Goal: Task Accomplishment & Management: Complete application form

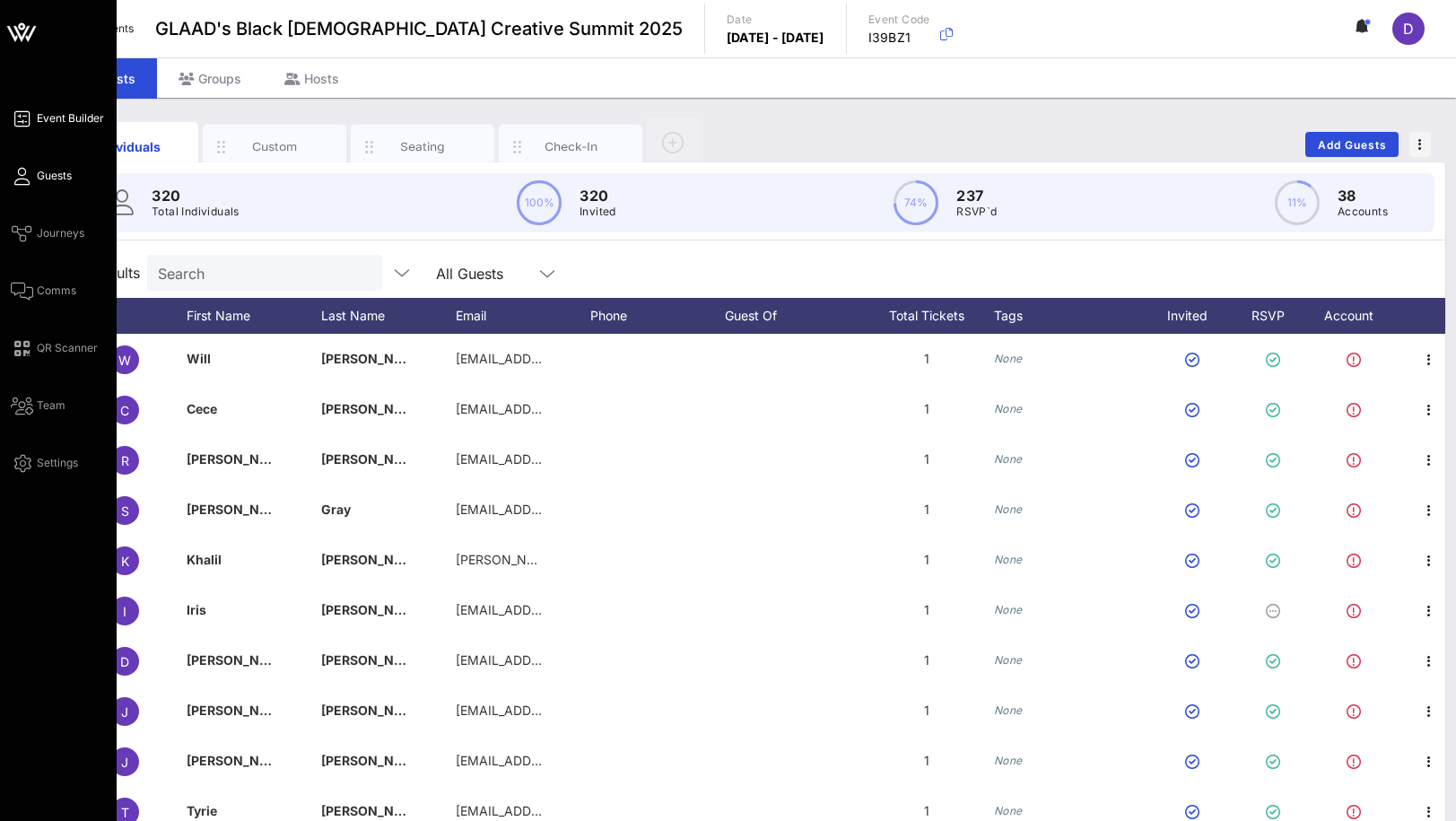
click at [68, 120] on span "Event Builder" at bounding box center [70, 119] width 68 height 16
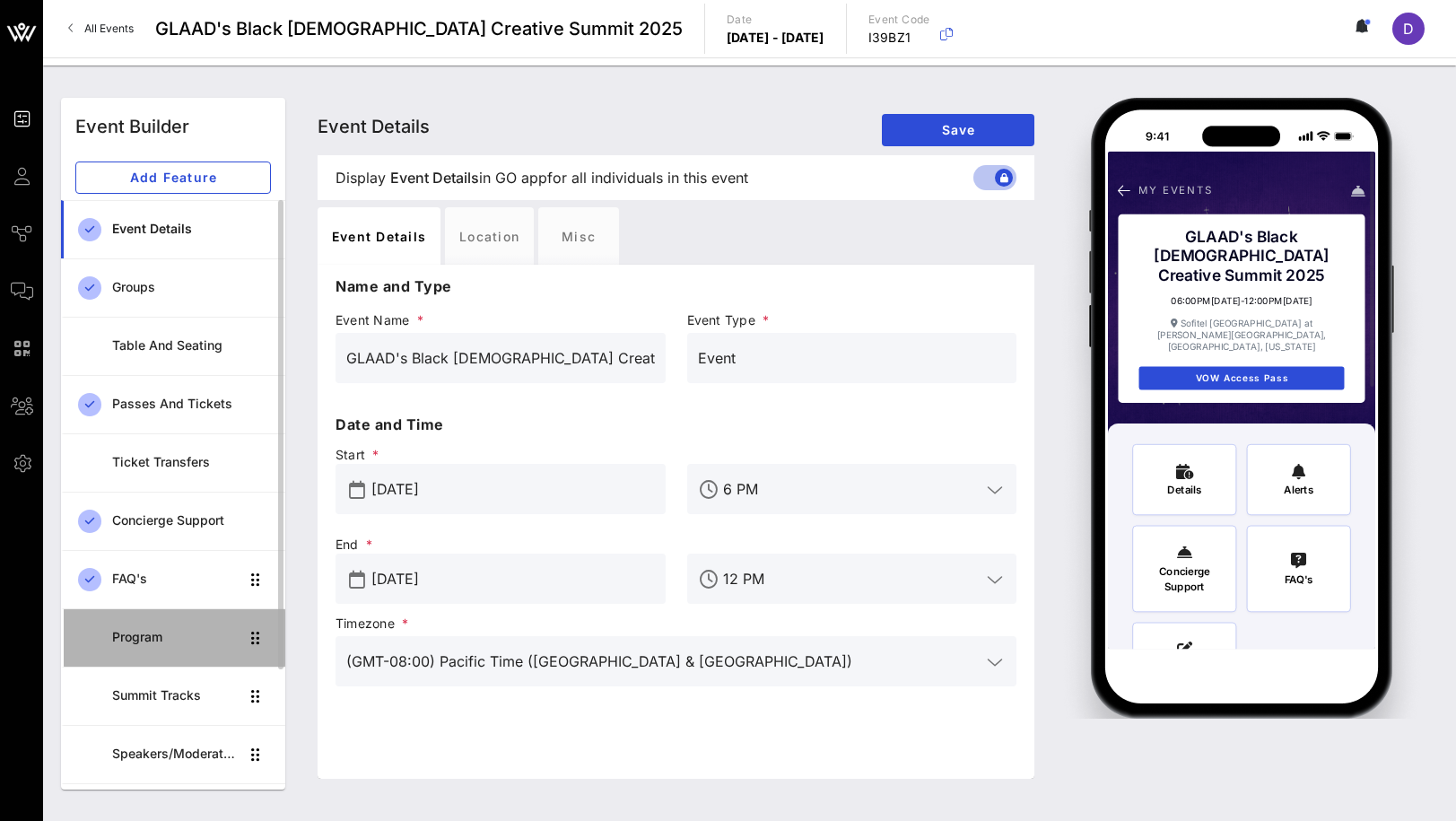
click at [166, 646] on div "Program" at bounding box center [175, 637] width 127 height 37
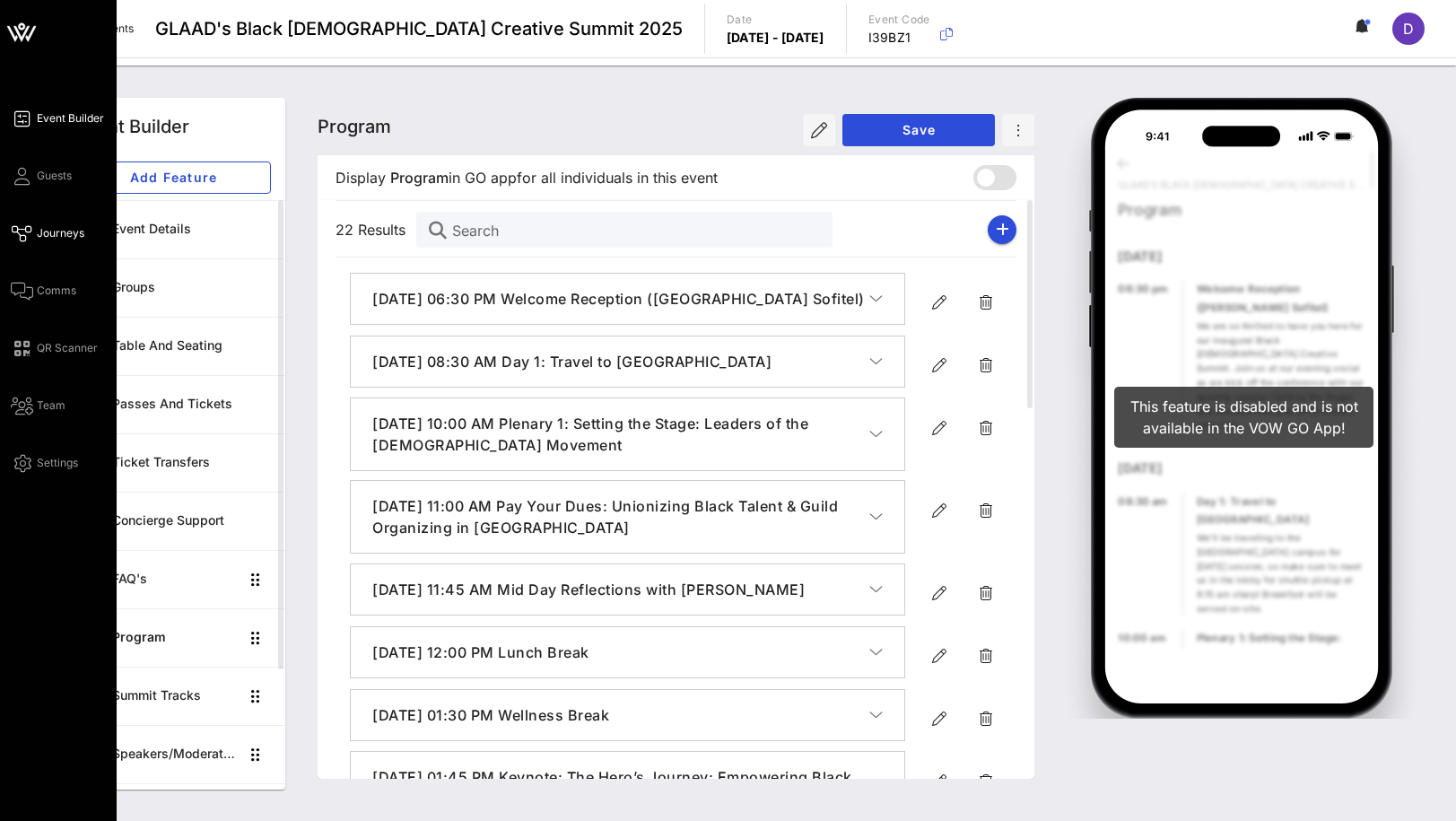
click at [62, 237] on span "Journeys" at bounding box center [60, 234] width 47 height 16
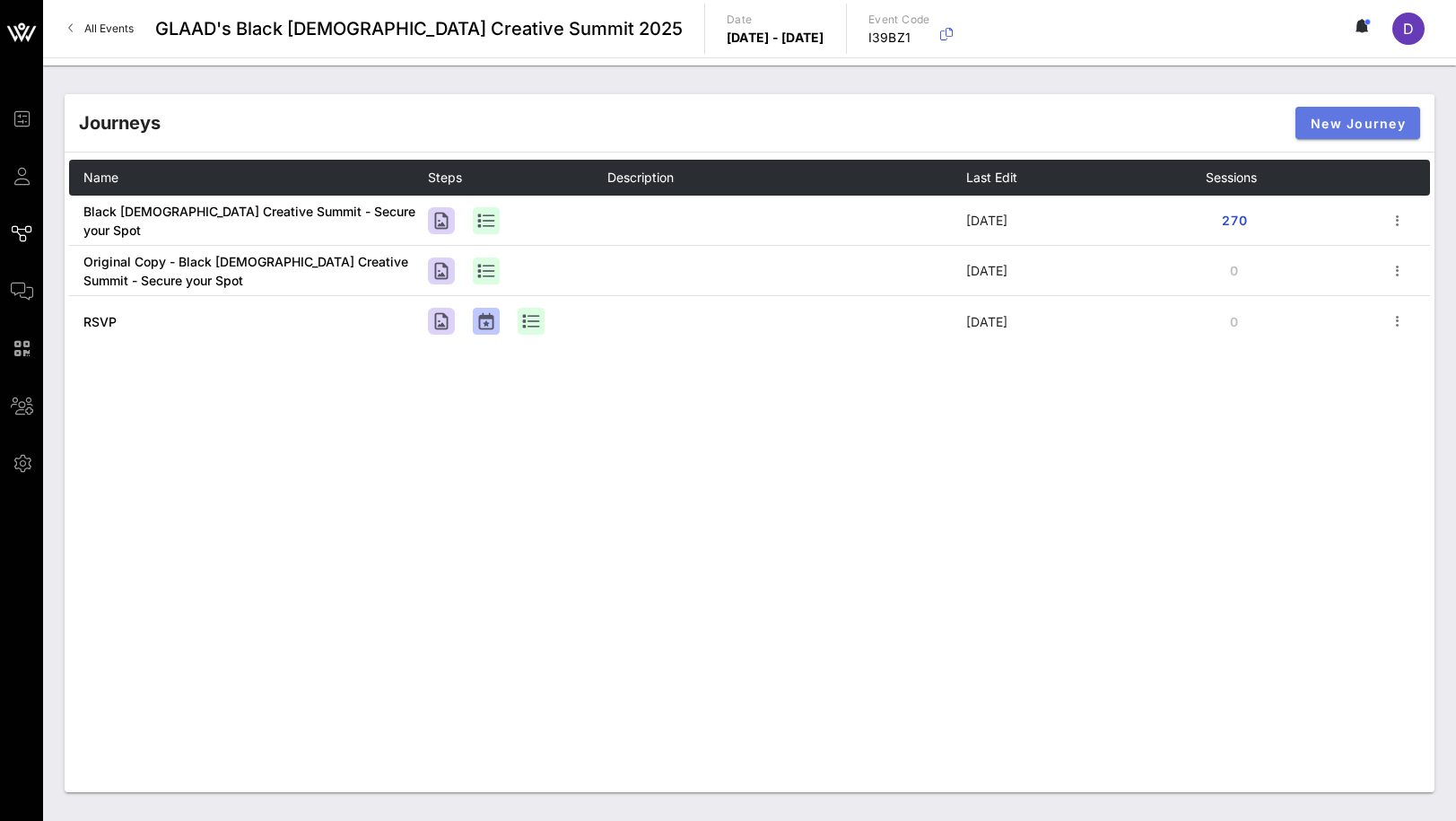
click at [1364, 125] on span "New Journey" at bounding box center [1357, 123] width 96 height 16
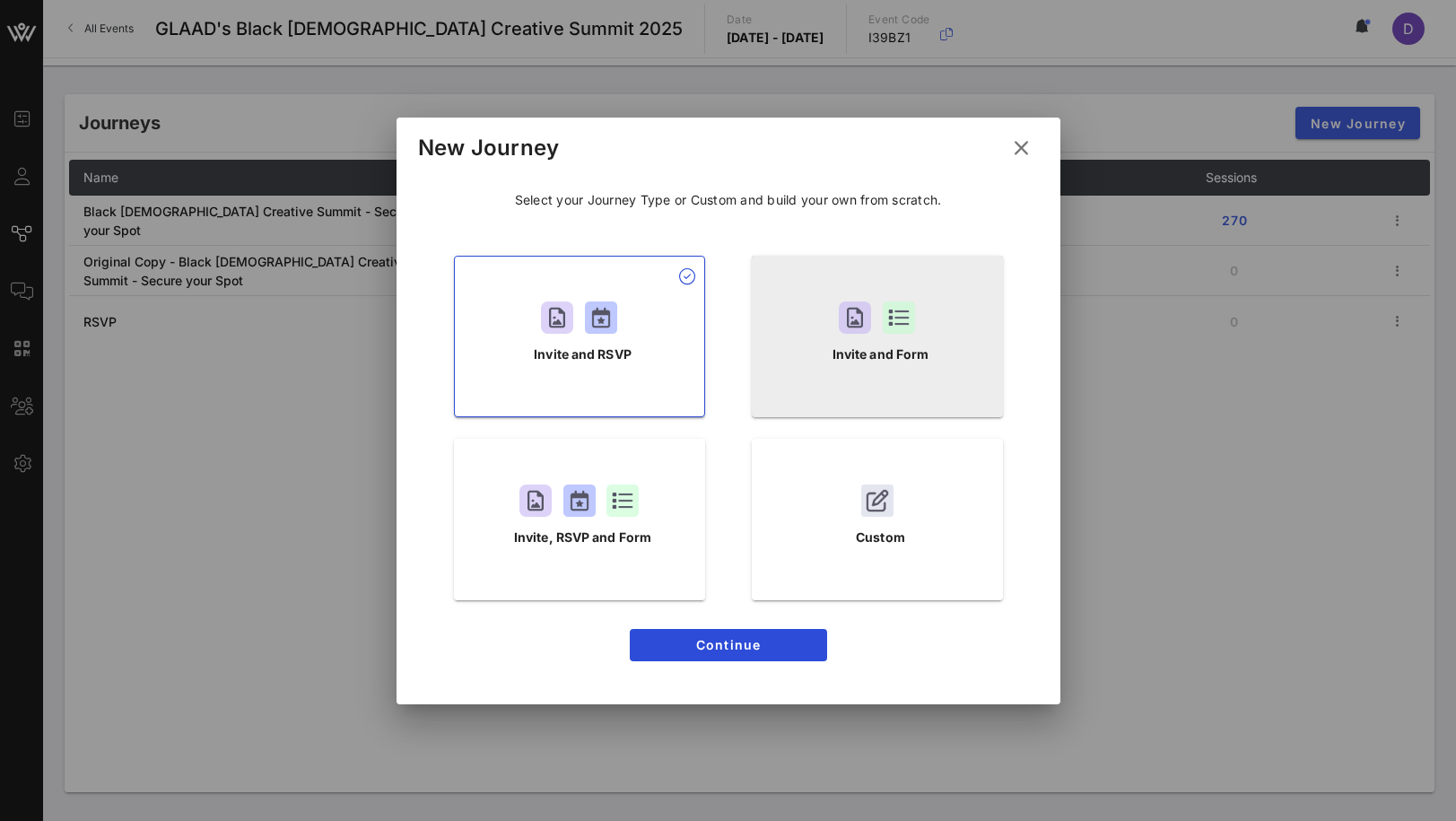
click at [948, 342] on div "Invite and Form" at bounding box center [877, 336] width 251 height 162
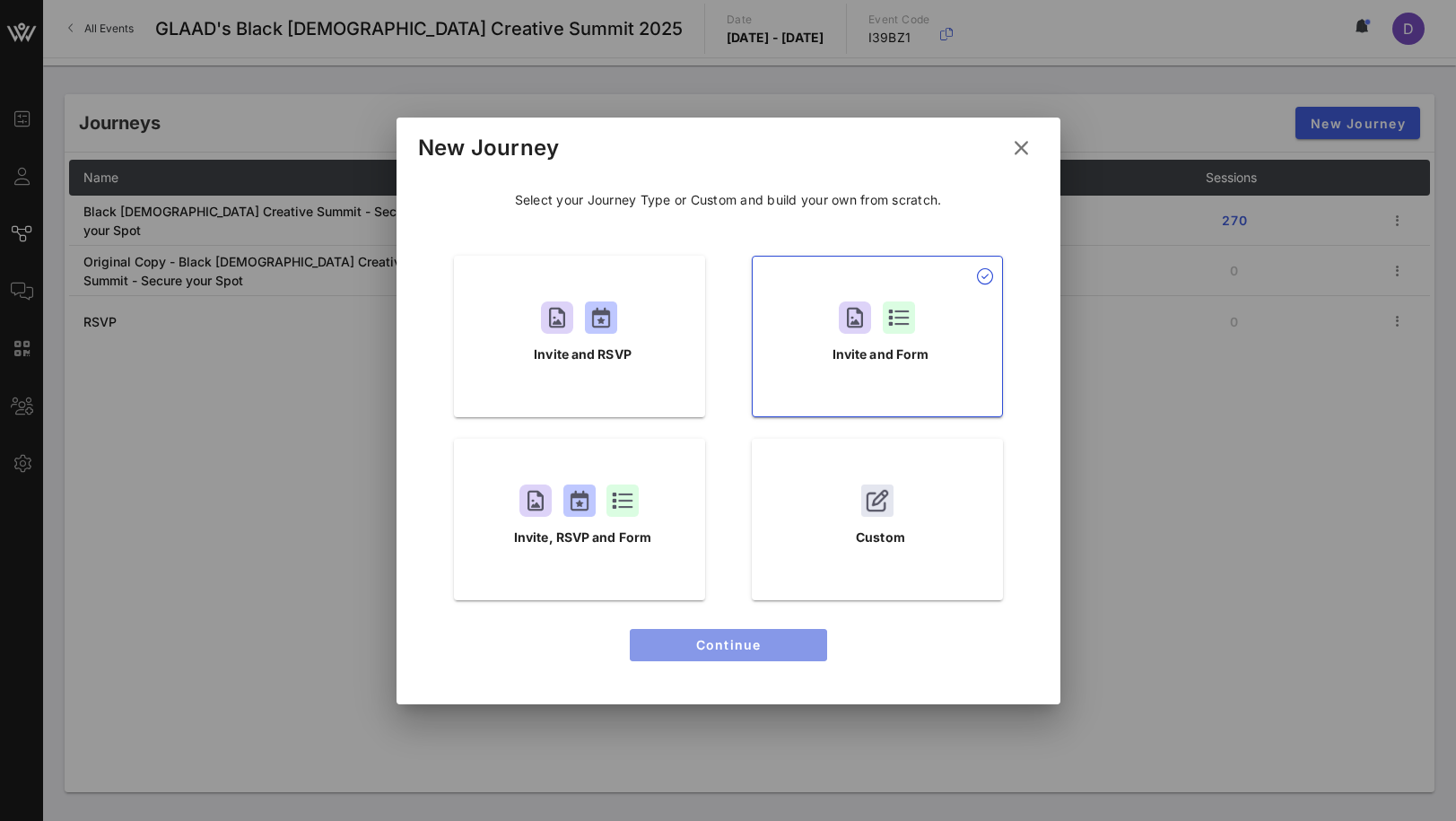
click at [745, 641] on span "Continue" at bounding box center [728, 645] width 169 height 16
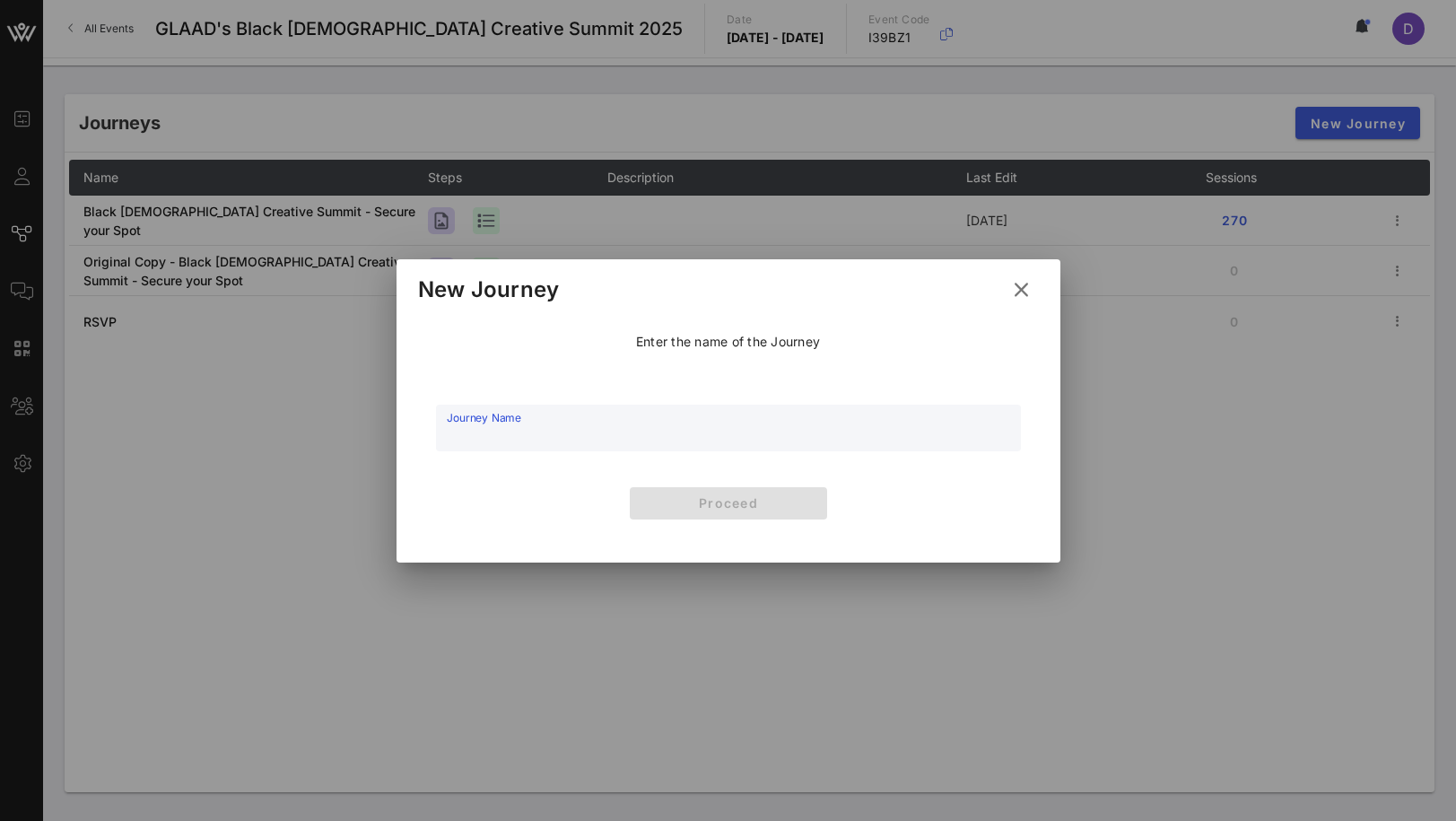
click at [707, 437] on input "Journey Name" at bounding box center [728, 437] width 563 height 26
type input "Session Registration"
click at [736, 510] on span "Proceed" at bounding box center [728, 503] width 169 height 16
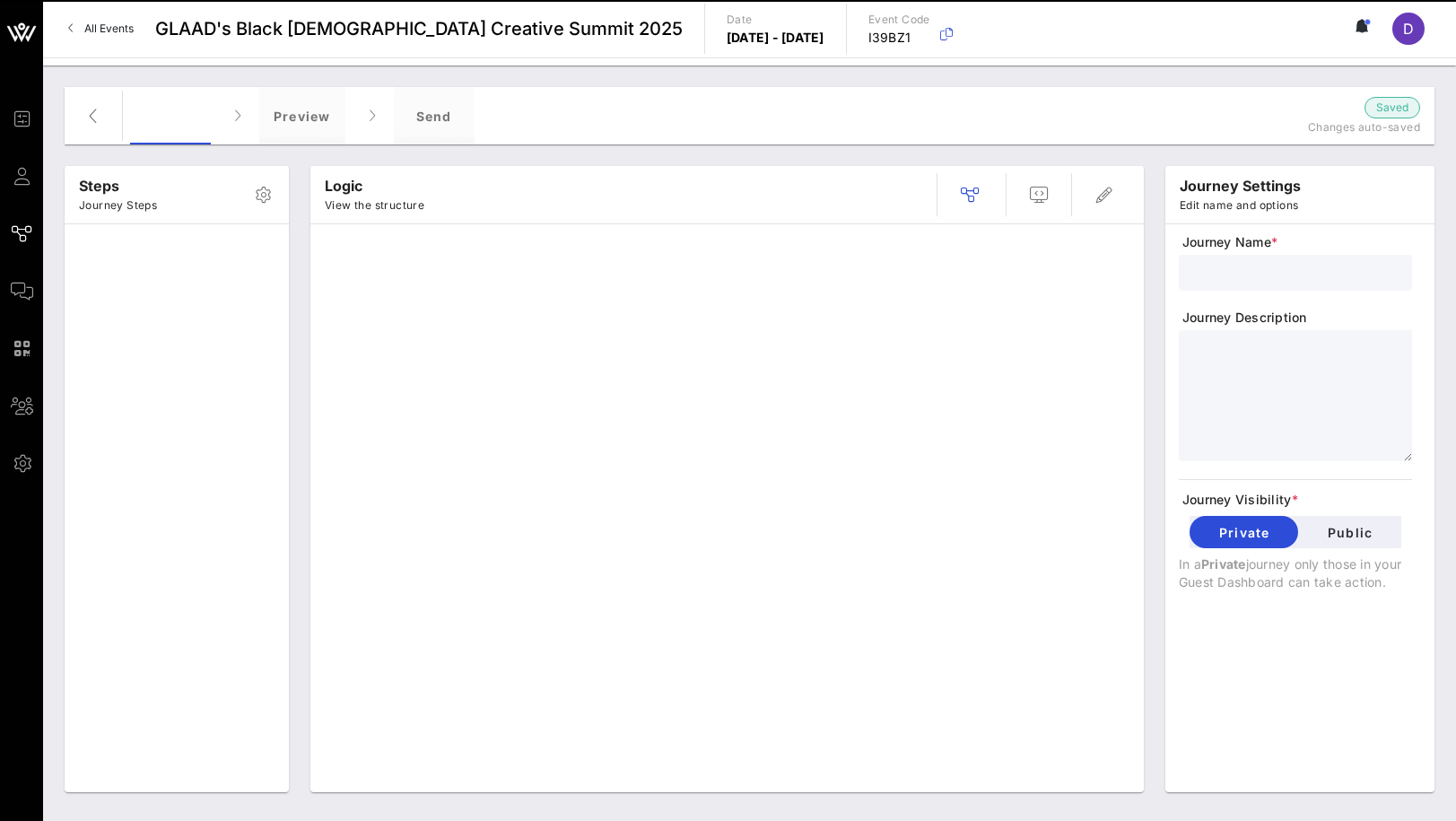
type input "Session Registration"
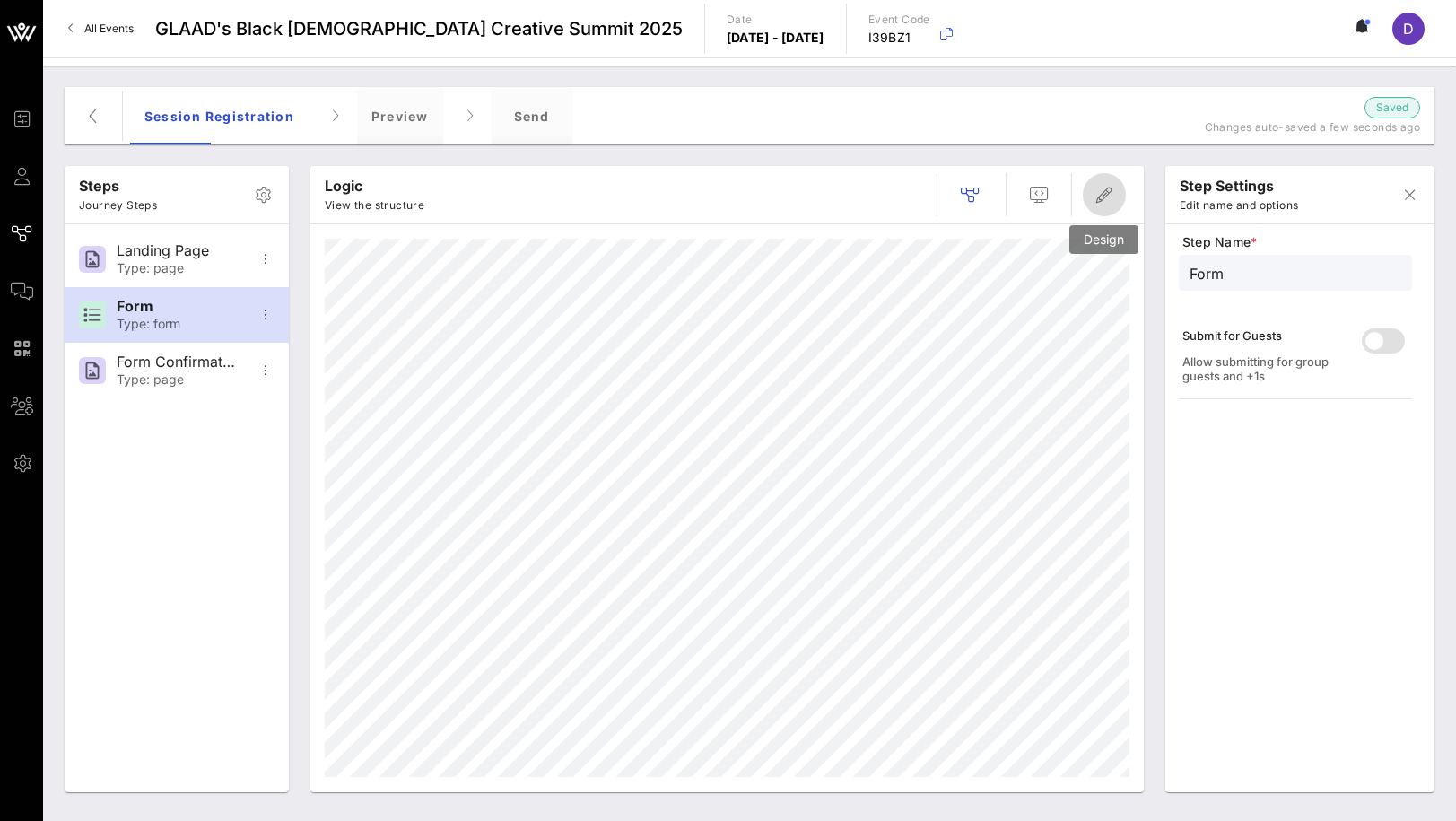
click at [1107, 197] on icon "button" at bounding box center [1105, 195] width 22 height 22
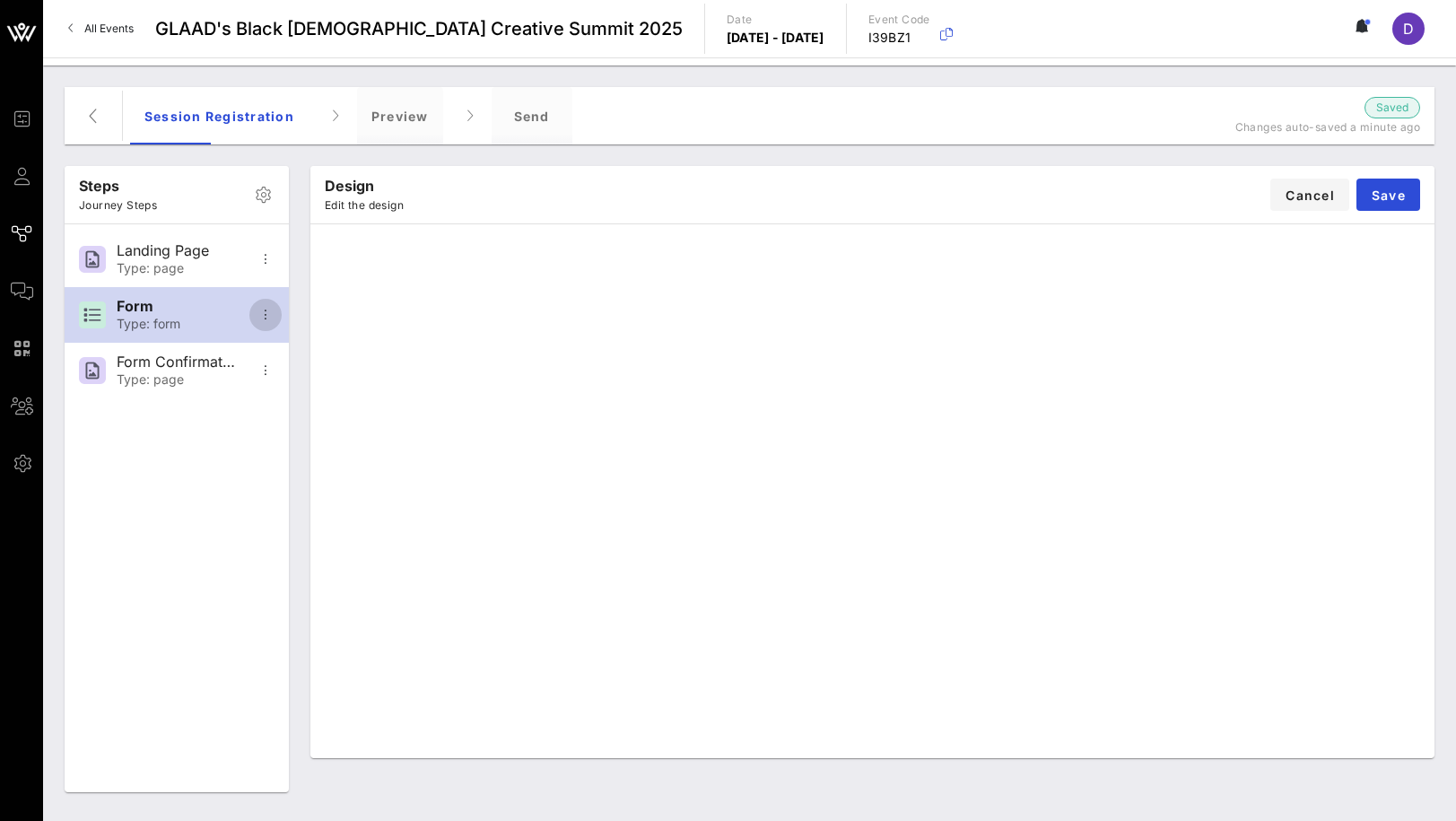
click at [267, 311] on icon "button" at bounding box center [266, 315] width 22 height 22
click at [1389, 196] on span "Save" at bounding box center [1388, 195] width 35 height 16
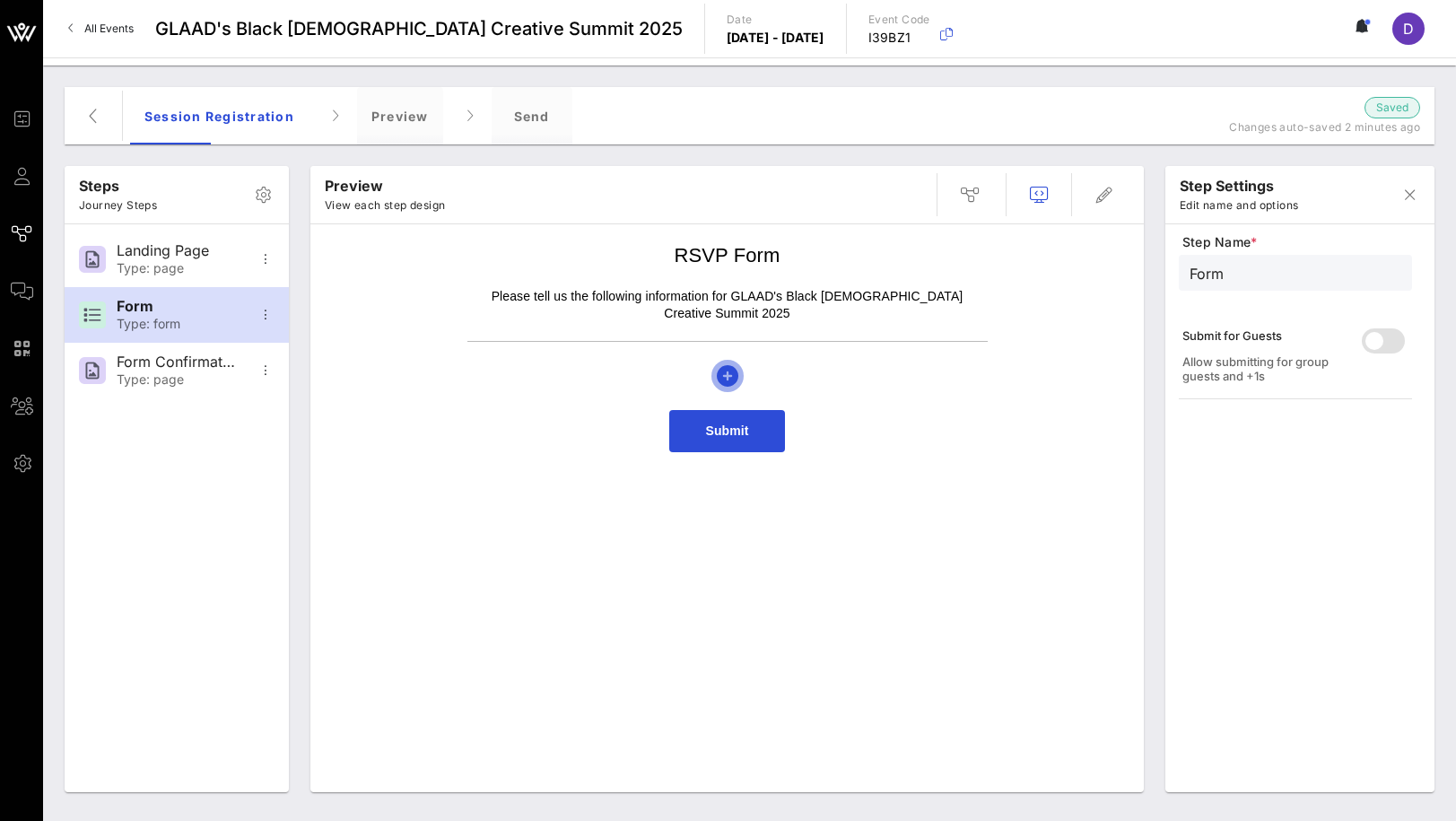
click at [723, 365] on icon "button" at bounding box center [728, 376] width 22 height 22
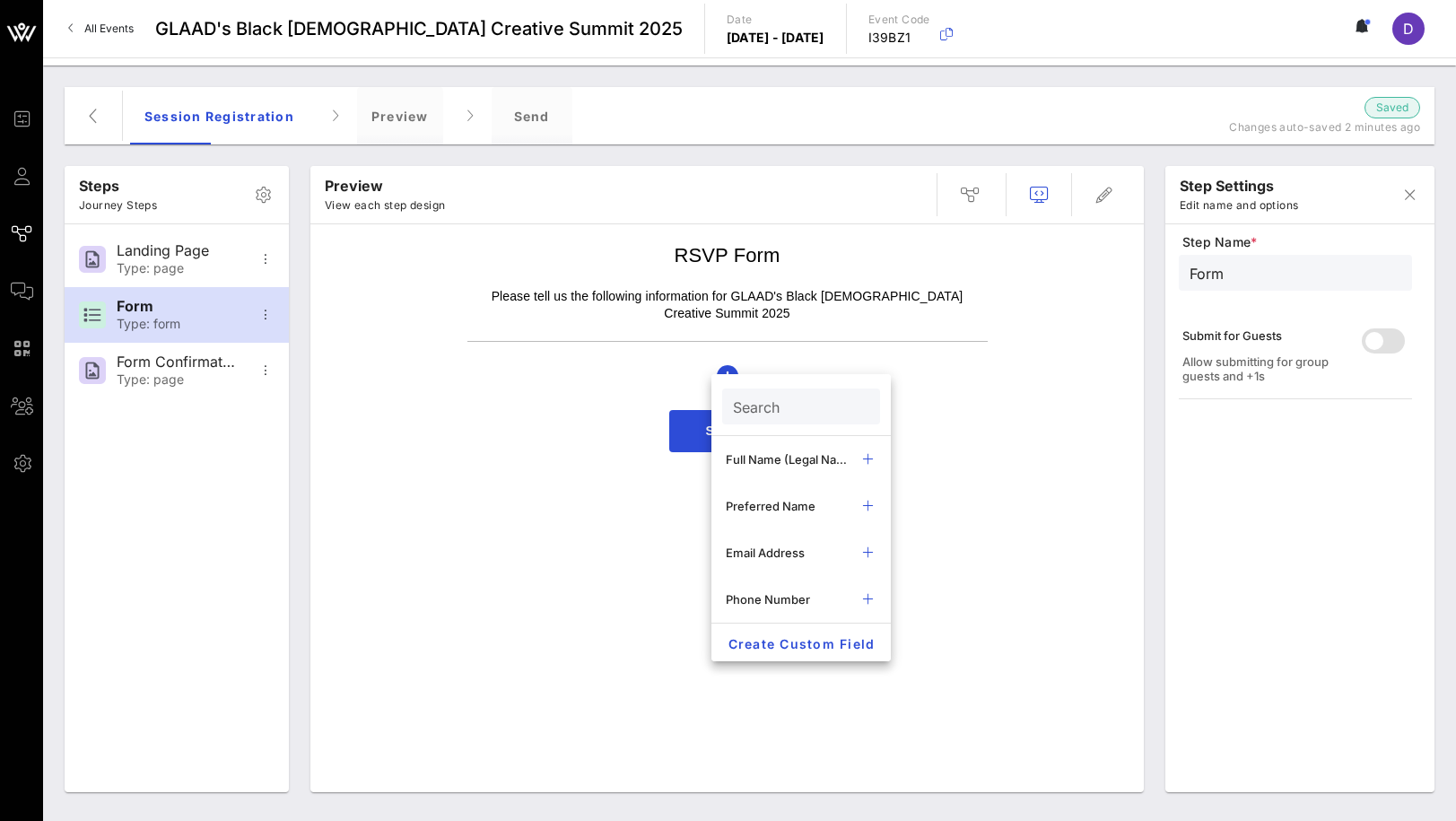
click at [970, 410] on div "Submit" at bounding box center [728, 431] width 520 height 42
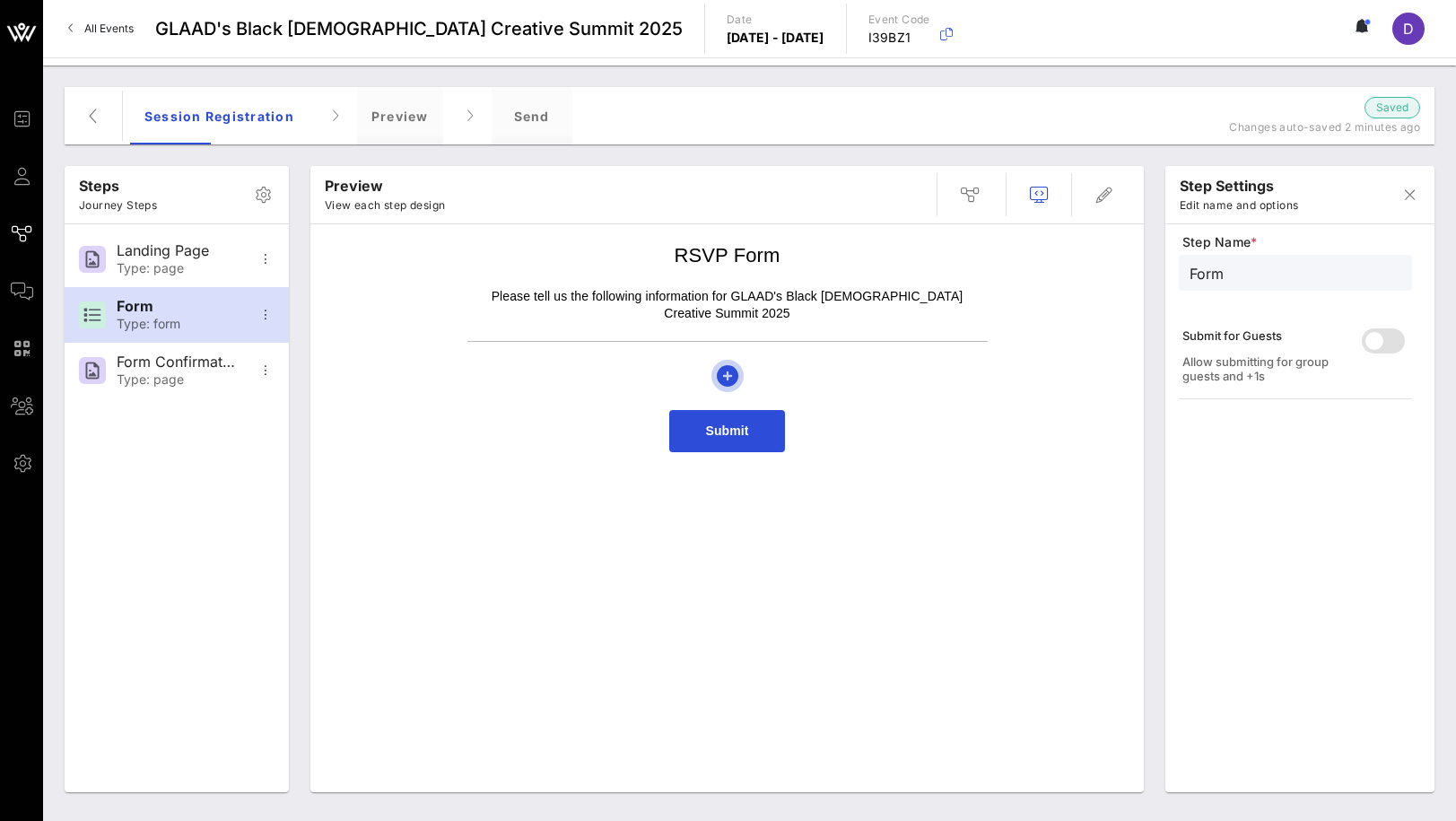
click at [728, 365] on icon "button" at bounding box center [728, 376] width 22 height 22
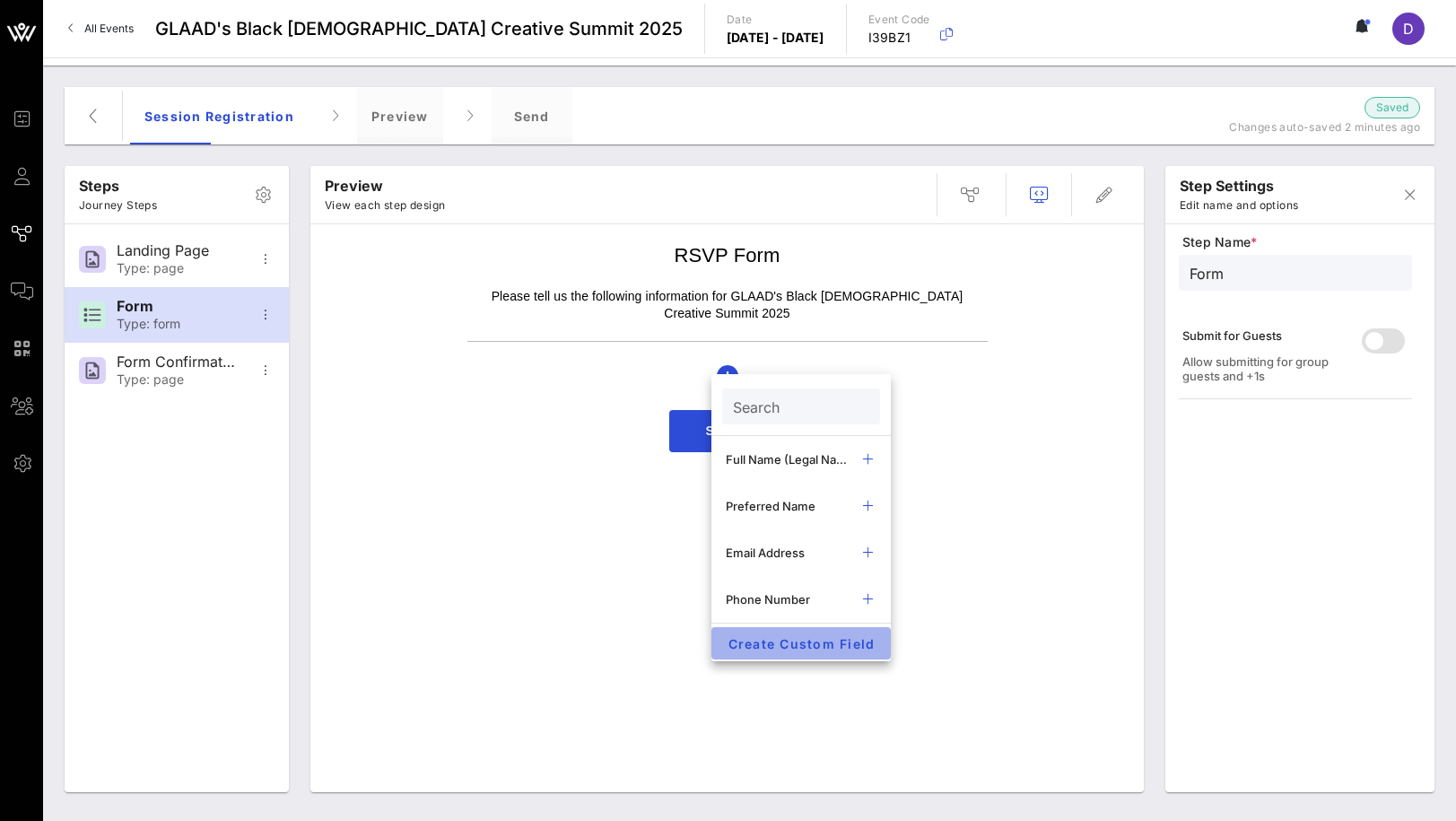
click at [797, 639] on span "Create Custom Field" at bounding box center [801, 644] width 151 height 16
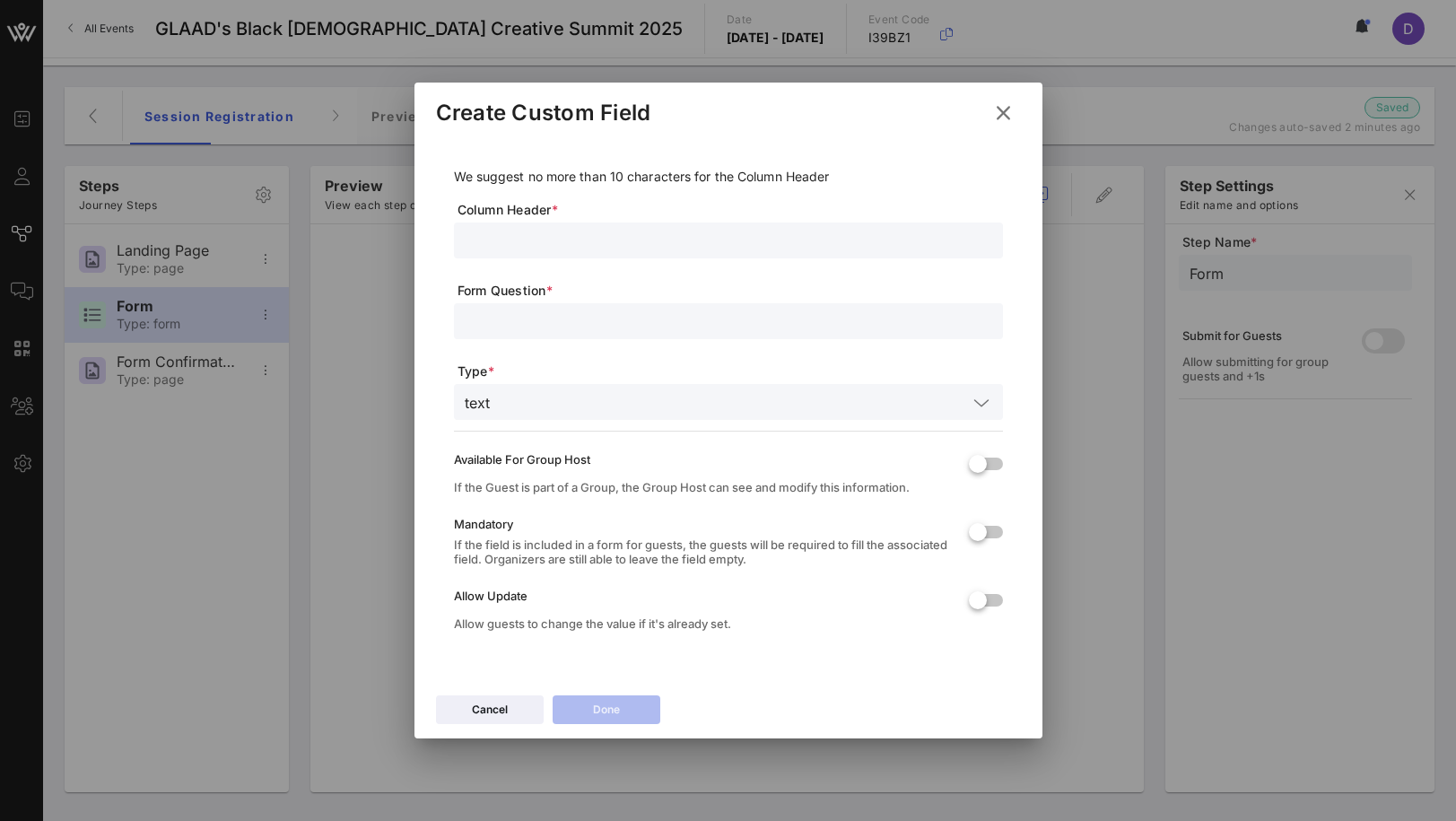
click at [999, 116] on icon at bounding box center [1003, 113] width 25 height 22
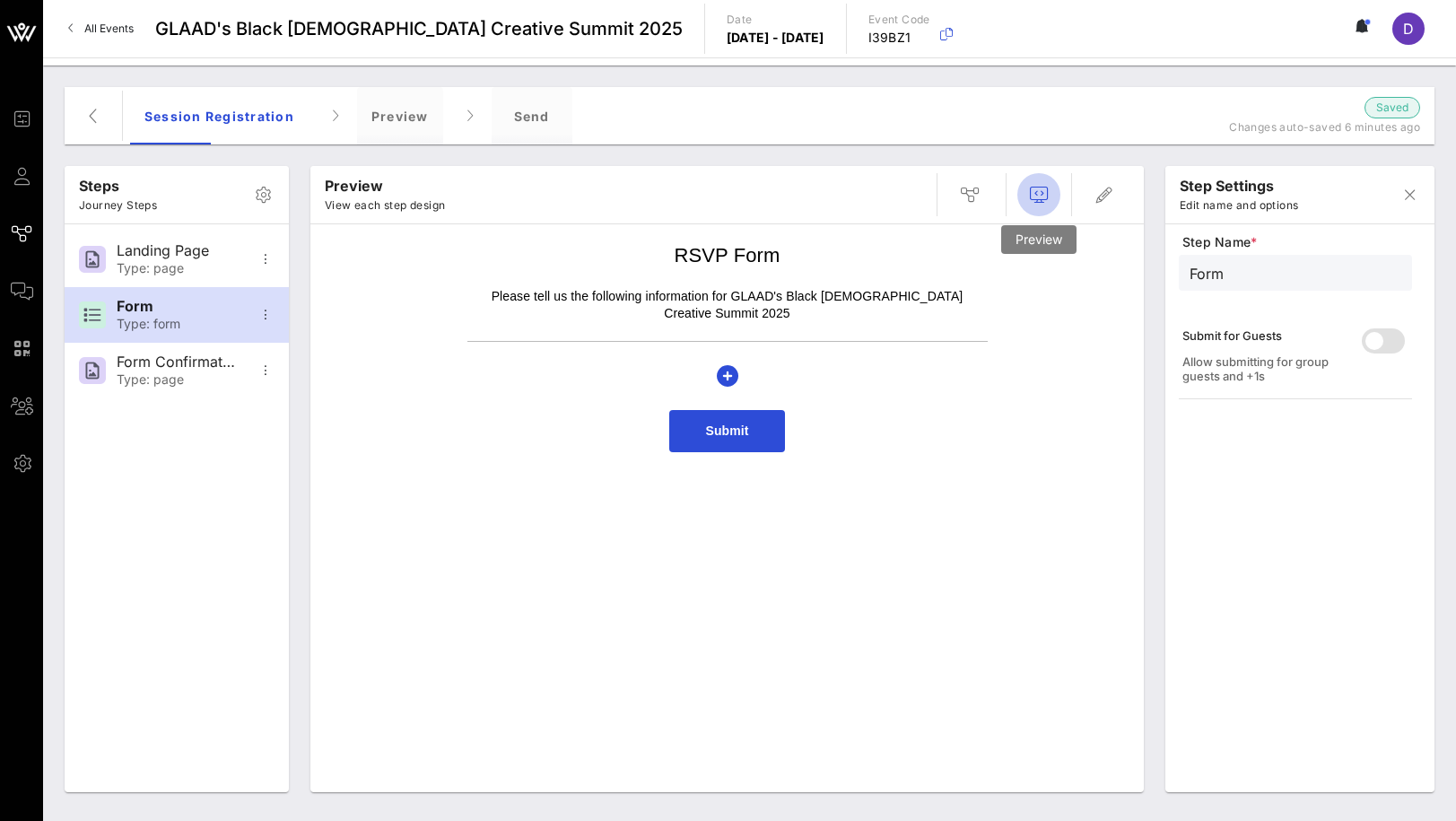
click at [1041, 185] on icon "button" at bounding box center [1039, 195] width 22 height 22
click at [1100, 192] on icon "button" at bounding box center [1105, 195] width 22 height 22
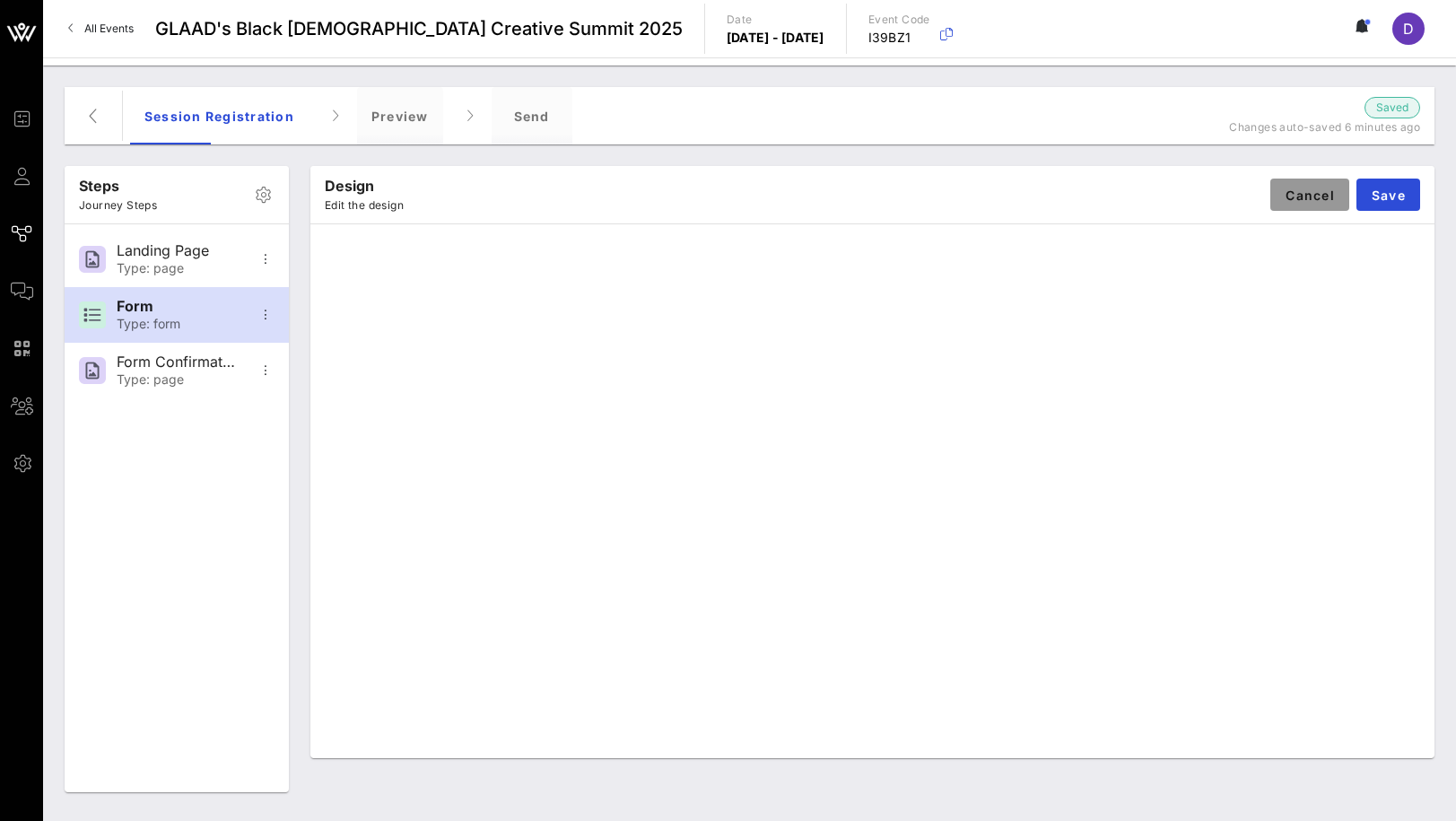
click at [1332, 193] on span "Cancel" at bounding box center [1309, 195] width 50 height 16
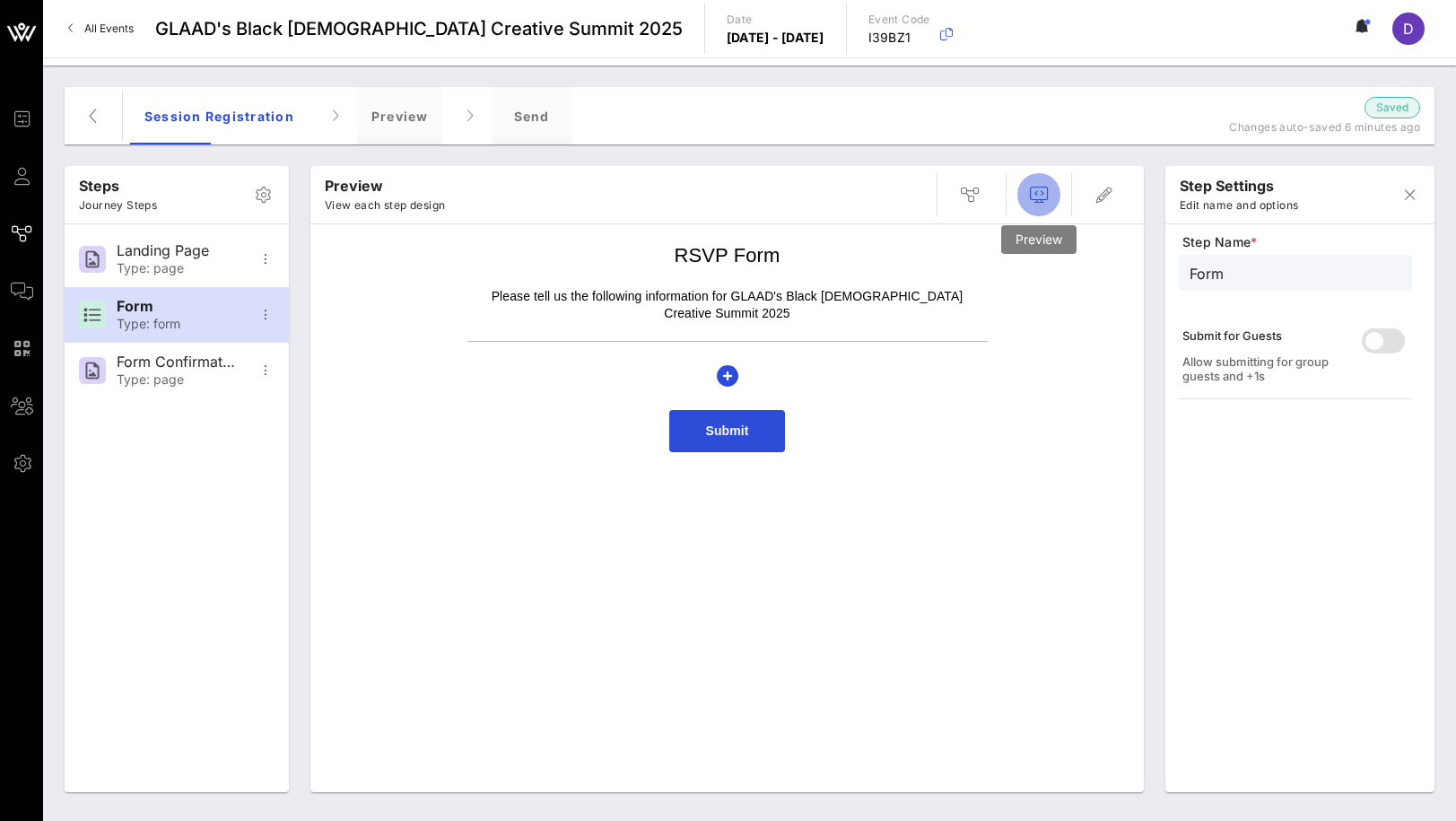
click at [1048, 186] on icon "button" at bounding box center [1039, 195] width 22 height 22
click at [731, 365] on icon "button" at bounding box center [728, 376] width 22 height 22
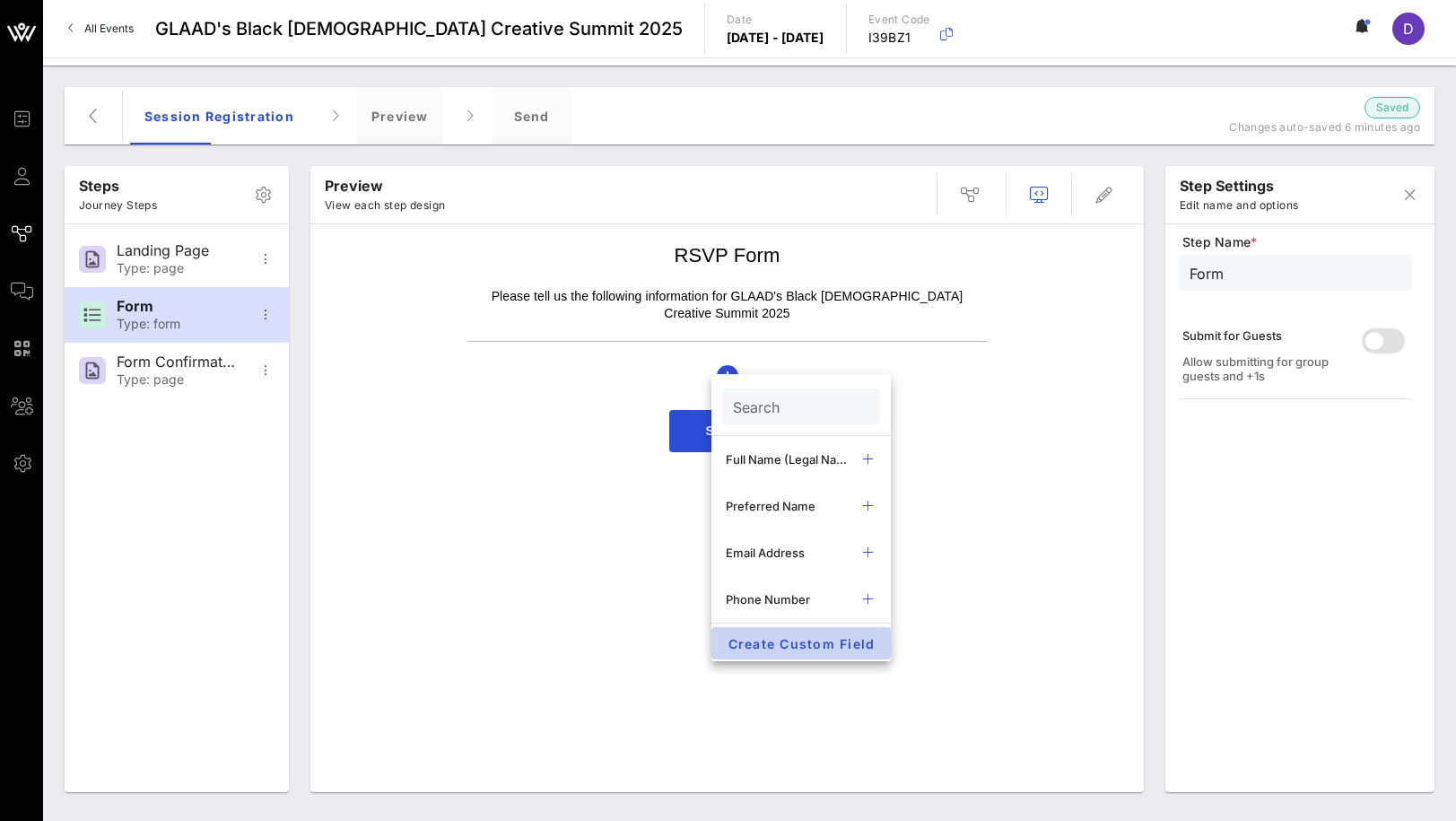
click at [803, 646] on span "Create Custom Field" at bounding box center [801, 644] width 151 height 16
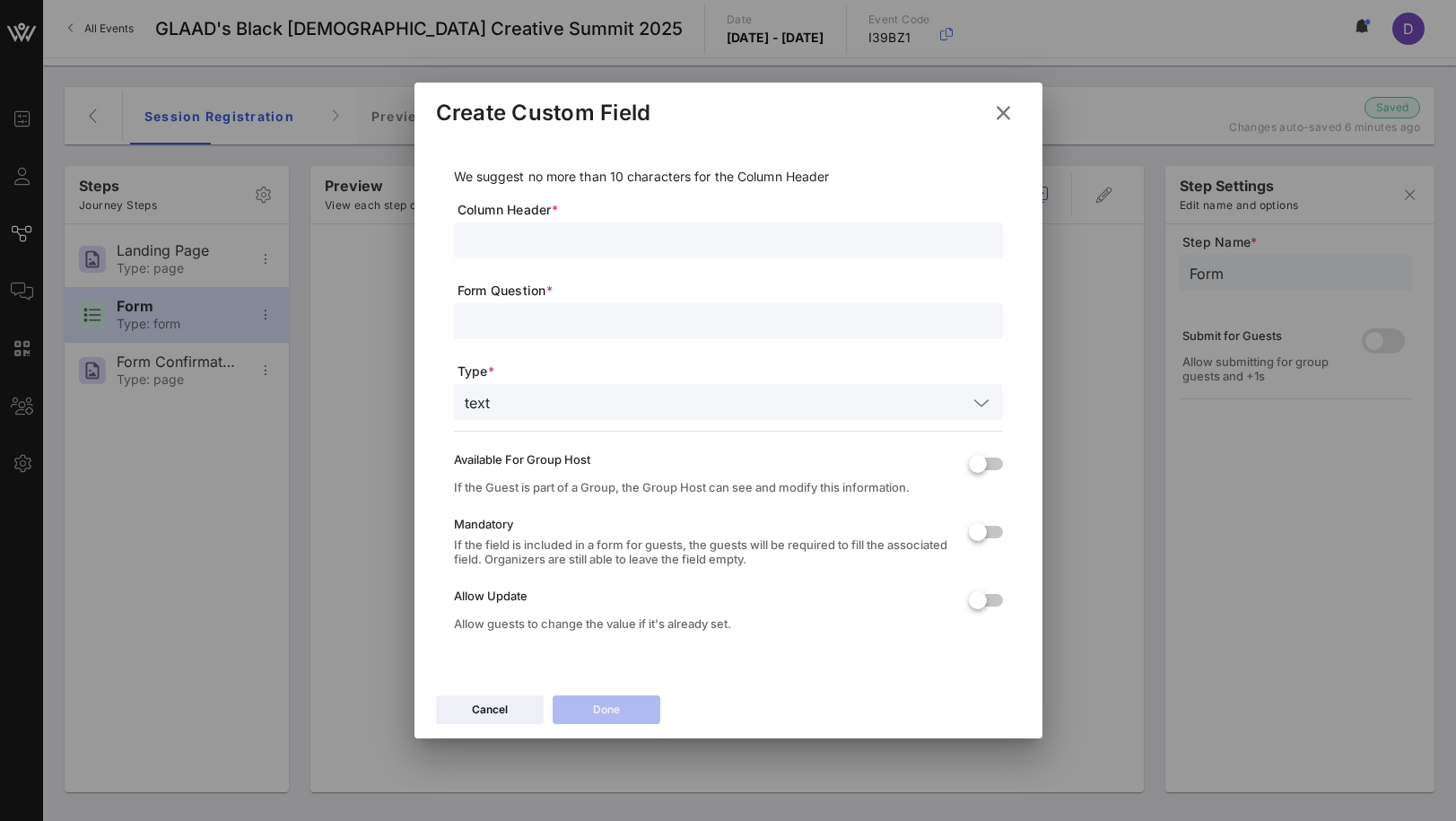
click at [776, 244] on input "text" at bounding box center [728, 241] width 528 height 24
click at [800, 391] on input "text" at bounding box center [731, 403] width 470 height 24
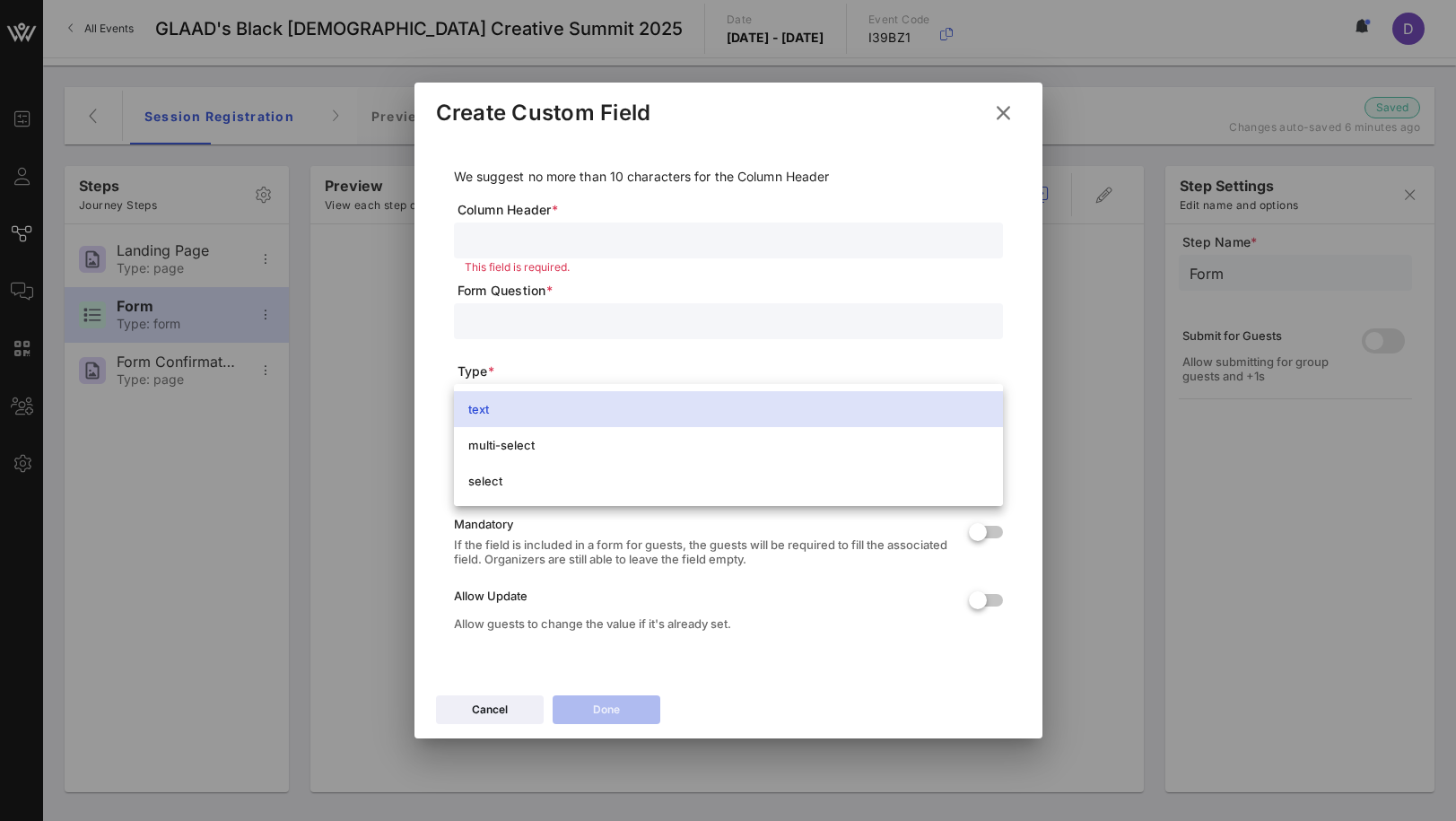
click at [802, 400] on div "text" at bounding box center [728, 408] width 520 height 28
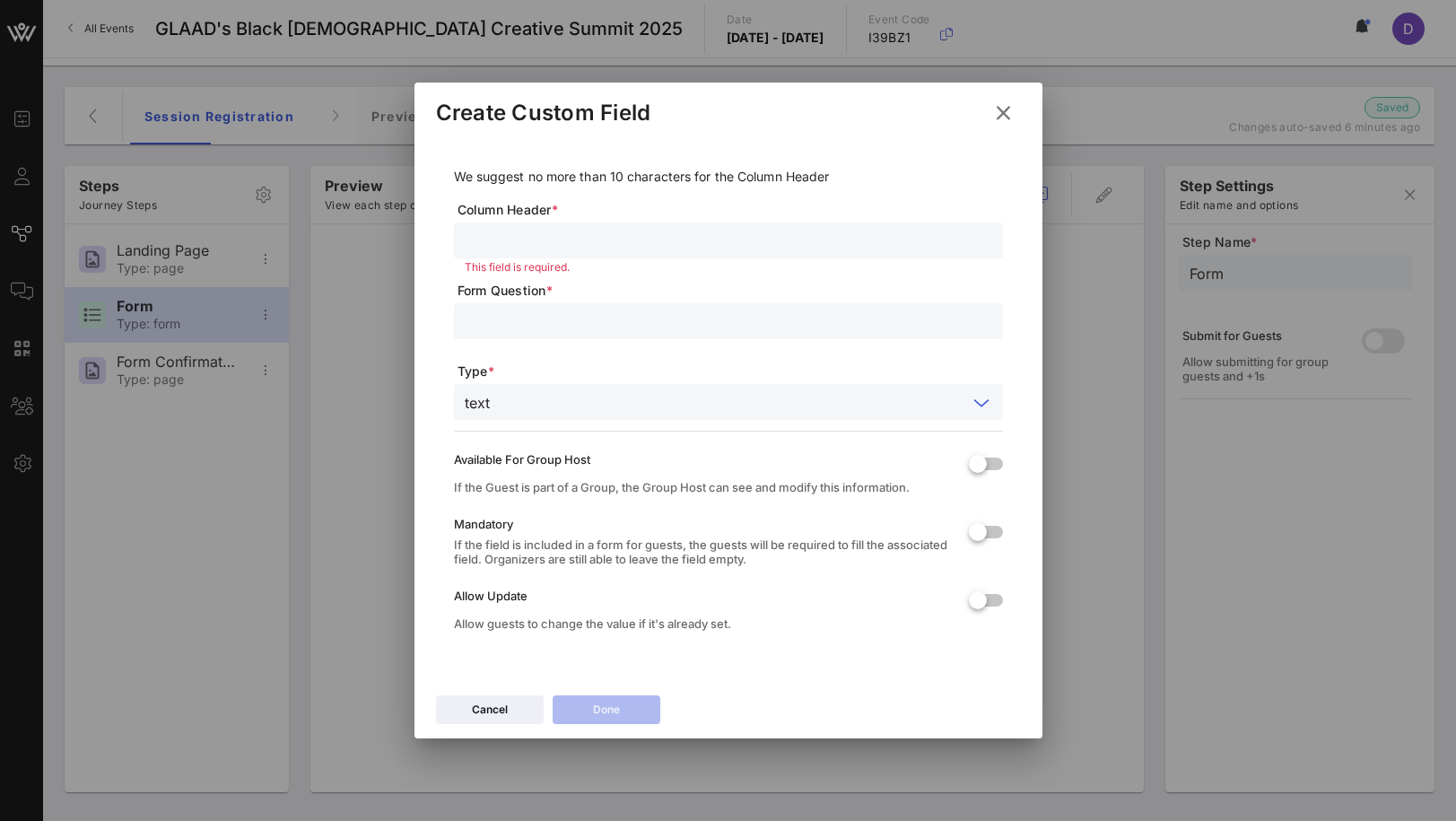
click at [802, 400] on input "text" at bounding box center [731, 403] width 470 height 24
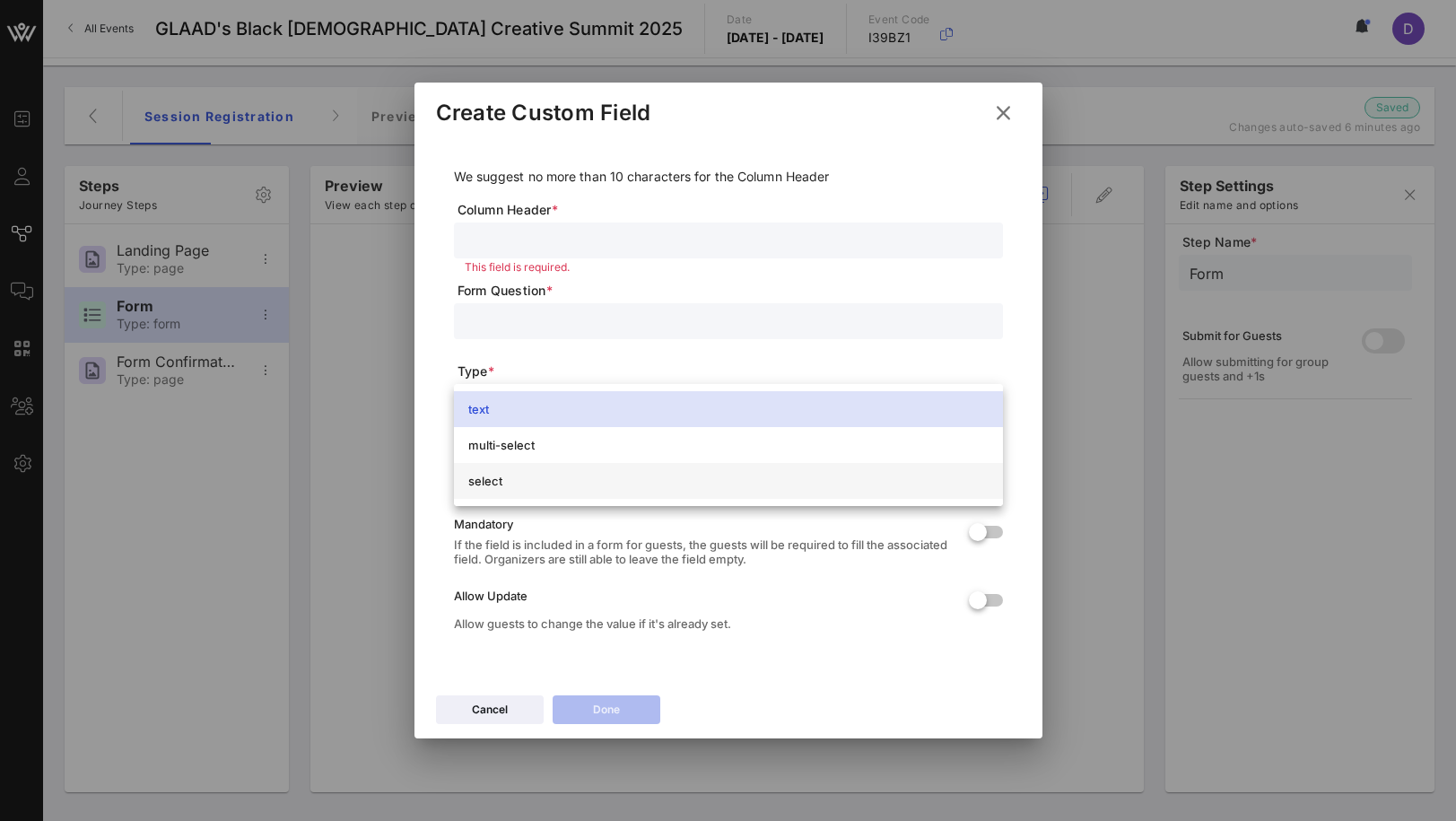
click at [759, 463] on div "select" at bounding box center [728, 480] width 549 height 36
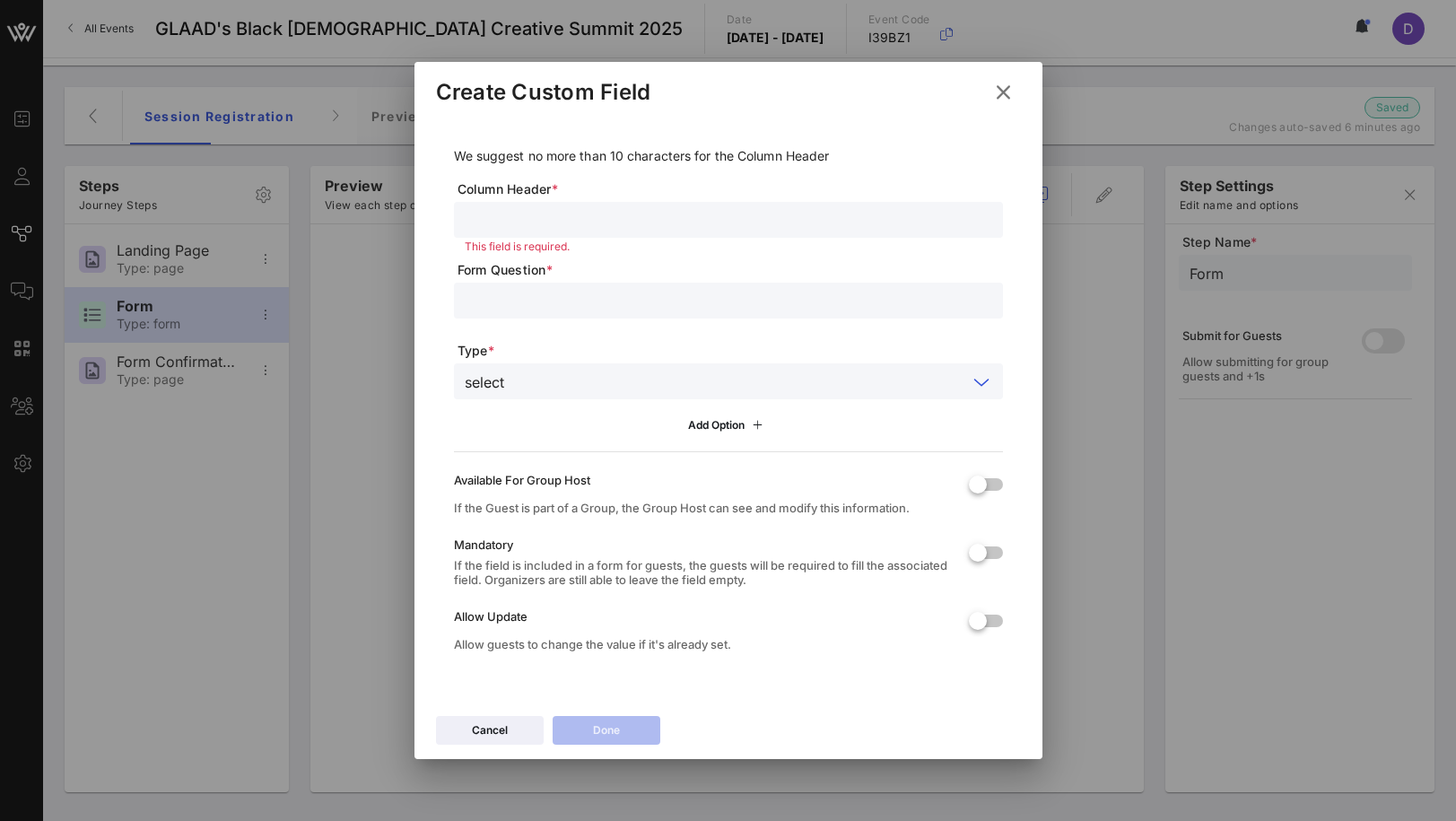
click at [577, 197] on span "Column Header *" at bounding box center [730, 190] width 546 height 18
click at [578, 218] on input "text" at bounding box center [728, 220] width 528 height 24
click at [561, 308] on input "text" at bounding box center [728, 300] width 528 height 24
click at [587, 388] on input "text" at bounding box center [738, 382] width 456 height 24
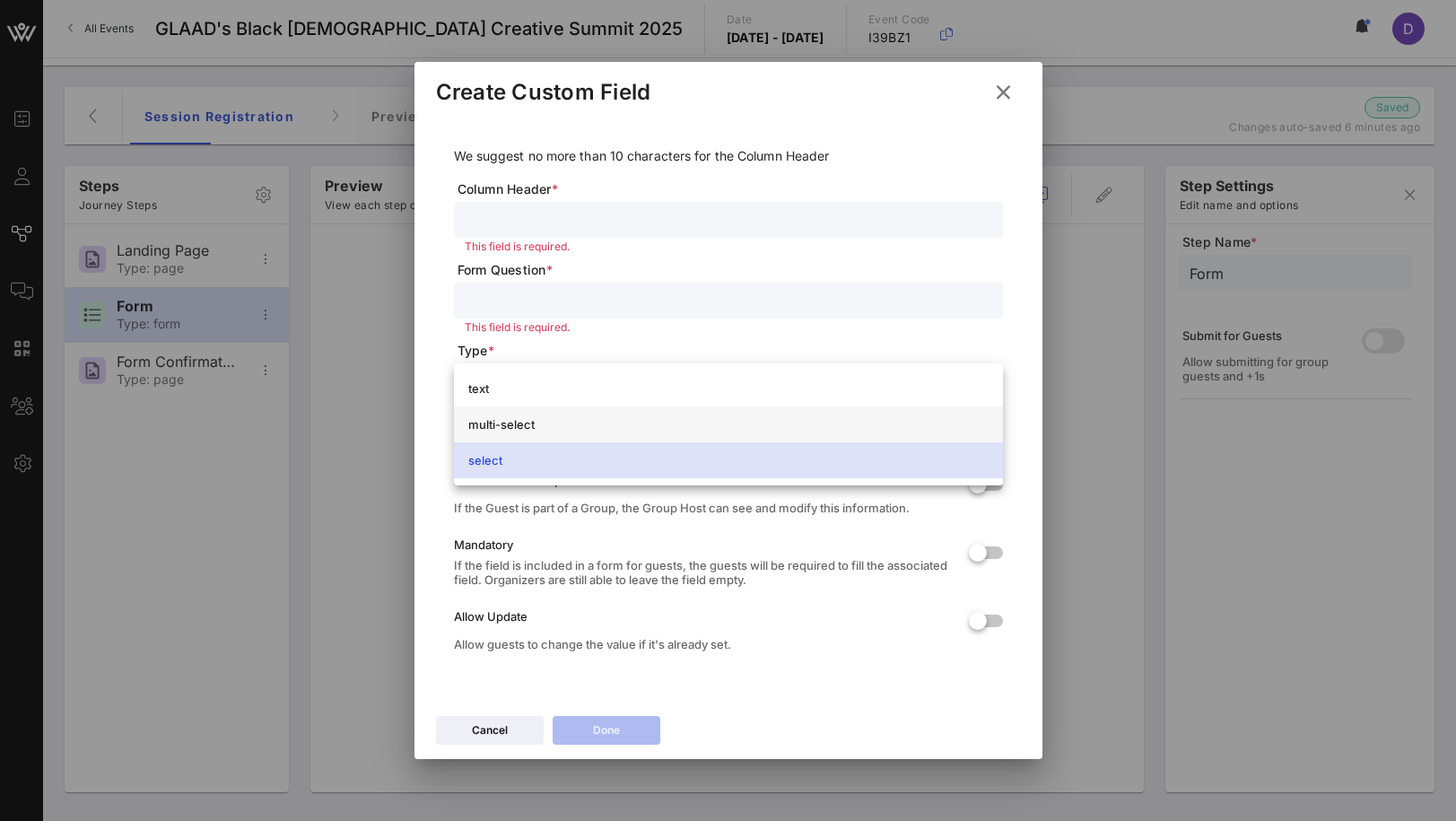
click at [651, 423] on div "multi-select" at bounding box center [728, 425] width 520 height 15
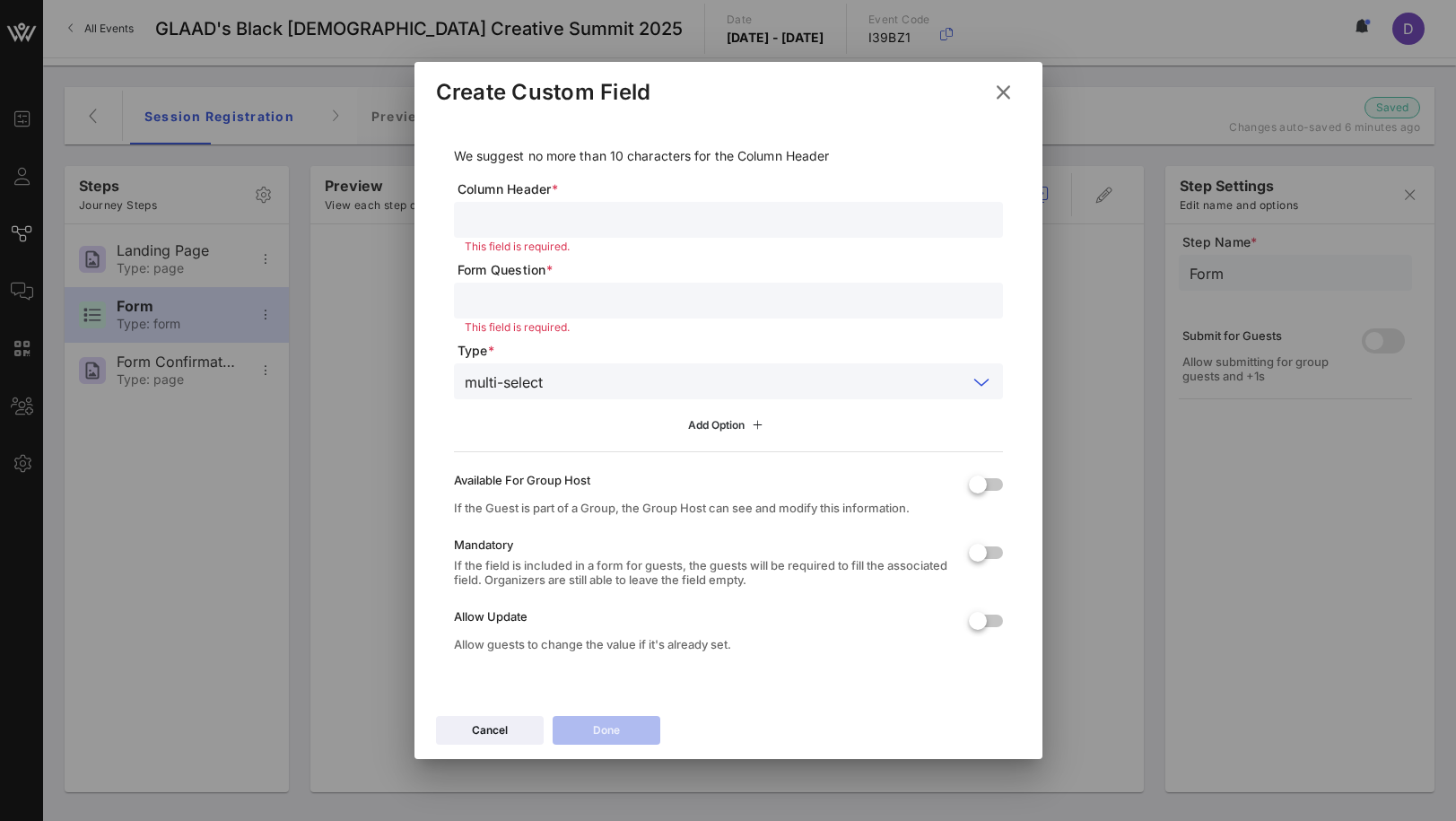
click at [704, 427] on div "Add Option" at bounding box center [728, 426] width 79 height 20
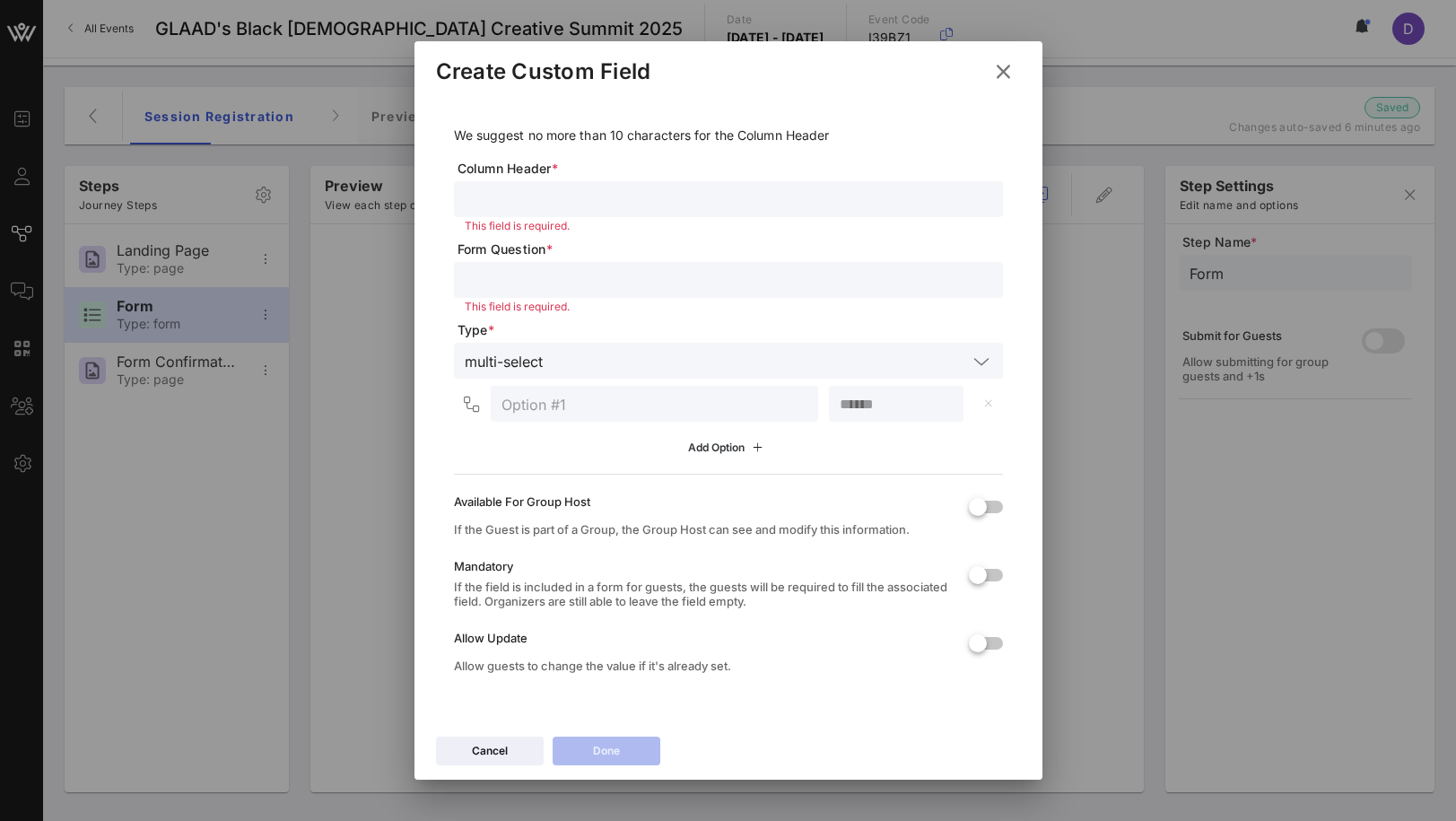
click at [722, 447] on button "Add Option" at bounding box center [728, 447] width 101 height 30
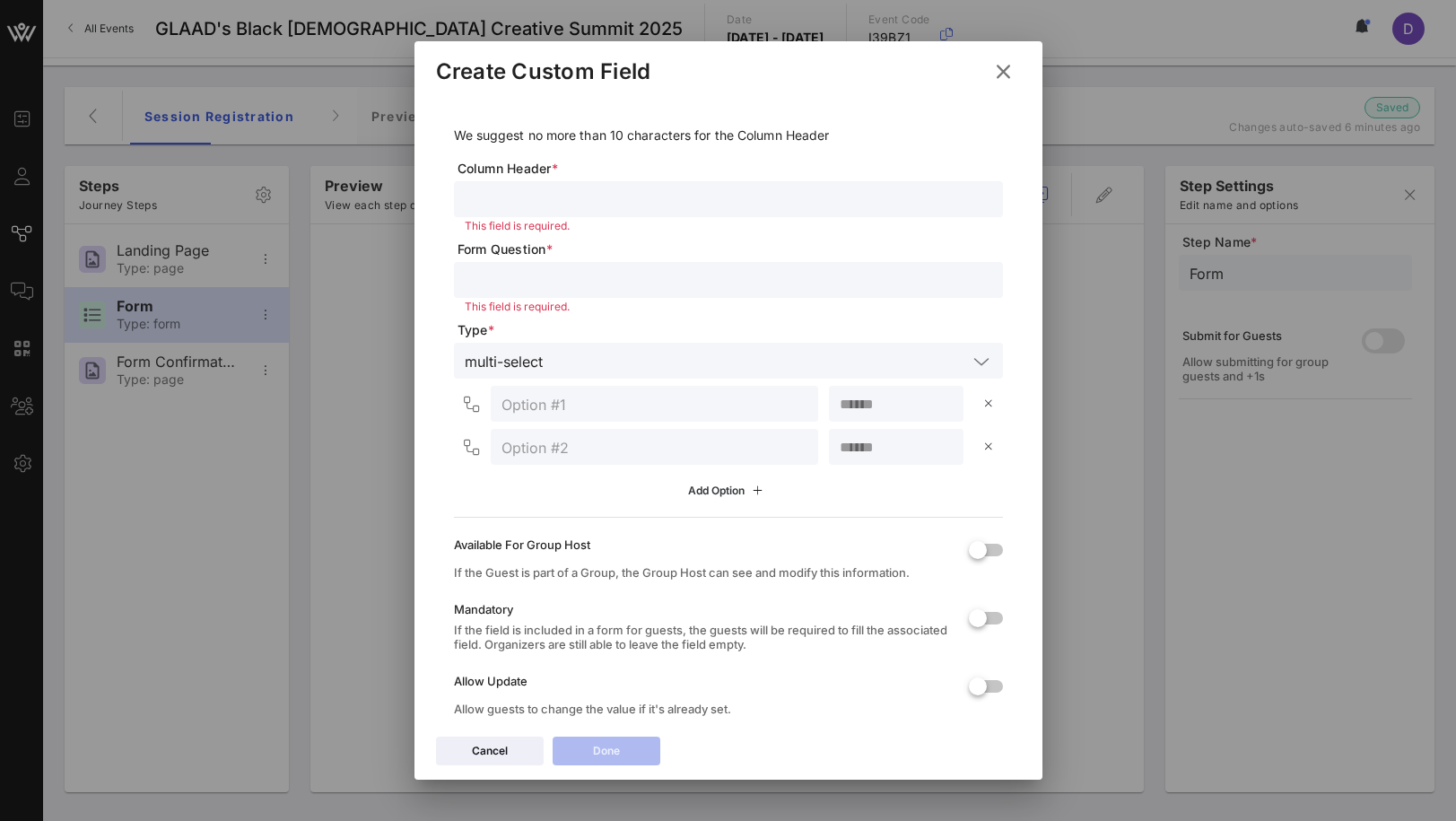
click at [721, 486] on div "Add Option" at bounding box center [728, 491] width 79 height 20
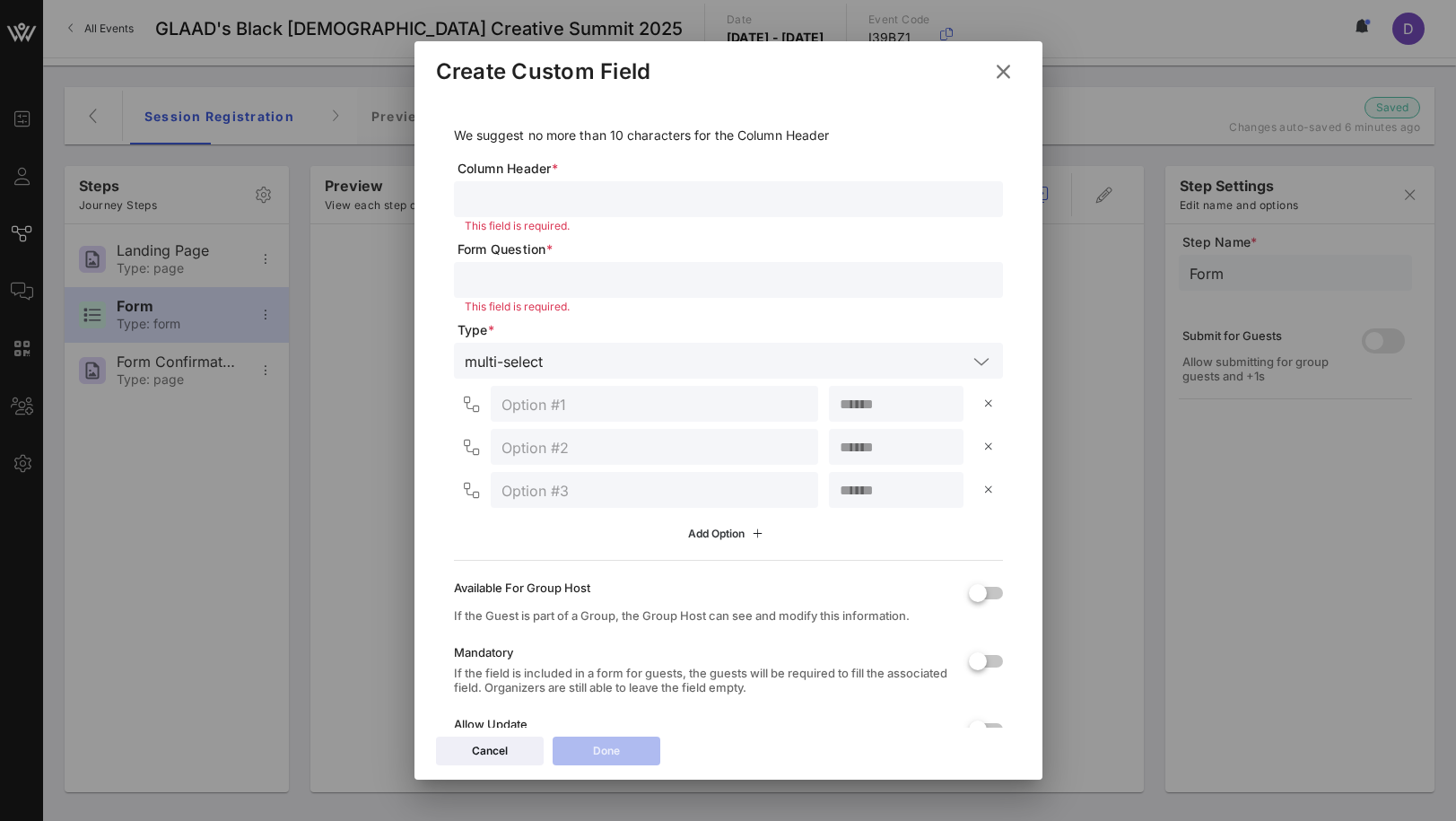
click at [721, 521] on button "Add Option" at bounding box center [728, 533] width 101 height 30
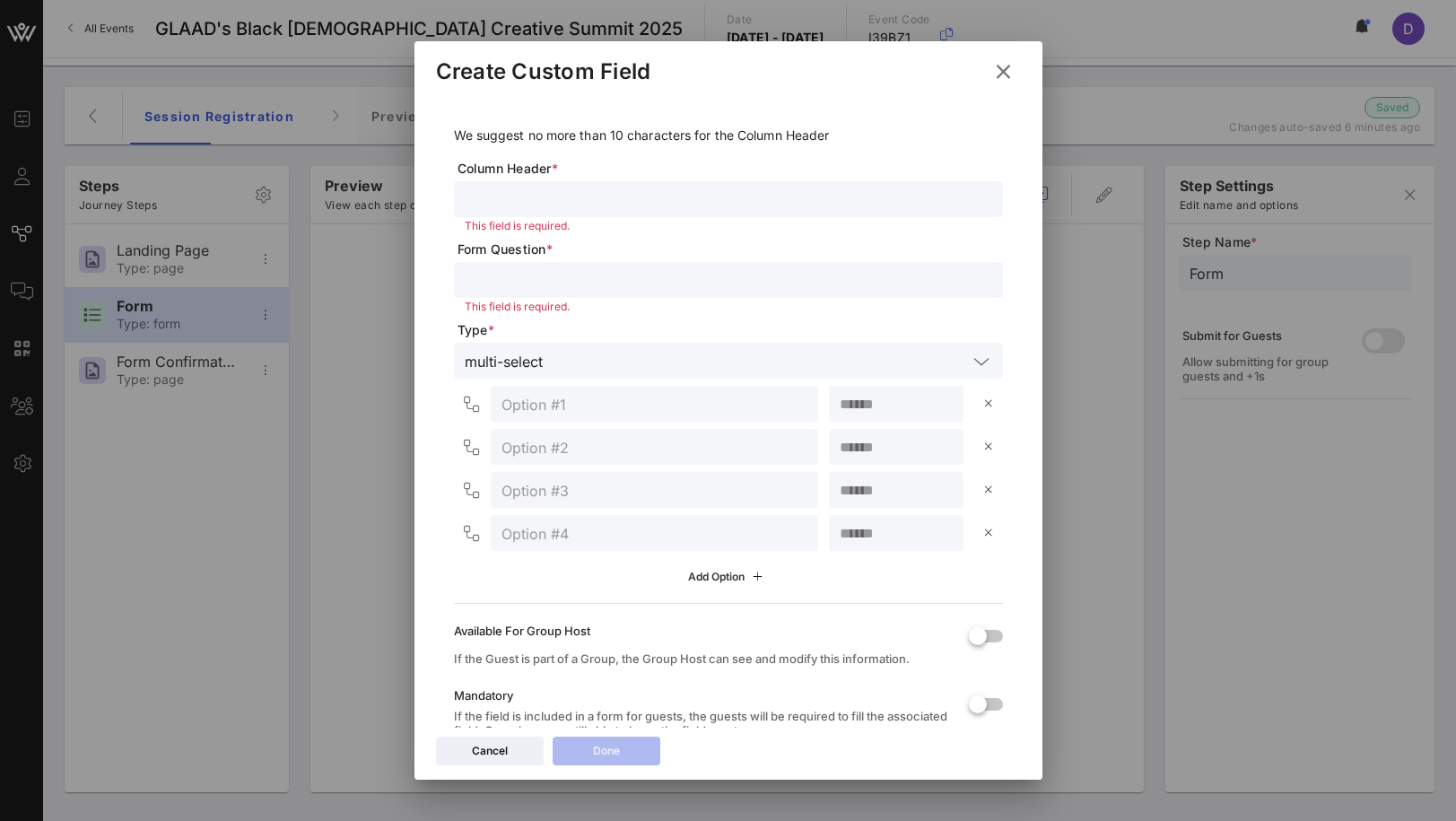
click at [725, 570] on button "Add Option" at bounding box center [728, 576] width 101 height 30
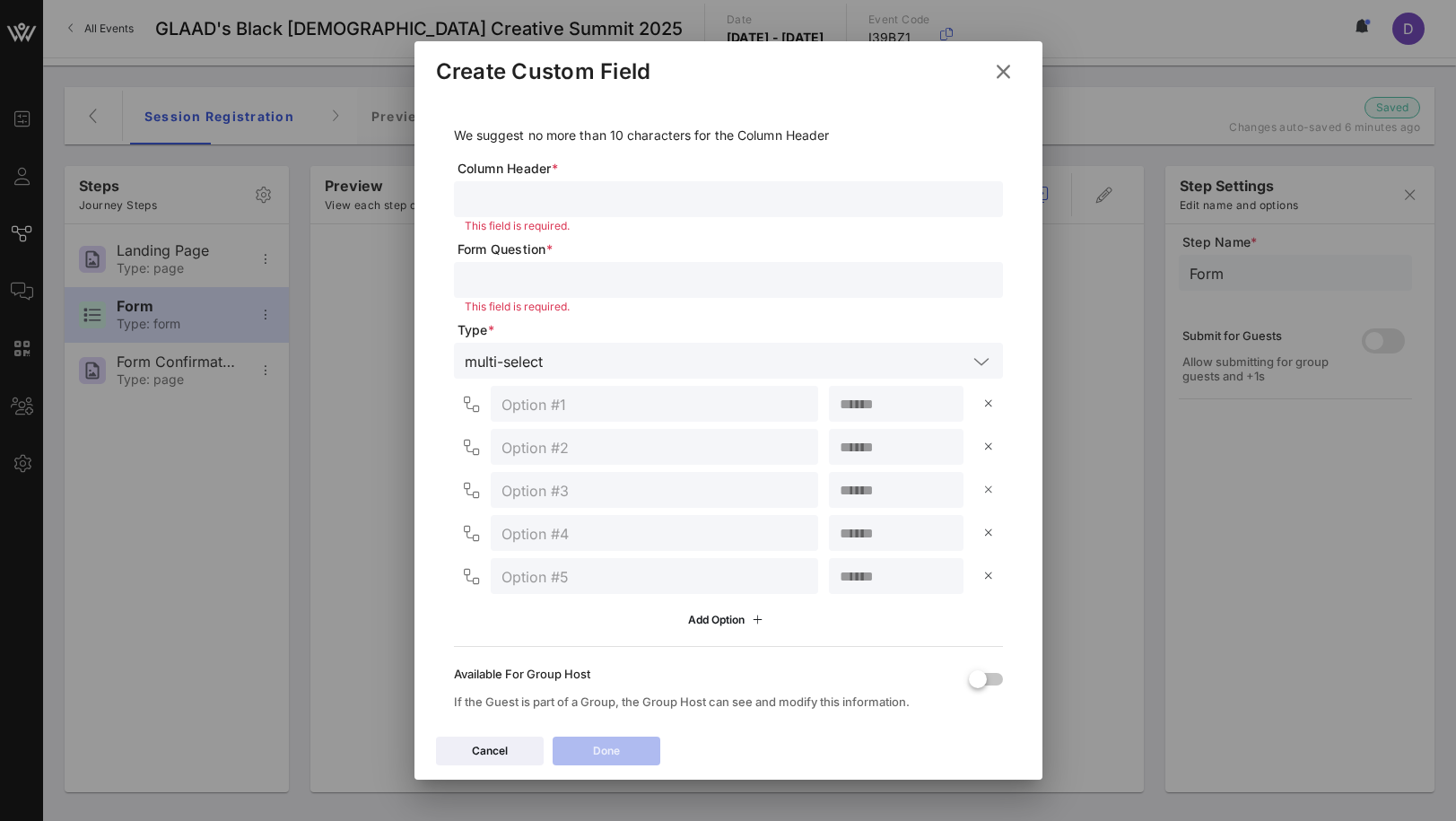
click at [988, 489] on icon at bounding box center [989, 490] width 13 height 11
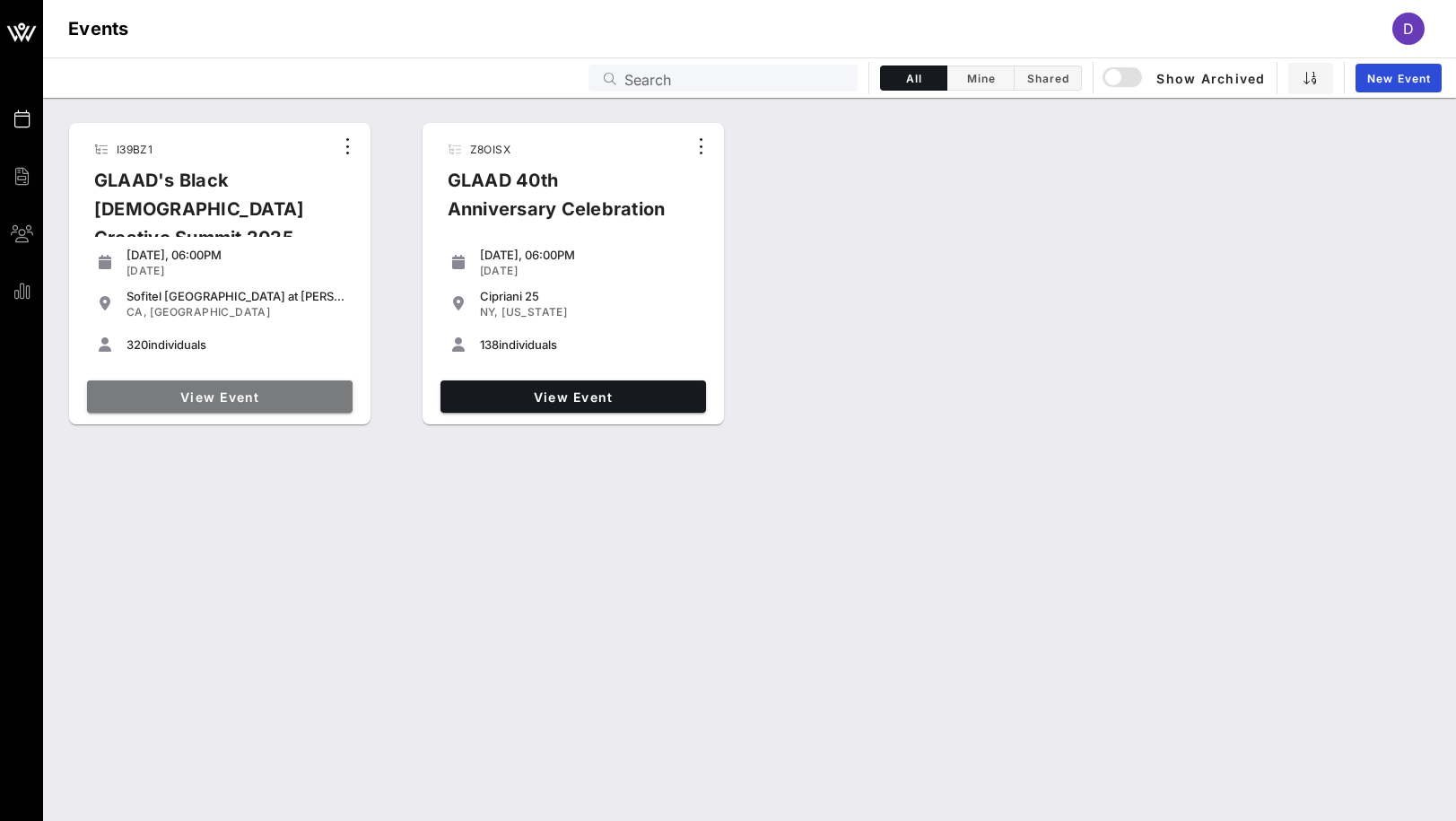
click at [227, 394] on span "View Event" at bounding box center [219, 397] width 251 height 16
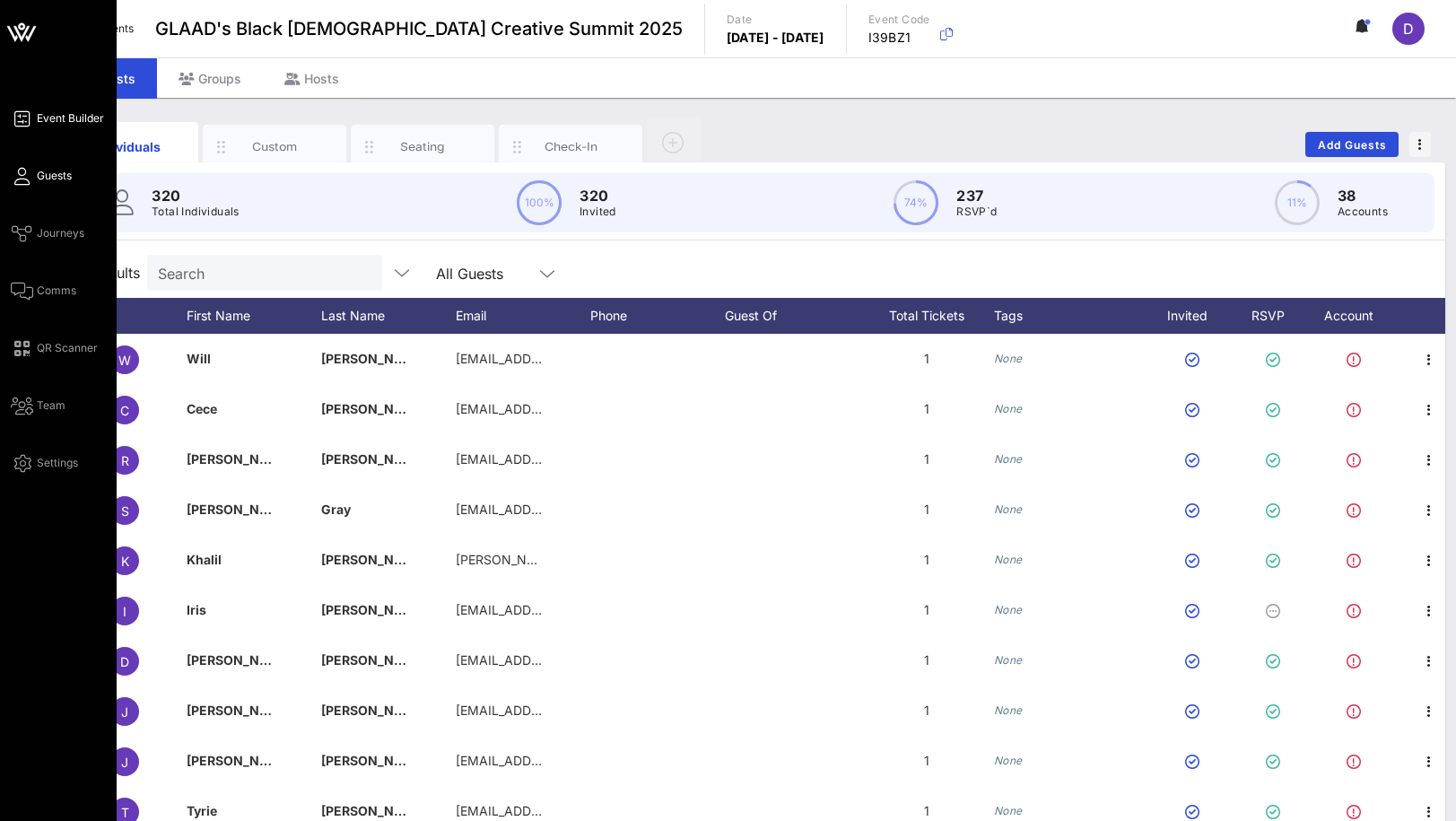
click at [68, 123] on span "Event Builder" at bounding box center [70, 119] width 68 height 16
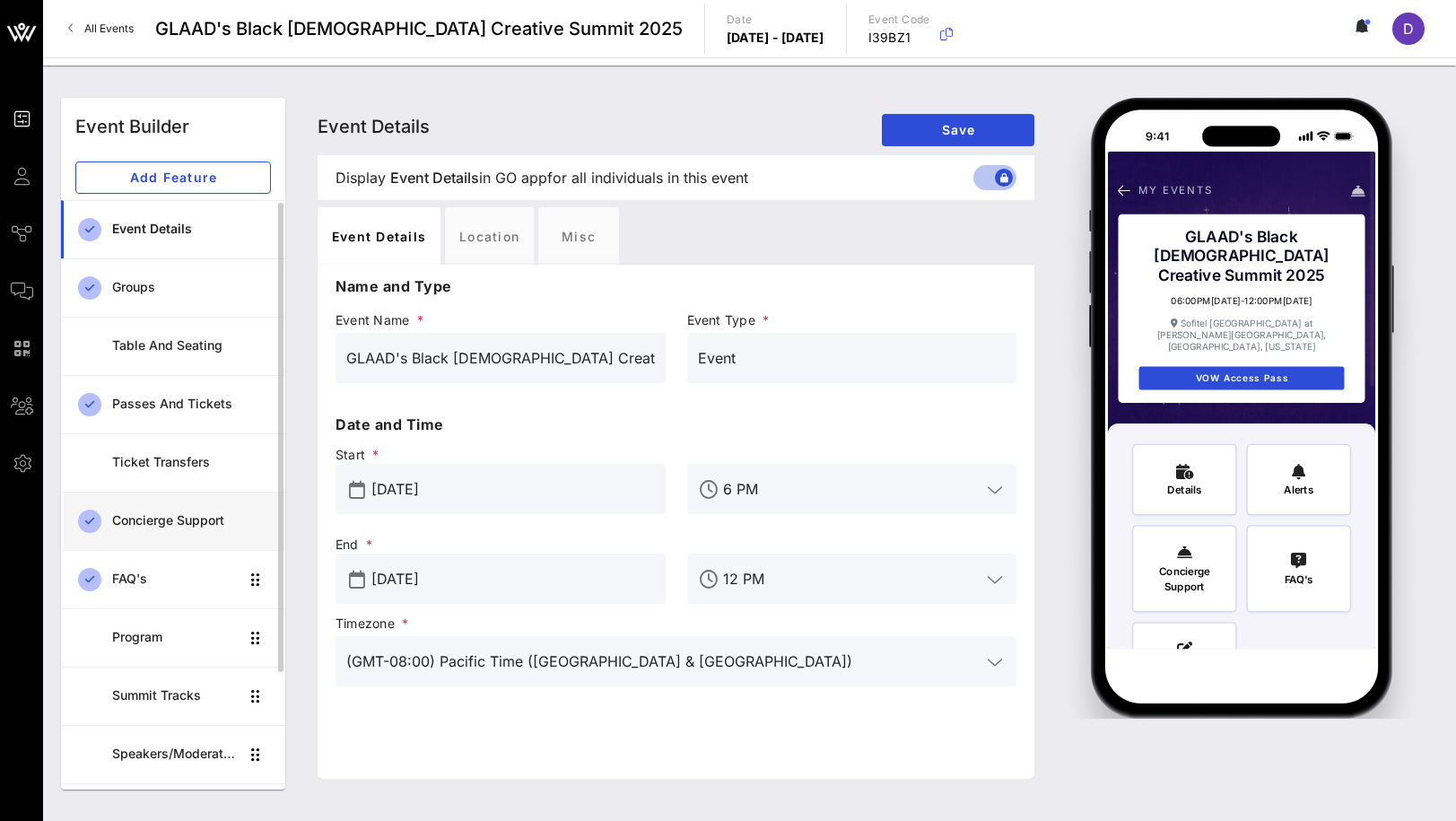
scroll to position [162, 0]
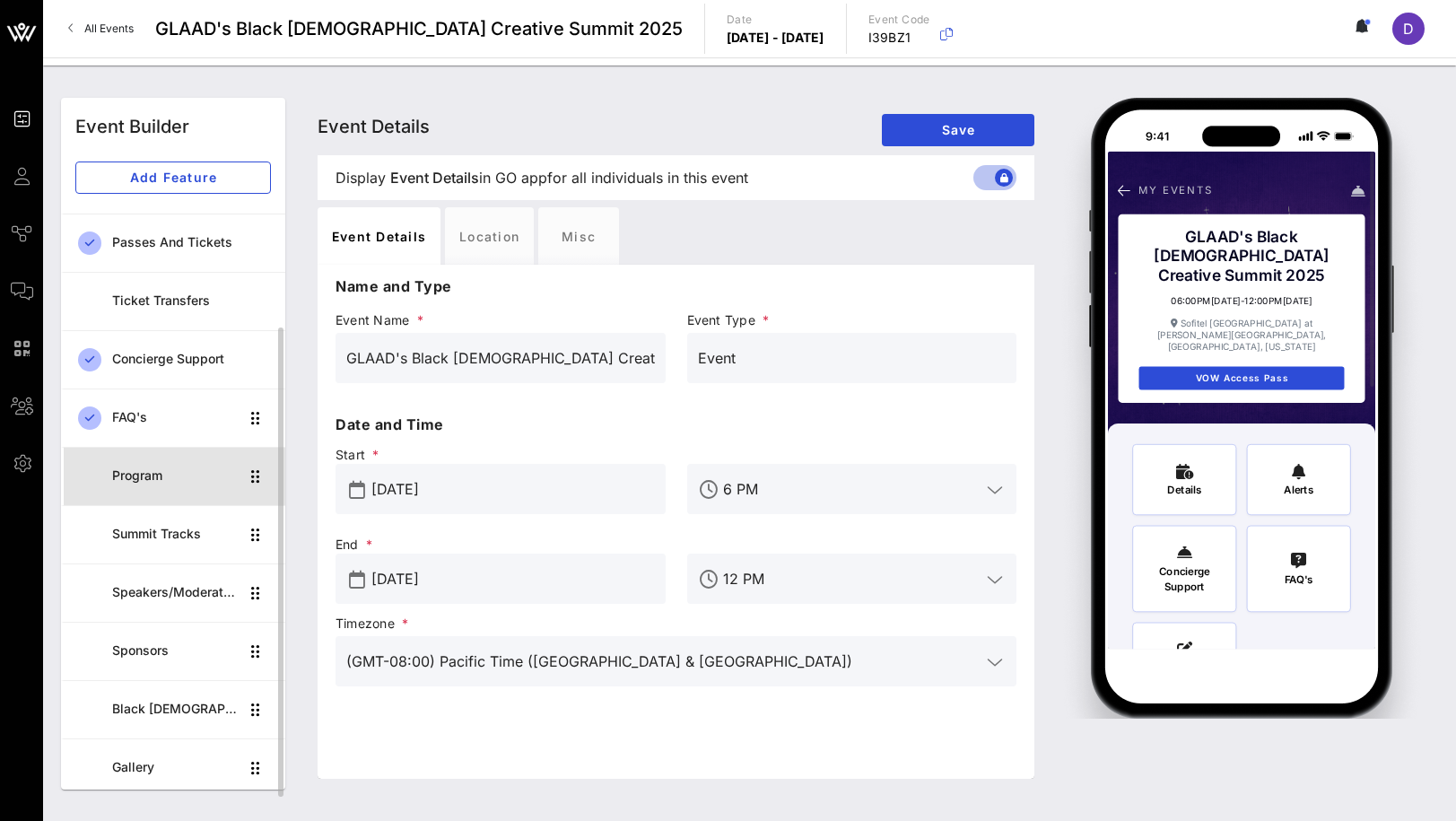
click at [160, 477] on div "Program" at bounding box center [175, 476] width 127 height 16
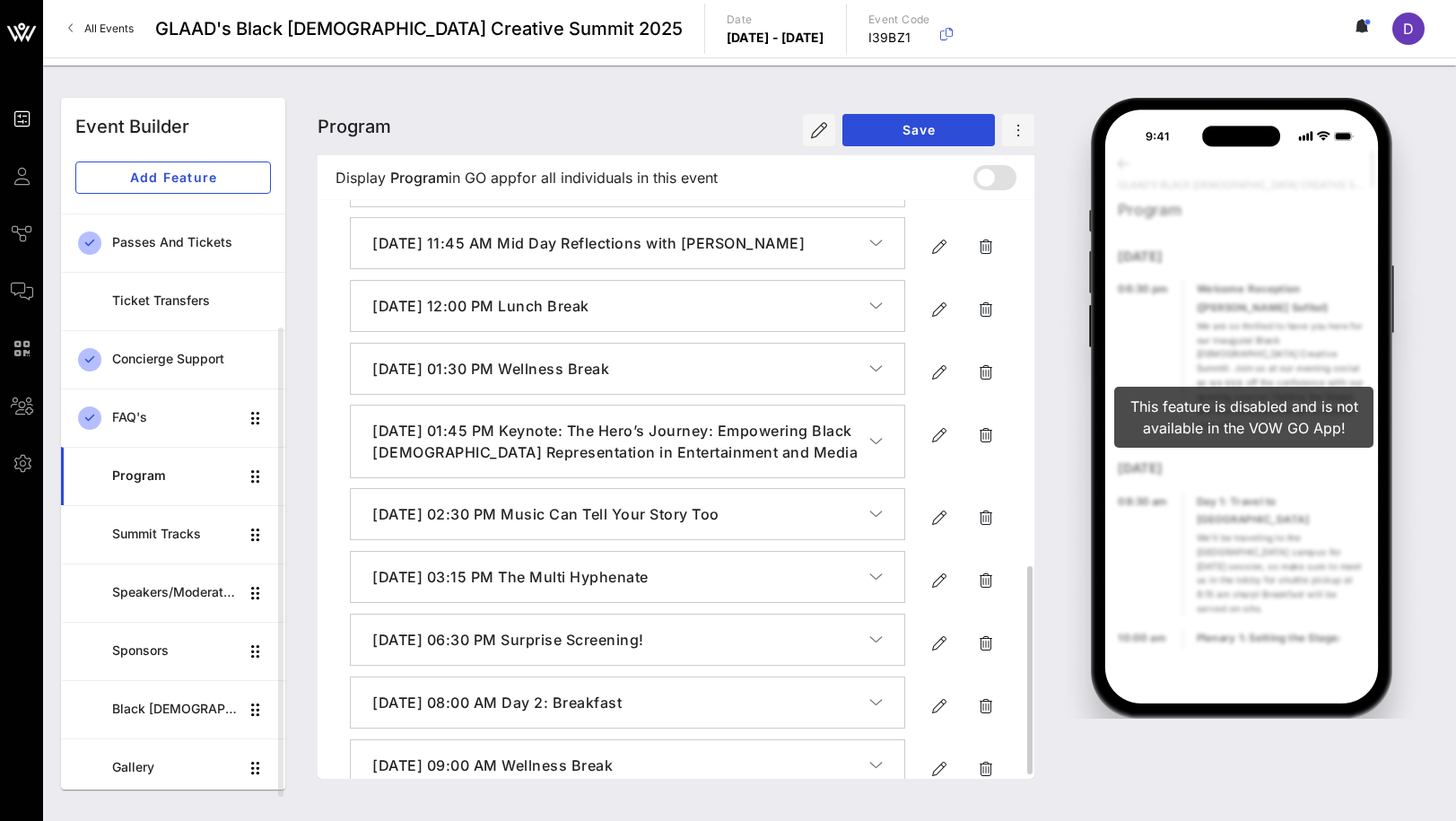
scroll to position [1027, 0]
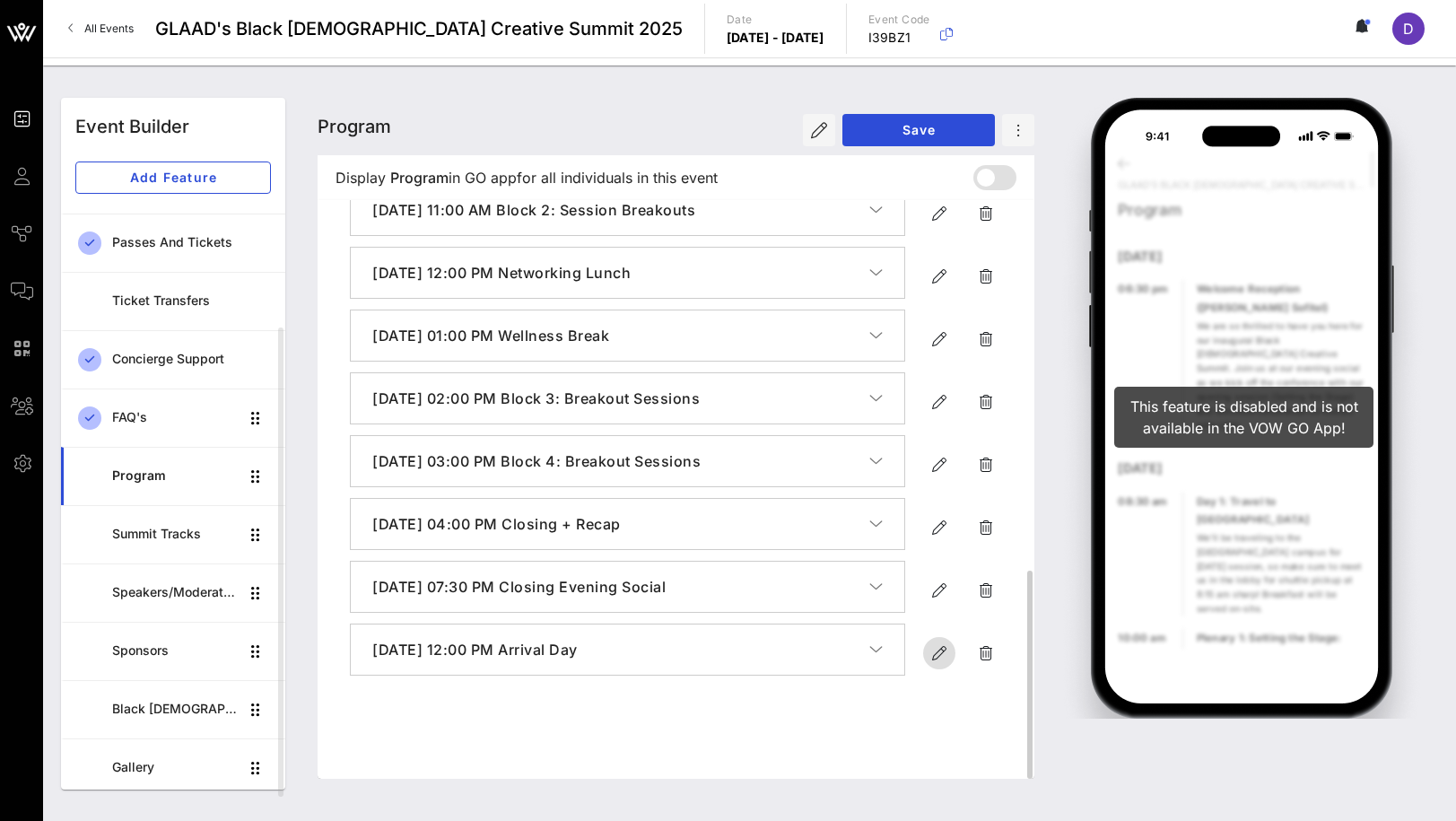
click at [934, 664] on icon "button" at bounding box center [939, 654] width 22 height 22
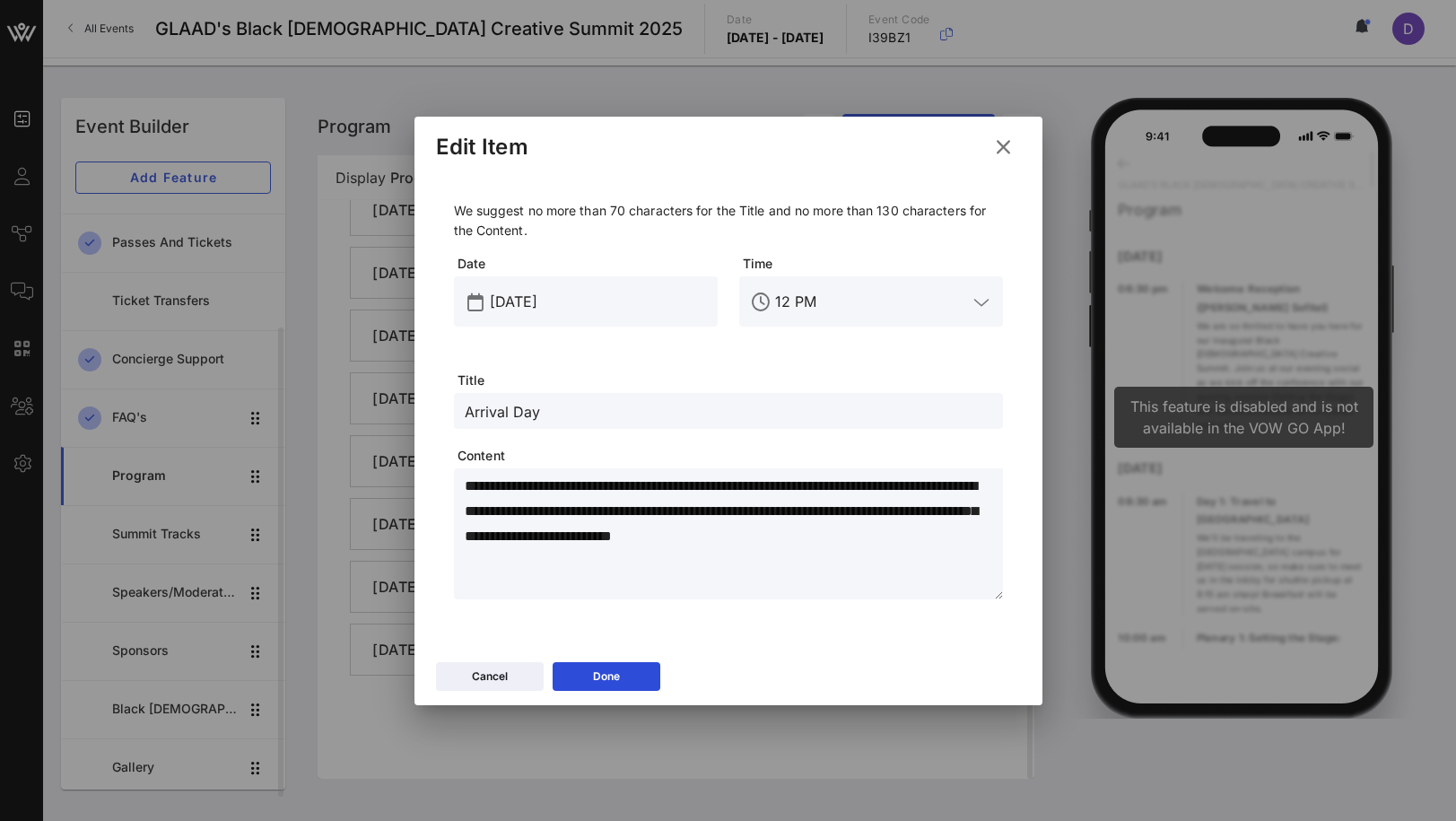
click at [1002, 148] on icon at bounding box center [1002, 147] width 26 height 26
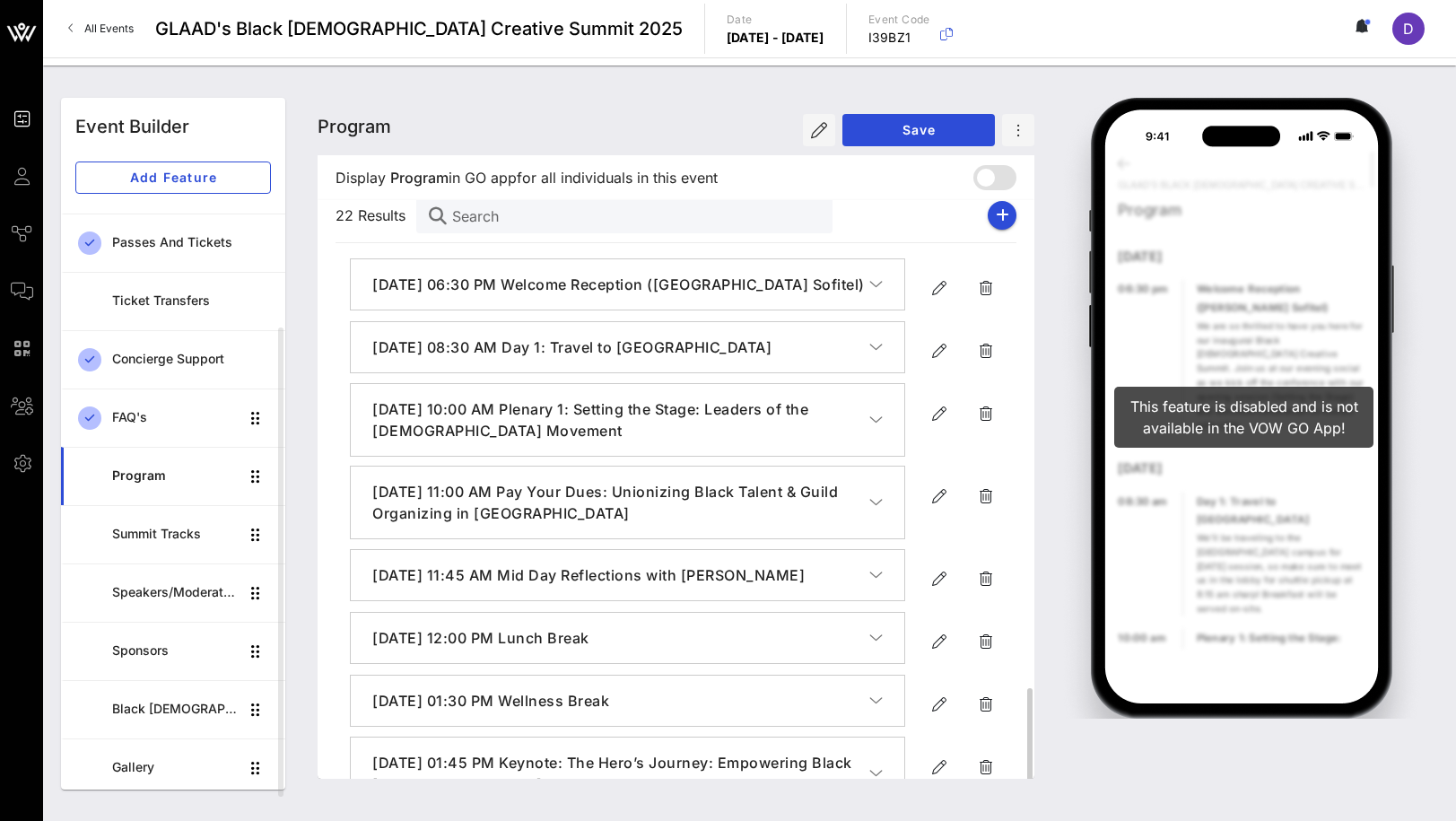
scroll to position [0, 0]
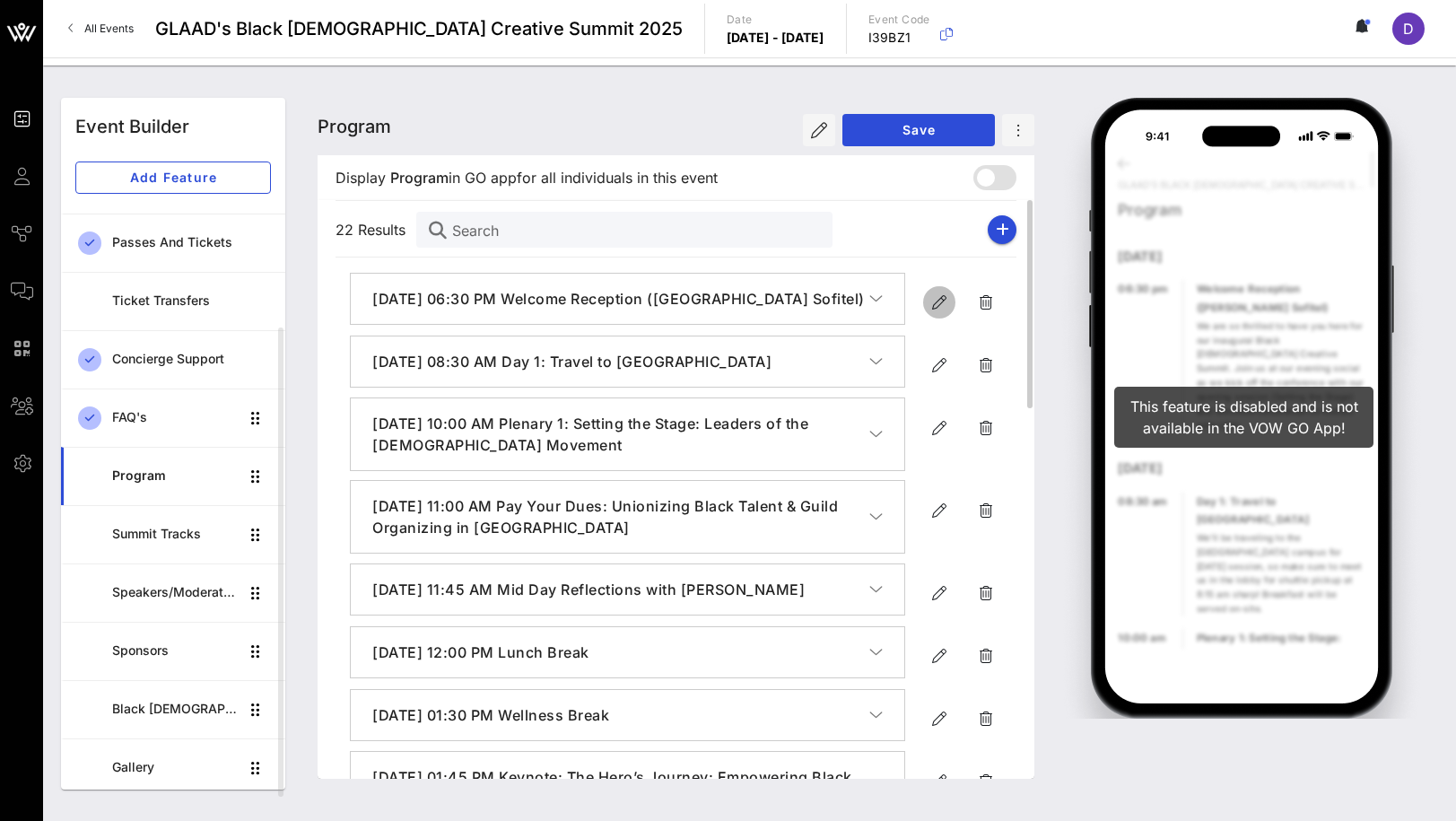
click at [936, 304] on icon "button" at bounding box center [939, 302] width 22 height 22
type input "[DATE]"
type input "6:30 PM"
type input "Welcome Reception ([PERSON_NAME] Sofitel)"
type textarea "**********"
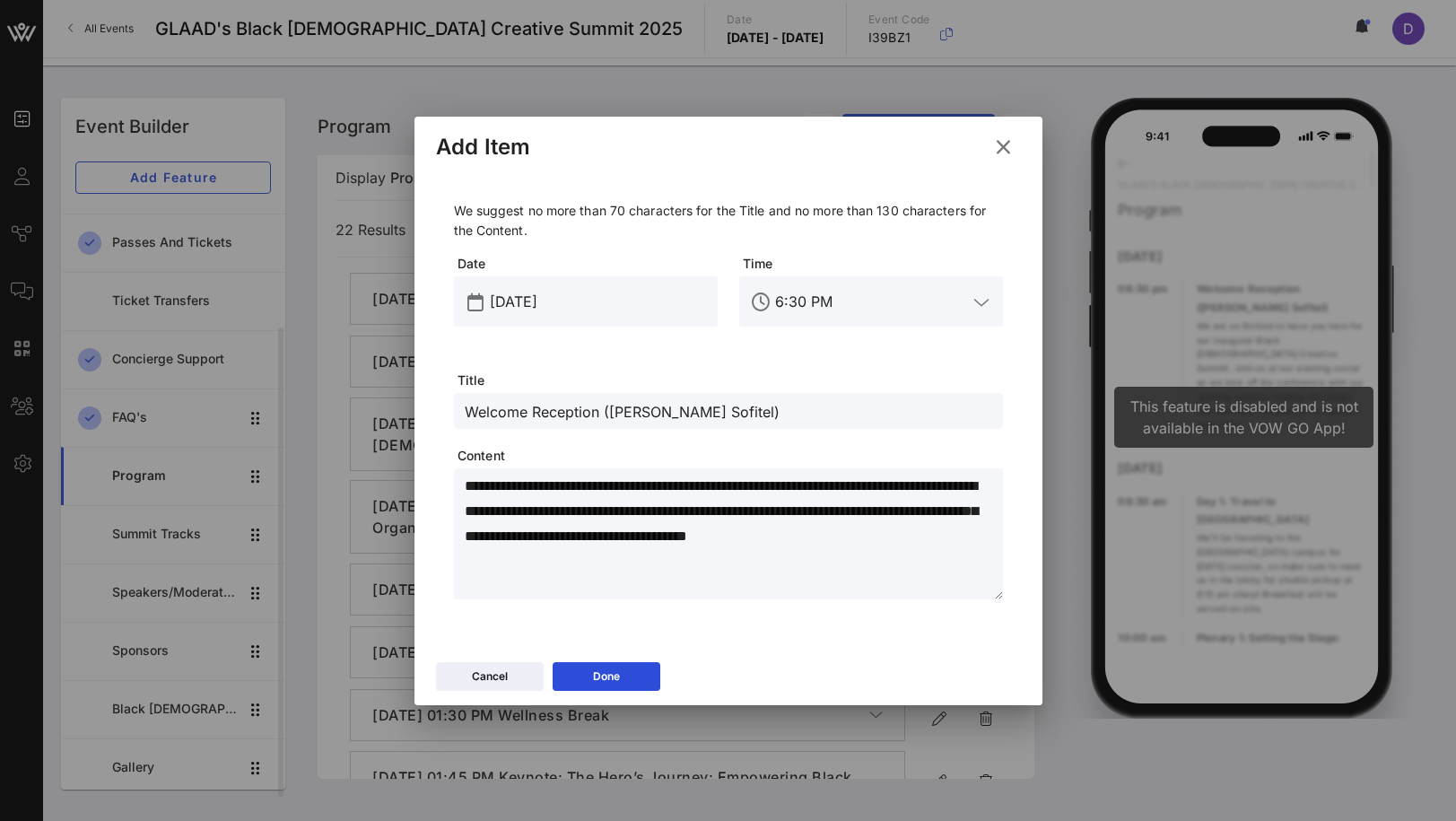
click at [998, 139] on icon at bounding box center [1002, 145] width 26 height 28
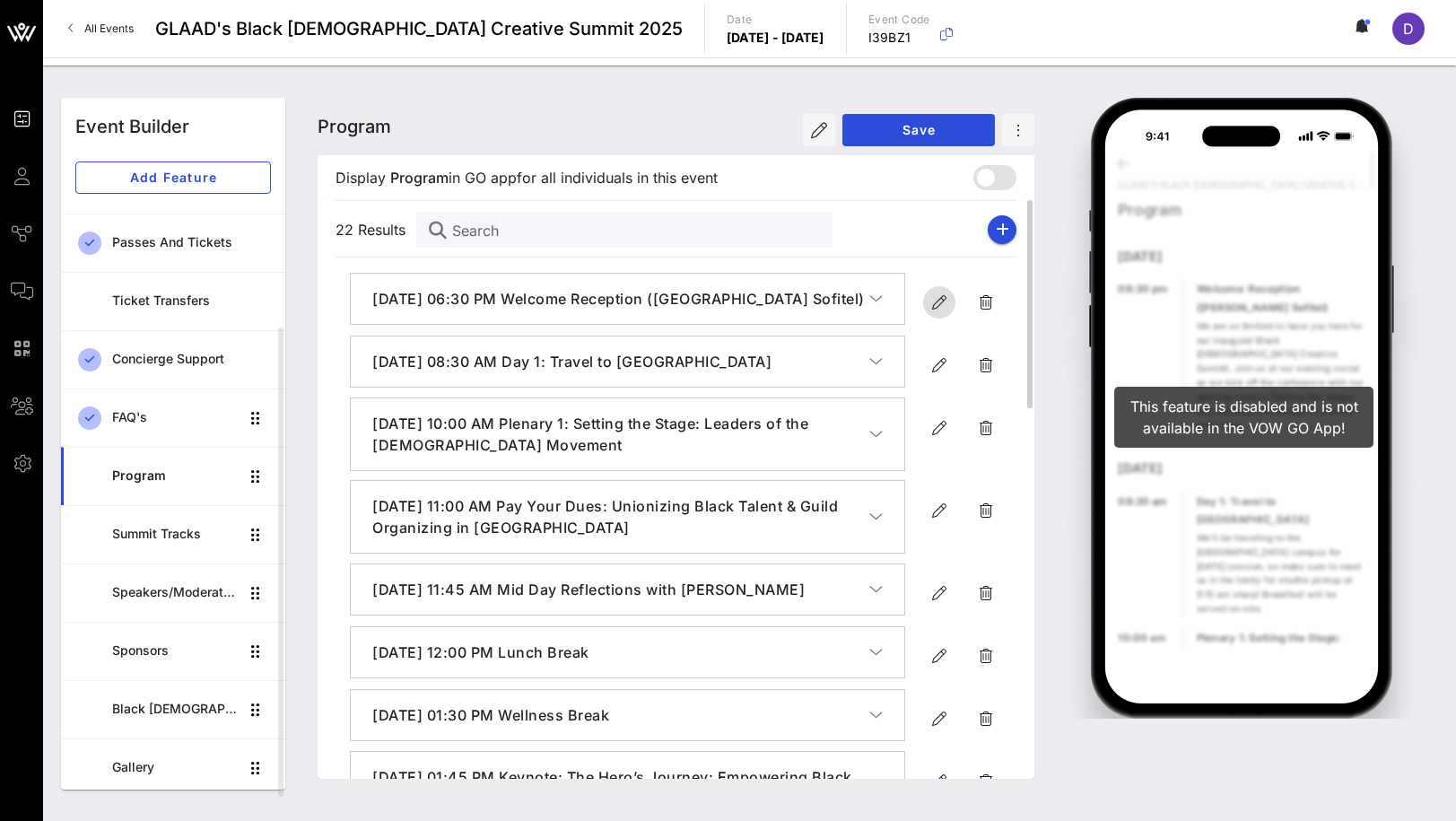
click at [942, 311] on icon "button" at bounding box center [939, 302] width 22 height 22
type input "[DATE]"
type input "6:30 PM"
type input "Welcome Reception ([PERSON_NAME] Sofitel)"
type textarea "**********"
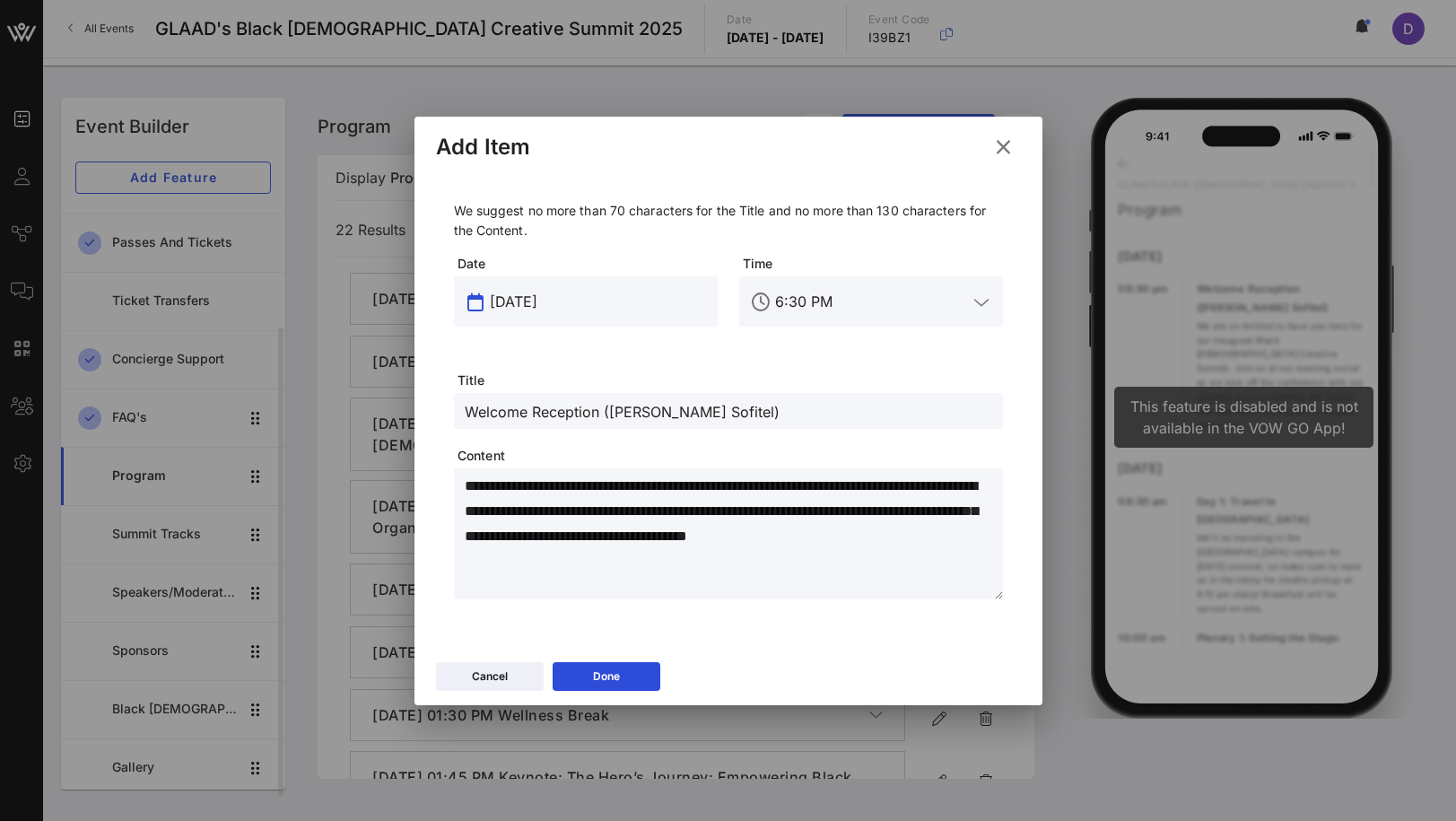
click at [550, 303] on input "[DATE]" at bounding box center [599, 301] width 217 height 28
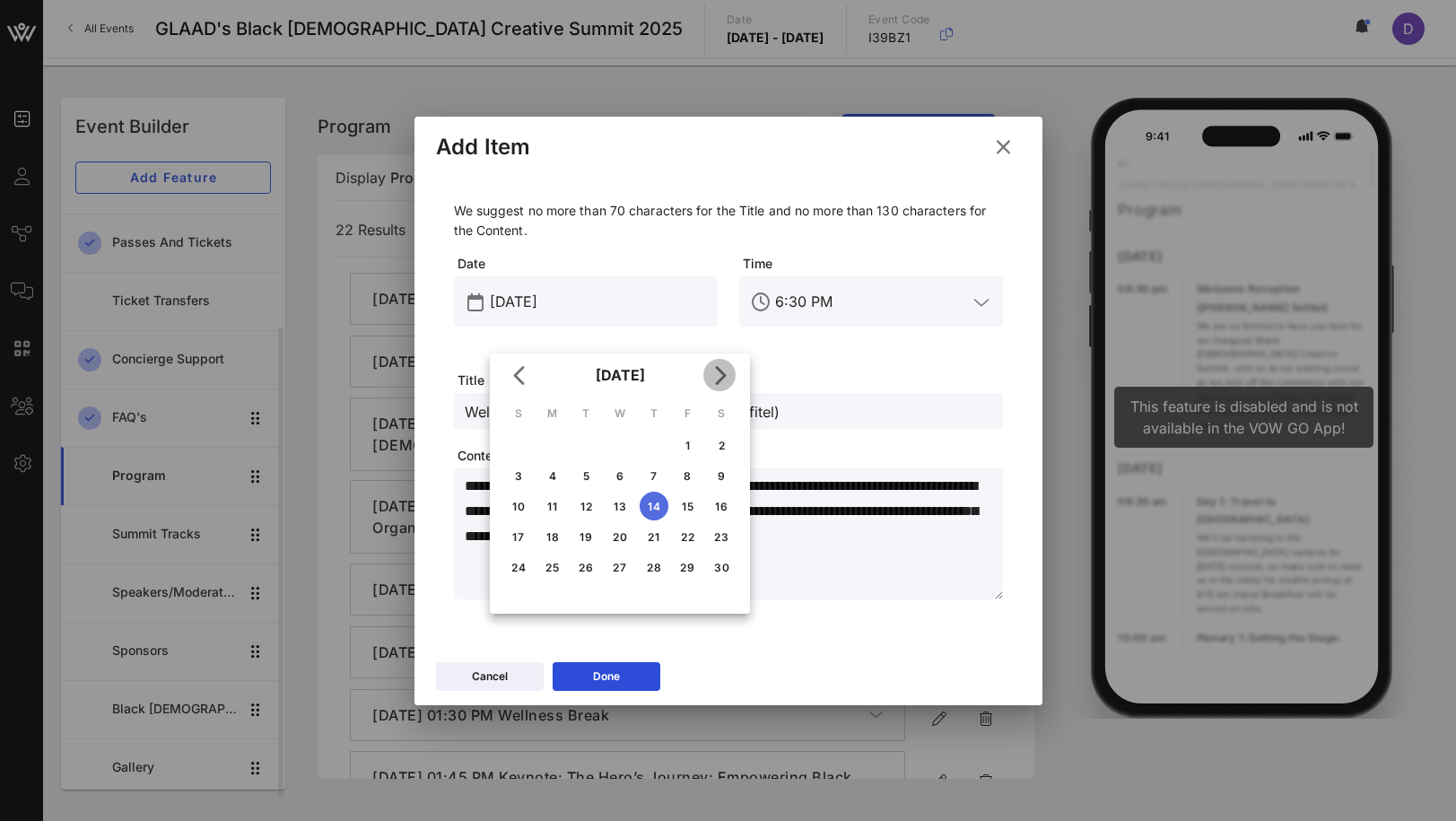
click at [718, 382] on icon "Next month" at bounding box center [719, 375] width 22 height 22
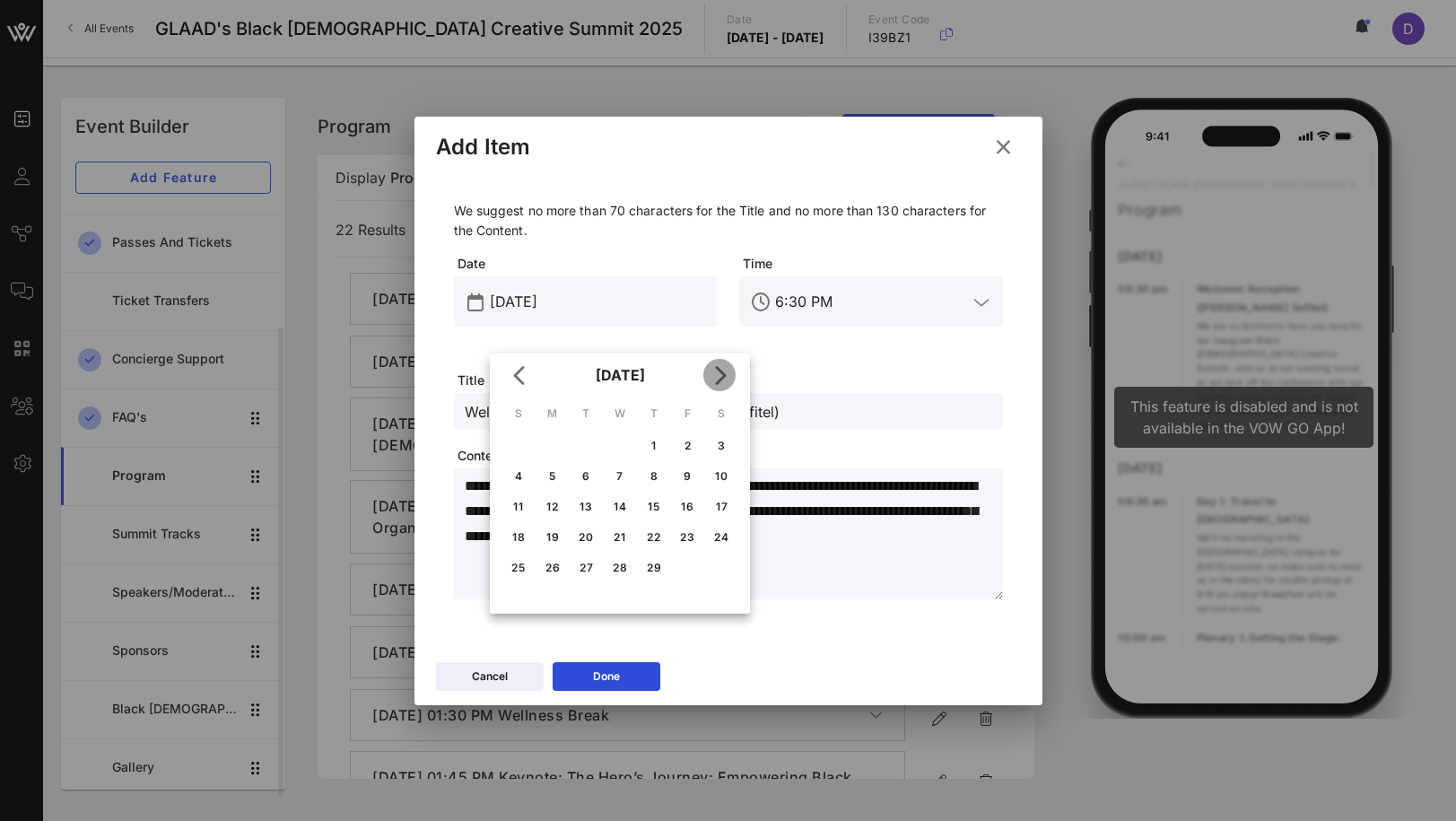
click at [718, 382] on icon "Next month" at bounding box center [719, 375] width 22 height 22
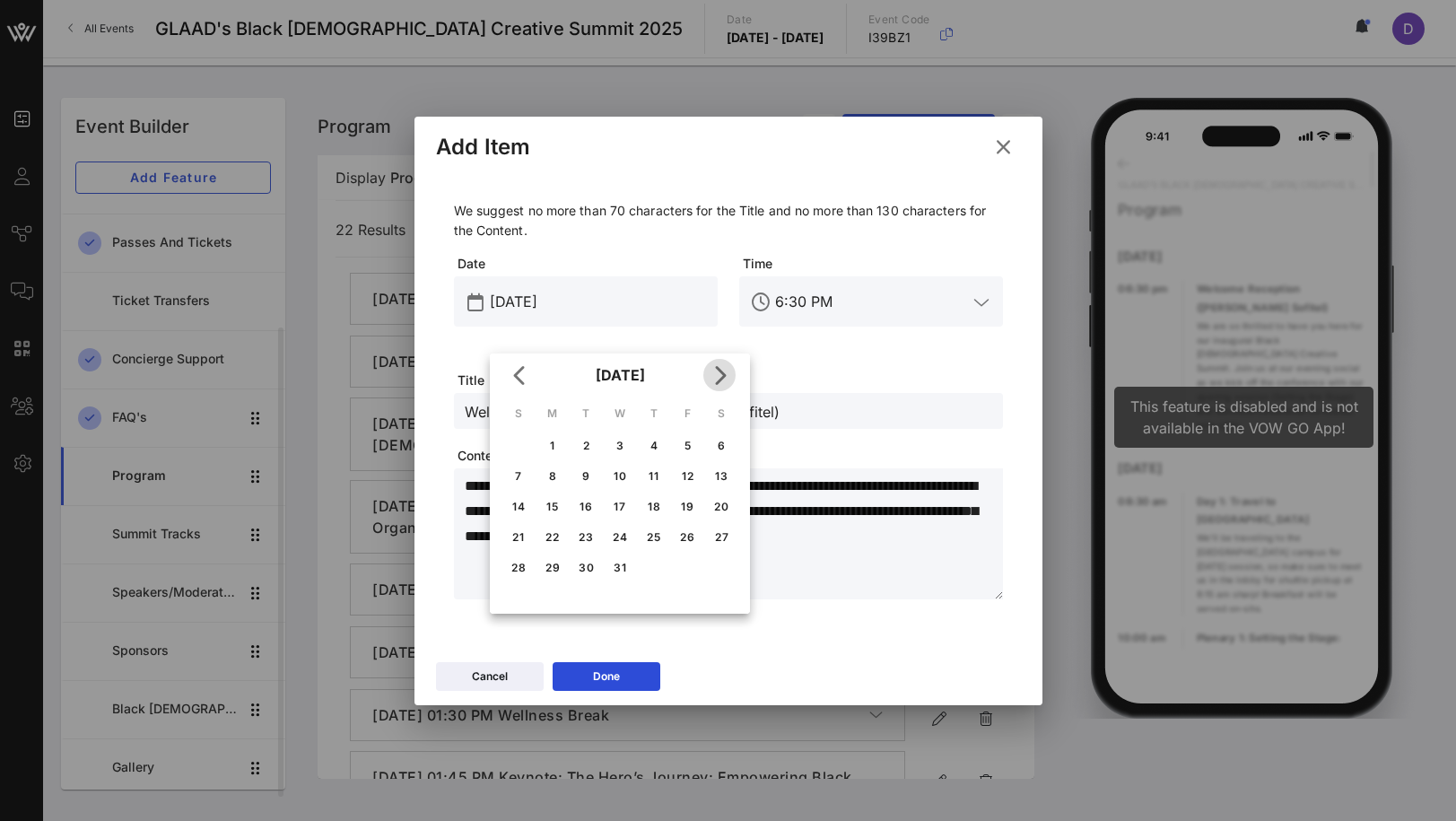
click at [718, 382] on icon "Next month" at bounding box center [719, 375] width 22 height 22
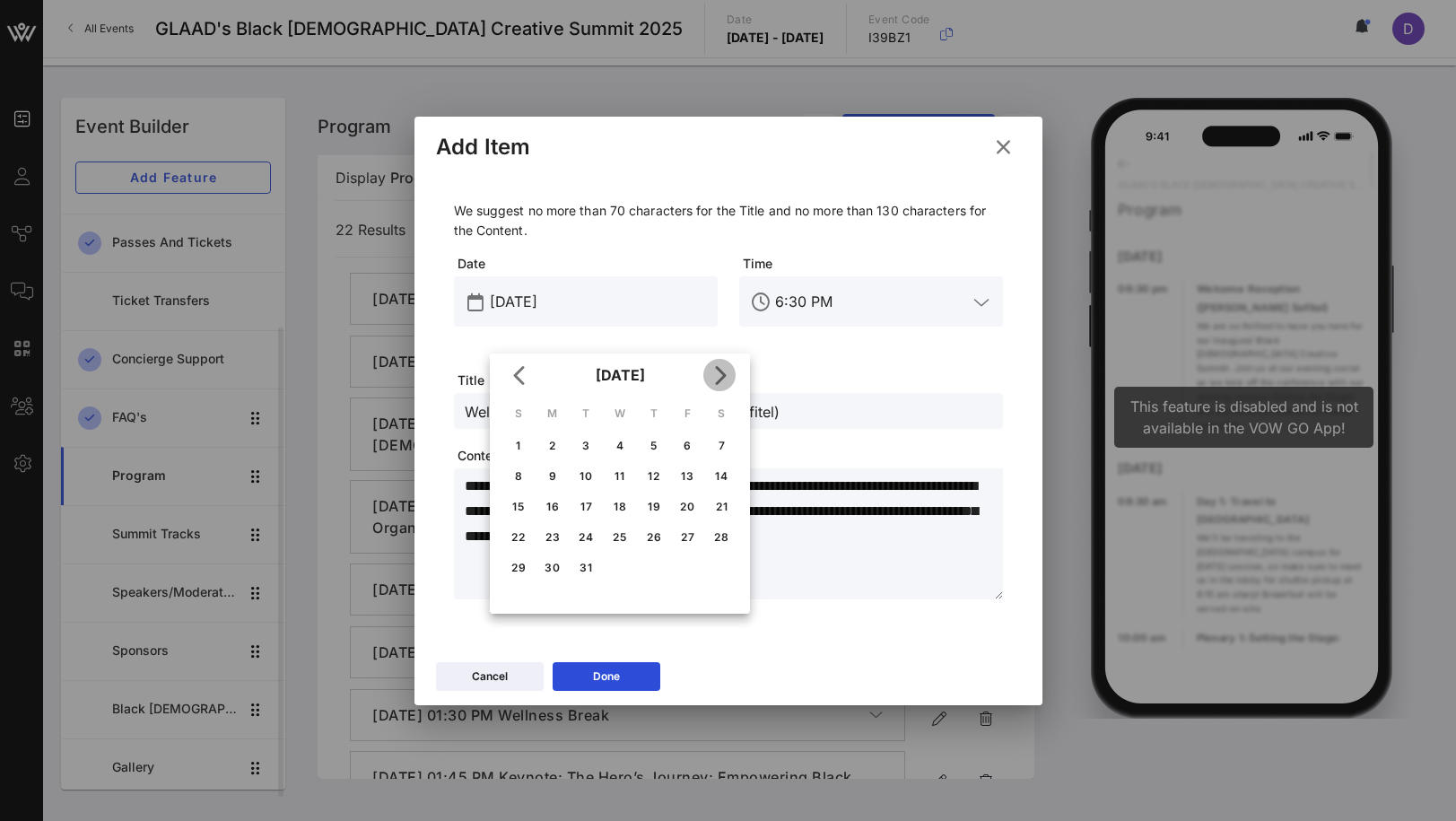
click at [718, 382] on icon "Next month" at bounding box center [719, 375] width 22 height 22
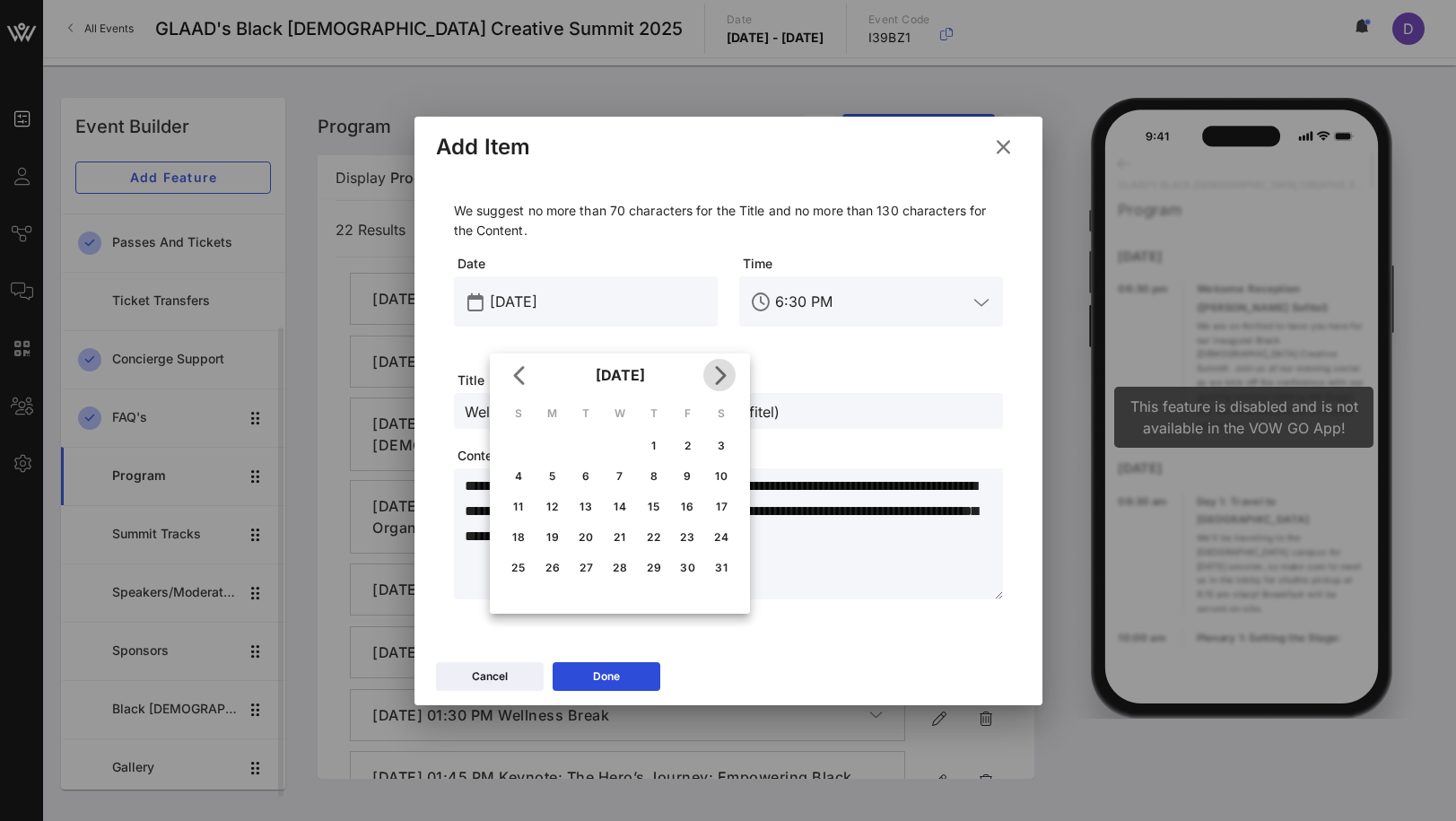
click at [718, 382] on icon "Next month" at bounding box center [719, 375] width 22 height 22
click at [655, 509] on div "18" at bounding box center [654, 506] width 28 height 14
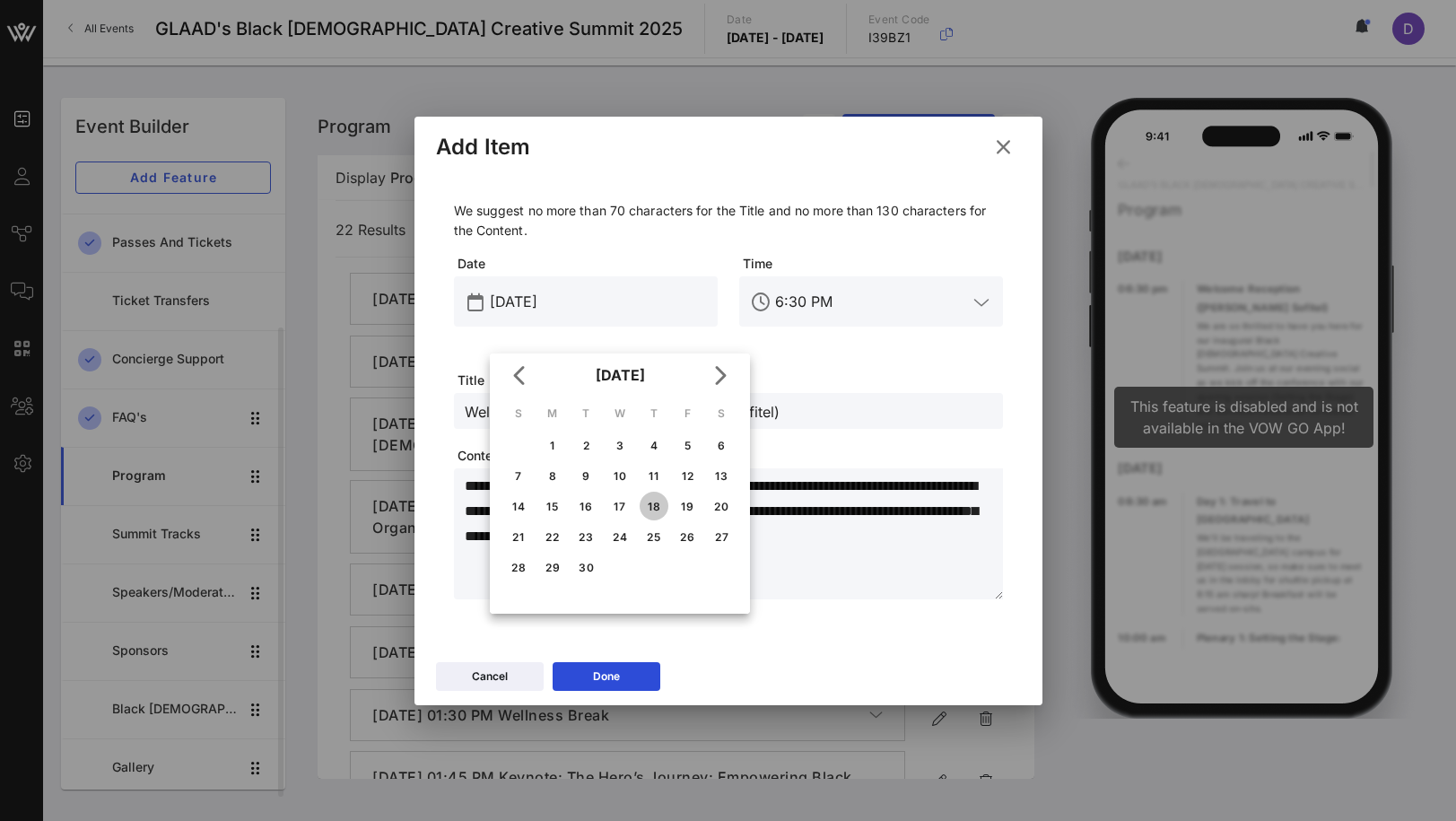
type input "[DATE]"
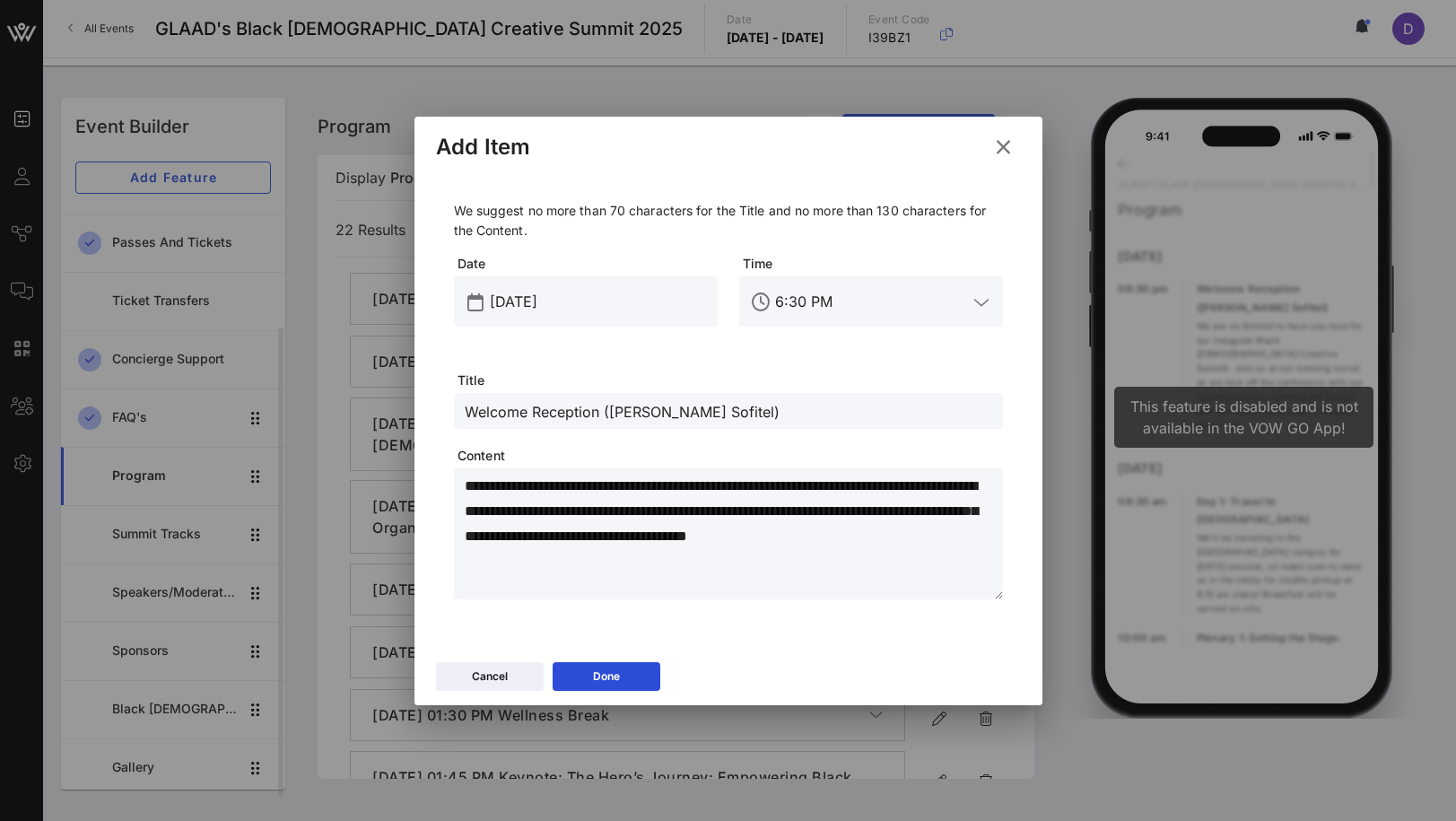
click at [549, 501] on textarea "**********" at bounding box center [734, 537] width 539 height 126
paste textarea "**********"
type textarea "**********"
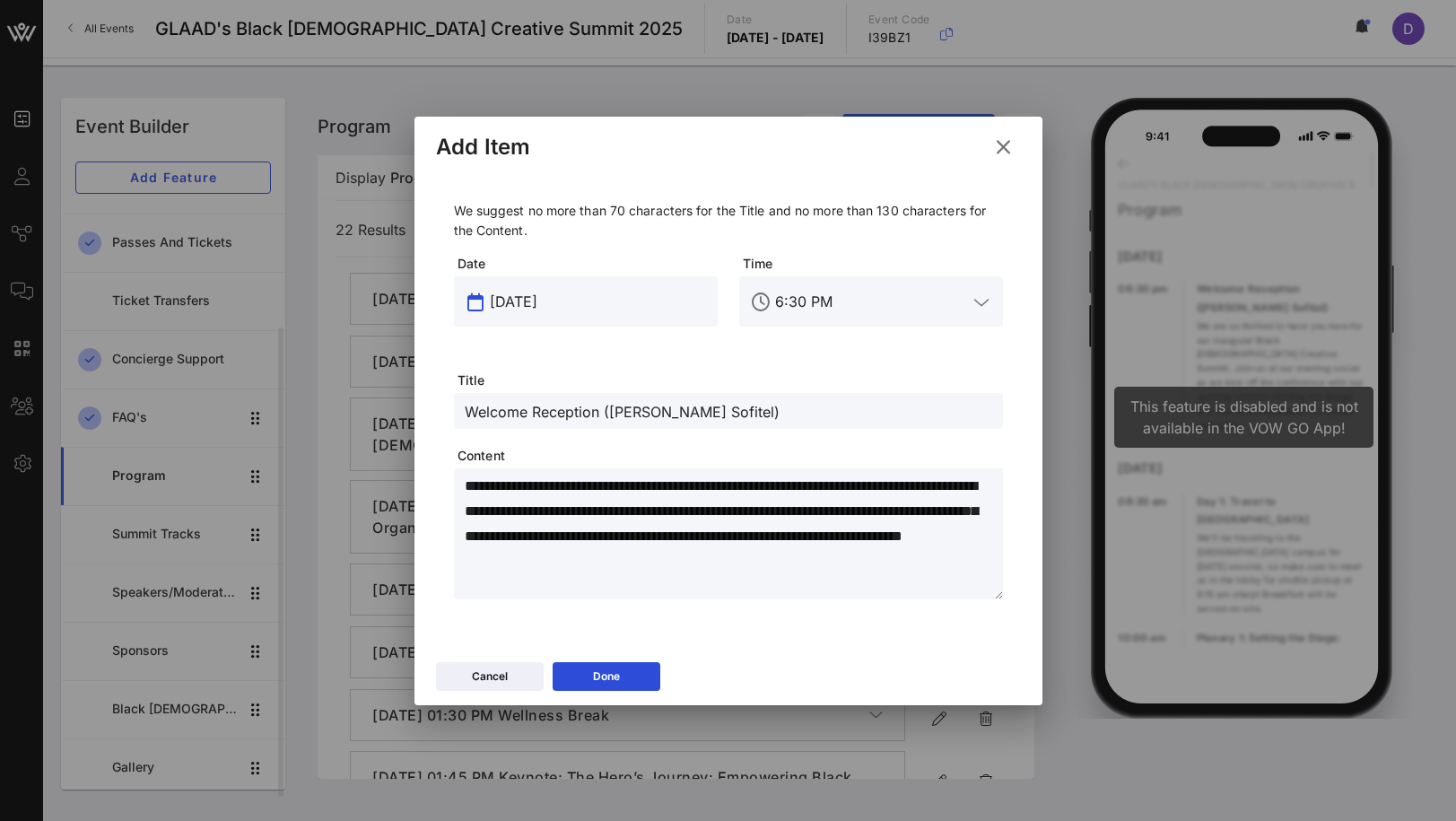
click at [561, 310] on input "[DATE]" at bounding box center [599, 301] width 217 height 28
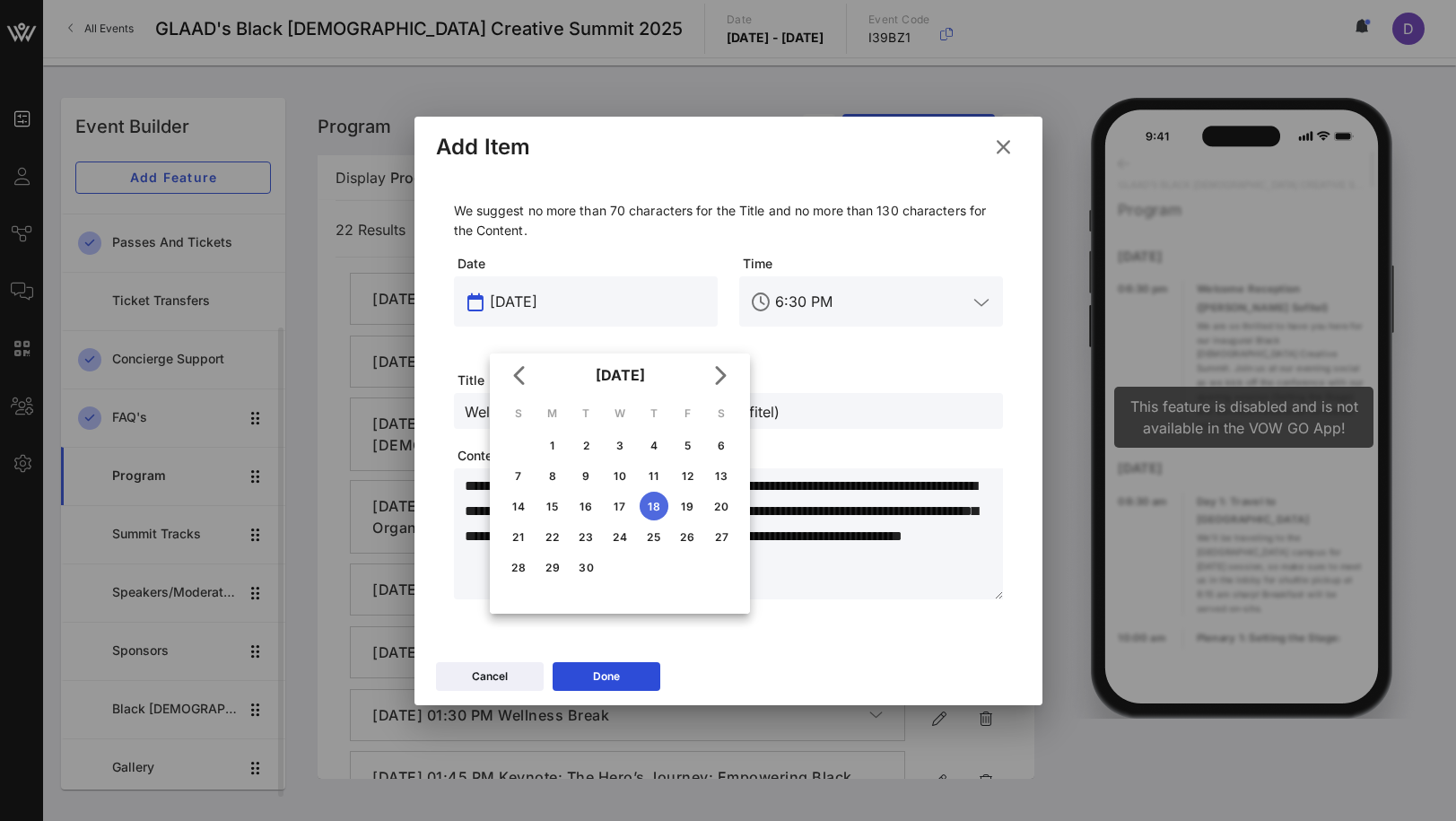
click at [655, 503] on div "18" at bounding box center [654, 506] width 28 height 14
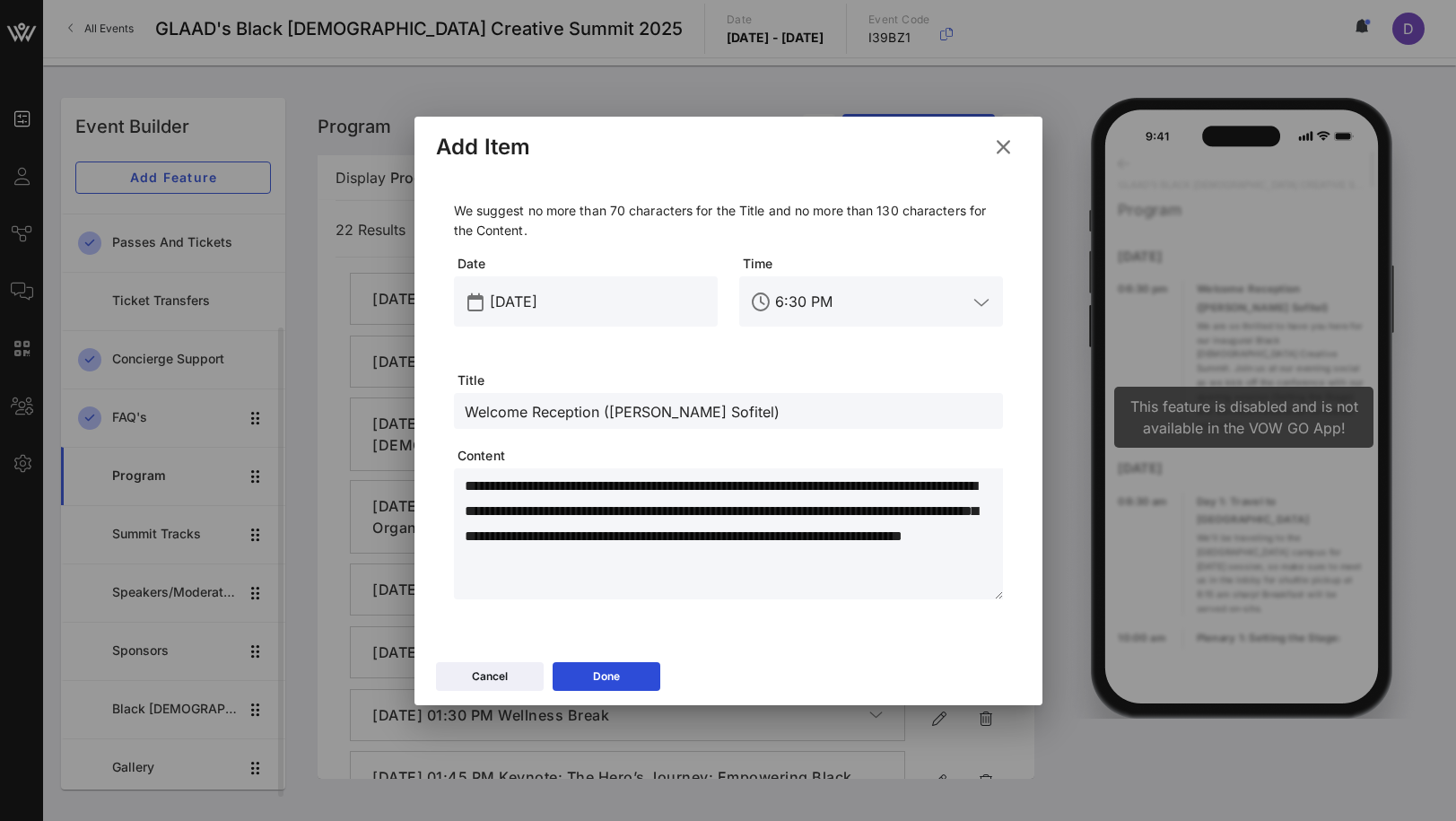
click at [529, 409] on input "Welcome Reception ([PERSON_NAME] Sofitel)" at bounding box center [728, 411] width 528 height 24
click at [537, 416] on input "Welcome Reception ([PERSON_NAME] Sofitel)" at bounding box center [728, 411] width 528 height 24
drag, startPoint x: 524, startPoint y: 406, endPoint x: 884, endPoint y: 448, distance: 362.4
click at [884, 448] on div "**********" at bounding box center [728, 400] width 549 height 398
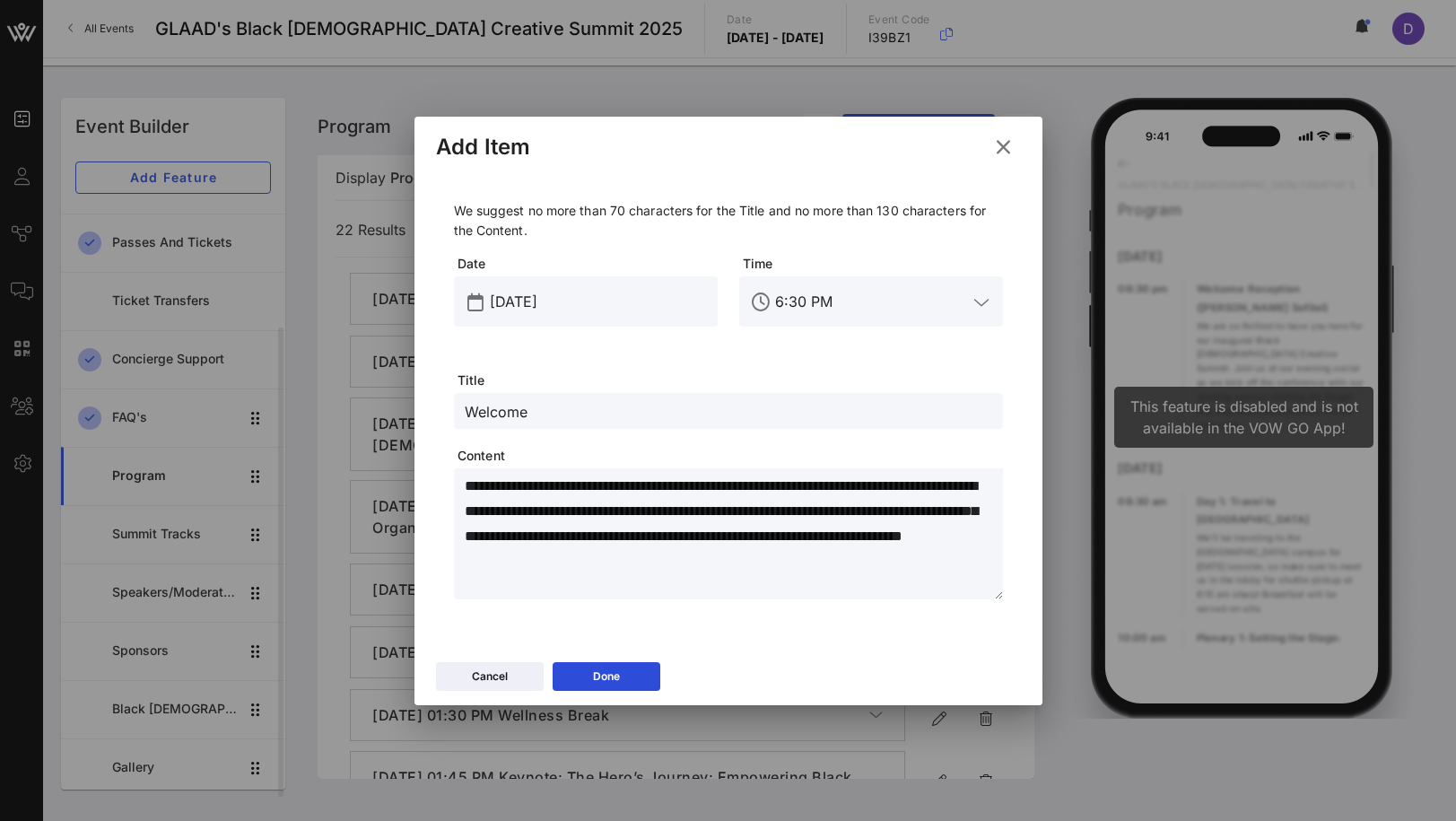
click at [509, 412] on input "Welcome" at bounding box center [728, 411] width 528 height 24
click at [500, 410] on input "Fireseide" at bounding box center [728, 411] width 528 height 24
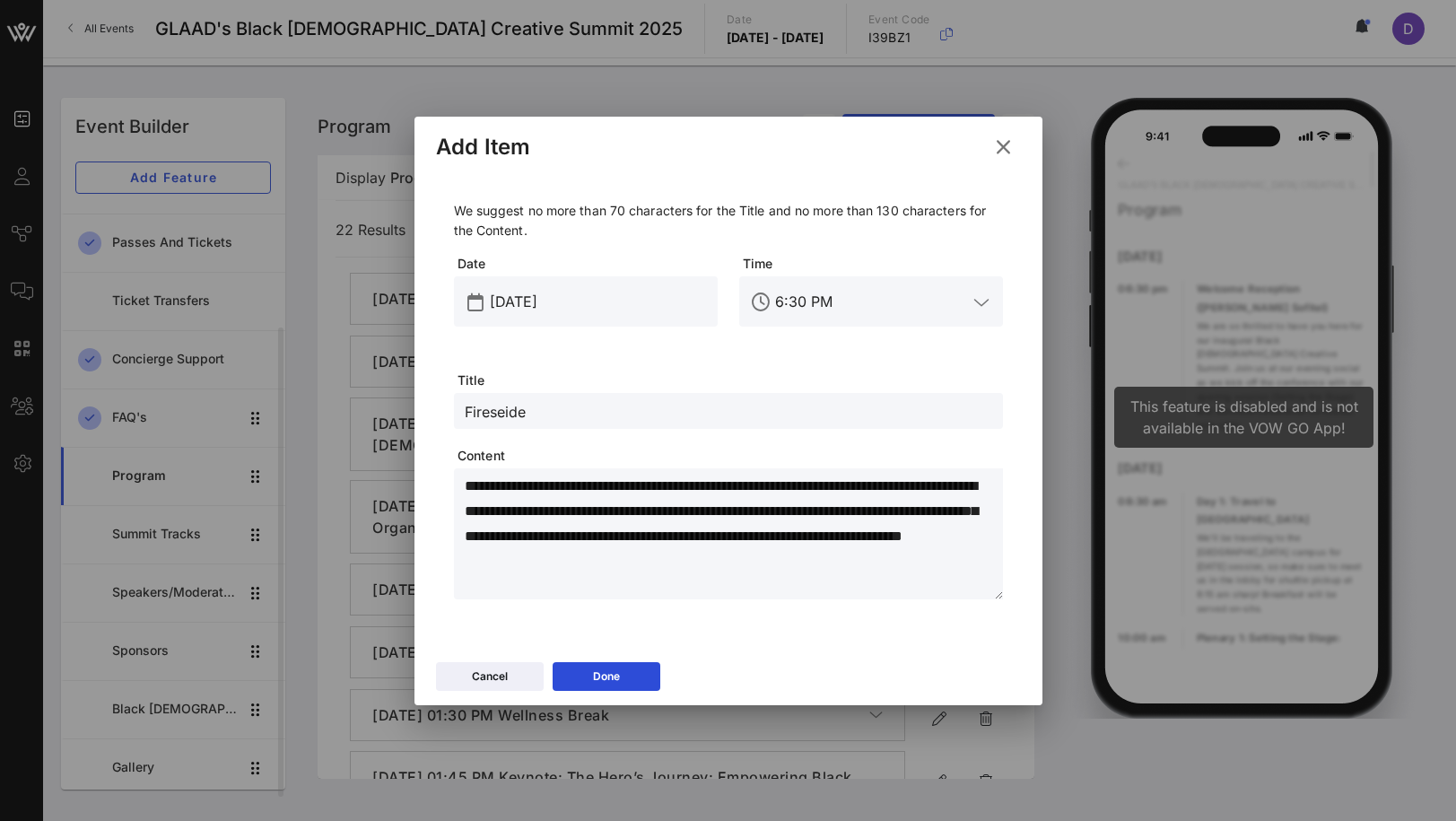
click at [500, 410] on input "Fireseide" at bounding box center [728, 411] width 528 height 24
type input "Fireside Chat + Opening Reception"
drag, startPoint x: 578, startPoint y: 513, endPoint x: 528, endPoint y: 512, distance: 50.0
click at [528, 512] on textarea "**********" at bounding box center [734, 537] width 539 height 126
type textarea "**********"
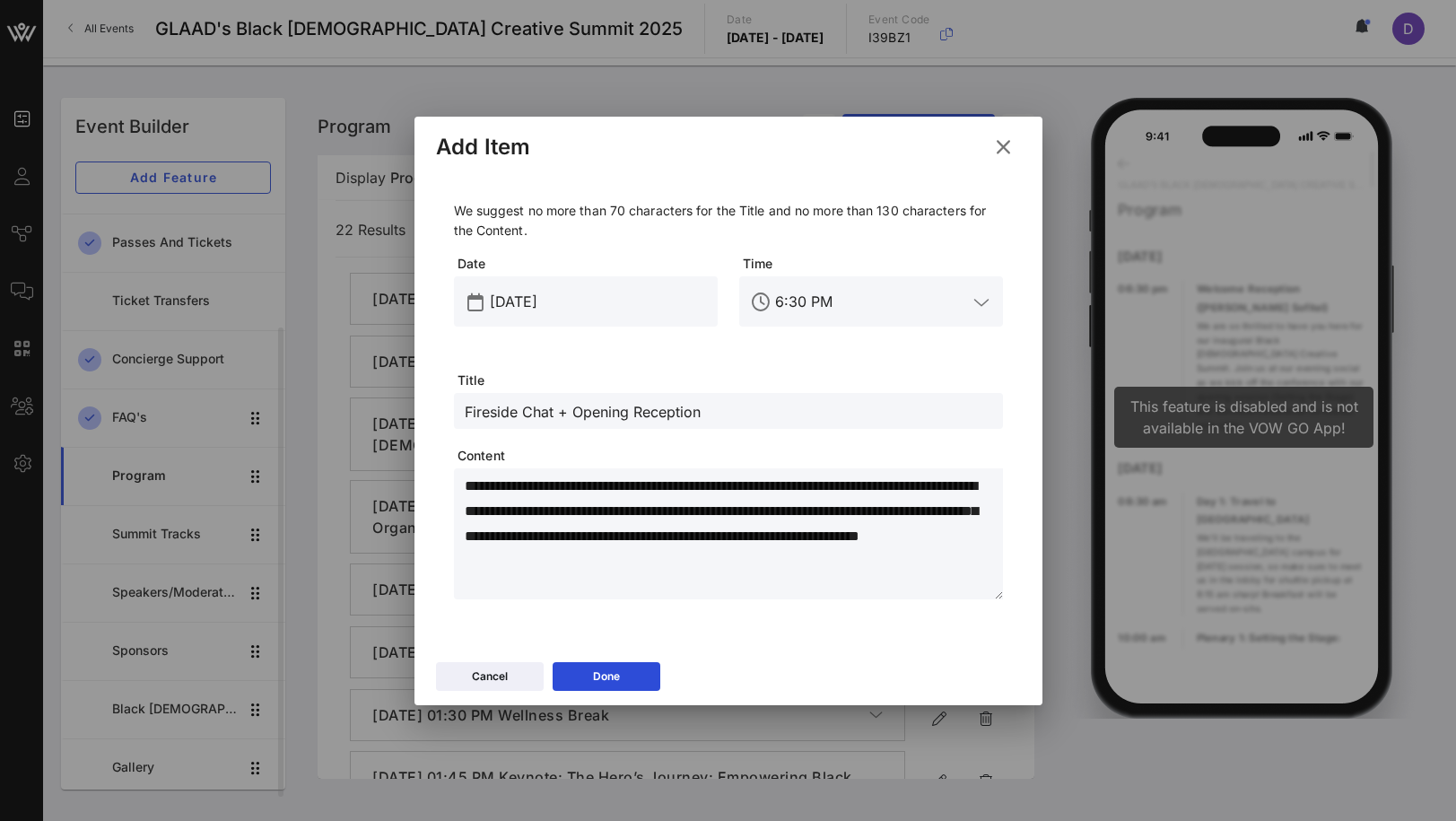
drag, startPoint x: 554, startPoint y: 410, endPoint x: 814, endPoint y: 425, distance: 260.4
click at [814, 426] on div "Fireside Chat + Opening Reception" at bounding box center [728, 410] width 528 height 36
click at [834, 486] on textarea "**********" at bounding box center [734, 537] width 539 height 126
click at [788, 540] on textarea "**********" at bounding box center [734, 537] width 539 height 126
click at [568, 408] on input "Fireside Chat" at bounding box center [728, 411] width 528 height 24
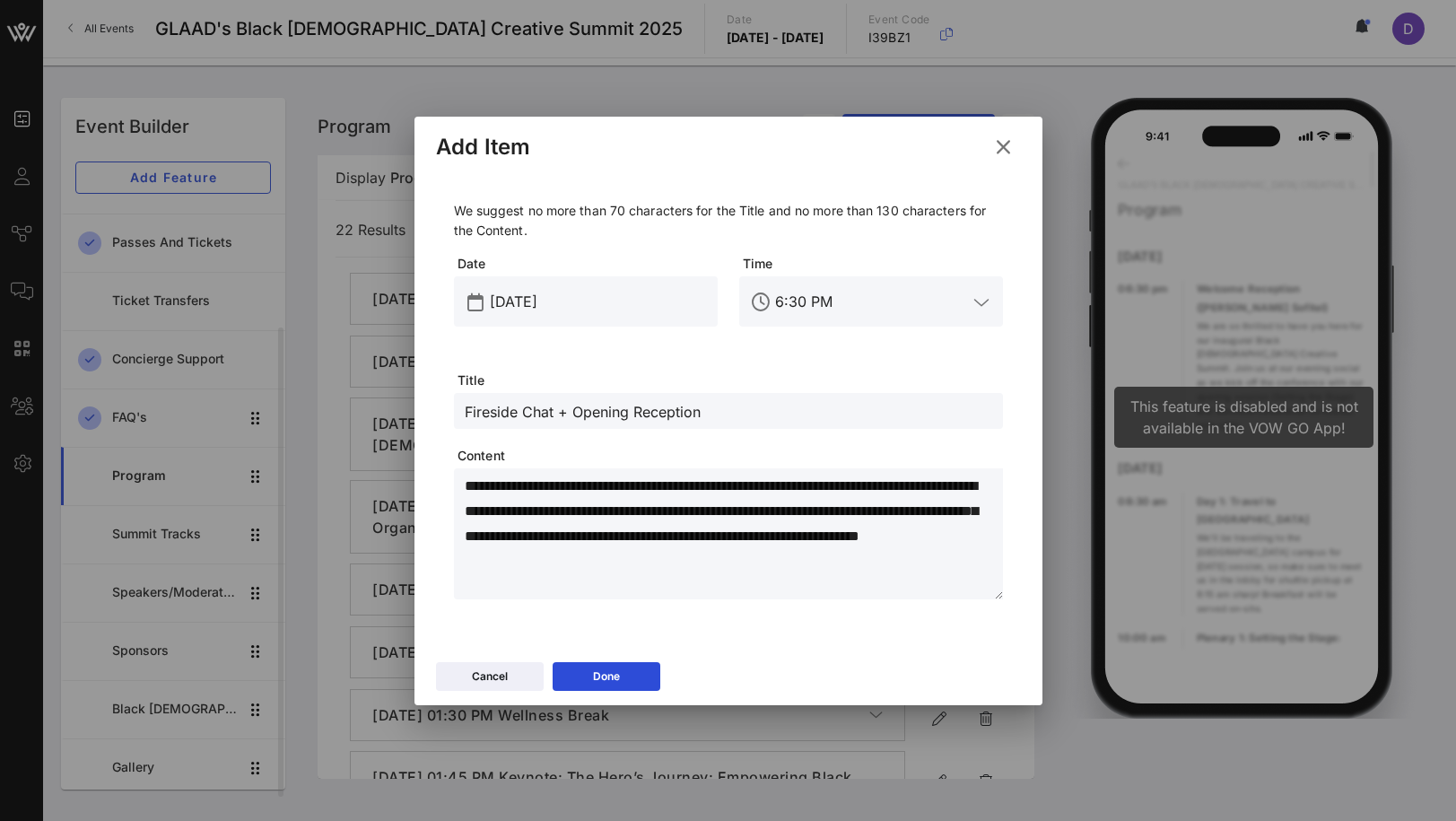
type input "Fireside Chat + Opening Reception"
click at [588, 550] on textarea "**********" at bounding box center [734, 537] width 539 height 126
click at [550, 535] on textarea "**********" at bounding box center [734, 537] width 539 height 126
click at [609, 675] on icon at bounding box center [606, 676] width 15 height 14
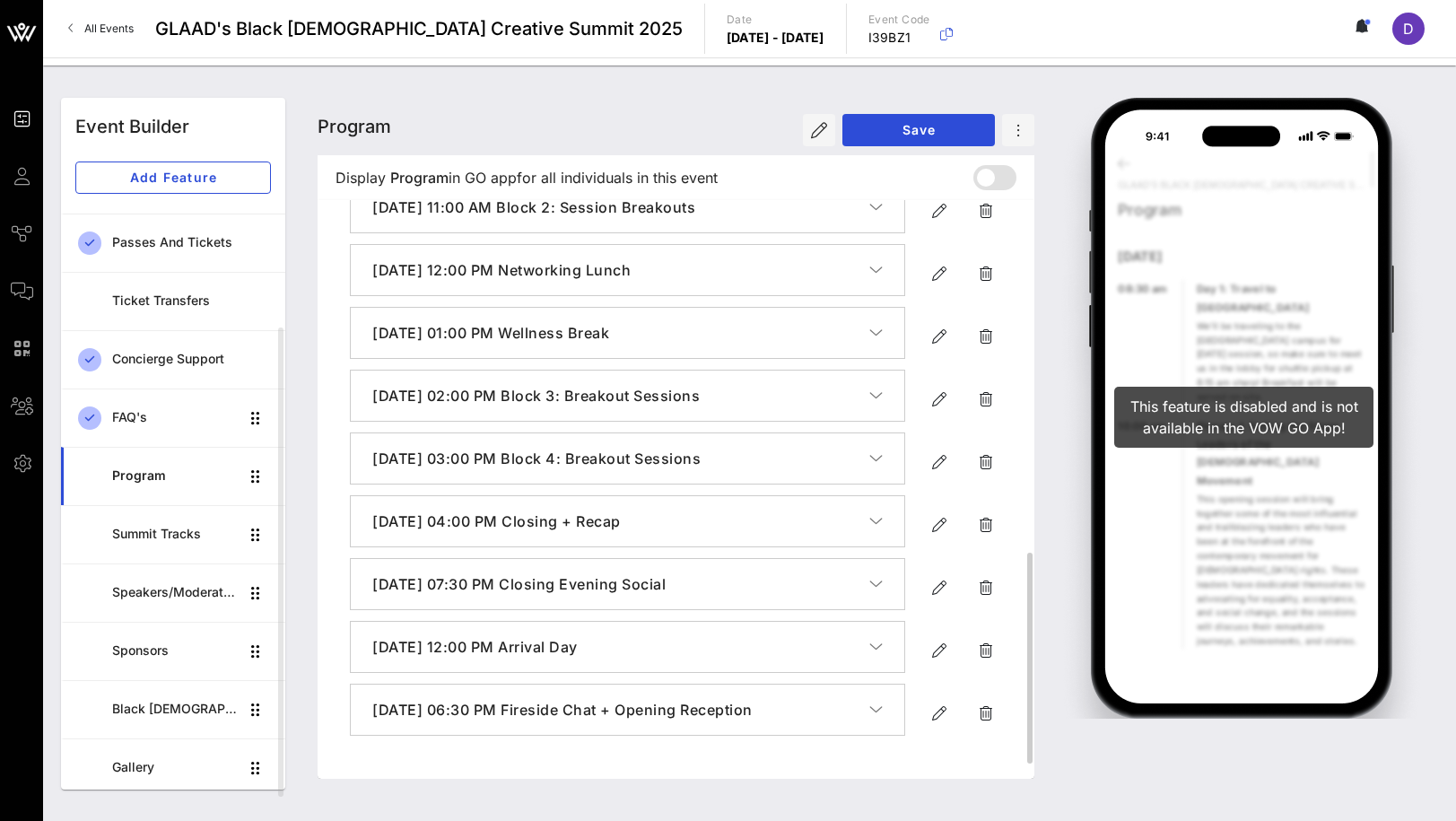
scroll to position [458, 0]
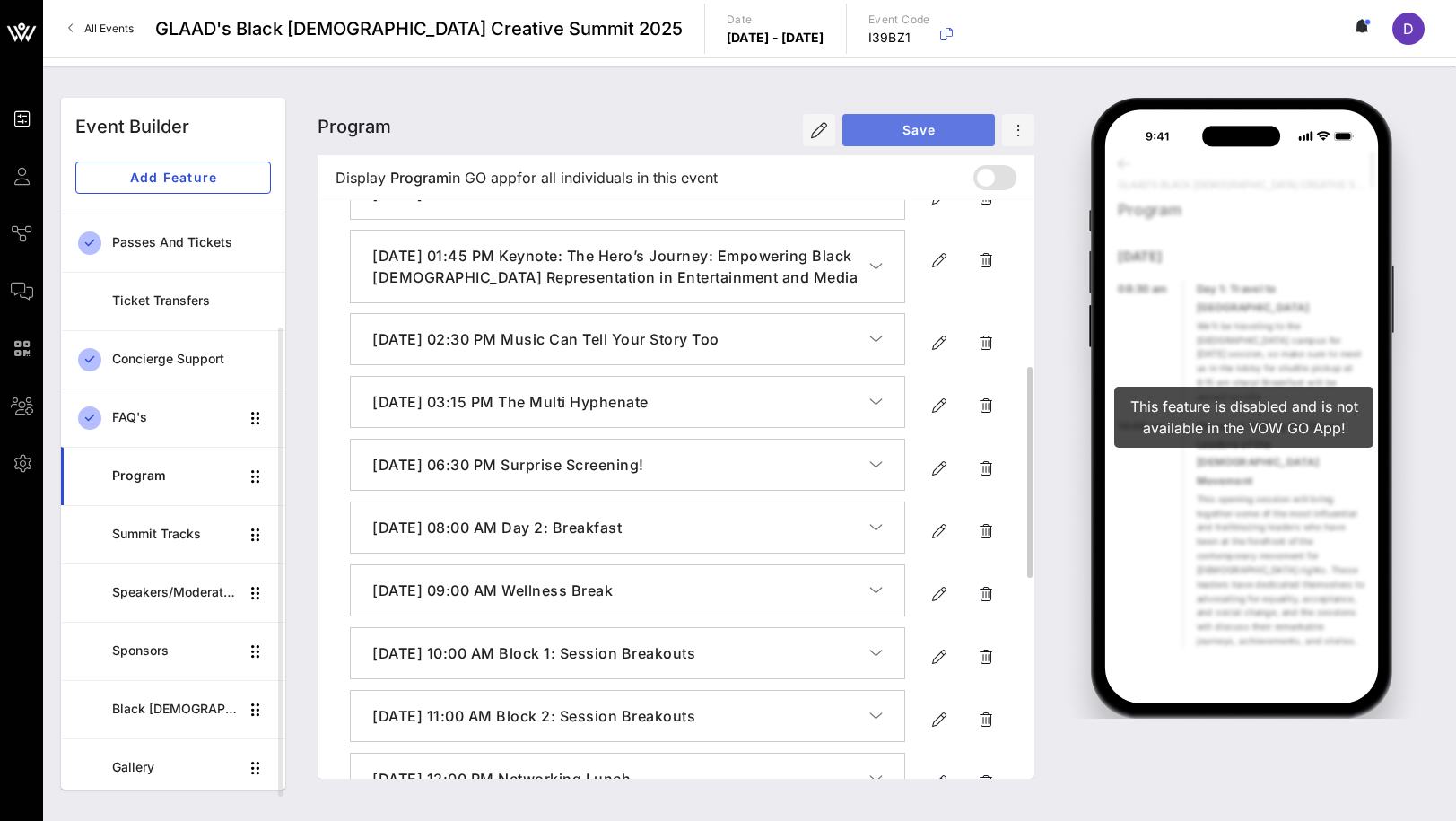
click at [905, 120] on button "Save" at bounding box center [918, 130] width 152 height 32
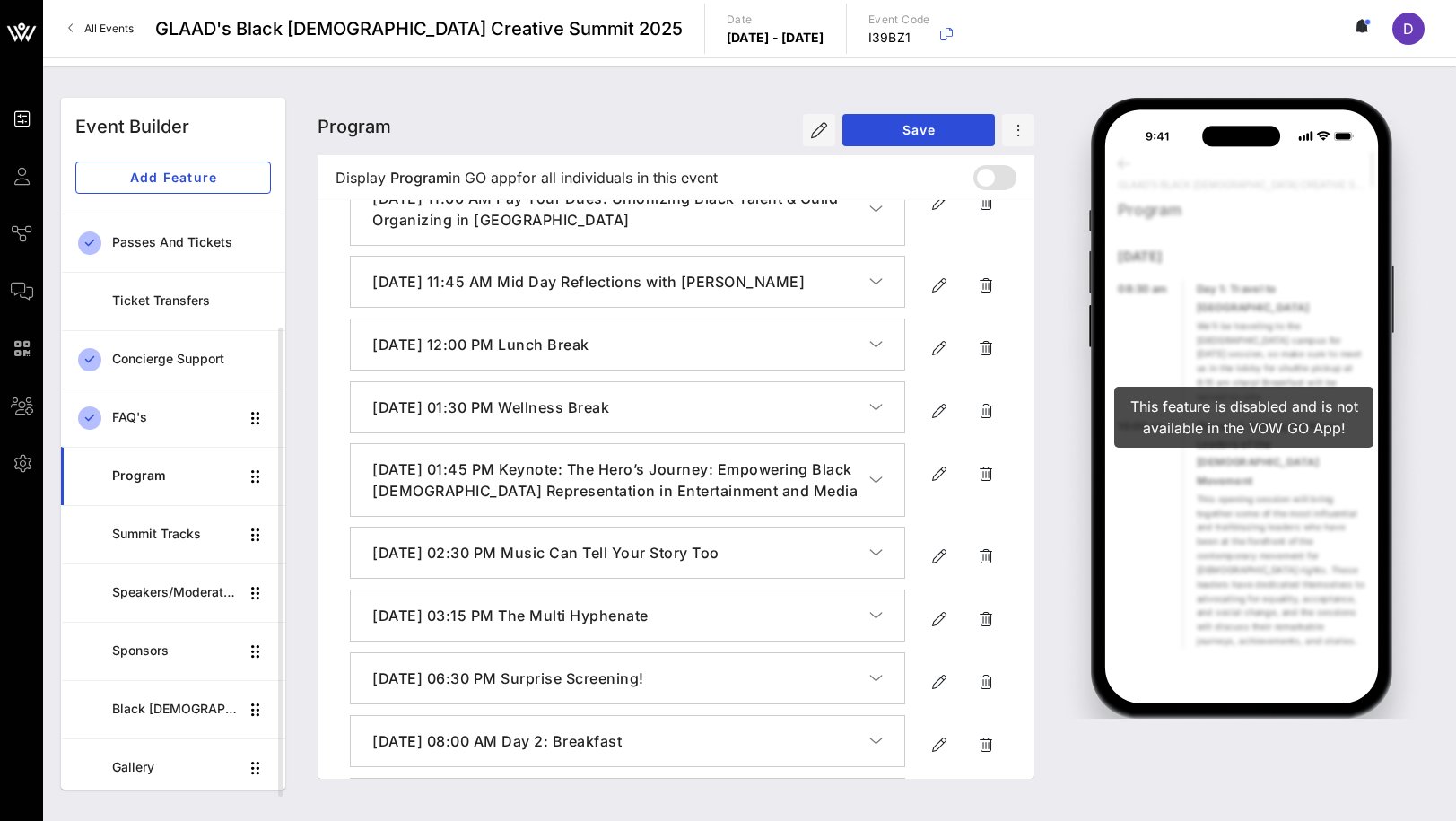
scroll to position [0, 0]
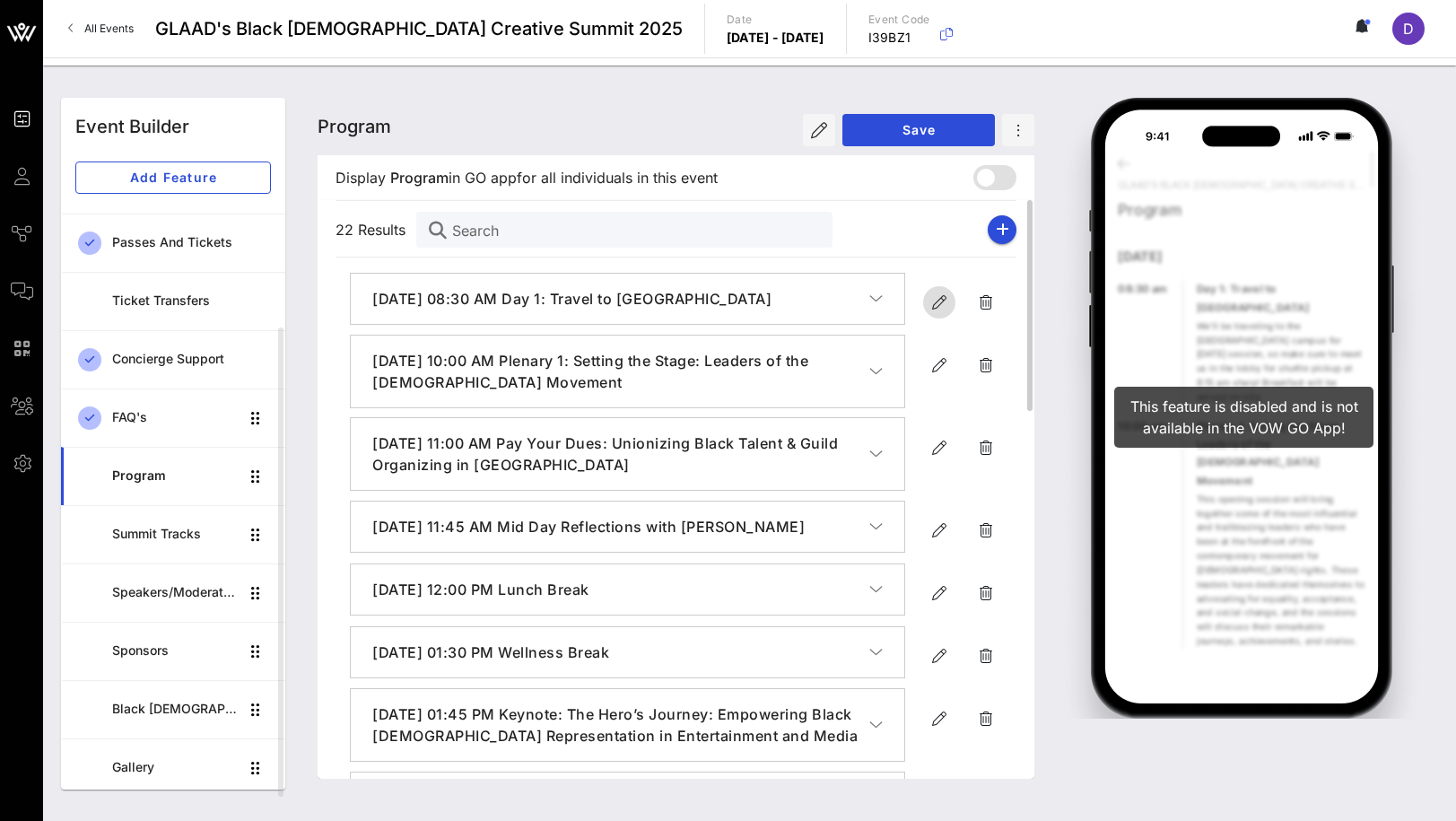
click at [928, 307] on icon "button" at bounding box center [939, 302] width 22 height 22
type input "[DATE]"
type input "8:30 AM"
type input "Day 1: Travel to [GEOGRAPHIC_DATA]"
type textarea "**********"
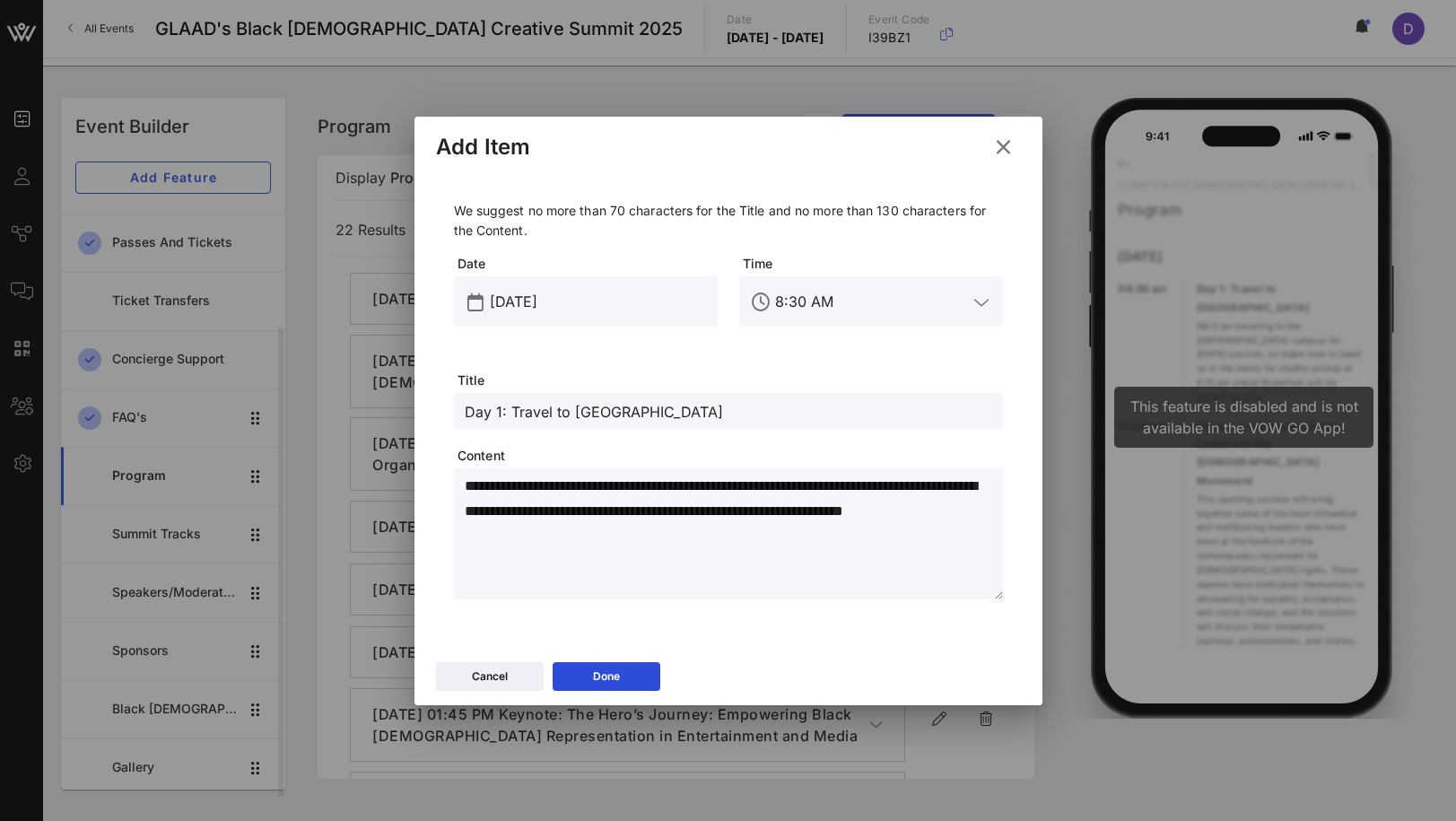
click at [552, 301] on input "[DATE]" at bounding box center [599, 301] width 217 height 28
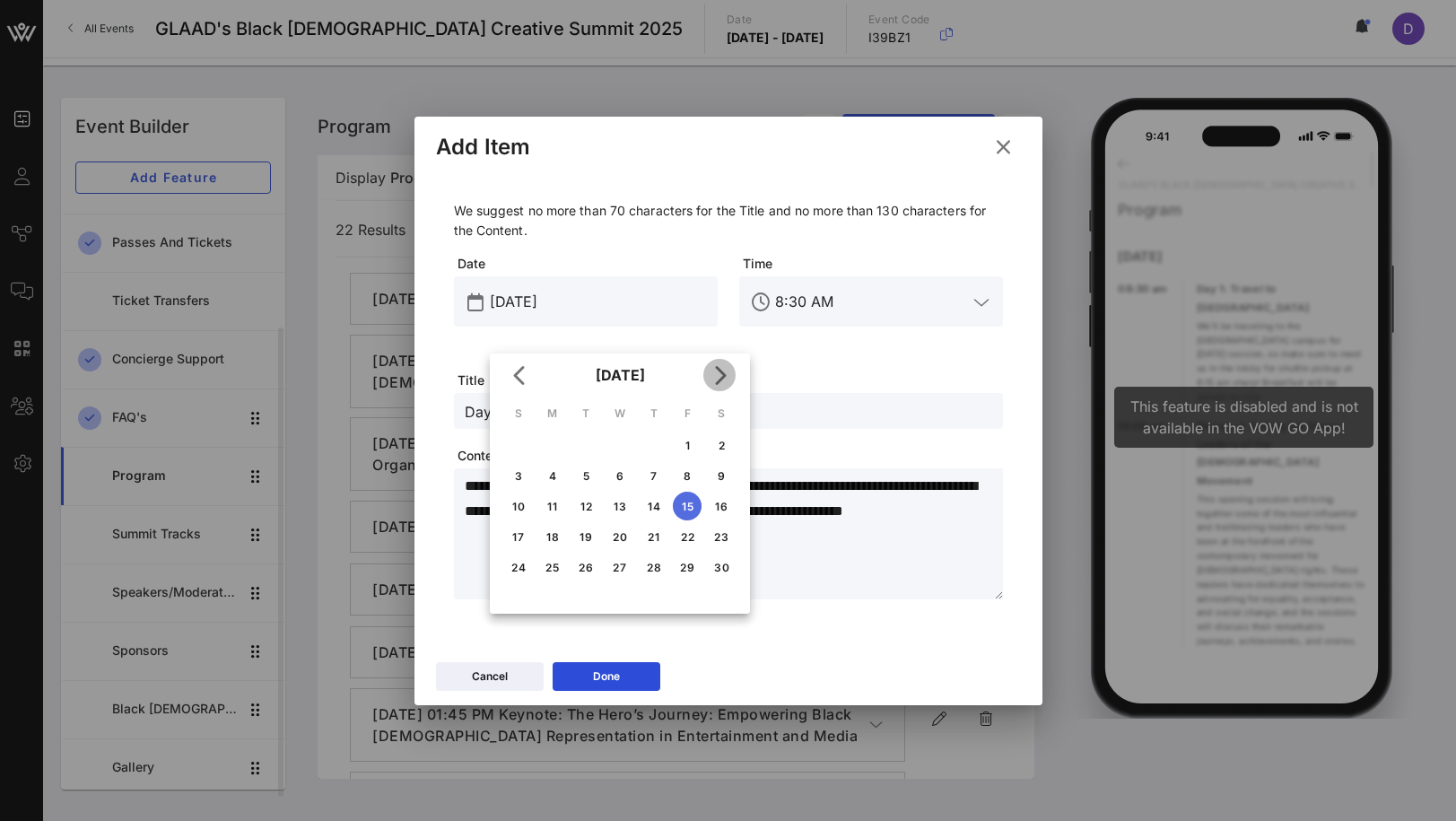
click at [734, 376] on span "Next month" at bounding box center [719, 375] width 32 height 22
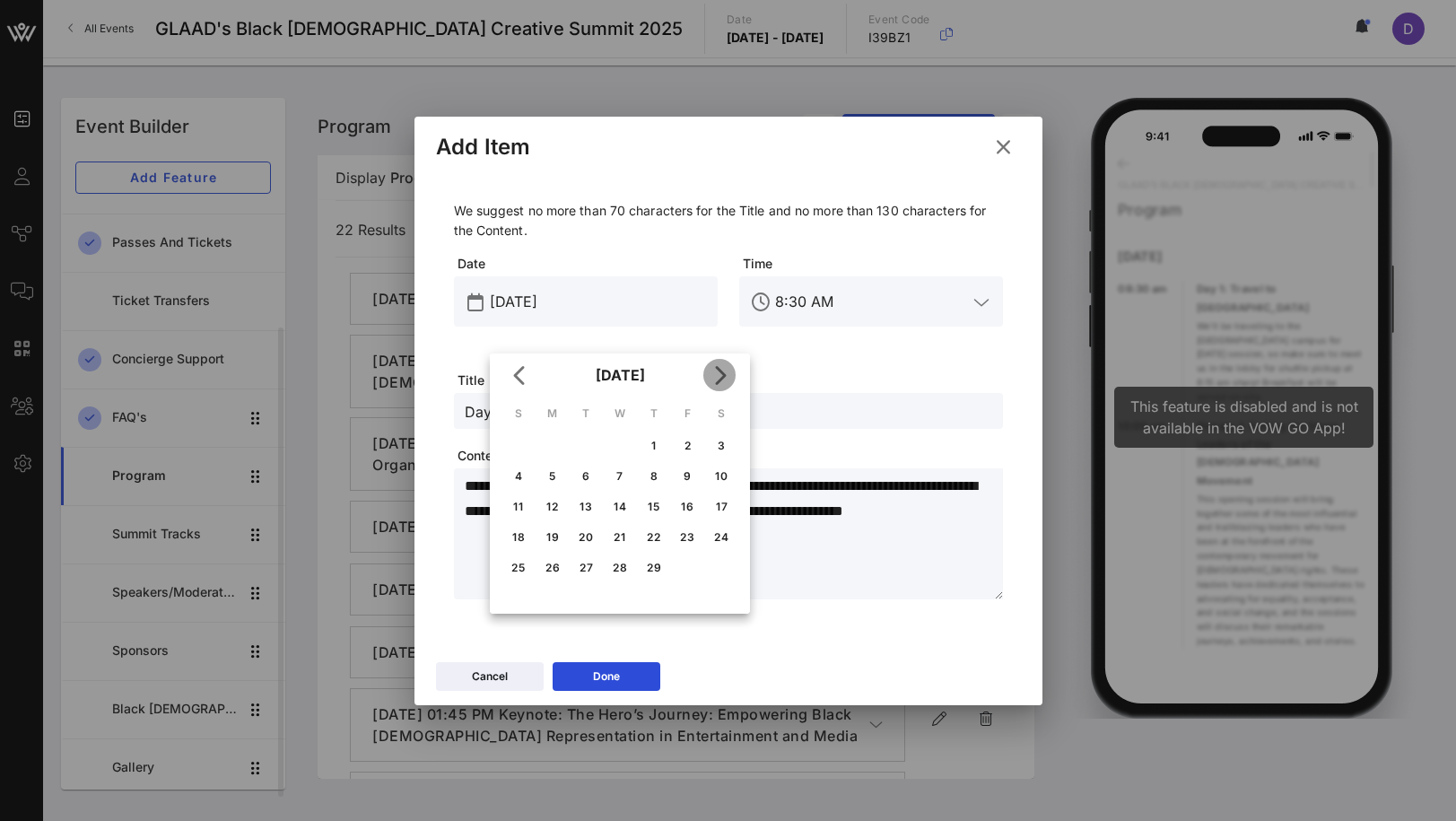
click at [734, 376] on span "Next month" at bounding box center [719, 375] width 32 height 22
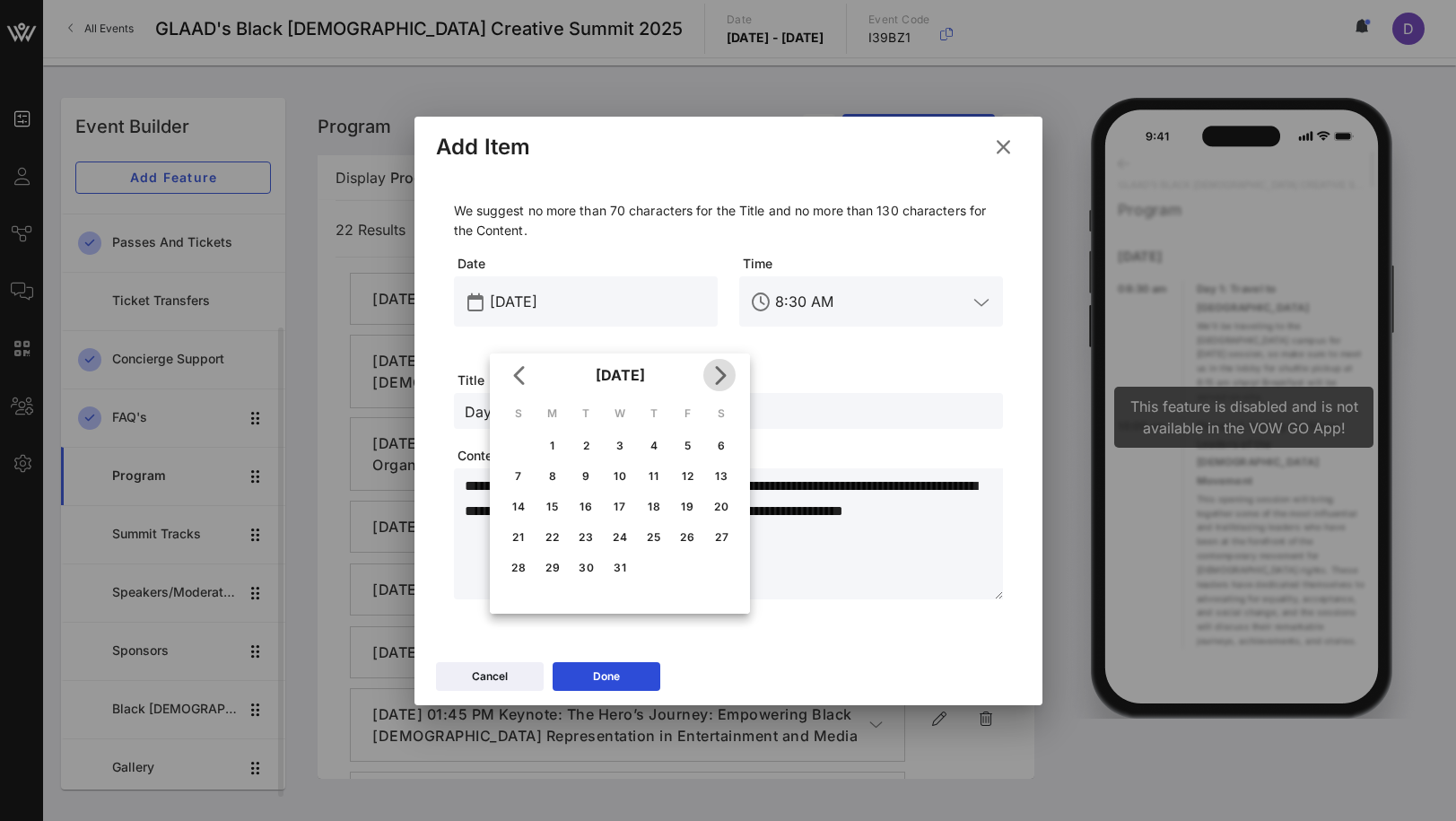
click at [734, 376] on span "Next month" at bounding box center [719, 375] width 32 height 22
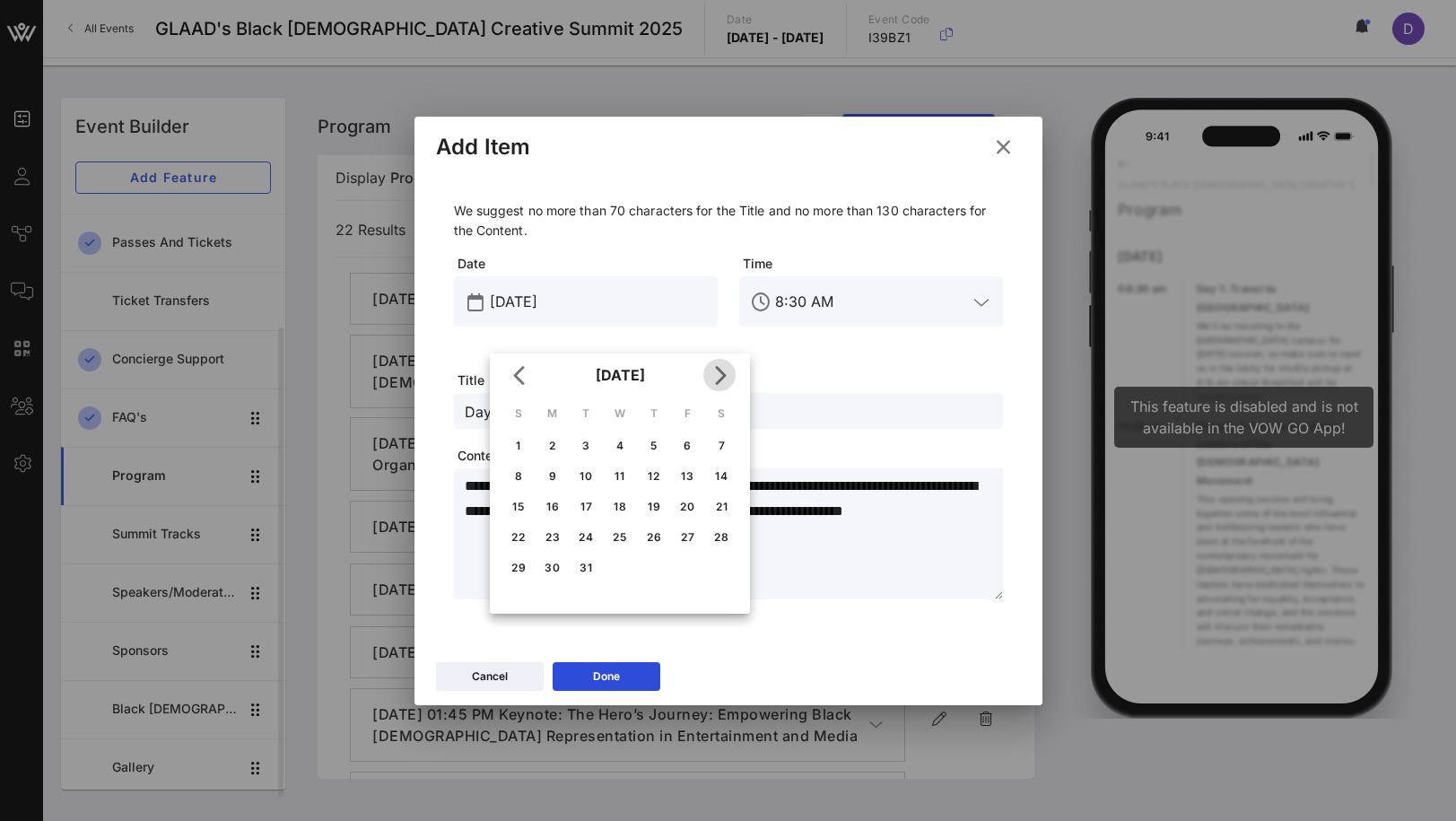
click at [734, 376] on span "Next month" at bounding box center [719, 375] width 32 height 22
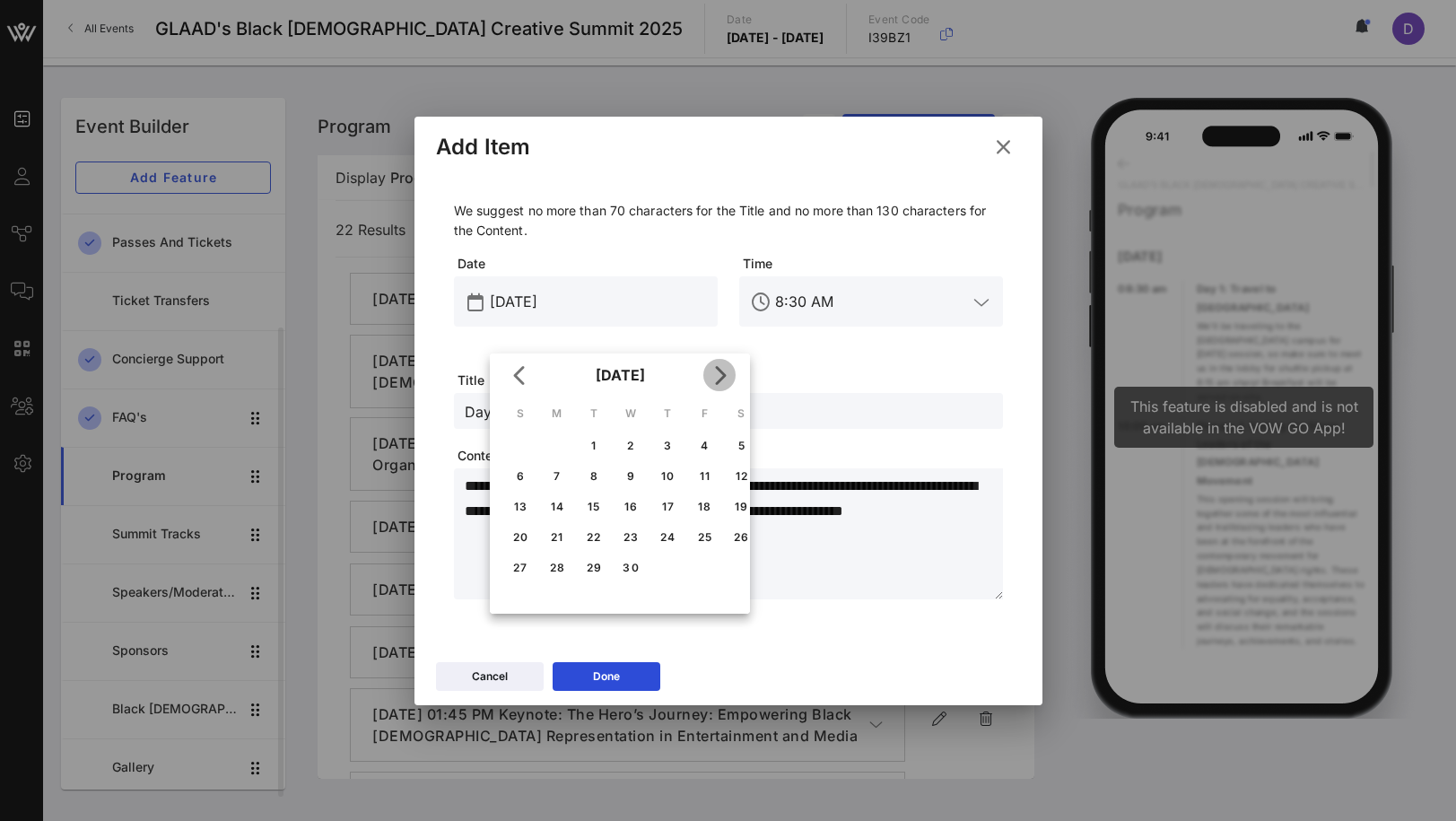
click at [734, 376] on span "Next month" at bounding box center [719, 375] width 32 height 22
click at [660, 510] on div "18" at bounding box center [654, 506] width 28 height 14
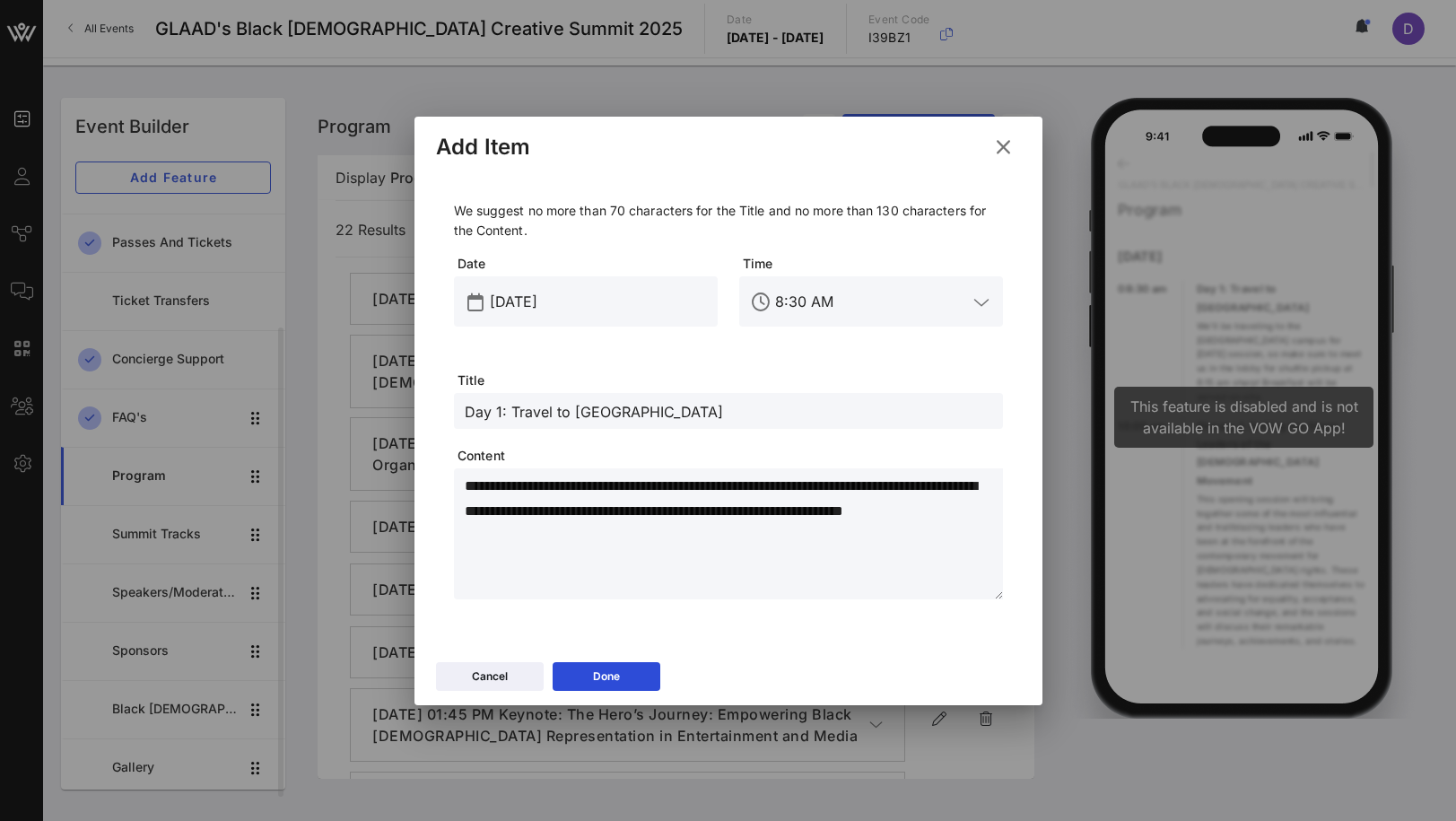
click at [534, 296] on input "[DATE]" at bounding box center [599, 301] width 217 height 28
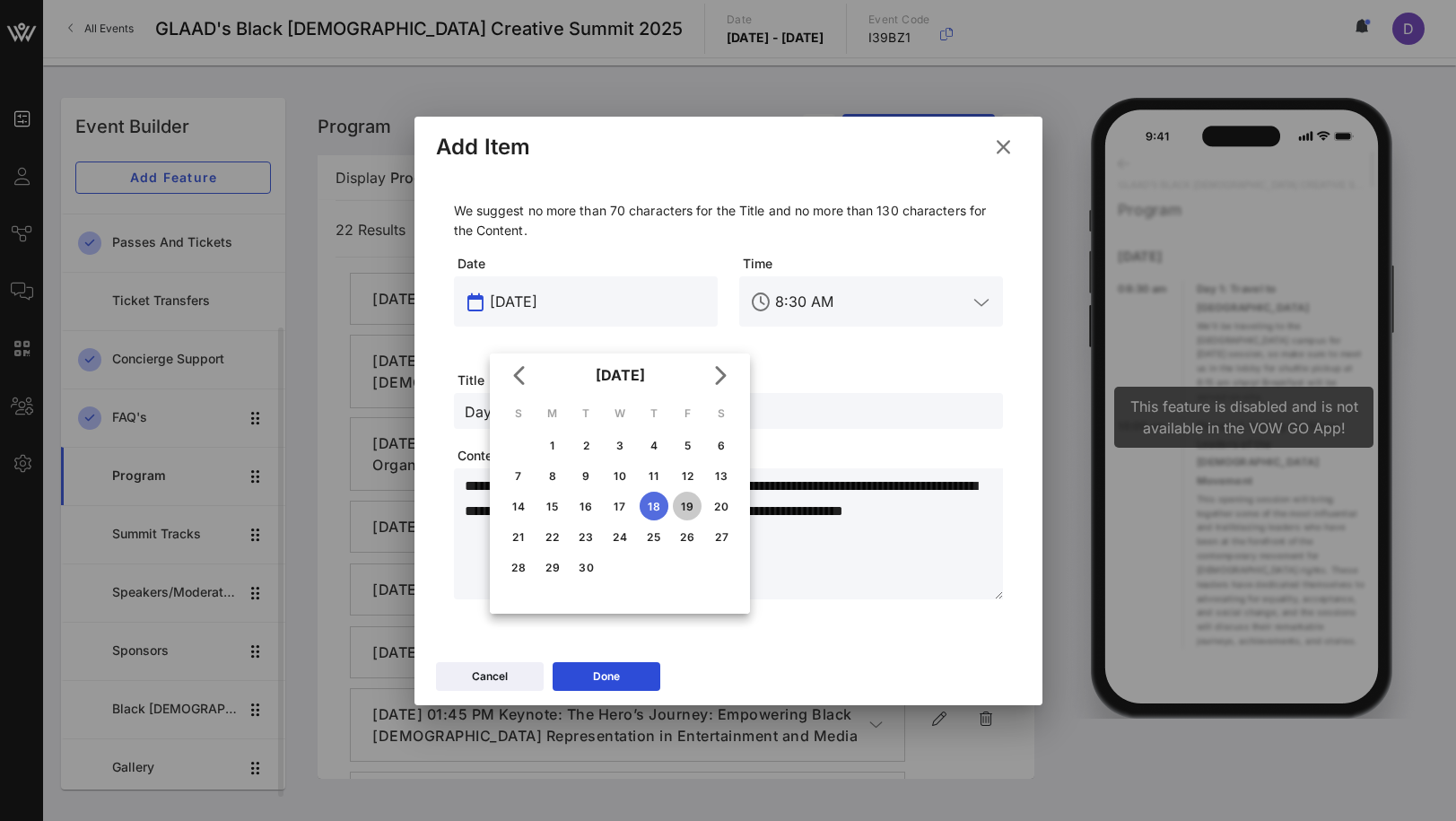
click at [687, 507] on div "19" at bounding box center [686, 506] width 28 height 14
type input "[DATE]"
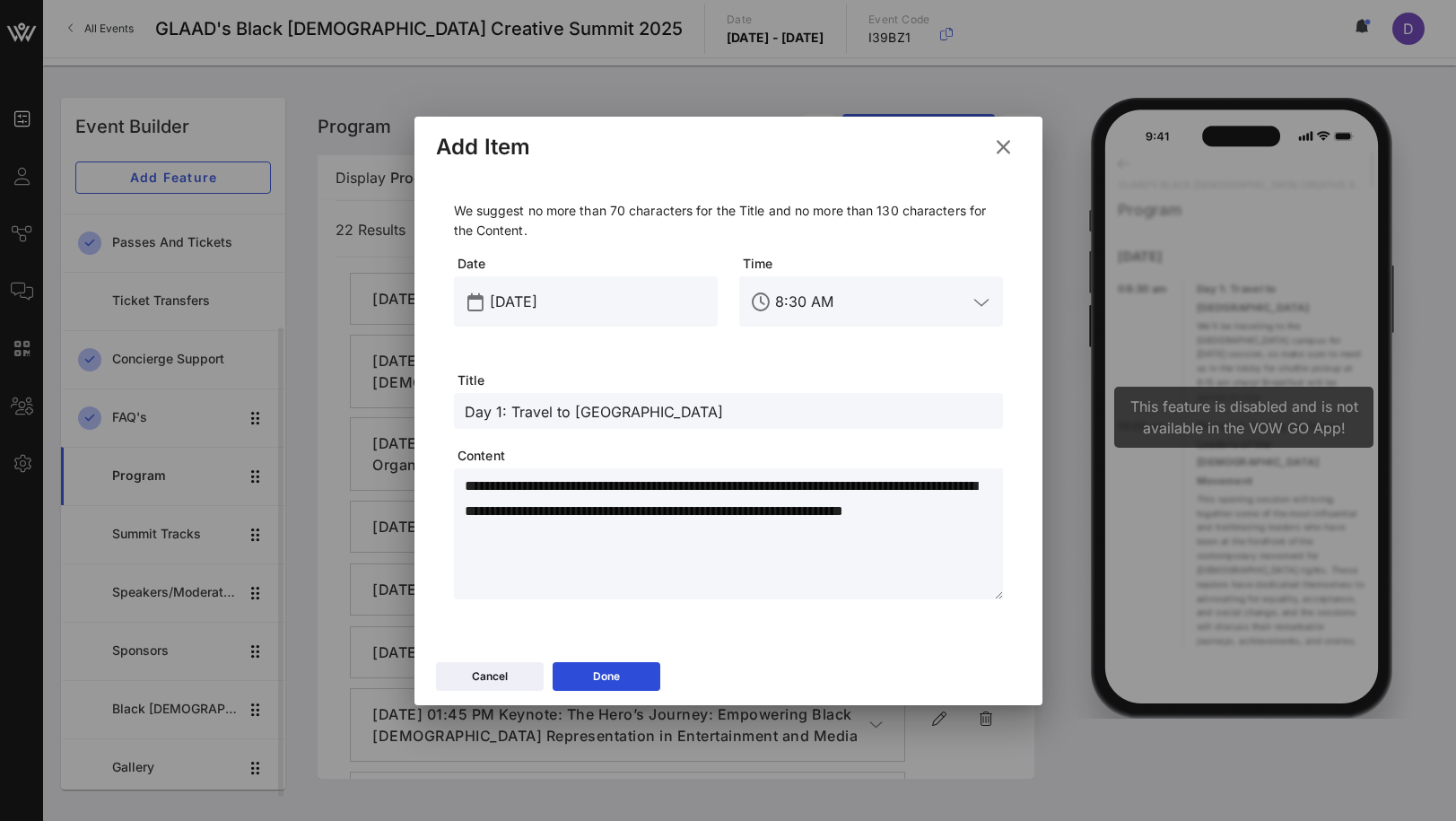
click at [801, 305] on input "8:30 AM" at bounding box center [871, 301] width 192 height 28
click at [609, 395] on div "Day 1: Travel to [GEOGRAPHIC_DATA]" at bounding box center [728, 410] width 528 height 36
type input "8:30 AM"
click at [608, 407] on input "Day 1: Travel to [GEOGRAPHIC_DATA]" at bounding box center [728, 411] width 528 height 24
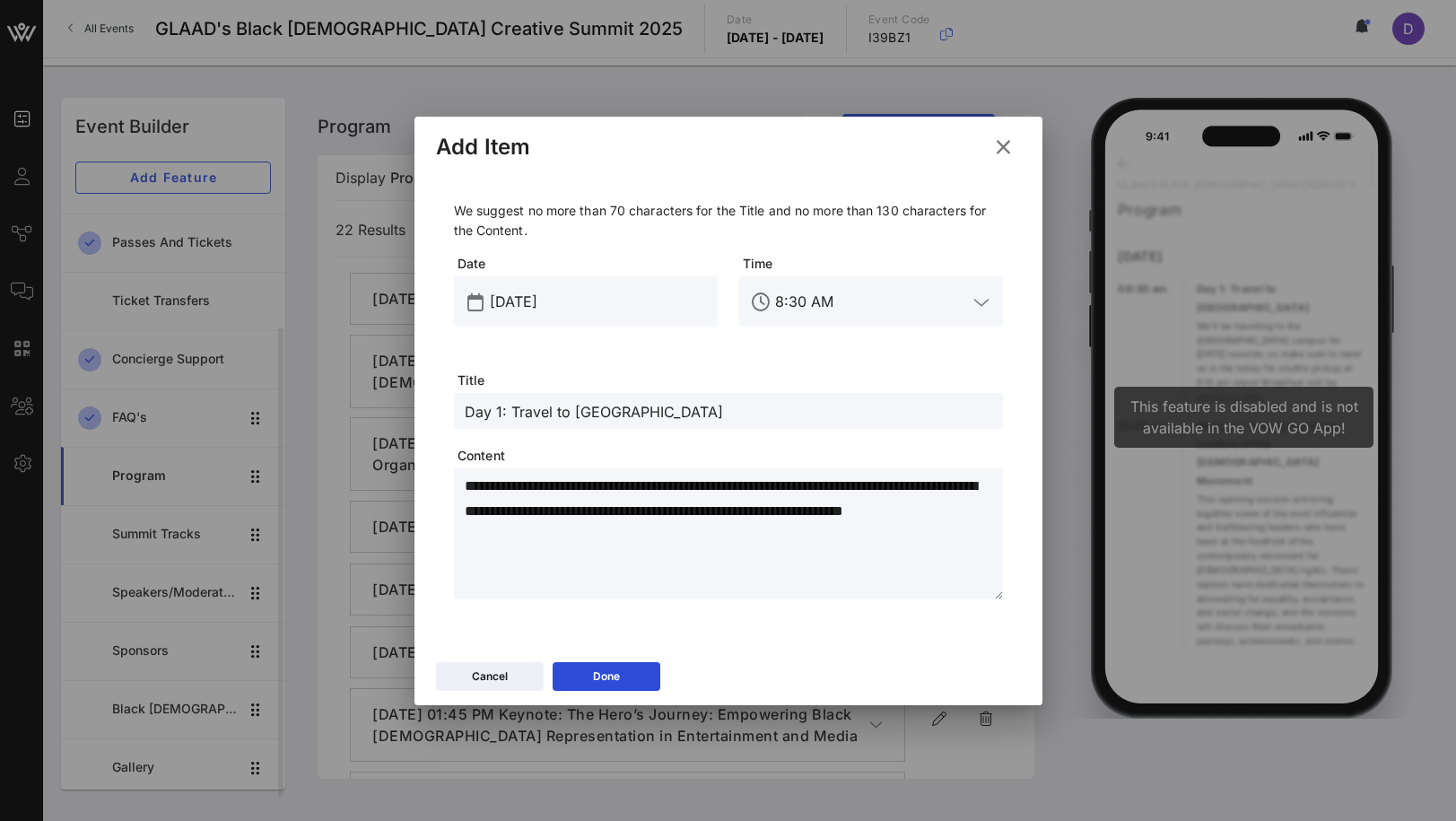
click at [608, 407] on input "Day 1: Travel to [GEOGRAPHIC_DATA]" at bounding box center [728, 411] width 528 height 24
click at [613, 518] on textarea "**********" at bounding box center [734, 537] width 539 height 126
click at [770, 516] on textarea "**********" at bounding box center [734, 537] width 539 height 126
click at [836, 543] on textarea "**********" at bounding box center [734, 537] width 539 height 126
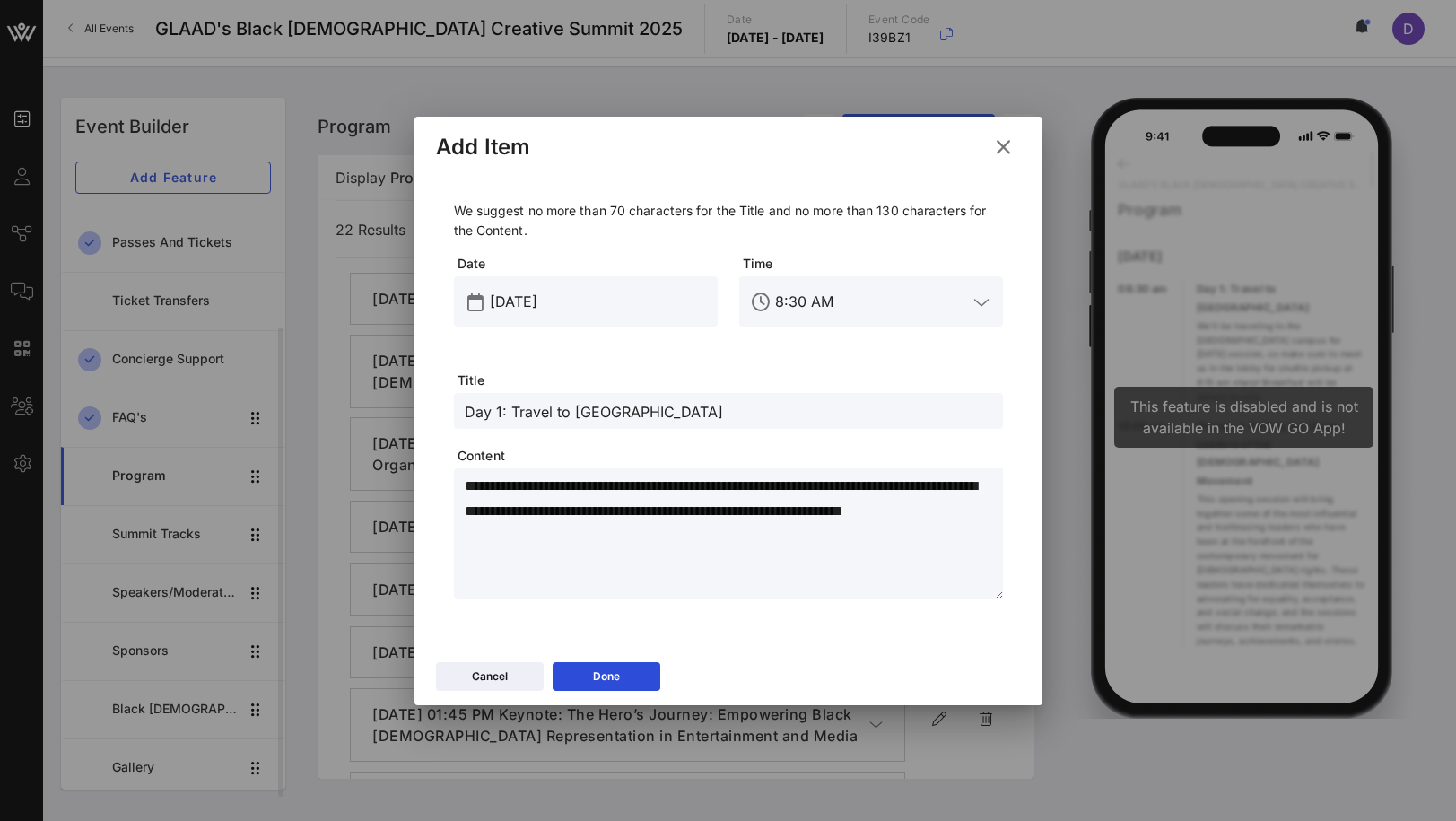
click at [851, 516] on textarea "**********" at bounding box center [734, 537] width 539 height 126
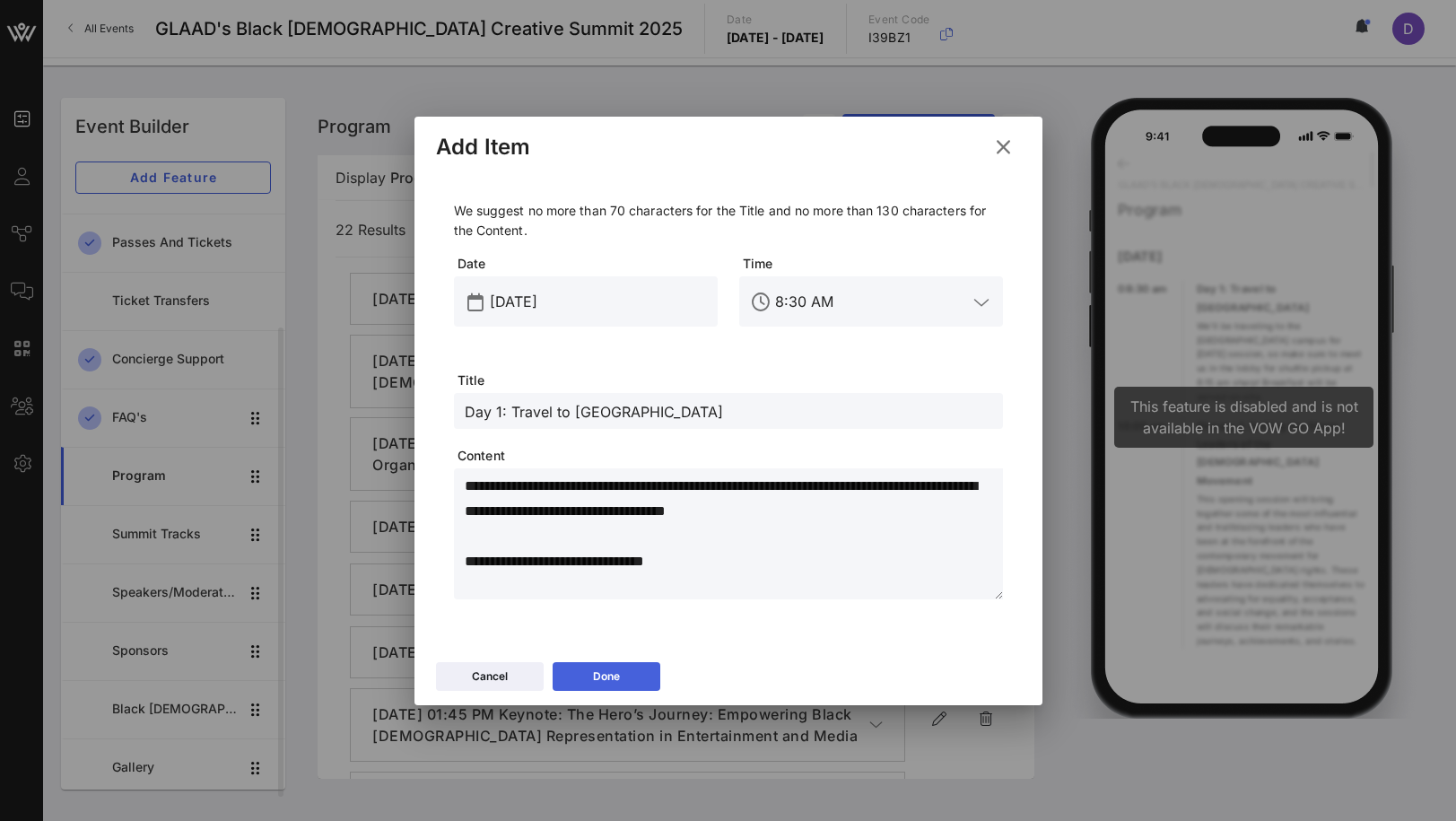
type textarea "**********"
click at [621, 668] on button "Done" at bounding box center [606, 676] width 108 height 28
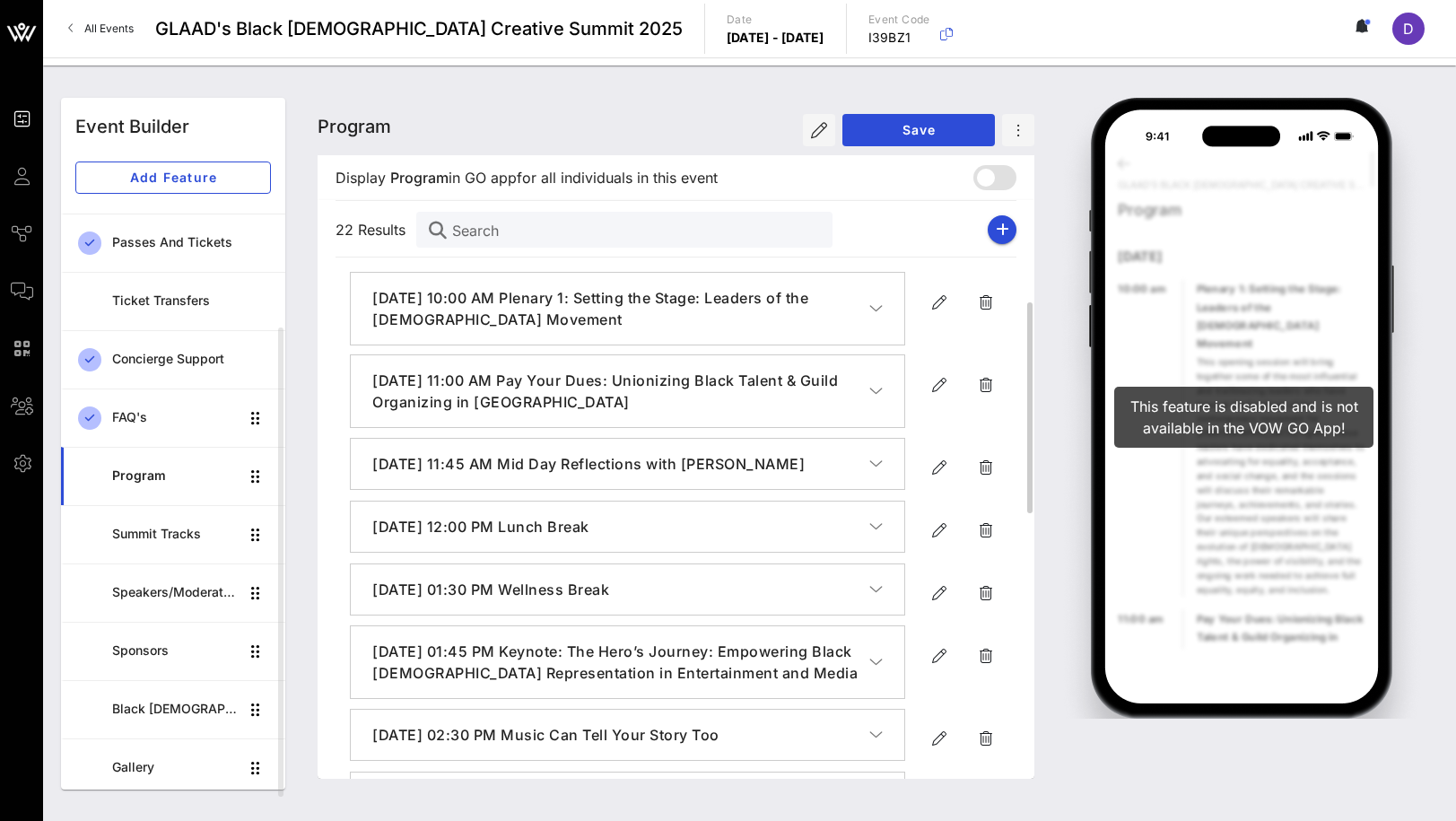
scroll to position [1008, 0]
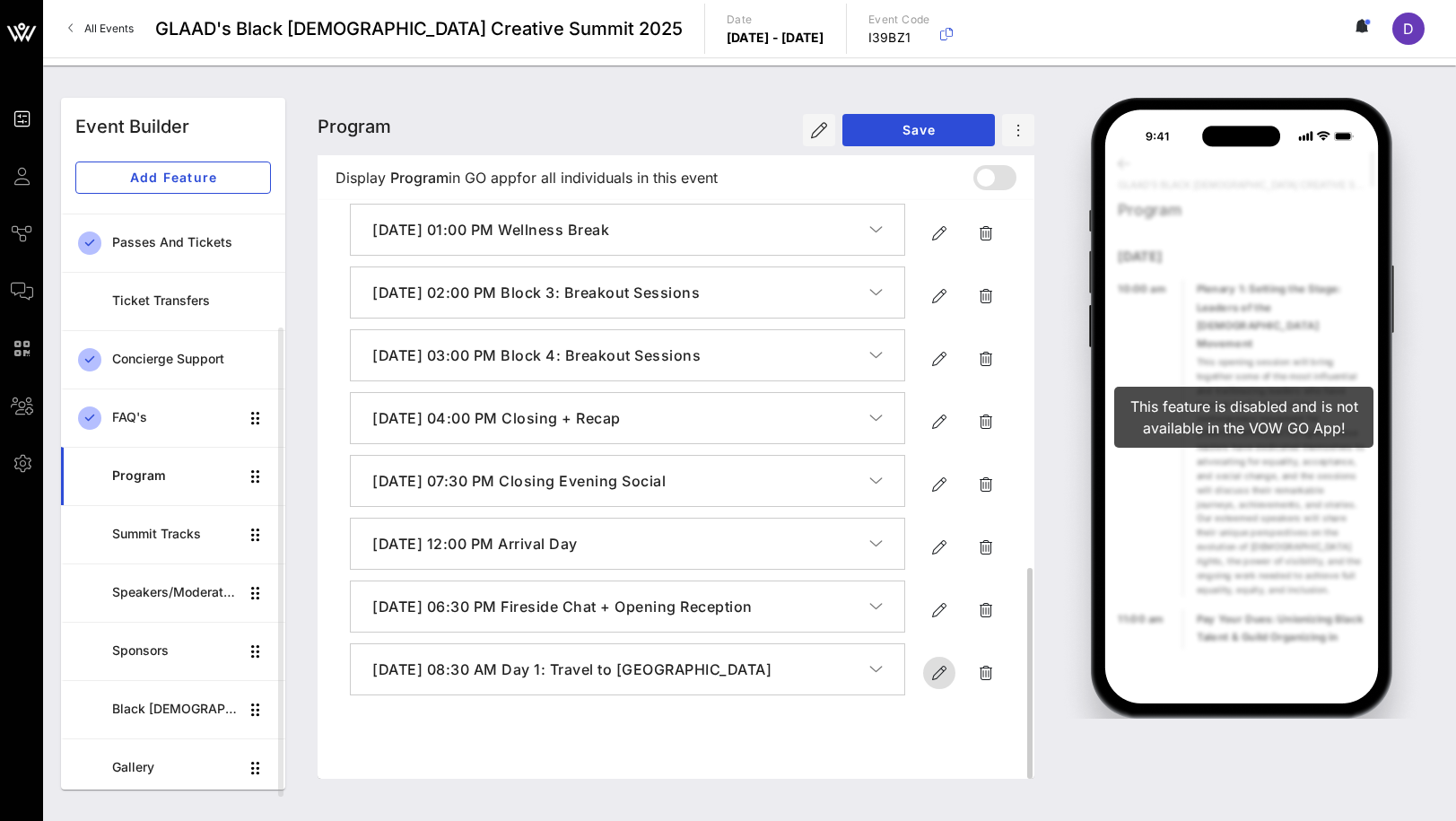
click at [941, 684] on icon "button" at bounding box center [939, 673] width 22 height 22
type input "[DATE]"
type input "8:30 AM"
type input "Day 1: Travel to [GEOGRAPHIC_DATA]"
type textarea "**********"
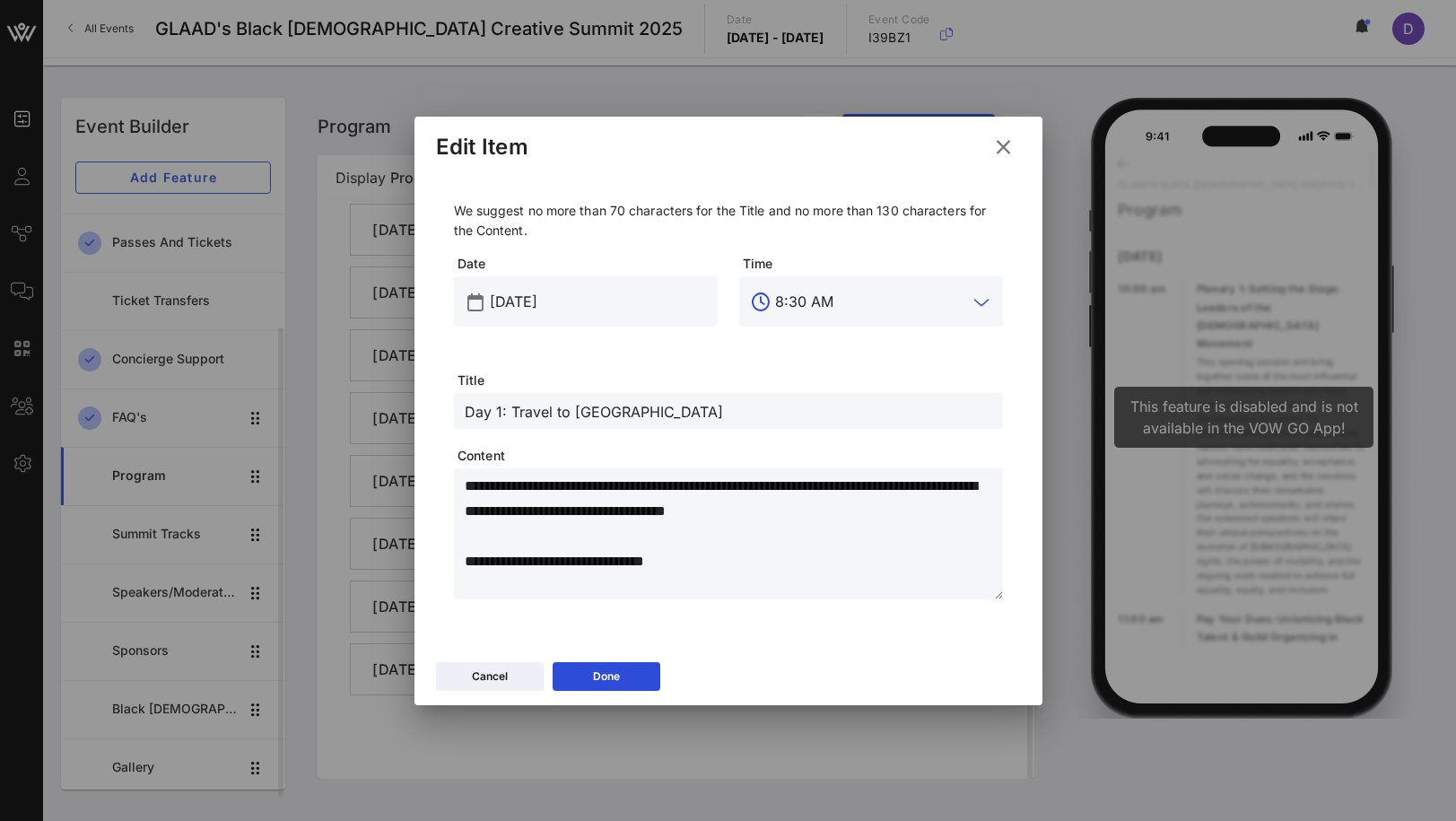
click at [789, 293] on input "8:30 AM" at bounding box center [871, 301] width 192 height 28
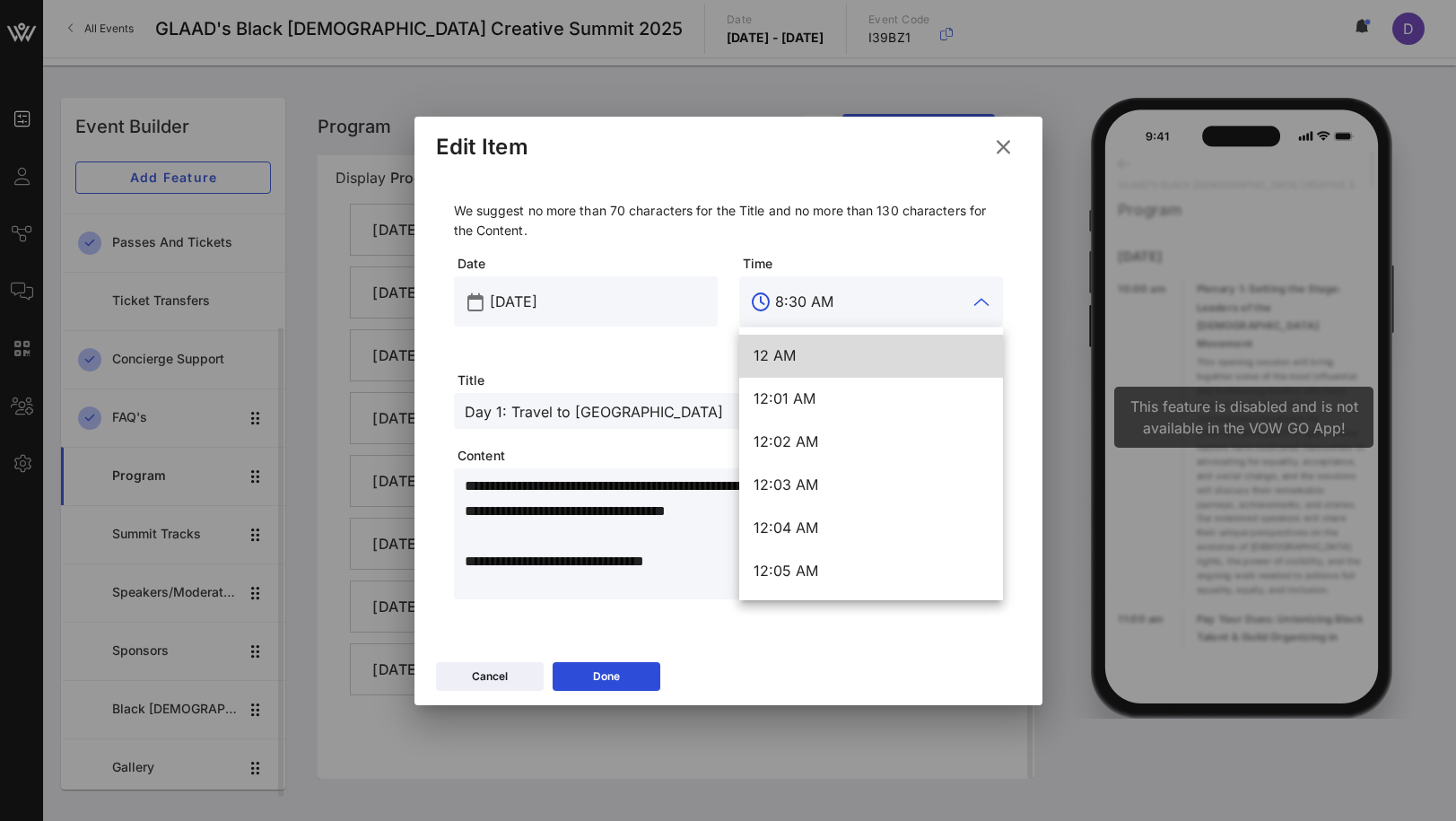
click at [792, 294] on input "8:30 AM" at bounding box center [871, 301] width 192 height 28
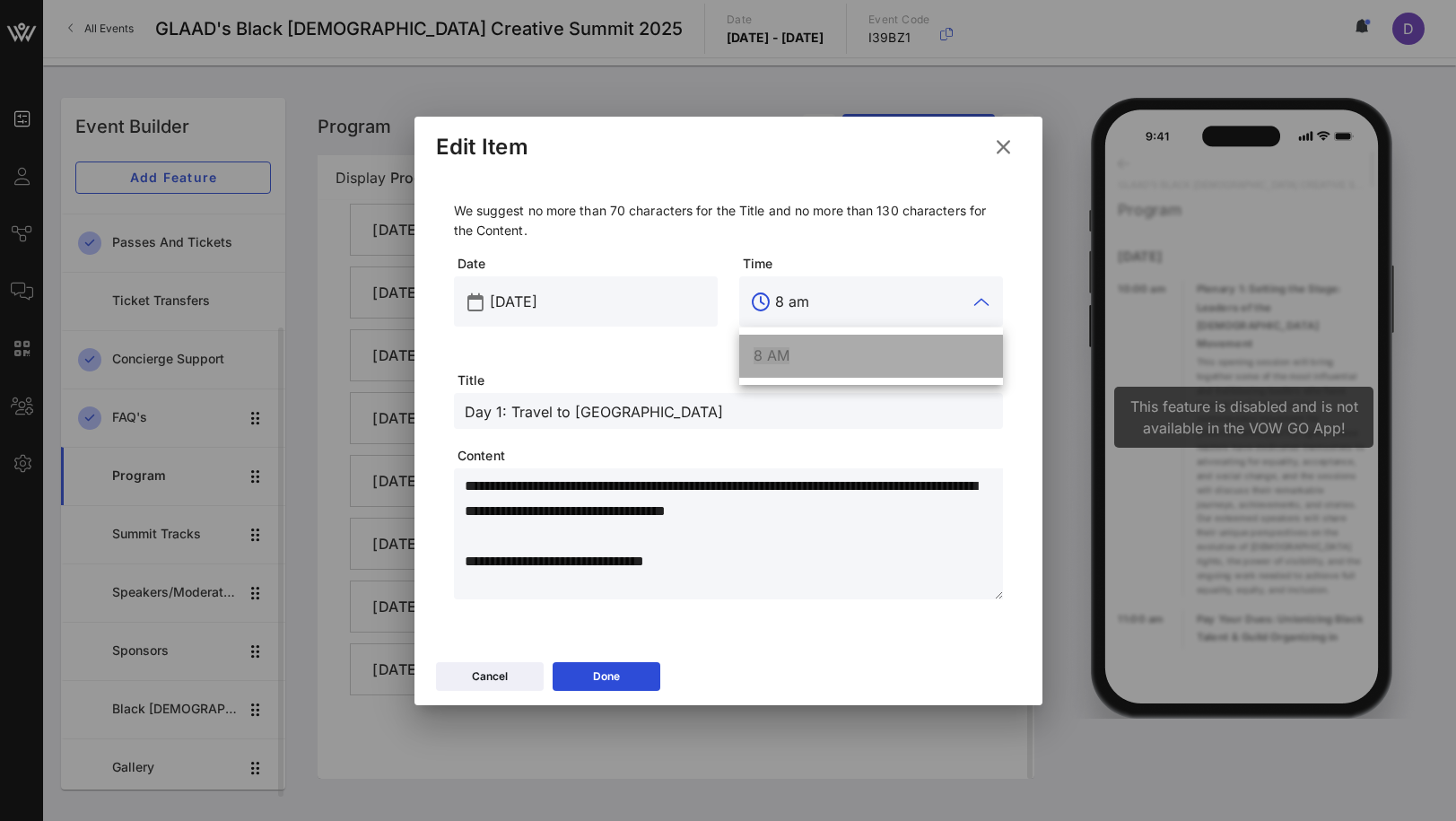
click at [782, 337] on div "8 AM" at bounding box center [871, 356] width 235 height 38
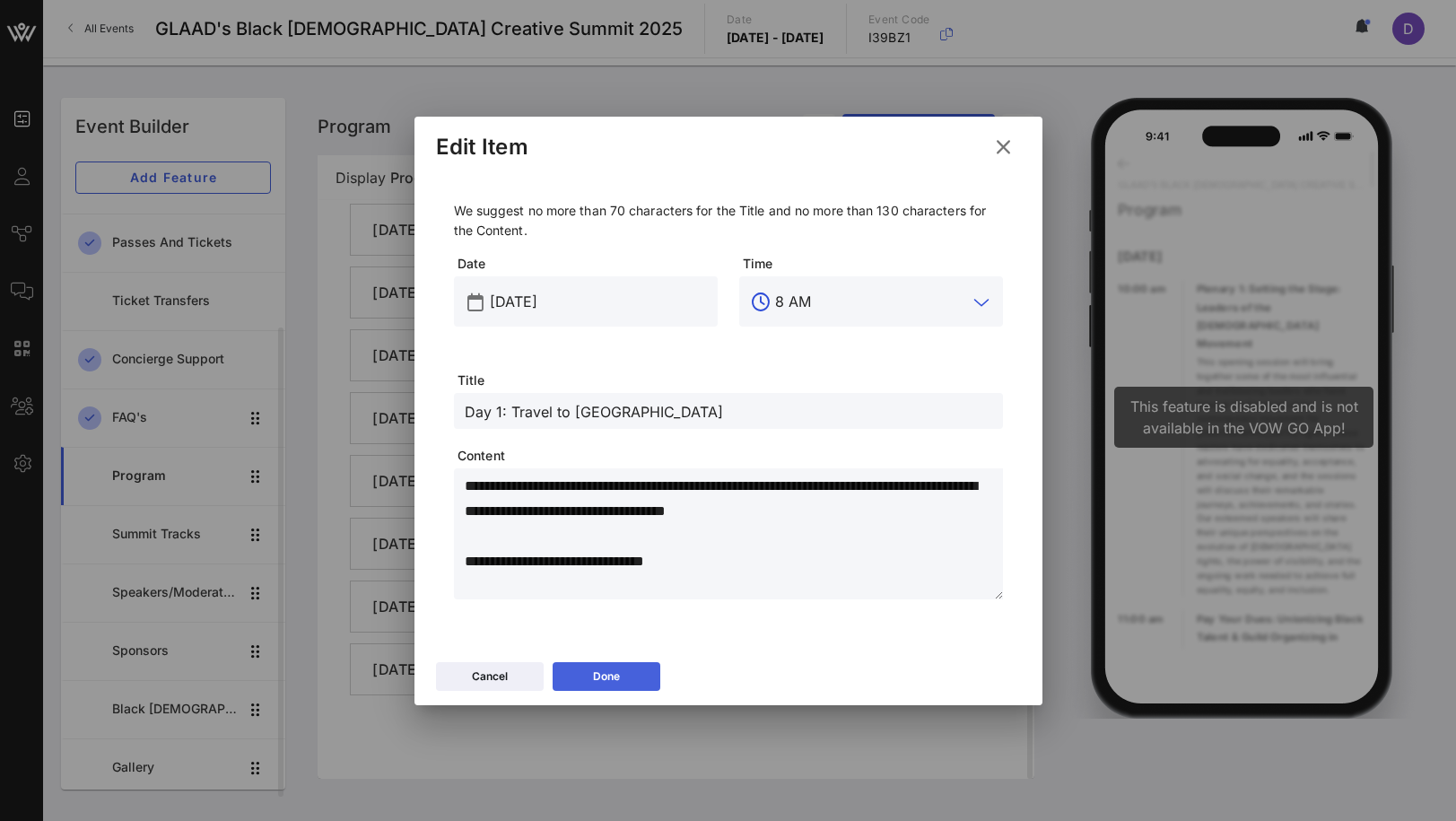
type input "8 AM"
click at [633, 677] on button "Done" at bounding box center [606, 676] width 108 height 28
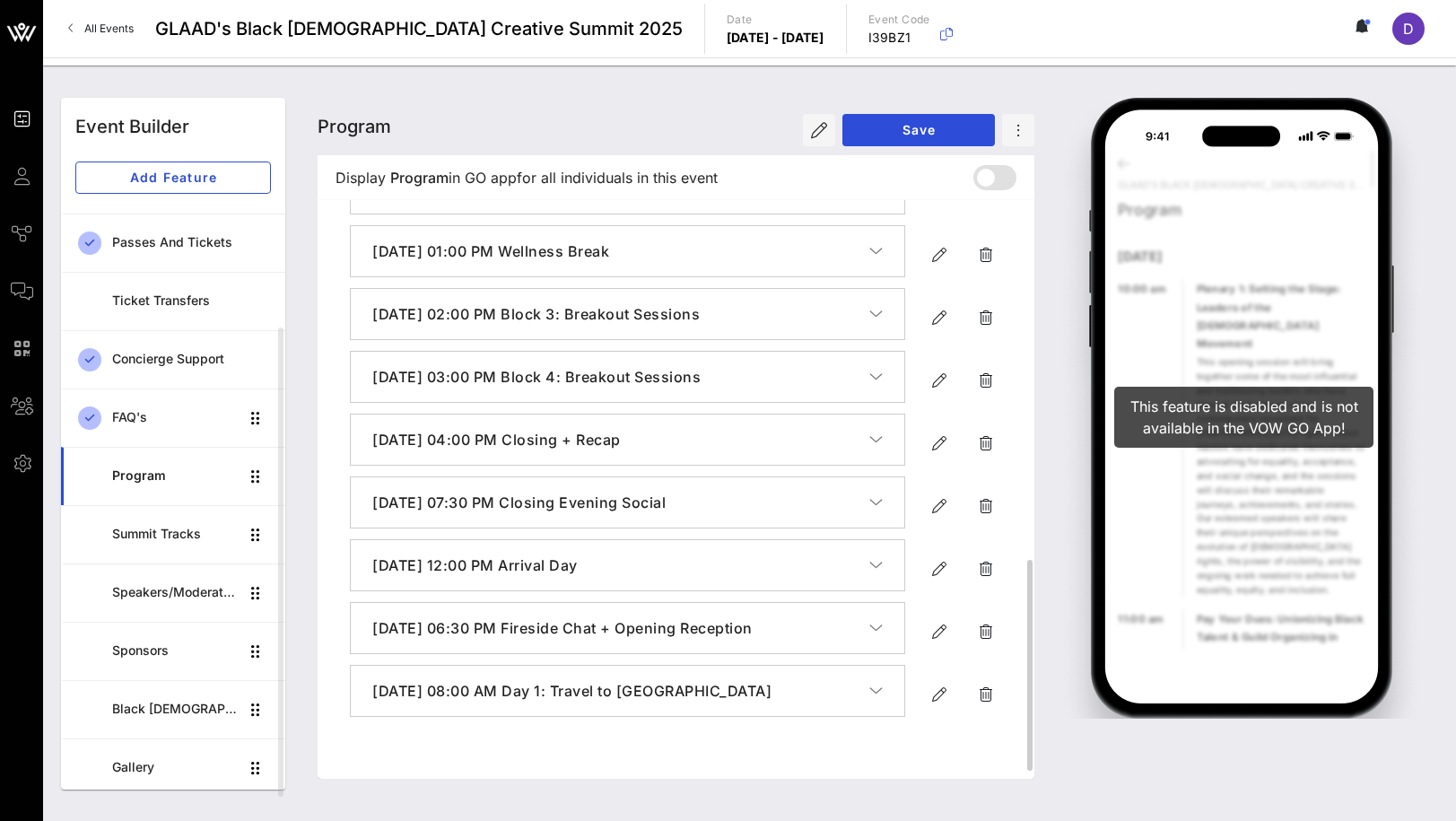
scroll to position [0, 0]
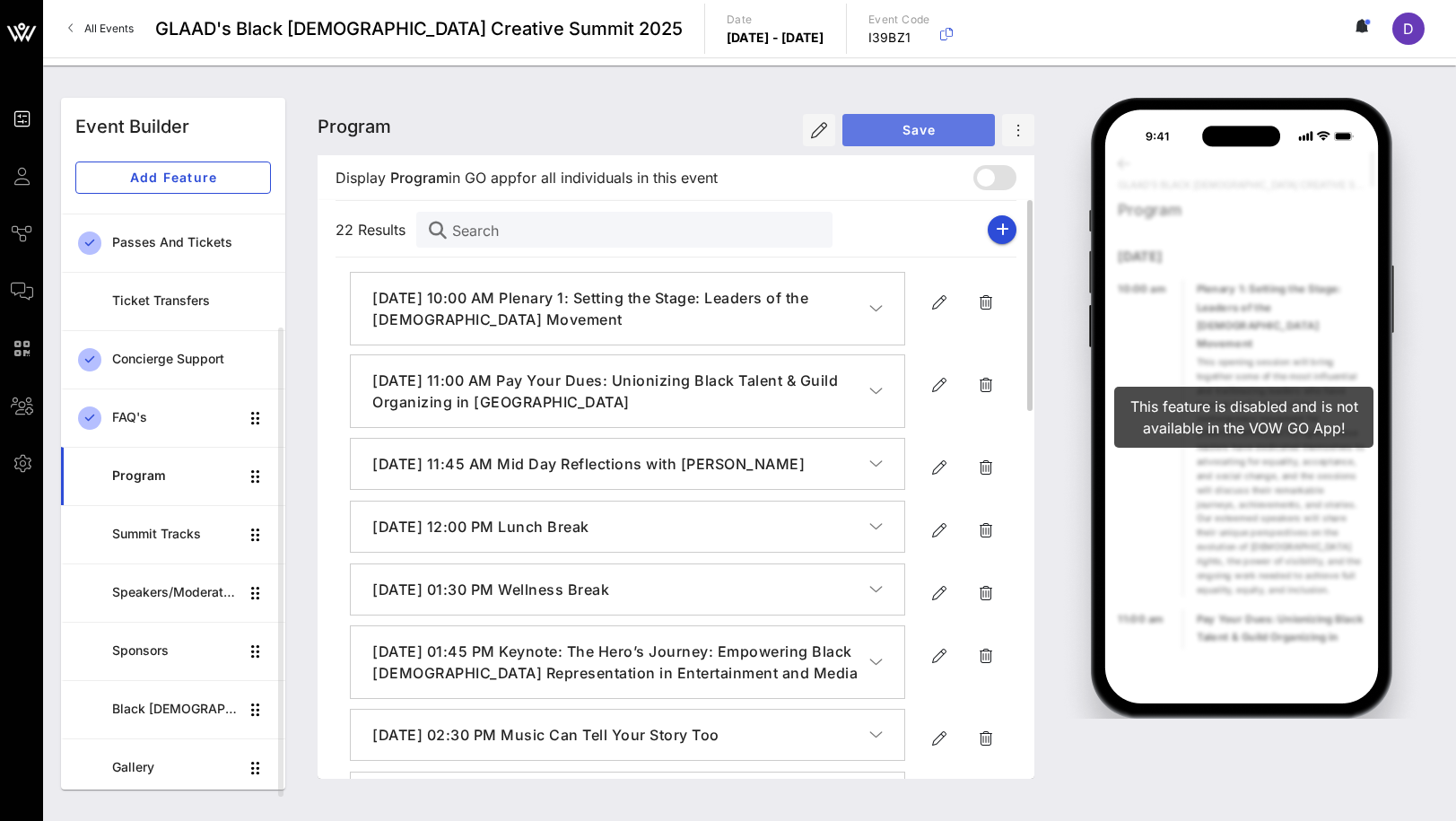
click at [896, 123] on span "Save" at bounding box center [919, 130] width 124 height 16
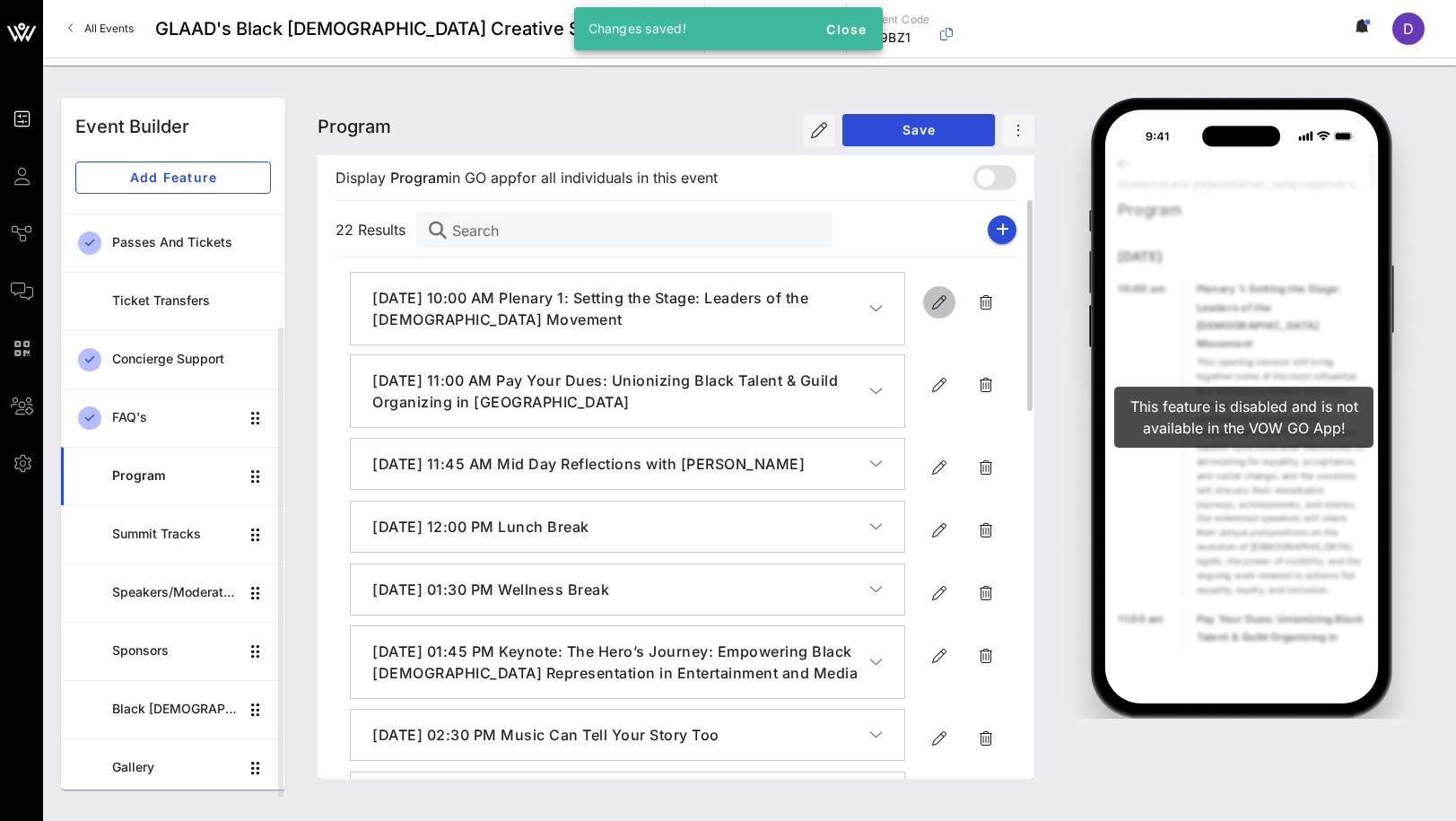
click at [940, 303] on icon "button" at bounding box center [939, 302] width 22 height 22
type input "[DATE]"
type input "10 AM"
type input "Plenary 1: Setting the Stage: Leaders of the [DEMOGRAPHIC_DATA] Movement"
type textarea "**********"
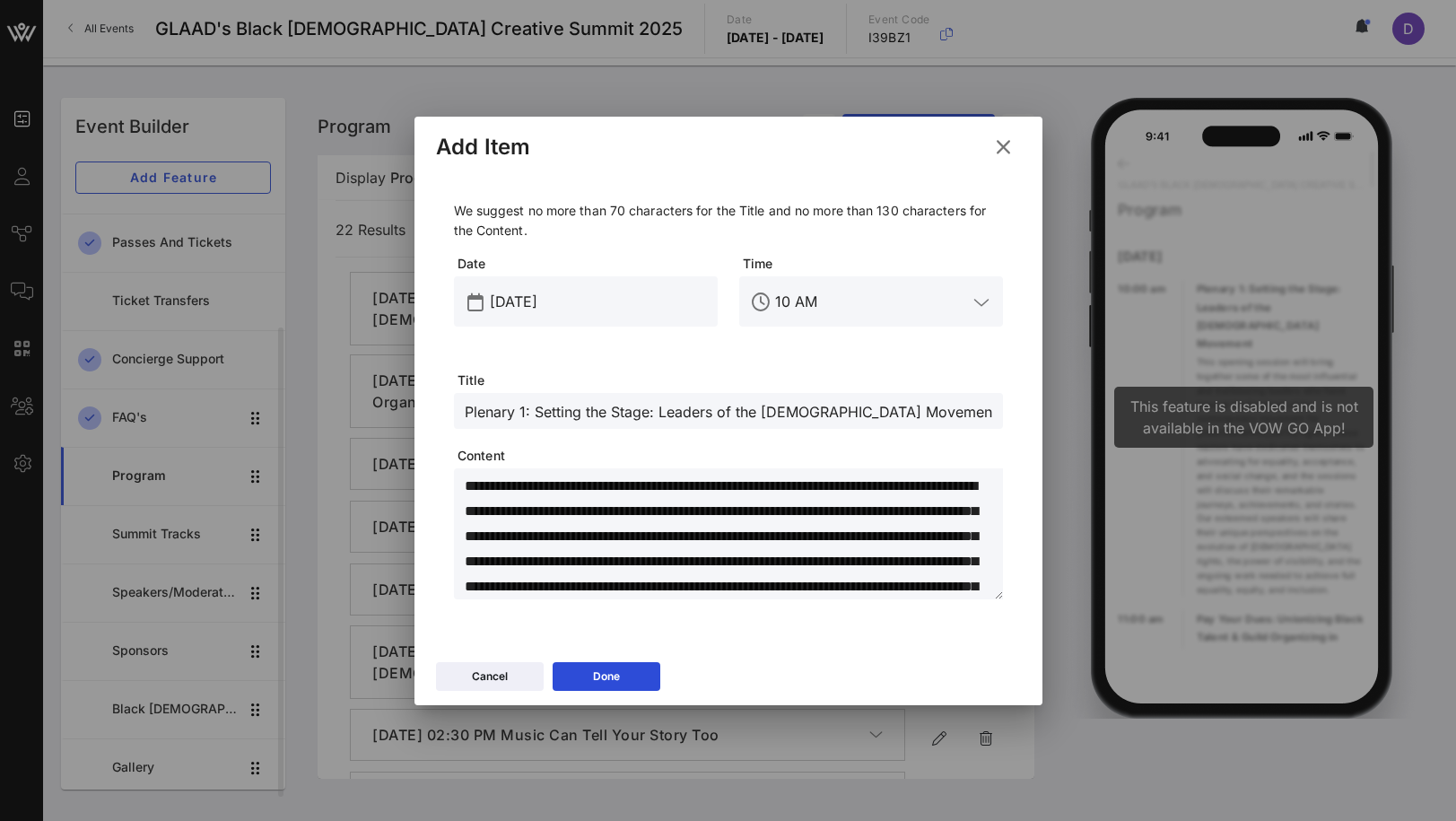
click at [529, 402] on input "Plenary 1: Setting the Stage: Leaders of the [DEMOGRAPHIC_DATA] Movement" at bounding box center [728, 411] width 528 height 24
paste input "Stories That Shift Culture: Collaborating With Purpose"
type input "Stories That Shift Culture: Collaborating With Purpose"
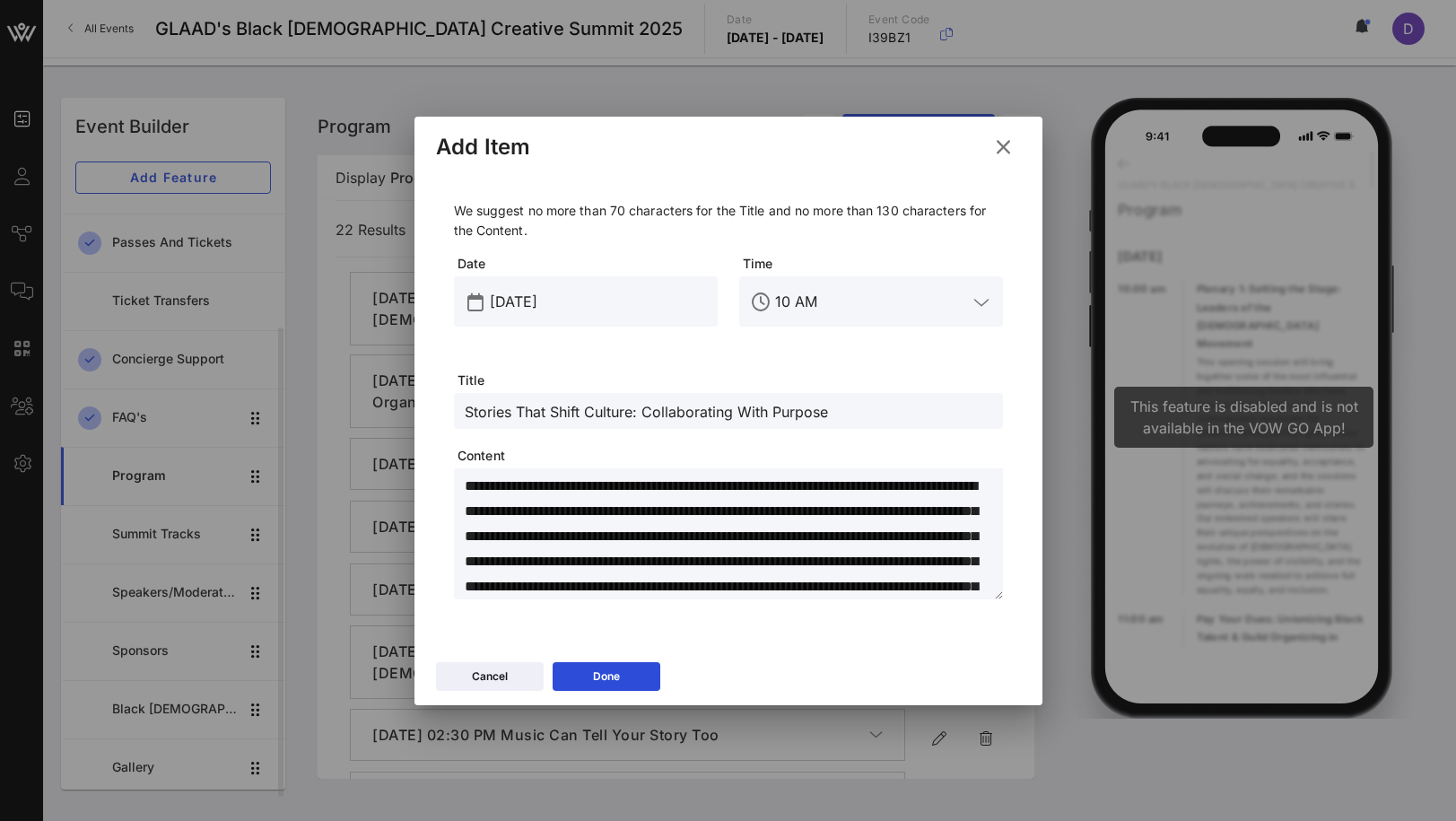
click at [649, 570] on textarea "**********" at bounding box center [734, 537] width 539 height 126
paste textarea "**********"
type textarea "**********"
click at [604, 303] on input "[DATE]" at bounding box center [599, 301] width 217 height 28
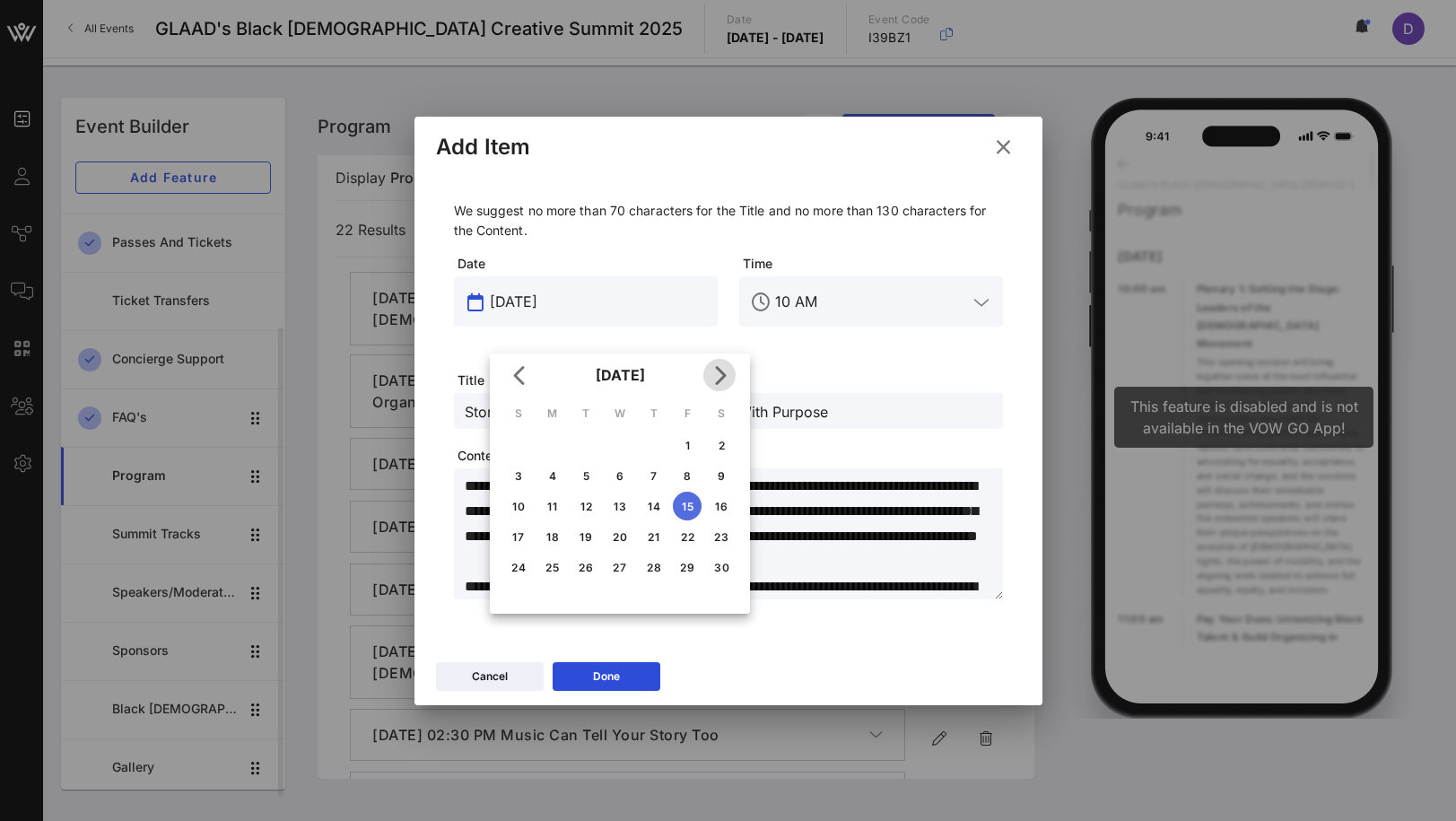
click at [729, 374] on icon "Next month" at bounding box center [719, 375] width 22 height 22
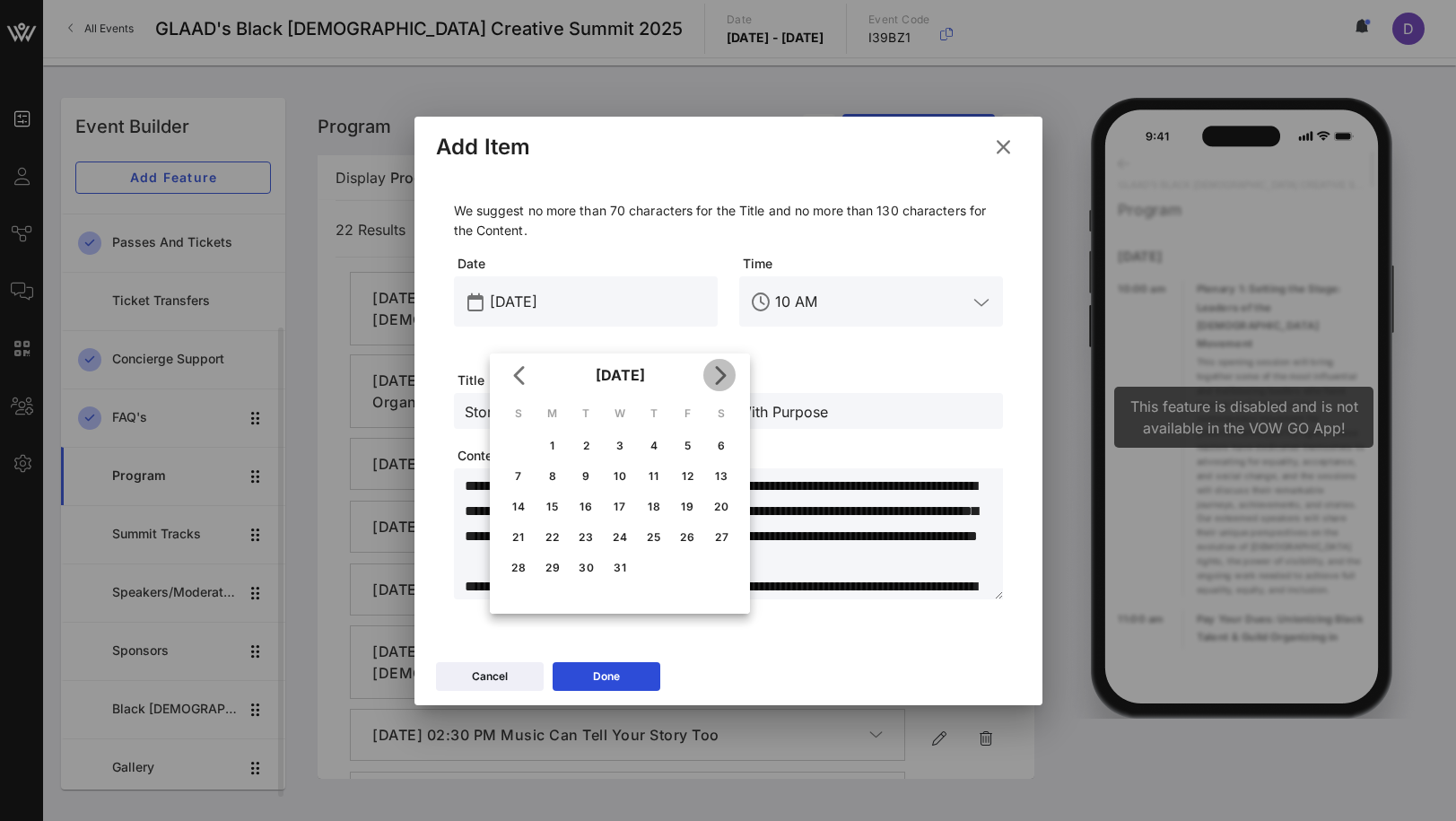
click at [729, 374] on icon "Next month" at bounding box center [719, 375] width 22 height 22
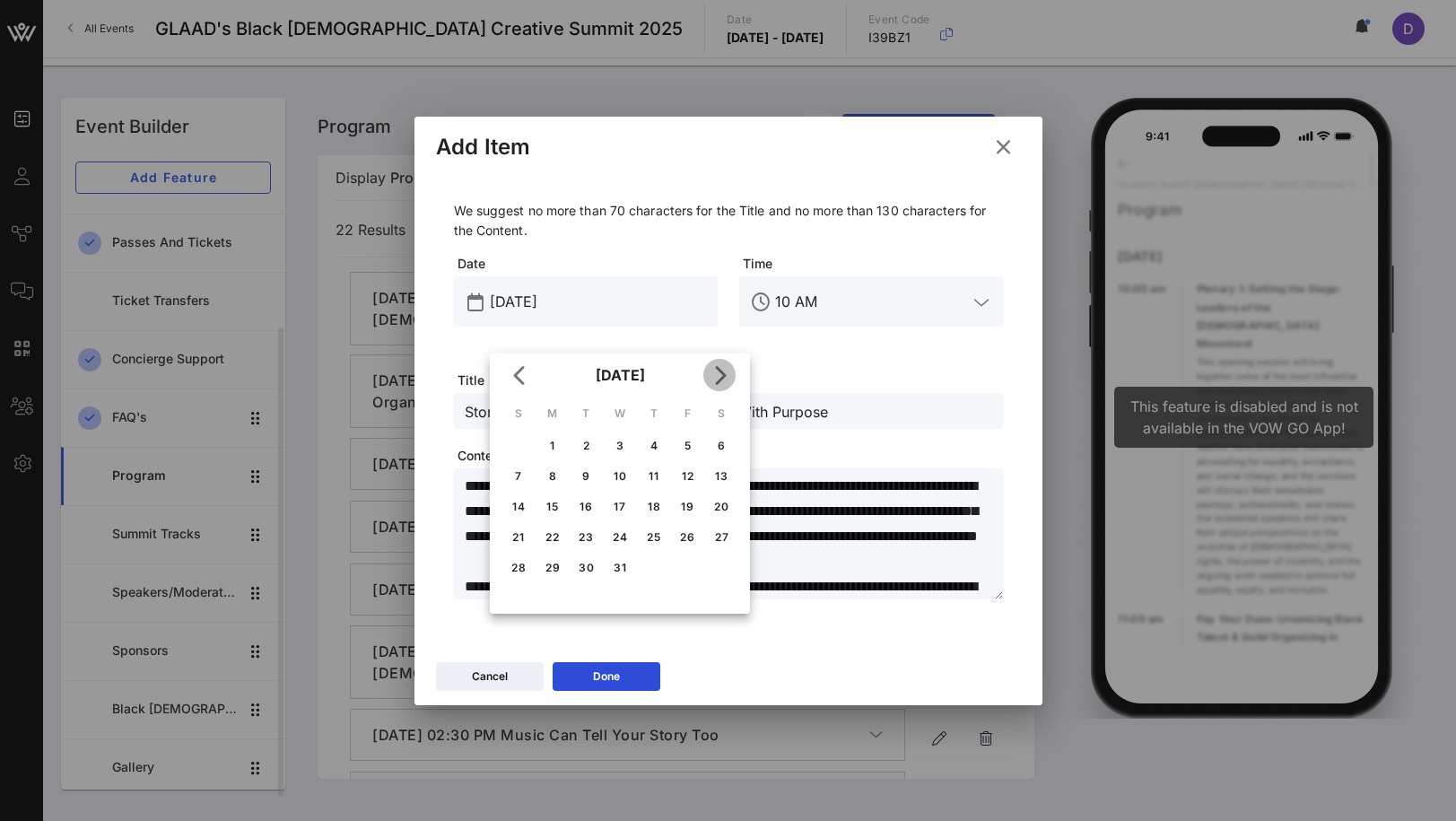
click at [729, 374] on icon "Next month" at bounding box center [719, 375] width 22 height 22
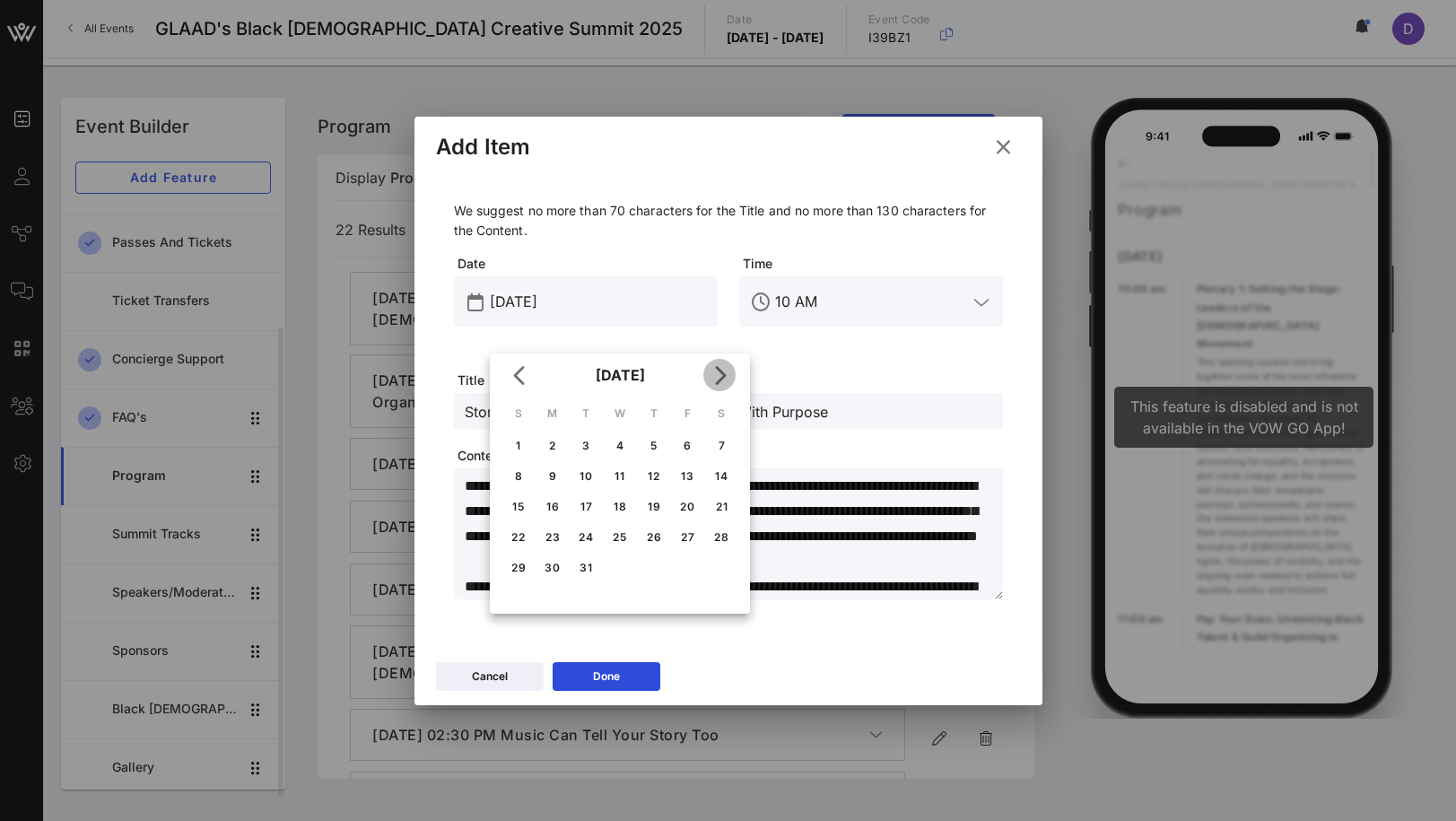
click at [729, 374] on icon "Next month" at bounding box center [719, 375] width 22 height 22
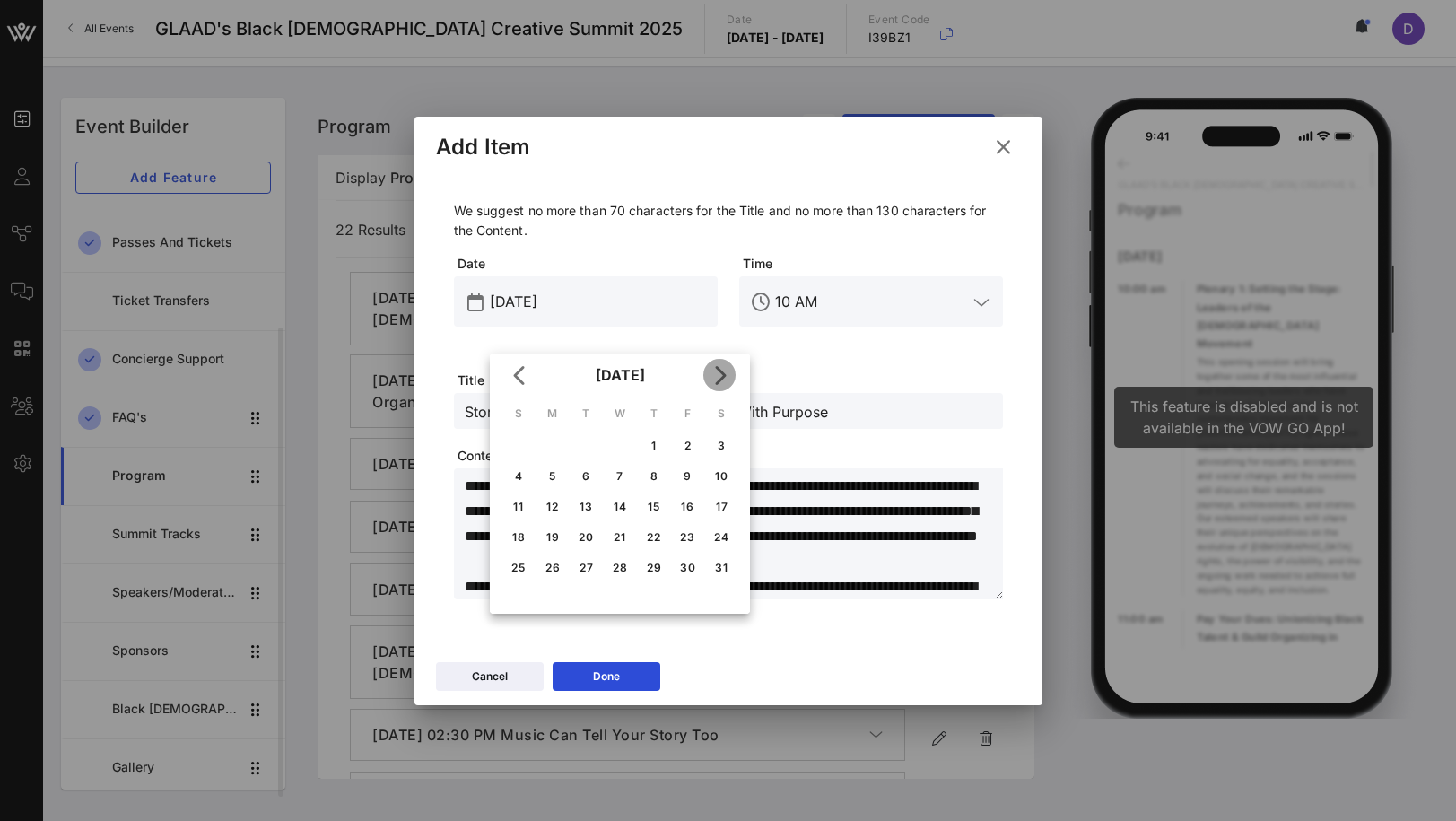
click at [729, 374] on icon "Next month" at bounding box center [719, 375] width 22 height 22
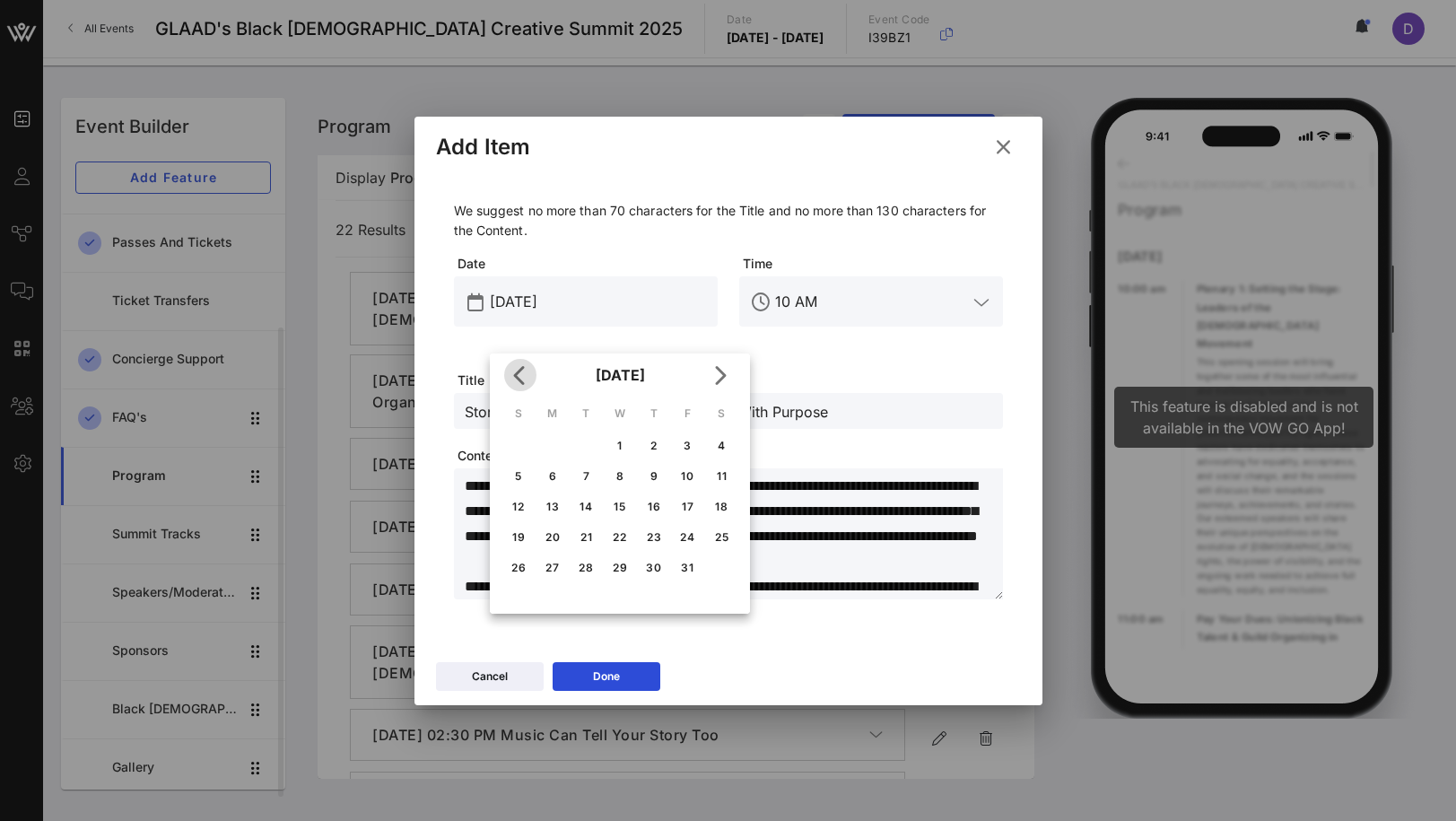
click at [508, 366] on span "Previous month" at bounding box center [519, 375] width 32 height 22
click at [687, 507] on div "19" at bounding box center [686, 506] width 28 height 14
type input "[DATE]"
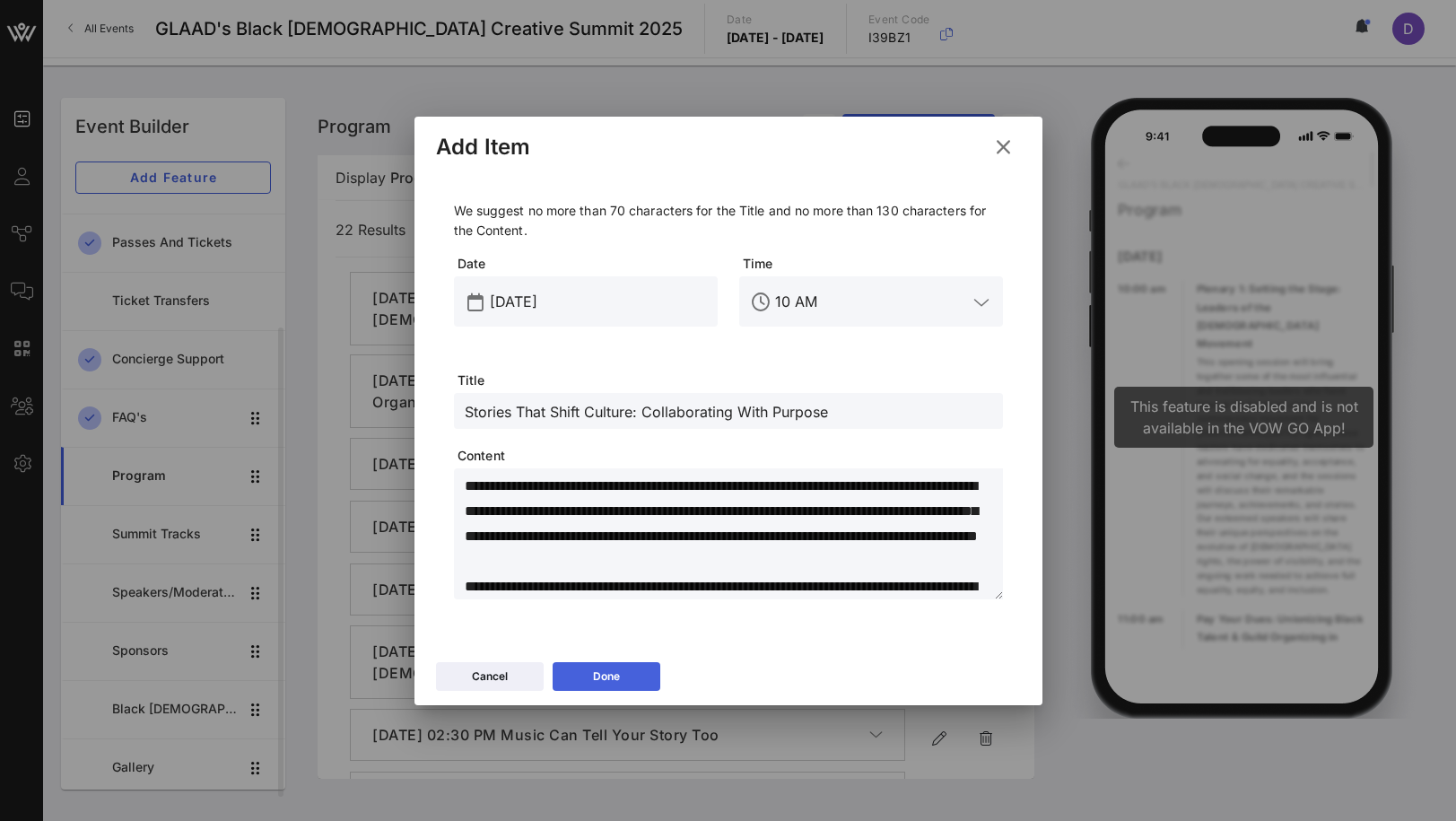
click at [635, 672] on button "Done" at bounding box center [606, 676] width 108 height 28
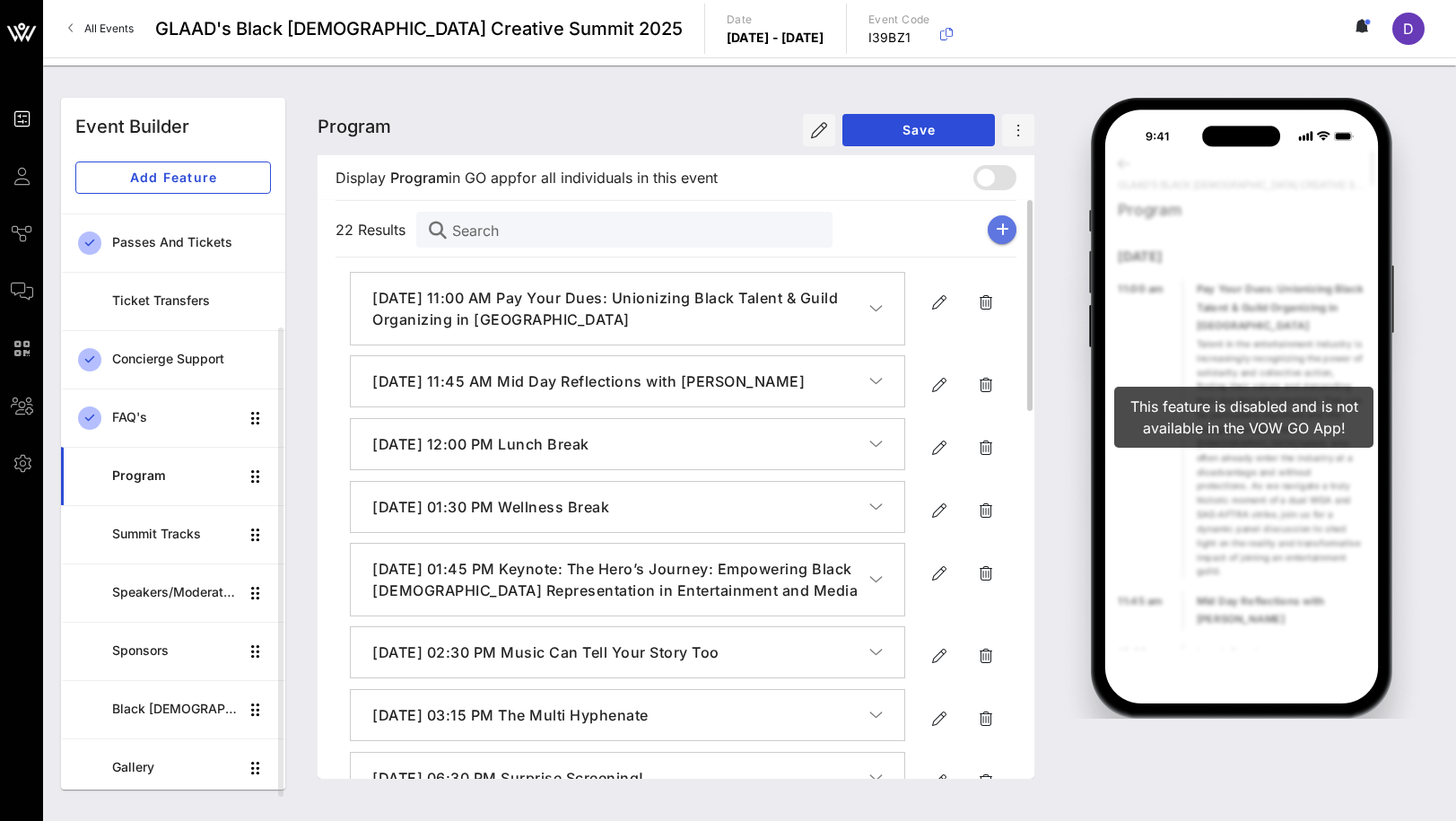
click at [998, 231] on icon "button" at bounding box center [1002, 230] width 14 height 15
type input "[DATE]"
type input "6 PM"
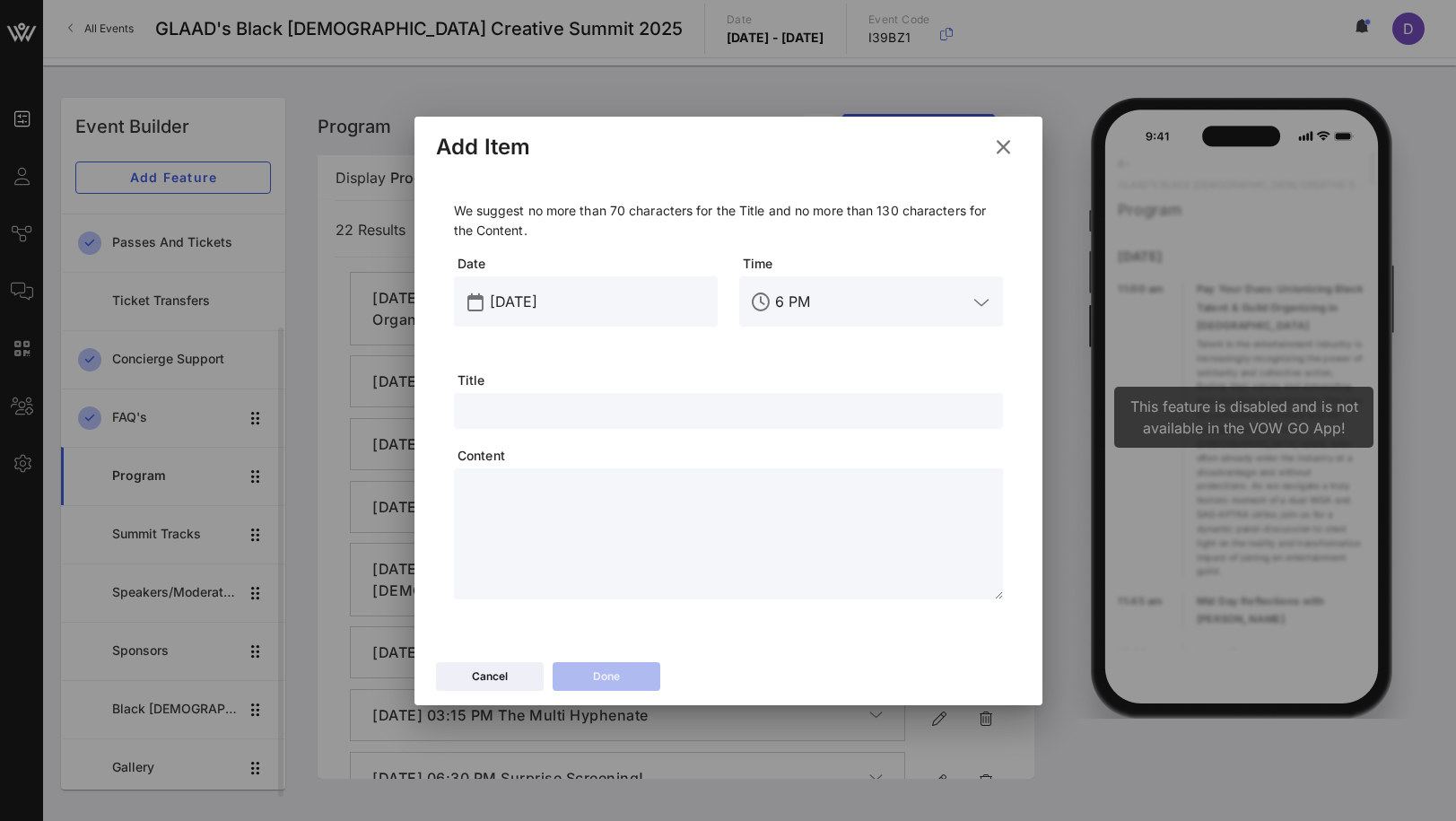
click at [570, 412] on input "text" at bounding box center [728, 411] width 528 height 24
paste input "The Creative Crossover: Public Perception of Your Art : Conversation w/ [PERSON…"
drag, startPoint x: 665, startPoint y: 414, endPoint x: 1093, endPoint y: 449, distance: 429.4
click at [1093, 449] on div "Event Builder Guests Journeys Comms QR Scanner Team Settings GLAAD's Black [DEM…" at bounding box center [728, 410] width 1456 height 821
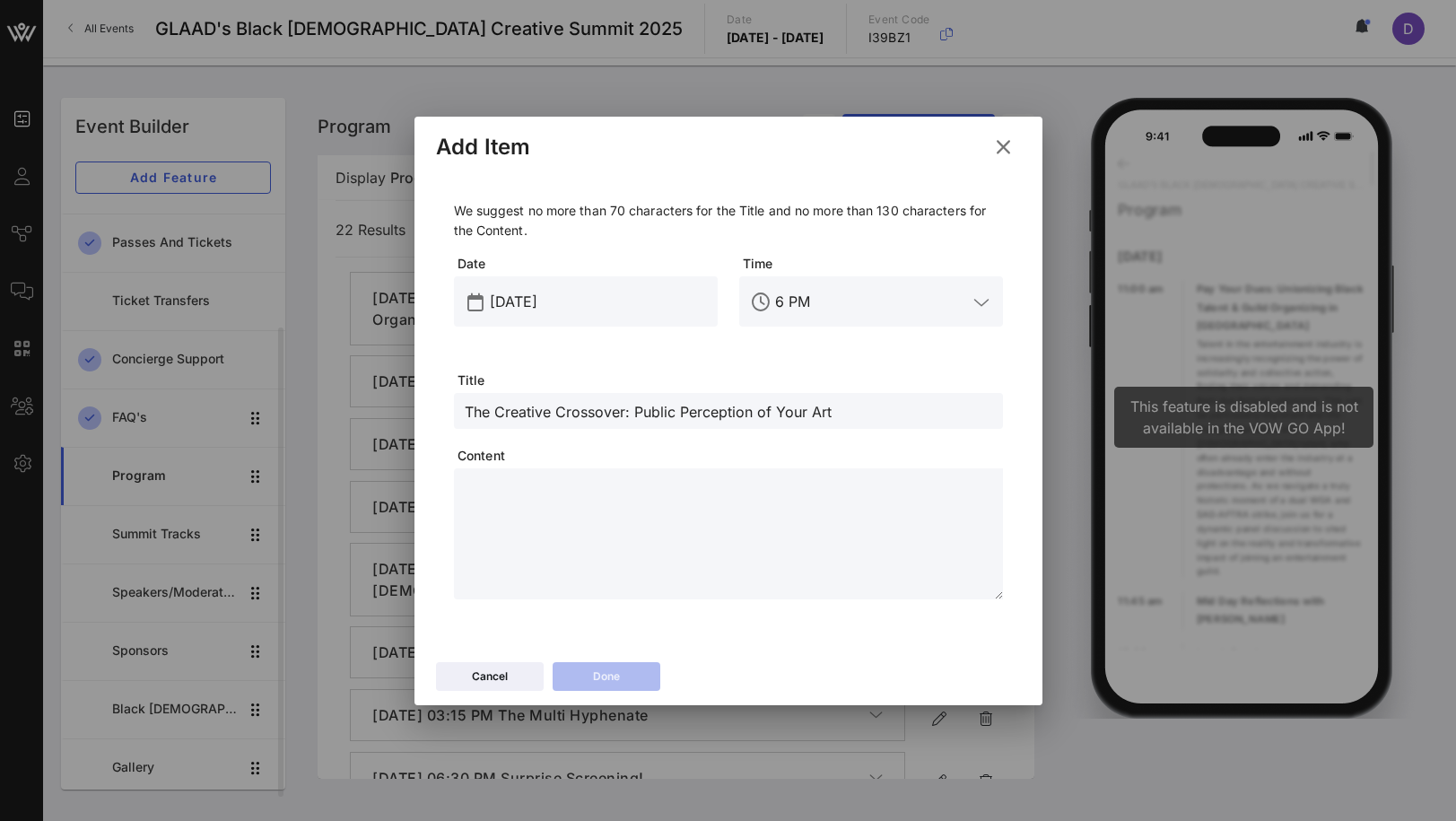
scroll to position [0, 0]
type input "The Creative Crossover: Public Perception of Your Art"
click at [608, 300] on input "[DATE]" at bounding box center [599, 301] width 217 height 28
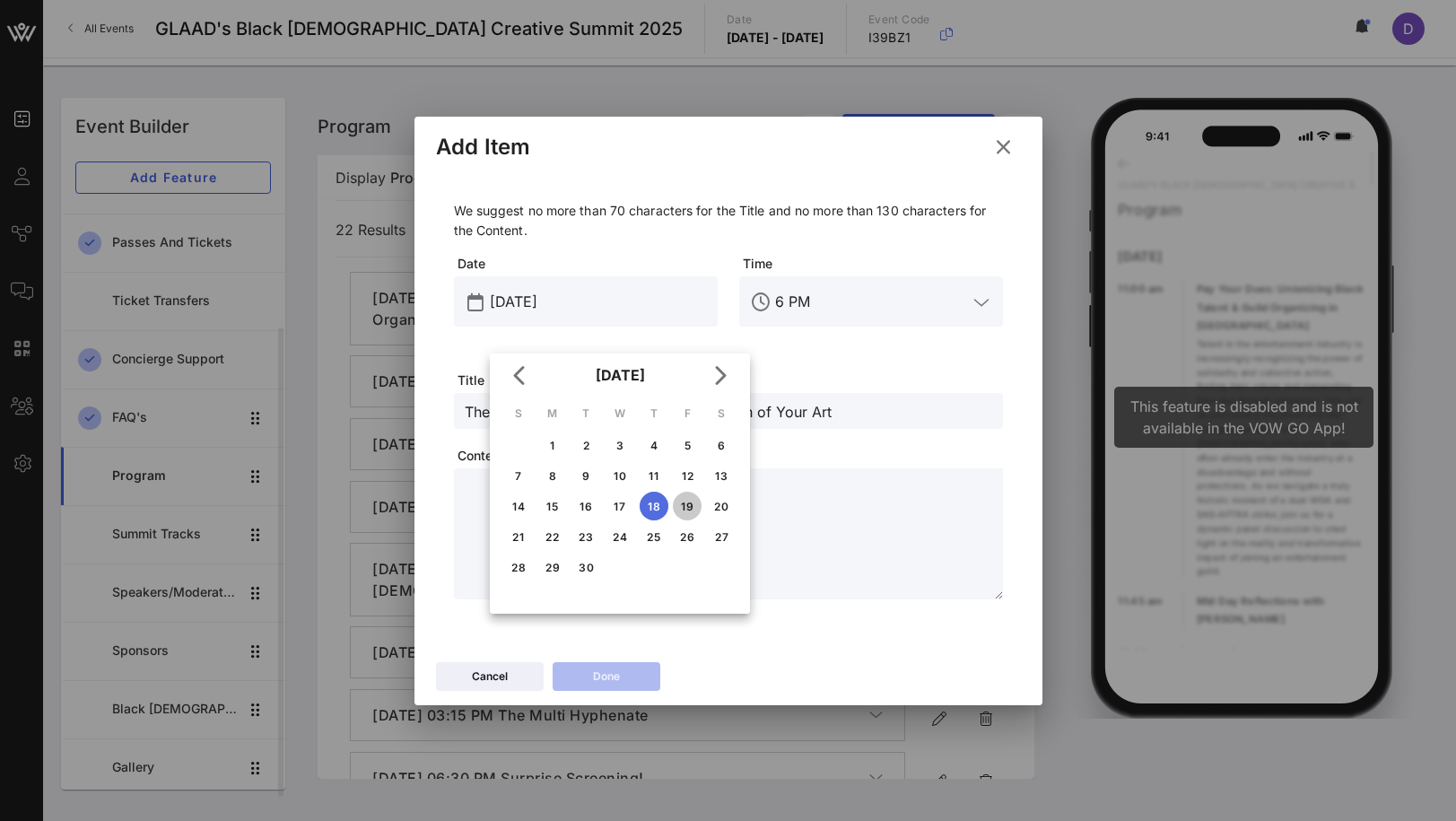
click at [691, 507] on div "19" at bounding box center [686, 506] width 28 height 14
type input "[DATE]"
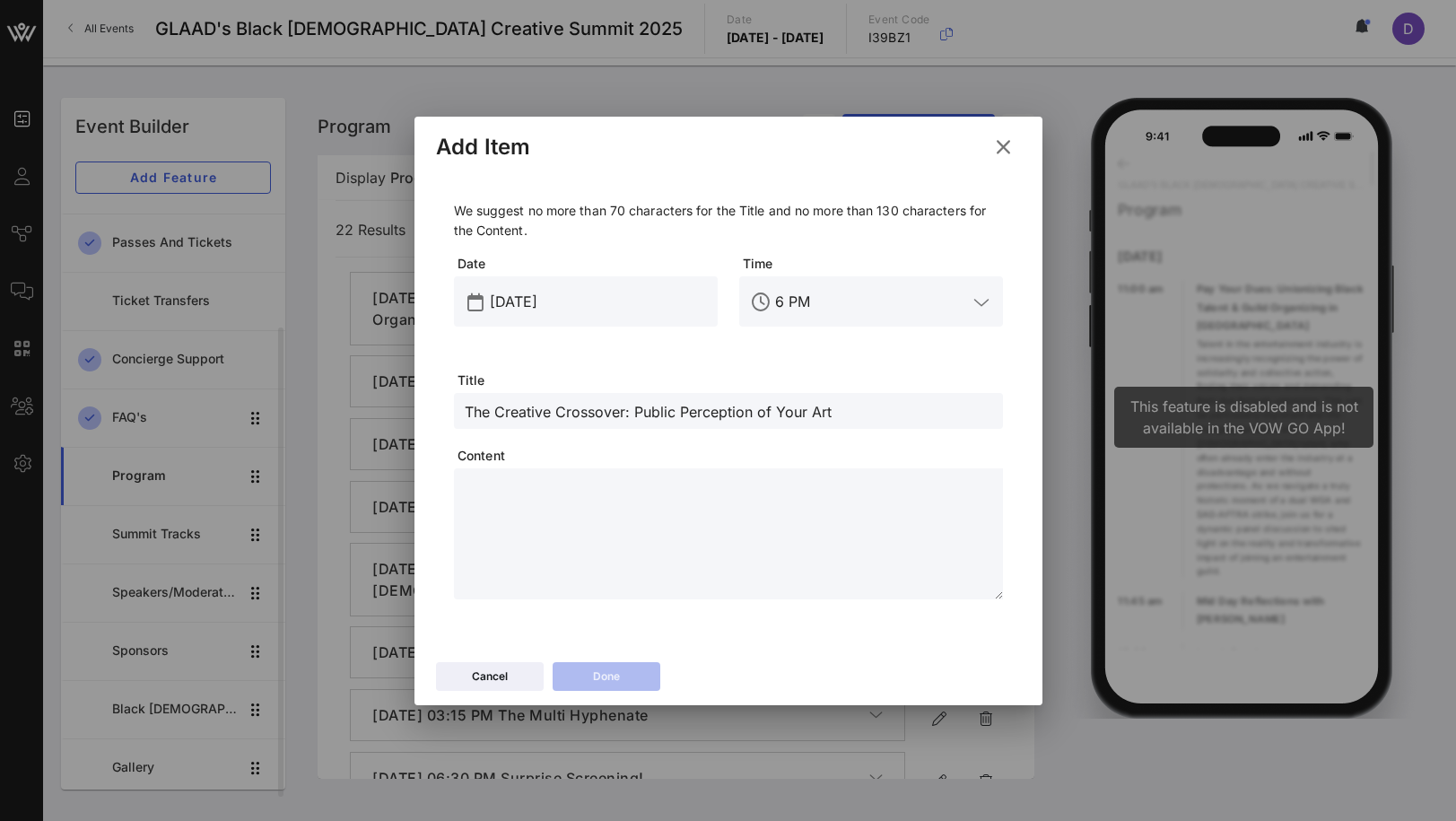
click at [783, 288] on input "6 PM" at bounding box center [871, 301] width 192 height 28
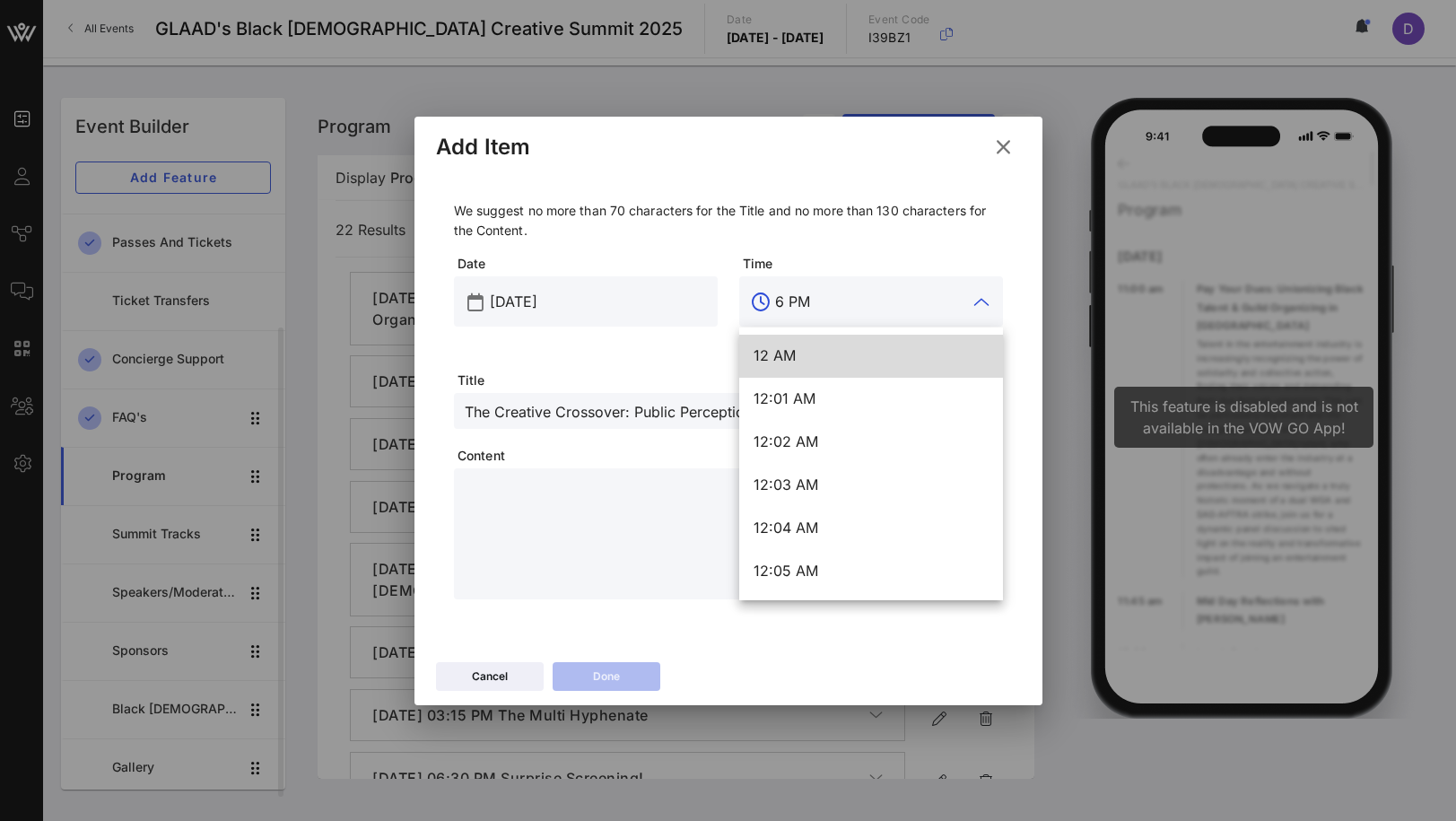
click at [808, 295] on input "6 PM" at bounding box center [871, 301] width 192 height 28
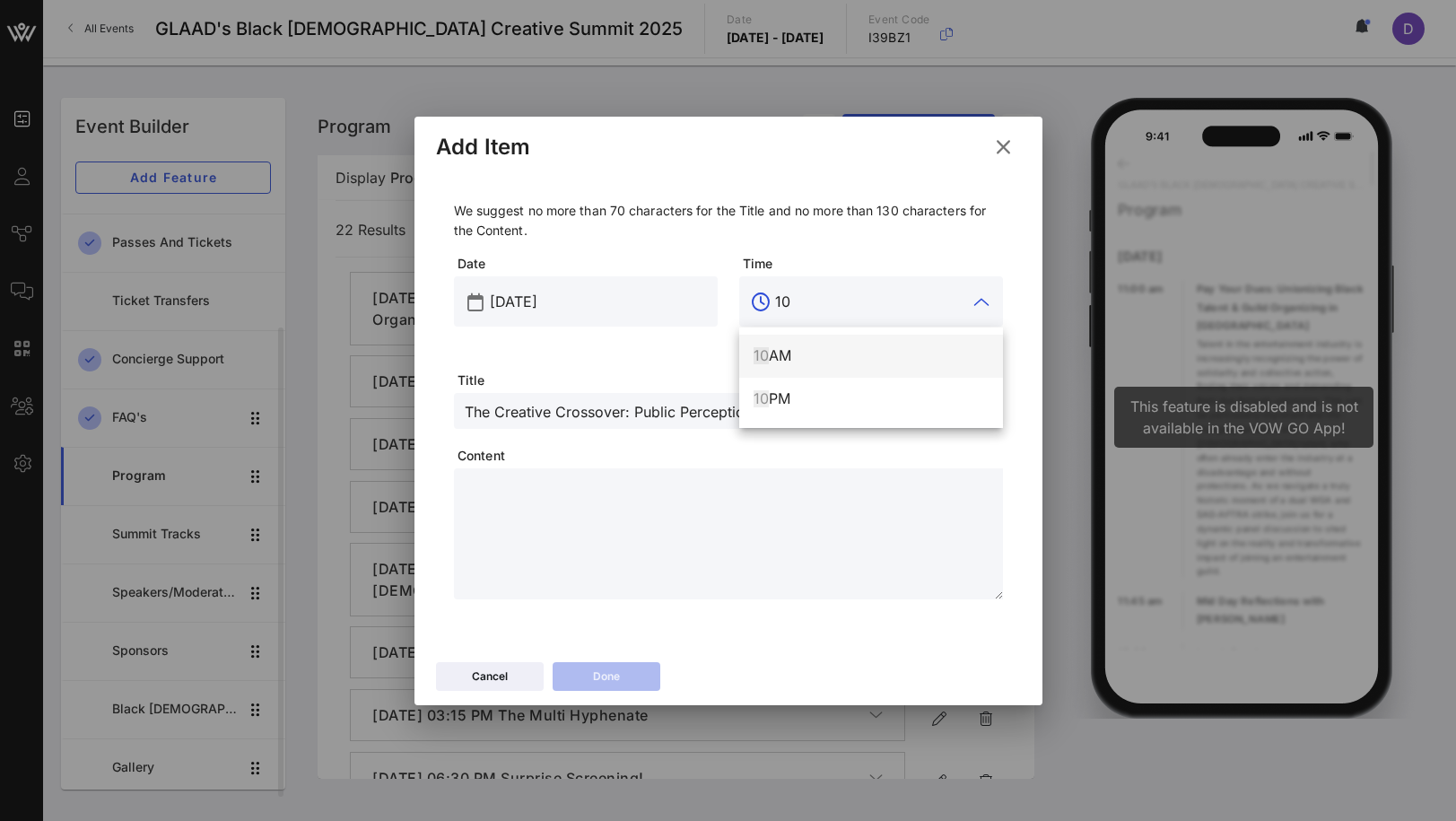
click at [809, 350] on div "10 AM" at bounding box center [871, 355] width 235 height 17
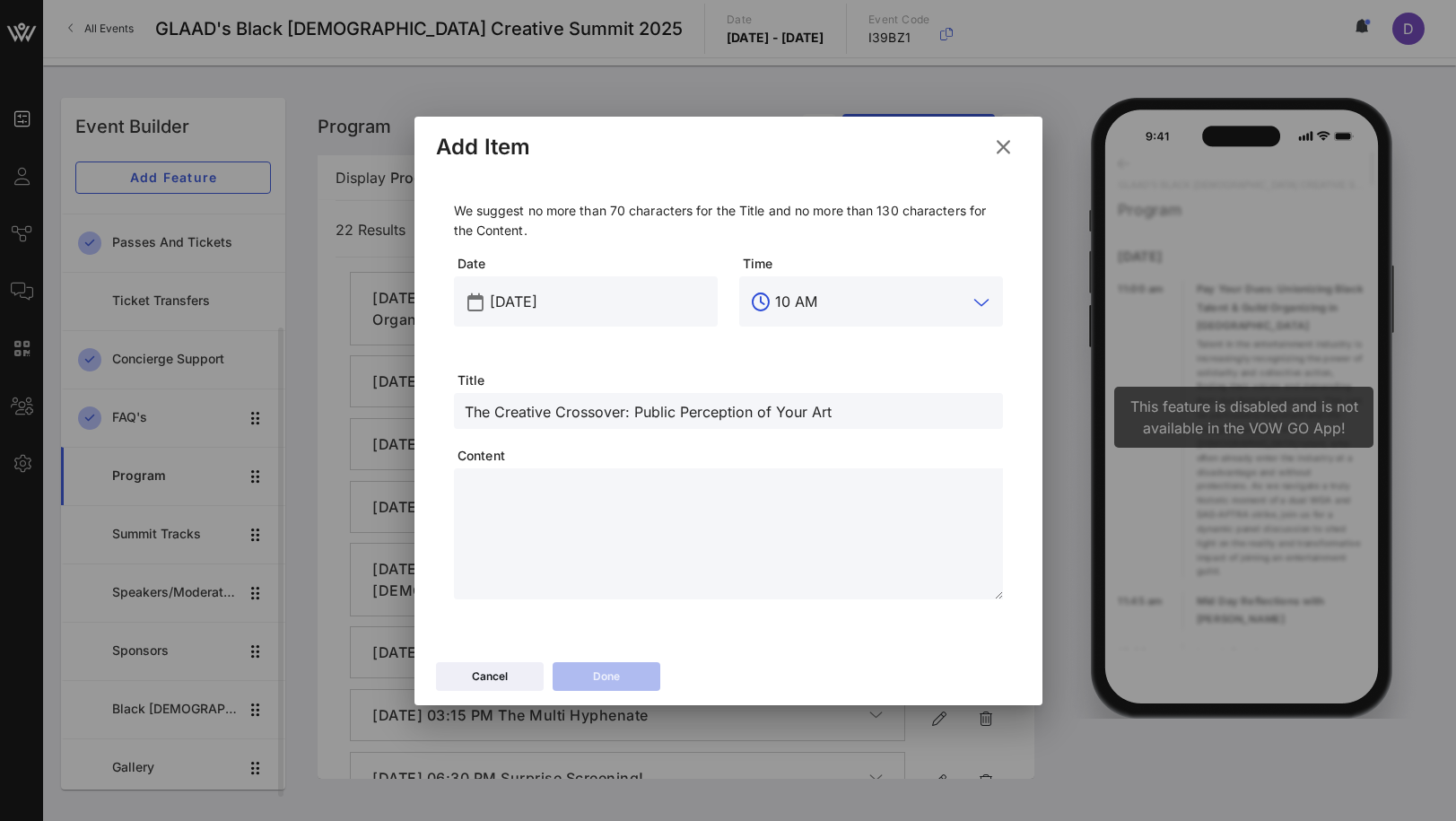
type input "10 AM"
click at [718, 508] on textarea at bounding box center [734, 537] width 539 height 126
click at [654, 532] on textarea at bounding box center [734, 537] width 539 height 126
paste textarea "**********"
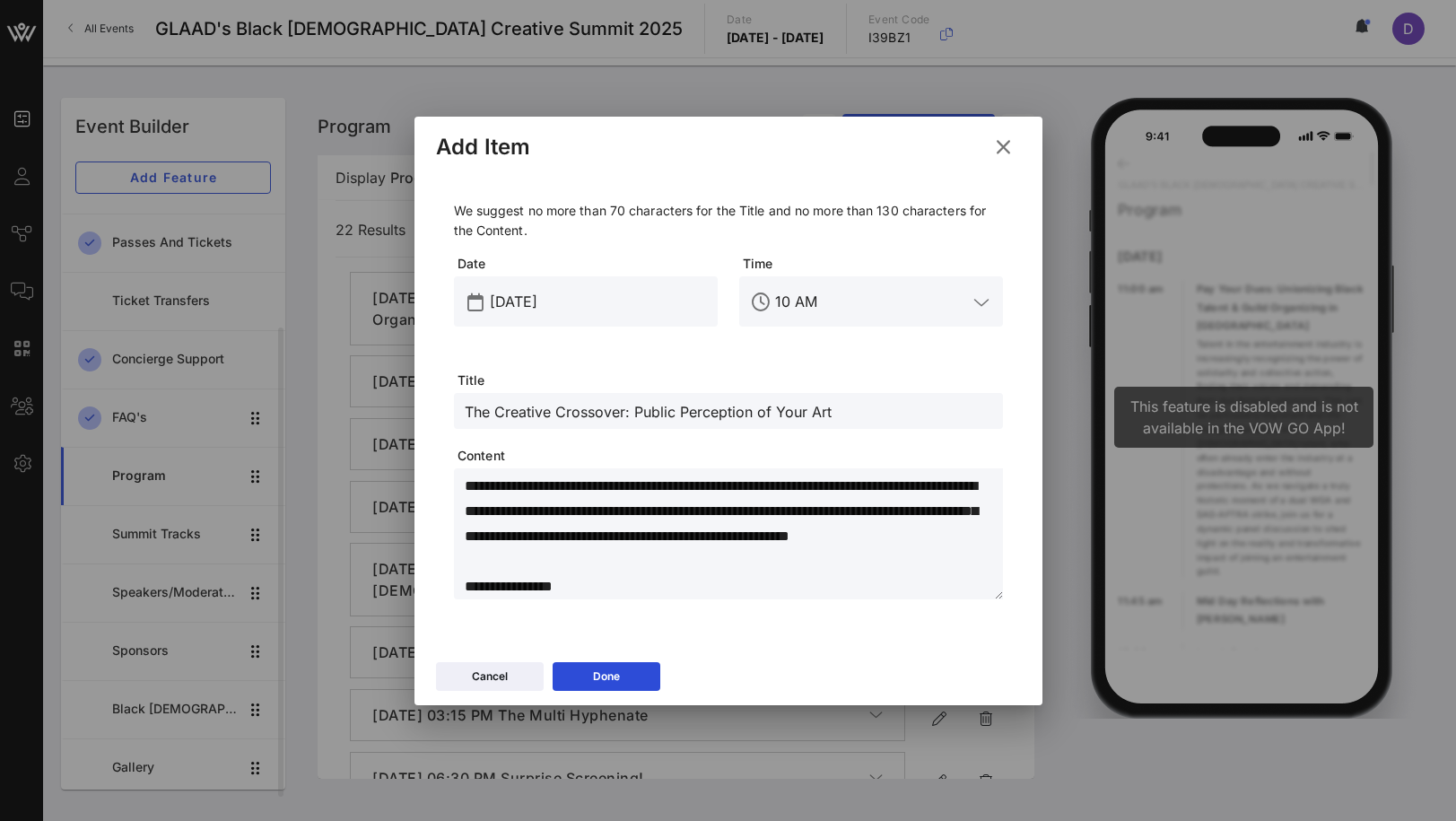
drag, startPoint x: 476, startPoint y: 487, endPoint x: 444, endPoint y: 479, distance: 33.0
click at [442, 479] on div "We suggest no more than 70 characters for the Title and no more than 130 charac…" at bounding box center [728, 404] width 585 height 463
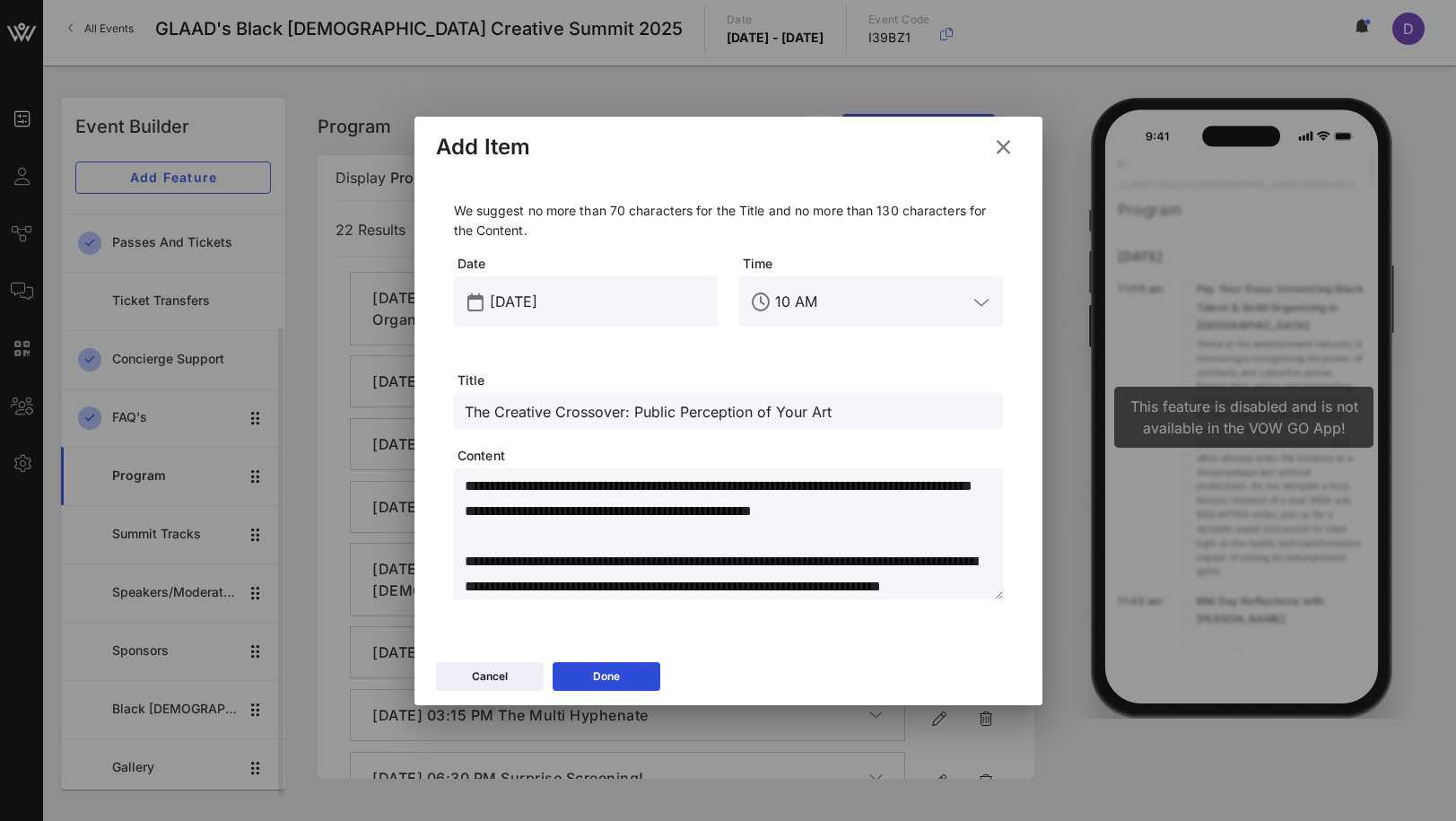
click at [667, 584] on textarea "**********" at bounding box center [734, 537] width 539 height 126
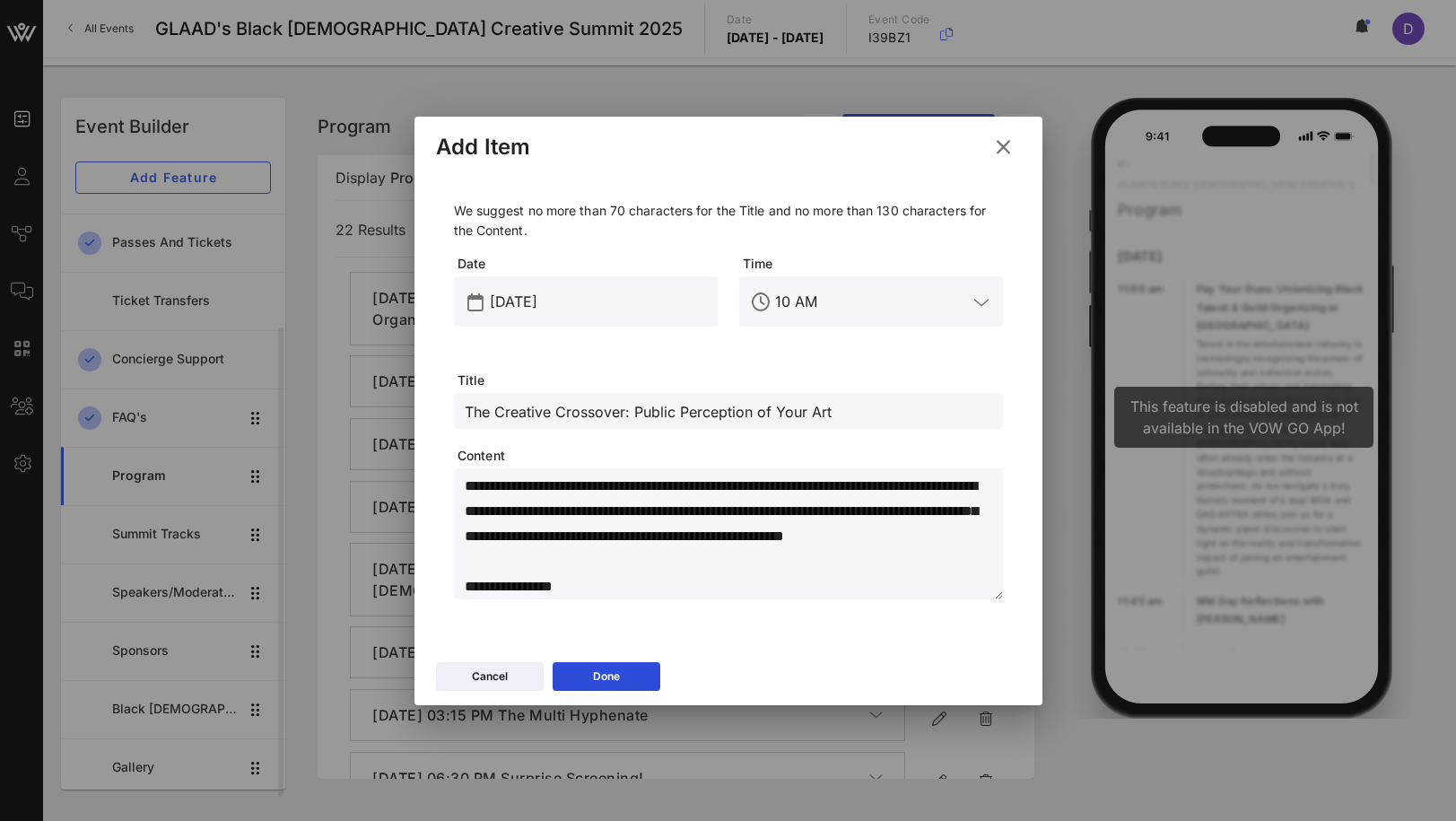
type textarea "**********"
click at [630, 658] on div "Cancel Done" at bounding box center [728, 679] width 628 height 52
click at [630, 665] on button "Done" at bounding box center [606, 676] width 108 height 28
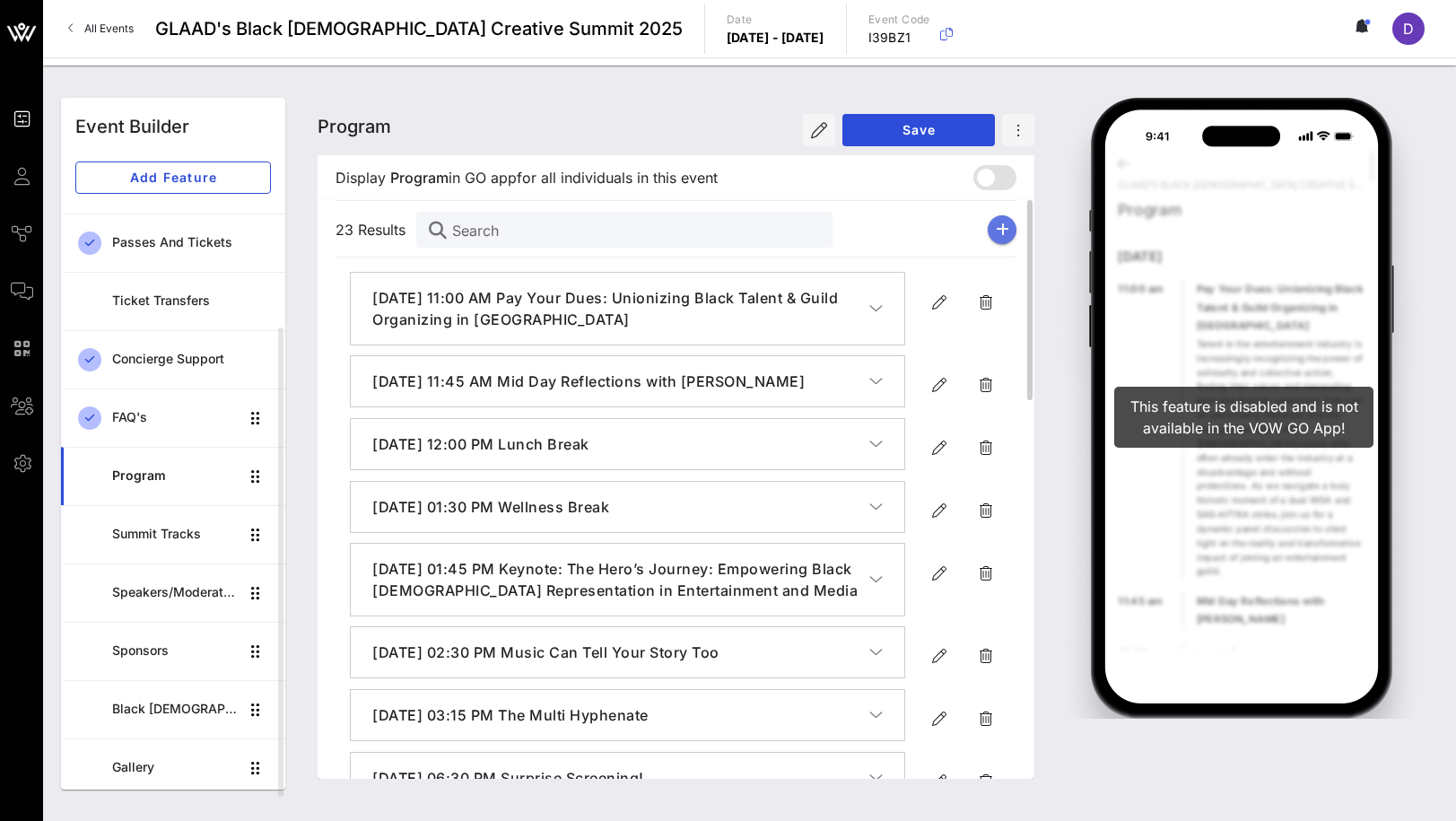
click at [1000, 241] on button "button" at bounding box center [1001, 229] width 28 height 28
type input "[DATE]"
type input "6 PM"
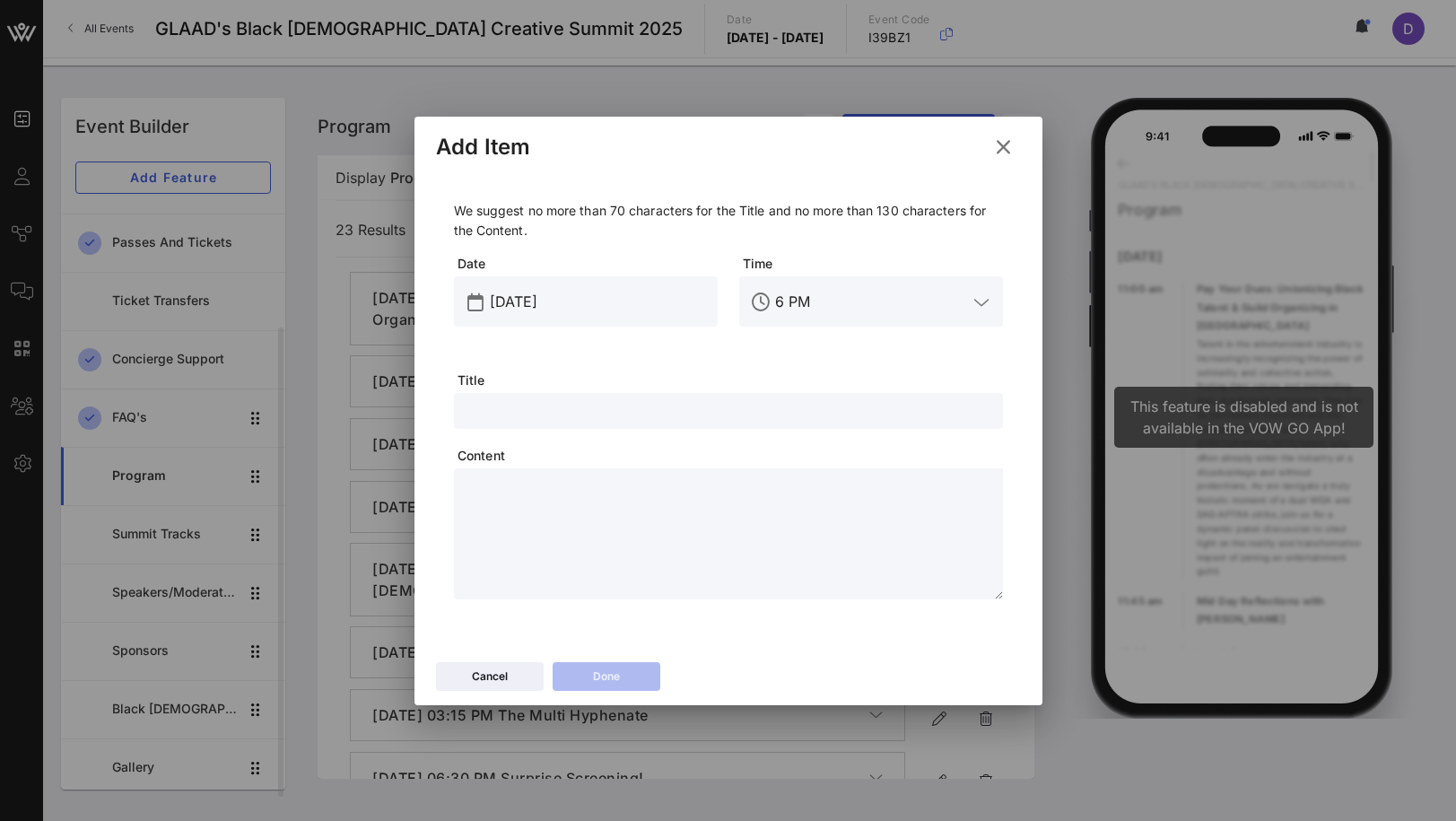
click at [579, 409] on input "text" at bounding box center [728, 411] width 528 height 24
paste input "Lunch Break"
type input "Lunch Break"
click at [822, 544] on textarea at bounding box center [734, 537] width 539 height 126
paste textarea "**********"
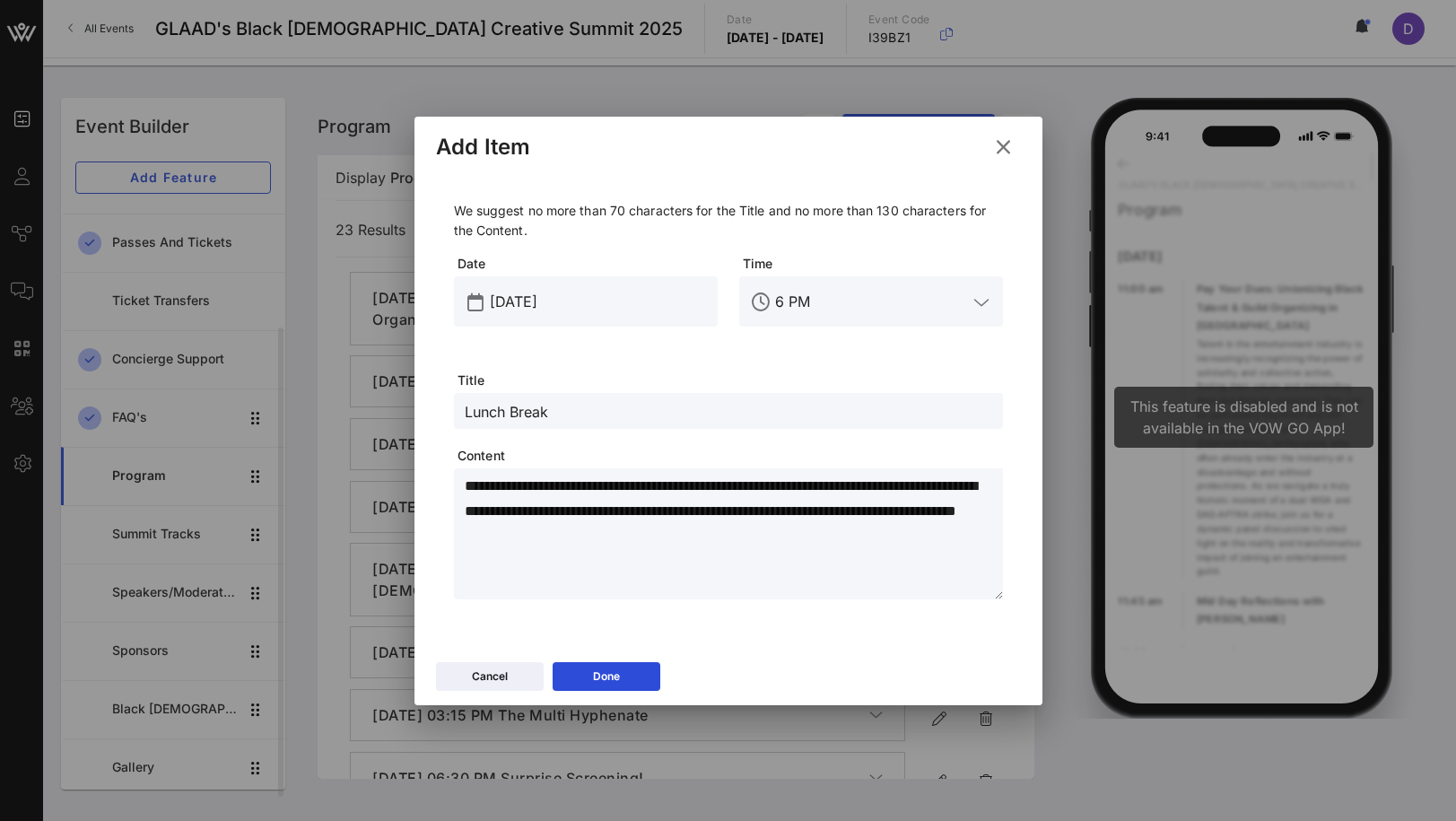
type textarea "**********"
click at [819, 319] on div "6 PM" at bounding box center [884, 301] width 217 height 50
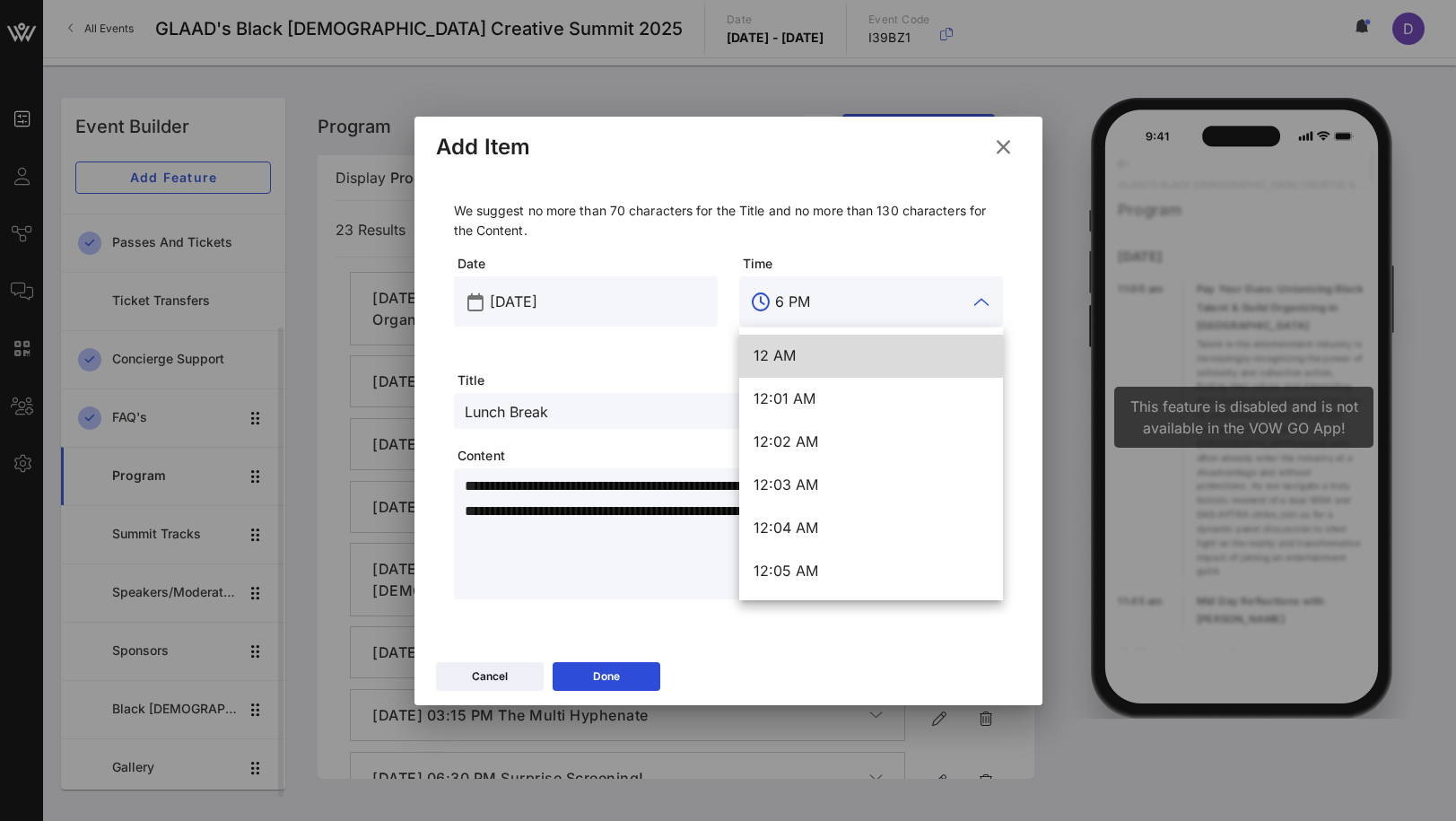
click at [819, 318] on div "6 PM" at bounding box center [884, 301] width 217 height 50
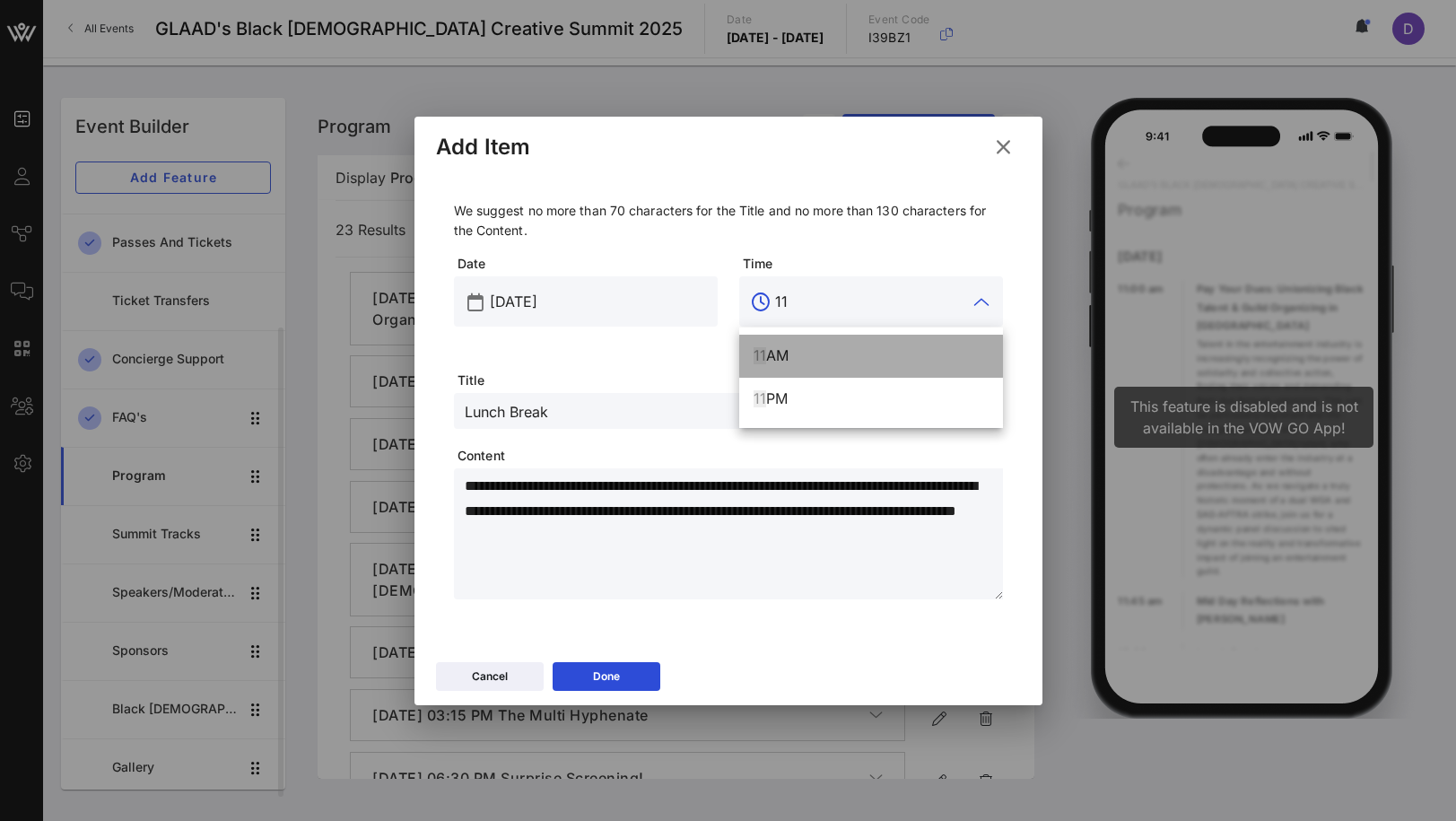
click at [817, 350] on div "11 AM" at bounding box center [871, 355] width 235 height 17
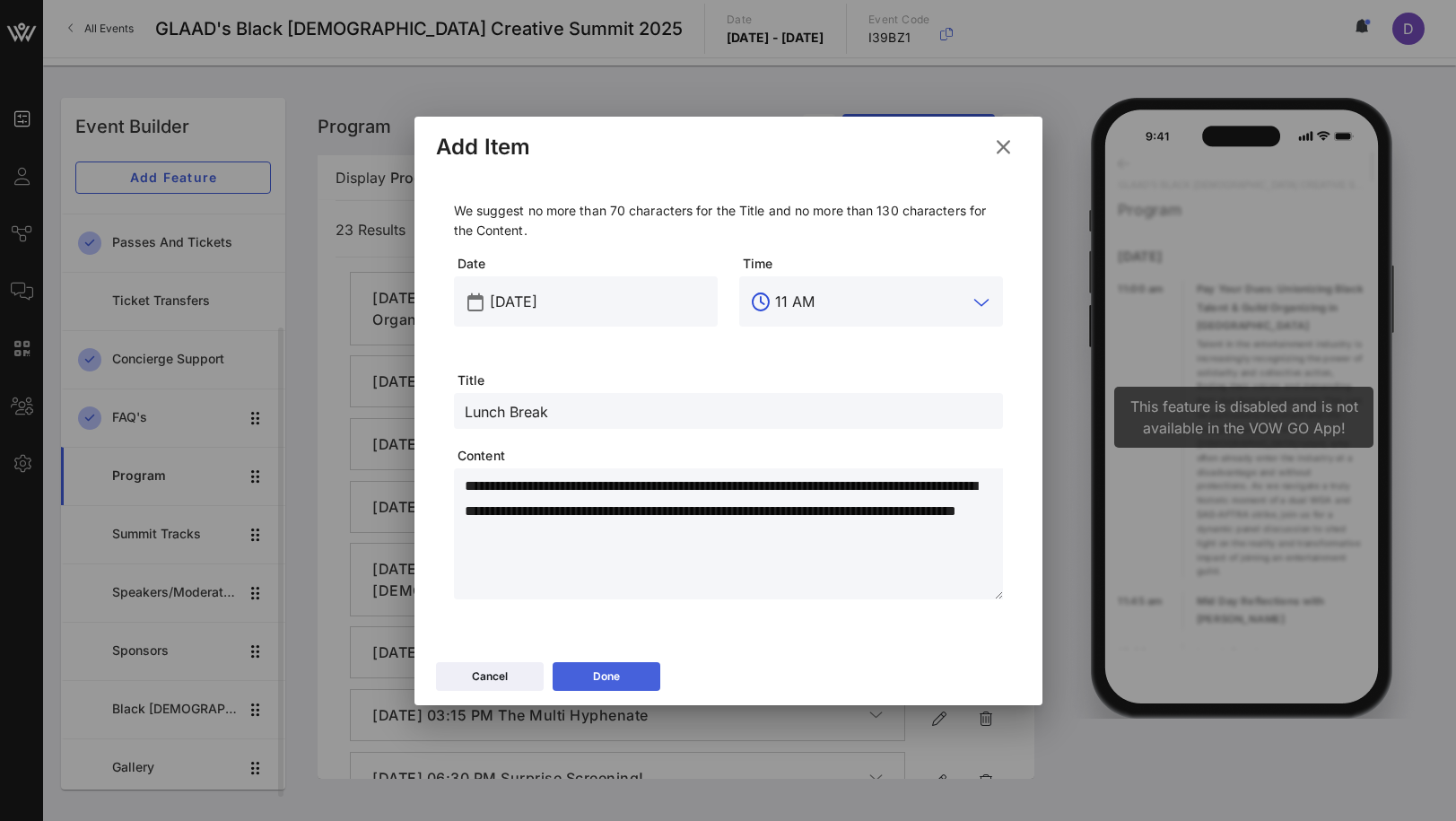
type input "11 AM"
click at [626, 689] on button "Done" at bounding box center [606, 676] width 108 height 28
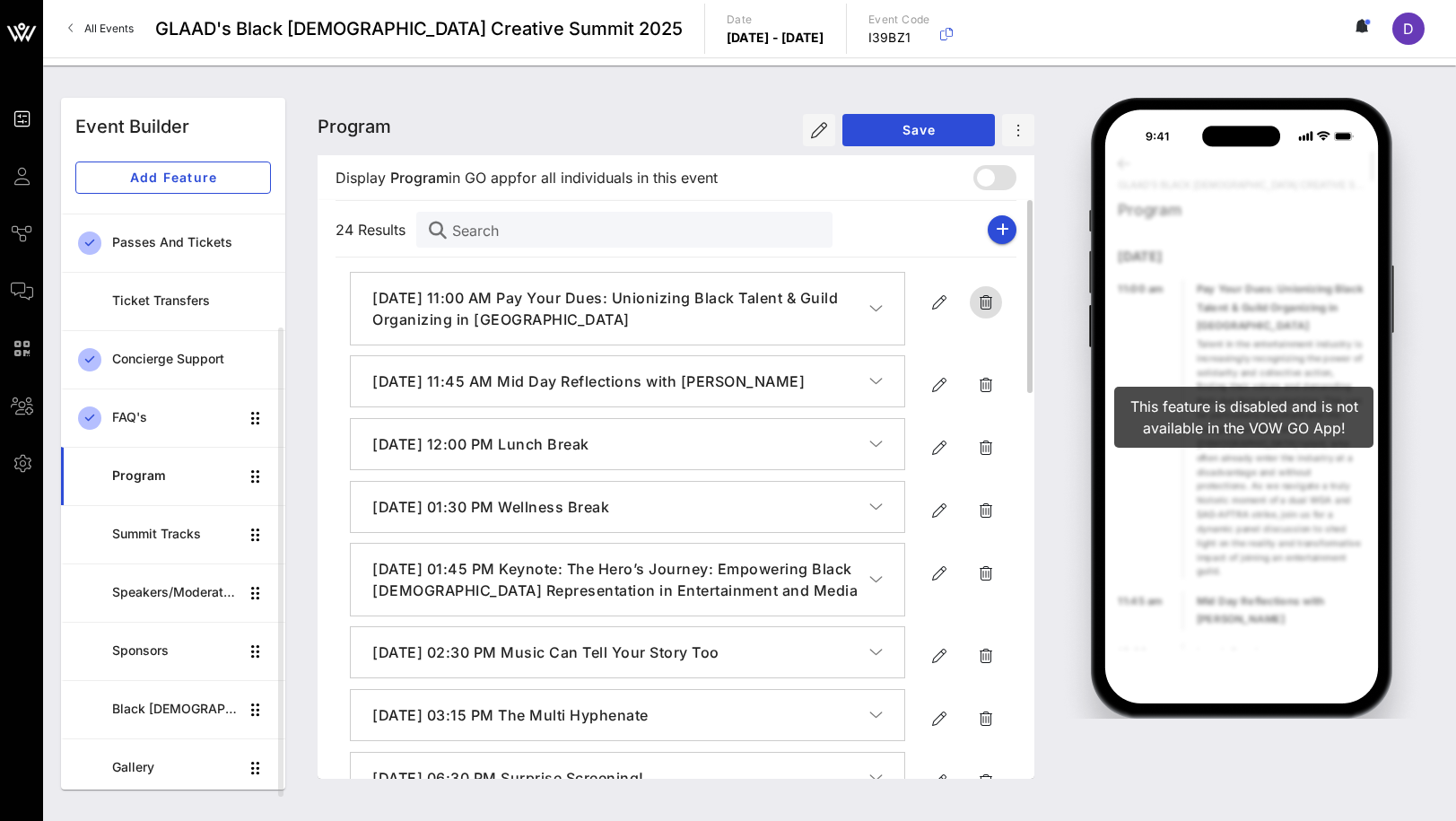
click at [981, 304] on icon "button" at bounding box center [986, 302] width 22 height 22
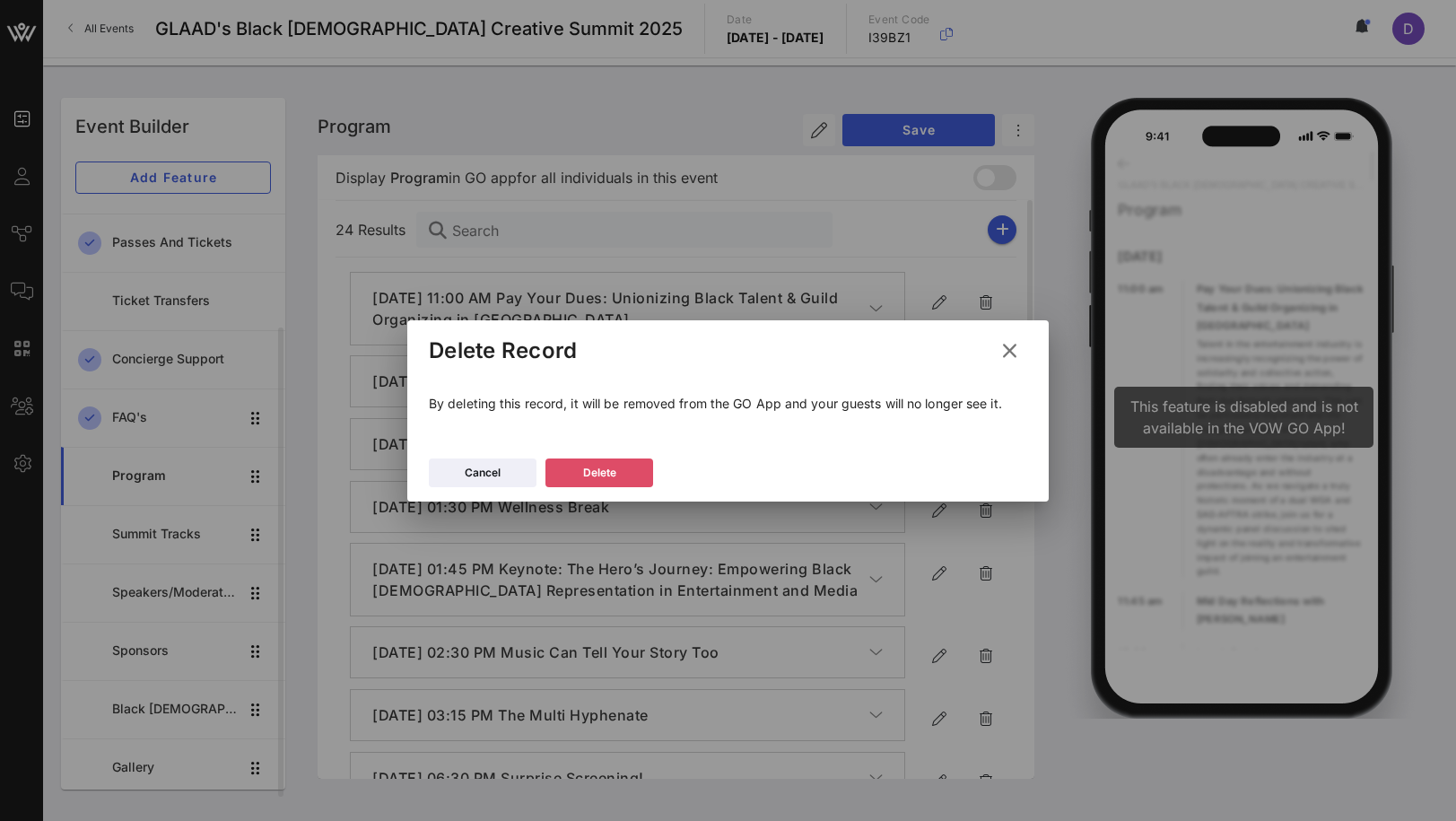
click at [600, 461] on button "Delete" at bounding box center [600, 472] width 108 height 28
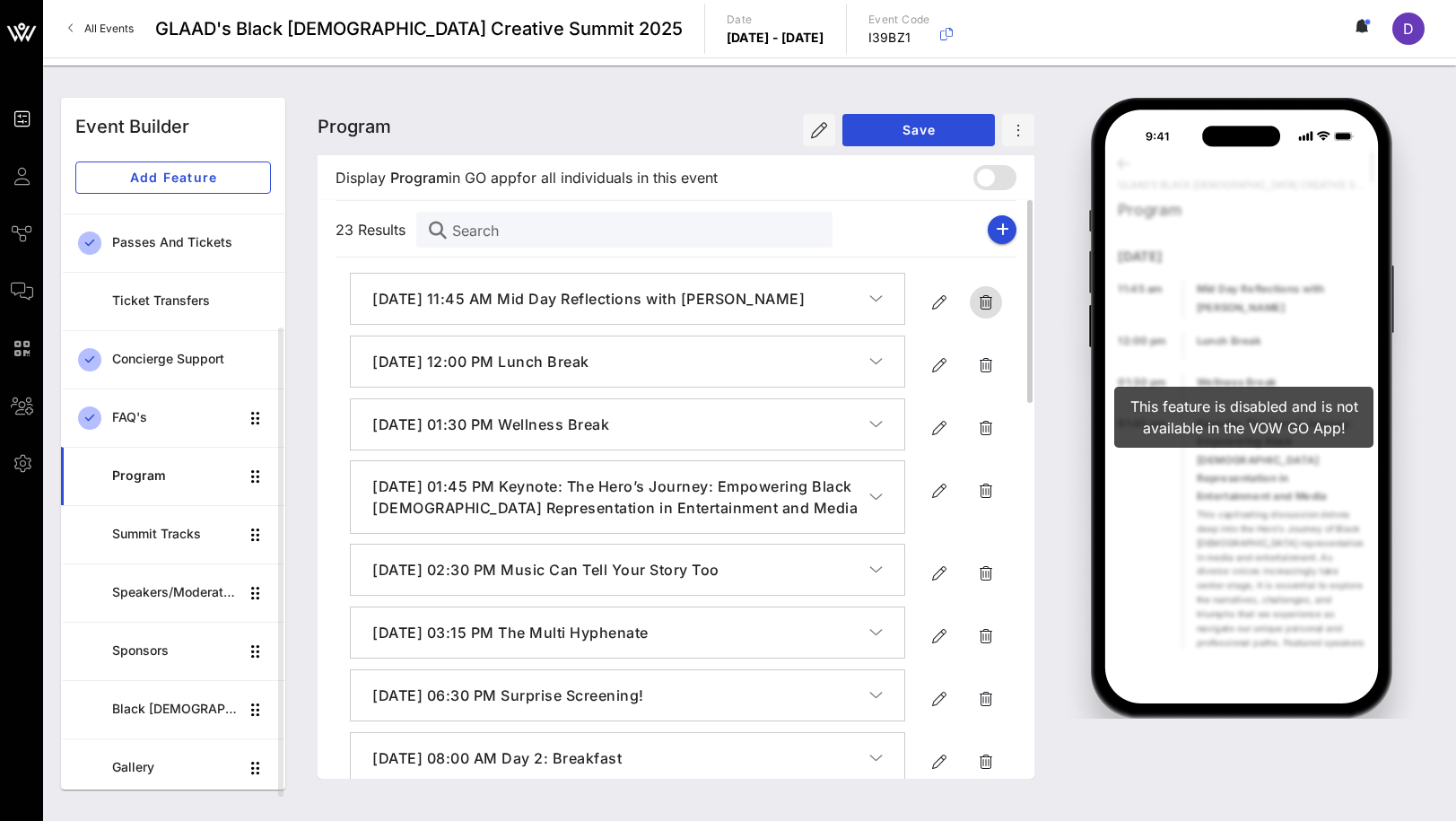
click at [981, 302] on icon "button" at bounding box center [986, 302] width 22 height 22
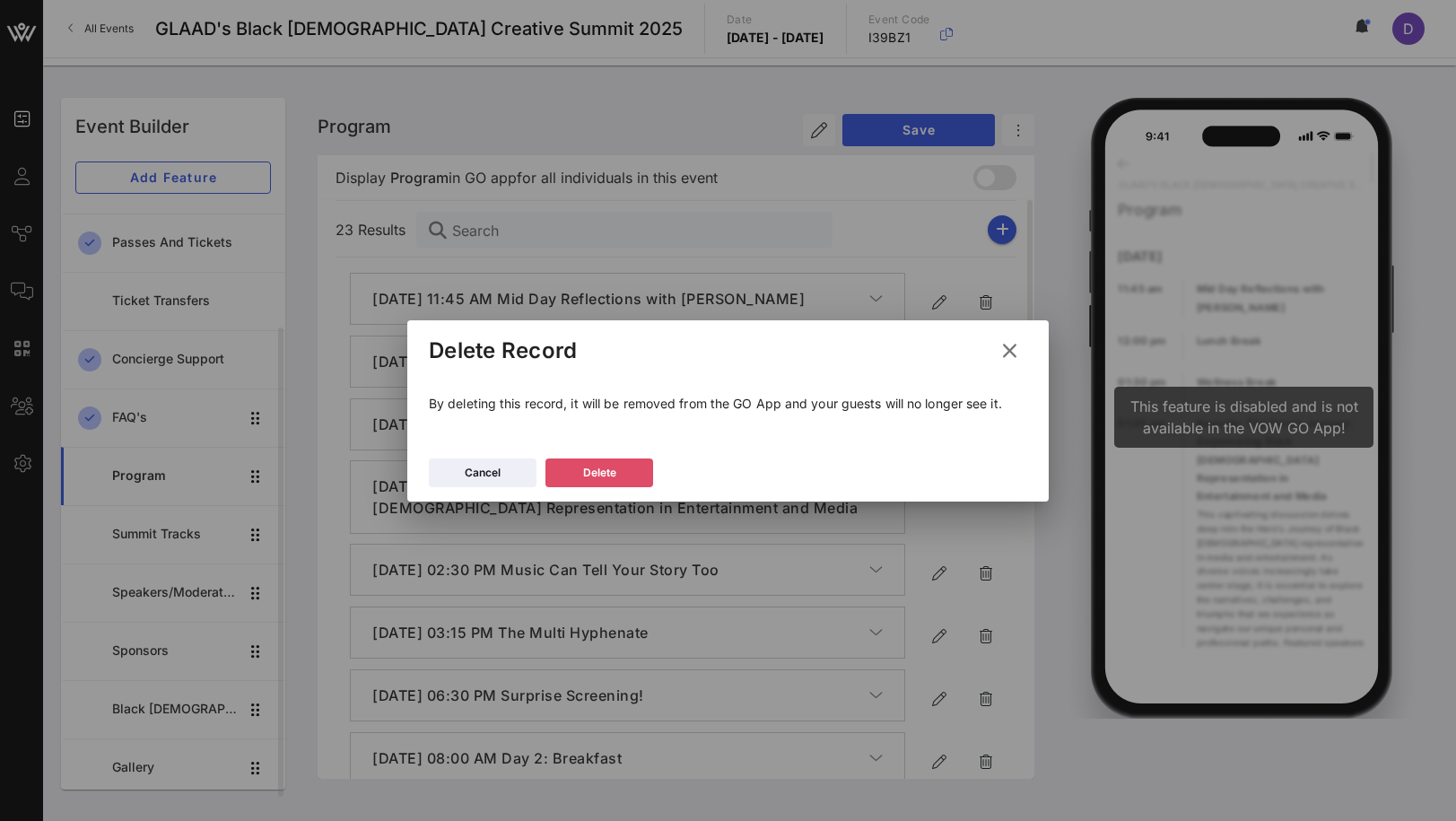
click at [635, 470] on button "Delete" at bounding box center [600, 472] width 108 height 28
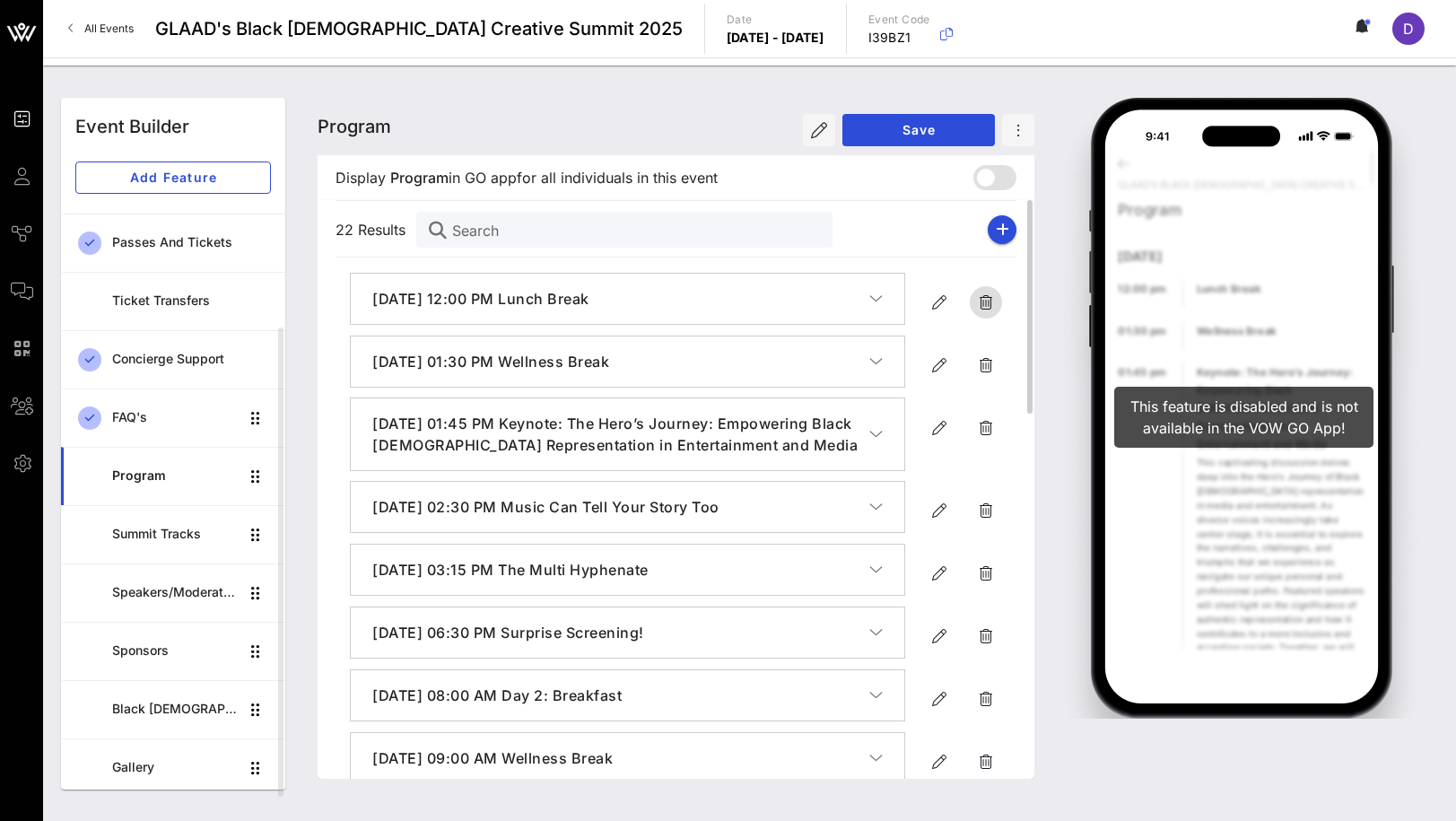
click at [987, 305] on icon "button" at bounding box center [986, 302] width 22 height 22
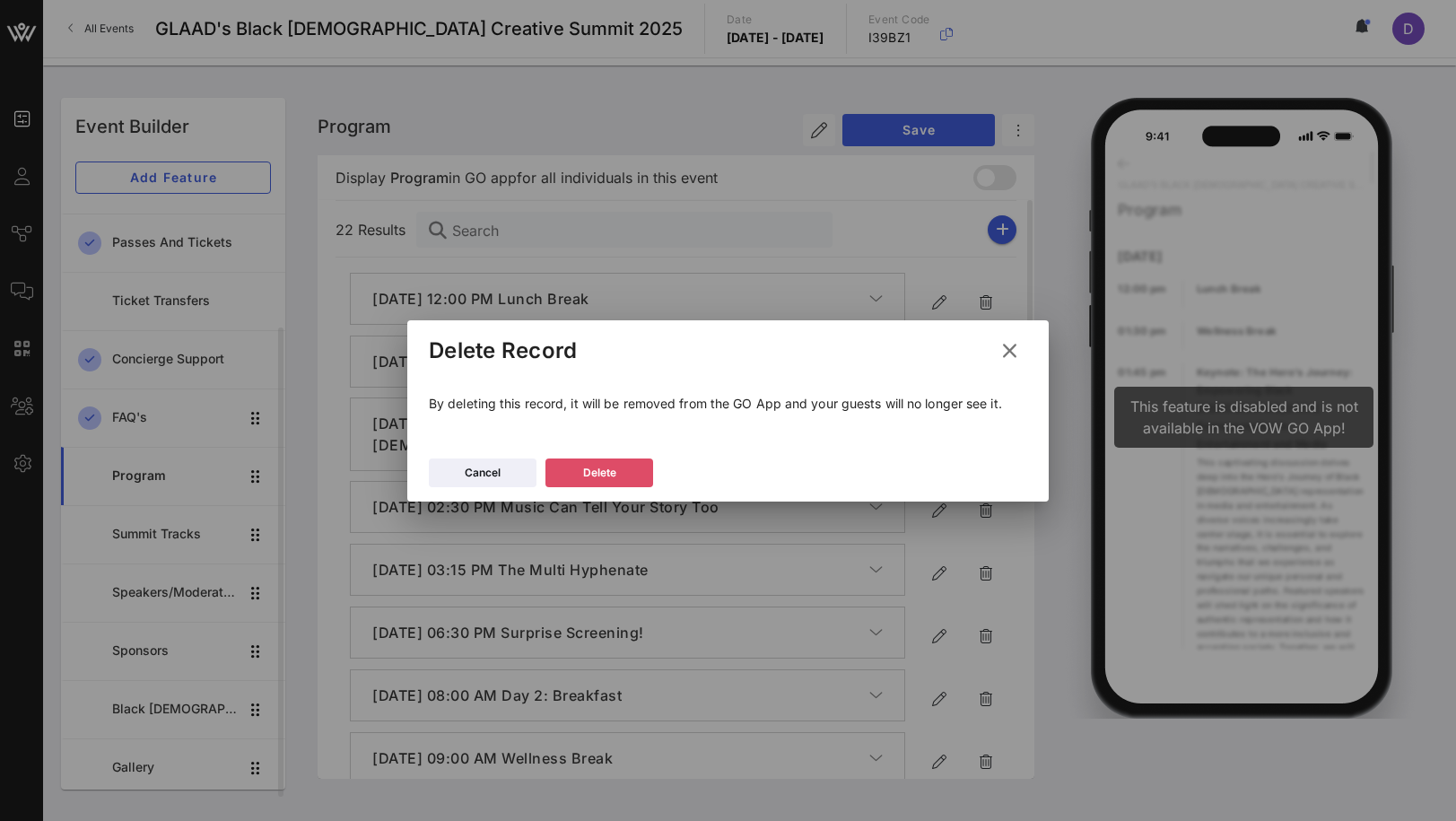
click at [619, 467] on button "Delete" at bounding box center [600, 472] width 108 height 28
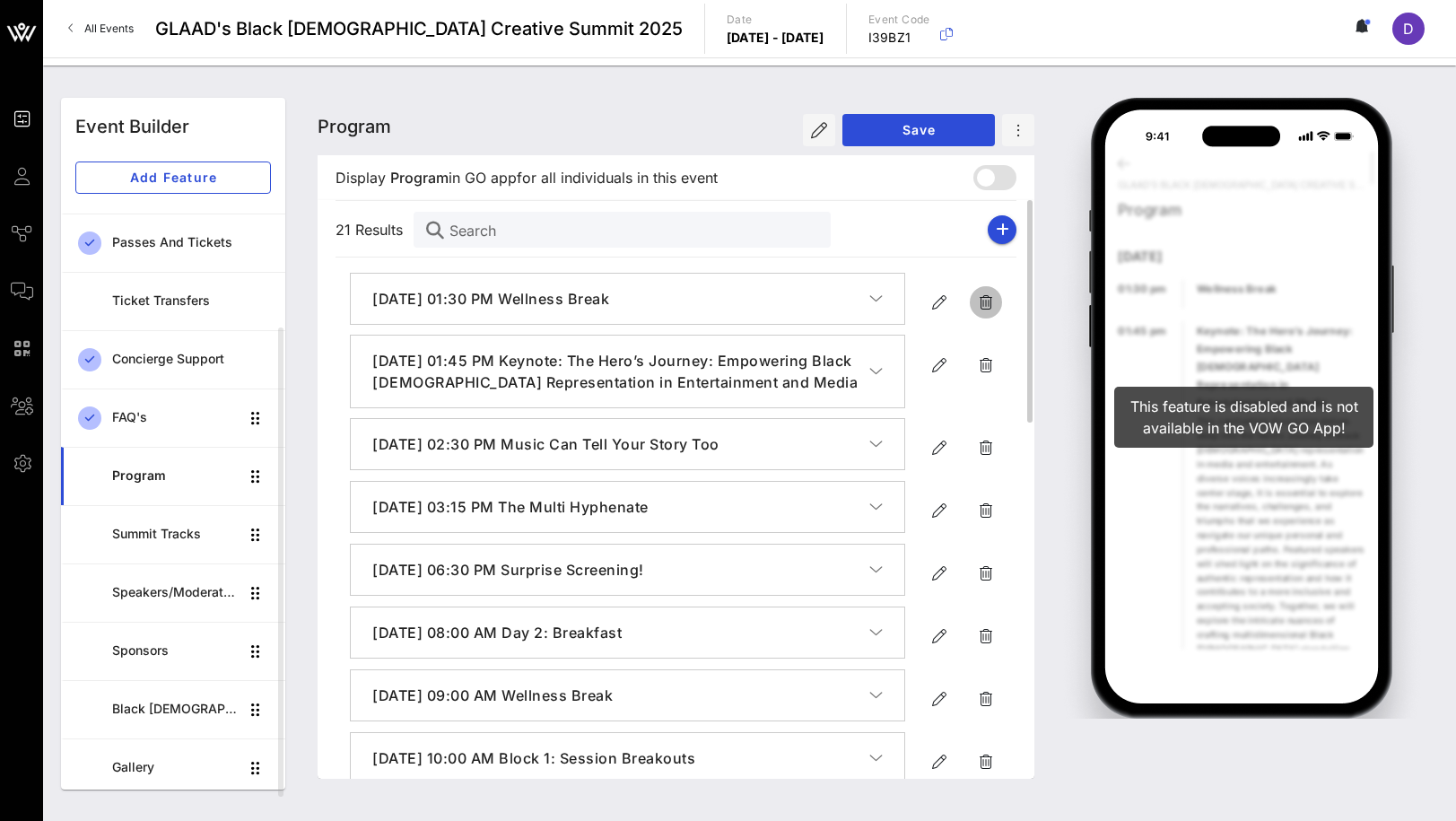
click at [985, 296] on icon "button" at bounding box center [986, 302] width 22 height 22
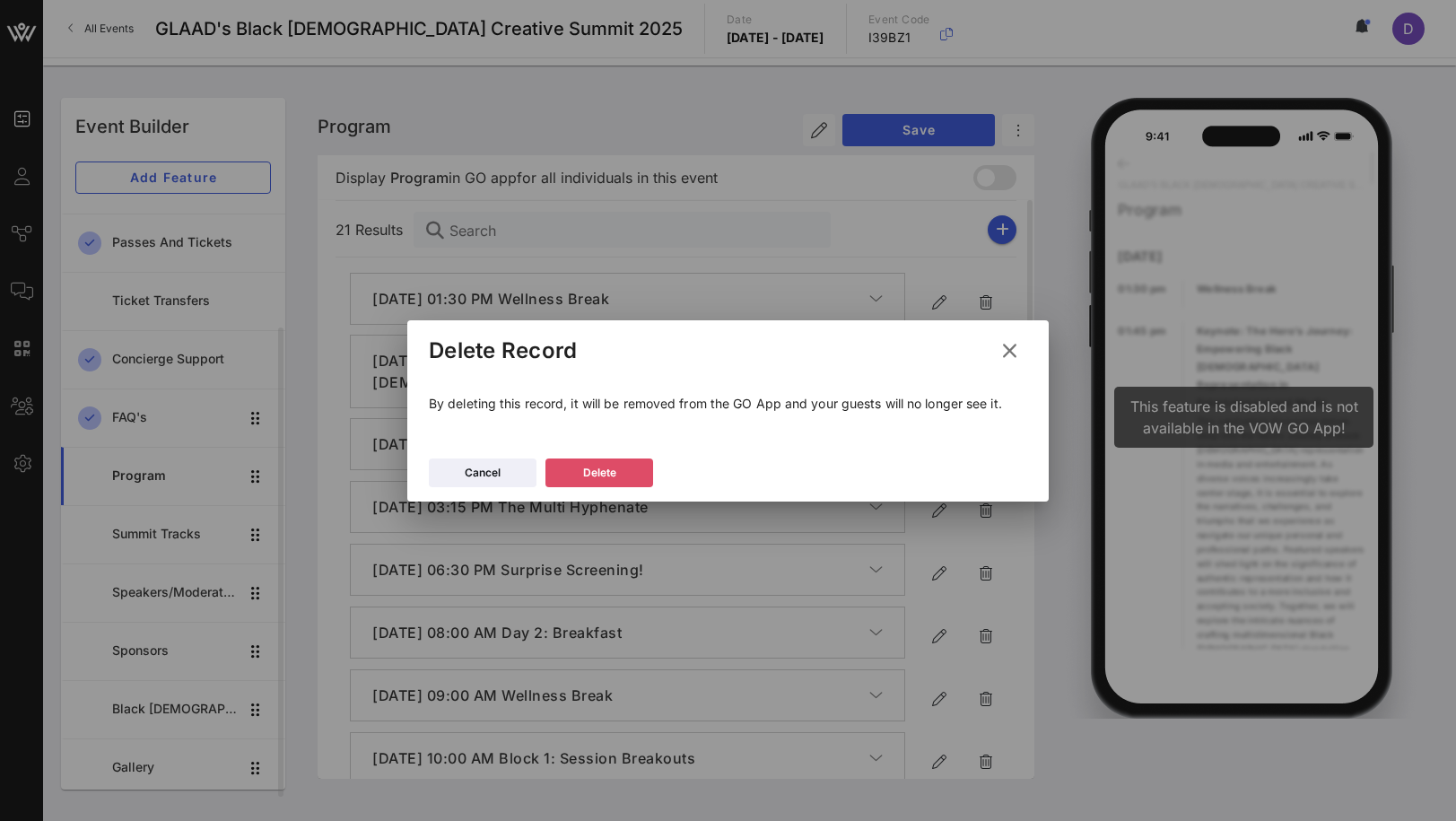
click at [620, 469] on button "Delete" at bounding box center [600, 472] width 108 height 28
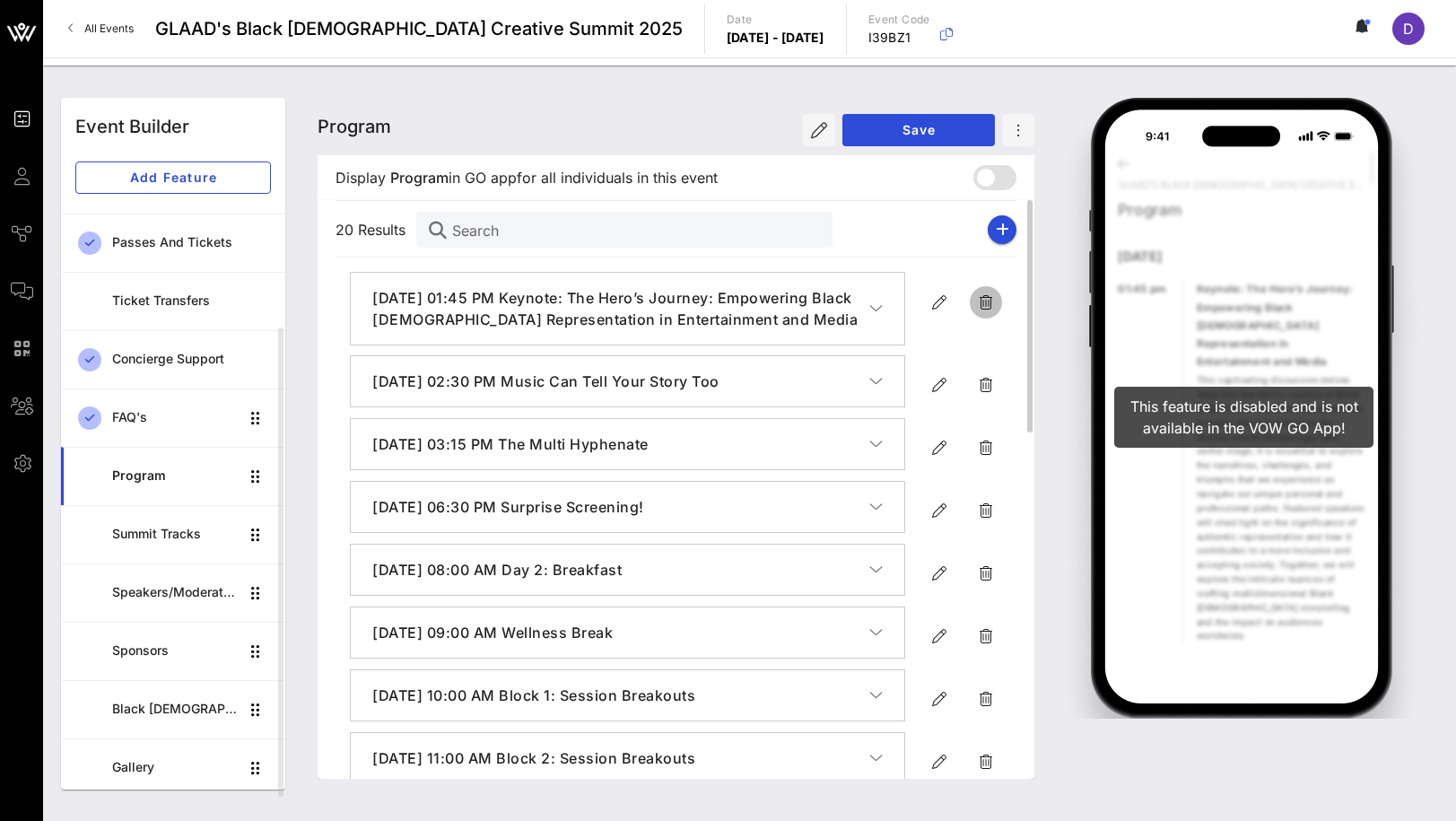
click at [988, 294] on icon "button" at bounding box center [986, 302] width 22 height 22
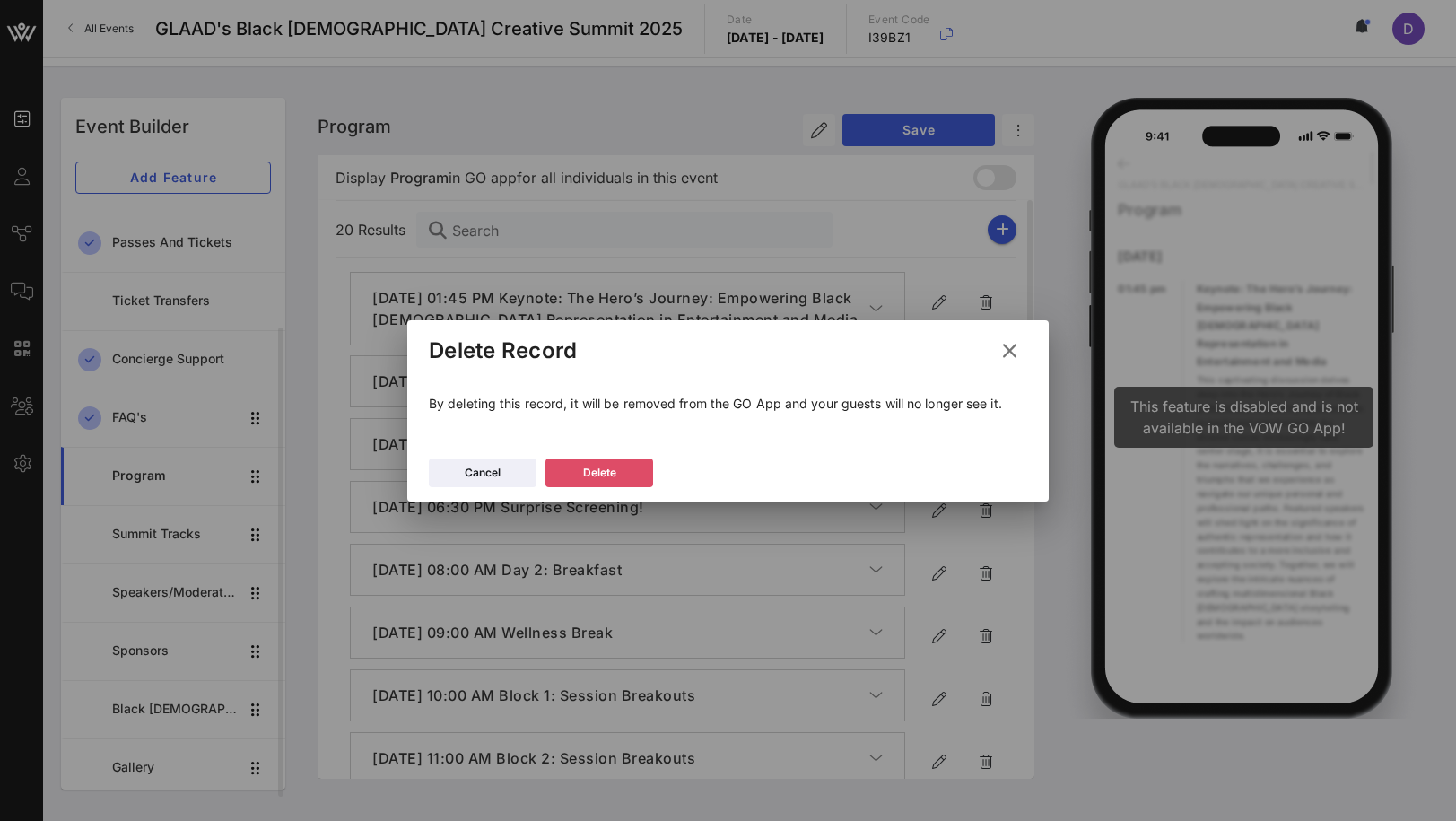
click at [598, 478] on icon at bounding box center [600, 473] width 13 height 11
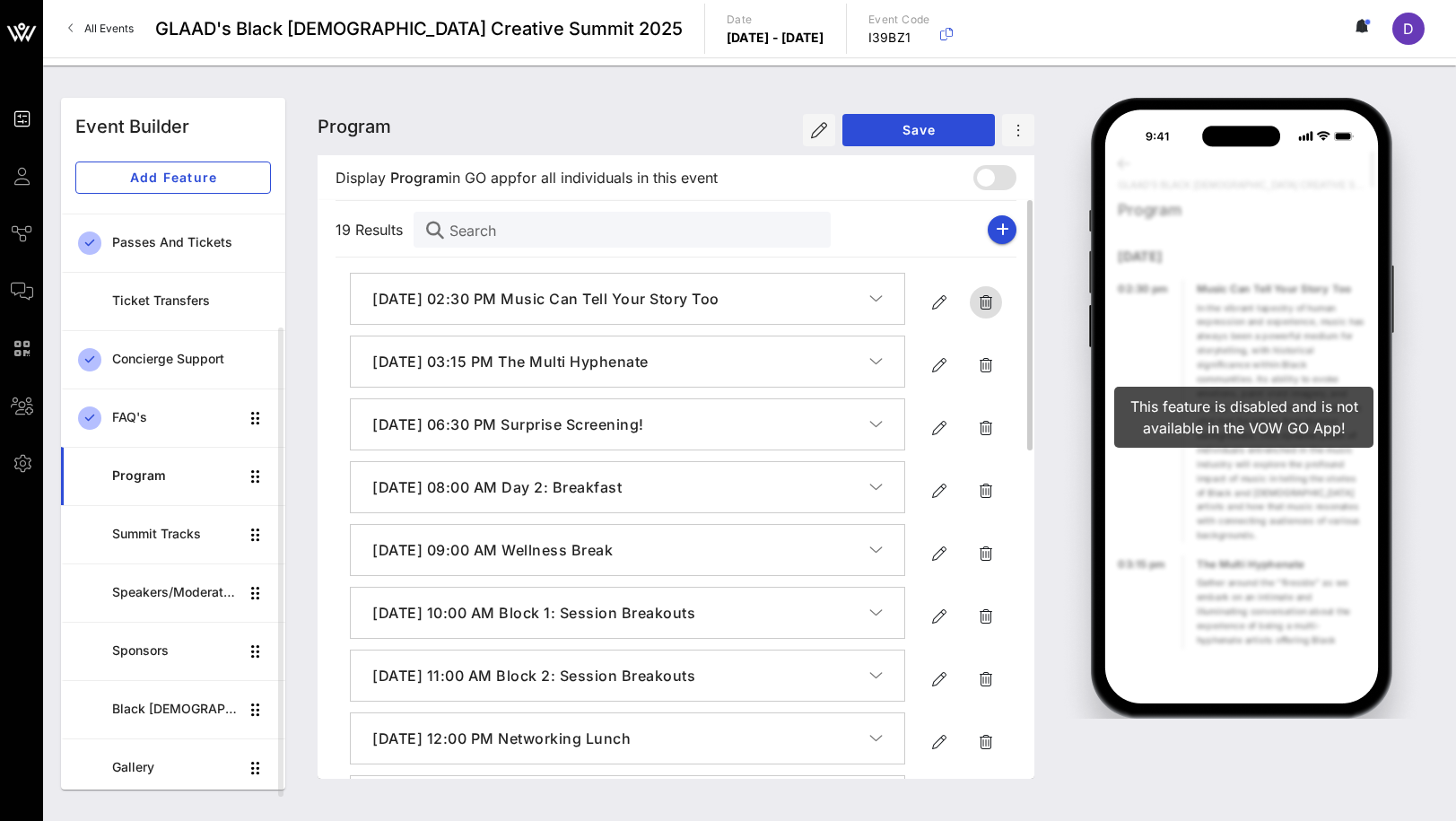
click at [982, 299] on icon "button" at bounding box center [986, 302] width 22 height 22
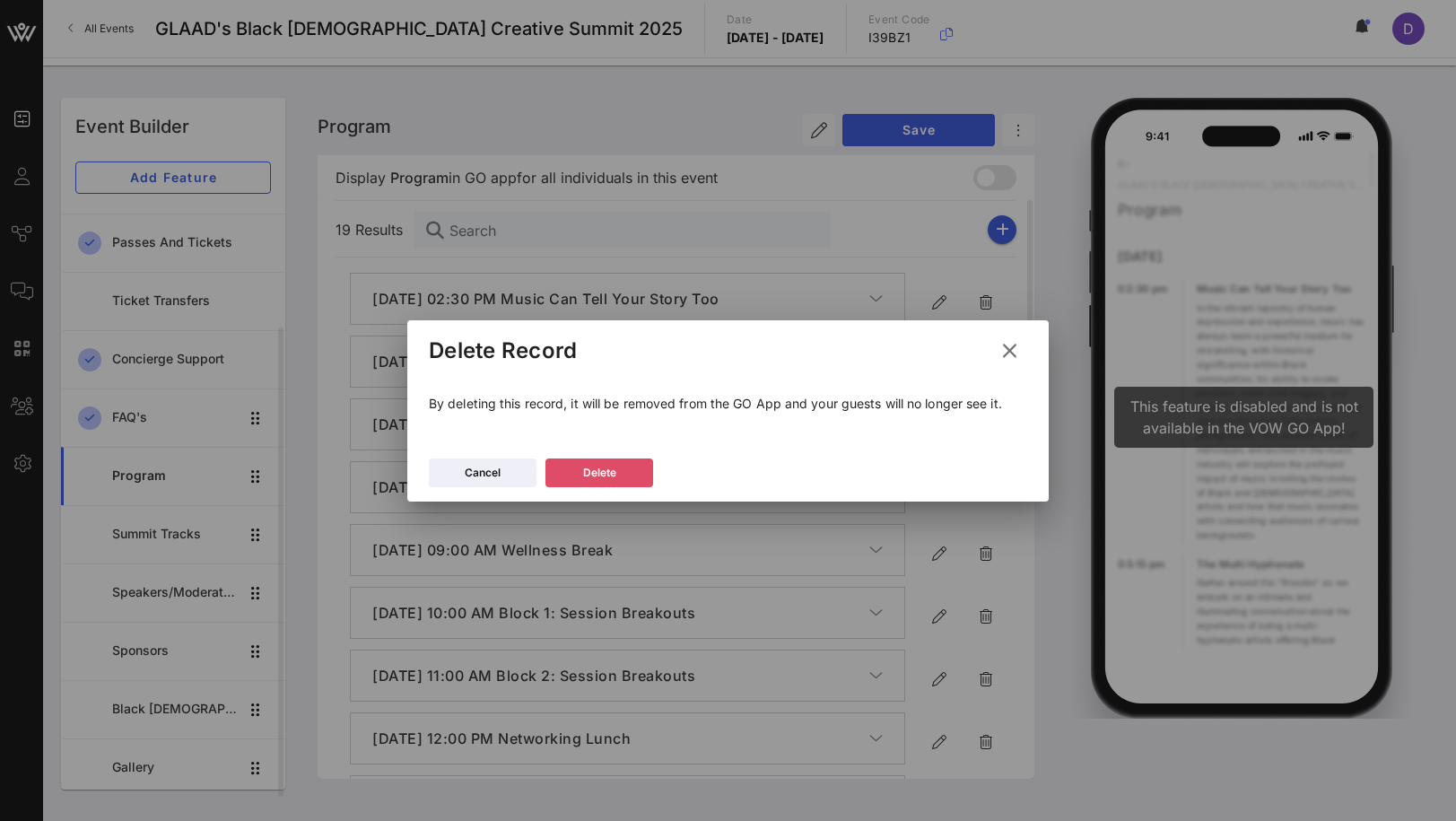
click at [628, 466] on button "Delete" at bounding box center [600, 472] width 108 height 28
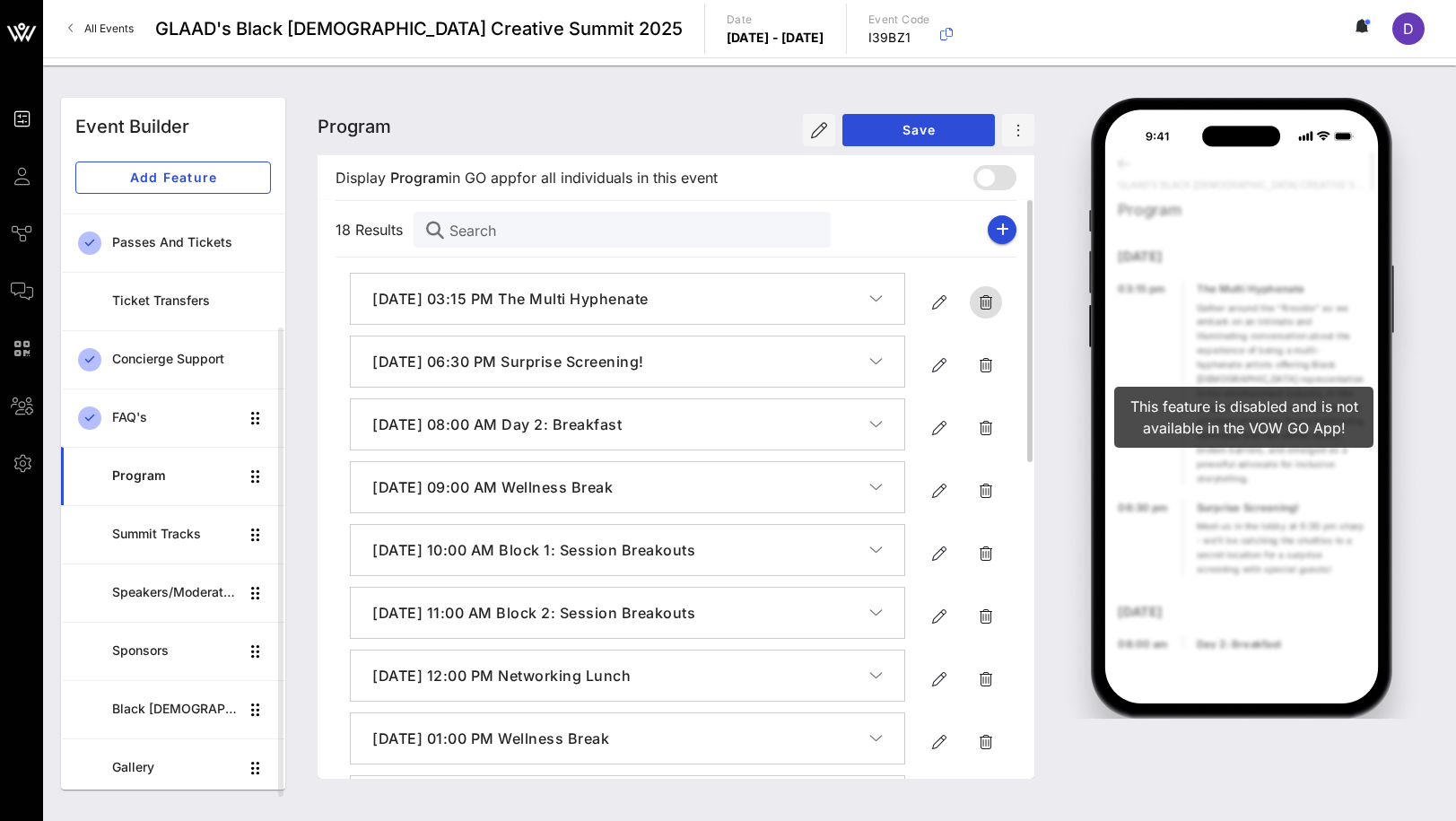
click at [986, 292] on icon "button" at bounding box center [986, 302] width 22 height 22
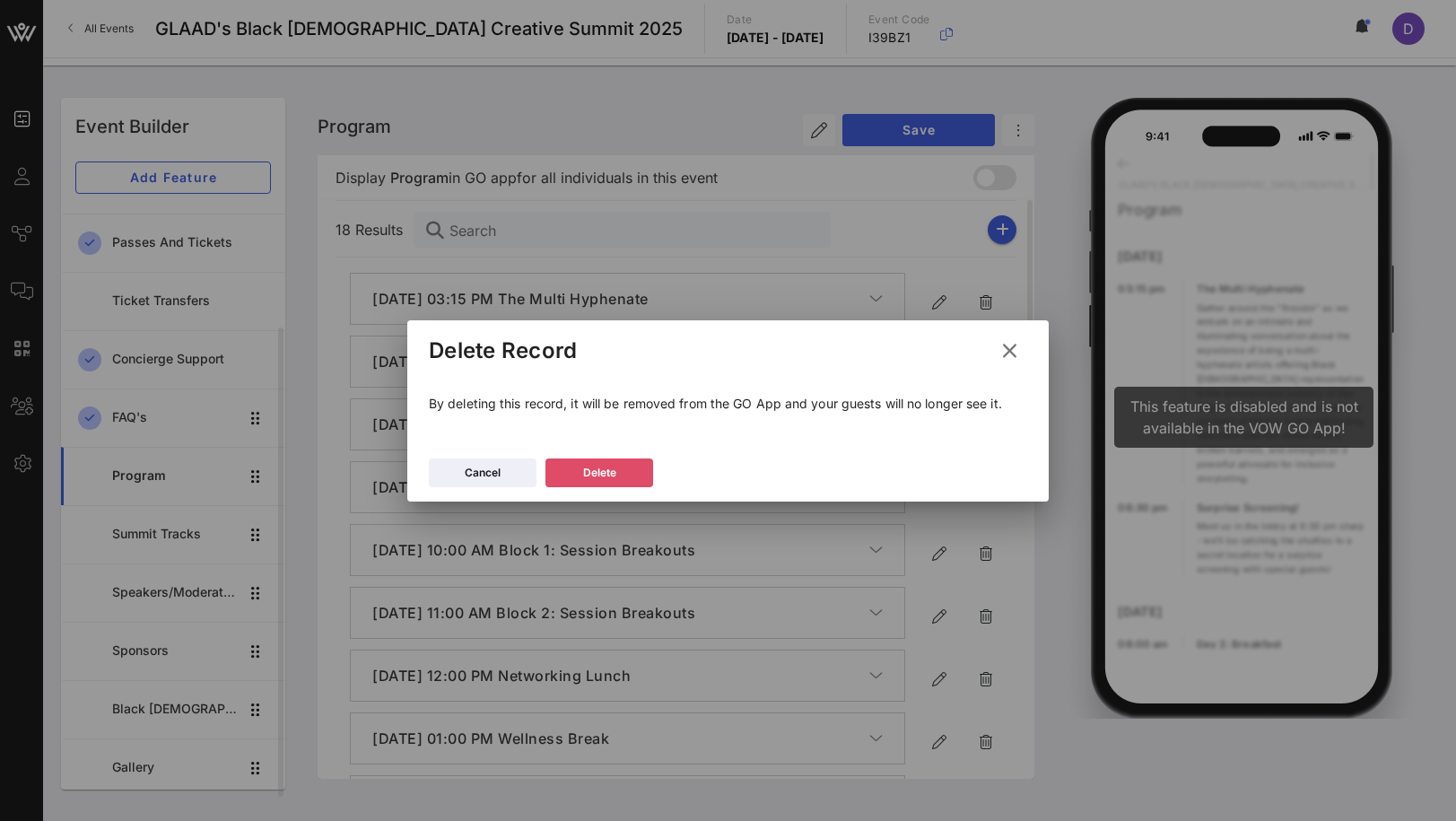
click at [583, 476] on div "Delete" at bounding box center [600, 473] width 33 height 18
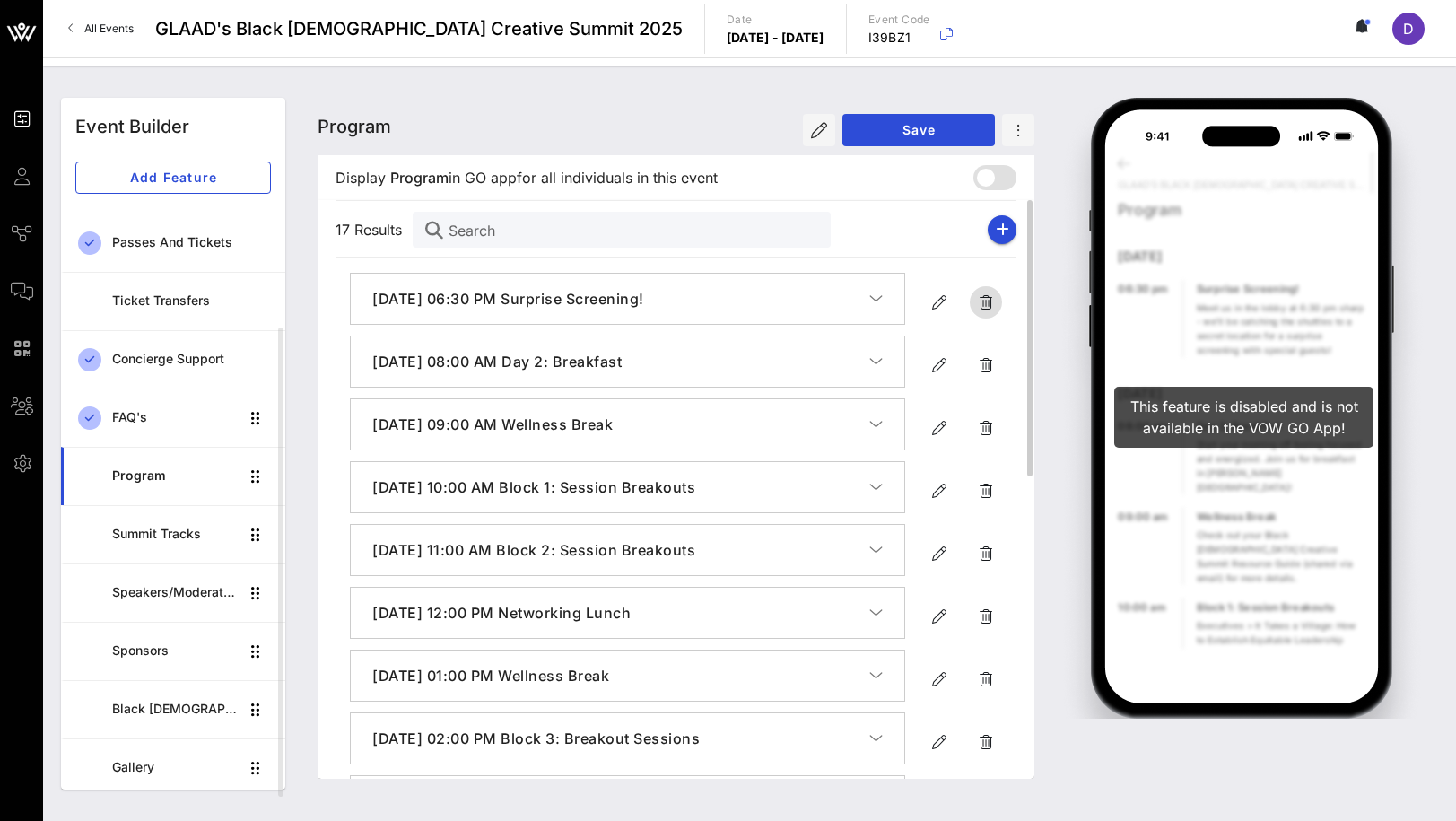
click at [986, 301] on icon "button" at bounding box center [986, 302] width 22 height 22
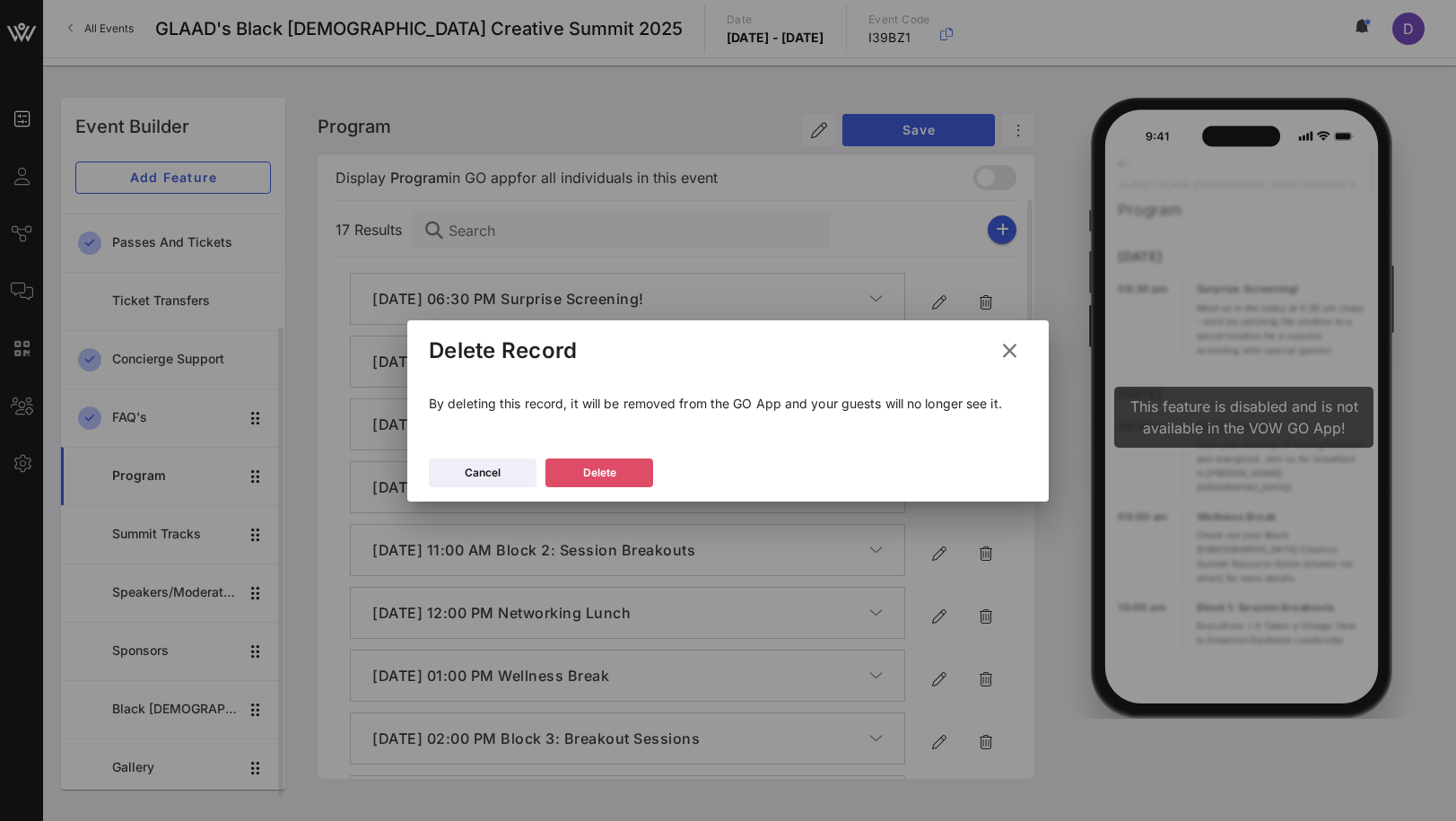
click at [602, 471] on icon at bounding box center [599, 472] width 14 height 12
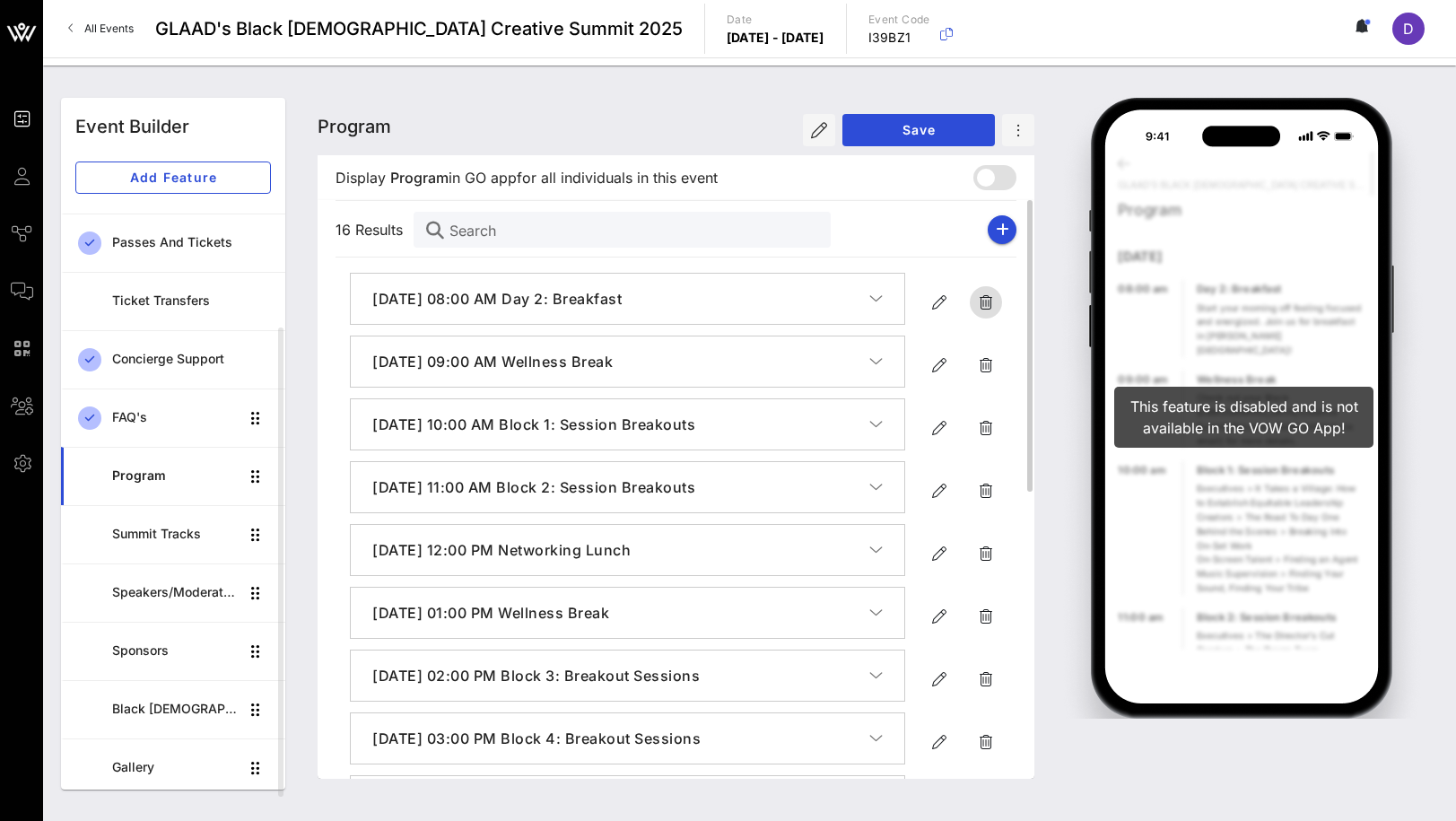
click at [987, 291] on icon "button" at bounding box center [986, 302] width 22 height 22
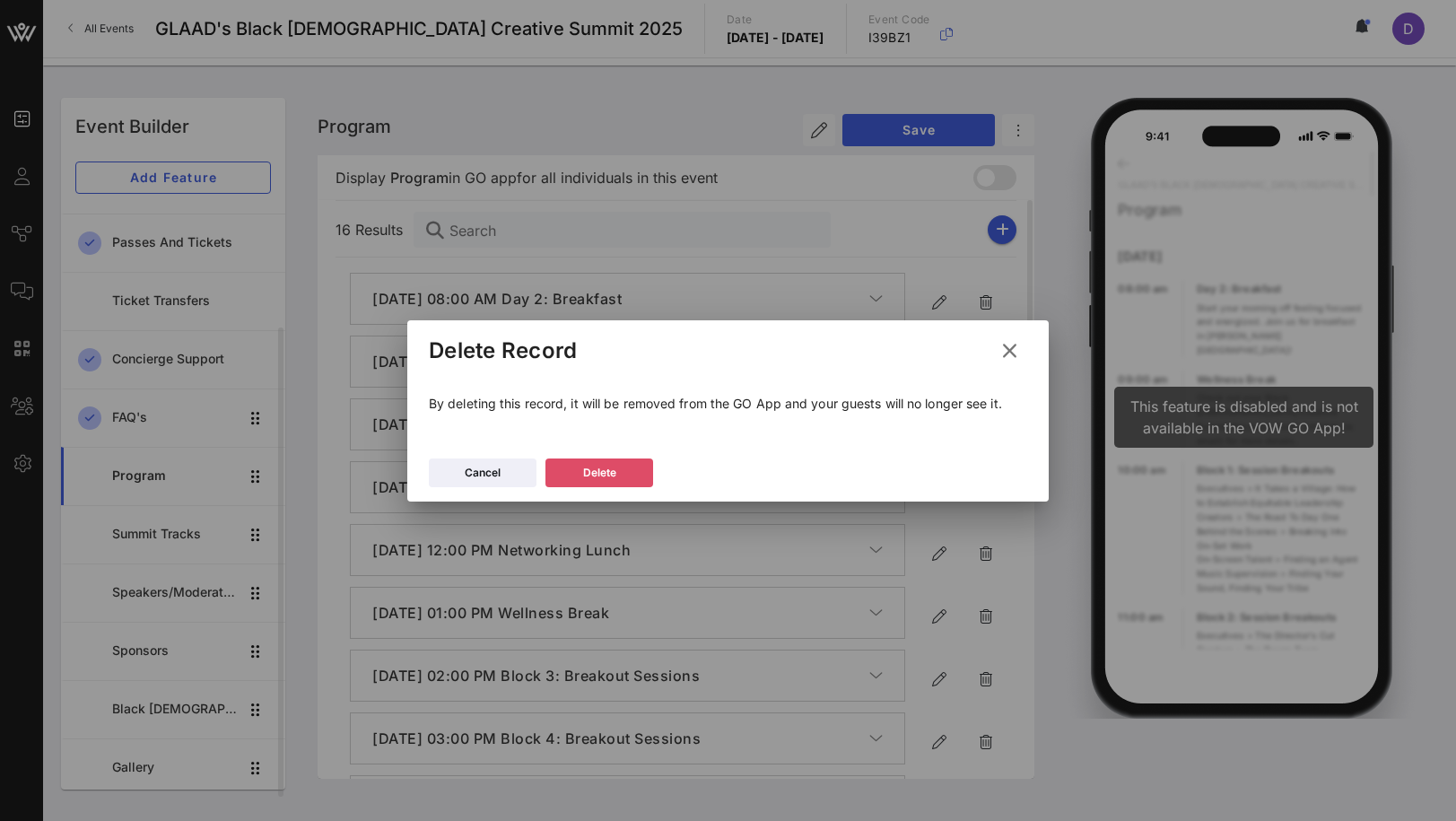
click at [616, 479] on button "Delete" at bounding box center [600, 472] width 108 height 28
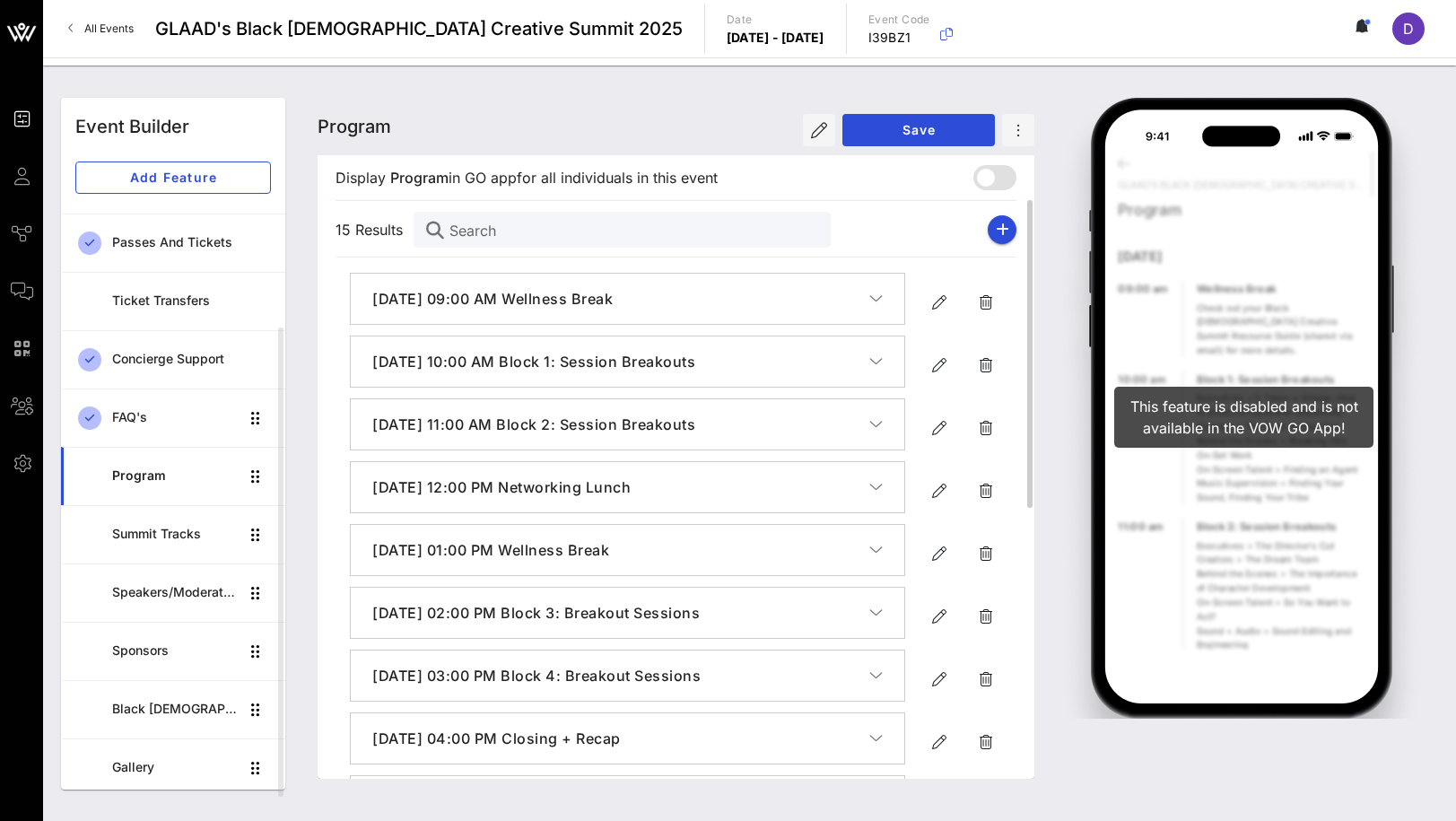
click at [997, 285] on div "[DATE] 09:00 AM Wellness Break" at bounding box center [676, 299] width 681 height 54
click at [983, 297] on icon "button" at bounding box center [986, 302] width 22 height 22
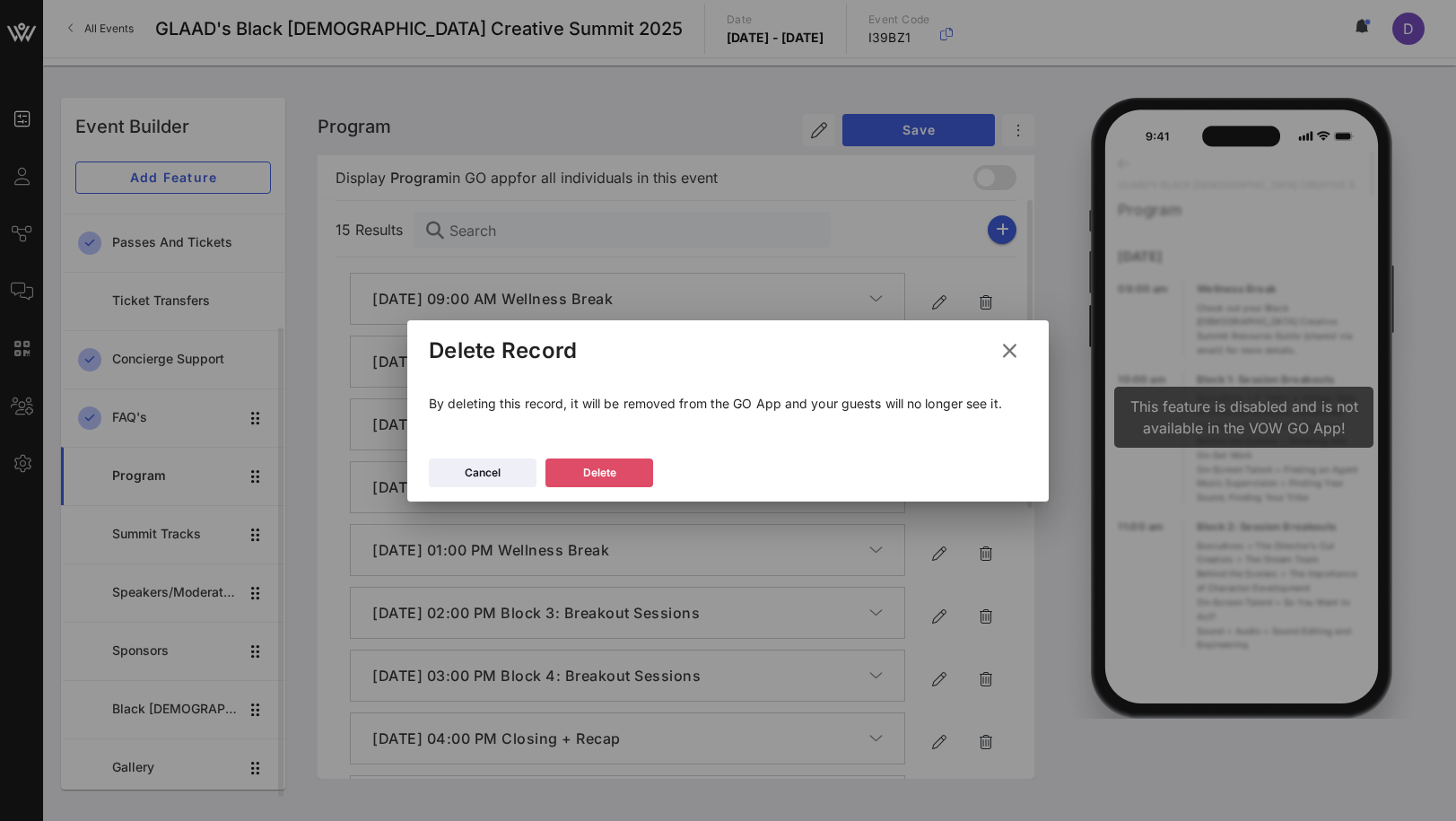
click at [601, 465] on div "Delete" at bounding box center [600, 473] width 33 height 18
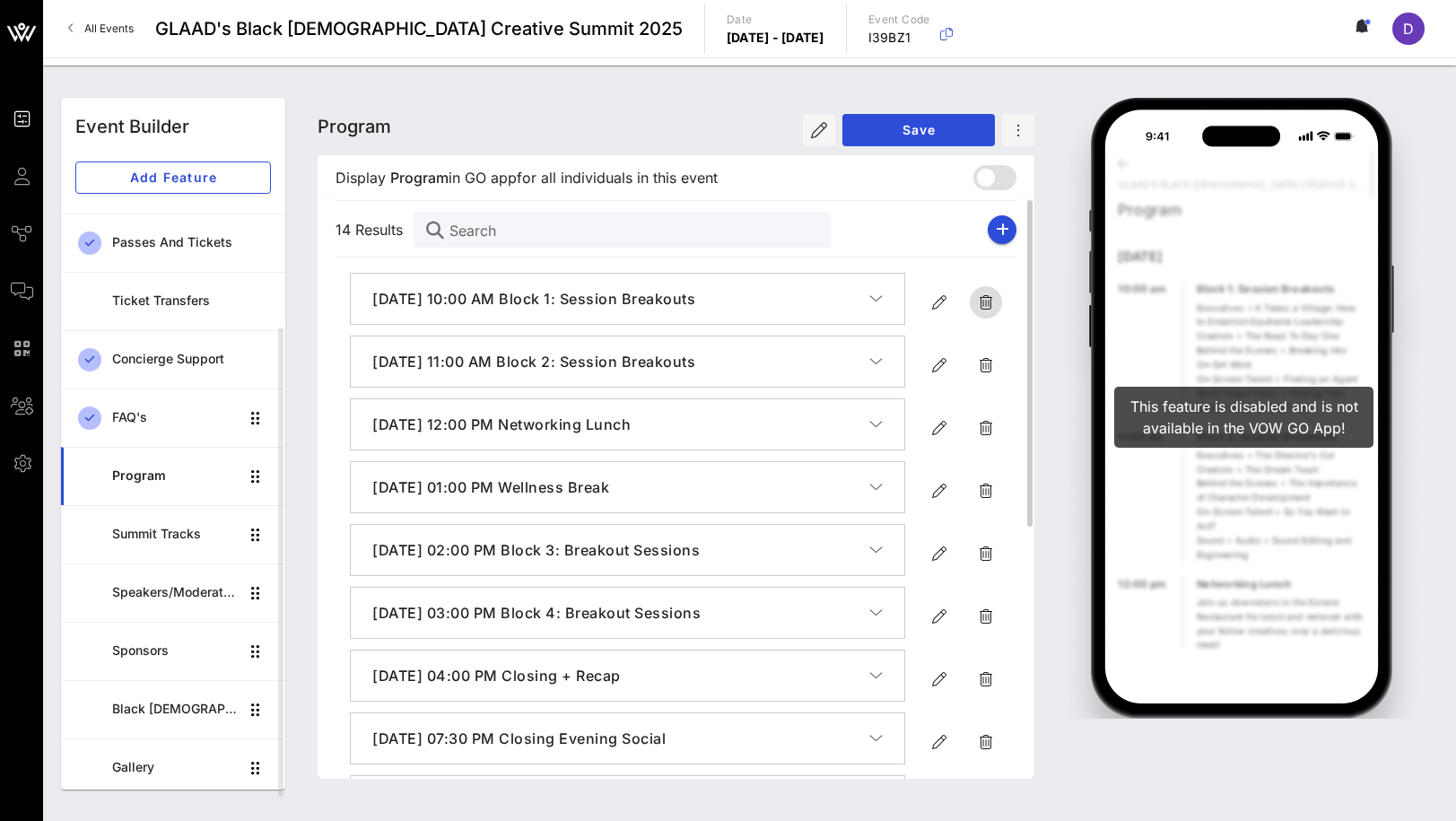
click at [983, 304] on icon "button" at bounding box center [986, 302] width 22 height 22
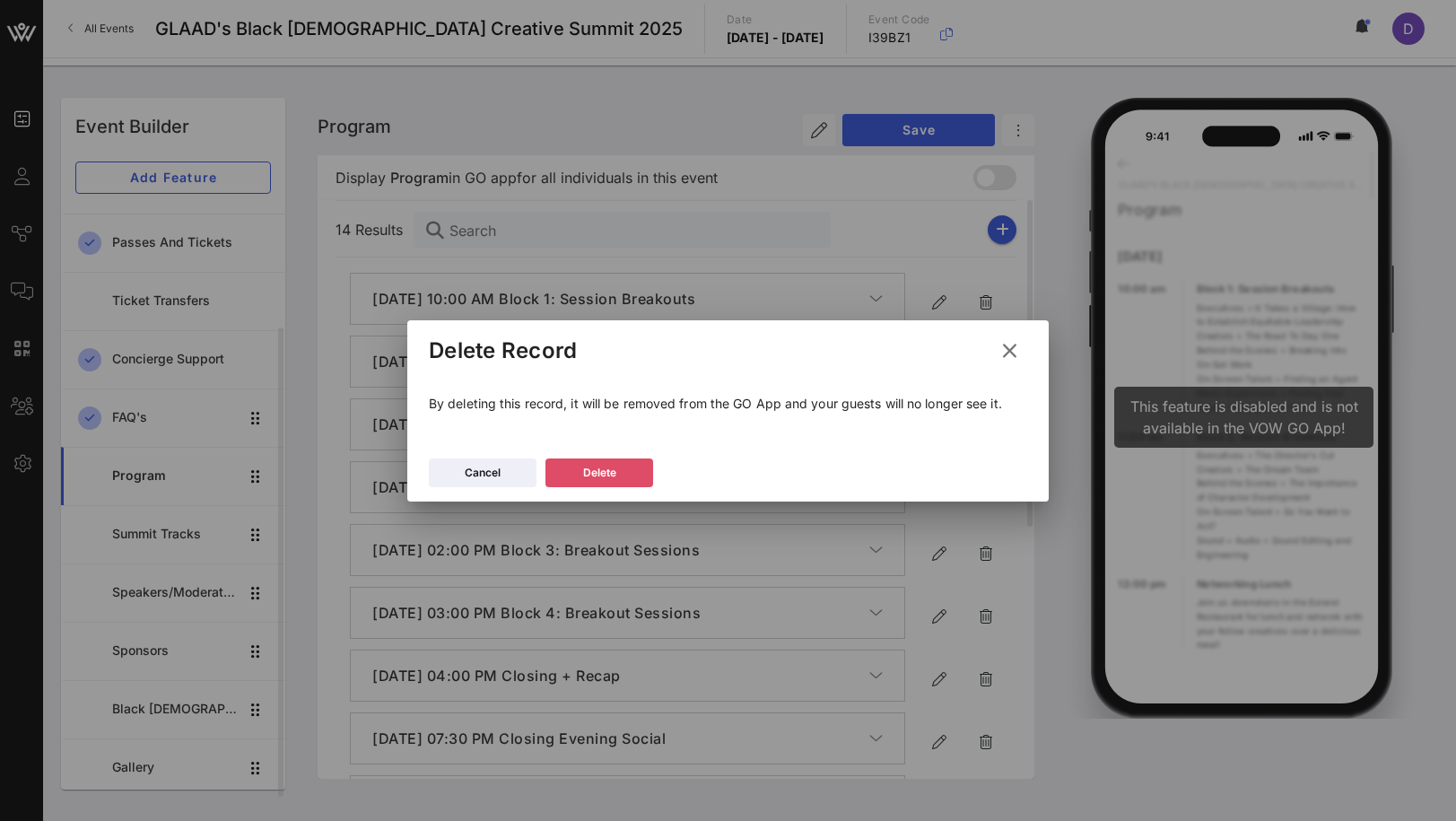
click at [602, 483] on button "Delete" at bounding box center [600, 472] width 108 height 28
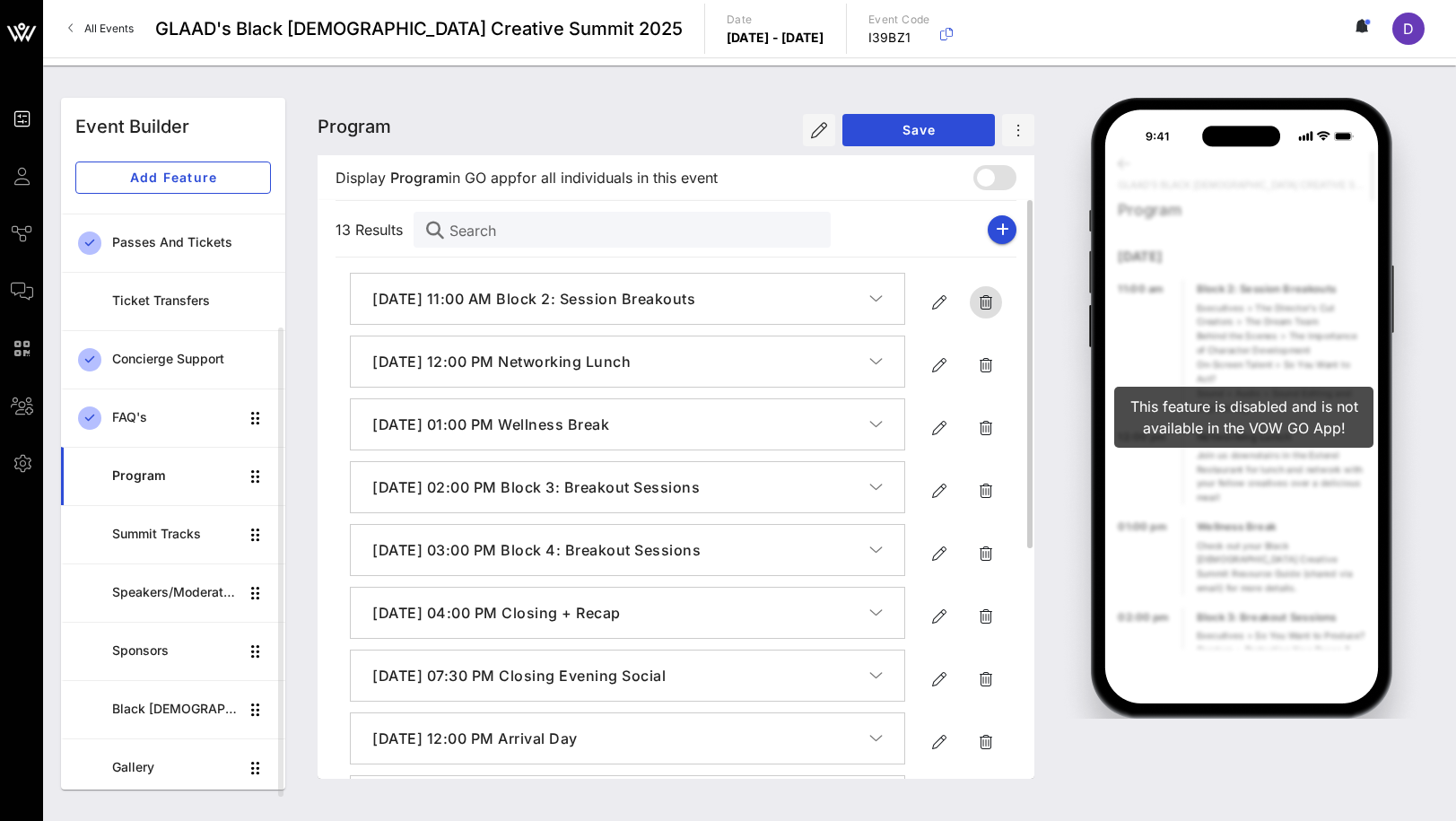
click at [982, 297] on icon "button" at bounding box center [986, 302] width 22 height 22
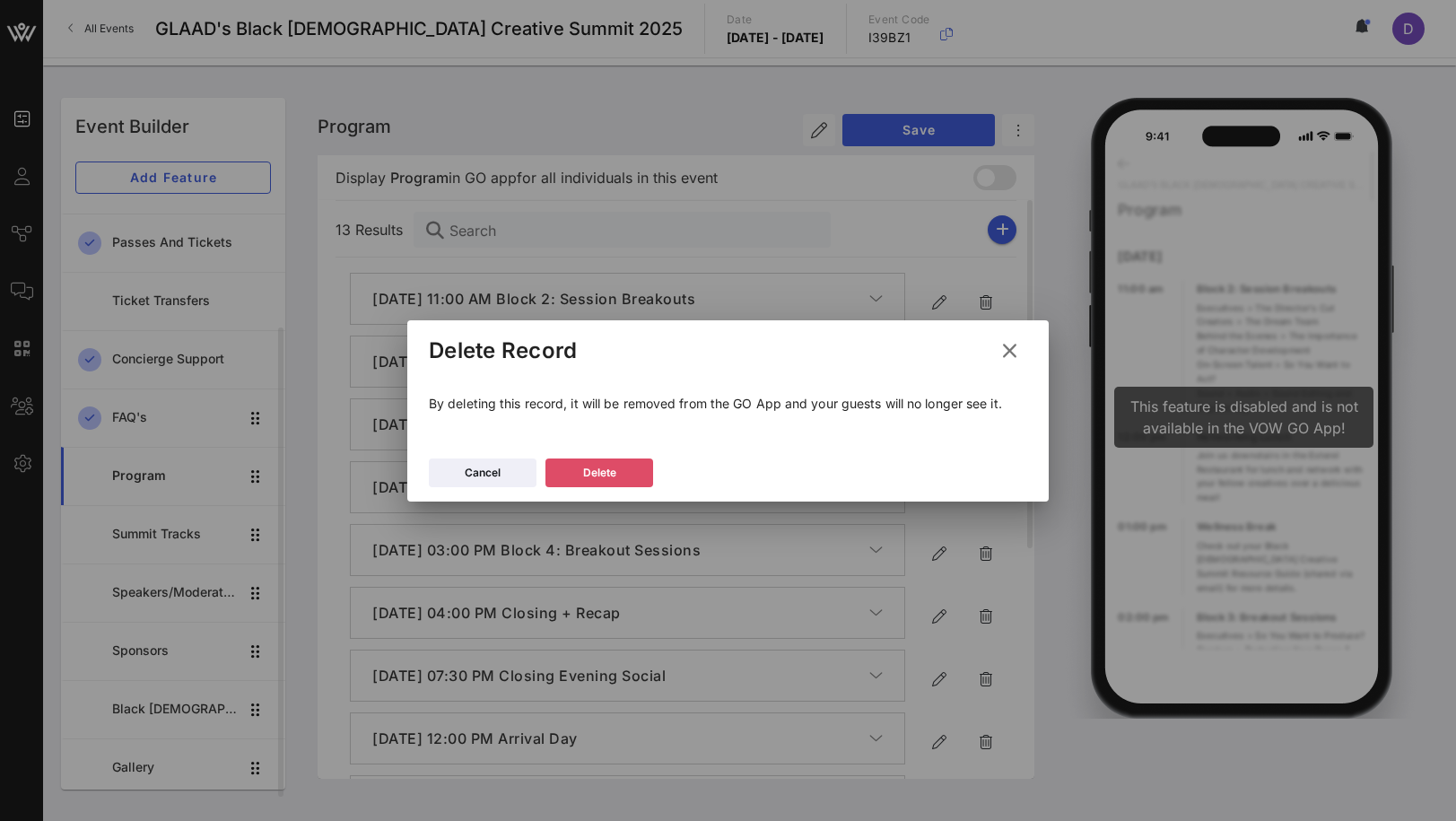
click at [618, 473] on button "Delete" at bounding box center [600, 472] width 108 height 28
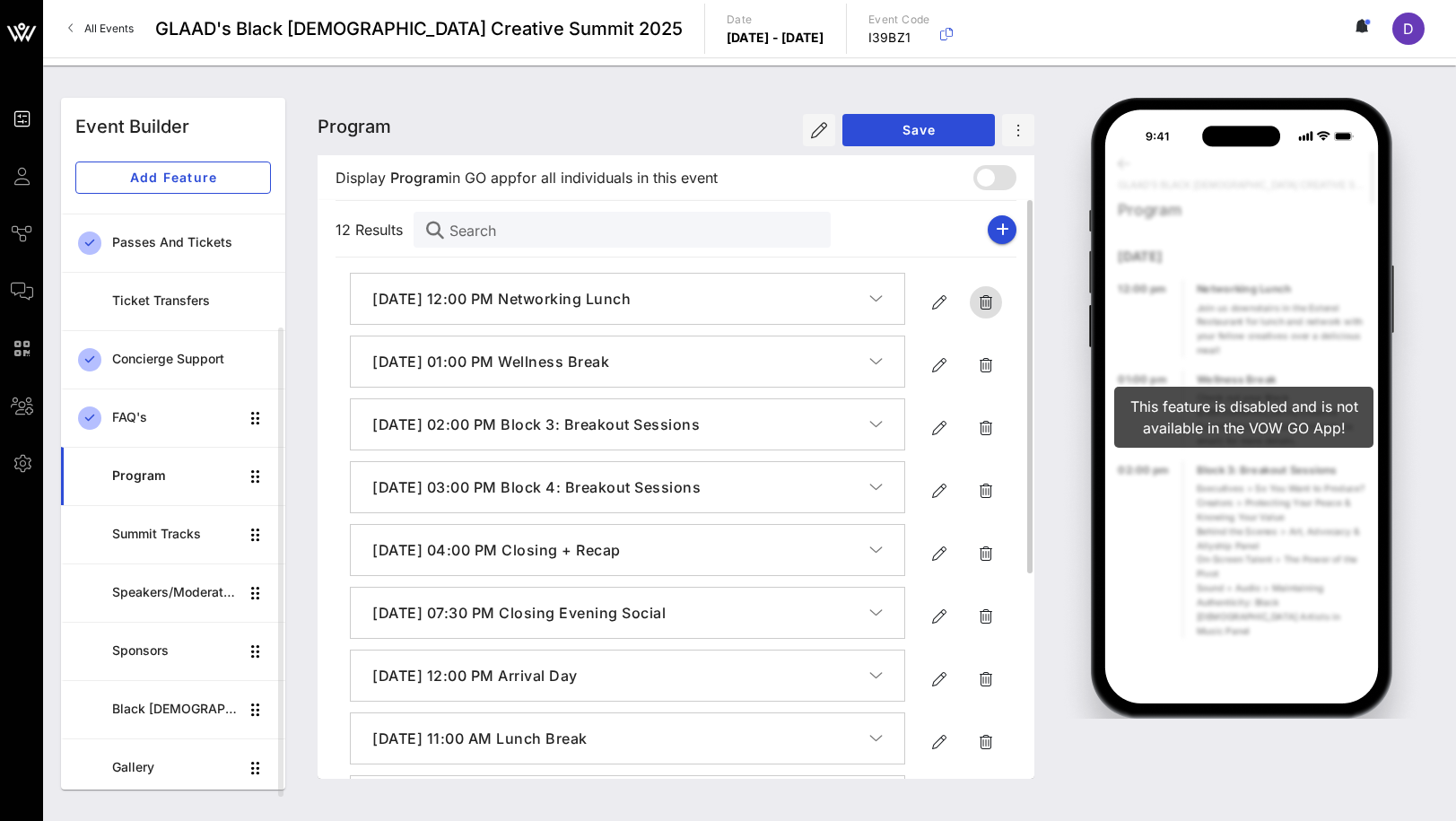
click at [978, 300] on icon "button" at bounding box center [986, 302] width 22 height 22
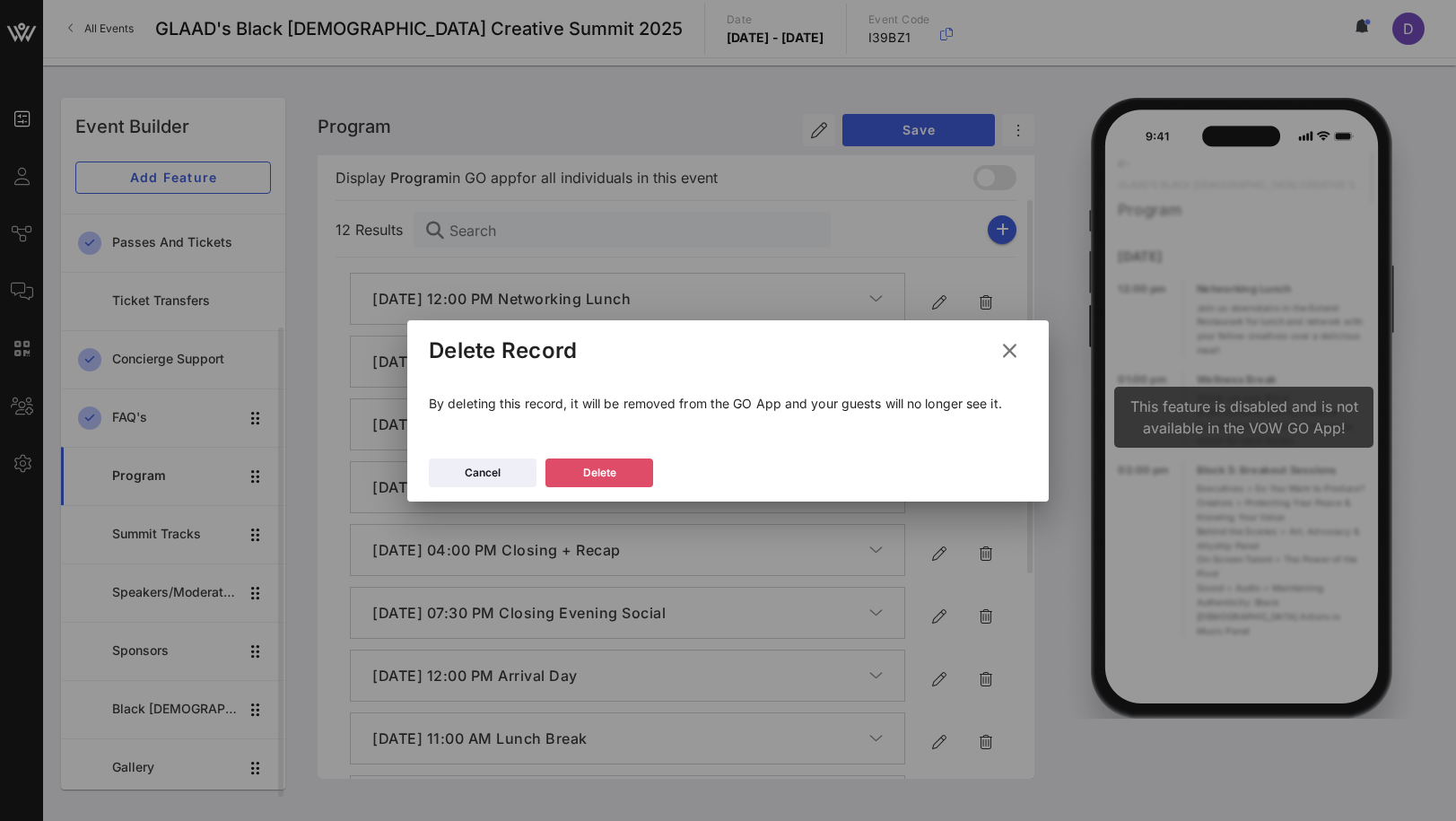
click at [602, 470] on icon at bounding box center [600, 473] width 13 height 11
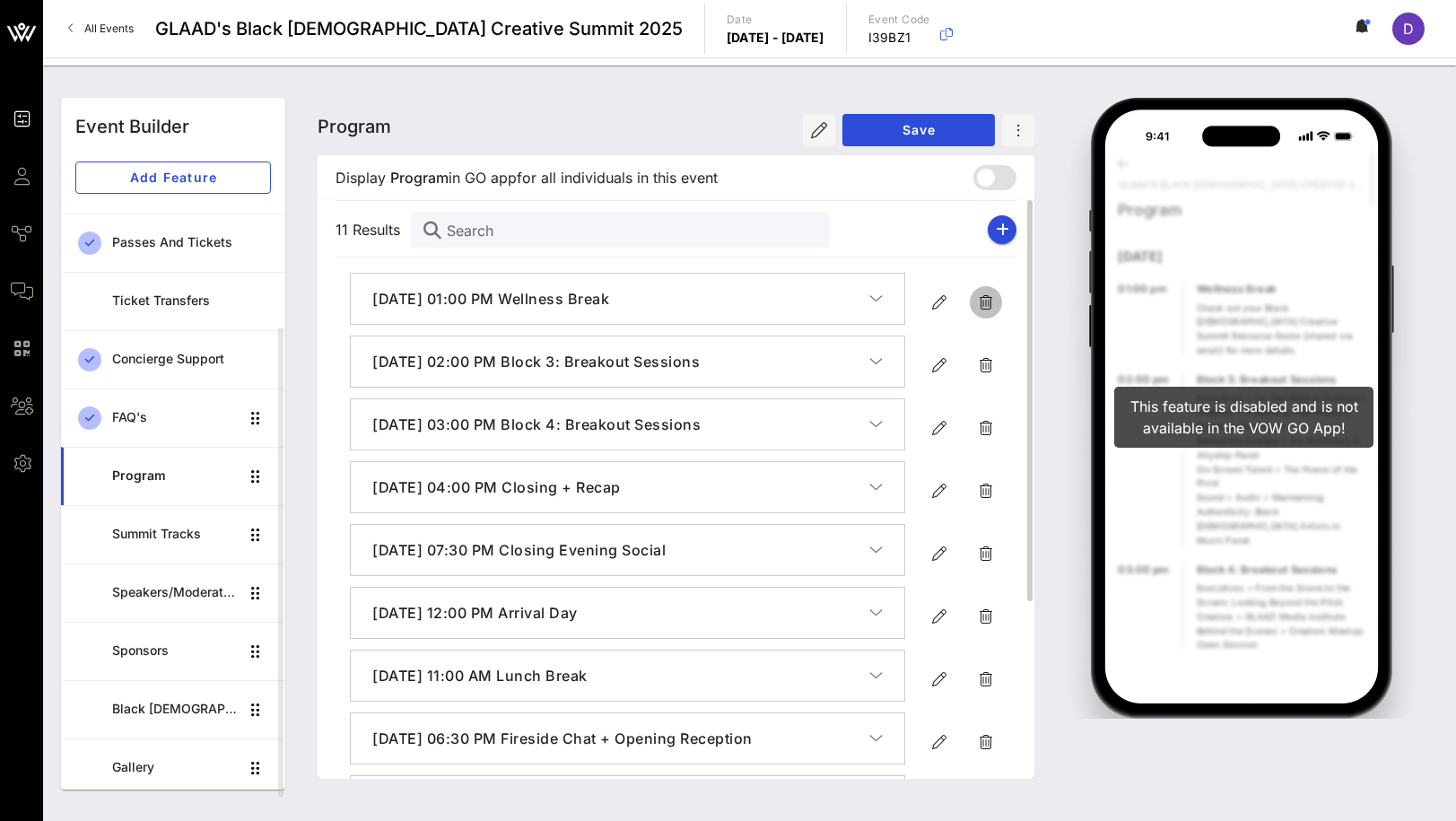
click at [999, 291] on span "button" at bounding box center [985, 302] width 32 height 22
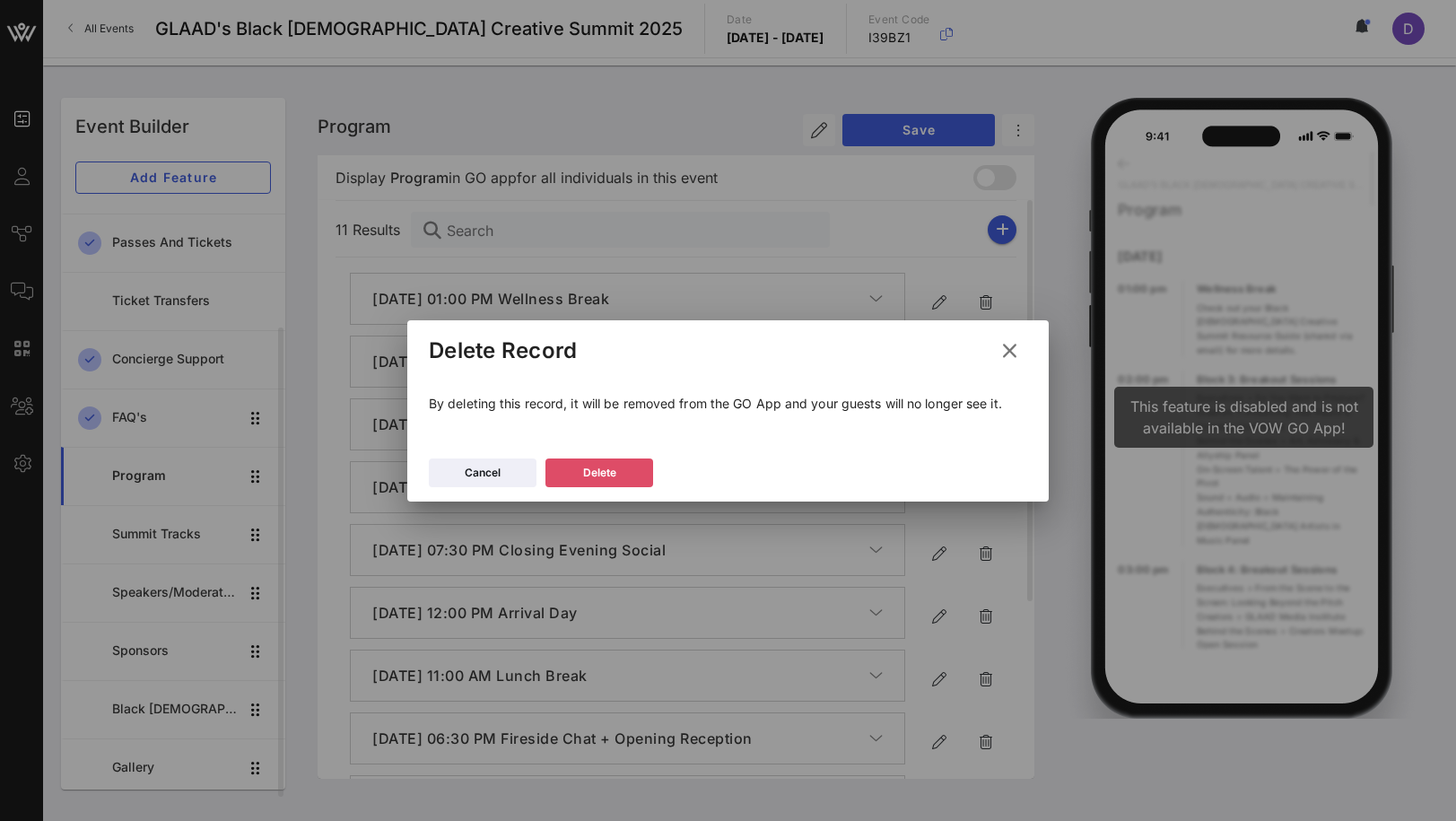
click at [644, 468] on button "Delete" at bounding box center [600, 472] width 108 height 28
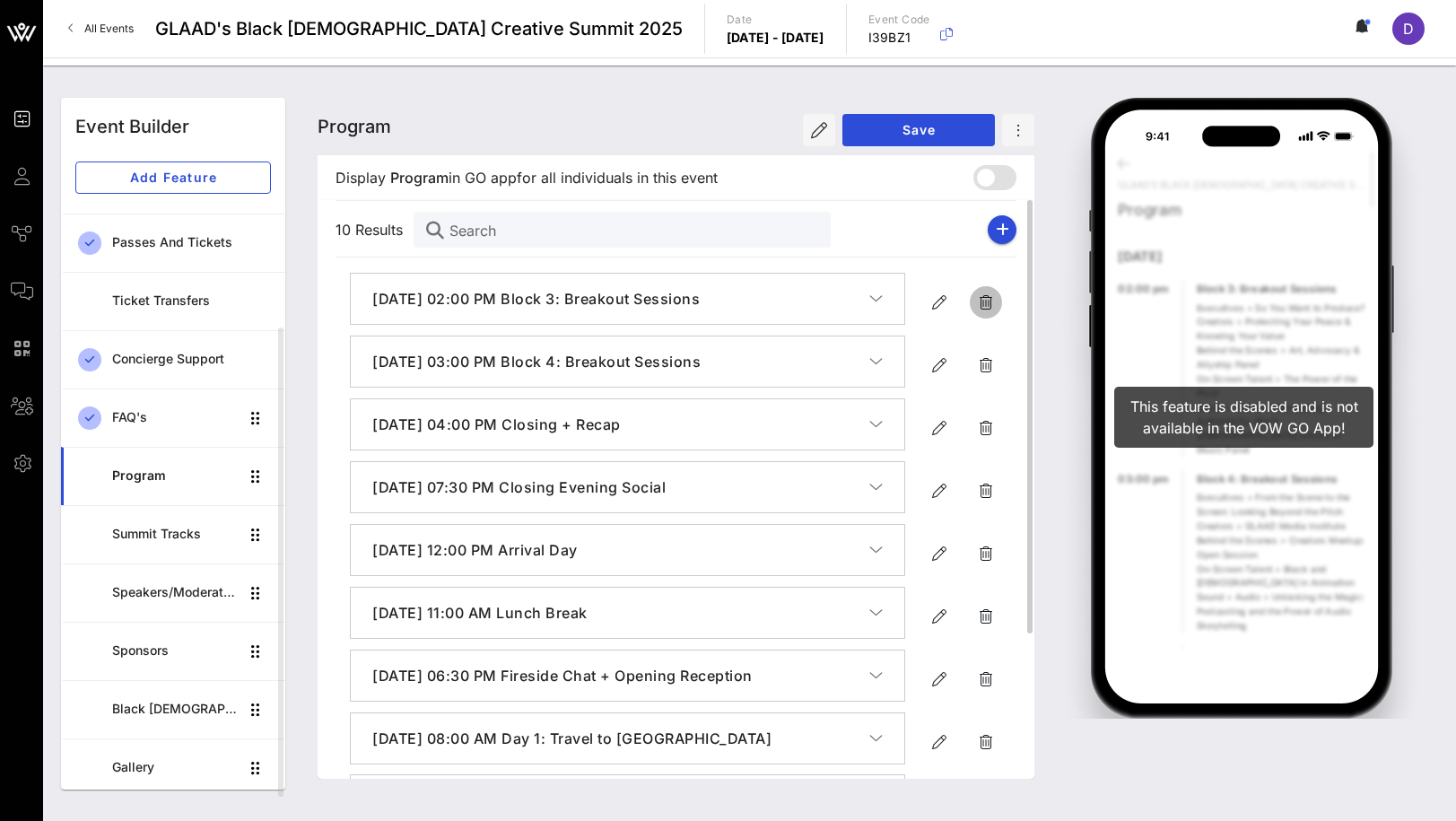
click at [996, 304] on icon "button" at bounding box center [986, 302] width 22 height 22
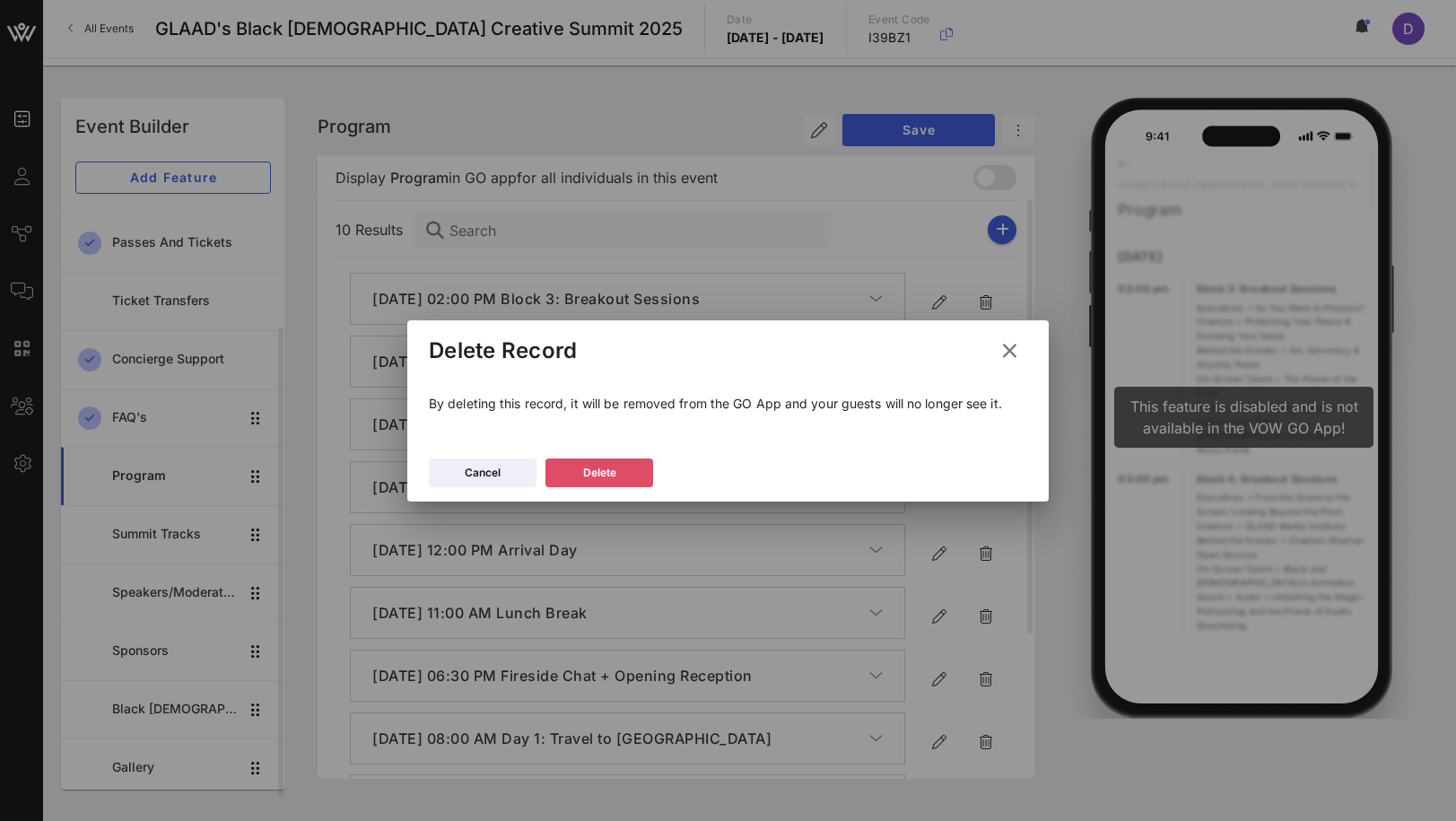
click at [608, 482] on button "Delete" at bounding box center [600, 472] width 108 height 28
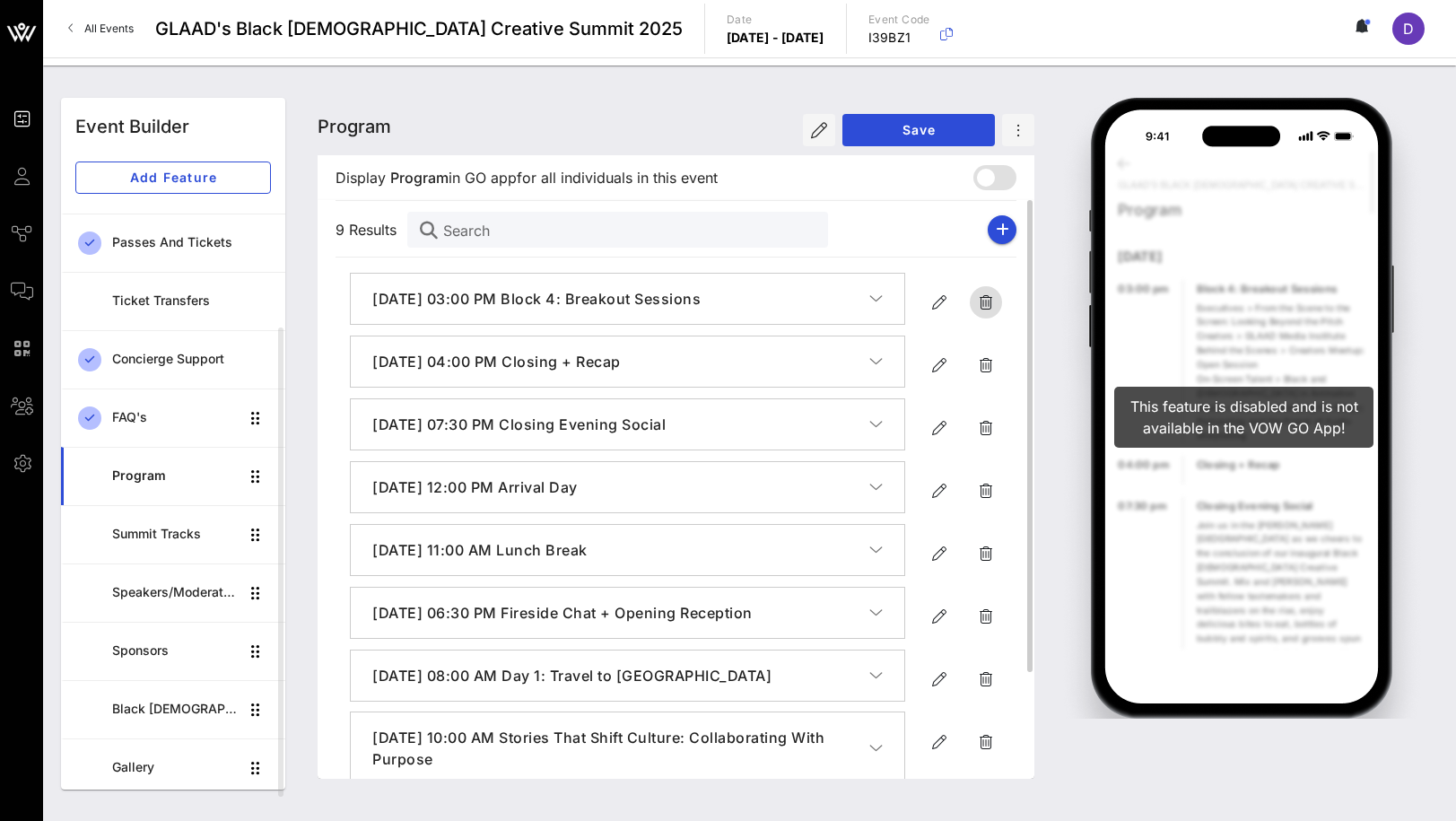
click at [981, 297] on icon "button" at bounding box center [986, 302] width 22 height 22
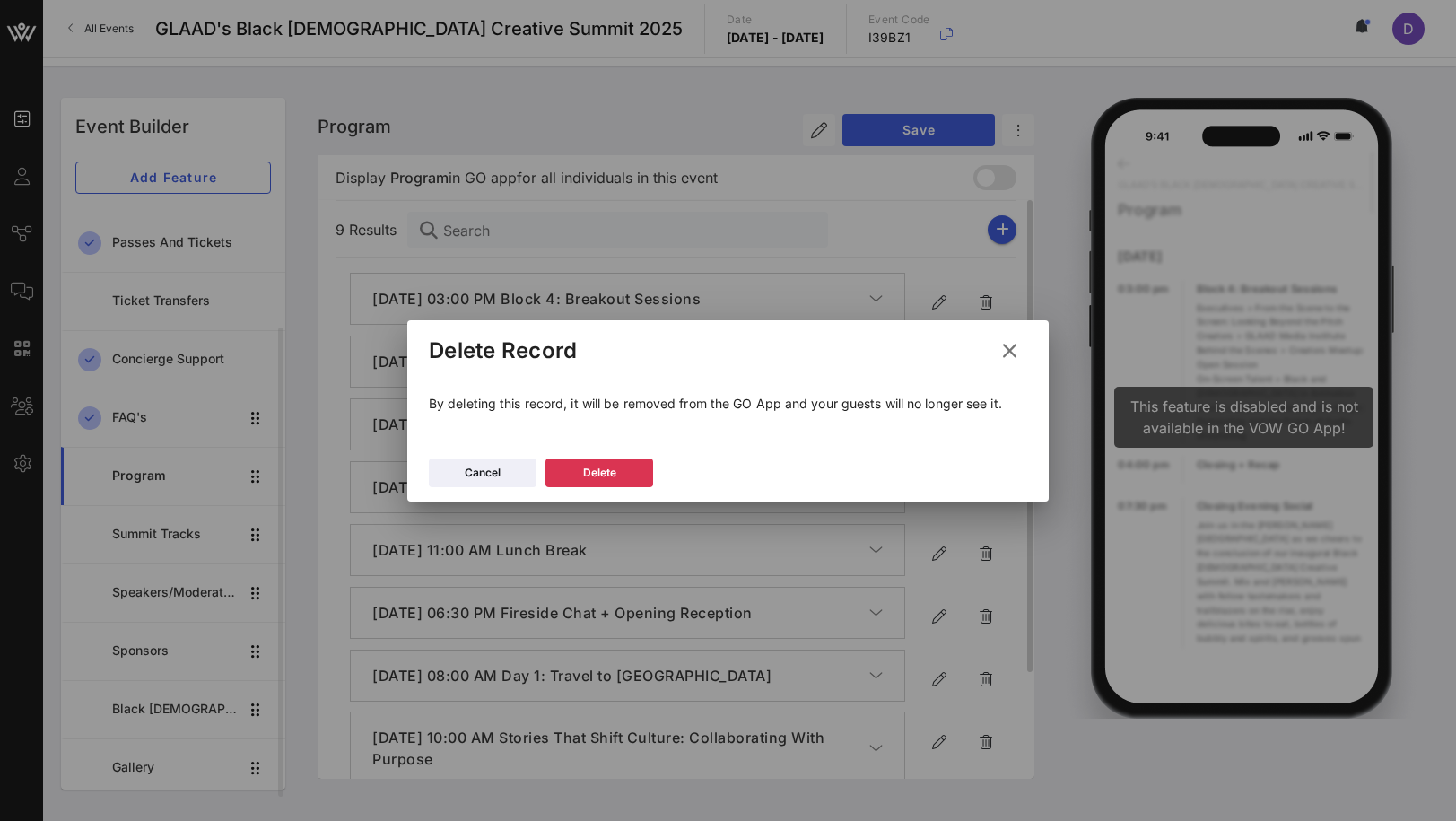
click at [597, 468] on icon at bounding box center [600, 472] width 15 height 13
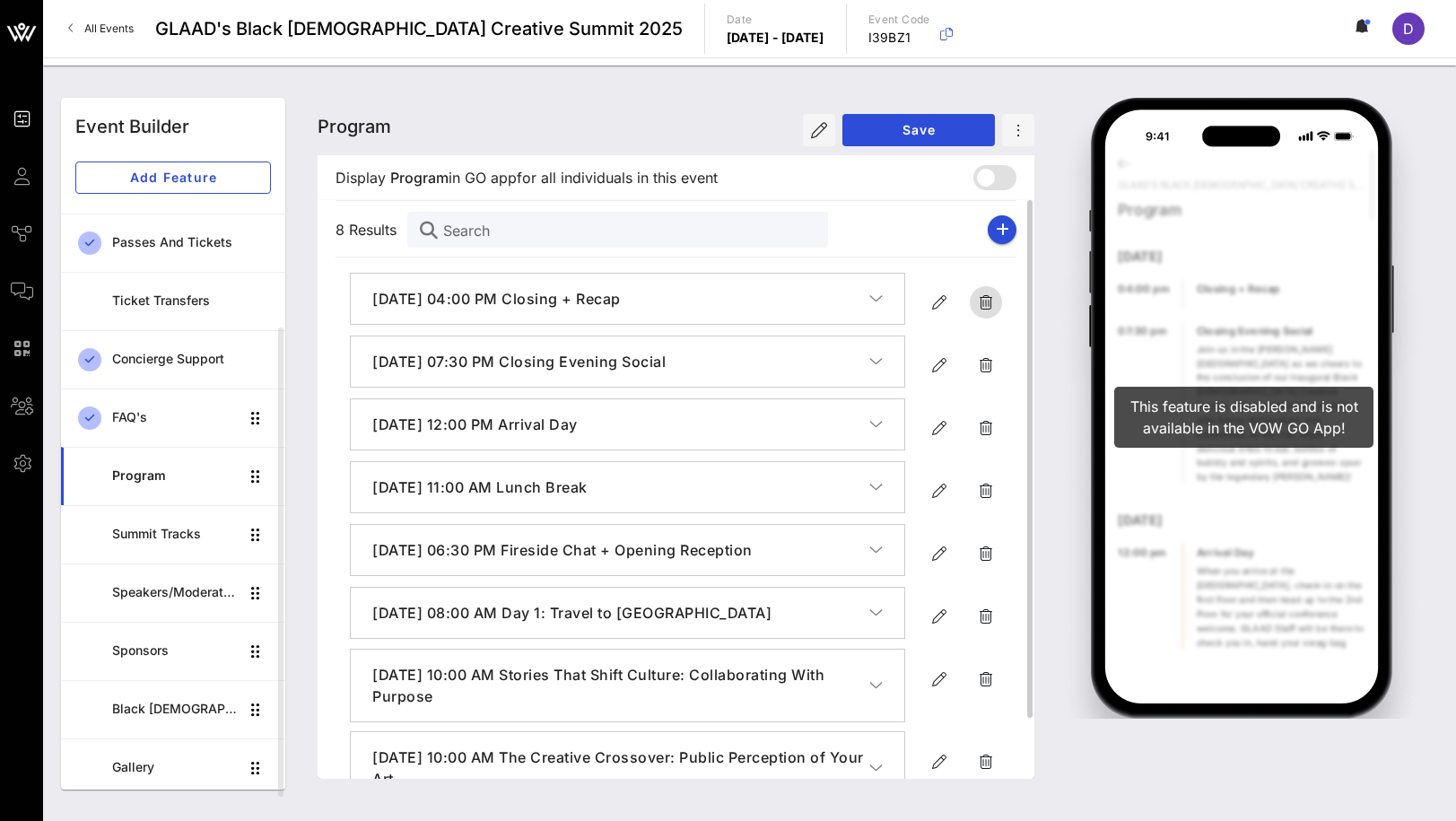
click at [978, 296] on icon "button" at bounding box center [986, 302] width 22 height 22
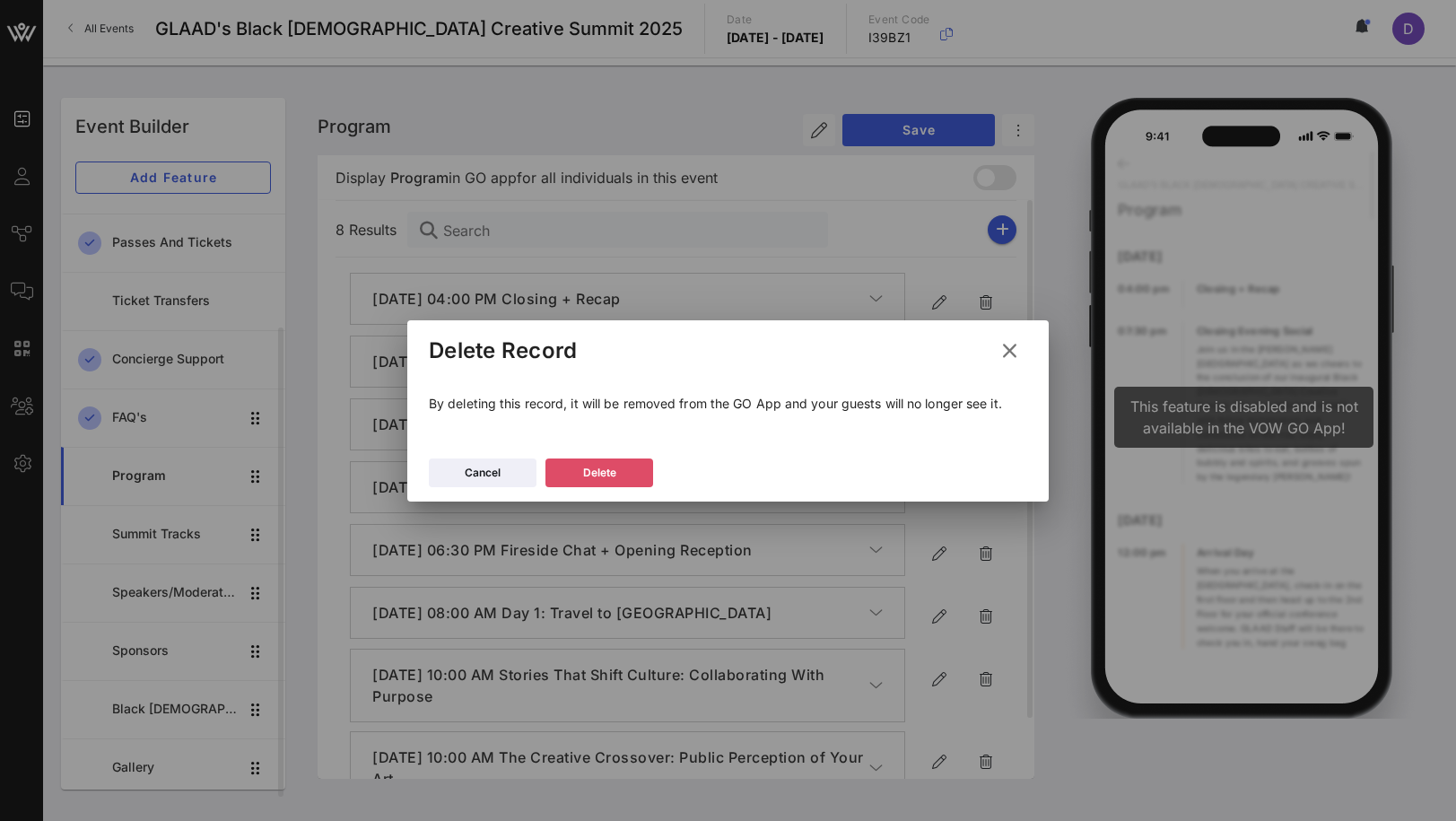
click at [624, 471] on button "Delete" at bounding box center [600, 472] width 108 height 28
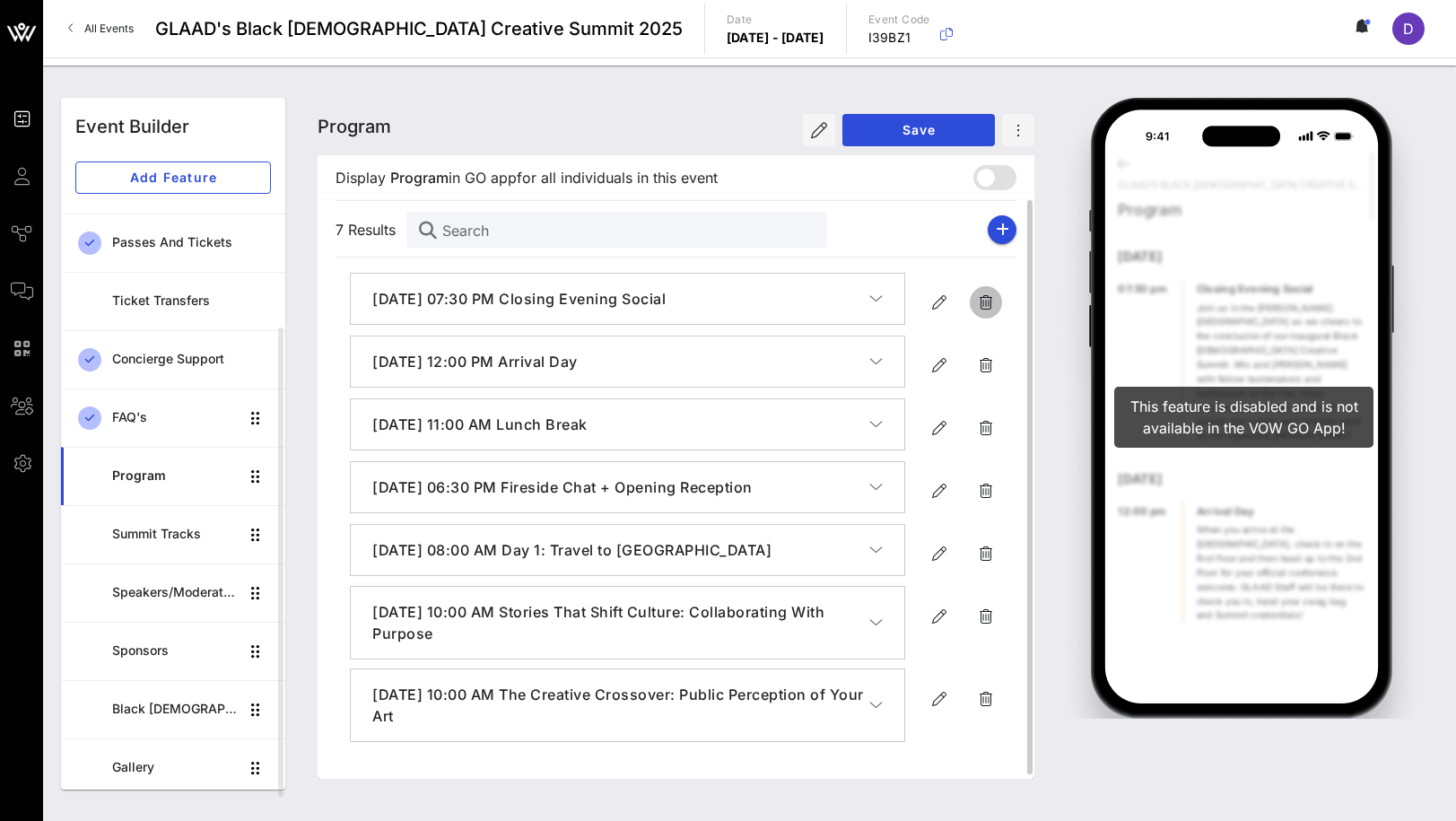
click at [979, 297] on icon "button" at bounding box center [986, 302] width 22 height 22
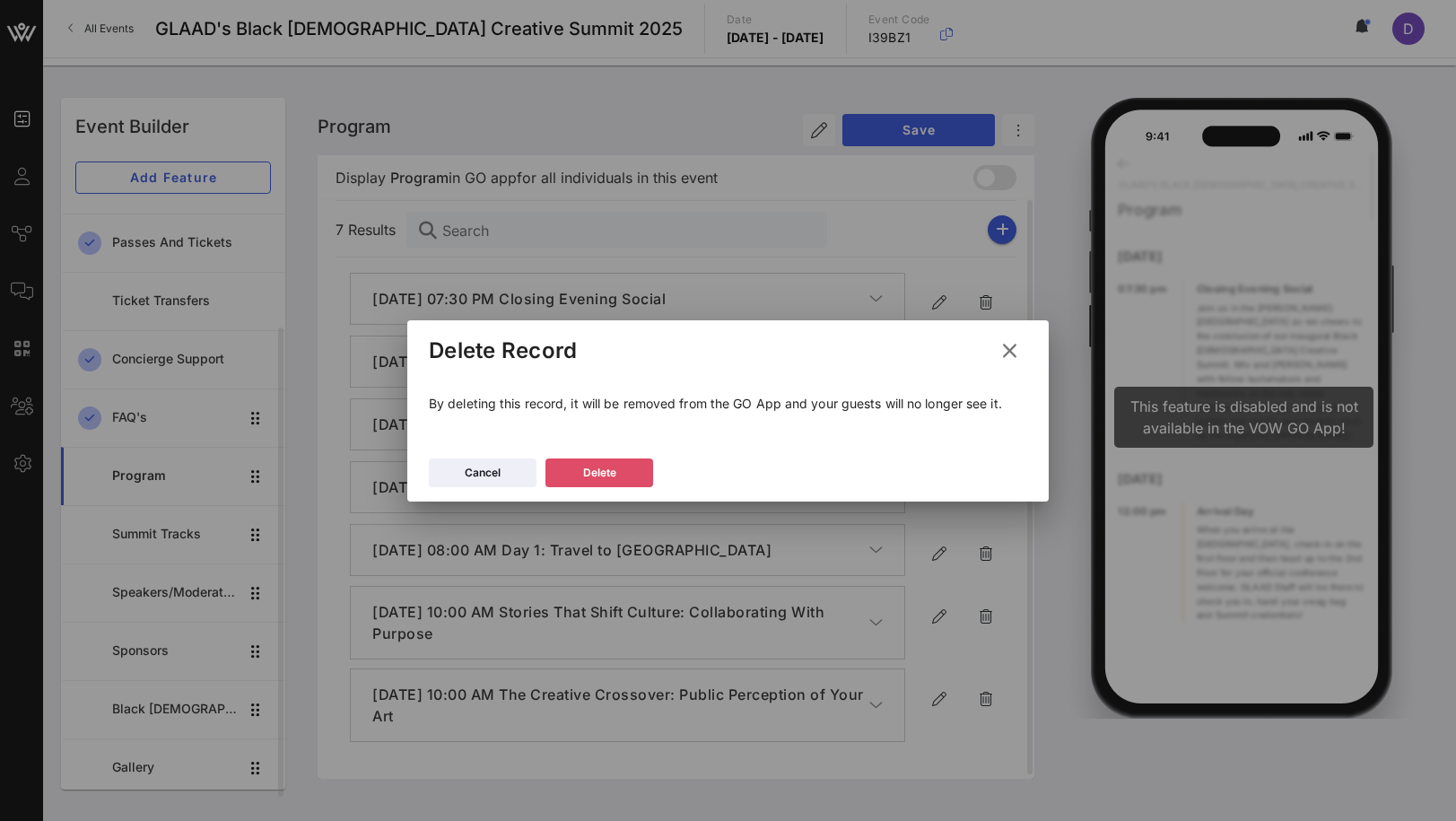
click at [592, 473] on div "Delete" at bounding box center [600, 473] width 33 height 18
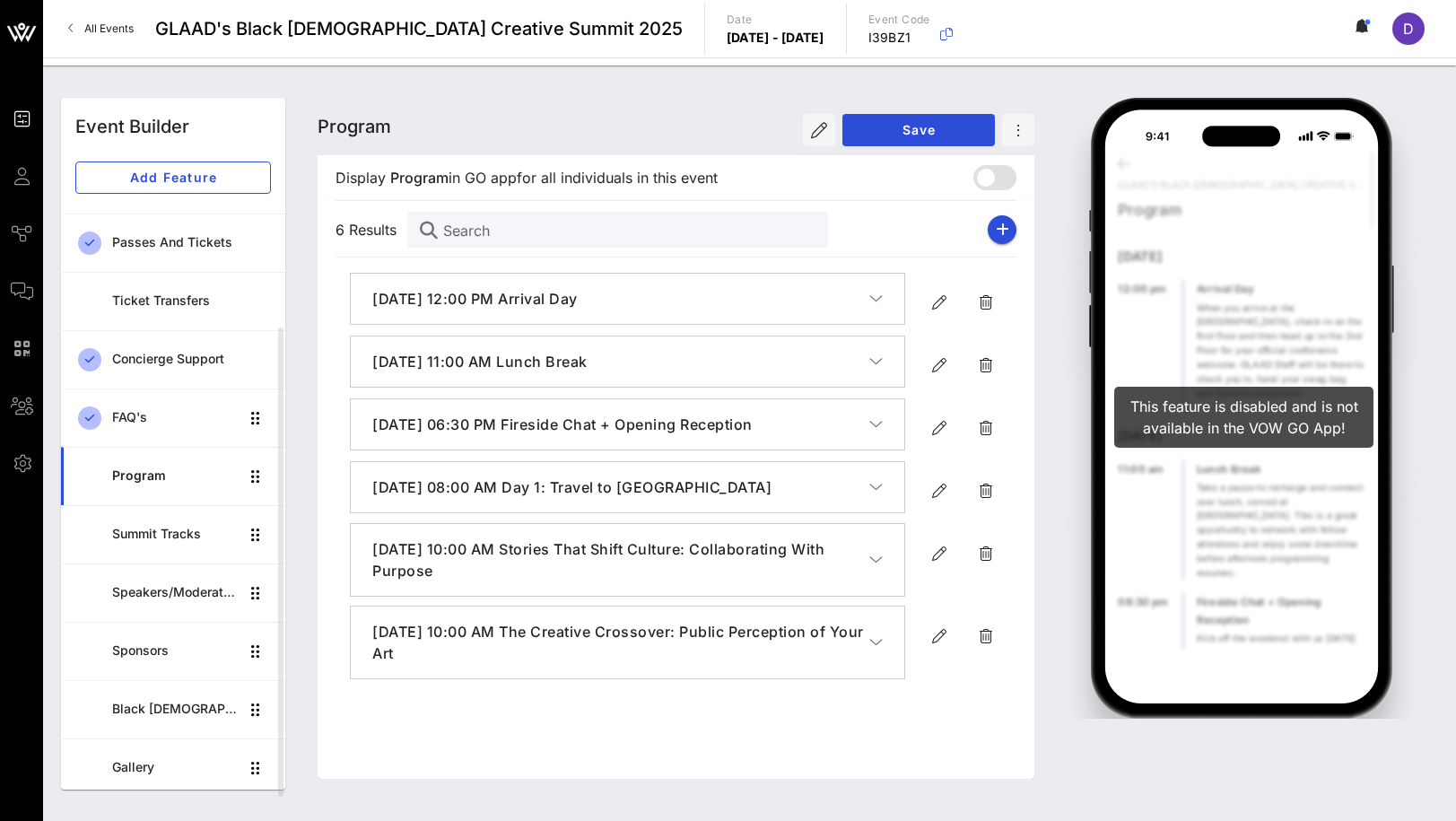
click at [878, 302] on icon "button" at bounding box center [875, 299] width 14 height 18
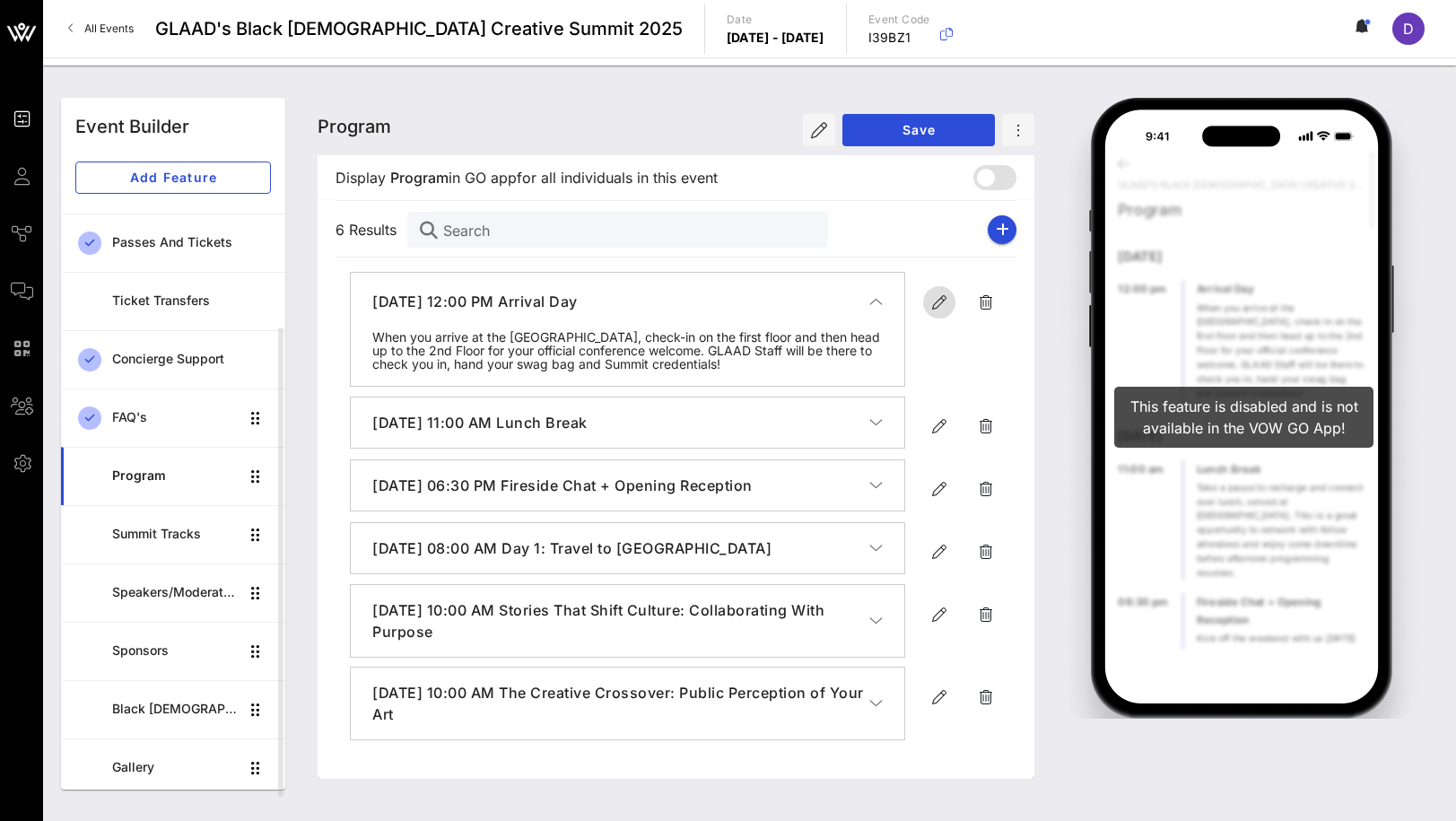
click at [954, 305] on span "button" at bounding box center [938, 302] width 32 height 22
type input "[DATE]"
type input "12 PM"
type input "Arrival Day"
type textarea "**********"
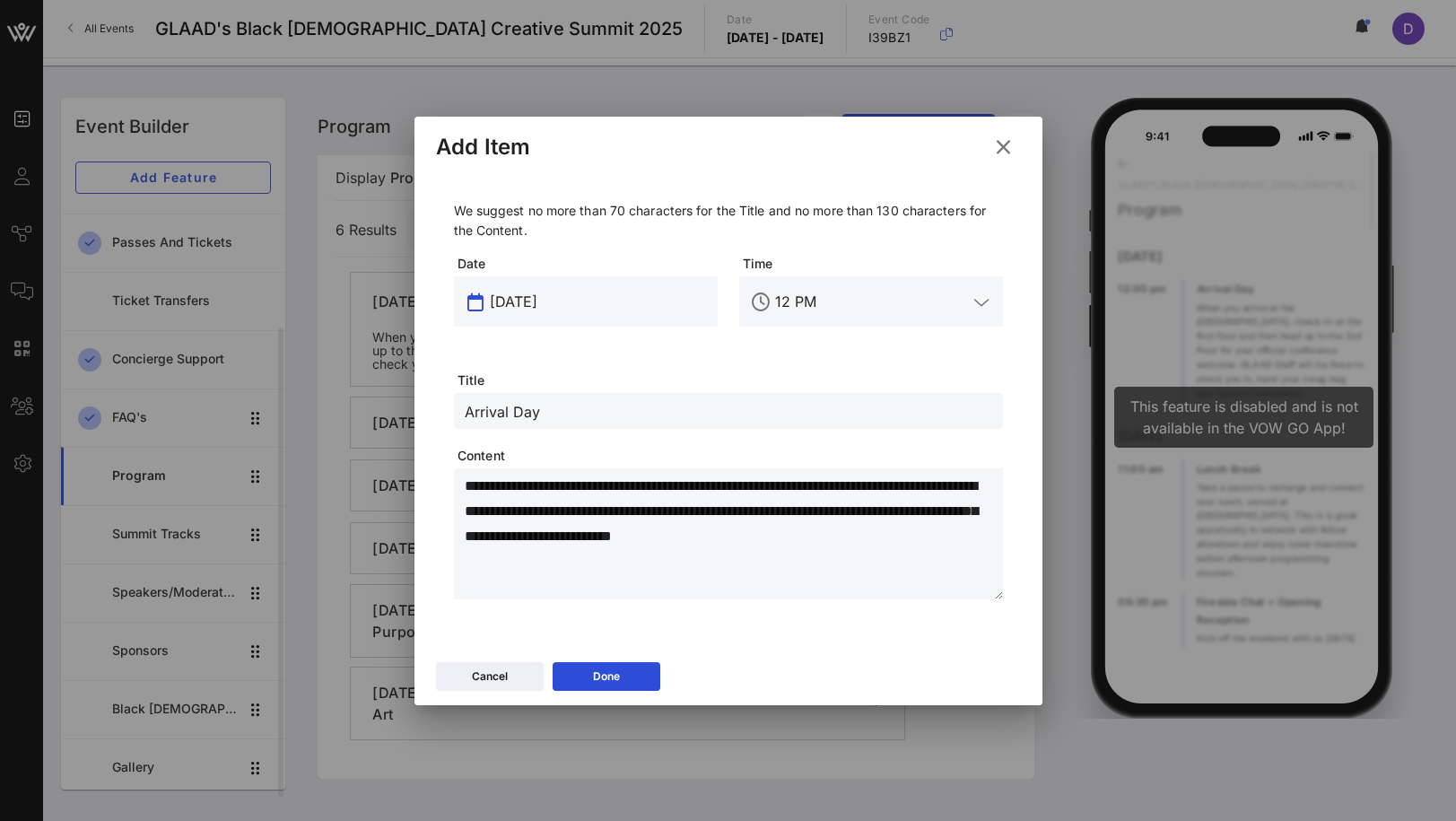
click at [529, 296] on input "[DATE]" at bounding box center [599, 301] width 217 height 28
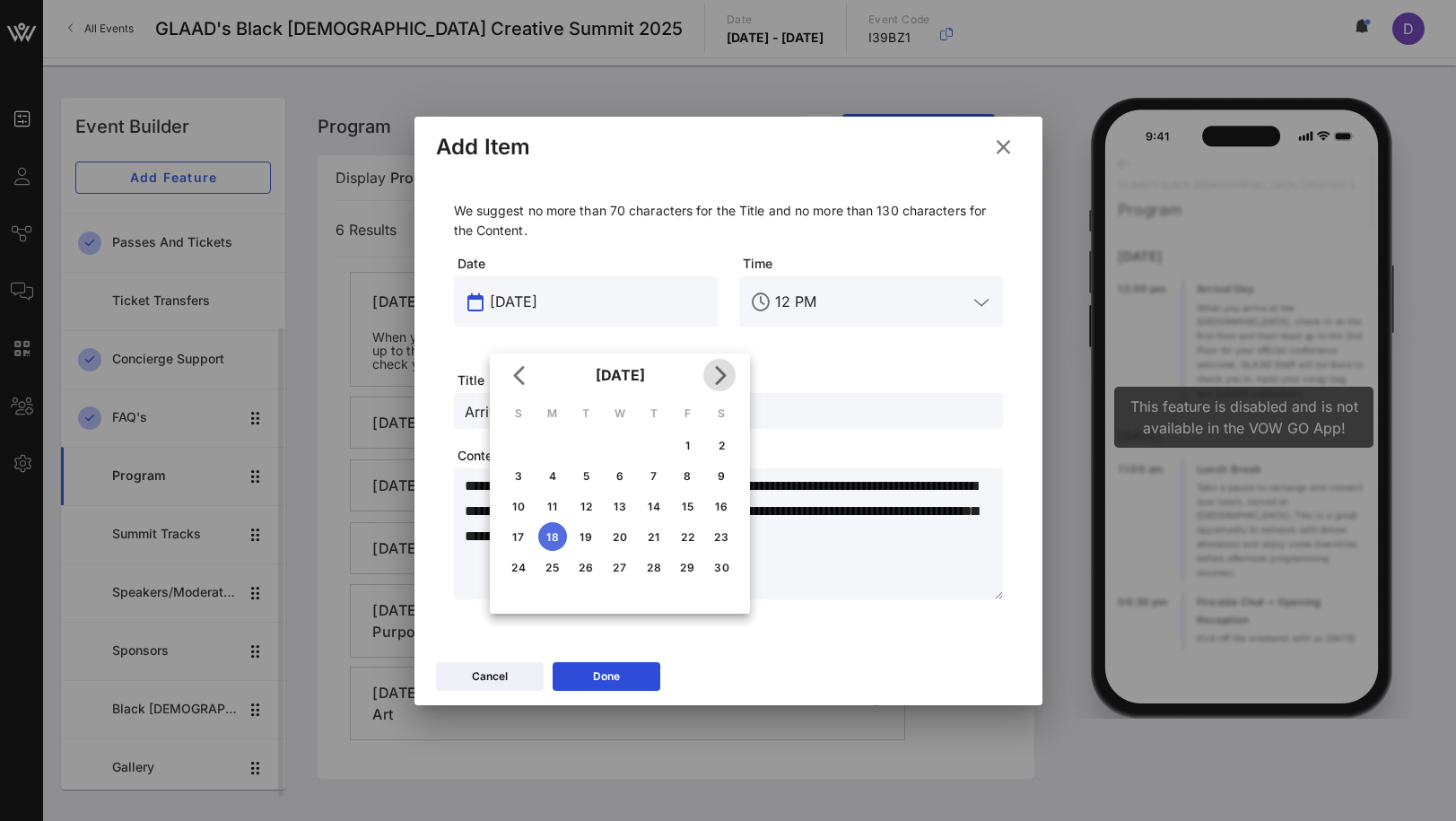
click at [726, 368] on icon "Next month" at bounding box center [719, 375] width 22 height 22
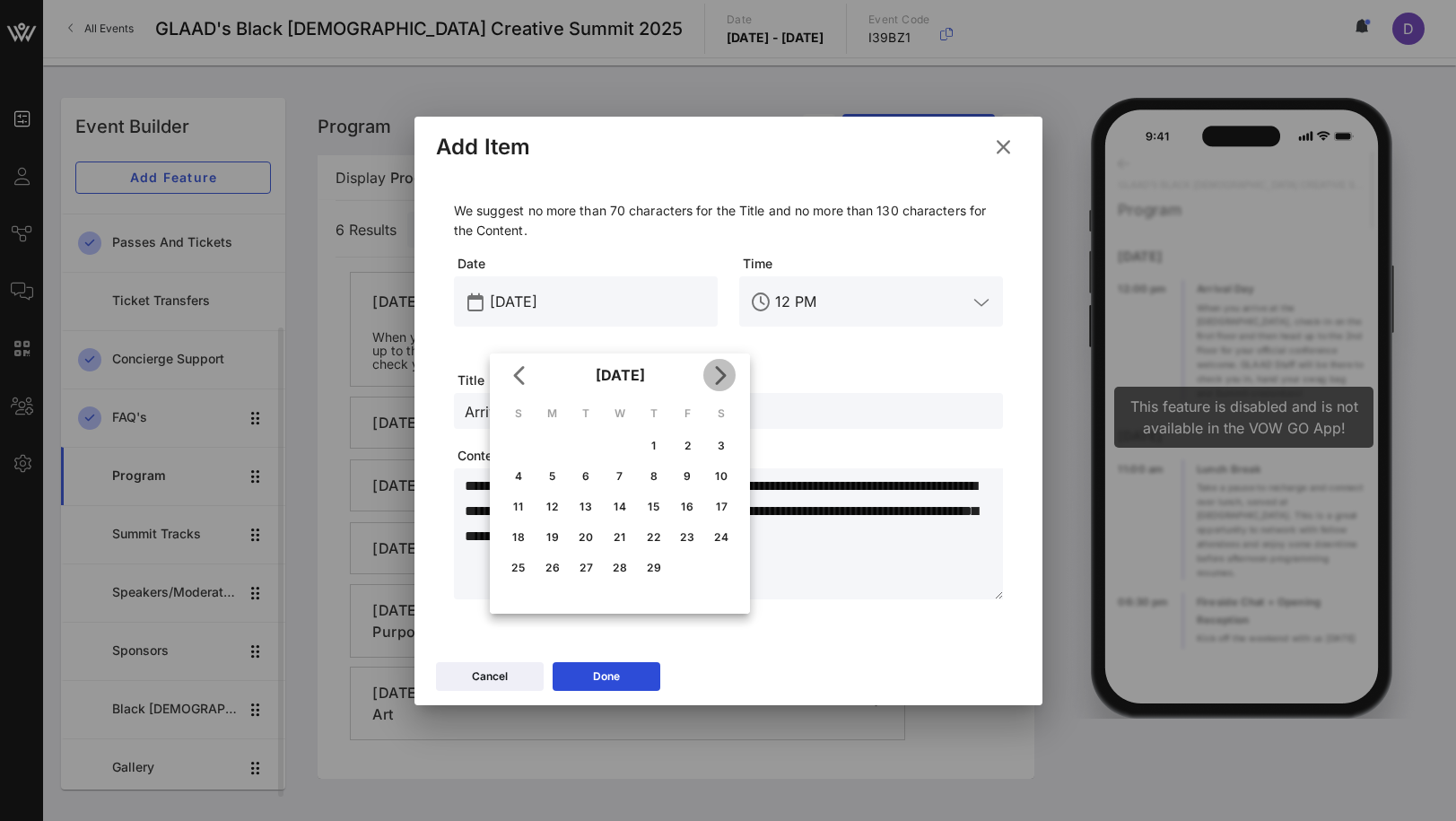
click at [726, 368] on icon "Next month" at bounding box center [719, 375] width 22 height 22
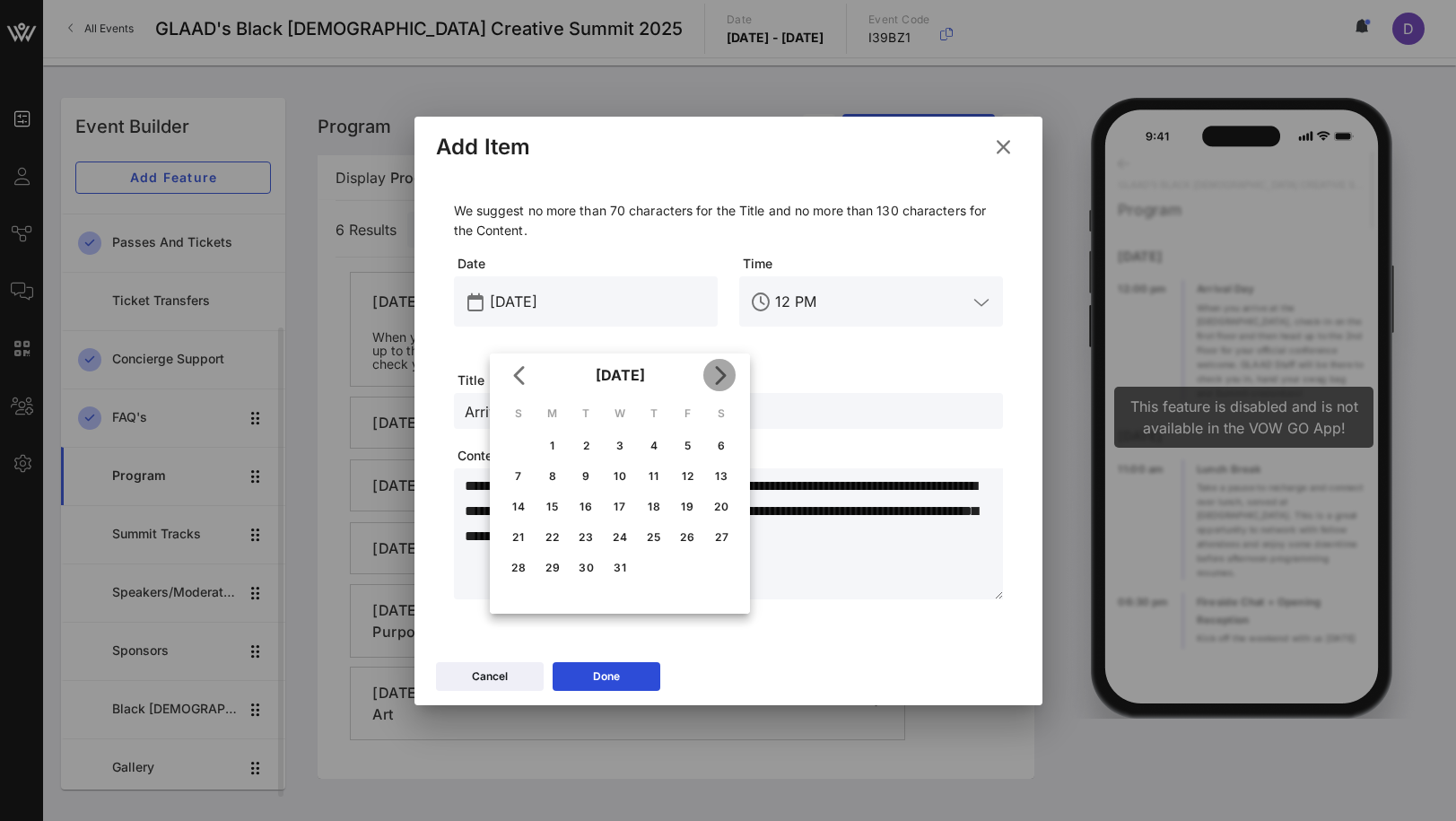
click at [726, 368] on icon "Next month" at bounding box center [719, 375] width 22 height 22
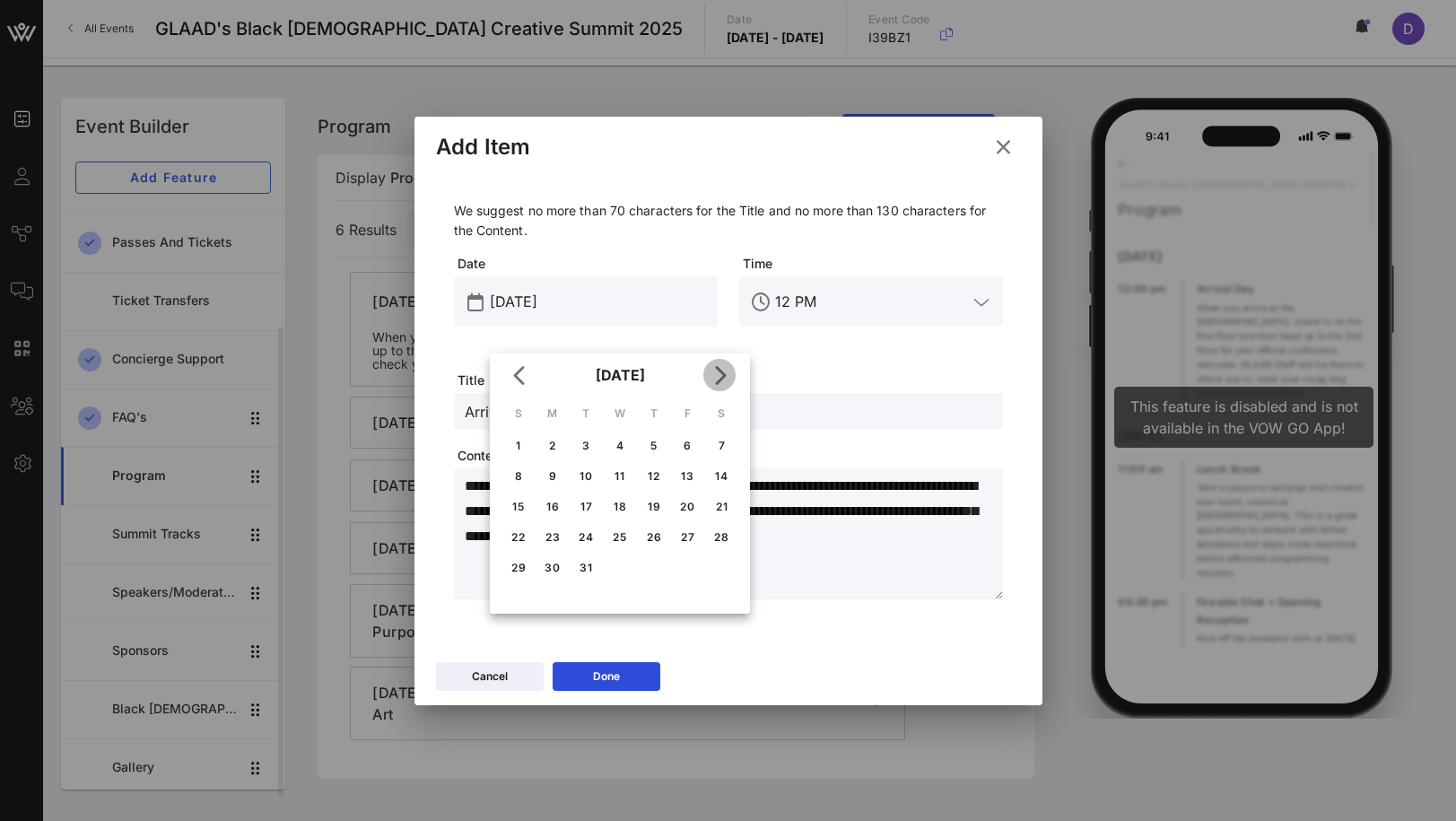
click at [726, 368] on icon "Next month" at bounding box center [719, 375] width 22 height 22
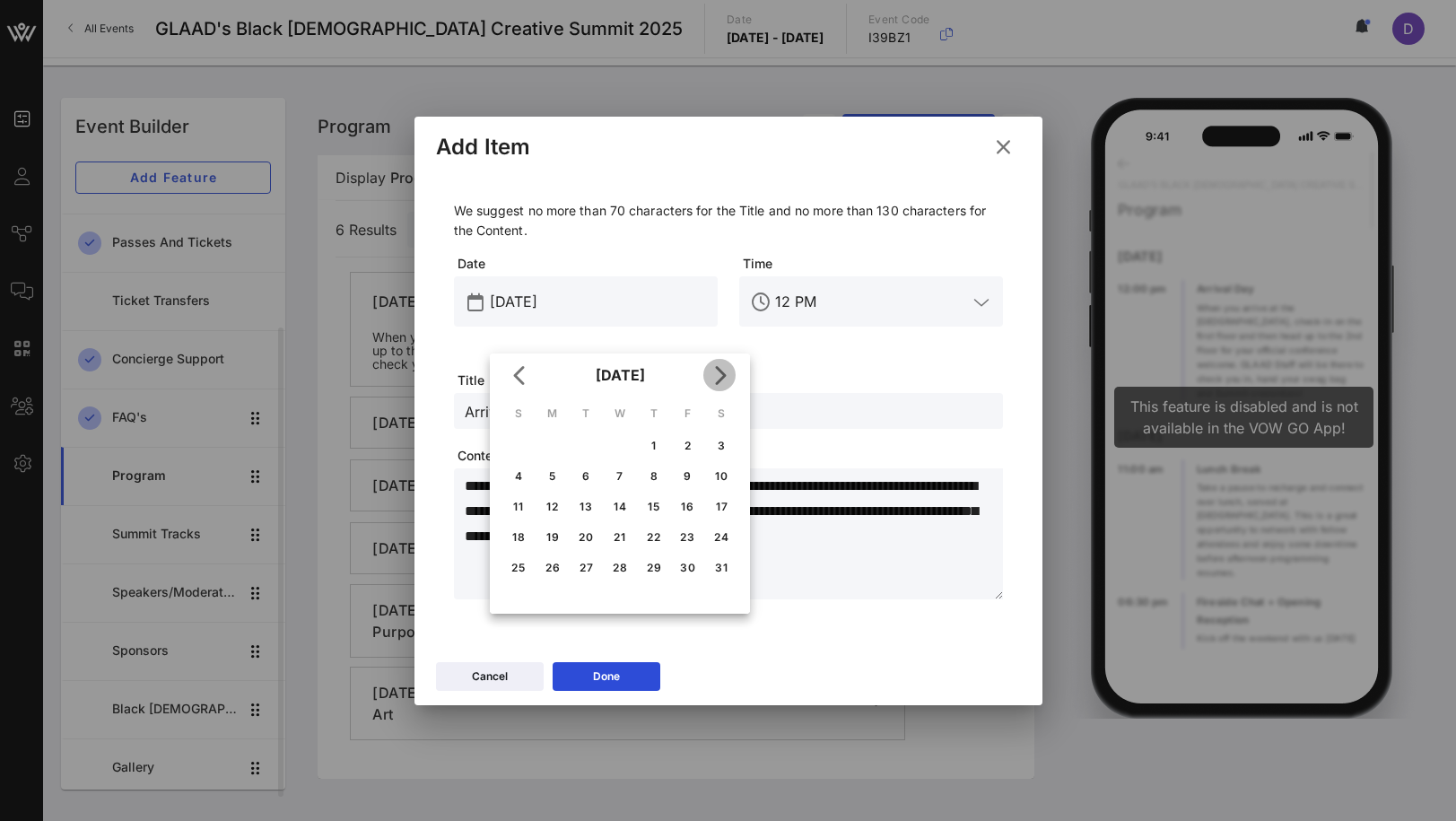
click at [726, 368] on icon "Next month" at bounding box center [719, 375] width 22 height 22
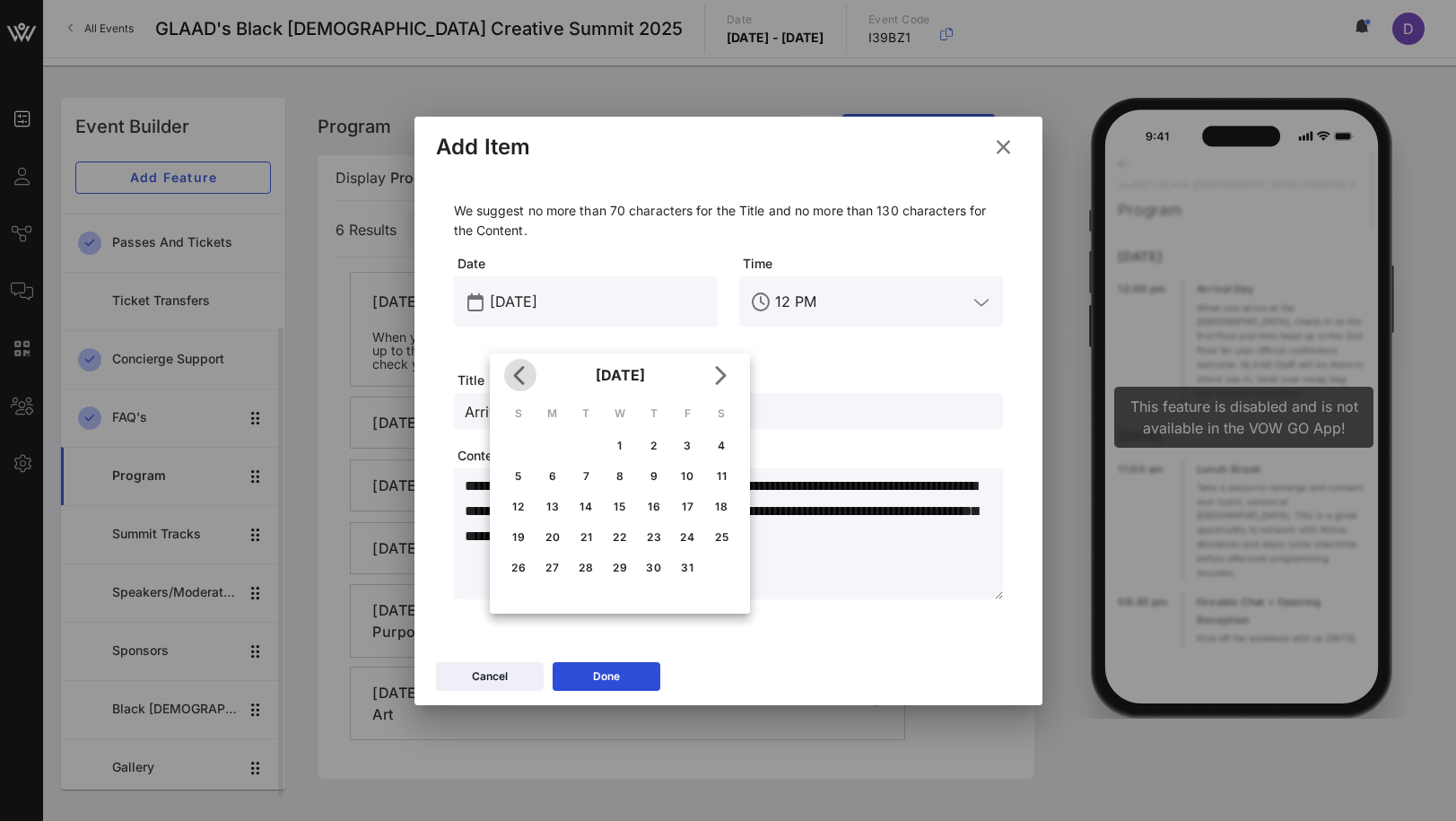
click at [525, 372] on icon "Previous month" at bounding box center [520, 375] width 22 height 22
click at [656, 501] on div "18" at bounding box center [654, 506] width 28 height 14
type input "[DATE]"
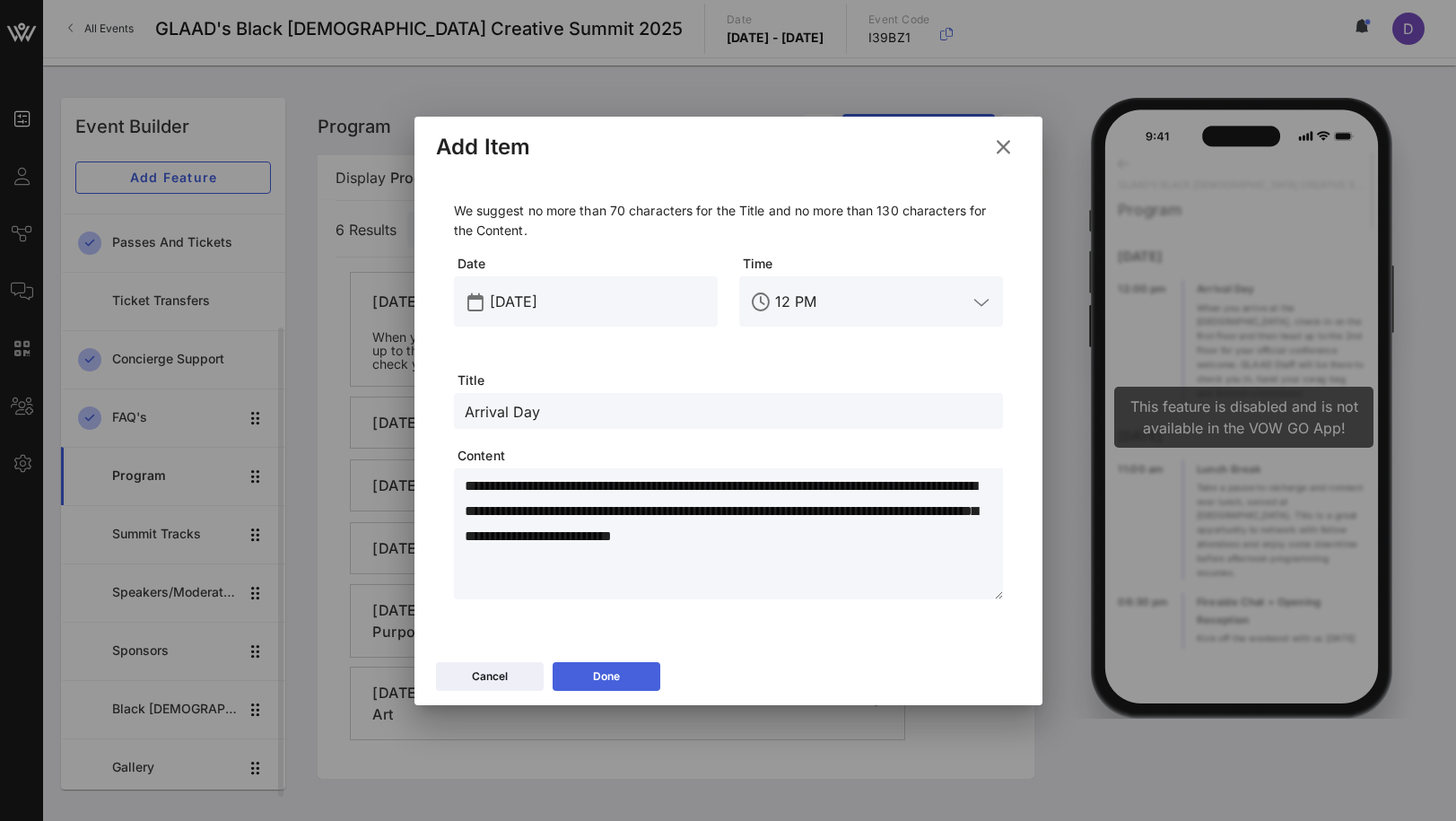
click at [622, 667] on button "Done" at bounding box center [606, 676] width 108 height 28
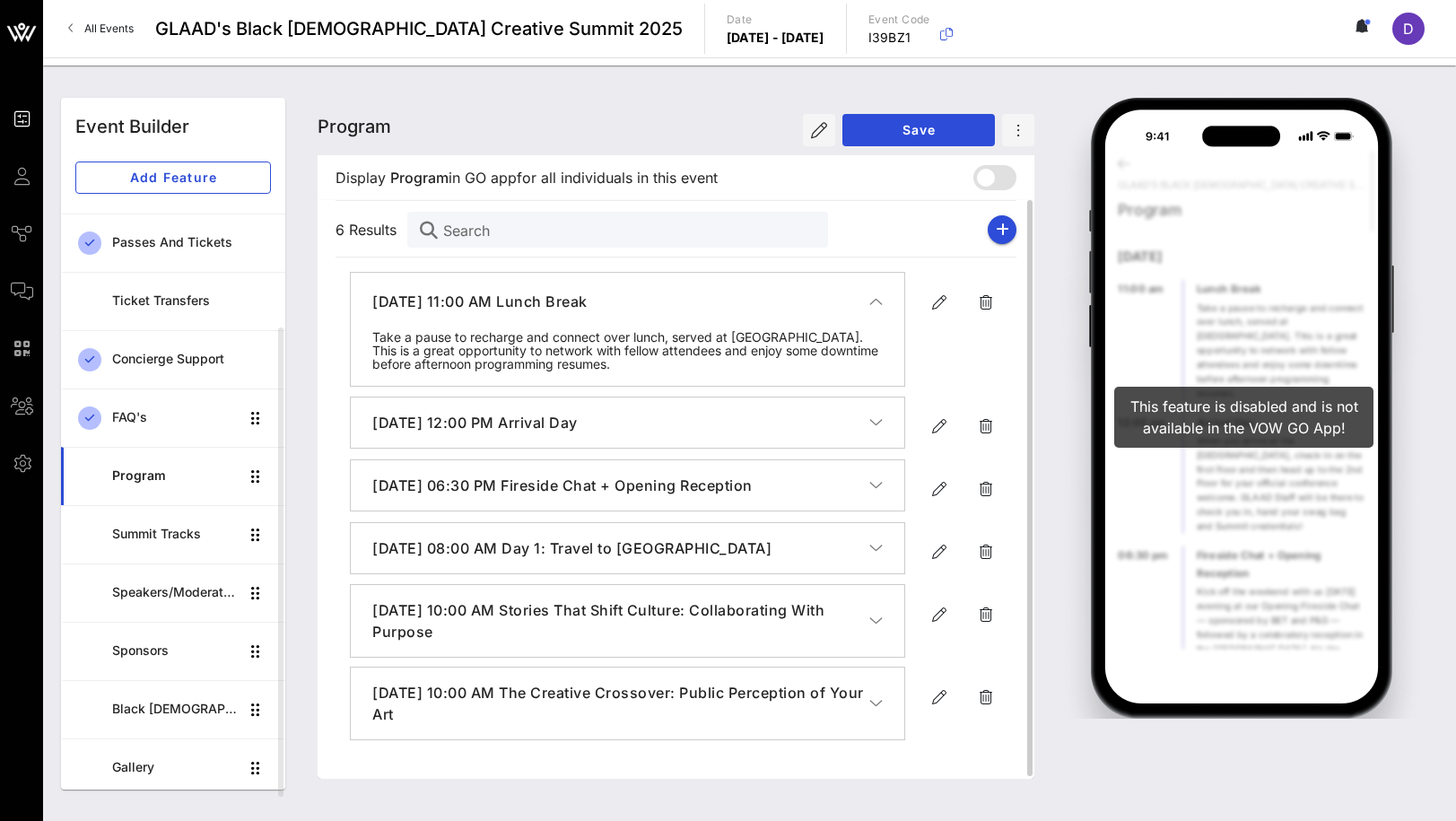
click at [871, 300] on icon "button" at bounding box center [875, 301] width 14 height 18
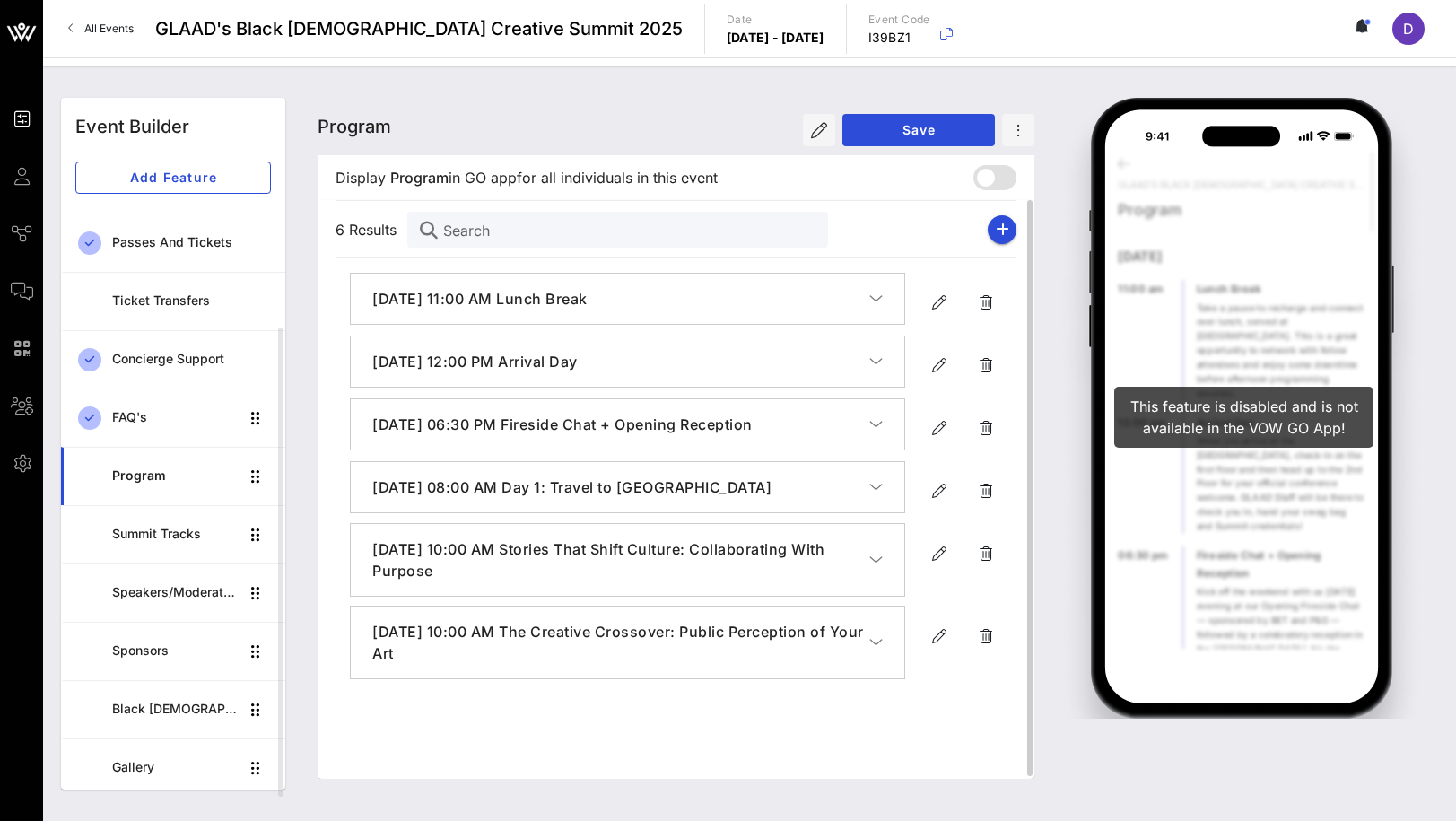
click at [882, 299] on icon "button" at bounding box center [875, 299] width 14 height 18
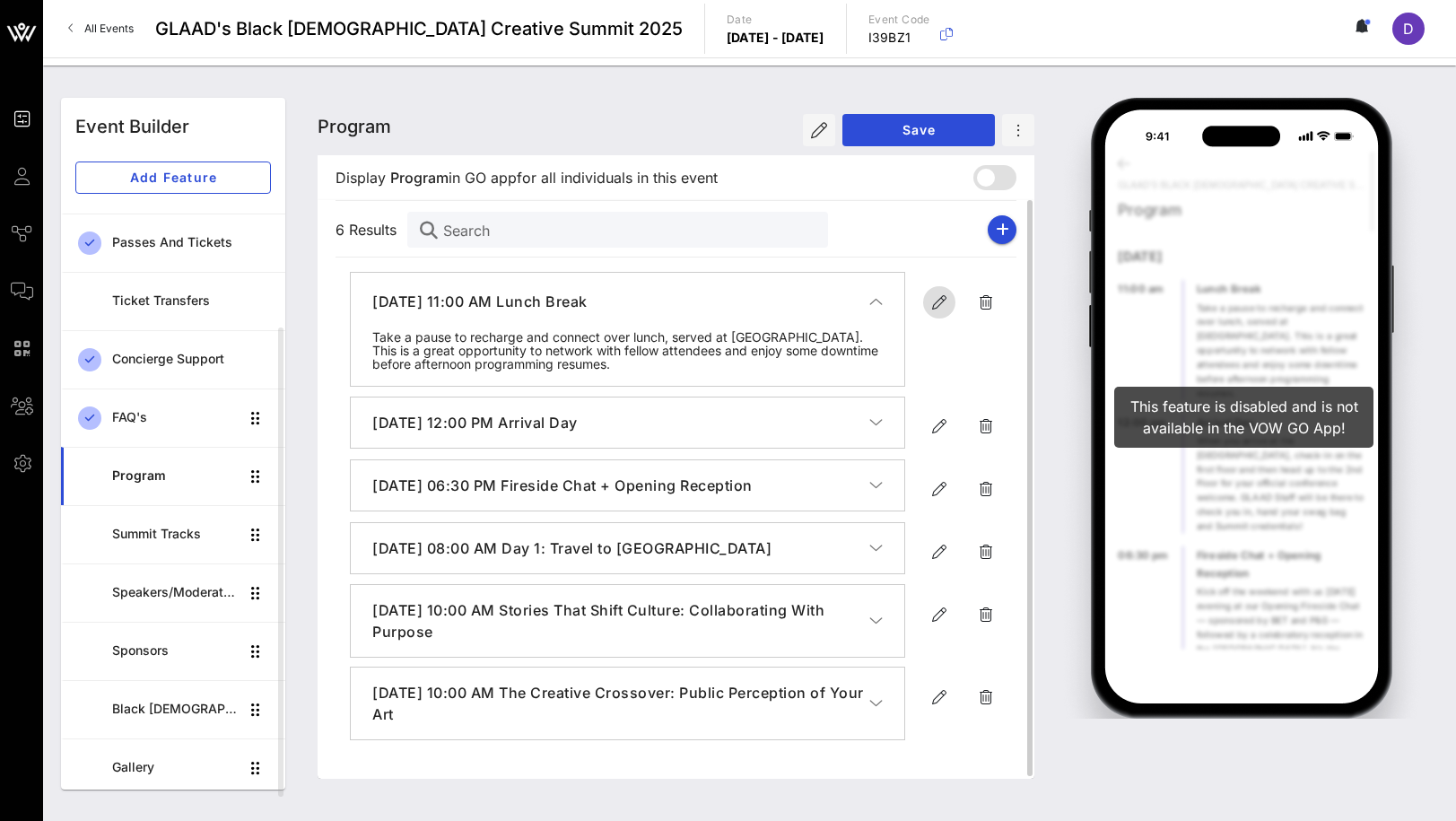
click at [930, 305] on icon "button" at bounding box center [939, 302] width 22 height 22
type input "[DATE]"
type input "11 AM"
type input "Lunch Break"
type textarea "**********"
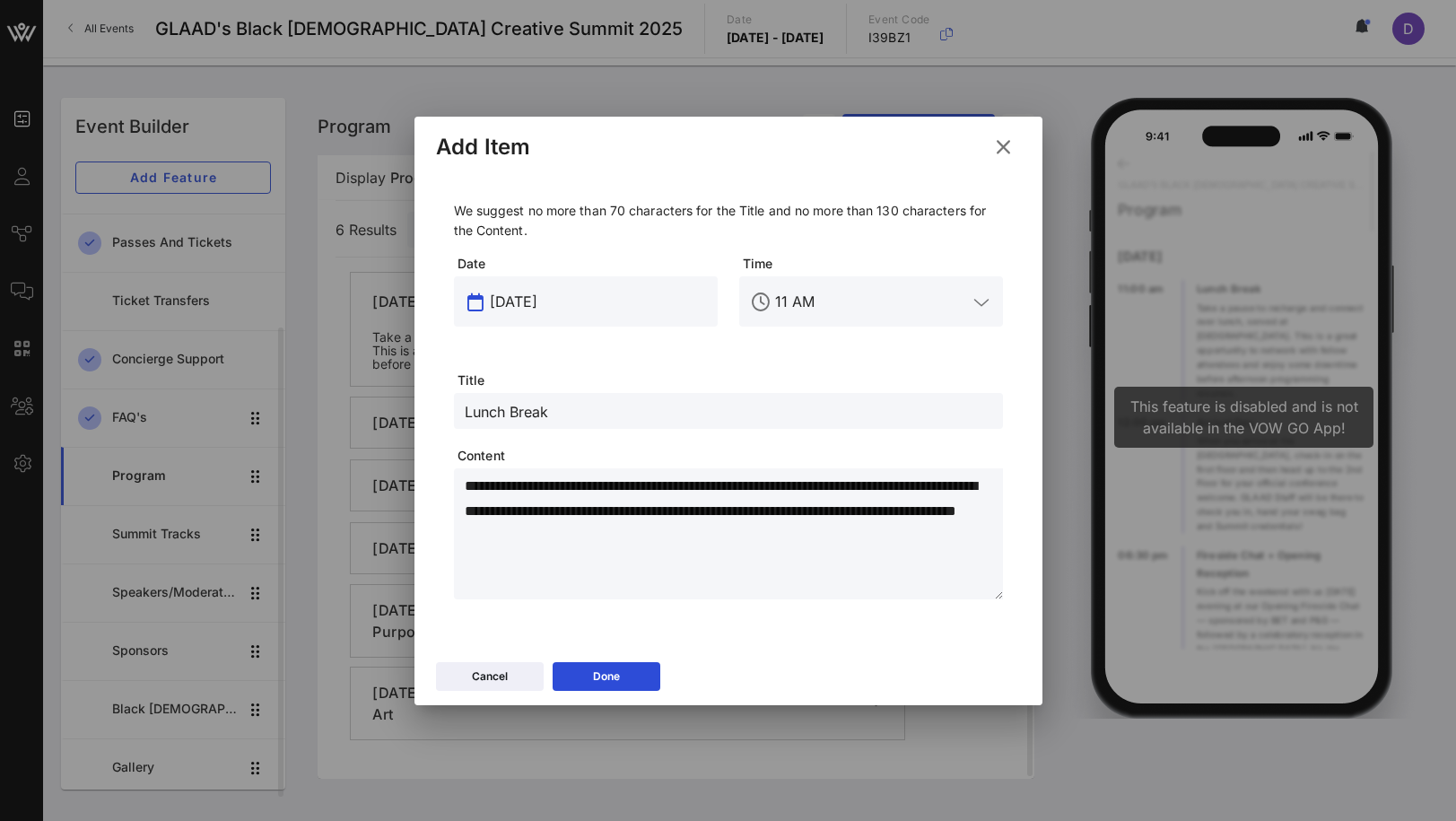
click at [514, 302] on input "[DATE]" at bounding box center [599, 301] width 217 height 28
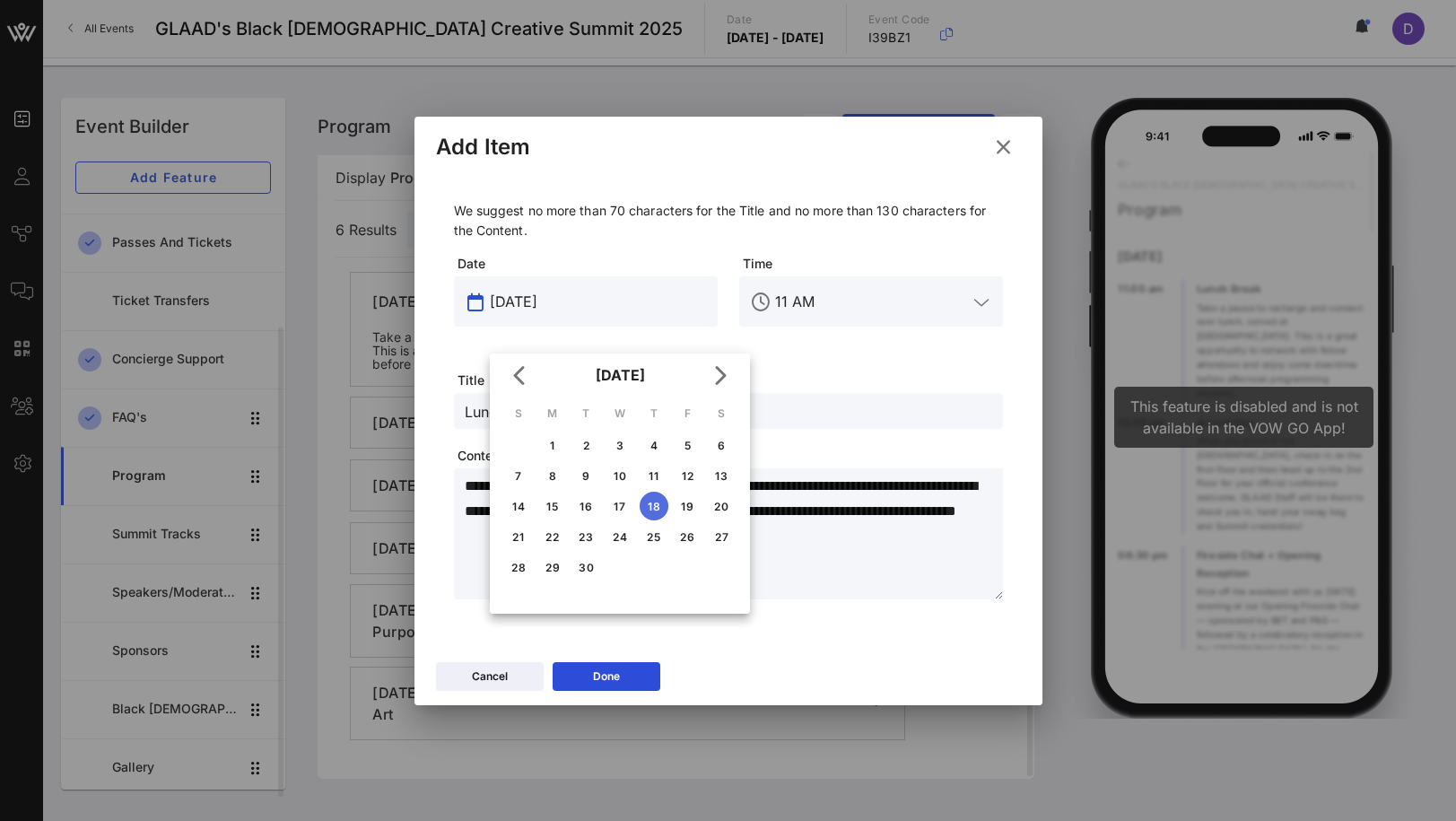
click at [682, 492] on td "19" at bounding box center [687, 506] width 32 height 28
click at [692, 519] on button "19" at bounding box center [686, 506] width 28 height 28
type input "[DATE]"
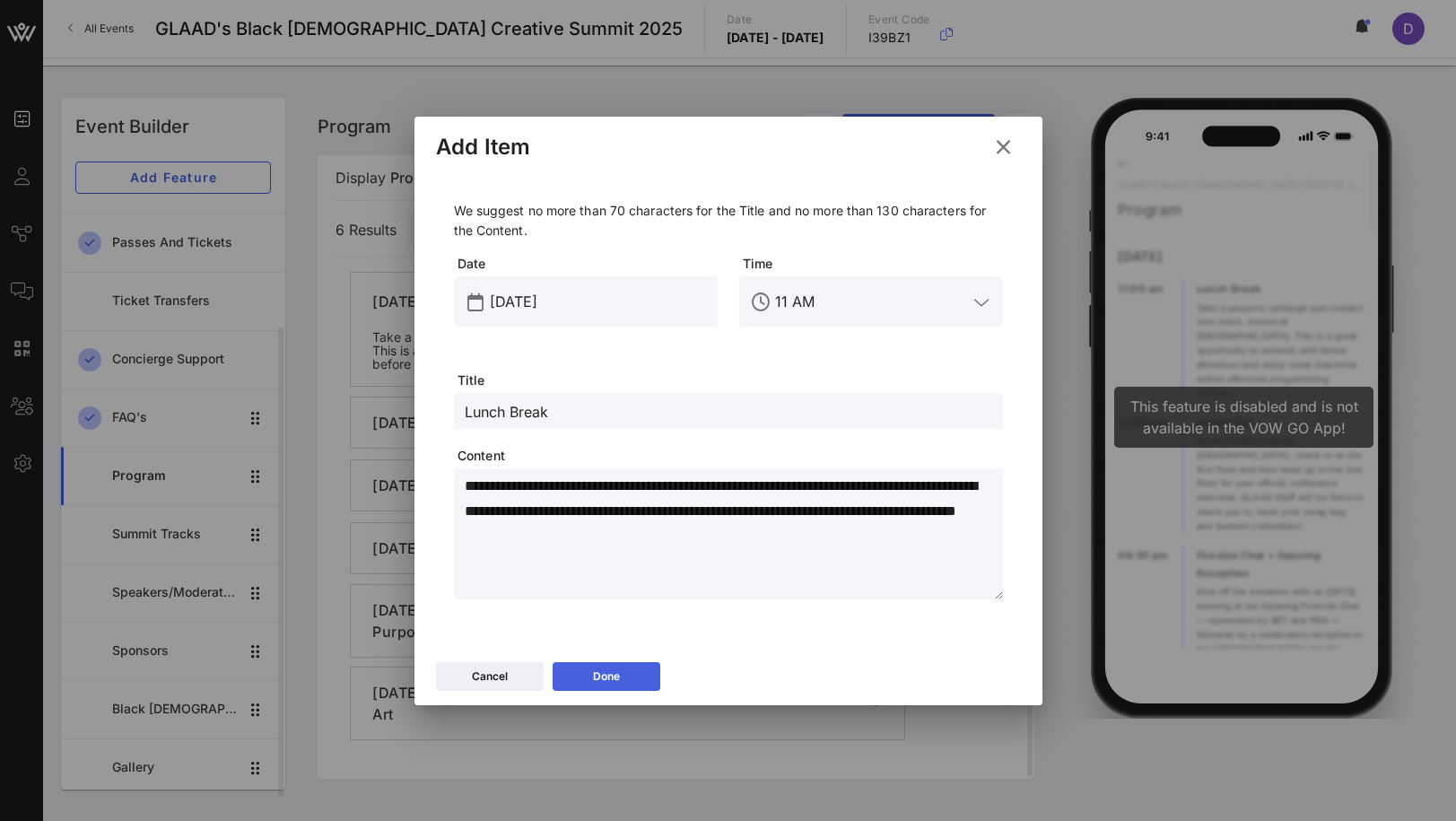
click at [630, 668] on button "Done" at bounding box center [606, 676] width 108 height 28
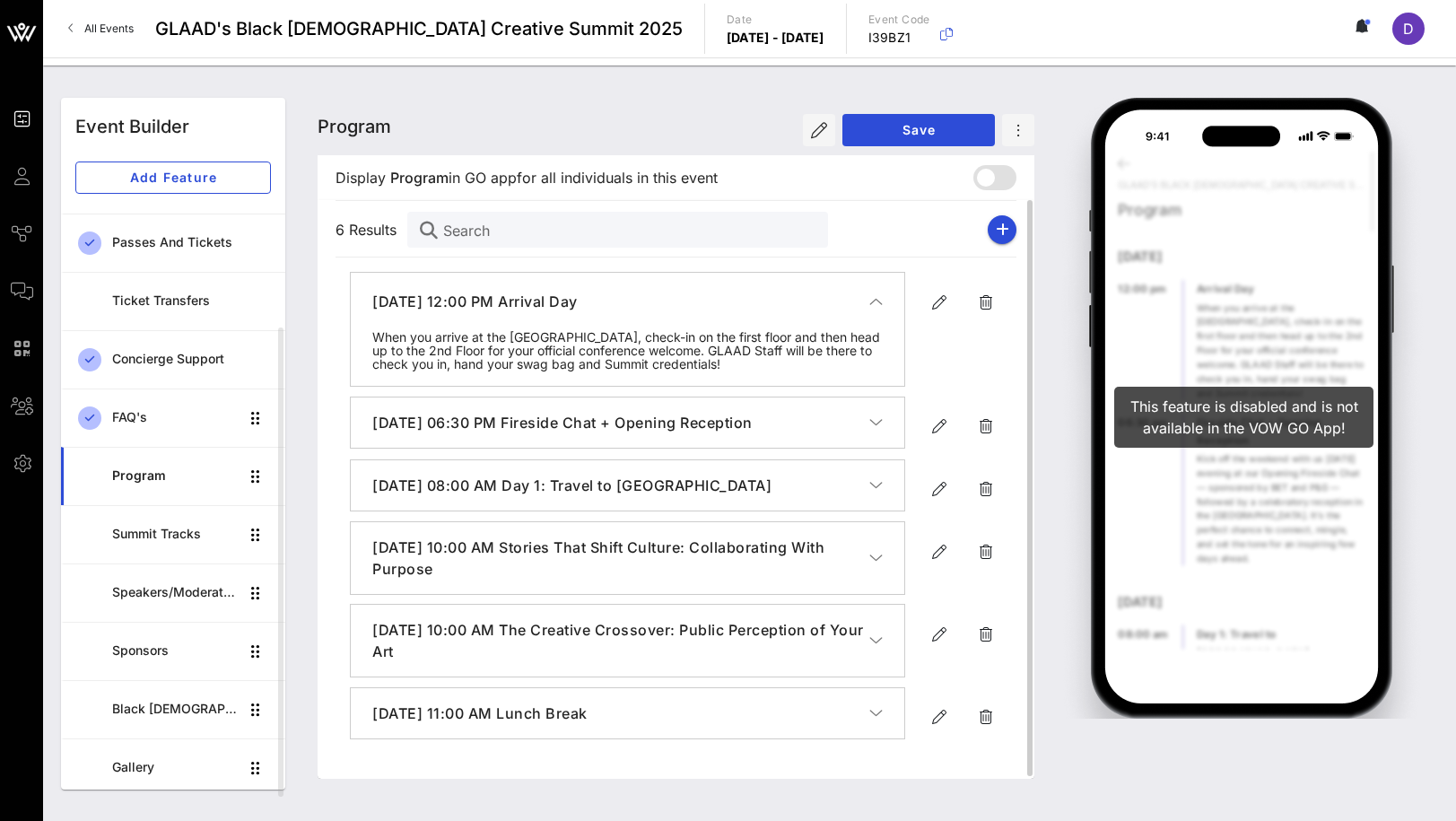
scroll to position [3, 0]
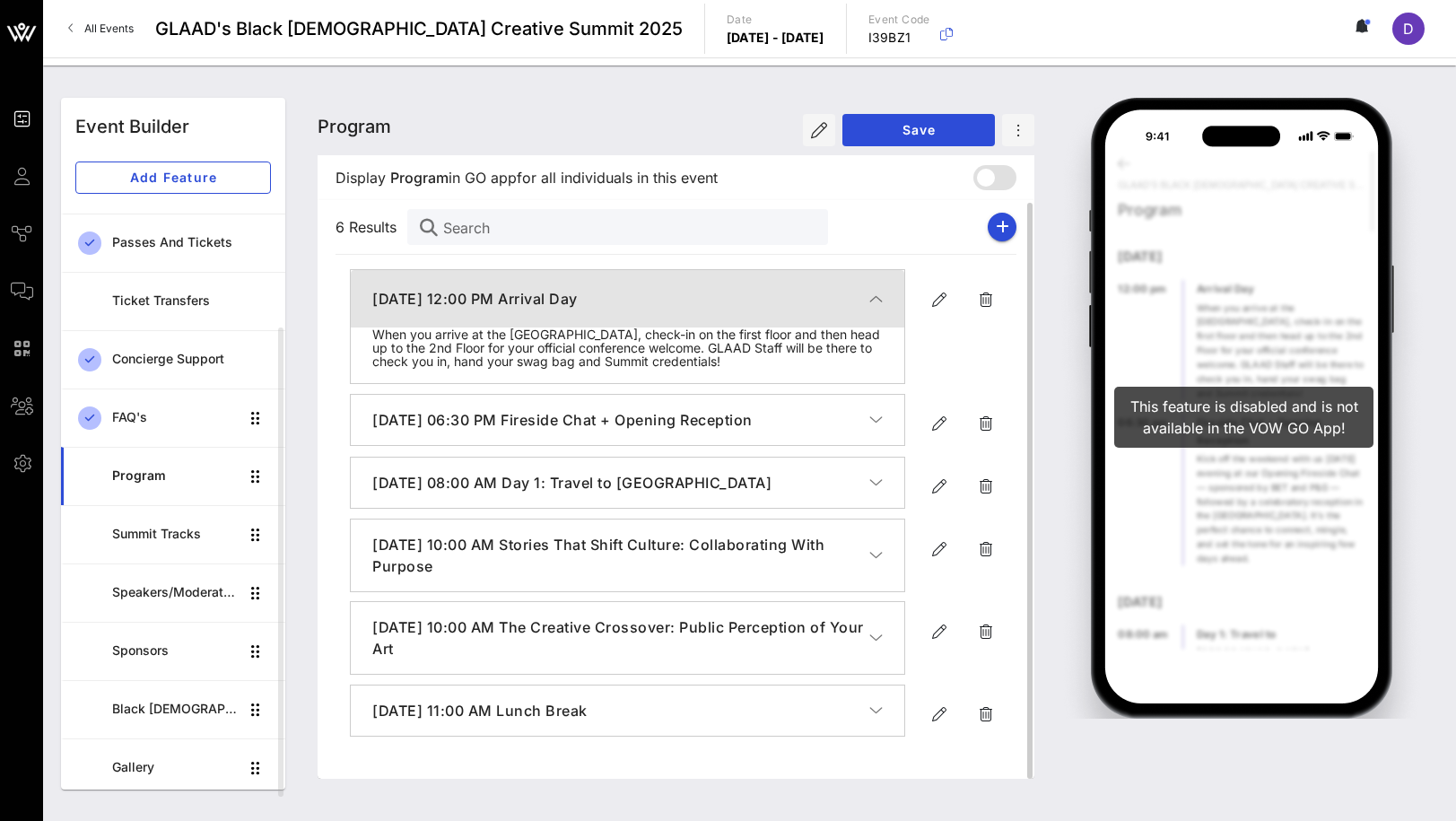
click at [815, 321] on button "[DATE] 12:00 PM Arrival Day" at bounding box center [627, 299] width 553 height 58
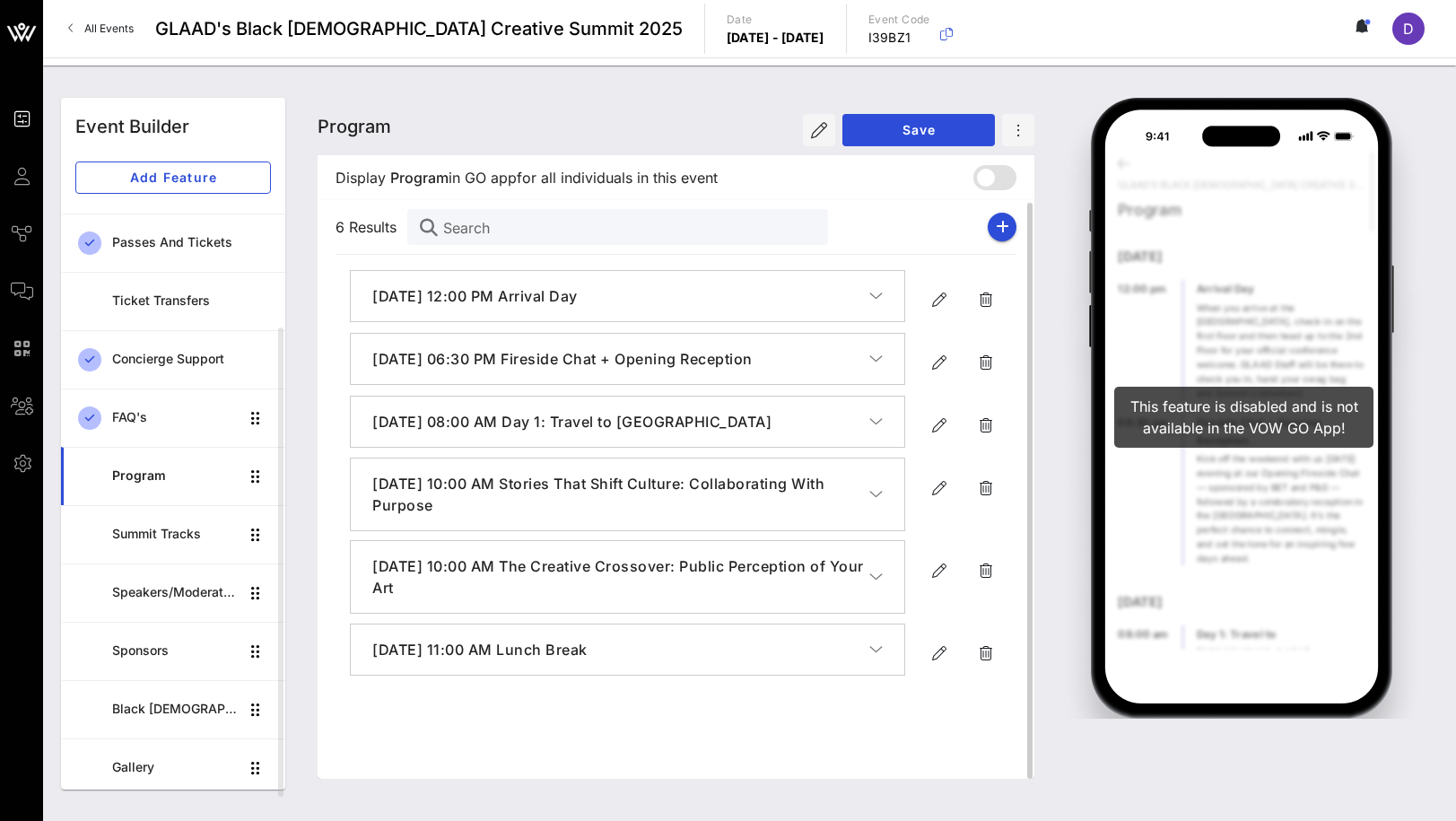
click at [875, 285] on button "[DATE] 12:00 PM Arrival Day" at bounding box center [627, 296] width 553 height 50
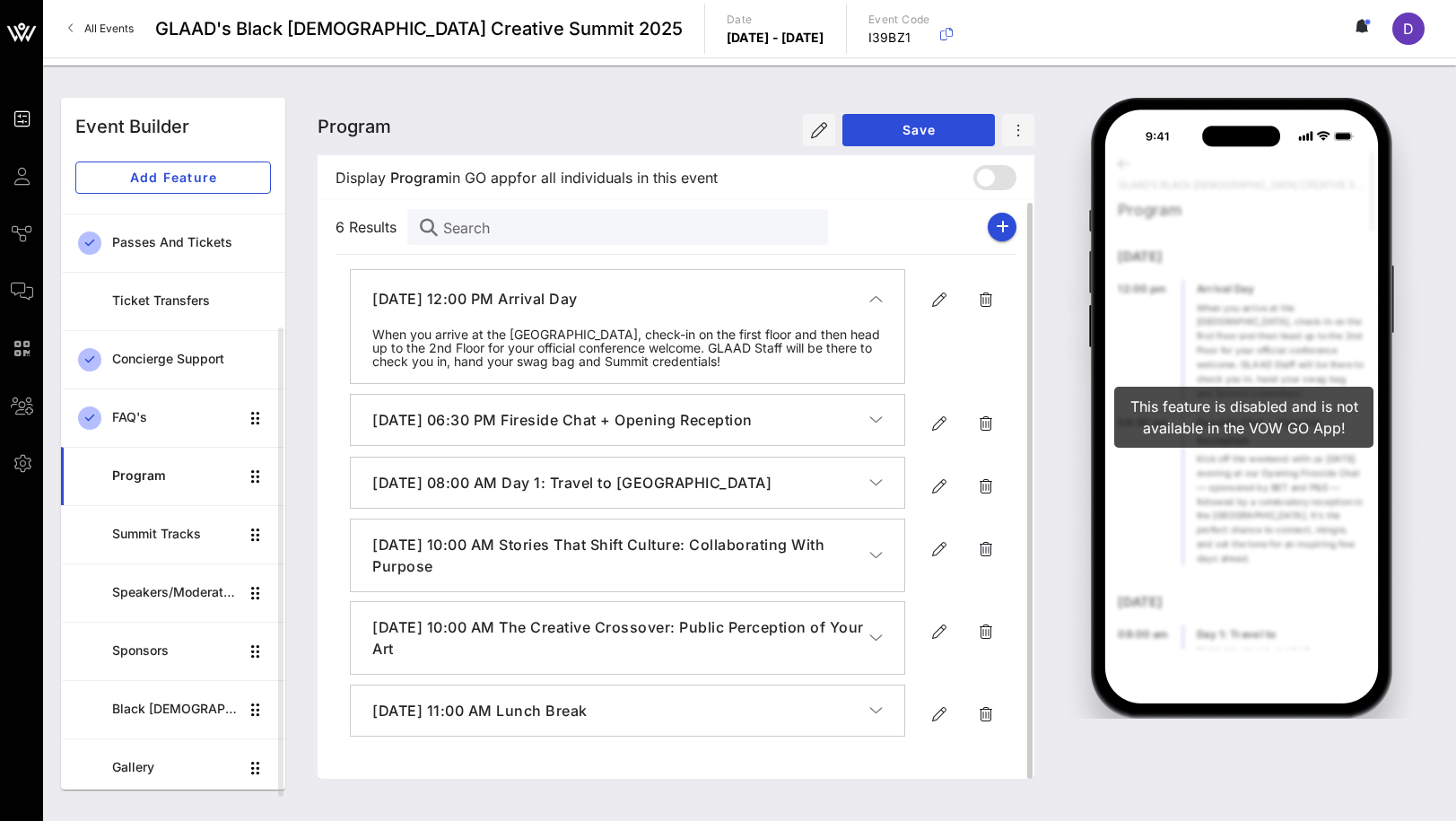
click at [875, 285] on button "[DATE] 12:00 PM Arrival Day" at bounding box center [627, 299] width 553 height 58
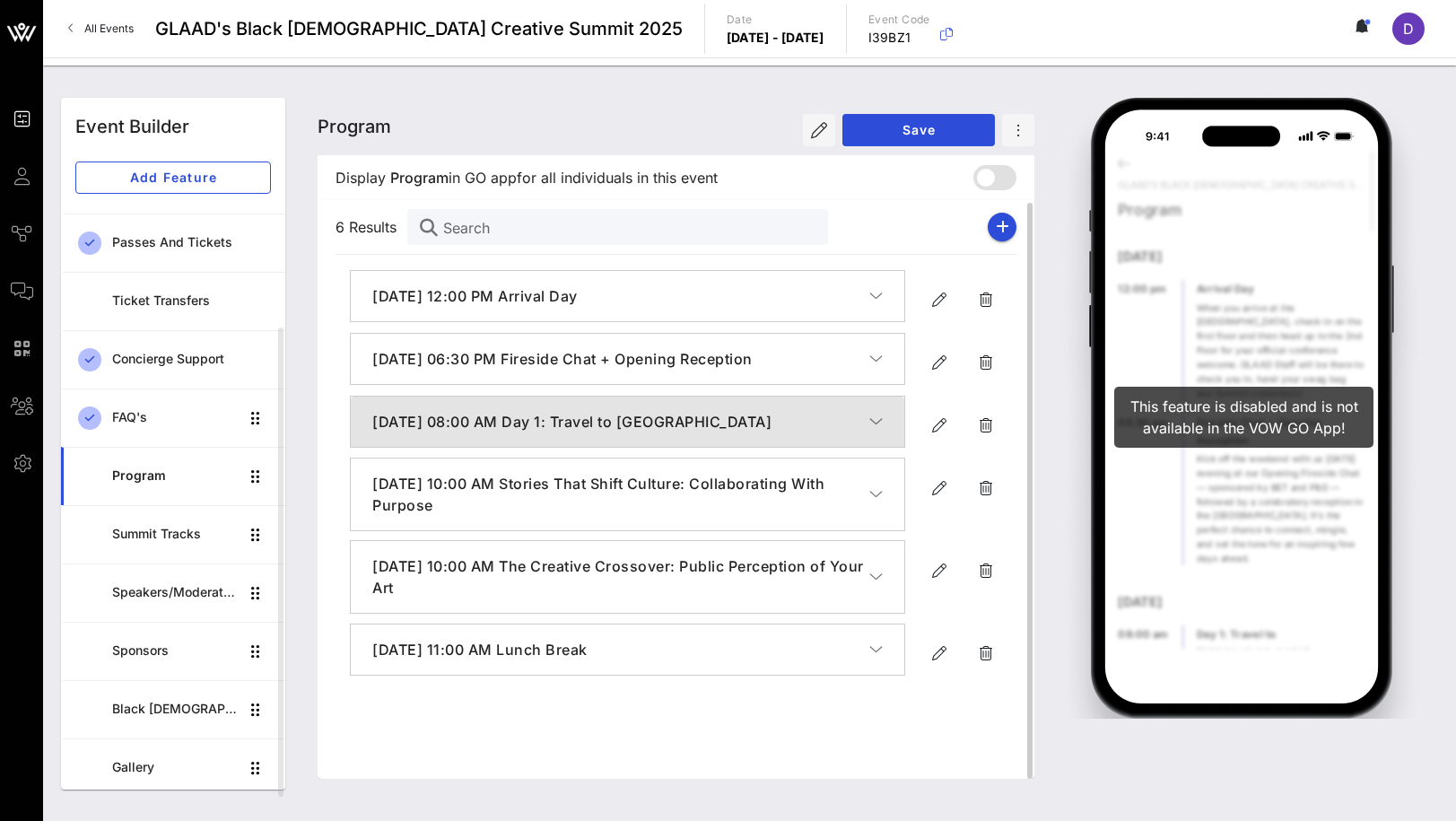
click at [875, 424] on icon "button" at bounding box center [875, 422] width 14 height 18
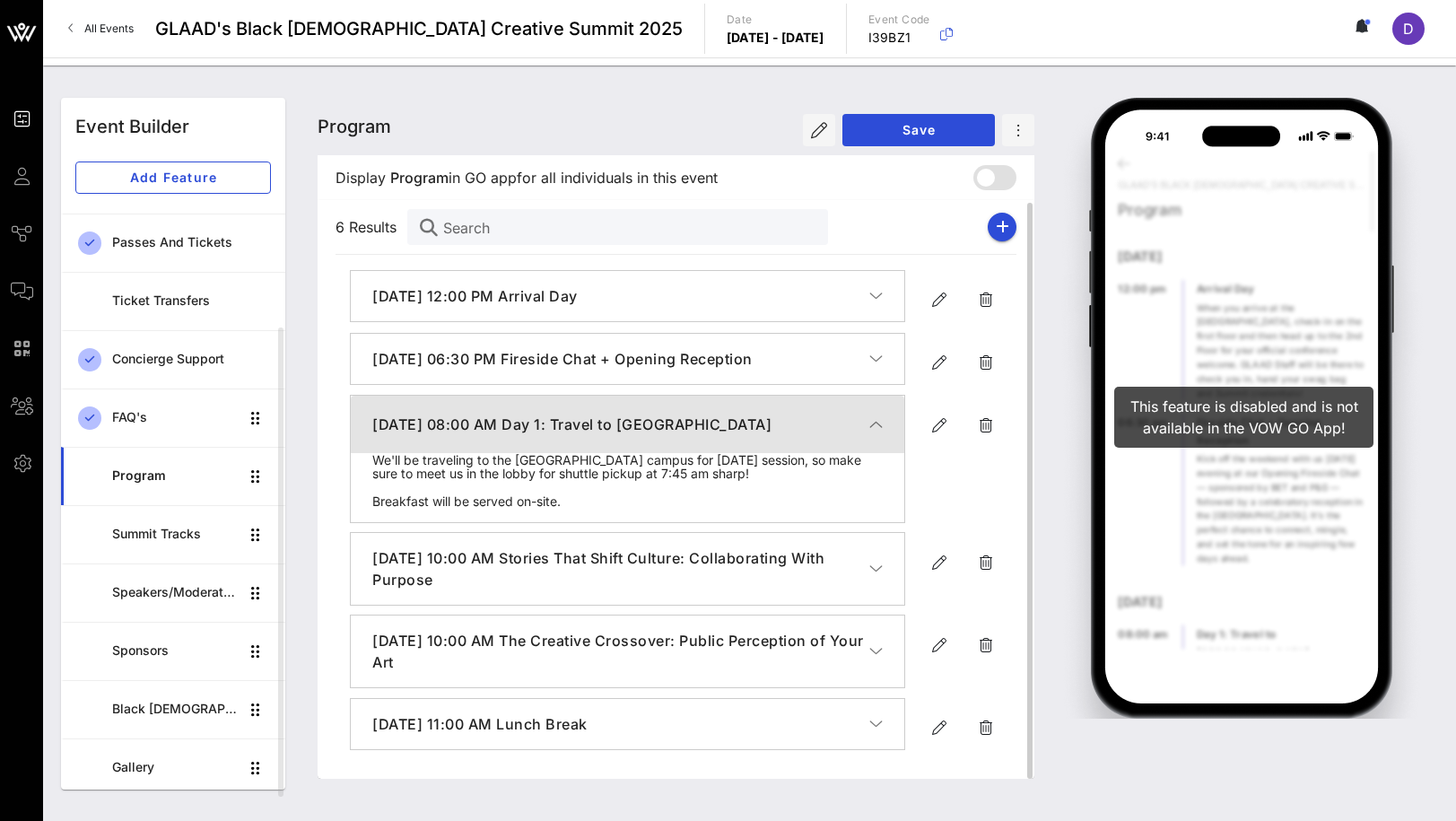
click at [875, 424] on icon "button" at bounding box center [875, 425] width 14 height 18
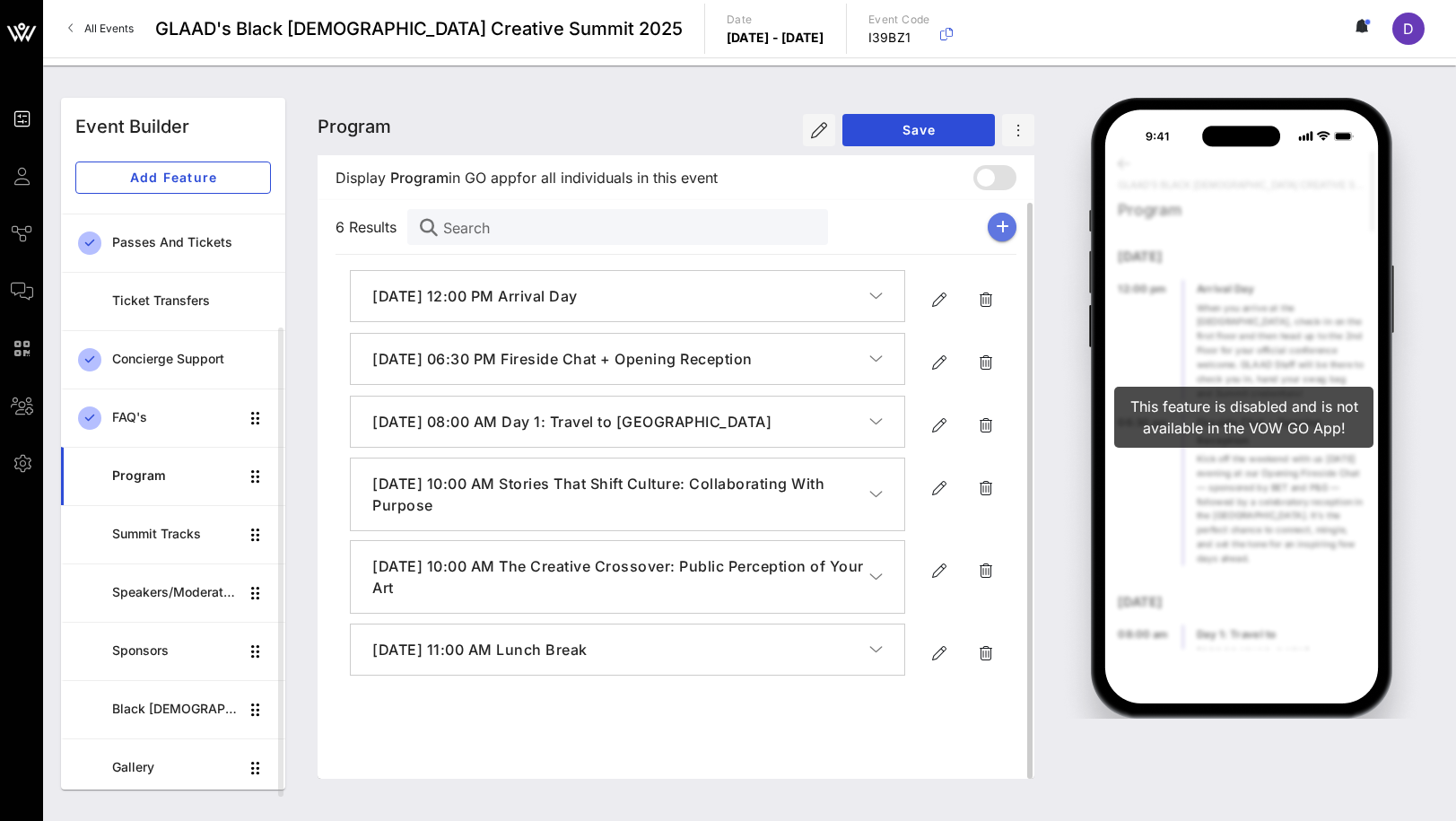
click at [1007, 226] on icon "button" at bounding box center [1002, 227] width 14 height 15
type input "[DATE]"
type input "6 PM"
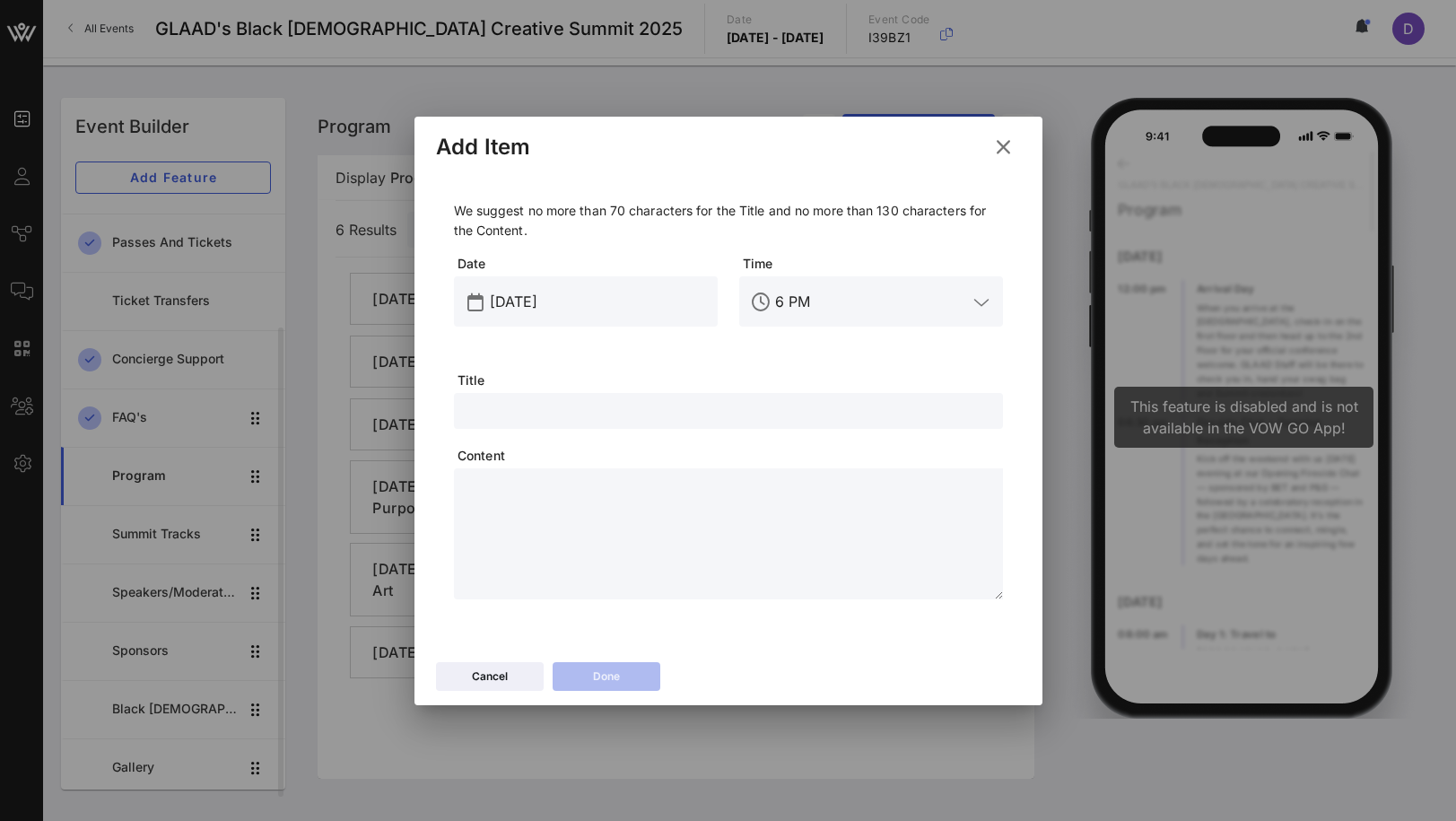
scroll to position [0, 0]
click at [562, 426] on div at bounding box center [728, 410] width 528 height 36
paste input "Optional Wellness Break"
type input "Optional Wellness Break"
click at [533, 317] on div "[DATE]" at bounding box center [599, 301] width 217 height 50
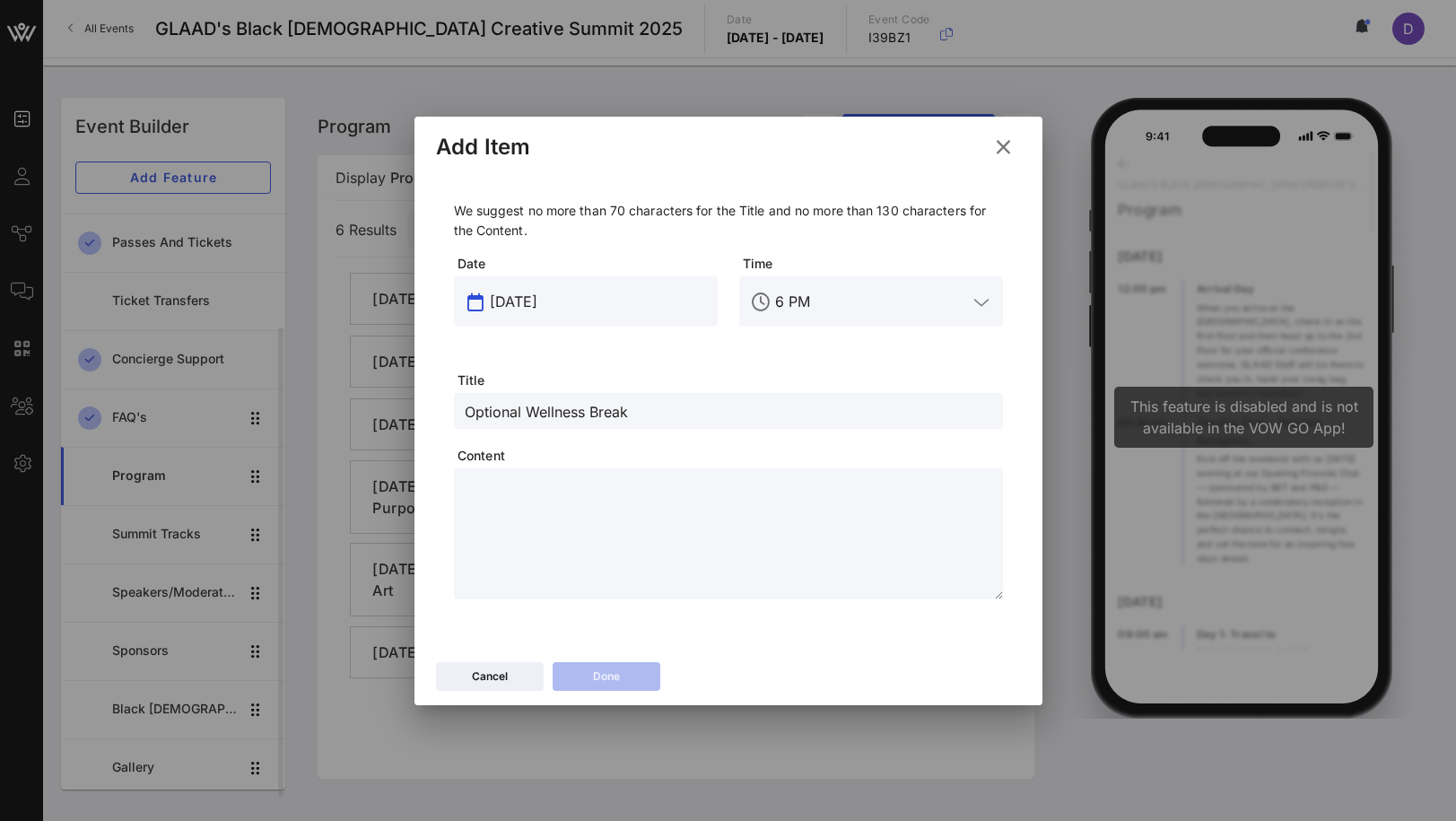
click at [532, 296] on input "[DATE]" at bounding box center [599, 301] width 217 height 28
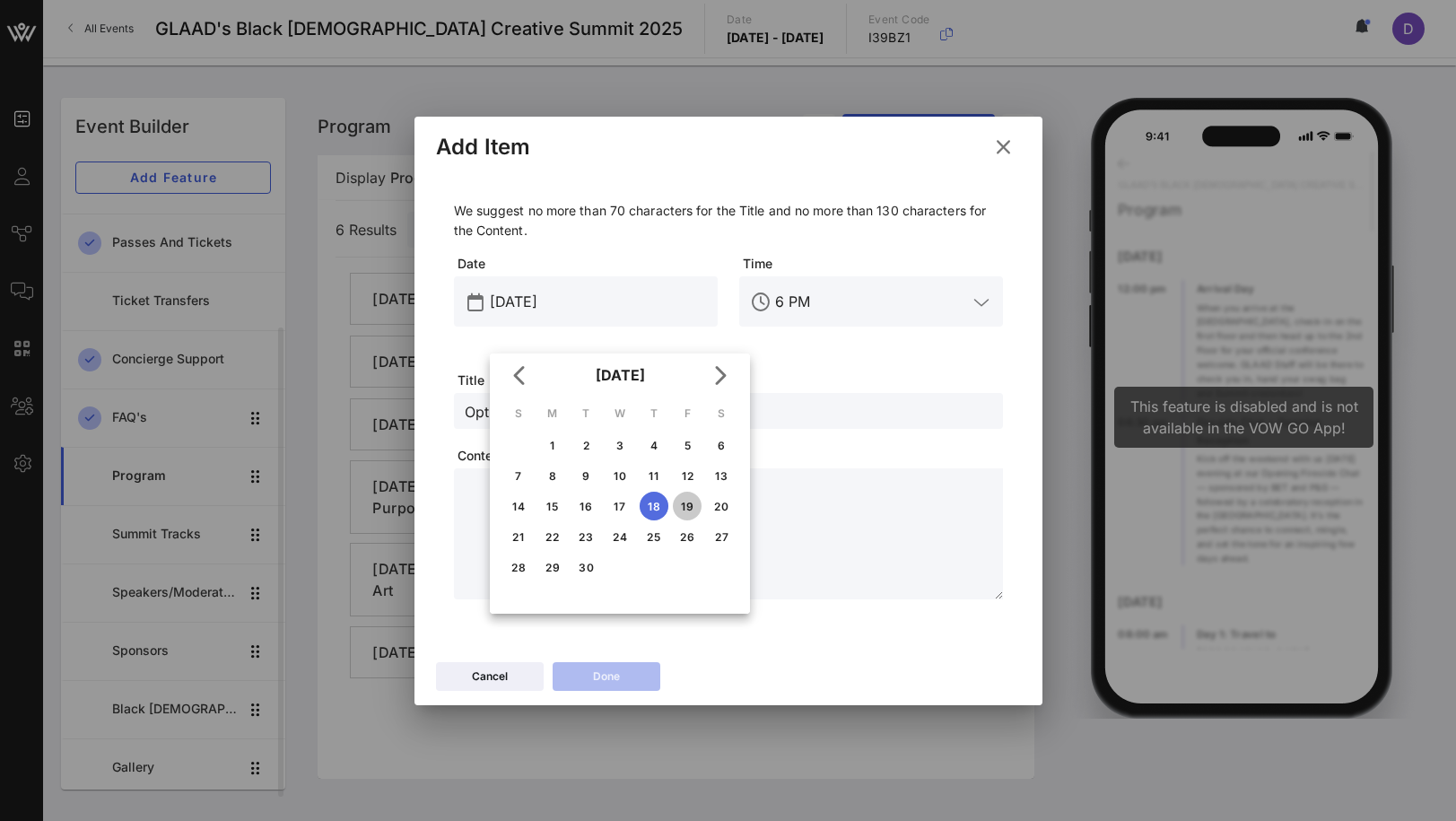
click at [683, 502] on div "19" at bounding box center [686, 506] width 28 height 14
type input "[DATE]"
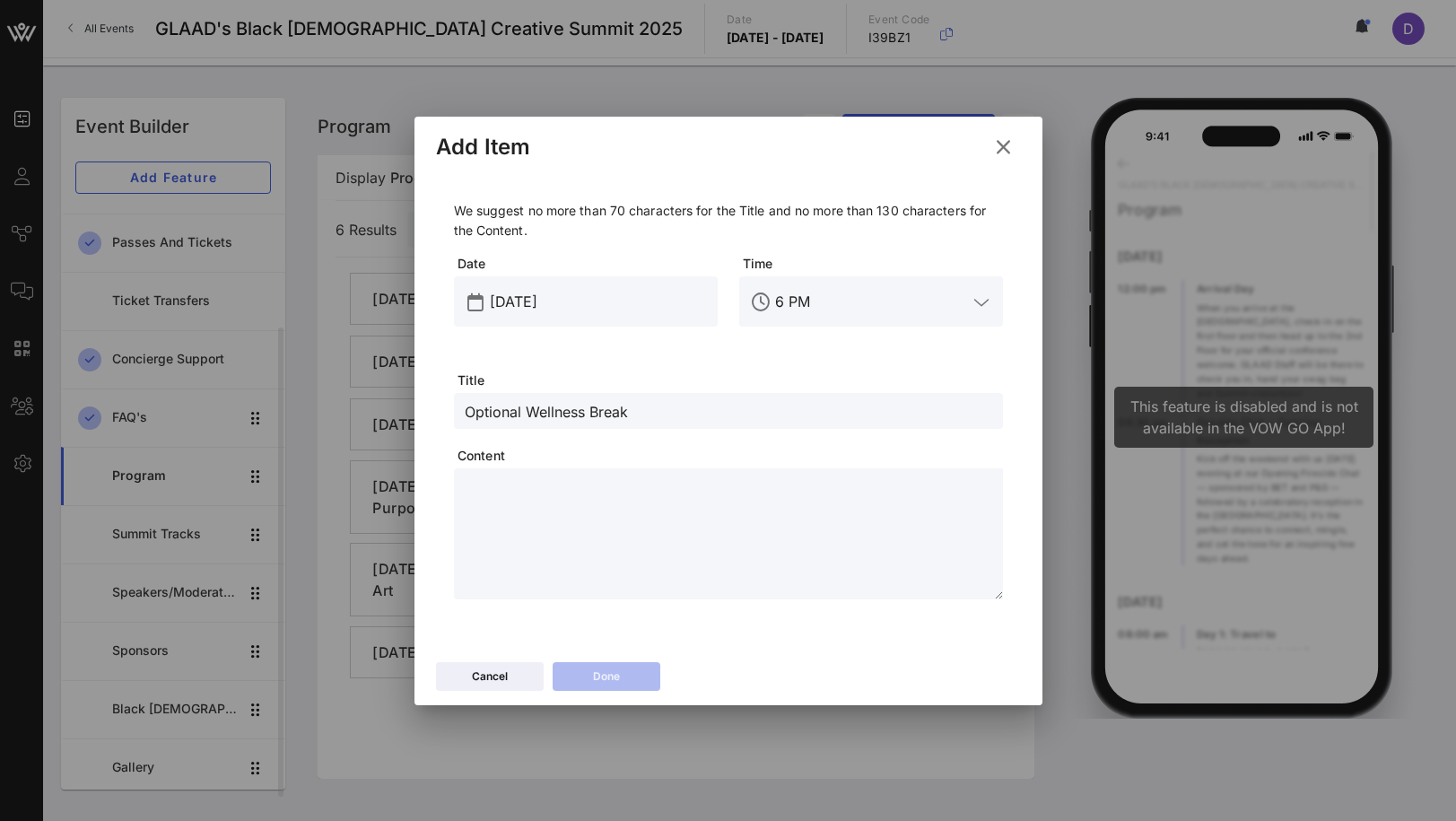
click at [697, 542] on textarea at bounding box center [734, 537] width 539 height 126
click at [783, 267] on span "Time" at bounding box center [873, 264] width 260 height 18
click at [785, 299] on input "6 PM" at bounding box center [871, 301] width 192 height 28
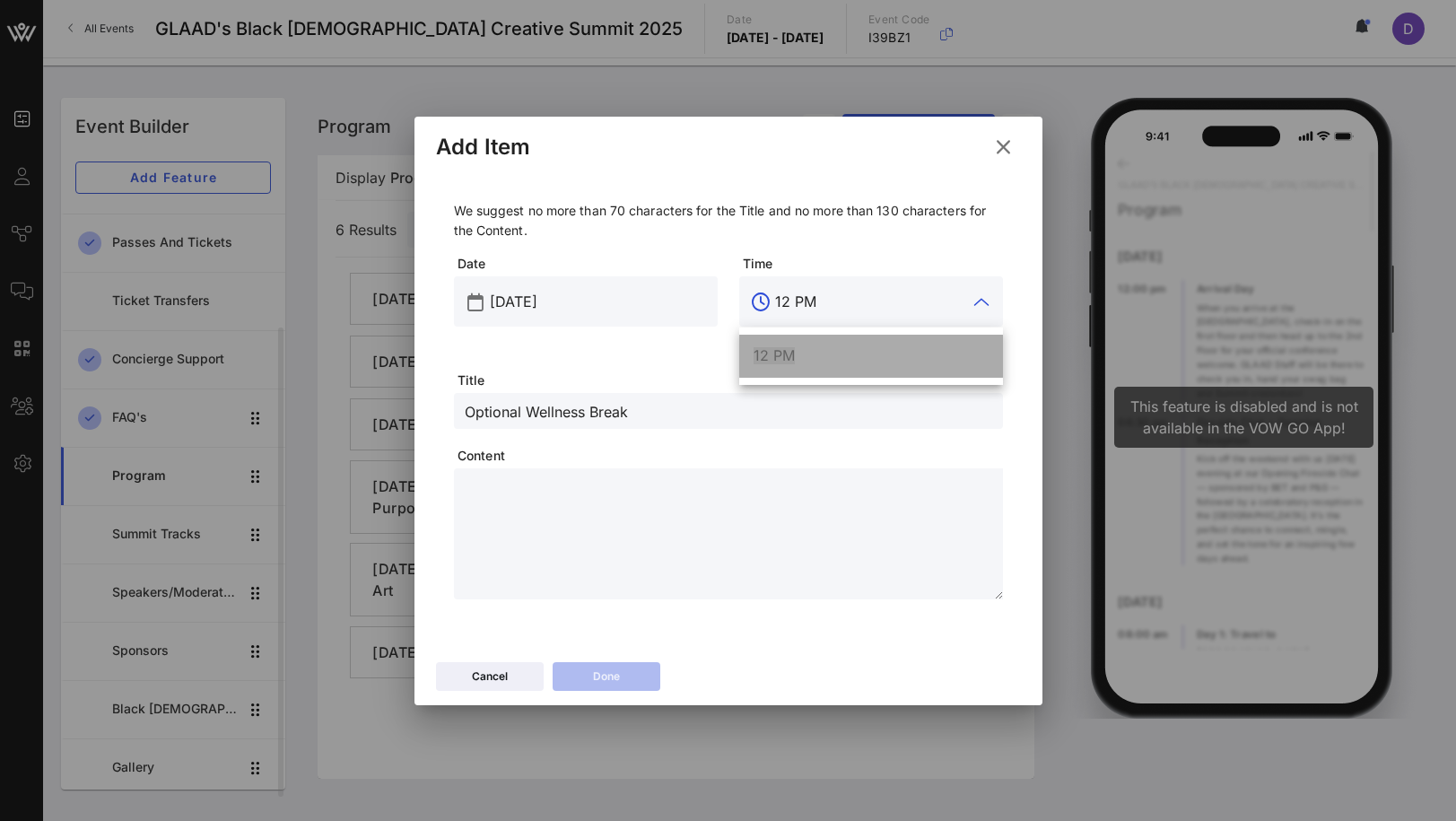
click at [791, 360] on span "12 PM" at bounding box center [774, 355] width 41 height 18
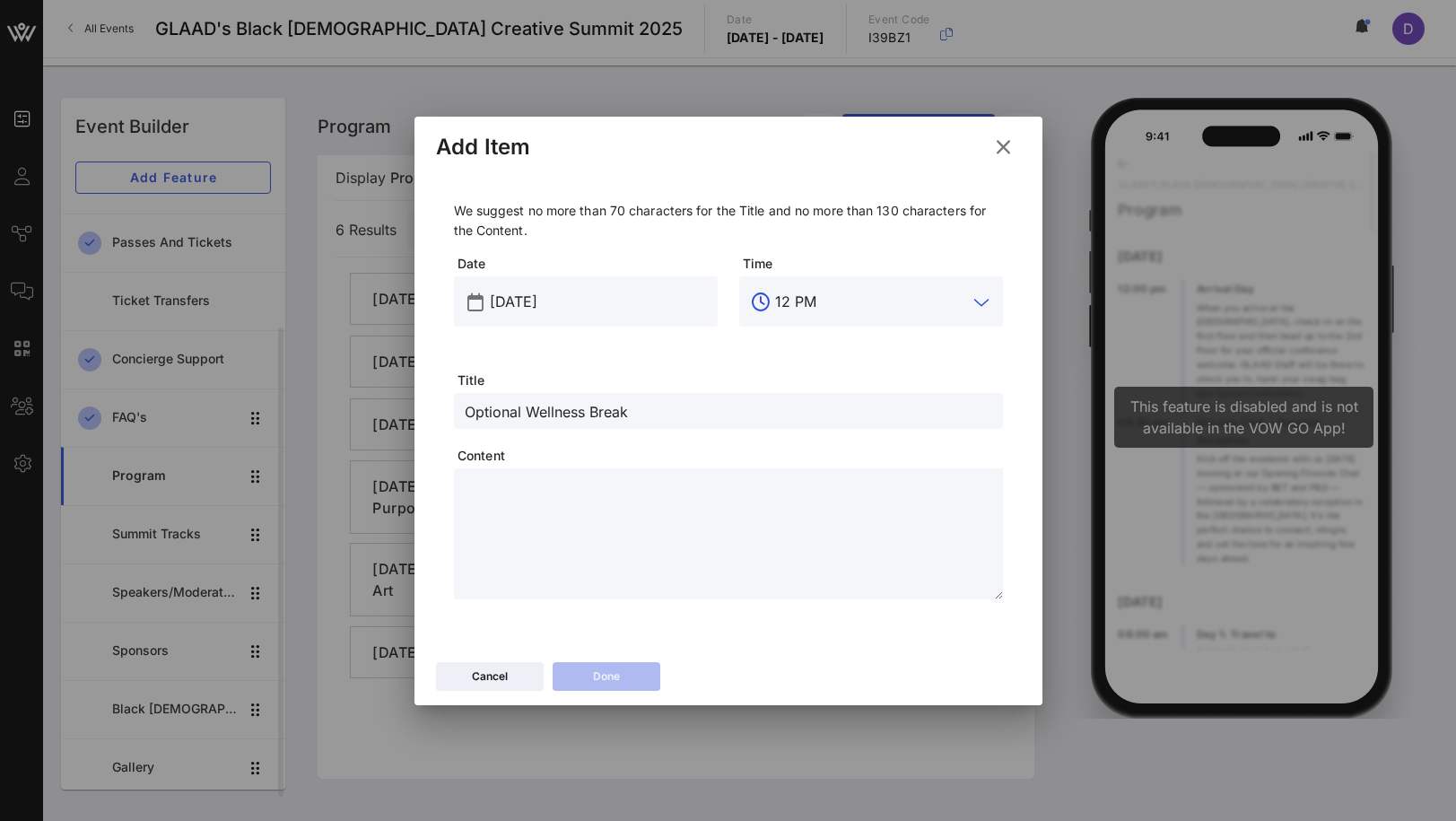
type input "12 PM"
click at [862, 547] on textarea at bounding box center [734, 537] width 539 height 126
paste textarea "**********"
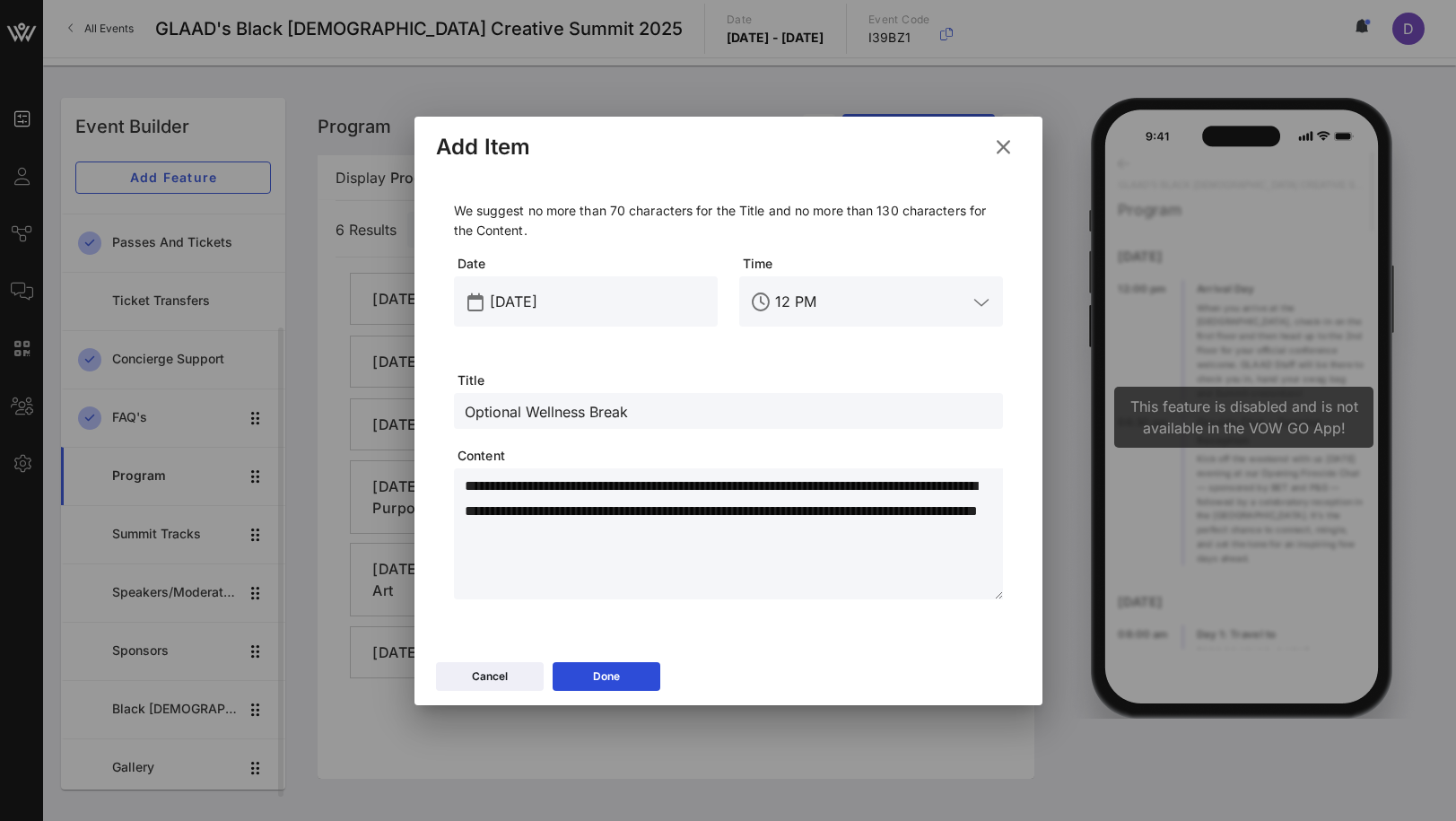
drag, startPoint x: 579, startPoint y: 487, endPoint x: 721, endPoint y: 489, distance: 142.0
click at [722, 489] on textarea "**********" at bounding box center [734, 537] width 539 height 126
type textarea "**********"
click at [622, 674] on button "Done" at bounding box center [606, 676] width 108 height 28
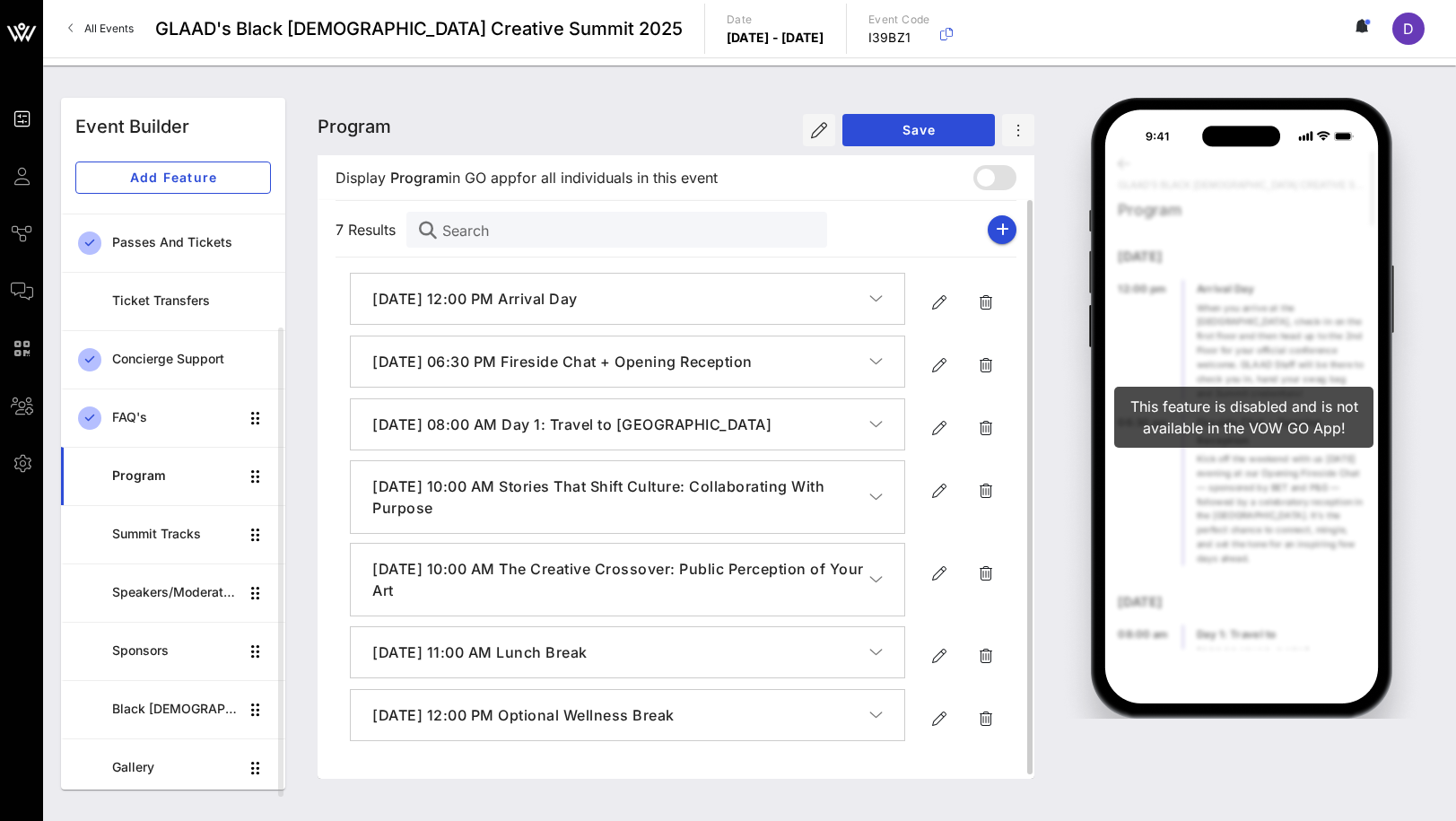
scroll to position [5, 0]
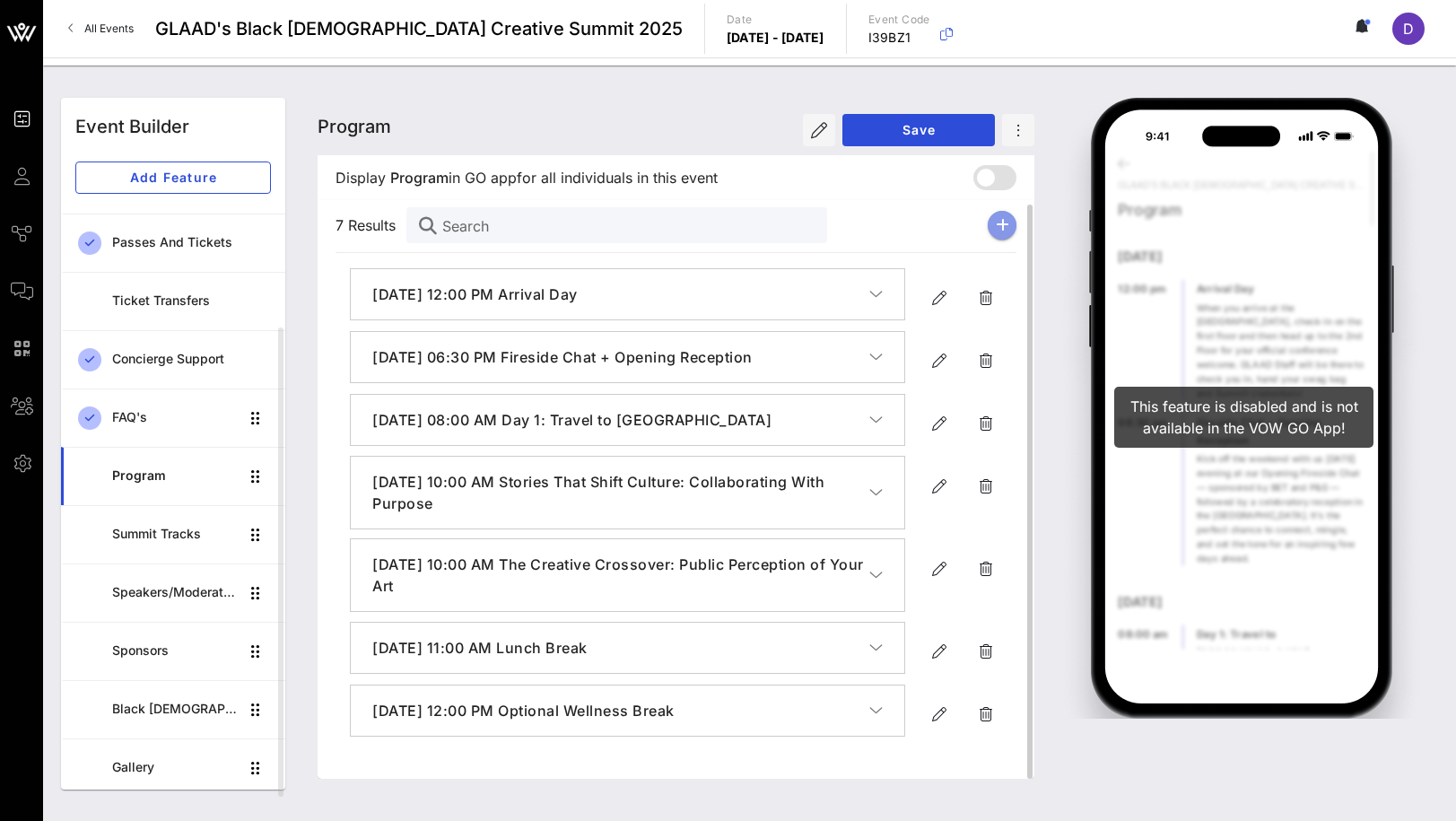
click at [997, 220] on icon "button" at bounding box center [1002, 226] width 14 height 15
type input "[DATE]"
type input "6 PM"
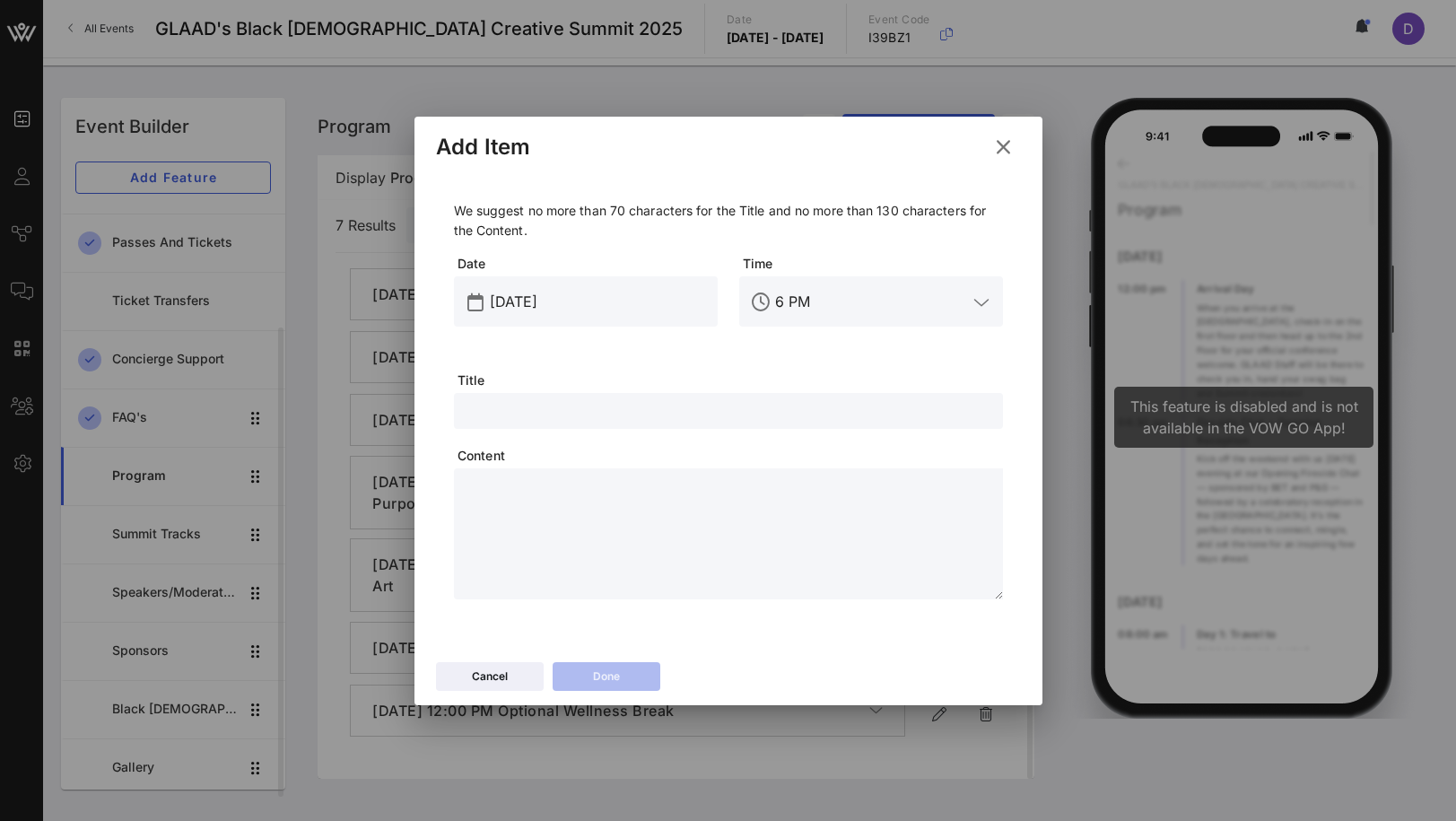
click at [594, 412] on input "text" at bounding box center [728, 411] width 528 height 24
paste input "Fireside Chat: Legacy Talk Session w/ [PERSON_NAME]"
click at [707, 419] on input "Fireside Chat: Legacy Talk Session w/ [PERSON_NAME]" at bounding box center [728, 411] width 528 height 24
click at [719, 417] on input "Fireside Chat: Legacy Talk Session w/ [PERSON_NAME]" at bounding box center [728, 411] width 528 height 24
type input "Fireside Chat: Legacy Talk Session with [PERSON_NAME]"
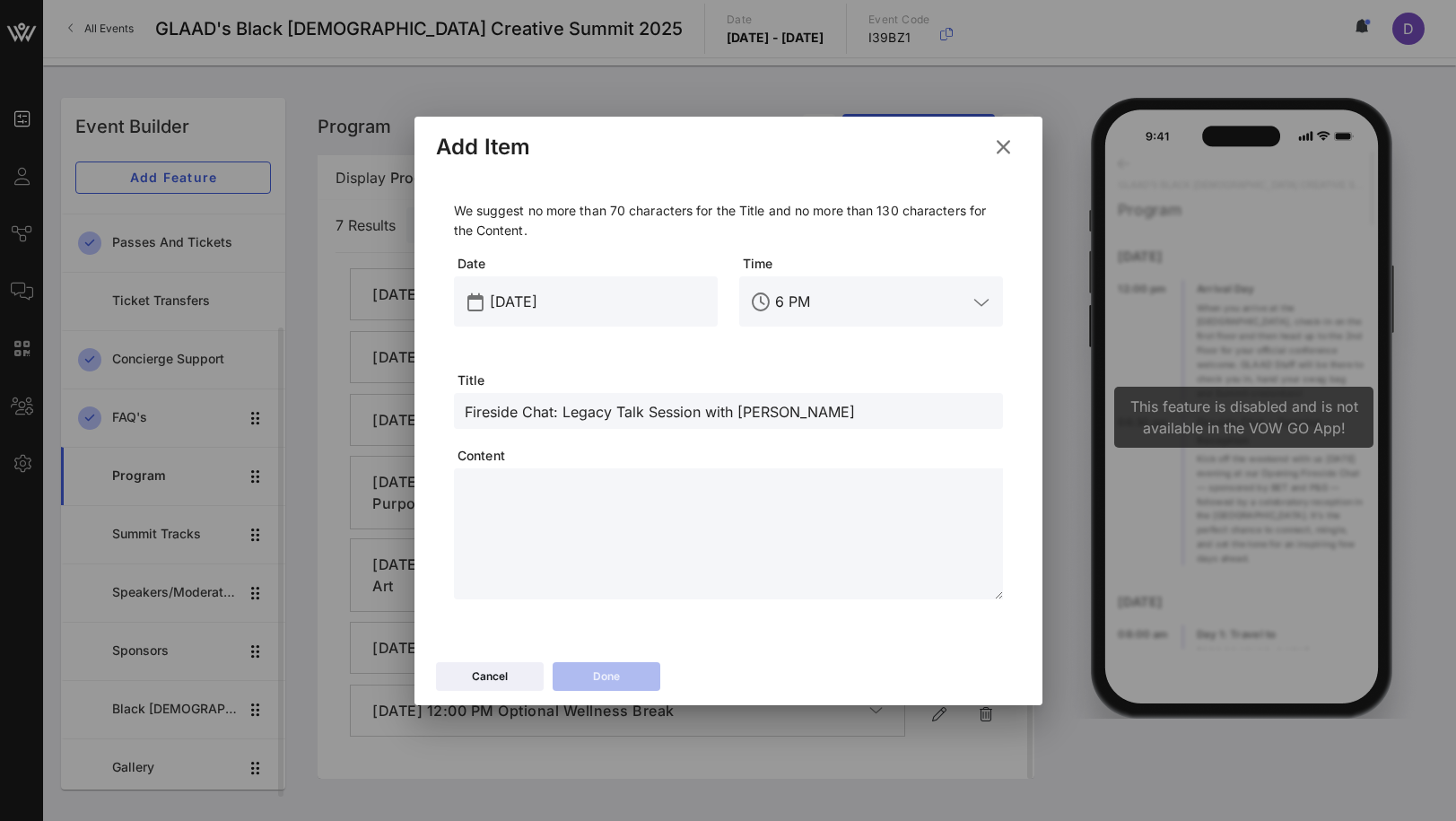
click at [659, 492] on textarea at bounding box center [734, 537] width 539 height 126
paste textarea "**********"
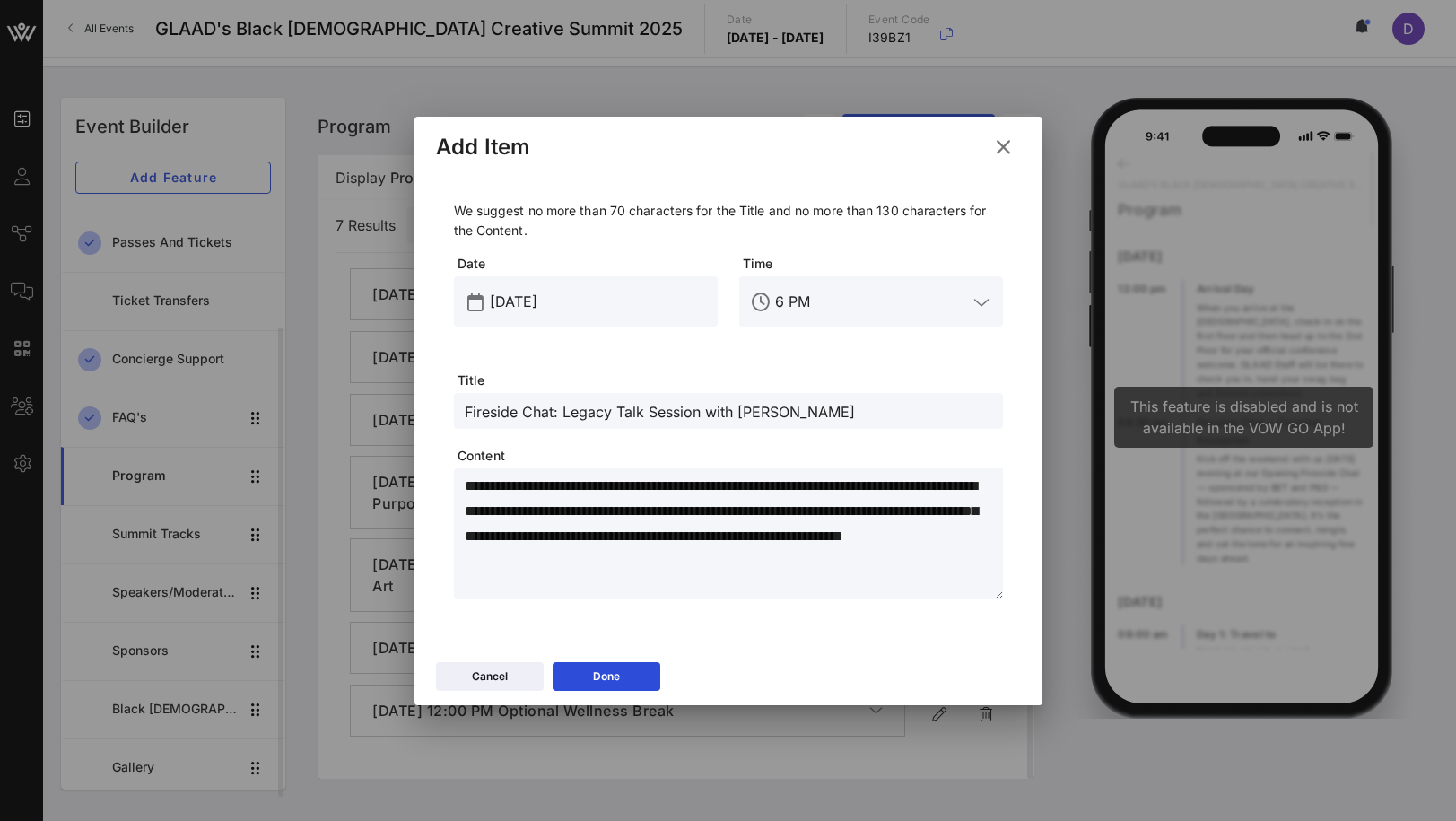
type textarea "**********"
click at [542, 293] on input "[DATE]" at bounding box center [599, 301] width 217 height 28
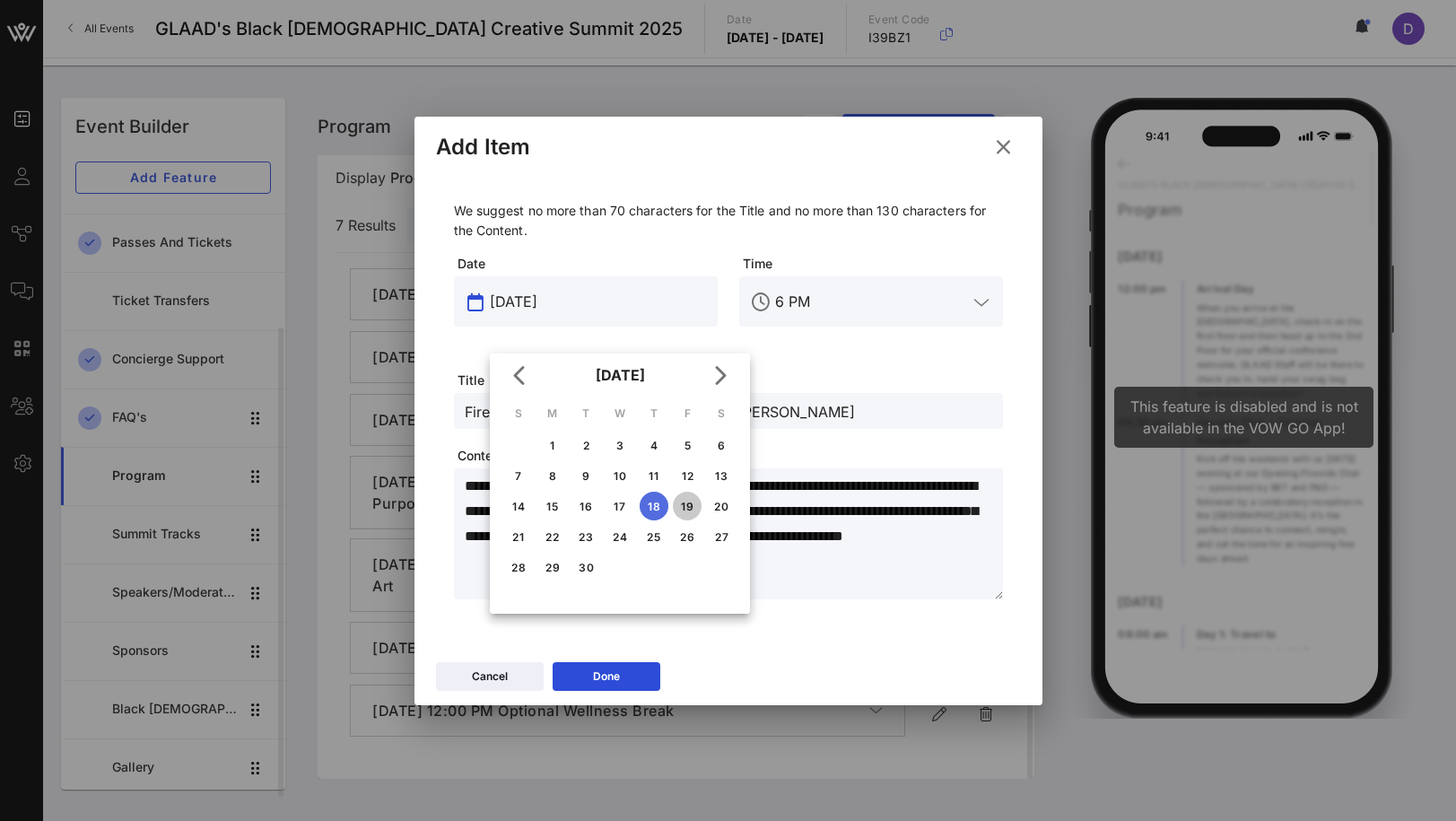
click at [686, 503] on div "19" at bounding box center [686, 506] width 28 height 14
type input "[DATE]"
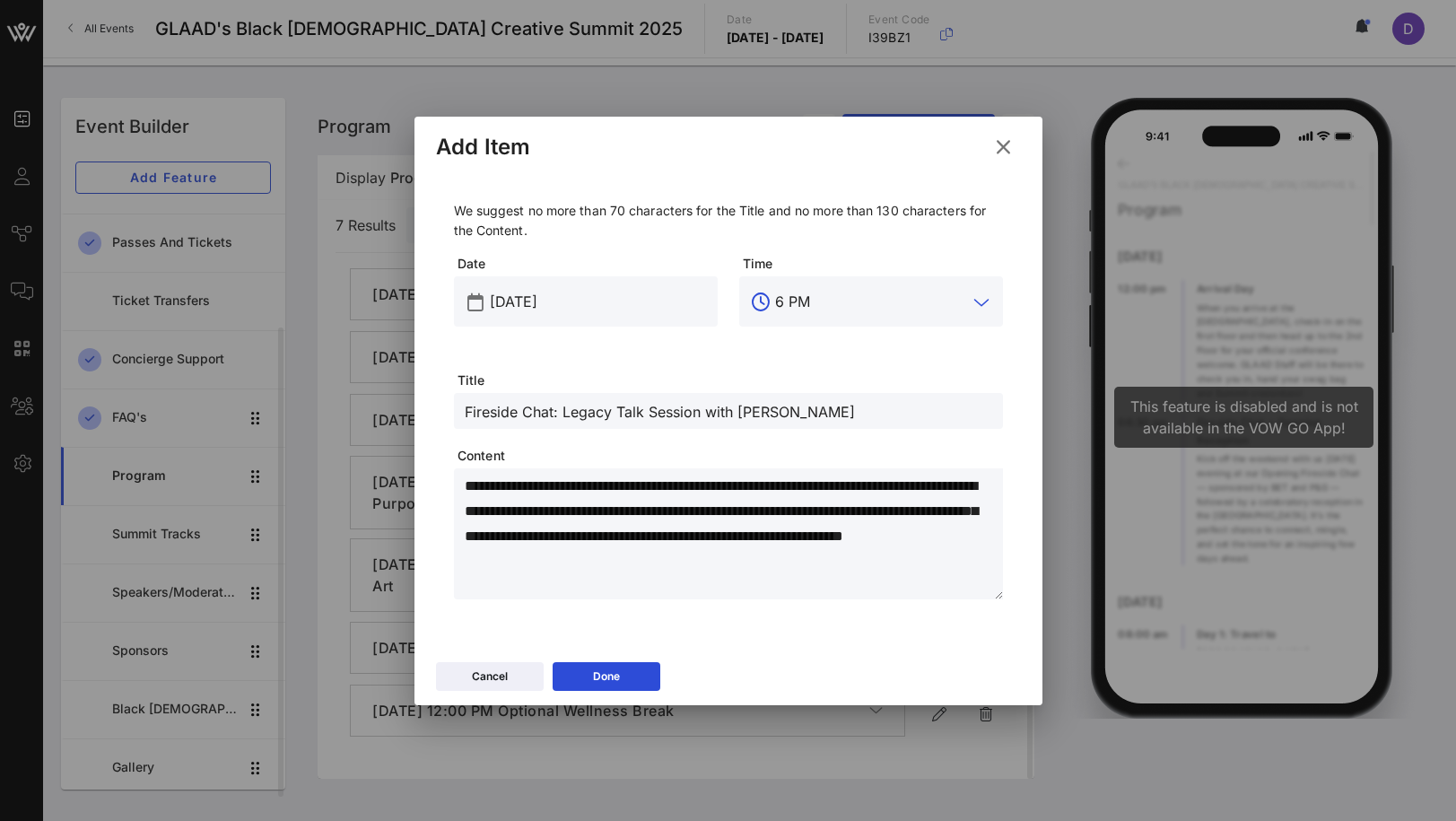
click at [781, 301] on input "6 PM" at bounding box center [871, 301] width 192 height 28
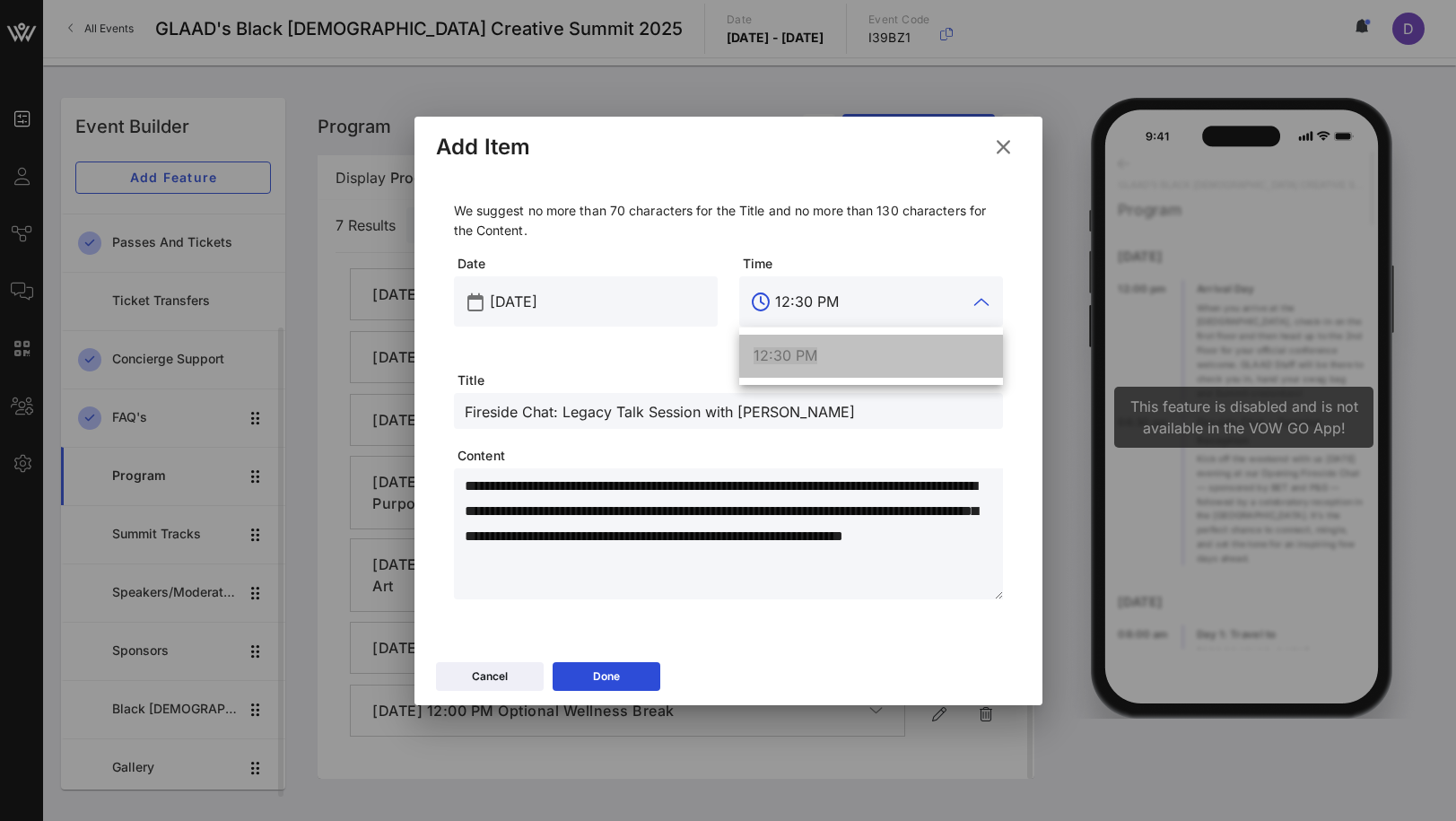
click at [787, 363] on span "12:30 PM" at bounding box center [786, 355] width 64 height 18
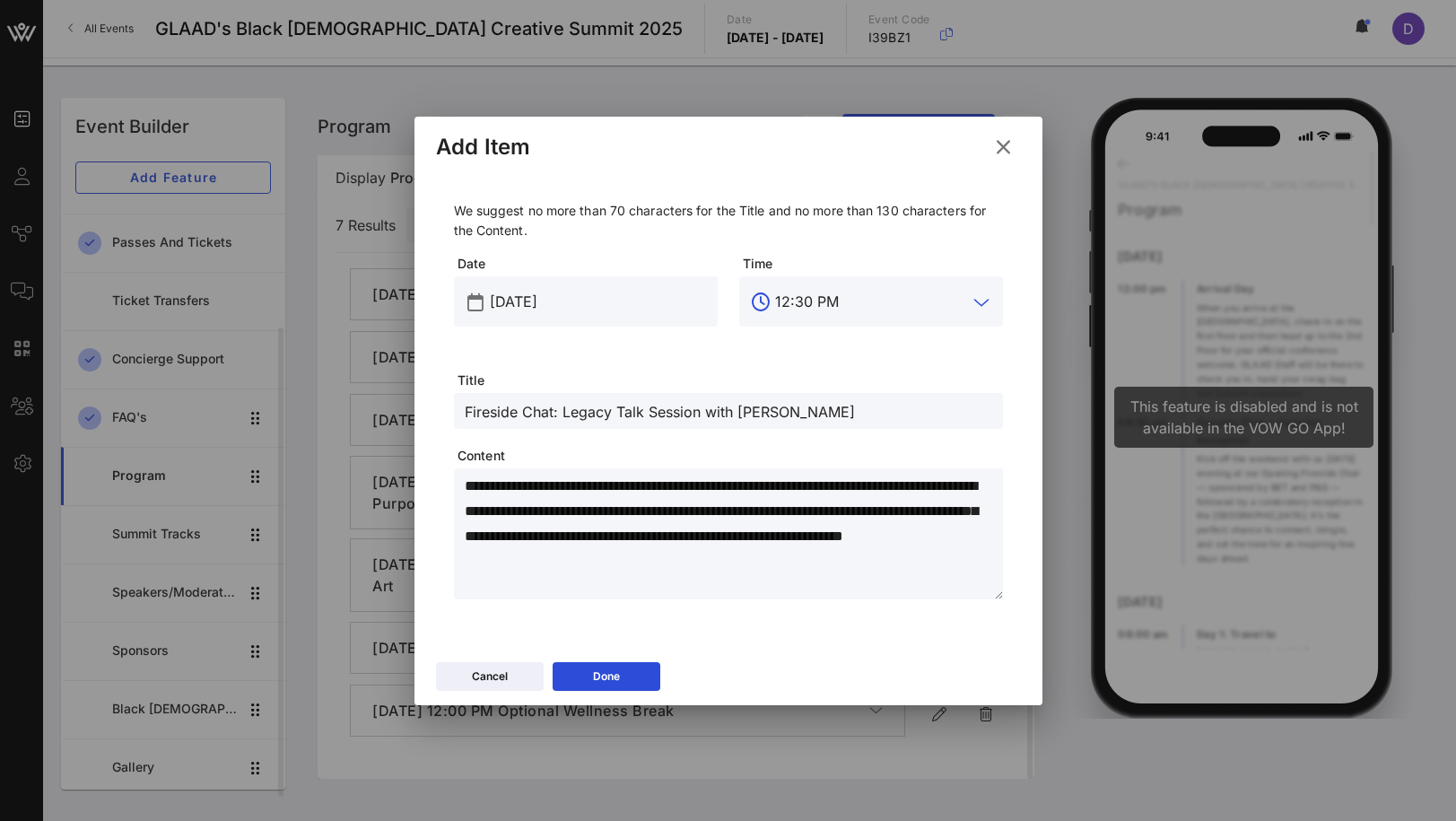
type input "12:30 PM"
click at [689, 549] on textarea "**********" at bounding box center [734, 537] width 539 height 126
click at [634, 677] on button "Done" at bounding box center [606, 676] width 108 height 28
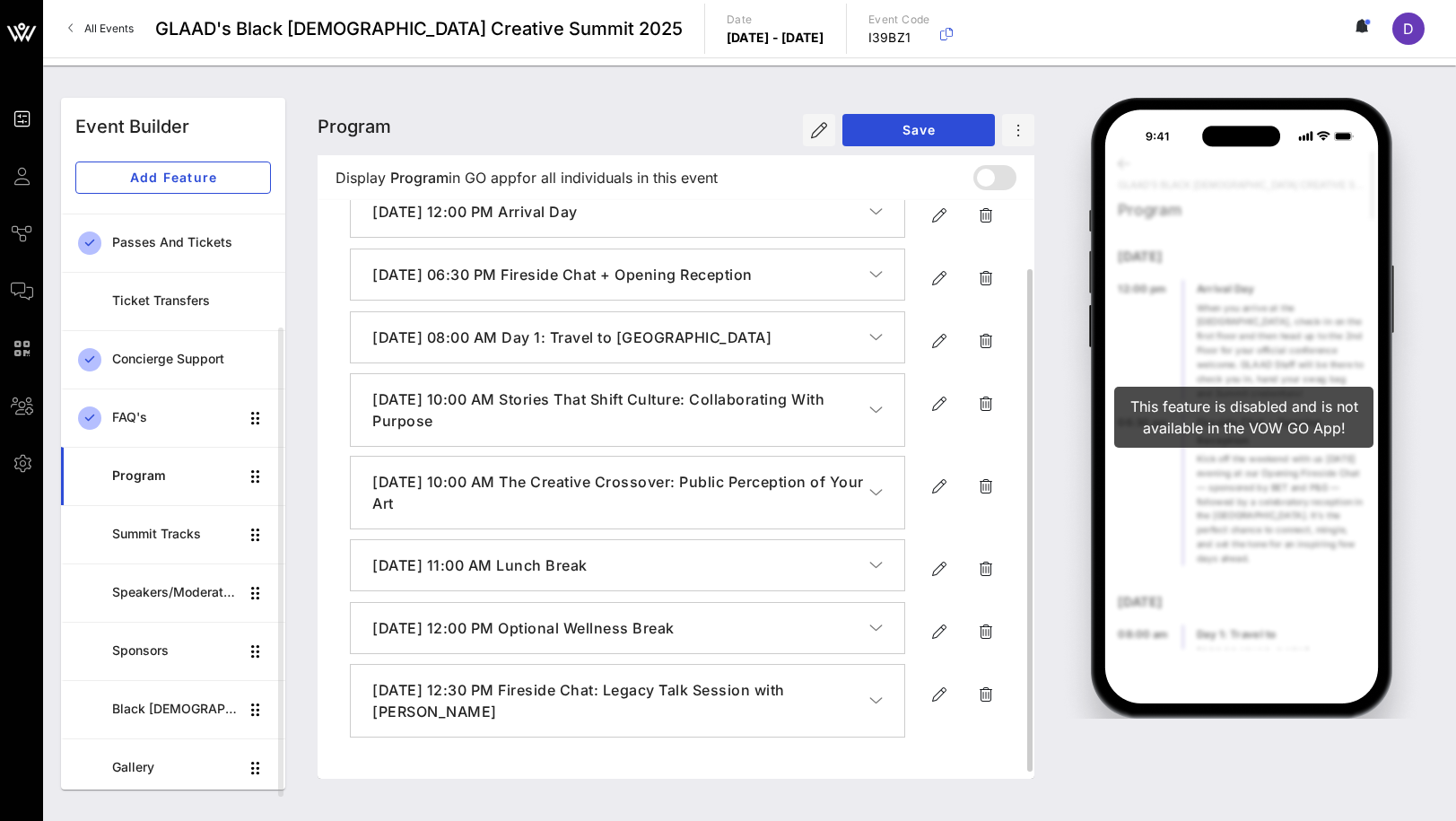
scroll to position [0, 0]
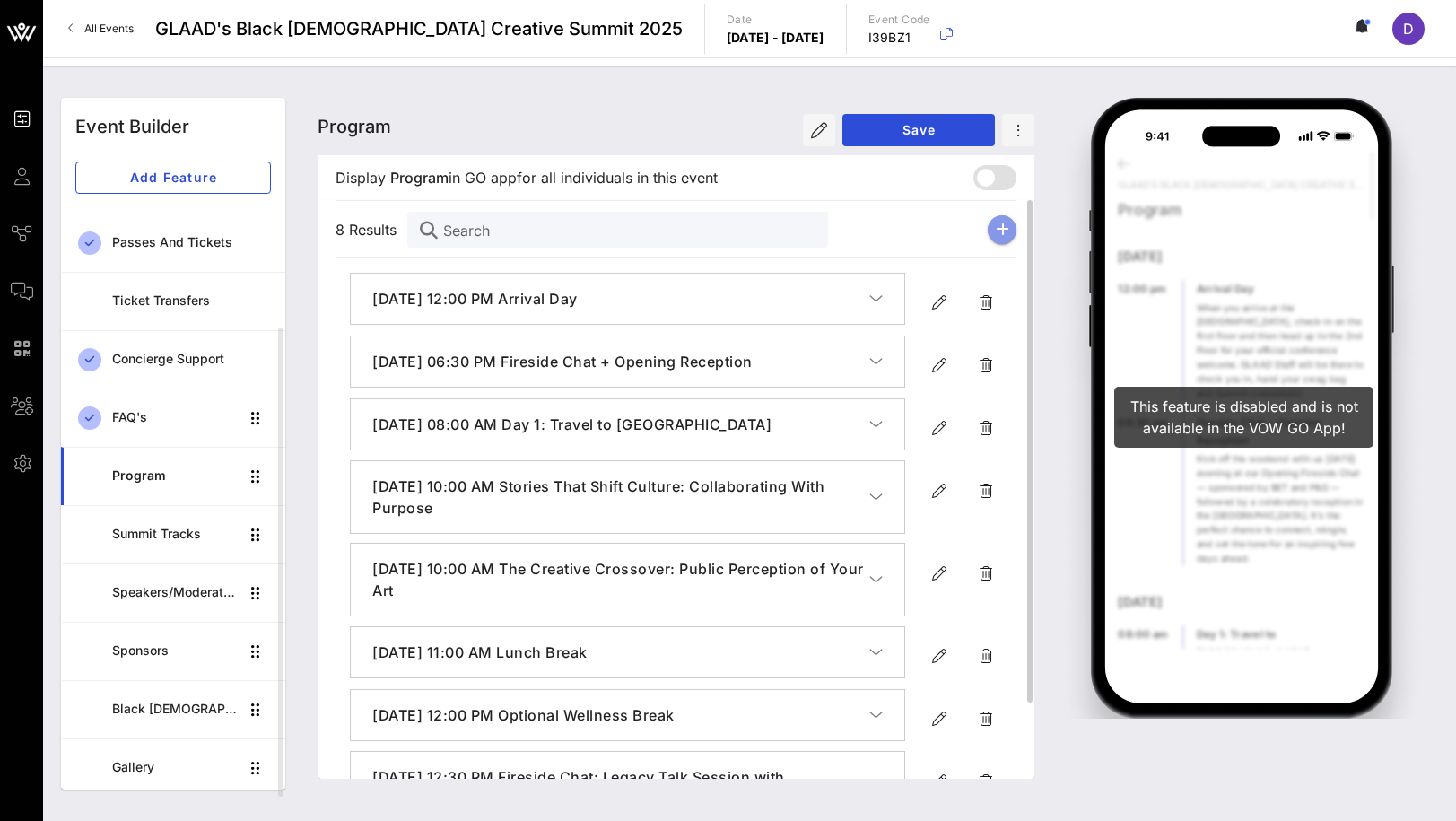
click at [989, 230] on button "button" at bounding box center [1001, 229] width 28 height 28
type input "[DATE]"
type input "6 PM"
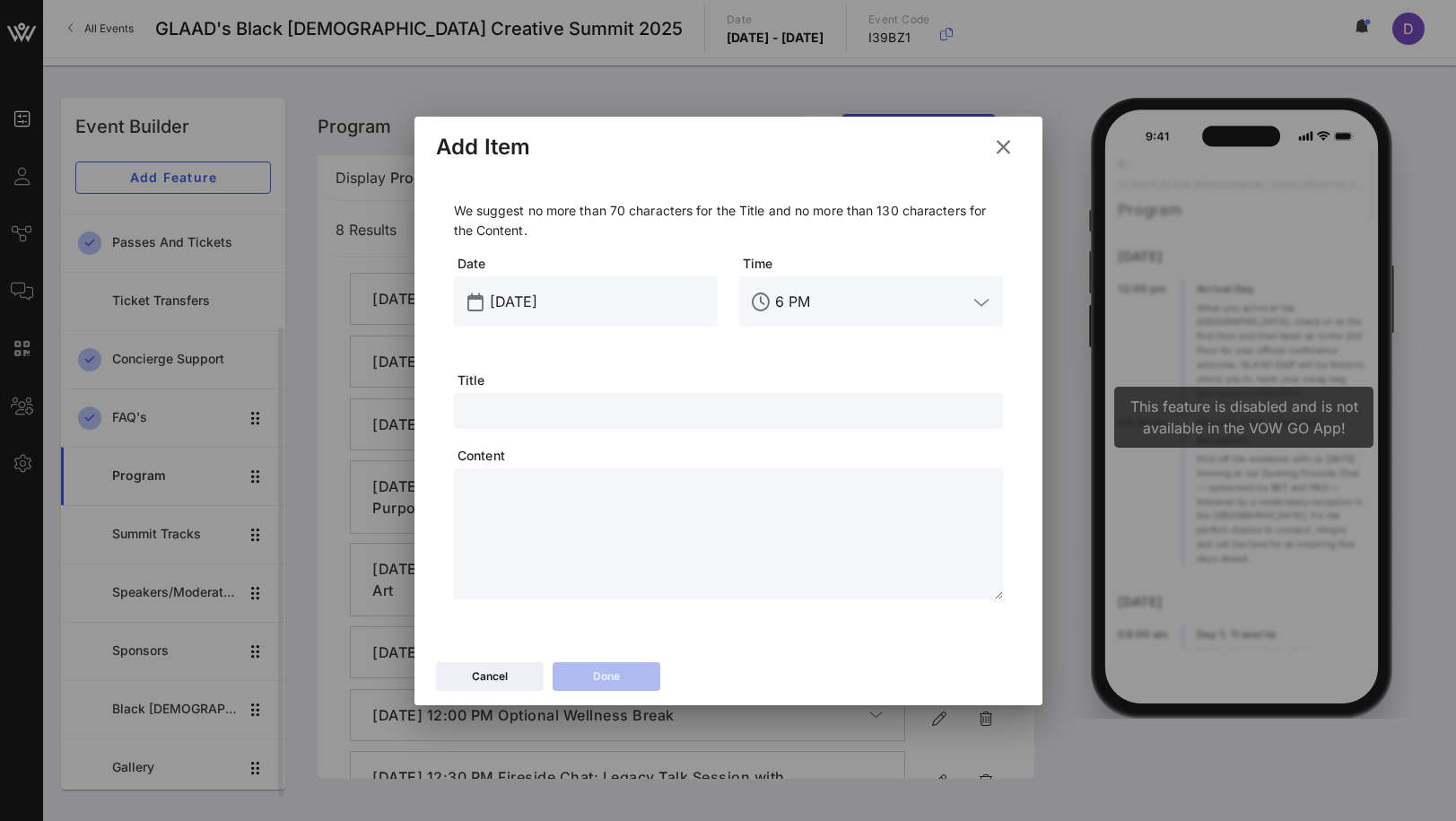
click at [519, 406] on input "text" at bounding box center [728, 411] width 528 height 24
paste input "" Beyond Visibility: Defending and Defining Black Trans Narratives ""
drag, startPoint x: 483, startPoint y: 408, endPoint x: 431, endPoint y: 406, distance: 52.0
click at [431, 406] on div "We suggest no more than 70 characters for the Title and no more than 130 charac…" at bounding box center [728, 413] width 628 height 481
click at [917, 407] on input "Beyond Visibility: Defending and Defining Black Trans Narratives "" at bounding box center [728, 411] width 528 height 24
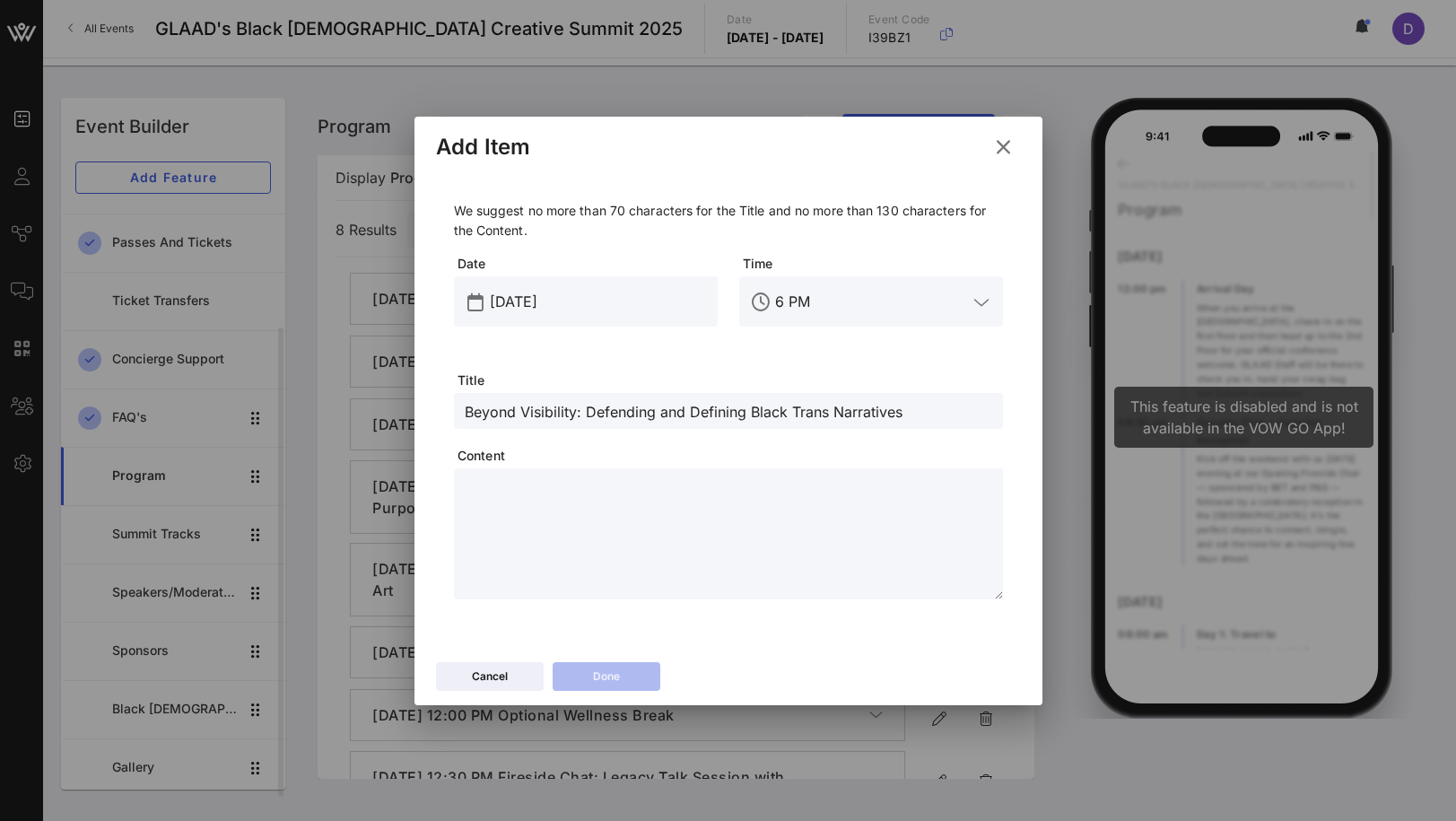
type input "Beyond Visibility: Defending and Defining Black Trans Narratives"
click at [637, 403] on input "Beyond Visibility: Defending and Defining Black Trans Narratives" at bounding box center [728, 411] width 528 height 24
click at [650, 501] on textarea at bounding box center [734, 537] width 539 height 126
paste textarea "**********"
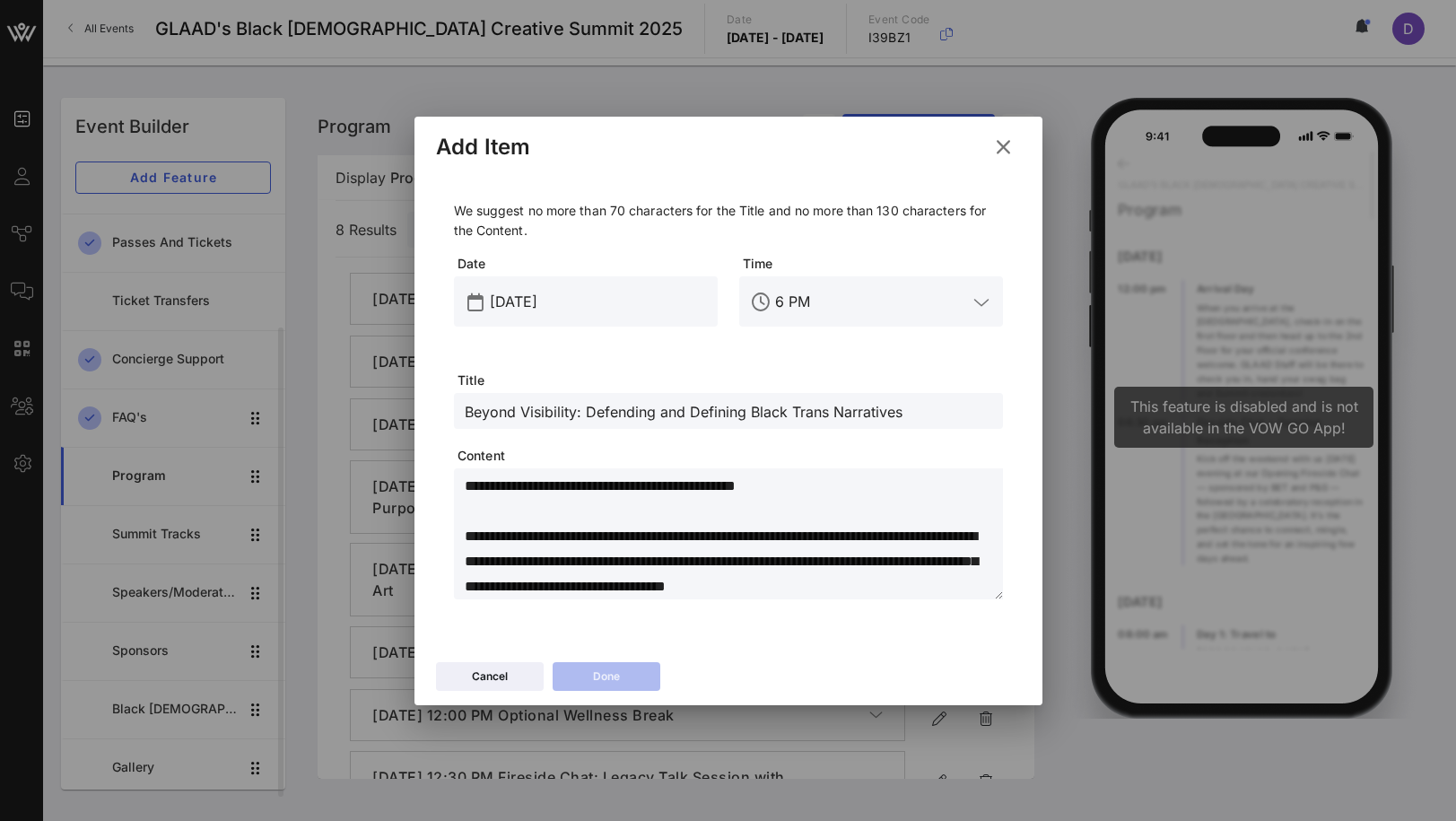
scroll to position [172, 0]
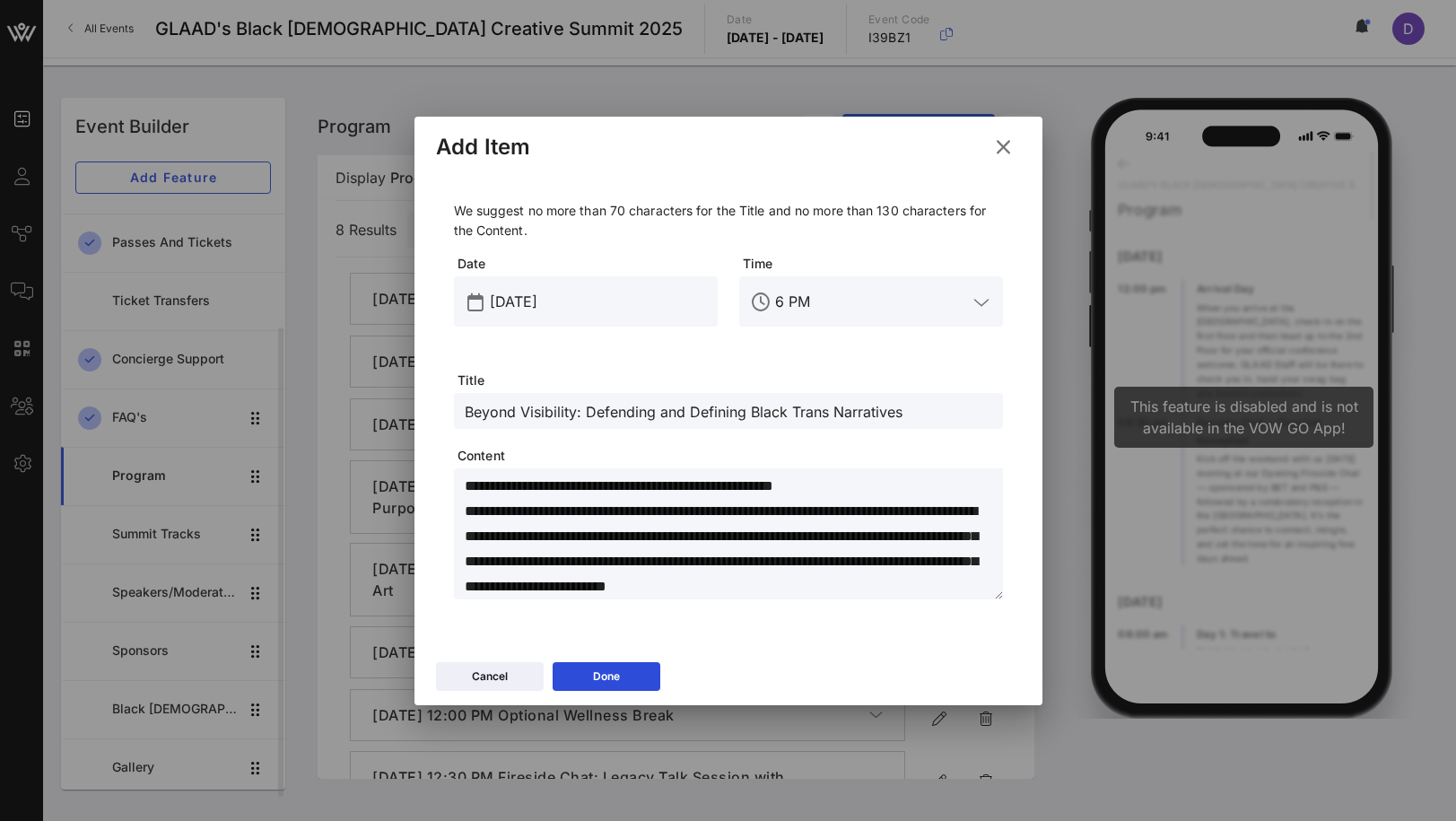
click at [720, 546] on textarea "**********" at bounding box center [734, 537] width 539 height 126
paste textarea "**********"
type textarea "**********"
click at [616, 682] on div "Done" at bounding box center [606, 677] width 26 height 18
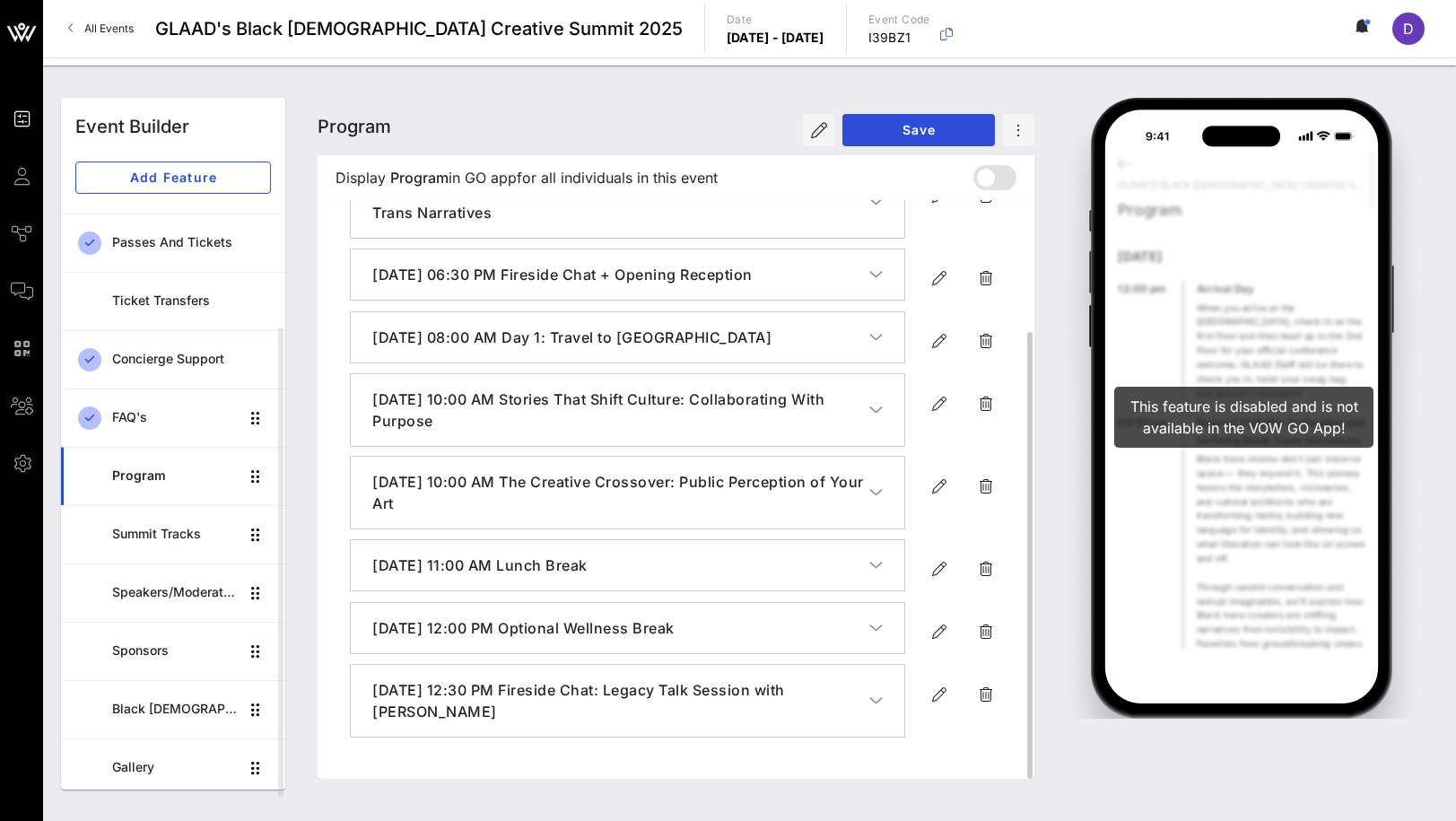
scroll to position [0, 0]
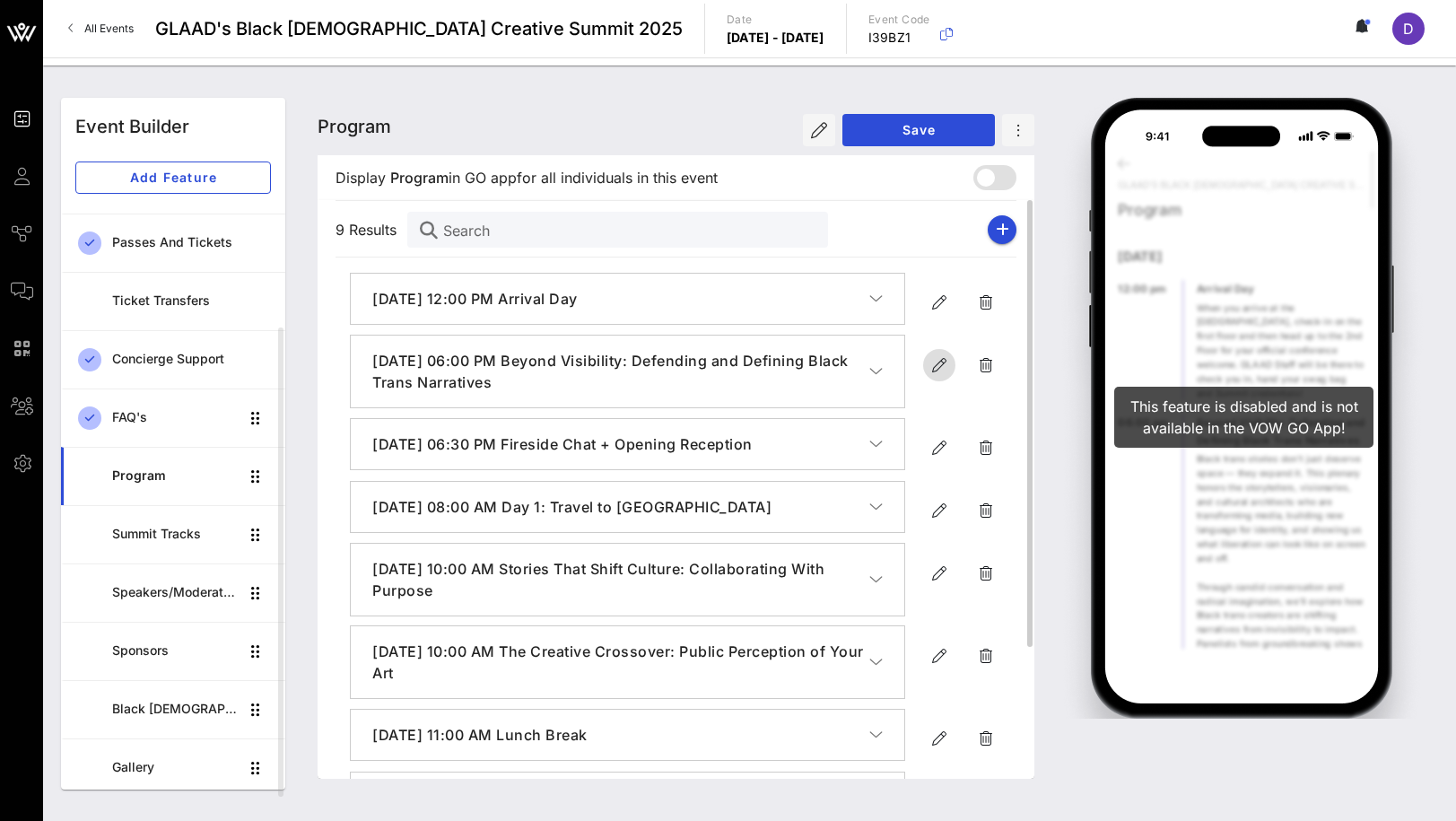
click at [937, 360] on icon "button" at bounding box center [939, 365] width 22 height 22
type input "[DATE]"
type input "6 PM"
type input "Beyond Visibility: Defending and Defining Black Trans Narratives"
type textarea "**********"
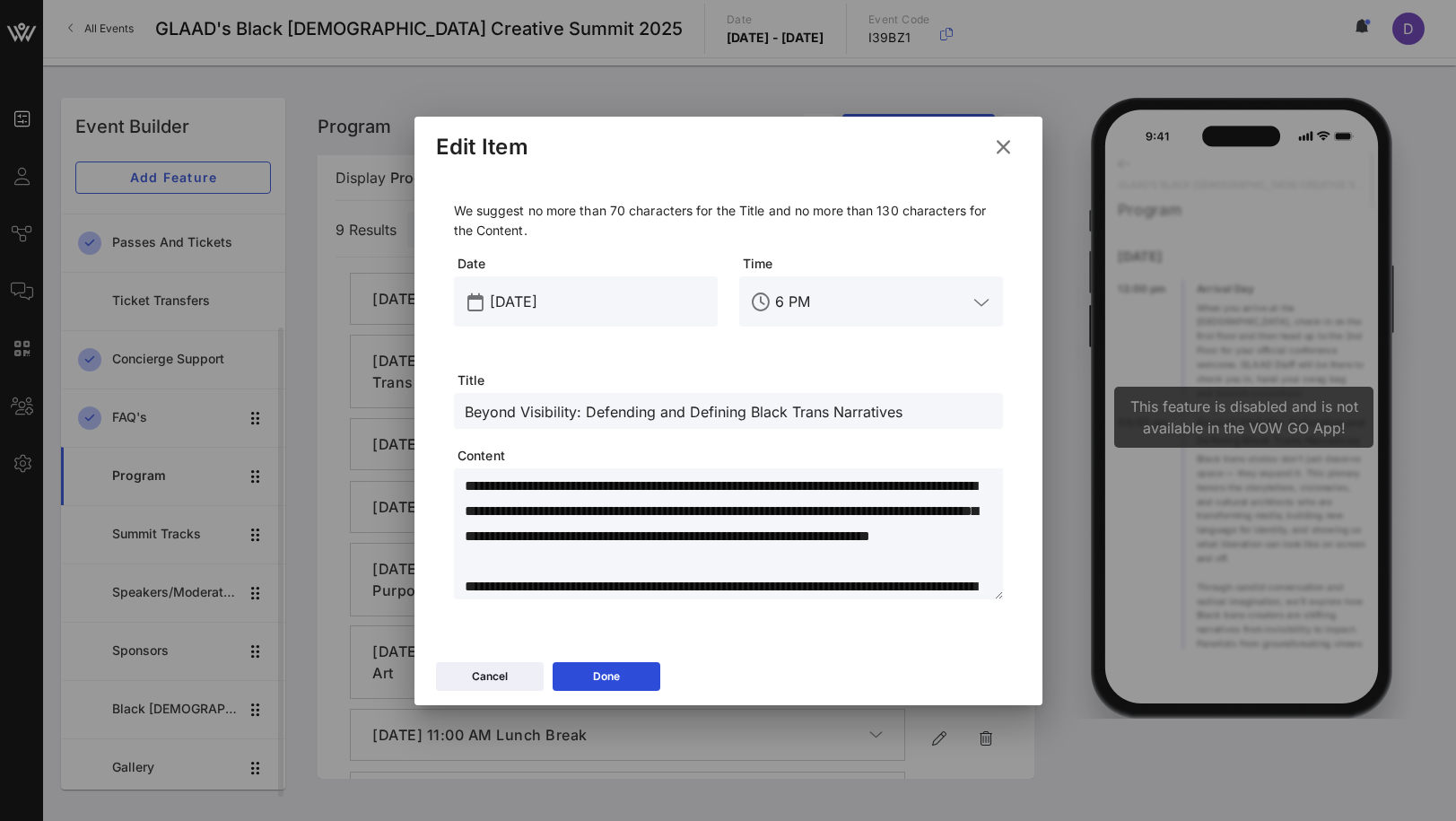
click at [536, 286] on div "[DATE]" at bounding box center [599, 301] width 217 height 50
click at [519, 293] on input "[DATE]" at bounding box center [599, 301] width 217 height 28
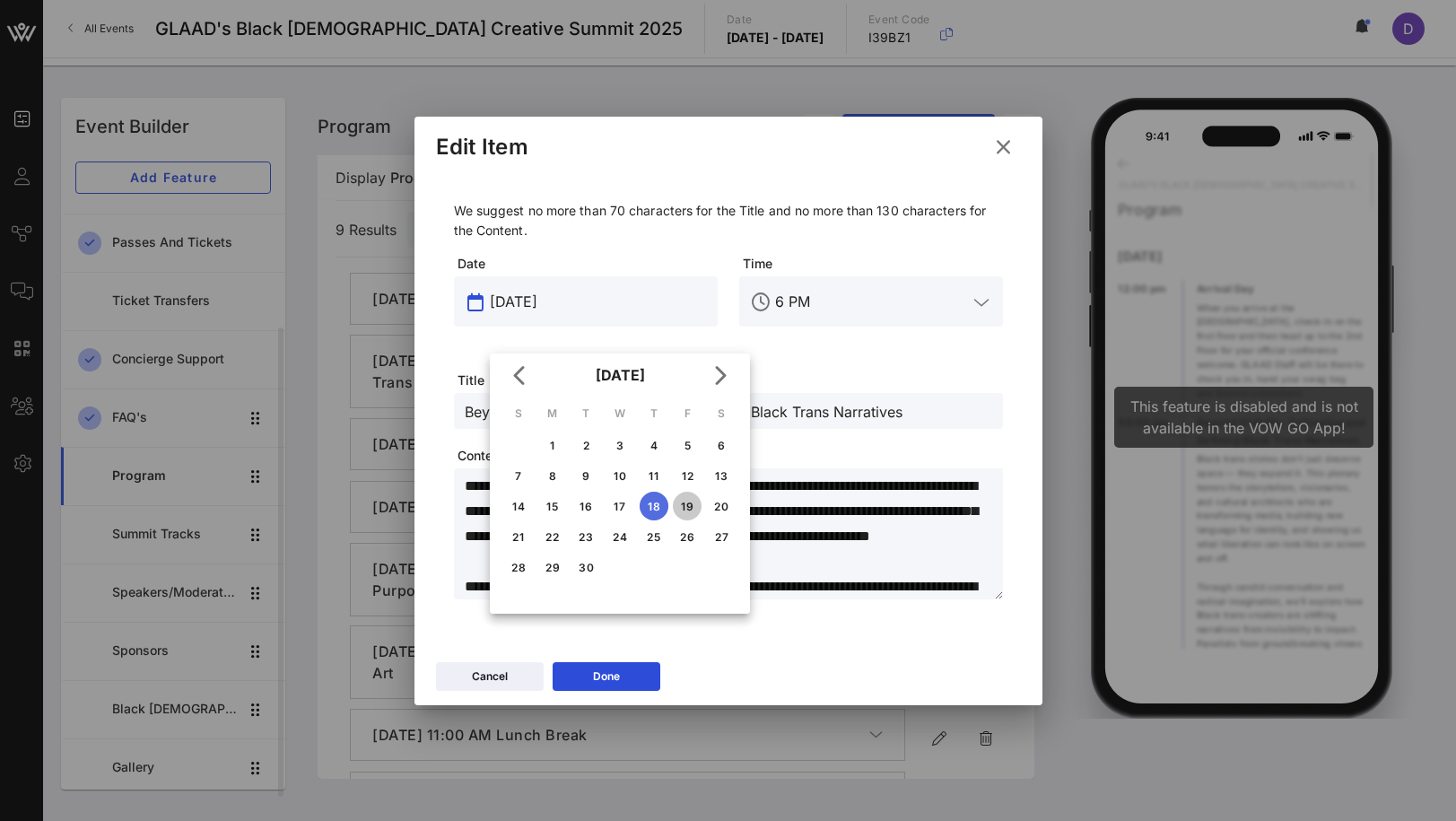
click at [685, 504] on div "19" at bounding box center [686, 506] width 28 height 14
type input "[DATE]"
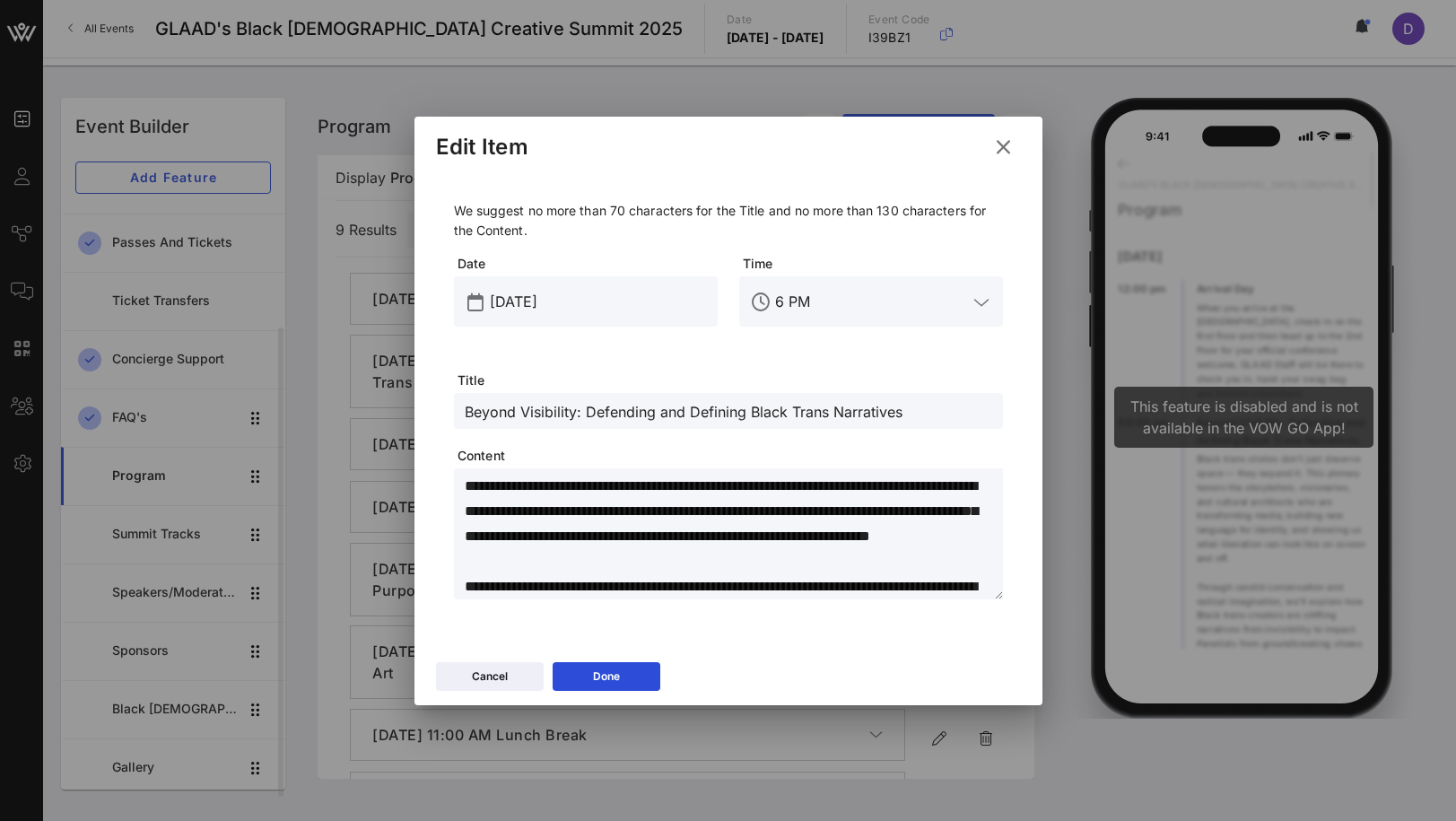
click at [789, 303] on input "6 PM" at bounding box center [871, 301] width 192 height 28
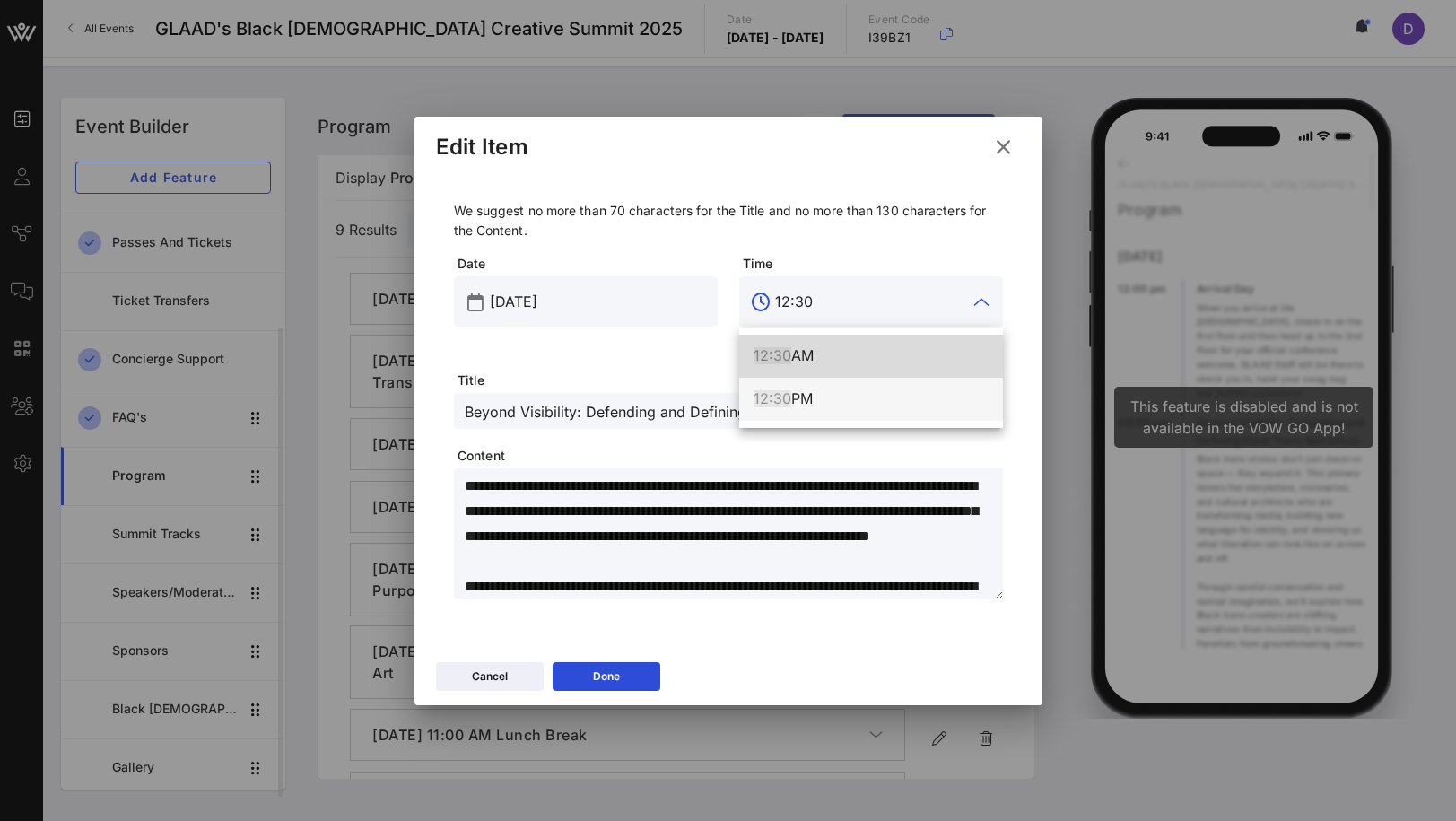
click at [830, 392] on div "12:30 PM" at bounding box center [871, 399] width 235 height 17
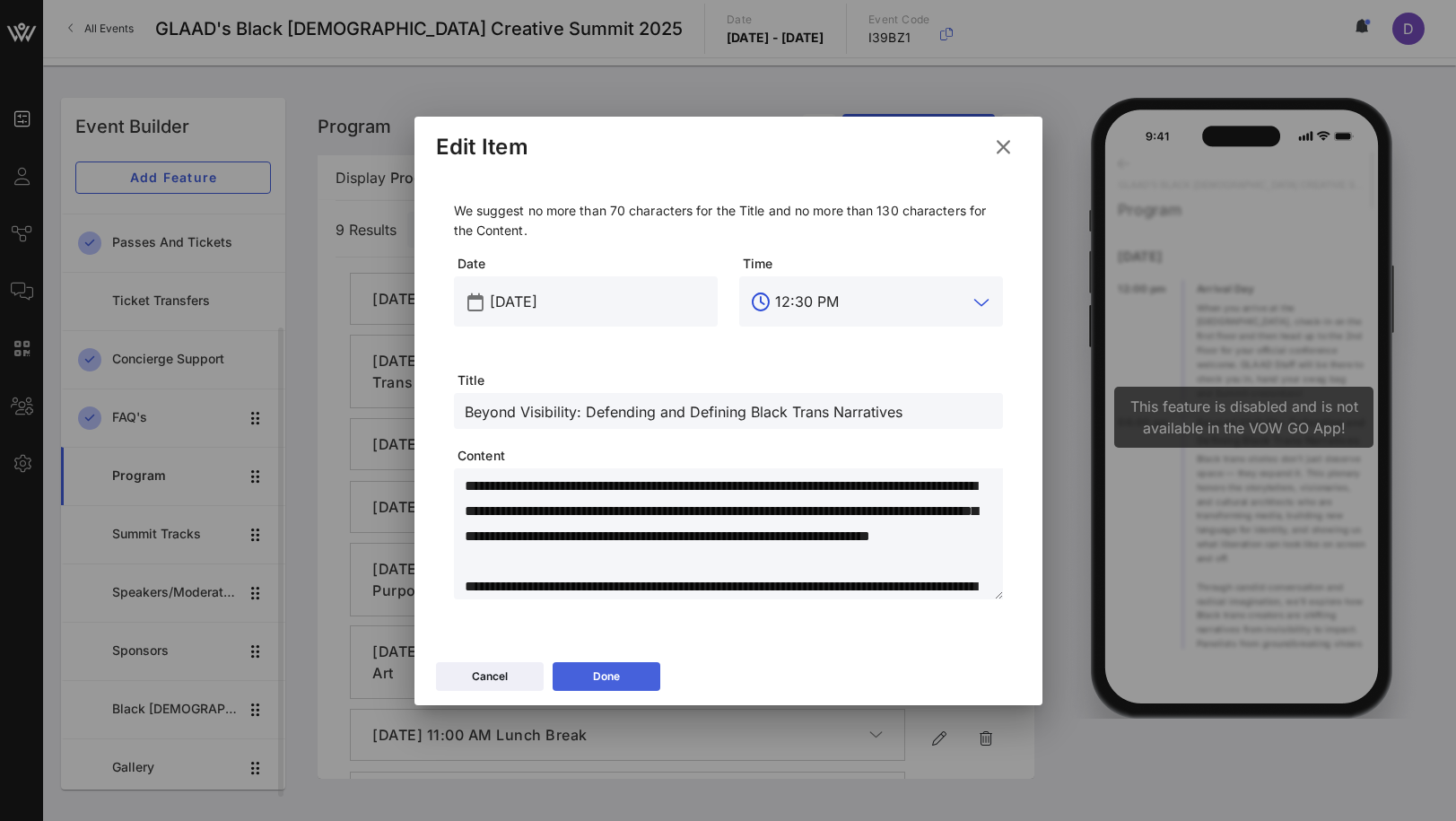
type input "12:30 PM"
click at [610, 678] on icon at bounding box center [607, 676] width 15 height 13
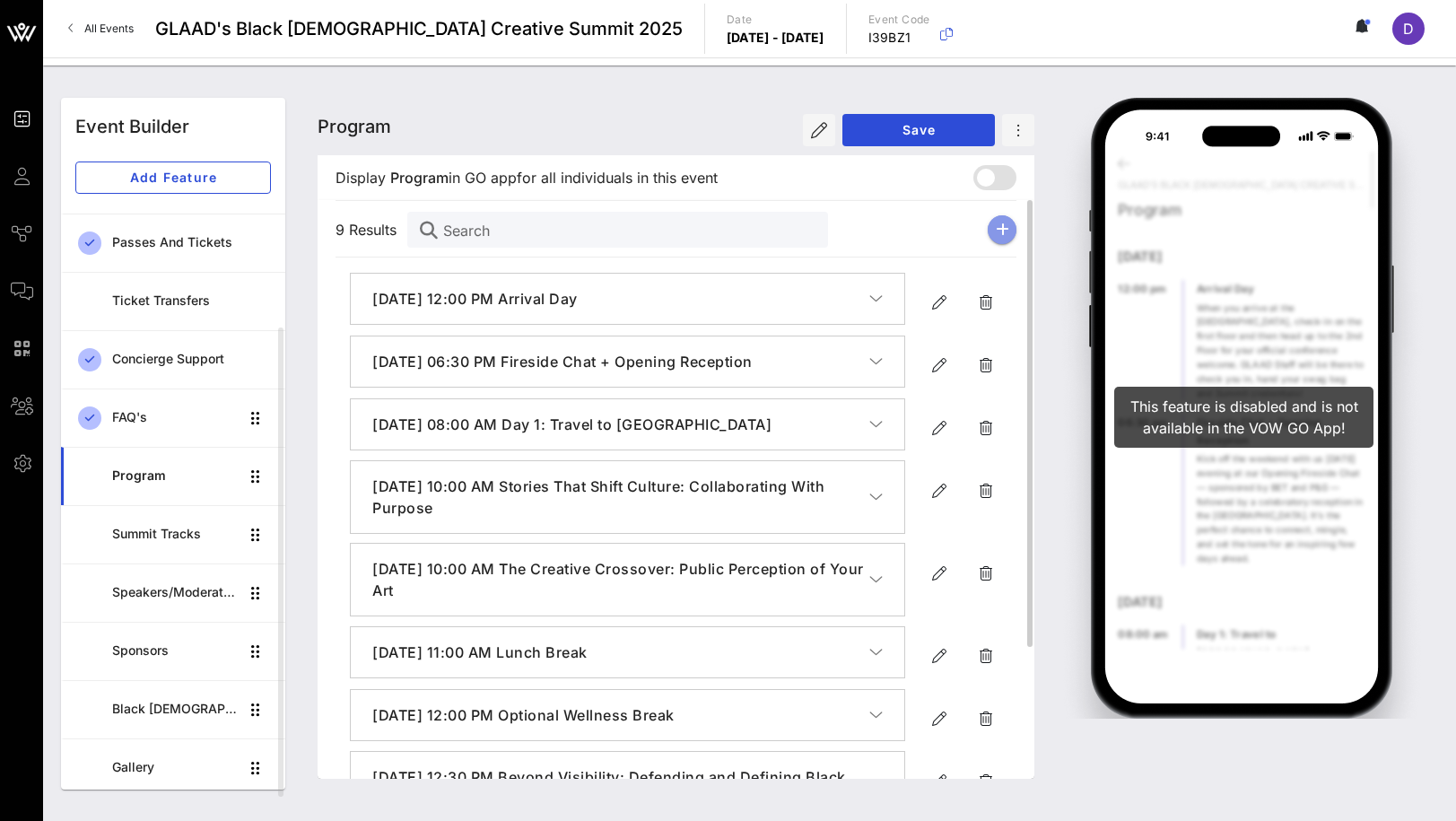
click at [996, 230] on icon "button" at bounding box center [1002, 230] width 14 height 15
type input "[DATE]"
type input "6 PM"
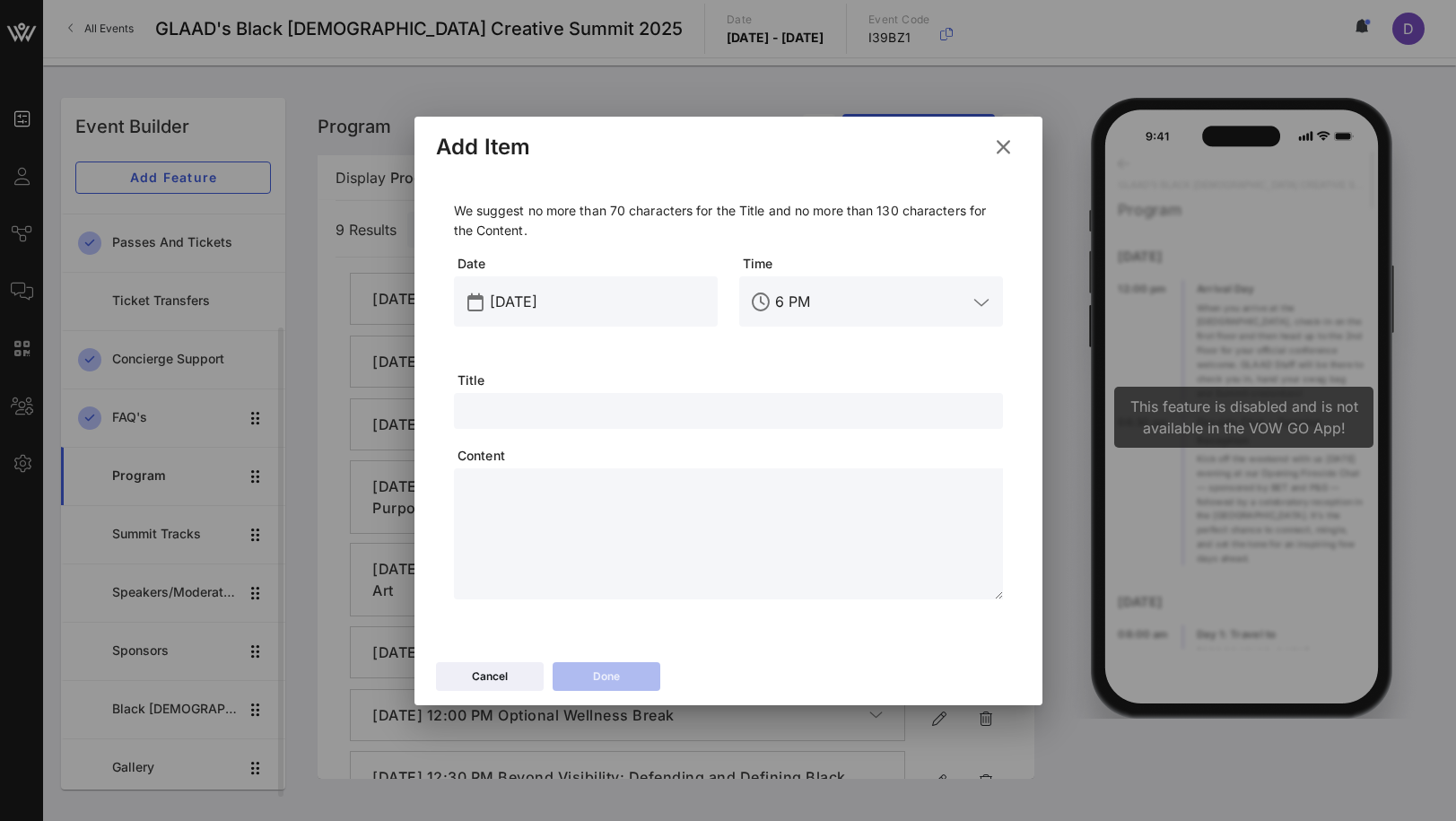
click at [620, 498] on textarea at bounding box center [734, 537] width 539 height 126
paste textarea "**********"
type textarea "**********"
click at [550, 405] on input "text" at bounding box center [728, 411] width 528 height 24
paste input ""The Spirit Tunnel Effect: Joy, Virality, and the New Daytime TV ""
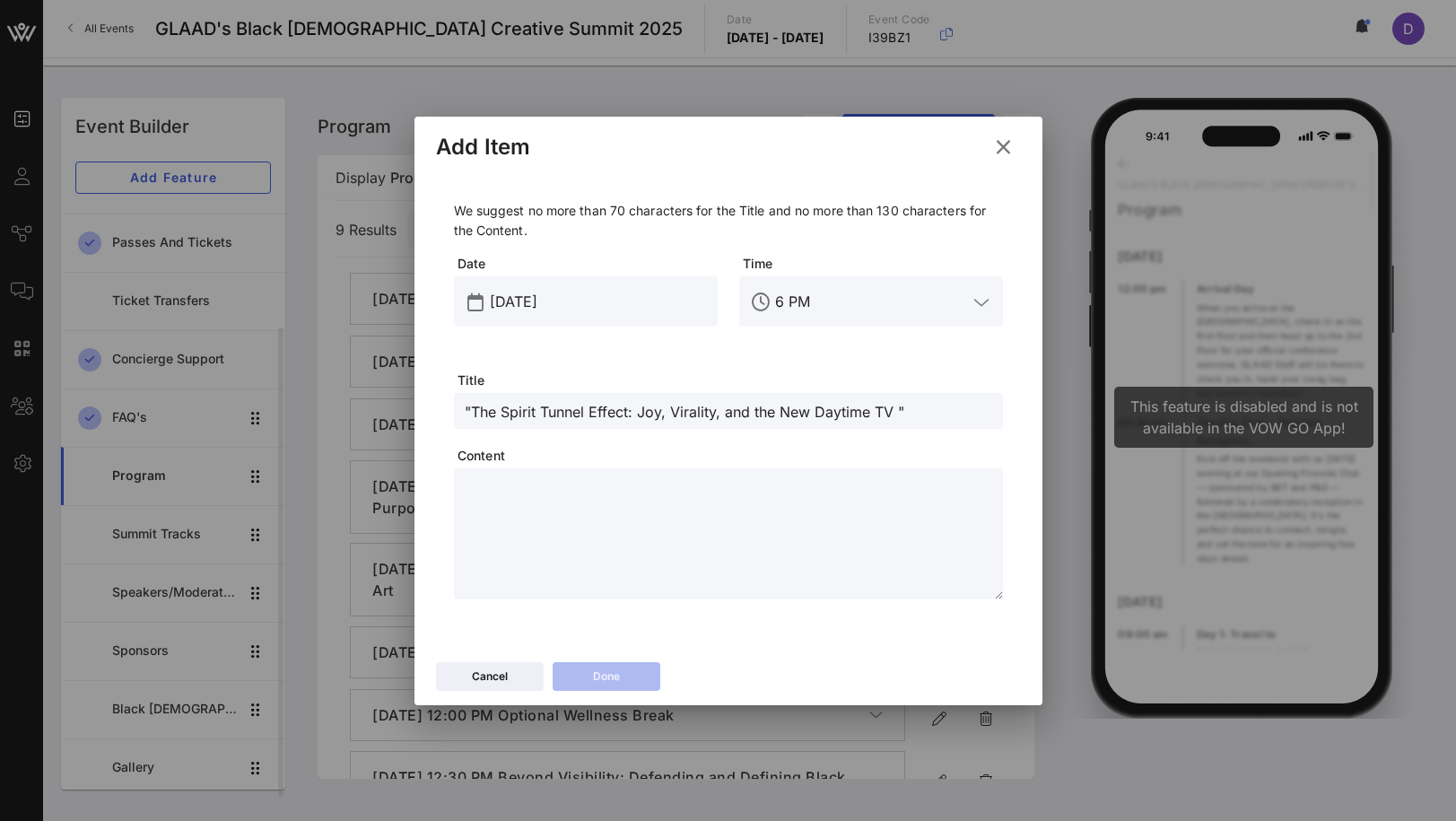
drag, startPoint x: 468, startPoint y: 404, endPoint x: 410, endPoint y: 398, distance: 58.3
click at [411, 400] on div "Event Builder Guests Journeys Comms QR Scanner Team Settings GLAAD's Black [DEM…" at bounding box center [728, 410] width 1456 height 821
click at [917, 399] on input "The Spirit Tunnel Effect: Joy, Virality, and the New Daytime TV "" at bounding box center [728, 411] width 528 height 24
click at [901, 419] on input "The Spirit Tunnel Effect: Joy, Virality, and the New Daytime TV "" at bounding box center [728, 411] width 528 height 24
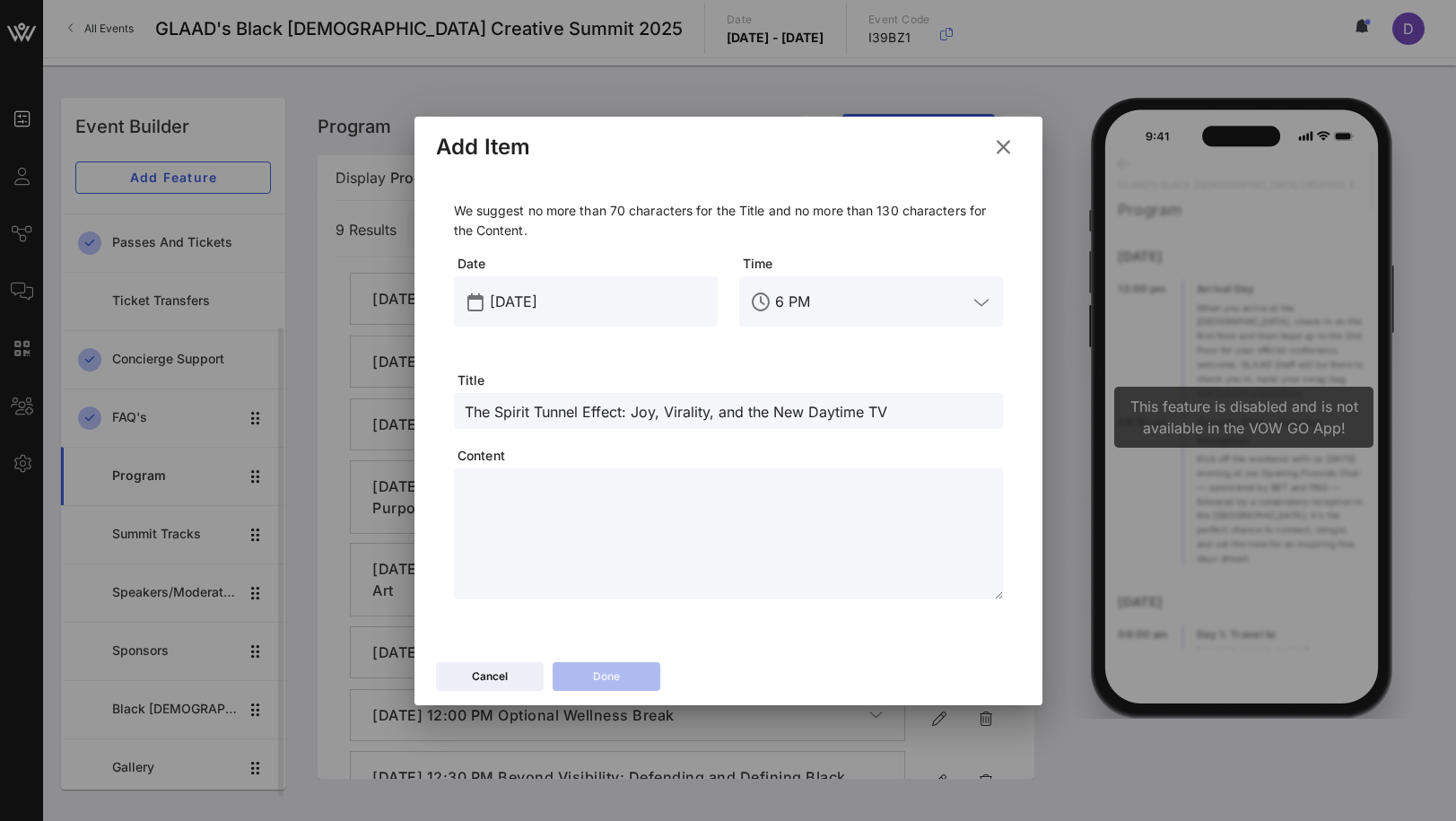
type input "The Spirit Tunnel Effect: Joy, Virality, and the New Daytime TV"
click at [553, 298] on input "[DATE]" at bounding box center [599, 301] width 217 height 28
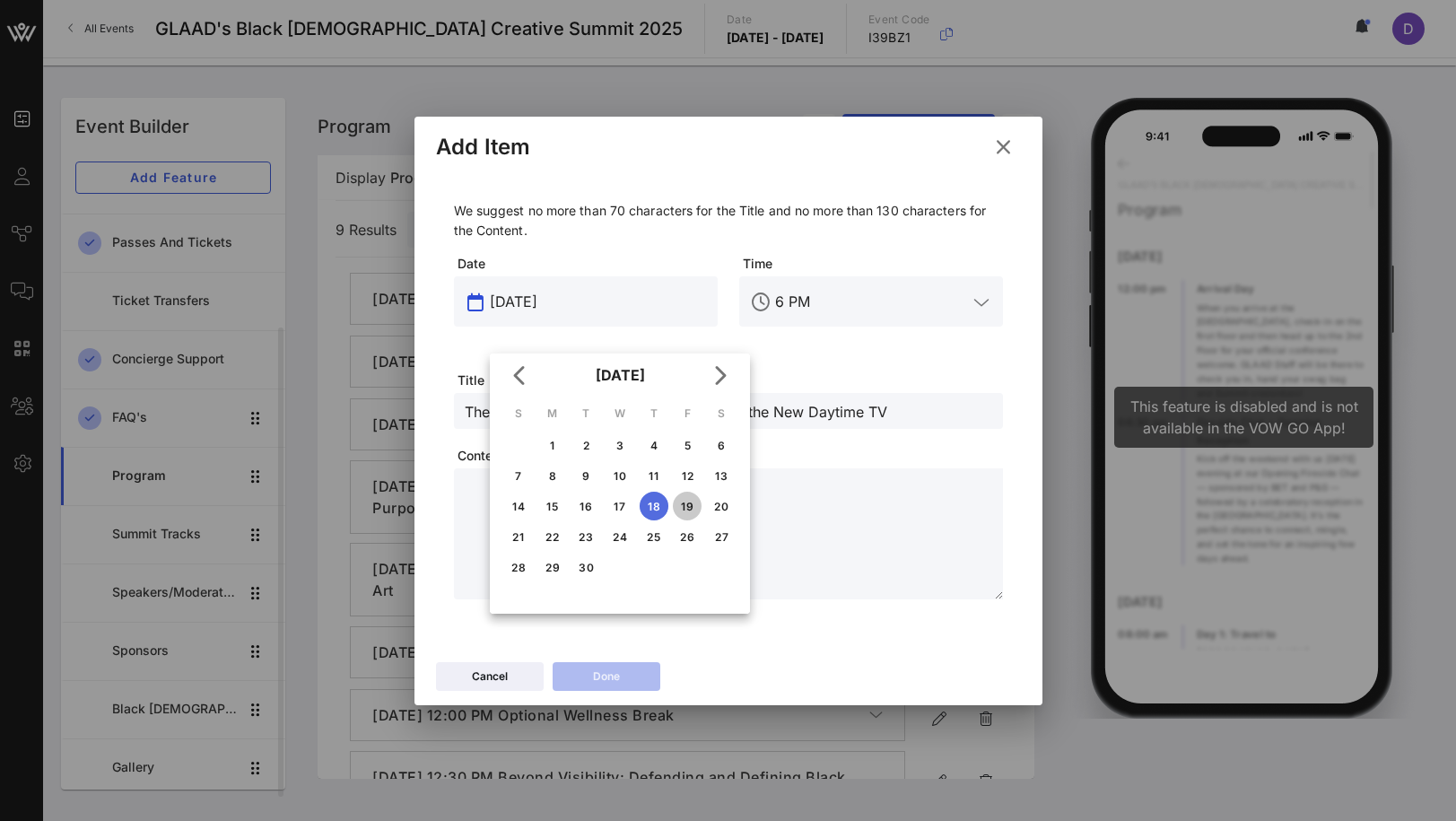
click at [681, 507] on div "19" at bounding box center [686, 506] width 28 height 14
type input "[DATE]"
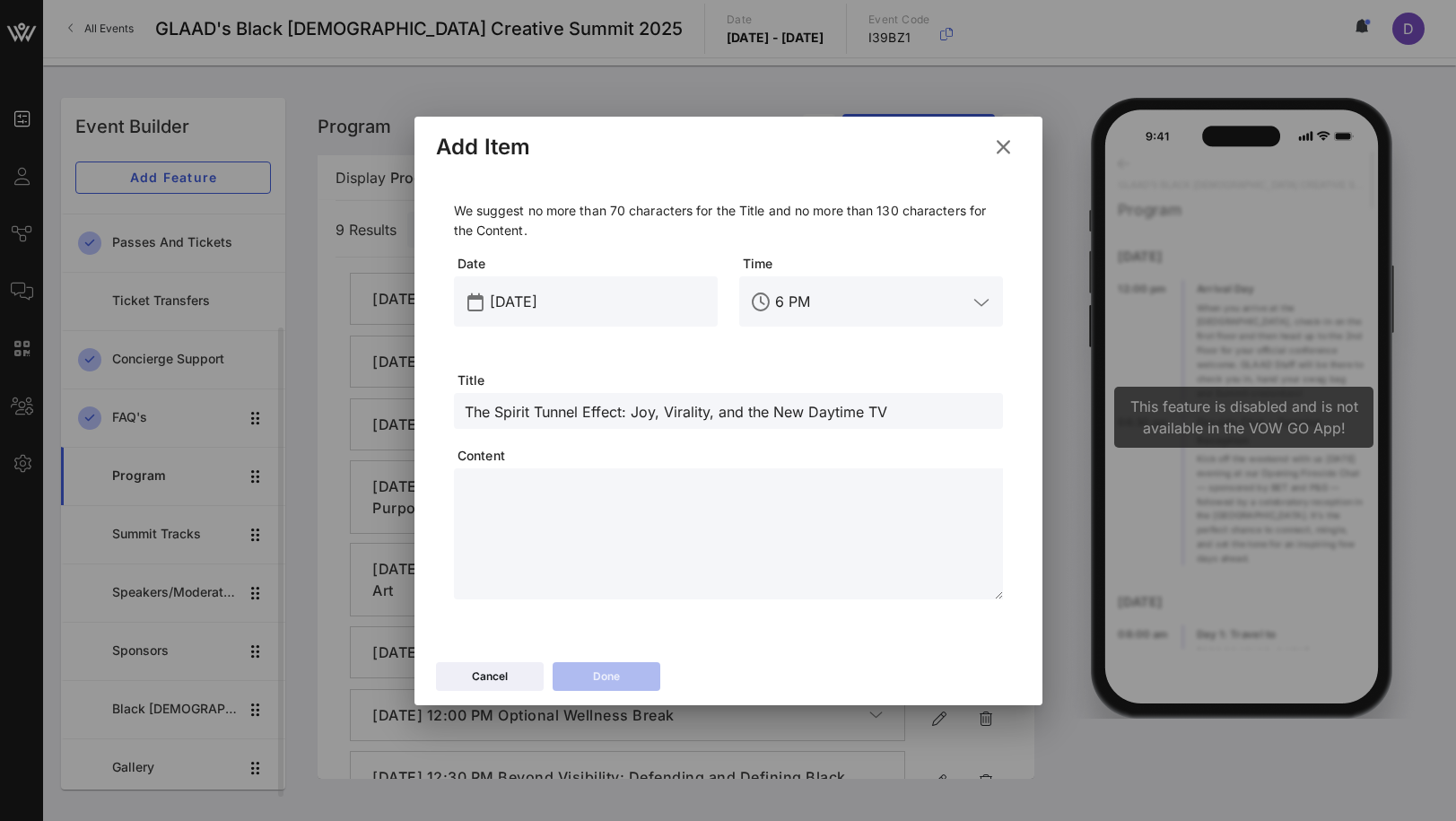
click at [564, 532] on textarea at bounding box center [734, 537] width 539 height 126
paste textarea "**********"
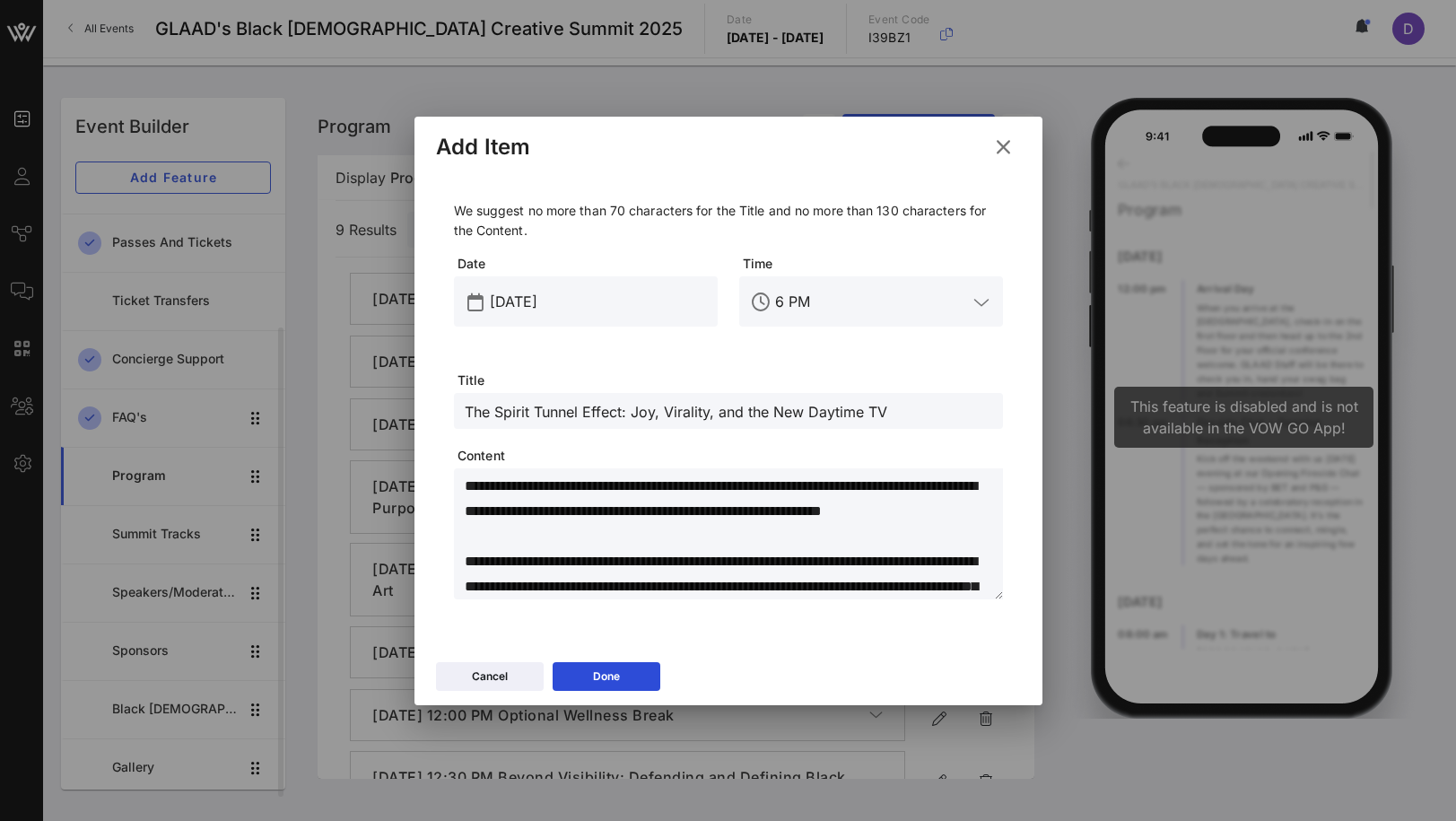
drag, startPoint x: 469, startPoint y: 485, endPoint x: 437, endPoint y: 481, distance: 32.2
click at [436, 483] on div "We suggest no more than 70 characters for the Title and no more than 130 charac…" at bounding box center [728, 404] width 585 height 463
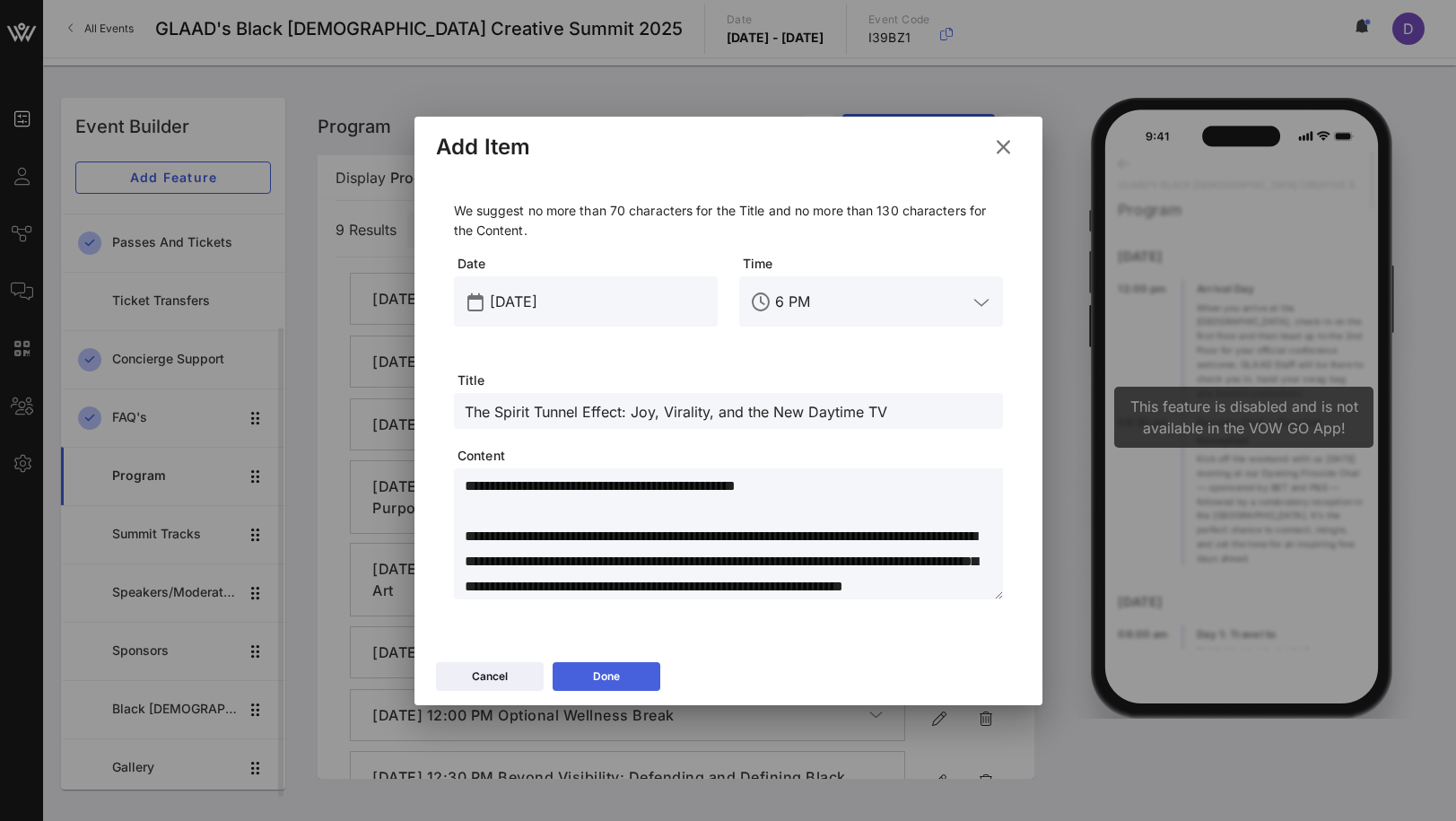
type textarea "**********"
click at [627, 689] on button "Done" at bounding box center [606, 676] width 108 height 28
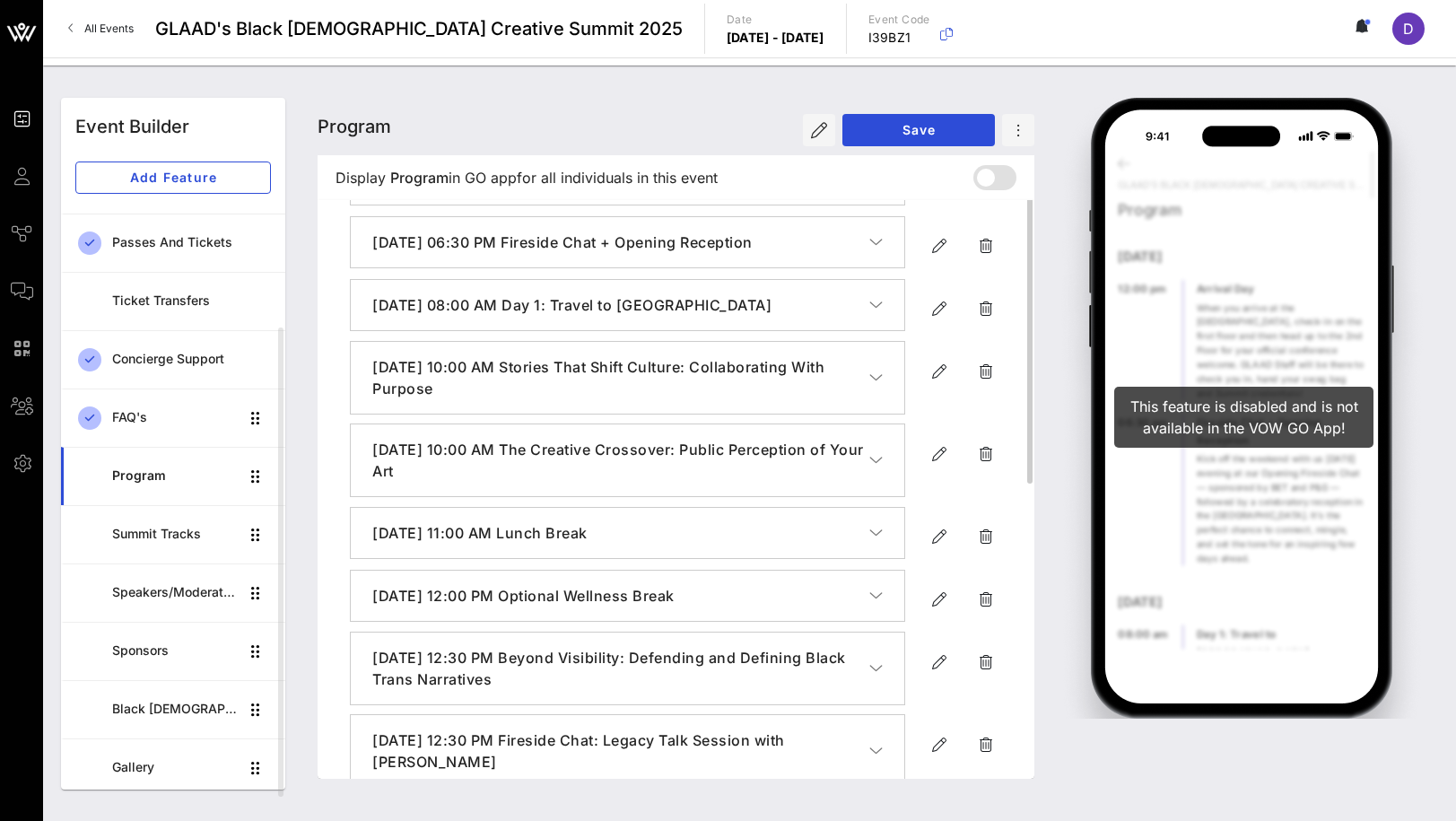
scroll to position [0, 0]
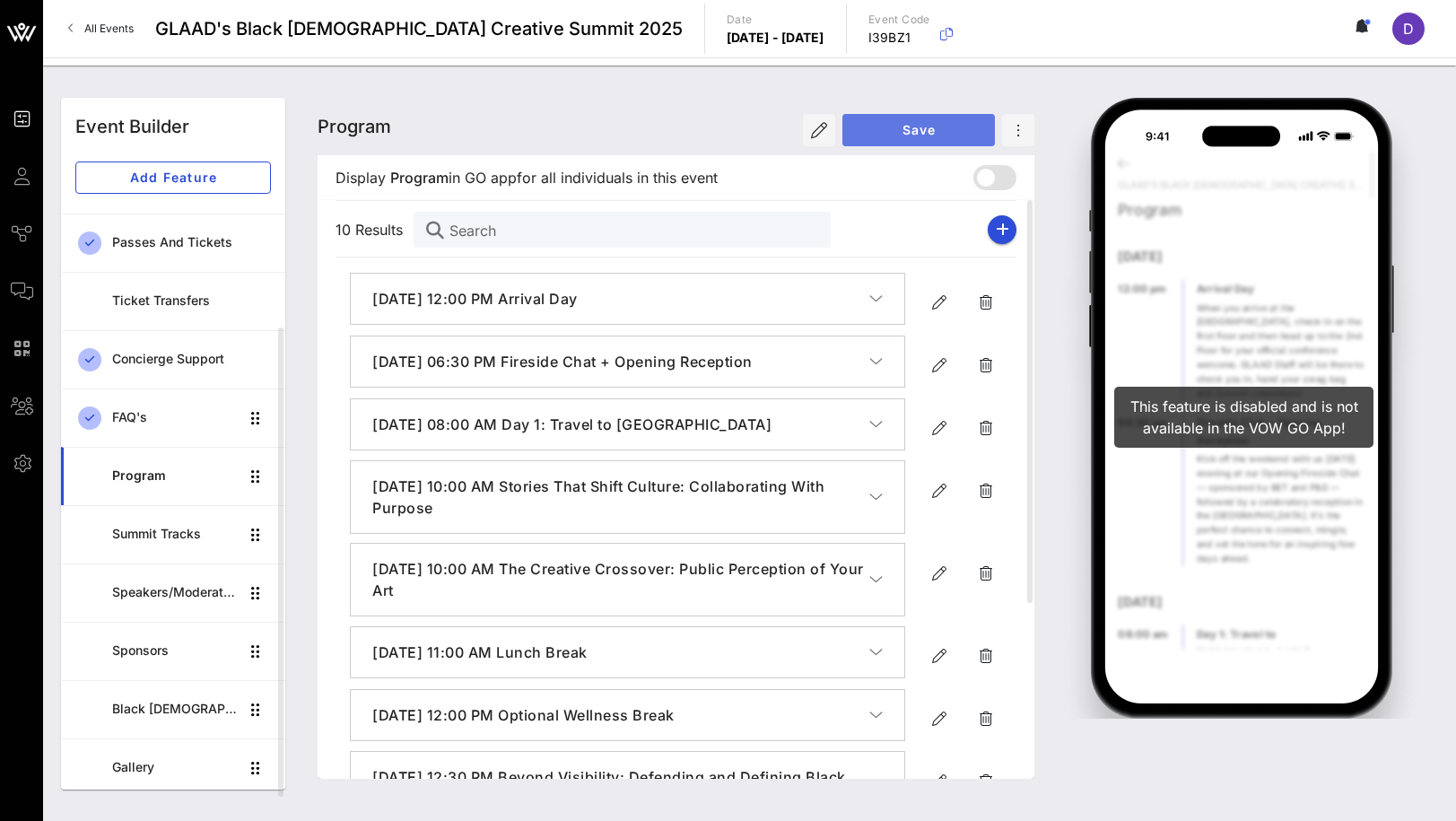
click at [900, 121] on button "Save" at bounding box center [918, 130] width 152 height 32
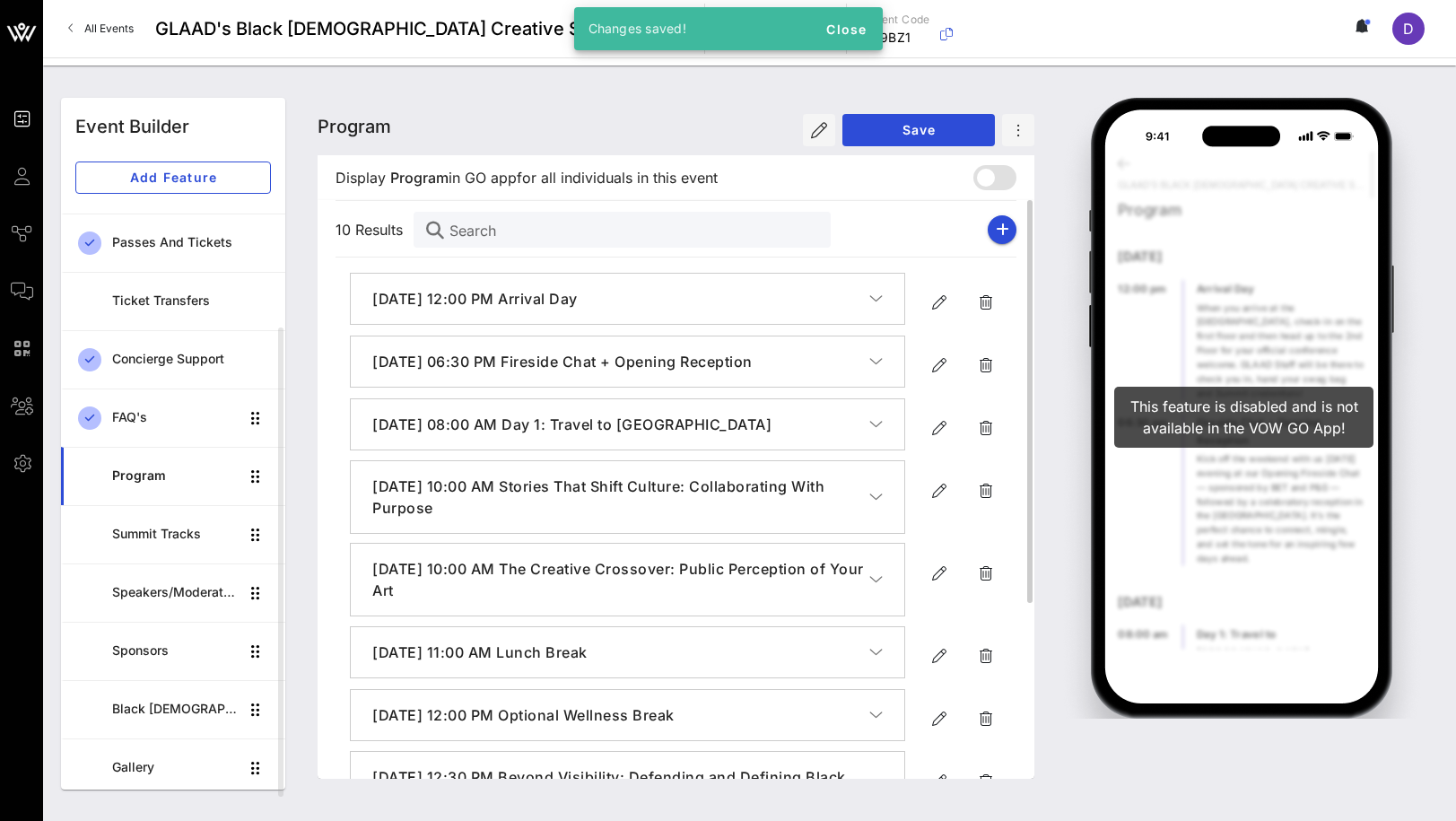
click at [987, 221] on div "10 Results Search" at bounding box center [676, 229] width 681 height 58
click at [1002, 226] on icon "button" at bounding box center [1002, 230] width 14 height 15
type input "[DATE]"
type input "6 PM"
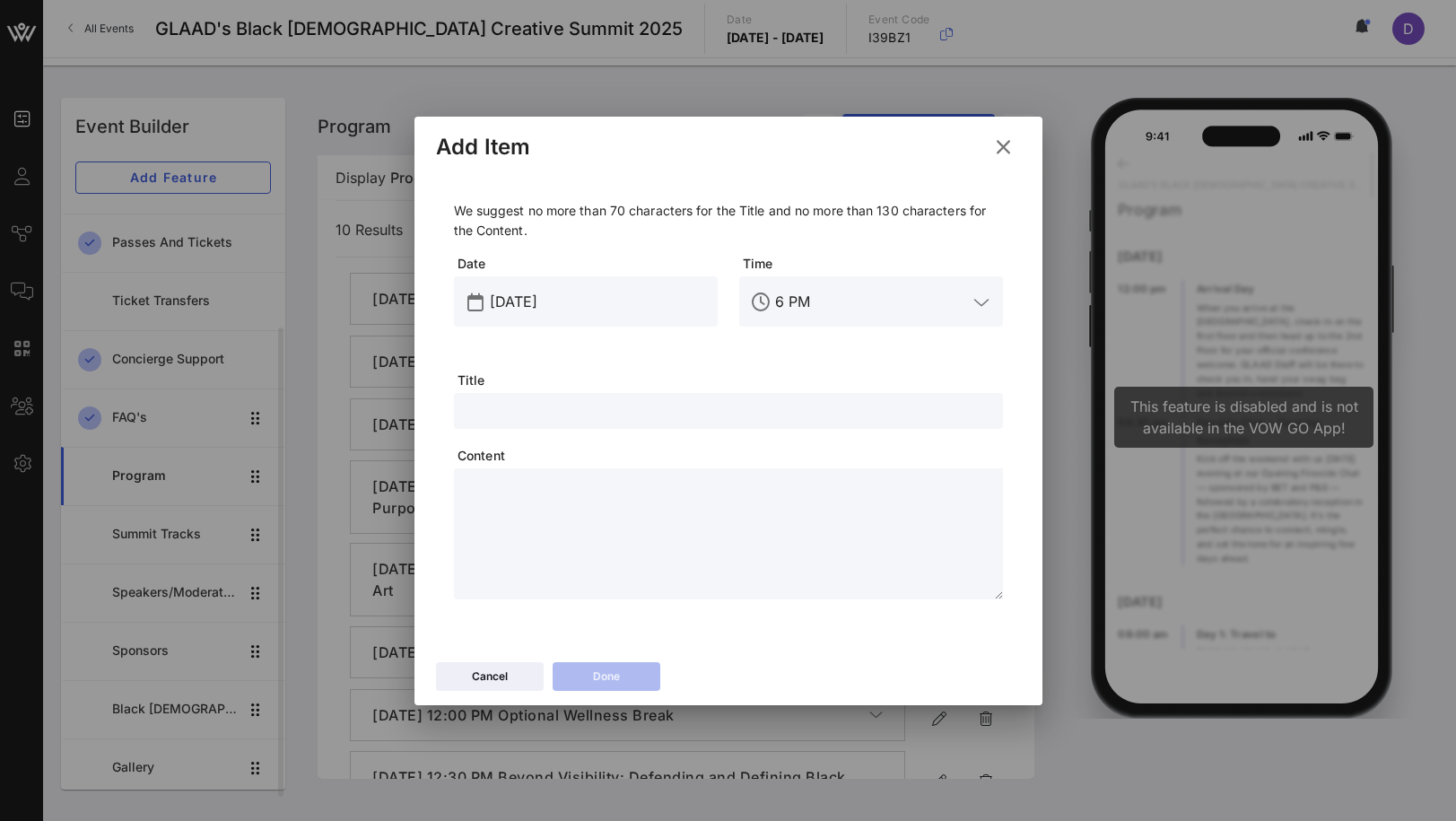
click at [583, 500] on textarea at bounding box center [734, 537] width 539 height 126
paste textarea "**********"
type textarea "**********"
click at [652, 497] on textarea "**********" at bounding box center [734, 537] width 539 height 126
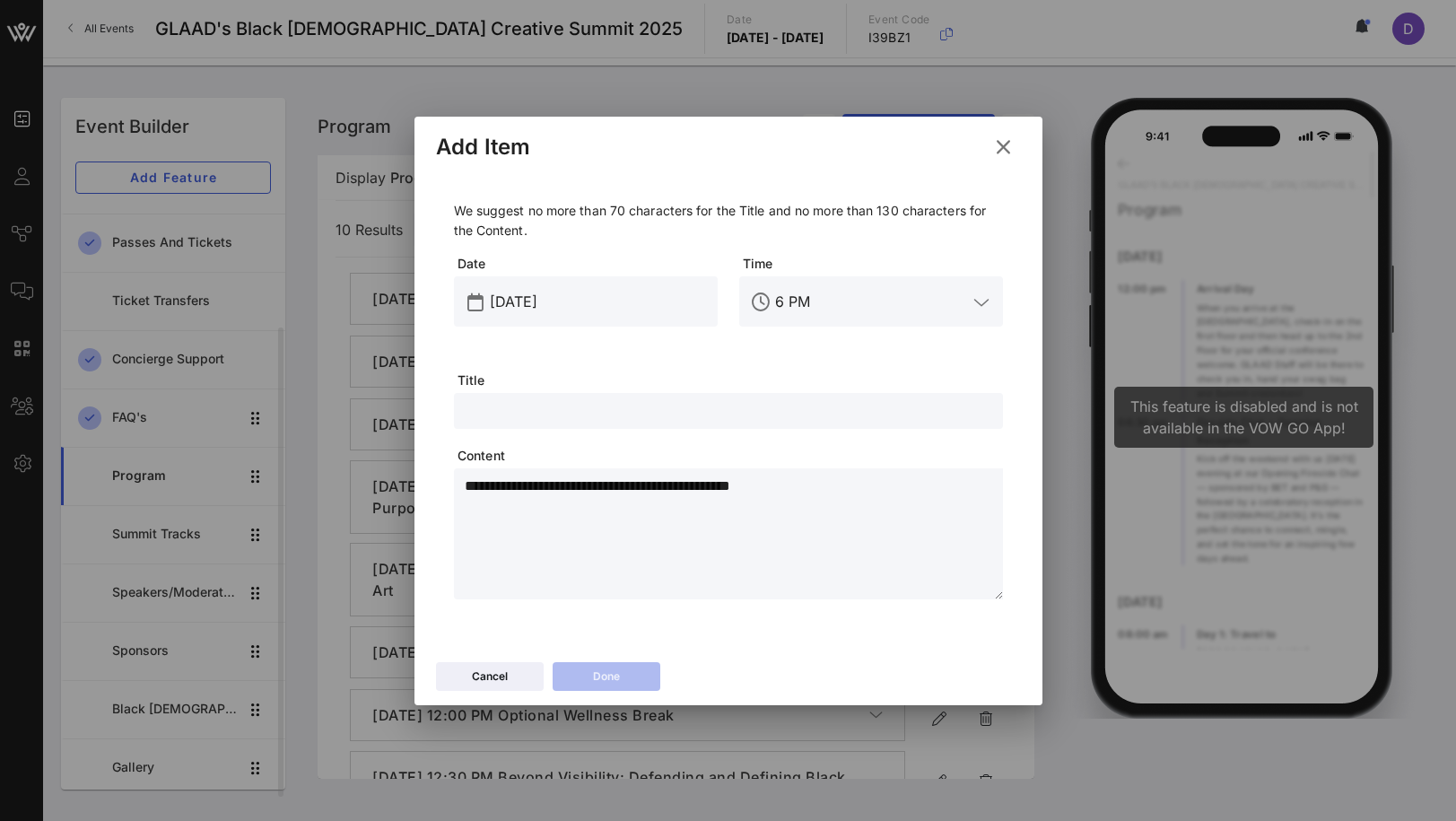
click at [652, 497] on textarea "**********" at bounding box center [734, 537] width 539 height 126
click at [627, 403] on input "text" at bounding box center [728, 411] width 528 height 24
paste input "Owning Your Story: The Future of Digital Culture"
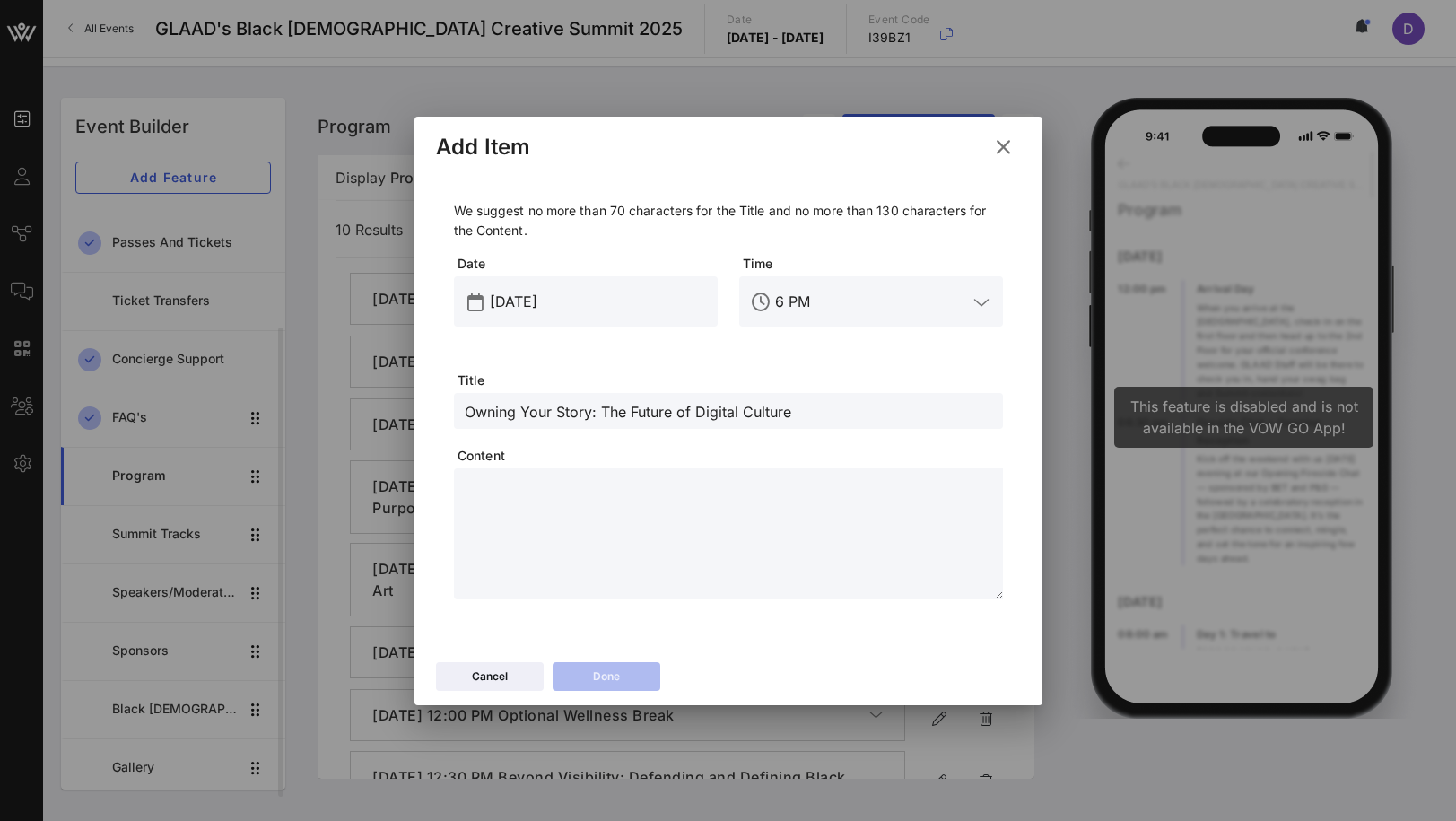
type input "Owning Your Story: The Future of Digital Culture"
click at [550, 300] on input "[DATE]" at bounding box center [599, 301] width 217 height 28
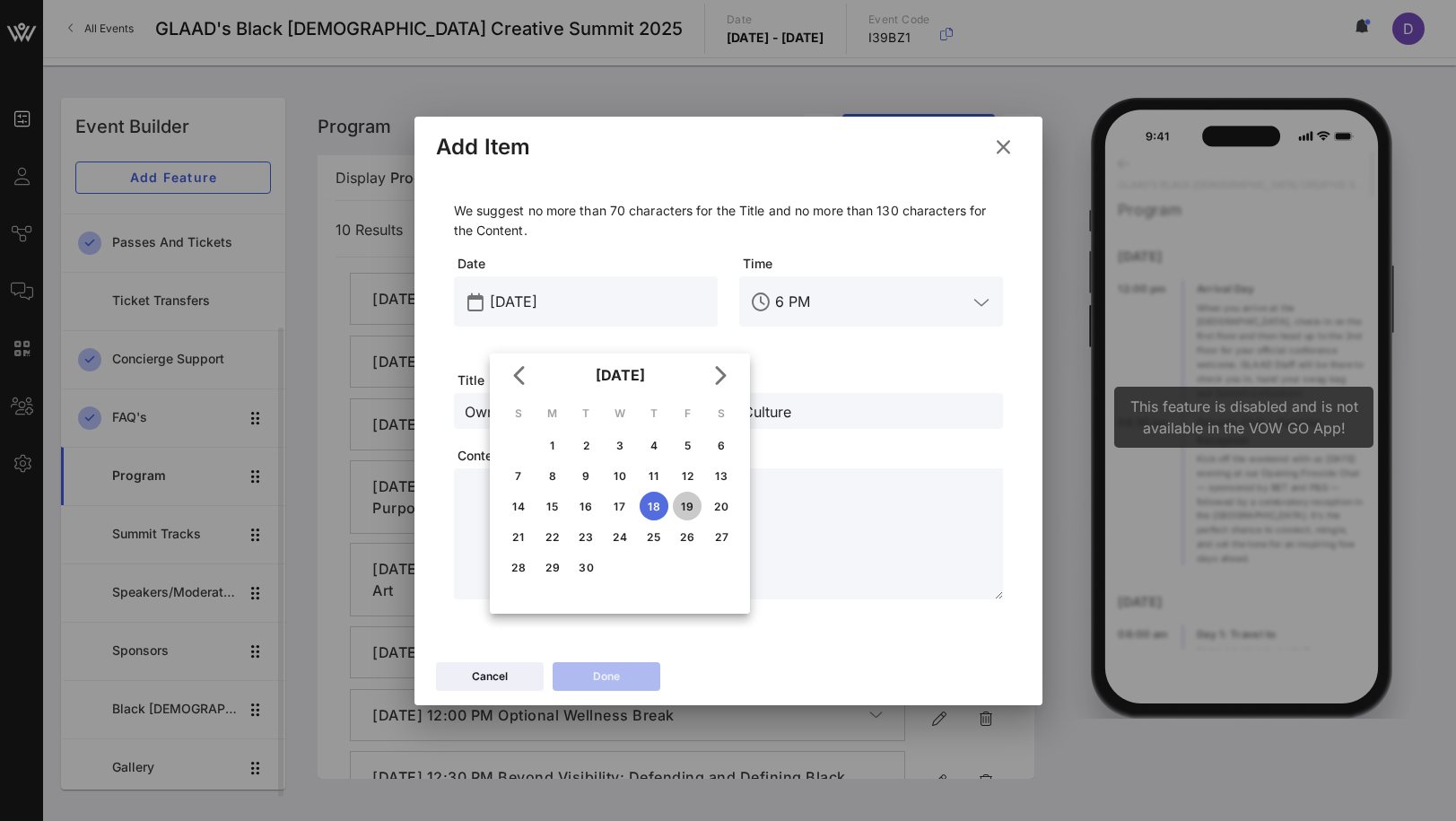
click at [687, 509] on div "19" at bounding box center [686, 506] width 28 height 14
type input "[DATE]"
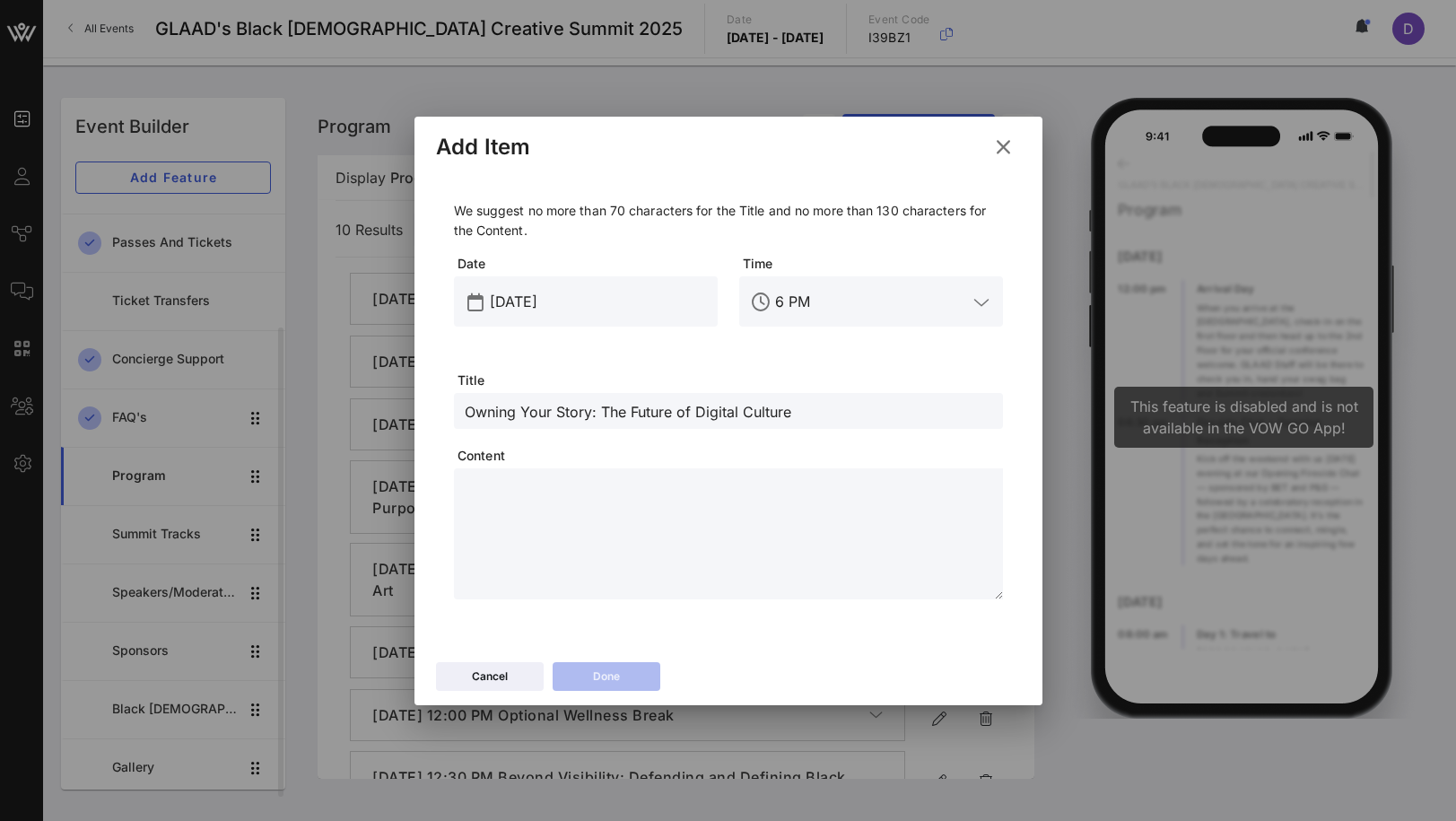
click at [822, 289] on input "6 PM" at bounding box center [871, 301] width 192 height 28
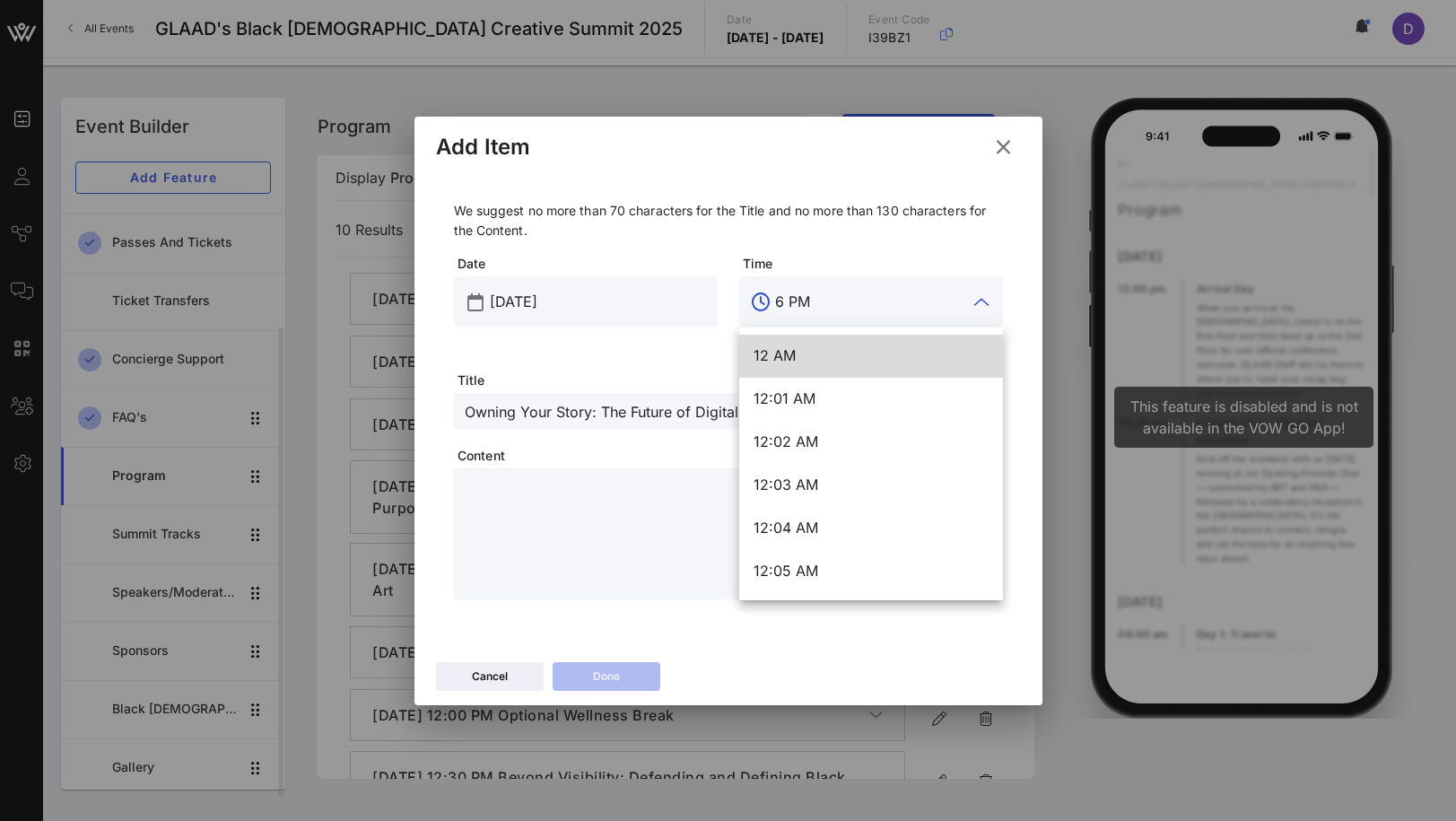
click at [822, 289] on input "6 PM" at bounding box center [871, 301] width 192 height 28
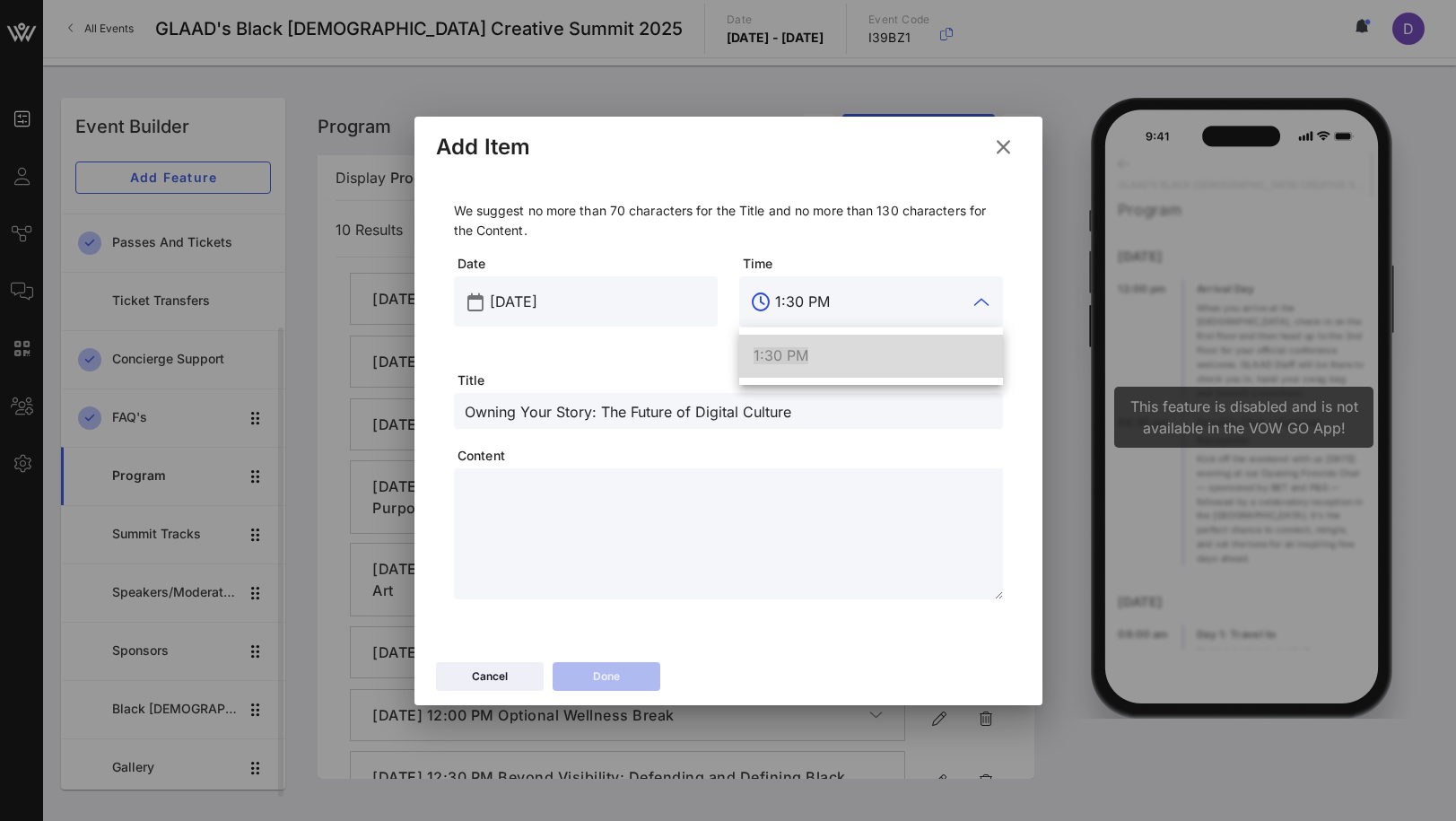
click at [833, 360] on div "1:30 PM" at bounding box center [871, 355] width 235 height 17
type input "1:30 PM"
click at [774, 576] on textarea at bounding box center [734, 537] width 539 height 126
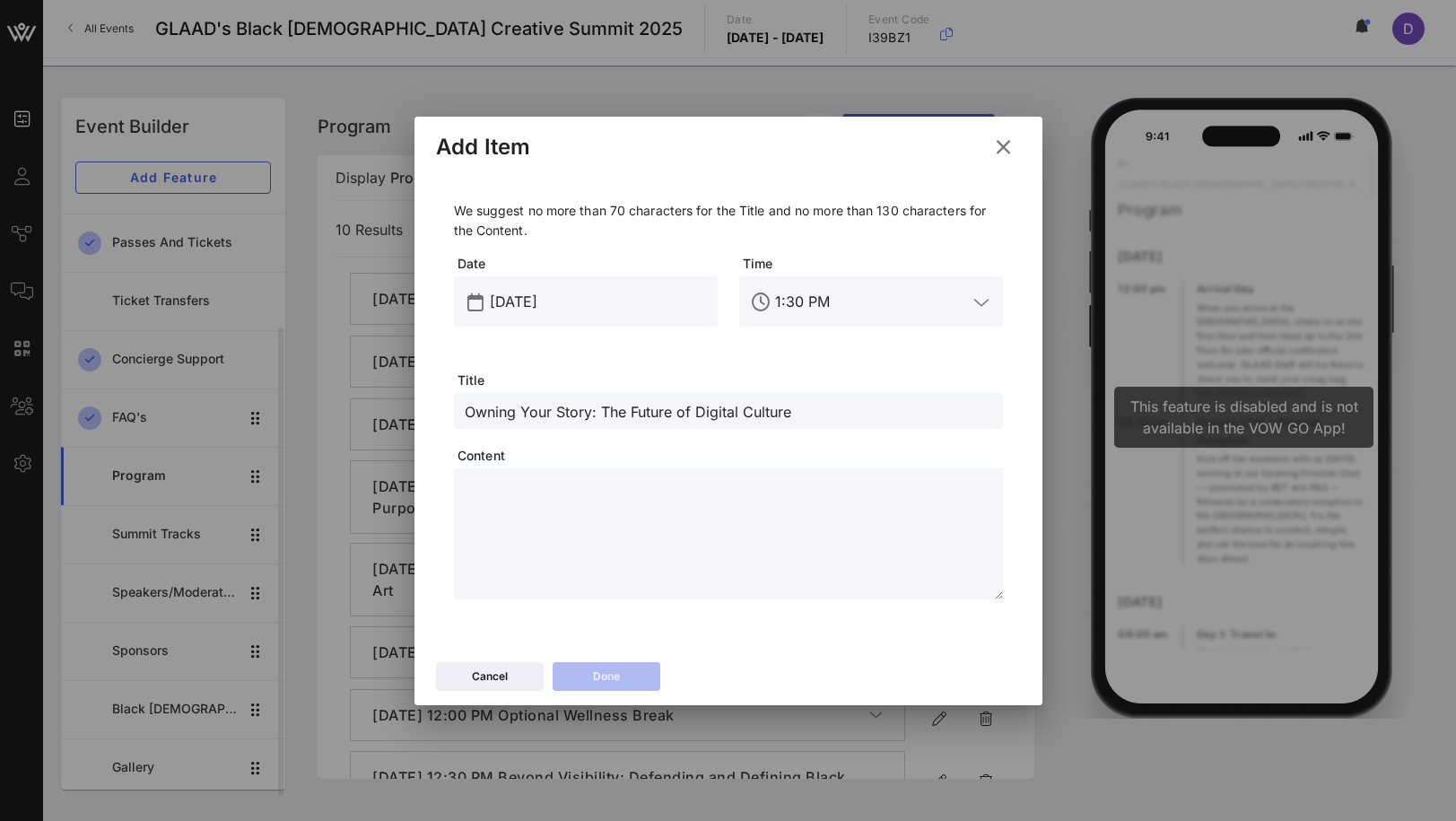
paste textarea "**********"
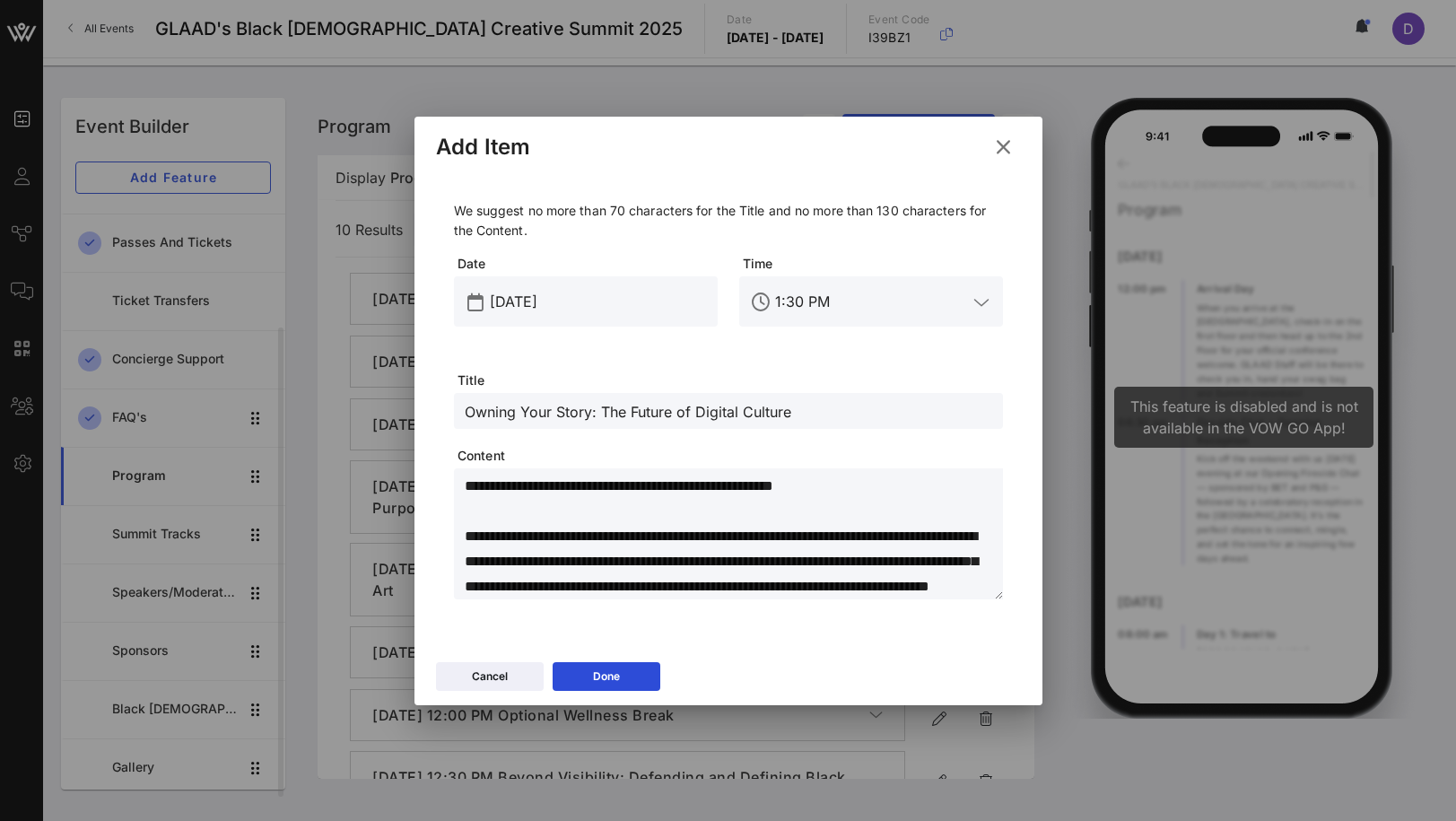
click at [471, 488] on textarea "**********" at bounding box center [734, 537] width 539 height 126
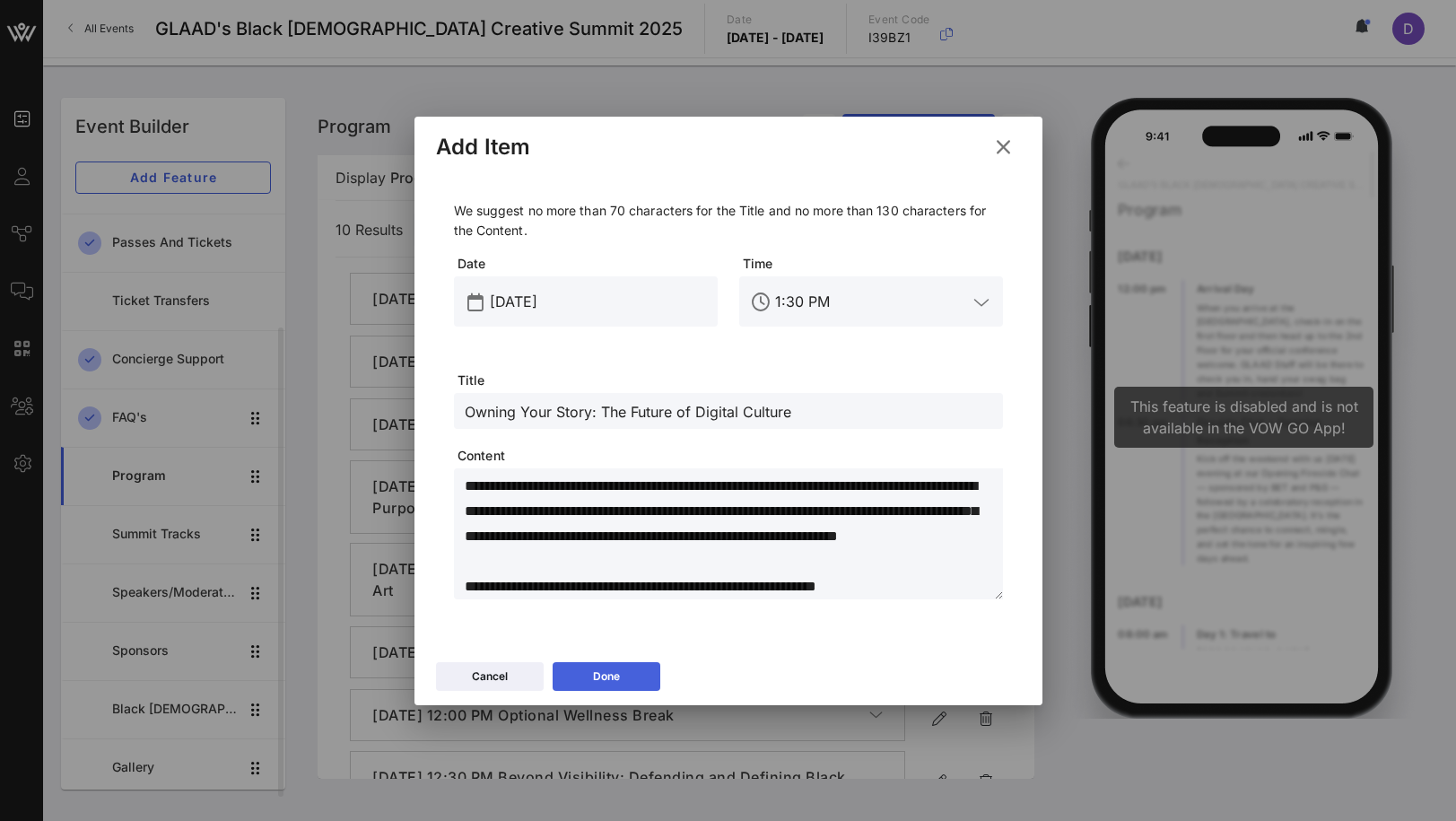
type textarea "**********"
click at [601, 669] on button "Done" at bounding box center [606, 676] width 108 height 28
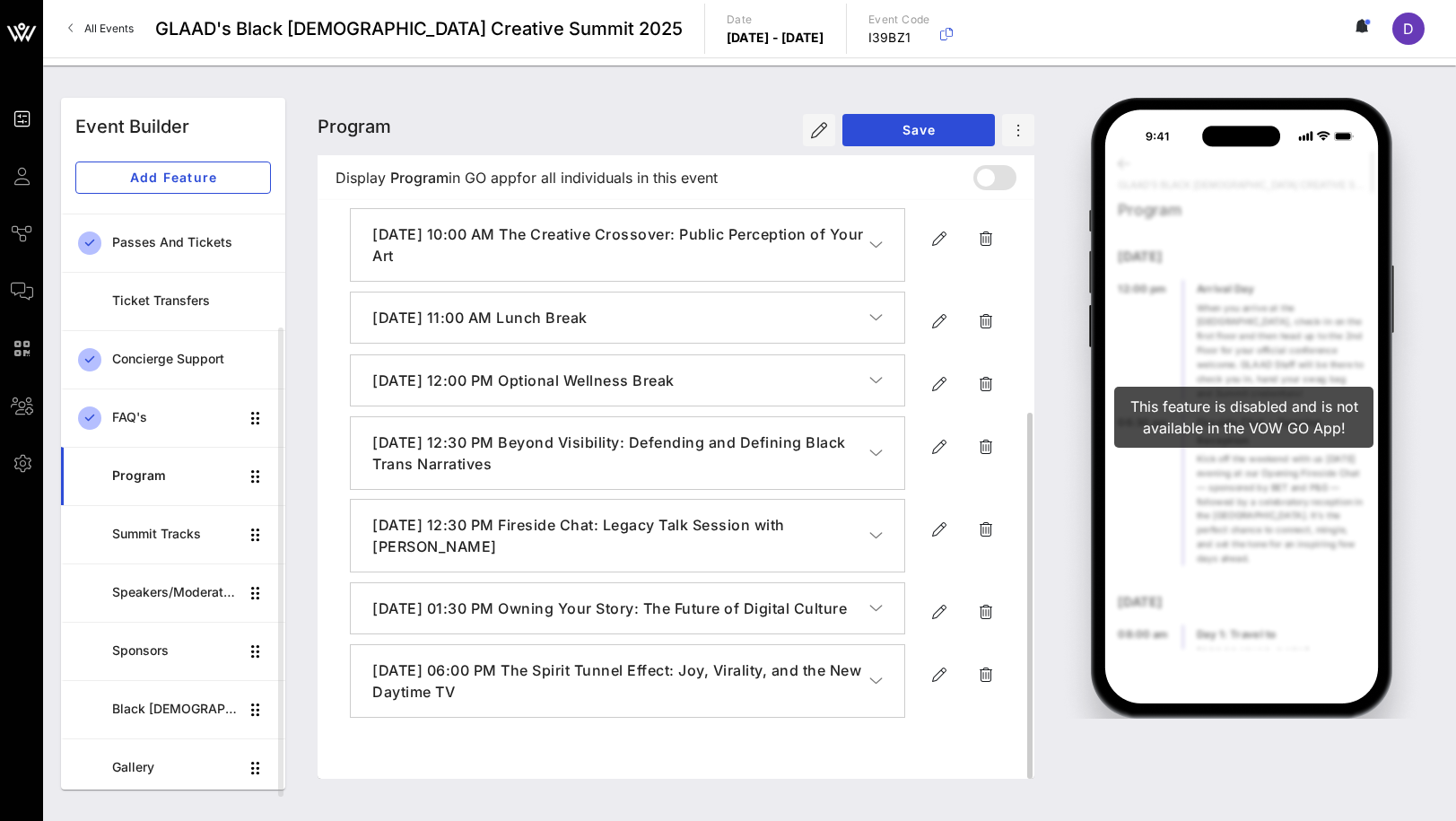
scroll to position [334, 0]
click at [942, 687] on icon "button" at bounding box center [939, 676] width 22 height 22
type input "[DATE]"
type input "6 PM"
type input "The Spirit Tunnel Effect: Joy, Virality, and the New Daytime TV"
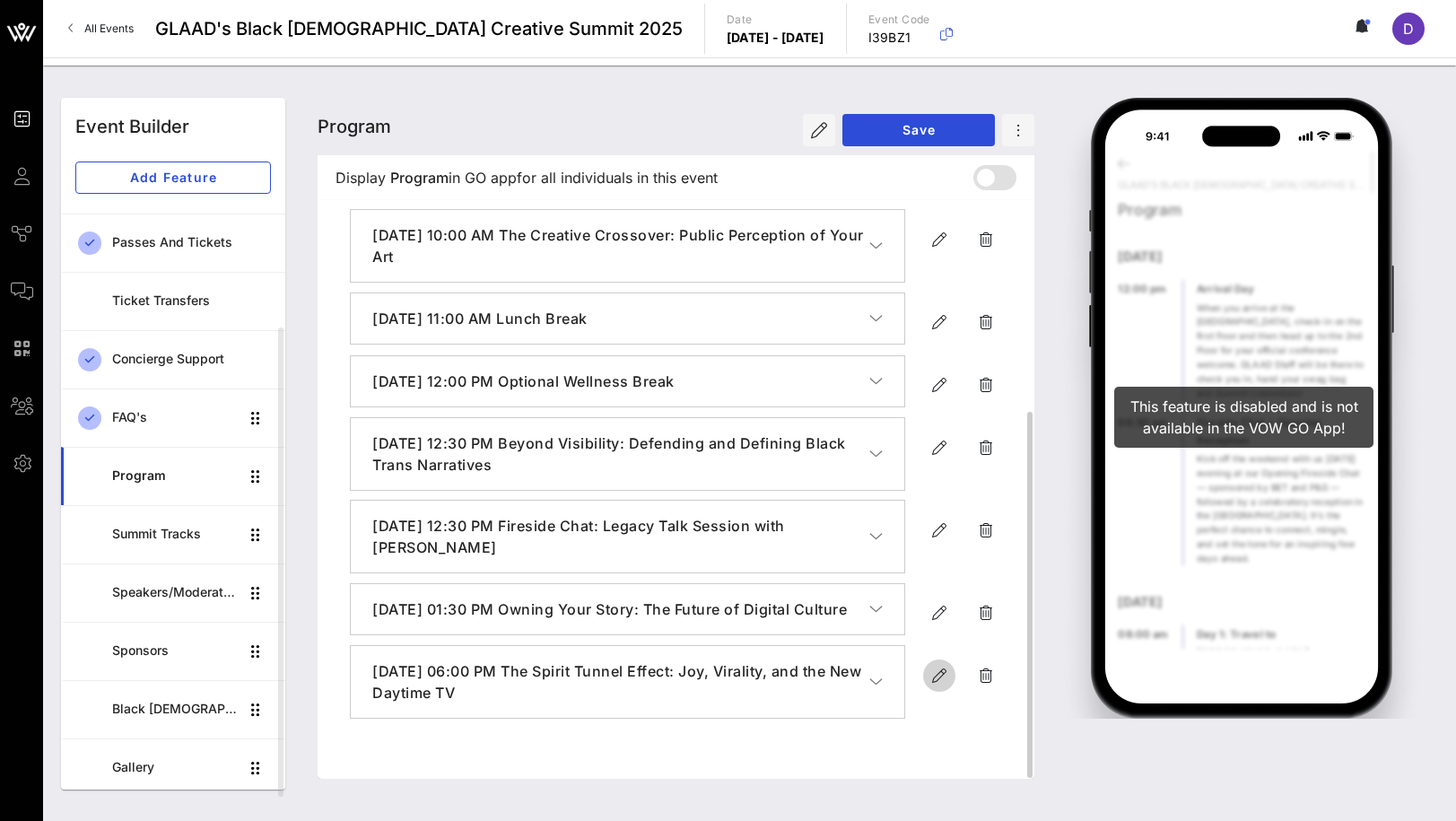
type textarea "**********"
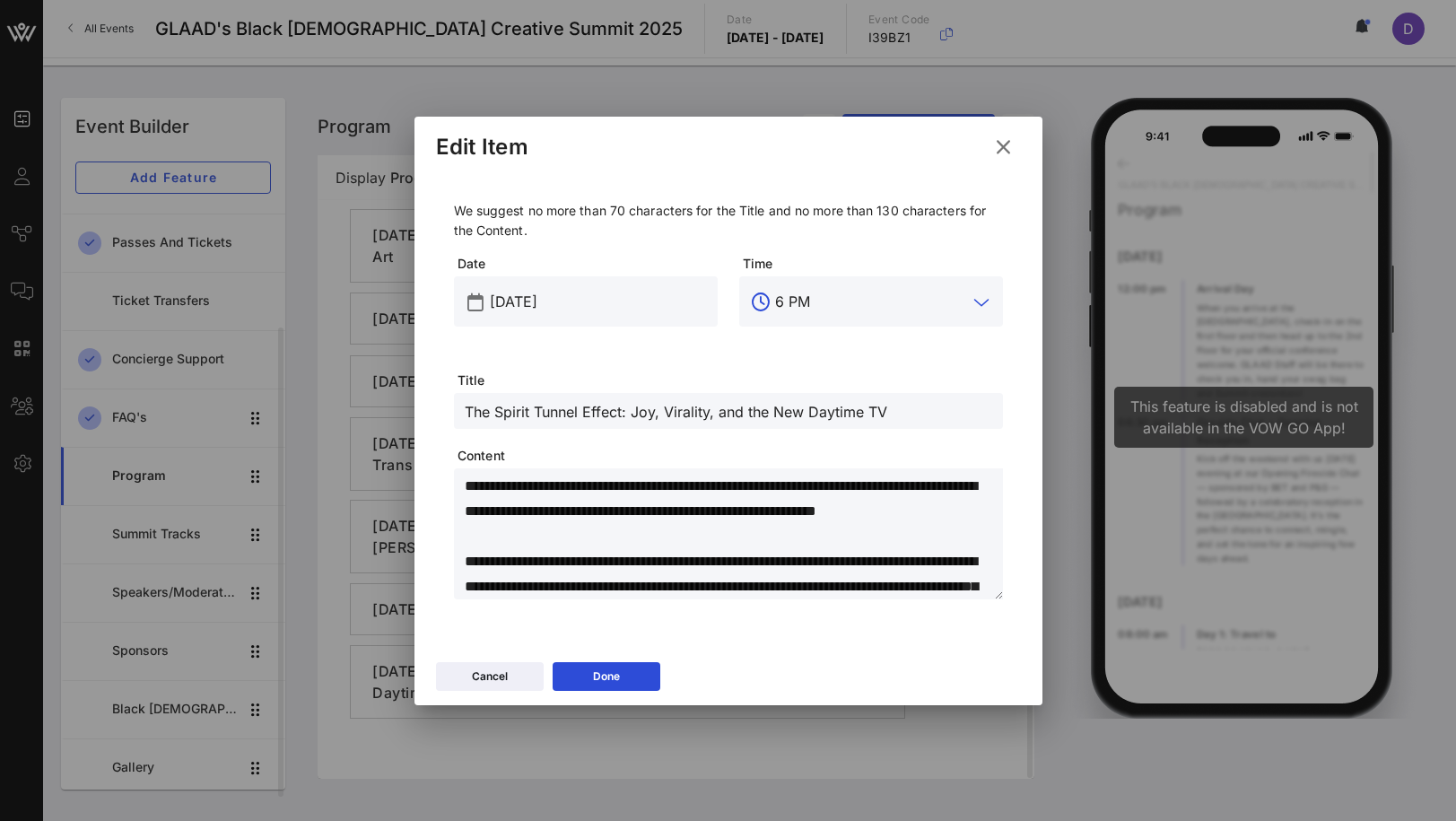
click at [784, 298] on input "6 PM" at bounding box center [871, 301] width 192 height 28
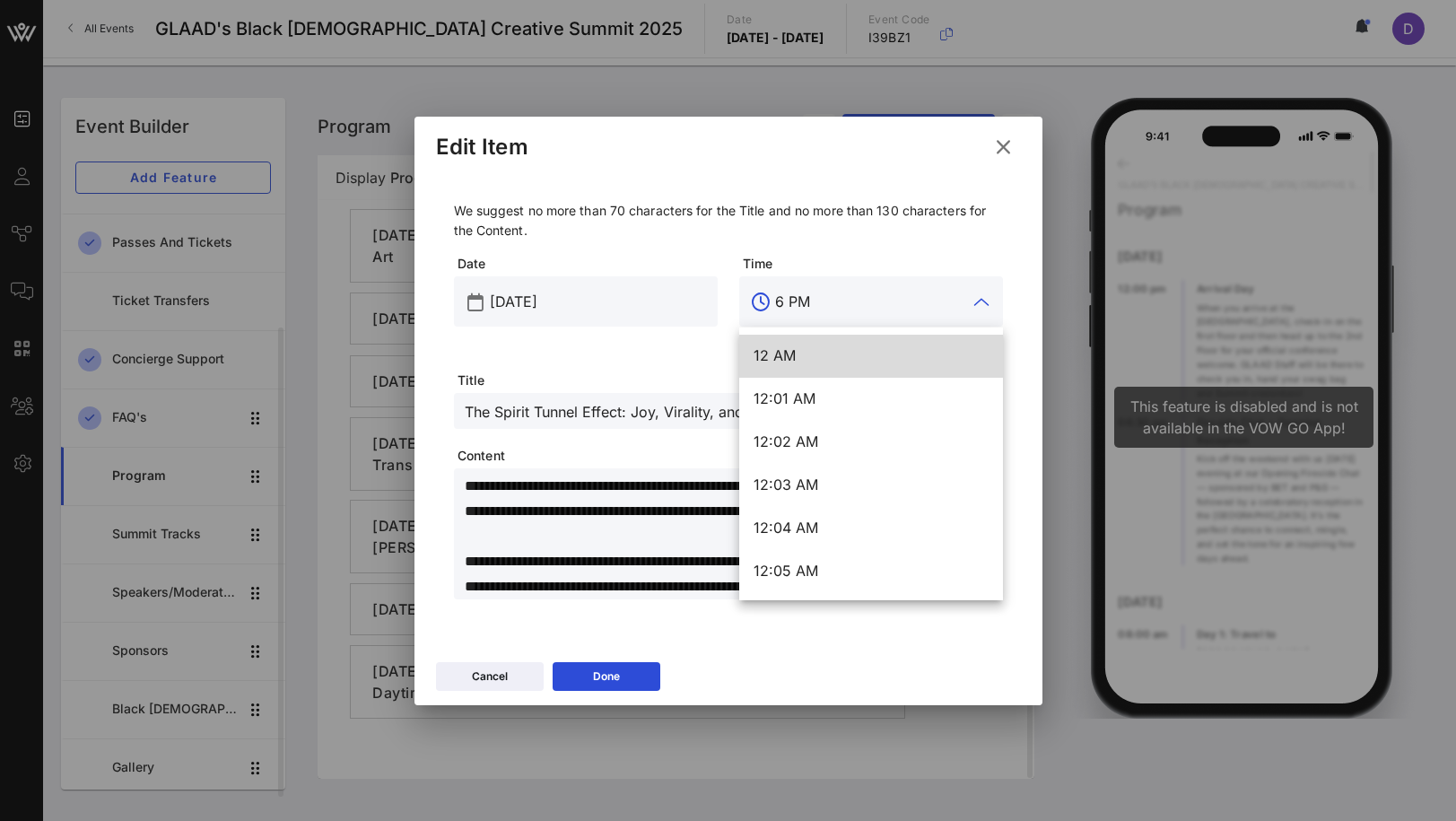
click at [784, 298] on input "6 PM" at bounding box center [871, 301] width 192 height 28
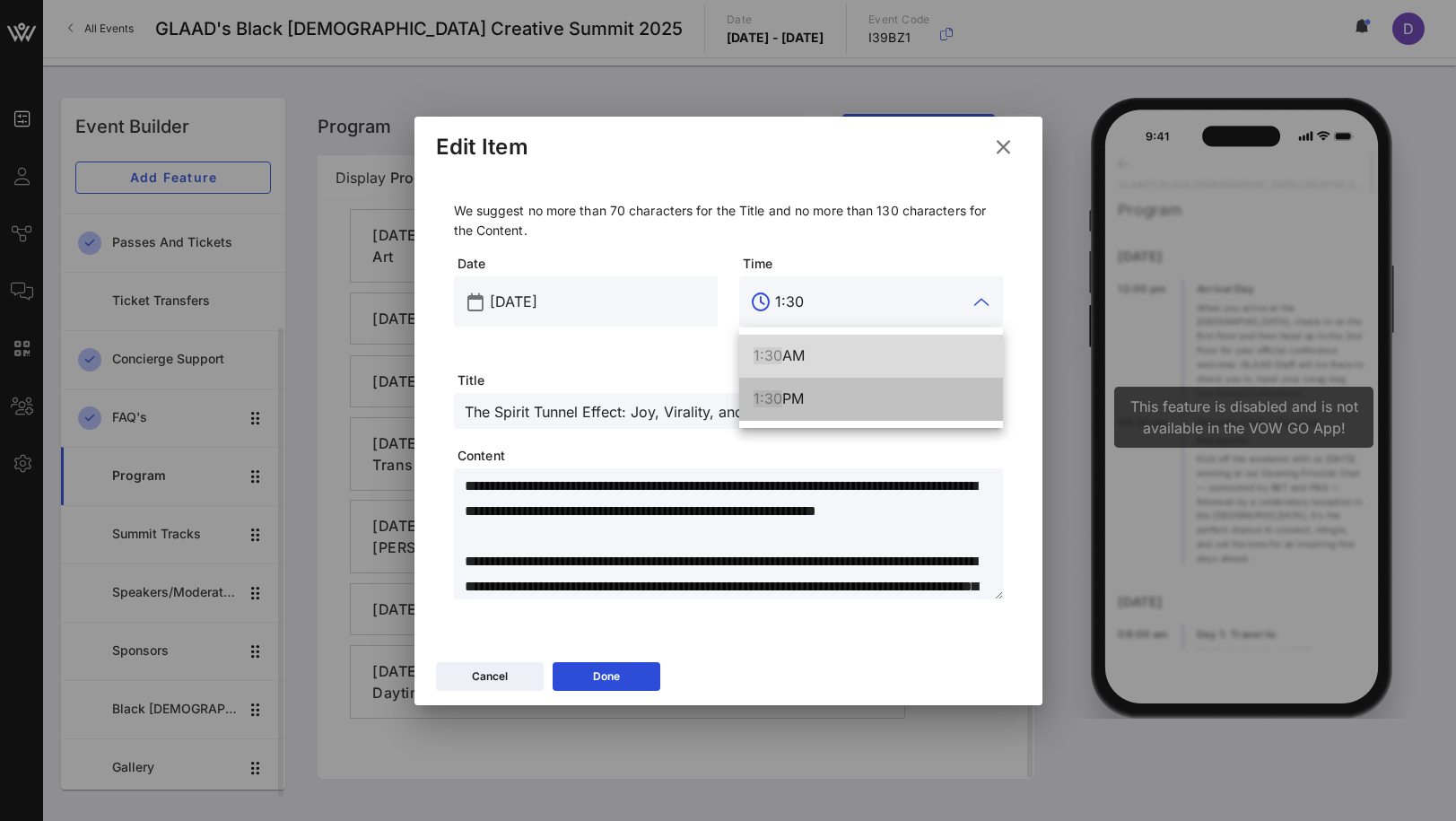
click at [813, 404] on div "1:30 PM" at bounding box center [871, 399] width 235 height 17
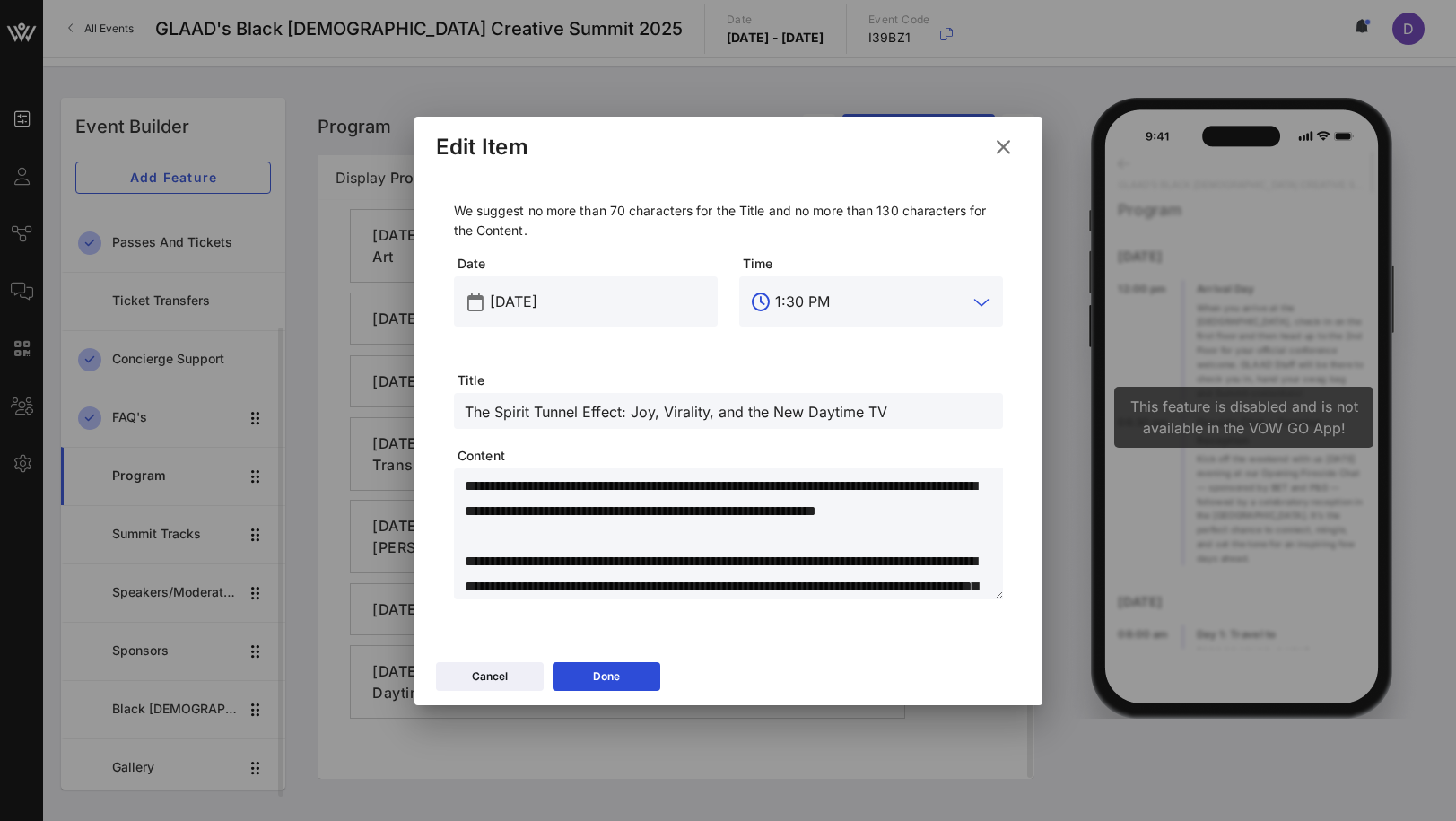
type input "1:30 PM"
click at [604, 659] on div "Cancel Done" at bounding box center [728, 679] width 628 height 52
click at [605, 669] on icon at bounding box center [606, 677] width 16 height 16
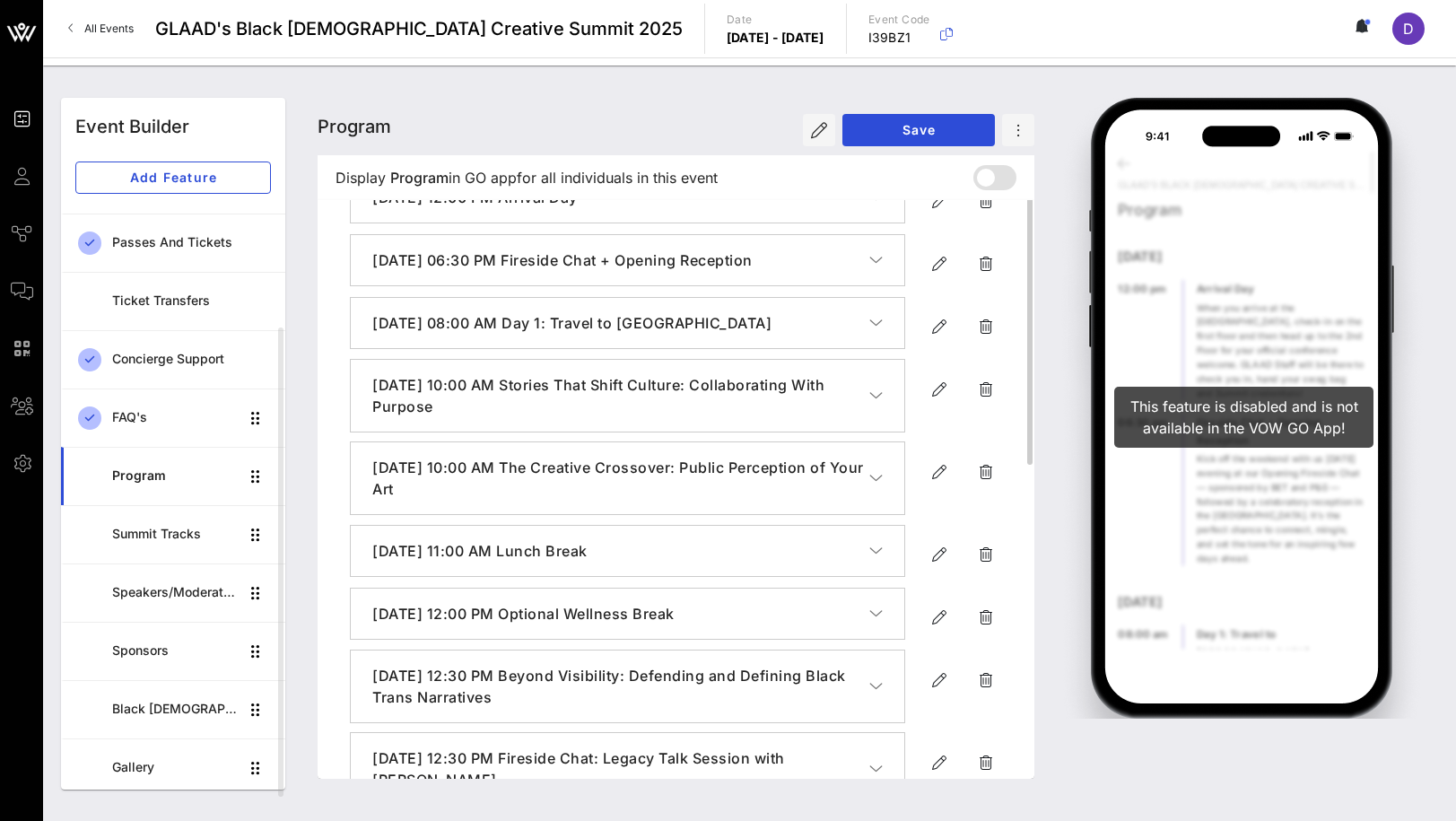
scroll to position [0, 0]
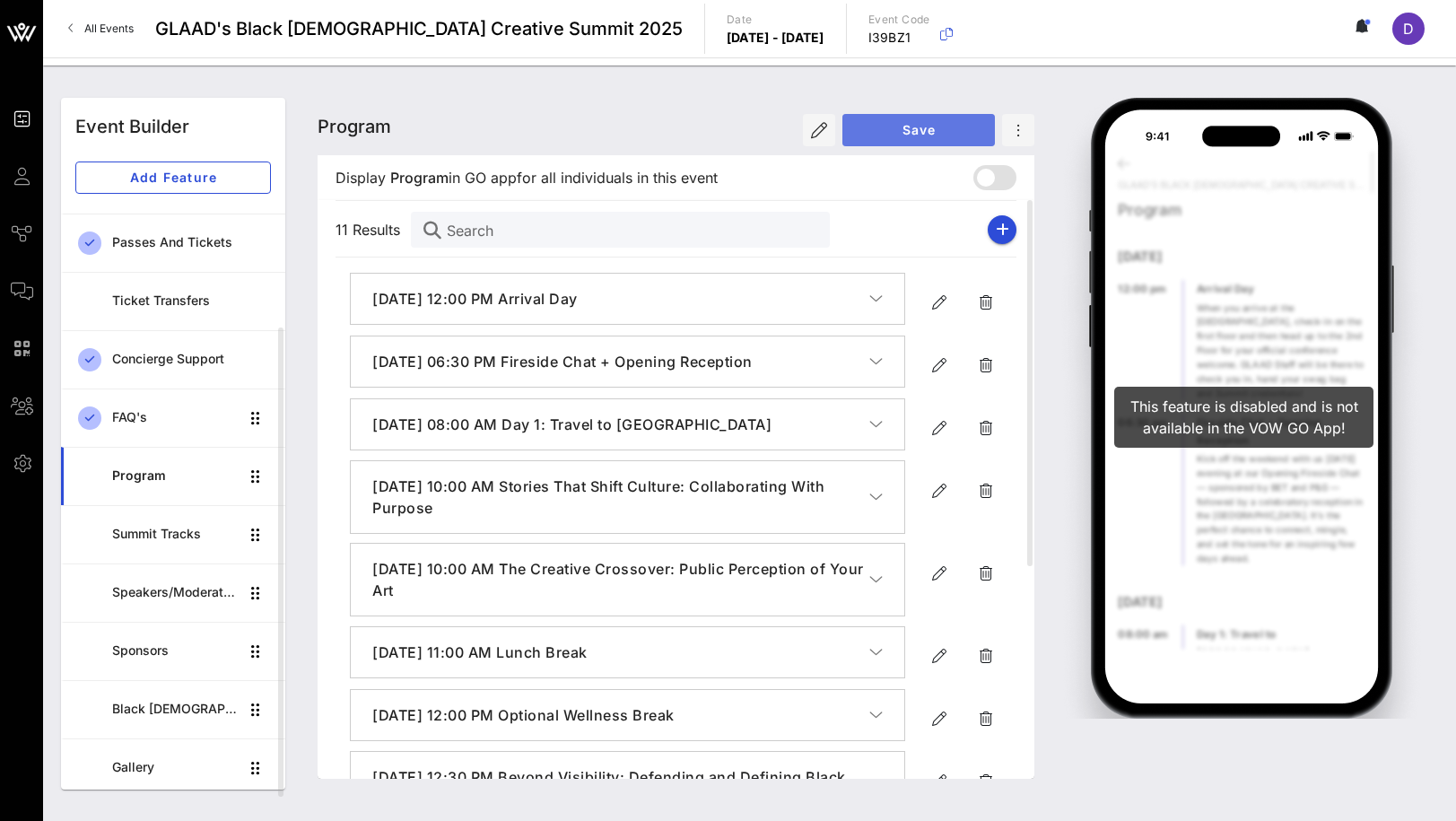
click at [912, 127] on span "Save" at bounding box center [919, 130] width 124 height 16
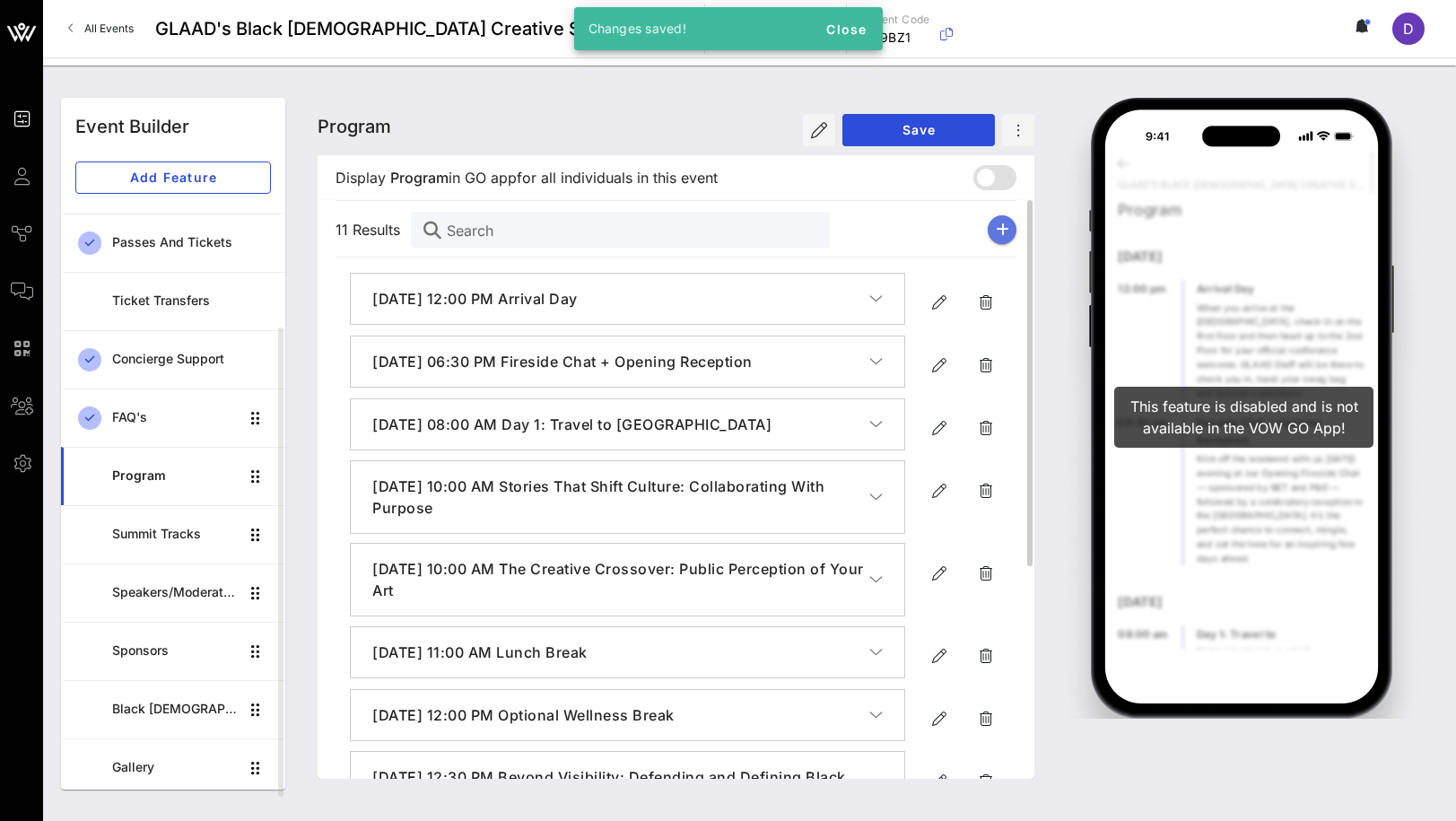
click at [1001, 234] on icon "button" at bounding box center [1002, 230] width 14 height 15
type input "[DATE]"
type input "6 PM"
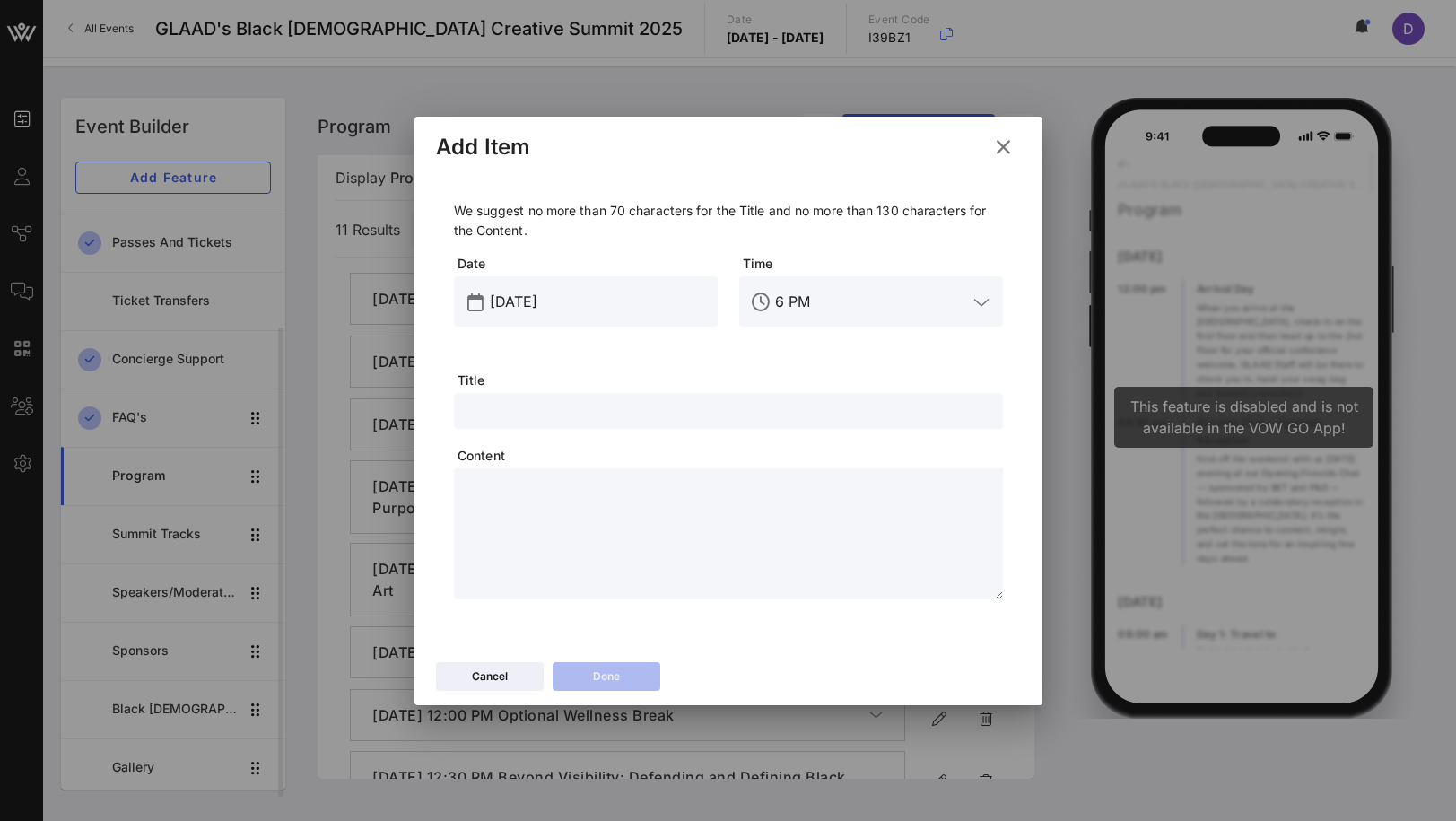
click at [539, 401] on input "text" at bounding box center [728, 411] width 528 height 24
paste input ""Stories, Power, & Policy ""
click at [580, 412] on input ""Stories, Power, & Policy "" at bounding box center [728, 411] width 528 height 24
drag, startPoint x: 471, startPoint y: 405, endPoint x: 449, endPoint y: 404, distance: 22.0
click at [449, 404] on div "We suggest no more than 70 characters for the Title and no more than 130 charac…" at bounding box center [728, 404] width 585 height 463
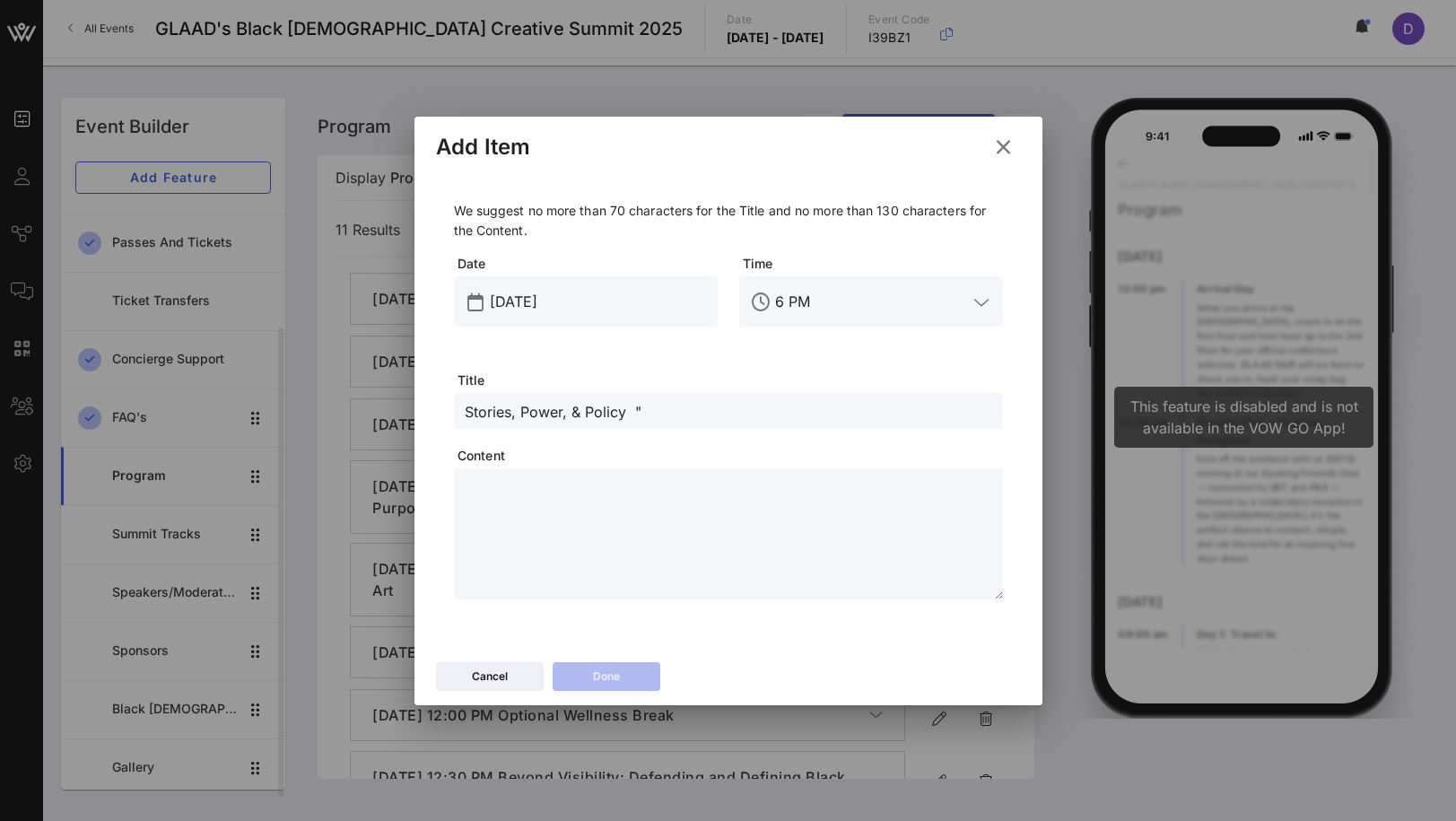
click at [653, 411] on input "Stories, Power, & Policy "" at bounding box center [728, 411] width 528 height 24
click at [563, 415] on input "Stories, Power, & Policy" at bounding box center [728, 411] width 528 height 24
type input "Stories, Power & Policy"
click at [536, 525] on textarea at bounding box center [734, 537] width 539 height 126
paste textarea "**********"
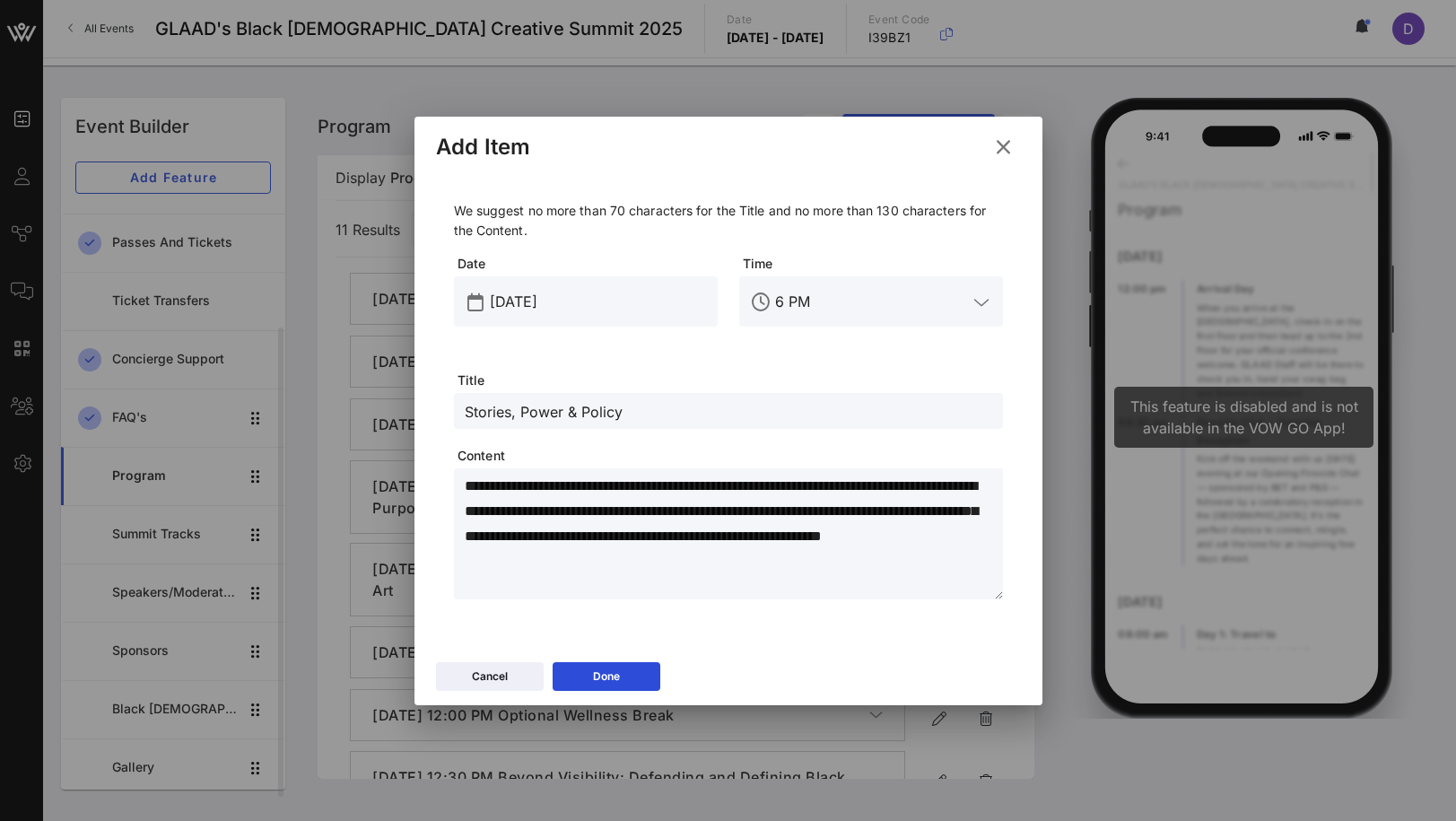
type textarea "**********"
click at [499, 289] on input "[DATE]" at bounding box center [599, 301] width 217 height 28
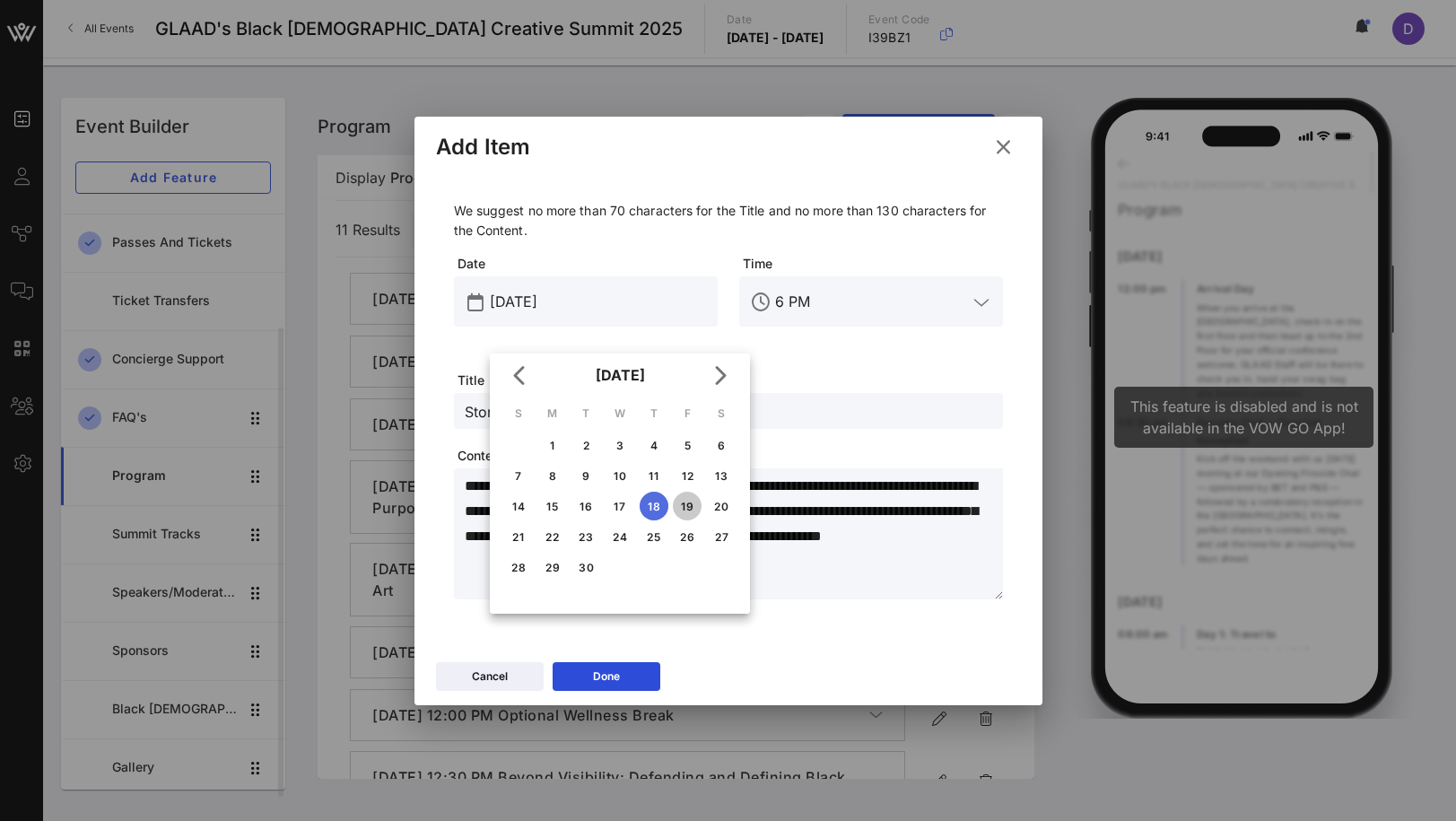
click at [690, 505] on div "19" at bounding box center [686, 506] width 28 height 14
type input "[DATE]"
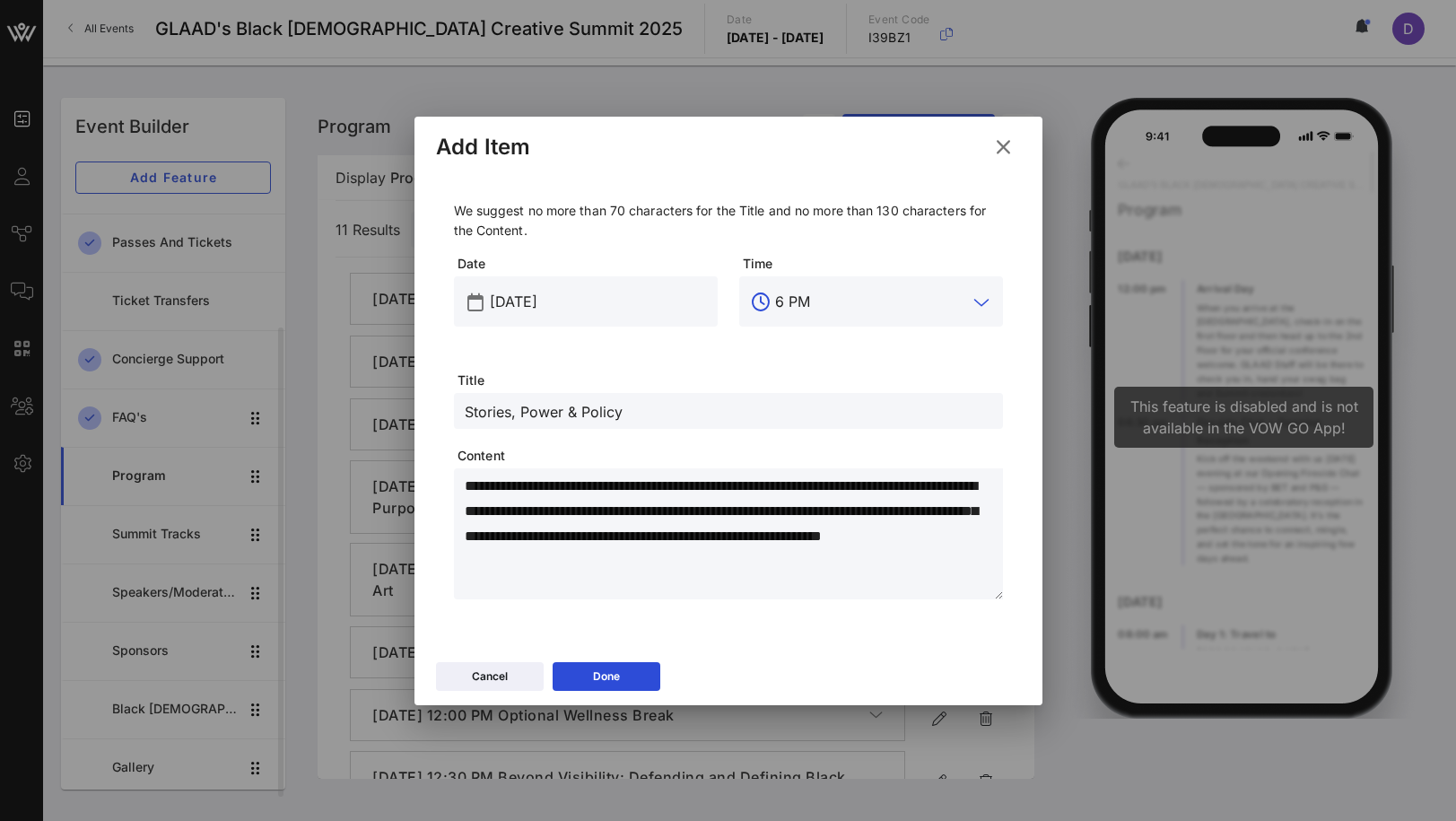
drag, startPoint x: 836, startPoint y: 311, endPoint x: 713, endPoint y: 280, distance: 126.8
click at [708, 281] on div "Date [DATE] Time 6 PM" at bounding box center [728, 312] width 571 height 138
drag, startPoint x: 834, startPoint y: 304, endPoint x: 749, endPoint y: 291, distance: 86.0
click at [749, 291] on div "6 PM" at bounding box center [871, 301] width 264 height 50
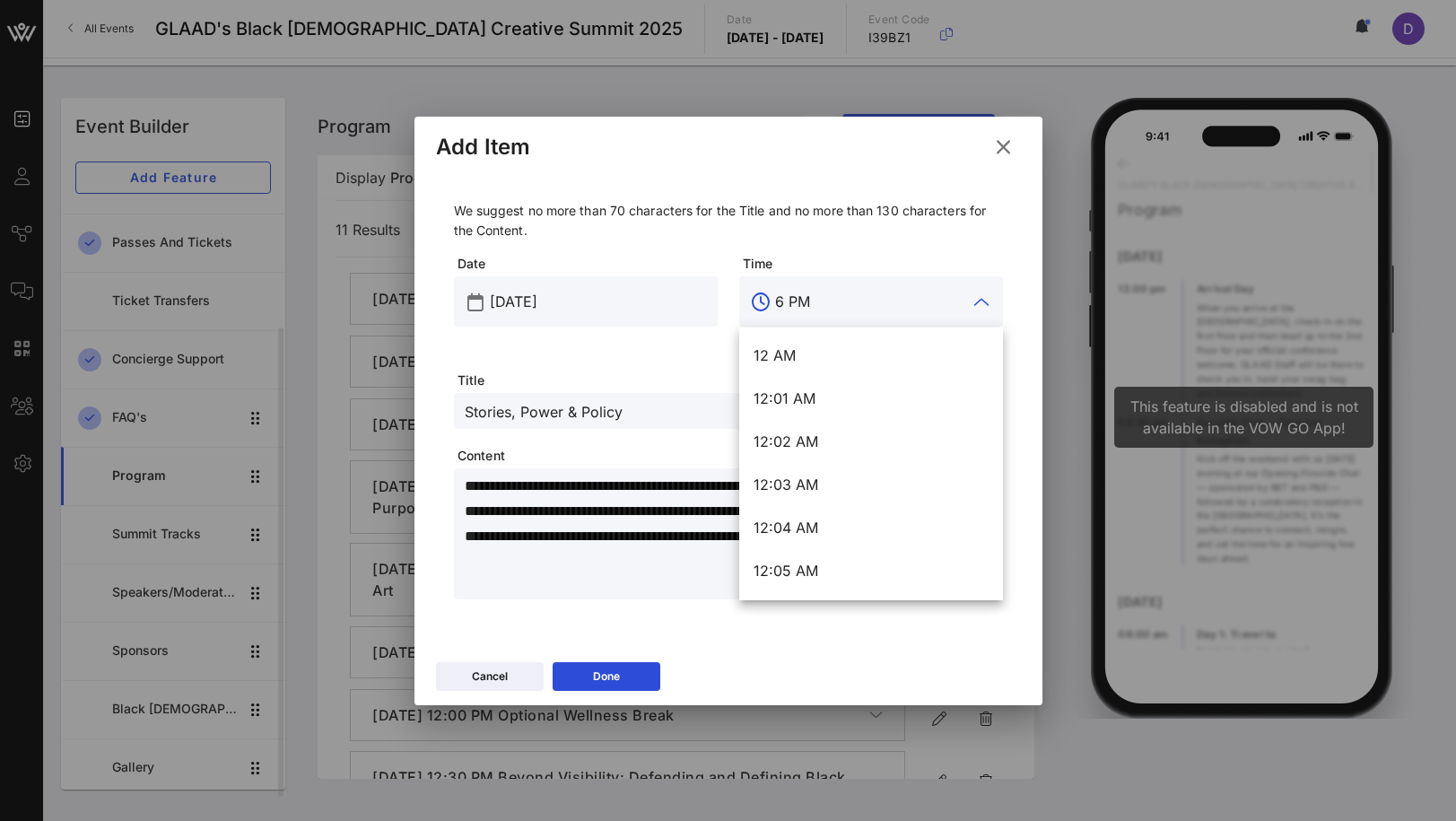
click at [820, 300] on input "6 PM" at bounding box center [871, 301] width 192 height 28
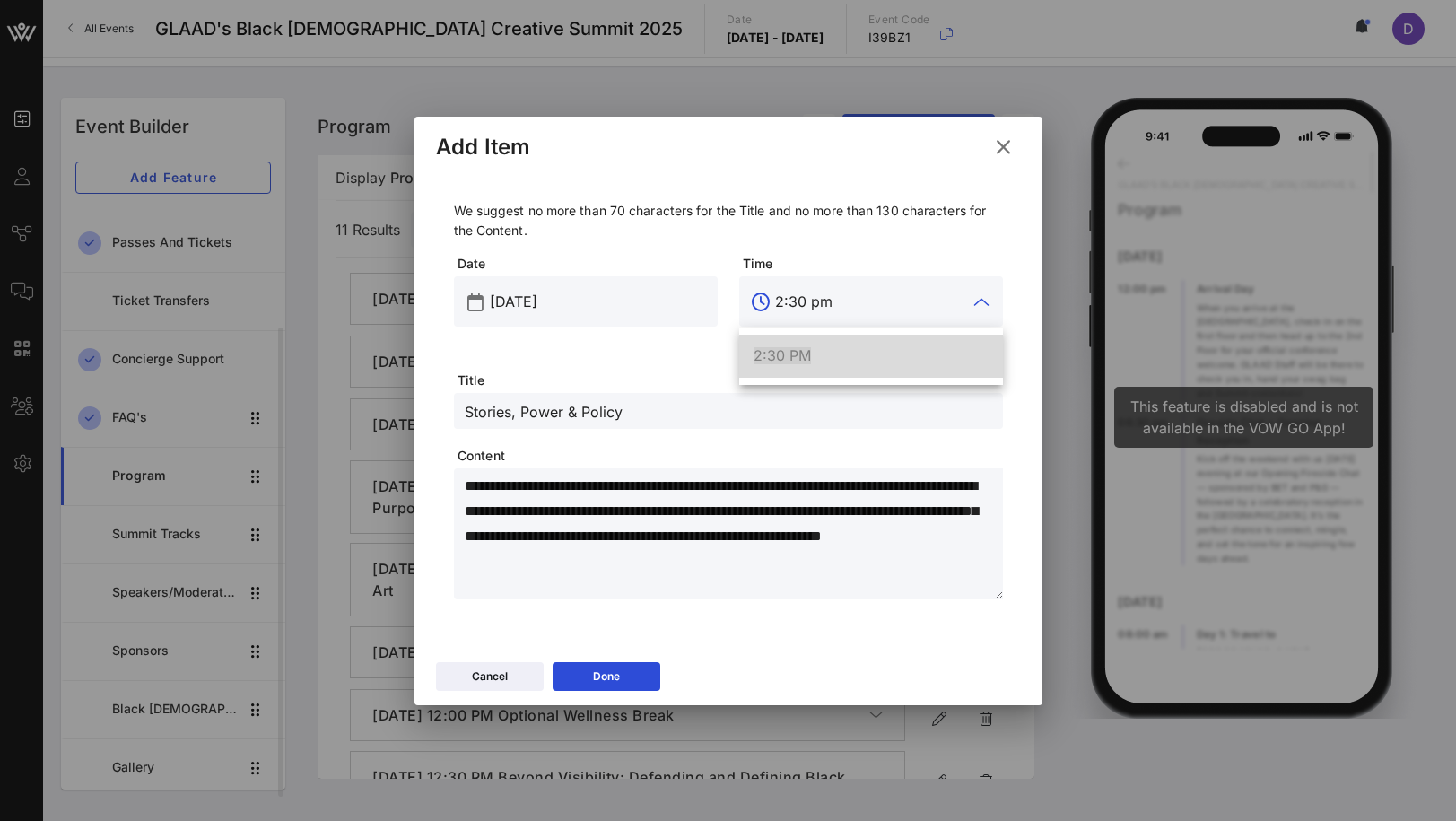
click at [829, 353] on div "2:30 PM" at bounding box center [871, 355] width 235 height 17
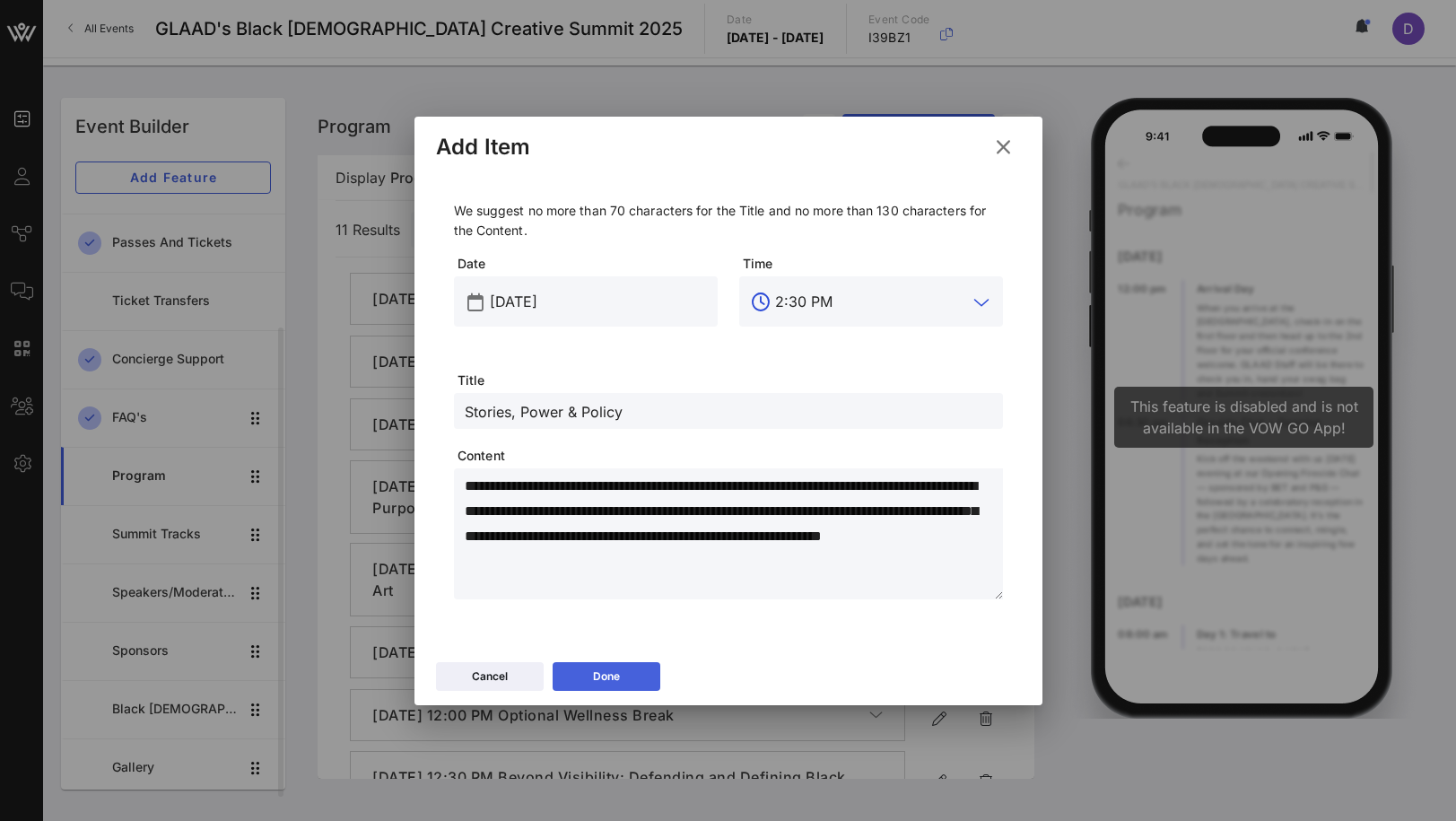
type input "2:30 PM"
click at [614, 673] on div "Done" at bounding box center [606, 677] width 26 height 18
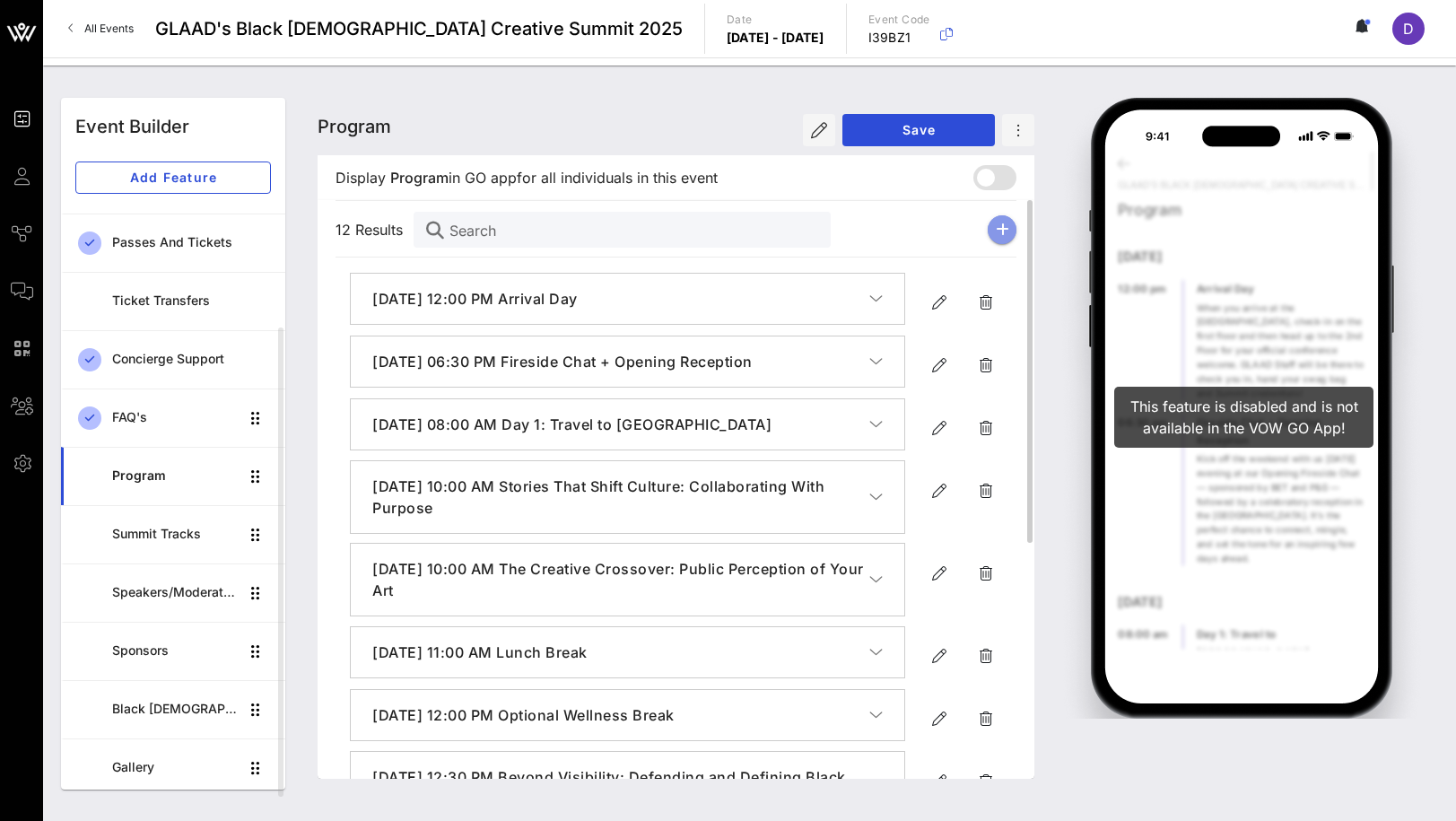
click at [1010, 235] on button "button" at bounding box center [1001, 229] width 28 height 28
type input "[DATE]"
type input "6 PM"
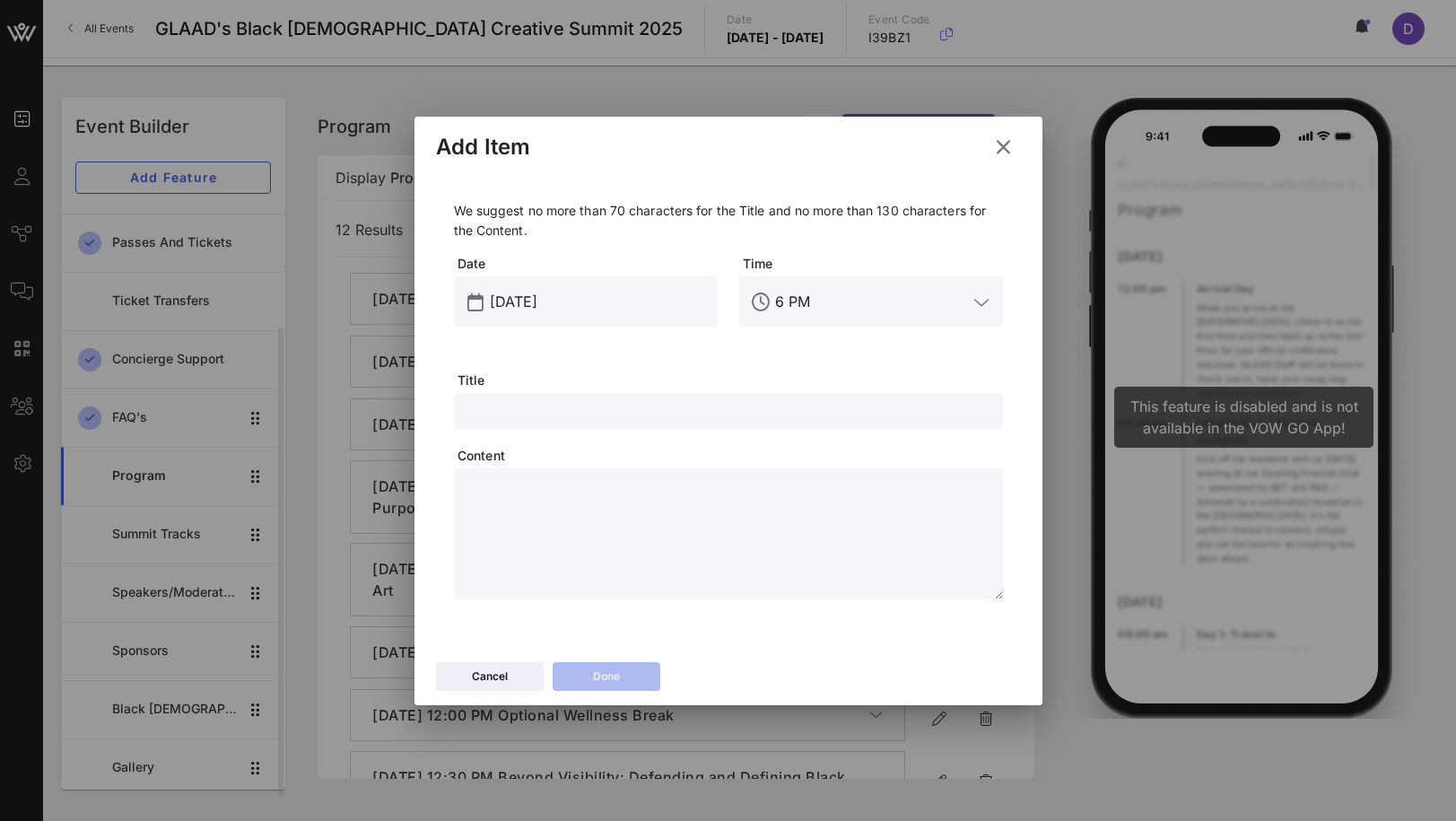
click at [510, 423] on div at bounding box center [728, 410] width 528 height 36
paste input "Wellness: The Hour of Intentions: A Love Letter to Your Future Self"
type input "Wellness: The Hour of Intentions: A Love Letter to Your Future Self"
click at [534, 288] on input "[DATE]" at bounding box center [599, 301] width 217 height 28
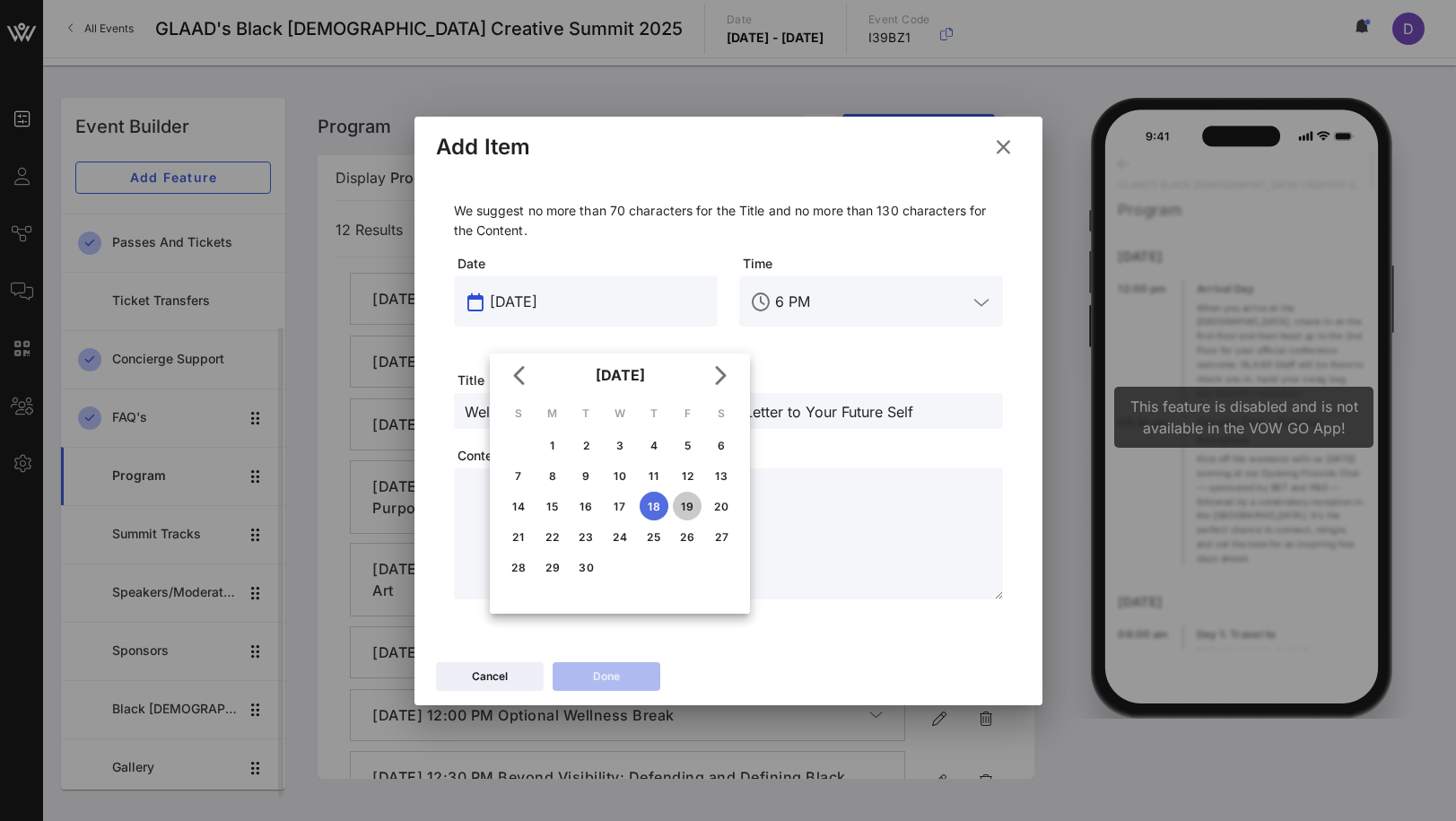
click at [688, 506] on div "19" at bounding box center [686, 506] width 28 height 14
type input "[DATE]"
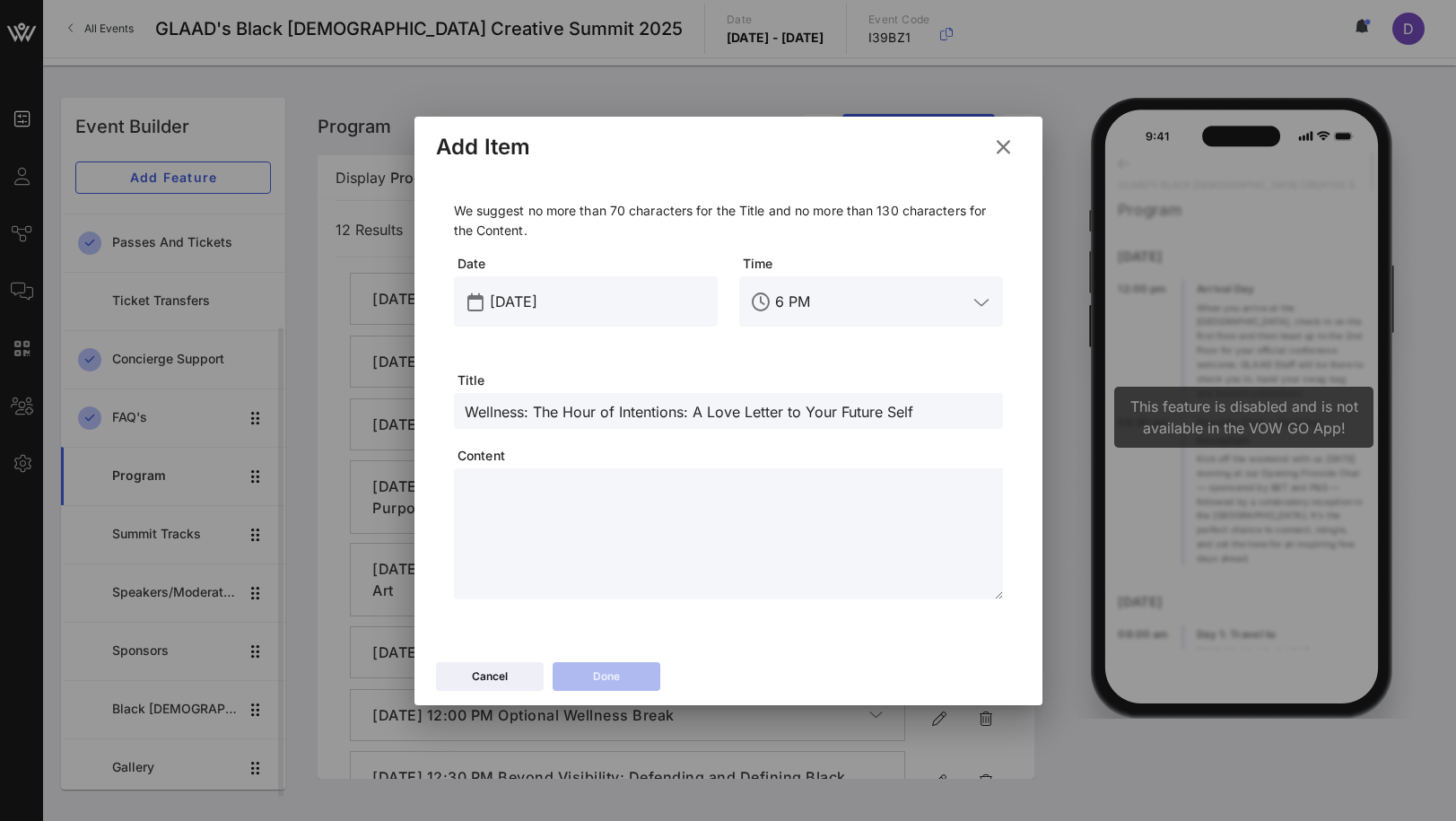
click at [819, 300] on input "6 PM" at bounding box center [871, 301] width 192 height 28
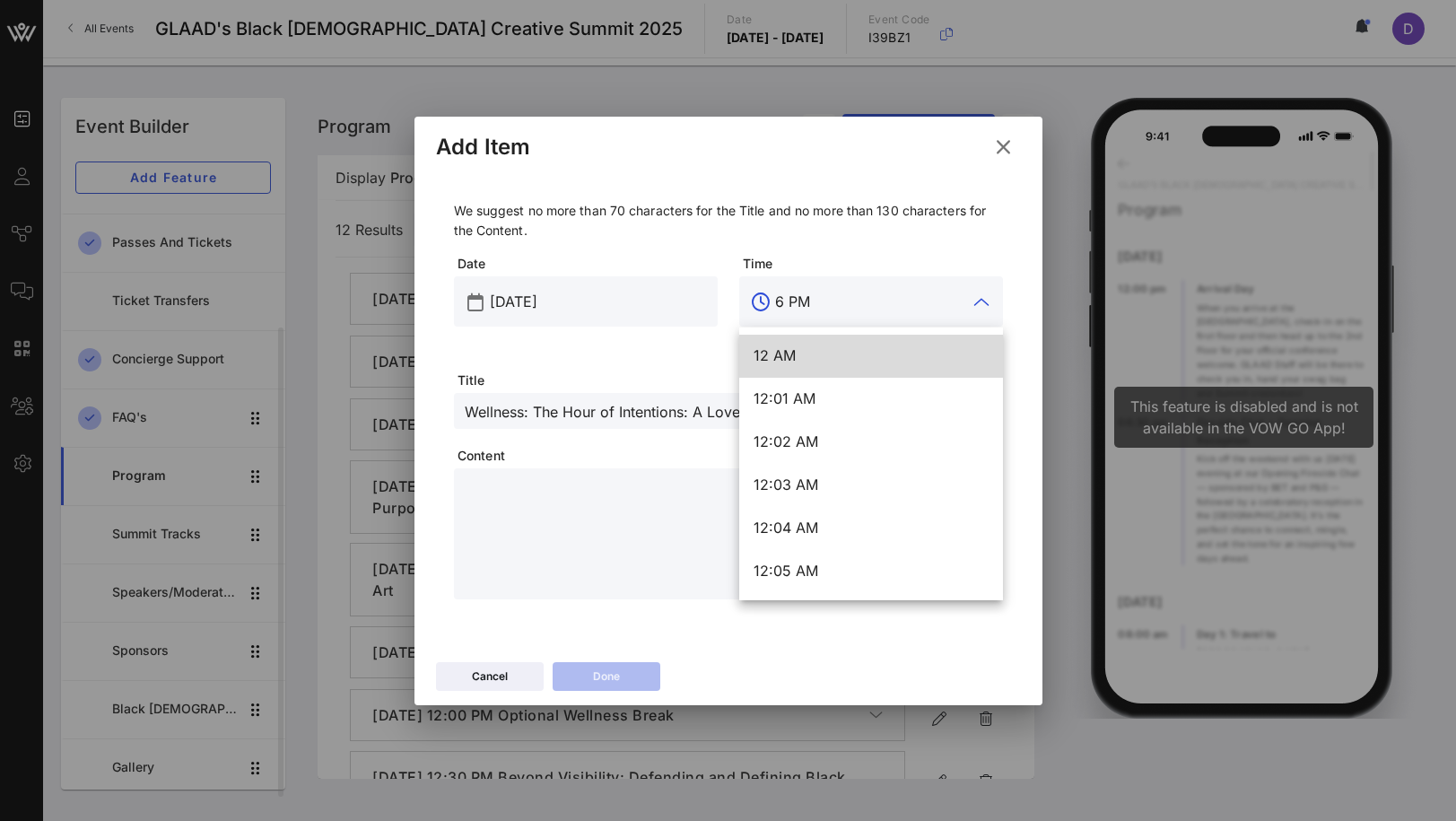
click at [819, 300] on input "6 PM" at bounding box center [871, 301] width 192 height 28
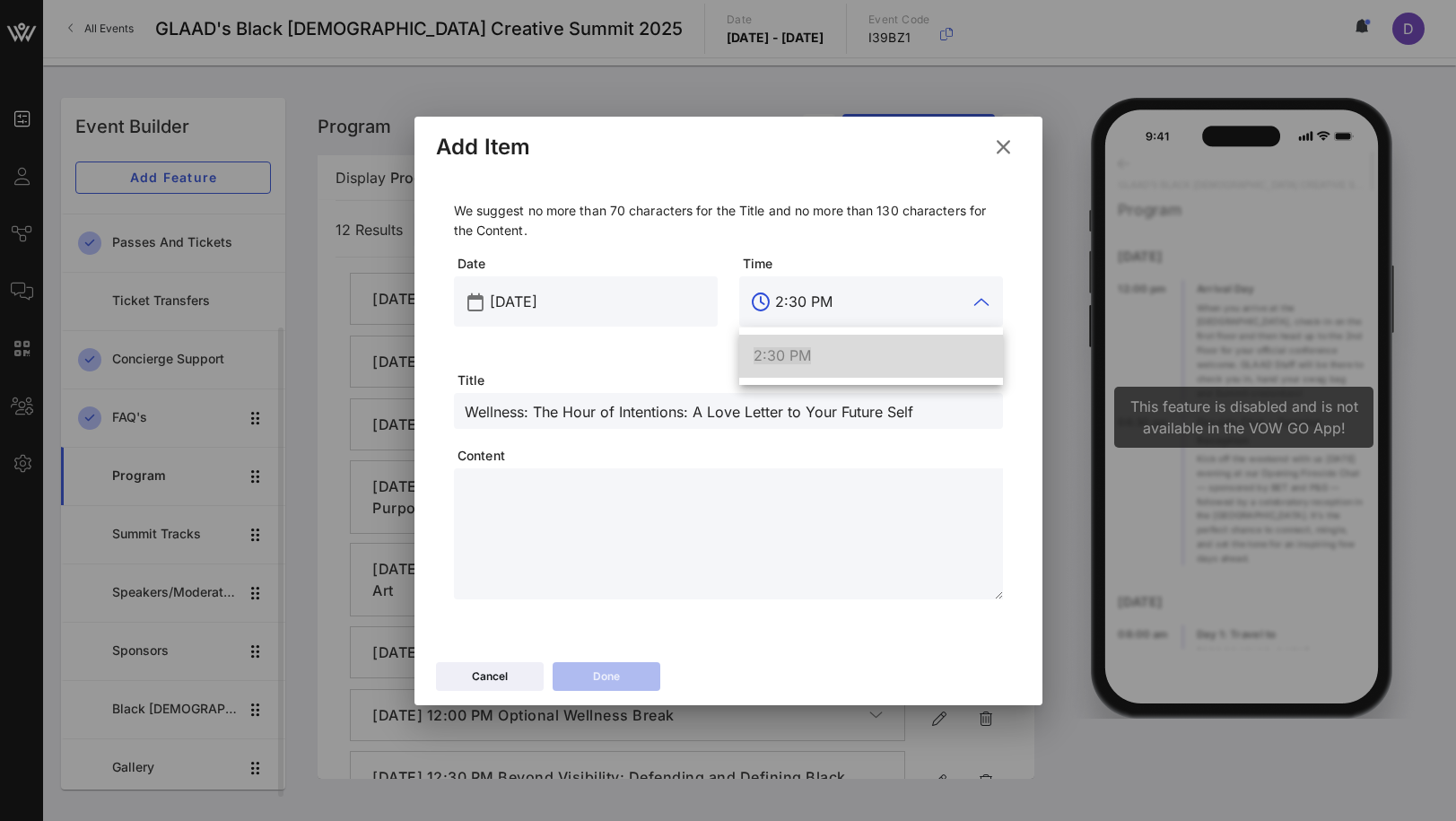
click at [823, 365] on div "2:30 PM" at bounding box center [871, 356] width 235 height 38
type input "2:30 PM"
click at [742, 574] on textarea at bounding box center [734, 537] width 539 height 126
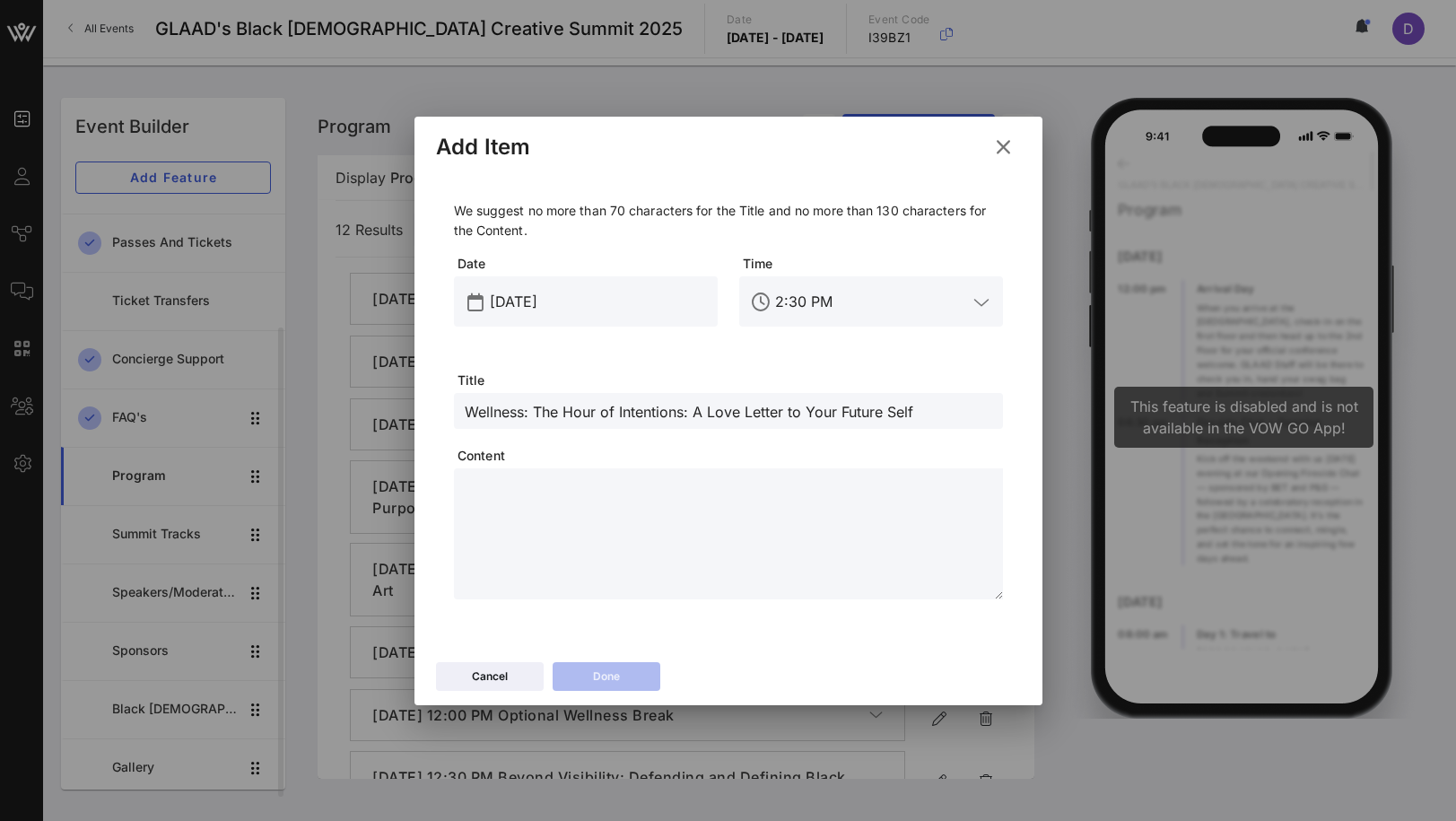
paste textarea "**********"
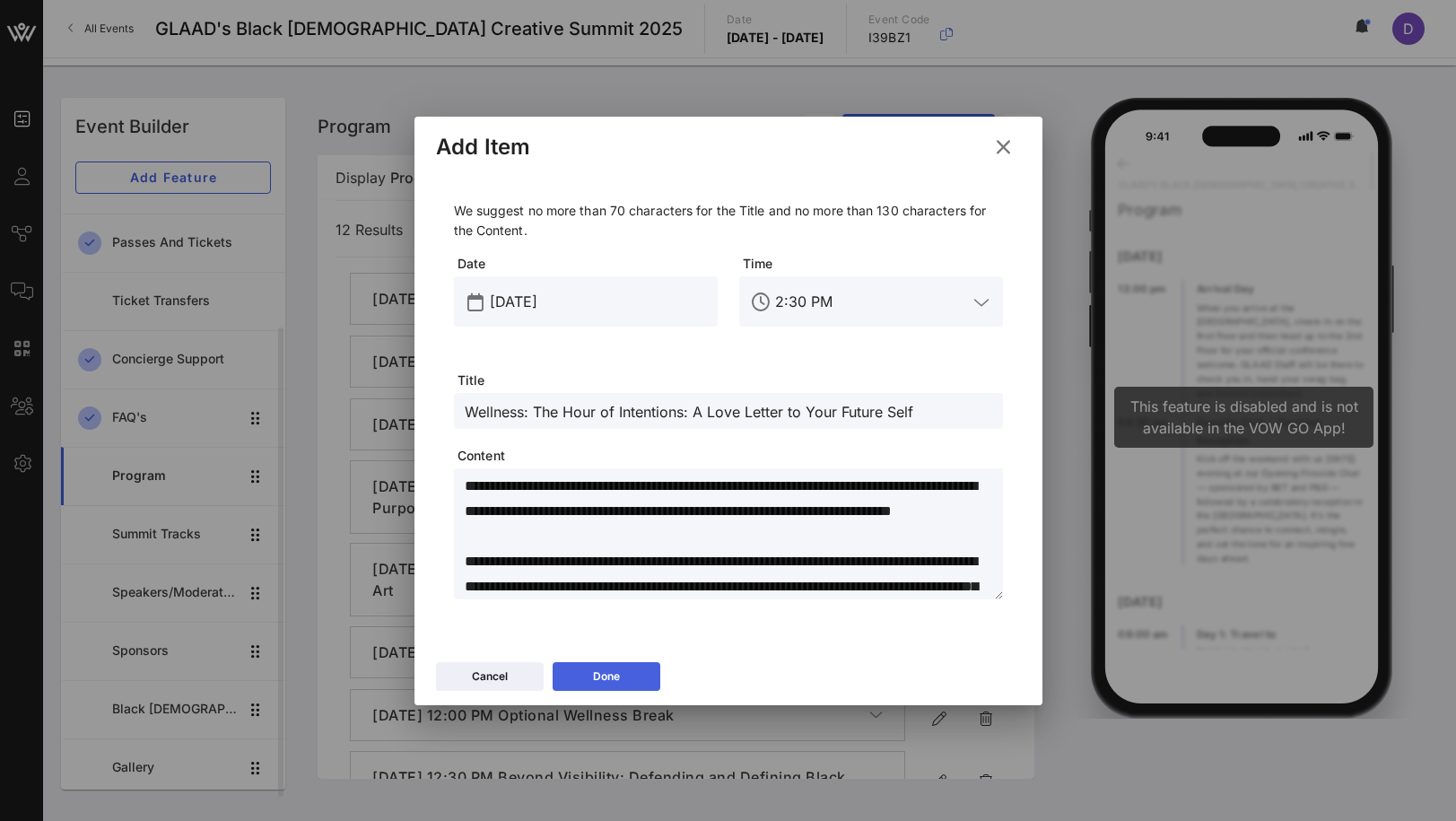
type textarea "**********"
click at [628, 676] on button "Done" at bounding box center [606, 676] width 108 height 28
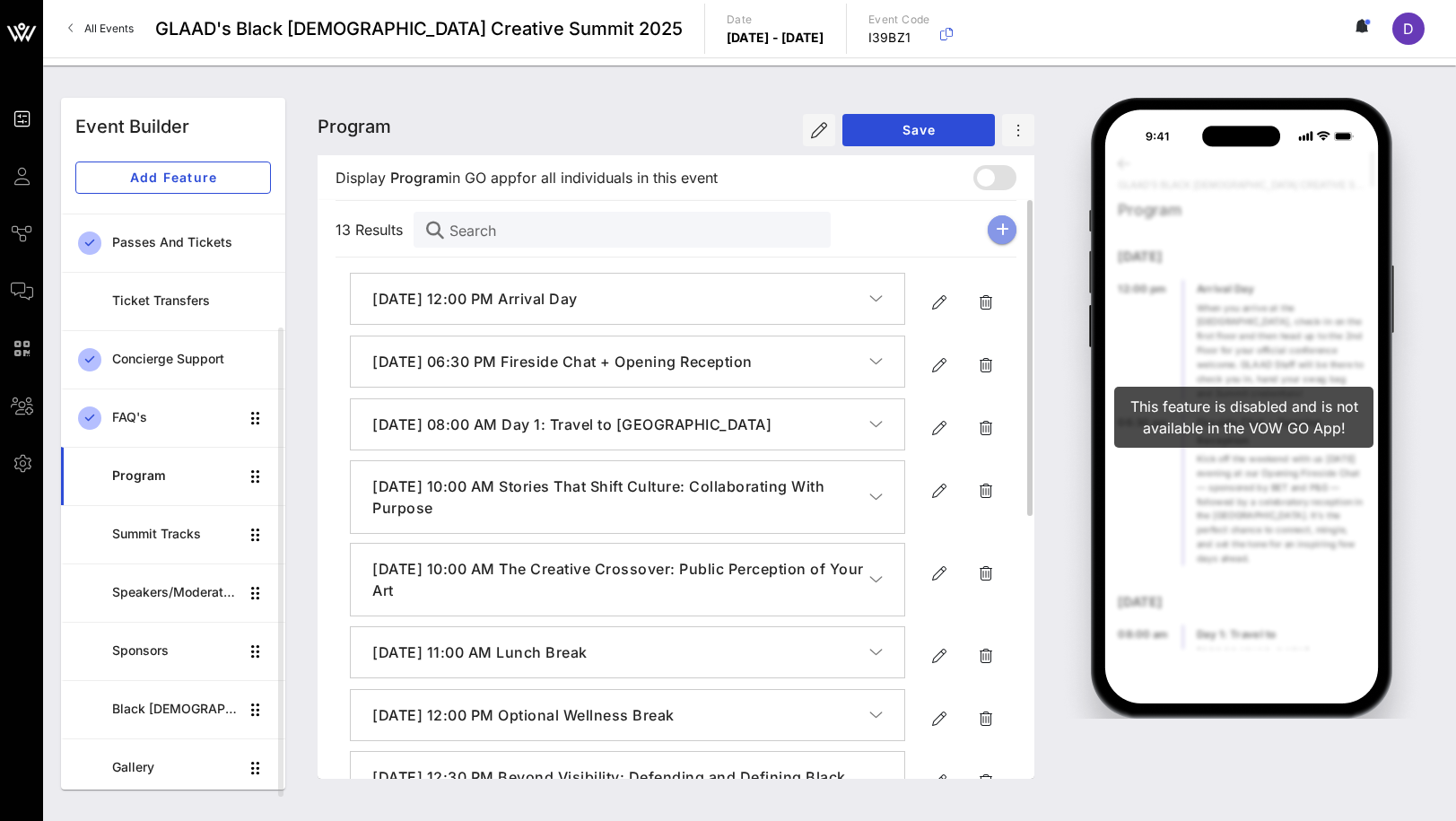
click at [1002, 231] on icon "button" at bounding box center [1002, 230] width 14 height 15
type input "[DATE]"
type input "6 PM"
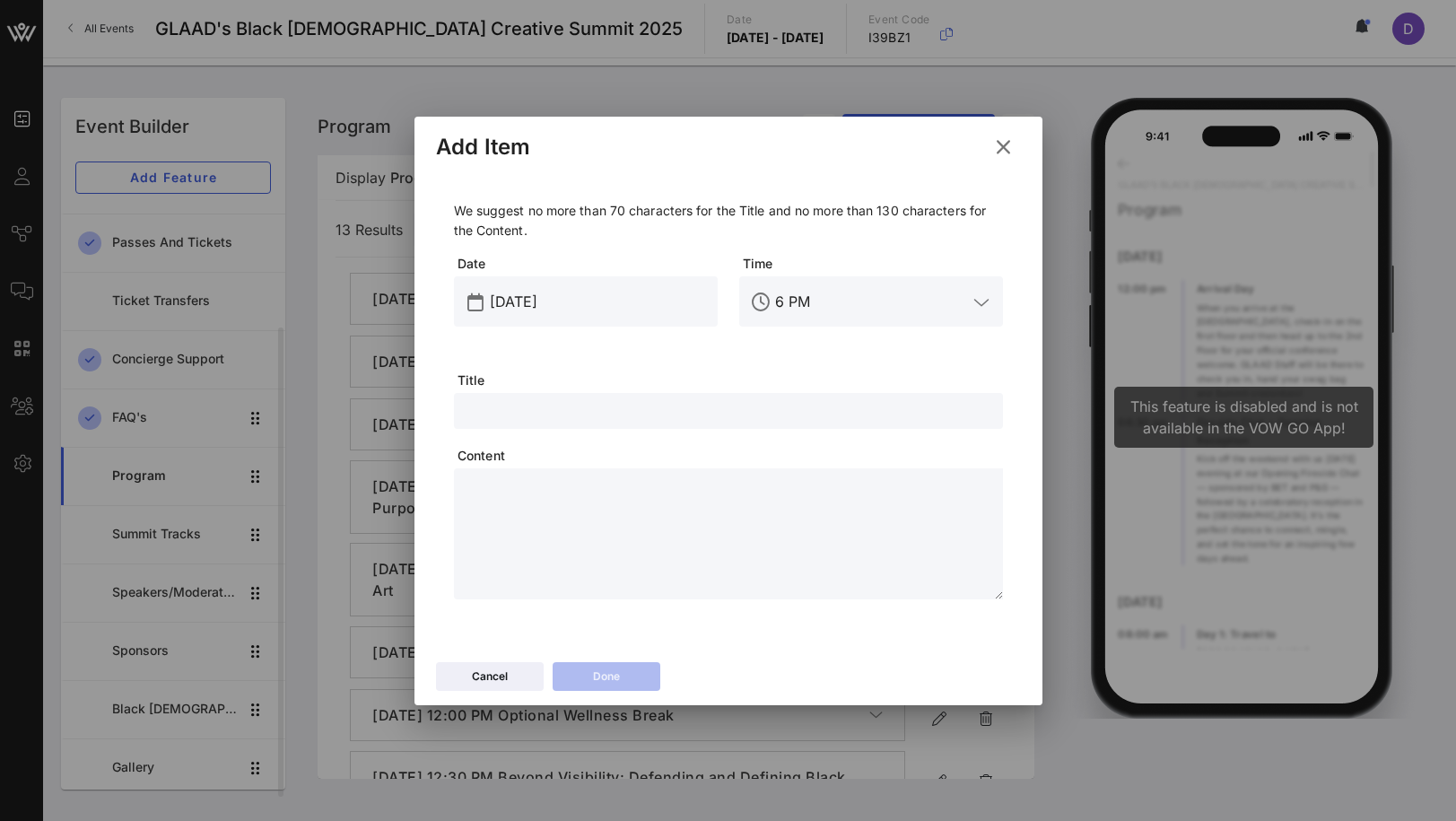
click at [661, 421] on input "text" at bounding box center [728, 411] width 528 height 24
paste input "Closing Session"
type input "Closing Session"
click at [506, 305] on input "[DATE]" at bounding box center [599, 301] width 217 height 28
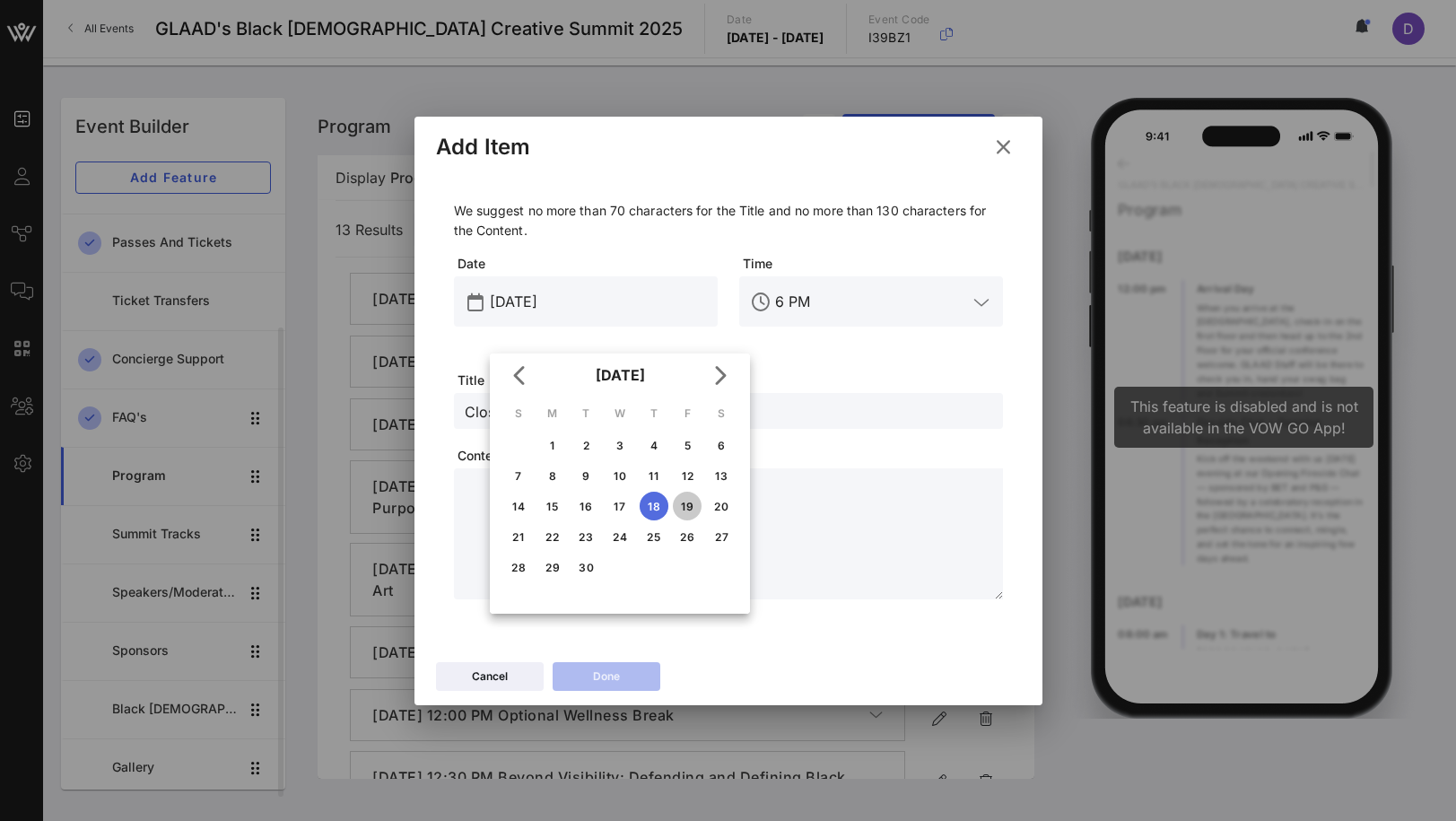
click at [683, 508] on div "19" at bounding box center [686, 506] width 28 height 14
type input "[DATE]"
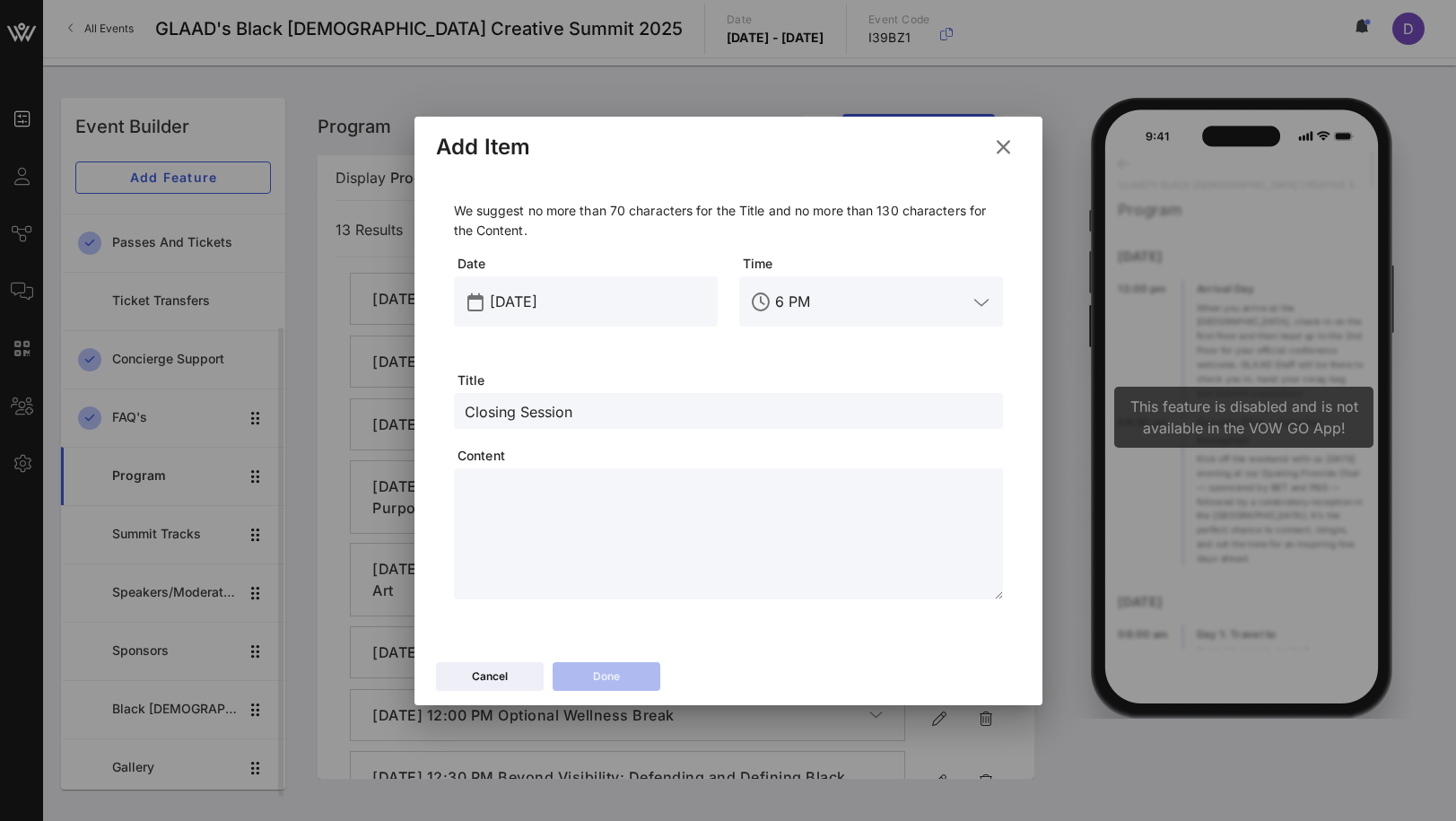
click at [784, 303] on input "6 PM" at bounding box center [871, 301] width 192 height 28
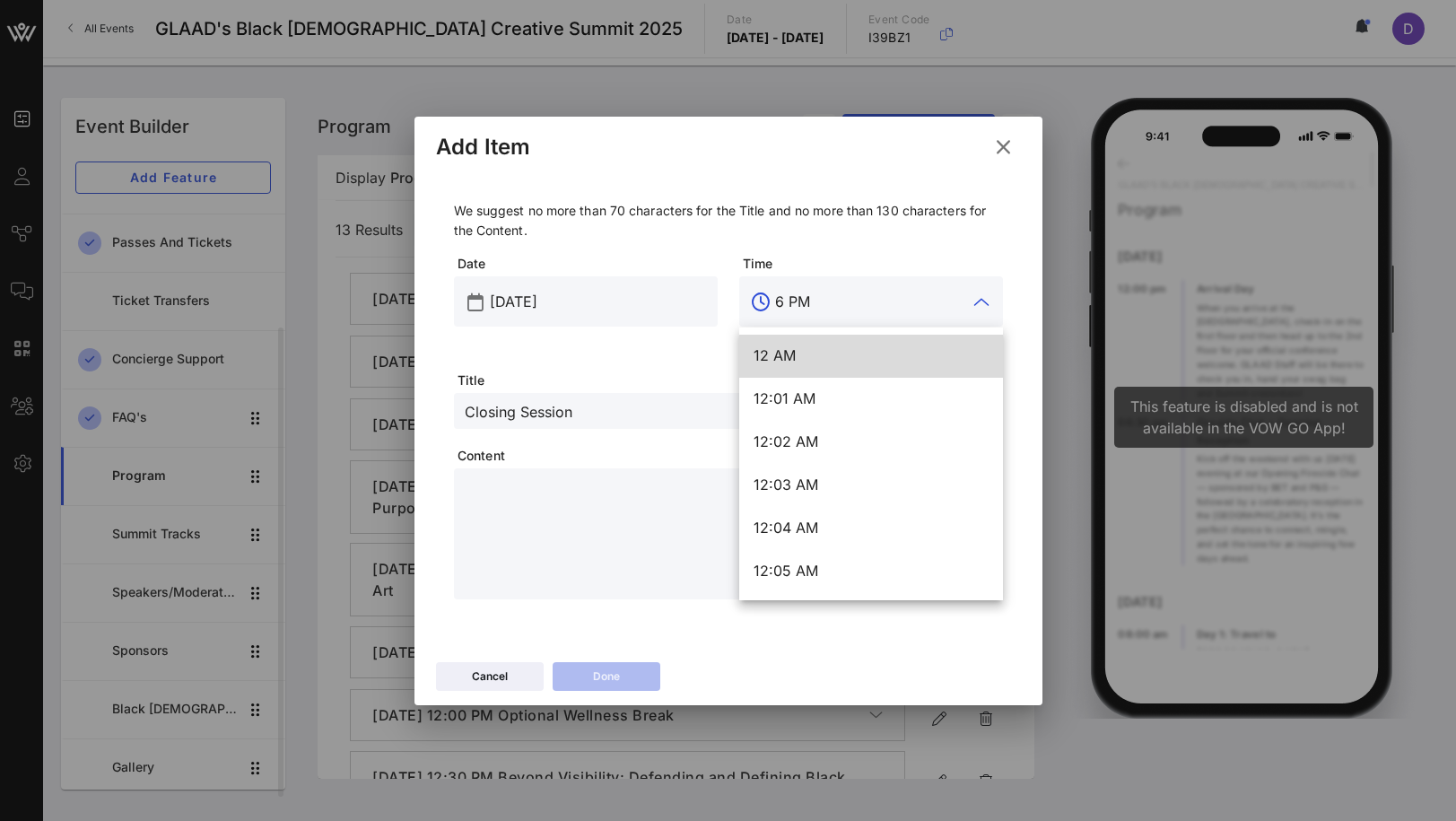
click at [784, 303] on input "6 PM" at bounding box center [871, 301] width 192 height 28
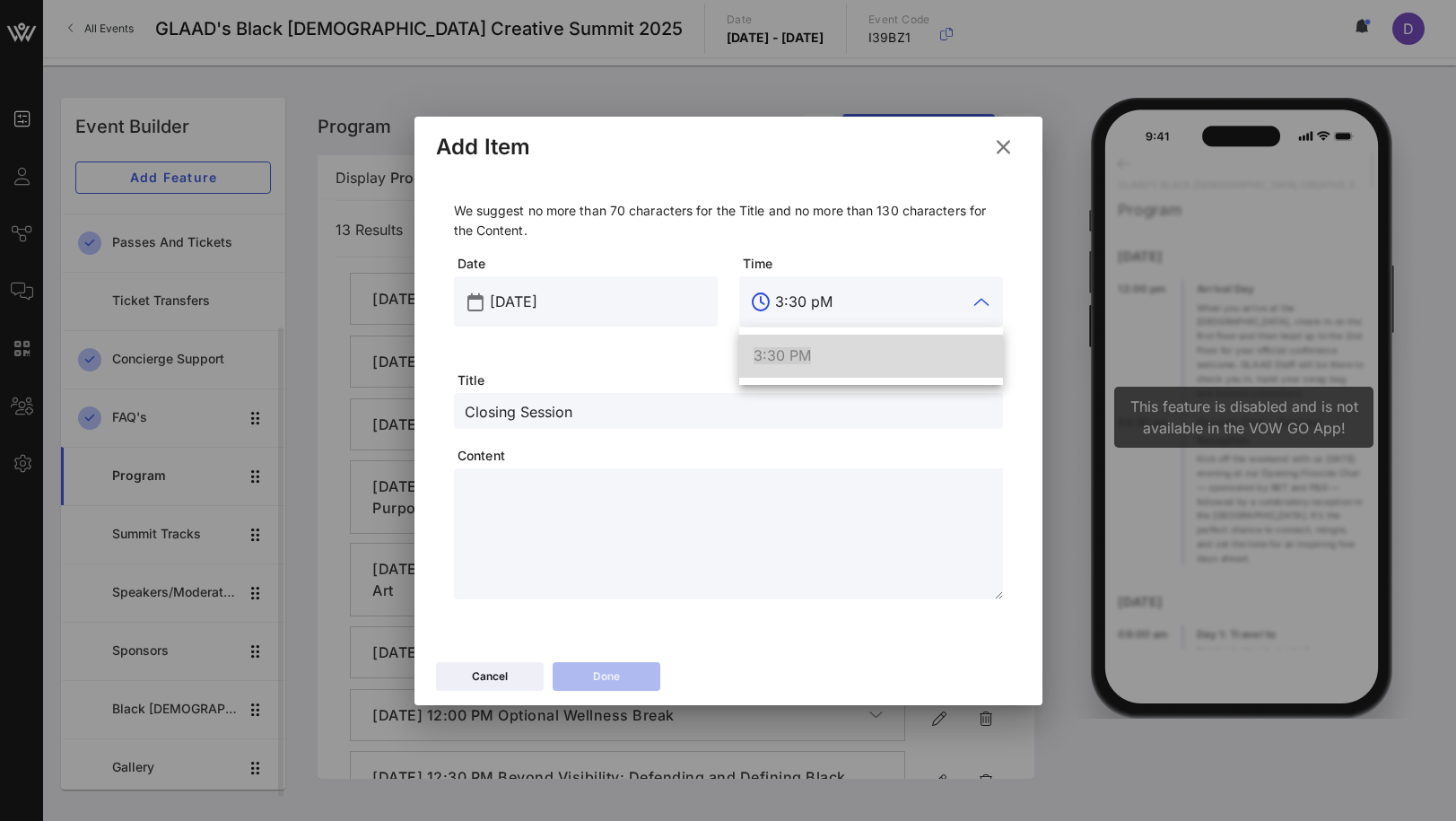
click at [802, 360] on span "3:30 PM" at bounding box center [782, 355] width 58 height 18
type input "3:30 PM"
click at [709, 422] on div "Closing Session" at bounding box center [728, 410] width 528 height 36
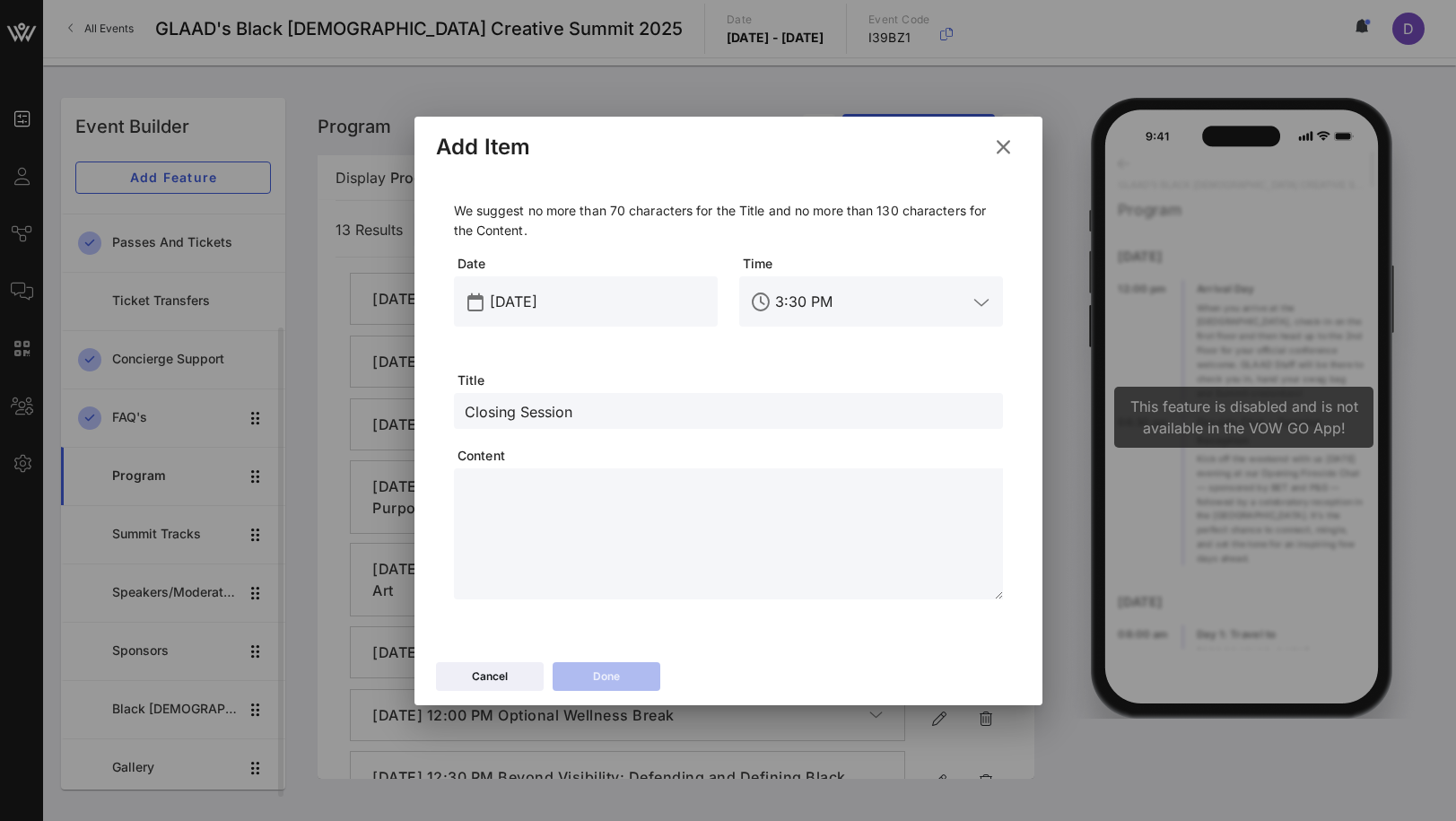
click at [835, 586] on textarea at bounding box center [734, 537] width 539 height 126
paste textarea "**********"
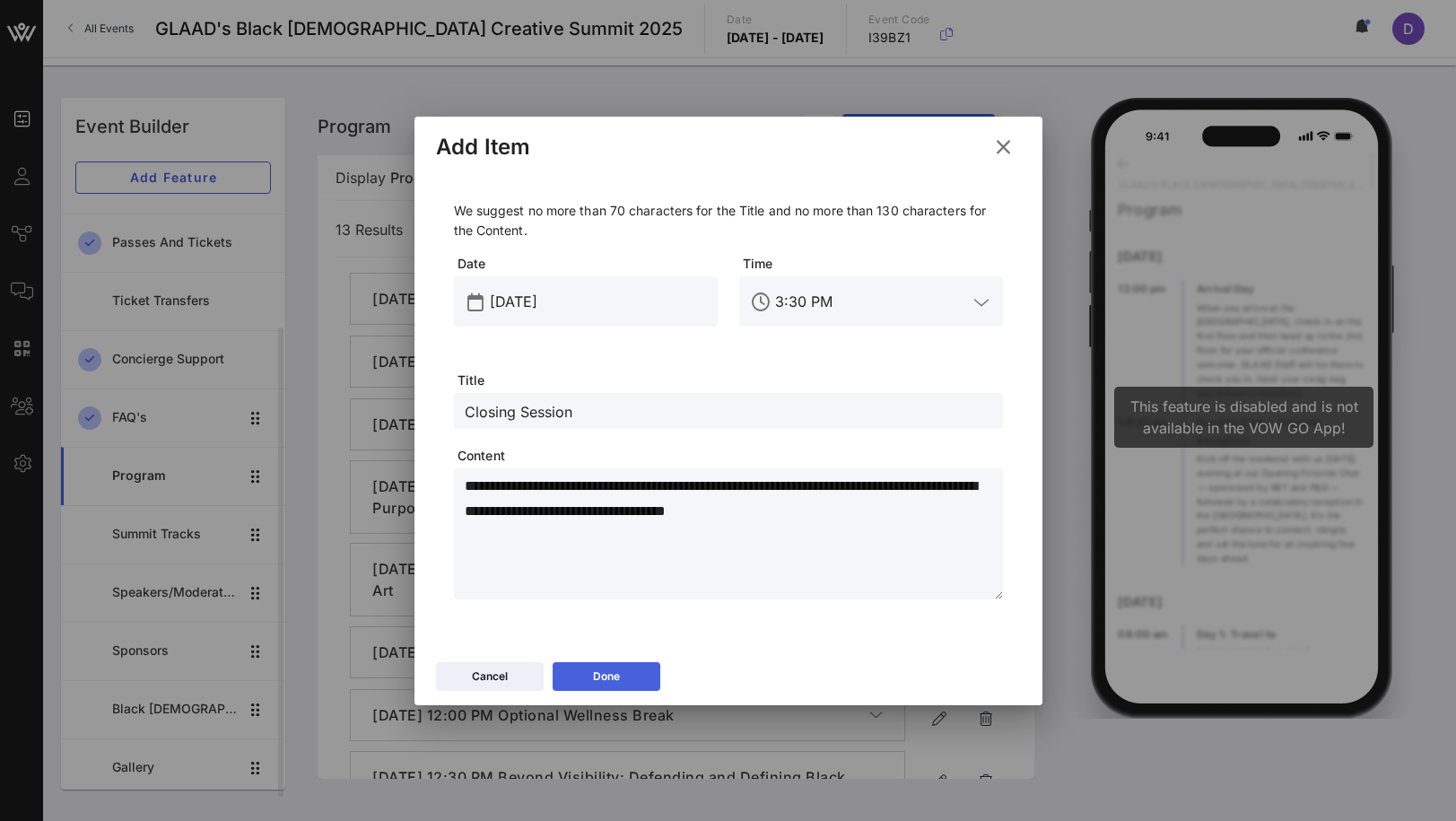
type textarea "**********"
click at [634, 665] on button "Done" at bounding box center [606, 676] width 108 height 28
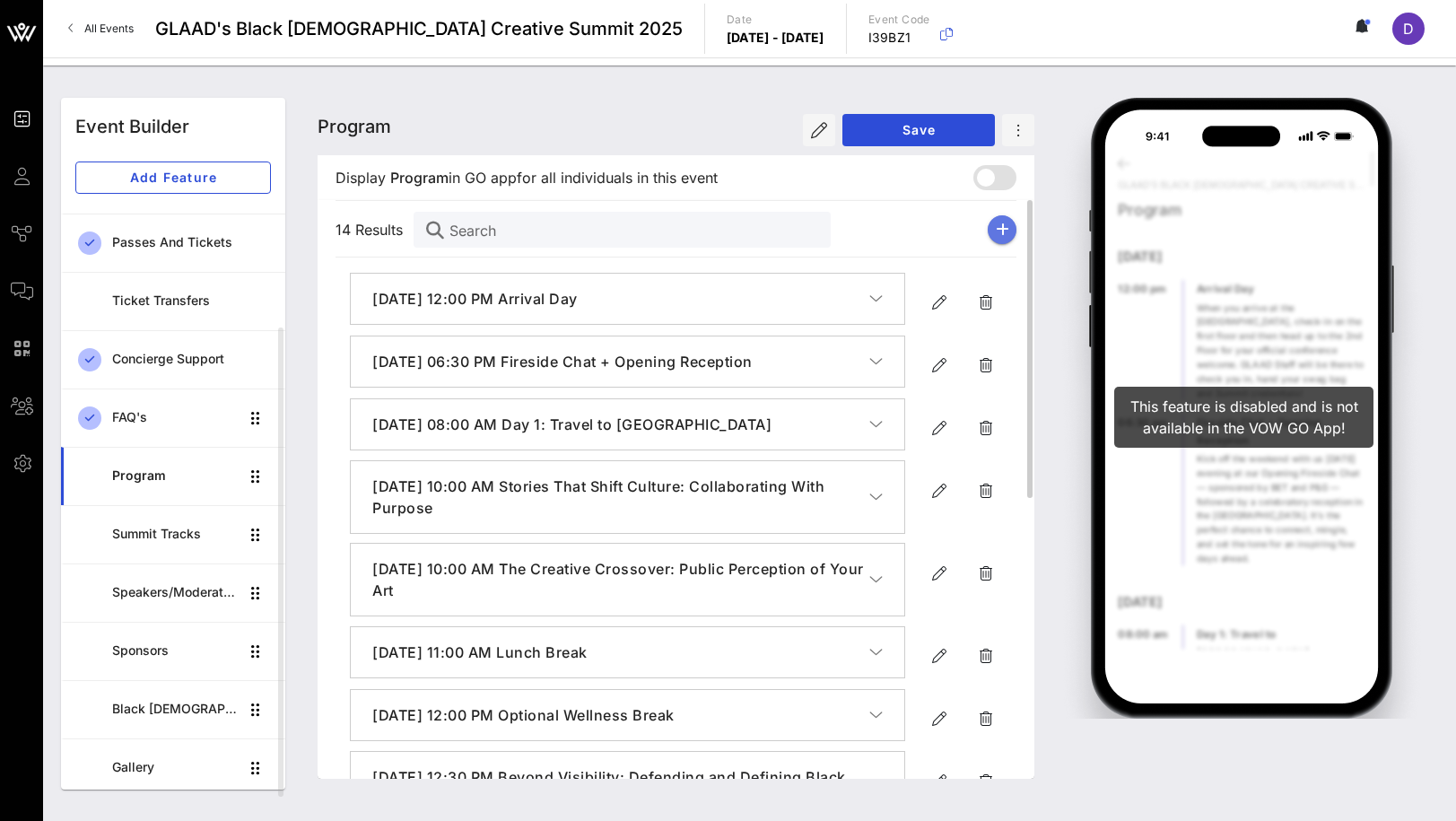
click at [1002, 232] on icon "button" at bounding box center [1002, 230] width 14 height 15
type input "[DATE]"
type input "6 PM"
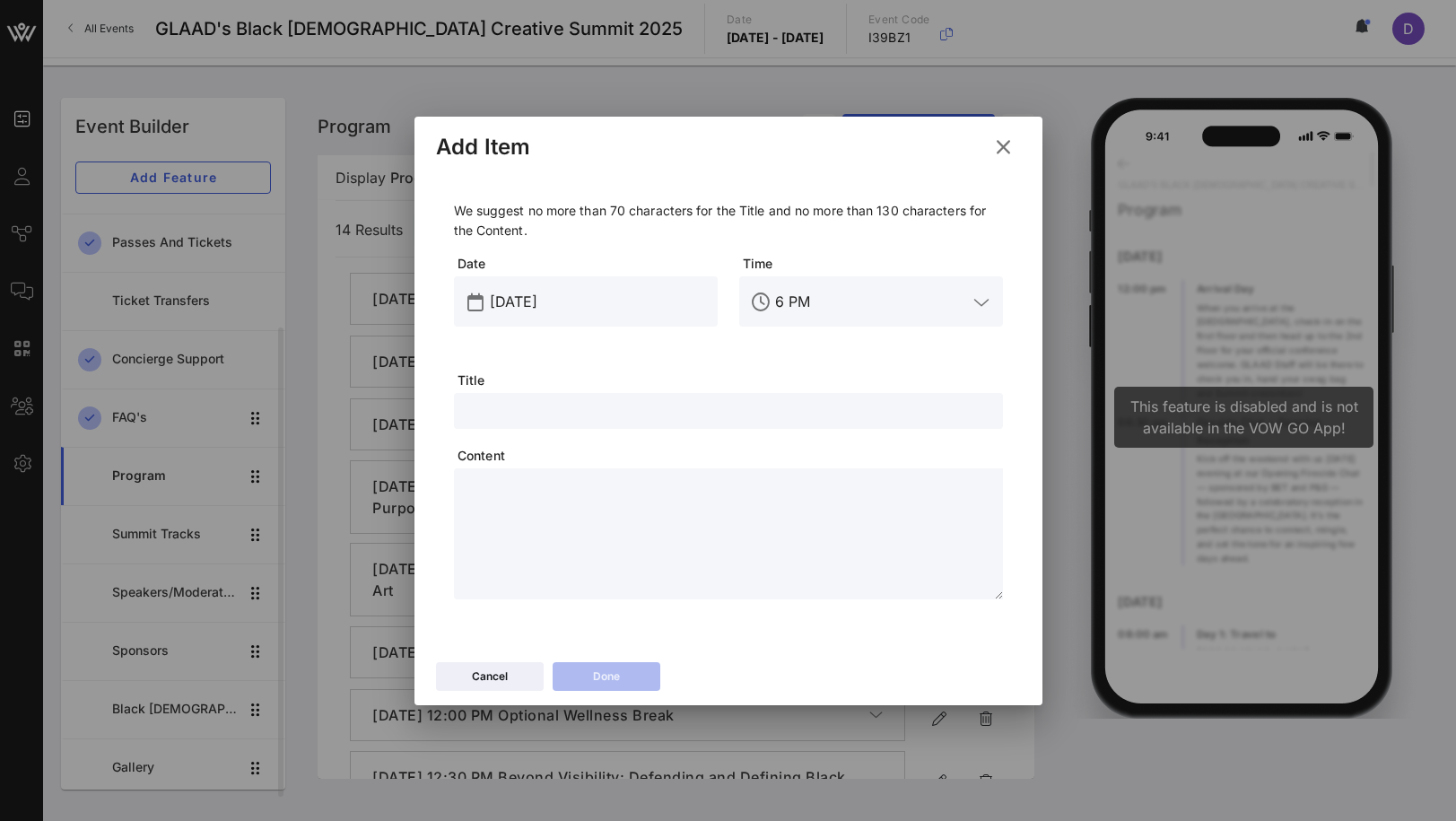
click at [697, 382] on span "Title" at bounding box center [730, 381] width 546 height 18
click at [697, 416] on input "text" at bounding box center [728, 411] width 528 height 24
paste input "Return to Sofitel"
type input "Return to Sofitel"
click at [563, 317] on div "[DATE]" at bounding box center [599, 301] width 217 height 50
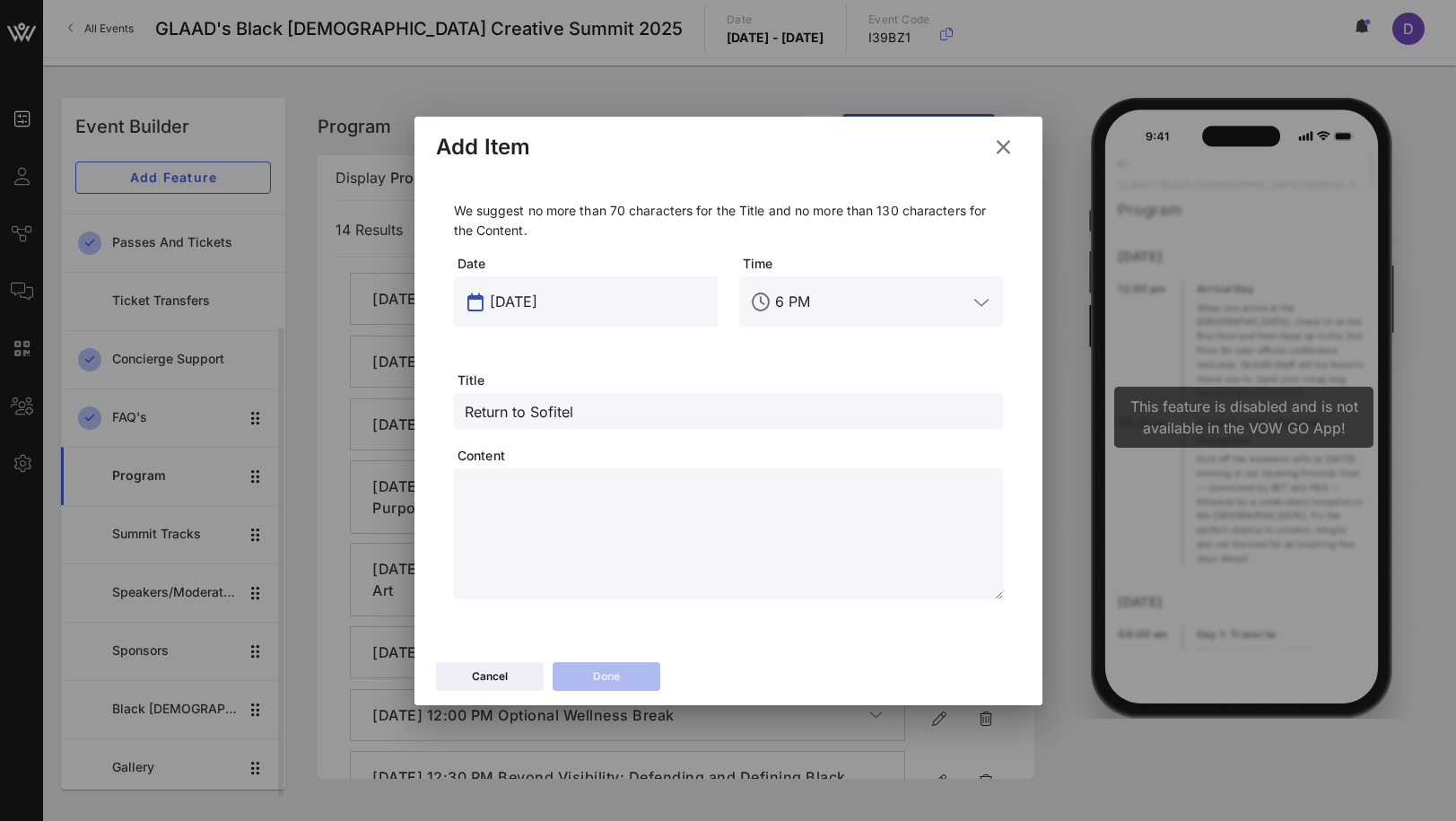
click at [533, 294] on input "[DATE]" at bounding box center [599, 301] width 217 height 28
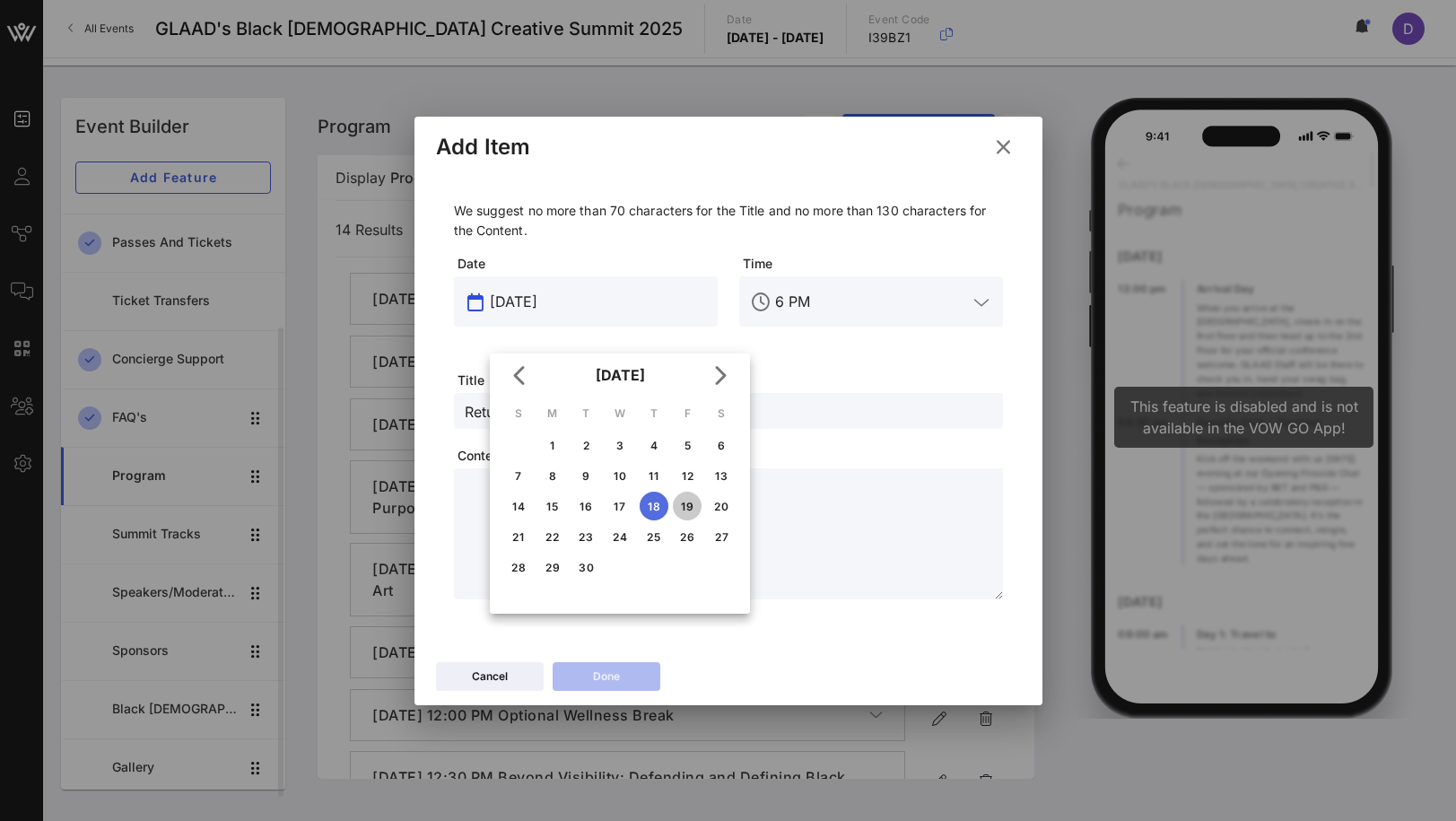
click at [690, 500] on div "19" at bounding box center [686, 506] width 28 height 14
type input "[DATE]"
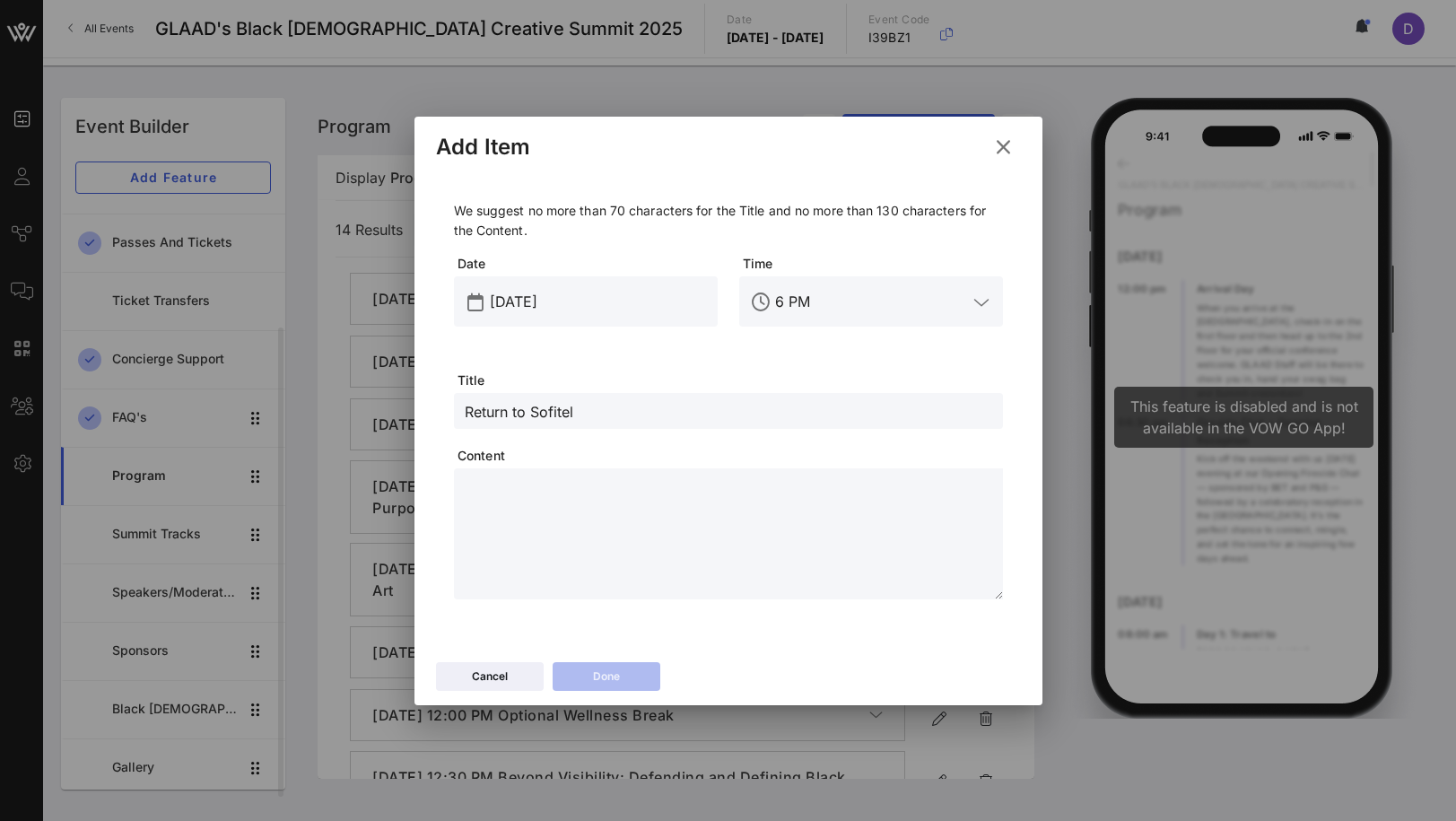
click at [846, 443] on div "We suggest no more than 70 characters for the Title and no more than 130 charac…" at bounding box center [728, 400] width 549 height 398
click at [819, 531] on textarea at bounding box center [734, 537] width 539 height 126
paste textarea "**********"
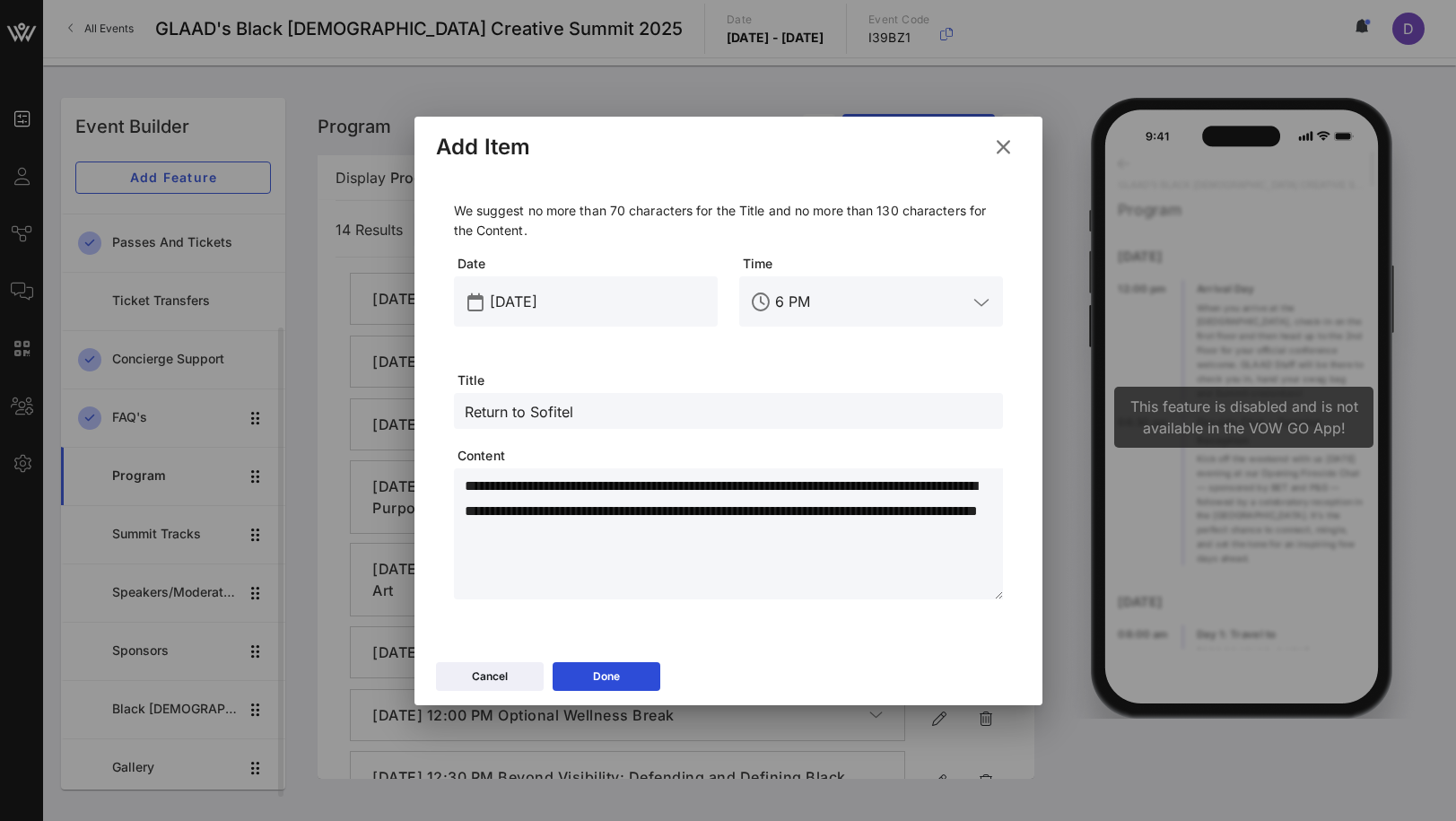
type textarea "**********"
click at [799, 303] on input "6 PM" at bounding box center [871, 301] width 192 height 28
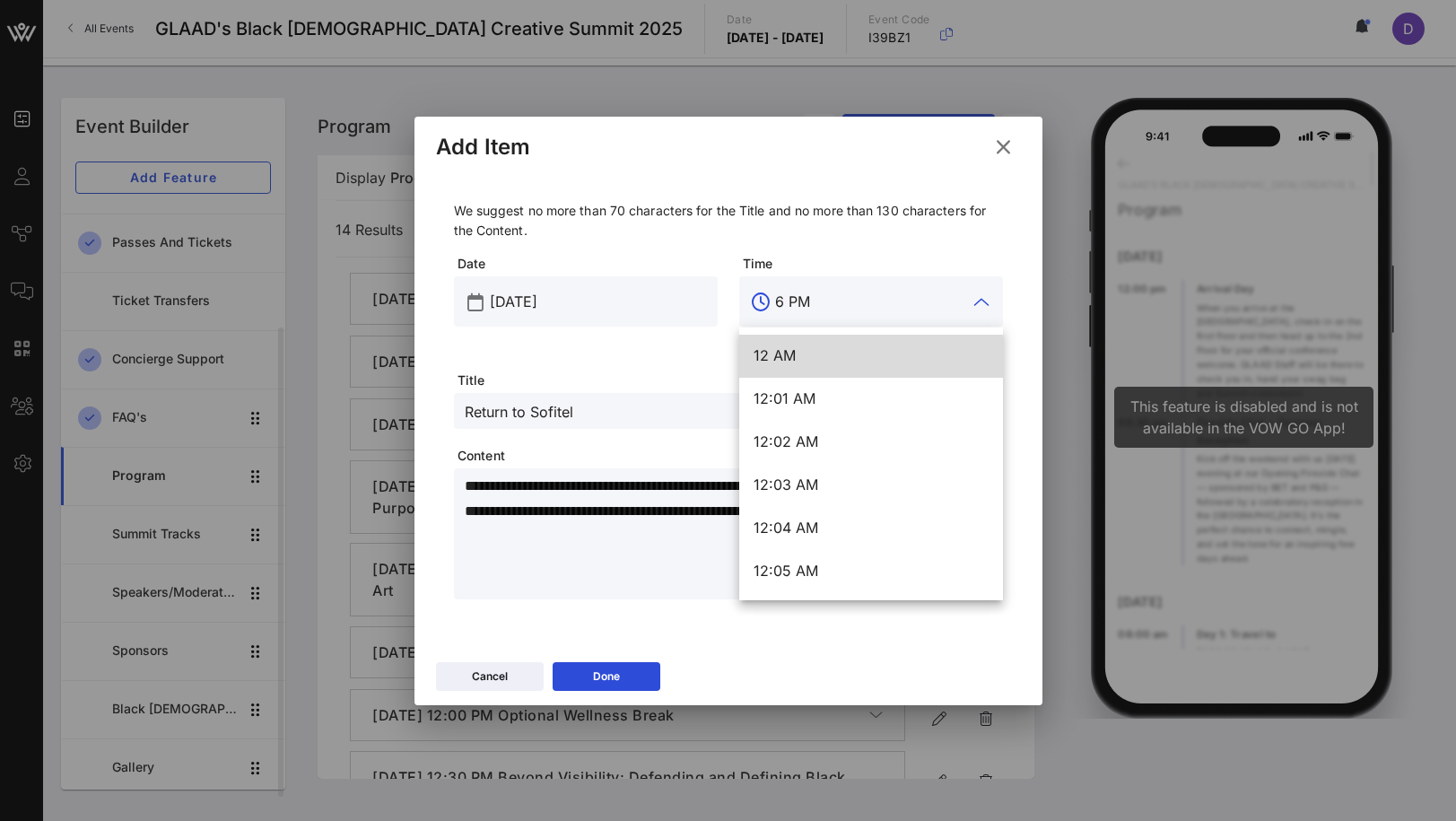
click at [799, 303] on input "6 PM" at bounding box center [871, 301] width 192 height 28
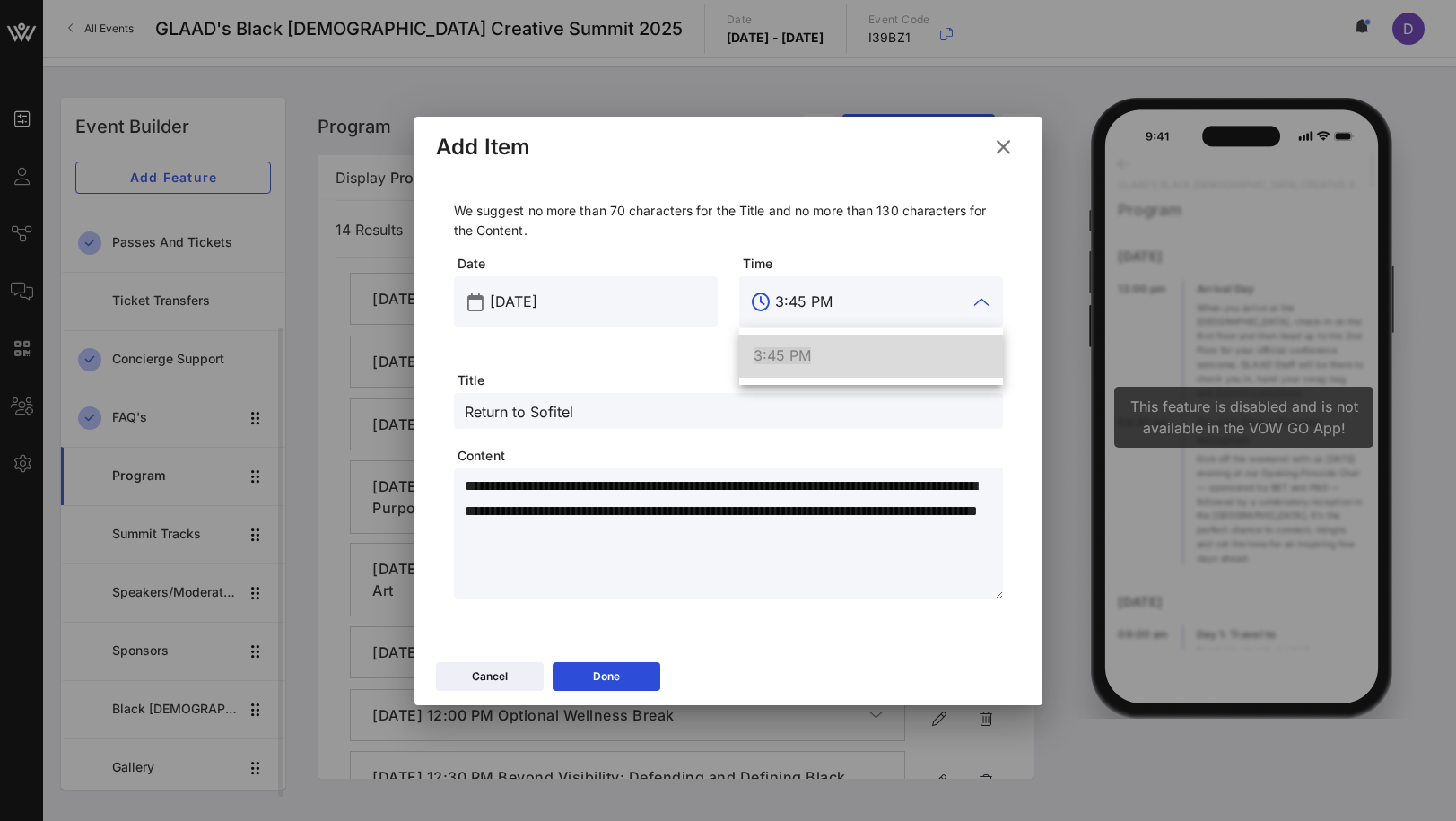
click at [809, 363] on span "3:45 PM" at bounding box center [782, 355] width 58 height 18
type input "3:45 PM"
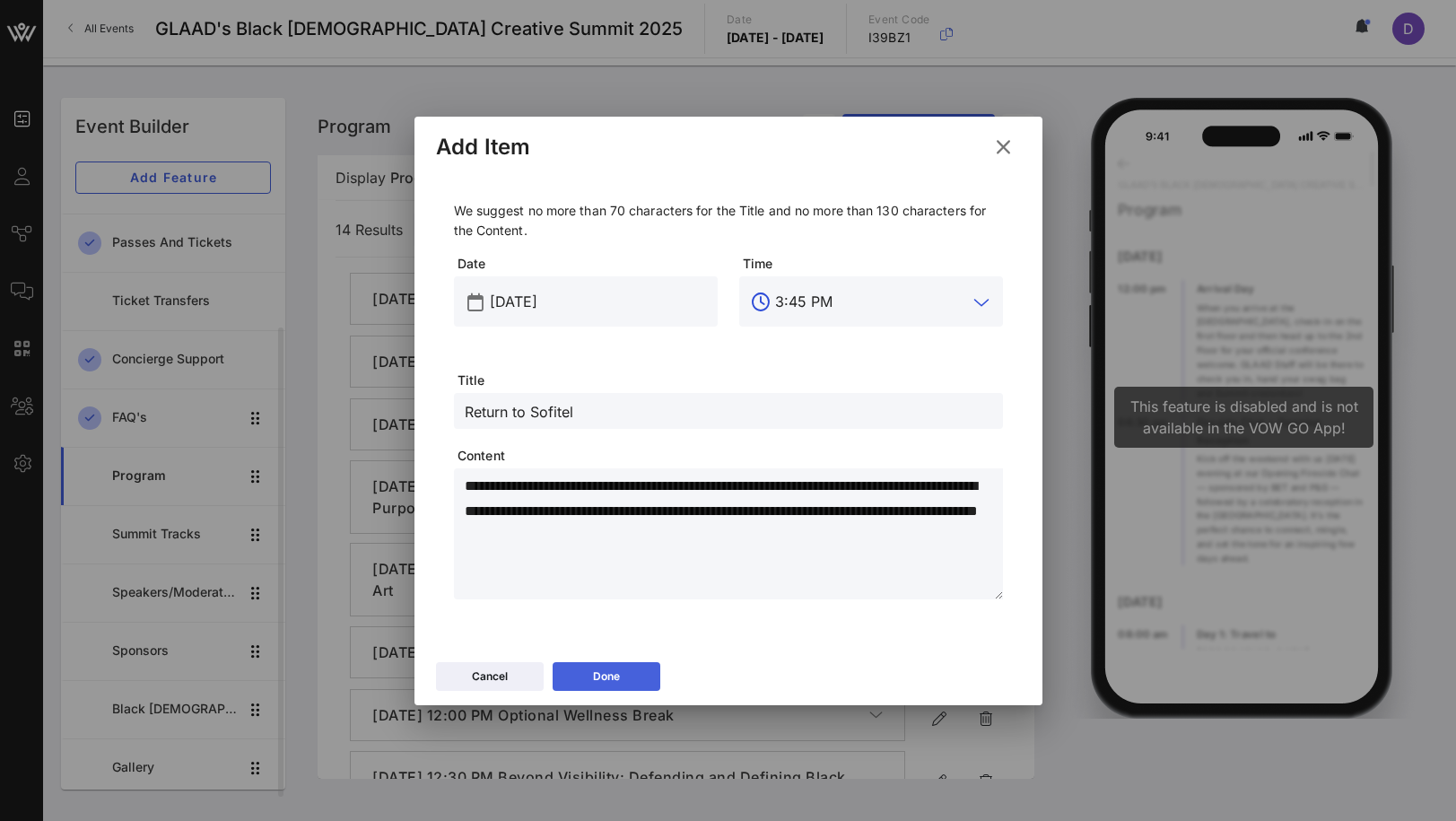
click at [618, 683] on div "Done" at bounding box center [606, 677] width 26 height 18
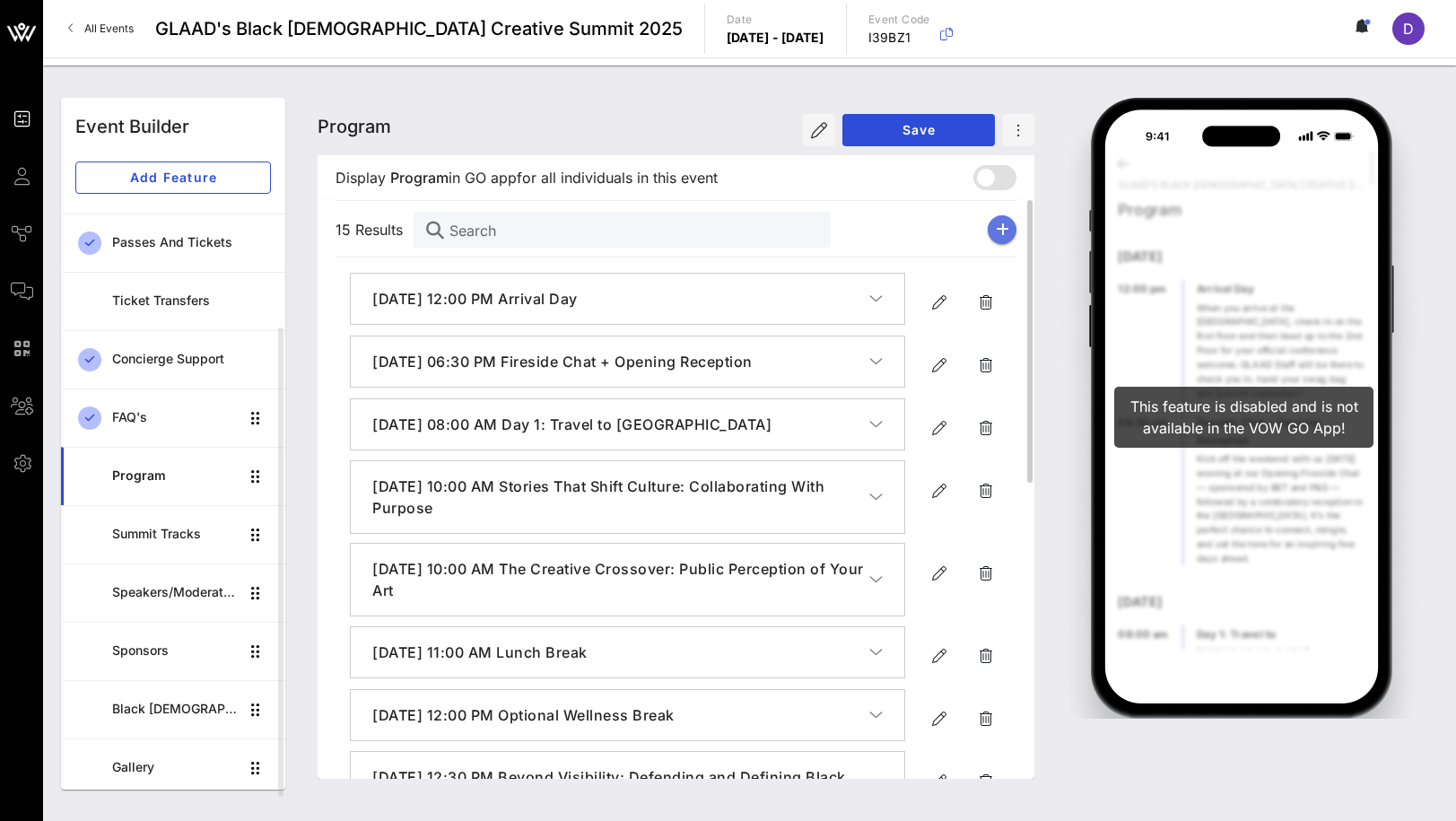
click at [1003, 234] on icon "button" at bounding box center [1002, 230] width 14 height 15
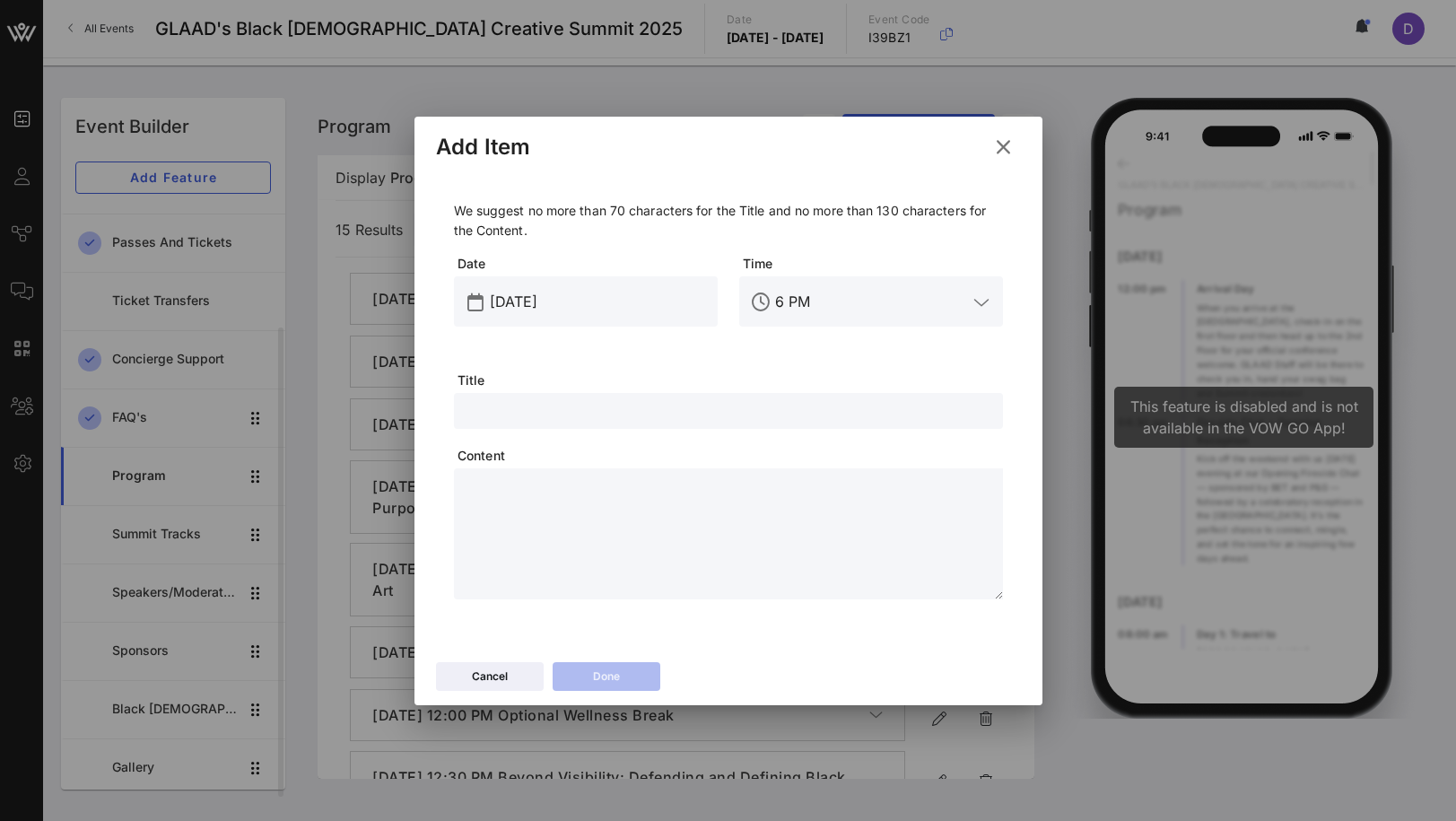
click at [588, 395] on div at bounding box center [728, 410] width 528 height 36
paste input "Summit After Hours at [GEOGRAPHIC_DATA]"
click at [521, 282] on div "[DATE]" at bounding box center [599, 301] width 217 height 50
click at [529, 298] on input "[DATE]" at bounding box center [599, 301] width 217 height 28
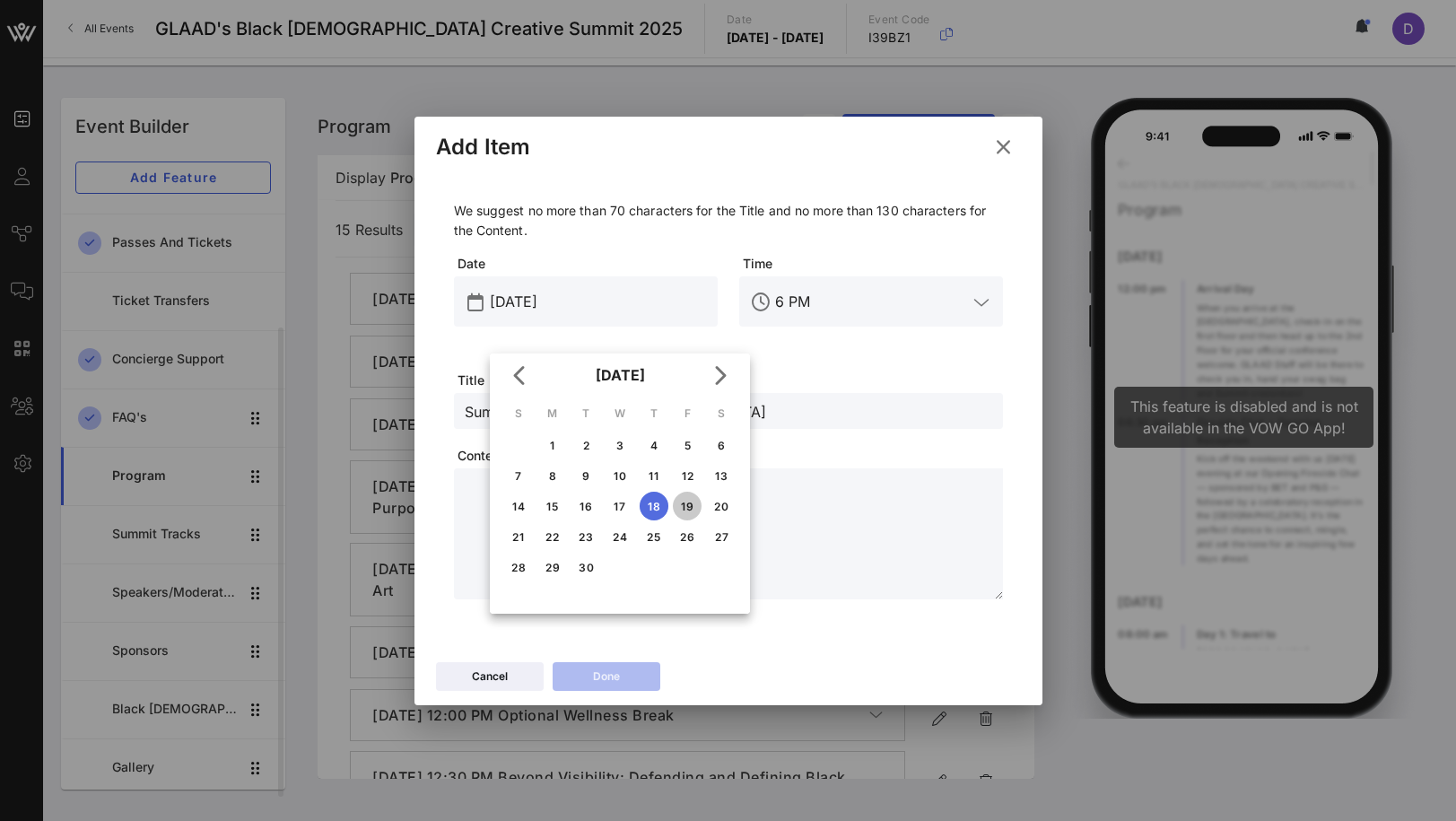
click at [697, 505] on div "19" at bounding box center [686, 506] width 28 height 14
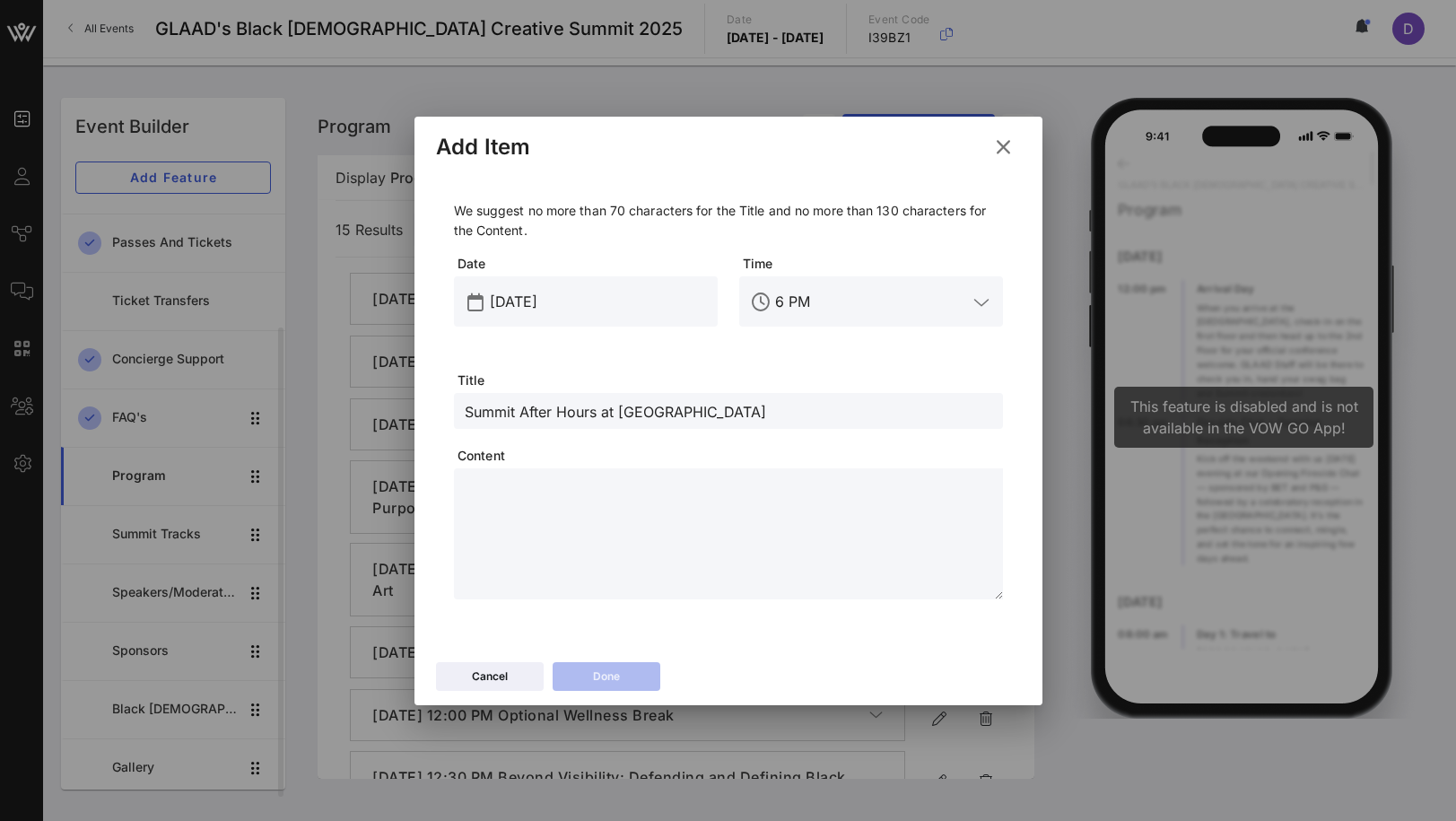
click at [746, 523] on textarea at bounding box center [734, 537] width 539 height 126
paste textarea "**********"
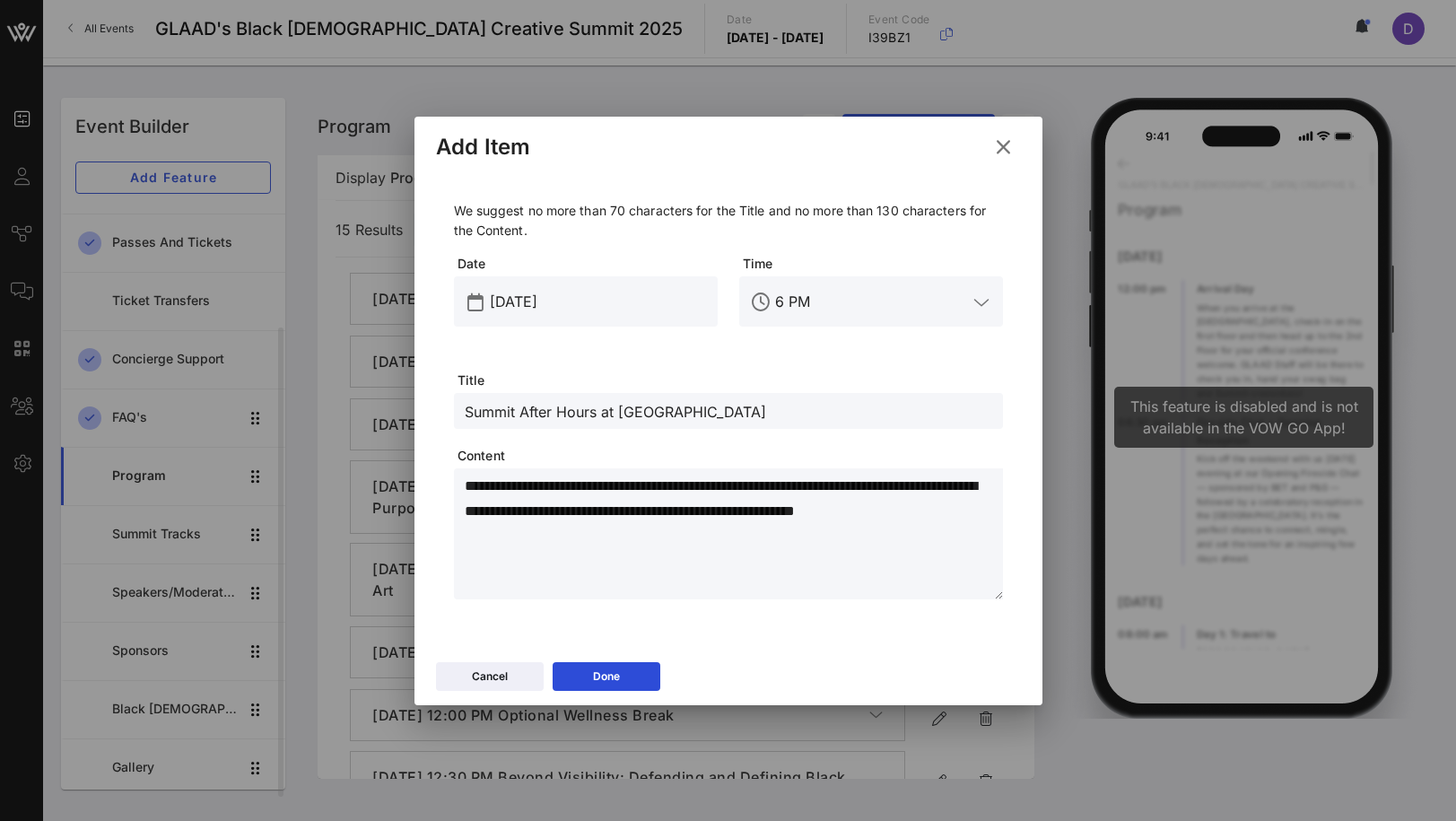
click at [469, 479] on textarea "**********" at bounding box center [734, 537] width 539 height 126
click at [829, 487] on textarea "**********" at bounding box center [734, 537] width 539 height 126
click at [982, 492] on textarea "**********" at bounding box center [734, 537] width 539 height 126
click at [700, 532] on textarea "**********" at bounding box center [734, 537] width 539 height 126
drag, startPoint x: 869, startPoint y: 588, endPoint x: 803, endPoint y: 588, distance: 66.0
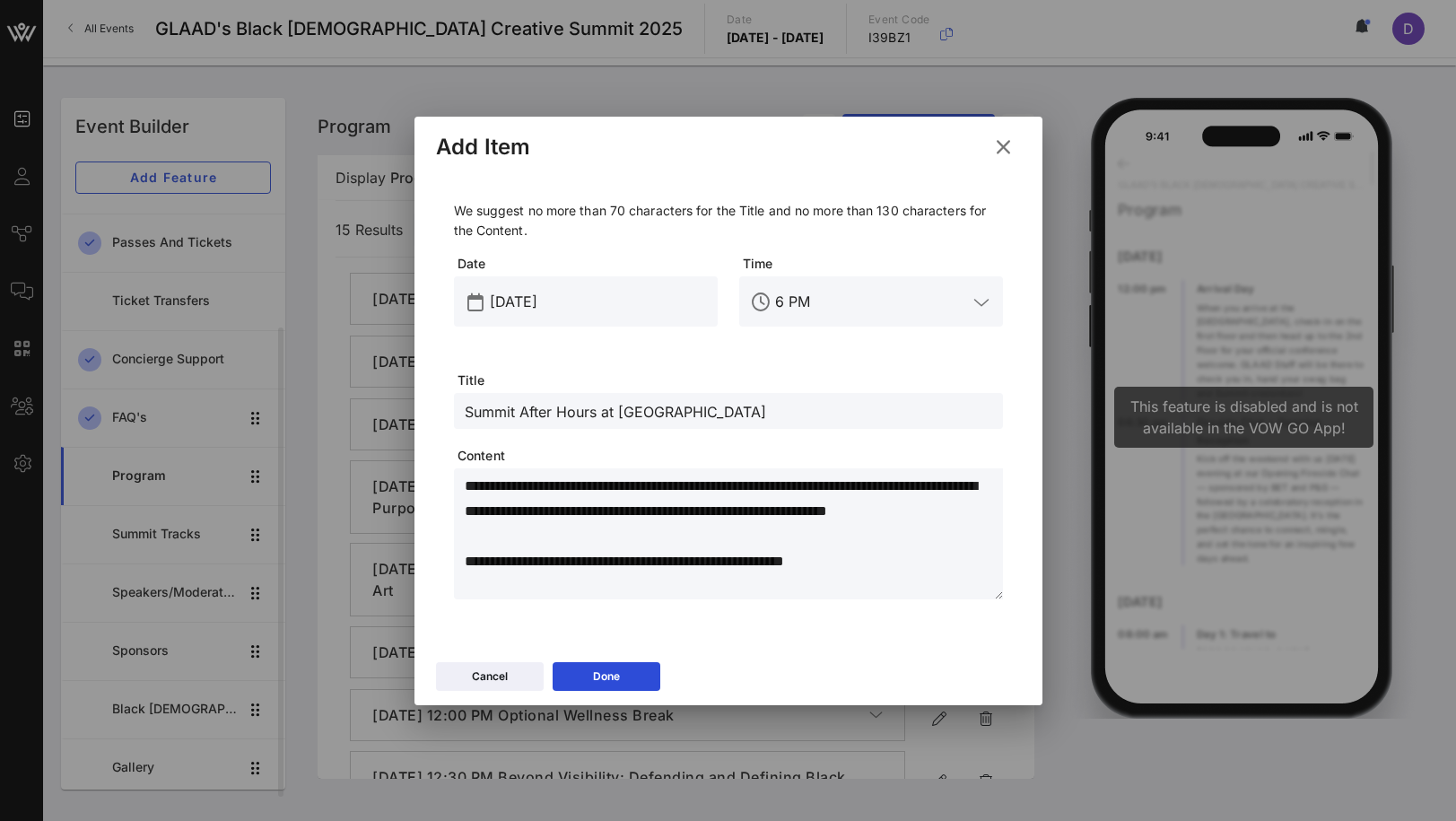
click at [803, 588] on textarea "**********" at bounding box center [734, 537] width 539 height 126
click at [670, 579] on textarea "**********" at bounding box center [734, 537] width 539 height 126
click at [735, 537] on textarea "**********" at bounding box center [734, 537] width 539 height 126
click at [640, 676] on button "Done" at bounding box center [606, 676] width 108 height 28
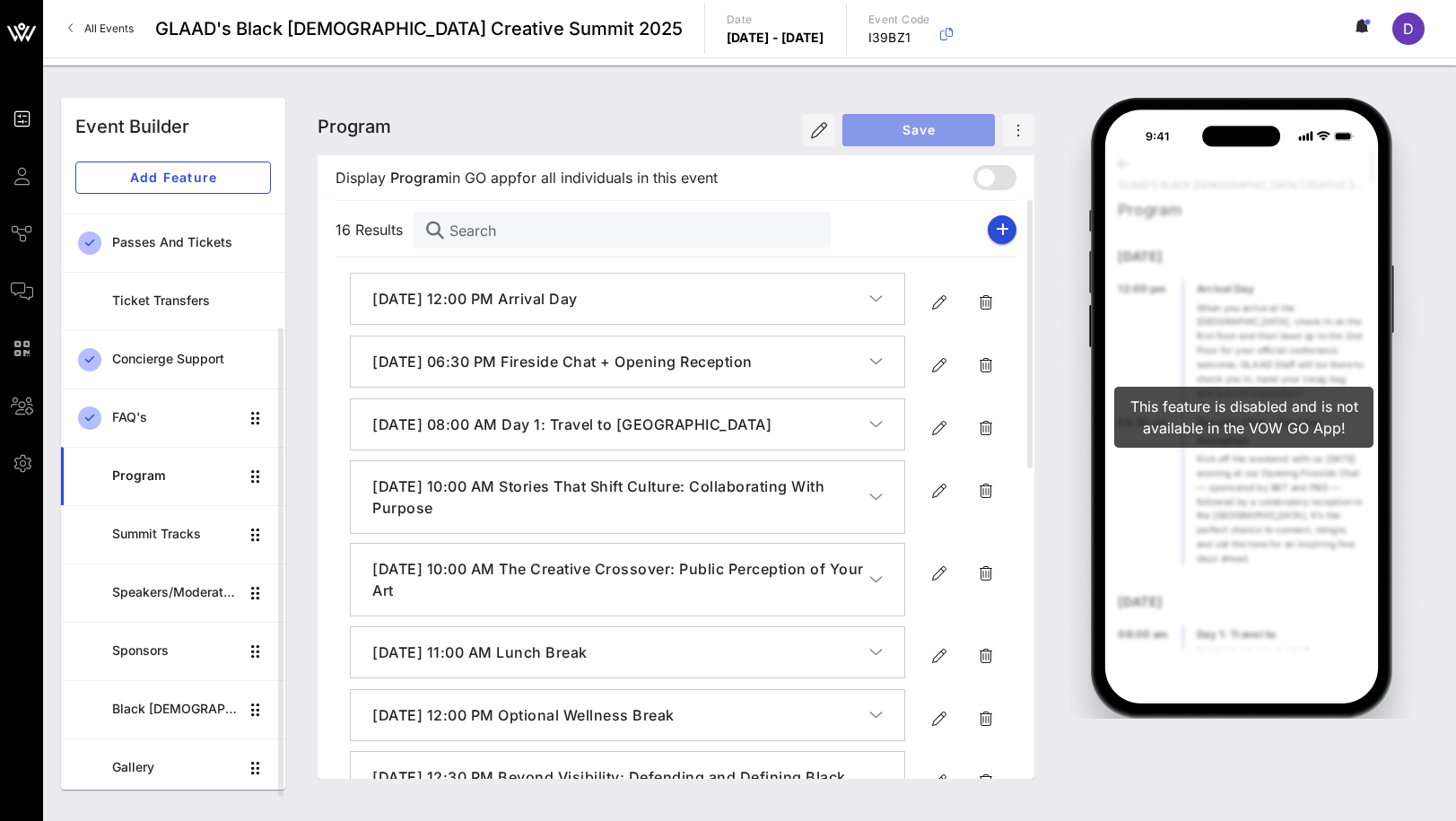
click at [906, 122] on span "Save" at bounding box center [919, 130] width 124 height 16
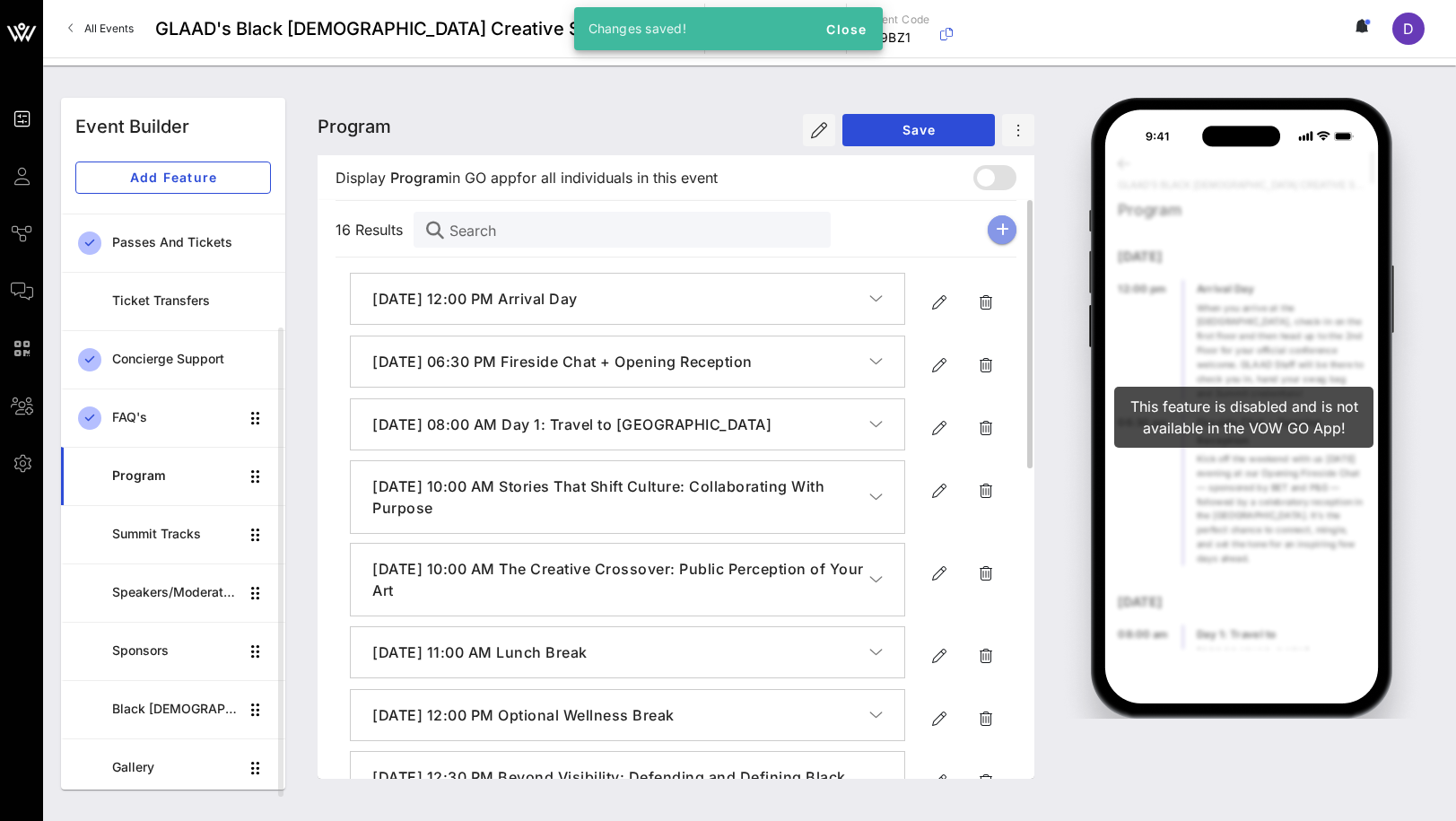
click at [1001, 230] on icon "button" at bounding box center [1002, 230] width 14 height 15
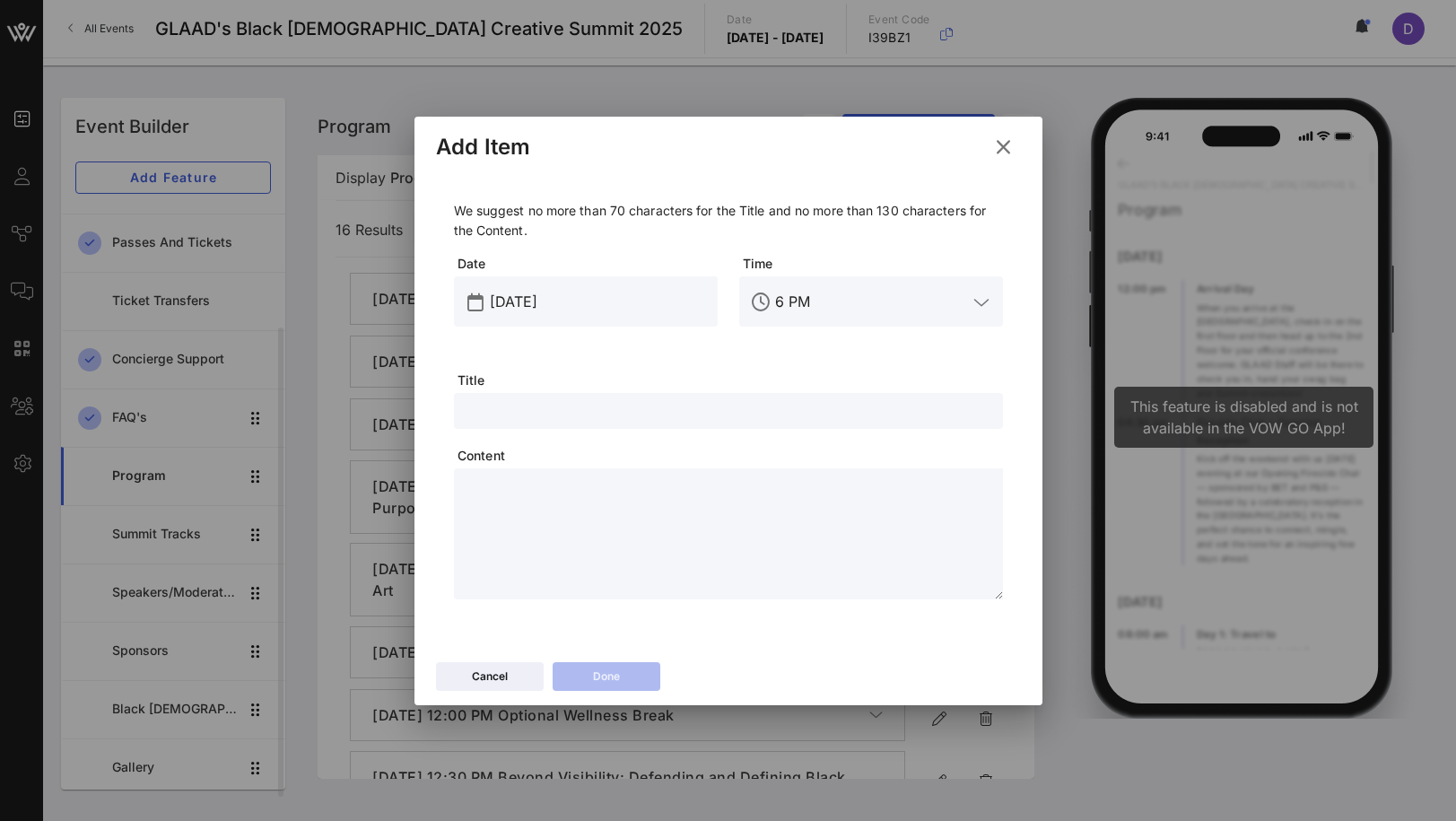
click at [1000, 147] on icon at bounding box center [1002, 146] width 27 height 26
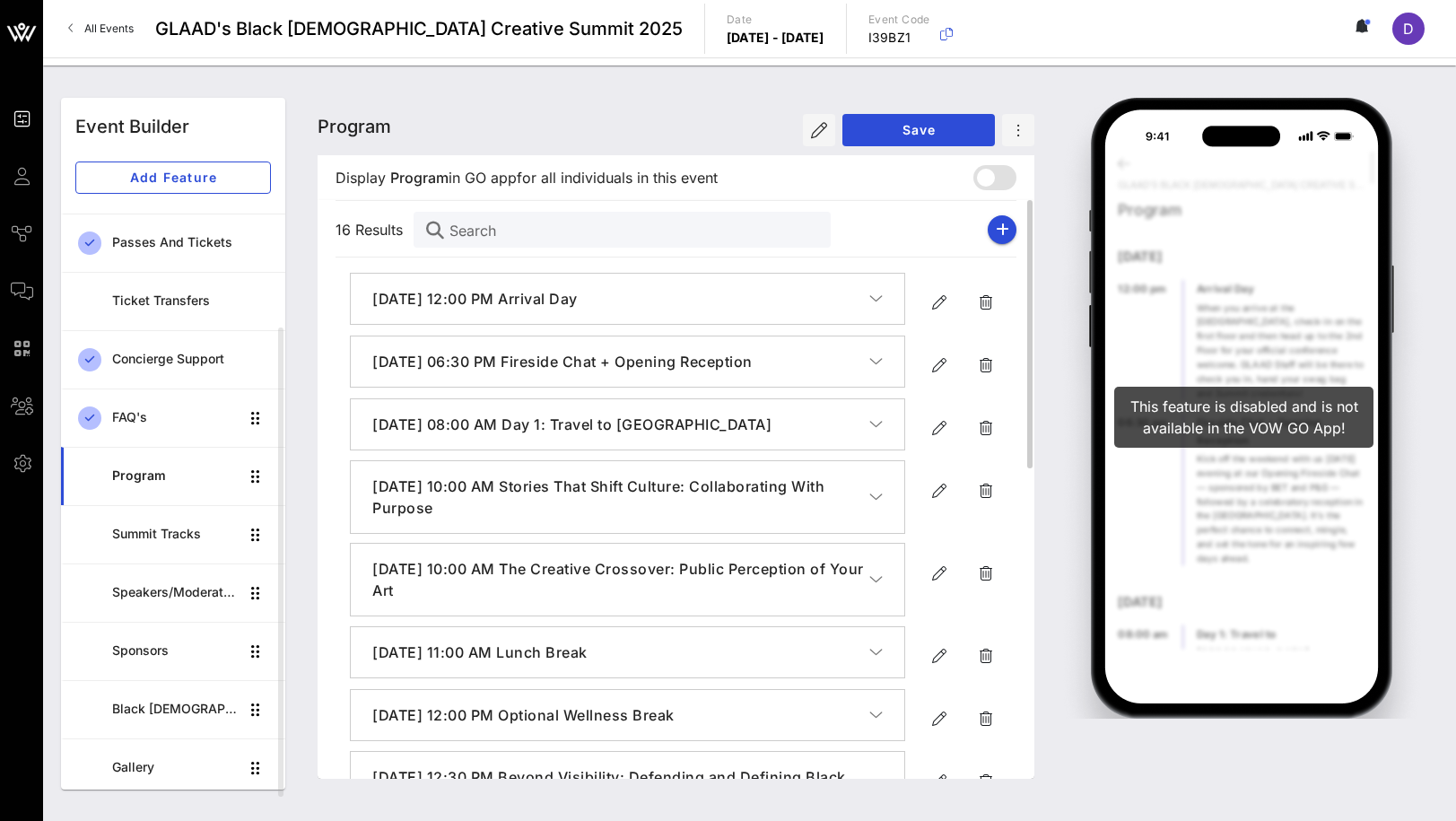
scroll to position [668, 0]
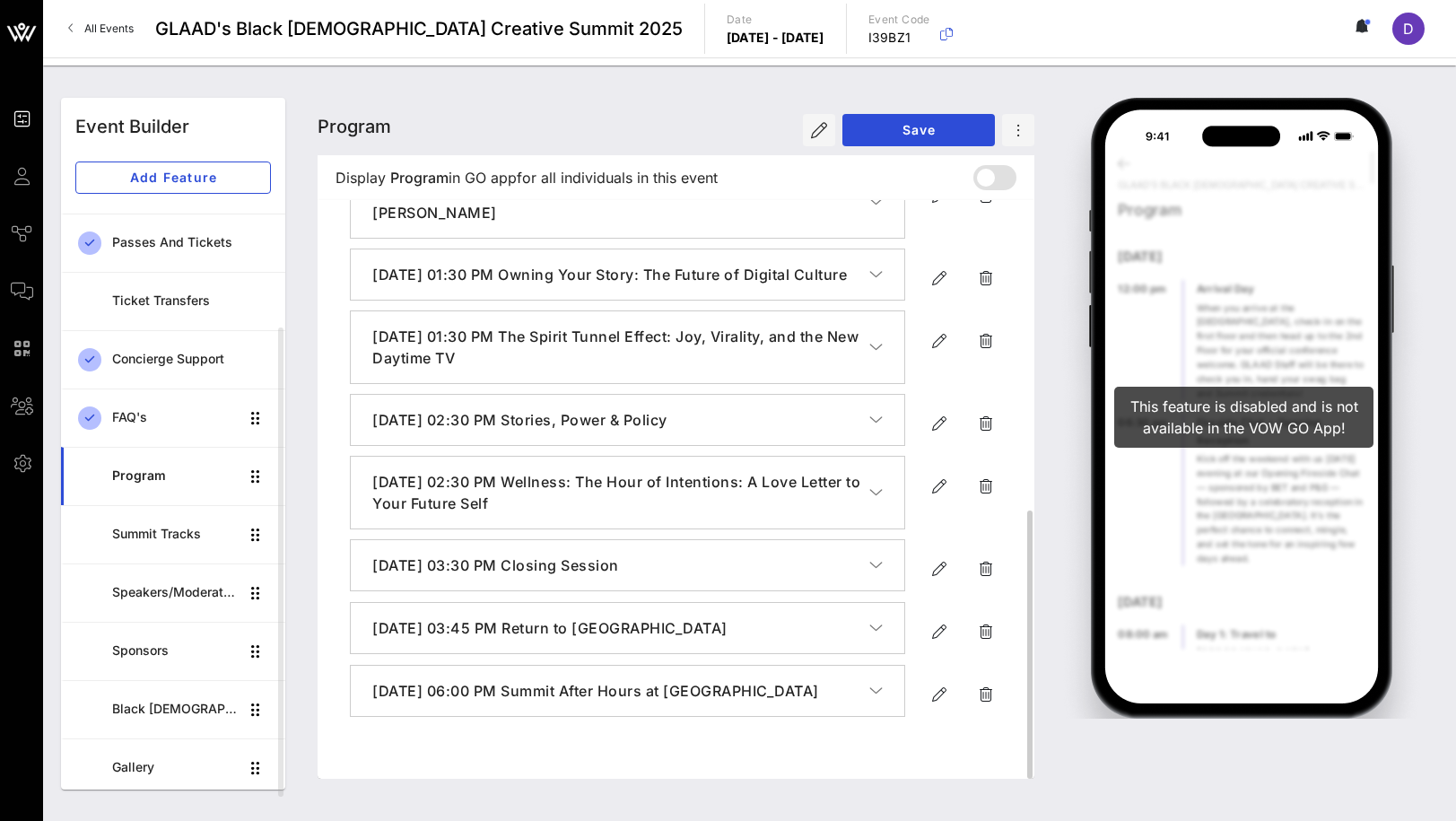
click at [870, 700] on icon "button" at bounding box center [875, 691] width 14 height 18
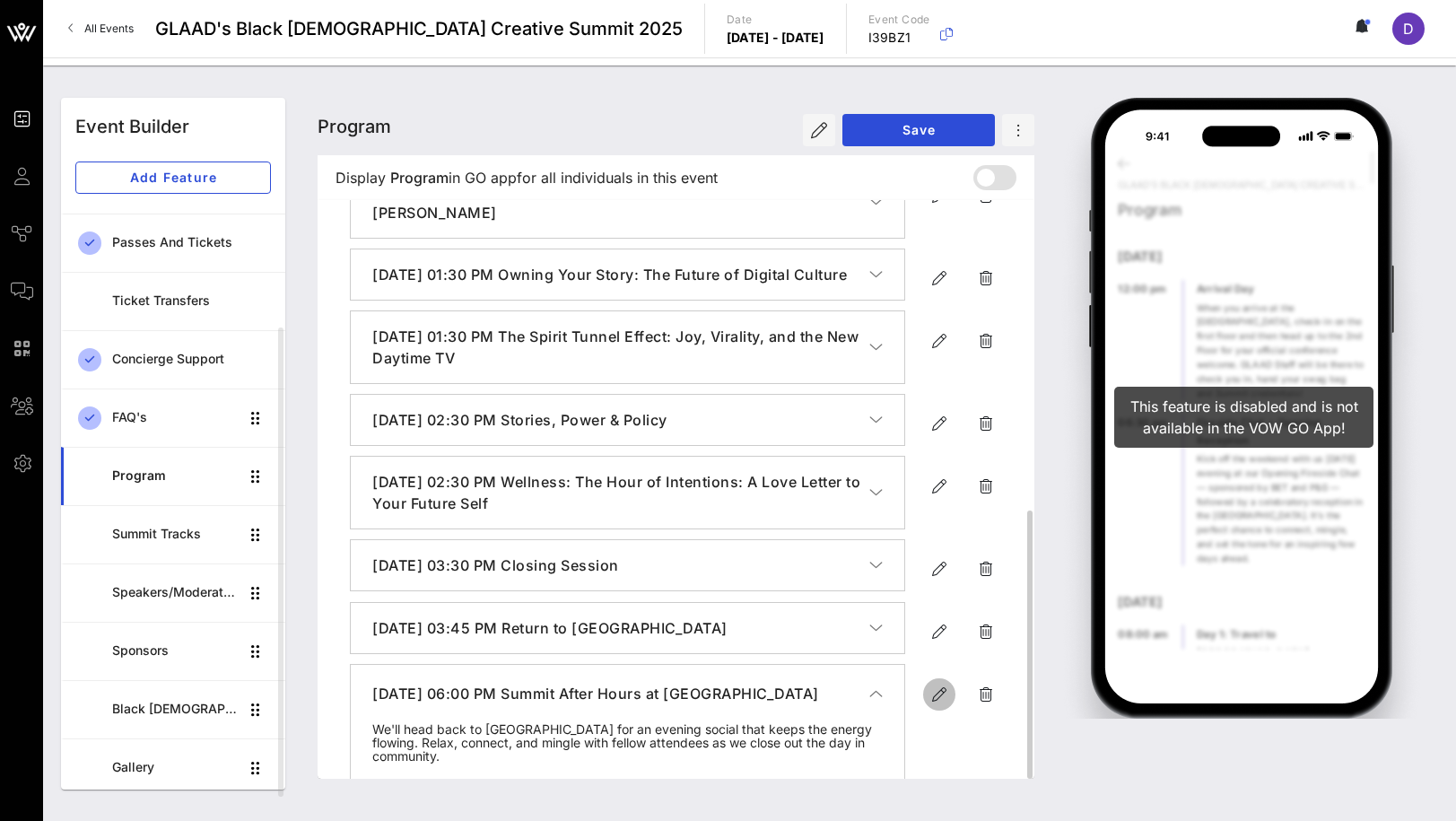
click at [936, 705] on icon "button" at bounding box center [939, 695] width 22 height 22
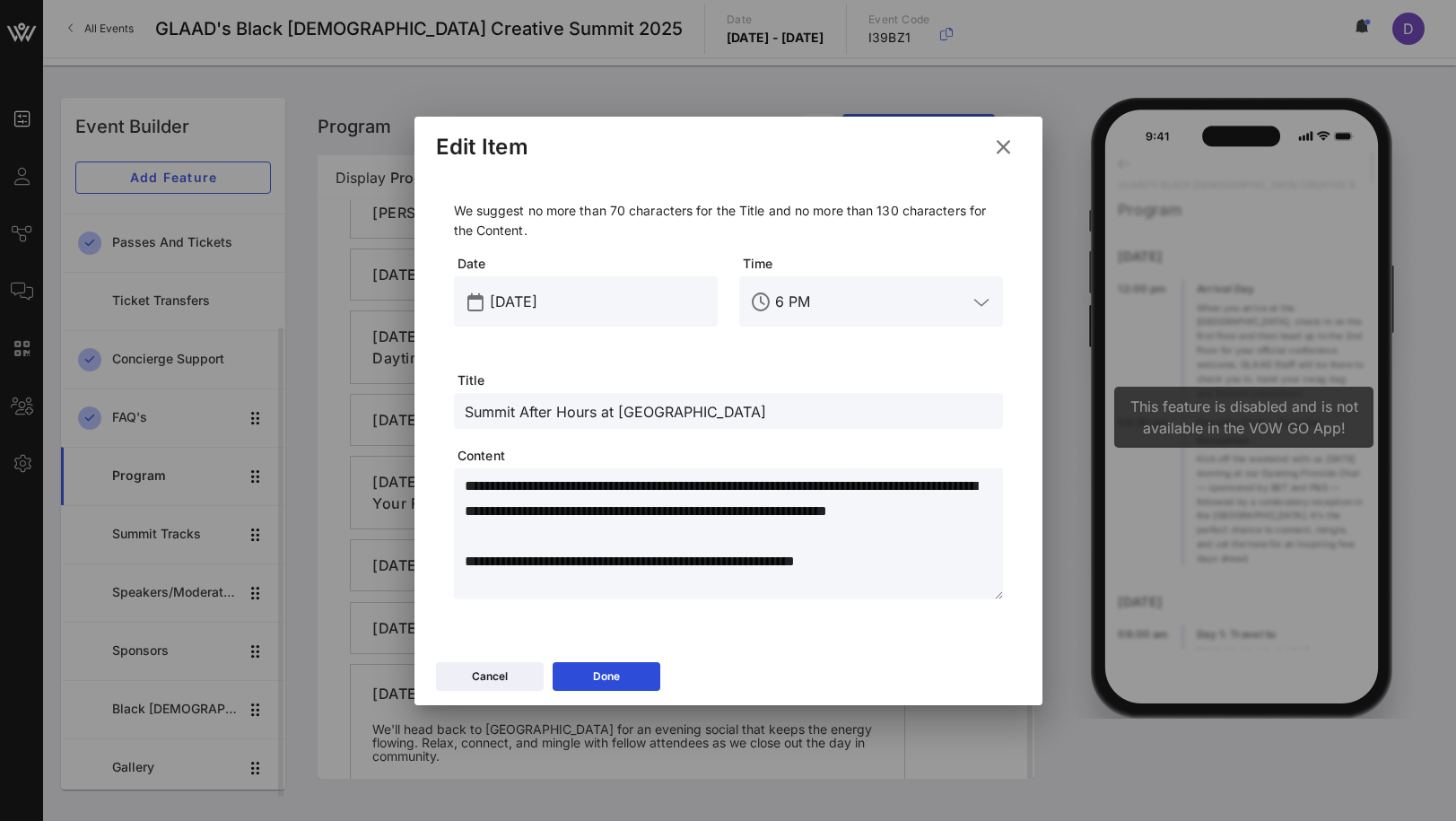
click at [800, 311] on input "6 PM" at bounding box center [871, 301] width 192 height 28
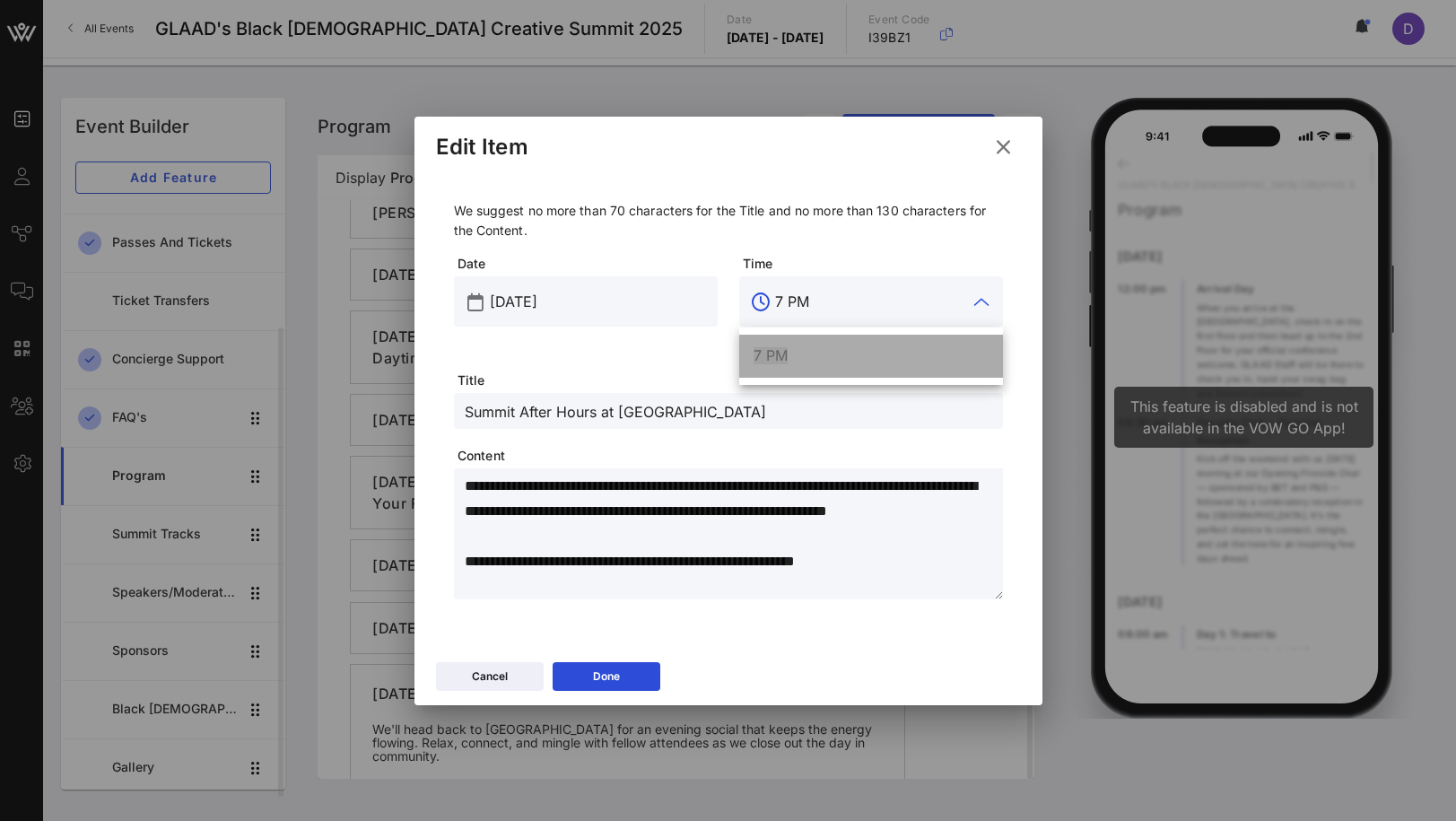
click at [810, 364] on div "7 PM" at bounding box center [871, 356] width 235 height 38
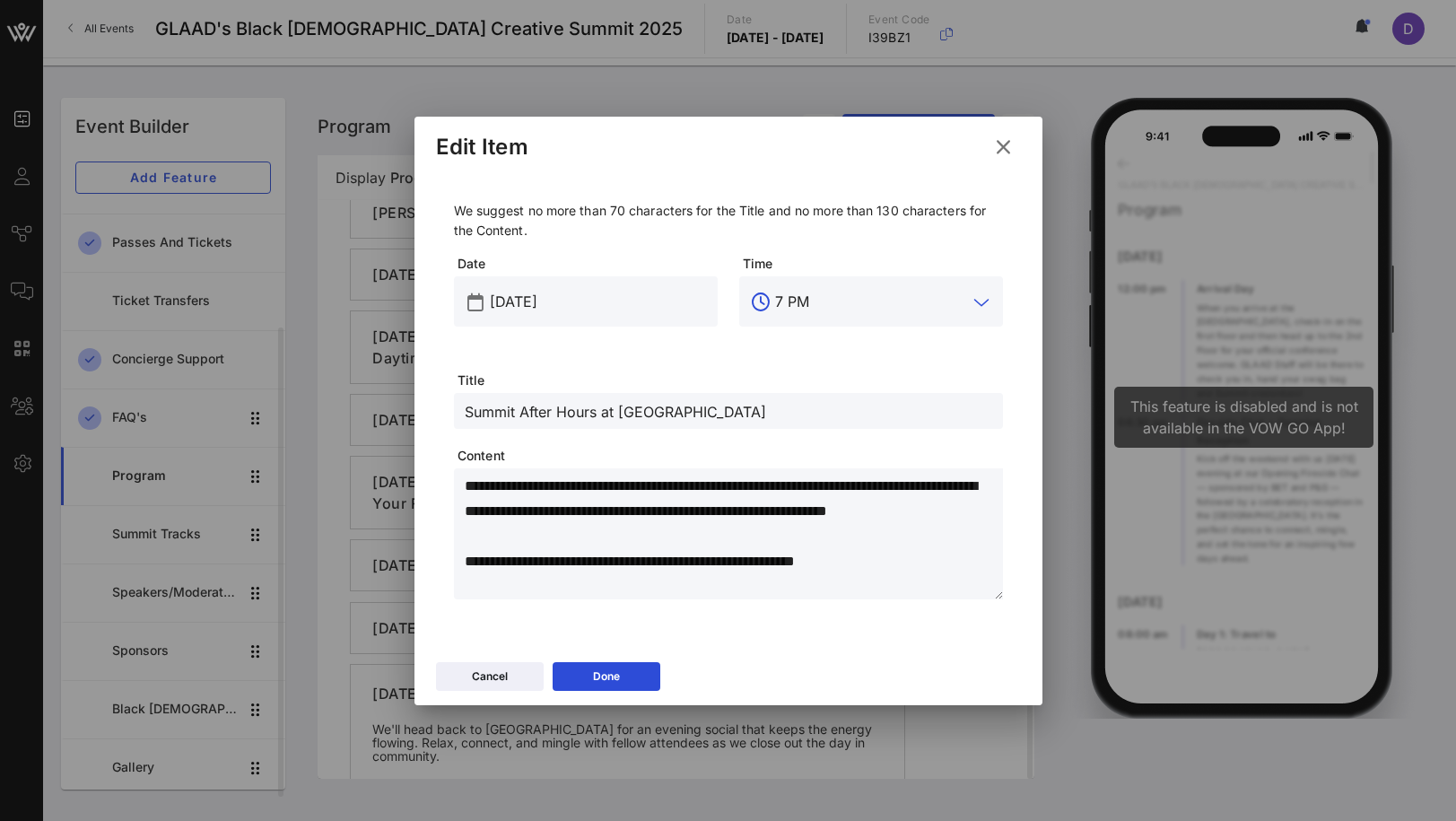
click at [629, 656] on div "Cancel Done" at bounding box center [728, 679] width 628 height 52
click at [629, 669] on button "Done" at bounding box center [606, 676] width 108 height 28
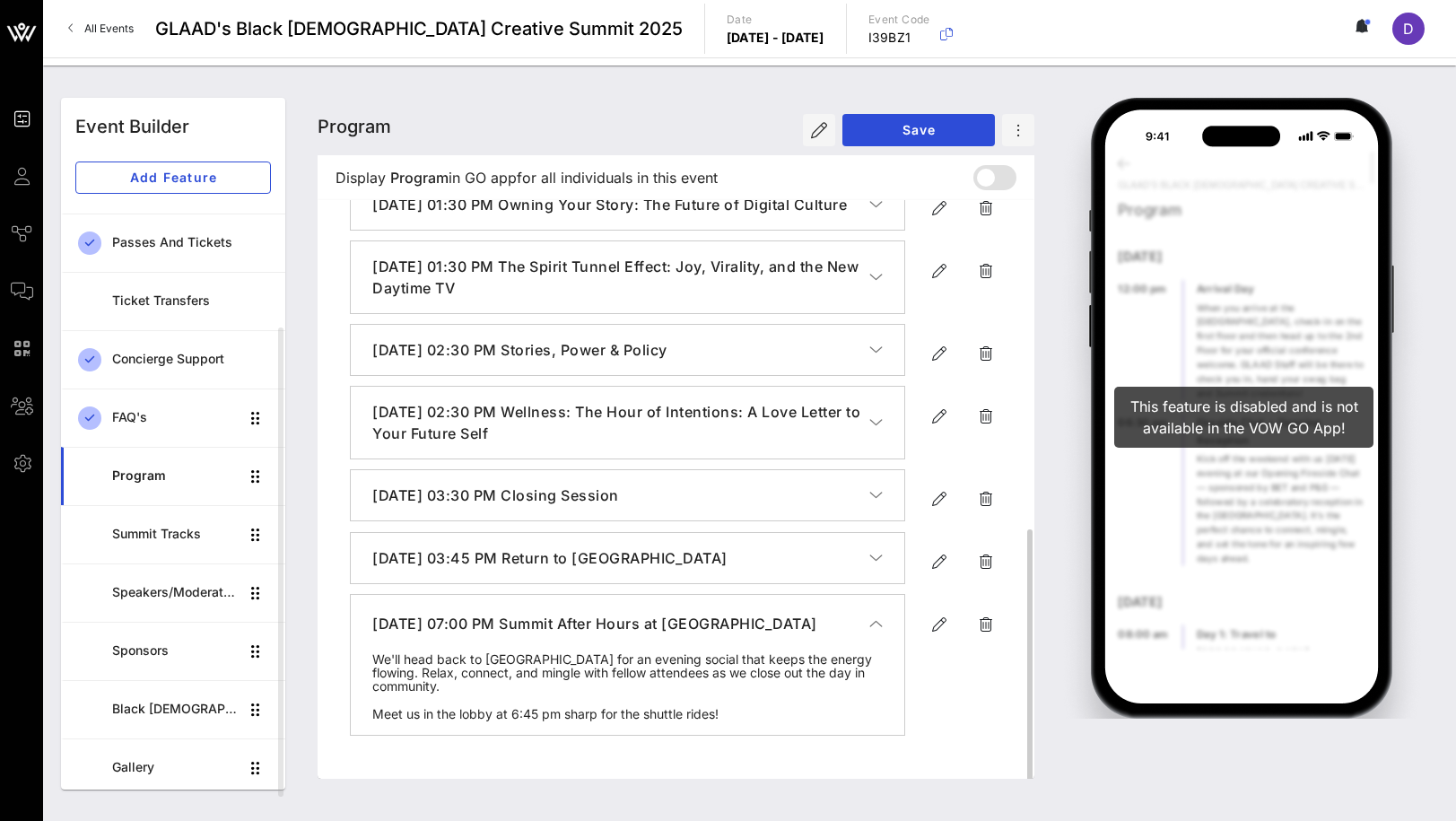
scroll to position [743, 0]
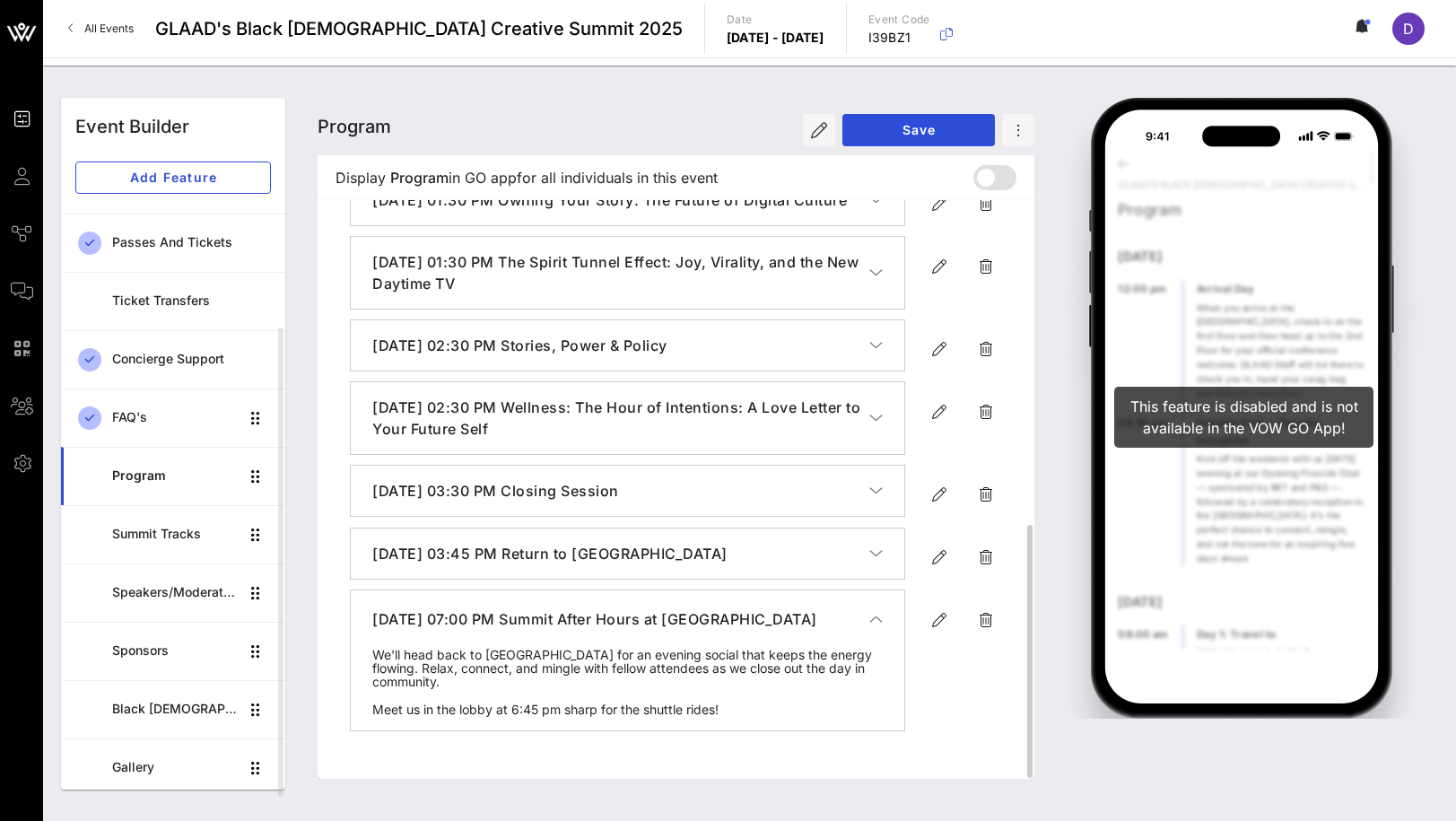
click at [693, 630] on h4 "[DATE] 07:00 PM Summit After Hours at [GEOGRAPHIC_DATA]" at bounding box center [621, 619] width 497 height 22
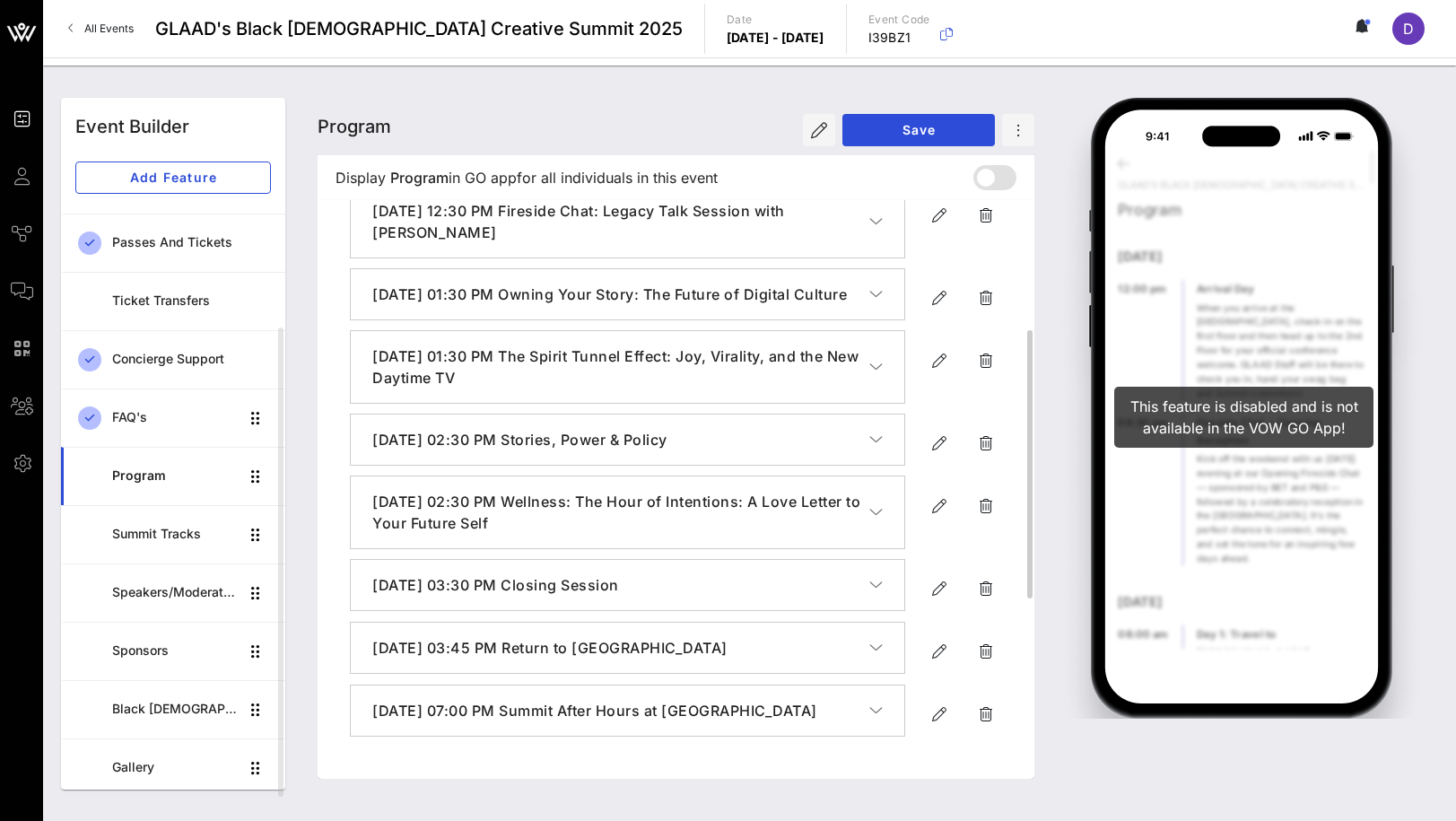
scroll to position [0, 0]
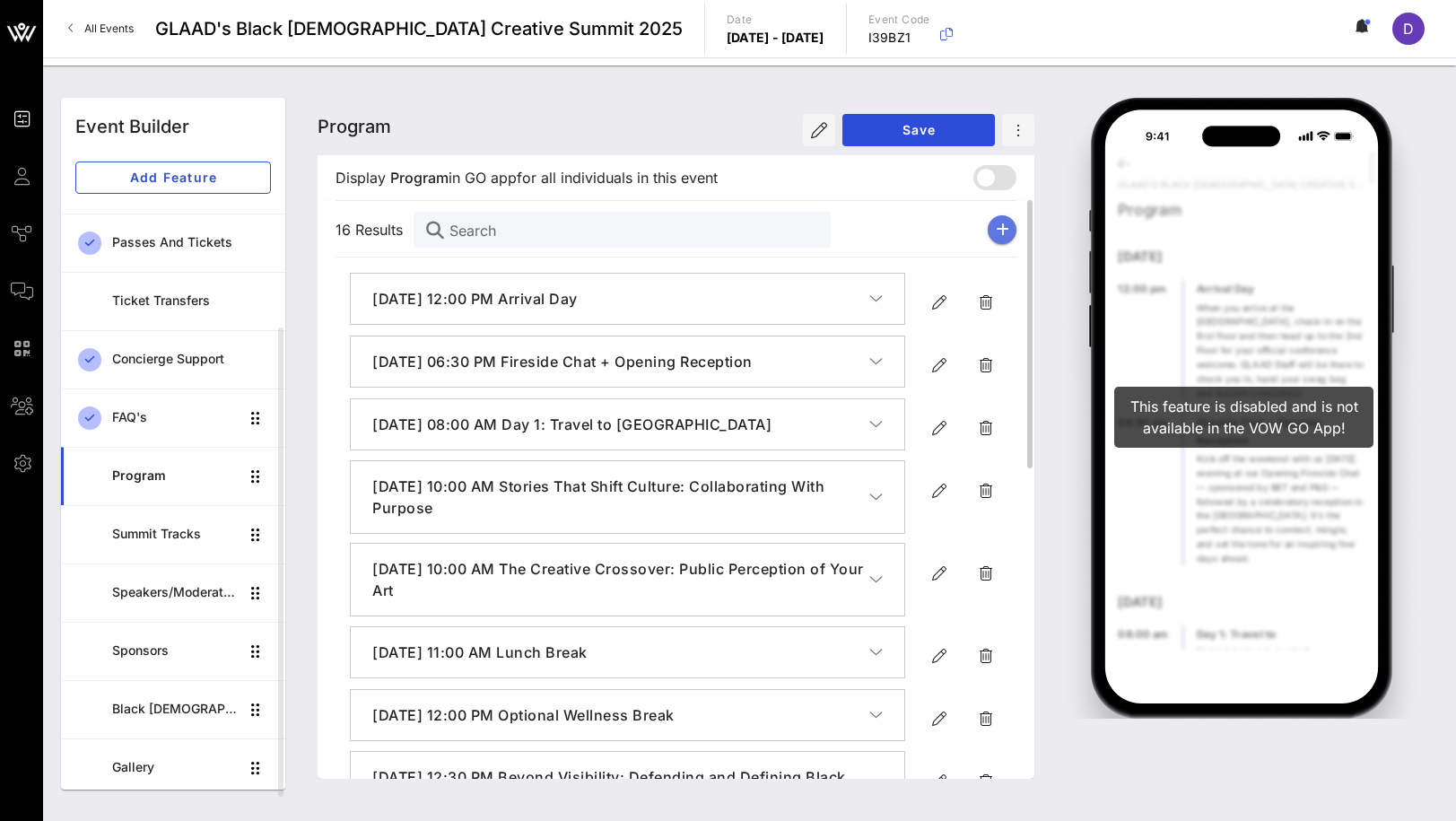
click at [1000, 236] on button "button" at bounding box center [1001, 229] width 28 height 28
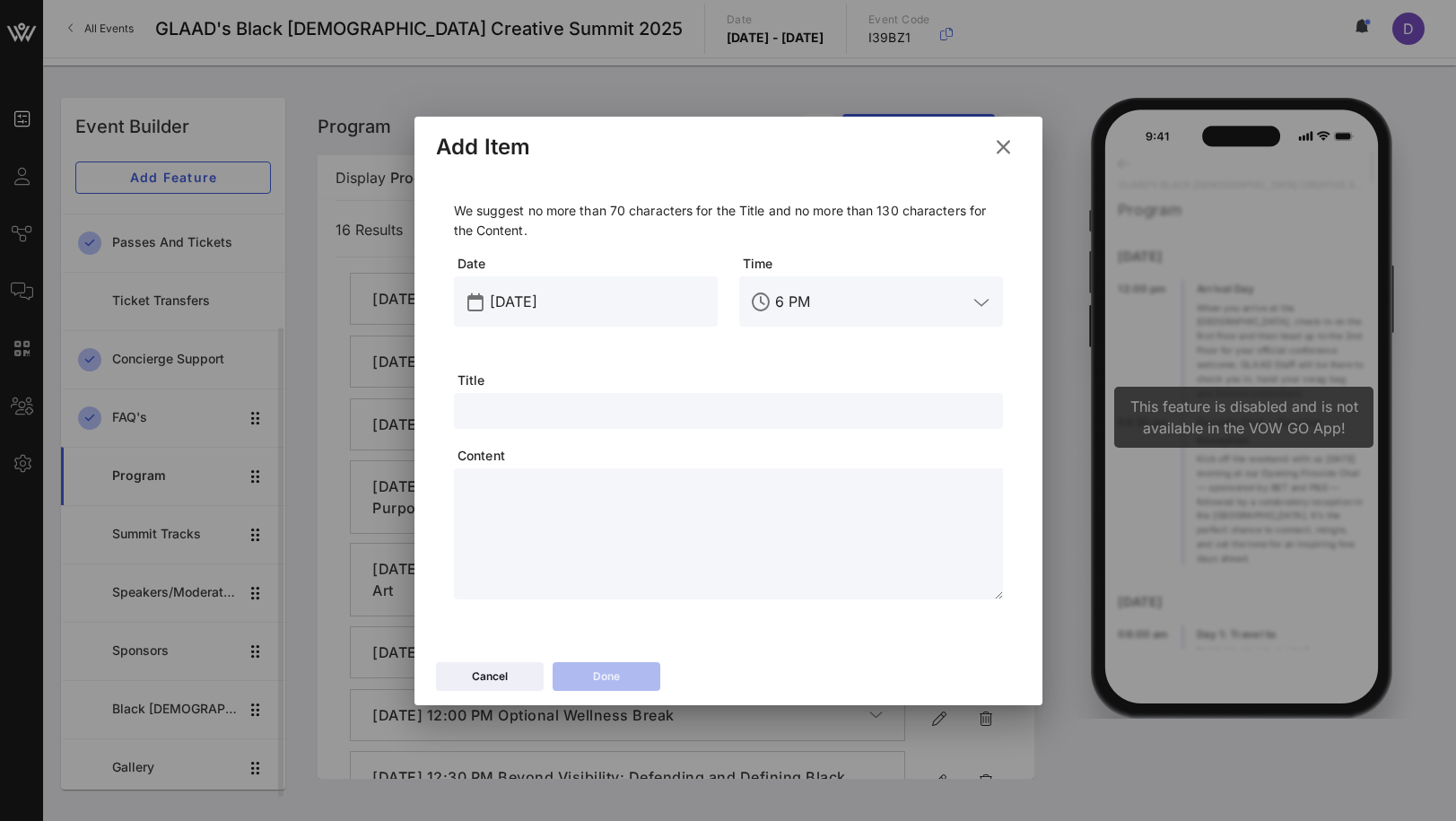
click at [533, 297] on input "[DATE]" at bounding box center [599, 301] width 217 height 28
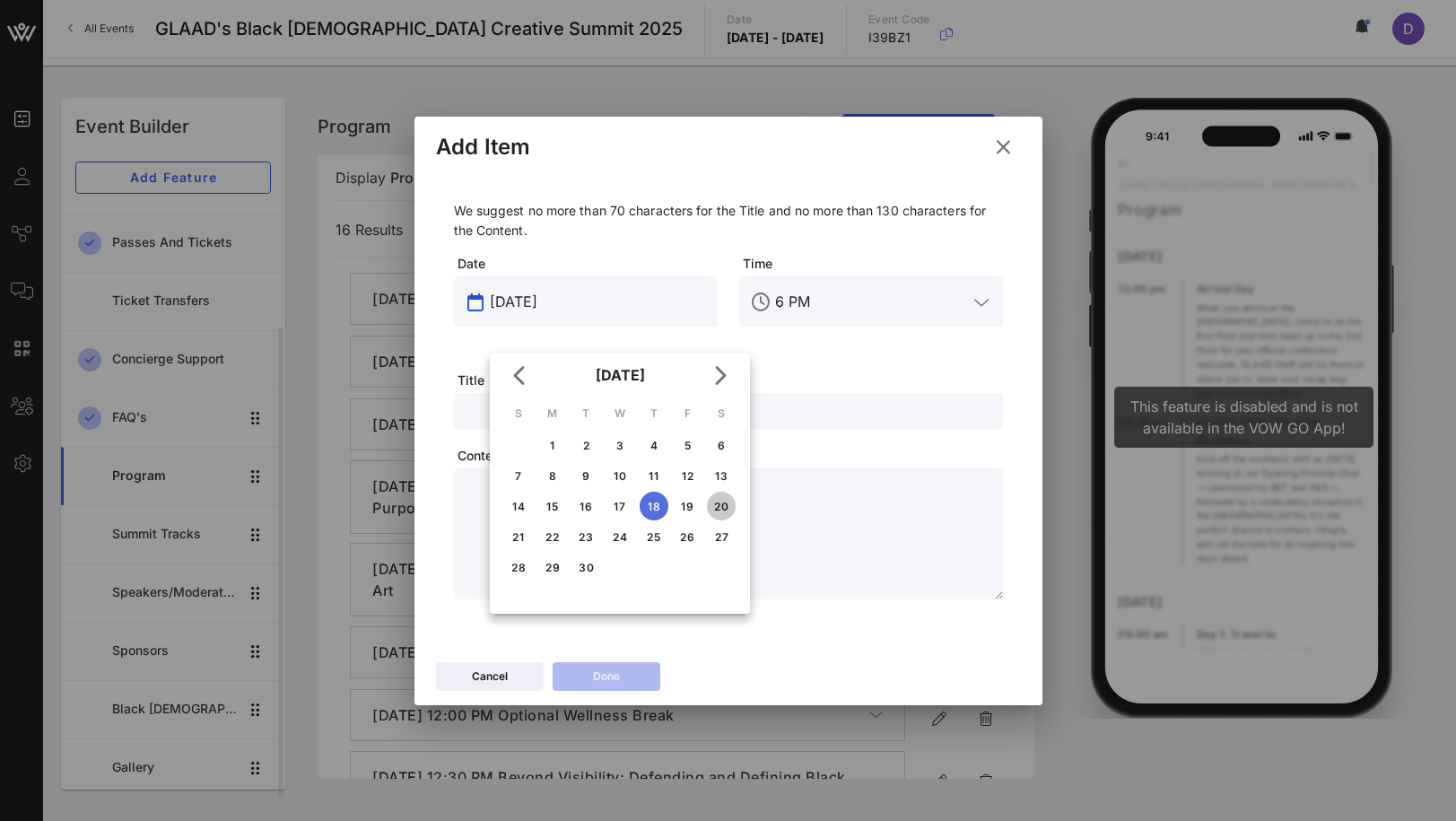
click at [719, 507] on div "20" at bounding box center [720, 506] width 28 height 14
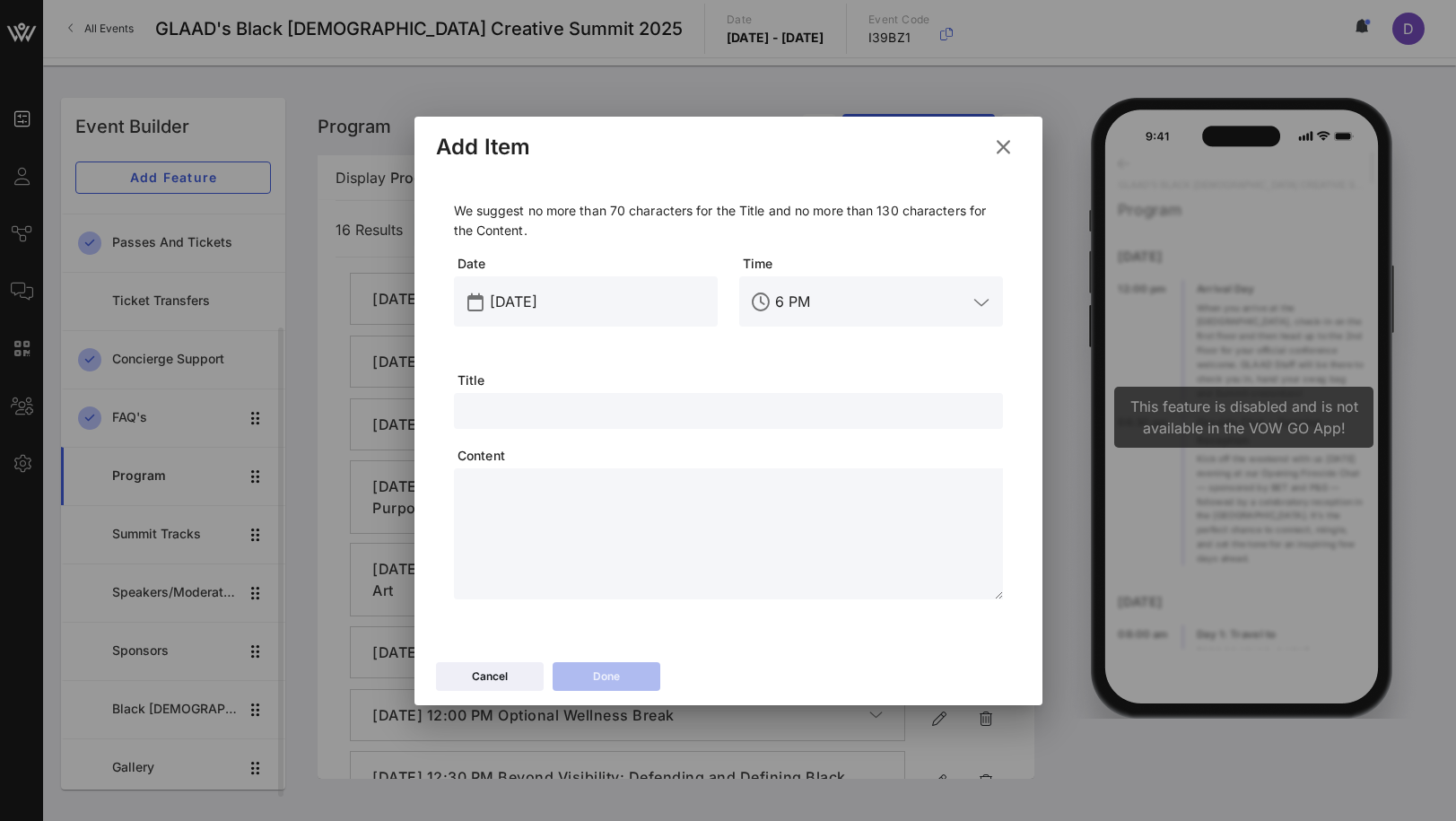
click at [567, 497] on textarea at bounding box center [734, 537] width 539 height 126
paste textarea "**********"
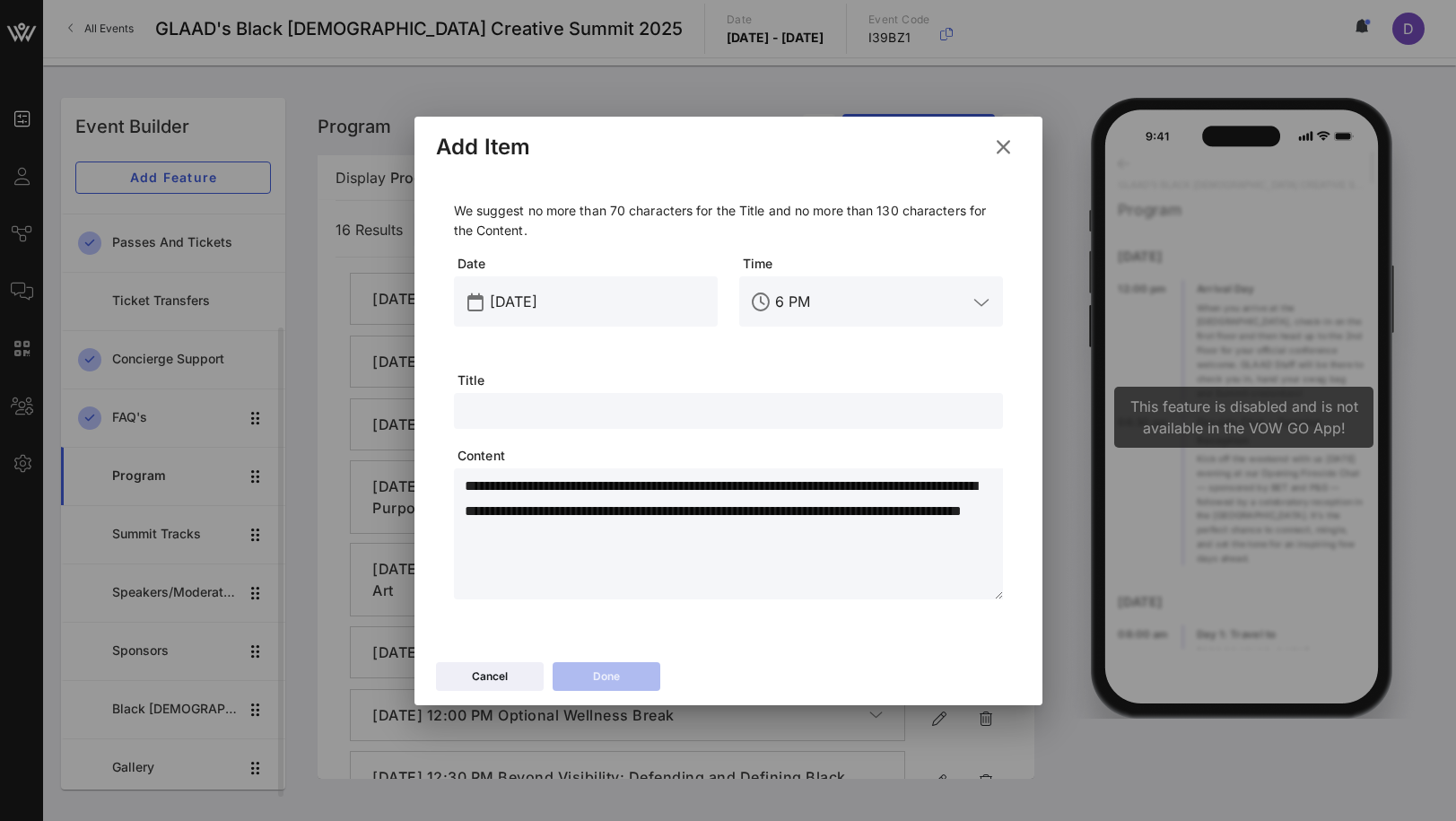
click at [548, 412] on input "text" at bounding box center [728, 411] width 528 height 24
click at [570, 409] on input "text" at bounding box center [728, 411] width 528 height 24
paste input "Breakfast at [GEOGRAPHIC_DATA]"
click at [784, 301] on input "6 PM" at bounding box center [871, 301] width 192 height 28
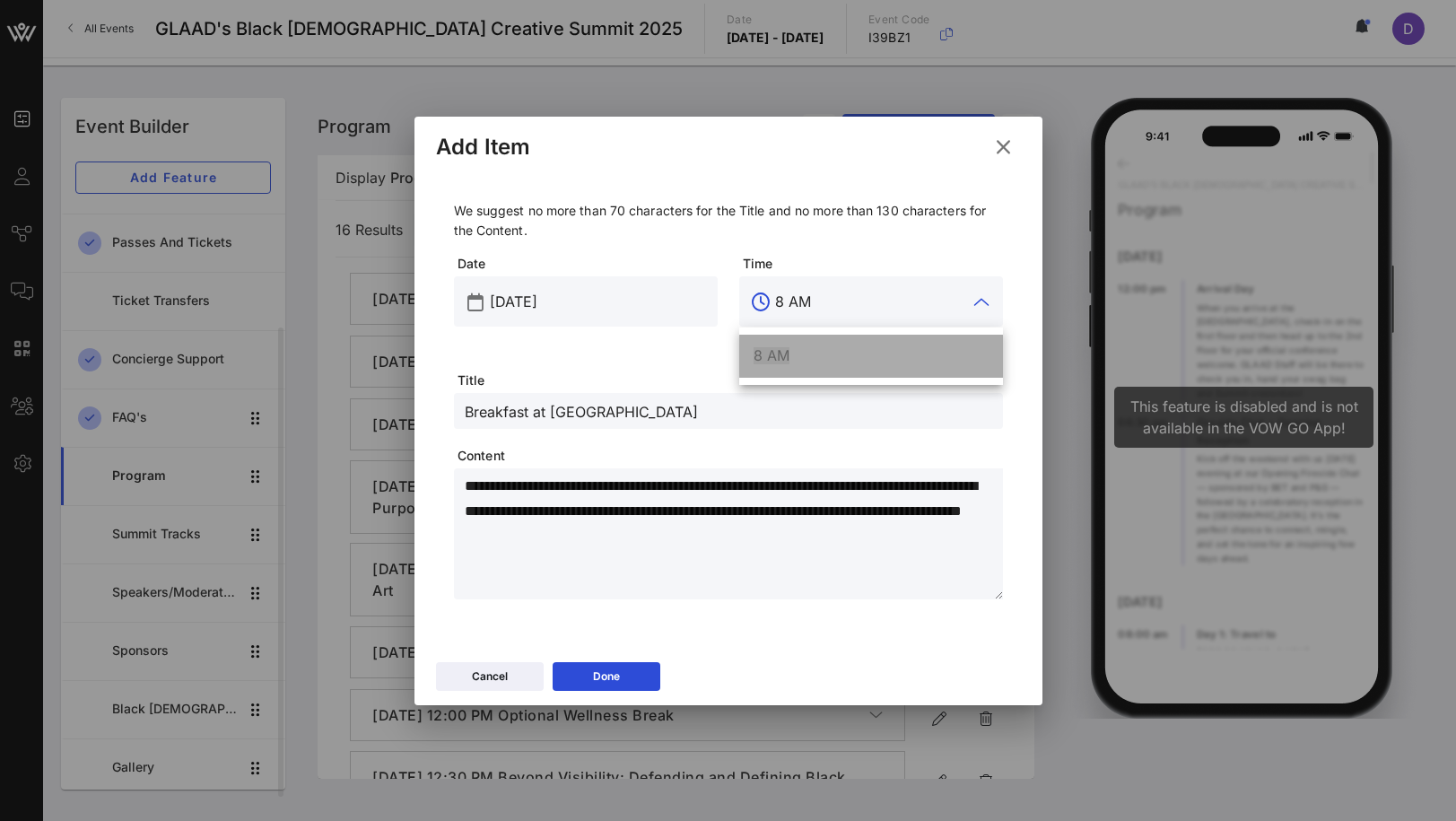
click at [803, 362] on div "8 AM" at bounding box center [871, 355] width 235 height 17
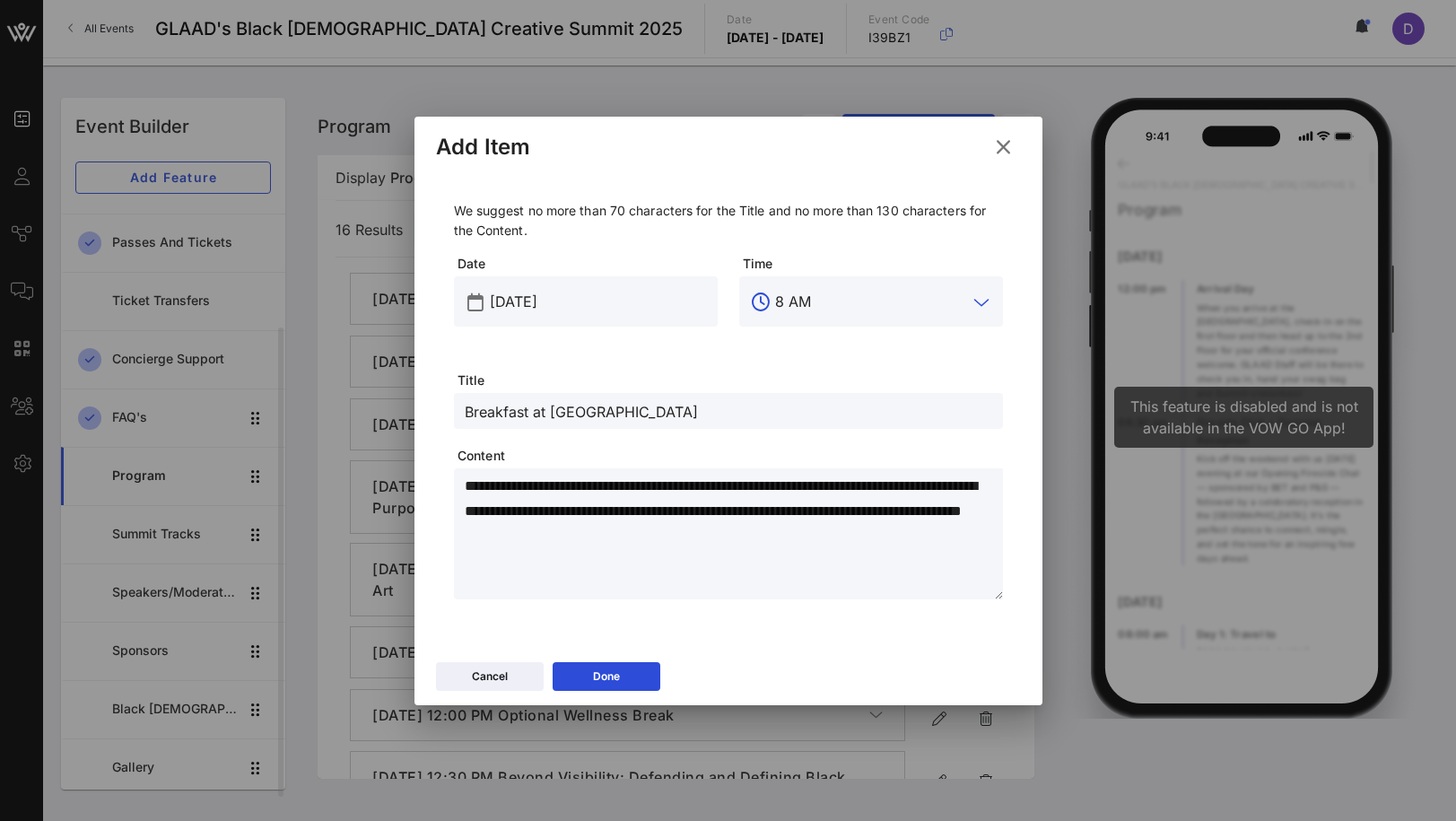
click at [803, 362] on div "Time 8 AM" at bounding box center [871, 312] width 286 height 138
click at [619, 660] on div "Cancel Done" at bounding box center [728, 679] width 628 height 52
click at [620, 674] on button "Done" at bounding box center [606, 676] width 108 height 28
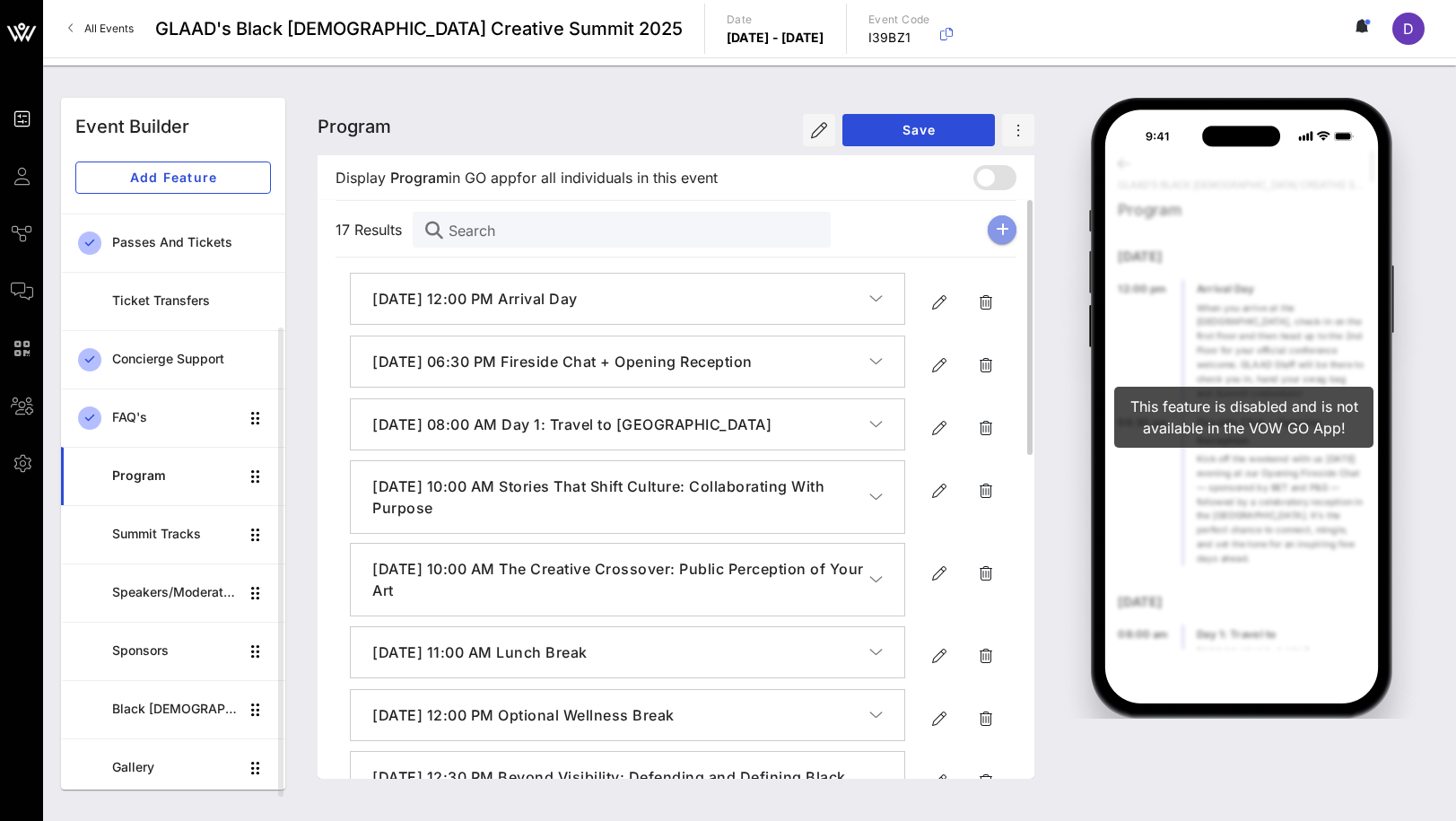
click at [992, 235] on button "button" at bounding box center [1001, 229] width 28 height 28
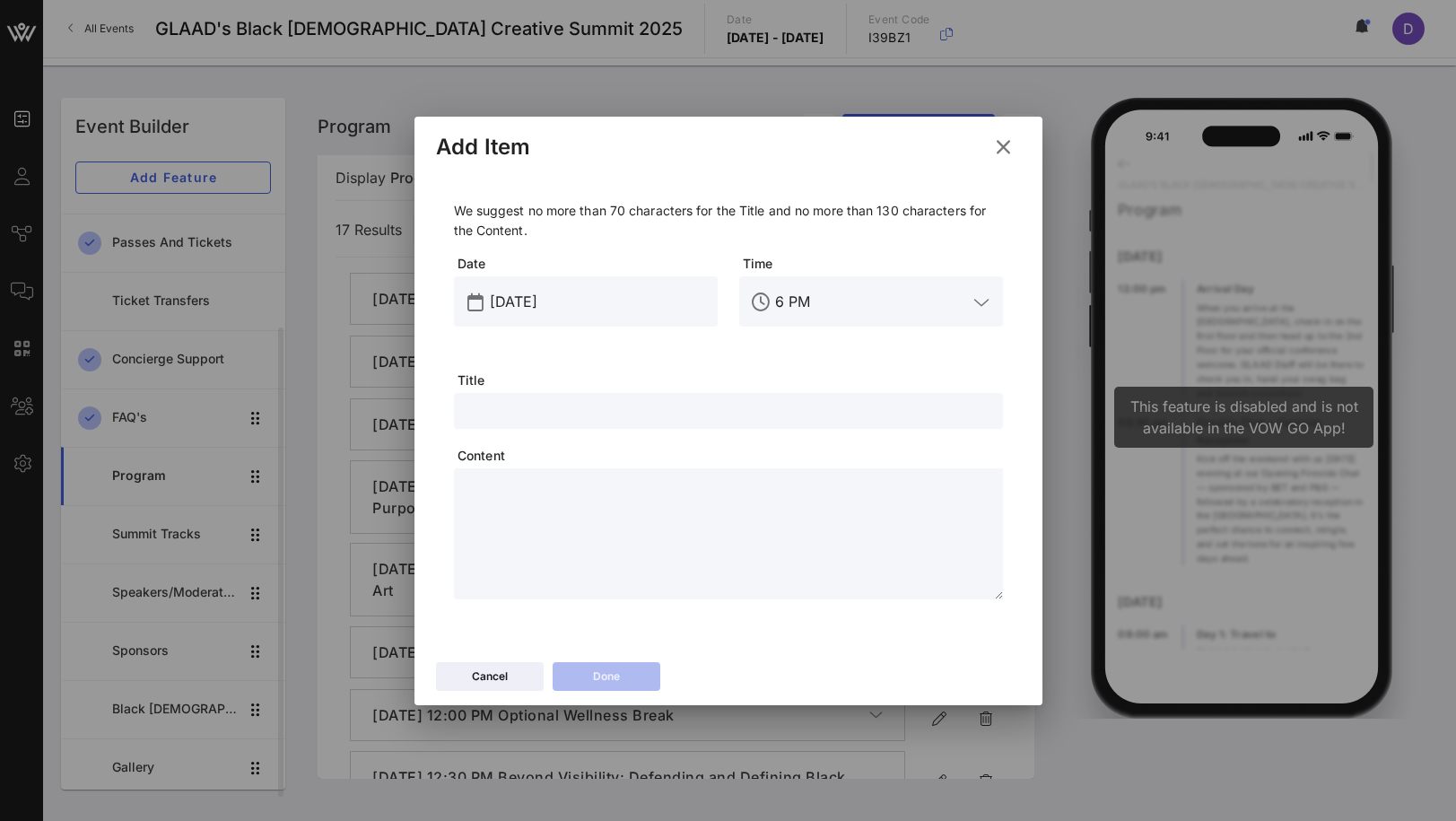
click at [532, 396] on div at bounding box center [728, 410] width 528 height 36
click at [813, 308] on input "6 PM" at bounding box center [871, 301] width 192 height 28
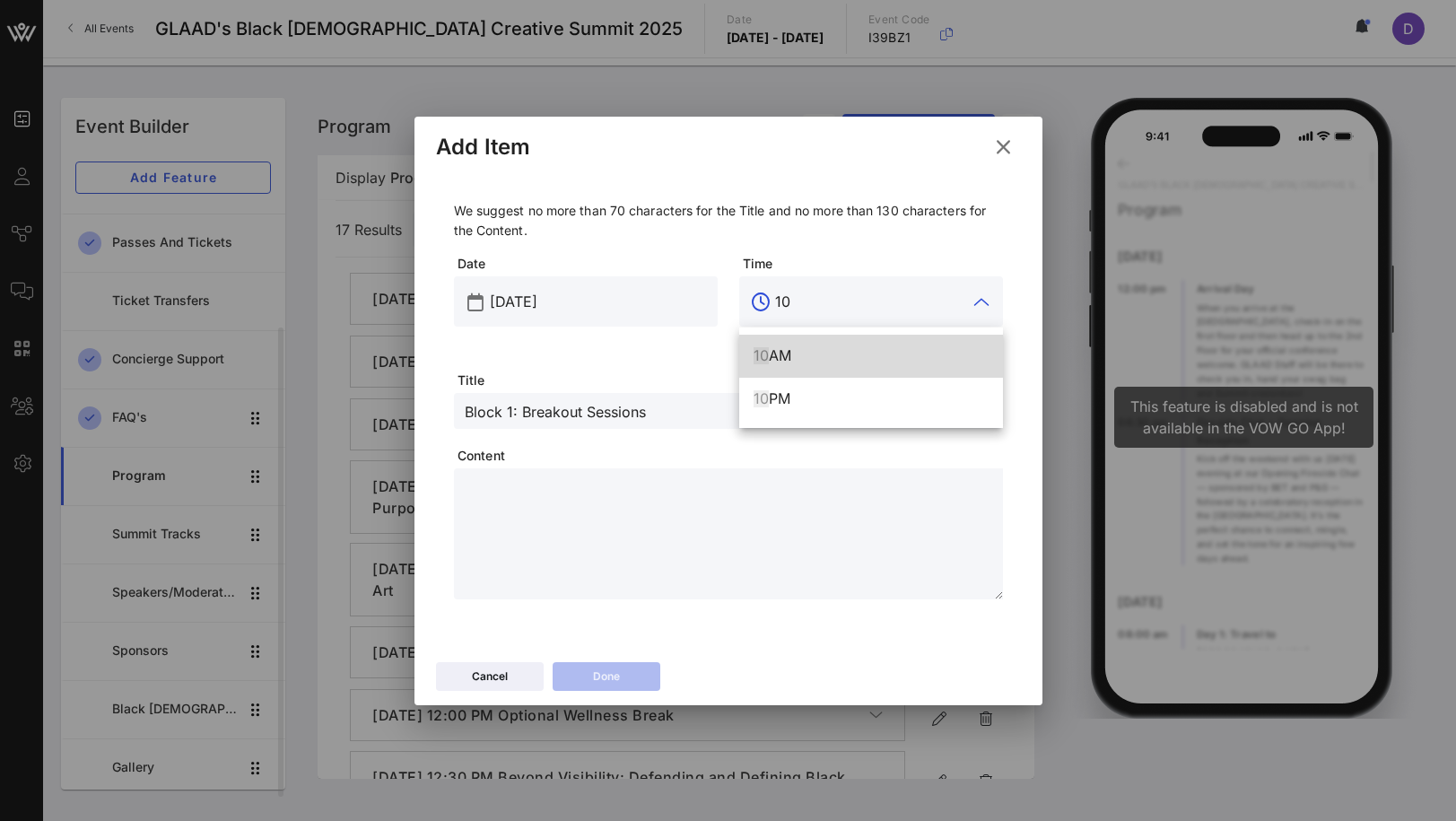
click at [804, 356] on div "10 AM" at bounding box center [871, 355] width 235 height 17
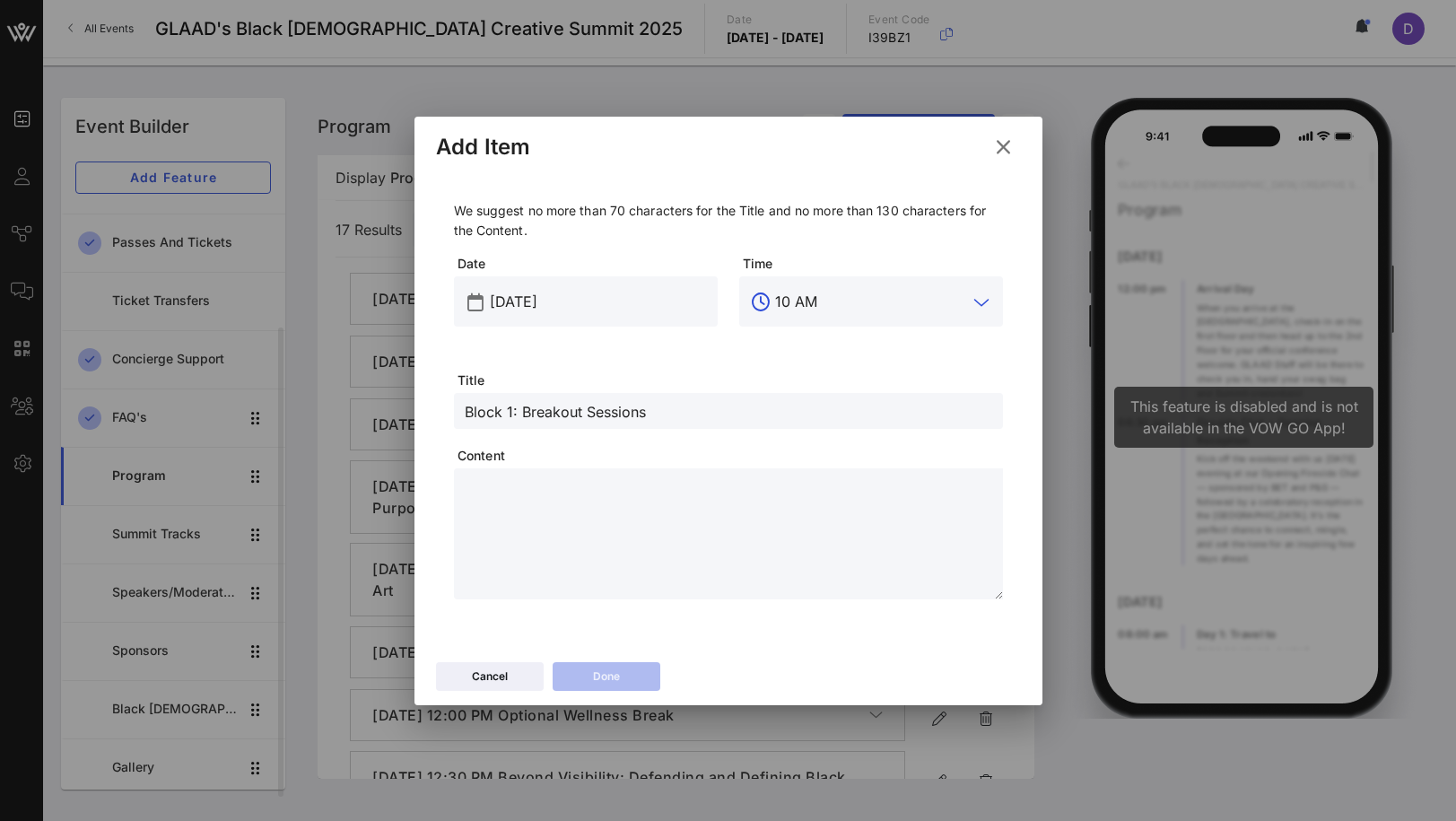
click at [584, 482] on textarea at bounding box center [734, 537] width 539 height 126
paste textarea "**********"
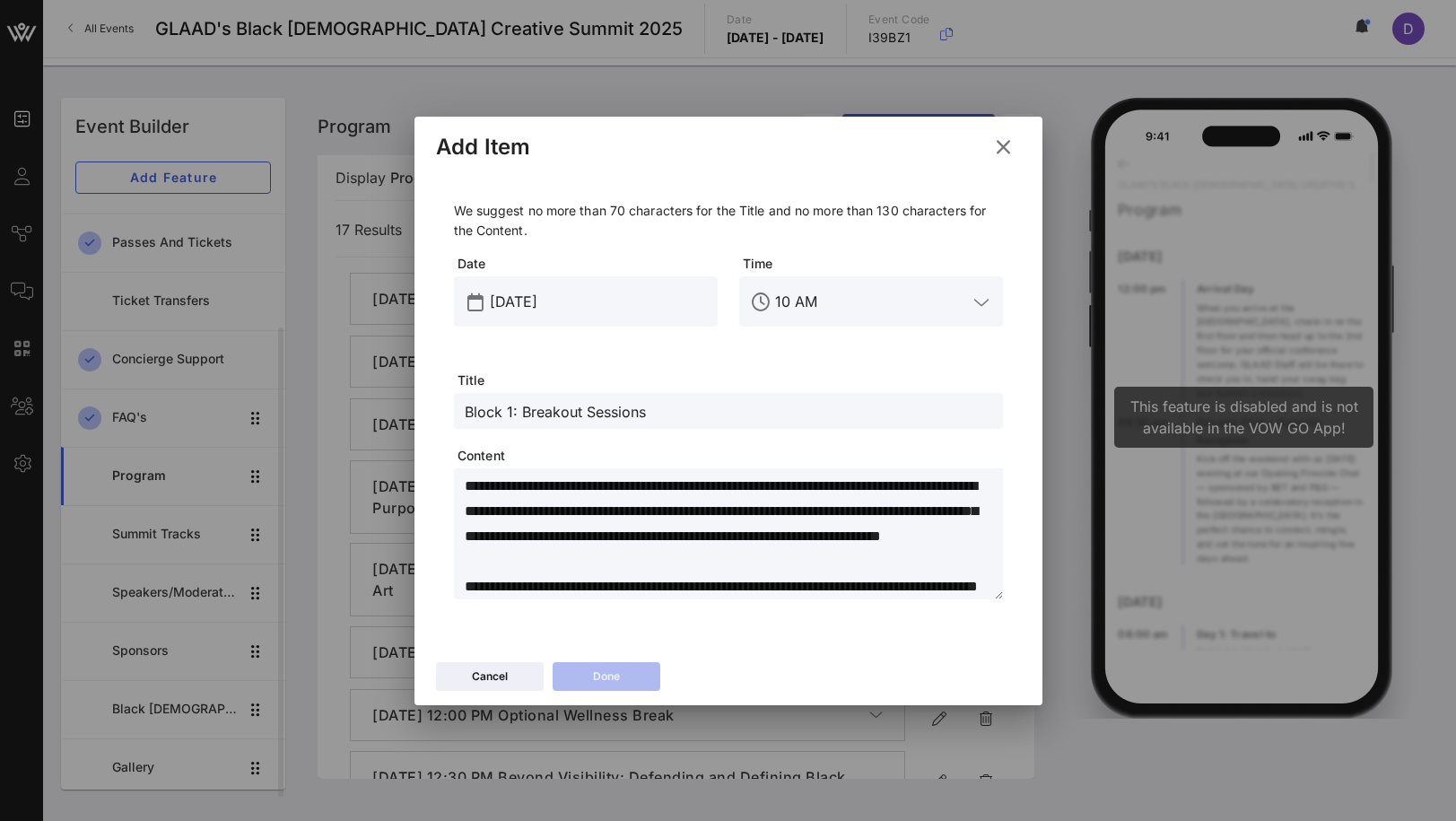
scroll to position [46, 0]
drag, startPoint x: 919, startPoint y: 563, endPoint x: 983, endPoint y: 612, distance: 80.6
click at [983, 614] on div "**********" at bounding box center [728, 404] width 585 height 463
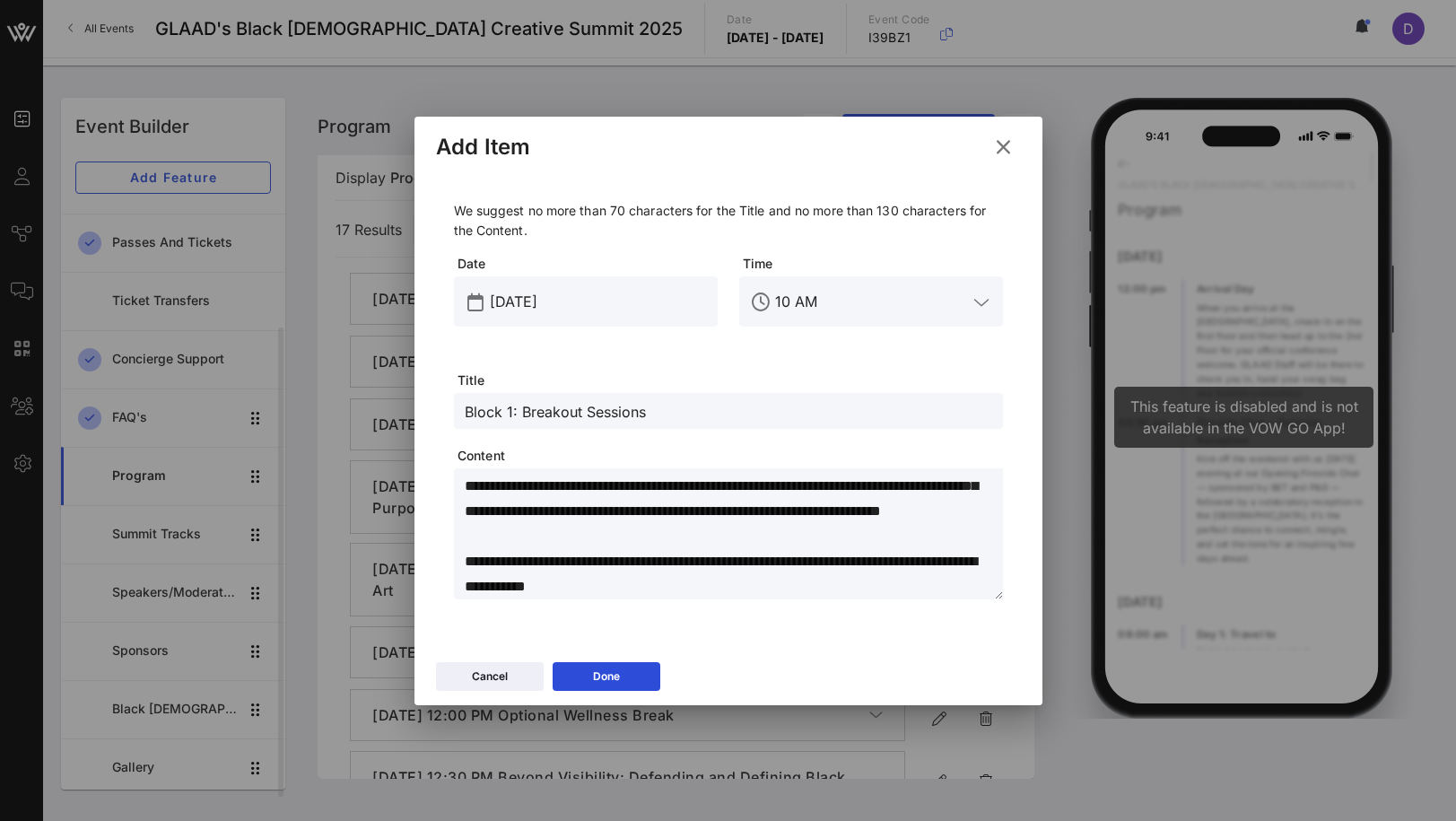
scroll to position [0, 0]
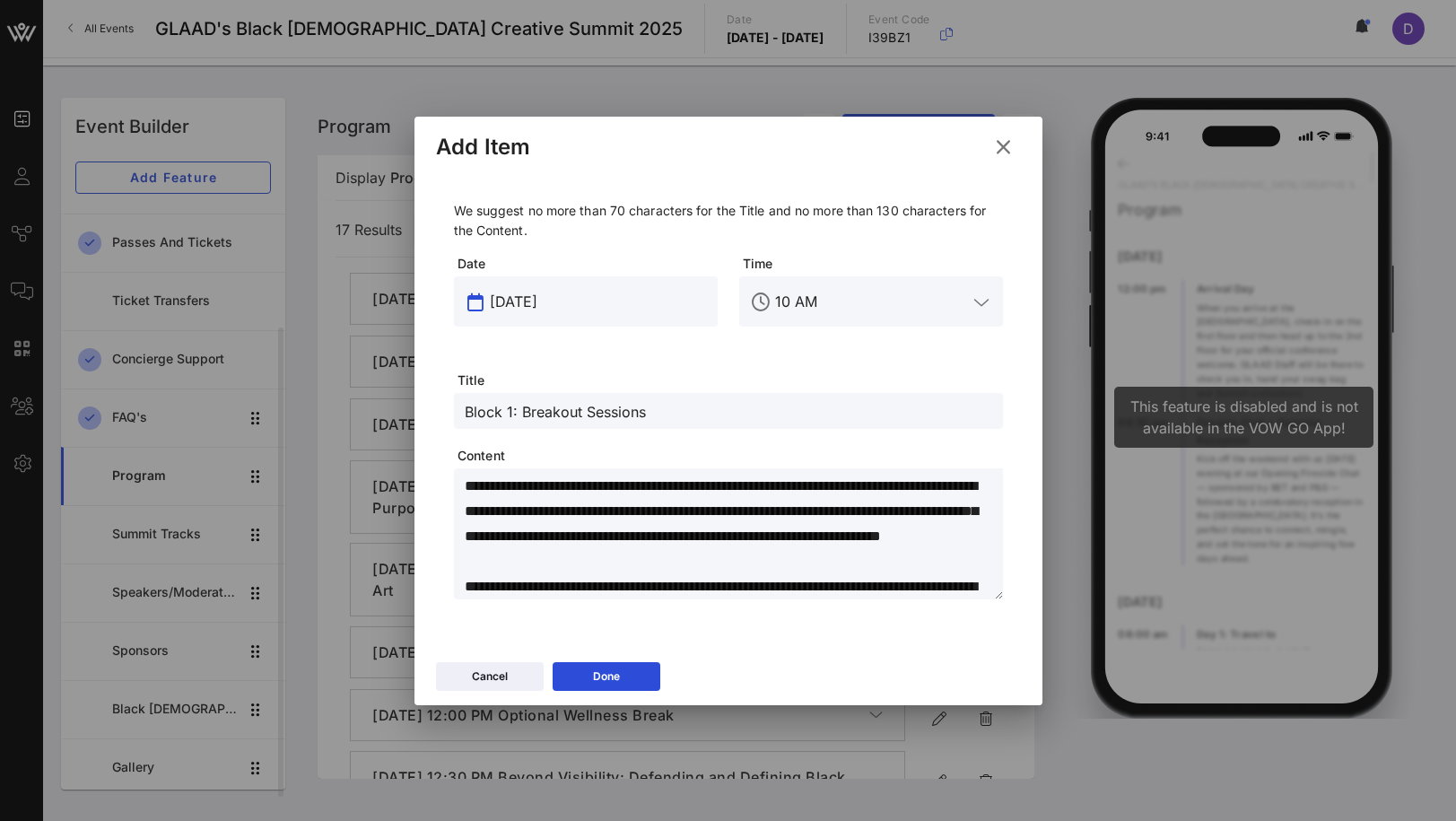
click at [546, 288] on input "[DATE]" at bounding box center [599, 301] width 217 height 28
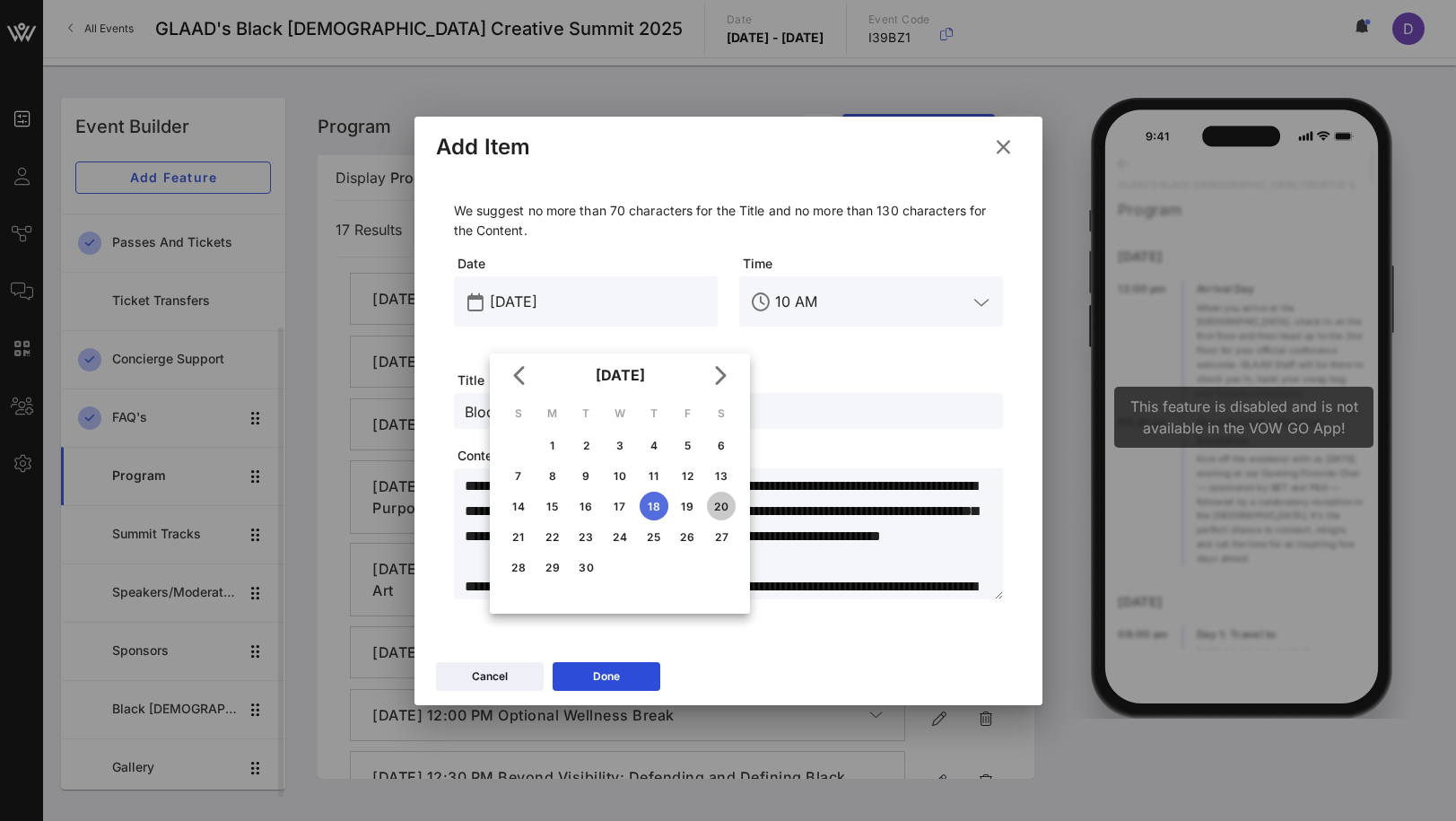
click at [719, 506] on div "20" at bounding box center [720, 506] width 28 height 14
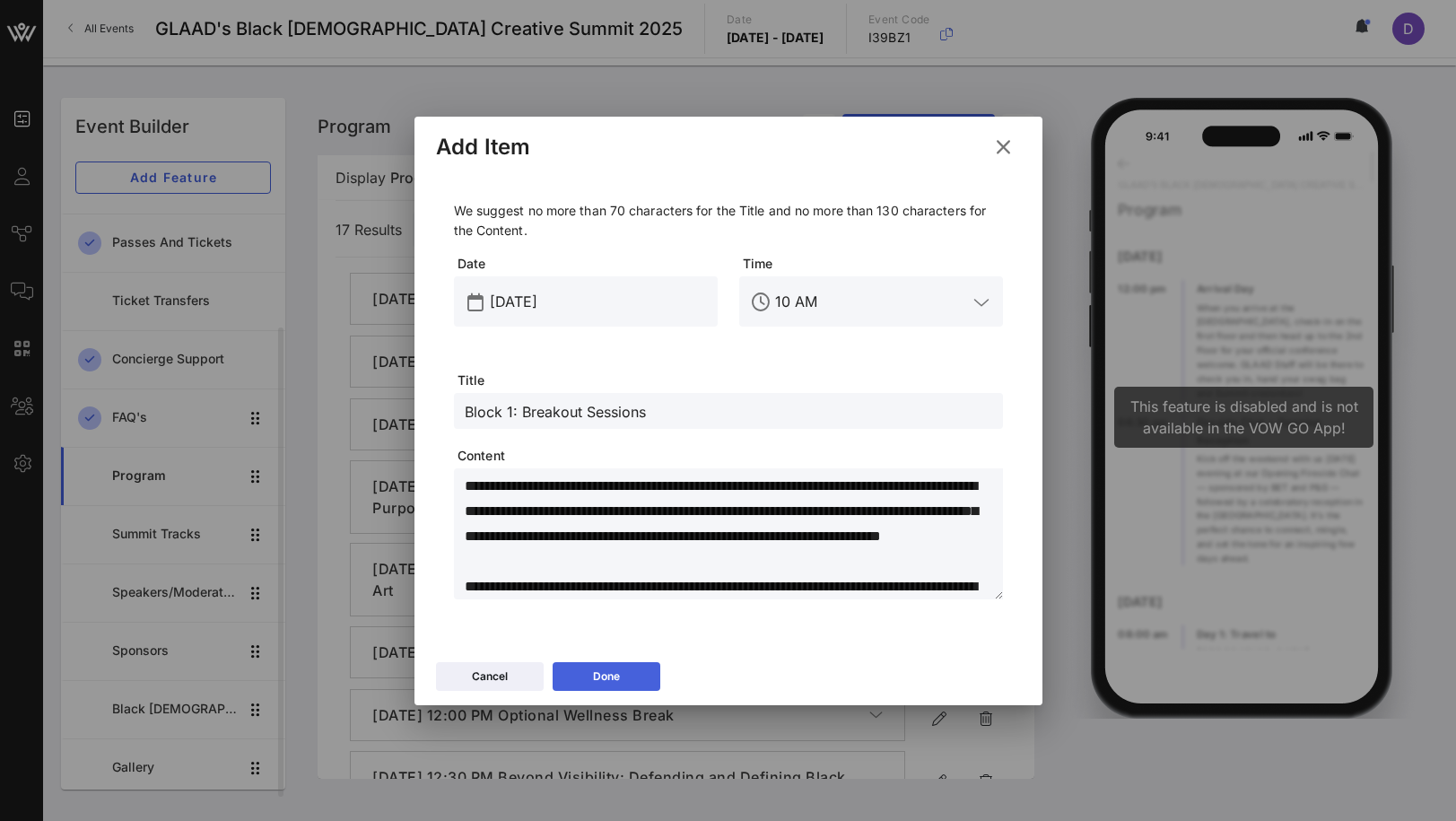
click at [623, 686] on button "Done" at bounding box center [606, 676] width 108 height 28
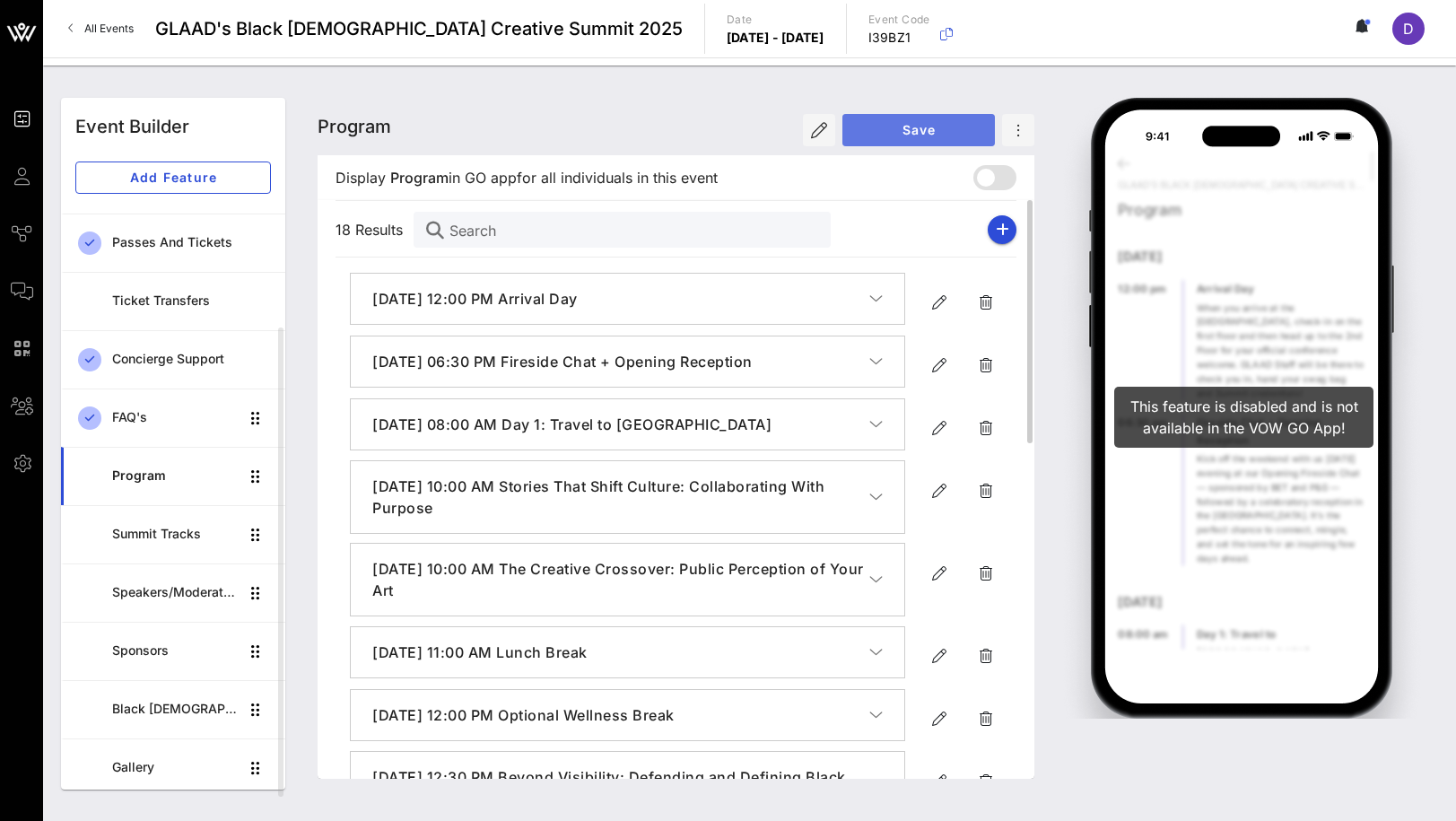
click at [924, 132] on span "Save" at bounding box center [919, 130] width 124 height 16
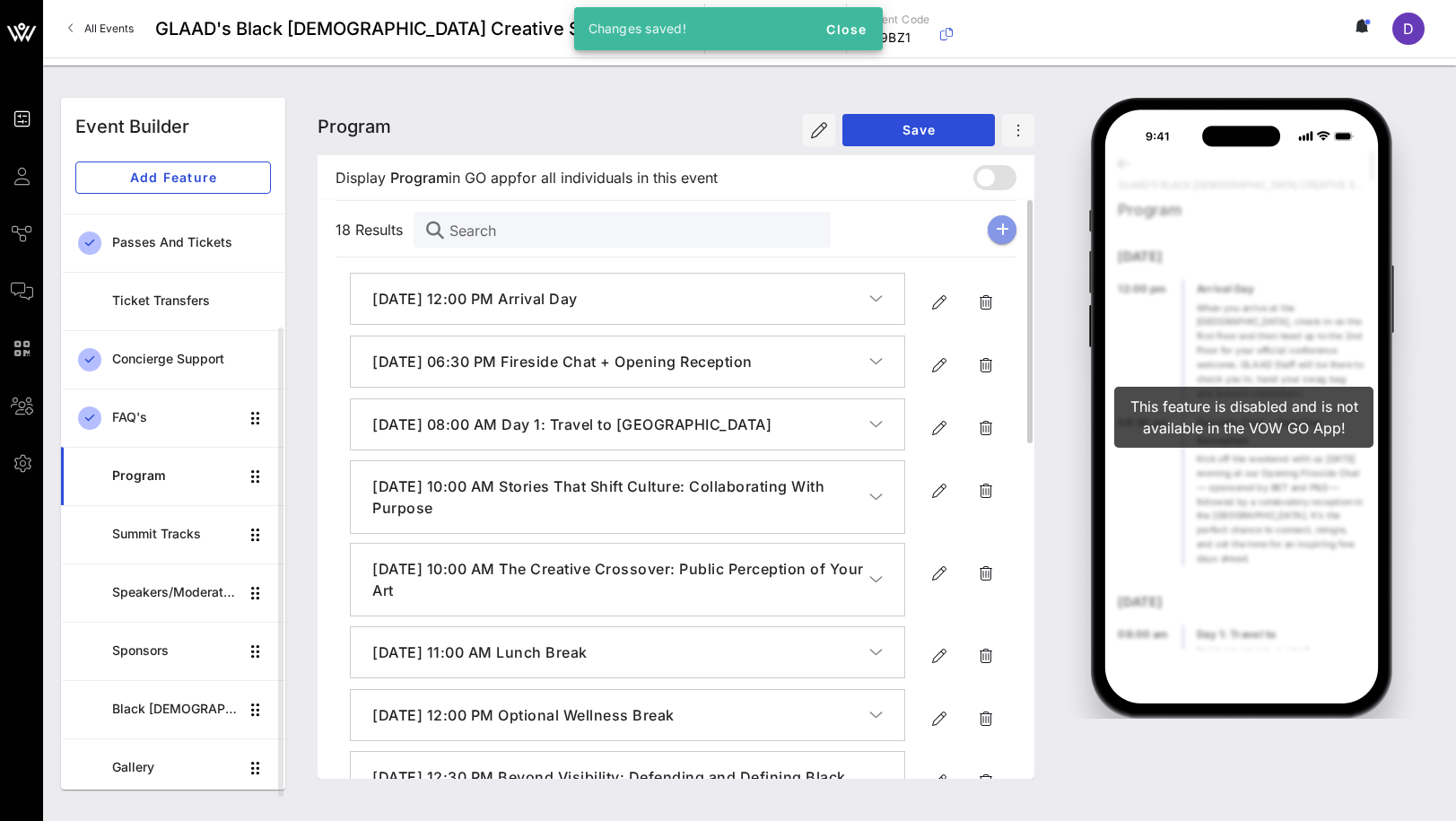
click at [1000, 234] on icon "button" at bounding box center [1002, 230] width 14 height 15
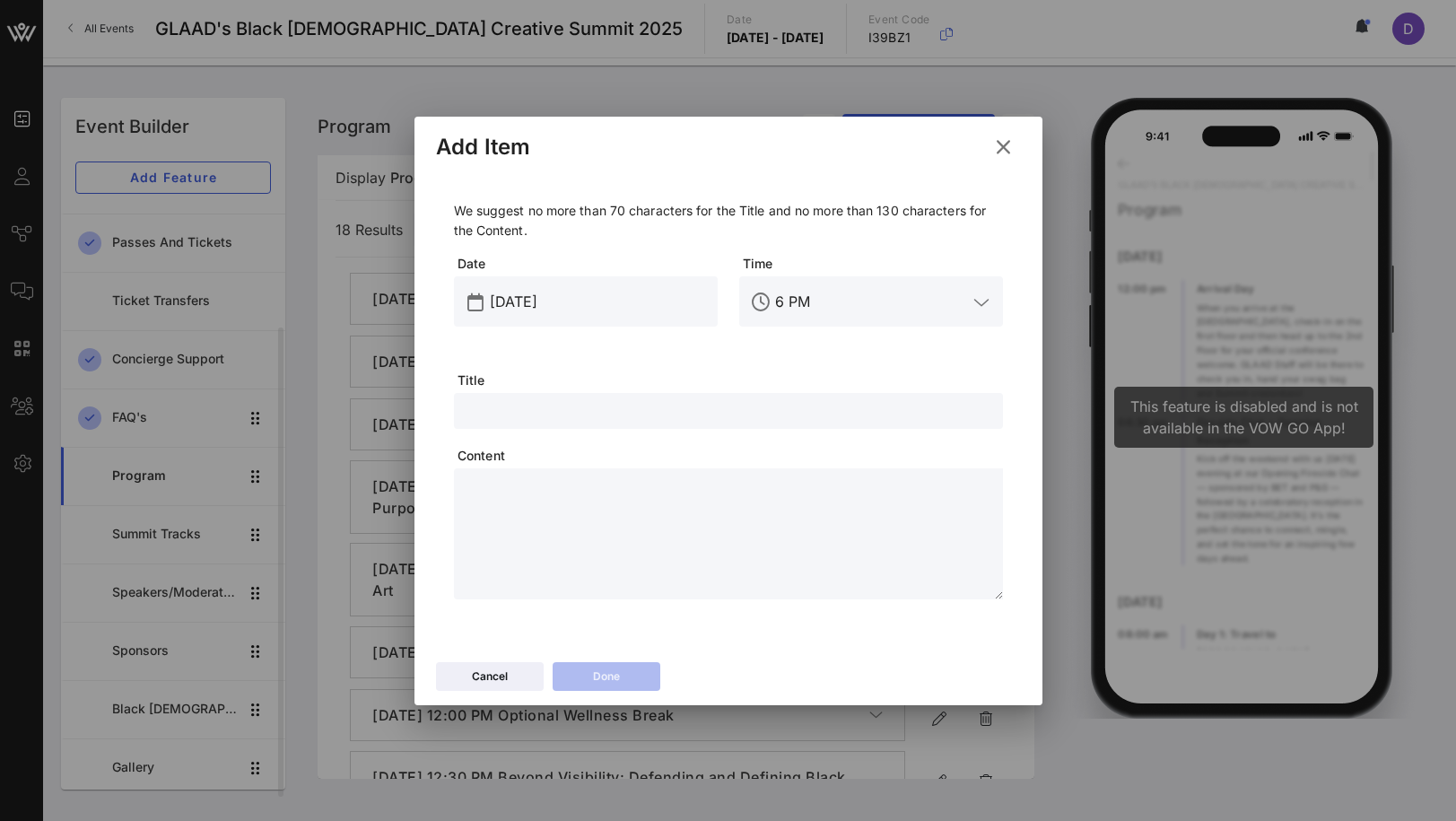
click at [631, 392] on div "We suggest no more than 70 characters for the Title and no more than 130 charac…" at bounding box center [728, 400] width 549 height 398
click at [631, 401] on input "text" at bounding box center [728, 411] width 528 height 24
paste input "Studio BQCS"
click at [805, 300] on input "6 PM" at bounding box center [871, 301] width 192 height 28
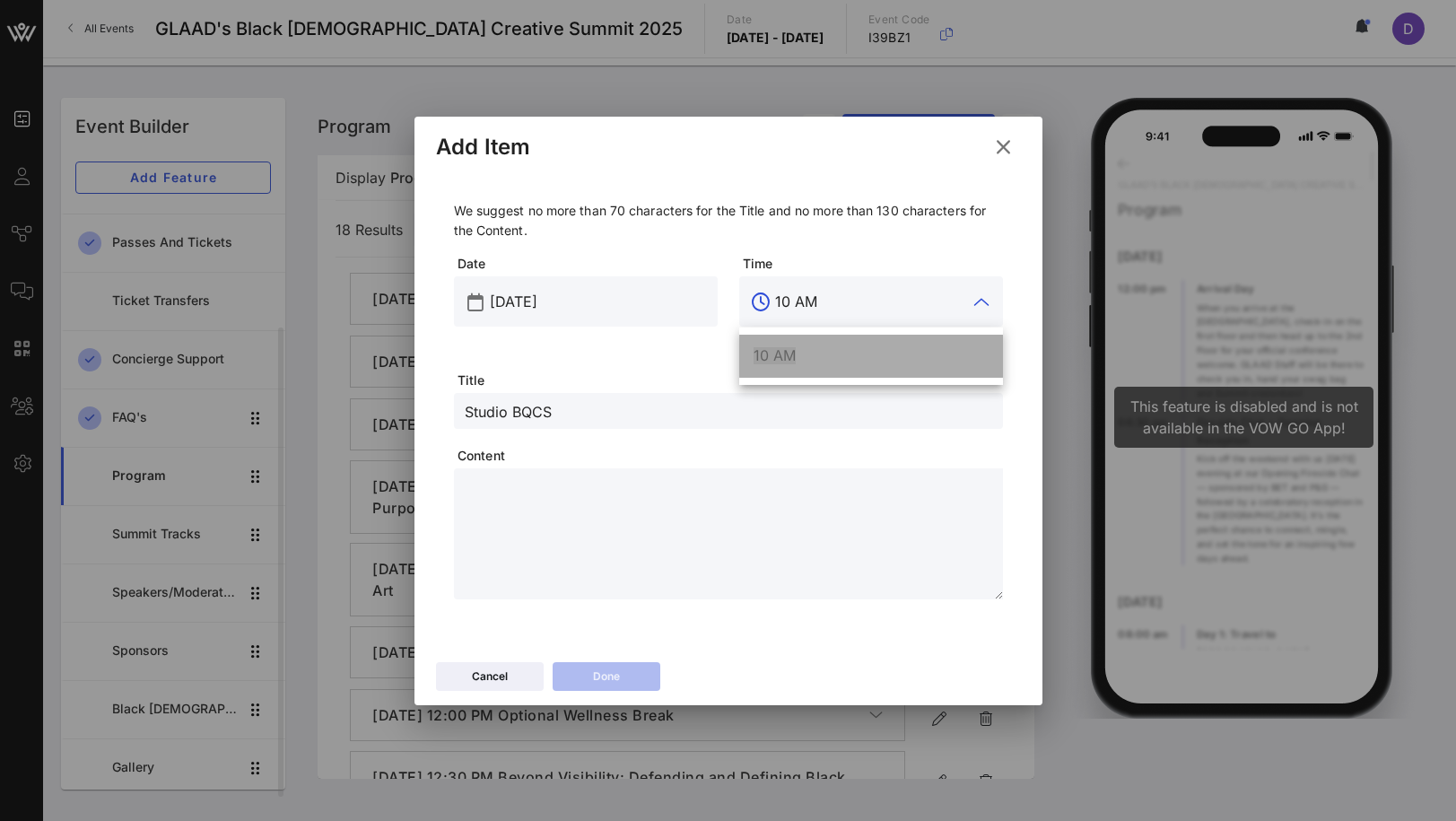
click at [812, 366] on div "10 AM" at bounding box center [871, 356] width 235 height 38
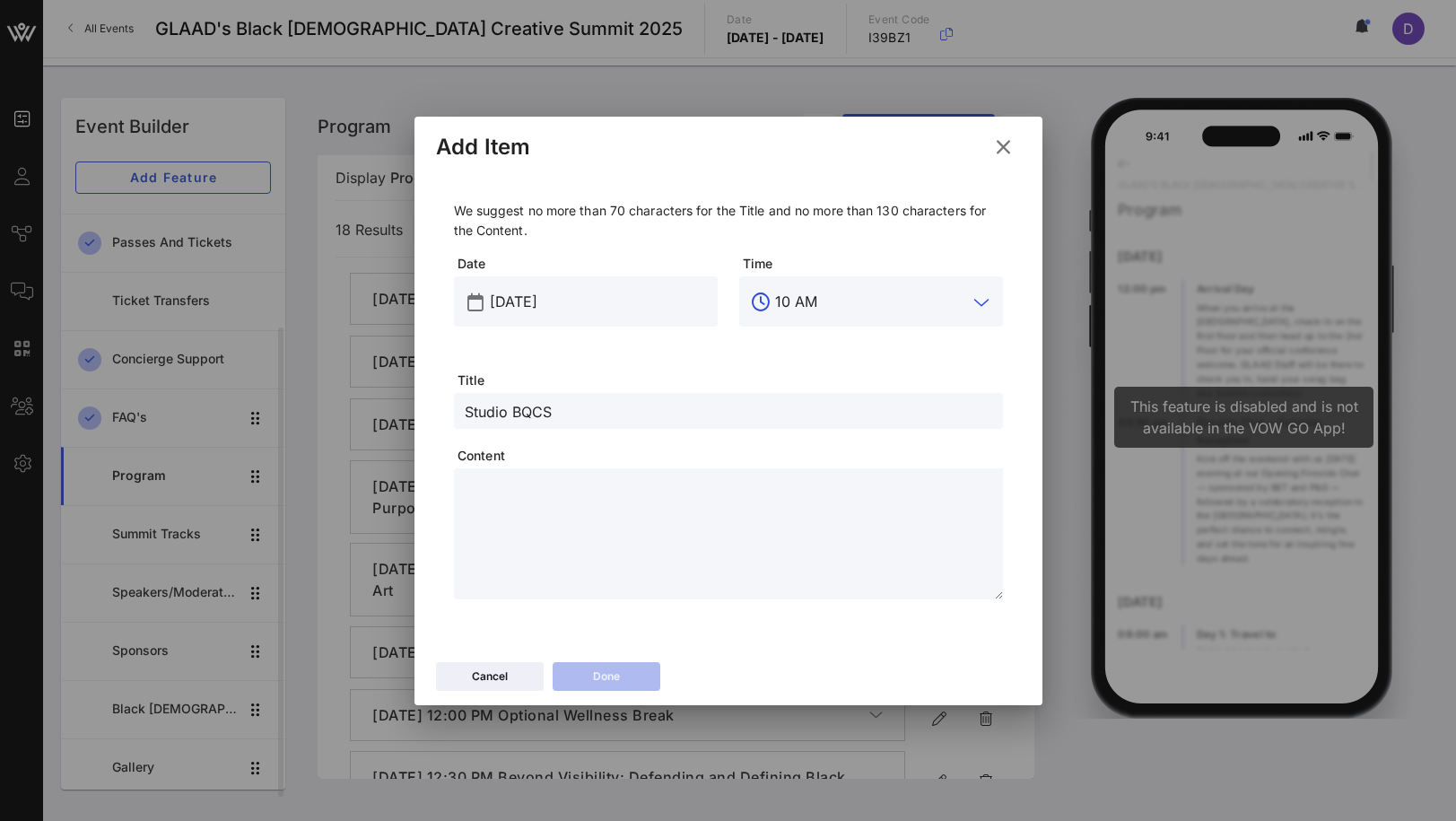
click at [800, 544] on textarea at bounding box center [734, 537] width 539 height 126
click at [743, 562] on textarea at bounding box center [734, 537] width 539 height 126
paste textarea "**********"
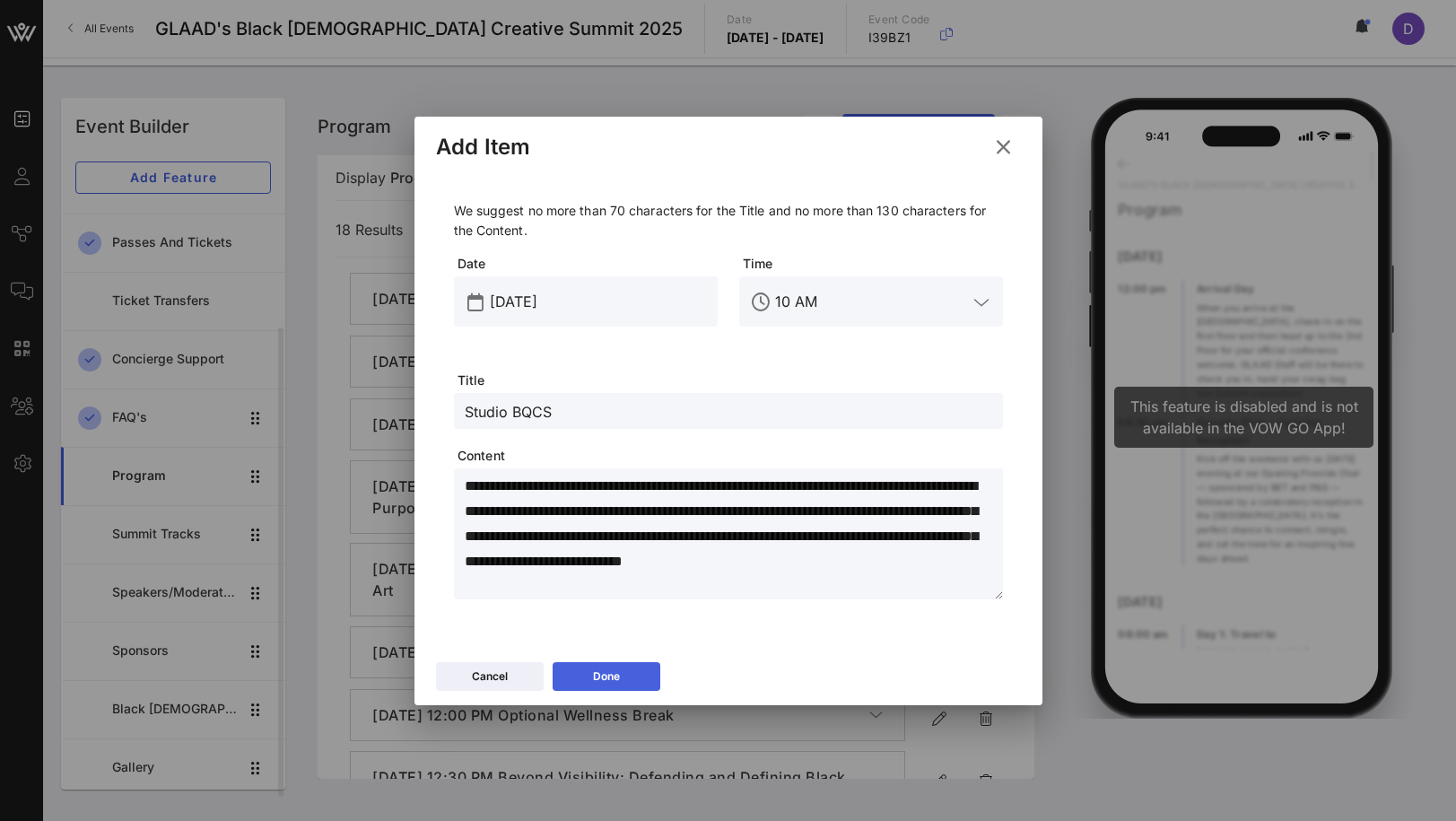
click at [617, 672] on div "Done" at bounding box center [606, 677] width 26 height 18
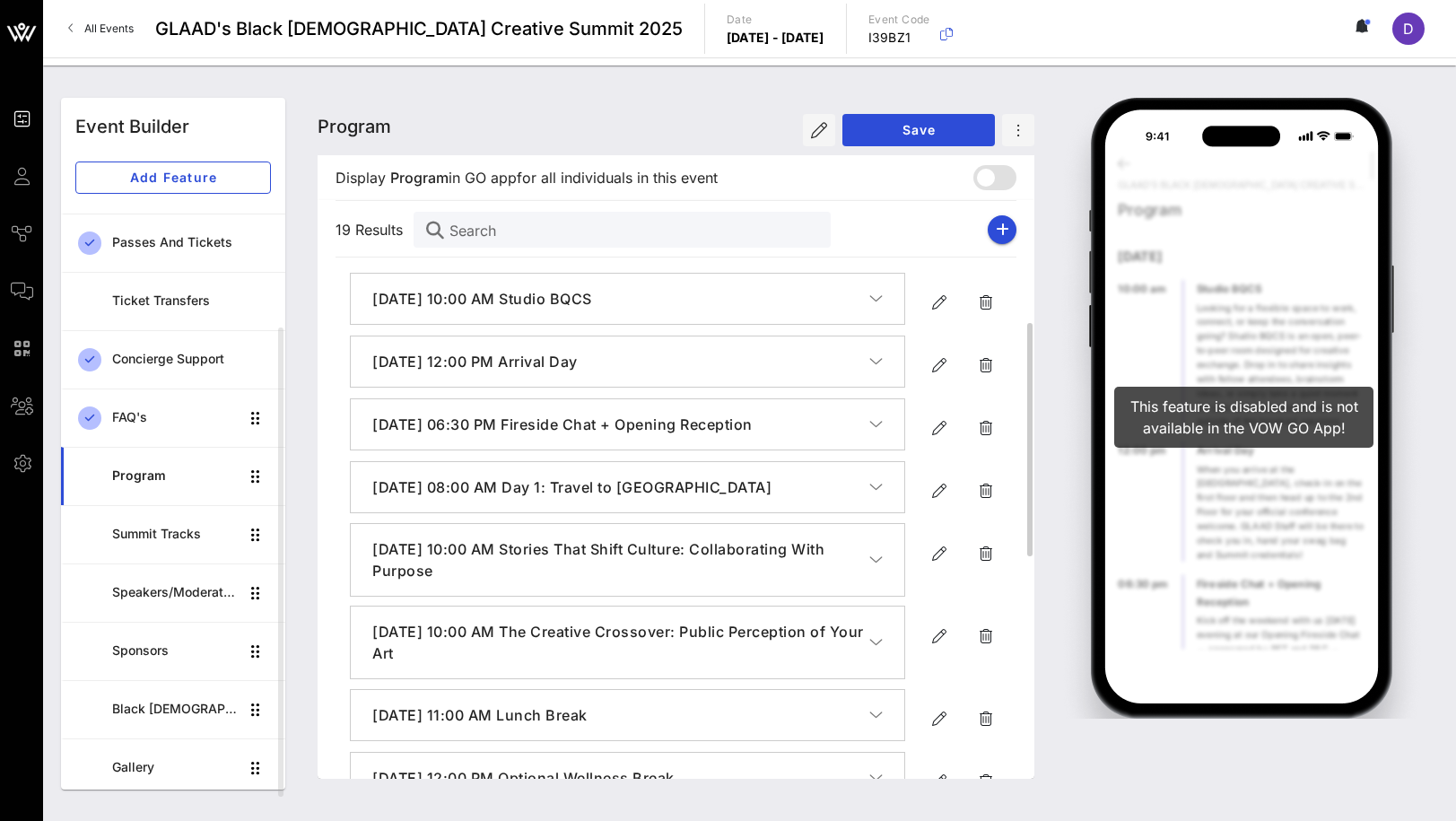
scroll to position [858, 0]
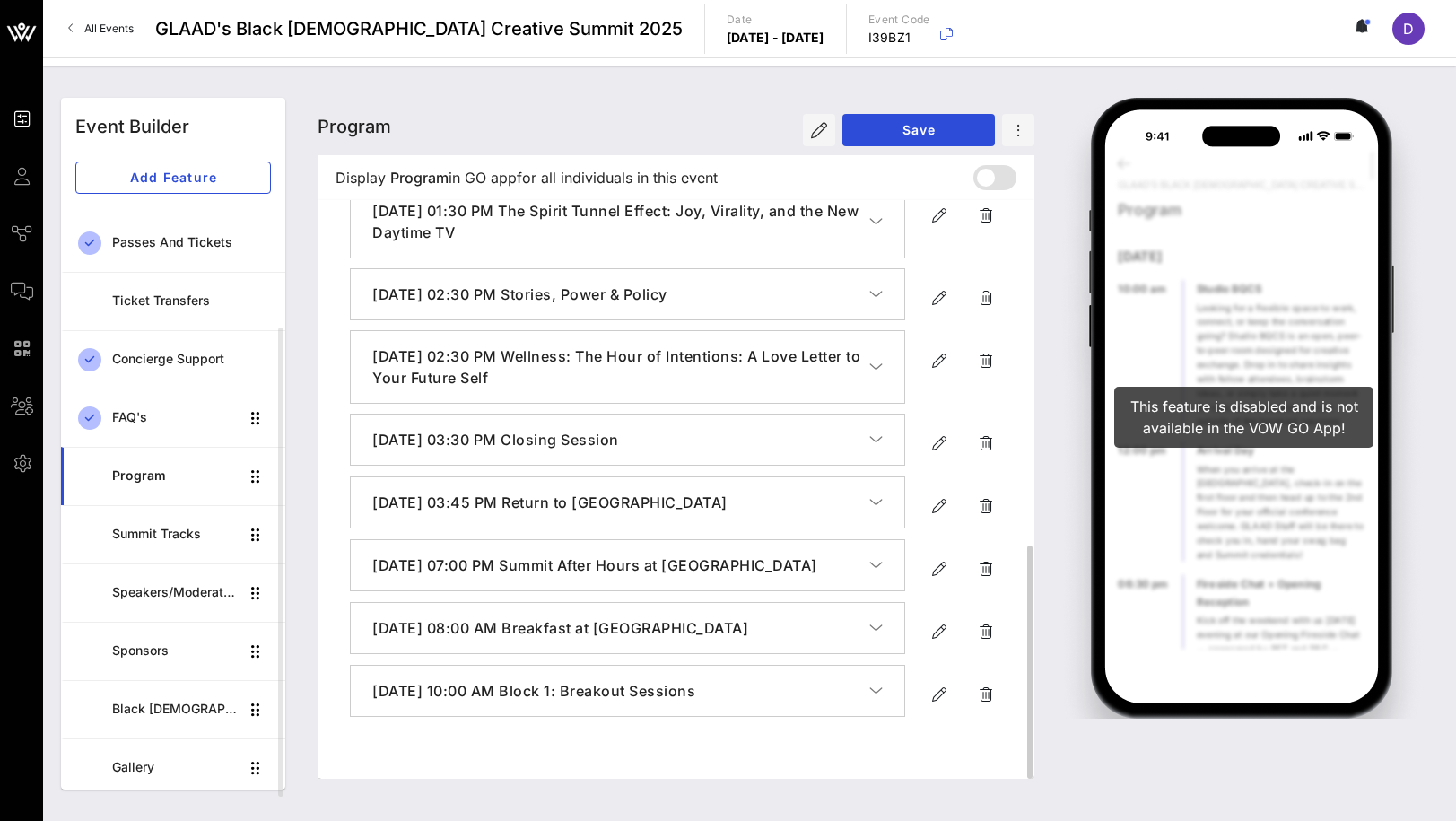
click at [750, 702] on h4 "[DATE] 10:00 AM Block 1: Breakout Sessions" at bounding box center [621, 691] width 497 height 22
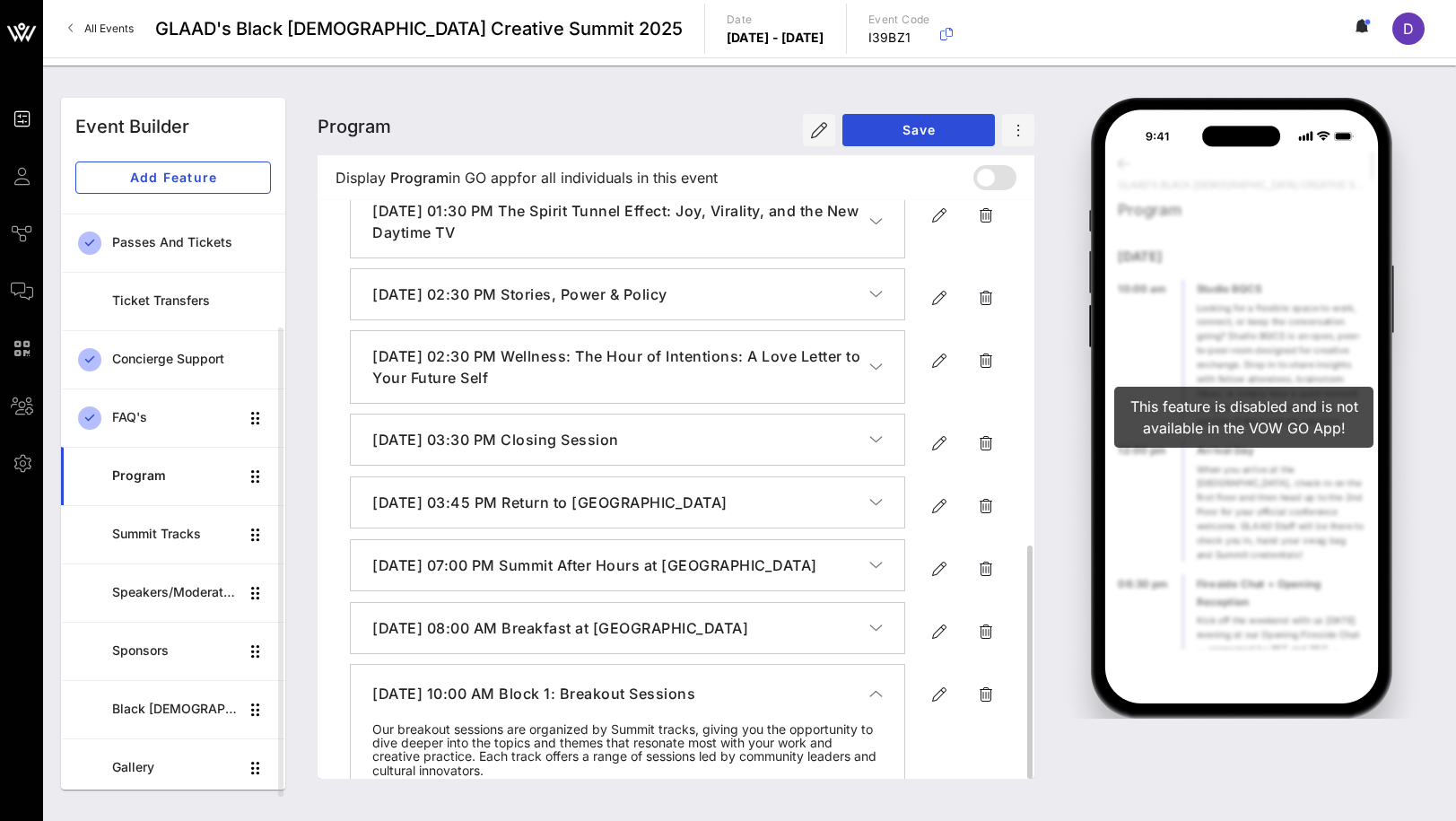
scroll to position [974, 0]
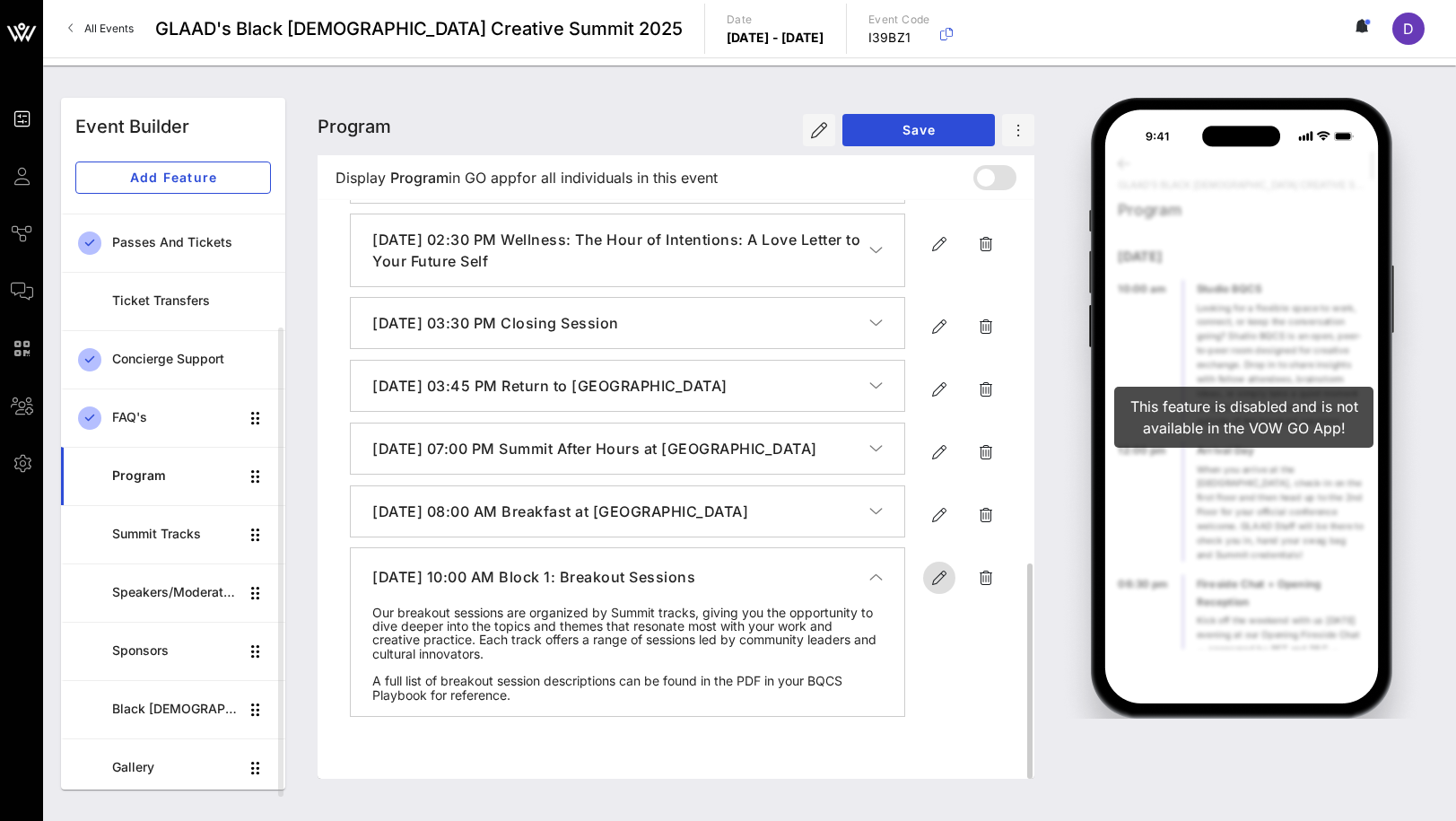
click at [941, 589] on icon "button" at bounding box center [939, 578] width 22 height 22
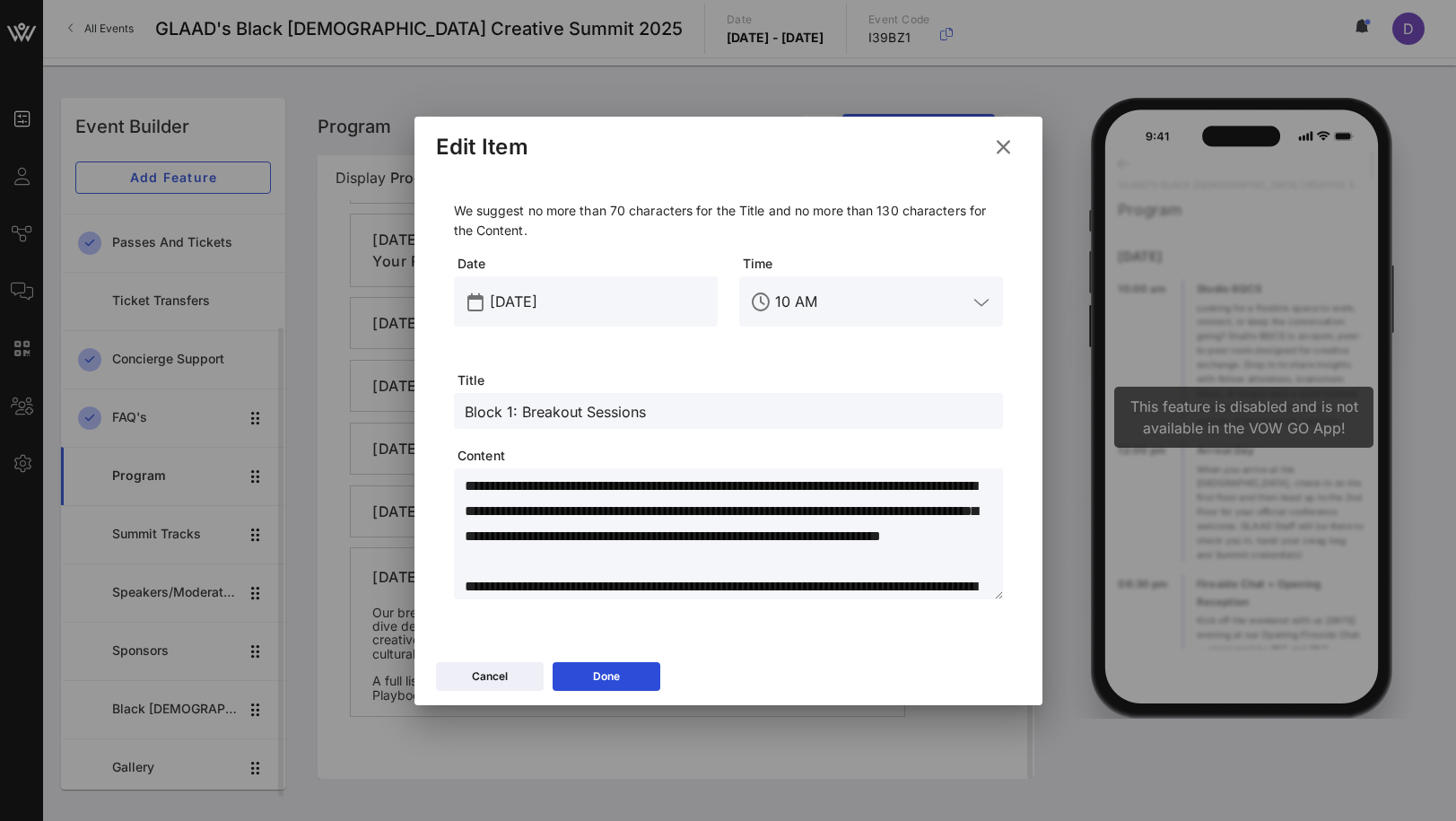
scroll to position [50, 0]
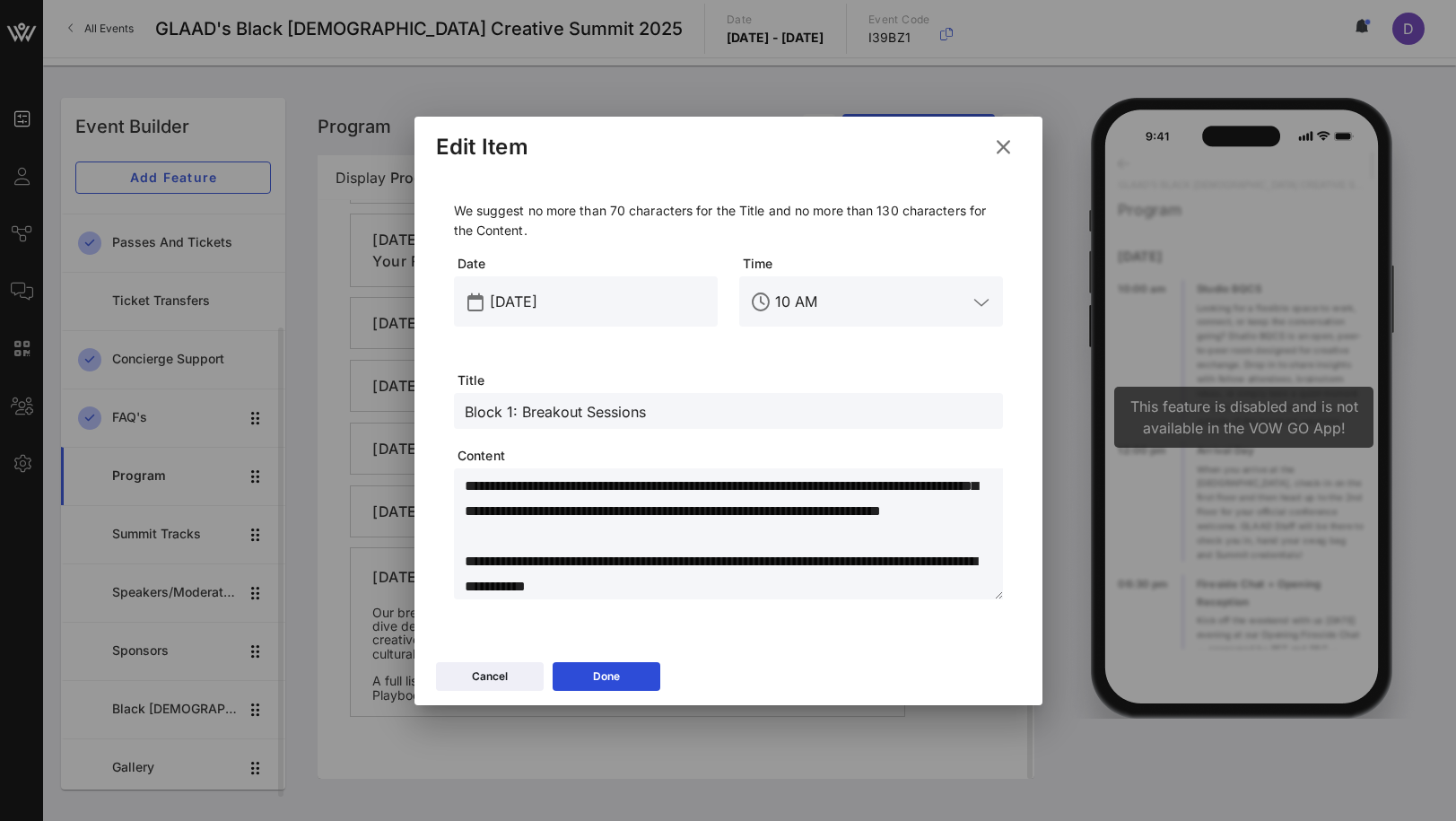
drag, startPoint x: 913, startPoint y: 560, endPoint x: 860, endPoint y: 563, distance: 53.1
click at [860, 563] on textarea "**********" at bounding box center [734, 537] width 539 height 126
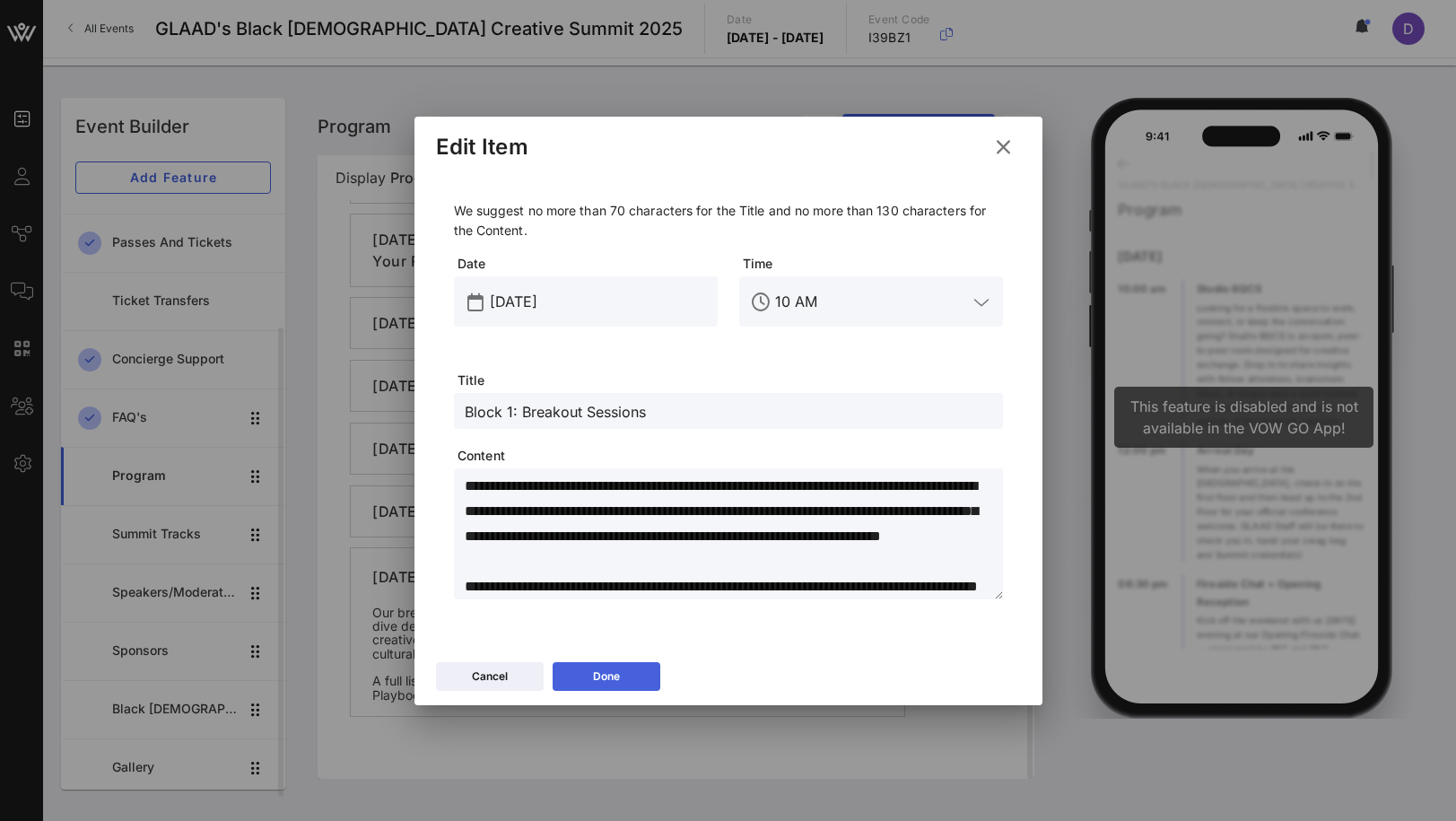
click at [625, 671] on button "Done" at bounding box center [606, 676] width 108 height 28
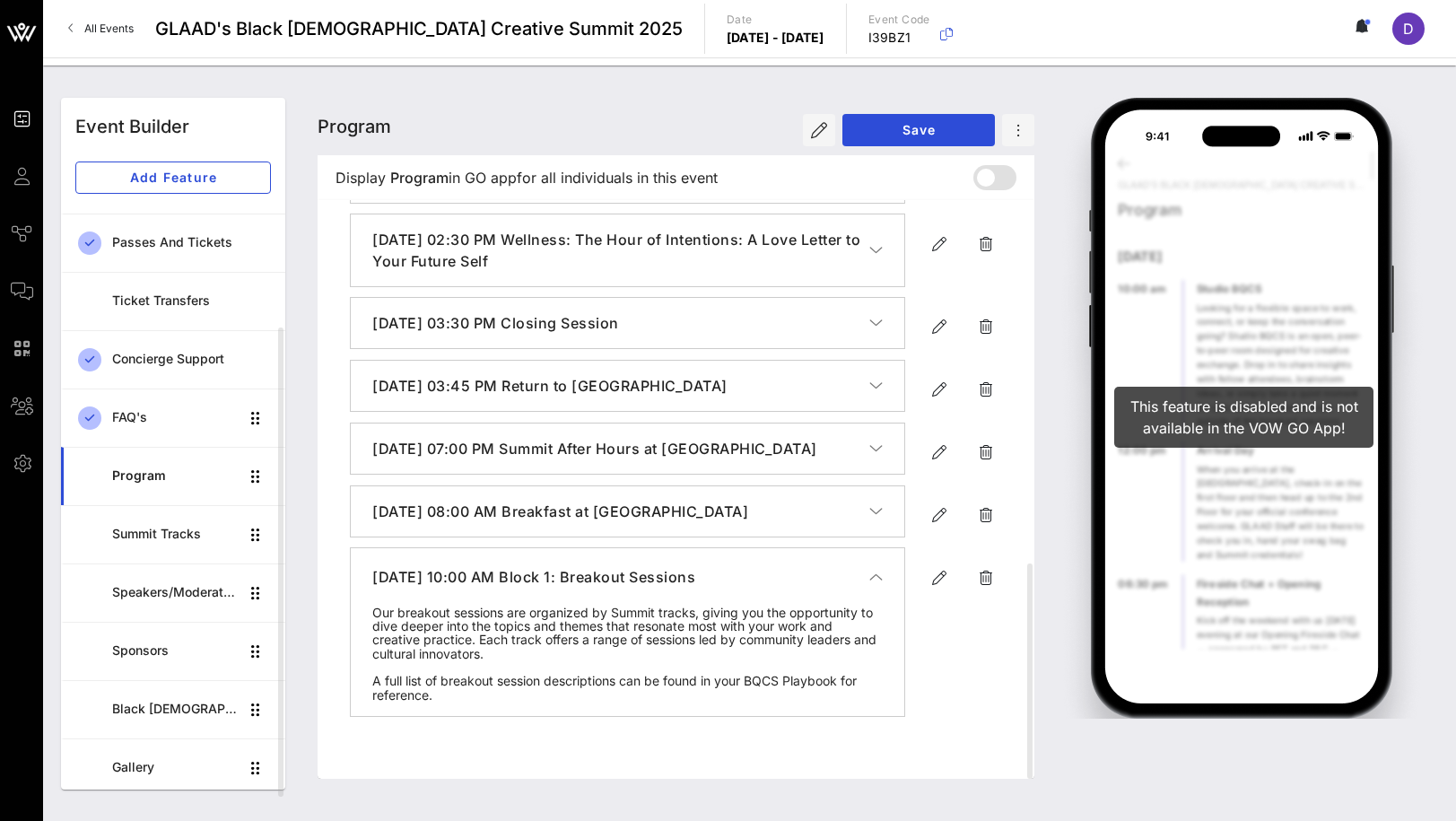
scroll to position [0, 0]
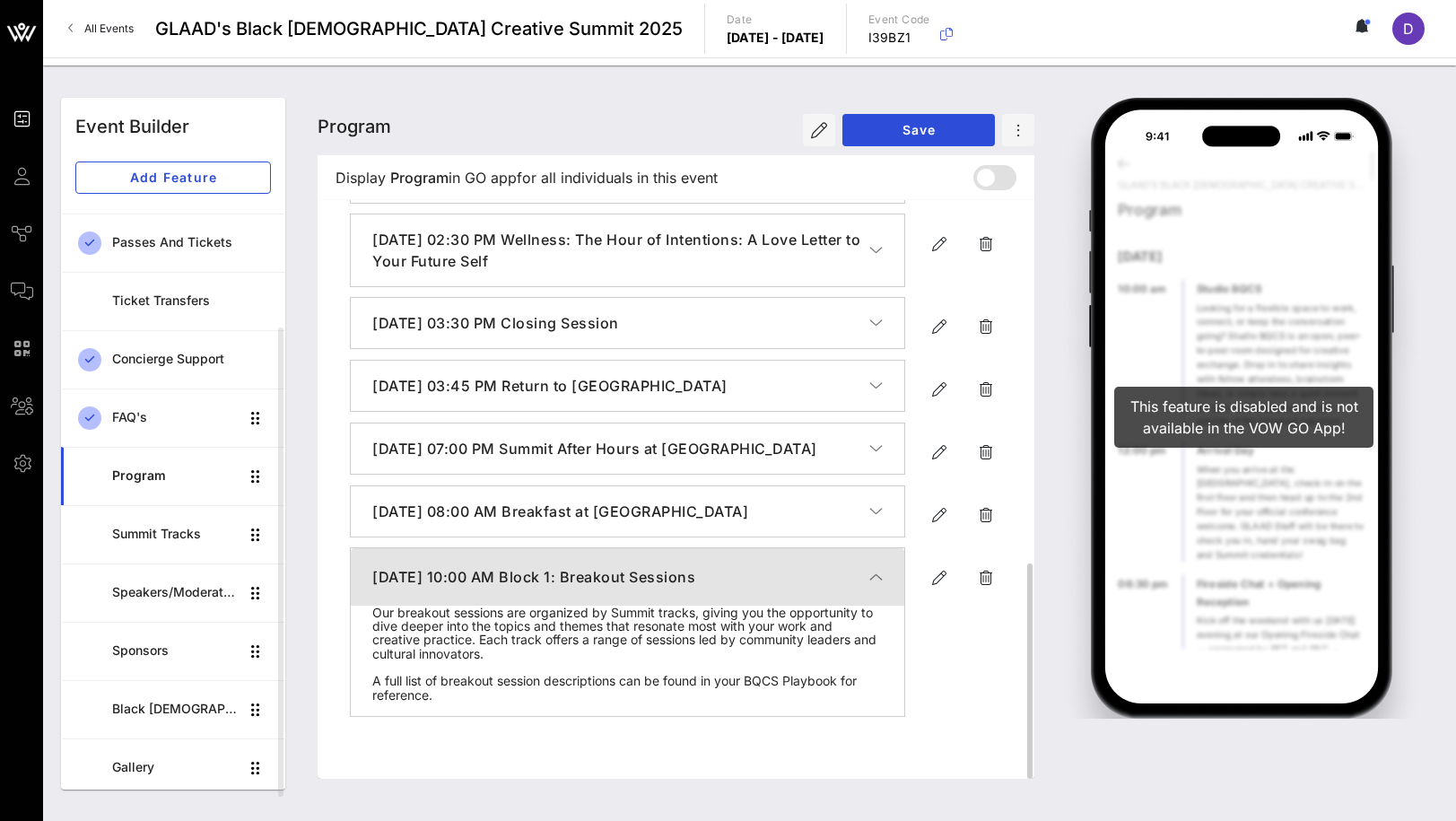
click at [869, 586] on icon "button" at bounding box center [875, 577] width 14 height 18
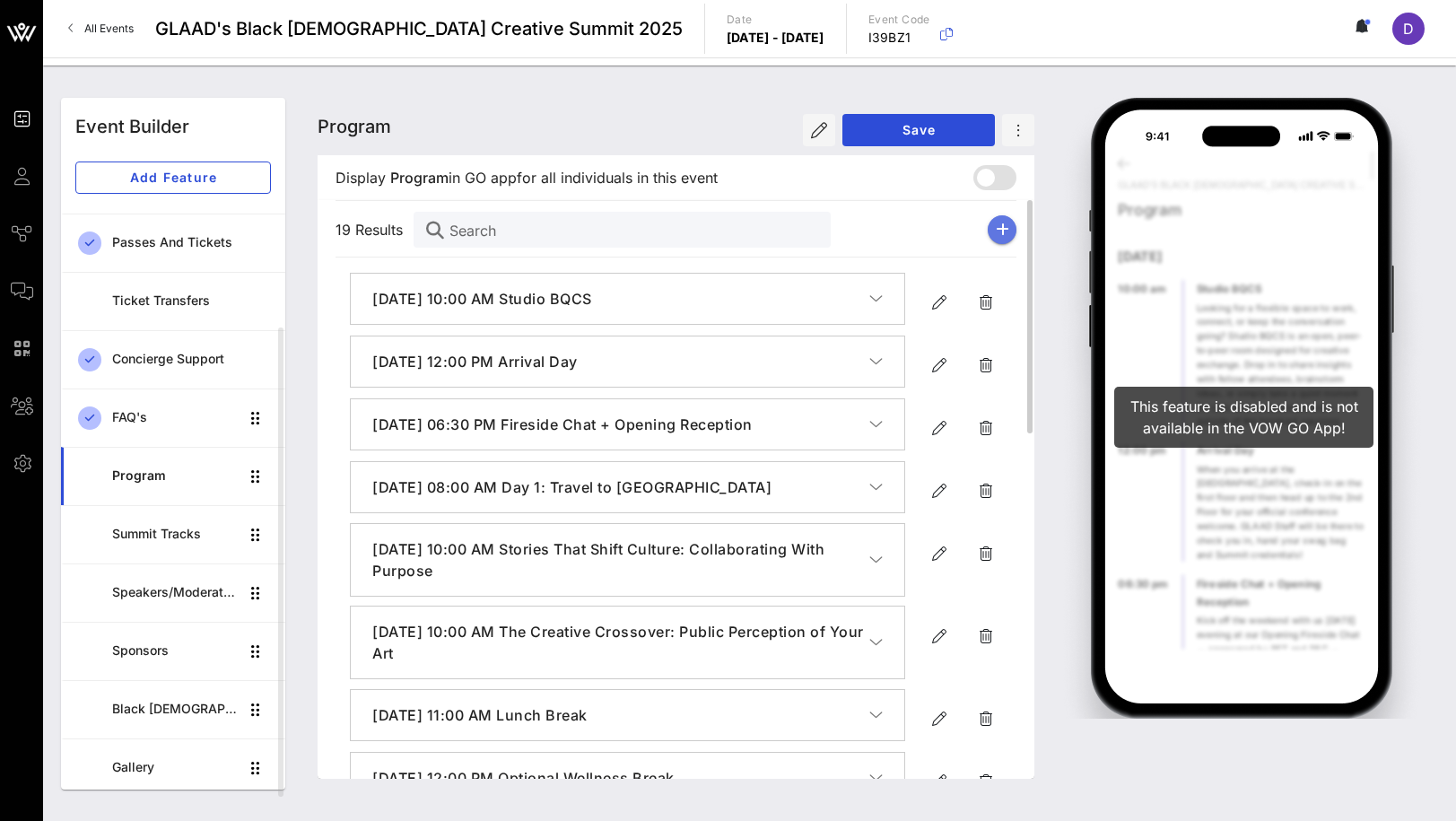
click at [994, 229] on button "button" at bounding box center [1001, 229] width 28 height 28
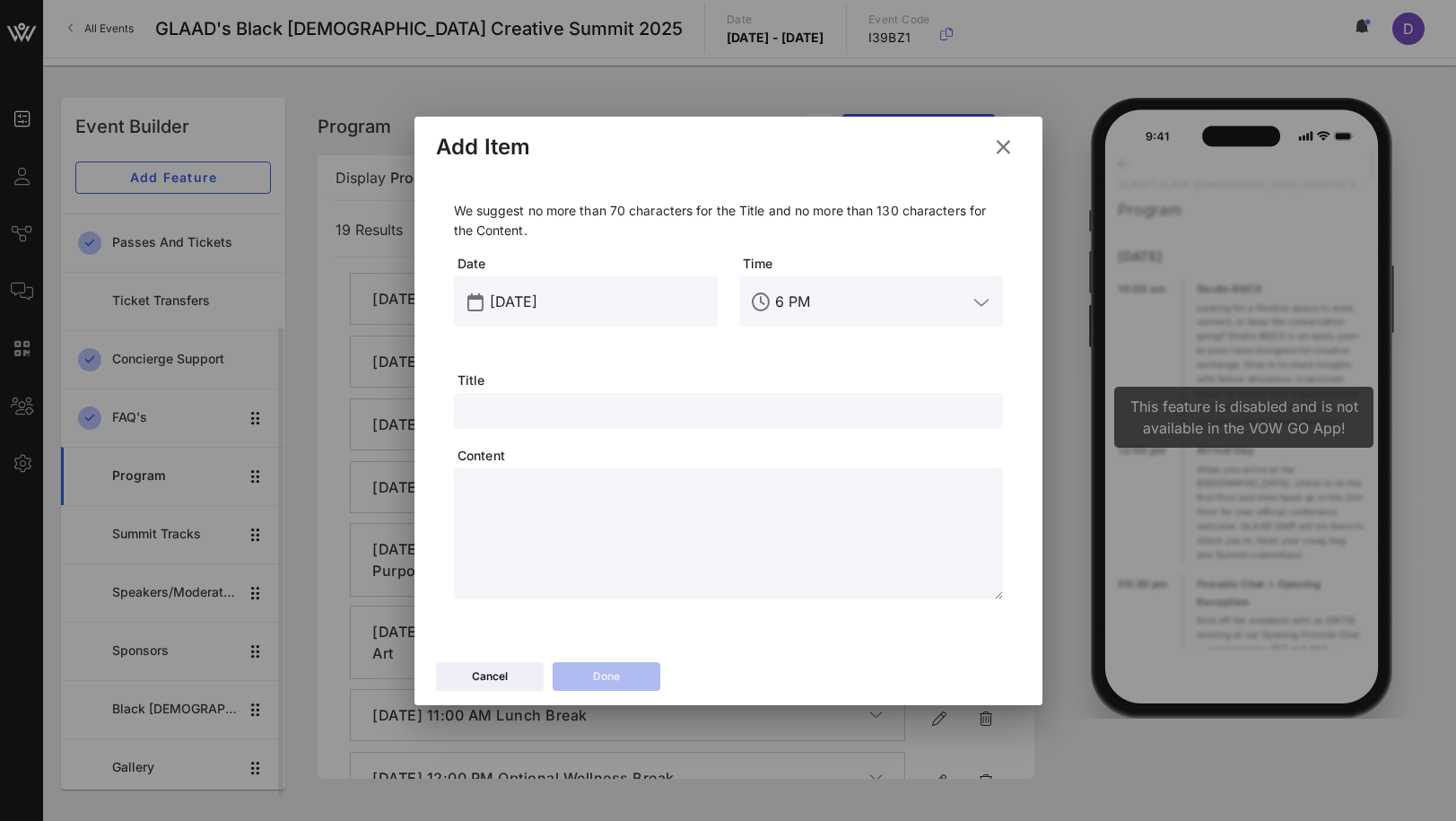
click at [1001, 141] on icon at bounding box center [1003, 147] width 25 height 22
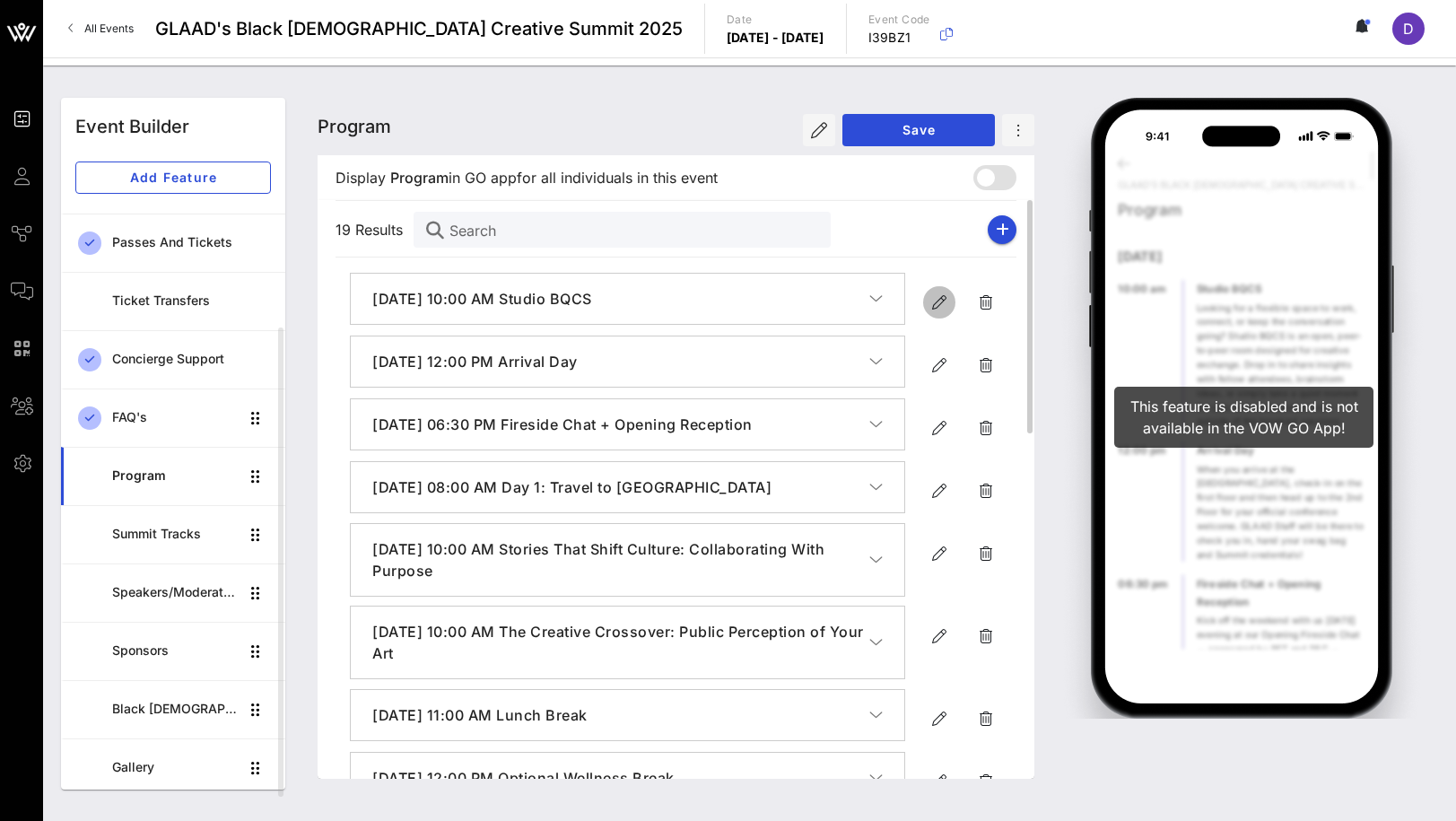
click at [937, 299] on icon "button" at bounding box center [939, 302] width 22 height 22
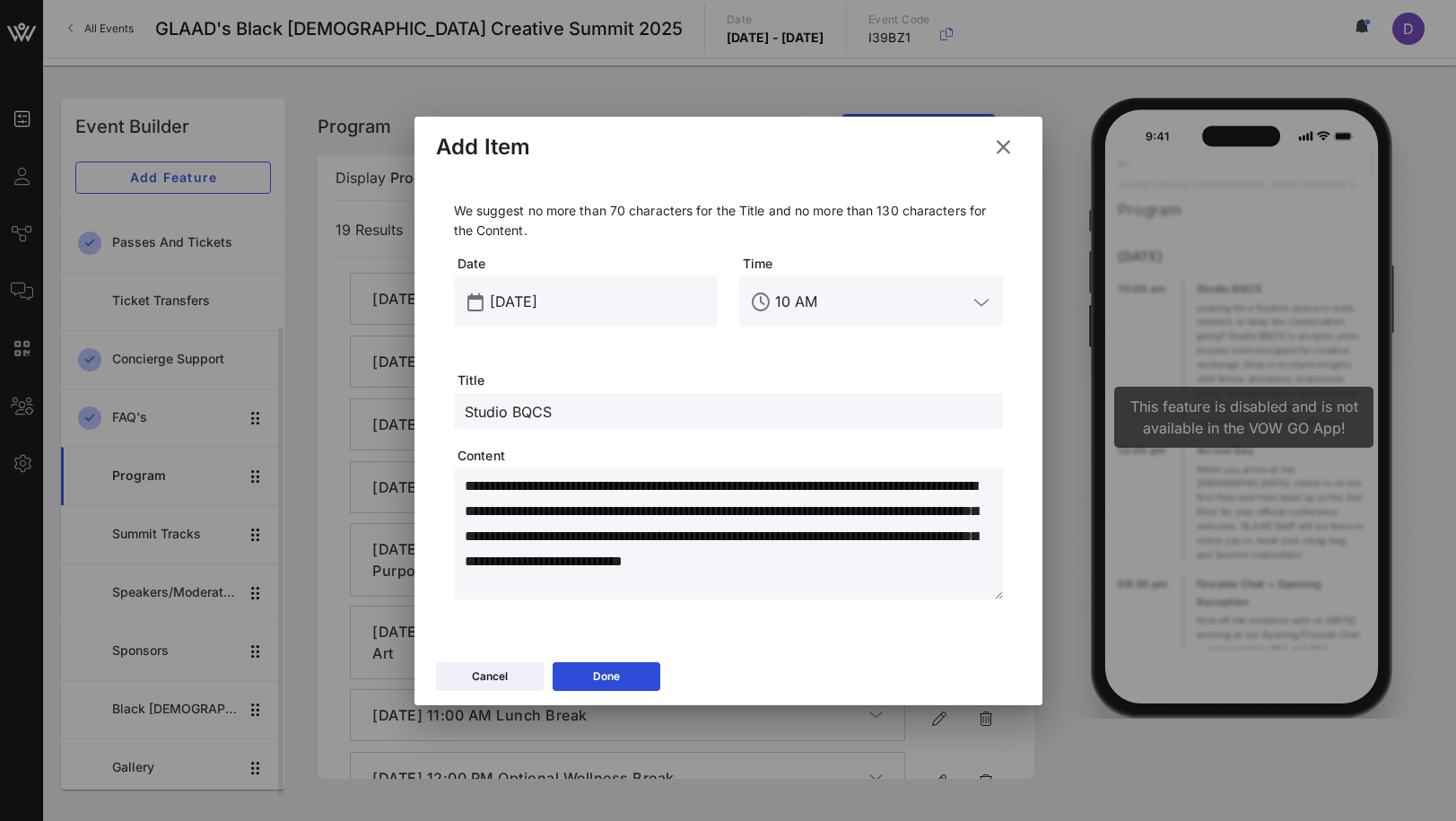
click at [528, 305] on input "[DATE]" at bounding box center [599, 301] width 217 height 28
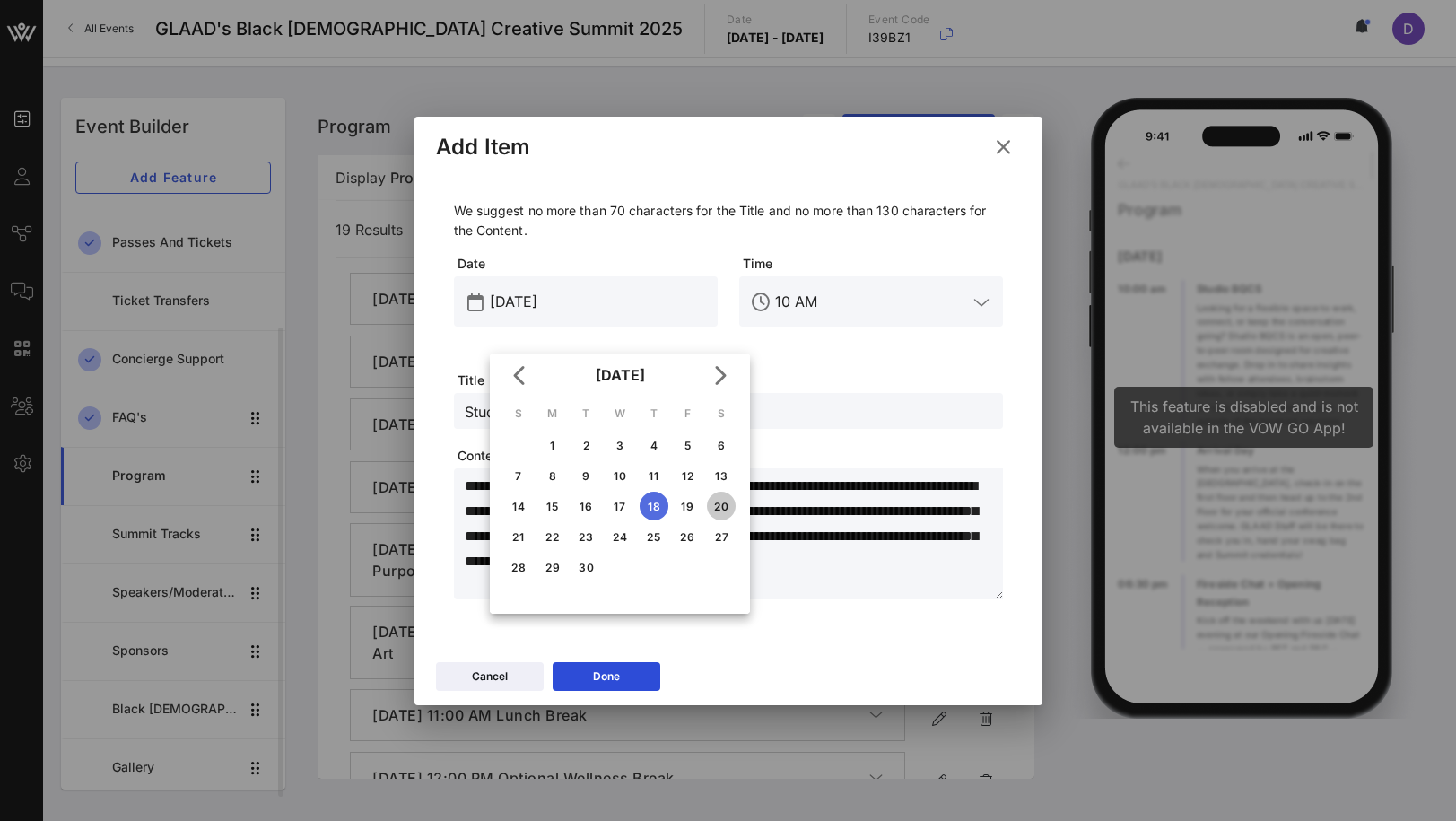
click at [728, 505] on div "20" at bounding box center [720, 506] width 28 height 14
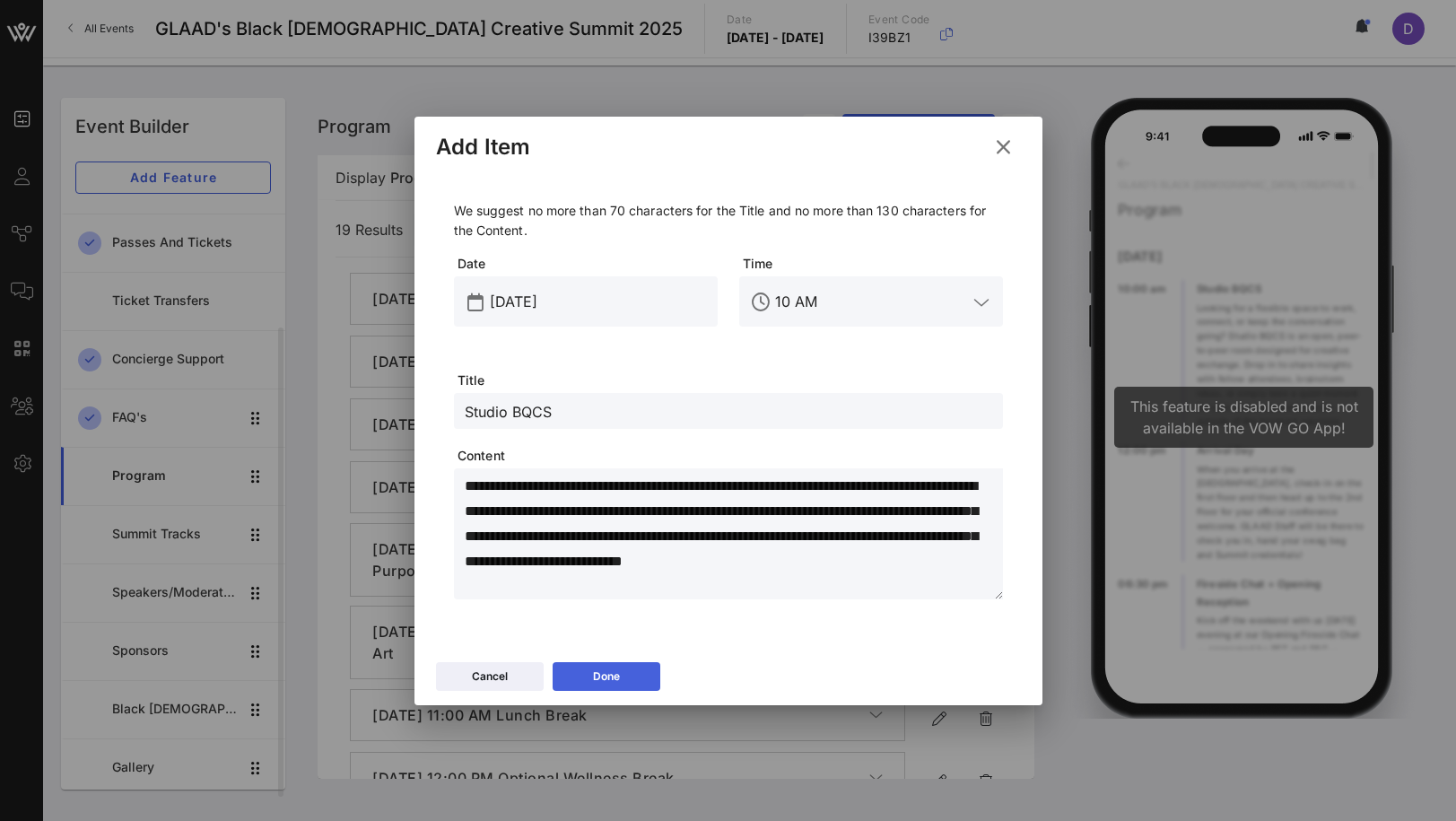
click at [608, 683] on button "Done" at bounding box center [606, 676] width 108 height 28
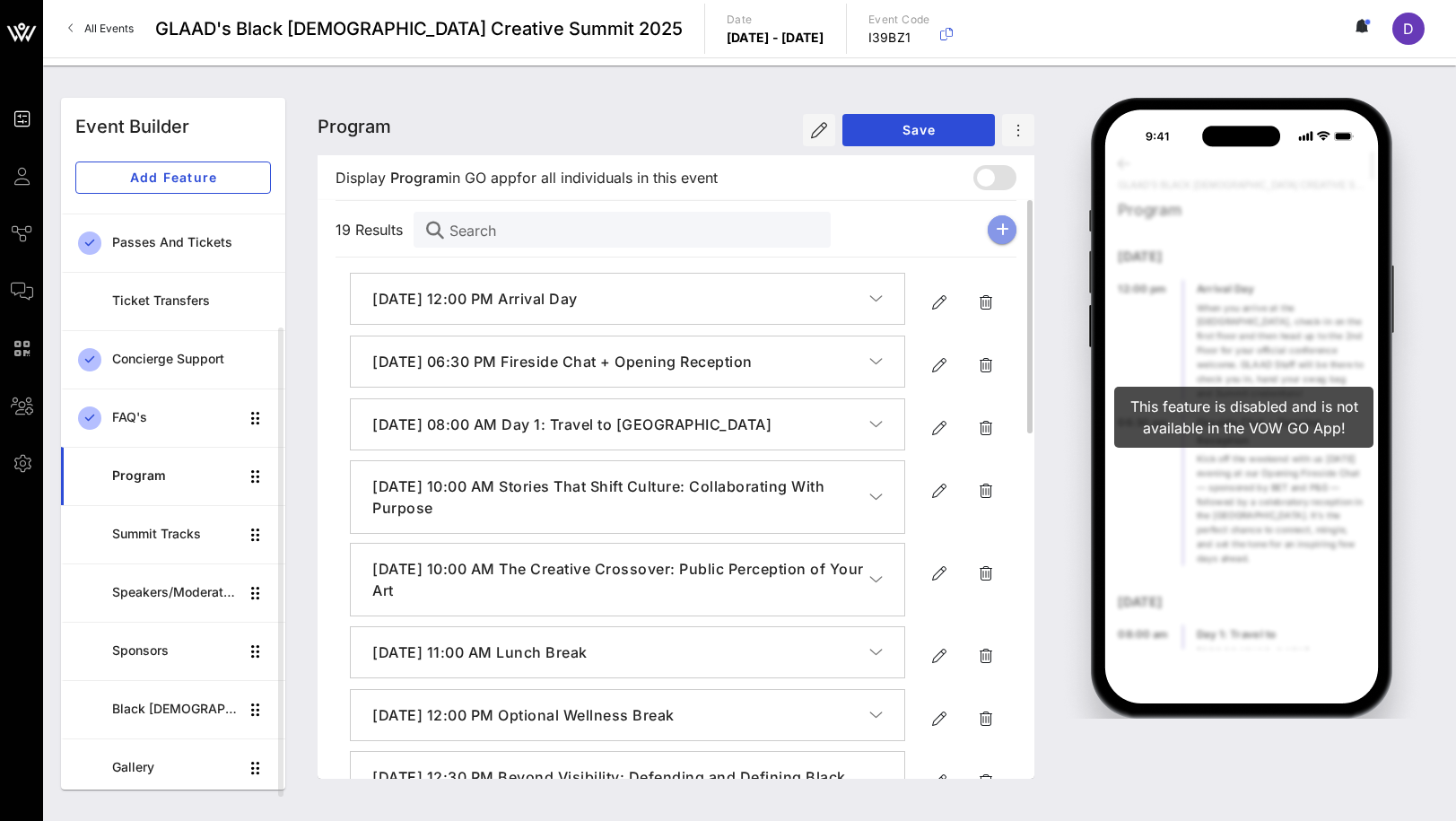
click at [1001, 235] on icon "button" at bounding box center [1002, 230] width 14 height 15
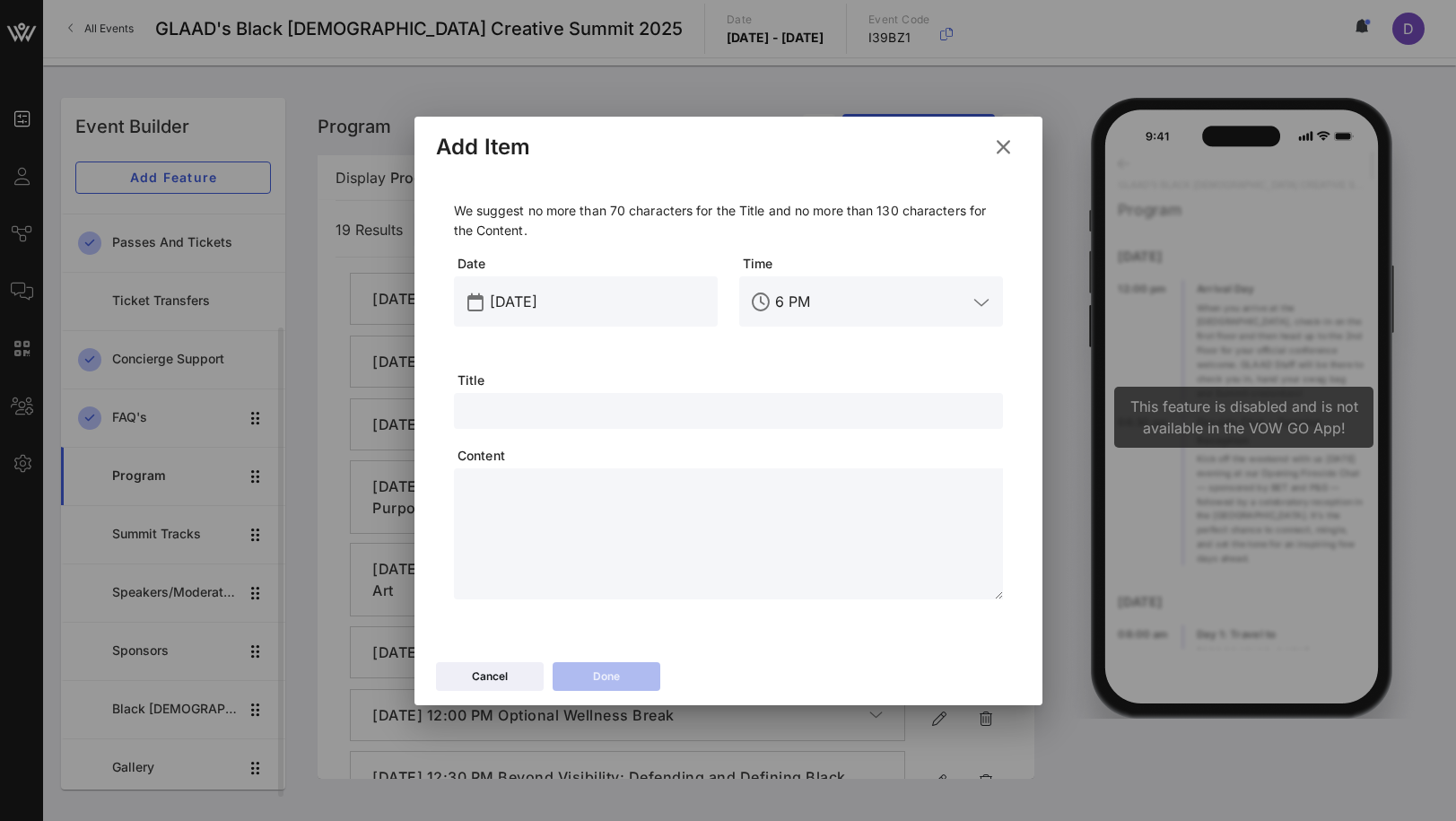
click at [538, 411] on input "text" at bounding box center [728, 411] width 528 height 24
click at [526, 307] on input "[DATE]" at bounding box center [599, 301] width 217 height 28
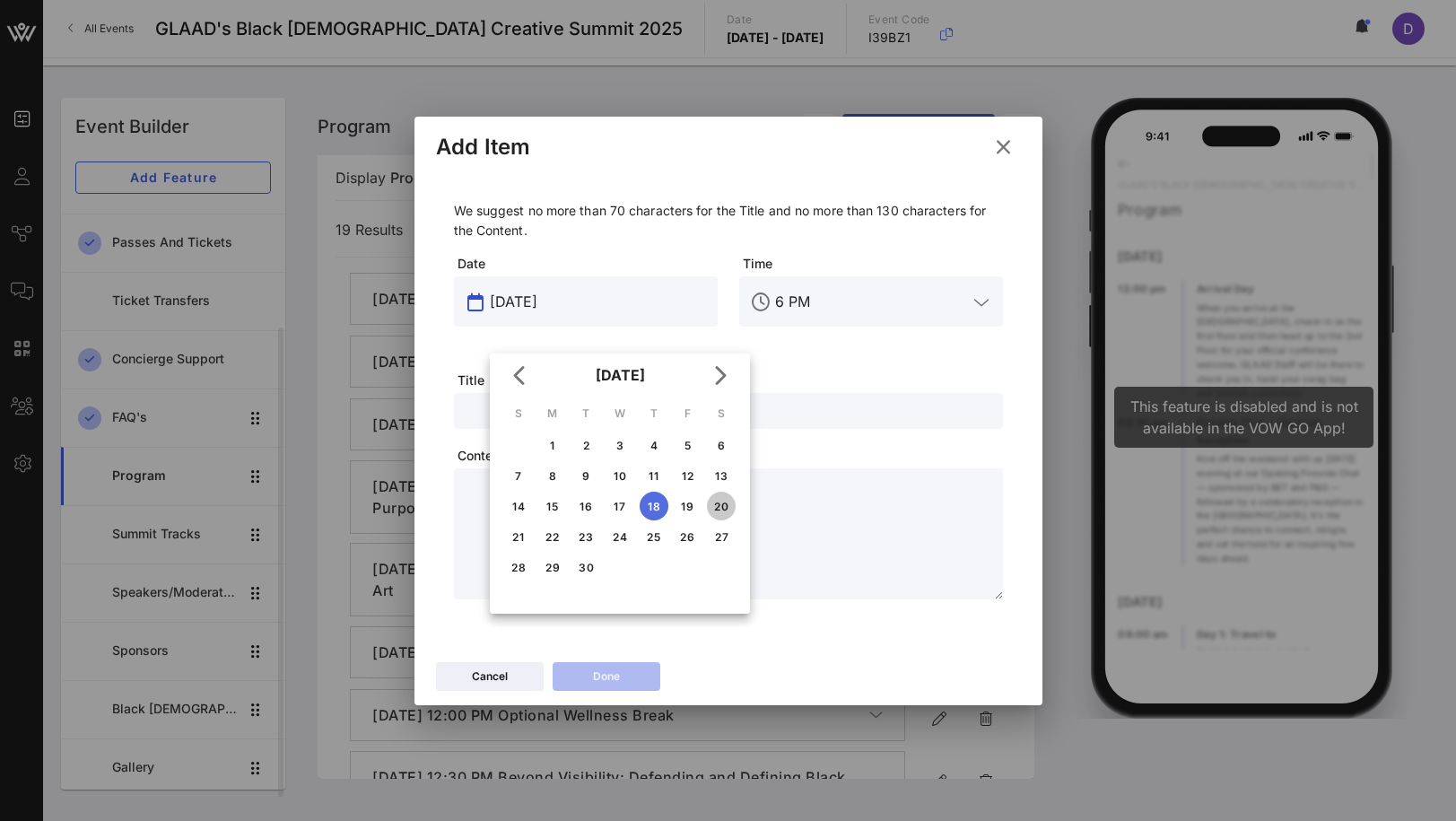
click at [727, 500] on div "20" at bounding box center [720, 506] width 28 height 14
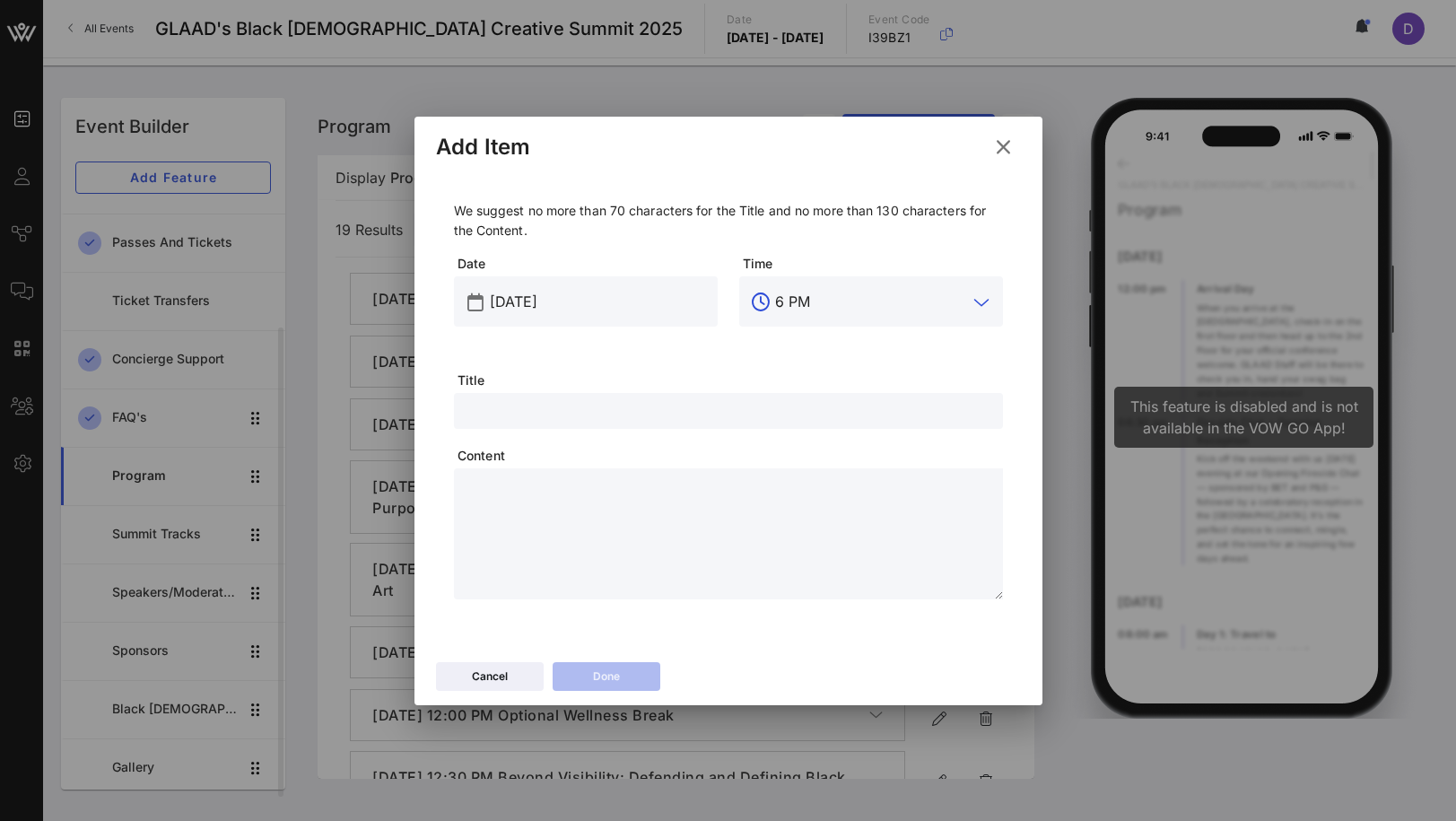
click at [784, 301] on input "6 PM" at bounding box center [871, 301] width 192 height 28
click at [822, 296] on input "11am PM" at bounding box center [871, 301] width 192 height 28
click at [810, 330] on div "11 AM" at bounding box center [871, 356] width 264 height 58
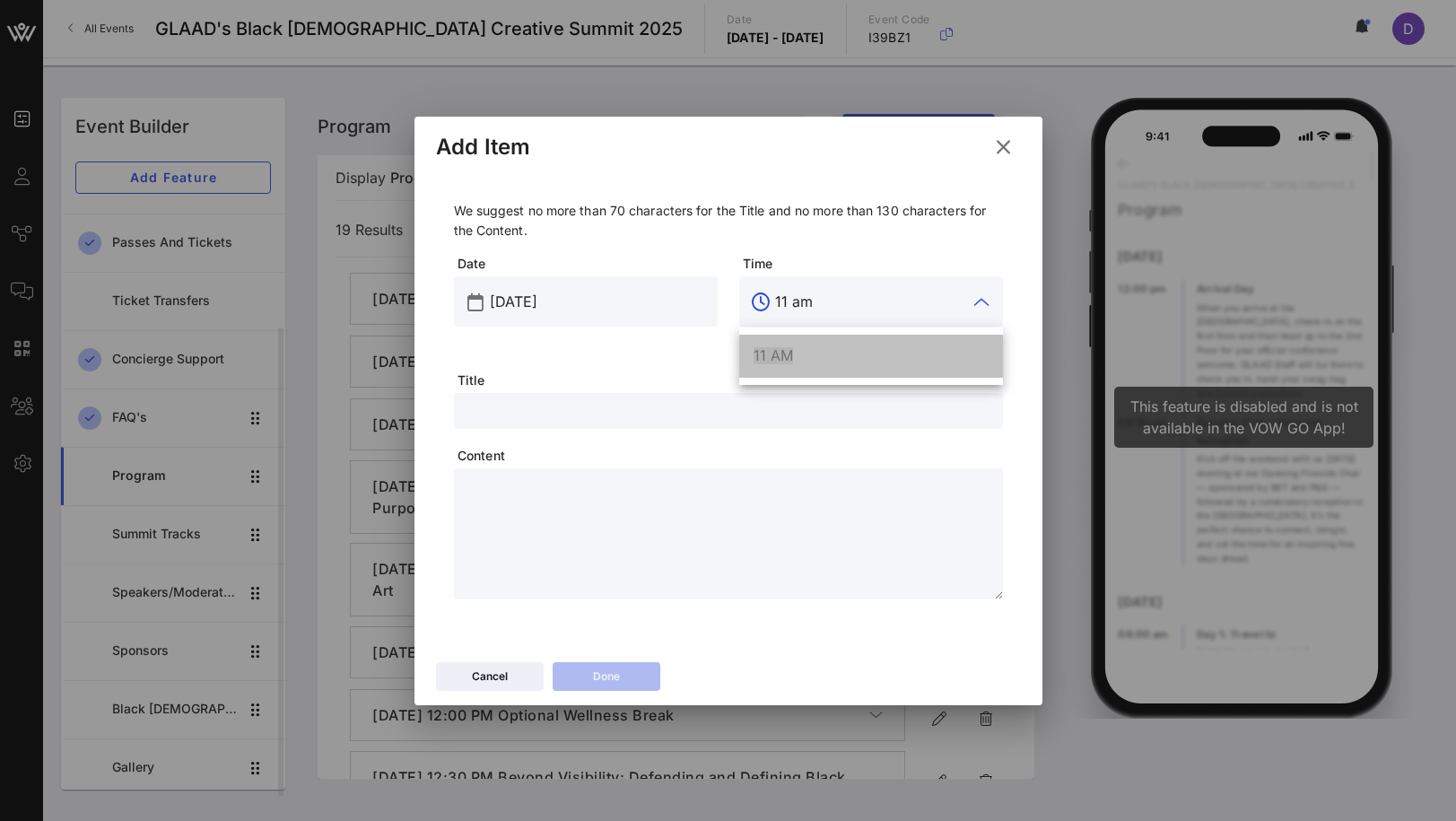
click at [810, 351] on div "11 AM" at bounding box center [871, 355] width 235 height 17
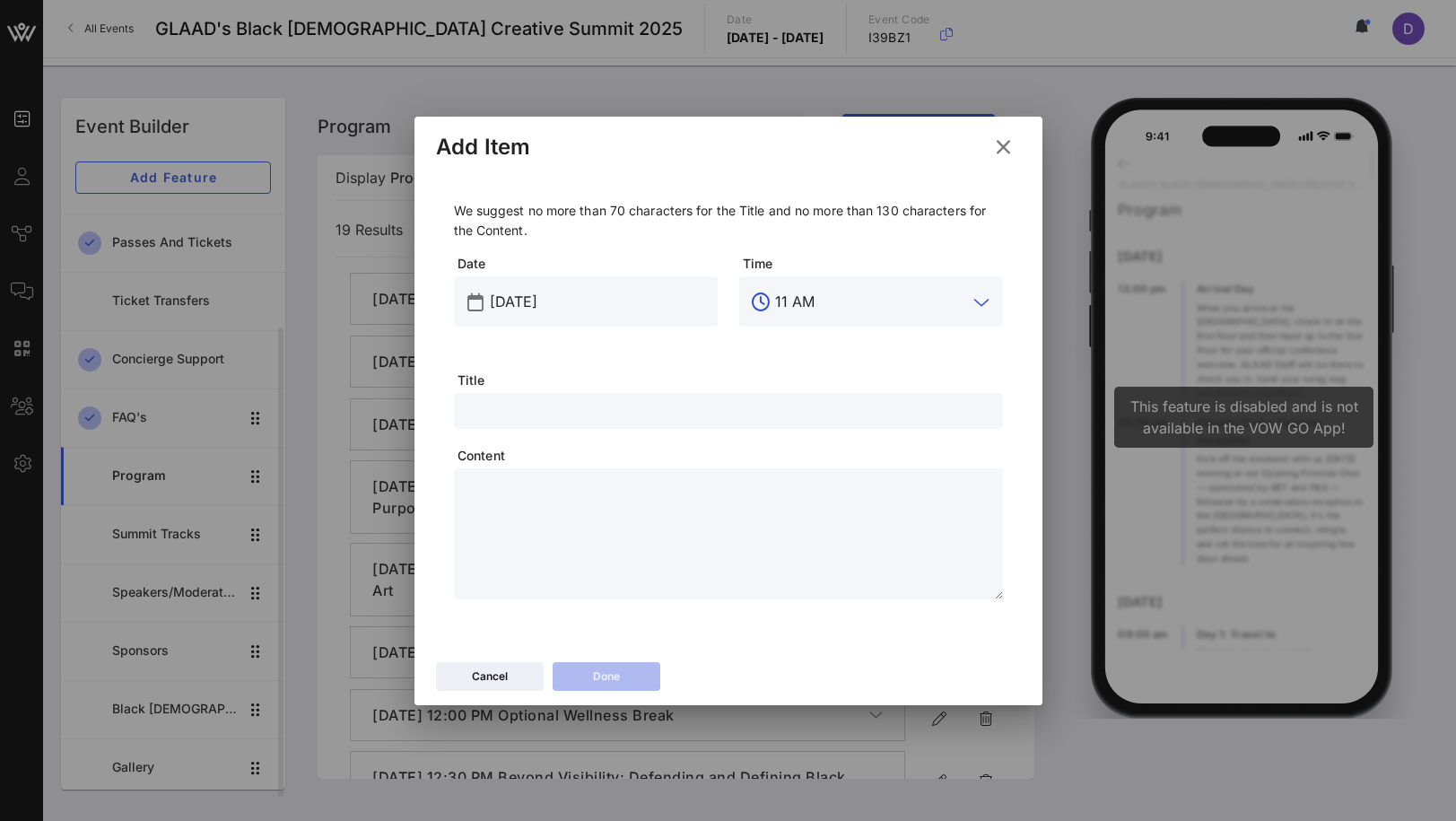
click at [590, 414] on input "text" at bounding box center [728, 411] width 528 height 24
click at [522, 408] on input "Block 2: Breakout Sessions" at bounding box center [728, 411] width 528 height 24
click at [705, 464] on span "Content" at bounding box center [730, 456] width 546 height 18
click at [700, 497] on textarea at bounding box center [734, 537] width 539 height 126
click at [621, 660] on div "Cancel Done" at bounding box center [728, 679] width 628 height 52
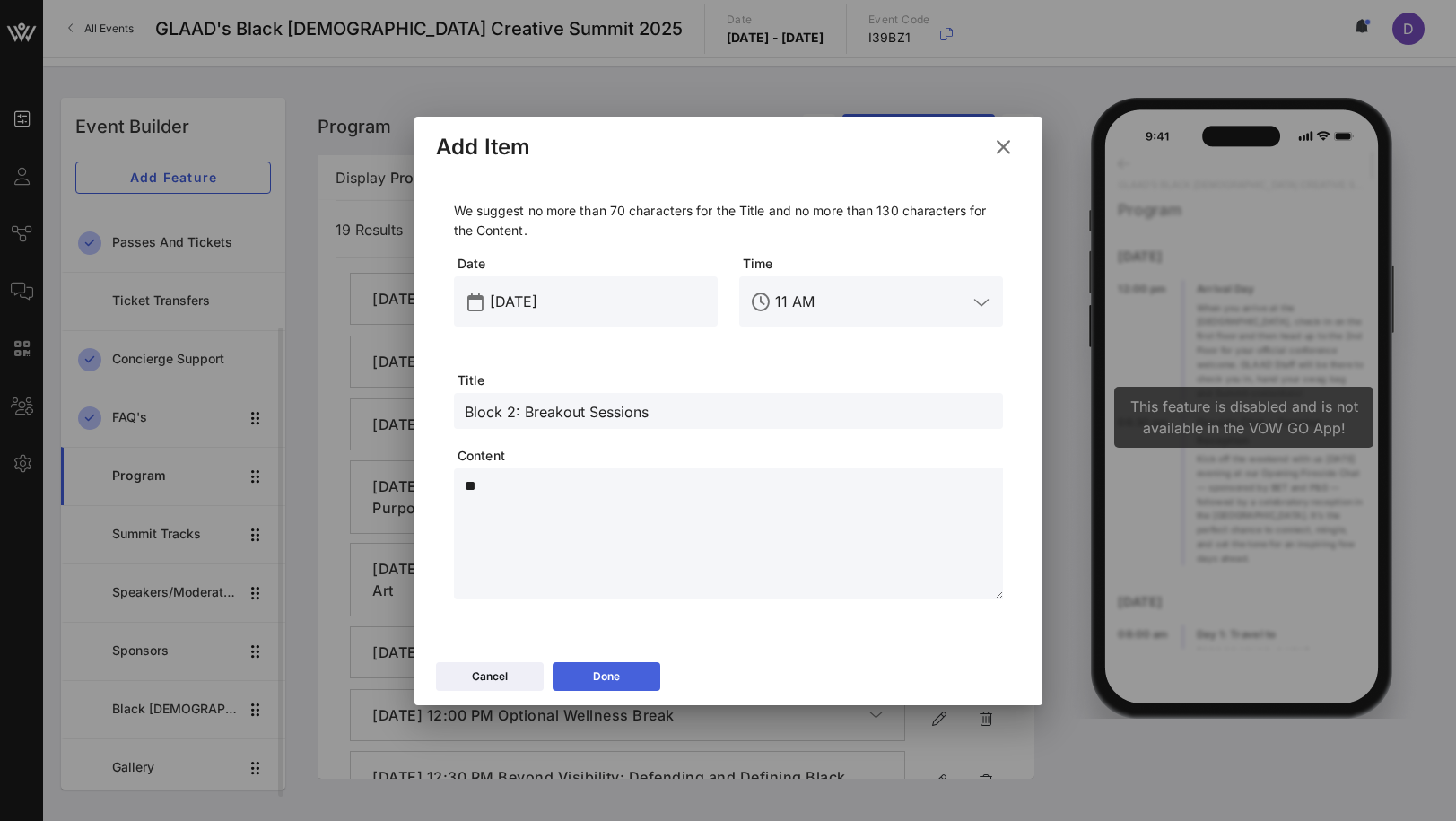
click at [623, 681] on button "Done" at bounding box center [606, 676] width 108 height 28
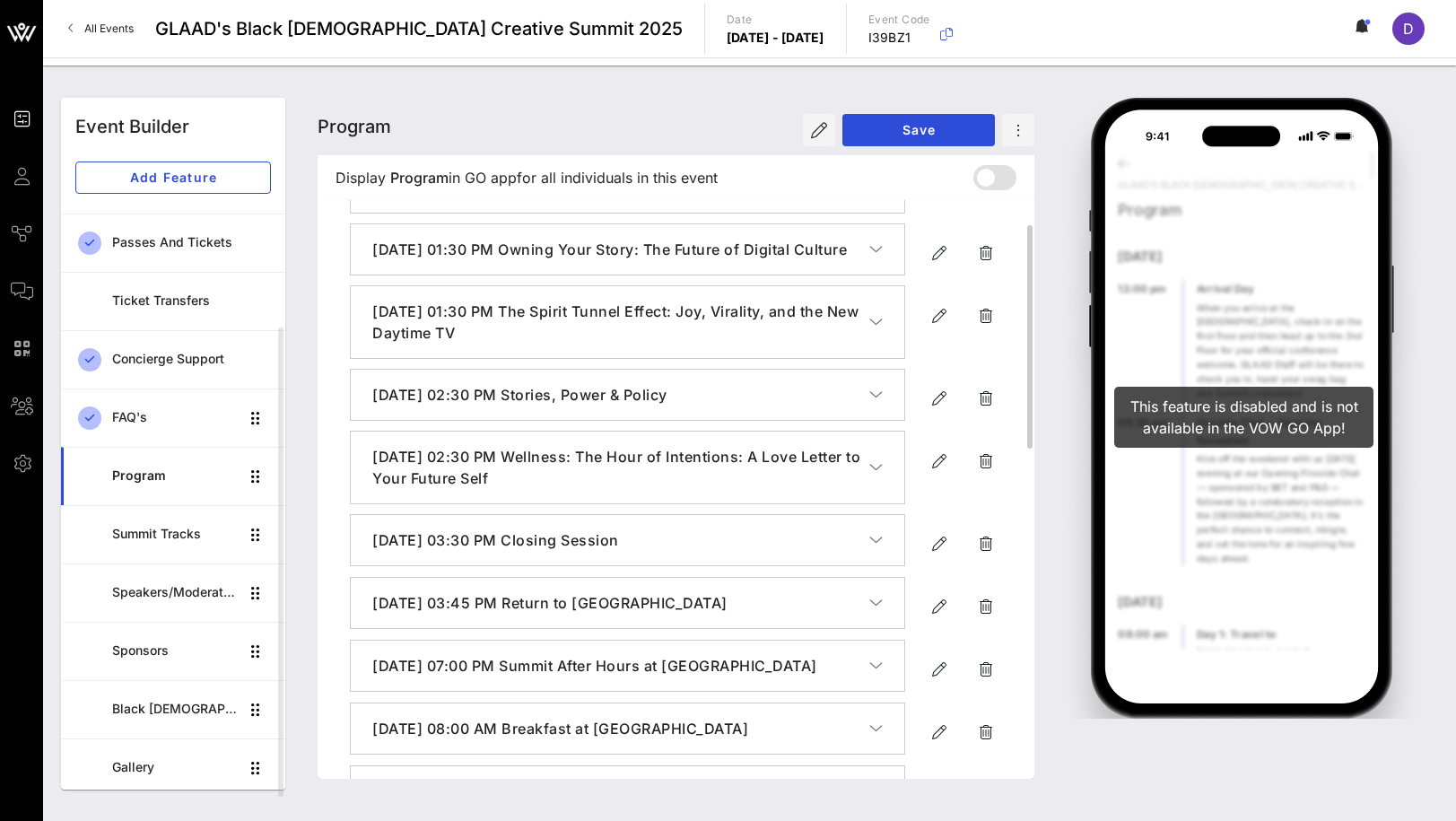
scroll to position [920, 0]
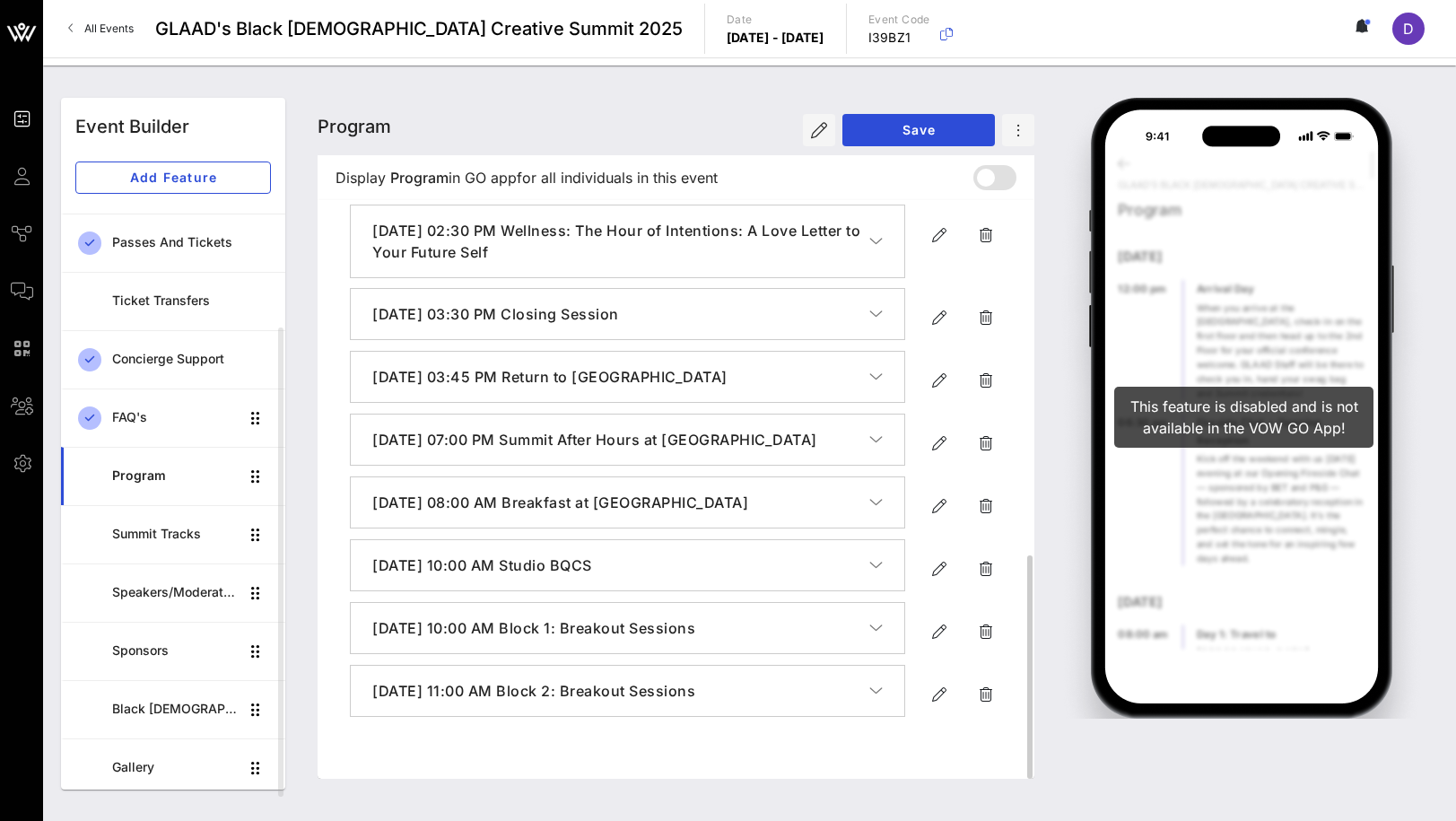
click at [870, 637] on icon "button" at bounding box center [875, 628] width 14 height 18
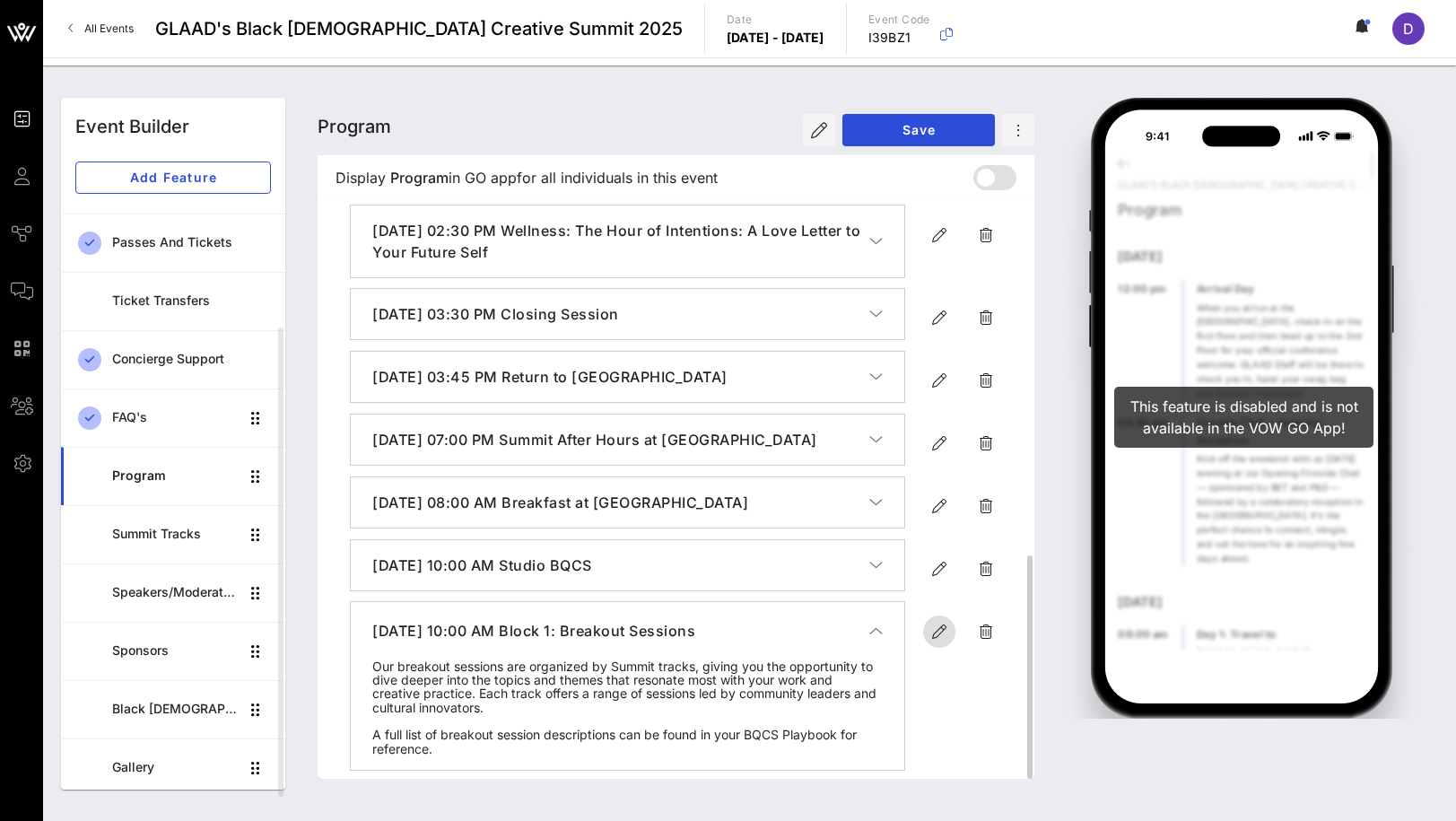
click at [937, 643] on icon "button" at bounding box center [939, 632] width 22 height 22
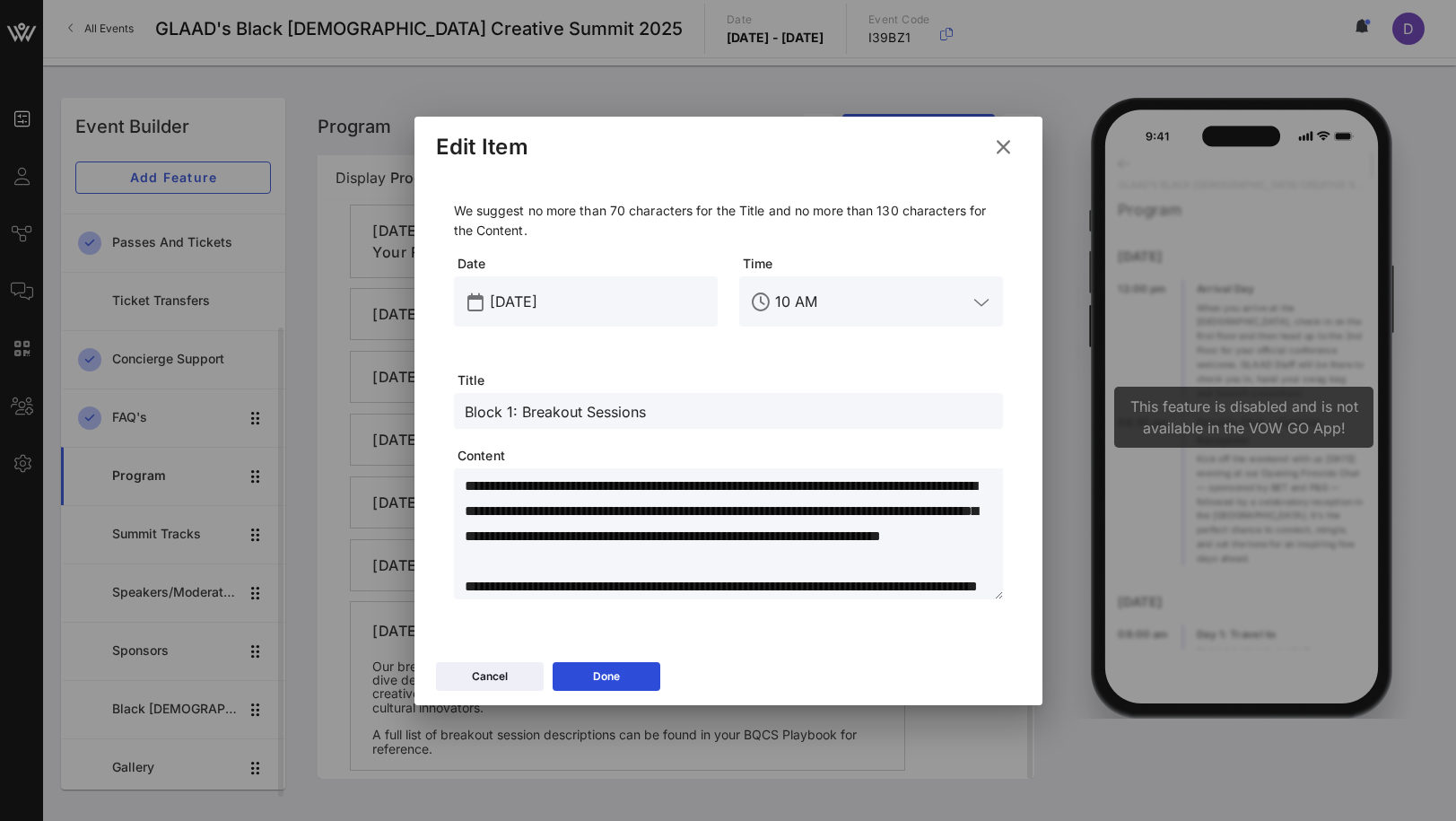
click at [577, 514] on textarea "**********" at bounding box center [734, 537] width 539 height 126
drag, startPoint x: 635, startPoint y: 586, endPoint x: 415, endPoint y: 447, distance: 260.2
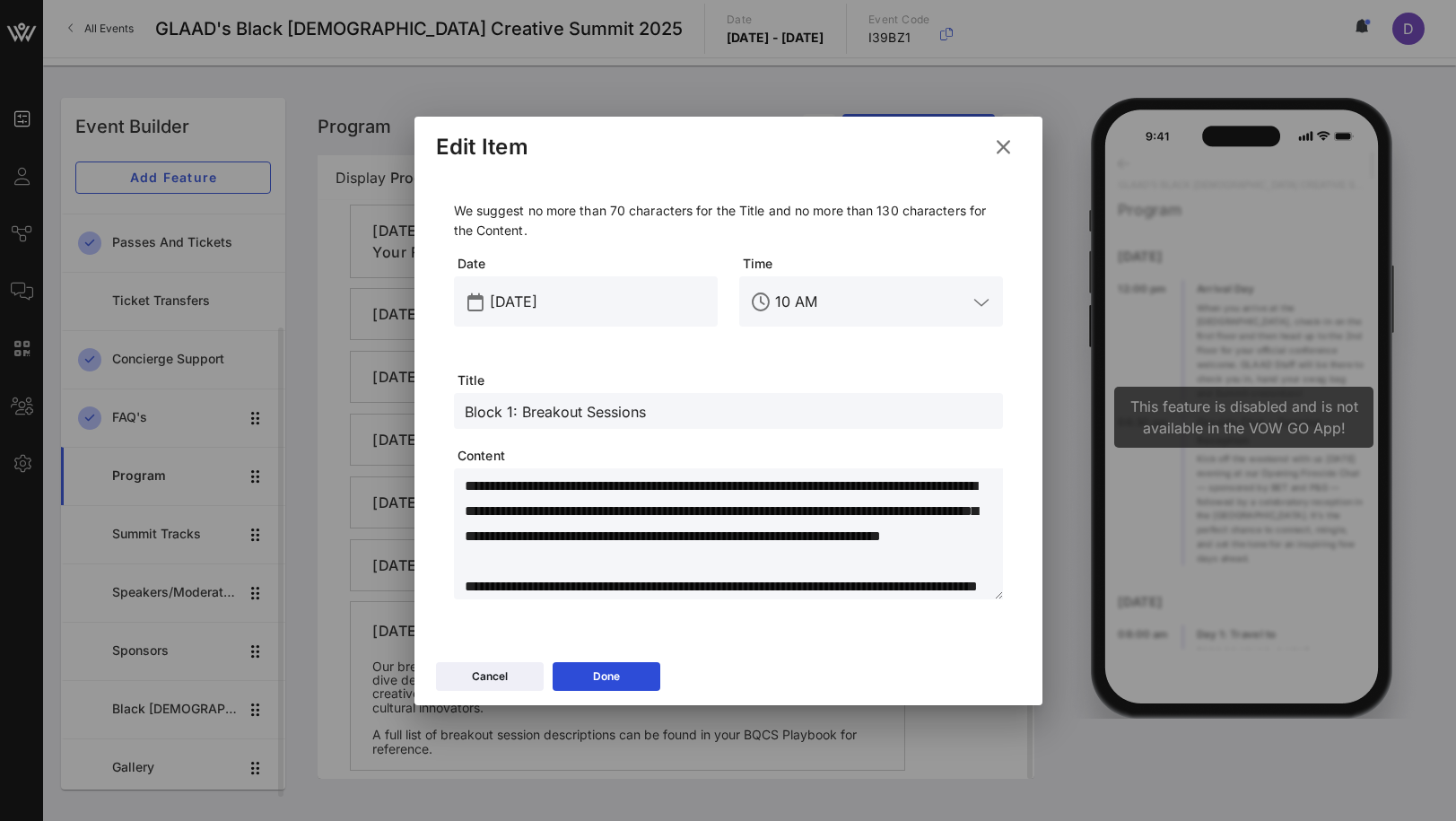
click at [415, 447] on div "**********" at bounding box center [728, 413] width 628 height 481
click at [629, 680] on button "Done" at bounding box center [606, 676] width 108 height 28
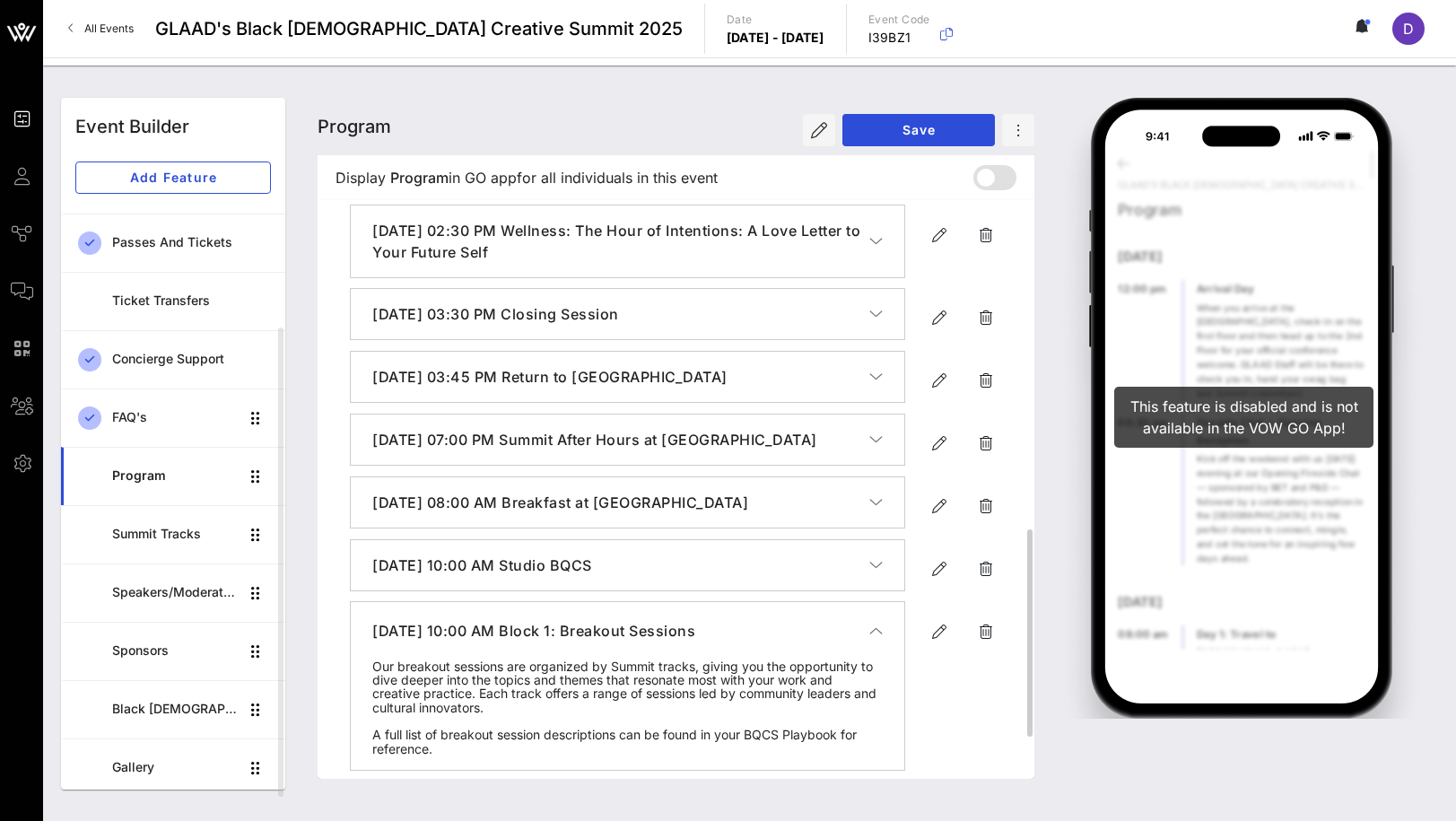
click at [875, 640] on icon "button" at bounding box center [875, 631] width 14 height 18
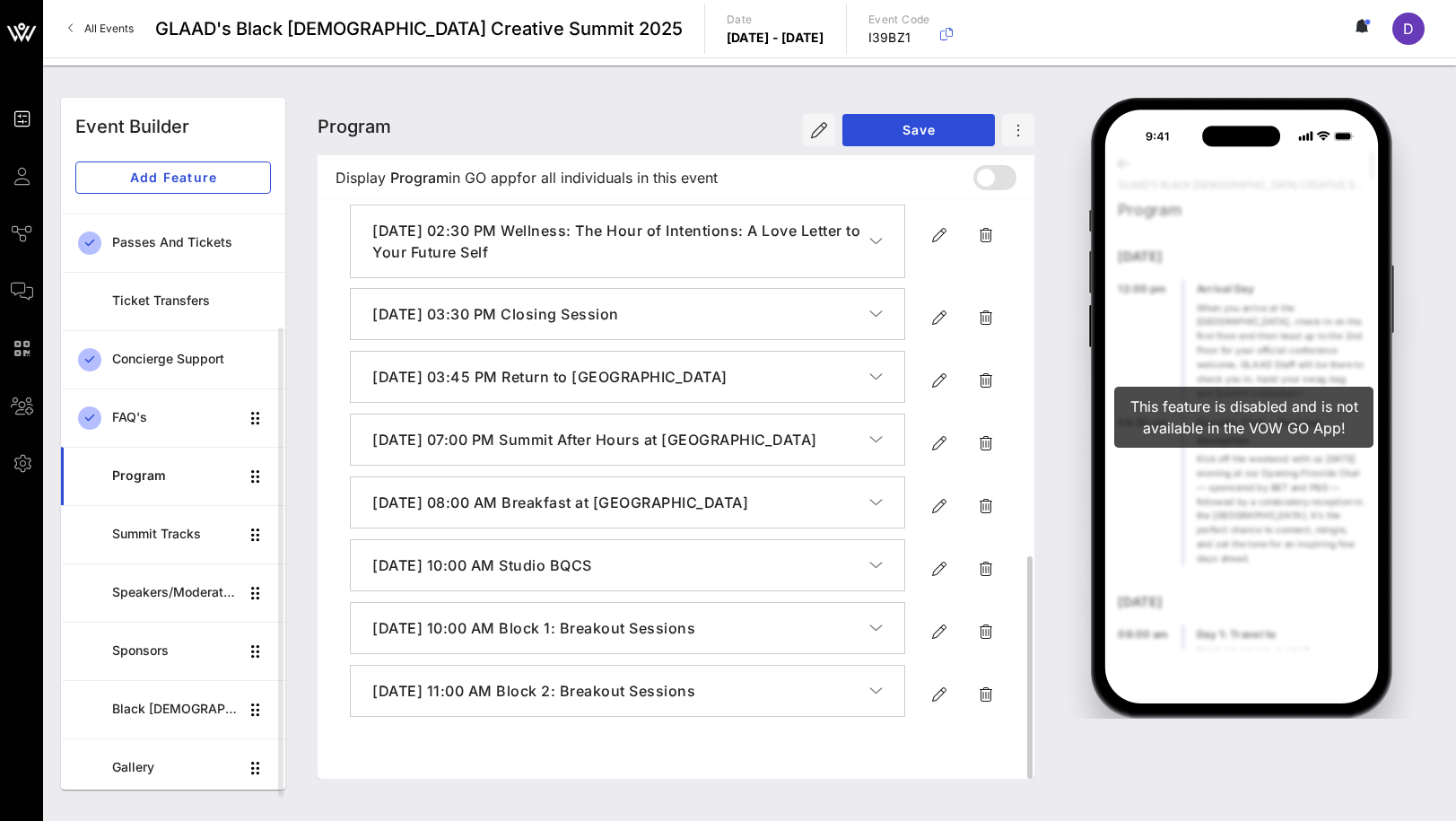
scroll to position [921, 0]
click at [933, 705] on icon "button" at bounding box center [939, 694] width 22 height 22
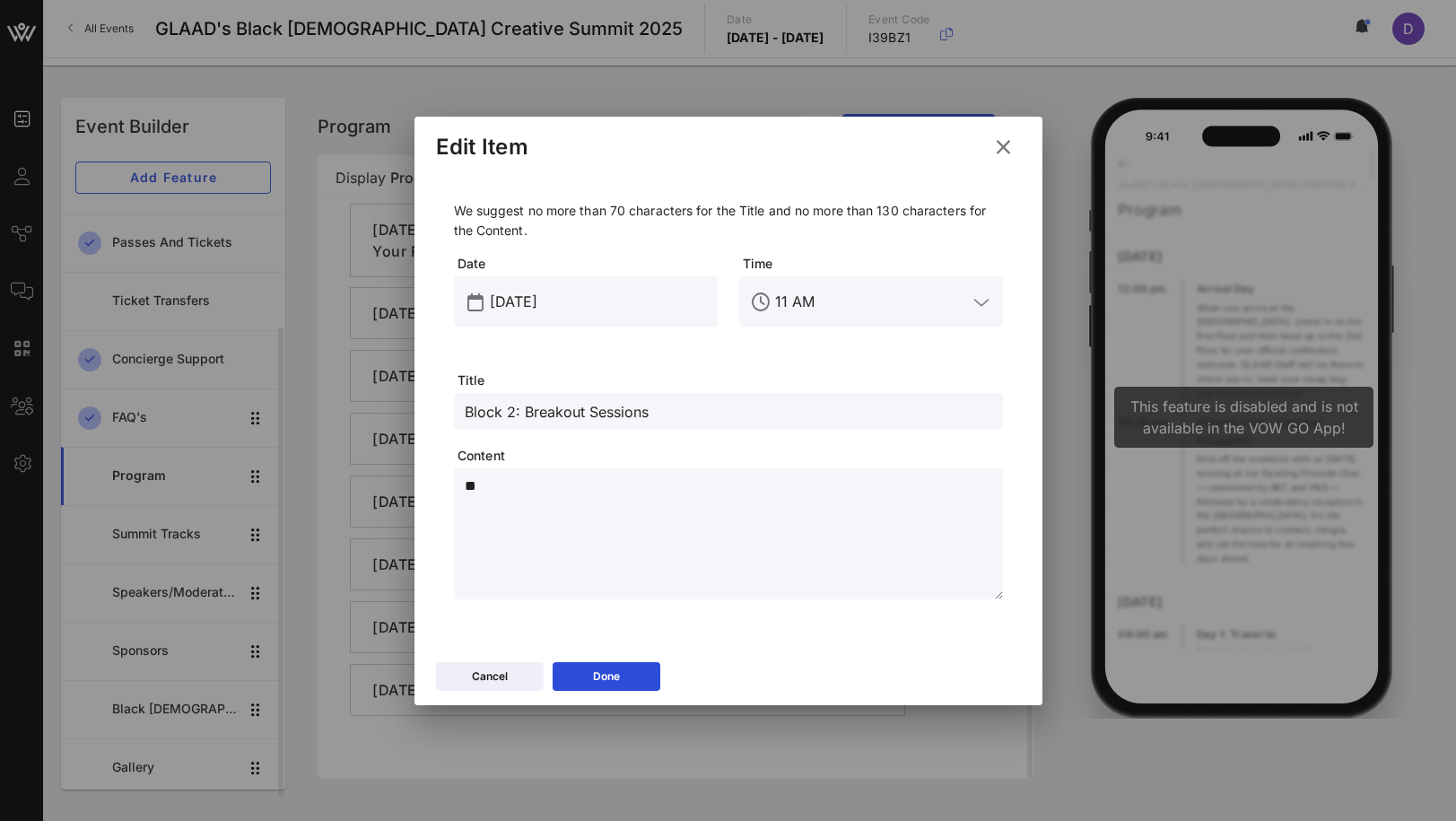
click at [579, 539] on textarea "**" at bounding box center [734, 537] width 539 height 126
paste textarea "**********"
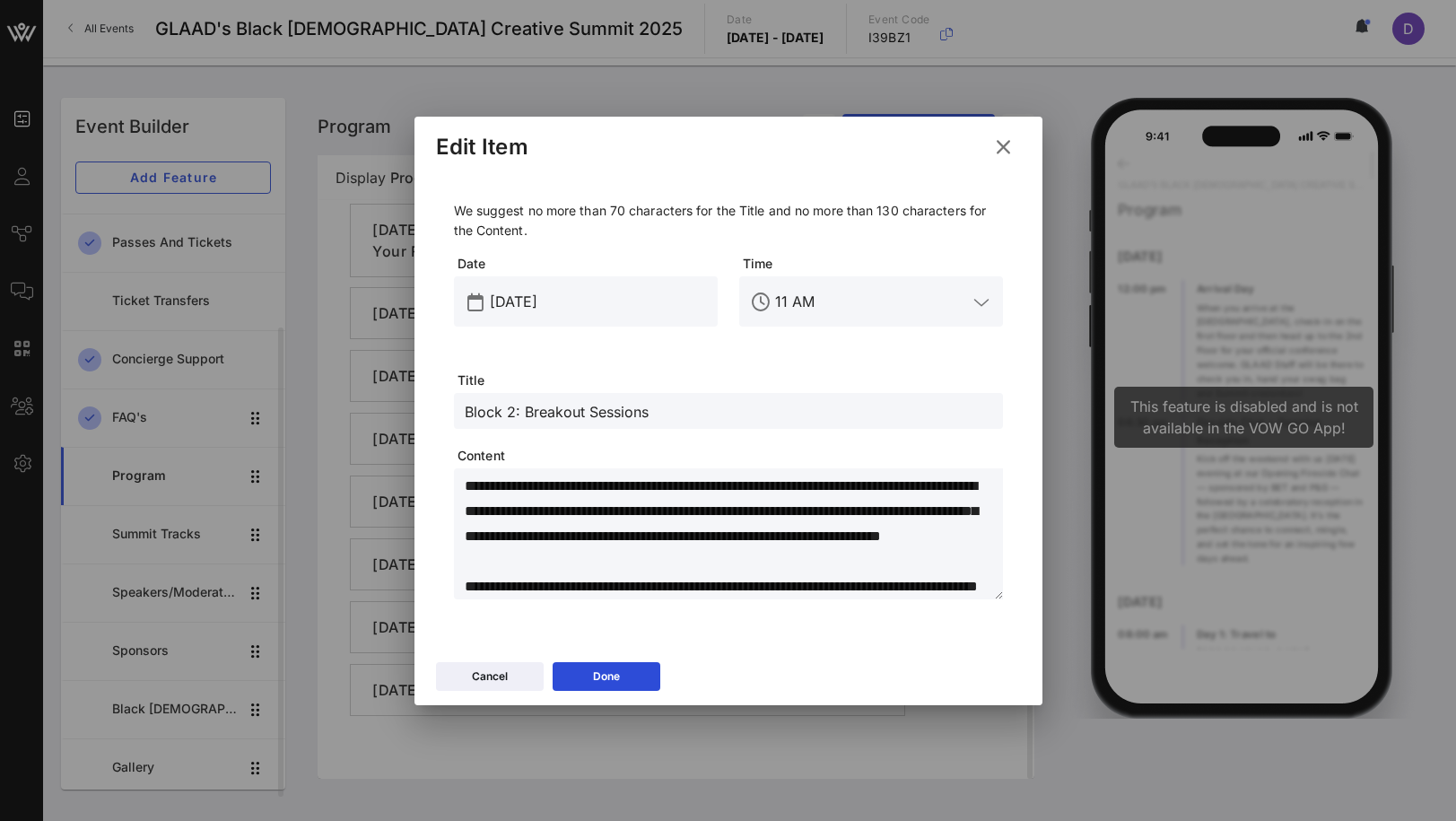
scroll to position [46, 0]
click at [634, 675] on button "Done" at bounding box center [606, 676] width 108 height 28
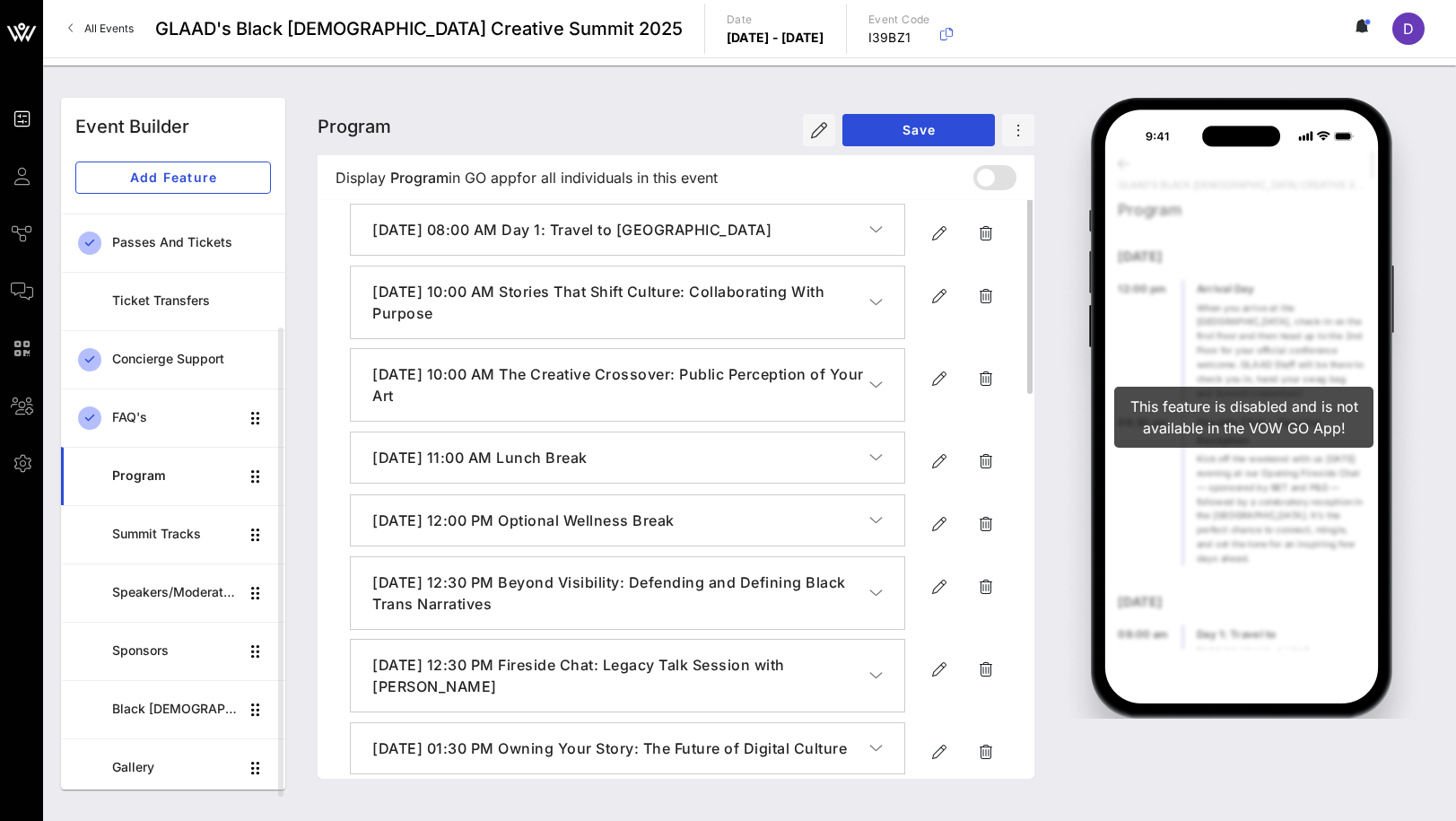
scroll to position [0, 0]
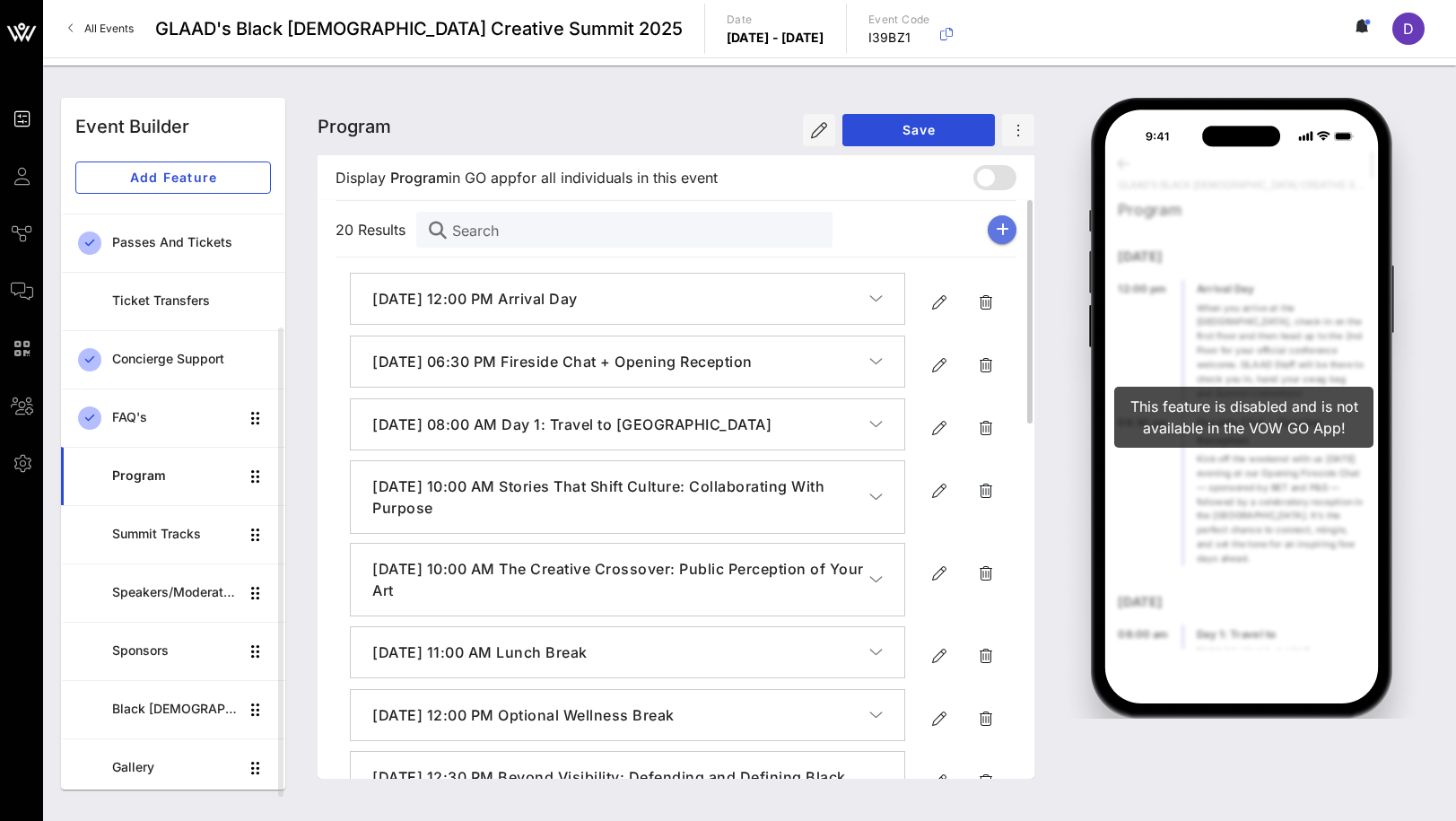
click at [1002, 235] on icon "button" at bounding box center [1002, 230] width 14 height 15
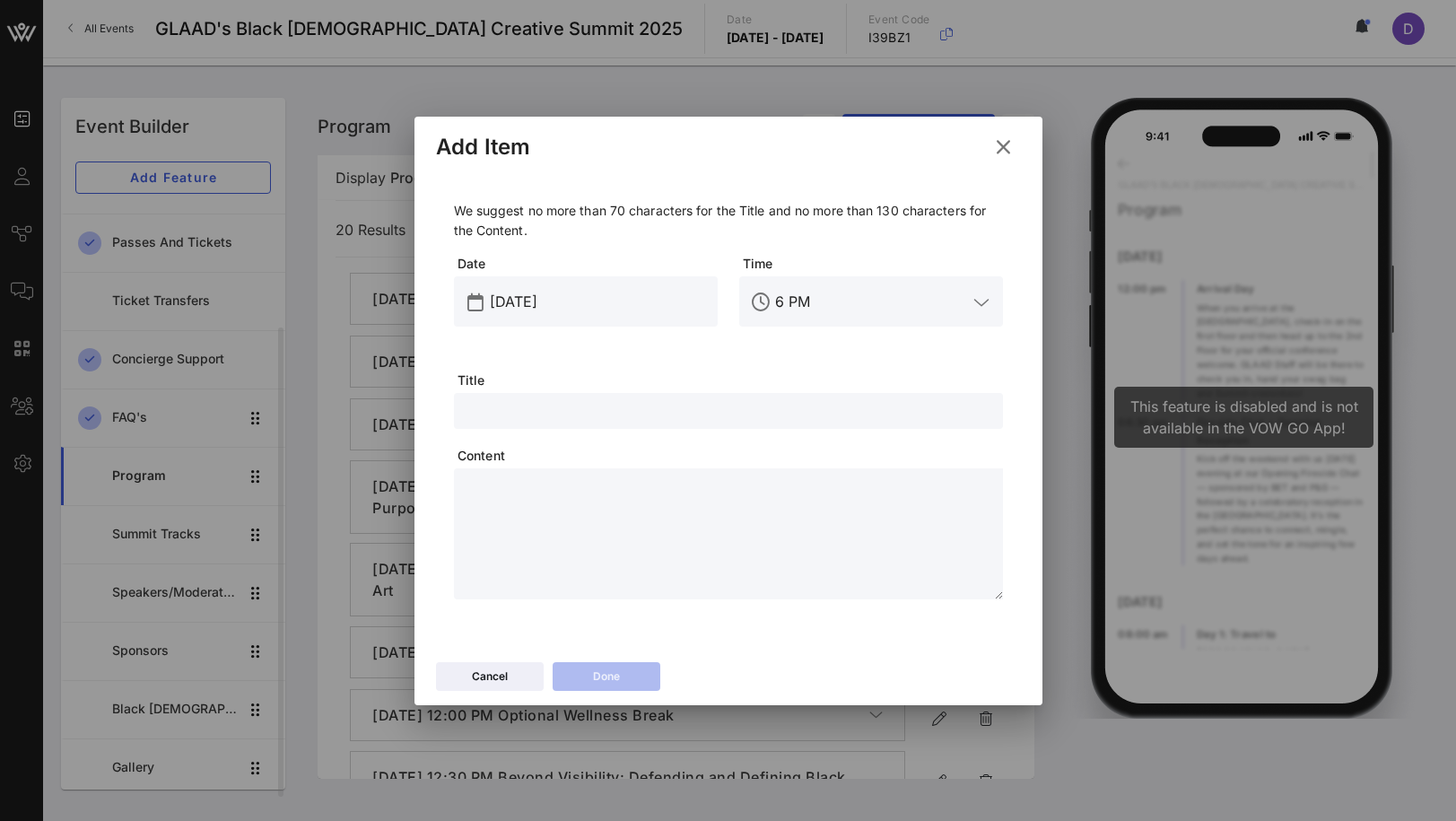
click at [562, 421] on input "text" at bounding box center [728, 411] width 528 height 24
paste textarea "**********"
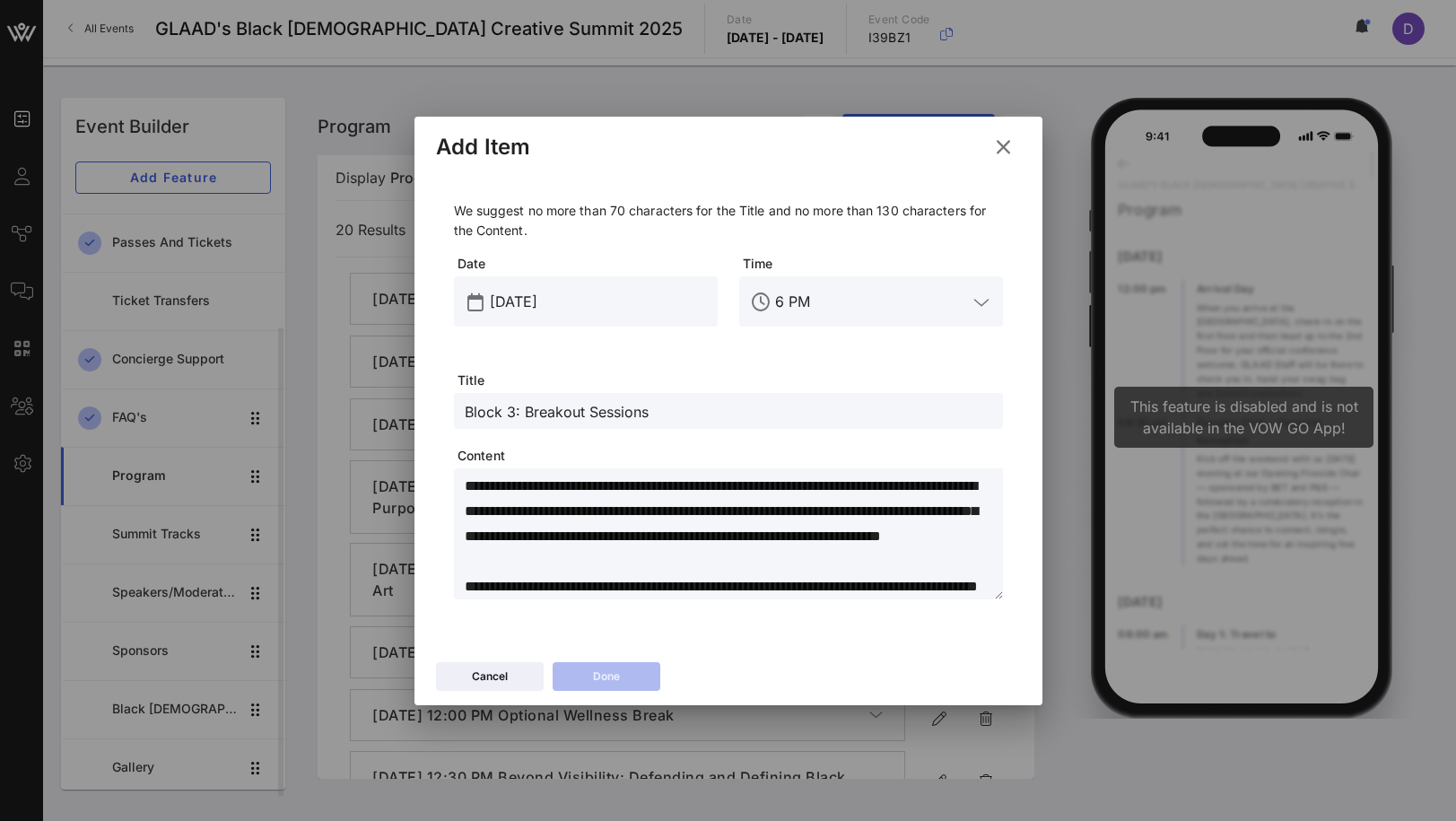
scroll to position [46, 0]
click at [825, 286] on div "6 PM" at bounding box center [884, 301] width 217 height 50
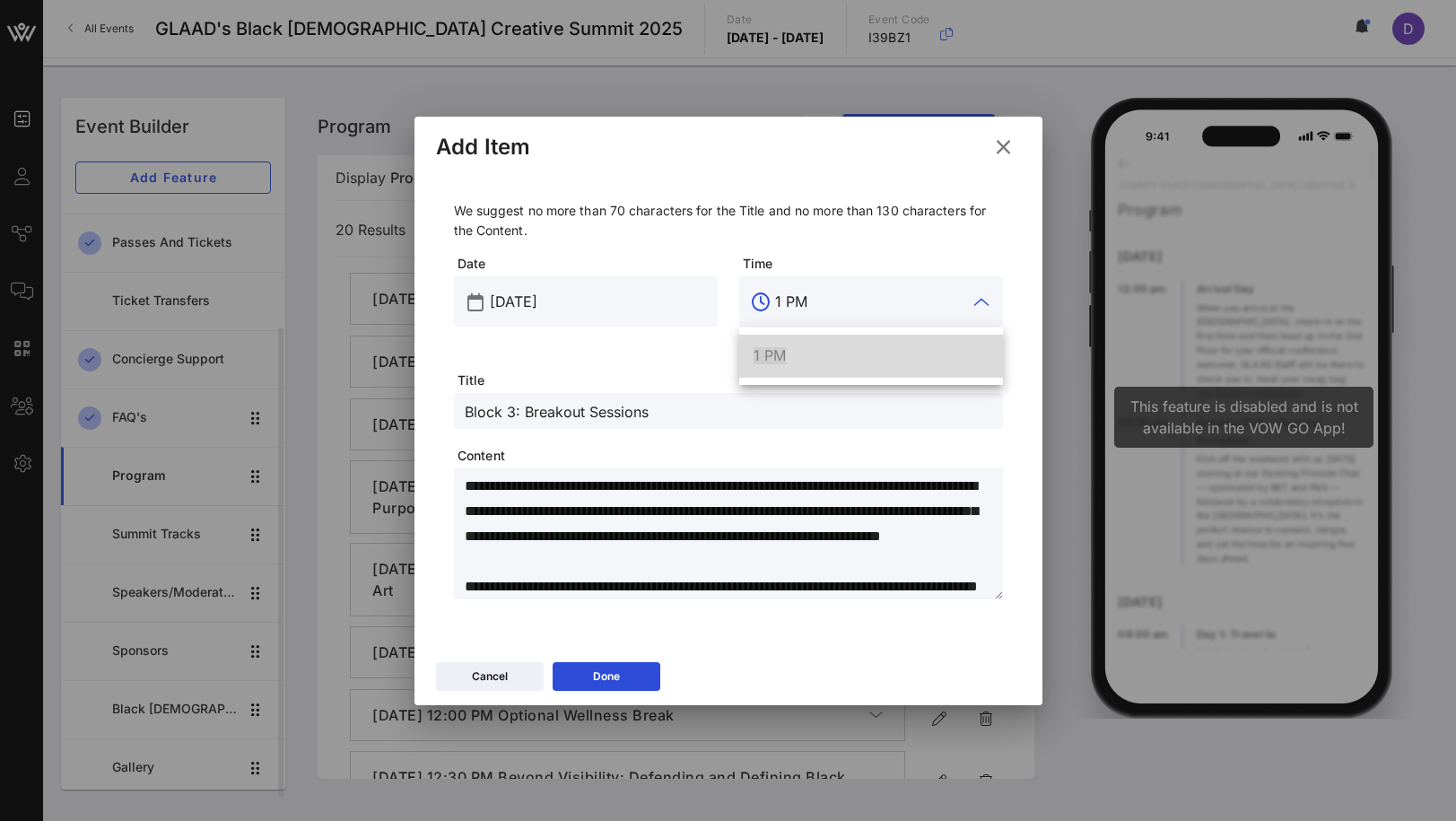
click at [821, 361] on div "1 PM" at bounding box center [871, 355] width 235 height 17
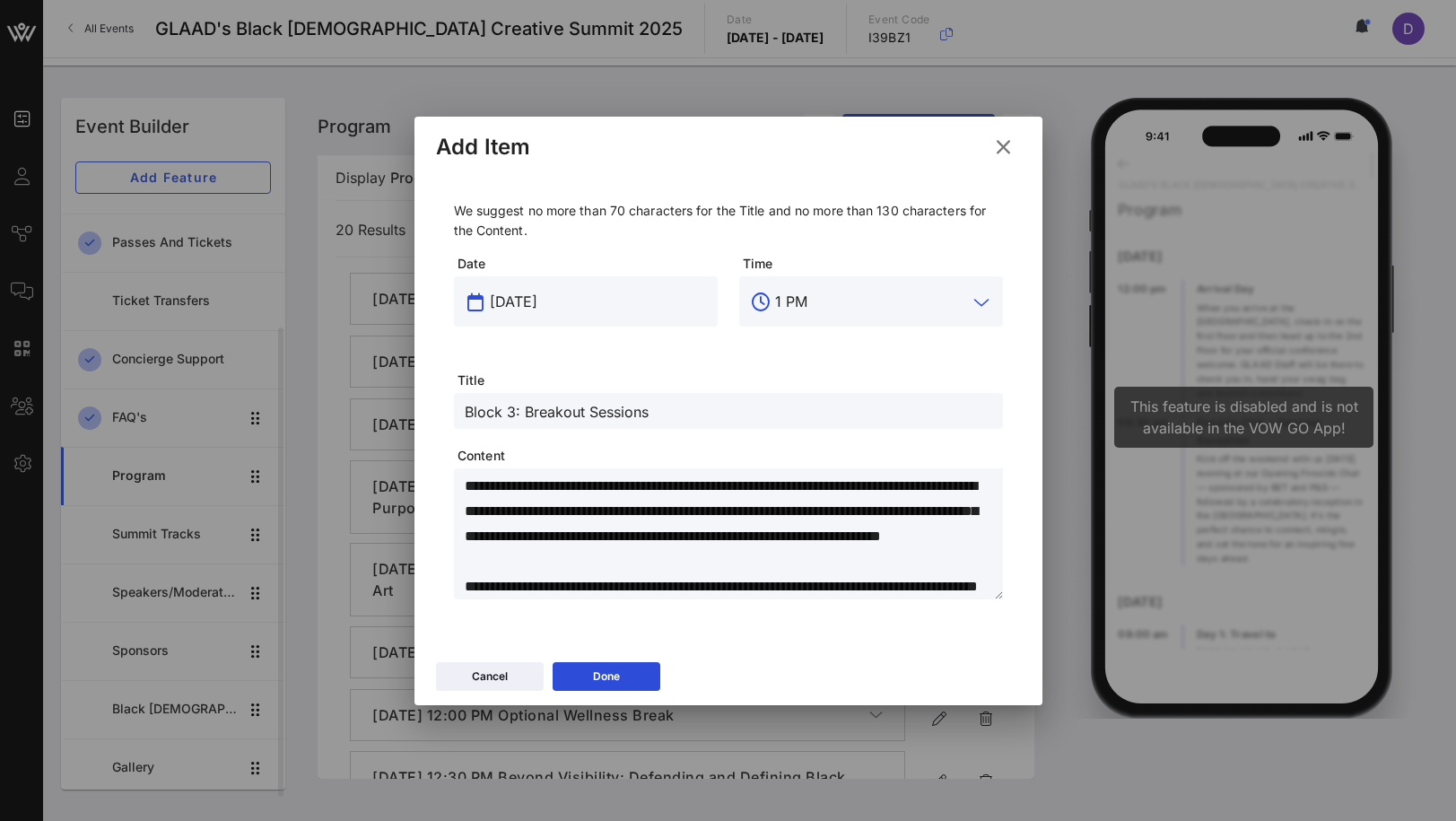
click at [550, 307] on input "[DATE]" at bounding box center [599, 301] width 217 height 28
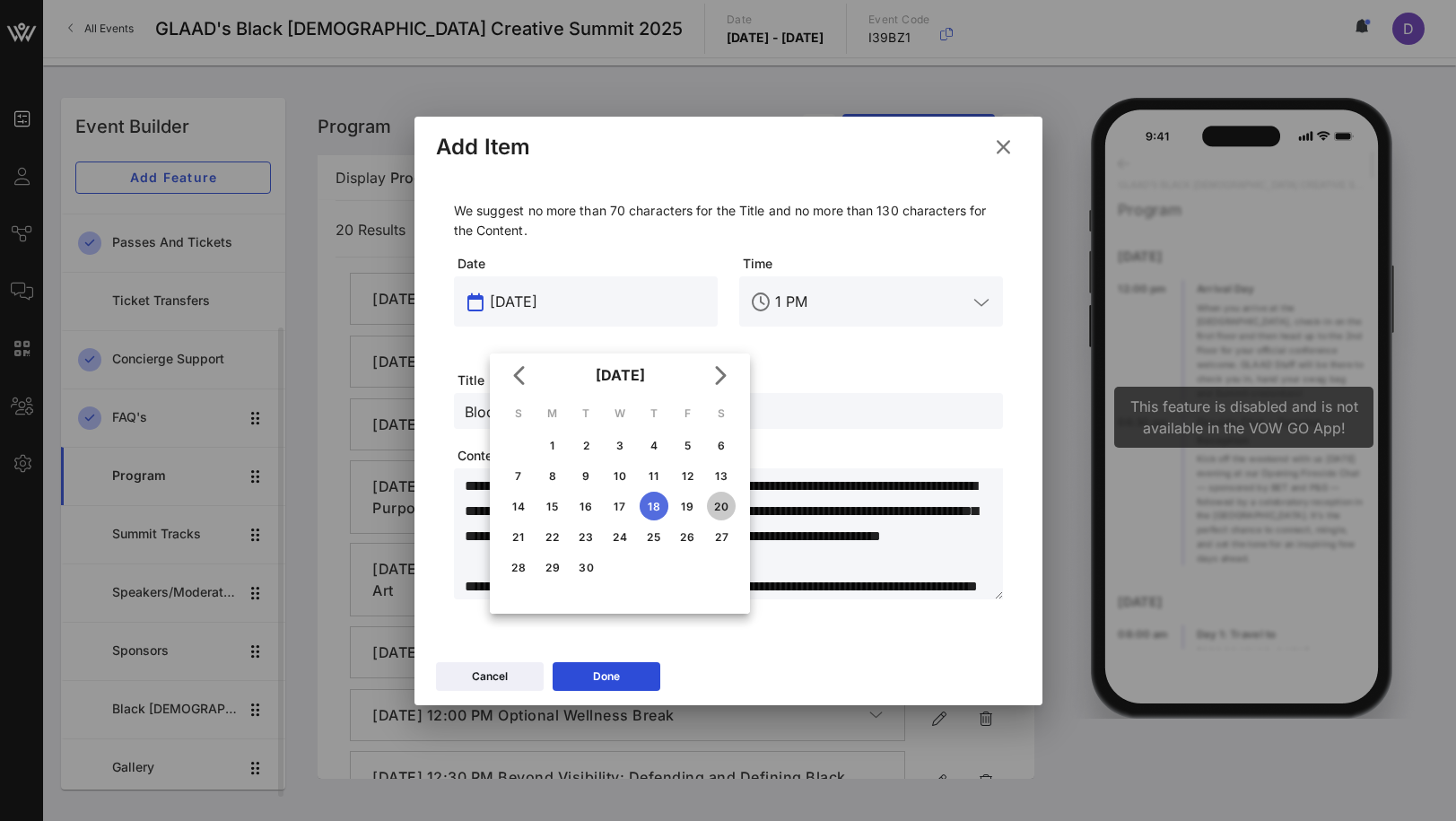
click at [721, 504] on div "20" at bounding box center [720, 506] width 28 height 14
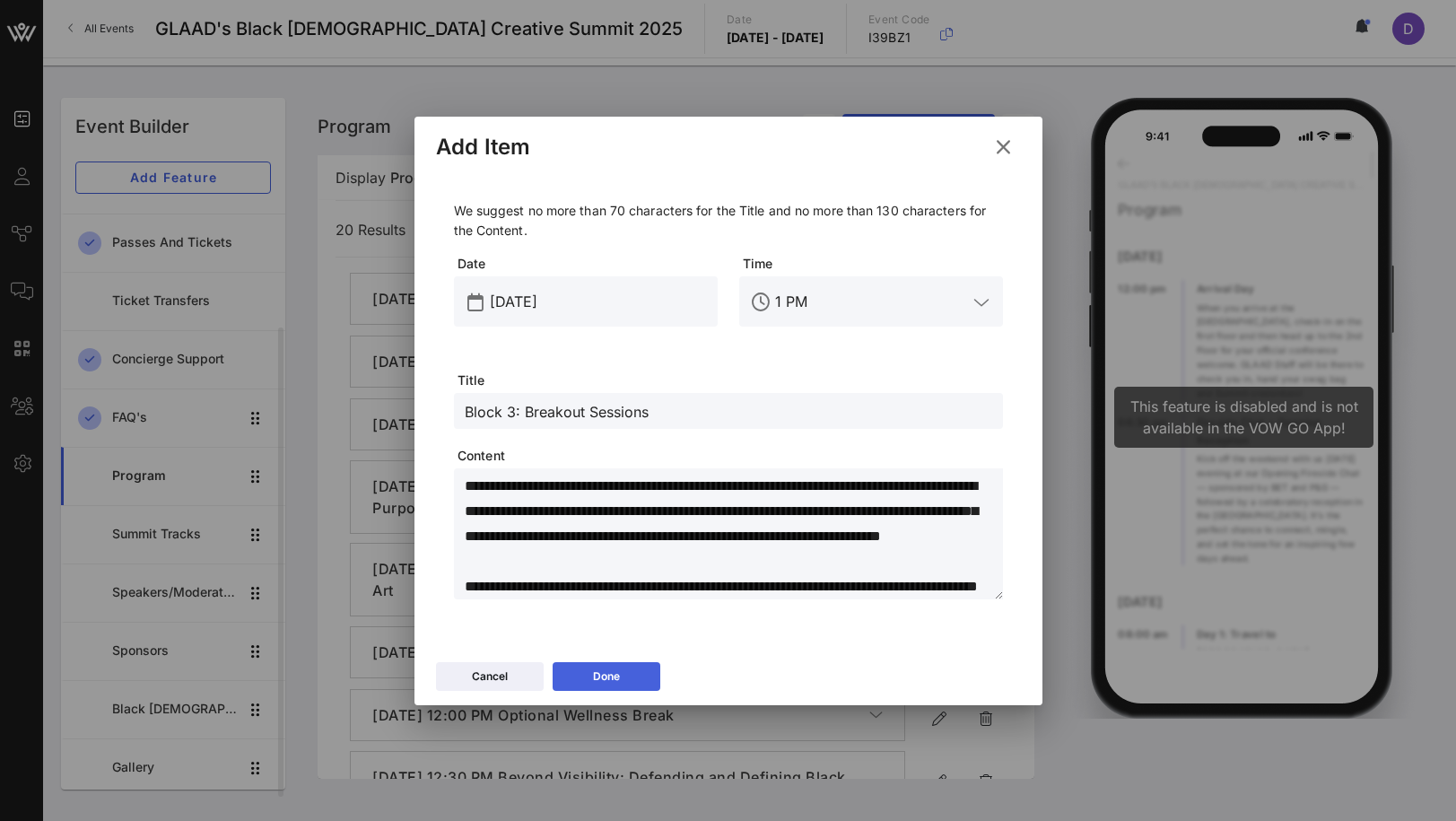
click at [625, 677] on button "Done" at bounding box center [606, 676] width 108 height 28
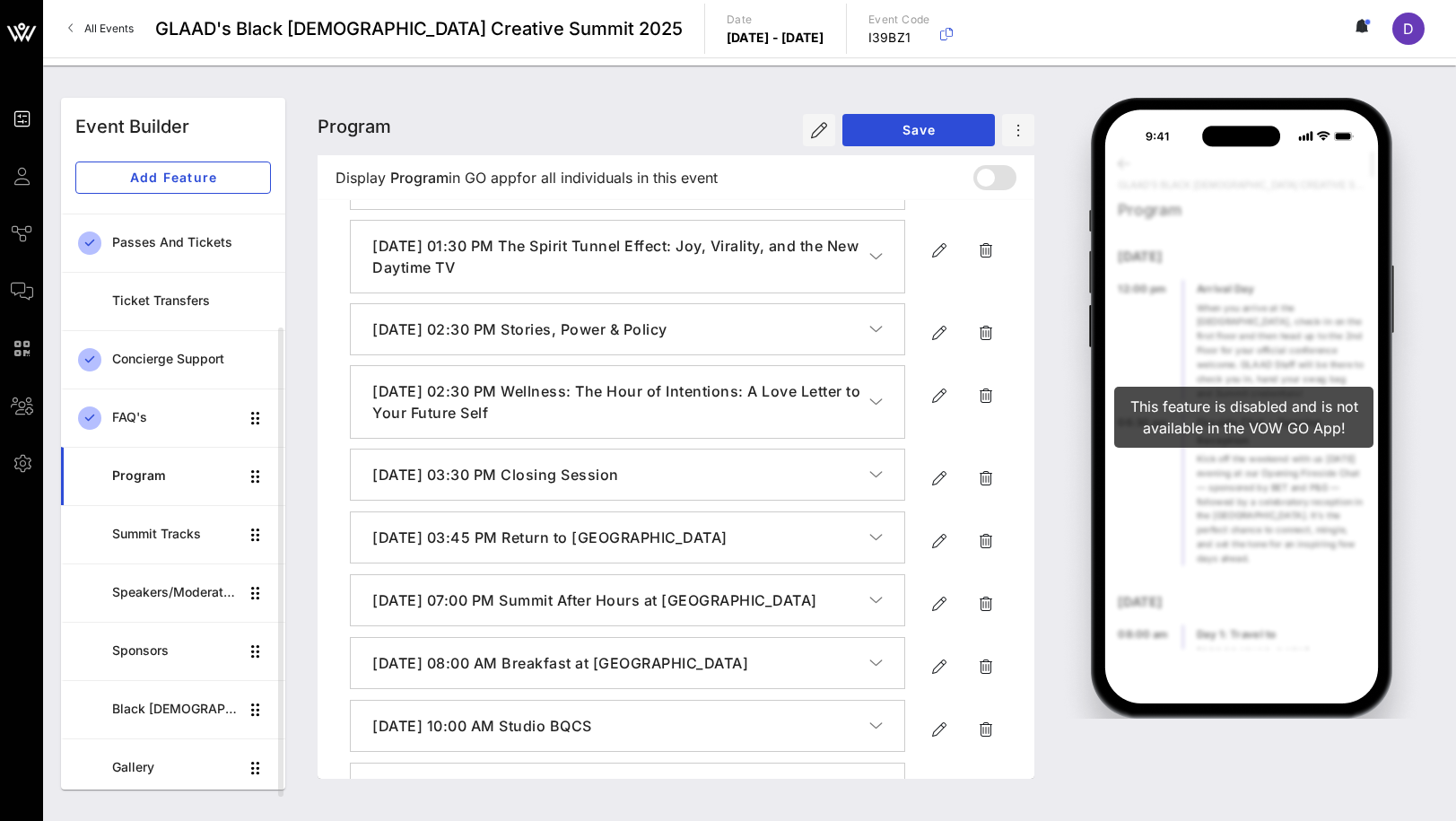
scroll to position [0, 0]
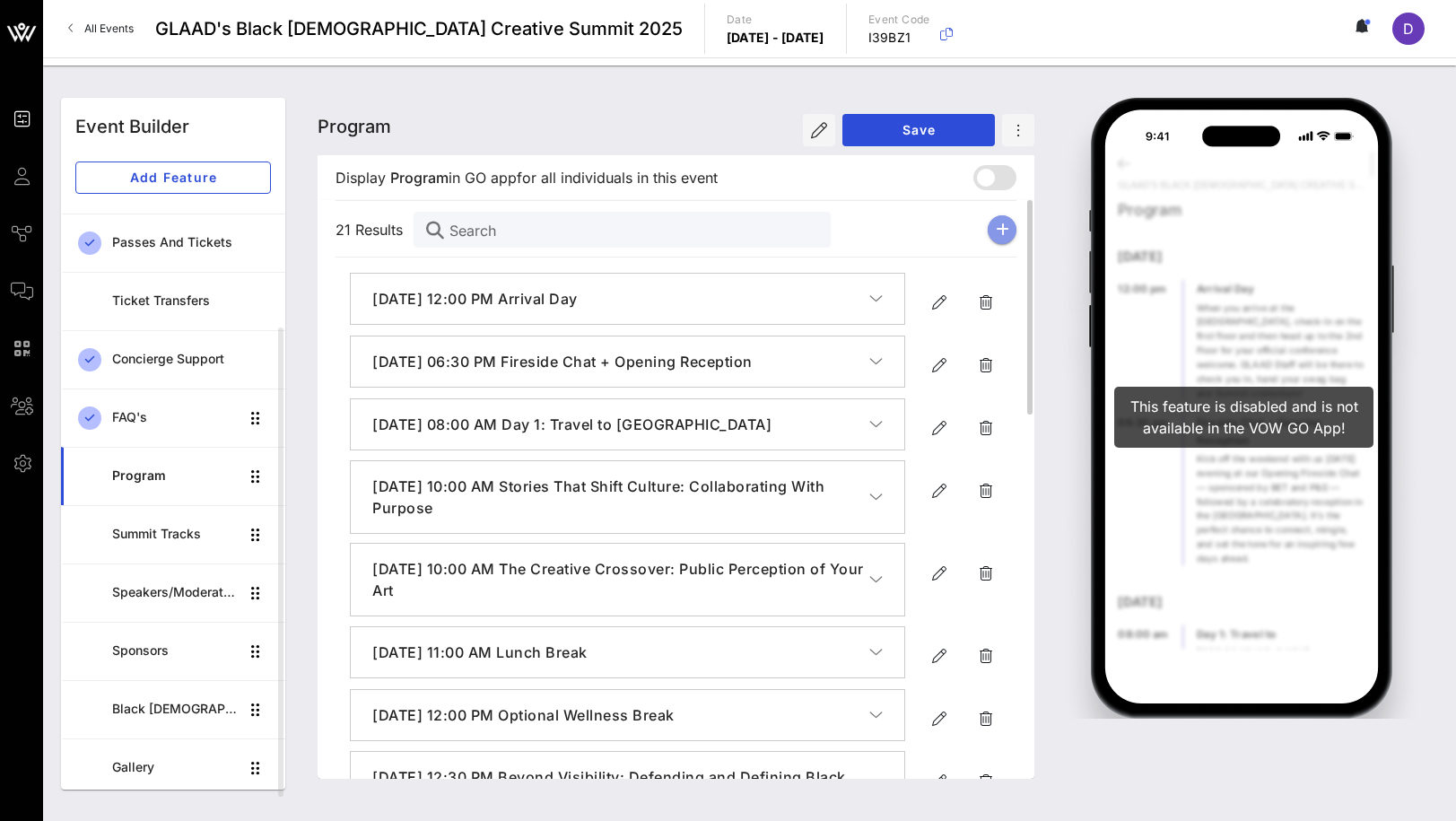
click at [1006, 230] on icon "button" at bounding box center [1002, 230] width 14 height 15
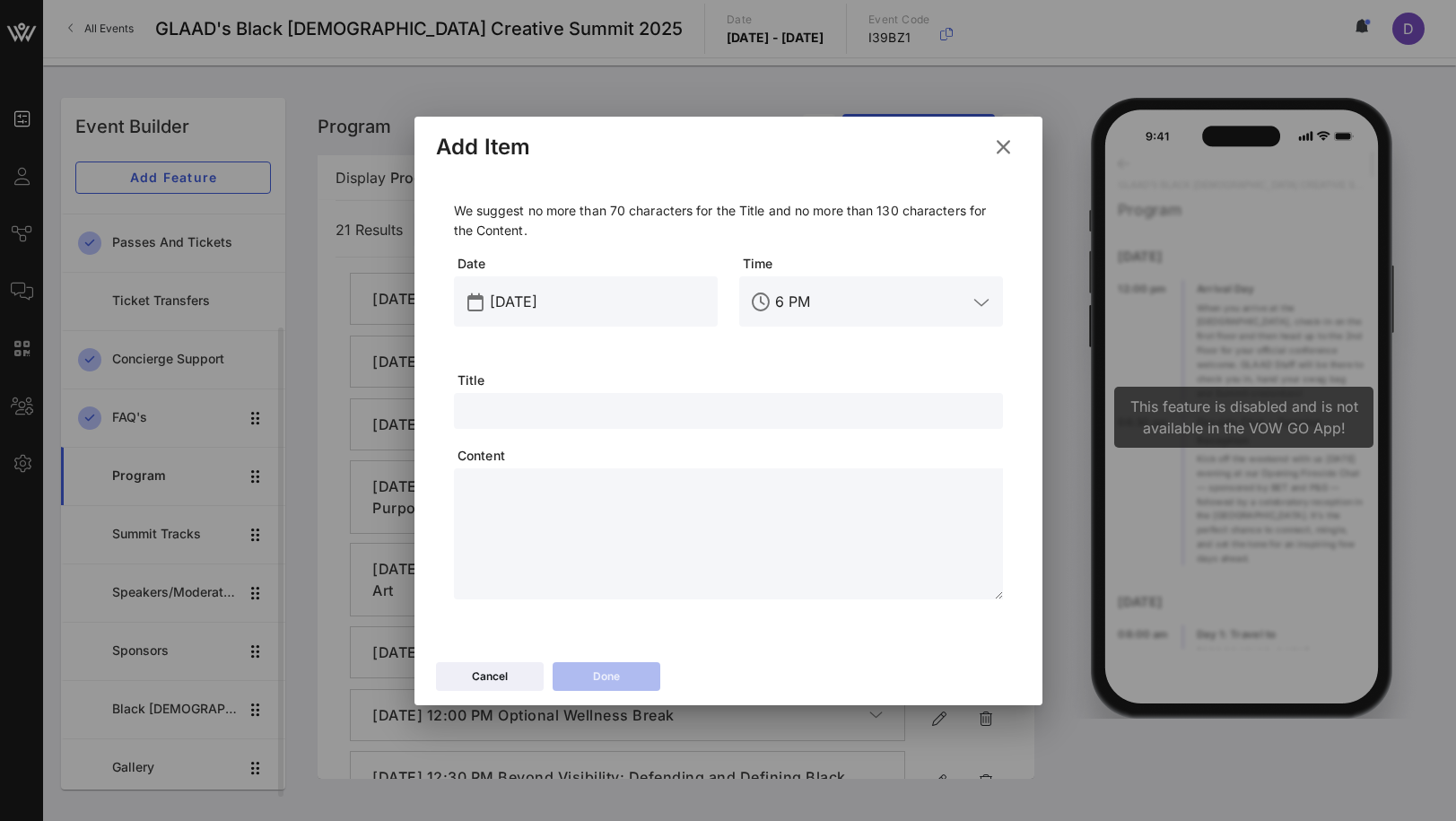
click at [574, 427] on div at bounding box center [728, 410] width 528 height 36
paste textarea "**********"
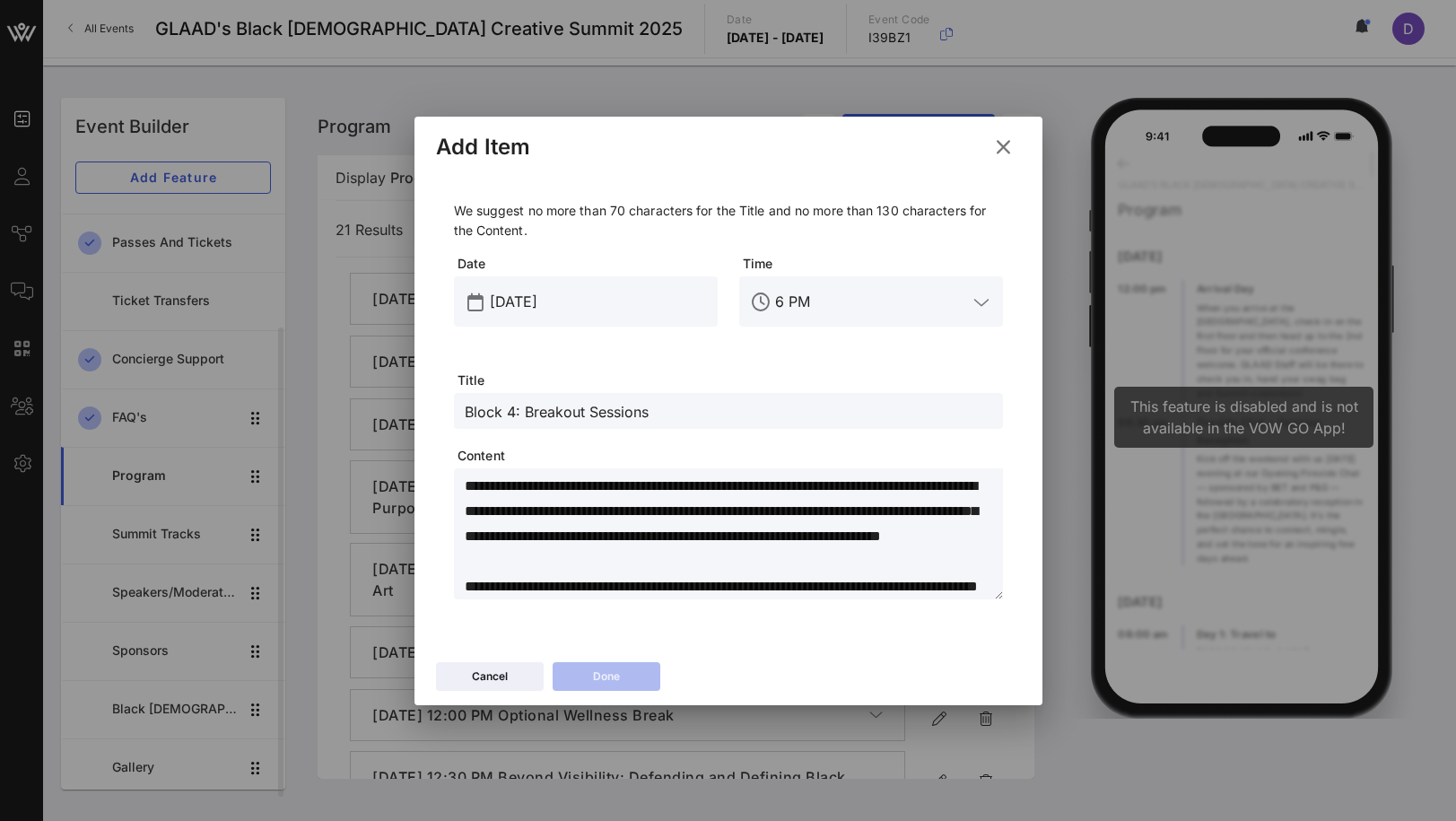
scroll to position [46, 0]
click at [794, 303] on input "6 PM" at bounding box center [871, 301] width 192 height 28
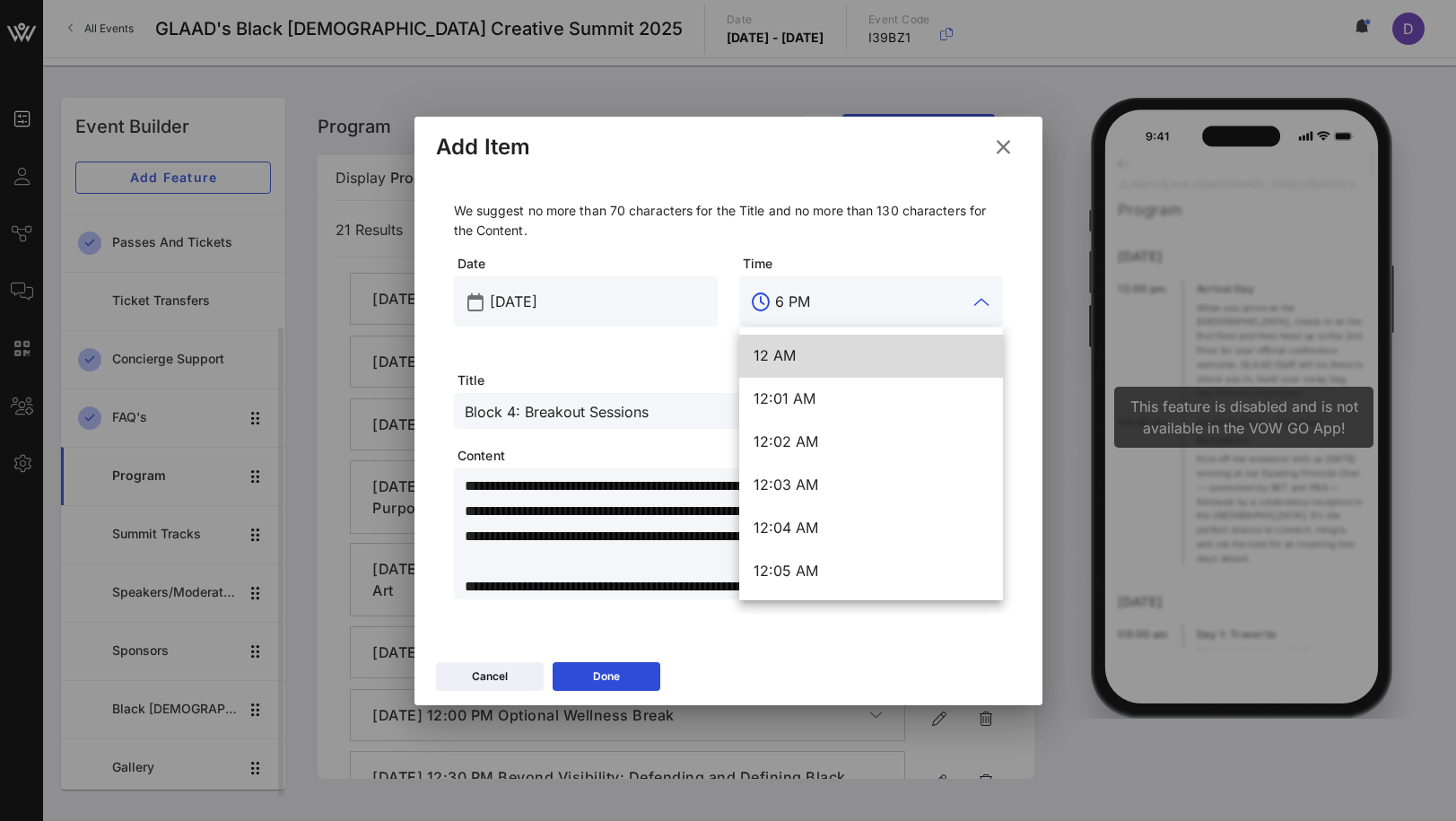
click at [794, 303] on input "6 PM" at bounding box center [871, 301] width 192 height 28
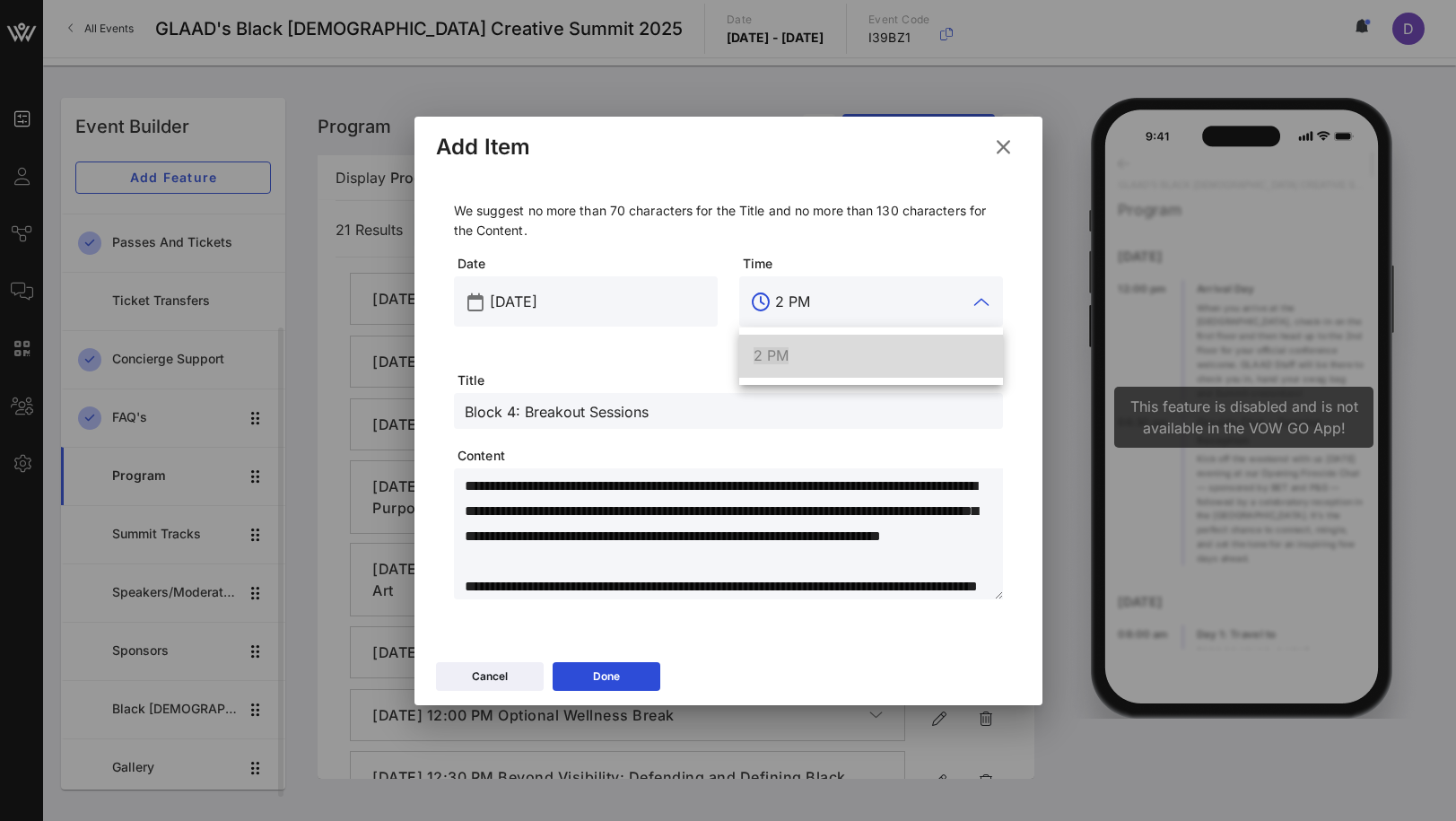
click at [785, 381] on div "2 PM" at bounding box center [871, 356] width 264 height 58
click at [789, 355] on div "2 PM" at bounding box center [871, 355] width 235 height 17
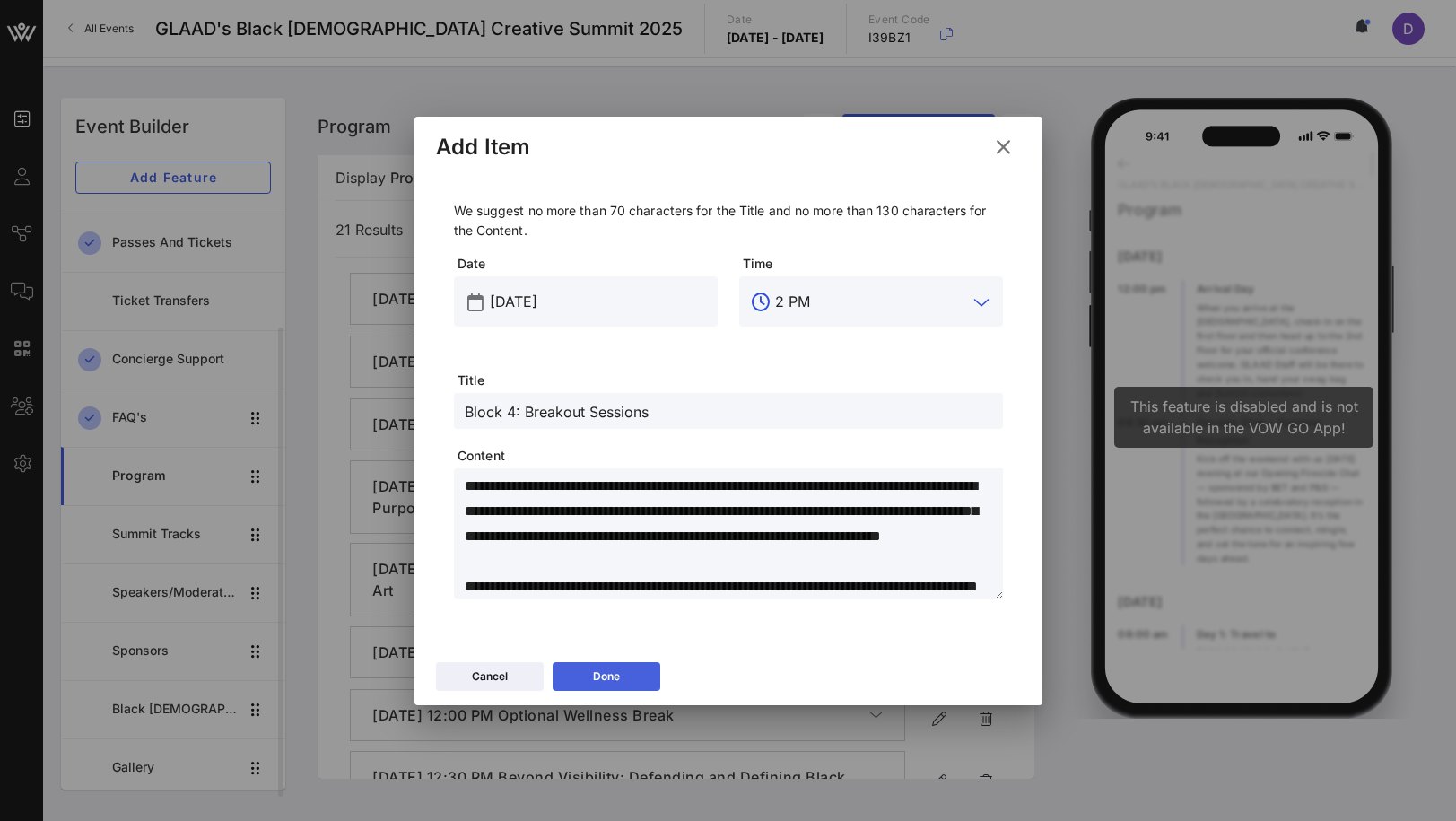
click at [634, 668] on button "Done" at bounding box center [606, 676] width 108 height 28
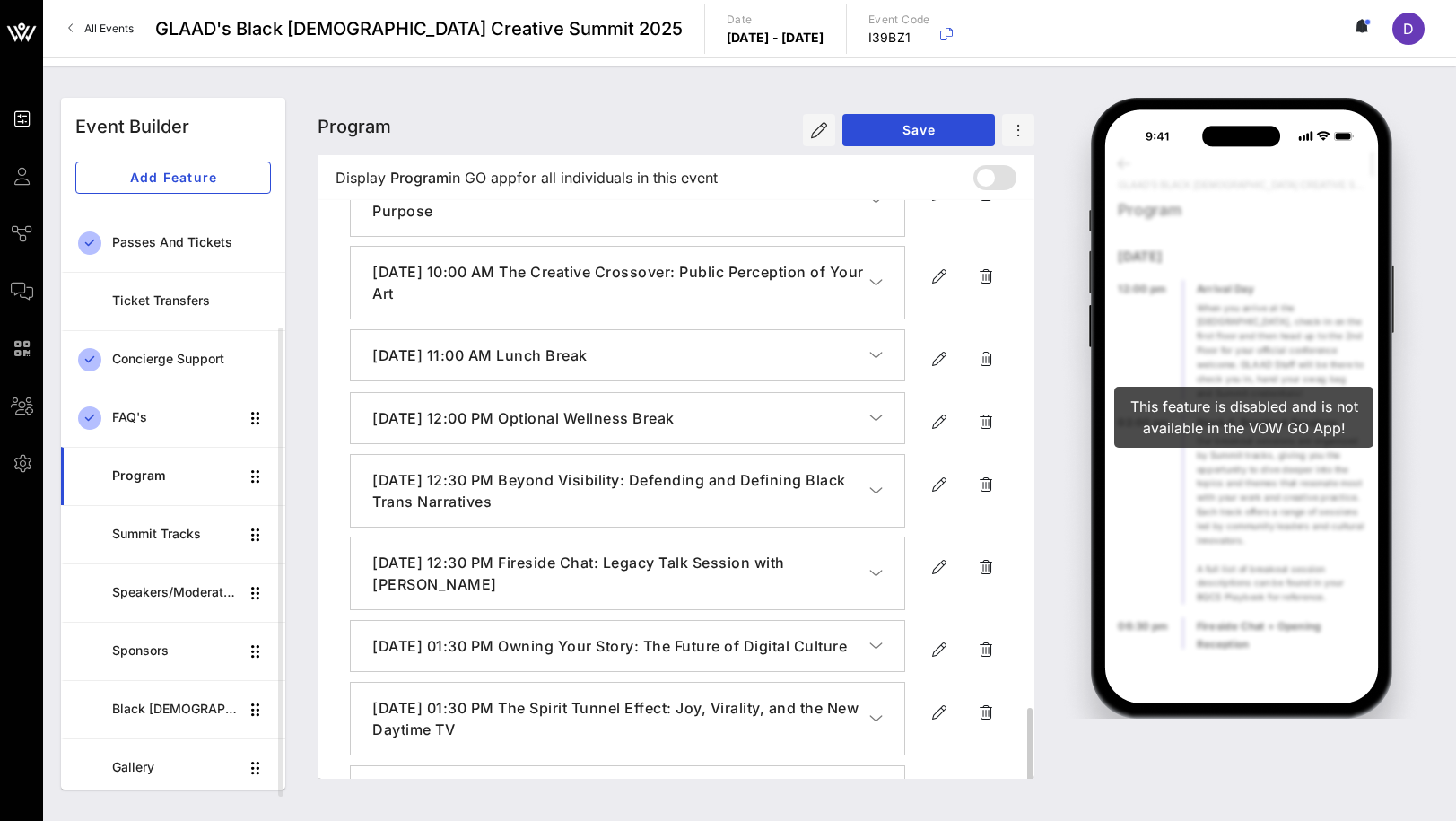
scroll to position [0, 0]
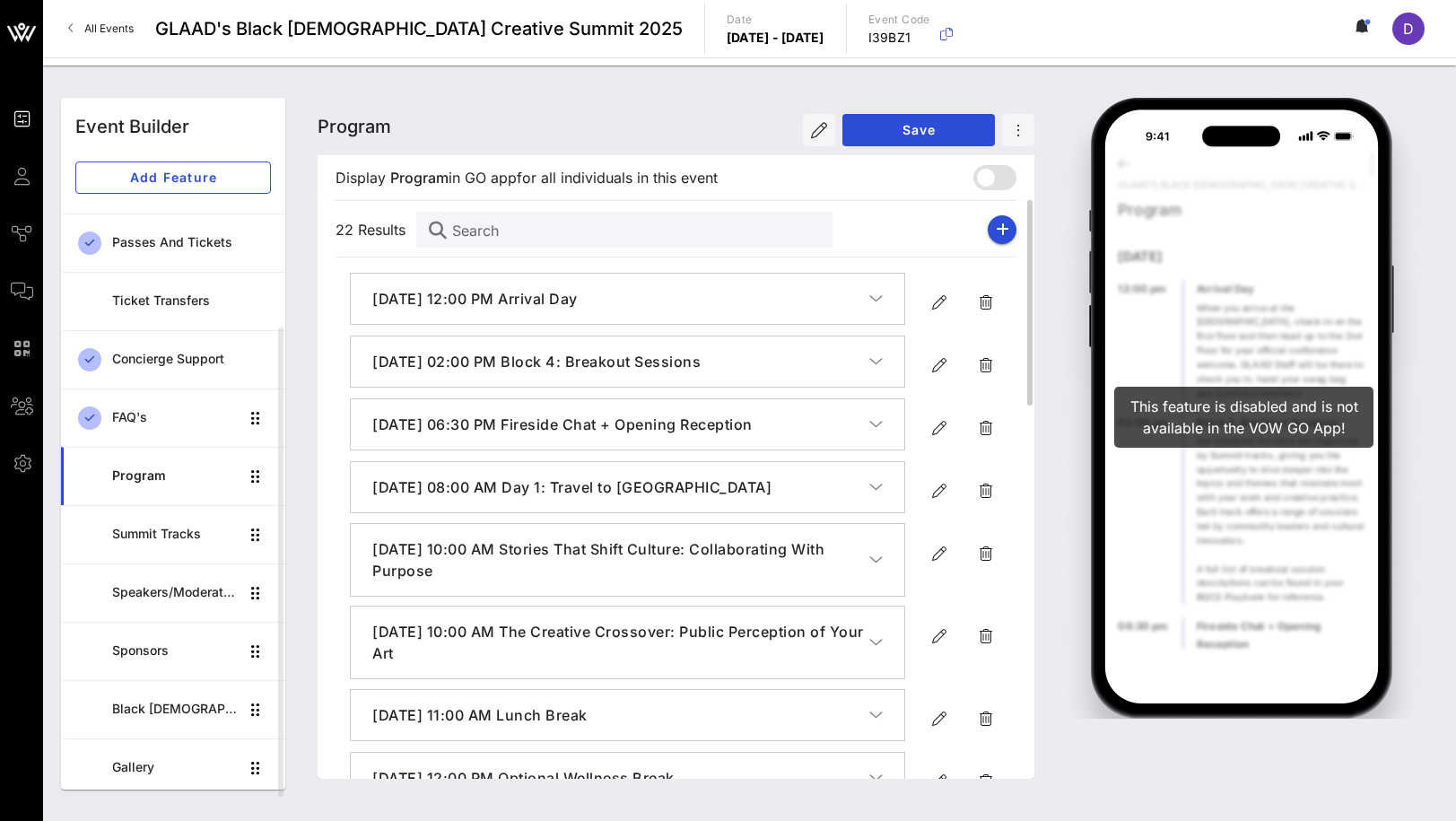
click at [905, 148] on div "Program Program Program Save" at bounding box center [676, 126] width 717 height 58
click at [904, 129] on span "Save" at bounding box center [919, 130] width 124 height 16
click at [934, 358] on icon "button" at bounding box center [939, 365] width 22 height 22
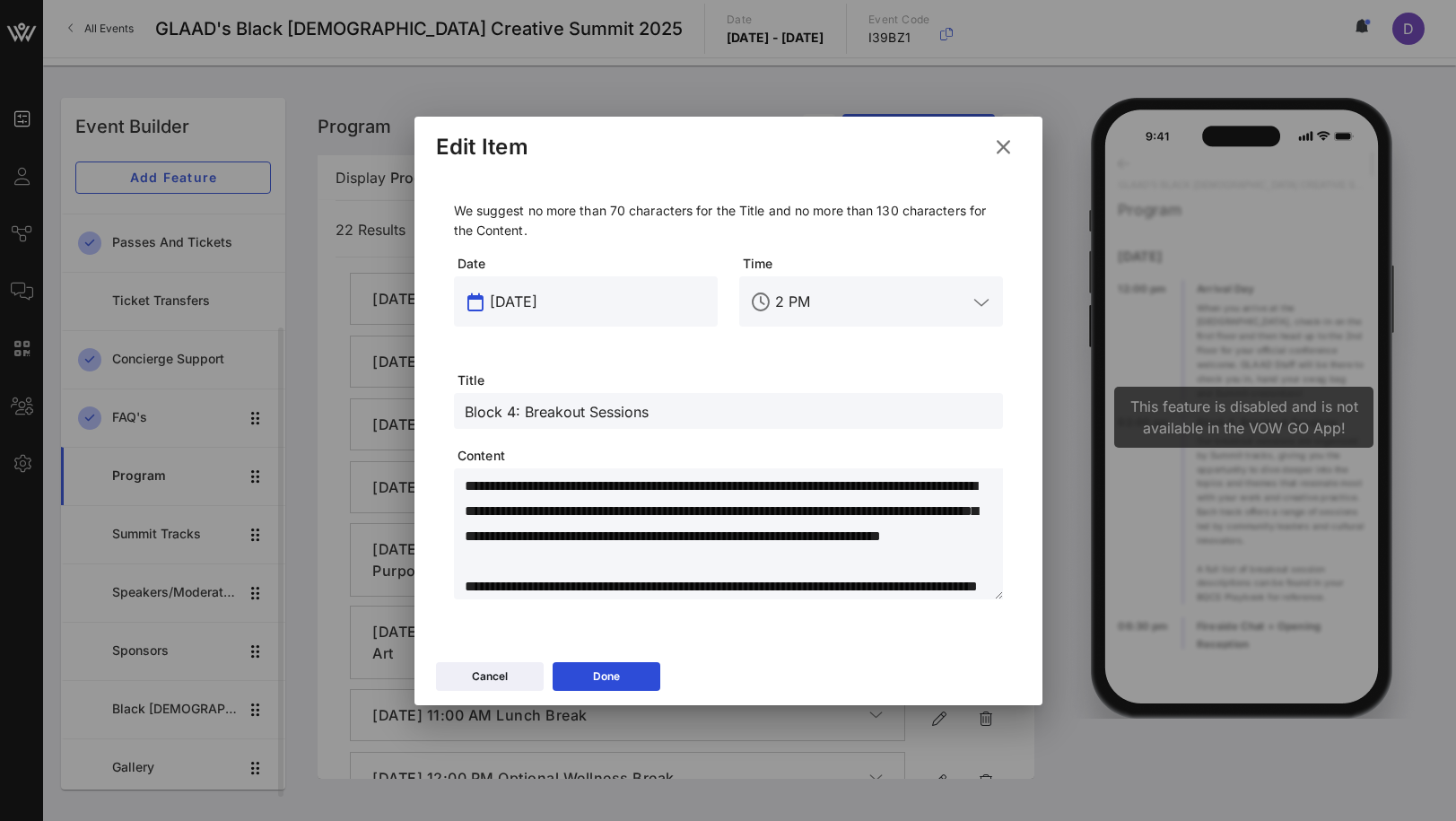
click at [499, 297] on input "[DATE]" at bounding box center [599, 301] width 217 height 28
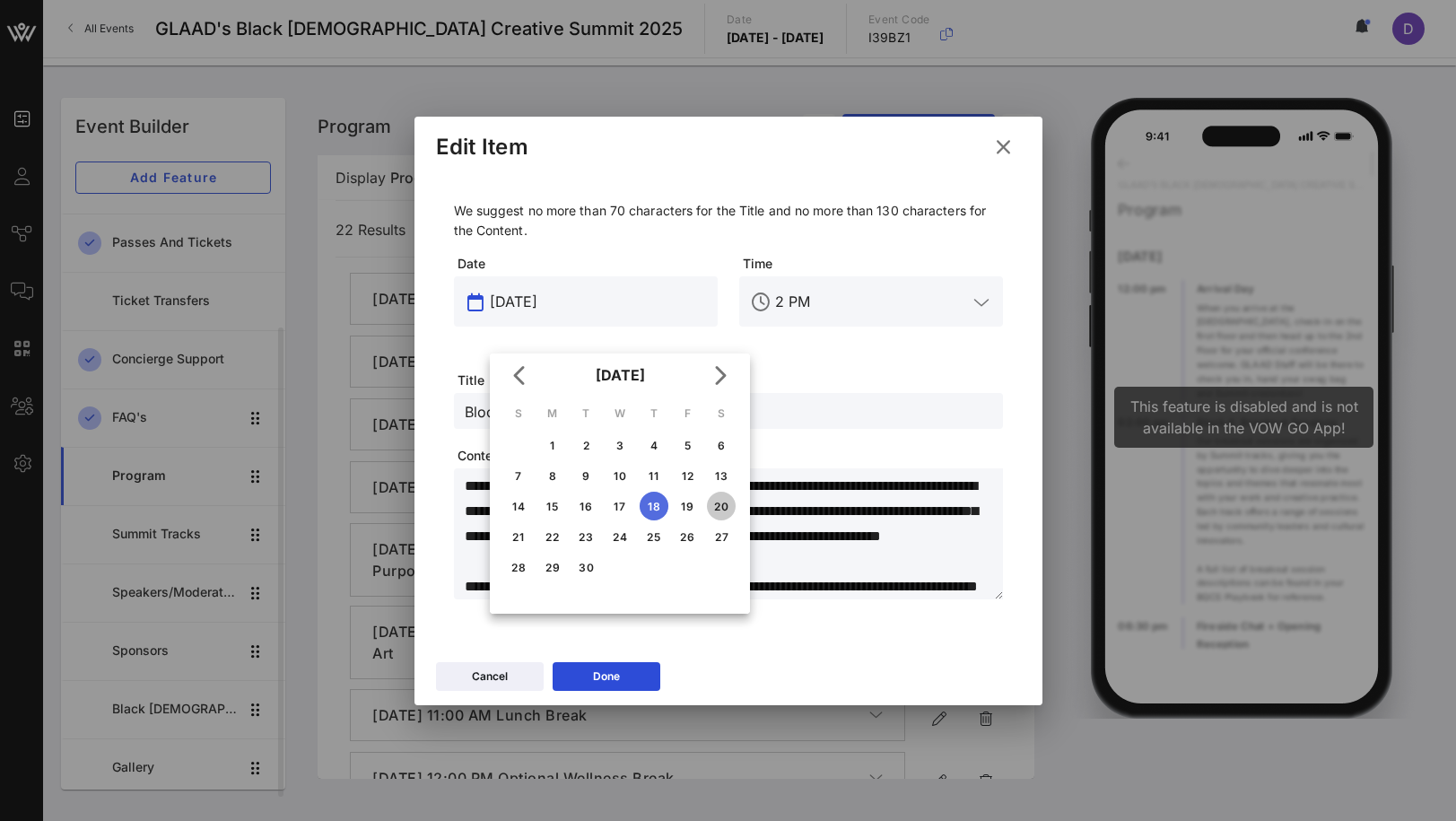
click at [728, 509] on div "20" at bounding box center [720, 506] width 28 height 14
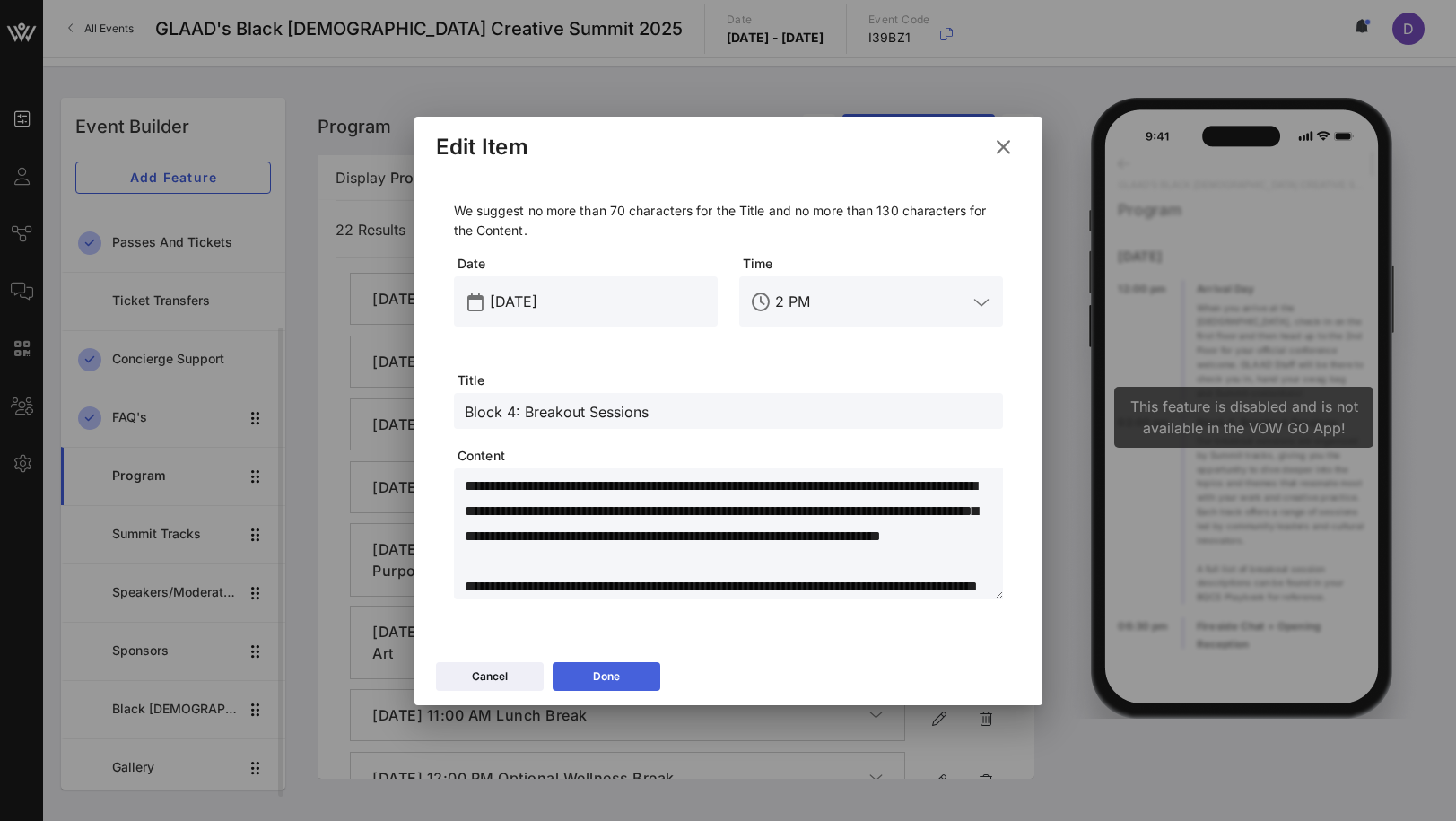
click at [636, 675] on button "Done" at bounding box center [606, 676] width 108 height 28
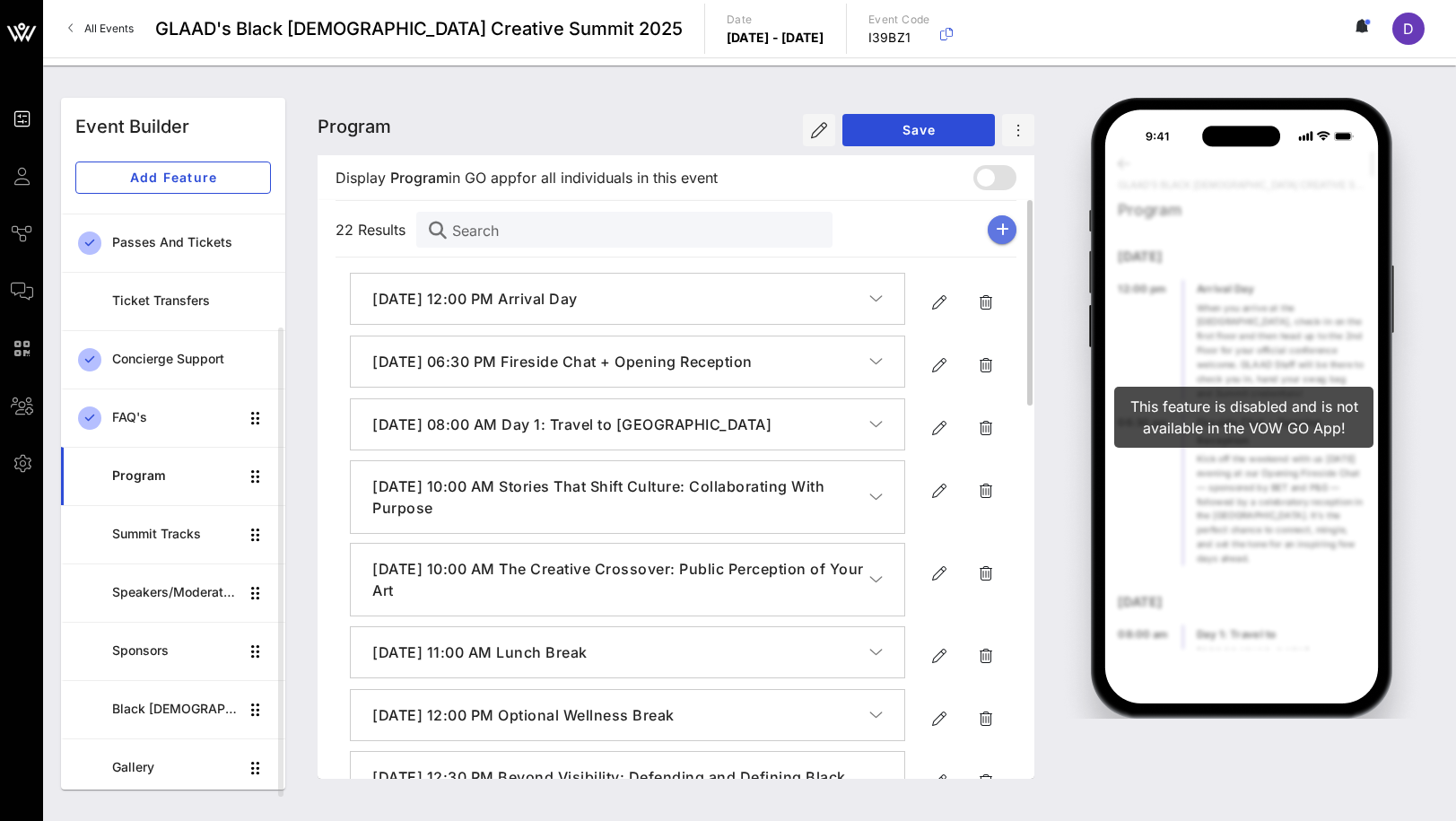
click at [1006, 223] on icon "button" at bounding box center [1002, 230] width 14 height 15
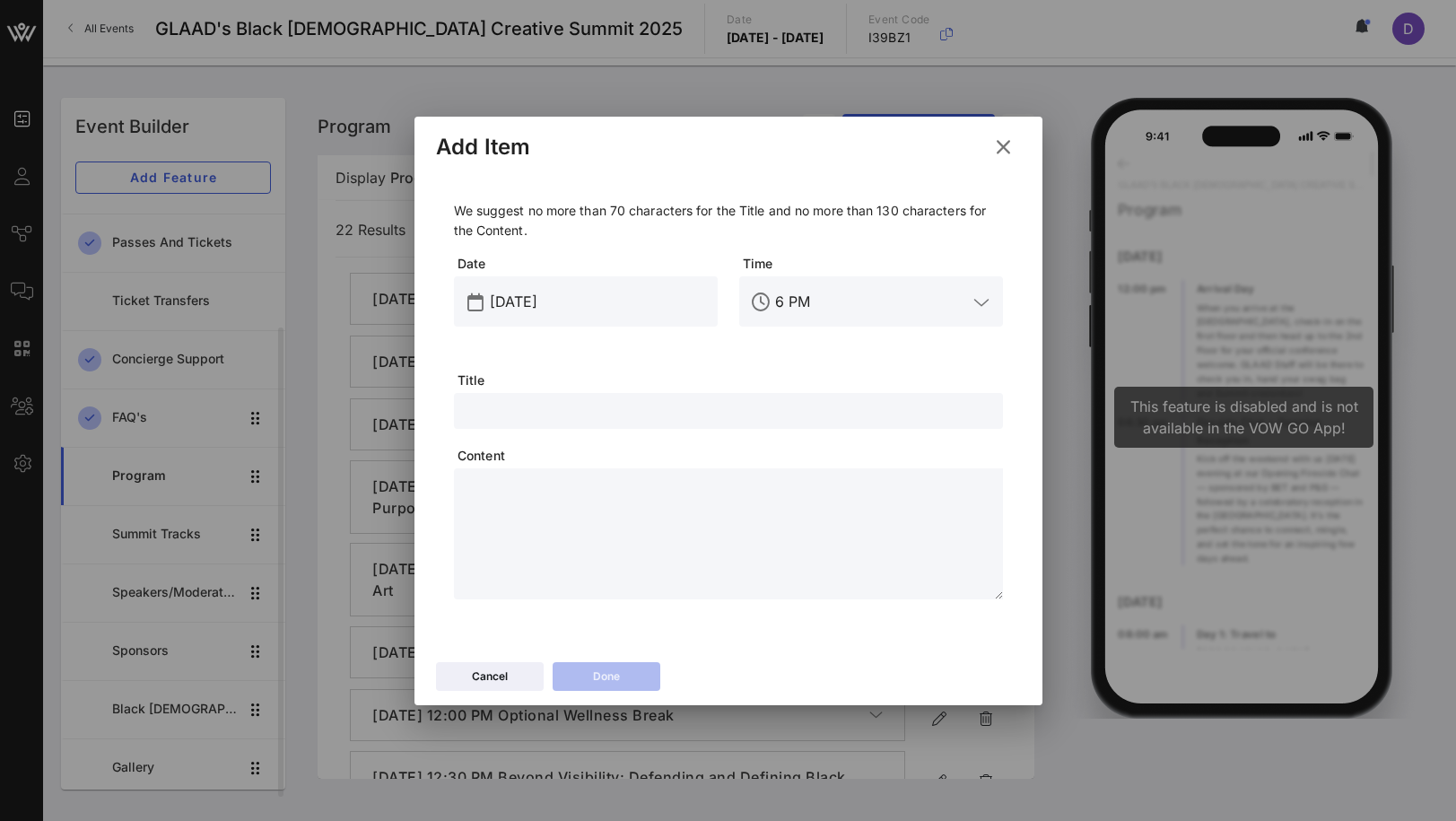
click at [592, 414] on input "text" at bounding box center [728, 411] width 528 height 24
paste textarea "**********"
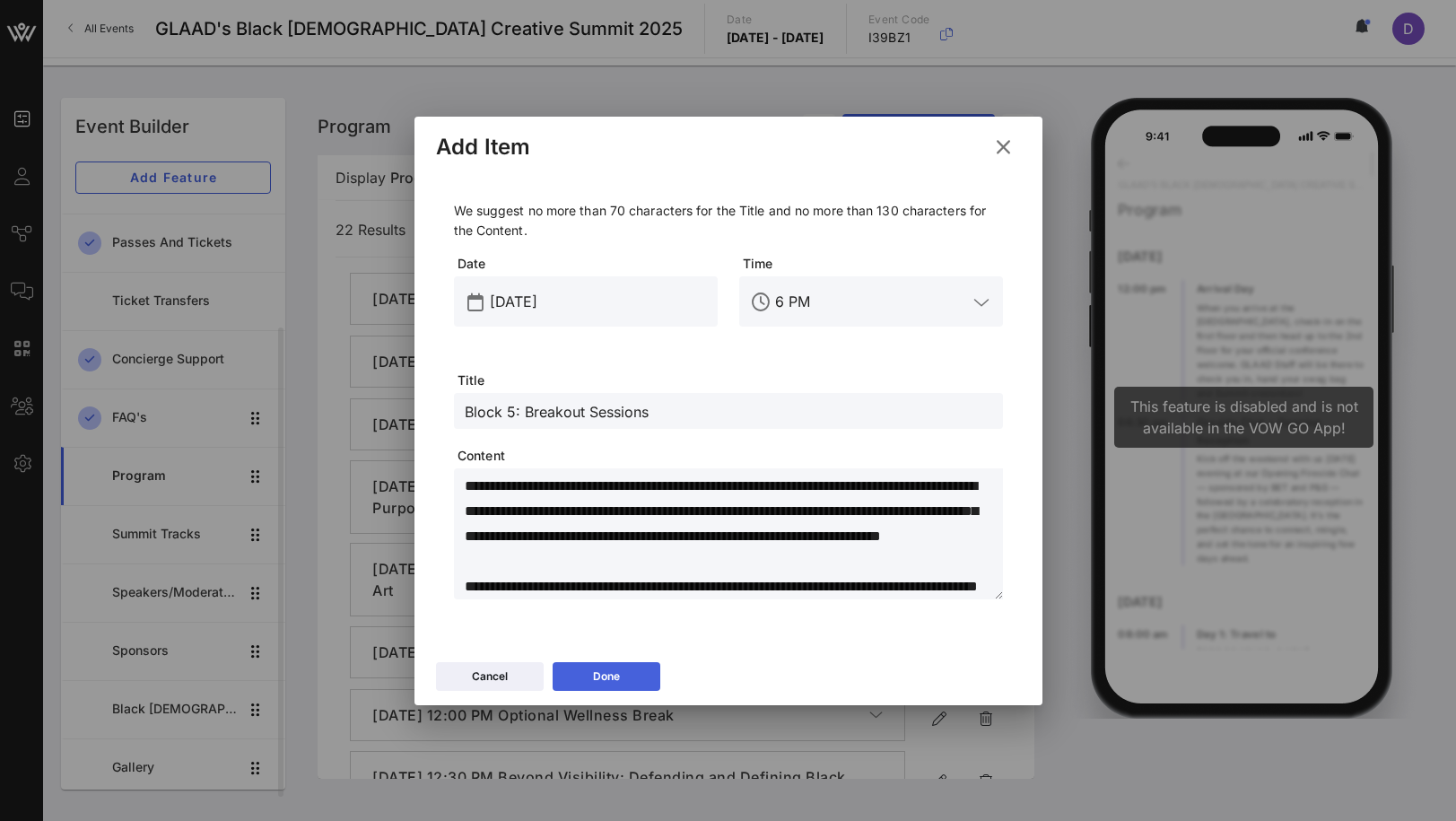
click at [605, 672] on icon at bounding box center [606, 676] width 14 height 12
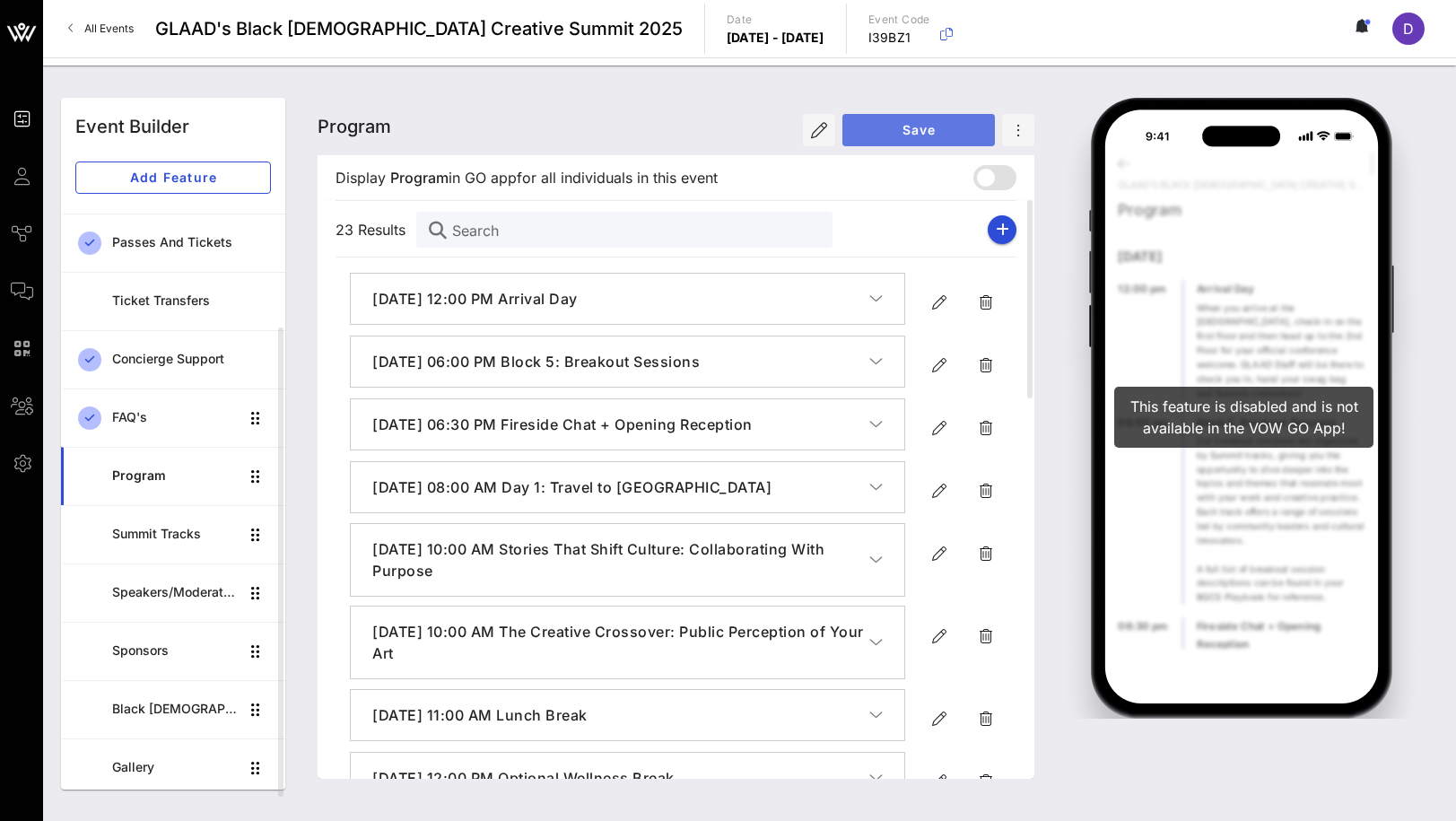
click at [931, 139] on button "Save" at bounding box center [918, 130] width 152 height 32
click at [999, 231] on icon "button" at bounding box center [1002, 230] width 14 height 15
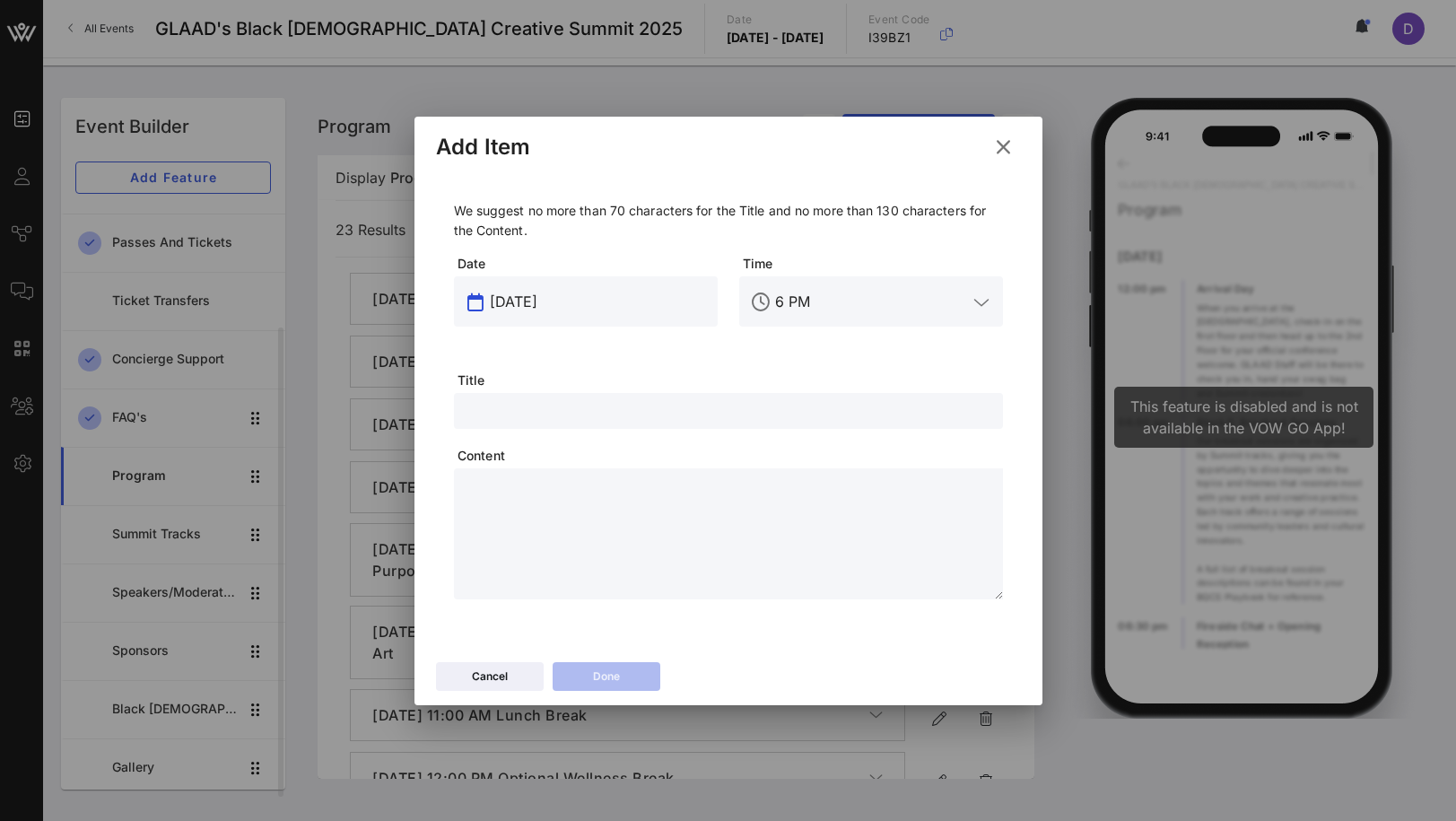
click at [513, 299] on input "[DATE]" at bounding box center [599, 301] width 217 height 28
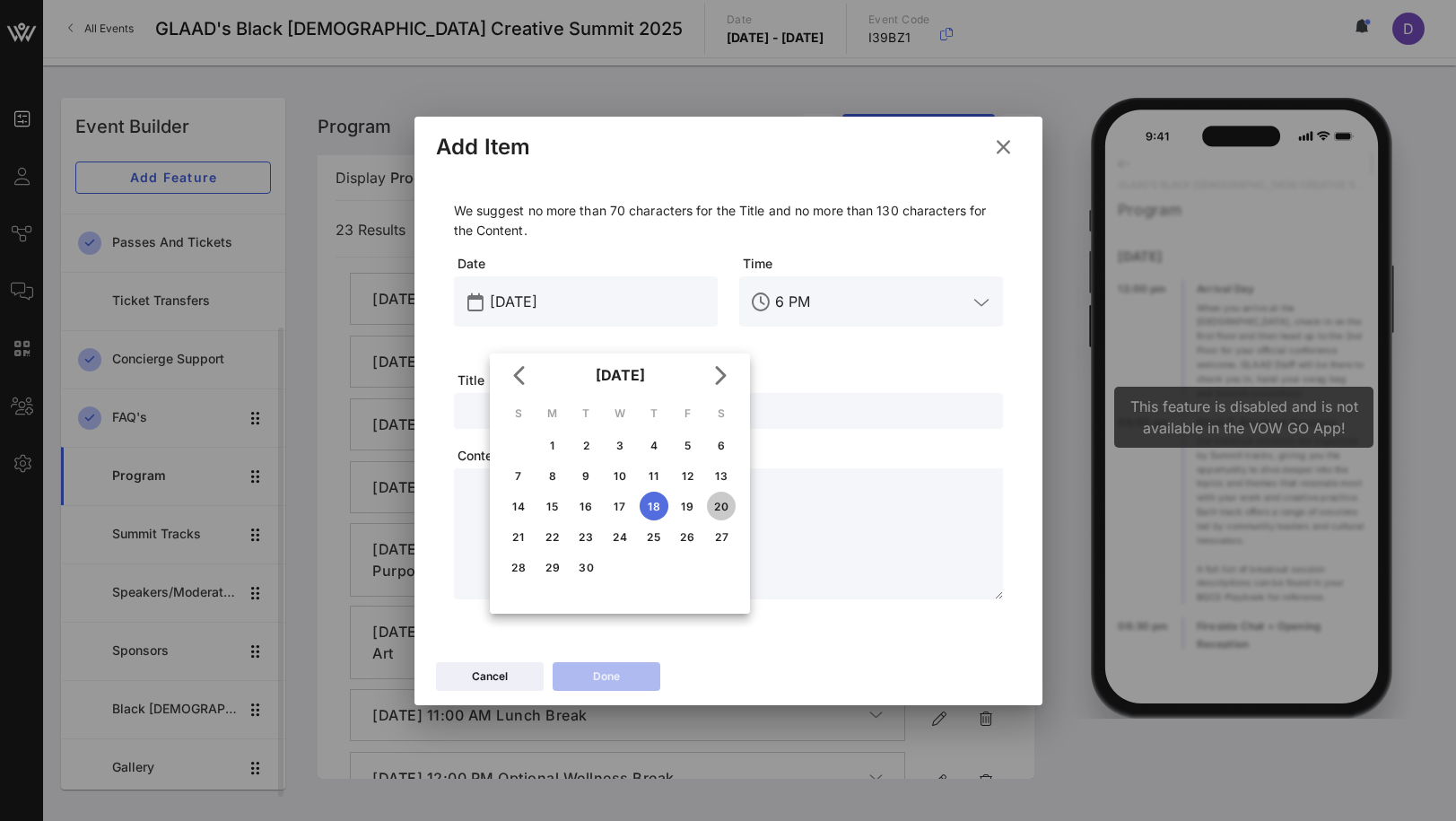
click at [730, 503] on div "20" at bounding box center [720, 506] width 28 height 14
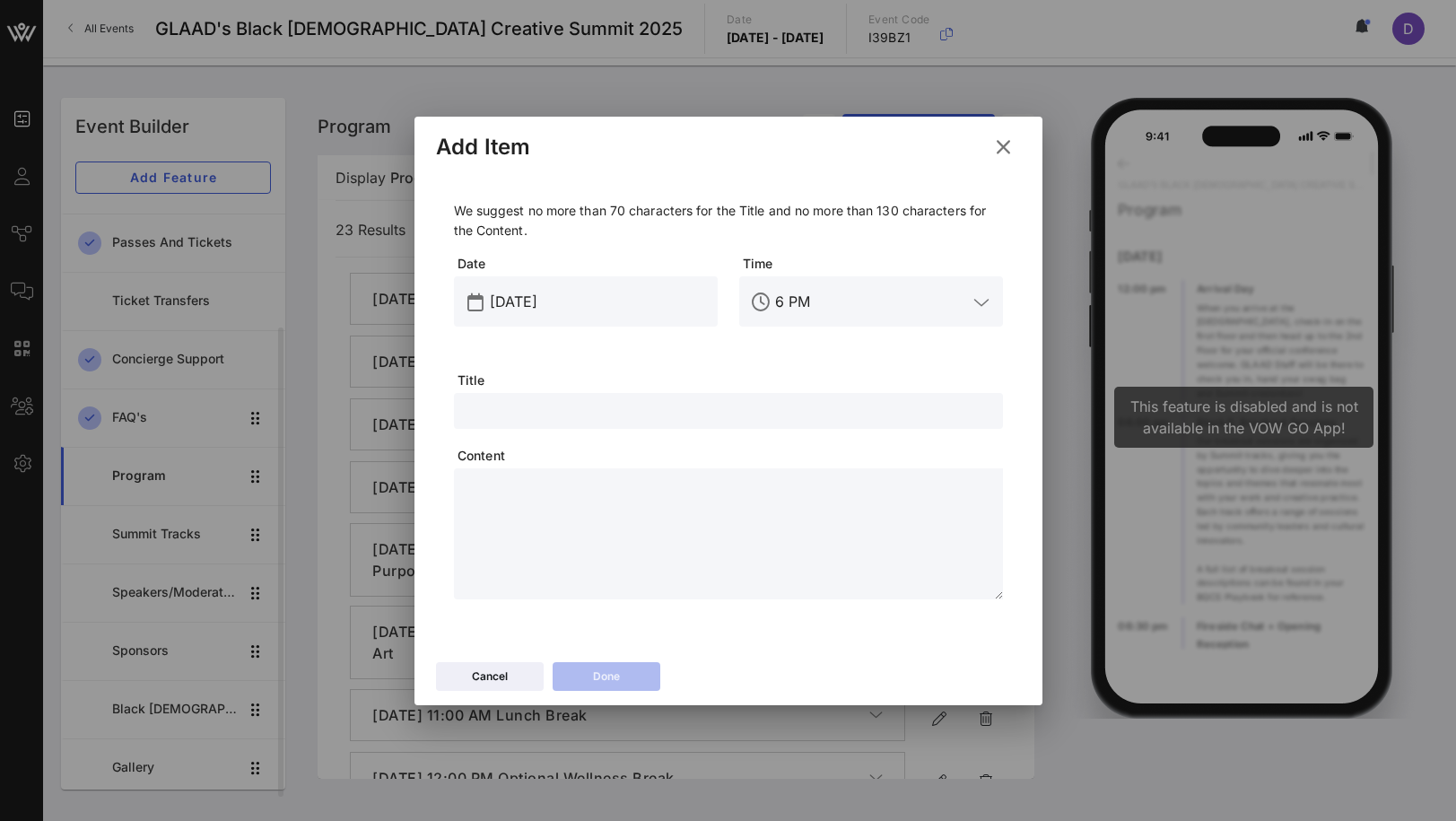
click at [709, 430] on div "We suggest no more than 70 characters for the Title and no more than 130 charac…" at bounding box center [728, 400] width 549 height 398
click at [691, 400] on input "text" at bounding box center [728, 411] width 528 height 24
click at [879, 293] on input "6 PM" at bounding box center [871, 301] width 192 height 28
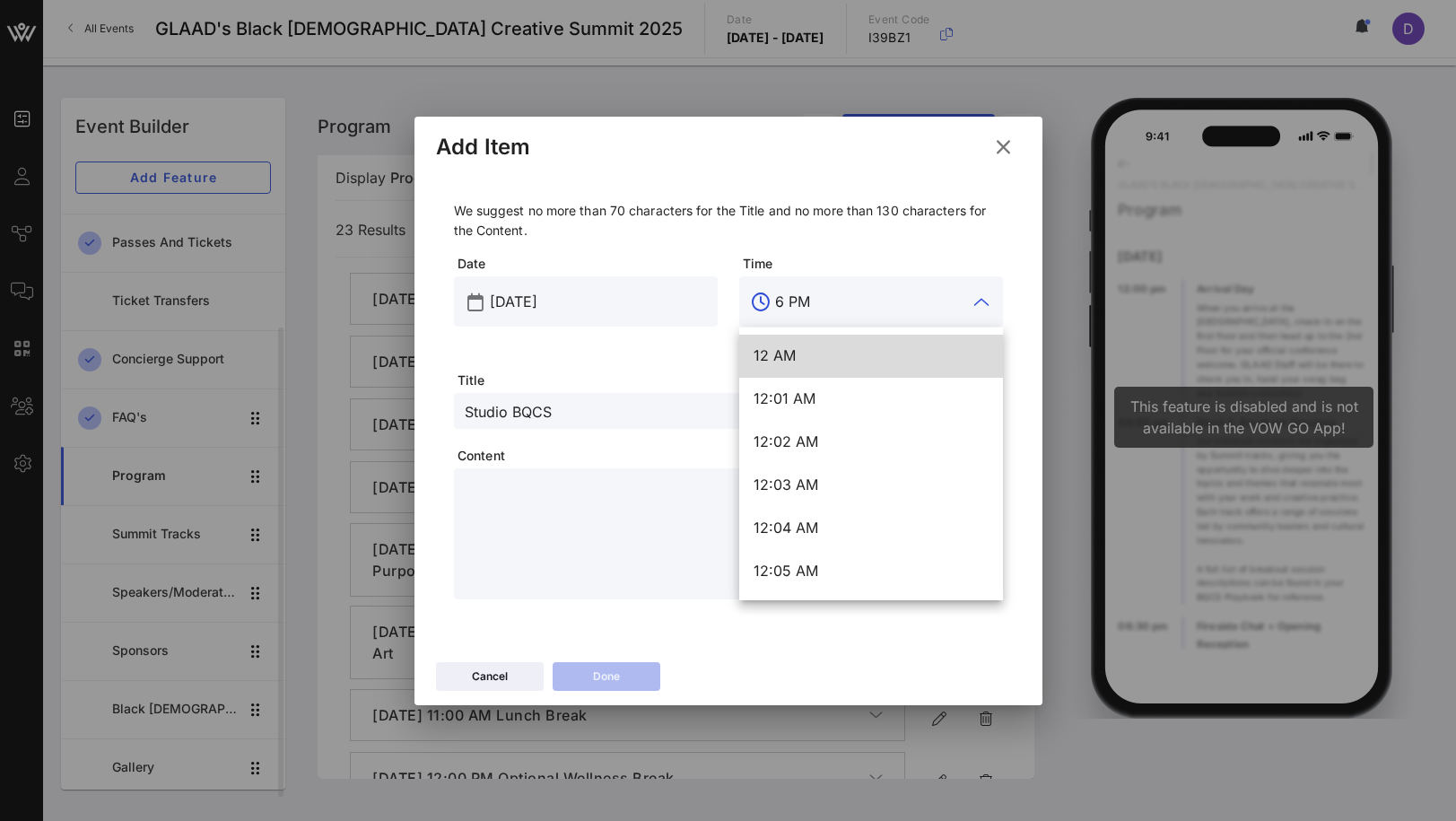
click at [879, 293] on input "6 PM" at bounding box center [871, 301] width 192 height 28
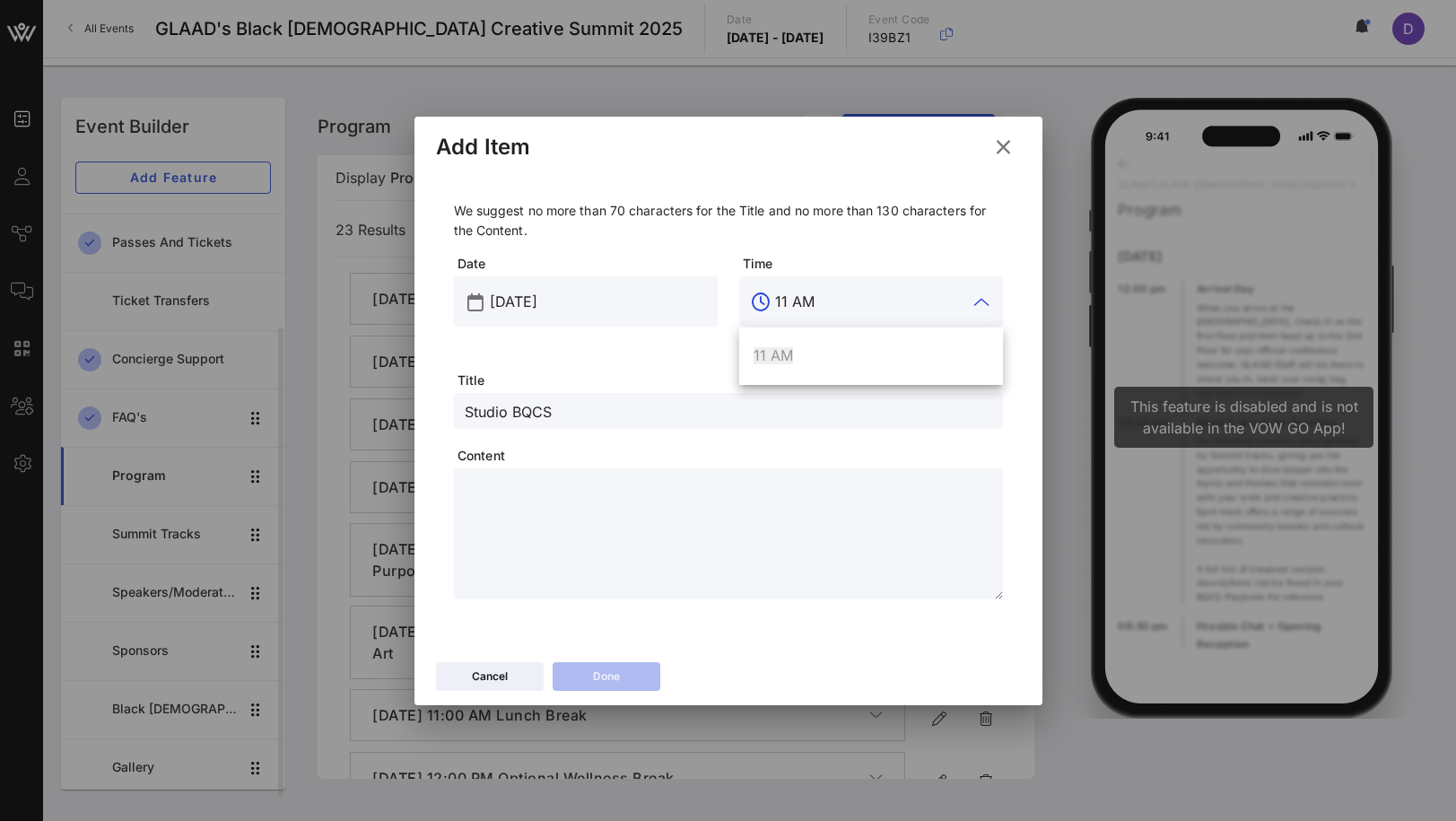
click at [898, 580] on textarea at bounding box center [734, 537] width 539 height 126
paste textarea "**********"
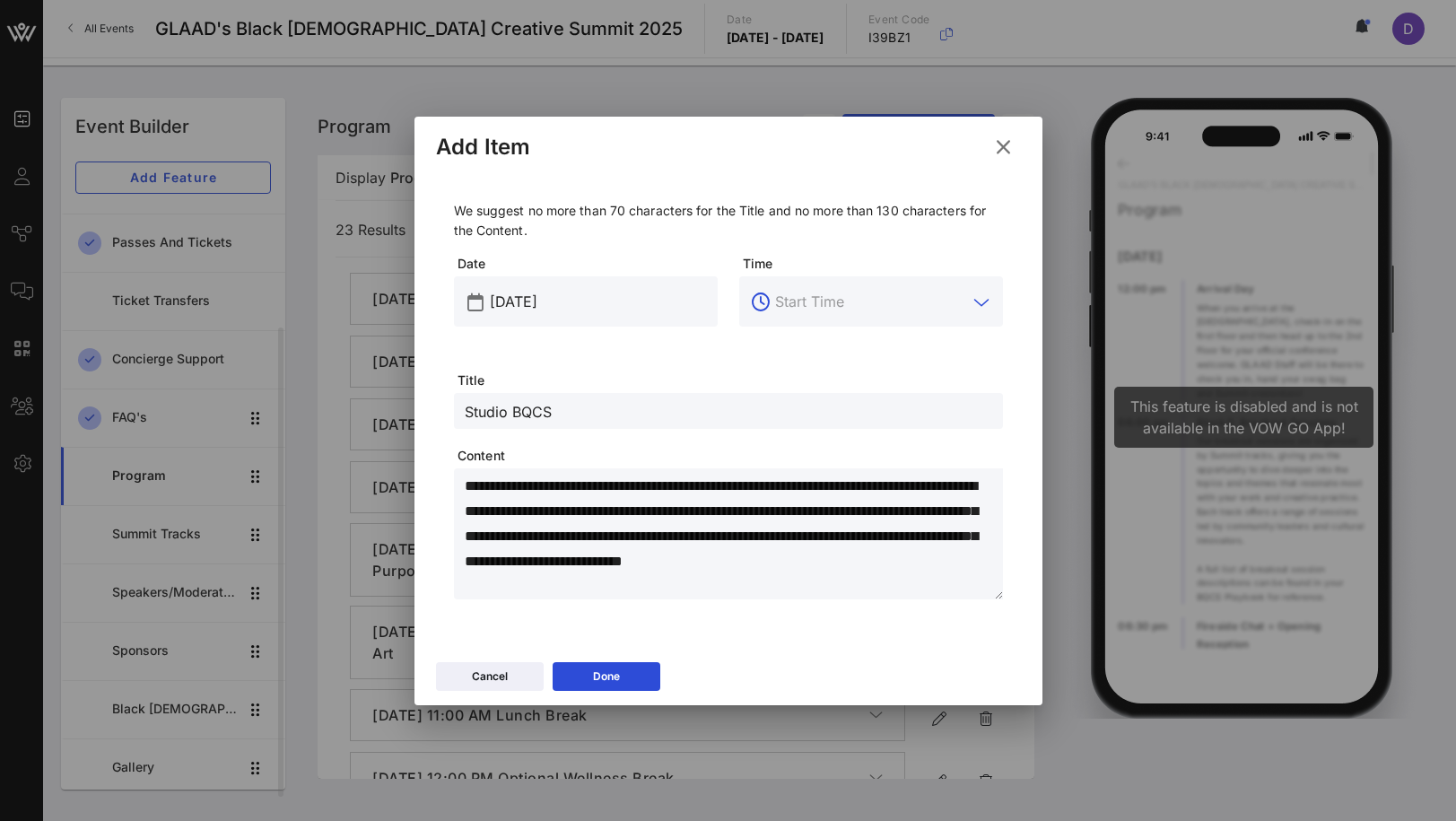
click at [806, 308] on input "text" at bounding box center [871, 301] width 192 height 28
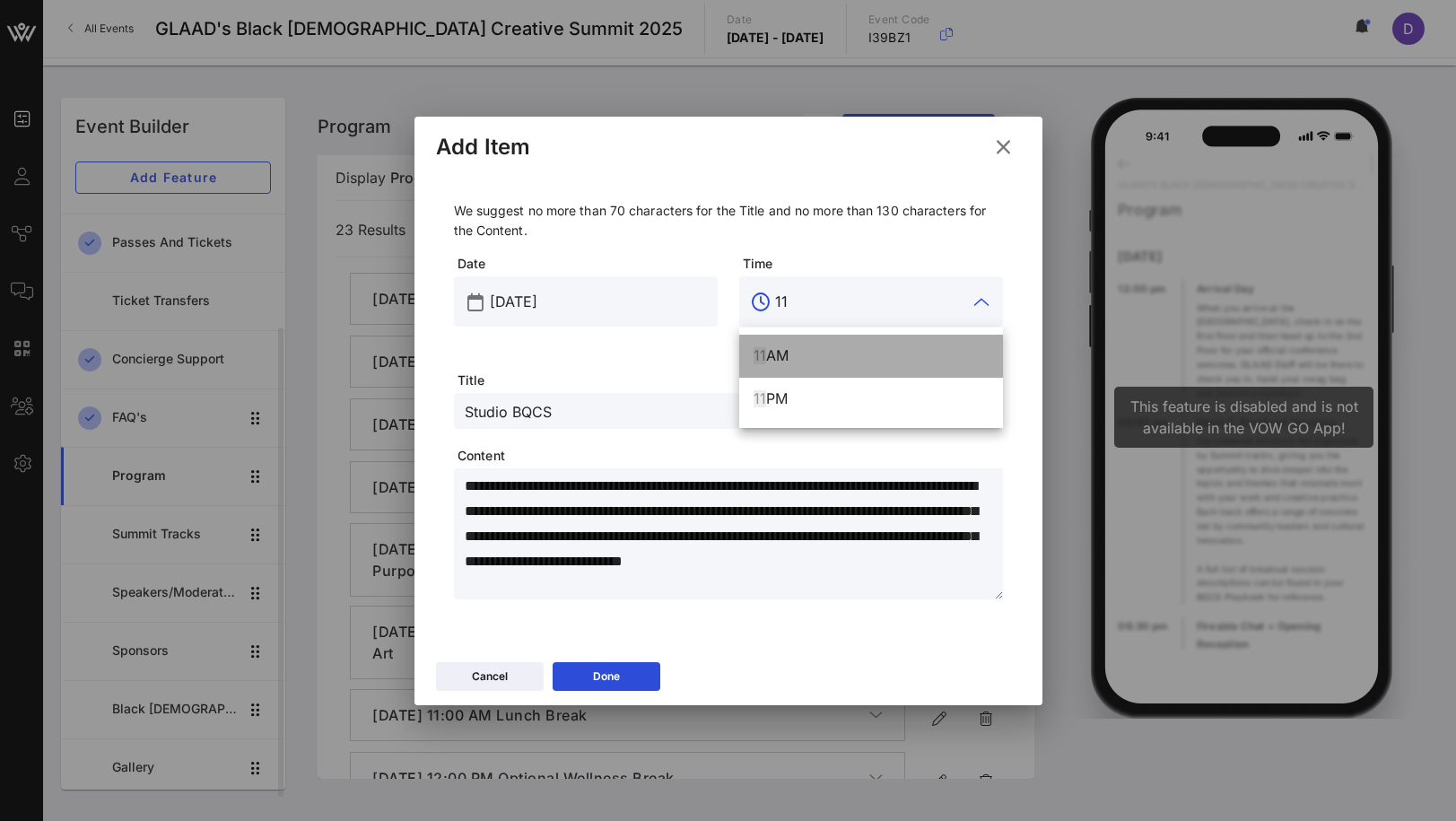
click at [795, 351] on div "11 AM" at bounding box center [871, 355] width 235 height 17
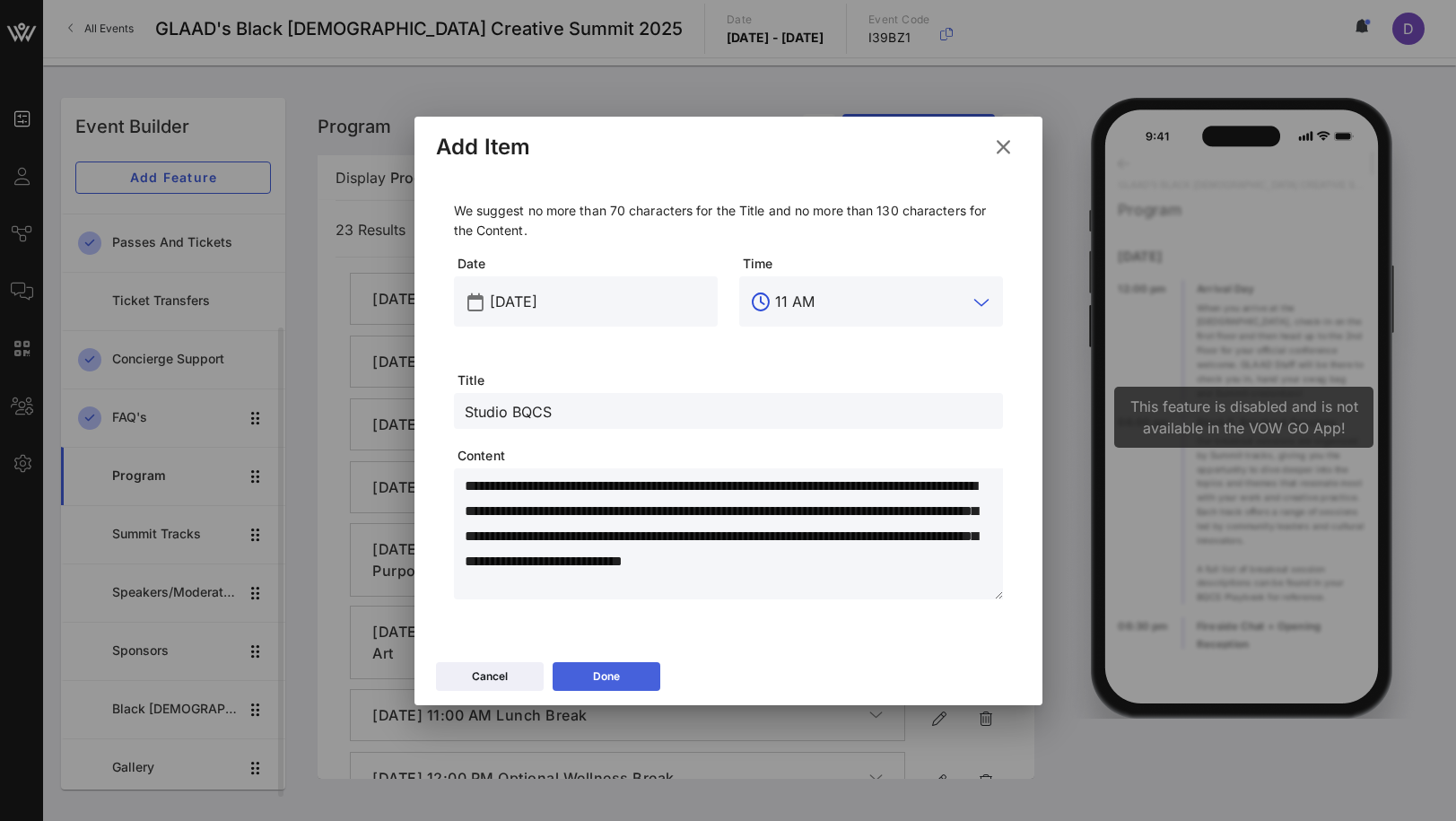
click at [634, 678] on button "Done" at bounding box center [606, 676] width 108 height 28
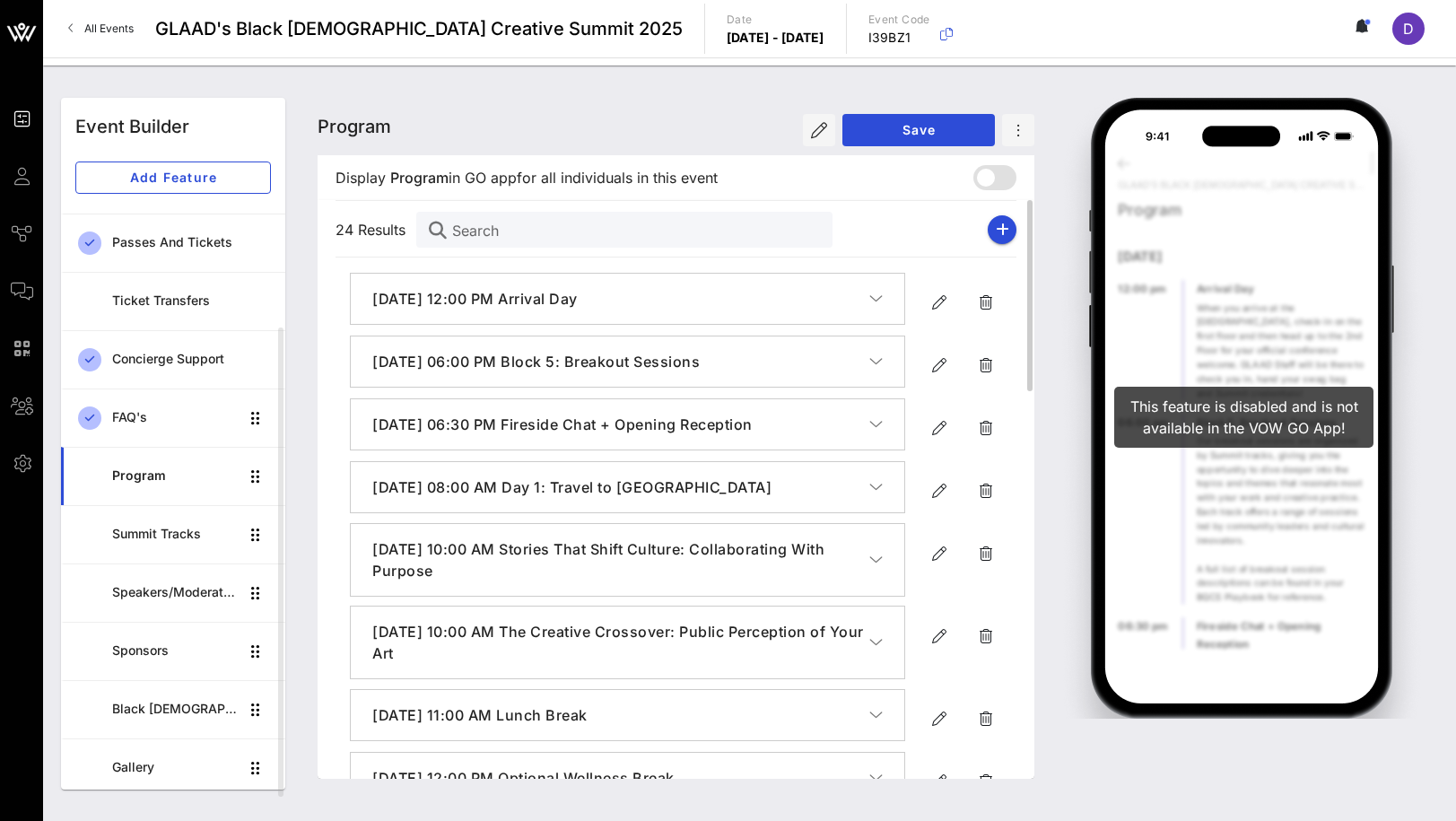
click at [1017, 218] on div "24 Results Search [DATE] 12:00 PM Arrival Day When you arrive at the Sofitel, c…" at bounding box center [676, 489] width 717 height 579
click at [1015, 218] on div "24 Results Search" at bounding box center [676, 229] width 681 height 58
click at [1001, 233] on icon "button" at bounding box center [1002, 230] width 14 height 15
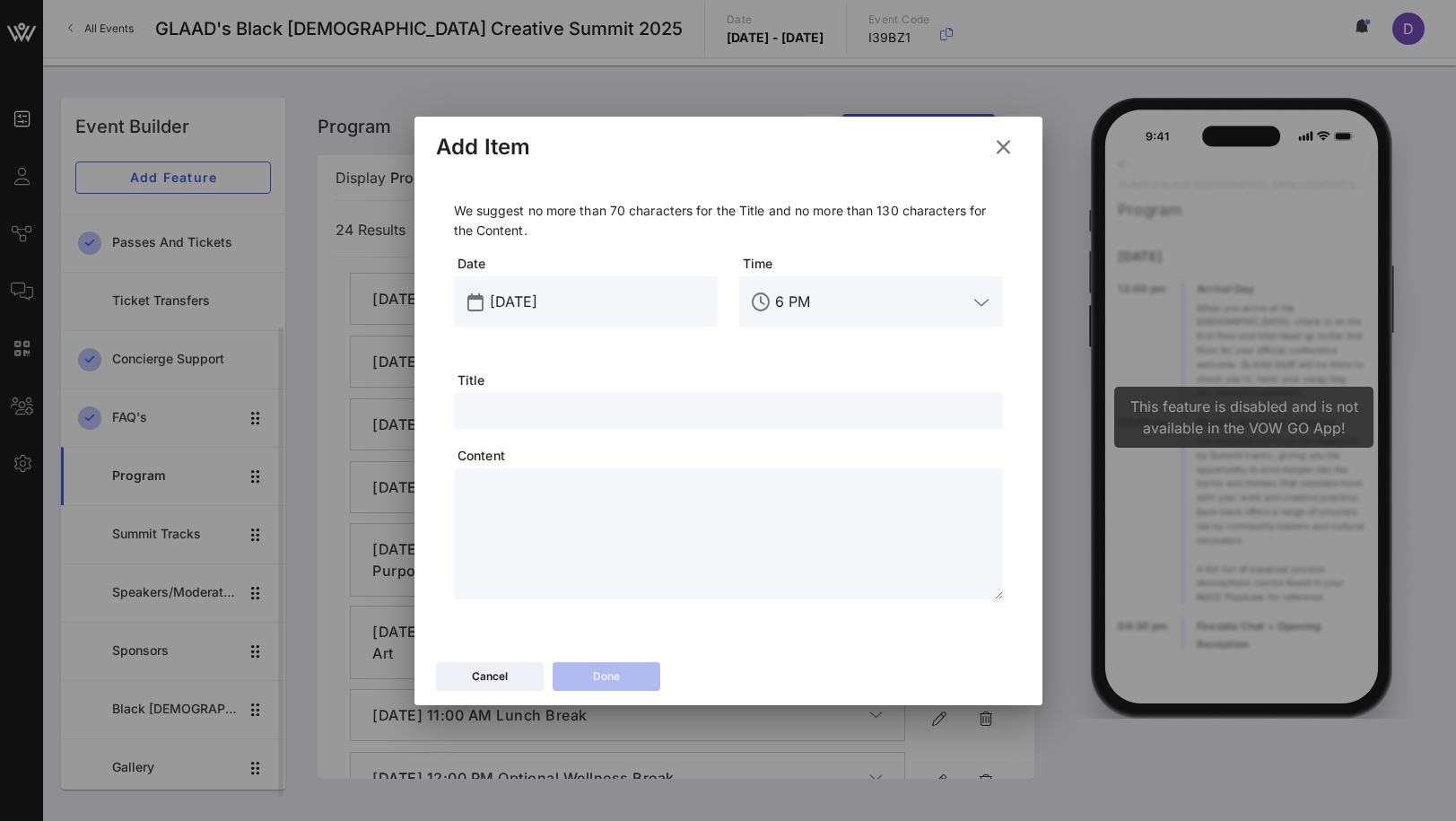
click at [654, 540] on textarea at bounding box center [734, 537] width 539 height 126
paste textarea "**********"
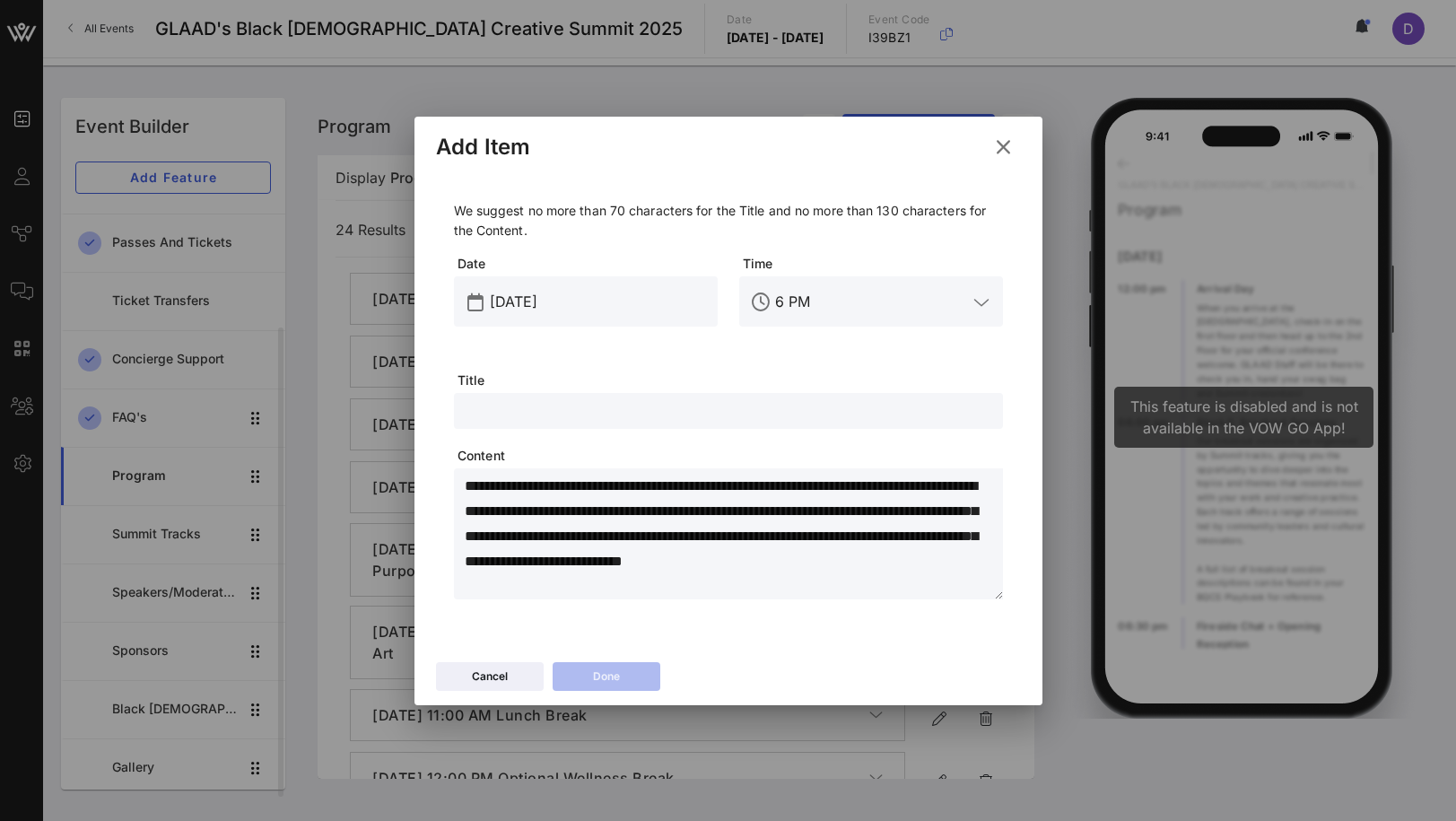
click at [583, 411] on input "text" at bounding box center [728, 411] width 528 height 24
click at [545, 291] on input "[DATE]" at bounding box center [599, 301] width 217 height 28
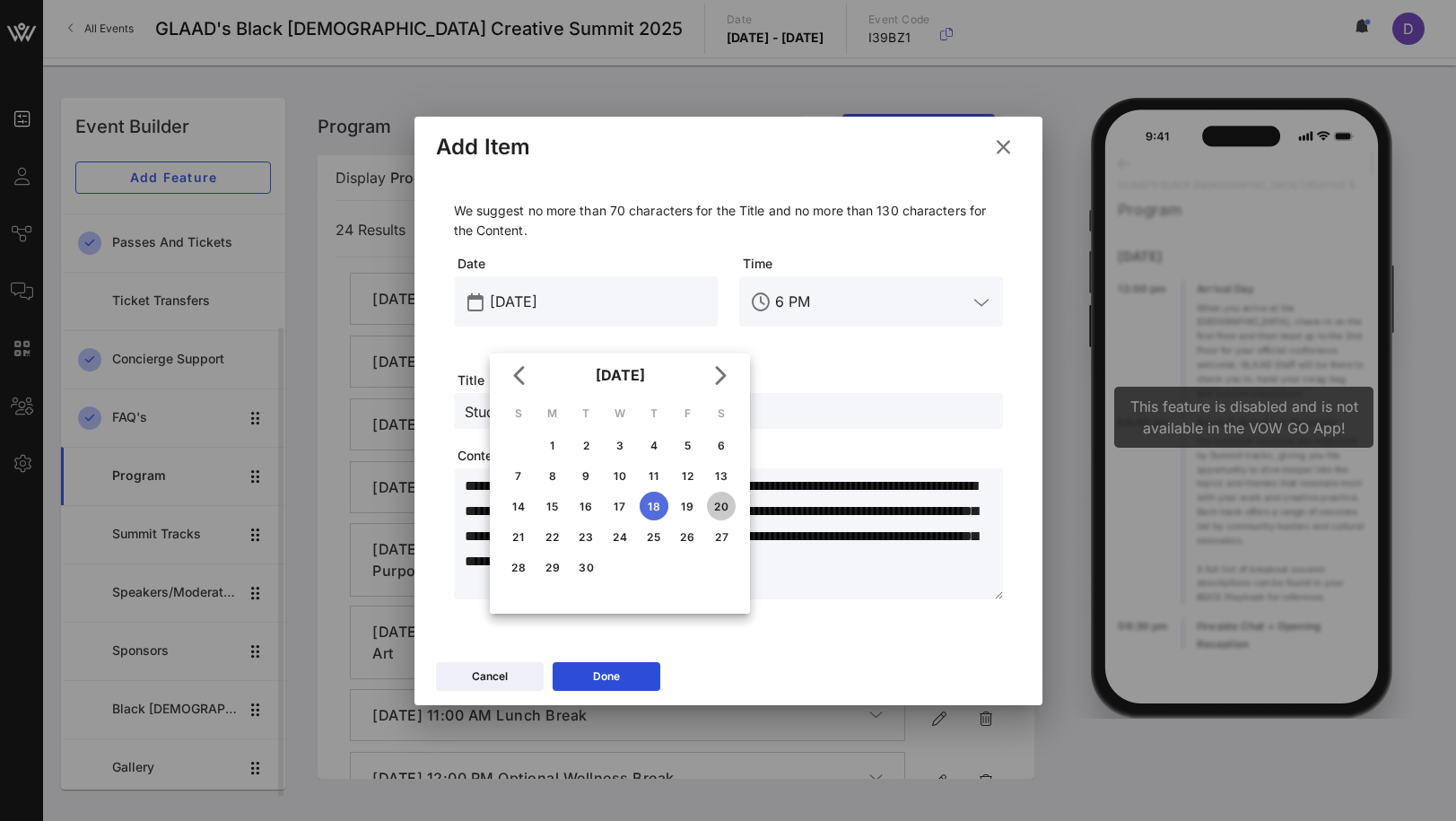
click at [721, 510] on div "20" at bounding box center [720, 506] width 28 height 14
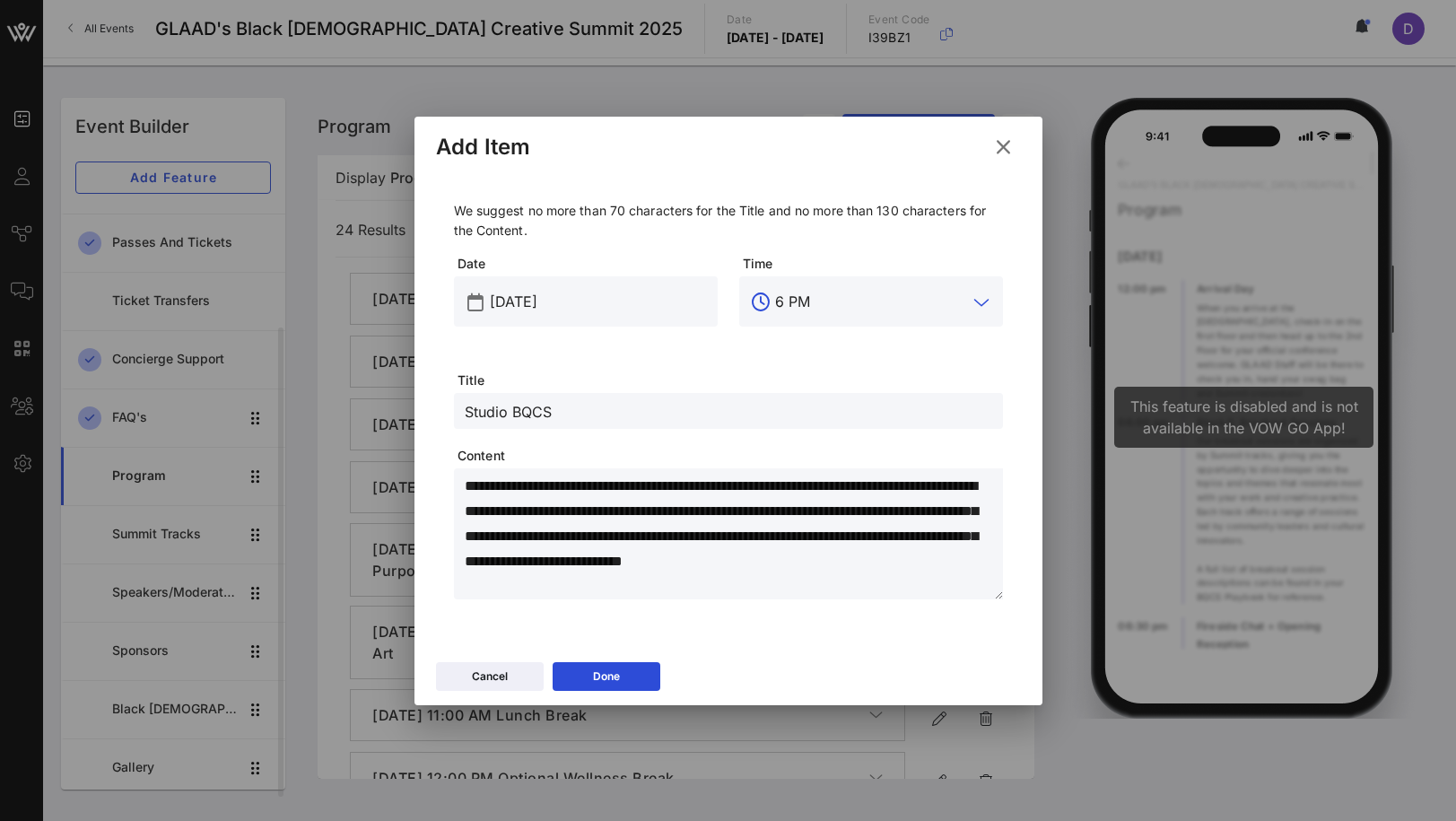
click at [795, 293] on input "6 PM" at bounding box center [871, 301] width 192 height 28
click at [642, 679] on button "Done" at bounding box center [606, 676] width 108 height 28
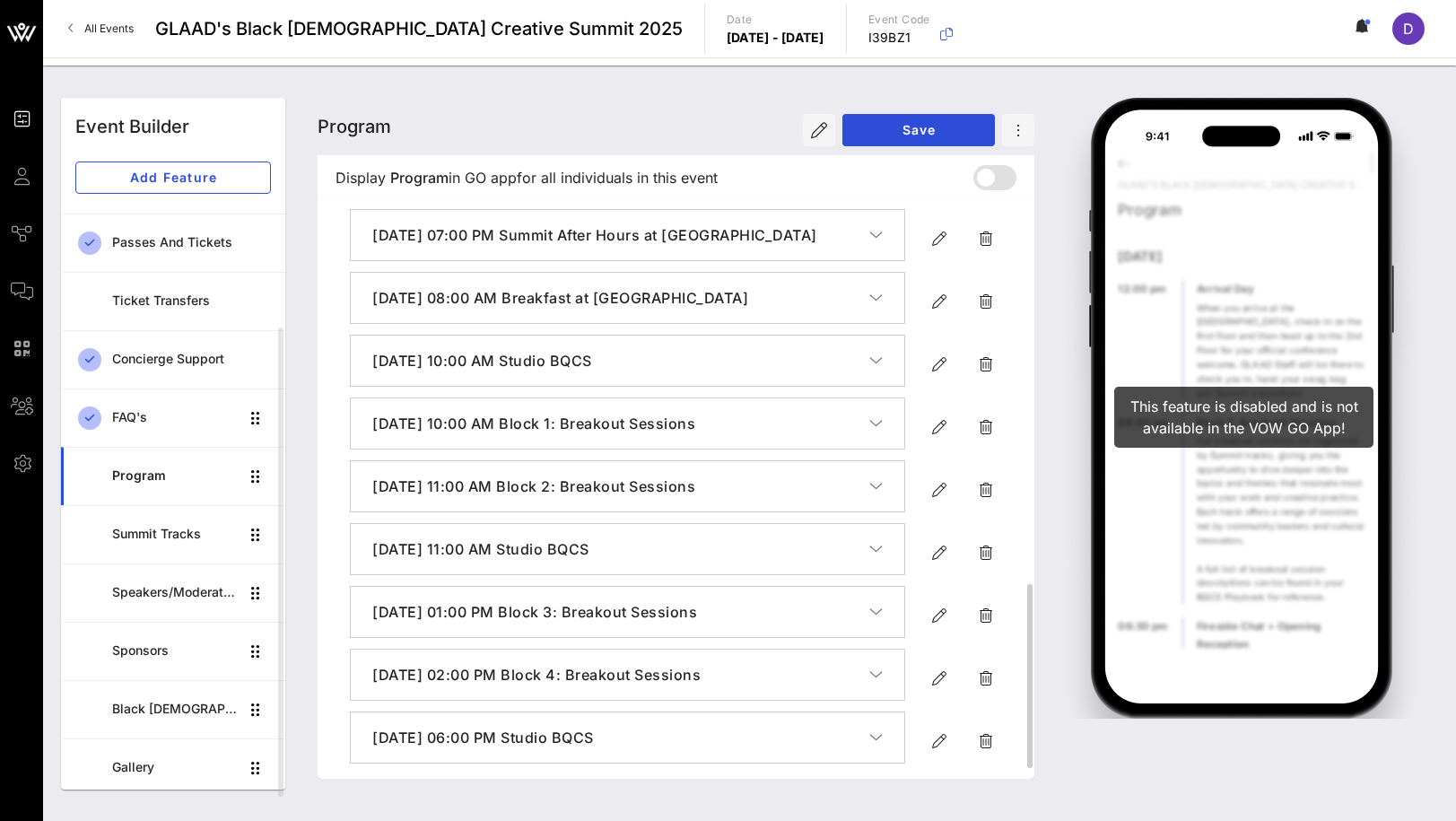
scroll to position [1234, 0]
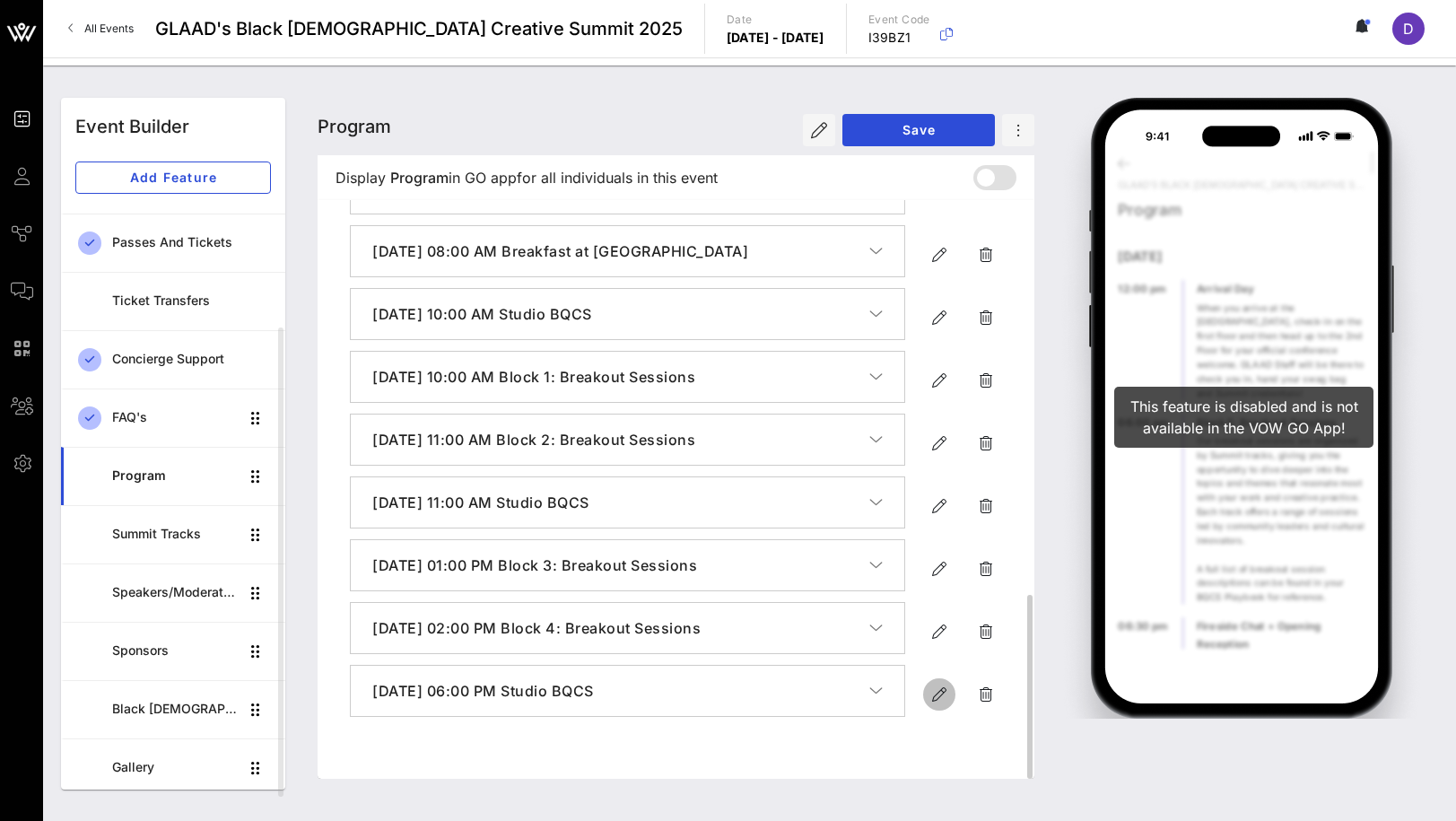
click at [931, 705] on icon "button" at bounding box center [939, 695] width 22 height 22
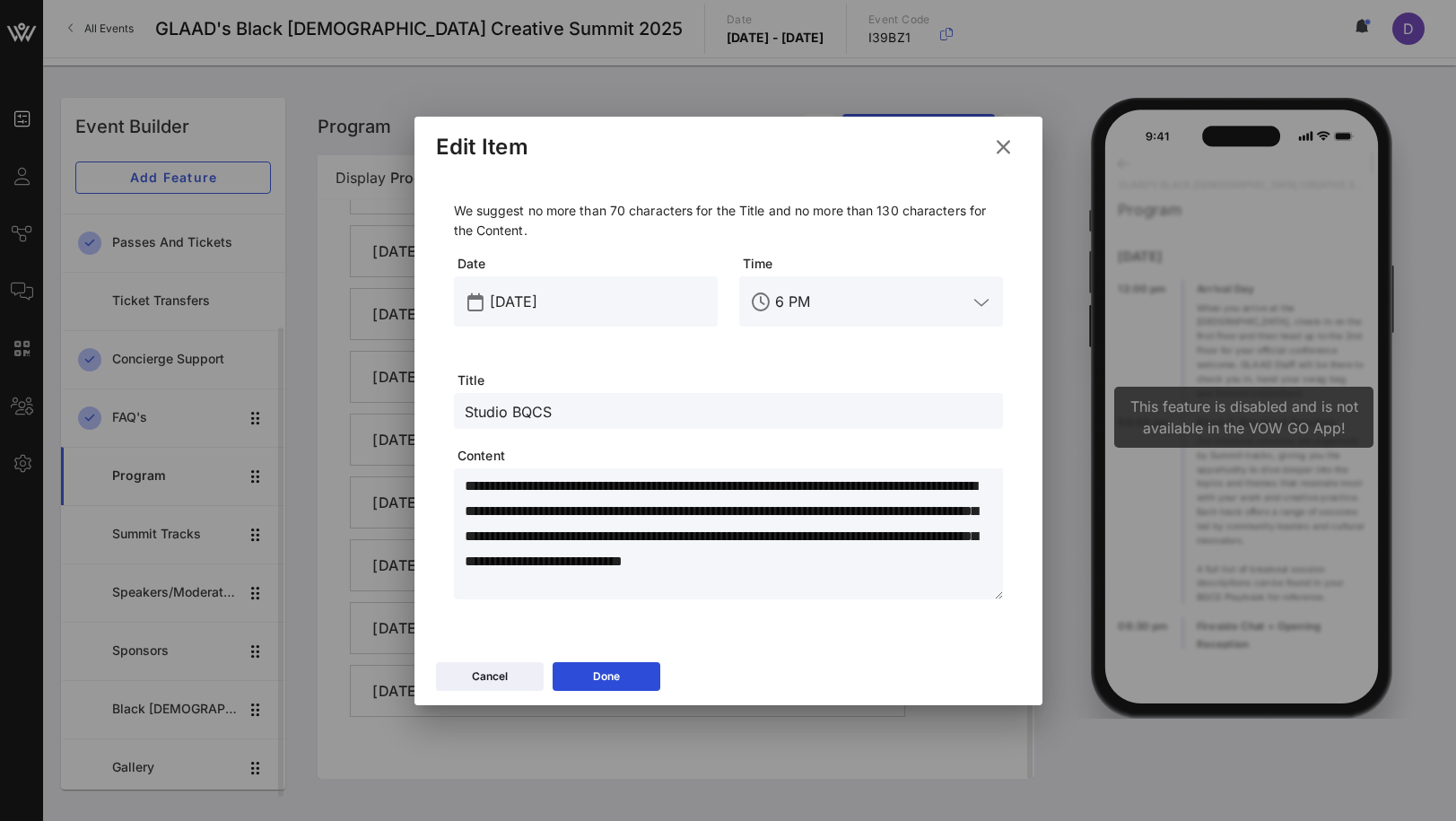
click at [771, 300] on div at bounding box center [763, 302] width 26 height 22
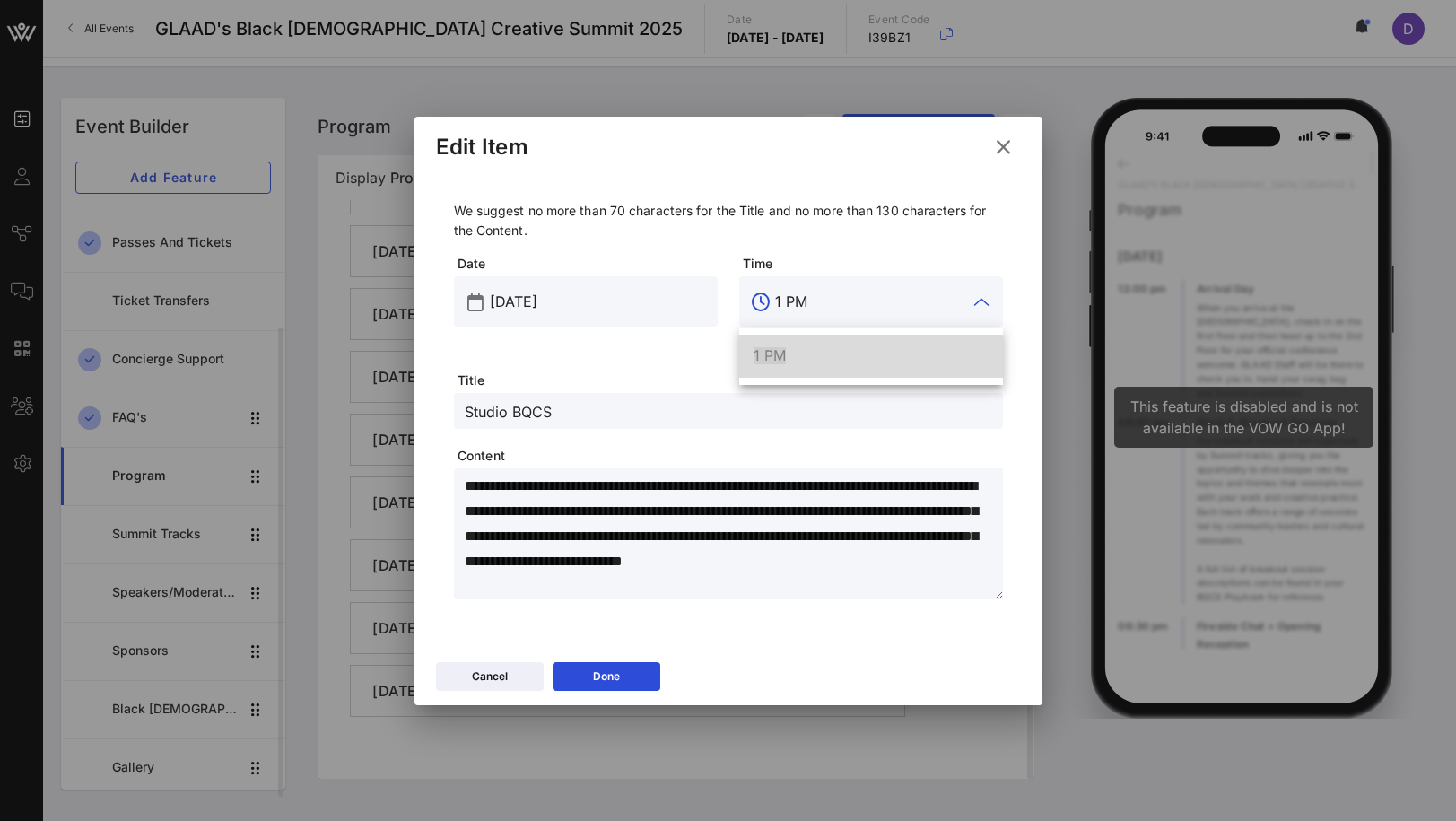
click at [828, 360] on div "1 PM" at bounding box center [871, 355] width 235 height 17
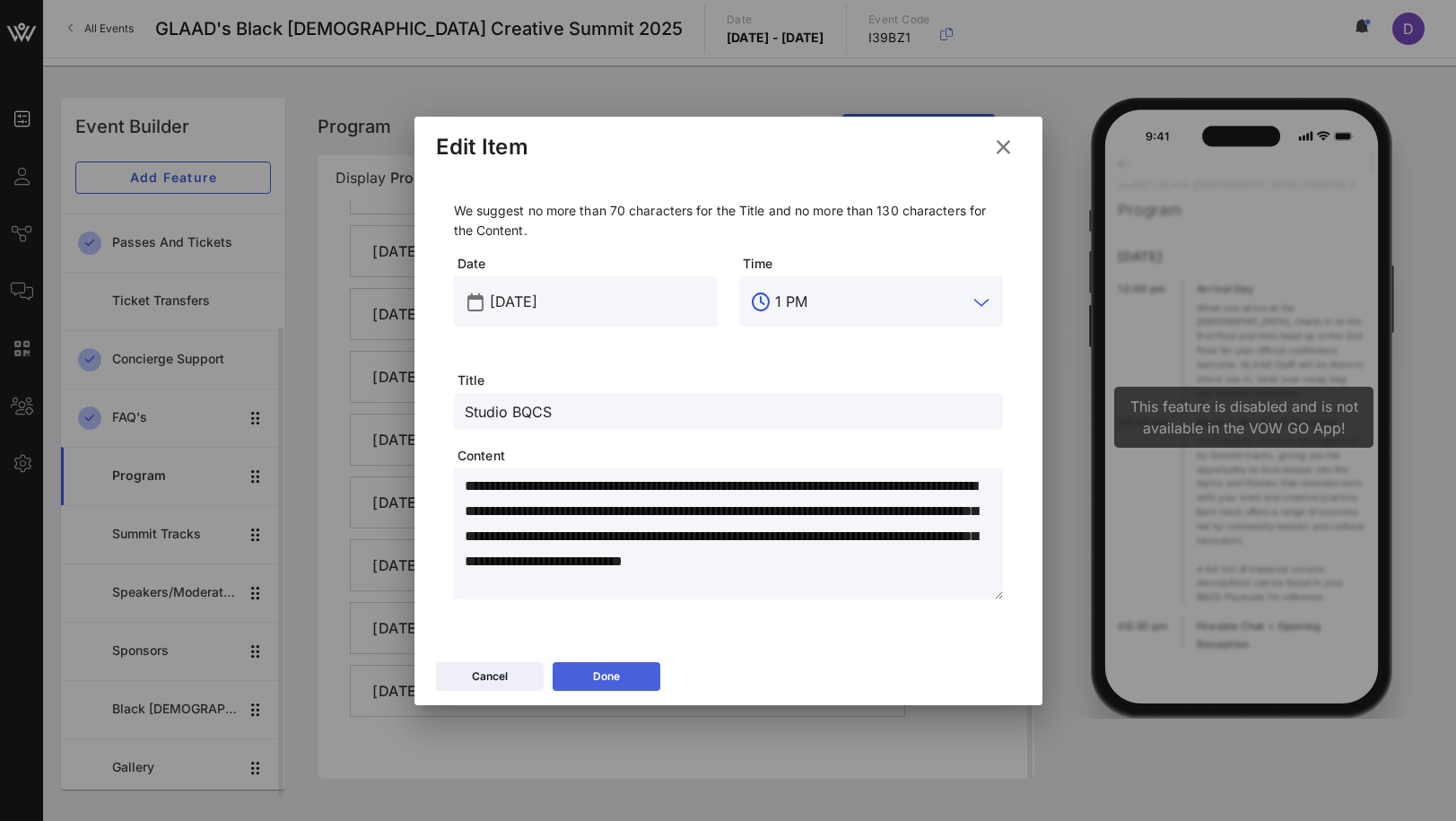
click at [638, 672] on button "Done" at bounding box center [606, 676] width 108 height 28
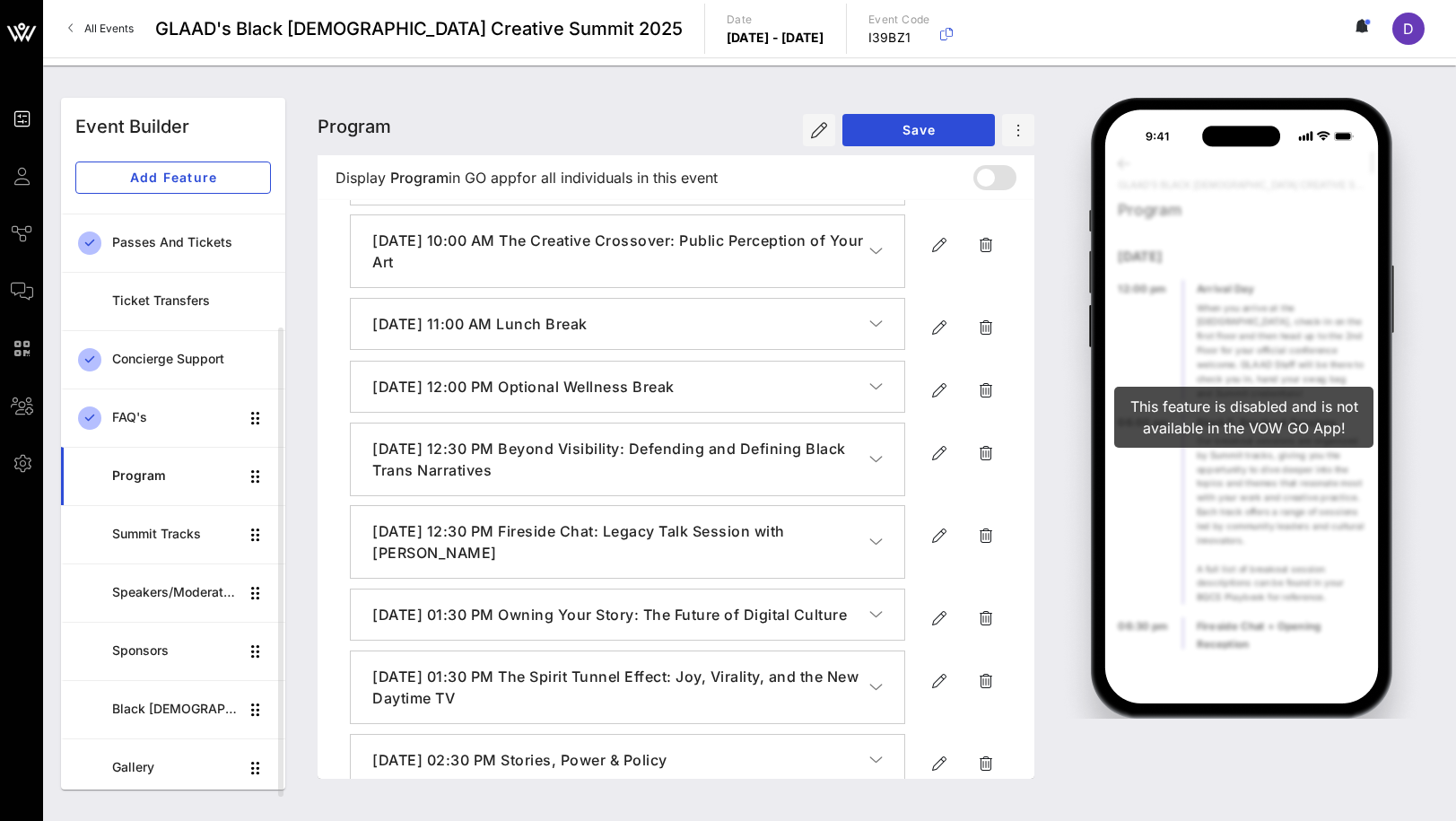
scroll to position [0, 0]
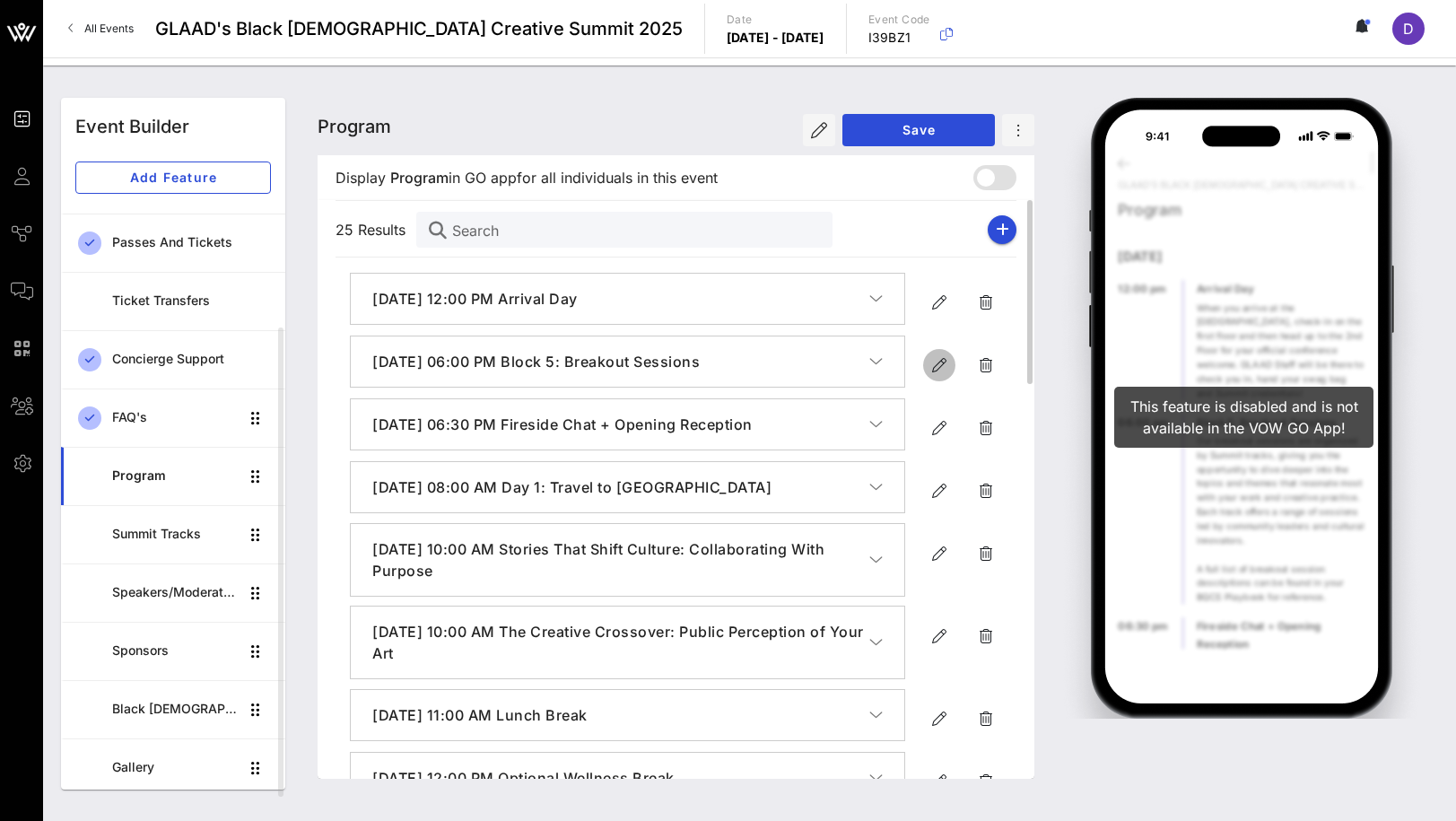
click at [940, 363] on icon "button" at bounding box center [939, 365] width 22 height 22
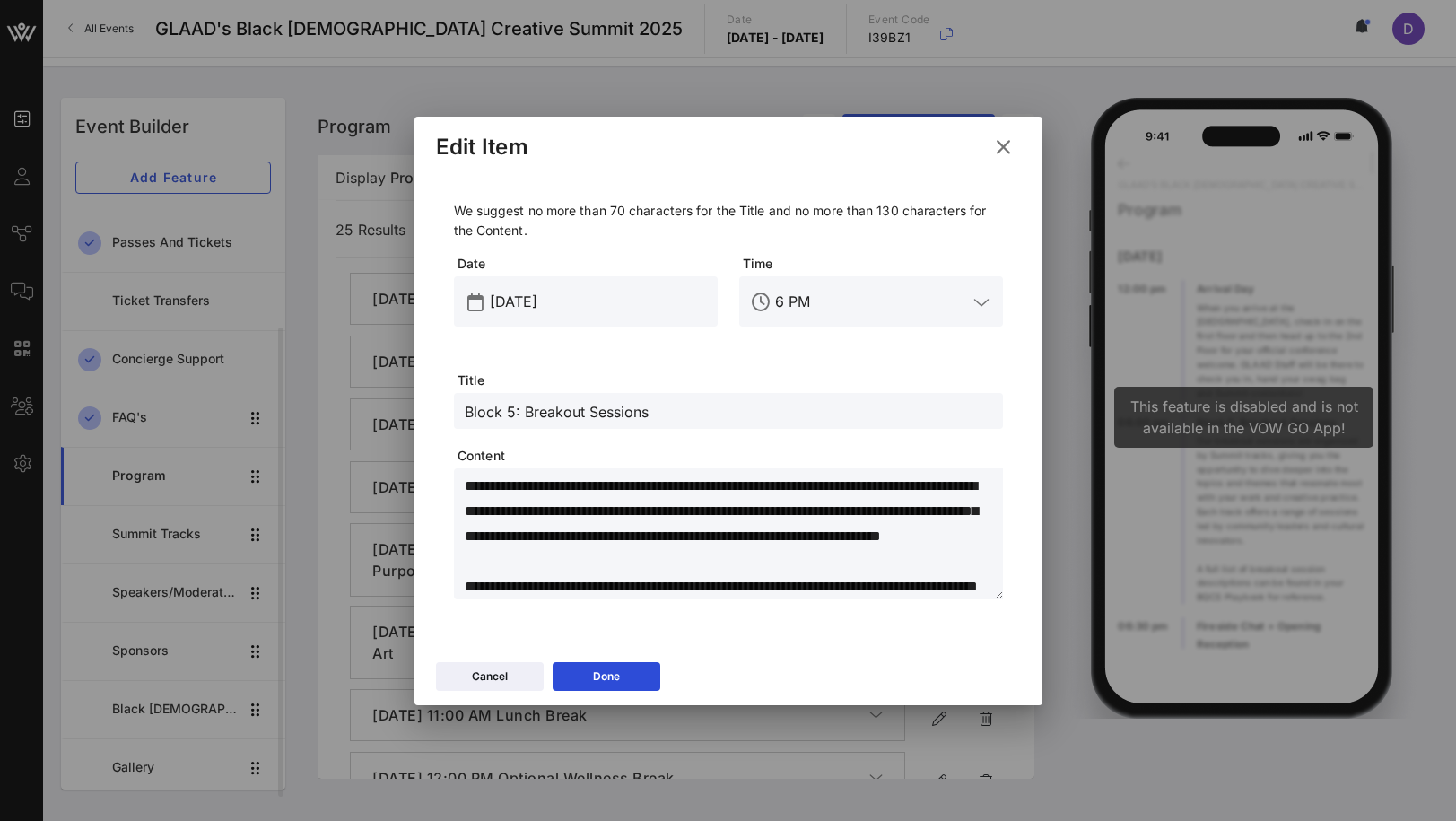
click at [536, 305] on input "[DATE]" at bounding box center [599, 301] width 217 height 28
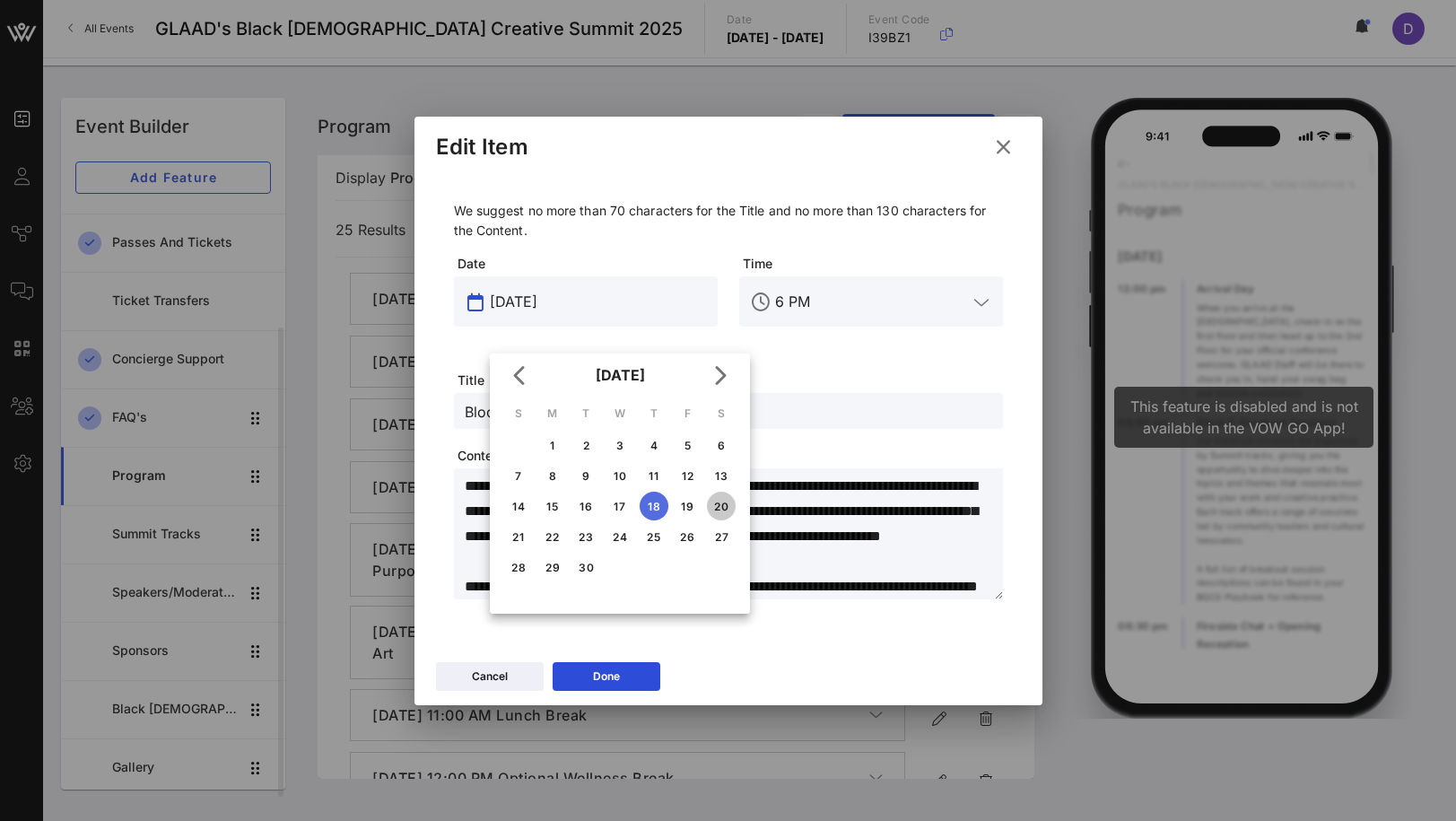
click at [723, 502] on div "20" at bounding box center [720, 506] width 28 height 14
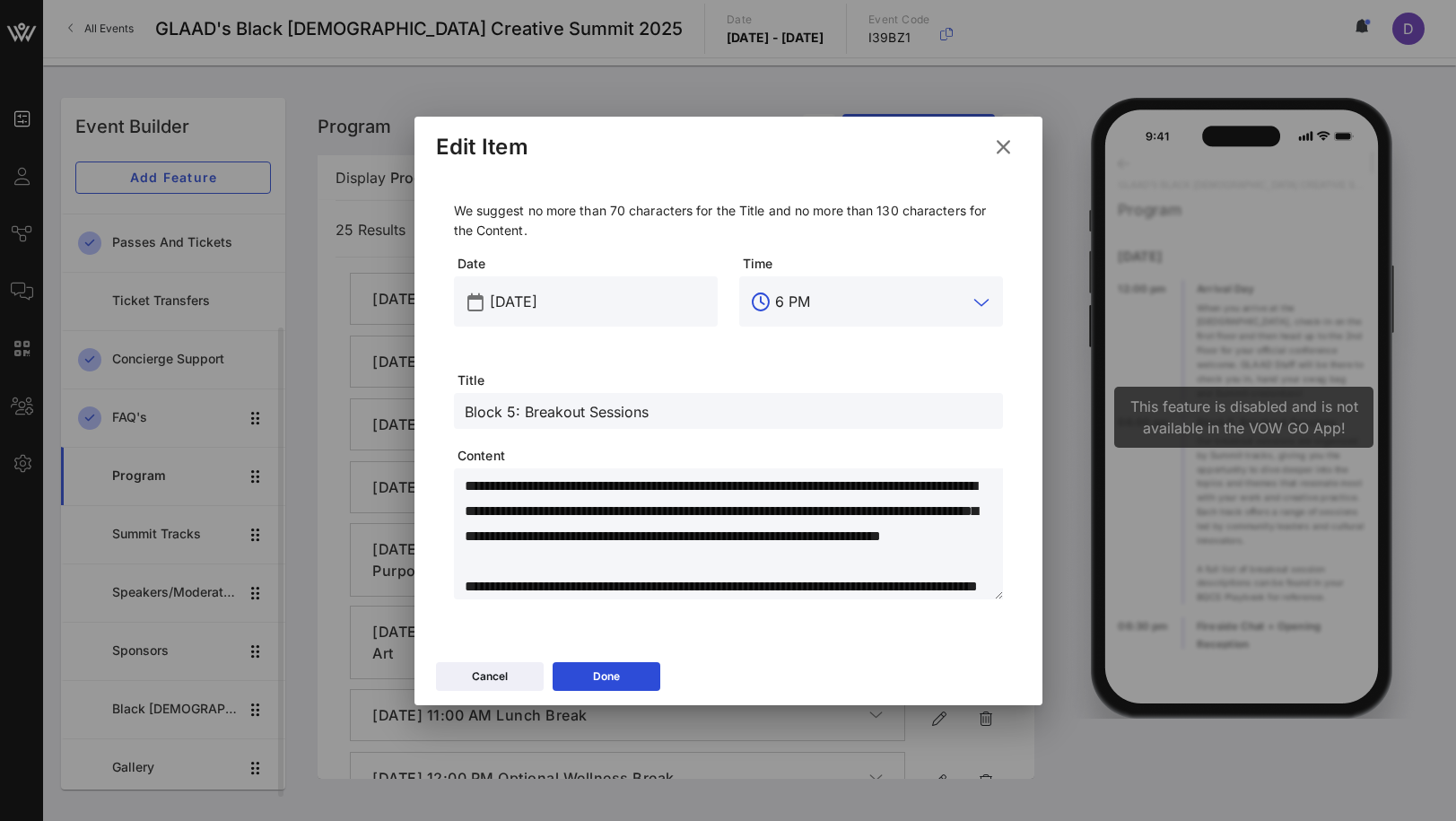
click at [781, 308] on input "6 PM" at bounding box center [871, 301] width 192 height 28
click at [814, 353] on div "3 PM" at bounding box center [871, 355] width 235 height 17
click at [631, 678] on button "Done" at bounding box center [606, 676] width 108 height 28
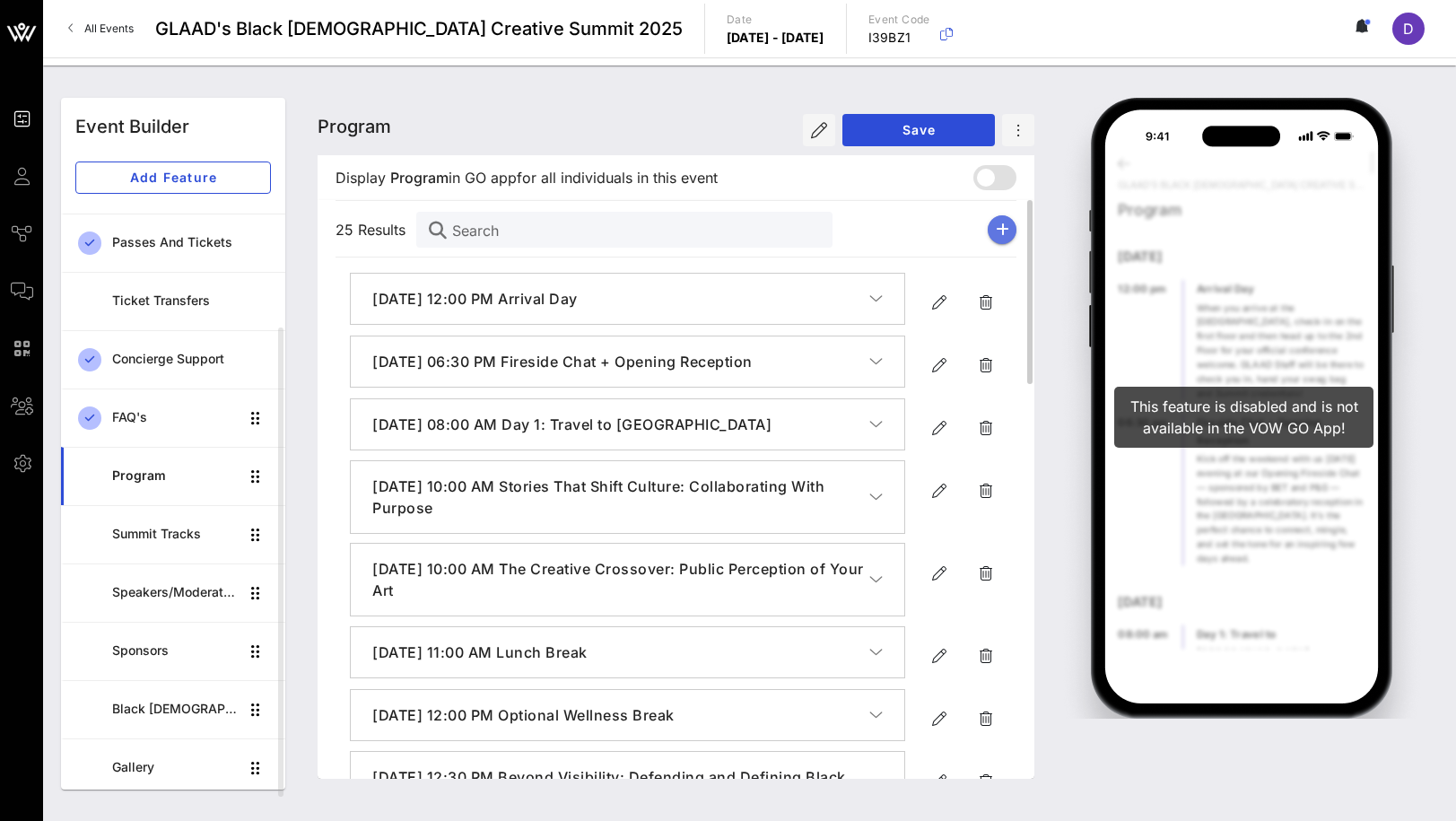
click at [1000, 235] on icon "button" at bounding box center [1002, 230] width 14 height 15
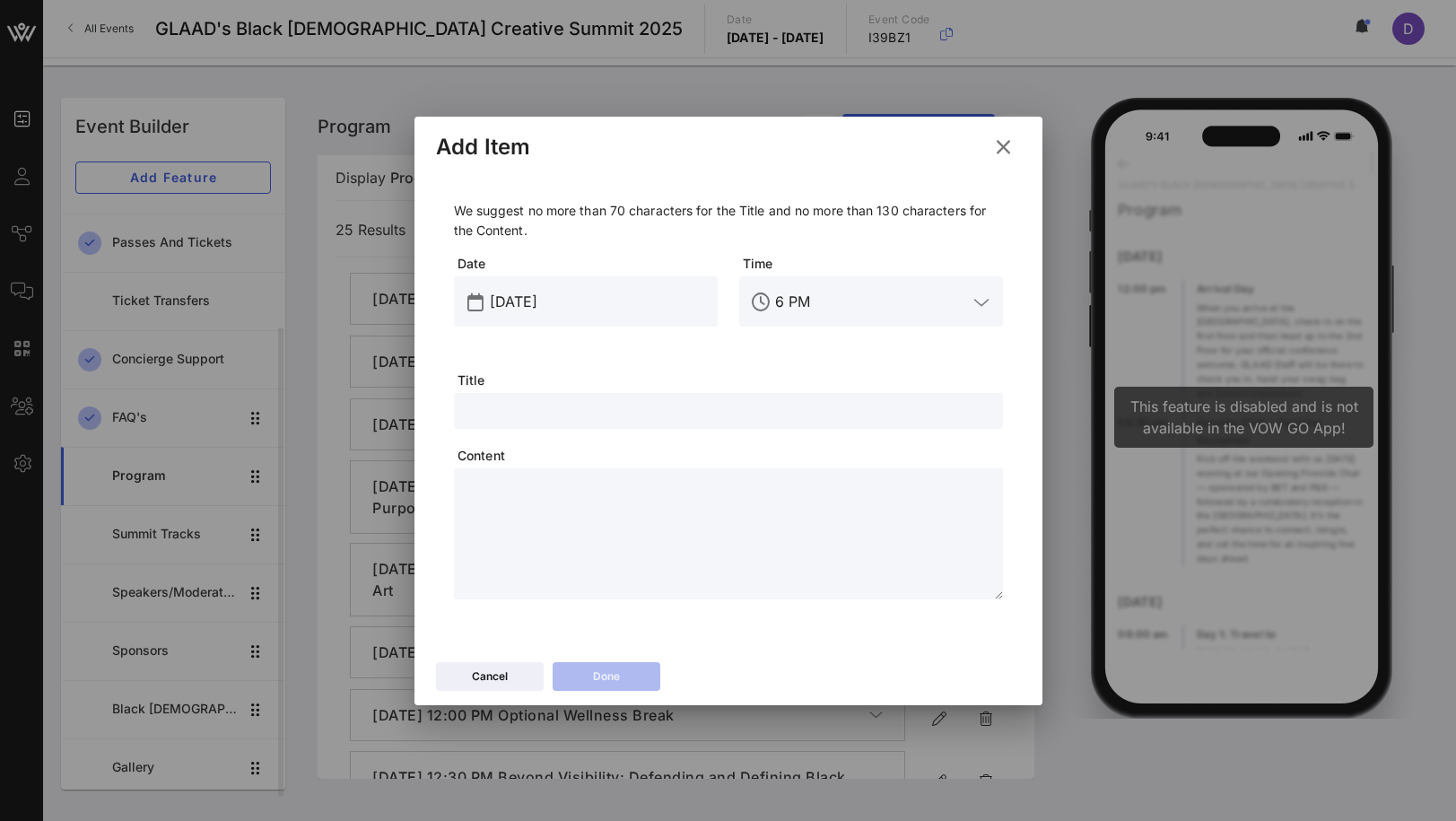
click at [580, 536] on textarea at bounding box center [734, 537] width 539 height 126
paste textarea "**********"
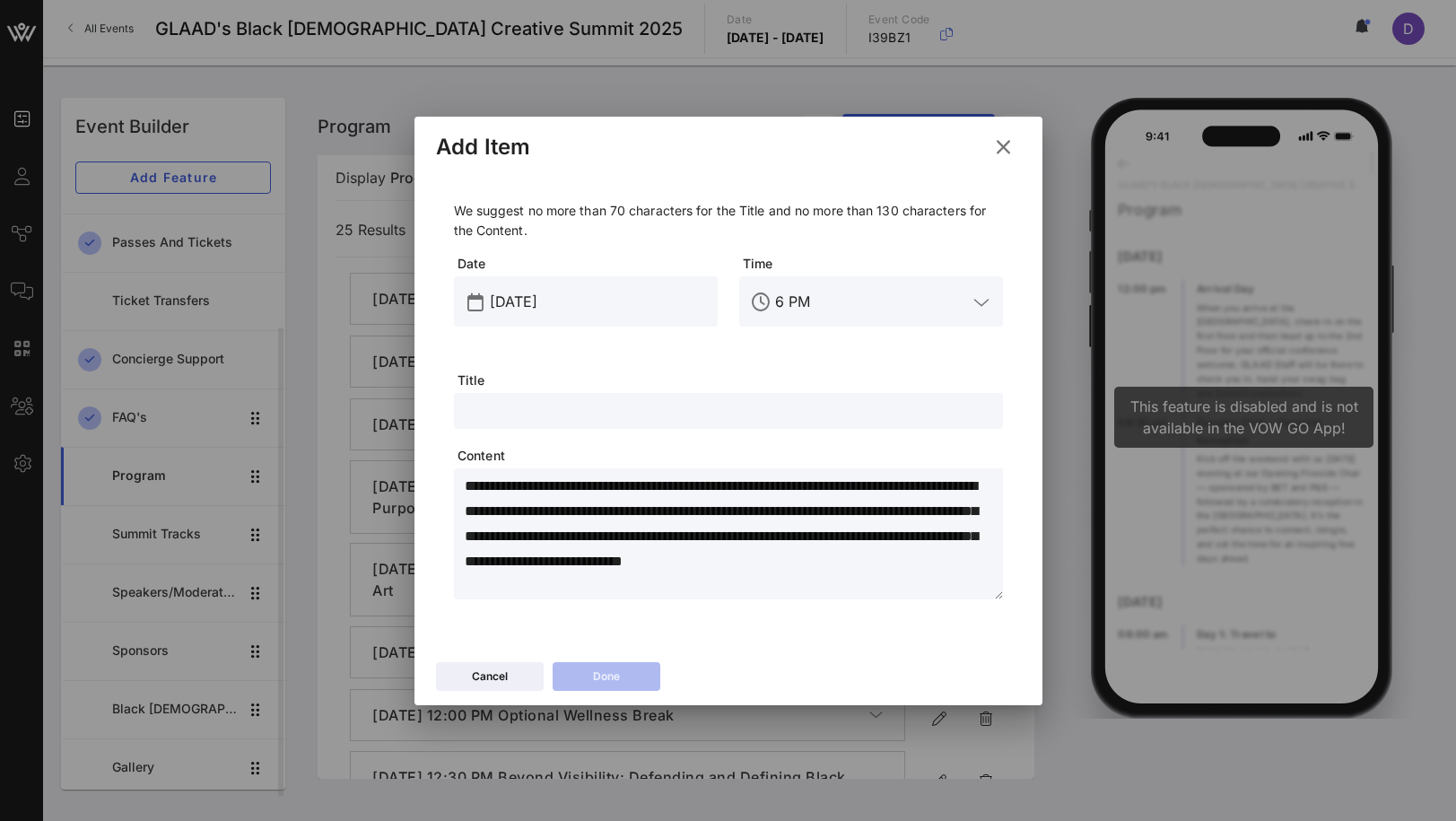
click at [546, 419] on input "text" at bounding box center [728, 411] width 528 height 24
click at [534, 304] on input "[DATE]" at bounding box center [599, 301] width 217 height 28
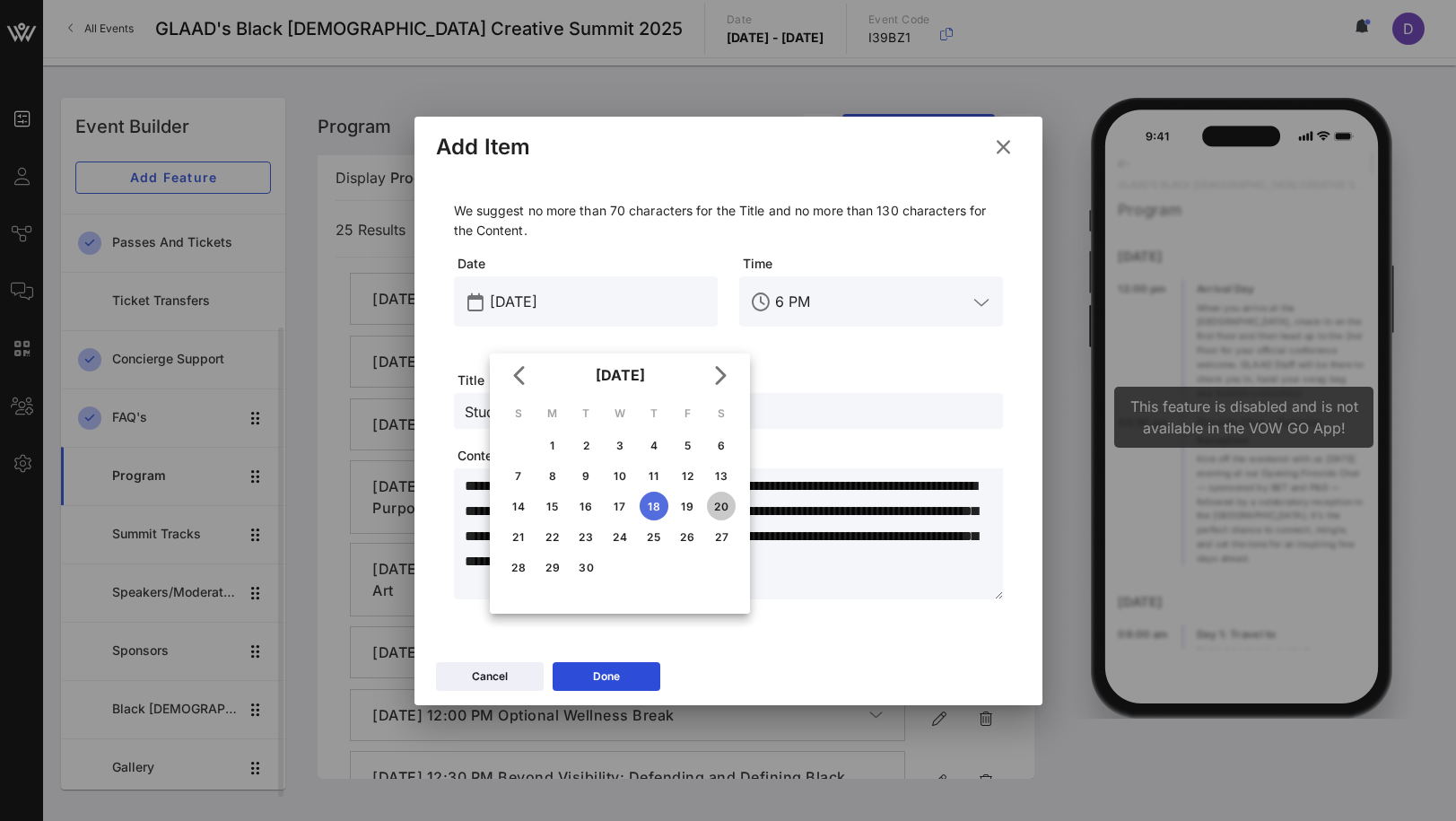
click at [731, 503] on div "20" at bounding box center [720, 506] width 28 height 14
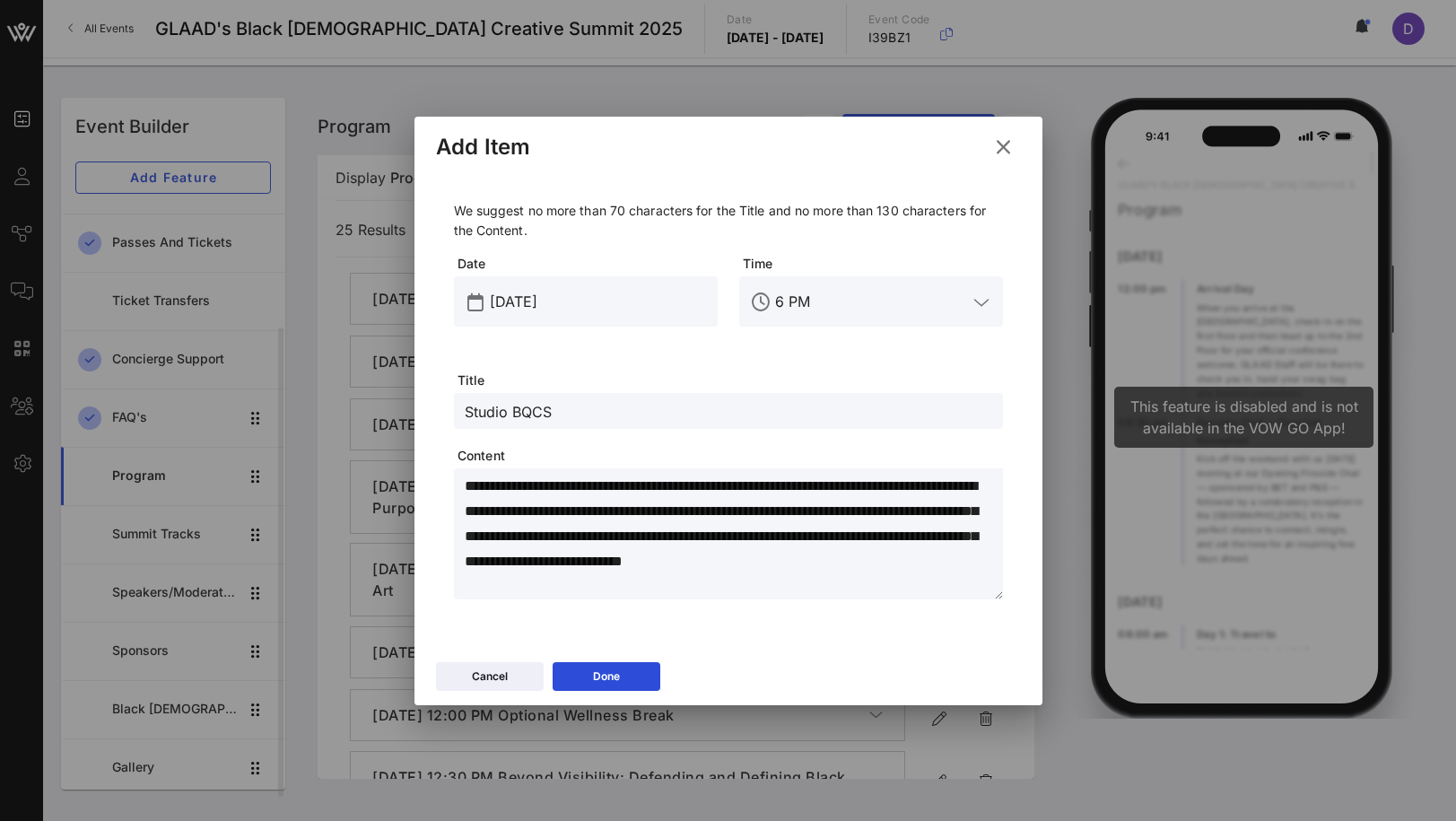
click at [827, 264] on span "Time" at bounding box center [873, 264] width 260 height 18
click at [804, 298] on input "6 PM" at bounding box center [871, 301] width 192 height 28
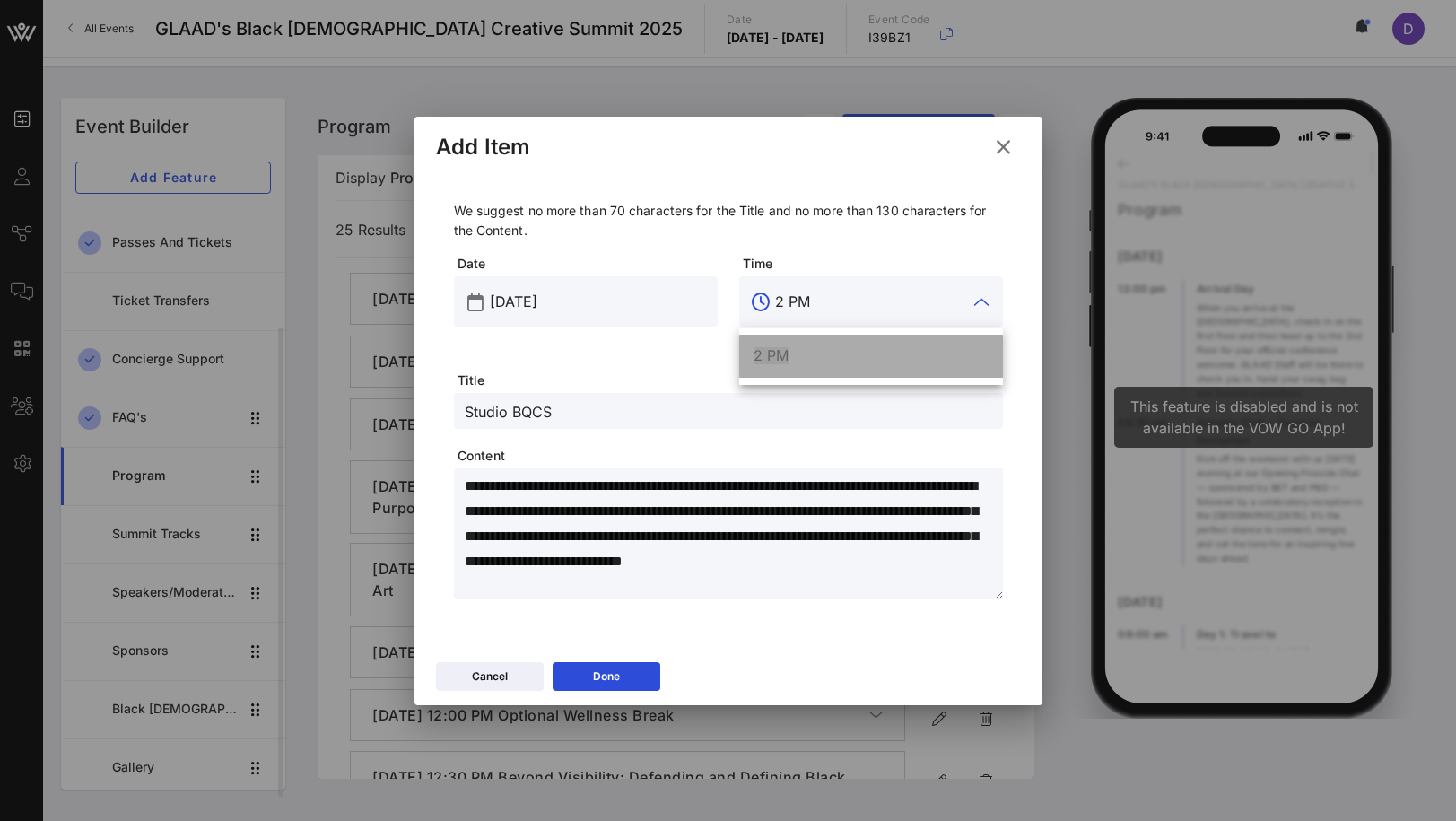
click at [796, 355] on div "2 PM" at bounding box center [871, 355] width 235 height 17
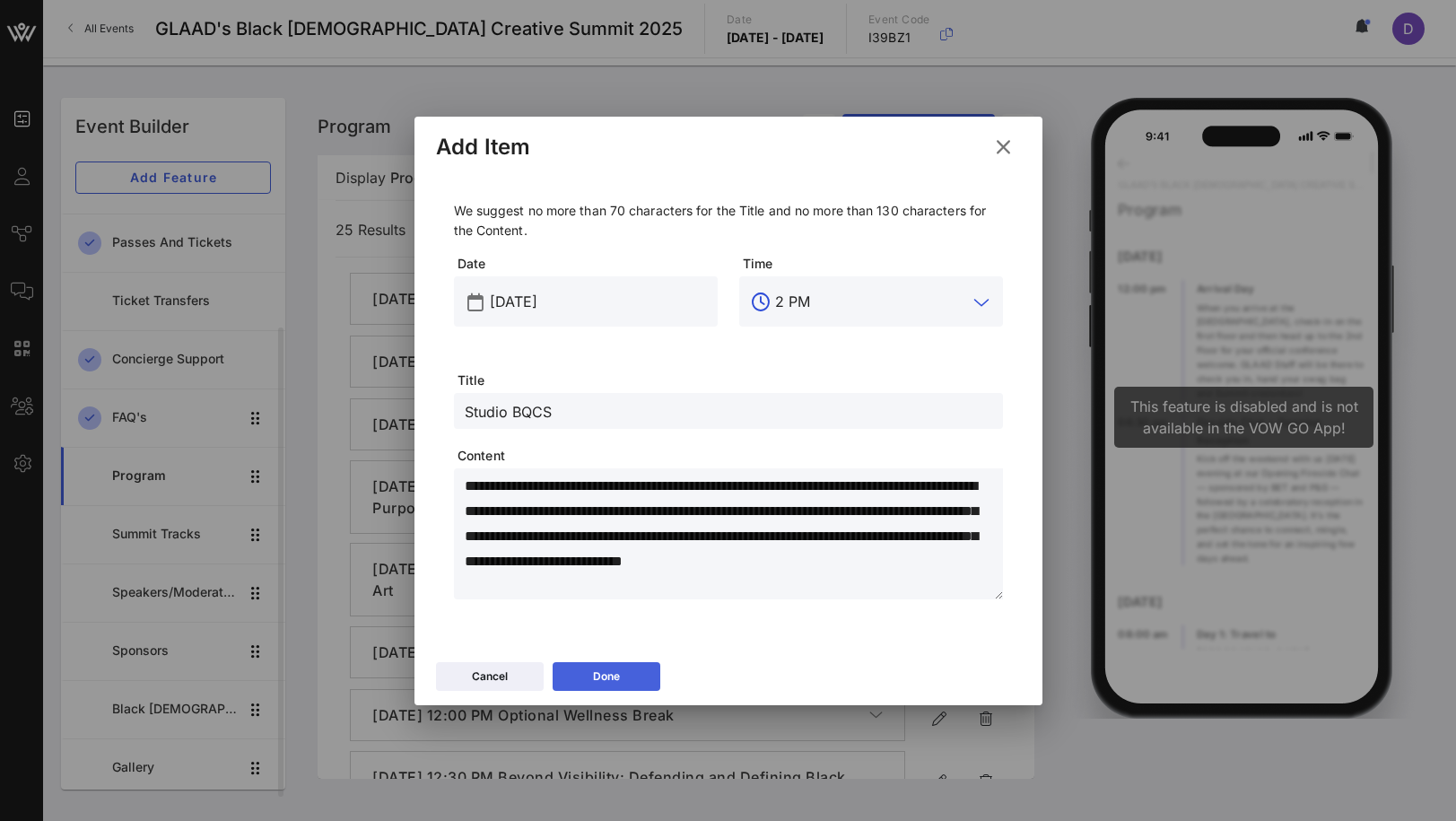
click at [612, 684] on div "Done" at bounding box center [606, 677] width 26 height 18
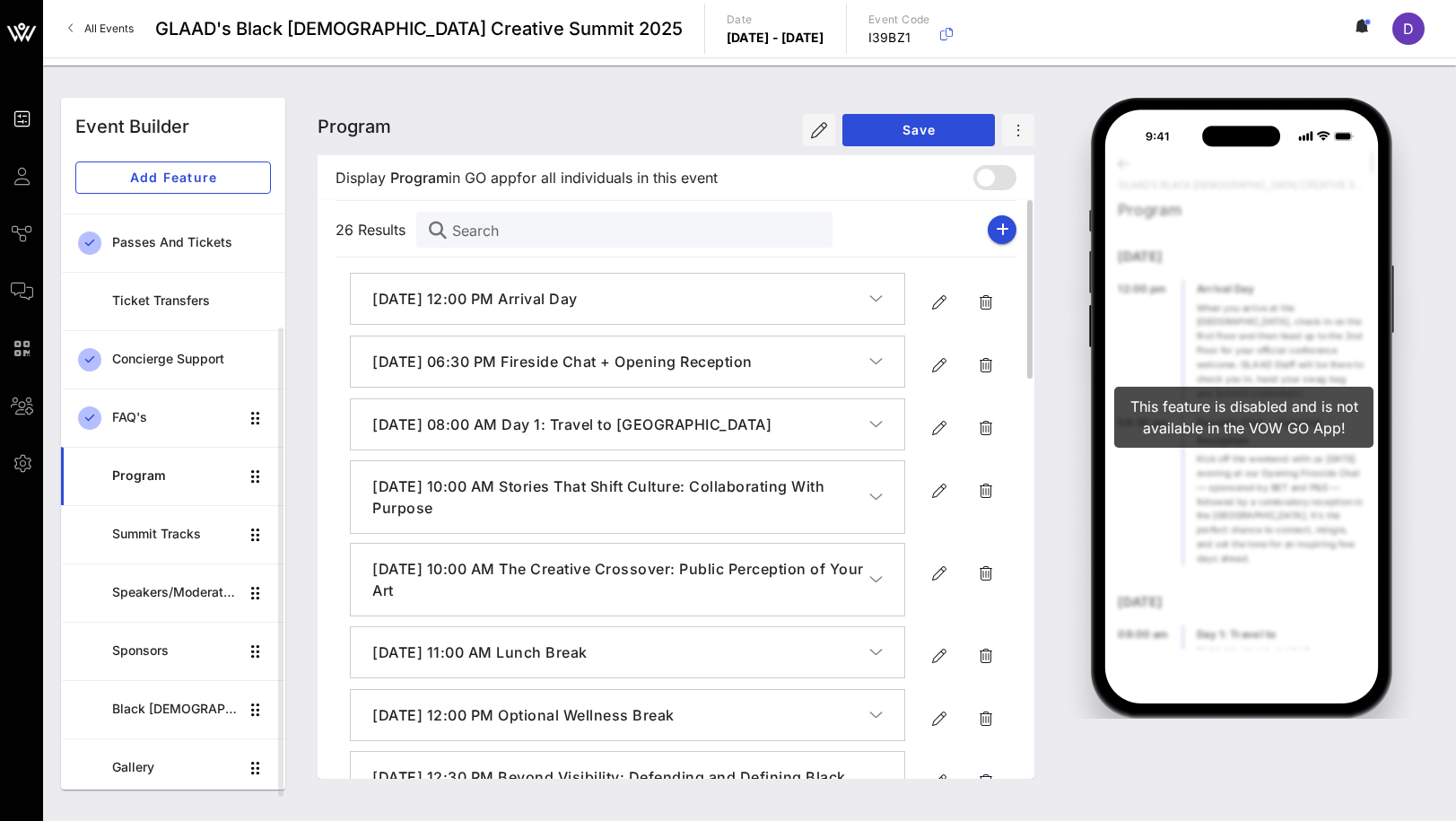
click at [1011, 215] on div "26 Results Search" at bounding box center [676, 229] width 681 height 58
click at [1008, 220] on button "button" at bounding box center [1001, 229] width 28 height 28
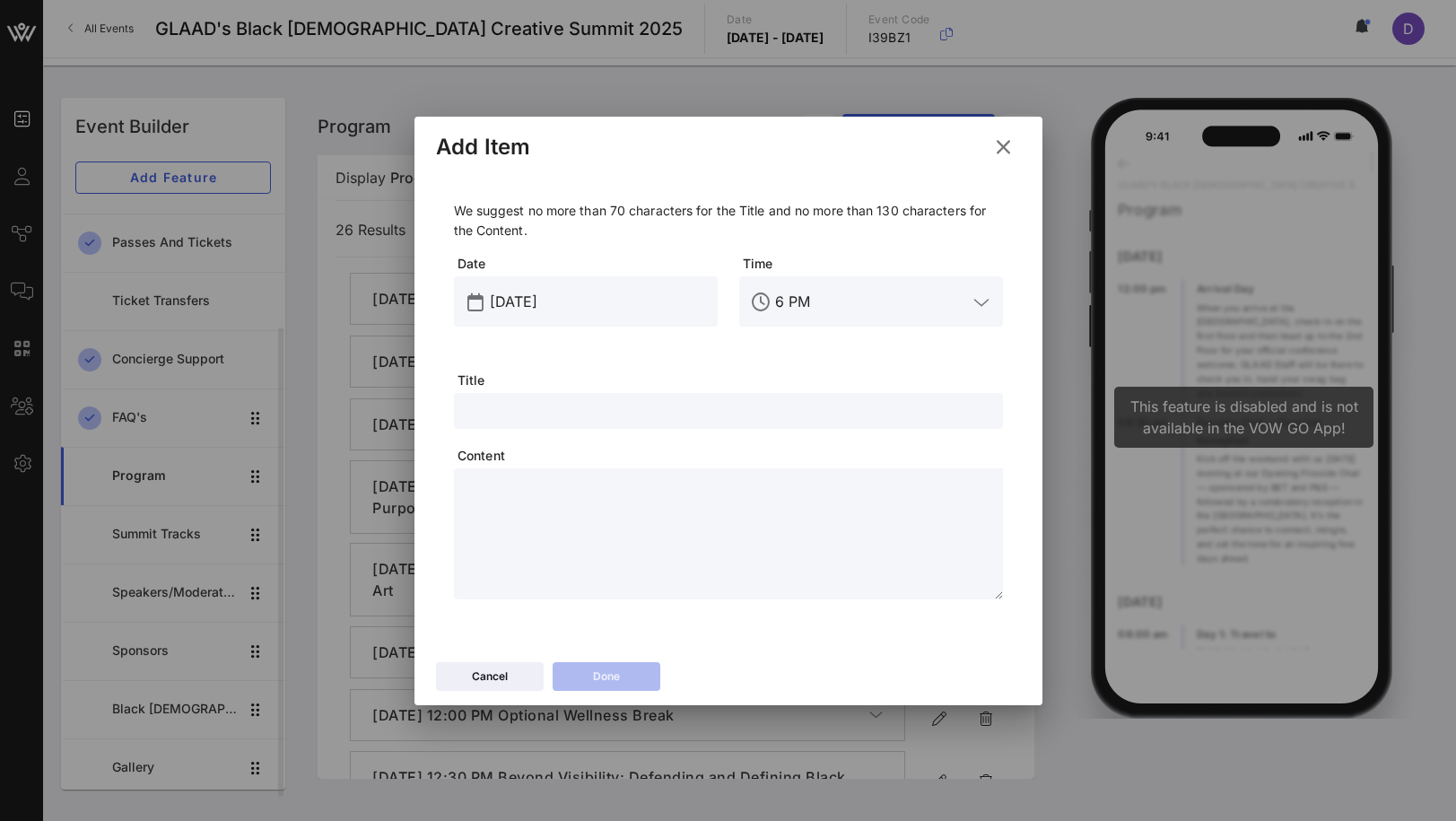
click at [667, 540] on textarea at bounding box center [734, 537] width 539 height 126
paste textarea "**********"
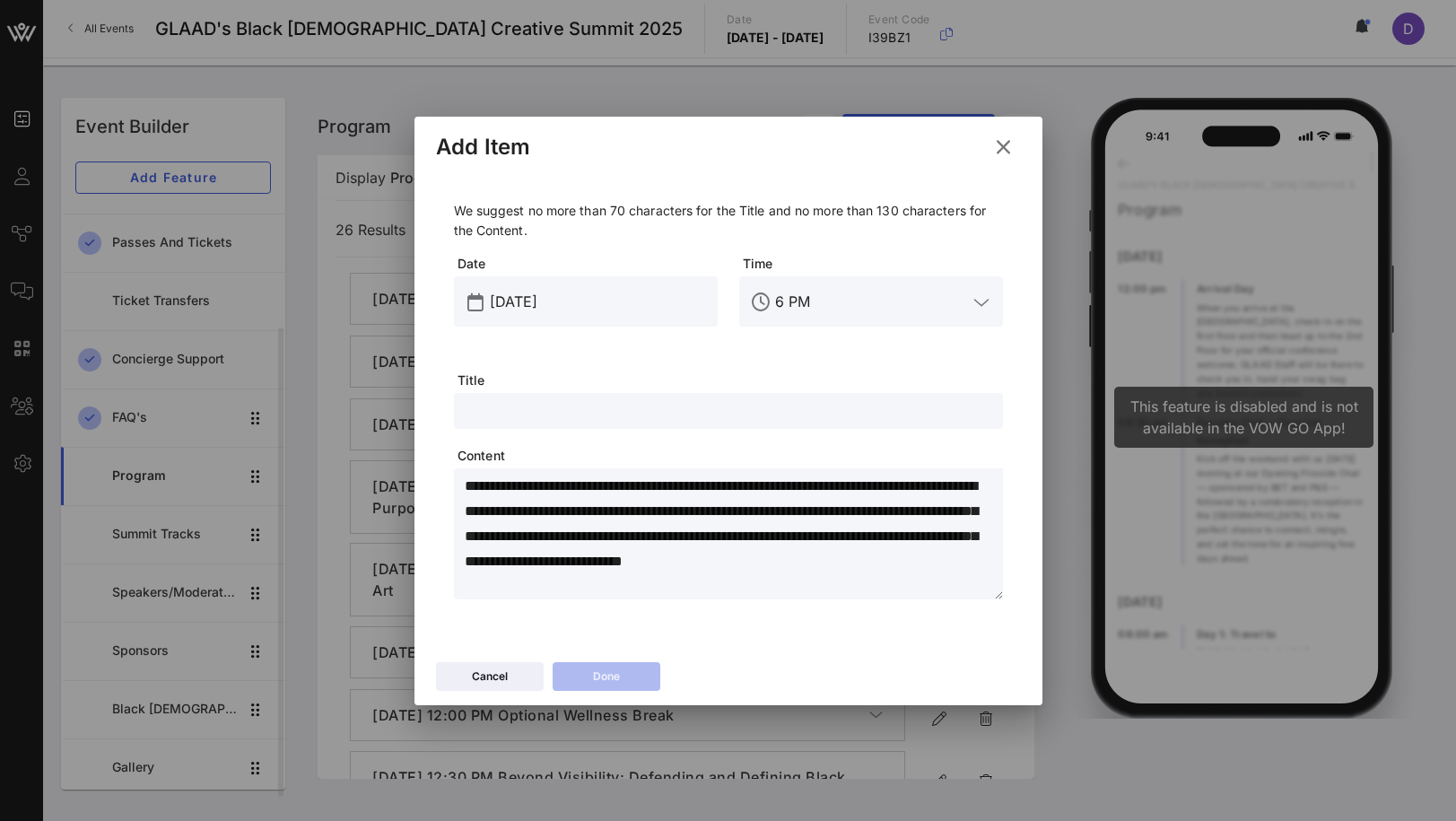
click at [606, 417] on input "text" at bounding box center [728, 411] width 528 height 24
click at [792, 311] on input "6 PM" at bounding box center [871, 301] width 192 height 28
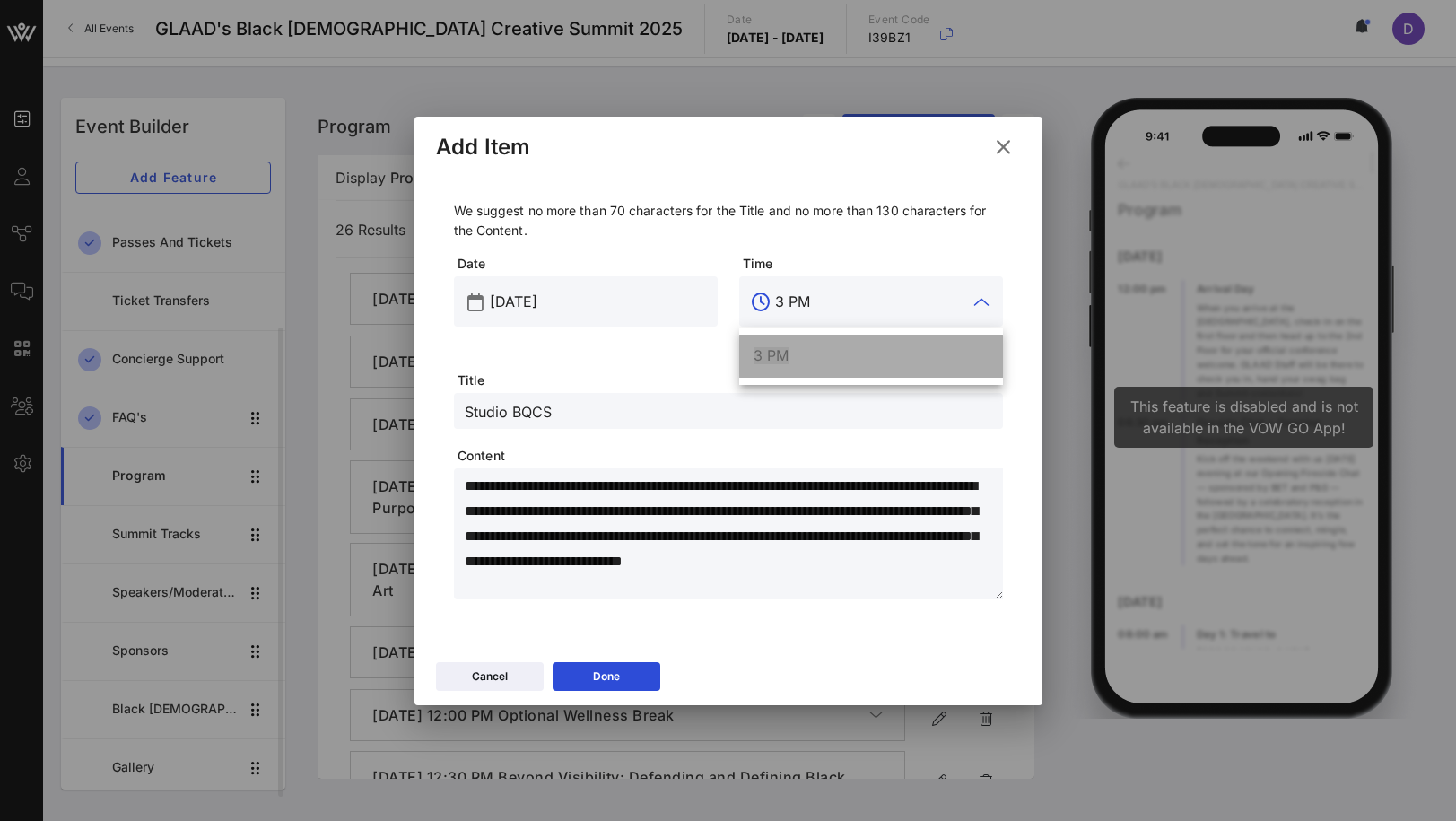
click at [792, 356] on div "3 PM" at bounding box center [871, 355] width 235 height 17
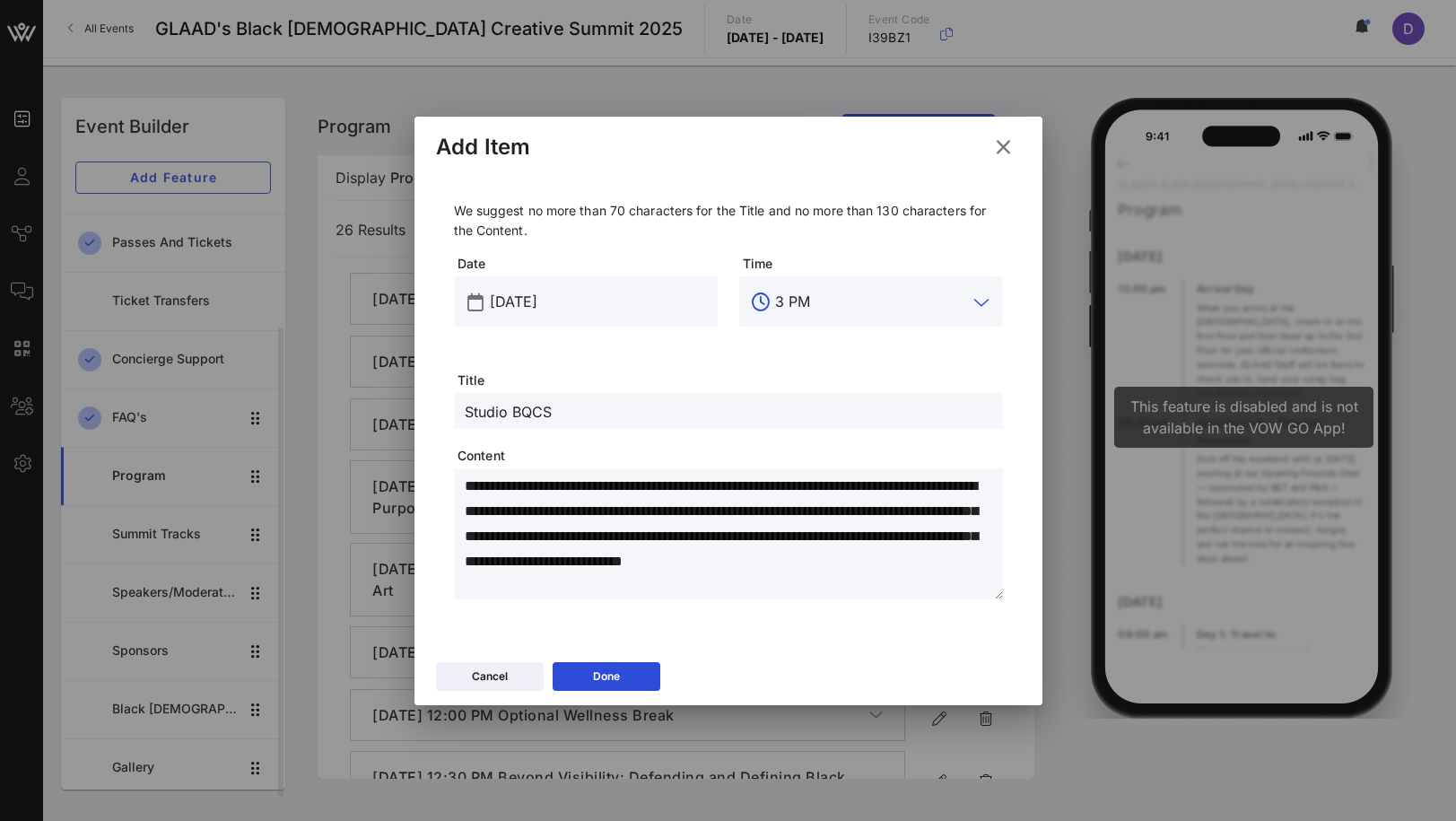
click at [578, 720] on div at bounding box center [728, 410] width 1456 height 821
click at [596, 688] on button "Done" at bounding box center [606, 676] width 108 height 28
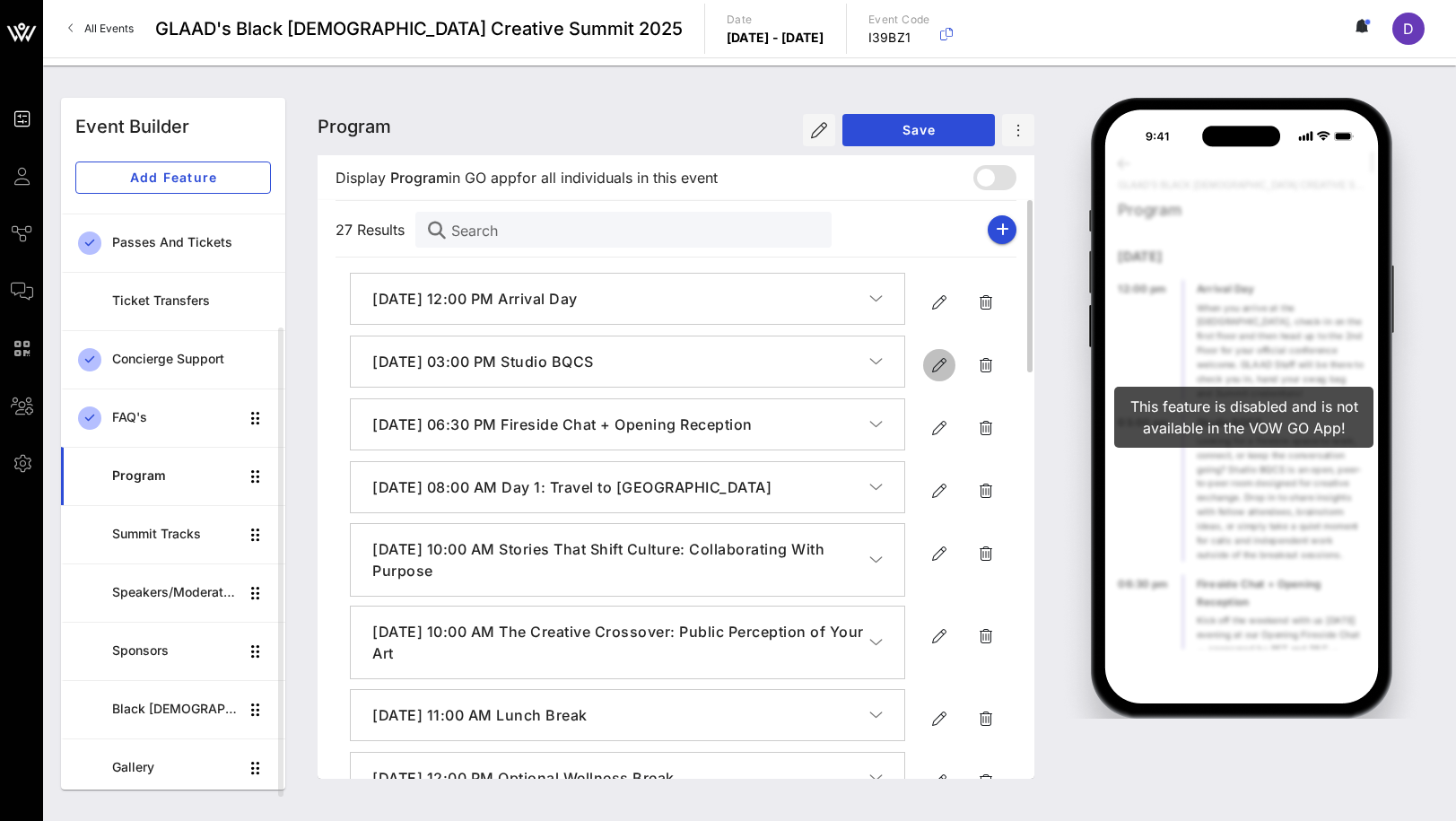
click at [934, 363] on icon "button" at bounding box center [939, 365] width 22 height 22
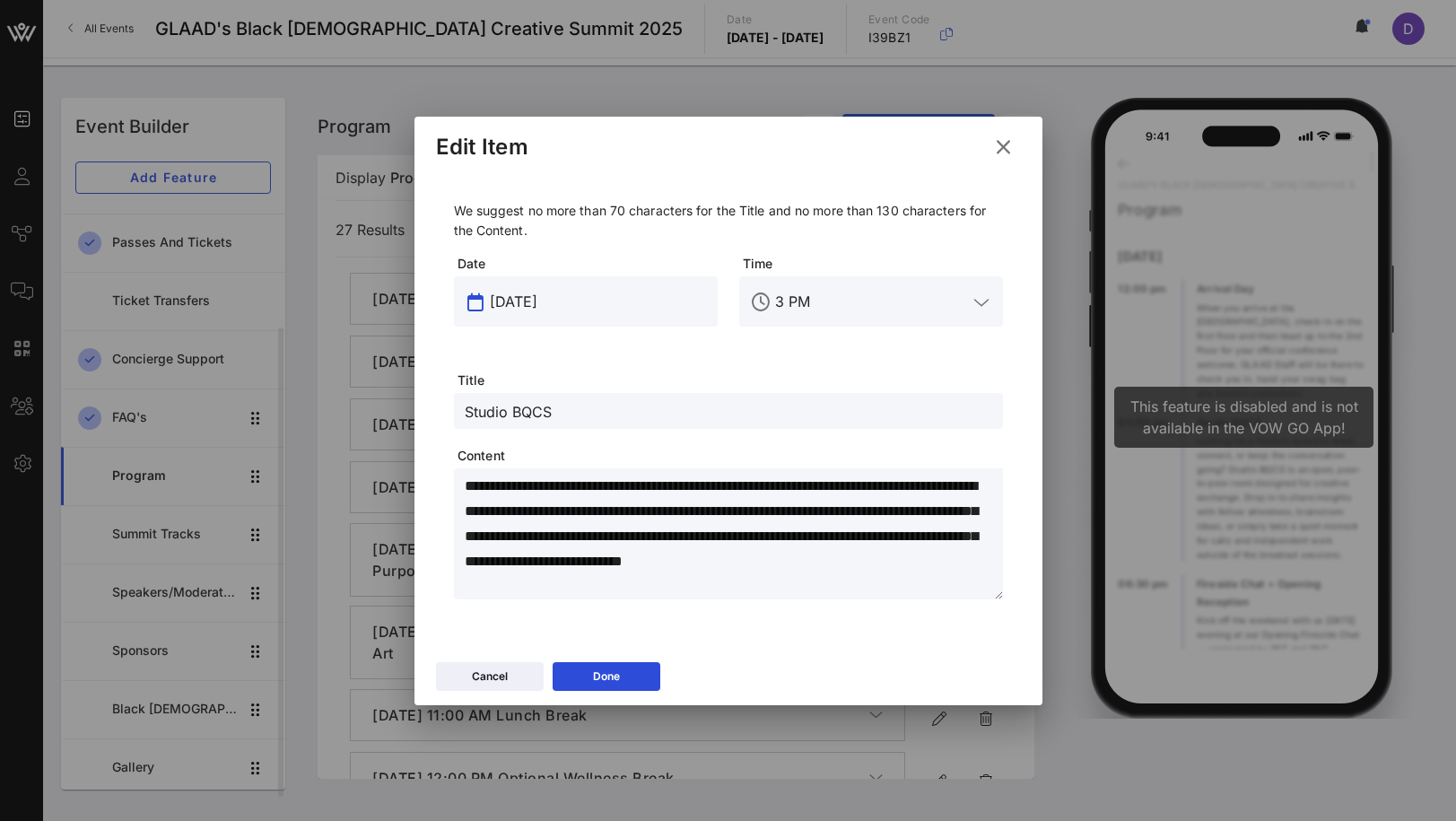
click at [527, 290] on input "[DATE]" at bounding box center [599, 301] width 217 height 28
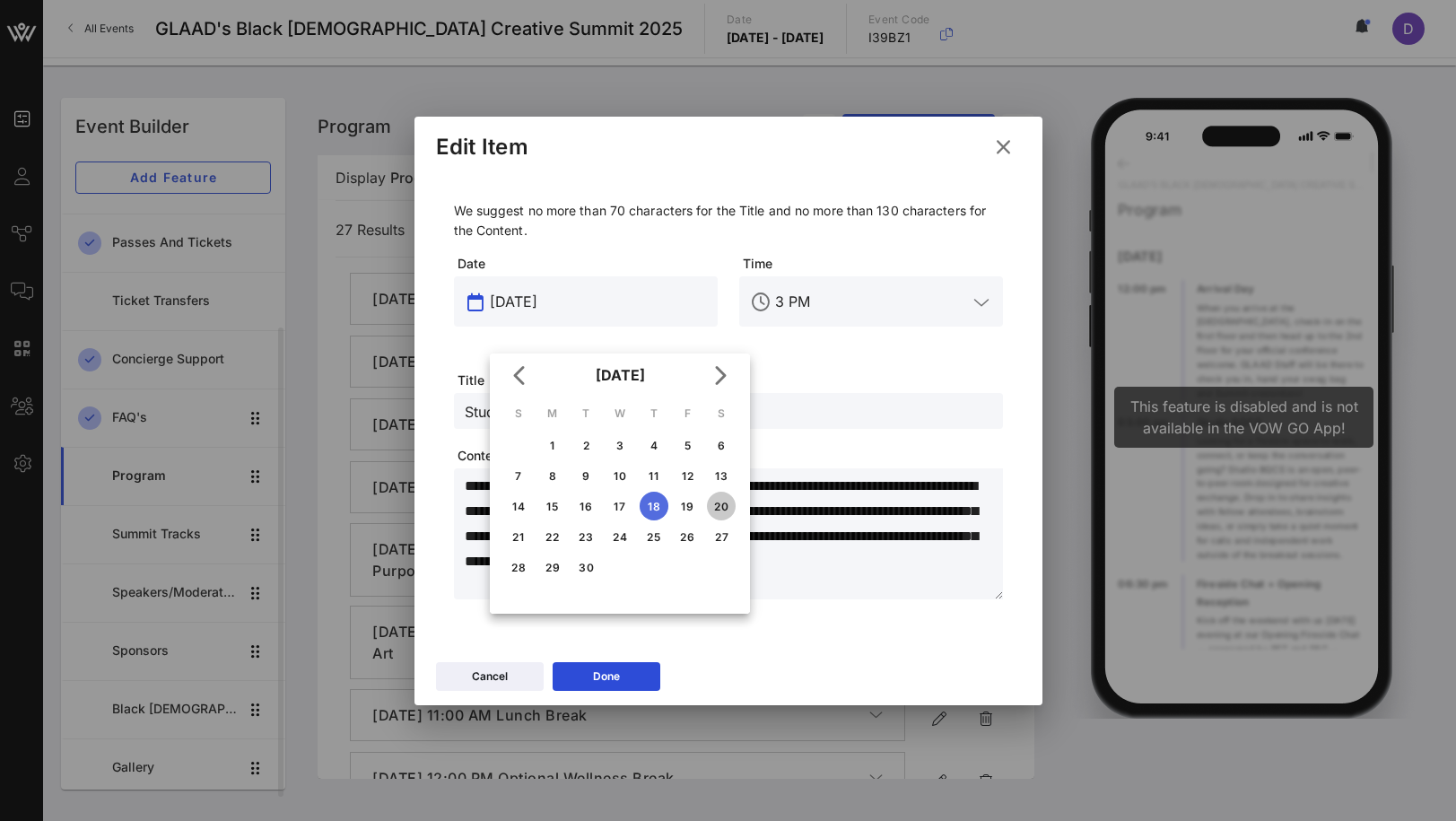
click at [727, 500] on div "20" at bounding box center [720, 506] width 28 height 14
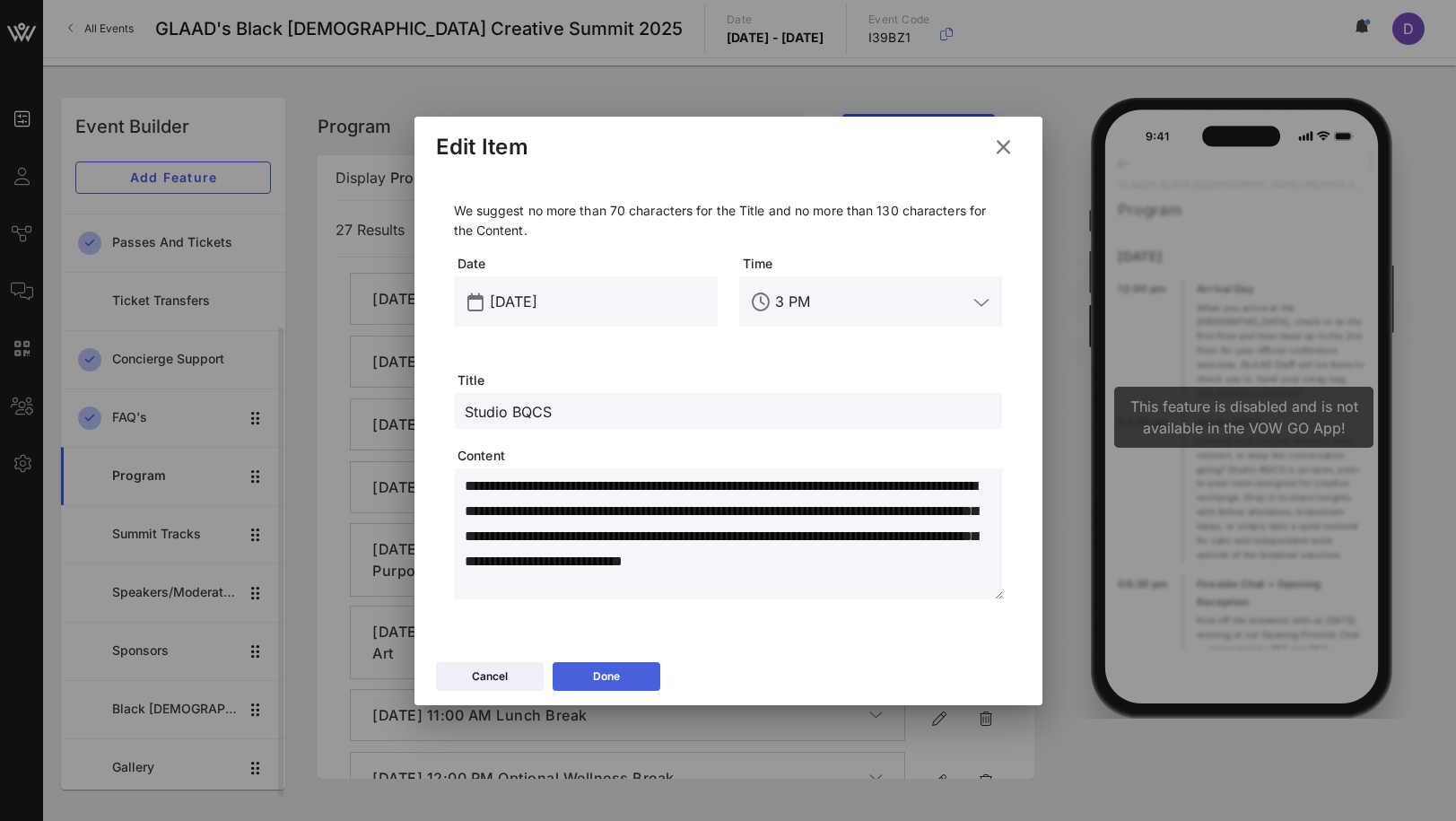
click at [599, 682] on div "Done" at bounding box center [606, 677] width 26 height 18
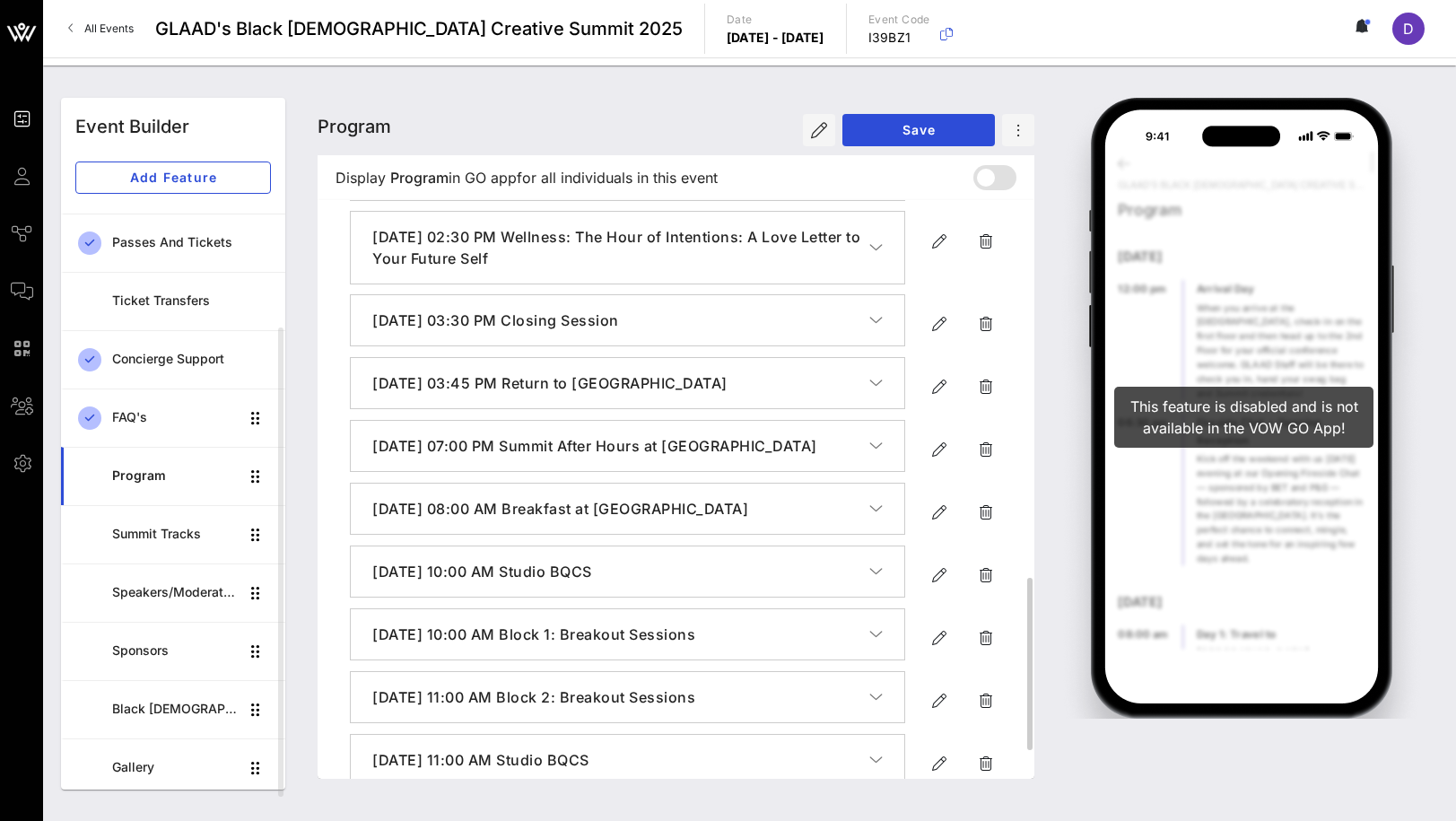
scroll to position [1360, 0]
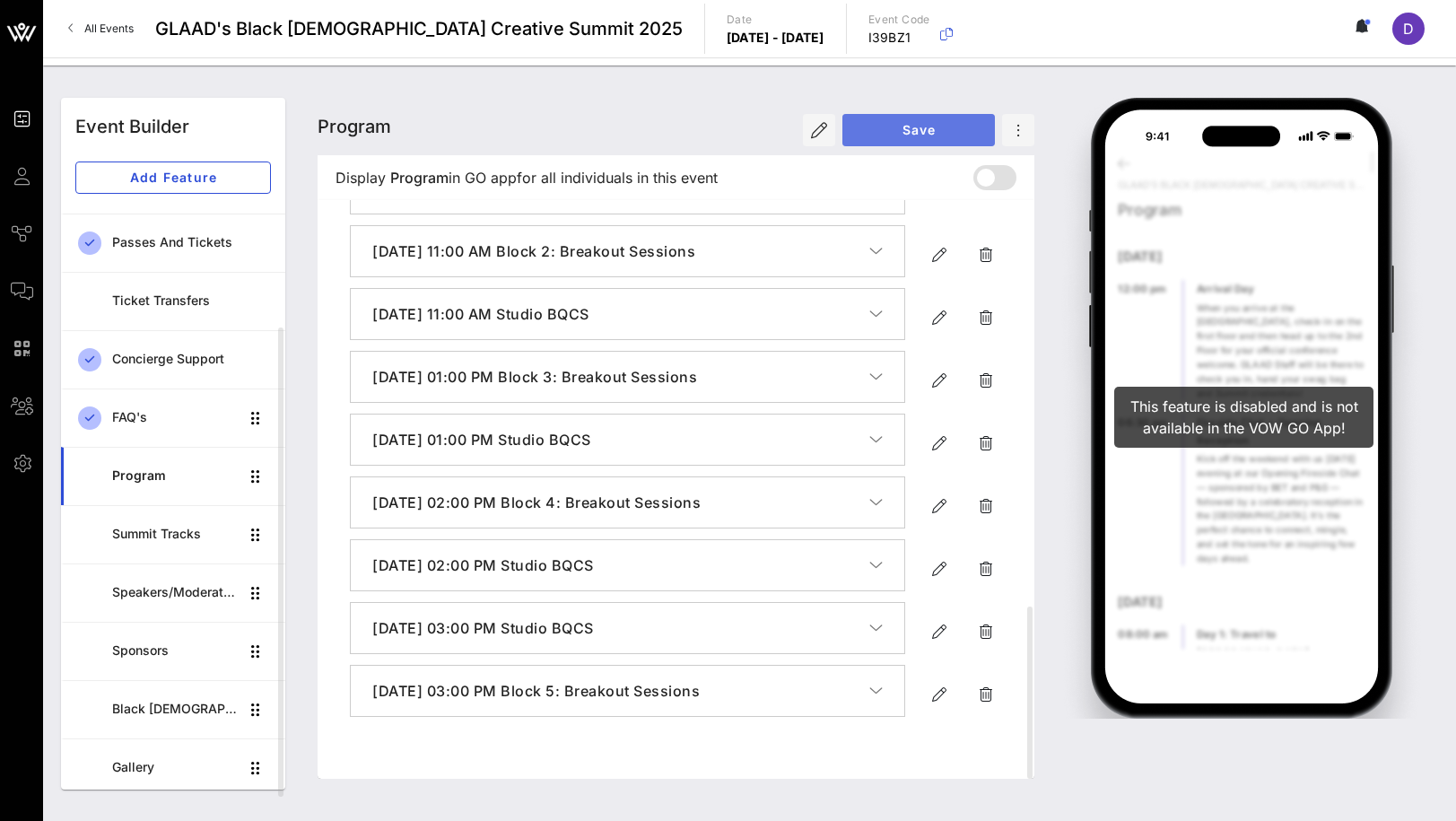
click at [910, 139] on button "Save" at bounding box center [918, 130] width 152 height 32
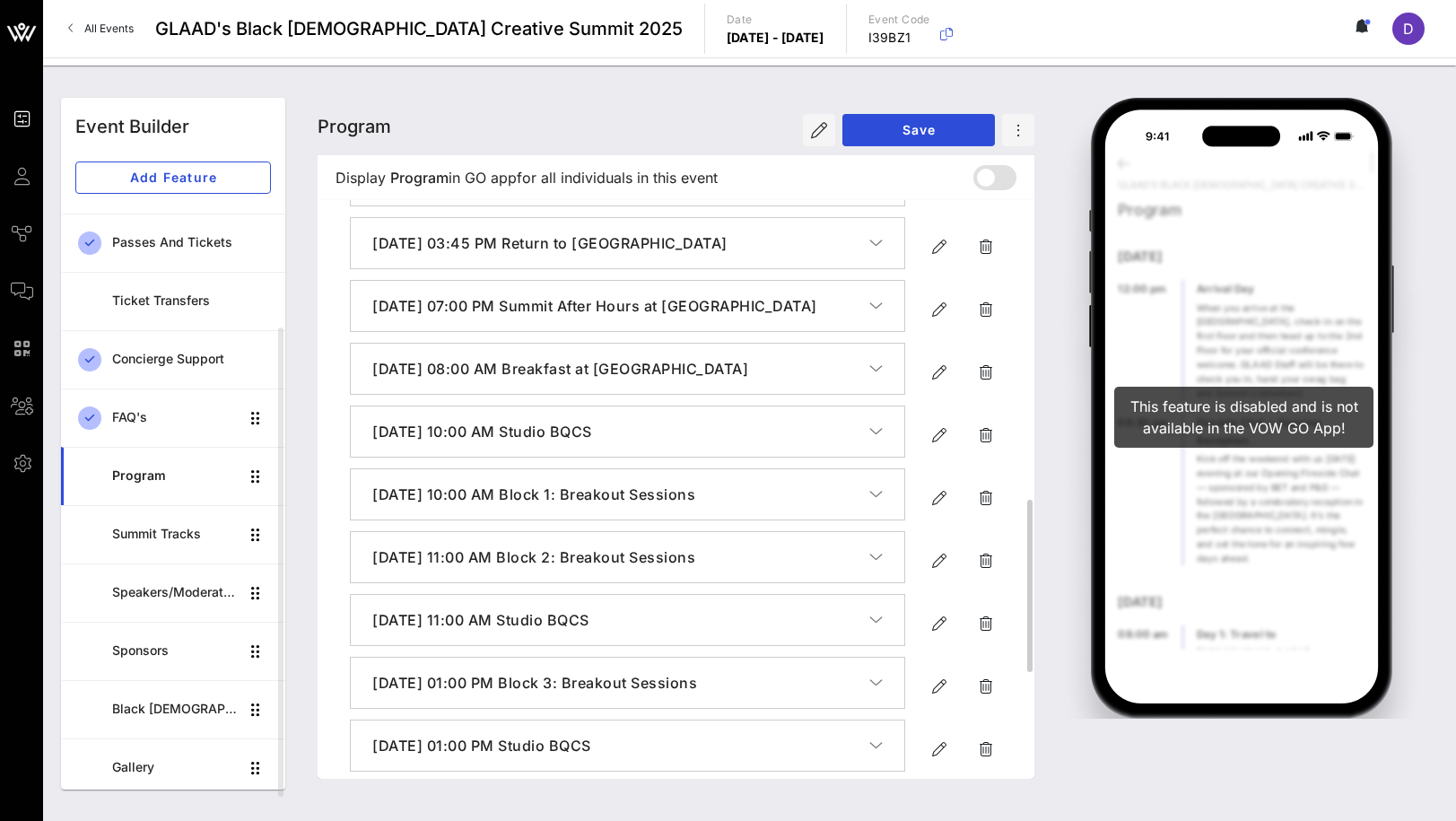
scroll to position [1079, 0]
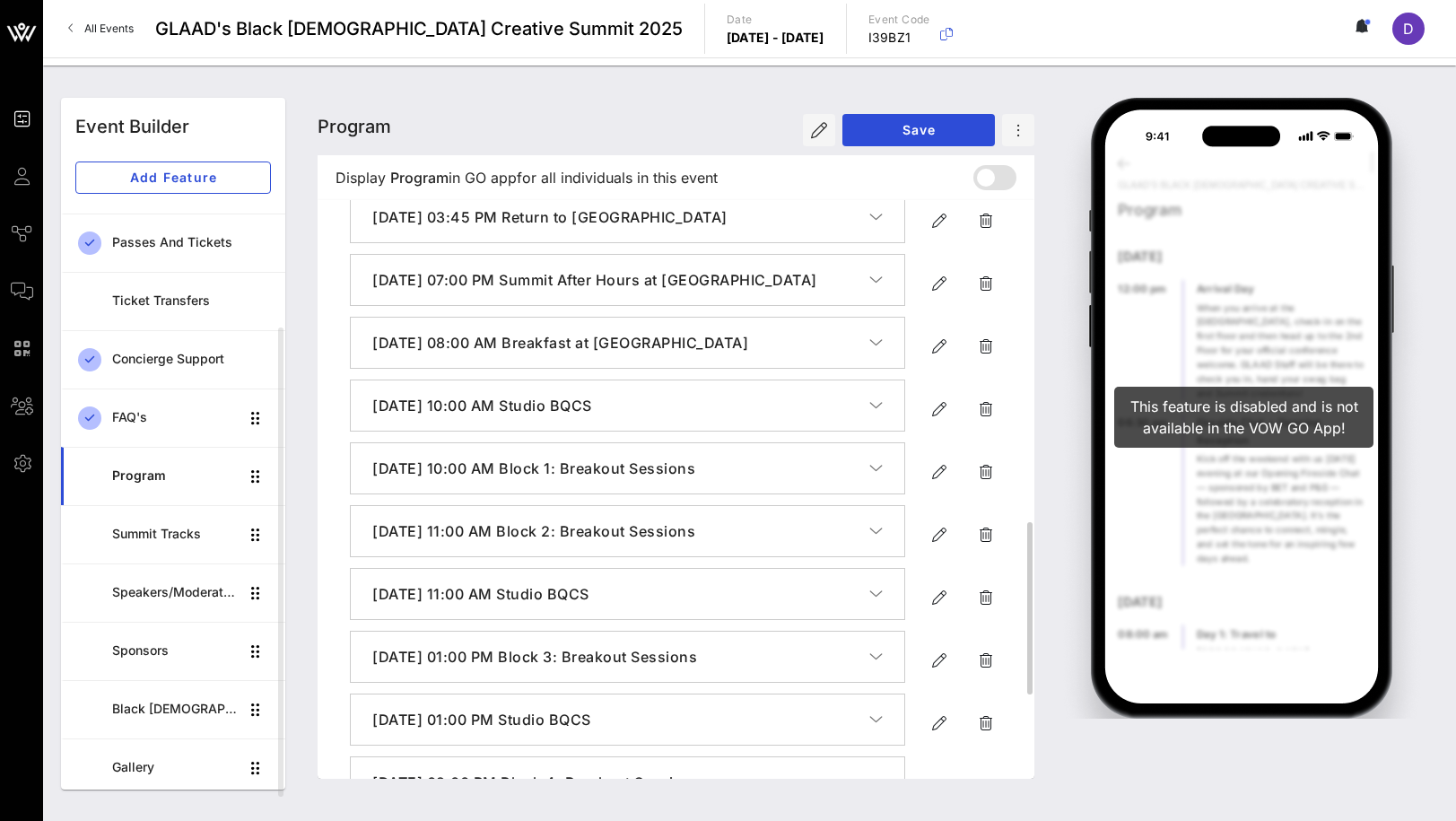
click at [755, 416] on h4 "[DATE] 10:00 AM Studio BQCS" at bounding box center [621, 405] width 497 height 22
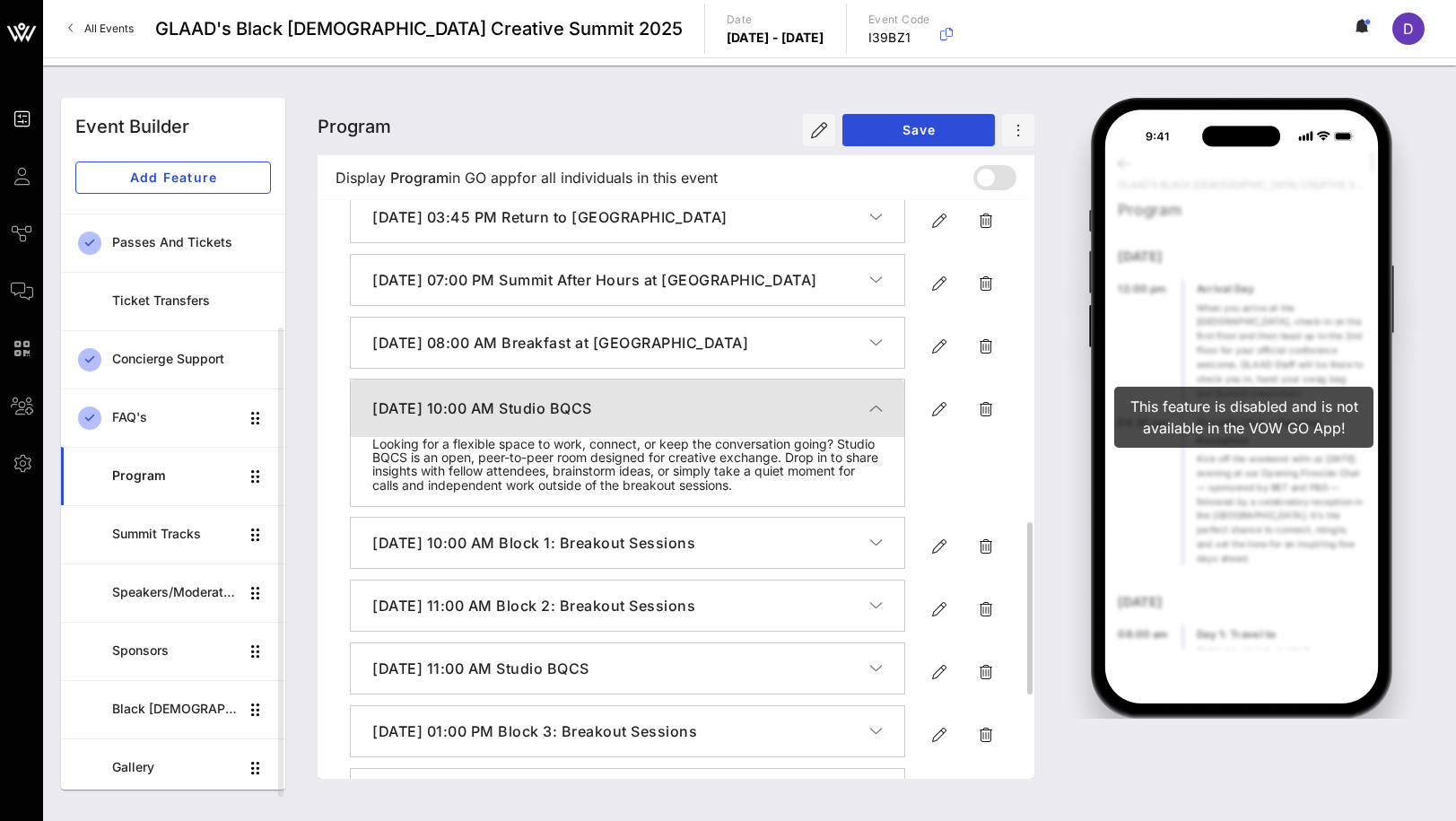
click at [756, 419] on h4 "[DATE] 10:00 AM Studio BQCS" at bounding box center [621, 408] width 497 height 22
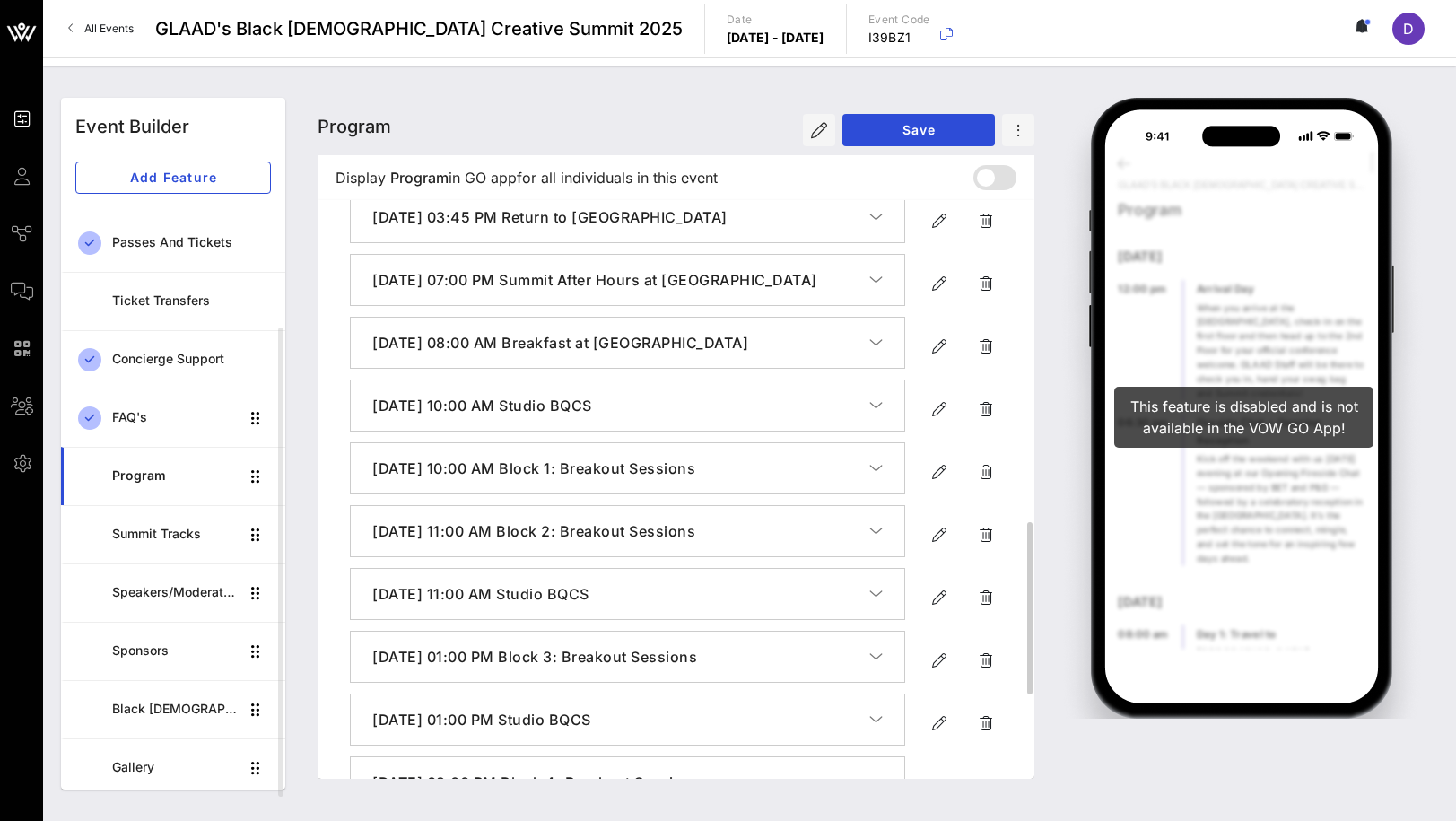
click at [758, 353] on h4 "[DATE] 08:00 AM Breakfast at [GEOGRAPHIC_DATA]" at bounding box center [621, 343] width 497 height 22
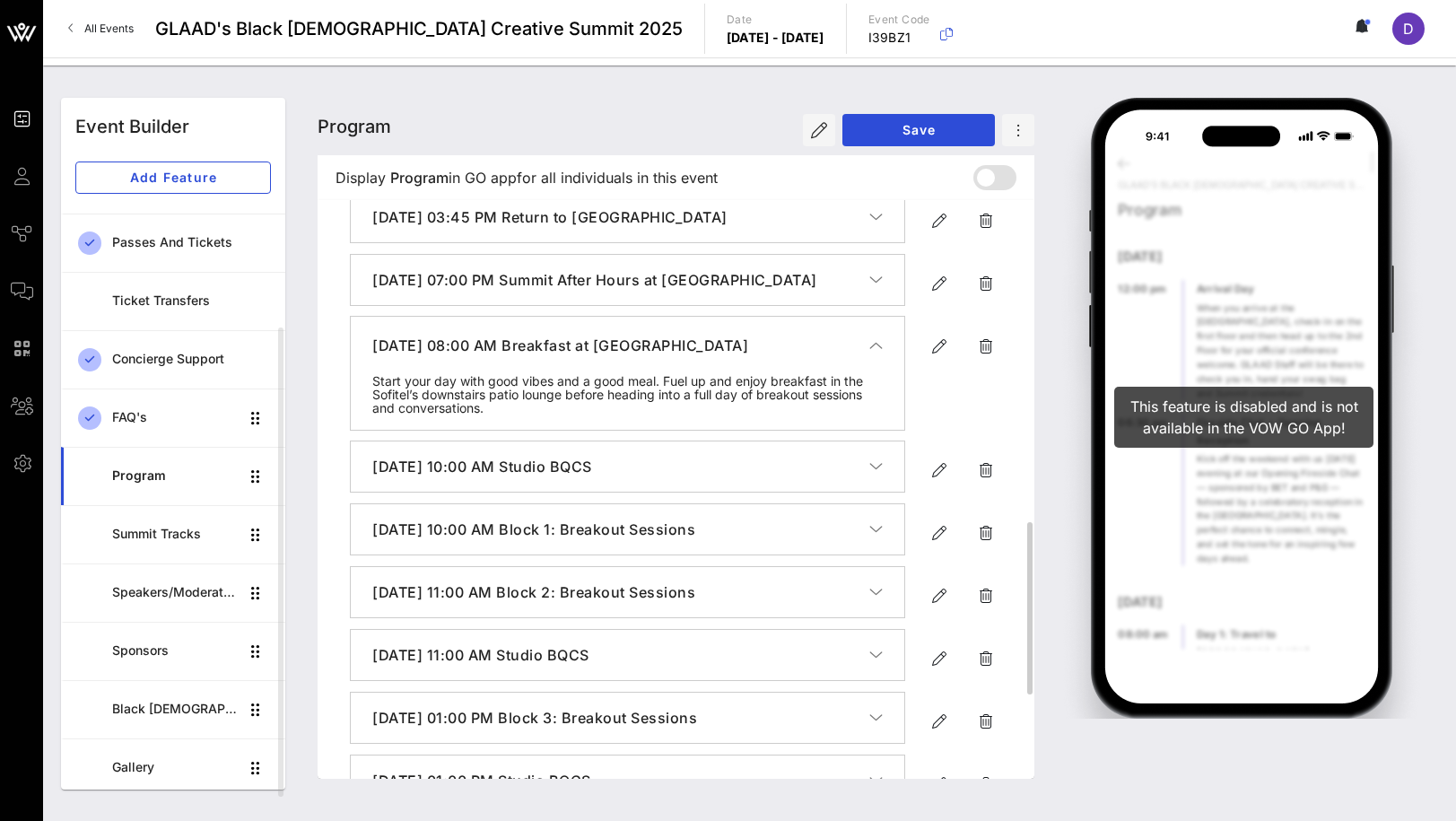
click at [758, 356] on h4 "[DATE] 08:00 AM Breakfast at [GEOGRAPHIC_DATA]" at bounding box center [621, 346] width 497 height 22
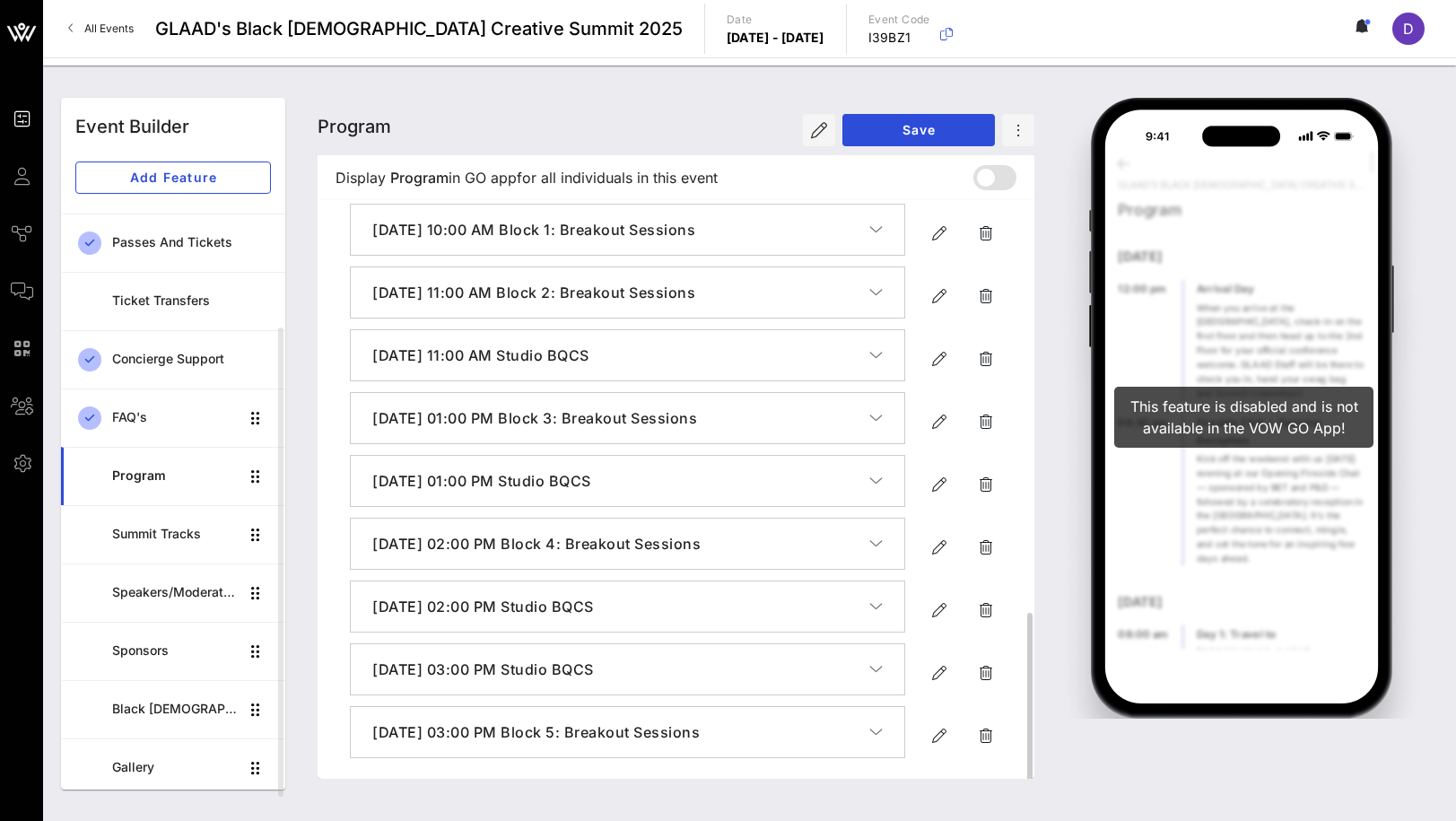
scroll to position [1360, 0]
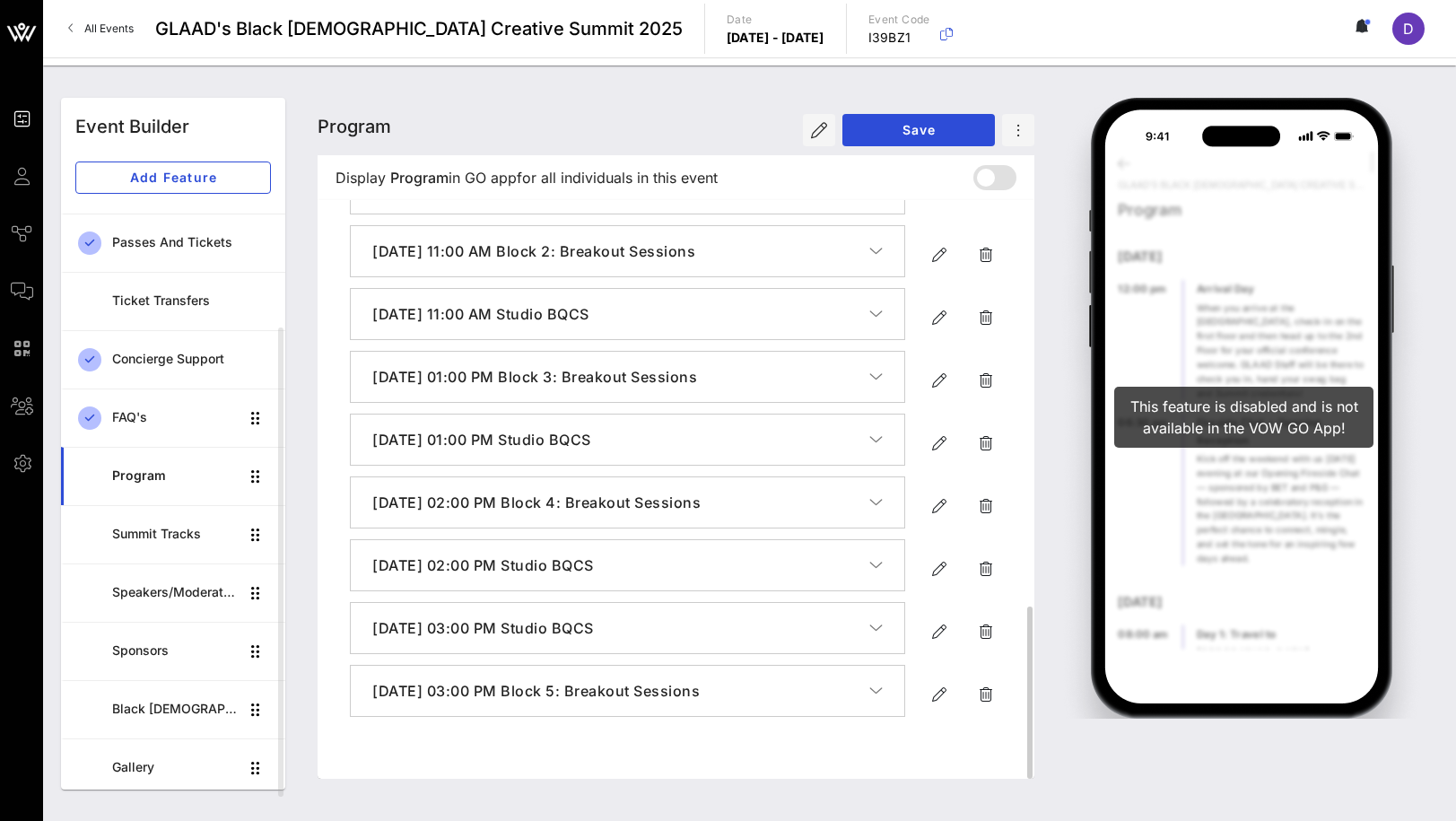
click at [672, 576] on h4 "[DATE] 02:00 PM Studio BQCS" at bounding box center [621, 565] width 497 height 22
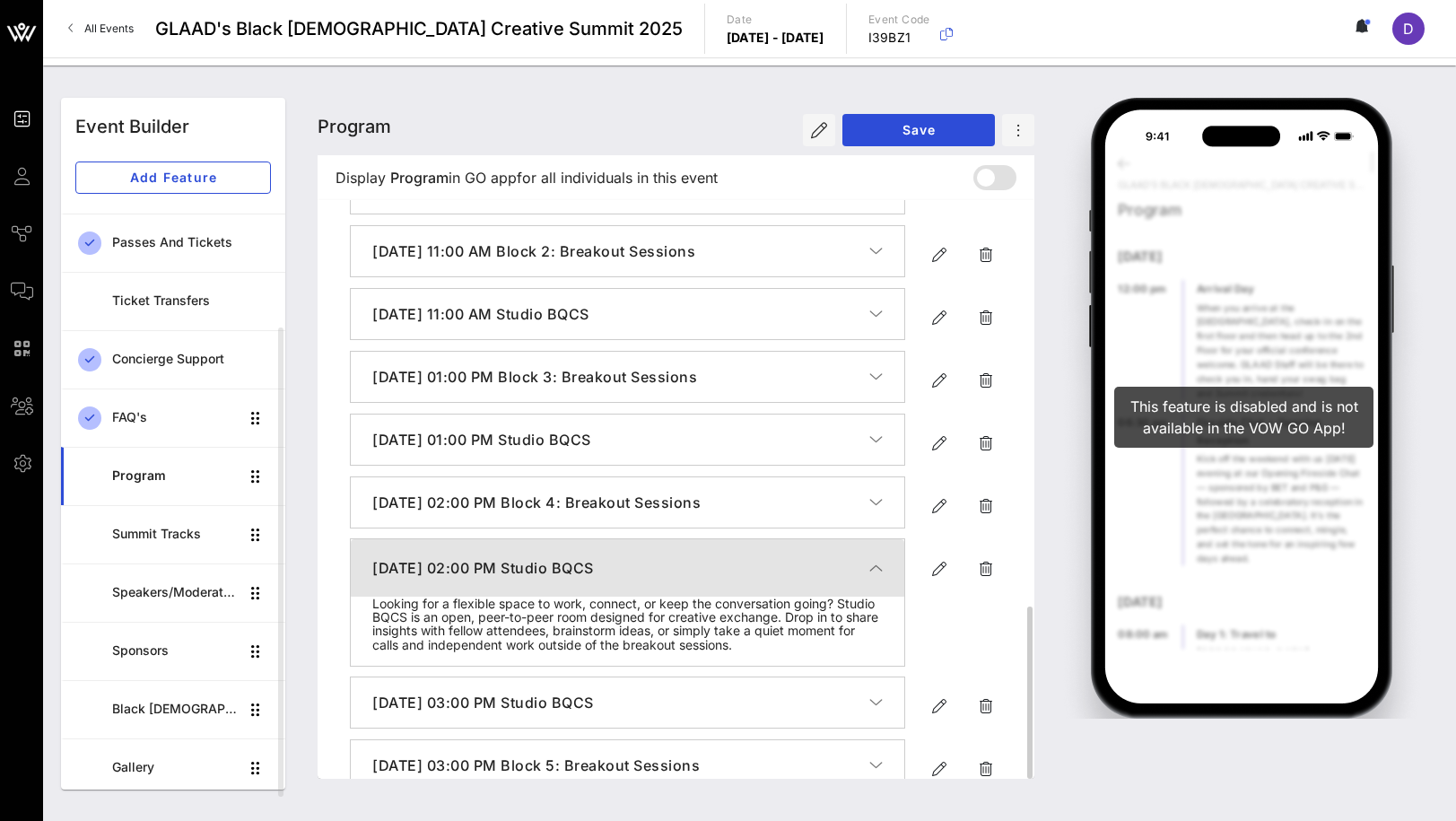
click at [673, 579] on h4 "[DATE] 02:00 PM Studio BQCS" at bounding box center [621, 568] width 497 height 22
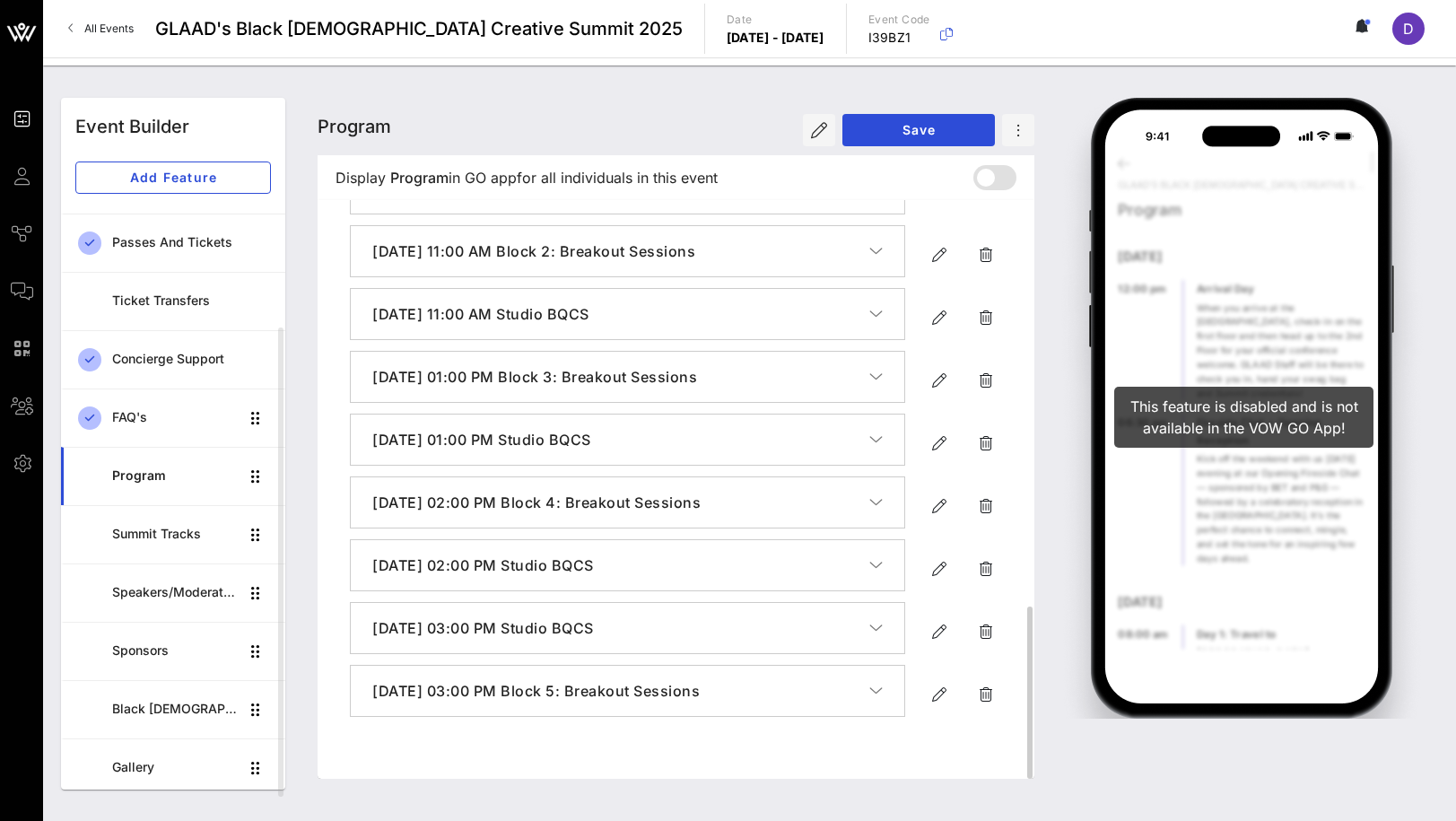
click at [674, 629] on button "[DATE] 03:00 PM Studio BQCS" at bounding box center [627, 627] width 553 height 50
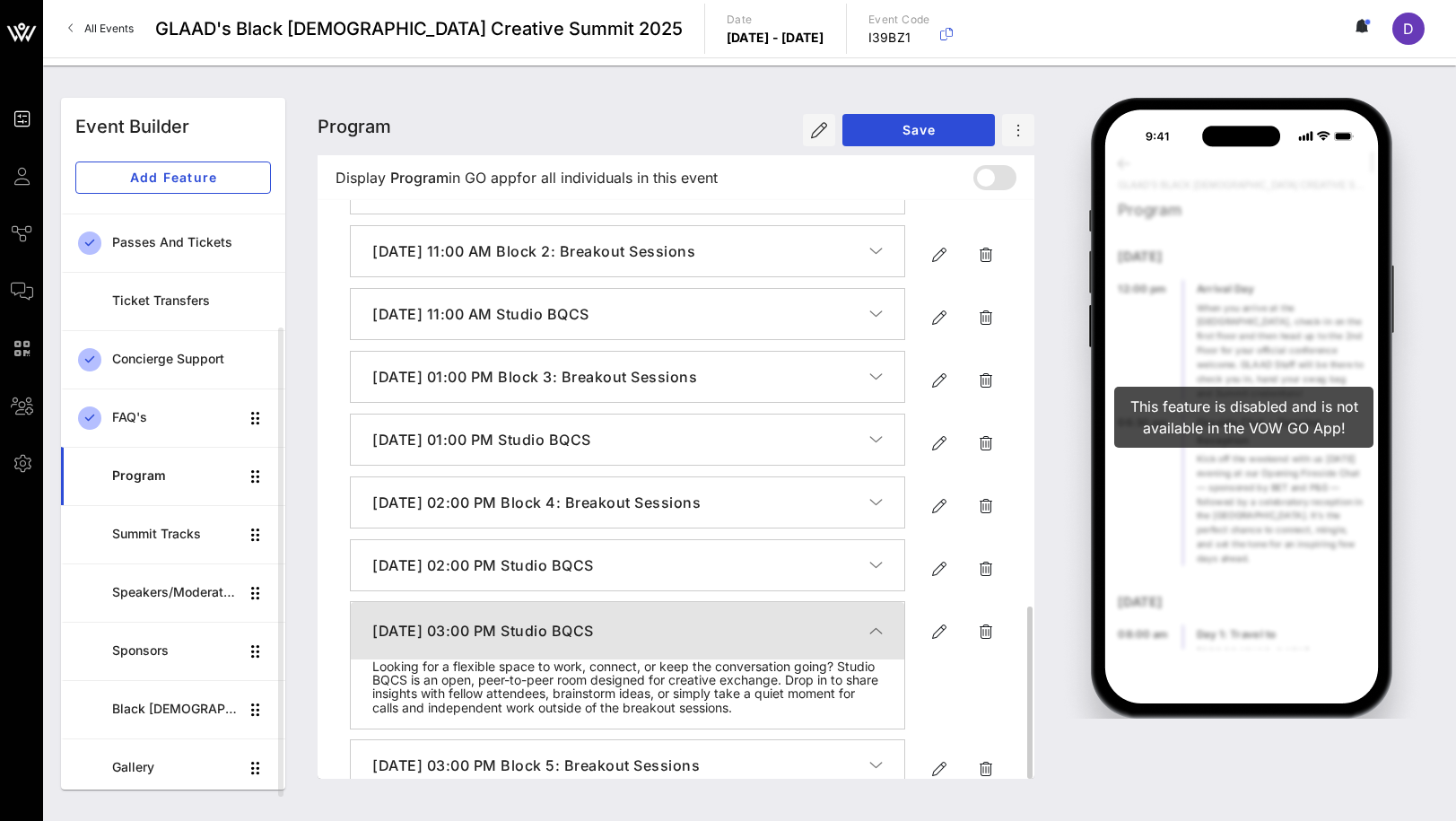
click at [675, 636] on button "[DATE] 03:00 PM Studio BQCS" at bounding box center [627, 630] width 553 height 58
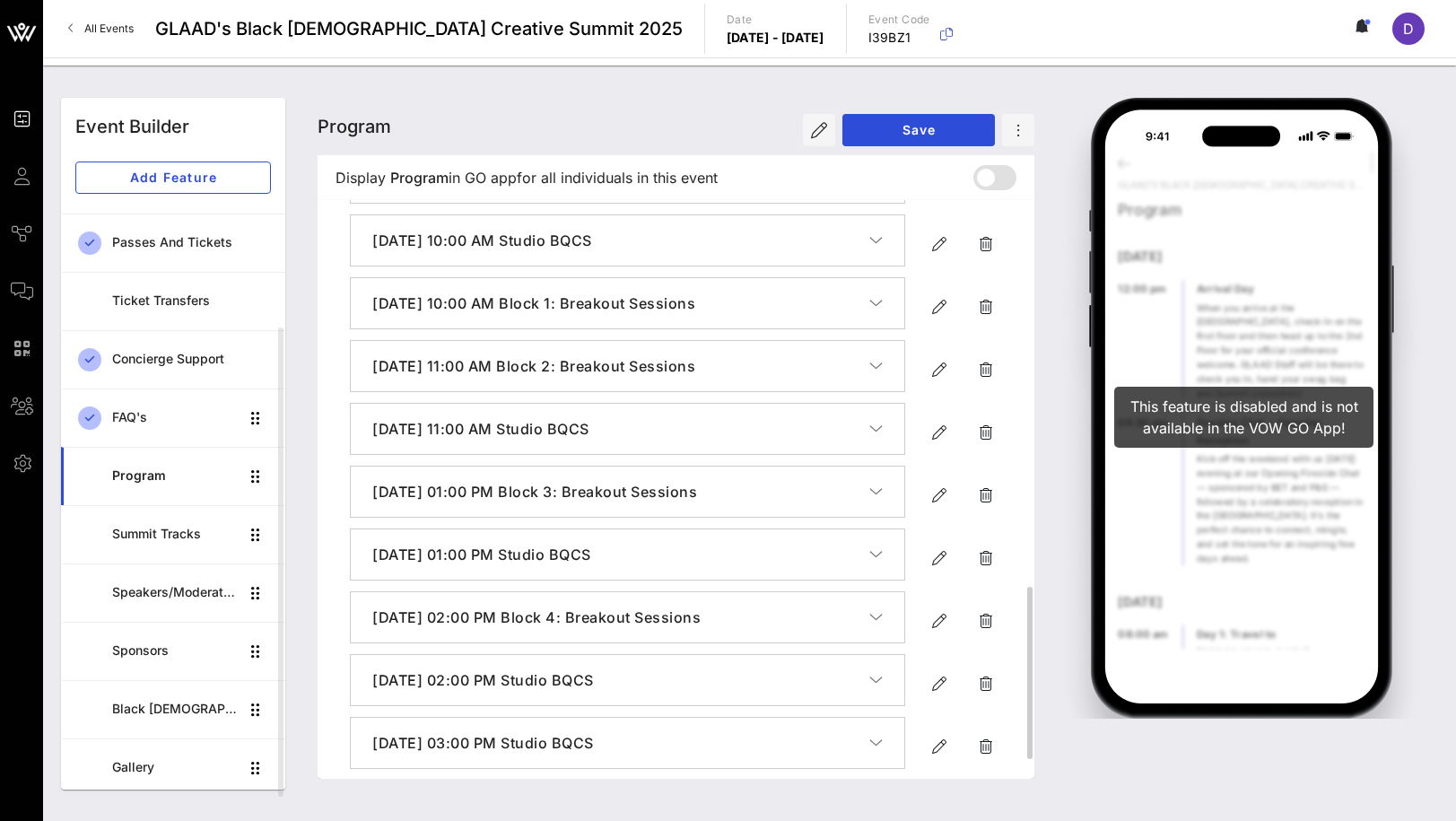
scroll to position [1165, 0]
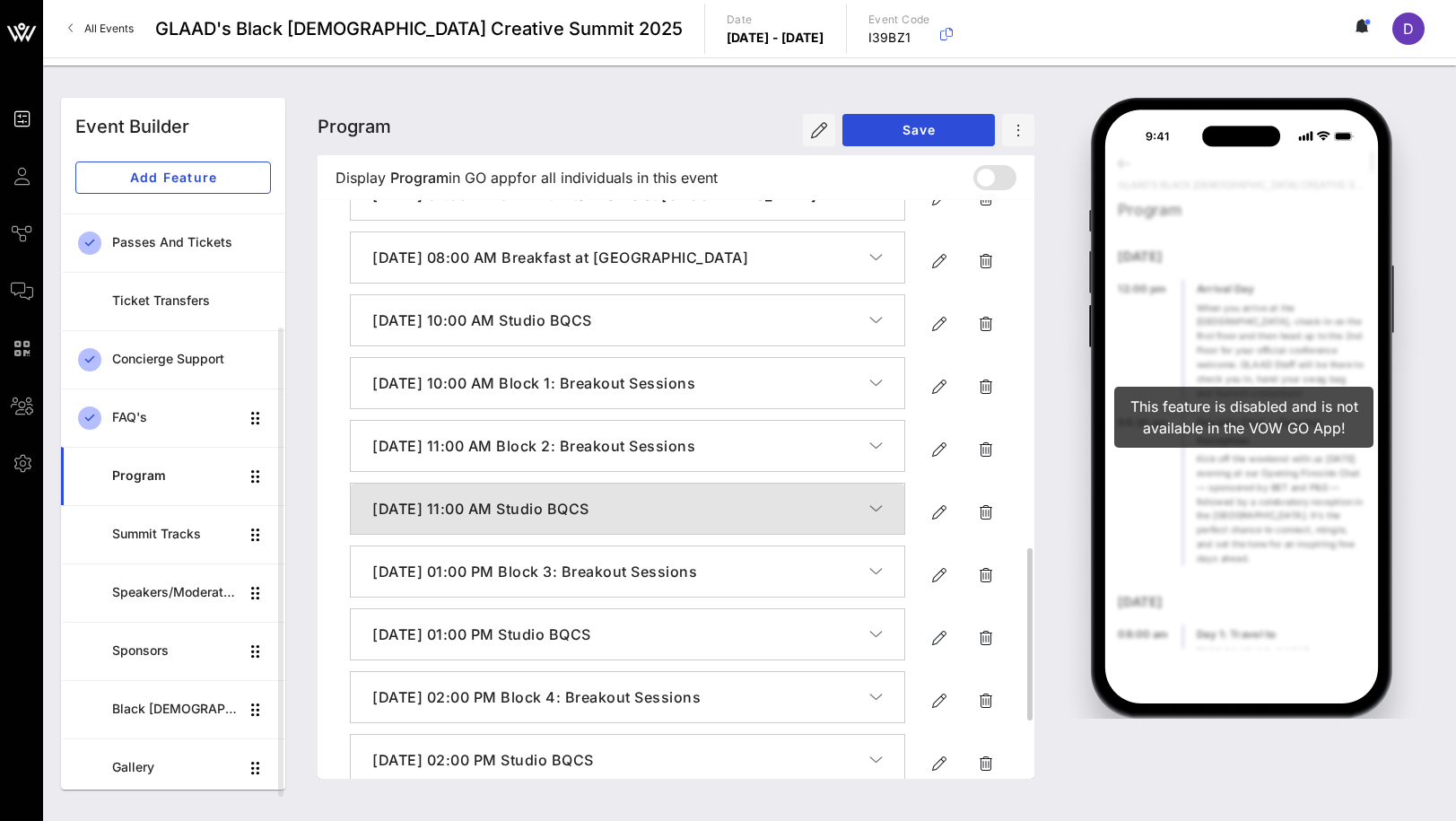
click at [666, 520] on h4 "[DATE] 11:00 AM Studio BQCS" at bounding box center [621, 509] width 497 height 22
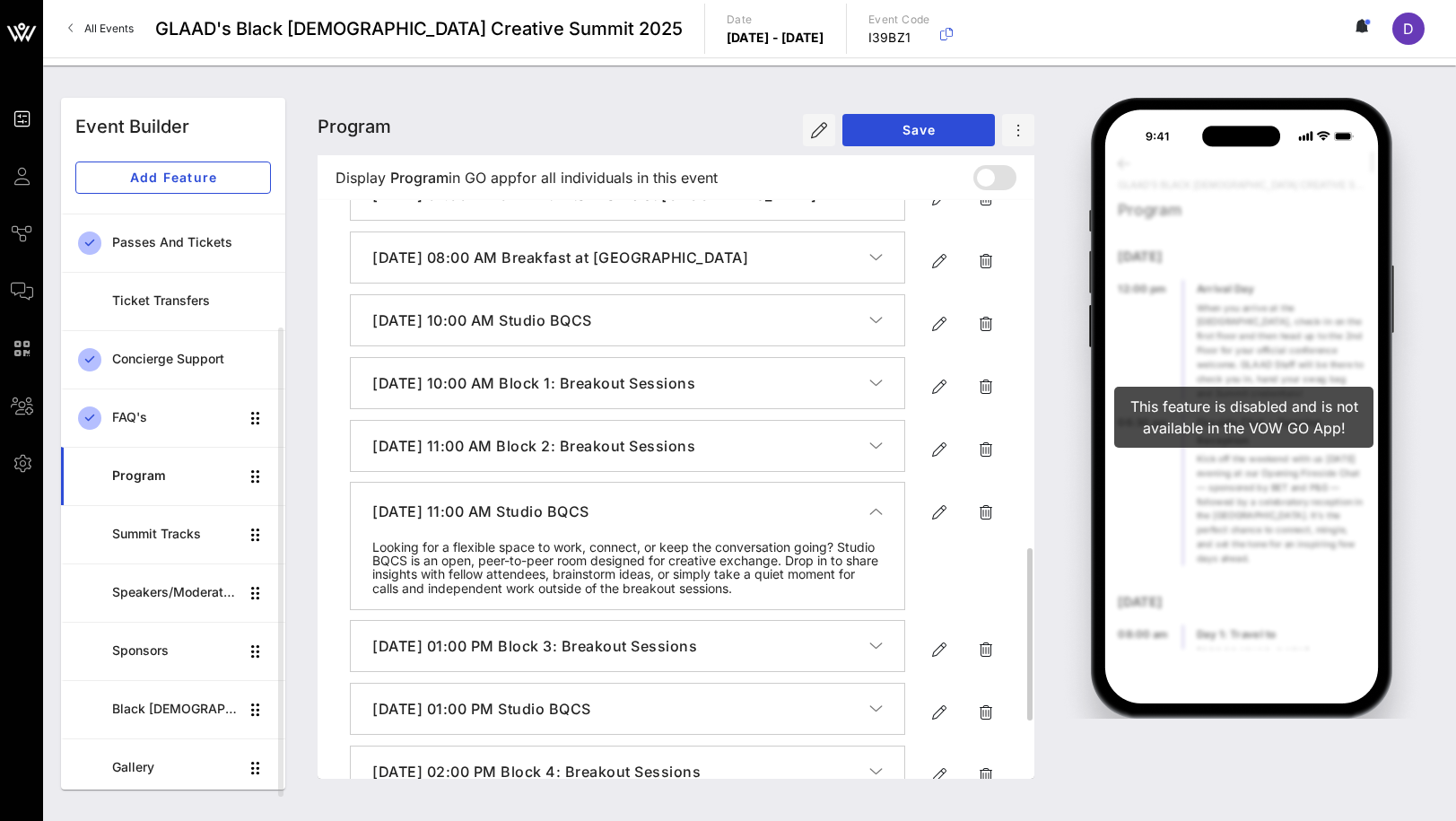
click at [666, 522] on h4 "[DATE] 11:00 AM Studio BQCS" at bounding box center [621, 511] width 497 height 22
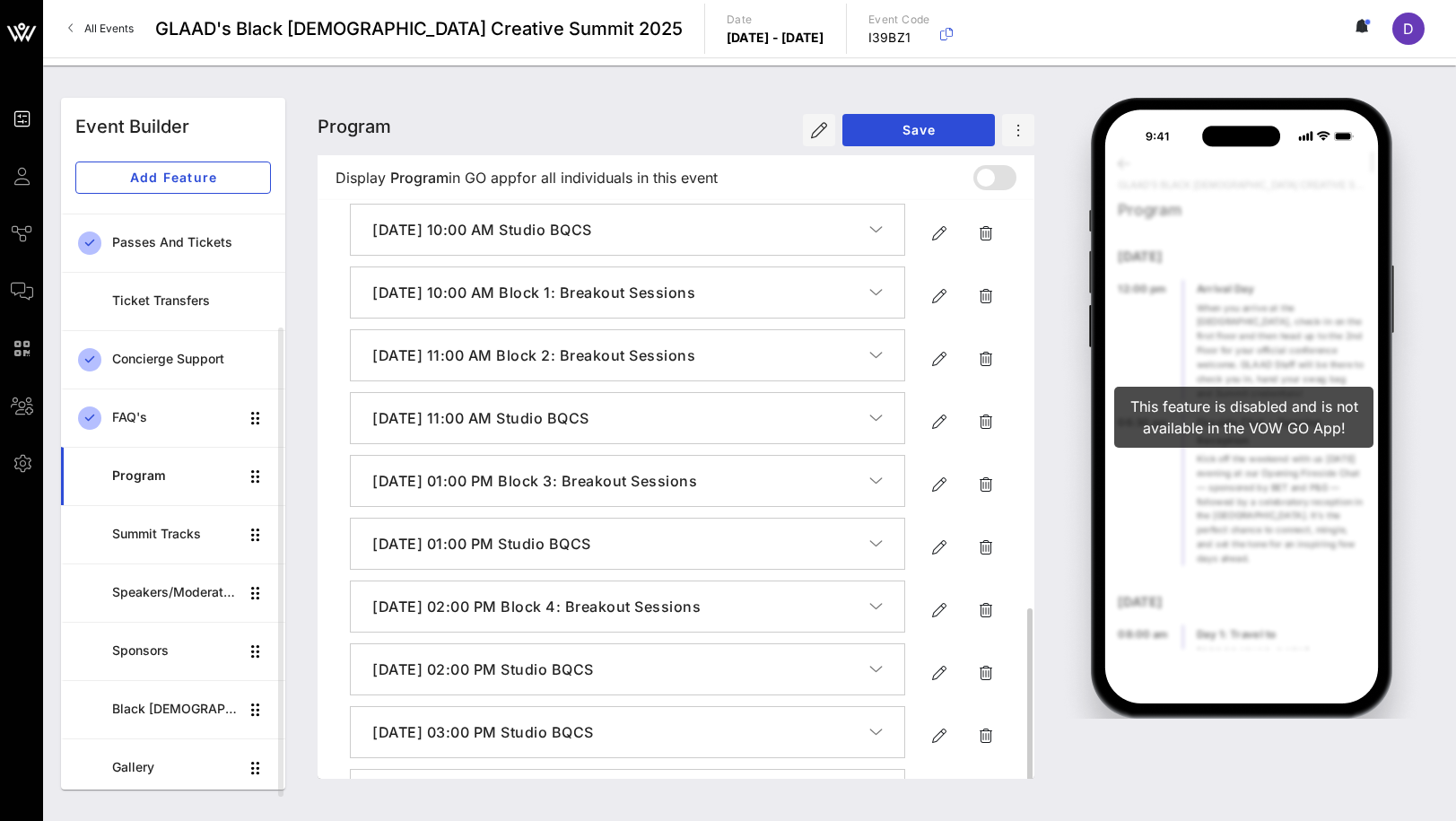
scroll to position [1281, 0]
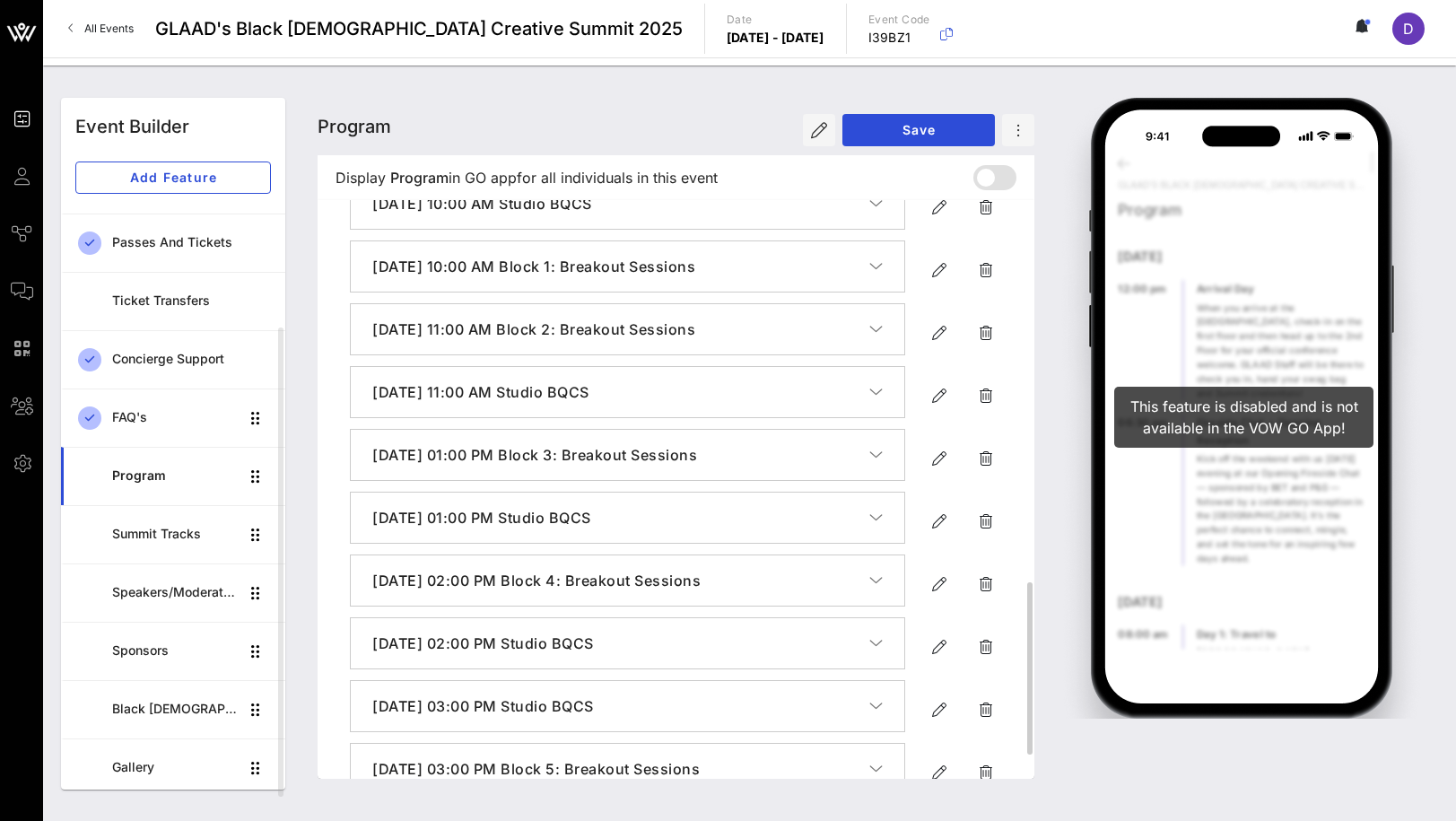
click at [663, 466] on h4 "[DATE] 01:00 PM Block 3: Breakout Sessions" at bounding box center [621, 455] width 497 height 22
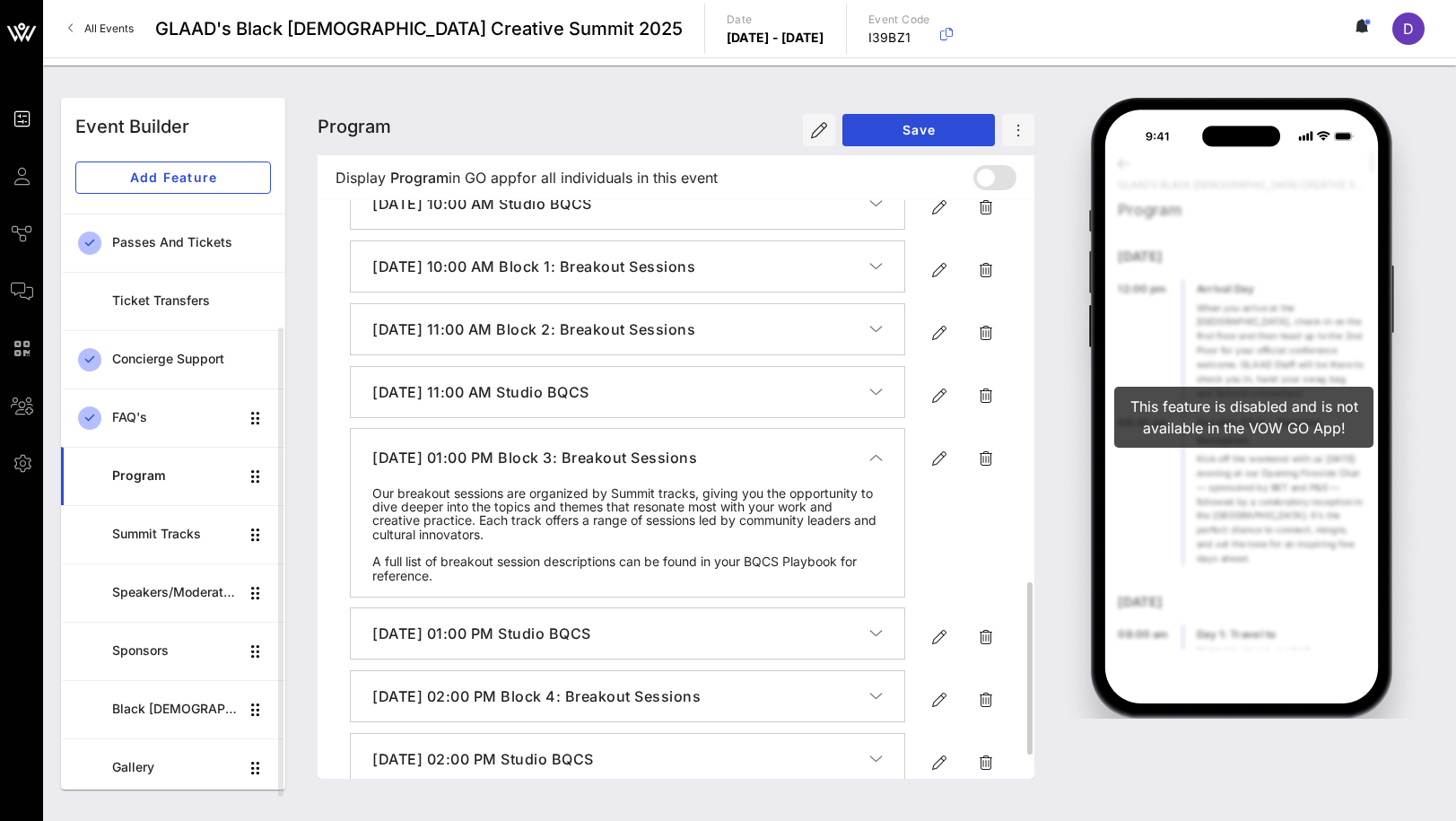
click at [663, 468] on h4 "[DATE] 01:00 PM Block 3: Breakout Sessions" at bounding box center [621, 458] width 497 height 22
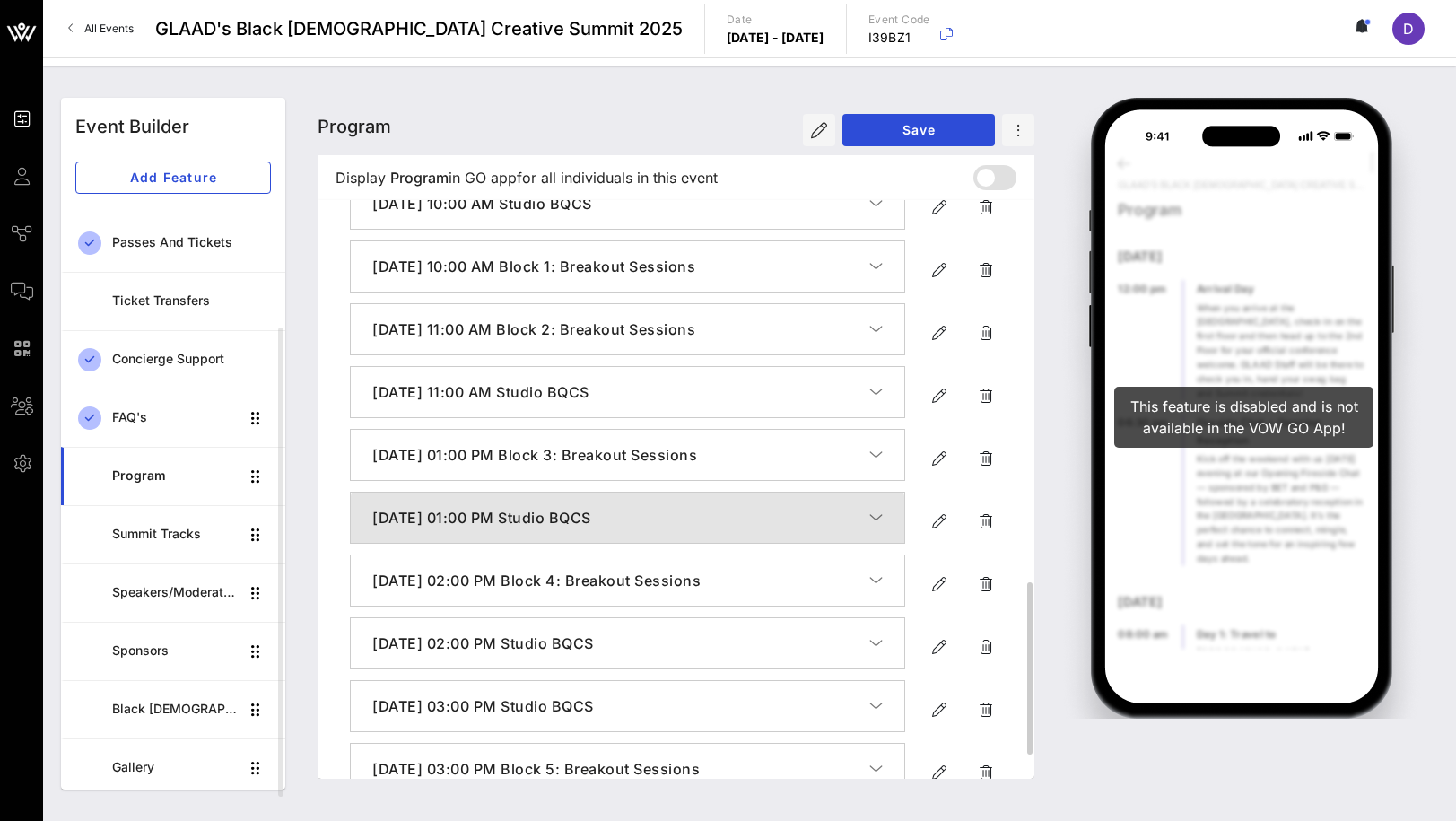
click at [661, 529] on h4 "[DATE] 01:00 PM Studio BQCS" at bounding box center [621, 518] width 497 height 22
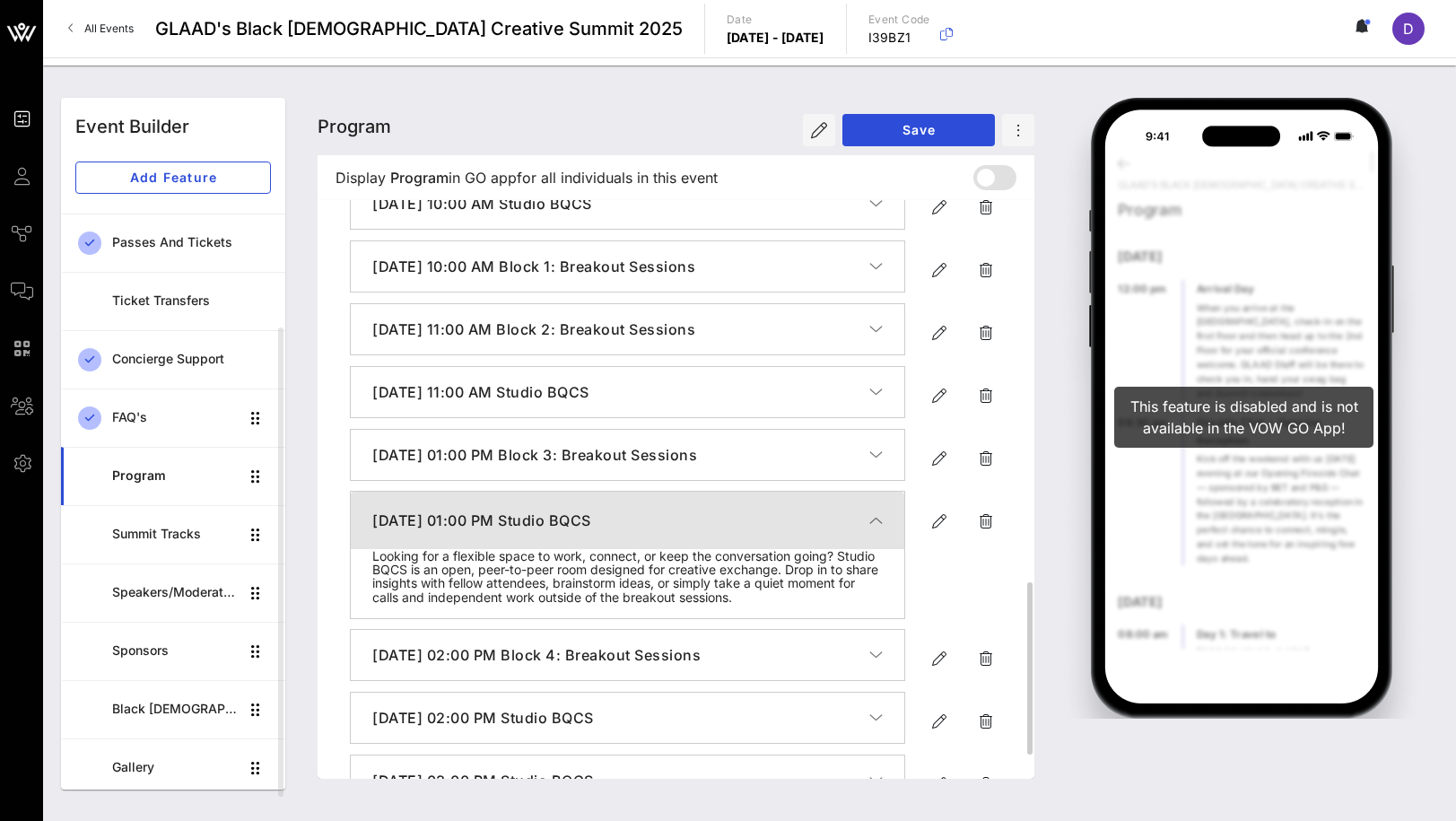
click at [661, 532] on h4 "[DATE] 01:00 PM Studio BQCS" at bounding box center [621, 521] width 497 height 22
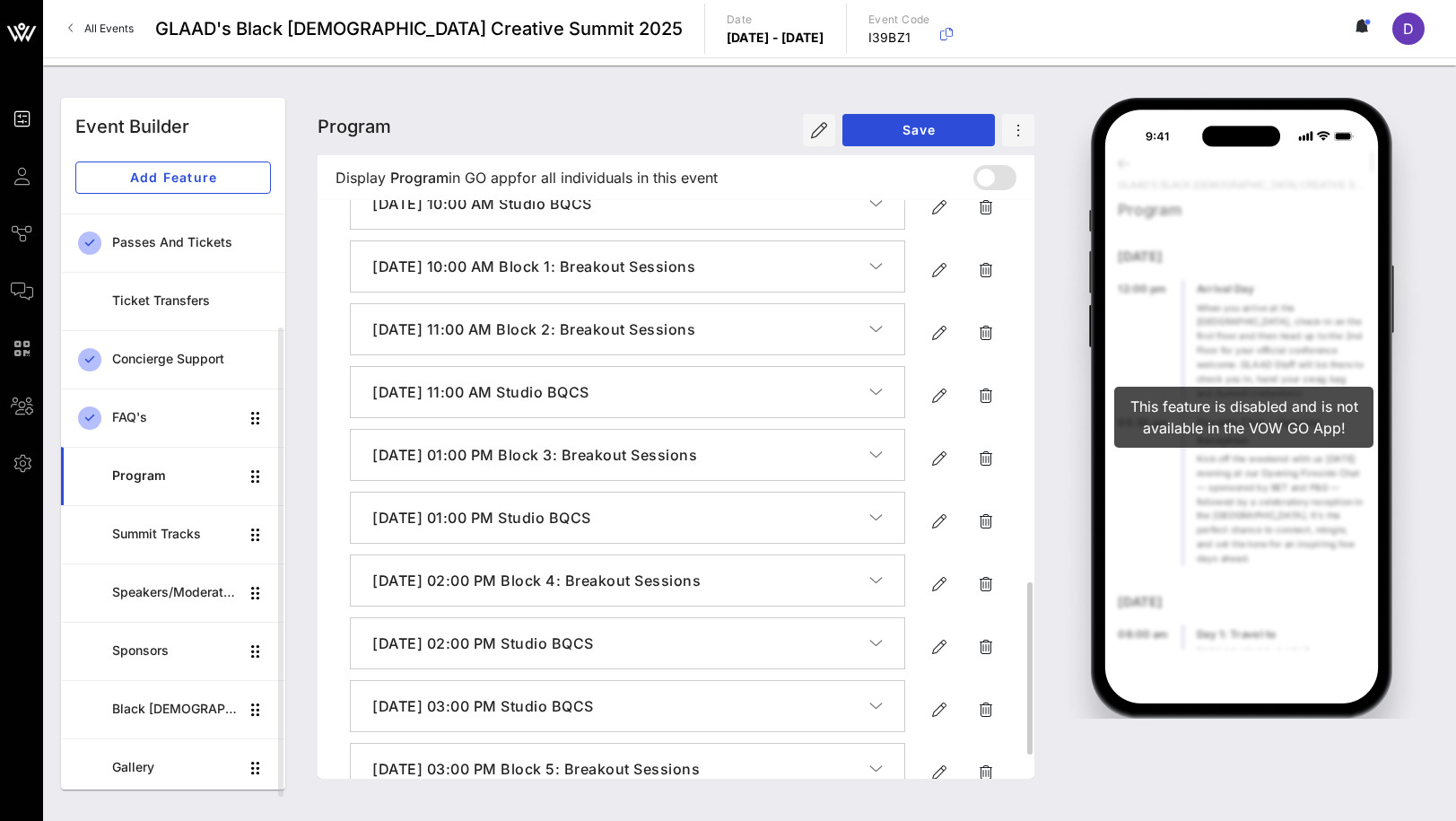
click at [664, 584] on button "[DATE] 02:00 PM Block 4: Breakout Sessions" at bounding box center [627, 580] width 553 height 50
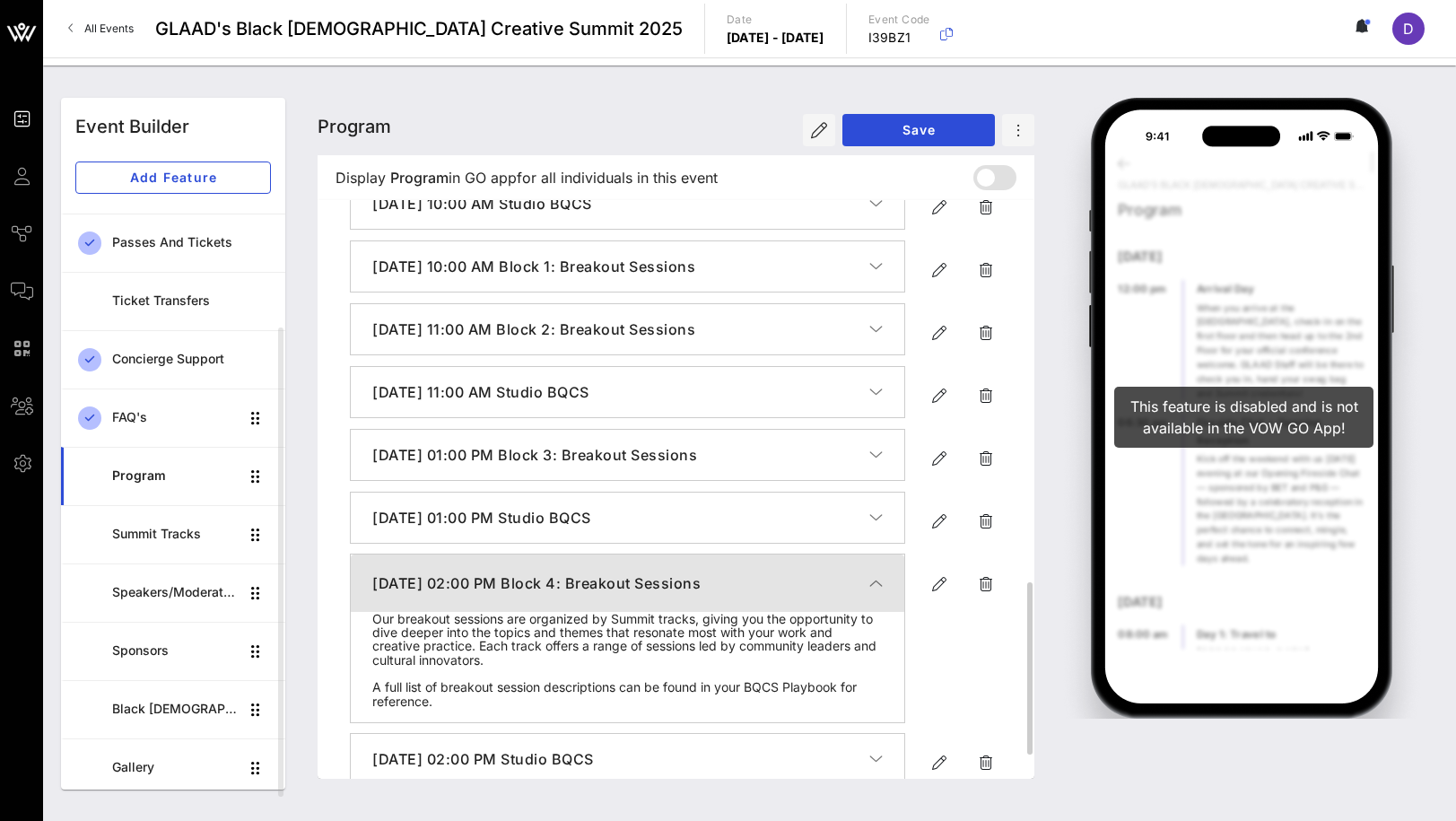
click at [664, 584] on button "[DATE] 02:00 PM Block 4: Breakout Sessions" at bounding box center [627, 583] width 553 height 58
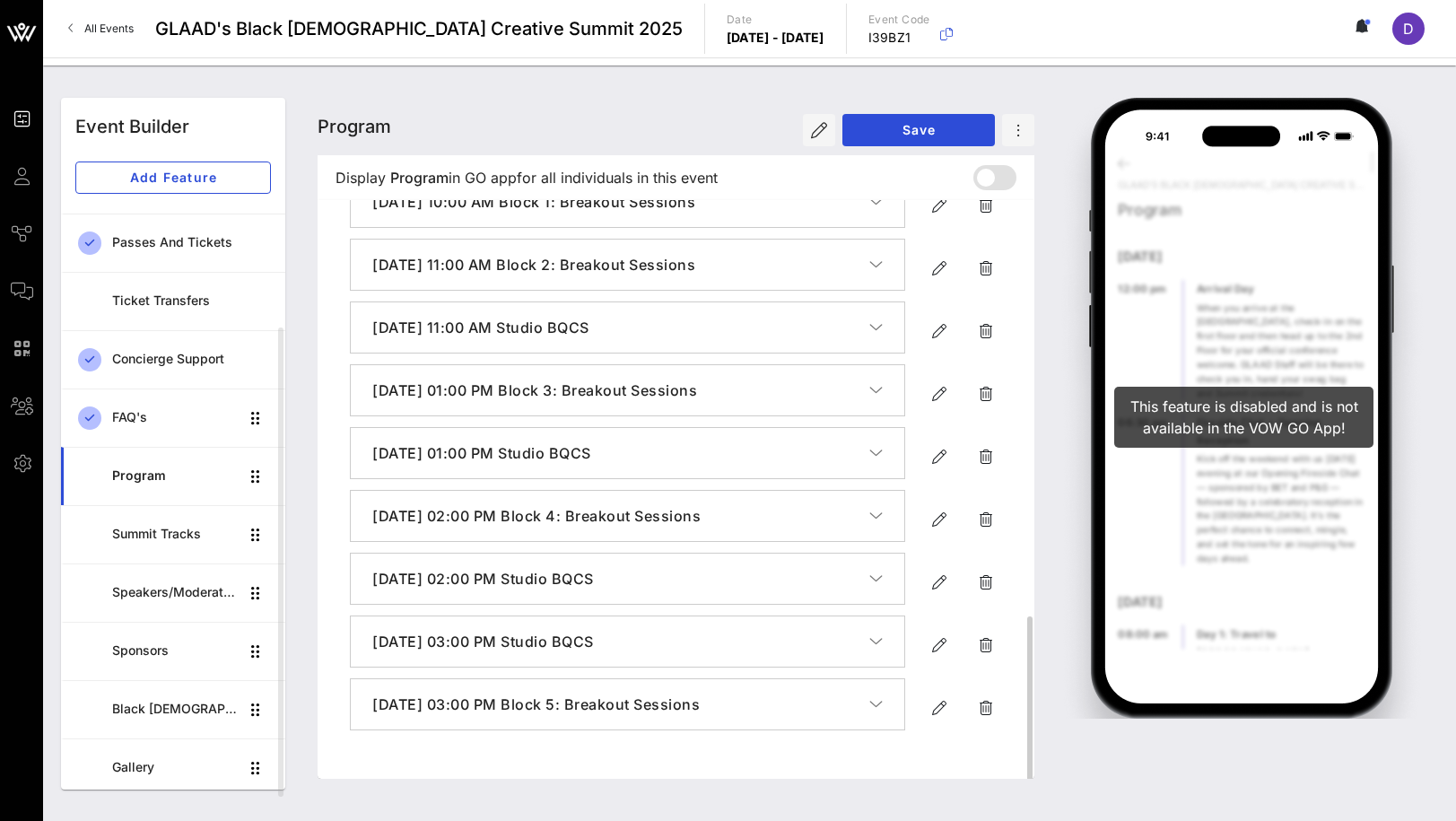
scroll to position [1360, 0]
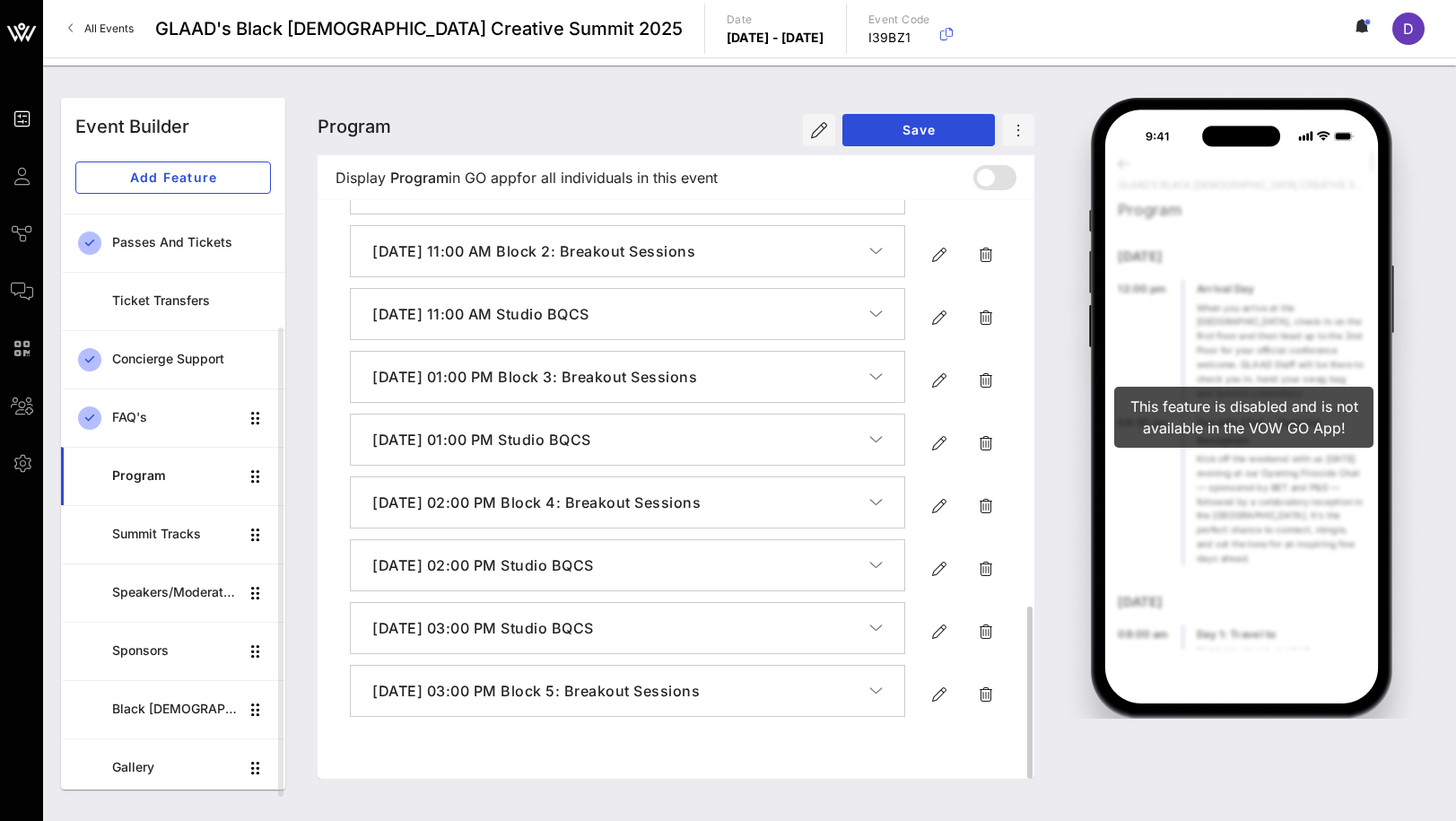
click at [664, 576] on h4 "[DATE] 02:00 PM Studio BQCS" at bounding box center [621, 565] width 497 height 22
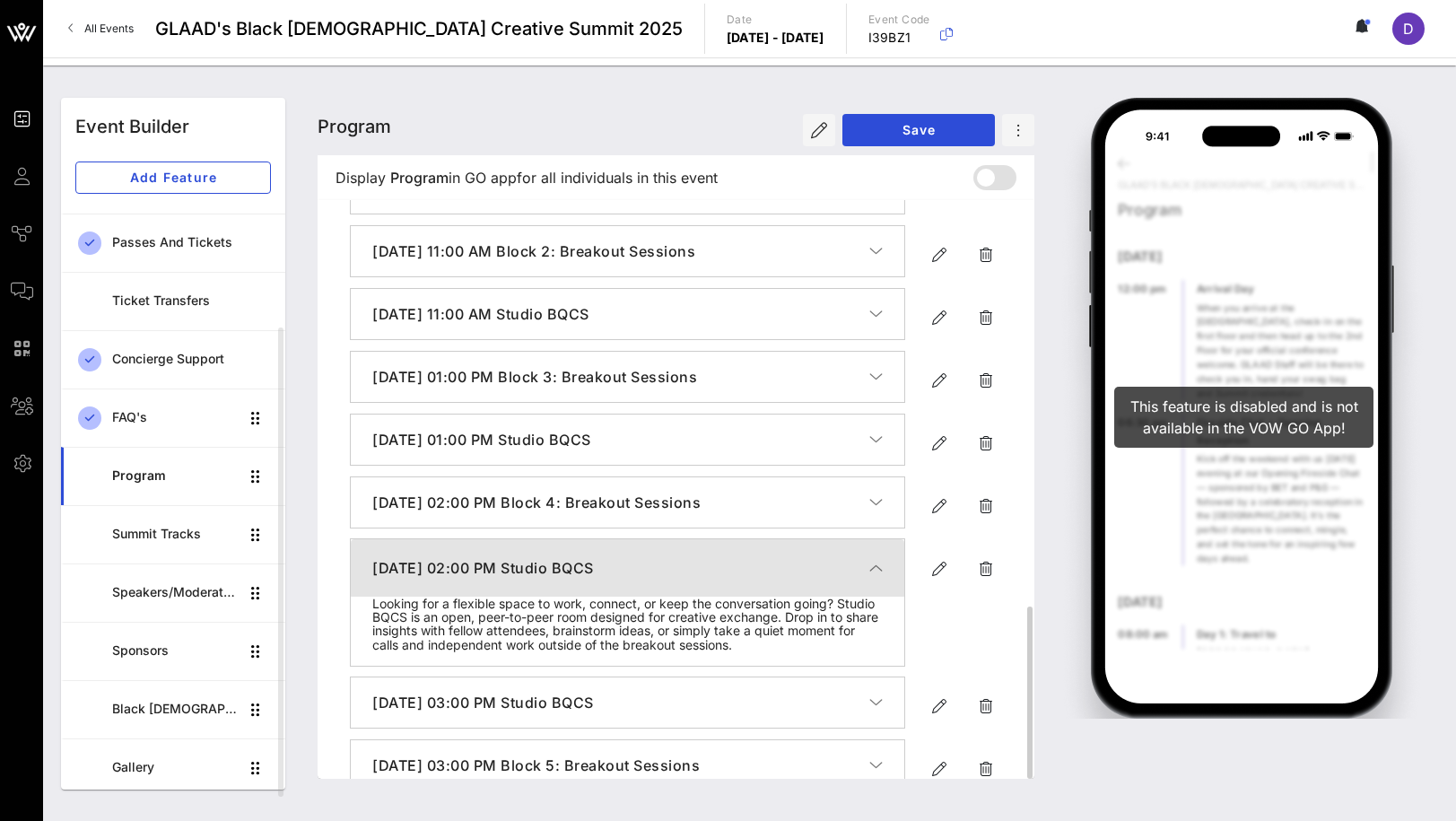
click at [664, 579] on h4 "[DATE] 02:00 PM Studio BQCS" at bounding box center [621, 568] width 497 height 22
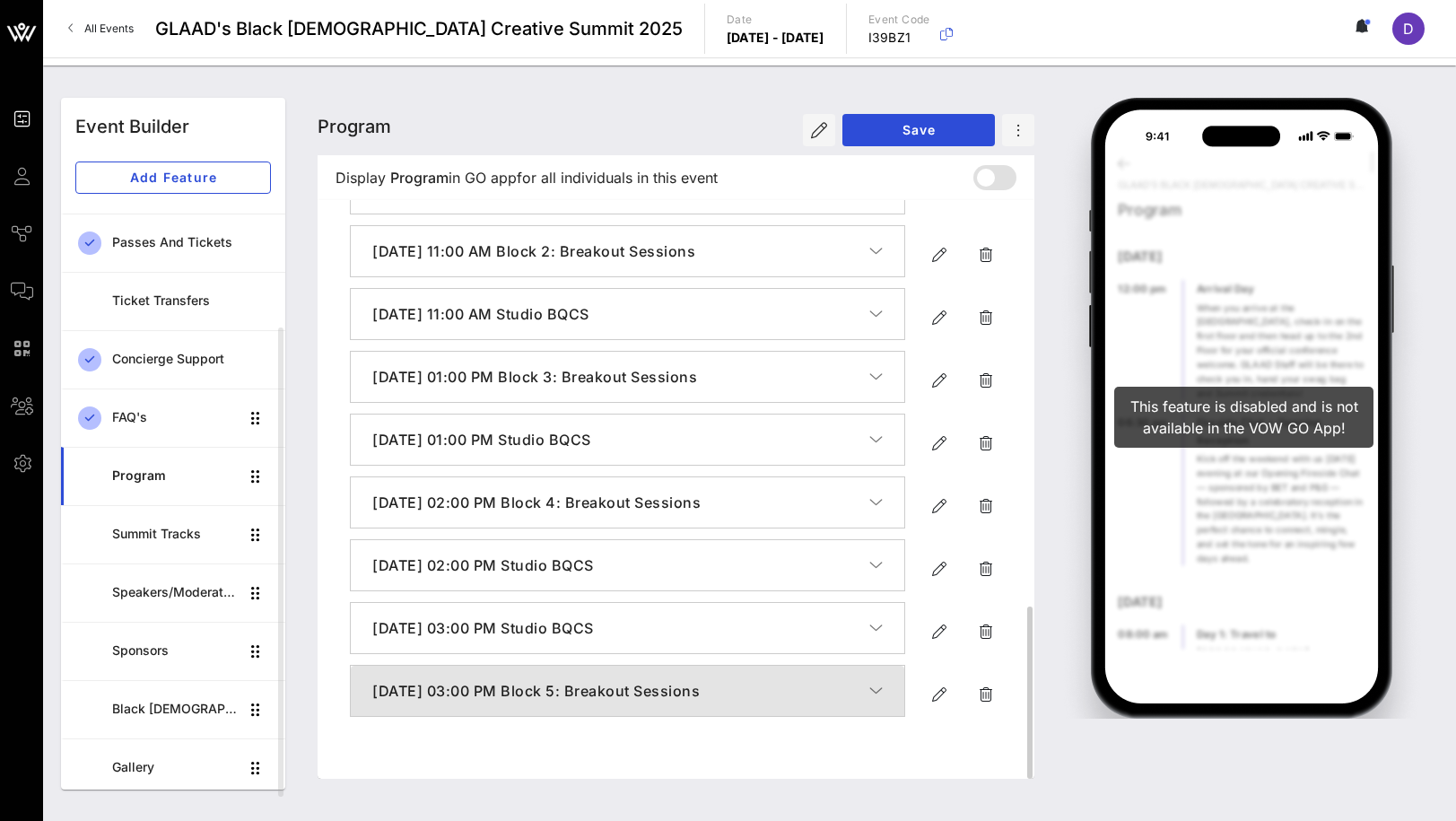
click at [419, 716] on button "[DATE] 03:00 PM Block 5: Breakout Sessions" at bounding box center [627, 690] width 553 height 50
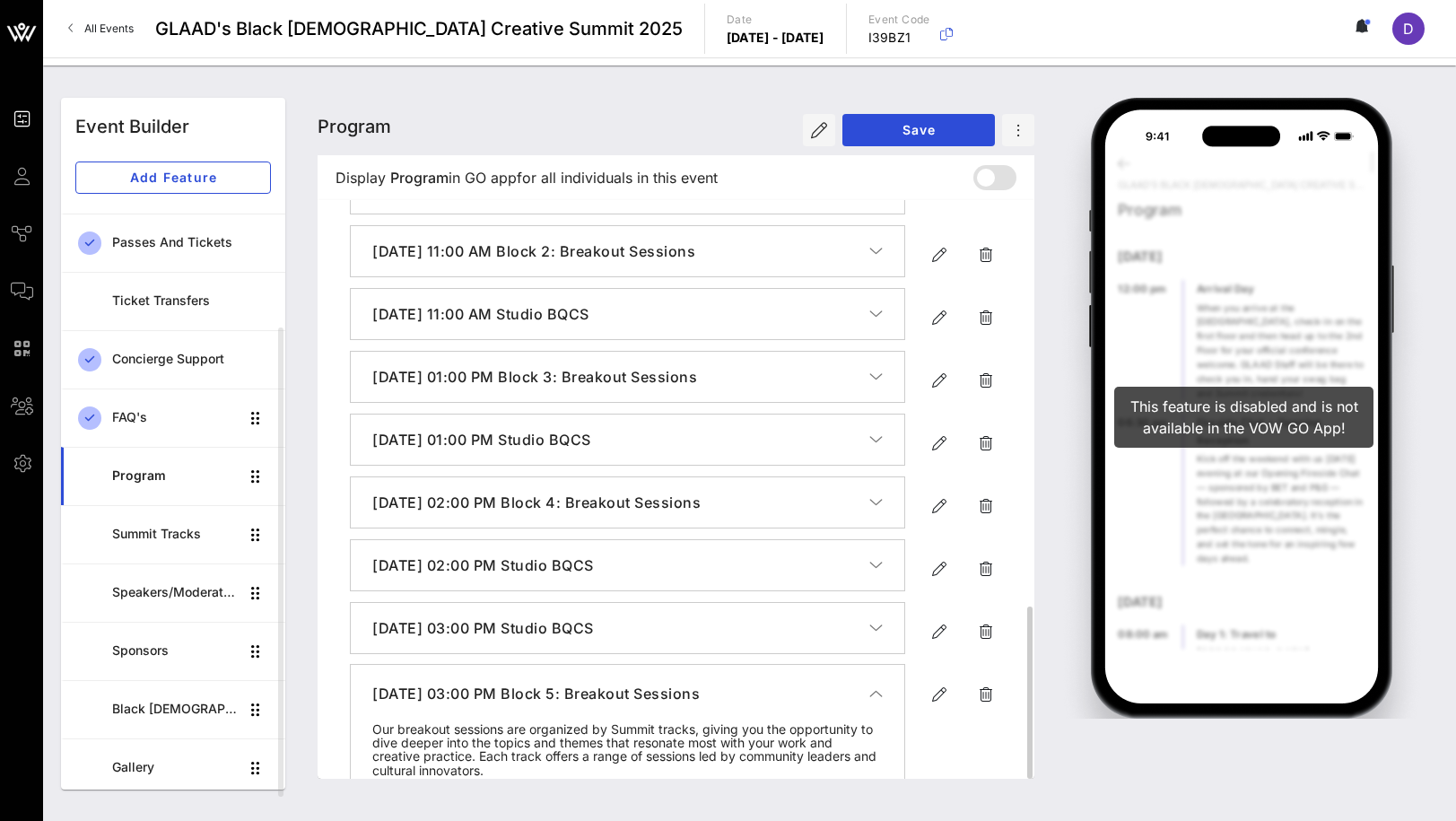
click at [439, 705] on h4 "[DATE] 03:00 PM Block 5: Breakout Sessions" at bounding box center [621, 694] width 497 height 22
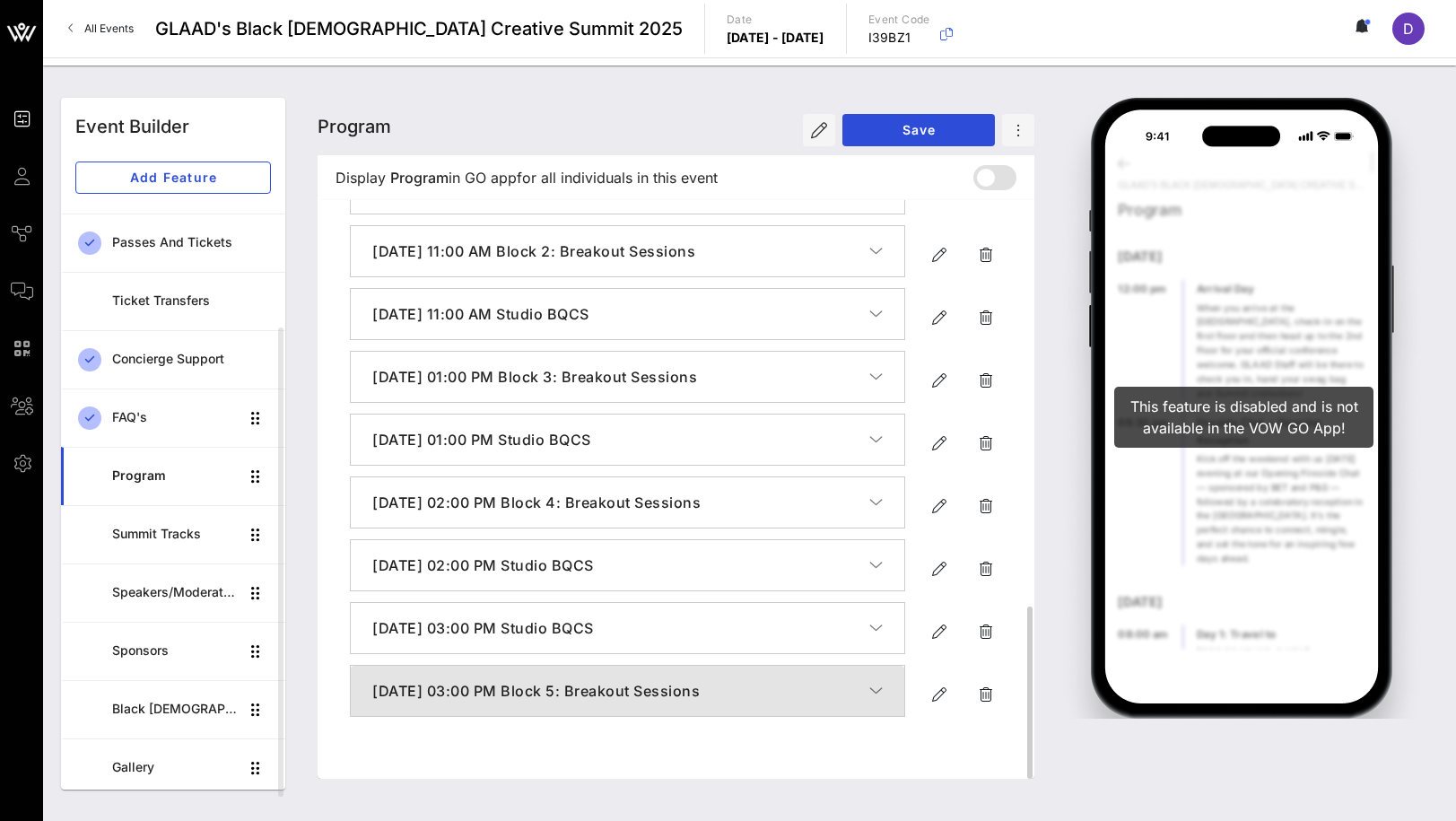
click at [439, 702] on h4 "[DATE] 03:00 PM Block 5: Breakout Sessions" at bounding box center [621, 691] width 497 height 22
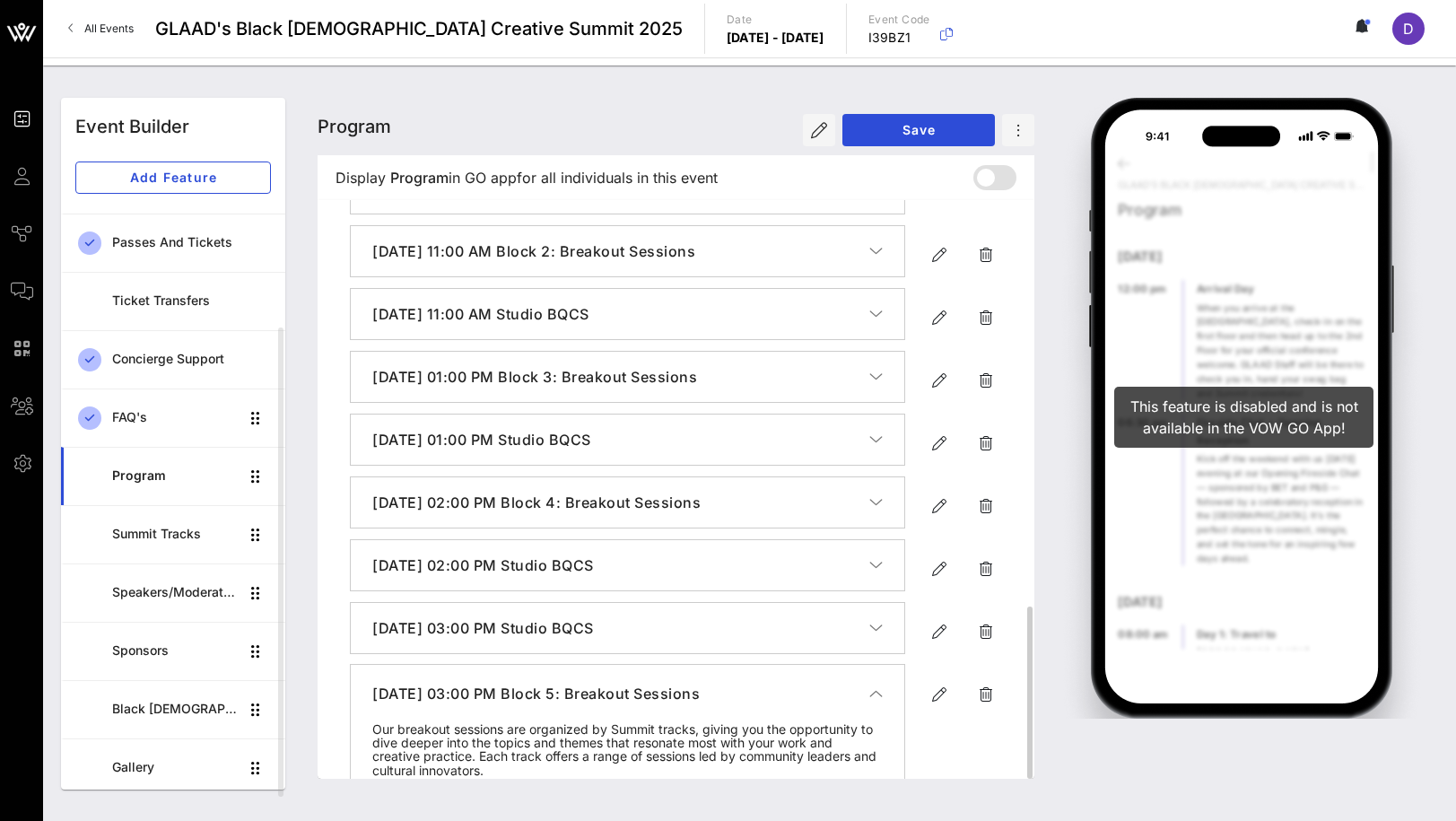
scroll to position [1477, 0]
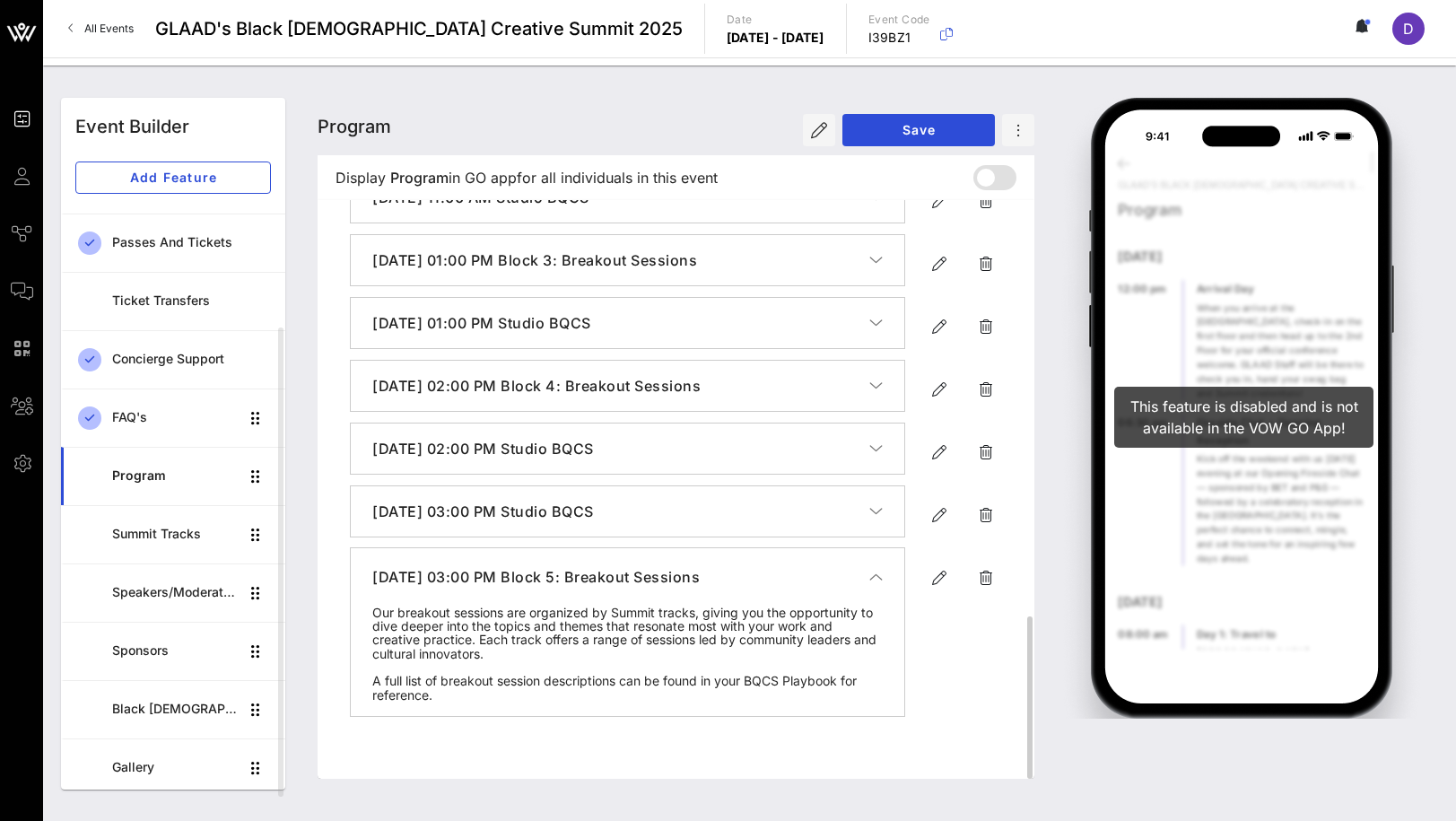
click at [480, 605] on button "[DATE] 03:00 PM Block 5: Breakout Sessions" at bounding box center [627, 577] width 553 height 58
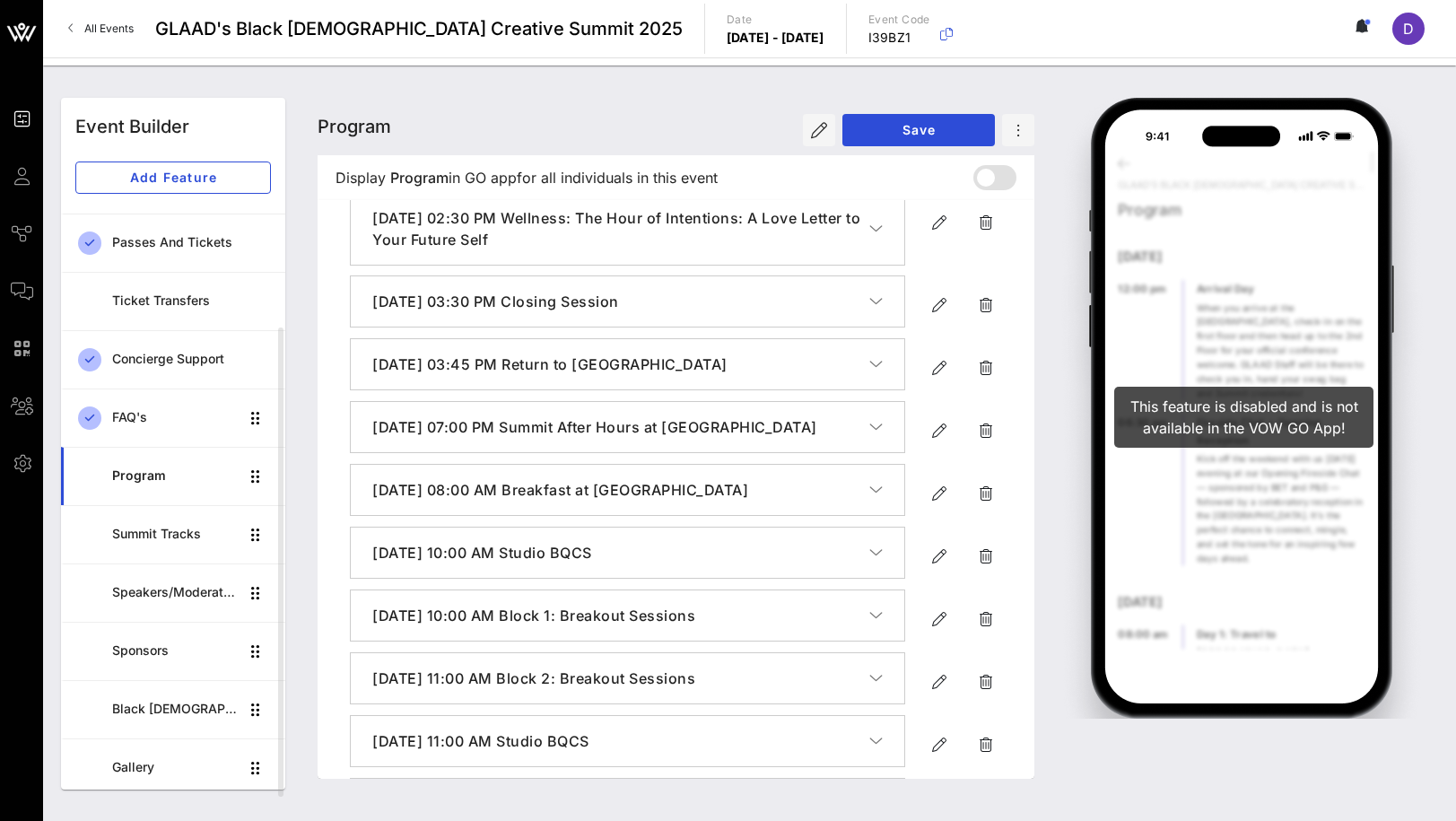
scroll to position [0, 0]
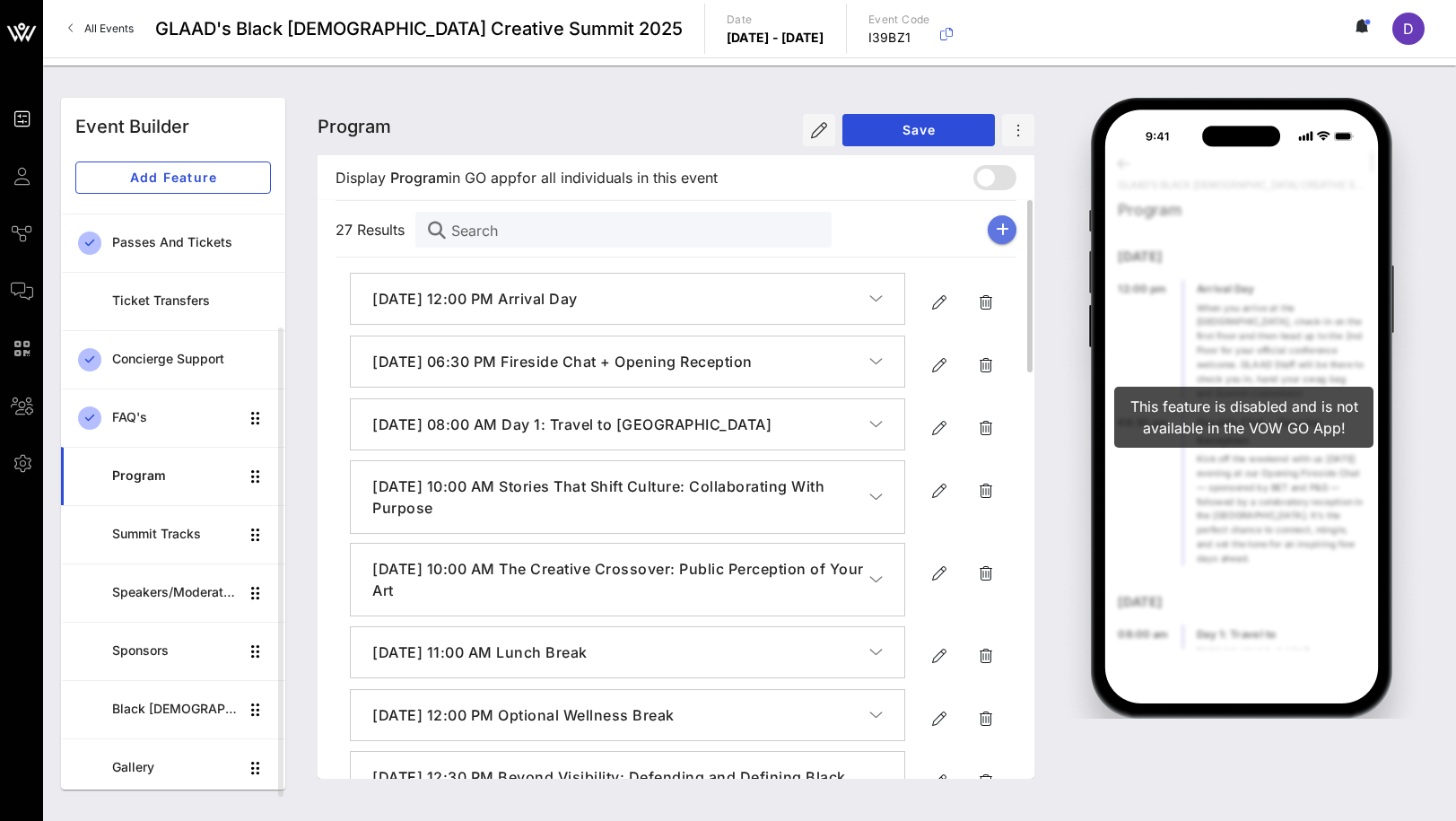
click at [1000, 226] on icon "button" at bounding box center [1002, 230] width 14 height 15
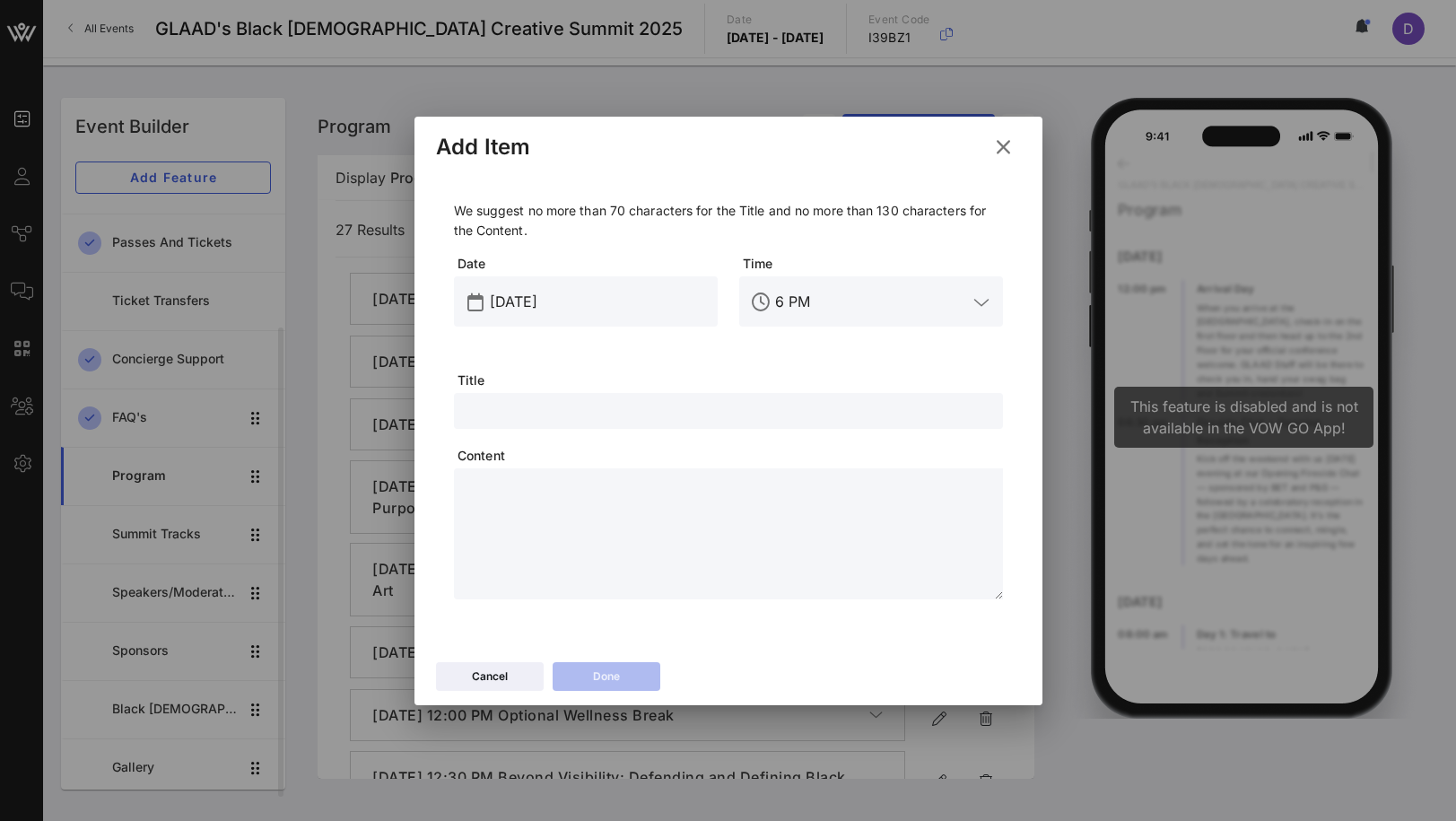
click at [1016, 141] on button at bounding box center [1003, 146] width 35 height 32
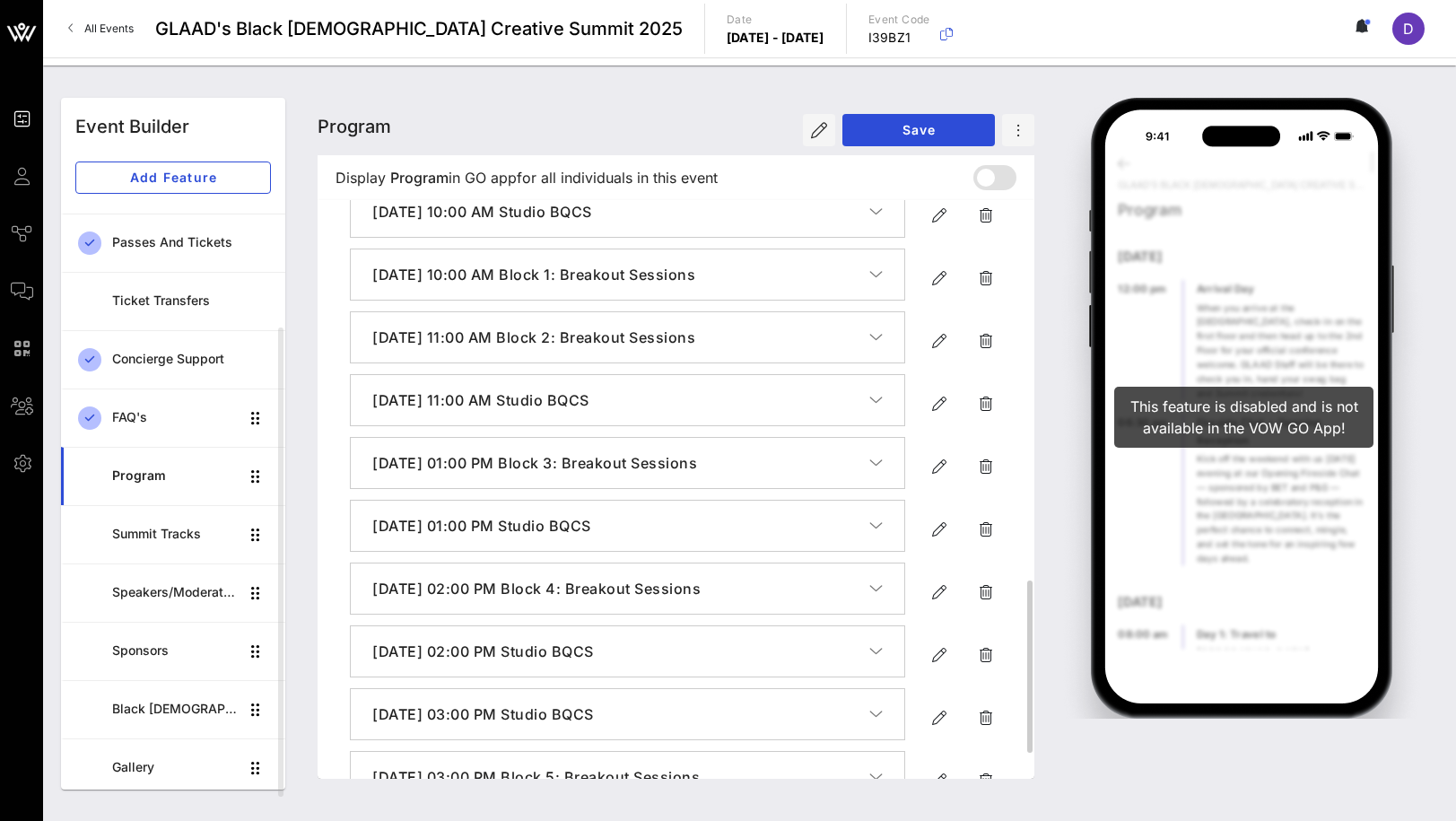
scroll to position [1360, 0]
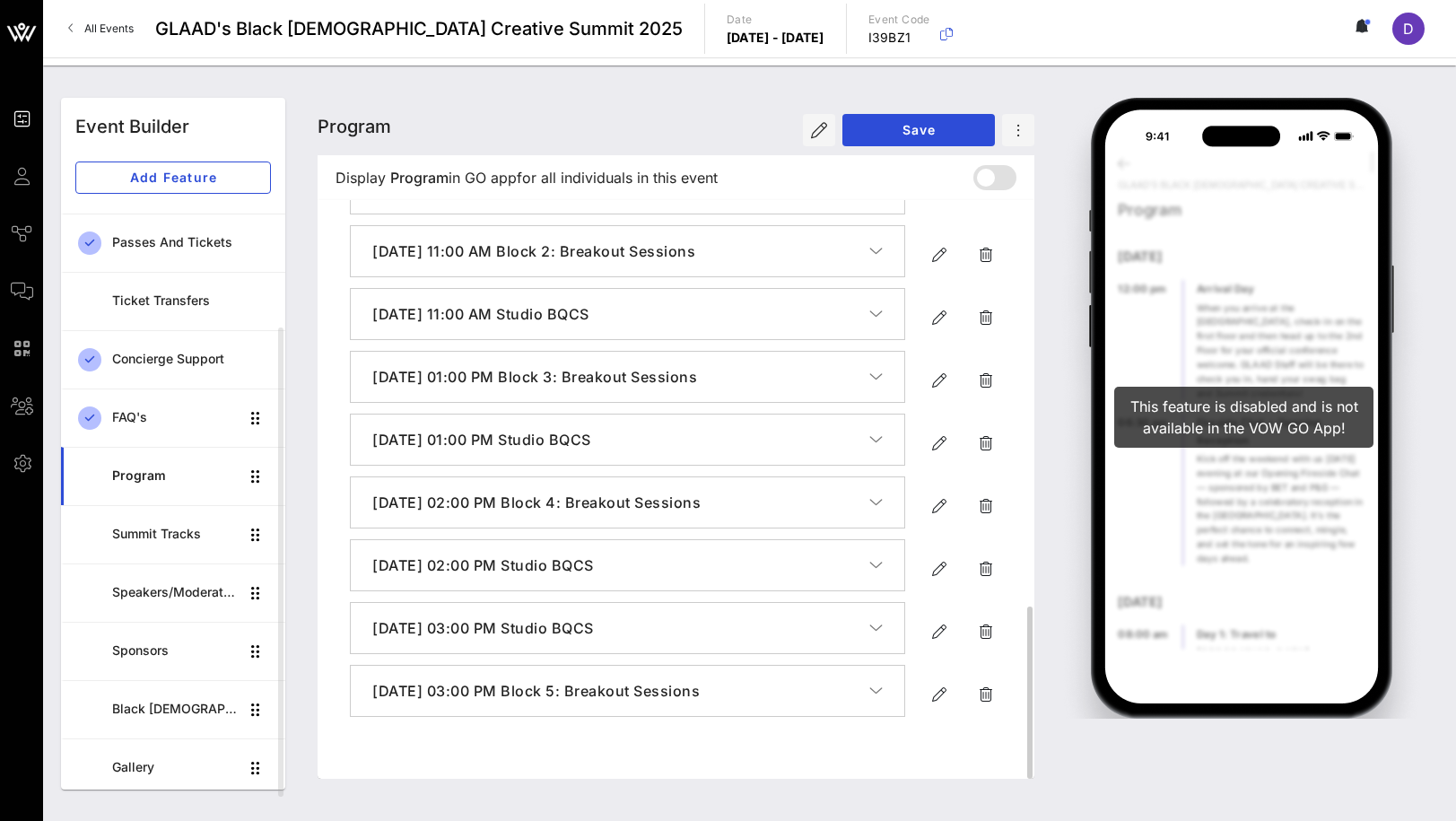
drag, startPoint x: 358, startPoint y: 710, endPoint x: 355, endPoint y: 627, distance: 83.1
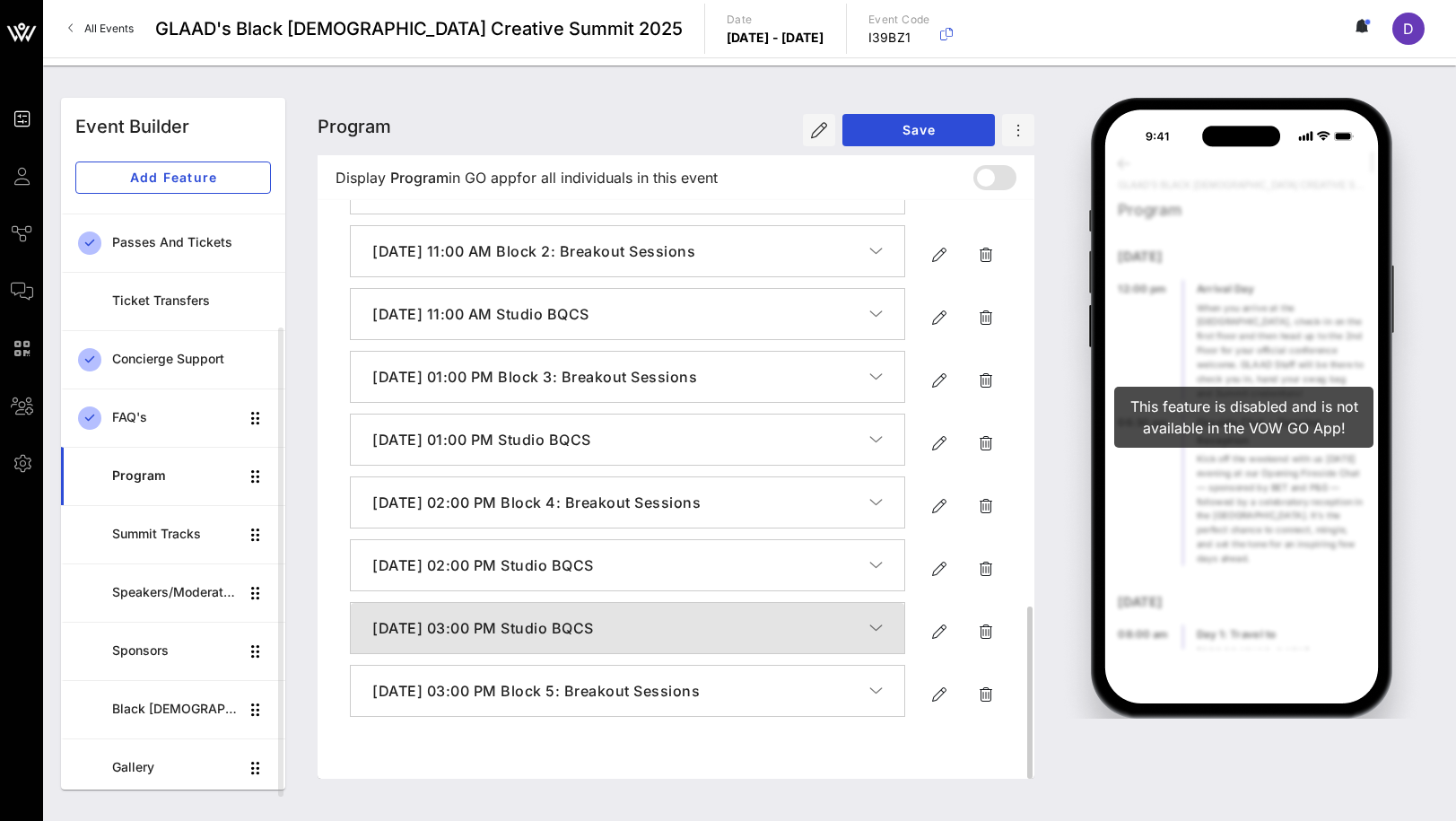
click at [727, 639] on h4 "[DATE] 03:00 PM Studio BQCS" at bounding box center [621, 628] width 497 height 22
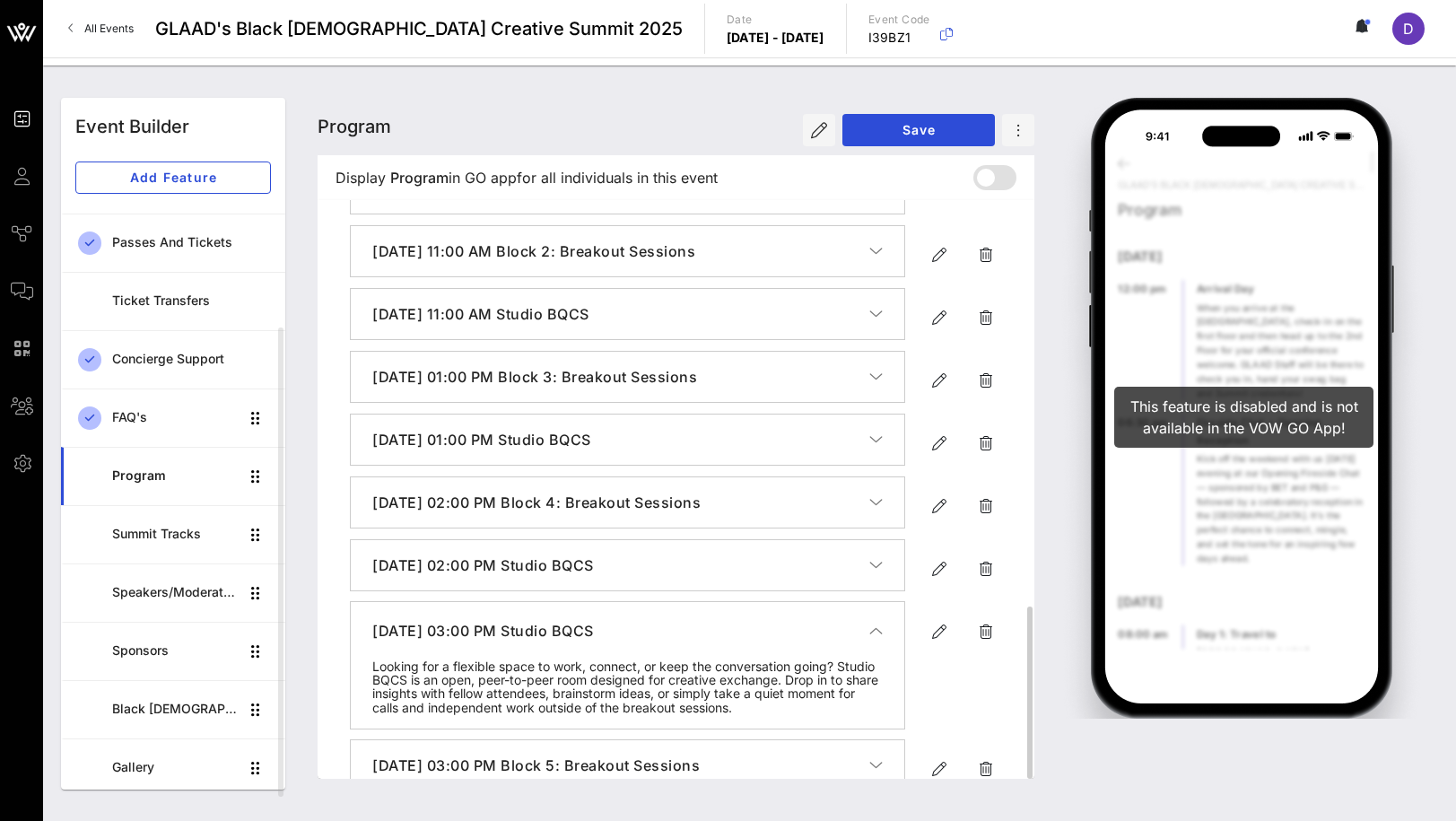
click at [727, 641] on h4 "[DATE] 03:00 PM Studio BQCS" at bounding box center [621, 631] width 497 height 22
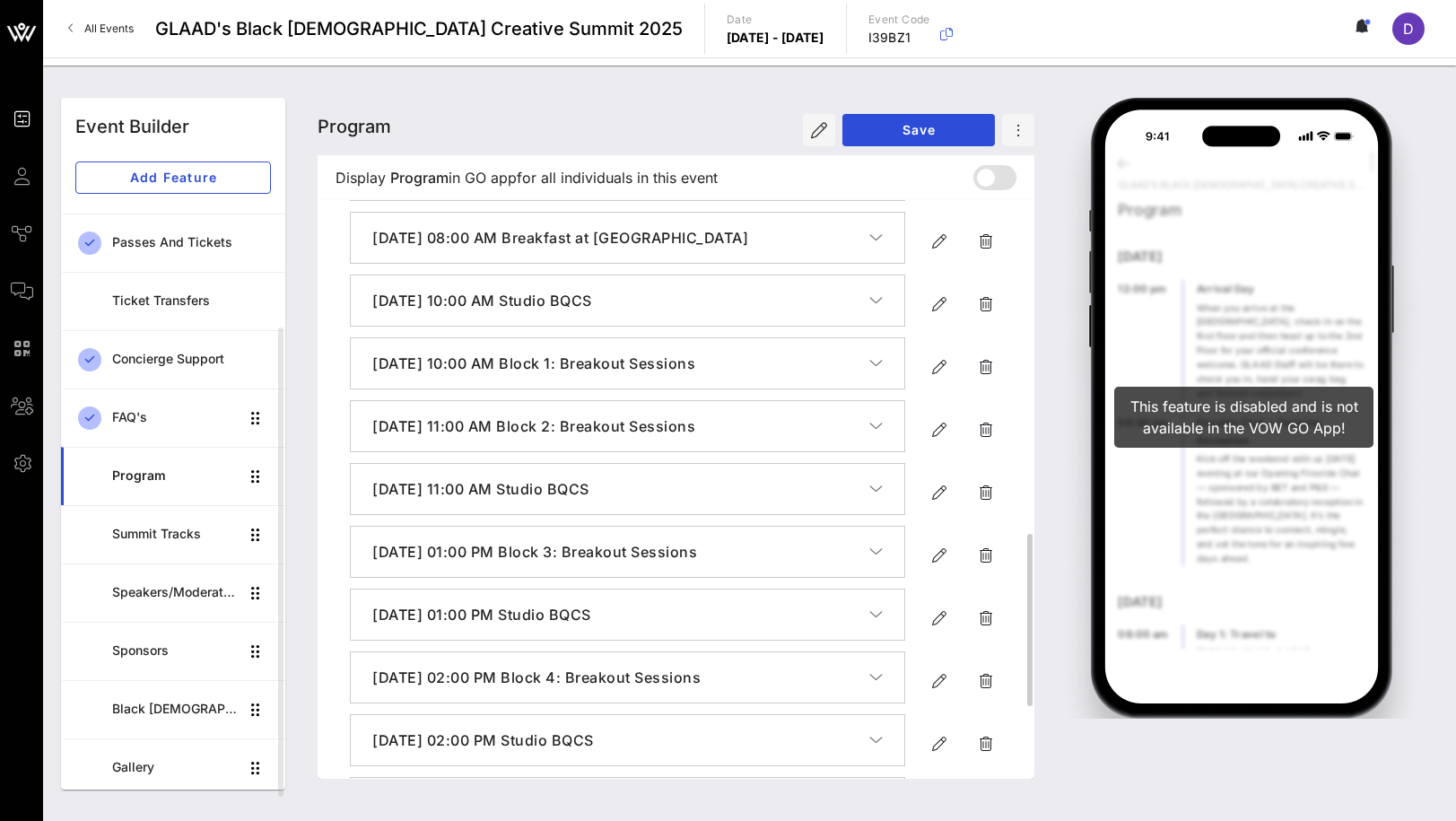
scroll to position [1205, 0]
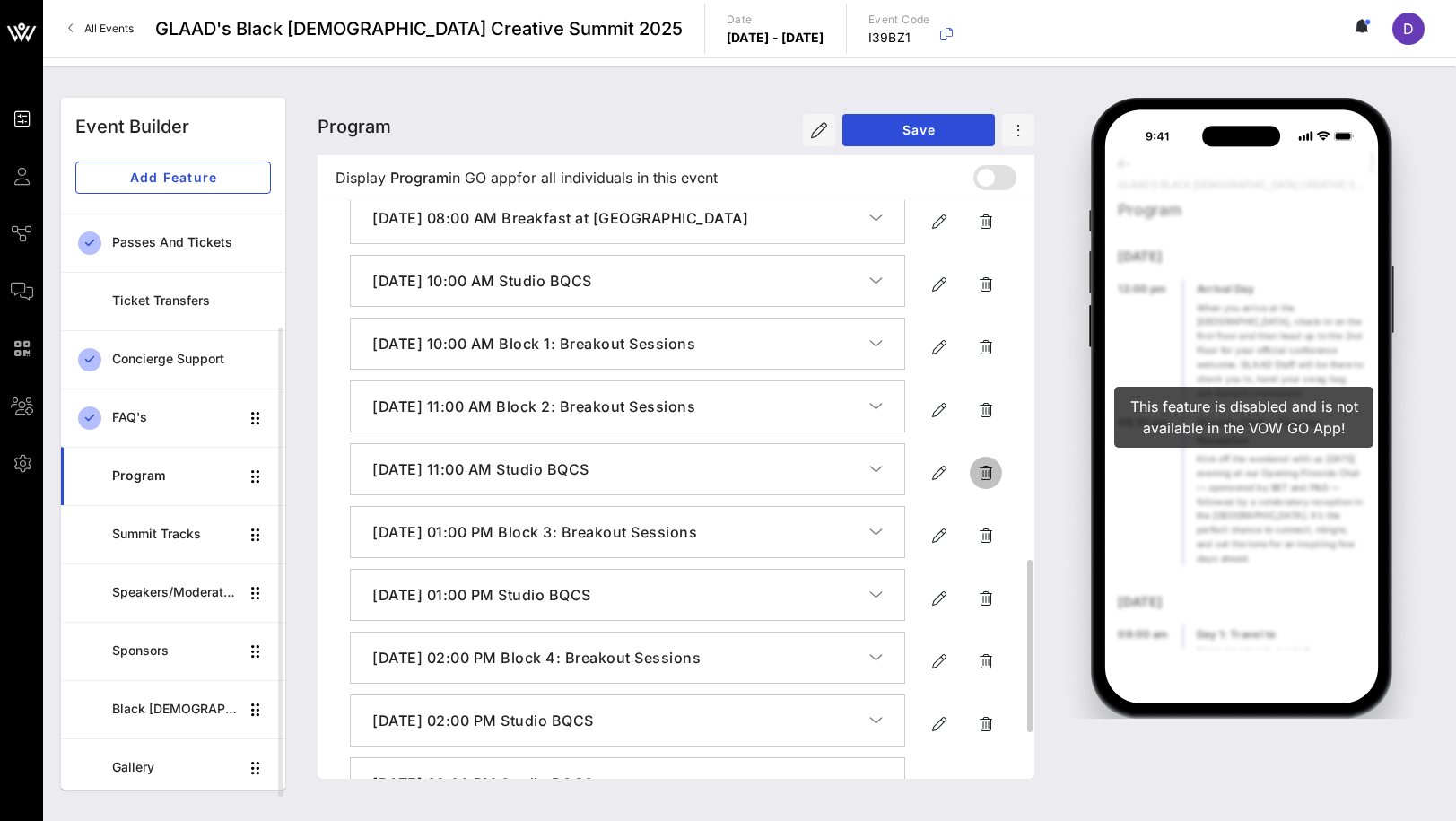
click at [985, 484] on icon "button" at bounding box center [986, 473] width 22 height 22
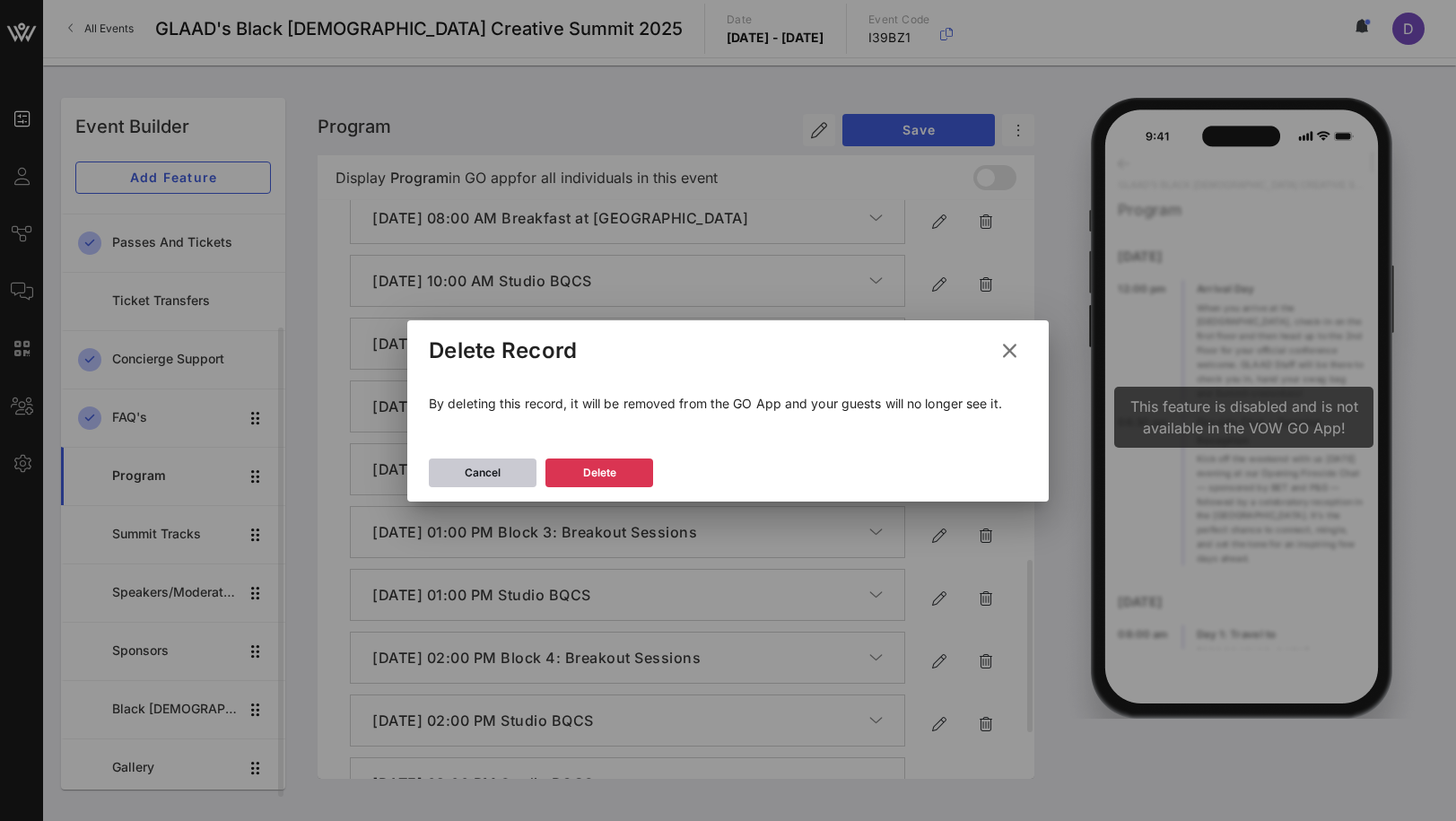
click at [517, 479] on button "Cancel" at bounding box center [483, 472] width 108 height 28
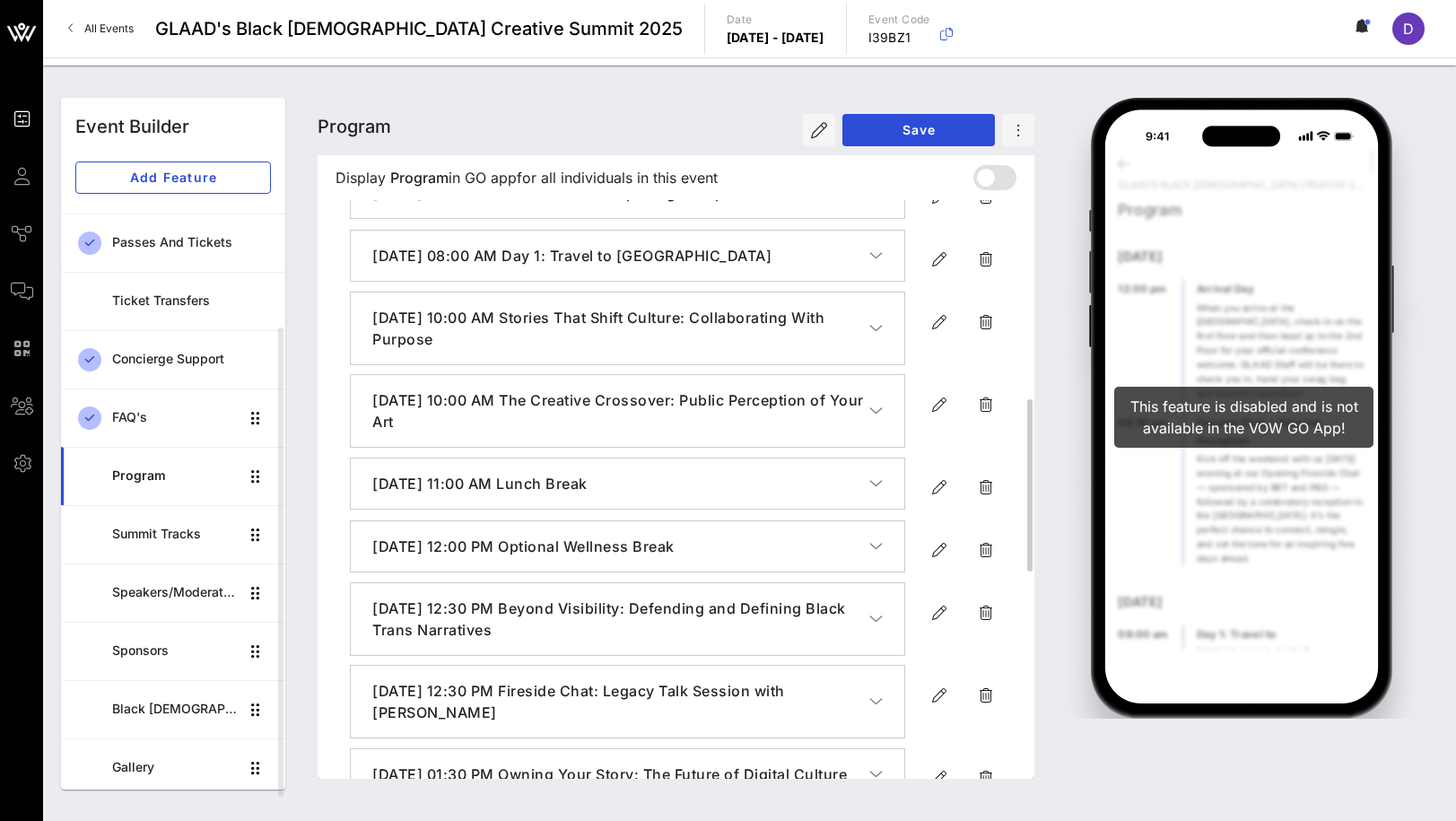
scroll to position [0, 0]
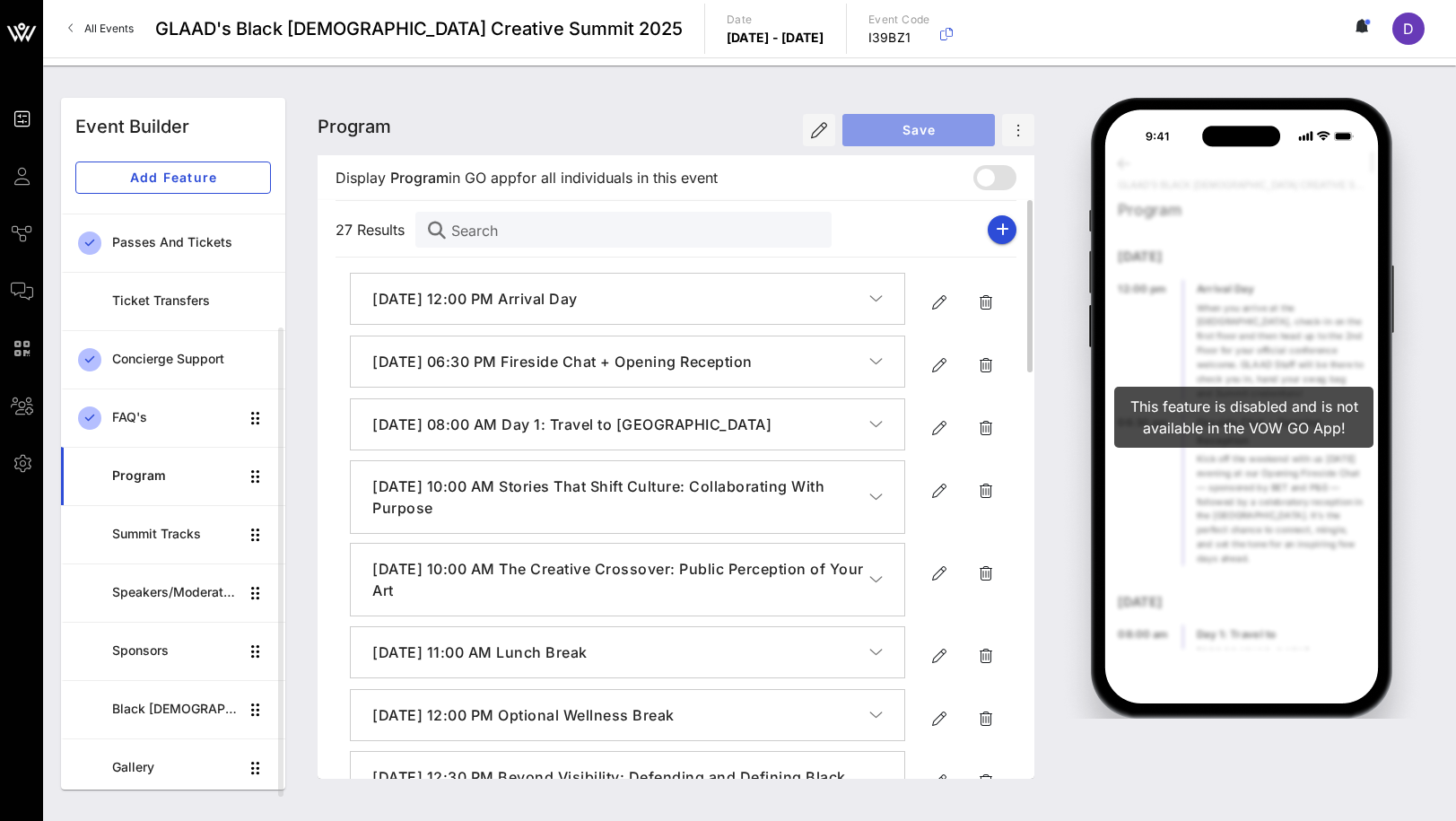
click at [960, 126] on span "Save" at bounding box center [919, 130] width 124 height 16
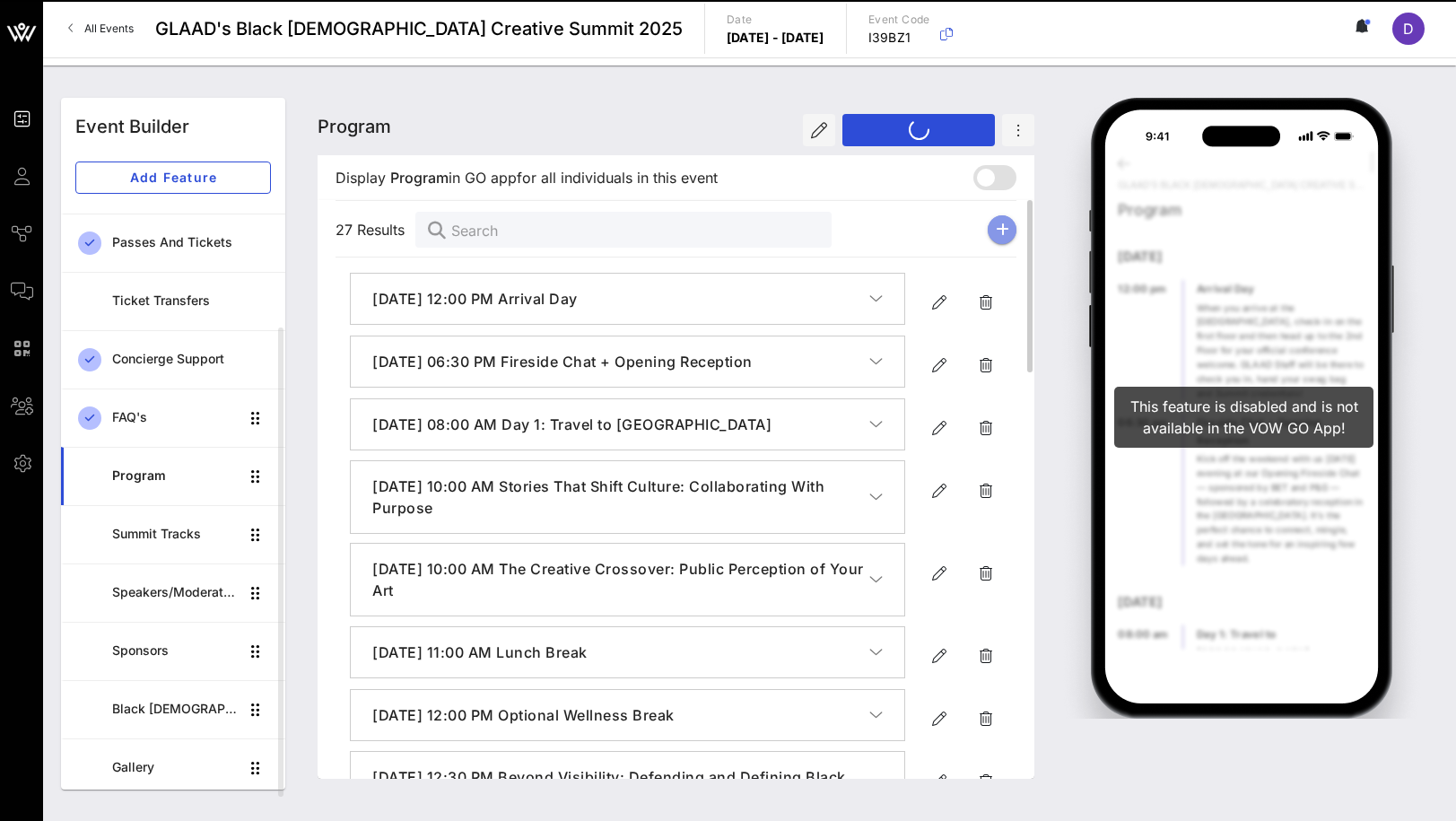
click at [996, 224] on icon "button" at bounding box center [1002, 230] width 14 height 15
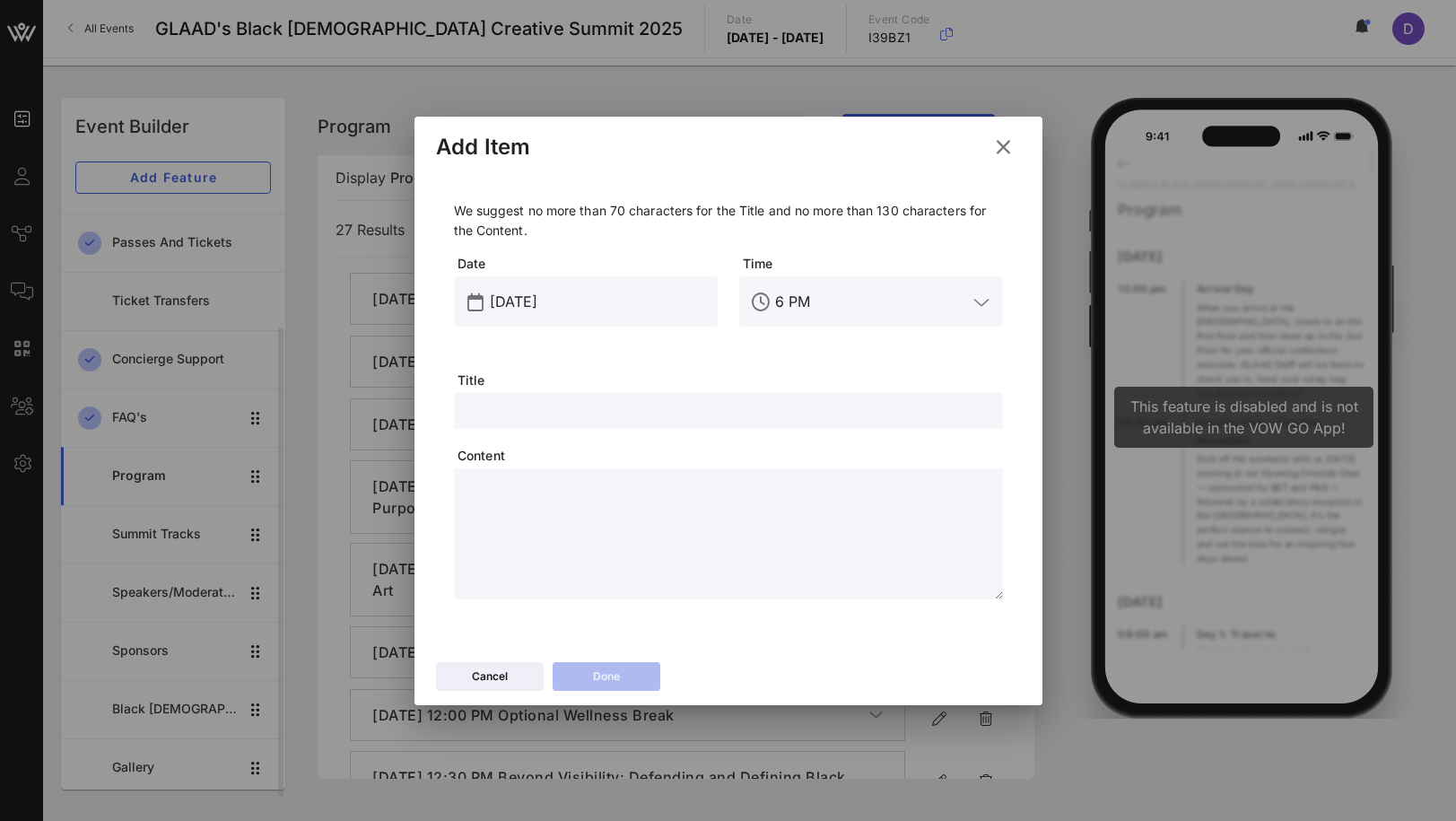
click at [528, 407] on input "text" at bounding box center [728, 411] width 528 height 24
paste input "Day 2 Full Group Closing Session"
click at [524, 277] on div "[DATE]" at bounding box center [599, 301] width 217 height 50
click at [526, 297] on input "[DATE]" at bounding box center [599, 301] width 217 height 28
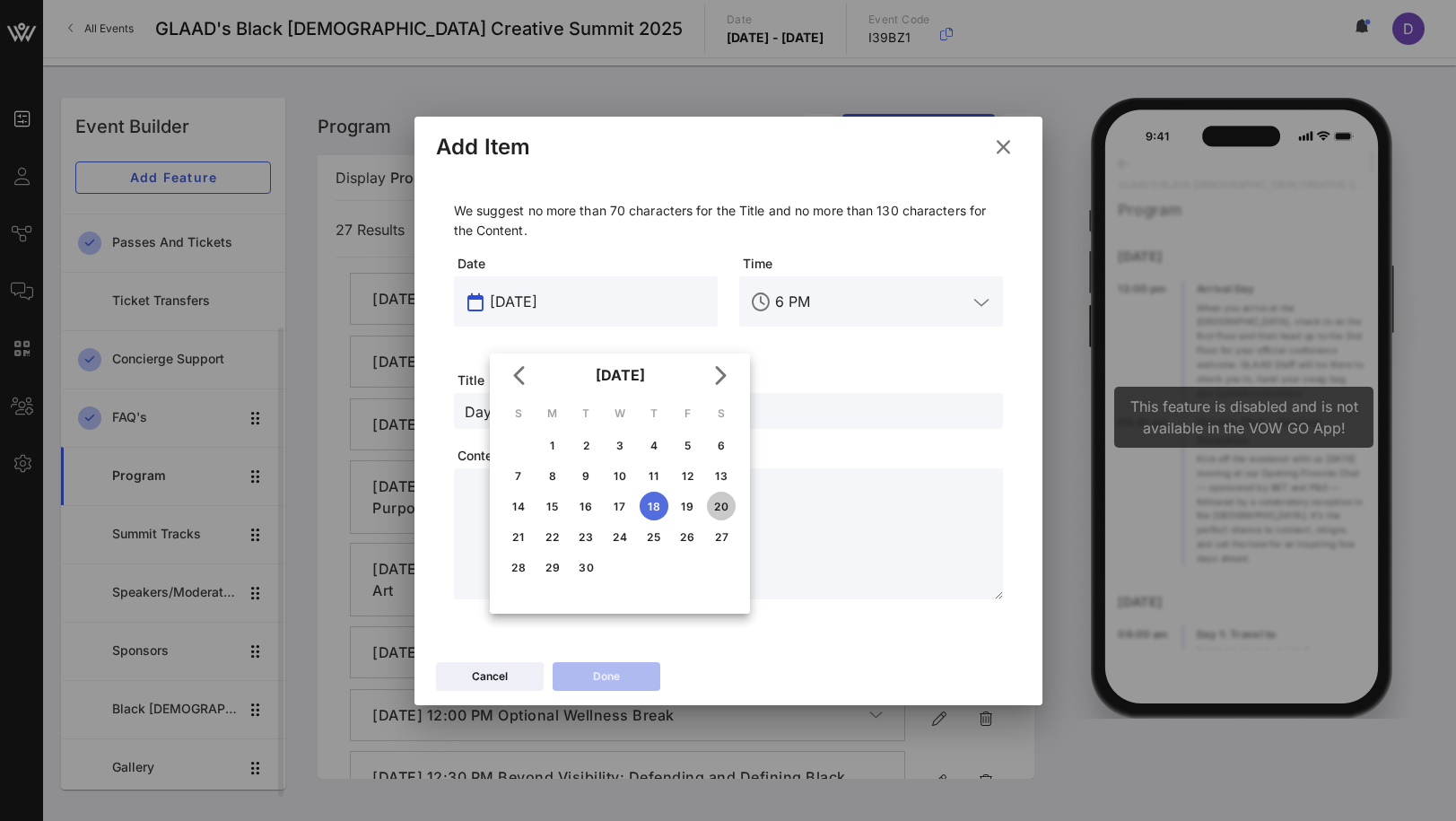
click at [724, 500] on div "20" at bounding box center [720, 506] width 28 height 14
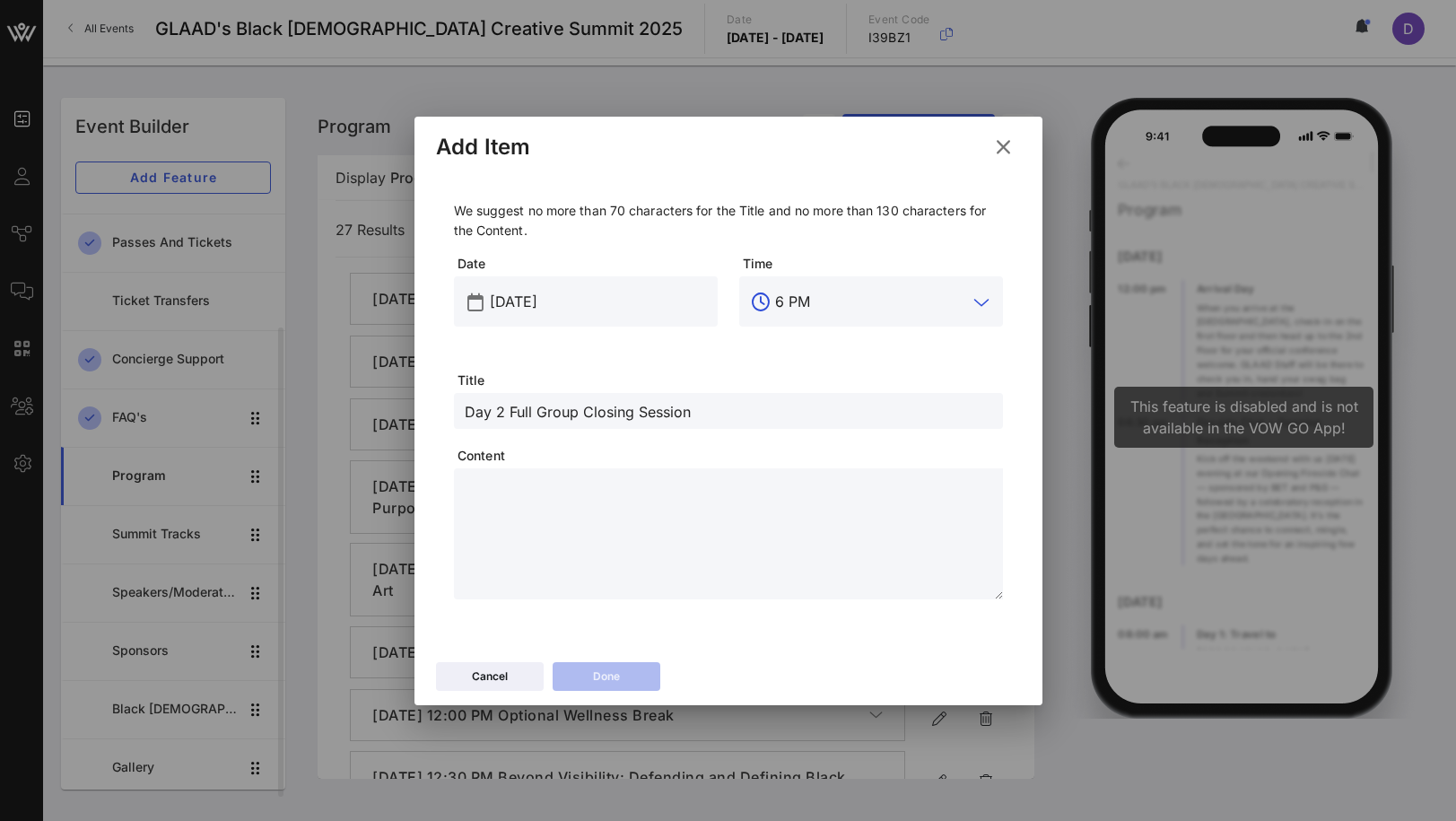
click at [787, 305] on input "6 PM" at bounding box center [871, 301] width 192 height 28
click at [756, 482] on textarea at bounding box center [734, 537] width 539 height 126
click at [909, 436] on div "We suggest no more than 70 characters for the Title and no more than 130 charac…" at bounding box center [728, 400] width 549 height 398
click at [865, 492] on textarea at bounding box center [734, 537] width 539 height 126
paste textarea "**********"
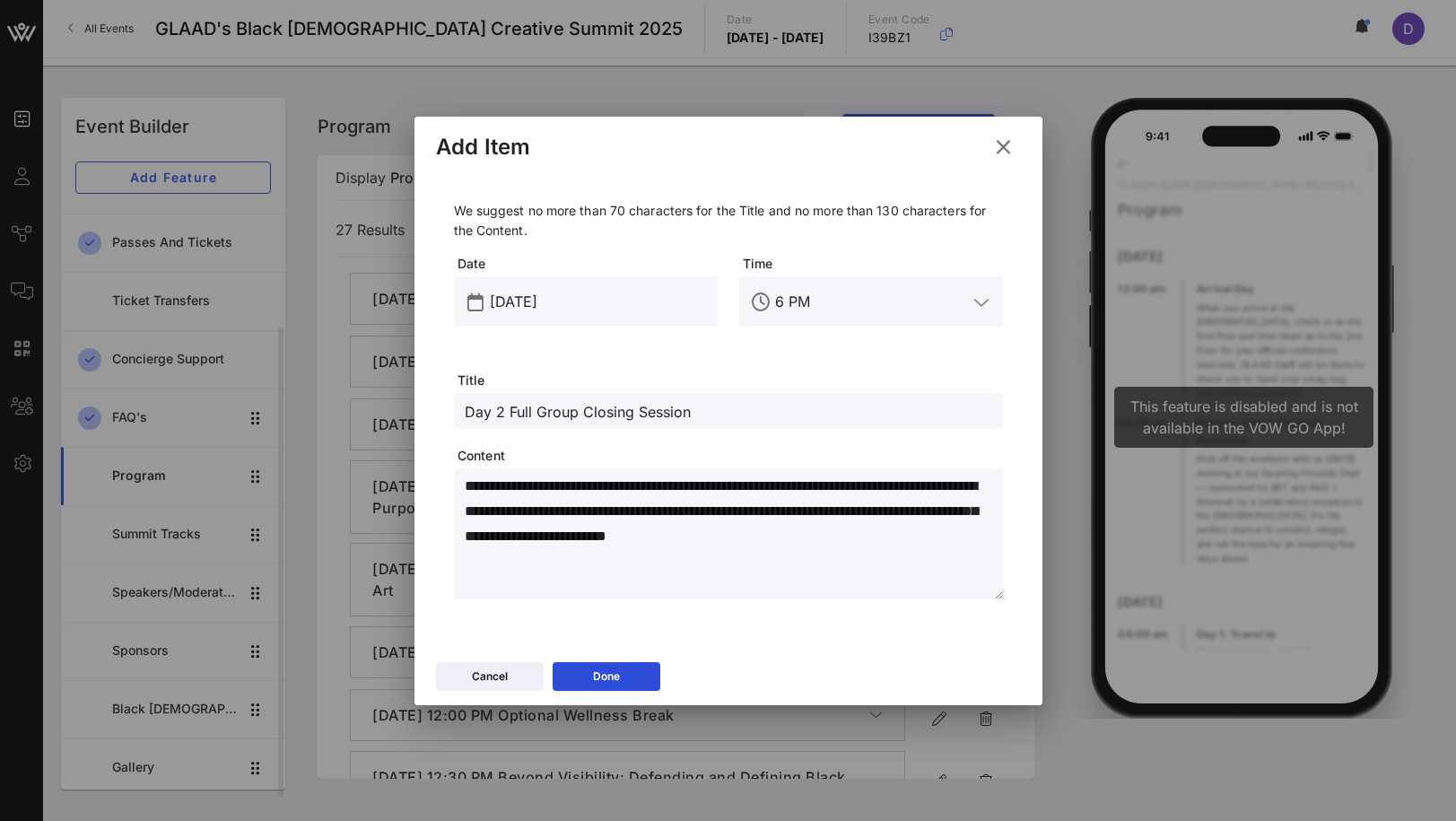
click at [787, 294] on input "6 PM" at bounding box center [871, 301] width 192 height 28
click at [805, 372] on div "4 PM" at bounding box center [871, 356] width 235 height 38
click at [784, 365] on div "Time 4 PM" at bounding box center [871, 312] width 286 height 138
click at [632, 678] on button "Done" at bounding box center [606, 676] width 108 height 28
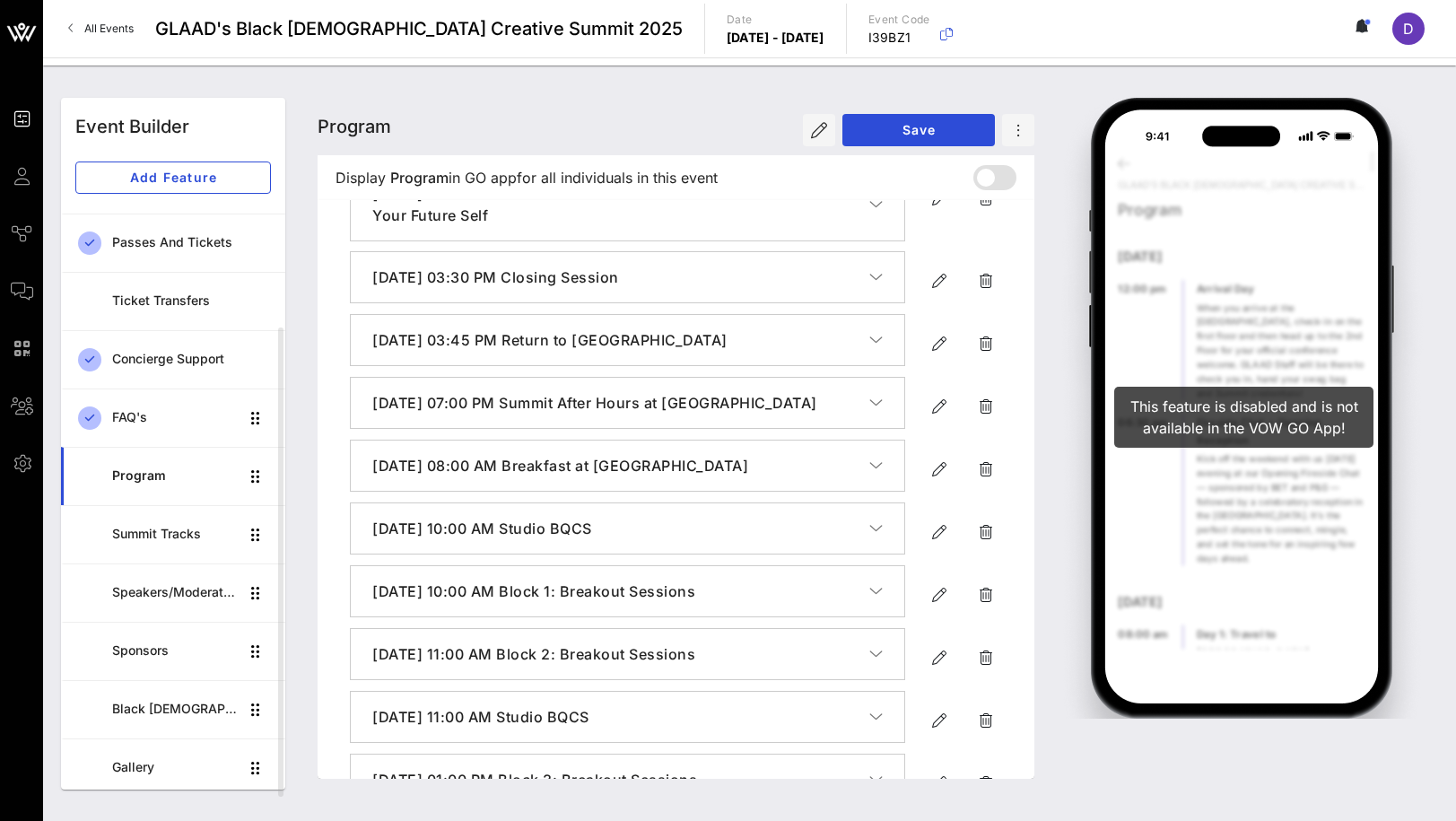
scroll to position [1423, 0]
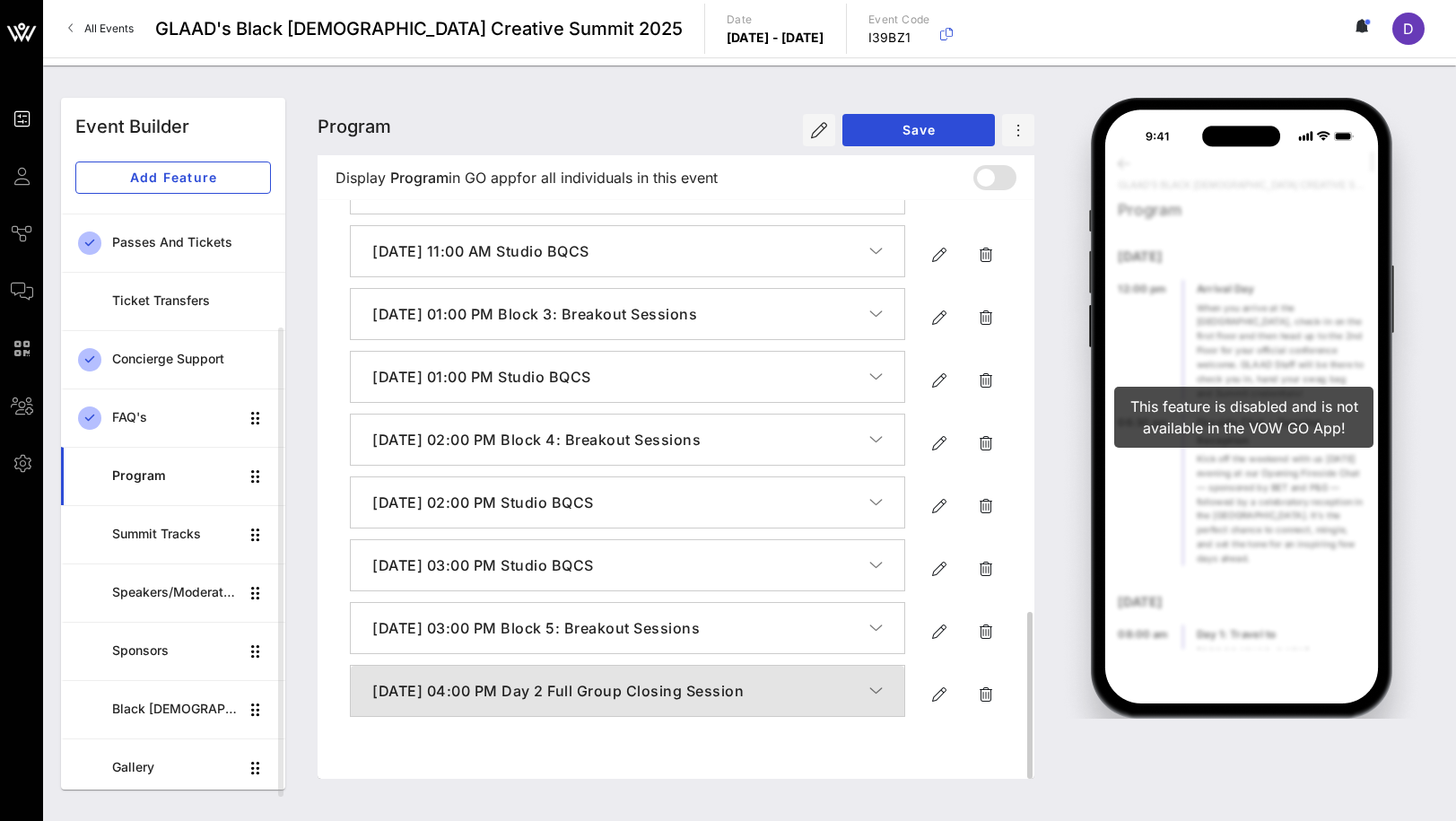
click at [871, 700] on icon "button" at bounding box center [875, 691] width 14 height 18
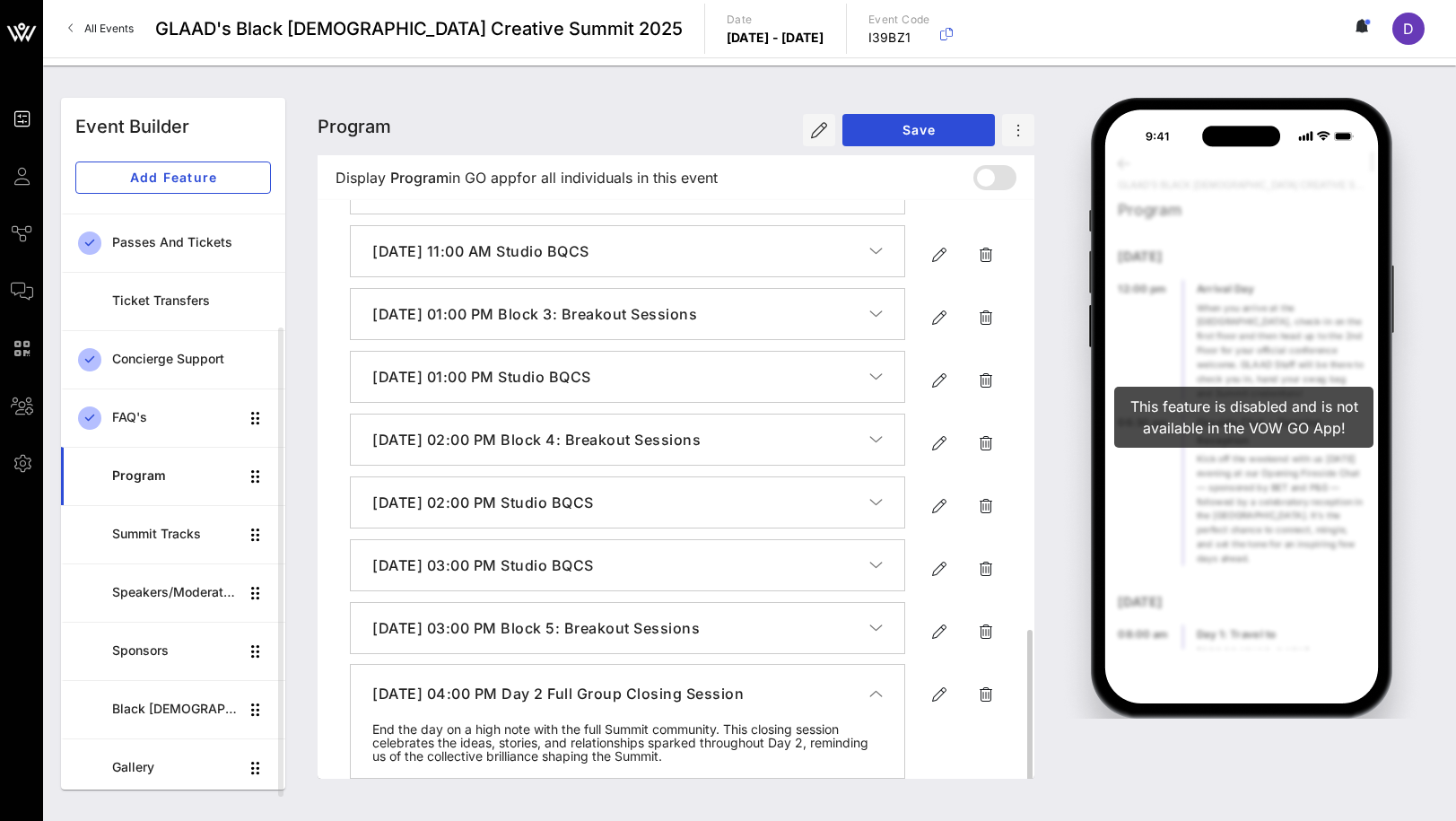
scroll to position [1484, 0]
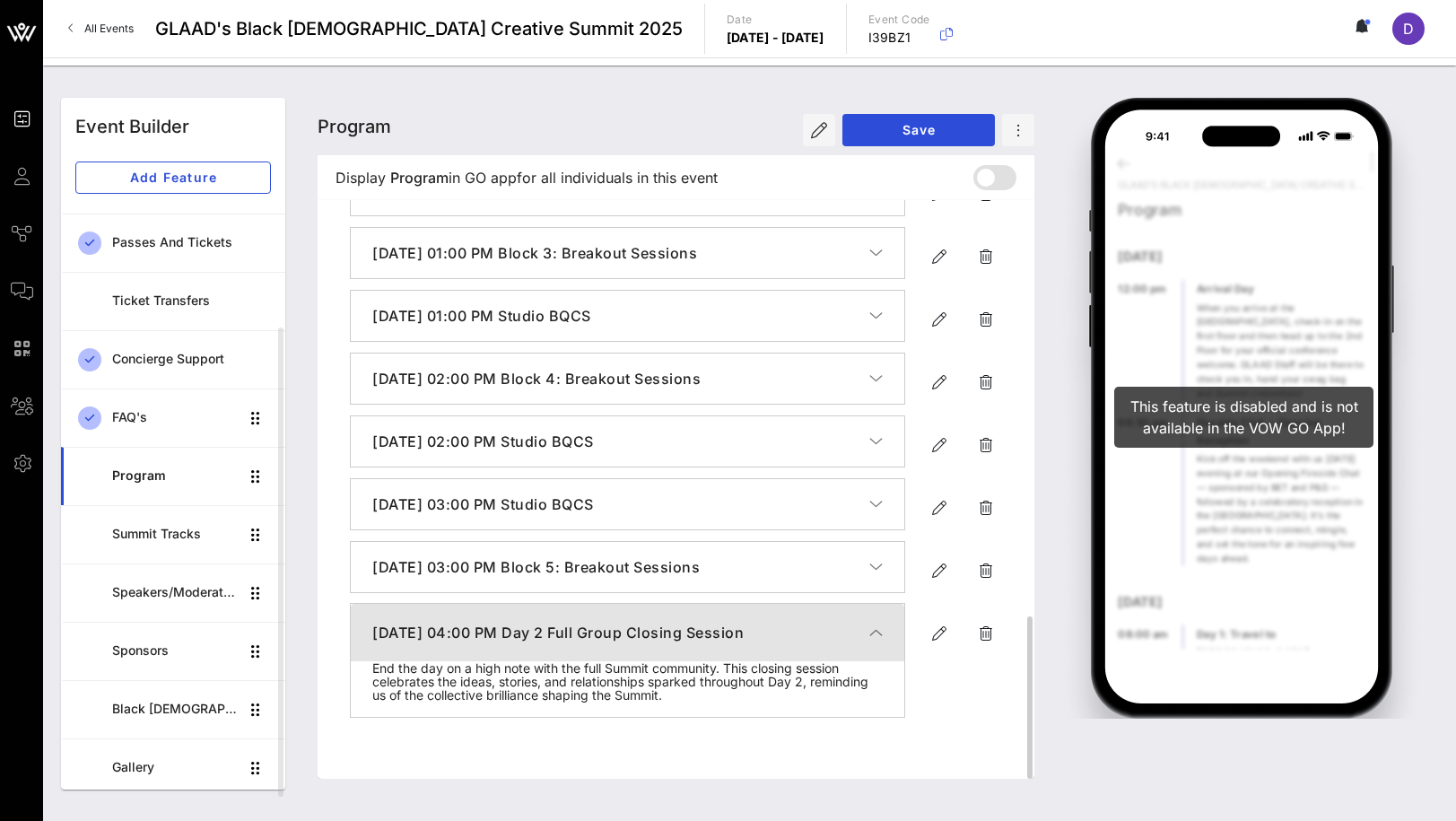
click at [872, 642] on icon "button" at bounding box center [875, 633] width 14 height 18
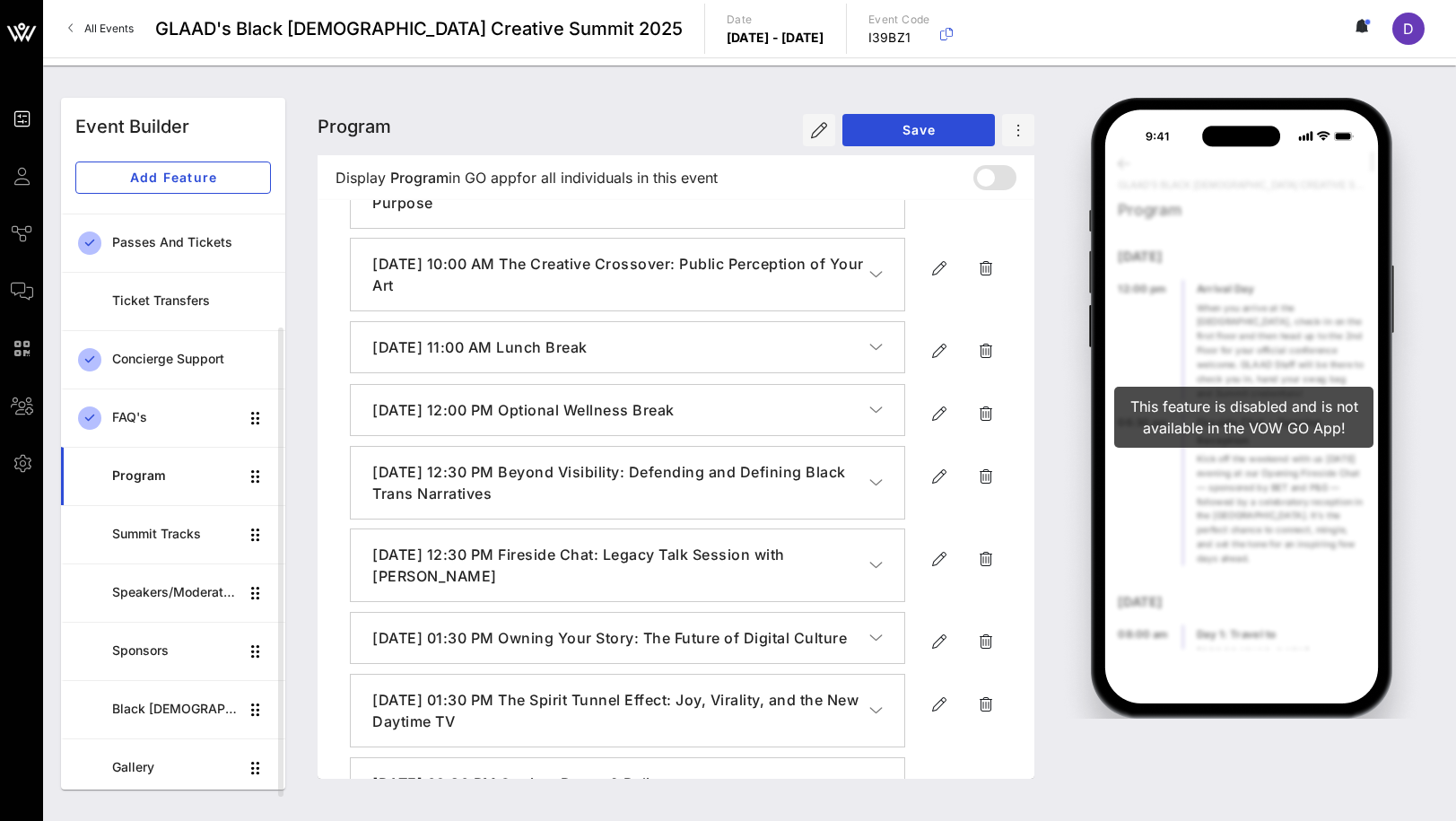
scroll to position [0, 0]
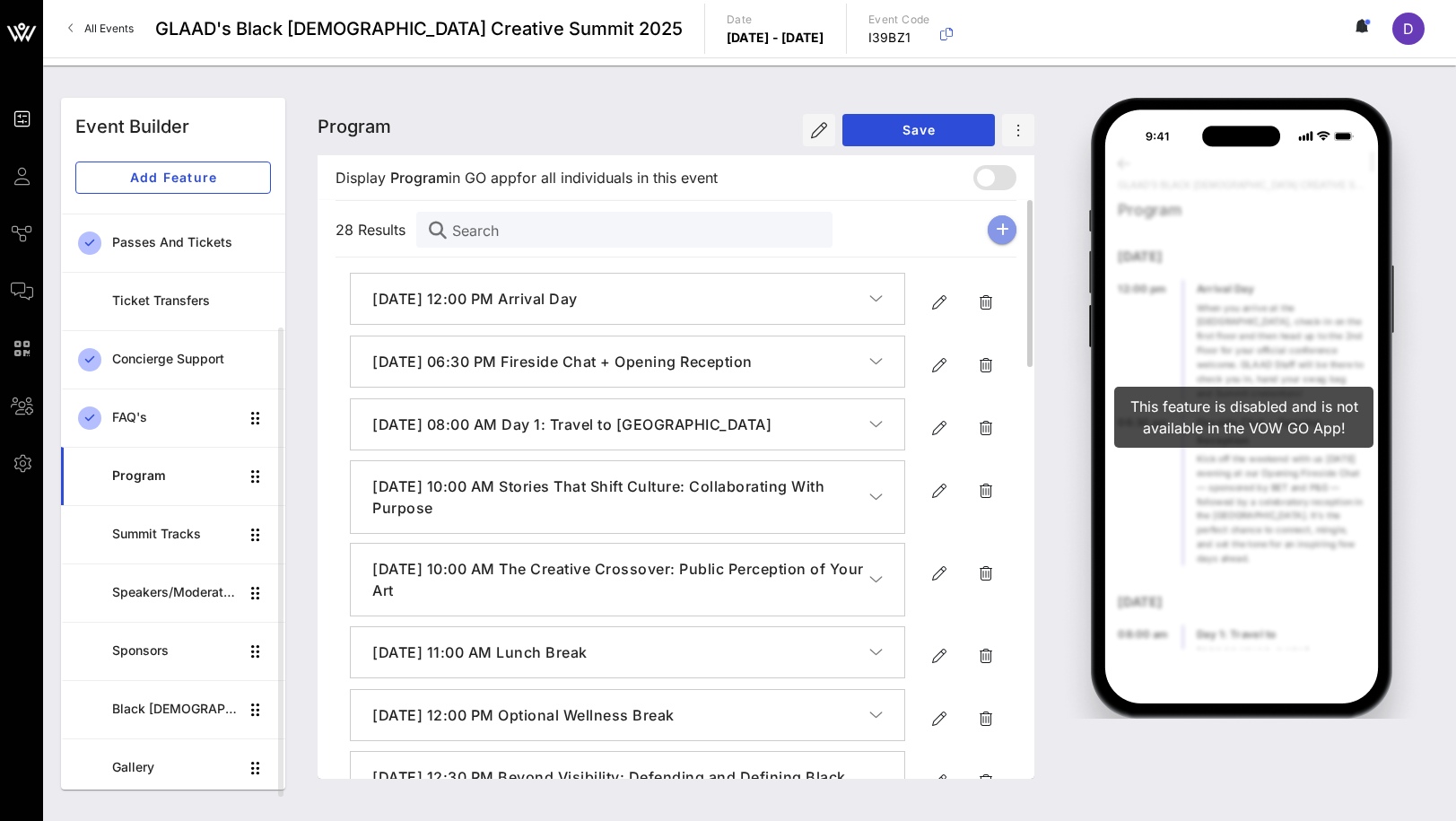
click at [1010, 223] on button "button" at bounding box center [1001, 229] width 28 height 28
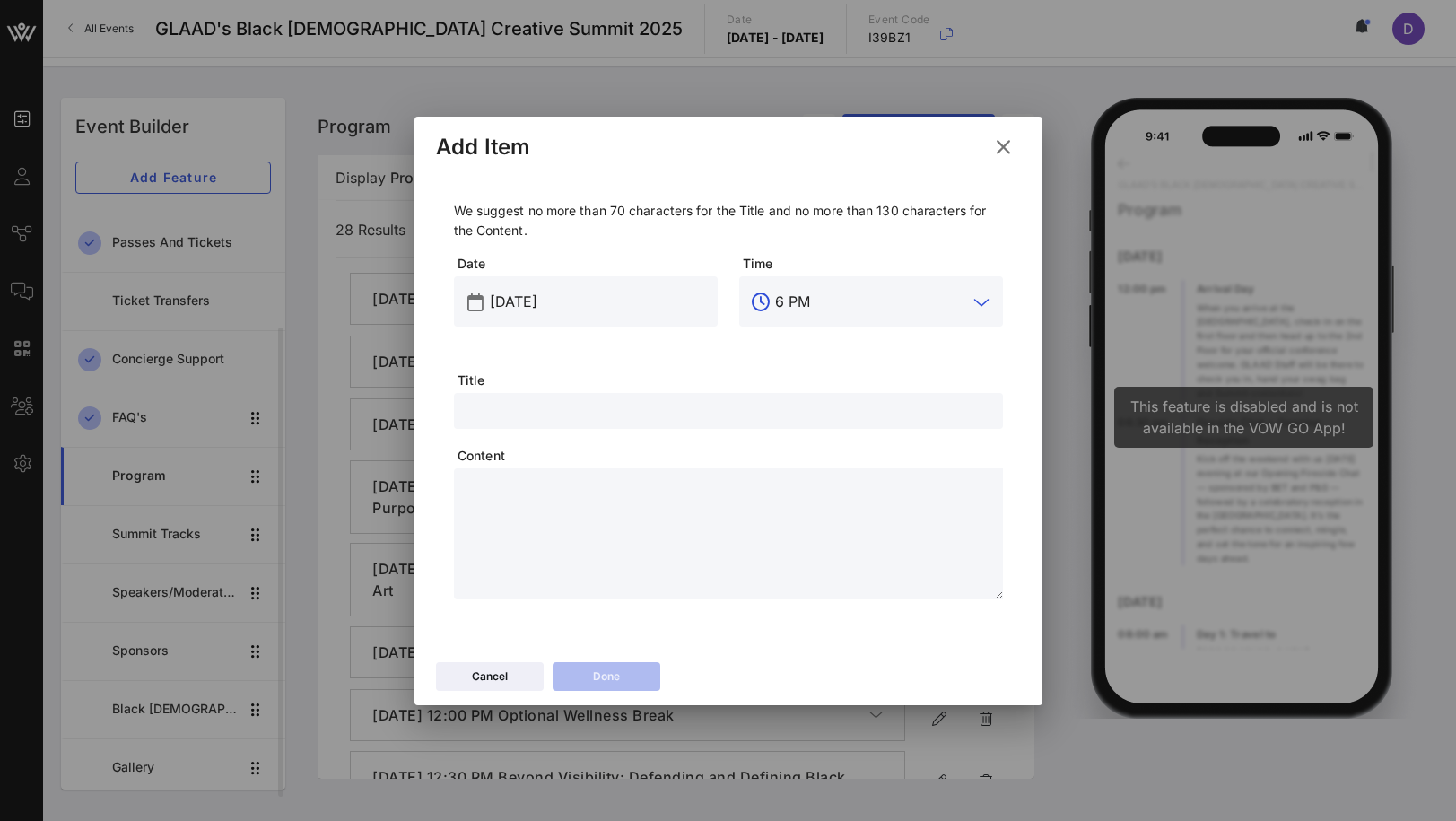
drag, startPoint x: 861, startPoint y: 299, endPoint x: 753, endPoint y: 298, distance: 108.0
click at [752, 298] on div "6 PM" at bounding box center [871, 301] width 264 height 50
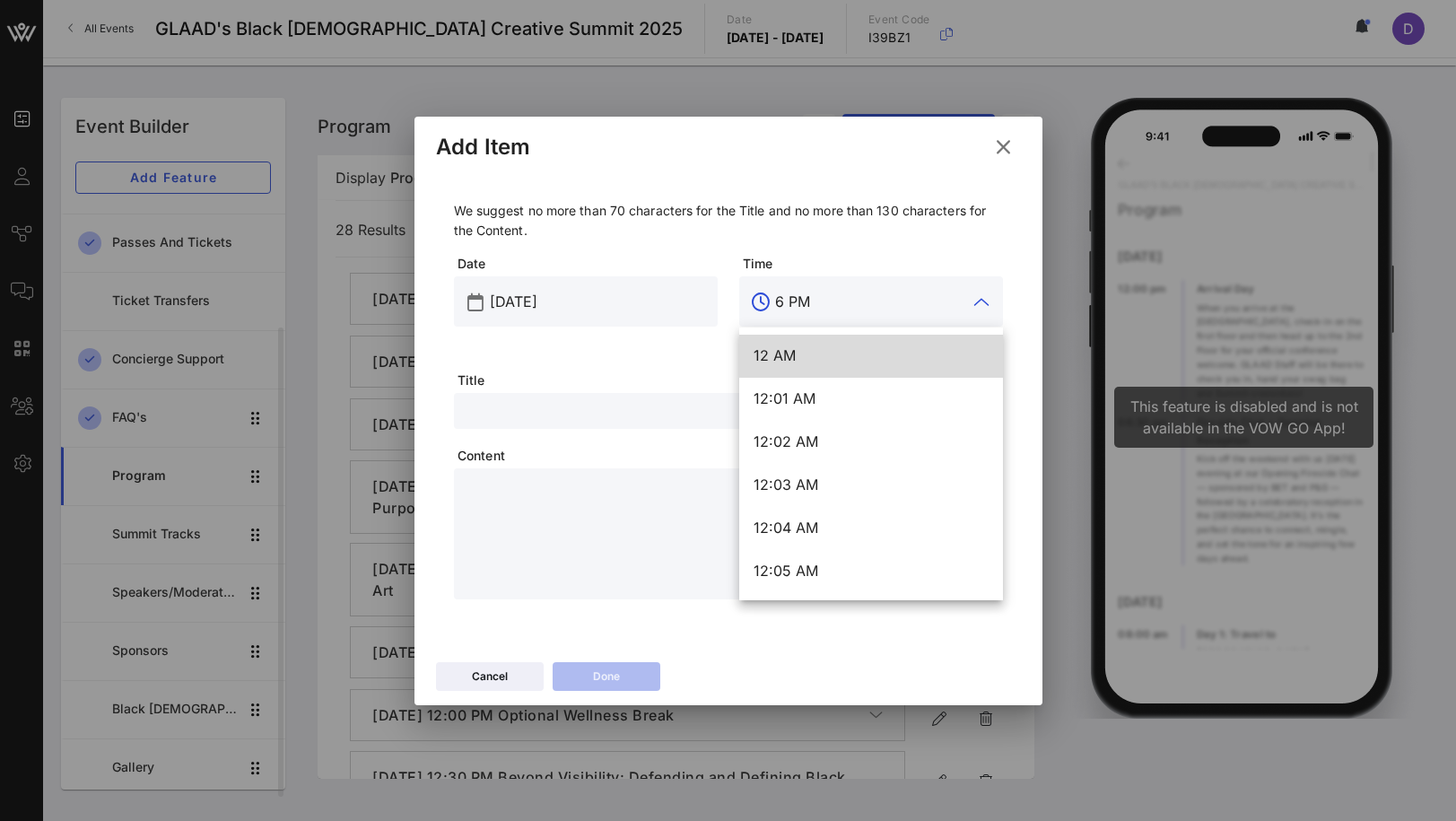
click at [810, 302] on input "6 PM" at bounding box center [871, 301] width 192 height 28
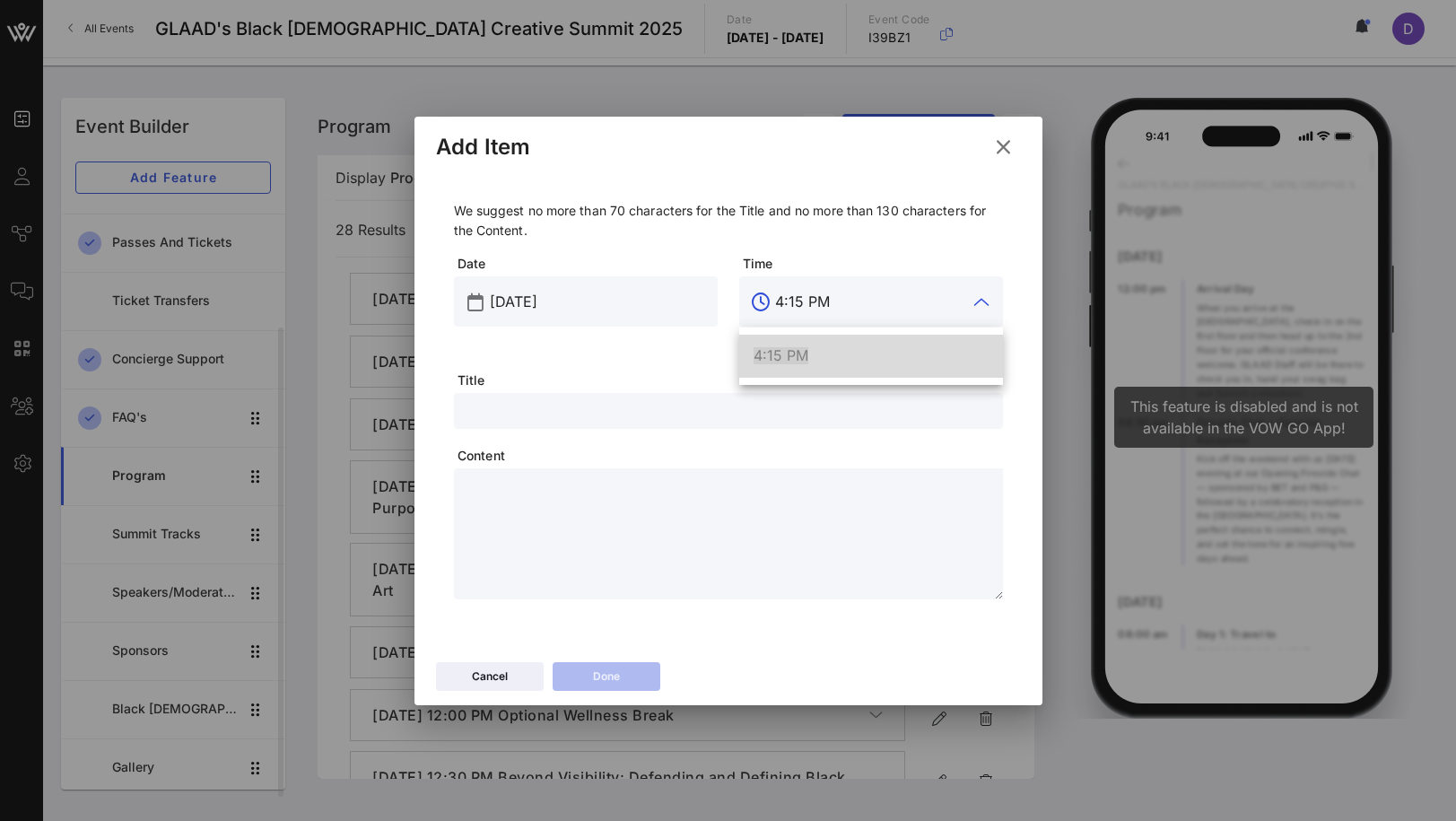
click at [822, 370] on div "4:15 PM" at bounding box center [871, 356] width 235 height 38
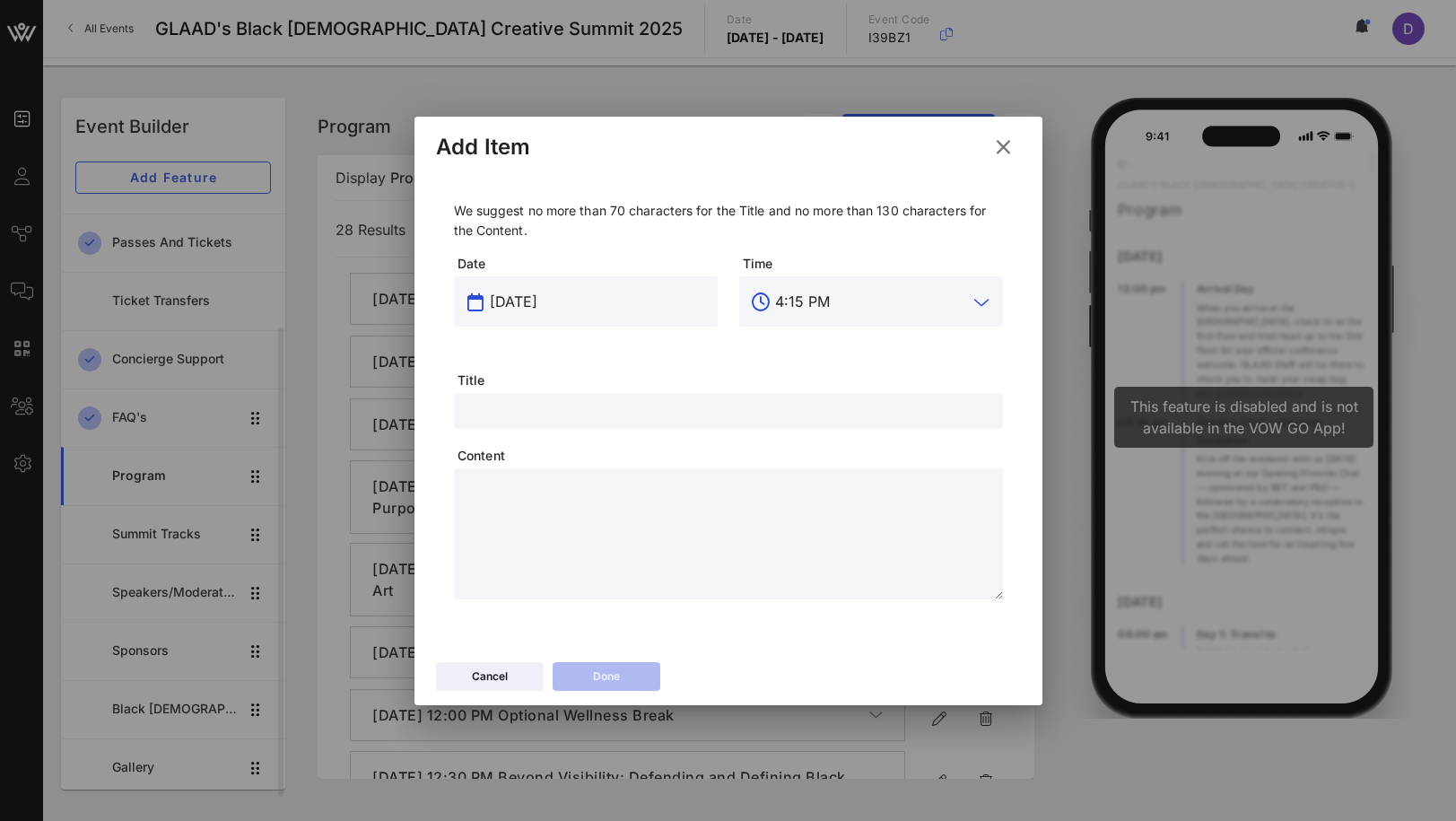
click at [545, 307] on input "[DATE]" at bounding box center [599, 301] width 217 height 28
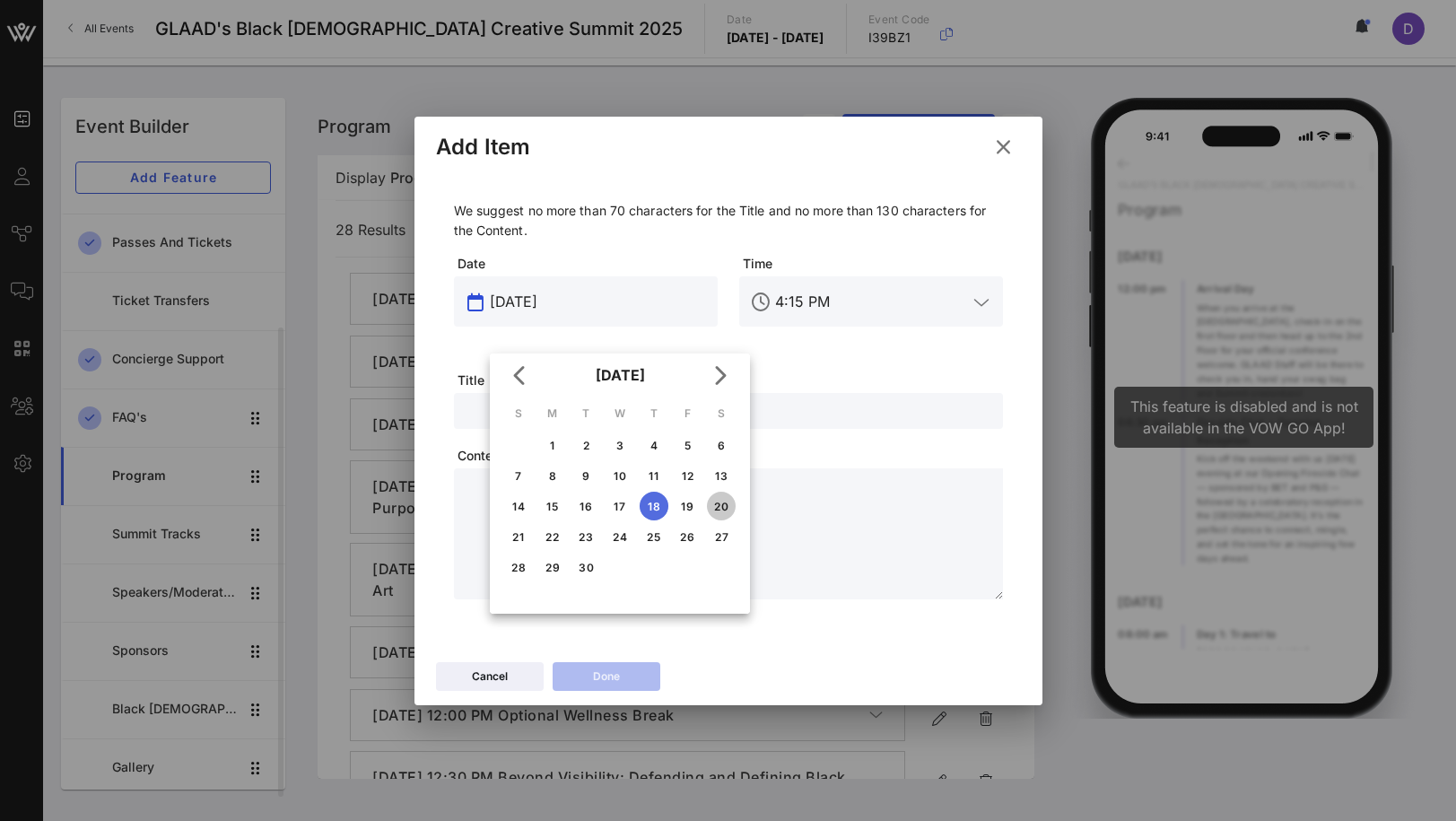
click at [720, 498] on button "20" at bounding box center [720, 506] width 28 height 28
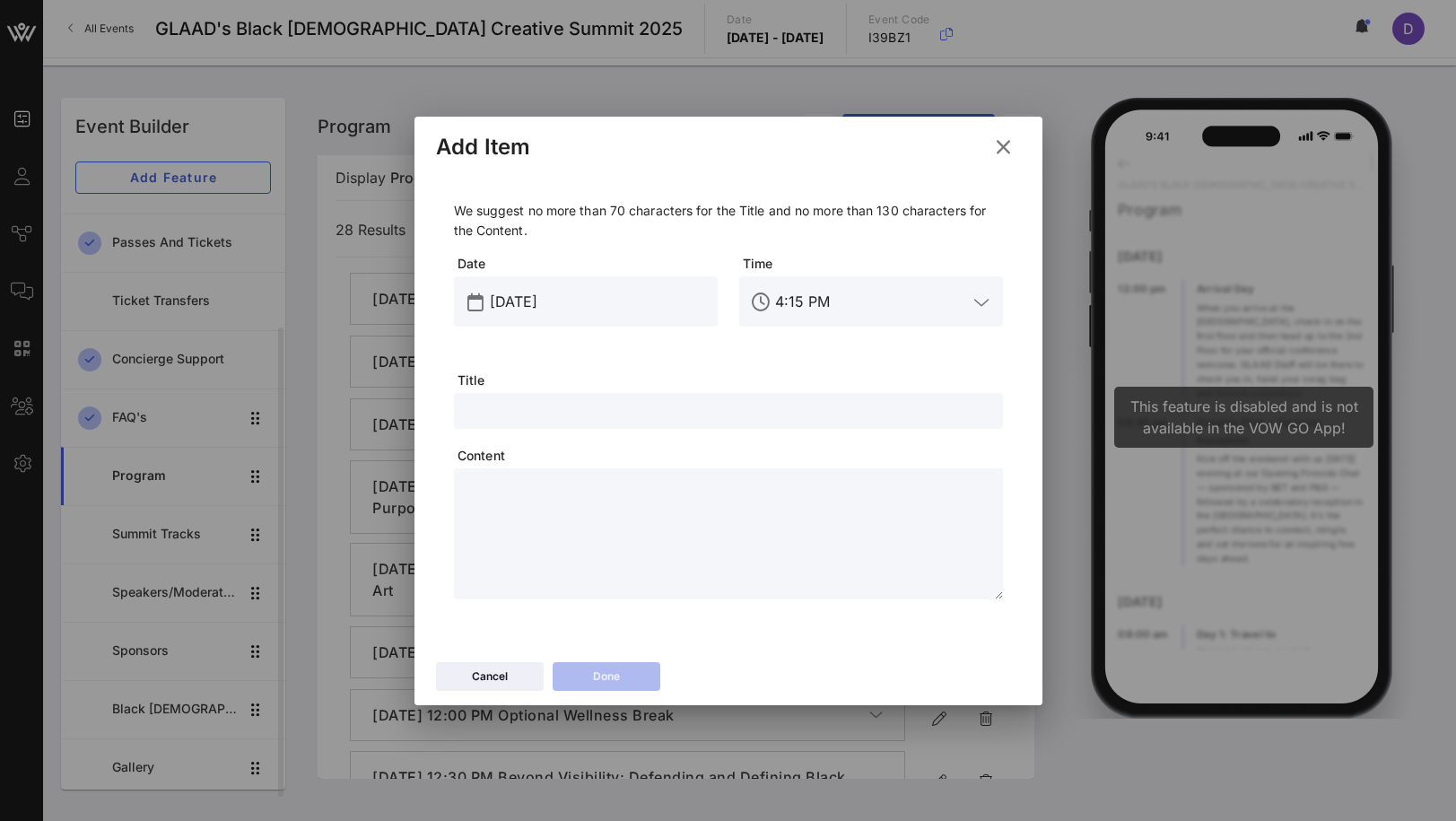
click at [726, 412] on input "text" at bounding box center [728, 411] width 528 height 24
paste input "Pitch It! Live at [GEOGRAPHIC_DATA]"
click at [879, 555] on textarea at bounding box center [734, 537] width 539 height 126
paste textarea "**********"
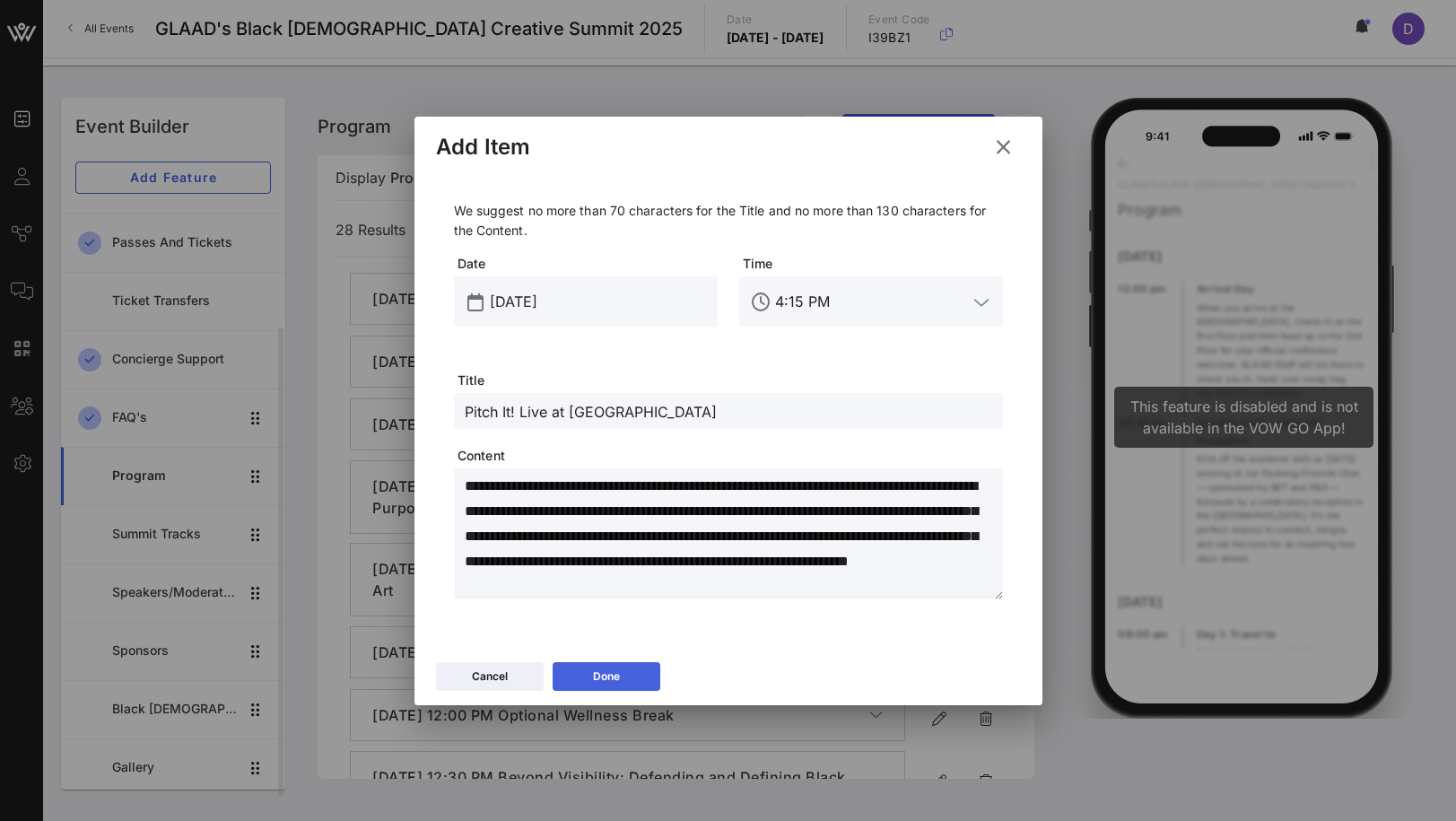
click at [628, 671] on button "Done" at bounding box center [606, 676] width 108 height 28
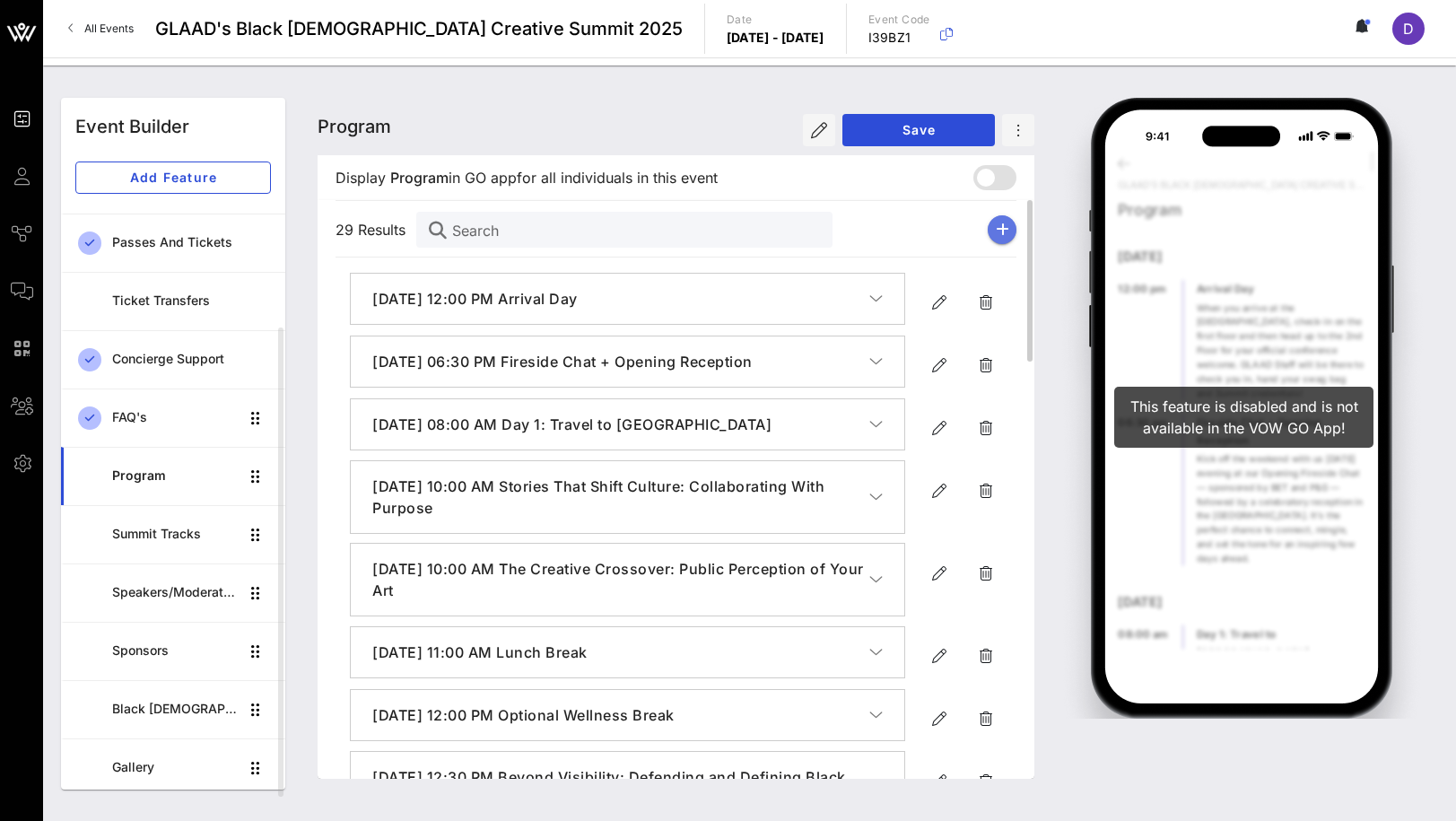
click at [998, 233] on icon "button" at bounding box center [1002, 230] width 14 height 15
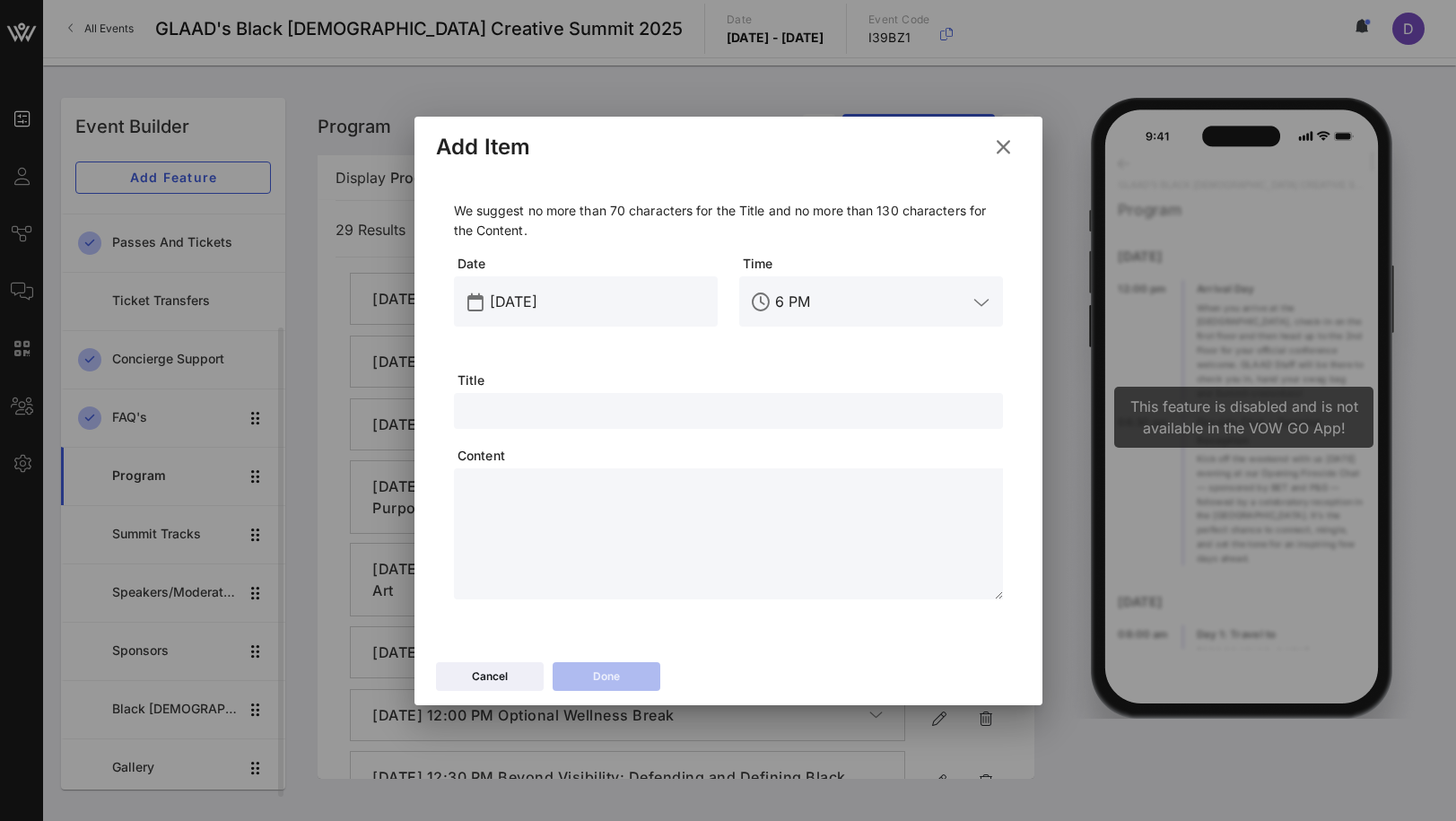
click at [657, 406] on input "text" at bounding box center [728, 411] width 528 height 24
paste input "Dinner Break"
click at [907, 522] on textarea at bounding box center [734, 537] width 539 height 126
paste textarea "**********"
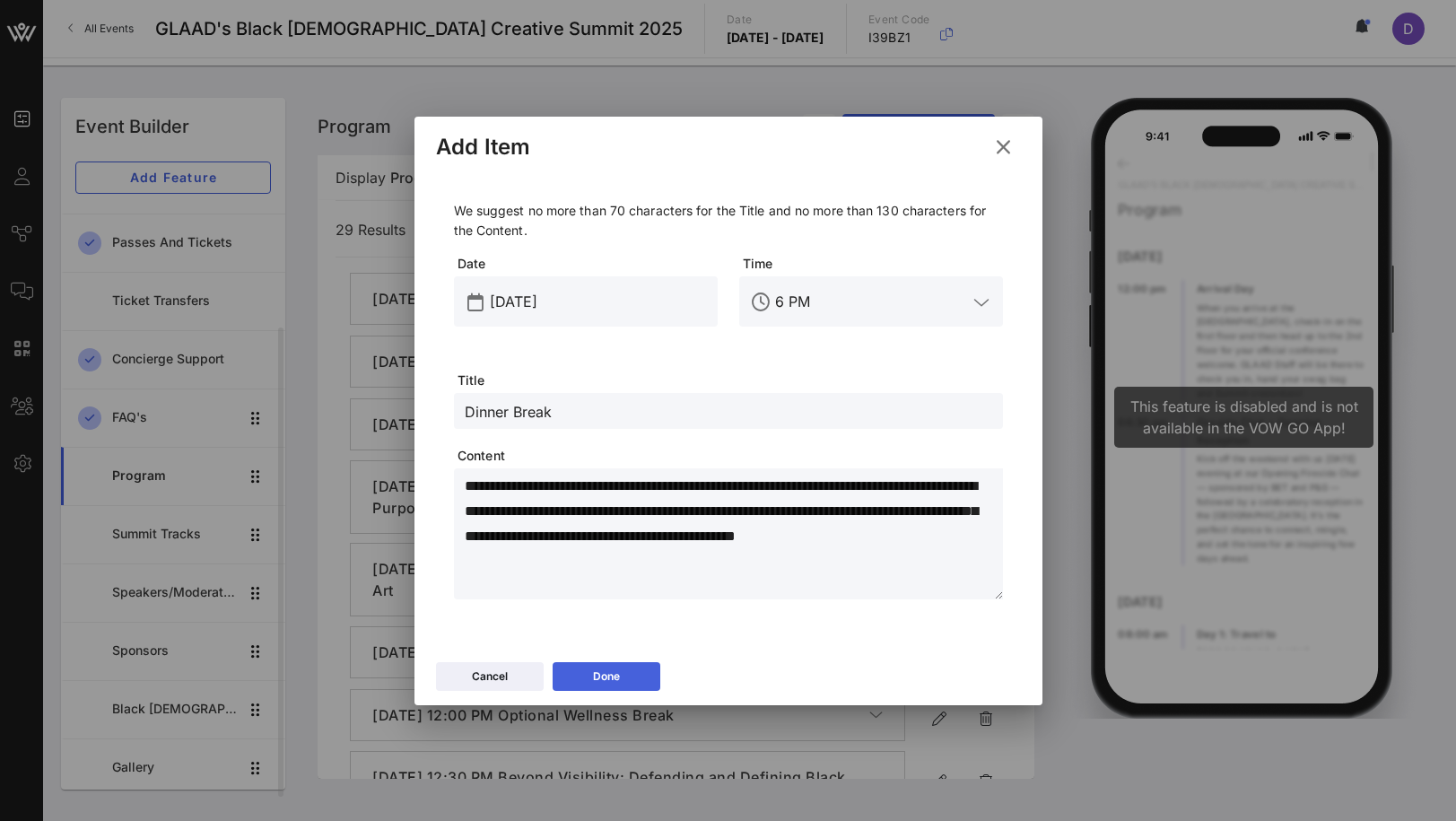
click at [613, 669] on div "Done" at bounding box center [606, 677] width 26 height 18
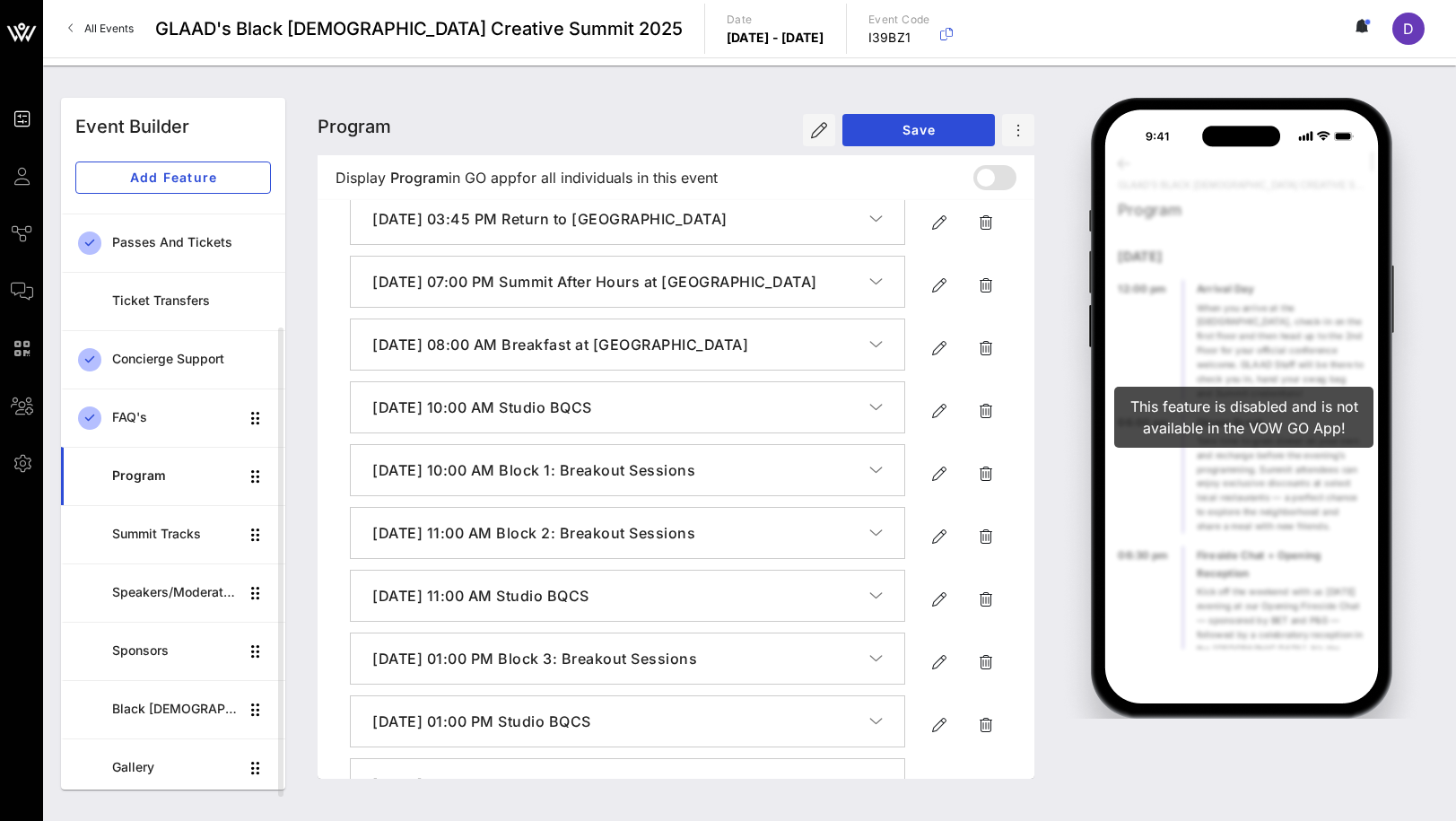
scroll to position [1548, 0]
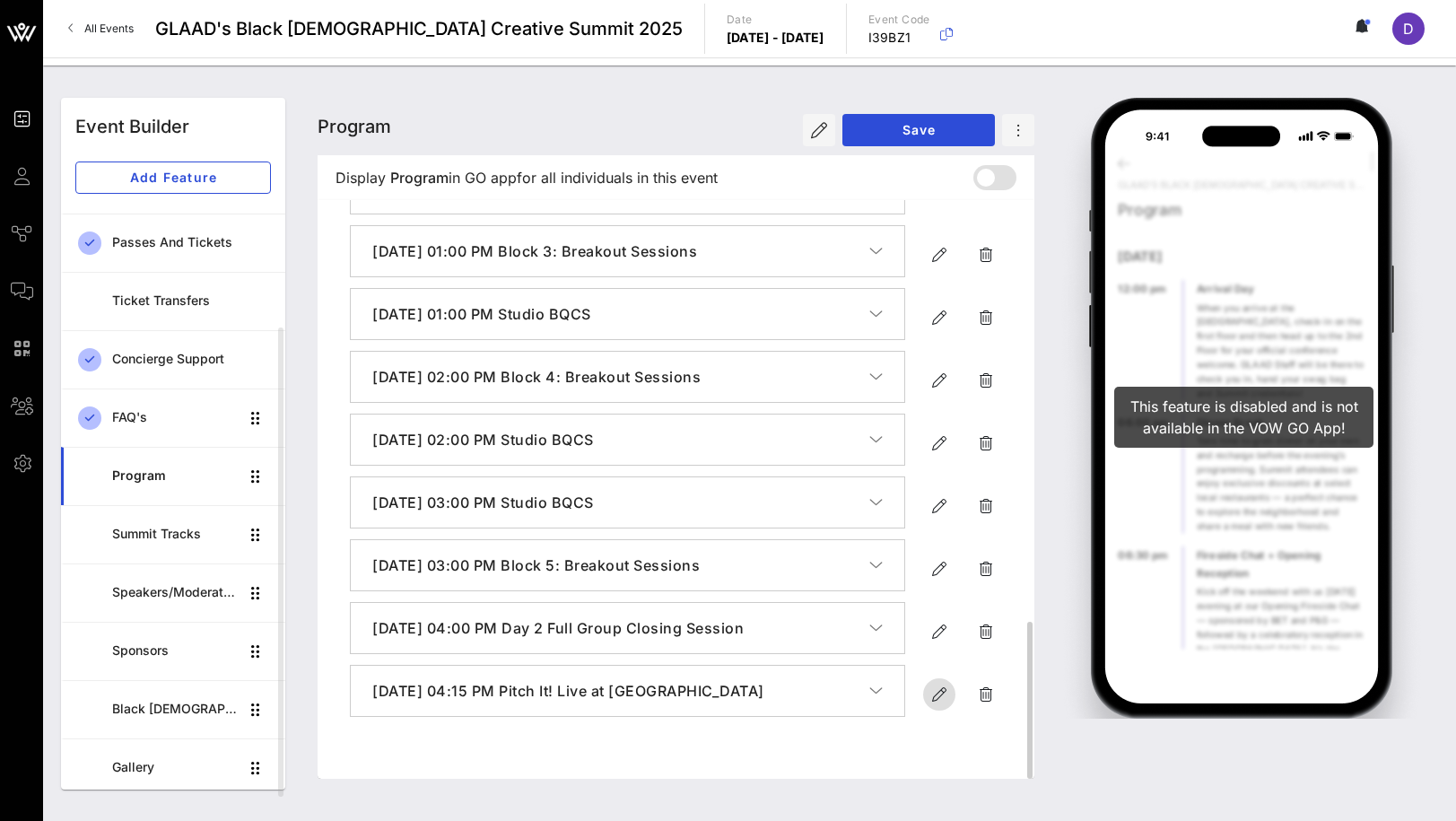
click at [930, 705] on icon "button" at bounding box center [939, 695] width 22 height 22
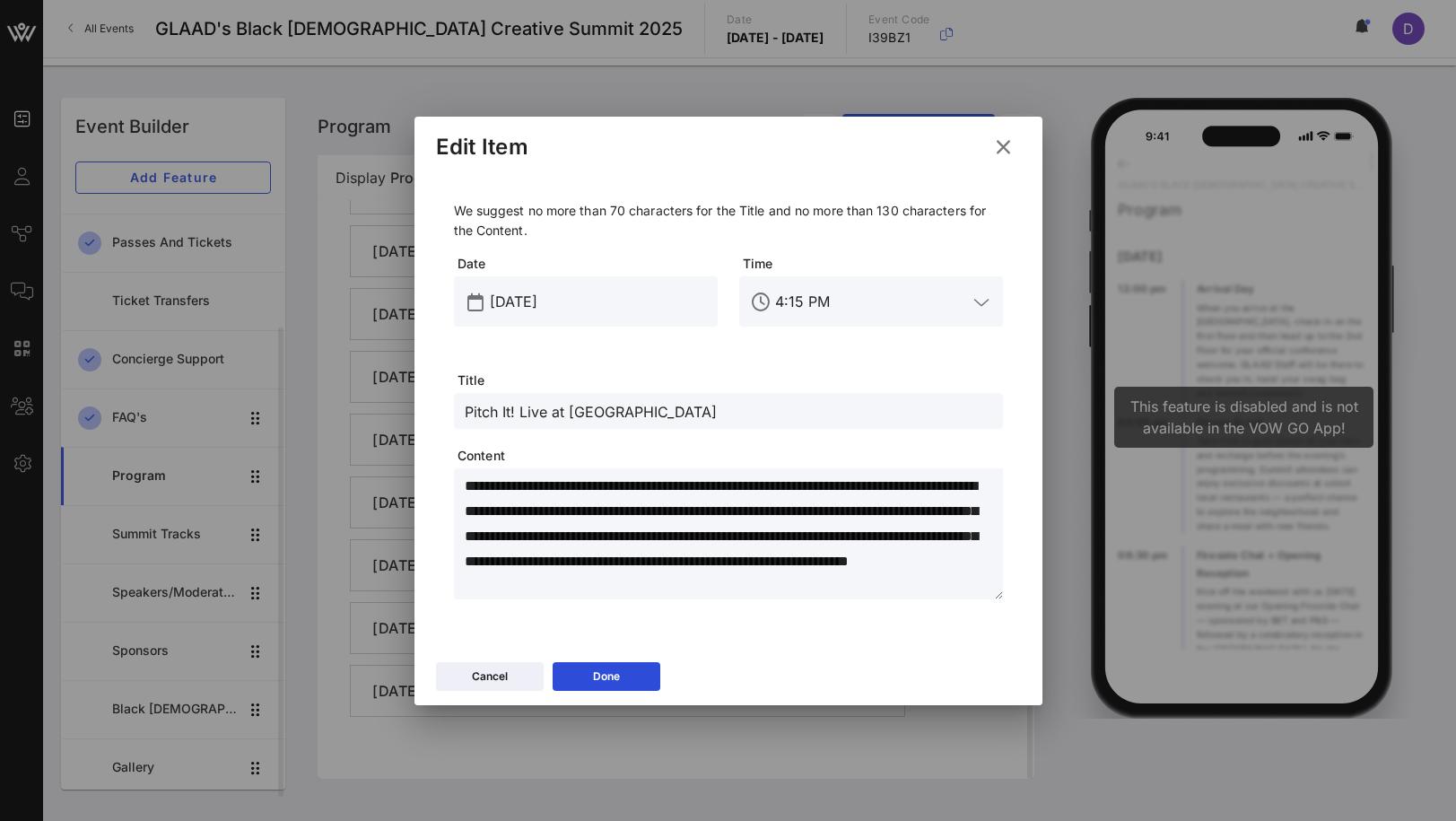
click at [1000, 146] on icon at bounding box center [1002, 146] width 32 height 31
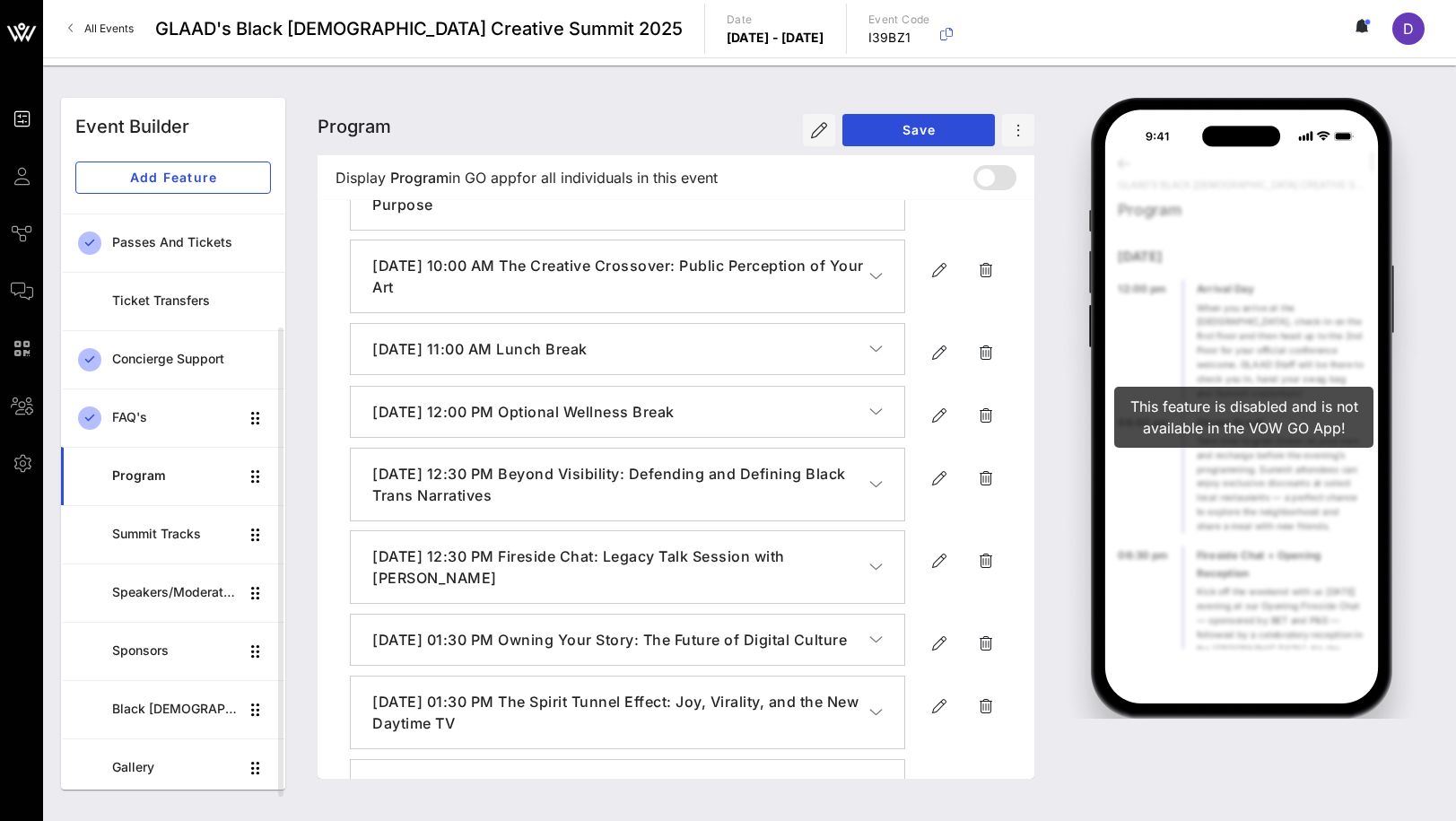
scroll to position [0, 0]
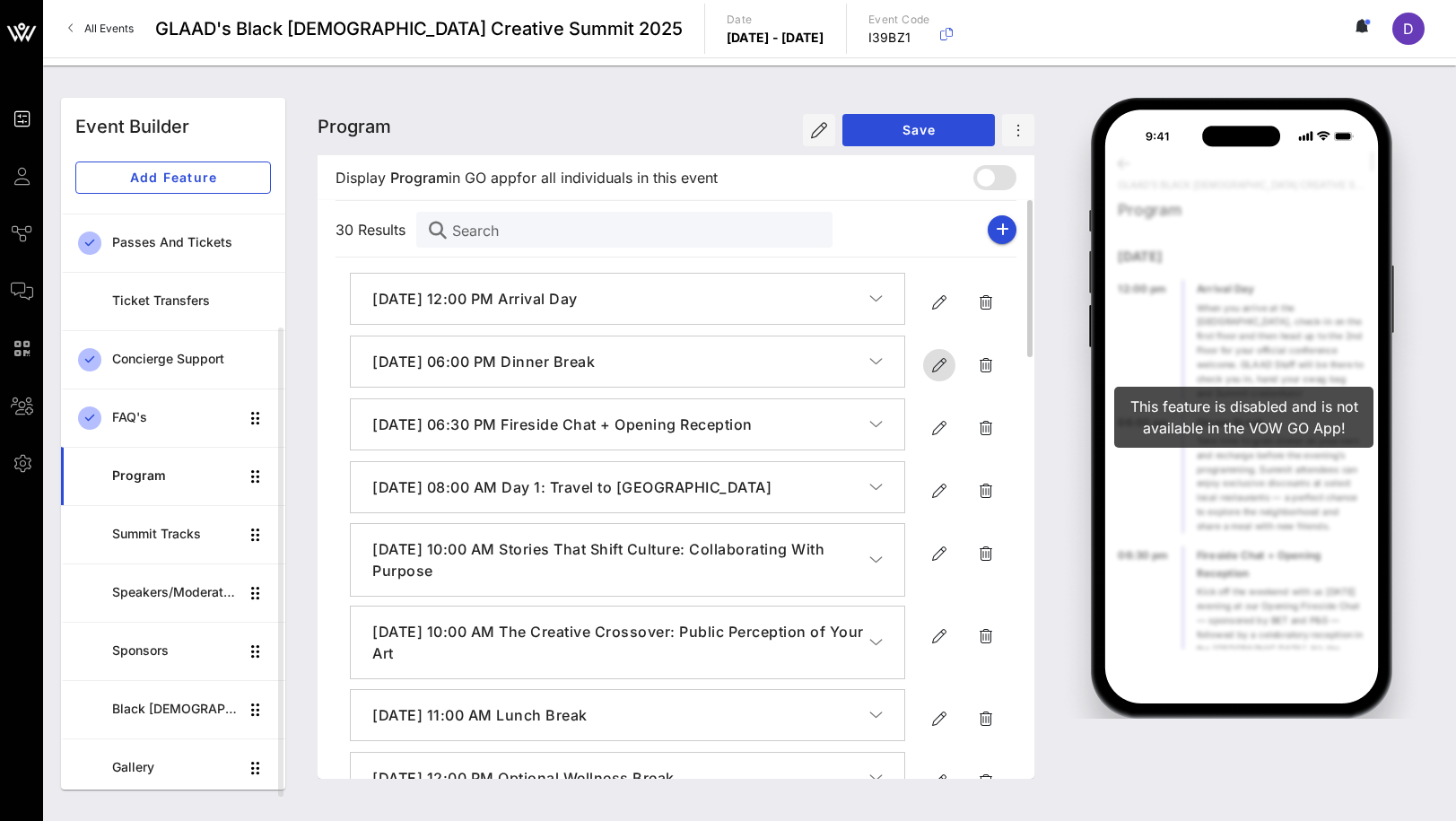
click at [940, 364] on icon "button" at bounding box center [939, 365] width 22 height 22
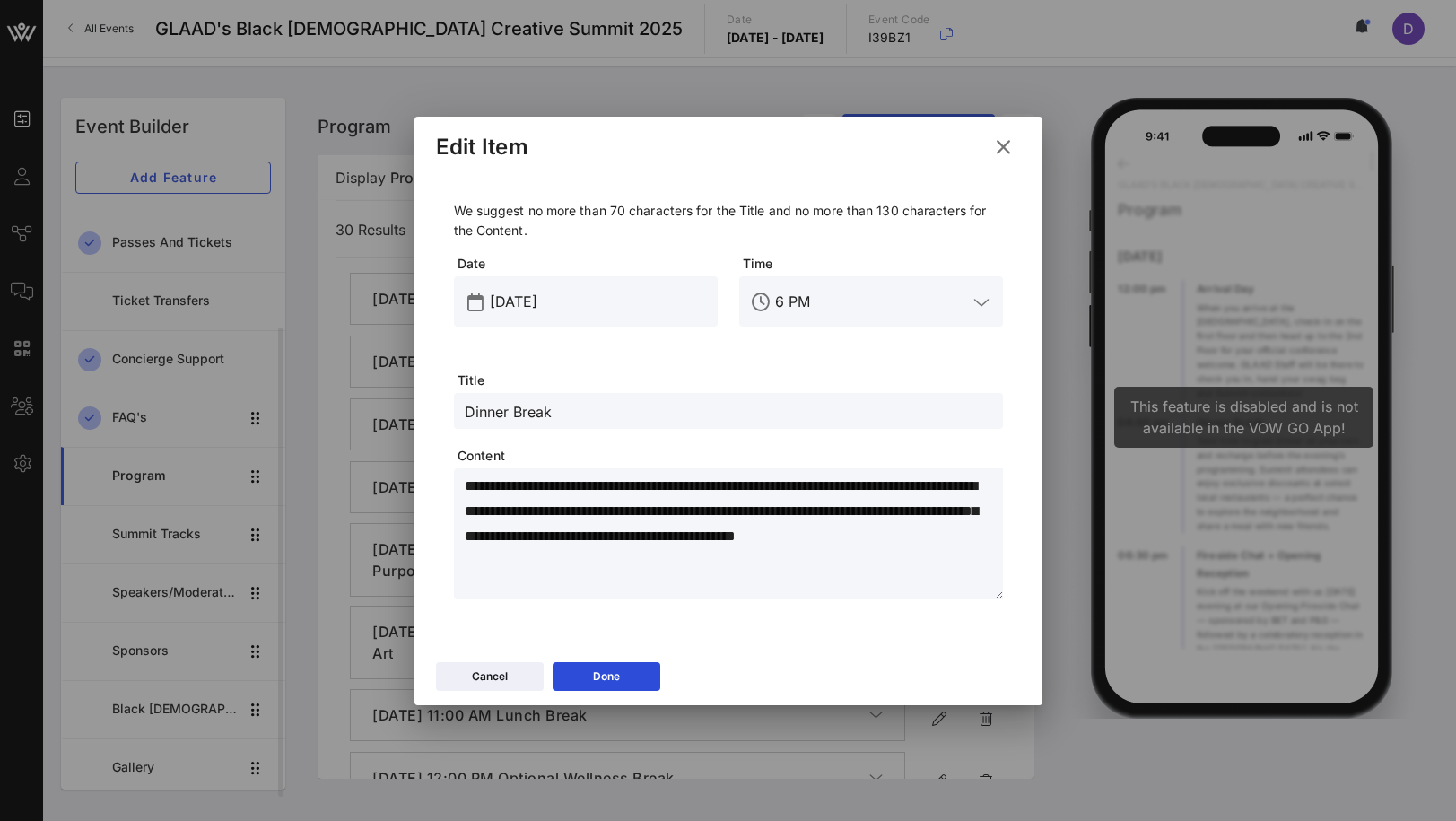
click at [532, 303] on input "[DATE]" at bounding box center [599, 301] width 217 height 28
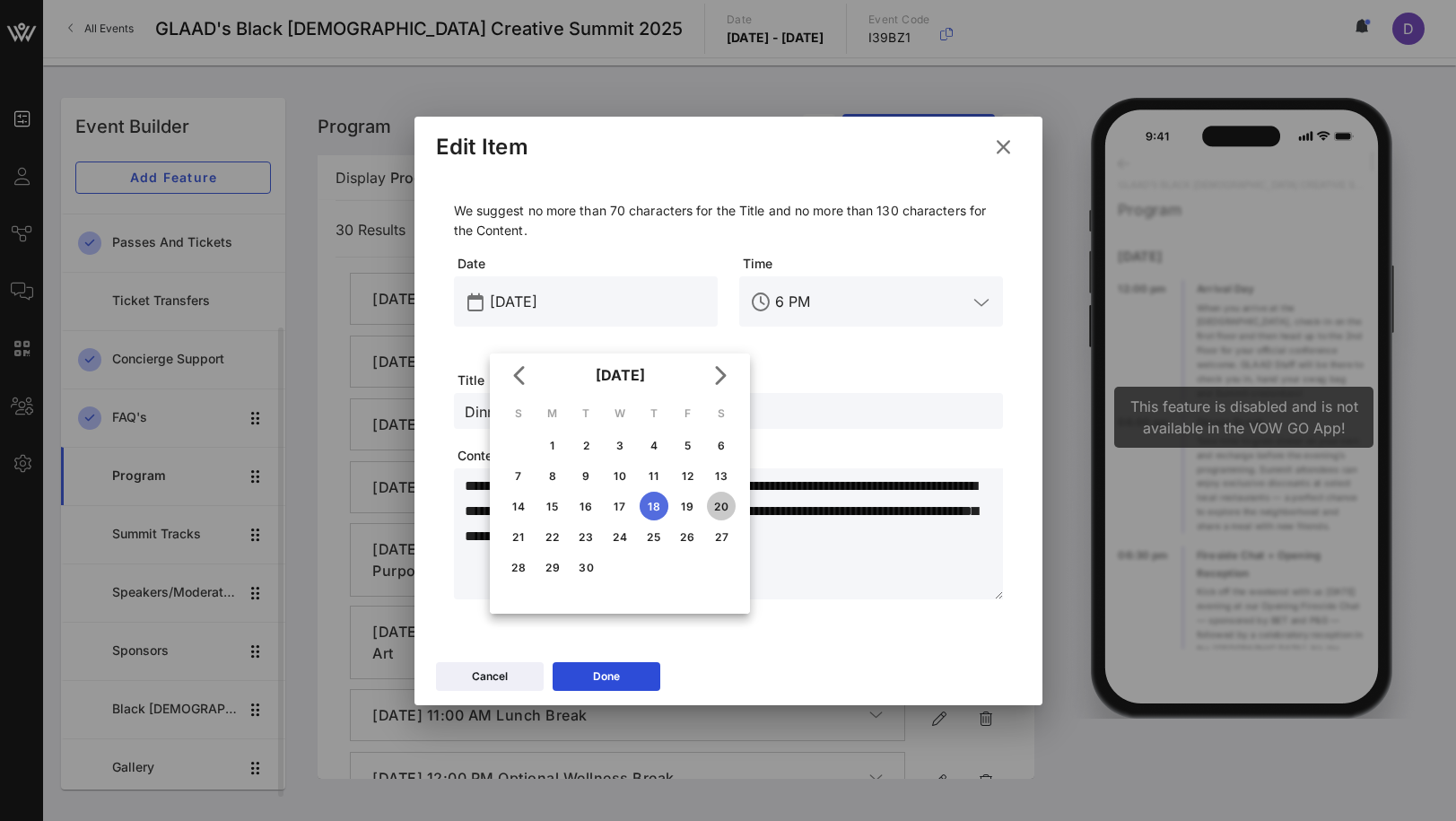
click at [719, 500] on div "20" at bounding box center [720, 506] width 28 height 14
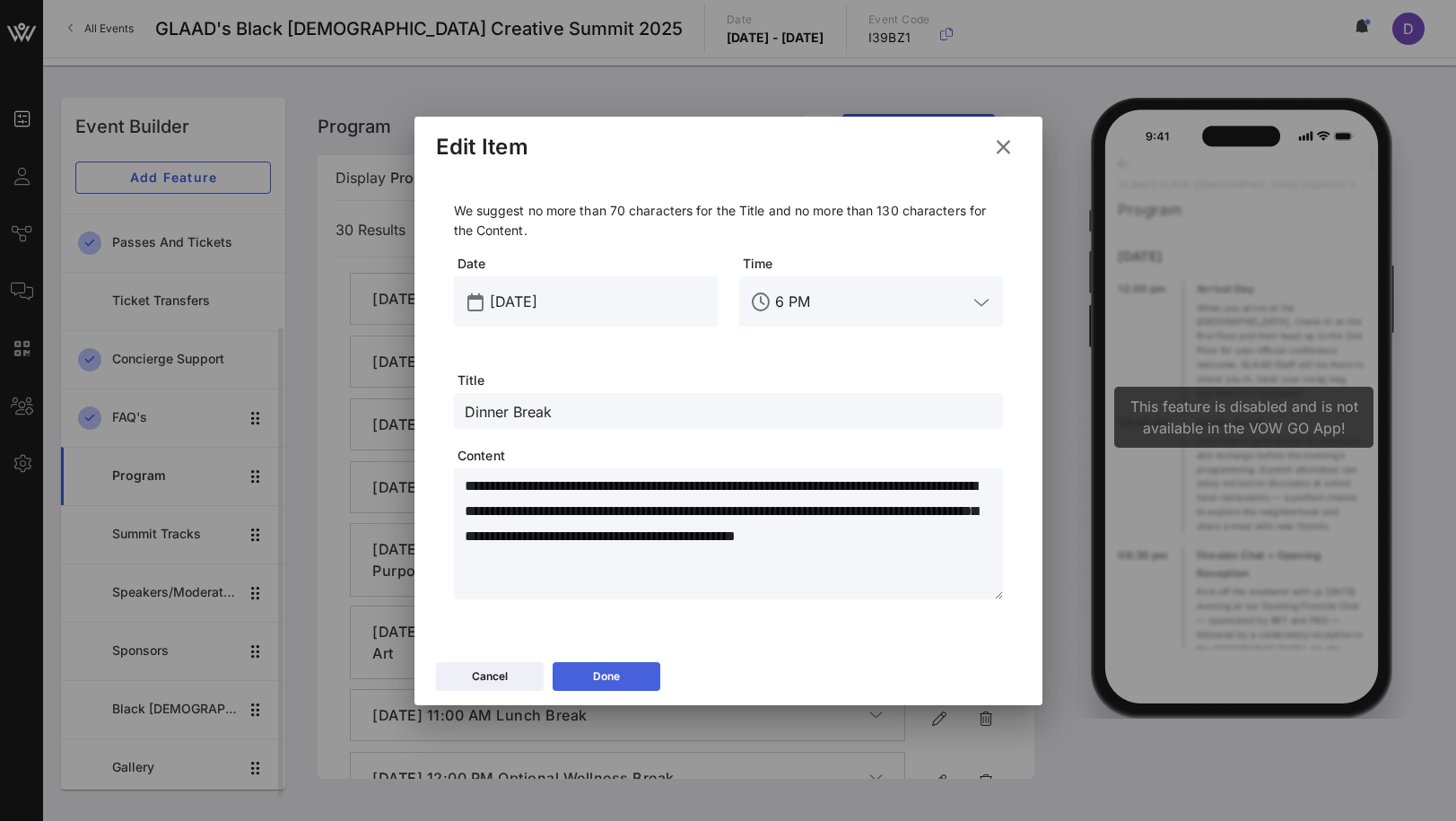
click at [620, 664] on button "Done" at bounding box center [606, 676] width 108 height 28
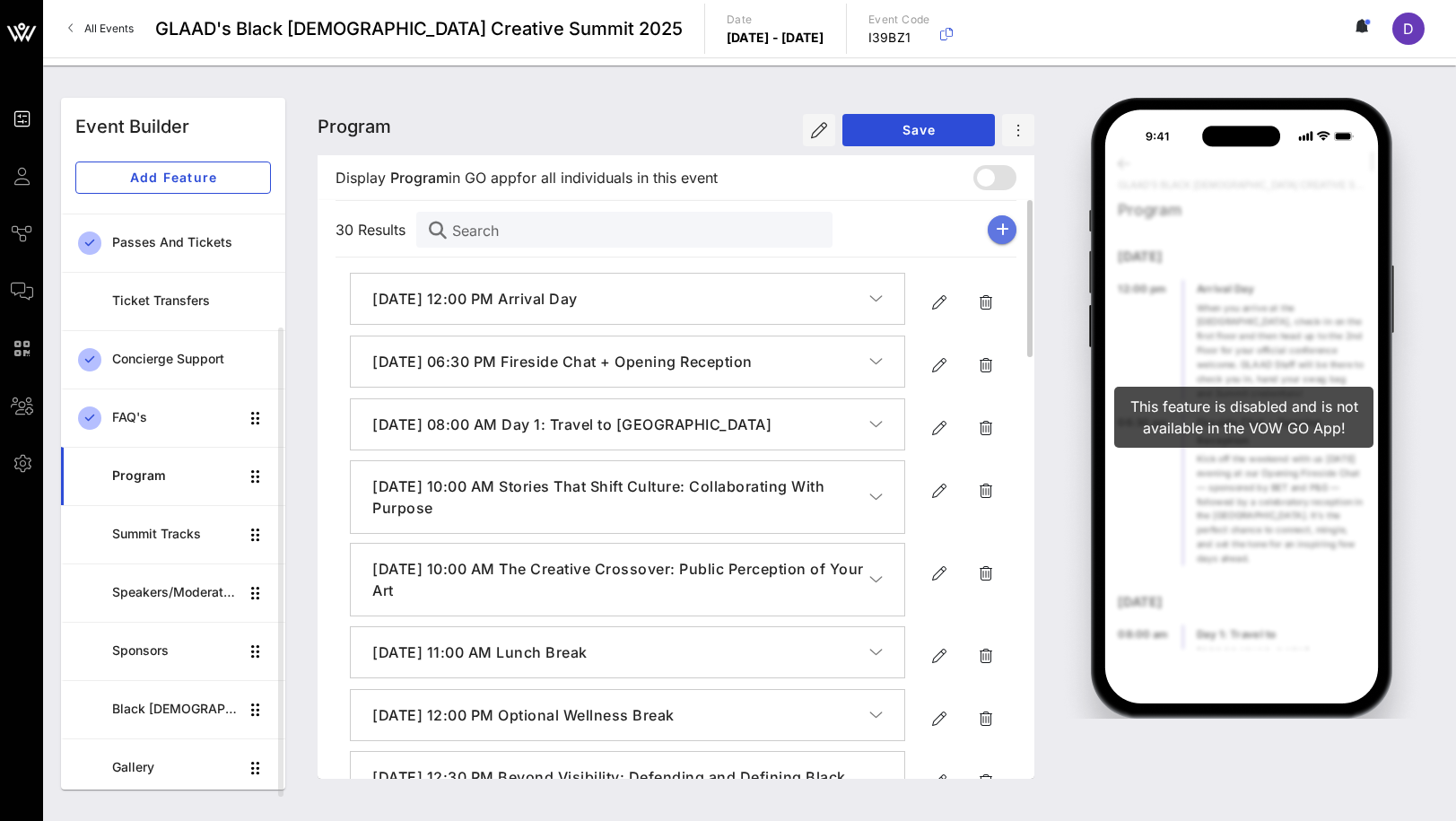
click at [1010, 226] on button "button" at bounding box center [1001, 229] width 28 height 28
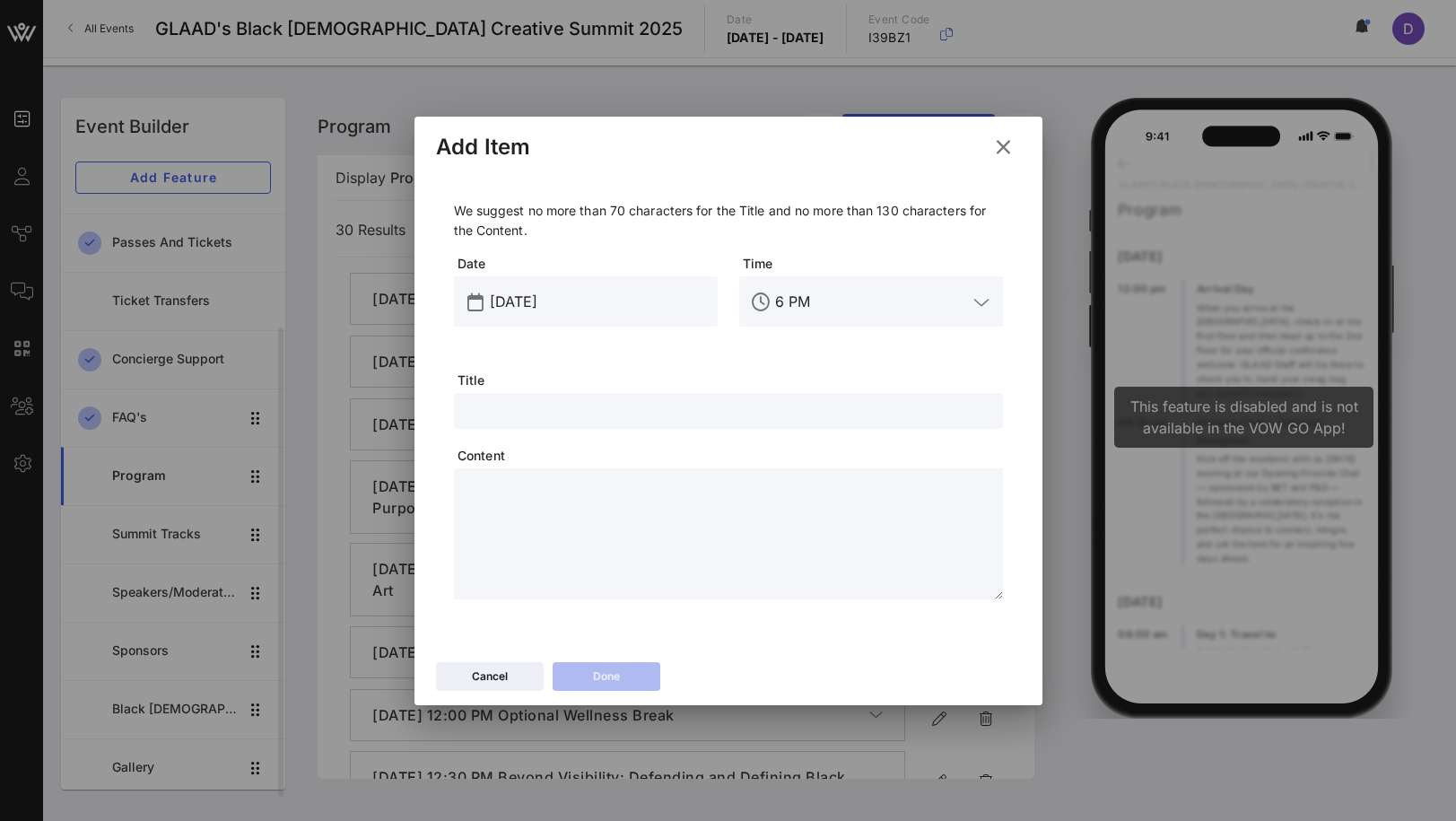
click at [542, 401] on input "text" at bounding box center [728, 411] width 528 height 24
paste input "The Black [DEMOGRAPHIC_DATA] Creative Celebration"
click at [535, 288] on input "[DATE]" at bounding box center [599, 301] width 217 height 28
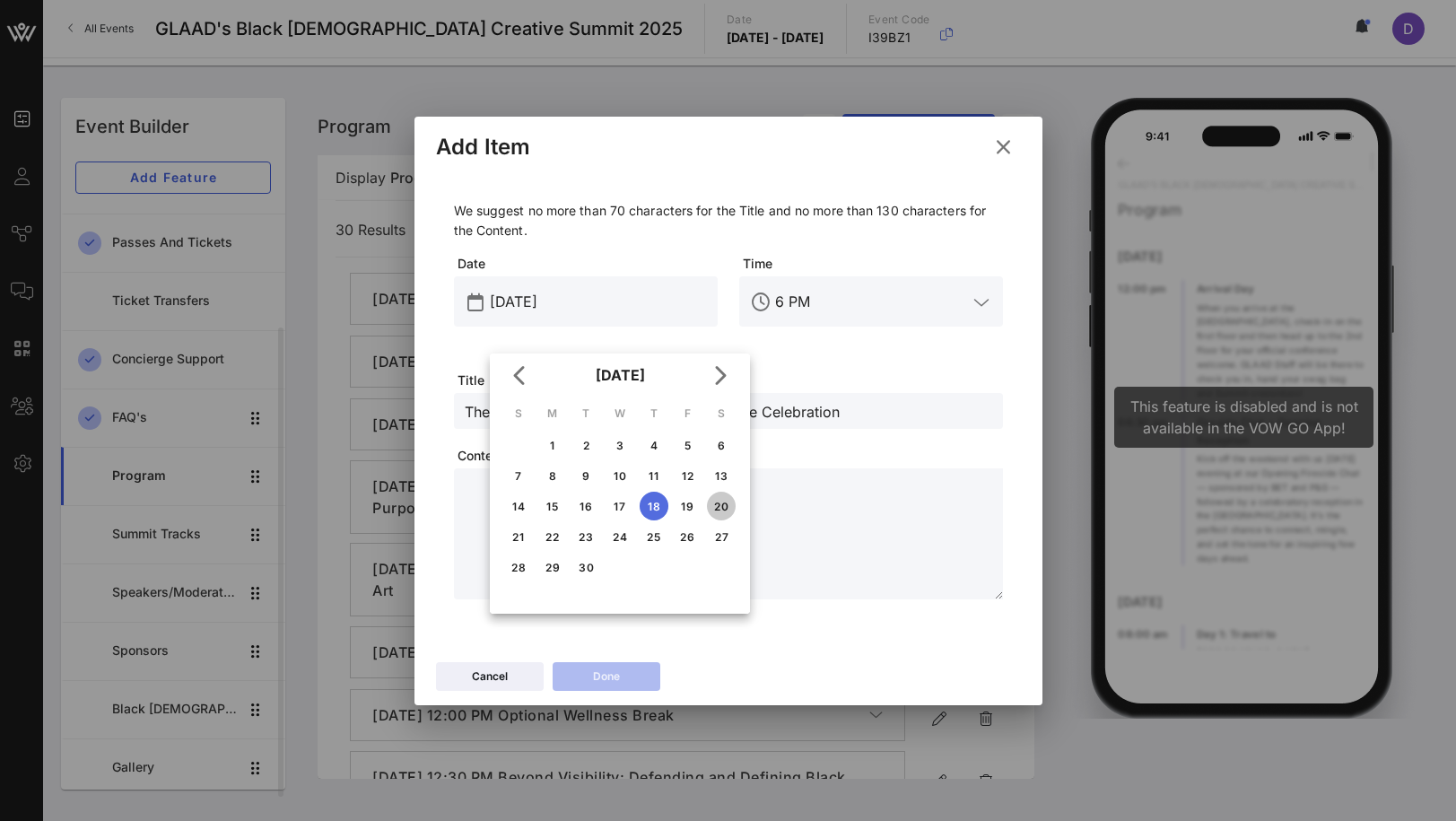
click at [726, 510] on div "20" at bounding box center [720, 506] width 28 height 14
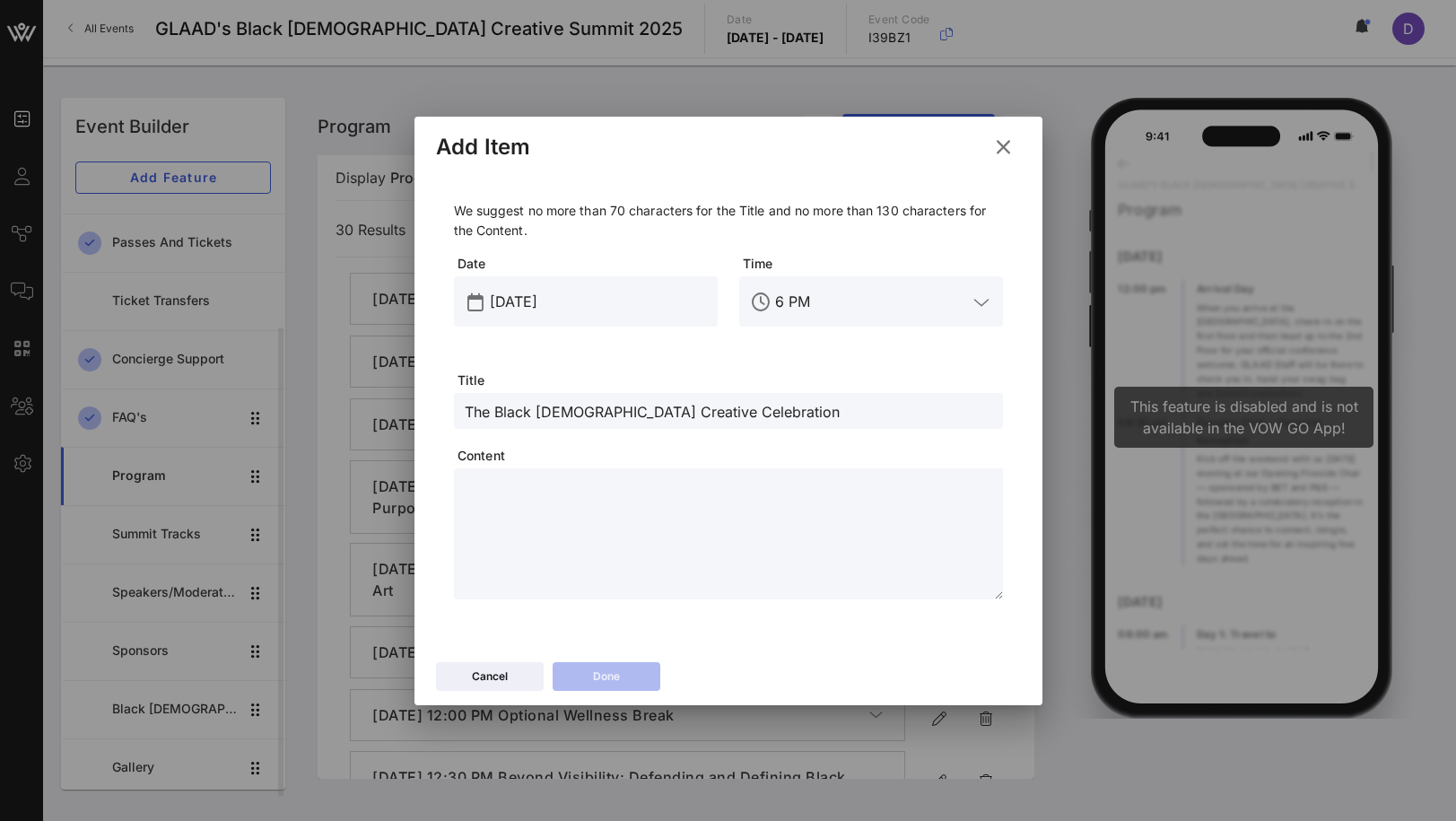
click at [743, 568] on textarea at bounding box center [734, 537] width 539 height 126
paste textarea "**********"
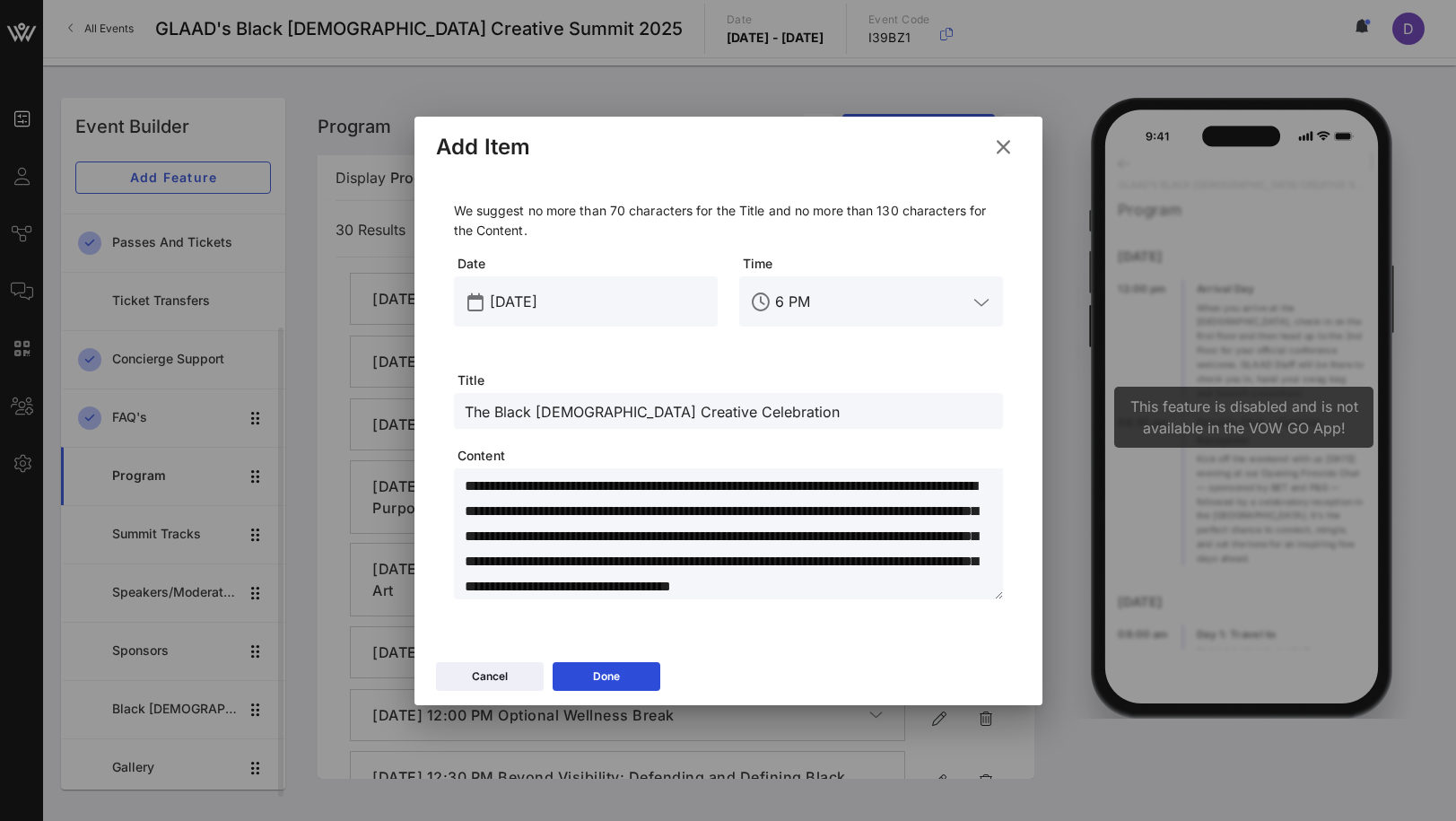
scroll to position [21, 0]
click at [775, 305] on input "6 PM" at bounding box center [871, 301] width 192 height 28
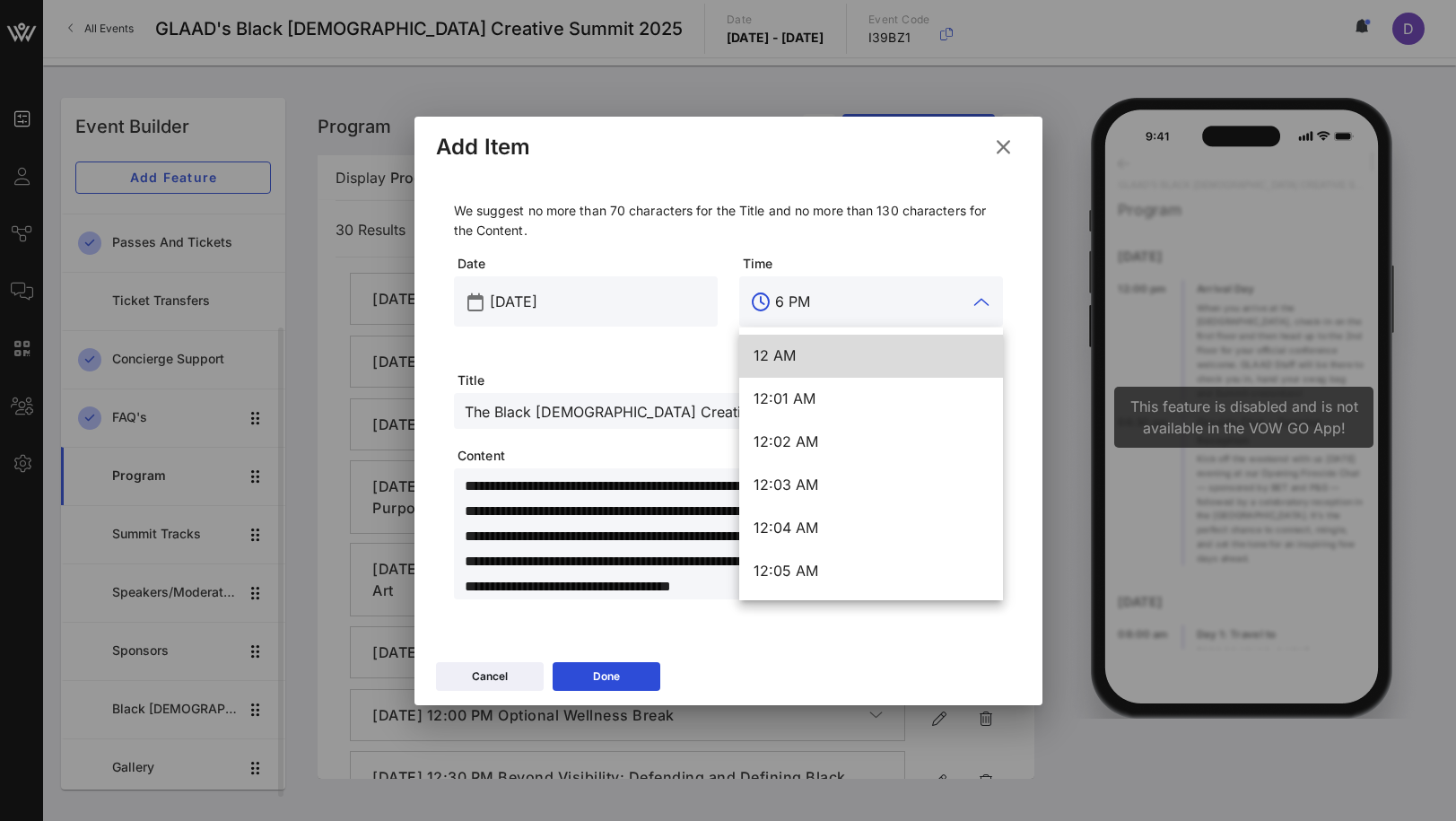
drag, startPoint x: 785, startPoint y: 305, endPoint x: 774, endPoint y: 305, distance: 11.0
click at [775, 305] on input "6 PM" at bounding box center [871, 301] width 192 height 28
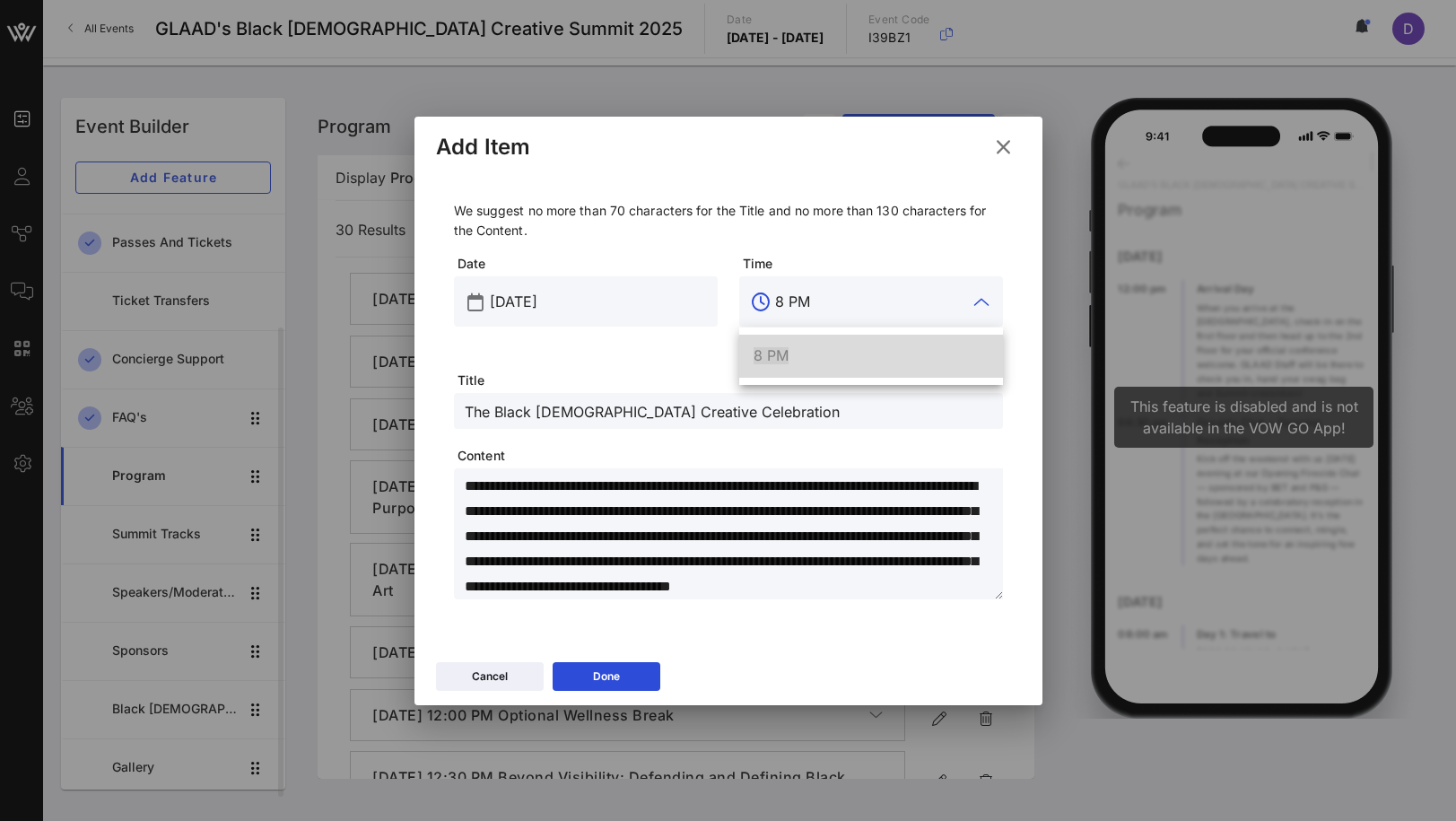
click at [811, 362] on div "8 PM" at bounding box center [871, 355] width 235 height 17
click at [820, 366] on div "Time 8 PM" at bounding box center [871, 312] width 286 height 138
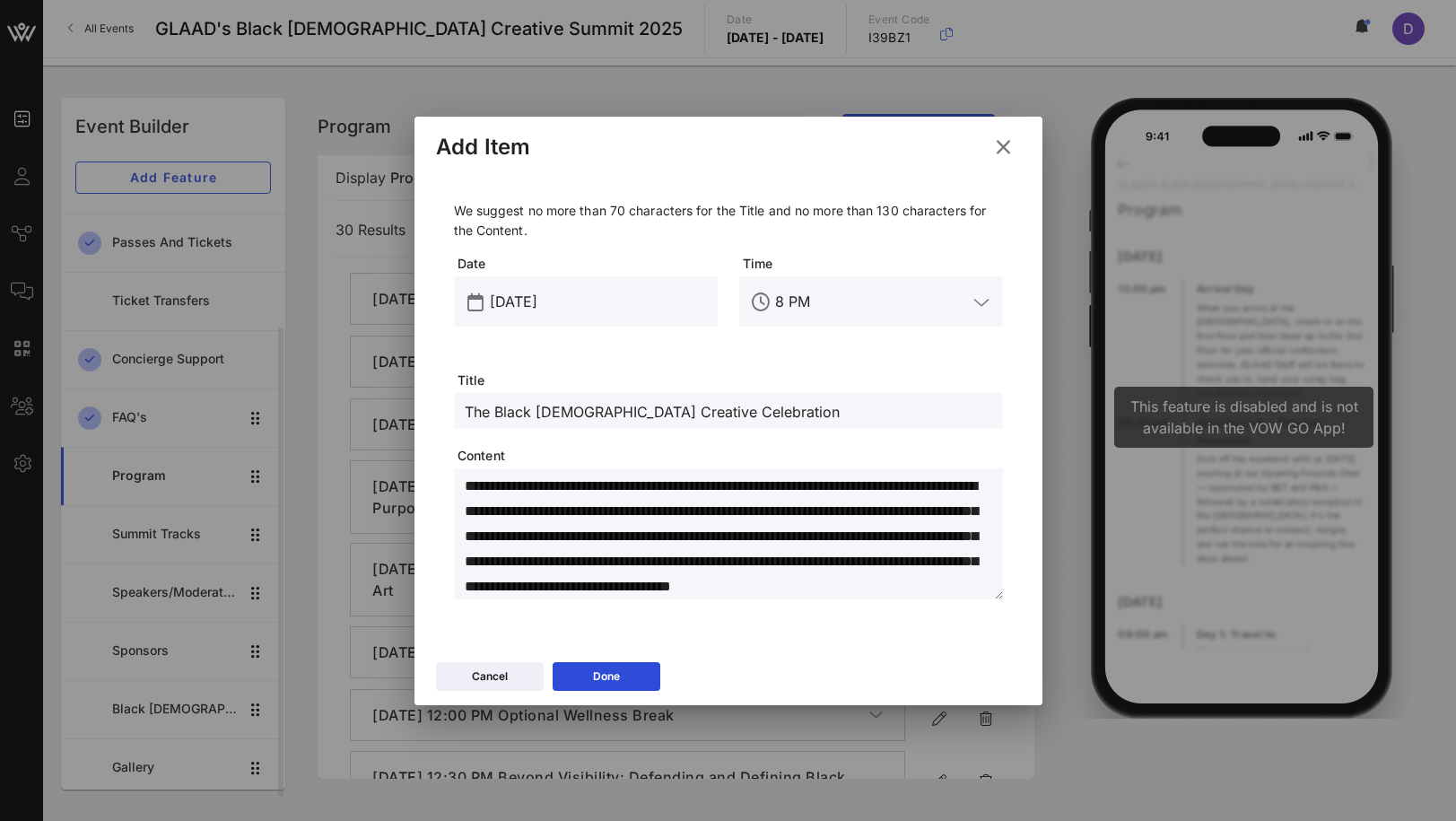
scroll to position [0, 0]
click at [609, 679] on icon at bounding box center [606, 676] width 14 height 12
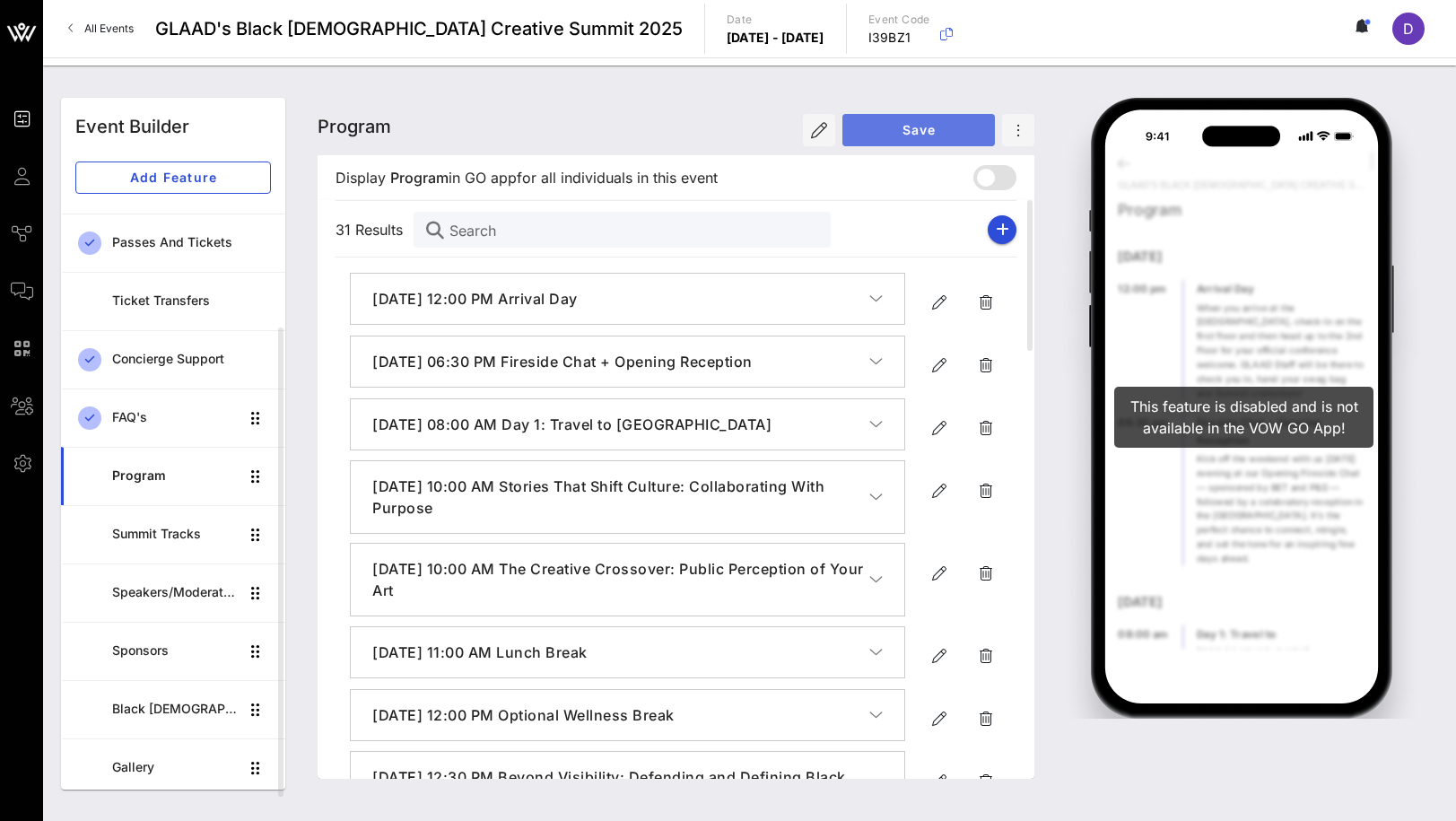
click at [914, 121] on button "Save" at bounding box center [918, 130] width 152 height 32
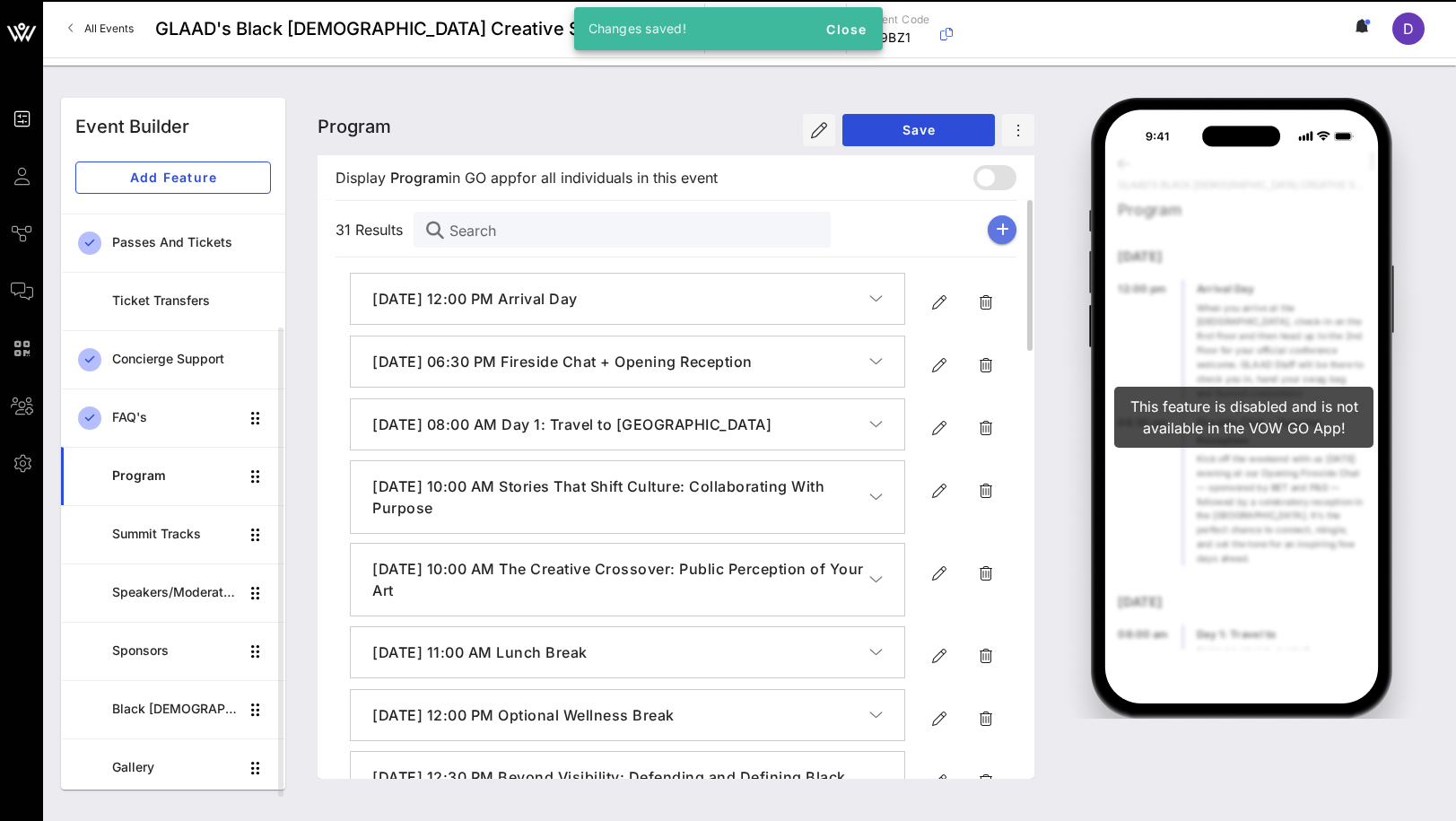
click at [1001, 223] on icon "button" at bounding box center [1002, 230] width 14 height 15
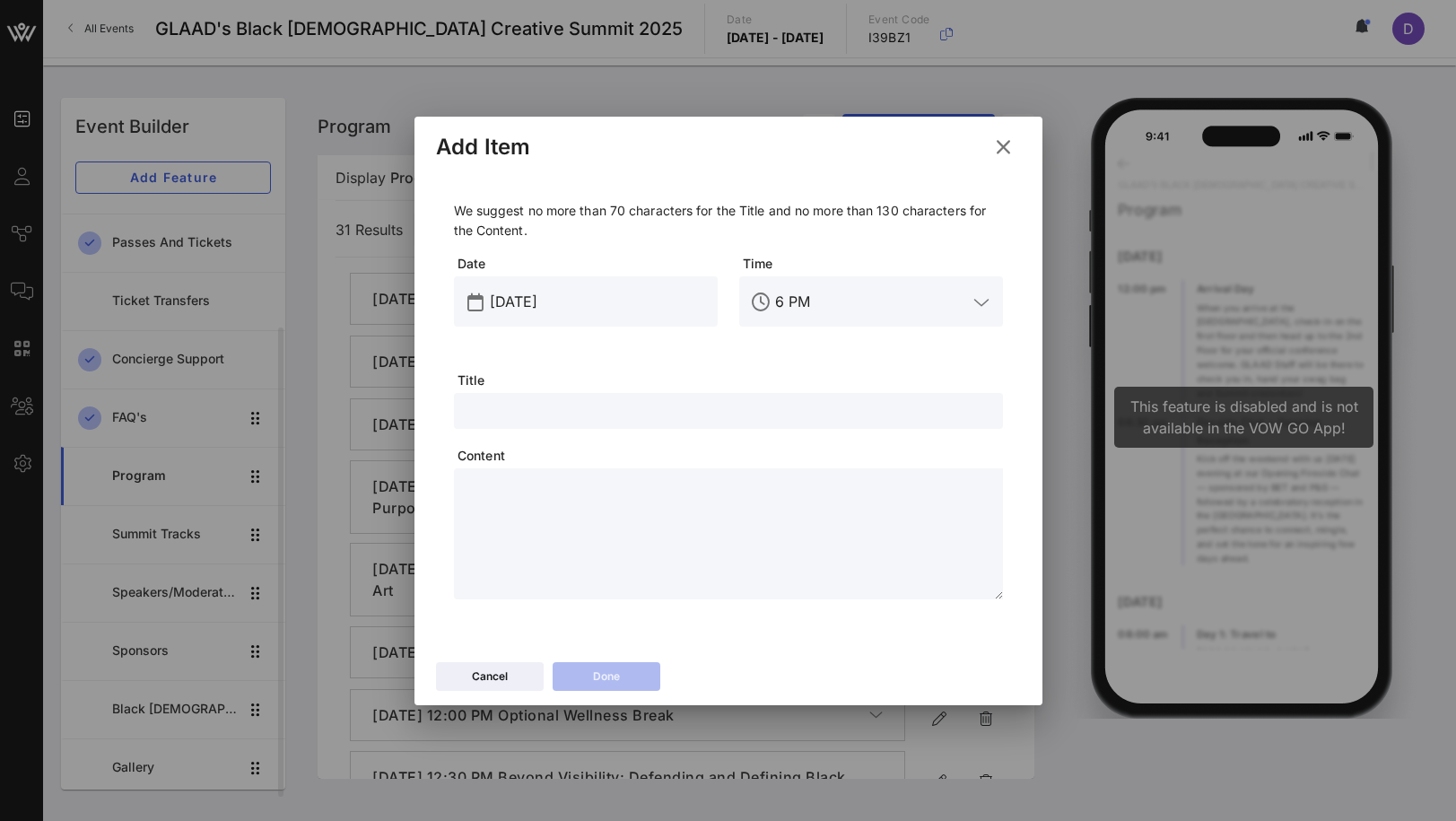
click at [593, 531] on textarea at bounding box center [734, 537] width 539 height 126
paste textarea "**********"
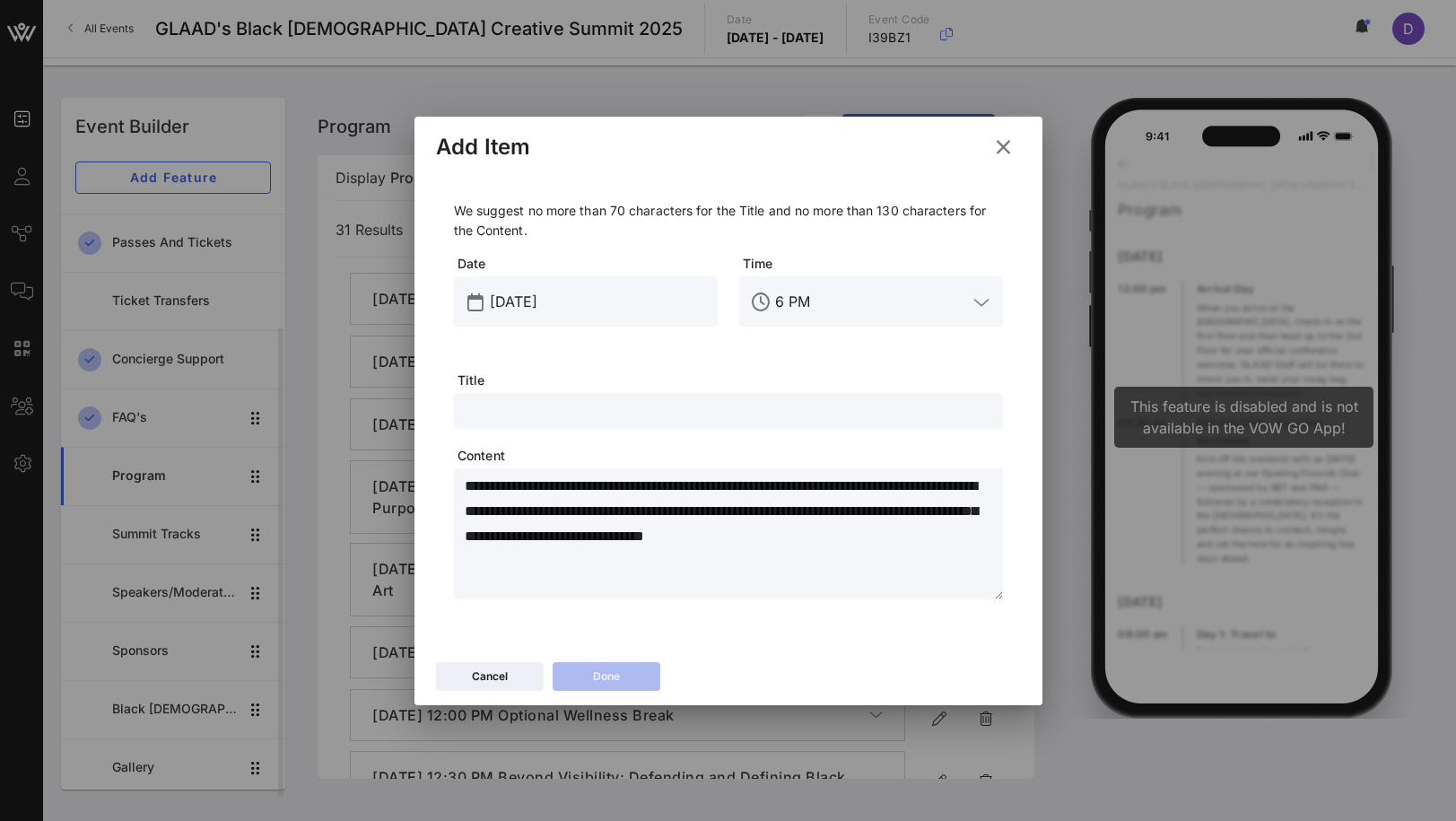
click at [556, 304] on input "[DATE]" at bounding box center [599, 301] width 217 height 28
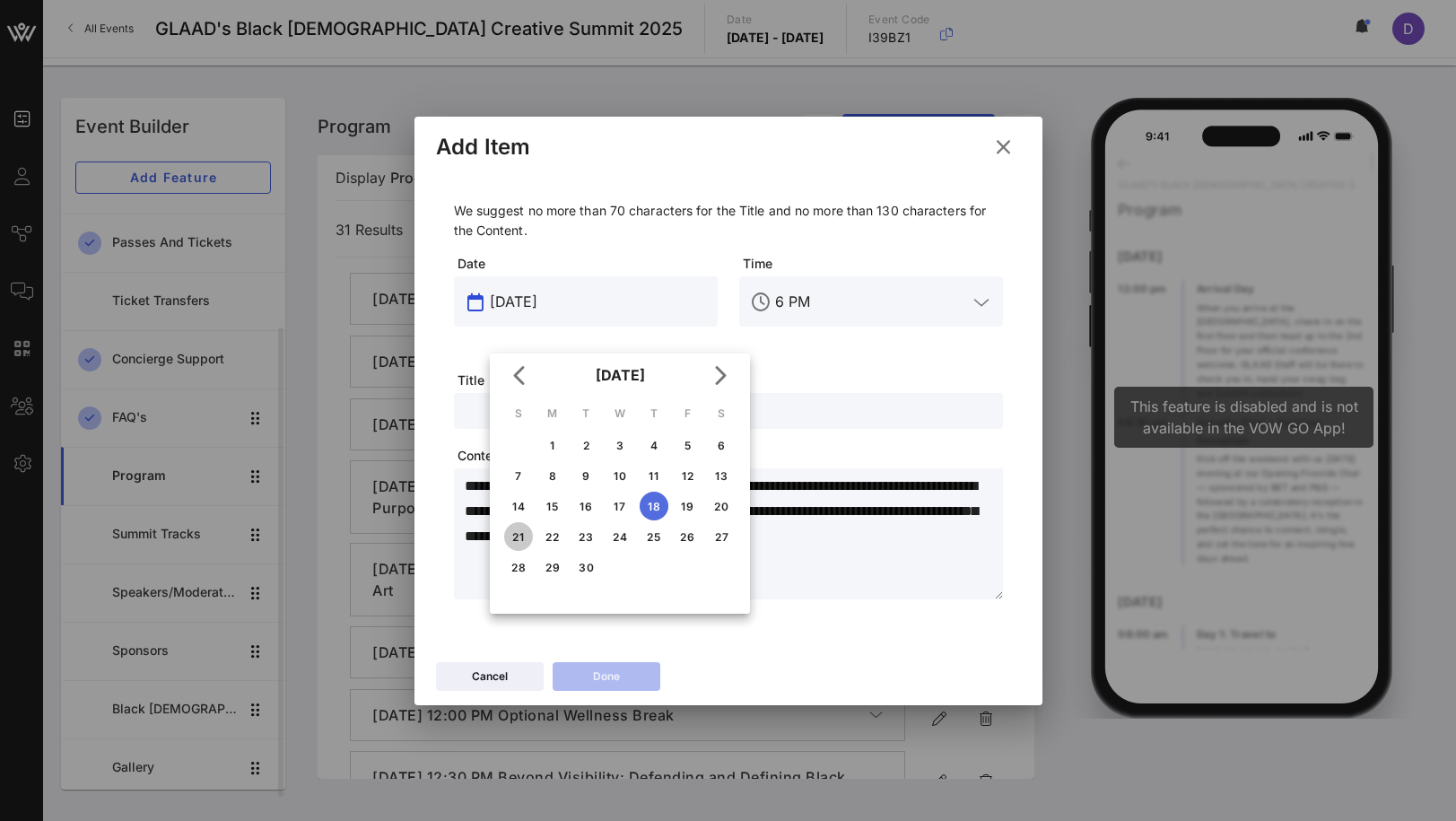
click at [519, 540] on div "21" at bounding box center [518, 537] width 28 height 14
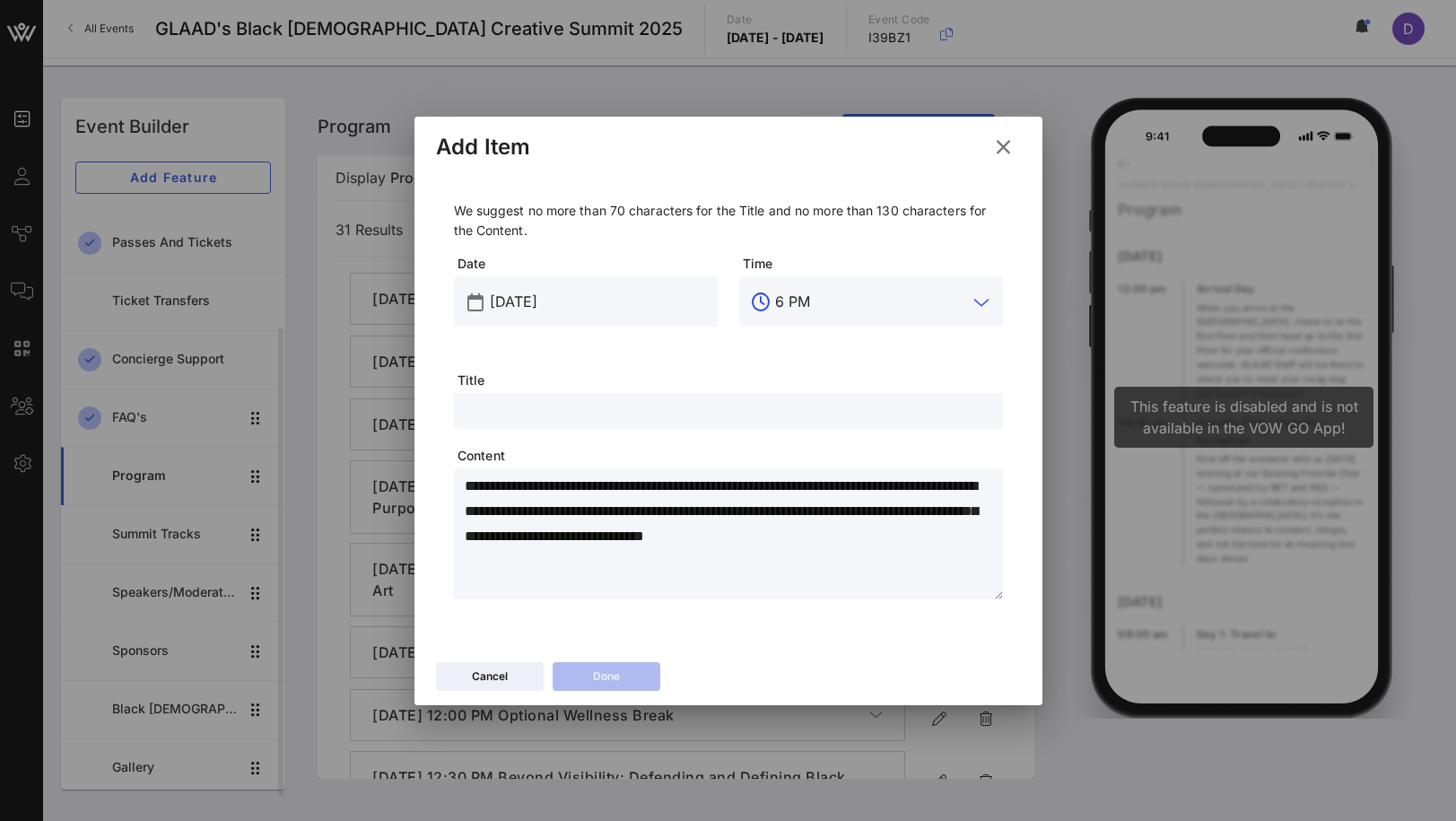
click at [777, 306] on input "6 PM" at bounding box center [871, 301] width 192 height 28
drag, startPoint x: 791, startPoint y: 303, endPoint x: 771, endPoint y: 303, distance: 20.0
click at [771, 303] on div "16 PM" at bounding box center [871, 301] width 264 height 50
click at [645, 399] on input "text" at bounding box center [728, 411] width 528 height 24
drag, startPoint x: 785, startPoint y: 303, endPoint x: 767, endPoint y: 303, distance: 18.0
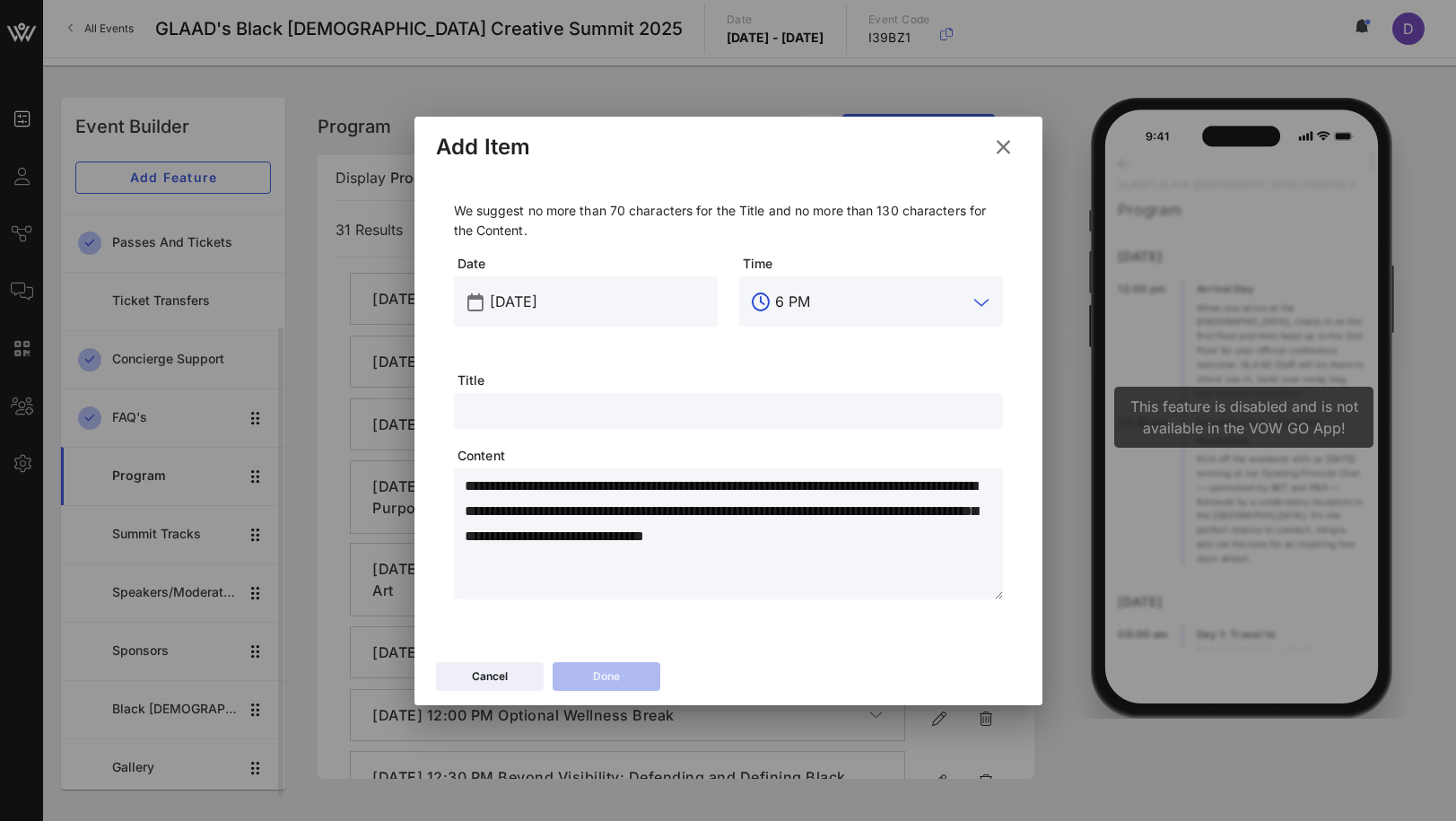
click at [767, 303] on div "6 PM" at bounding box center [871, 301] width 264 height 50
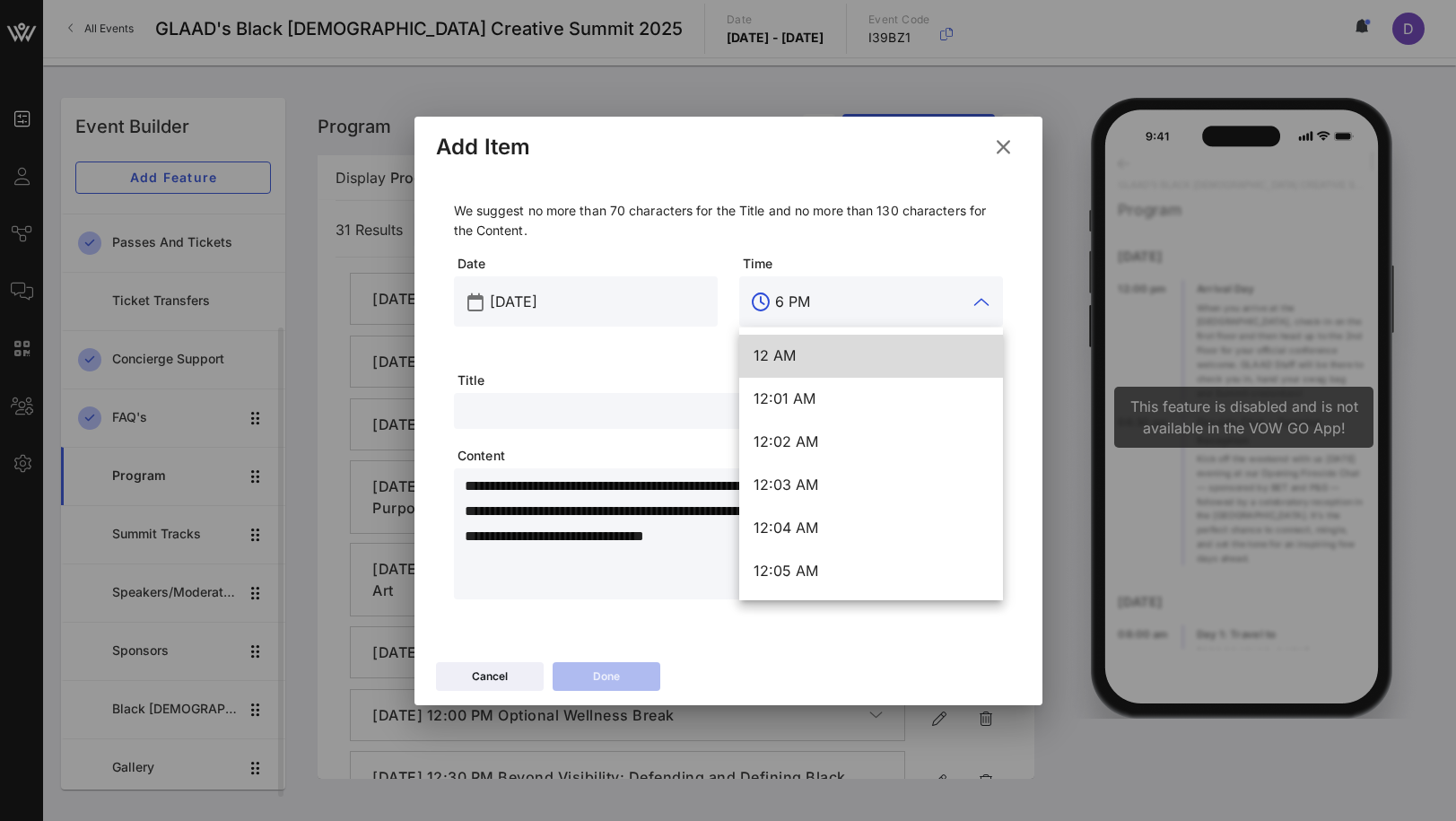
click at [788, 304] on input "6 PM" at bounding box center [871, 301] width 192 height 28
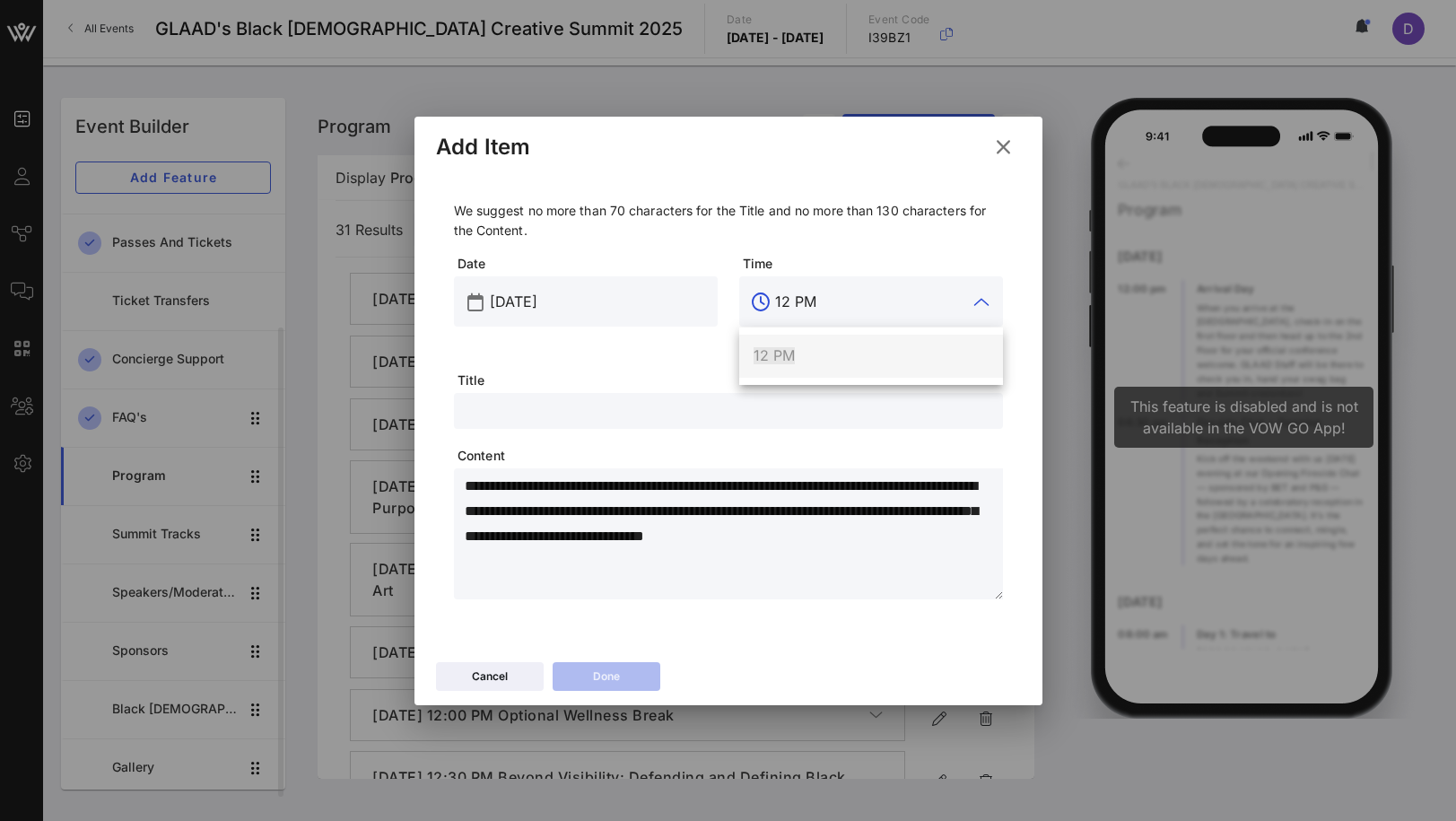
click at [799, 362] on div "12 PM" at bounding box center [871, 355] width 235 height 17
click at [759, 398] on div at bounding box center [728, 410] width 528 height 36
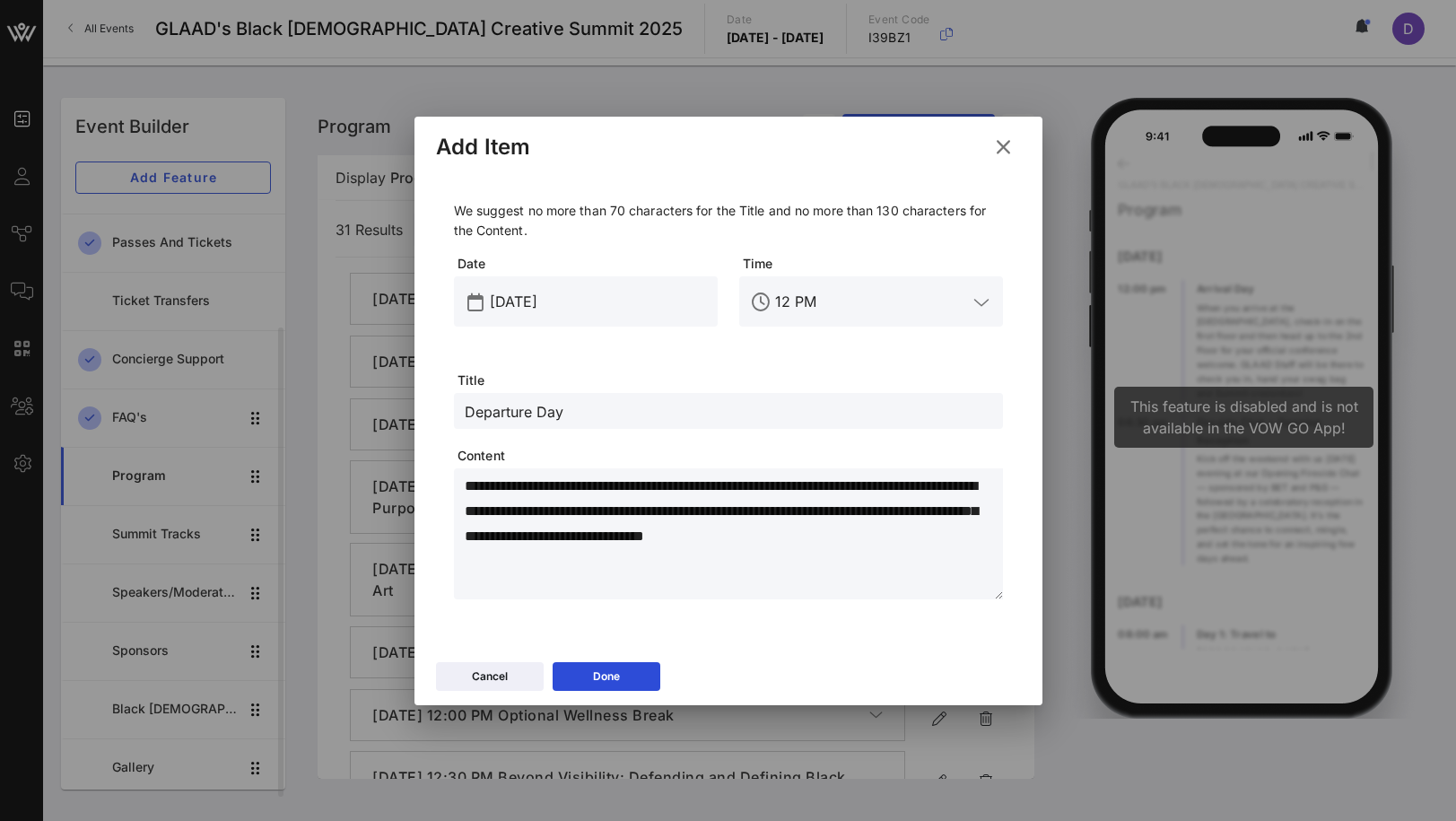
click at [778, 499] on textarea "**********" at bounding box center [734, 537] width 539 height 126
click at [615, 677] on div "Done" at bounding box center [606, 677] width 26 height 18
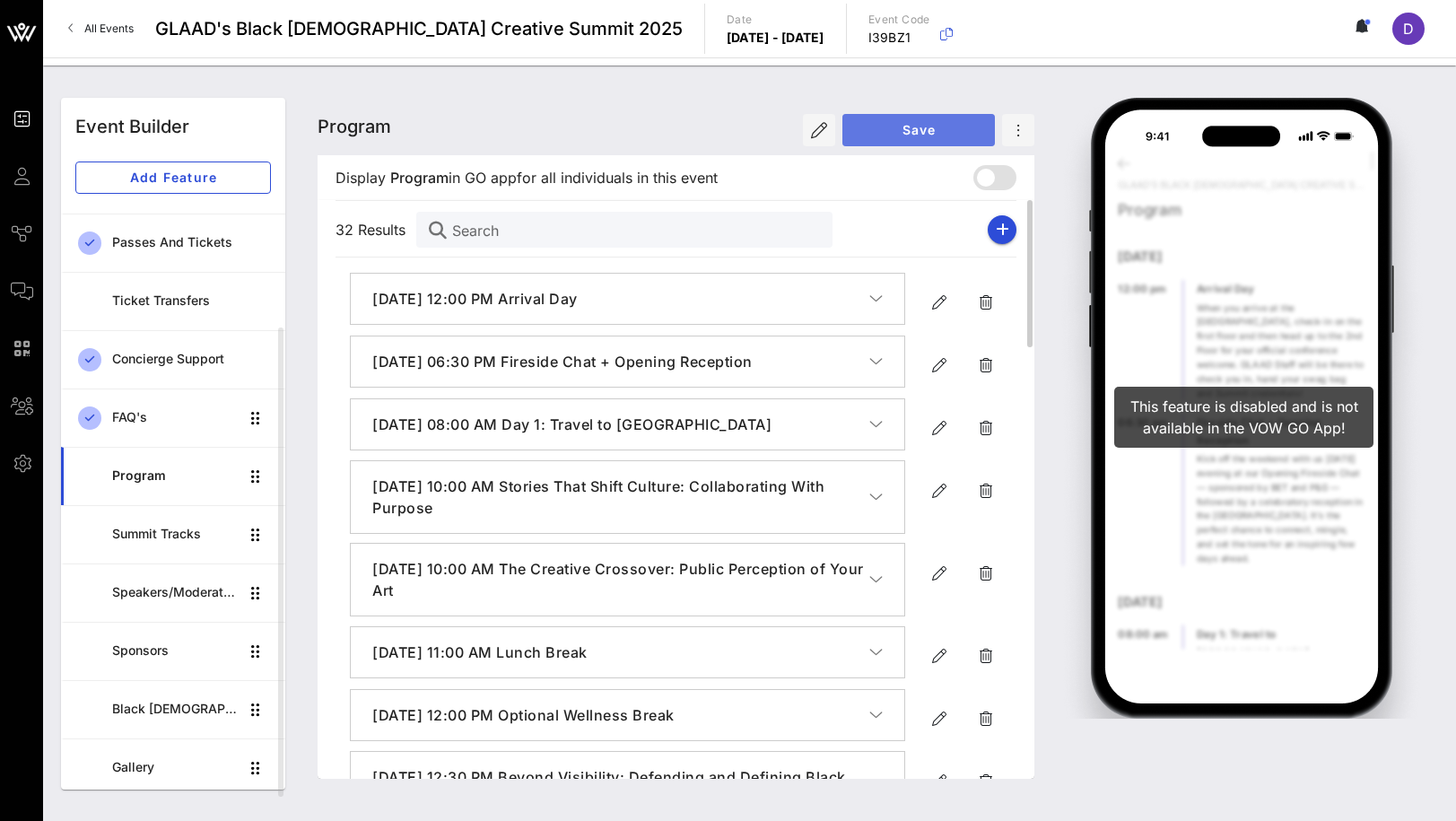
click at [910, 126] on span "Save" at bounding box center [919, 130] width 124 height 16
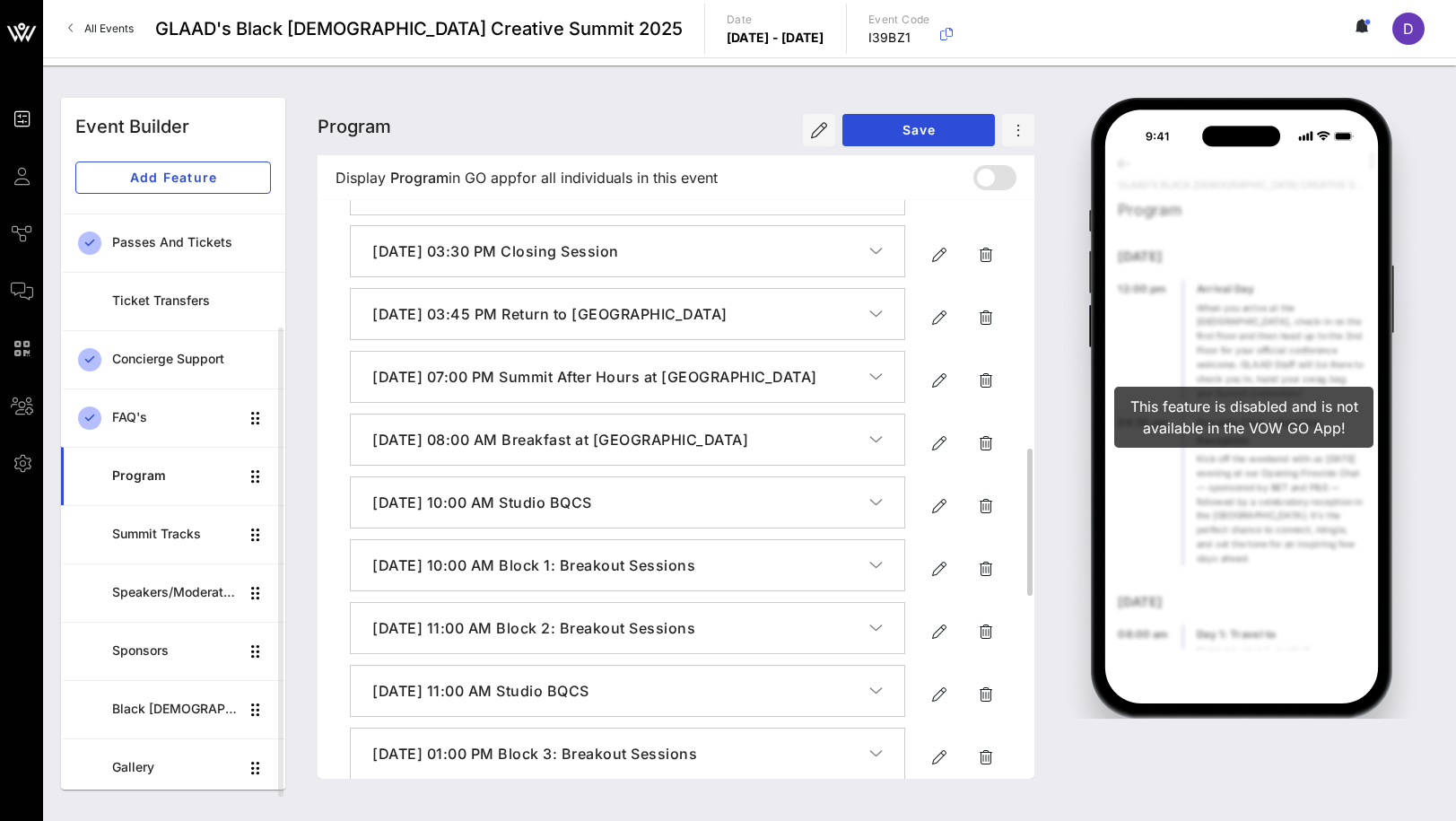
scroll to position [986, 0]
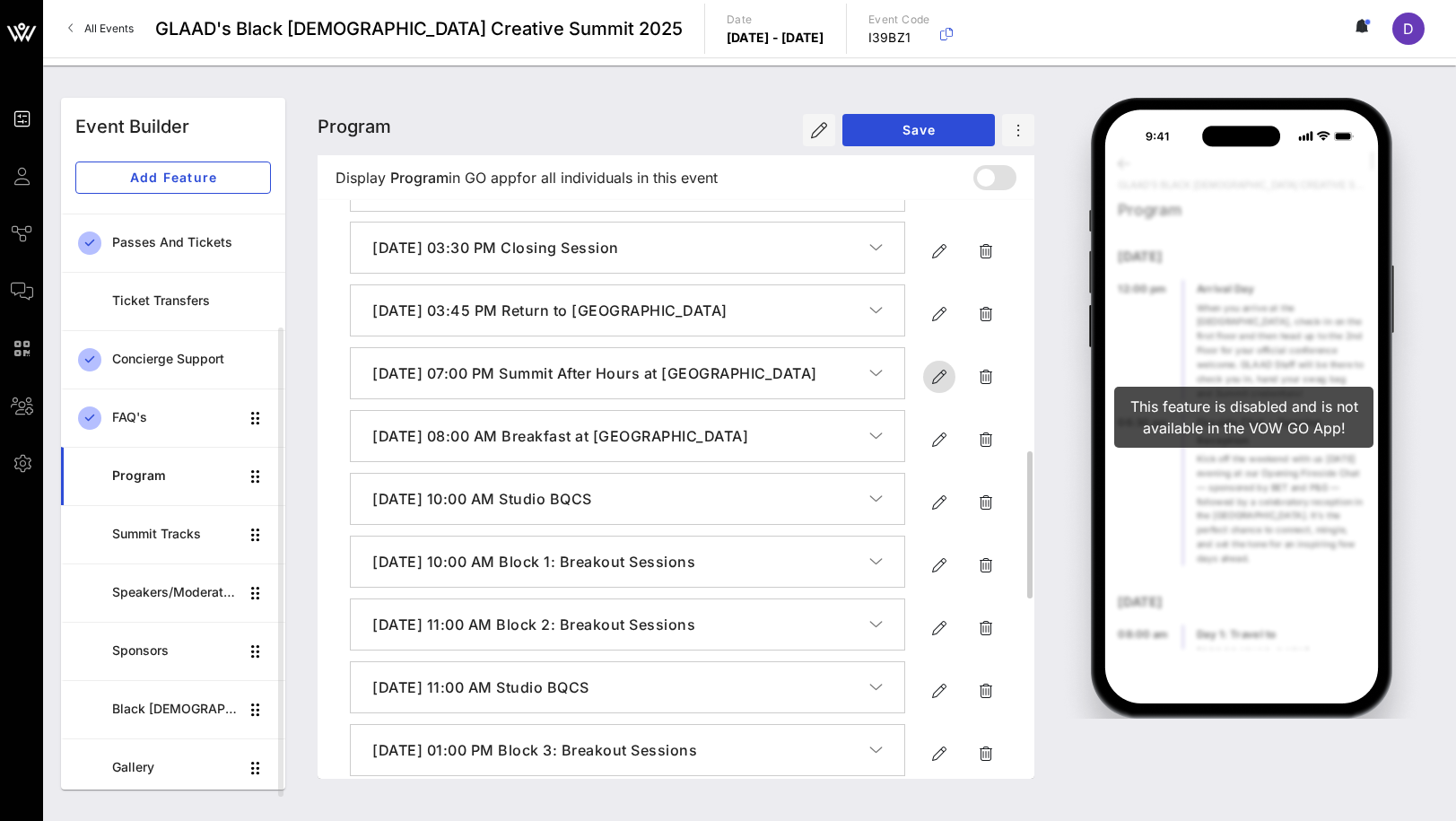
click at [929, 388] on icon "button" at bounding box center [939, 377] width 22 height 22
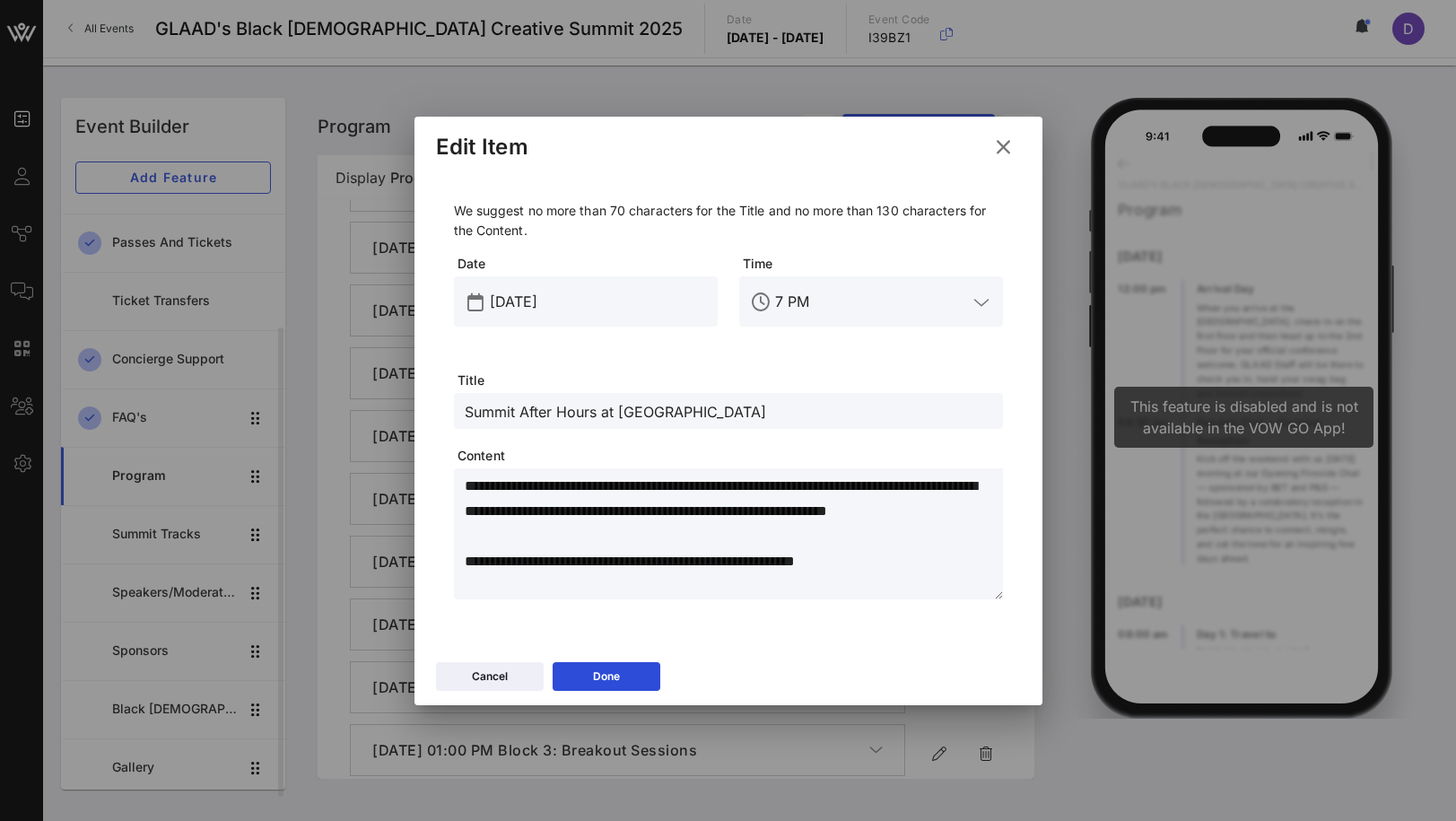
drag, startPoint x: 616, startPoint y: 413, endPoint x: 454, endPoint y: 406, distance: 162.2
click at [454, 408] on div "Summit After Hours at [GEOGRAPHIC_DATA]" at bounding box center [728, 410] width 549 height 36
click at [575, 549] on textarea "**********" at bounding box center [734, 537] width 539 height 126
click at [601, 671] on button "Done" at bounding box center [606, 676] width 108 height 28
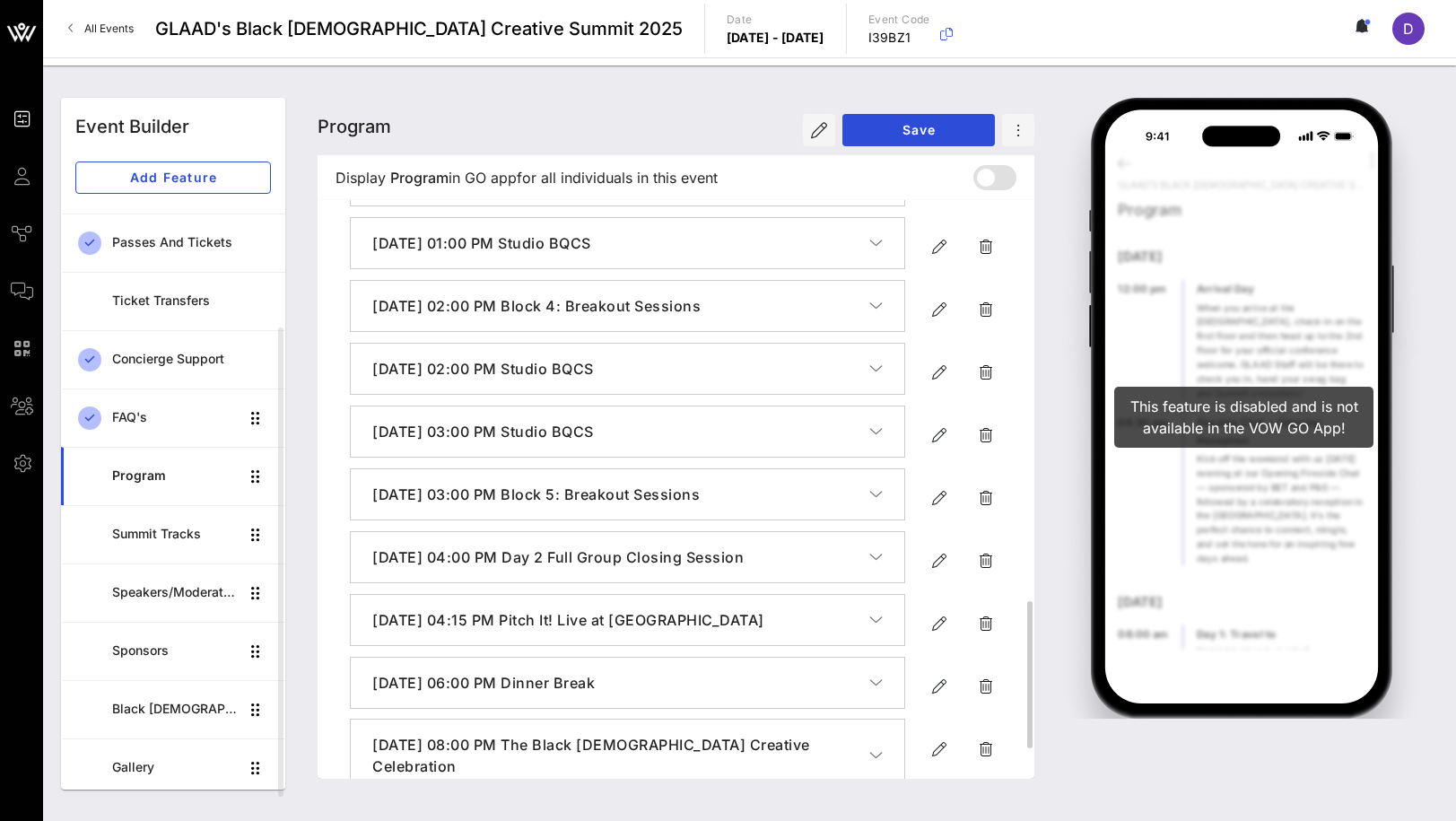
scroll to position [1560, 0]
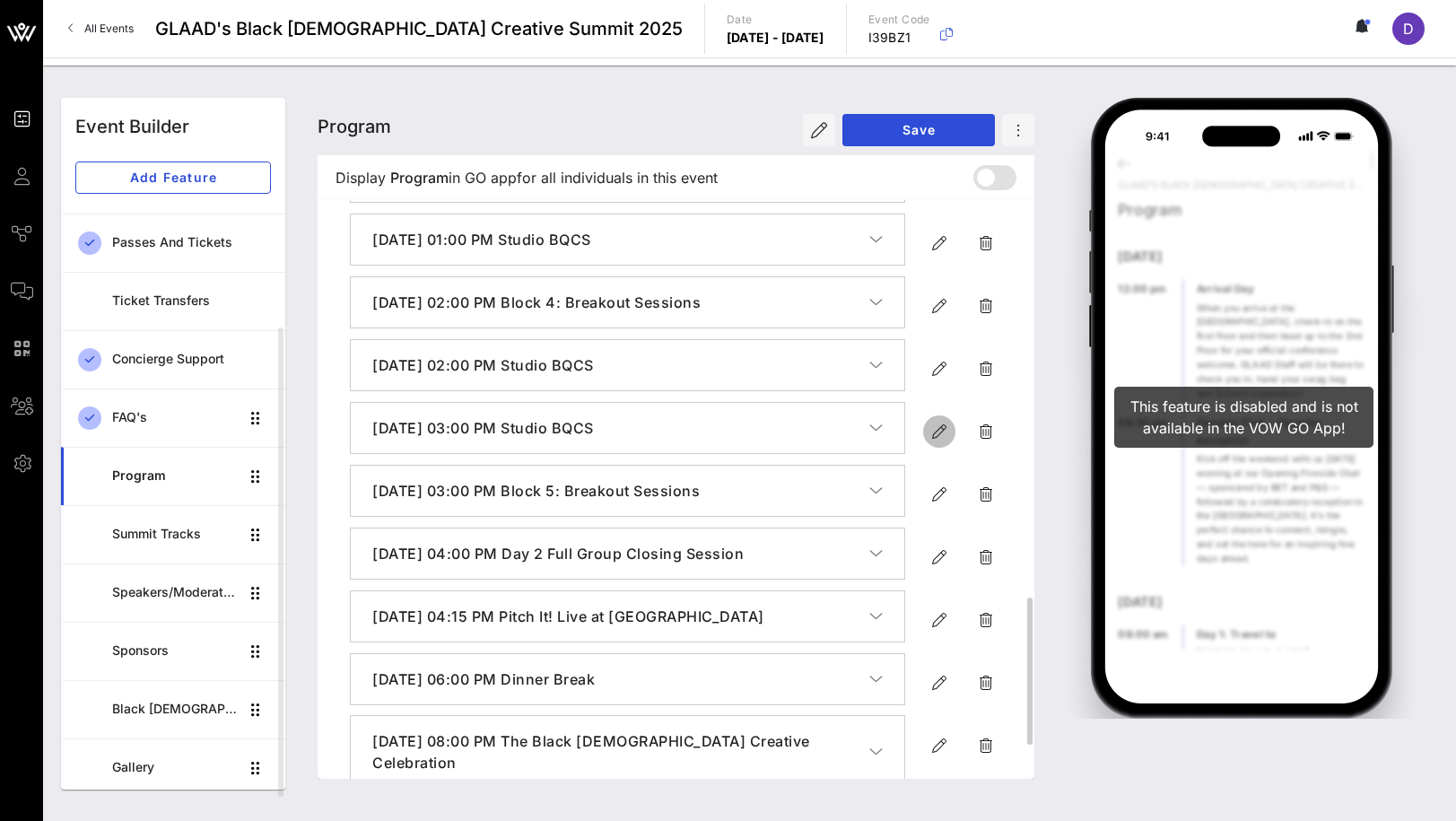
click at [938, 443] on icon "button" at bounding box center [939, 432] width 22 height 22
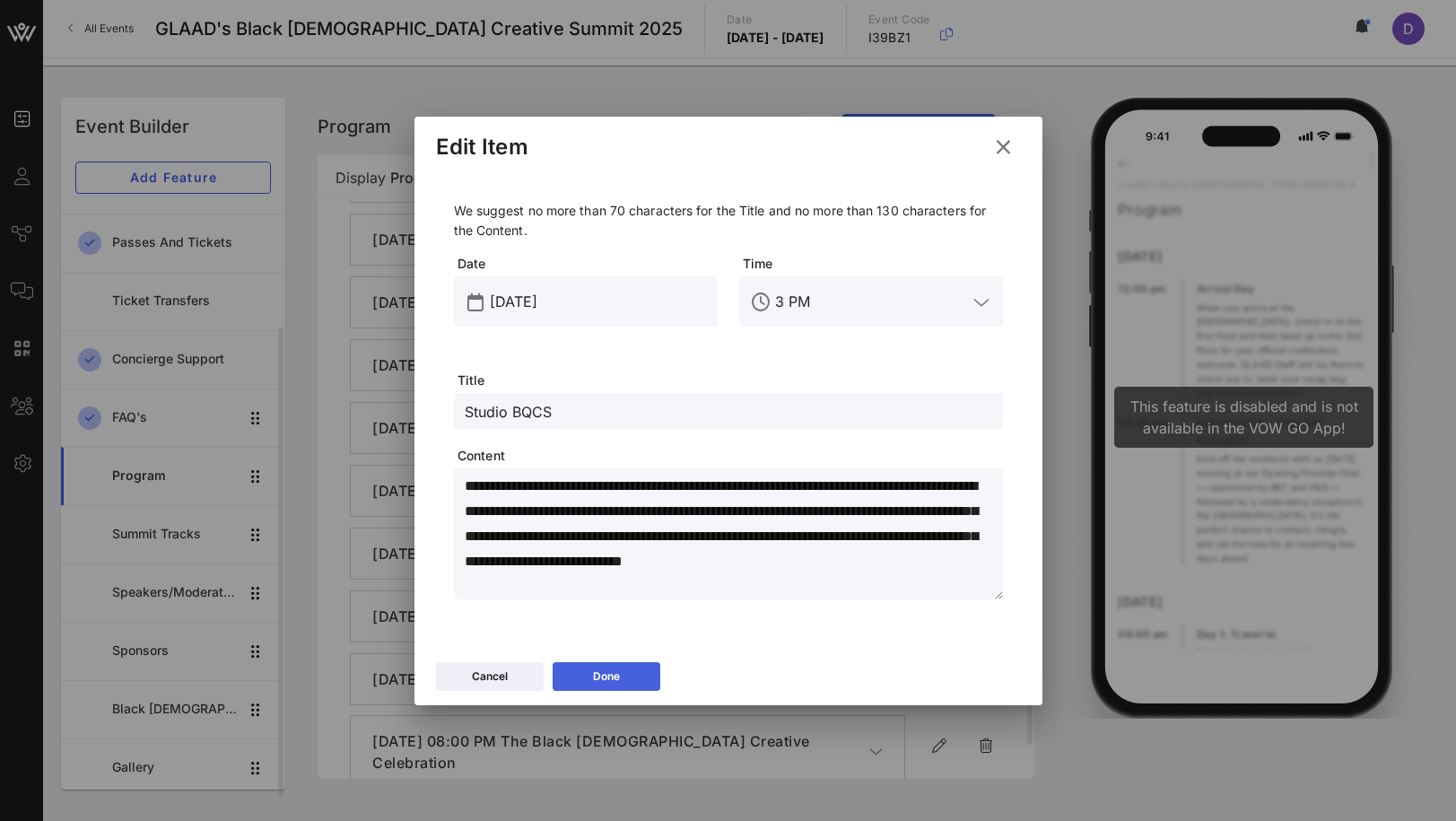
click at [641, 679] on button "Done" at bounding box center [606, 676] width 108 height 28
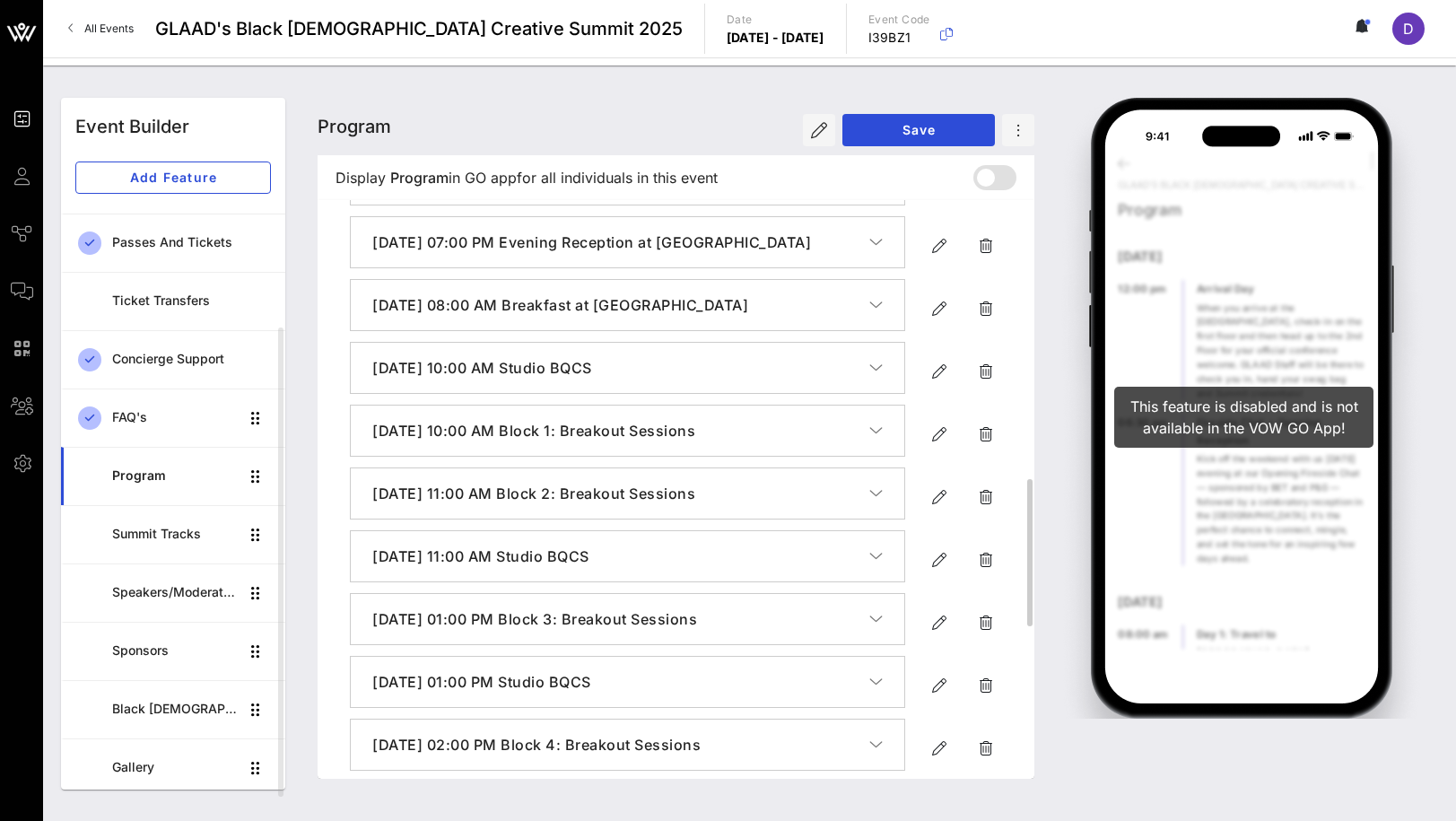
scroll to position [1109, 0]
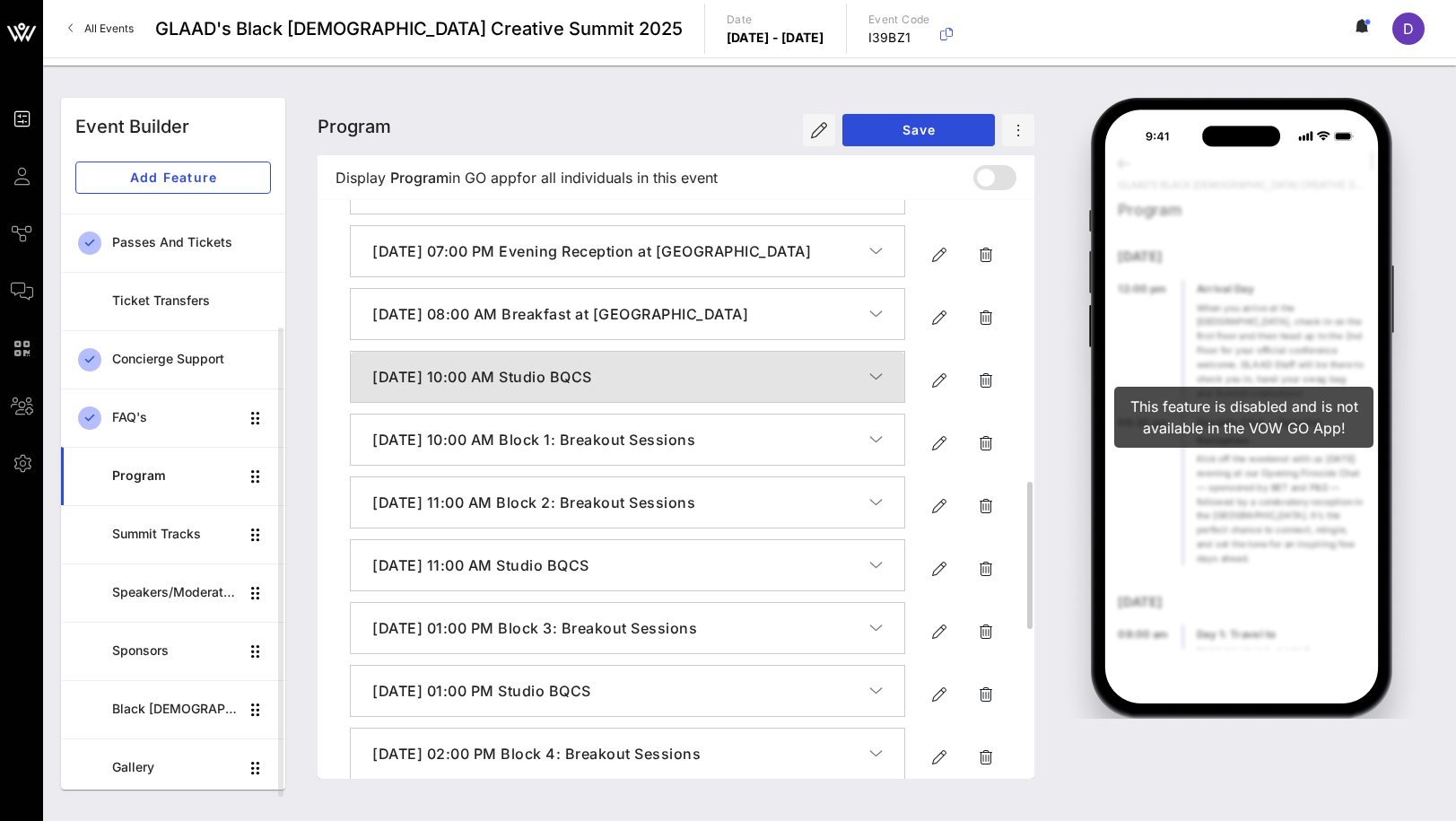
click at [875, 386] on icon "button" at bounding box center [875, 377] width 14 height 18
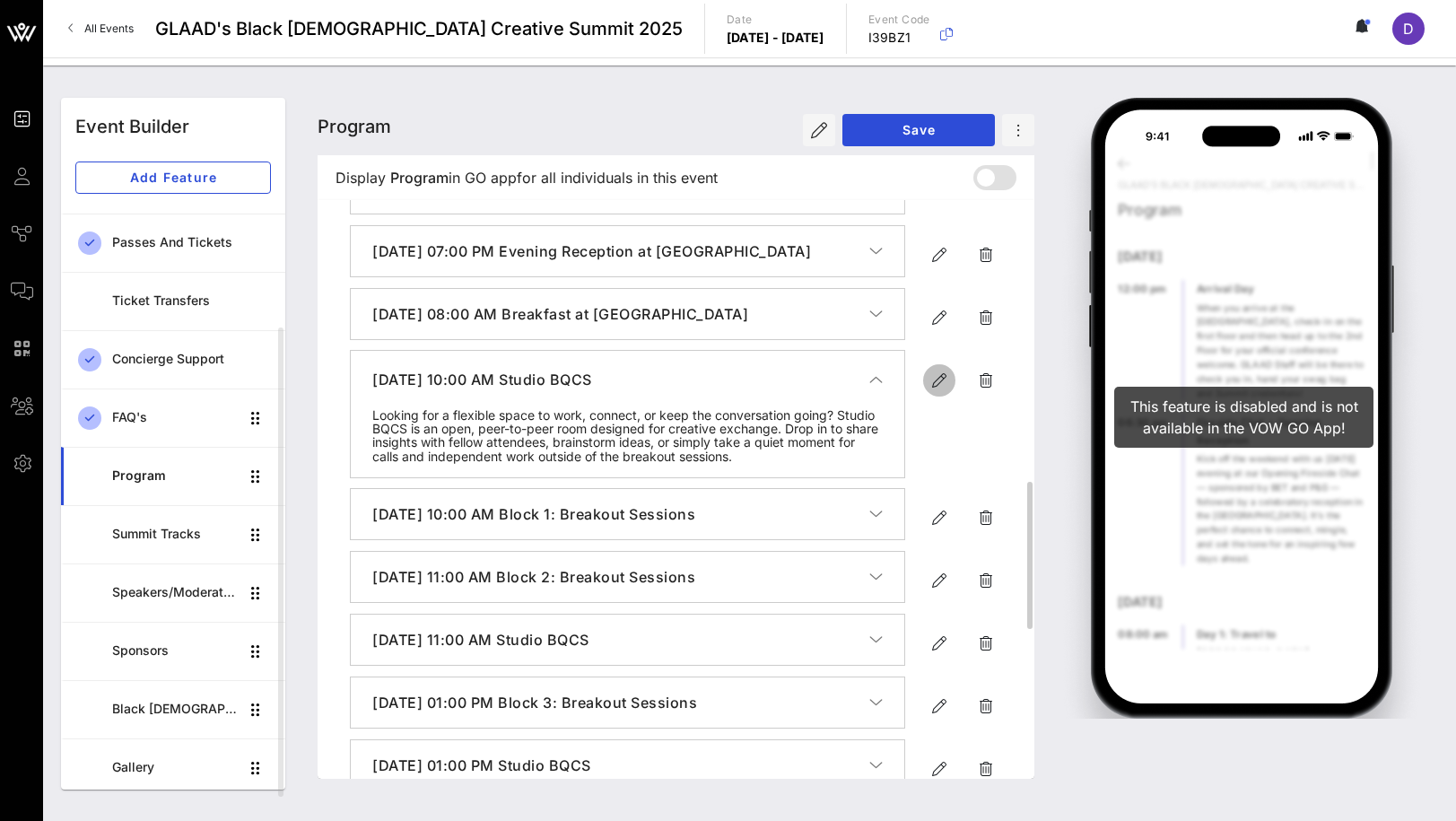
click at [928, 392] on icon "button" at bounding box center [939, 381] width 22 height 22
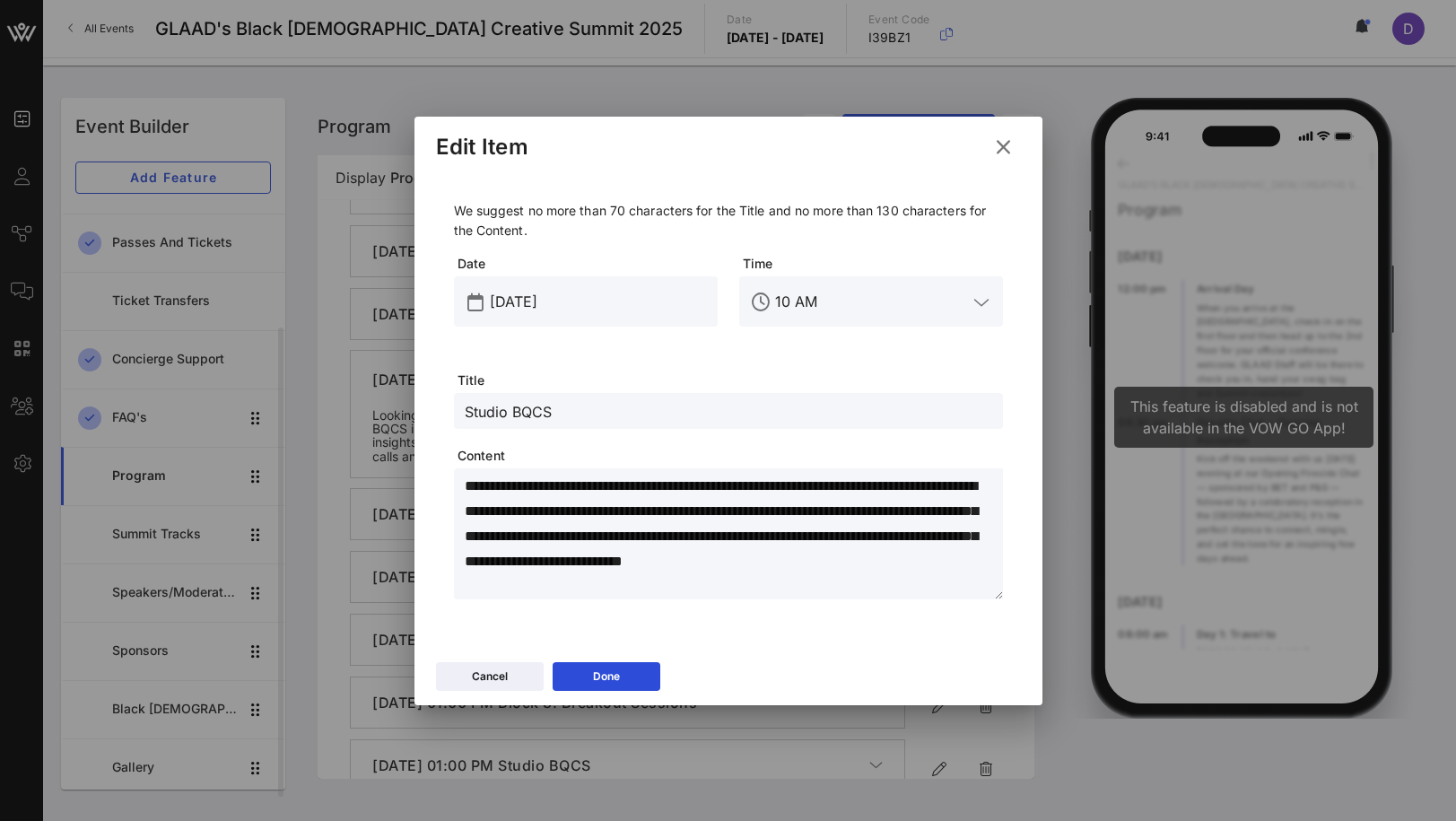
click at [536, 530] on textarea "**********" at bounding box center [734, 537] width 539 height 126
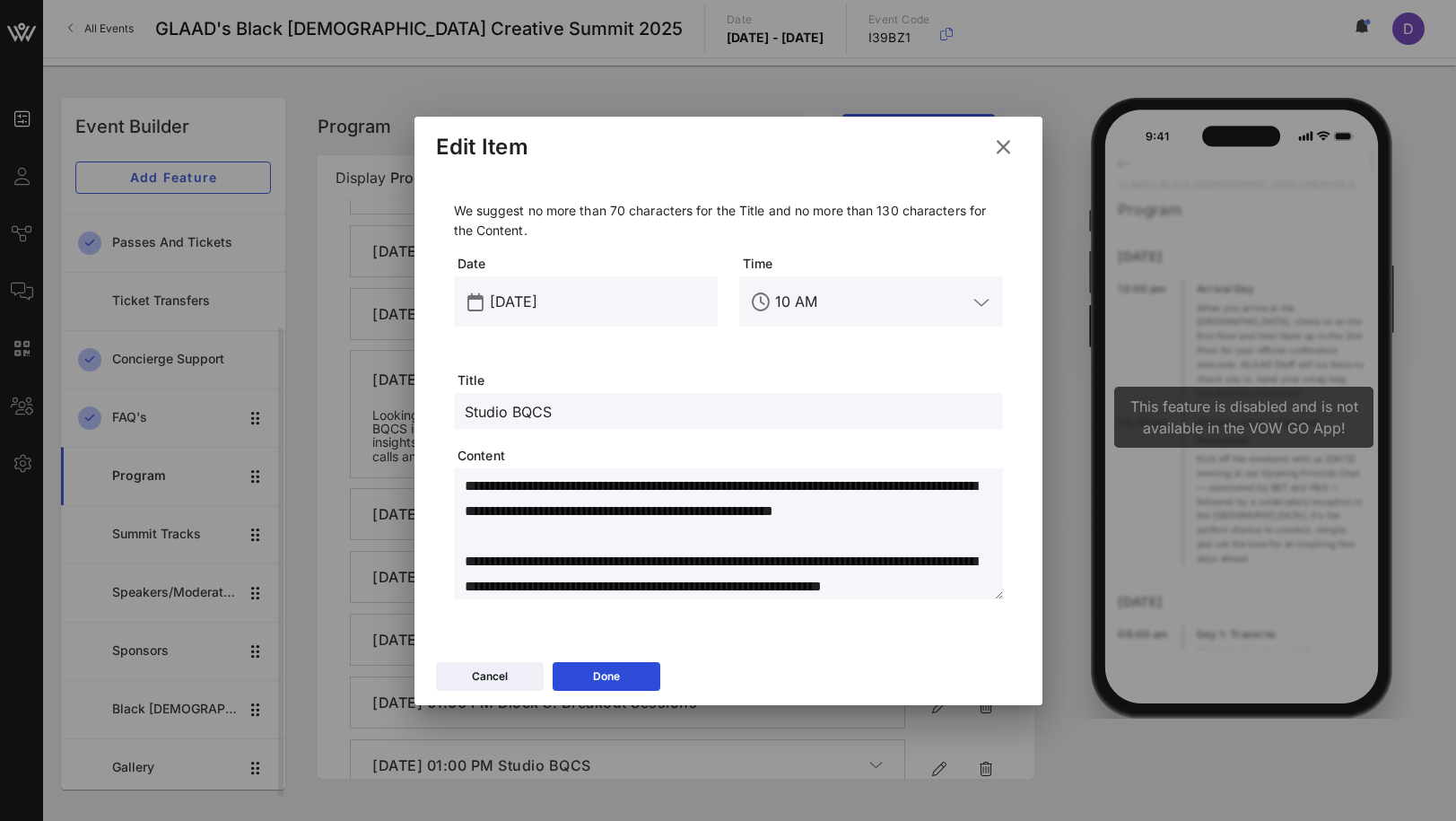
scroll to position [50, 0]
click at [573, 588] on textarea "**********" at bounding box center [734, 537] width 539 height 126
click at [627, 674] on button "Done" at bounding box center [606, 676] width 108 height 28
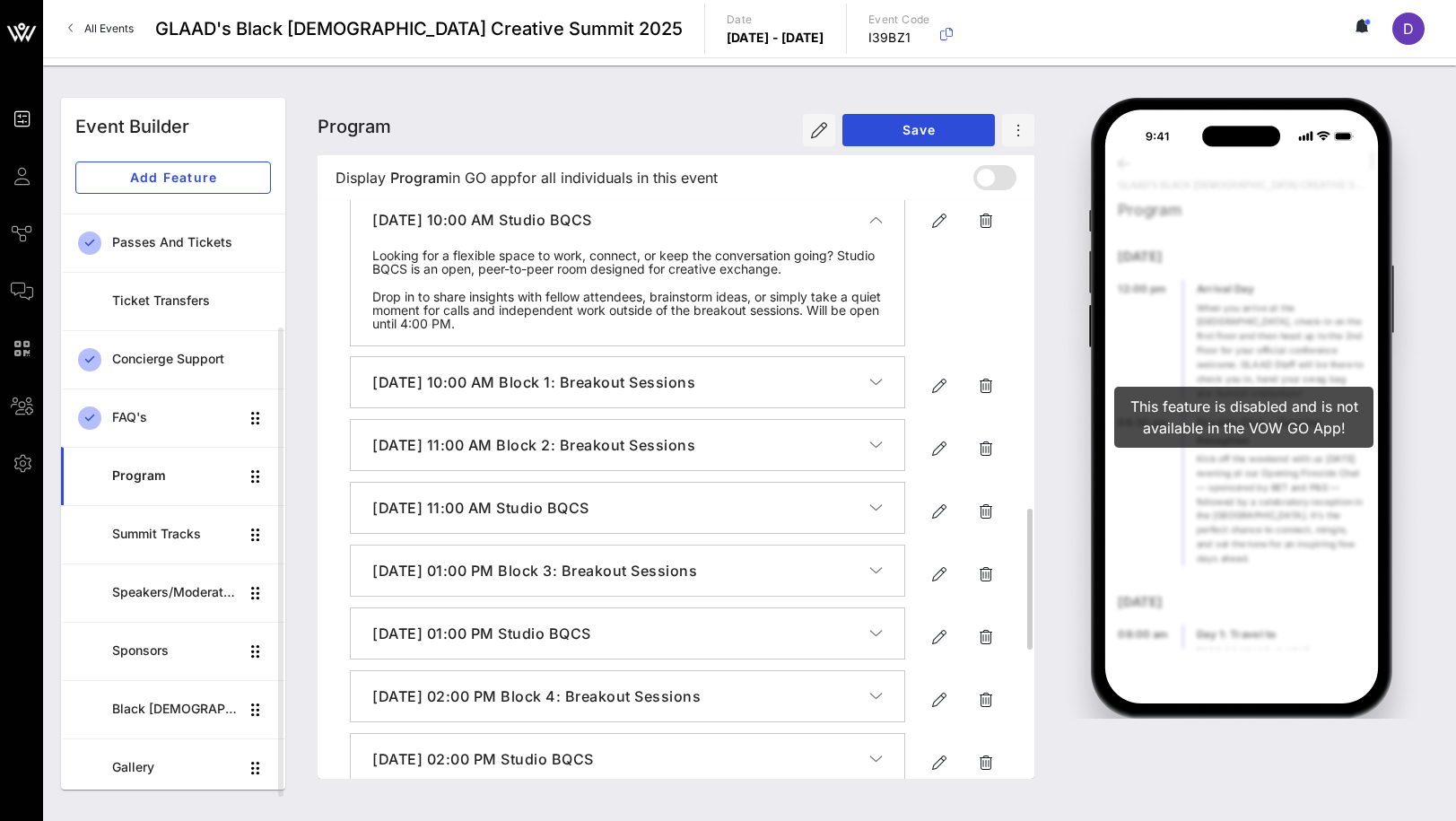
scroll to position [1246, 0]
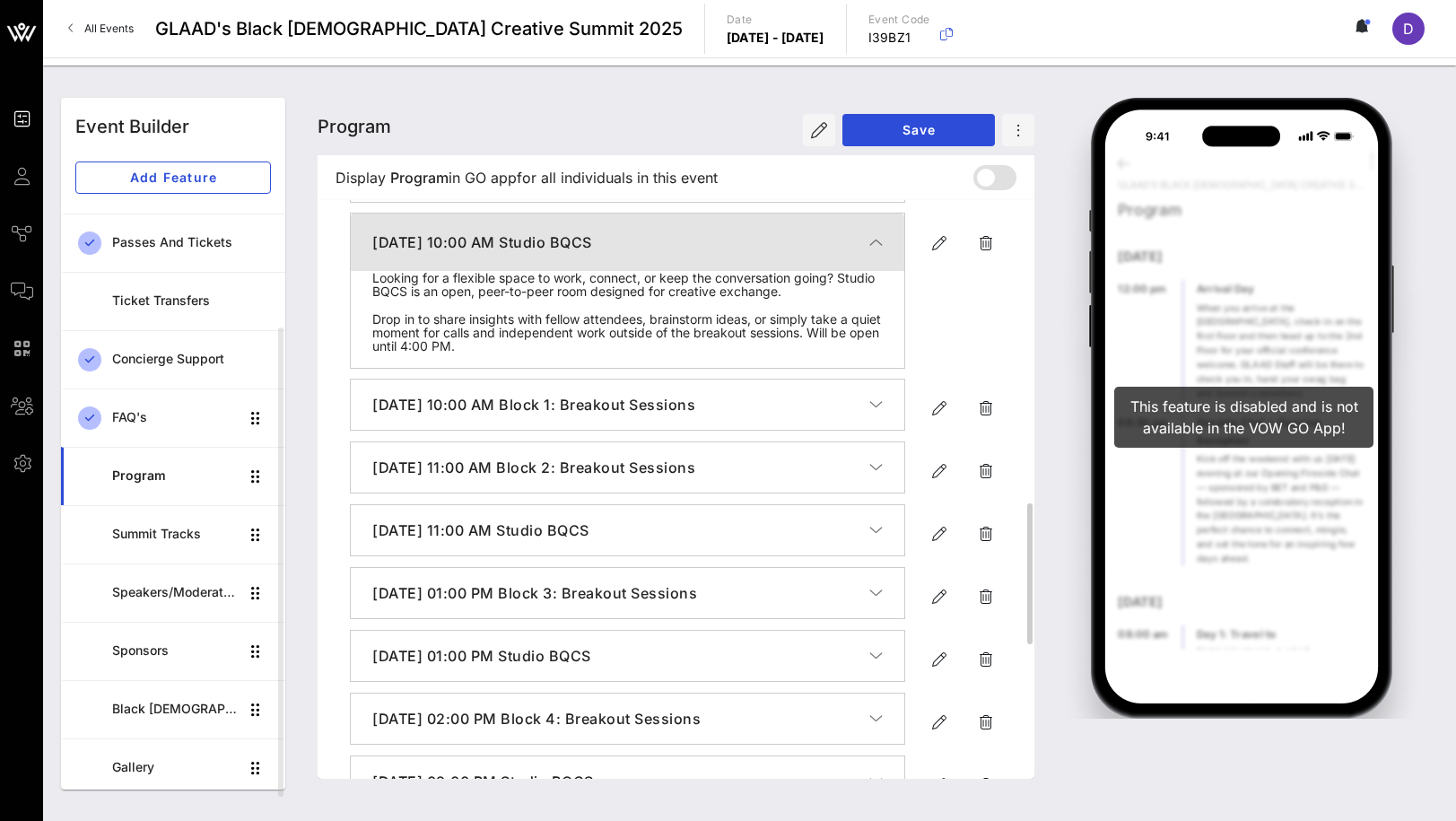
click at [875, 251] on icon "button" at bounding box center [875, 243] width 14 height 18
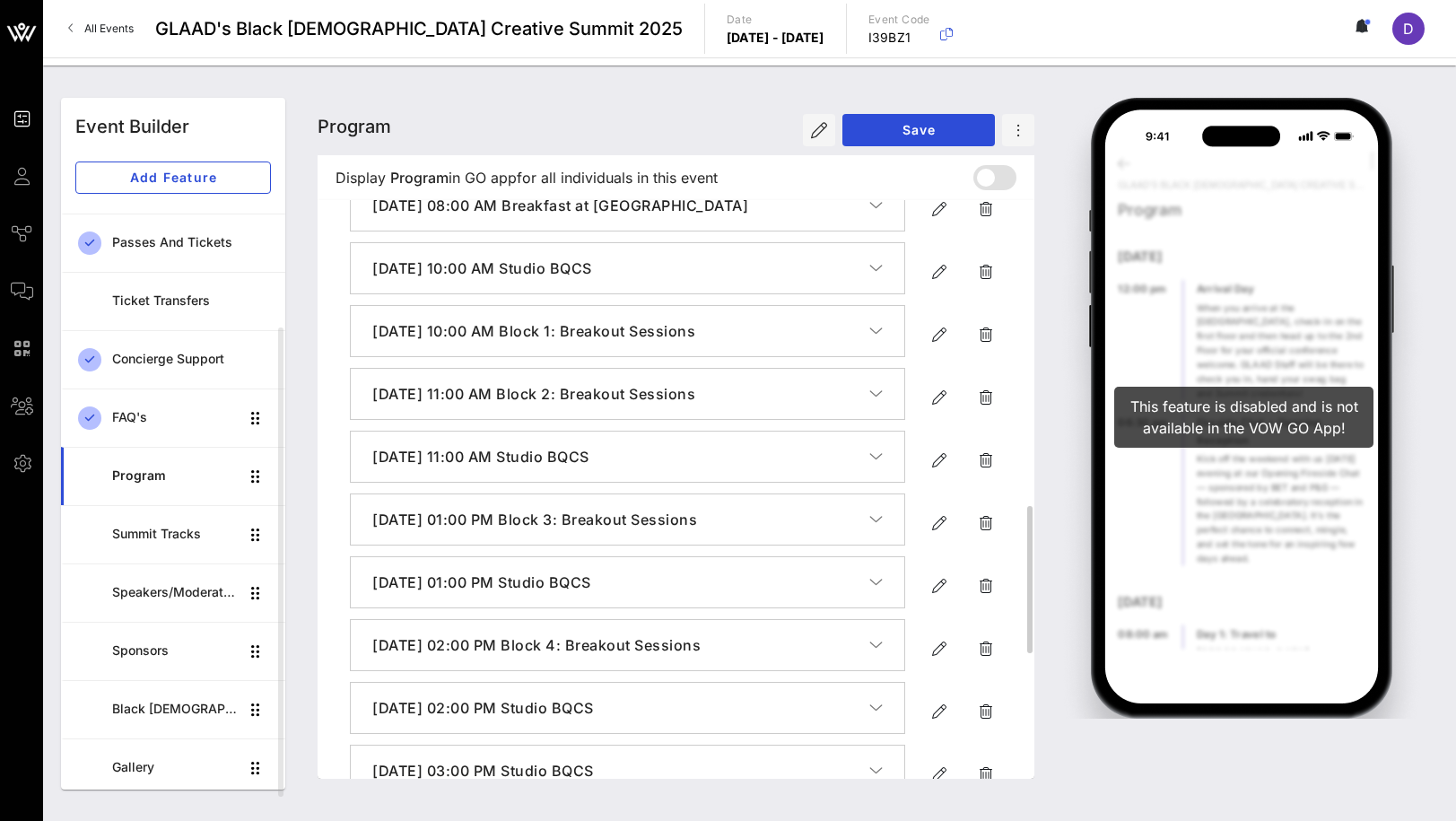
scroll to position [1215, 0]
click at [998, 474] on span "button" at bounding box center [985, 463] width 32 height 22
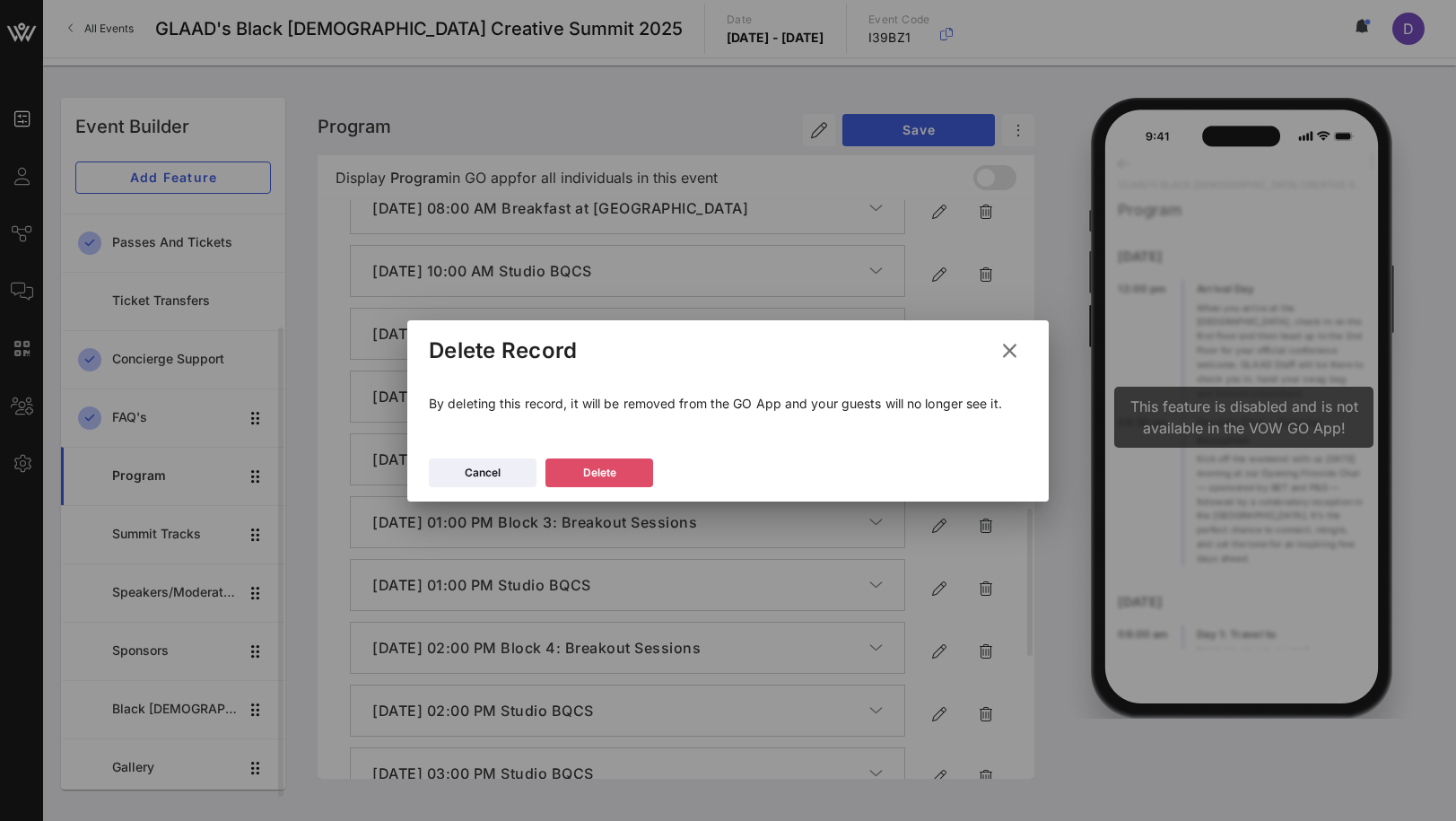
click at [621, 472] on button "Delete" at bounding box center [600, 472] width 108 height 28
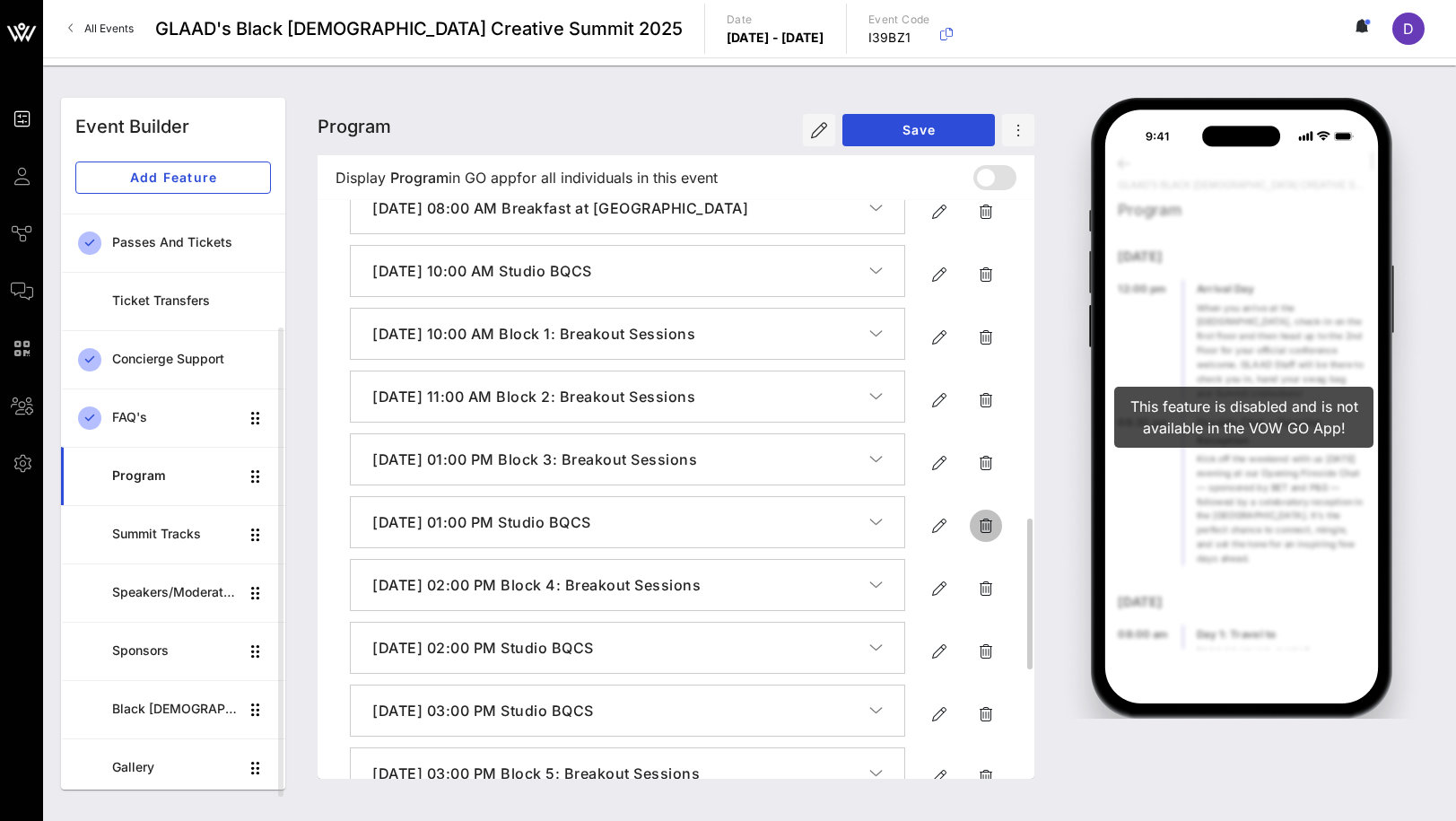
click at [989, 537] on icon "button" at bounding box center [986, 526] width 22 height 22
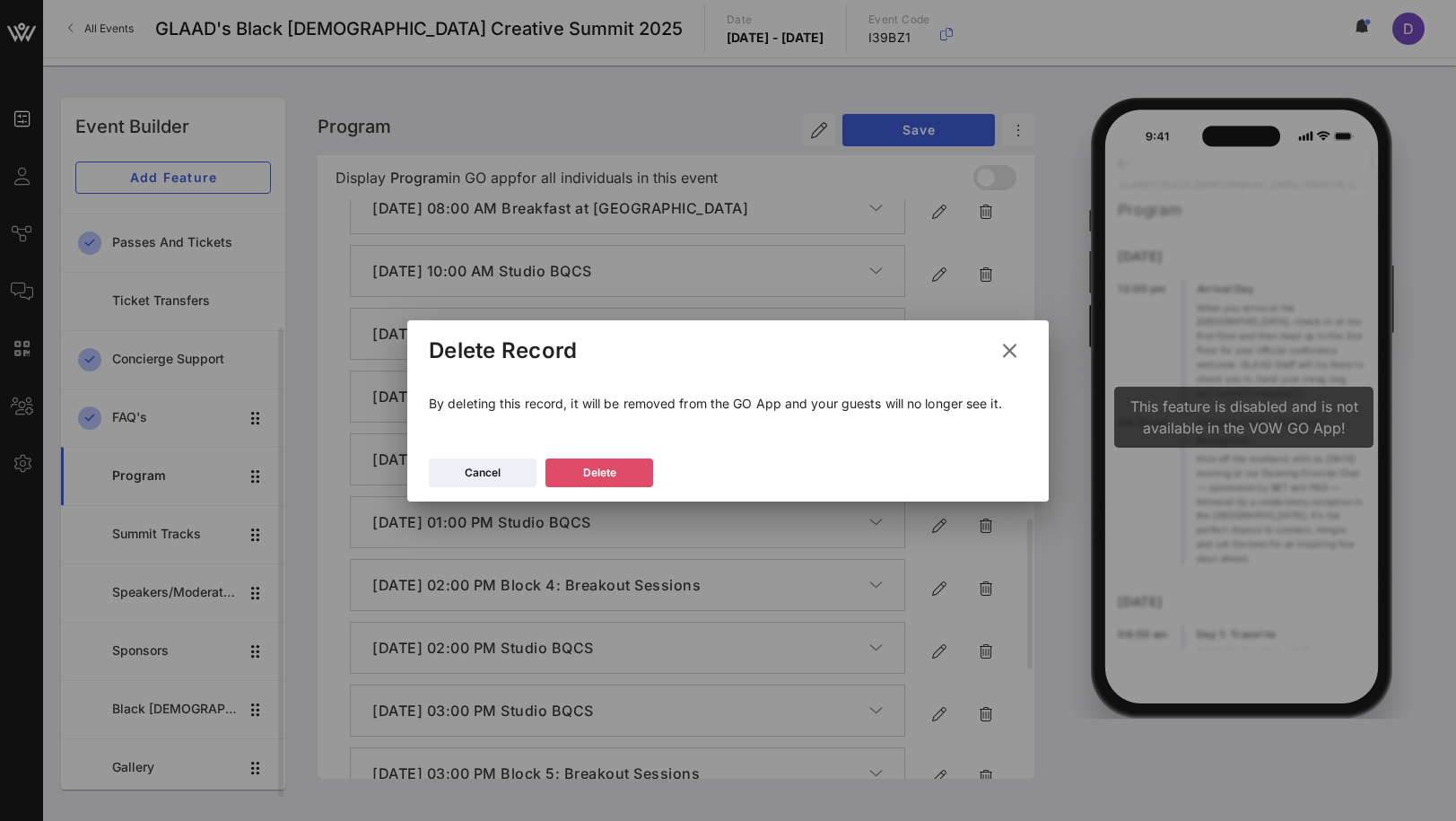
click at [601, 465] on div "Delete" at bounding box center [600, 473] width 33 height 18
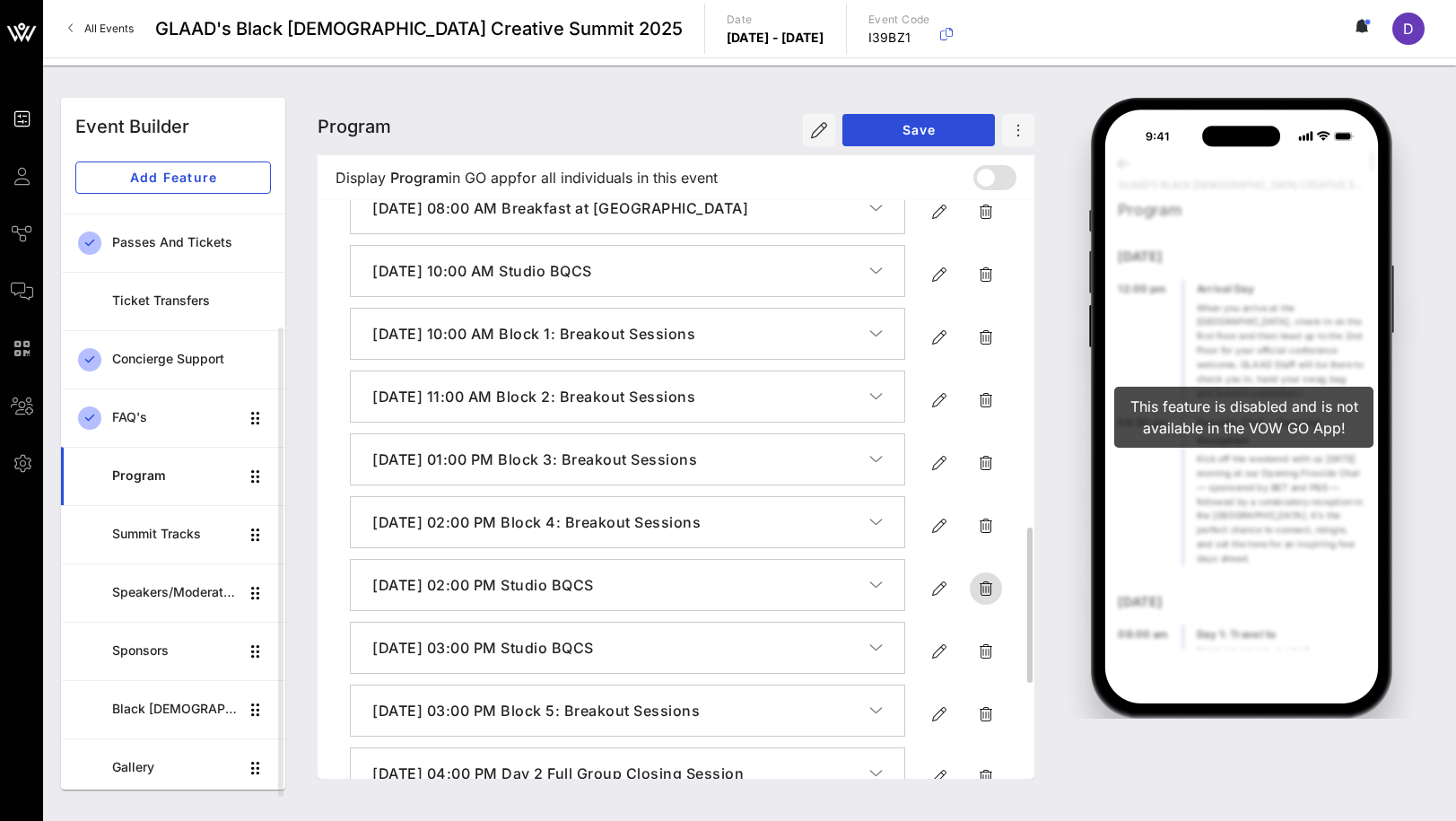
click at [991, 600] on icon "button" at bounding box center [986, 589] width 22 height 22
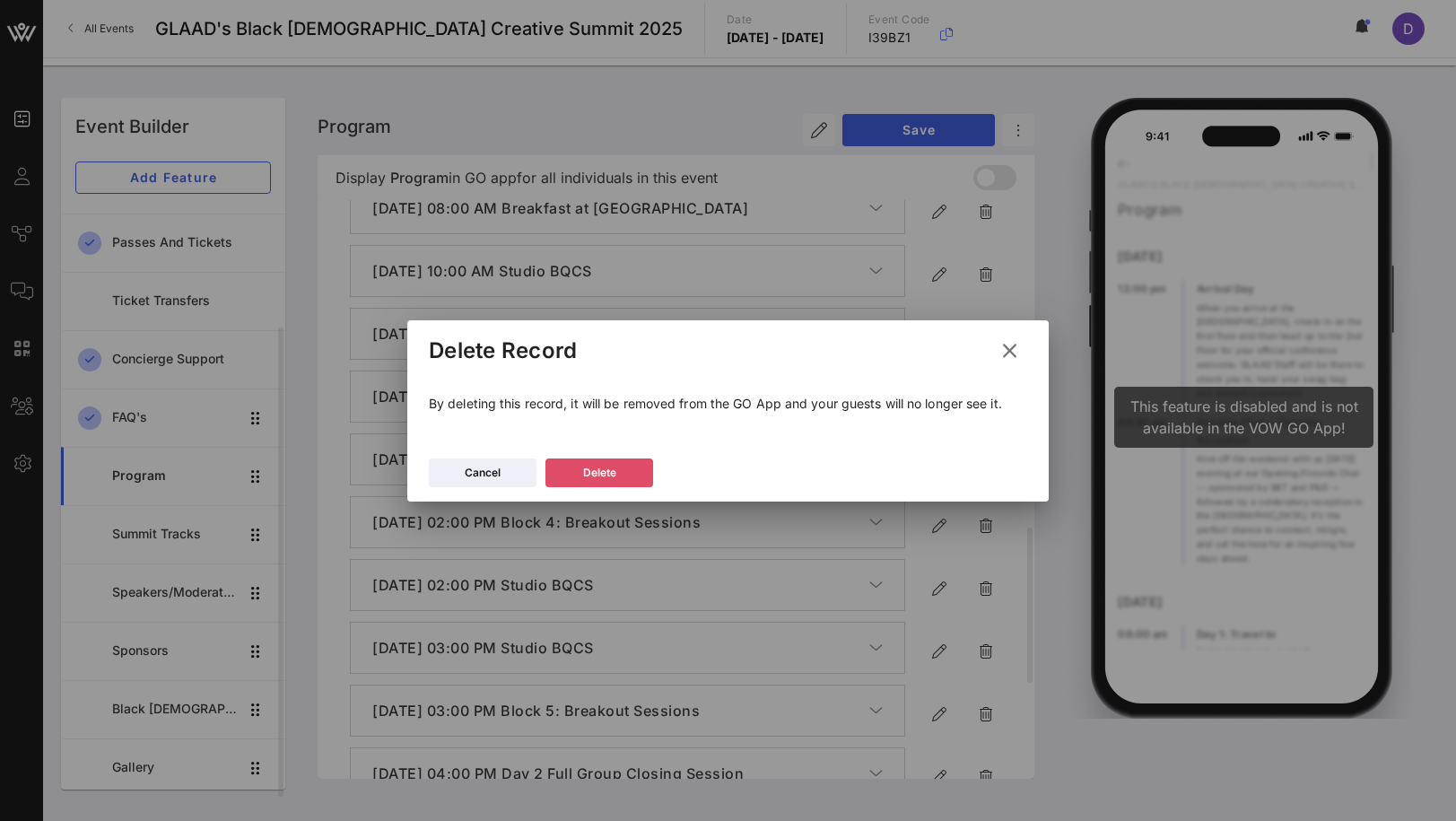
click at [623, 472] on button "Delete" at bounding box center [600, 472] width 108 height 28
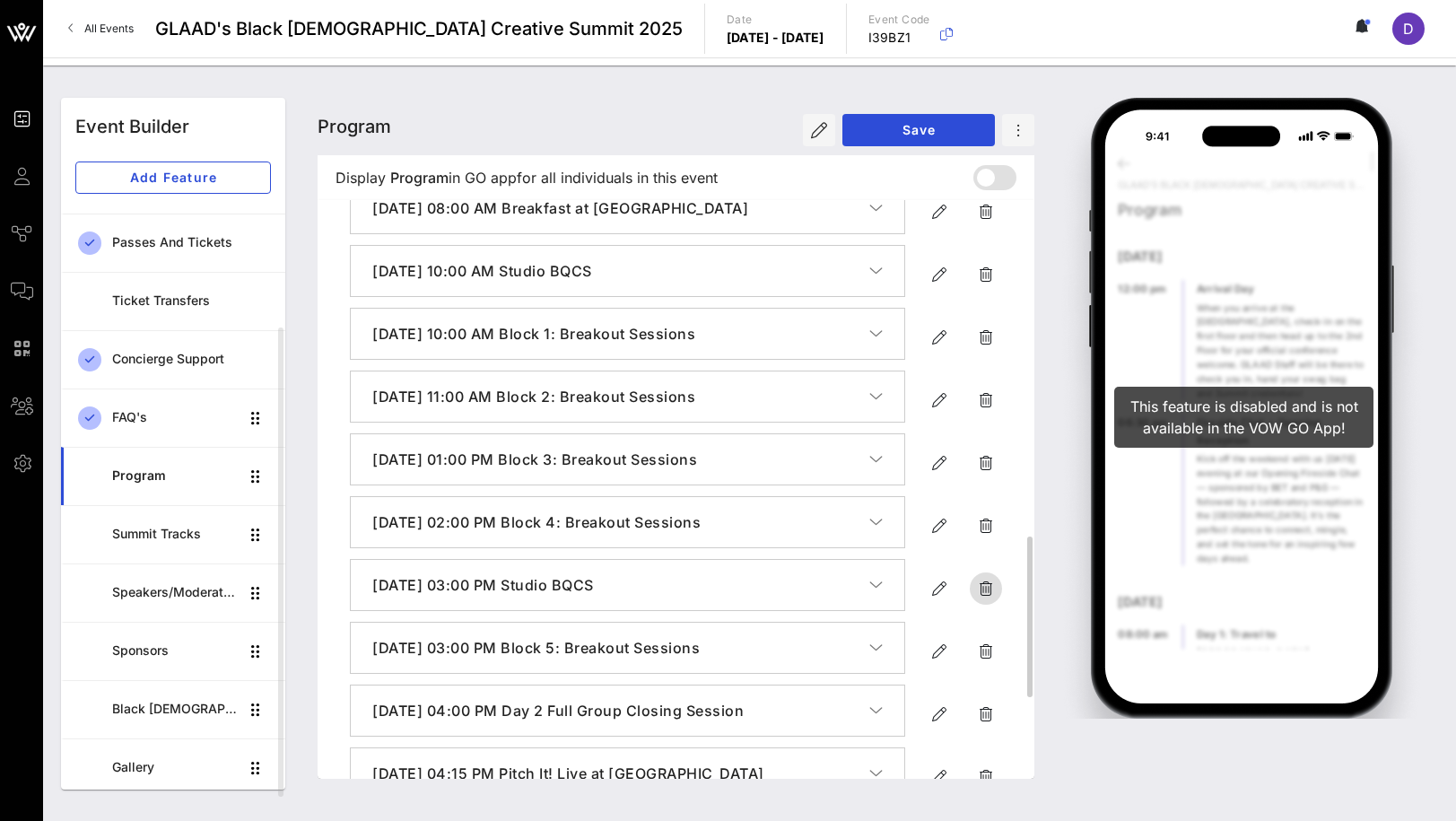
click at [990, 600] on icon "button" at bounding box center [986, 589] width 22 height 22
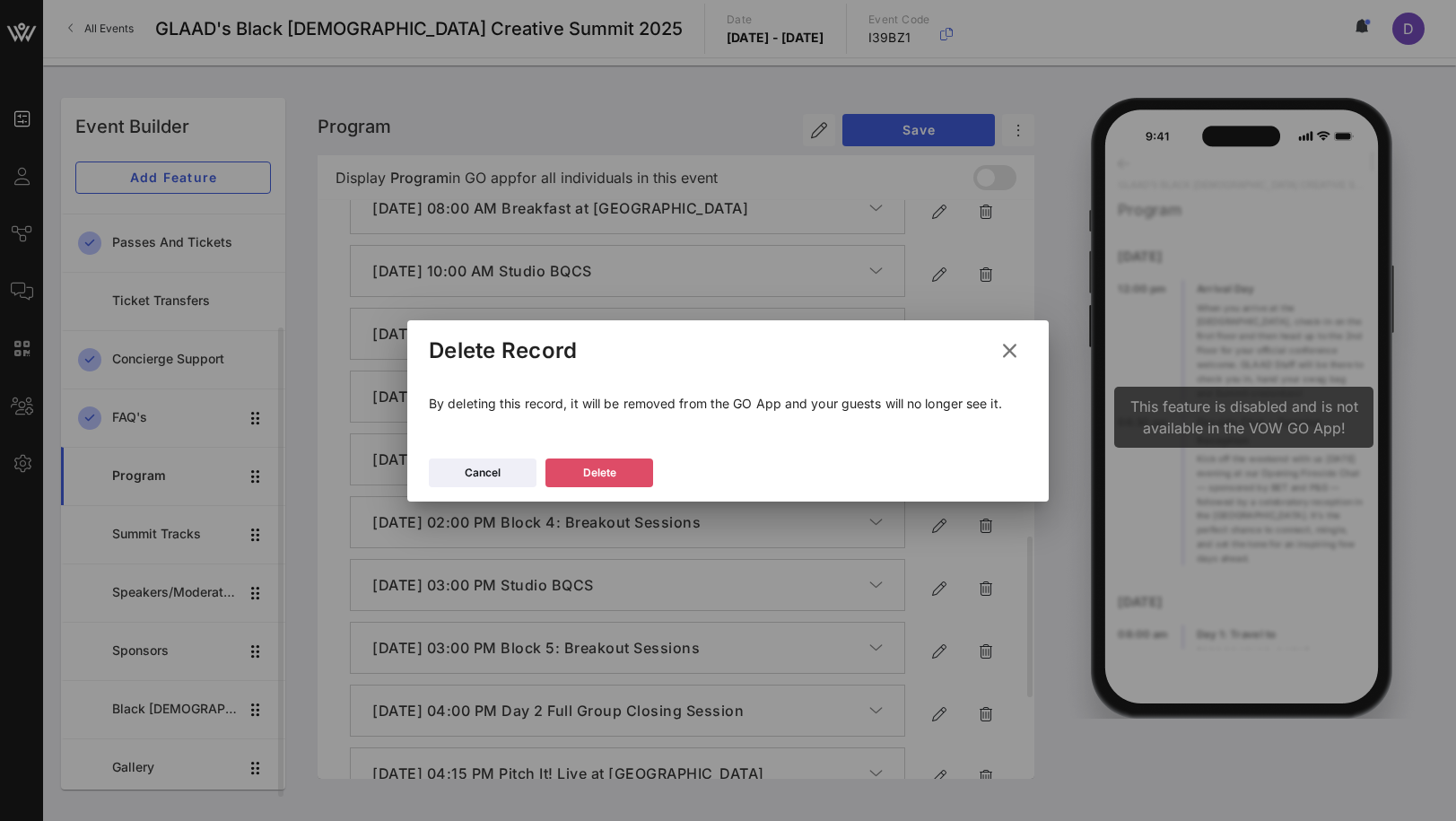
click at [631, 464] on button "Delete" at bounding box center [600, 472] width 108 height 28
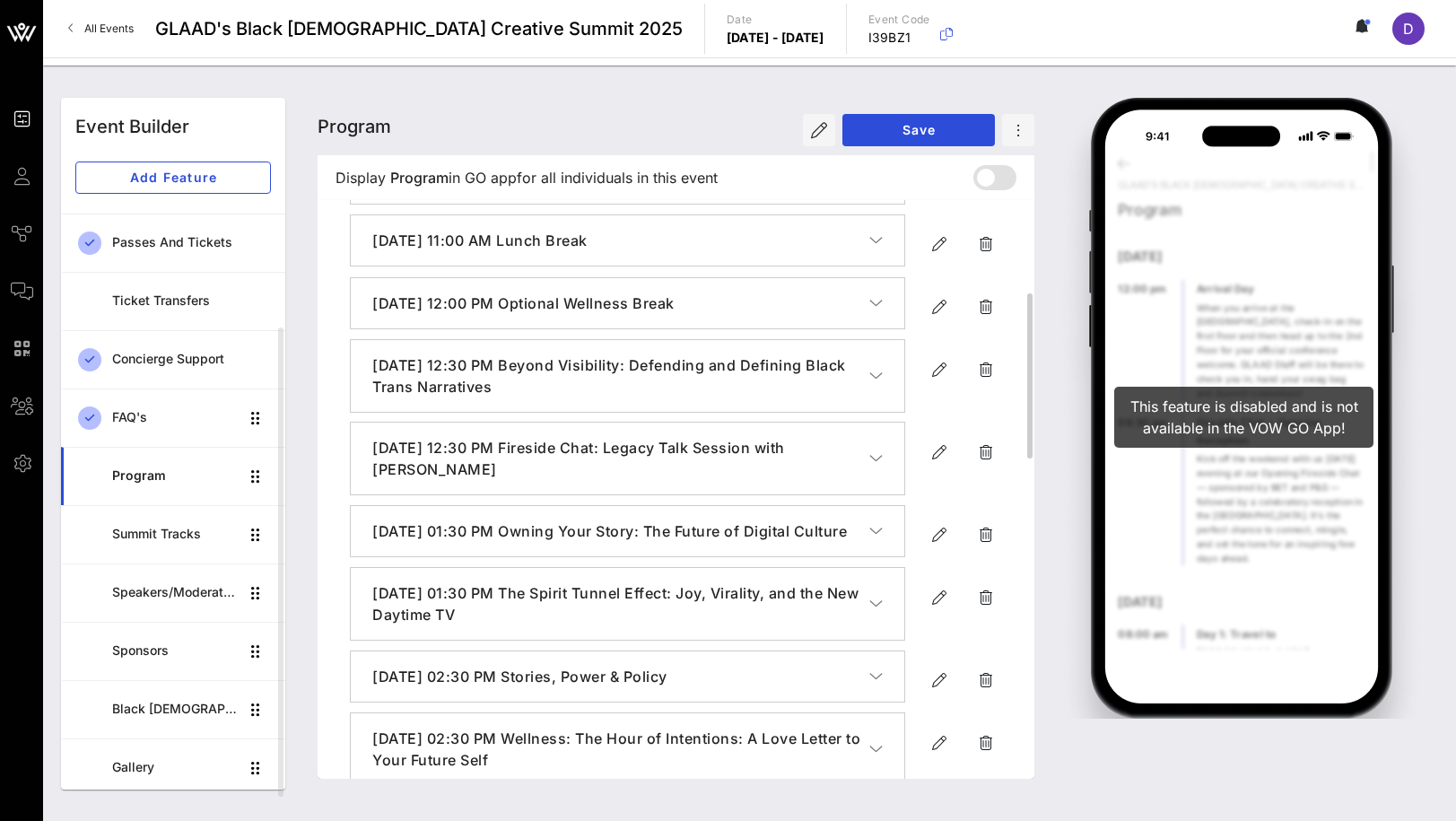
scroll to position [0, 0]
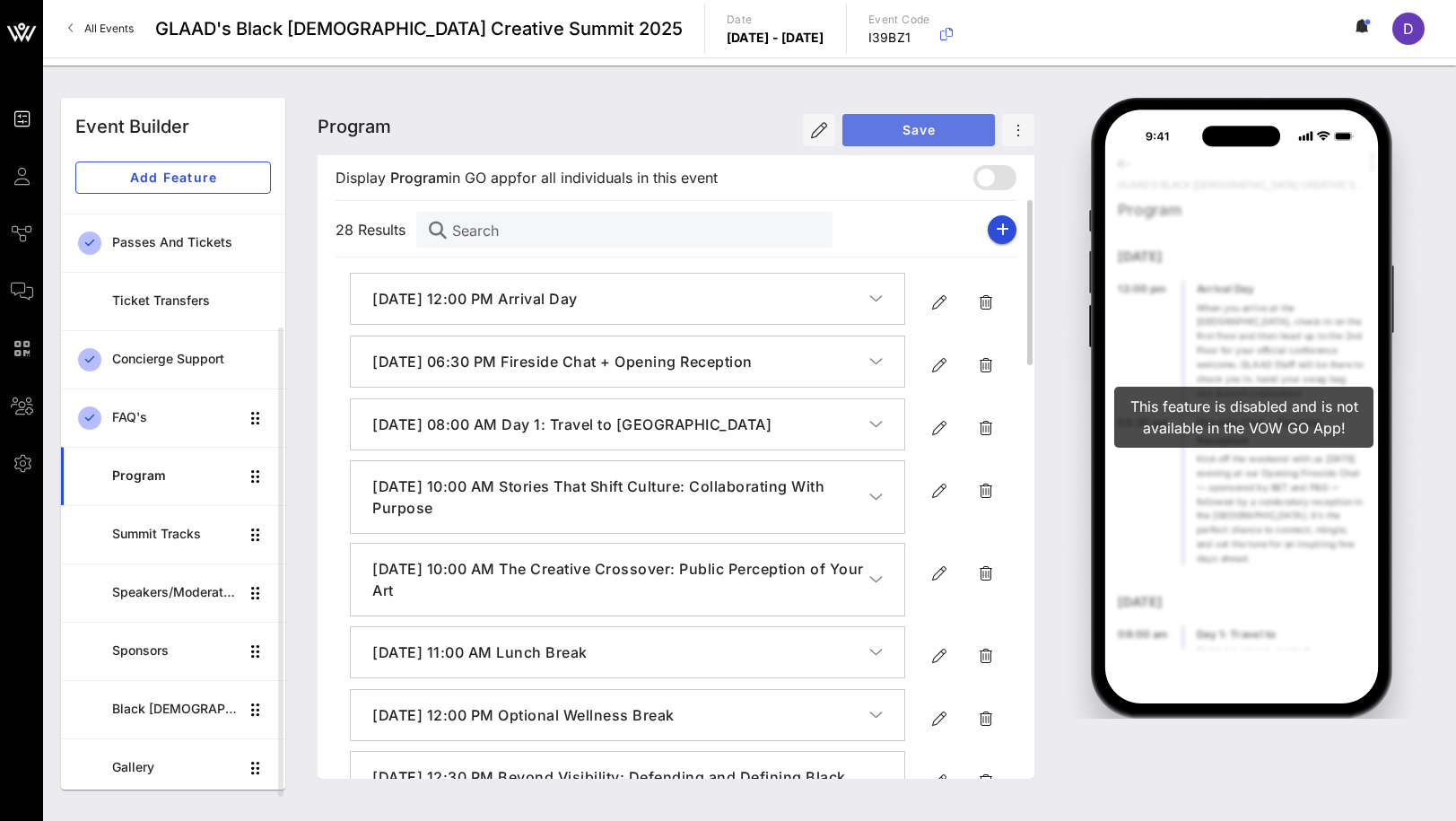
click at [915, 139] on button "Save" at bounding box center [918, 130] width 152 height 32
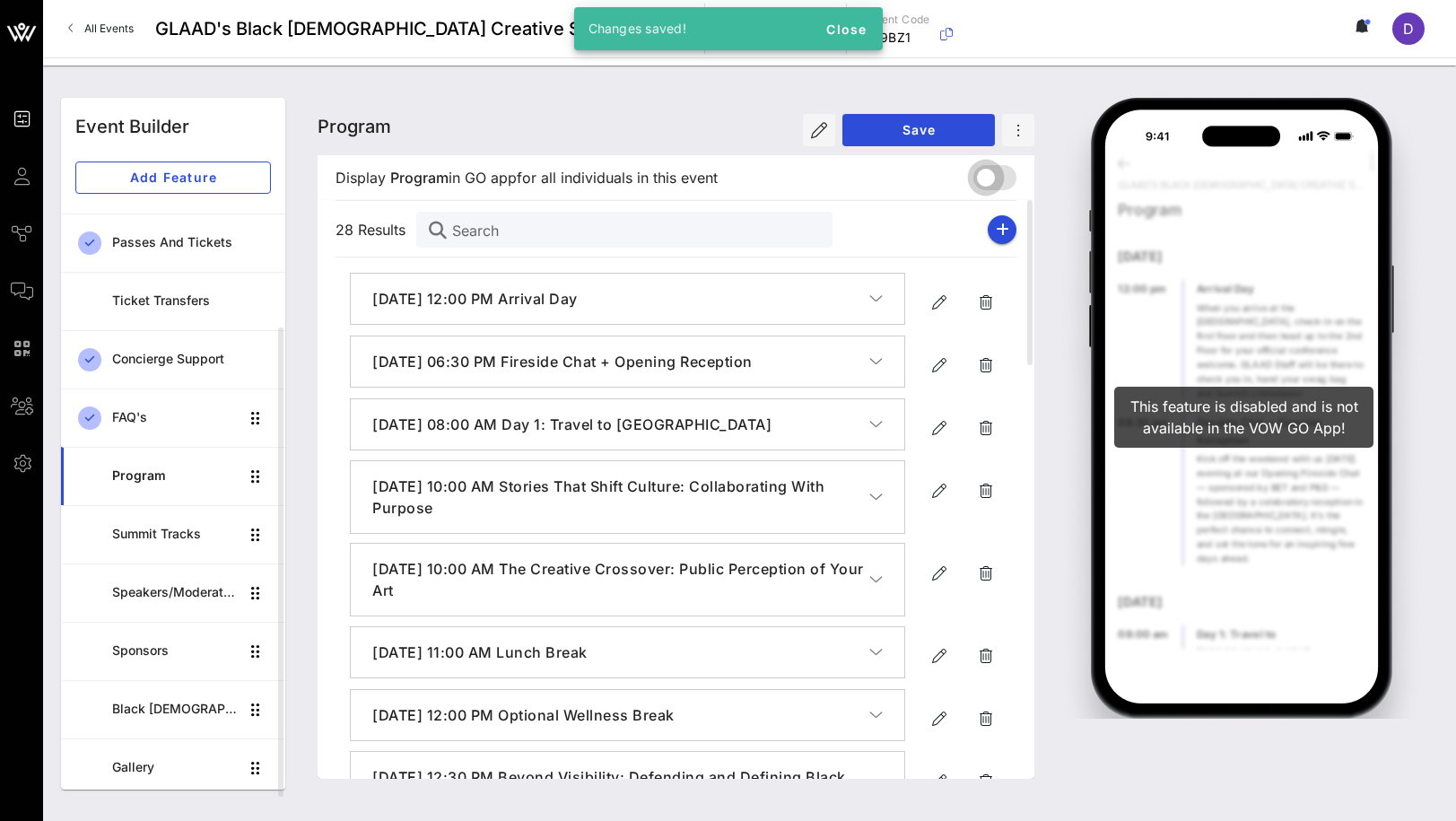
click at [990, 178] on div at bounding box center [985, 177] width 30 height 30
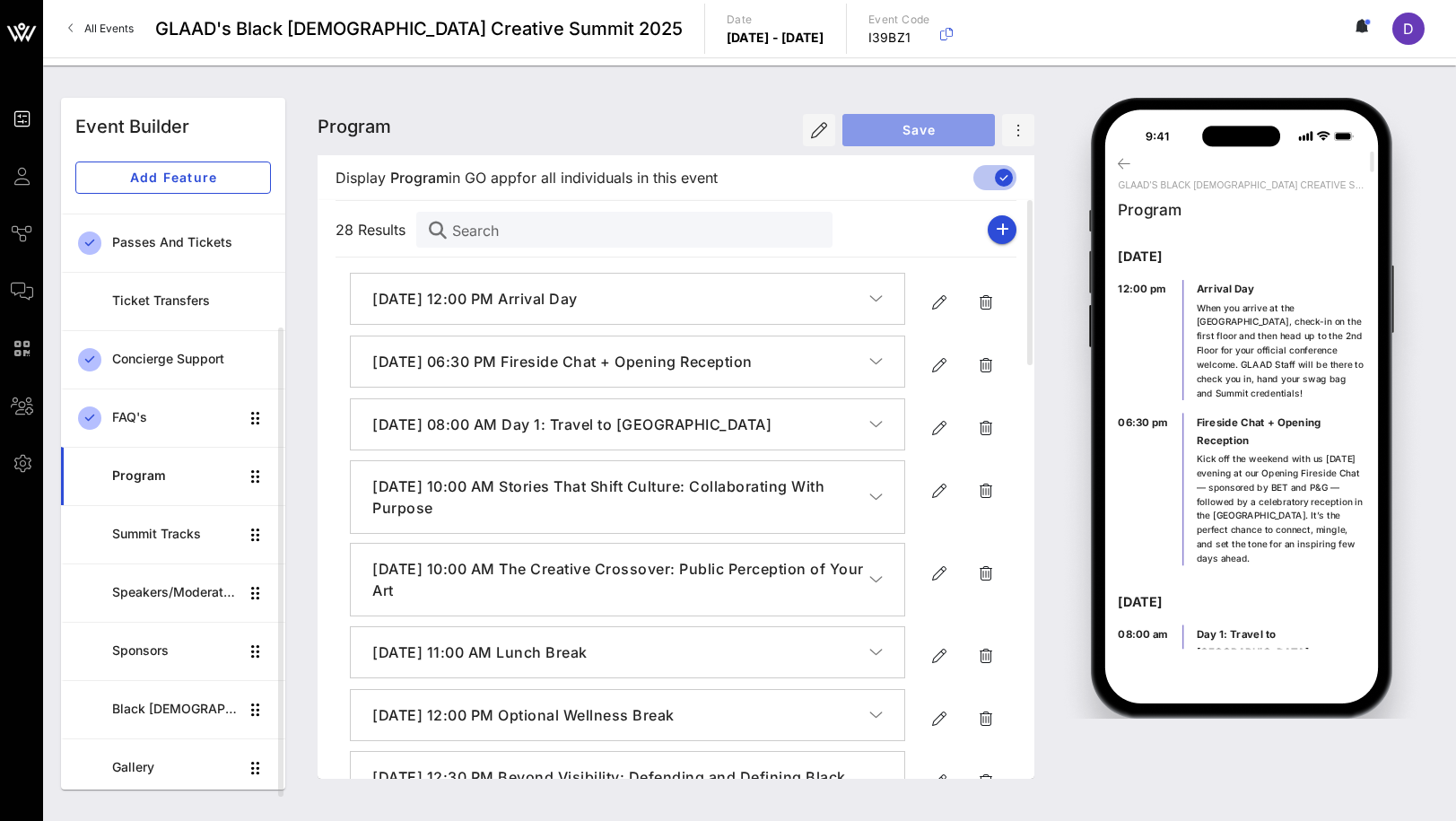
click at [933, 121] on button "Save" at bounding box center [918, 130] width 152 height 32
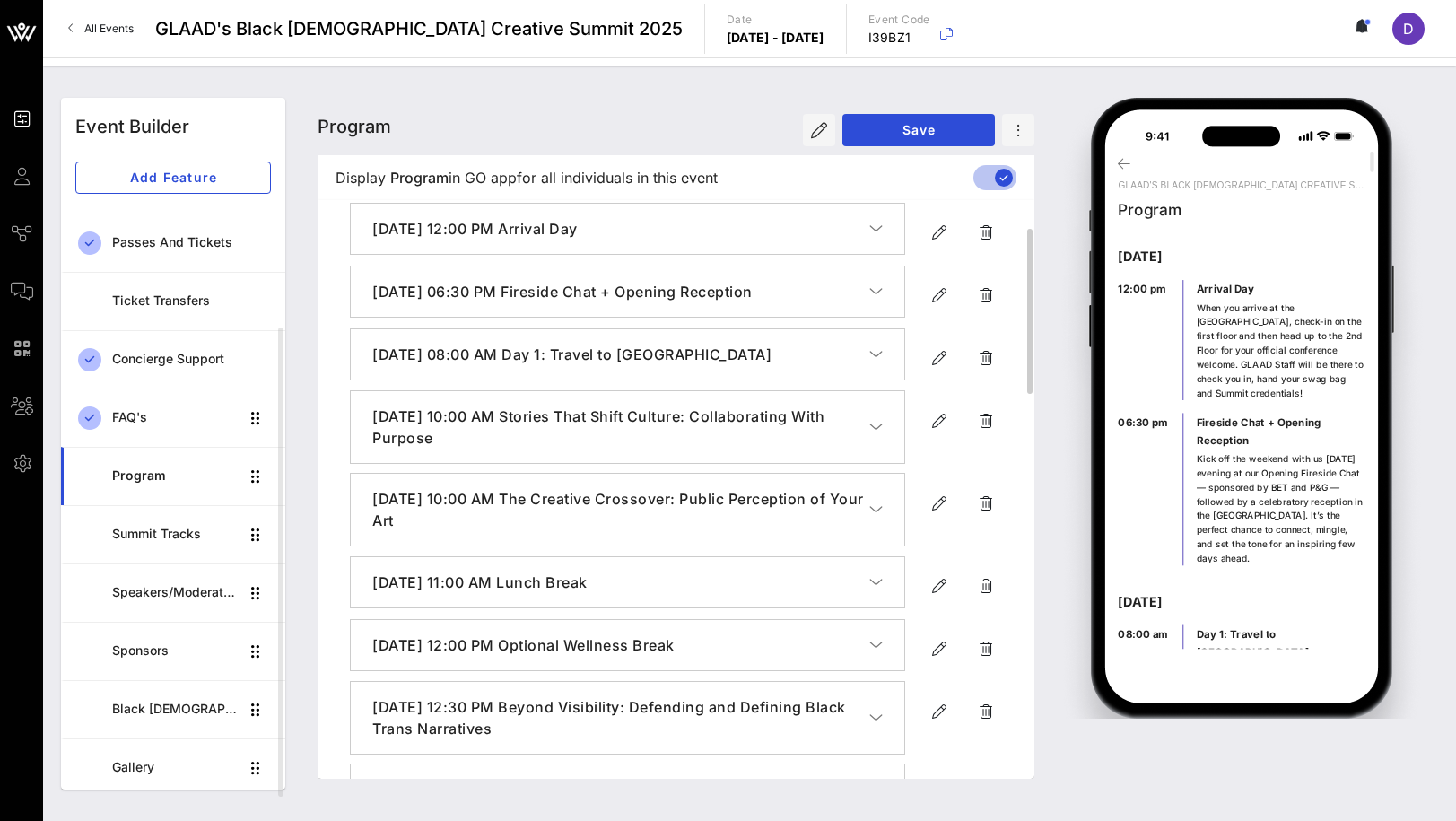
scroll to position [79, 0]
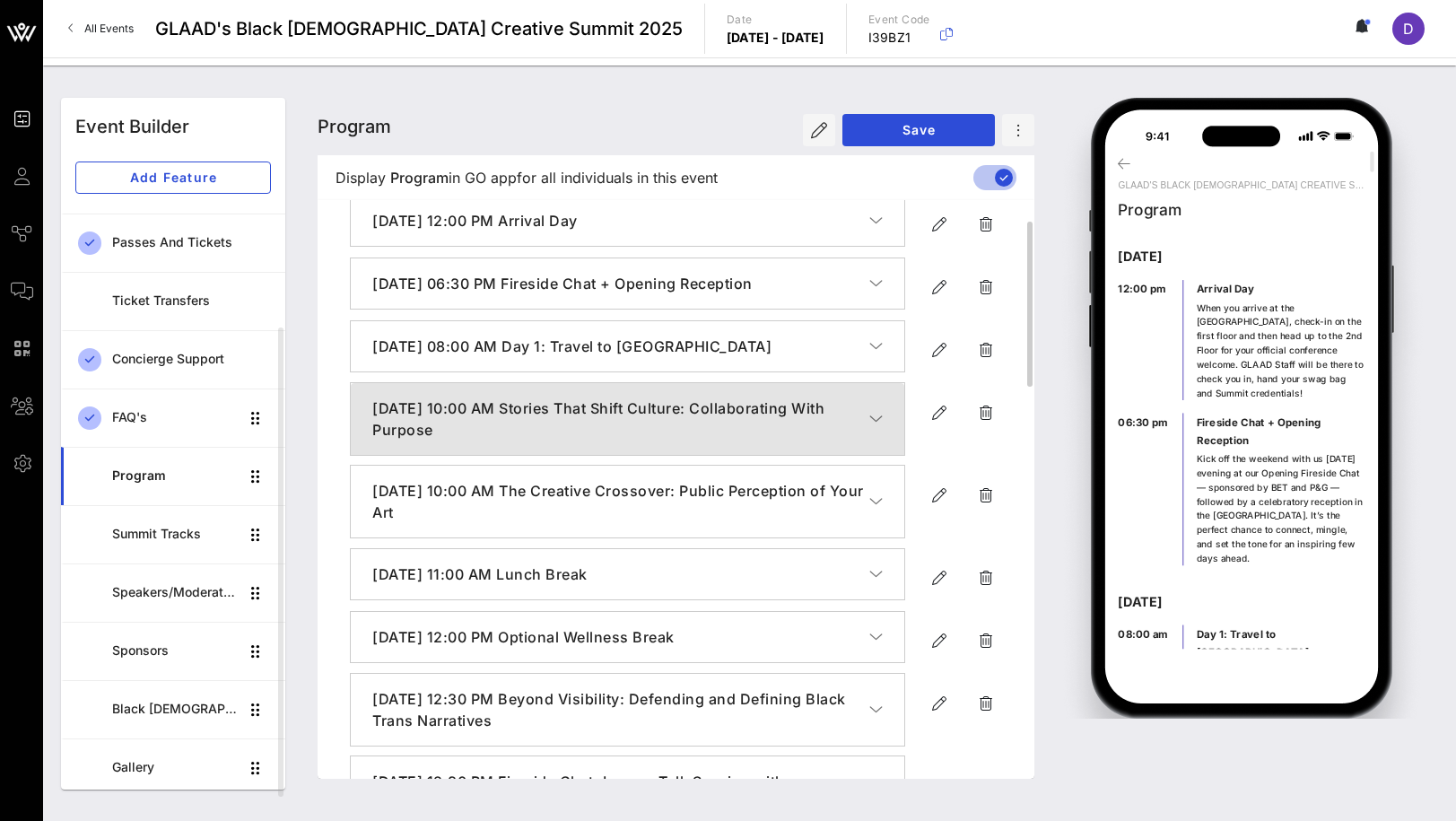
click at [878, 420] on icon "button" at bounding box center [875, 419] width 14 height 18
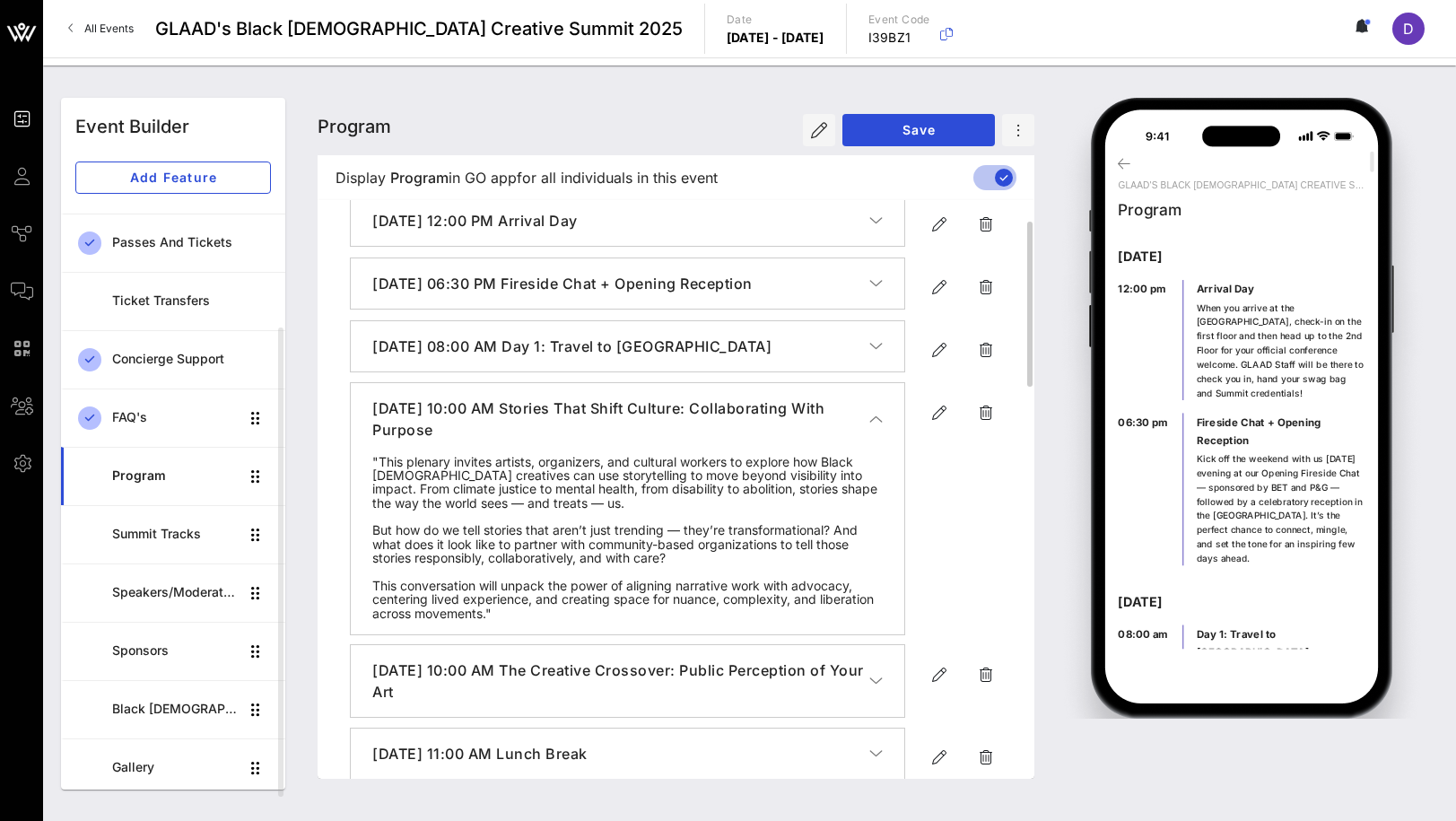
drag, startPoint x: 655, startPoint y: 404, endPoint x: 701, endPoint y: 428, distance: 51.9
click at [701, 428] on h4 "[DATE] 10:00 AM Stories That Shift Culture: Collaborating With Purpose" at bounding box center [621, 418] width 497 height 43
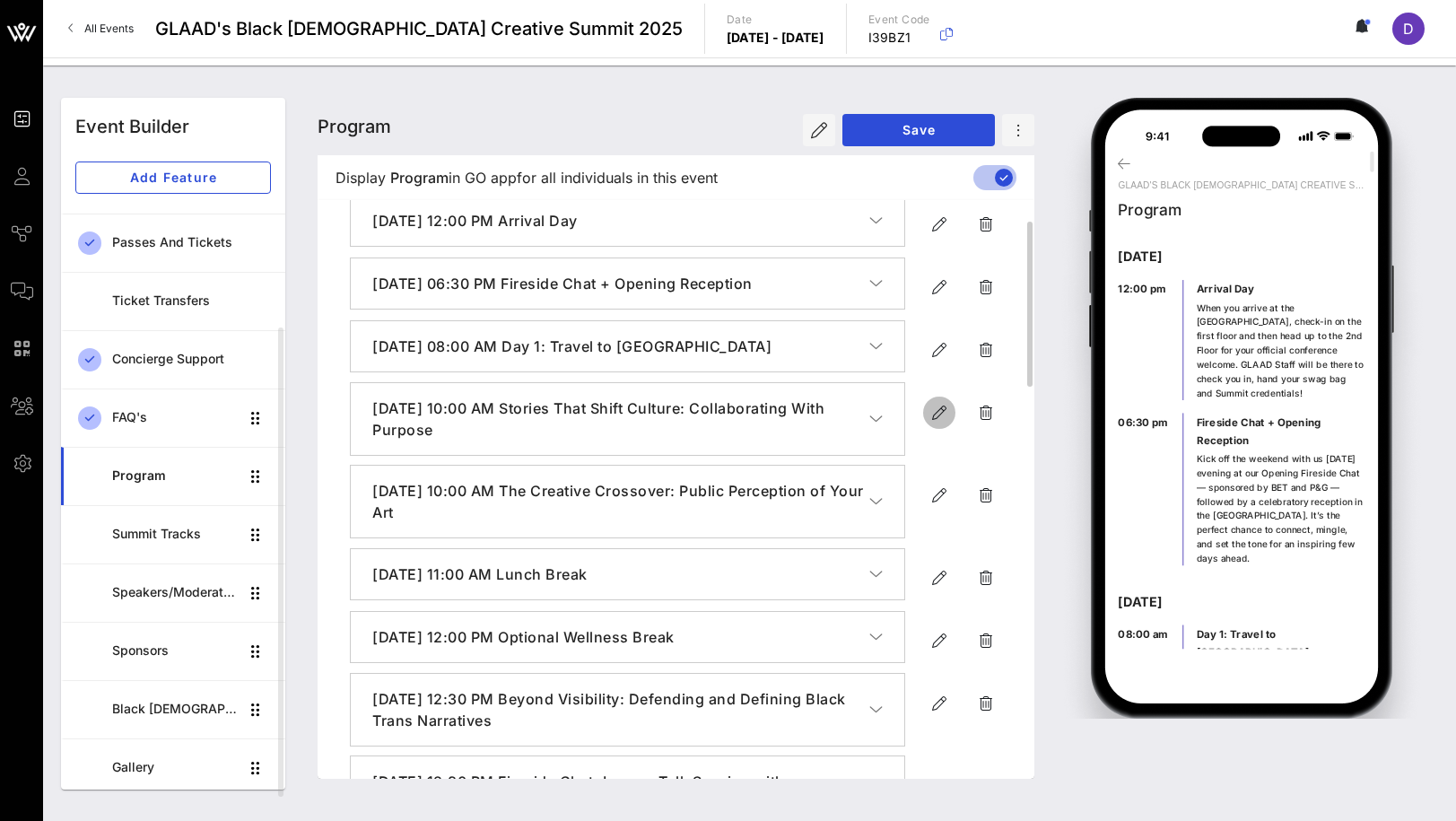
click at [945, 418] on icon "button" at bounding box center [939, 413] width 22 height 22
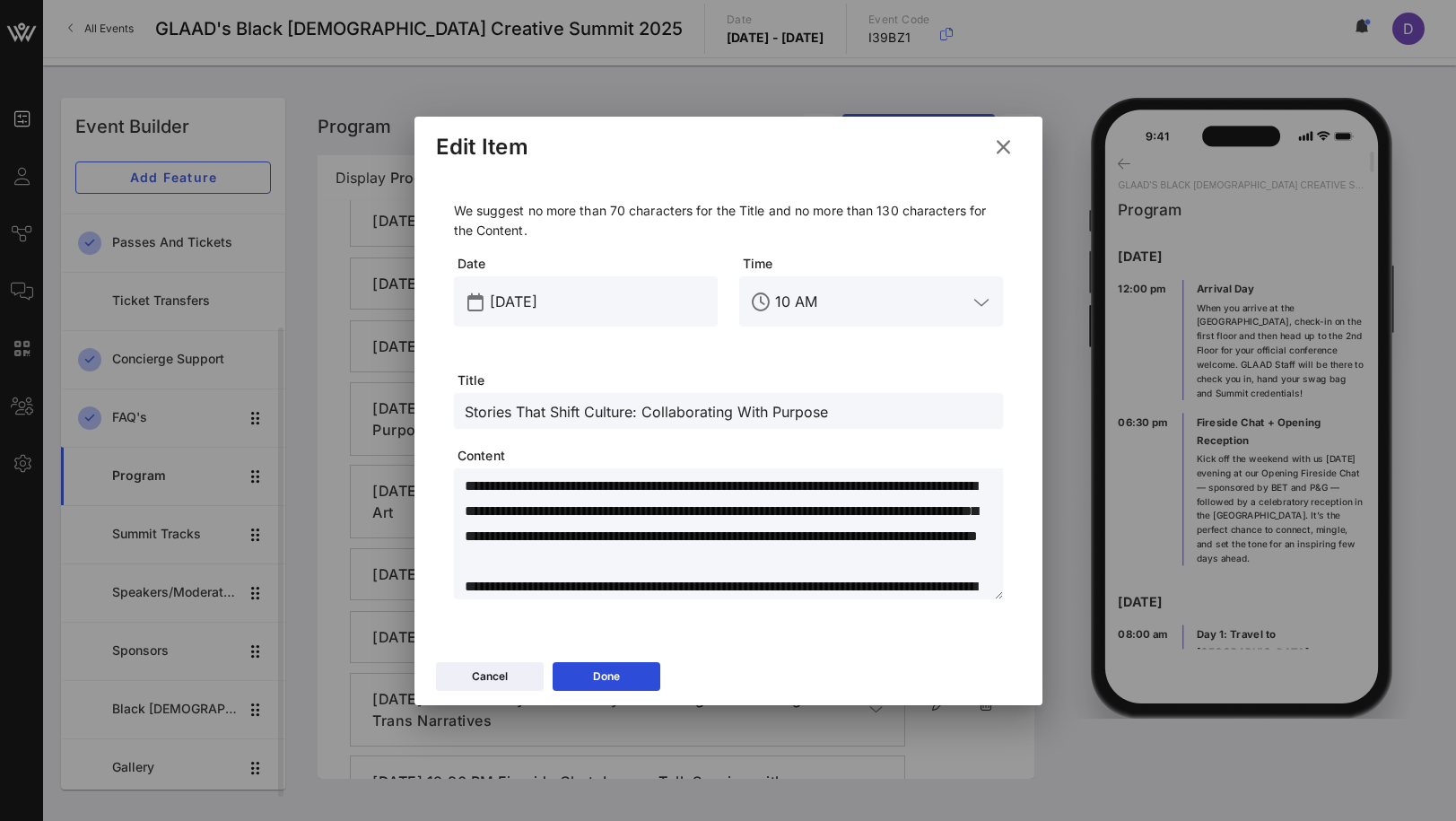
click at [698, 419] on input "Stories That Shift Culture: Collaborating With Purpose" at bounding box center [728, 411] width 528 height 24
click at [1004, 140] on icon at bounding box center [1002, 147] width 26 height 26
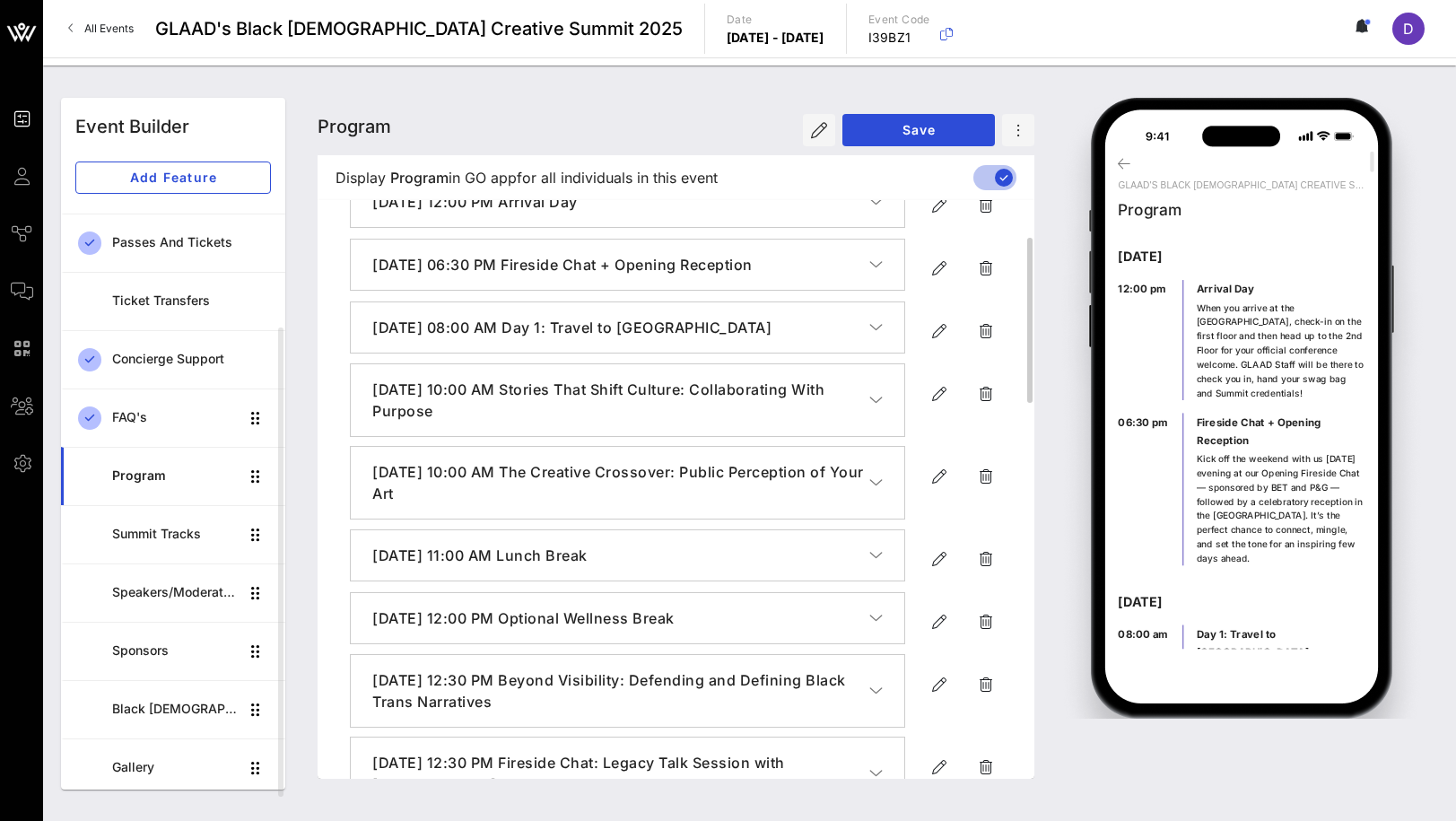
scroll to position [106, 0]
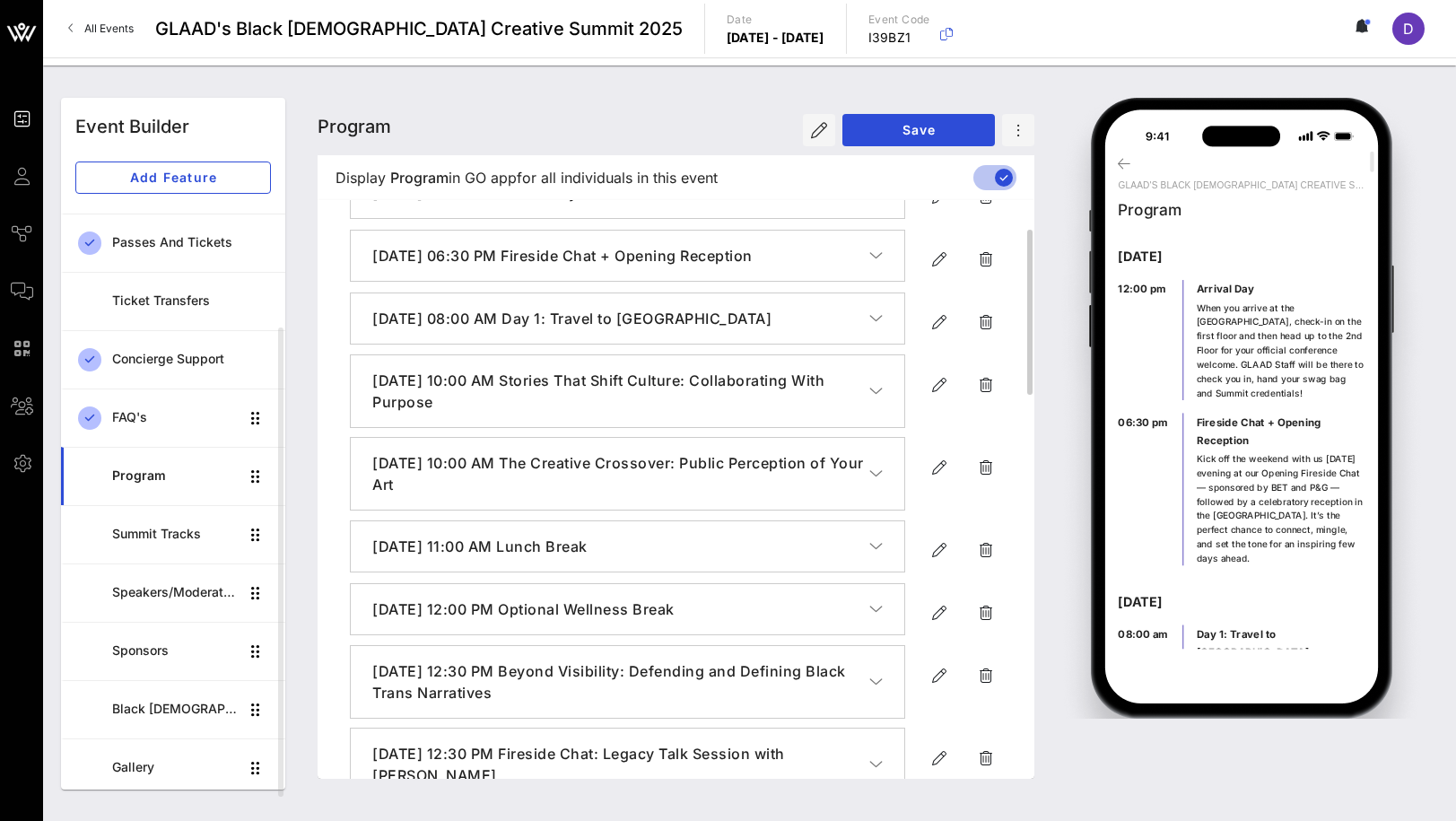
click at [874, 472] on icon "button" at bounding box center [875, 474] width 14 height 18
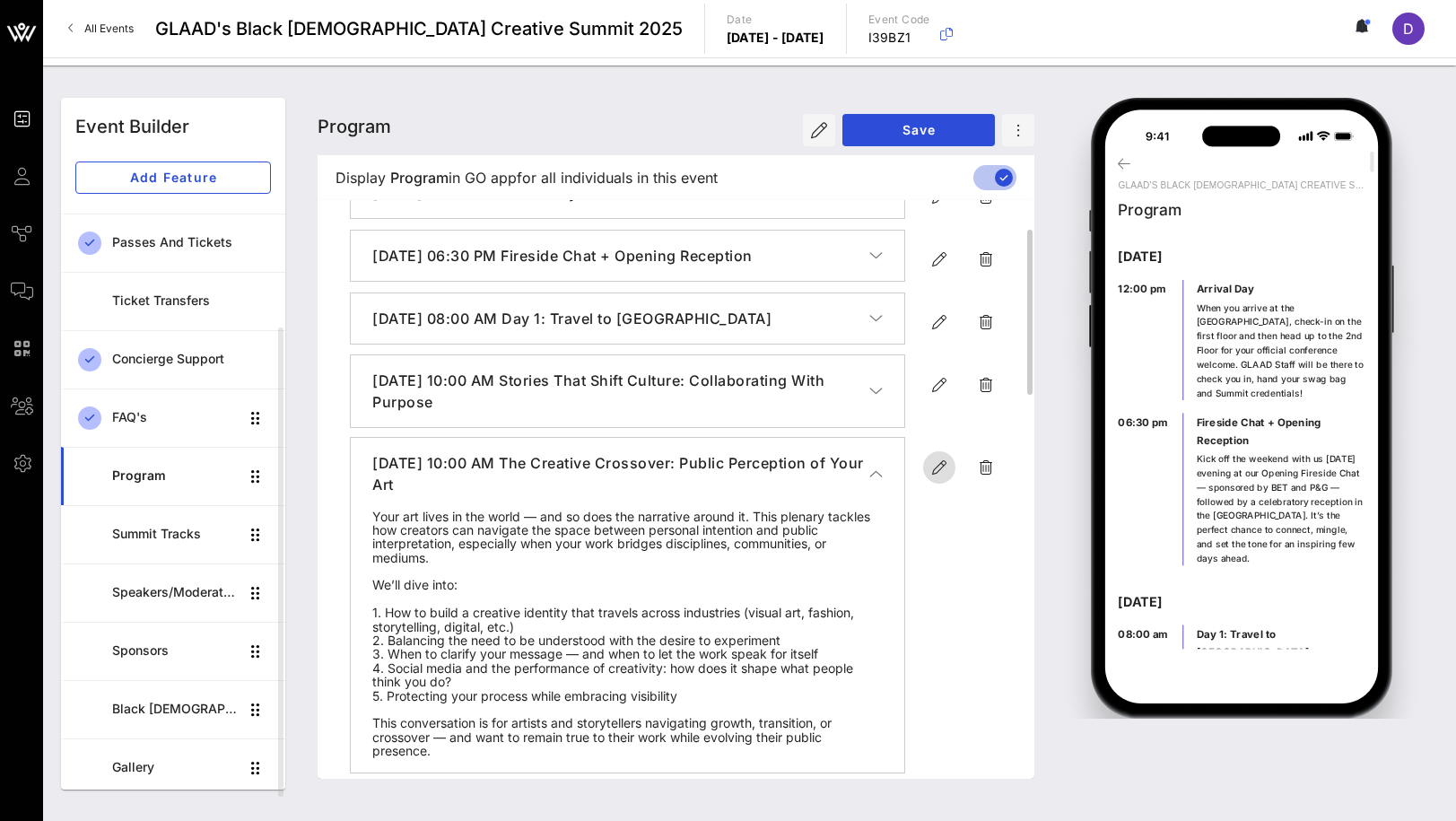
click at [936, 471] on icon "button" at bounding box center [939, 468] width 22 height 22
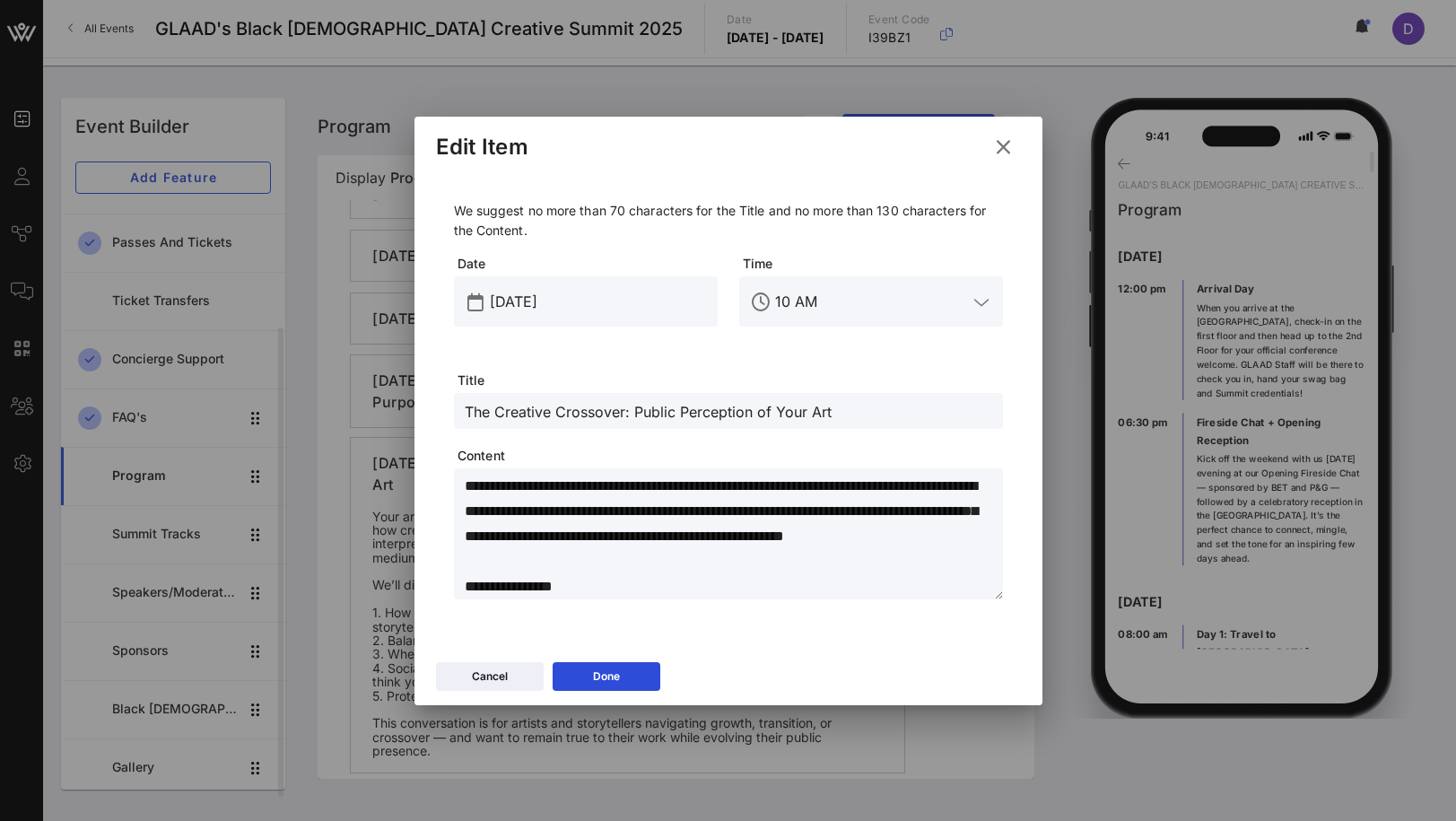
click at [600, 412] on input "The Creative Crossover: Public Perception of Your Art" at bounding box center [728, 411] width 528 height 24
click at [1006, 143] on icon at bounding box center [1002, 145] width 30 height 28
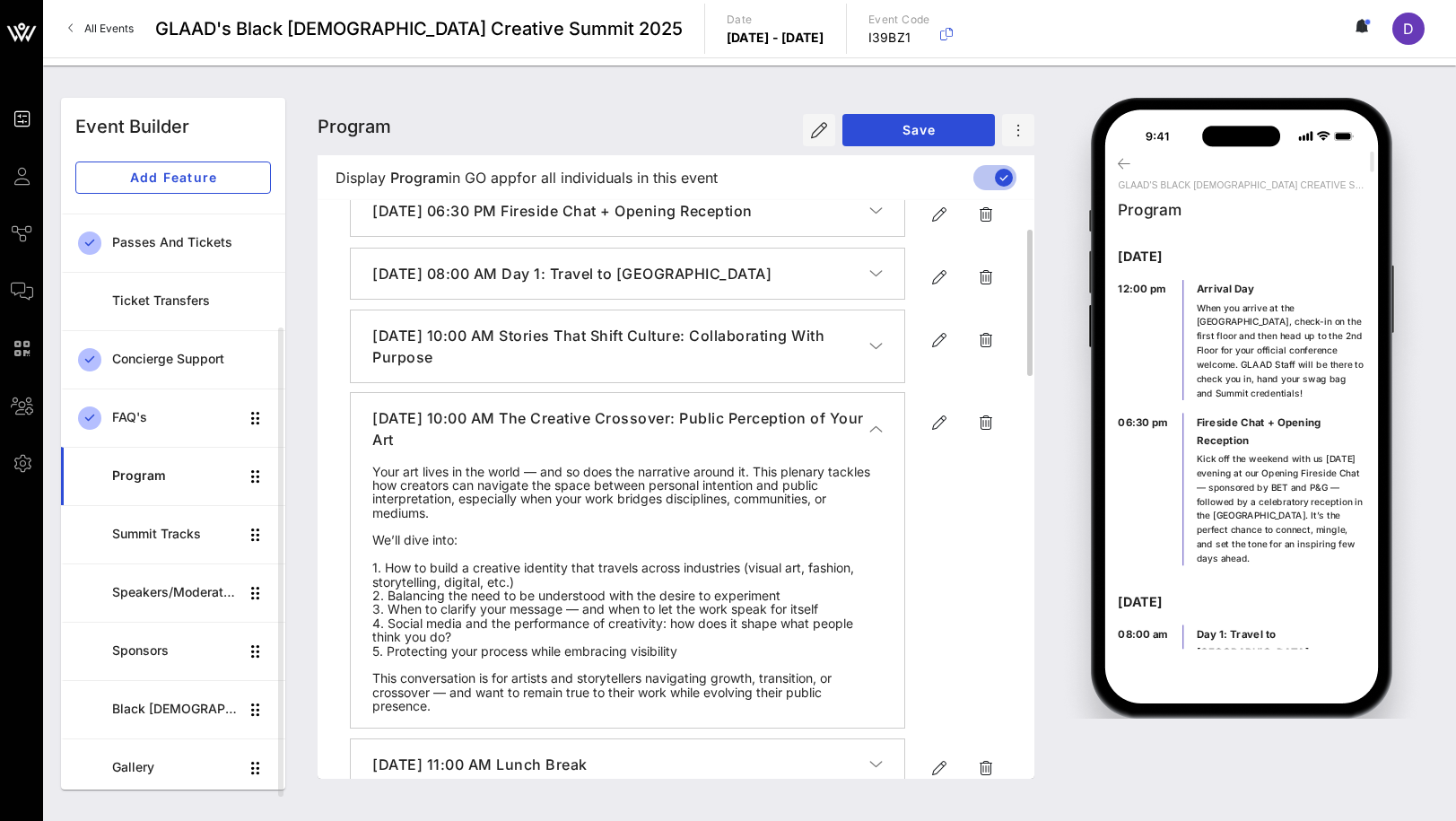
scroll to position [154, 0]
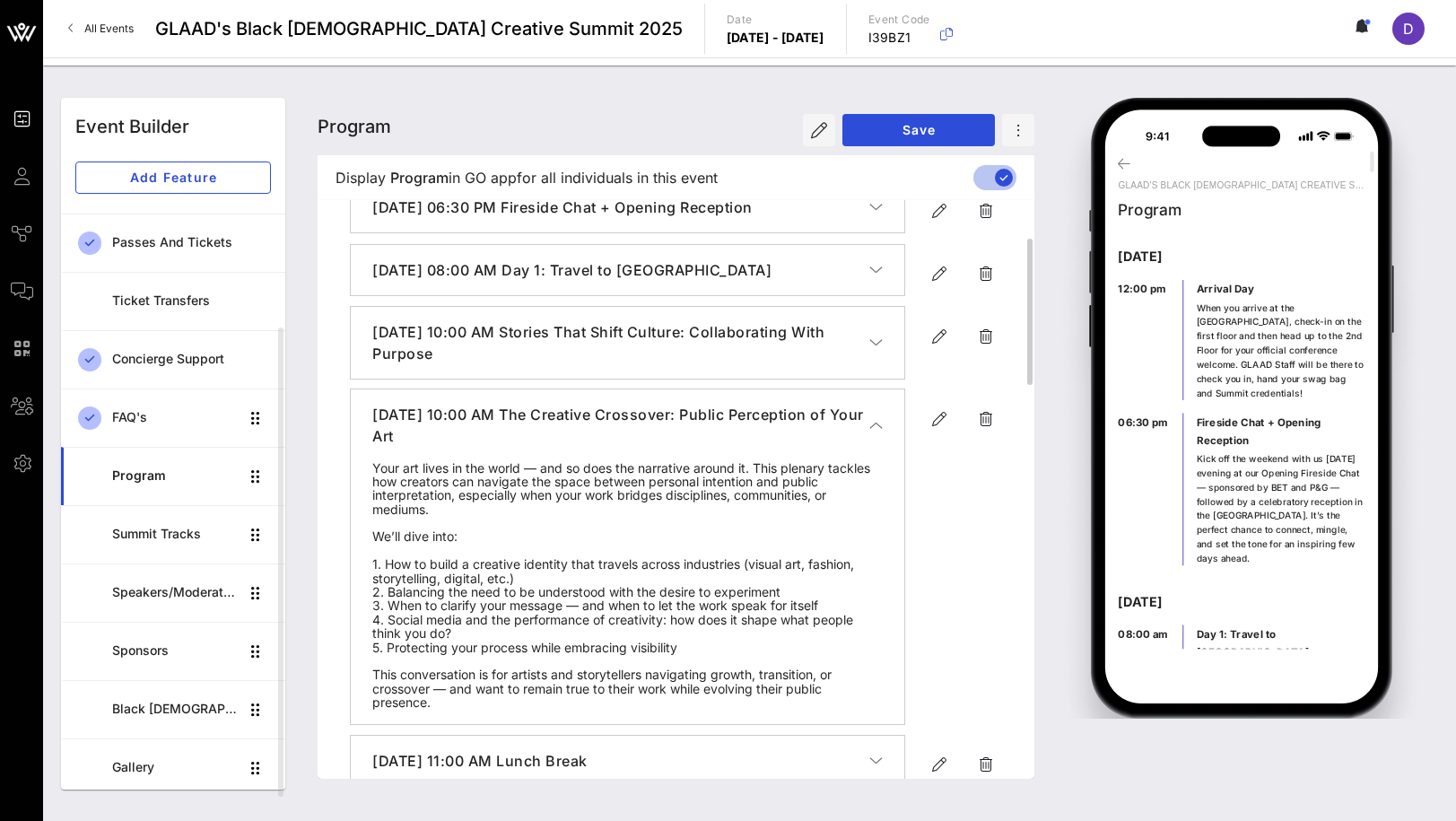
click at [870, 420] on icon "button" at bounding box center [875, 426] width 14 height 18
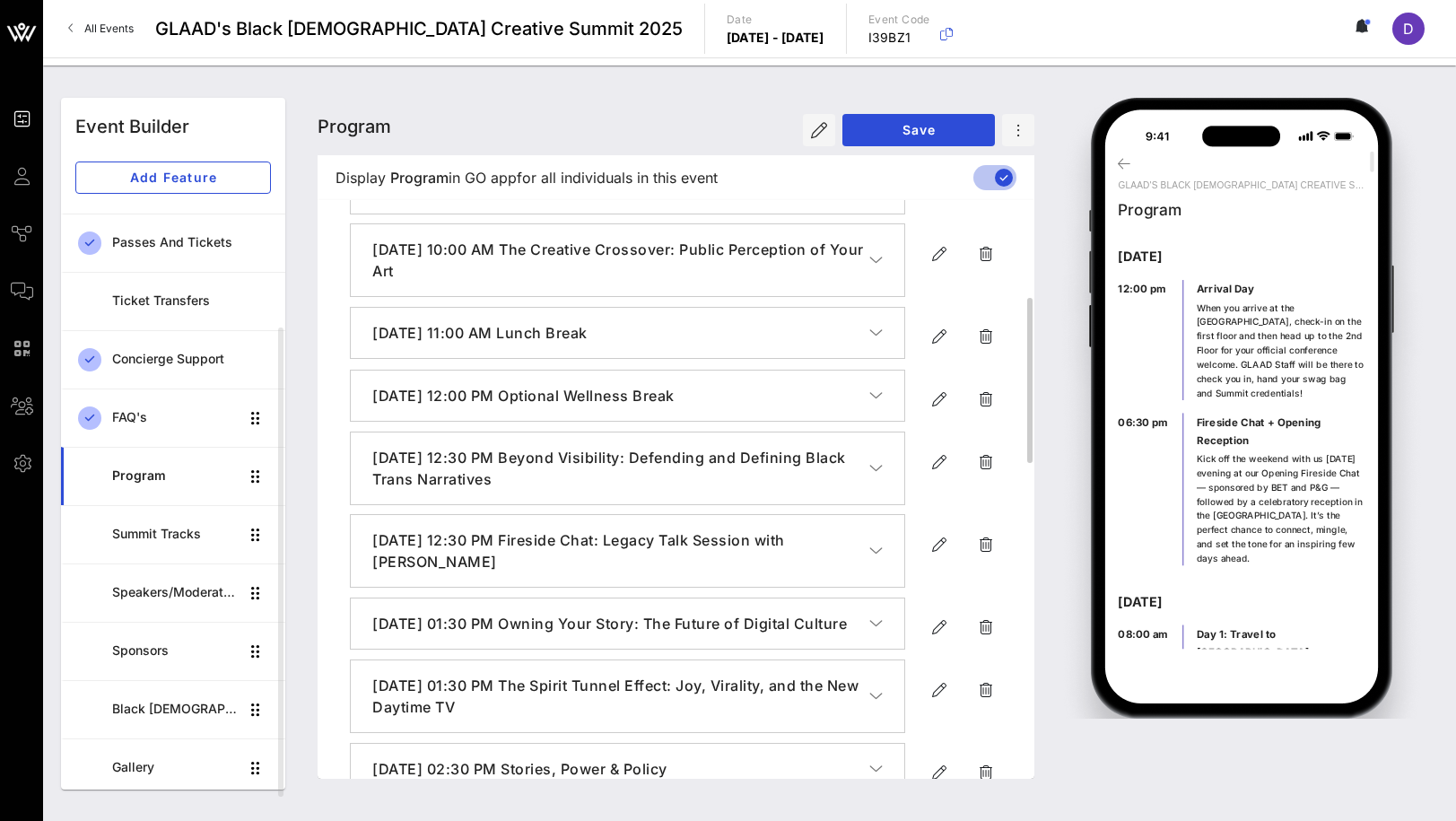
scroll to position [325, 0]
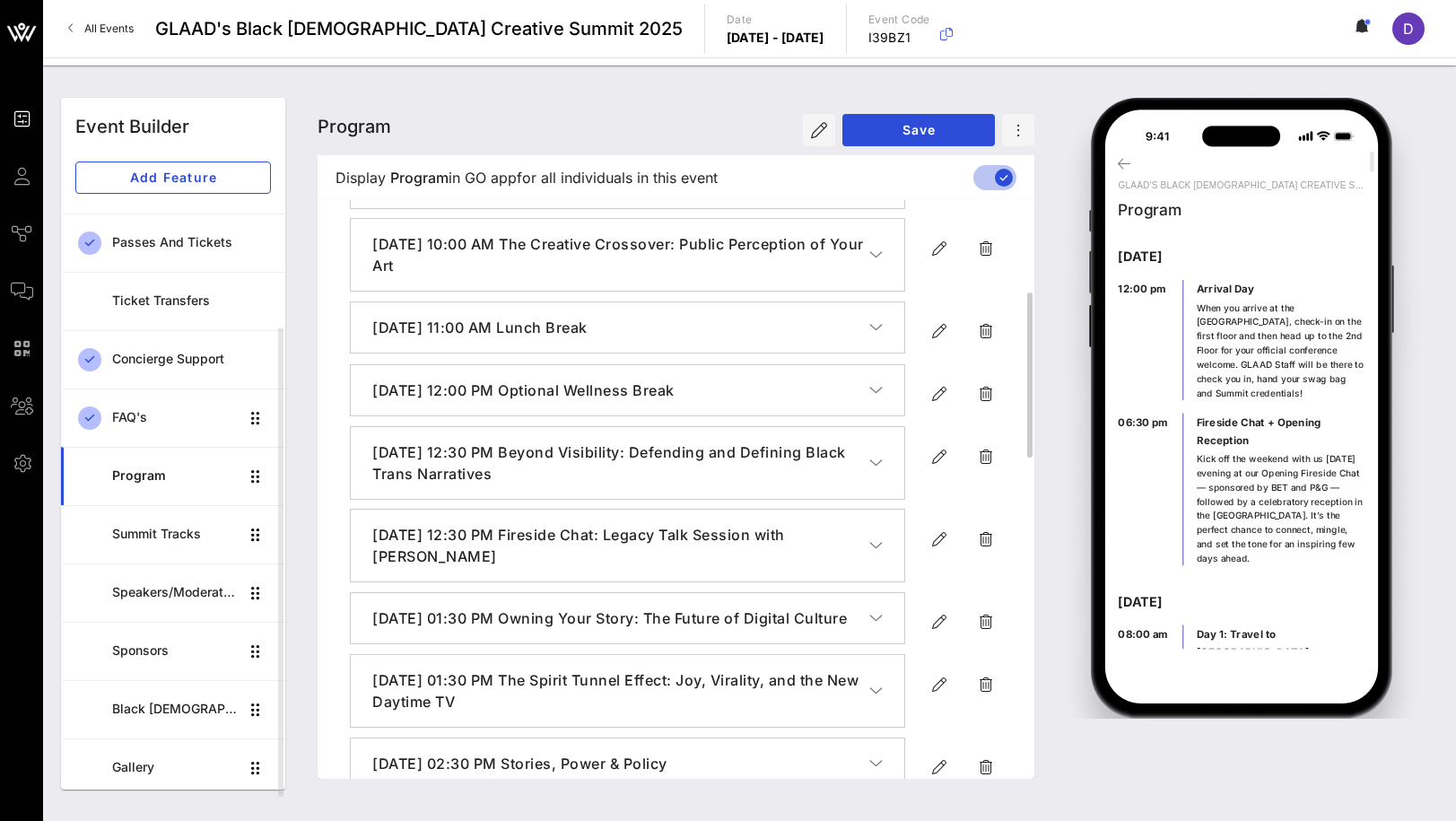
click at [877, 458] on icon "button" at bounding box center [875, 463] width 14 height 18
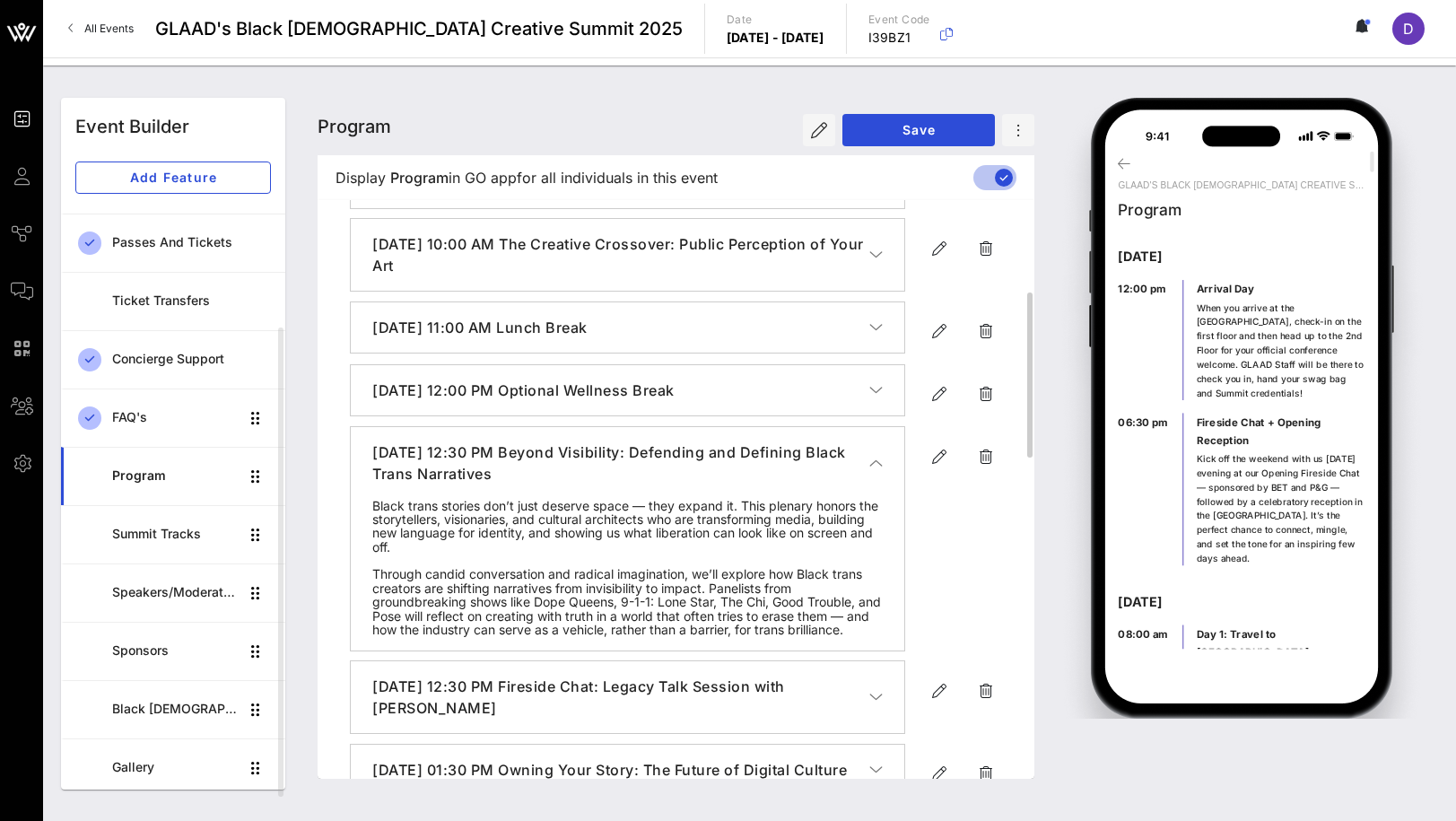
click at [877, 458] on icon "button" at bounding box center [875, 463] width 14 height 18
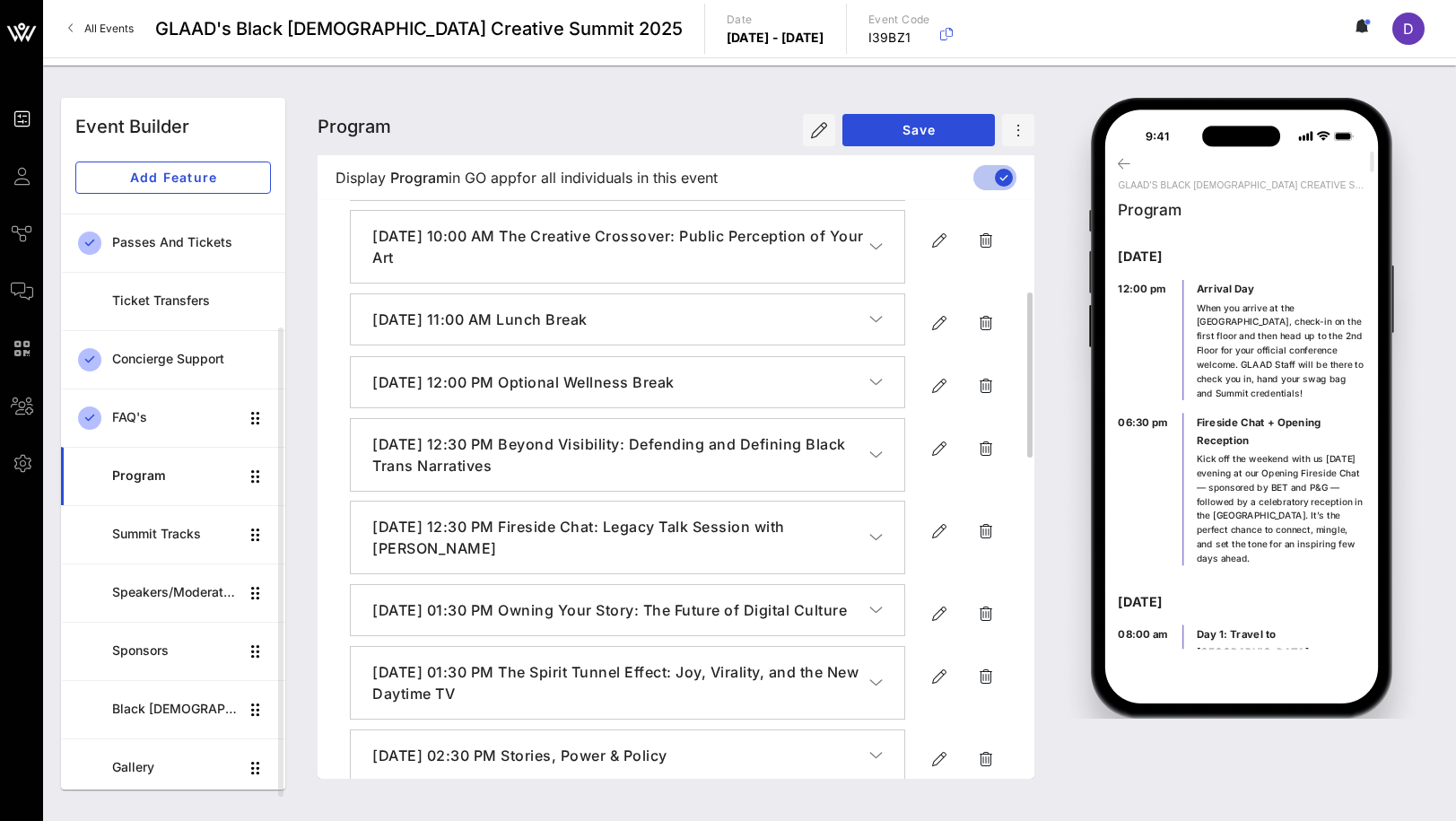
scroll to position [335, 0]
click at [670, 459] on h4 "[DATE] 12:30 PM Beyond Visibility: Defending and Defining Black Trans Narratives" at bounding box center [621, 453] width 497 height 43
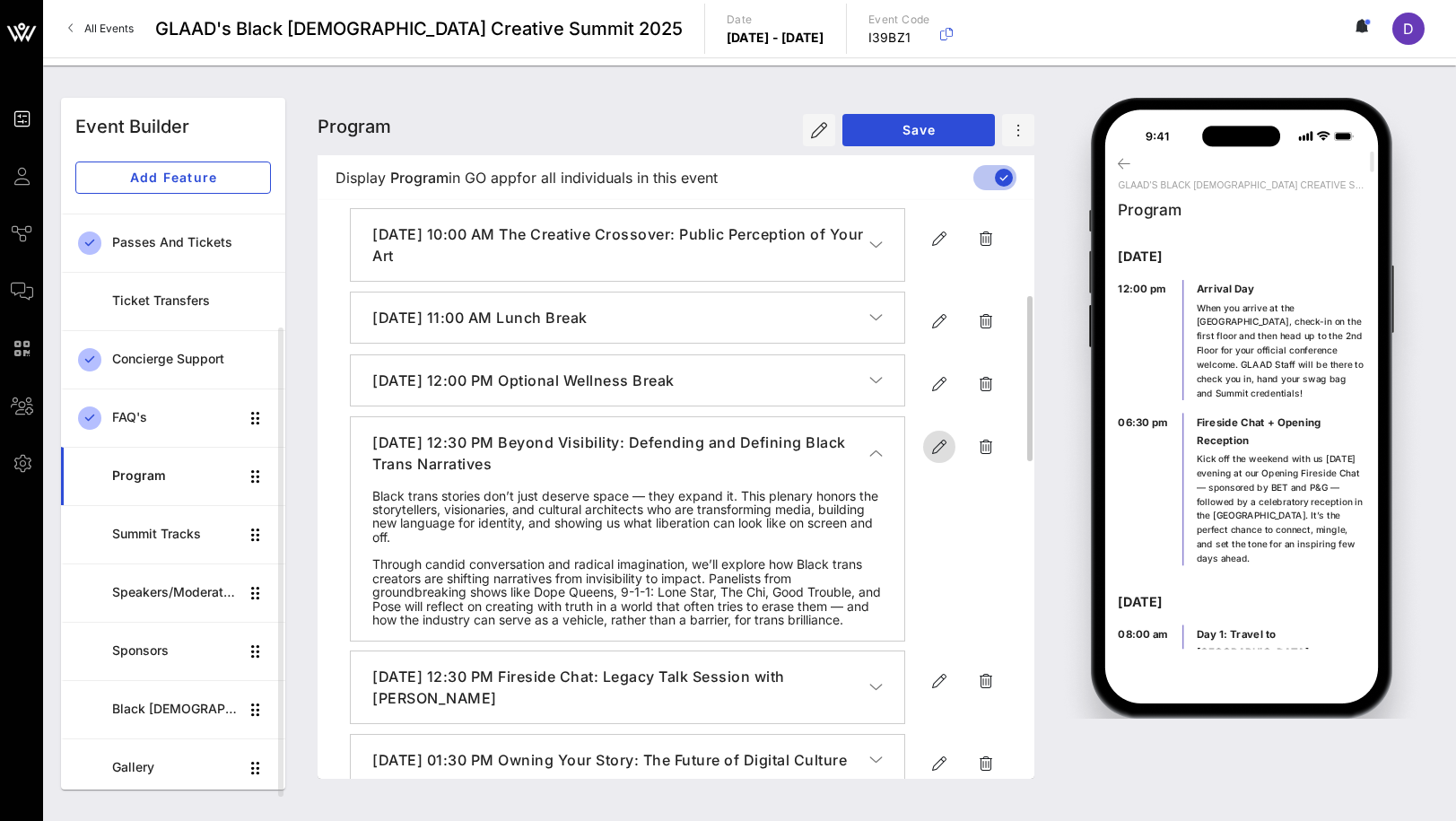
click at [935, 447] on icon "button" at bounding box center [939, 447] width 22 height 22
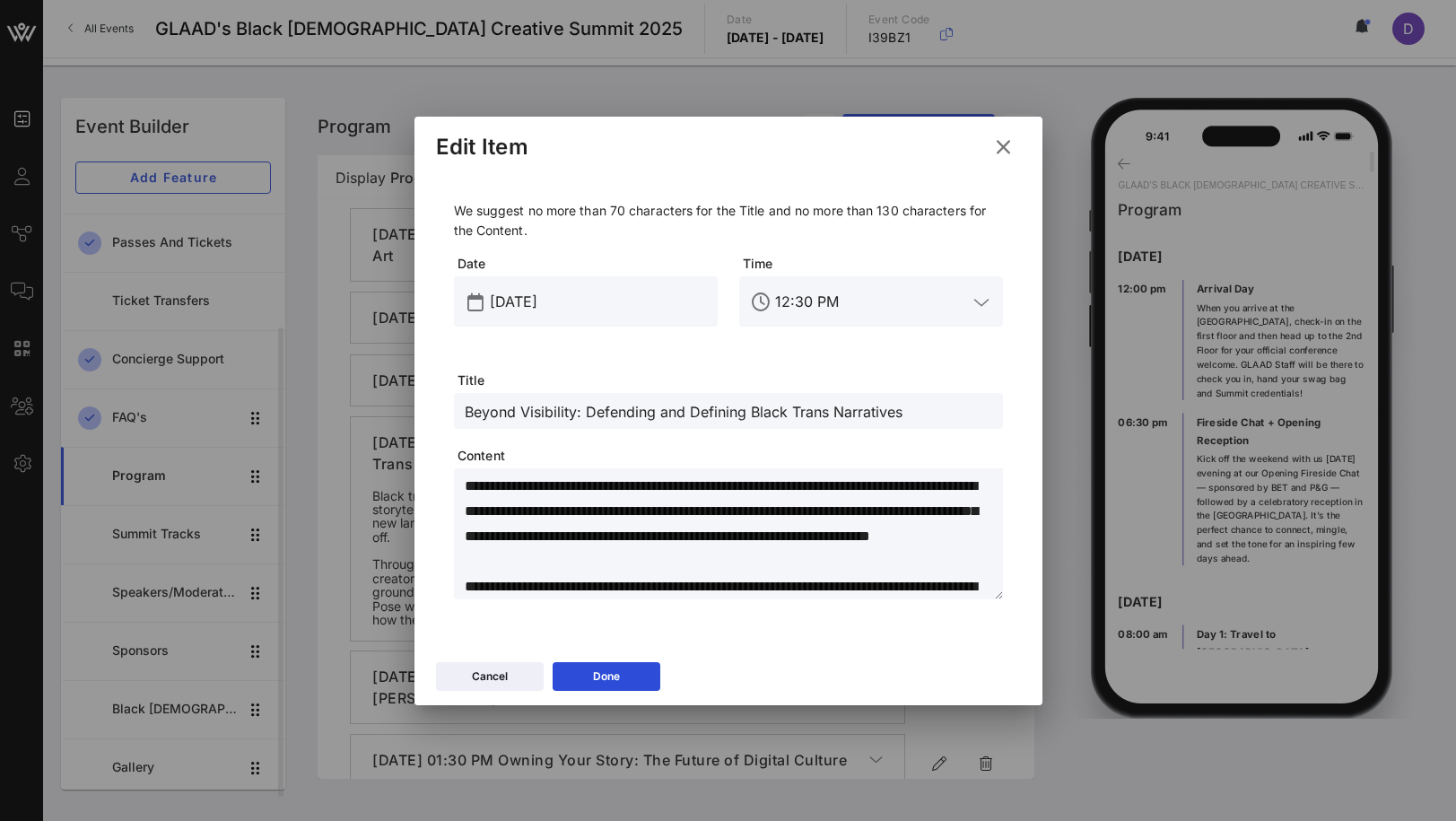
click at [693, 404] on input "Beyond Visibility: Defending and Defining Black Trans Narratives" at bounding box center [728, 411] width 528 height 24
click at [1008, 153] on icon at bounding box center [1002, 146] width 29 height 27
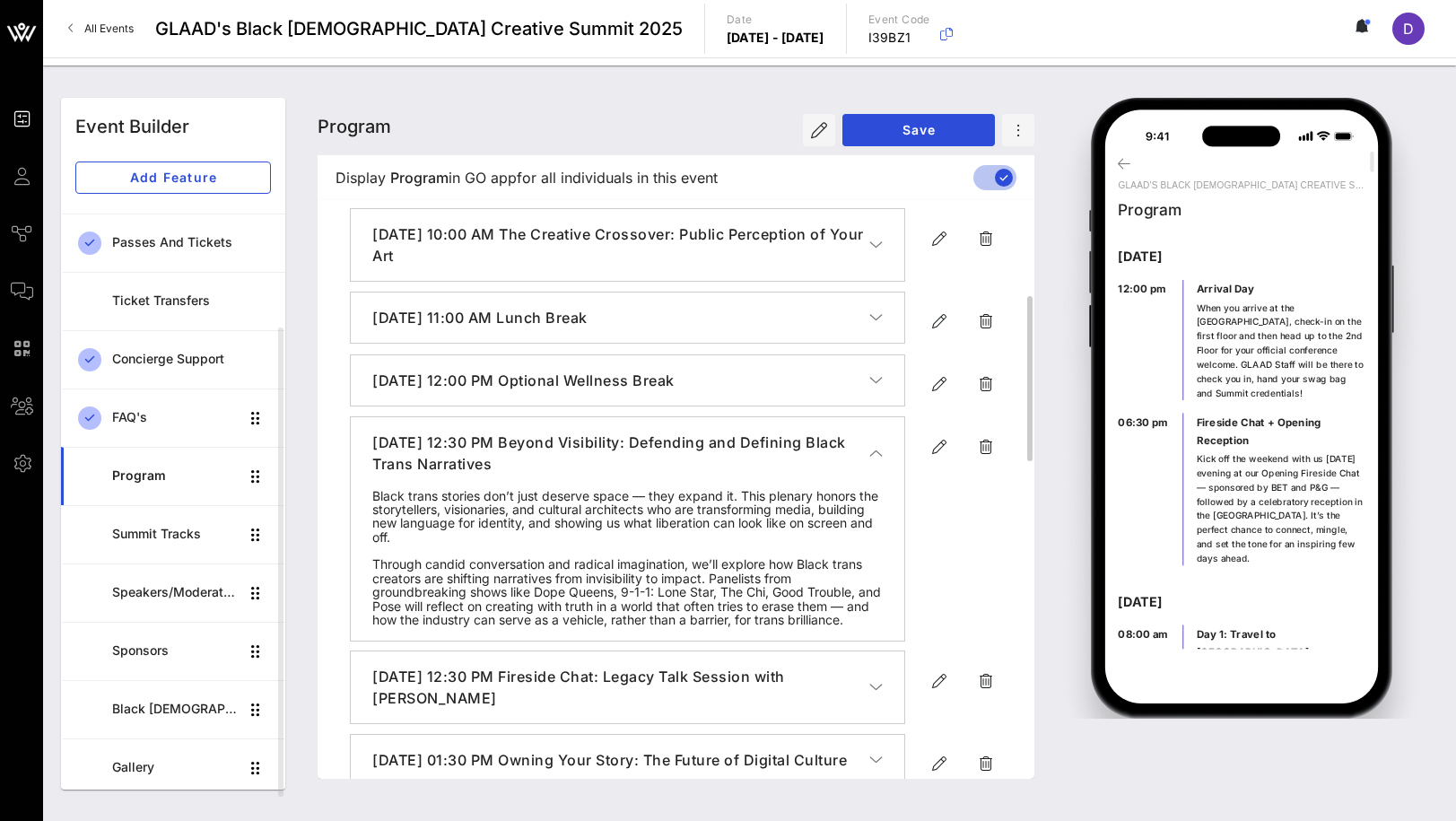
click at [890, 449] on button "[DATE] 12:30 PM Beyond Visibility: Defending and Defining Black Trans Narratives" at bounding box center [627, 453] width 553 height 72
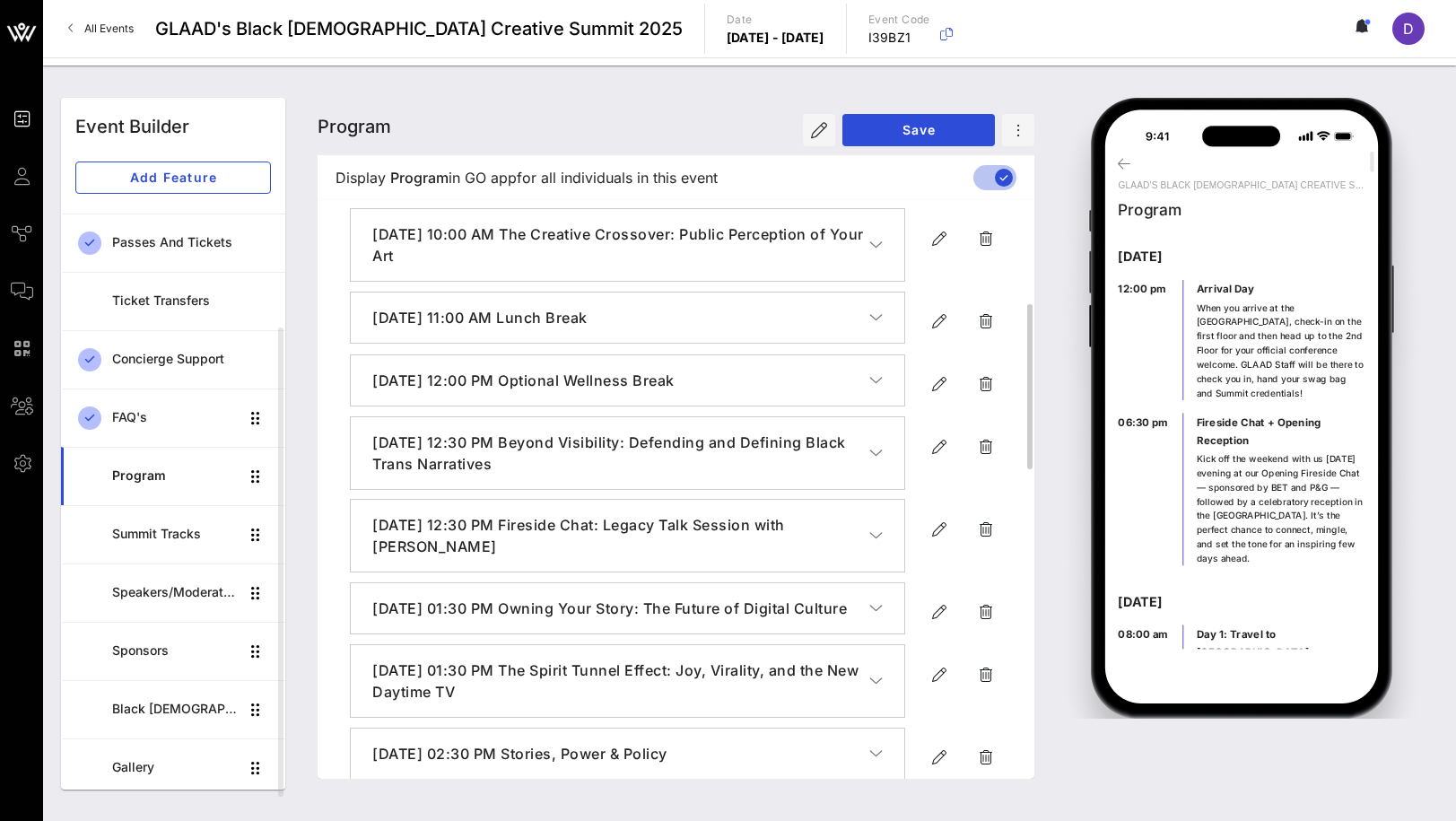
scroll to position [344, 0]
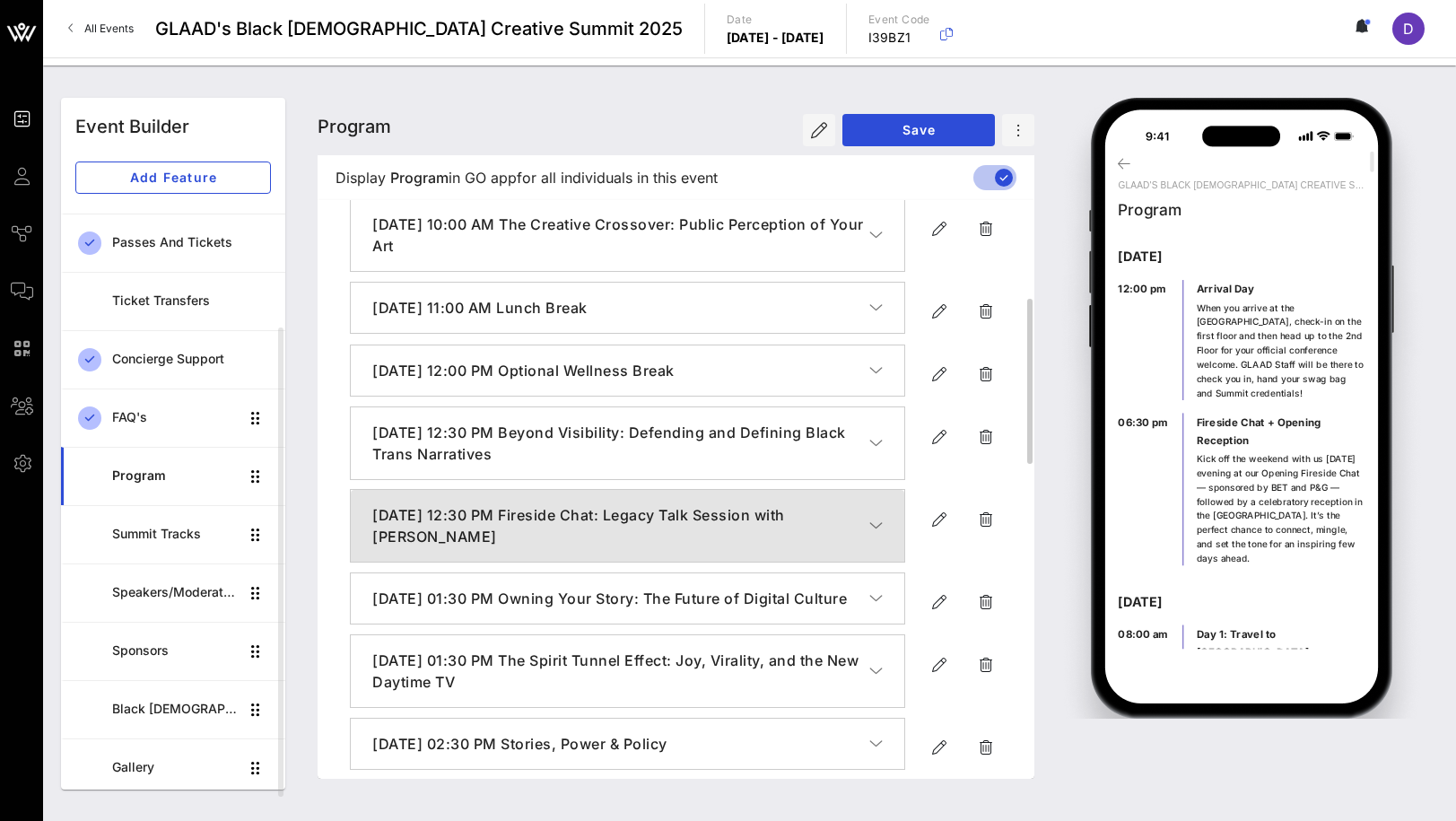
click at [878, 526] on icon "button" at bounding box center [875, 526] width 14 height 18
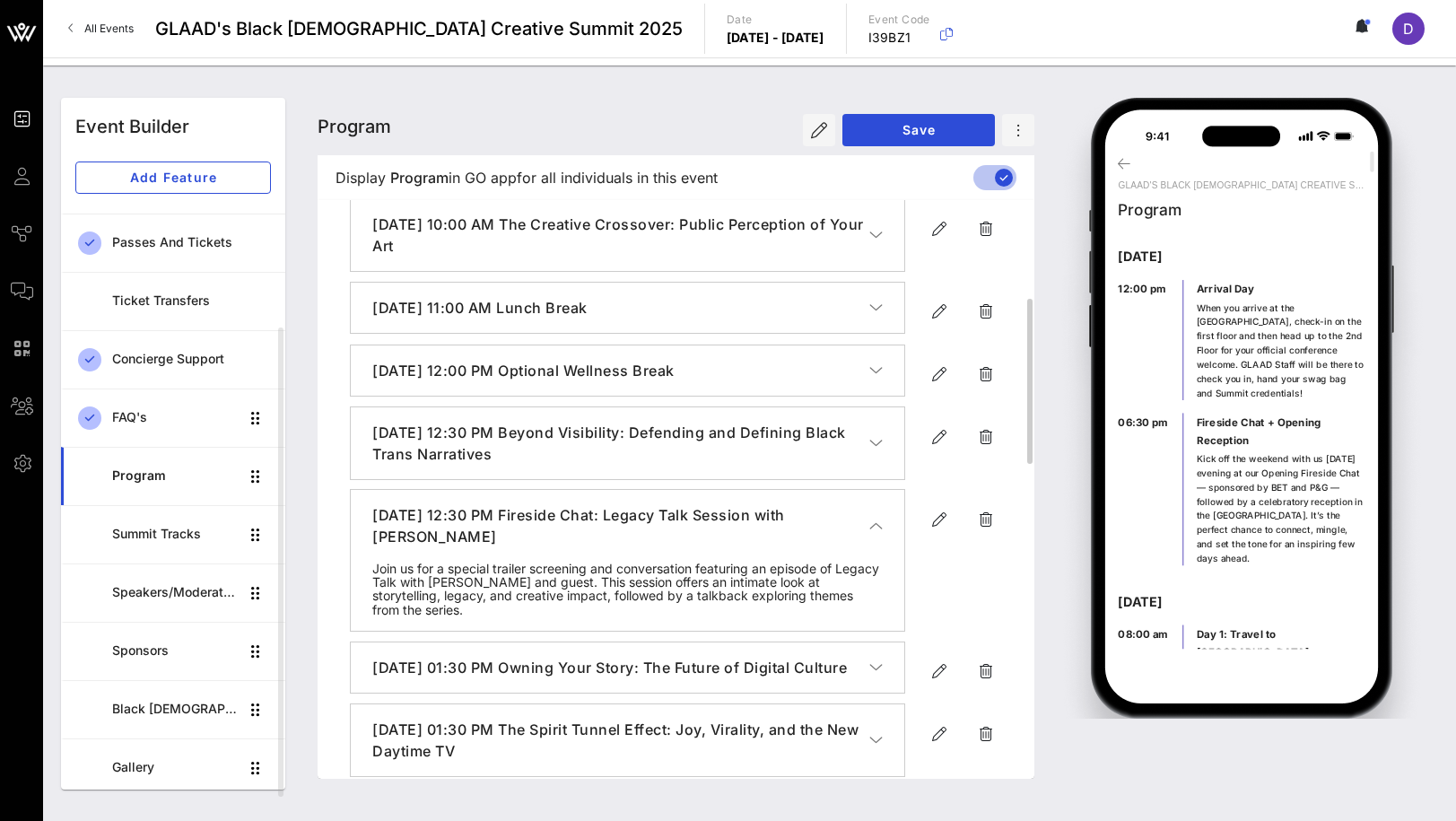
scroll to position [346, 0]
click at [930, 512] on icon "button" at bounding box center [939, 518] width 22 height 22
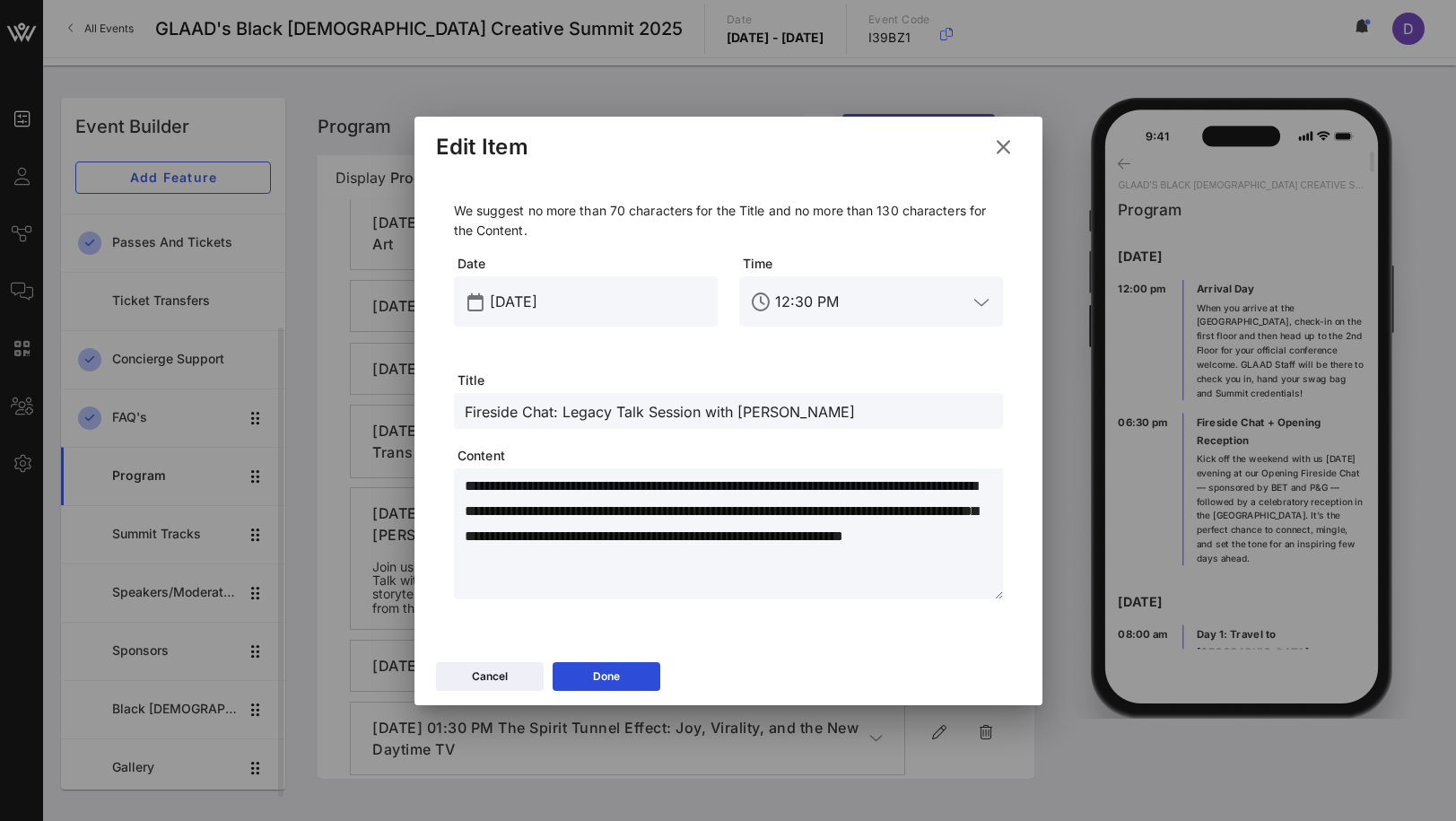
click at [609, 399] on input "Fireside Chat: Legacy Talk Session with [PERSON_NAME]" at bounding box center [728, 411] width 528 height 24
click at [609, 403] on input "Fireside Chat: Legacy Talk Session with [PERSON_NAME]" at bounding box center [728, 411] width 528 height 24
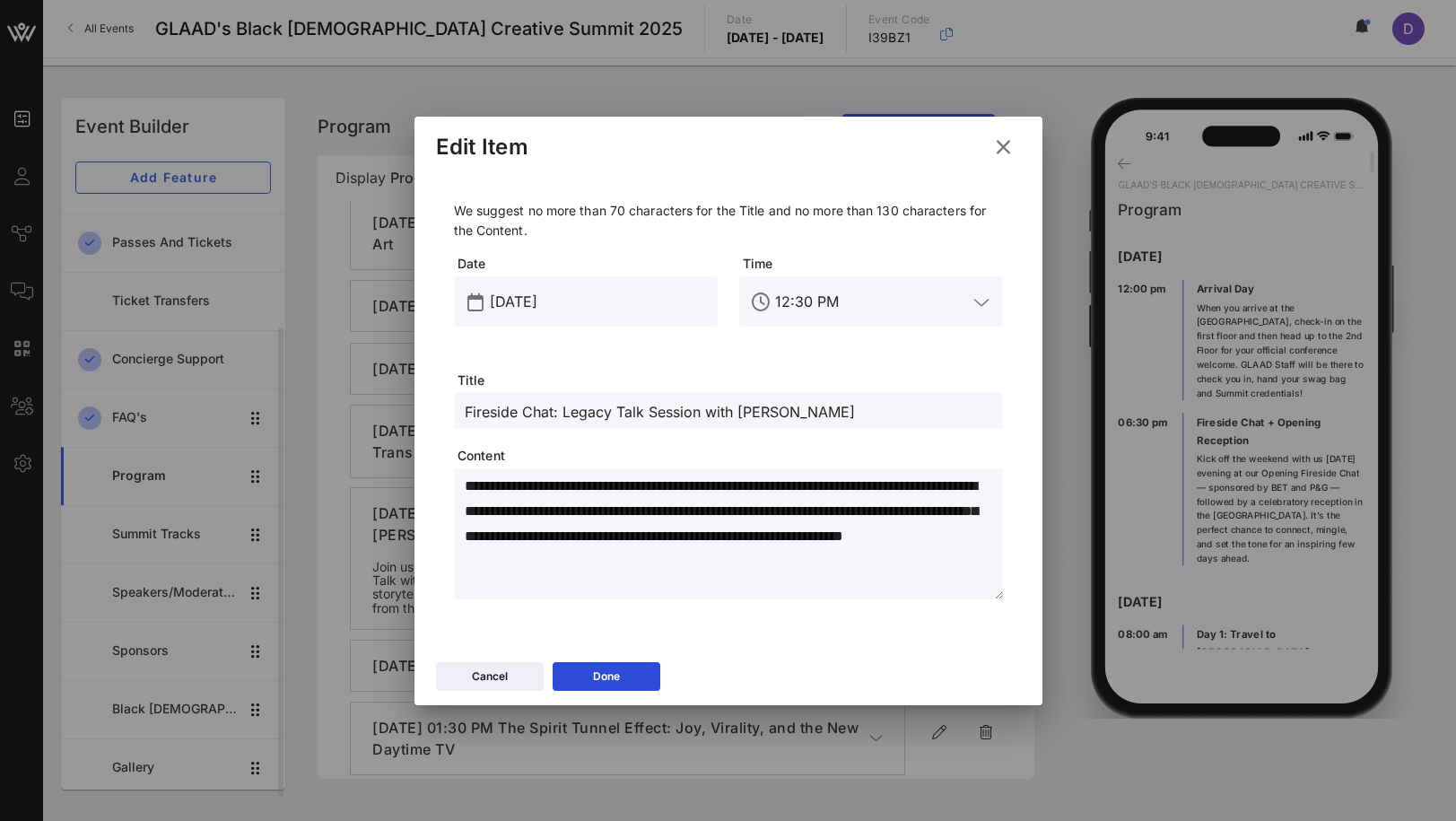
click at [997, 141] on icon at bounding box center [1003, 146] width 31 height 32
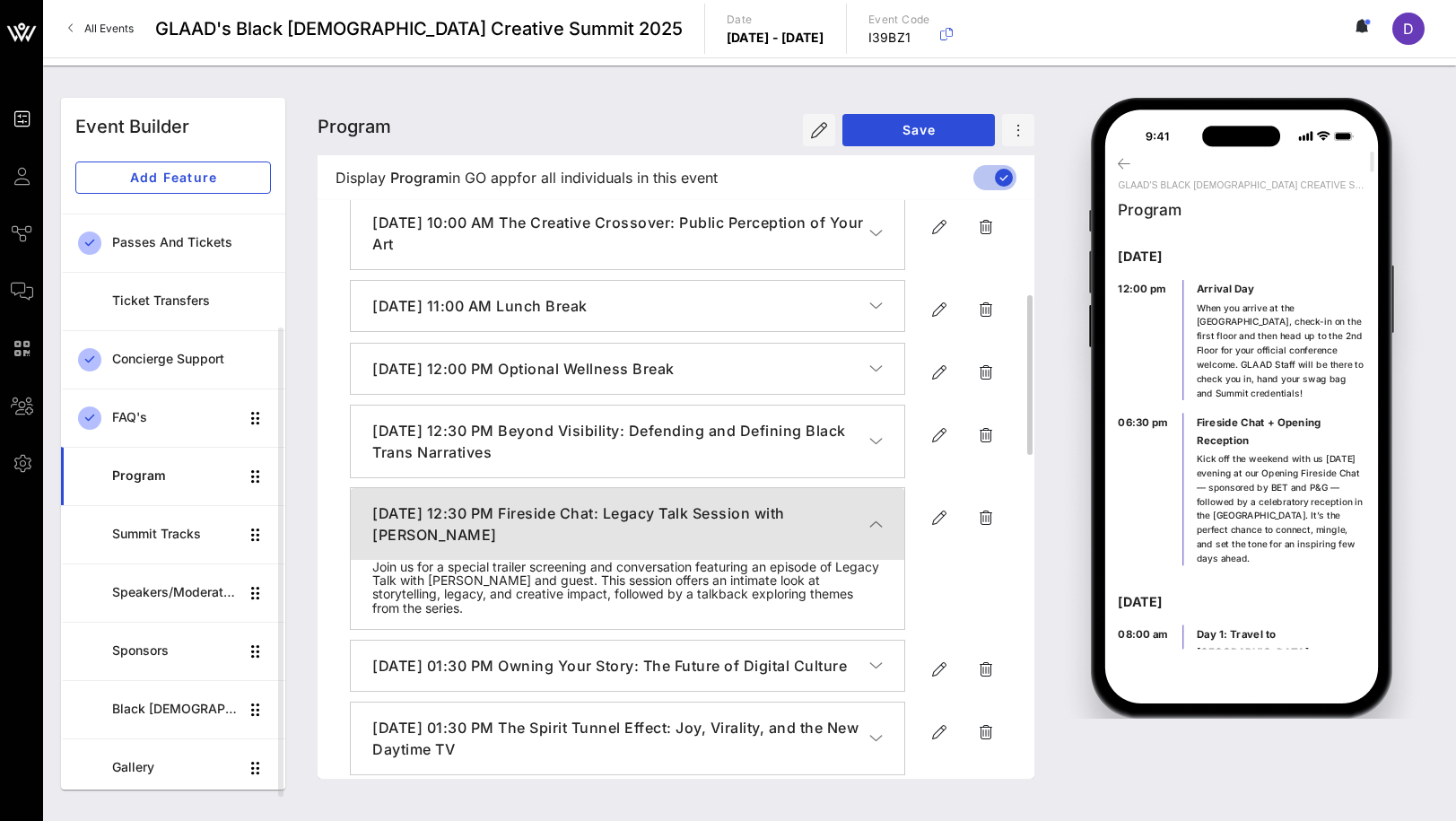
click at [862, 515] on h4 "[DATE] 12:30 PM Fireside Chat: Legacy Talk Session with [PERSON_NAME]" at bounding box center [621, 523] width 497 height 43
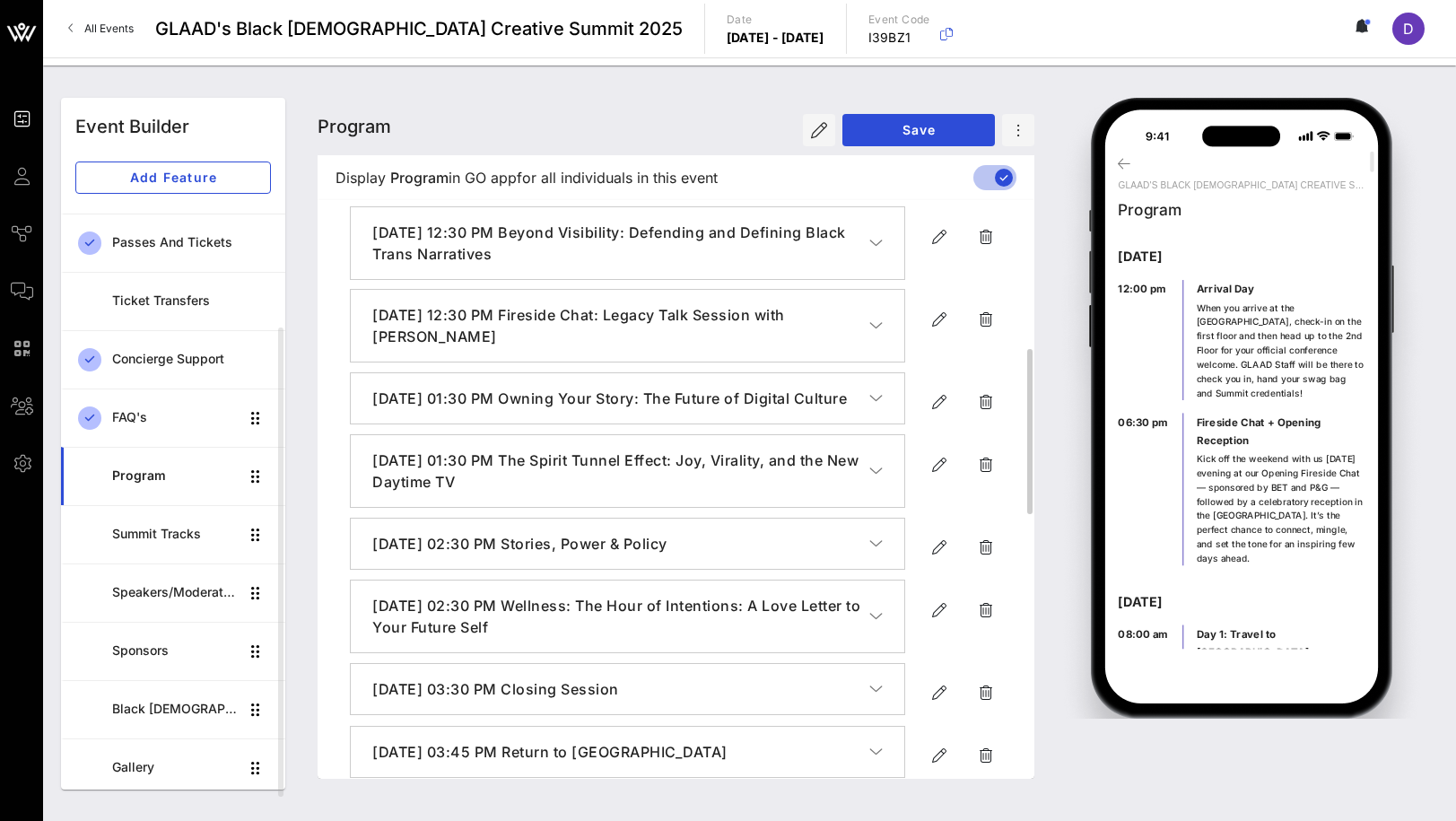
scroll to position [550, 0]
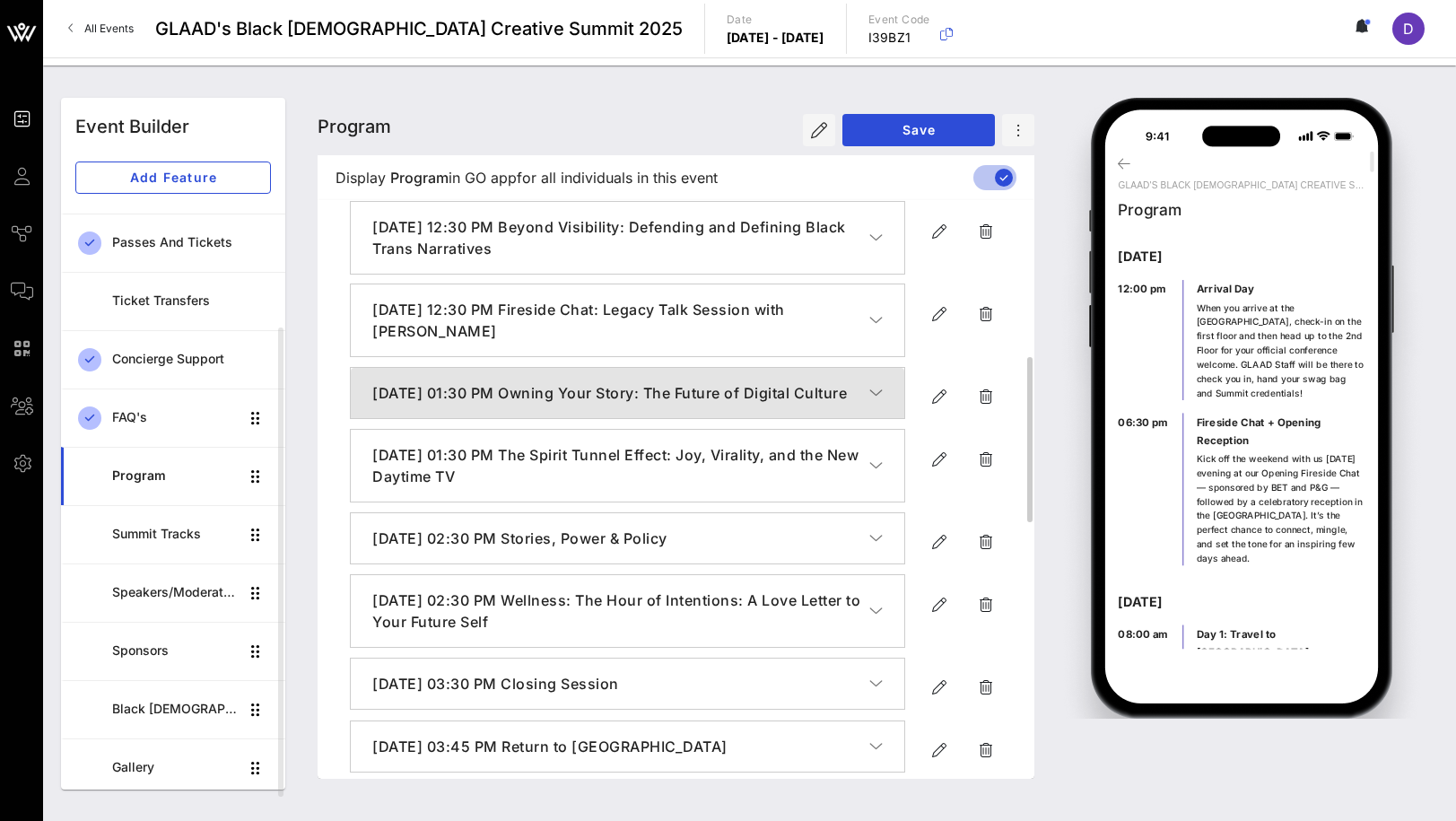
click at [657, 390] on h4 "[DATE] 01:30 PM Owning Your Story: The Future of Digital Culture" at bounding box center [621, 394] width 497 height 22
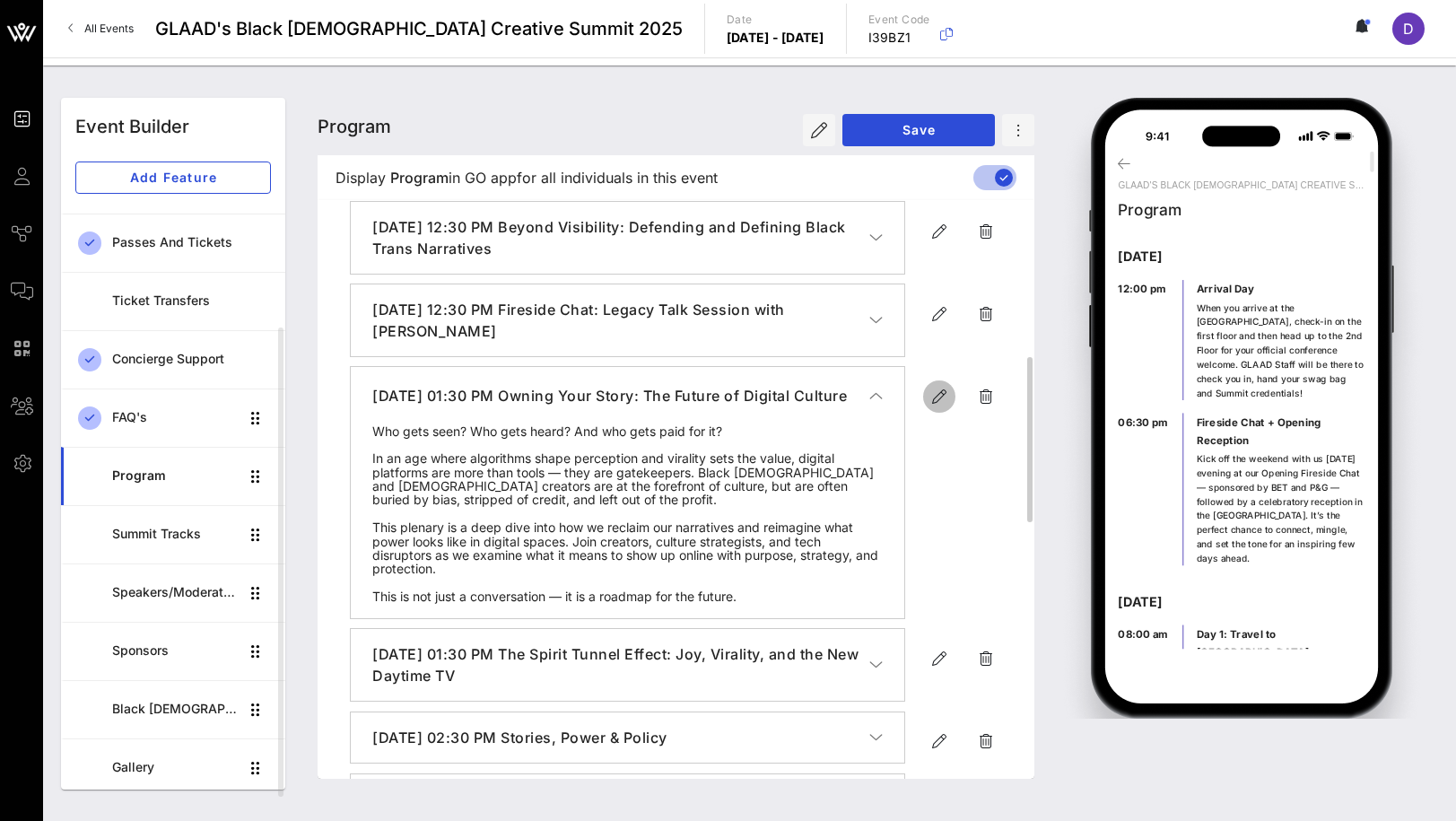
click at [938, 392] on icon "button" at bounding box center [939, 397] width 22 height 22
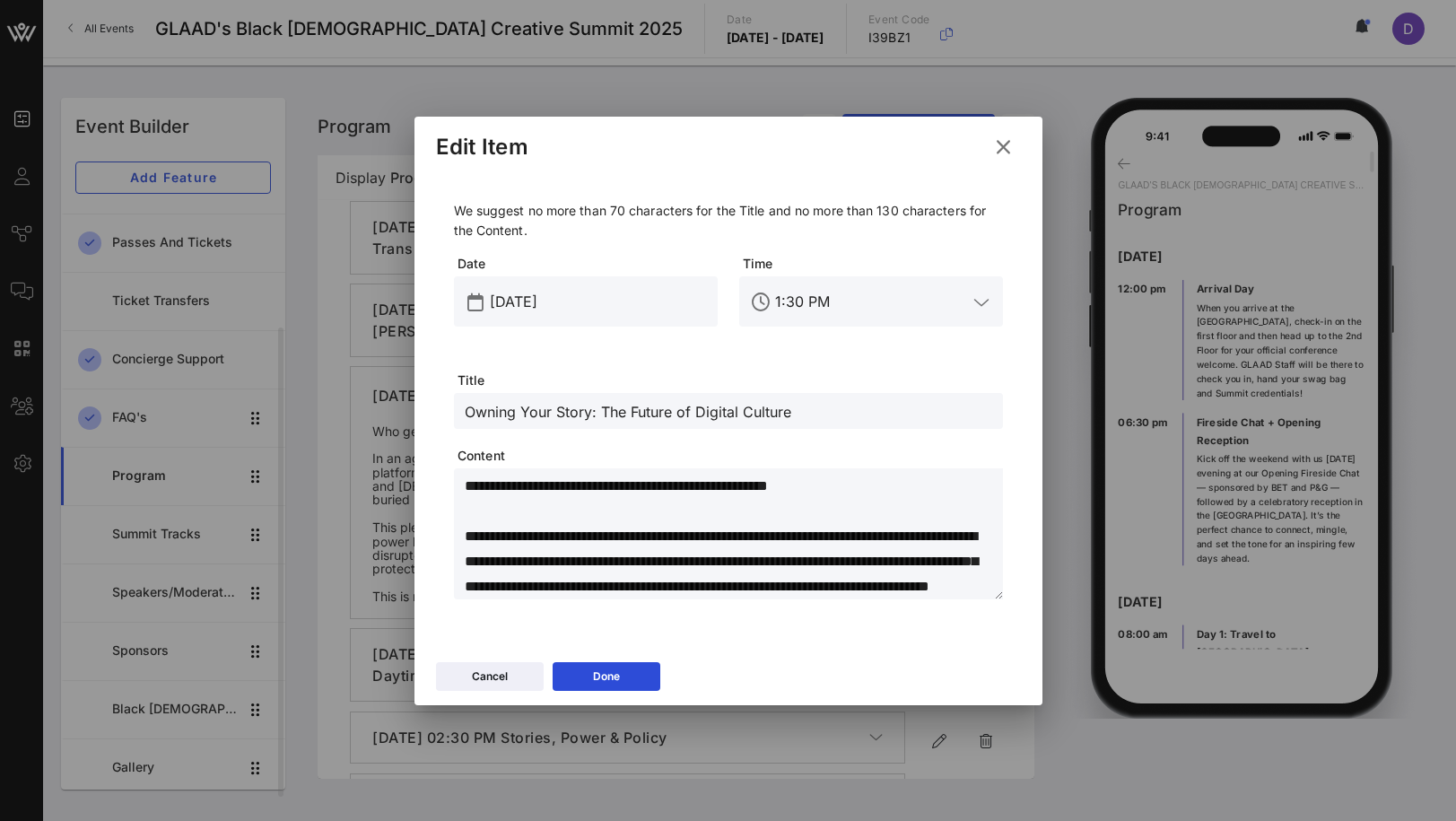
click at [653, 419] on input "Owning Your Story: The Future of Digital Culture" at bounding box center [728, 411] width 528 height 24
click at [1004, 138] on icon at bounding box center [1002, 146] width 26 height 25
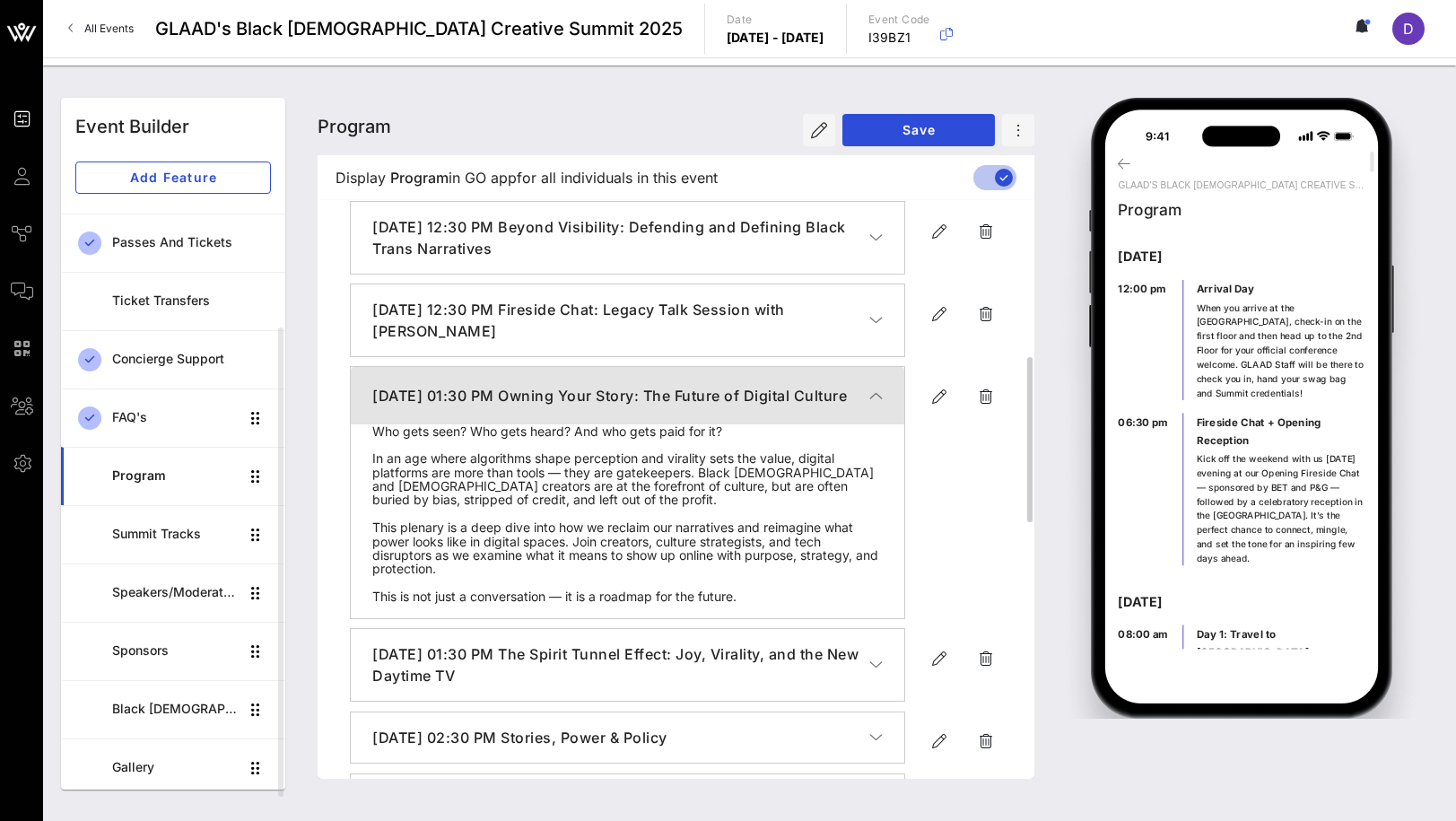
click at [882, 405] on icon "button" at bounding box center [875, 396] width 14 height 18
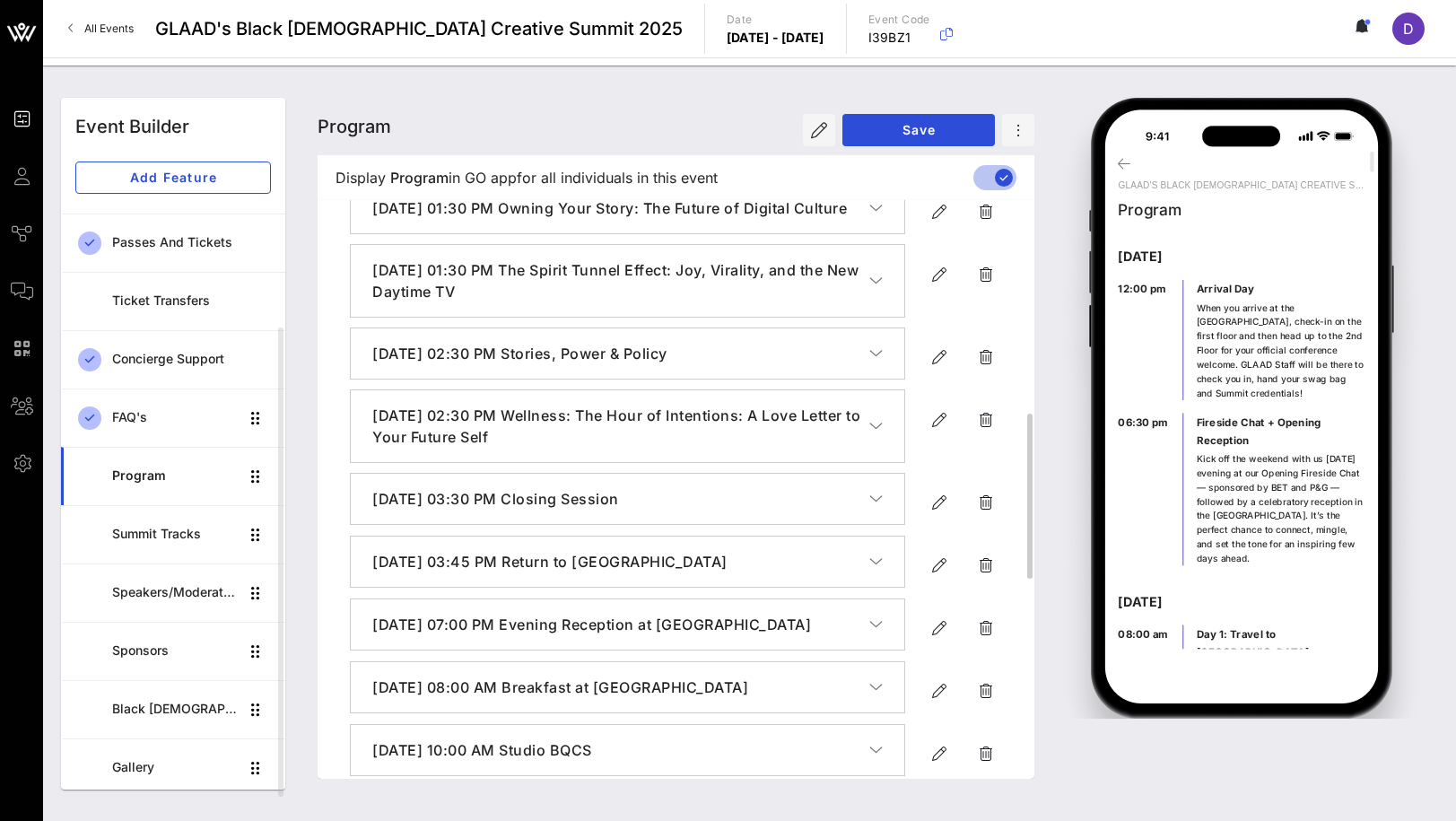
scroll to position [753, 0]
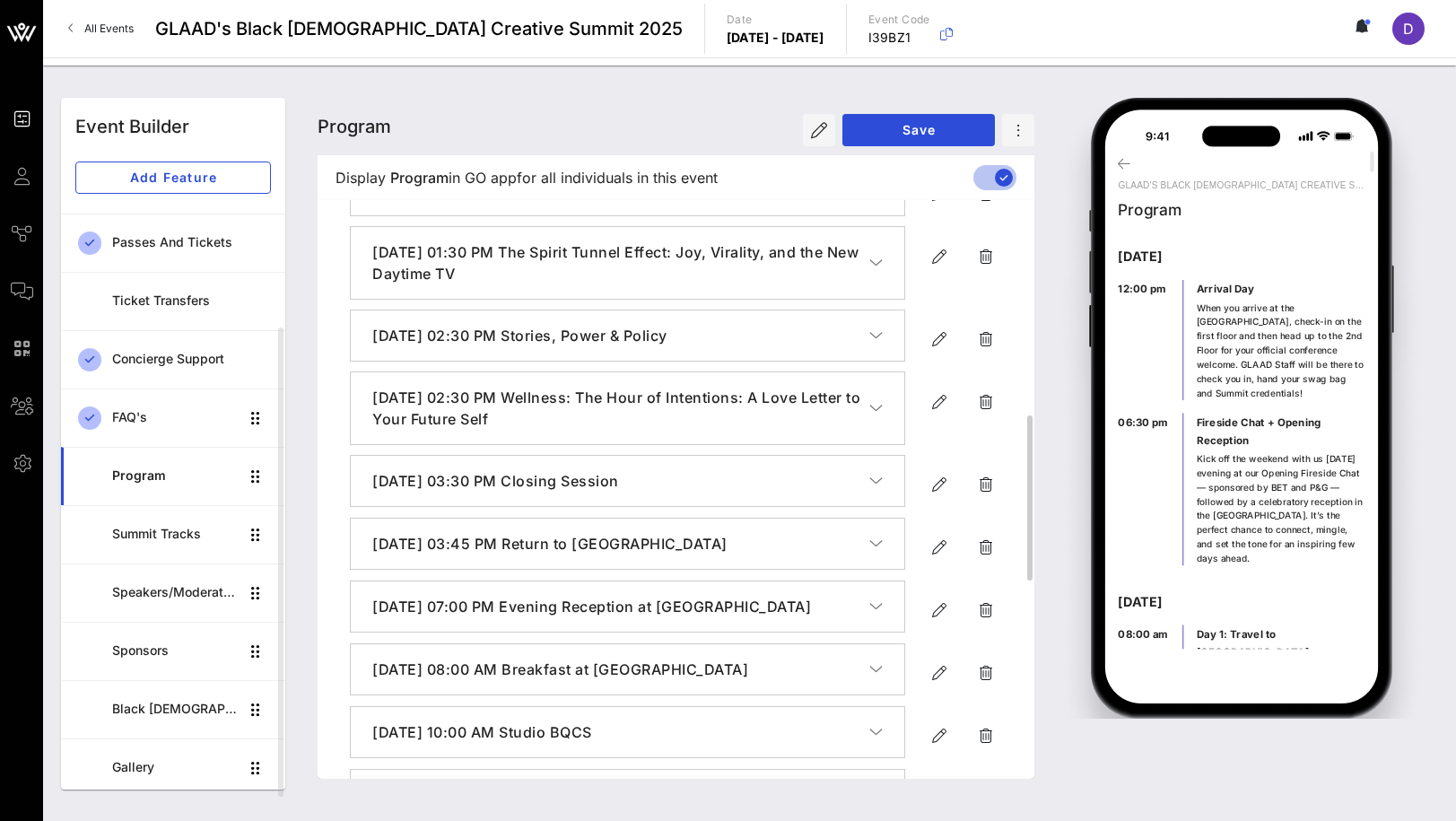
click at [874, 344] on icon "button" at bounding box center [875, 336] width 14 height 18
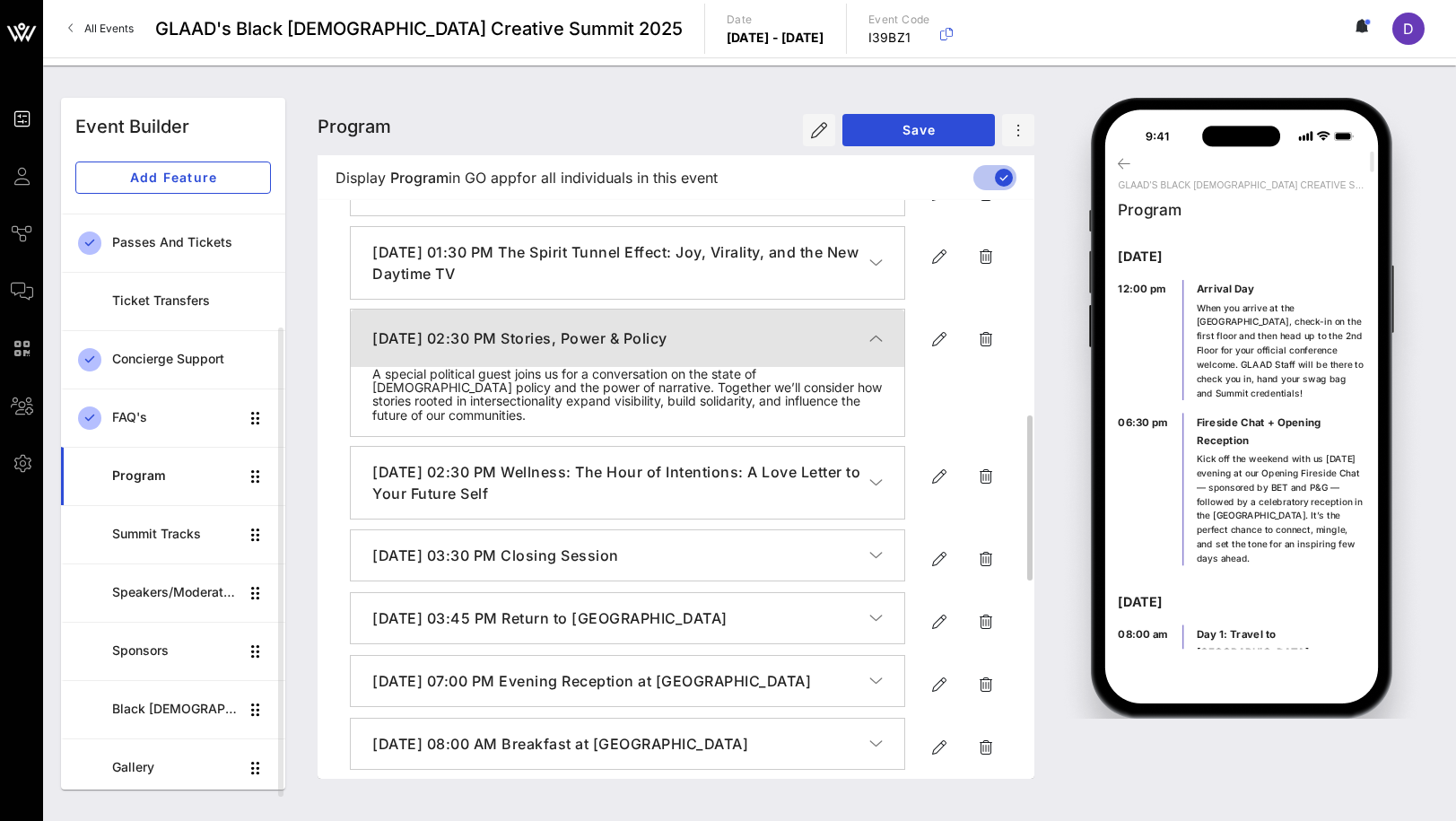
click at [874, 347] on icon "button" at bounding box center [875, 339] width 14 height 18
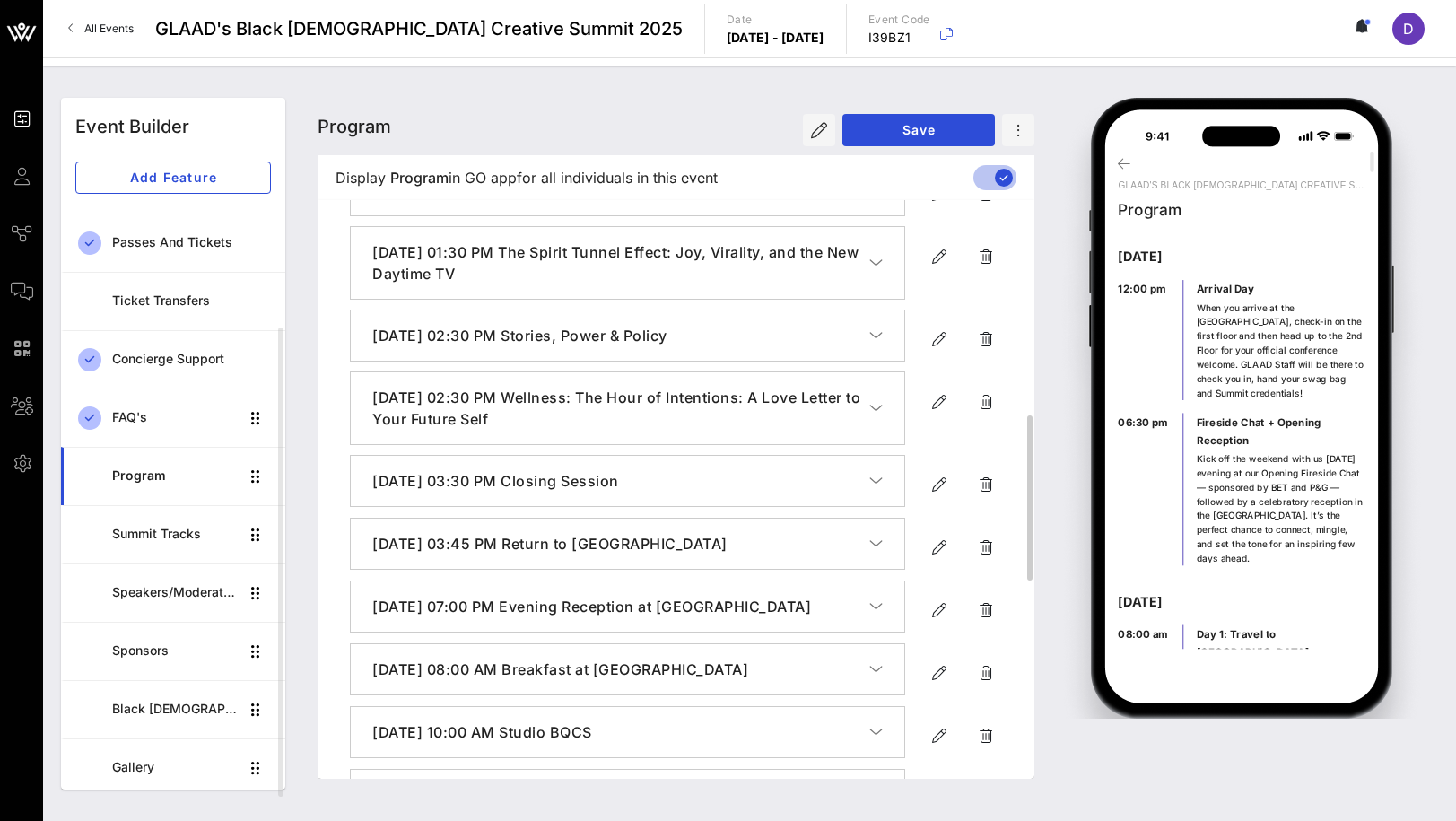
scroll to position [716, 0]
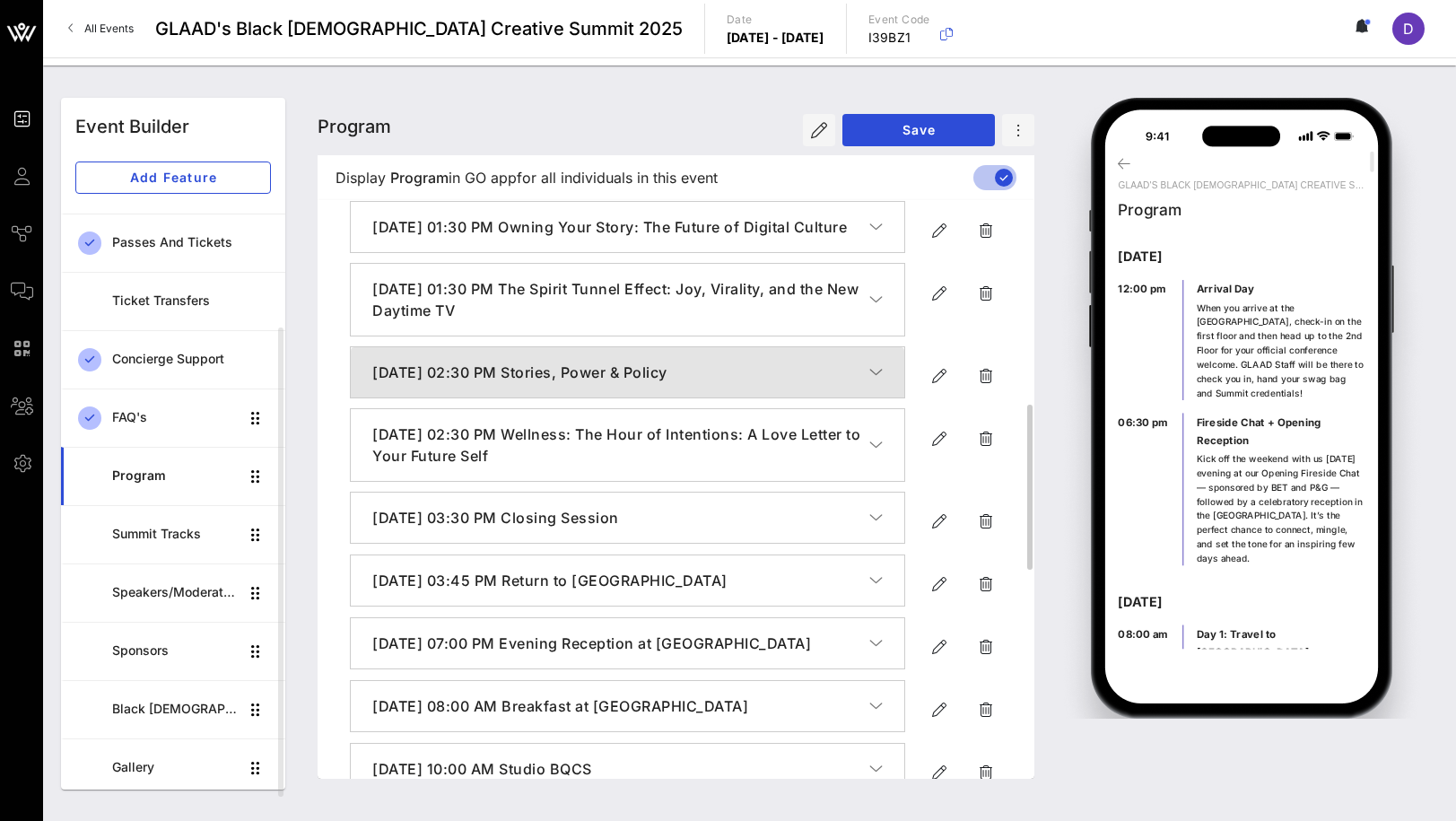
click at [875, 382] on icon "button" at bounding box center [875, 373] width 14 height 18
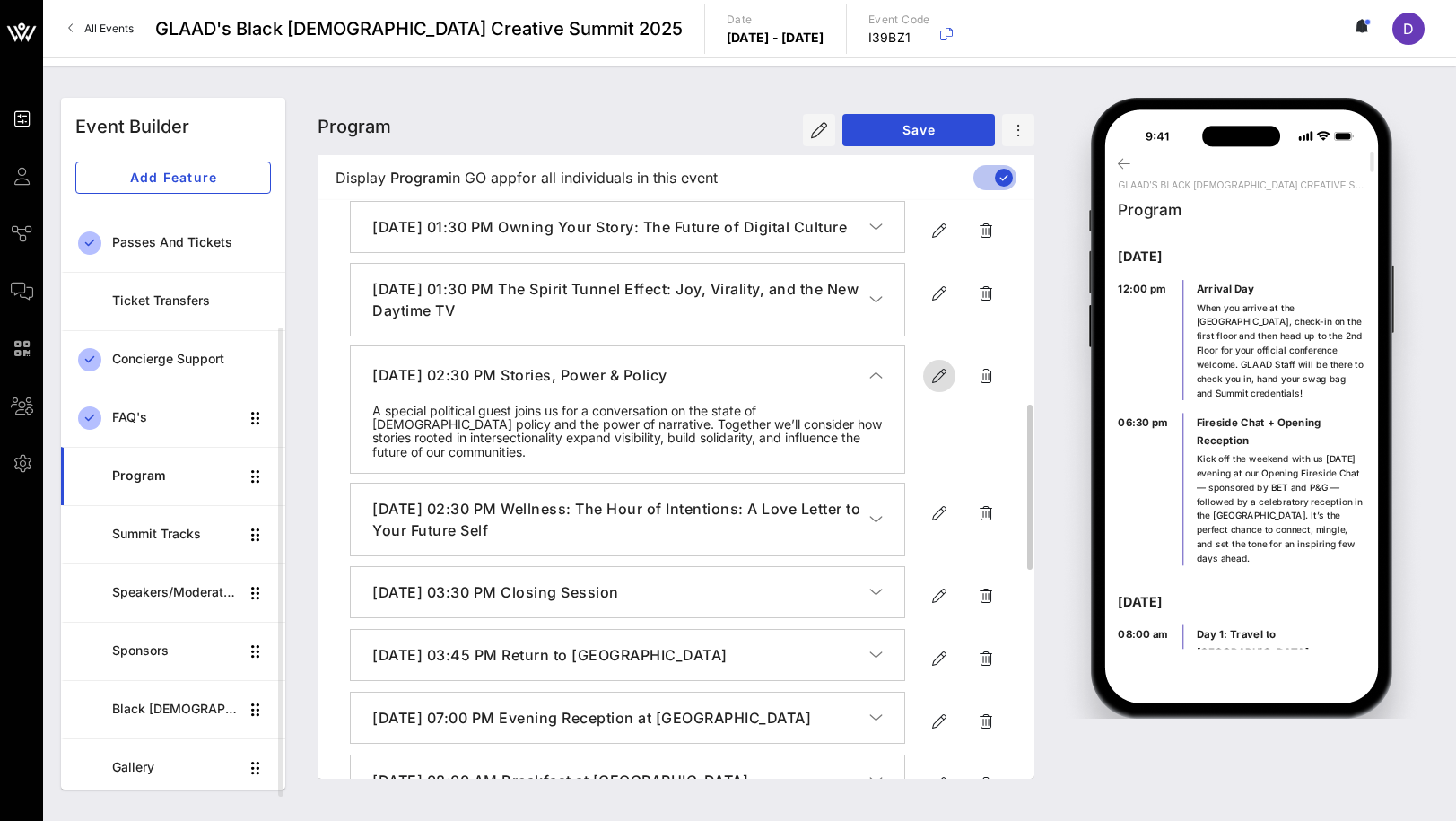
click at [931, 387] on icon "button" at bounding box center [939, 376] width 22 height 22
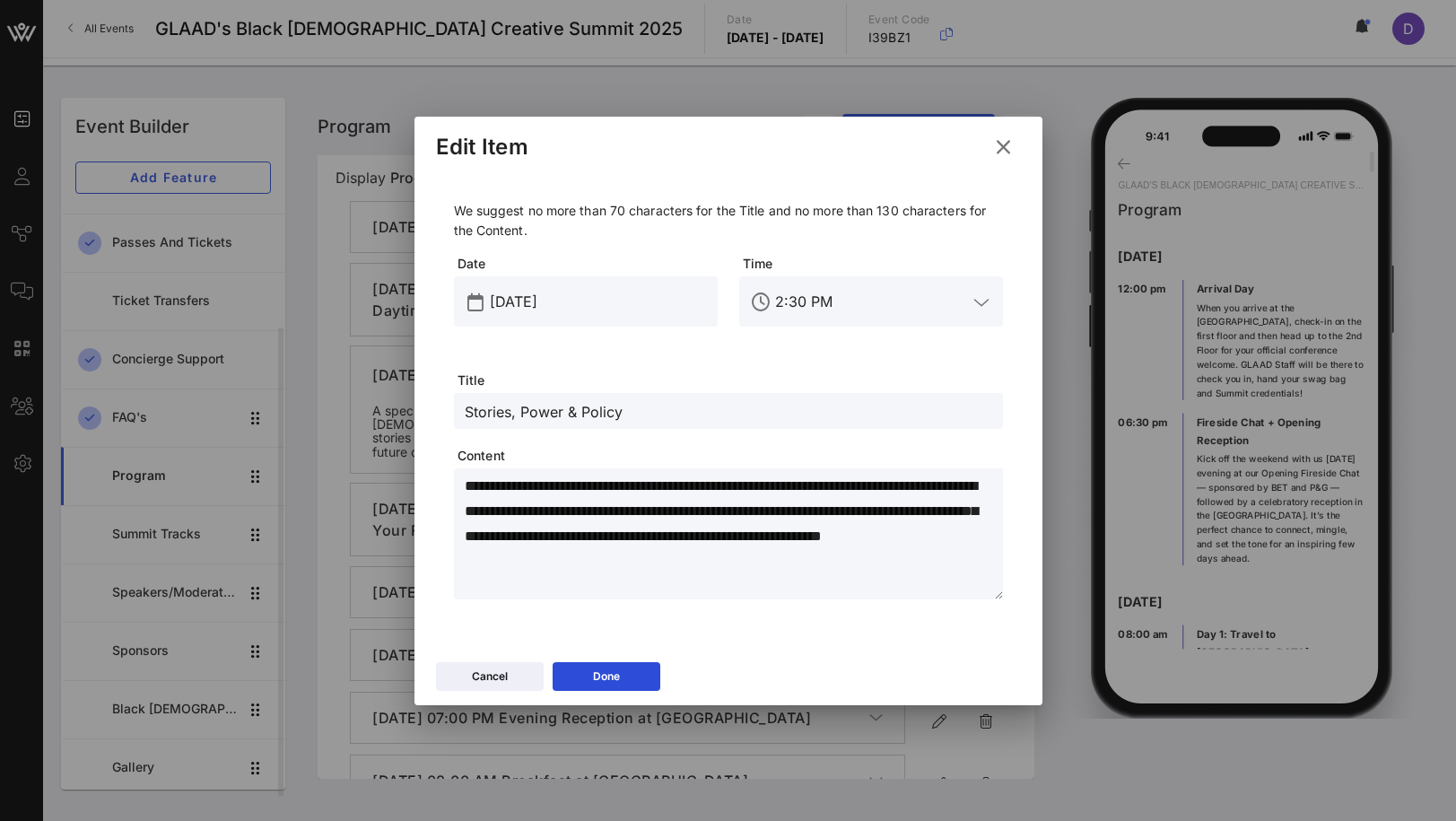
click at [604, 414] on input "Stories, Power & Policy" at bounding box center [728, 411] width 528 height 24
click at [987, 140] on button at bounding box center [1003, 146] width 35 height 32
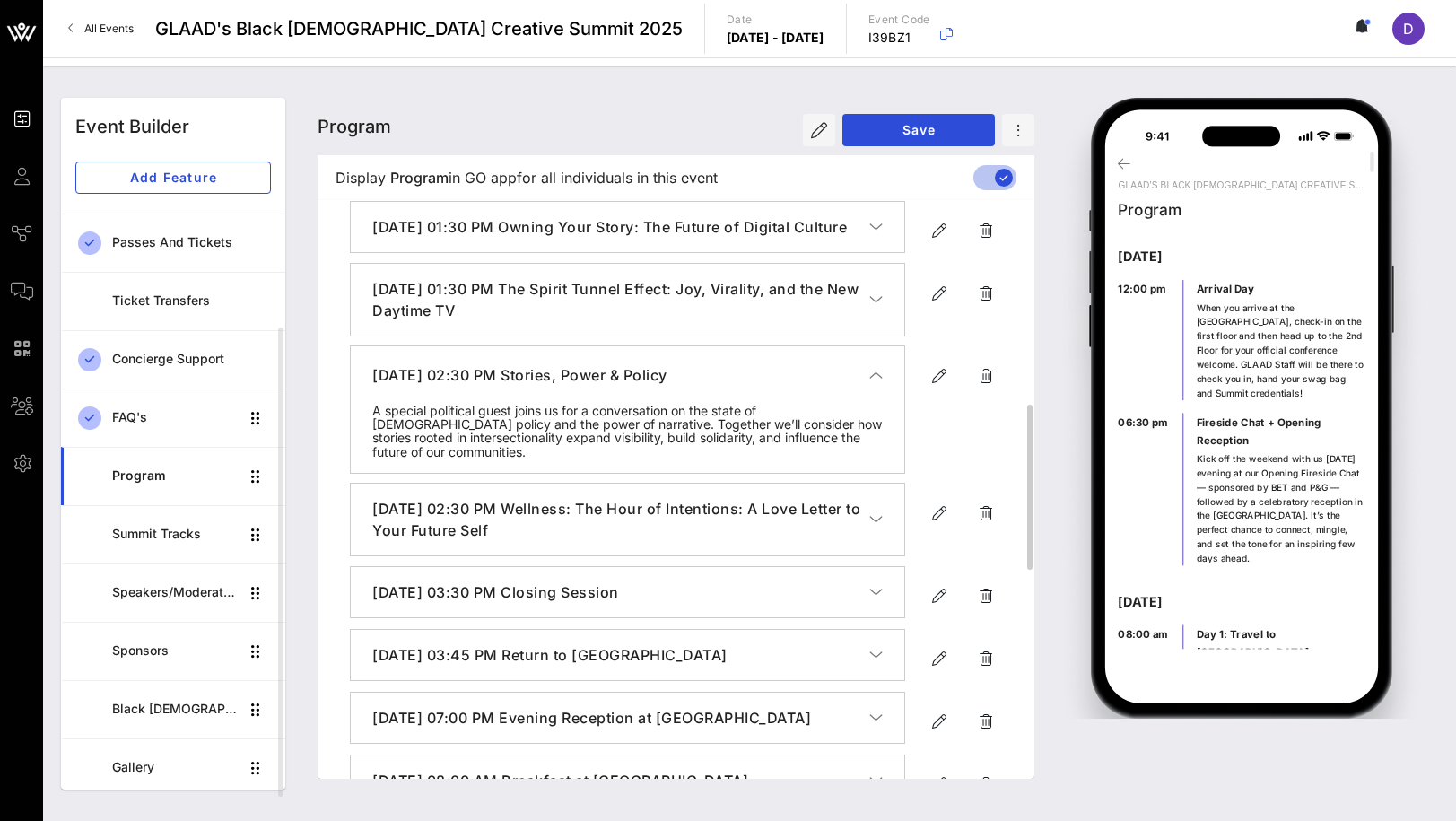
click at [875, 384] on icon "button" at bounding box center [875, 375] width 14 height 18
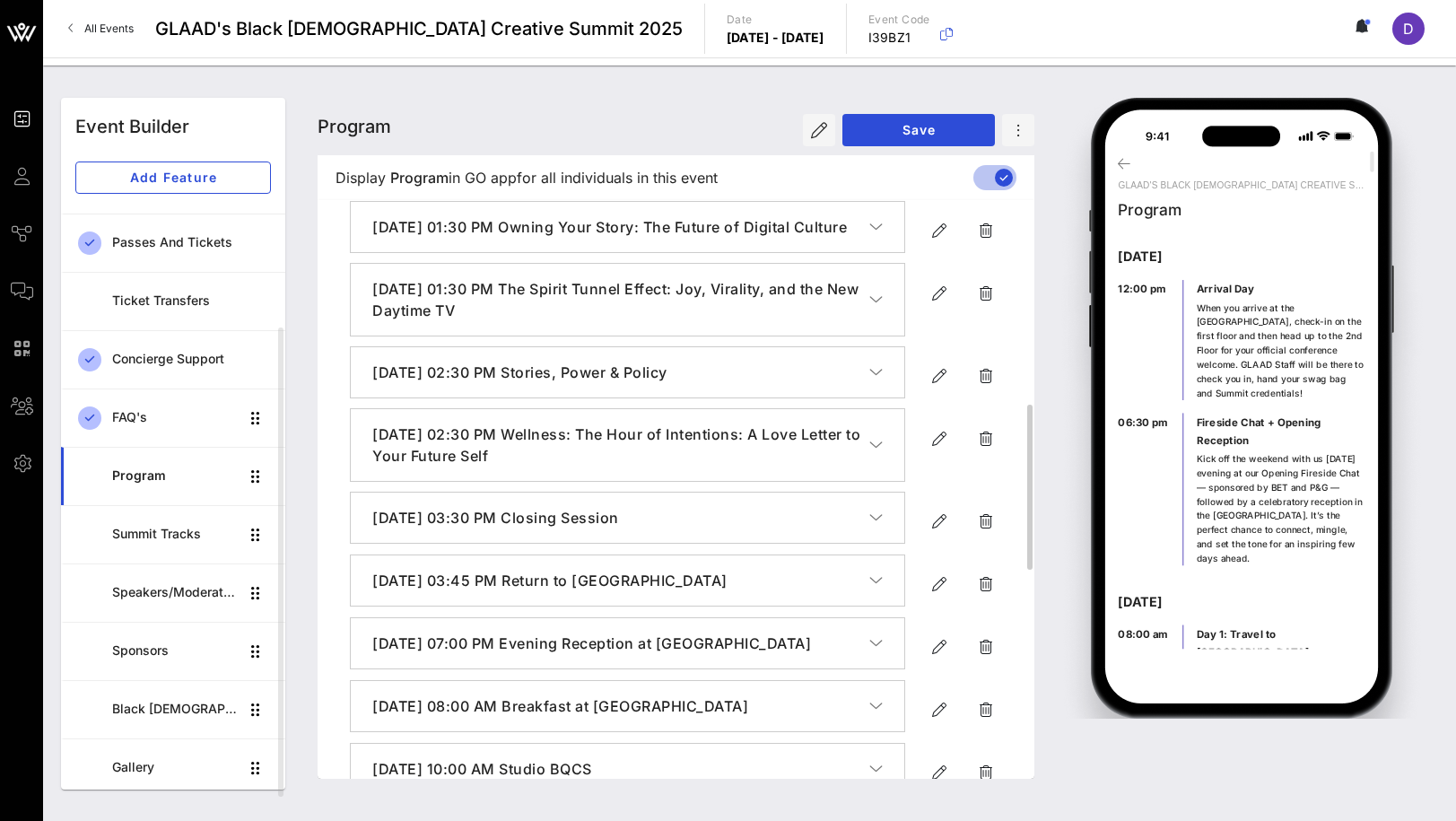
click at [876, 454] on icon "button" at bounding box center [875, 446] width 14 height 18
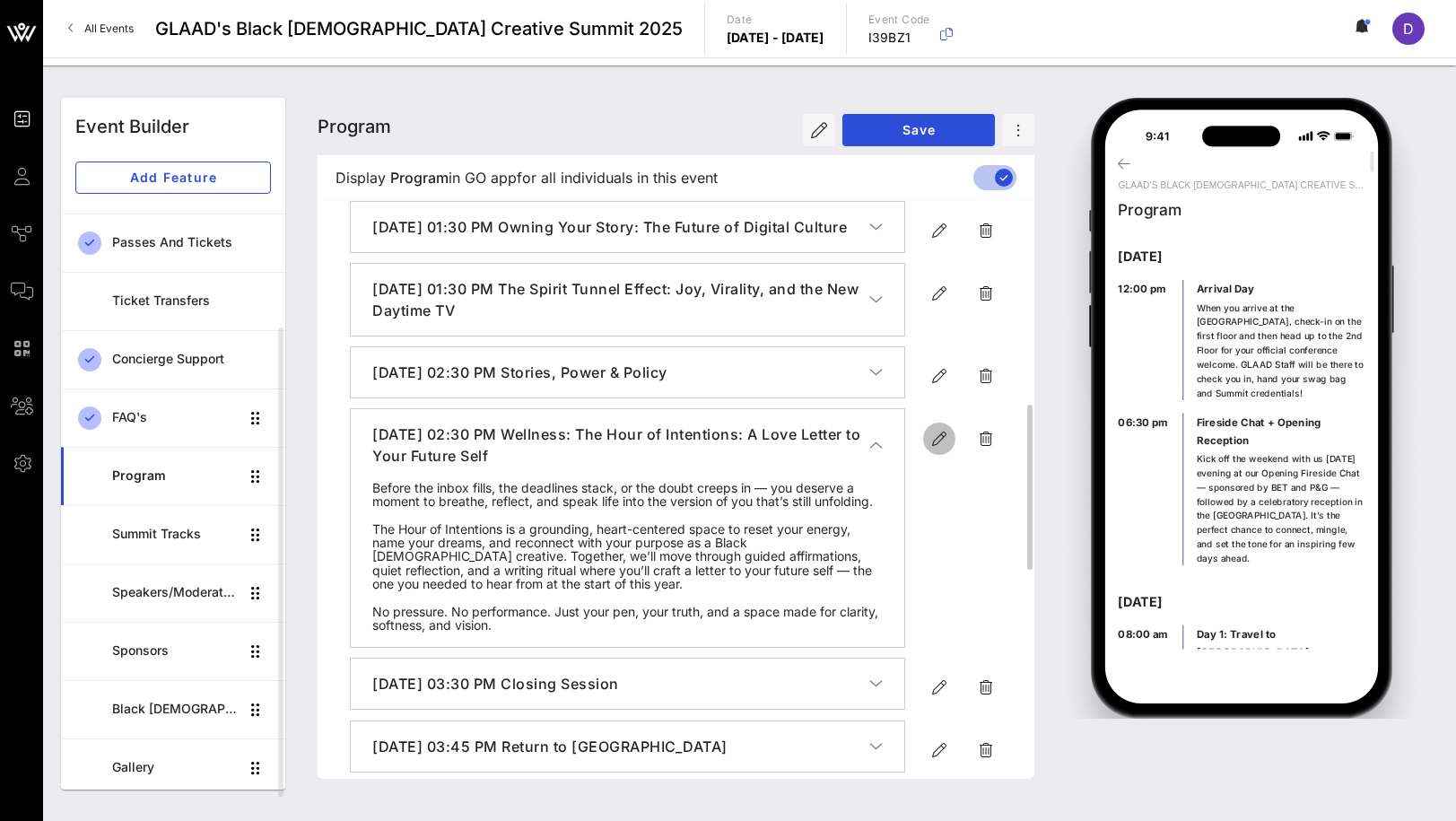
click at [939, 449] on icon "button" at bounding box center [939, 439] width 22 height 22
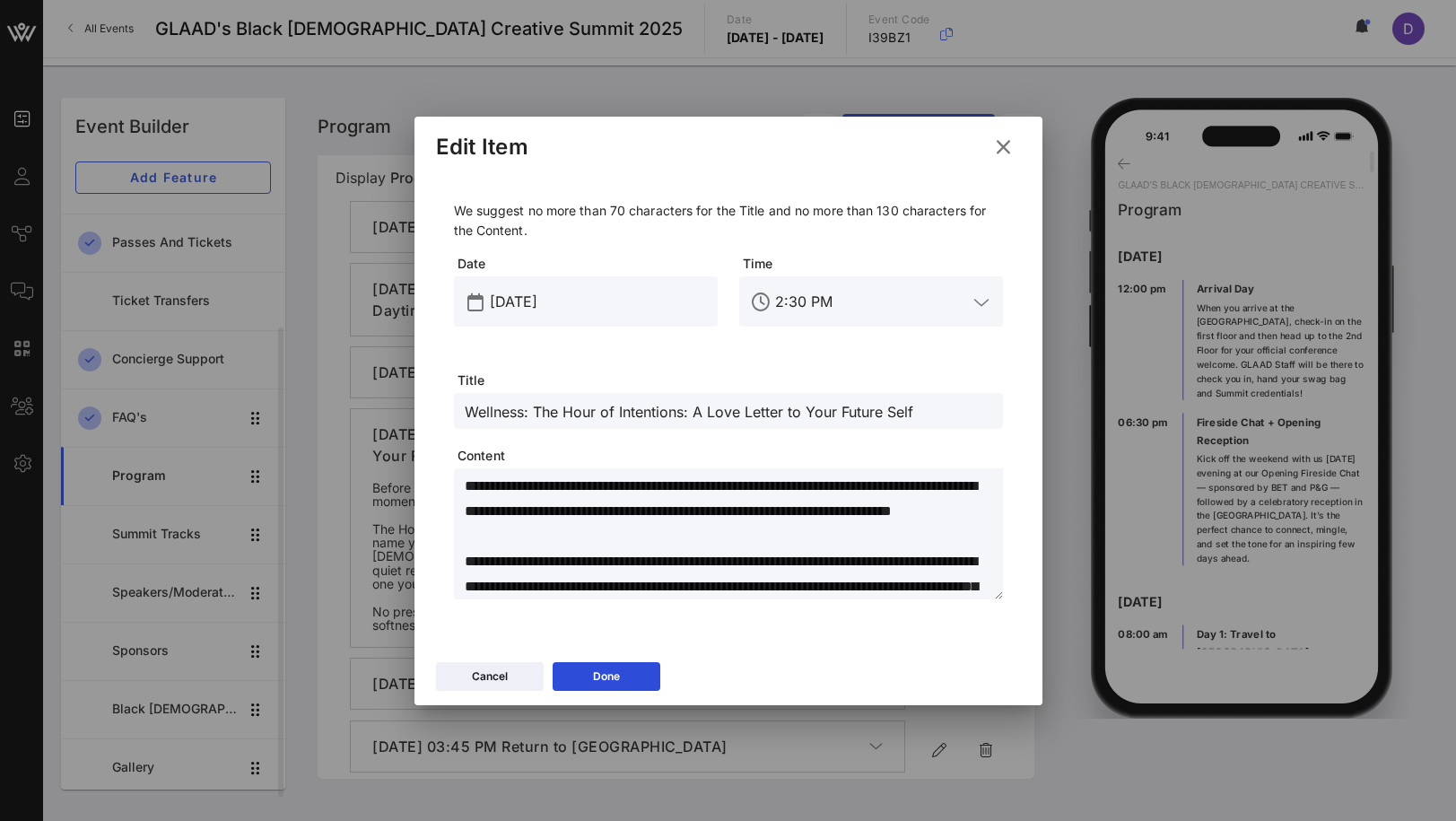
click at [587, 413] on input "Wellness: The Hour of Intentions: A Love Letter to Your Future Self" at bounding box center [728, 411] width 528 height 24
click at [998, 141] on icon at bounding box center [1002, 146] width 26 height 25
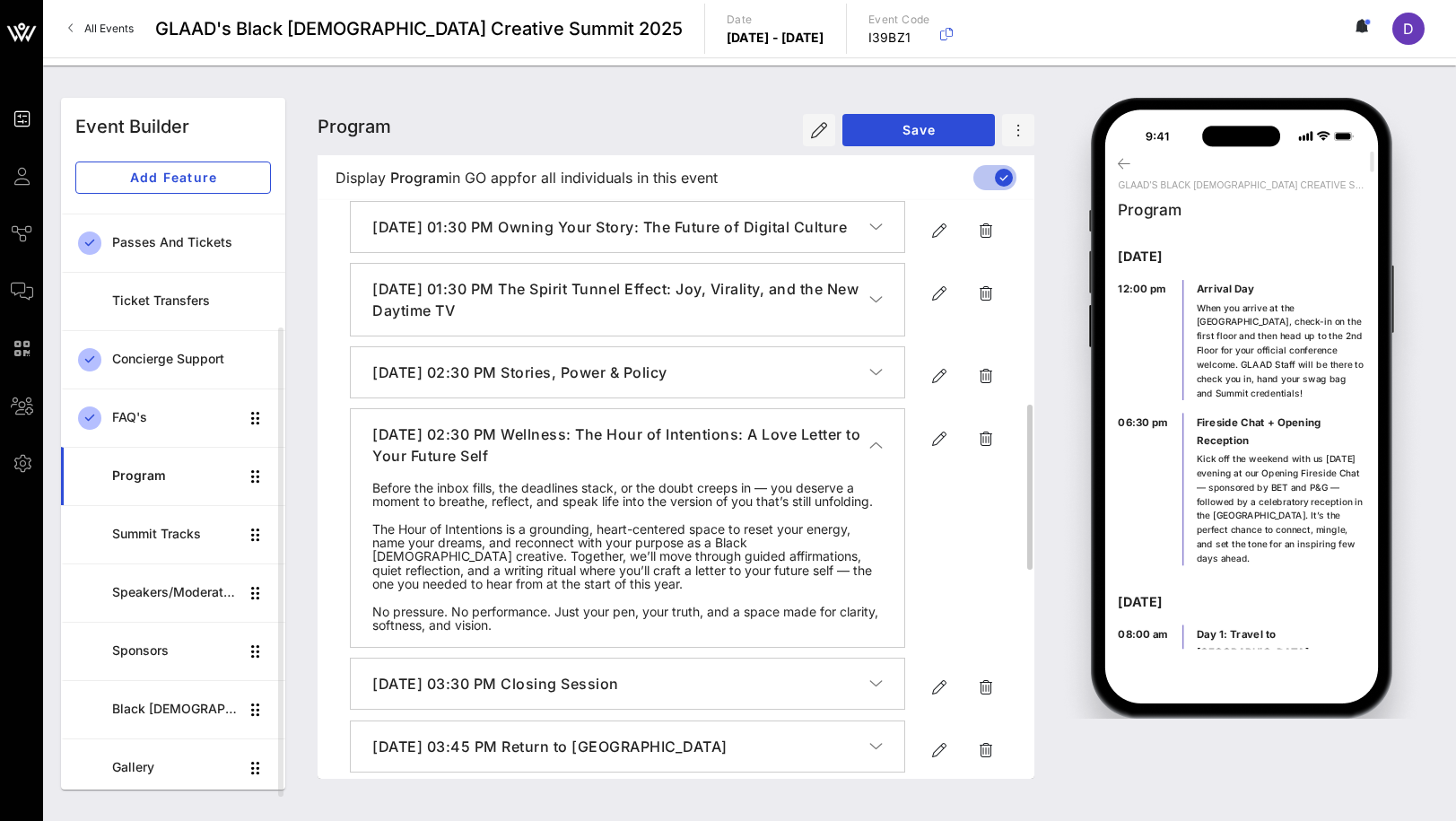
click at [882, 454] on icon "button" at bounding box center [875, 446] width 14 height 18
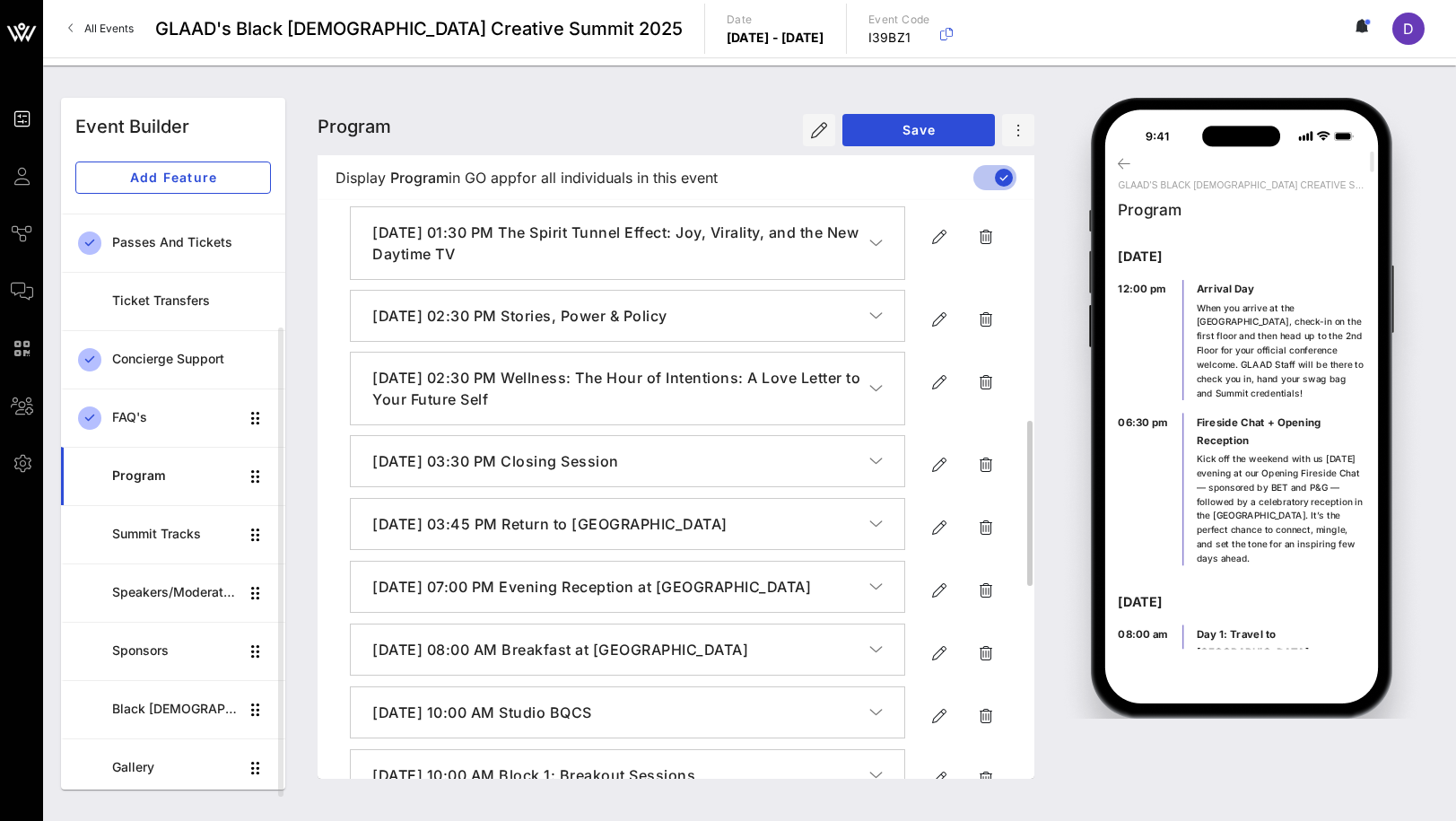
scroll to position [774, 0]
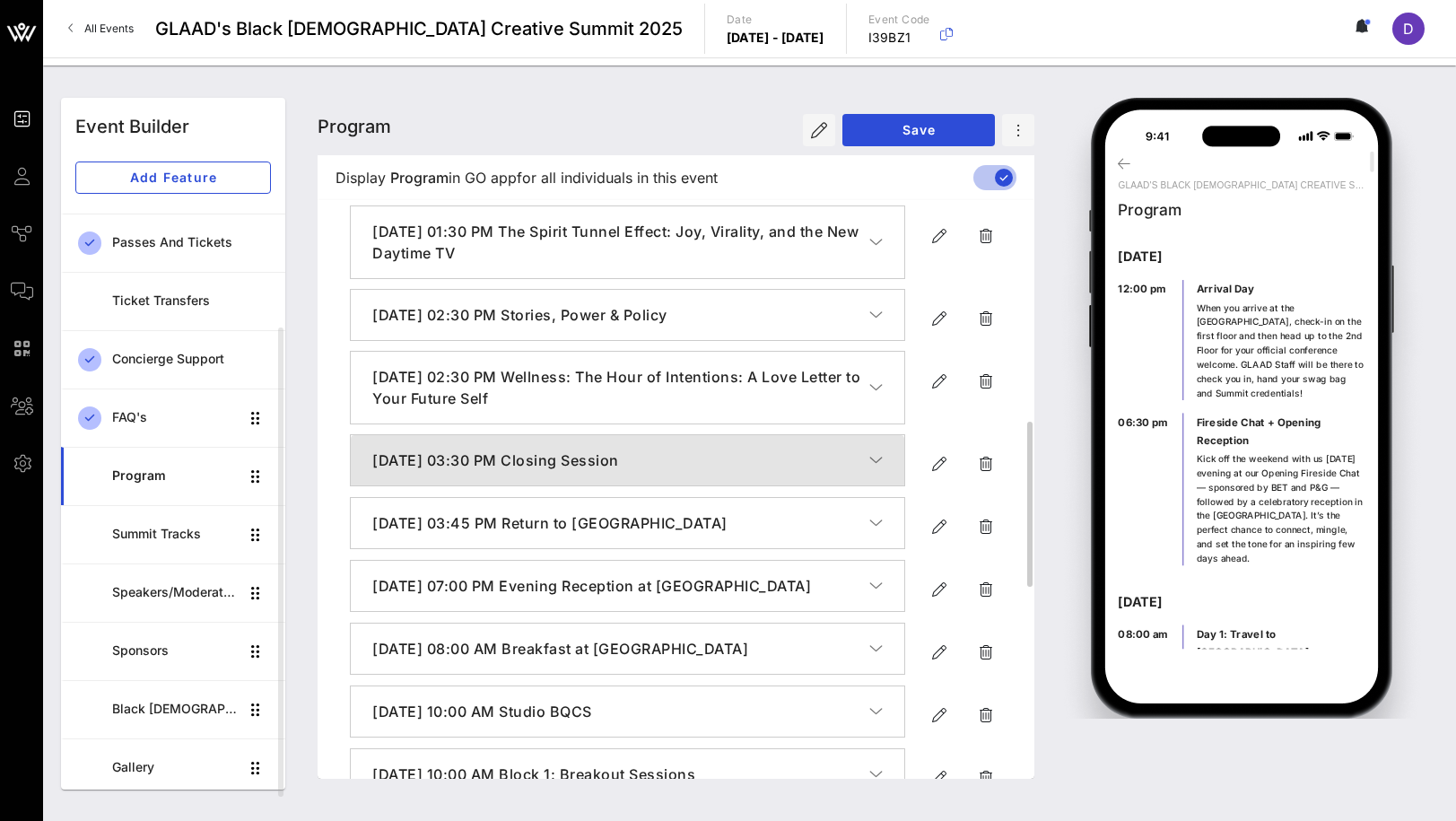
click at [885, 472] on button "[DATE] 03:30 PM Closing Session" at bounding box center [627, 460] width 553 height 50
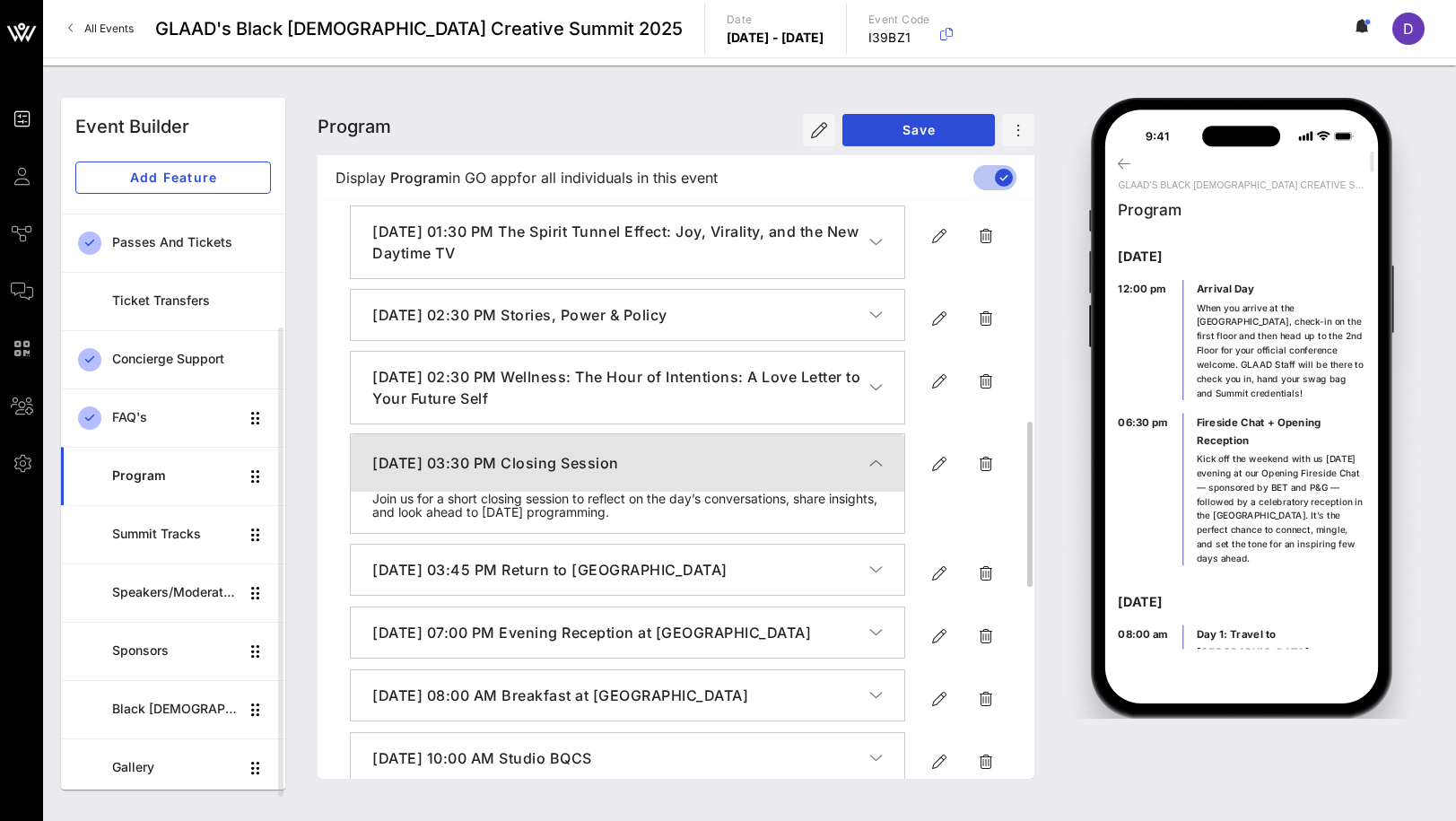
click at [880, 472] on button "[DATE] 03:30 PM Closing Session" at bounding box center [627, 463] width 553 height 58
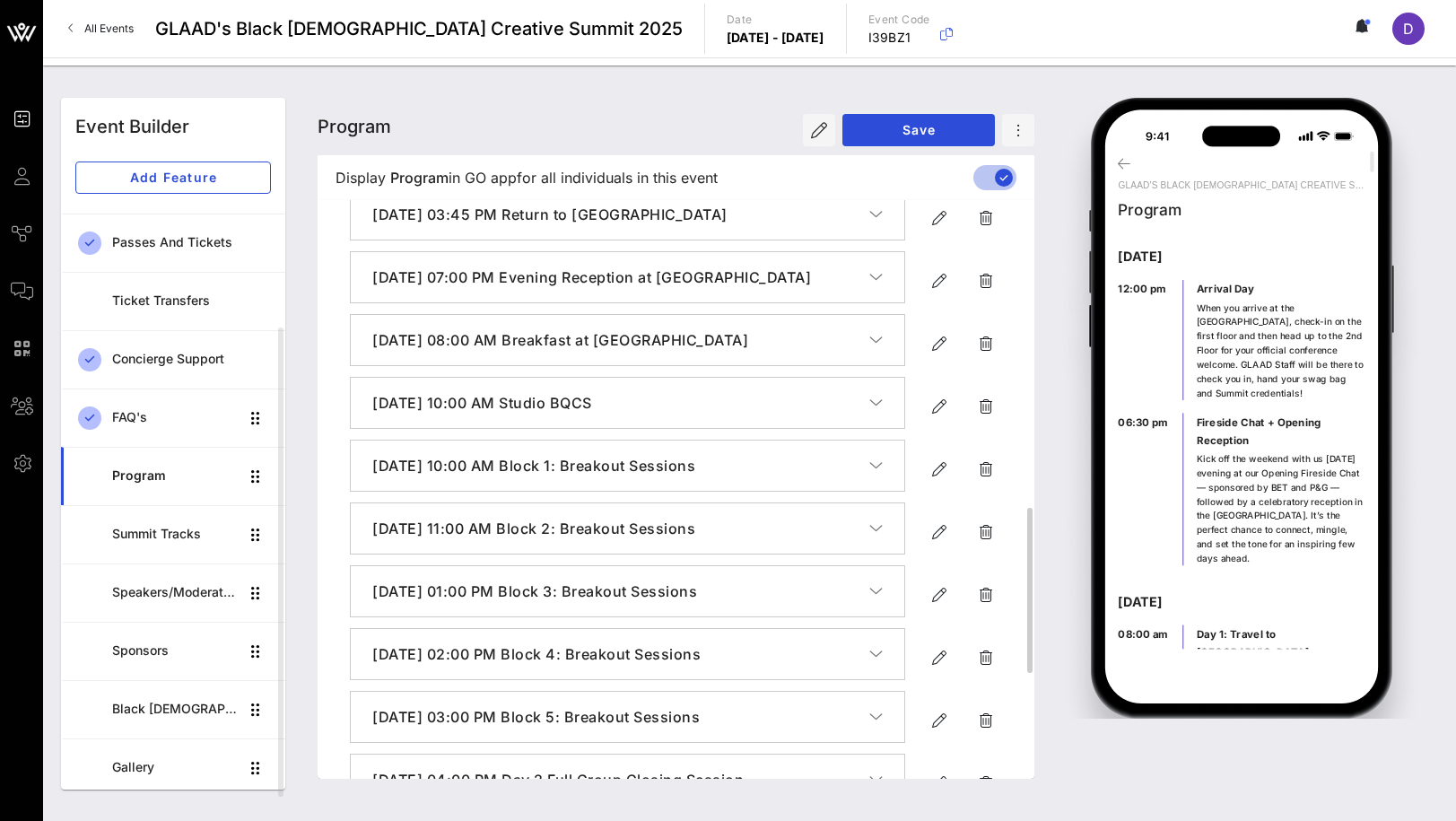
scroll to position [1083, 0]
click at [872, 474] on icon "button" at bounding box center [875, 465] width 14 height 18
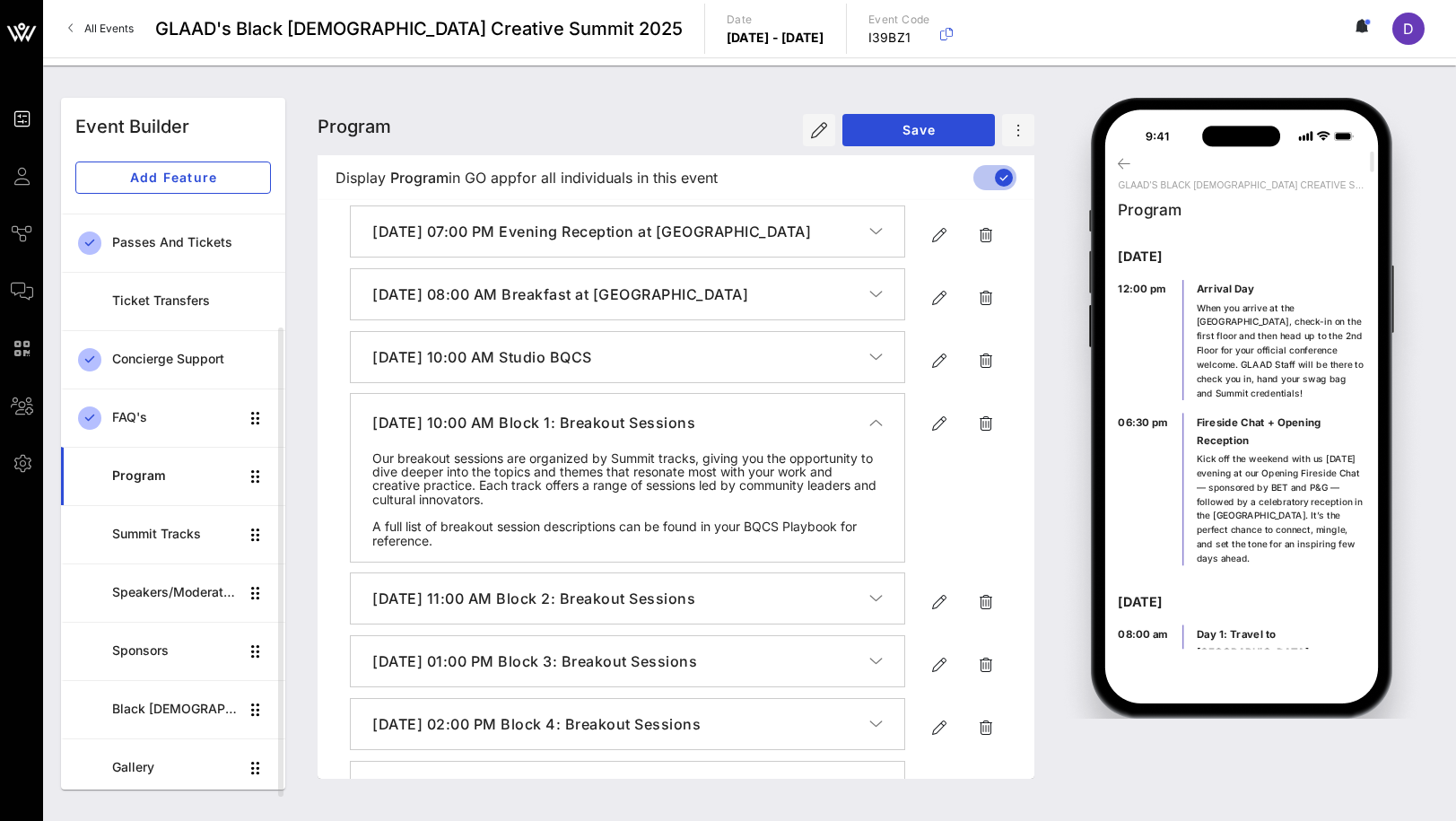
scroll to position [1035, 0]
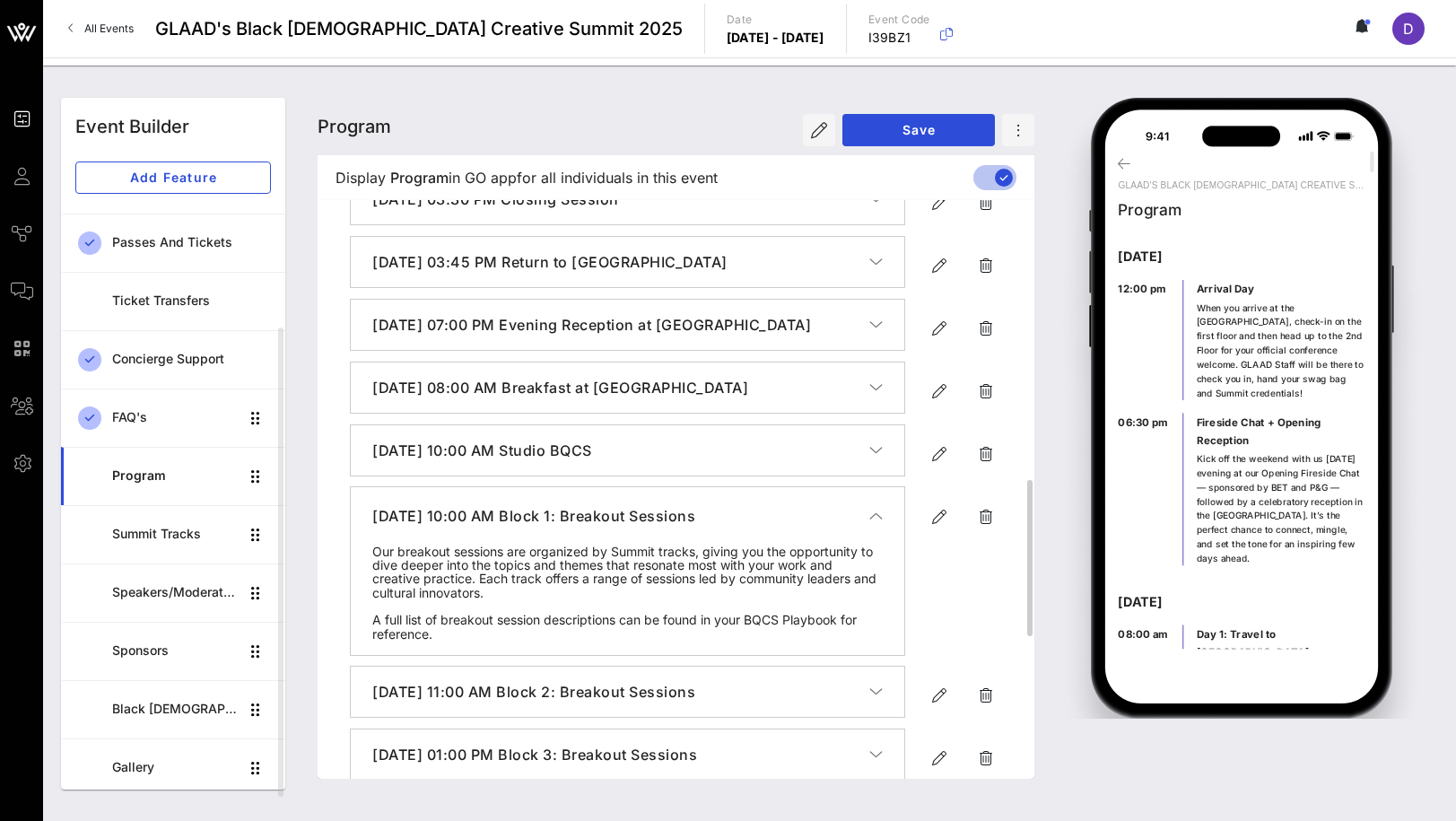
click at [871, 525] on icon "button" at bounding box center [875, 516] width 14 height 18
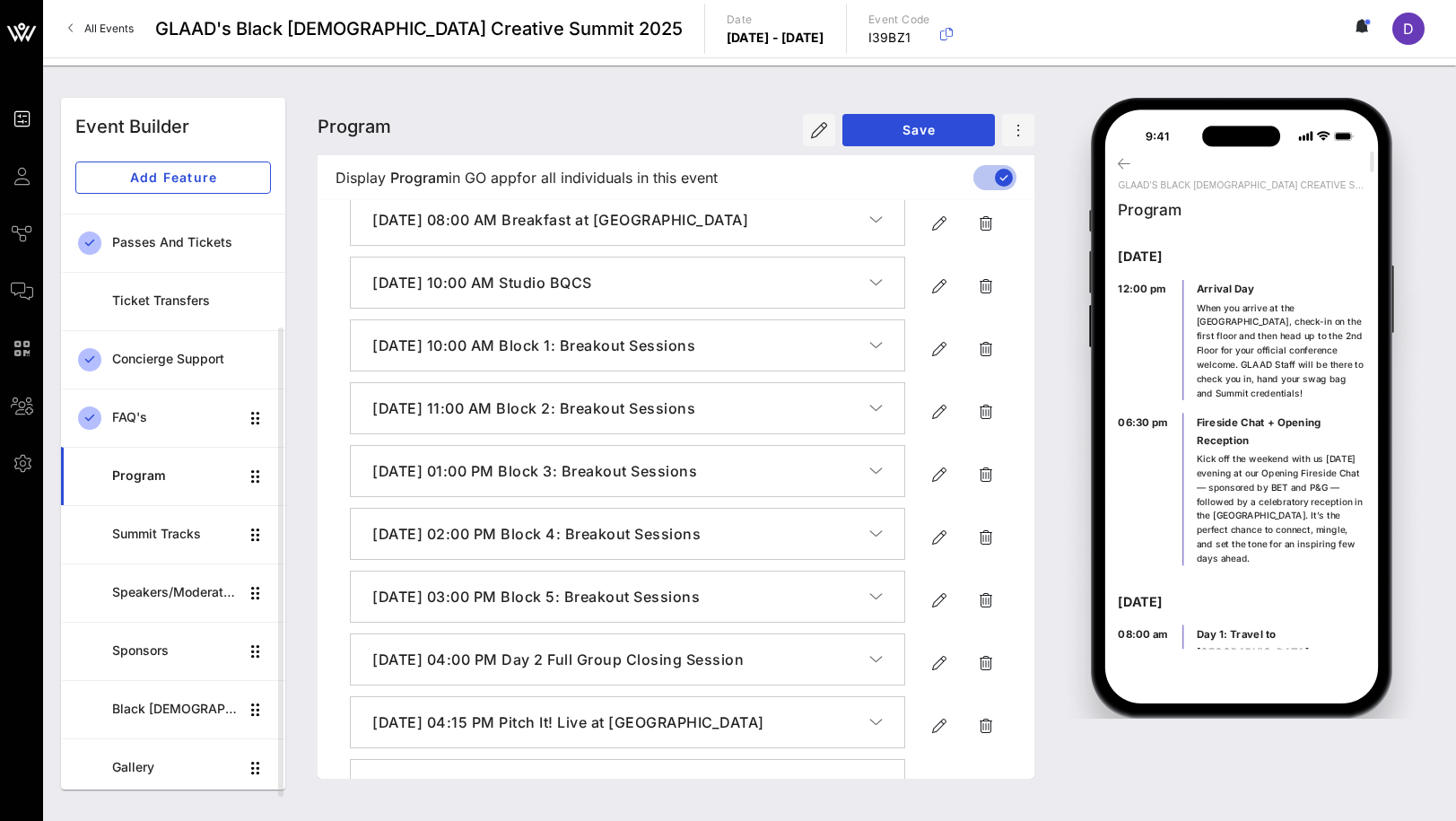
scroll to position [1442, 0]
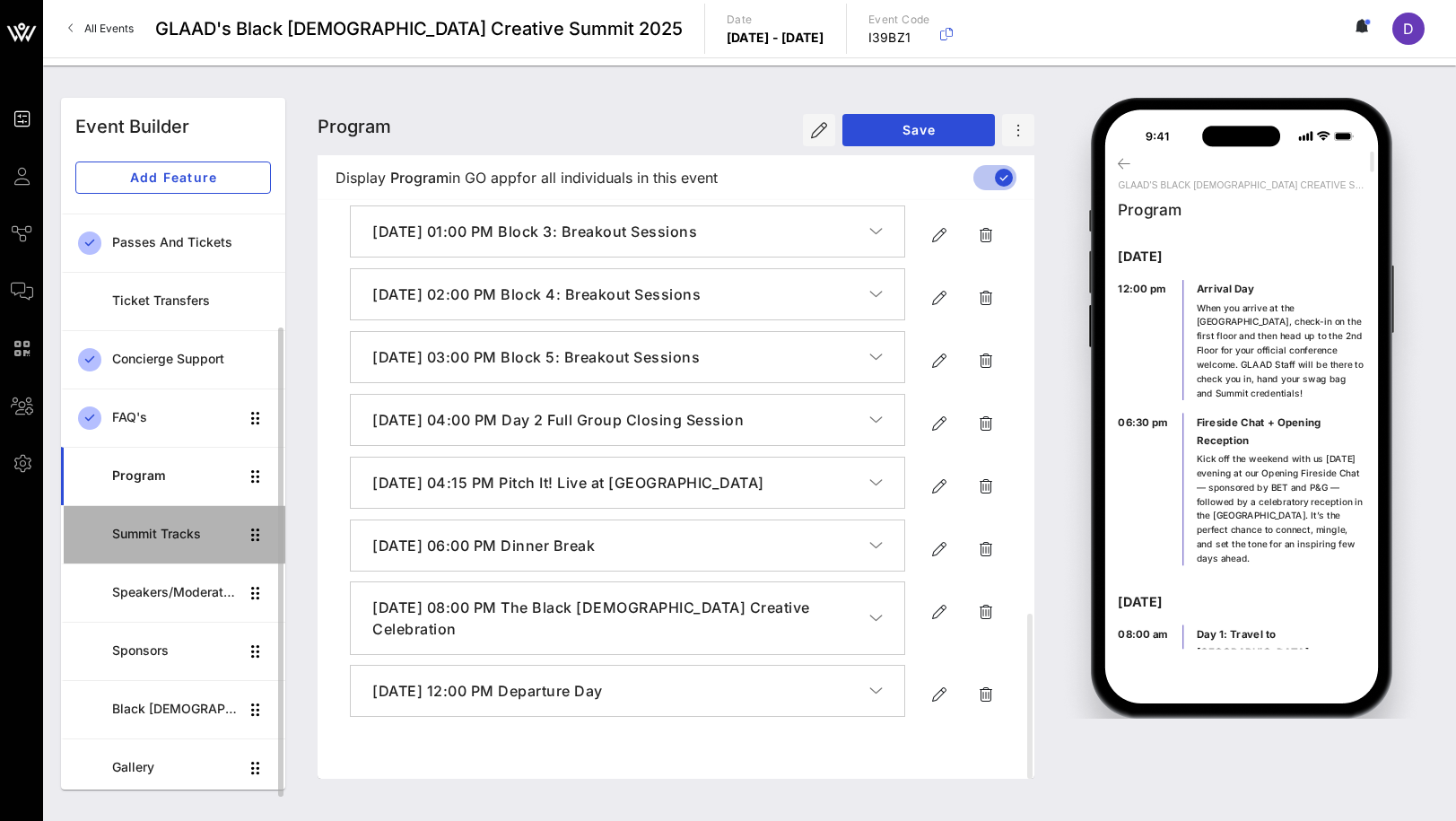
click at [171, 527] on div "Summit Tracks" at bounding box center [175, 534] width 127 height 16
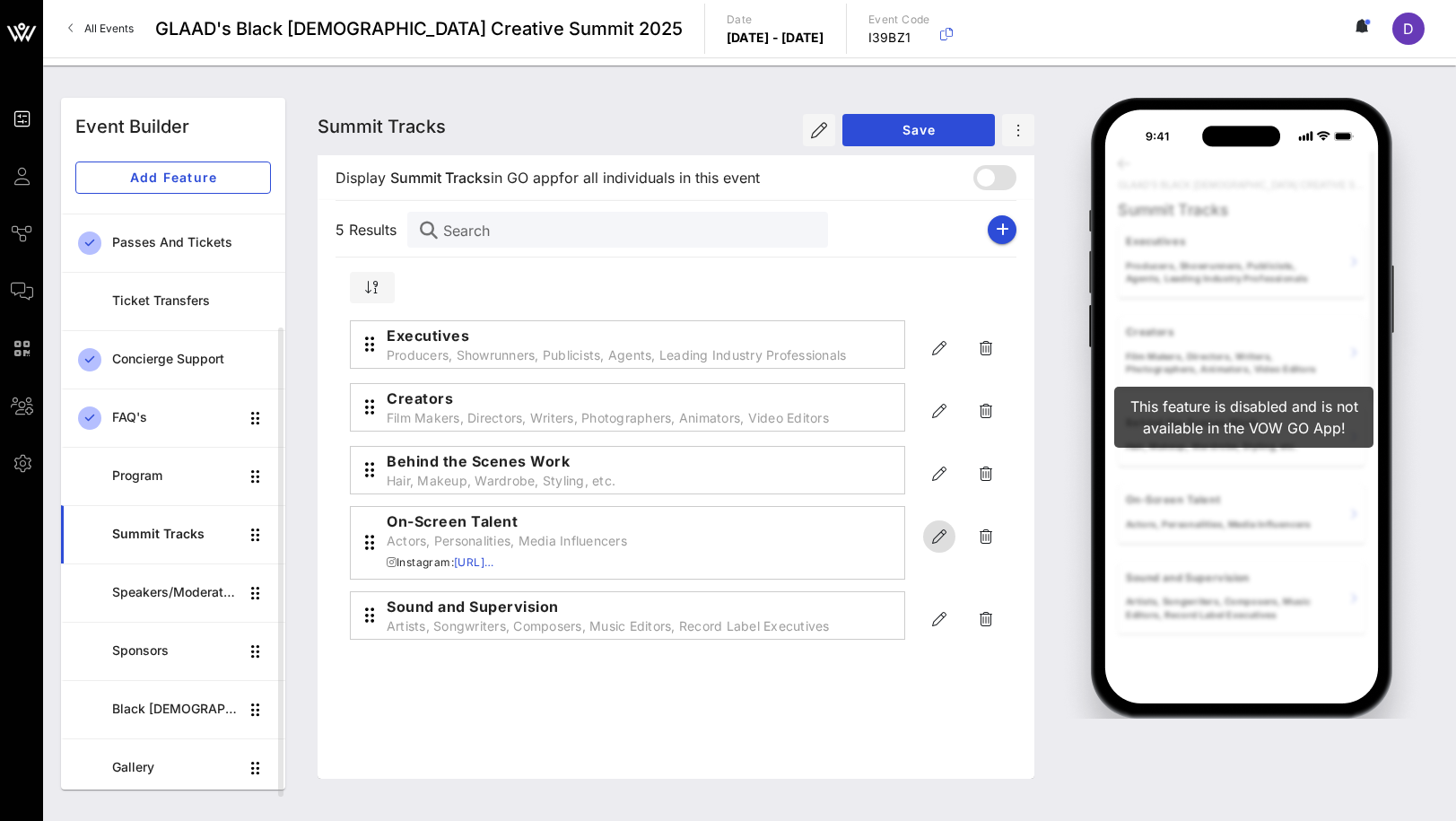
click at [935, 538] on icon "button" at bounding box center [939, 537] width 22 height 22
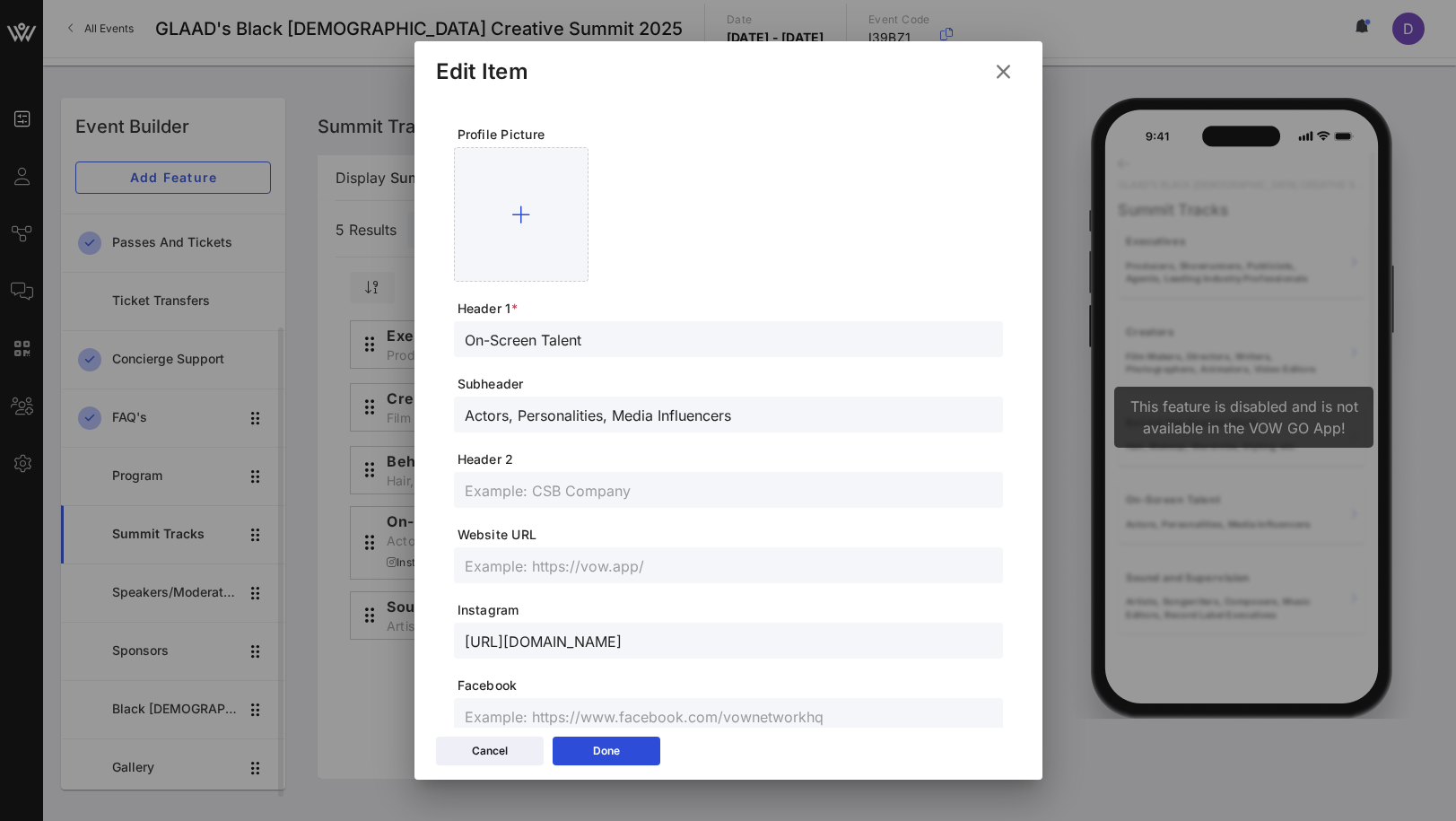
click at [1004, 72] on icon at bounding box center [1003, 71] width 26 height 23
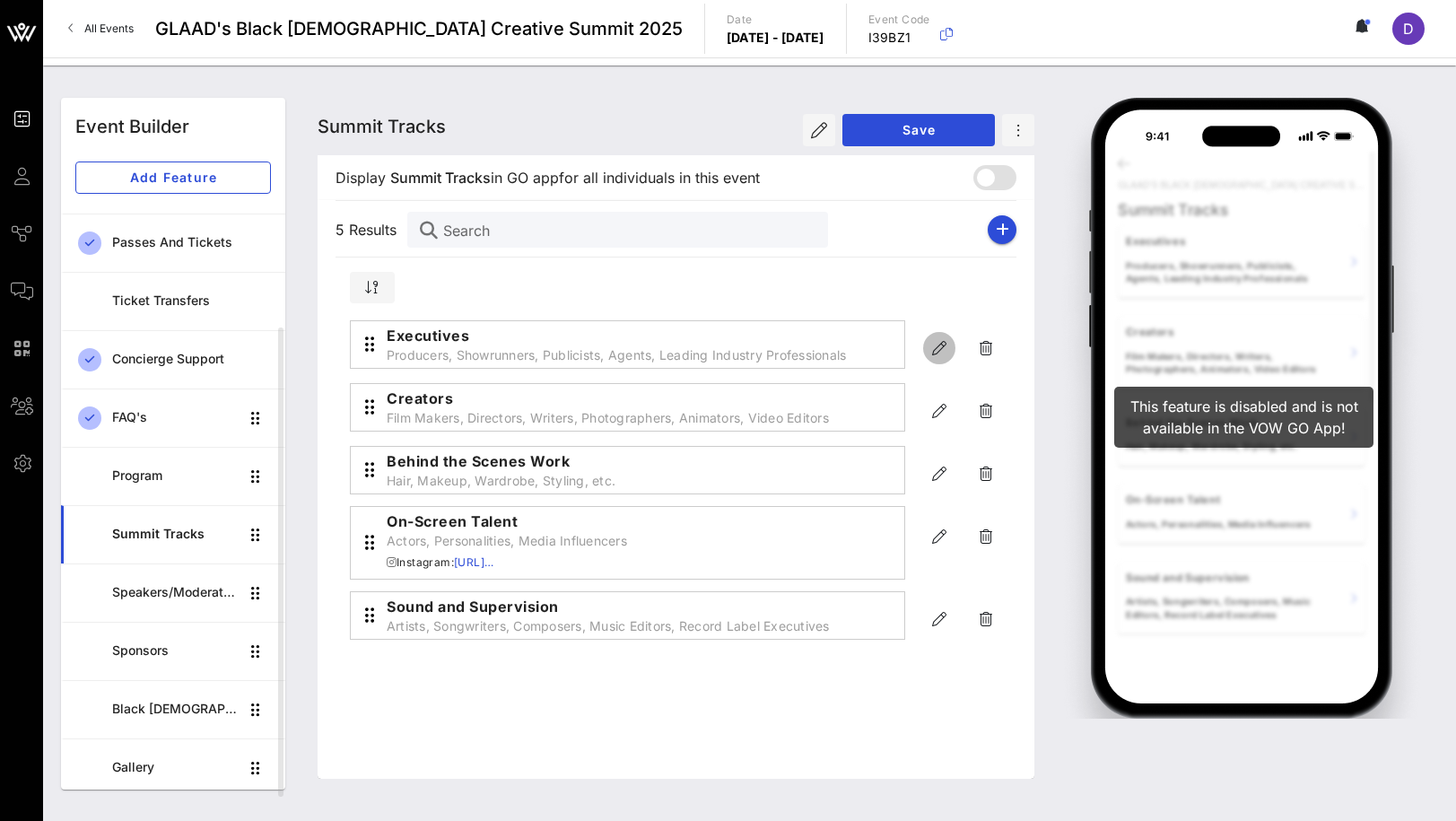
click at [936, 353] on icon "button" at bounding box center [939, 349] width 22 height 22
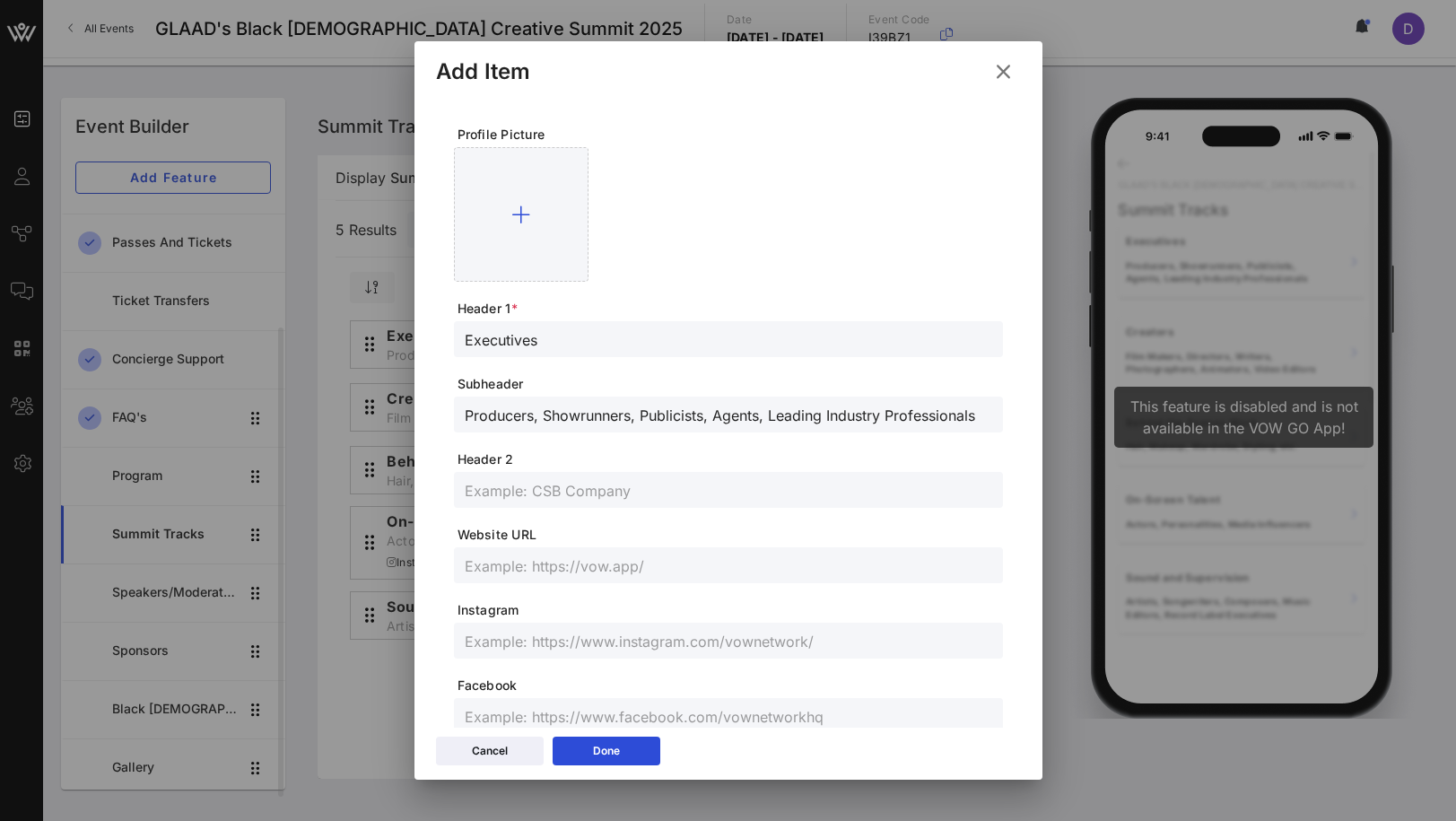
click at [1011, 69] on icon at bounding box center [1002, 71] width 26 height 25
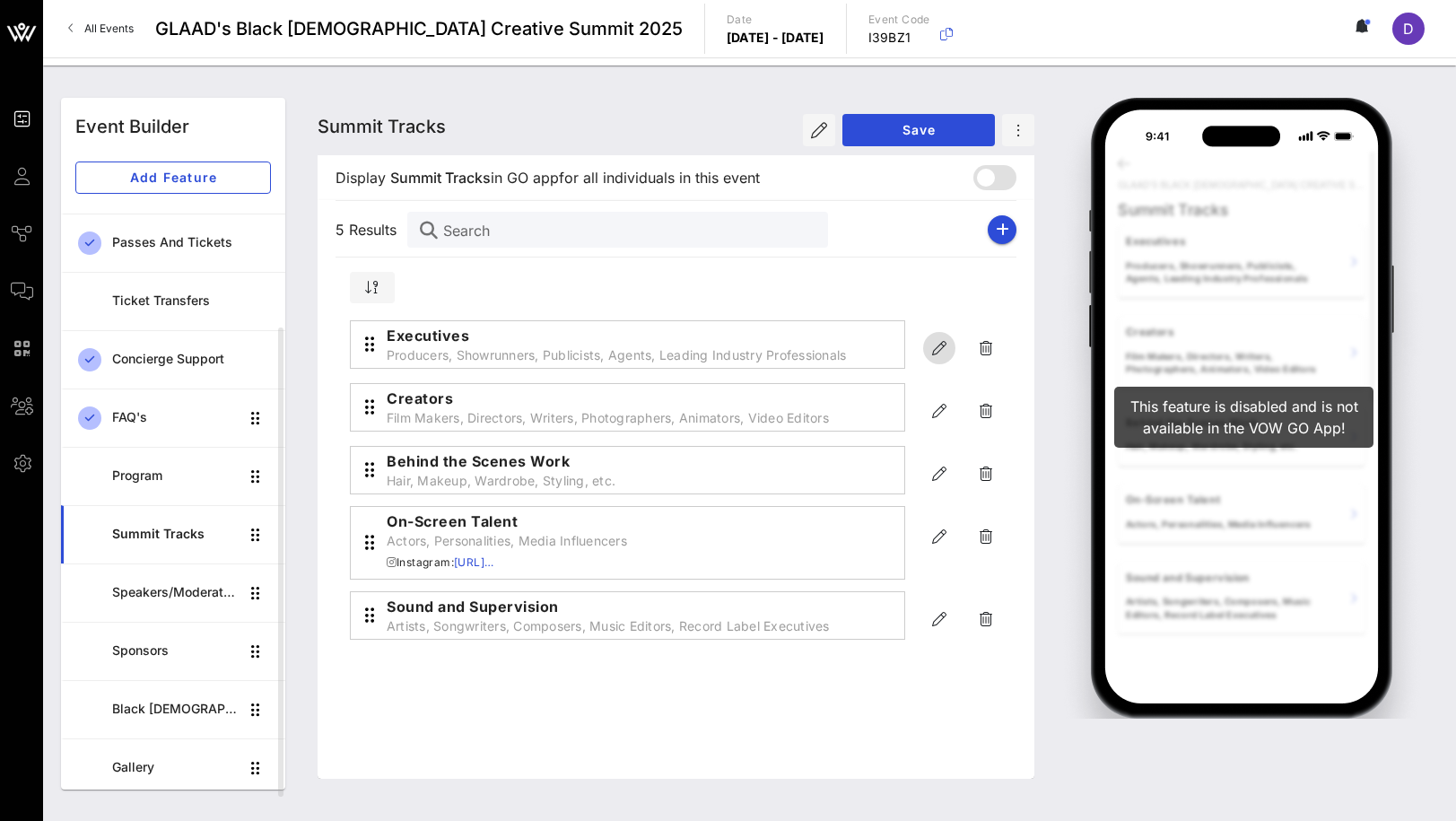
click at [932, 347] on icon "button" at bounding box center [939, 349] width 22 height 22
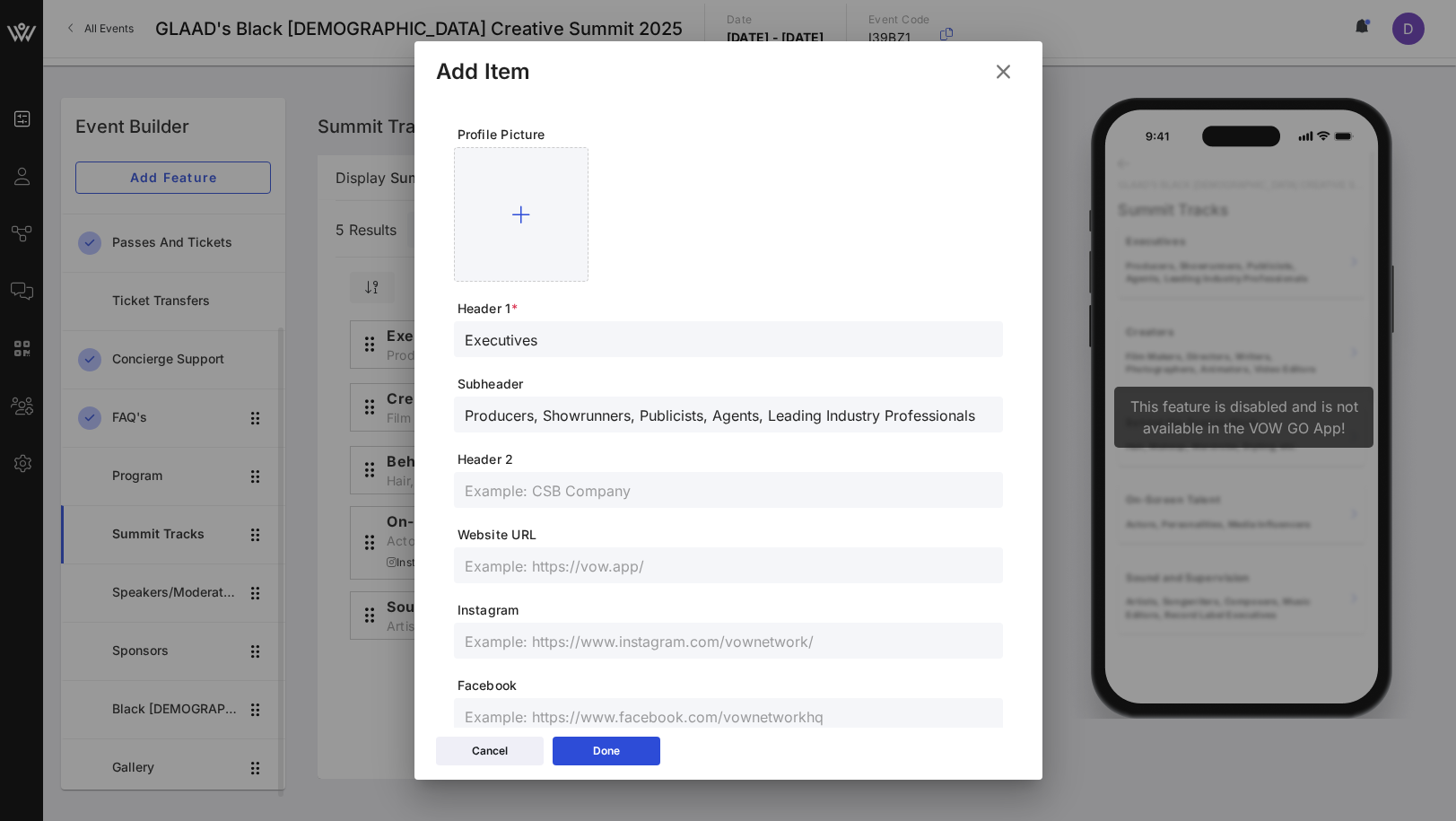
click at [517, 332] on input "Executives" at bounding box center [728, 340] width 528 height 24
paste input "& Industry Leaders"
click at [615, 415] on input "Producers, Showrunners, Publicists, Agents, Leading Industry Professionals" at bounding box center [728, 415] width 528 height 24
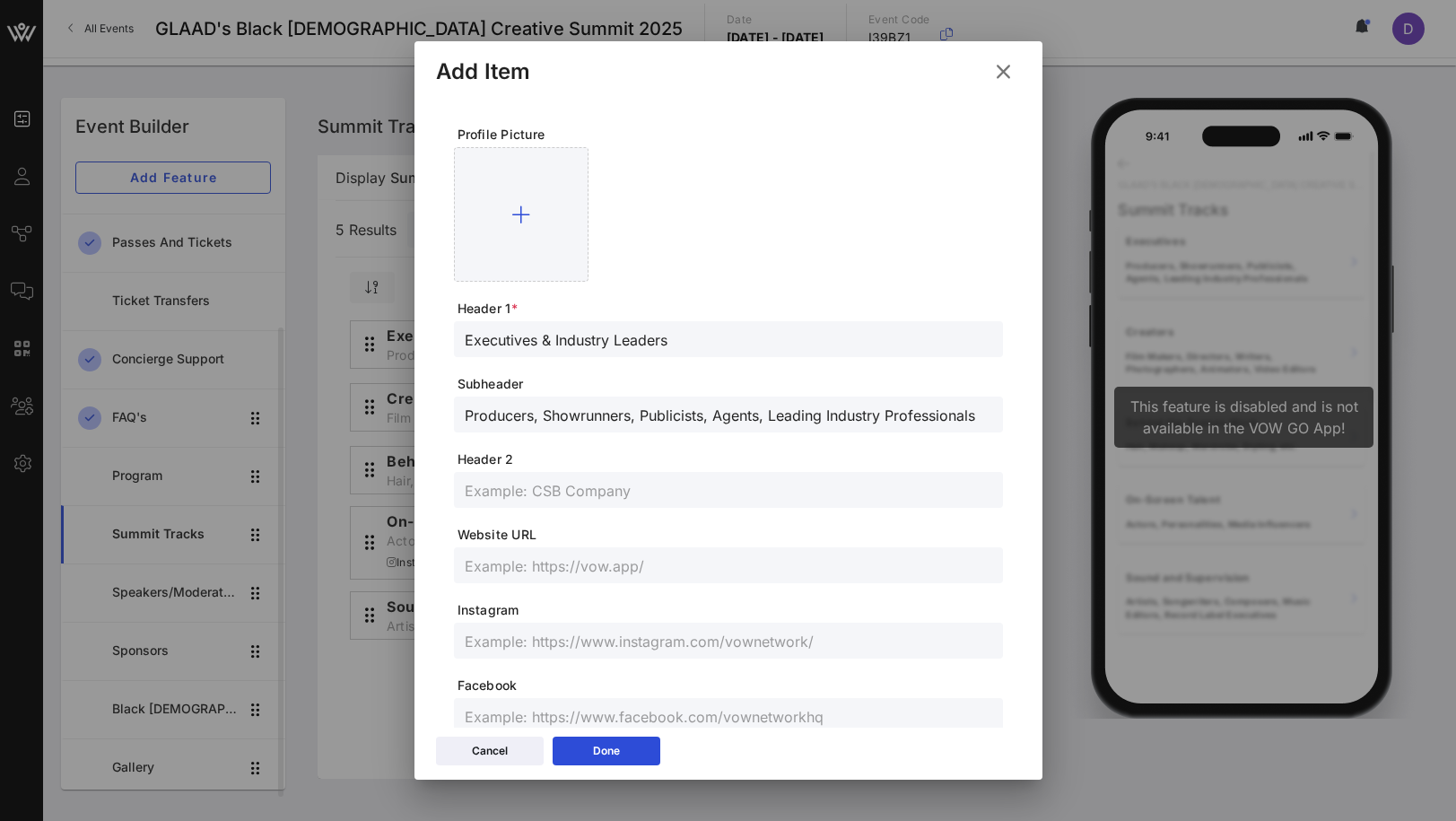
click at [615, 415] on input "Producers, Showrunners, Publicists, Agents, Leading Industry Professionals" at bounding box center [728, 415] width 528 height 24
paste input "Macro strategists shaping the future of media and entertainment such as produce…"
click at [631, 757] on button "Done" at bounding box center [606, 751] width 108 height 28
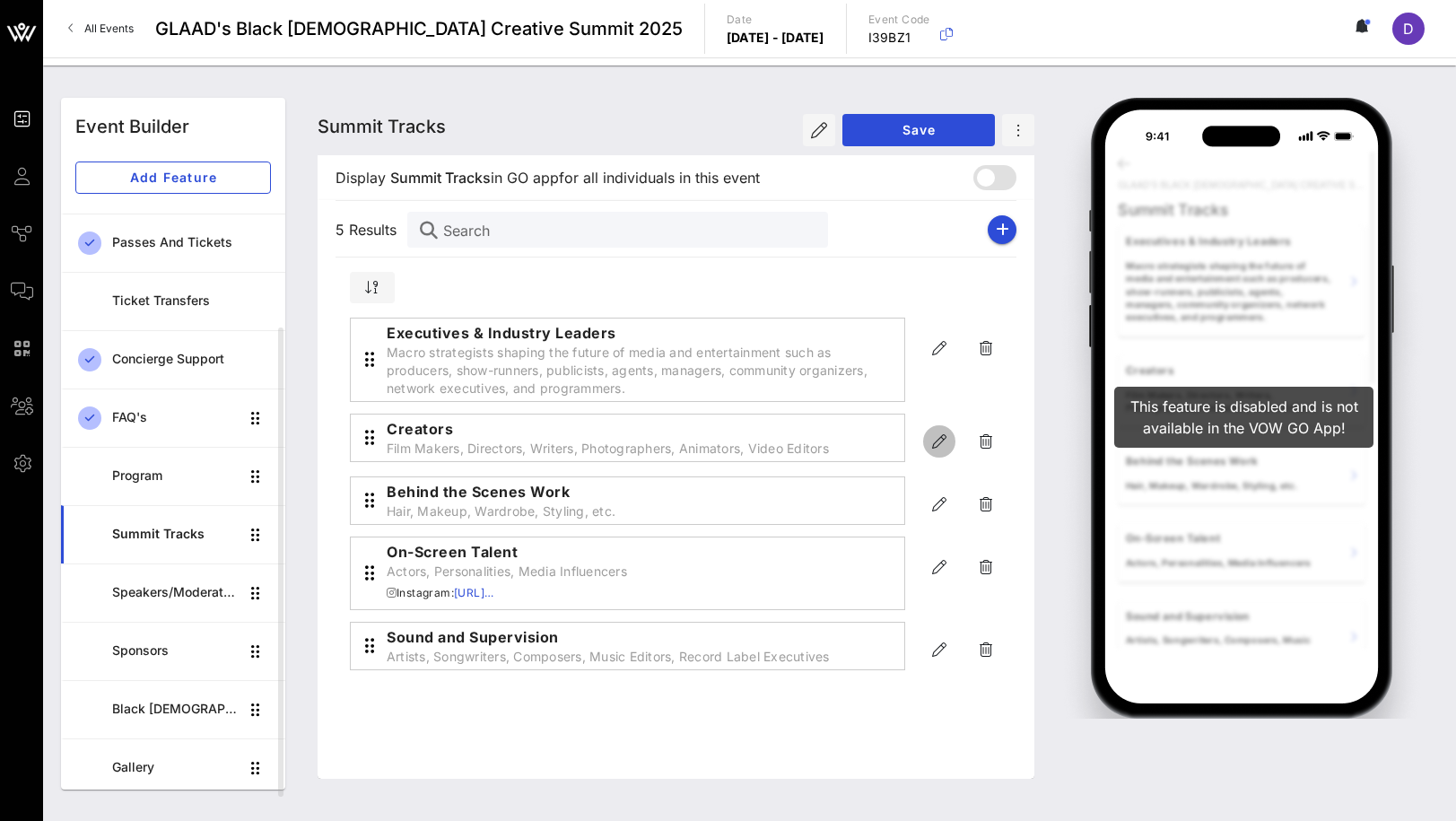
click at [931, 440] on icon "button" at bounding box center [939, 442] width 22 height 22
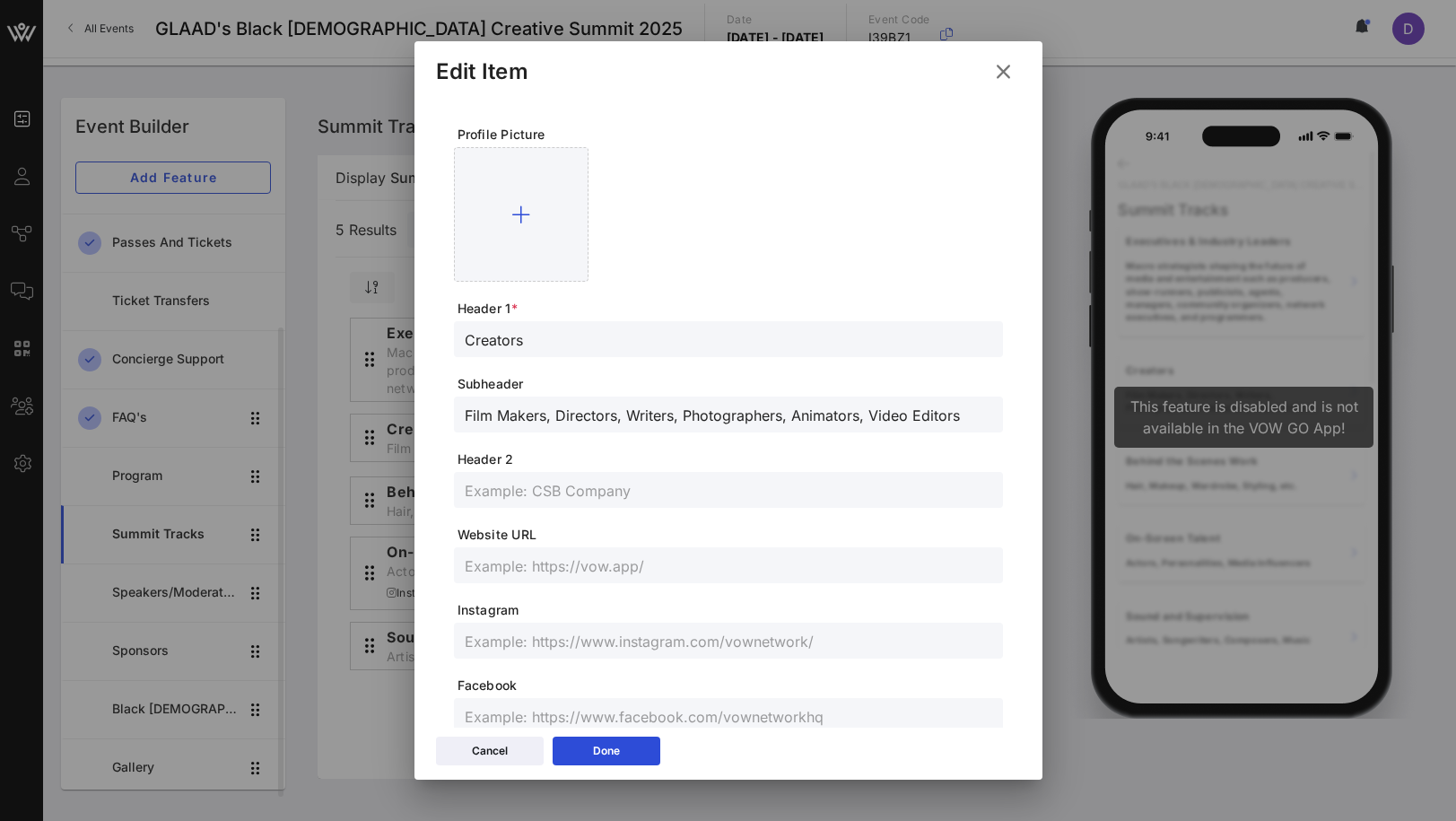
click at [611, 352] on div "Creators" at bounding box center [728, 339] width 528 height 36
paste input "Creators & Storytellers:"
click at [600, 336] on input "CreatorsCreators & Storytellers:" at bounding box center [728, 340] width 528 height 24
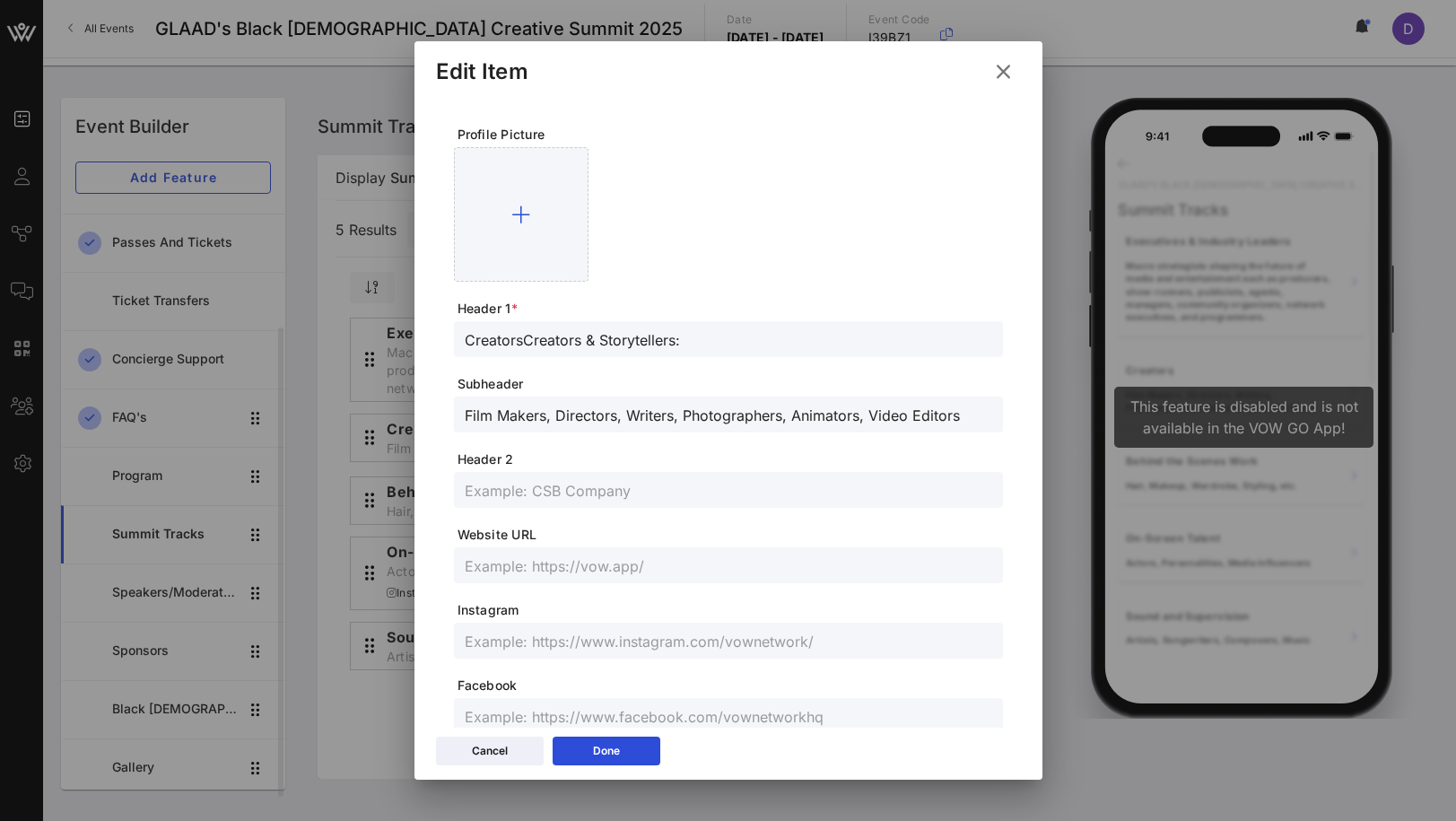
click at [600, 336] on input "CreatorsCreators & Storytellers:" at bounding box center [728, 340] width 528 height 24
paste input "text"
click at [659, 479] on input "text" at bounding box center [728, 490] width 528 height 24
click at [653, 409] on input "Film Makers, Directors, Writers, Photographers, Animators, Video Editors" at bounding box center [728, 415] width 528 height 24
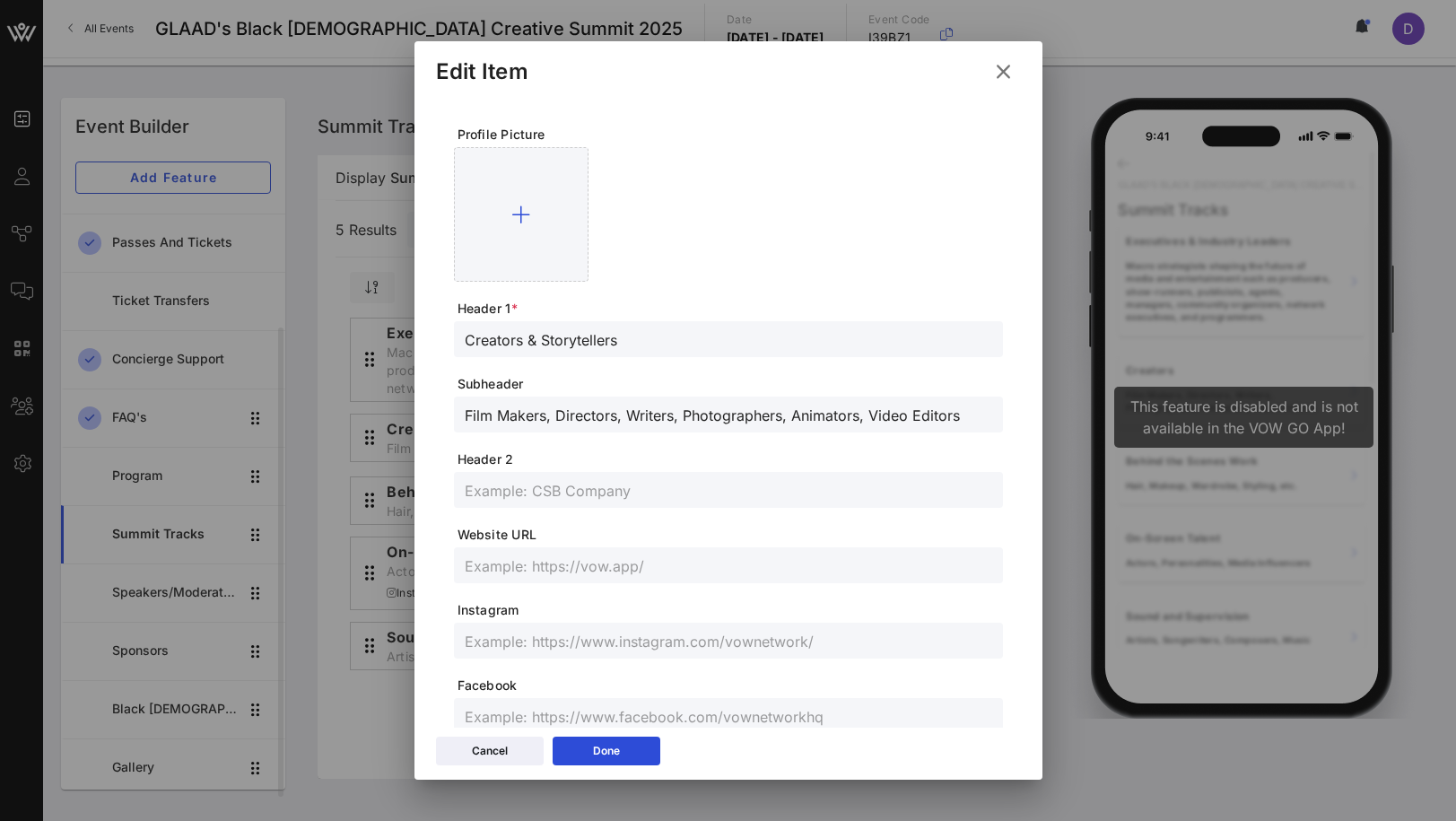
click at [653, 409] on input "Film Makers, Directors, Writers, Photographers, Animators, Video Editors" at bounding box center [728, 415] width 528 height 24
paste input "Multidisciplinary creatives crafting bold narratives such as filmmakers, direct…"
click at [638, 758] on button "Done" at bounding box center [606, 751] width 108 height 28
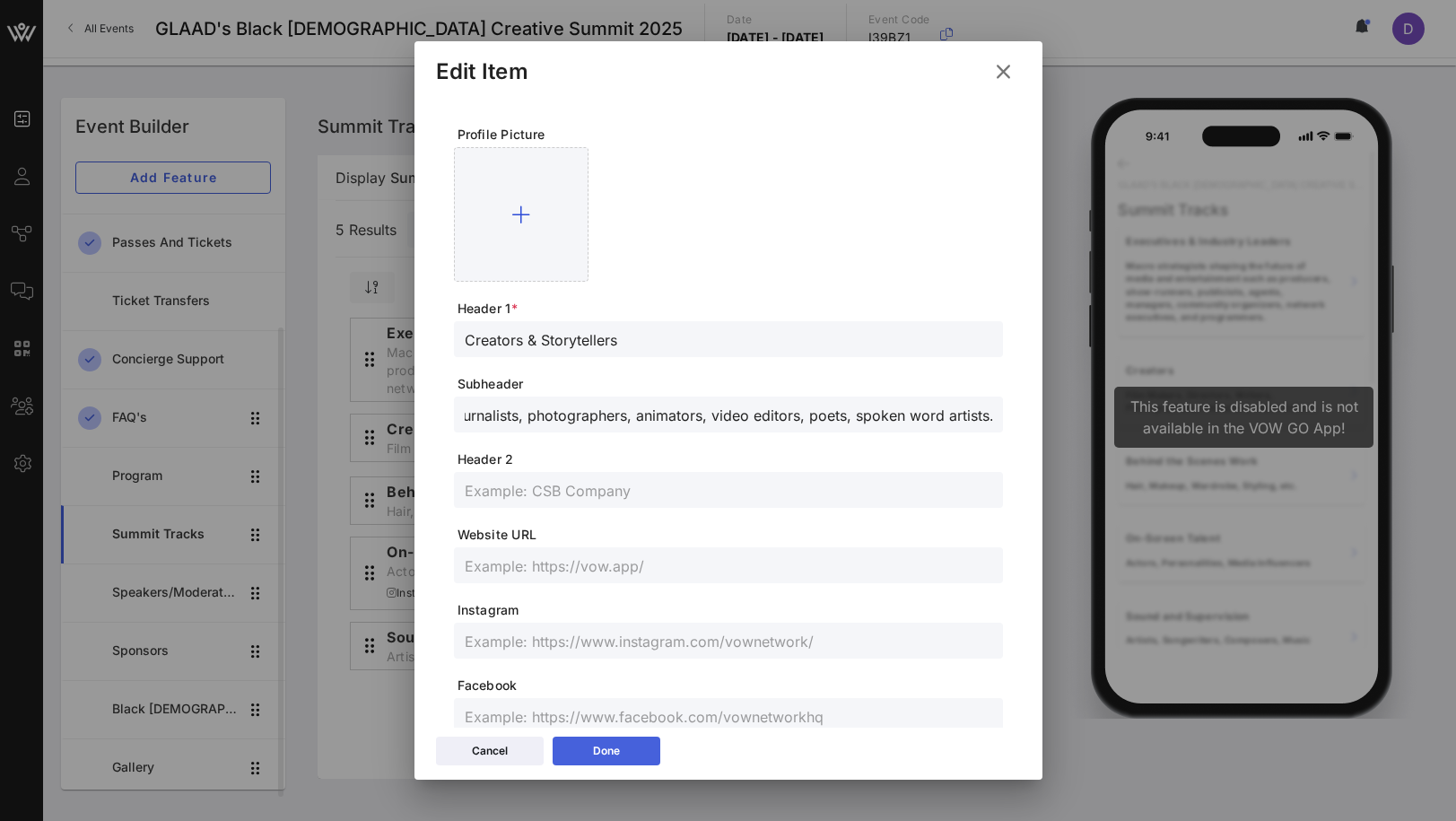
scroll to position [0, 0]
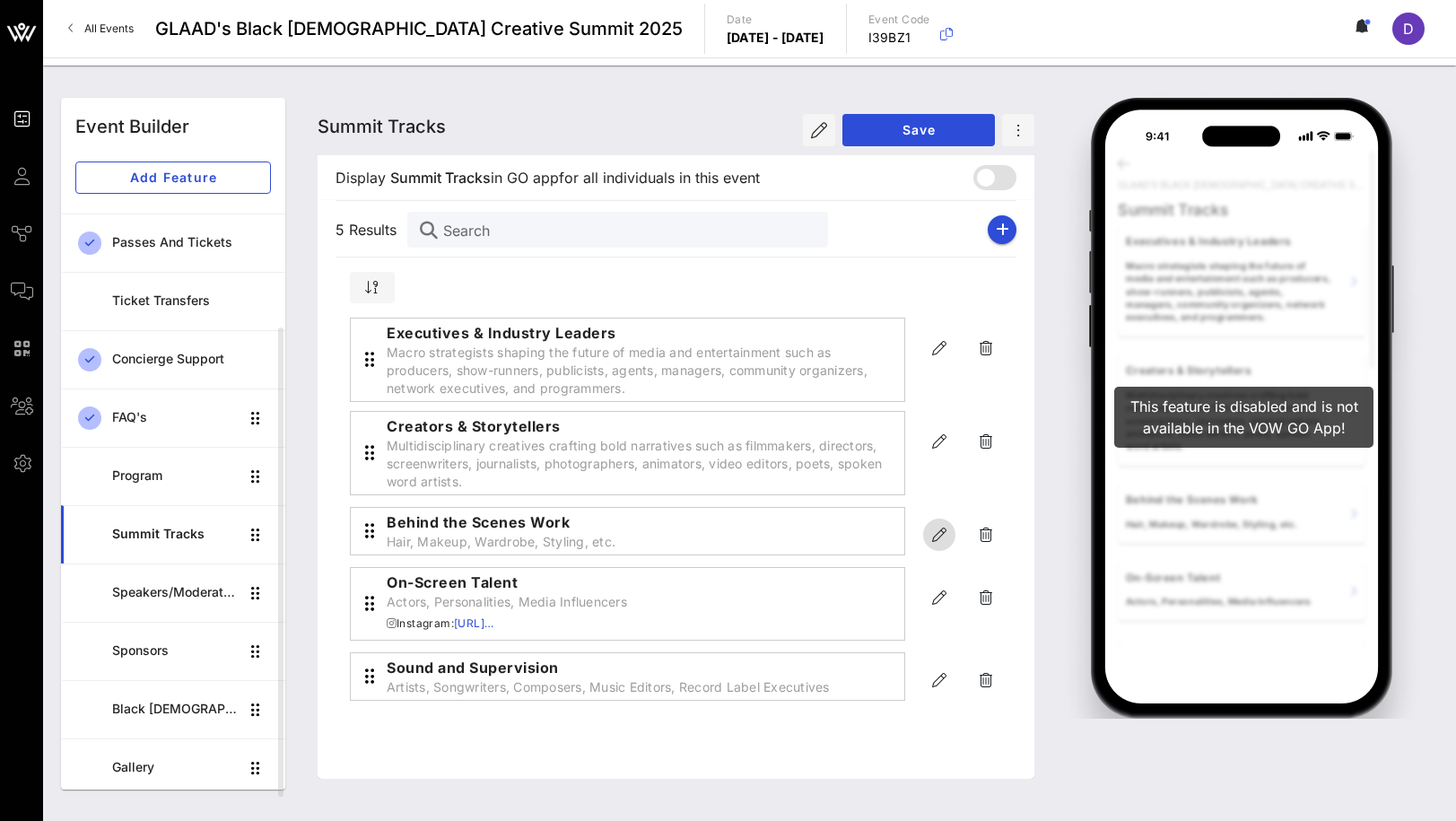
click at [933, 538] on icon "button" at bounding box center [939, 535] width 22 height 22
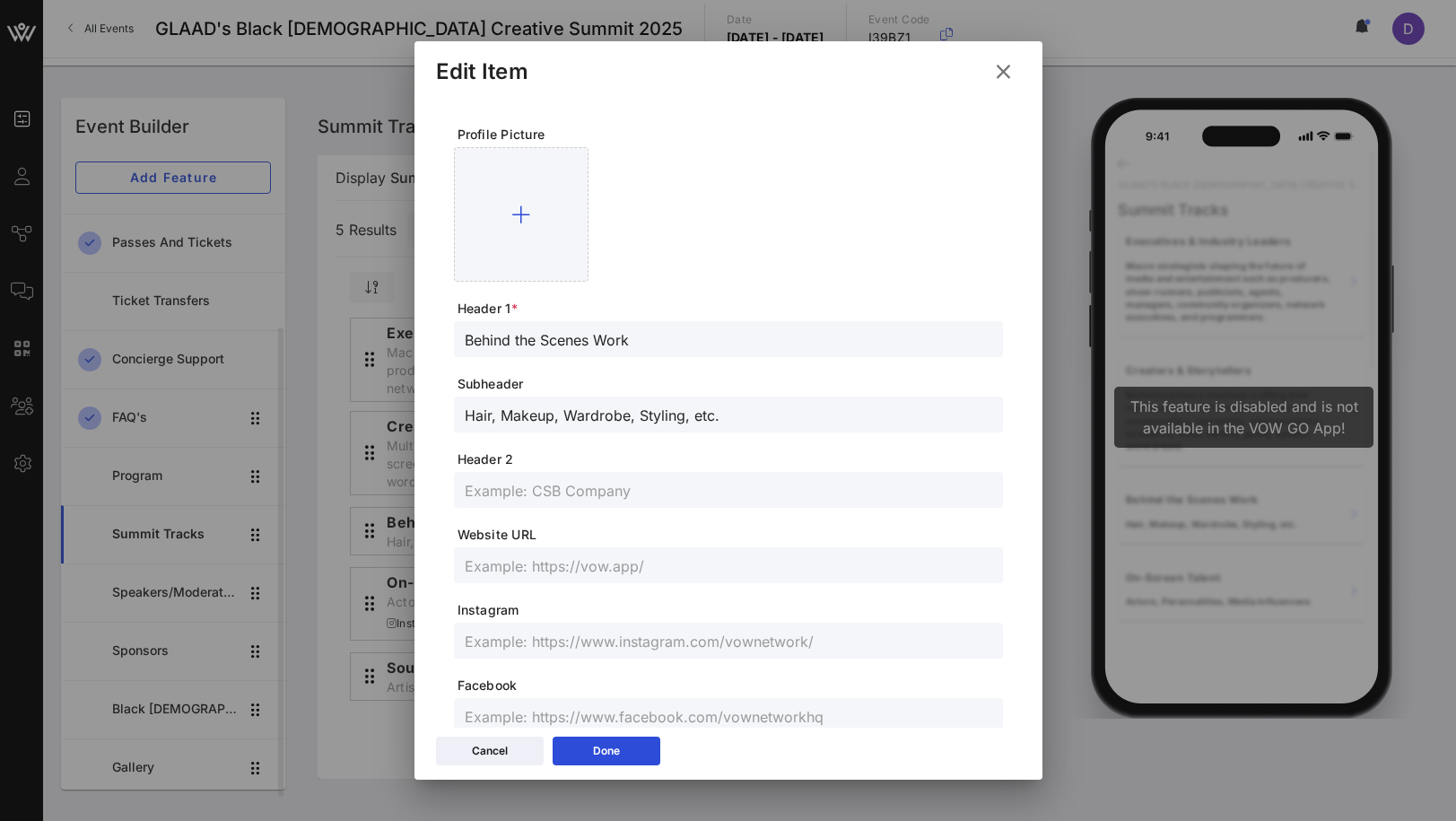
click at [595, 335] on input "Behind the Scenes Work" at bounding box center [728, 340] width 528 height 24
paste input "-the-Scenes Visionaries"
click at [566, 416] on input "Hair, Makeup, Wardrobe, Styling, etc." at bounding box center [728, 415] width 528 height 24
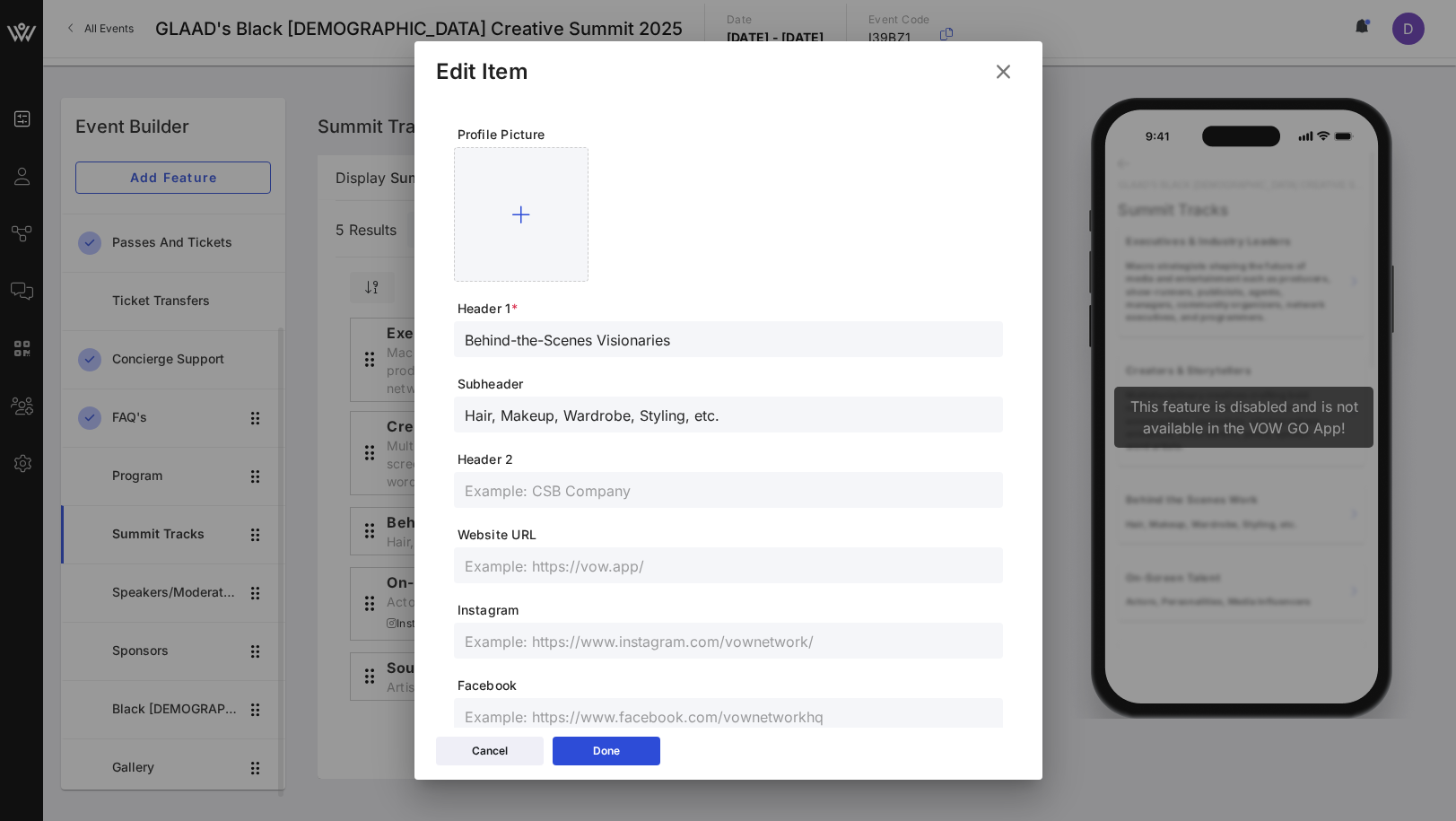
click at [566, 416] on input "Hair, Makeup, Wardrobe, Styling, etc." at bounding box center [728, 415] width 528 height 24
paste input "The architects who illustrate and execute the story through hair and makeup, wa…"
click at [642, 758] on button "Done" at bounding box center [606, 751] width 108 height 28
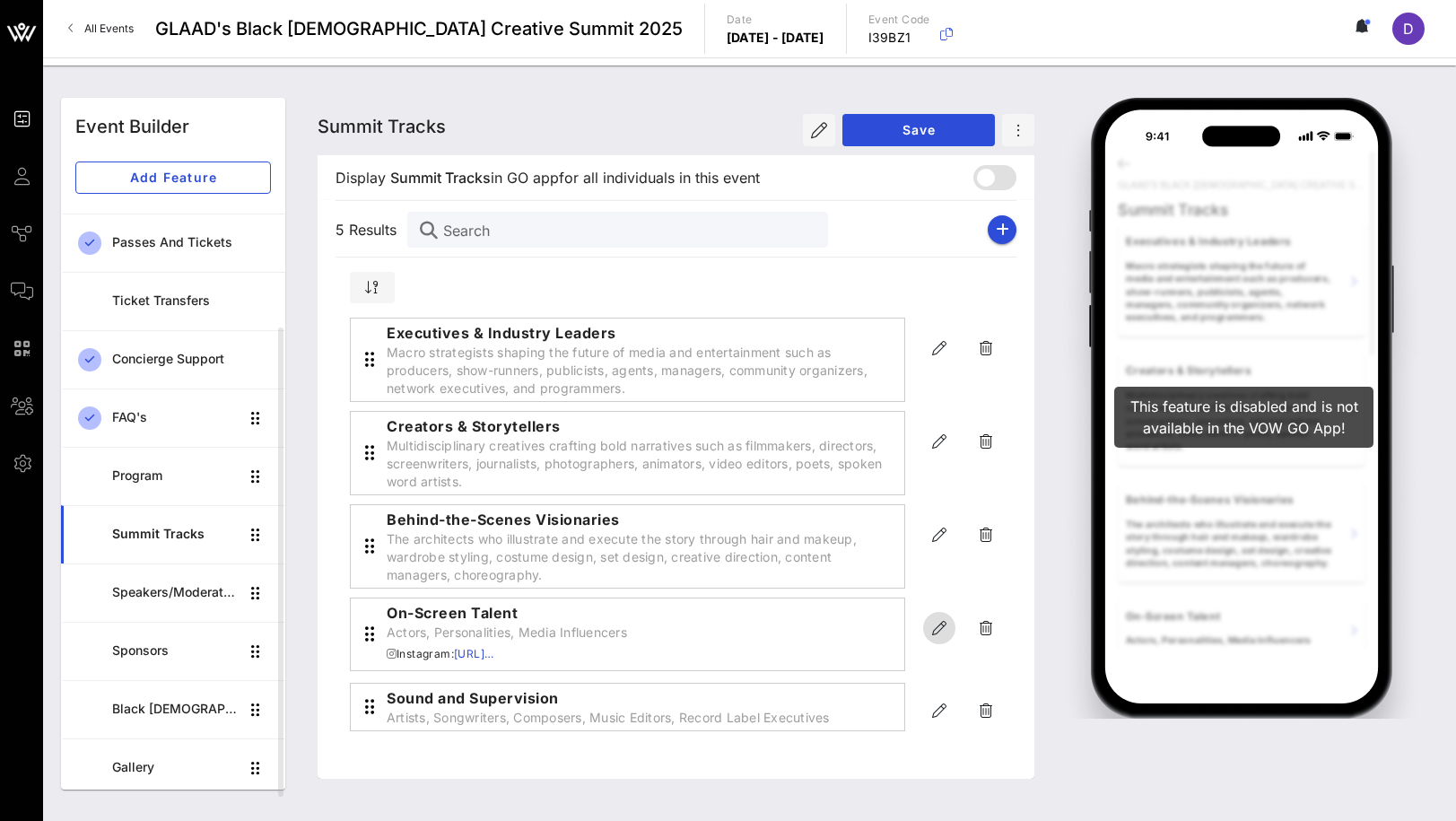
click at [932, 623] on icon "button" at bounding box center [939, 628] width 22 height 22
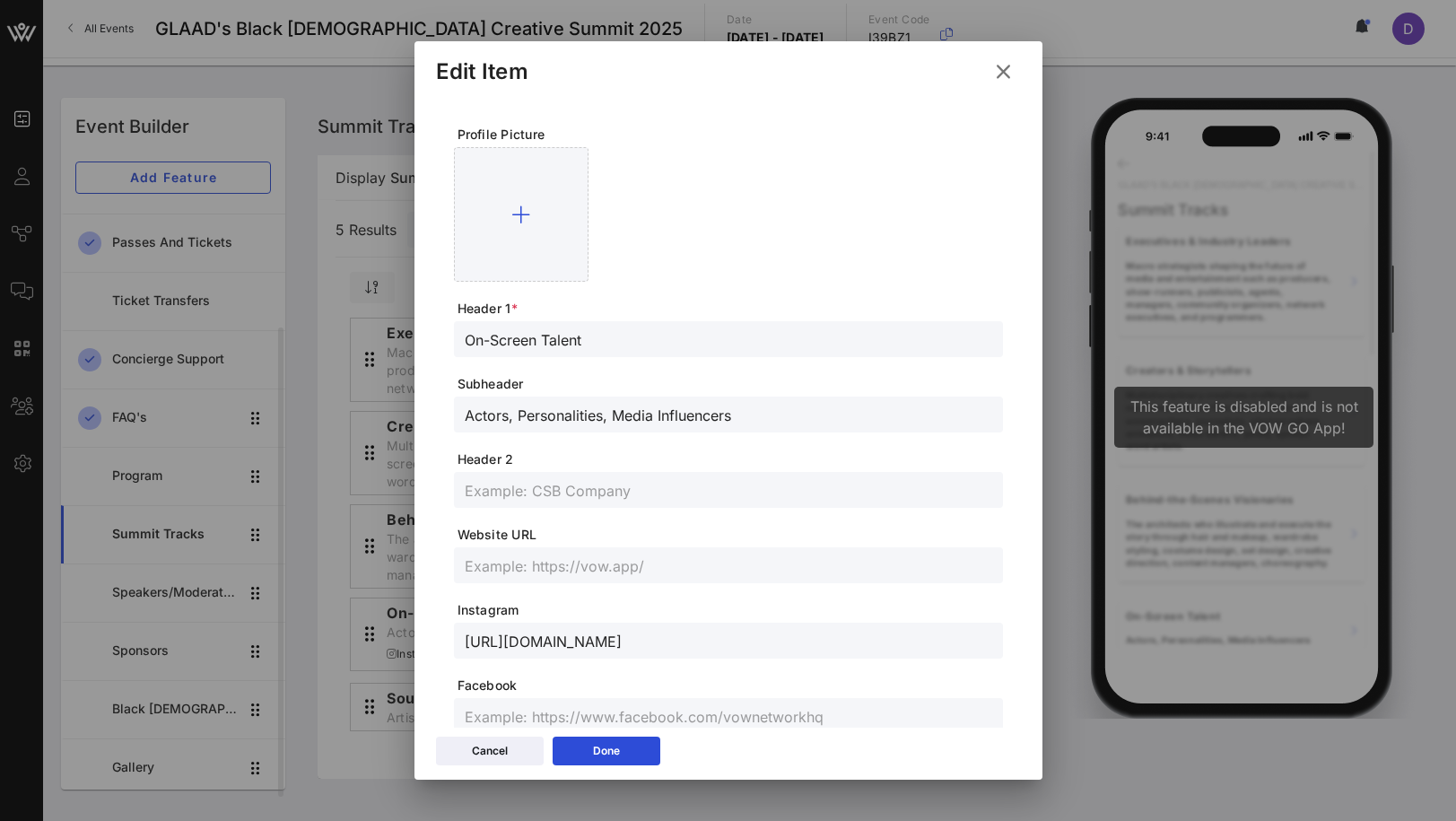
click at [546, 350] on input "On-Screen Talent" at bounding box center [728, 340] width 528 height 24
paste input "& Live Talent:"
click at [612, 409] on input "Actors, Personalities, Media Influencers" at bounding box center [728, 415] width 528 height 24
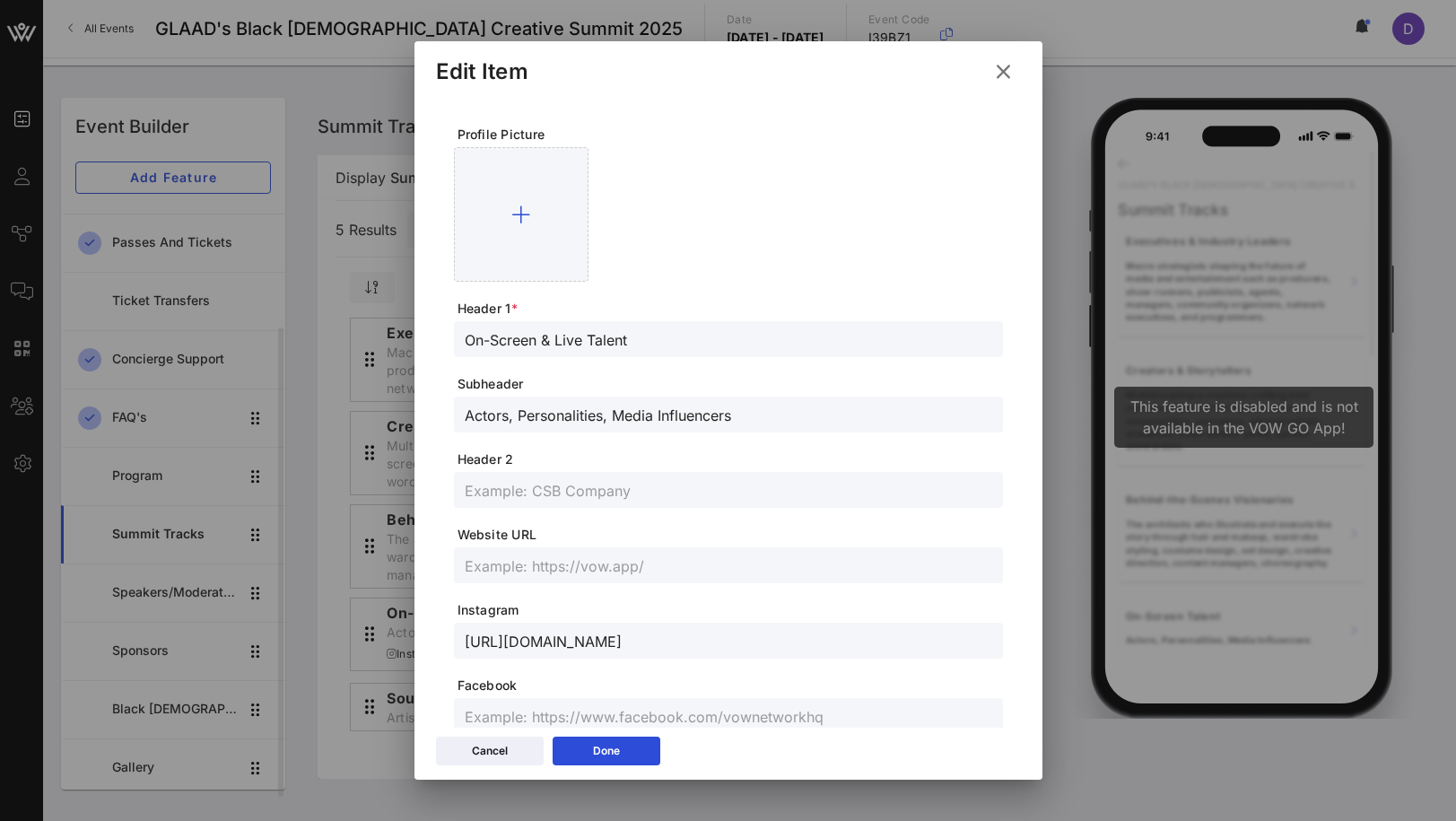
click at [612, 409] on input "Actors, Personalities, Media Influencers" at bounding box center [728, 415] width 528 height 24
paste input "Public-facing creatives shifting culture and visibility including actors, hosts…"
click at [623, 747] on button "Done" at bounding box center [606, 751] width 108 height 28
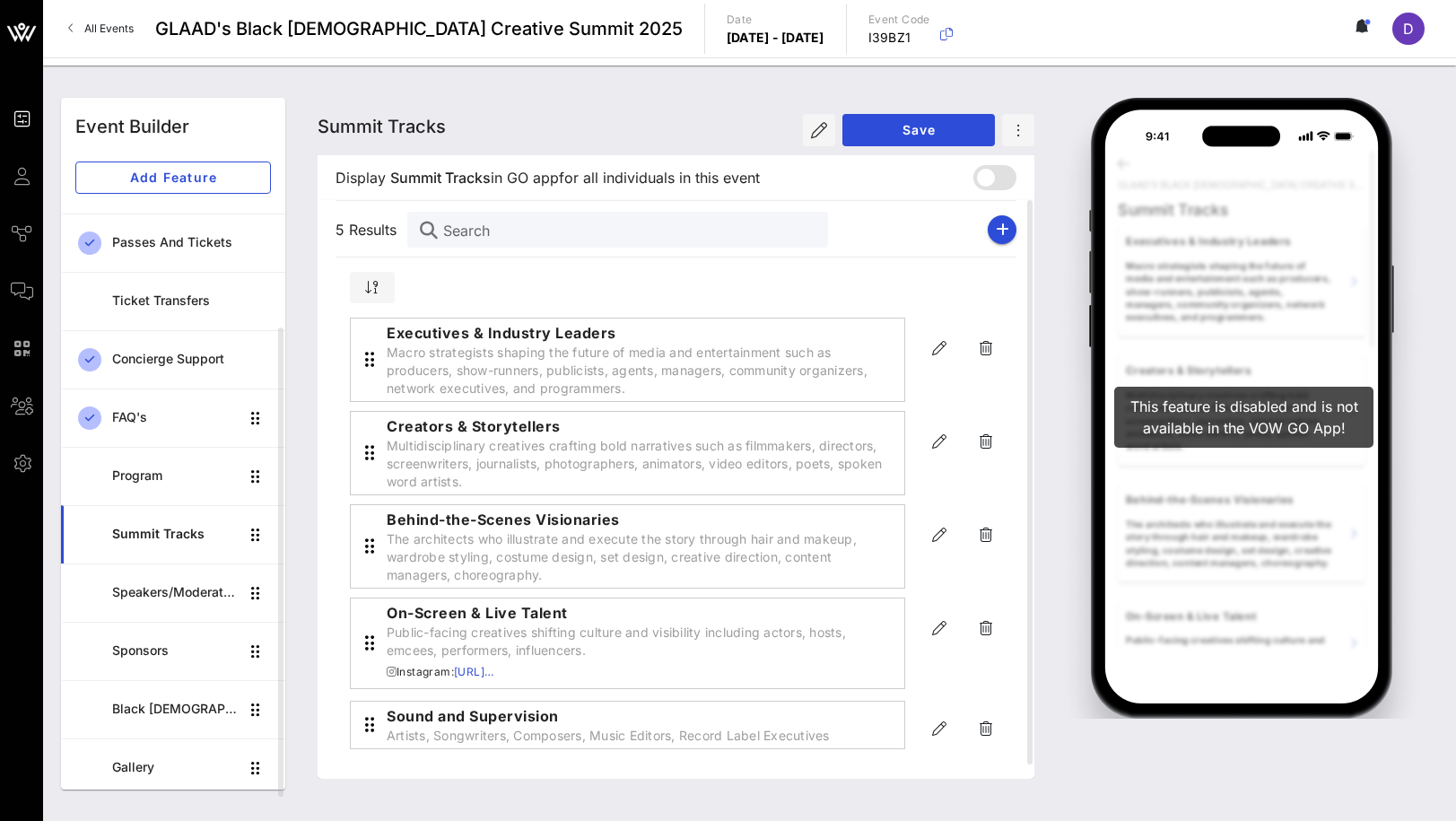
scroll to position [15, 0]
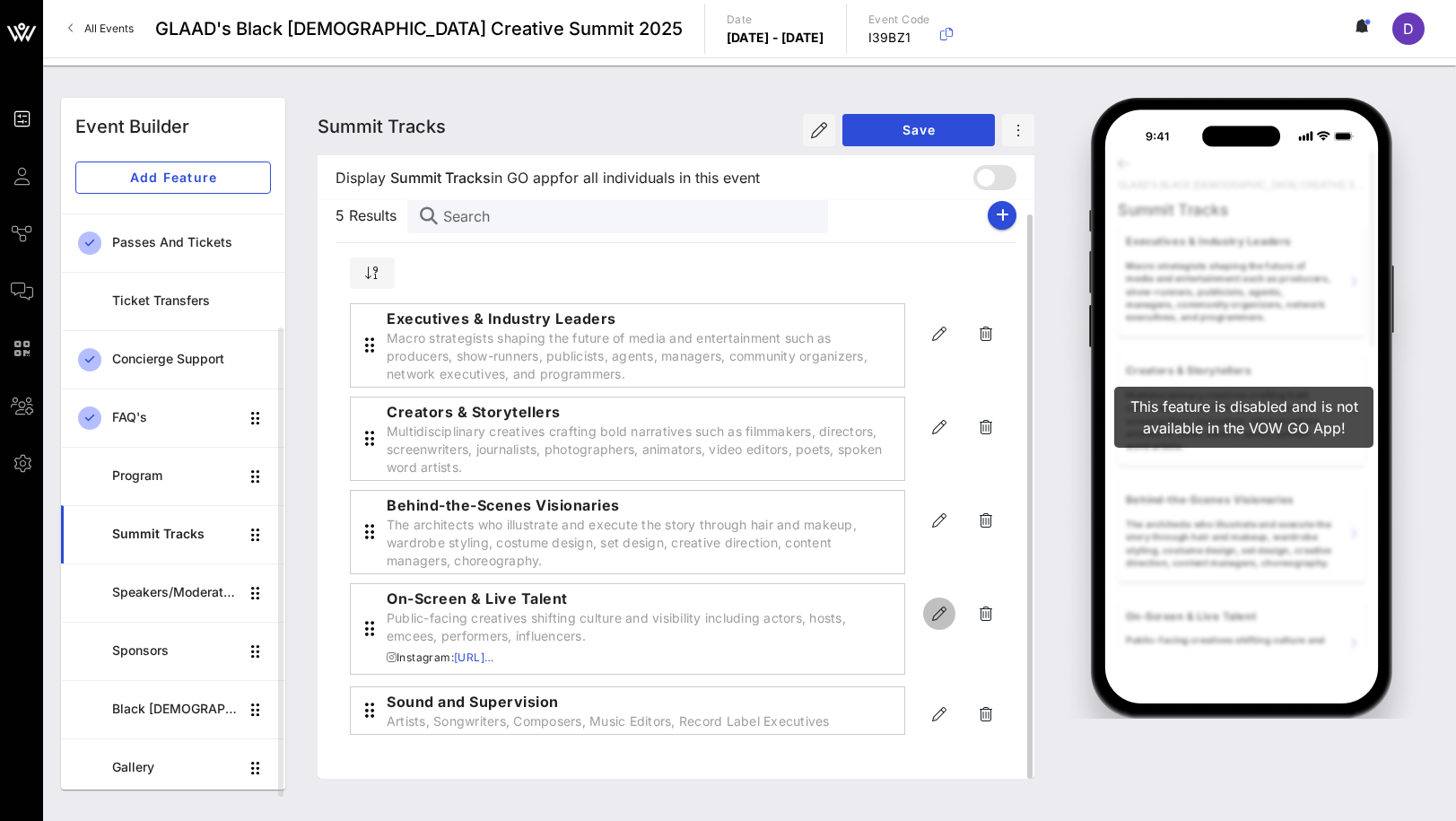
click at [943, 614] on icon "button" at bounding box center [939, 614] width 22 height 22
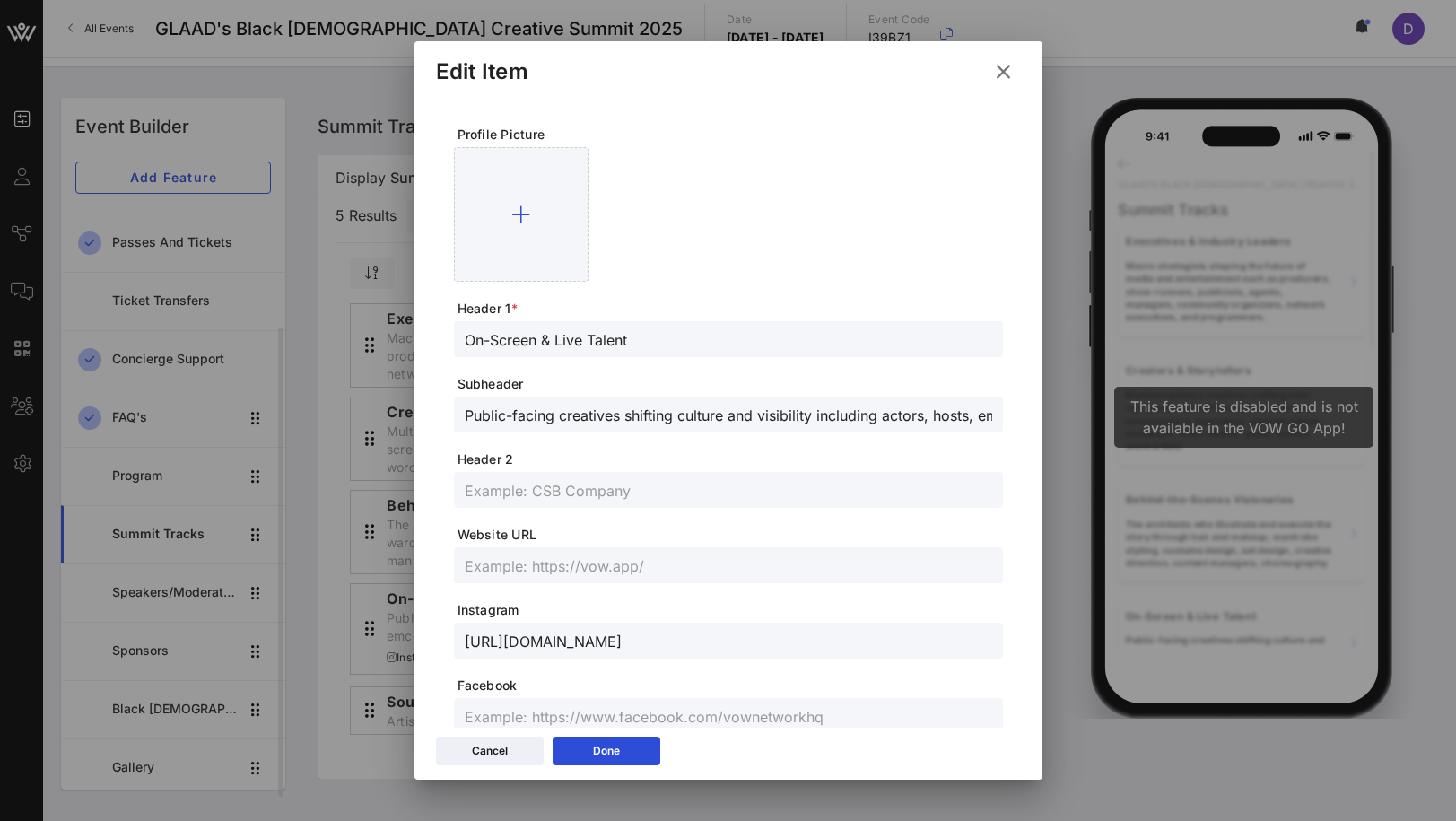
scroll to position [381, 0]
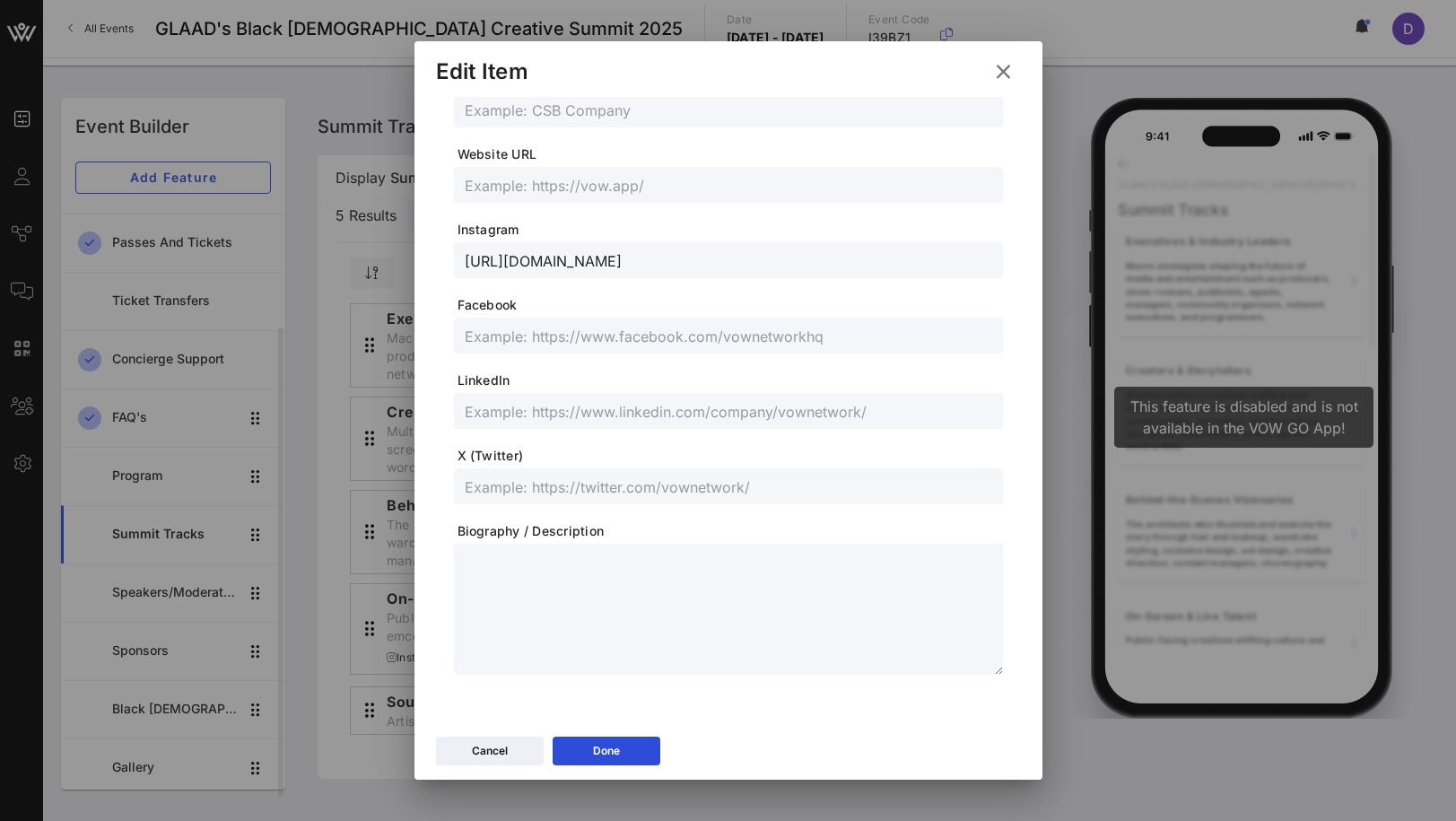
click at [592, 267] on input "[URL][DOMAIN_NAME]" at bounding box center [728, 260] width 528 height 24
click at [646, 741] on button "Done" at bounding box center [606, 751] width 108 height 28
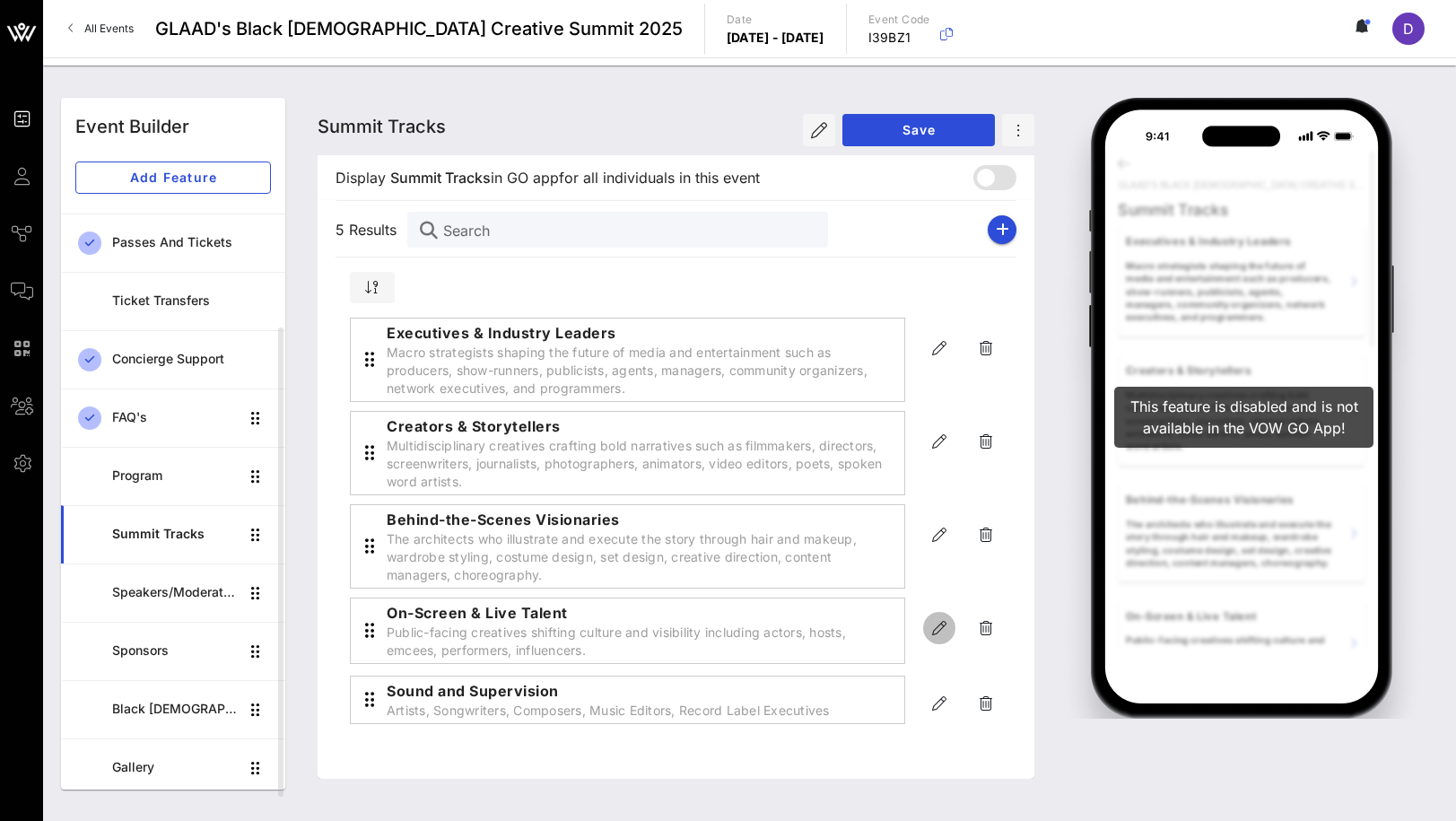
click at [935, 631] on icon "button" at bounding box center [939, 628] width 22 height 22
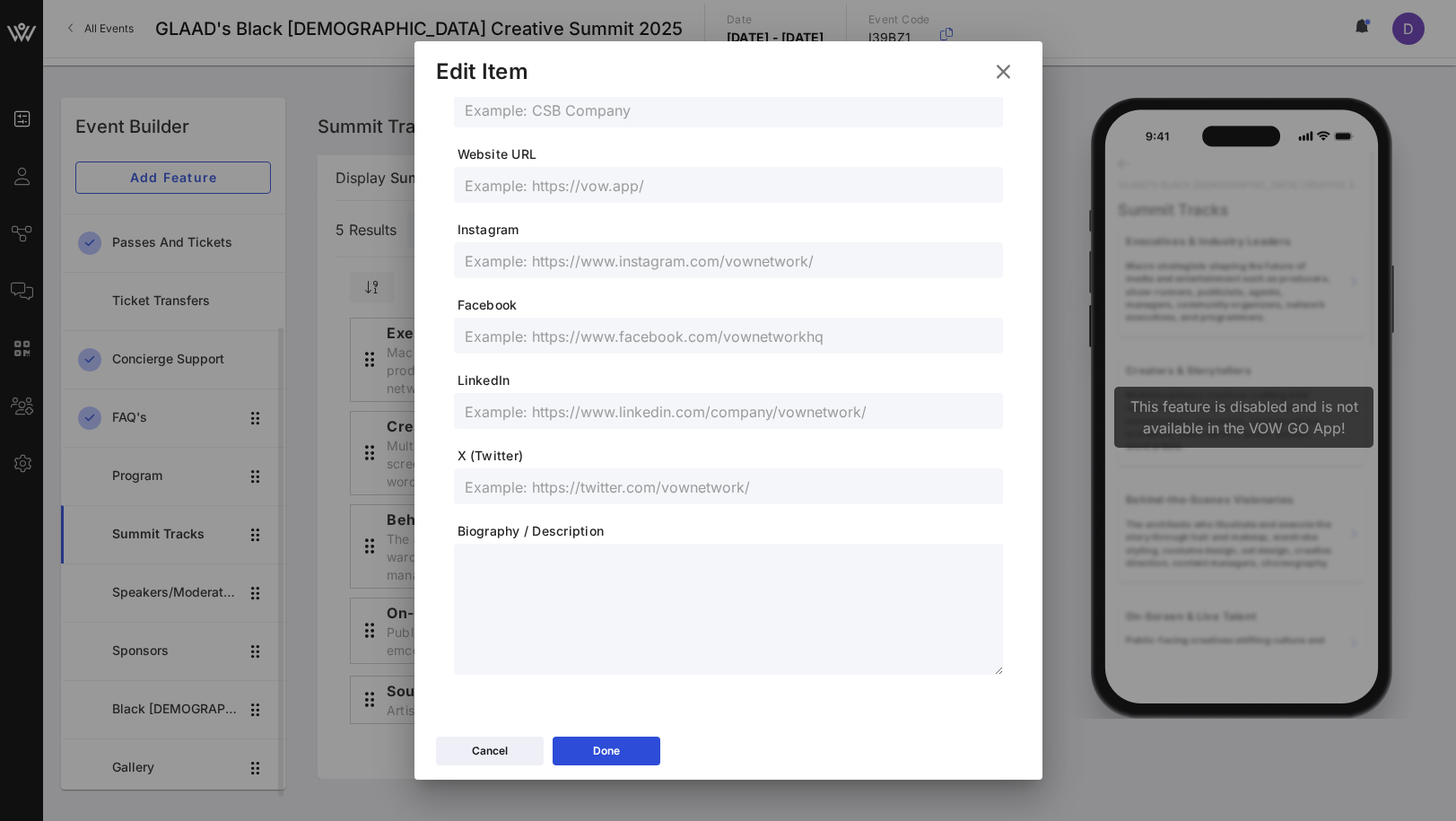
click at [726, 679] on div "Profile Picture Header 1 * On-Screen & Live Talent Subheader Public-facing crea…" at bounding box center [728, 213] width 585 height 995
click at [702, 617] on textarea at bounding box center [734, 612] width 539 height 126
paste textarea "**********"
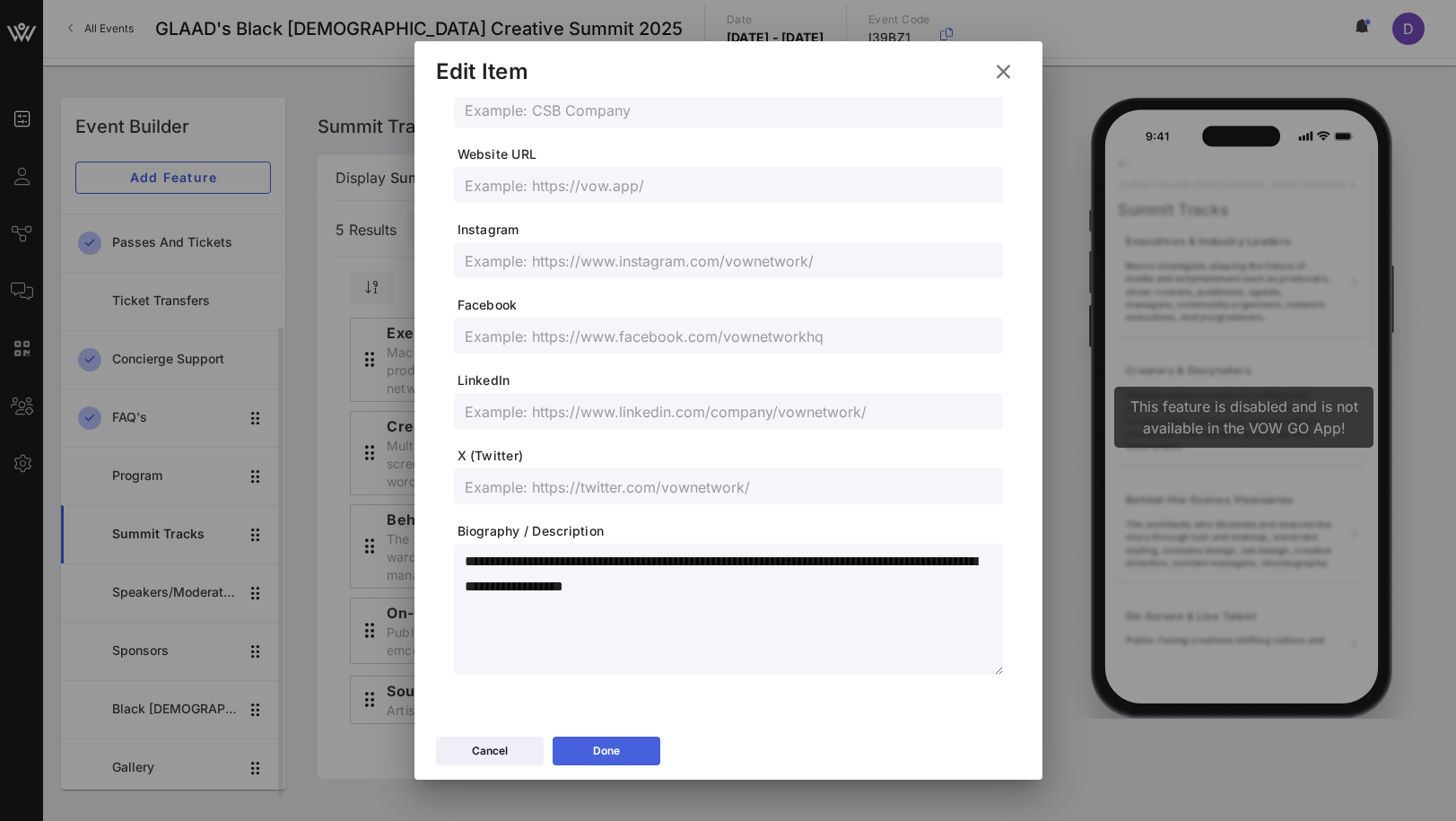
click at [634, 758] on button "Done" at bounding box center [606, 751] width 108 height 28
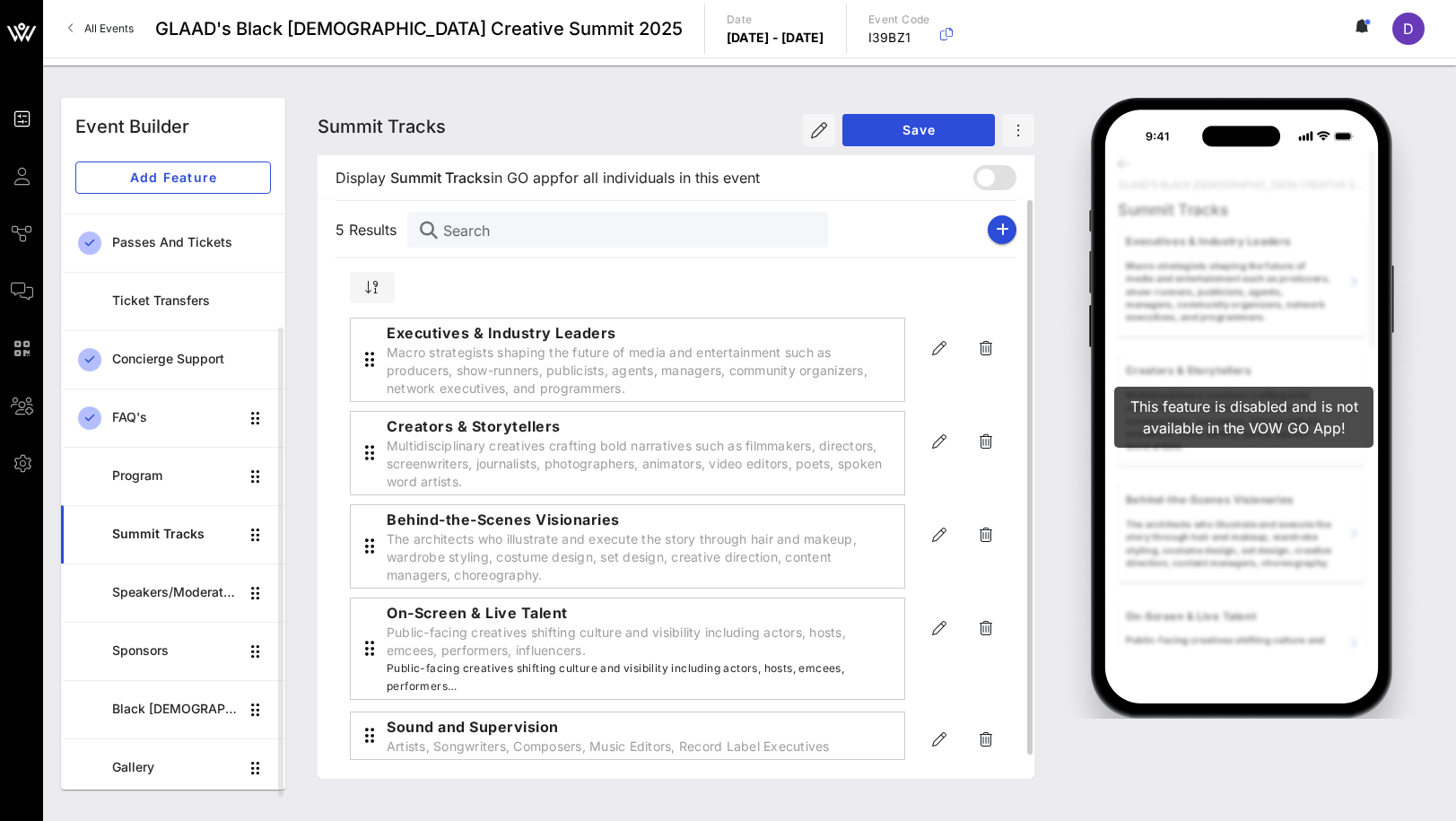
scroll to position [11, 0]
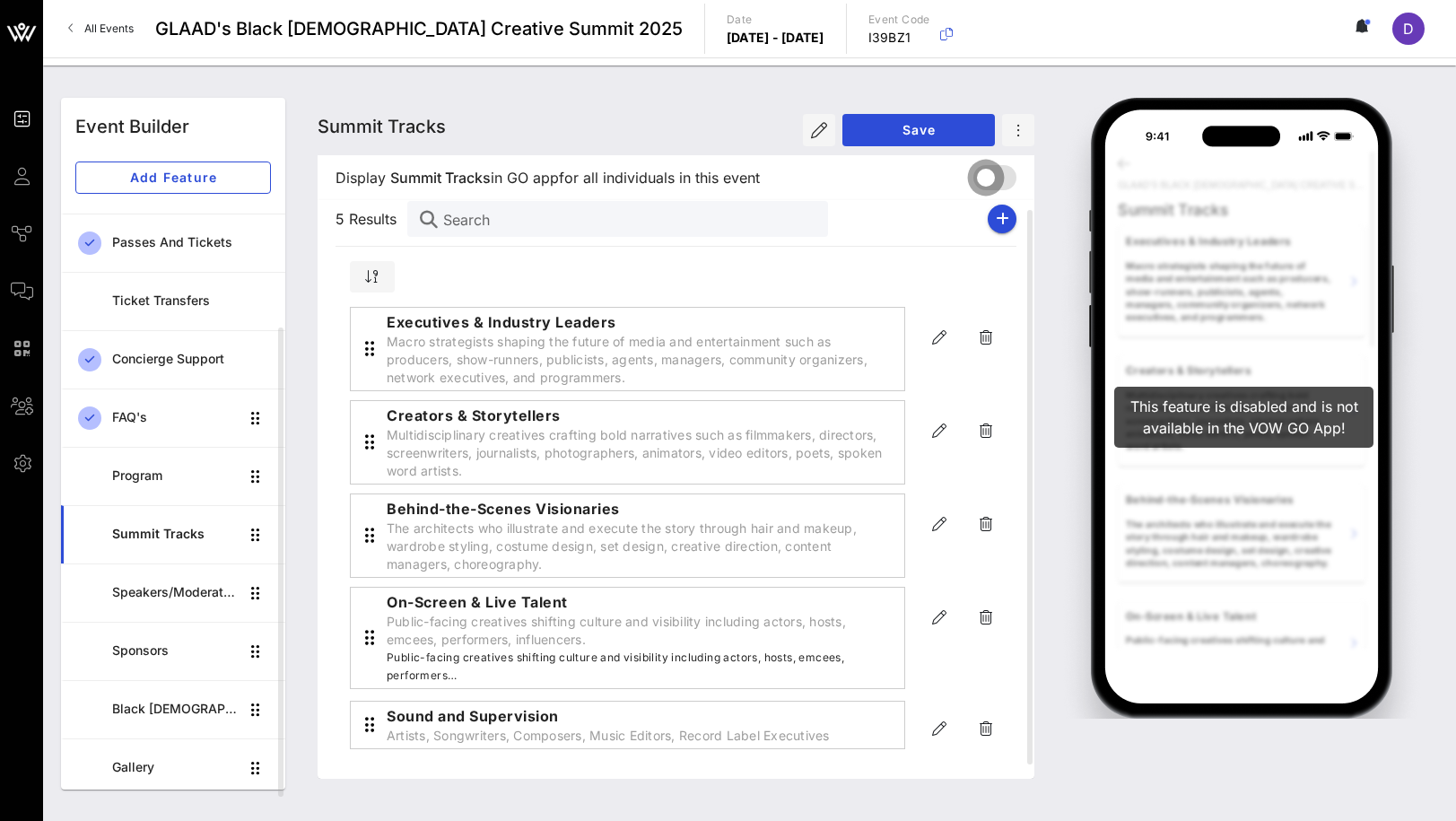
click at [986, 181] on div at bounding box center [985, 177] width 30 height 30
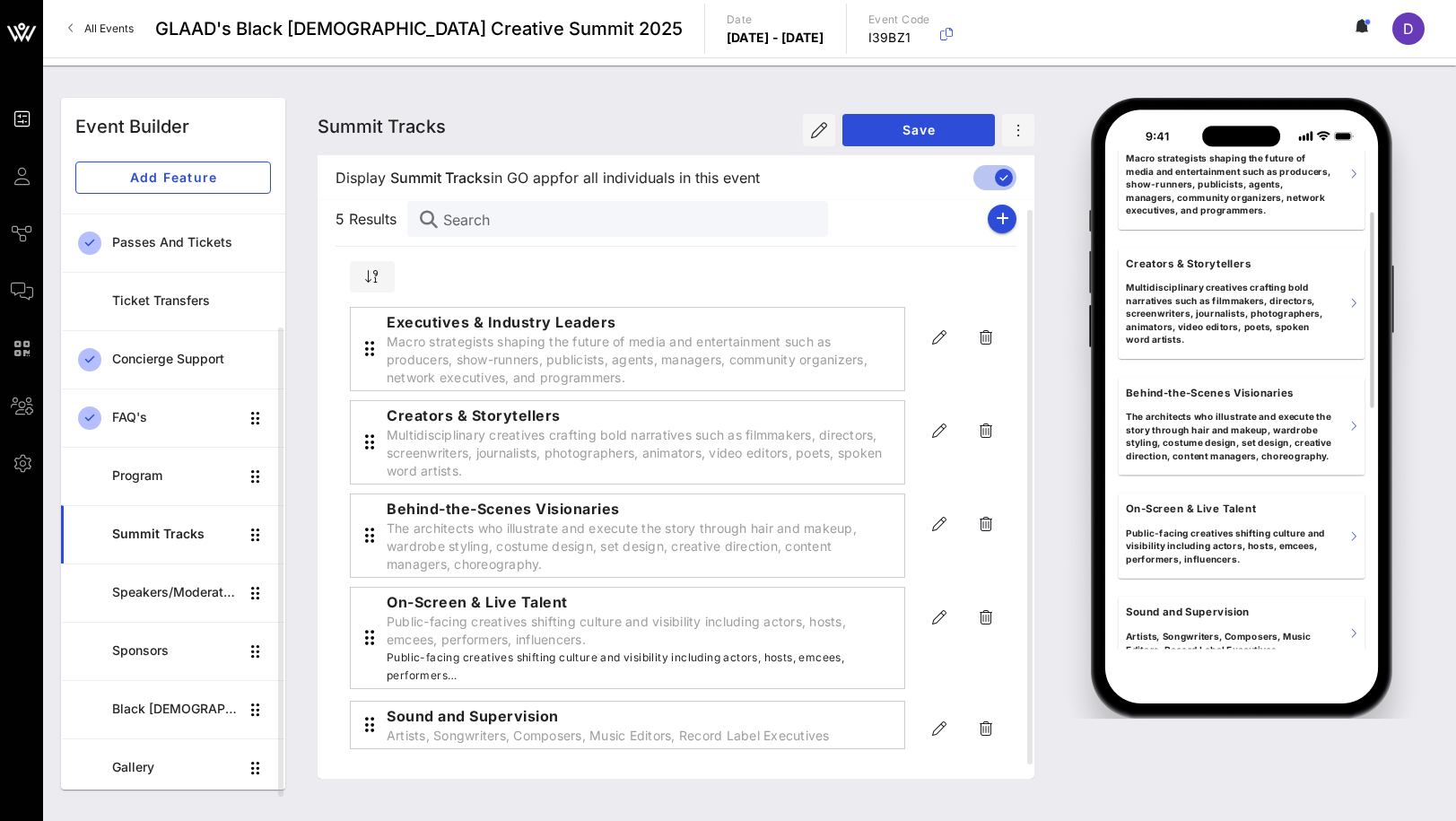
scroll to position [151, 0]
click at [932, 611] on icon "button" at bounding box center [939, 617] width 22 height 22
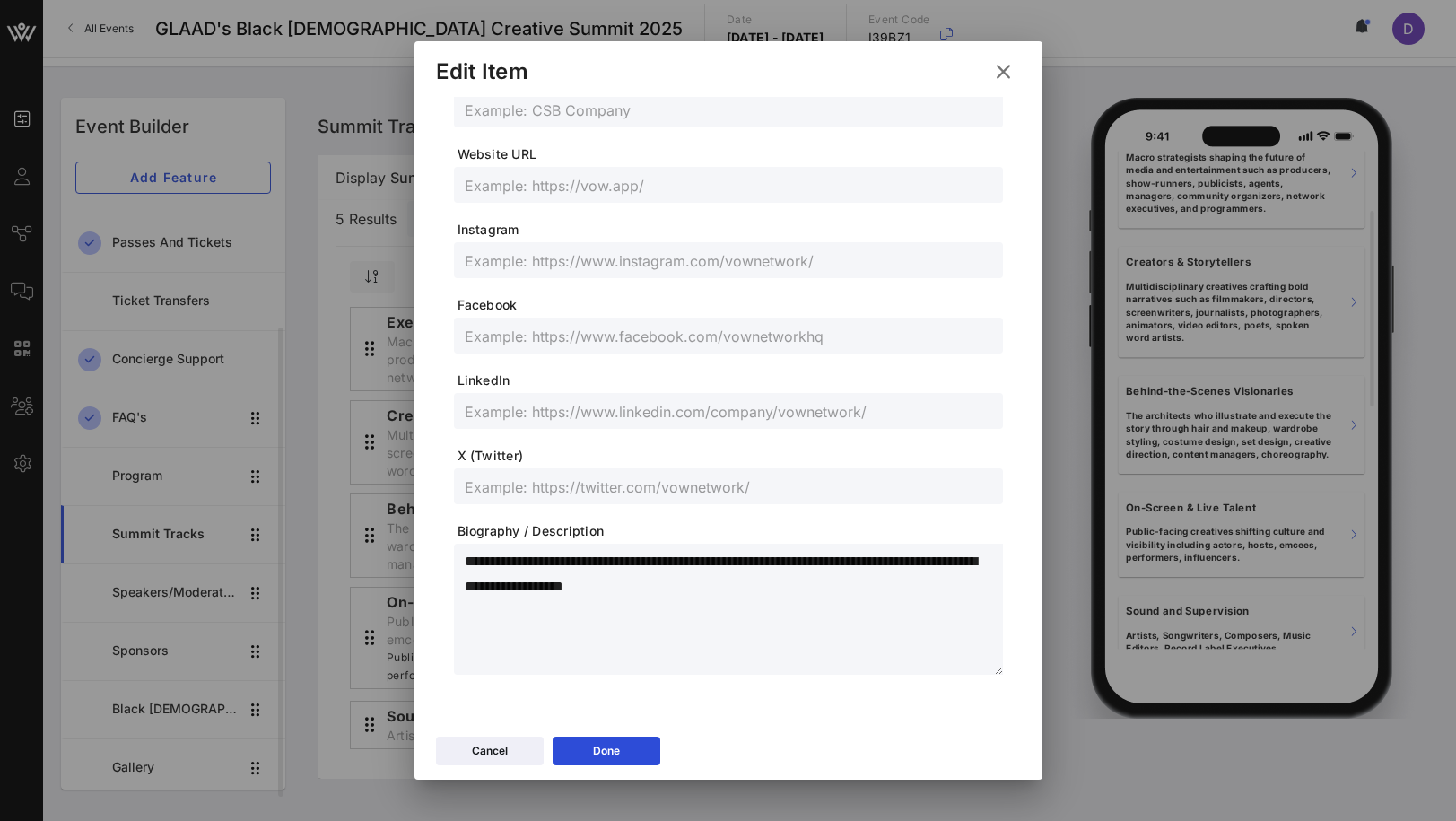
click at [643, 567] on textarea "**********" at bounding box center [734, 612] width 539 height 126
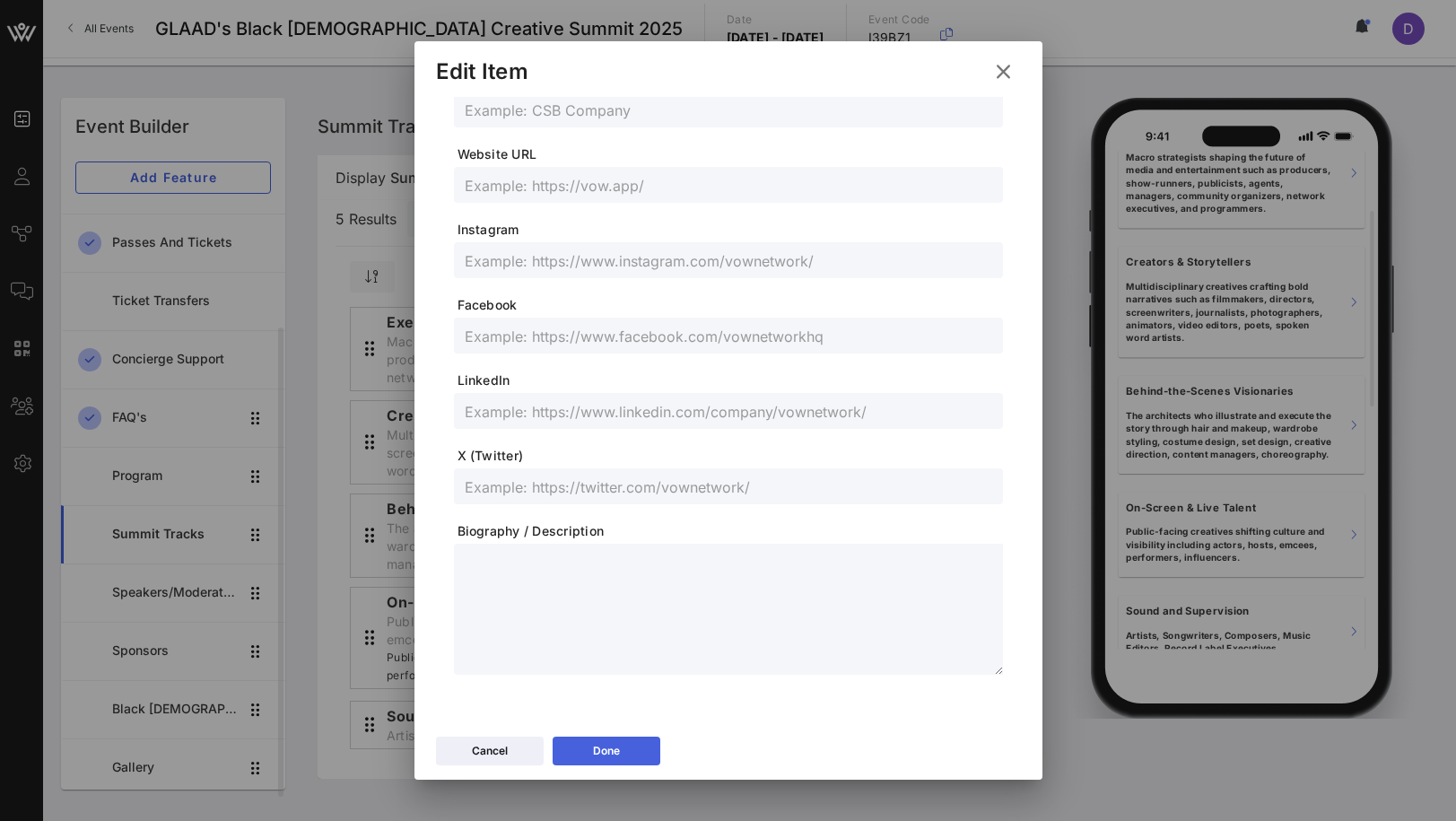
click at [595, 753] on div "Done" at bounding box center [606, 752] width 26 height 18
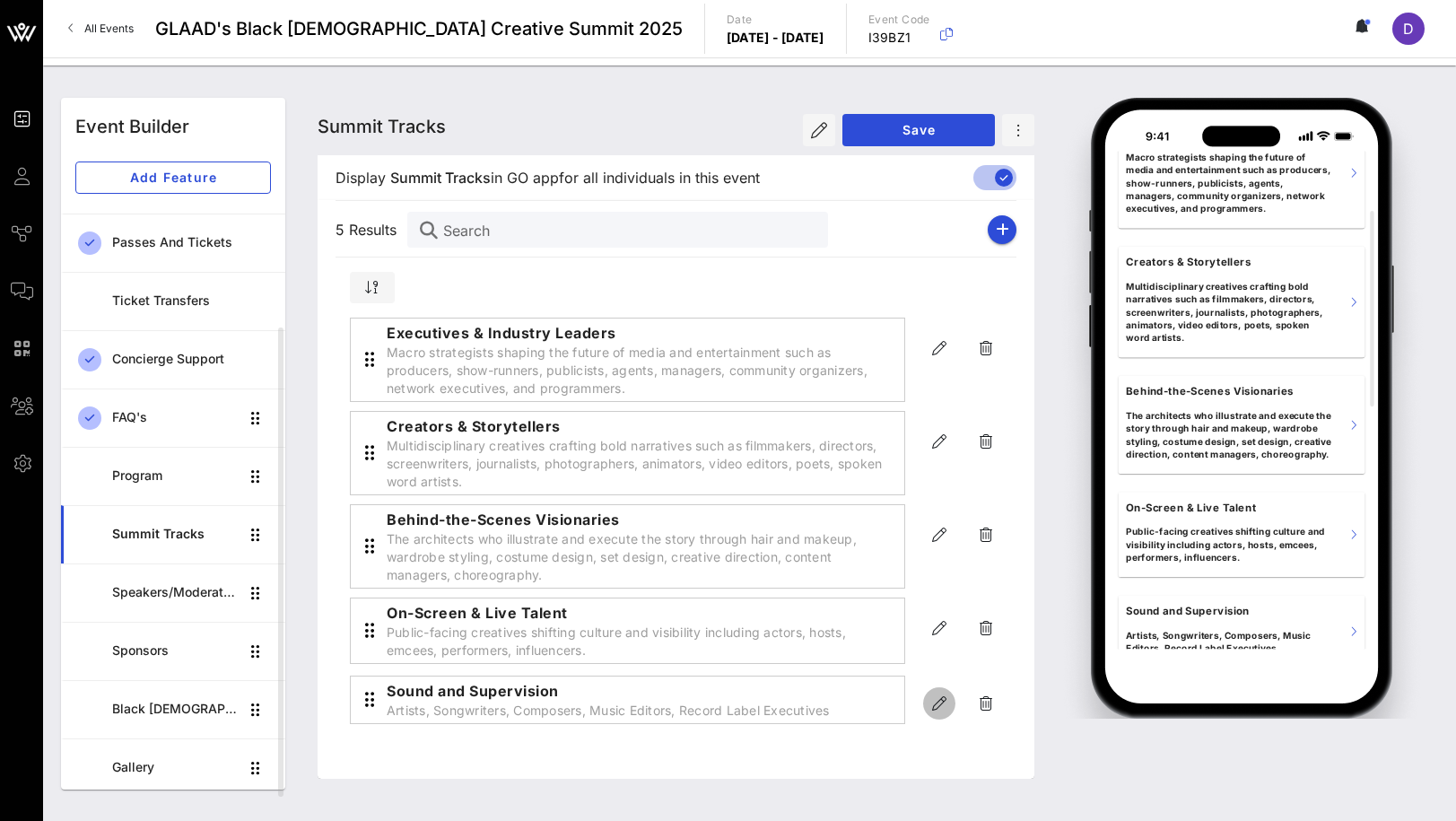
click at [937, 705] on icon "button" at bounding box center [939, 704] width 22 height 22
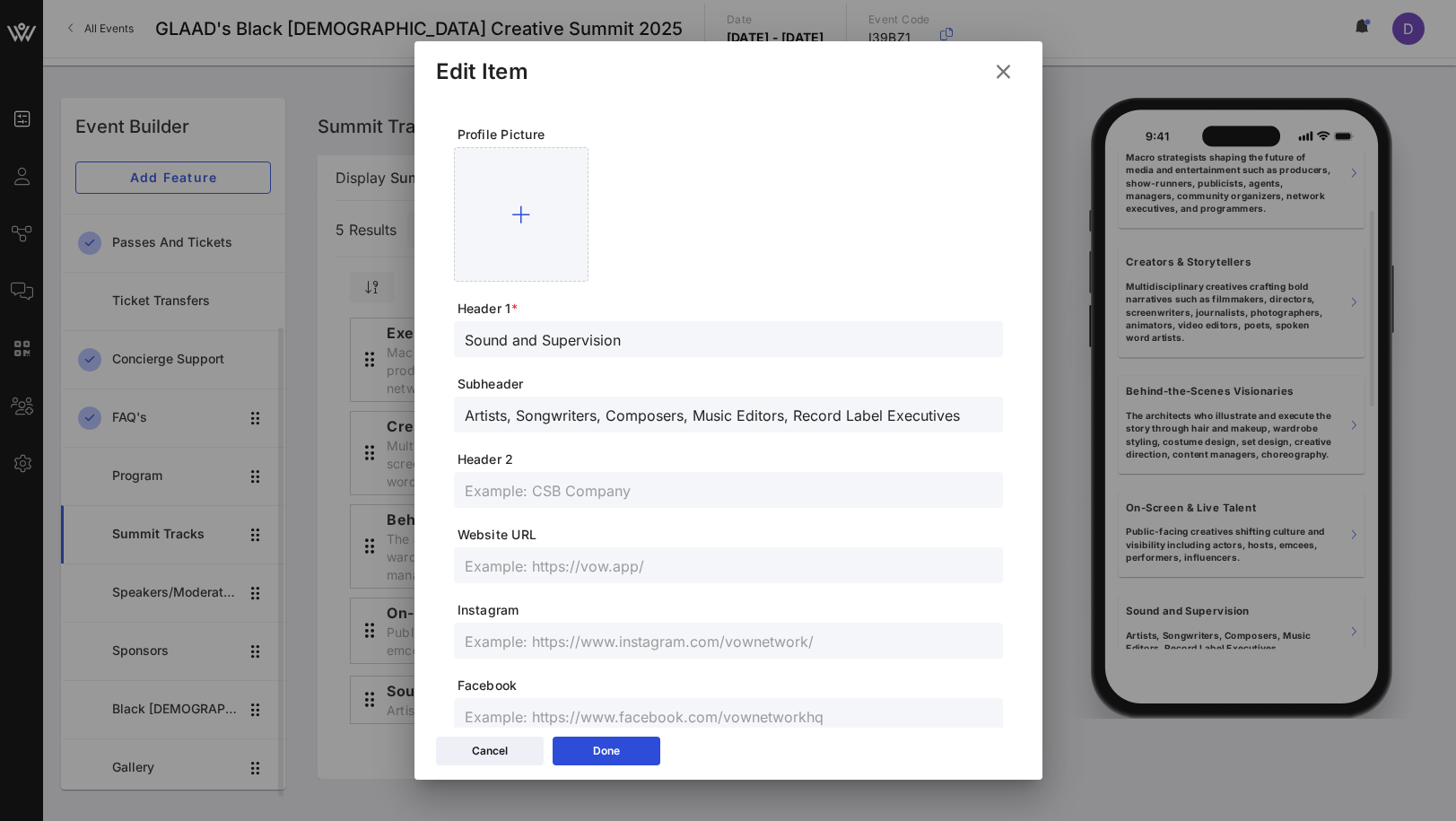
click at [549, 341] on input "Sound and Supervision" at bounding box center [728, 340] width 528 height 24
paste input "Audio & Music Development:"
click at [631, 420] on input "Artists, Songwriters, Composers, Music Editors, Record Label Executives" at bounding box center [728, 415] width 528 height 24
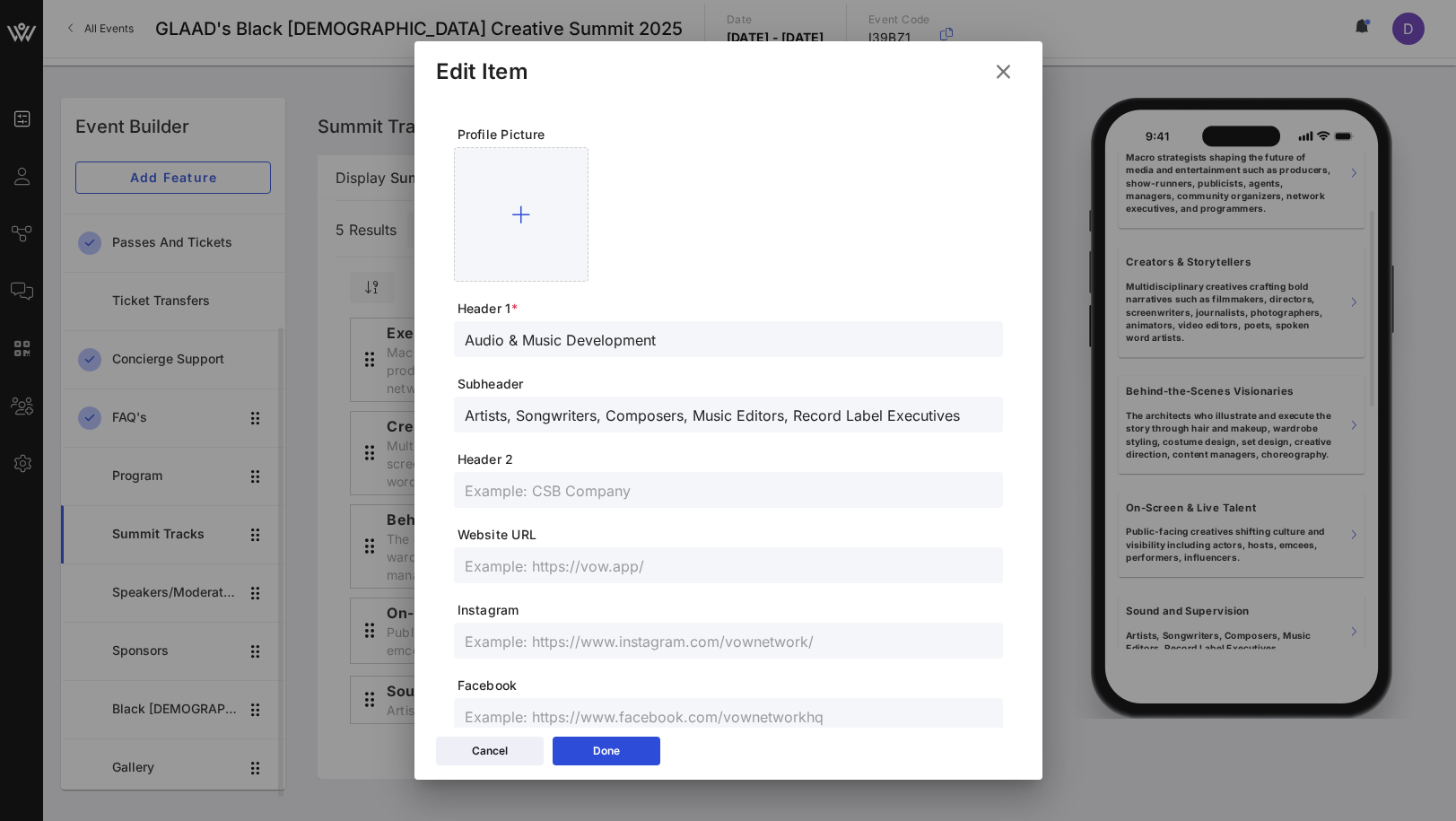
click at [631, 420] on input "Artists, Songwriters, Composers, Music Editors, Record Label Executives" at bounding box center [728, 415] width 528 height 24
paste input "Recording artists, composers, DJs, songwriters, music editors, sound designers,…"
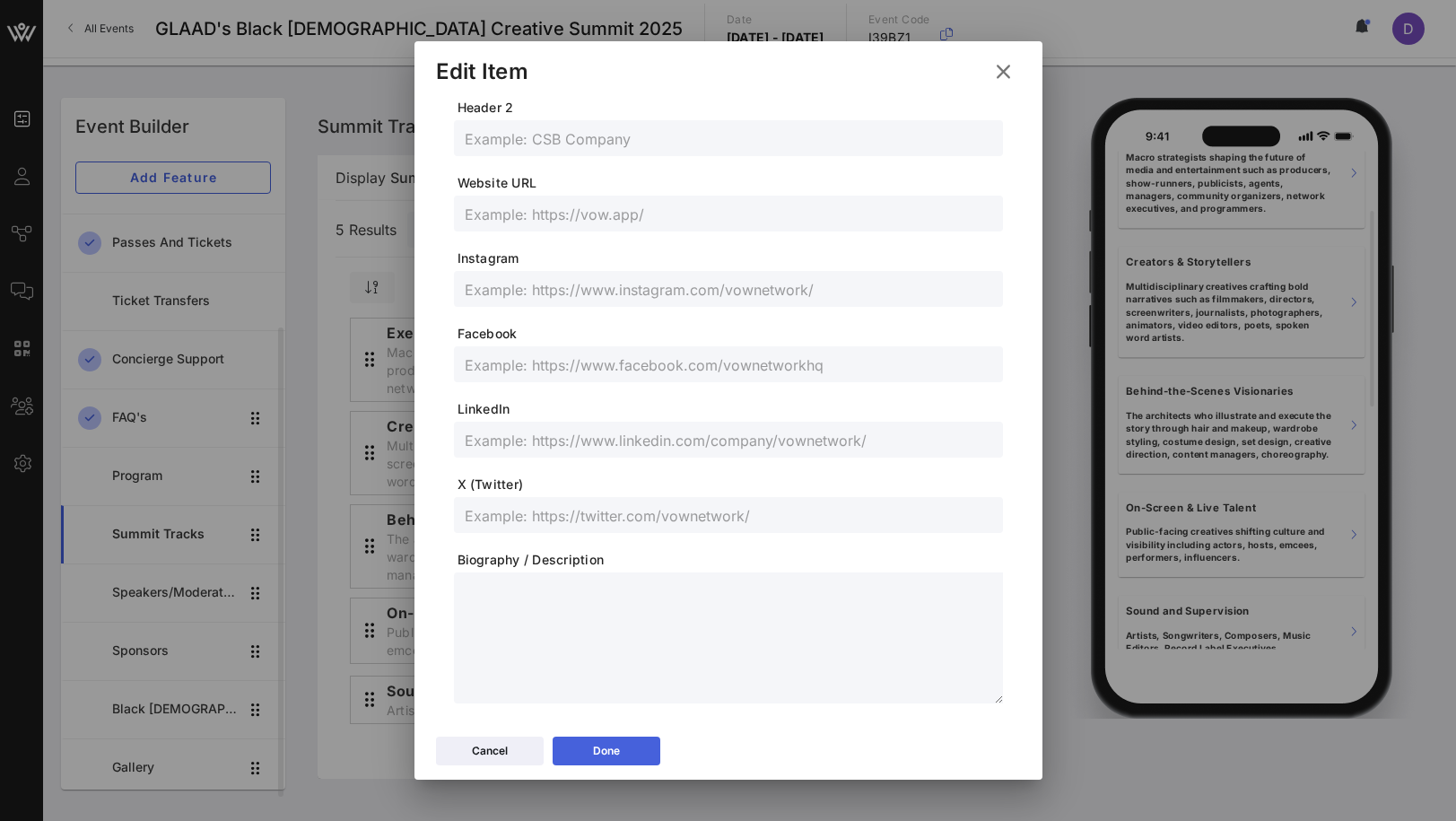
scroll to position [381, 0]
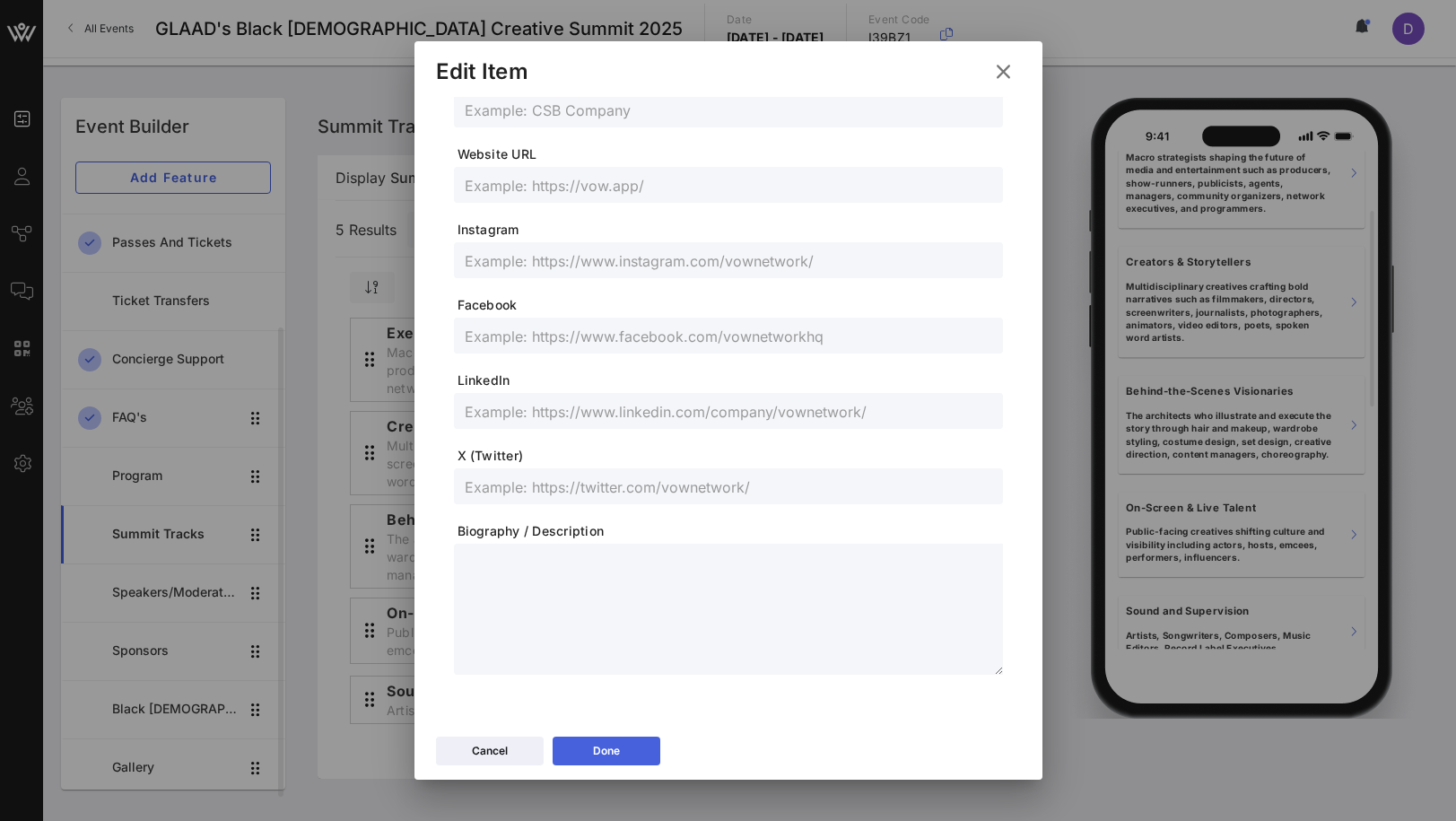
click at [646, 753] on button "Done" at bounding box center [606, 751] width 108 height 28
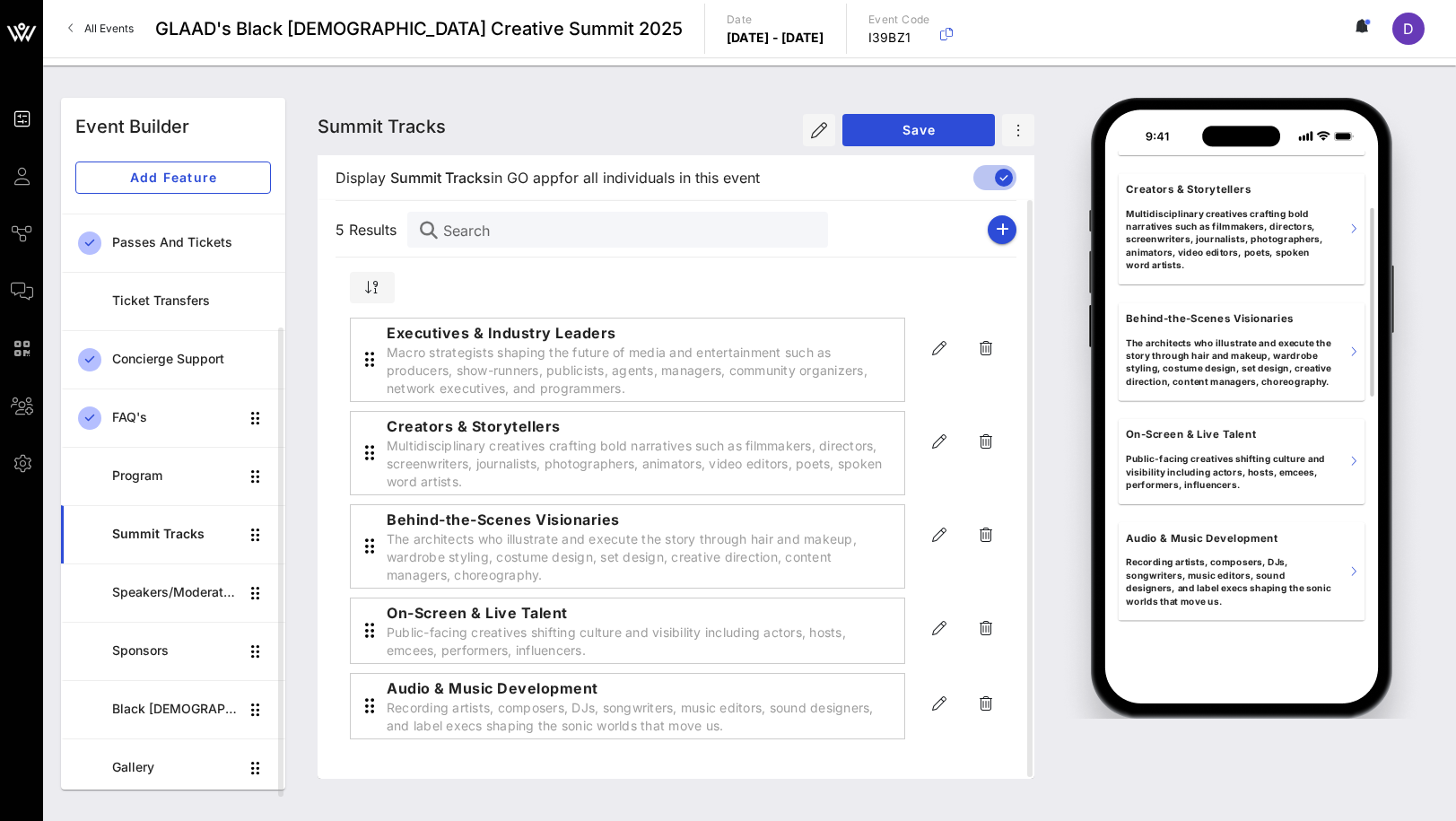
scroll to position [0, 0]
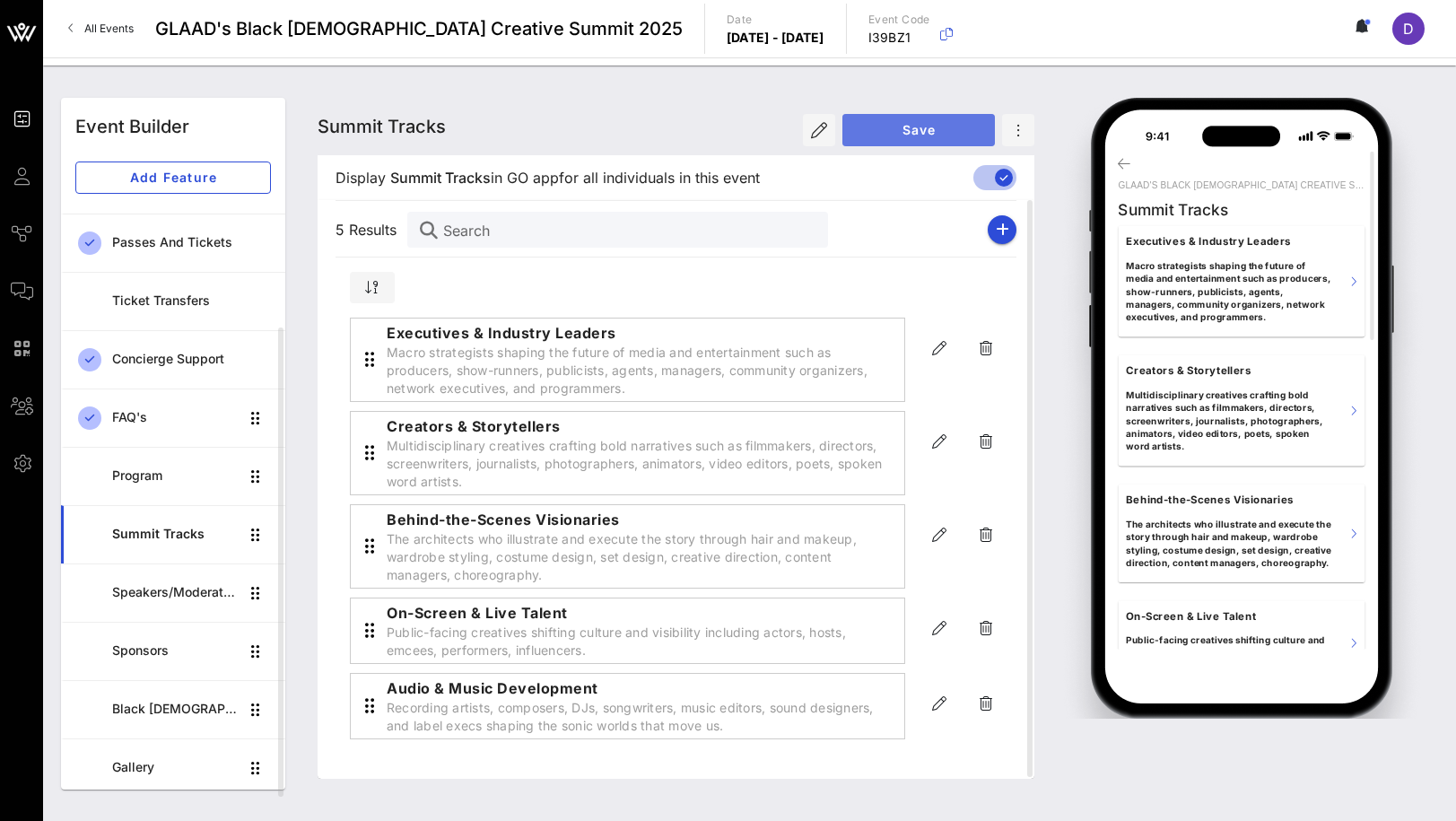
click at [914, 120] on button "Save" at bounding box center [918, 130] width 152 height 32
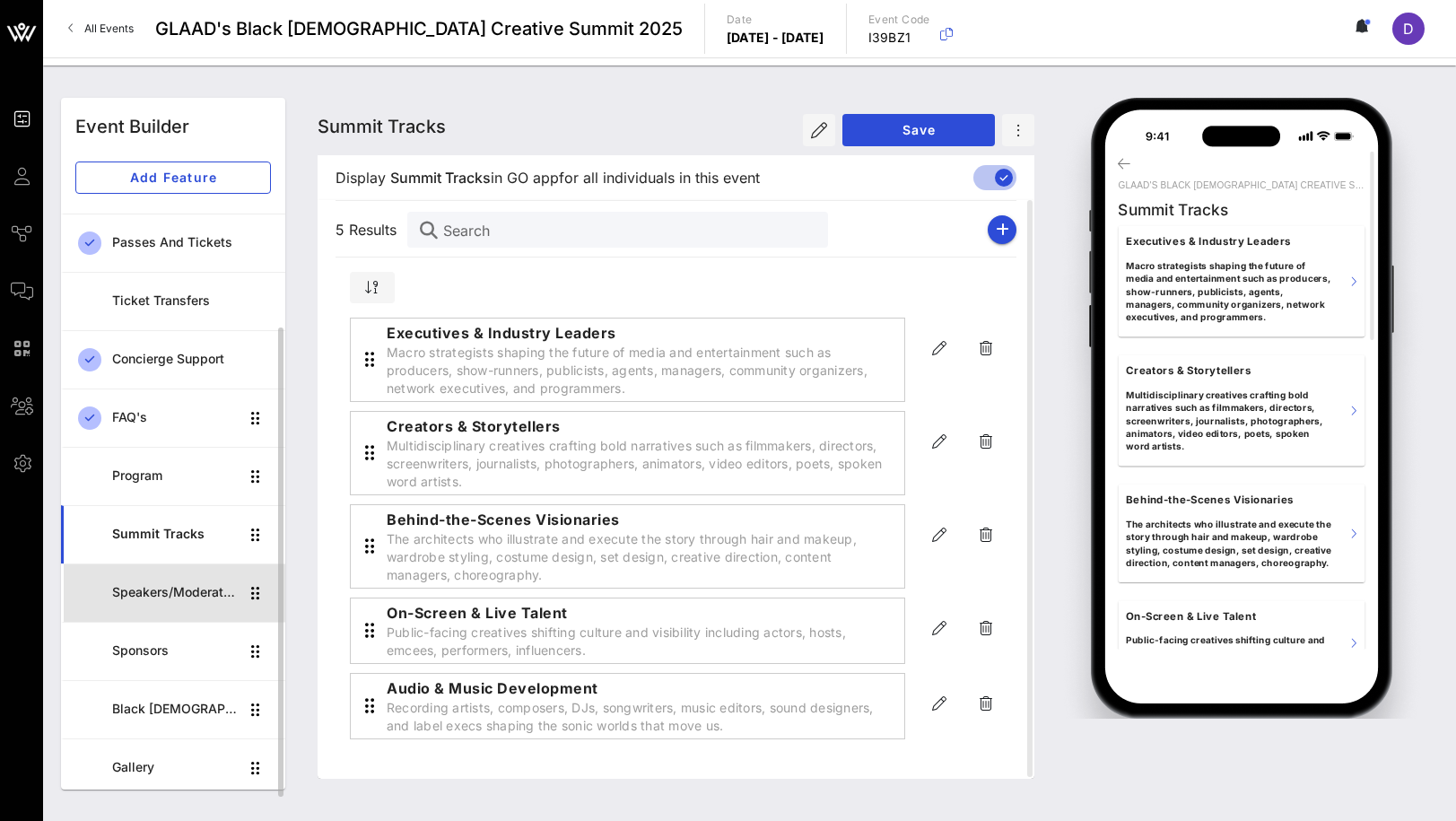
click at [180, 605] on div "Speakers/Moderators" at bounding box center [175, 593] width 127 height 37
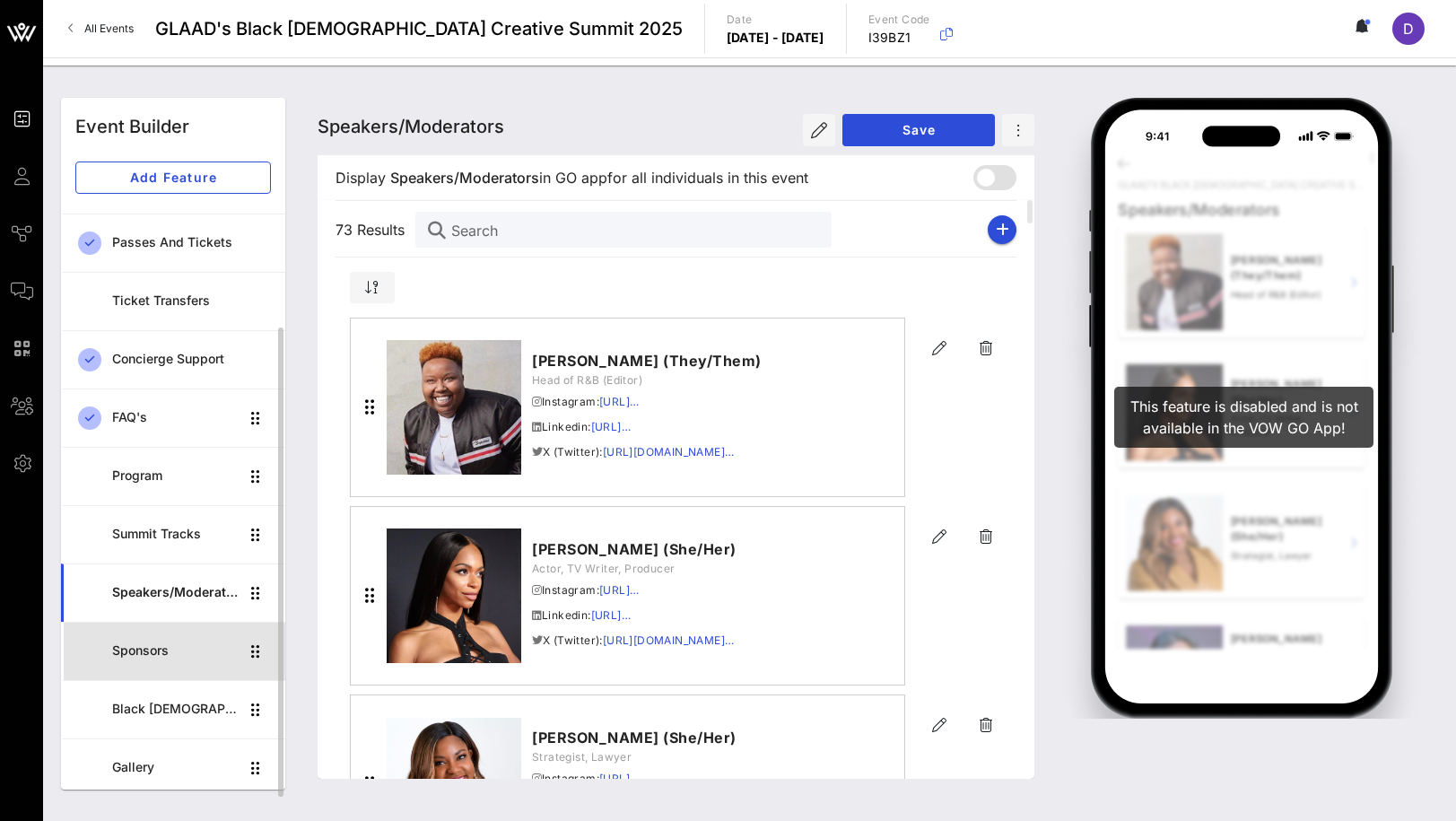
click at [179, 665] on div "Sponsors" at bounding box center [175, 651] width 127 height 37
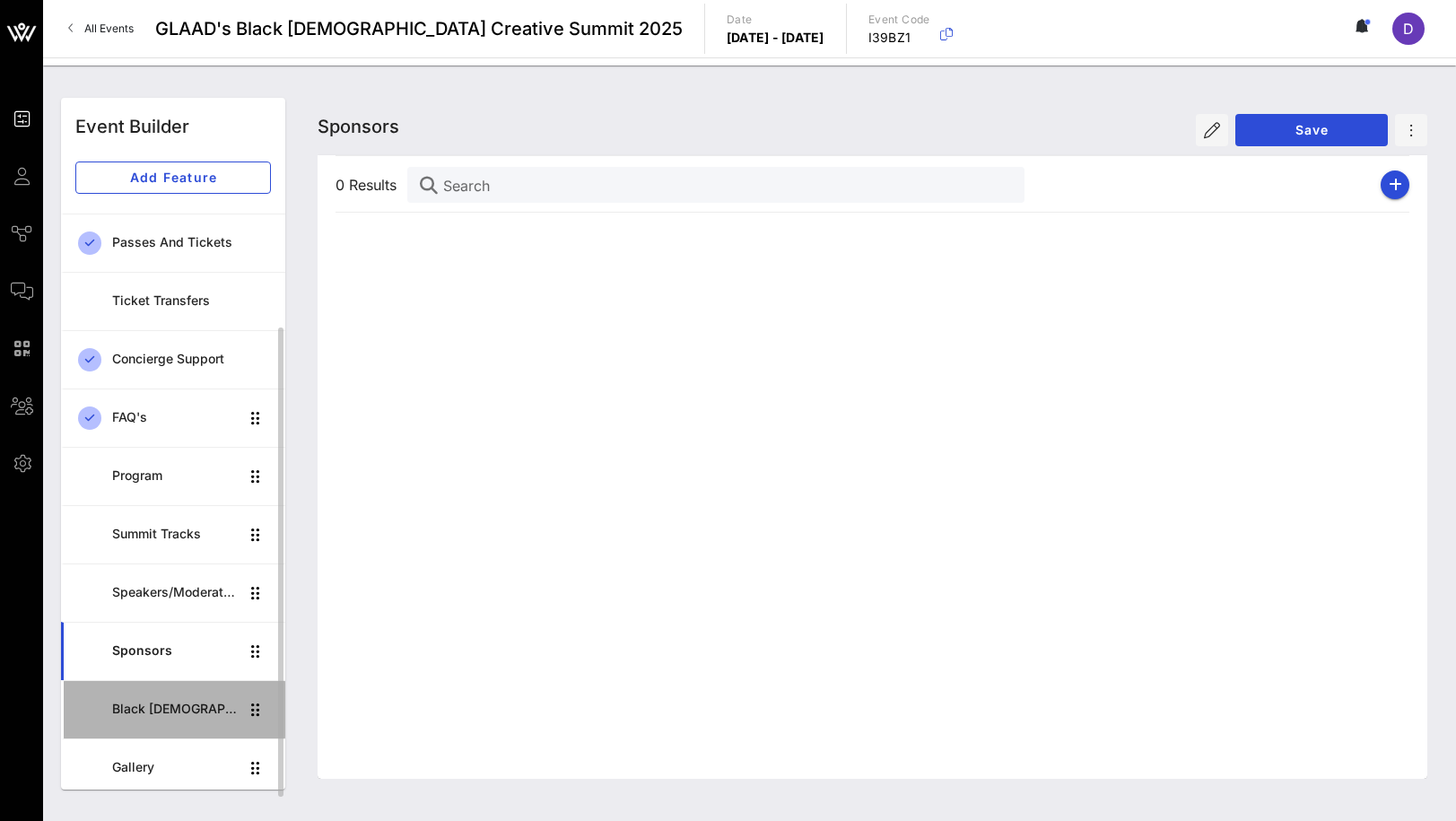
click at [188, 705] on div "Black [DEMOGRAPHIC_DATA] Creative Summit CoHort" at bounding box center [175, 710] width 127 height 16
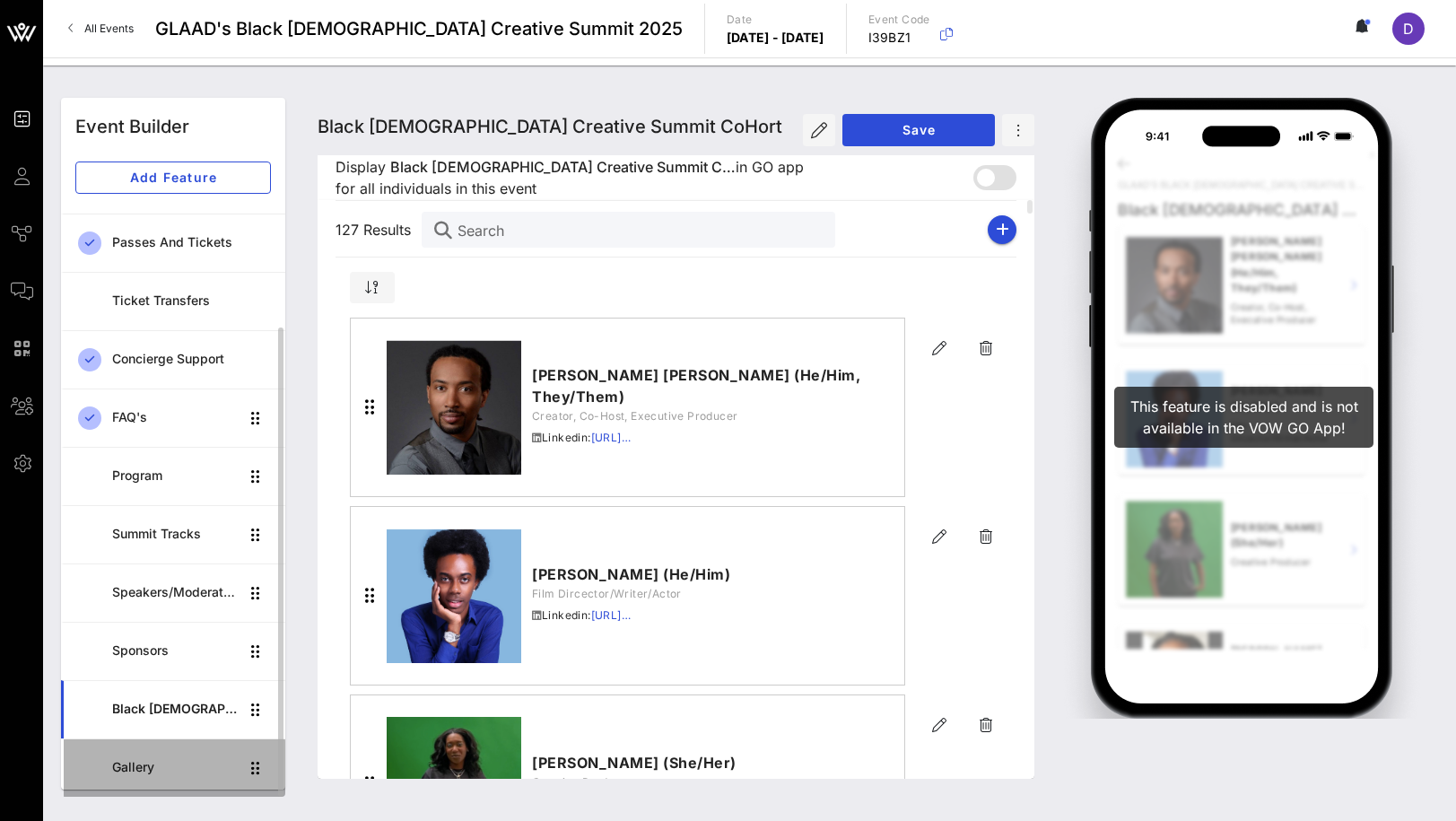
click at [202, 755] on div "Gallery" at bounding box center [175, 768] width 127 height 37
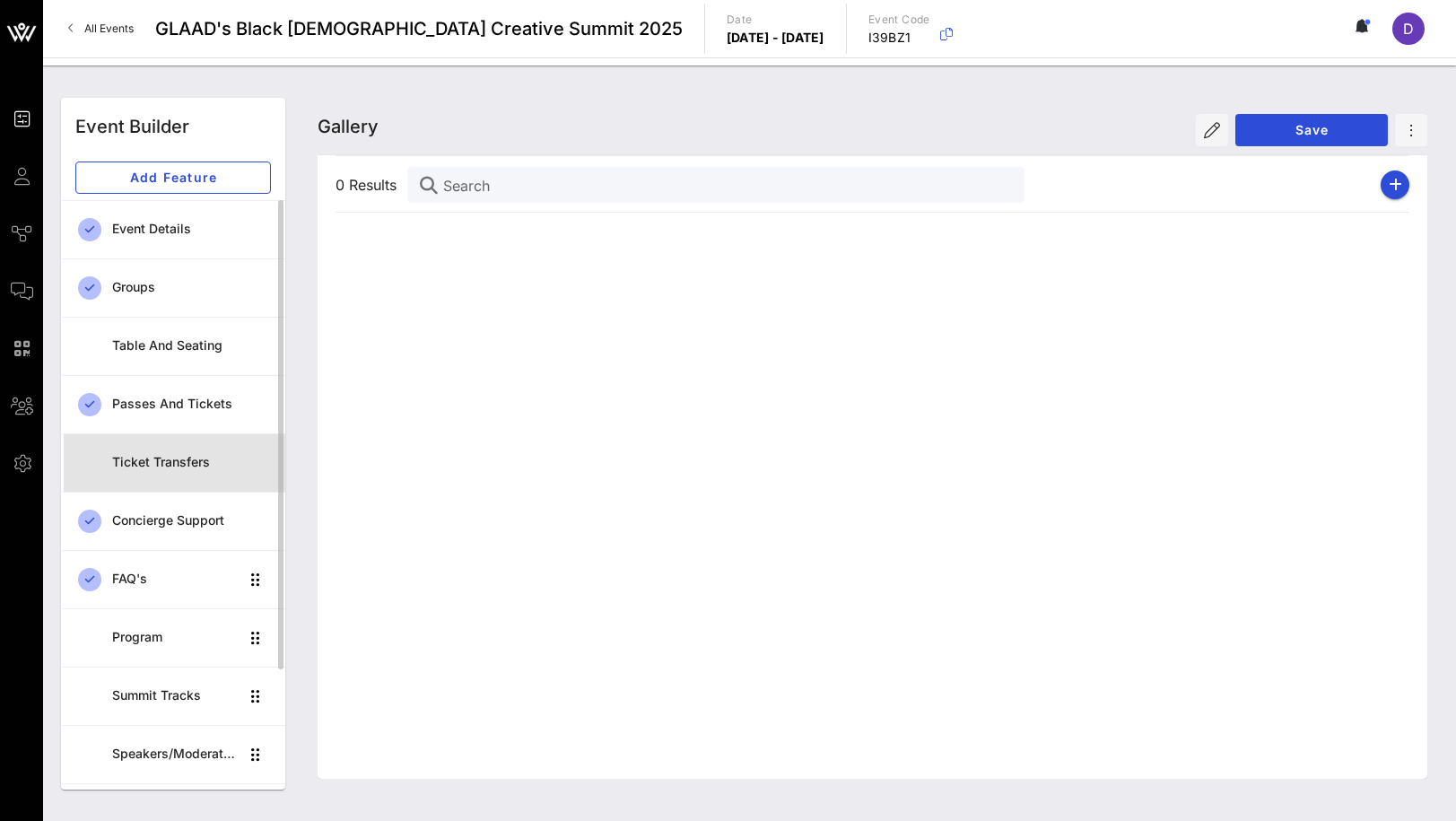
click at [184, 436] on link "Ticket Transfers" at bounding box center [173, 463] width 225 height 58
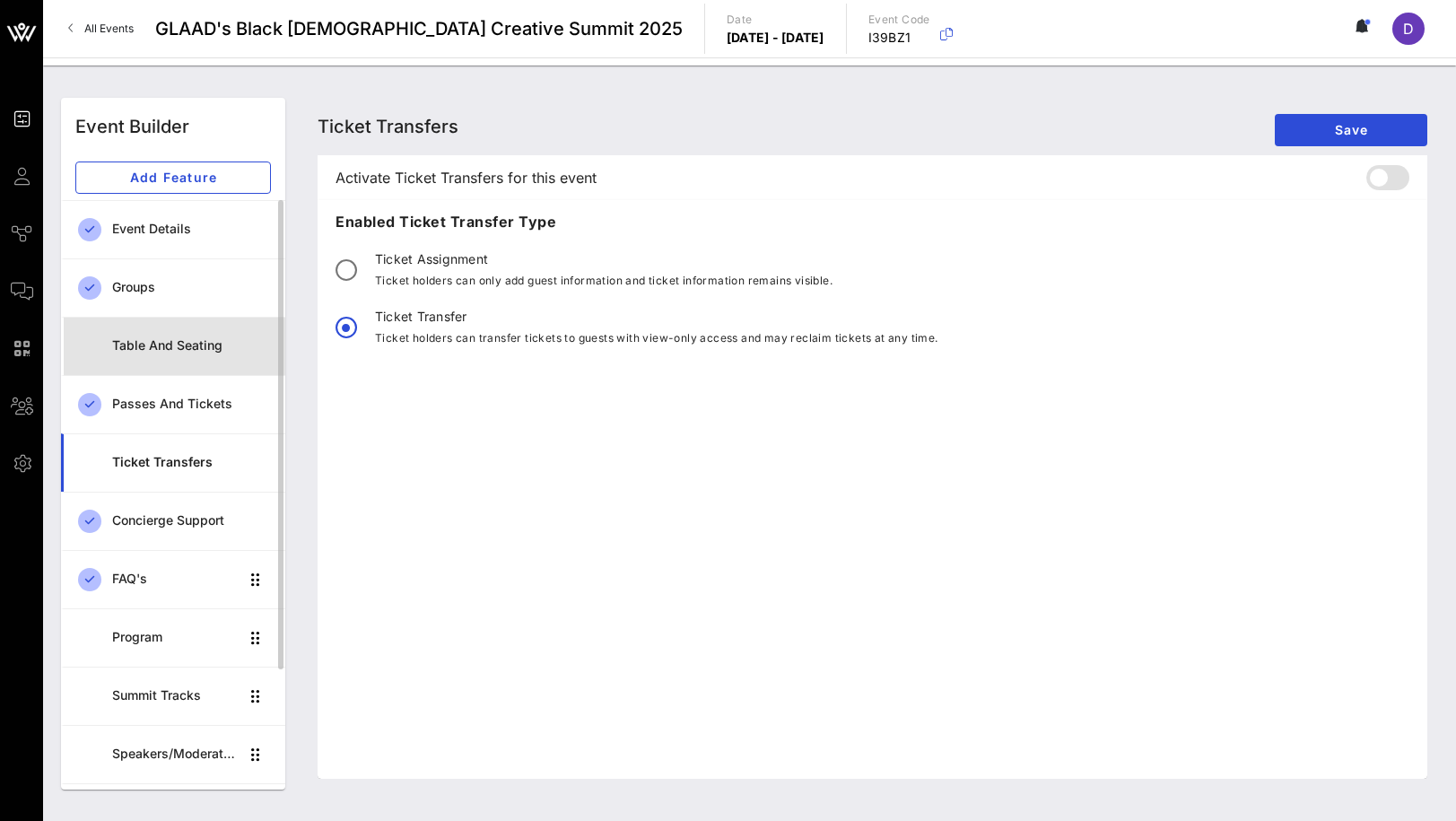
click at [187, 373] on link "Table and Seating" at bounding box center [173, 346] width 225 height 58
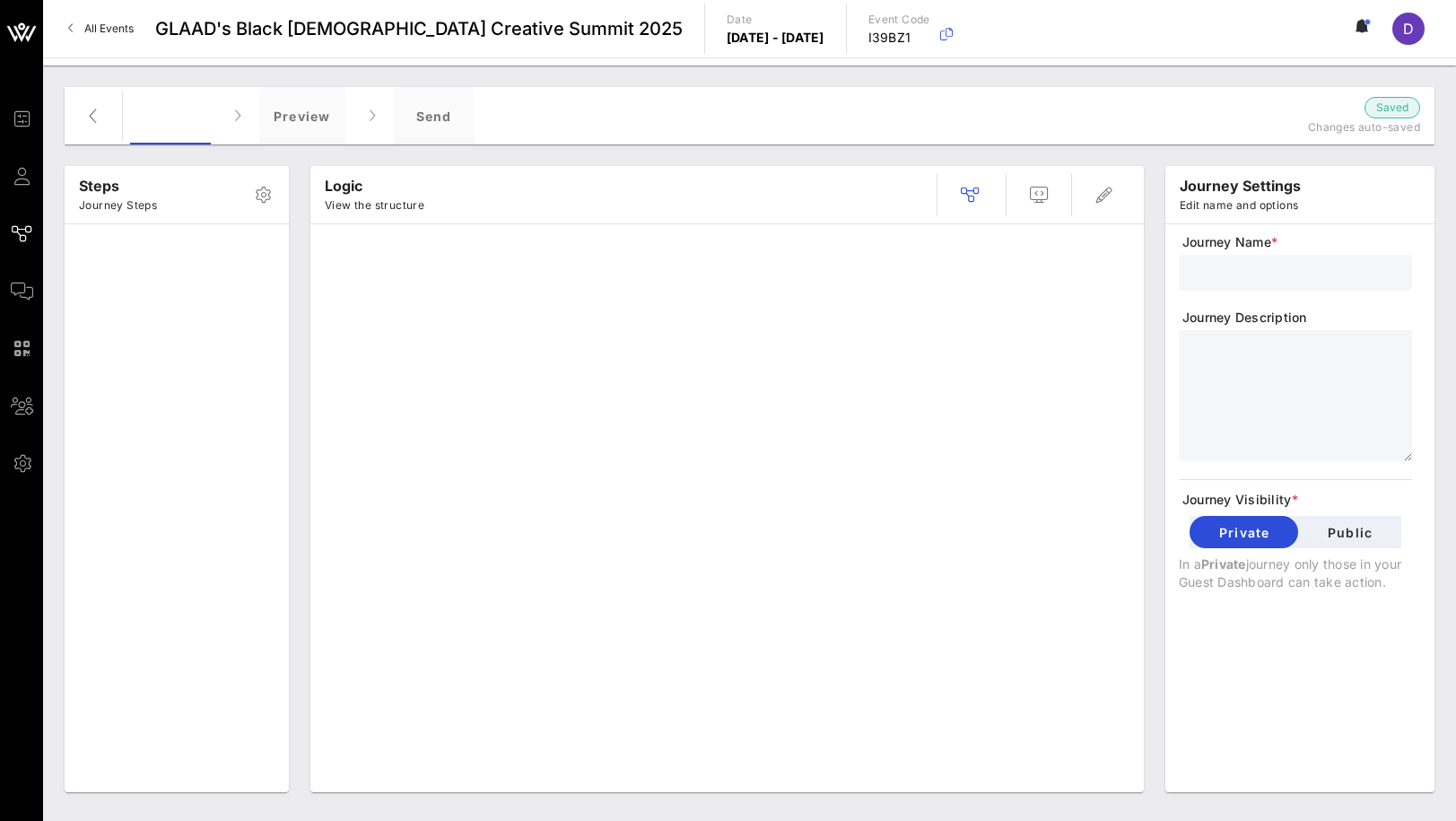
type input "Session Registration"
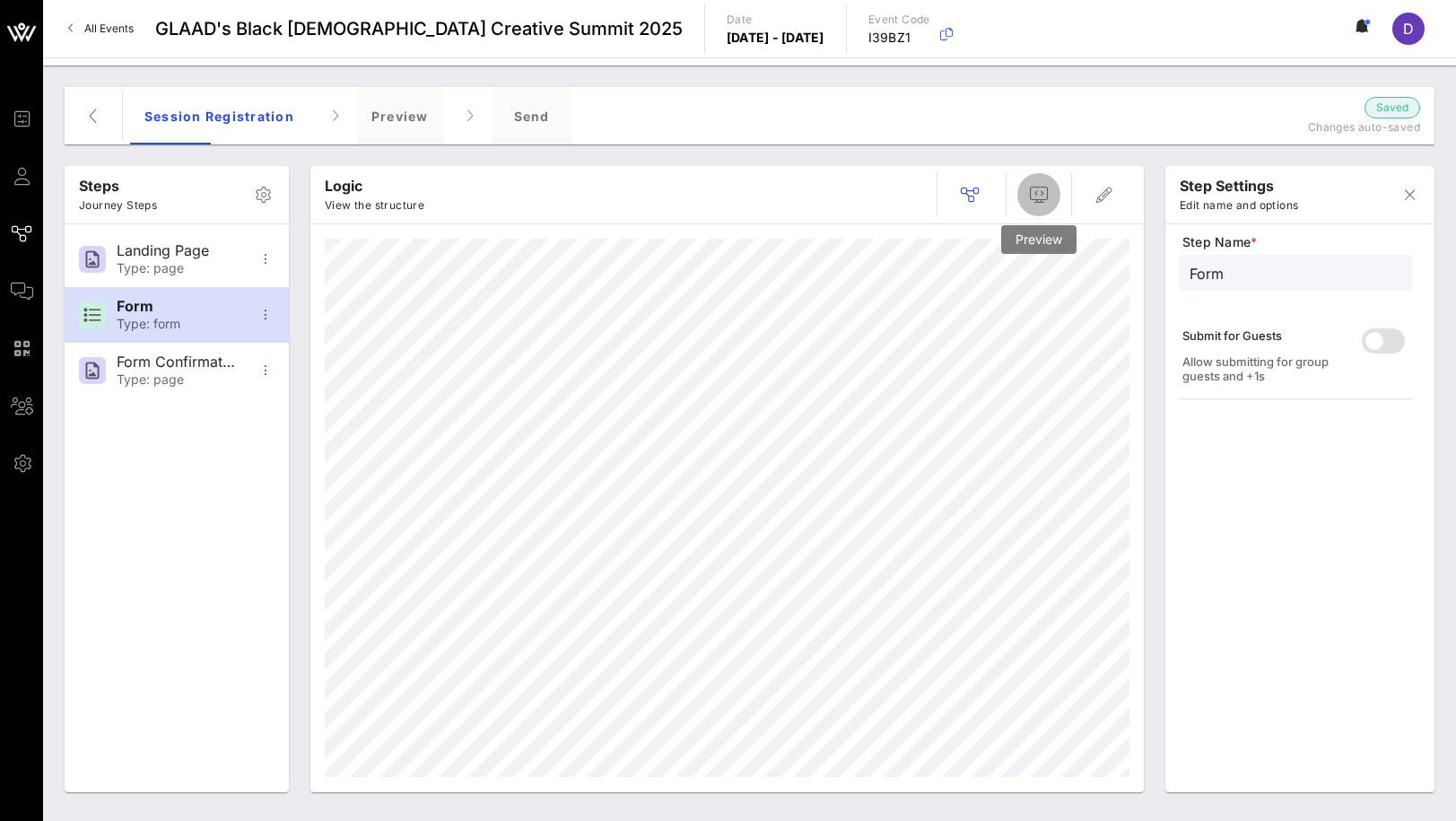
click at [1044, 192] on icon "button" at bounding box center [1039, 195] width 22 height 22
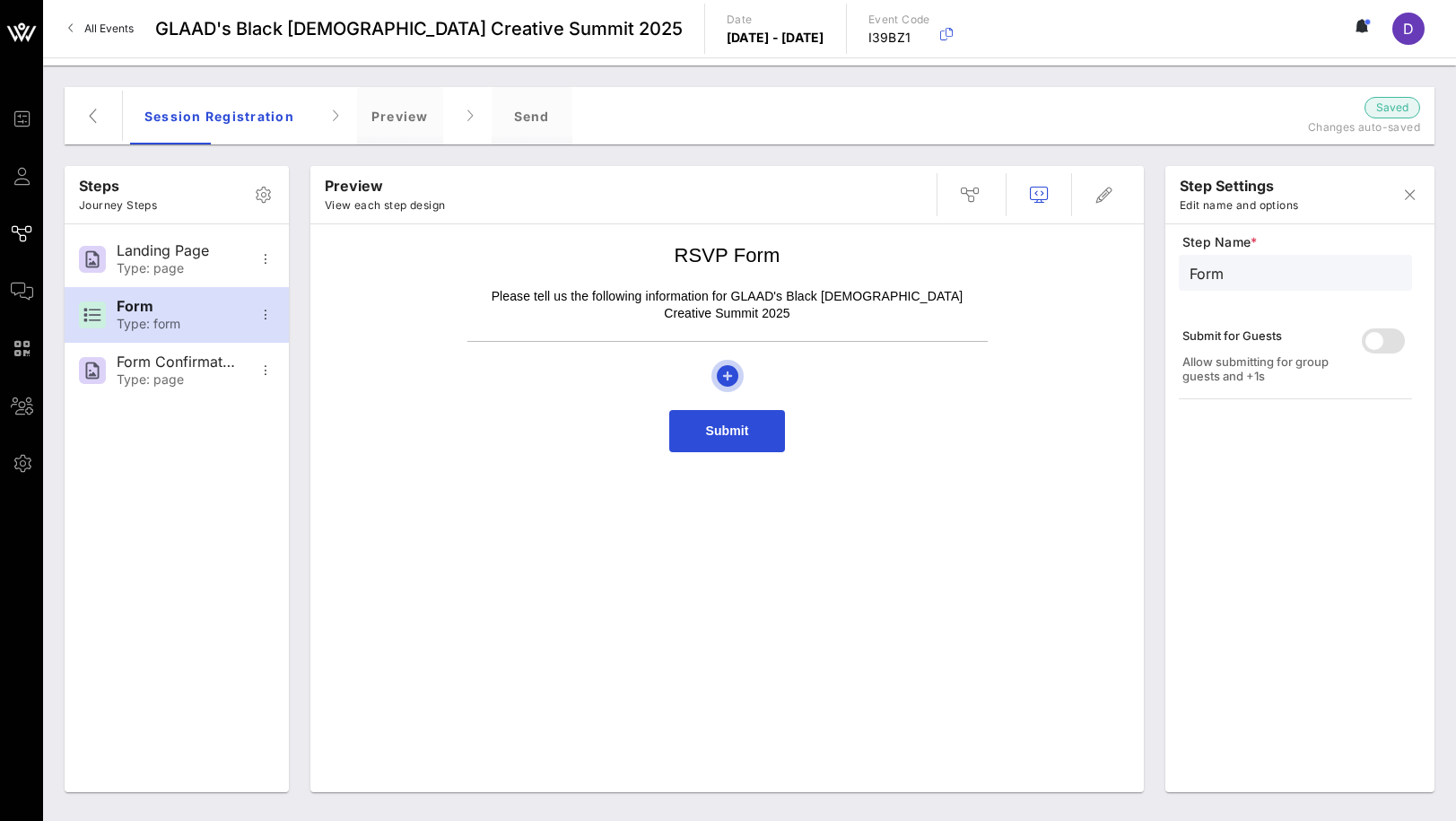
click at [728, 365] on icon "button" at bounding box center [728, 376] width 22 height 22
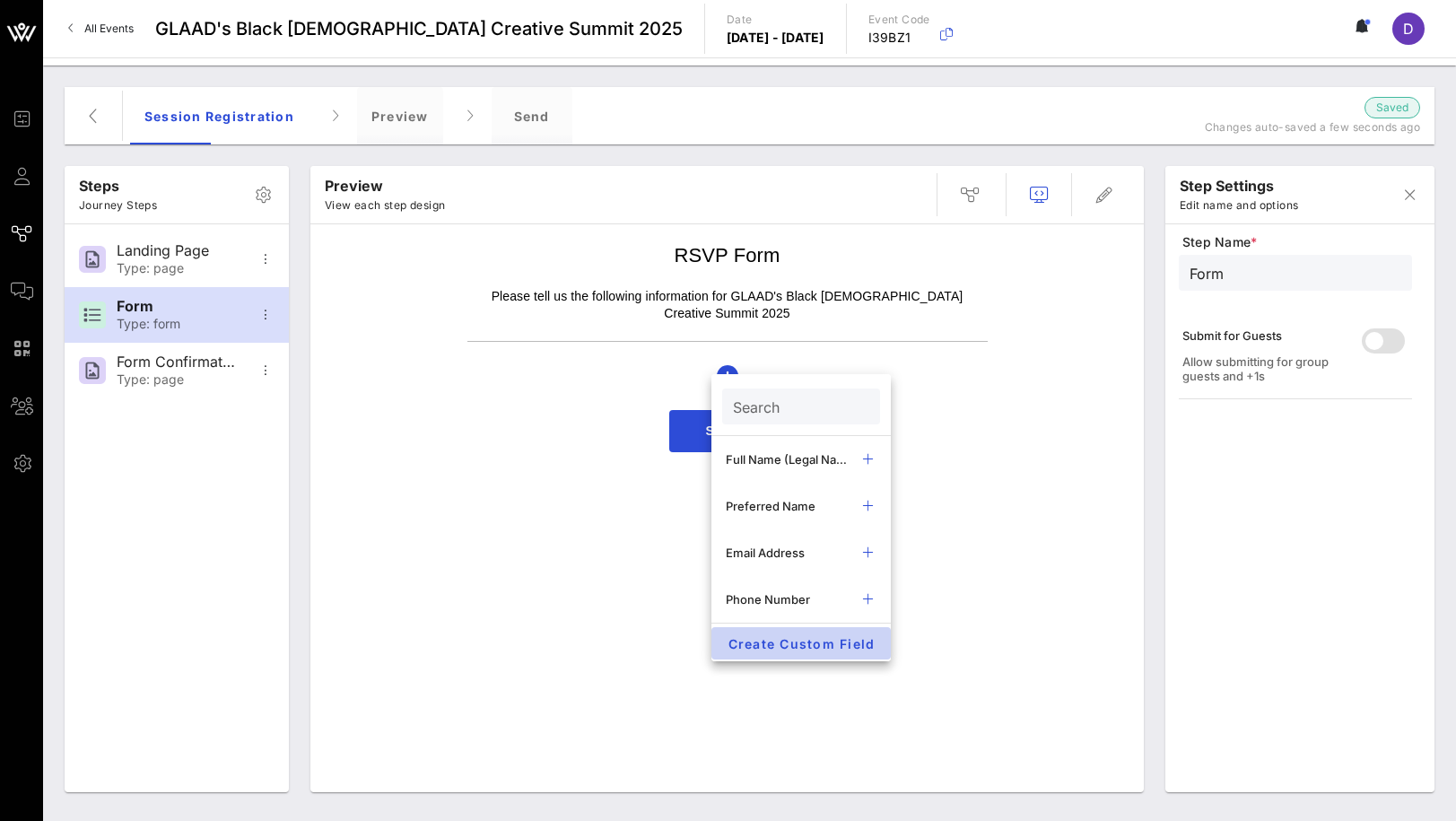
click at [825, 649] on span "Create Custom Field" at bounding box center [801, 644] width 151 height 16
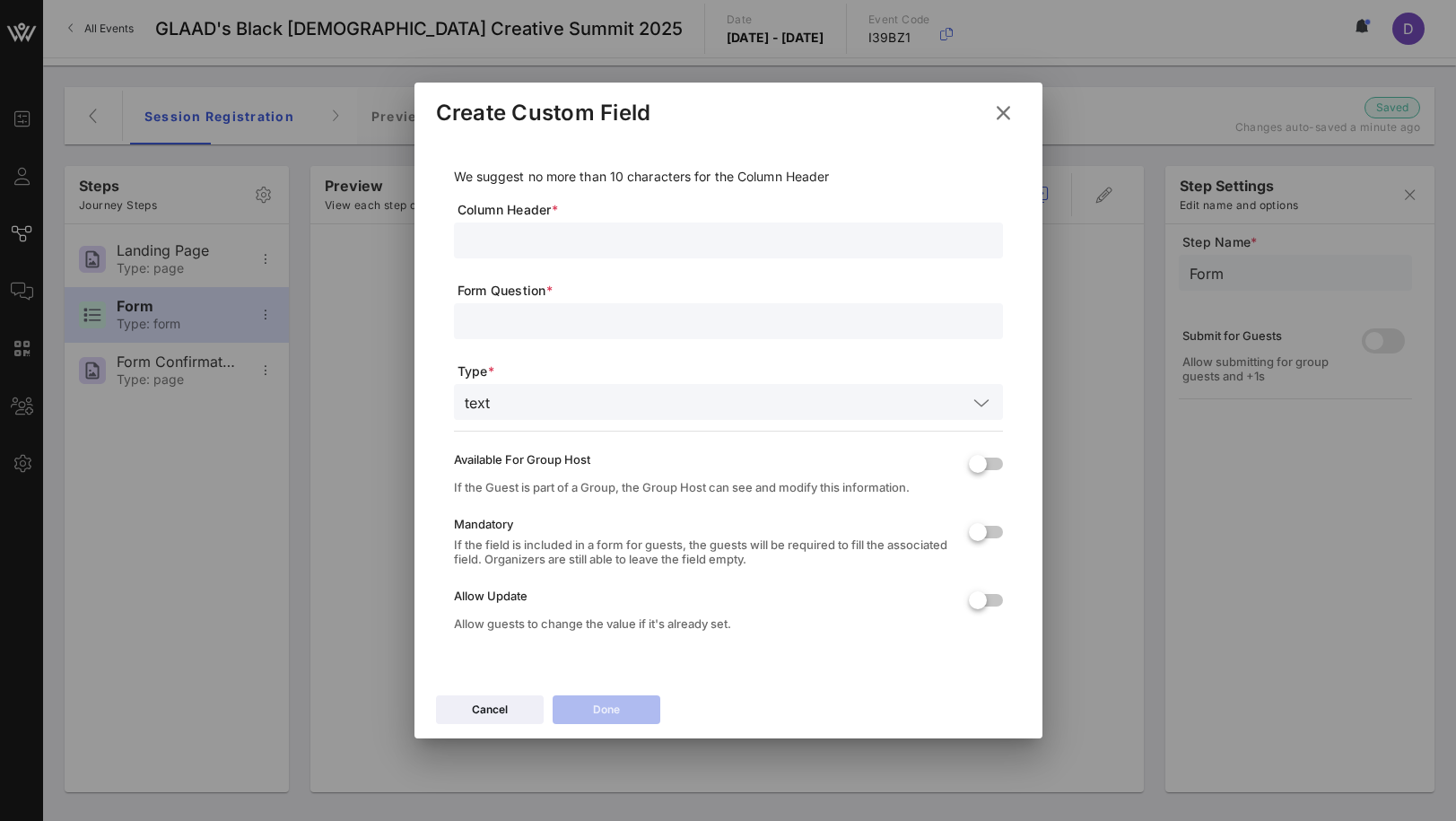
click at [532, 242] on input "text" at bounding box center [728, 241] width 528 height 24
paste input "Stories That Shift Culture: Collaborating With Purpose"
type input "Stories That Shift Culture: Collaborating With Purpose"
click at [532, 242] on input "Stories That Shift Culture: Collaborating With Purpose" at bounding box center [728, 241] width 528 height 24
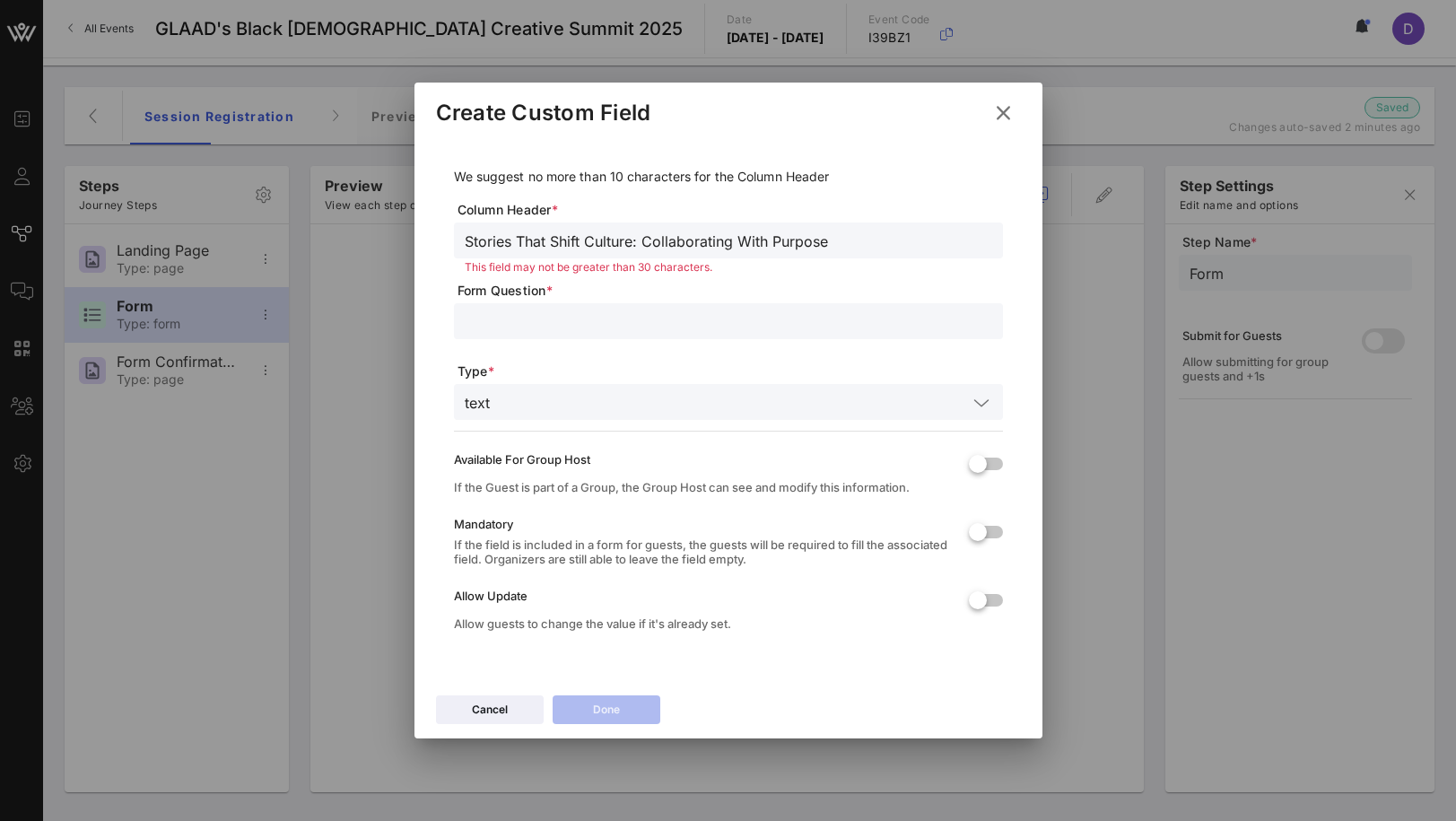
click at [532, 242] on input "Stories That Shift Culture: Collaborating With Purpose" at bounding box center [728, 241] width 528 height 24
click at [493, 234] on input "Select" at bounding box center [728, 241] width 528 height 24
type input "Plenary Sessions"
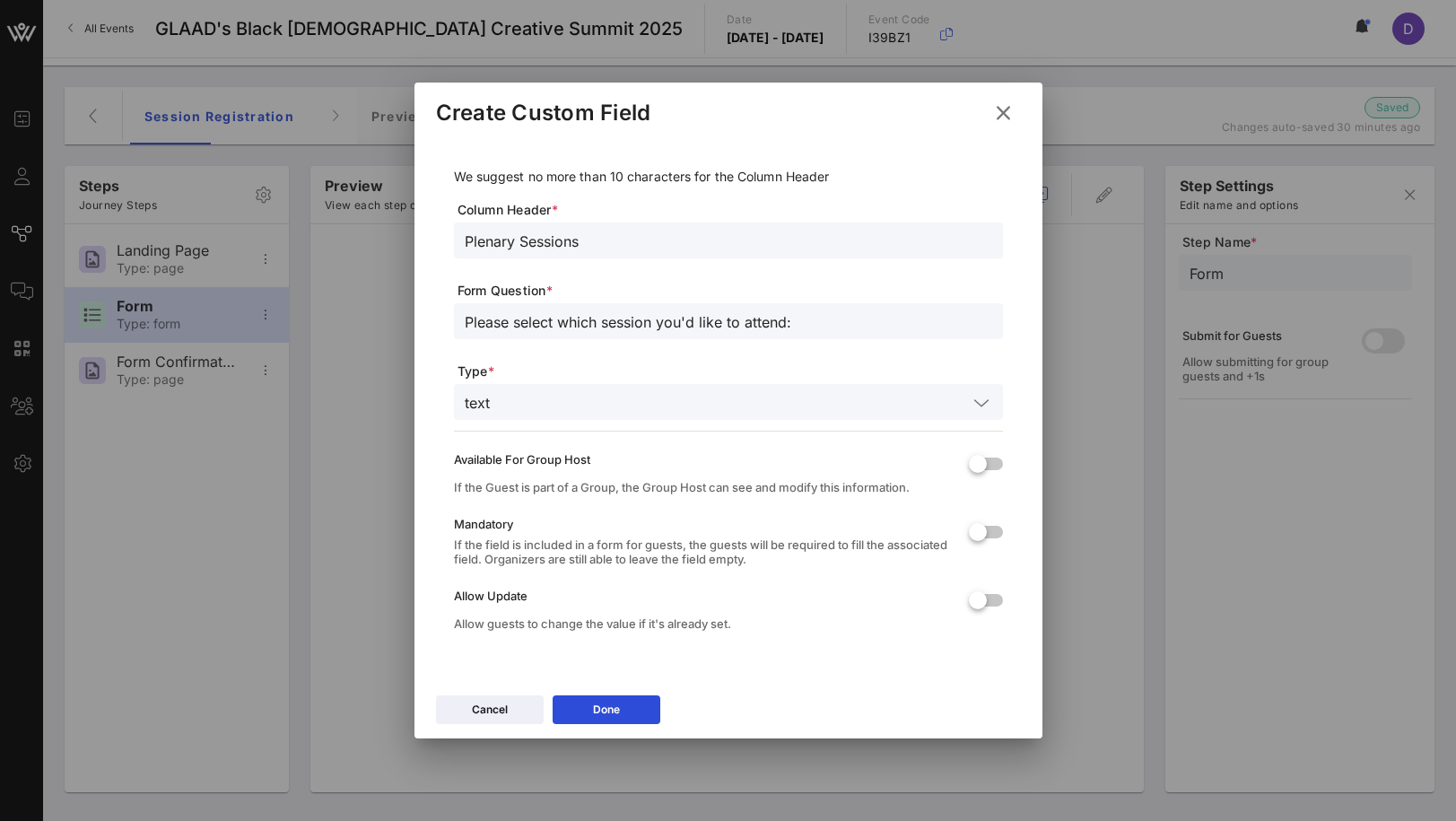
click at [537, 408] on input "text" at bounding box center [731, 403] width 470 height 24
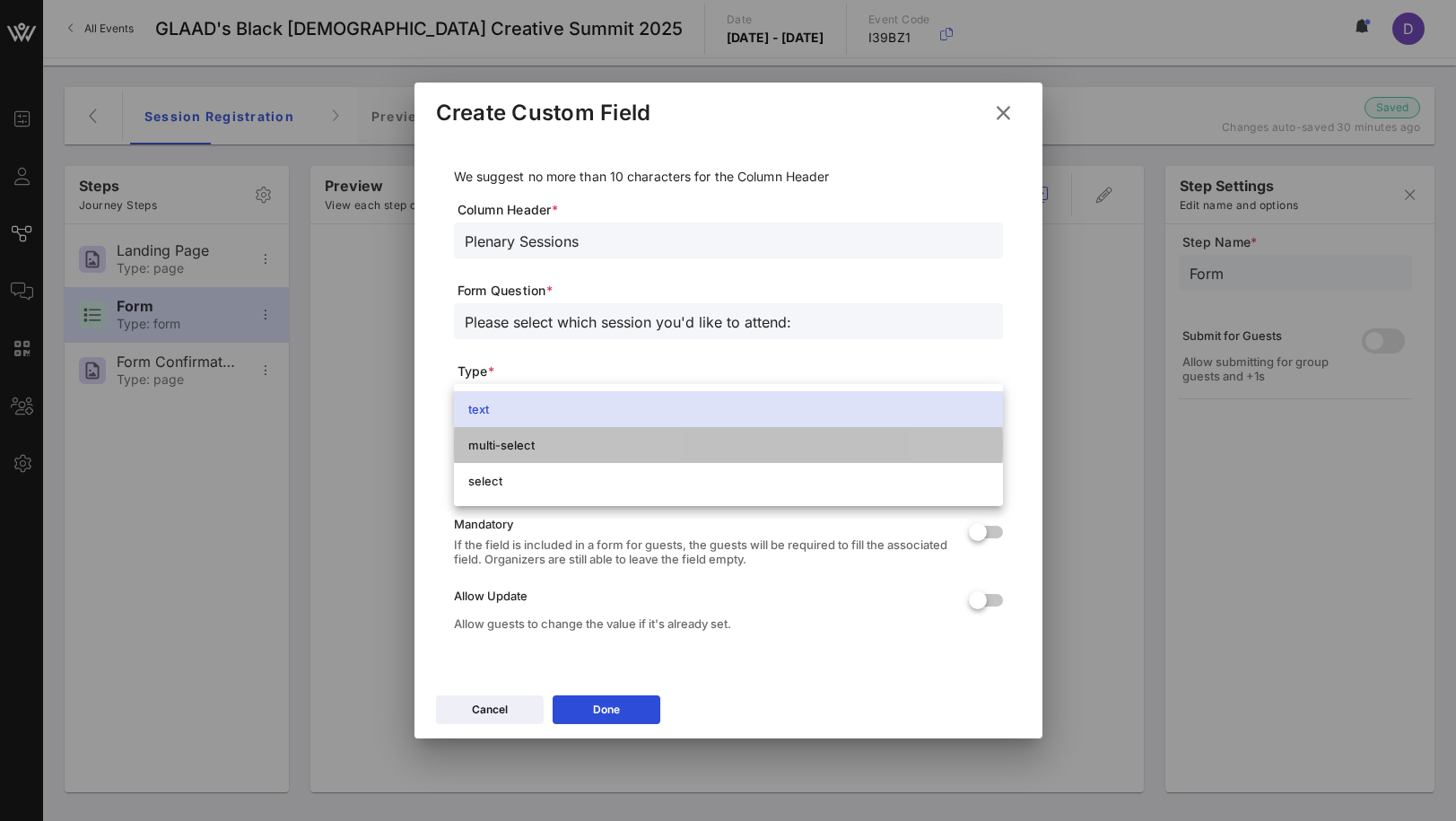
click at [576, 454] on div "multi-select" at bounding box center [728, 445] width 520 height 28
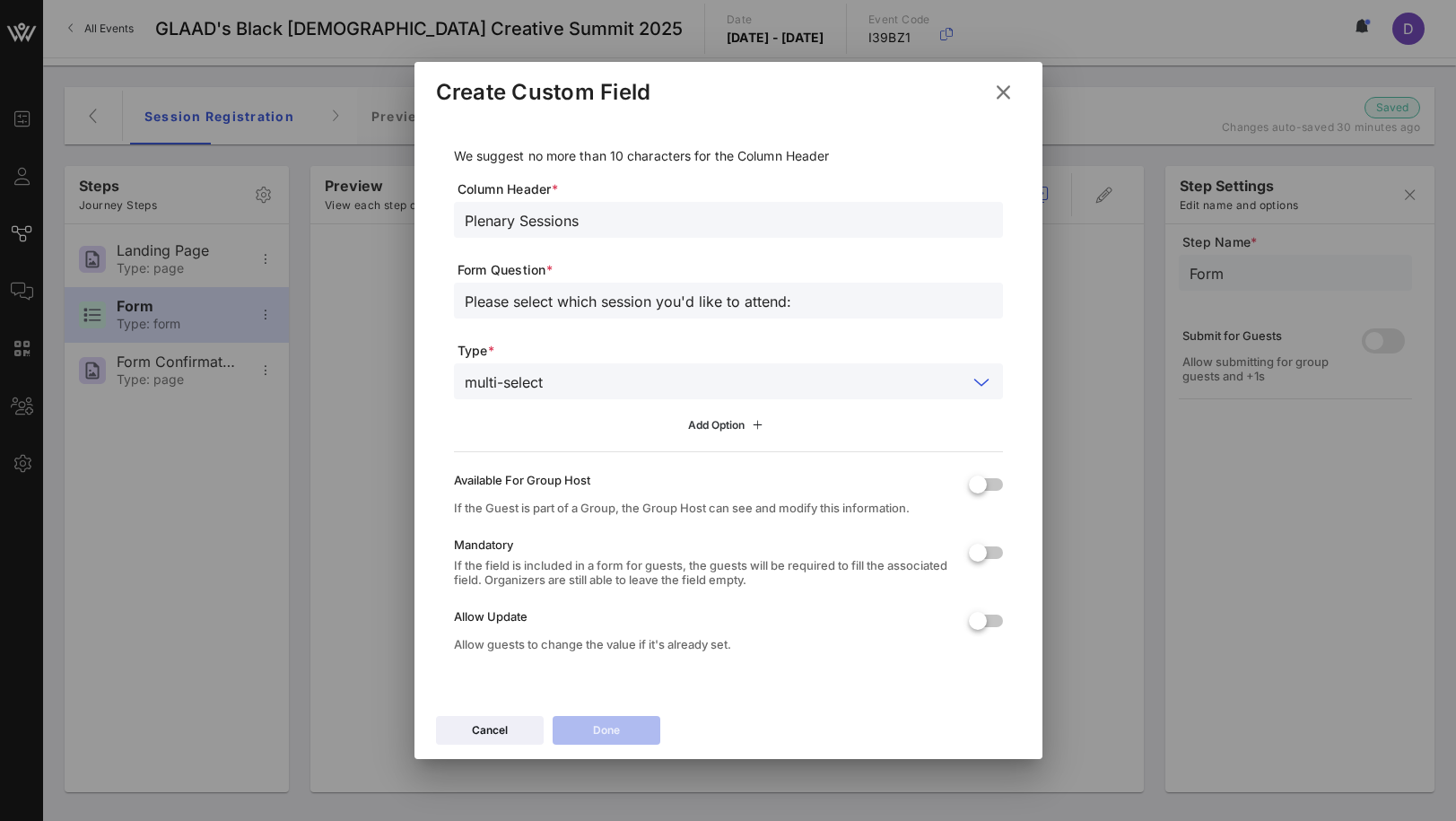
click at [717, 428] on div "Add Option" at bounding box center [728, 426] width 79 height 20
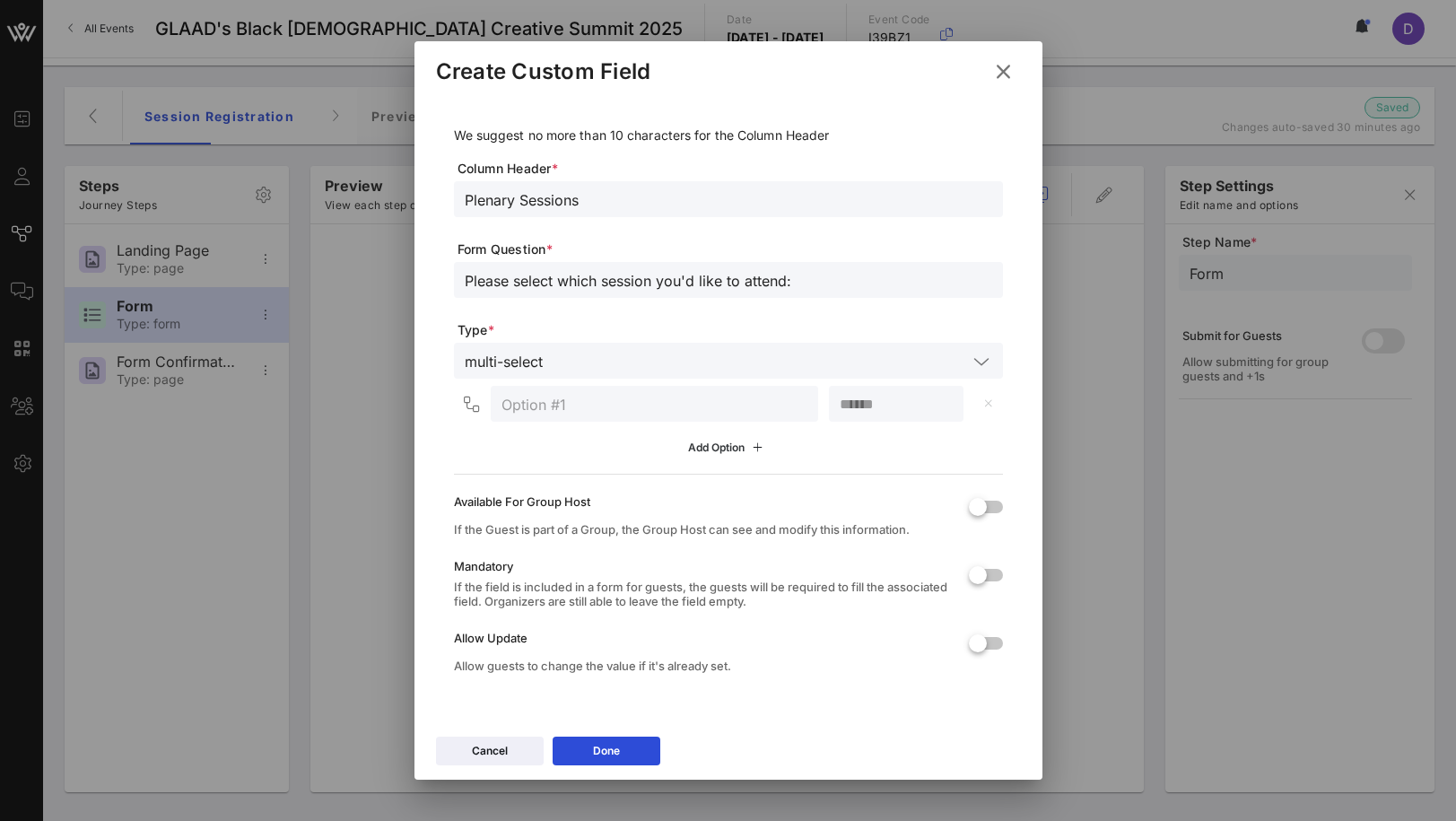
click at [705, 447] on div "Add Option" at bounding box center [728, 448] width 79 height 20
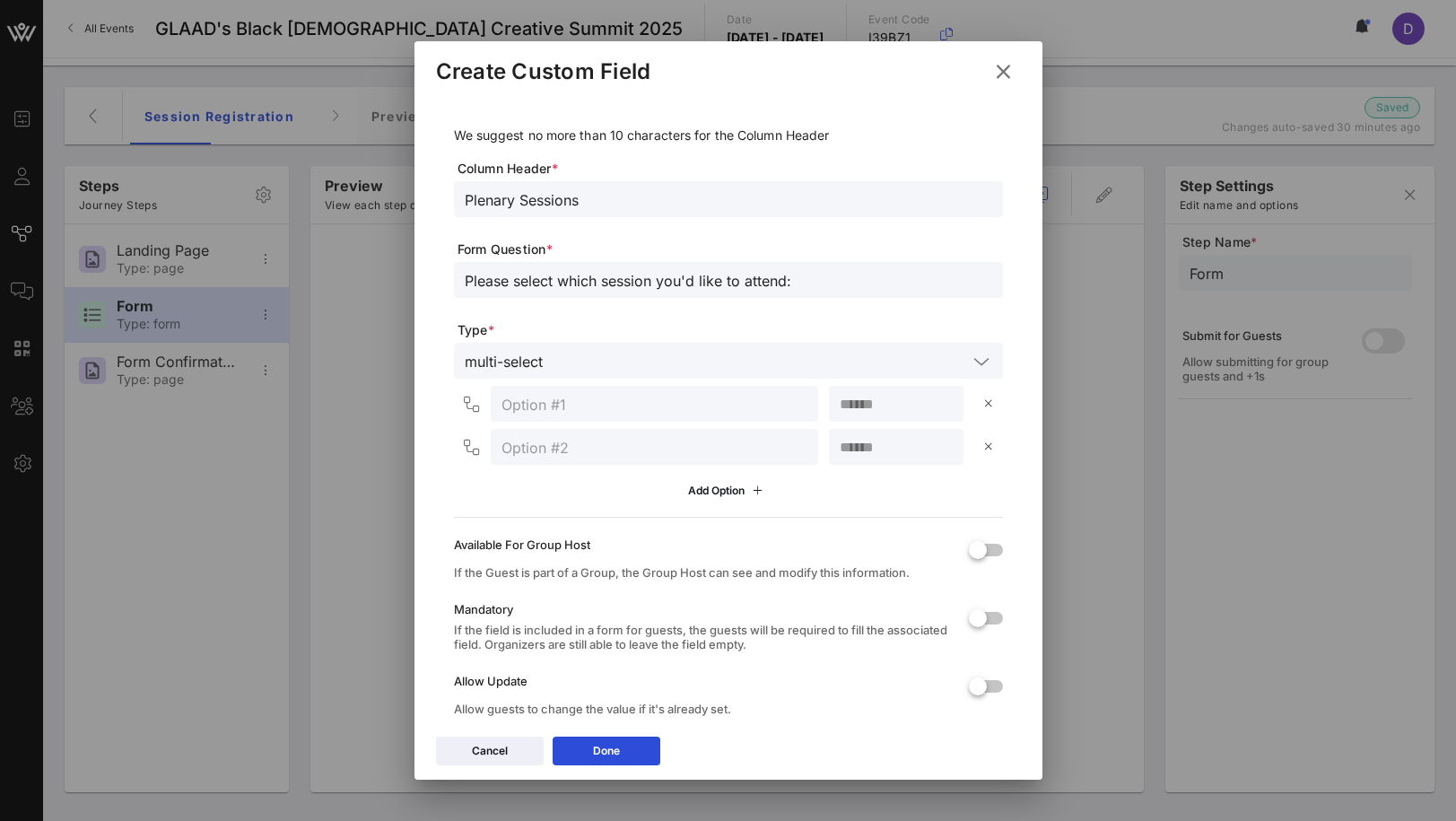
click at [794, 286] on input "Please select which session you'd like to attend:" at bounding box center [728, 280] width 528 height 24
type input "Please select which session you'd like to attend:"
click at [633, 400] on input "text" at bounding box center [654, 404] width 306 height 24
paste input "Stories That Shift Culture: Collaborating With Purpose"
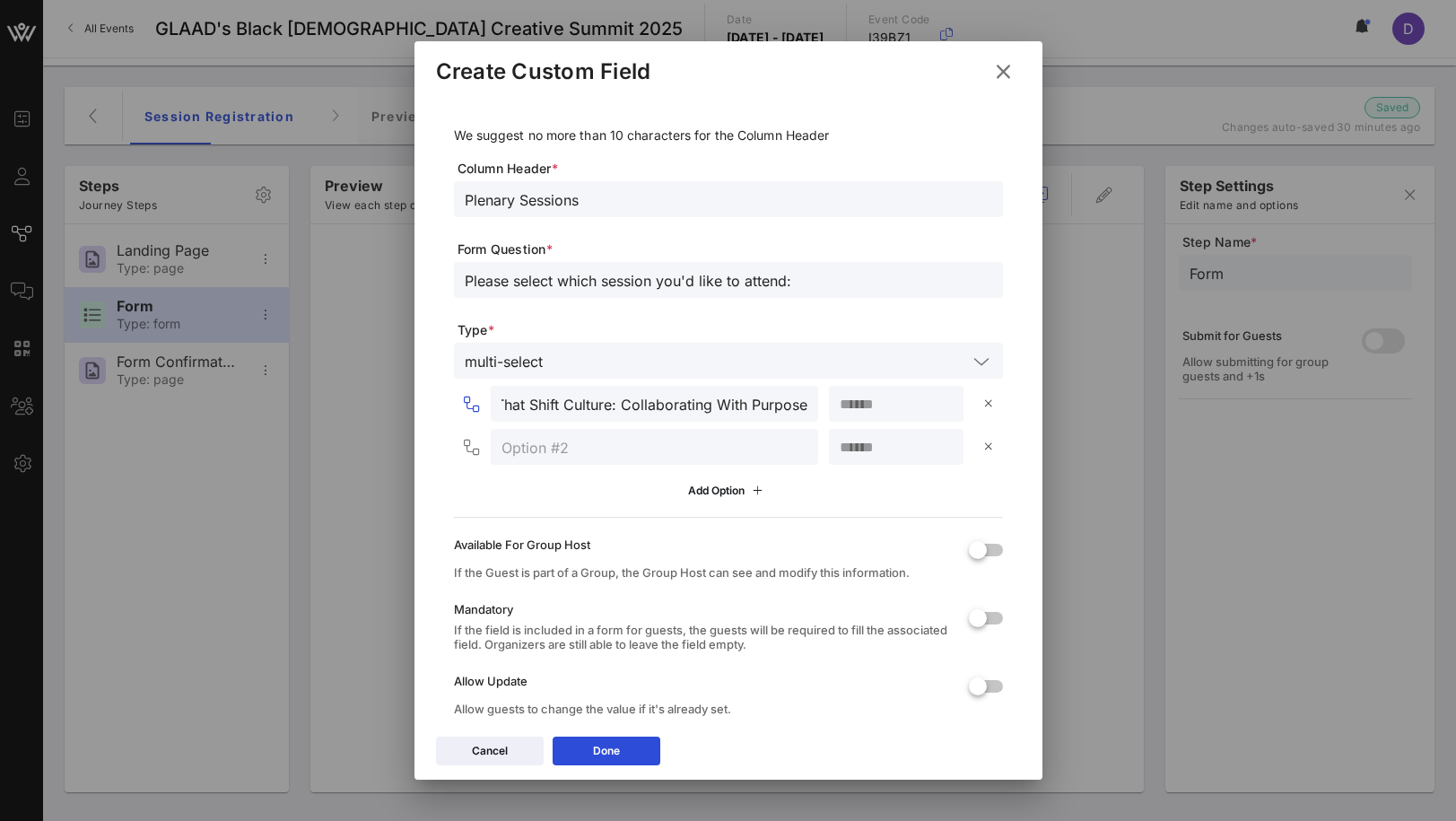
type input "Stories That Shift Culture: Collaborating With Purpose"
click at [859, 412] on input "number" at bounding box center [896, 404] width 113 height 24
type input "***"
click at [865, 442] on input "number" at bounding box center [896, 447] width 113 height 24
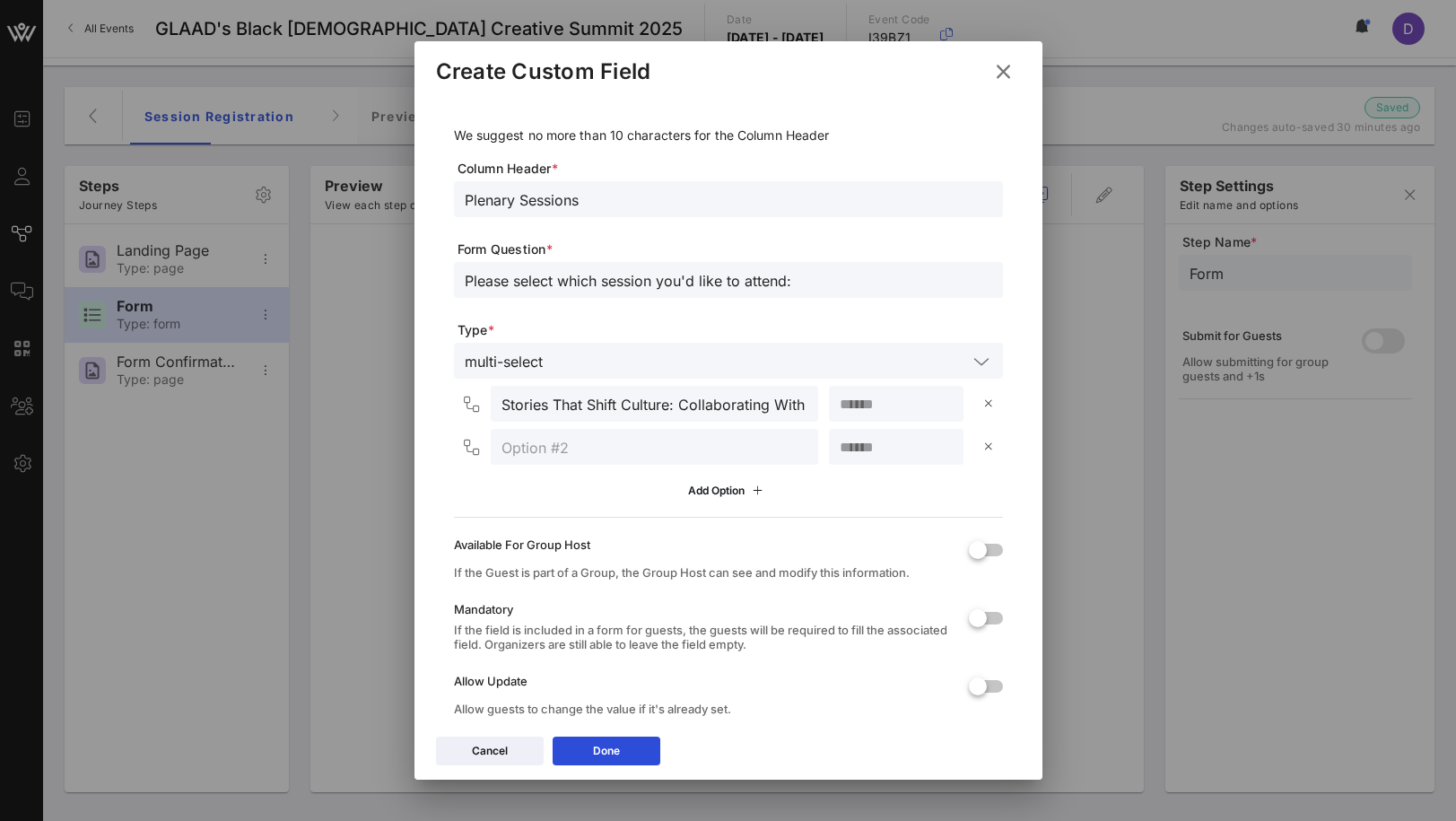
type input "**"
click at [671, 445] on input "text" at bounding box center [654, 447] width 306 height 24
paste input "The Creative Crossover: Public Perception of Your Art"
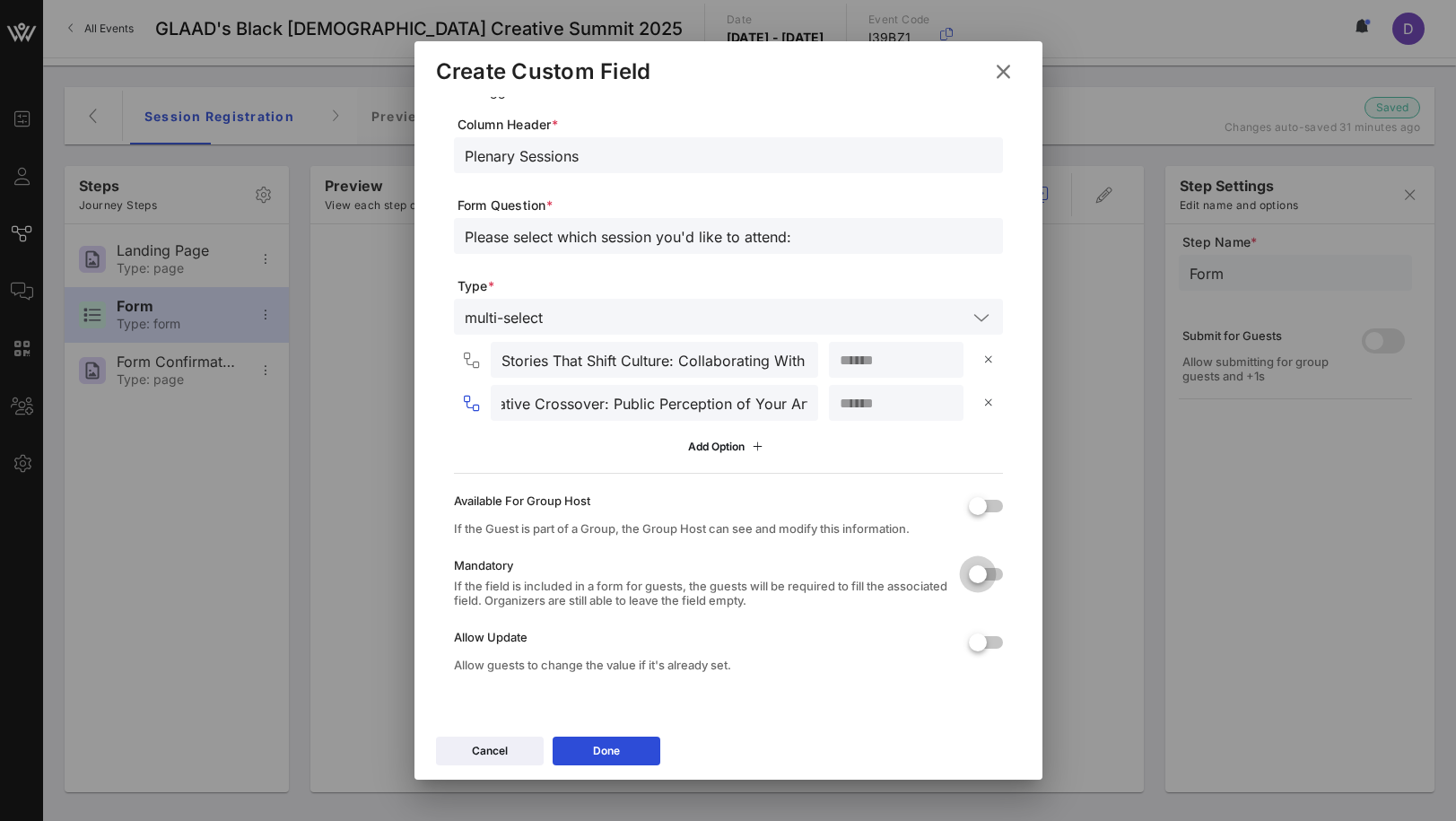
type input "The Creative Crossover: Public Perception of Your Art"
click at [983, 565] on div at bounding box center [978, 574] width 30 height 30
click at [979, 641] on div at bounding box center [978, 642] width 30 height 30
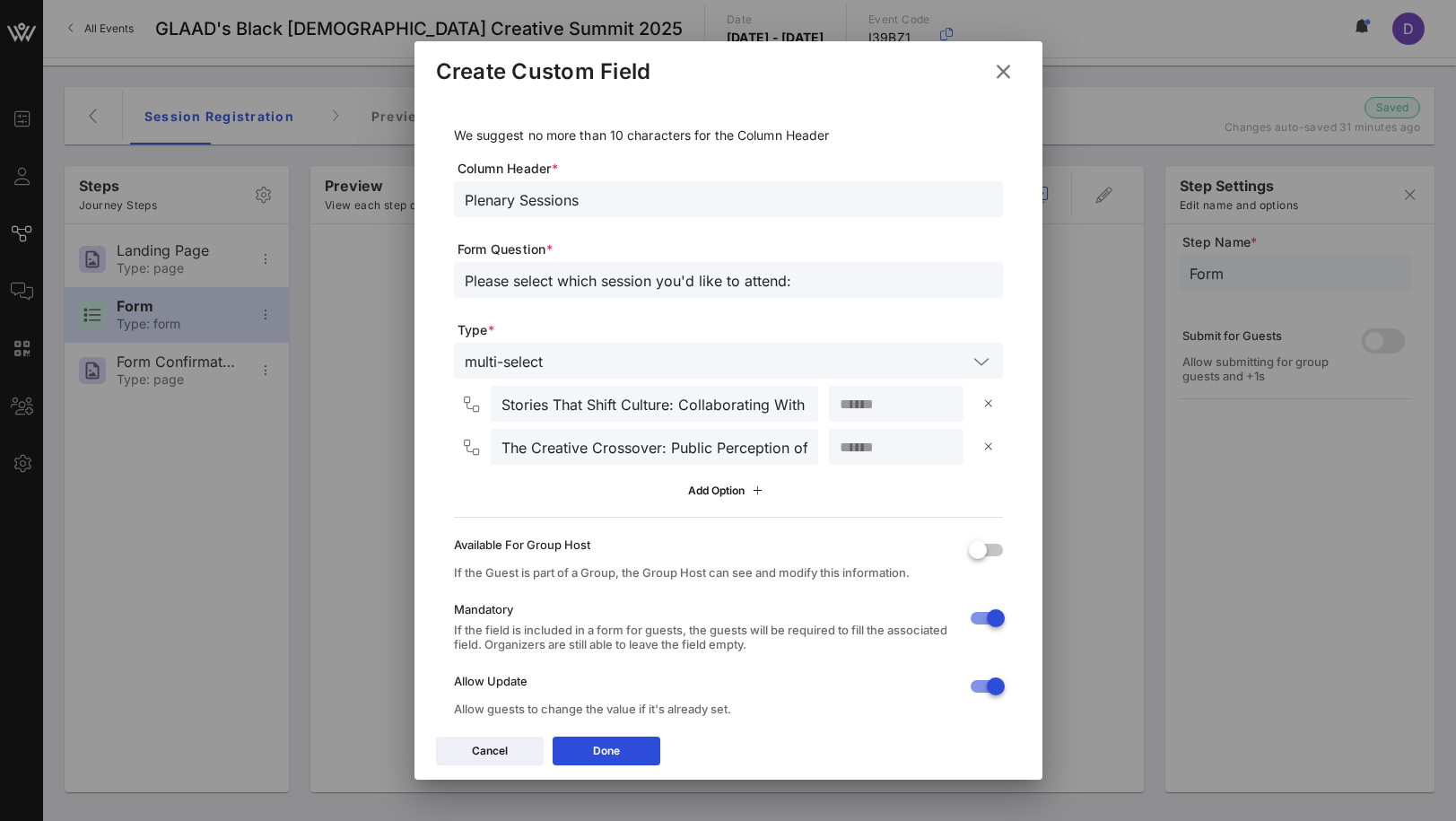
click at [606, 281] on input "Please select which session you'd like to attend:" at bounding box center [728, 280] width 528 height 24
type input "Please select which 10 AM Plenary Session you'd like to attend:"
click at [600, 747] on button "Done" at bounding box center [606, 751] width 108 height 28
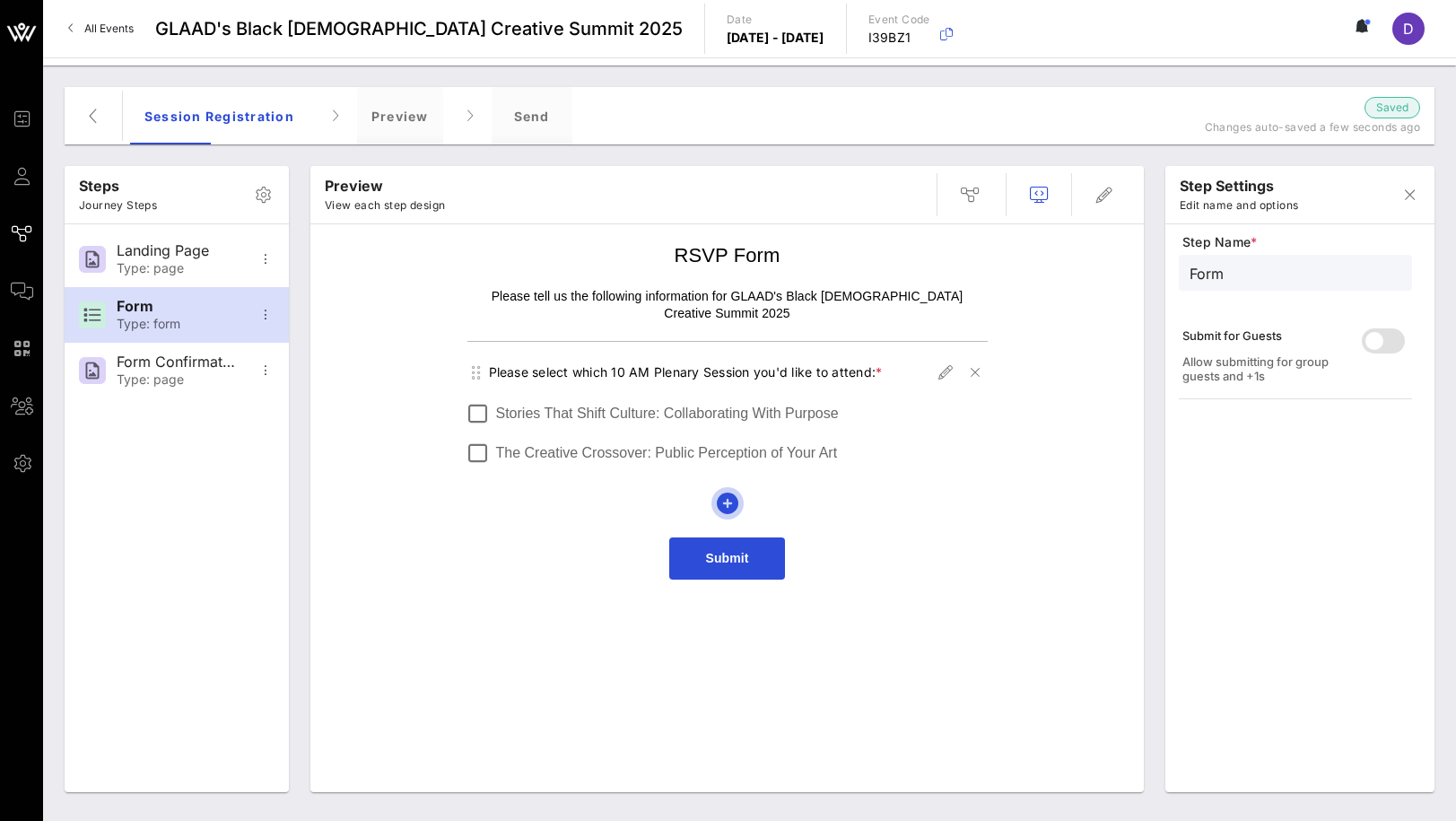
click at [728, 493] on icon "button" at bounding box center [728, 504] width 22 height 22
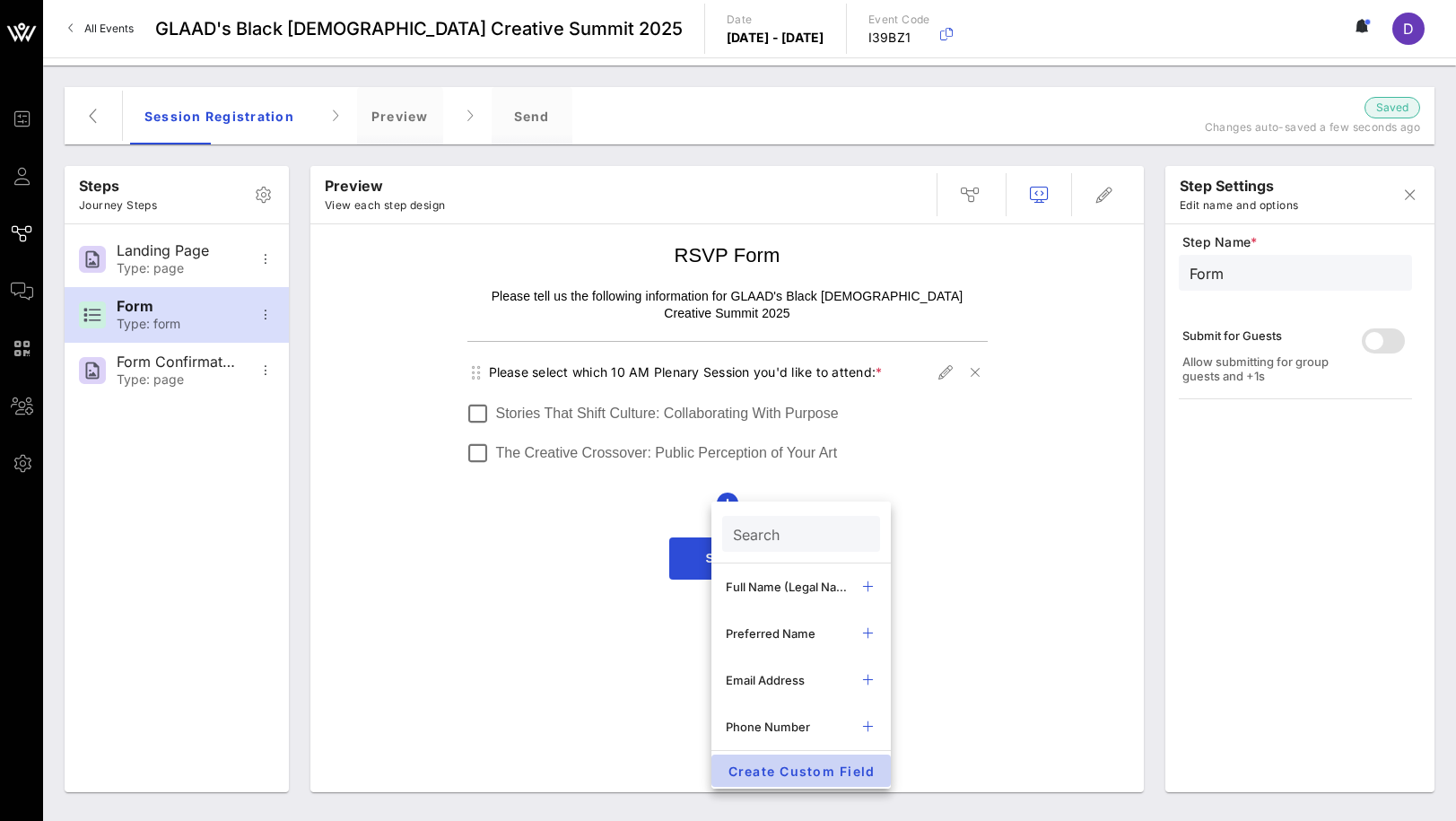
click at [777, 771] on span "Create Custom Field" at bounding box center [801, 771] width 151 height 16
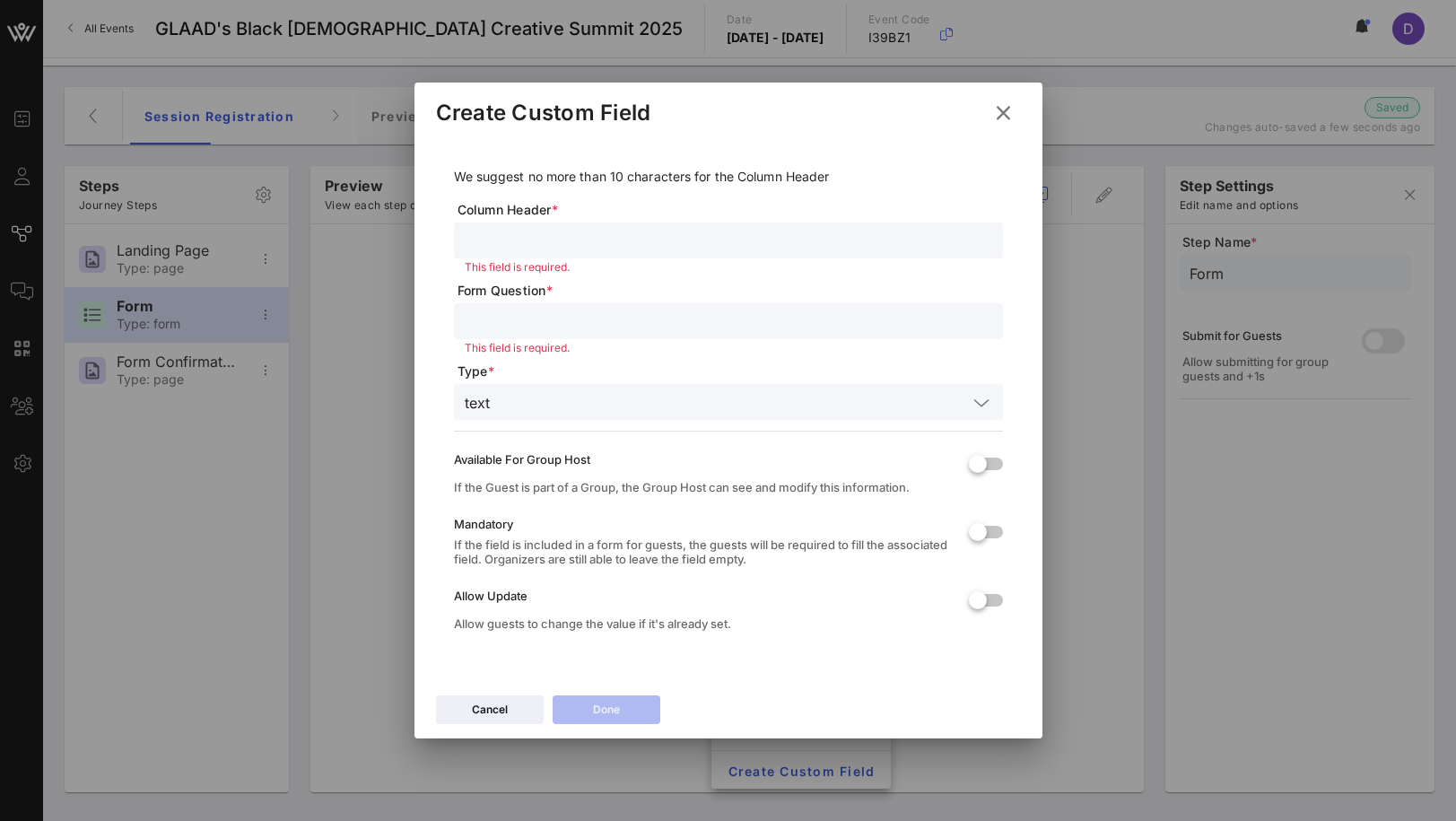
click at [545, 237] on input "text" at bounding box center [728, 241] width 528 height 24
type input "Plena"
click at [977, 118] on div "Create Custom Field" at bounding box center [728, 110] width 628 height 56
click at [1008, 118] on icon at bounding box center [1003, 113] width 25 height 22
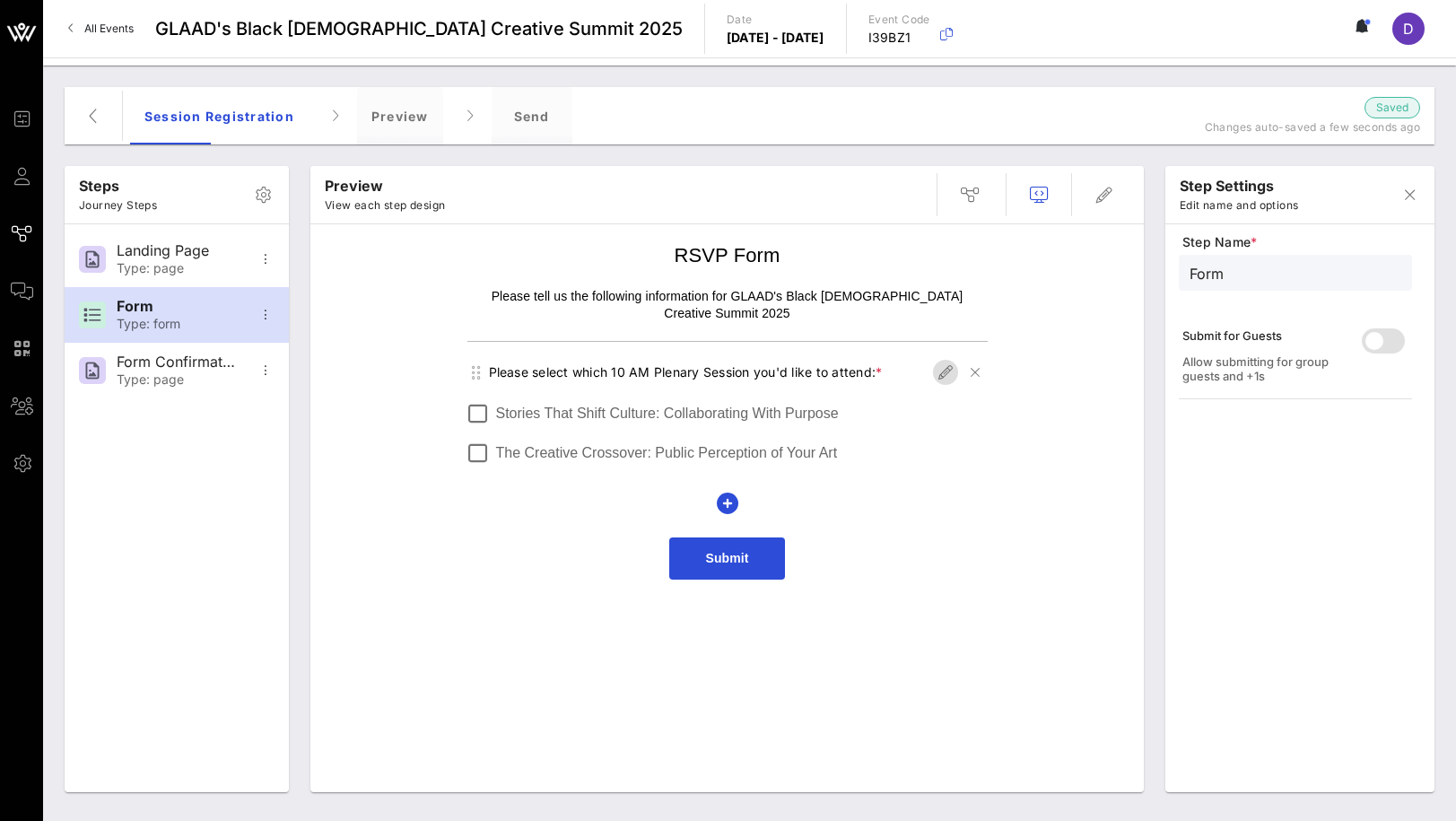
click at [937, 362] on icon "button" at bounding box center [946, 373] width 22 height 22
type input "Plenary Sessions"
type input "Please select which 10 AM Plenary Session you'd like to attend:"
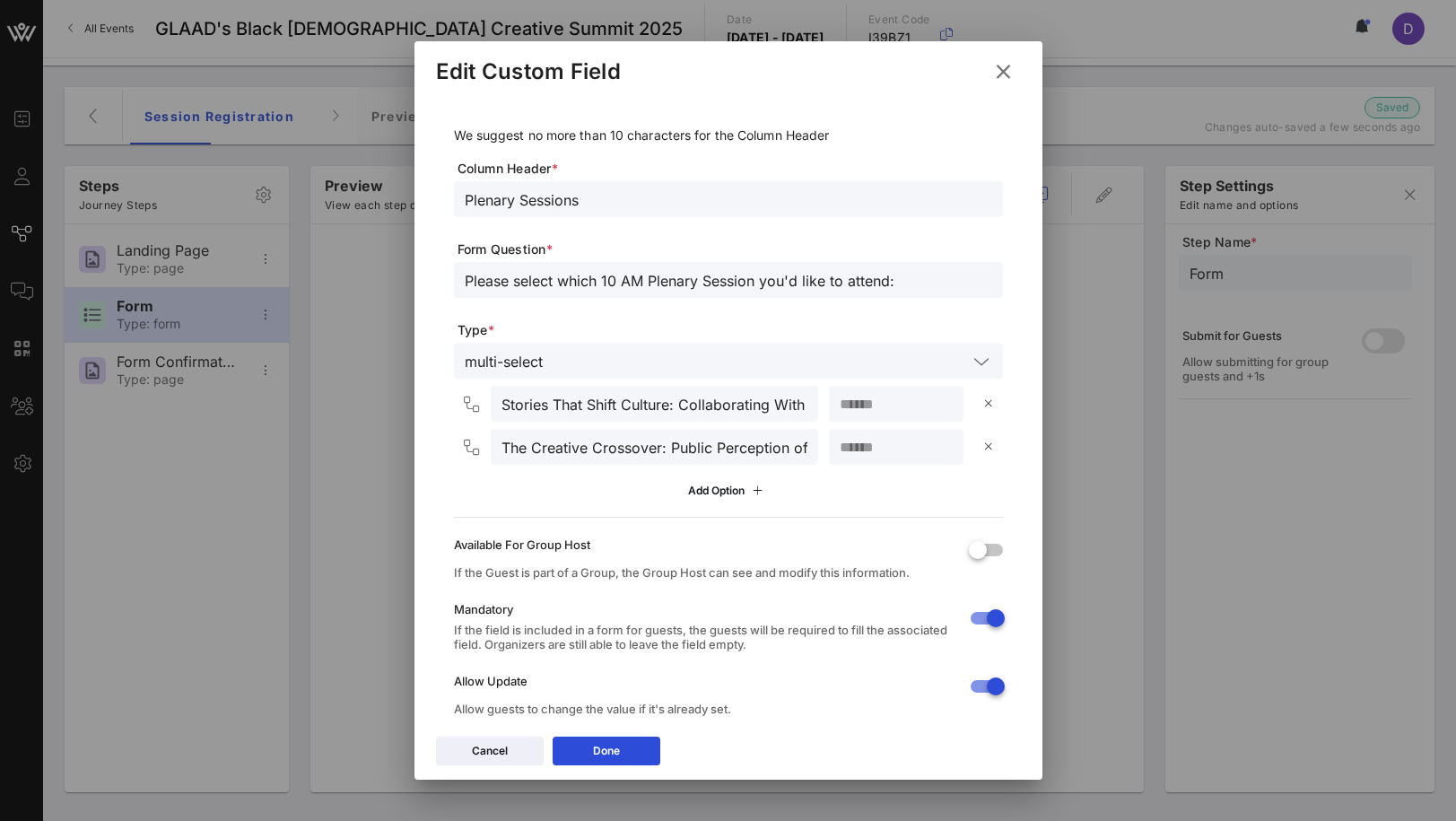
click at [592, 209] on input "Plenary Sessions" at bounding box center [728, 199] width 528 height 24
drag, startPoint x: 581, startPoint y: 201, endPoint x: 581, endPoint y: 272, distance: 71.0
click at [581, 202] on input "Plenary Session 1 - 10 AM" at bounding box center [728, 199] width 528 height 24
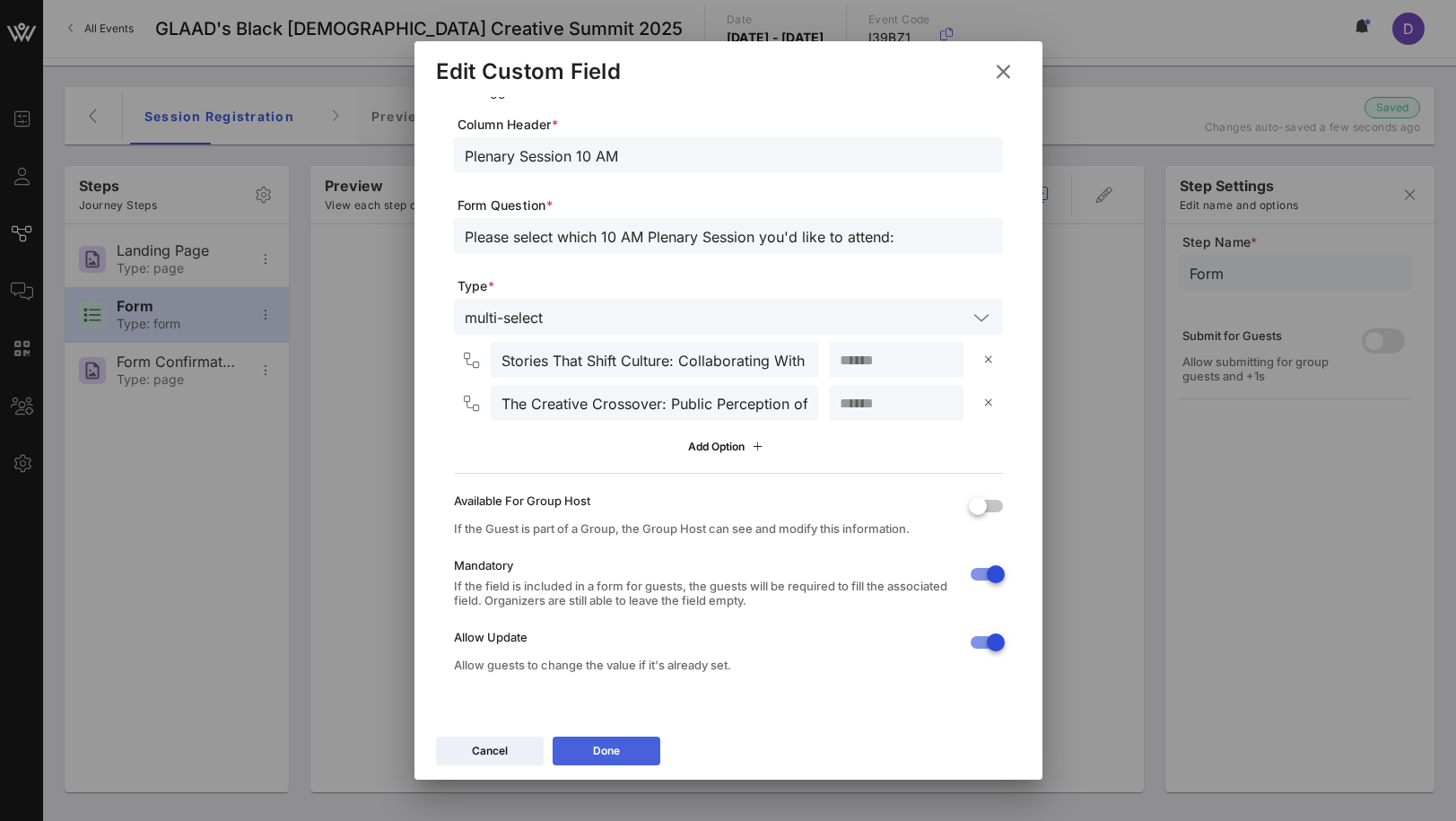
type input "Plenary Session 10 AM"
click at [617, 753] on div "Done" at bounding box center [606, 752] width 26 height 18
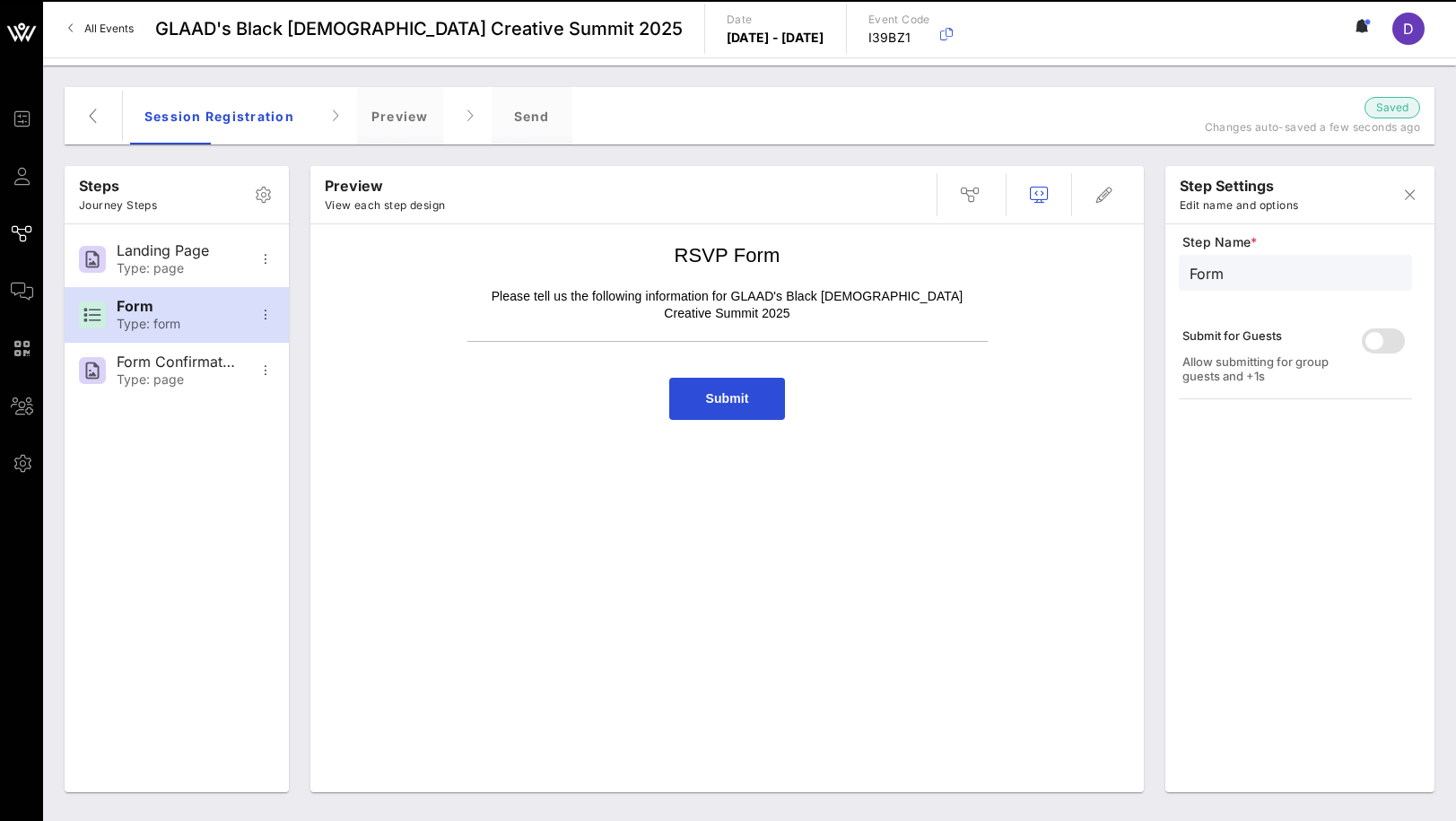
scroll to position [0, 0]
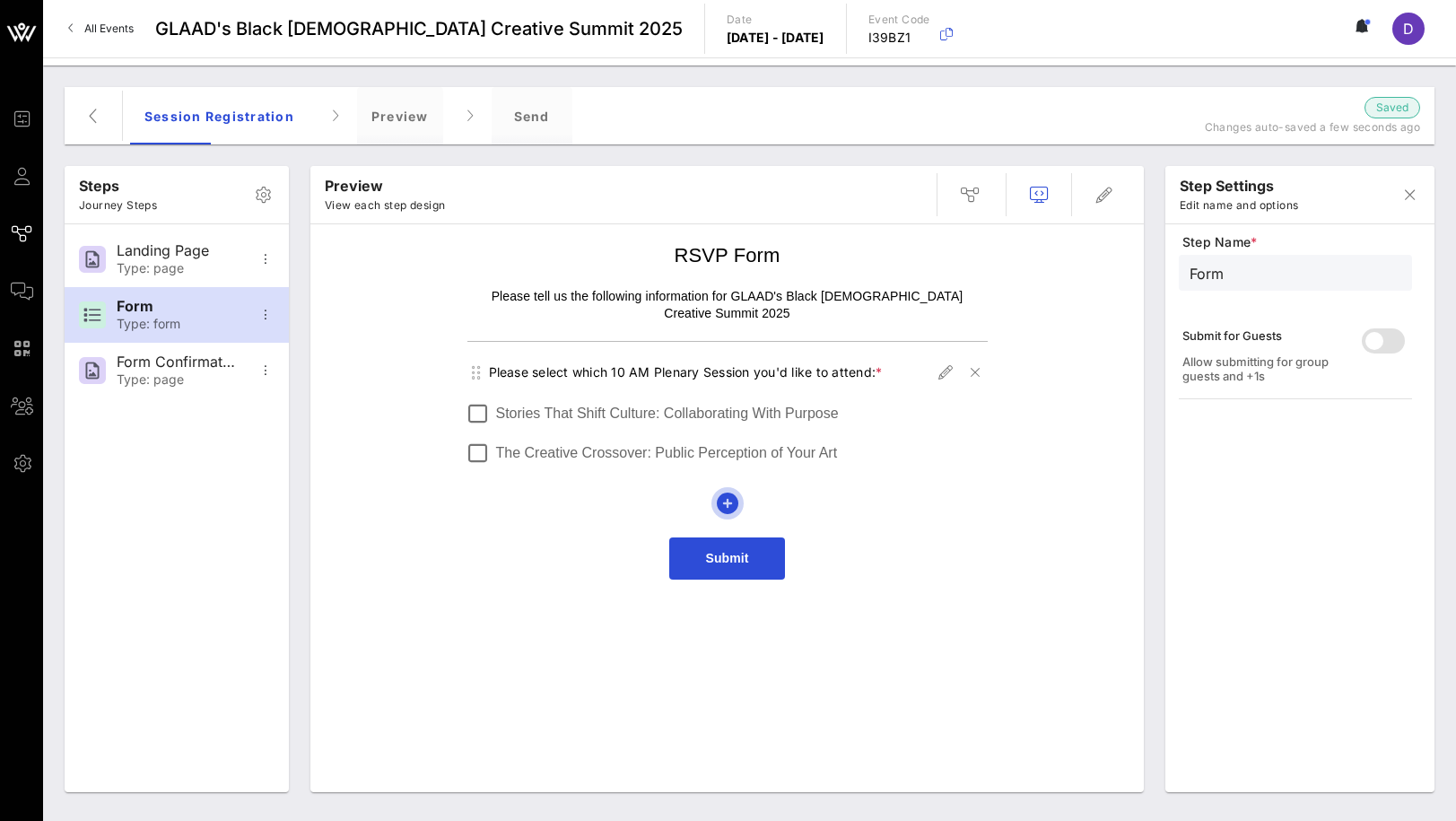
click at [730, 493] on icon "button" at bounding box center [728, 504] width 22 height 22
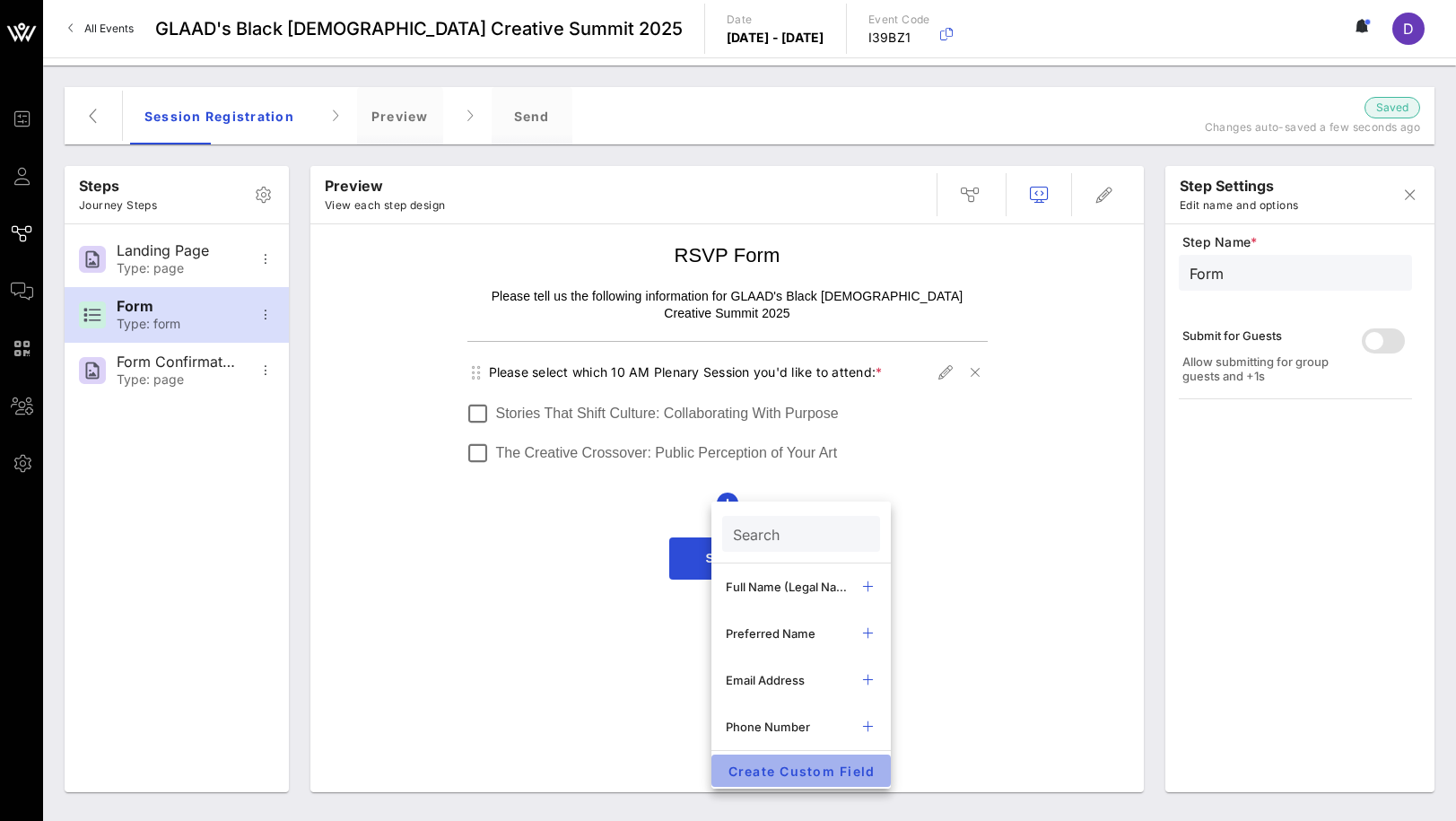
click at [788, 768] on span "Create Custom Field" at bounding box center [801, 771] width 151 height 16
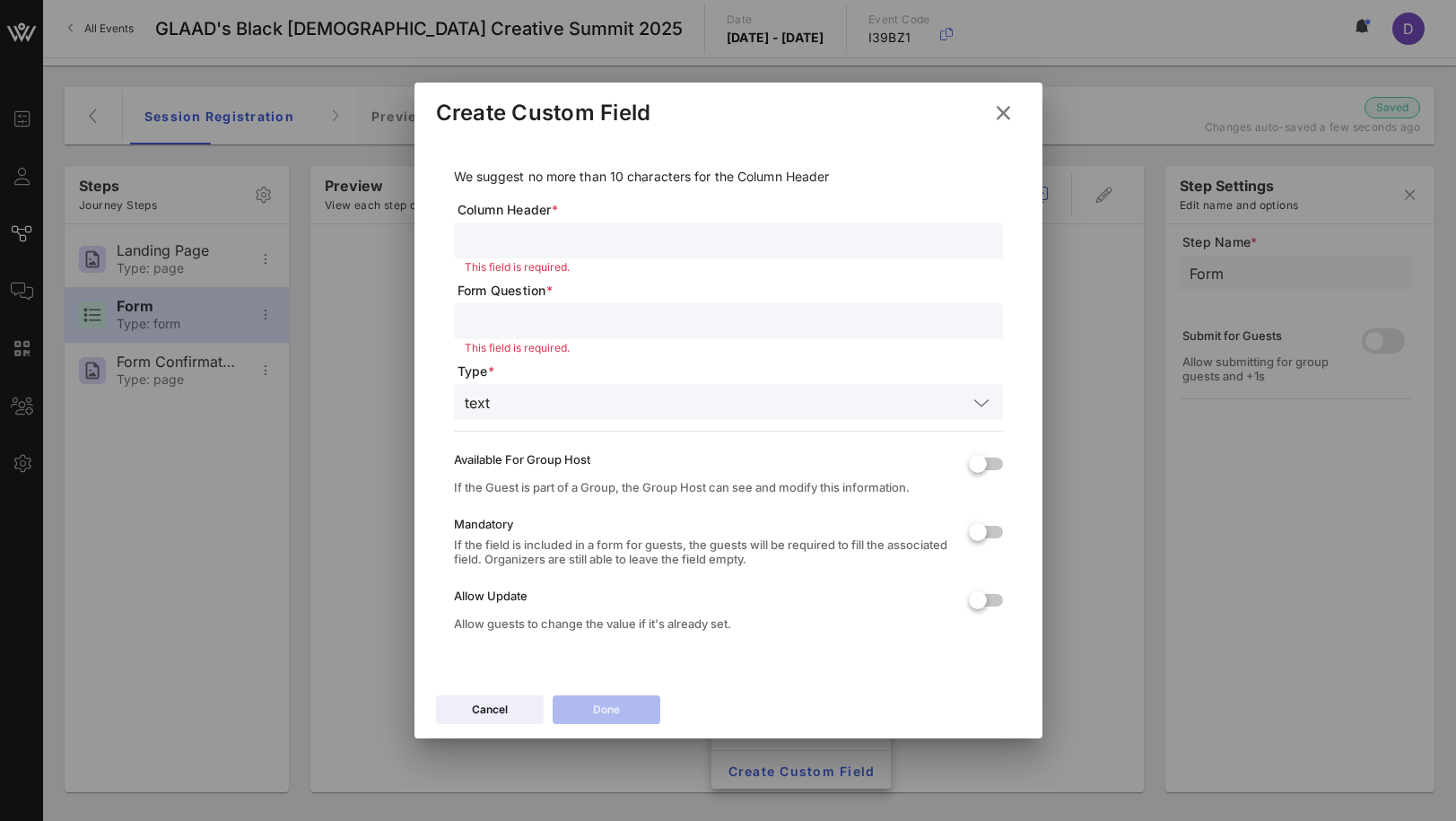
click at [508, 235] on input "text" at bounding box center [728, 241] width 528 height 24
drag, startPoint x: 578, startPoint y: 242, endPoint x: 668, endPoint y: 243, distance: 90.0
click at [668, 243] on input "Plenary Session 1" at bounding box center [728, 241] width 528 height 24
type input "Plenary Session 12:30 PM"
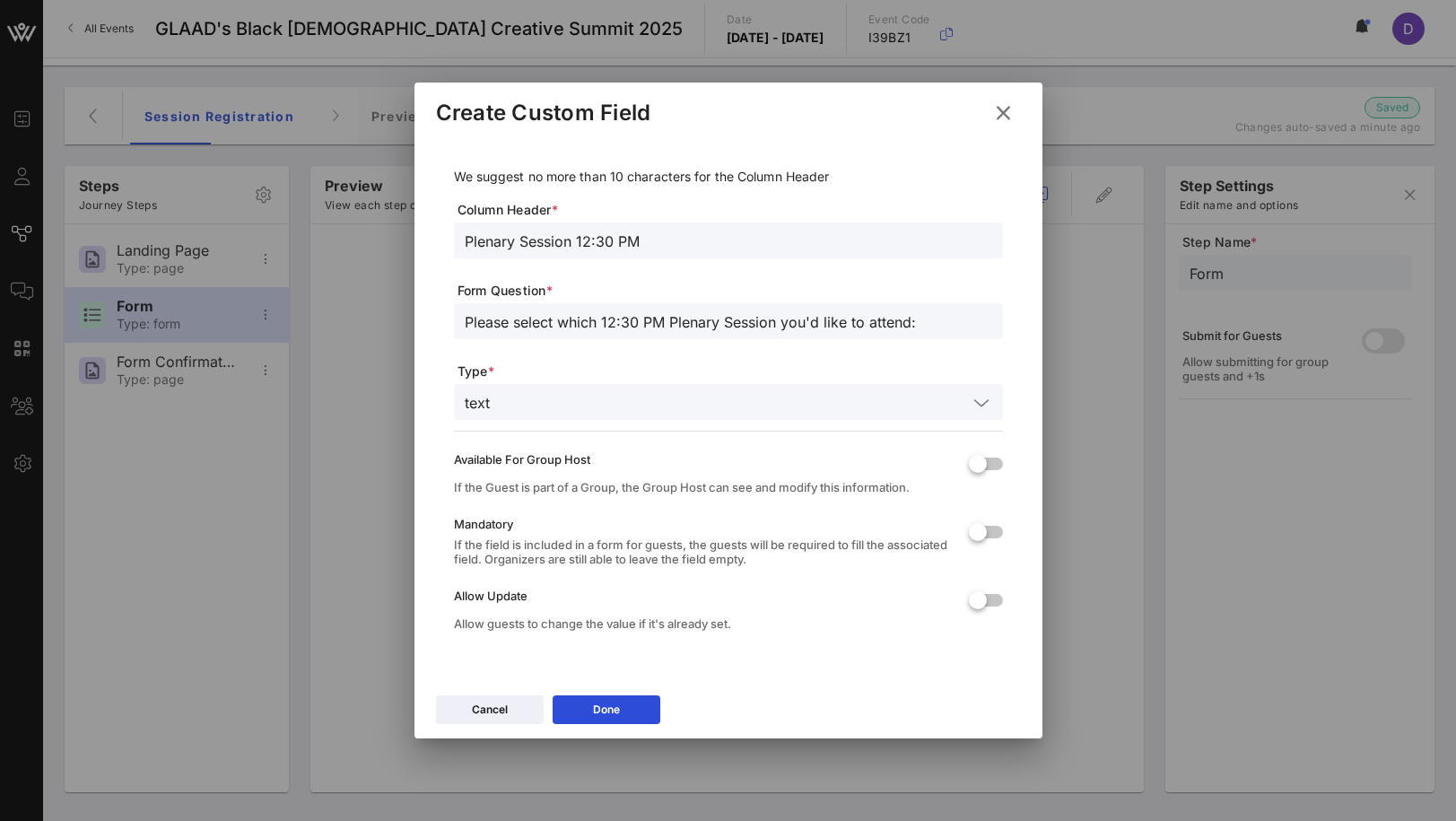
type input "Please select which 12:30 PM Plenary Session you'd like to attend:"
click at [876, 398] on input "text" at bounding box center [731, 403] width 470 height 24
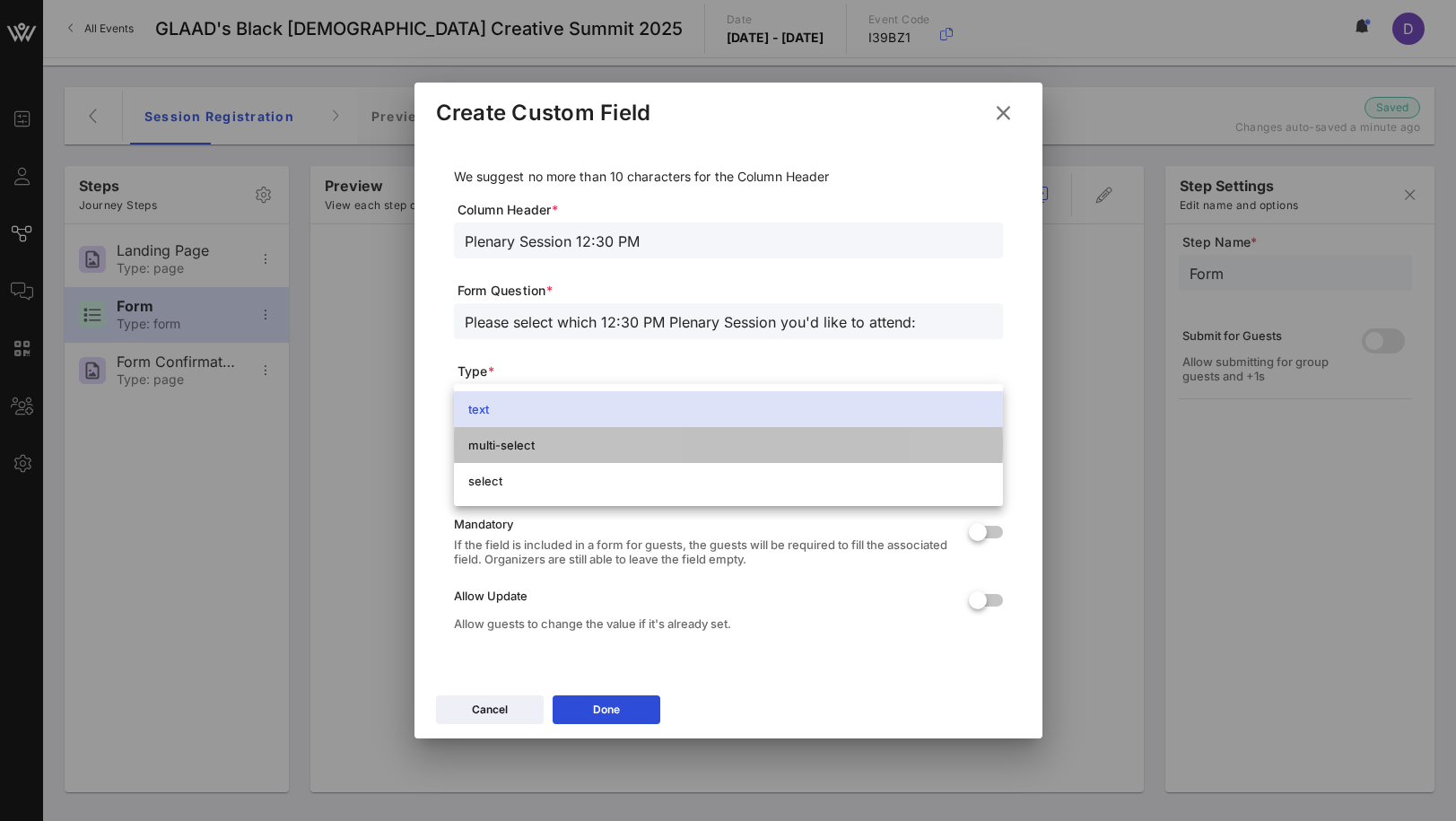
click at [837, 453] on div "multi-select" at bounding box center [728, 445] width 520 height 28
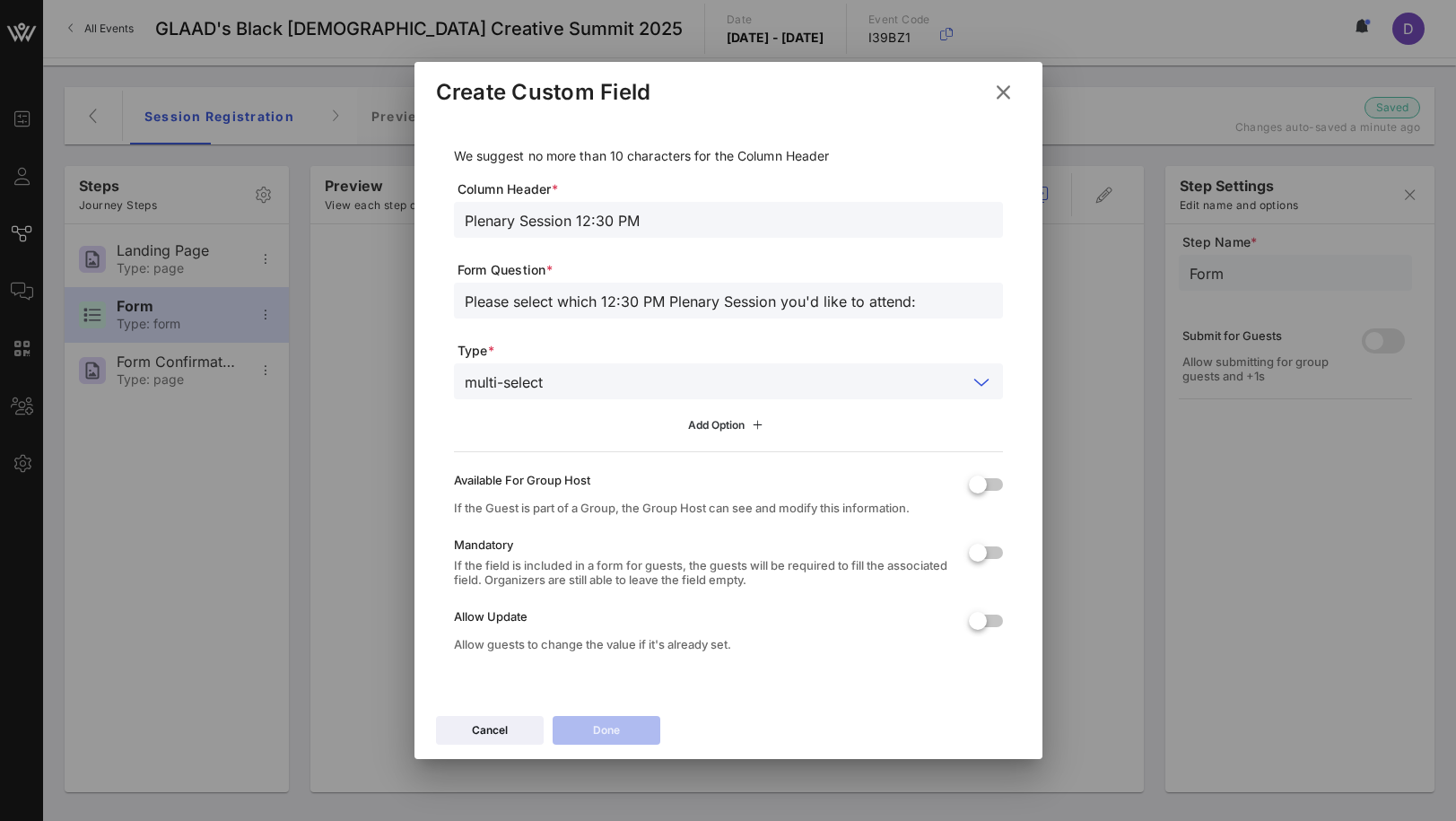
click at [722, 426] on icon at bounding box center [728, 426] width 14 height 12
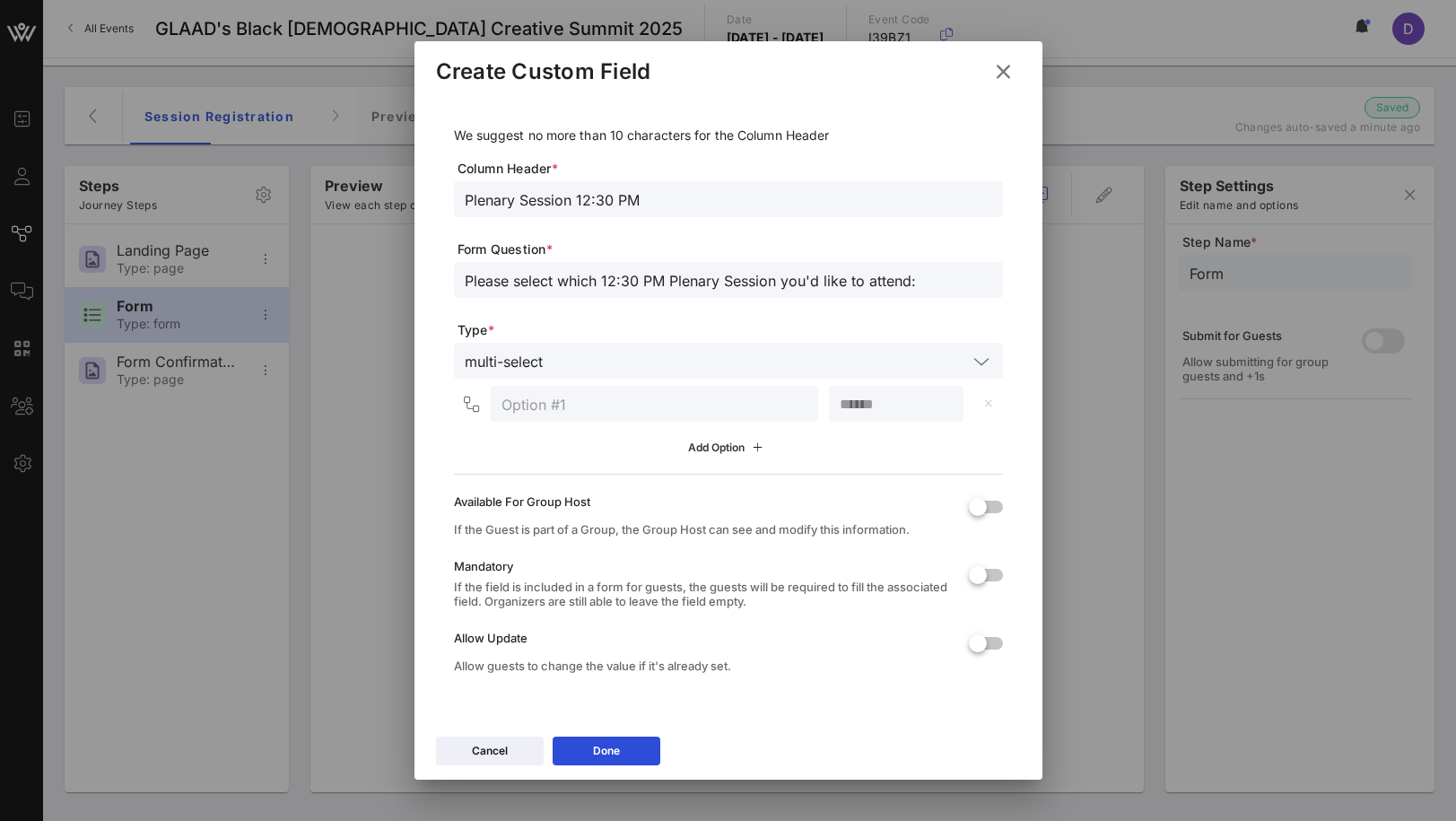
click at [724, 447] on icon at bounding box center [728, 447] width 14 height 12
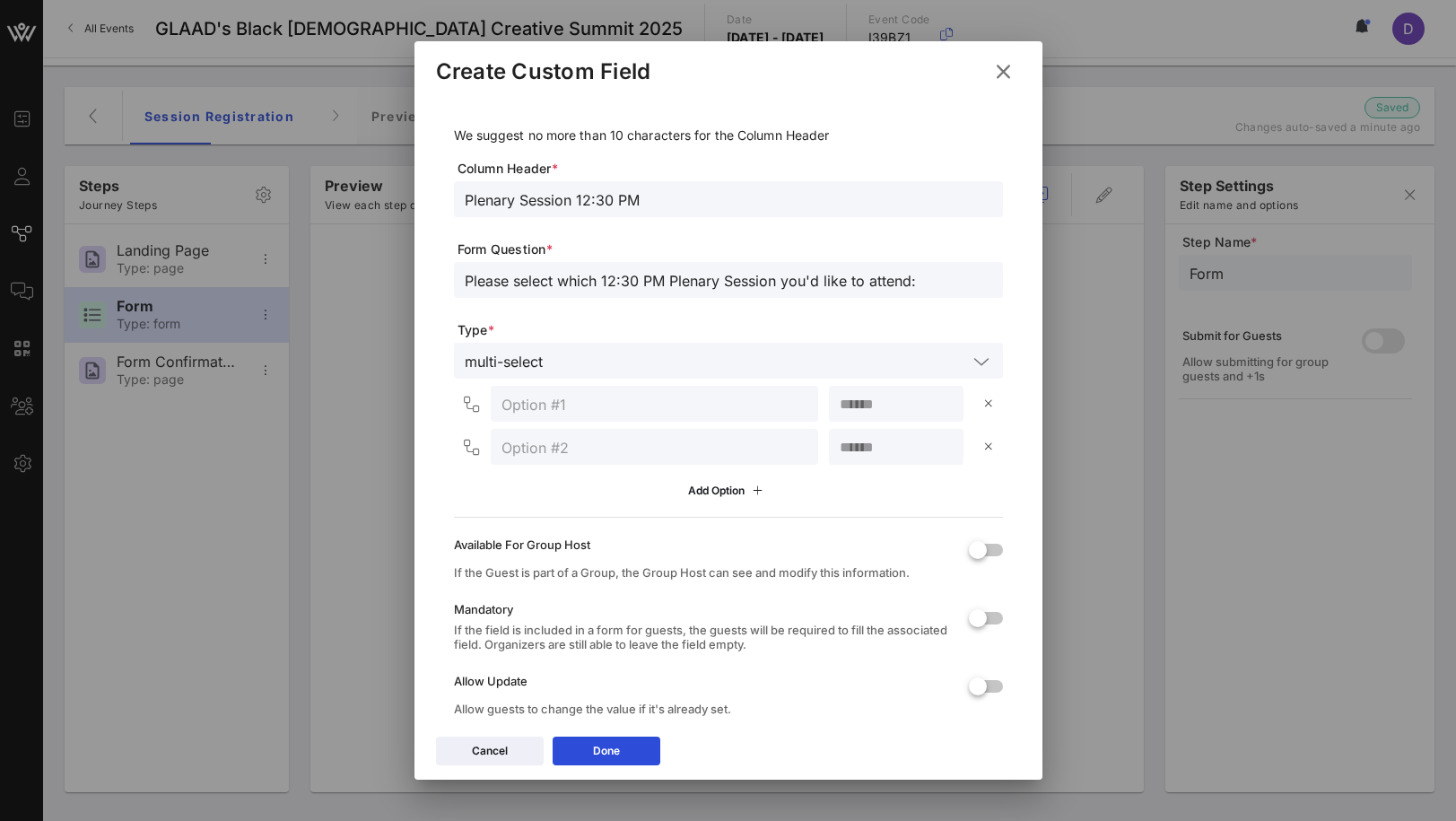
click at [622, 403] on input "text" at bounding box center [654, 404] width 306 height 24
paste input "Beyond Visibility: Defending and Defining Black Trans Narratives"
type input "Beyond Visibility: Defending and Defining Black Trans Narratives"
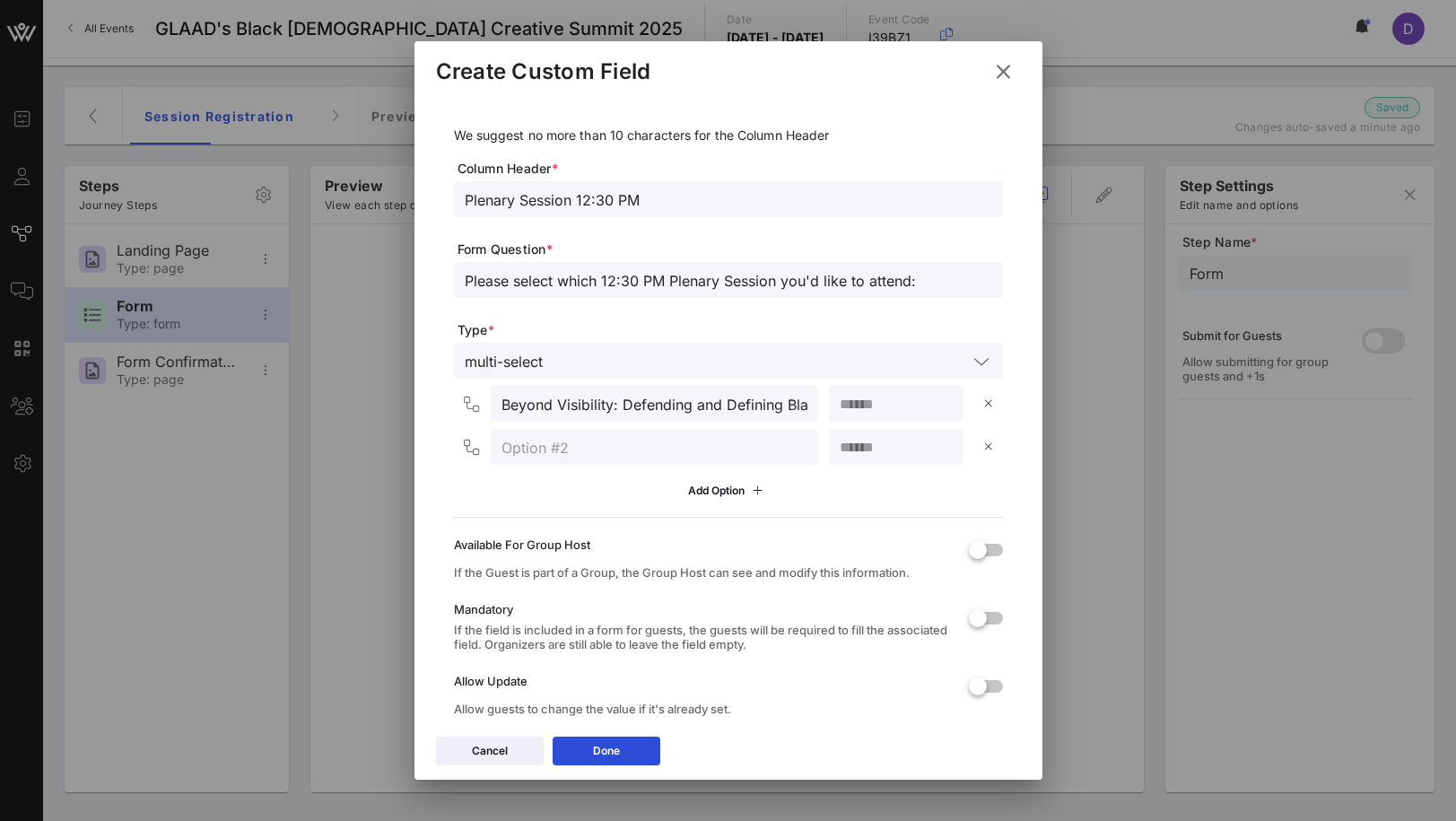
click at [884, 410] on input "number" at bounding box center [896, 404] width 113 height 24
type input "***"
click at [686, 440] on input "text" at bounding box center [654, 447] width 306 height 24
click at [581, 447] on input "text" at bounding box center [654, 447] width 306 height 24
paste input "Fireside Chat: Legacy Talk Session with [PERSON_NAME]"
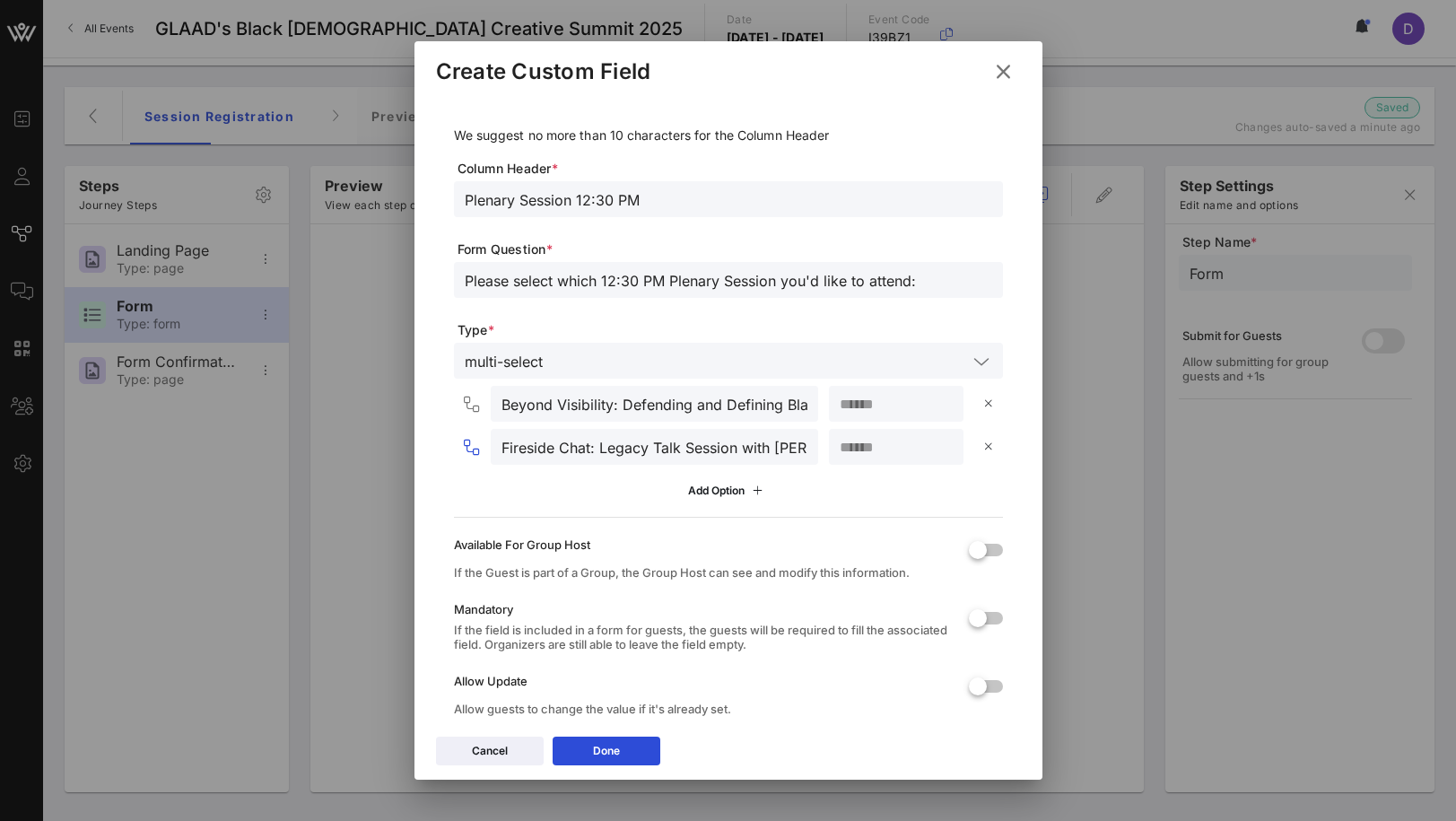
scroll to position [0, 49]
type input "Fireside Chat: Legacy Talk Session with [PERSON_NAME]"
click at [864, 443] on input "number" at bounding box center [896, 447] width 113 height 24
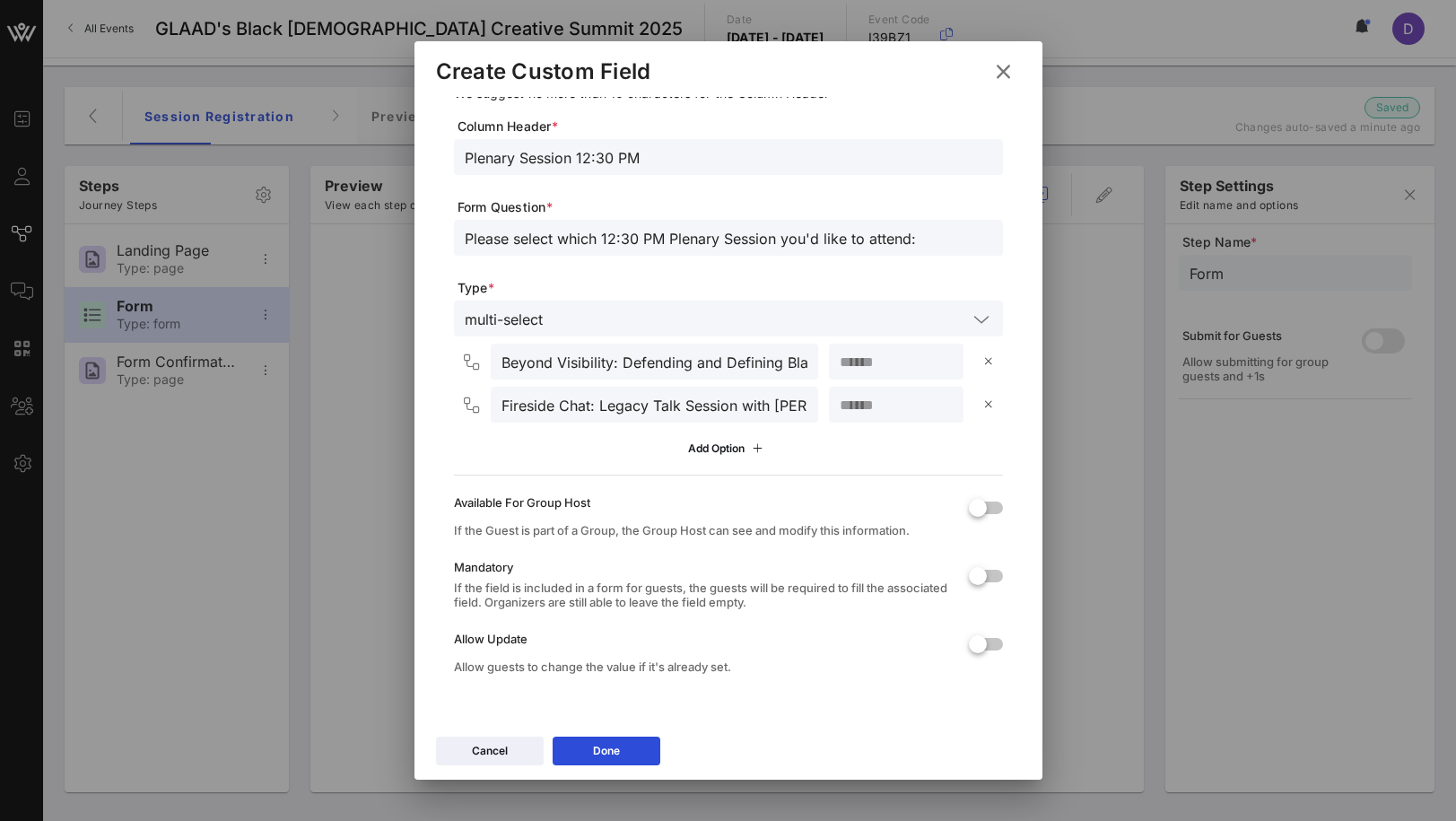
scroll to position [44, 0]
type input "**"
click at [979, 577] on div at bounding box center [978, 574] width 30 height 30
click at [634, 754] on button "Done" at bounding box center [606, 751] width 108 height 28
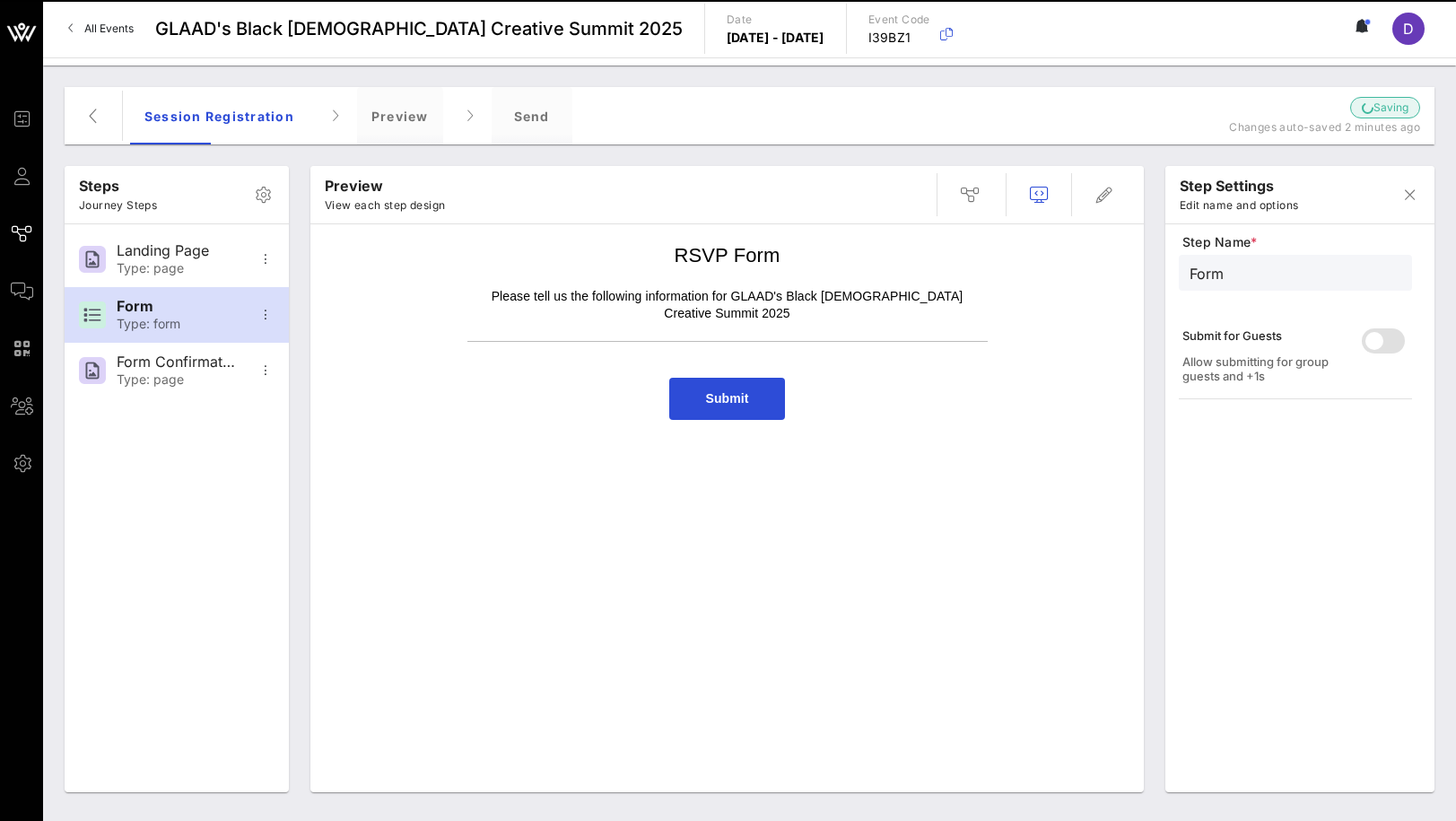
scroll to position [0, 0]
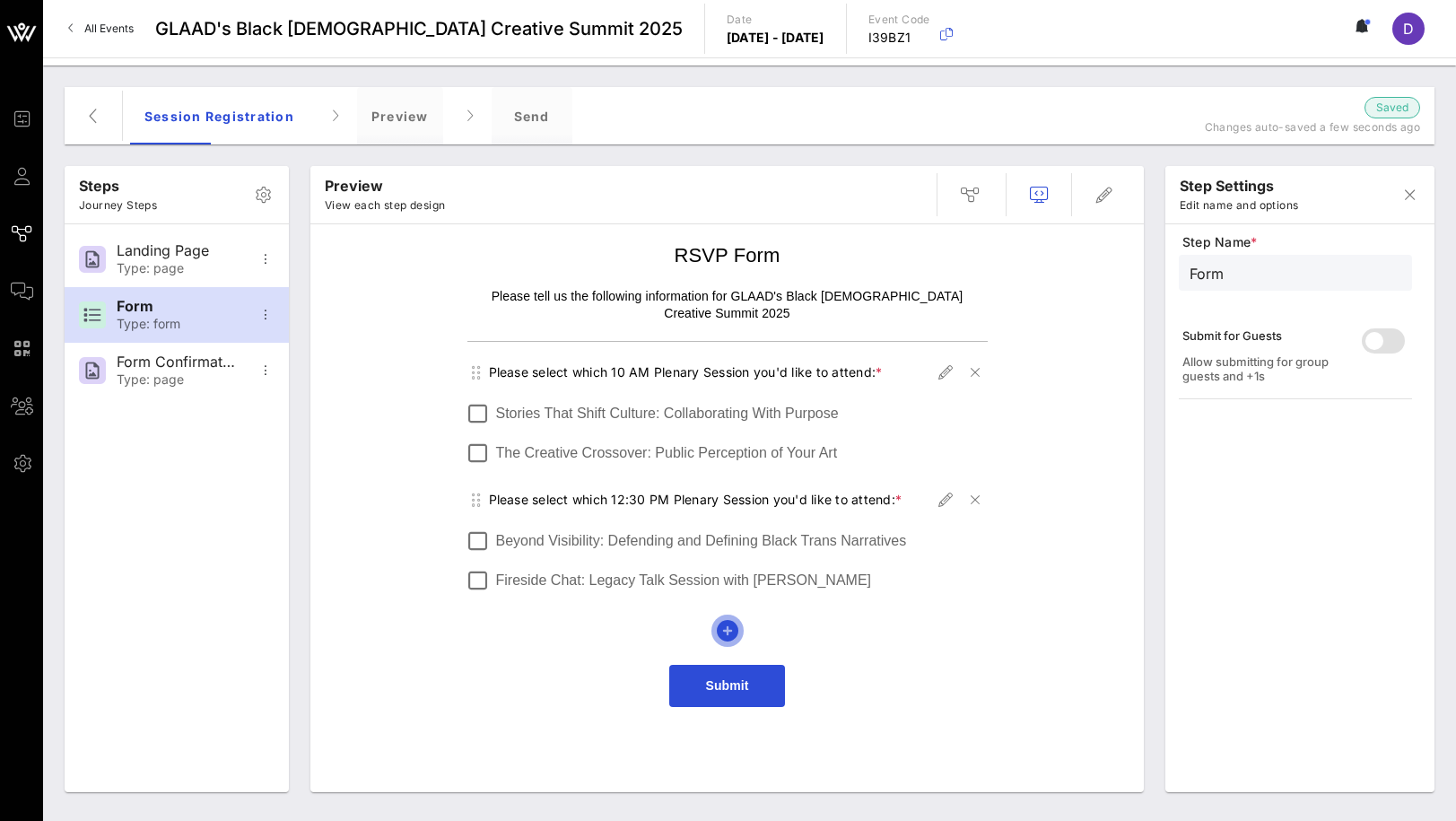
click at [729, 620] on icon "button" at bounding box center [728, 631] width 22 height 22
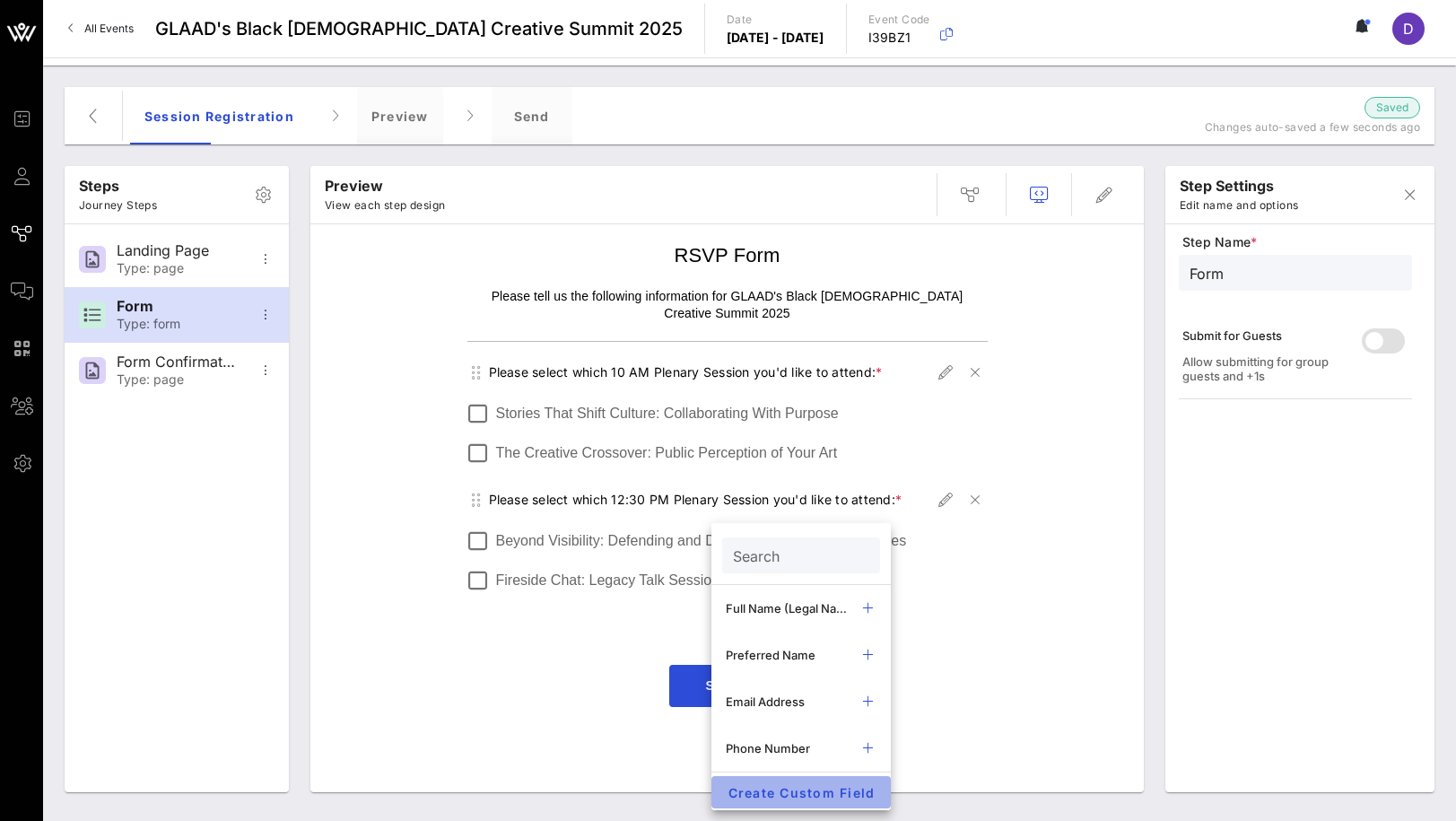
click at [770, 785] on span "Create Custom Field" at bounding box center [801, 793] width 151 height 16
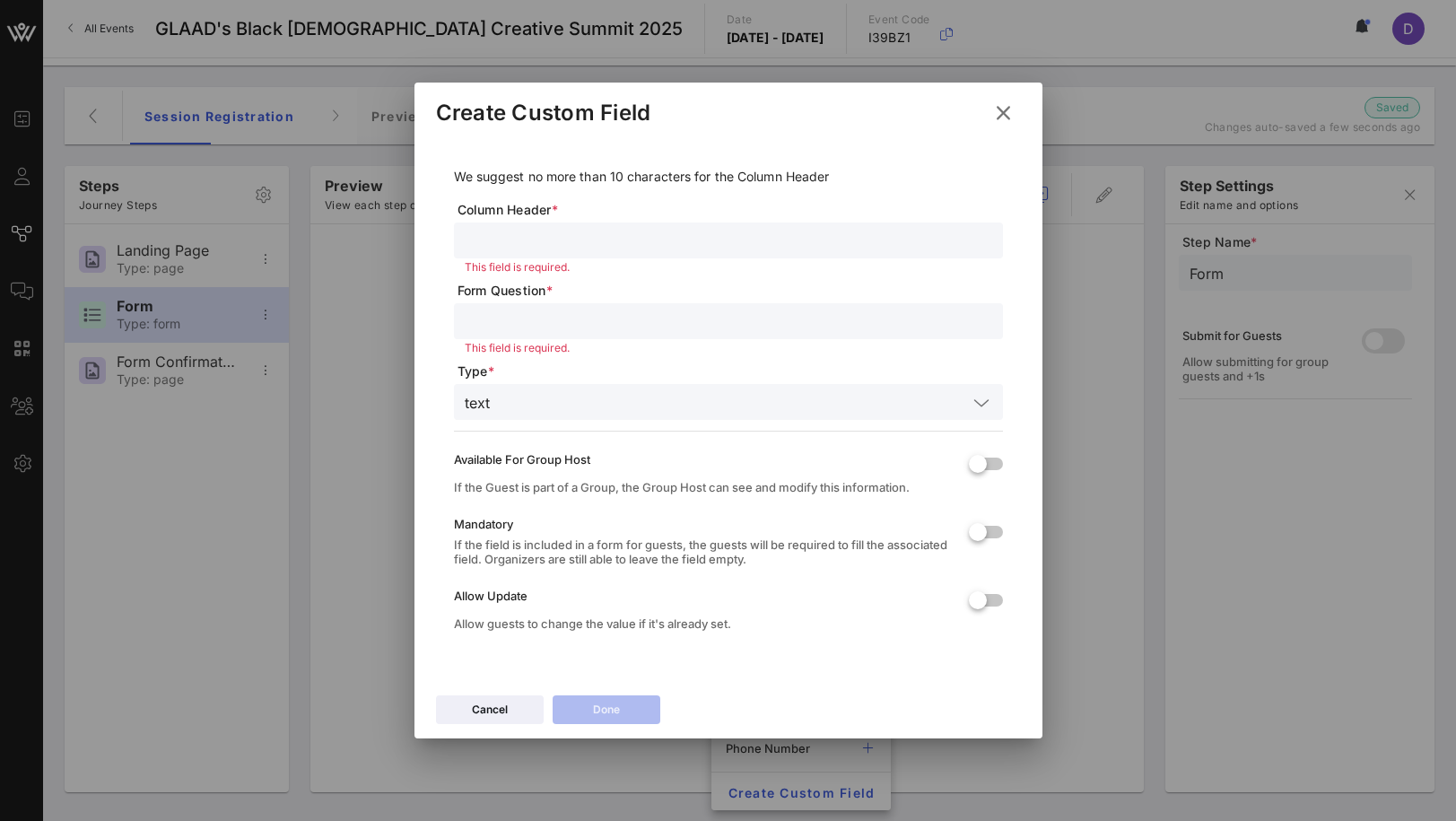
click at [547, 242] on input "text" at bounding box center [728, 241] width 528 height 24
type input "Plenary Session 1:30 pM"
click at [534, 335] on div at bounding box center [728, 321] width 528 height 36
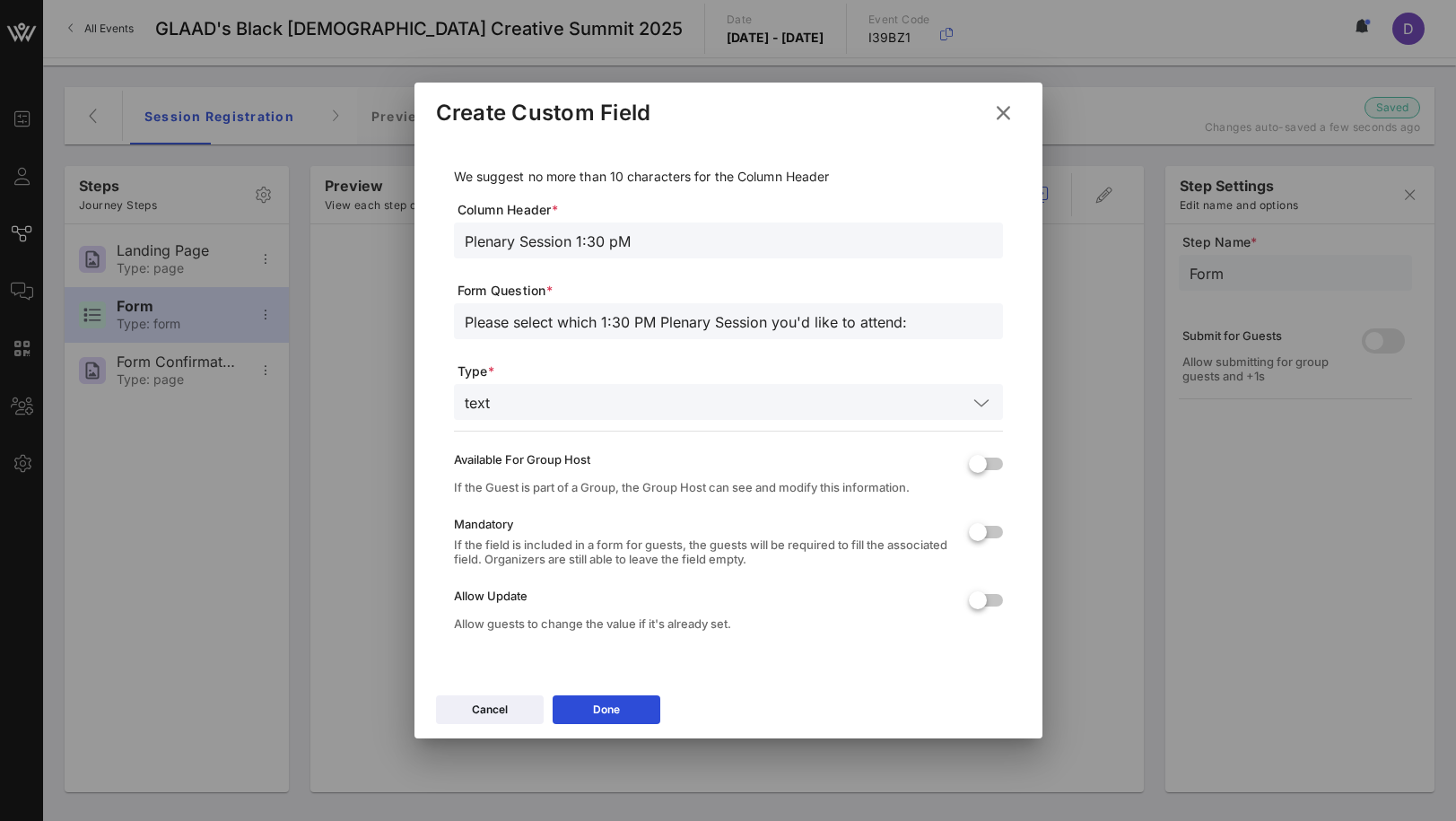
type input "Please select which 1:30 PM Plenary Session you'd like to attend:"
click at [700, 415] on div "text" at bounding box center [728, 402] width 528 height 36
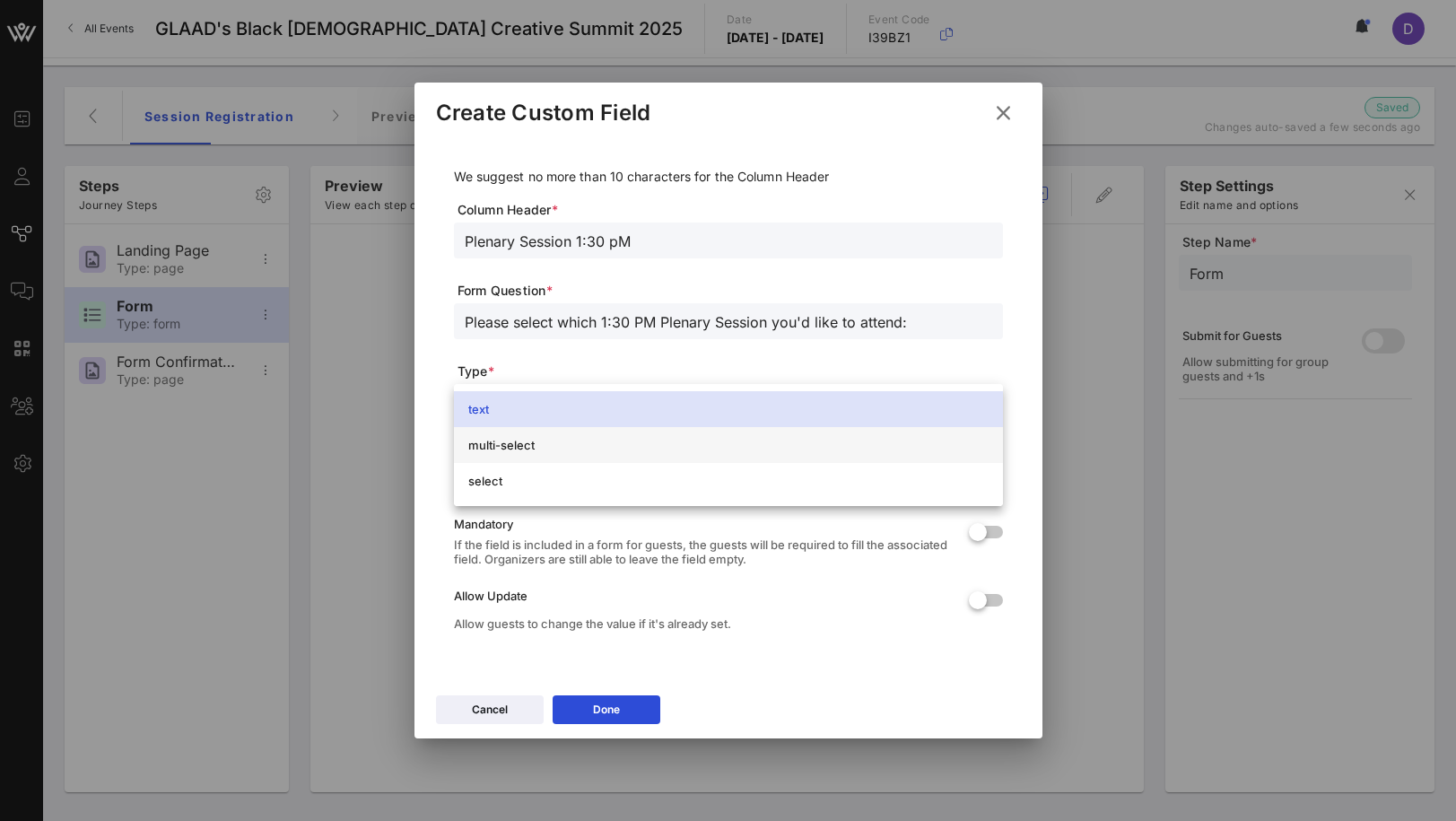
click at [705, 447] on div "multi-select" at bounding box center [728, 446] width 520 height 15
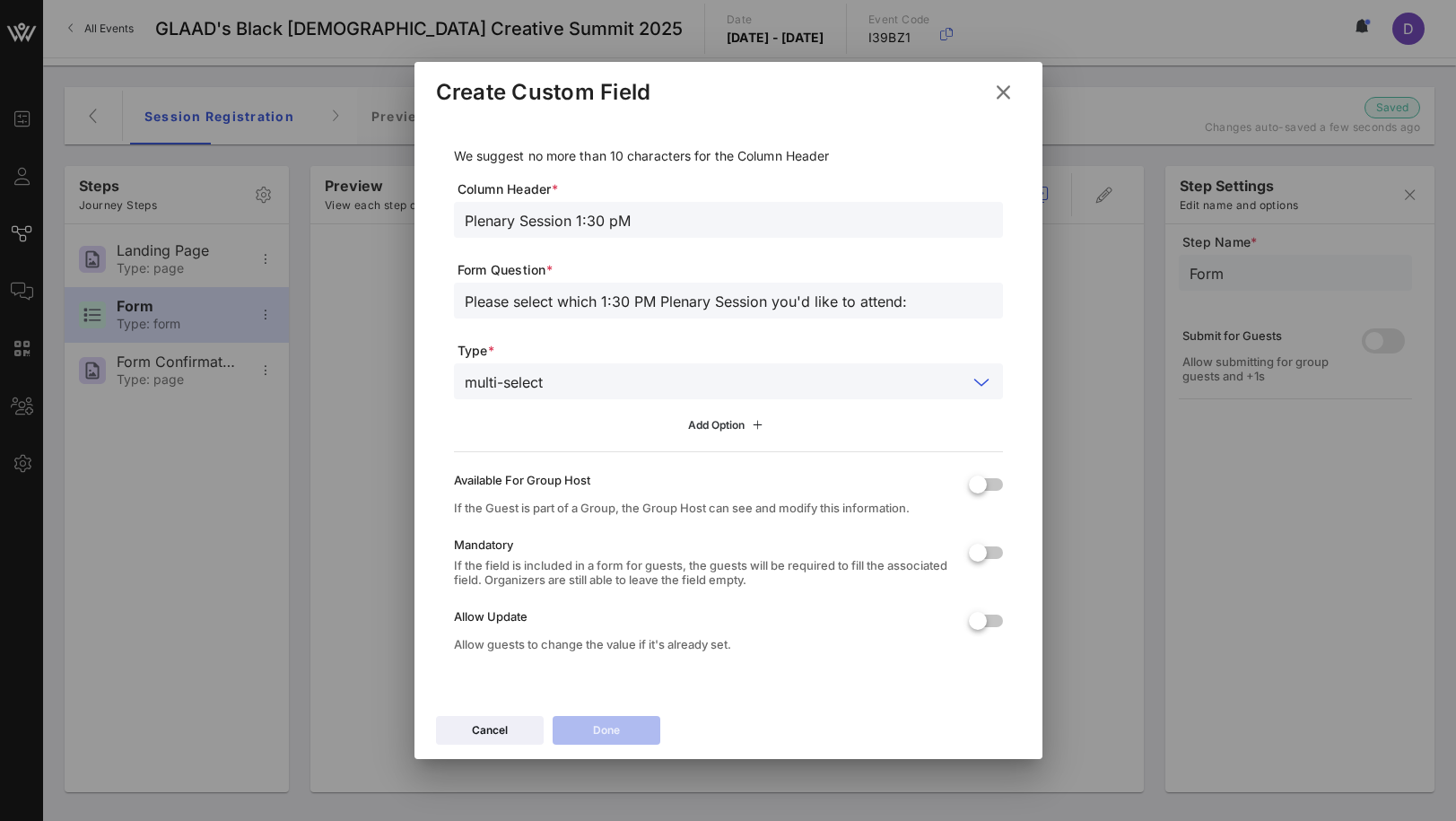
click at [762, 426] on icon at bounding box center [758, 426] width 21 height 20
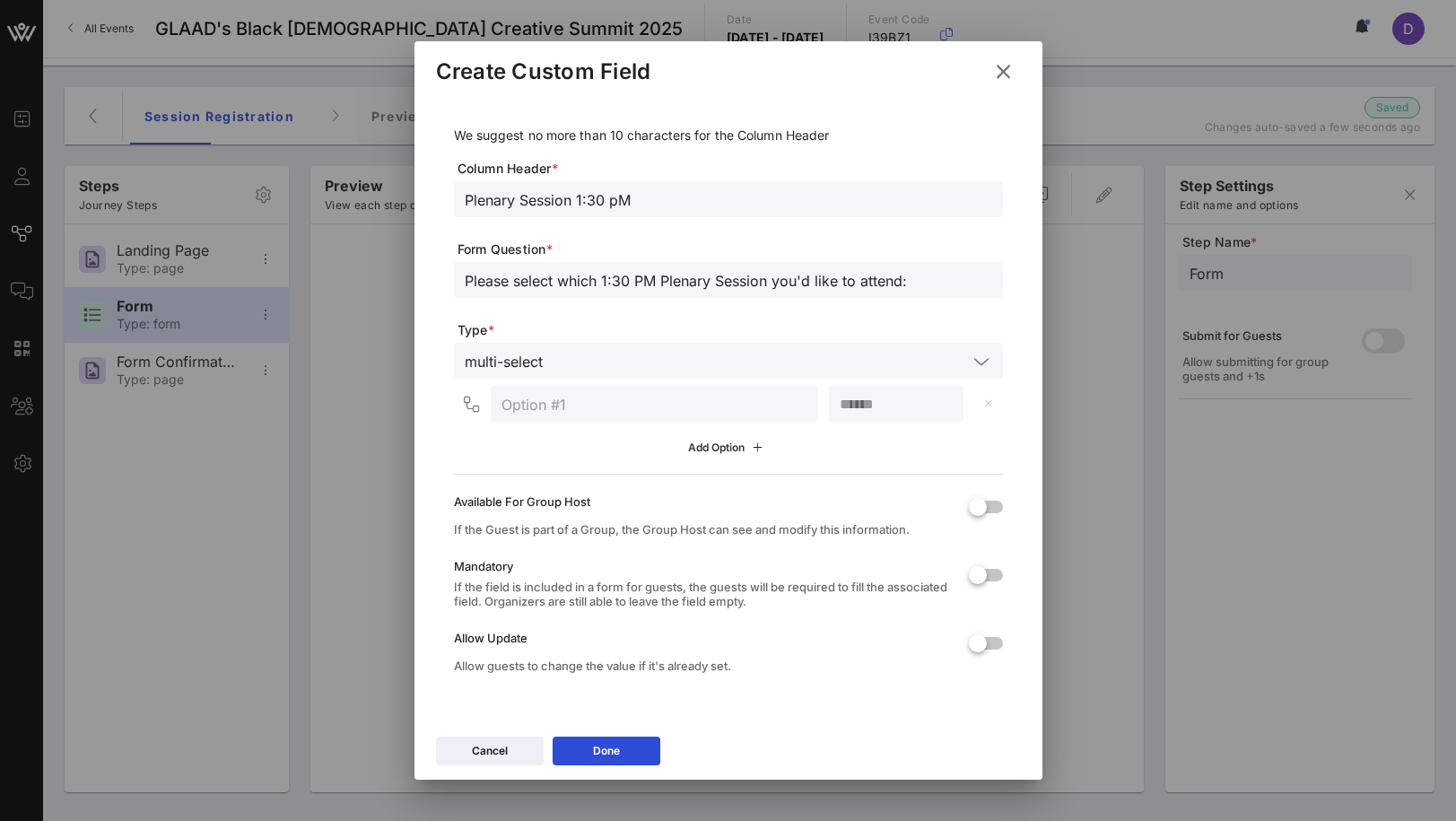
click at [733, 445] on icon at bounding box center [728, 447] width 14 height 12
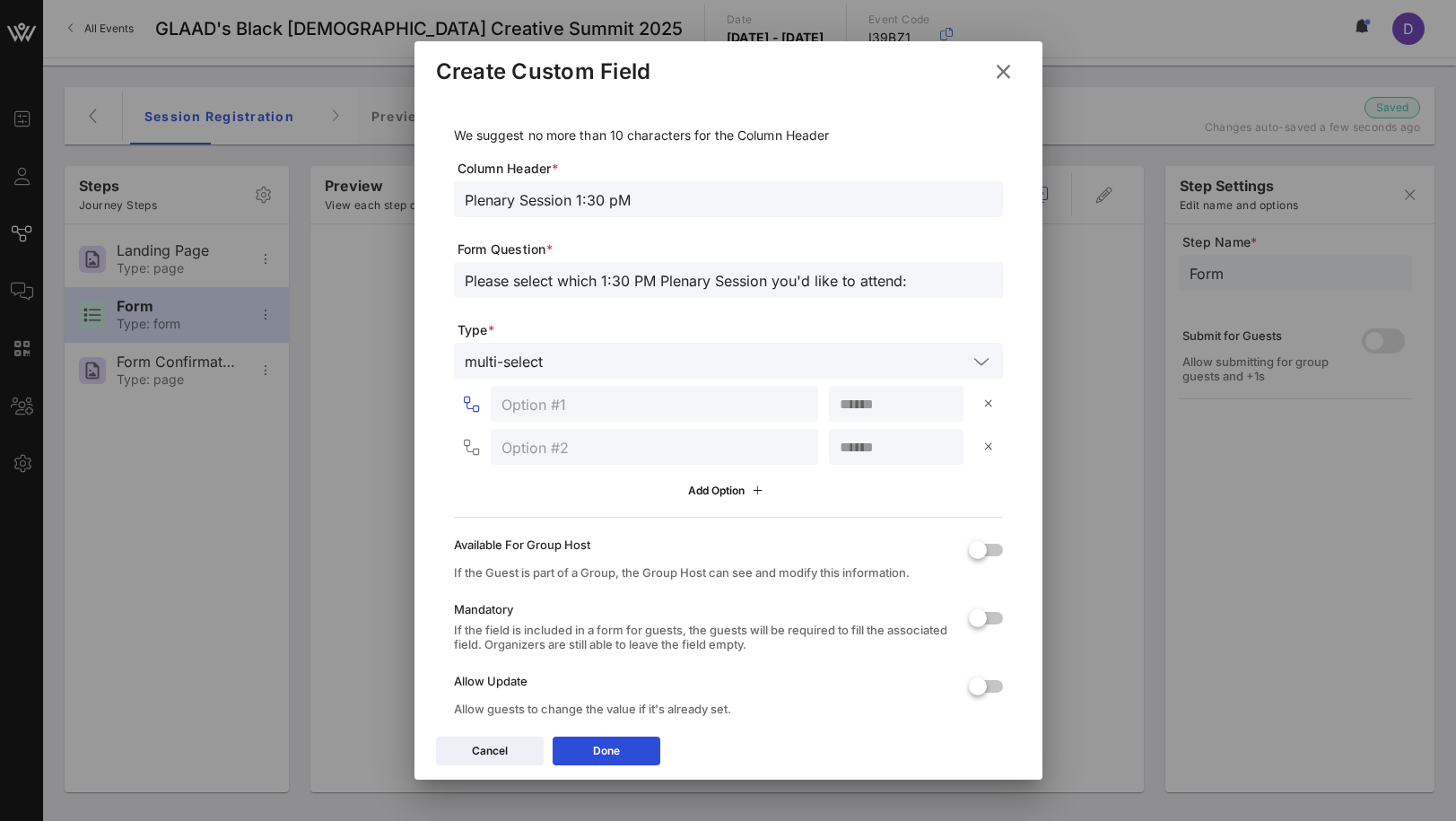
click at [578, 402] on input "text" at bounding box center [654, 404] width 306 height 24
paste input "Owning Your Story: The Future of Digital Culture"
type input "Owning Your Story: The Future of Digital Culture"
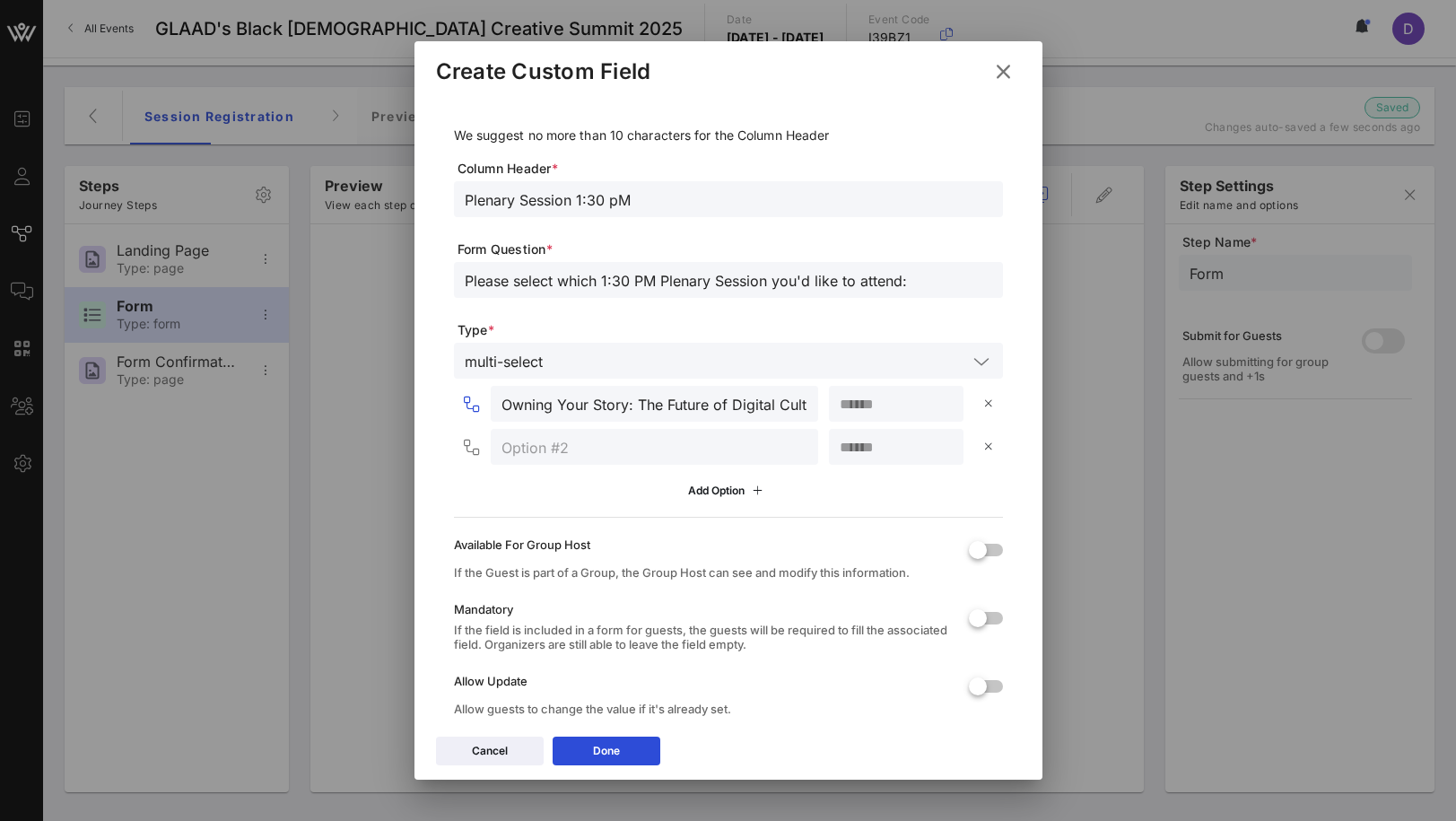
click at [891, 407] on input "number" at bounding box center [896, 404] width 113 height 24
type input "***"
click at [672, 413] on input "Owning Your Story: The Future of Digital Culture" at bounding box center [654, 404] width 306 height 24
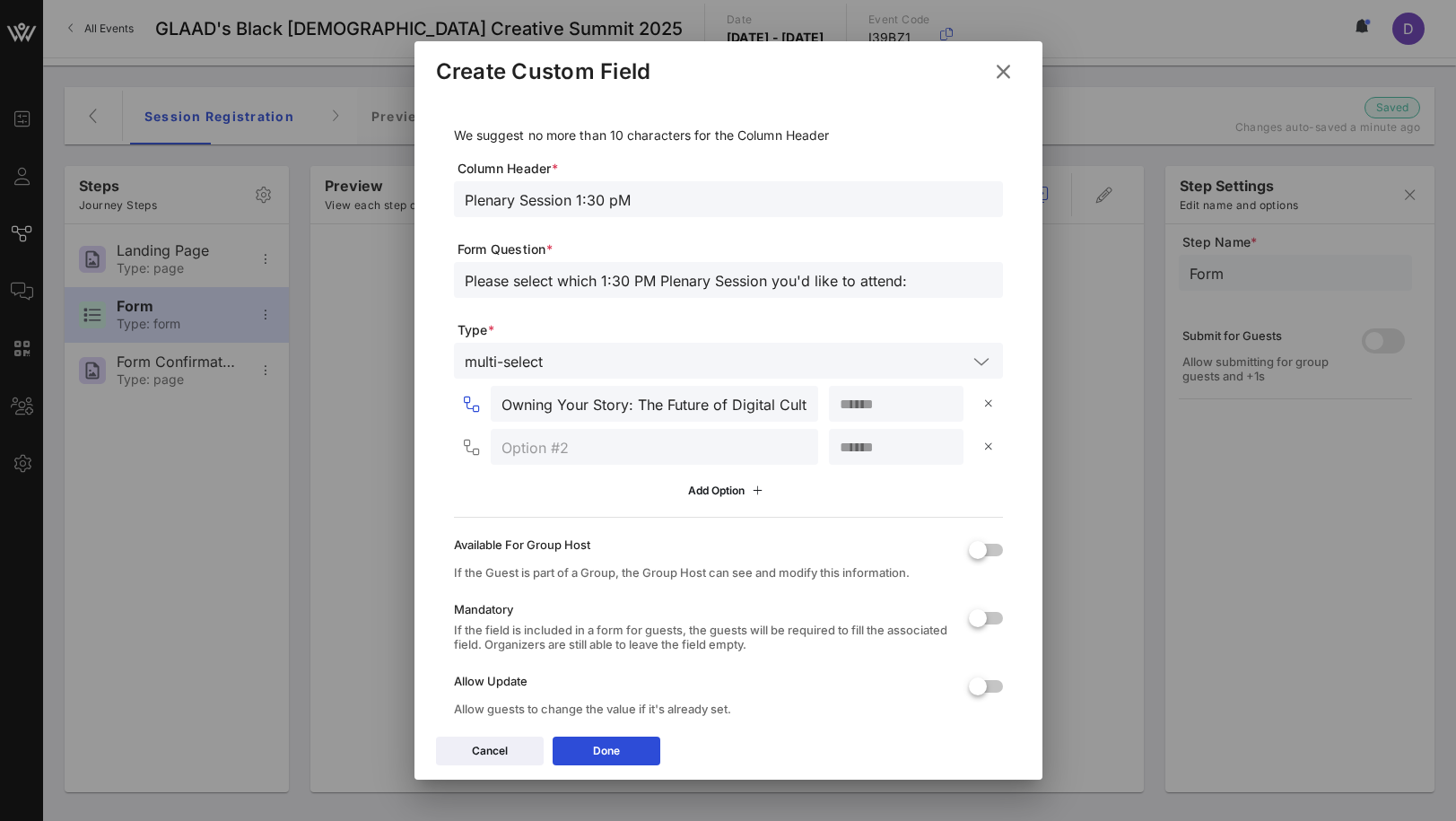
paste input ""The Spirit Tunnel Effect: Joy, Virality, and the New Daytime TV ""
click at [700, 458] on div at bounding box center [654, 447] width 306 height 36
drag, startPoint x: 508, startPoint y: 402, endPoint x: 466, endPoint y: 398, distance: 42.2
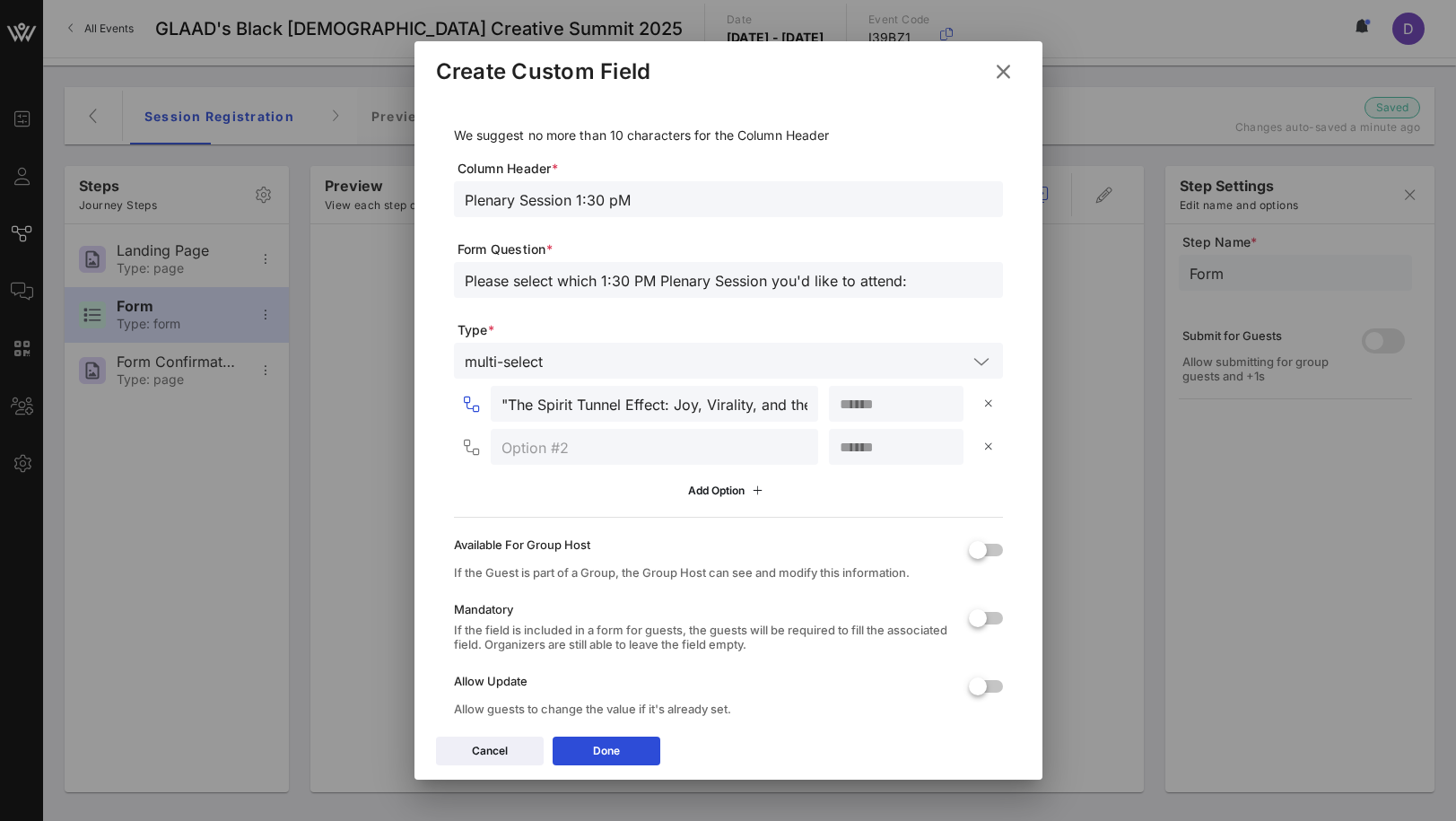
click at [466, 398] on div ""The Spirit Tunnel Effect: Joy, Virality, and the New Daytime TV "" at bounding box center [639, 404] width 357 height 36
drag, startPoint x: 734, startPoint y: 400, endPoint x: 819, endPoint y: 405, distance: 85.1
click at [819, 405] on div "The Spirit Tunnel Effect: Joy, Virality, and the New Daytime TV " ***" at bounding box center [732, 404] width 542 height 36
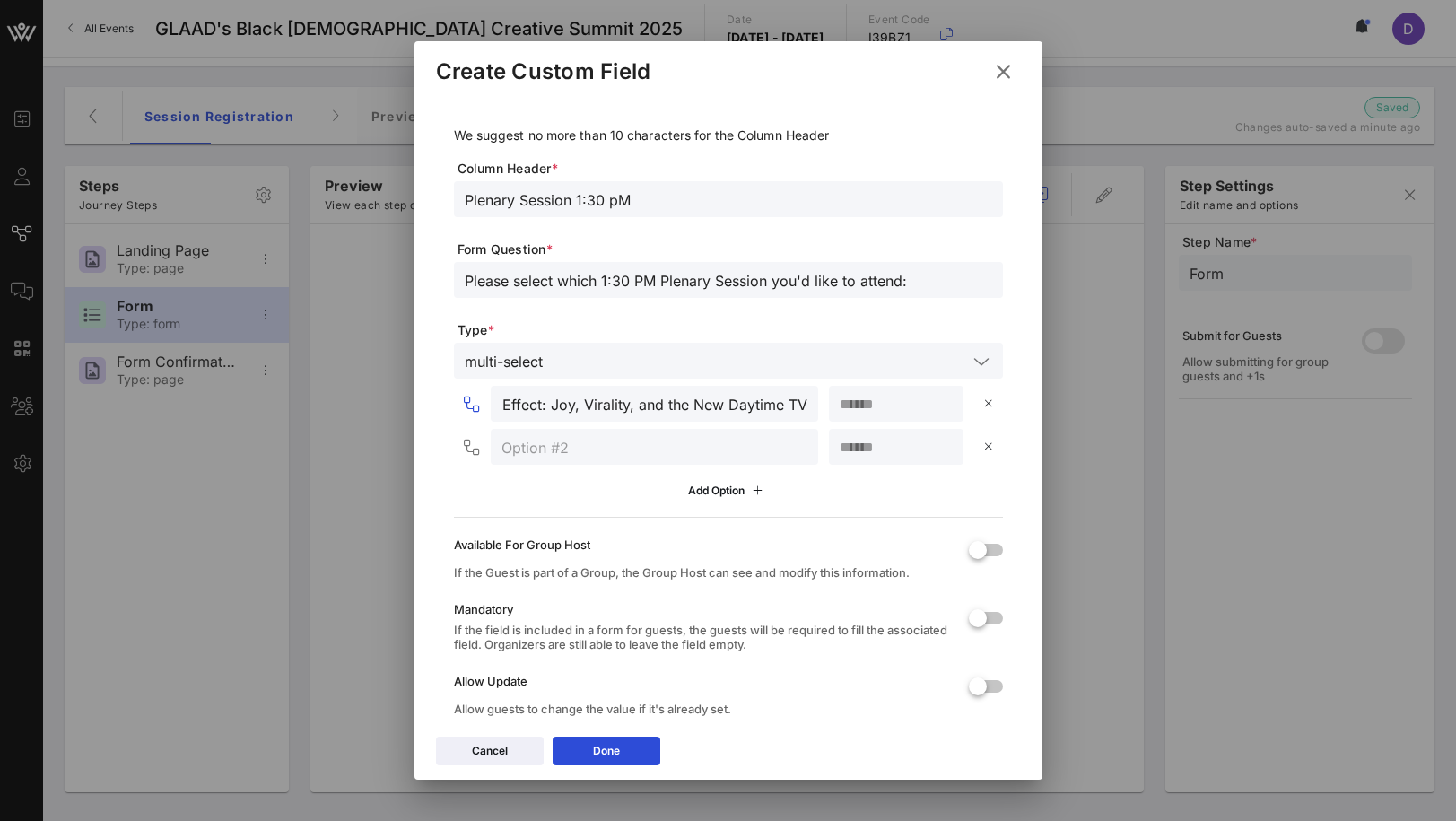
type input "The Spirit Tunnel Effect: Joy, Virality, and the New Daytime TV"
click at [622, 430] on div at bounding box center [654, 447] width 306 height 36
paste input "Owning Your Story: The Future of Digital Culture"
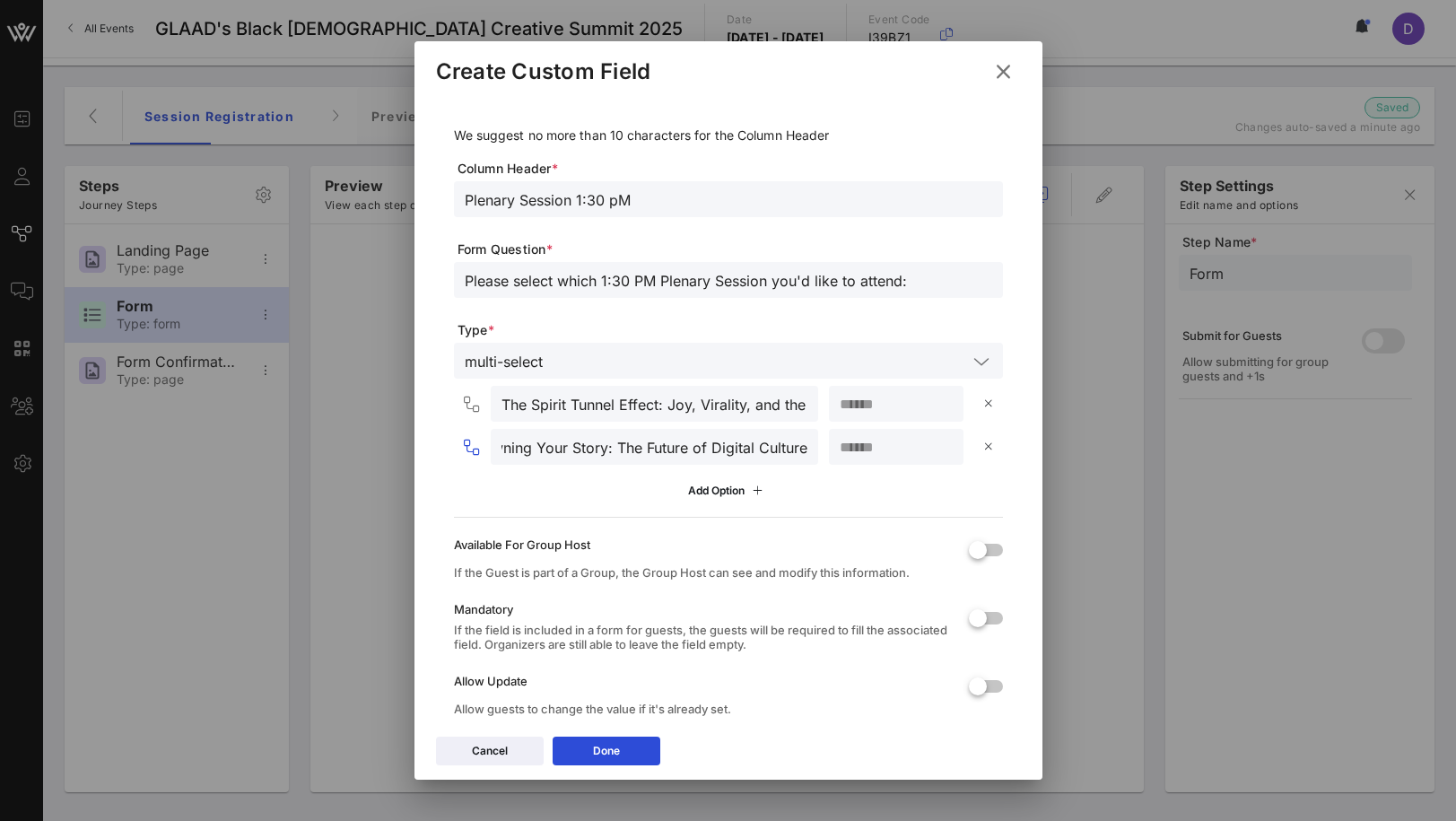
type input "Owning Your Story: The Future of Digital Culture"
click at [870, 446] on input "number" at bounding box center [896, 447] width 113 height 24
type input "**"
click at [898, 510] on form "We suggest no more than 10 characters for the Column Header Column Header * Ple…" at bounding box center [728, 431] width 549 height 611
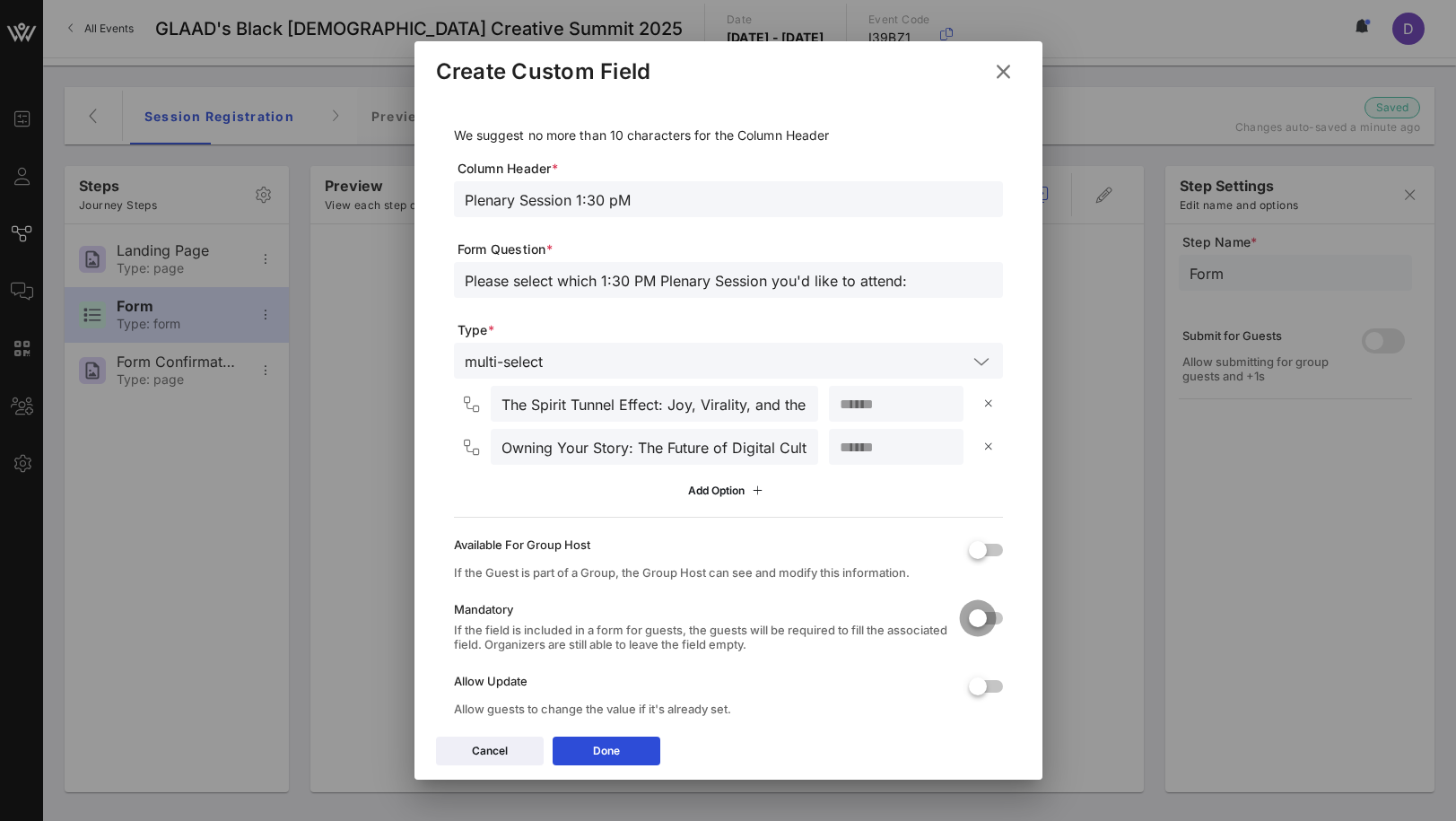
click at [976, 616] on div at bounding box center [978, 617] width 30 height 30
click at [990, 702] on div "Allow Update Allow guests to change the value if it's already set." at bounding box center [728, 695] width 549 height 68
click at [975, 677] on div at bounding box center [978, 686] width 30 height 30
click at [632, 751] on button "Done" at bounding box center [606, 751] width 108 height 28
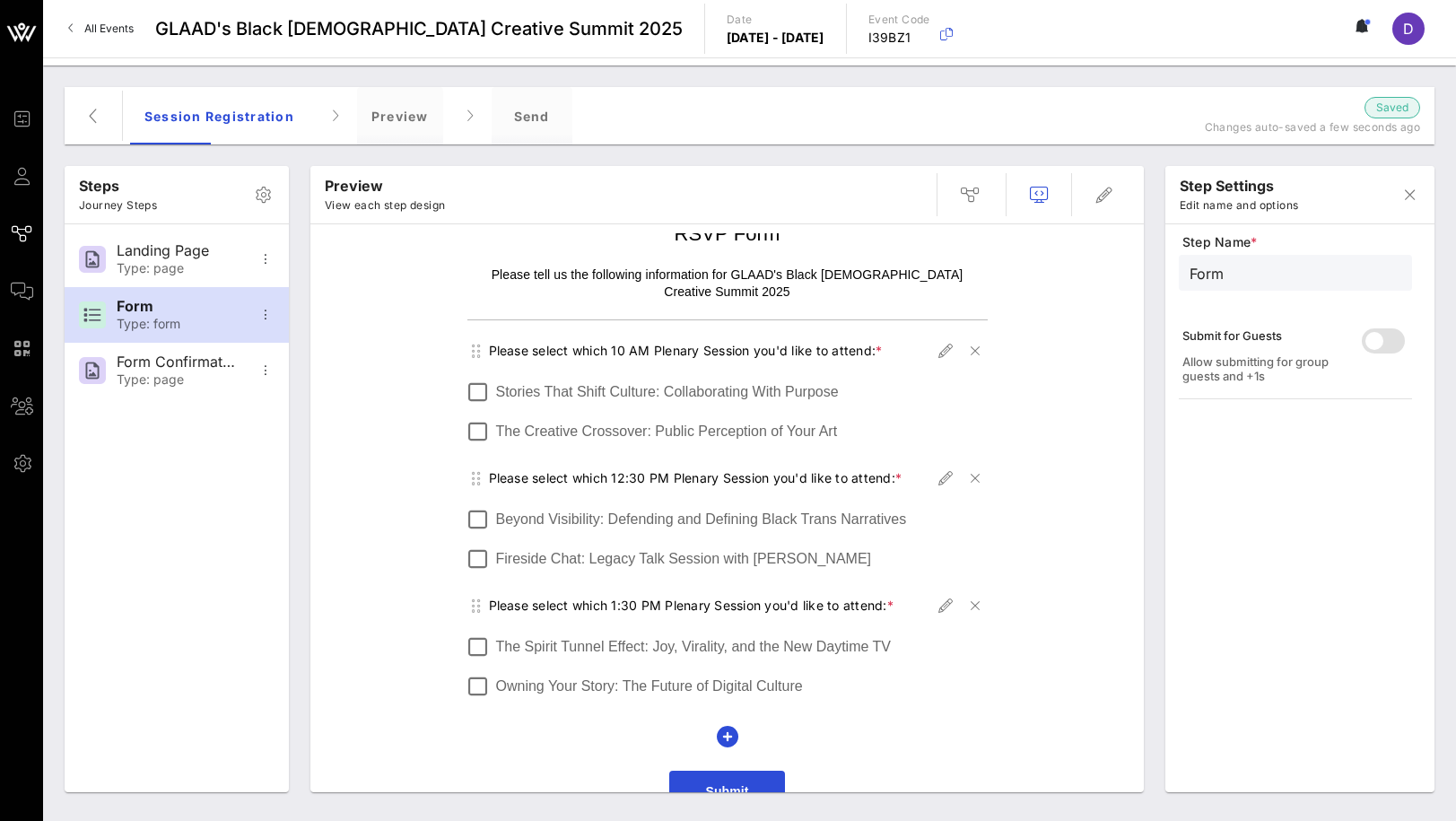
scroll to position [33, 0]
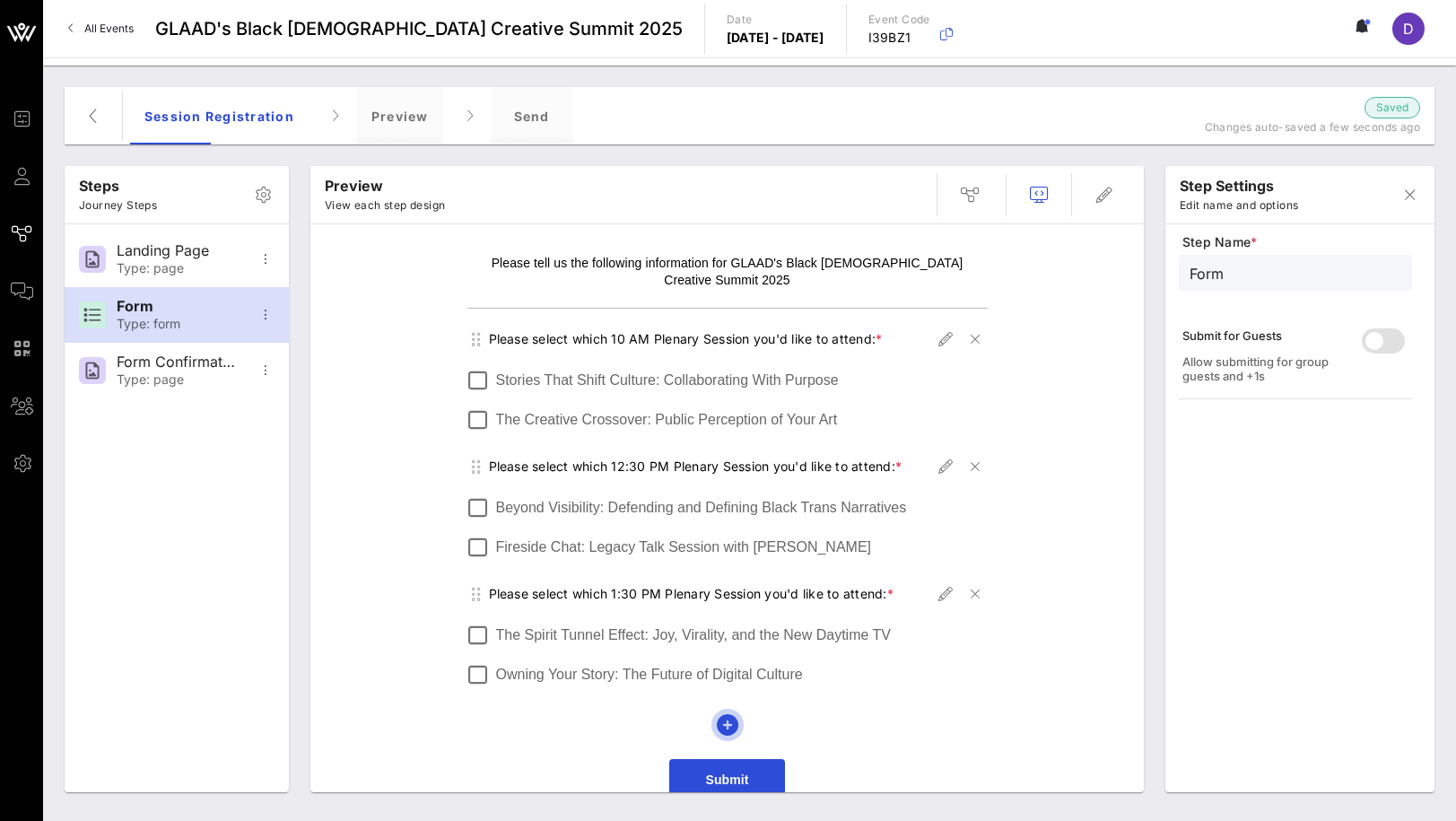
click at [726, 714] on icon "button" at bounding box center [728, 725] width 22 height 22
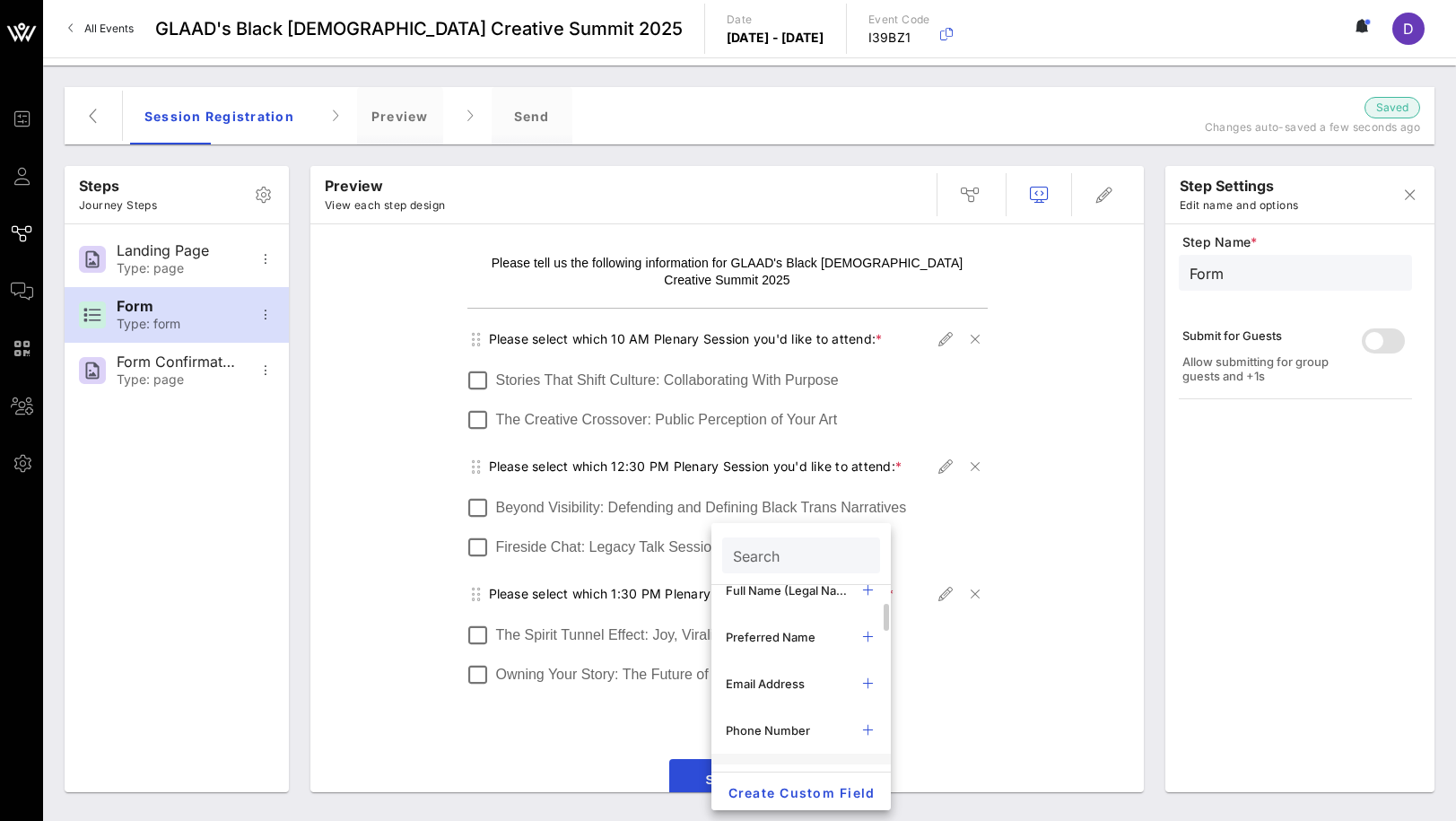
scroll to position [36, 0]
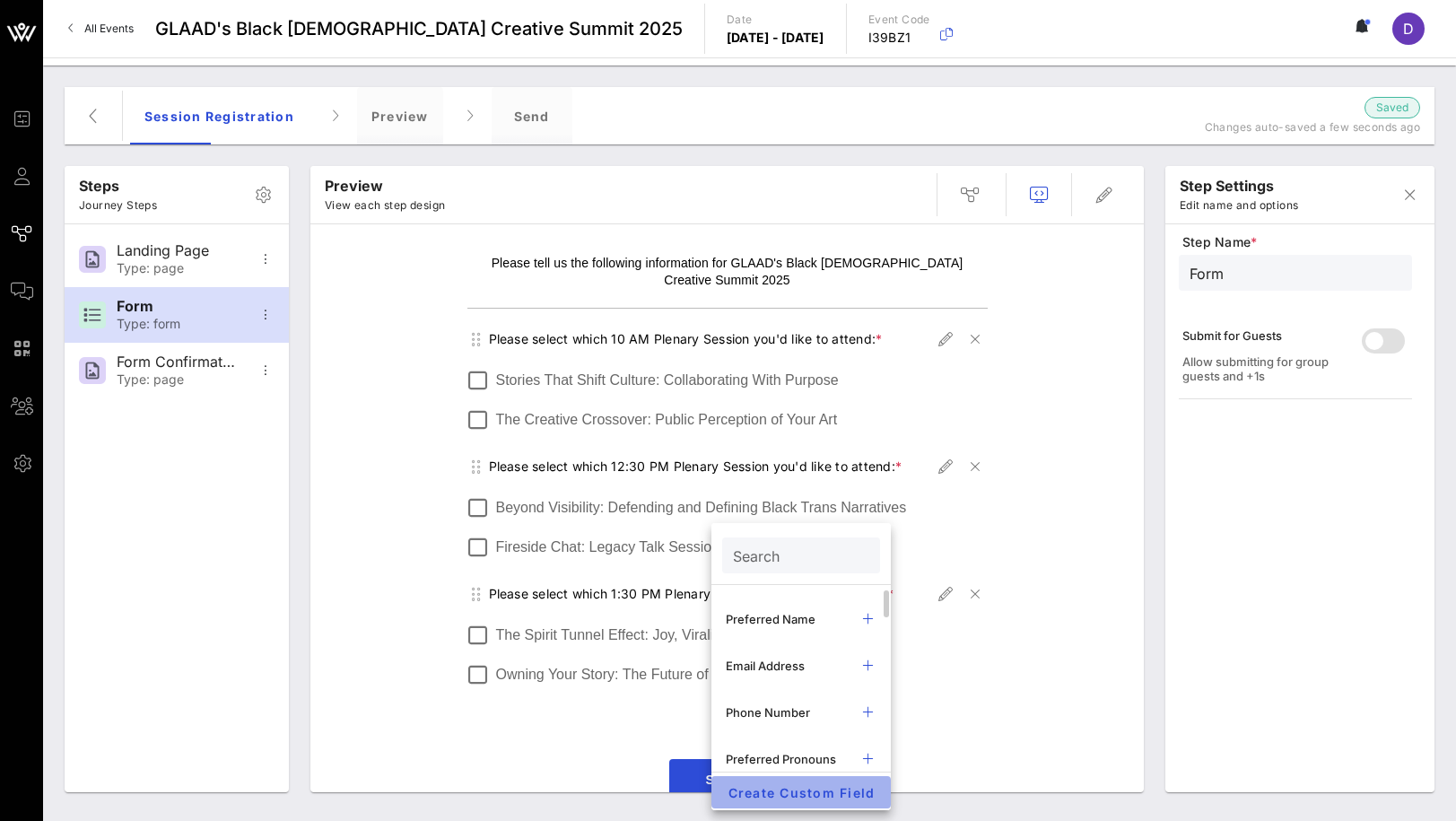
click at [809, 792] on span "Create Custom Field" at bounding box center [801, 793] width 151 height 16
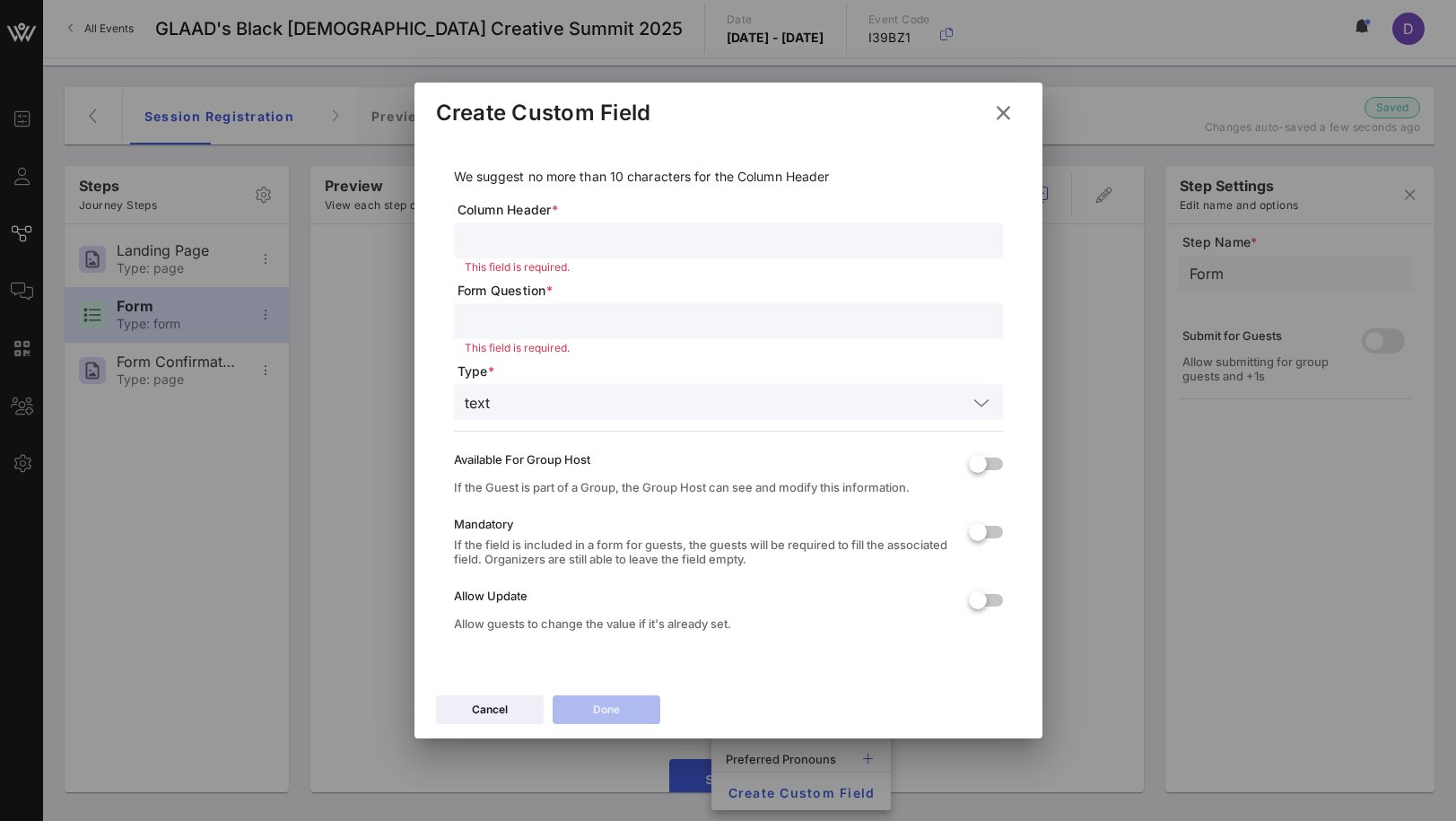
click at [526, 237] on input "text" at bounding box center [728, 241] width 528 height 24
click at [1013, 110] on button at bounding box center [1003, 112] width 35 height 32
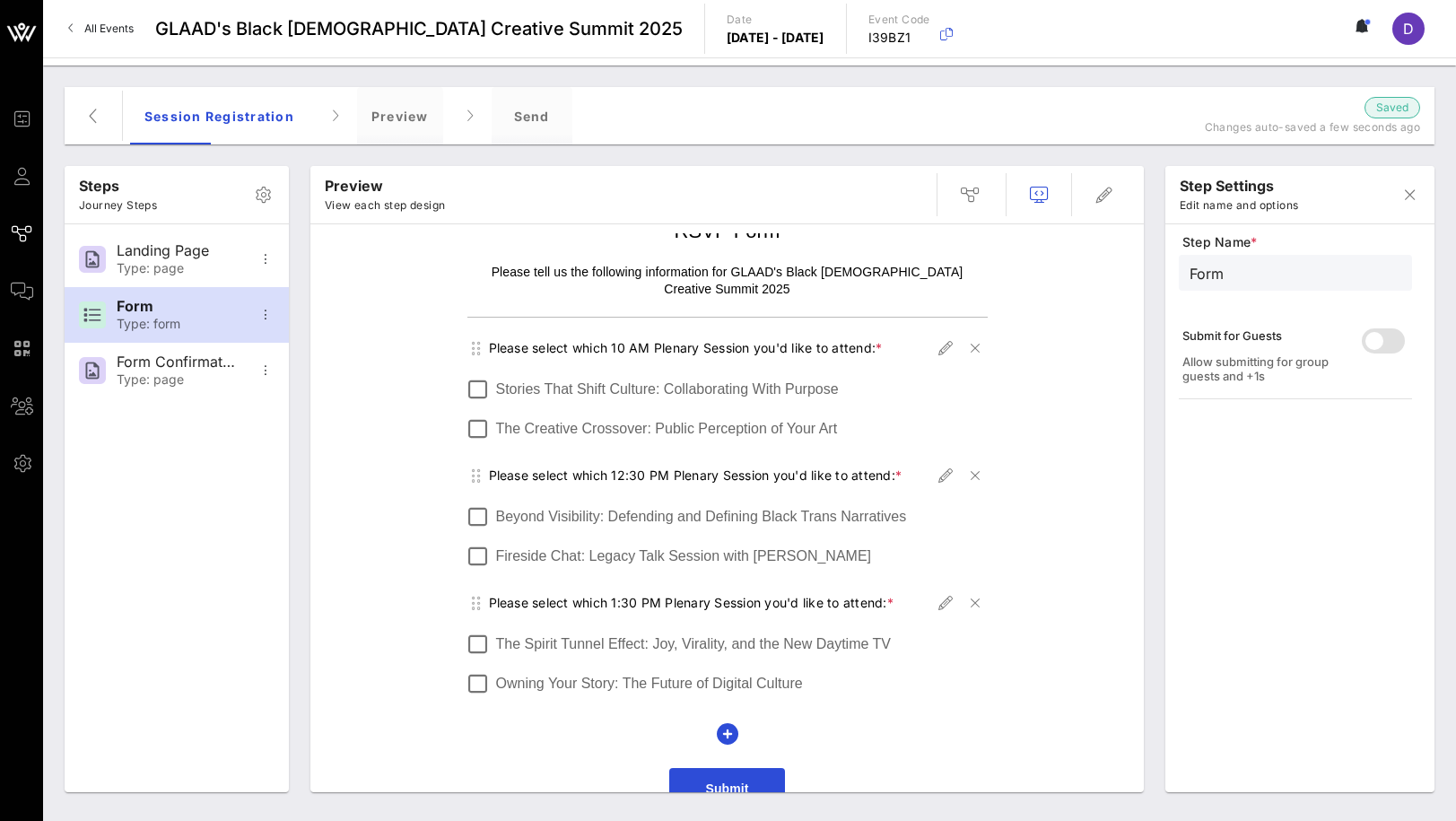
scroll to position [0, 0]
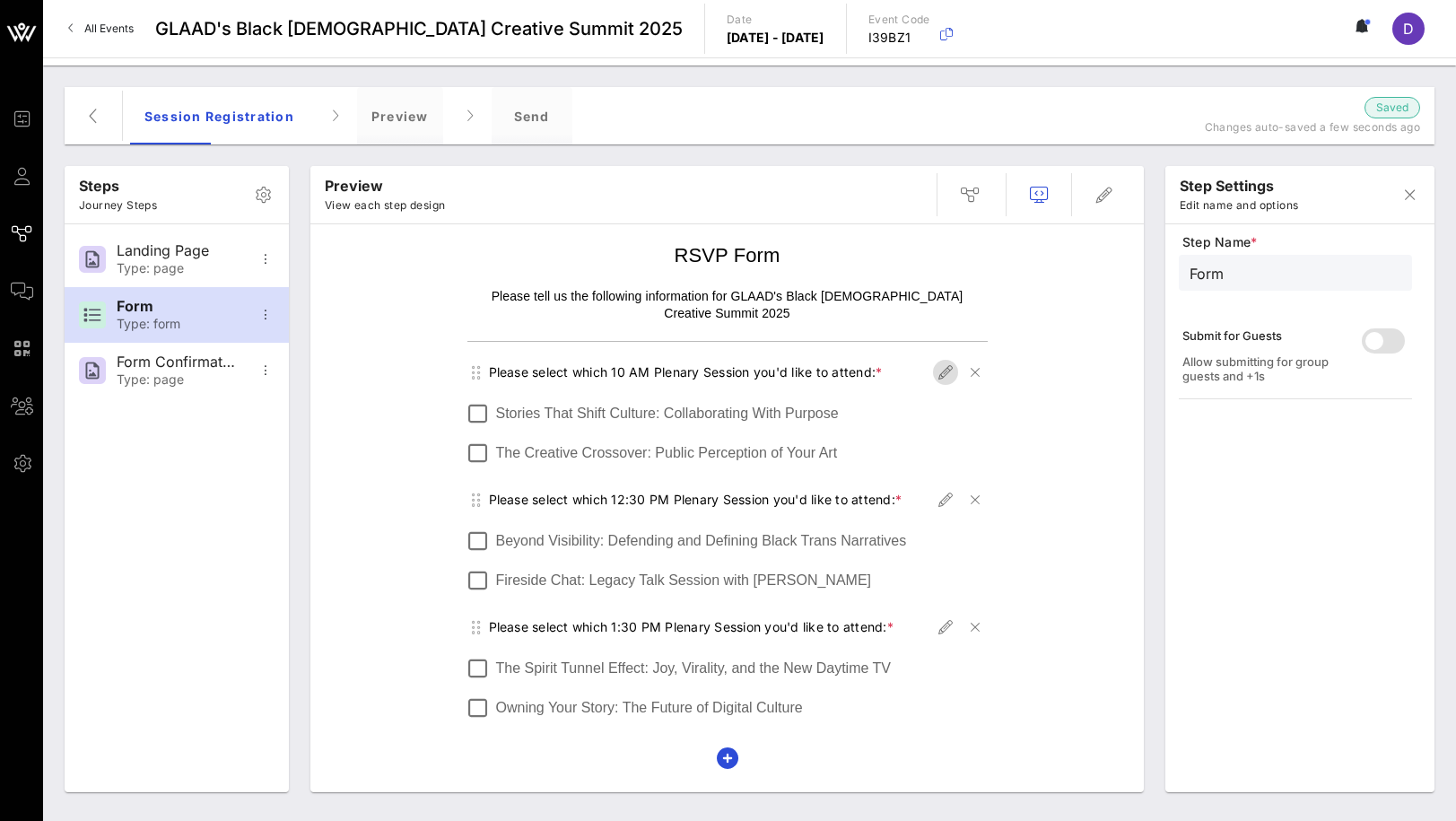
click at [947, 362] on icon "button" at bounding box center [946, 373] width 22 height 22
type input "Plenary Session 10 AM"
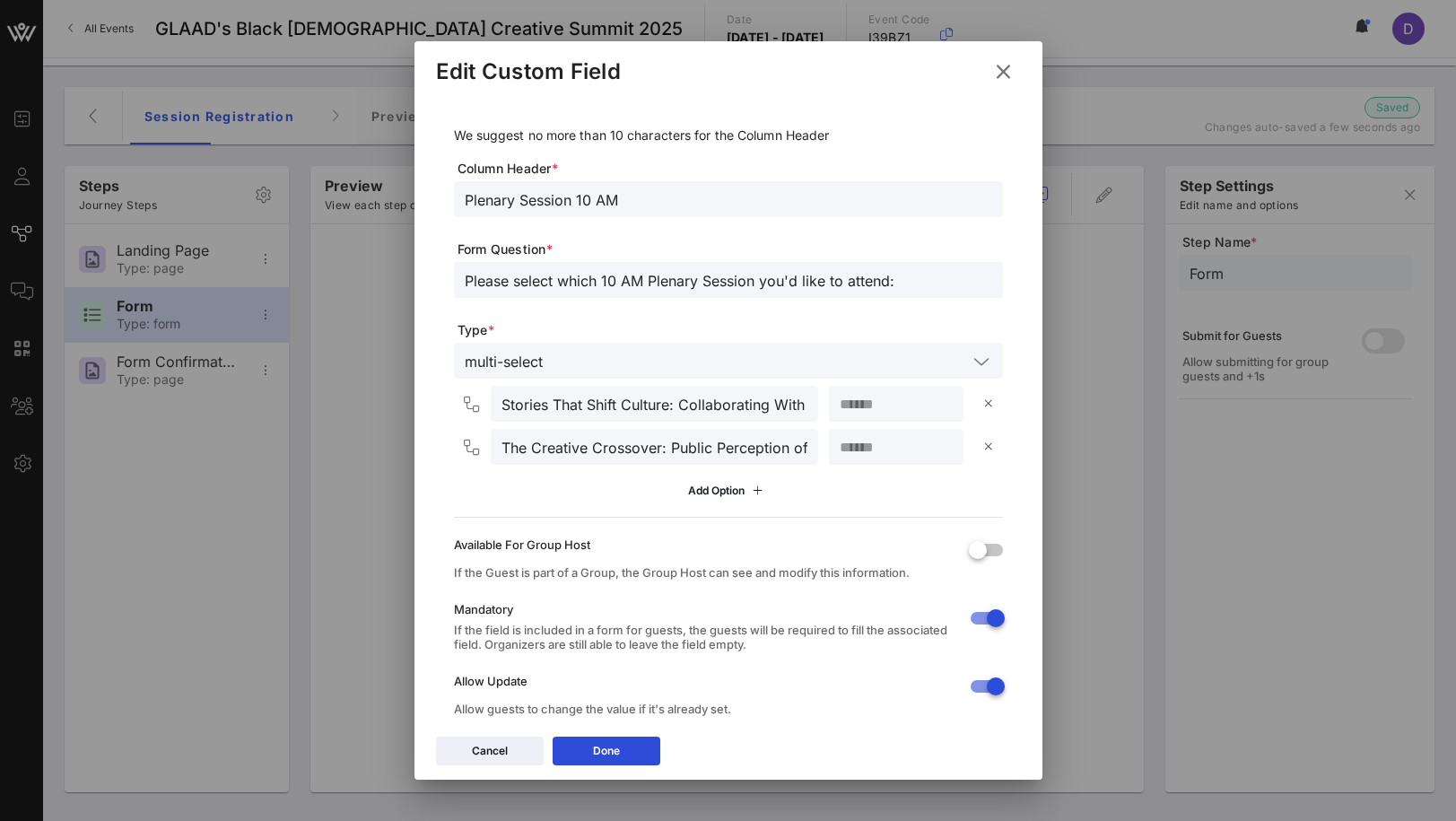
click at [613, 281] on input "Please select which 10 AM Plenary Session you'd like to attend:" at bounding box center [728, 280] width 528 height 24
type input "Please select which 10:00 AM Plenary Session you'd like to attend:"
click at [631, 750] on button "Done" at bounding box center [606, 751] width 108 height 28
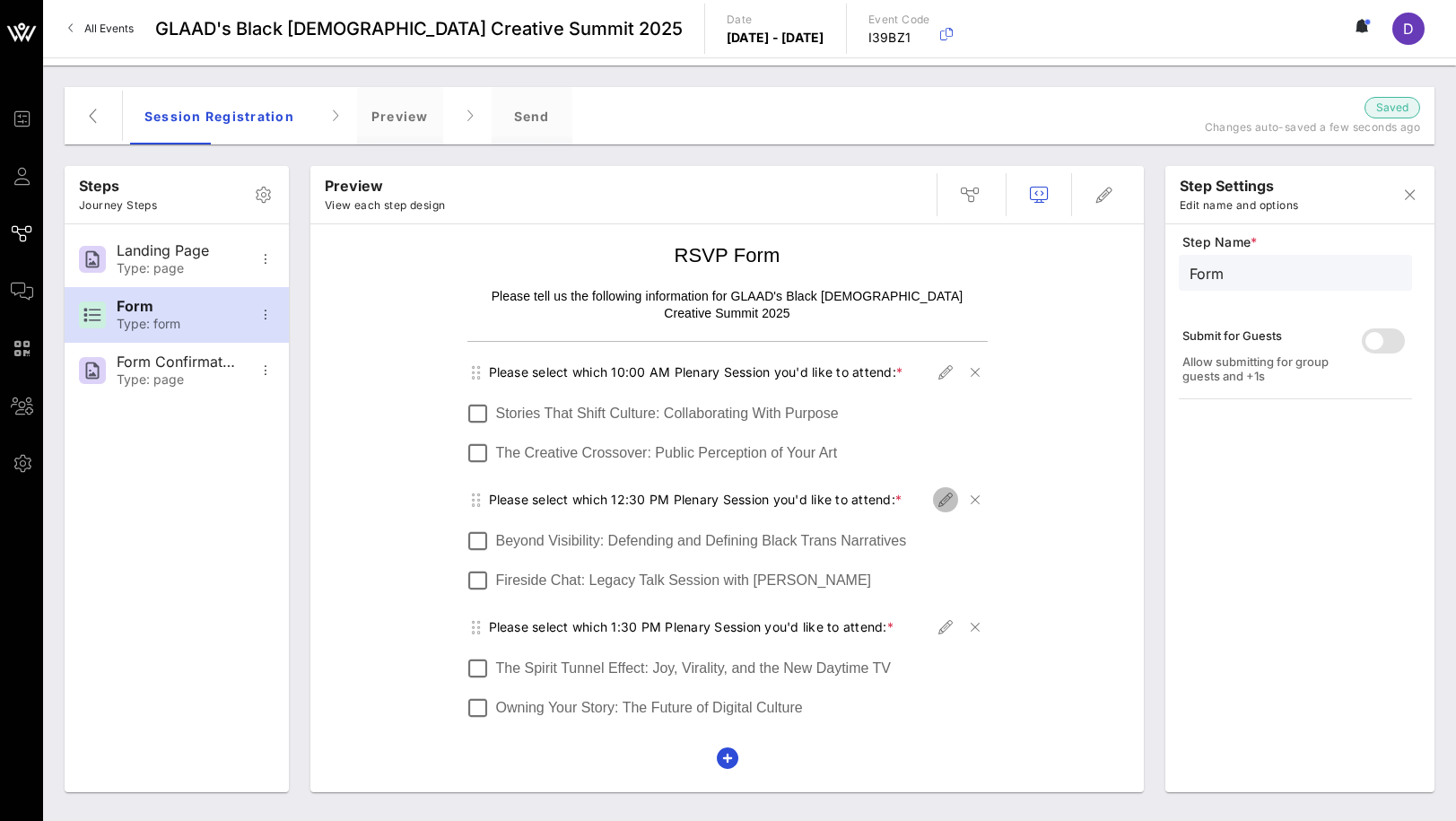
click at [939, 489] on icon "button" at bounding box center [946, 500] width 22 height 22
type input "Plenary Session 12:30 PM"
type input "Please select which 12:30 PM Plenary Session you'd like to attend:"
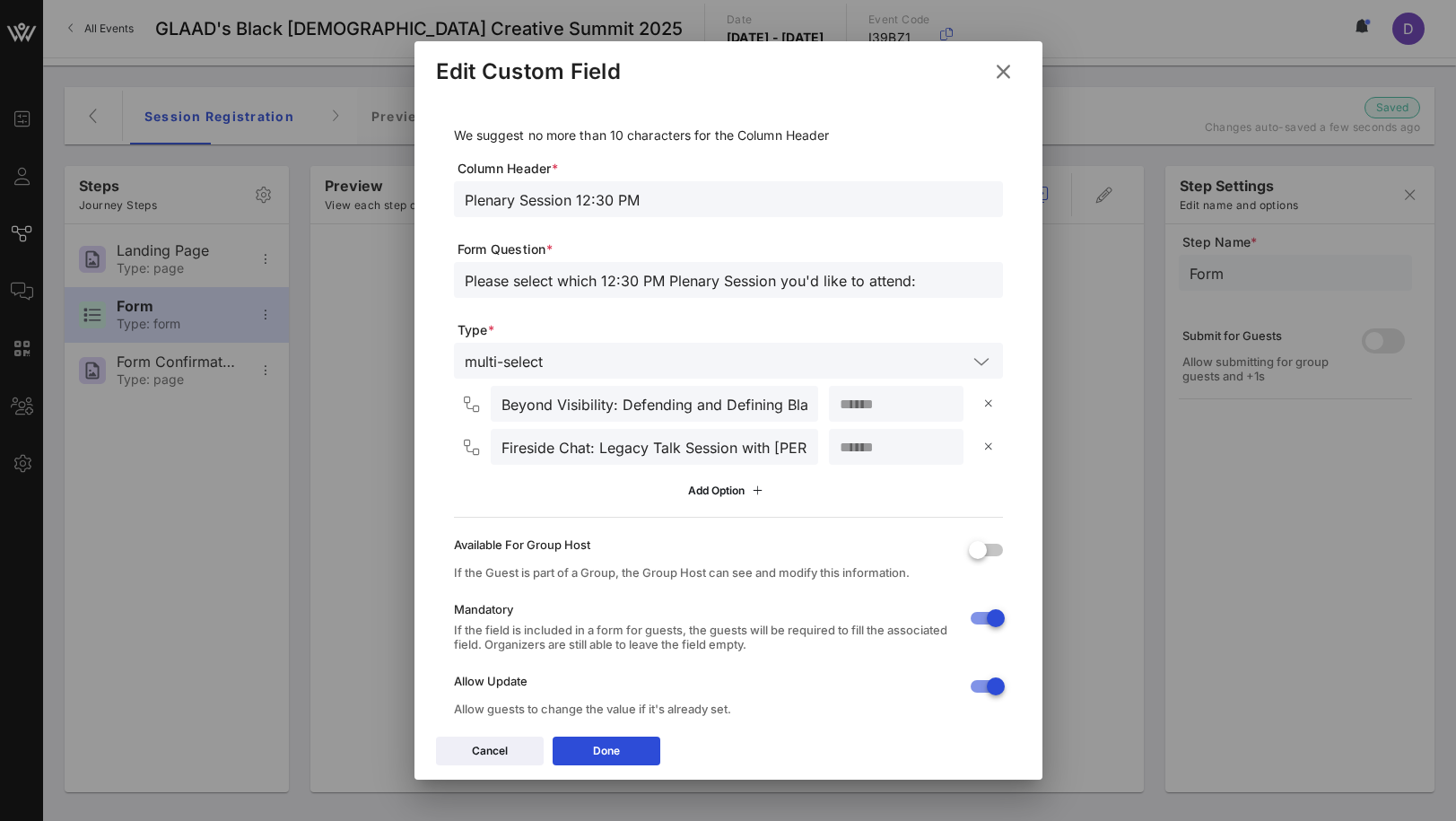
click at [999, 81] on icon at bounding box center [1003, 72] width 25 height 22
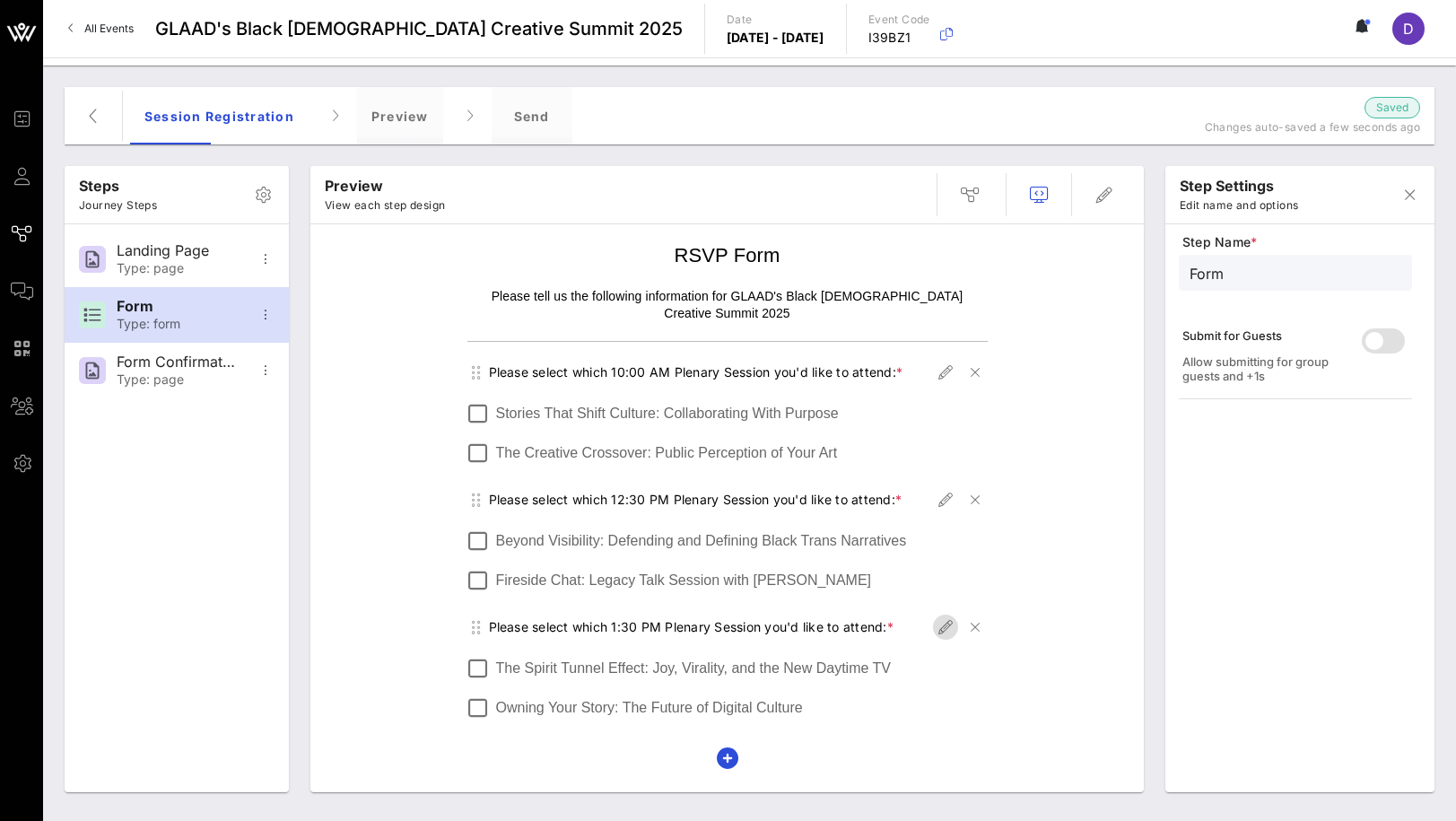
click at [947, 616] on icon "button" at bounding box center [946, 627] width 22 height 22
type input "Plenary Session 1:30 pM"
type input "Please select which 1:30 PM Plenary Session you'd like to attend:"
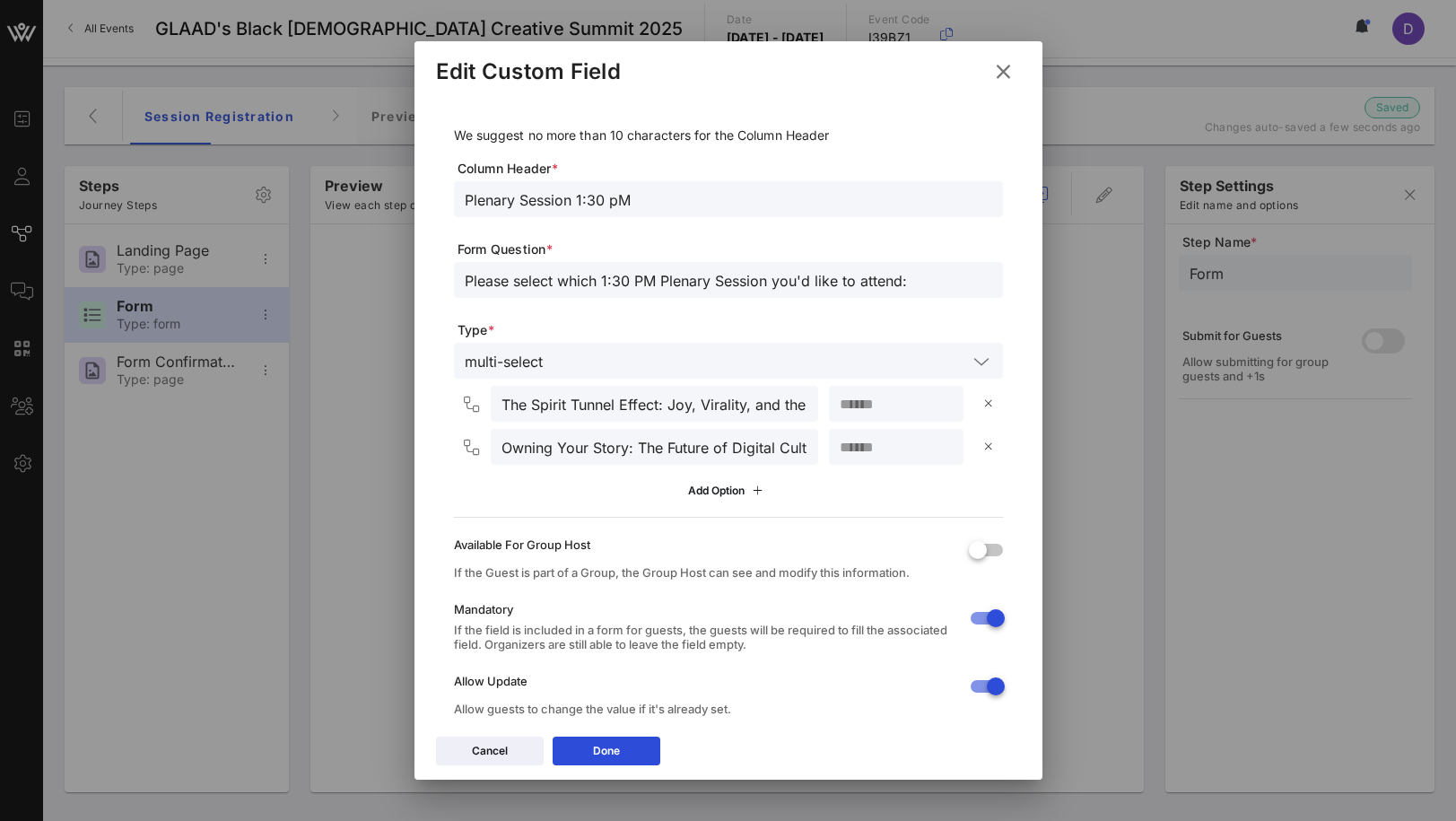
click at [604, 210] on input "Plenary Session 1:30 pM" at bounding box center [728, 199] width 528 height 24
click at [616, 205] on input "Plenary Session 1:30 pM" at bounding box center [728, 199] width 528 height 24
type input "Plenary Session 1:30 PM"
click at [613, 740] on button "Done" at bounding box center [606, 751] width 108 height 28
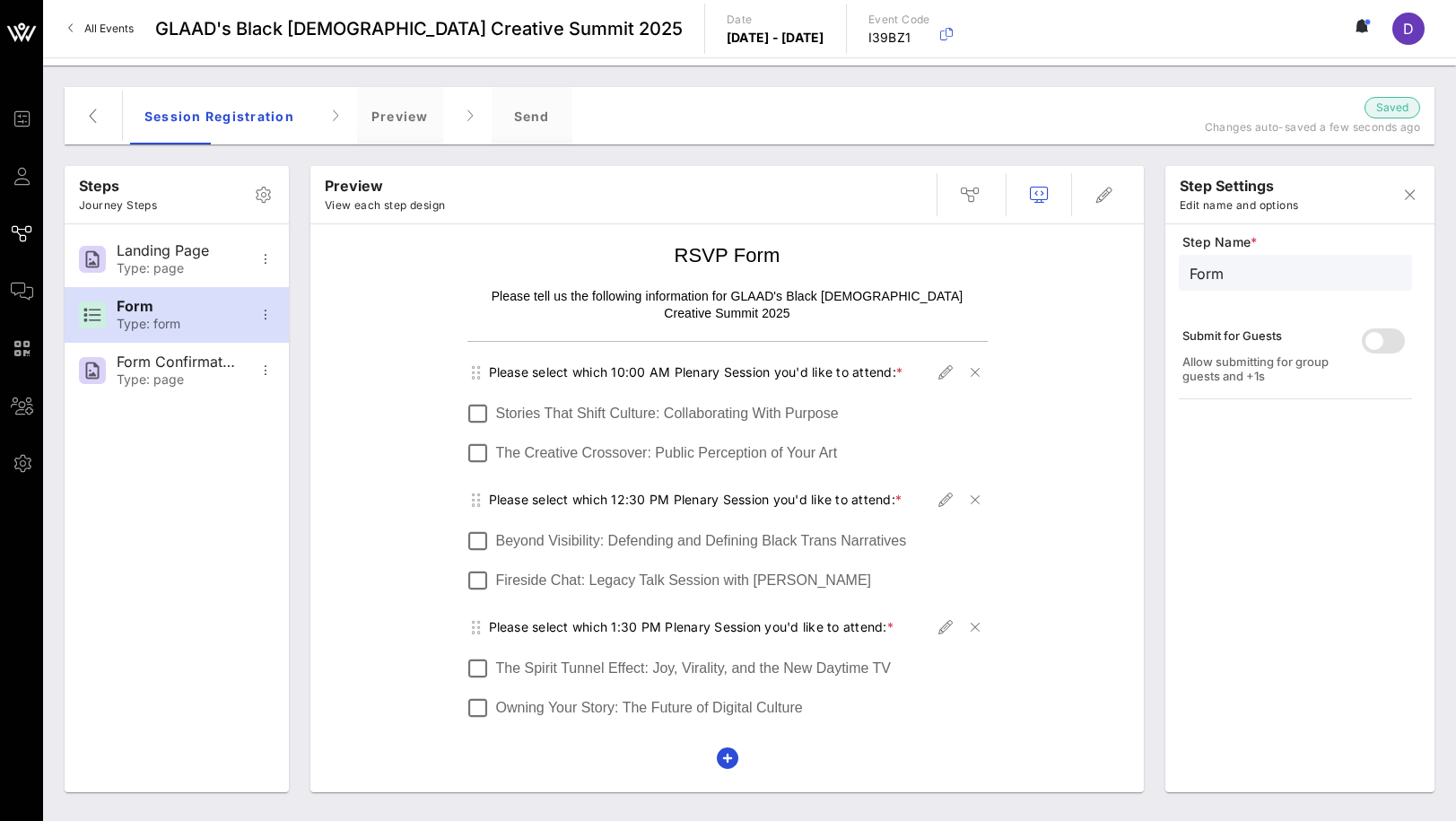
scroll to position [33, 0]
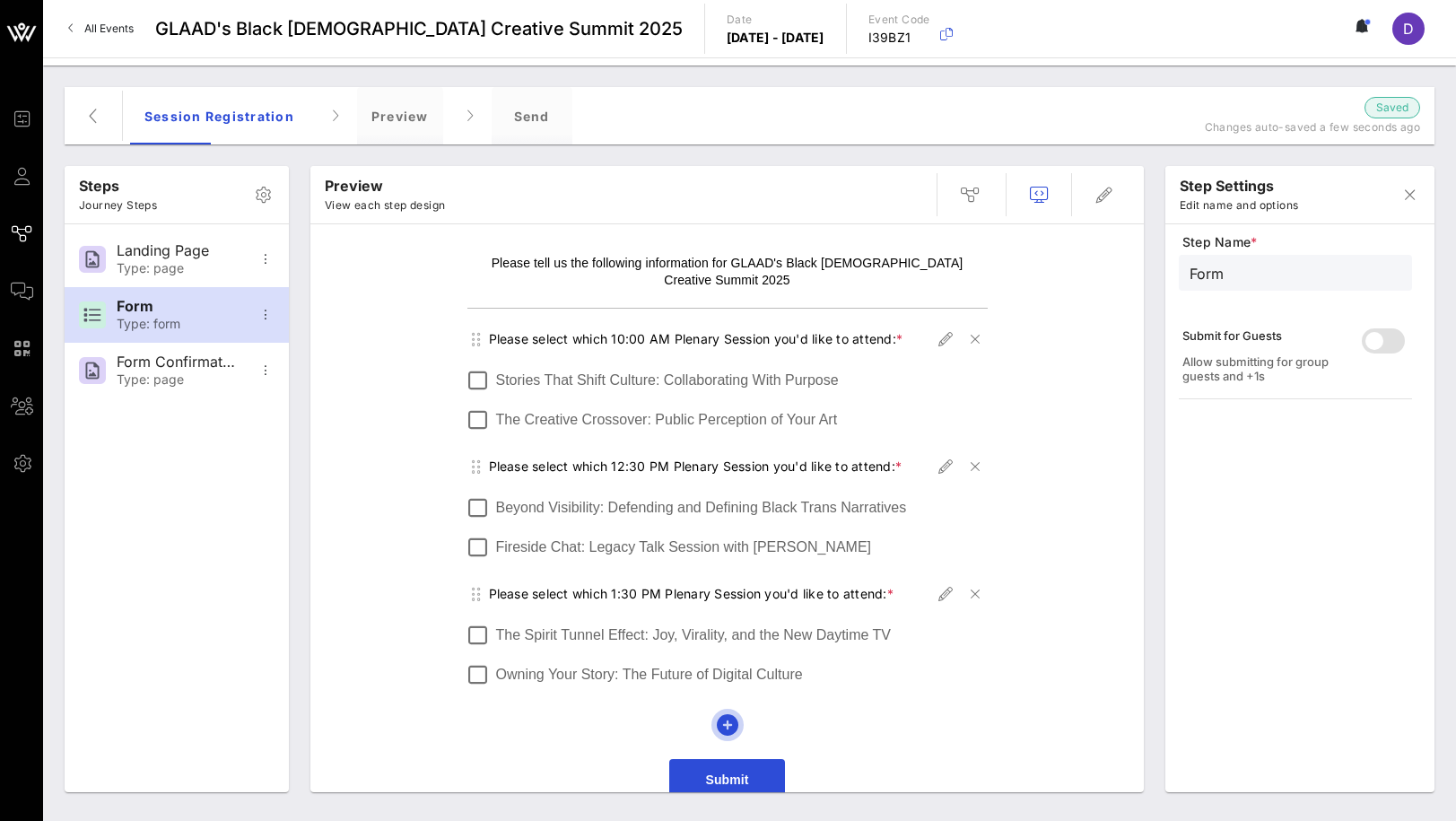
click at [719, 714] on icon "button" at bounding box center [728, 725] width 22 height 22
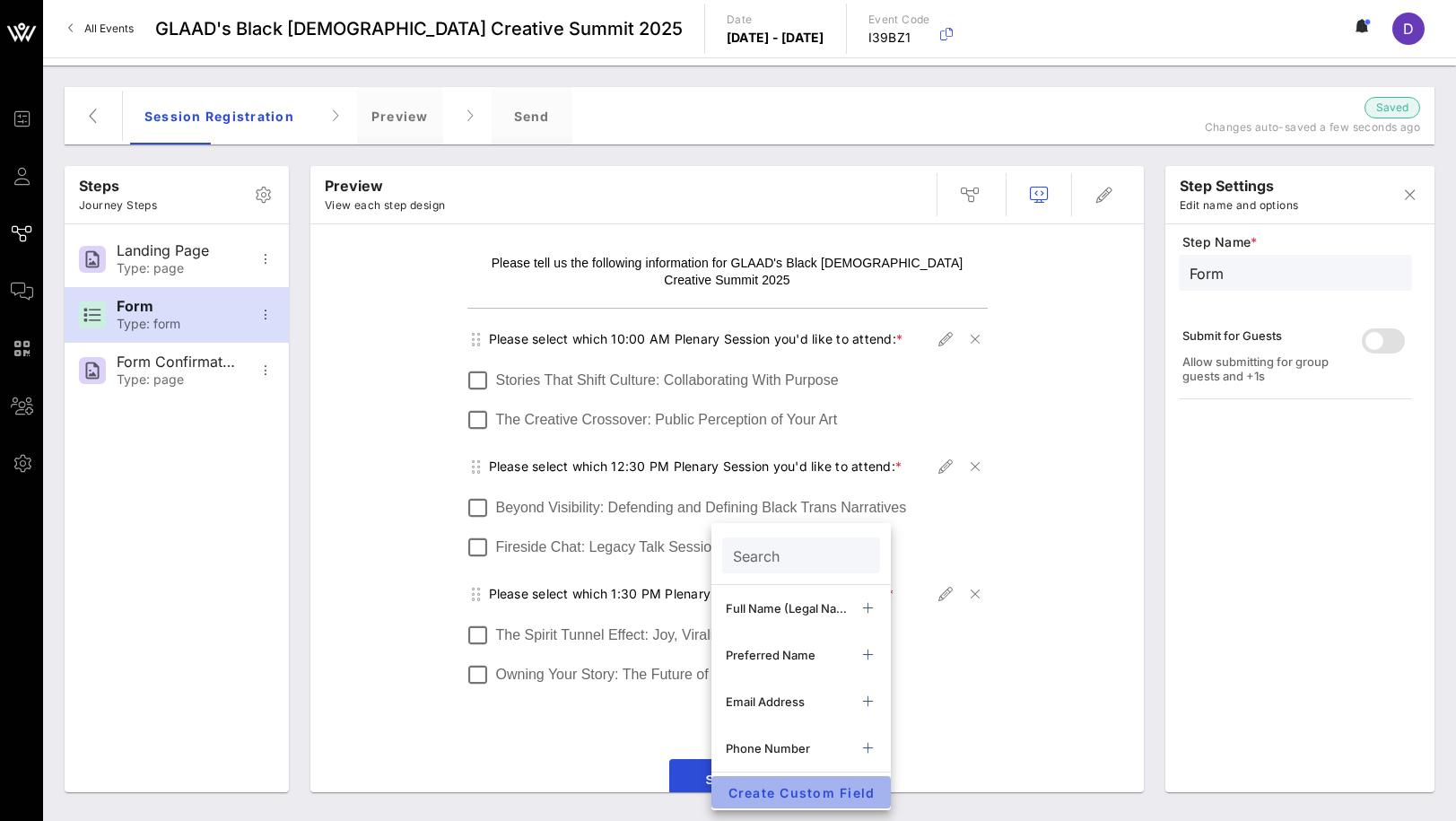
click at [775, 792] on span "Create Custom Field" at bounding box center [801, 793] width 151 height 16
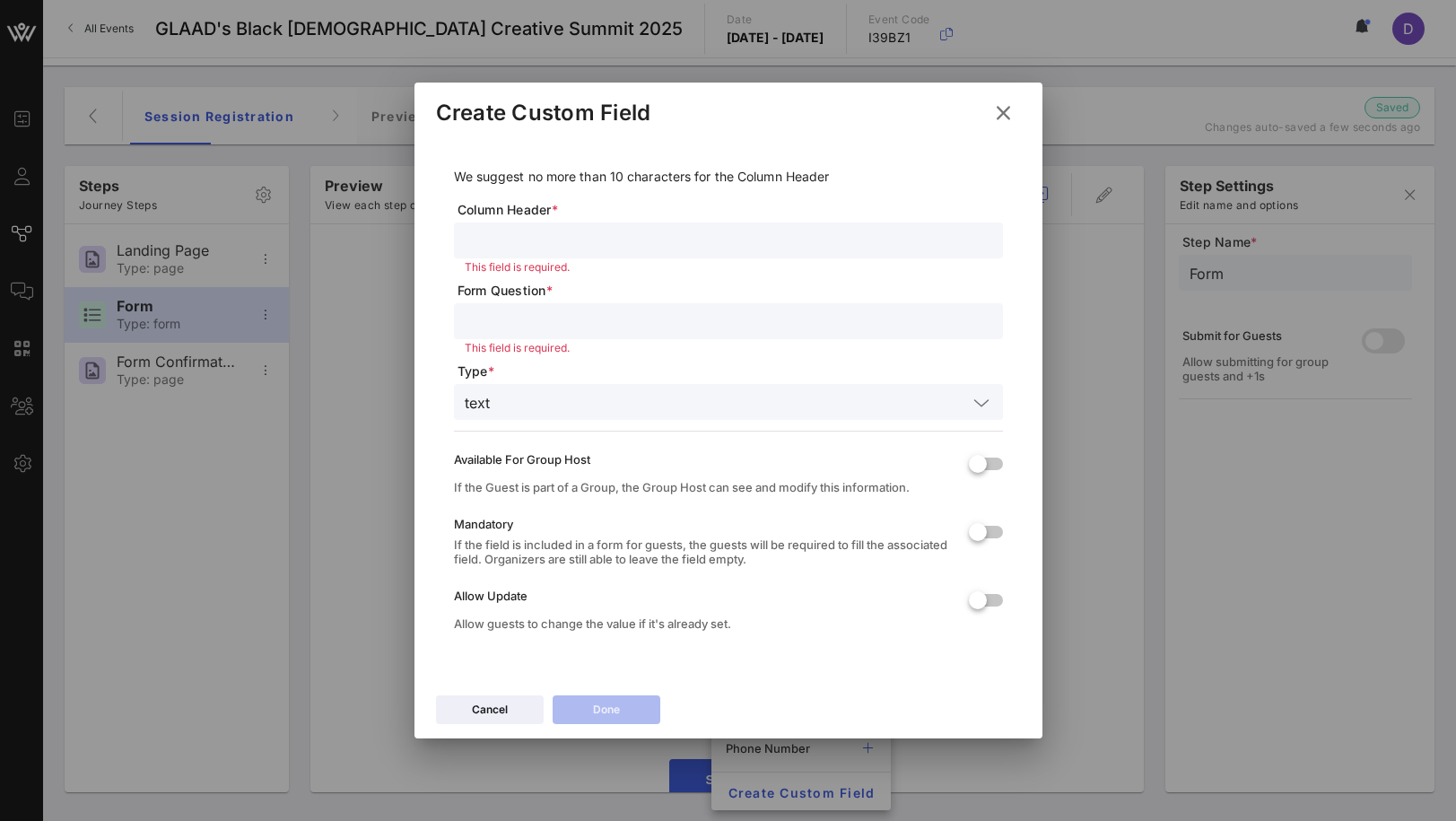
click at [519, 236] on input "text" at bounding box center [728, 241] width 528 height 24
click at [718, 254] on div "Plenary Session 2:30 pm" at bounding box center [728, 240] width 528 height 36
click at [705, 237] on input "Plenary Session 2:30 pm" at bounding box center [728, 241] width 528 height 24
type input "Plenary Session 2:30 PM"
click at [526, 316] on input "text" at bounding box center [728, 321] width 528 height 24
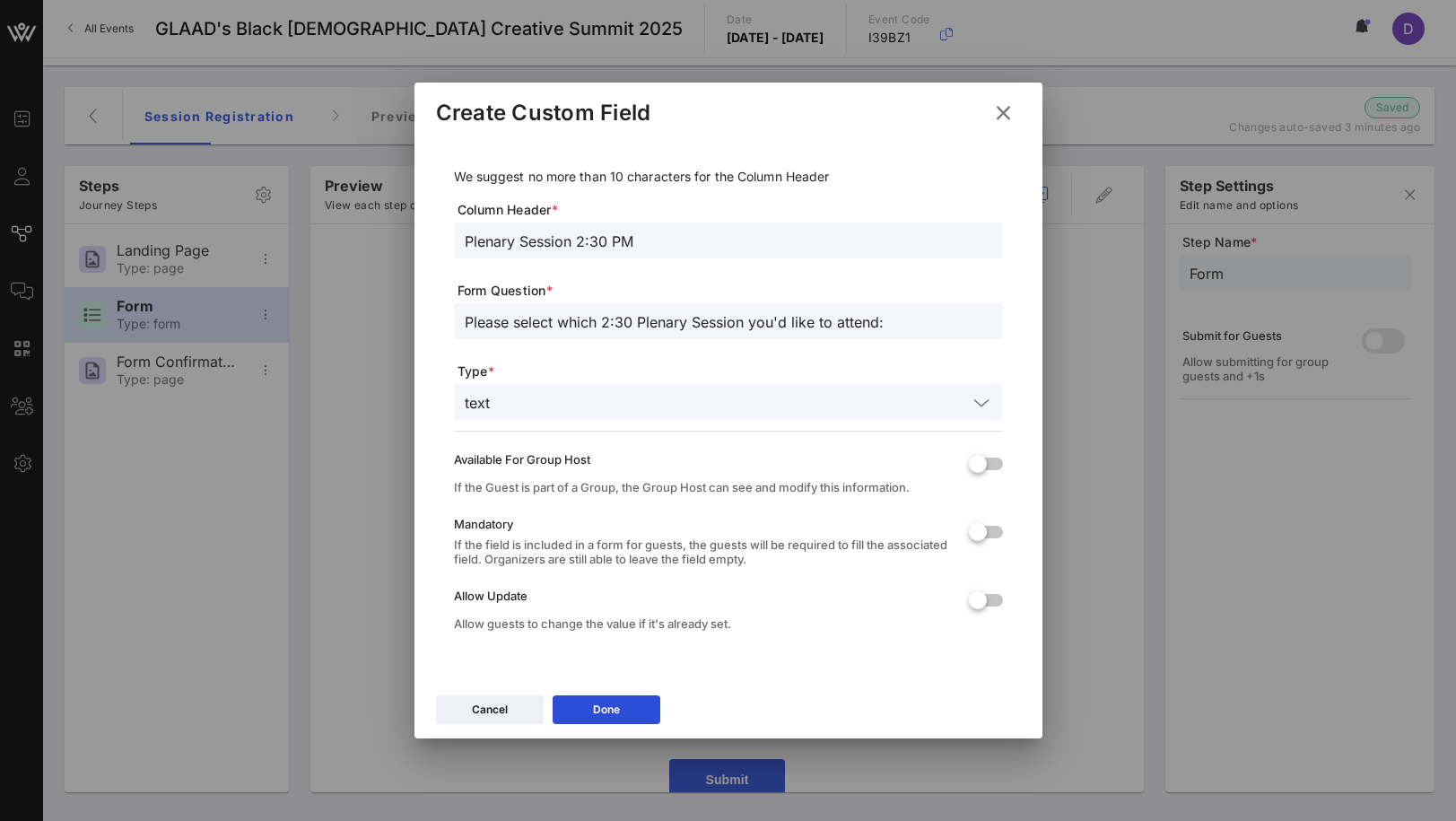
type input "Please select which 2:30 Plenary Session you'd like to attend:"
click at [487, 397] on div "text" at bounding box center [477, 403] width 26 height 16
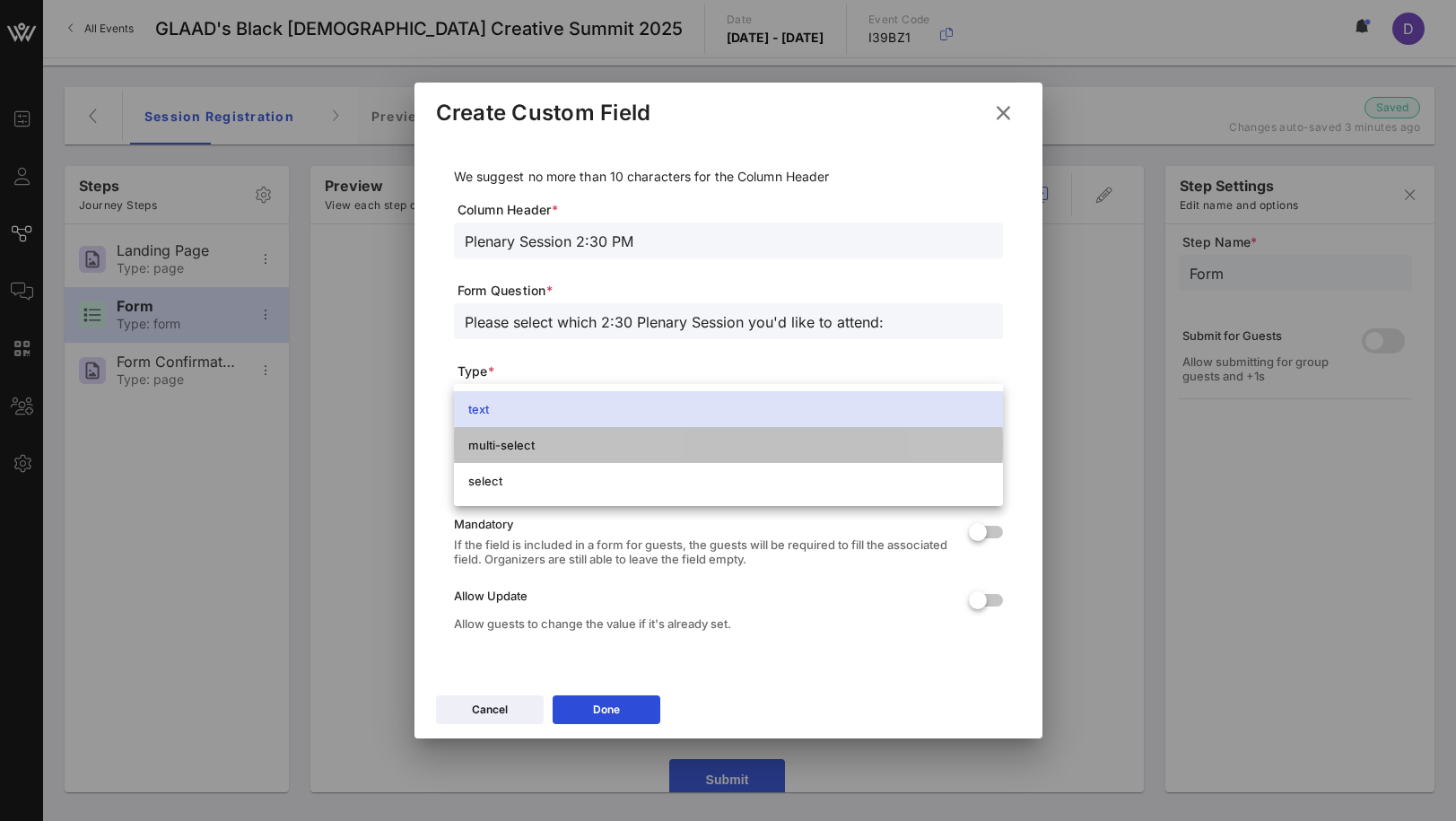
click at [508, 452] on div "multi-select" at bounding box center [728, 445] width 520 height 28
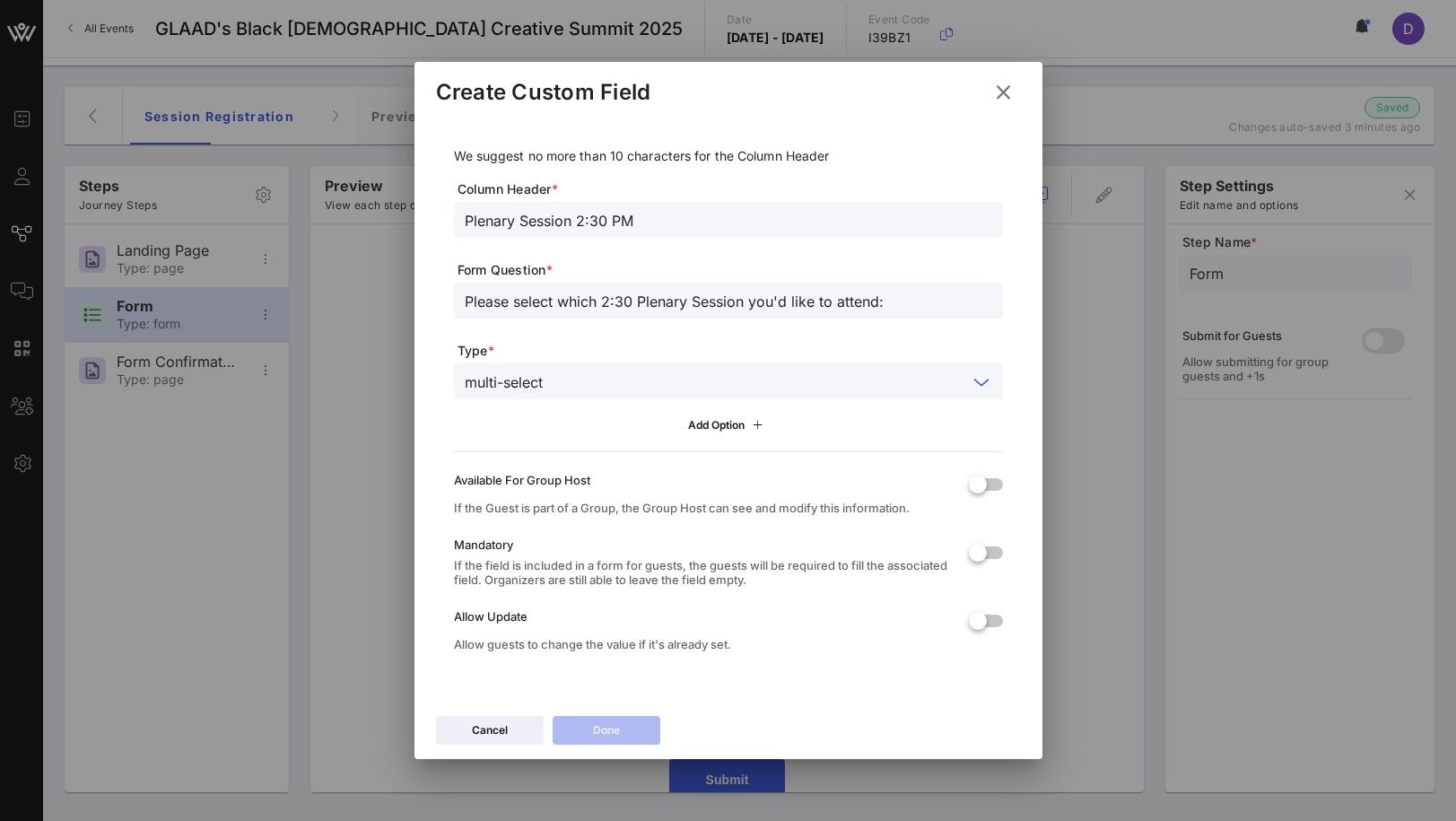
click at [710, 441] on form "We suggest no more than 10 characters for the Column Header Column Header * Ple…" at bounding box center [728, 408] width 549 height 525
click at [709, 425] on div "Add Option" at bounding box center [728, 426] width 79 height 20
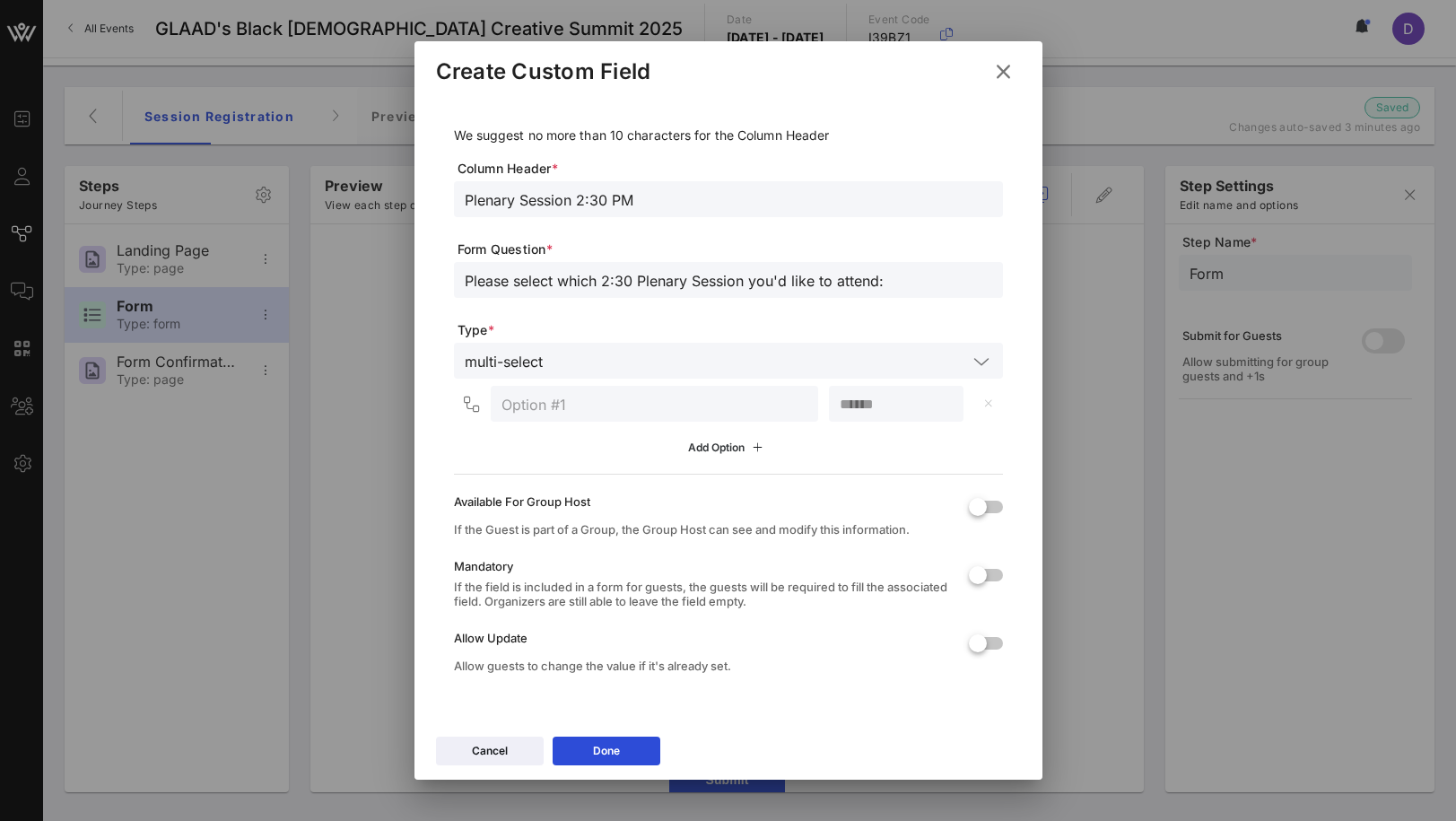
click at [712, 450] on div "Add Option" at bounding box center [728, 448] width 79 height 20
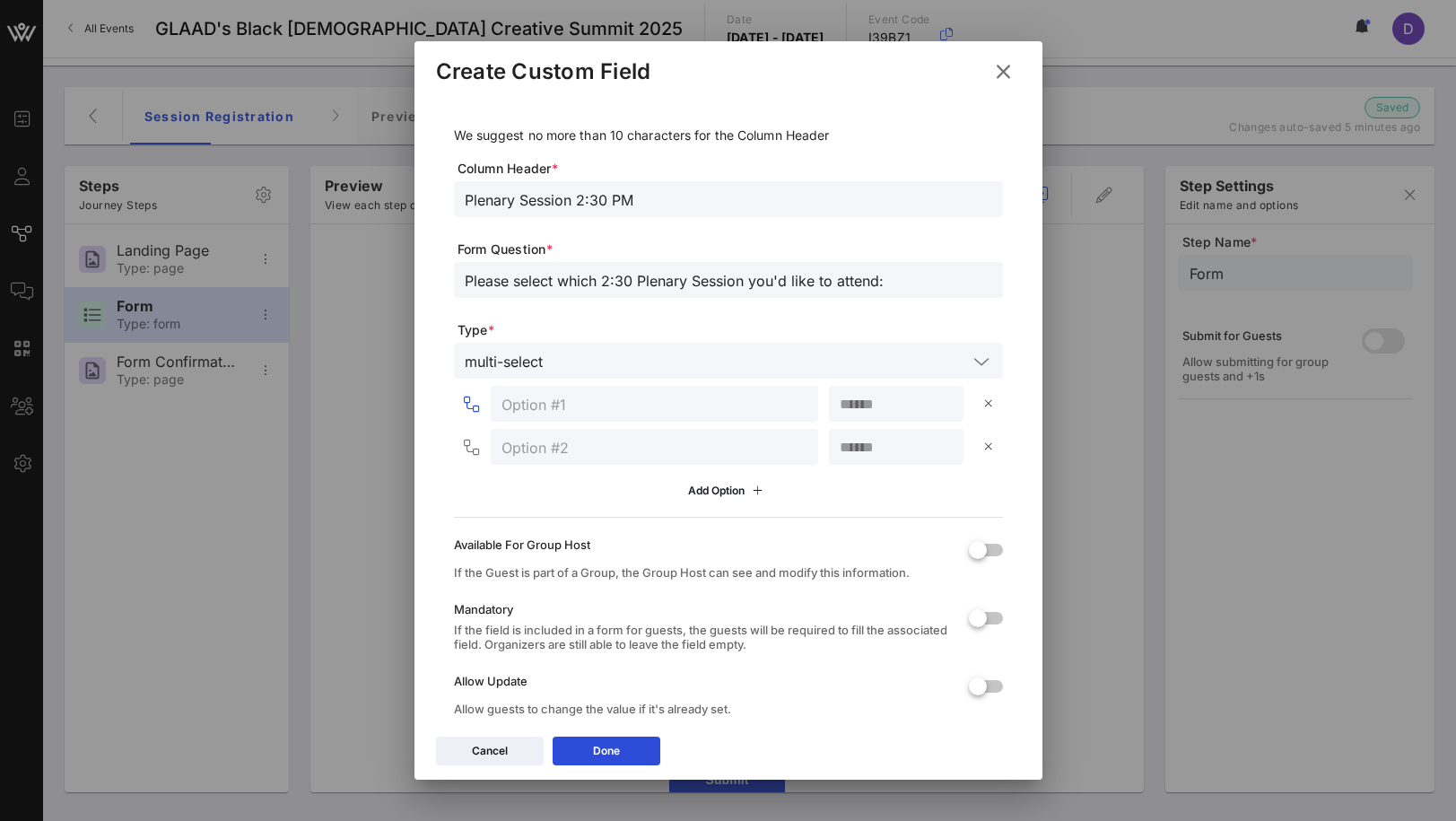
click at [574, 395] on input "text" at bounding box center [654, 404] width 306 height 24
paste input "Stories, Power & Policy"
type input "Stories, Power & Policy"
click at [877, 402] on input "number" at bounding box center [896, 404] width 113 height 24
type input "***"
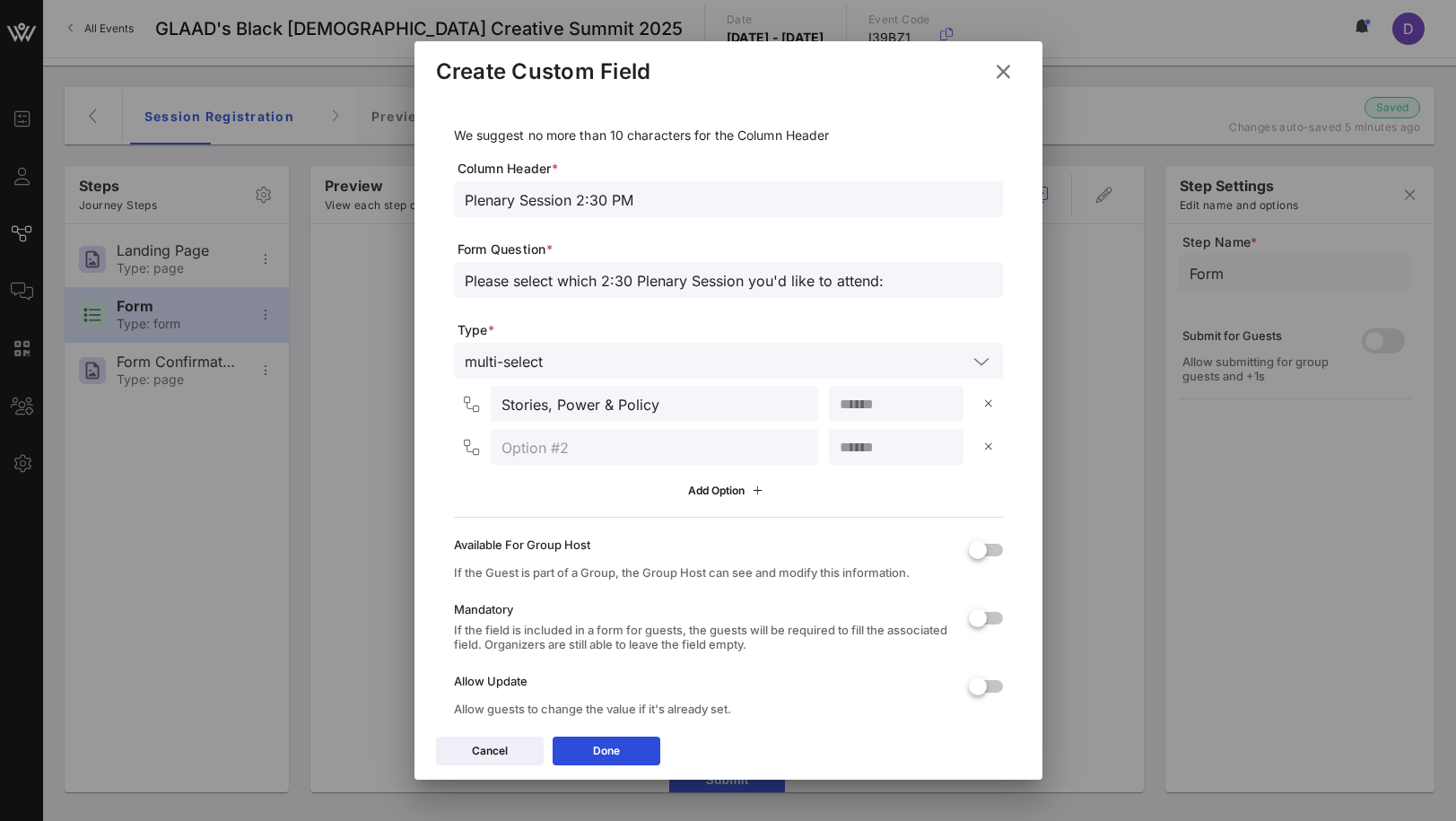
click at [626, 455] on input "text" at bounding box center [654, 447] width 306 height 24
paste input "Wellness: The Hour of Intentions: A Love Letter to Your Future Self"
type input "Wellness: The Hour of Intentions: A Love Letter to Your Future Self"
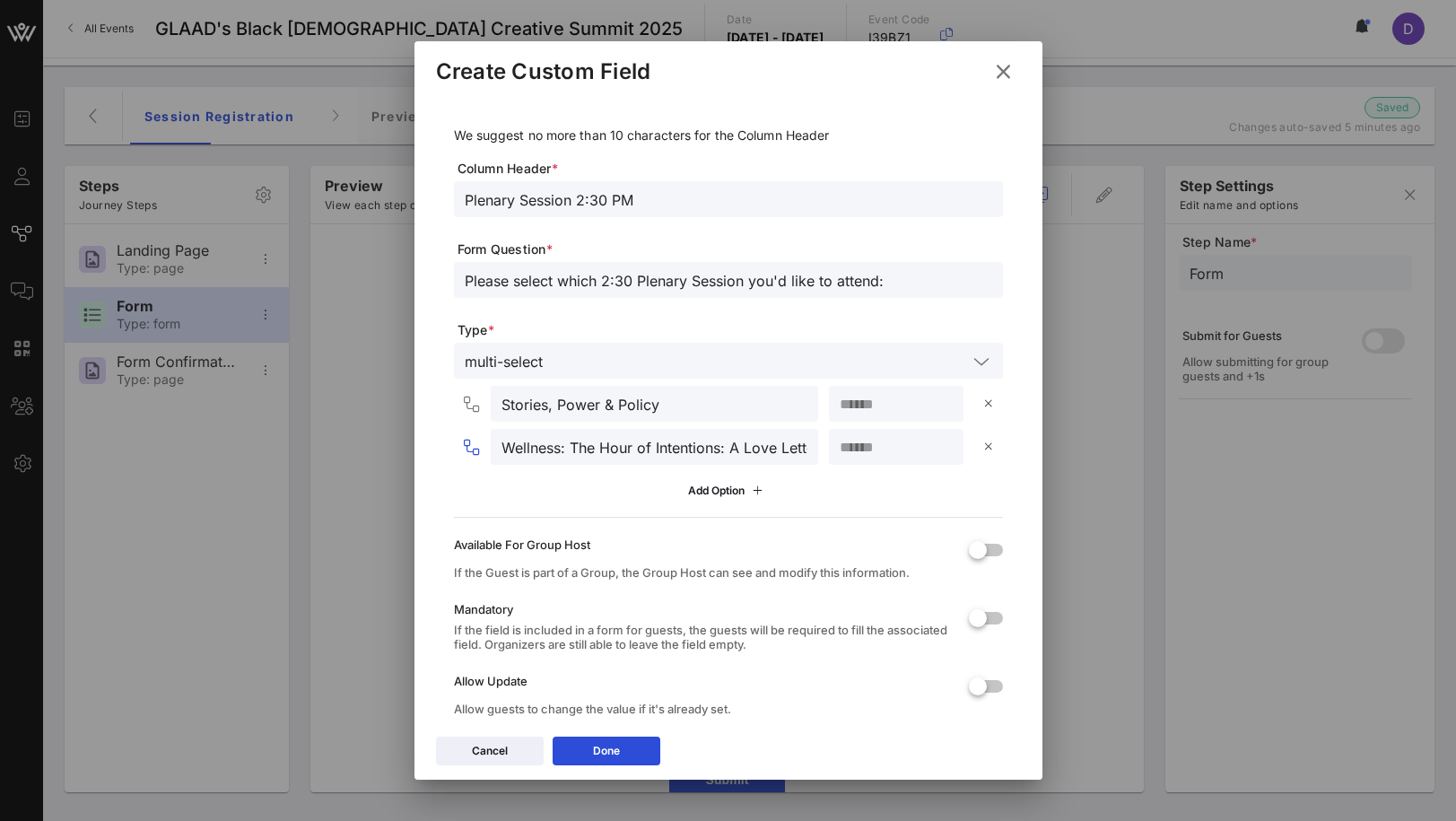
click at [870, 448] on input "number" at bounding box center [896, 447] width 113 height 24
type input "**"
click at [975, 622] on div at bounding box center [978, 617] width 30 height 30
click at [981, 692] on div at bounding box center [978, 686] width 30 height 30
click at [633, 758] on button "Done" at bounding box center [606, 751] width 108 height 28
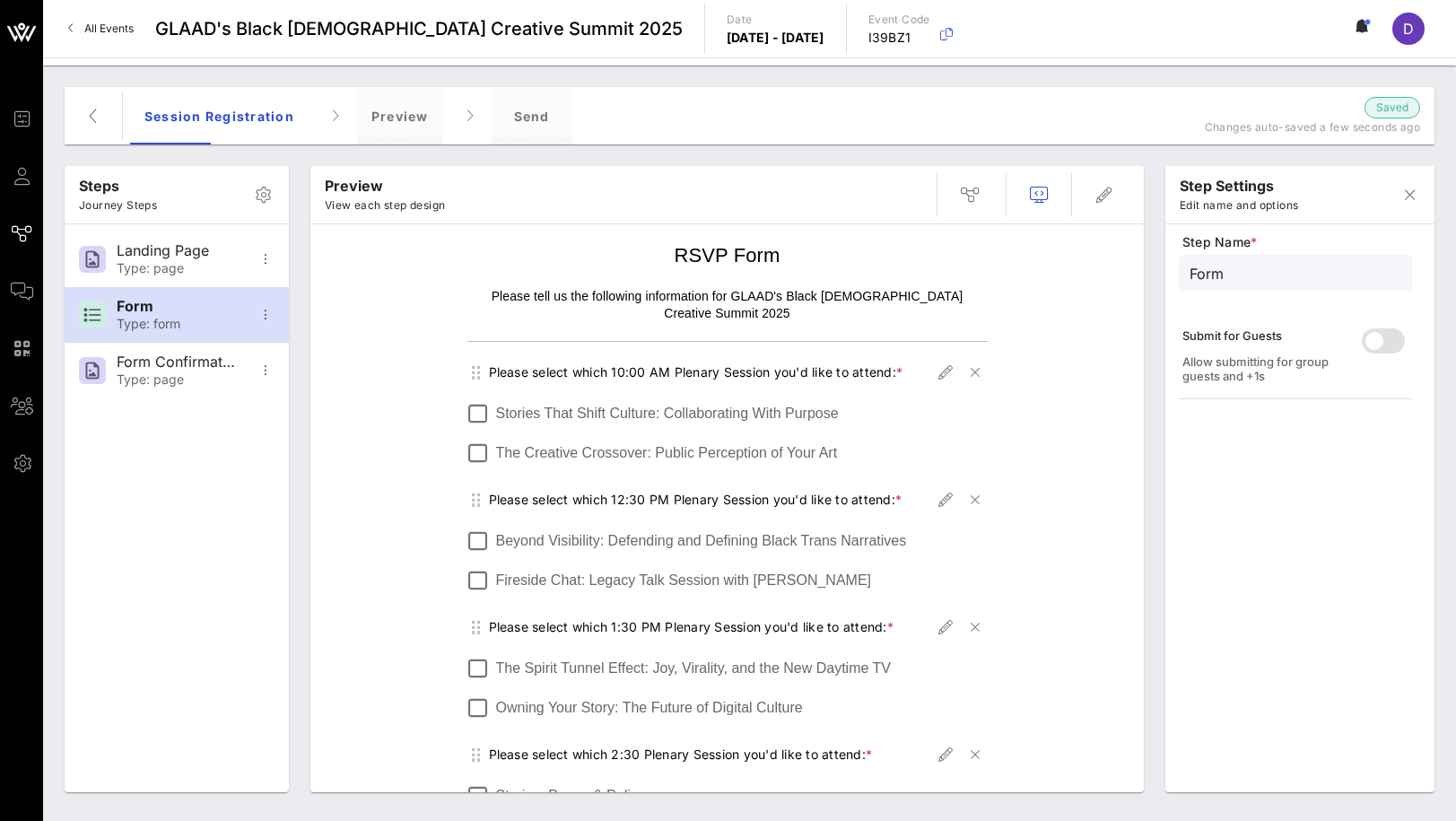
scroll to position [161, 0]
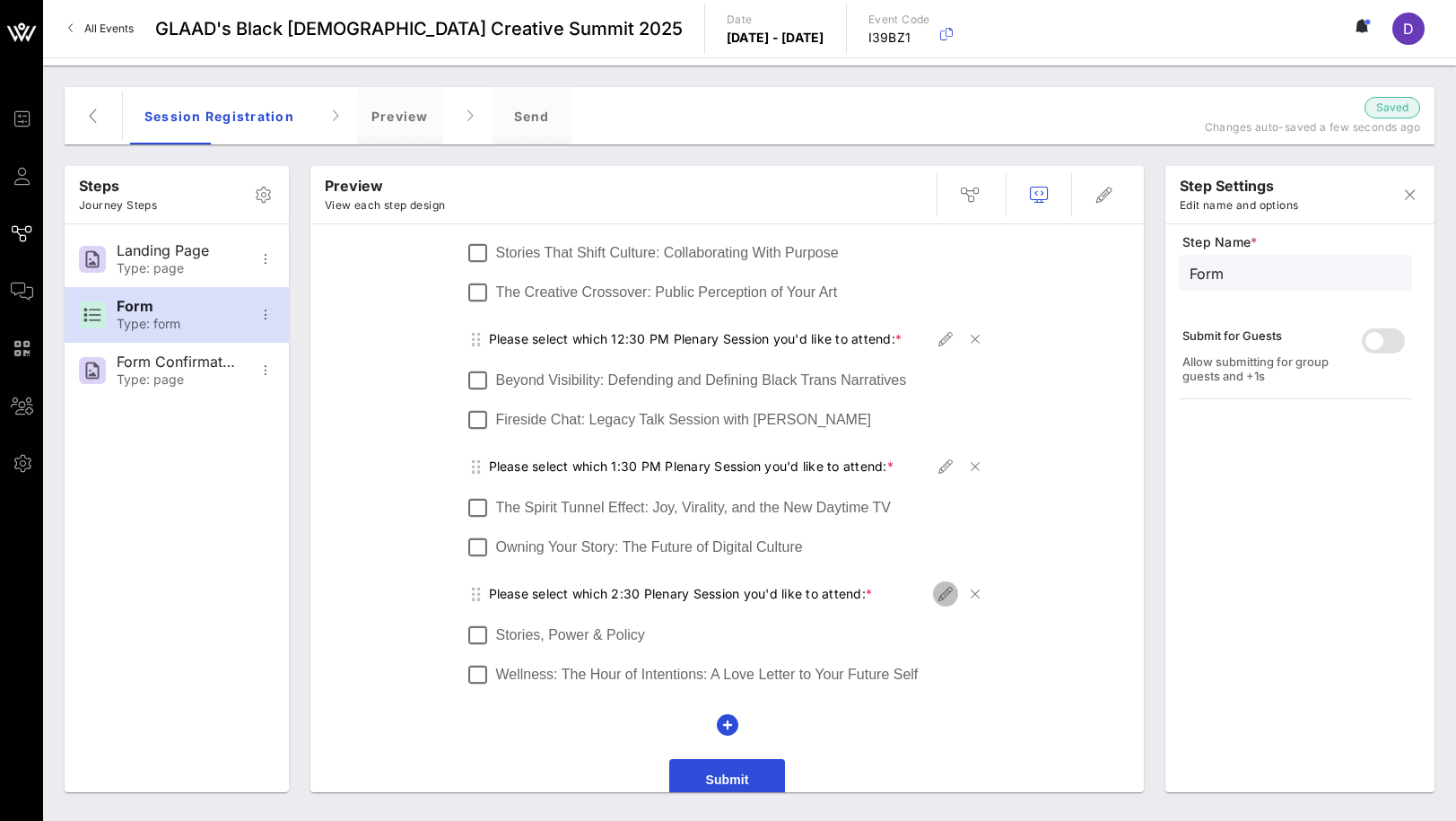
click at [940, 584] on icon "button" at bounding box center [946, 595] width 22 height 22
type input "Plenary Session 2:30 PM"
type input "Please select which 2:30 Plenary Session you'd like to attend:"
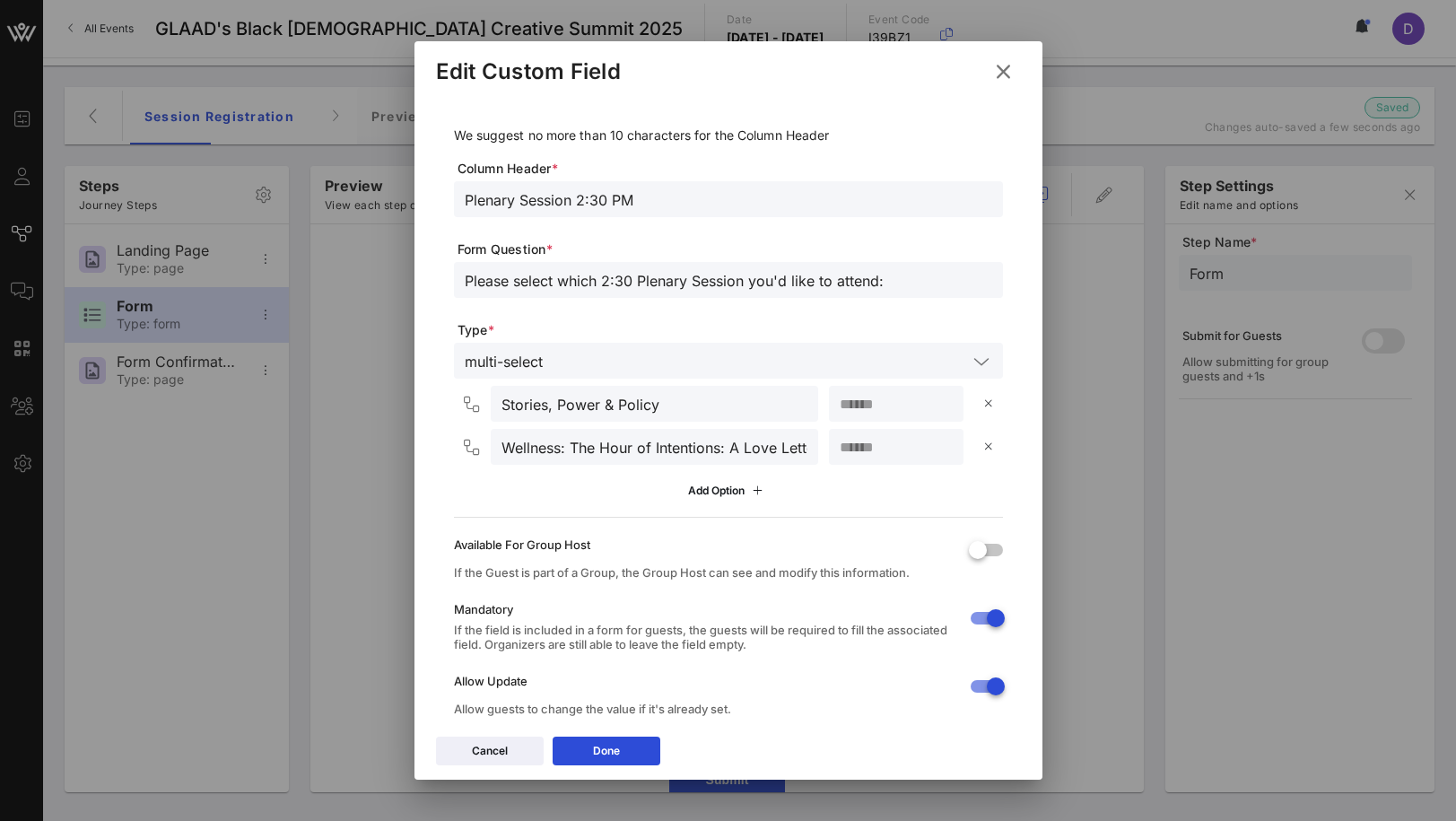
click at [871, 449] on input "**" at bounding box center [896, 447] width 113 height 24
type input "*"
type input "**"
click at [609, 751] on icon at bounding box center [606, 752] width 14 height 12
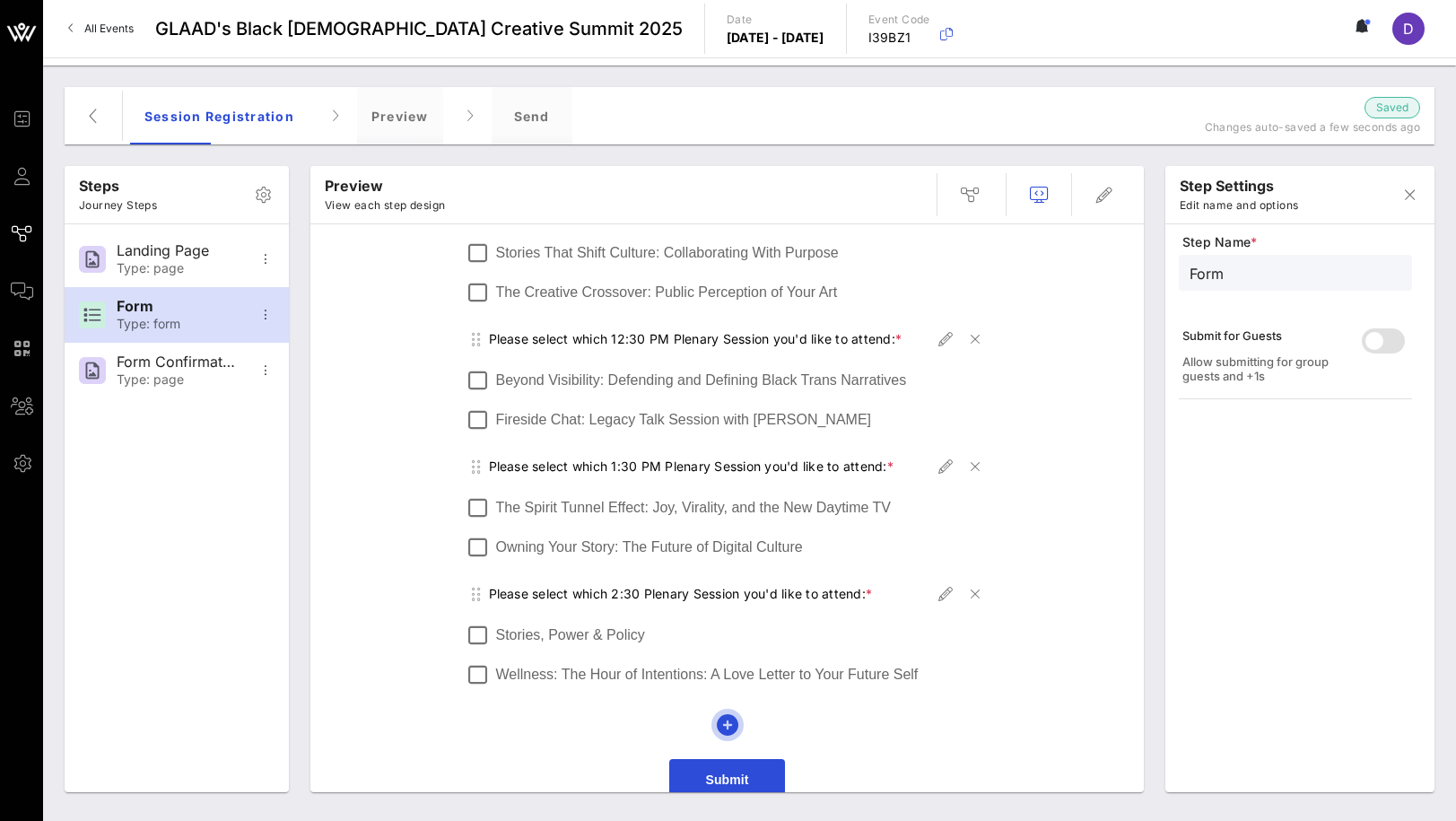
click at [727, 714] on icon "button" at bounding box center [728, 725] width 22 height 22
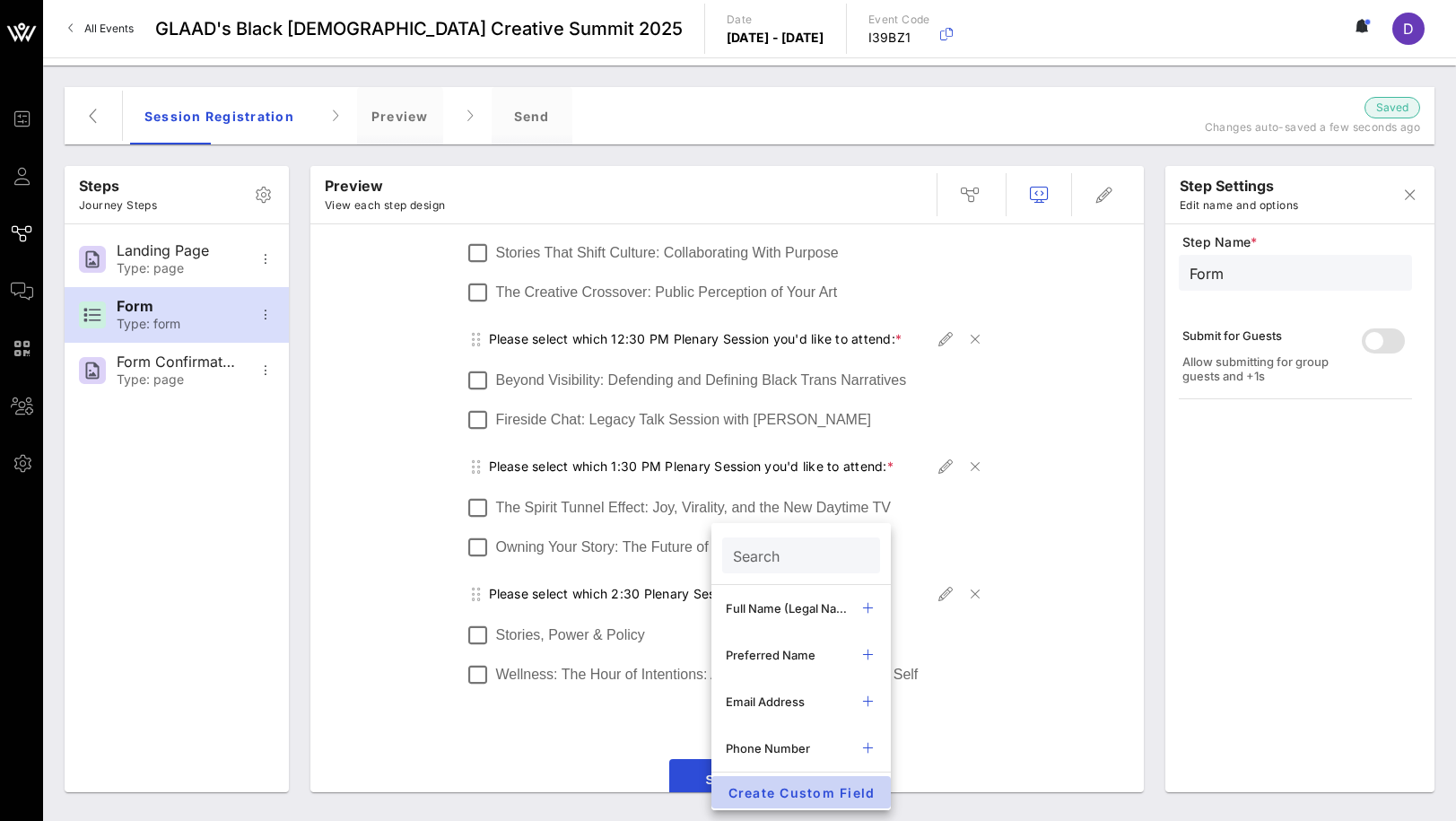
click at [780, 789] on span "Create Custom Field" at bounding box center [801, 793] width 151 height 16
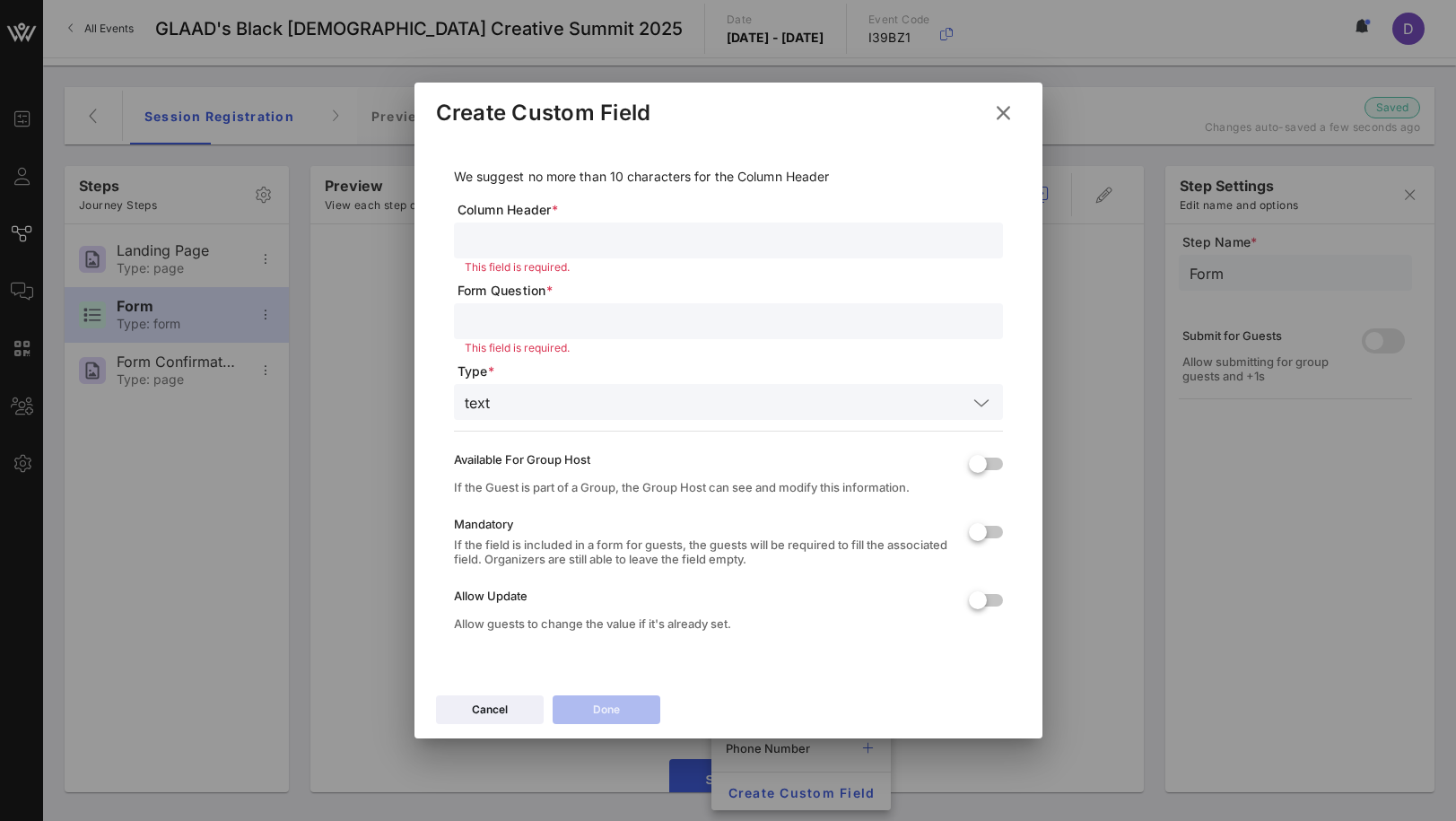
click at [557, 227] on div at bounding box center [728, 240] width 528 height 36
type input "s"
type input "b"
click at [602, 236] on input "Breakout Session Block 1 10 AM" at bounding box center [728, 241] width 528 height 24
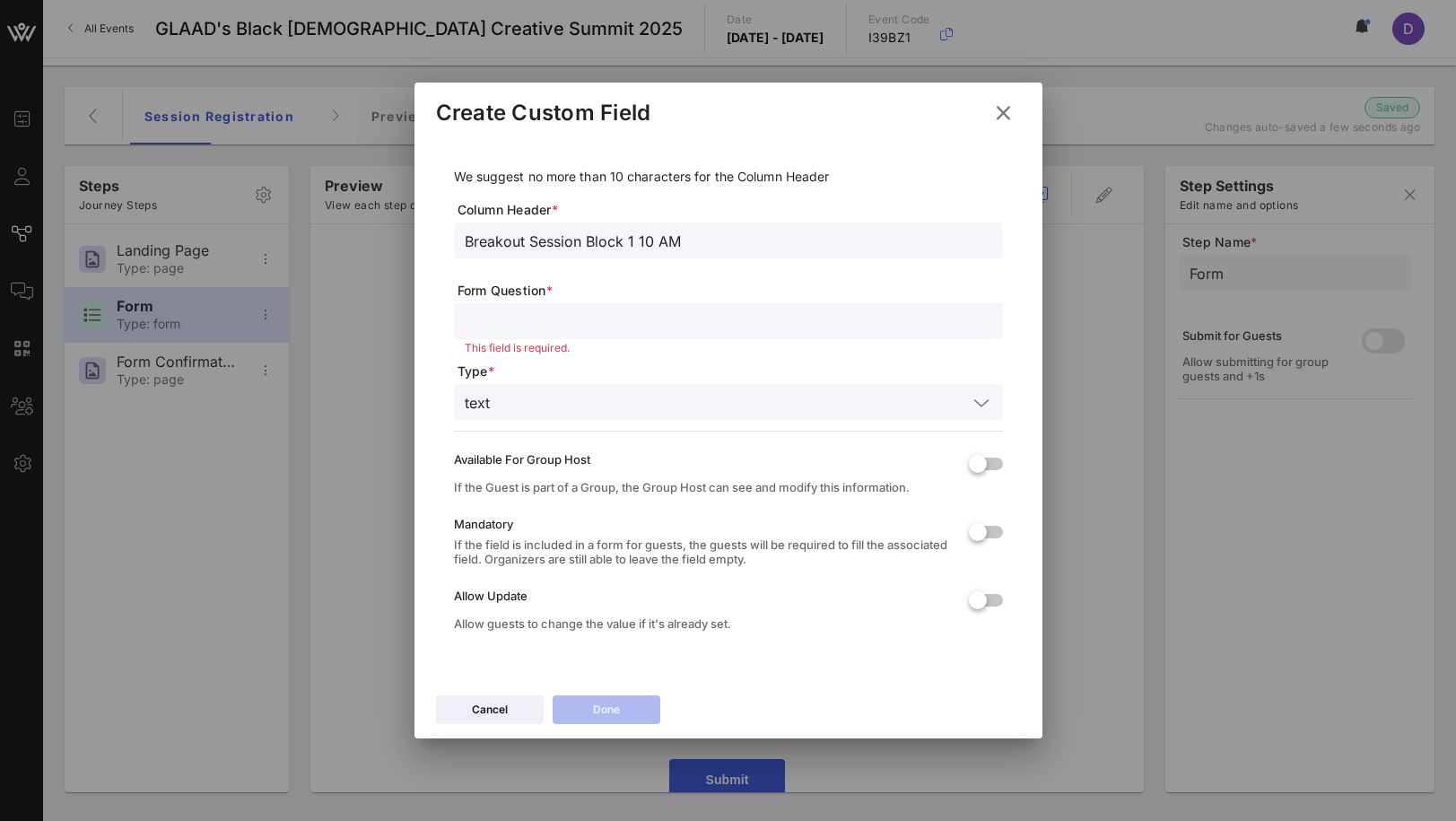
click at [602, 236] on input "Breakout Session Block 1 10 AM" at bounding box center [728, 241] width 528 height 24
click at [608, 240] on input "Breakouts 10 am" at bounding box center [728, 241] width 528 height 24
type input "Breakouts 10 AM"
click at [591, 318] on input "Please select your Breakout" at bounding box center [728, 321] width 528 height 24
click at [765, 320] on input "Please select your 10 AM Breakout" at bounding box center [728, 321] width 528 height 24
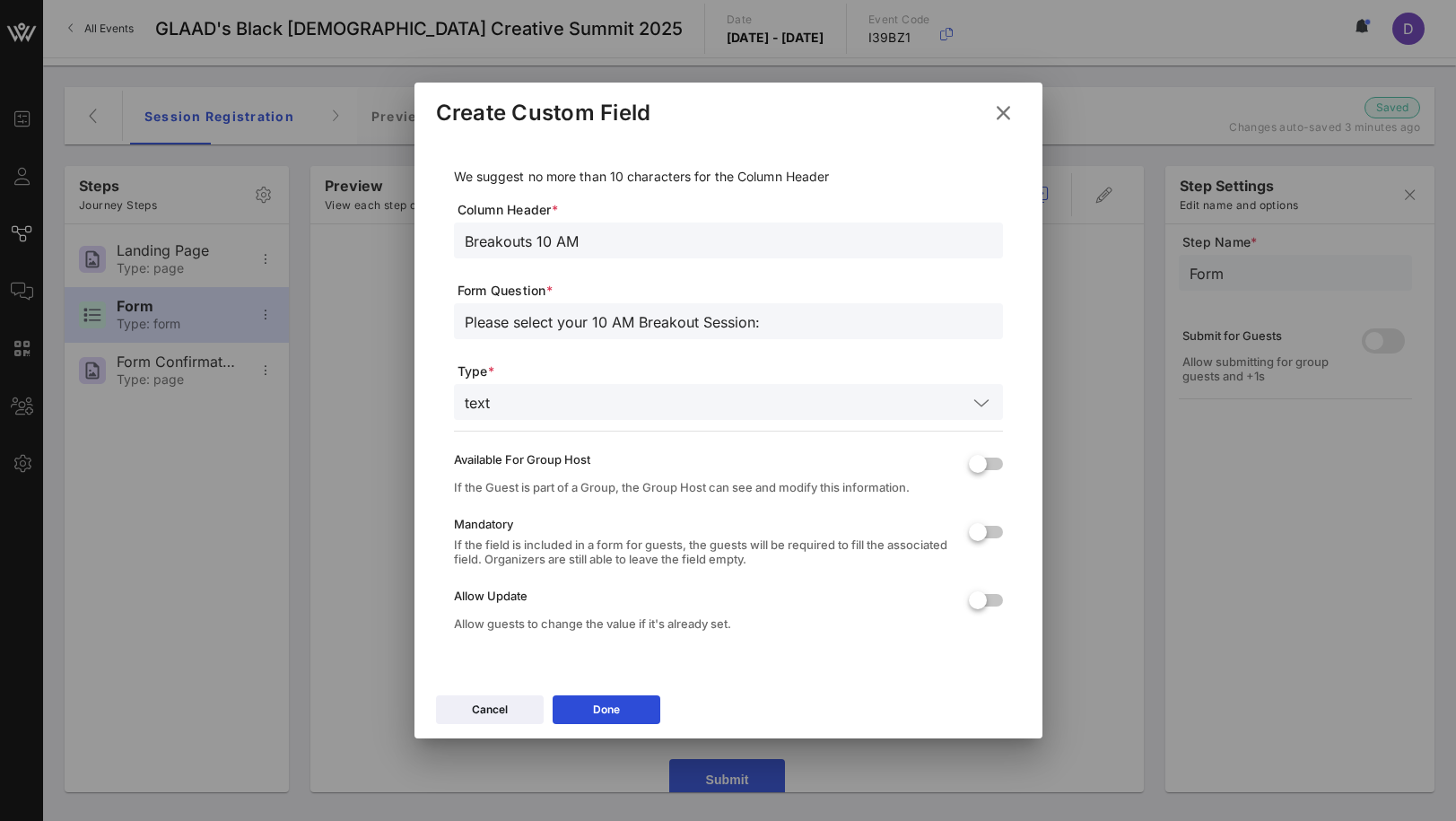
type input "Please select your 10 AM Breakout Session:"
click at [814, 417] on div "text" at bounding box center [728, 402] width 528 height 36
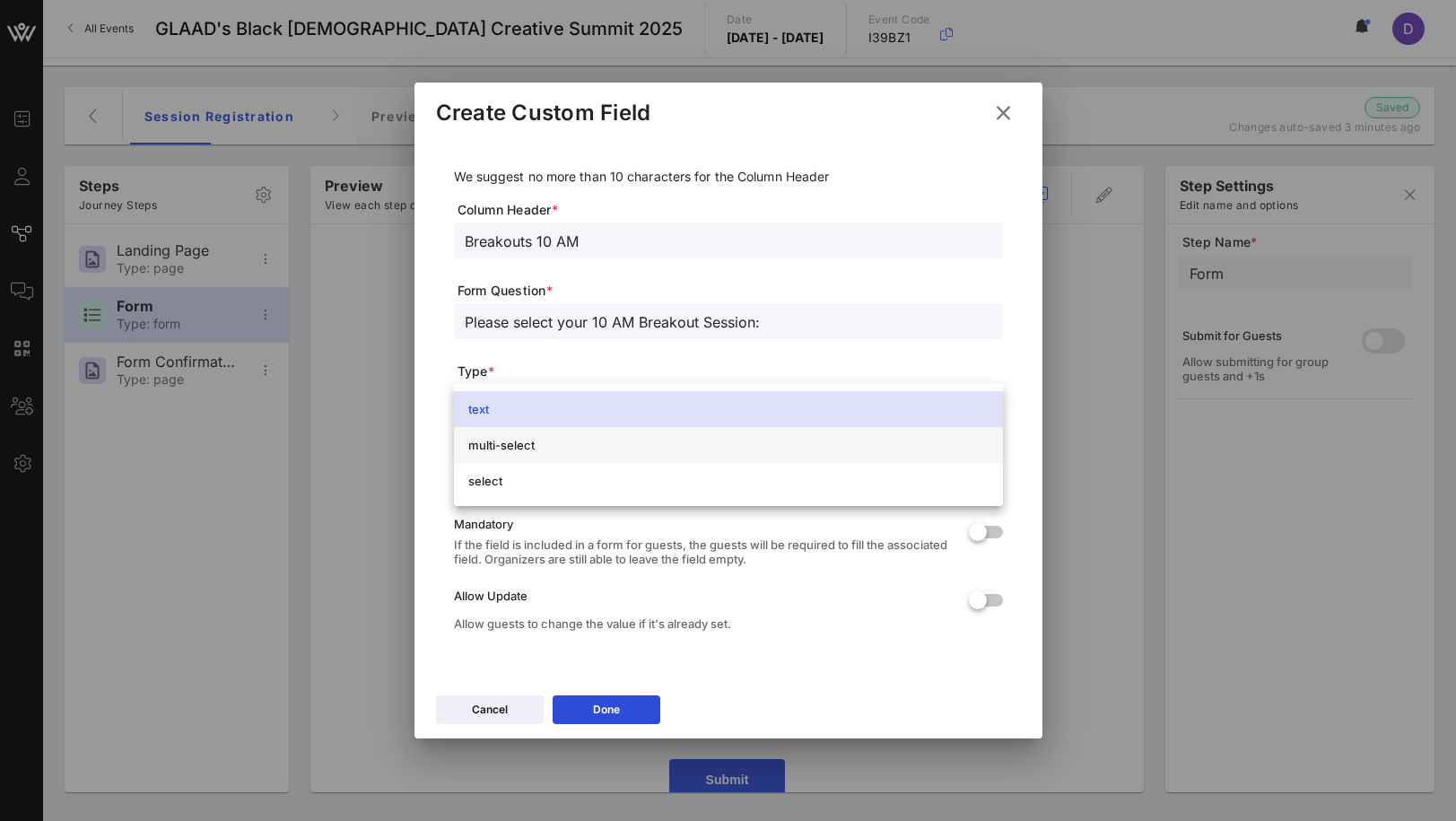
click at [781, 456] on div "multi-select" at bounding box center [728, 445] width 520 height 28
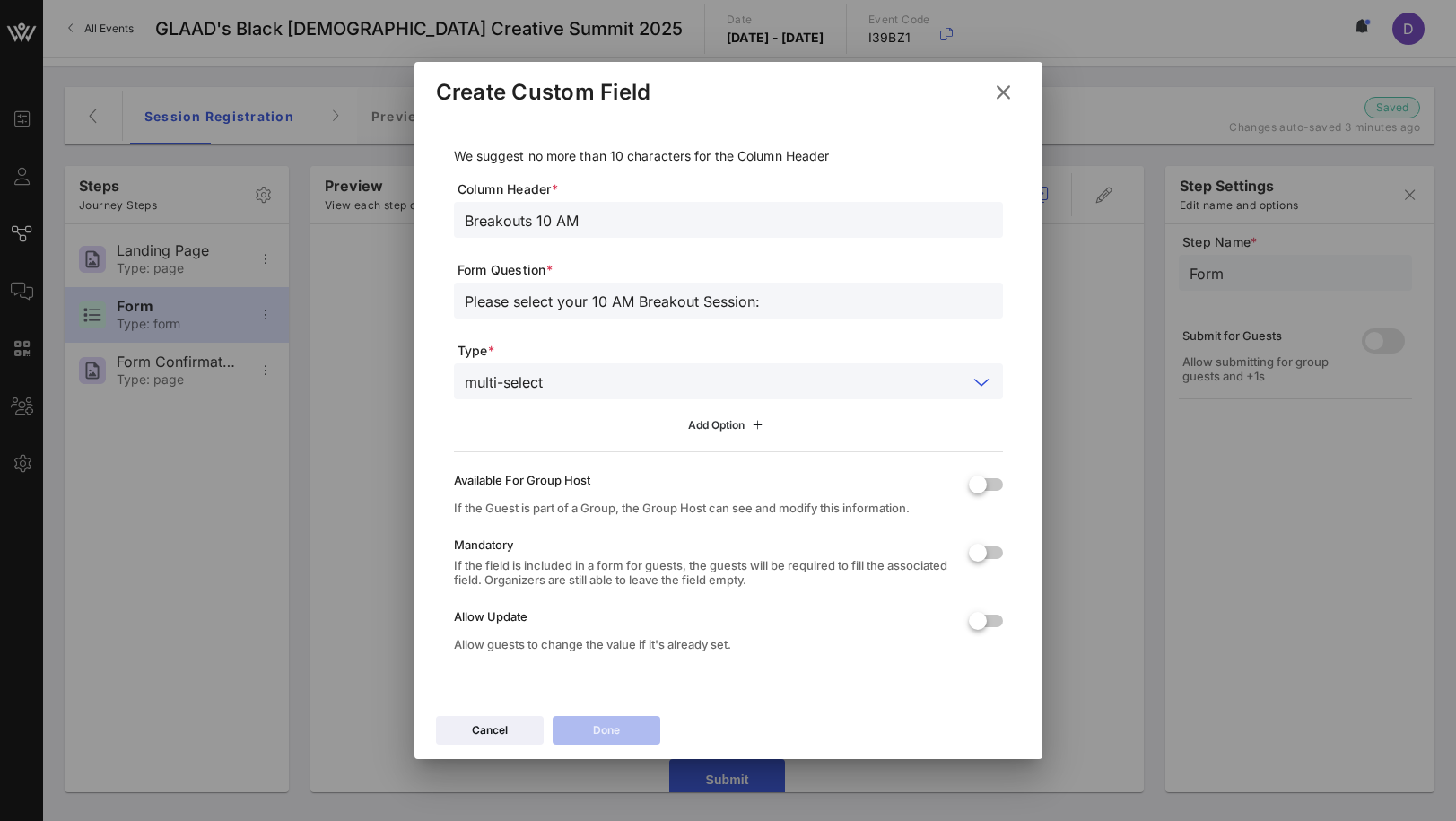
click at [722, 426] on icon at bounding box center [728, 426] width 15 height 13
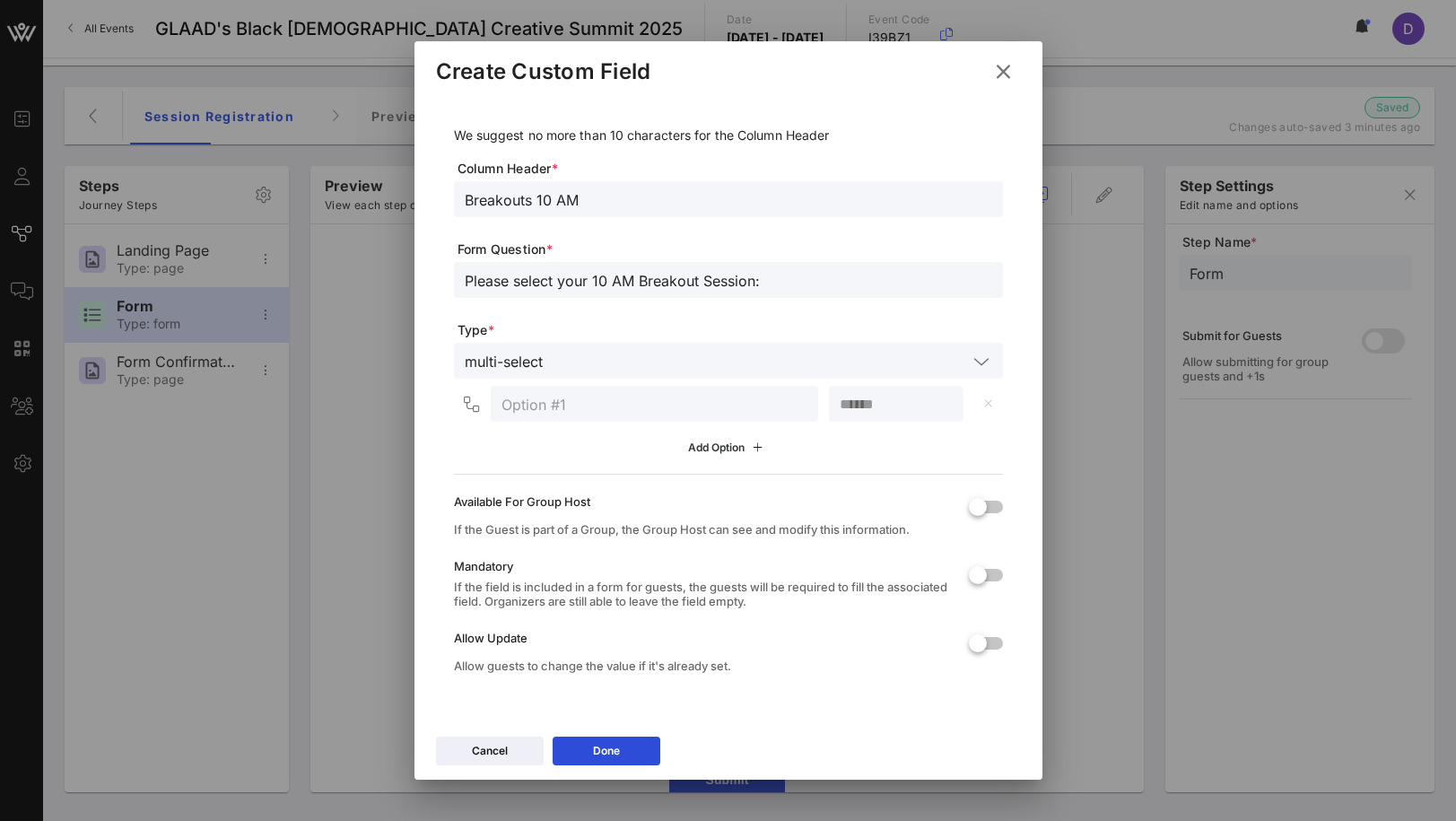
click at [722, 447] on icon at bounding box center [728, 447] width 15 height 14
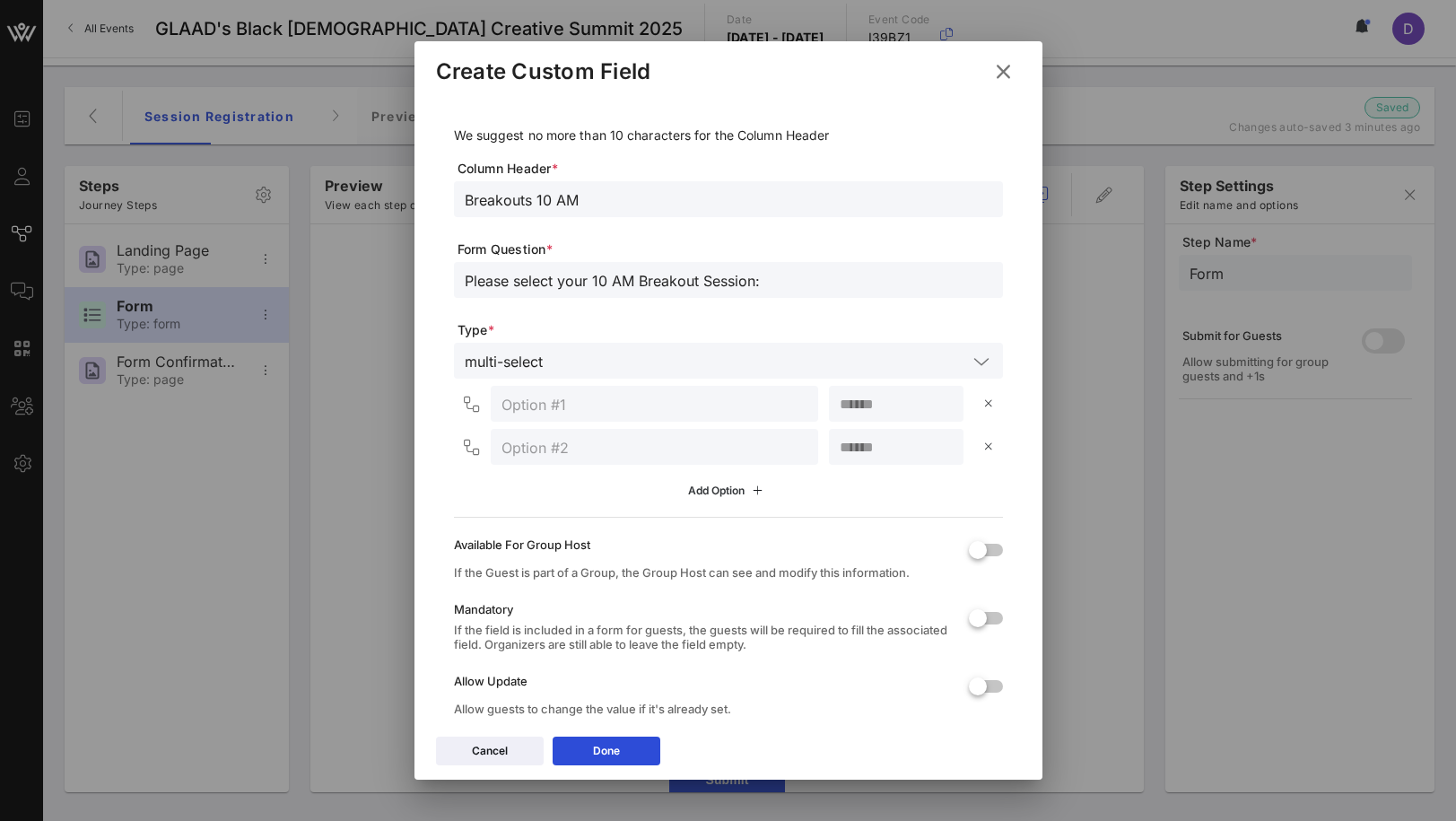
click at [722, 489] on icon at bounding box center [728, 490] width 16 height 14
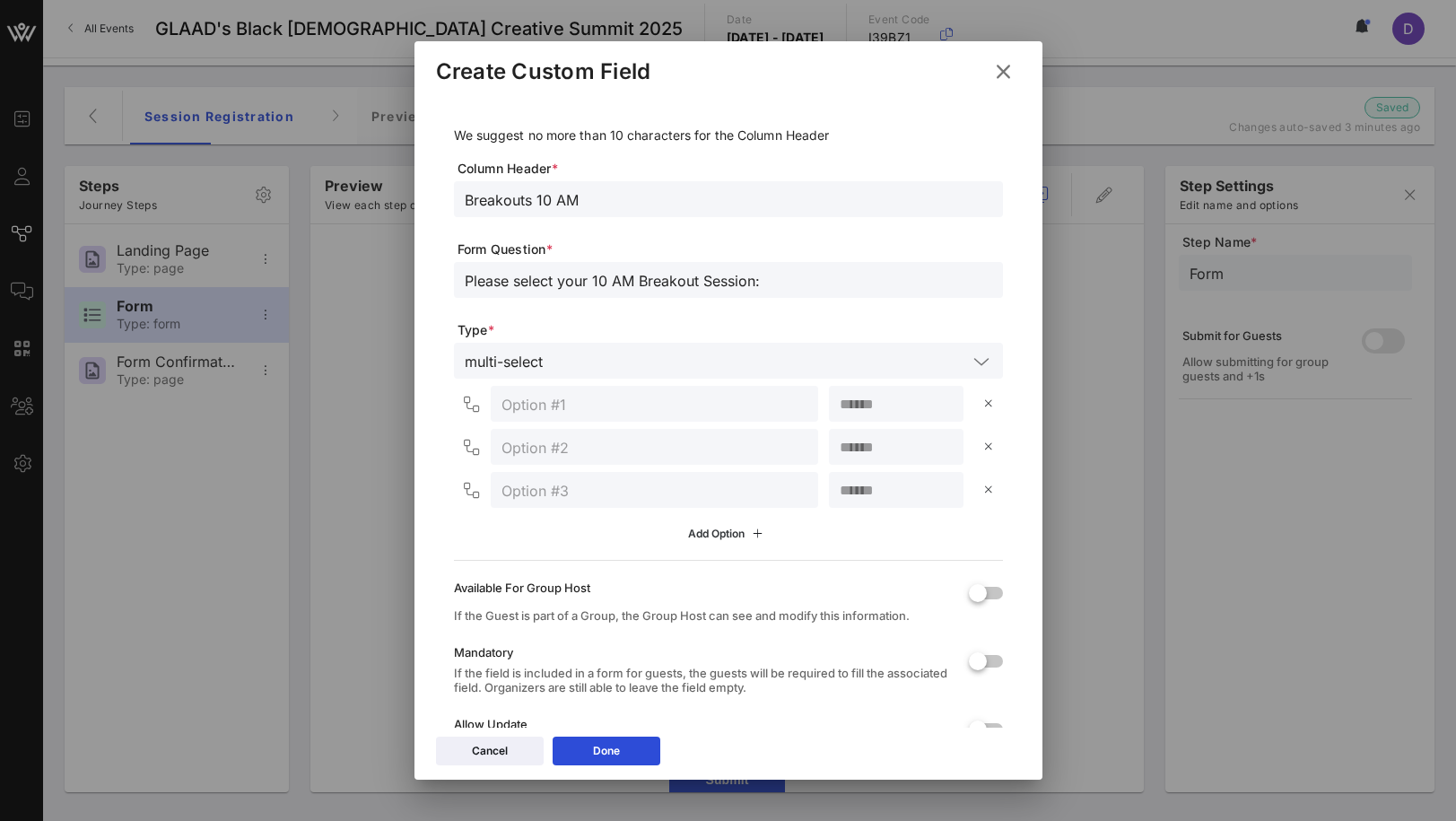
click at [719, 542] on div "Add Option" at bounding box center [728, 534] width 79 height 20
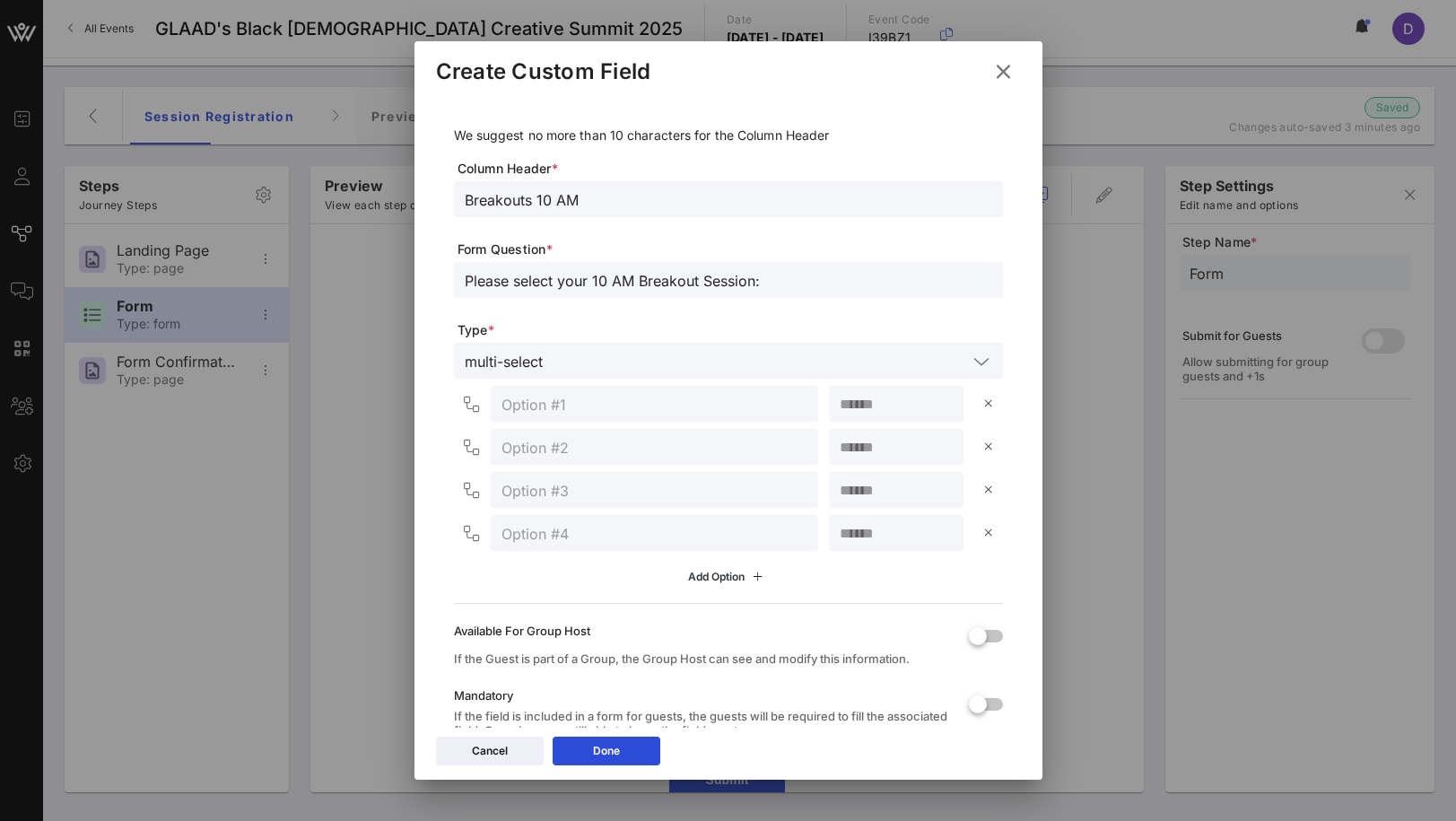
click at [718, 580] on div "Add Option" at bounding box center [728, 577] width 79 height 20
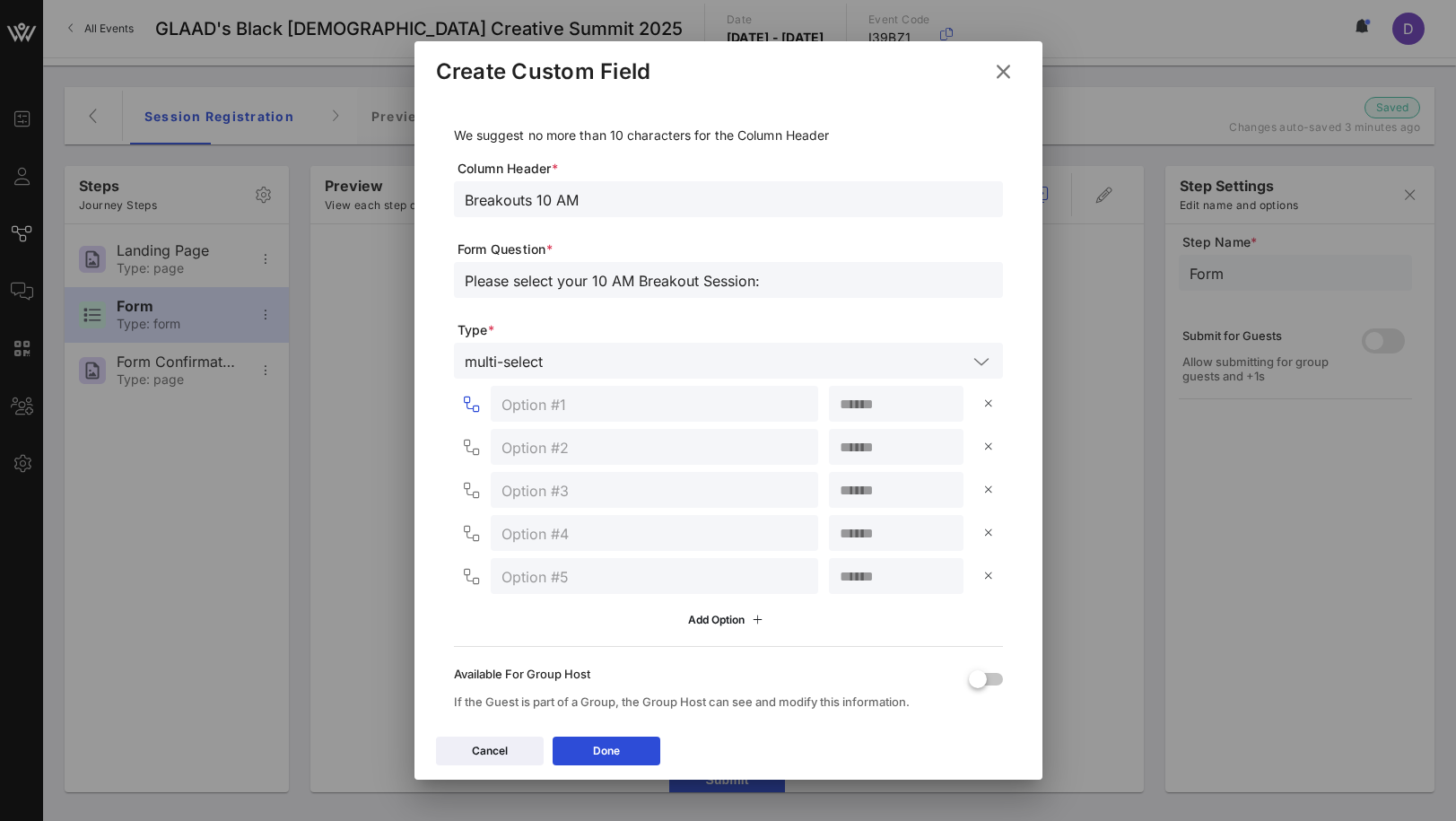
click at [589, 403] on input "text" at bounding box center [654, 404] width 306 height 24
paste input "Executives & Industry Leaders"
paste input "What Makes Us Say Yes: How Executives Decide to Invest"
type input "Executives & Industry Leaders > What Makes Us Say Yes: How Executives Decide to…"
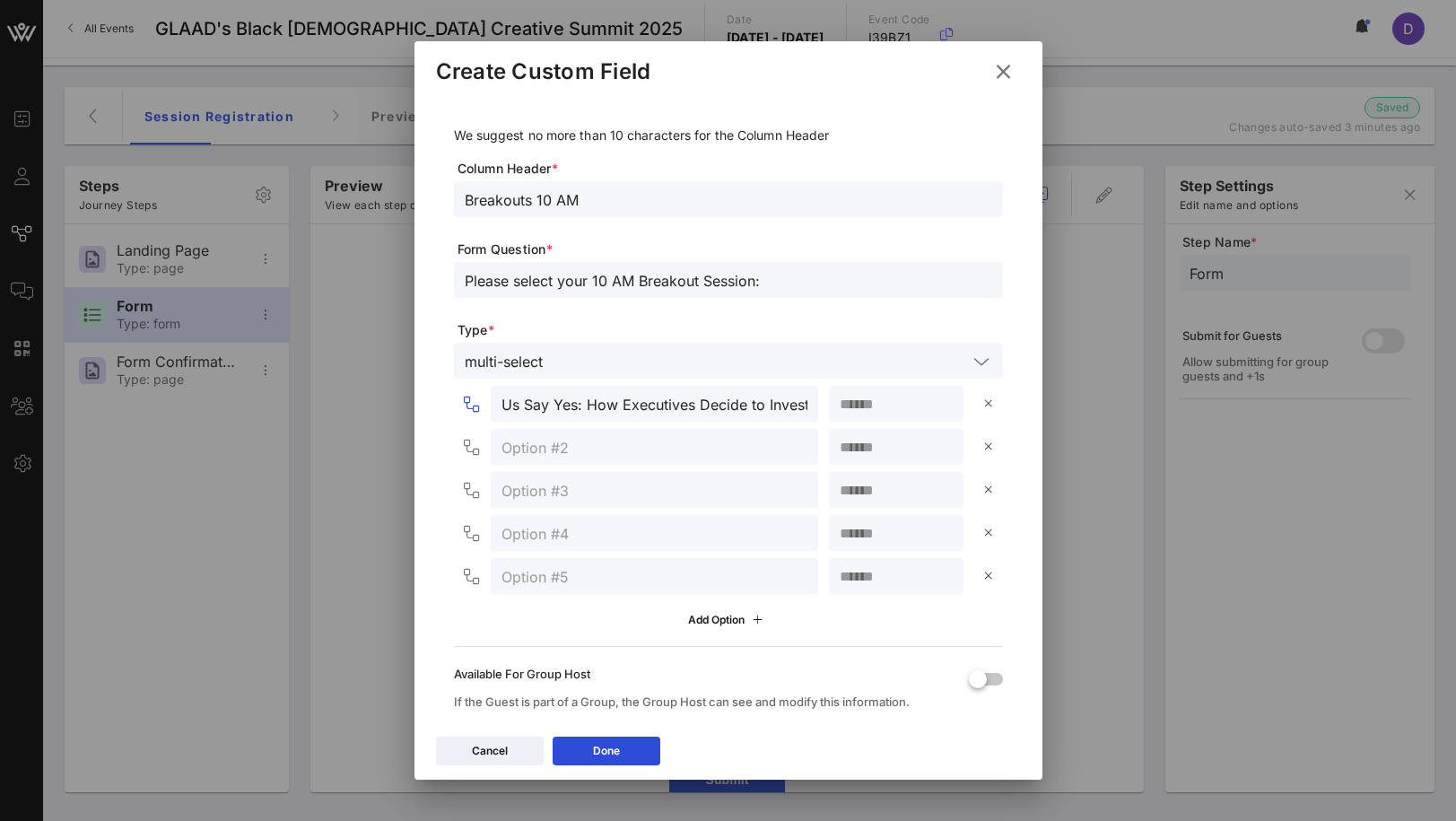
scroll to position [0, 0]
click at [888, 403] on input "number" at bounding box center [896, 404] width 113 height 24
type input "**"
click at [671, 463] on div at bounding box center [654, 447] width 306 height 36
click at [563, 444] on input "text" at bounding box center [654, 447] width 306 height 24
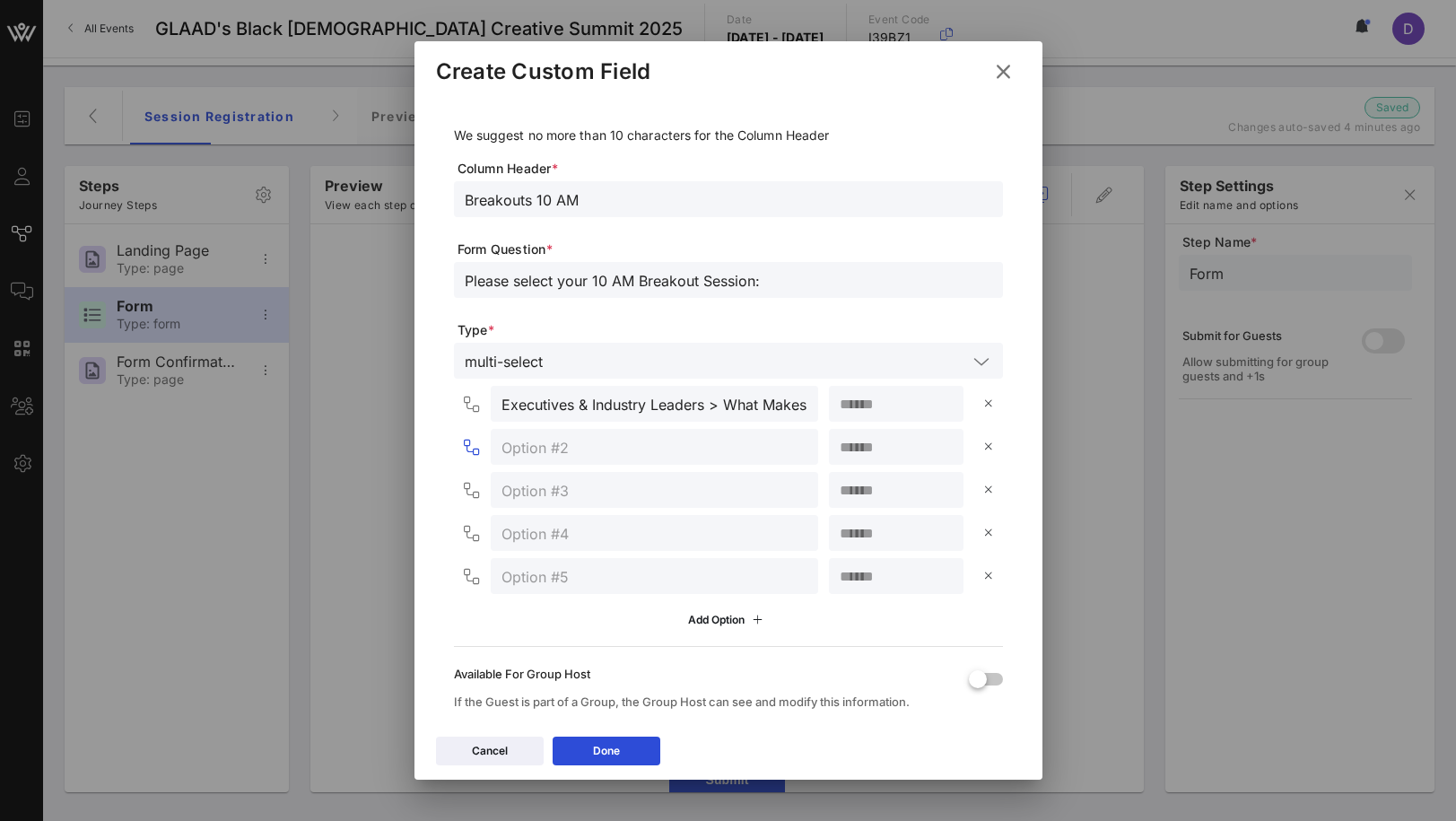
paste input "Breakout Track 2"
type input "Breakout Track 2"
click at [653, 458] on input "Breakout Track 2" at bounding box center [654, 447] width 306 height 24
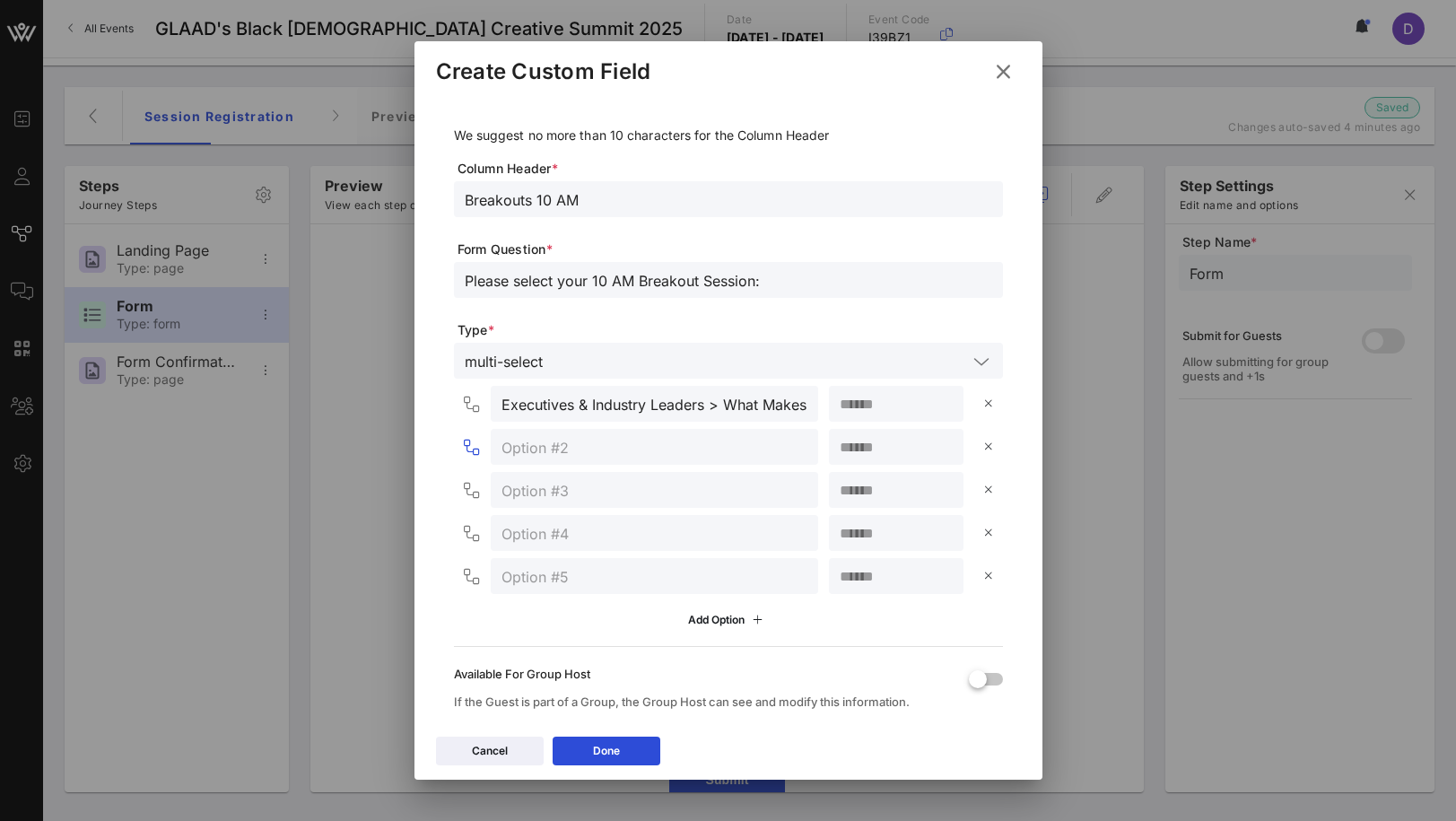
paste input "Creators & Storytellers"
paste input "Self-Funded, Self-Made: How To Navigate The Business, Independently"
type input "Creators & Storytellers > Self-Funded, Self-Made: How To Navigate The Business,…"
click at [885, 447] on input "number" at bounding box center [896, 447] width 113 height 24
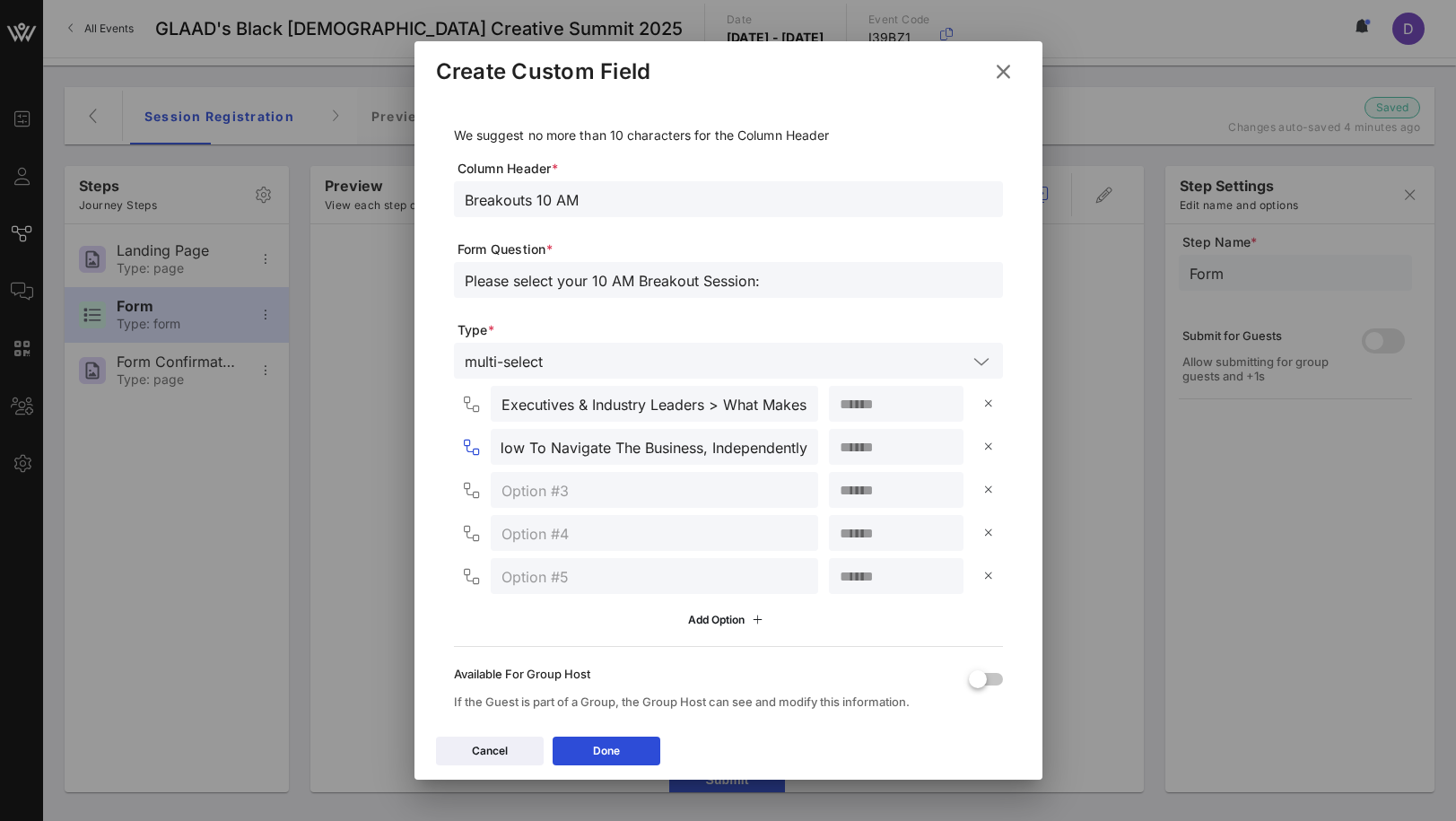
scroll to position [0, 0]
type input "**"
click at [707, 485] on input "text" at bounding box center [654, 490] width 306 height 24
paste input "Behind-the-Scenes Visionaries"
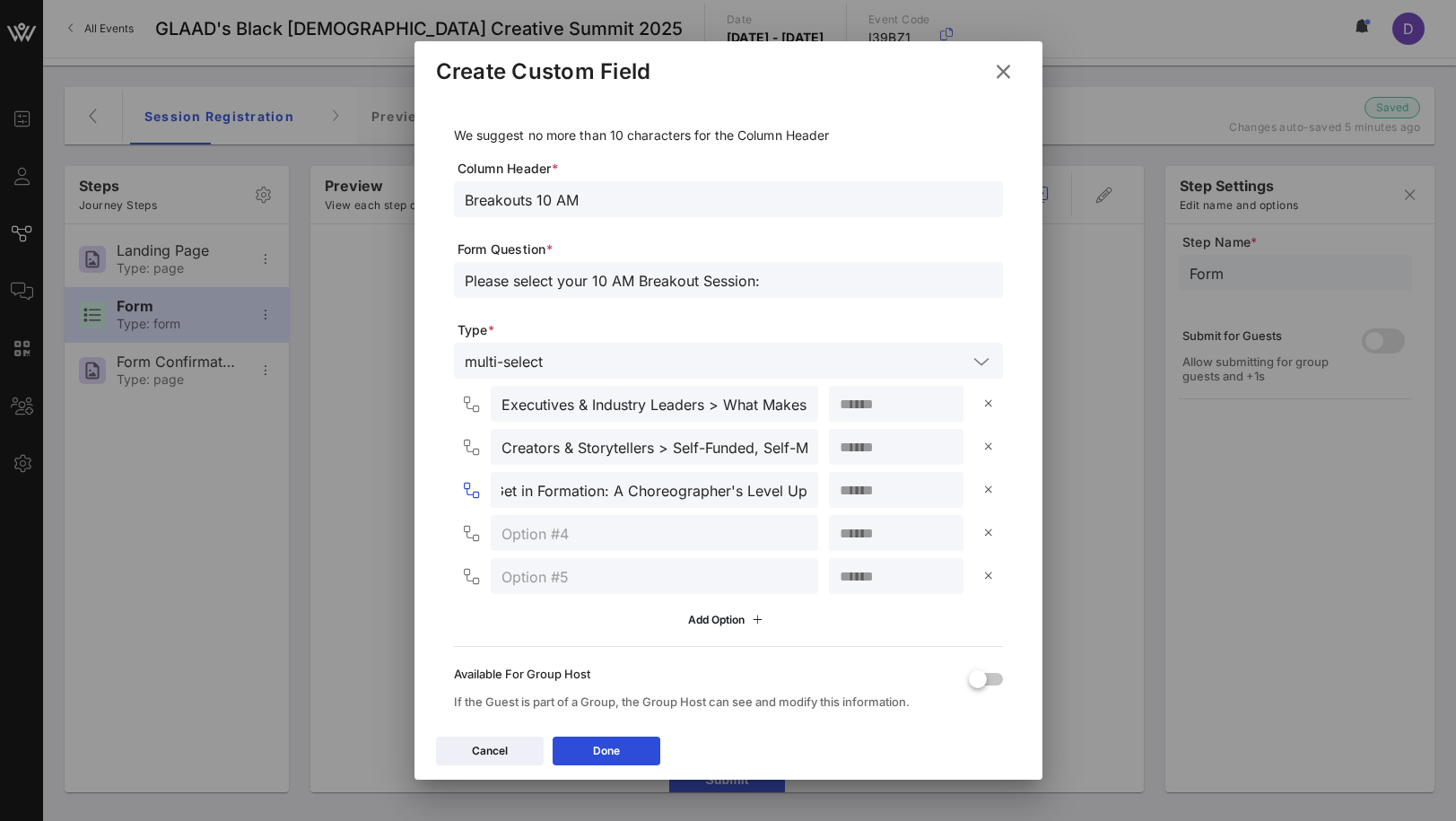
type input "Behind-the-Scenes Visionaries > Let's Get in Formation: A Choreographer's Level…"
click at [864, 504] on div at bounding box center [896, 489] width 113 height 36
type input "**"
click at [598, 527] on input "text" at bounding box center [654, 533] width 306 height 24
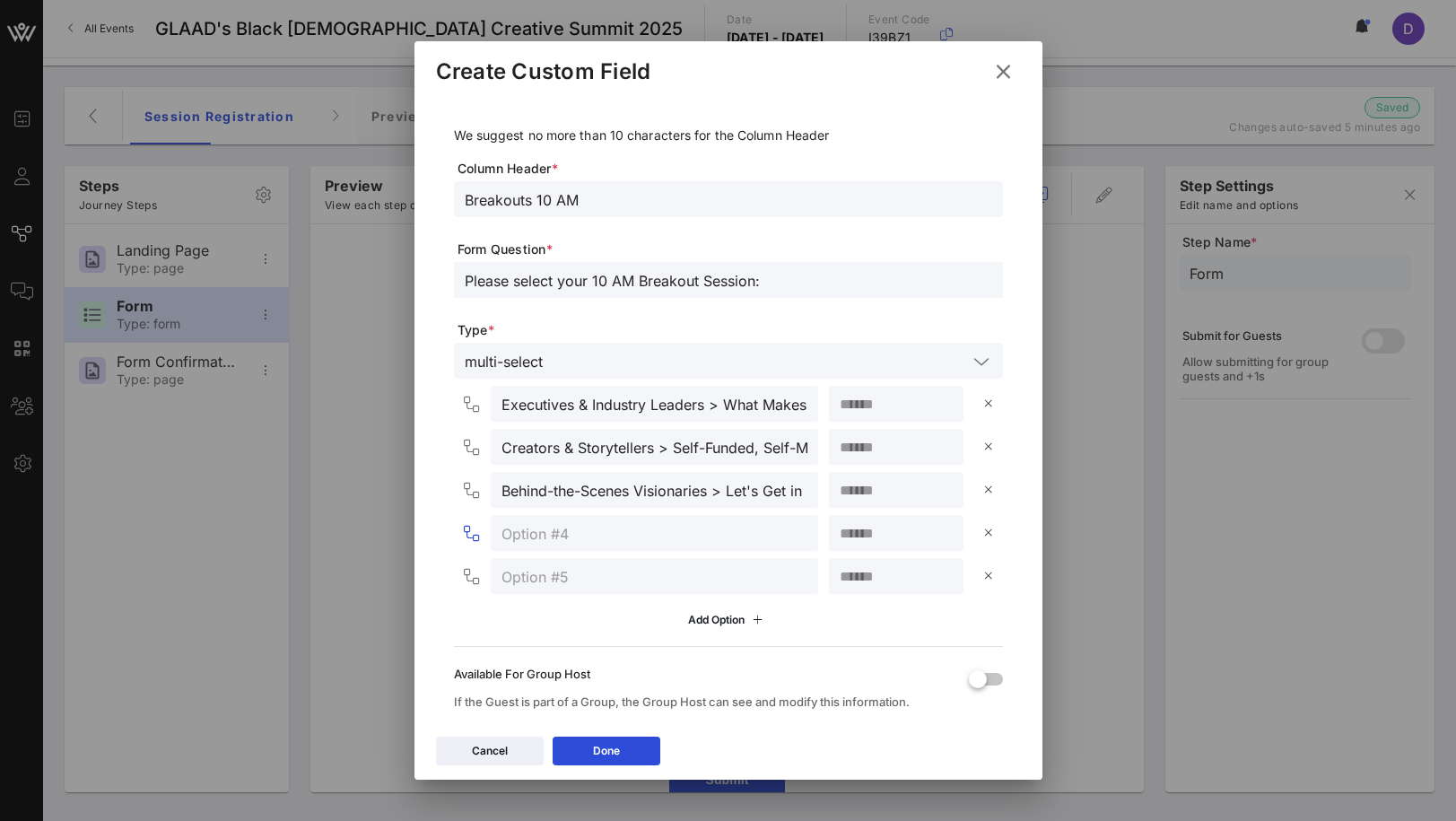
paste input "On-Screen & Live Talent"
paste input ""Our Stories, Our Terms: Non-Negotiables for On Screen Talent ""
type input "On-Screen & Live Talent > "Our Stories, Our Terms: Non-Negotiables for On Scree…"
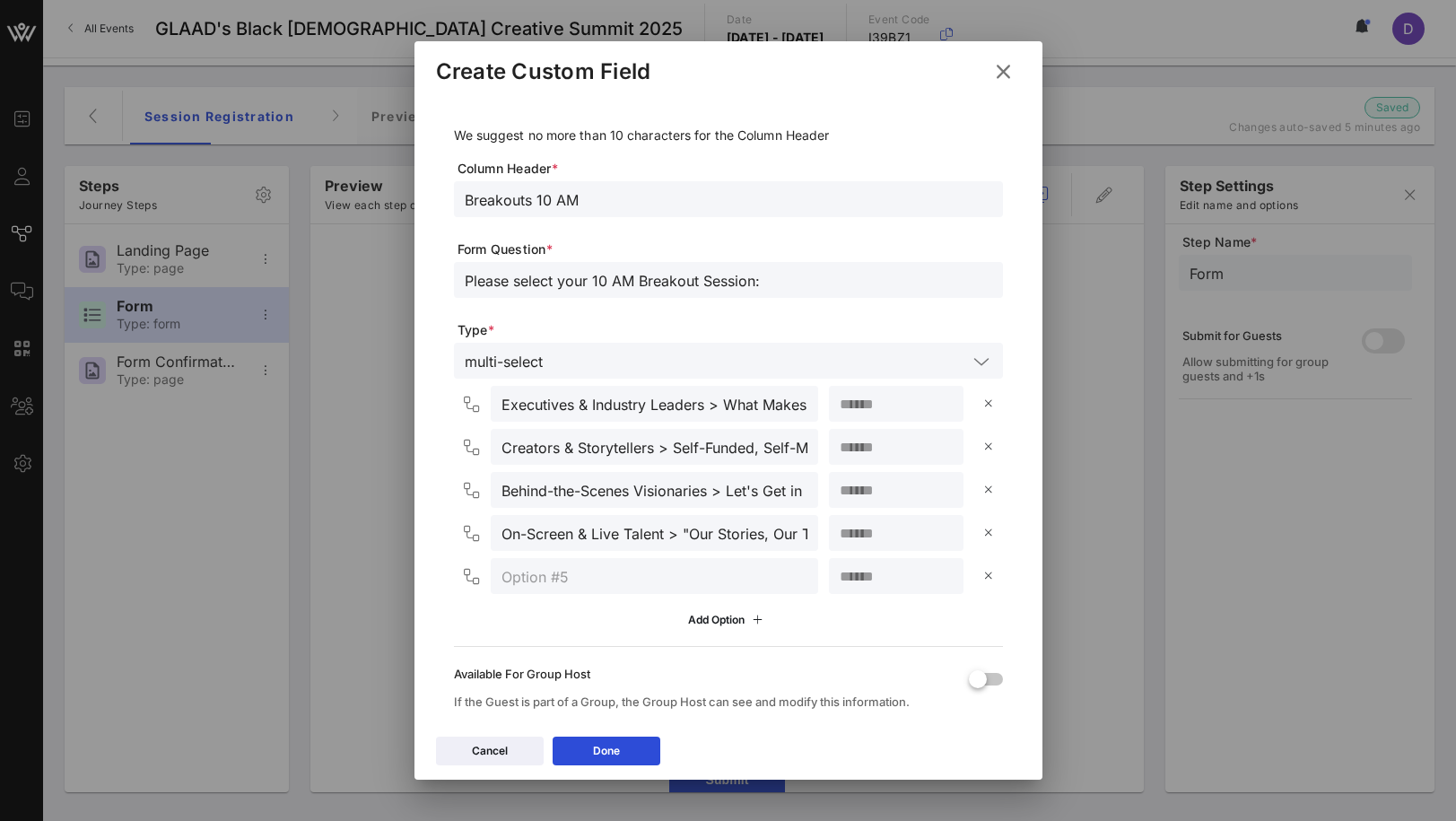
click at [899, 536] on input "number" at bounding box center [896, 533] width 113 height 24
type input "**"
click at [604, 579] on input "text" at bounding box center [654, 576] width 306 height 24
click at [560, 574] on input "text" at bounding box center [654, 576] width 306 height 24
paste input "Audio & Music Development:"
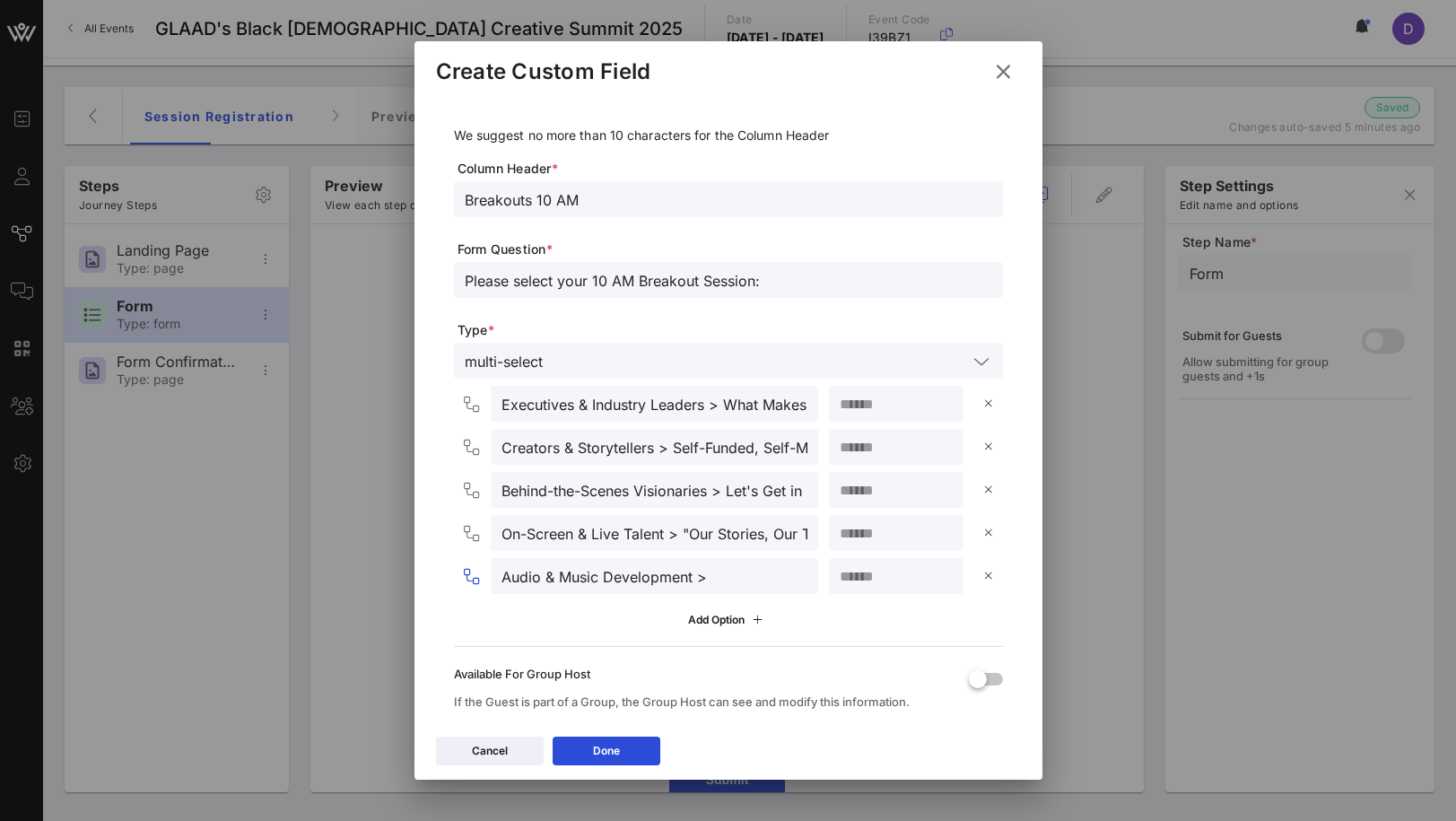
paste input "Sync or Swim: Getting Your Music Placed in Film, TV and Games"
type input "Audio & Music Development > Sync or Swim: Getting Your Music Placed in Film, TV…"
click at [878, 574] on input "number" at bounding box center [896, 576] width 113 height 24
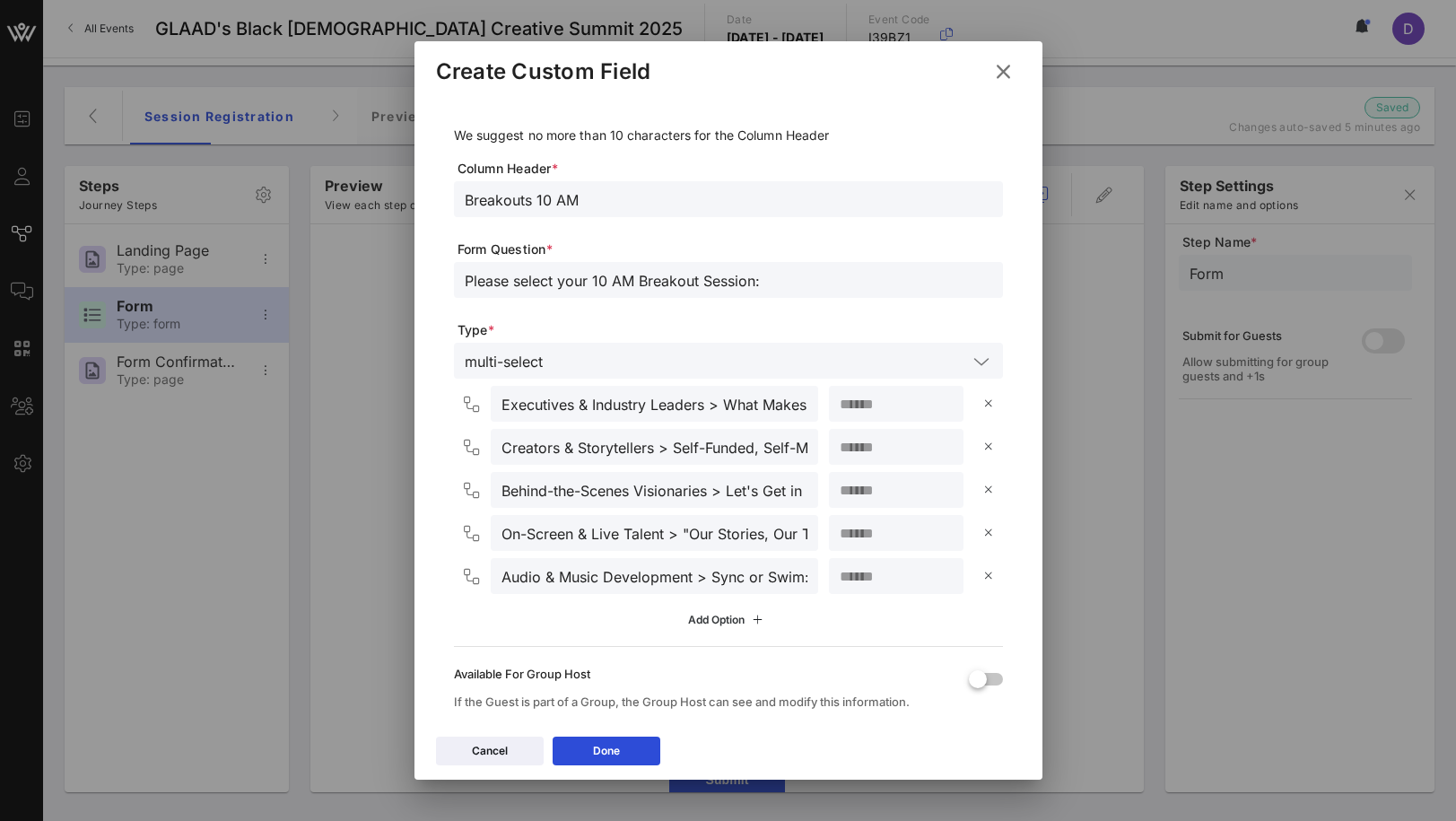
type input "**"
click at [708, 616] on div "Add Option" at bounding box center [728, 620] width 79 height 20
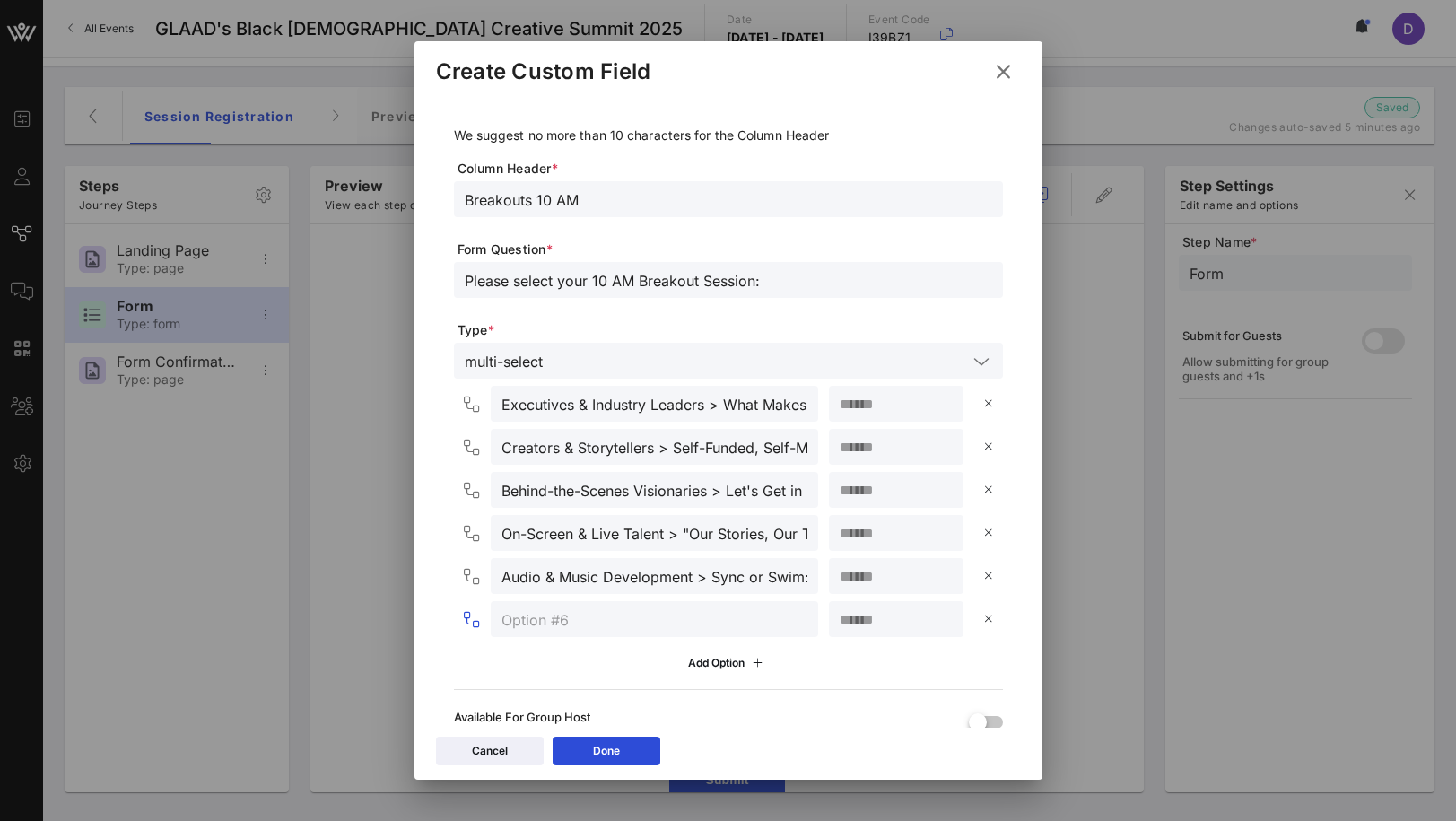
click at [630, 612] on input "text" at bounding box center [654, 619] width 306 height 24
type input "Studio BQCS"
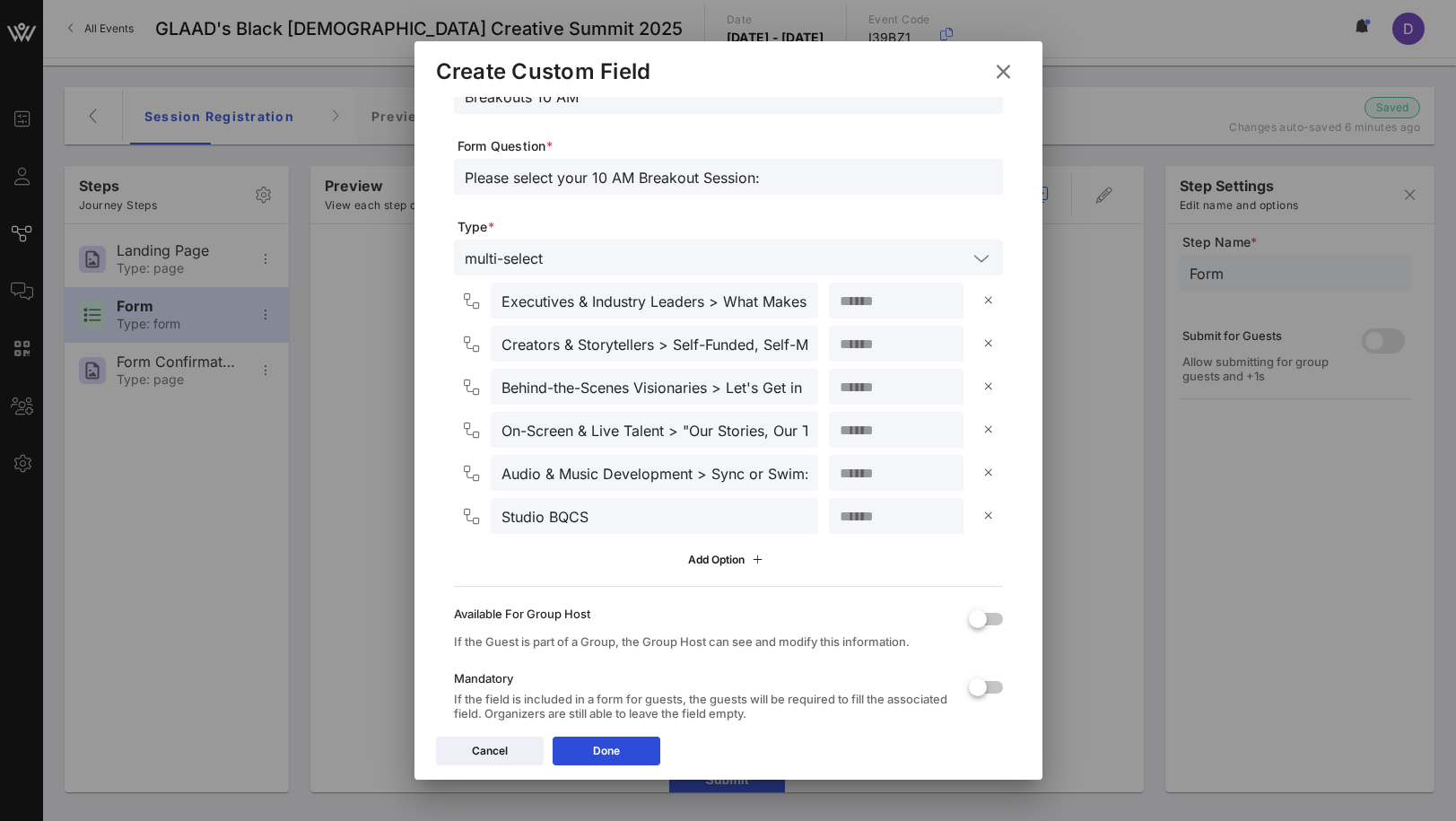
scroll to position [216, 0]
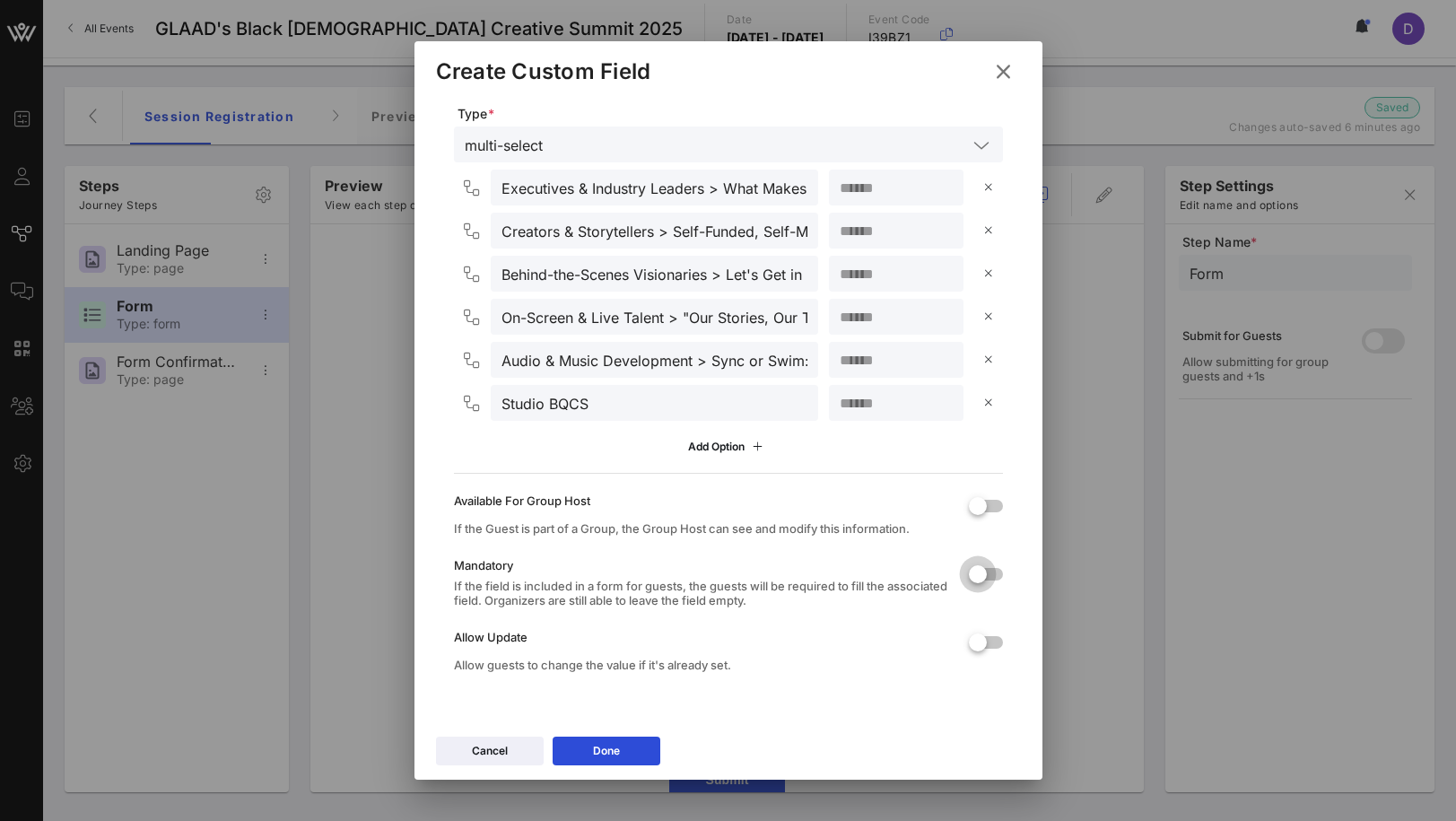
type input "**"
click at [978, 577] on div at bounding box center [978, 574] width 30 height 30
click at [981, 656] on div at bounding box center [978, 642] width 30 height 30
click at [627, 754] on button "Done" at bounding box center [606, 751] width 108 height 28
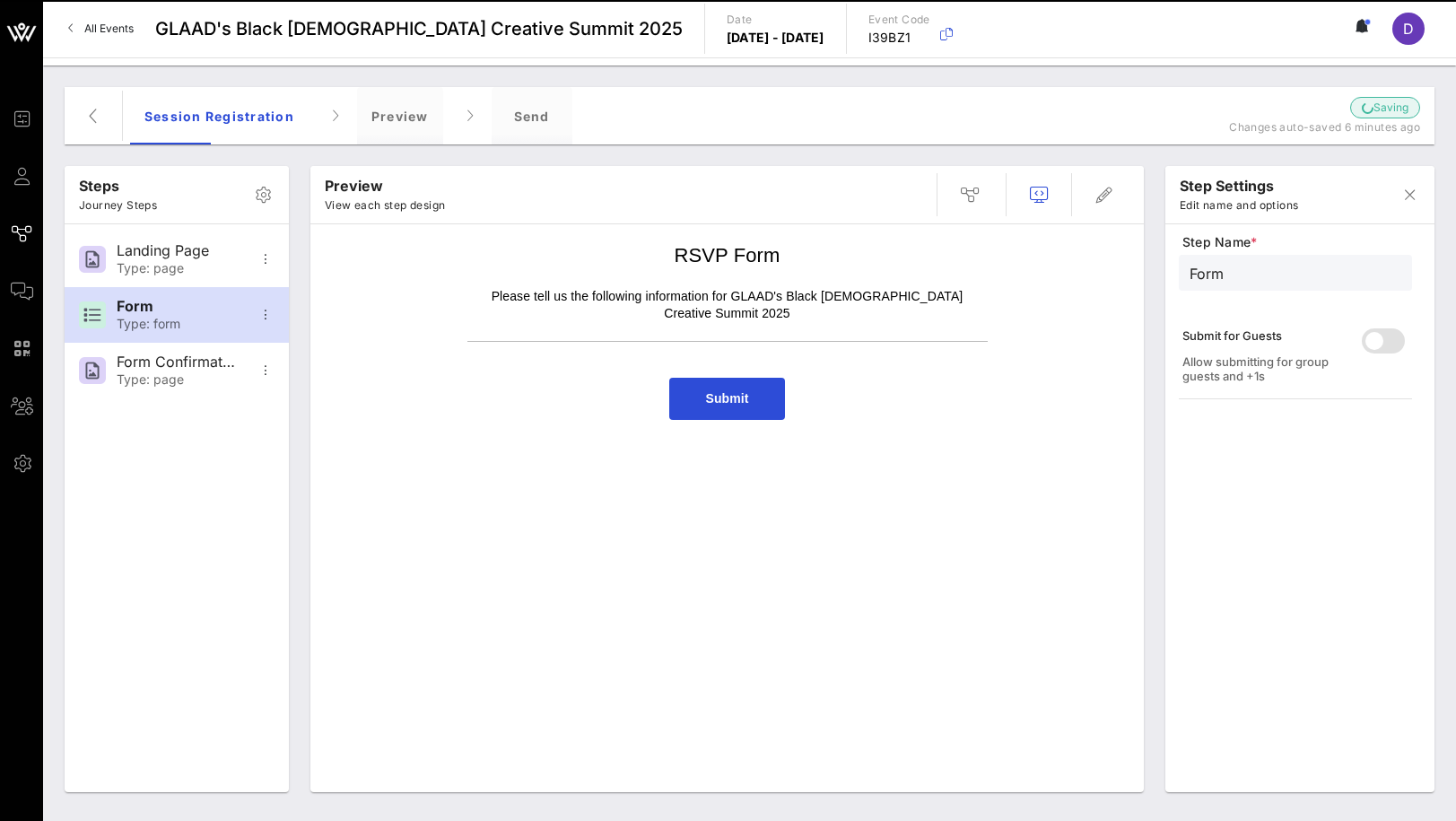
scroll to position [0, 0]
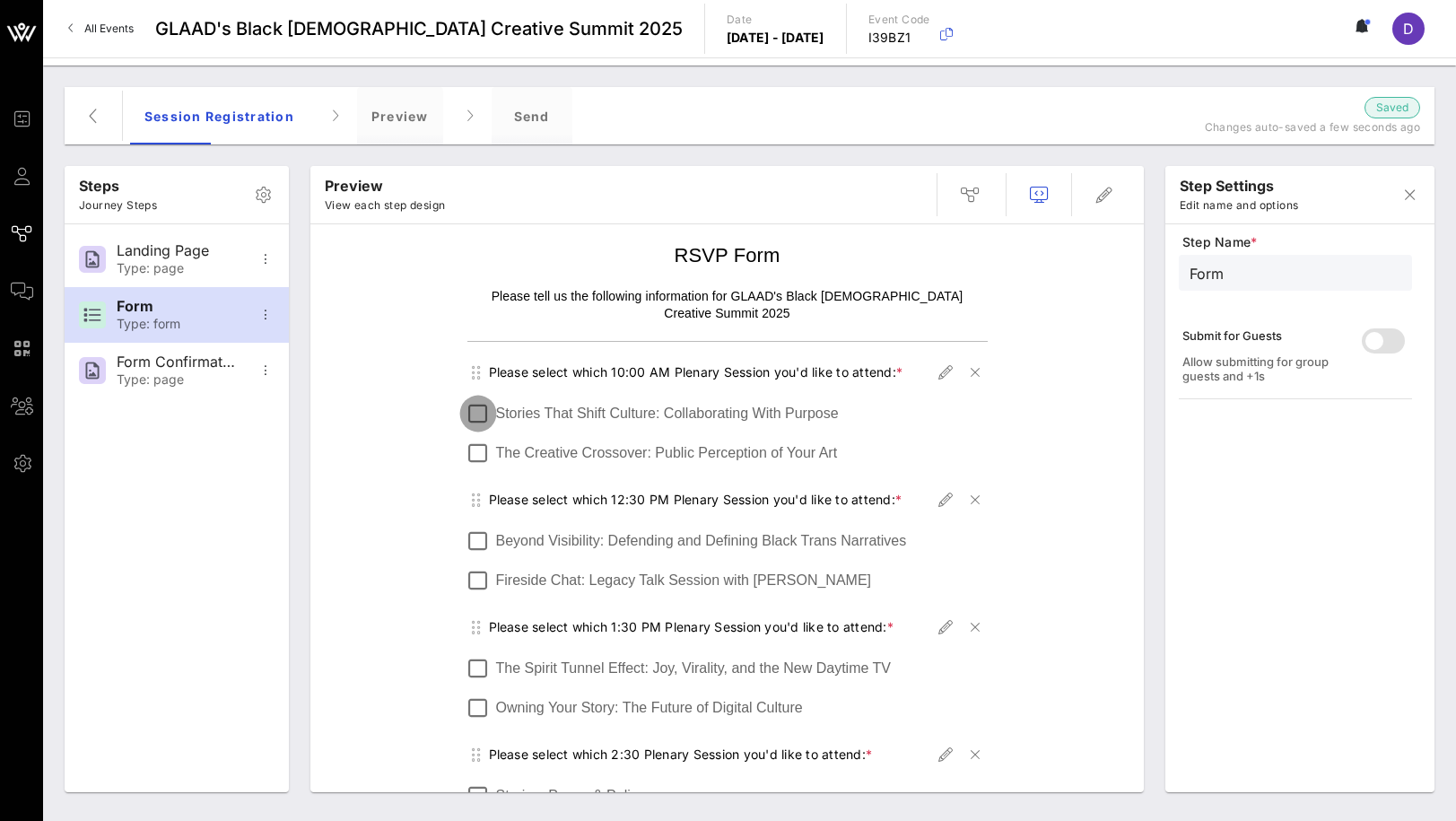
click at [477, 398] on div at bounding box center [477, 413] width 30 height 30
click at [482, 438] on div at bounding box center [477, 453] width 30 height 30
click at [477, 398] on div at bounding box center [477, 413] width 30 height 30
click at [938, 362] on icon "button" at bounding box center [946, 373] width 22 height 22
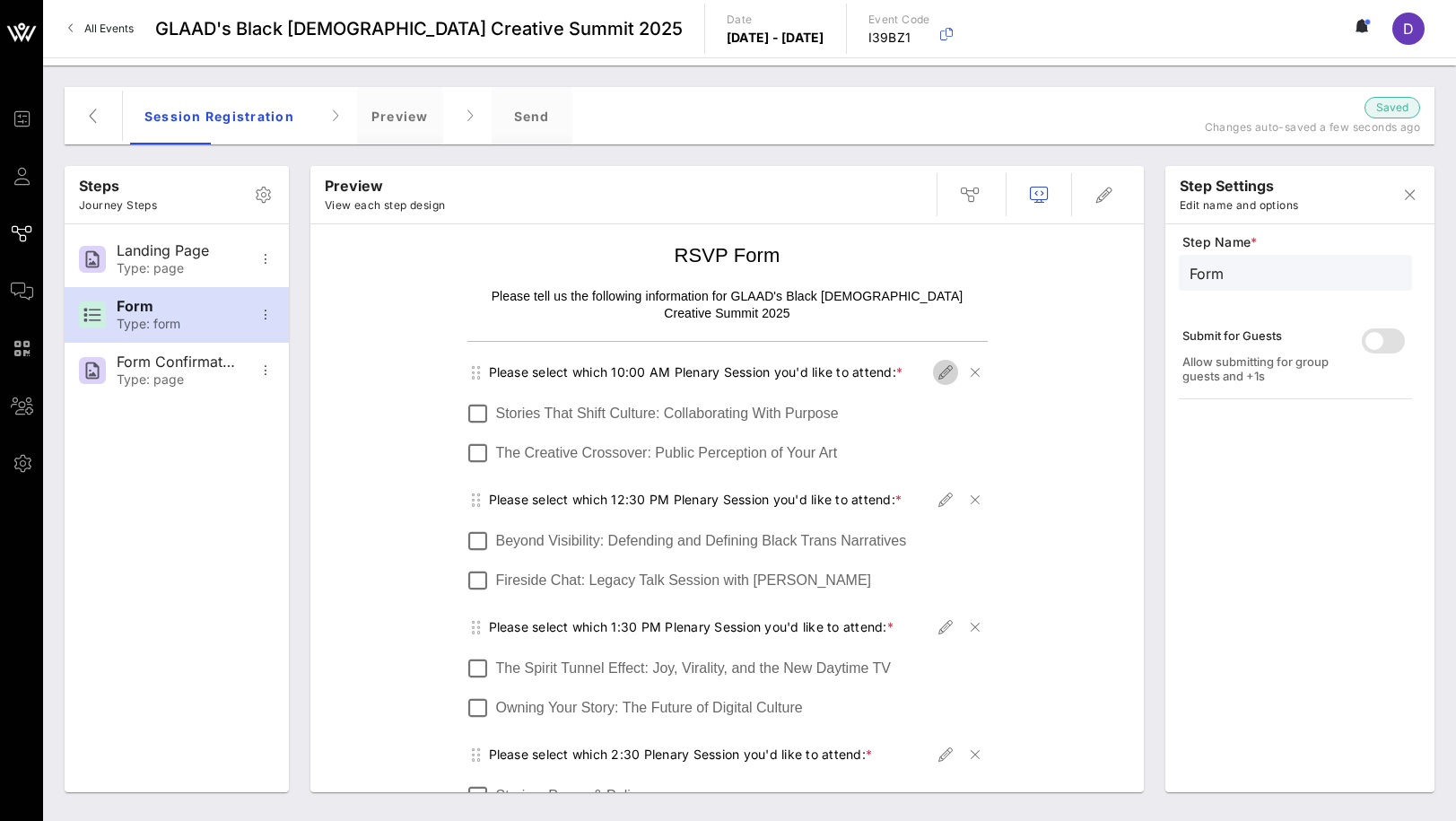
type input "Plenary Session 10 AM"
type input "Please select which 10:00 AM Plenary Session you'd like to attend:"
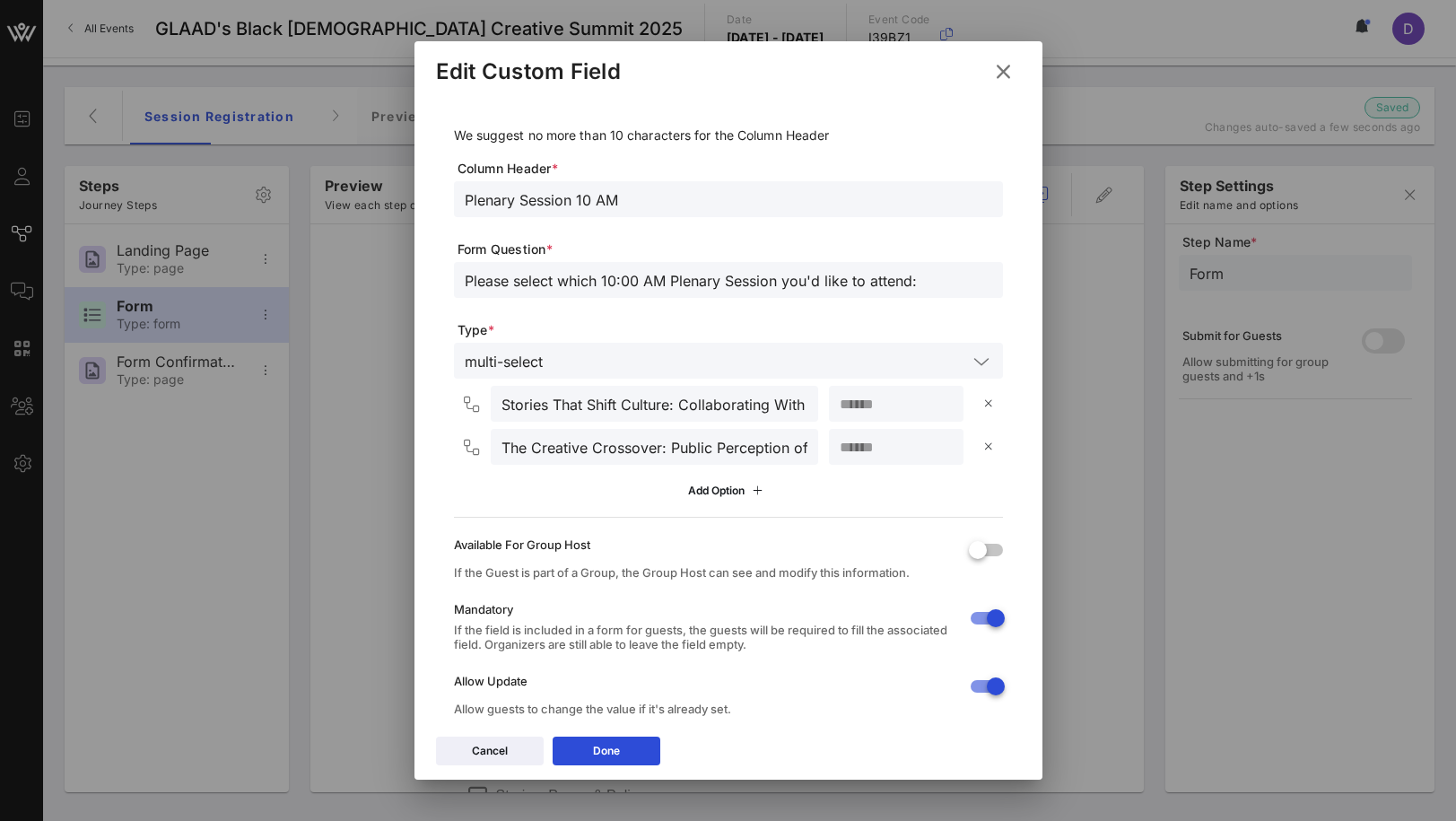
click at [1007, 69] on icon at bounding box center [1002, 71] width 26 height 25
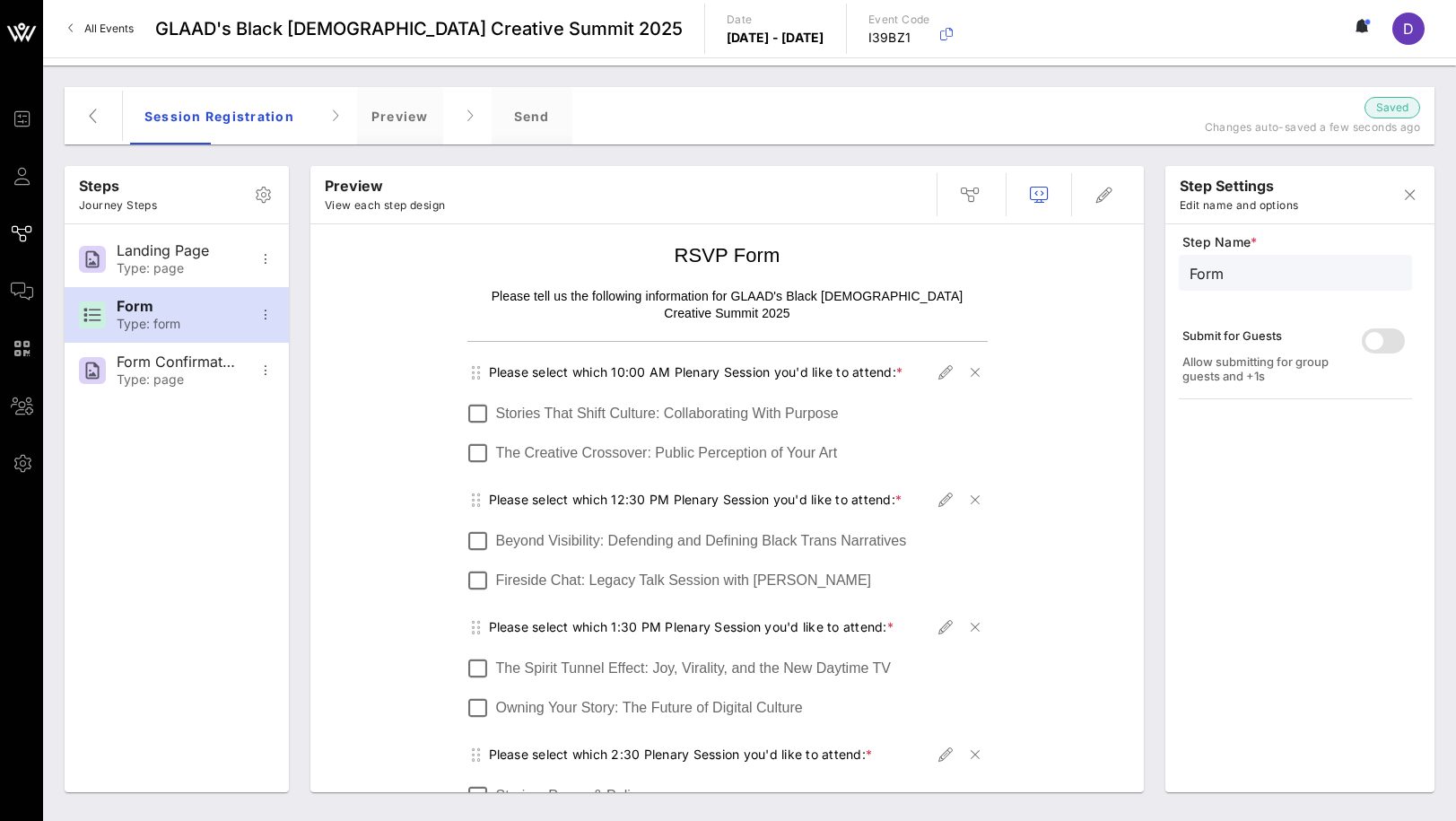
click at [942, 351] on td "Please select which 10:00 AM Plenary Session you'd like to attend: * Stories Th…" at bounding box center [728, 809] width 539 height 917
click at [945, 362] on icon "button" at bounding box center [946, 373] width 22 height 22
type input "Plenary Session 10 AM"
type input "Please select which 10:00 AM Plenary Session you'd like to attend:"
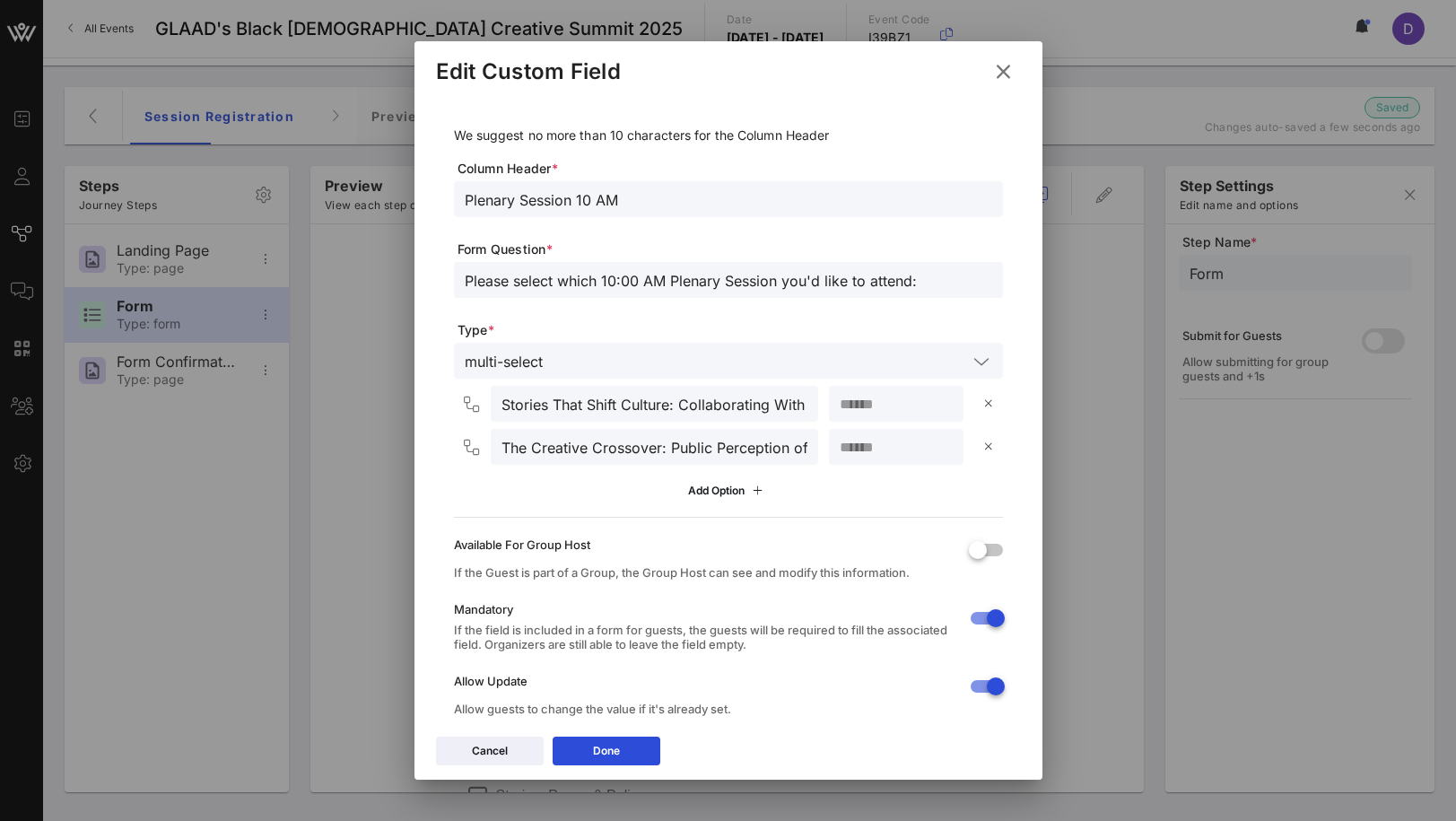
click at [607, 353] on input "text" at bounding box center [758, 361] width 417 height 24
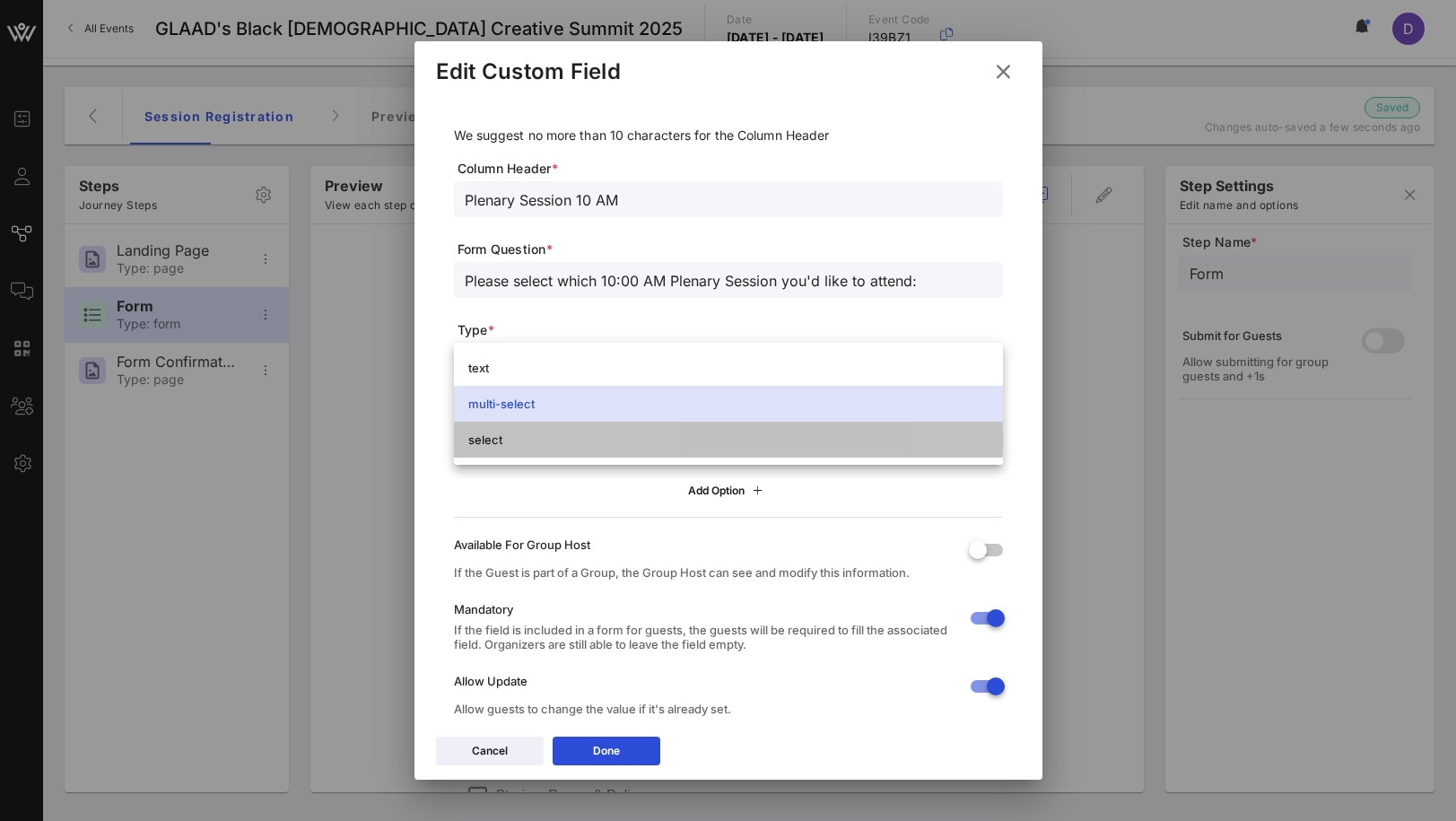
click at [579, 437] on div "select" at bounding box center [728, 440] width 520 height 15
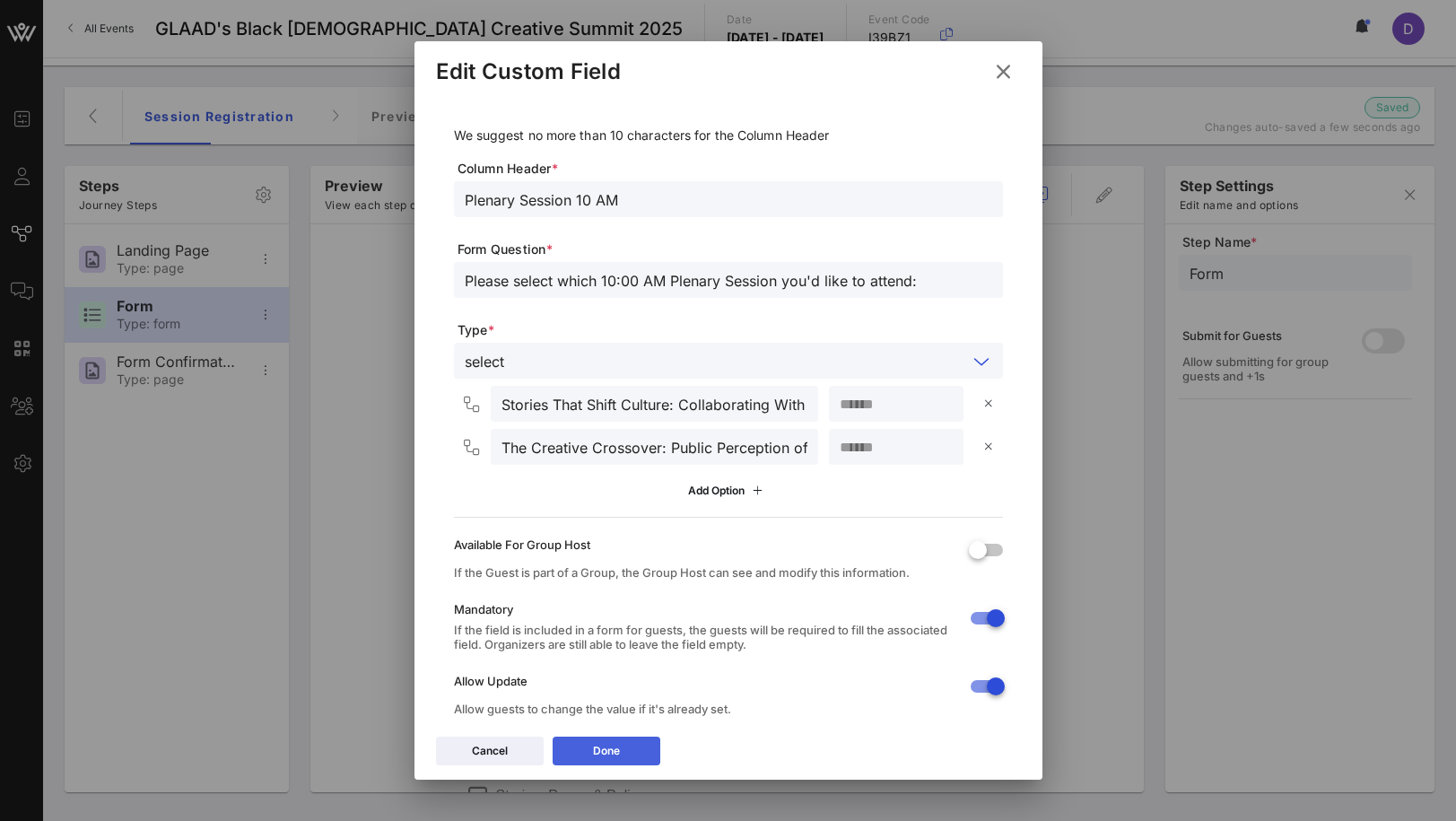
click at [626, 760] on button "Done" at bounding box center [606, 751] width 108 height 28
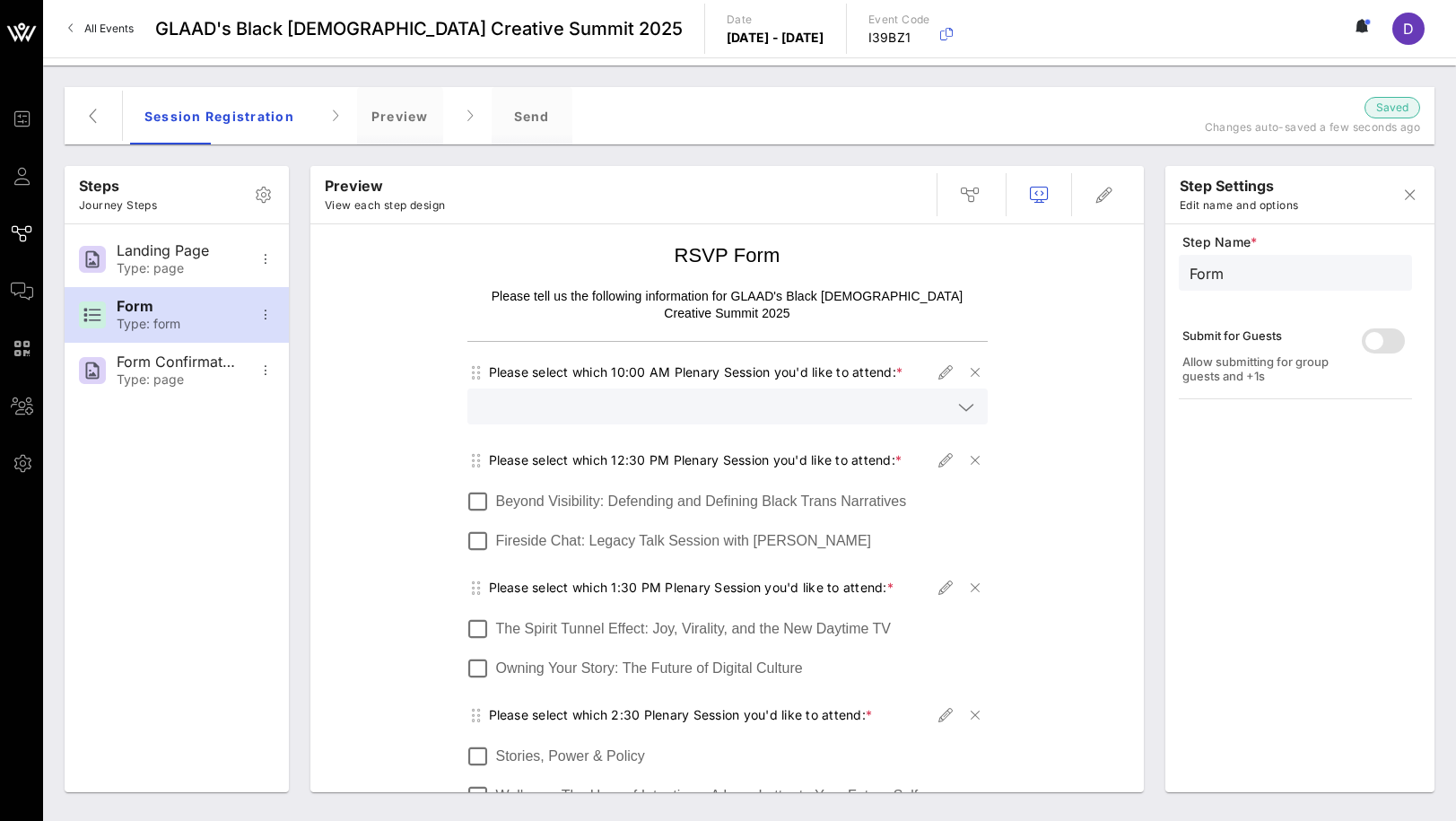
click at [945, 395] on input "text" at bounding box center [715, 406] width 474 height 24
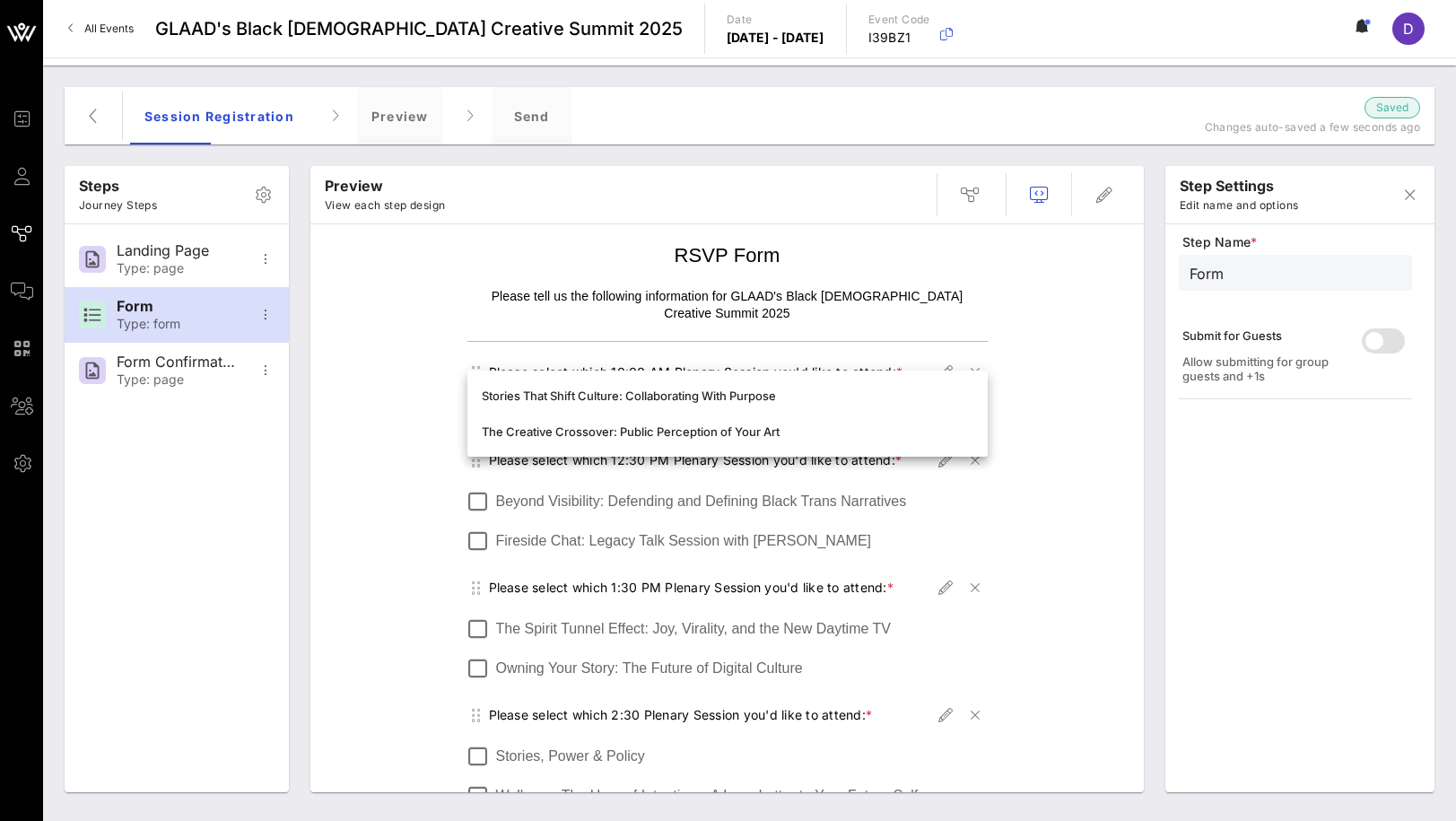
click at [1058, 414] on div "RSVP Form Please tell us the following information for GLAAD's Black Queer Crea…" at bounding box center [727, 762] width 815 height 1056
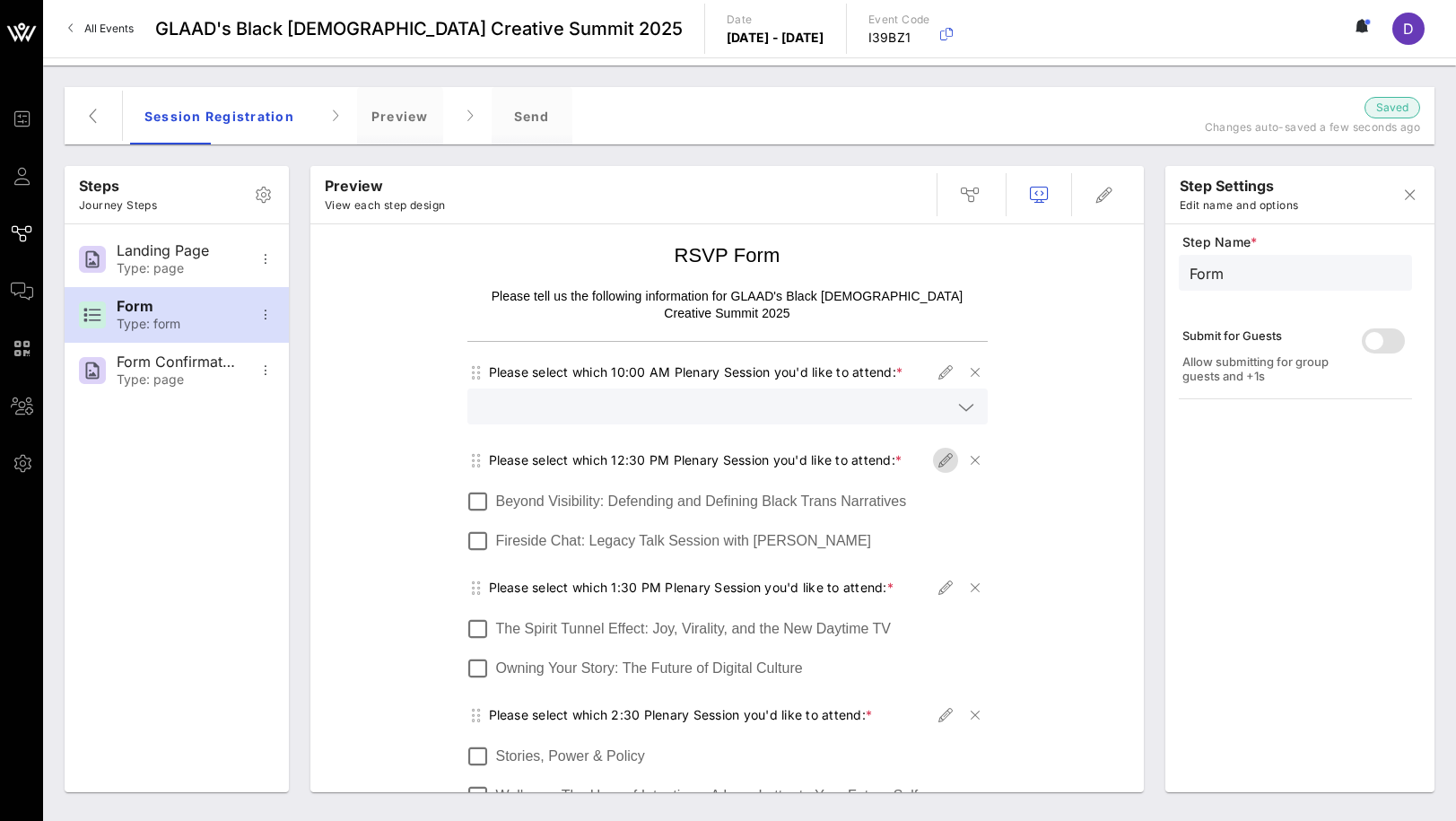
click at [950, 449] on icon "button" at bounding box center [946, 460] width 22 height 22
type input "Plenary Session 12:30 PM"
type input "Please select which 12:30 PM Plenary Session you'd like to attend:"
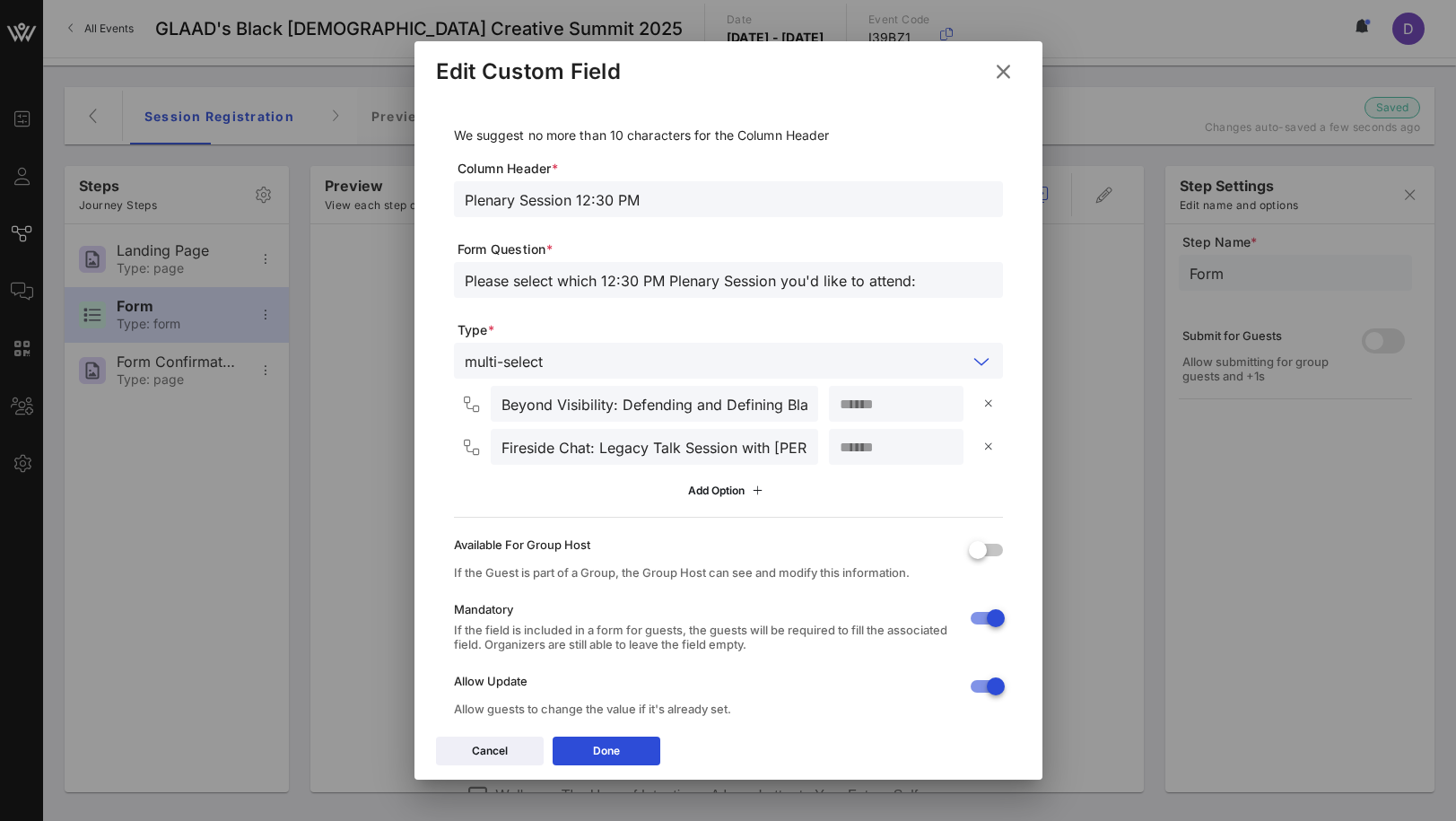
click at [721, 358] on input "text" at bounding box center [758, 361] width 417 height 24
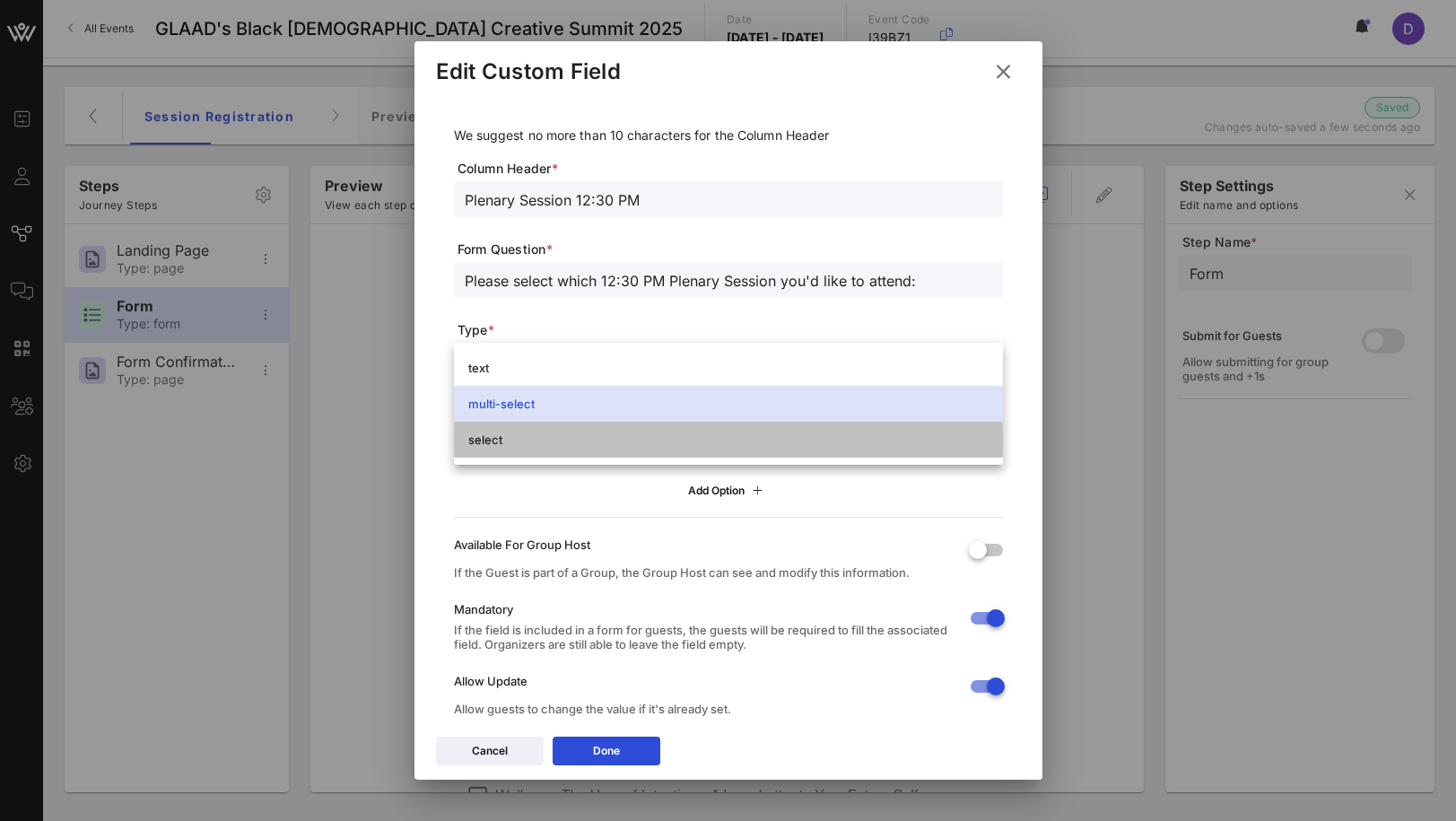
click at [694, 443] on div "select" at bounding box center [728, 440] width 520 height 15
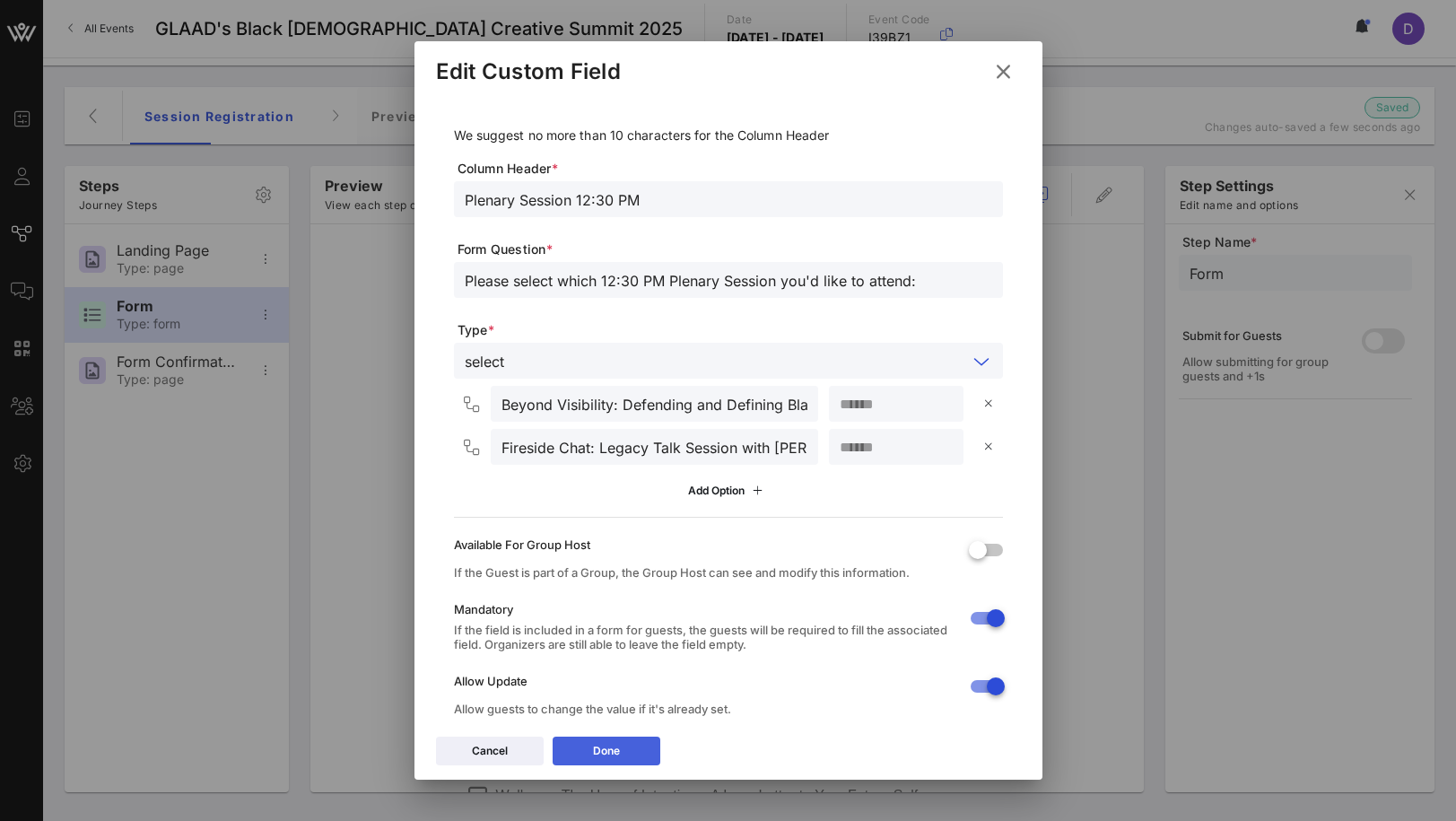
click at [616, 741] on button "Done" at bounding box center [606, 751] width 108 height 28
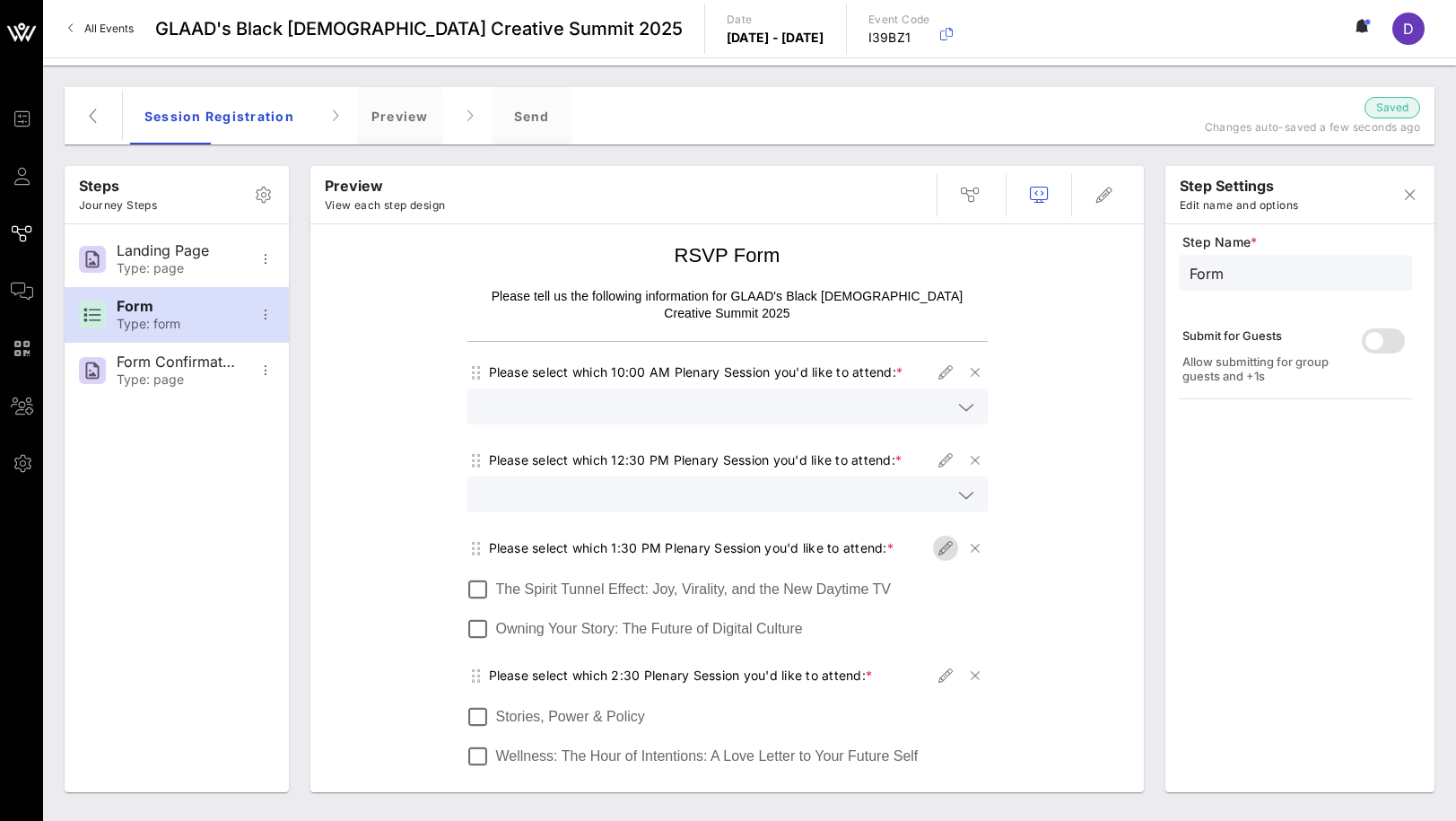
click at [950, 538] on icon "button" at bounding box center [946, 549] width 22 height 22
type input "Plenary Session 1:30 PM"
type input "Please select which 1:30 PM Plenary Session you'd like to attend:"
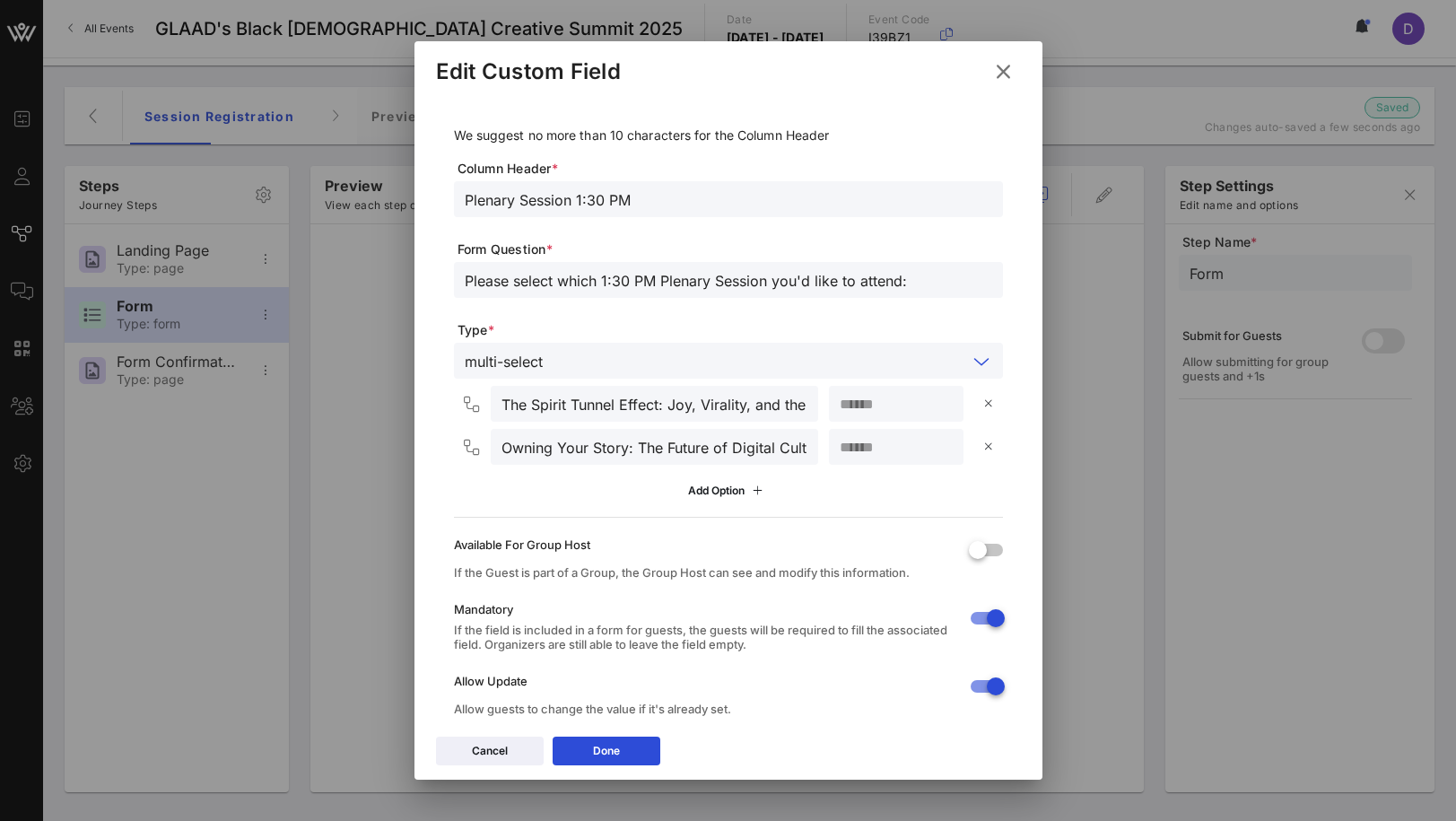
click at [618, 355] on input "text" at bounding box center [758, 361] width 417 height 24
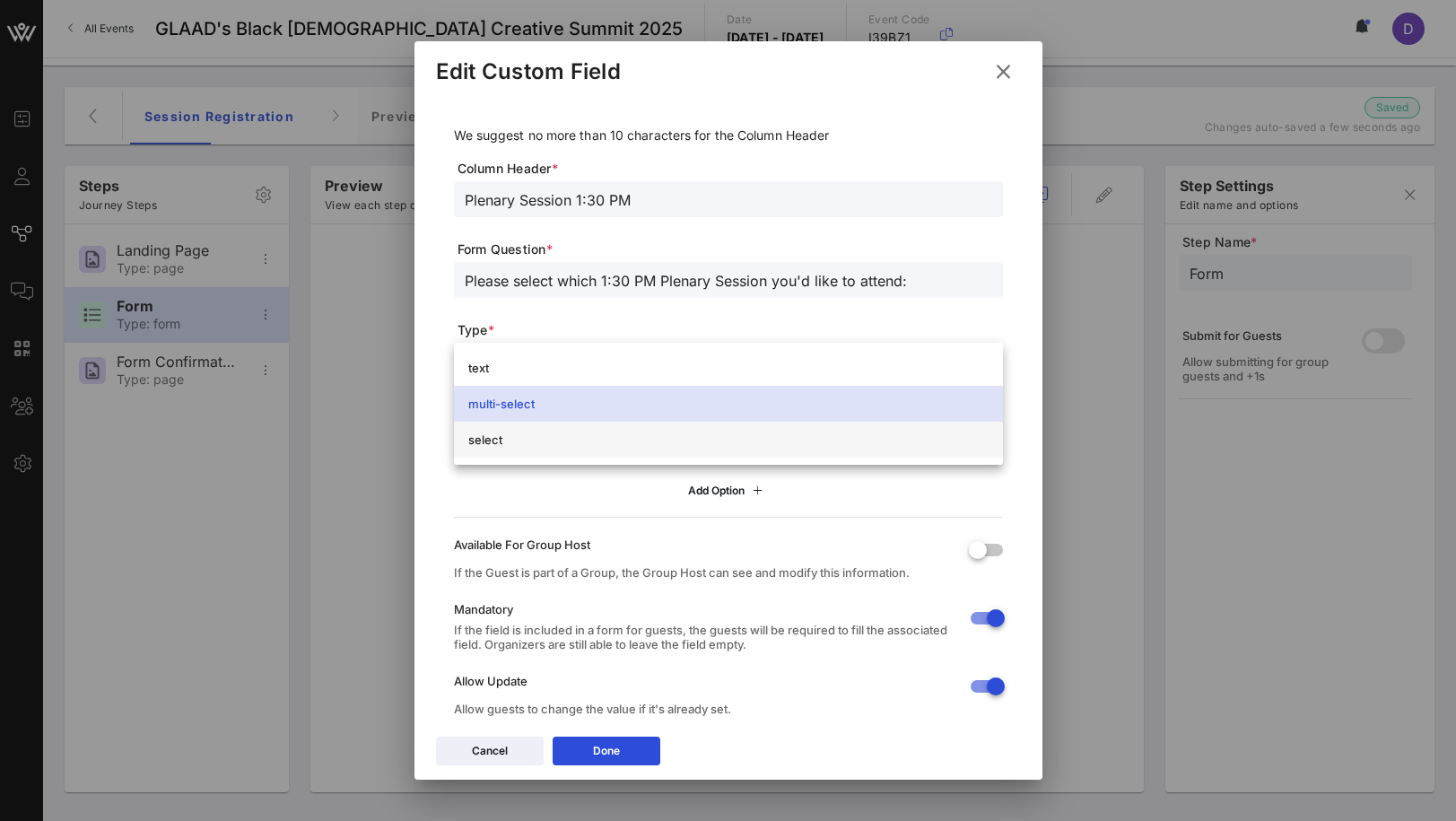
click at [600, 434] on div "select" at bounding box center [728, 440] width 520 height 15
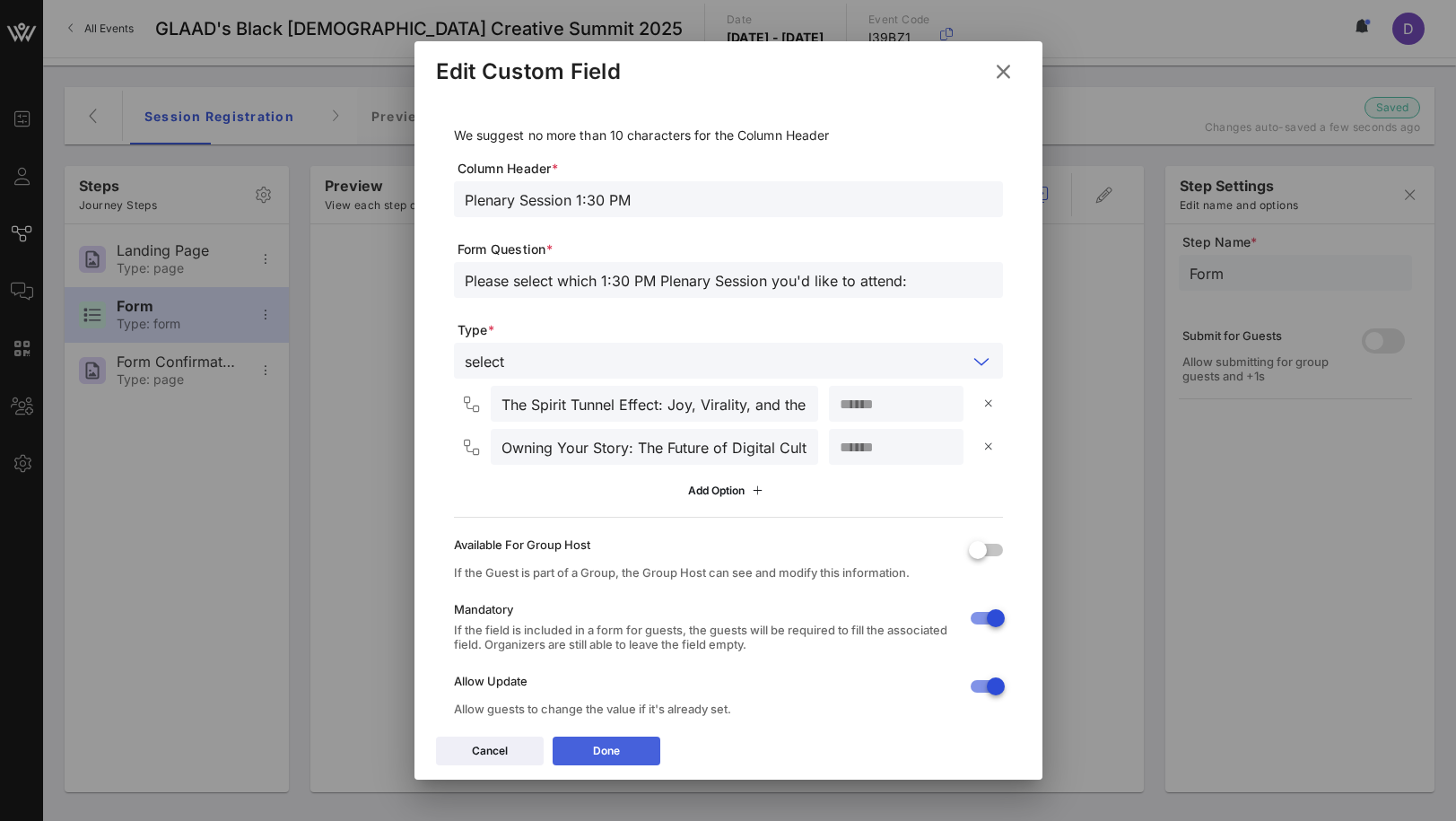
click at [580, 746] on button "Done" at bounding box center [606, 751] width 108 height 28
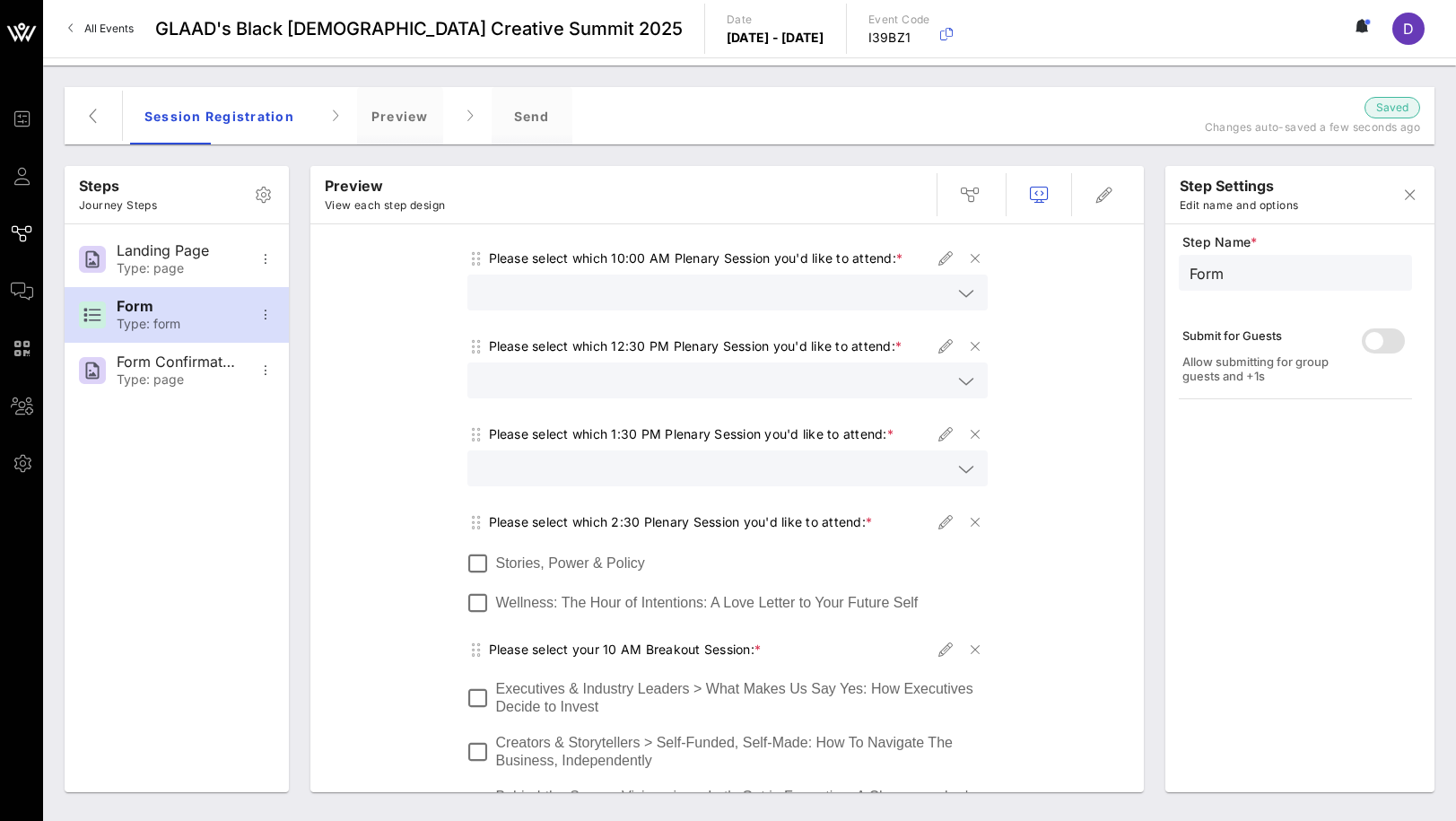
scroll to position [167, 0]
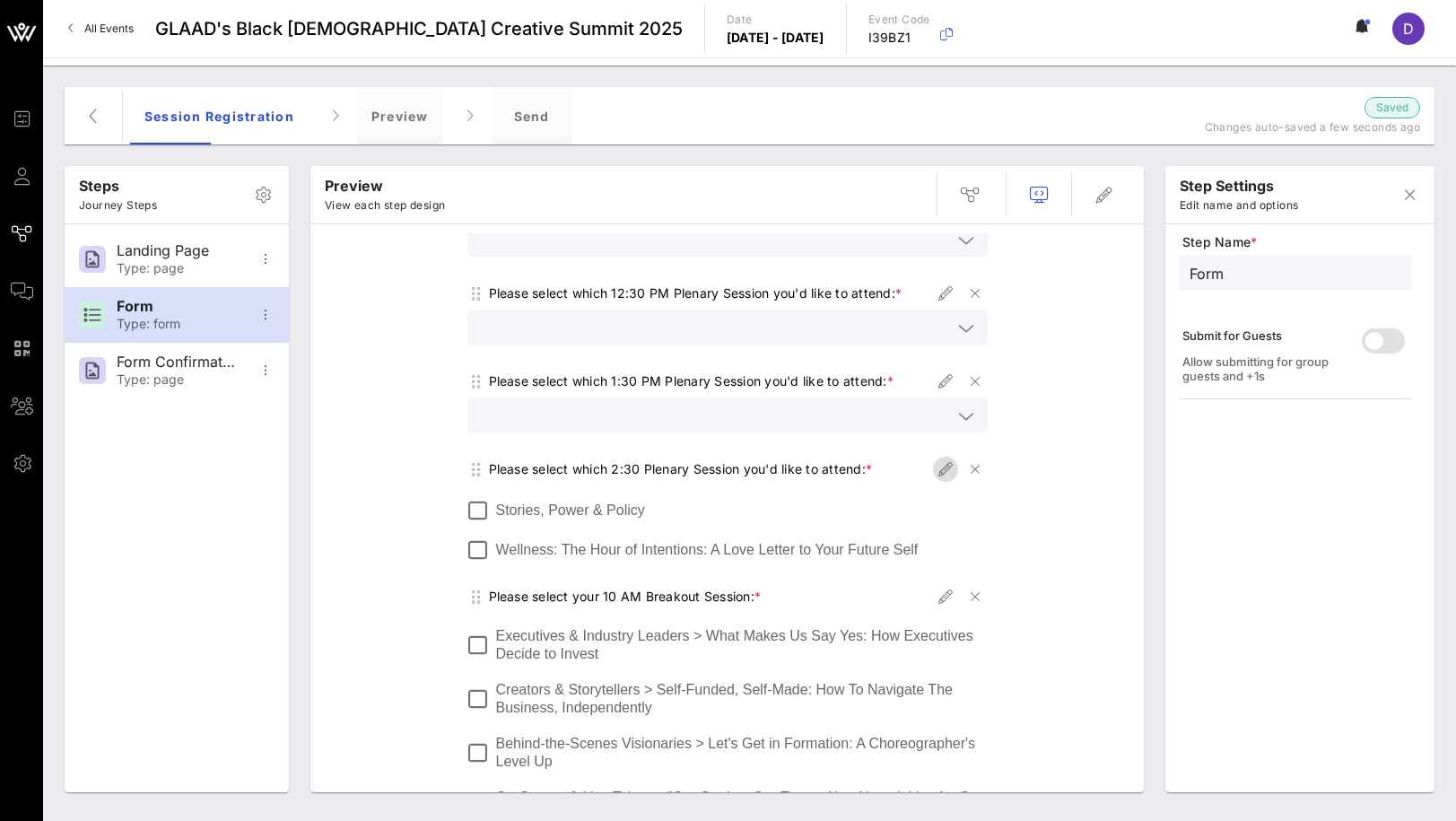
click at [939, 458] on icon "button" at bounding box center [946, 469] width 22 height 22
type input "Plenary Session 2:30 PM"
type input "Please select which 2:30 Plenary Session you'd like to attend:"
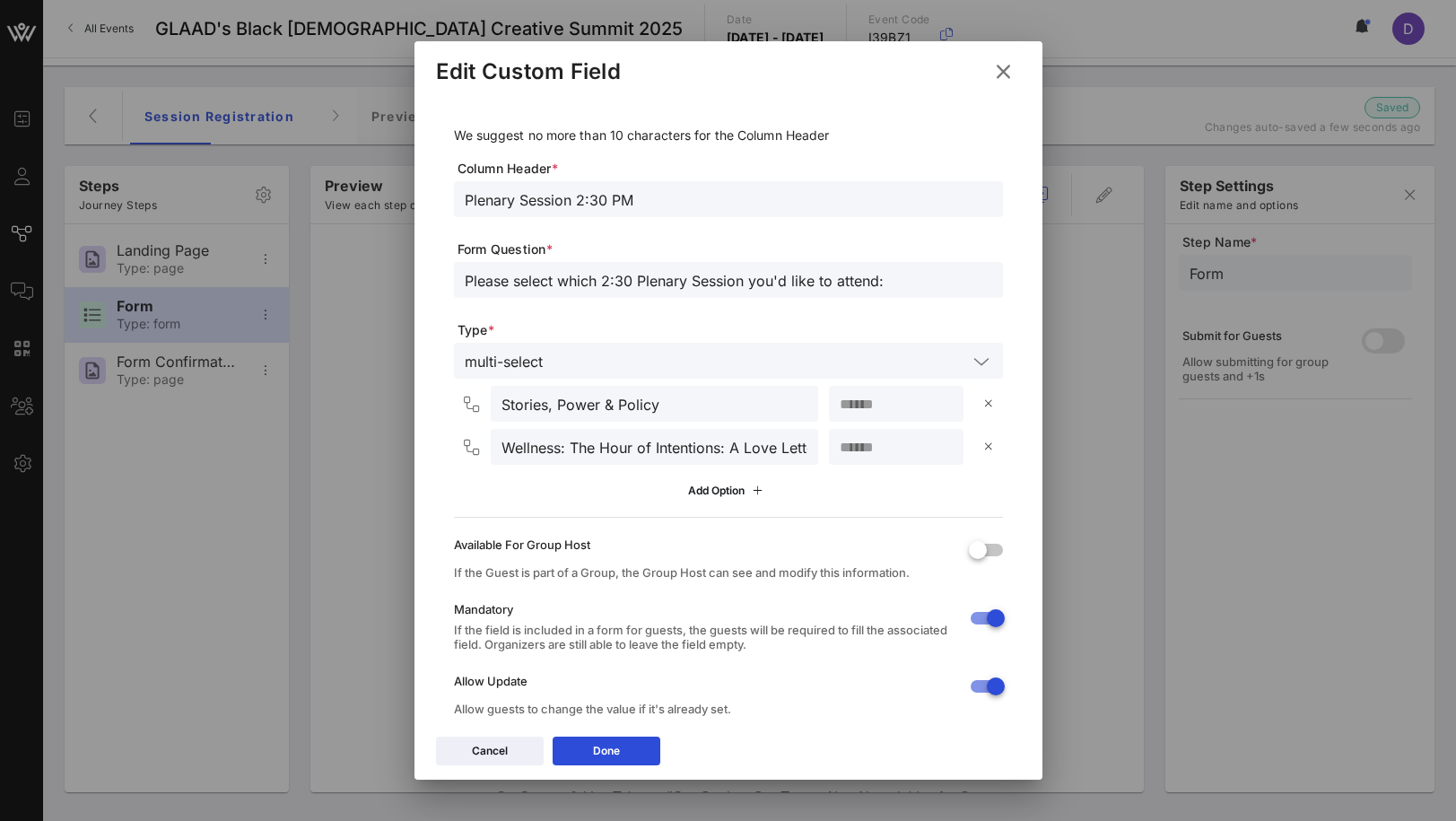
click at [638, 354] on input "text" at bounding box center [758, 361] width 417 height 24
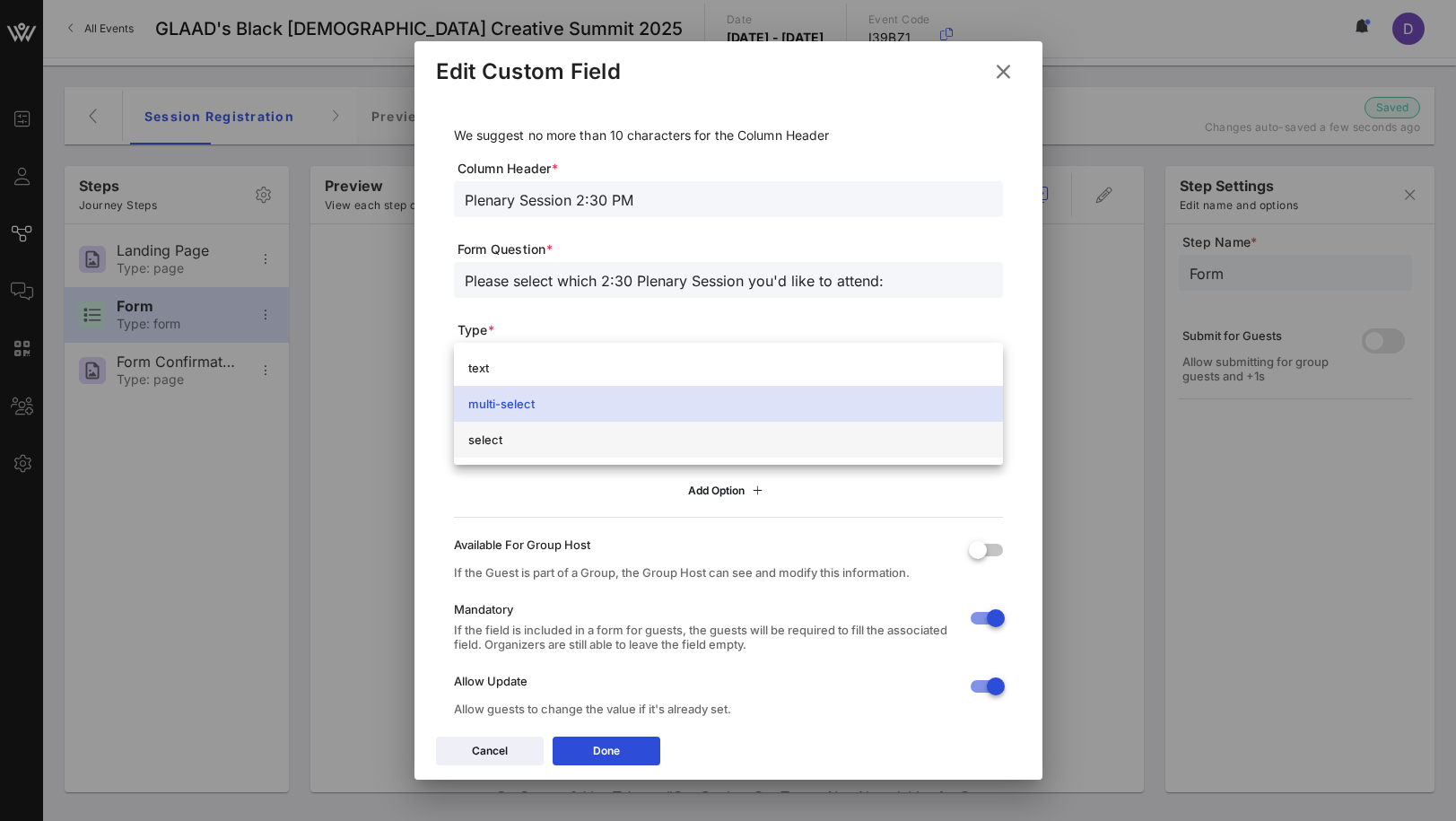
click at [617, 441] on div "select" at bounding box center [728, 440] width 520 height 15
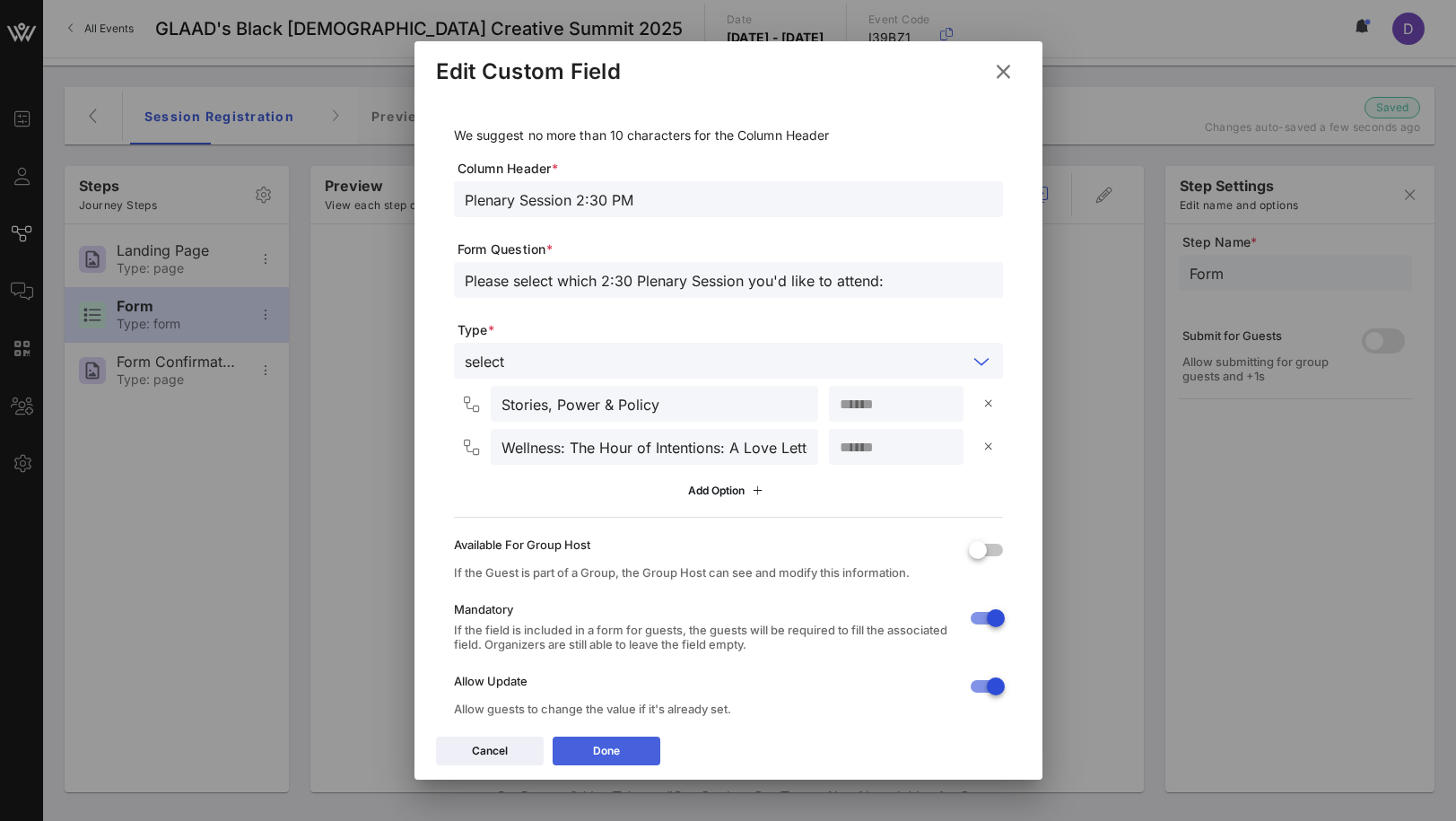
click at [600, 761] on button "Done" at bounding box center [606, 751] width 108 height 28
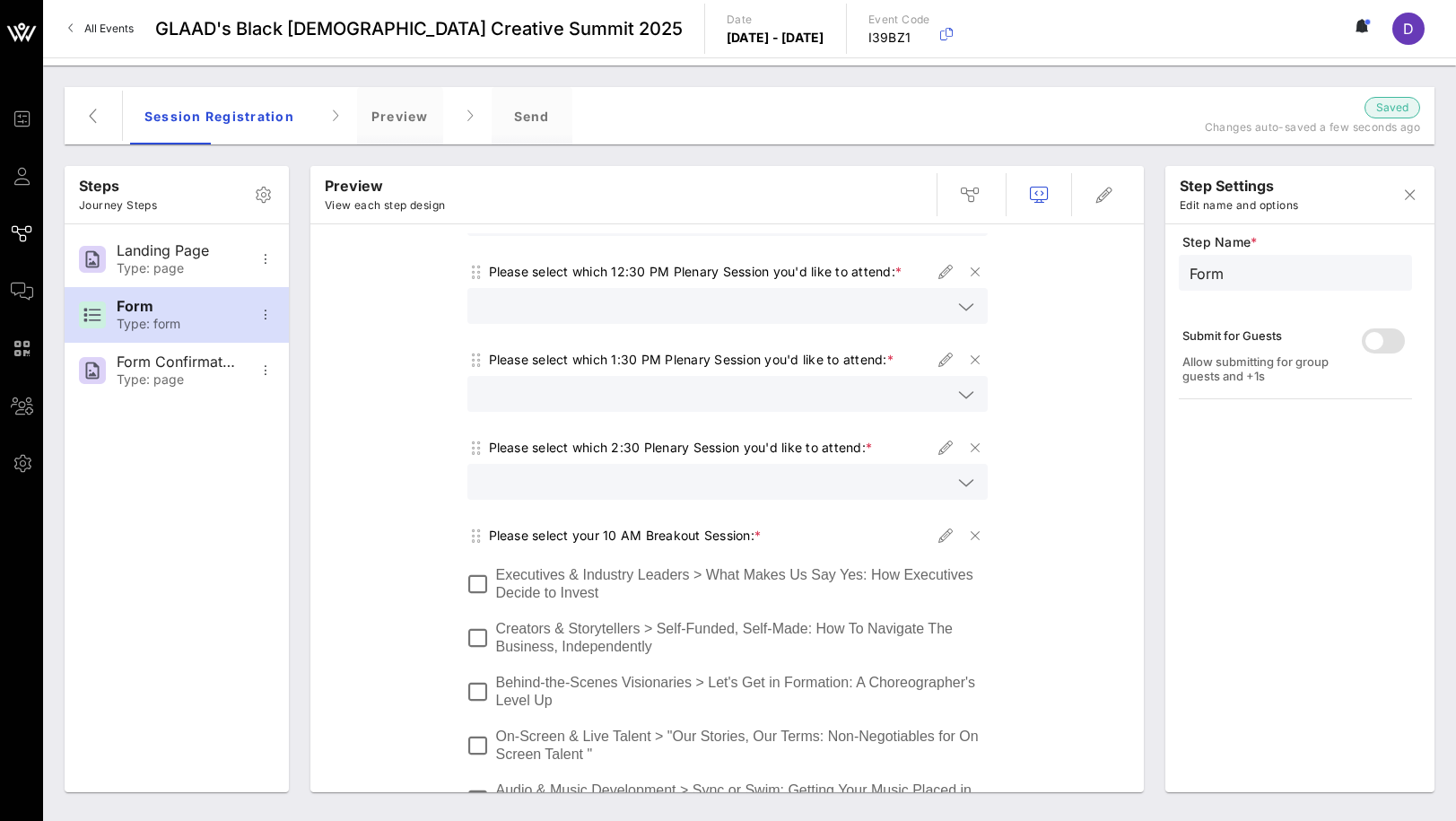
scroll to position [200, 0]
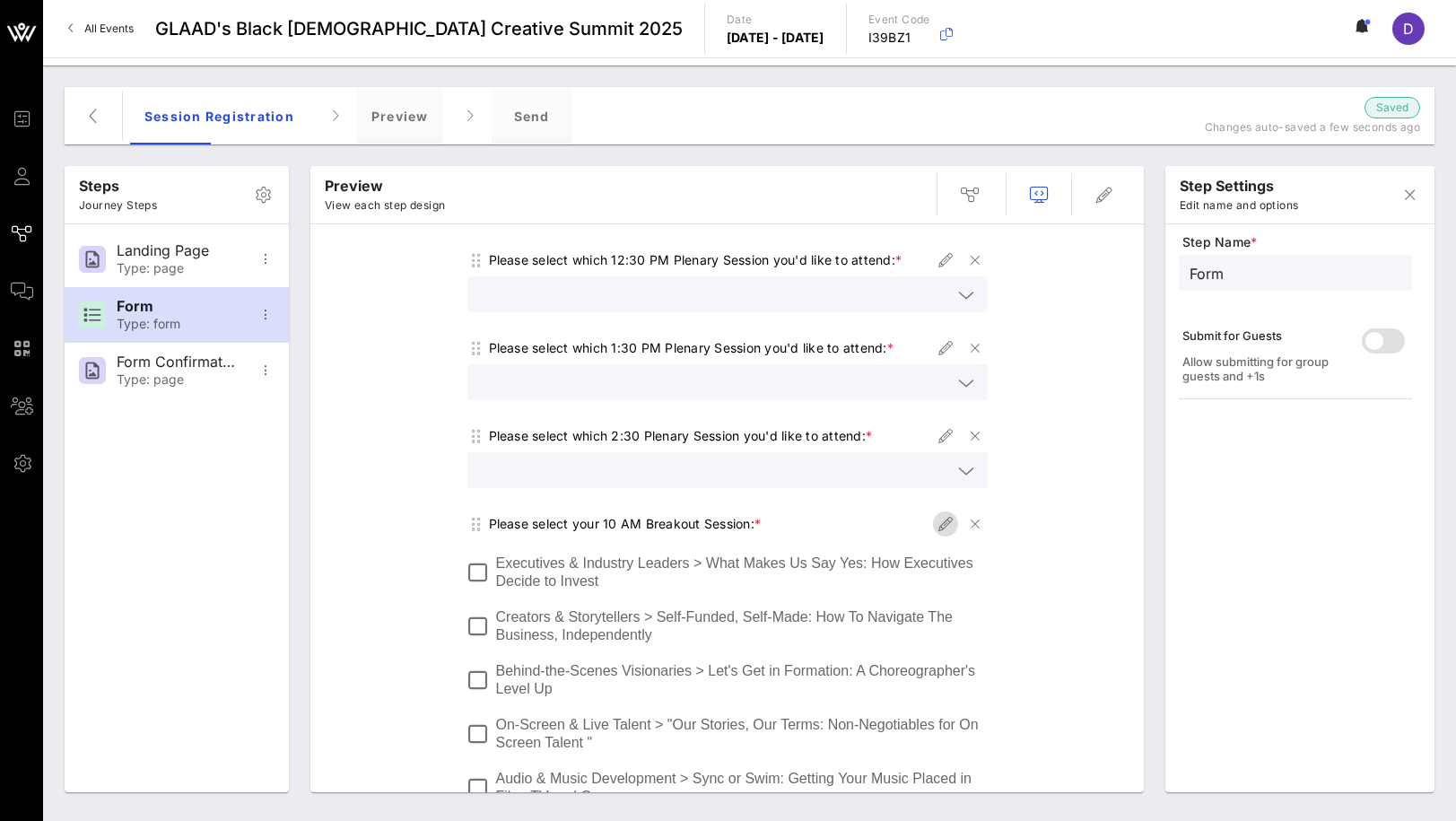
click at [937, 513] on icon "button" at bounding box center [946, 524] width 22 height 22
type input "Breakouts 10 AM"
type input "Please select your 10 AM Breakout Session:"
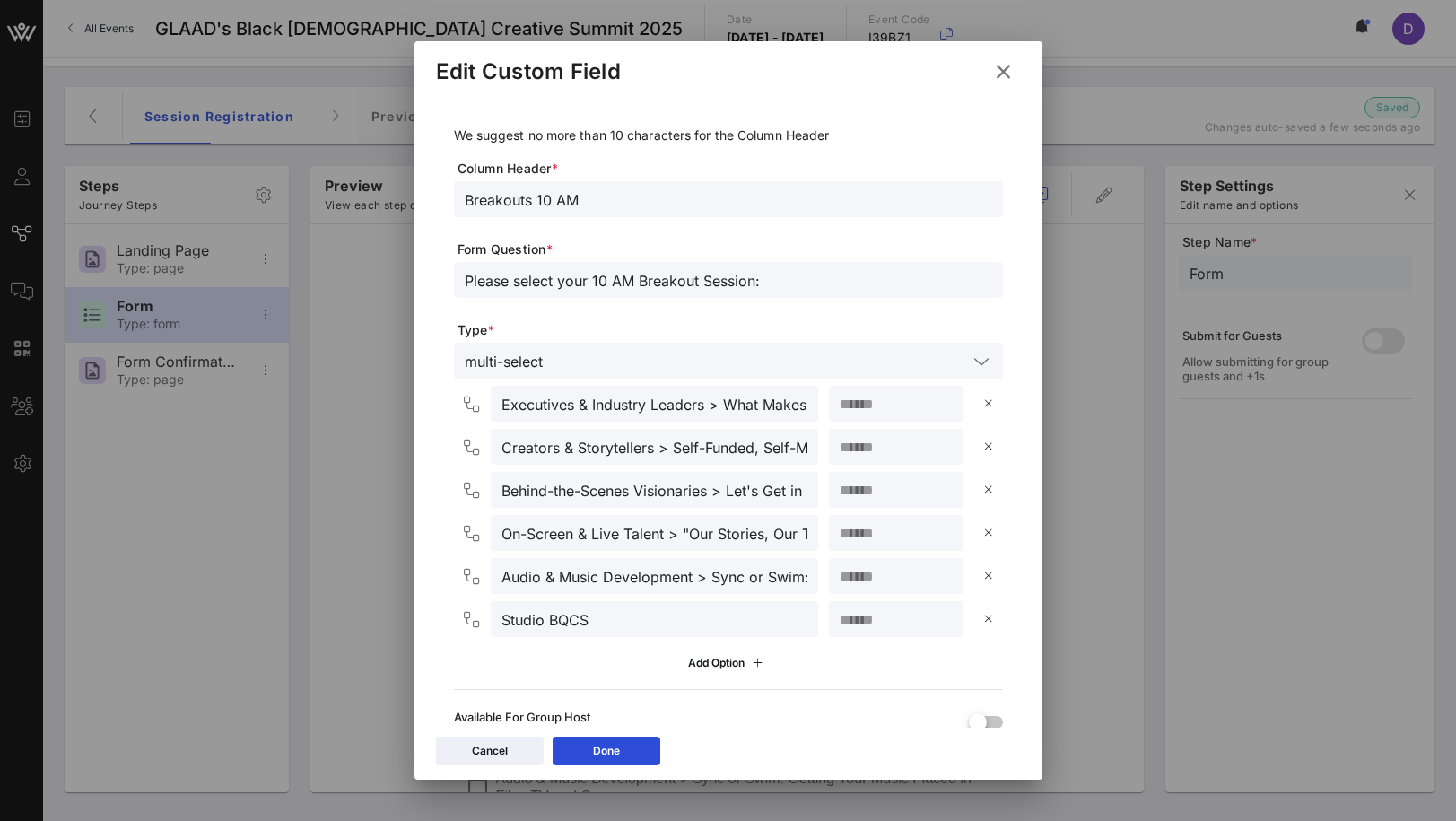
click at [601, 357] on input "text" at bounding box center [758, 361] width 417 height 24
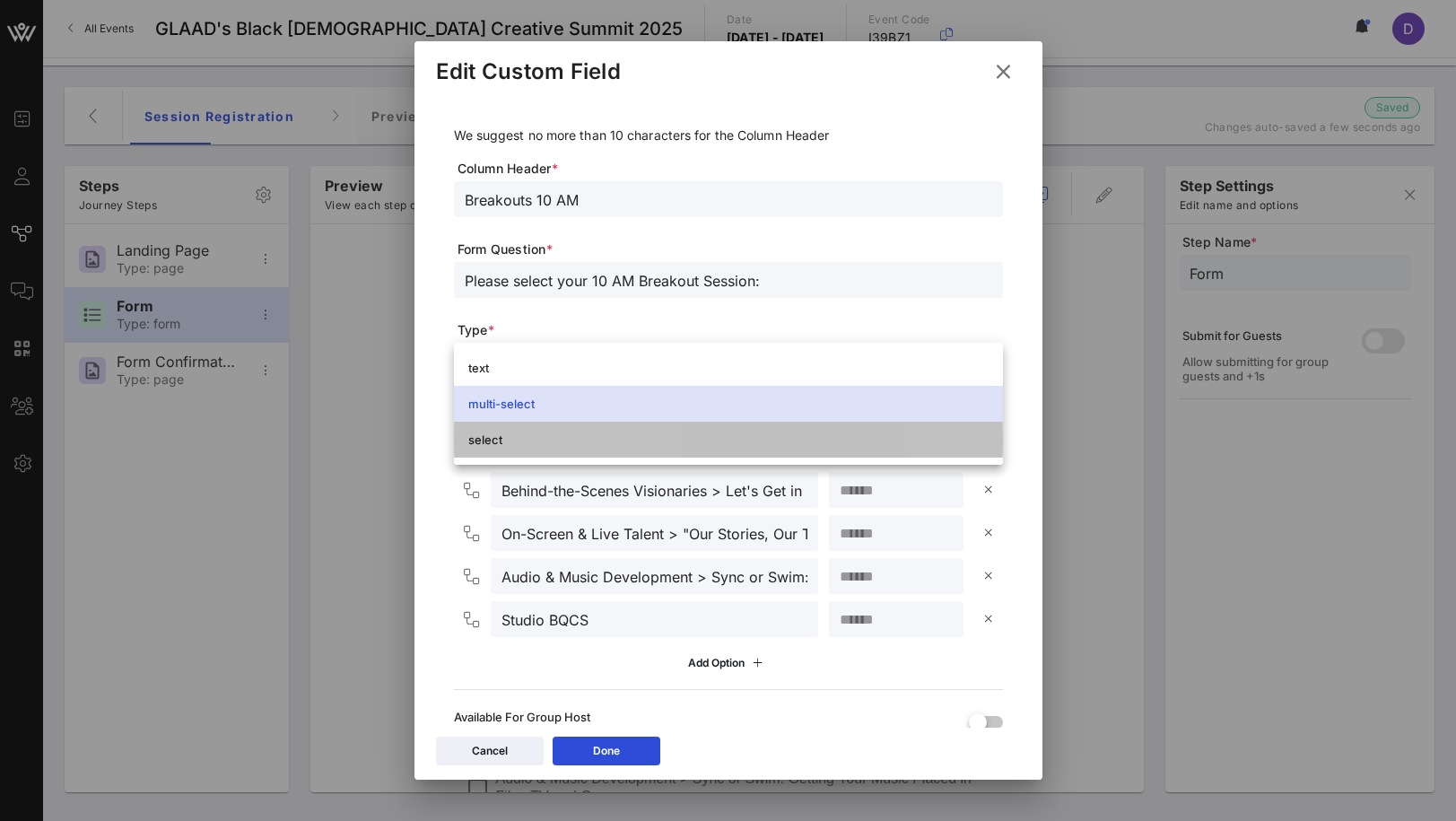
click at [585, 442] on div "select" at bounding box center [728, 440] width 520 height 15
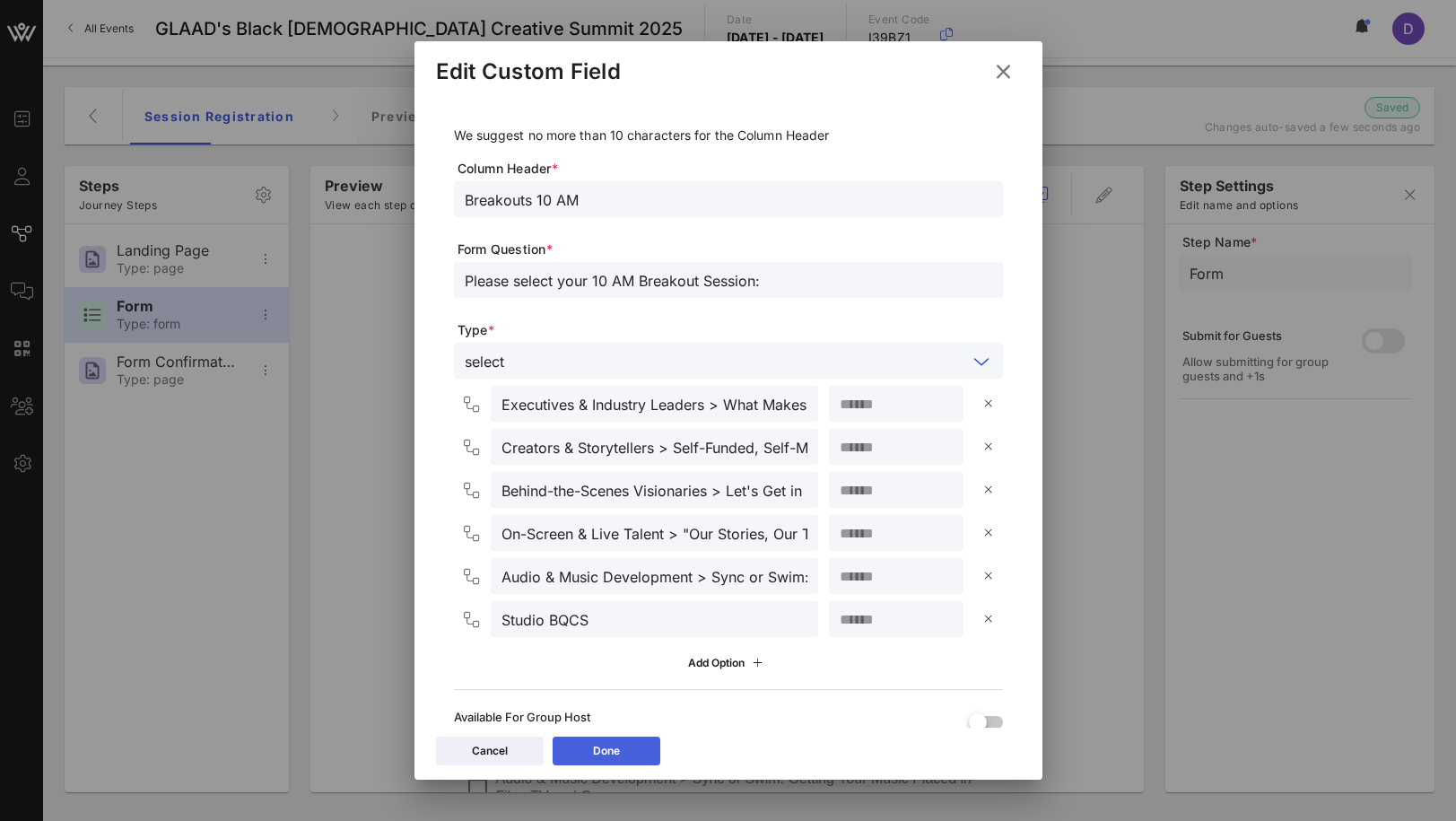
click at [609, 750] on icon at bounding box center [606, 752] width 15 height 14
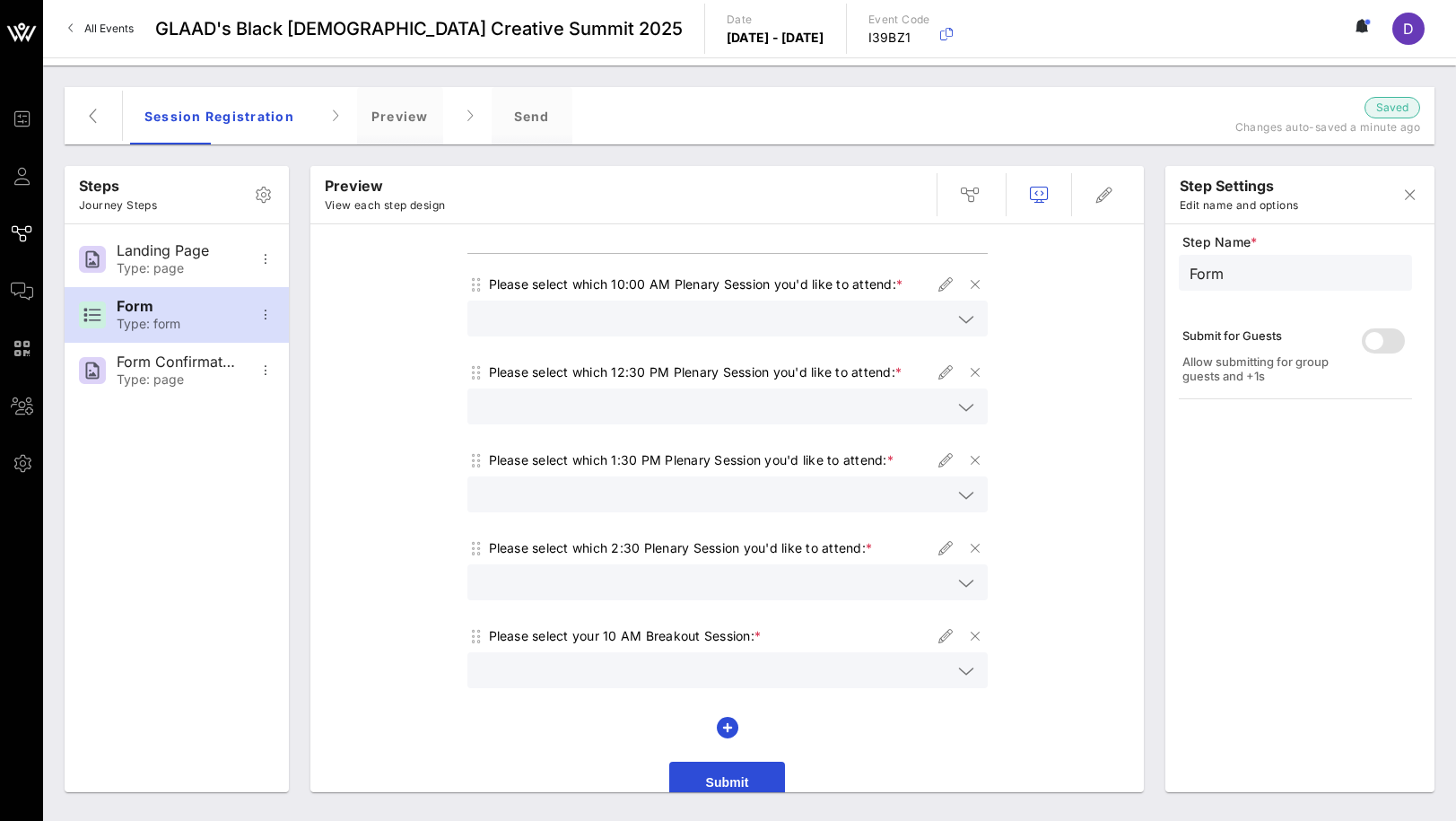
scroll to position [90, 0]
click at [986, 655] on div at bounding box center [728, 668] width 520 height 36
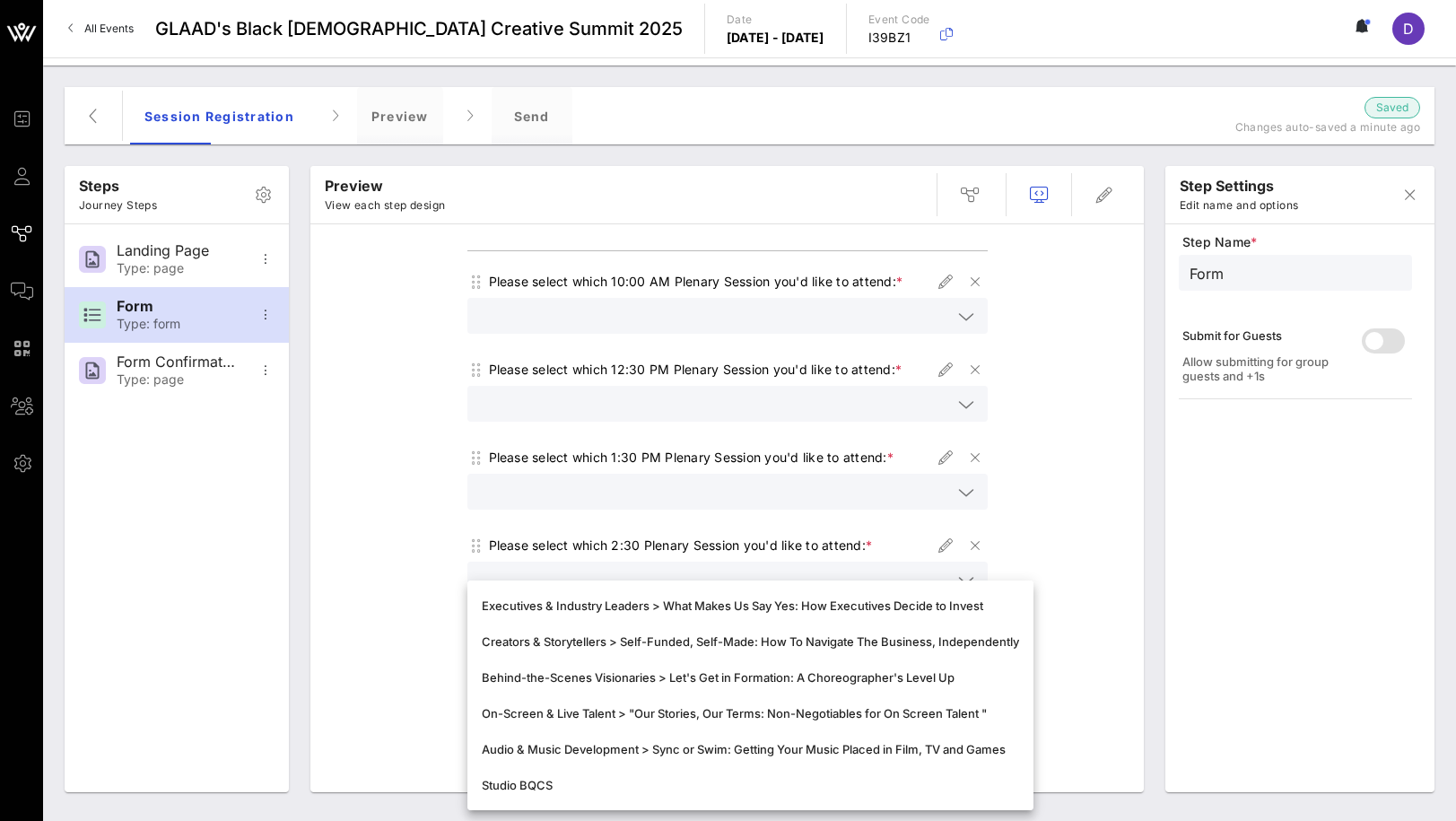
click at [1066, 691] on div "RSVP Form Please tell us the following information for GLAAD's Black Queer Crea…" at bounding box center [727, 476] width 815 height 668
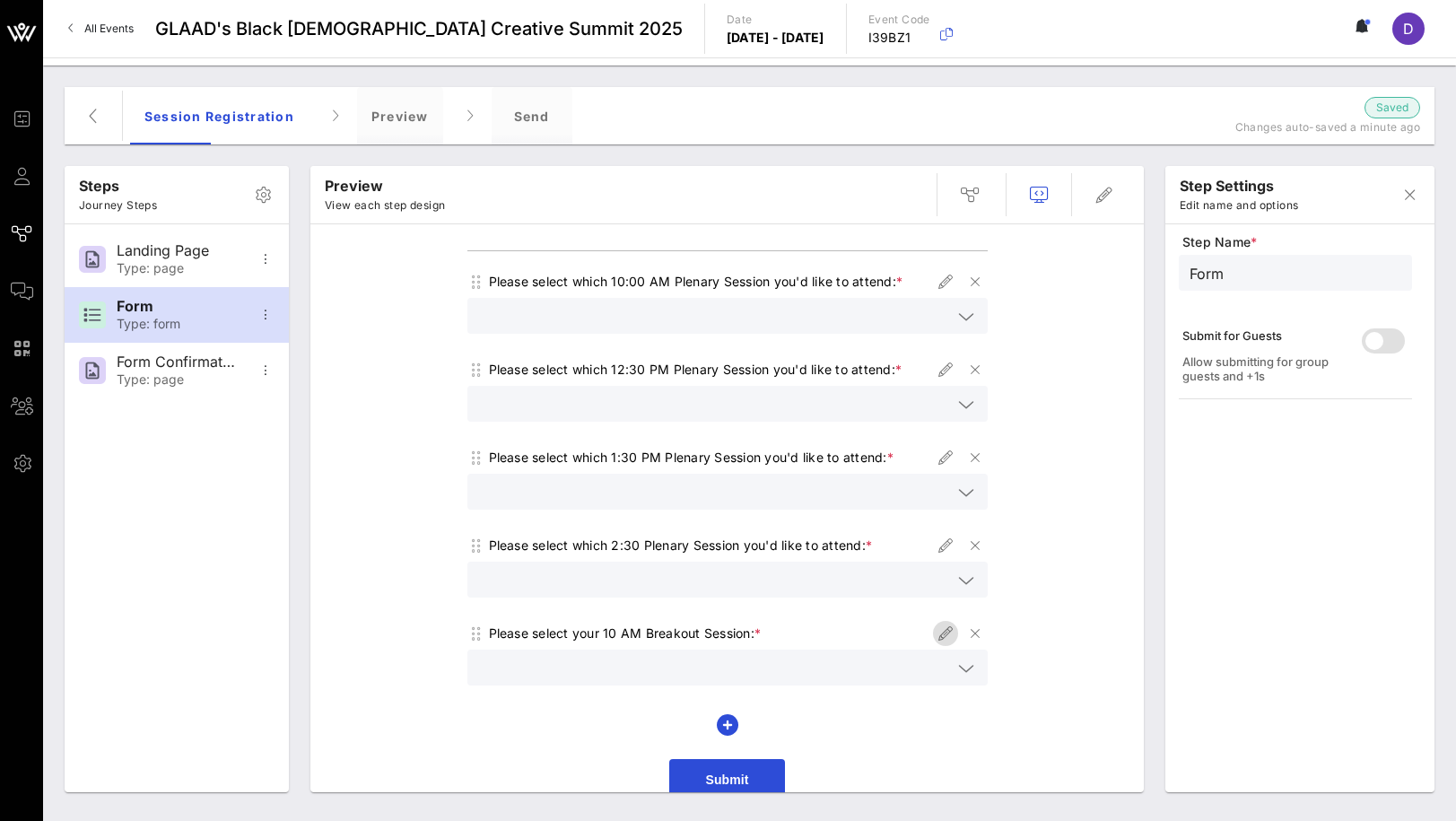
click at [943, 623] on icon "button" at bounding box center [946, 634] width 22 height 22
type input "Breakouts 10 AM"
type input "Please select your 10 AM Breakout Session:"
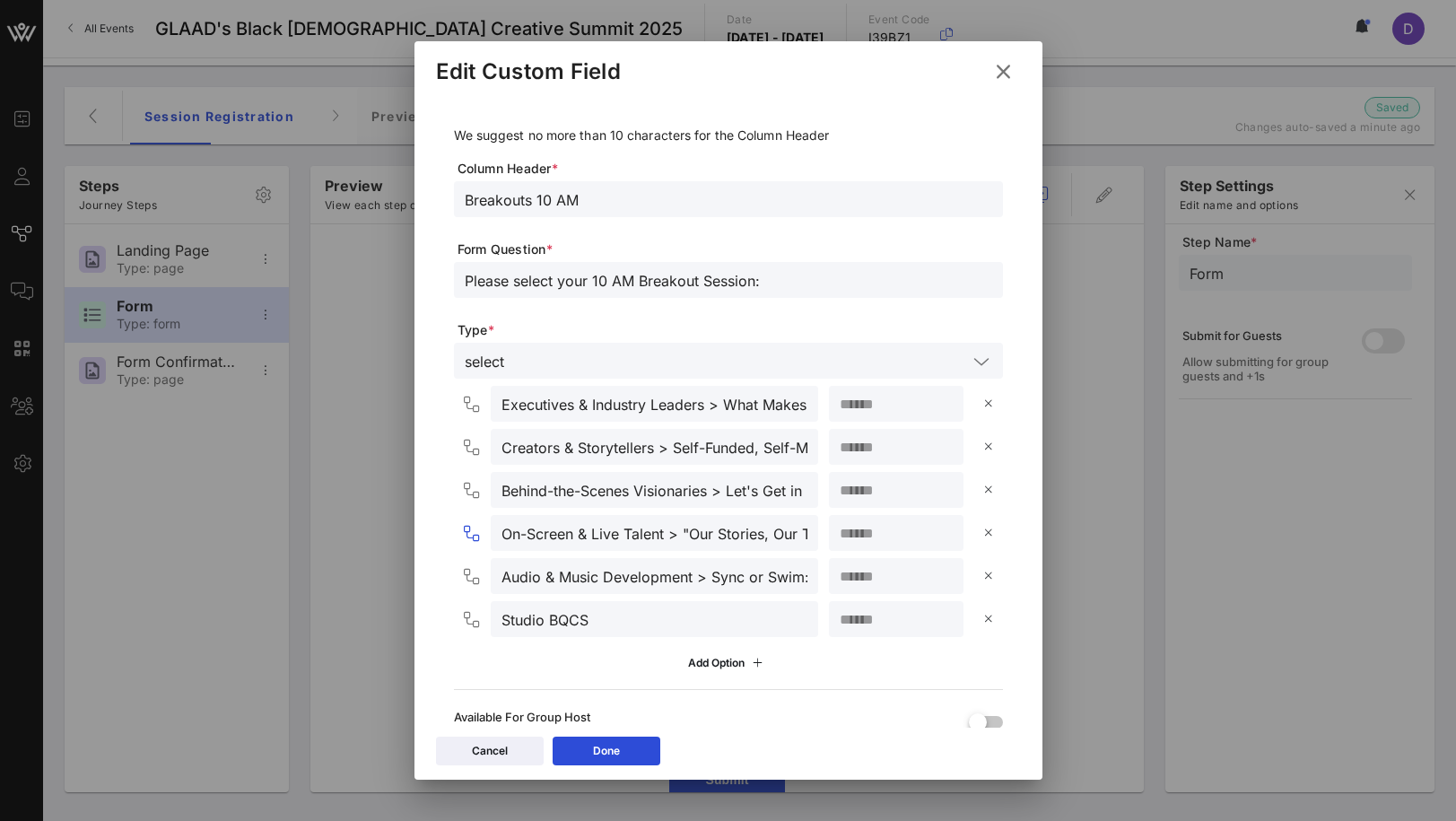
click at [693, 532] on input "On-Screen & Live Talent > "Our Stories, Our Terms: Non-Negotiables for On Scree…" at bounding box center [654, 533] width 306 height 24
type input "On-Screen & Live Talent > Our Stories, Our Terms: Non-Negotiables for On Screen…"
drag, startPoint x: 707, startPoint y: 579, endPoint x: 845, endPoint y: 579, distance: 138.0
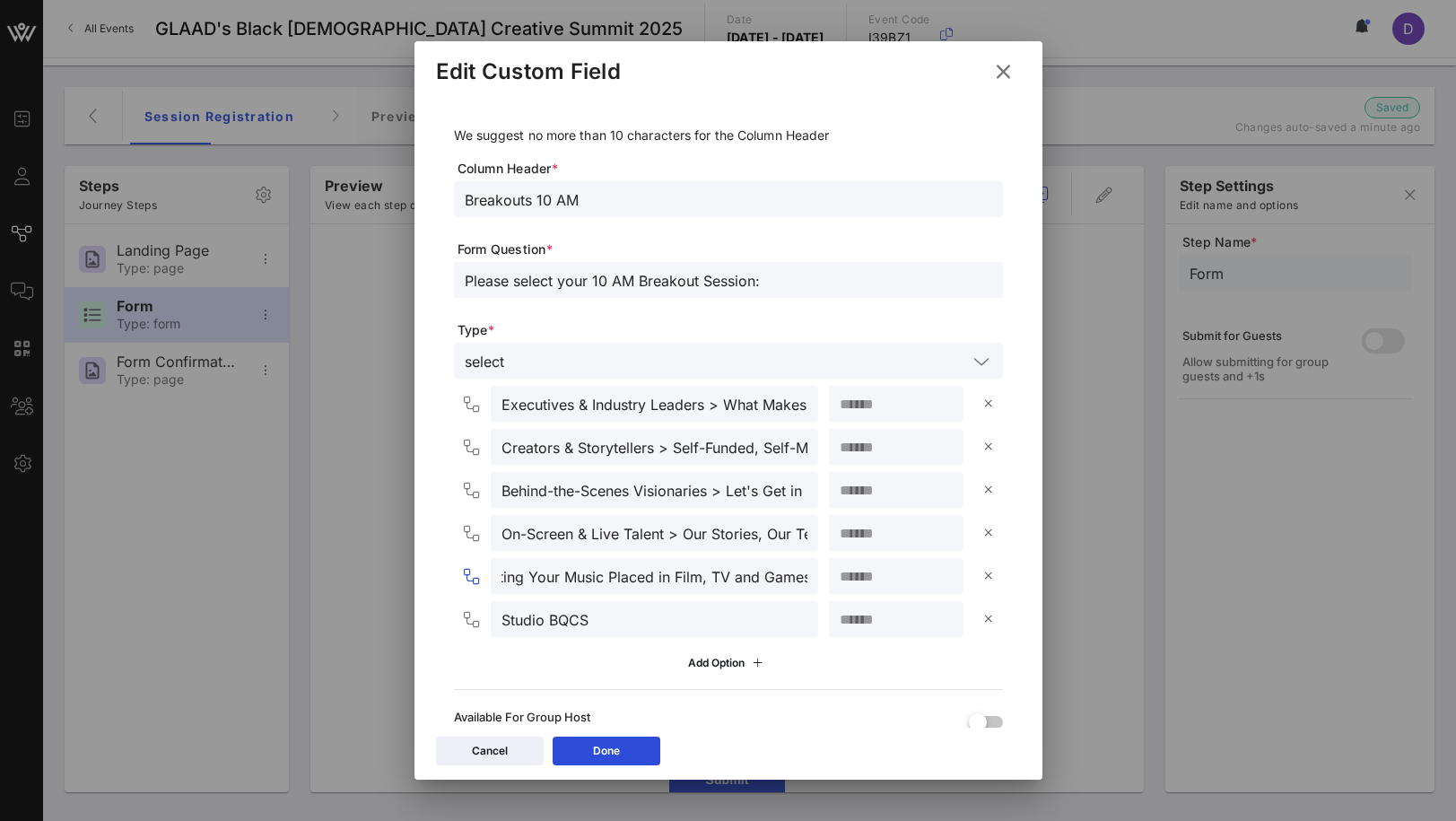
click at [845, 579] on div "Audio & Music Development > Sync or Swim: Getting Your Music Placed in Film, TV…" at bounding box center [732, 575] width 542 height 36
click at [592, 619] on input "Studio BQCS" at bounding box center [654, 619] width 306 height 24
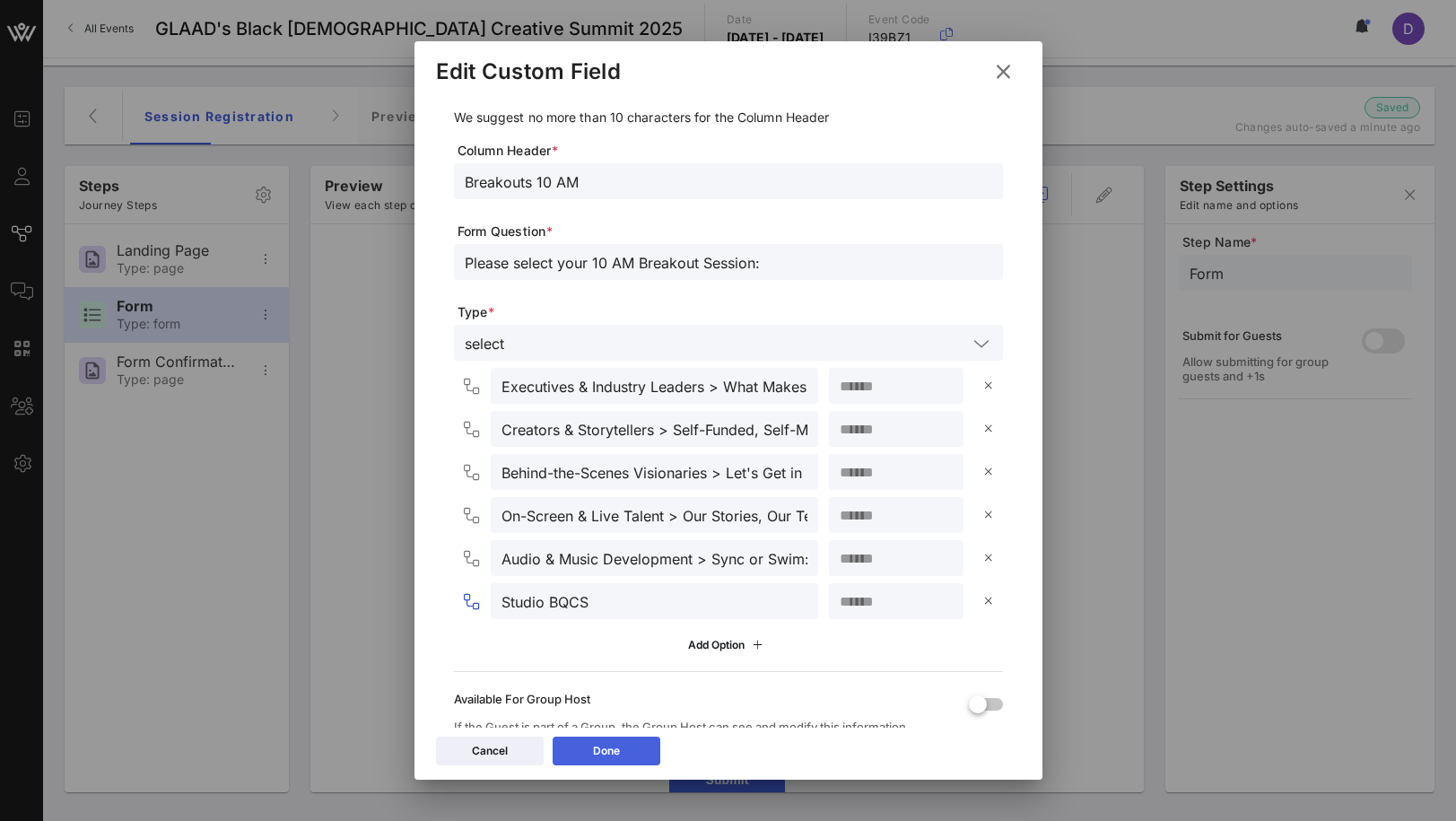
click at [624, 753] on button "Done" at bounding box center [606, 751] width 108 height 28
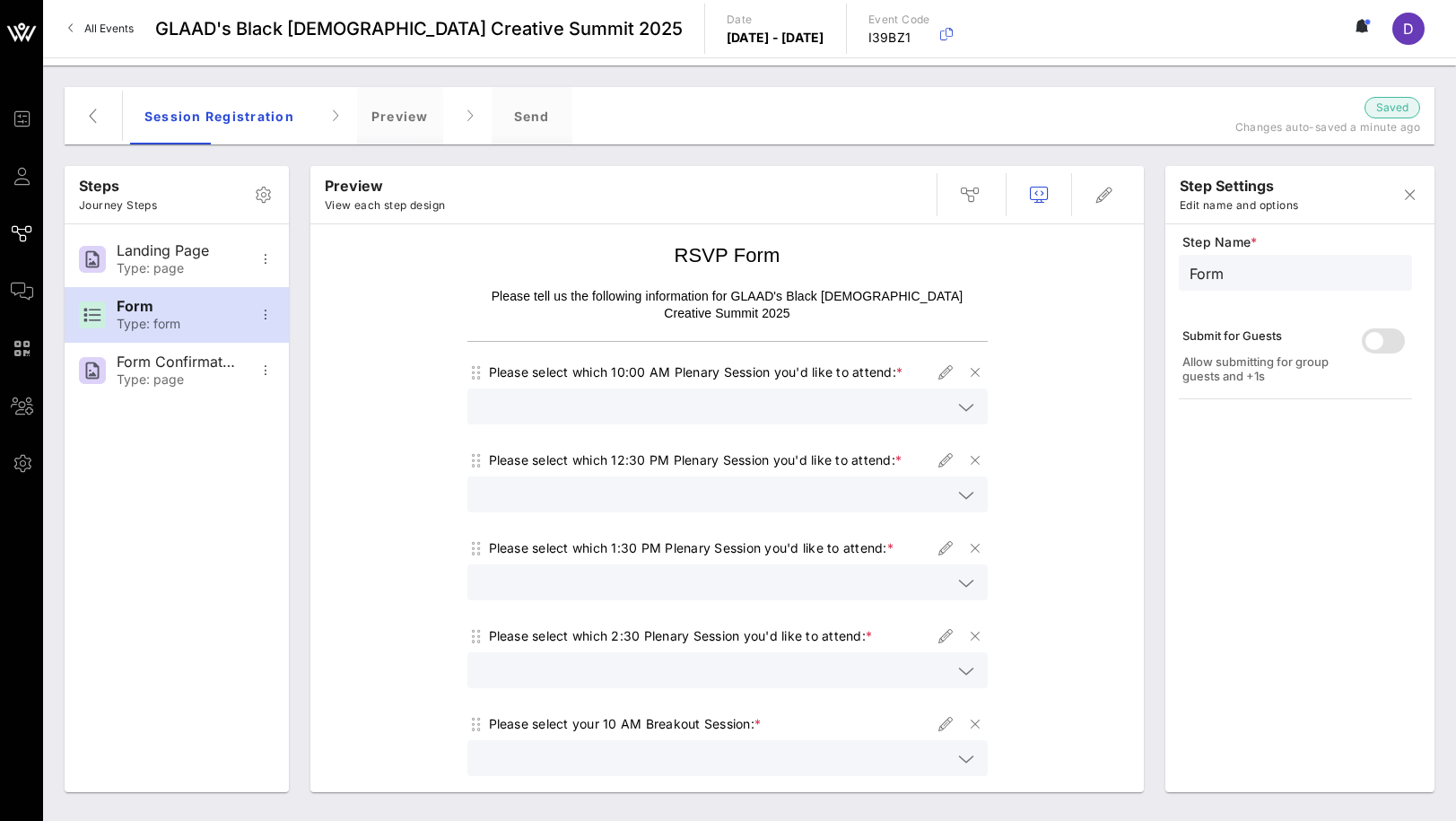
scroll to position [90, 0]
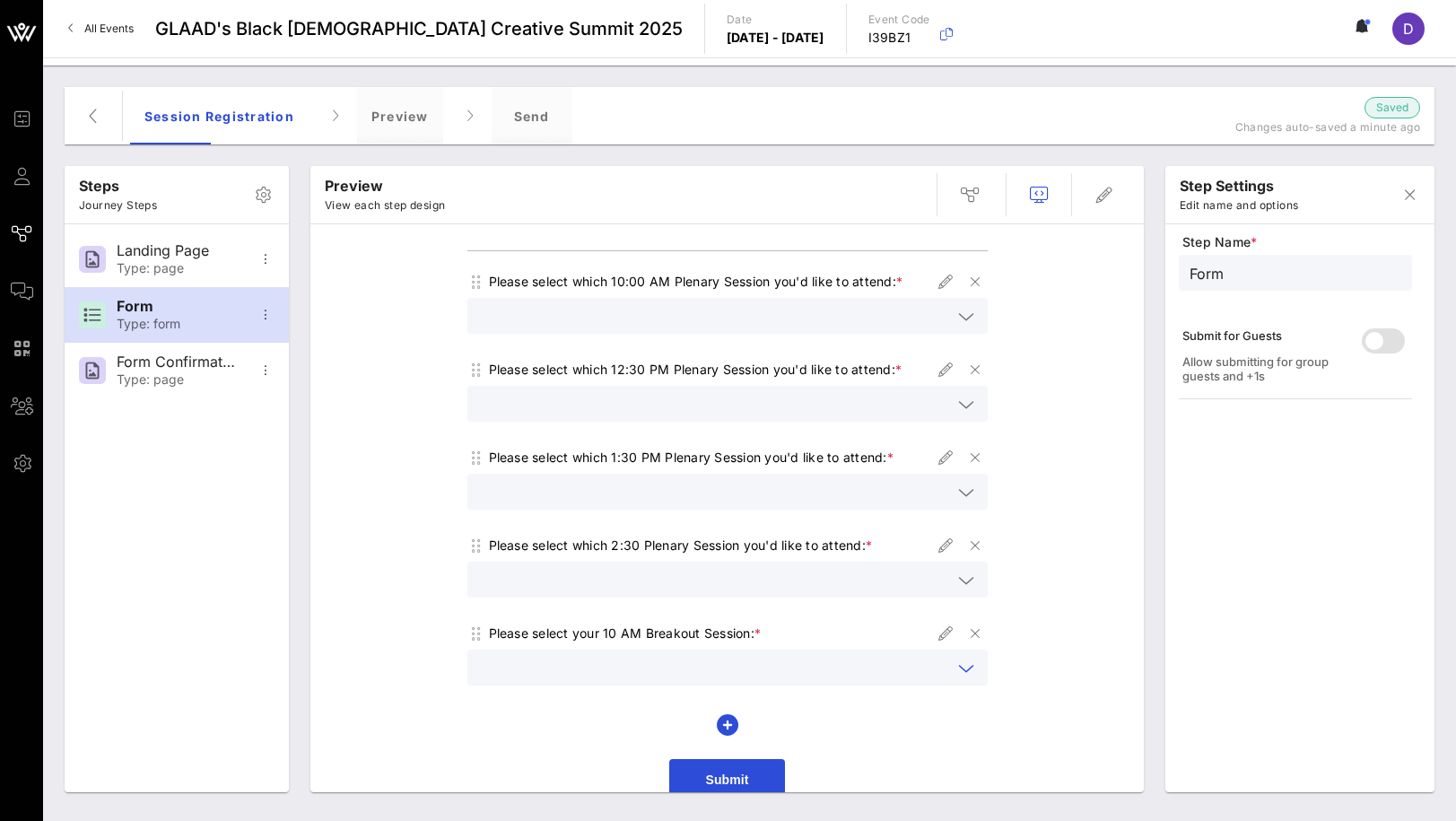
click at [862, 656] on input "text" at bounding box center [715, 668] width 474 height 24
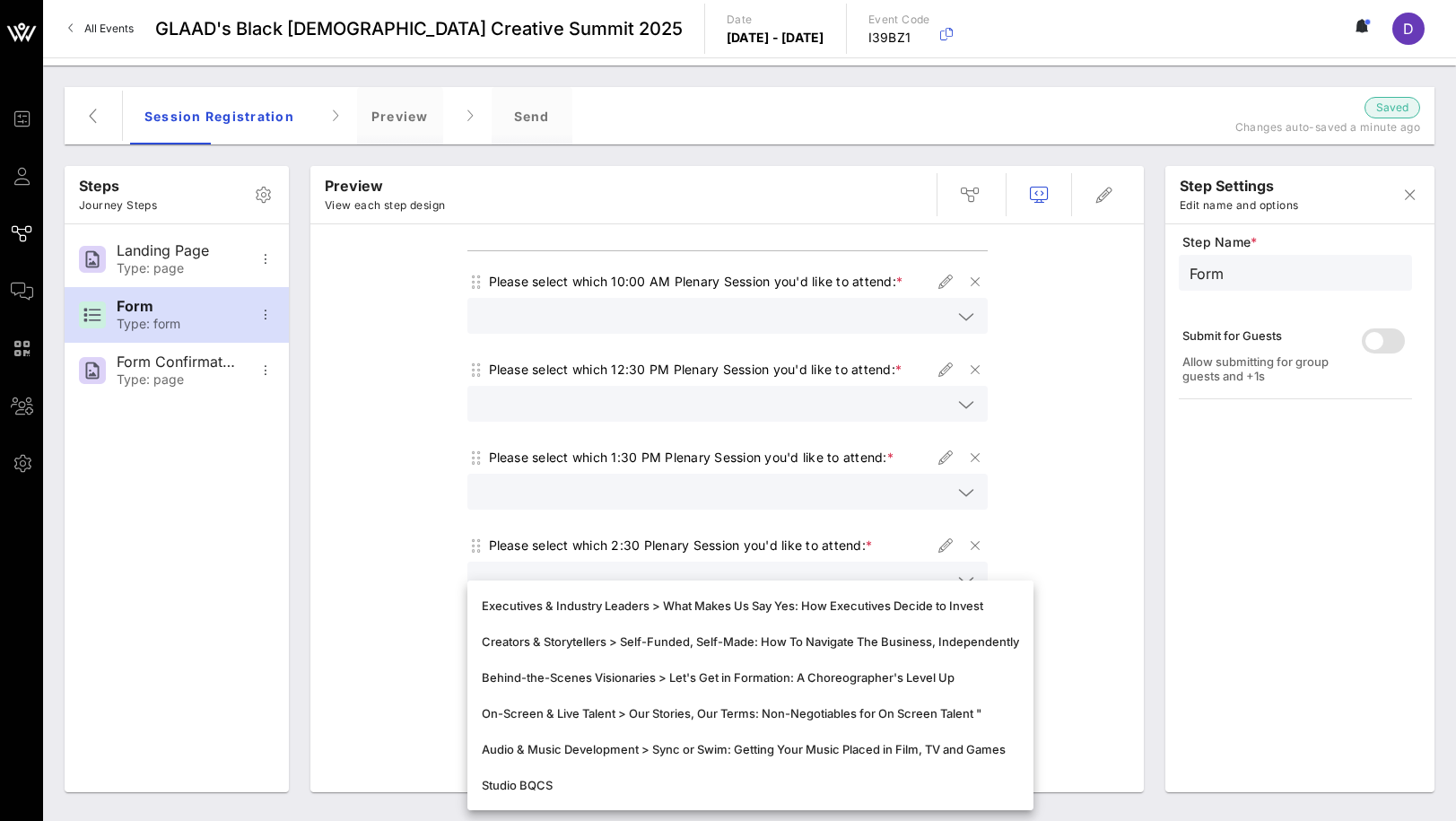
click at [1063, 696] on div "RSVP Form Please tell us the following information for GLAAD's Black Queer Crea…" at bounding box center [727, 476] width 815 height 668
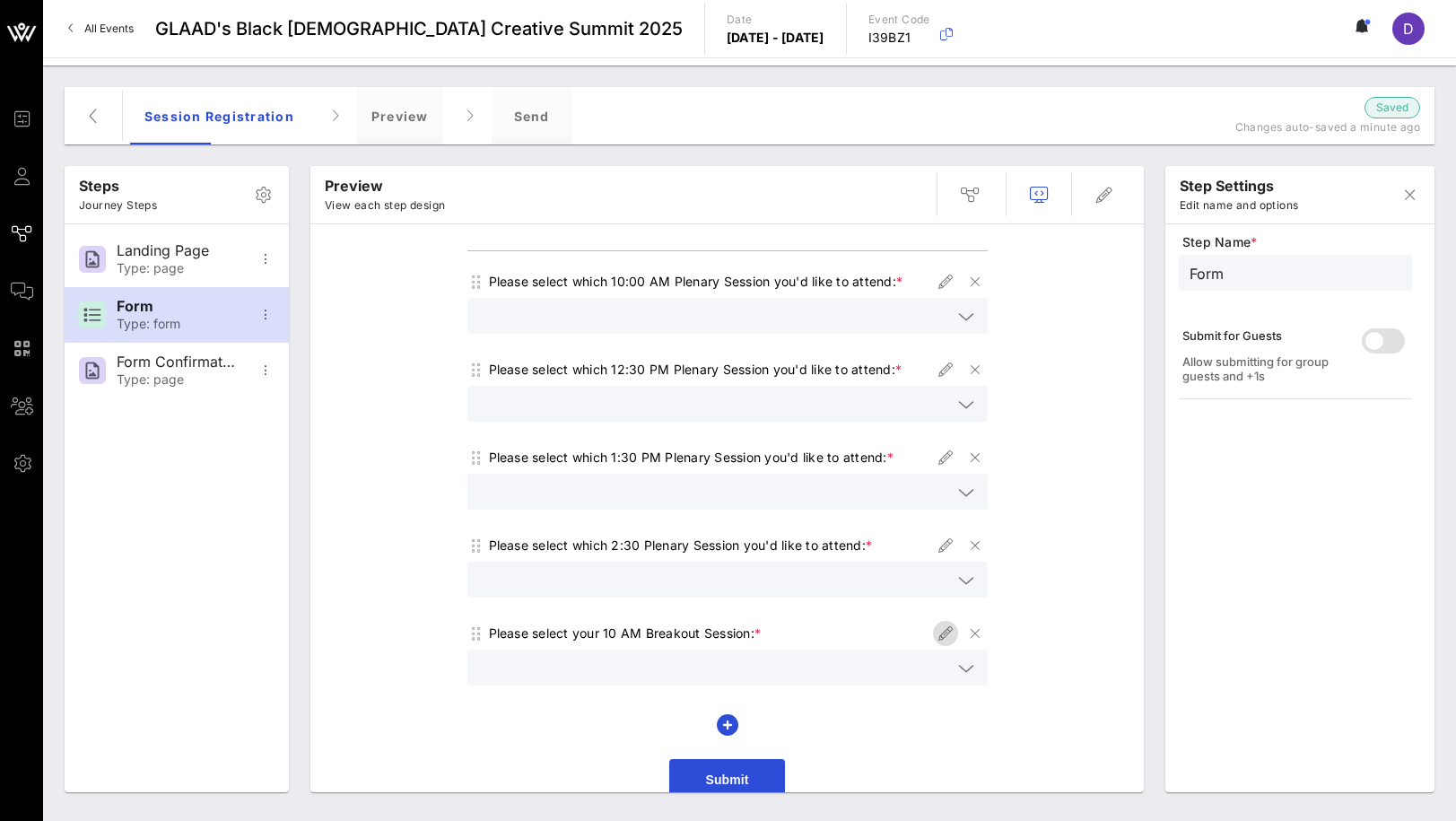
click at [943, 623] on icon "button" at bounding box center [946, 634] width 22 height 22
type input "Breakouts 10 AM"
type input "Please select your 10 AM Breakout Session:"
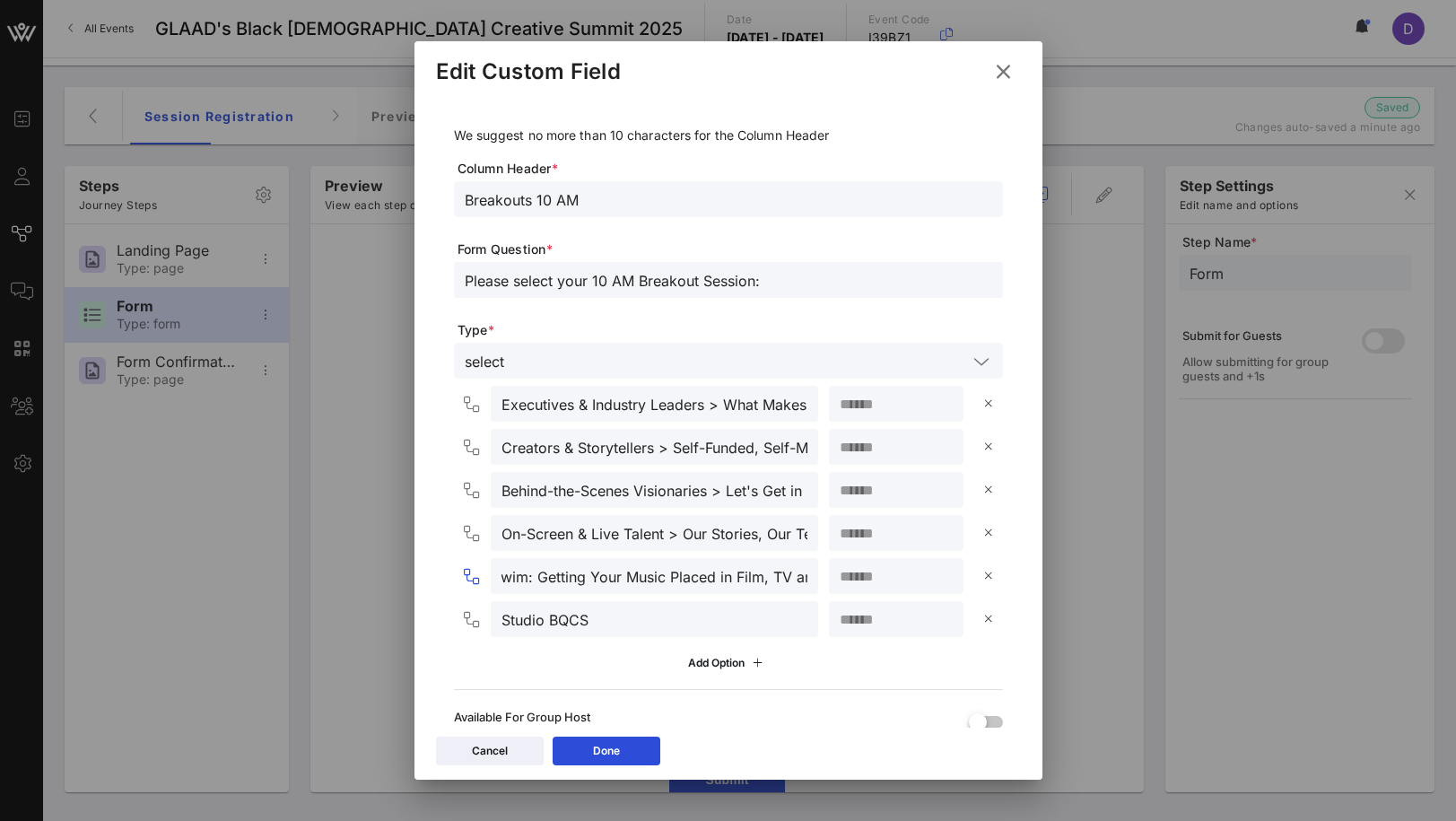
drag, startPoint x: 749, startPoint y: 576, endPoint x: 820, endPoint y: 576, distance: 71.0
click at [820, 576] on div "Audio & Music Development > Sync or Swim: Getting Your Music Placed in Film, TV…" at bounding box center [732, 575] width 542 height 36
drag, startPoint x: 745, startPoint y: 532, endPoint x: 833, endPoint y: 532, distance: 88.0
click at [833, 532] on div "On-Screen & Live Talent > Our Stories, Our Terms: Non-Negotiables for On Screen…" at bounding box center [732, 532] width 542 height 36
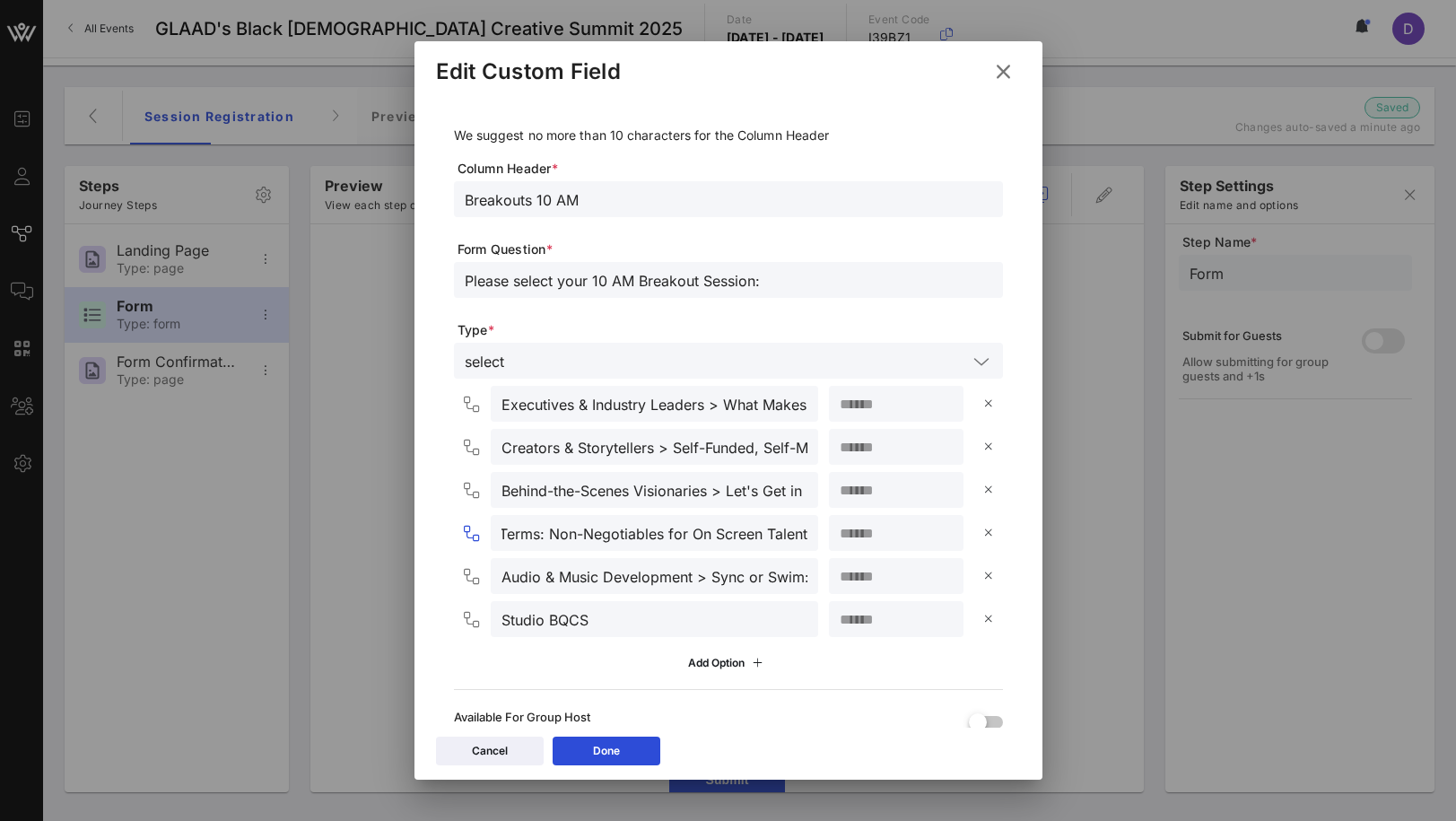
scroll to position [0, 298]
type input "On-Screen & Live Talent > Our Stories, Our Terms: Non-Negotiables for On Screen…"
click at [638, 751] on button "Done" at bounding box center [606, 751] width 108 height 28
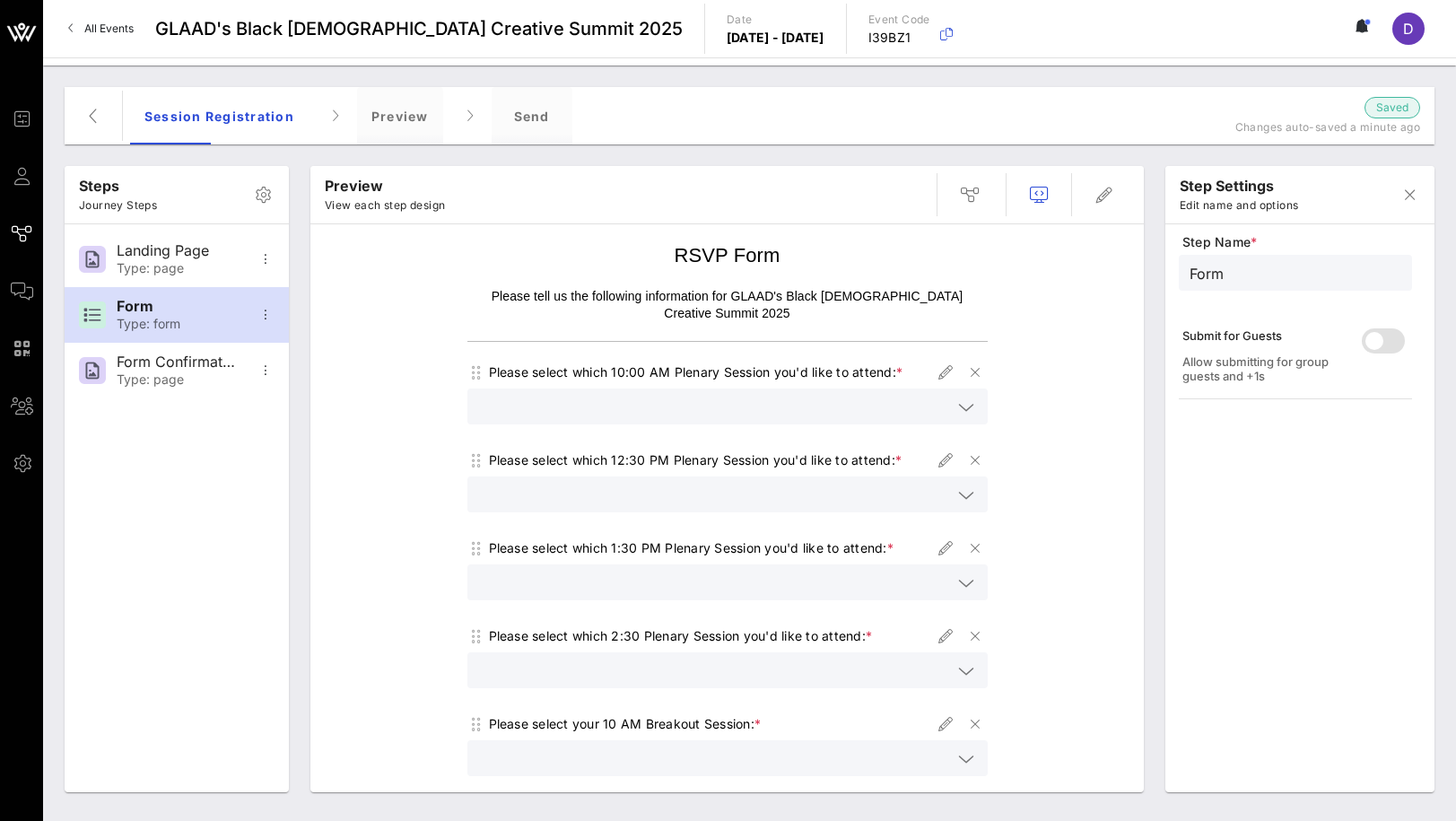
scroll to position [90, 0]
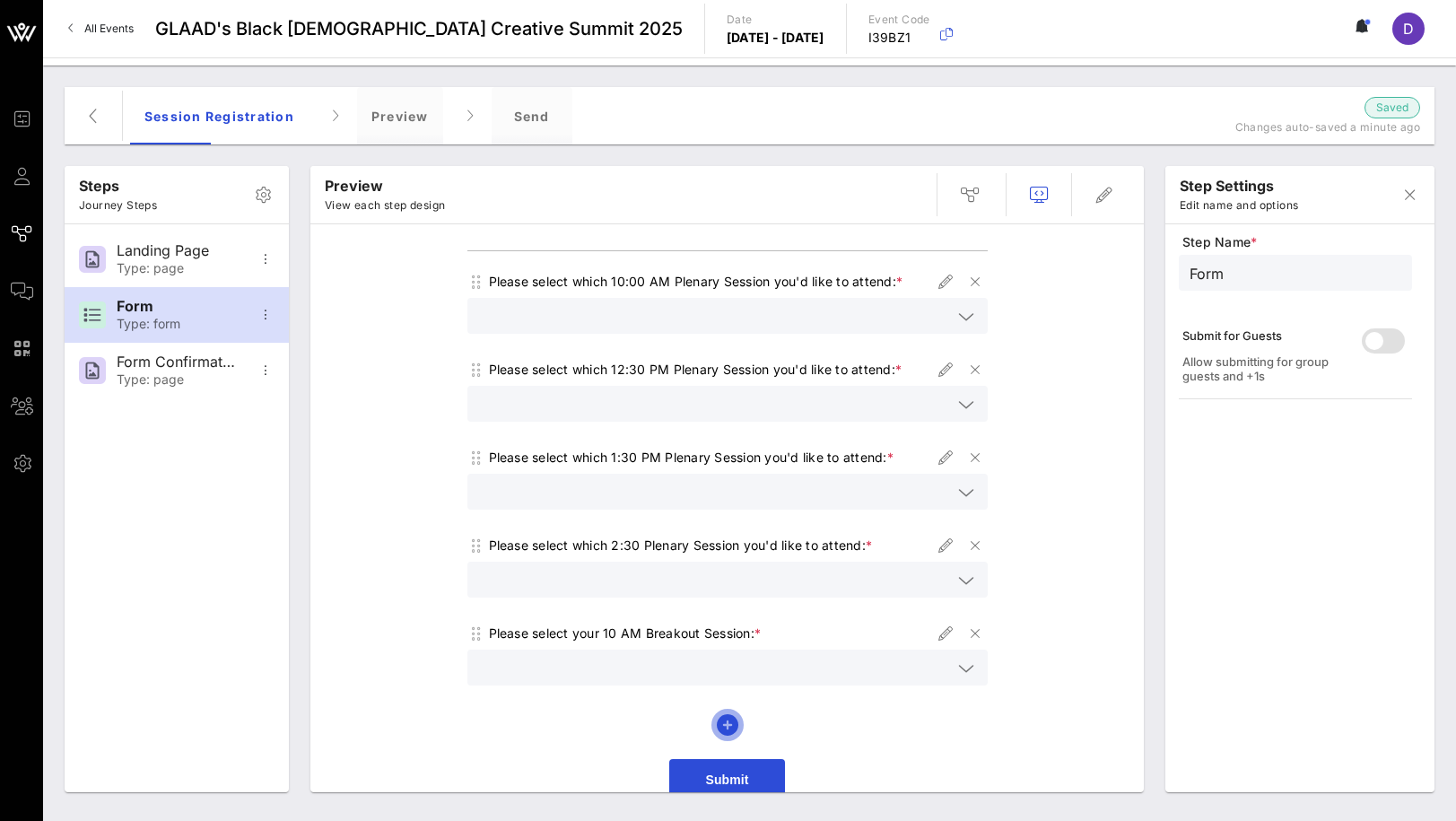
click at [730, 714] on icon "button" at bounding box center [728, 725] width 22 height 22
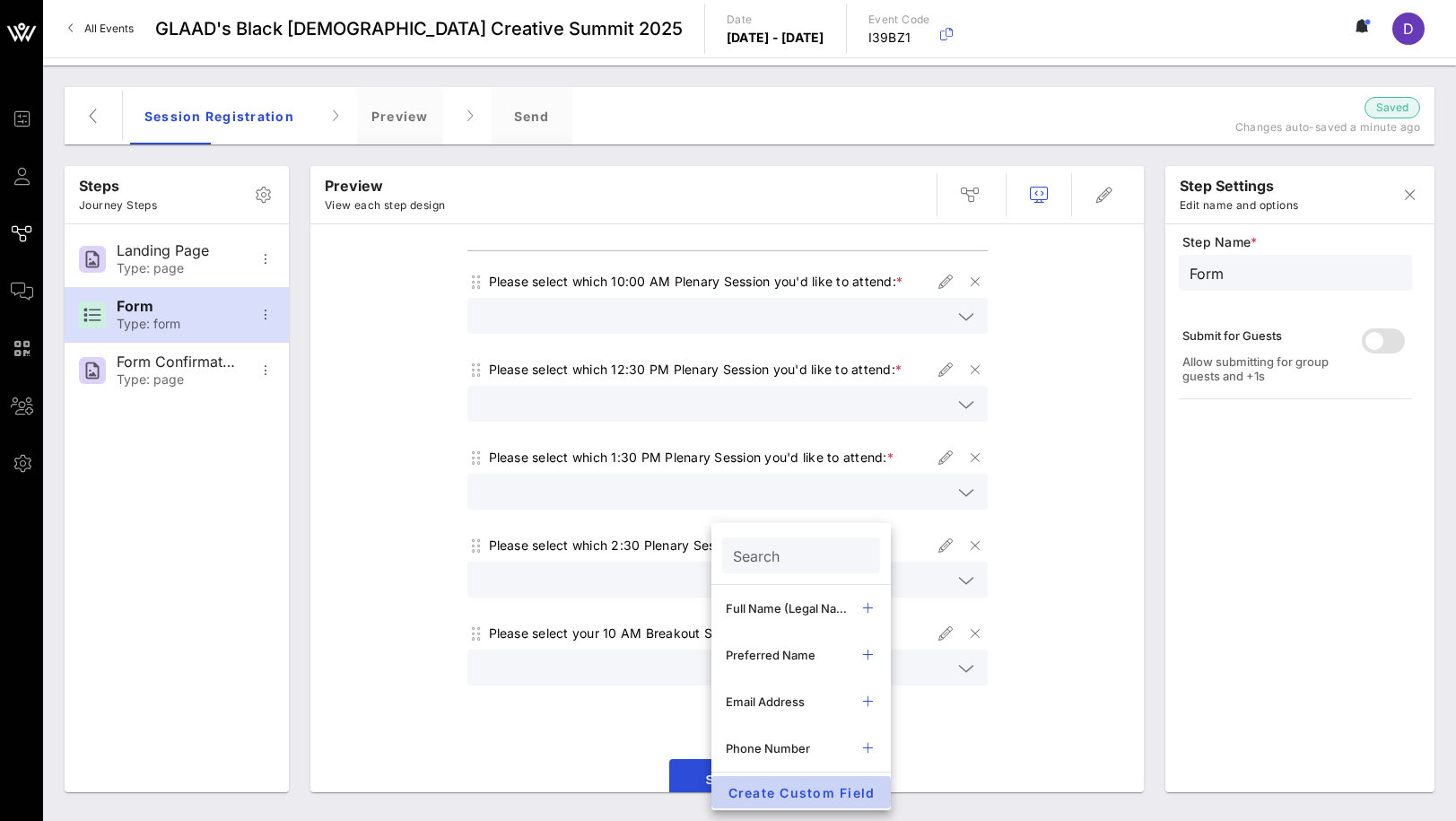
click at [768, 788] on span "Create Custom Field" at bounding box center [801, 793] width 151 height 16
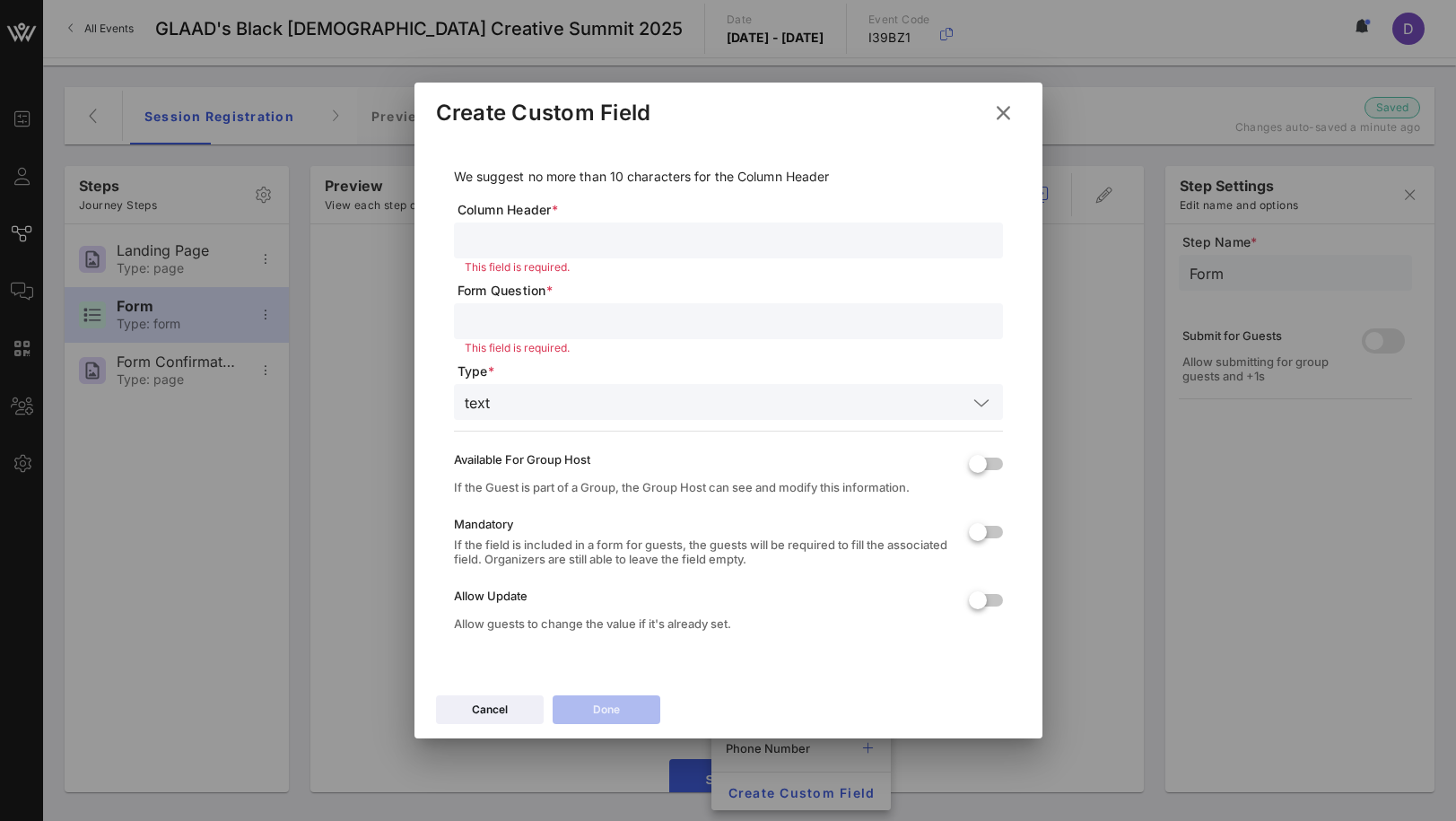
click at [533, 233] on input "text" at bounding box center [728, 241] width 528 height 24
click at [498, 234] on input "text" at bounding box center [728, 241] width 528 height 24
type input "11 AM Breakout Session"
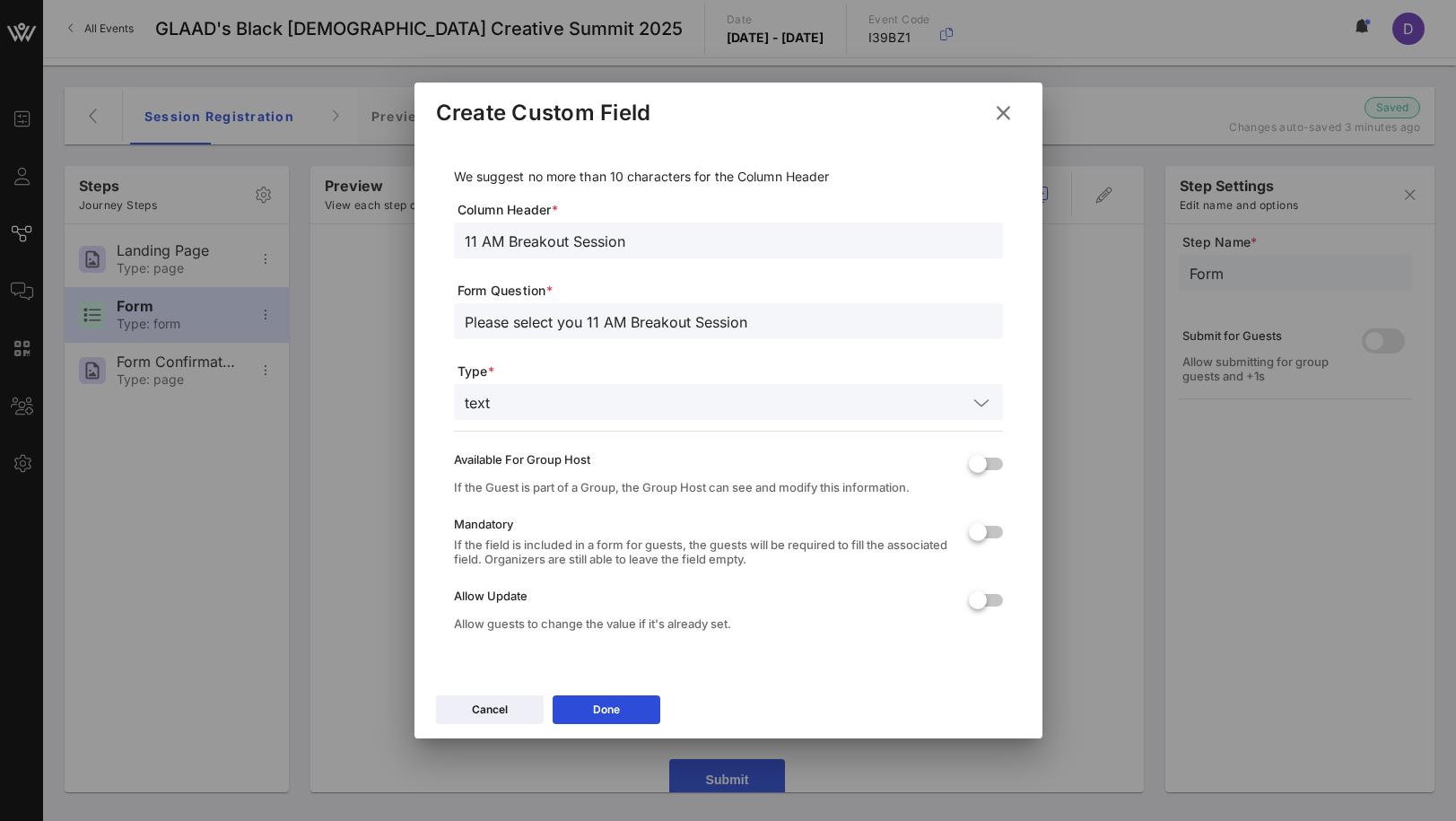
type input "Please select you 11 AM Breakout Session"
click at [572, 402] on input "text" at bounding box center [731, 403] width 470 height 24
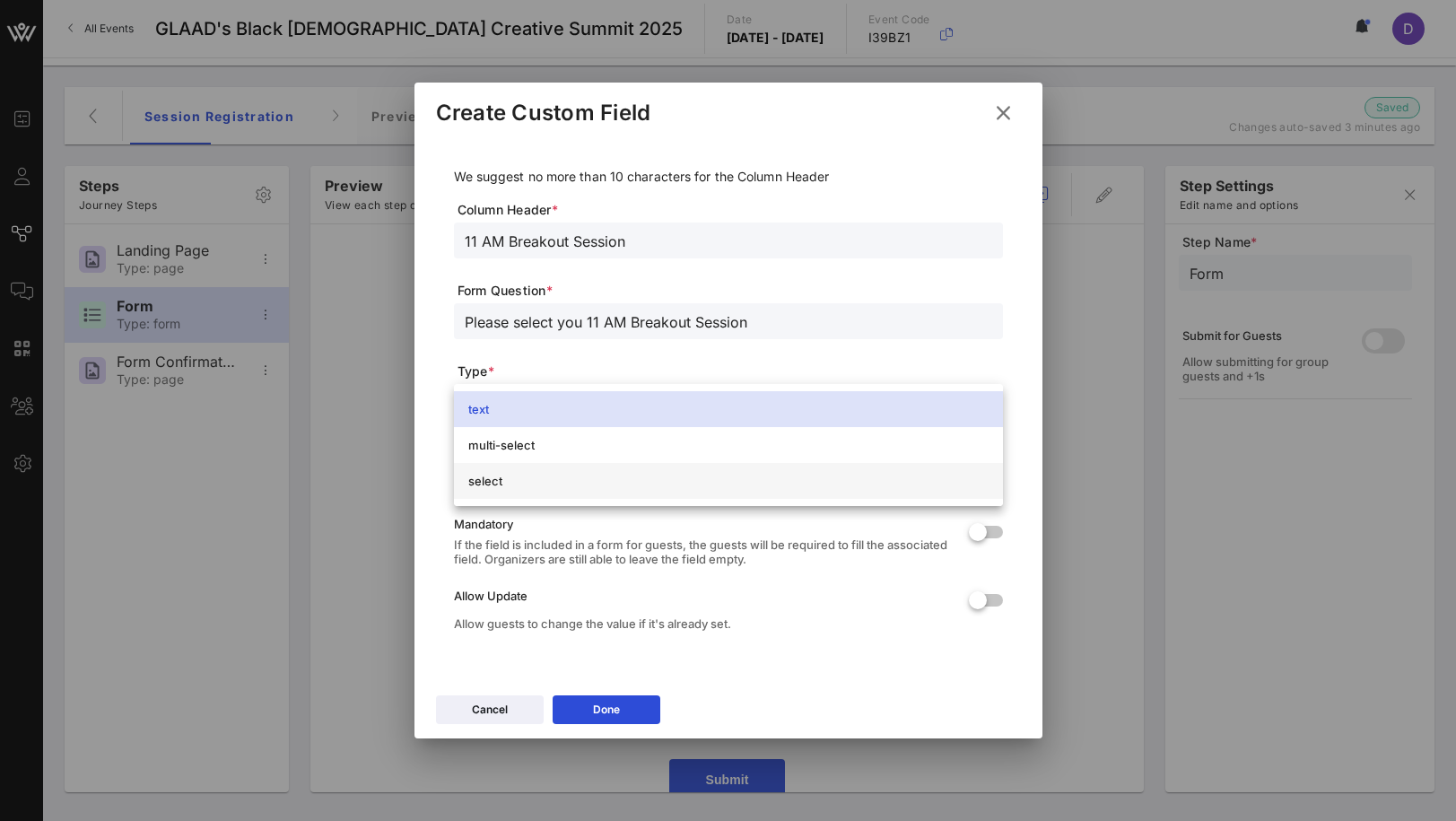
click at [580, 475] on div "select" at bounding box center [728, 481] width 520 height 15
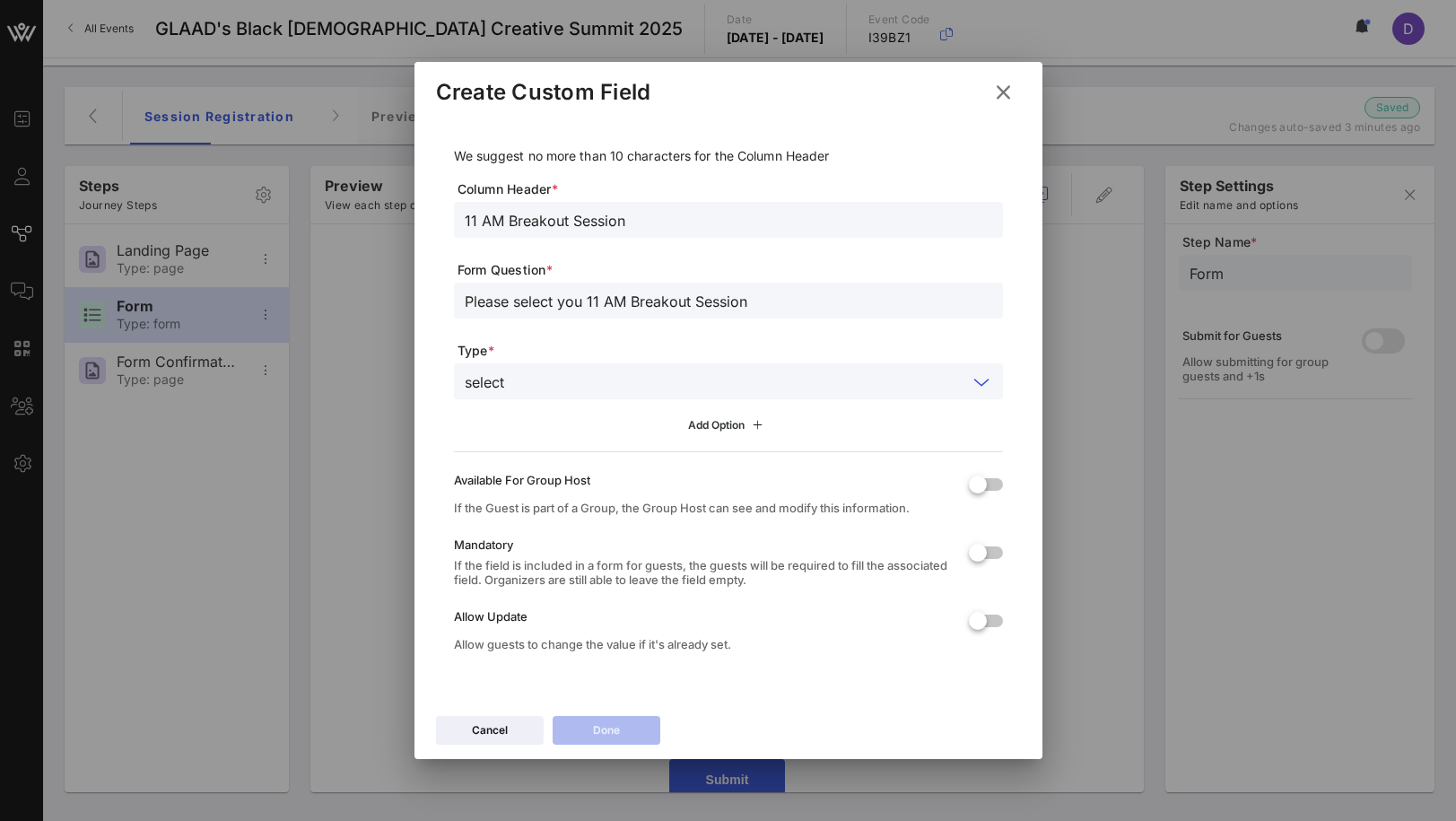
click at [700, 432] on div "Add Option" at bounding box center [728, 426] width 79 height 20
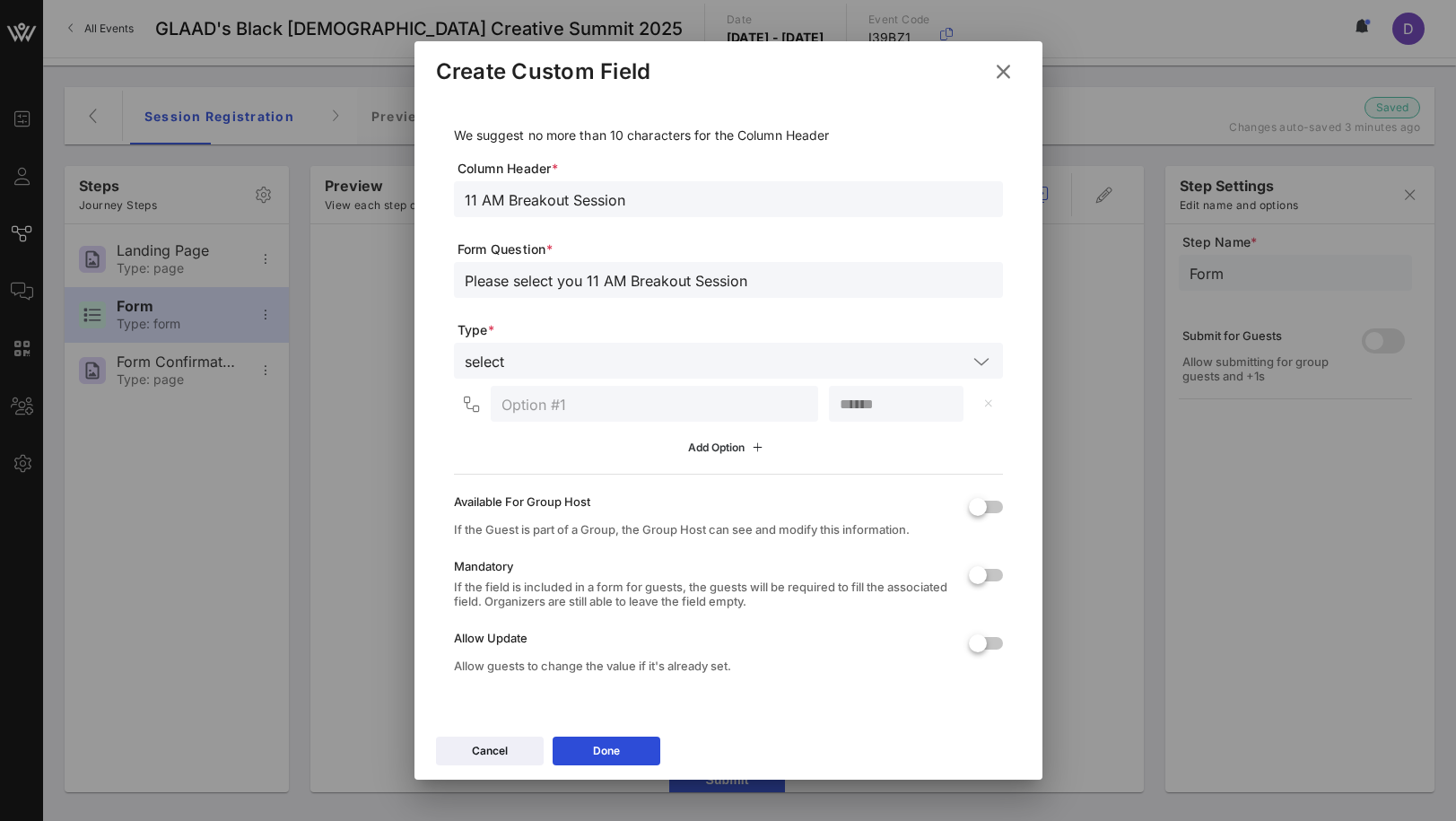
click at [700, 439] on div "Add Option" at bounding box center [728, 448] width 79 height 20
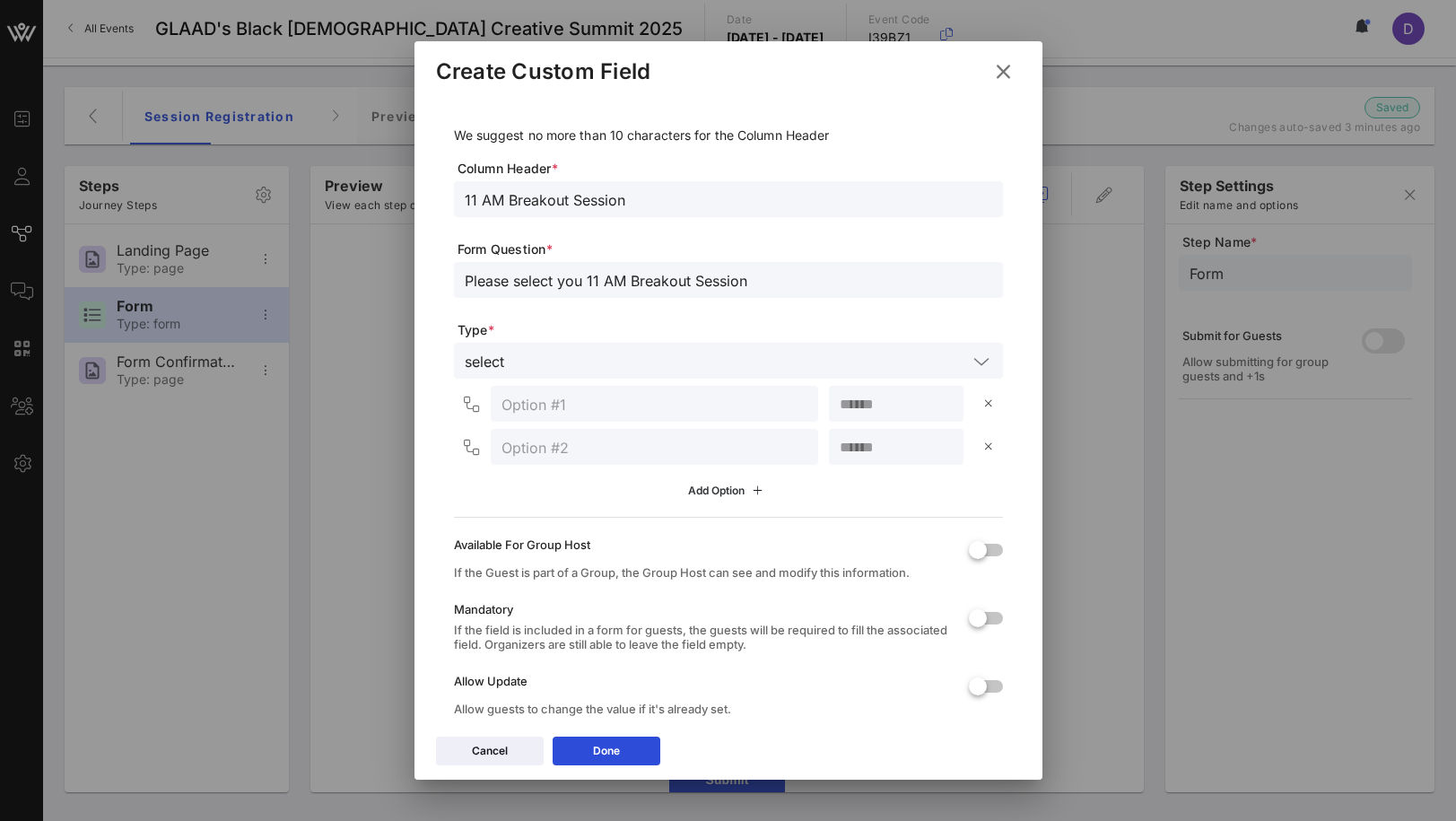
click at [705, 482] on div "Add Option" at bounding box center [728, 491] width 79 height 20
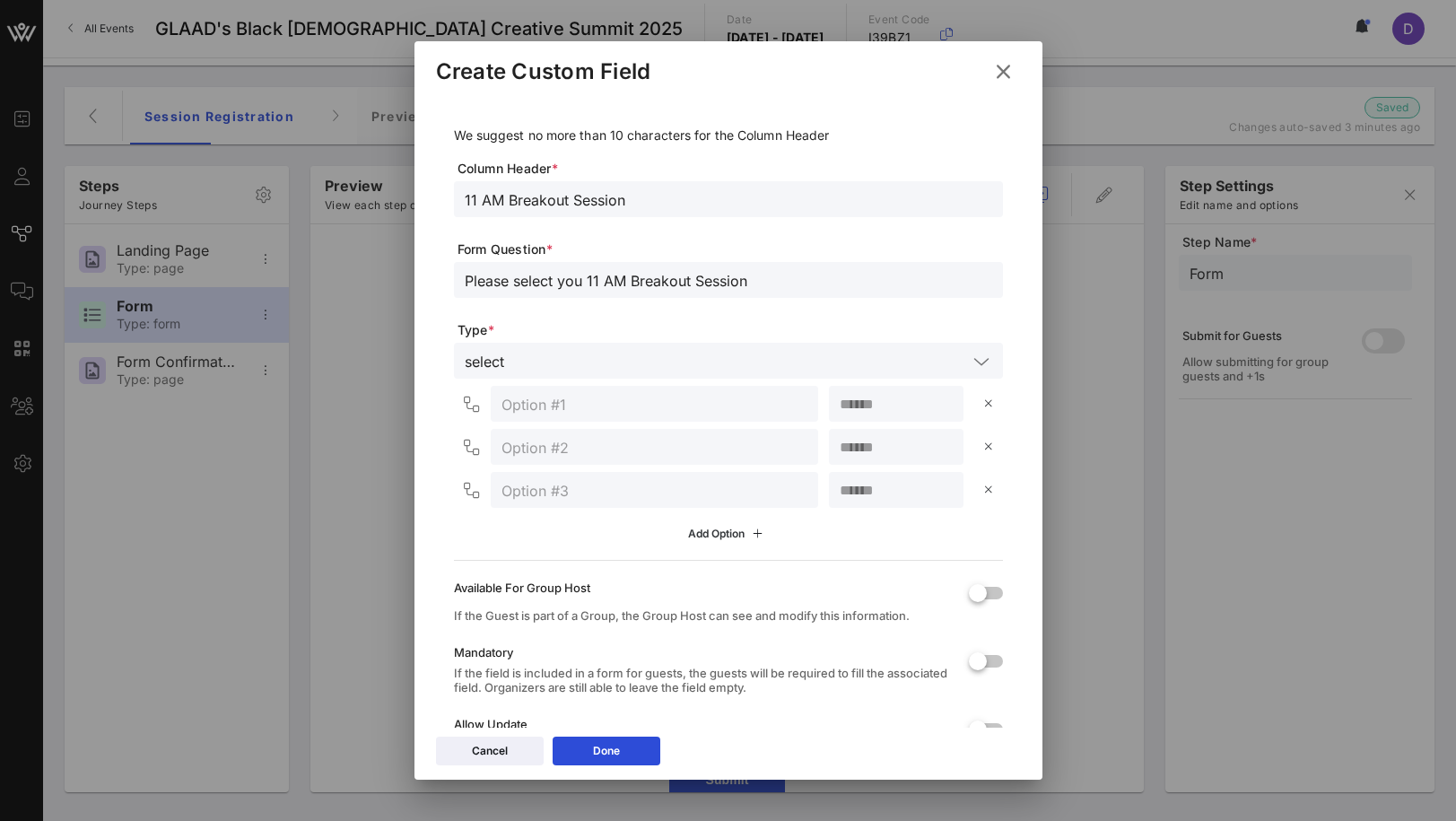
click at [712, 532] on div "Add Option" at bounding box center [728, 534] width 79 height 20
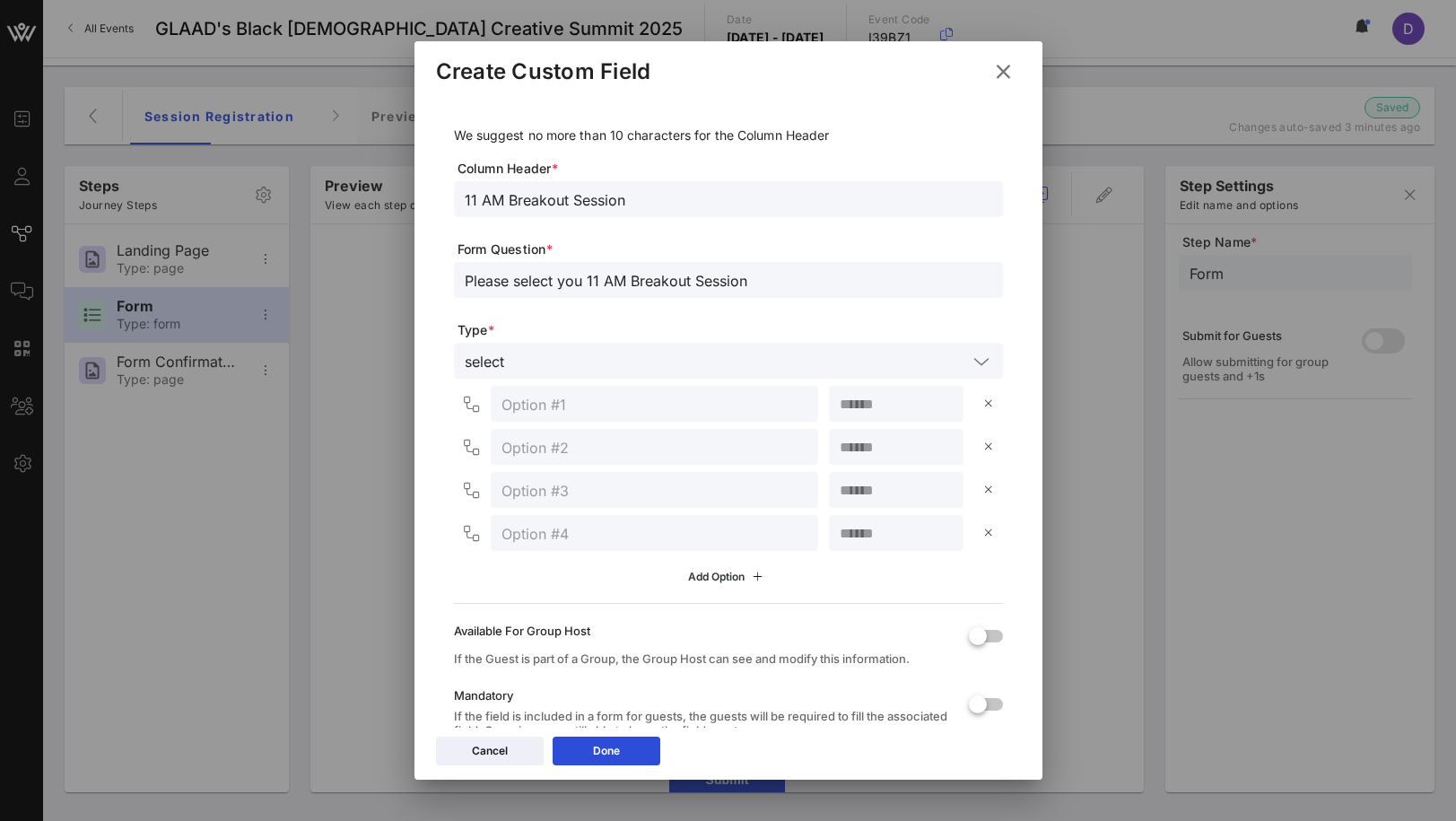
click at [720, 584] on div "Add Option" at bounding box center [728, 577] width 79 height 20
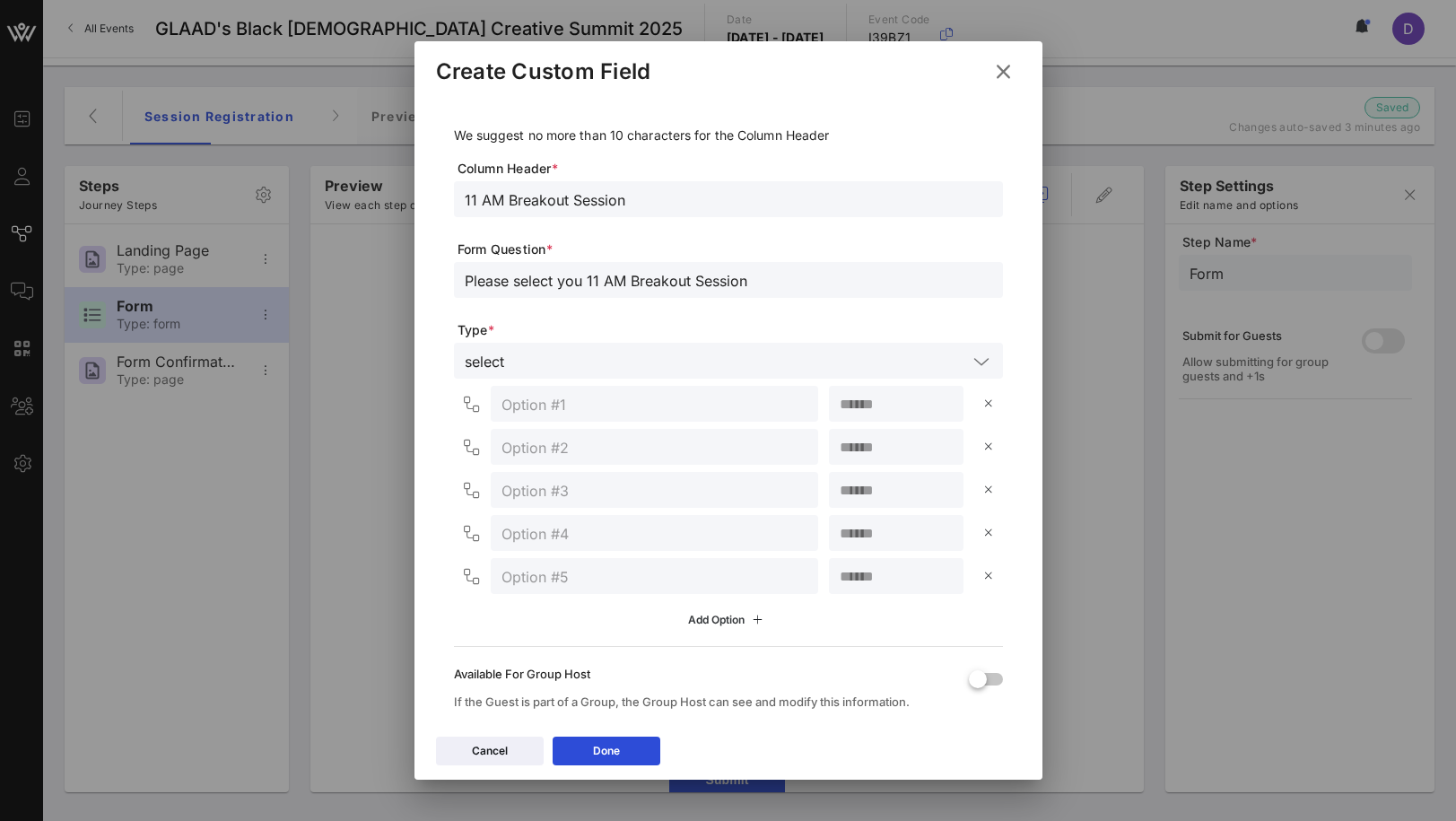
click at [724, 635] on button "Add Option" at bounding box center [728, 619] width 101 height 30
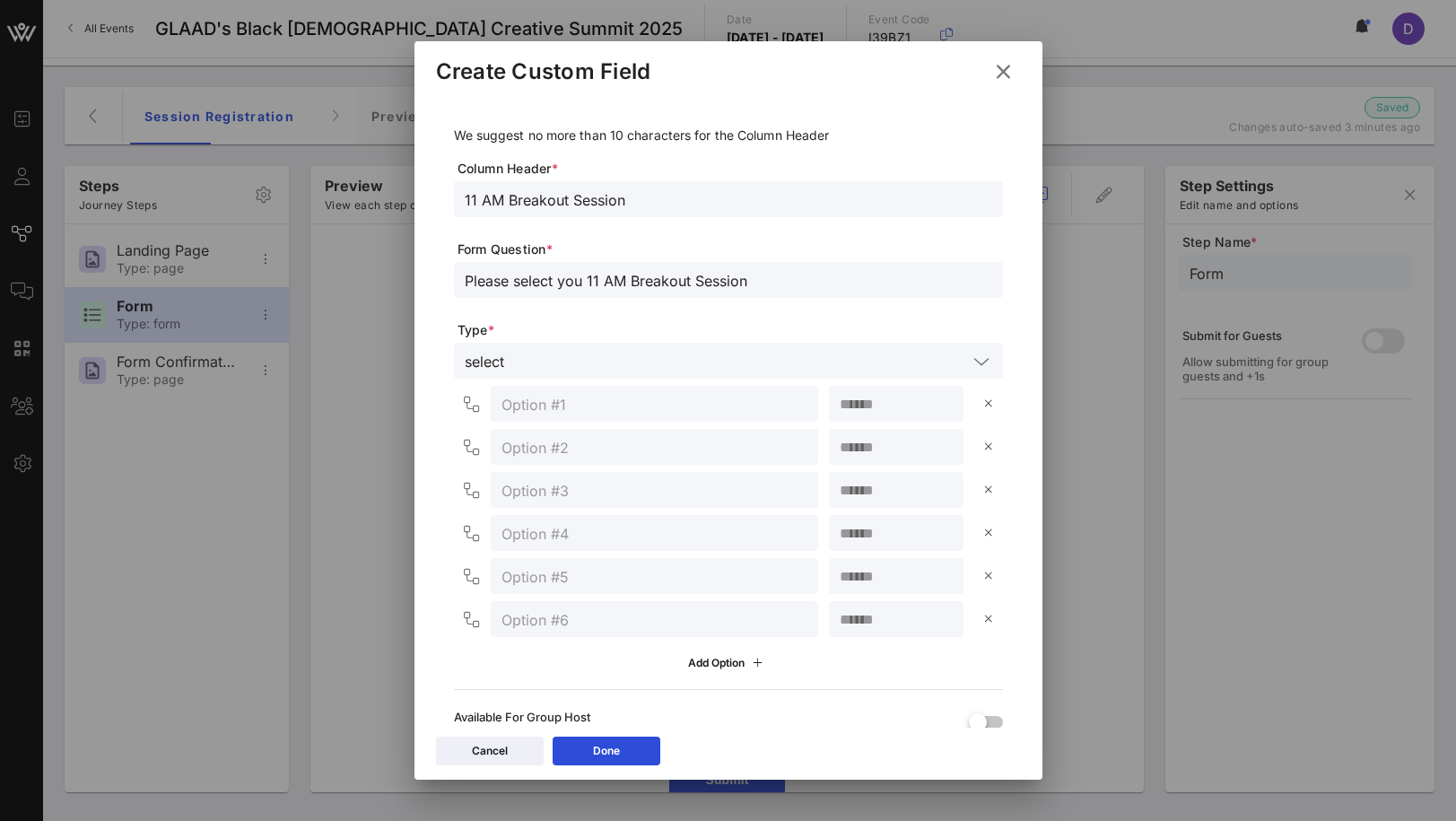
click at [553, 414] on input "text" at bounding box center [654, 404] width 306 height 24
paste input "Executives & Industry Leaders"
paste input "Gatekeeping vs. Gatebuilding: Designing a Future That Lets Us In"
type input "Executives & Industry Leaders > Gatekeeping vs. Gatebuilding: Designing a Futur…"
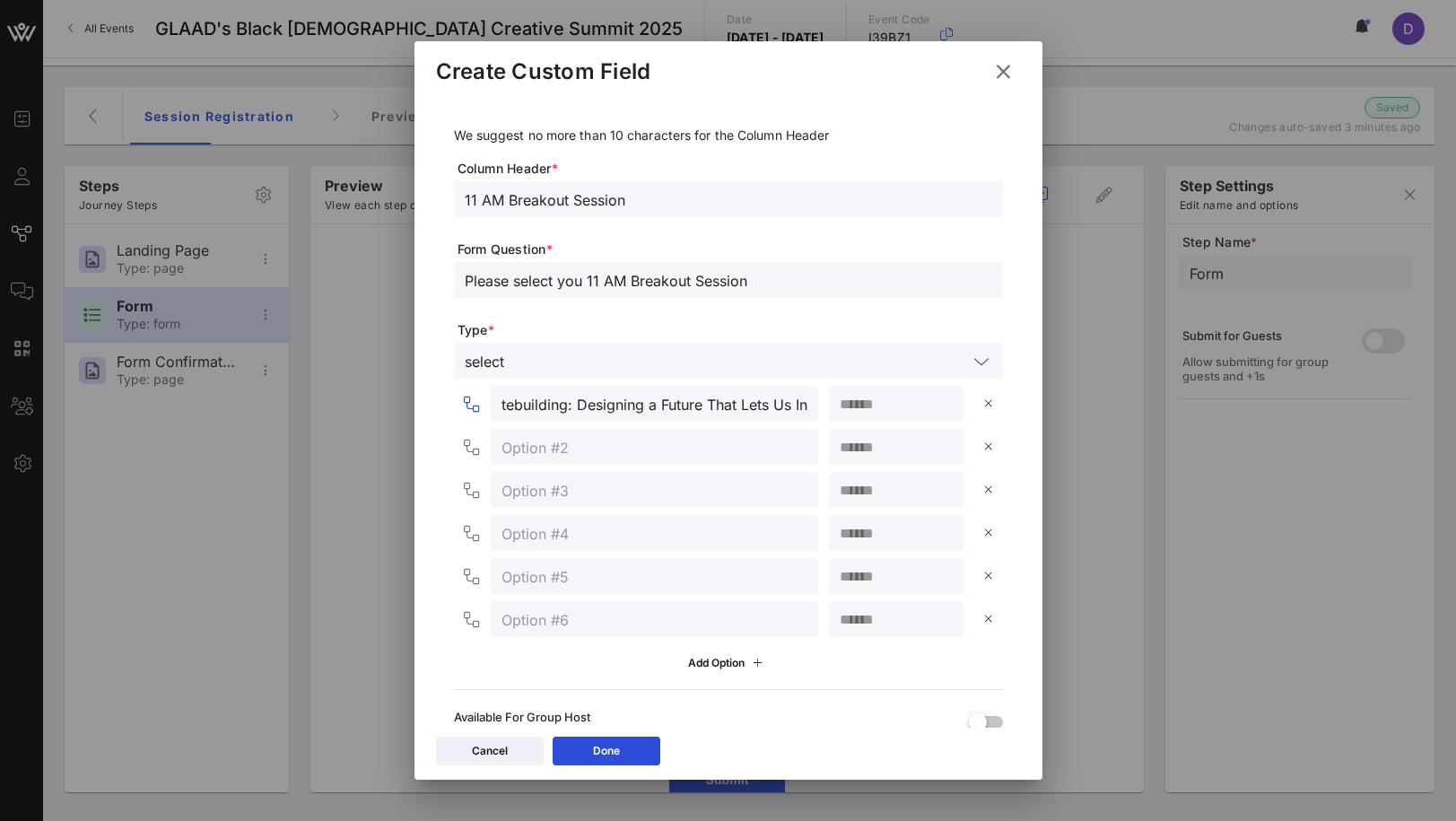
scroll to position [0, 0]
click at [894, 408] on input "number" at bounding box center [896, 404] width 113 height 24
type input "**"
click at [607, 444] on input "text" at bounding box center [654, 447] width 306 height 24
paste input "Creators & Storytellers"
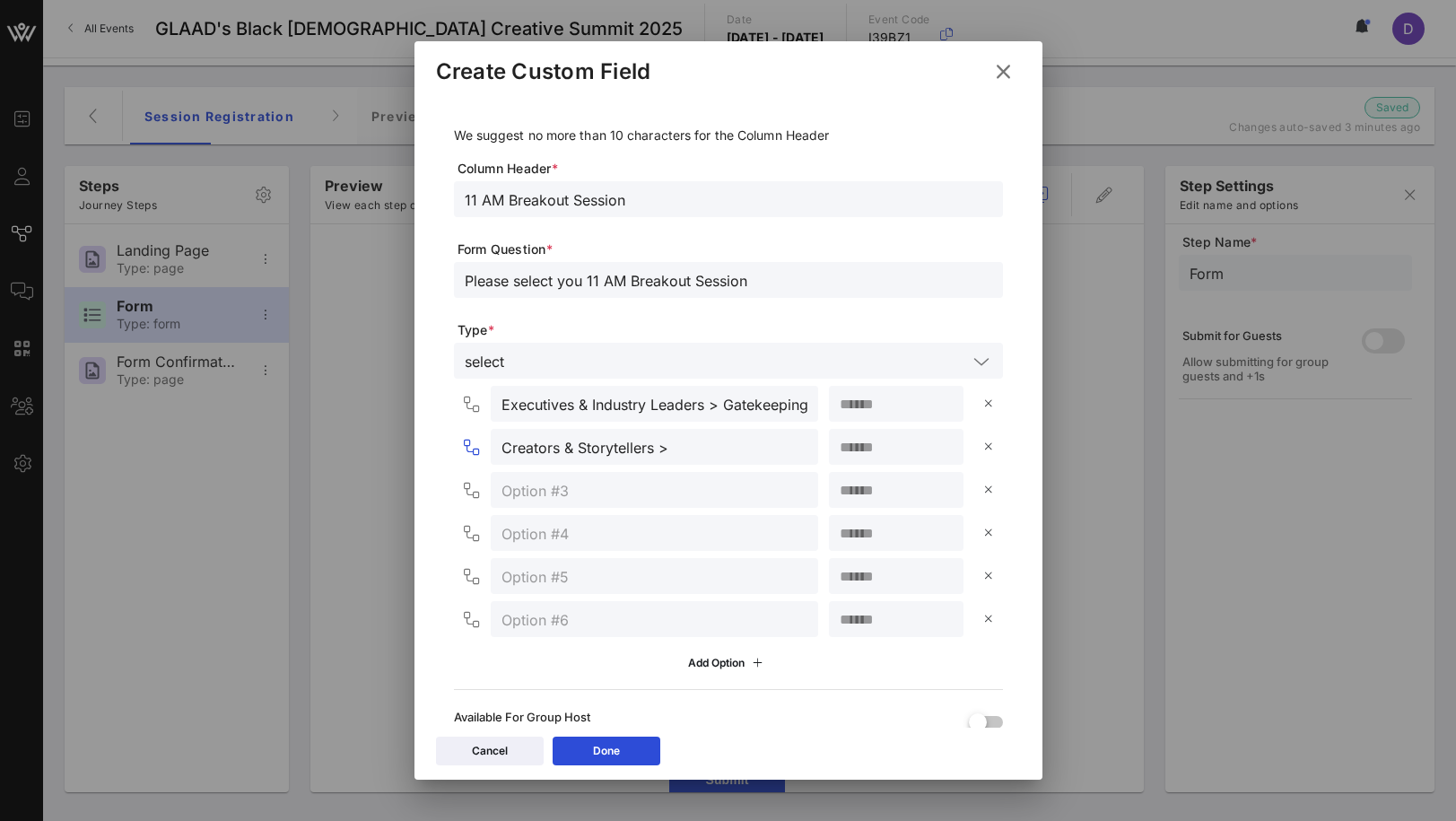
paste input "Your Story, Your Structure: A Screenwriting Lab (Incubator Example)"
click at [864, 447] on input "number" at bounding box center [896, 447] width 113 height 24
drag, startPoint x: 756, startPoint y: 451, endPoint x: 842, endPoint y: 451, distance: 86.0
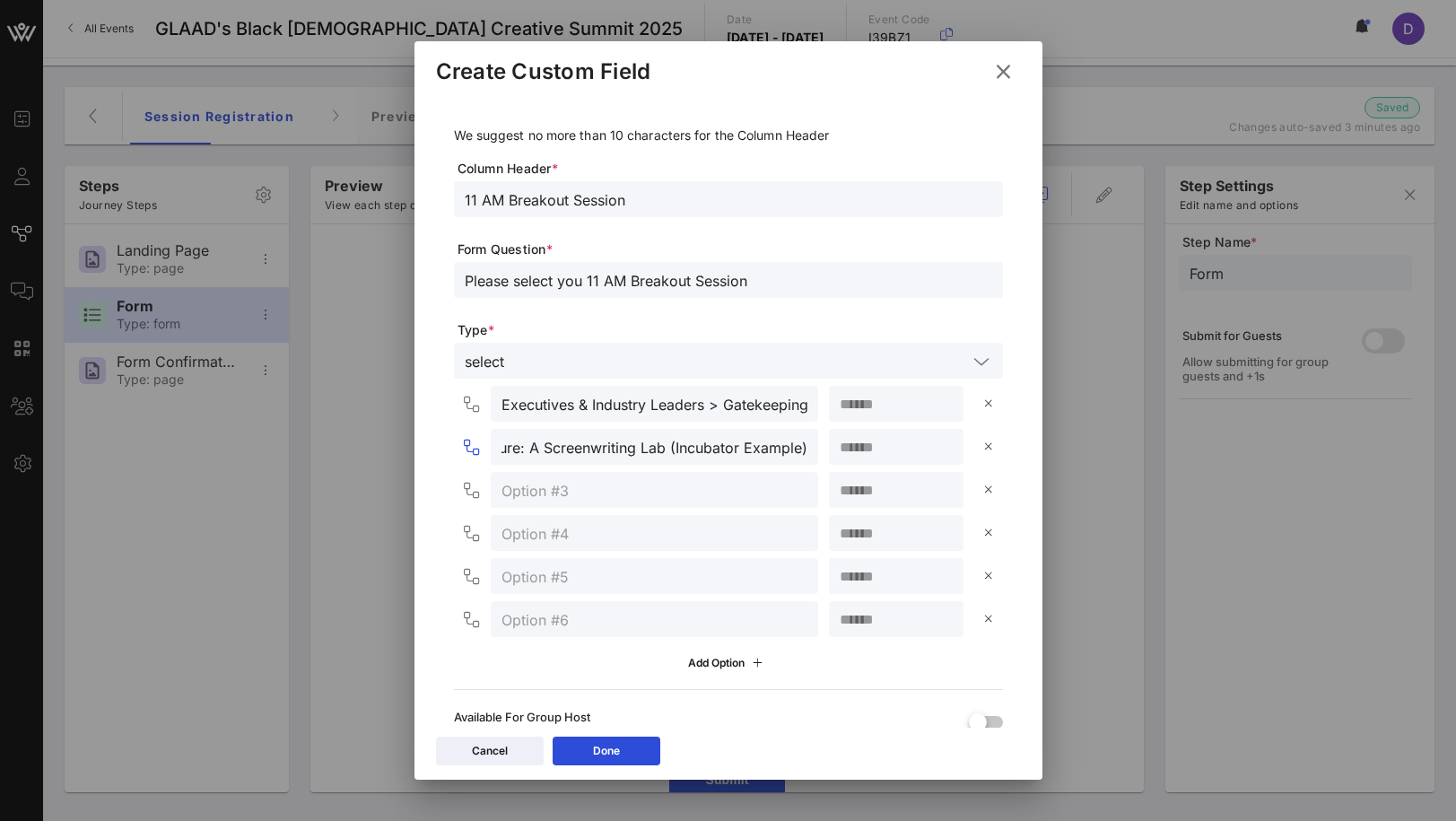
click at [842, 451] on div "Creators & Storytellers > Your Story, Your Structure: A Screenwriting Lab (Incu…" at bounding box center [732, 447] width 542 height 36
click at [699, 446] on input "Creators & Storytellers > Your Story, Your Structure: A Screenwriting Lab (Incu…" at bounding box center [654, 447] width 306 height 24
drag, startPoint x: 665, startPoint y: 448, endPoint x: 840, endPoint y: 447, distance: 175.0
click at [840, 447] on div "Creators & Storytellers > Your Story, Your Structure: A Screenwriting Lab (Incu…" at bounding box center [732, 447] width 542 height 36
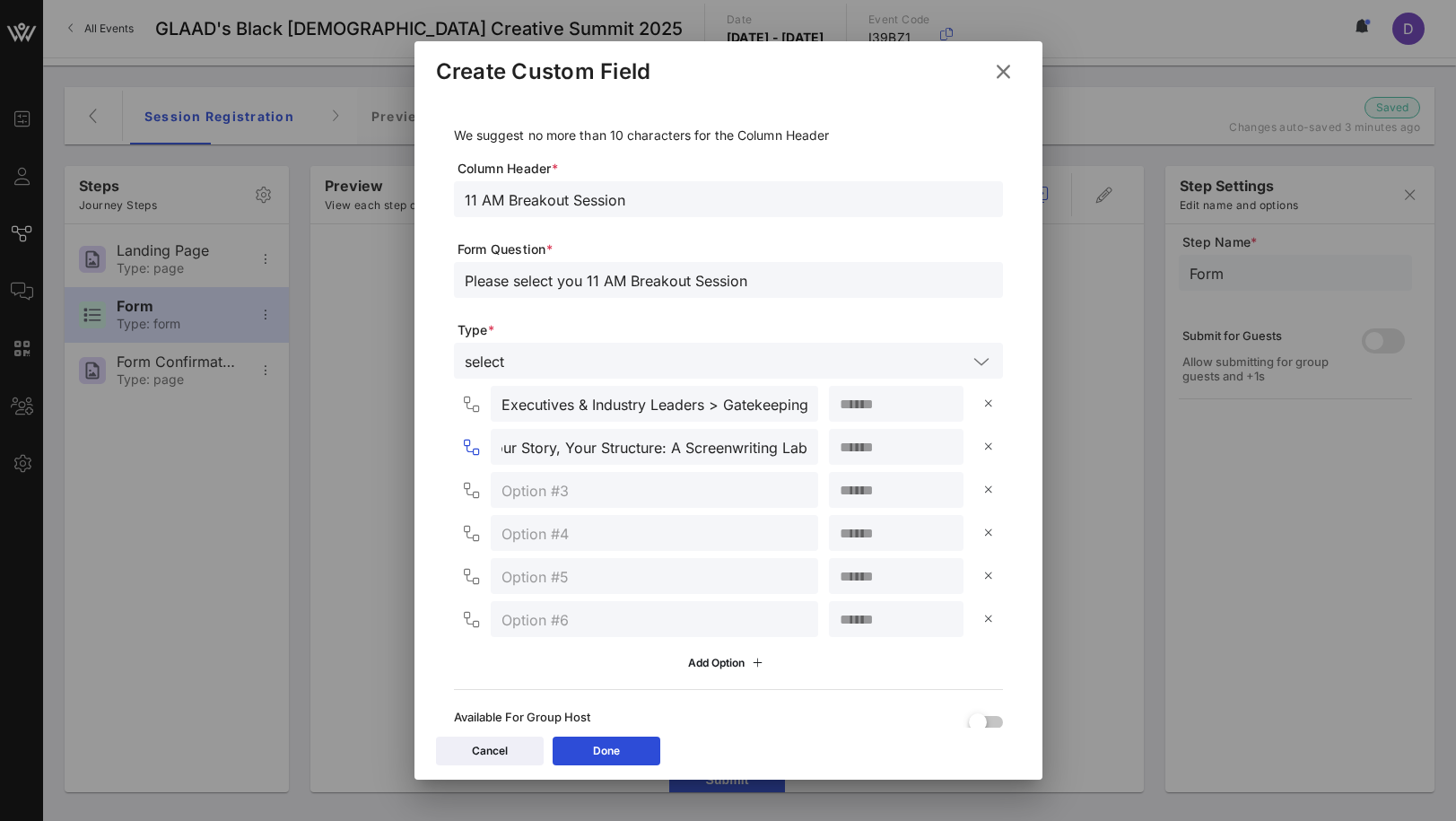
type input "Creators & Storytellers > Your Story, Your Structure: A Screenwriting Lab"
click at [873, 456] on input "number" at bounding box center [896, 447] width 113 height 24
type input "**"
click at [618, 497] on input "text" at bounding box center [654, 490] width 306 height 24
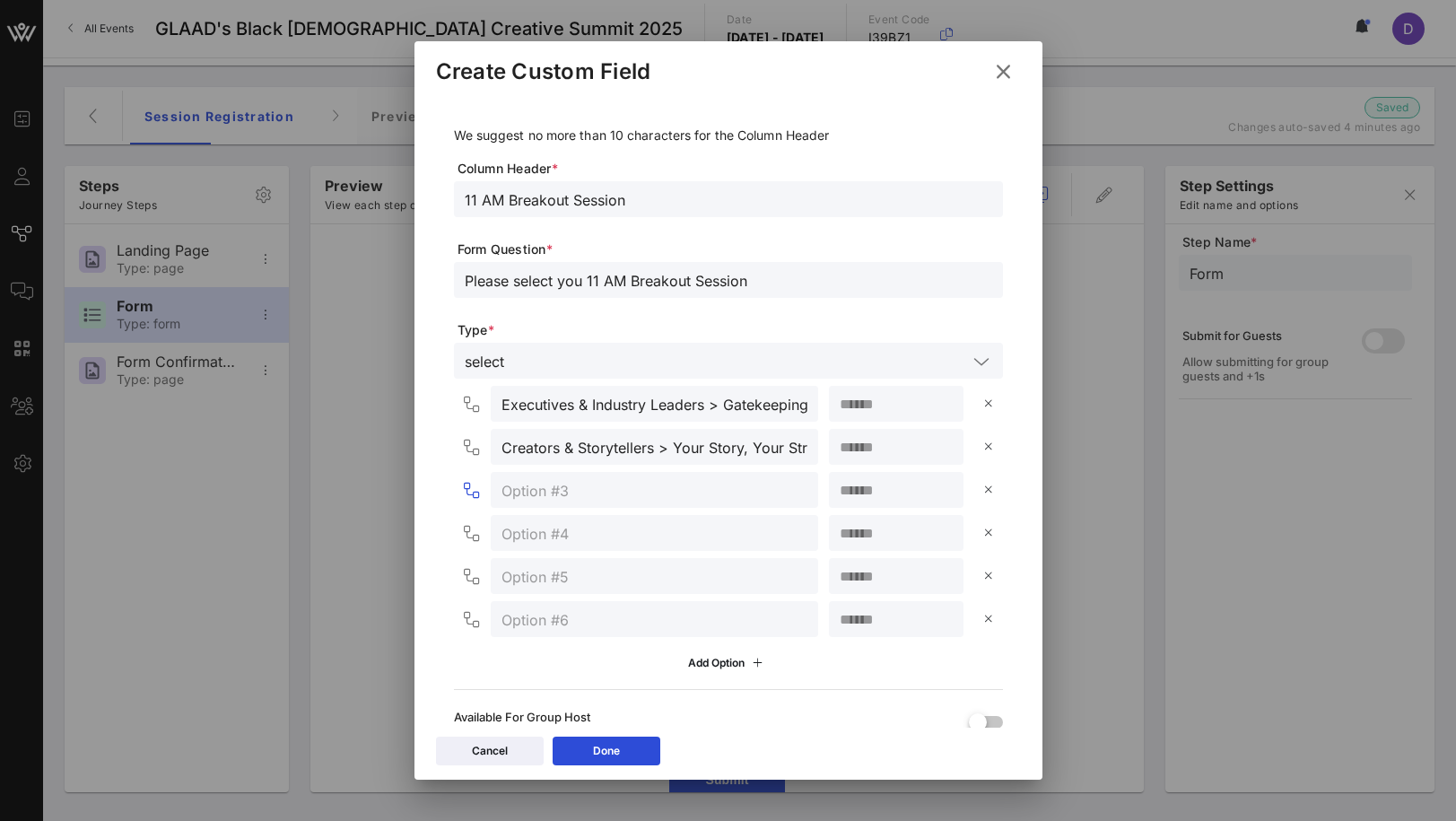
paste input "Behind-the-Scenes Visionaries"
paste input "Styled With Intention: Wayman + Micah on Image, Influence, and Industry"
click at [601, 489] on input "Behind-the-Scenes Visionaries > Styled With Intention: Wayman + Micah on Image,…" at bounding box center [654, 490] width 306 height 24
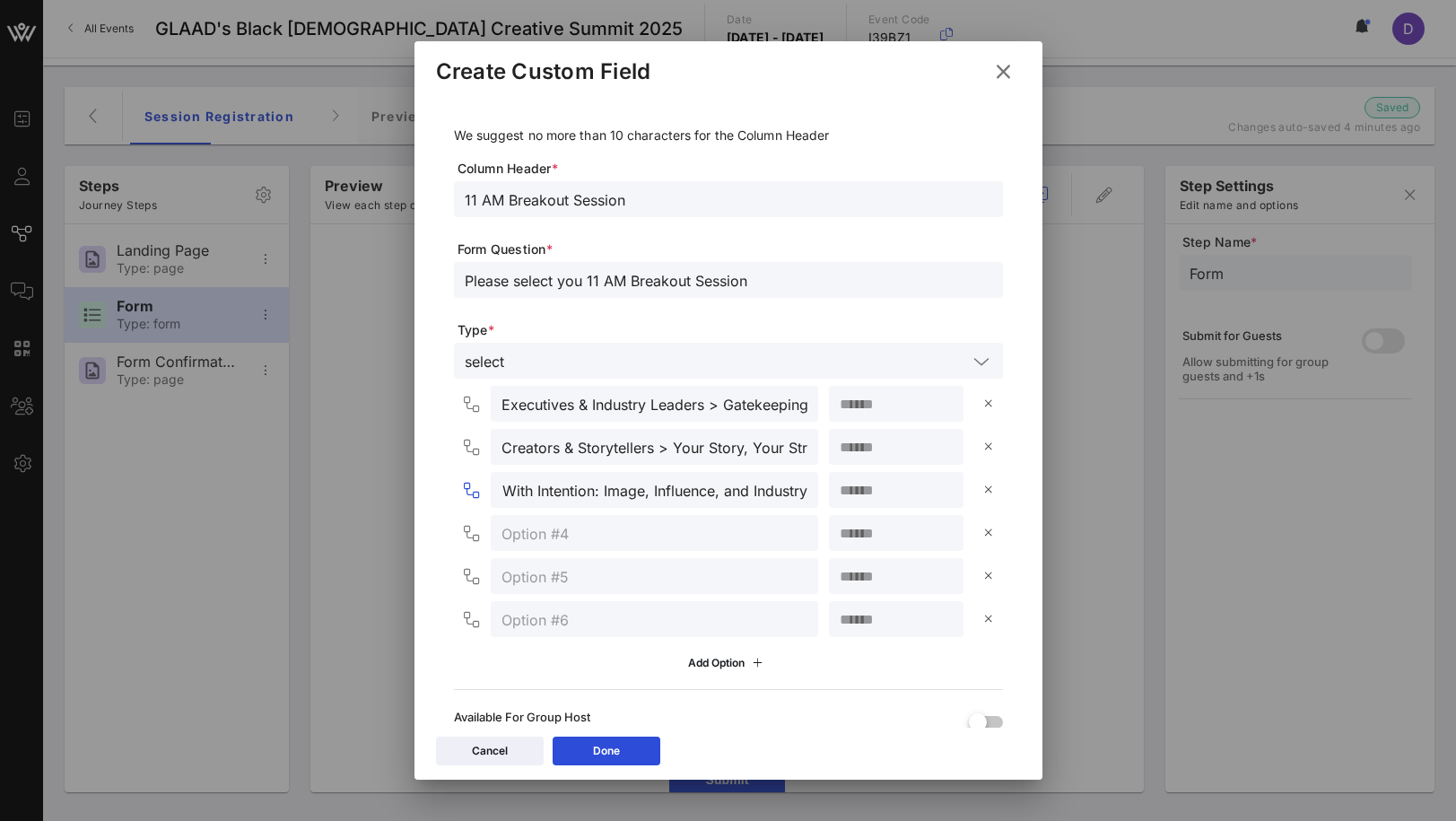
type input "Behind-the-Scenes Visionaries > Styled With Intention: Image, Influence, and In…"
click at [573, 525] on input "text" at bounding box center [654, 533] width 306 height 24
click at [871, 500] on input "number" at bounding box center [896, 490] width 113 height 24
type input "**"
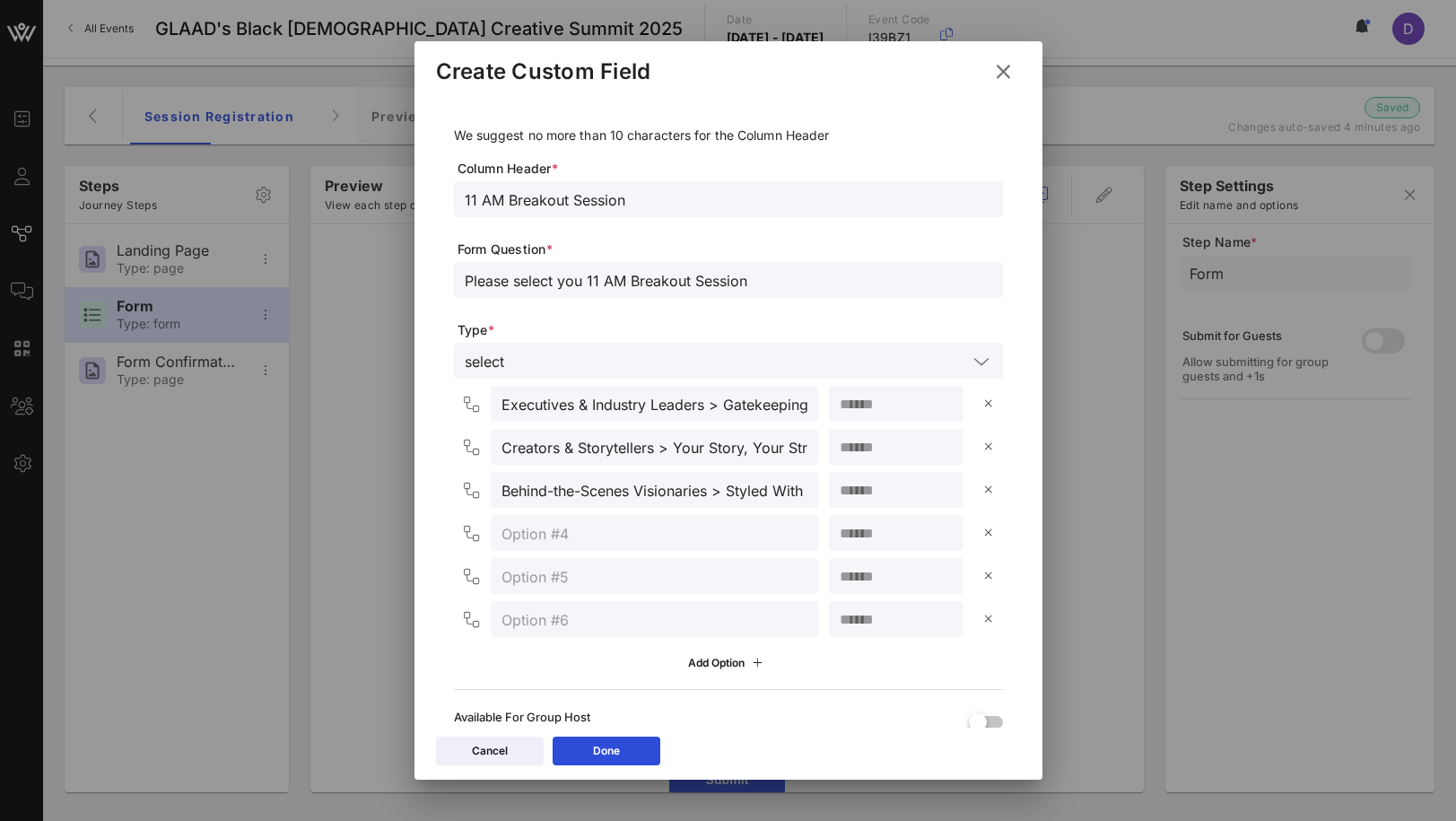
click at [638, 523] on input "text" at bounding box center [654, 533] width 306 height 24
paste input "On-Screen & Live Talent"
paste input "Scene Stealers: The Art of Auditioning & Getting the Callback"
type input "On-Screen & Live Talent > Scene Stealers: The Art of Auditioning & Getting the …"
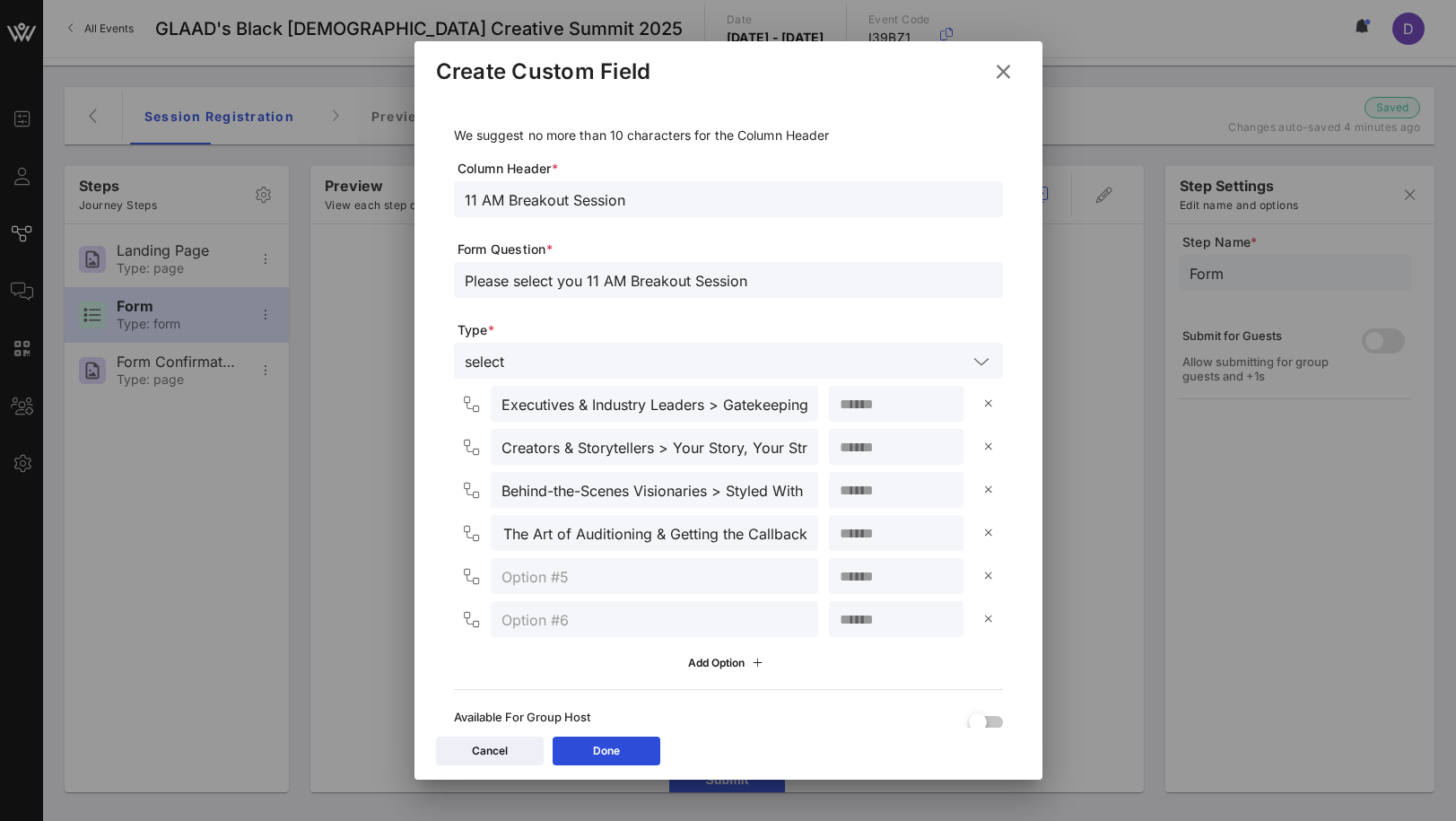
scroll to position [0, 0]
click at [880, 548] on div at bounding box center [896, 532] width 113 height 36
type input "*"
type input "**"
click at [615, 566] on input "text" at bounding box center [654, 576] width 306 height 24
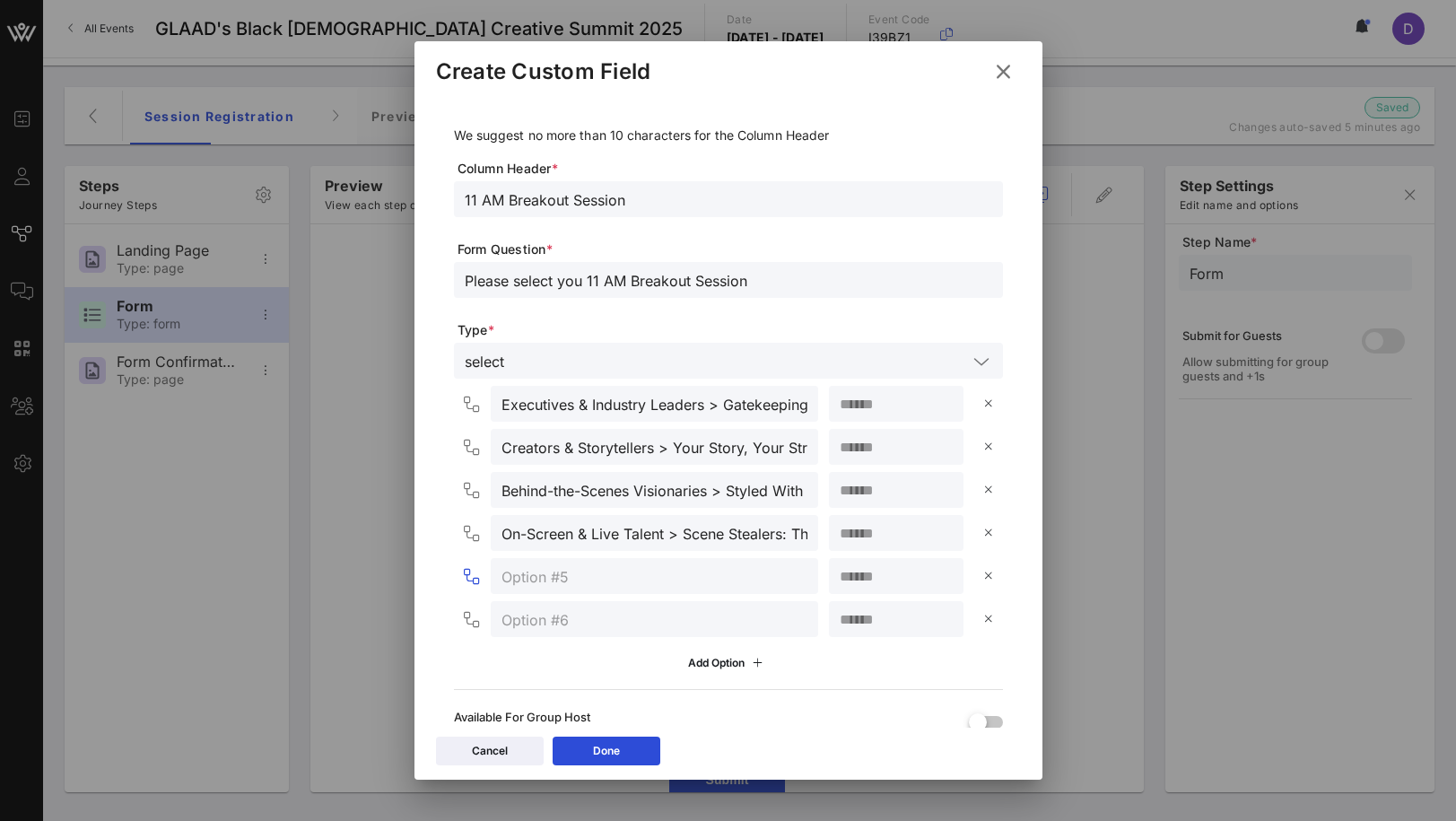
paste input "Audio & Music Development:"
paste input "Pro Tools, Real Talk: Building Your Studio Skills (Interactive Workshop)"
type input "Audio & Music Development > Pro Tools, Real Talk: Building Your Studio Skills (…"
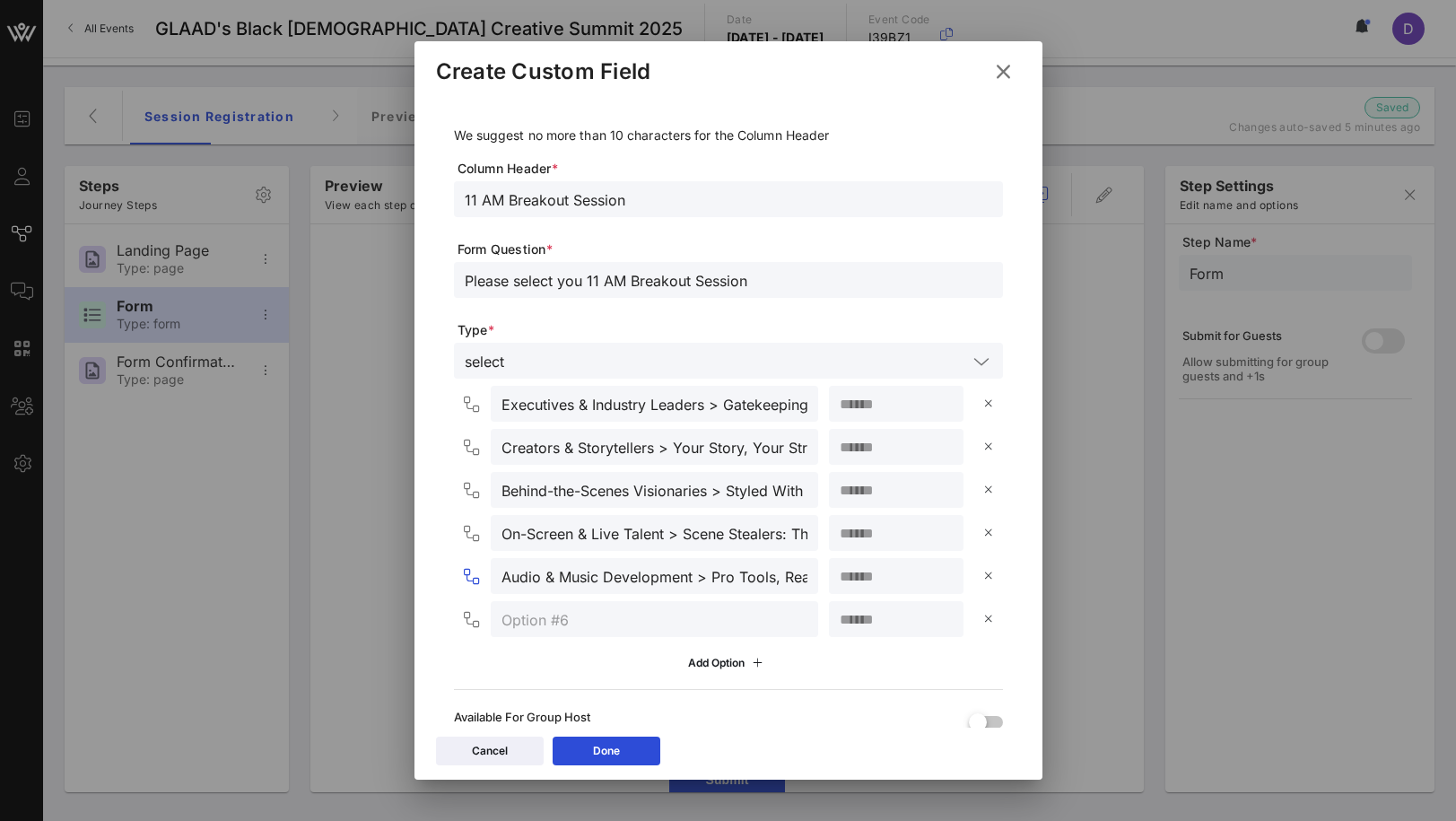
click at [897, 578] on input "number" at bounding box center [896, 576] width 113 height 24
type input "**"
click at [644, 647] on div "Executives & Industry Leaders > Gatekeeping vs. Gatebuilding: Designing a Futur…" at bounding box center [728, 532] width 549 height 292
click at [630, 624] on input "text" at bounding box center [654, 619] width 306 height 24
type input "BQCS Studio"
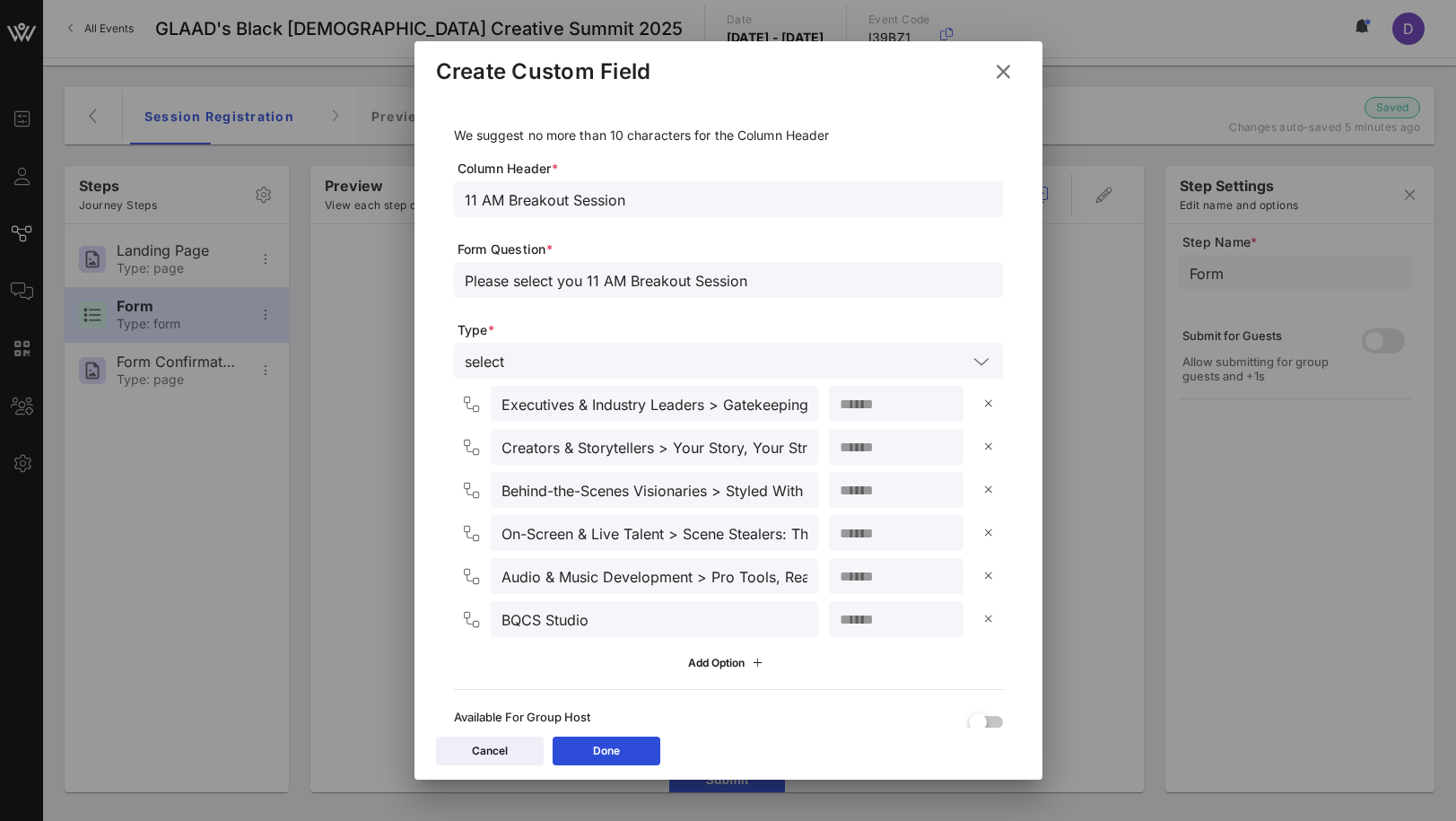
type input "**"
click at [619, 662] on div "Add Option" at bounding box center [728, 663] width 549 height 30
click at [604, 752] on icon at bounding box center [607, 752] width 15 height 13
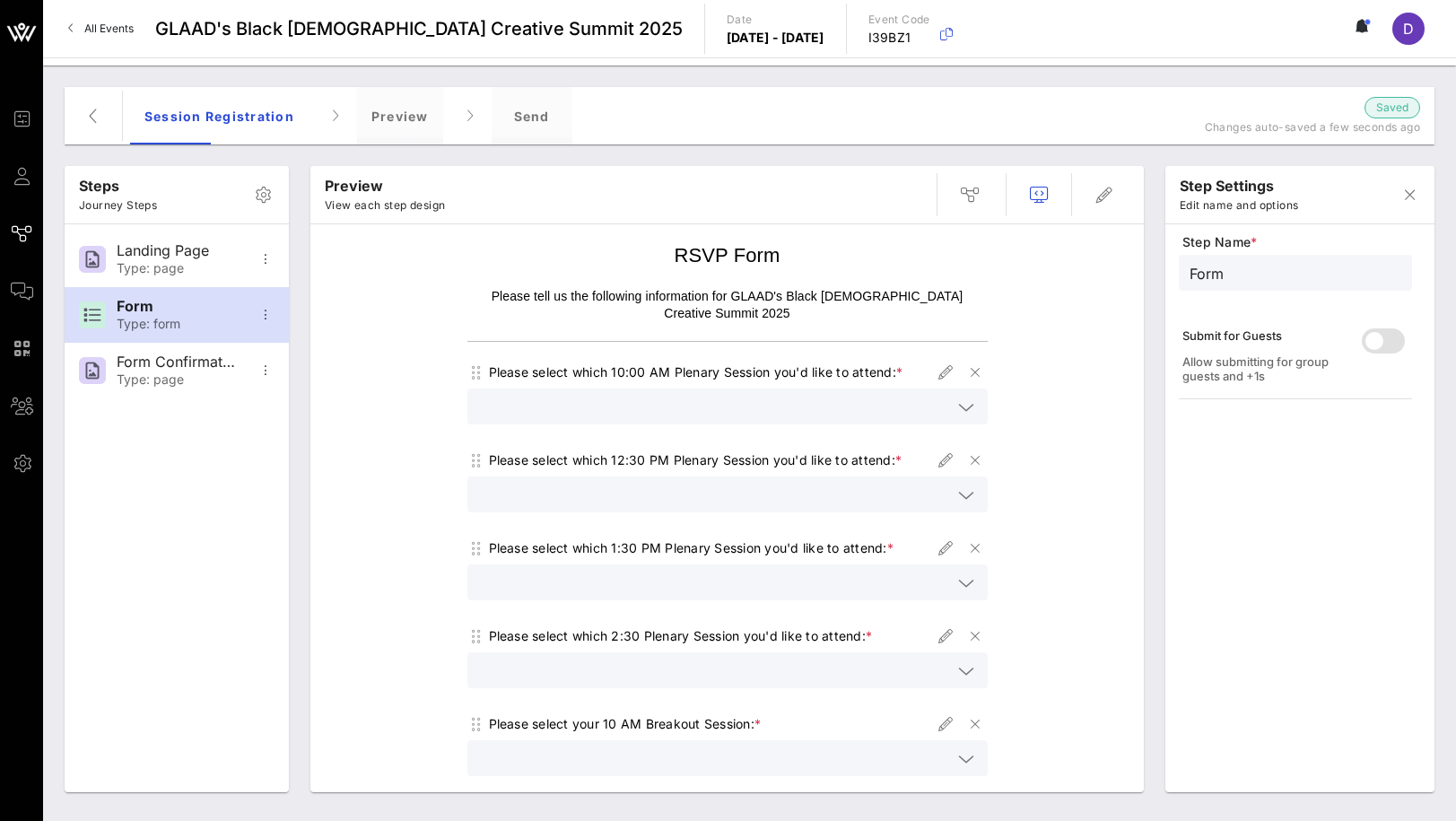
scroll to position [179, 0]
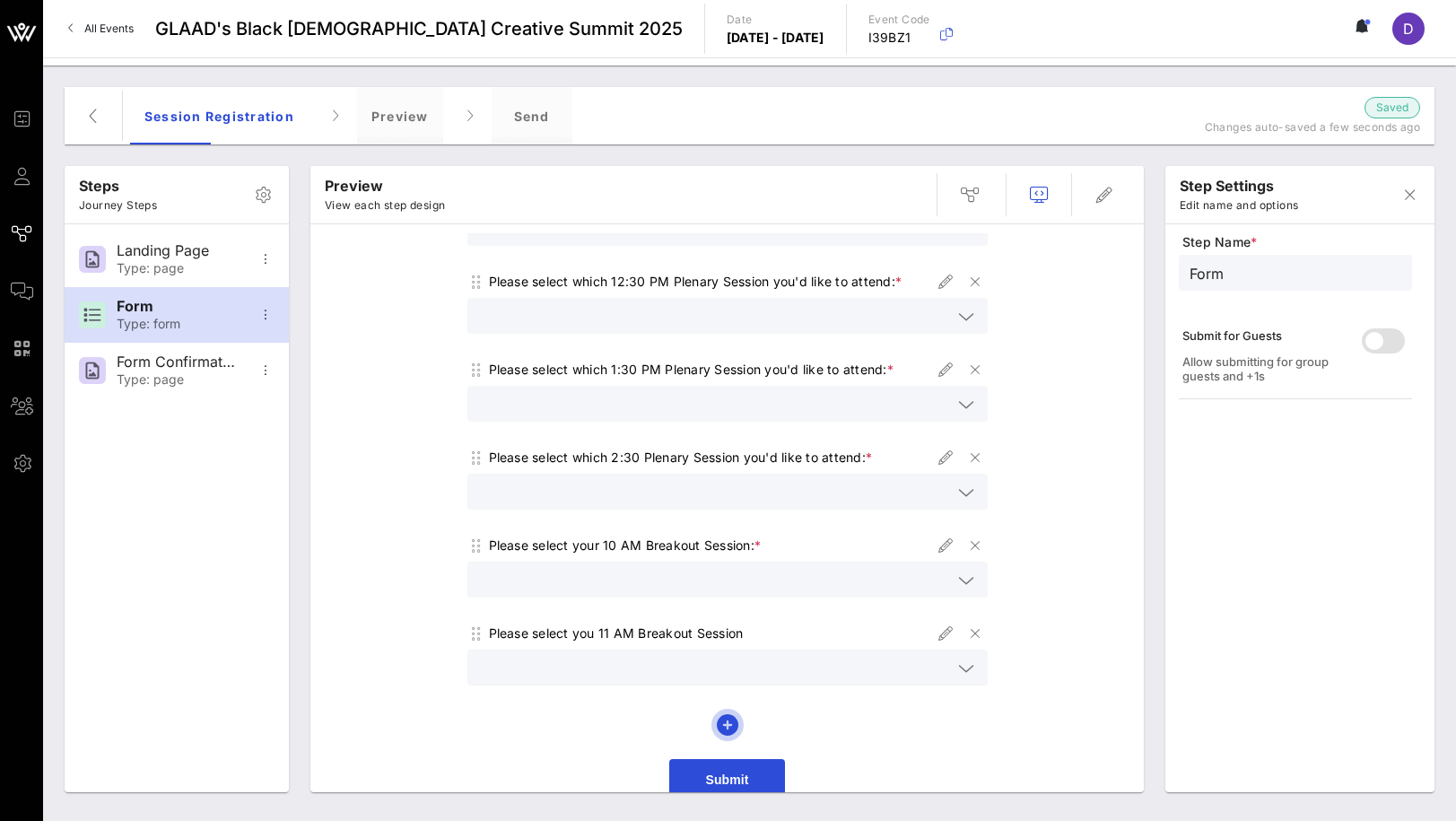
click at [723, 714] on icon "button" at bounding box center [728, 725] width 22 height 22
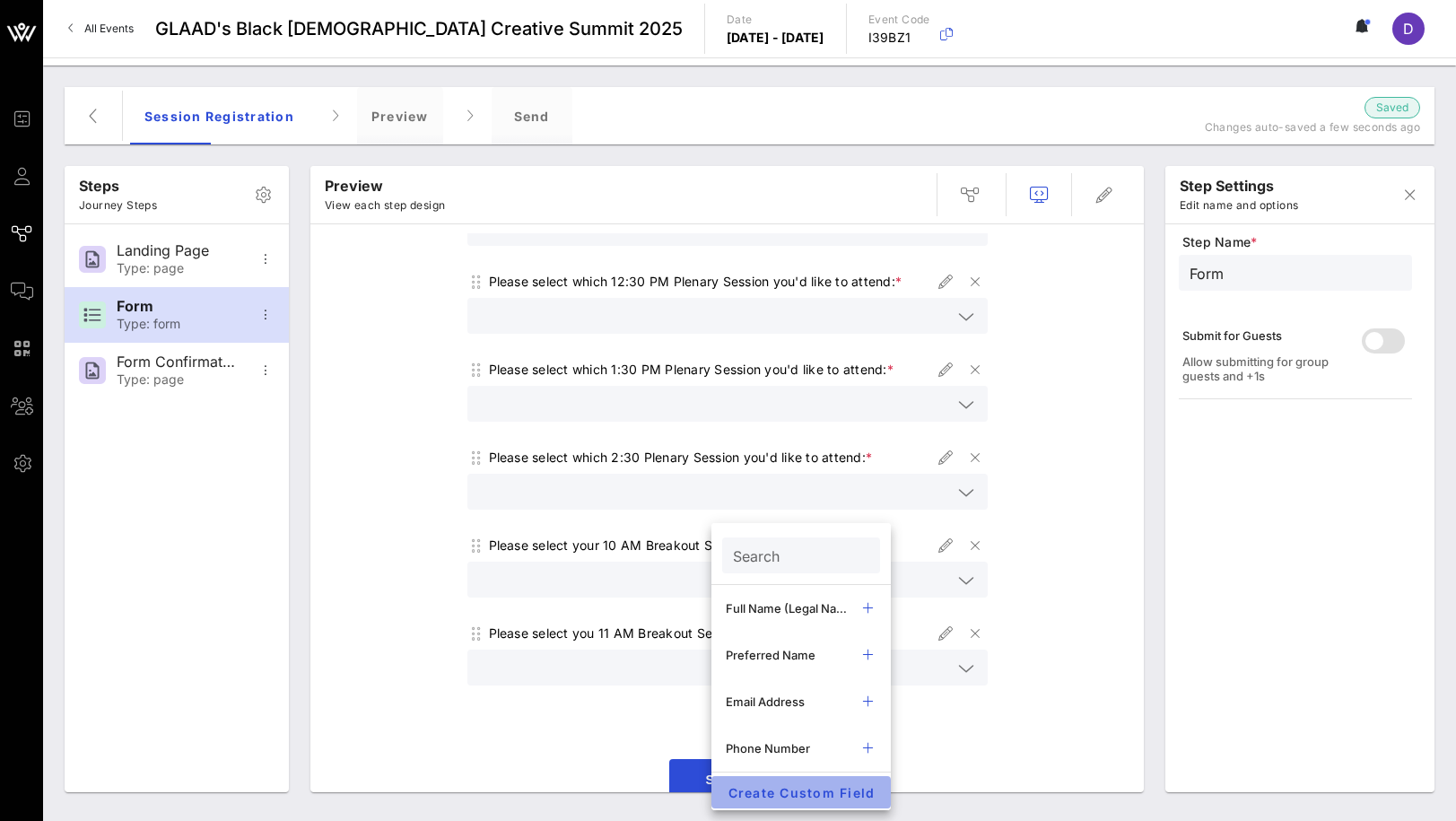
click at [776, 787] on span "Create Custom Field" at bounding box center [801, 793] width 151 height 16
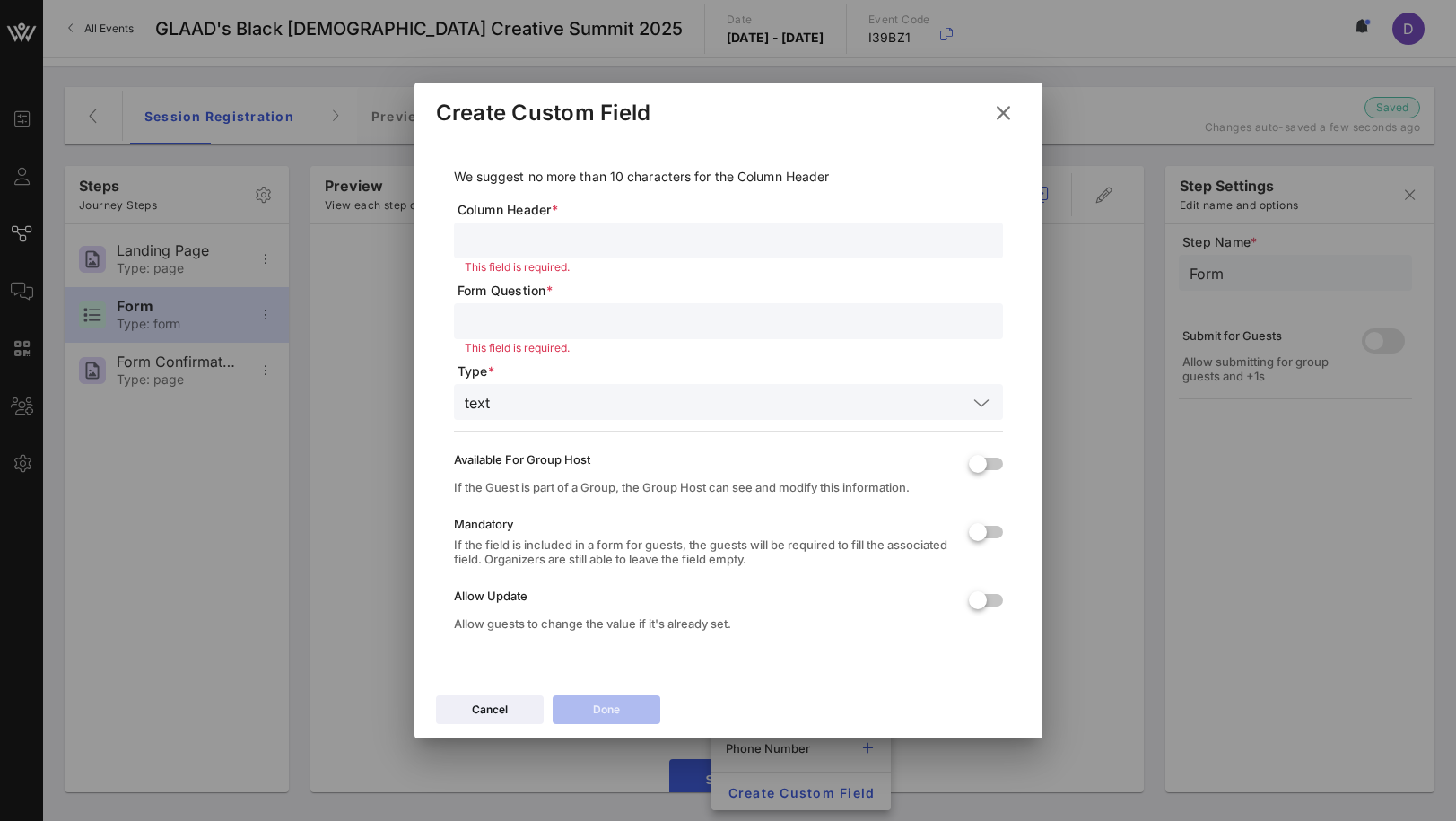
click at [491, 245] on input "text" at bounding box center [728, 241] width 528 height 24
type input "1"
type input "b"
type input "Breakout Sessions 1 PM"
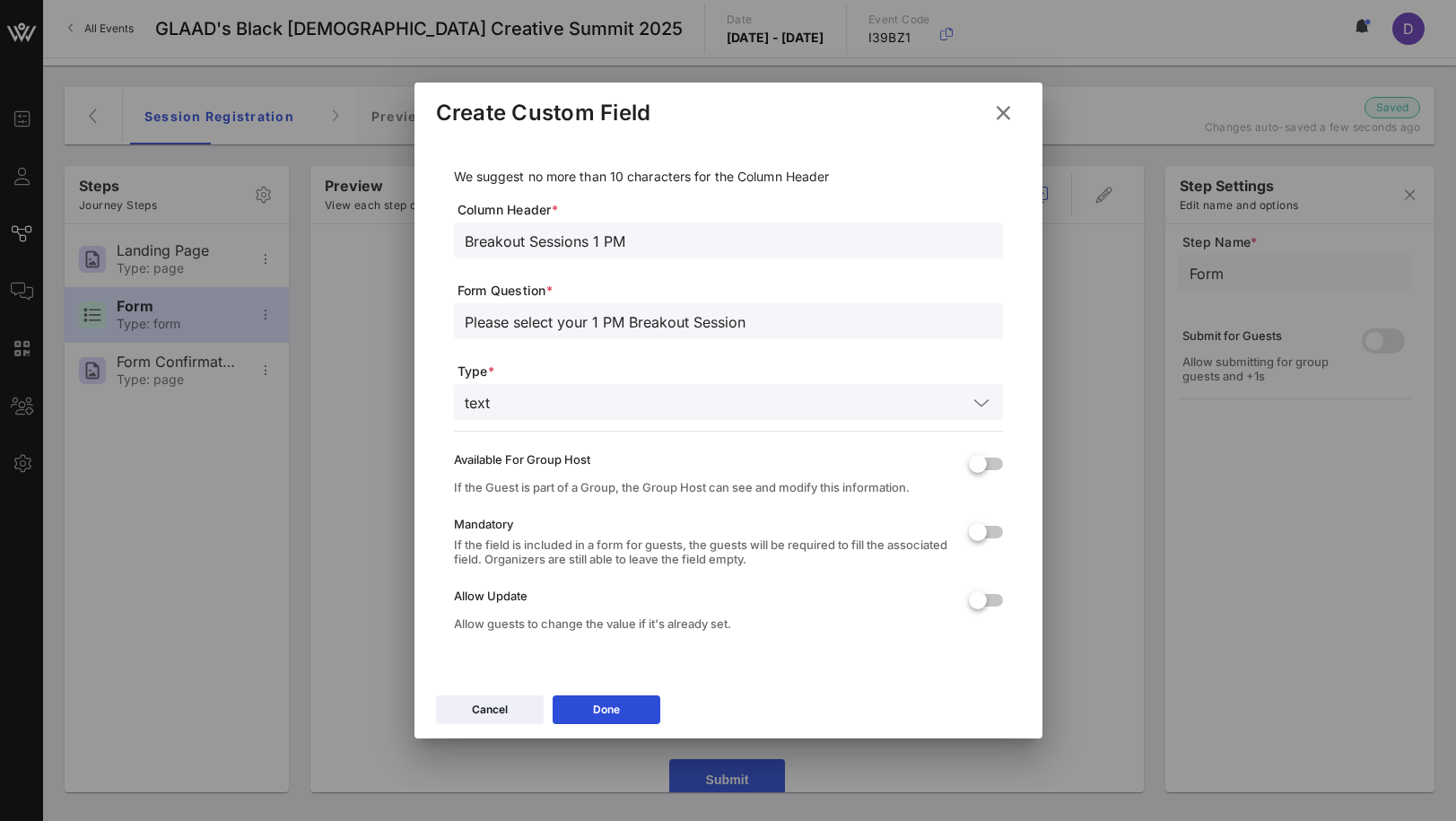
type input "Please select your 1 PM Breakout Session"
click at [626, 414] on div "text" at bounding box center [728, 402] width 528 height 36
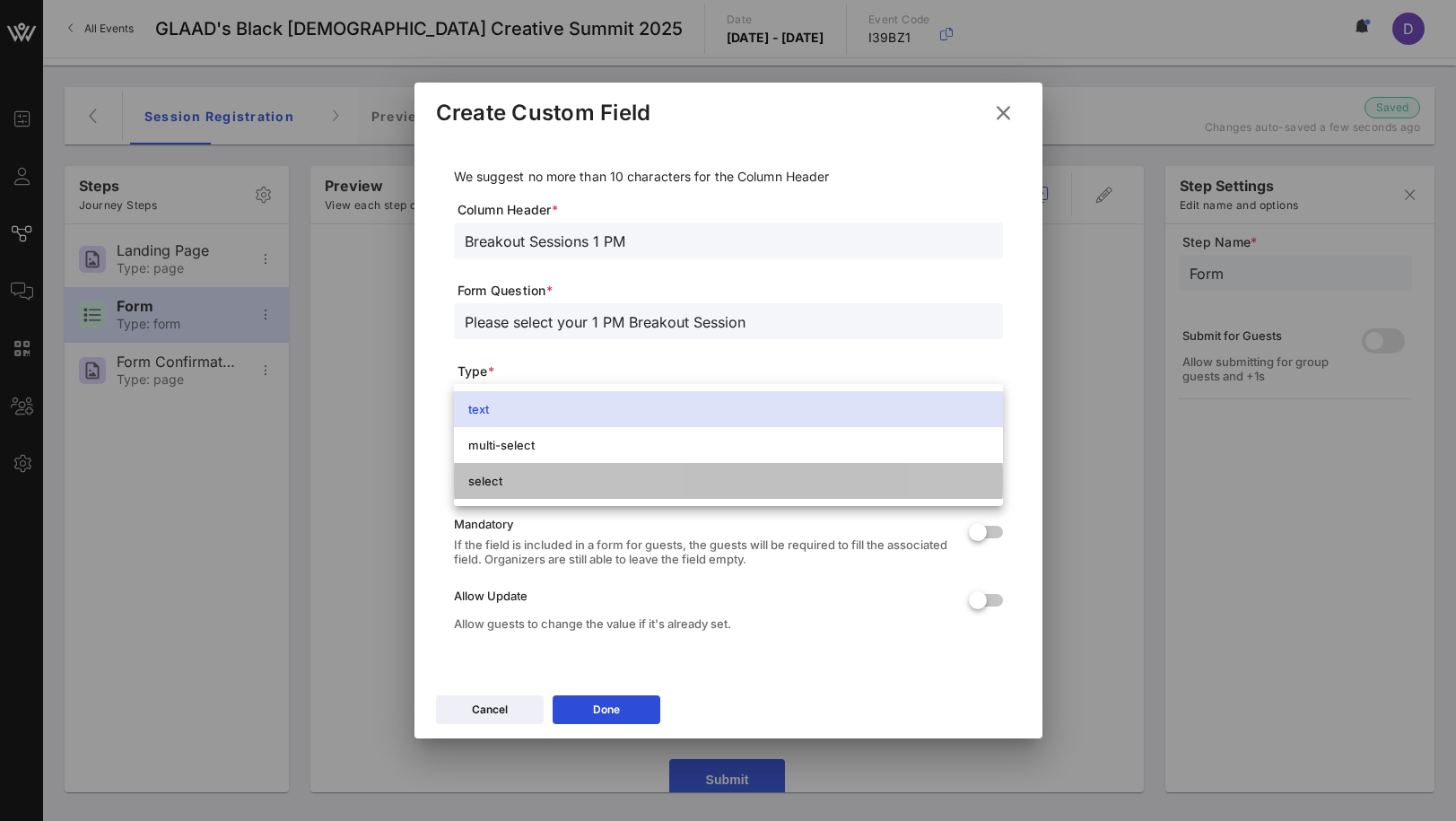
click at [604, 474] on div "select" at bounding box center [728, 481] width 520 height 15
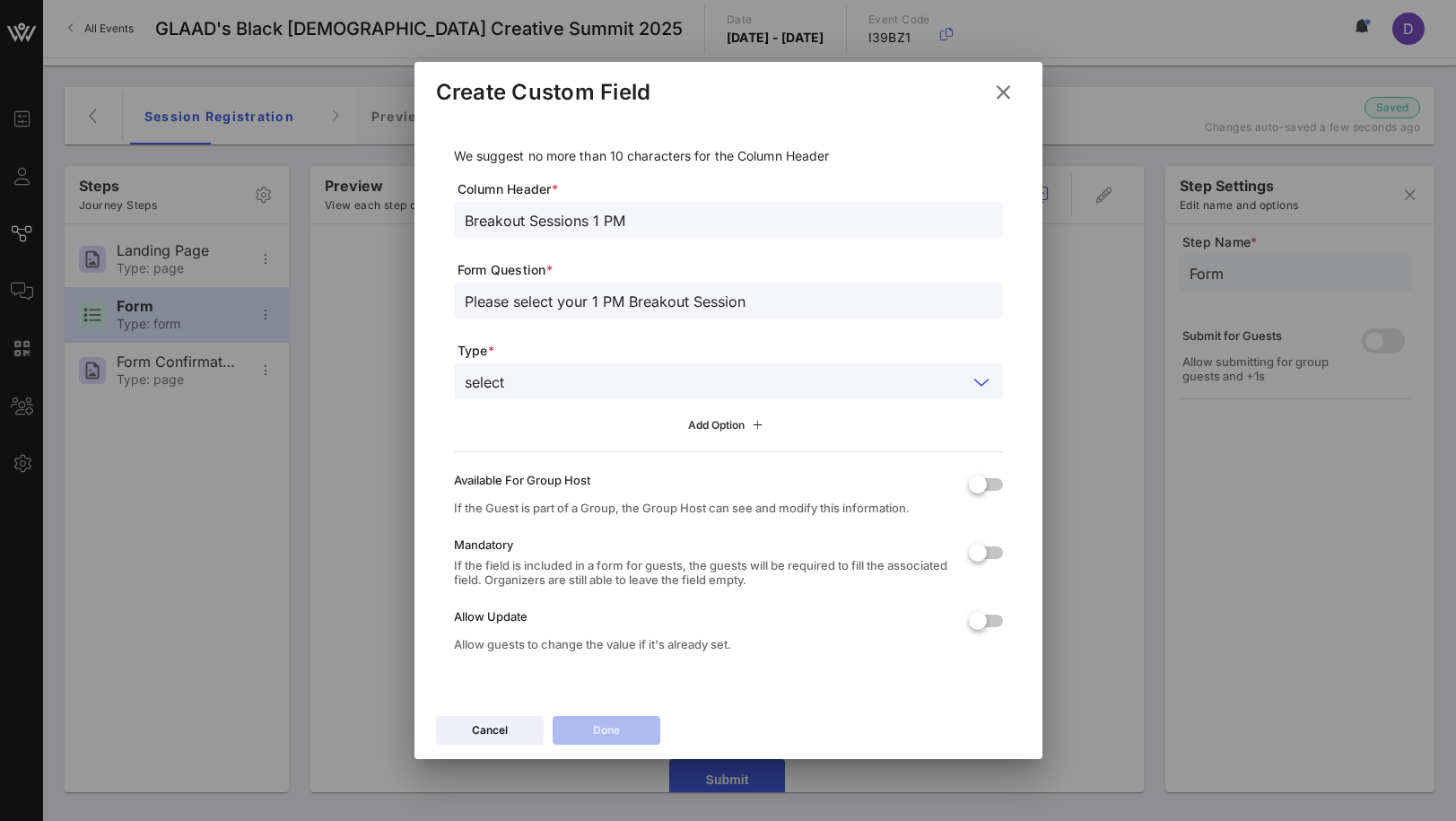
click at [711, 421] on div "Add Option" at bounding box center [728, 426] width 79 height 20
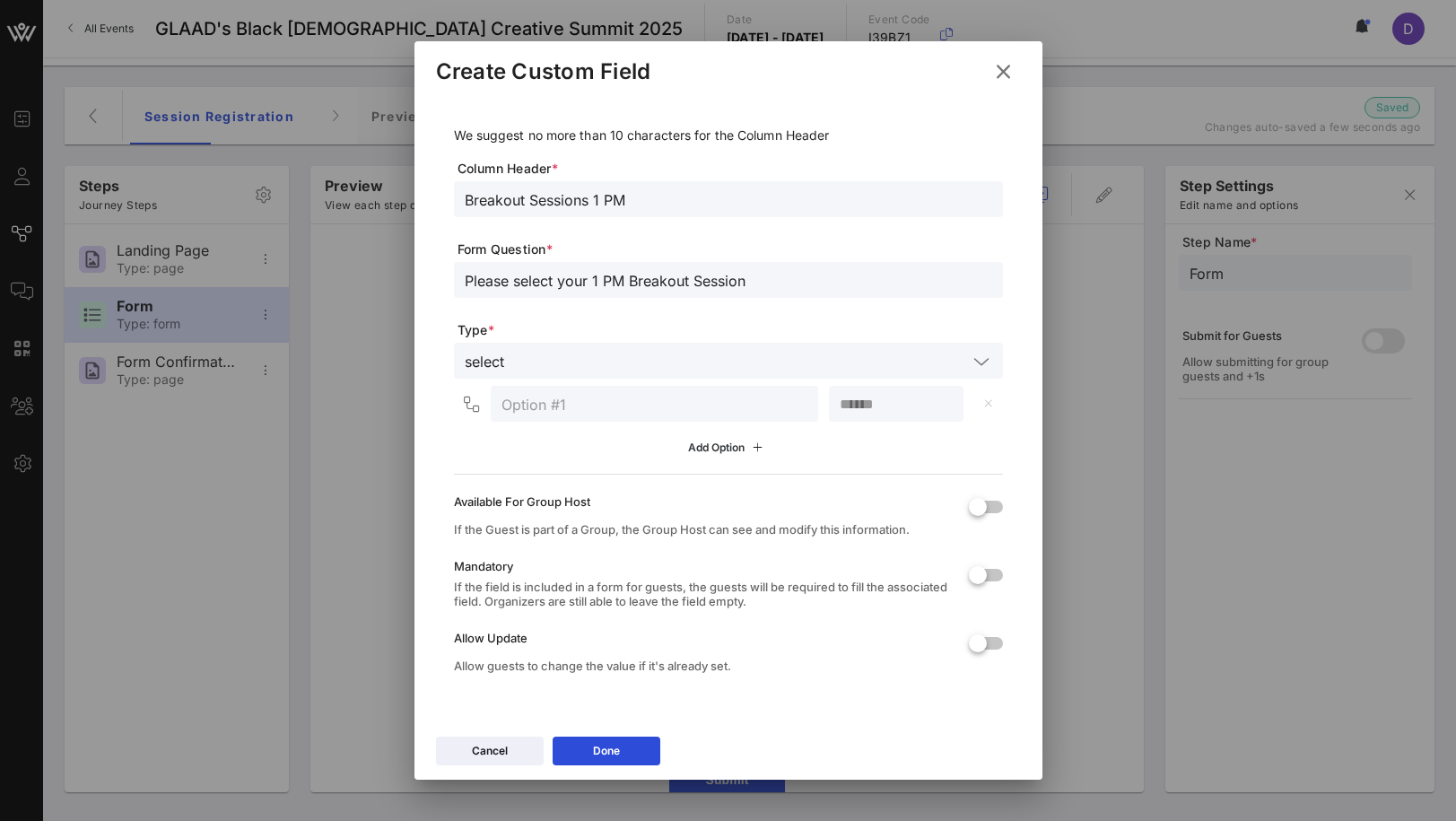
click at [709, 447] on div "Add Option" at bounding box center [728, 448] width 79 height 20
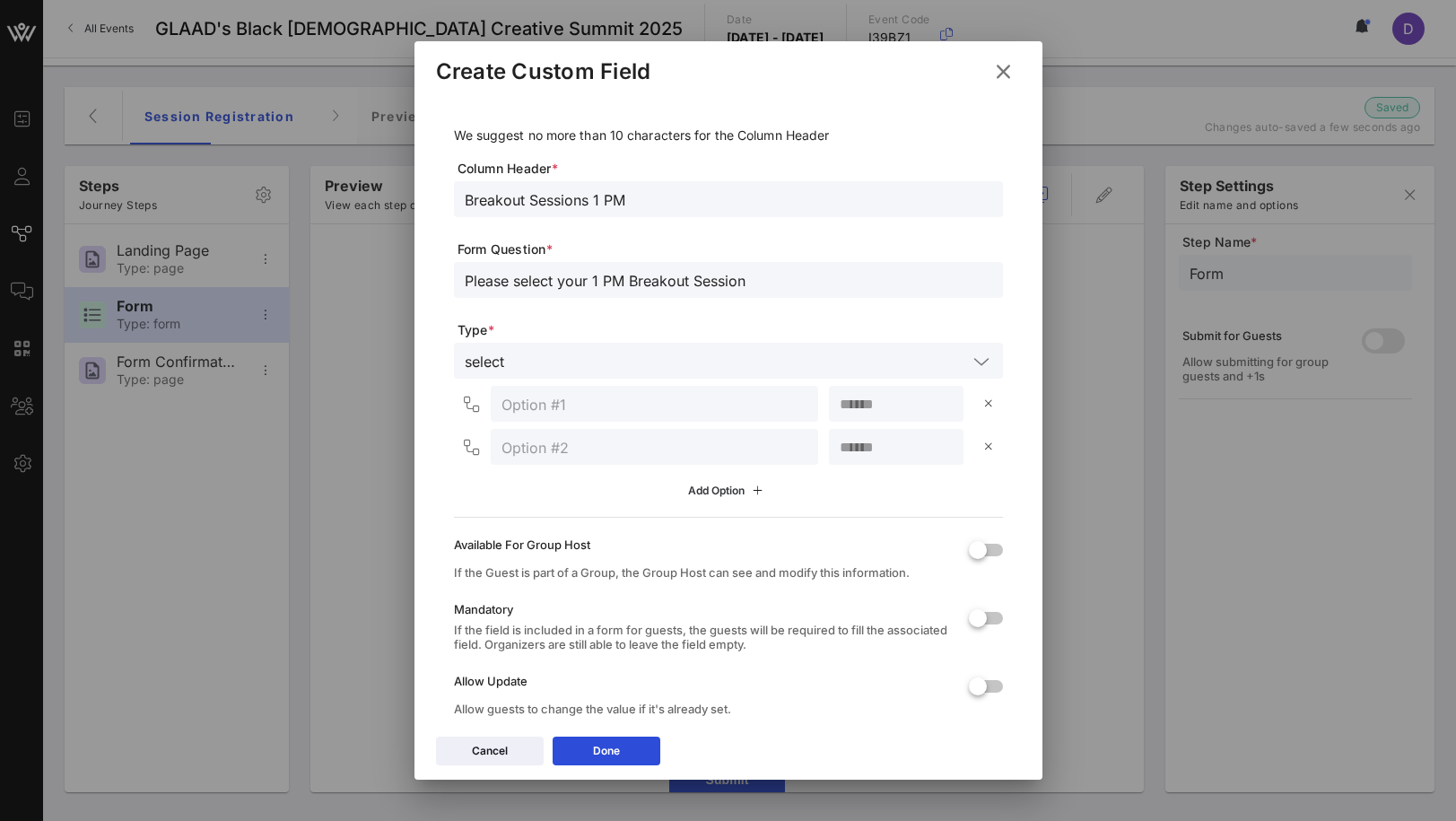
click at [711, 493] on div "Add Option" at bounding box center [728, 491] width 79 height 20
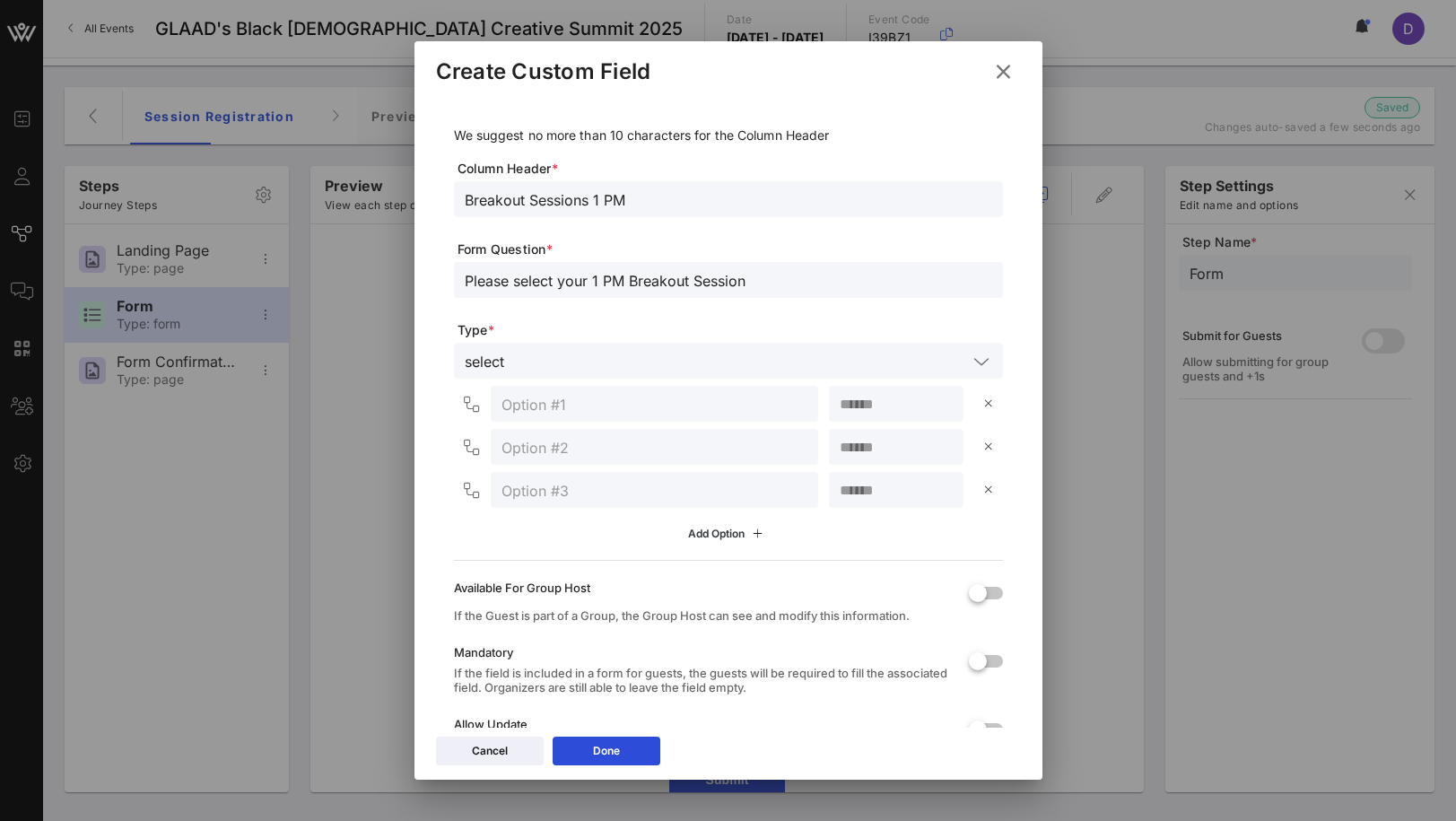
click at [716, 536] on div "Add Option" at bounding box center [728, 534] width 79 height 20
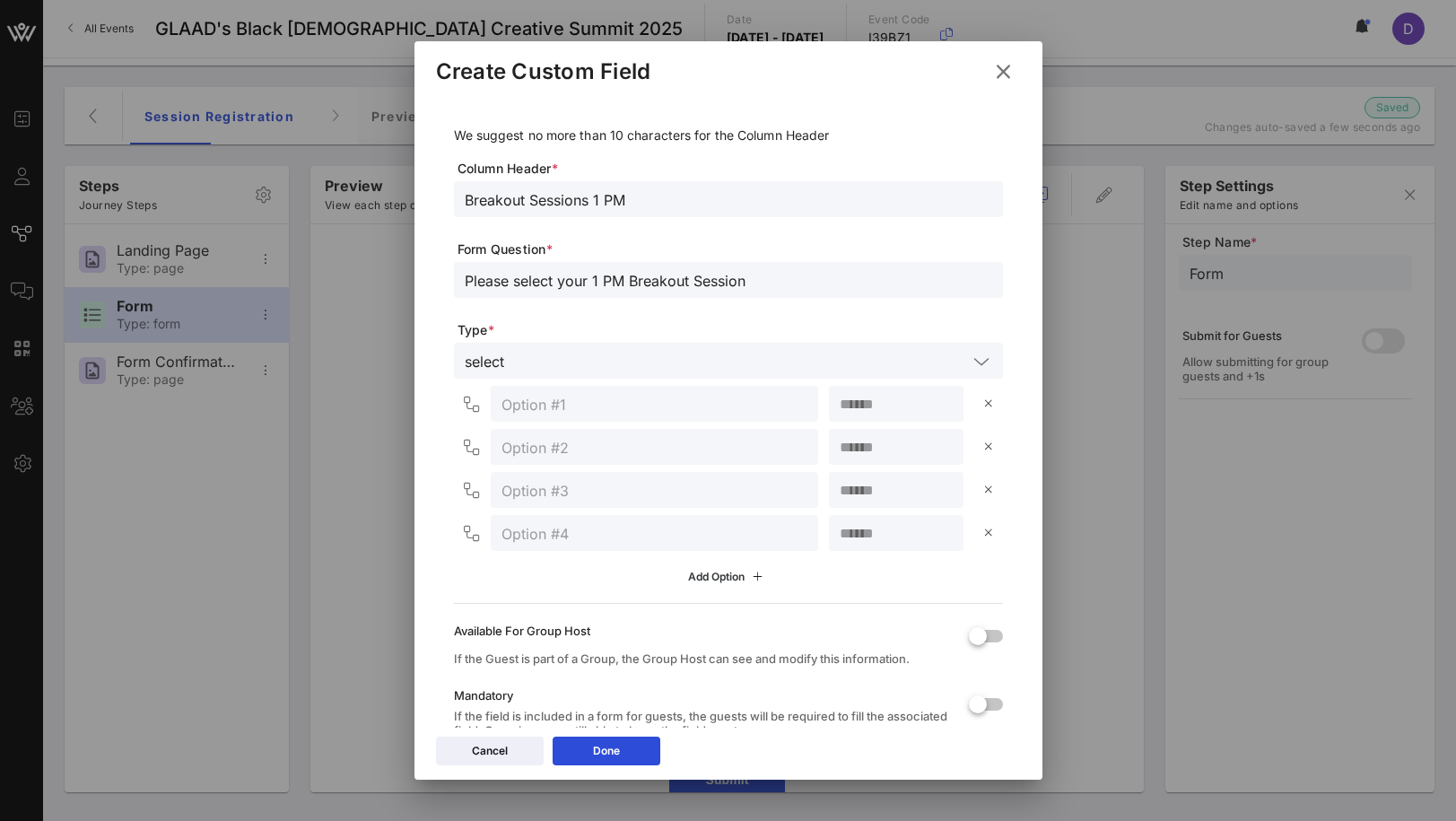
click at [721, 572] on div "Add Option" at bounding box center [728, 577] width 79 height 20
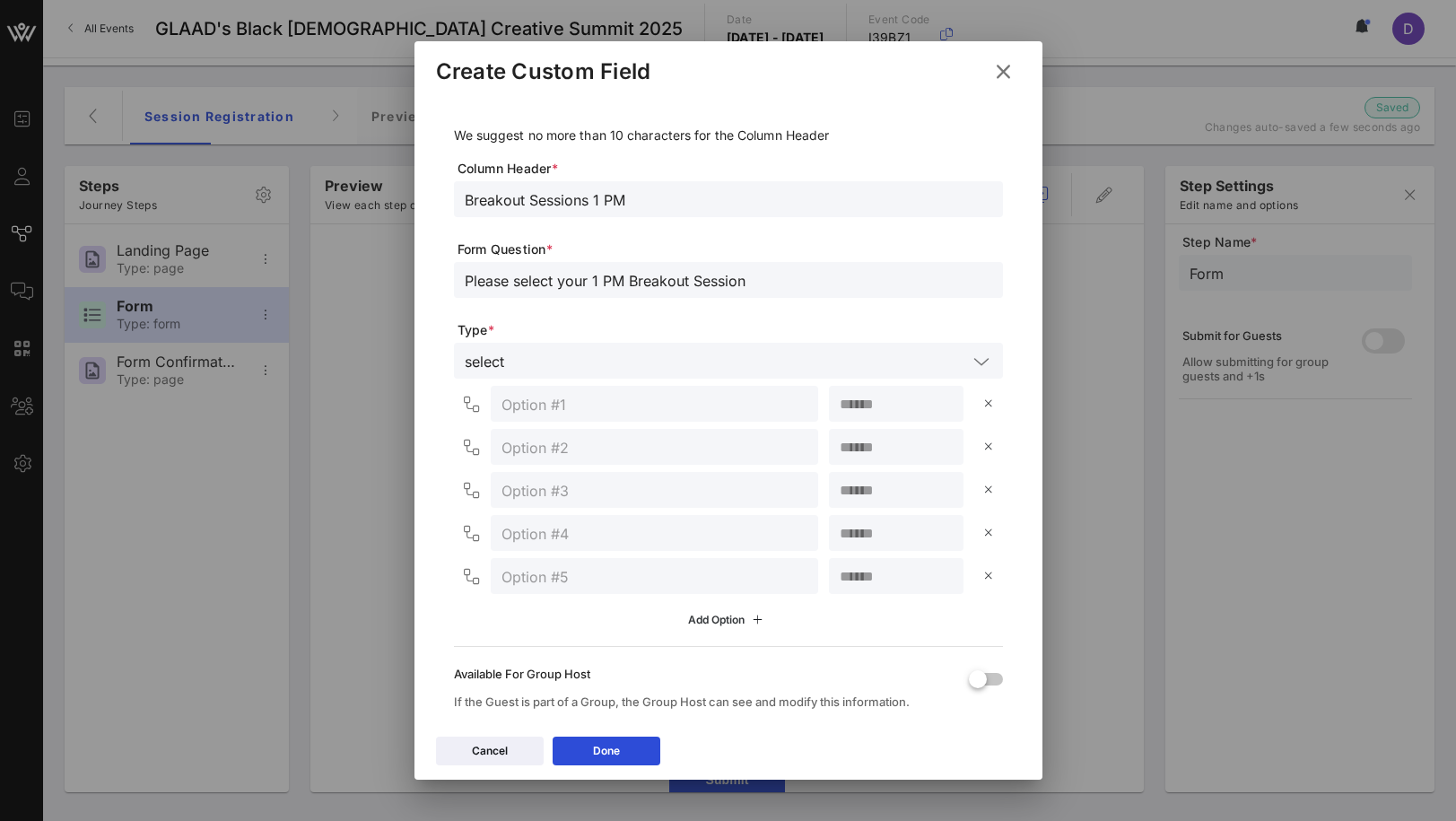
click at [728, 617] on icon at bounding box center [728, 619] width 16 height 14
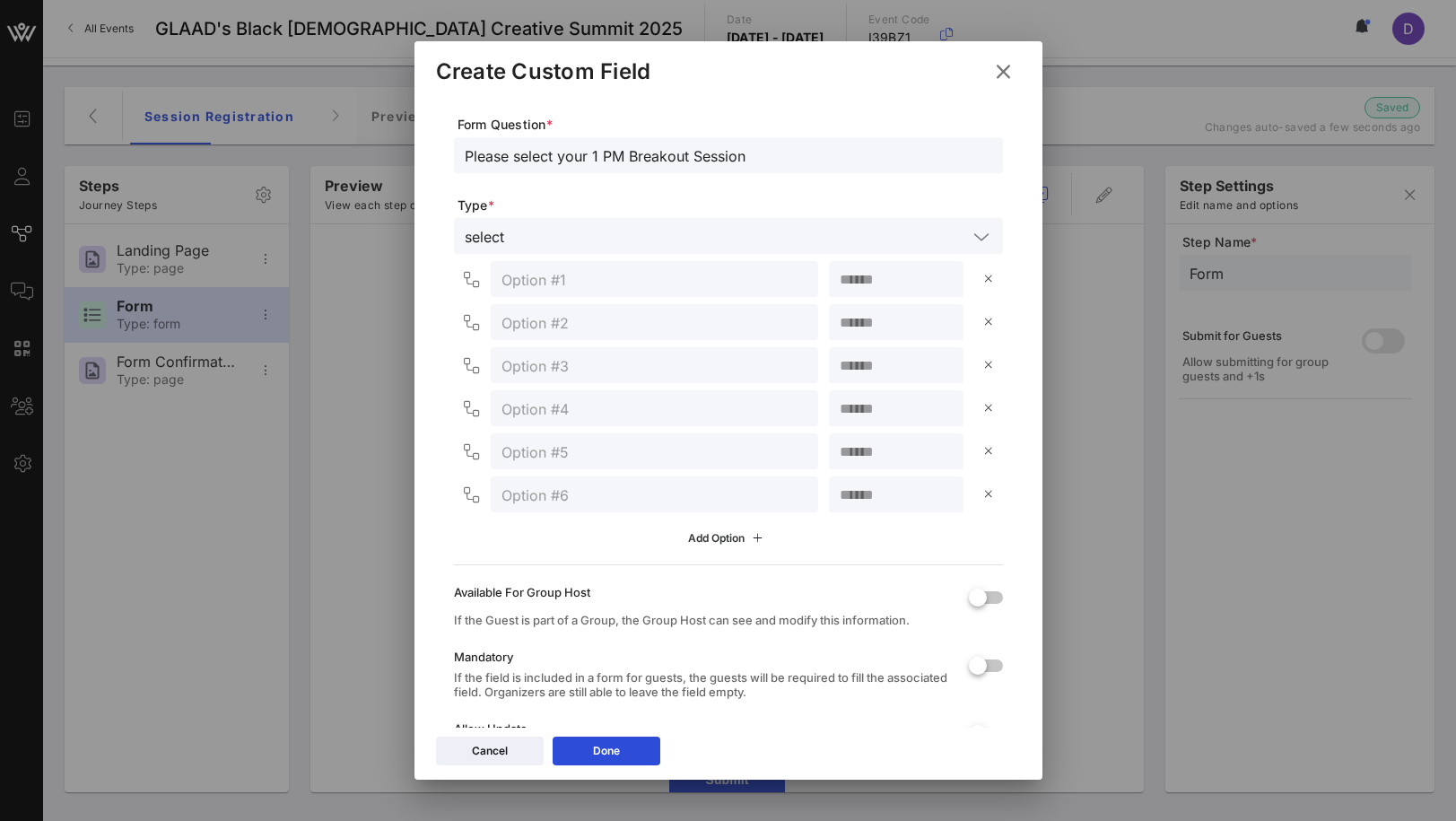
scroll to position [128, 0]
click at [517, 280] on input "text" at bounding box center [654, 277] width 306 height 24
paste input "Executives & Industry Leaders"
paste input "Power & Partnership: Cultivating Relationships Across the Table"
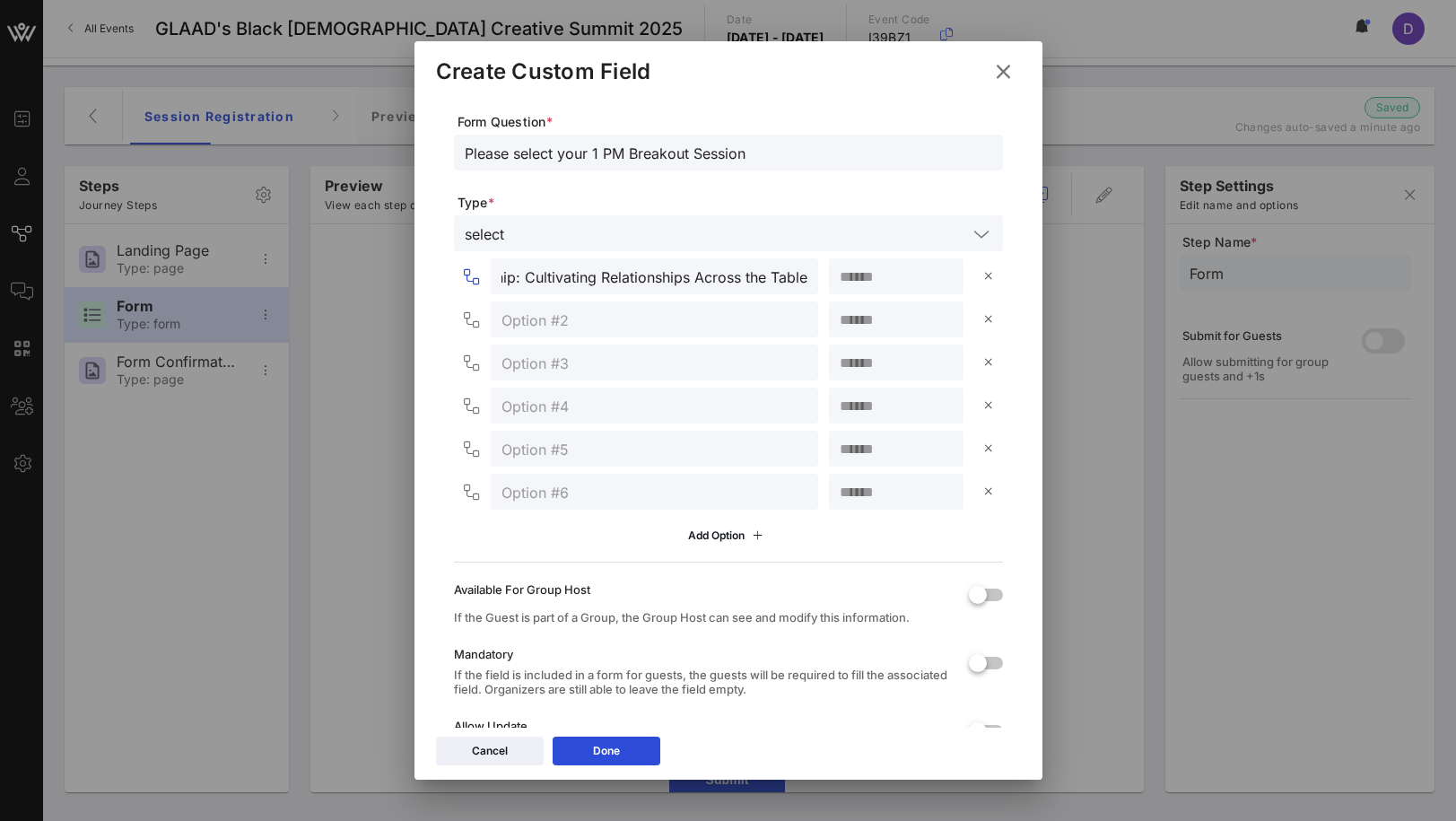
type input "Executives & Industry Leaders > Power & Partnership: Cultivating Relationships …"
click at [665, 311] on input "text" at bounding box center [654, 320] width 306 height 24
paste input "Behind-the-Scenes Visionaries"
paste input "Stitching the Story: A Conversation with Paul Tazewell"
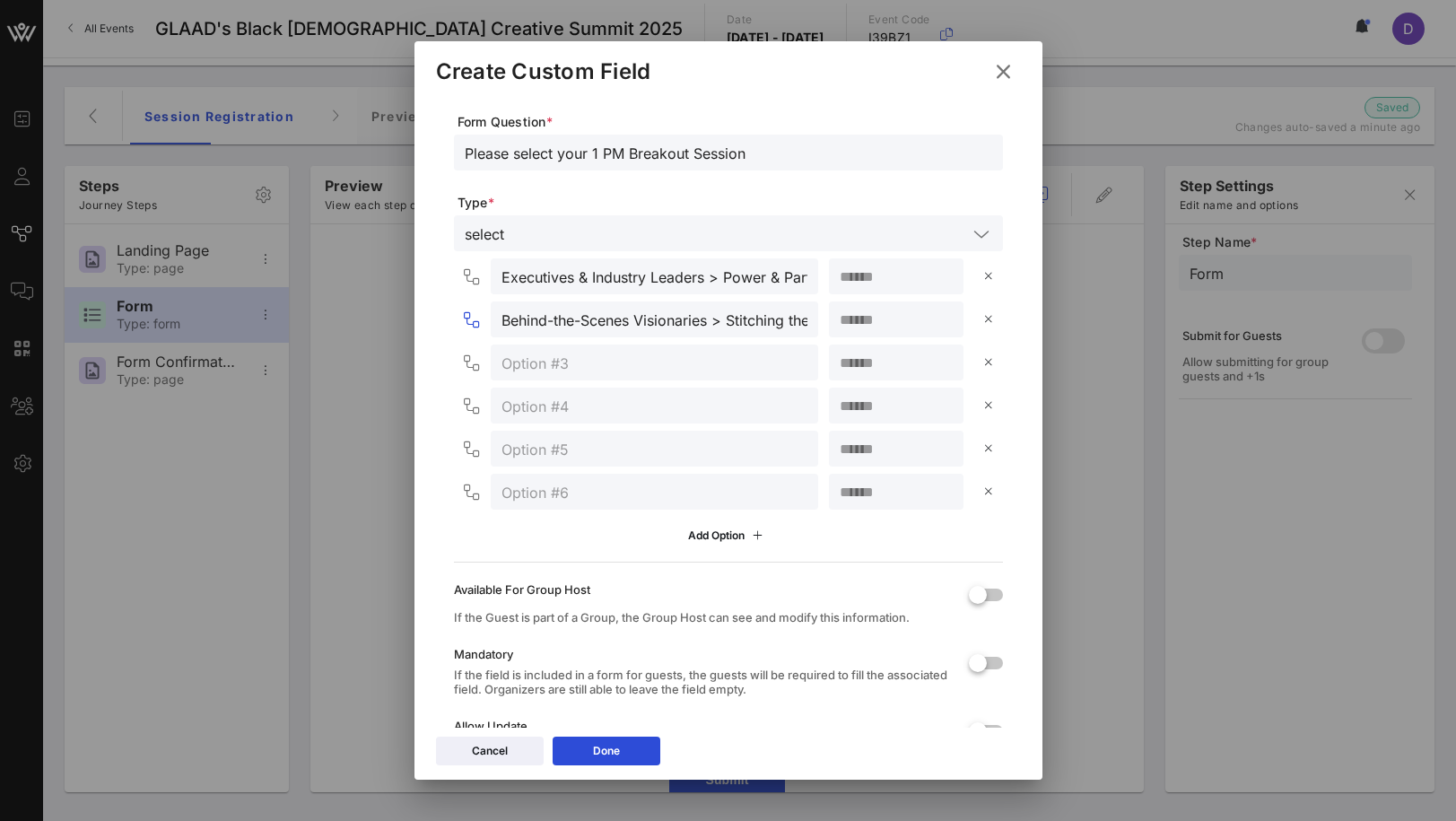
scroll to position [0, 288]
type input "Behind-the-Scenes Visionaries > Stitching the Story: A Conversation with Paul T…"
click at [877, 265] on input "number" at bounding box center [896, 277] width 113 height 24
type input "**"
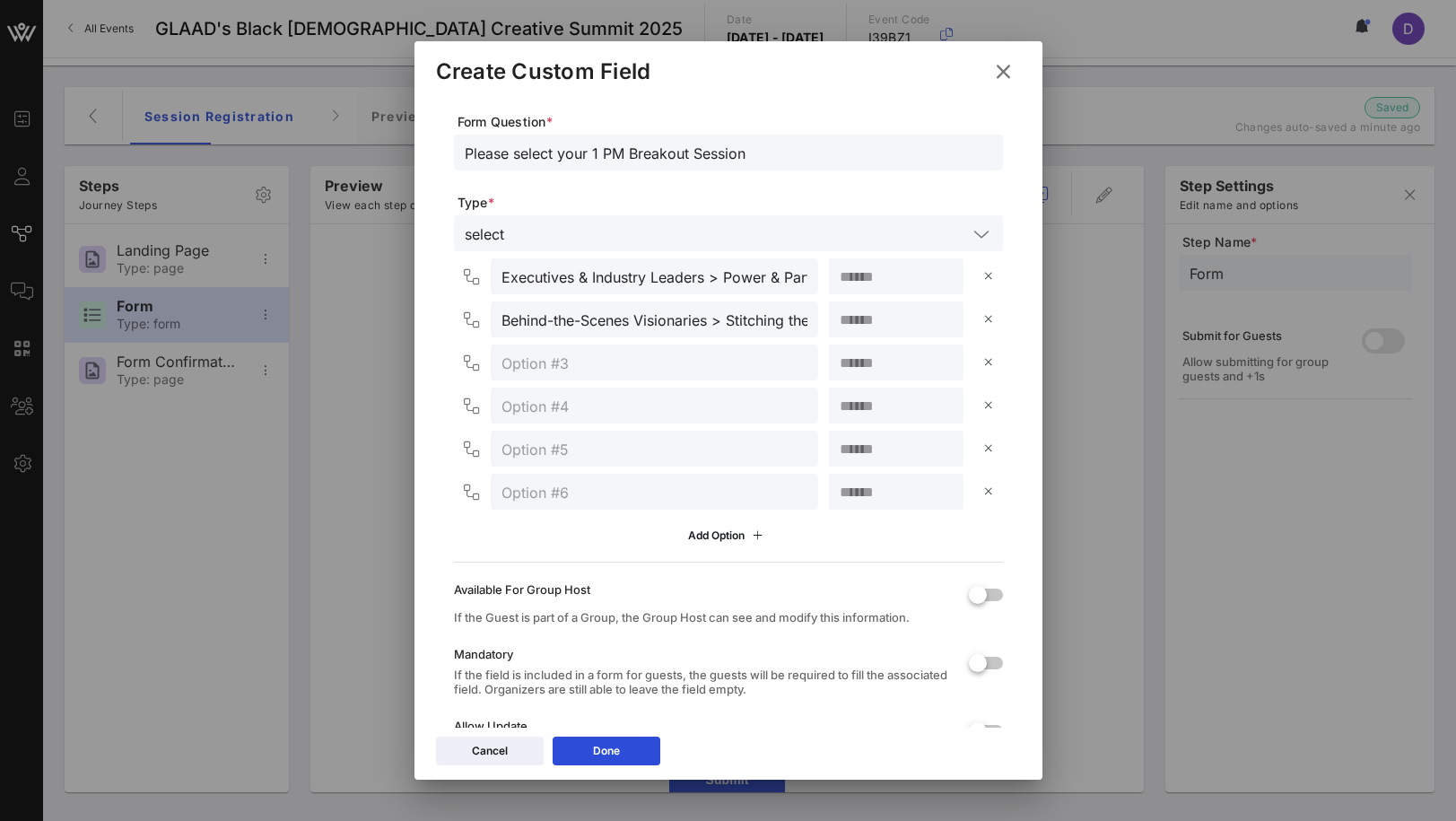
type input "**"
click at [868, 321] on input "number" at bounding box center [896, 320] width 113 height 24
type input "**"
click at [690, 361] on input "text" at bounding box center [654, 363] width 306 height 24
paste input "Creators & Storytellers"
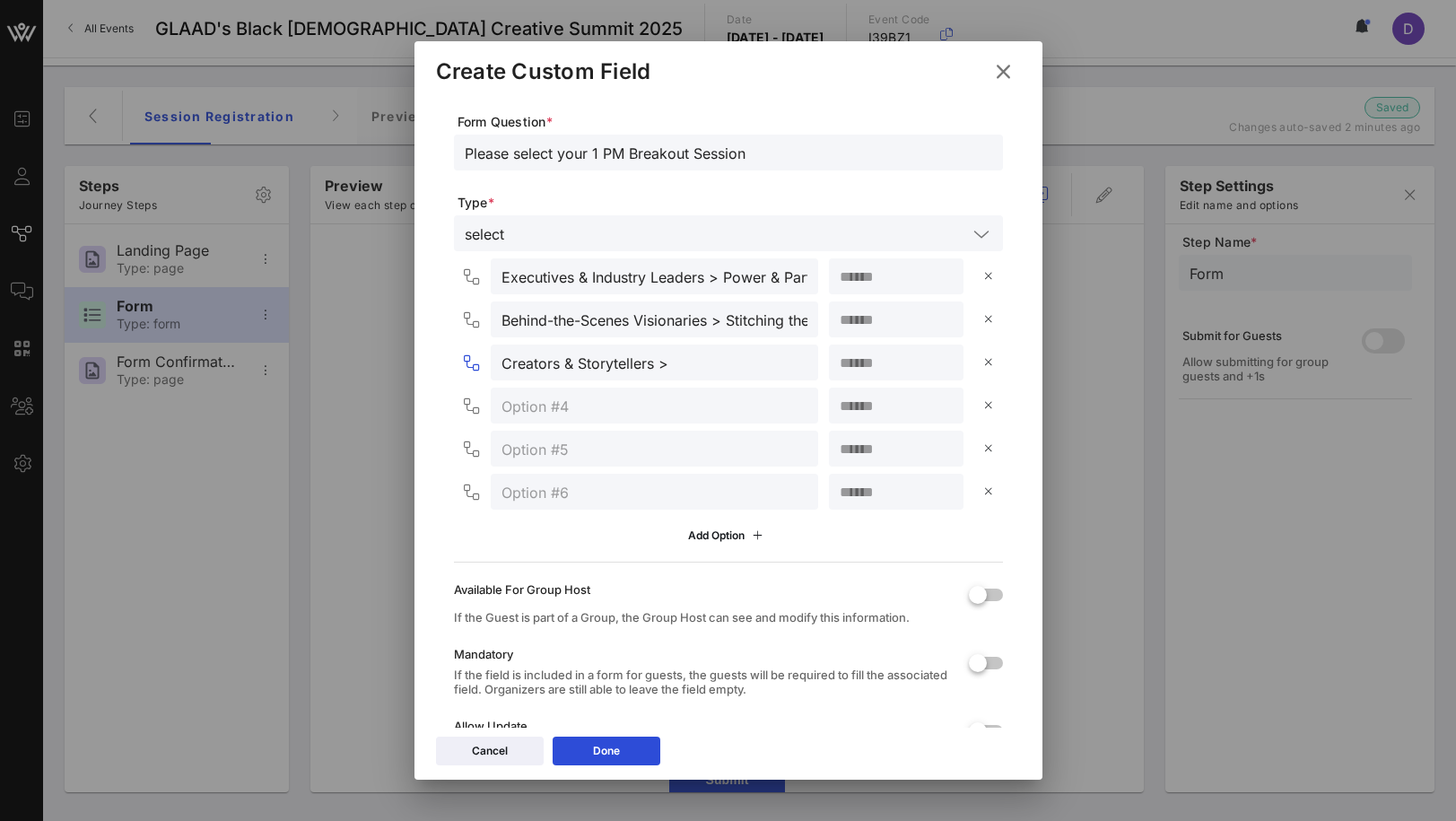
paste input "Exploring the Archives: Reclaiming Our Stories Through Vintage Media"
type input "Creators & Storytellers > Exploring the Archives: Reclaiming Our Stories Throug…"
click at [863, 367] on input "number" at bounding box center [896, 363] width 113 height 24
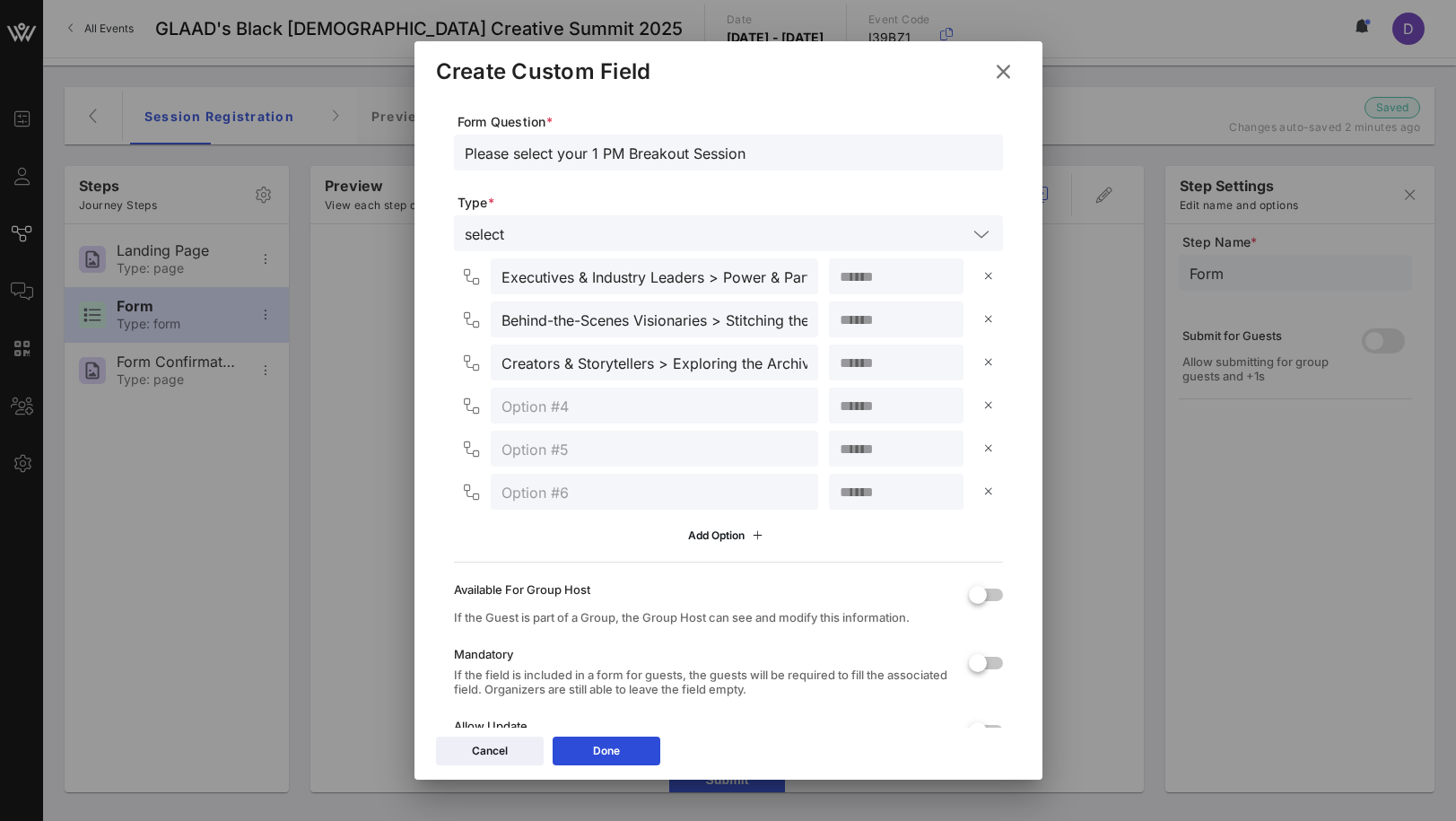
type input "**"
click at [703, 406] on input "text" at bounding box center [654, 405] width 306 height 24
paste input "On-Screen & Live Talent"
paste input "Talk Show Realness: Crafting Your Brand for Screen & Stream"
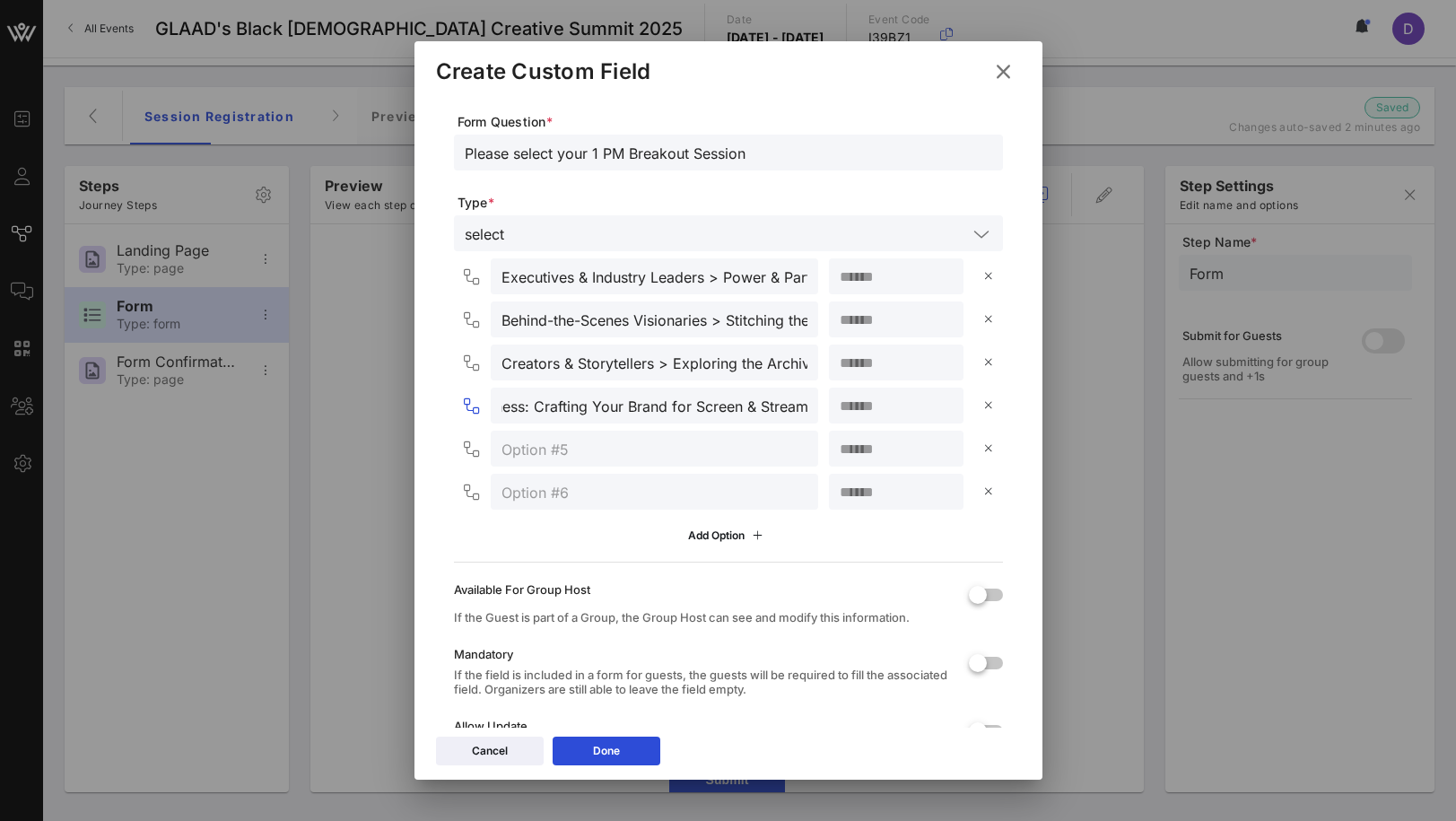
type input "On-Screen & Live Talent > Talk Show Realness: Crafting Your Brand for Screen & …"
click at [874, 397] on input "number" at bounding box center [896, 405] width 113 height 24
type input "*"
type input "**"
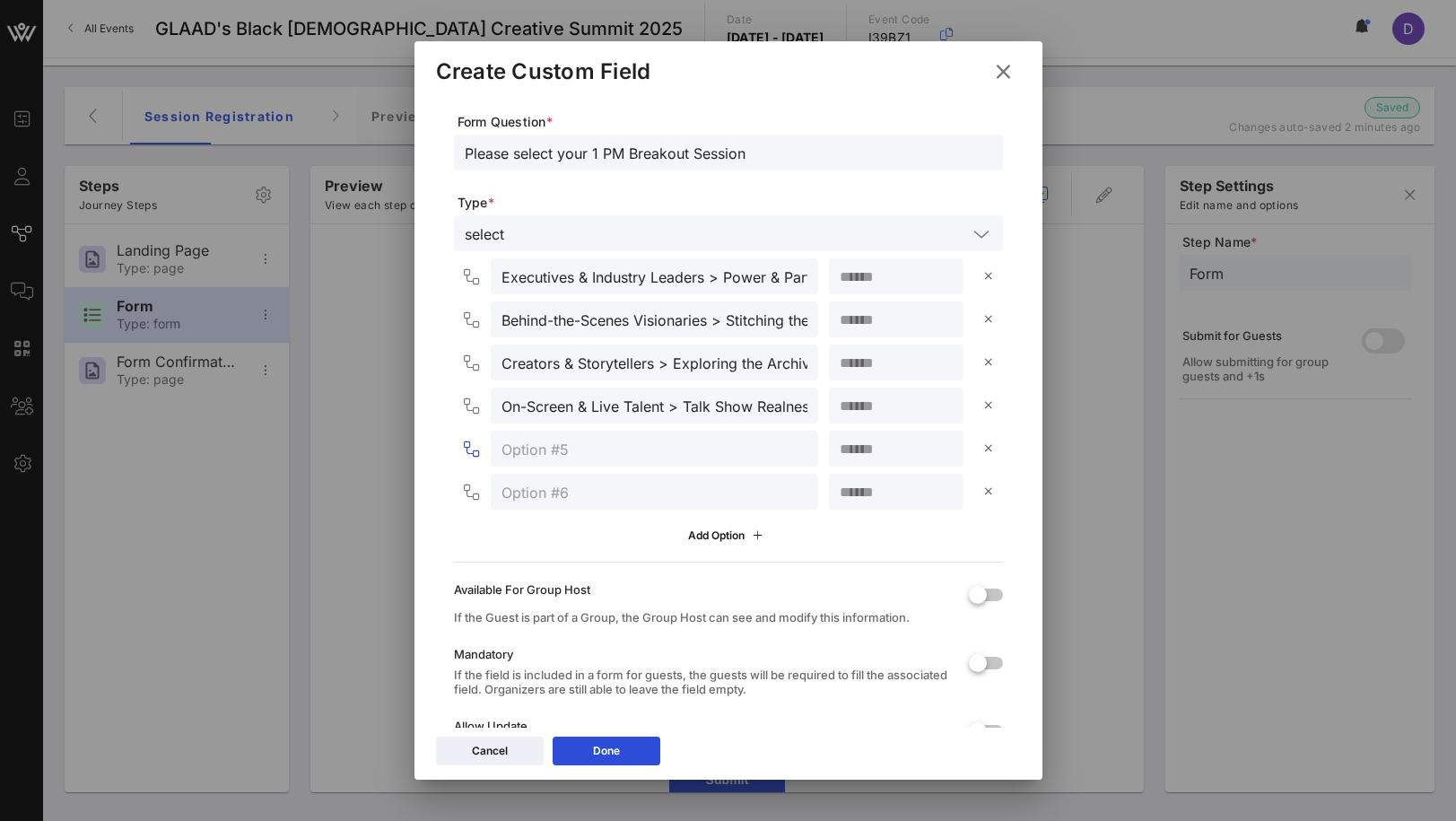
click at [689, 439] on input "text" at bounding box center [654, 449] width 306 height 24
paste input "Audio & Music Development:"
click at [699, 437] on input "Audio & Music Development: >" at bounding box center [654, 449] width 306 height 24
click at [695, 458] on input "Audio & Music Development: >" at bounding box center [654, 449] width 306 height 24
click at [748, 444] on input "Audio & Music Development >" at bounding box center [654, 449] width 306 height 24
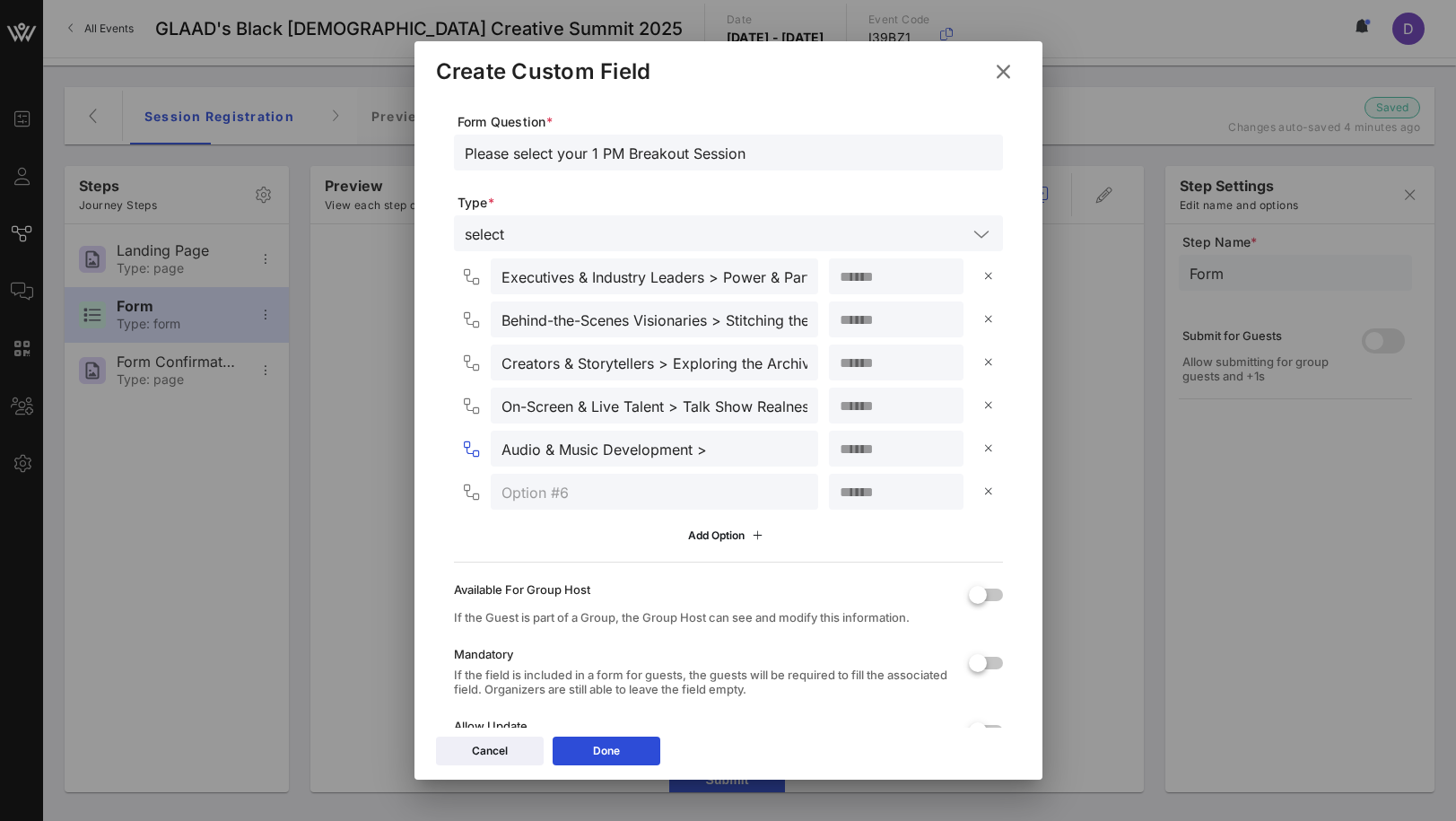
paste input "Creating With Care: Mental Health and Creative Sustainability"
type input "Audio & Music Development > Creating With Care: Mental Health and Creative Sust…"
click at [857, 440] on input "number" at bounding box center [896, 449] width 113 height 24
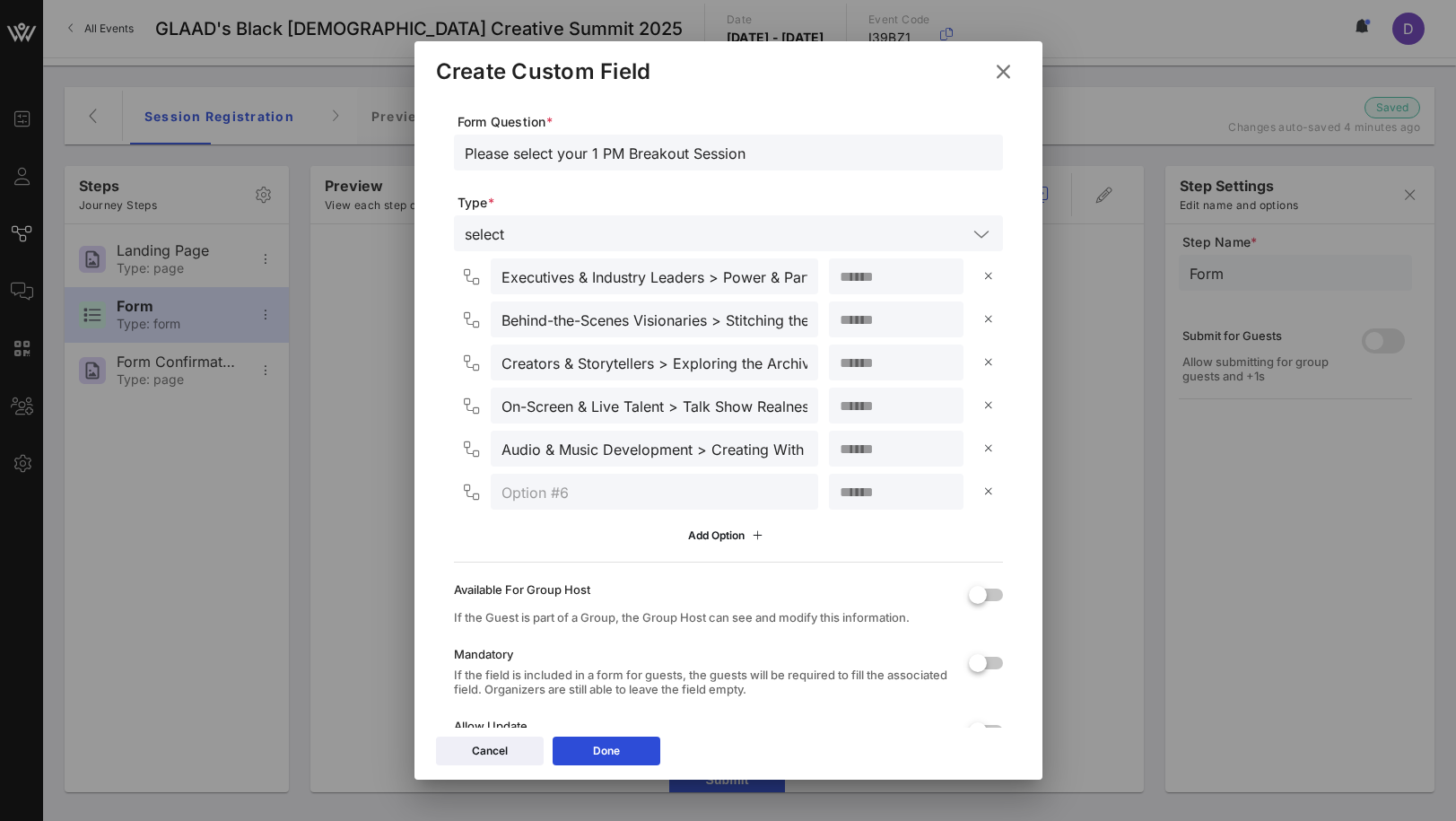
type input "**"
click at [673, 479] on div at bounding box center [654, 491] width 306 height 36
type input "b"
type input "BQCS Studio"
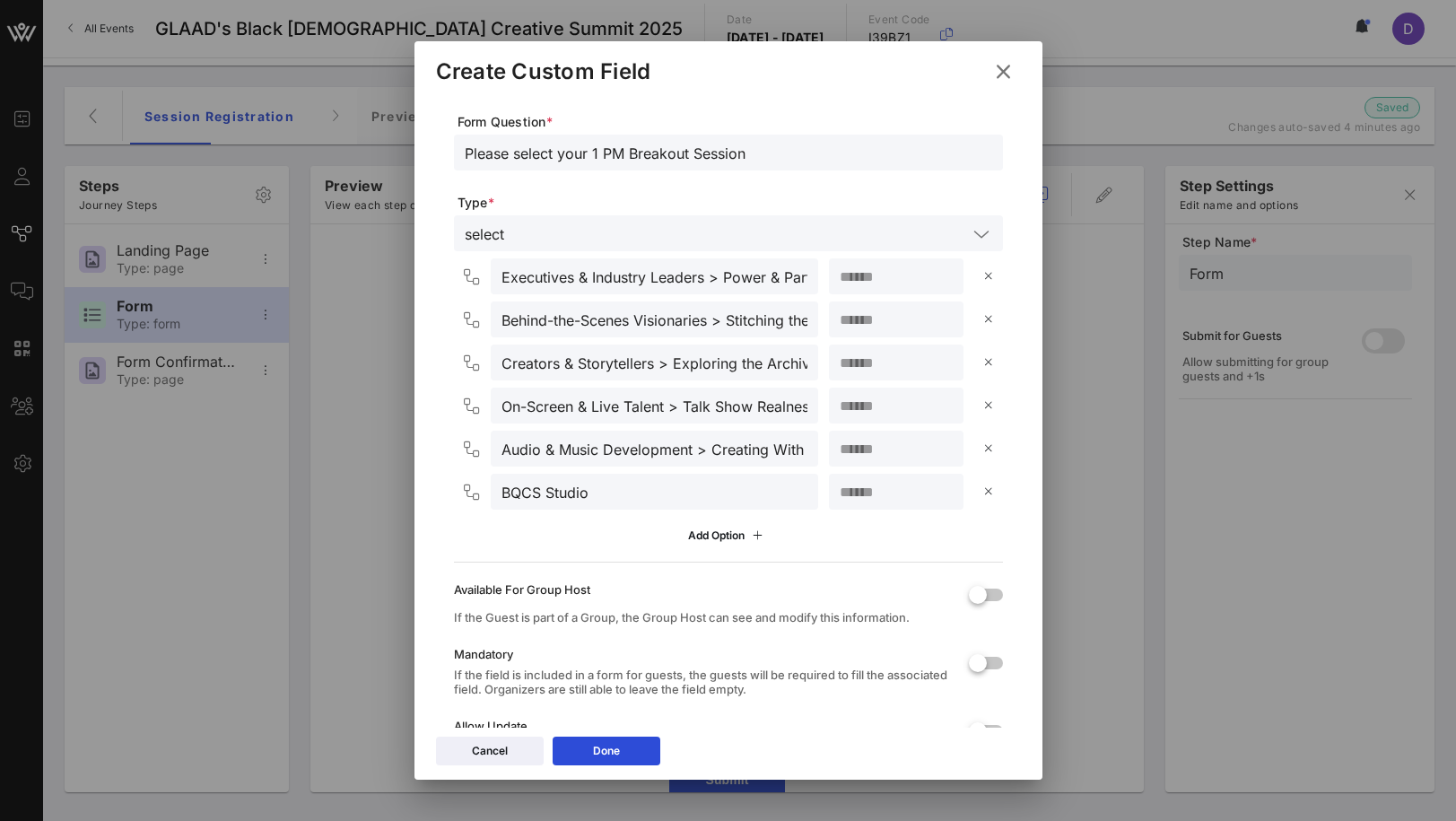
scroll to position [216, 0]
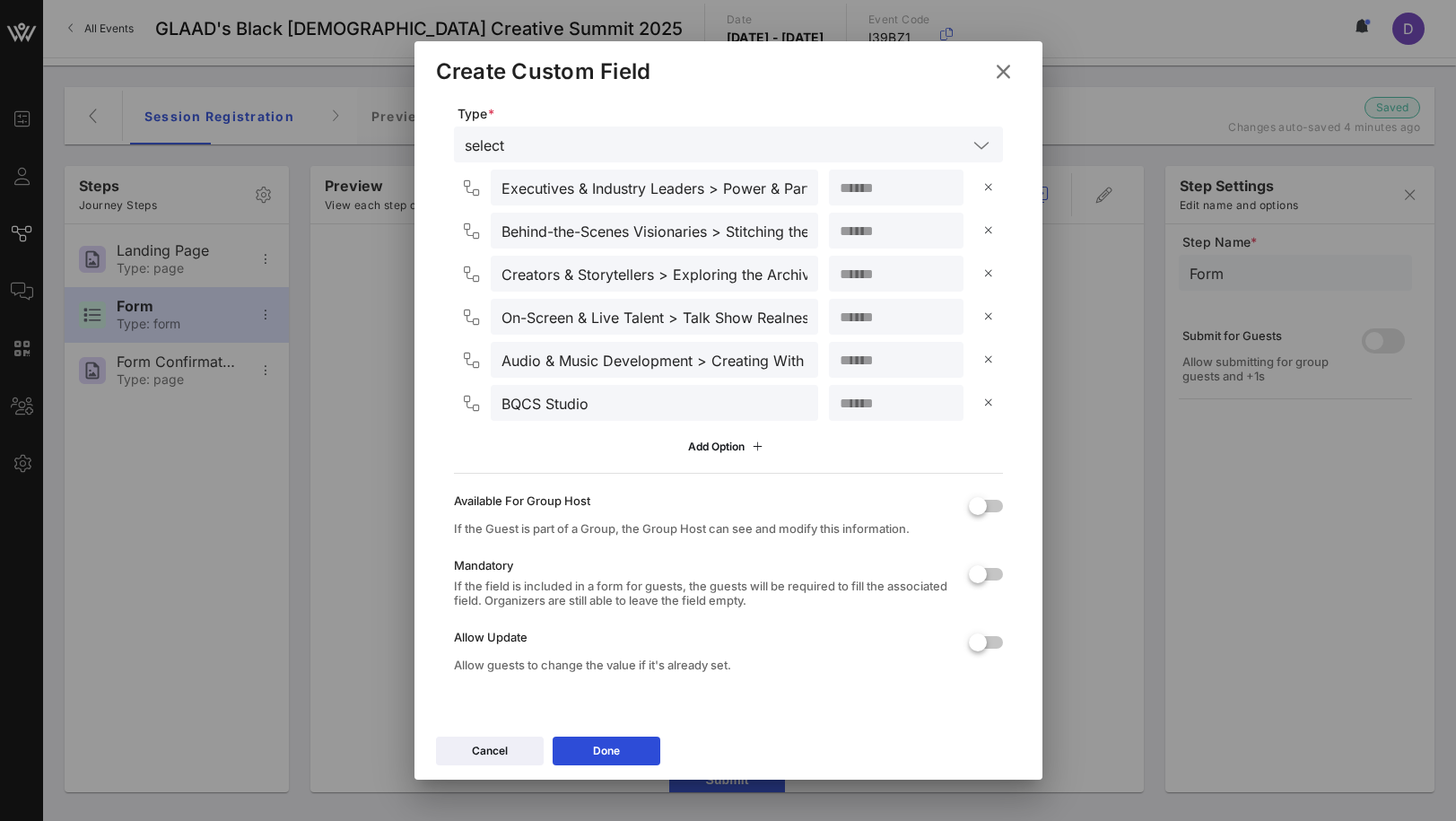
type input "**"
click at [1013, 509] on div "We suggest no more than 10 characters for the Column Header Column Header * Bre…" at bounding box center [728, 295] width 585 height 830
click at [979, 559] on div at bounding box center [978, 574] width 30 height 30
click at [979, 647] on div at bounding box center [978, 642] width 30 height 30
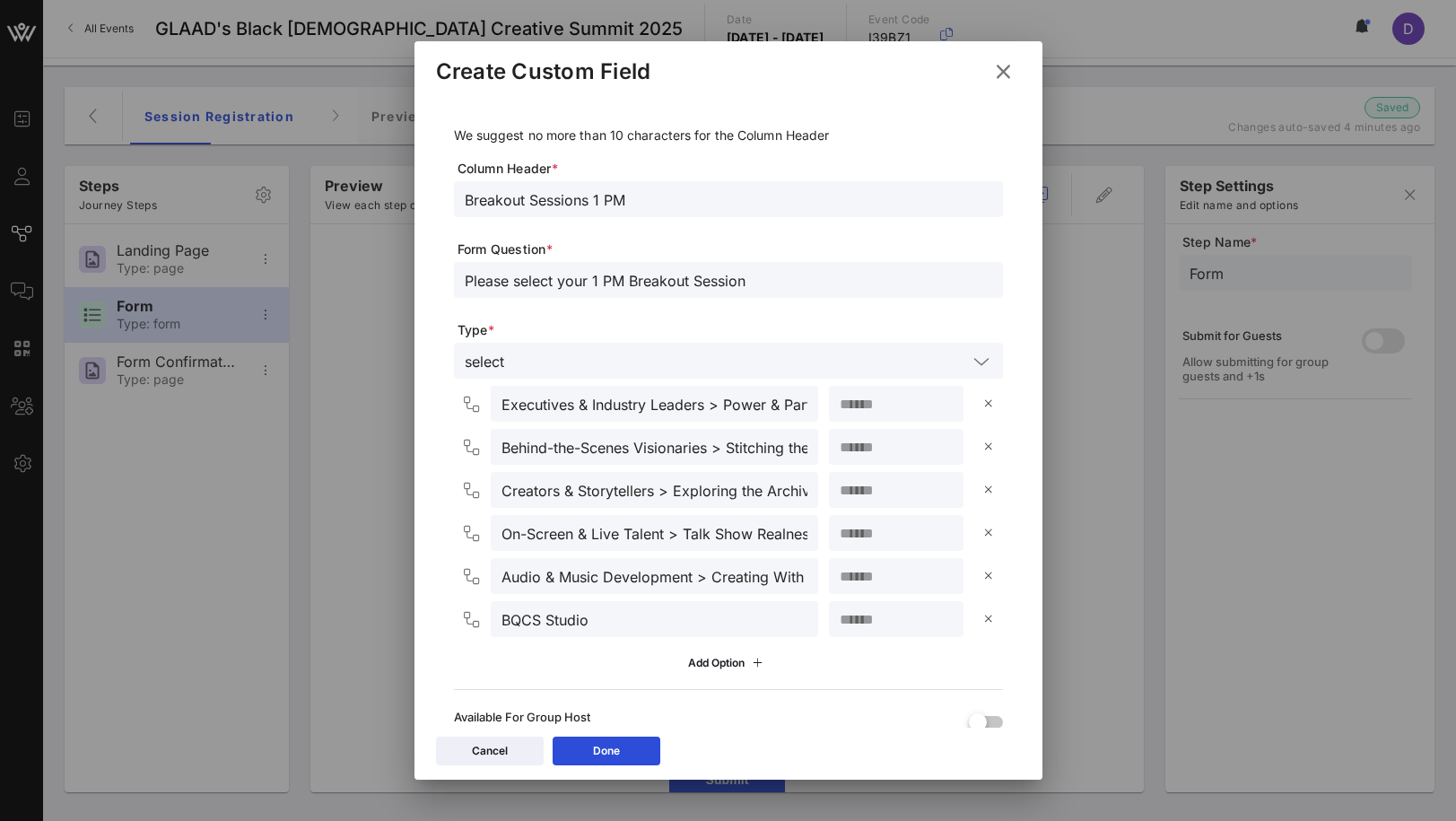
click at [599, 735] on div "Cancel Done" at bounding box center [728, 753] width 628 height 52
click at [604, 756] on icon at bounding box center [606, 752] width 14 height 12
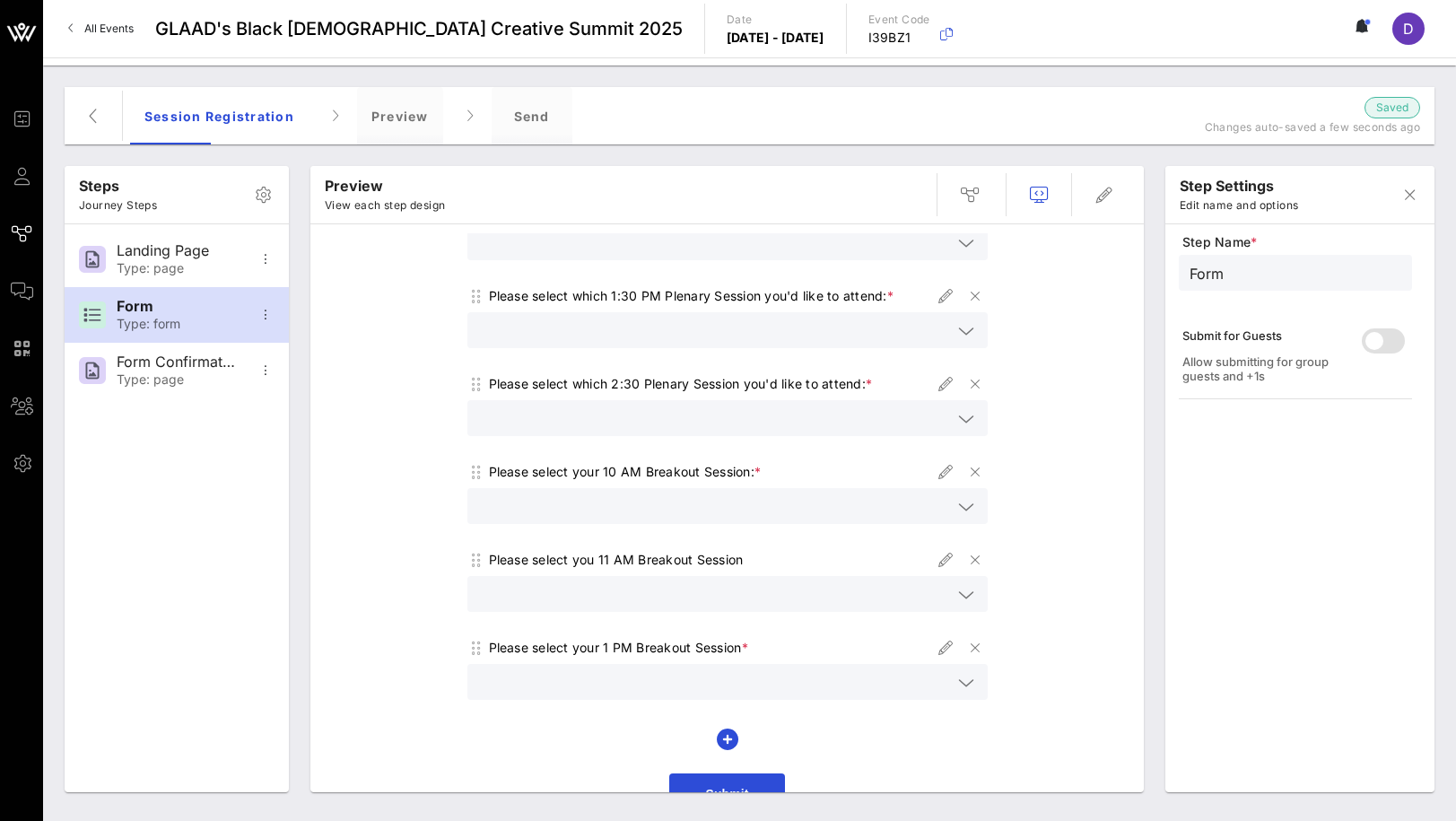
scroll to position [267, 0]
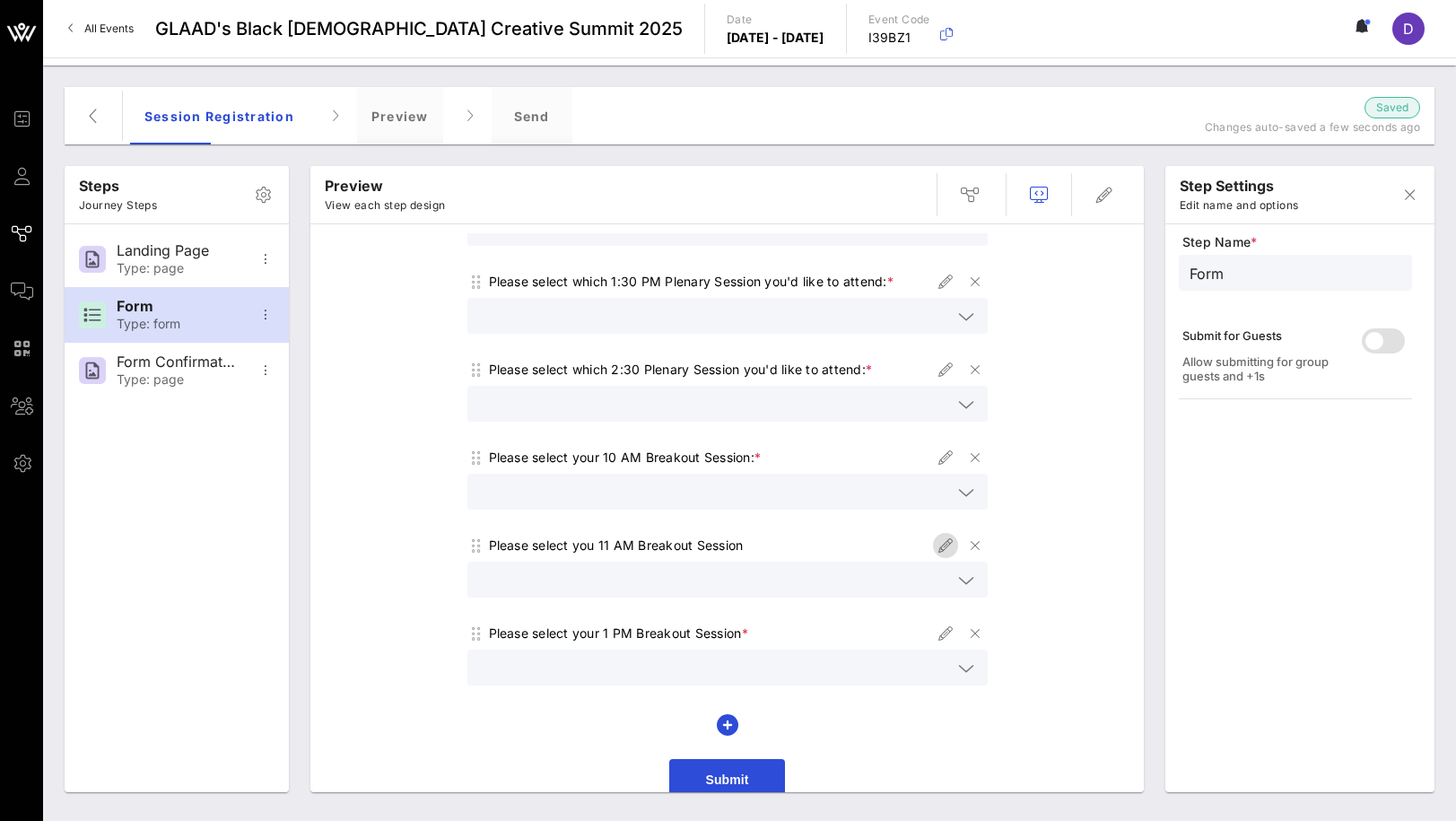
click at [942, 535] on icon "button" at bounding box center [946, 546] width 22 height 22
type input "11 AM Breakout Session"
type input "Please select you 11 AM Breakout Session"
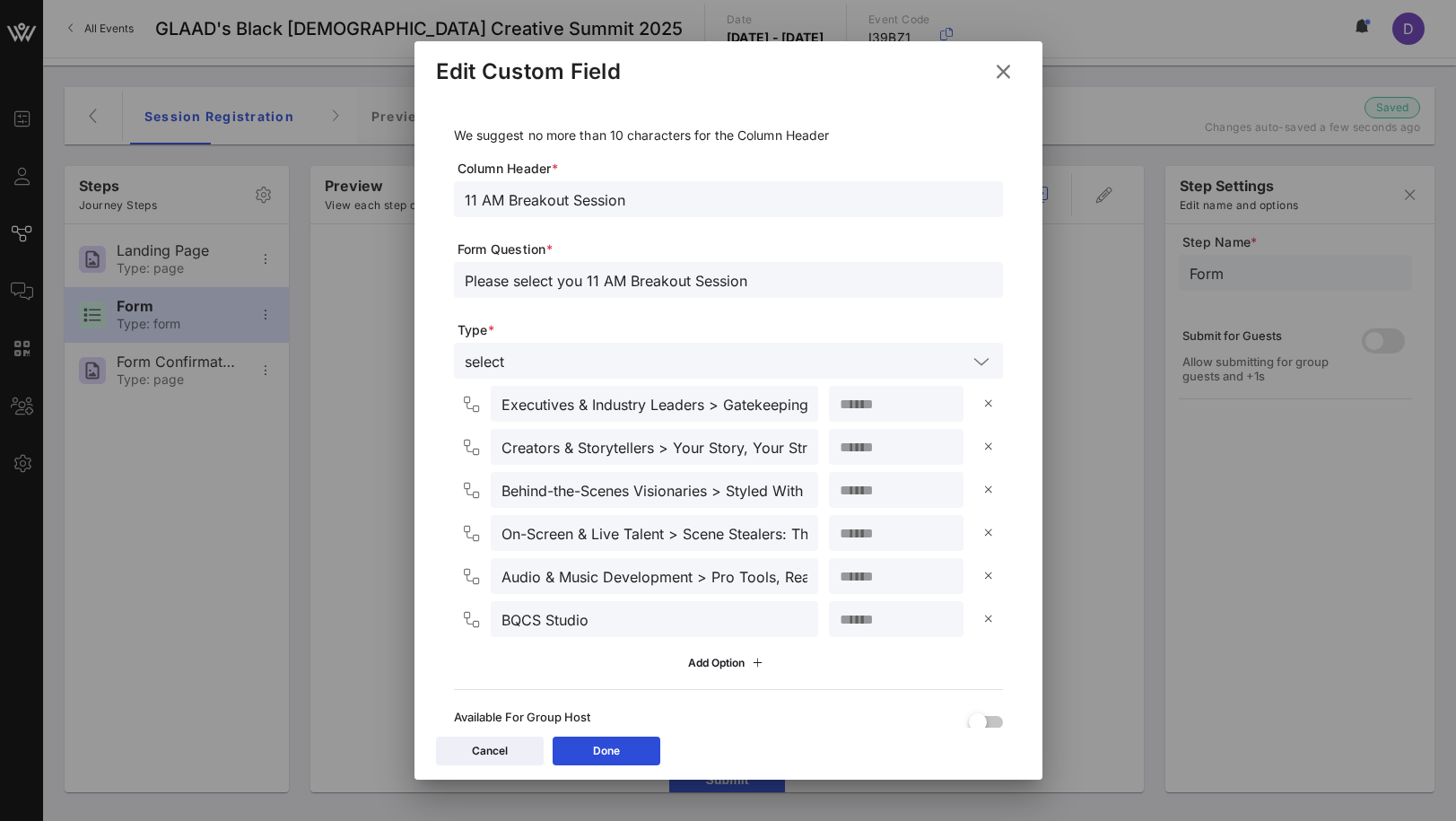
click at [1000, 69] on icon at bounding box center [1002, 71] width 27 height 26
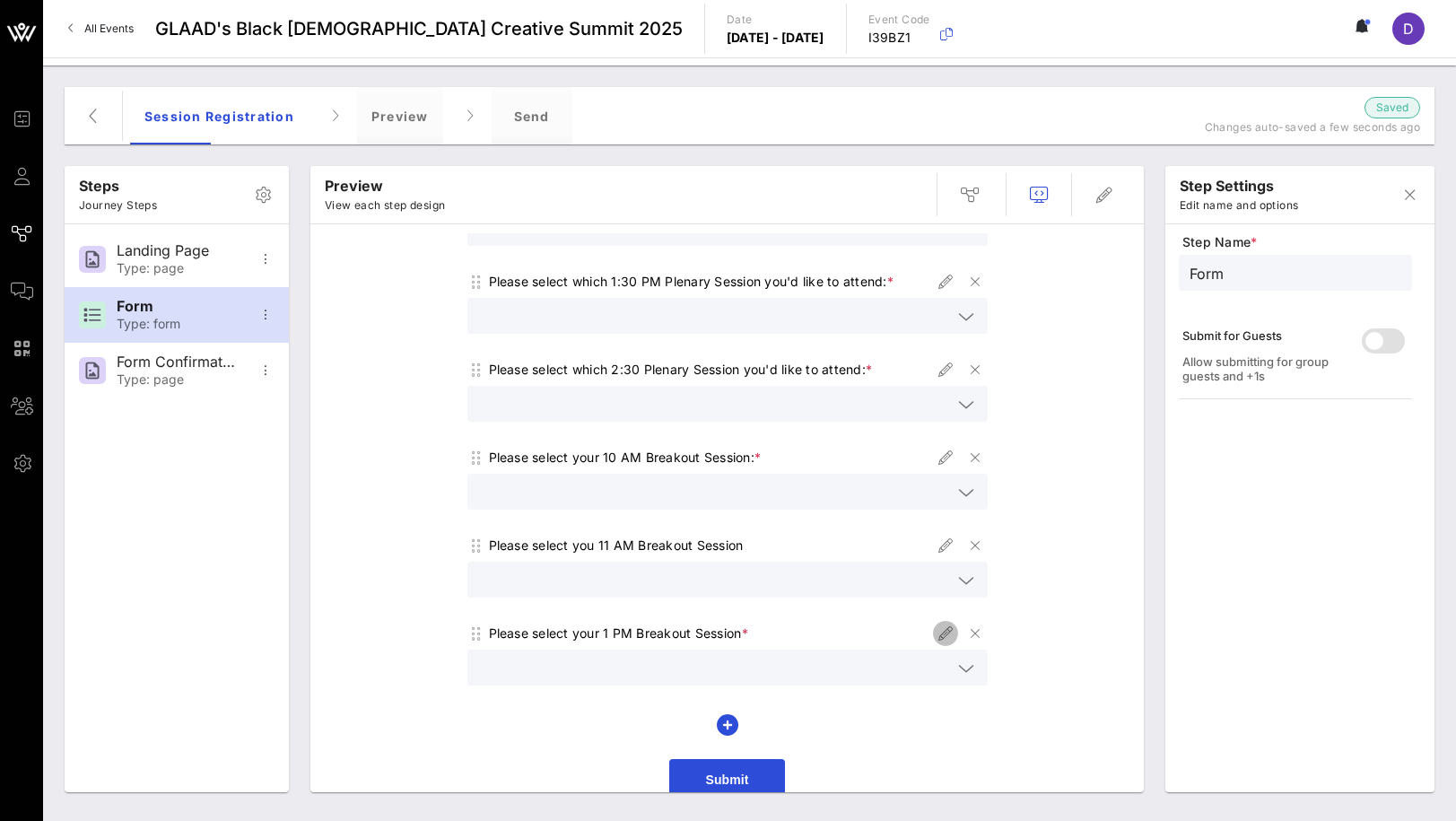
click at [946, 623] on icon "button" at bounding box center [946, 634] width 22 height 22
type input "Breakout Sessions 1 PM"
type input "Please select your 1 PM Breakout Session"
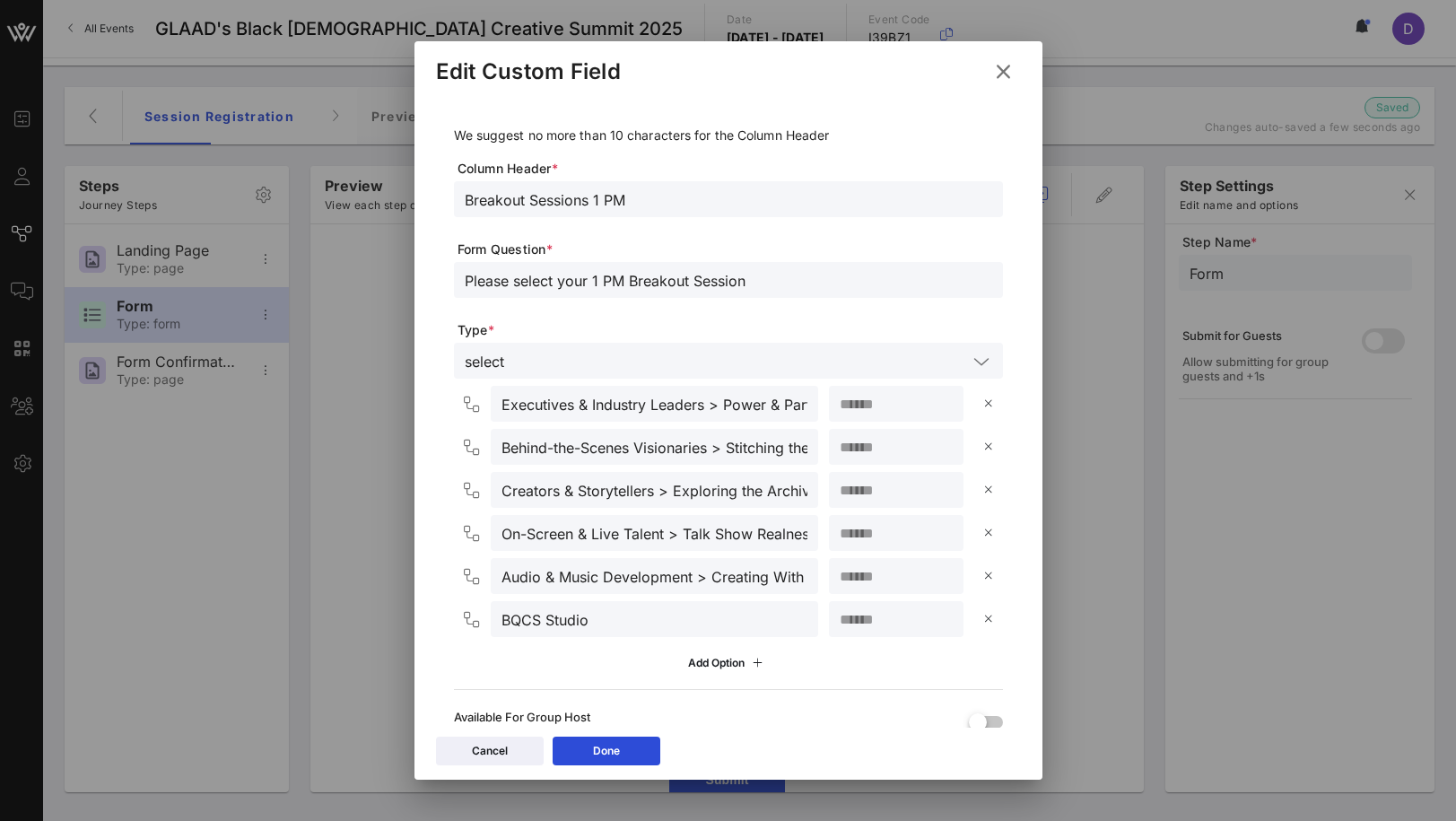
drag, startPoint x: 605, startPoint y: 200, endPoint x: 675, endPoint y: 200, distance: 70.0
click at [675, 200] on input "Breakout Sessions 1 PM" at bounding box center [728, 199] width 528 height 24
click at [466, 200] on input "Breakout Sessions" at bounding box center [728, 199] width 528 height 24
type input "1 PM Breakout Sessions"
click at [580, 242] on span "Form Question *" at bounding box center [730, 249] width 546 height 18
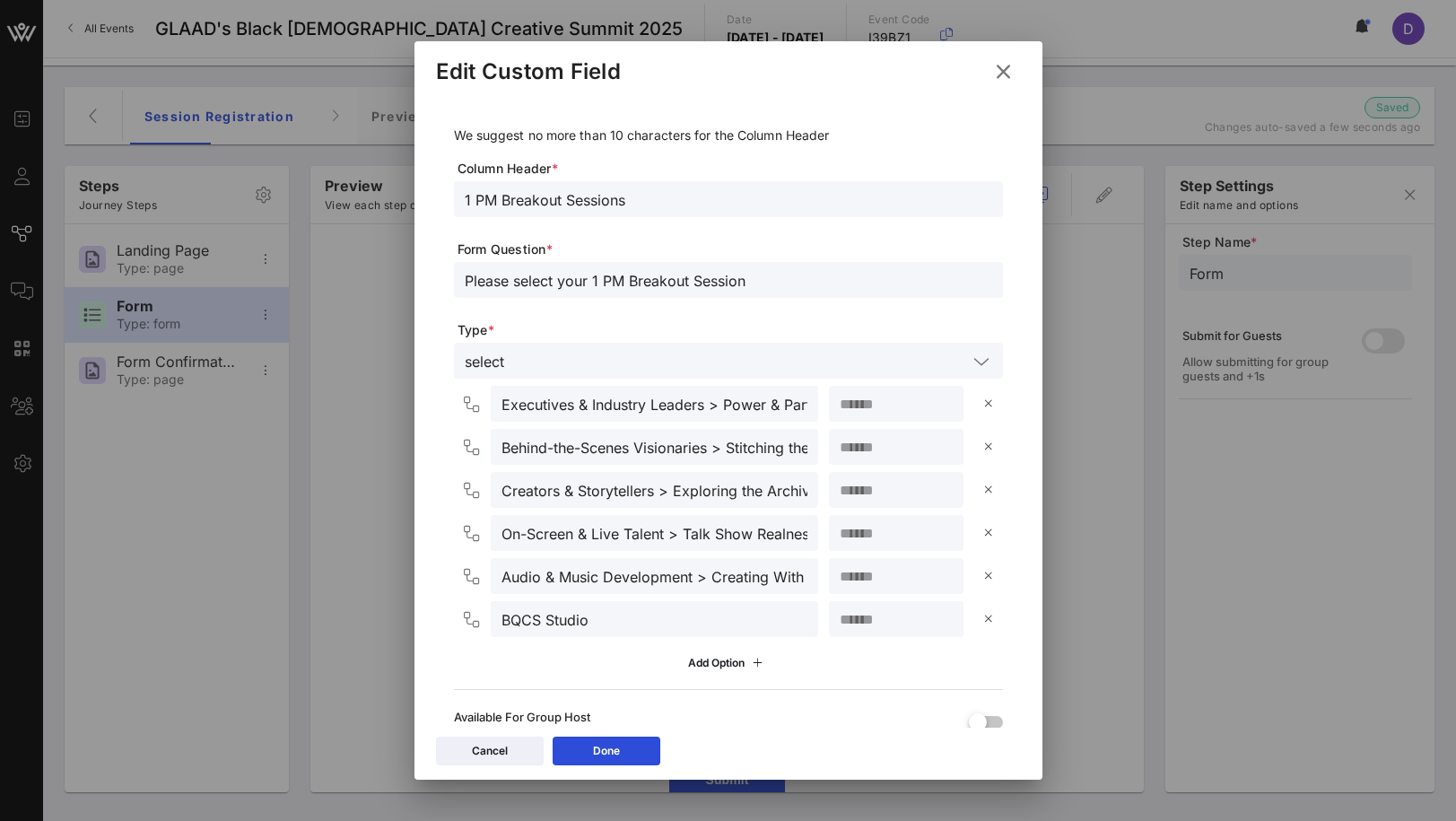
scroll to position [216, 0]
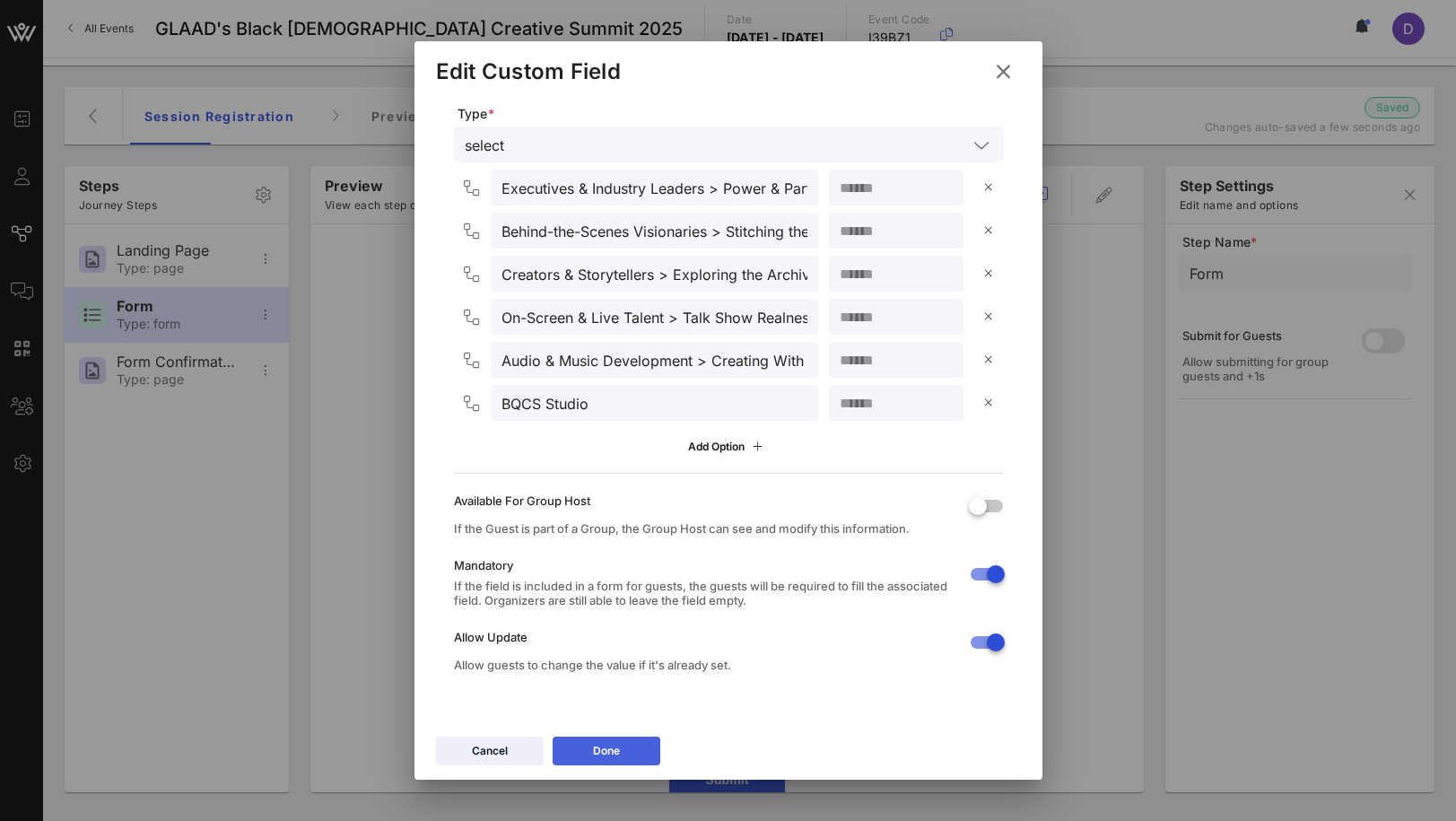
click at [623, 755] on button "Done" at bounding box center [606, 751] width 108 height 28
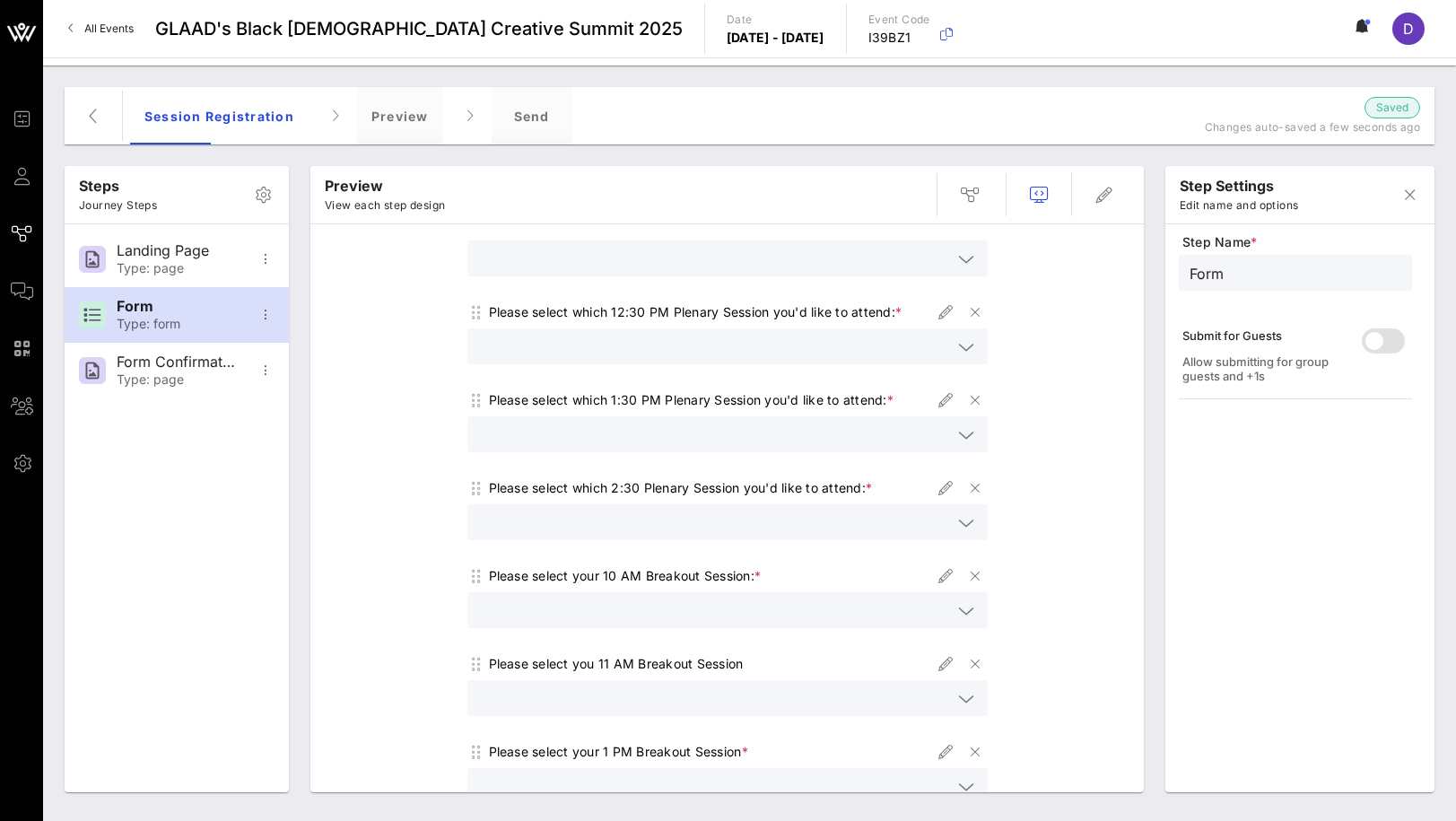
scroll to position [267, 0]
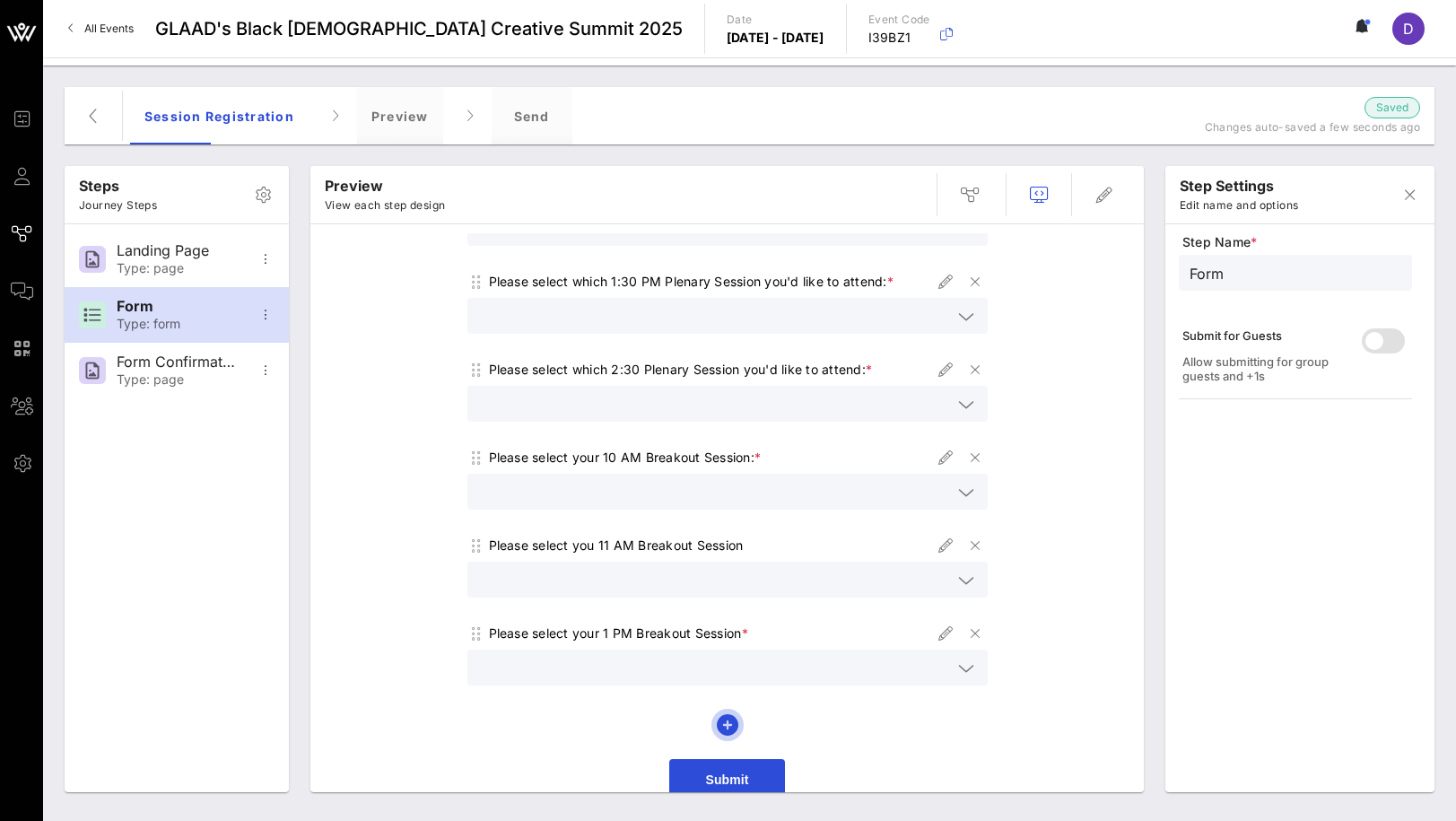
click at [730, 714] on icon "button" at bounding box center [728, 725] width 22 height 22
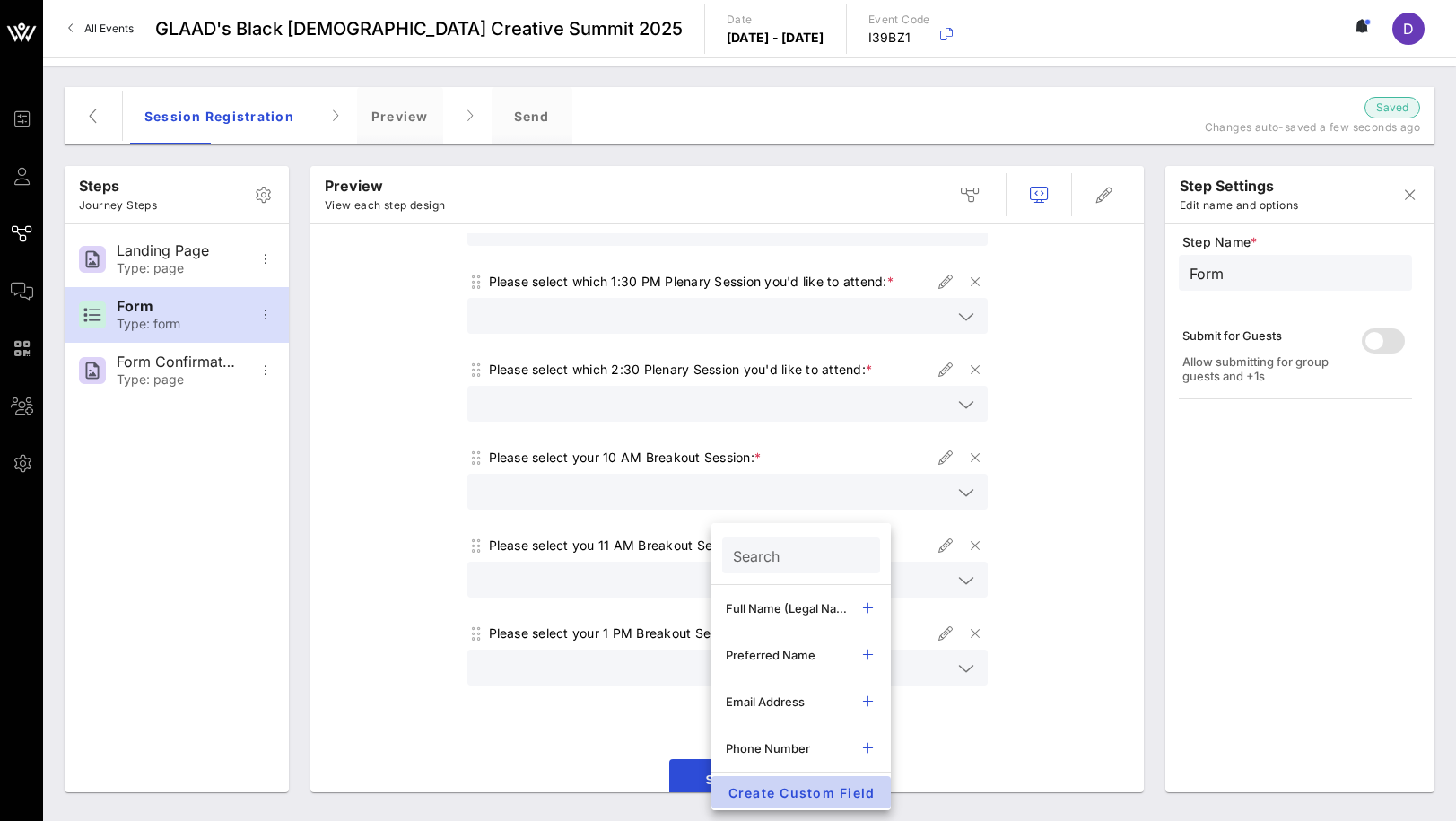
click at [792, 785] on span "Create Custom Field" at bounding box center [801, 793] width 151 height 16
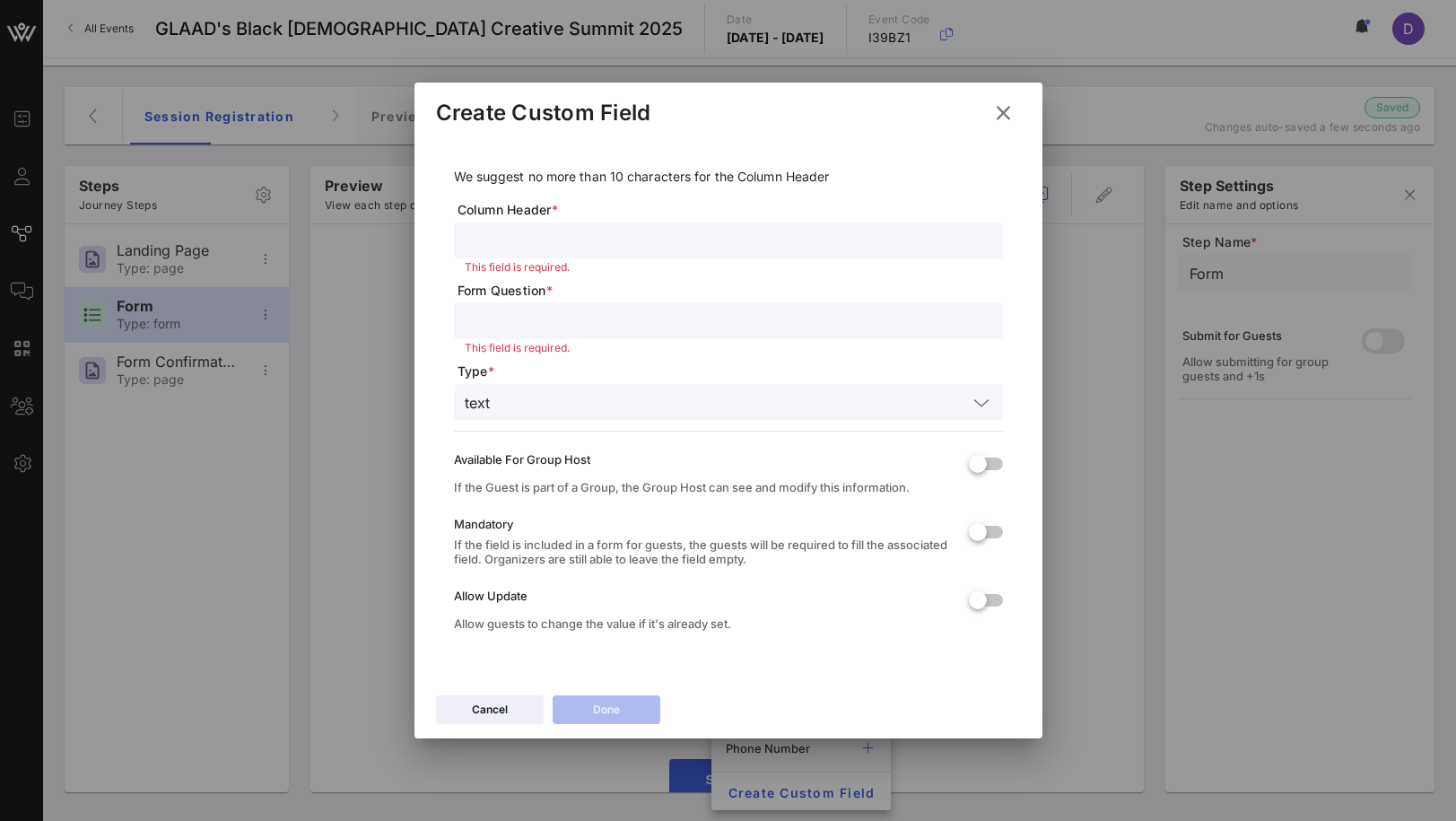
click at [553, 235] on input "text" at bounding box center [728, 241] width 528 height 24
type input "2 PM Breakout Session"
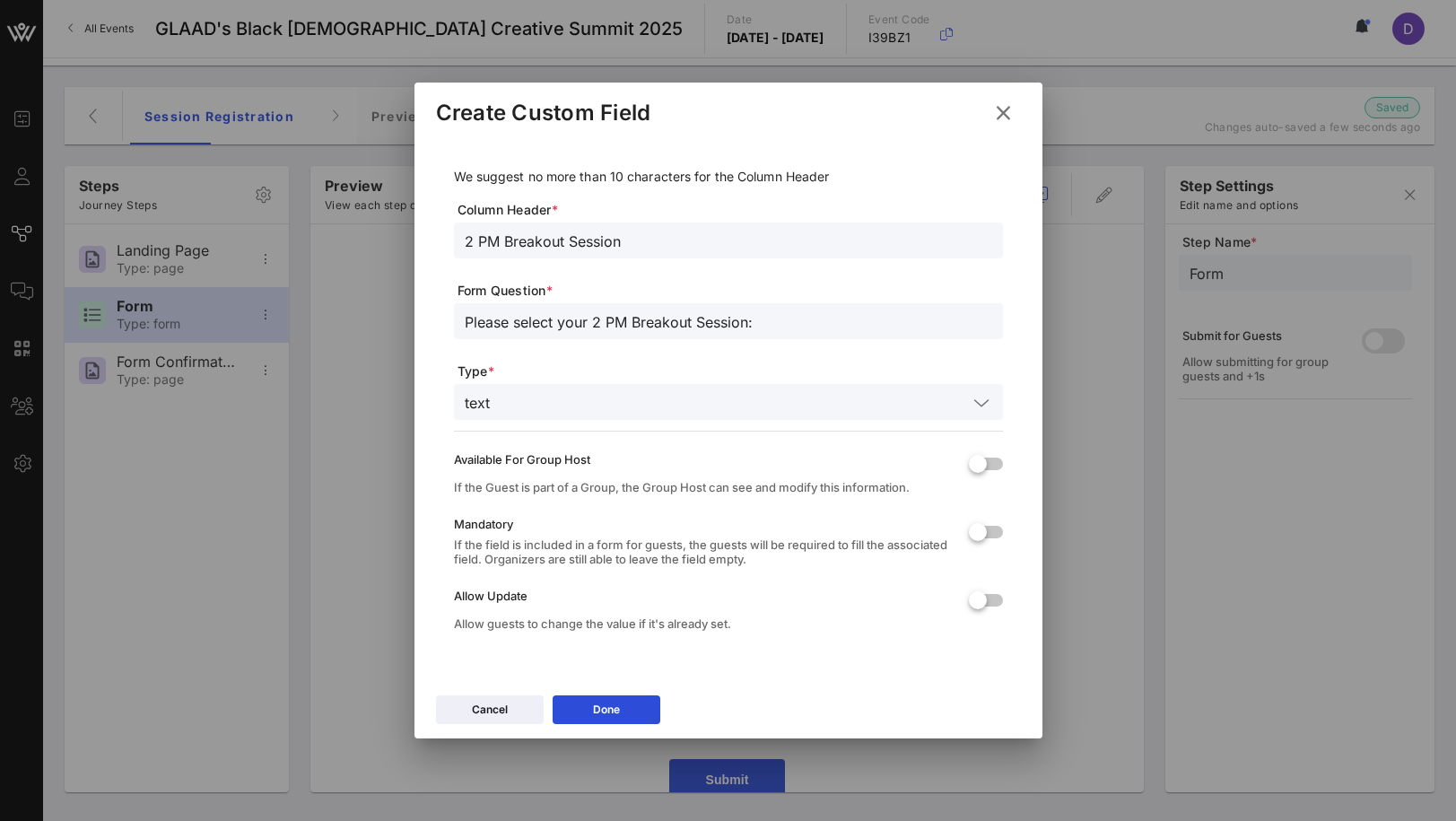
type input "Please select your 2 PM Breakout Session:"
click at [552, 397] on input "text" at bounding box center [731, 403] width 470 height 24
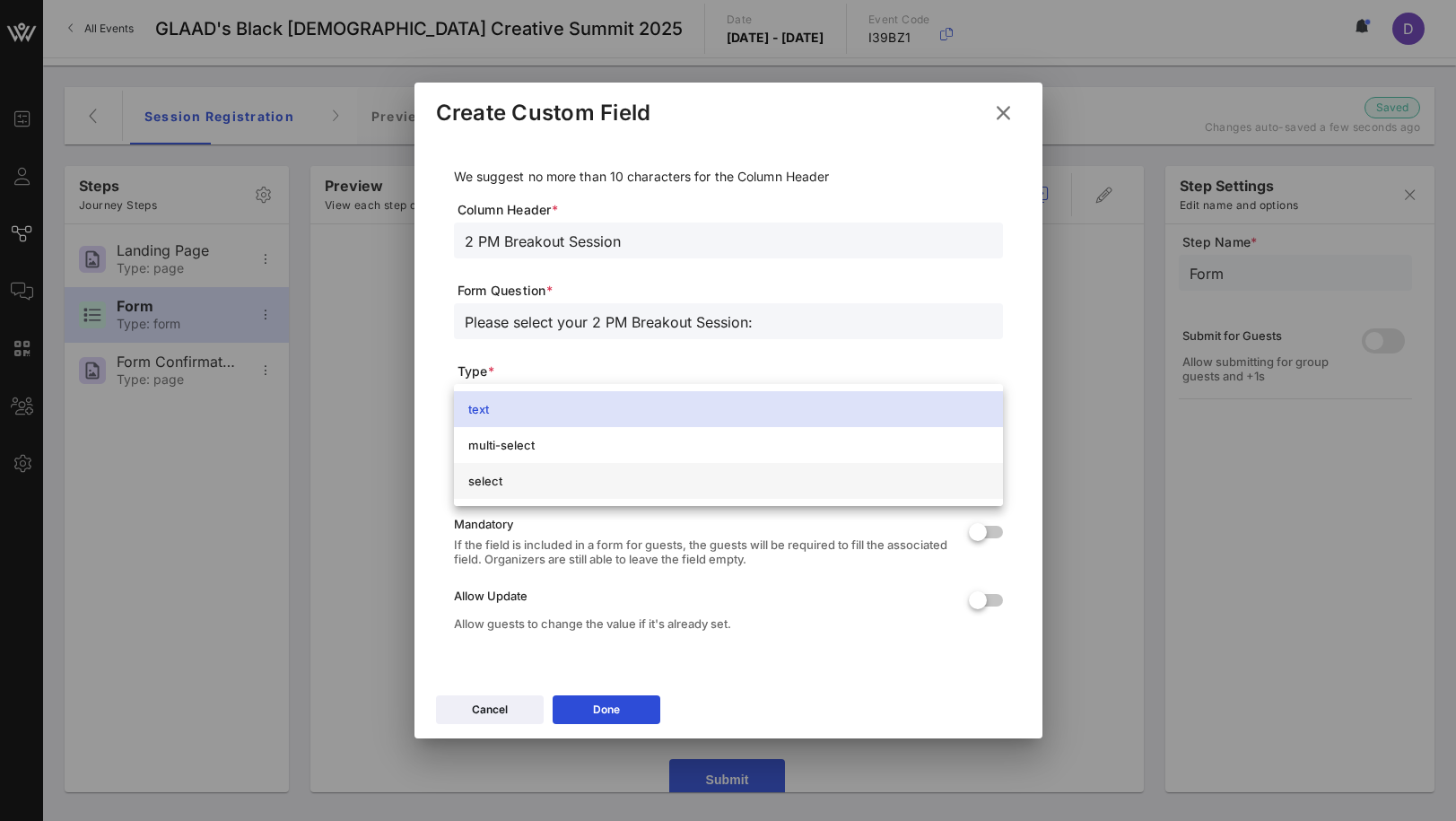
click at [567, 483] on div "select" at bounding box center [728, 481] width 520 height 15
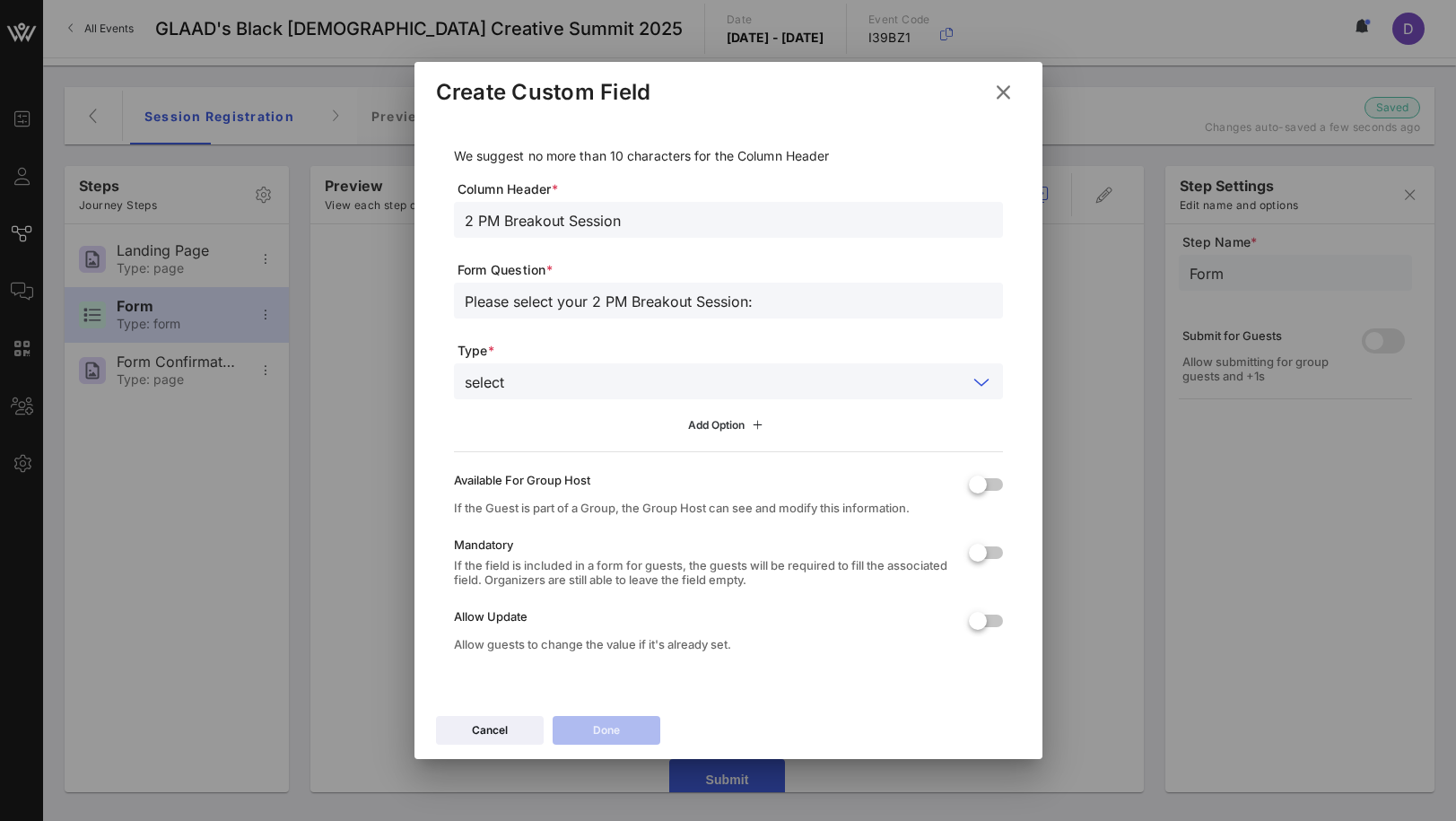
click at [712, 425] on div "Add Option" at bounding box center [728, 426] width 79 height 20
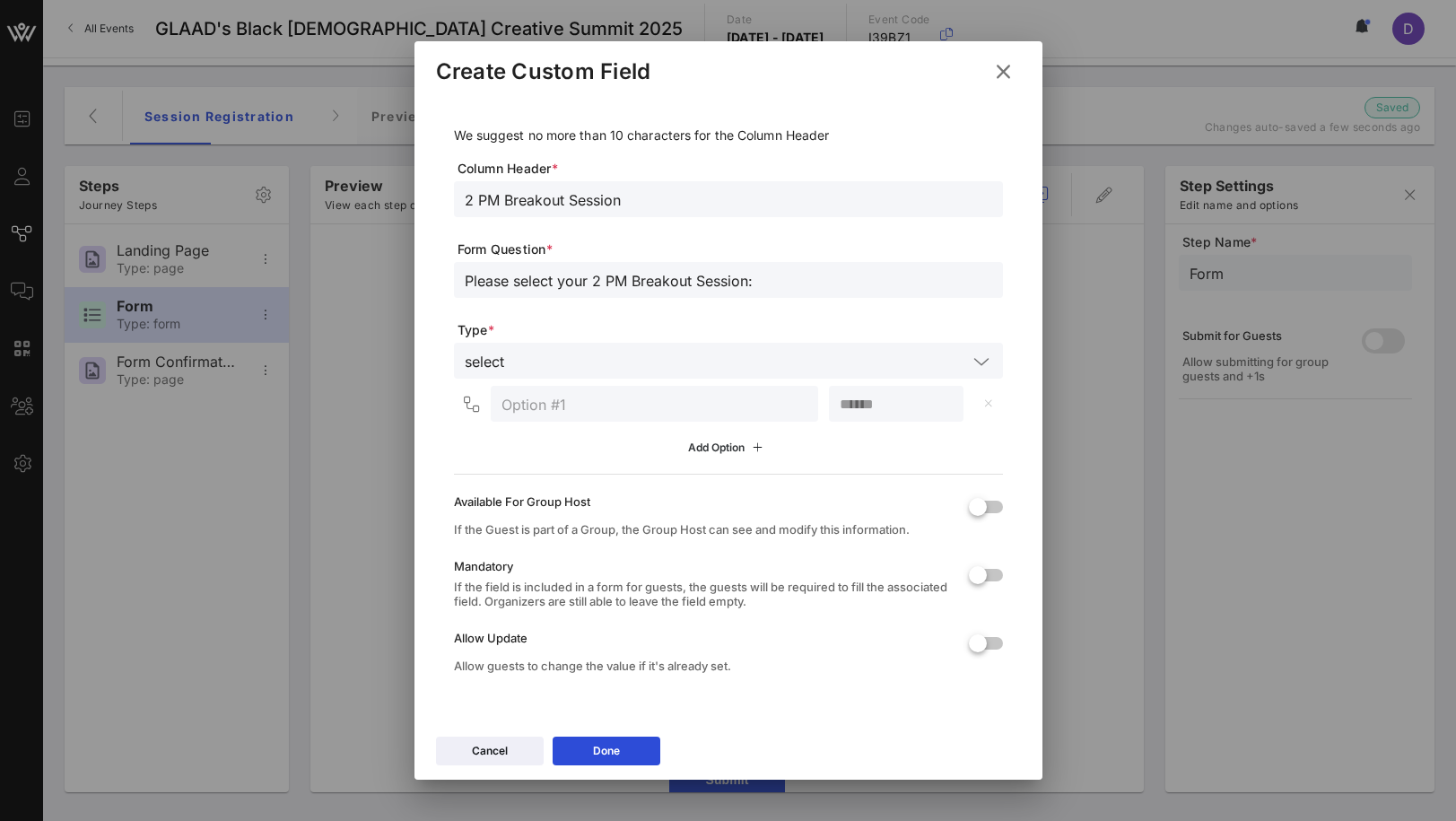
click at [711, 454] on div "Add Option" at bounding box center [728, 448] width 79 height 20
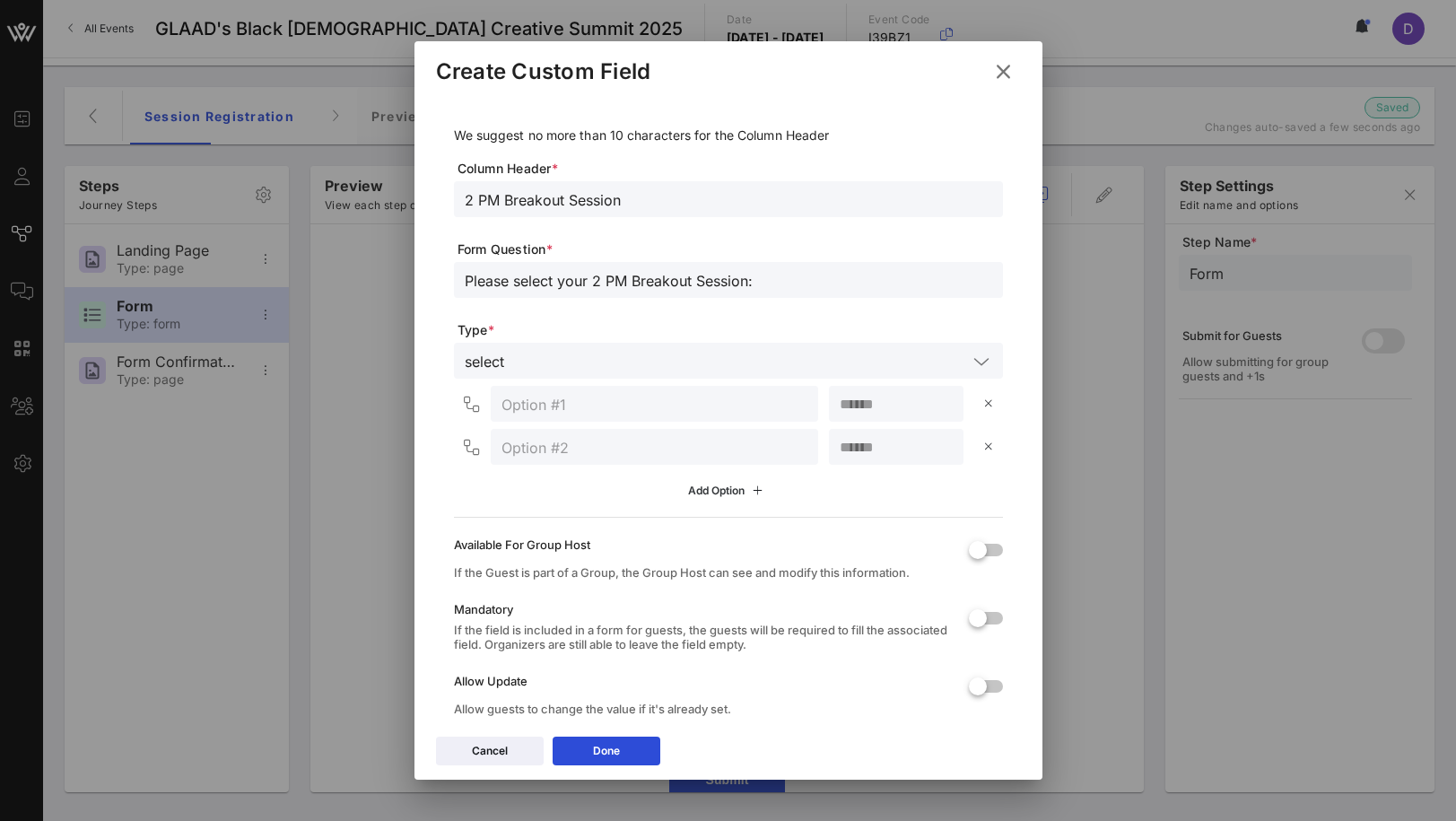
click at [713, 483] on div "Add Option" at bounding box center [728, 491] width 79 height 20
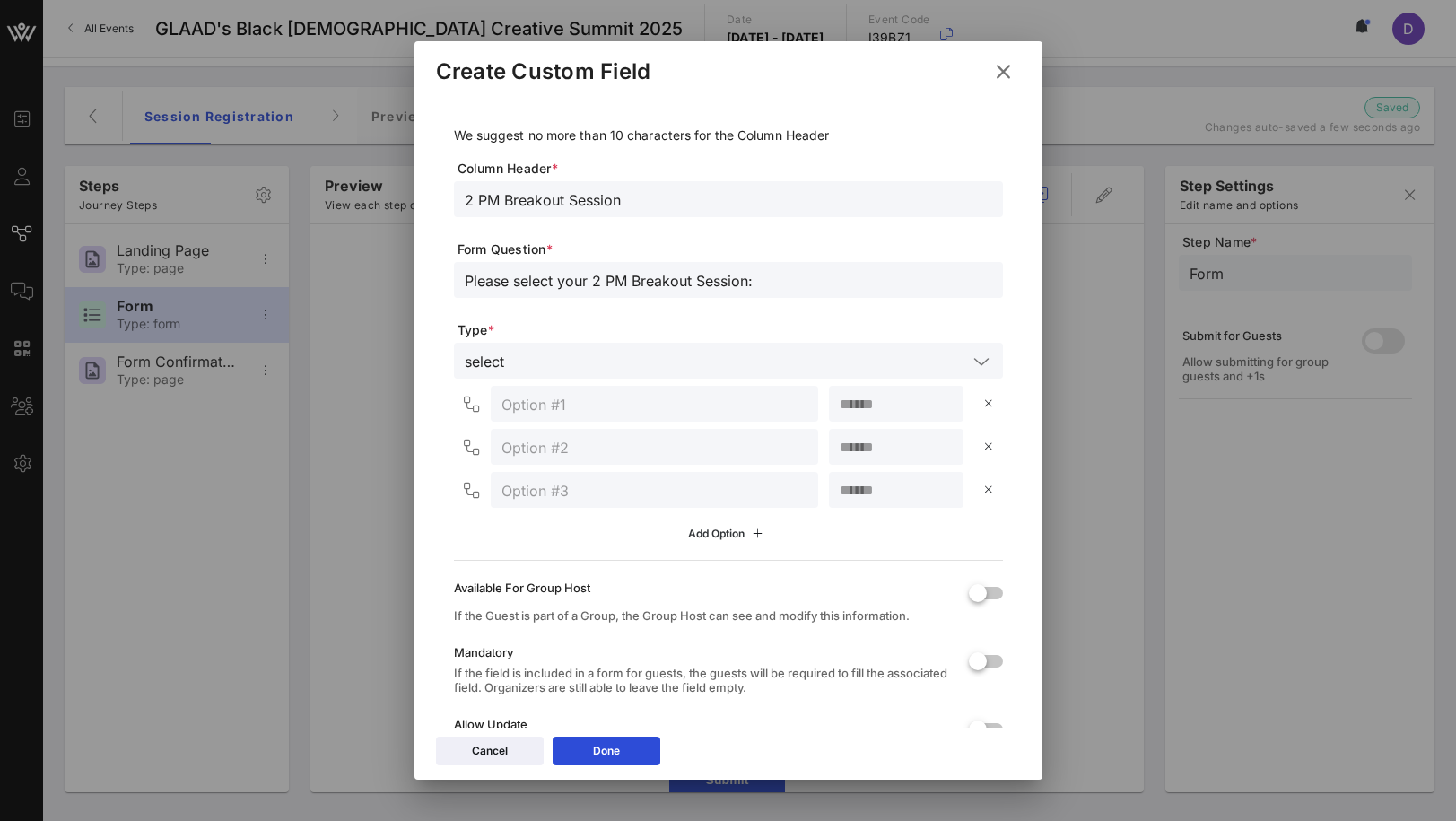
click at [719, 524] on div "Add Option" at bounding box center [728, 534] width 79 height 20
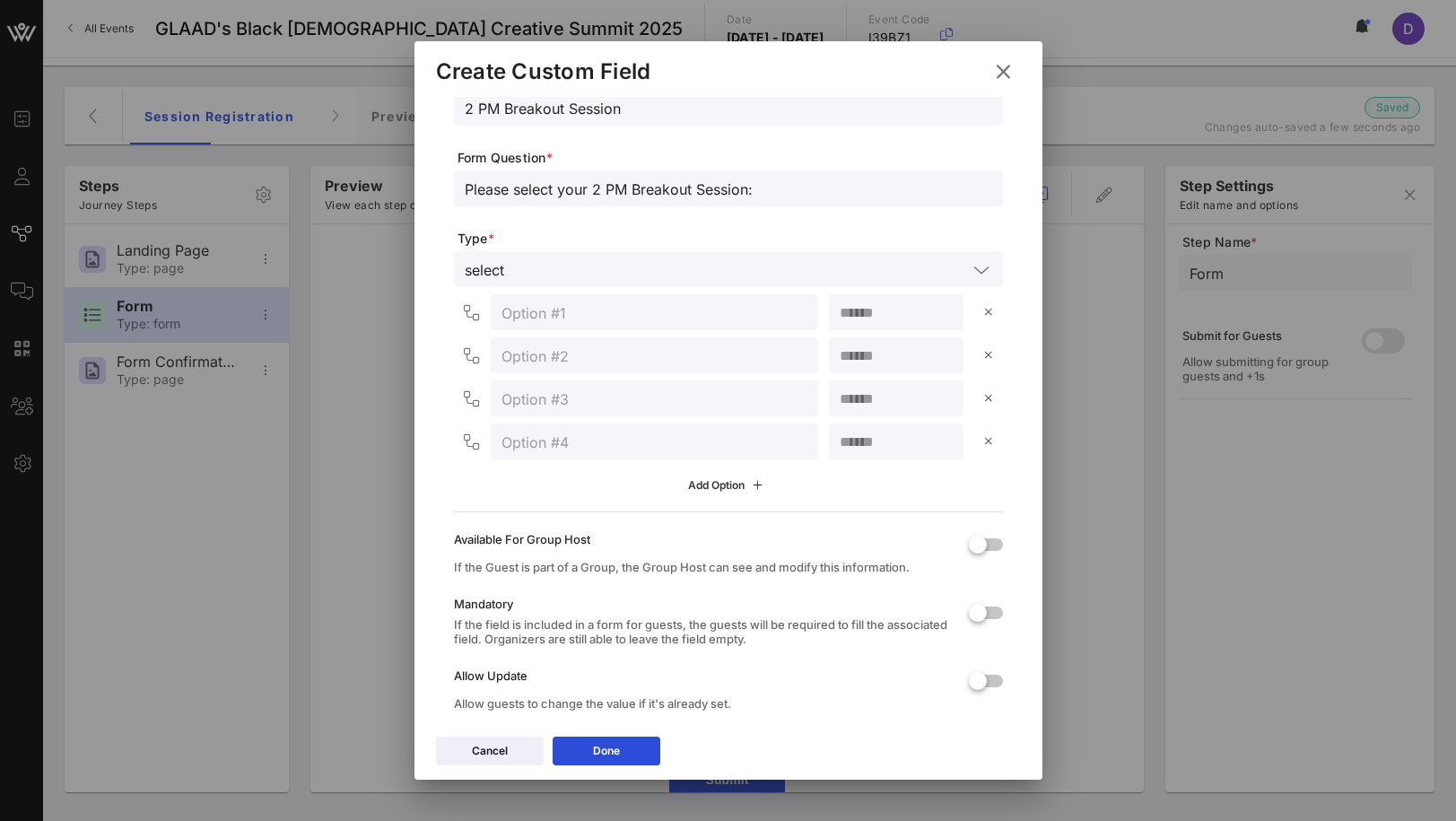
scroll to position [117, 0]
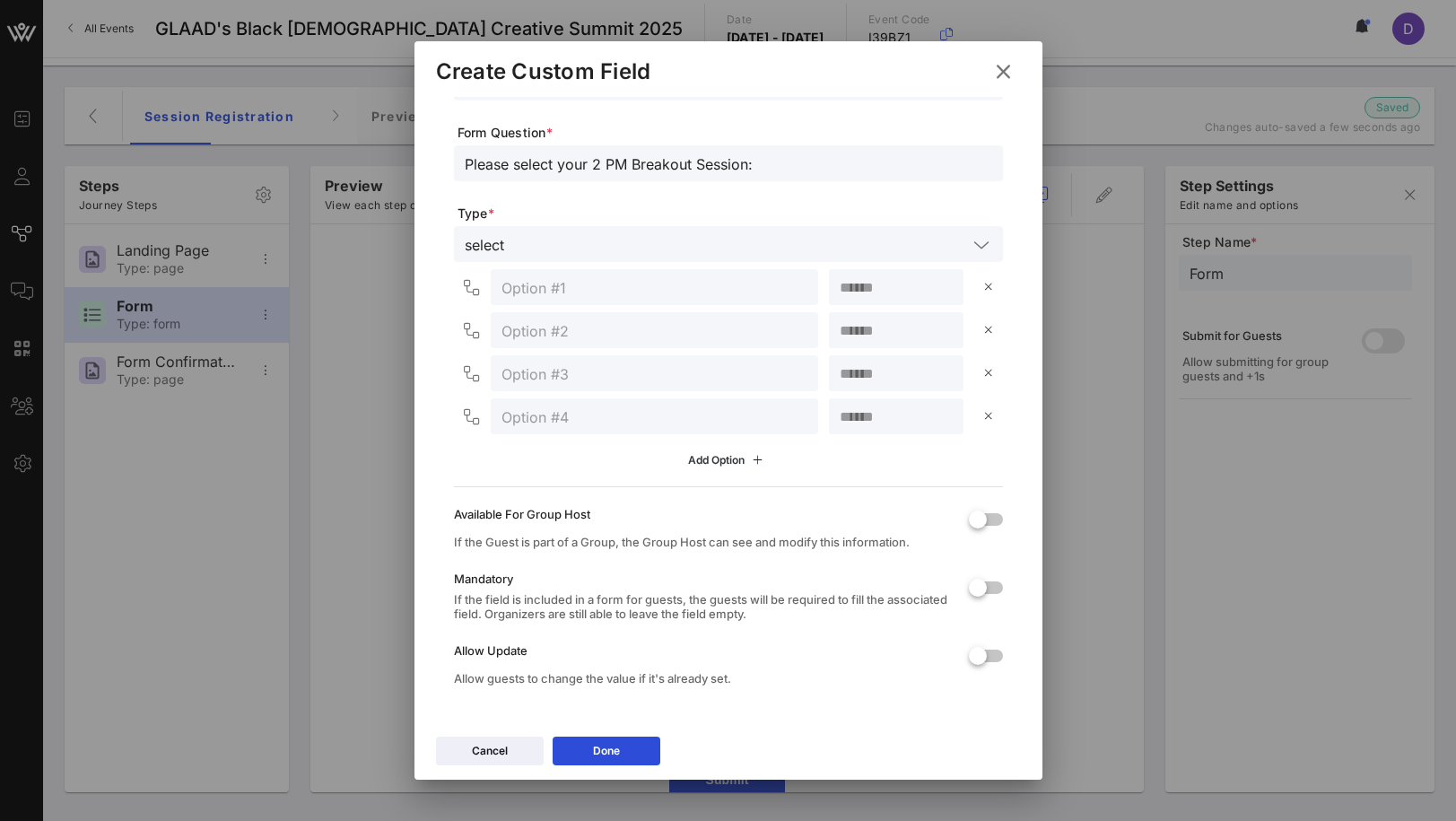
click at [713, 459] on div "Add Option" at bounding box center [728, 460] width 79 height 20
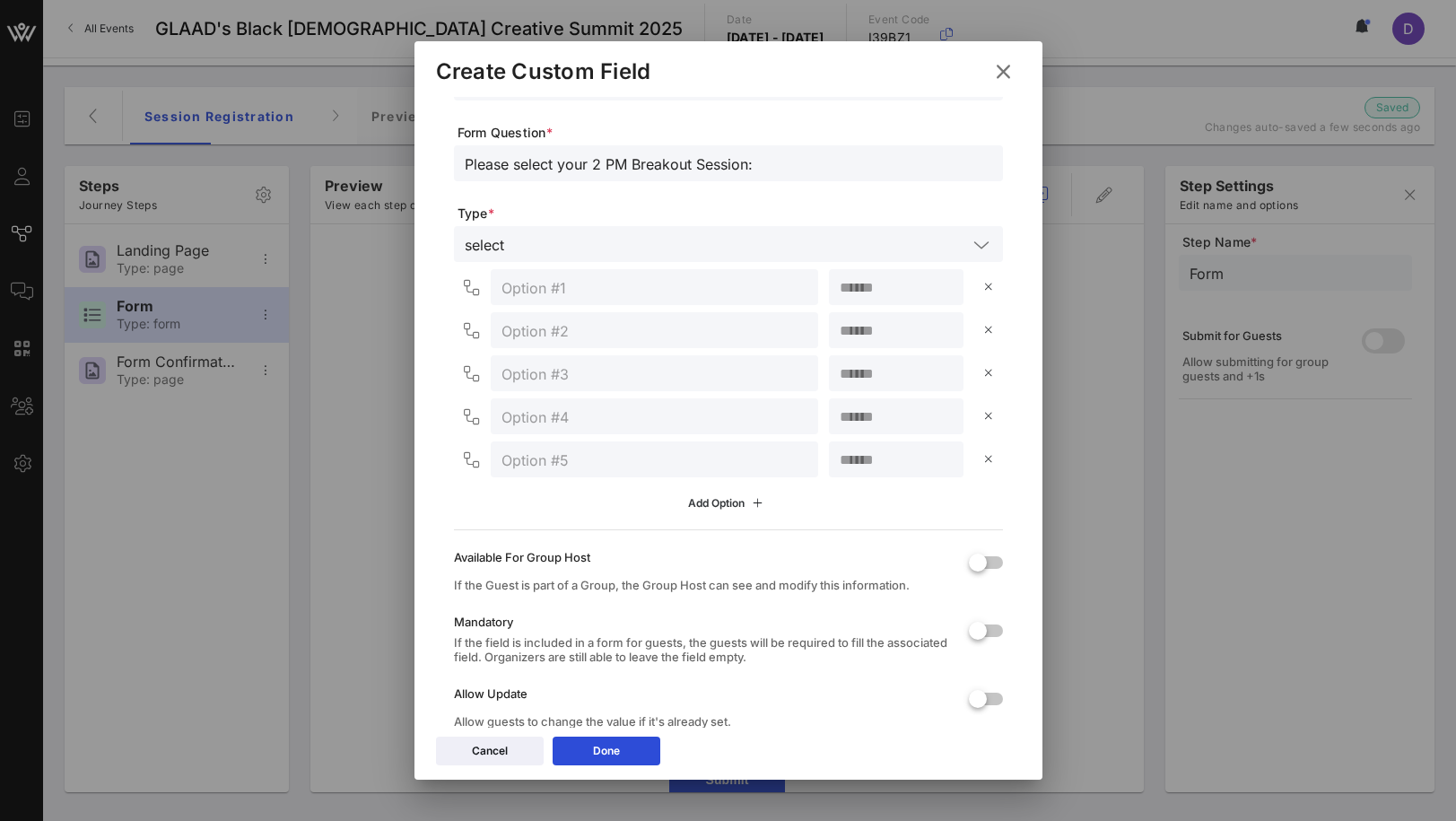
click at [720, 505] on button "Add Option" at bounding box center [728, 503] width 101 height 30
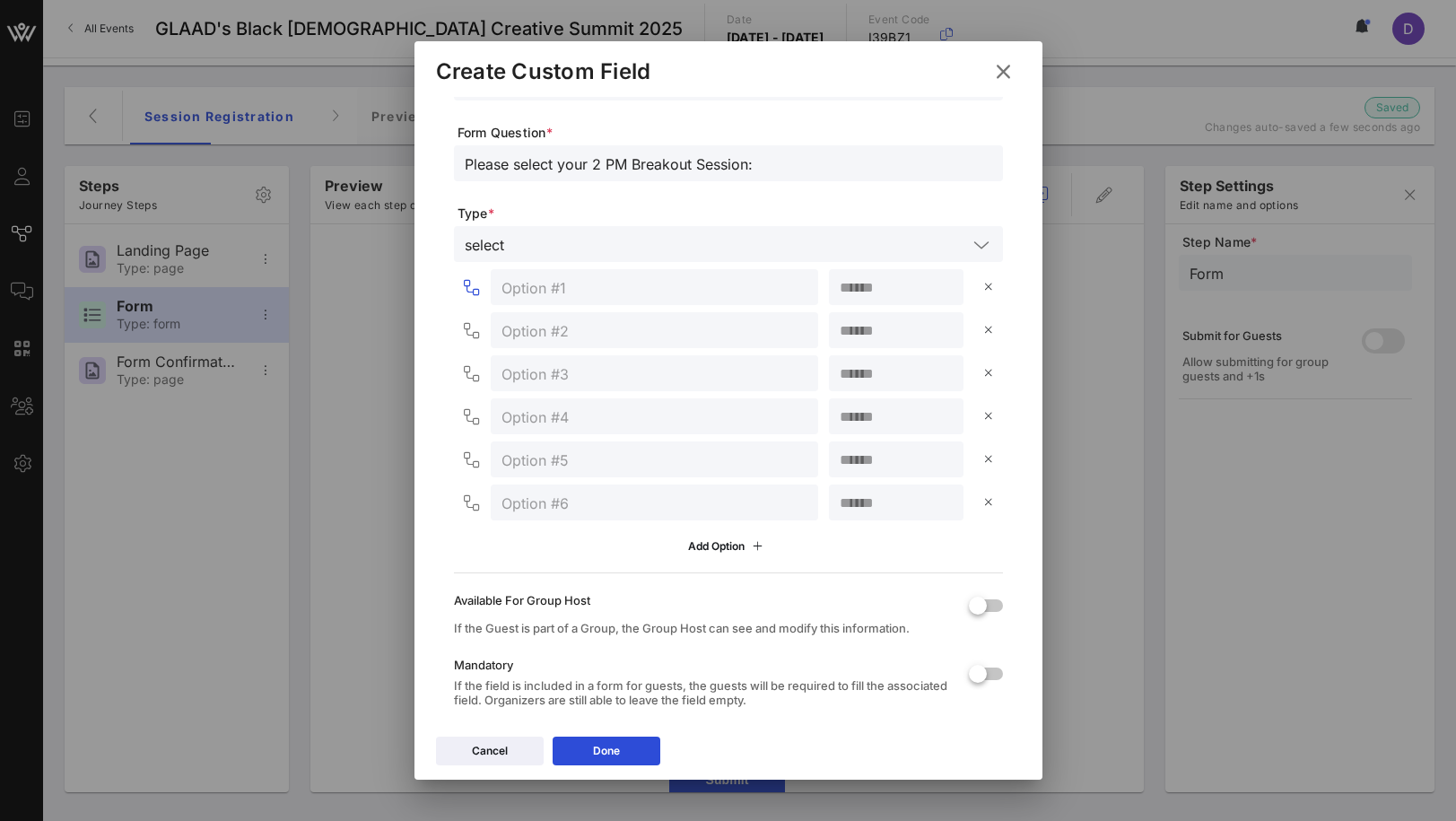
click at [553, 286] on input "text" at bounding box center [654, 288] width 306 height 24
paste input "Executives & Industry Leaders"
paste input "The Art of the Ask: How to Approach, Impress & Maintain Executive Relationships"
type input "Executives & Industry Leaders > The Art of the Ask: How to Approach, Impress & …"
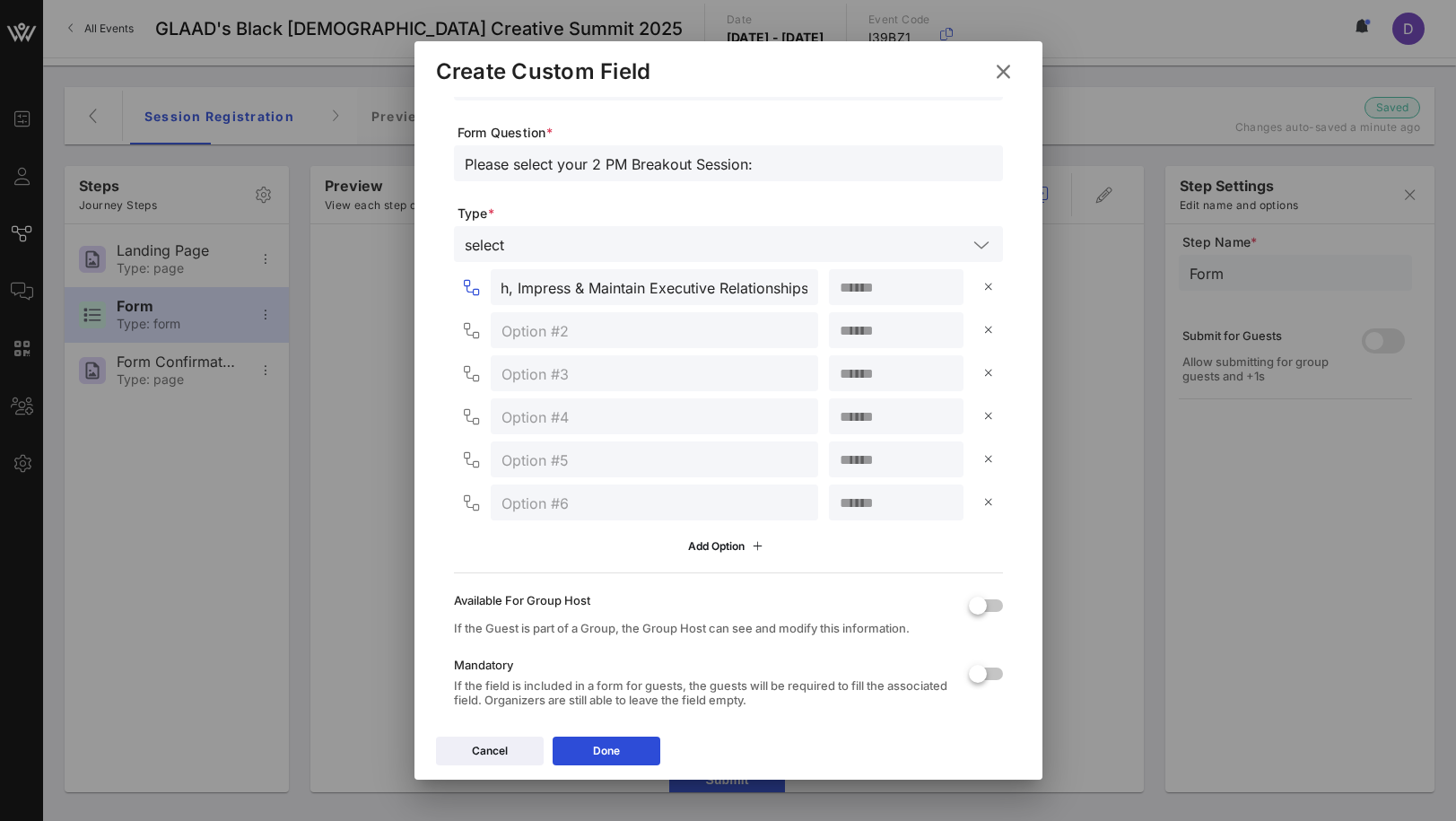
click at [595, 310] on div "Executives & Industry Leaders > The Art of the Ask: How to Approach, Impress & …" at bounding box center [728, 416] width 549 height 292
click at [592, 336] on input "text" at bounding box center [654, 331] width 306 height 24
paste input "Behind-the-Scenes Visionaries"
paste input "Contract in Hand: Building Agreements That Reflect Your Worth"
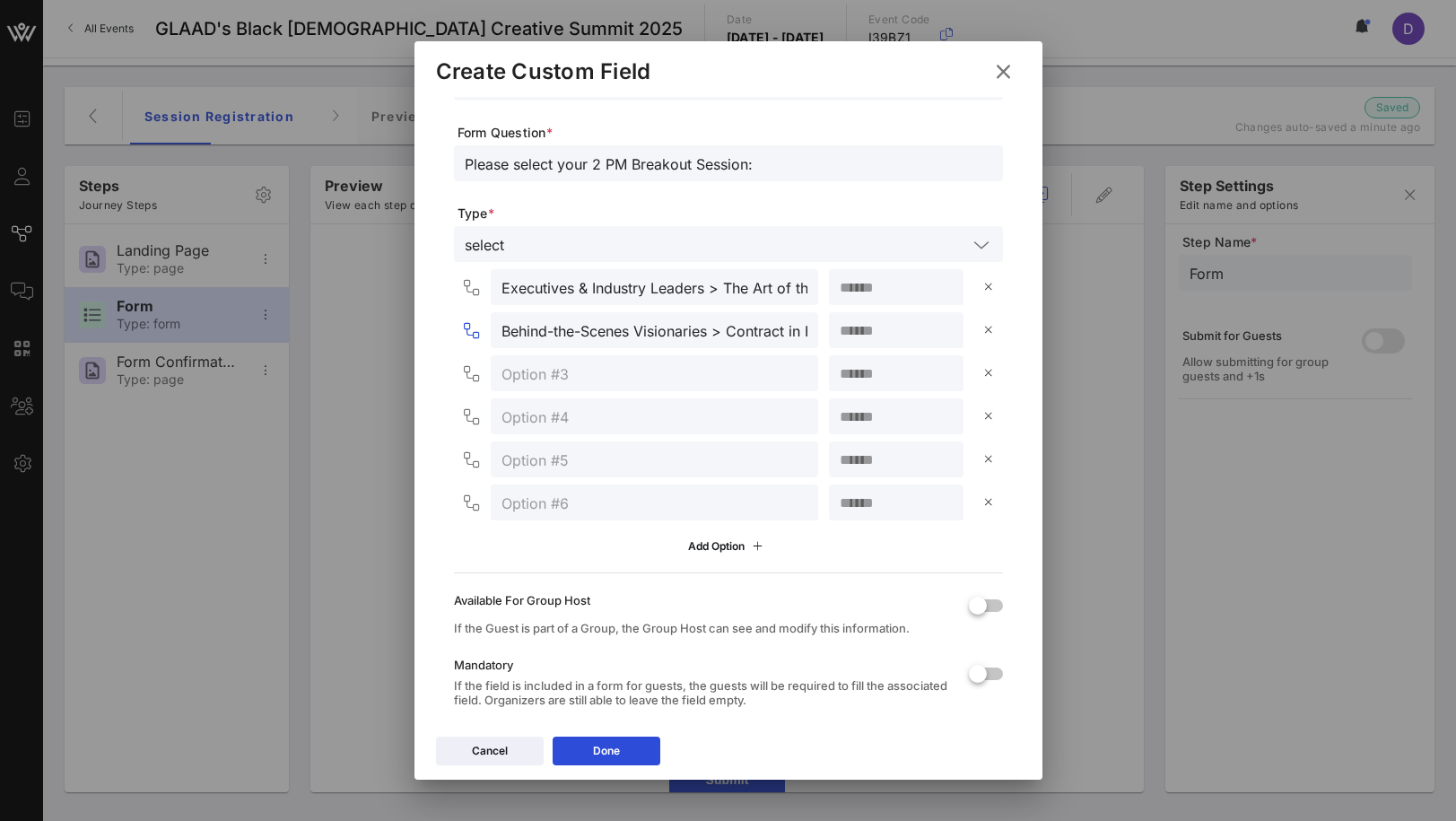
scroll to position [0, 355]
type input "Behind-the-Scenes Visionaries > Contract in Hand: Building Agreements That Refl…"
click at [538, 359] on div at bounding box center [654, 373] width 306 height 36
paste input "On-Screen & Live Talent"
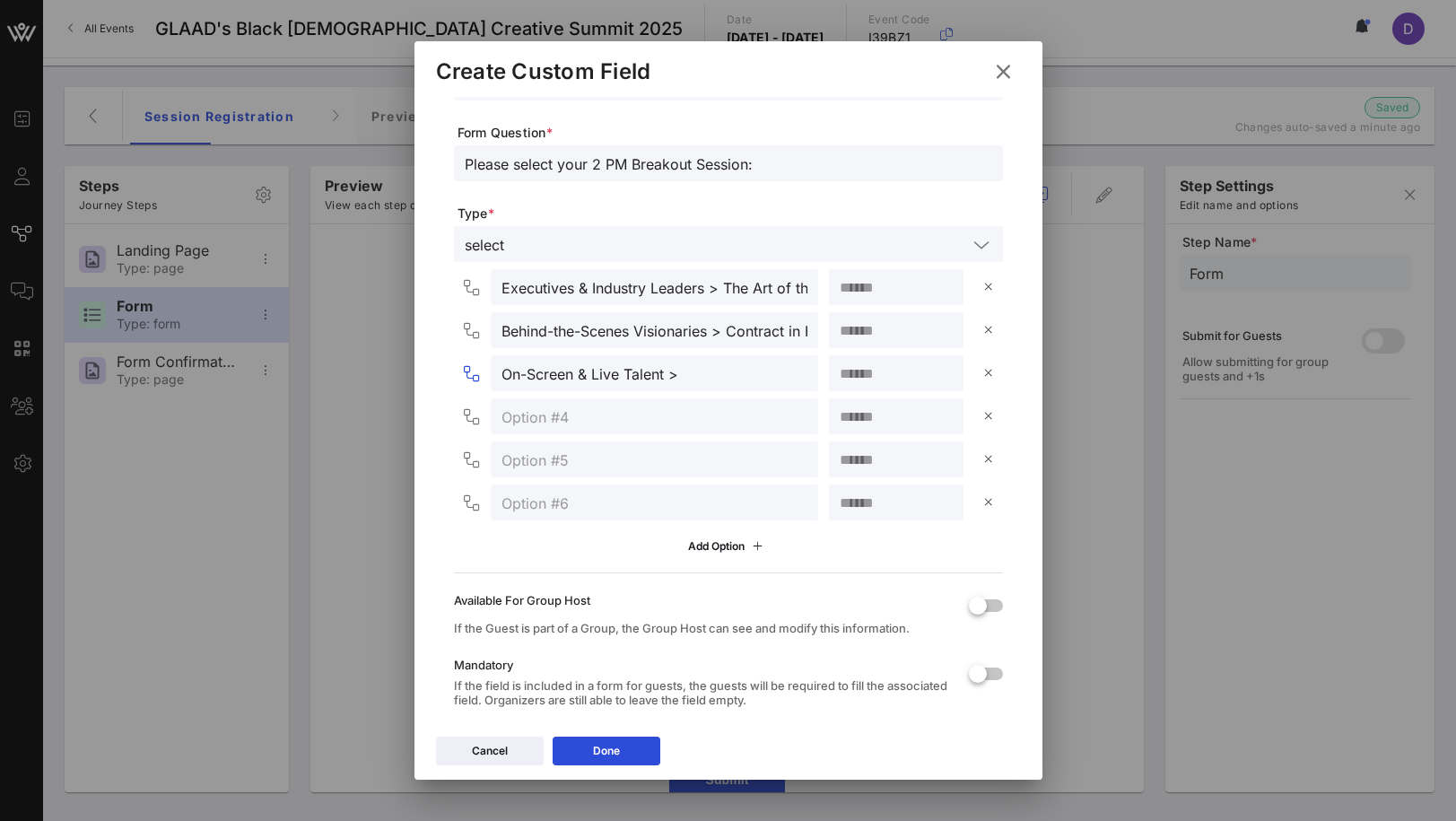
paste input ""Beyond the Algorithm: Authenticity vs. Virality in Digital Influence ""
type input "On-Screen & Live Talent > "Beyond the Algorithm: Authenticity vs. Virality in D…"
click at [635, 403] on div at bounding box center [654, 416] width 306 height 36
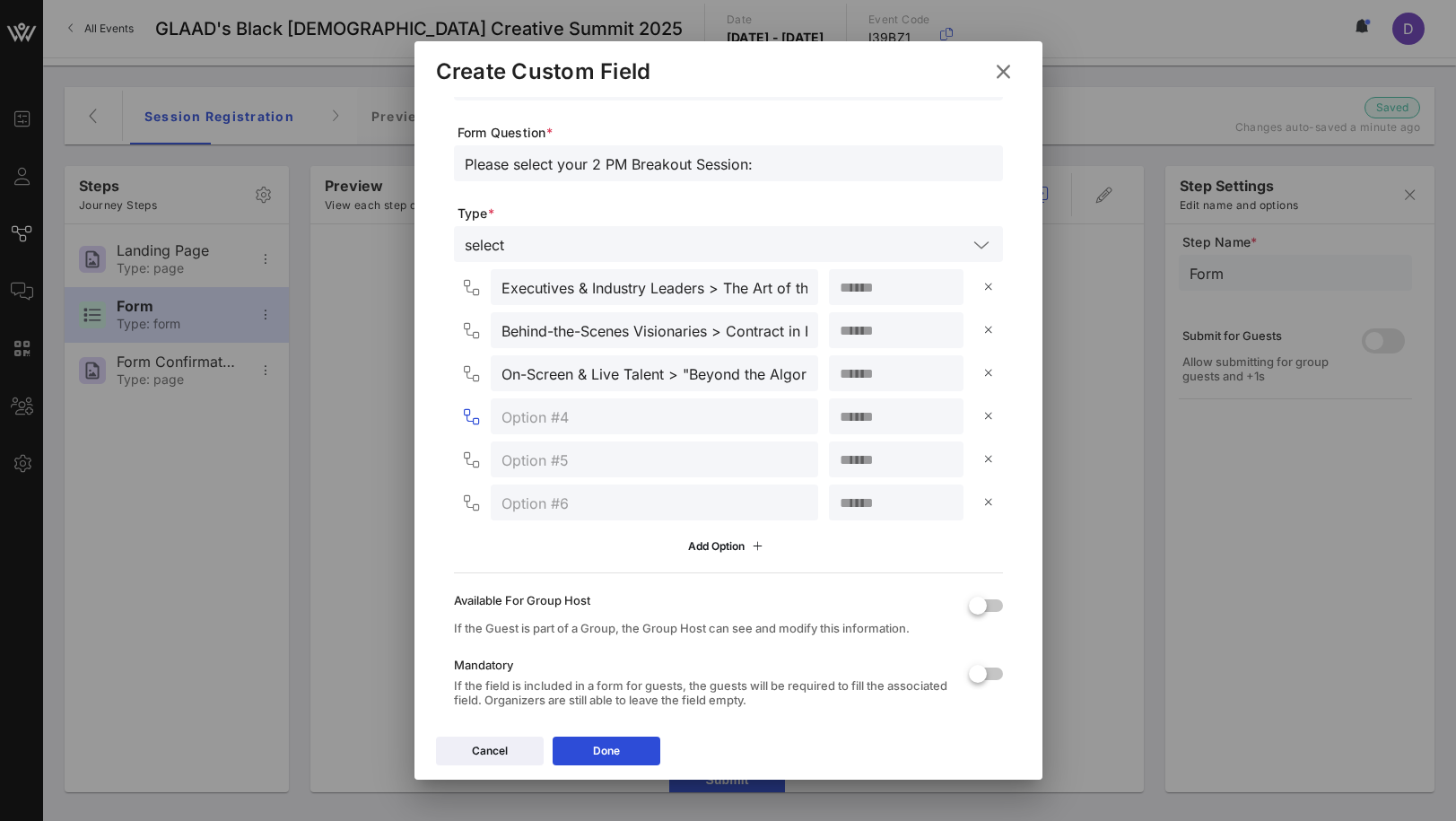
click at [635, 416] on input "text" at bounding box center [654, 416] width 306 height 24
paste input ": Creators & Storytellers"
paste input "The Blueprint Didn’t Fit: Reimagining Success on Our Own Terms"
type input ": Creators & Storytellers > The Blueprint Didn’t Fit: Reimagining Success on Ou…"
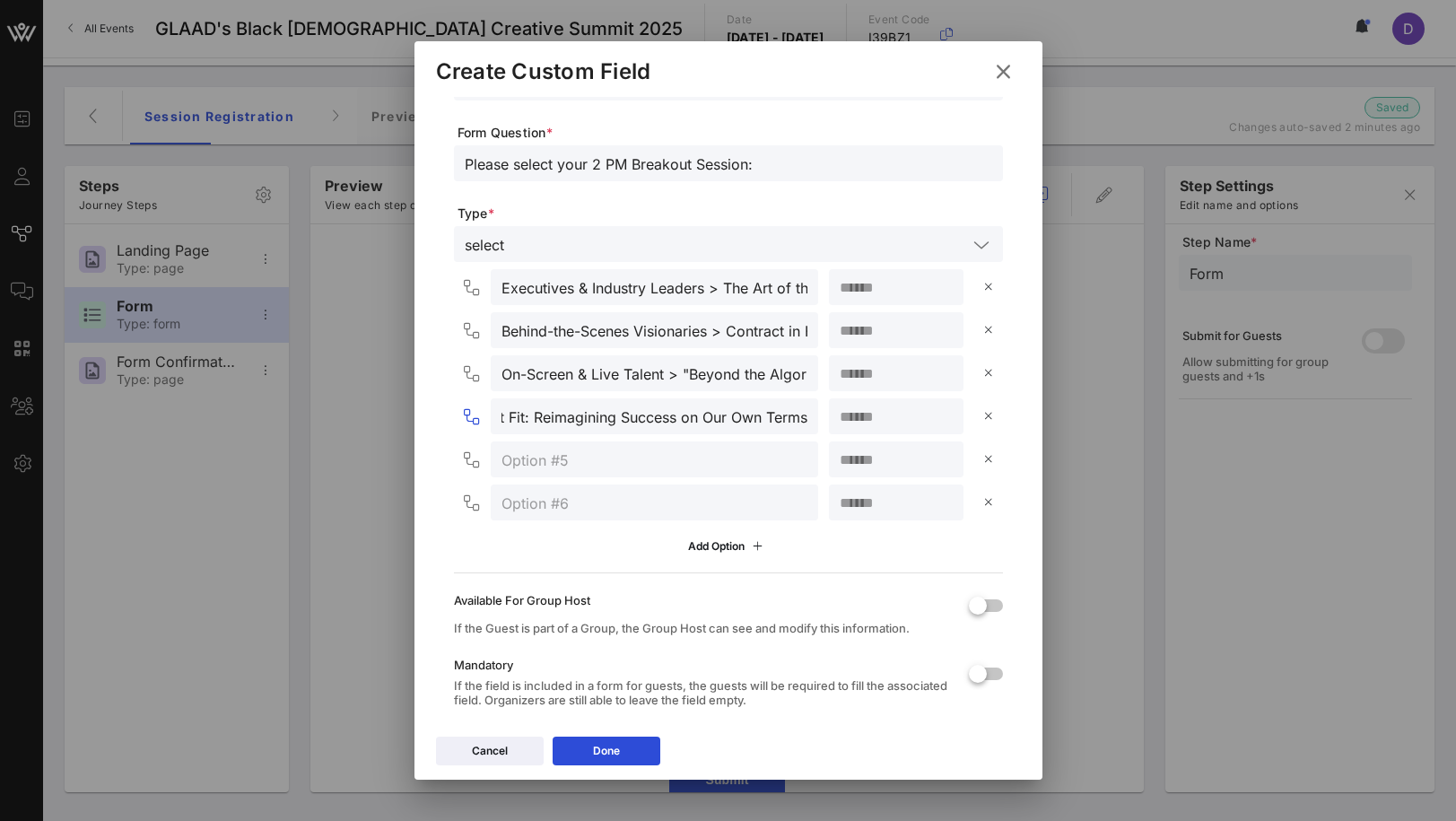
scroll to position [0, 0]
drag, startPoint x: 693, startPoint y: 367, endPoint x: 696, endPoint y: 403, distance: 36.1
click at [693, 372] on input "On-Screen & Live Talent > "Beyond the Algorithm: Authenticity vs. Virality in D…" at bounding box center [654, 374] width 306 height 24
drag, startPoint x: 734, startPoint y: 370, endPoint x: 919, endPoint y: 370, distance: 185.0
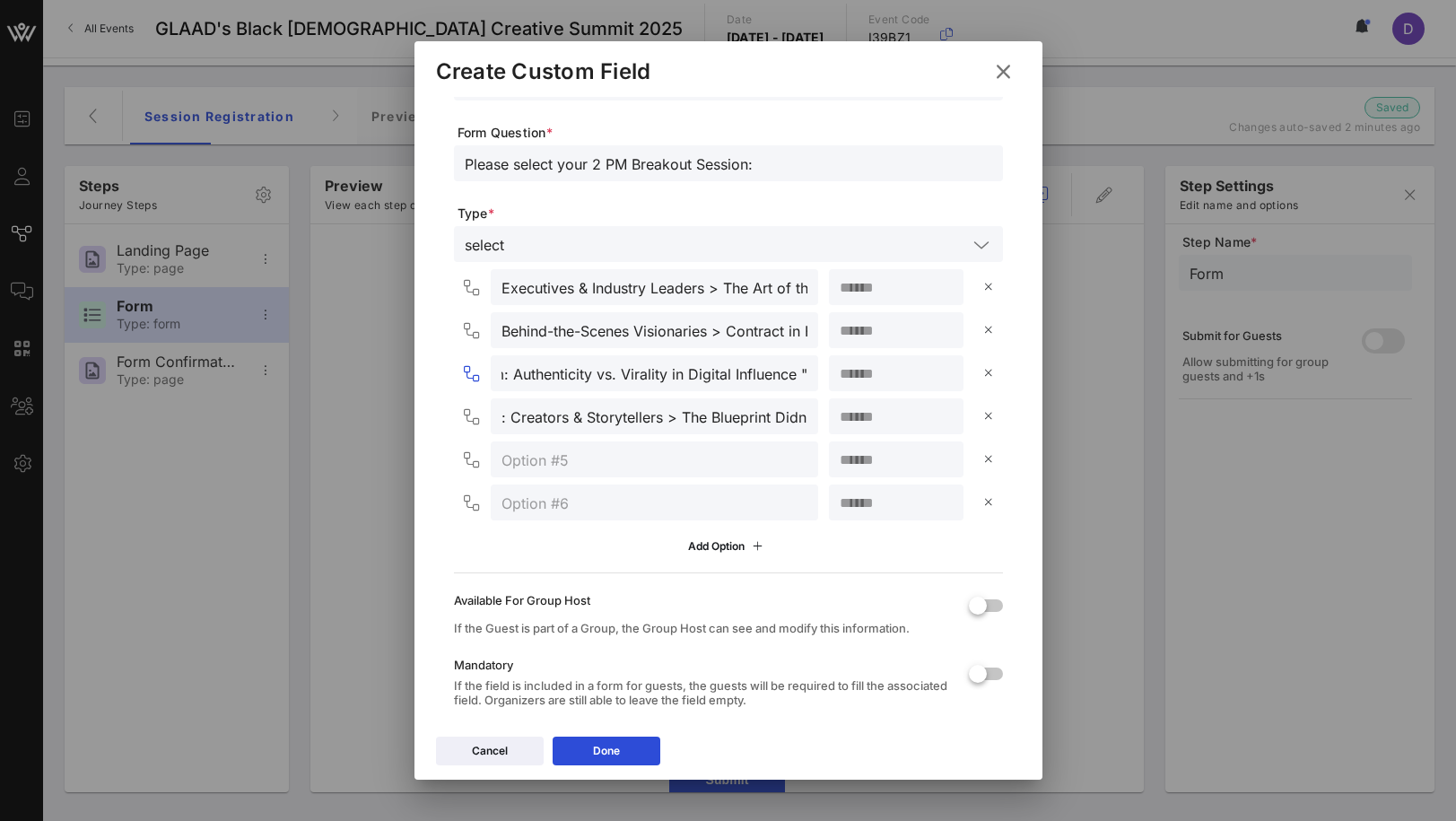
click at [919, 370] on div "On-Screen & Live Talent > Beyond the Algorithm: Authenticity vs. Virality in Di…" at bounding box center [732, 373] width 542 height 36
type input "On-Screen & Live Talent > Beyond the Algorithm: Authenticity vs. Virality in Di…"
click at [746, 428] on div ": Creators & Storytellers > The Blueprint Didn’t Fit: Reimagining Success on Ou…" at bounding box center [654, 416] width 306 height 36
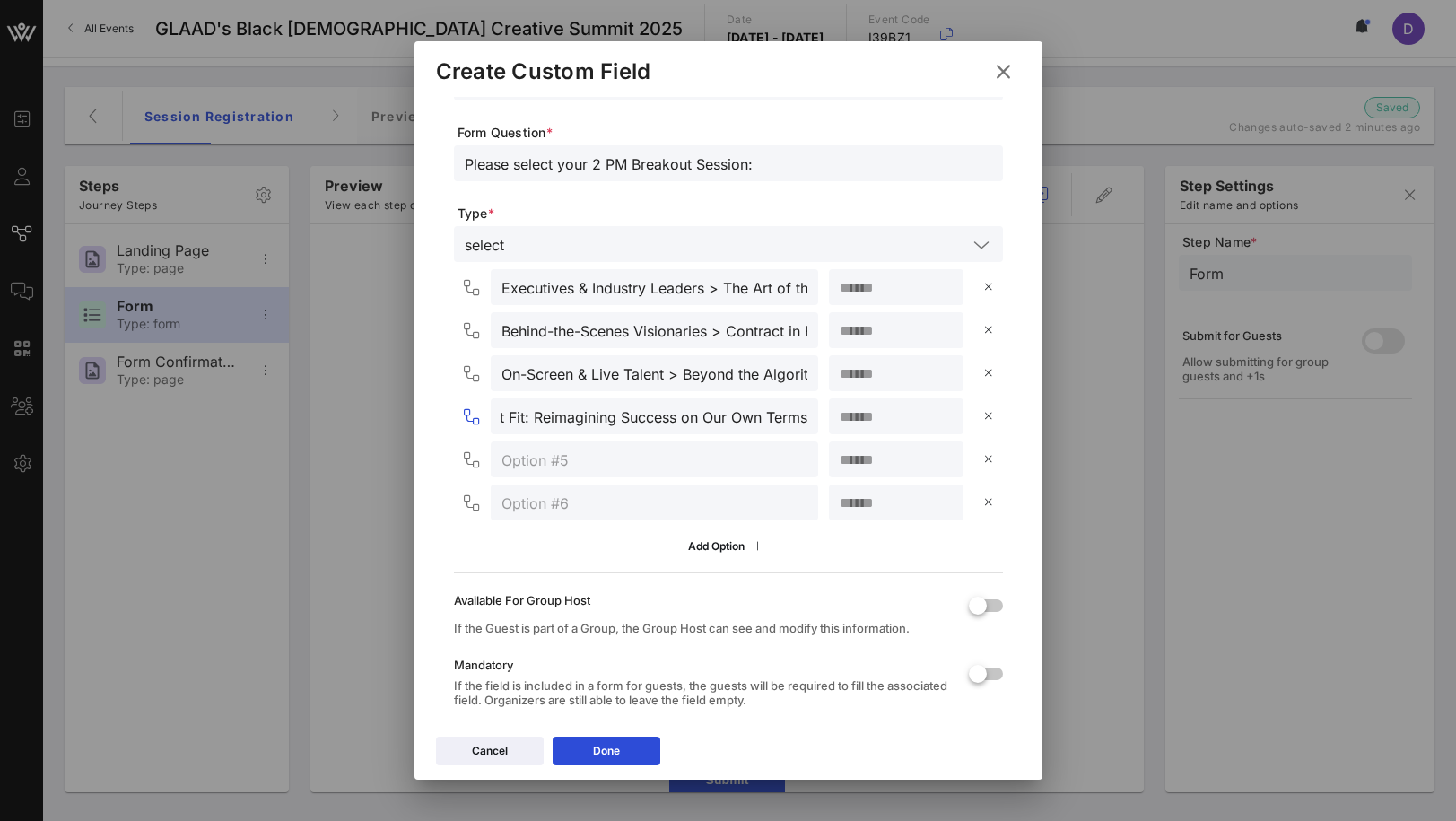
drag, startPoint x: 738, startPoint y: 419, endPoint x: 940, endPoint y: 418, distance: 202.0
click at [940, 418] on div ": Creators & Storytellers > The Blueprint Didn’t Fit: Reimagining Success on Ou…" at bounding box center [732, 416] width 542 height 36
click at [686, 448] on input "text" at bounding box center [654, 459] width 306 height 24
drag, startPoint x: 527, startPoint y: 412, endPoint x: 435, endPoint y: 403, distance: 92.4
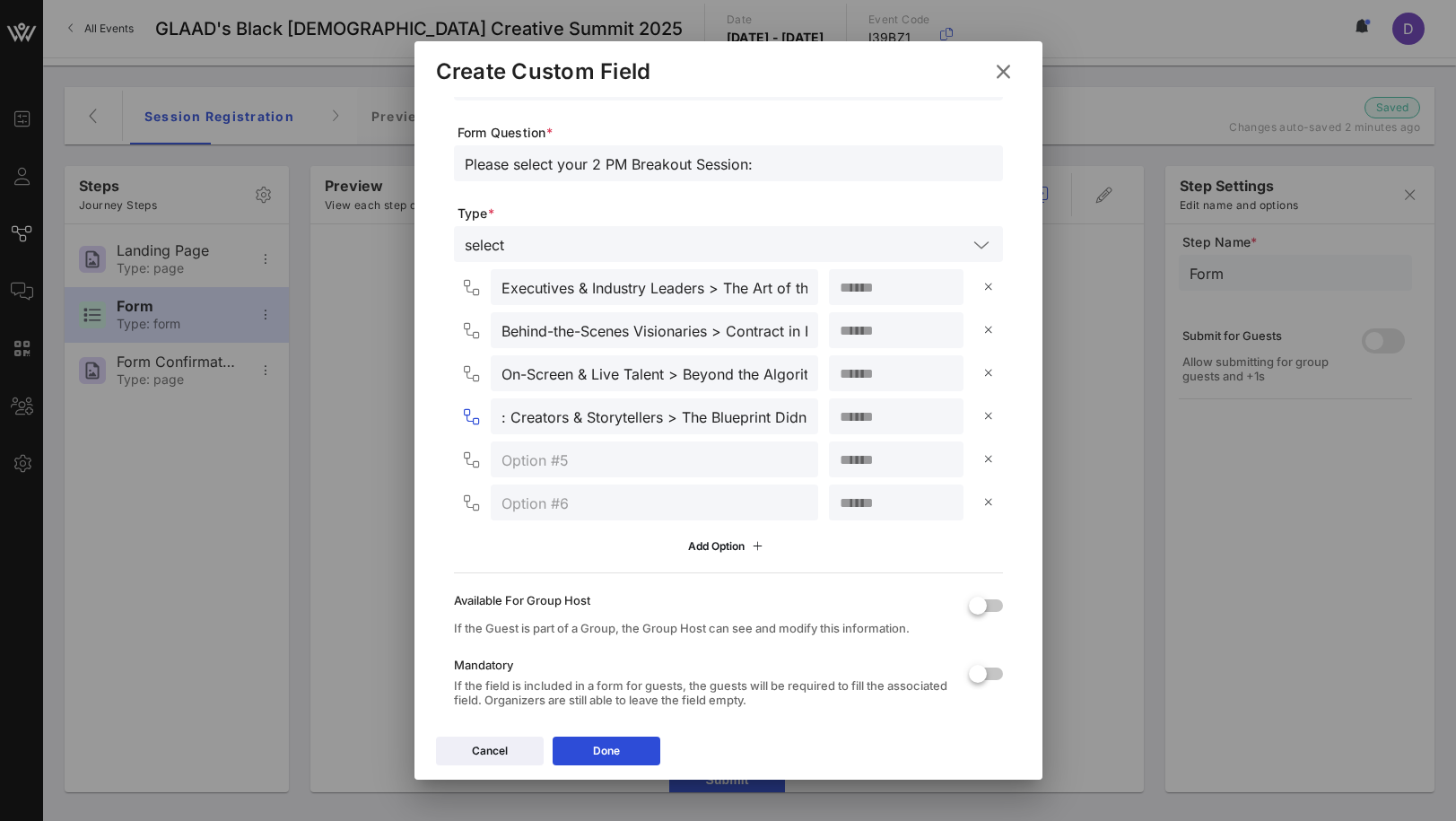
click at [435, 403] on div "We suggest no more than 10 characters for the Column Header Column Header * 2 P…" at bounding box center [728, 413] width 628 height 632
click at [515, 420] on input ": Creators & Storytellers > The Blueprint Didn’t Fit: Reimagining Success on Ou…" at bounding box center [654, 416] width 306 height 24
drag, startPoint x: 508, startPoint y: 413, endPoint x: 469, endPoint y: 412, distance: 39.0
click at [469, 412] on div ": Creators & Storytellers > The Blueprint Didn’t Fit: Reimagining Success on Ou…" at bounding box center [639, 416] width 357 height 36
type input "Creators & Storytellers > The Blueprint Didn’t Fit: Reimagining Success on Our …"
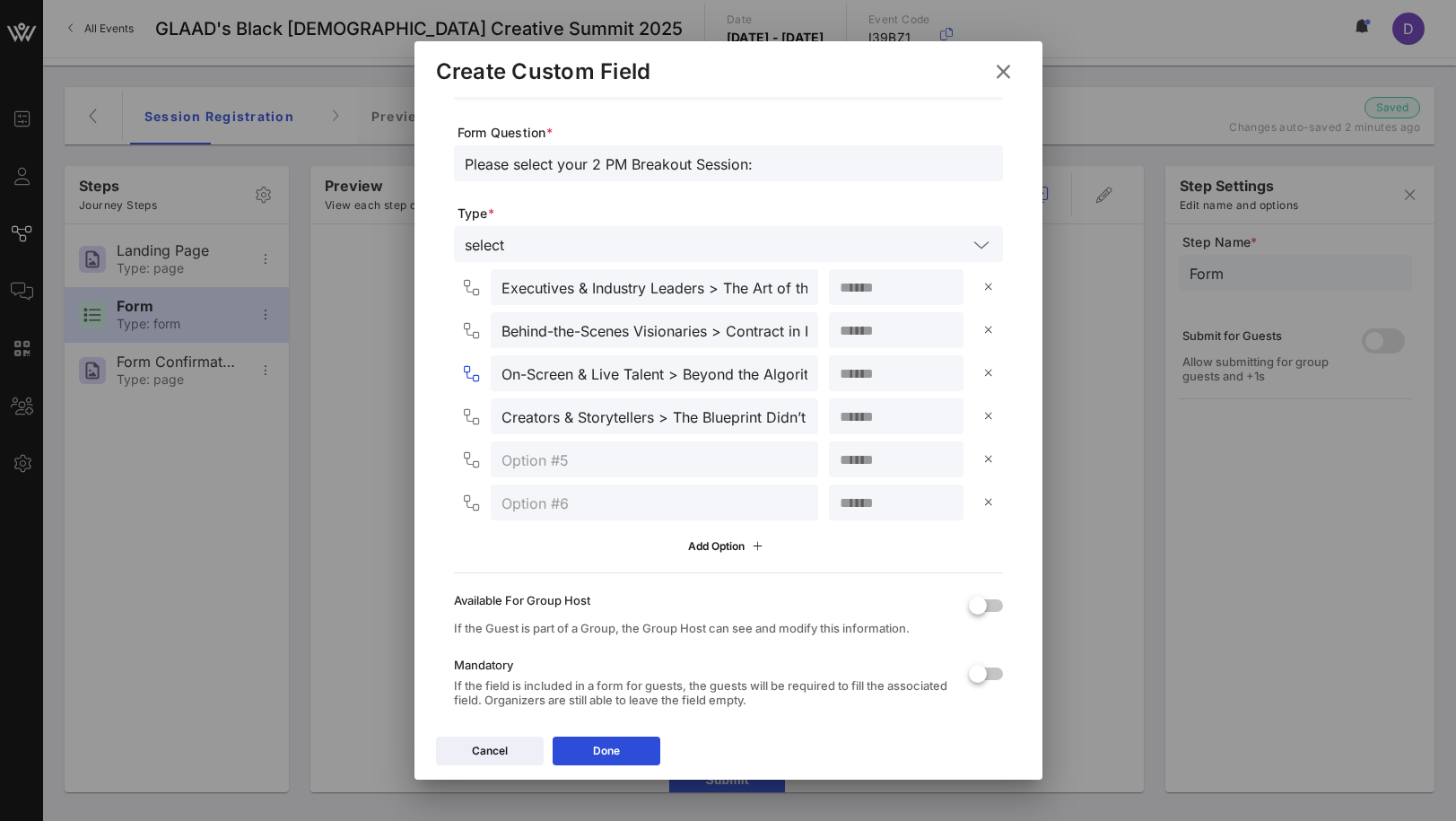
drag, startPoint x: 504, startPoint y: 374, endPoint x: 473, endPoint y: 374, distance: 31.0
click at [473, 374] on div "On-Screen & Live Talent > Beyond the Algorithm: Authenticity vs. Virality in Di…" at bounding box center [639, 373] width 357 height 36
type input "On-Screen & Live Talent > Beyond the Algorithm: Authenticity vs. Virality in Di…"
click at [544, 466] on input "text" at bounding box center [654, 459] width 306 height 24
paste input "Audio & Music Development:"
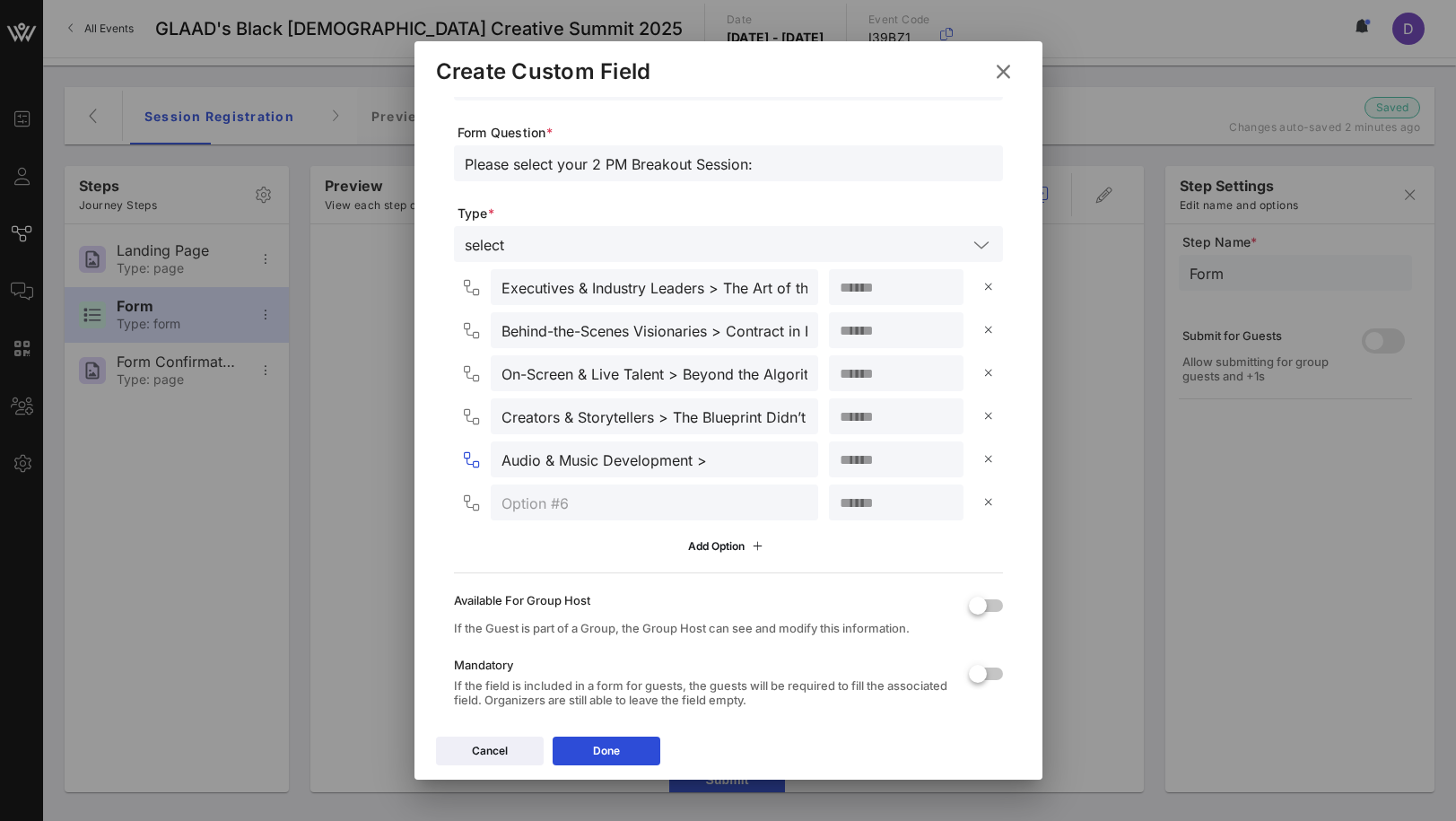
paste input "Off Mute"
type input "Audio & Music Development > Off Mute"
click at [707, 509] on input "text" at bounding box center [654, 503] width 306 height 24
type input "BQCS Studio"
click at [845, 294] on input "number" at bounding box center [896, 288] width 113 height 24
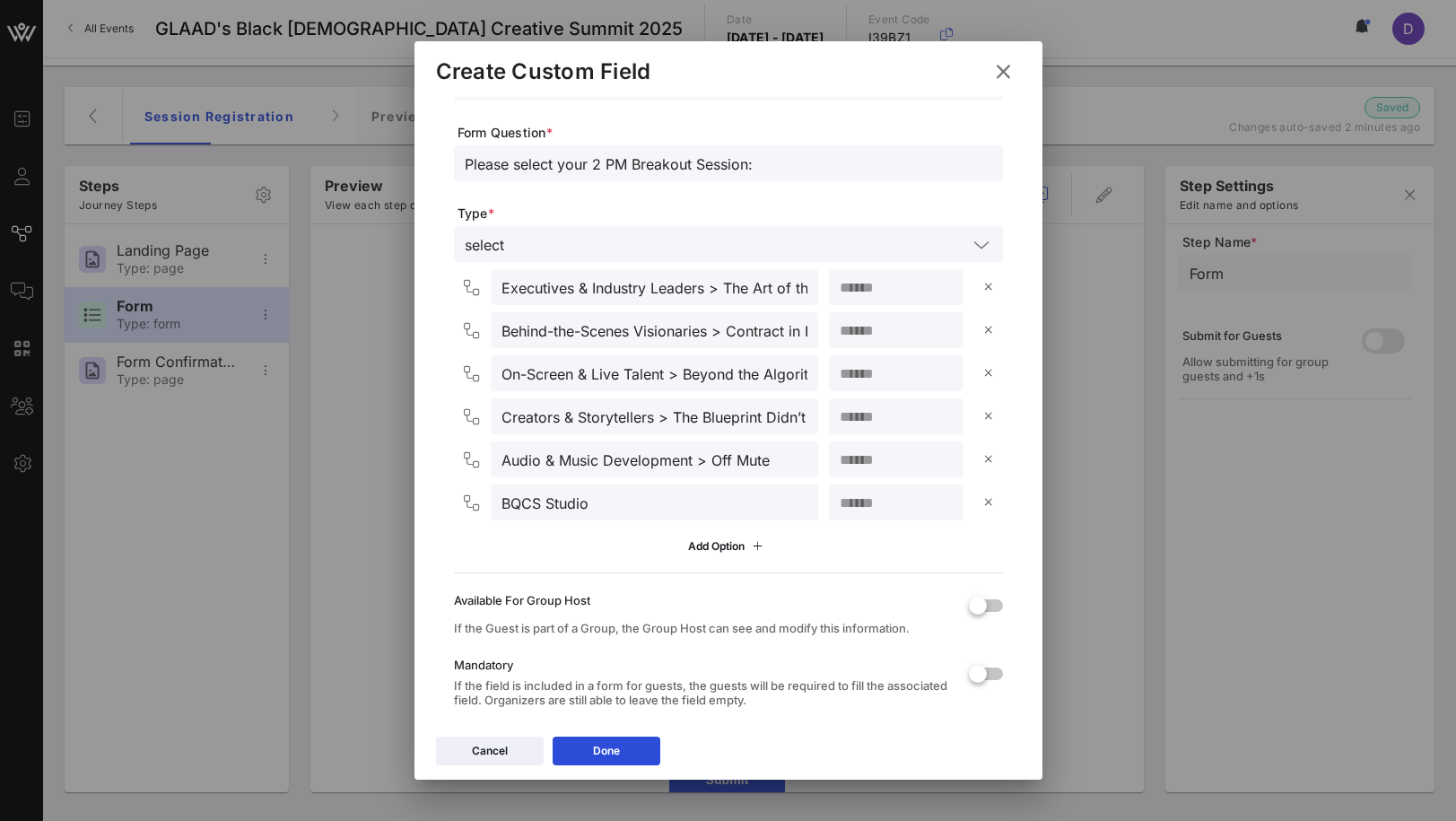
type input "**"
click at [862, 336] on input "number" at bounding box center [896, 331] width 113 height 24
type input "**"
click at [862, 362] on input "number" at bounding box center [896, 374] width 113 height 24
type input "**"
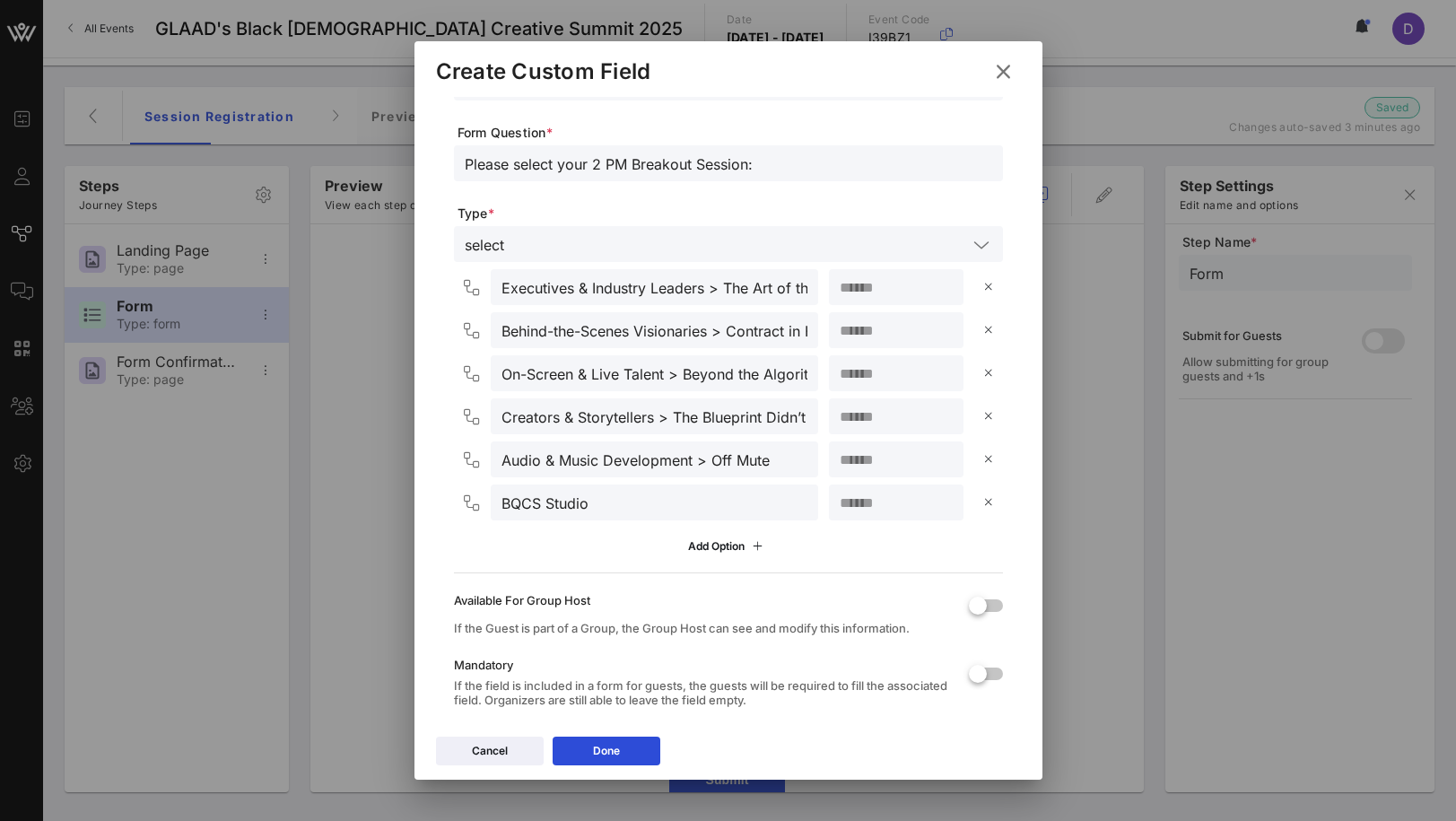
click at [857, 430] on div at bounding box center [896, 416] width 113 height 36
type input "**"
click at [853, 451] on input "number" at bounding box center [896, 459] width 113 height 24
type input "**"
click at [854, 500] on input "number" at bounding box center [896, 503] width 113 height 24
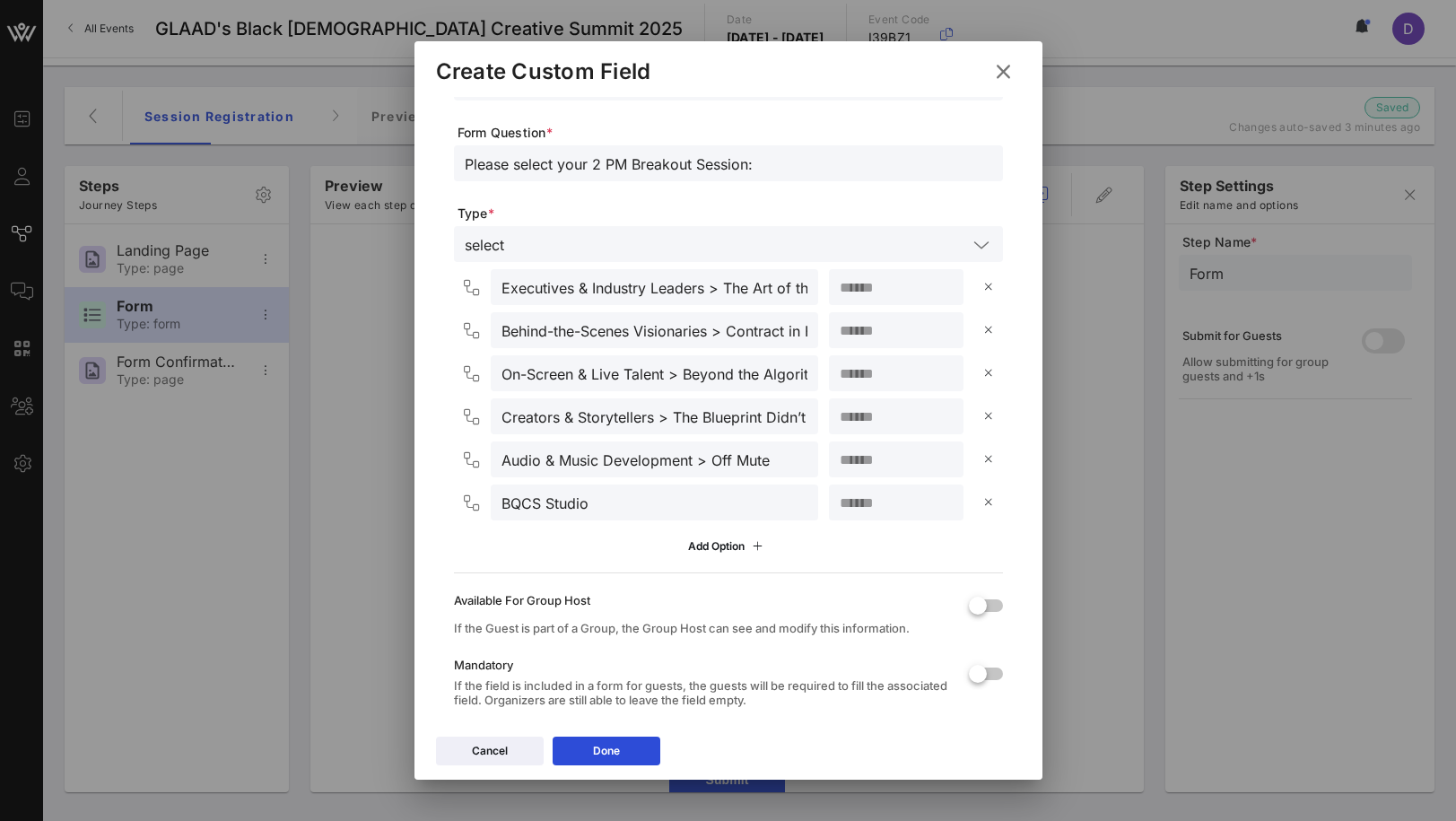
type input "**"
click at [866, 543] on div "Add Option" at bounding box center [728, 546] width 549 height 30
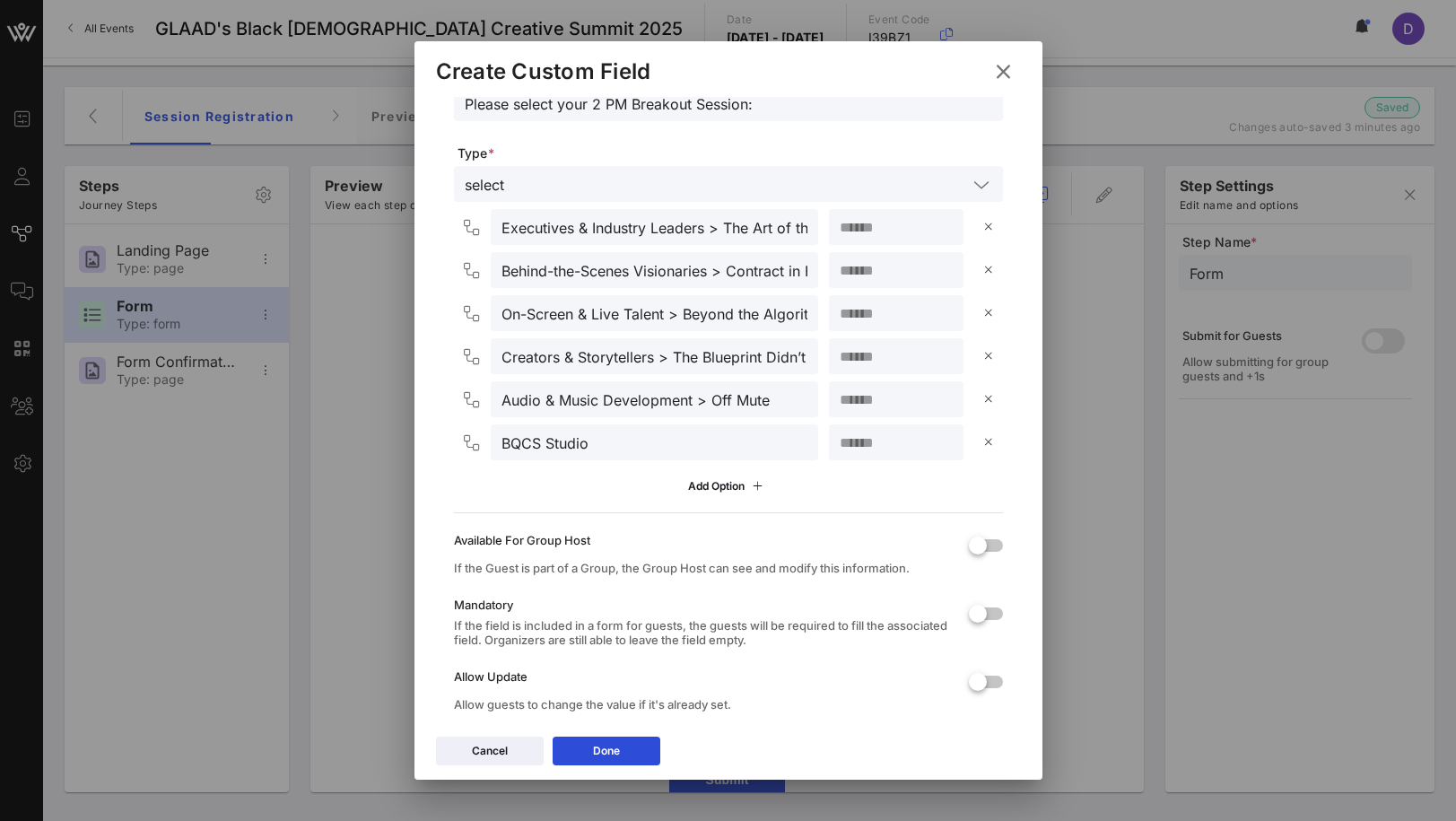
scroll to position [216, 0]
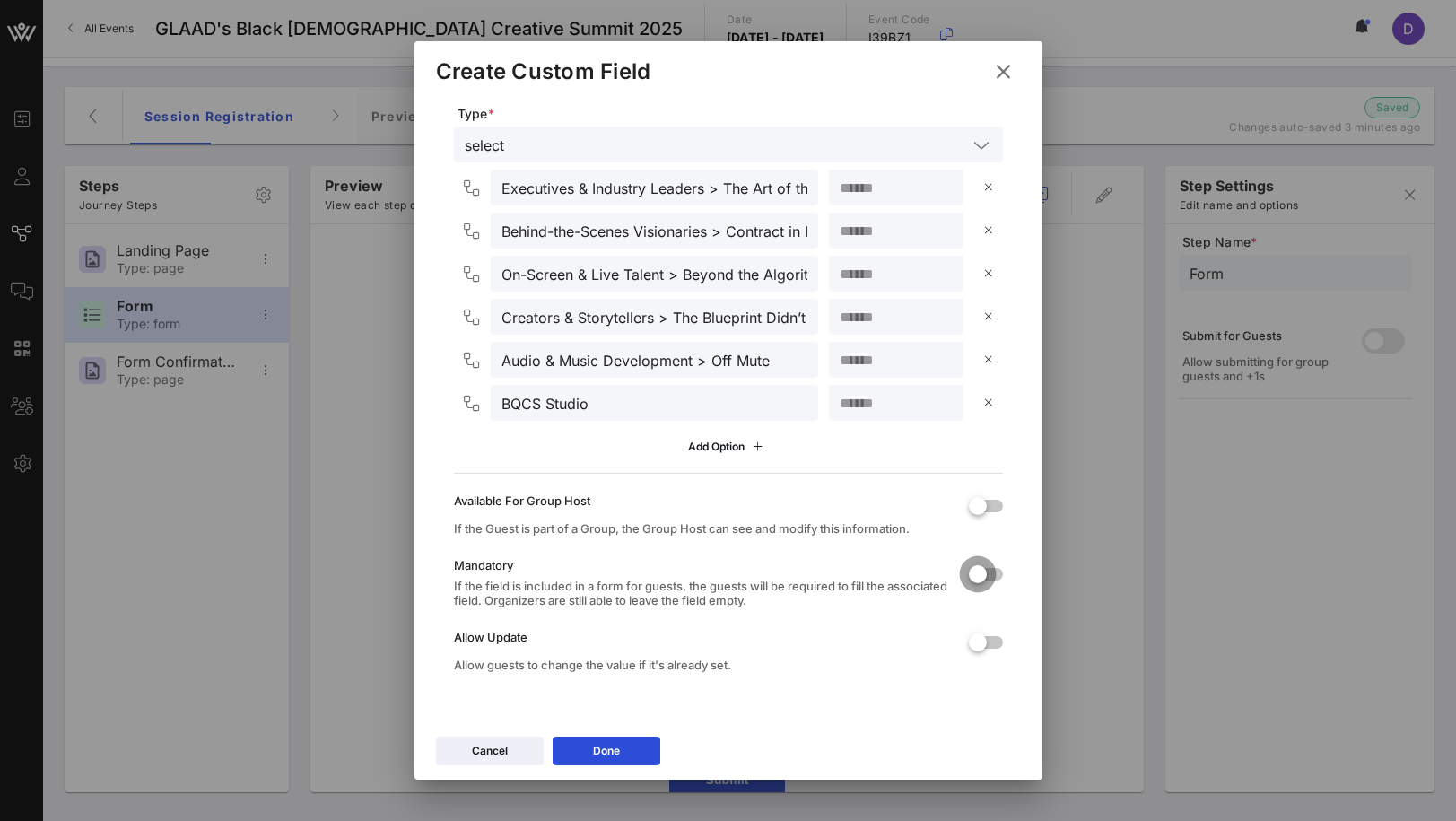
click at [972, 584] on div at bounding box center [978, 574] width 30 height 30
click at [983, 649] on div at bounding box center [978, 642] width 30 height 30
click at [638, 758] on button "Done" at bounding box center [606, 751] width 108 height 28
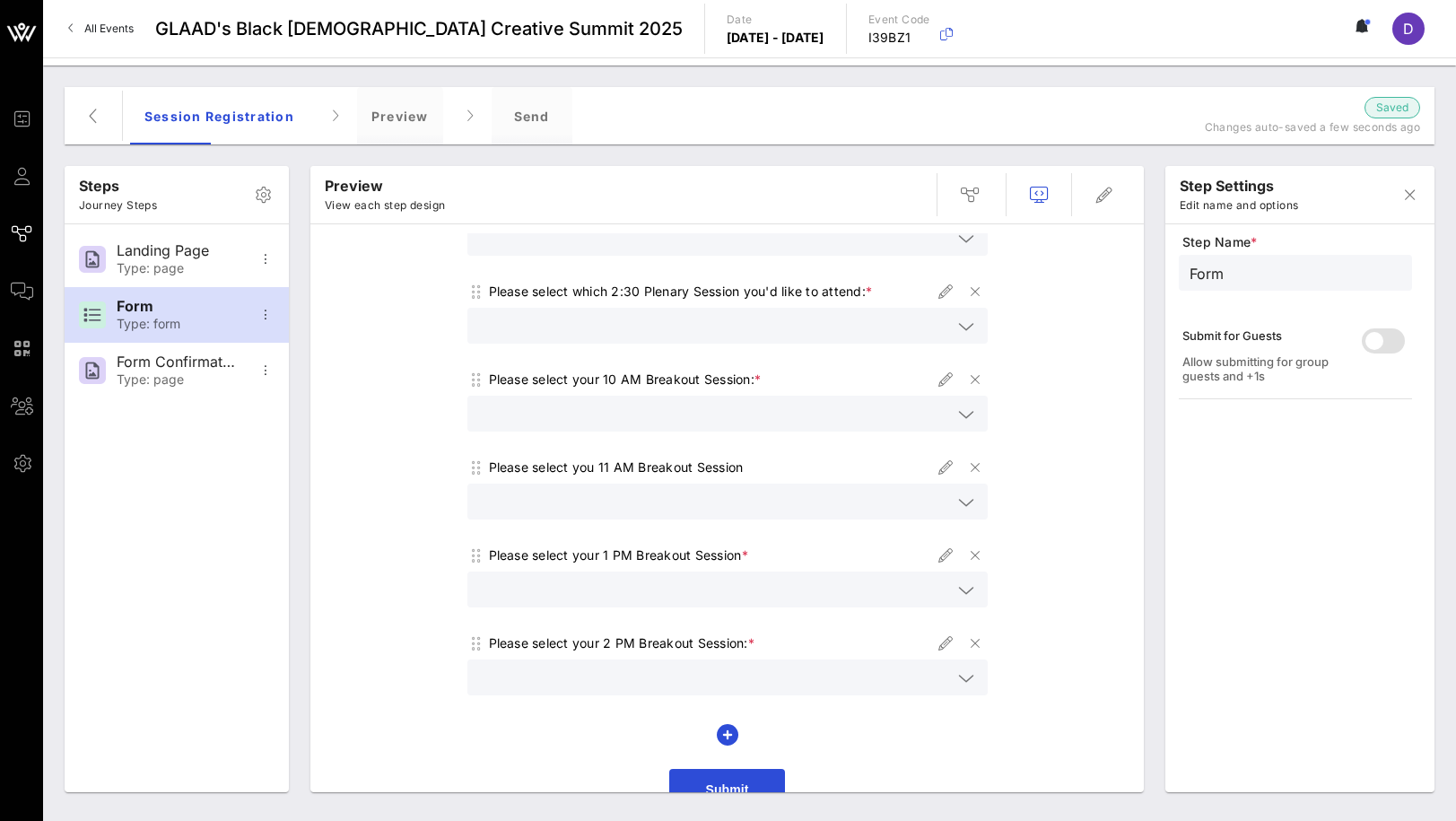
scroll to position [354, 0]
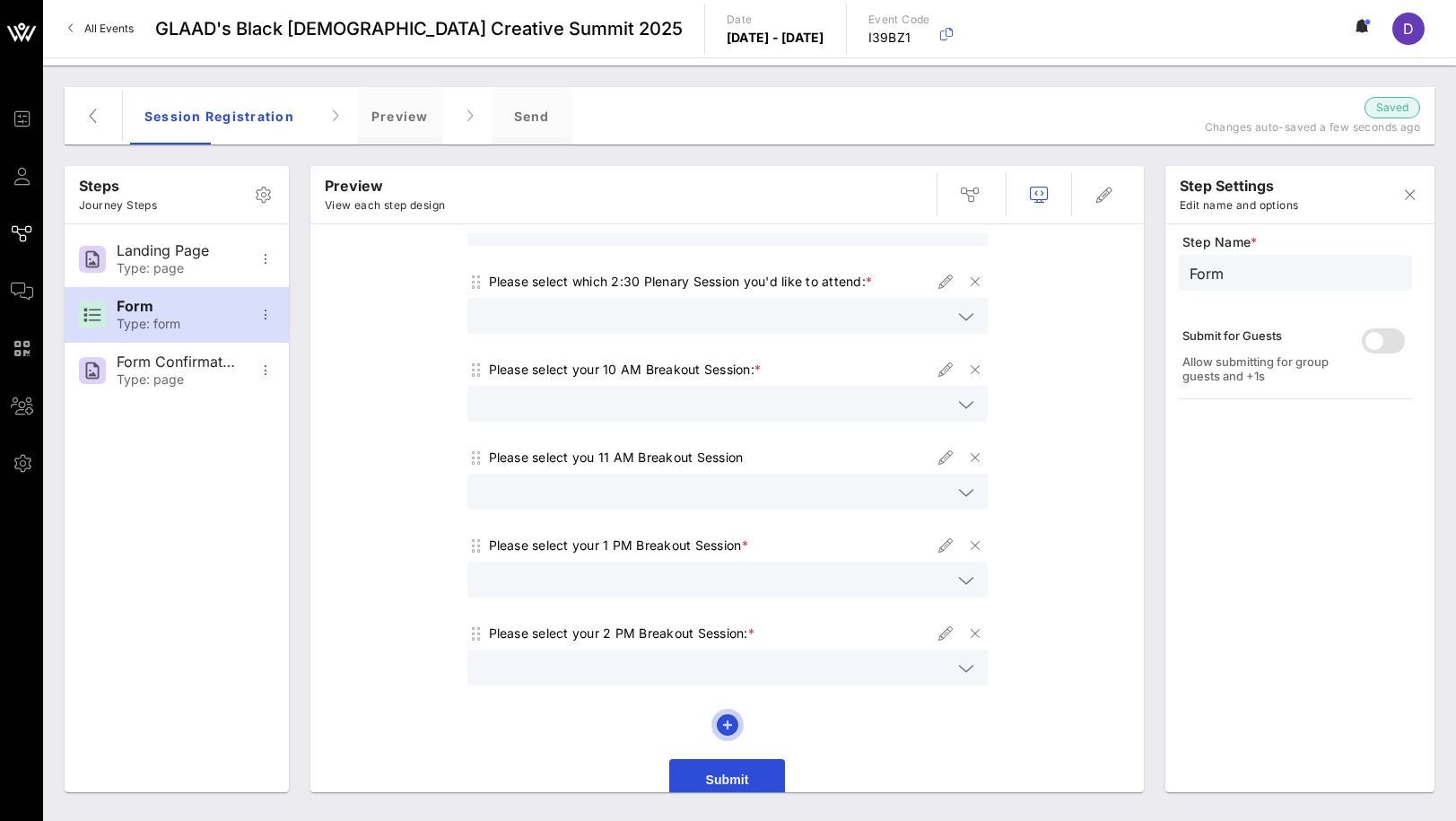
click at [722, 714] on icon "button" at bounding box center [728, 725] width 22 height 22
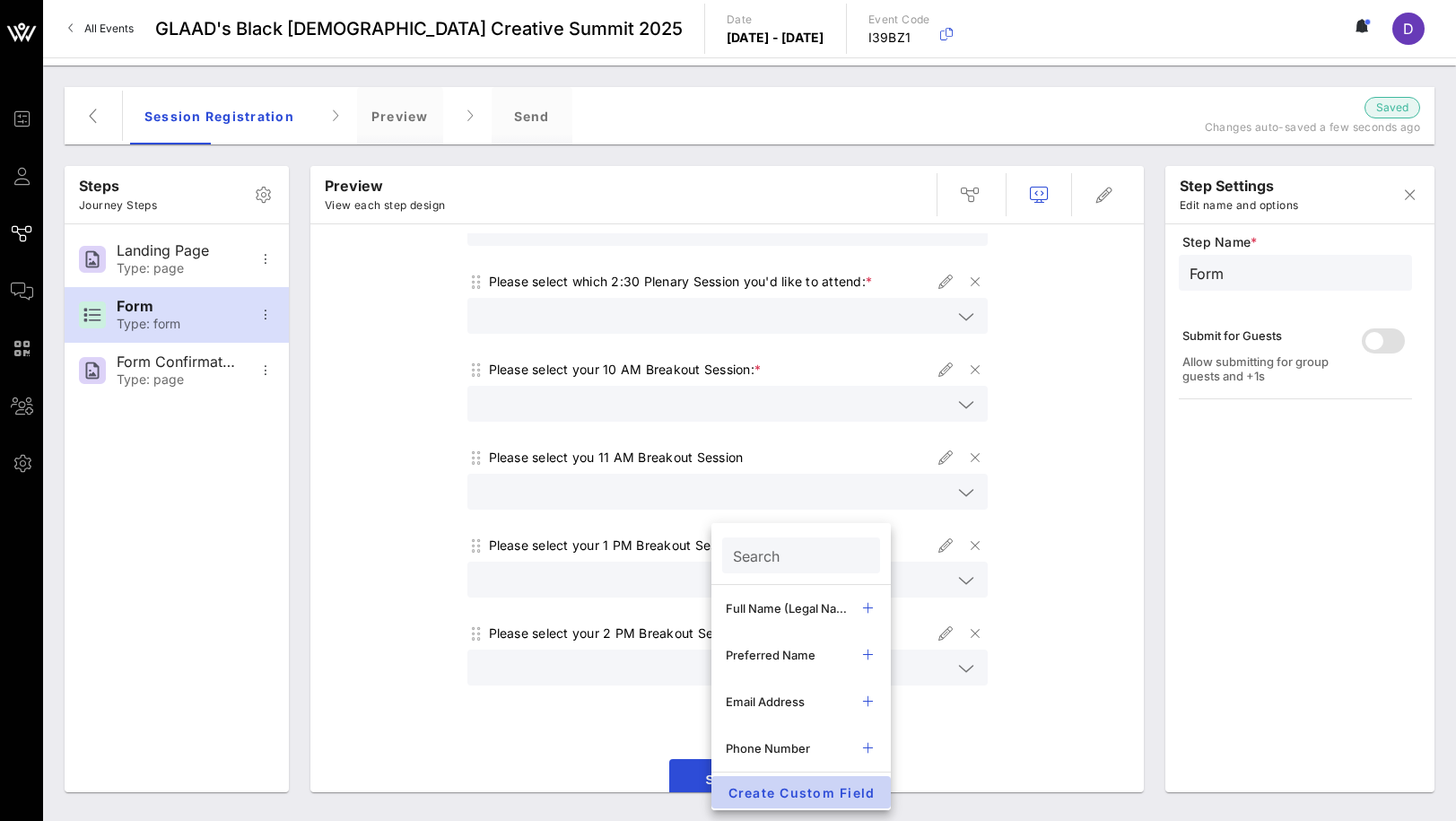
click at [786, 795] on span "Create Custom Field" at bounding box center [801, 793] width 151 height 16
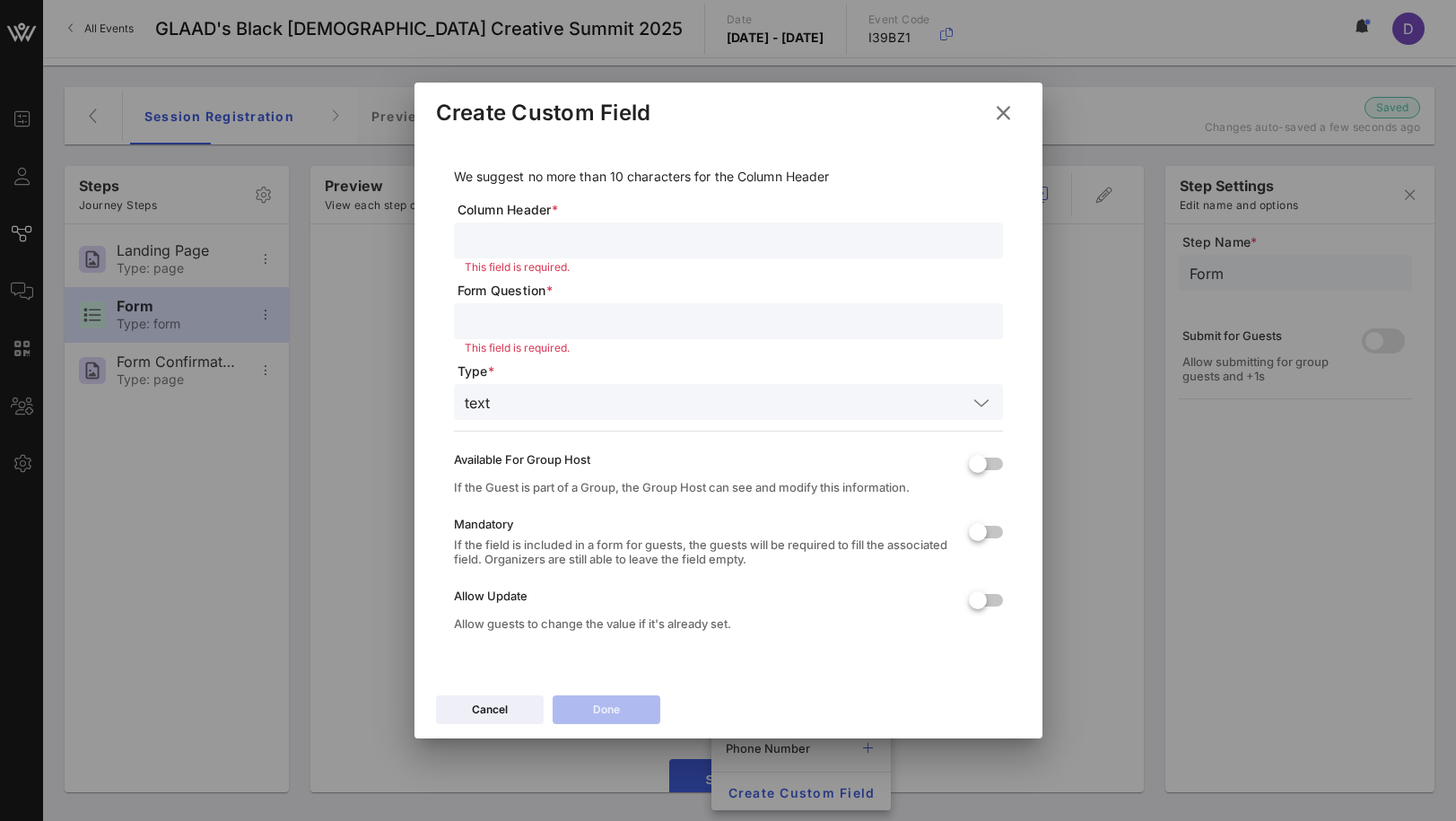
click at [518, 239] on input "text" at bounding box center [728, 241] width 528 height 24
type input "3 PM Breakout Sessions"
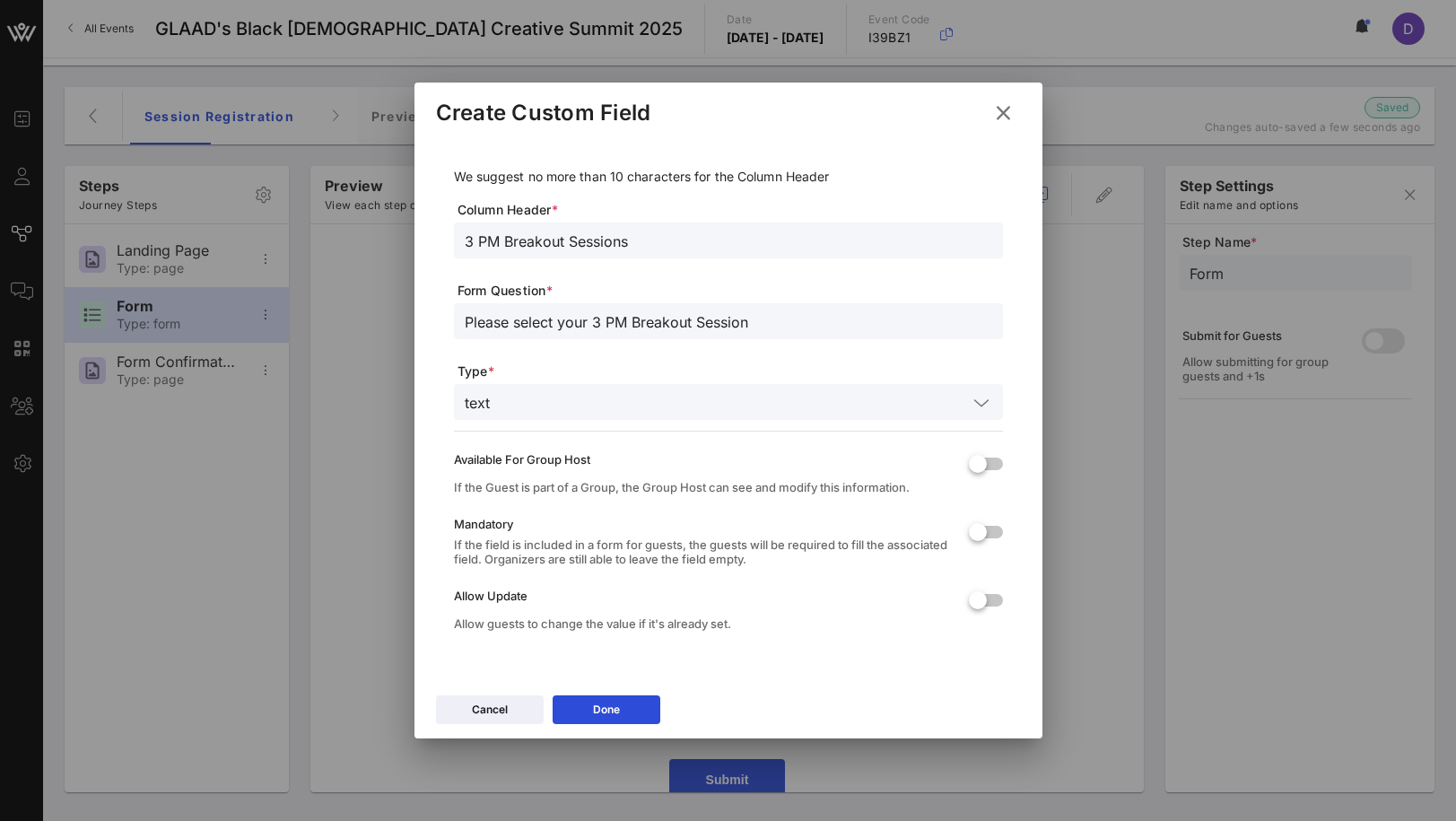
type input "Please select your 3 PM Breakout Session"
click at [523, 424] on form "We suggest no more than 10 characters for the Column Header Column Header * 3 P…" at bounding box center [728, 409] width 549 height 484
click at [516, 410] on input "text" at bounding box center [731, 403] width 470 height 24
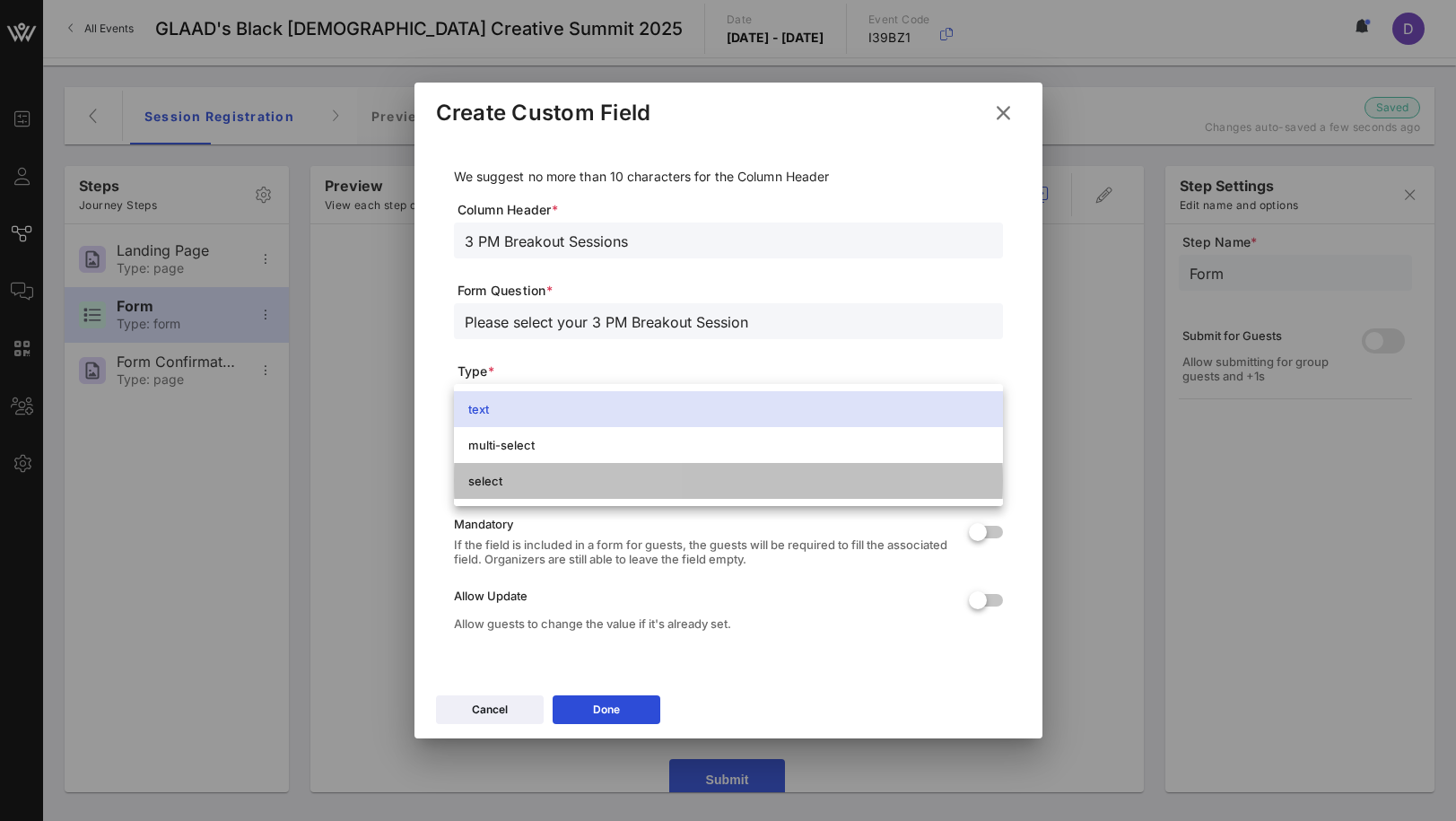
click at [545, 476] on div "select" at bounding box center [728, 481] width 520 height 15
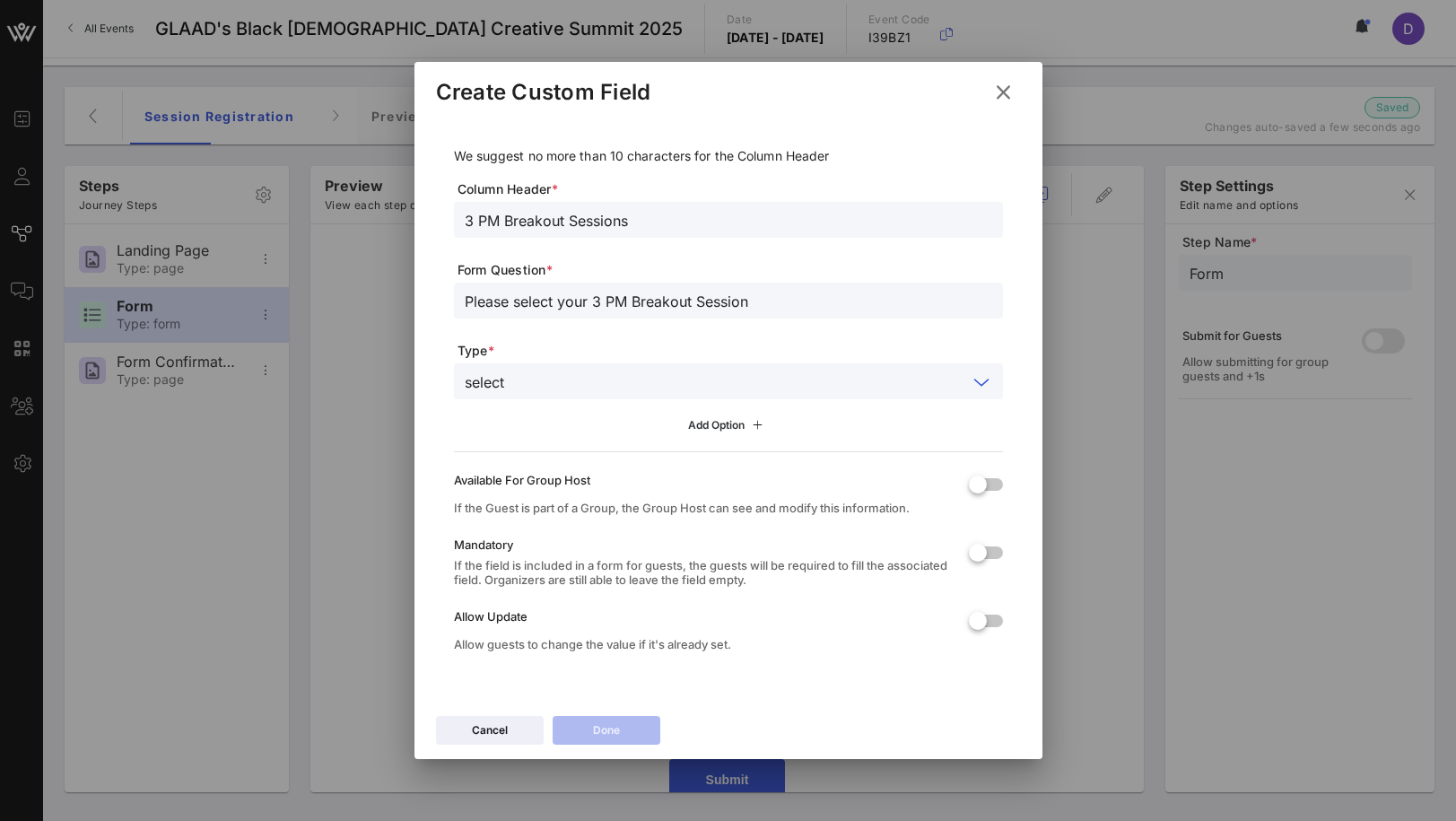
click at [740, 426] on div "Add Option" at bounding box center [728, 426] width 79 height 20
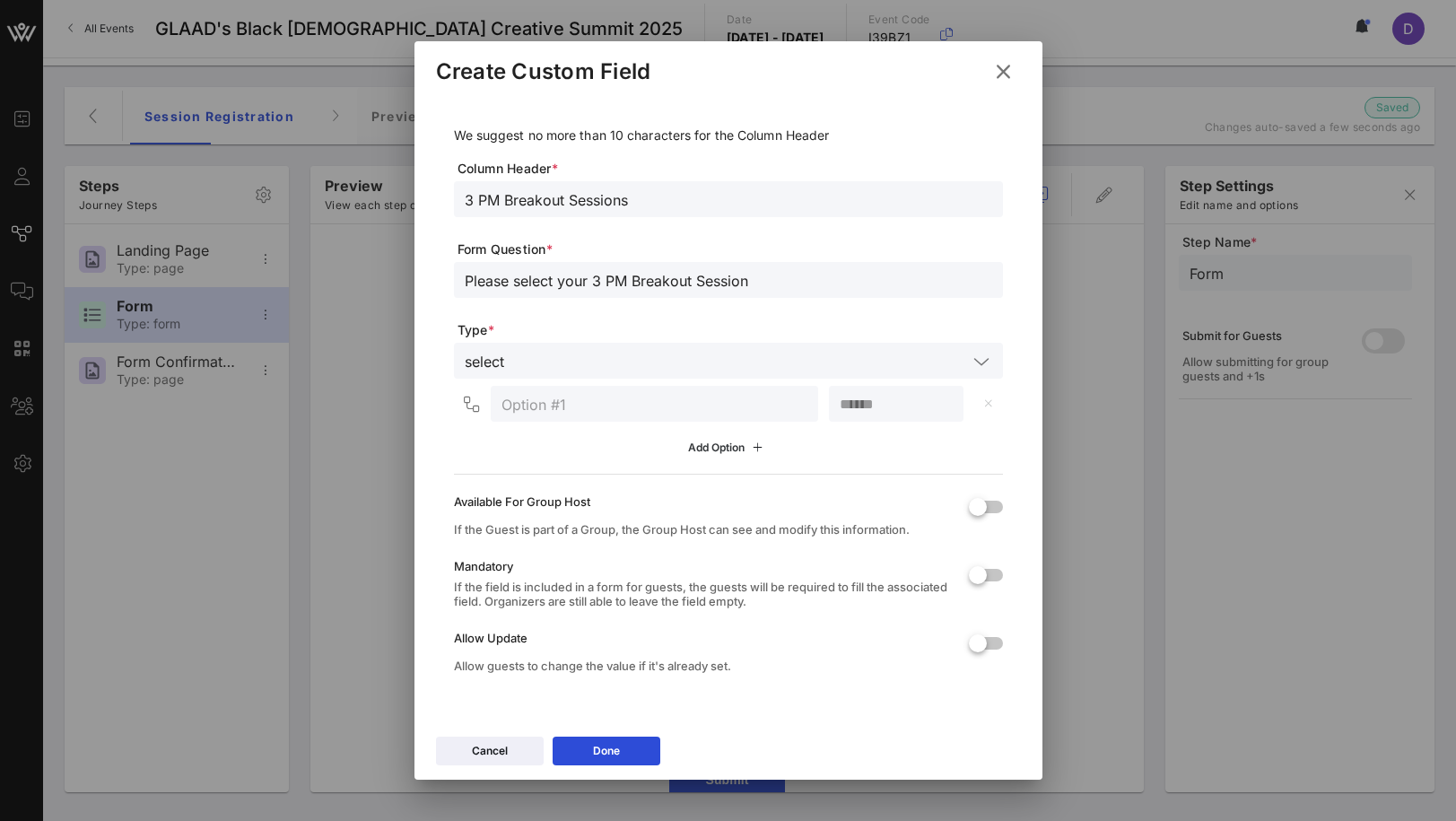
click at [729, 447] on icon at bounding box center [728, 447] width 14 height 12
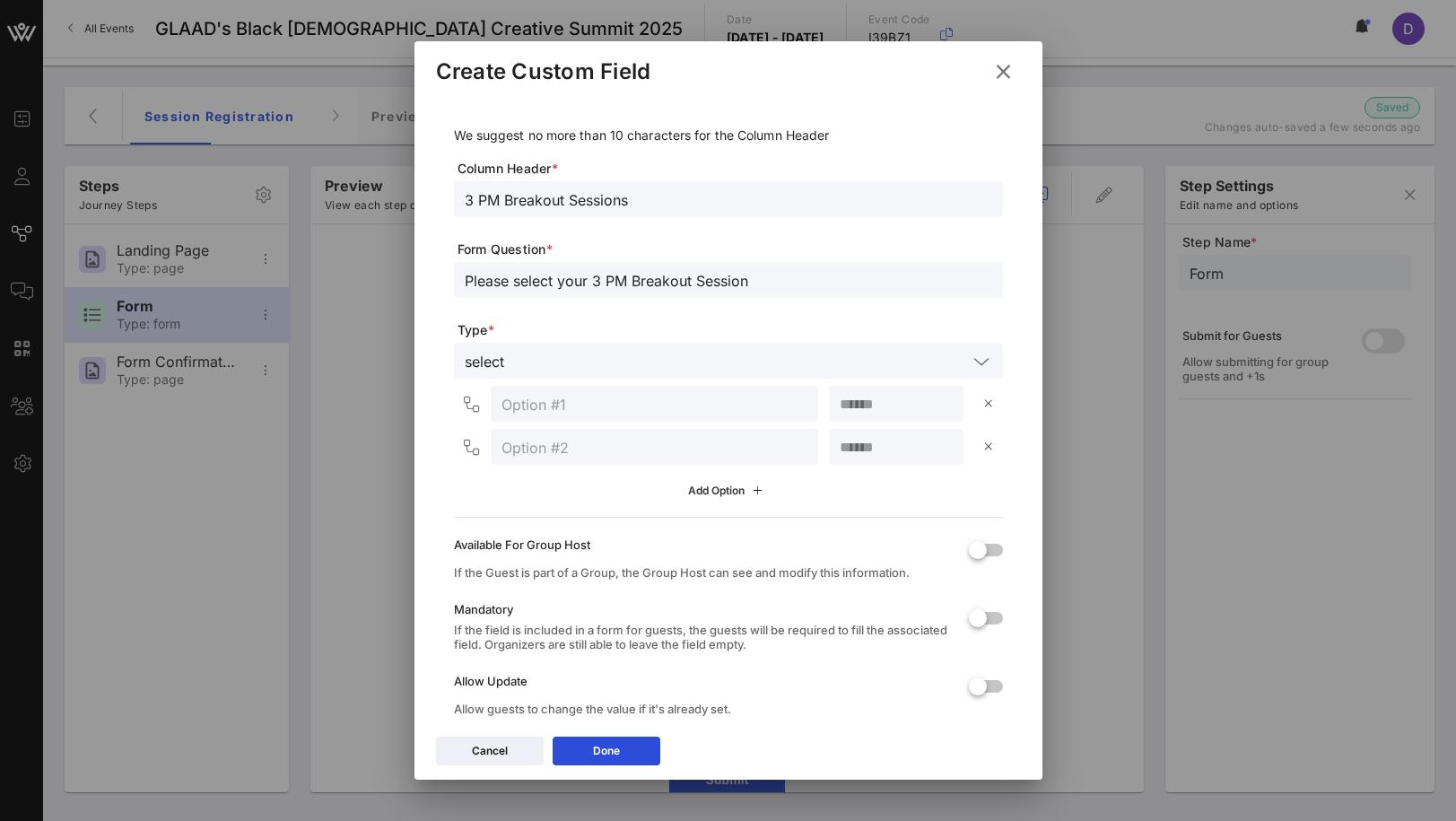
click at [728, 493] on icon at bounding box center [728, 490] width 14 height 12
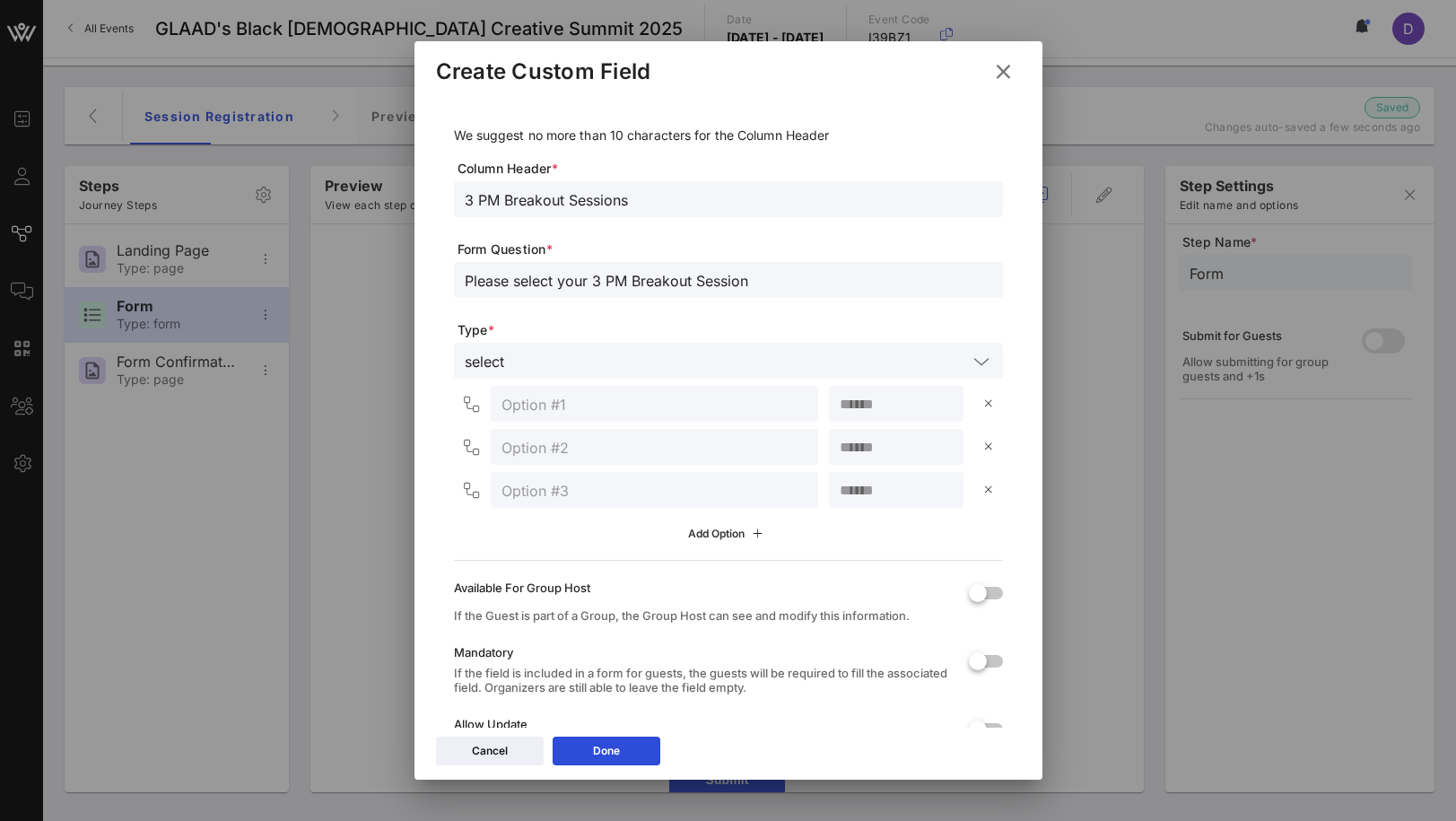
click at [730, 547] on button "Add Option" at bounding box center [728, 533] width 101 height 30
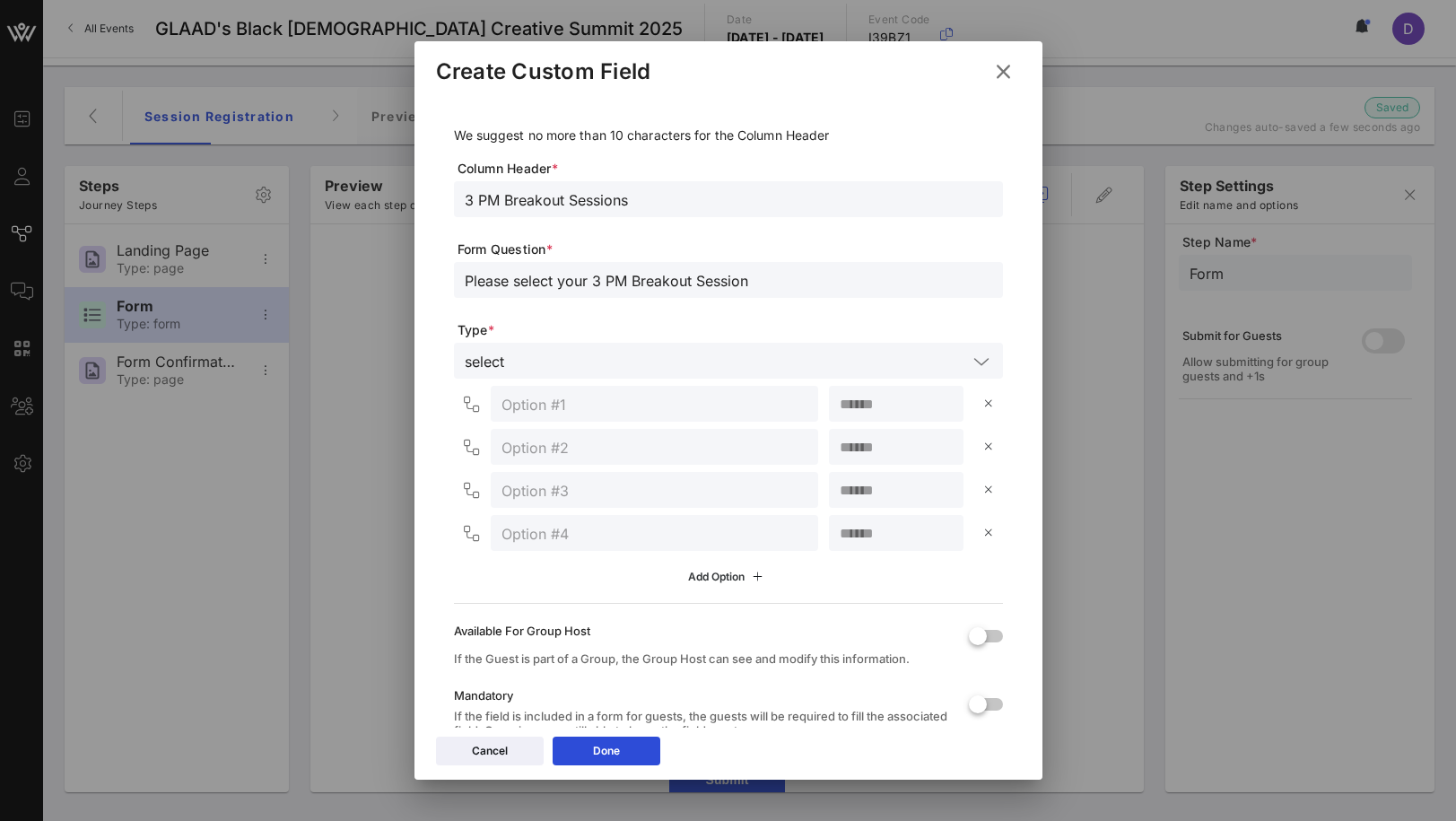
click at [729, 576] on icon at bounding box center [728, 577] width 15 height 13
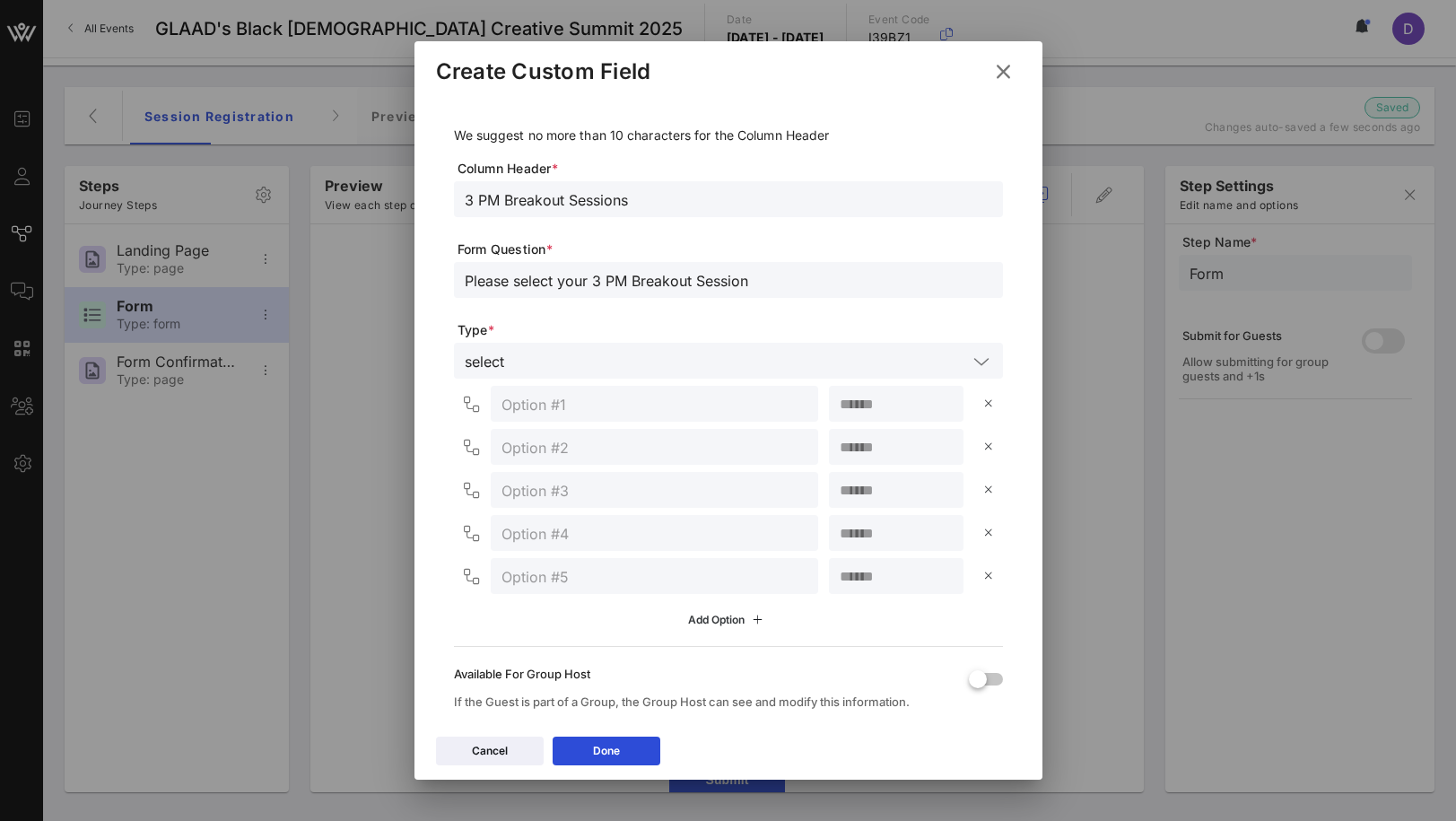
click at [728, 626] on icon at bounding box center [728, 620] width 16 height 15
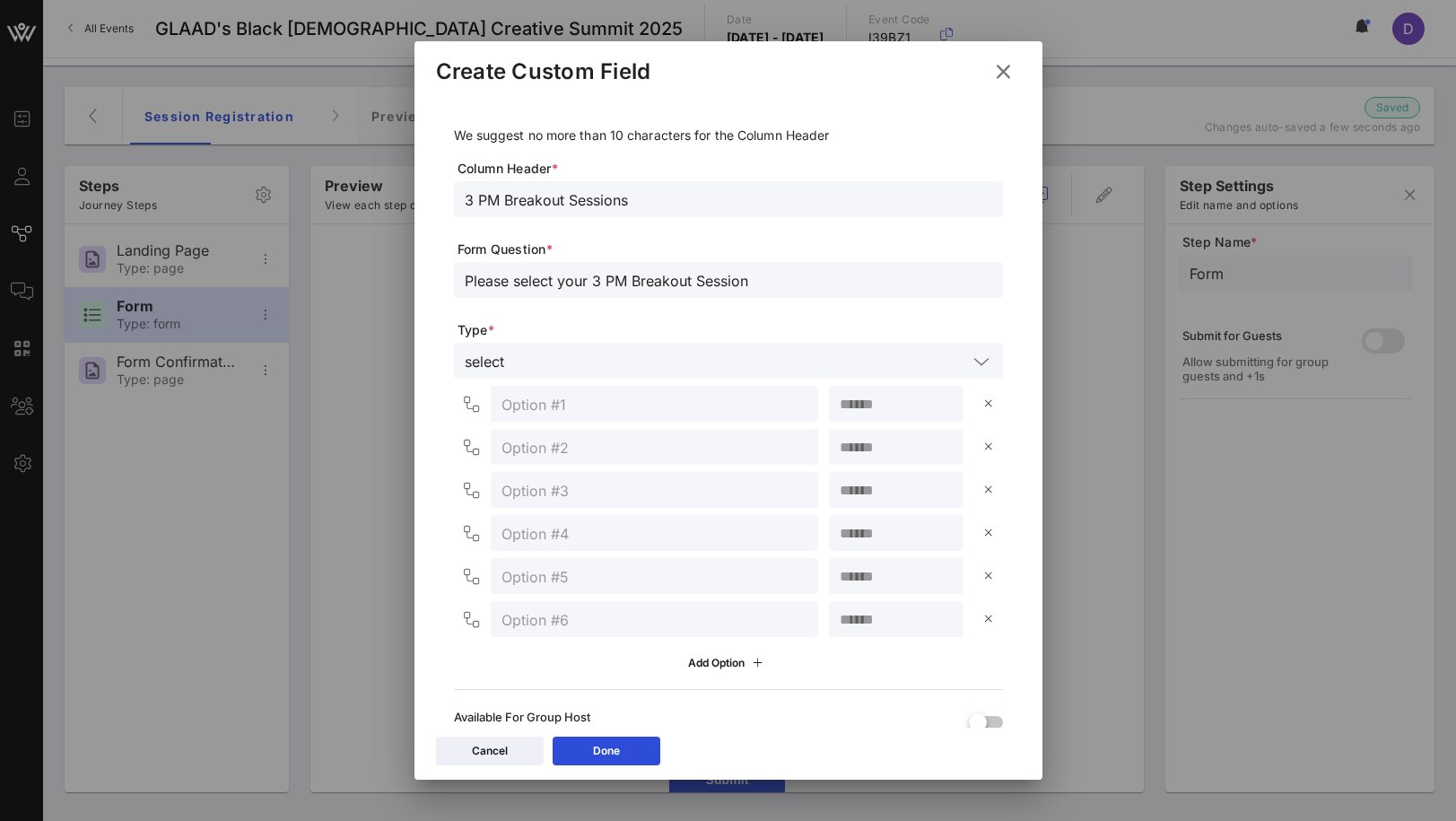
click at [547, 394] on input "text" at bounding box center [654, 404] width 306 height 24
click at [596, 402] on input "text" at bounding box center [654, 404] width 306 height 24
paste input "Executives & Industry Leaders"
paste input "How Are Executives Navigating Controversy and Crisis at the C-Suite Level?"
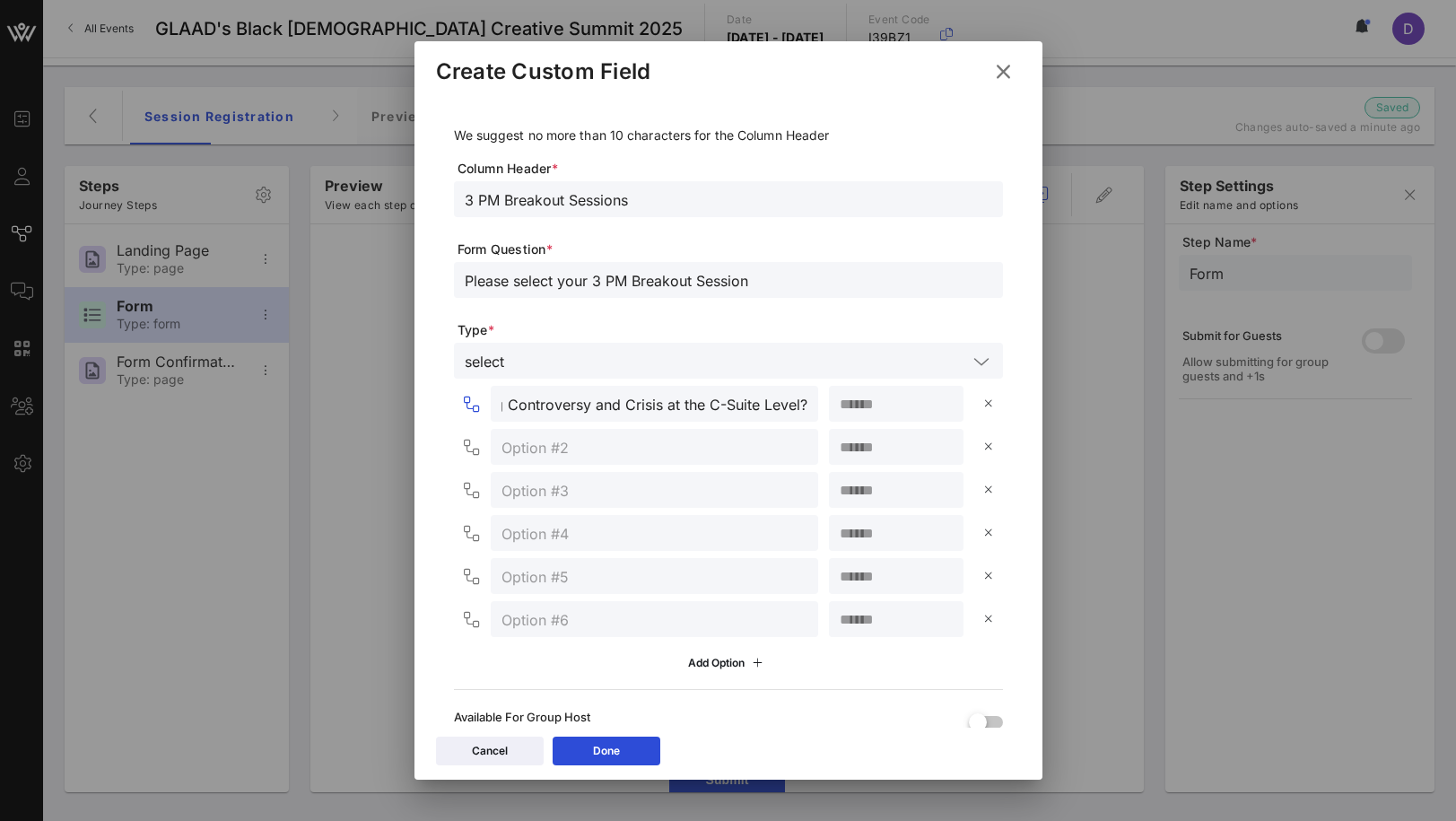
type input "Executives & Industry Leaders > How Are Executives Navigating Controversy and C…"
click at [895, 392] on input "number" at bounding box center [896, 404] width 113 height 24
type input "**"
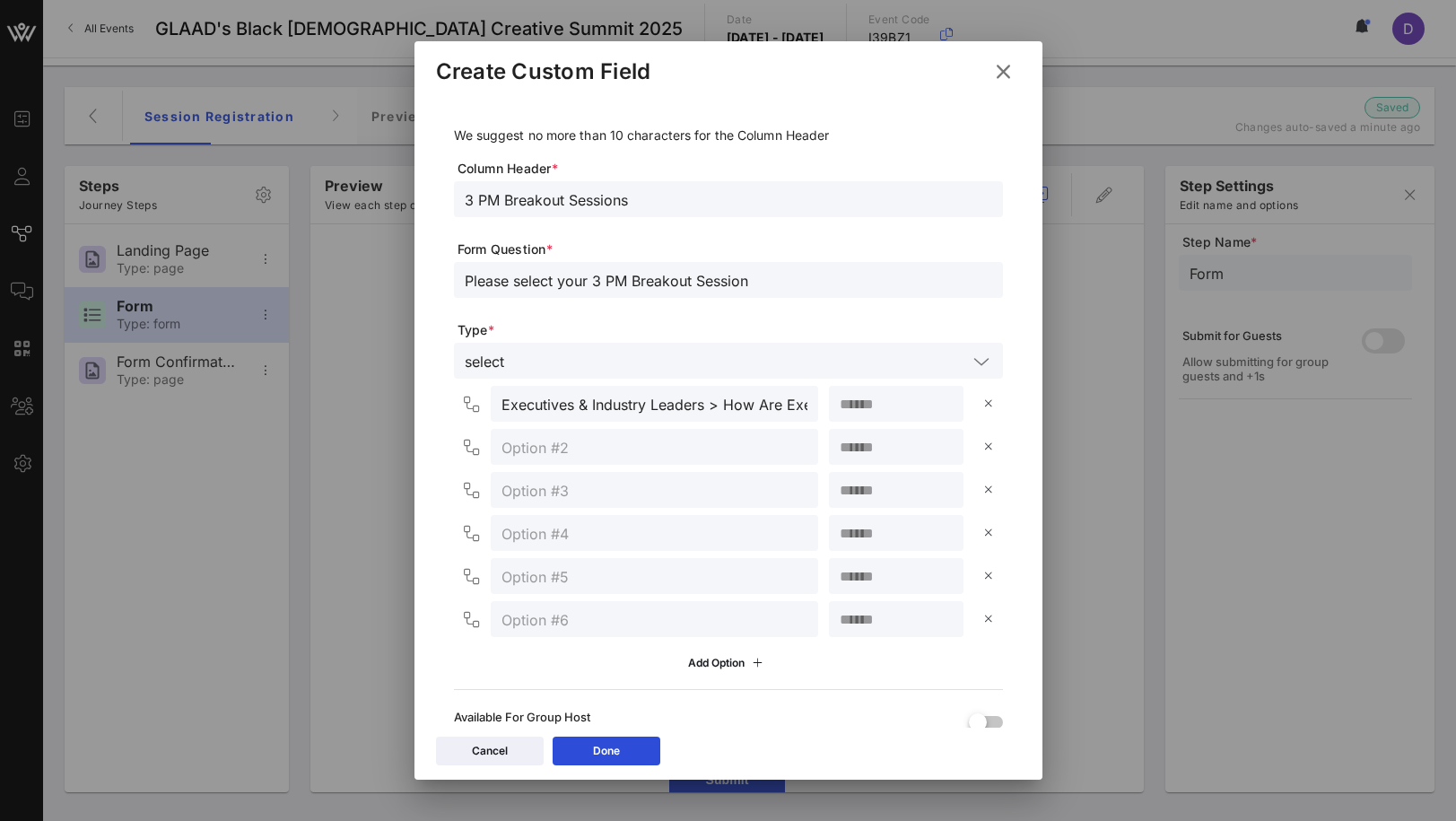
click at [649, 445] on input "text" at bounding box center [654, 447] width 306 height 24
paste input "Behind-the-Scenes Visionaries"
paste input "Face Value: The Art of the Day-to-Night Transformation"
type input "Behind-the-Scenes Visionaries > Face Value: The Art of the Day-to-Night Transfo…"
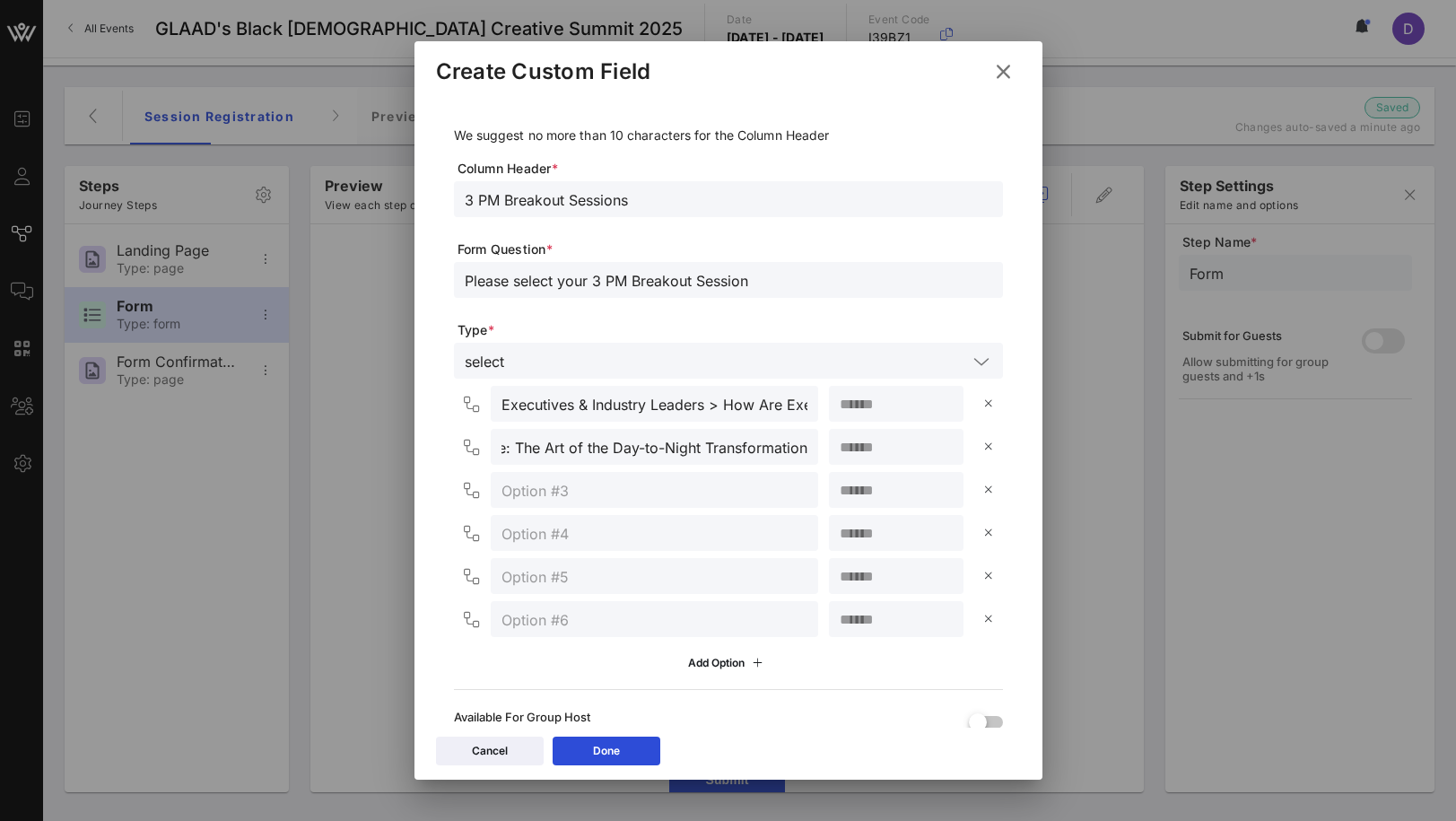
scroll to position [0, 0]
click at [879, 452] on input "number" at bounding box center [896, 447] width 113 height 24
type input "**"
click at [736, 487] on input "text" at bounding box center [654, 490] width 306 height 24
paste input "Creators & Storytellers"
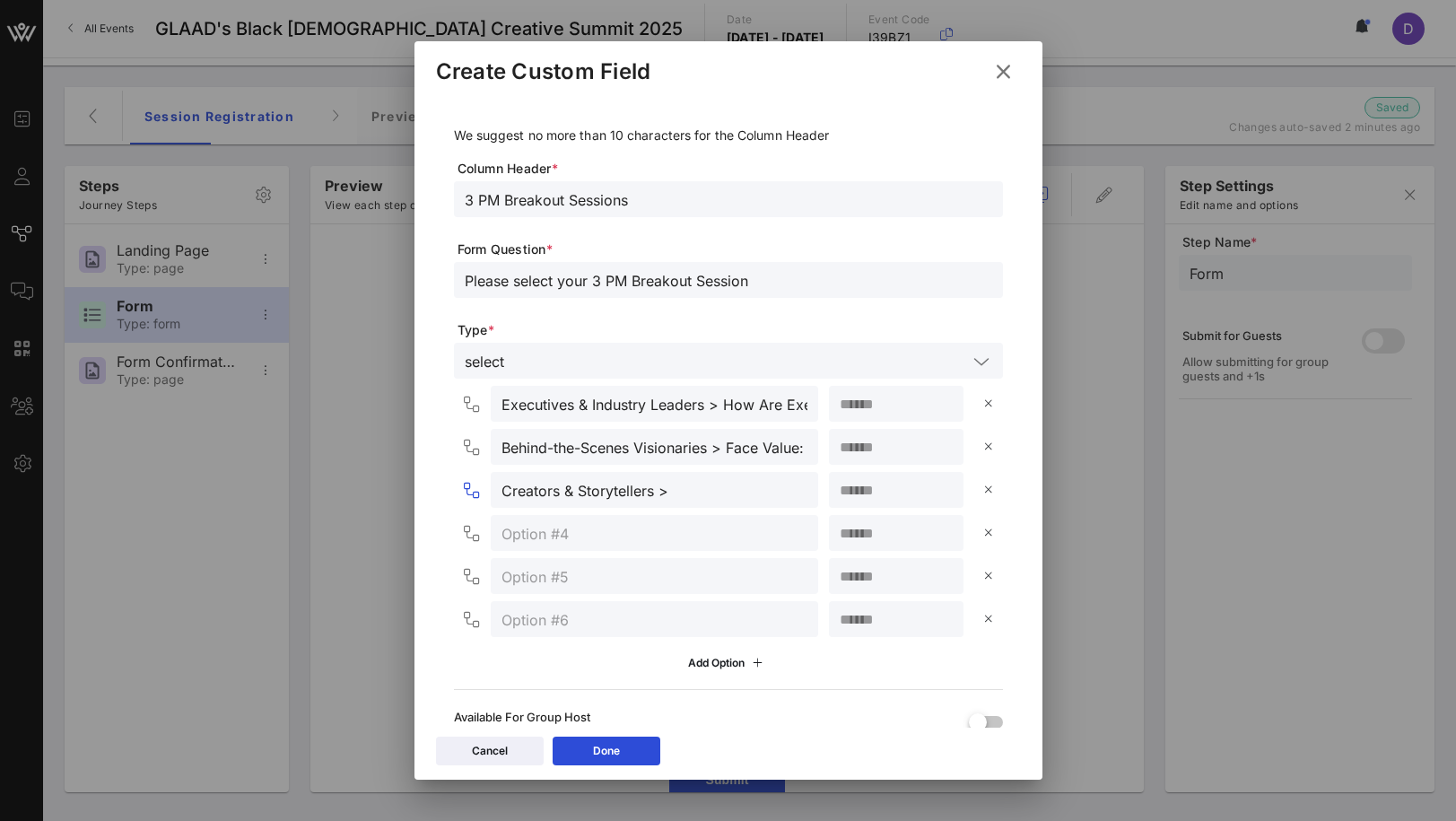
paste input "The Balance: Navigating Mental Health and Entertainment"
type input "Creators & Storytellers > The Balance: Navigating Mental Health and Entertainme…"
click at [868, 489] on input "number" at bounding box center [896, 490] width 113 height 24
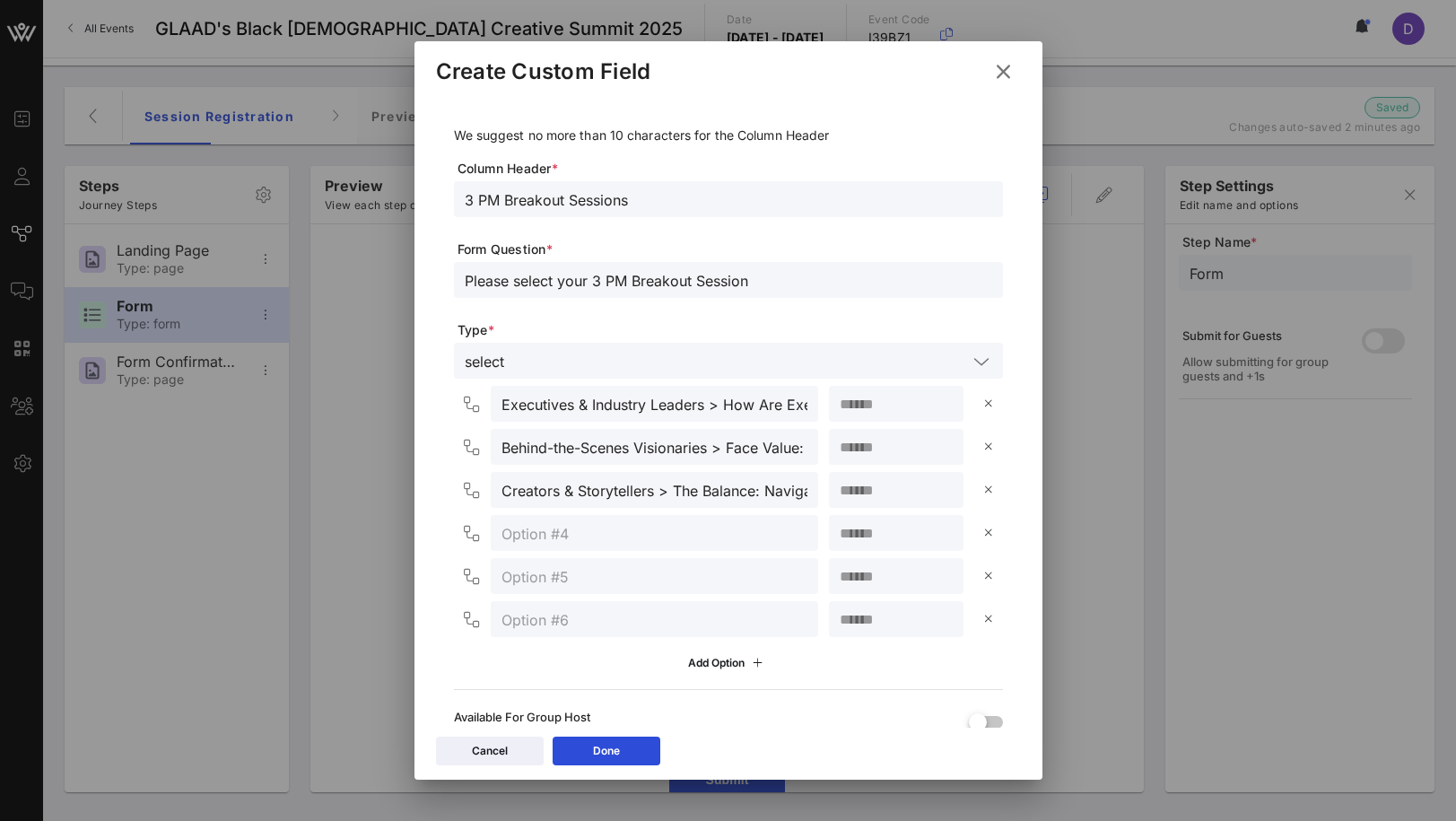
type input "*"
type input "**"
click at [675, 532] on input "text" at bounding box center [654, 533] width 306 height 24
click at [560, 524] on input "text" at bounding box center [654, 533] width 306 height 24
paste input "On-Screen & Live Talent"
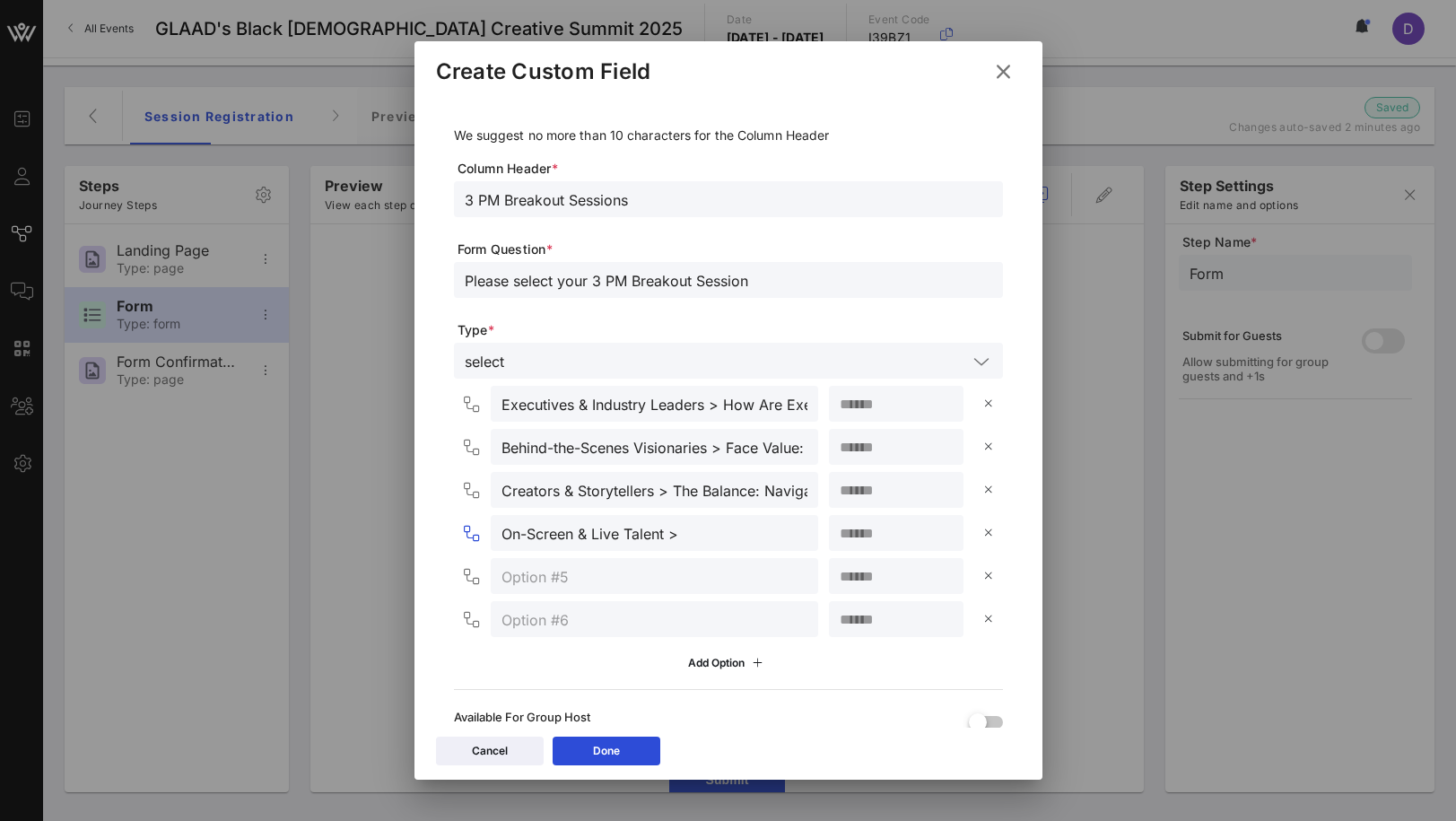
paste input "Repped, and Ready: Building Your Team and getting Signed"
type input "On-Screen & Live Talent > Repped, and Ready: Building Your Team and getting Sig…"
click at [878, 530] on input "number" at bounding box center [896, 533] width 113 height 24
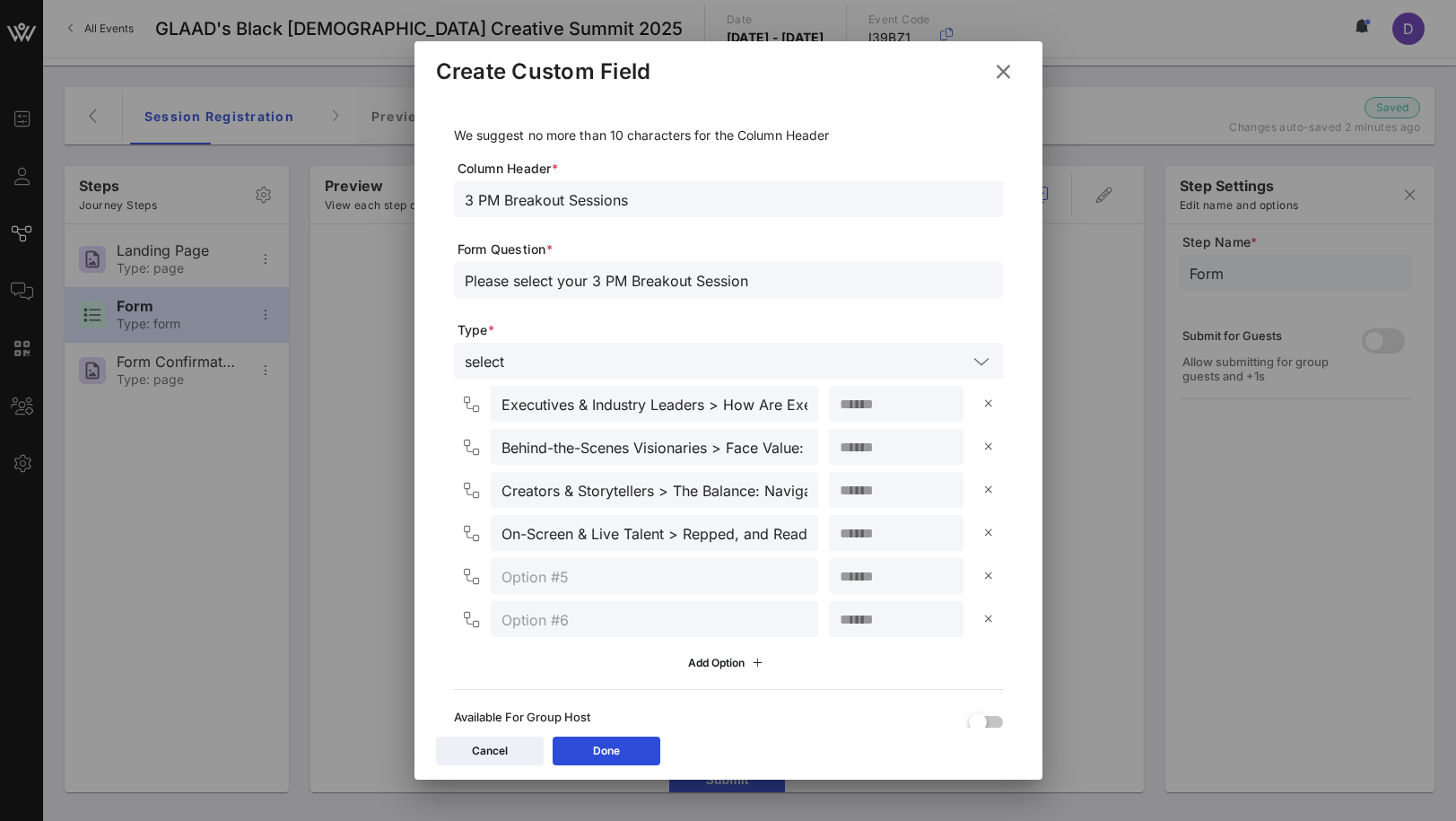
type input "**"
click at [589, 565] on input "text" at bounding box center [654, 576] width 306 height 24
paste input "Audio & Music Development:"
paste input "The Write Track: Verse & Vision"
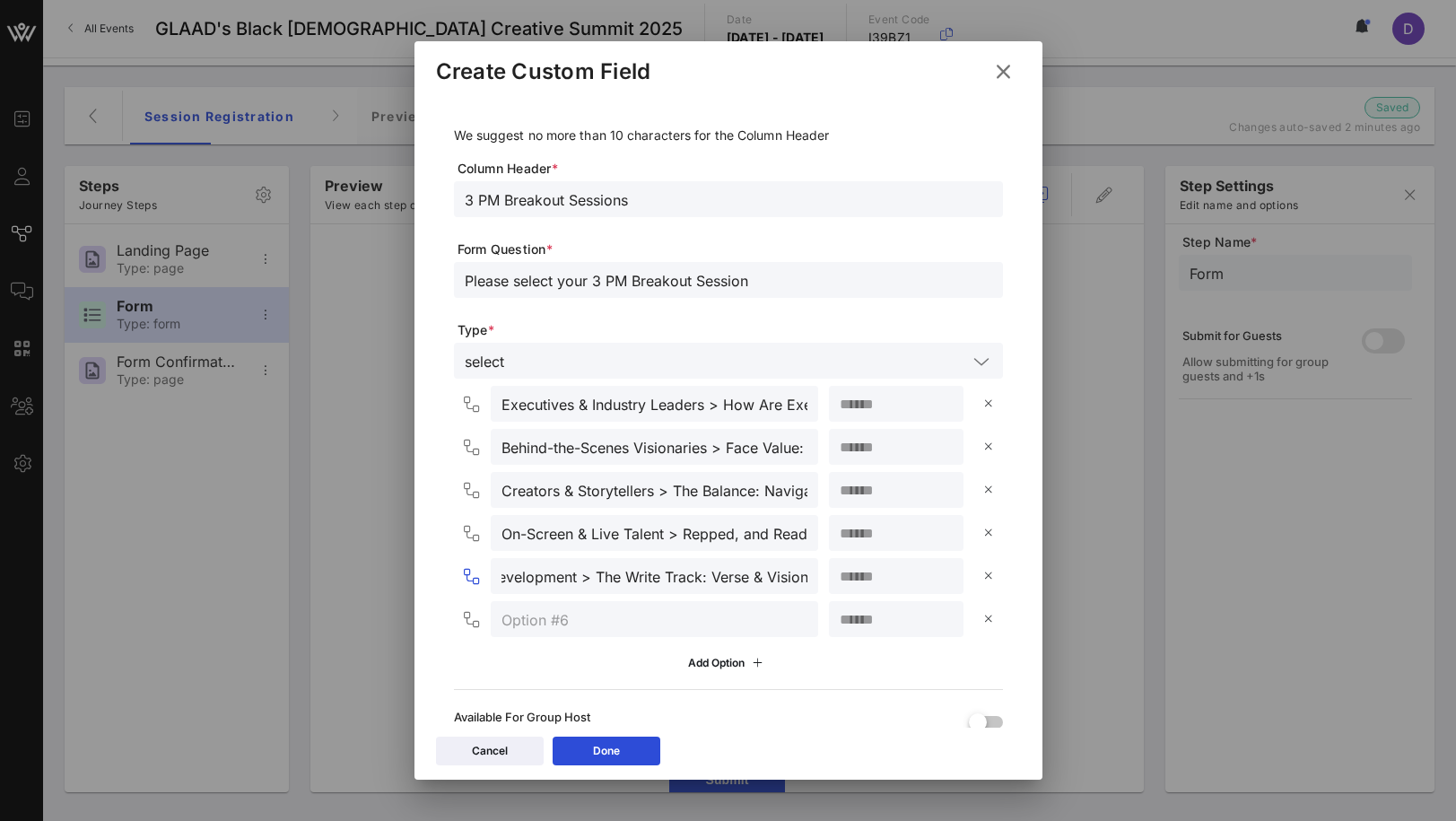
type input "Audio & Music Development > The Write Track: Verse & Vision"
click at [865, 584] on input "number" at bounding box center [896, 576] width 113 height 24
type input "**"
click at [636, 614] on input "text" at bounding box center [654, 619] width 306 height 24
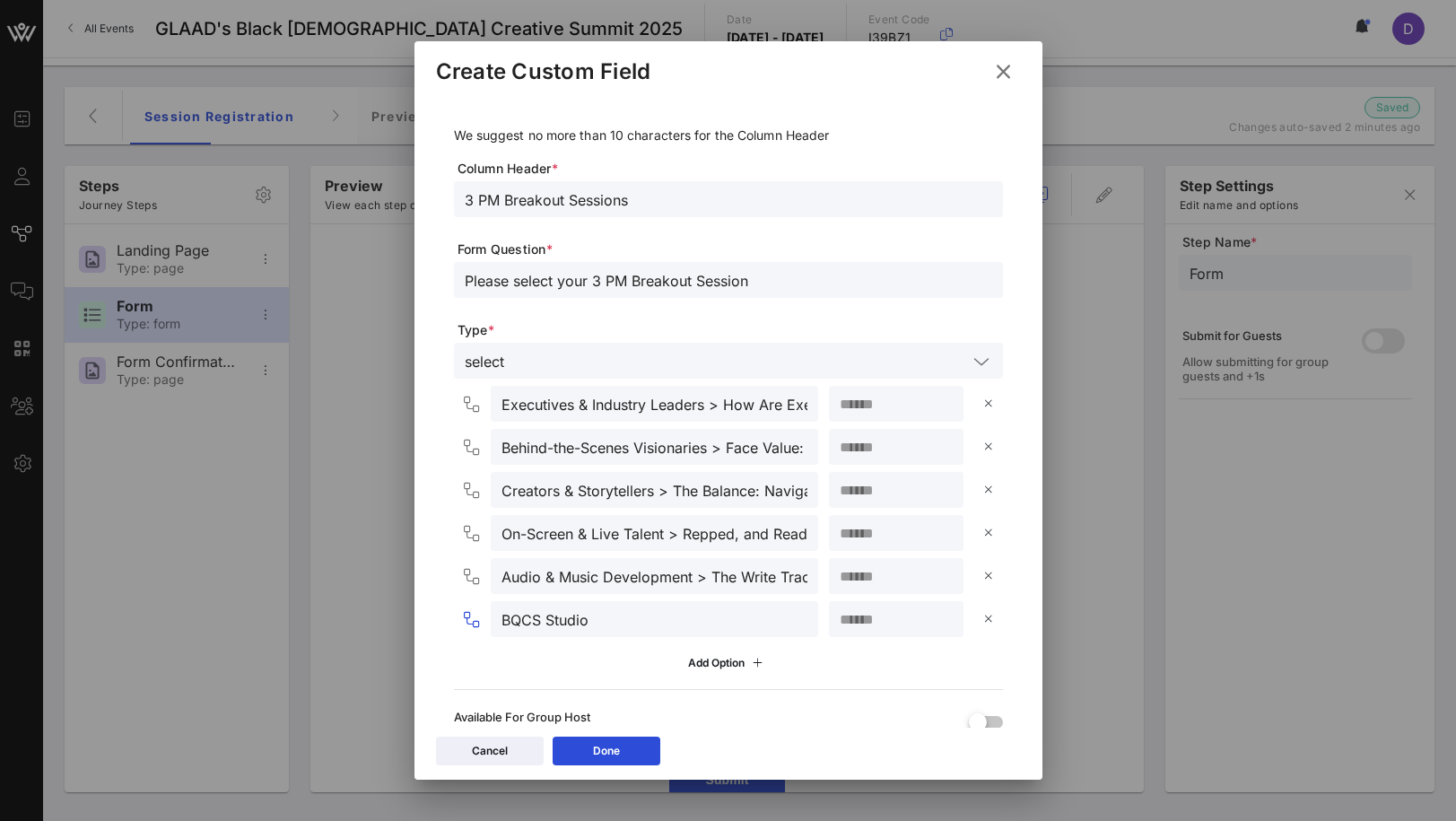
type input "BQCS Studio"
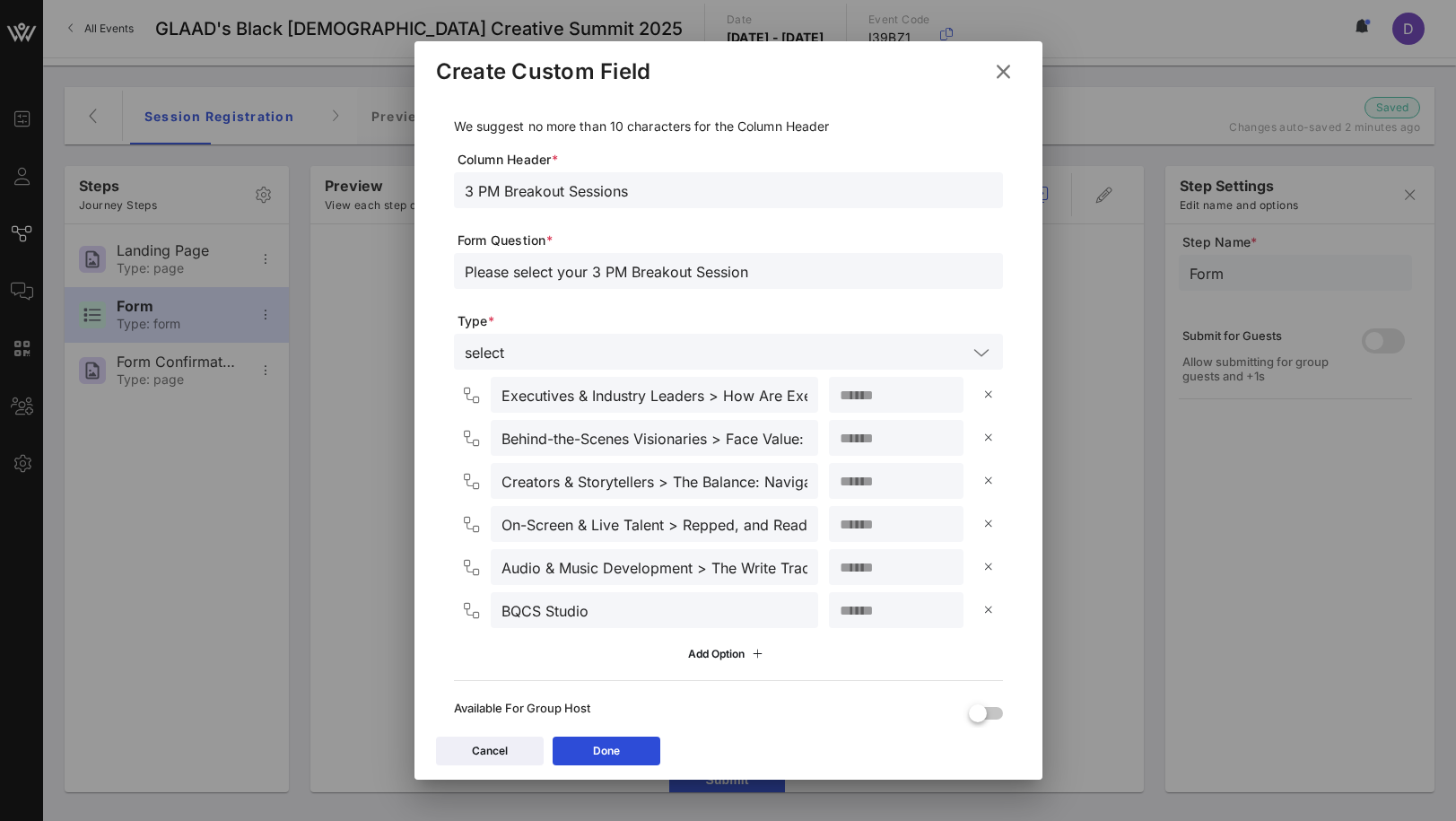
scroll to position [216, 0]
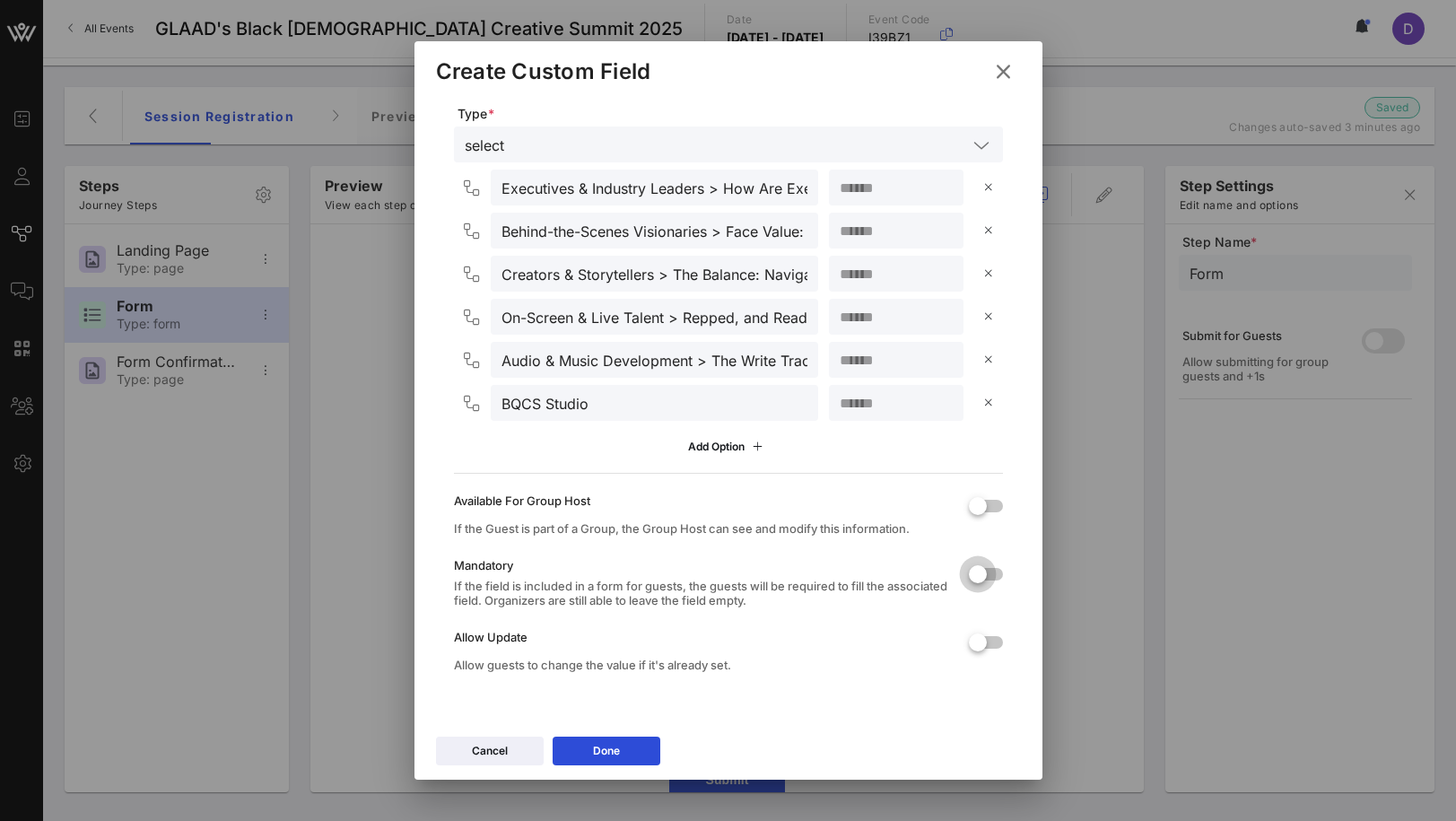
click at [970, 573] on div at bounding box center [978, 574] width 30 height 30
click at [1001, 660] on div "Allow Update Allow guests to change the value if it's already set." at bounding box center [728, 651] width 549 height 68
click at [986, 642] on div at bounding box center [978, 642] width 30 height 30
click at [635, 749] on button "Done" at bounding box center [606, 751] width 108 height 28
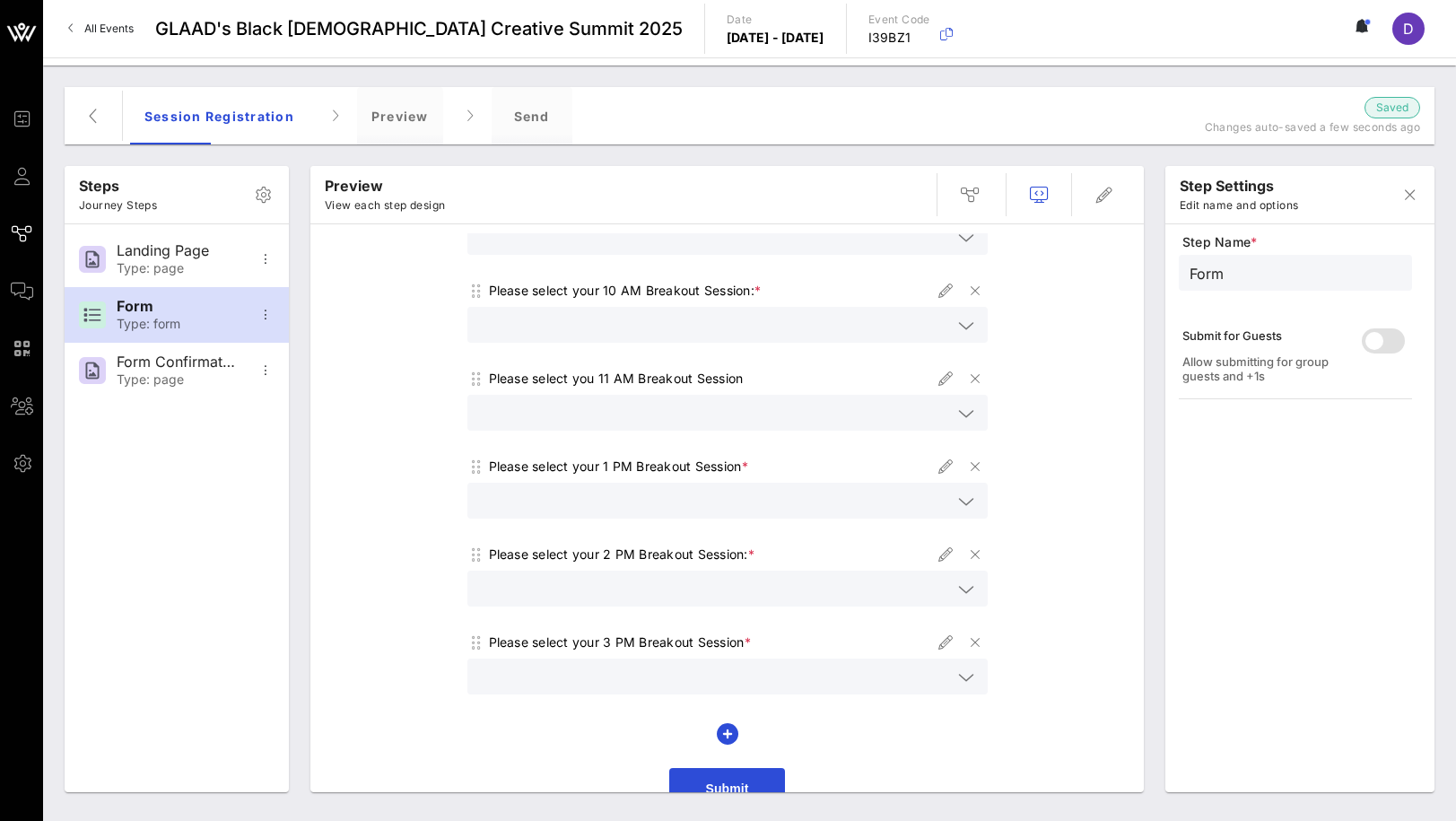
scroll to position [443, 0]
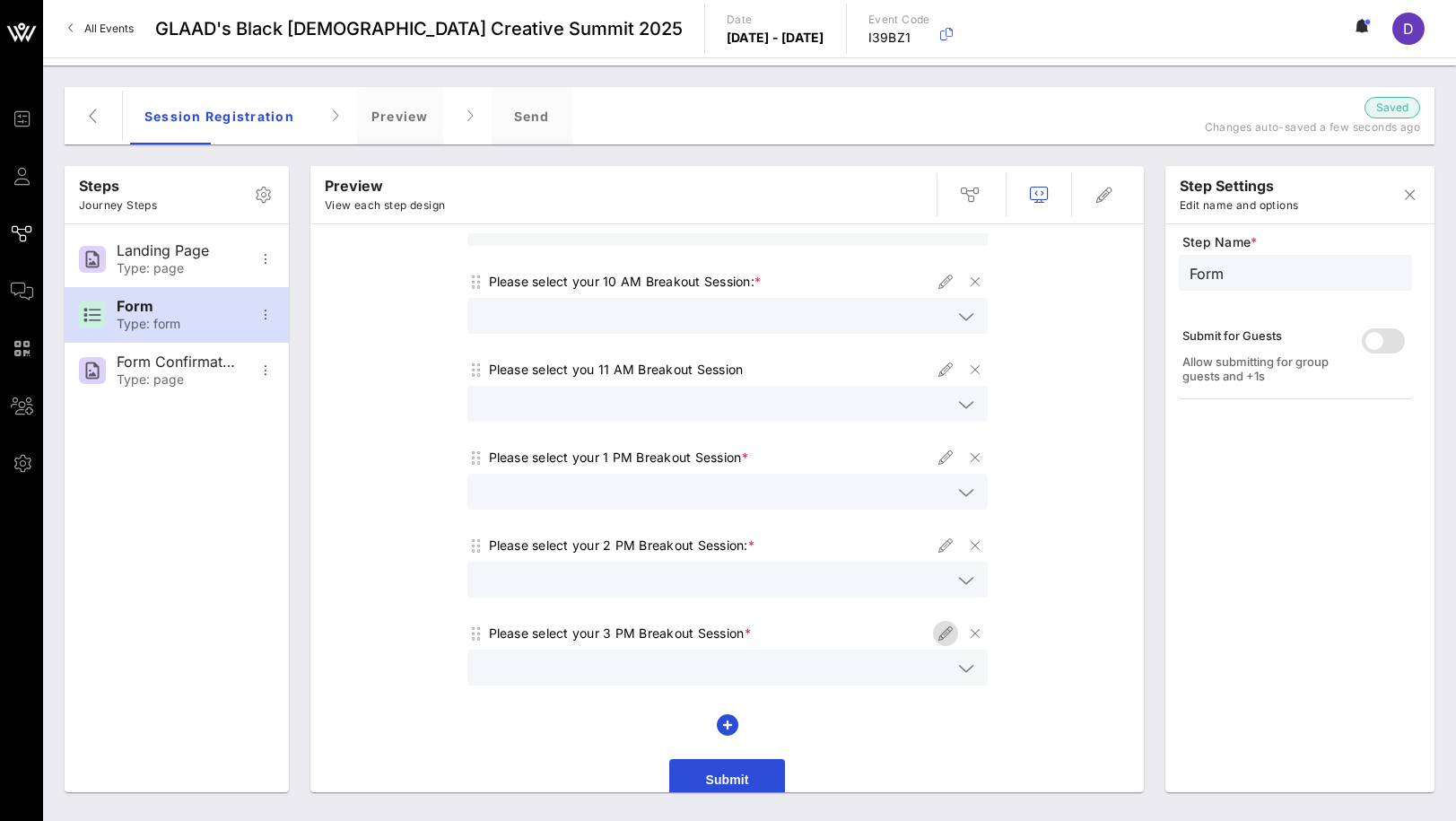
click at [945, 623] on icon "button" at bounding box center [946, 634] width 22 height 22
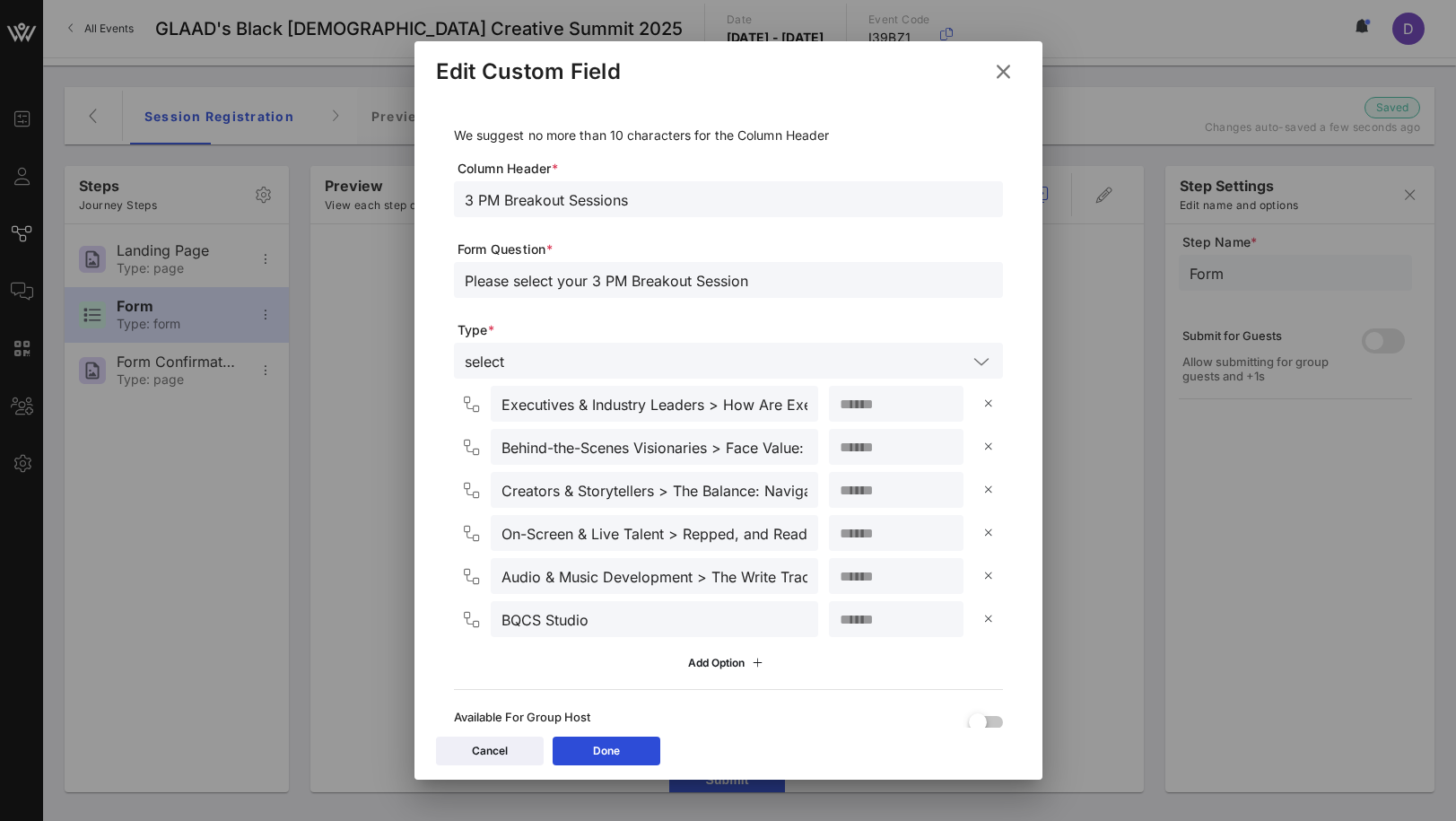
click at [992, 54] on div "Edit Custom Field" at bounding box center [728, 68] width 628 height 56
click at [1000, 82] on icon at bounding box center [1002, 71] width 26 height 25
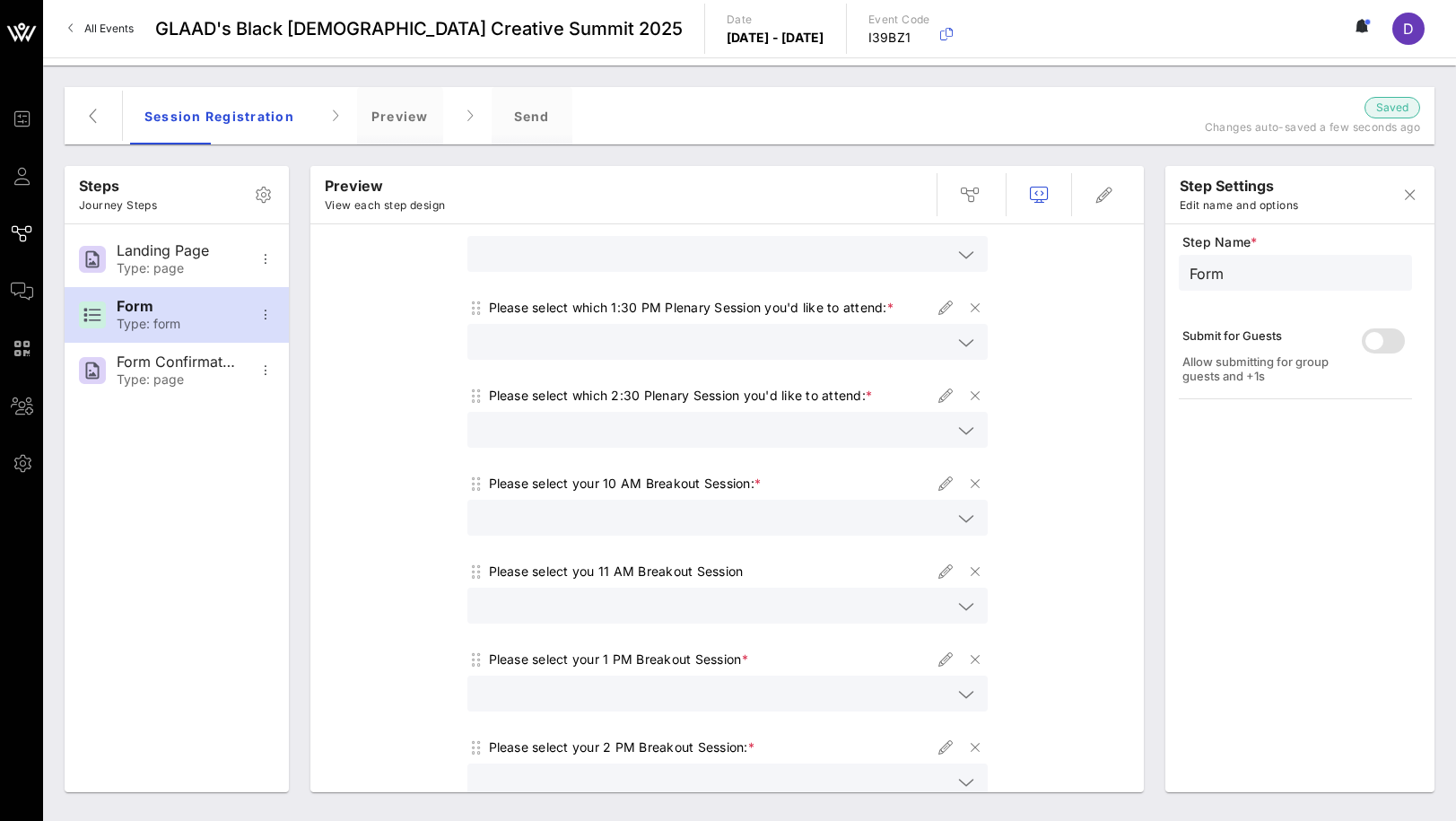
scroll to position [204, 0]
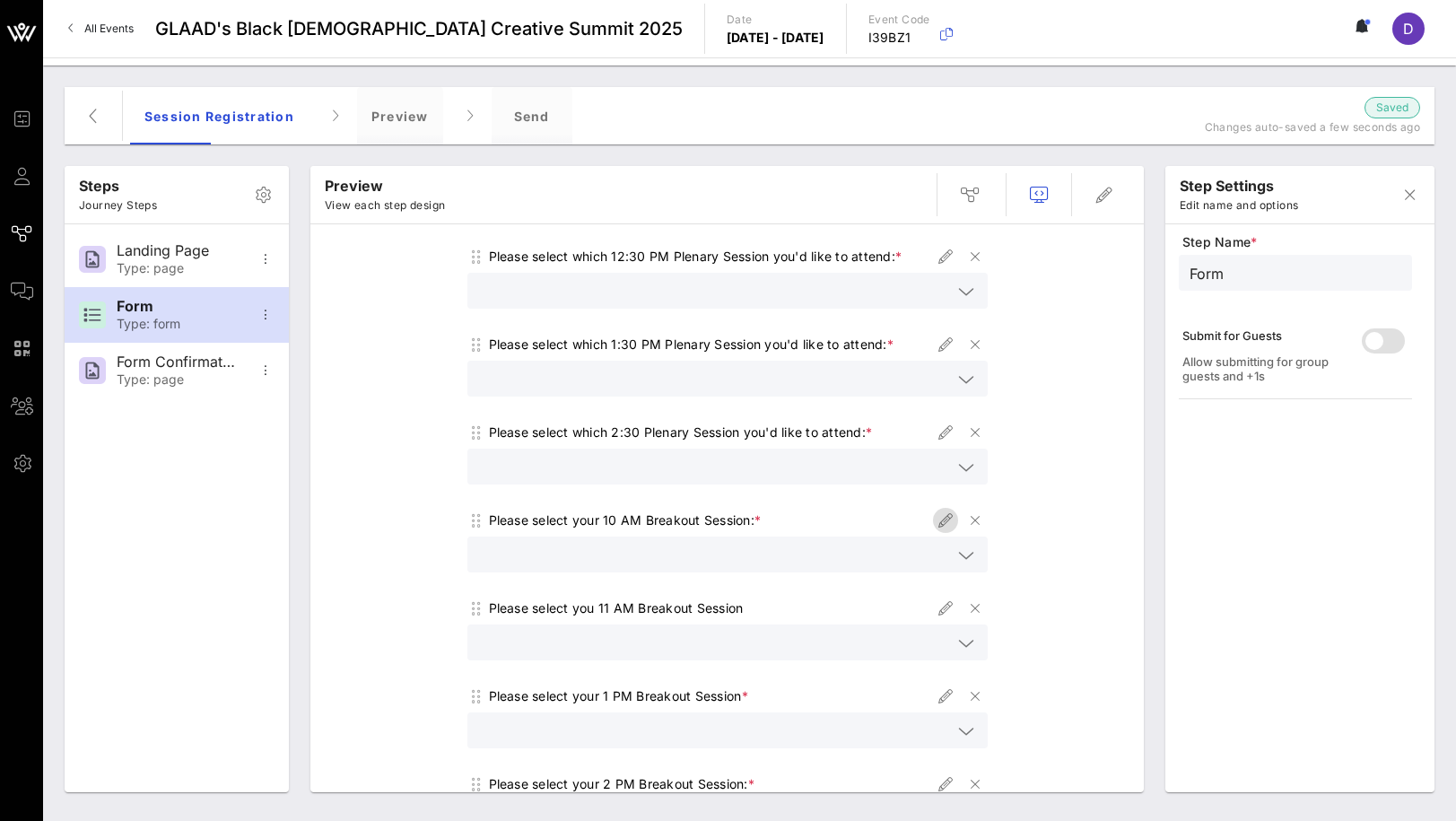
click at [949, 508] on button "button" at bounding box center [946, 521] width 26 height 26
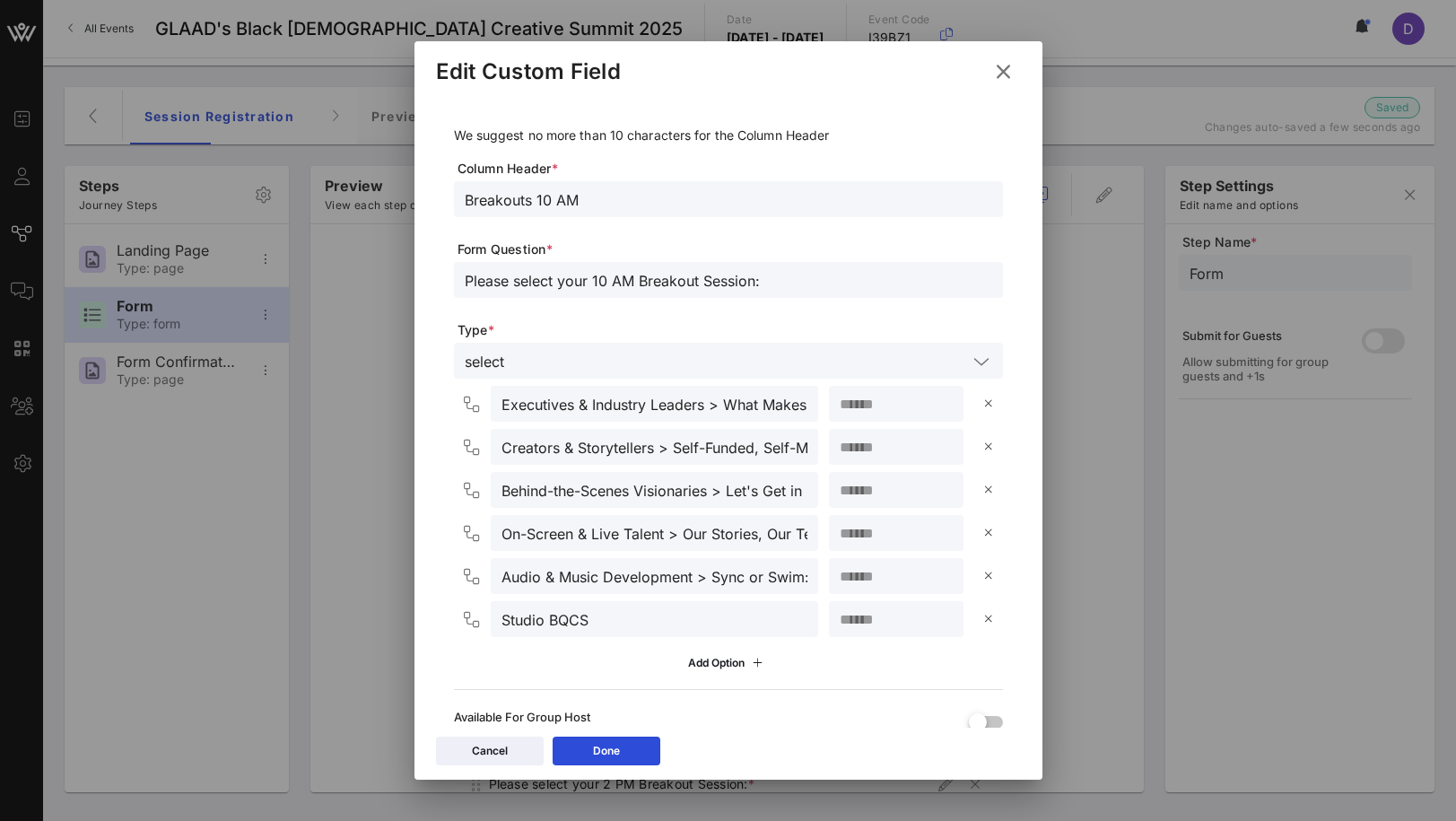
drag, startPoint x: 535, startPoint y: 198, endPoint x: 354, endPoint y: 184, distance: 181.5
click at [354, 184] on div "Event Builder Guests Journeys Comms QR Scanner Team Settings GLAAD's Black Quee…" at bounding box center [728, 410] width 1456 height 821
click at [522, 191] on input "10 AM" at bounding box center [728, 199] width 528 height 24
click at [620, 752] on button "Done" at bounding box center [606, 751] width 108 height 28
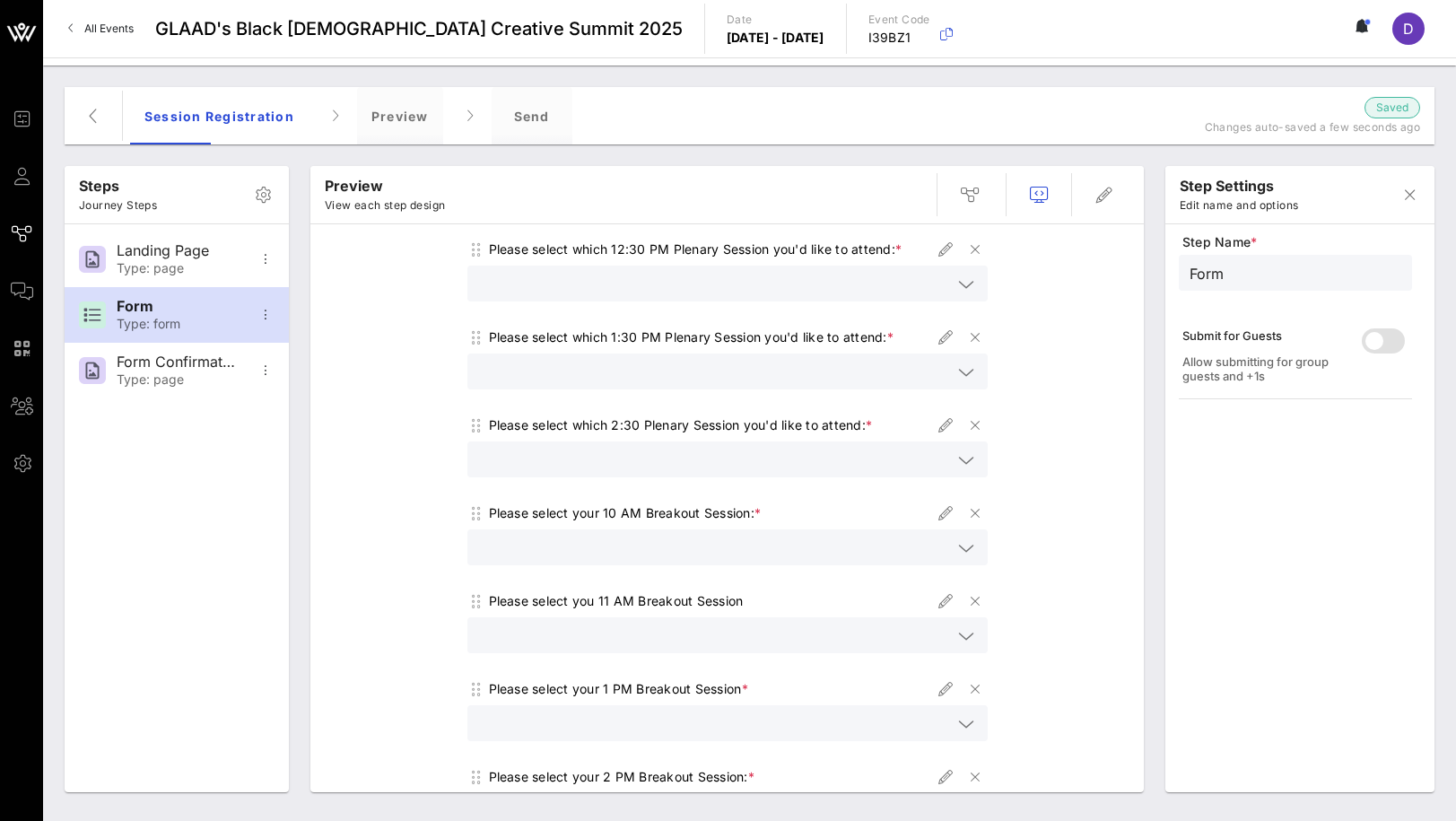
scroll to position [249, 0]
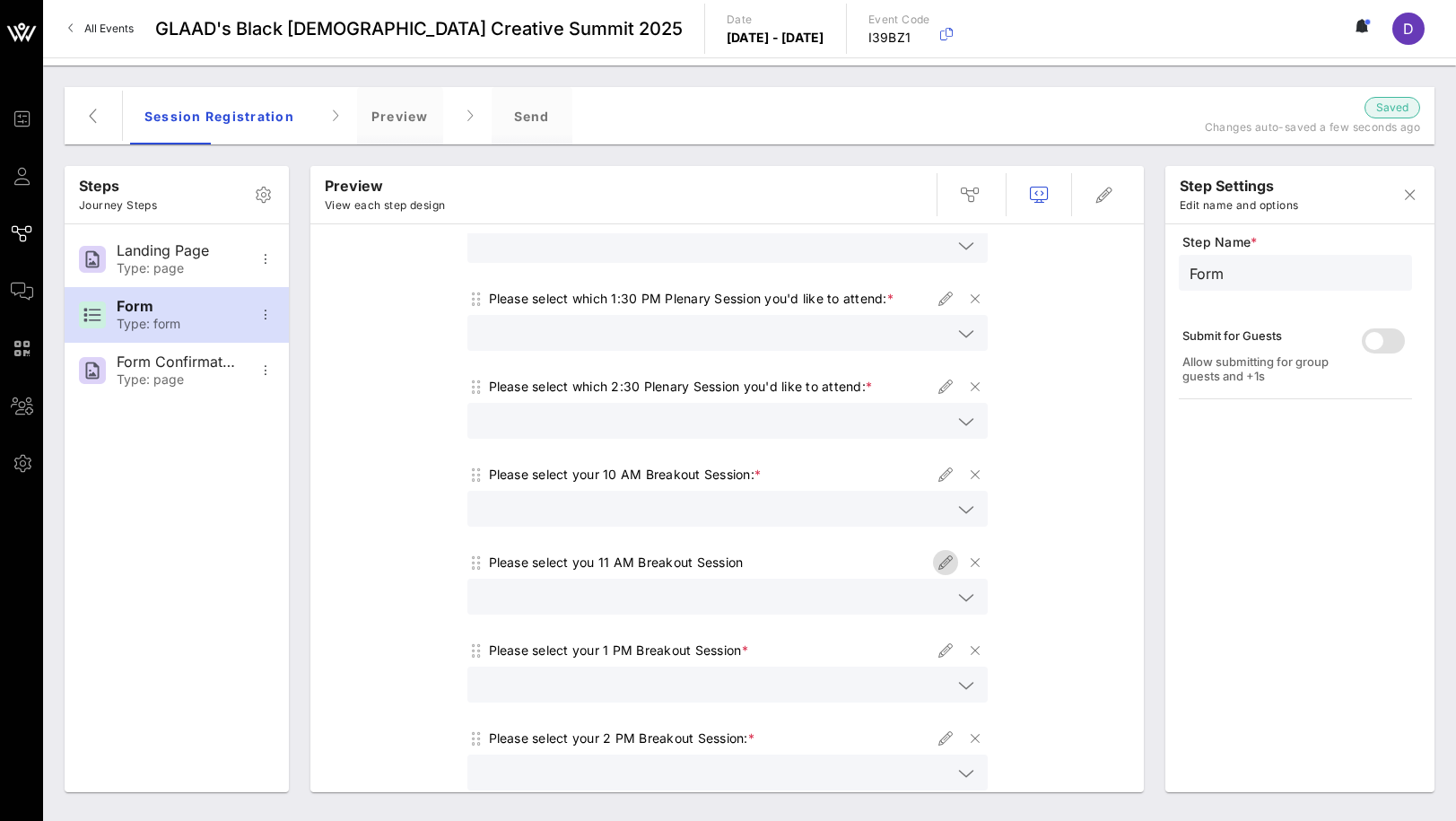
click at [935, 552] on icon "button" at bounding box center [946, 563] width 22 height 22
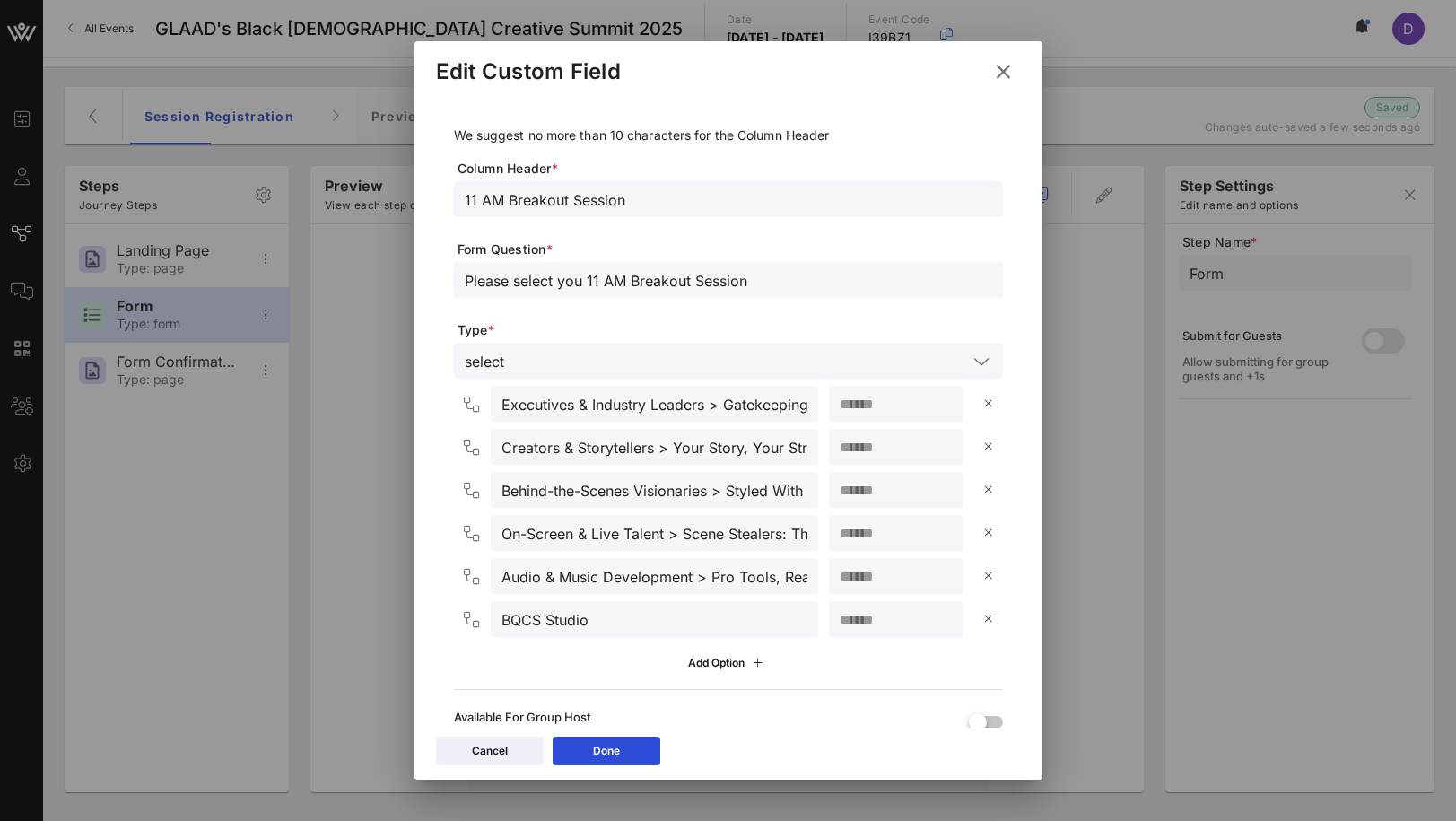
click at [1004, 81] on icon at bounding box center [1002, 71] width 31 height 30
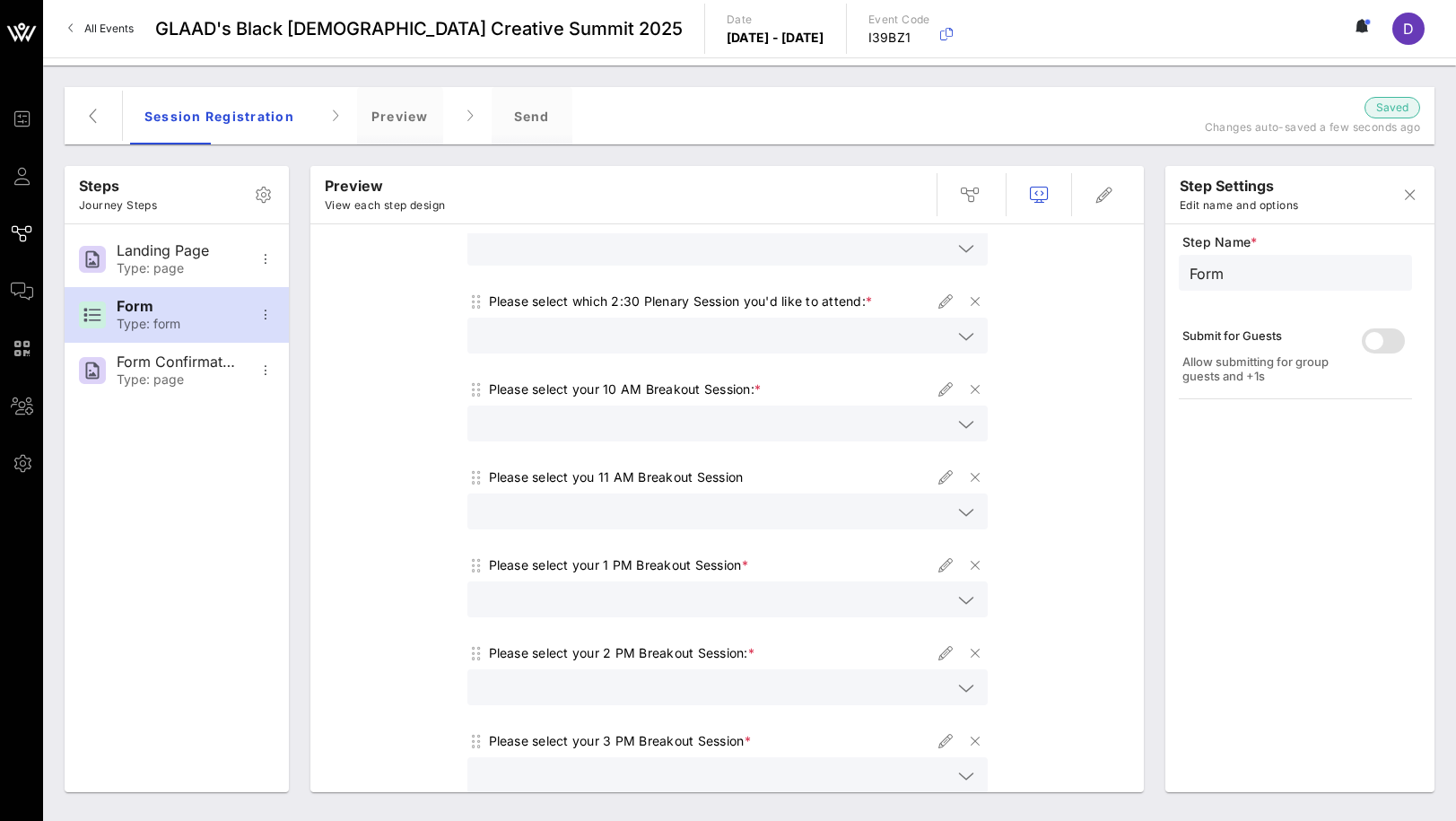
scroll to position [379, 0]
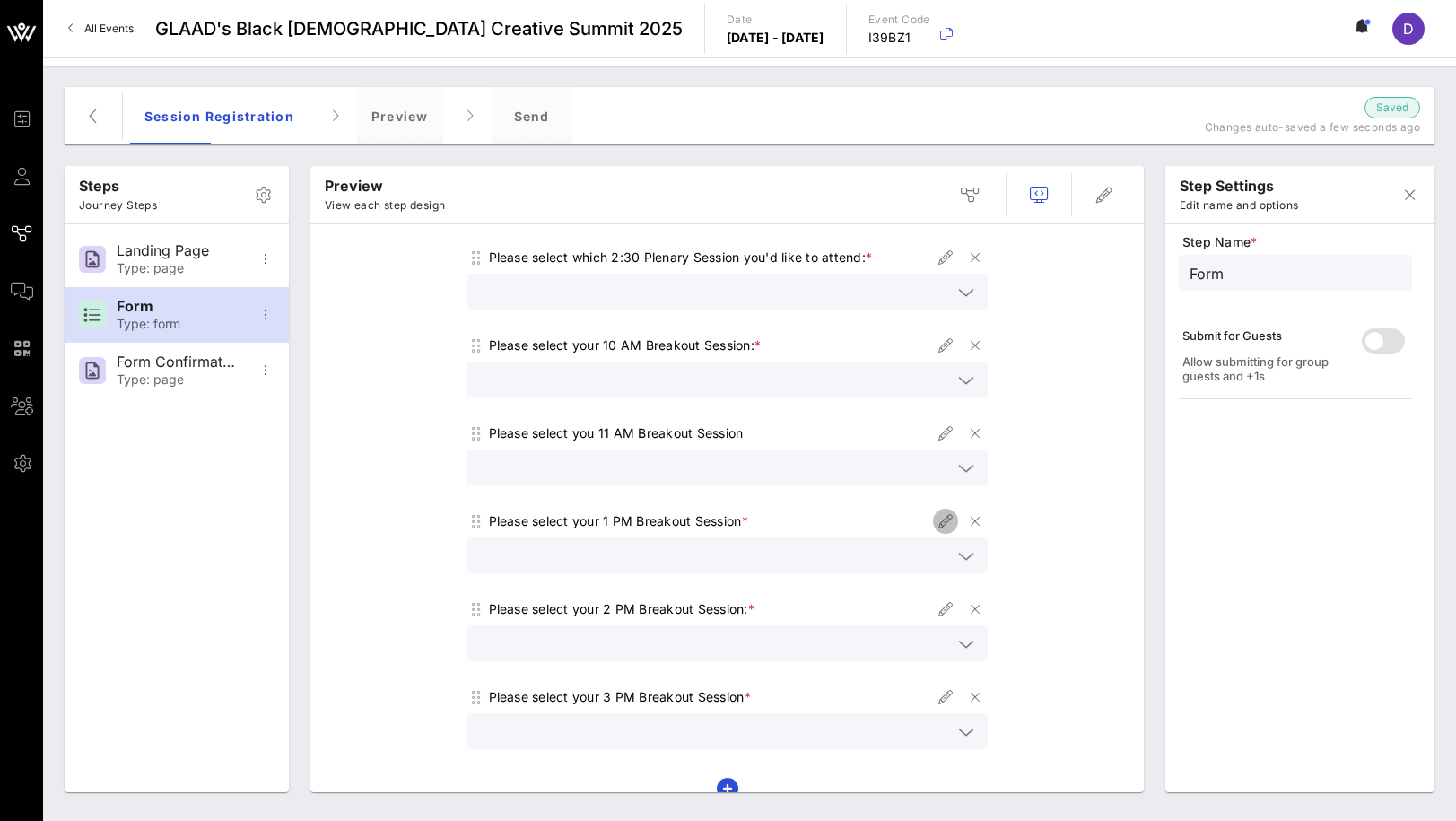
click at [944, 510] on icon "button" at bounding box center [946, 521] width 22 height 22
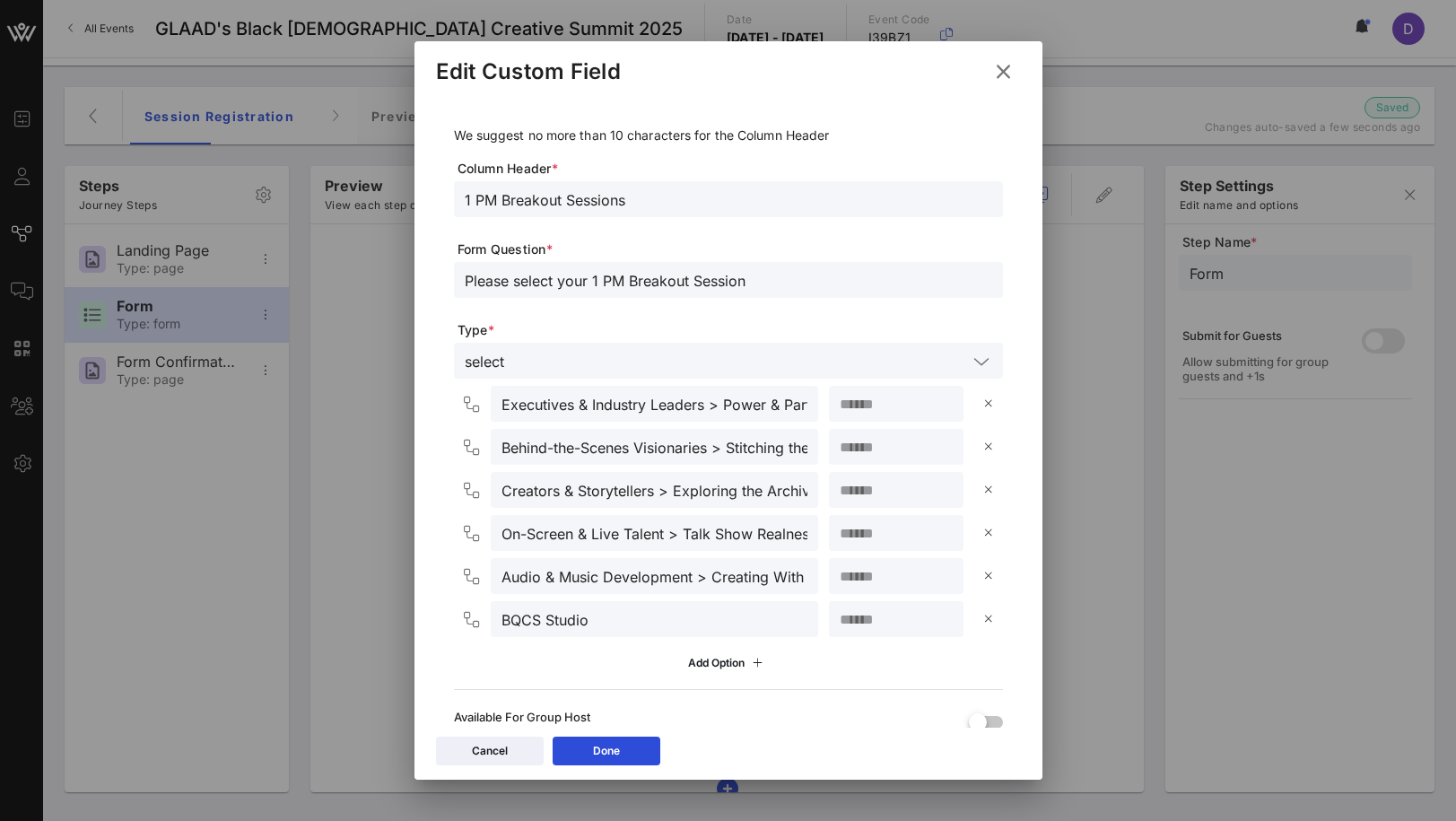
click at [1001, 75] on icon at bounding box center [1003, 71] width 31 height 30
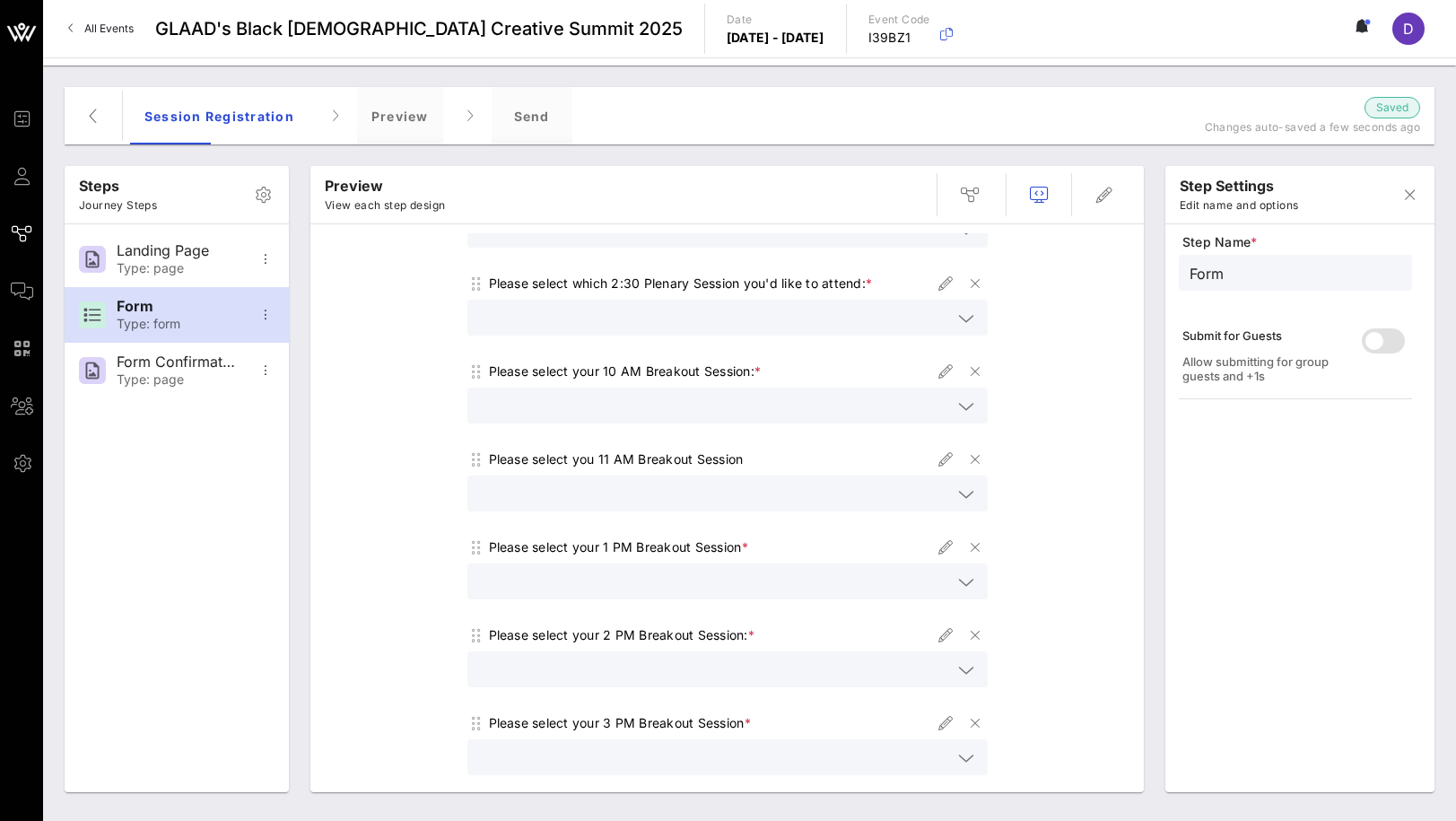
scroll to position [349, 0]
click at [943, 364] on icon "button" at bounding box center [946, 375] width 22 height 22
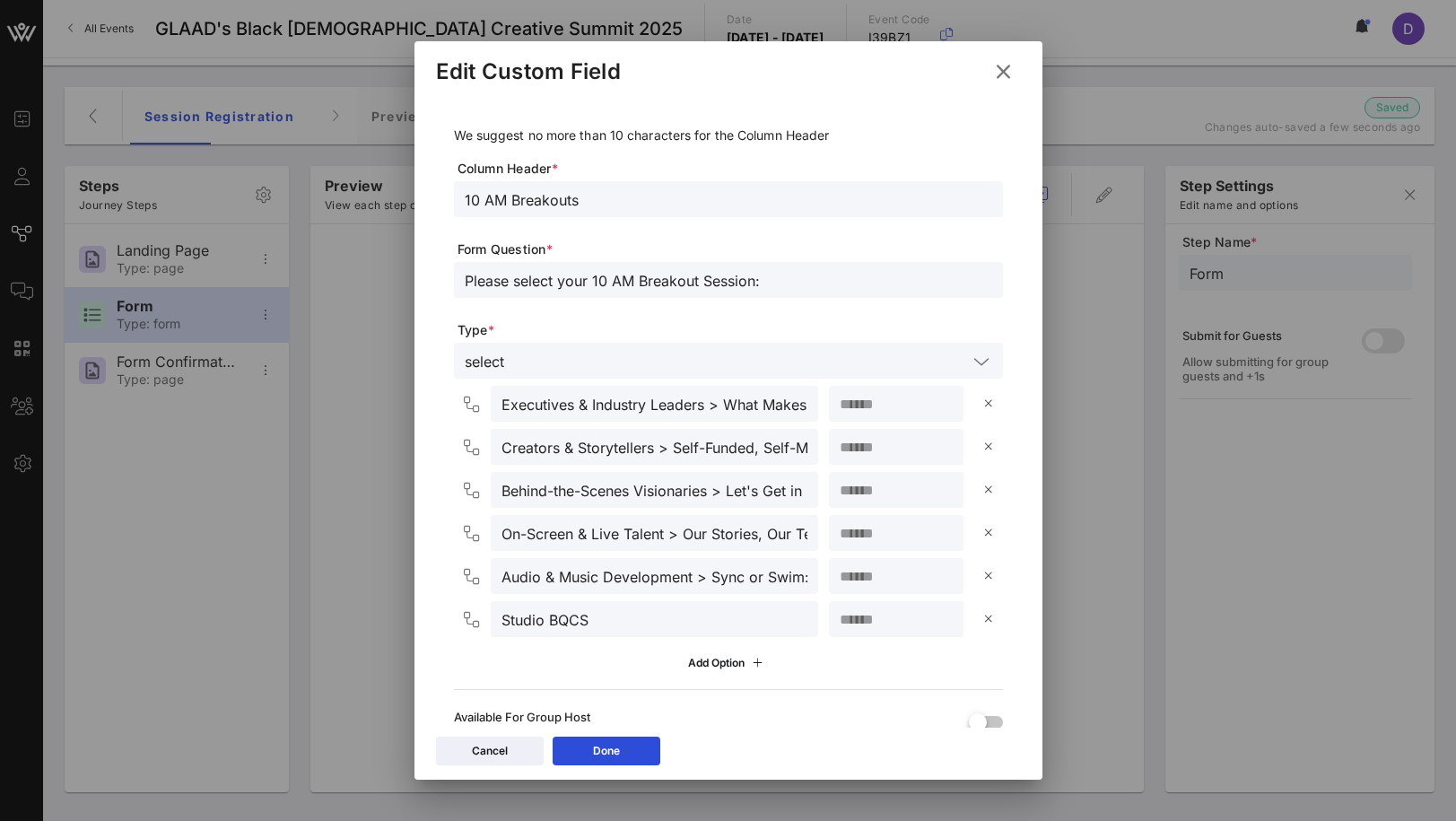
click at [999, 69] on icon at bounding box center [1002, 71] width 26 height 25
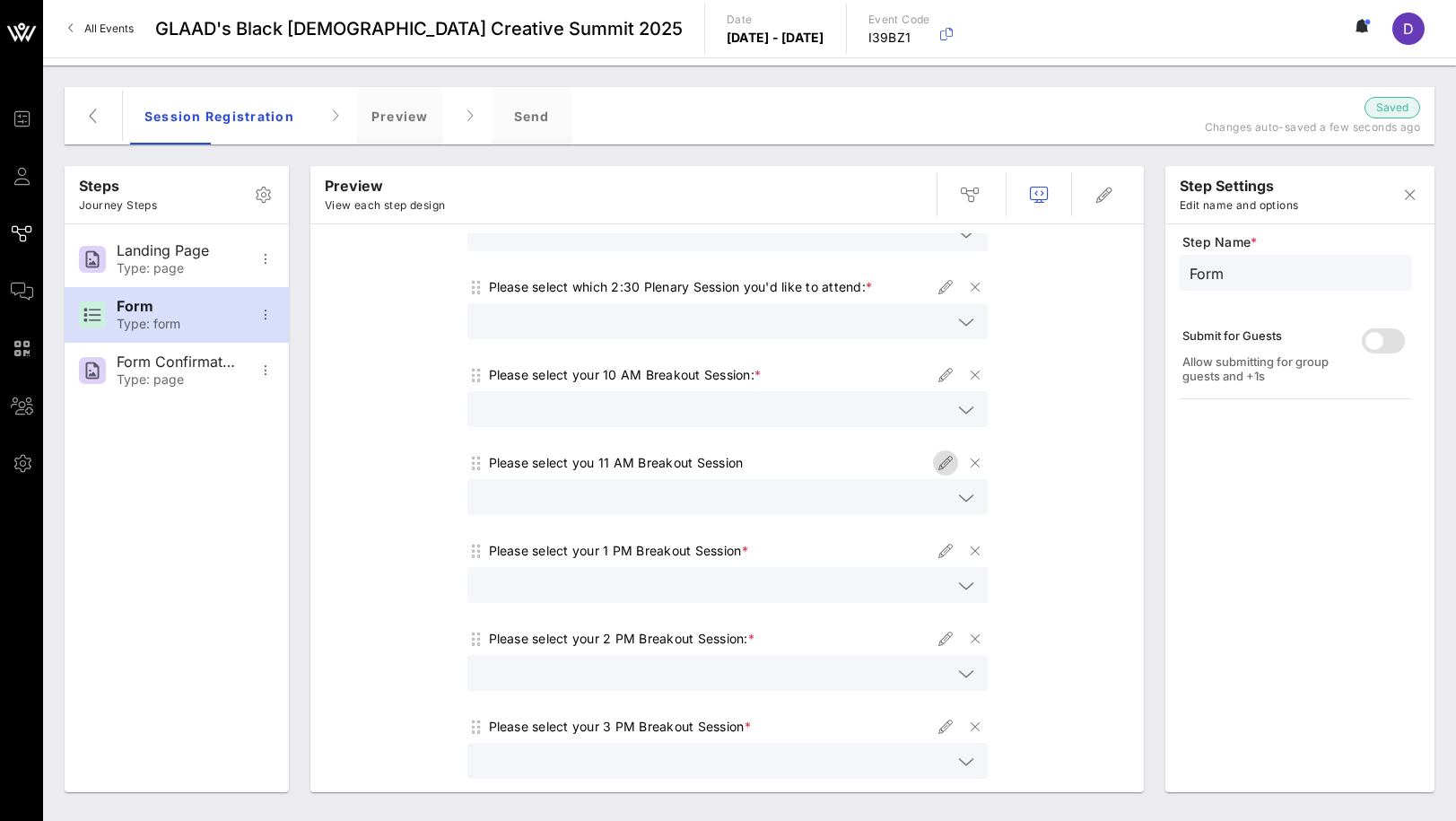
click at [940, 452] on icon "button" at bounding box center [946, 463] width 22 height 22
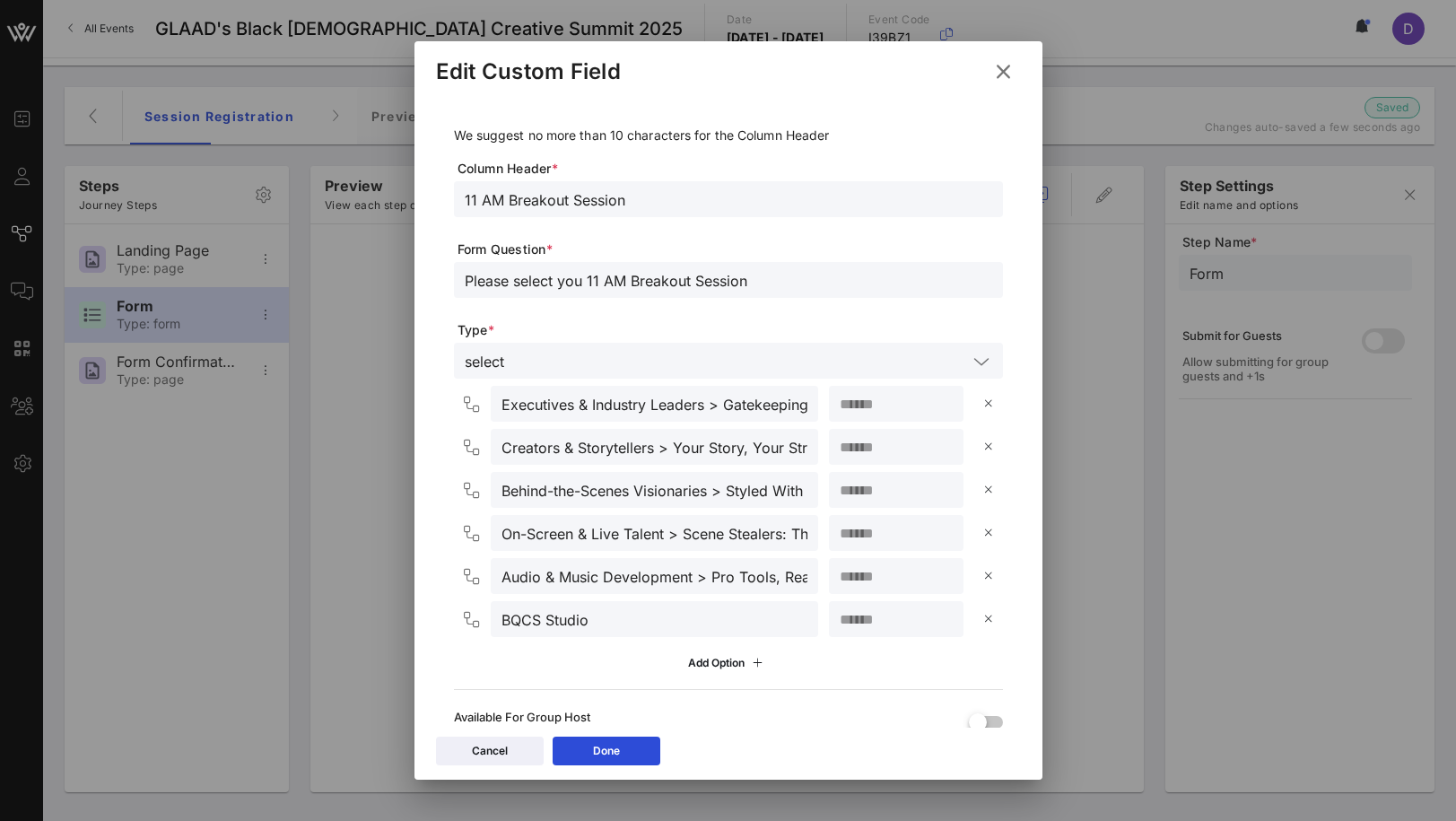
drag, startPoint x: 563, startPoint y: 201, endPoint x: 729, endPoint y: 216, distance: 166.7
click at [729, 216] on div "11 AM Breakout Session" at bounding box center [728, 199] width 528 height 36
click at [609, 759] on div "Done" at bounding box center [606, 752] width 26 height 18
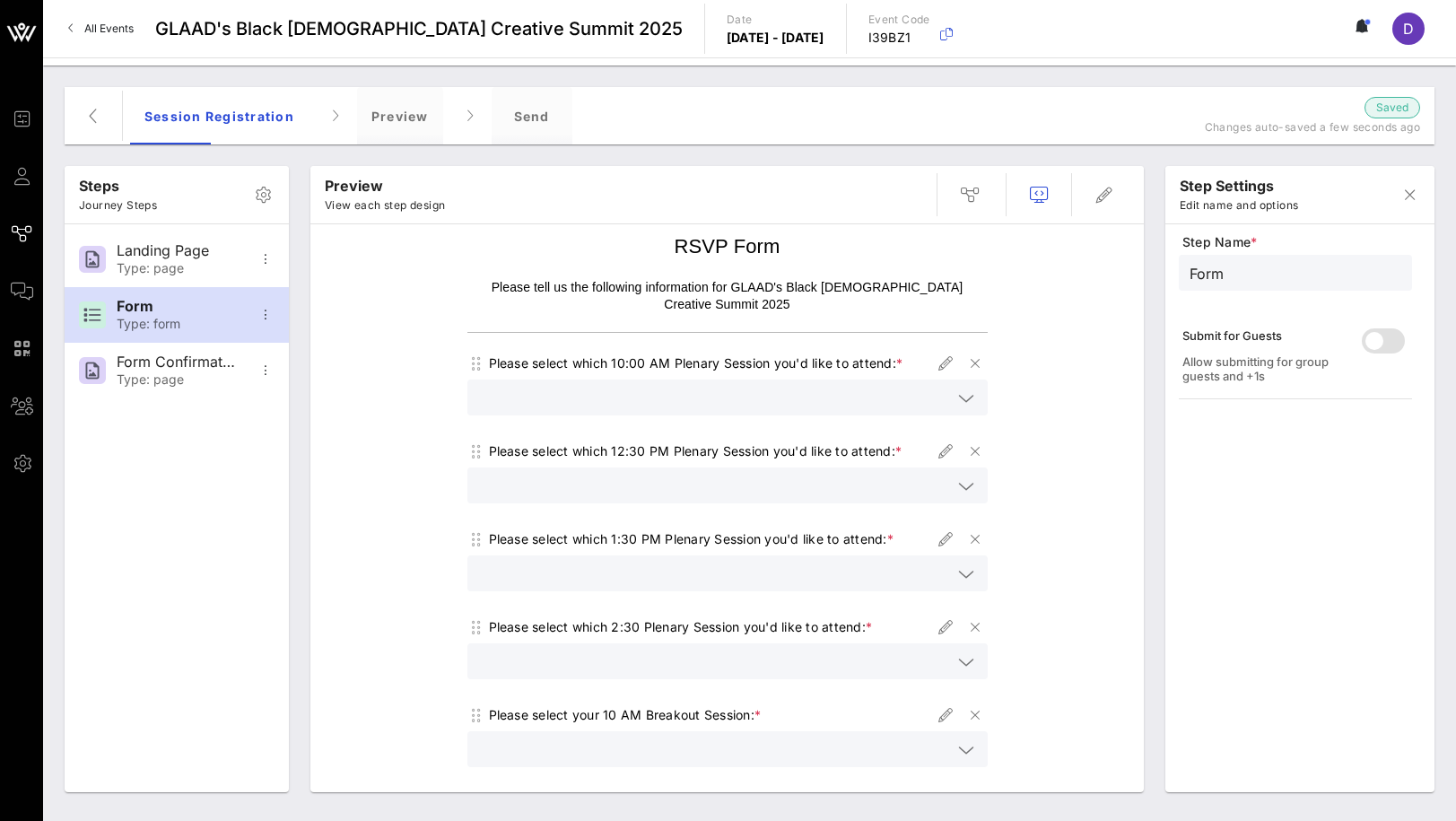
scroll to position [443, 0]
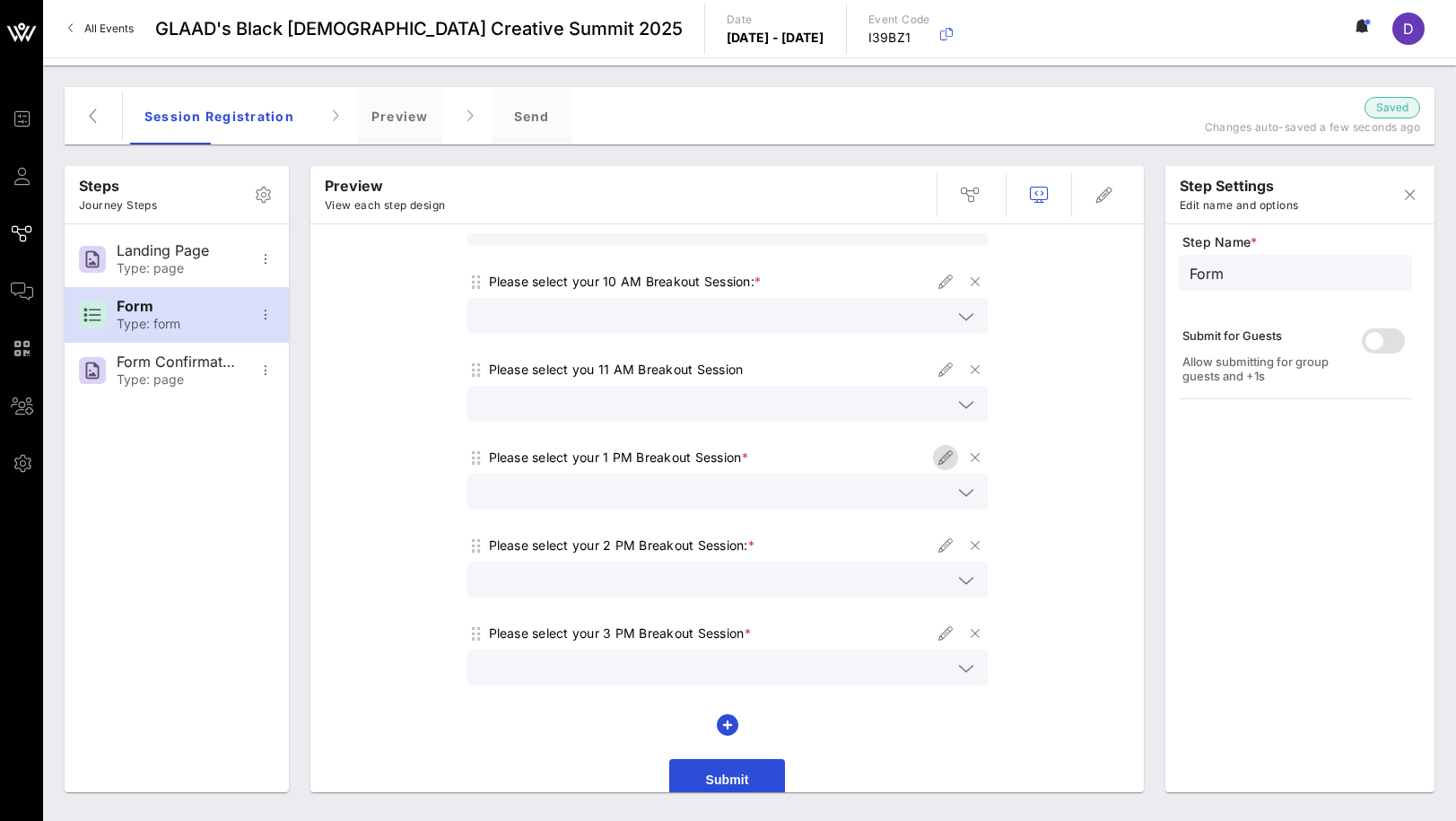
click at [935, 447] on icon "button" at bounding box center [946, 458] width 22 height 22
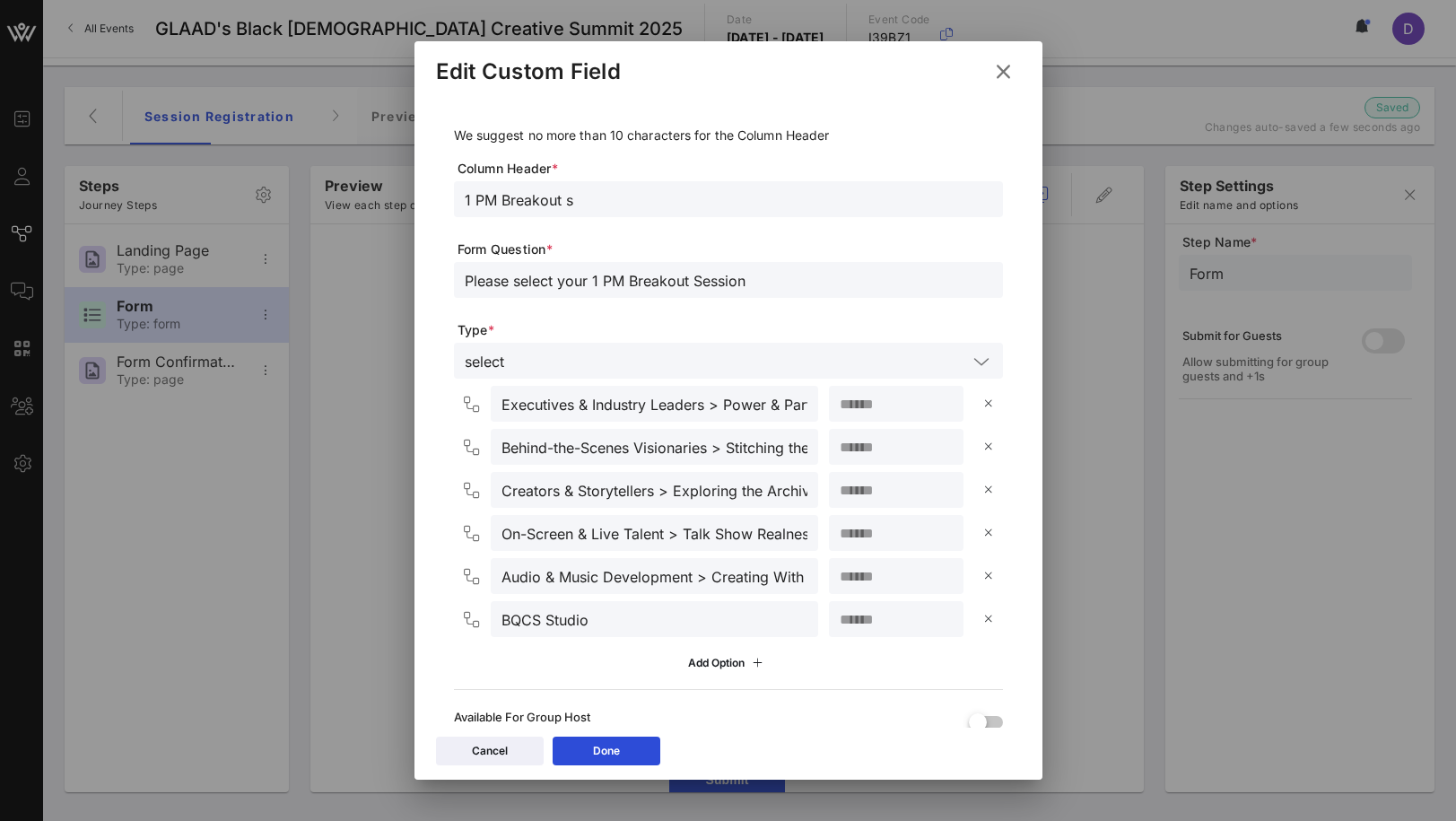
drag, startPoint x: 563, startPoint y: 203, endPoint x: 726, endPoint y: 219, distance: 163.8
click at [726, 216] on div "1 PM Breakout s" at bounding box center [728, 199] width 528 height 36
click at [627, 742] on button "Done" at bounding box center [606, 751] width 108 height 28
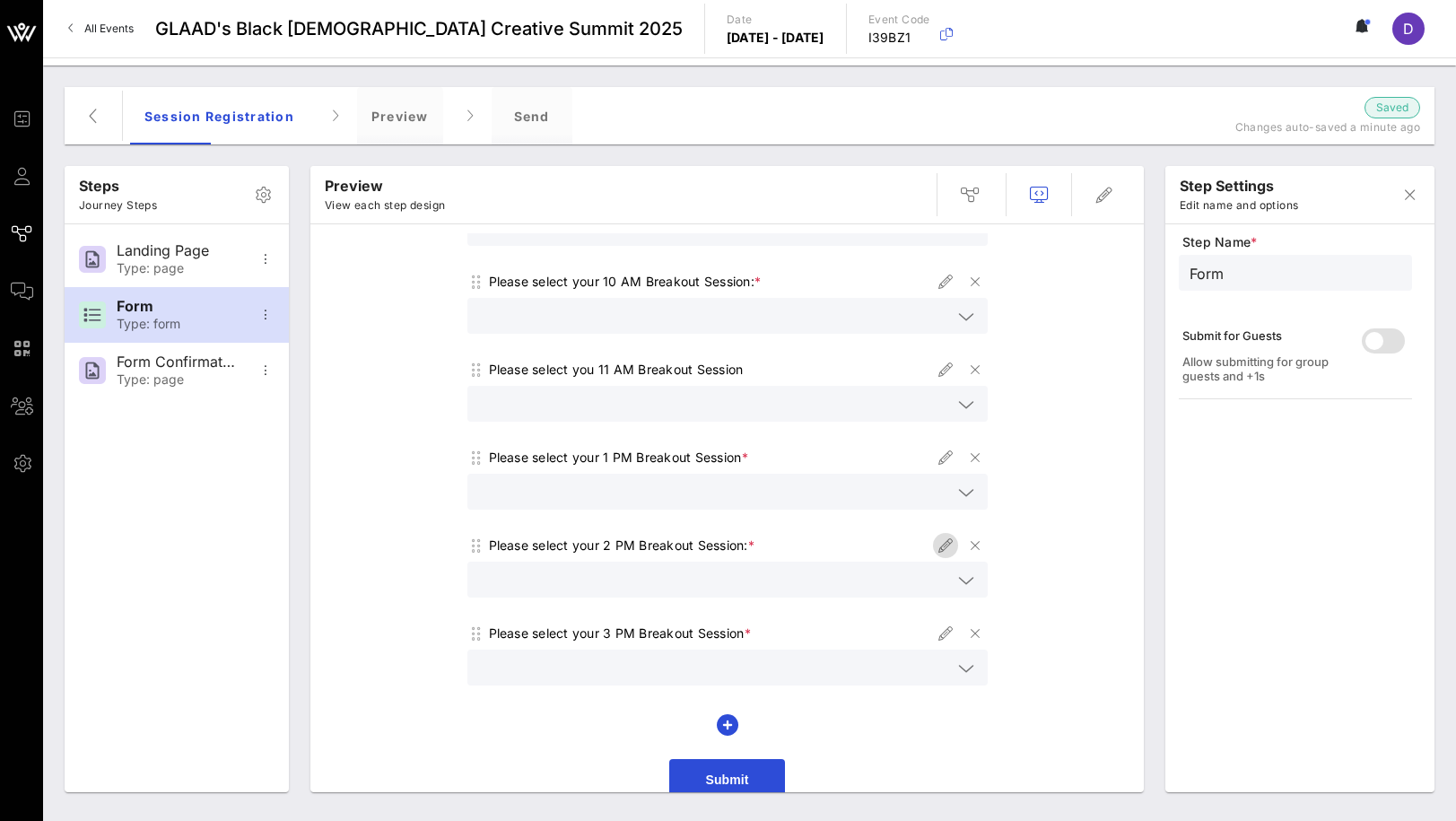
click at [945, 536] on icon "button" at bounding box center [946, 546] width 22 height 22
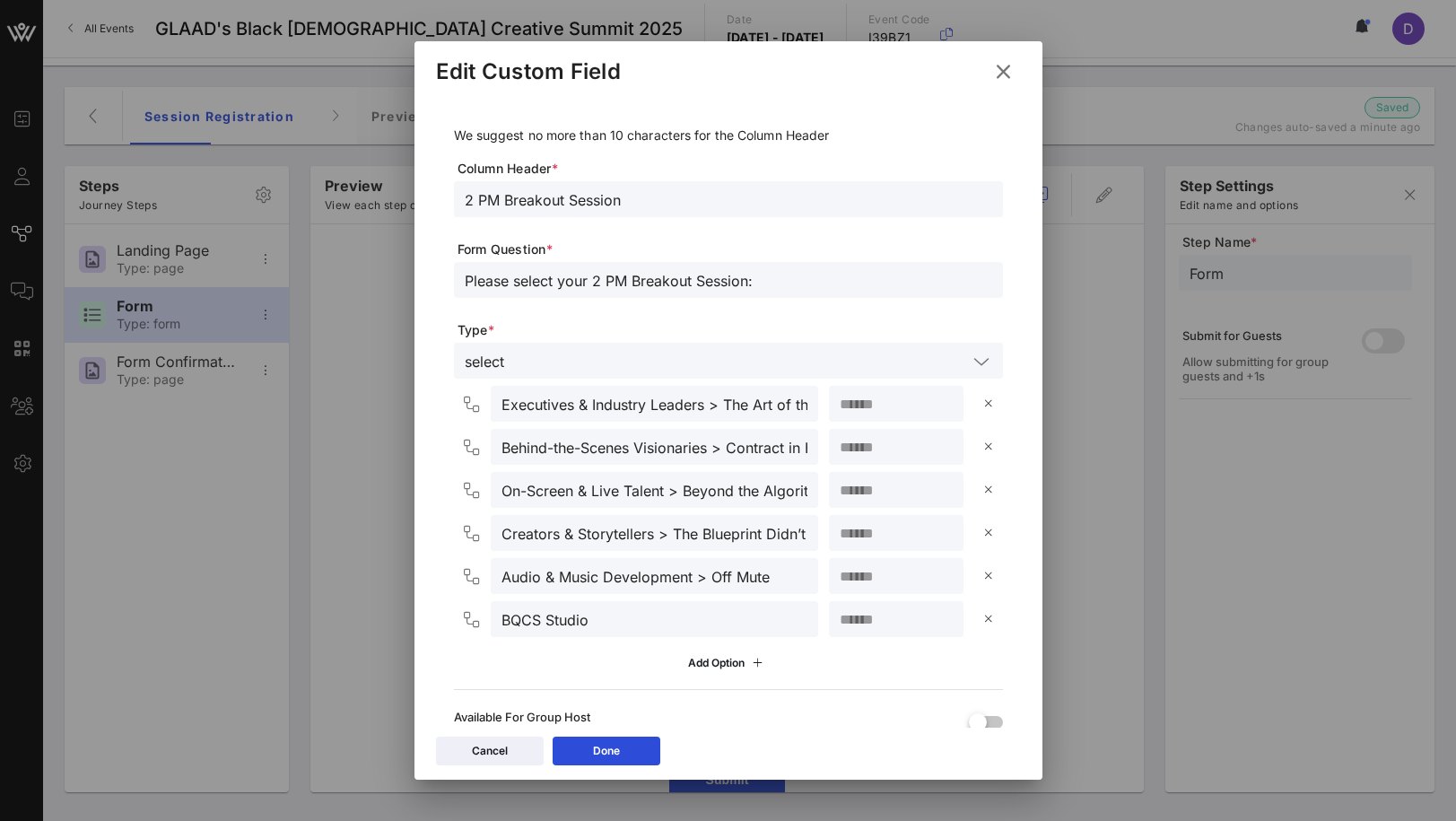
drag, startPoint x: 566, startPoint y: 199, endPoint x: 763, endPoint y: 209, distance: 197.3
click at [763, 209] on input "2 PM Breakout Session" at bounding box center [728, 199] width 528 height 24
click at [617, 749] on div "Done" at bounding box center [606, 752] width 26 height 18
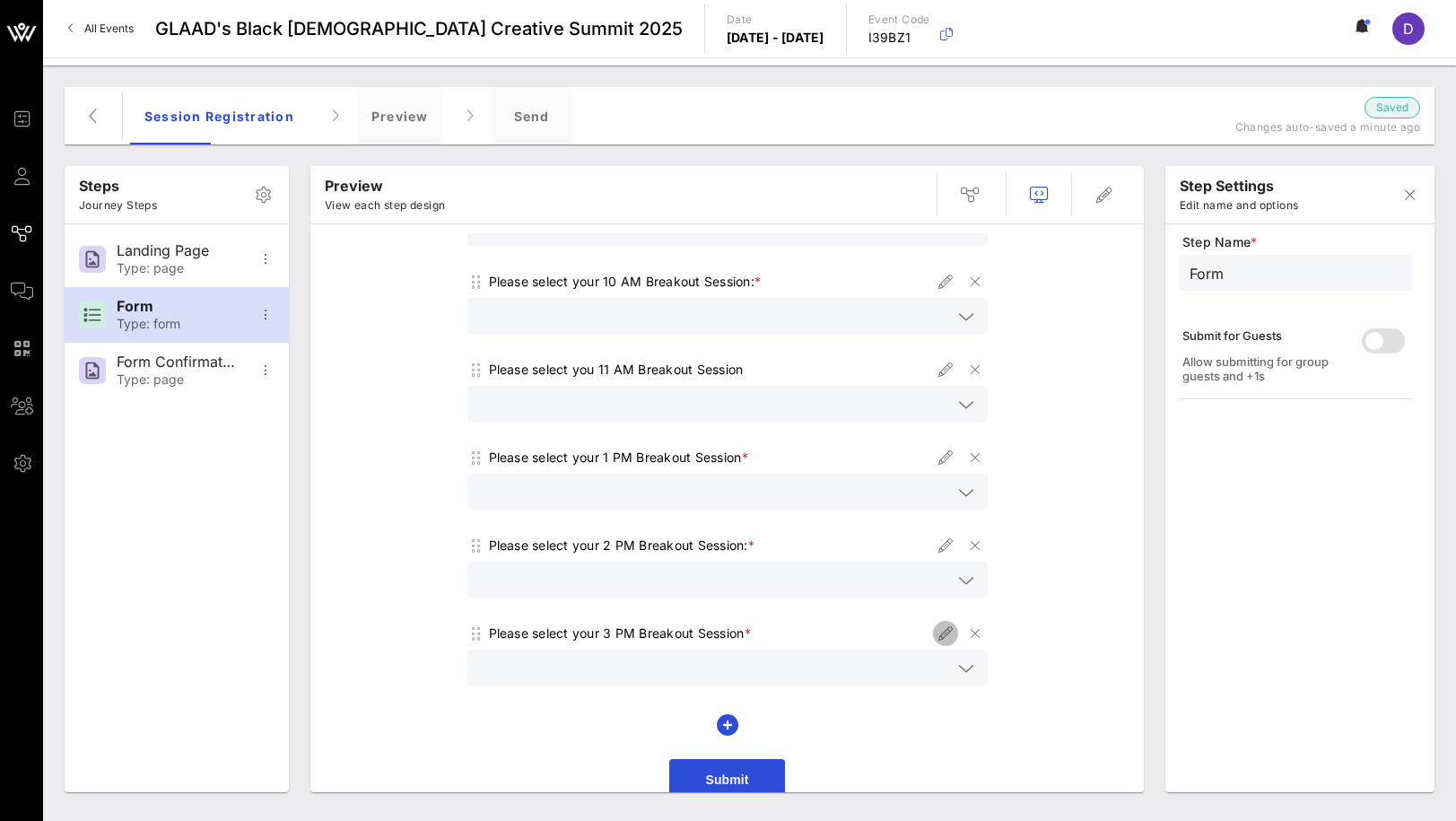
click at [934, 623] on span "button" at bounding box center [946, 634] width 26 height 22
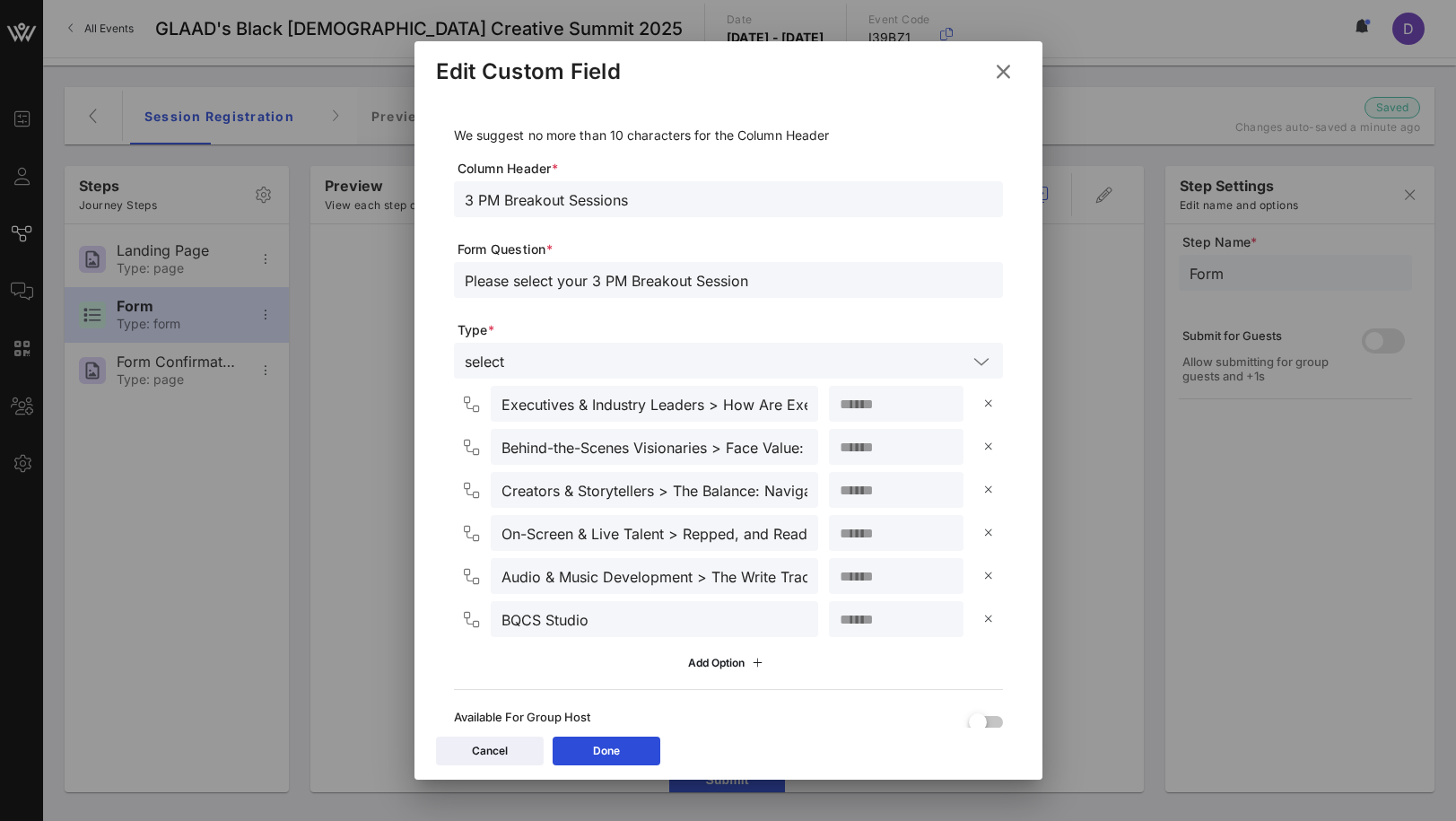
drag, startPoint x: 570, startPoint y: 197, endPoint x: 801, endPoint y: 211, distance: 231.4
click at [801, 211] on div "3 PM Breakout Sessions" at bounding box center [728, 199] width 528 height 36
click at [624, 742] on button "Done" at bounding box center [606, 751] width 108 height 28
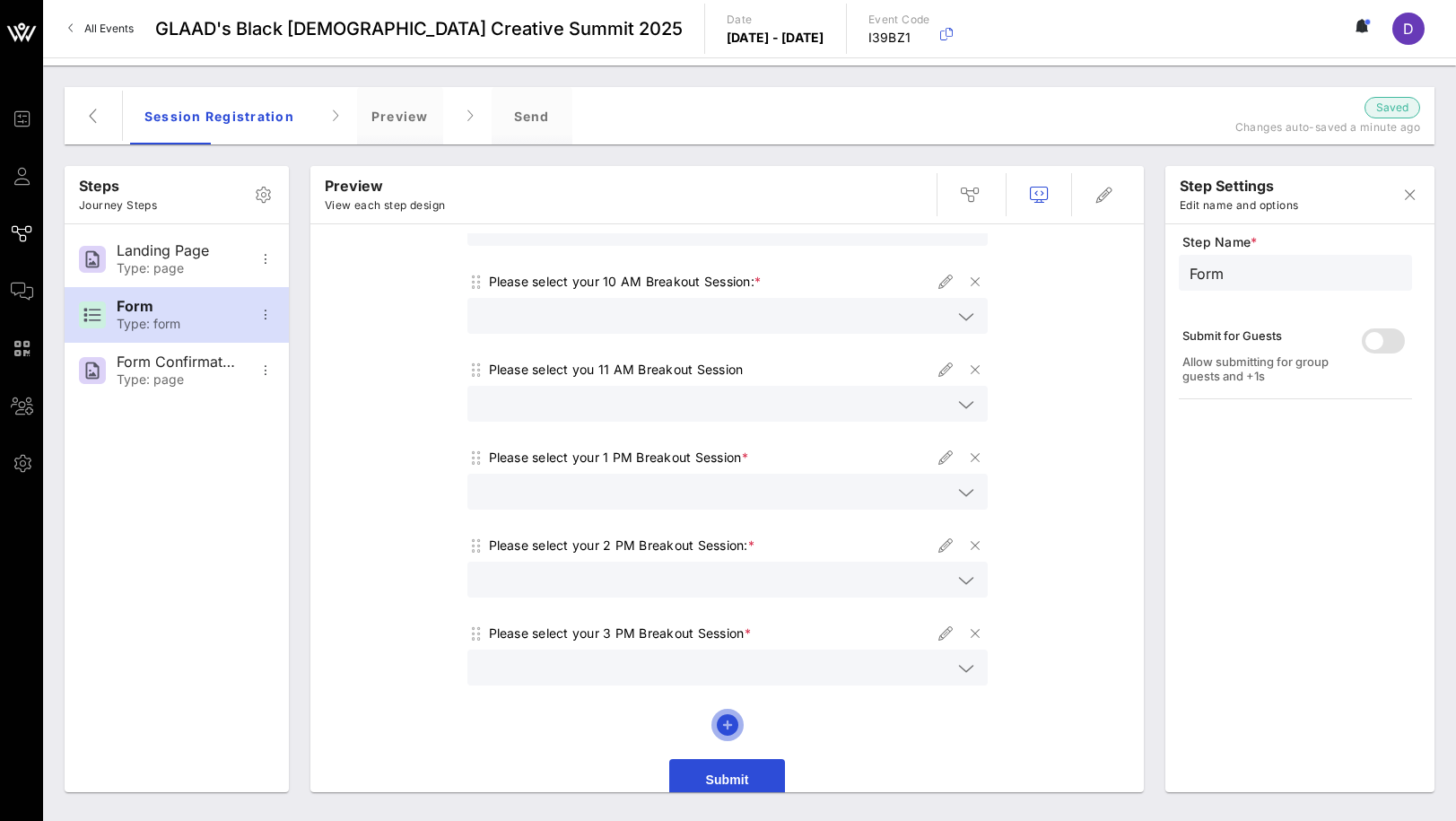
click at [732, 714] on icon "button" at bounding box center [728, 725] width 22 height 22
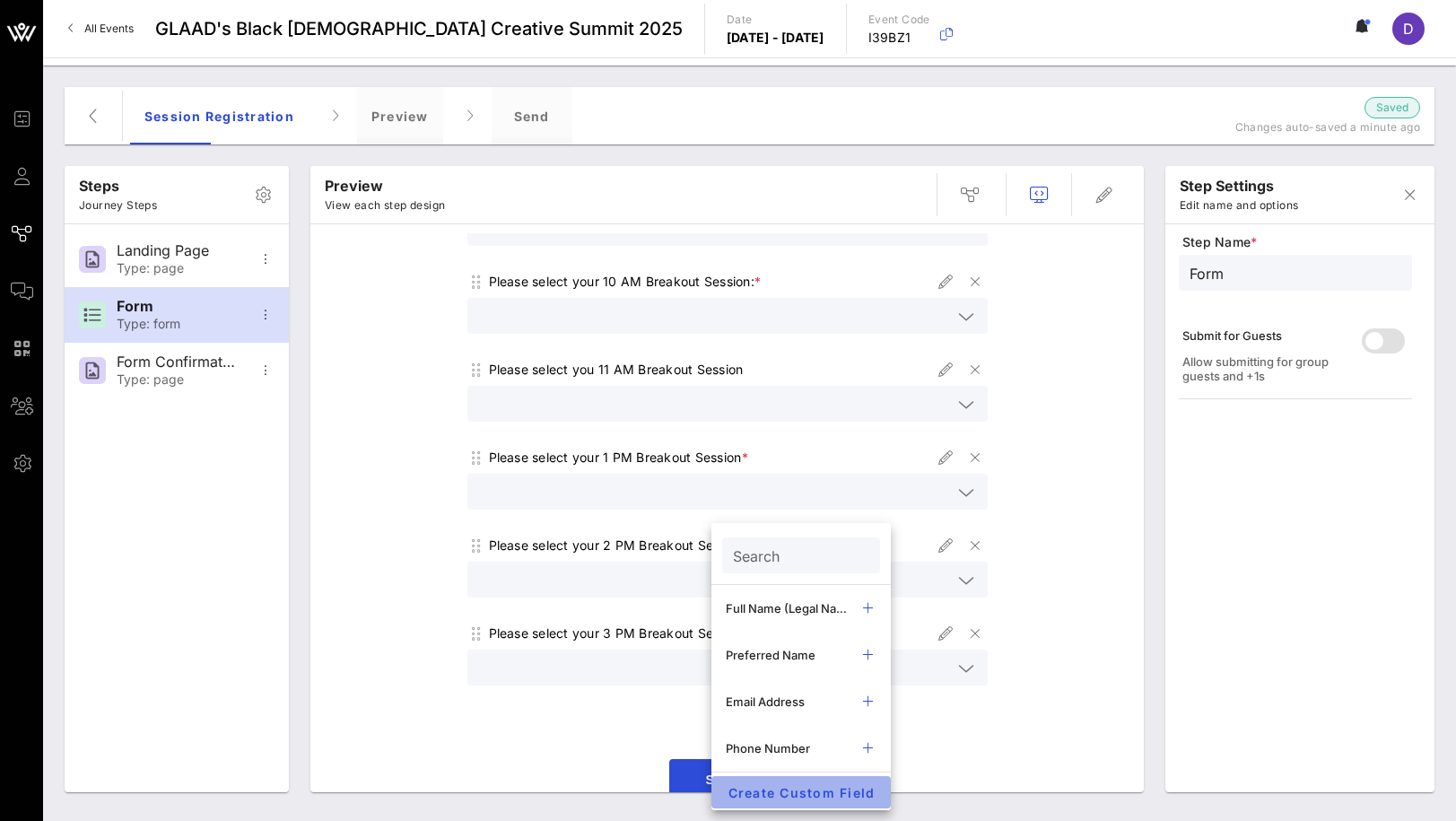
click at [778, 780] on button "Create Custom Field" at bounding box center [801, 792] width 180 height 32
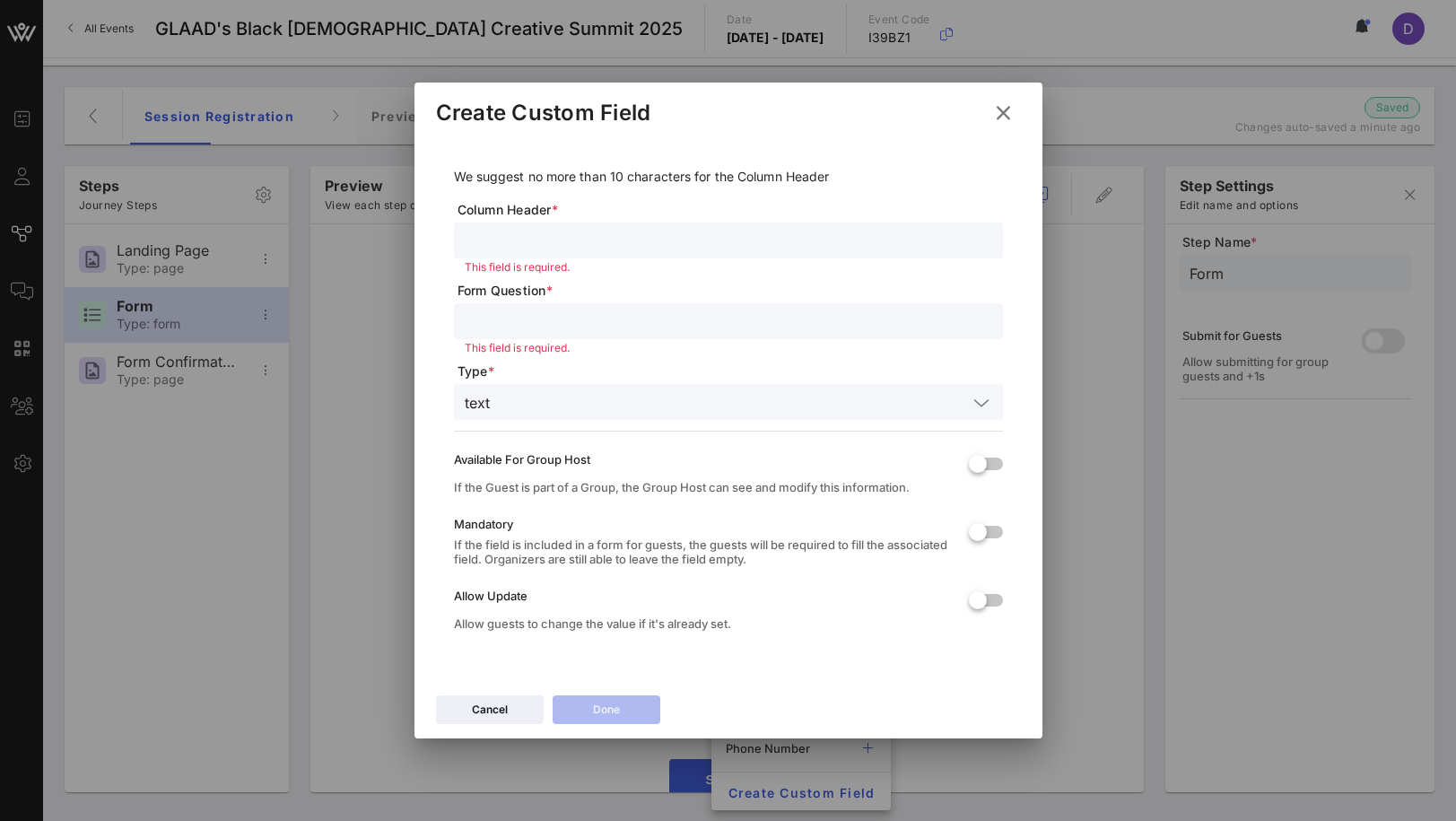
click at [1004, 108] on icon at bounding box center [1003, 112] width 26 height 26
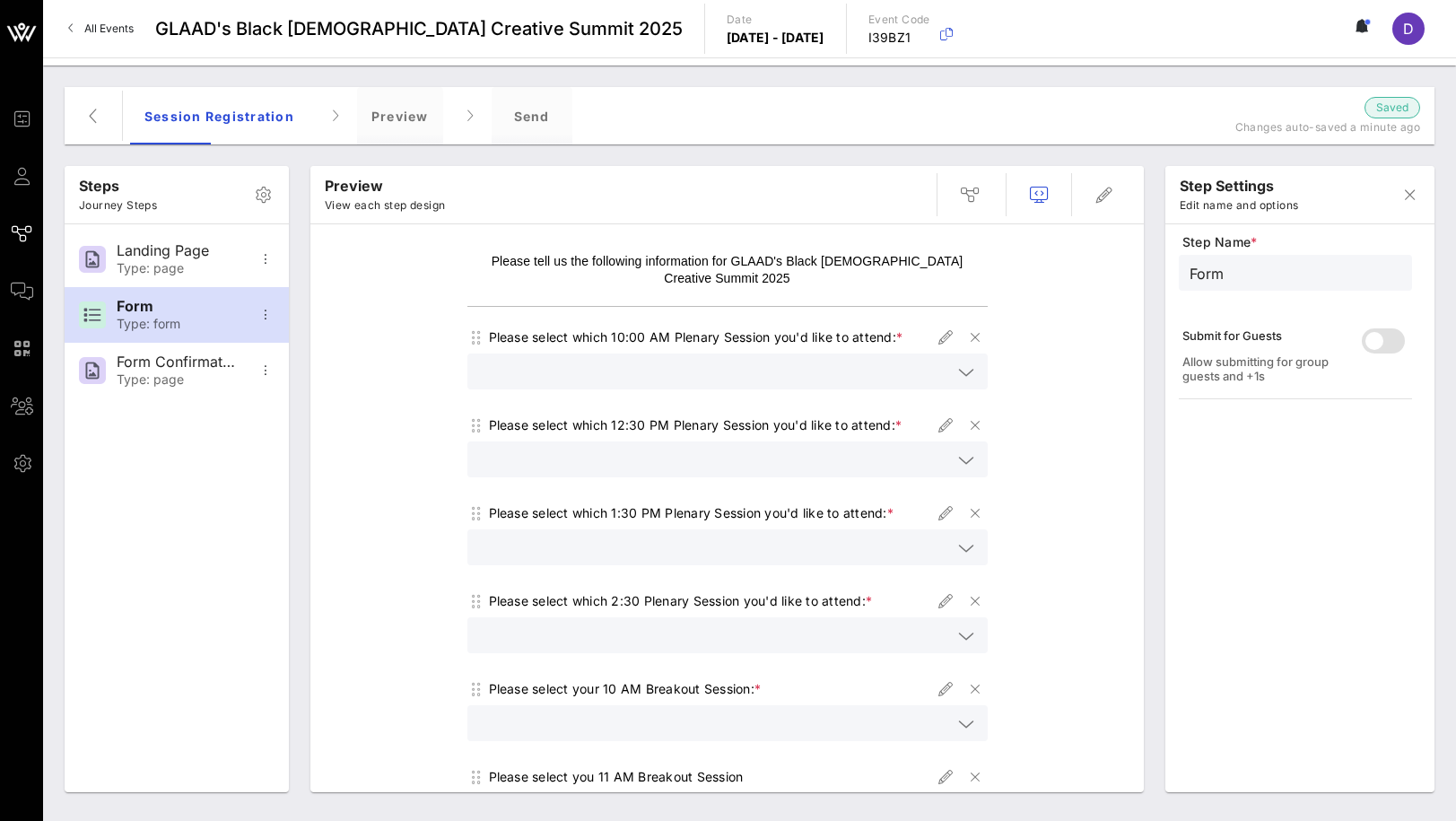
scroll to position [0, 0]
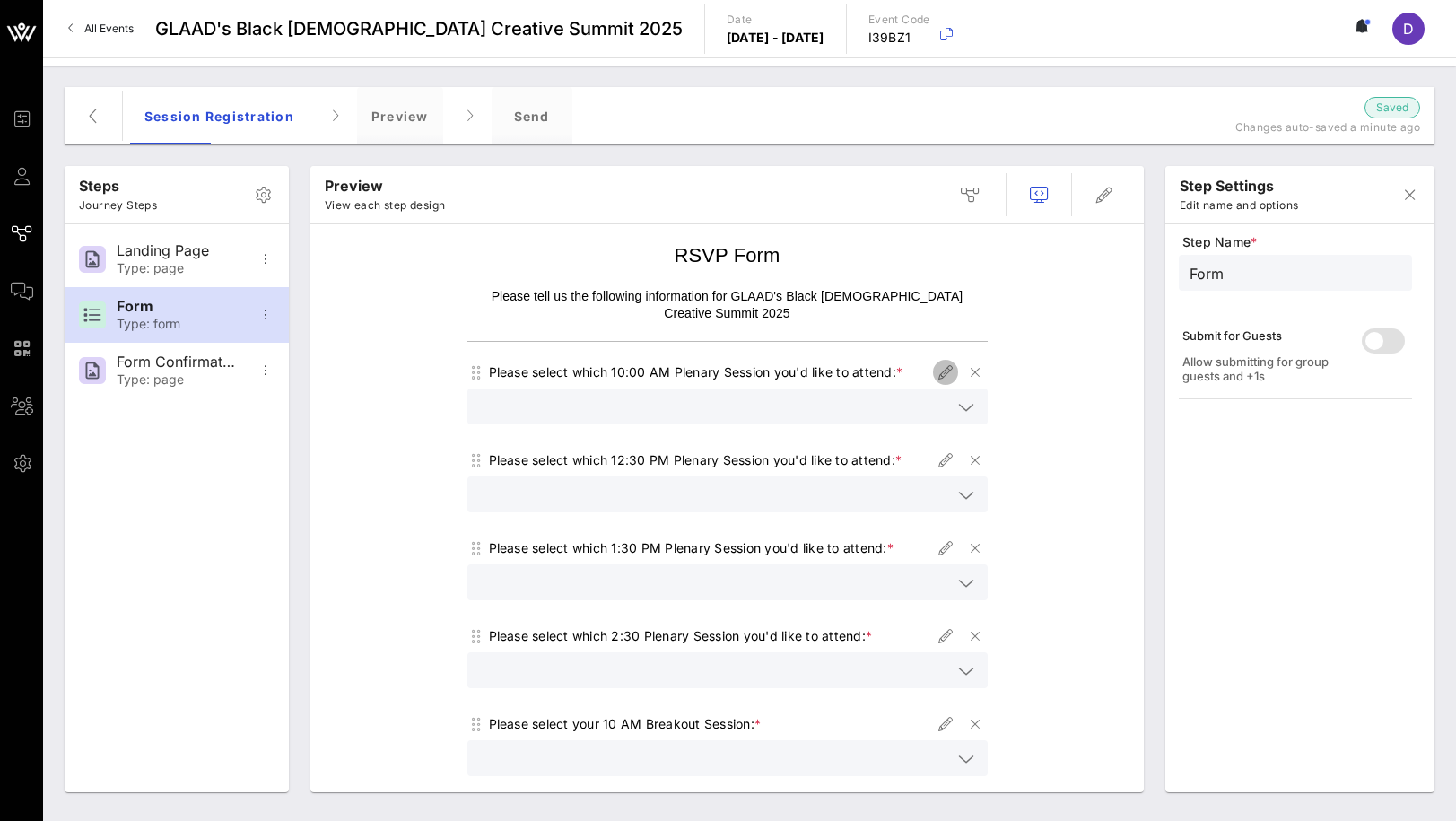
click at [944, 362] on icon "button" at bounding box center [946, 373] width 22 height 22
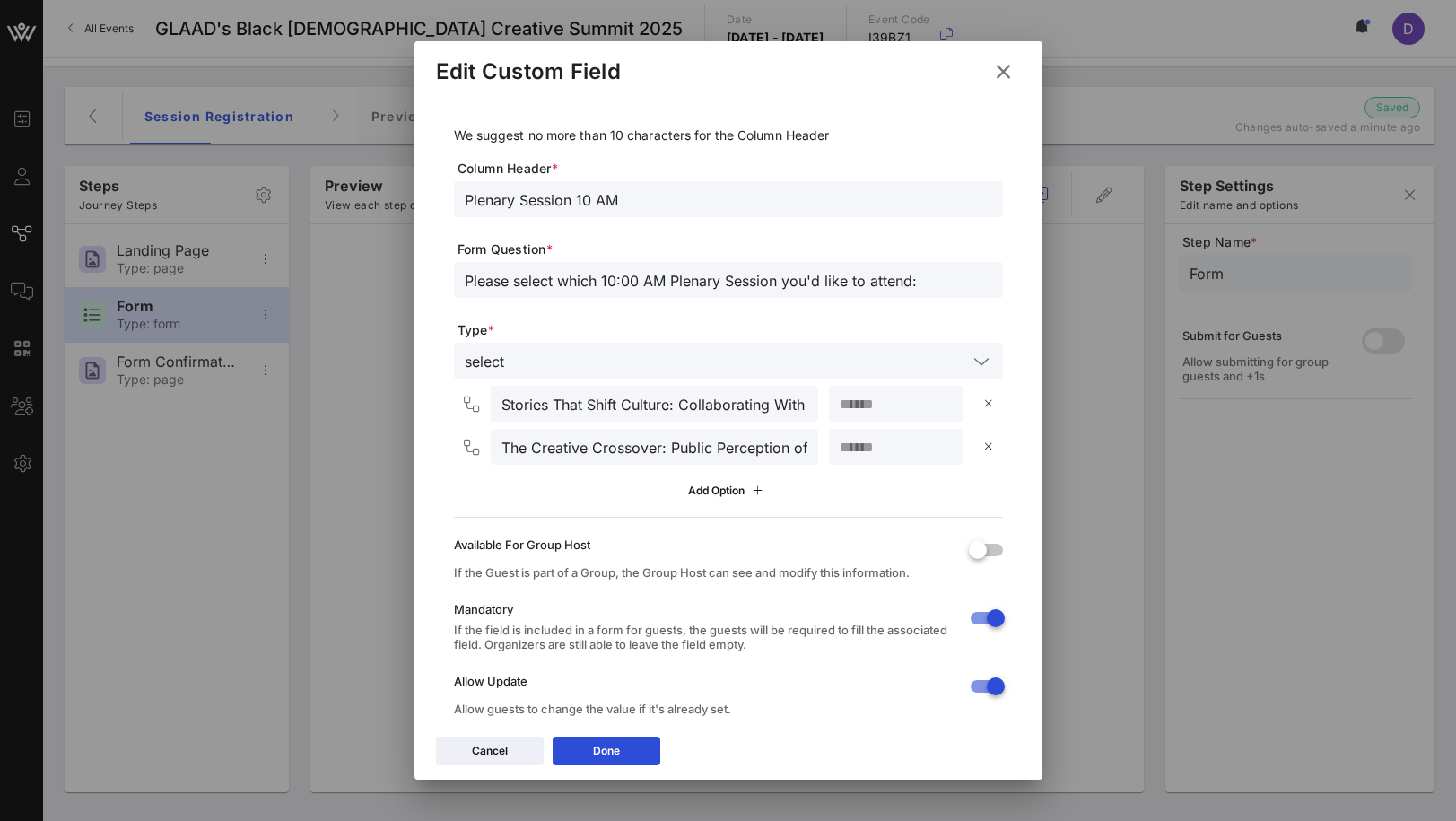
click at [642, 281] on input "Please select which 10:00 AM Plenary Session you'd like to attend:" at bounding box center [728, 280] width 528 height 24
click at [463, 284] on div "Please select which 10 AM Plenary Session you'd like to attend:" at bounding box center [728, 279] width 549 height 36
drag, startPoint x: 466, startPoint y: 274, endPoint x: 490, endPoint y: 328, distance: 59.1
click at [466, 274] on input "Please select which 10 AM Plenary Session you'd like to attend:" at bounding box center [728, 280] width 528 height 24
click at [650, 757] on button "Done" at bounding box center [606, 751] width 108 height 28
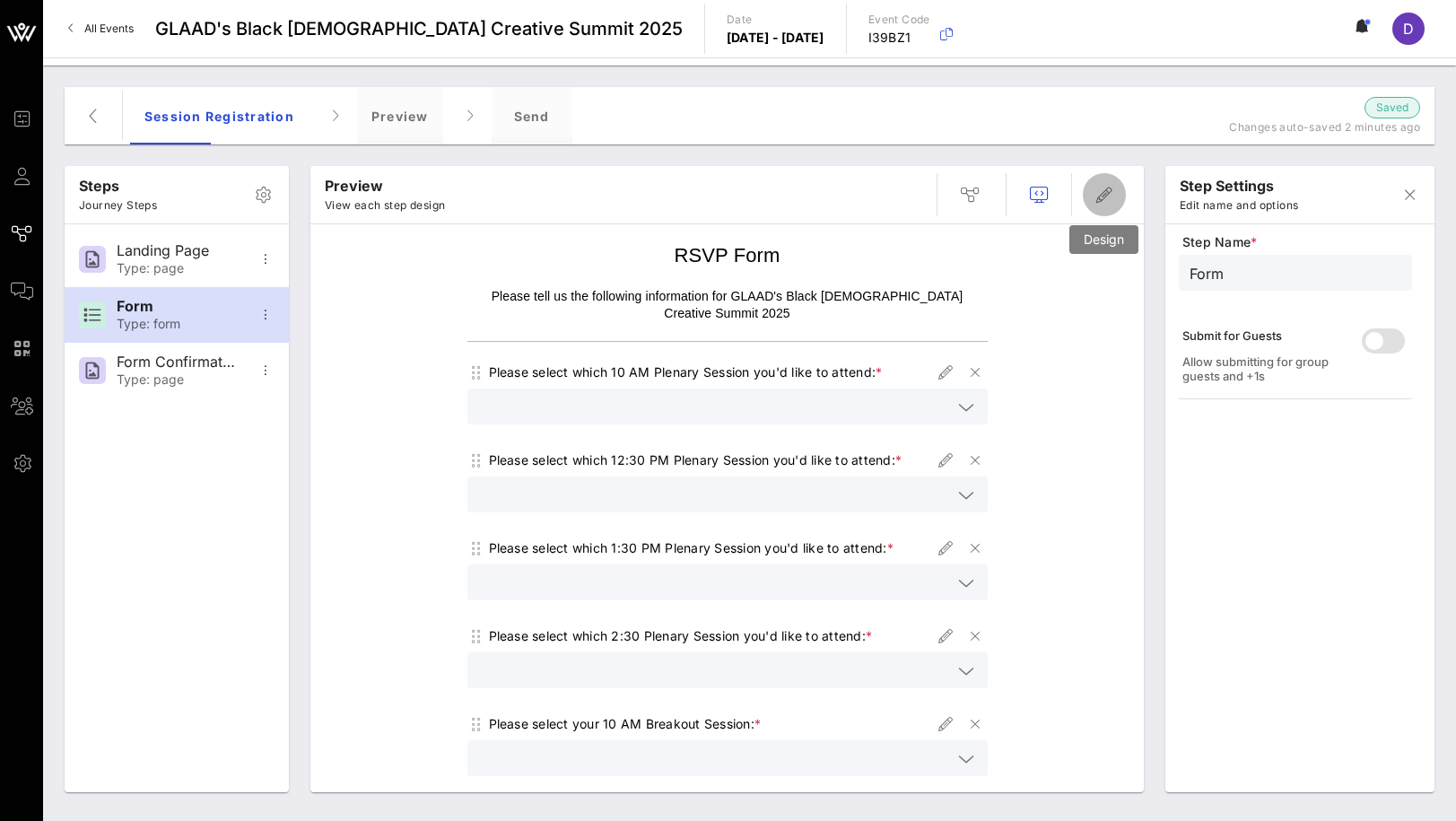
click at [1105, 191] on icon "button" at bounding box center [1105, 195] width 22 height 22
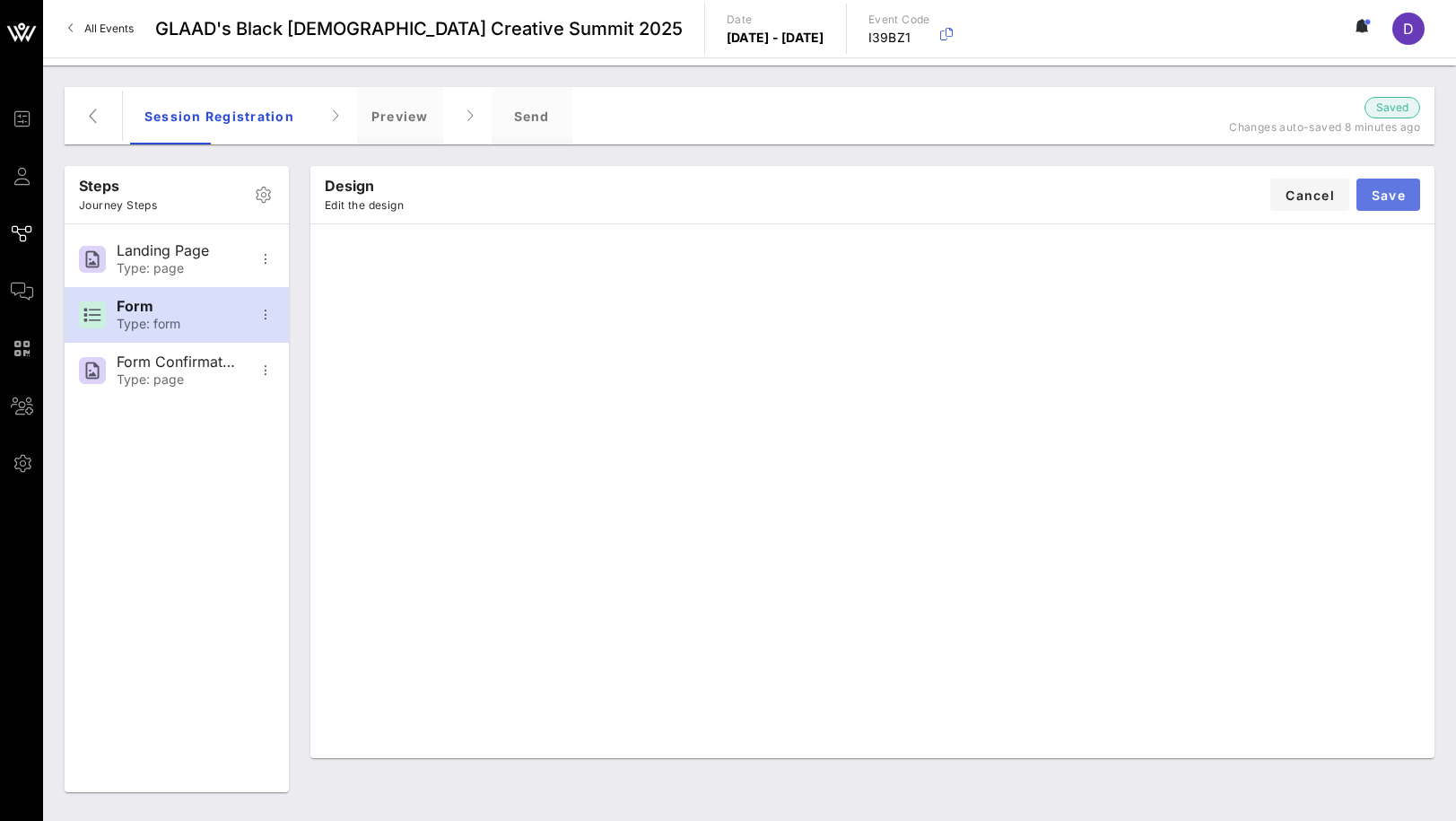
click at [1389, 193] on span "Save" at bounding box center [1388, 195] width 35 height 16
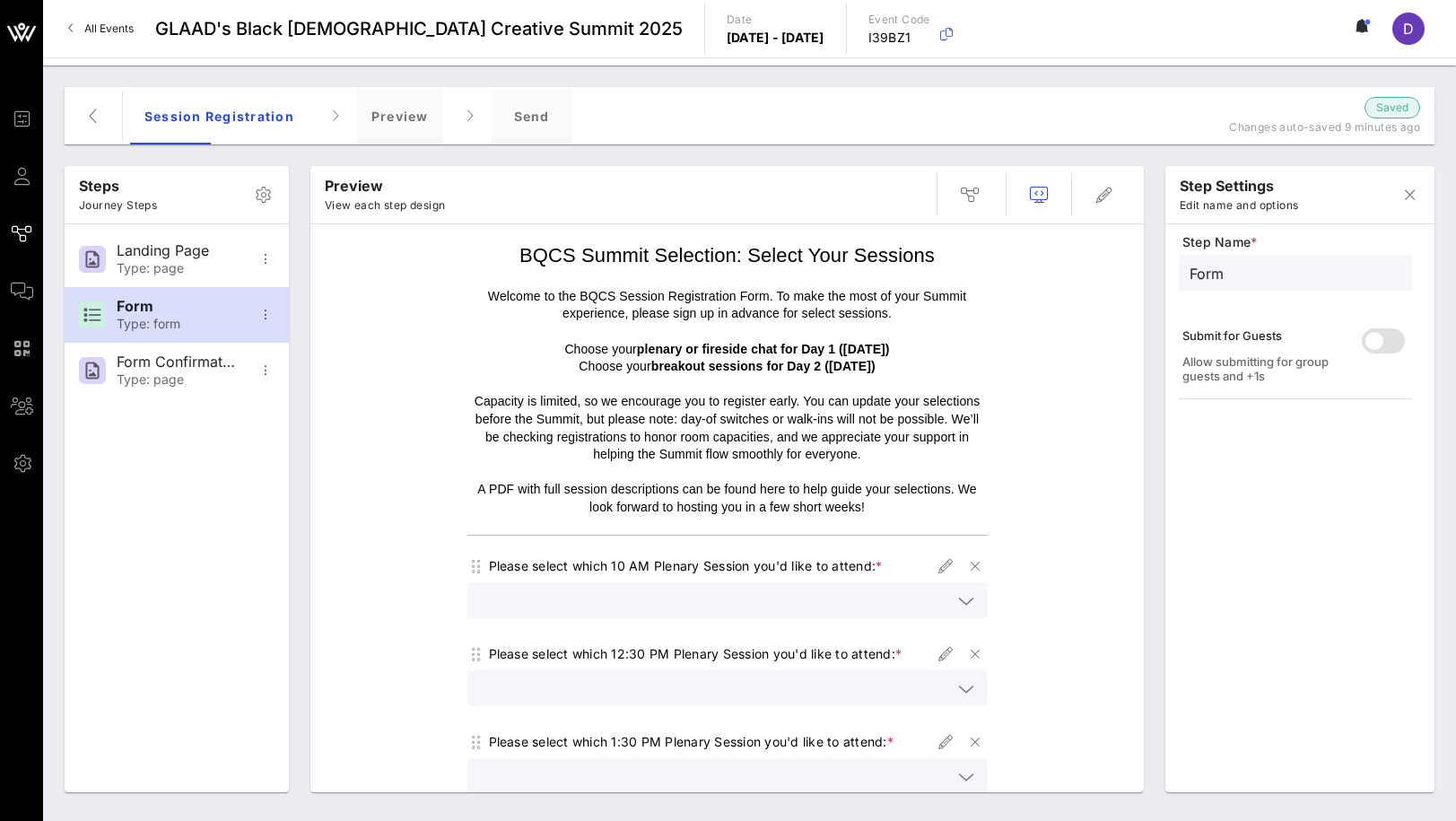
click at [800, 358] on p "Choose your breakout sessions for Day 2 (Friday, September 20th)" at bounding box center [728, 375] width 520 height 35
click at [759, 374] on p "Choose your breakout sessions for Day 2 (Friday, September 20th)" at bounding box center [728, 375] width 520 height 35
click at [1094, 194] on icon "button" at bounding box center [1105, 195] width 22 height 22
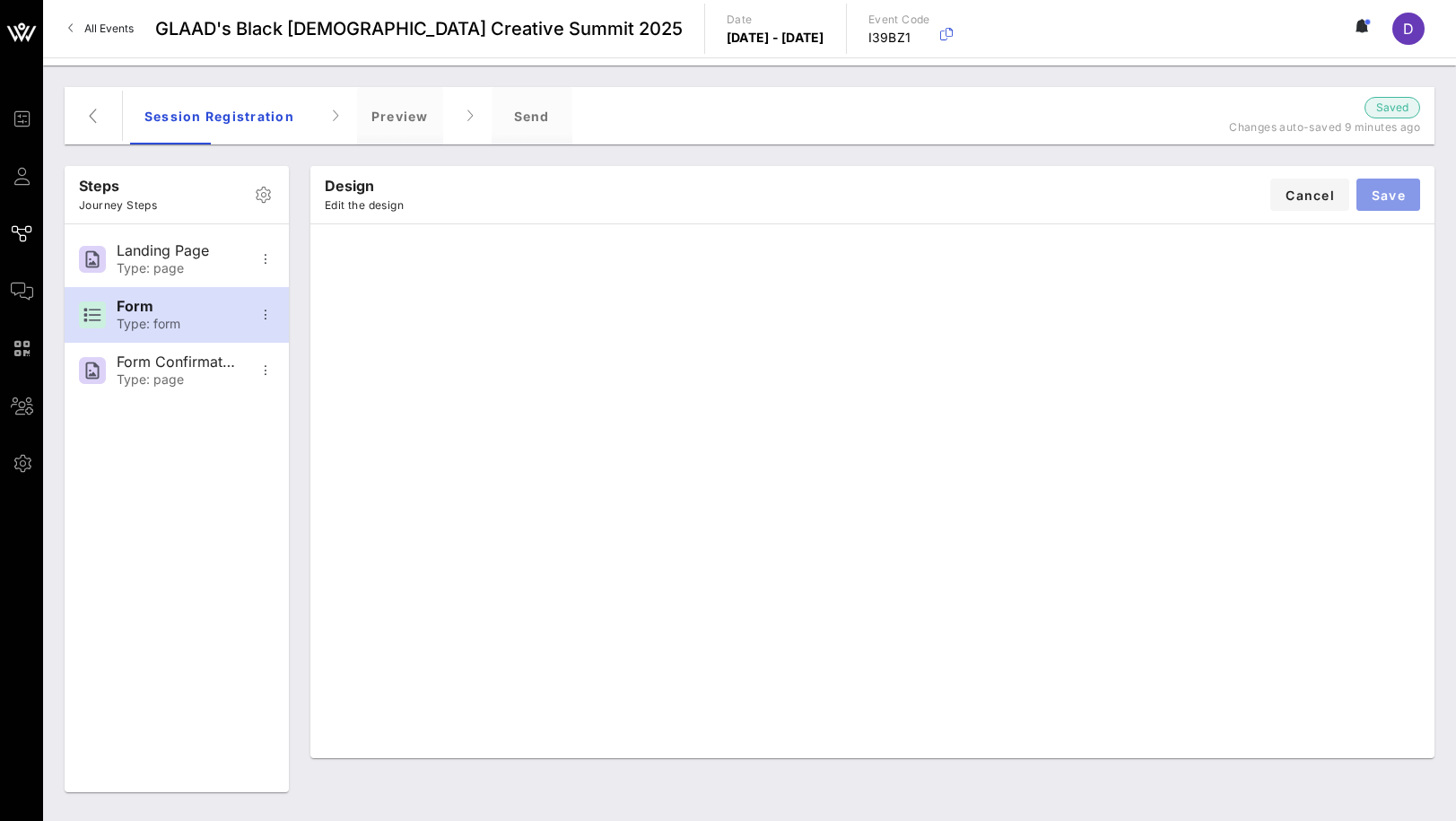
click at [1409, 181] on button "Save" at bounding box center [1388, 195] width 64 height 32
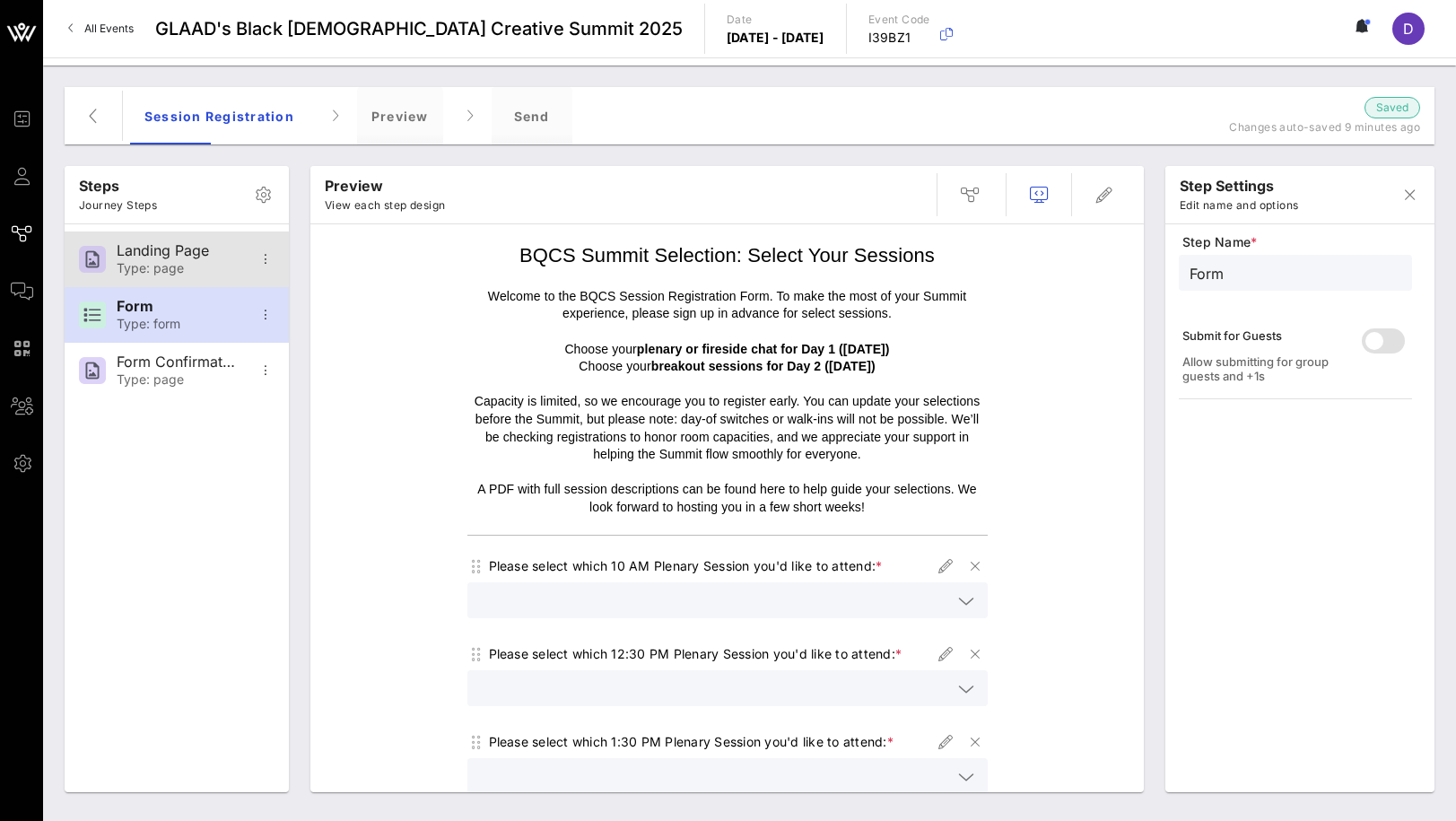
click at [175, 243] on div "Landing Page" at bounding box center [176, 250] width 119 height 17
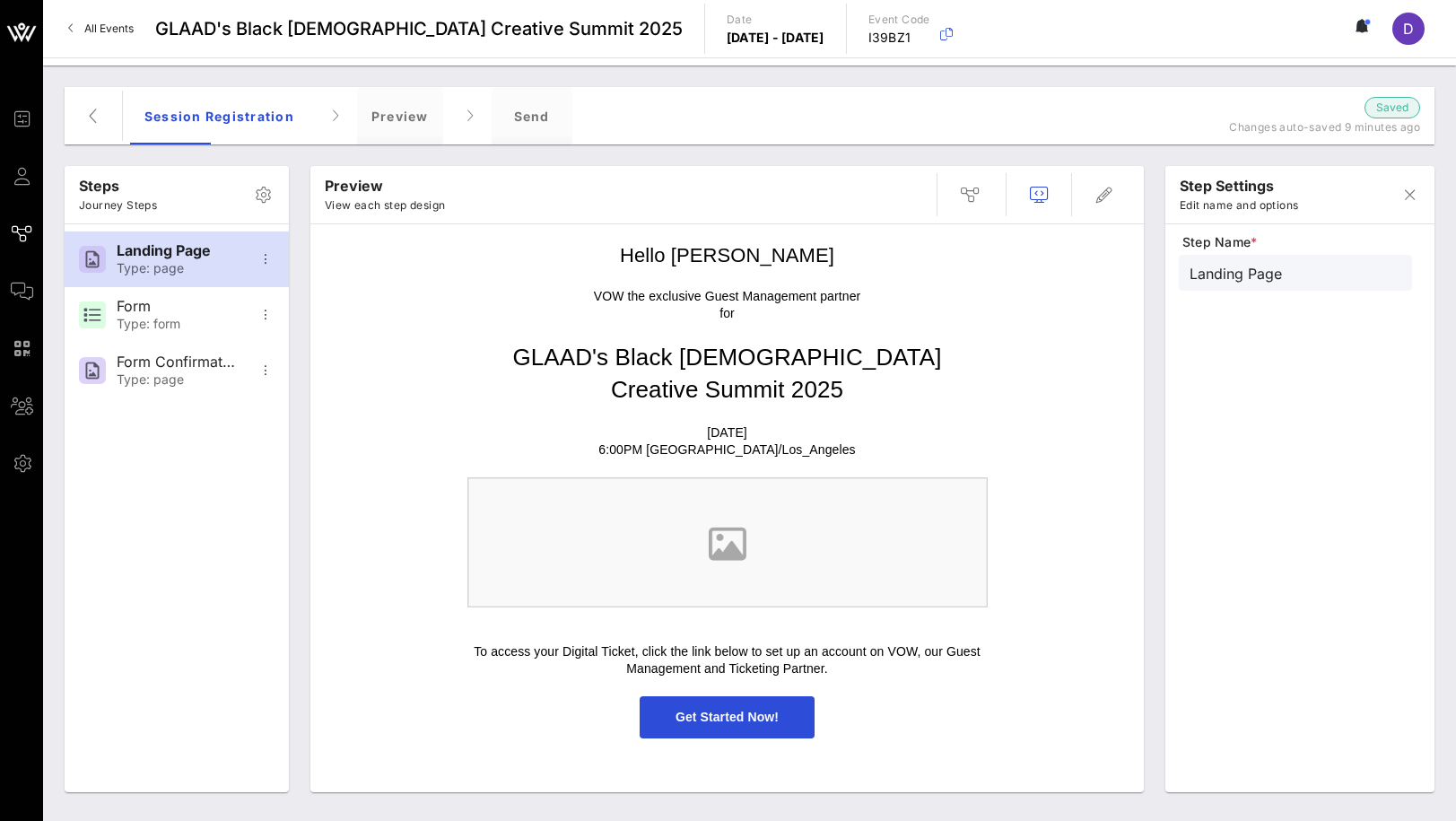
click at [738, 442] on p "6:00PM America/Los_Angeles" at bounding box center [728, 451] width 520 height 18
click at [746, 372] on p "GLAAD's Black [DEMOGRAPHIC_DATA] Creative Summit 2025" at bounding box center [728, 374] width 520 height 66
click at [1102, 195] on icon "button" at bounding box center [1105, 195] width 22 height 22
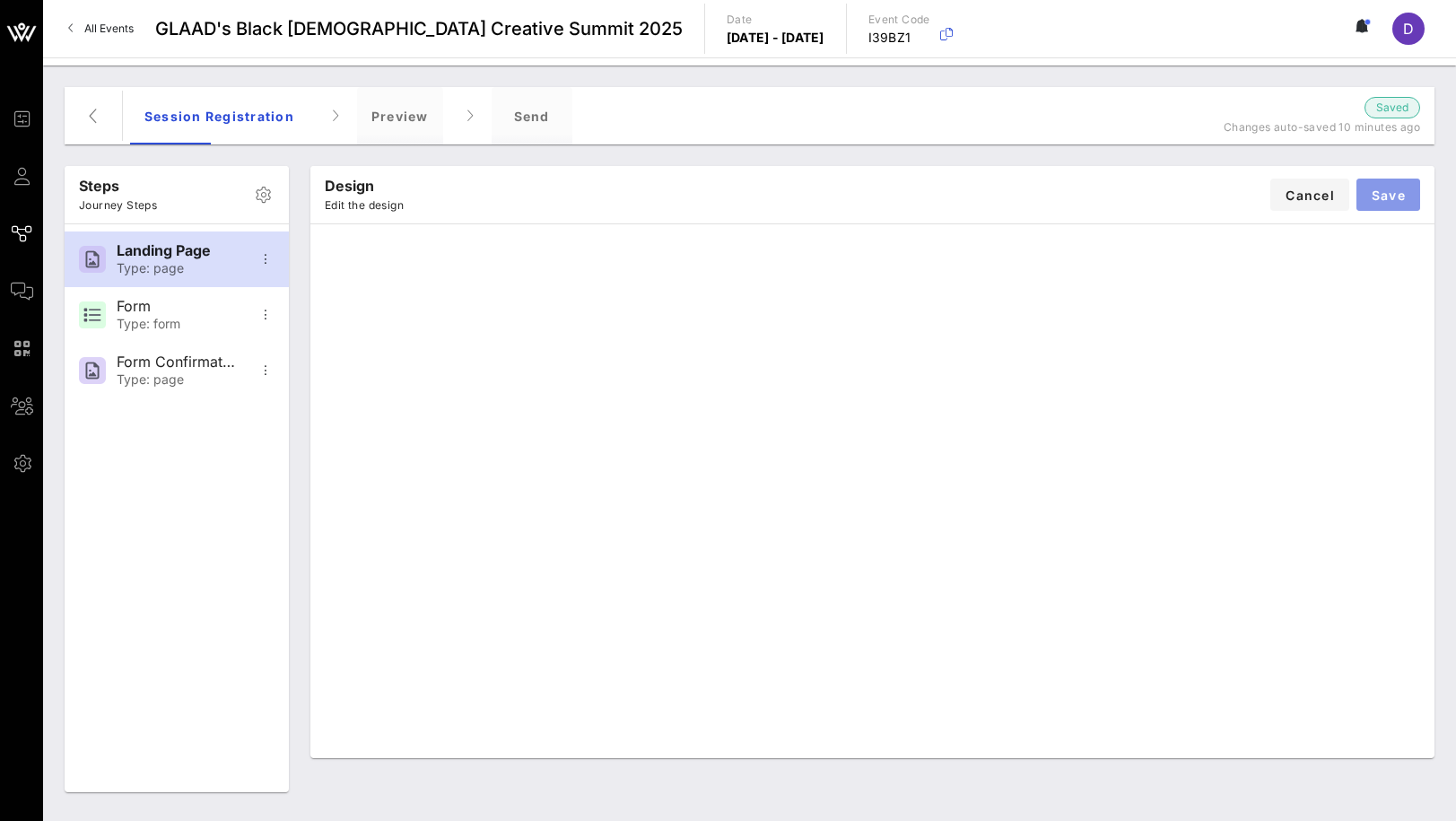
click at [1391, 197] on span "Save" at bounding box center [1388, 195] width 35 height 16
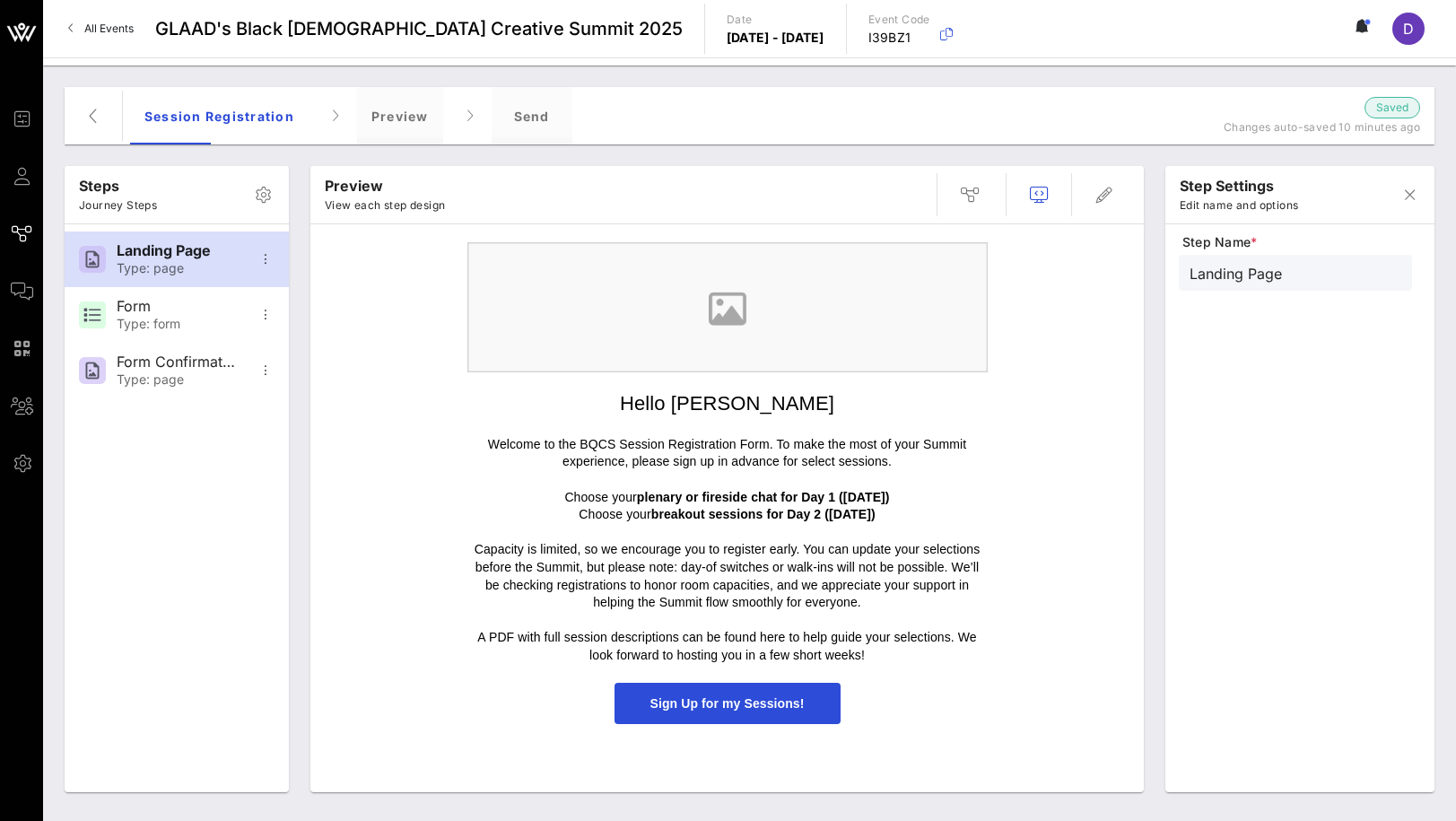
click at [750, 325] on img at bounding box center [728, 307] width 520 height 131
click at [795, 324] on img at bounding box center [728, 307] width 520 height 131
click at [914, 399] on h1 "Hello Dashka" at bounding box center [728, 405] width 520 height 27
click at [951, 372] on img at bounding box center [728, 307] width 520 height 131
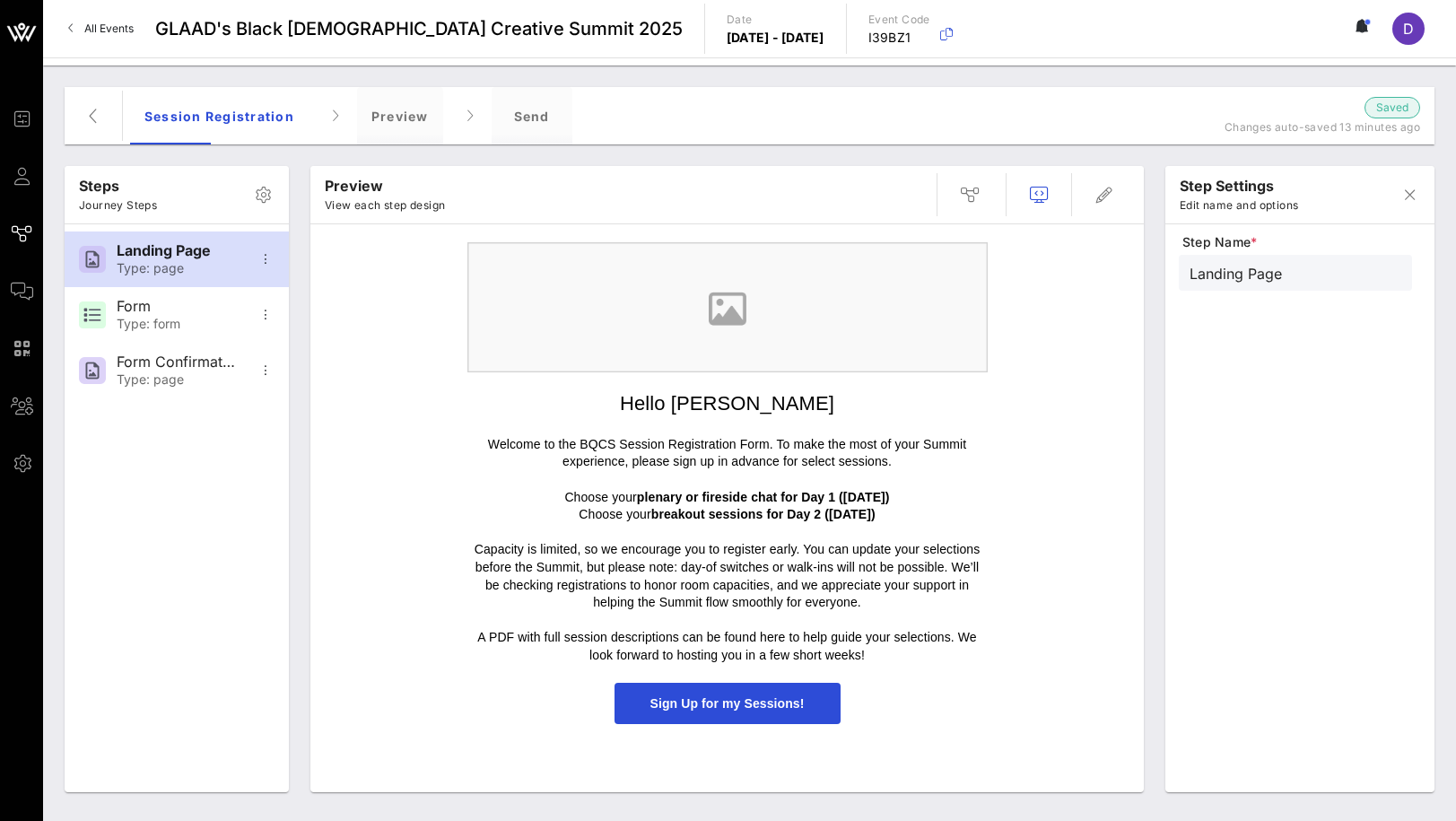
click at [905, 329] on img at bounding box center [728, 307] width 520 height 131
click at [762, 319] on img at bounding box center [728, 307] width 520 height 131
click at [1105, 188] on icon "button" at bounding box center [1105, 195] width 22 height 22
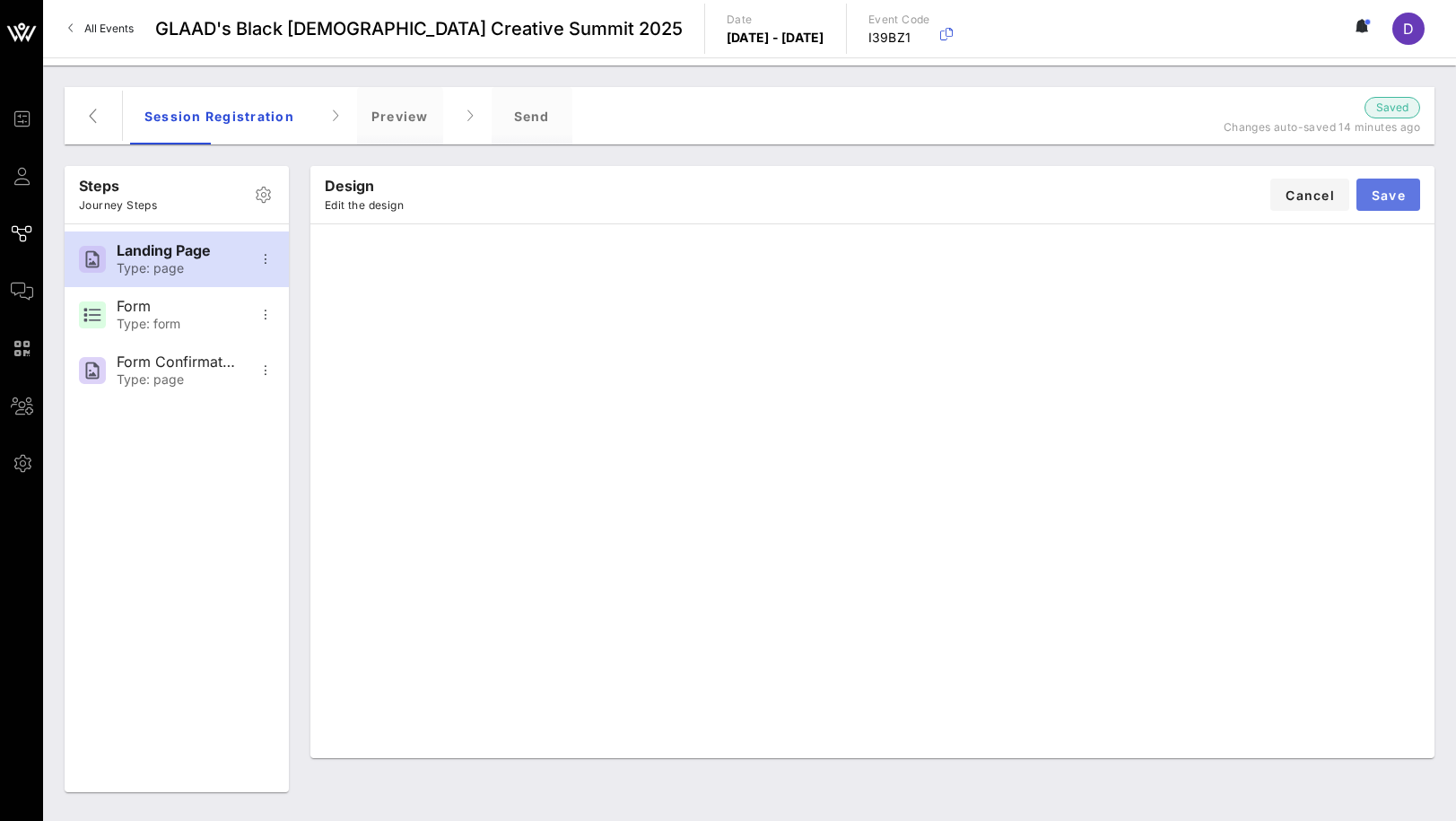
click at [1388, 207] on button "Save" at bounding box center [1388, 195] width 64 height 32
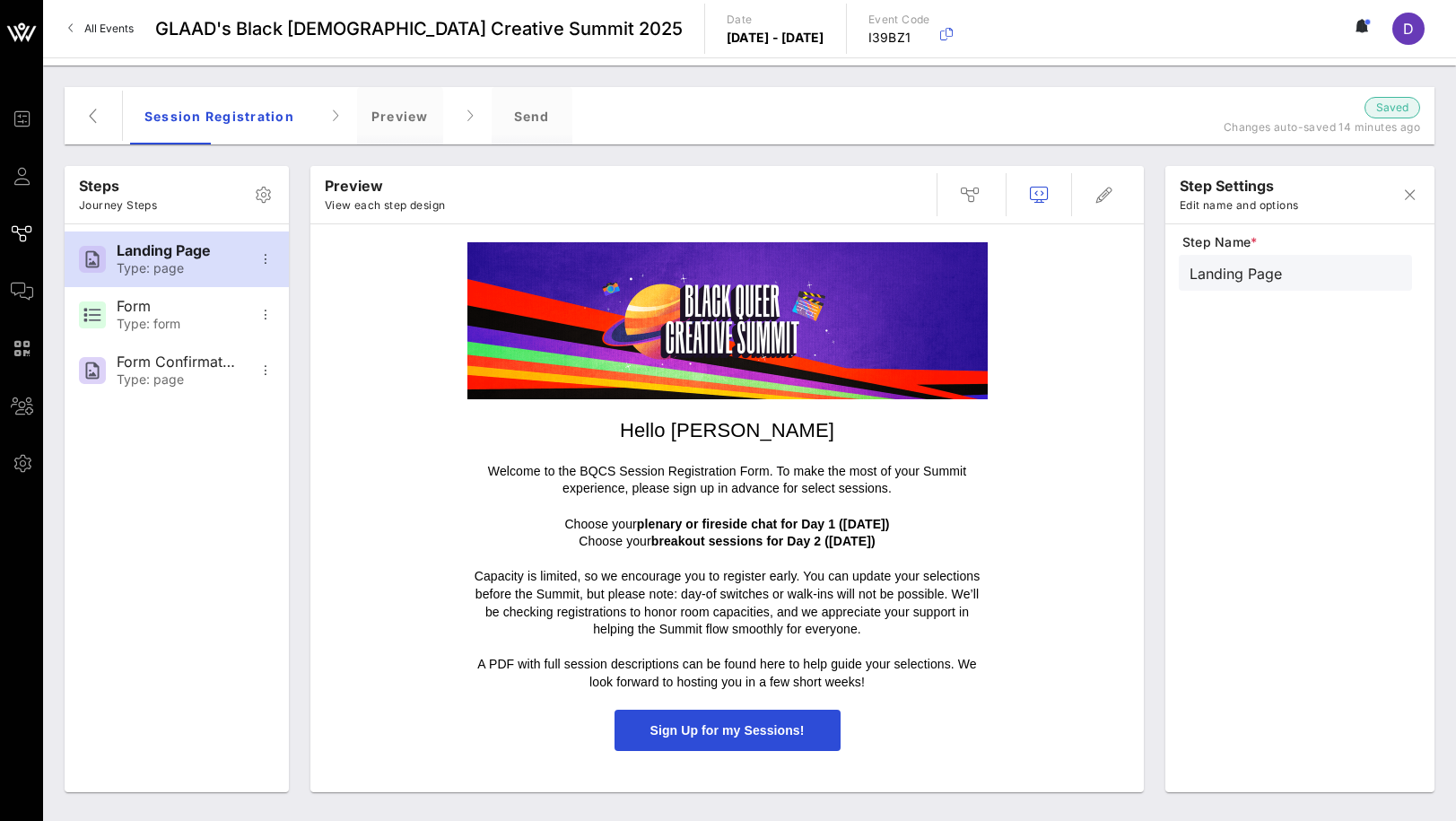
click at [725, 710] on span "Sign Up for my Sessions!" at bounding box center [728, 731] width 226 height 42
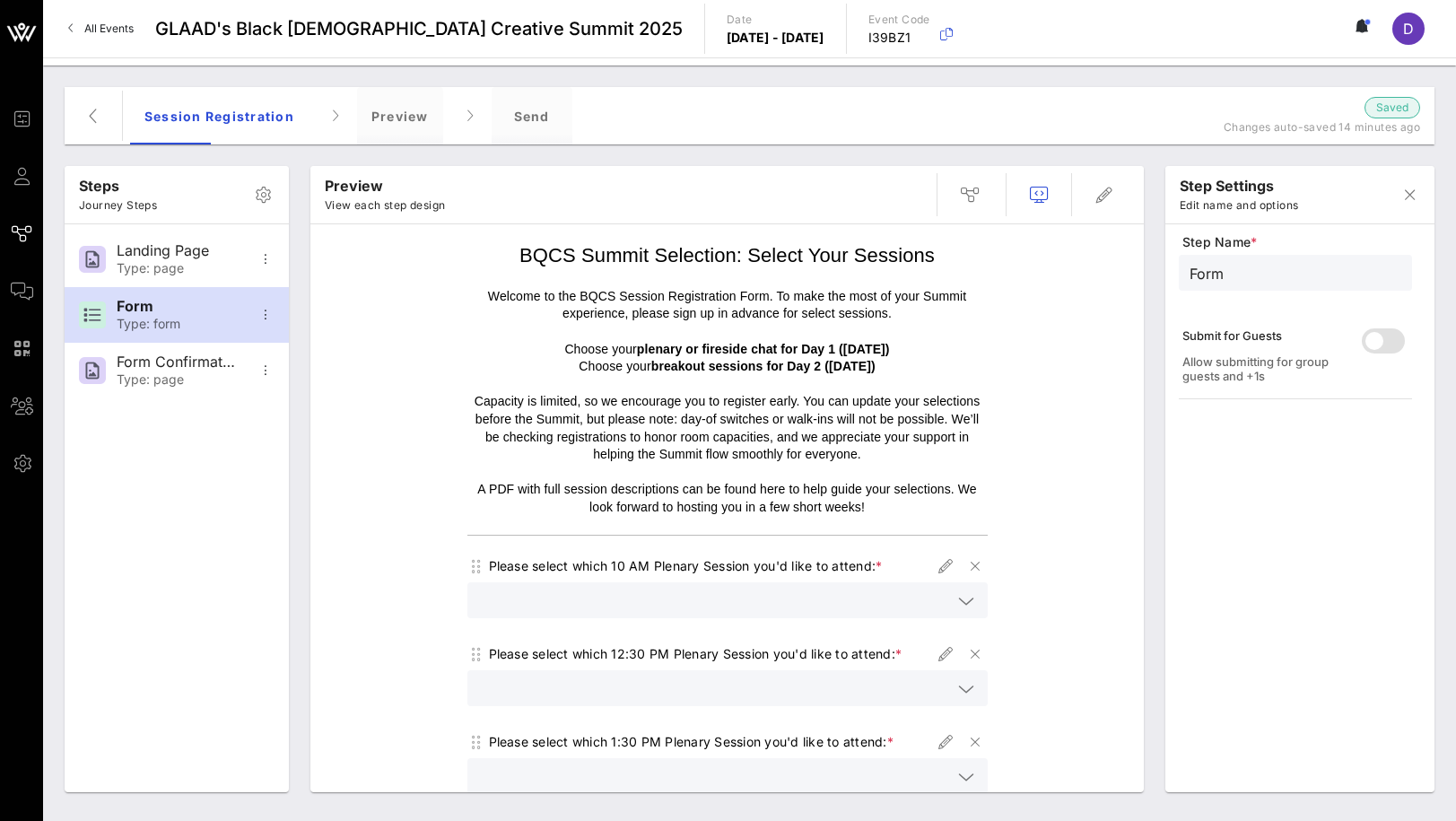
click at [802, 261] on span "BQCS Summit Selection: Select Your Sessions" at bounding box center [727, 255] width 415 height 23
click at [1094, 197] on icon "button" at bounding box center [1105, 195] width 22 height 22
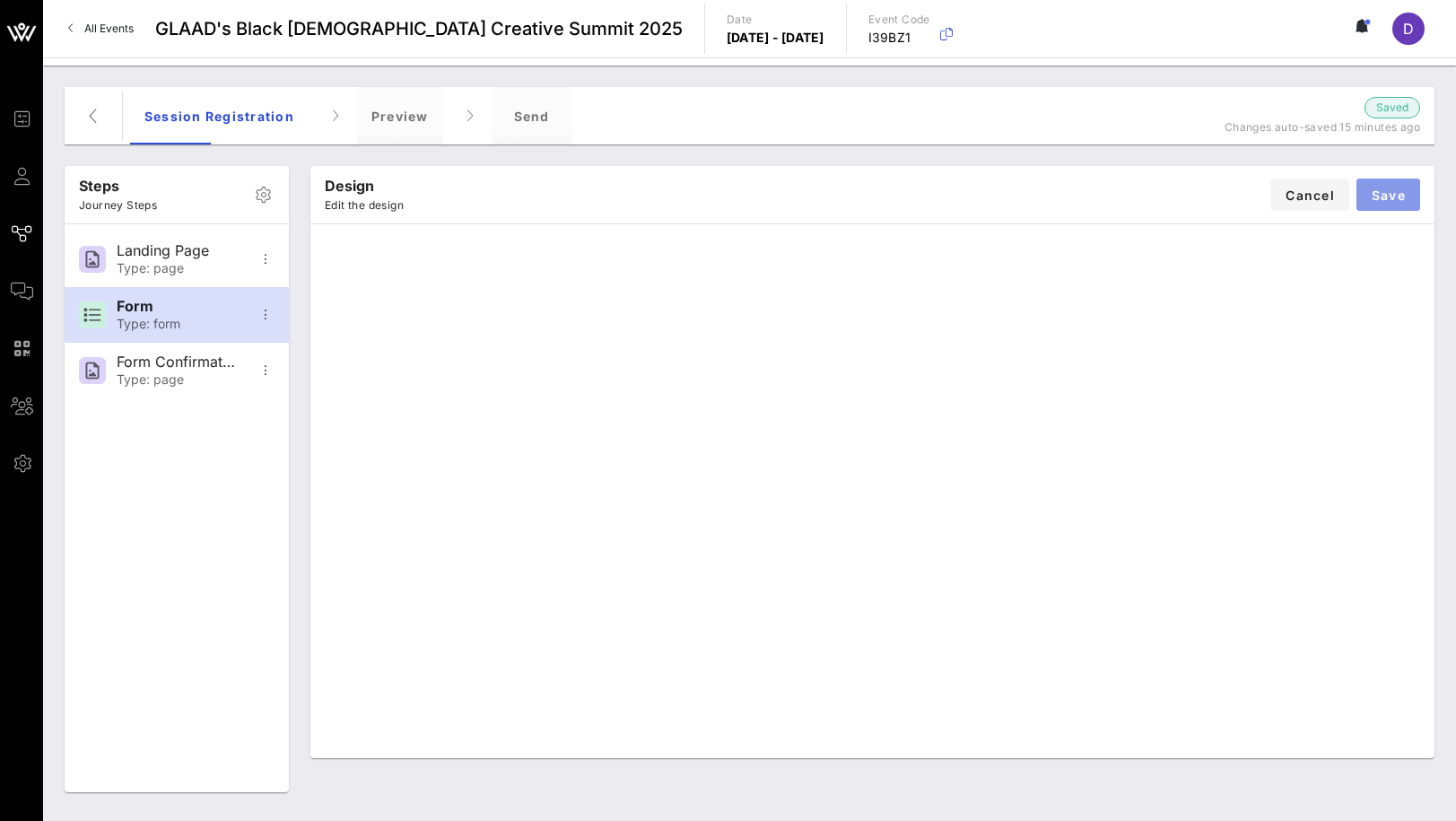
click at [1385, 192] on span "Save" at bounding box center [1388, 195] width 35 height 16
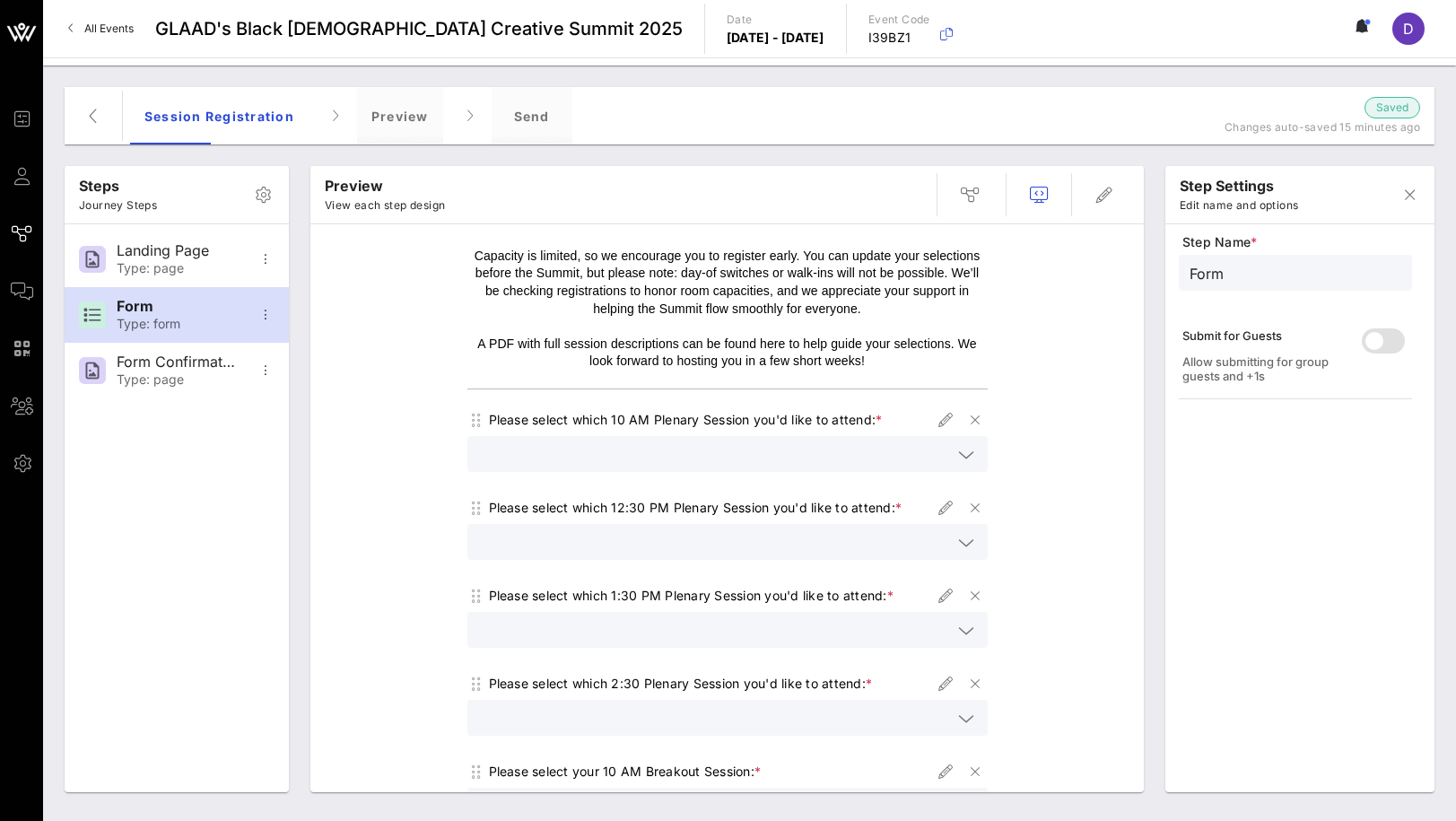
scroll to position [49, 0]
click at [946, 420] on icon "button" at bounding box center [946, 418] width 22 height 22
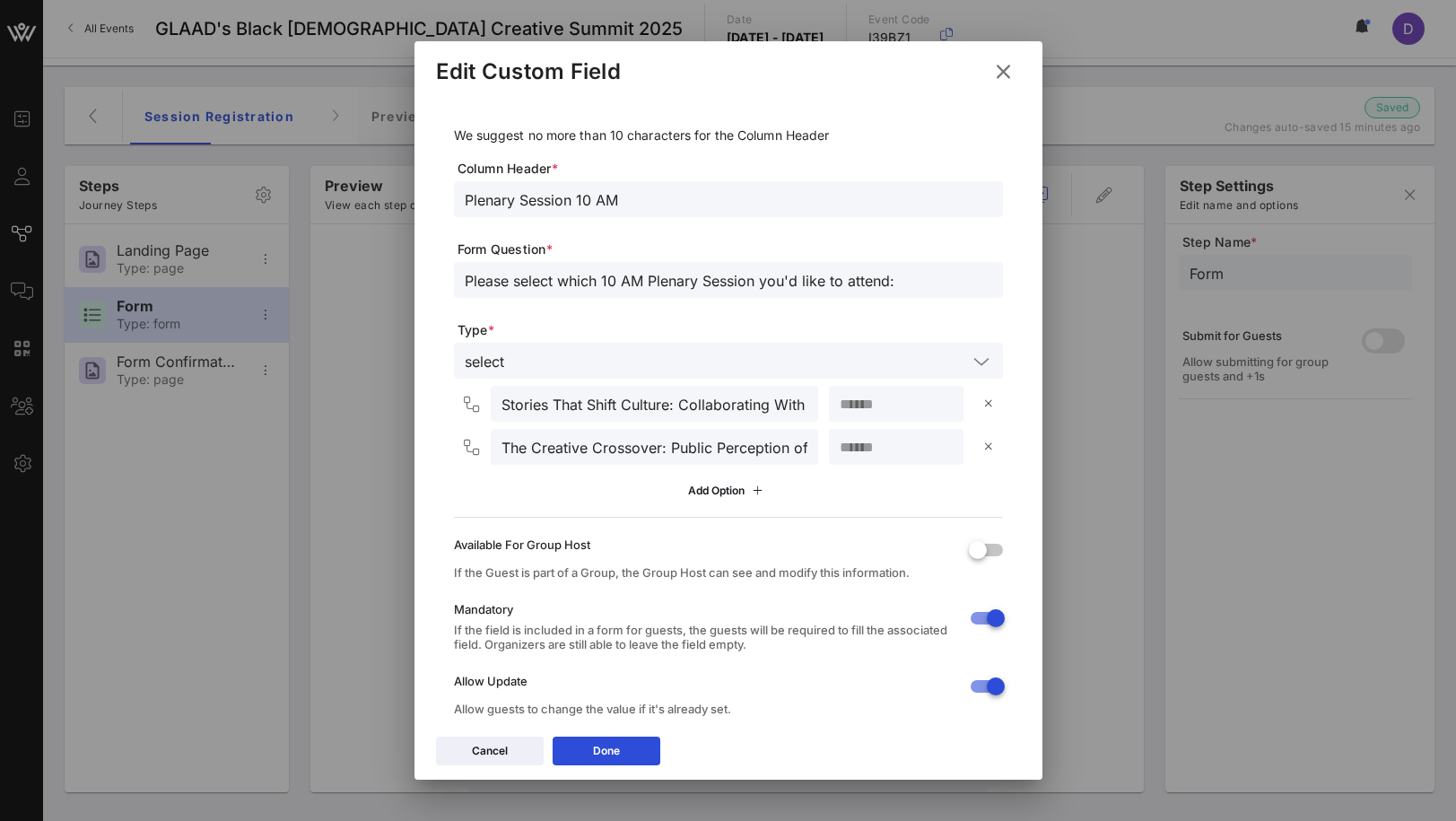
click at [594, 279] on input "Please select which 10 AM Plenary Session you'd like to attend:" at bounding box center [728, 280] width 528 height 24
click at [752, 283] on input "Please select which 10 AM Plenary Session you'd like to attend:" at bounding box center [728, 280] width 528 height 24
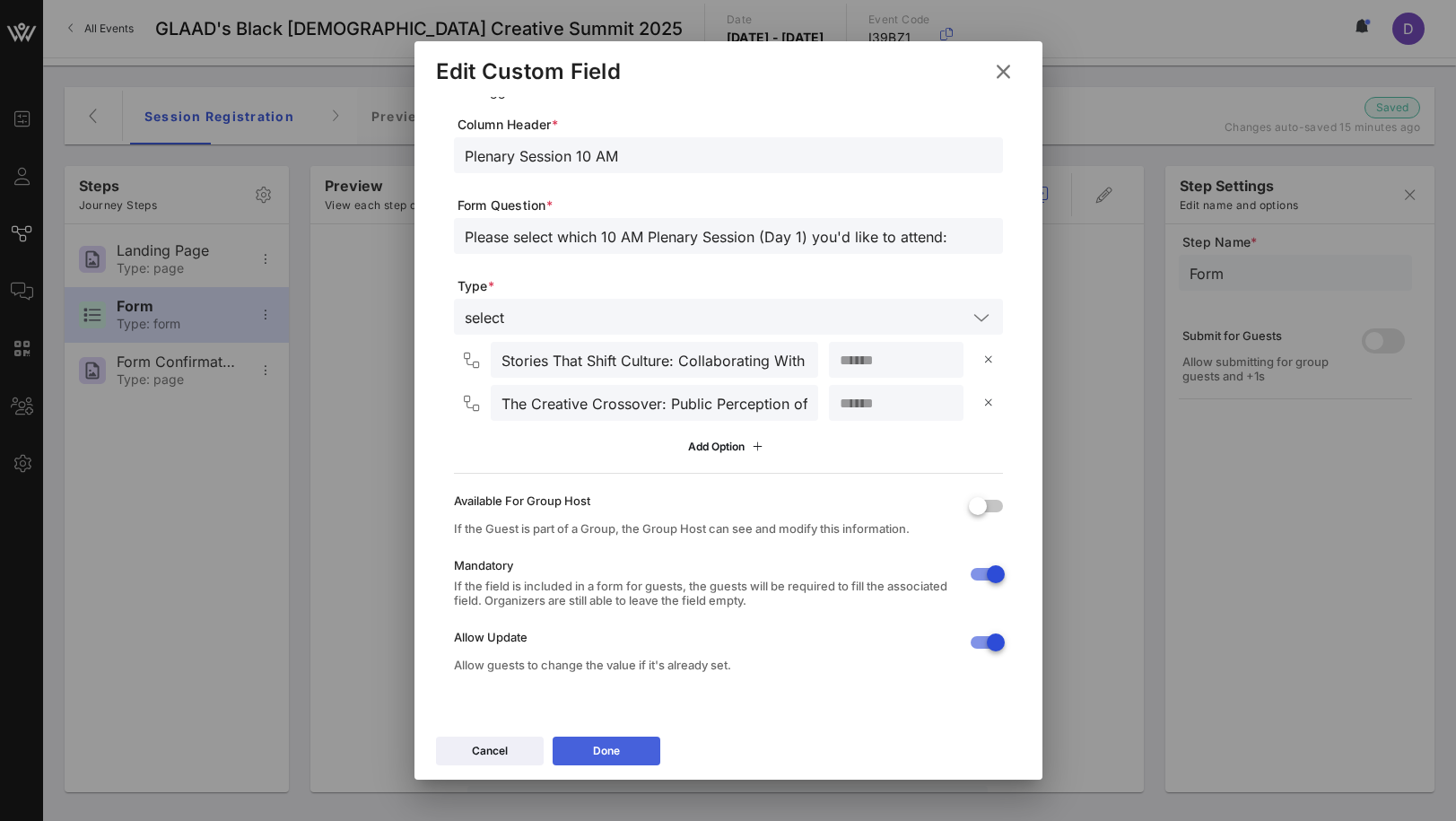
click at [637, 751] on button "Done" at bounding box center [606, 751] width 108 height 28
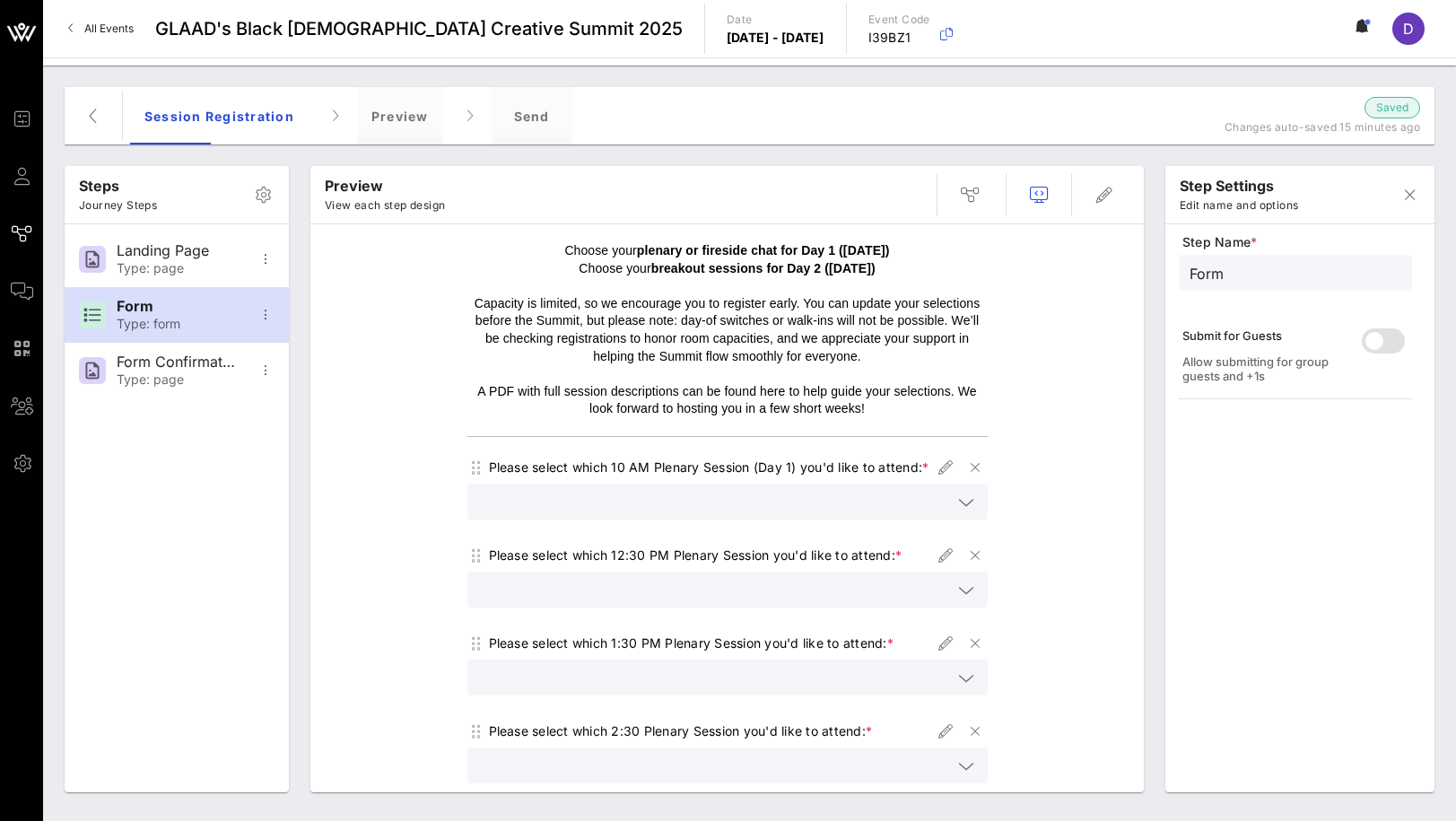
scroll to position [76, 0]
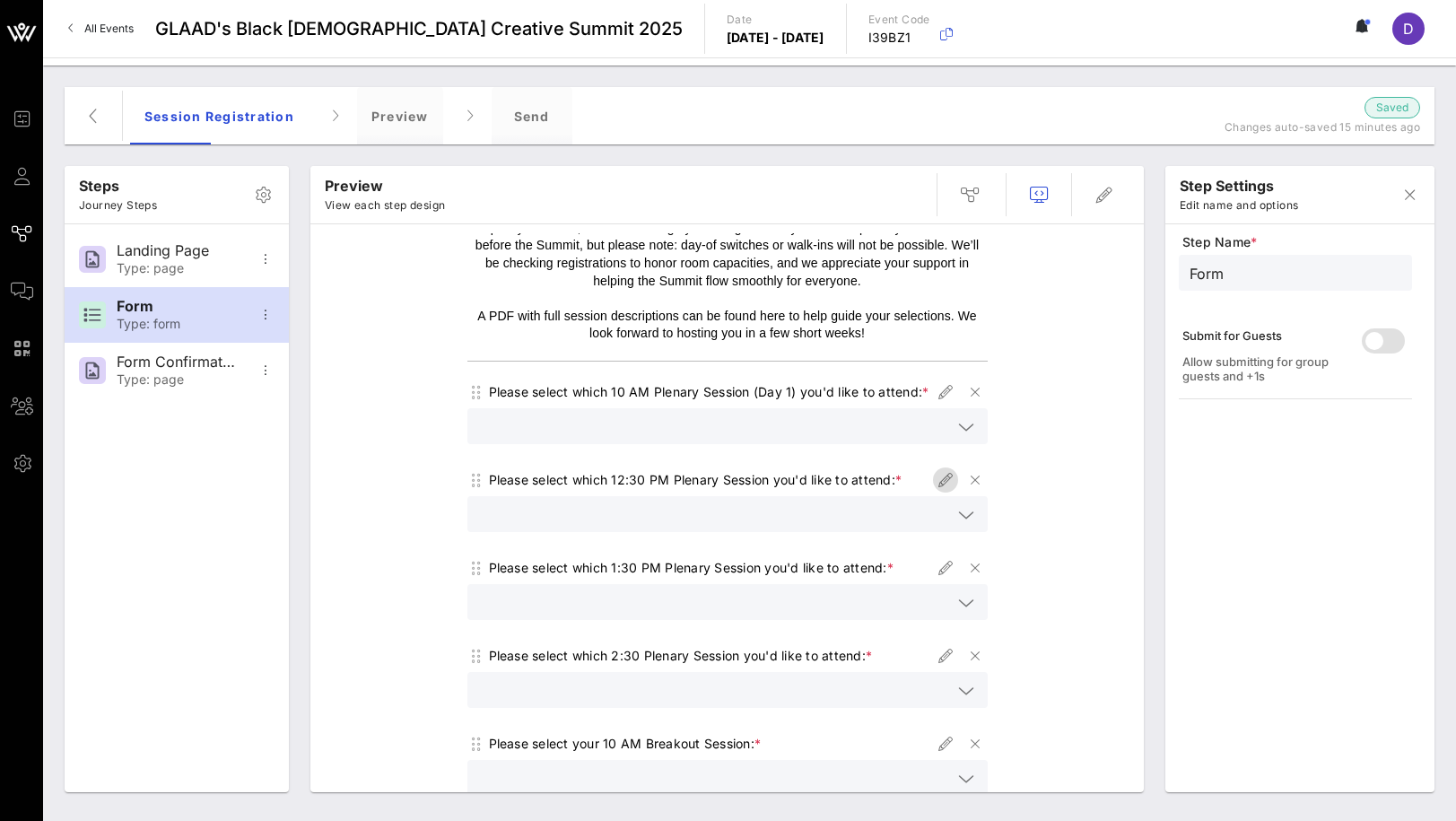
click at [941, 491] on icon "button" at bounding box center [946, 480] width 22 height 22
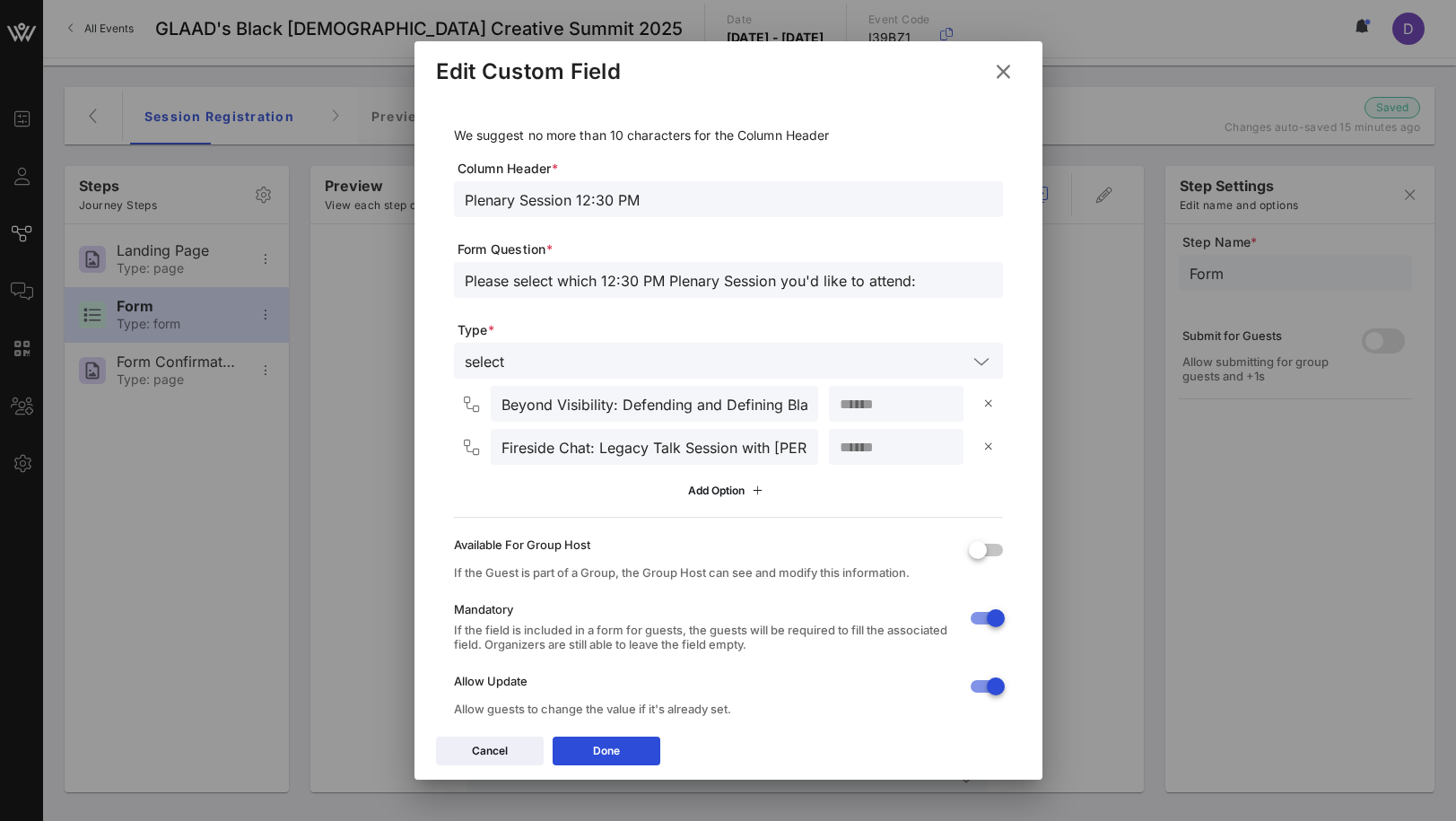
click at [776, 277] on input "Please select which 12:30 PM Plenary Session you'd like to attend:" at bounding box center [728, 280] width 528 height 24
click at [621, 750] on button "Done" at bounding box center [606, 751] width 108 height 28
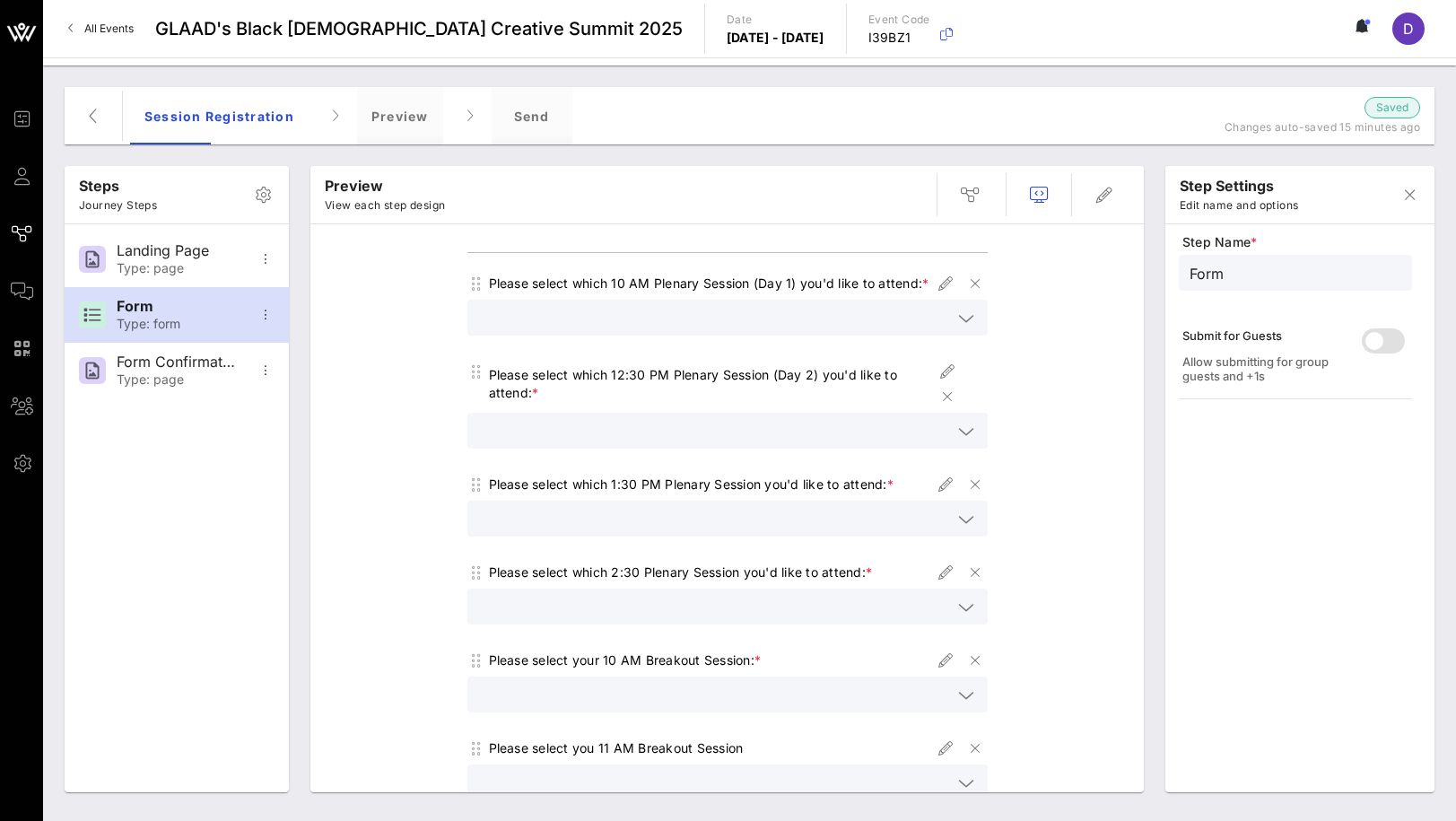
scroll to position [260, 0]
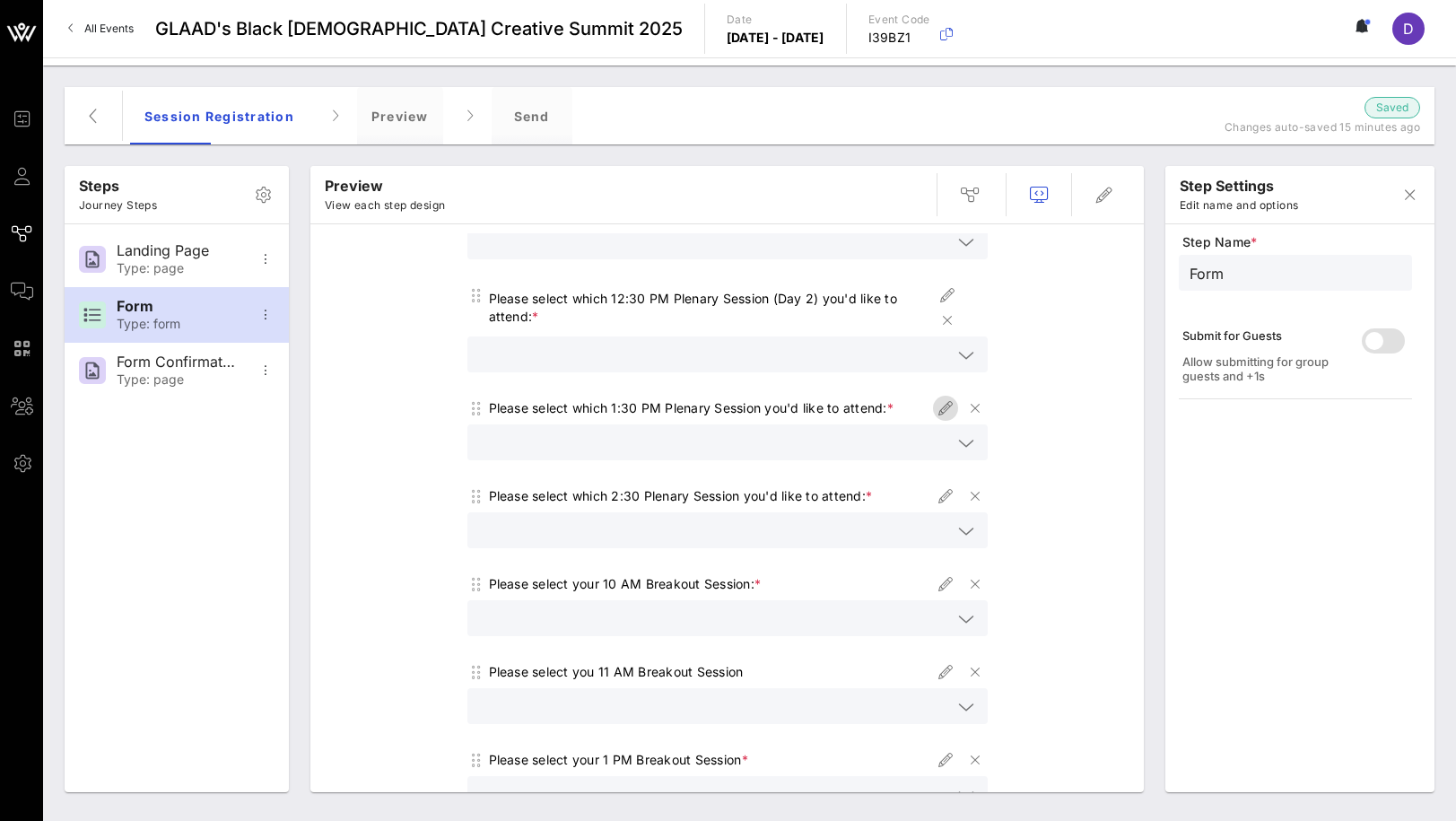
click at [936, 419] on icon "button" at bounding box center [946, 408] width 22 height 22
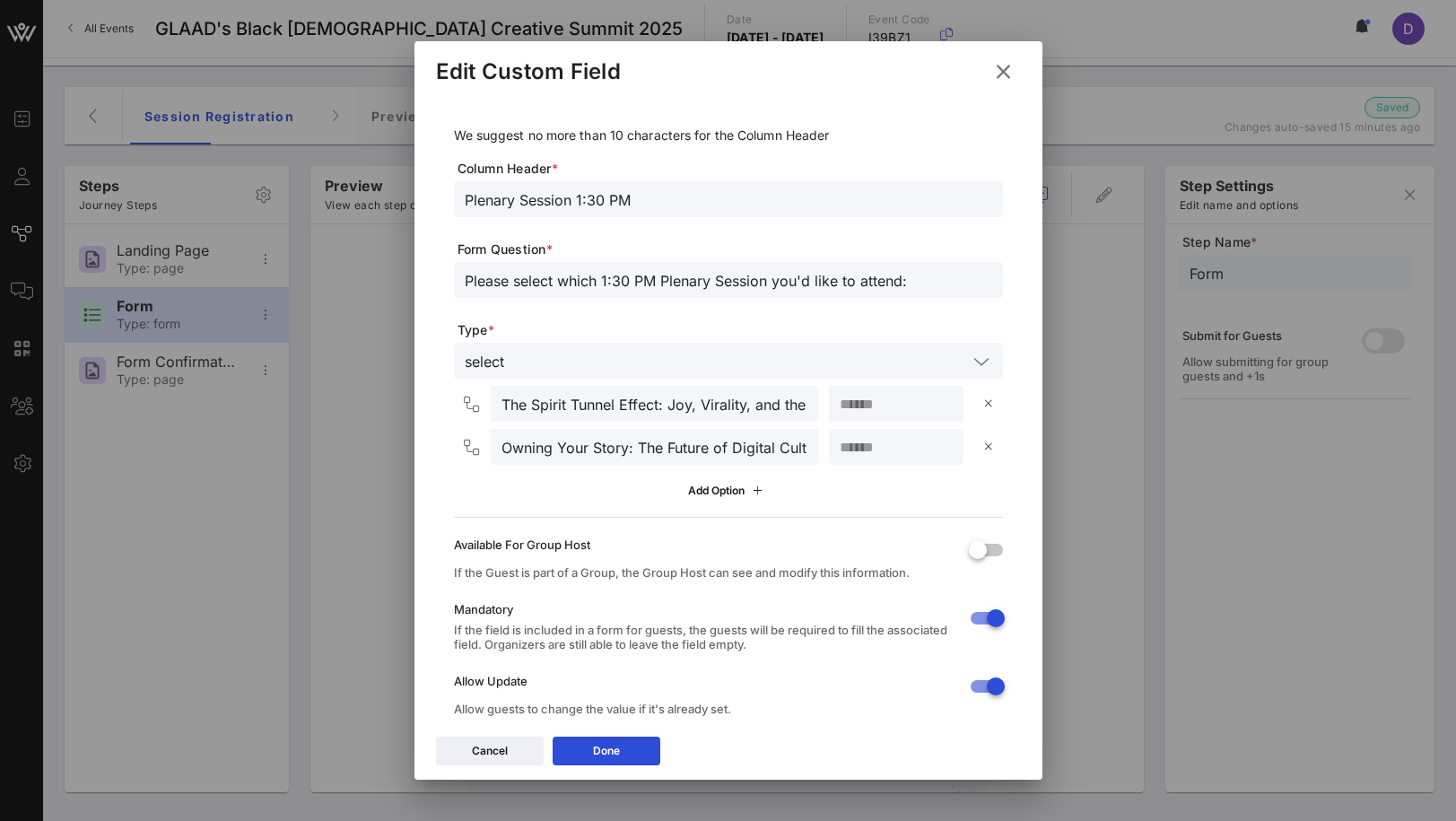
click at [768, 287] on input "Please select which 1:30 PM Plenary Session you'd like to attend:" at bounding box center [728, 280] width 528 height 24
click at [633, 748] on button "Done" at bounding box center [606, 751] width 108 height 28
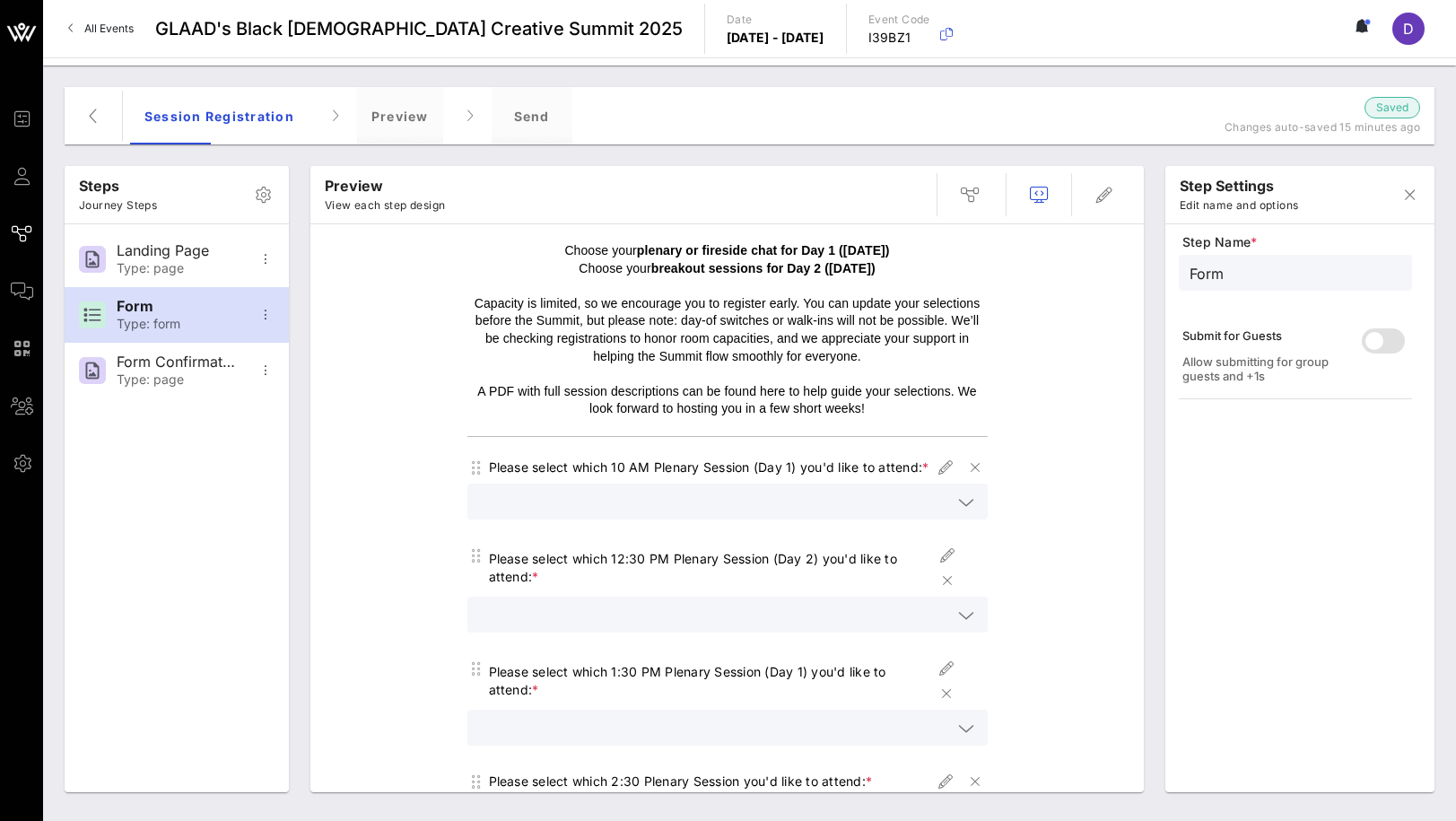
scroll to position [26, 0]
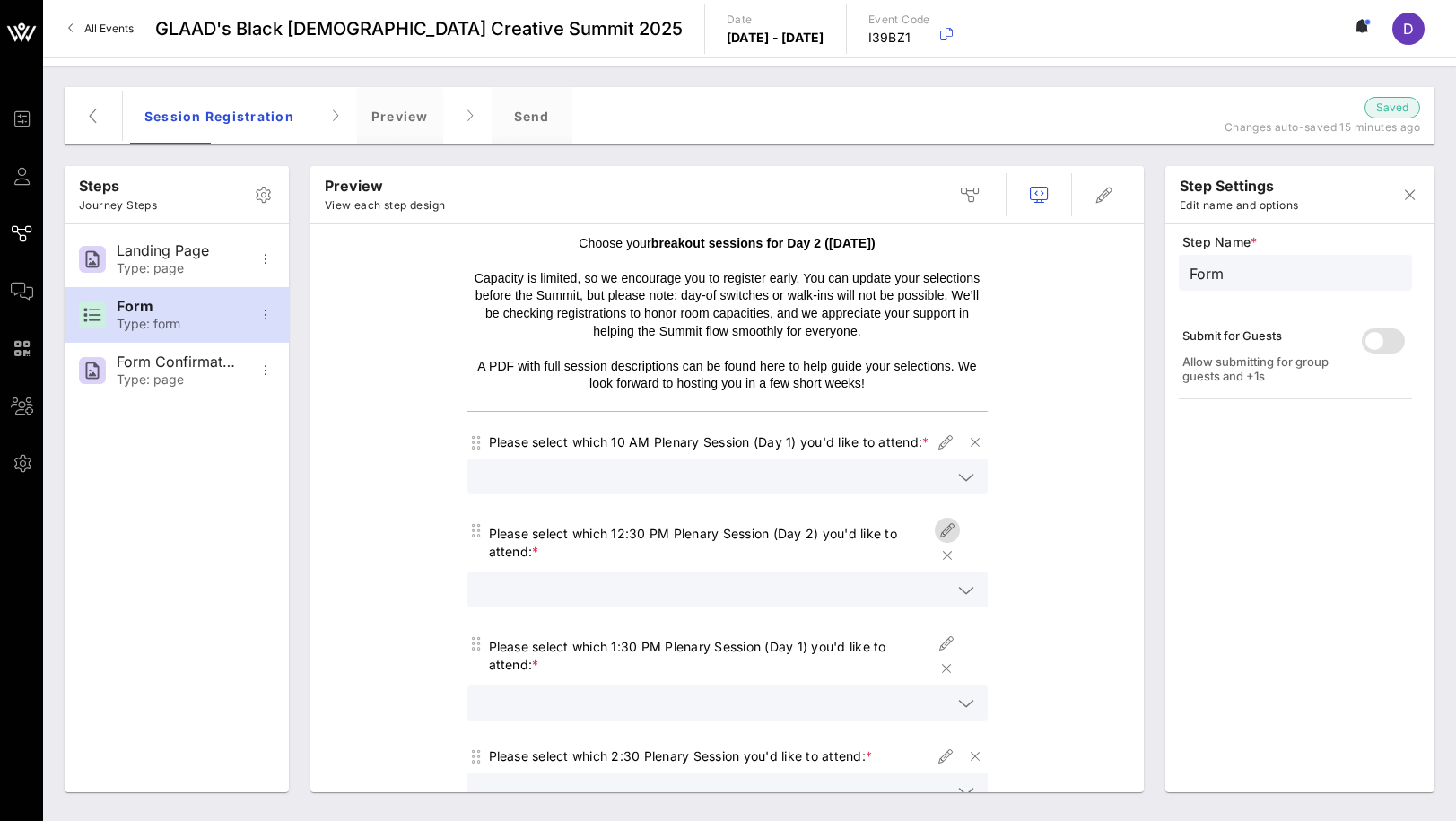
click at [948, 542] on icon "button" at bounding box center [948, 531] width 22 height 22
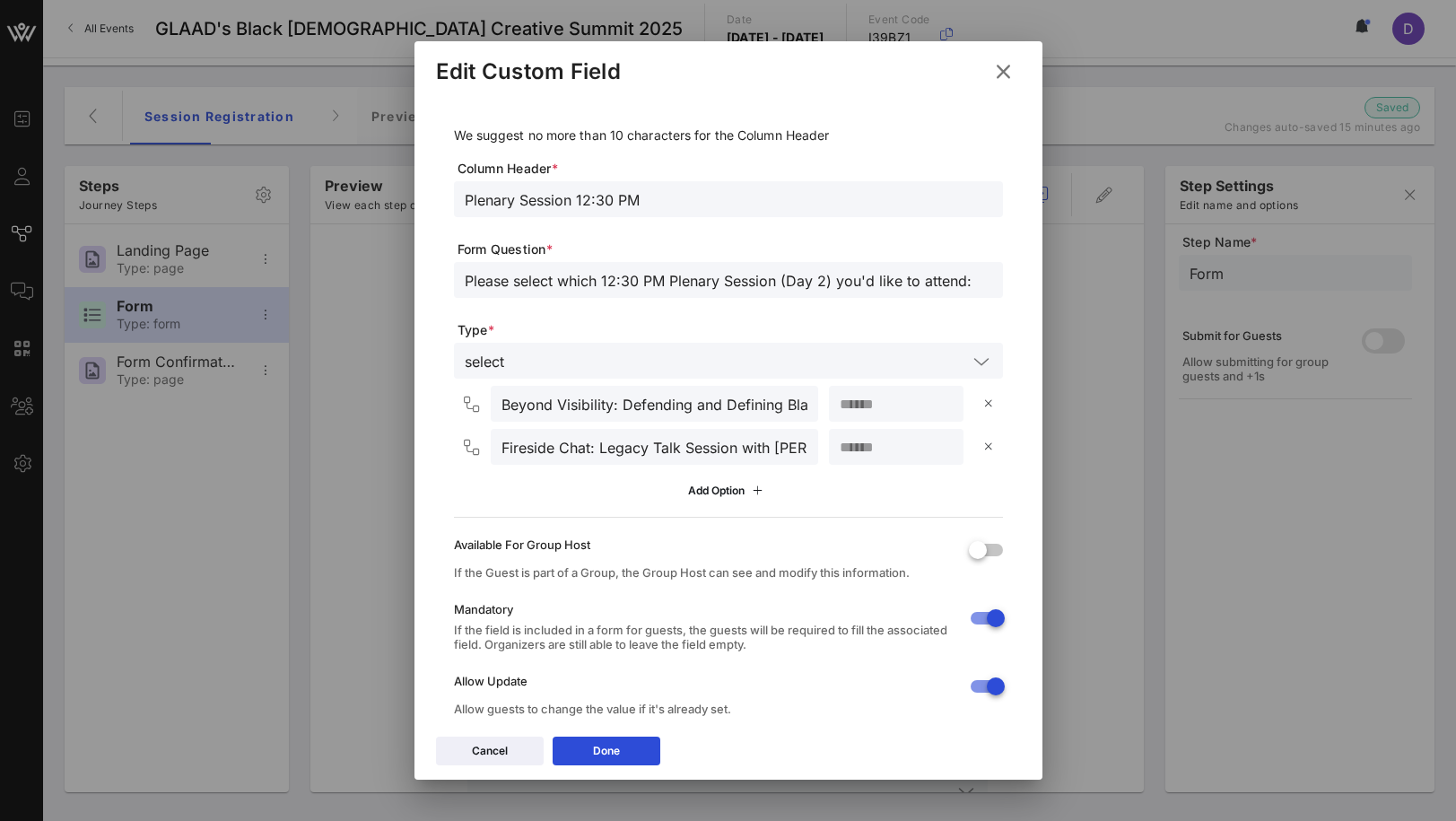
click at [825, 280] on input "Please select which 12:30 PM Plenary Session (Day 2) you'd like to attend:" at bounding box center [728, 280] width 528 height 24
click at [629, 764] on button "Done" at bounding box center [606, 751] width 108 height 28
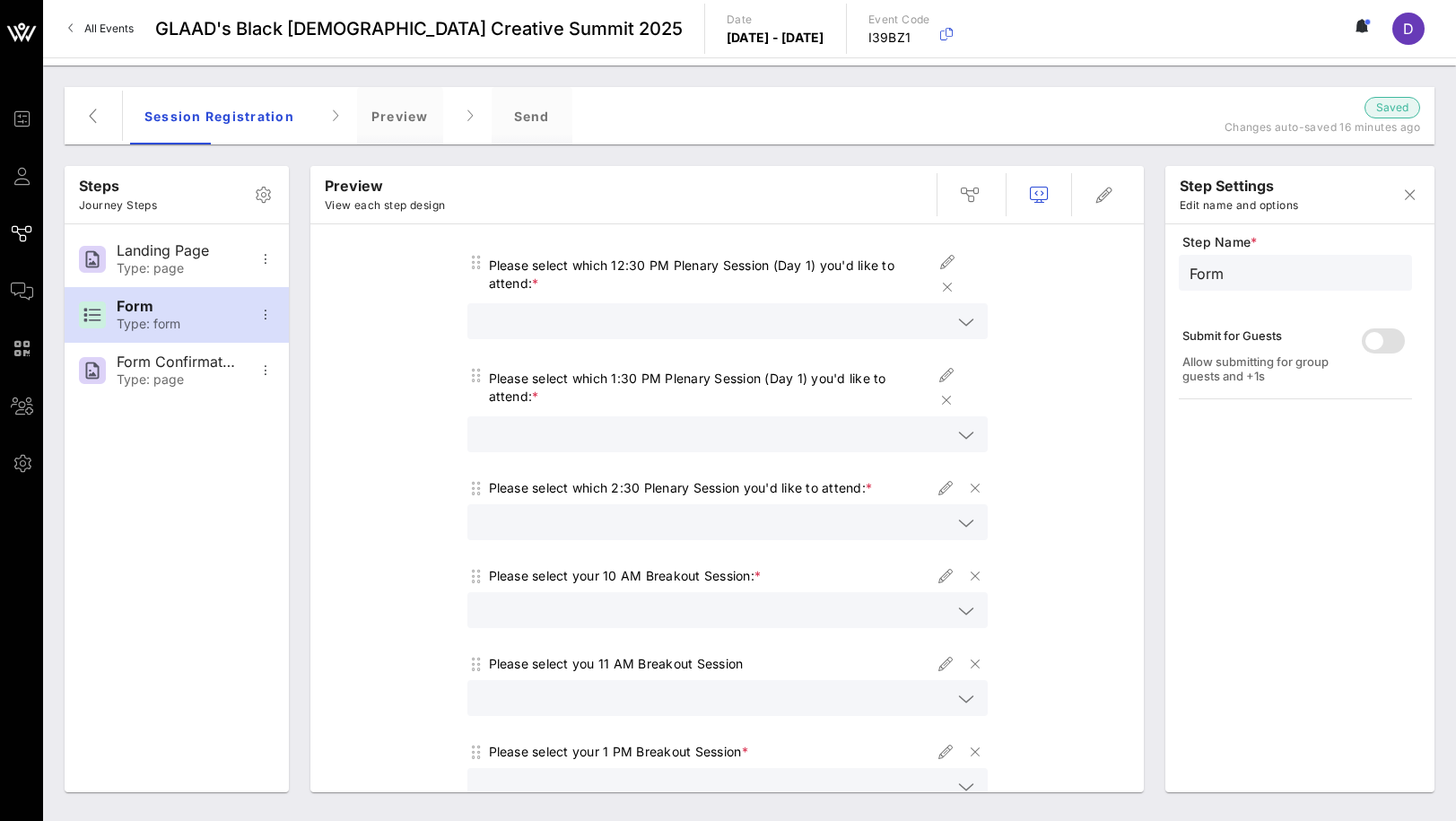
scroll to position [291, 0]
click at [947, 500] on icon "button" at bounding box center [946, 490] width 22 height 22
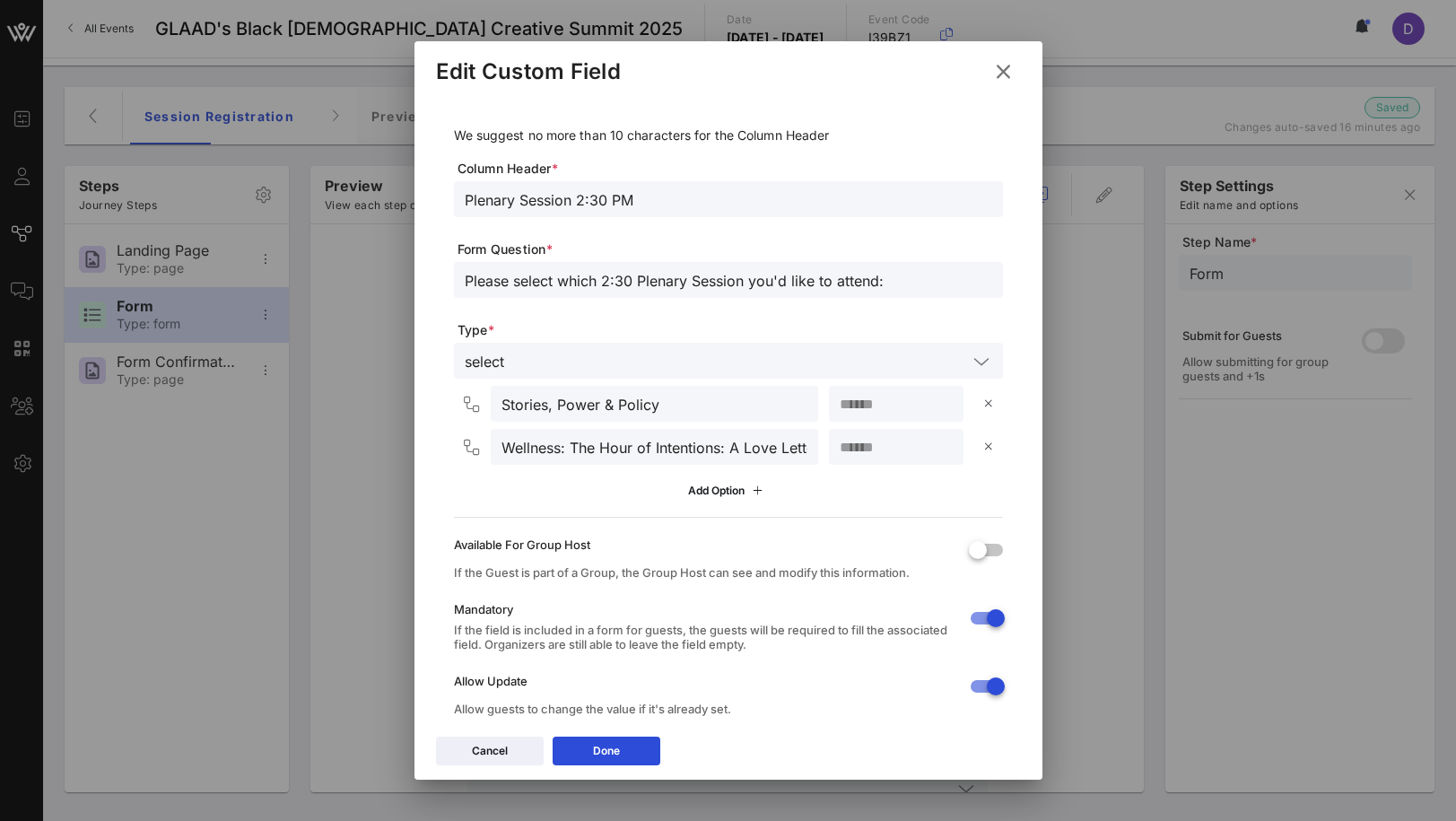
click at [738, 276] on input "Please select which 2:30 Plenary Session you'd like to attend:" at bounding box center [728, 280] width 528 height 24
click at [622, 737] on button "Done" at bounding box center [606, 751] width 108 height 28
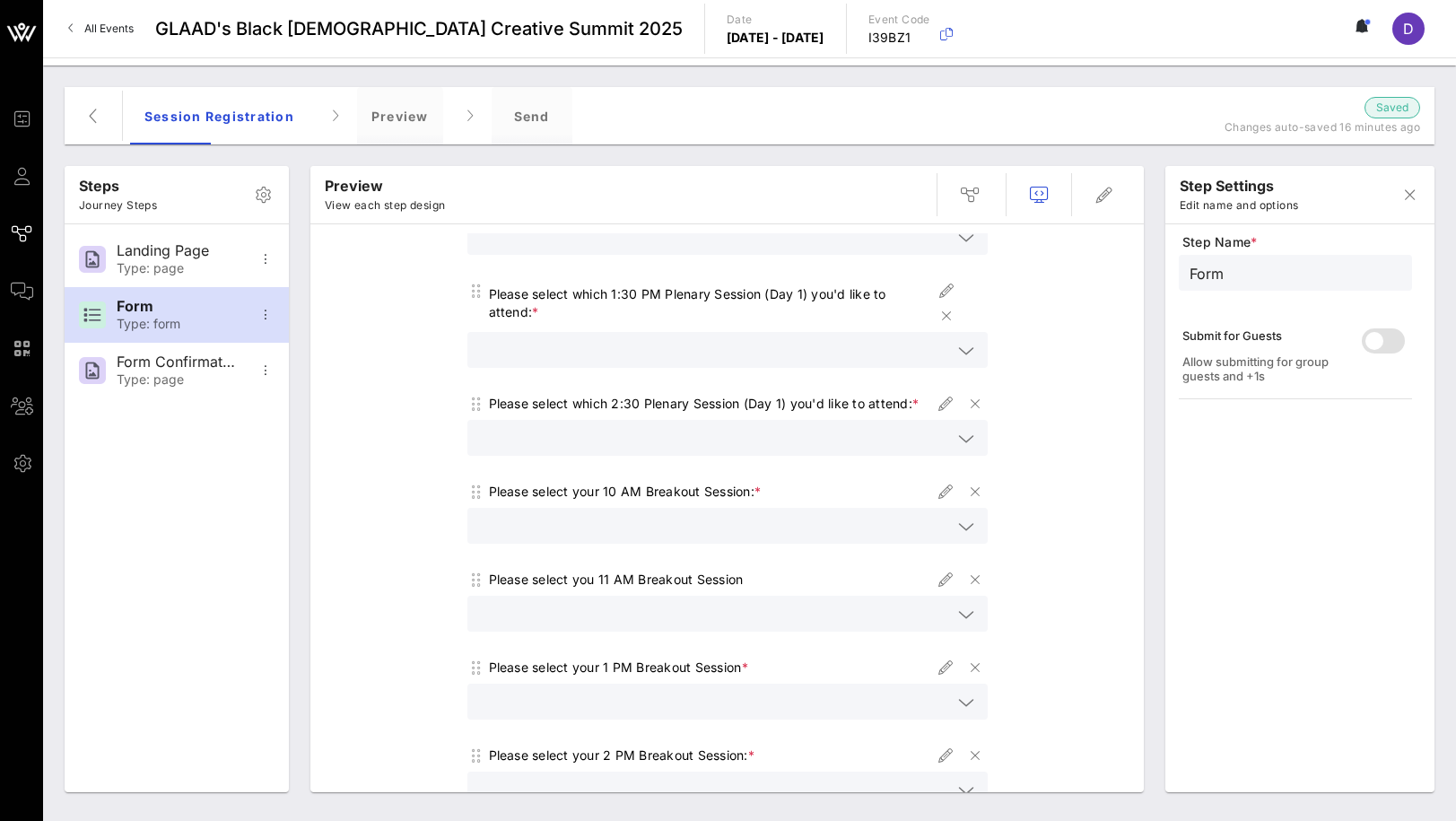
scroll to position [397, 0]
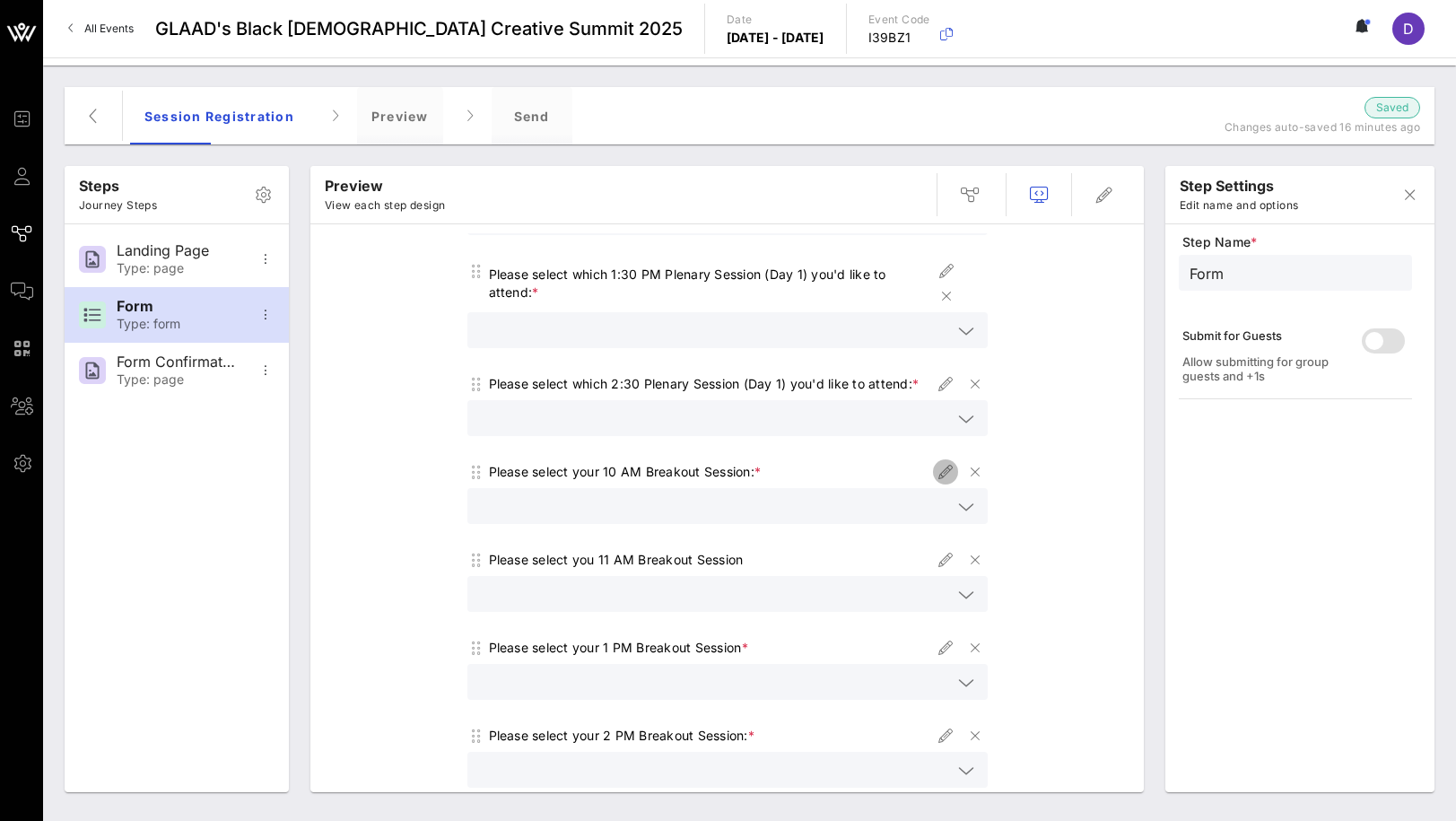
click at [945, 483] on icon "button" at bounding box center [946, 472] width 22 height 22
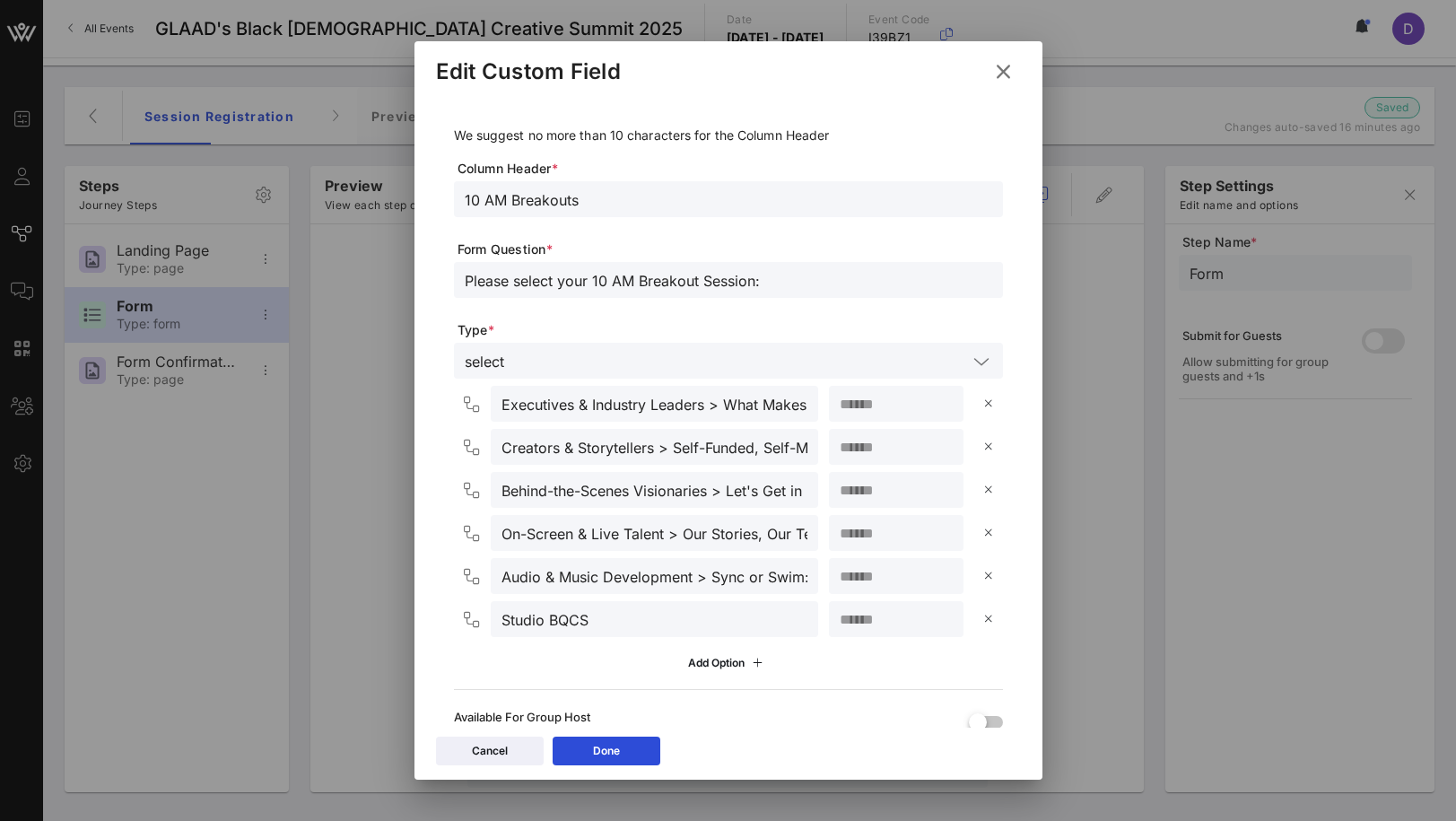
click at [751, 280] on input "Please select your 10 AM Breakout Session:" at bounding box center [728, 280] width 528 height 24
click at [615, 758] on div "Done" at bounding box center [606, 752] width 26 height 18
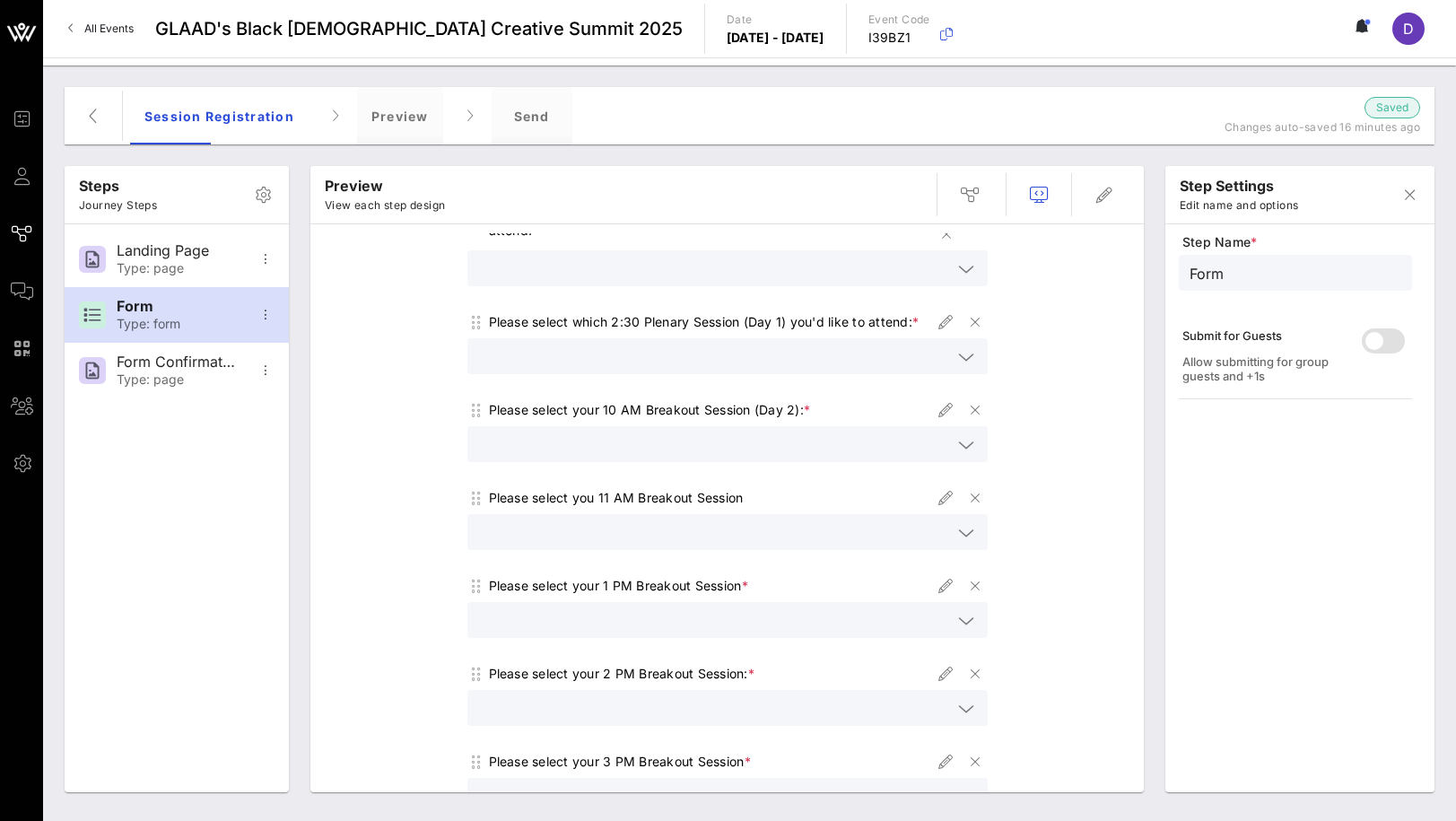
scroll to position [464, 0]
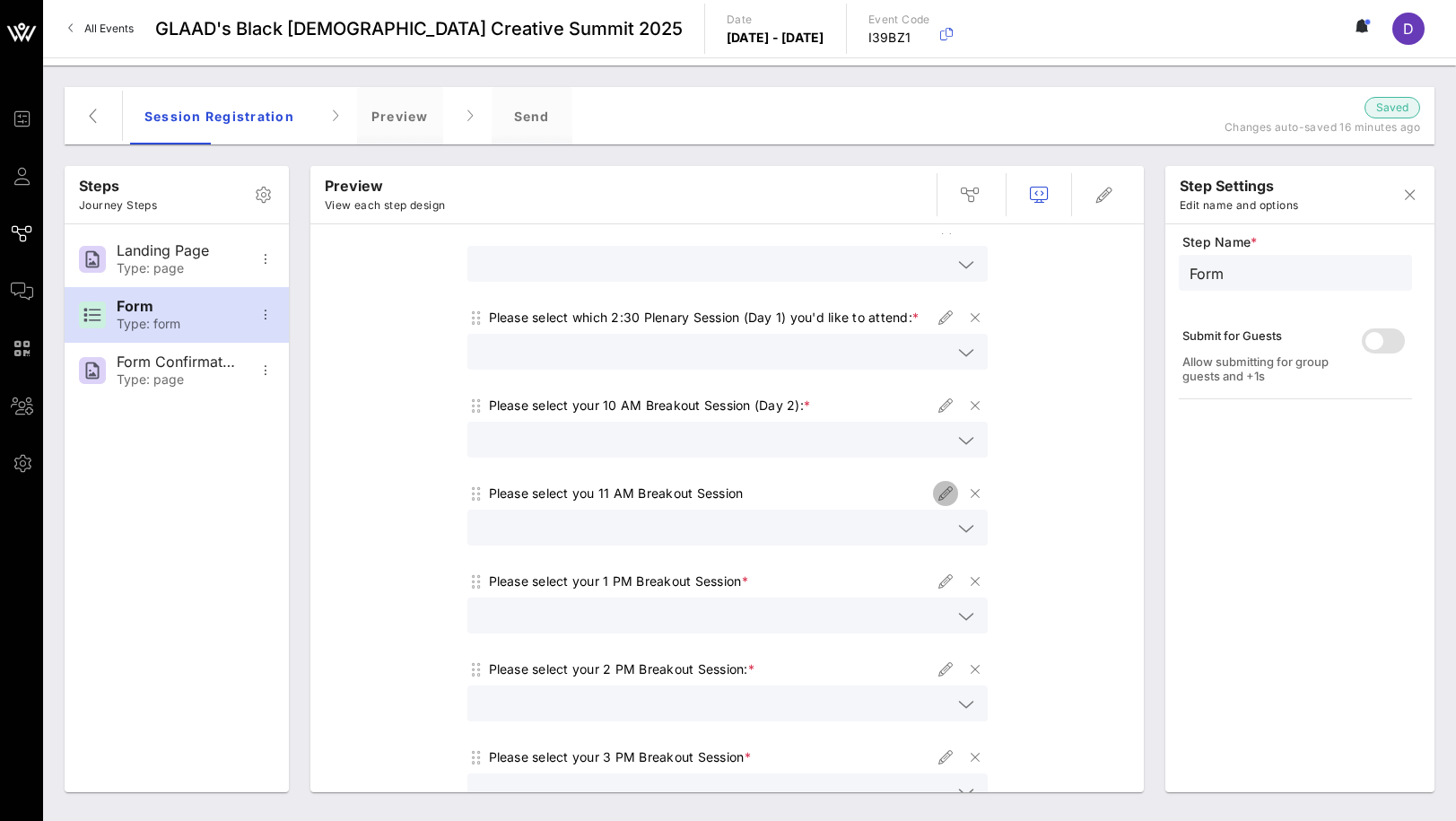
click at [943, 504] on icon "button" at bounding box center [946, 494] width 22 height 22
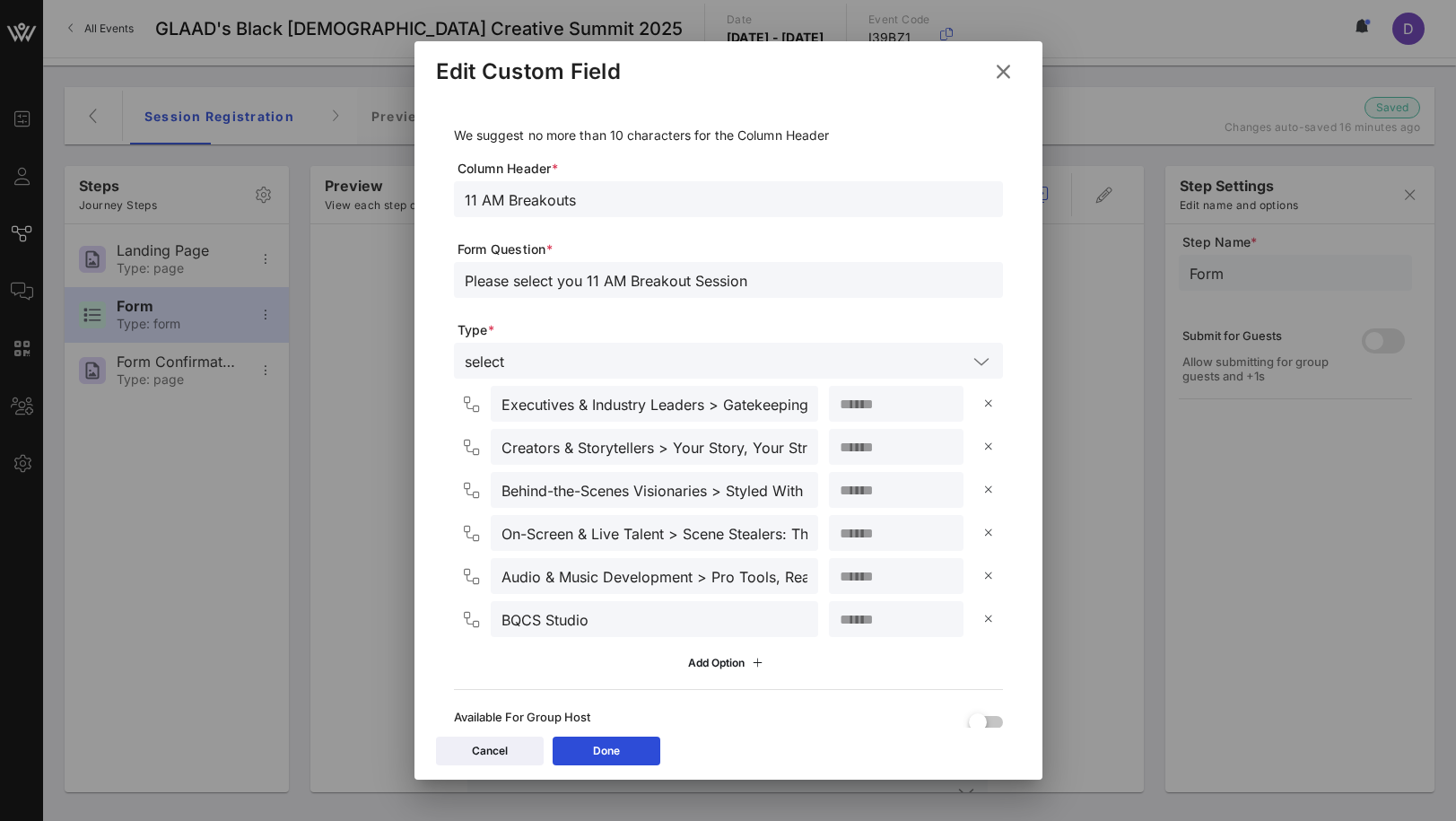
click at [742, 281] on input "Please select you 11 AM Breakout Session" at bounding box center [728, 280] width 528 height 24
click at [760, 282] on input "Please select you 11 AM Breakout Session" at bounding box center [728, 280] width 528 height 24
click at [638, 742] on button "Done" at bounding box center [606, 751] width 108 height 28
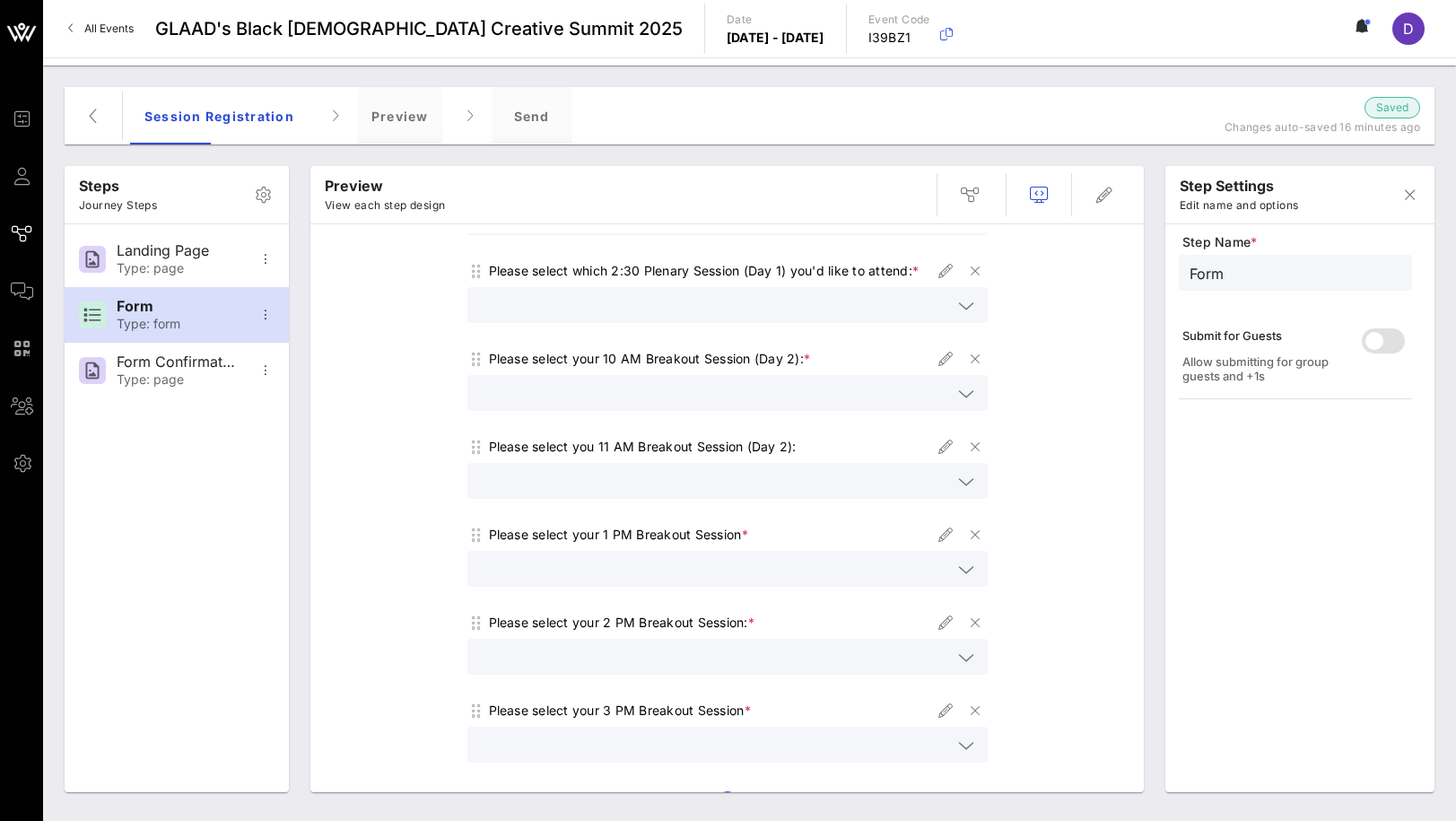
scroll to position [531, 0]
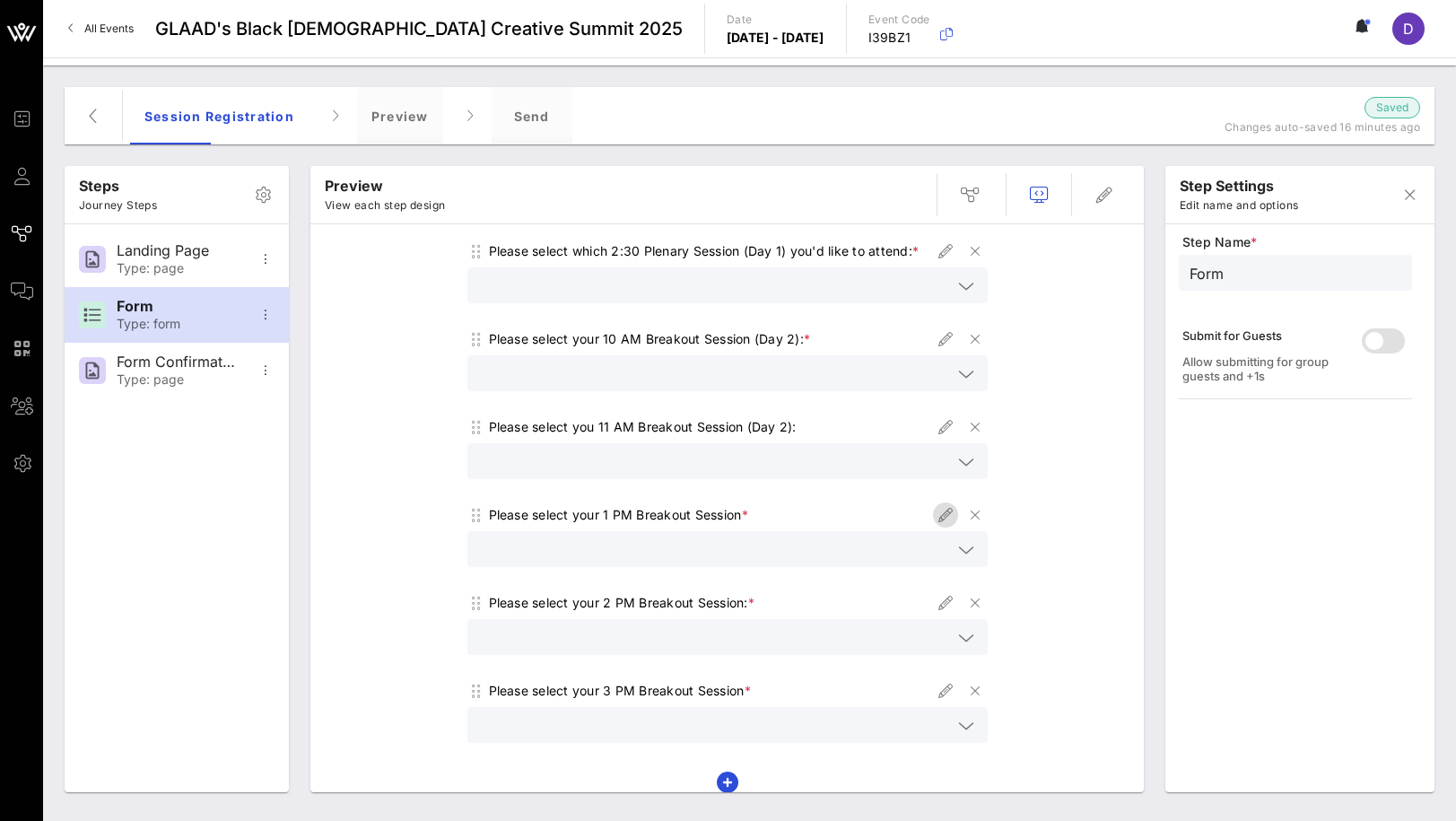
click at [948, 526] on icon "button" at bounding box center [946, 515] width 22 height 22
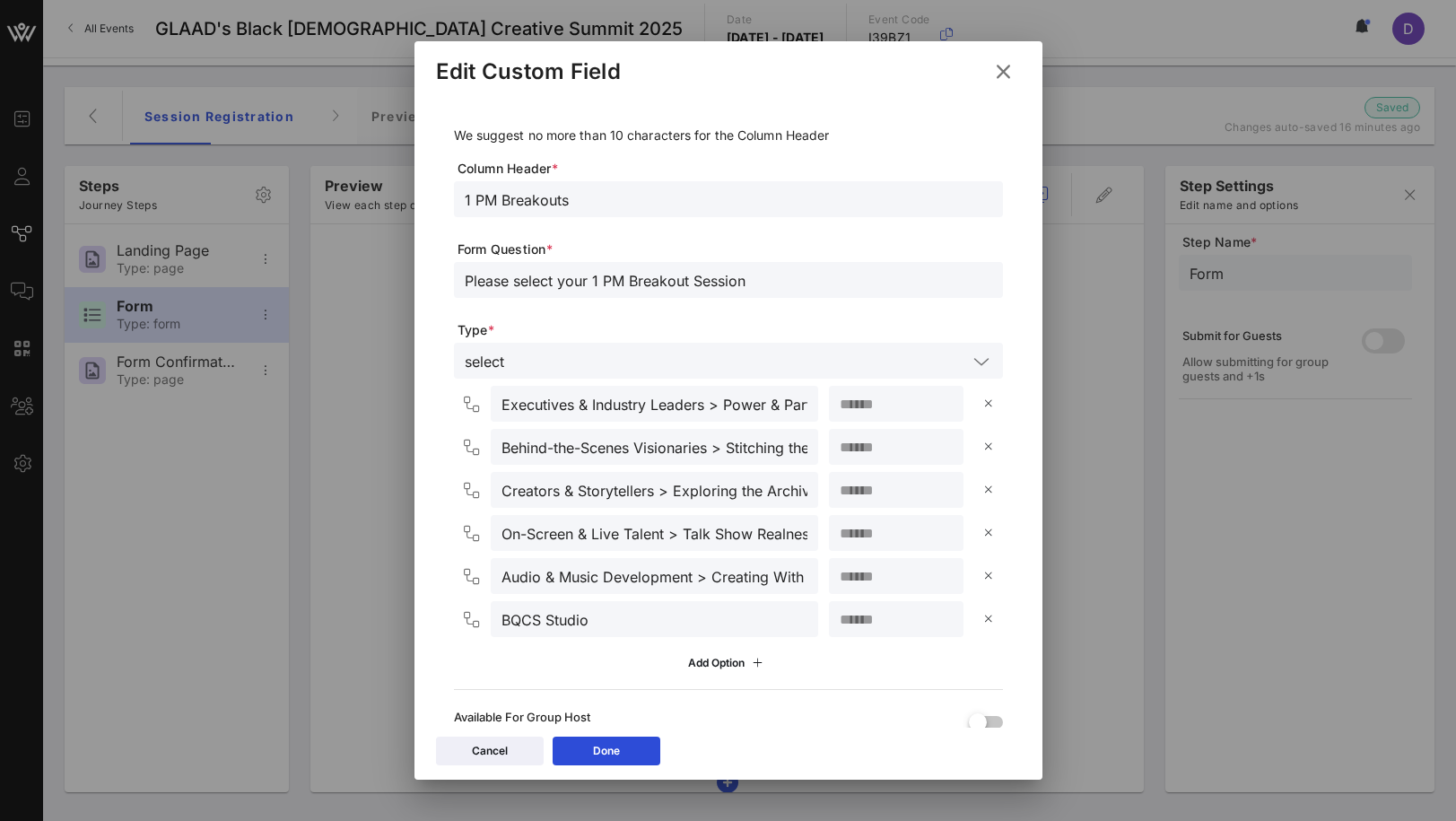
click at [771, 289] on input "Please select your 1 PM Breakout Session" at bounding box center [728, 280] width 528 height 24
click at [610, 745] on div "Done" at bounding box center [606, 752] width 26 height 18
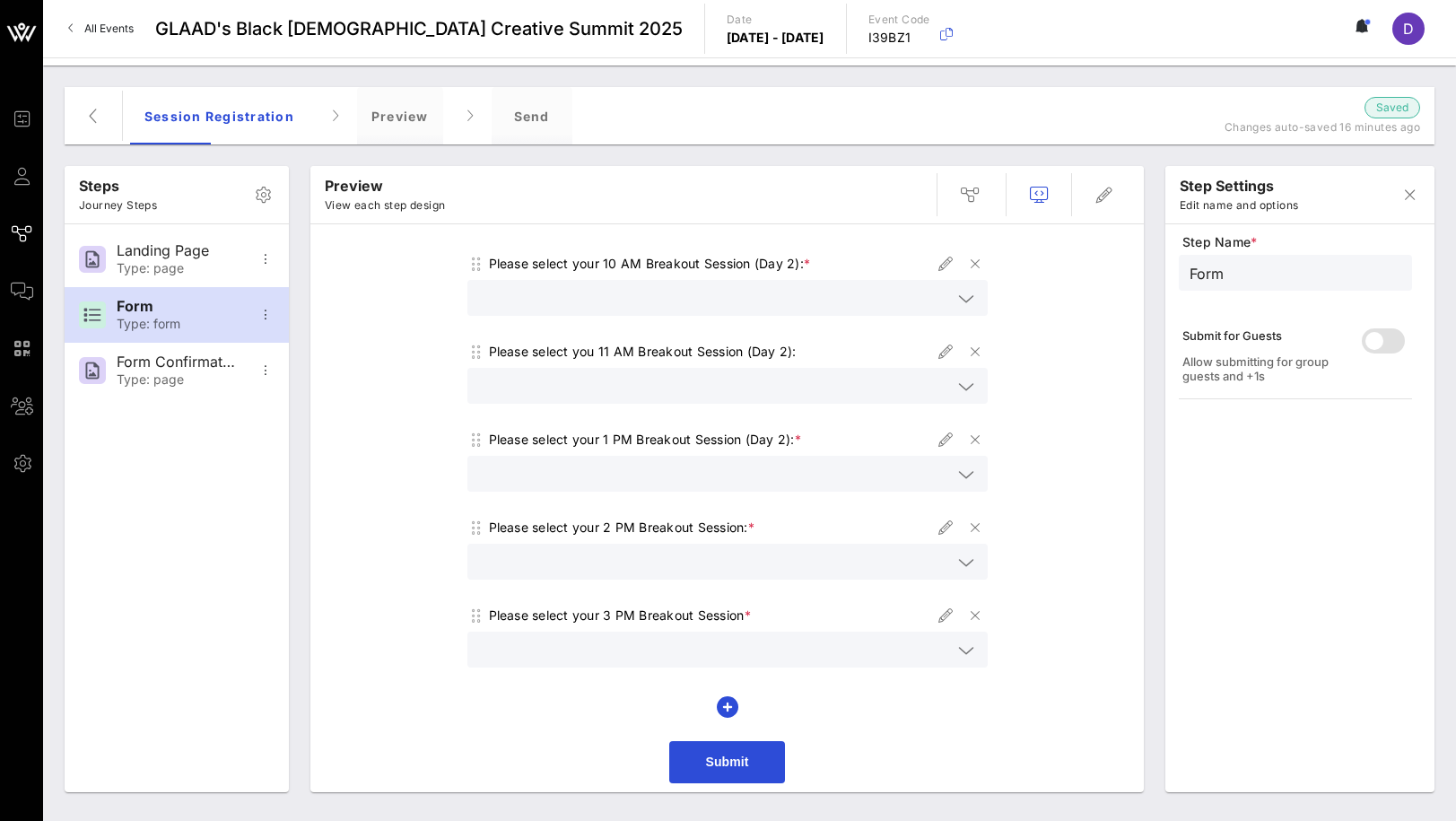
scroll to position [609, 0]
click at [948, 539] on icon "button" at bounding box center [946, 528] width 22 height 22
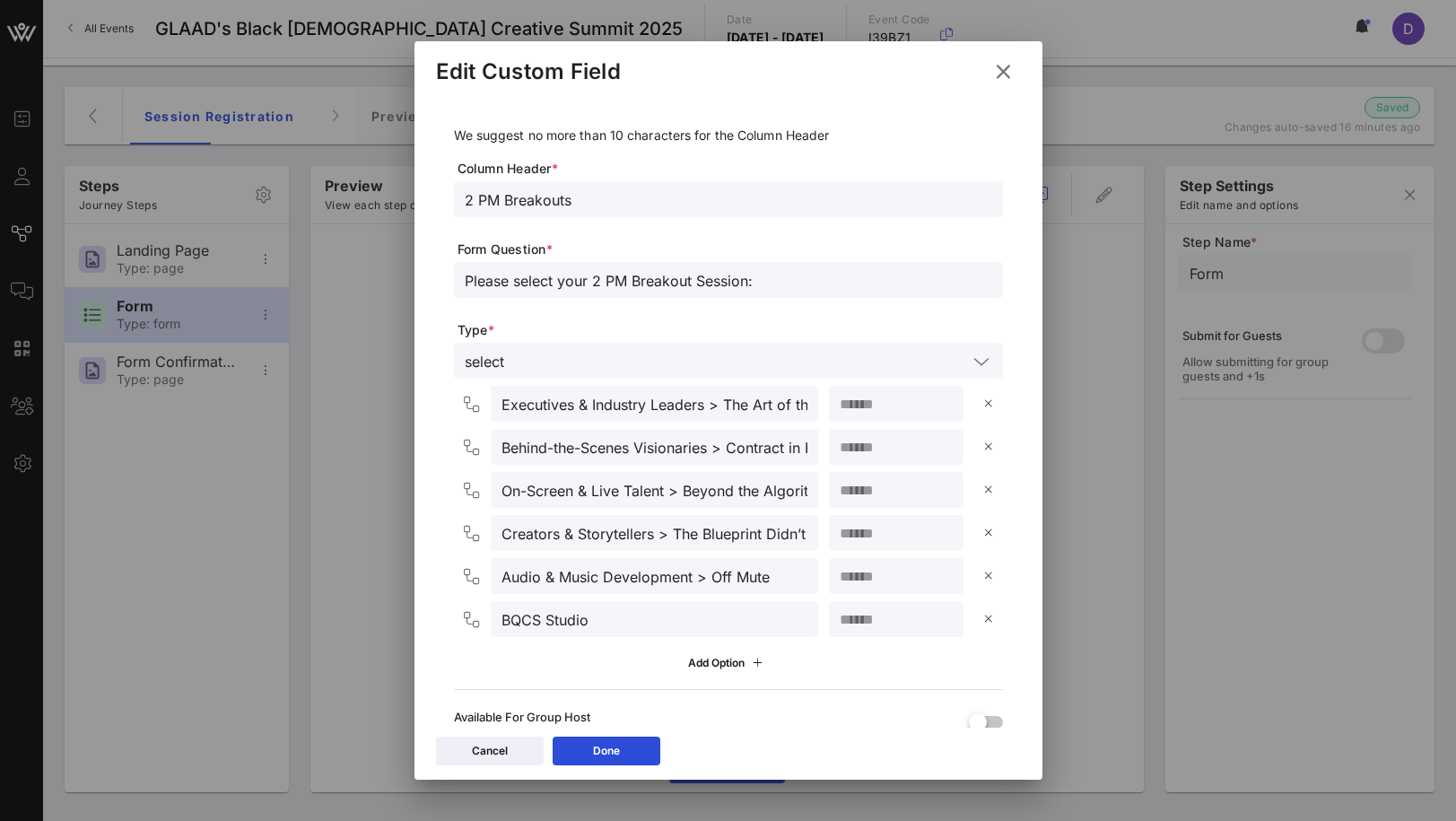
click at [762, 288] on input "Please select your 2 PM Breakout Session:" at bounding box center [728, 280] width 528 height 24
click at [628, 730] on div "Cancel Done" at bounding box center [728, 753] width 628 height 52
click at [630, 742] on button "Done" at bounding box center [606, 751] width 108 height 28
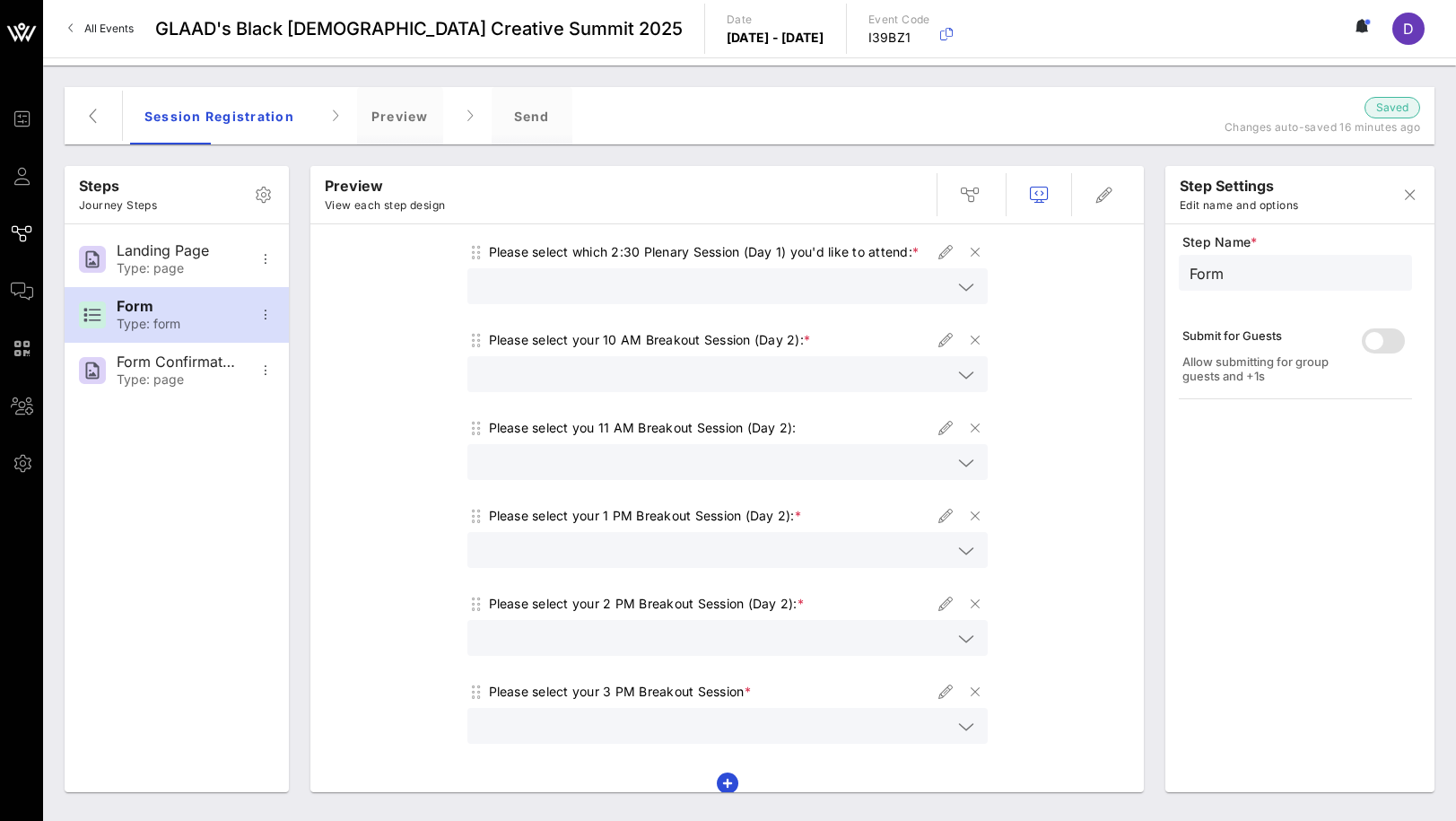
scroll to position [631, 0]
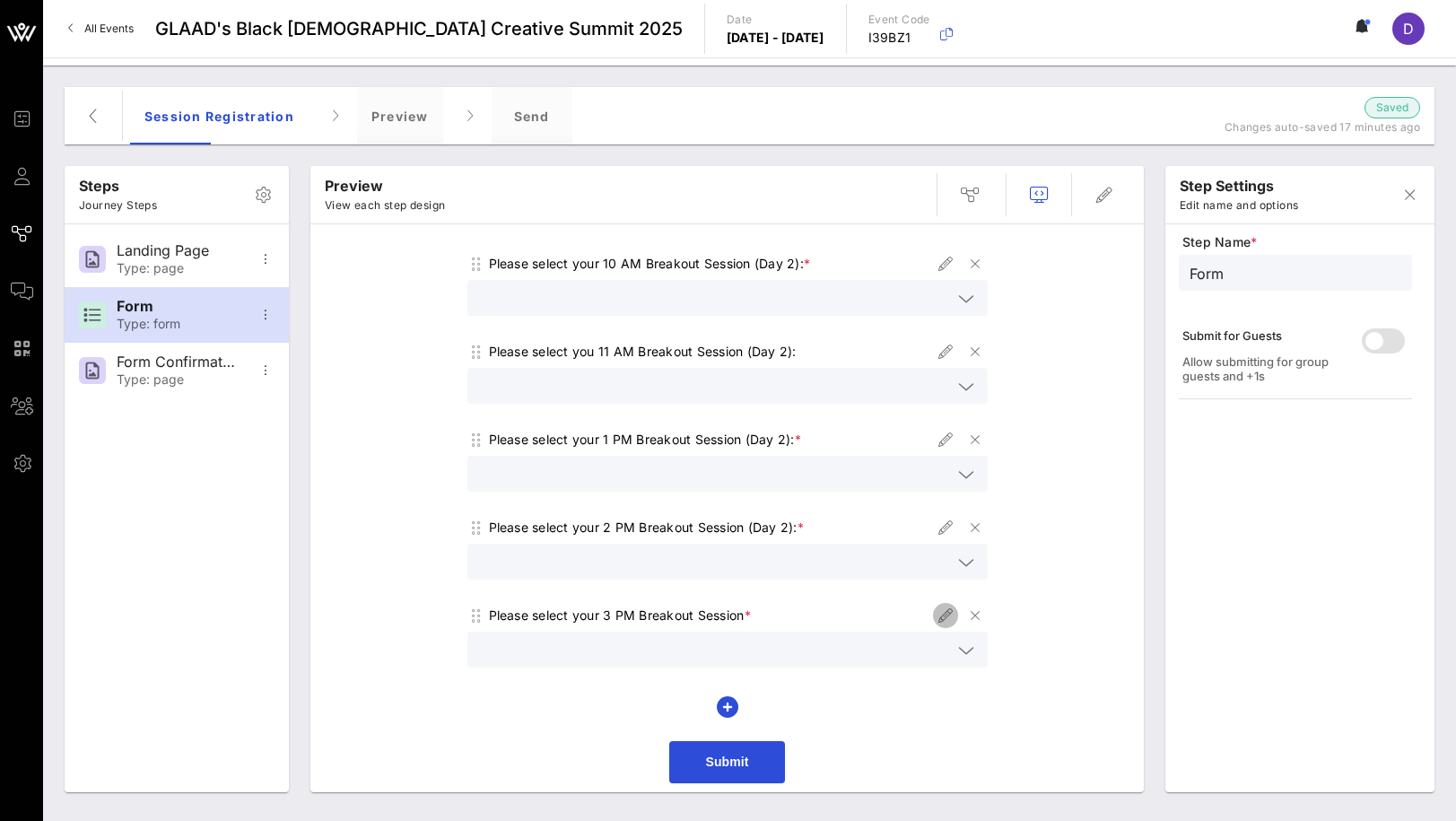
click at [937, 616] on icon "button" at bounding box center [946, 616] width 22 height 22
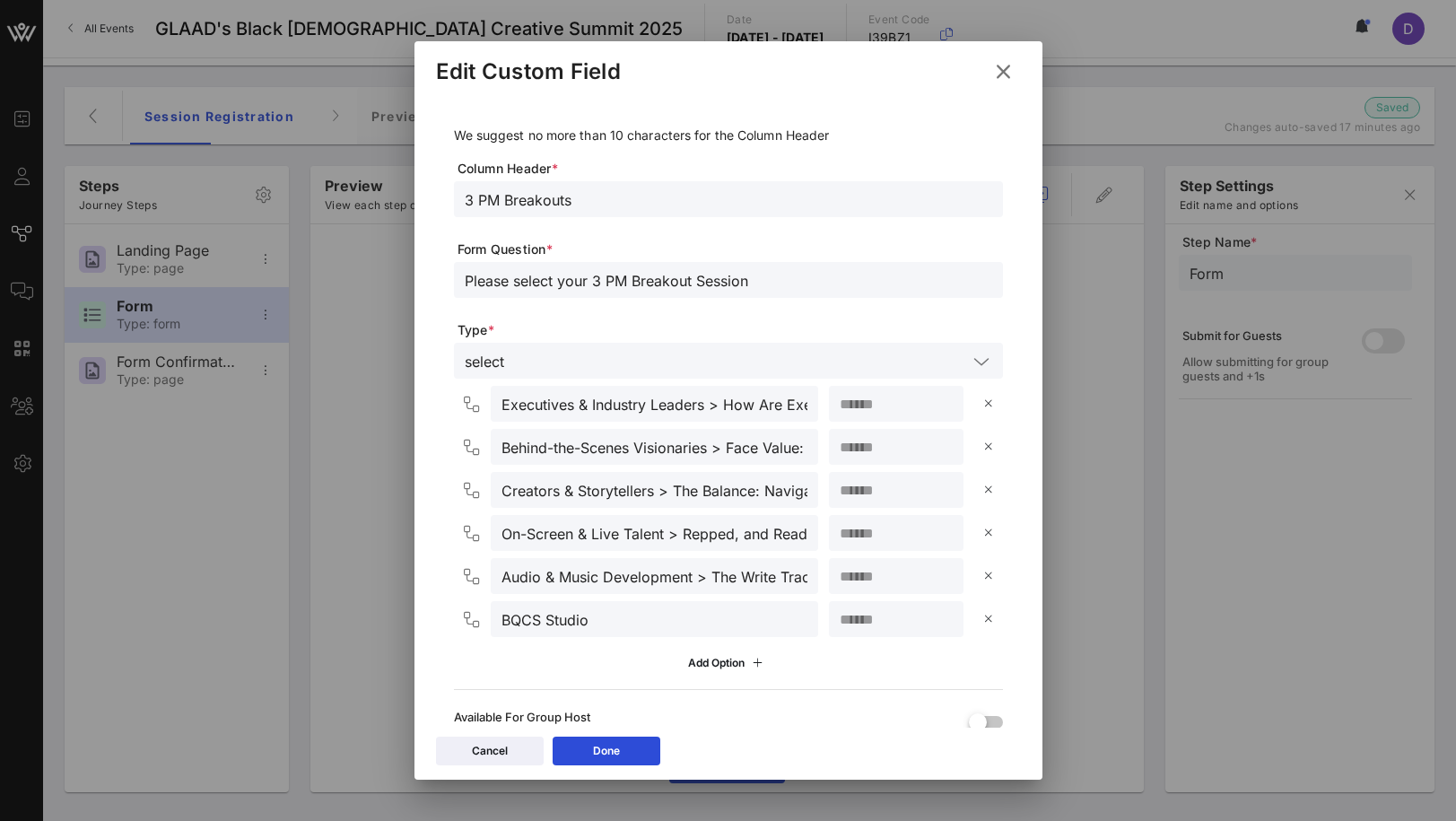
click at [766, 272] on input "Please select your 3 PM Breakout Session" at bounding box center [728, 280] width 528 height 24
click at [607, 760] on button "Done" at bounding box center [606, 751] width 108 height 28
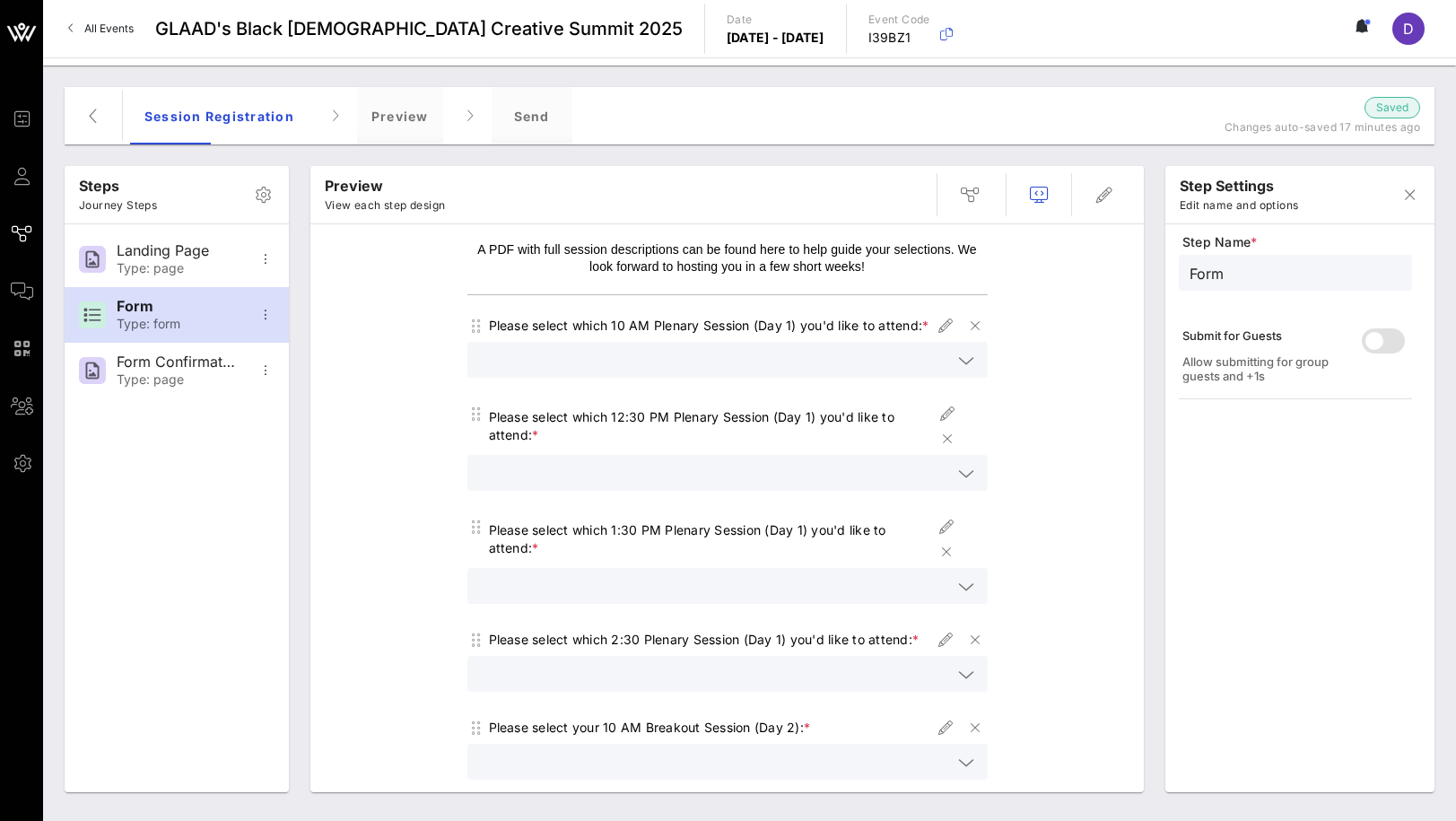
scroll to position [0, 0]
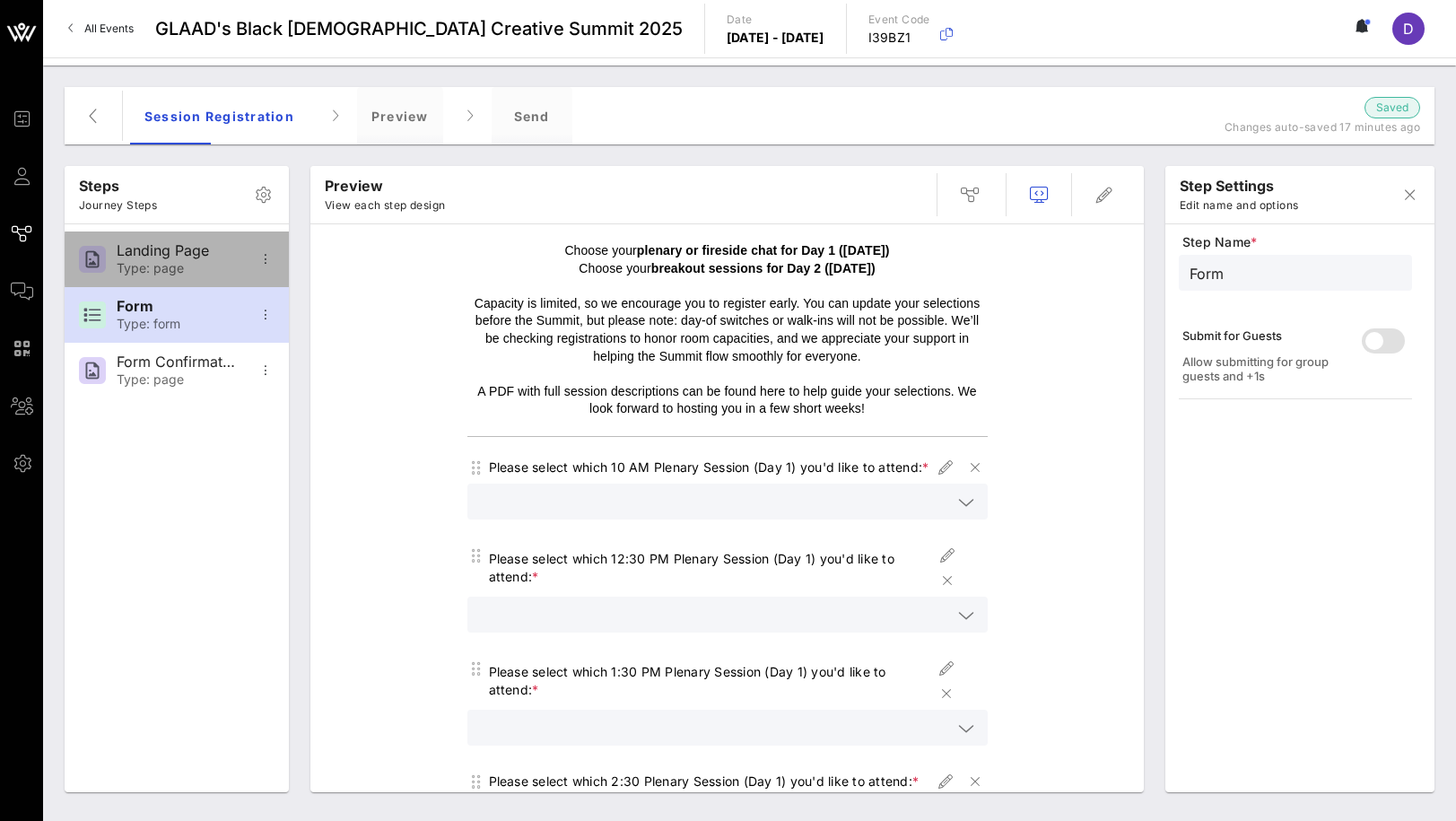
click at [183, 252] on div "Landing Page" at bounding box center [176, 250] width 119 height 17
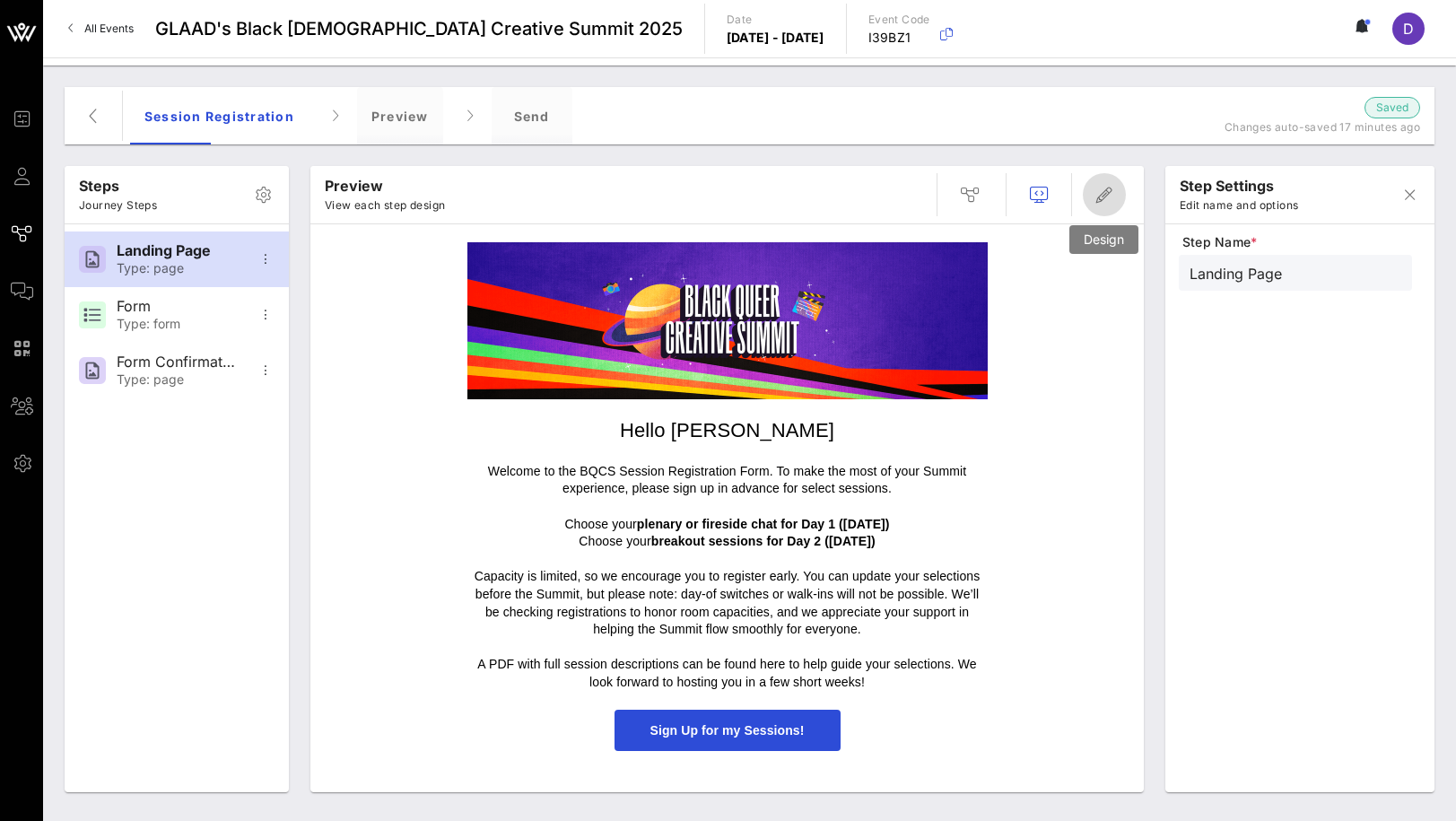
click at [1098, 195] on icon "button" at bounding box center [1105, 195] width 22 height 22
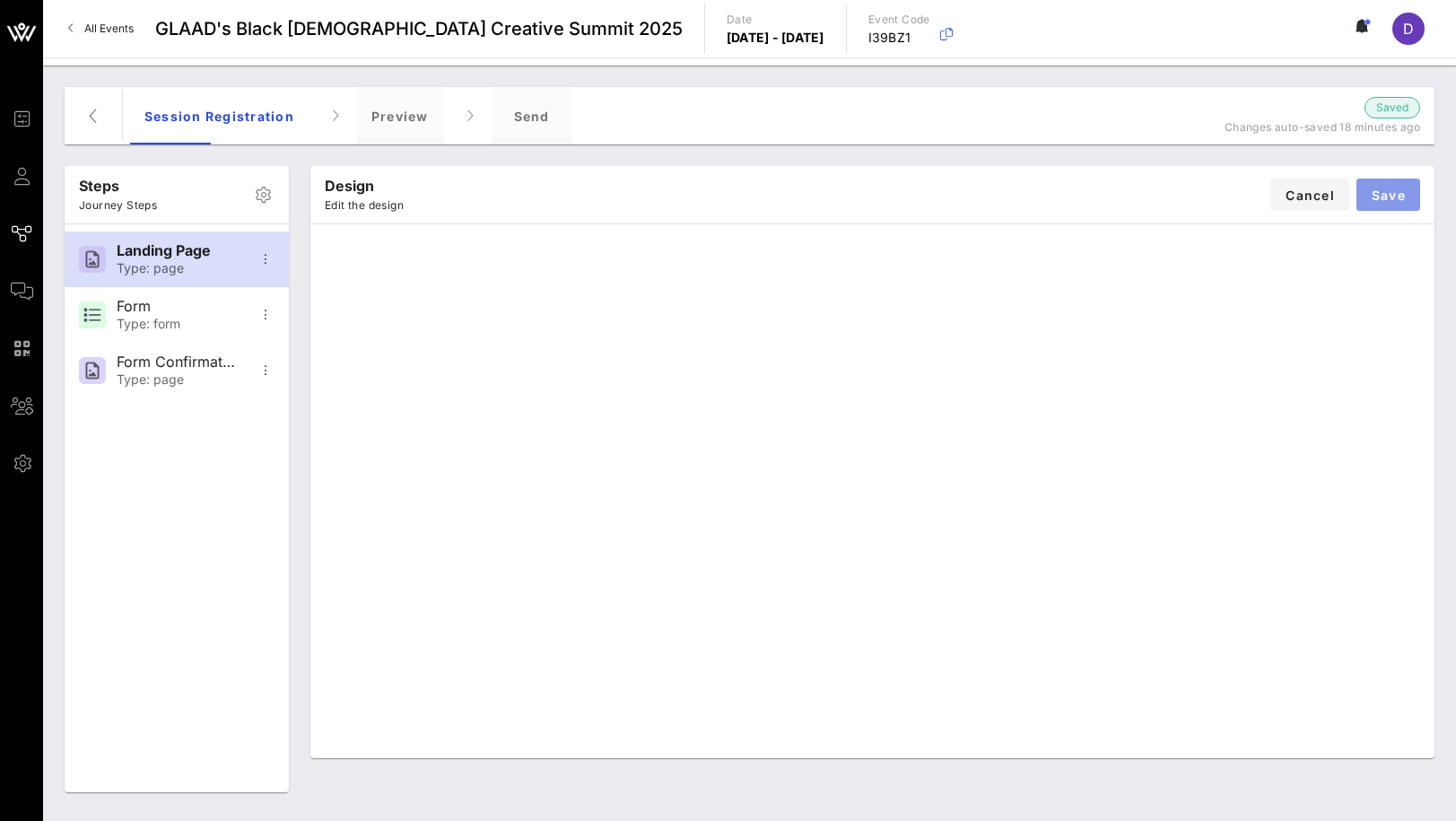
click at [1397, 204] on button "Save" at bounding box center [1388, 195] width 64 height 32
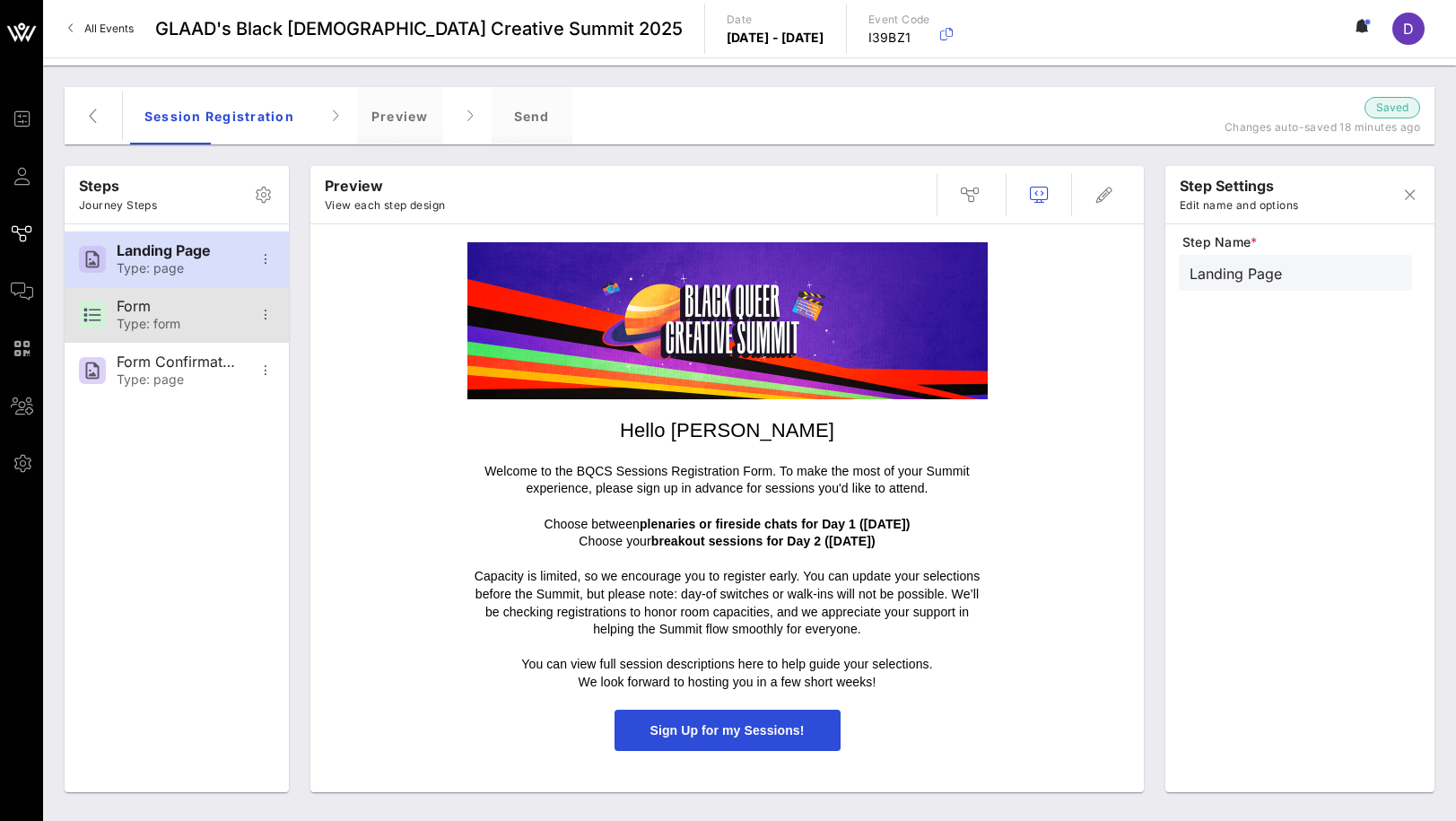
click at [193, 308] on div "Form" at bounding box center [176, 306] width 119 height 17
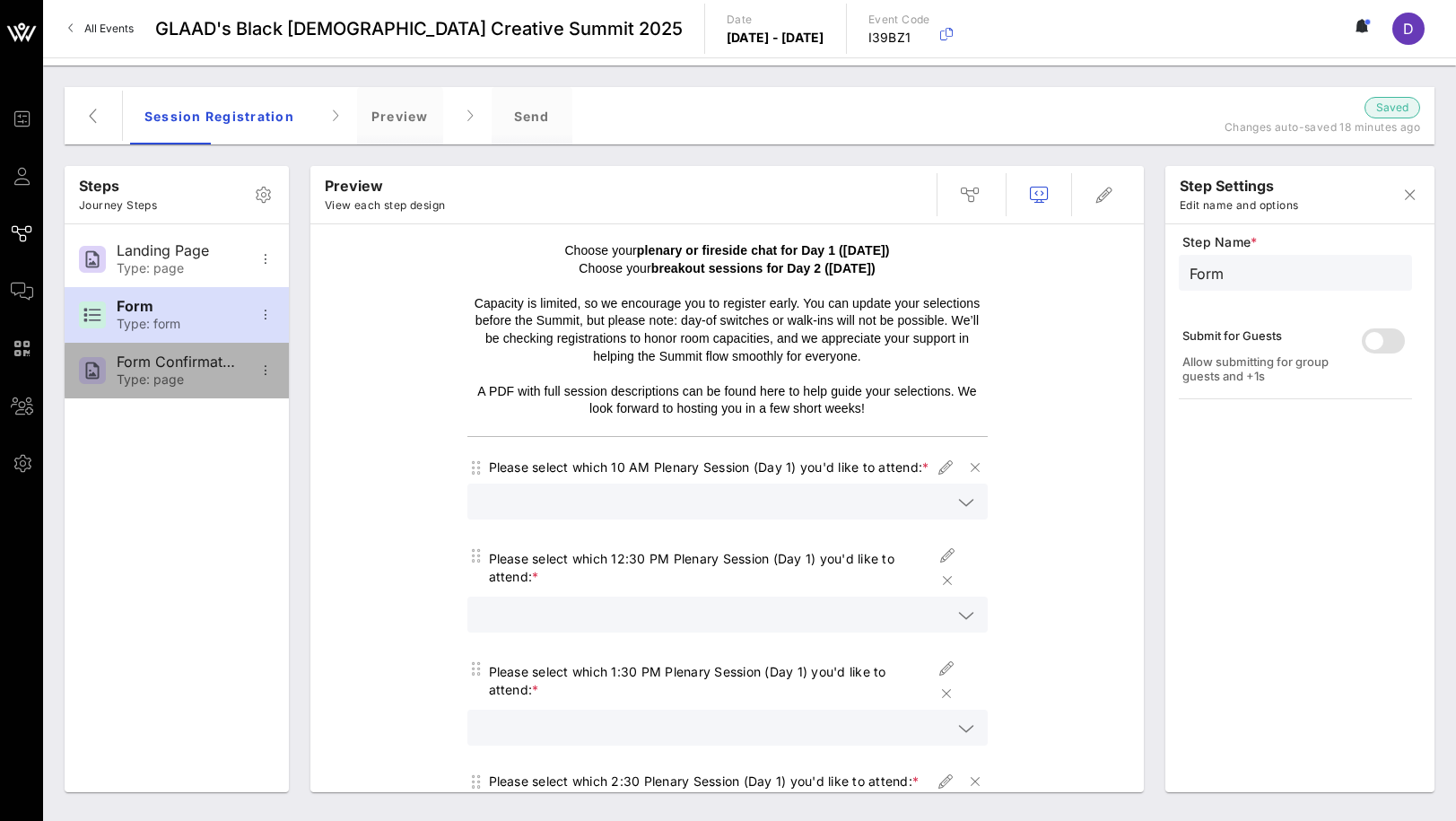
click at [194, 367] on div "Form Confirmation" at bounding box center [176, 362] width 119 height 17
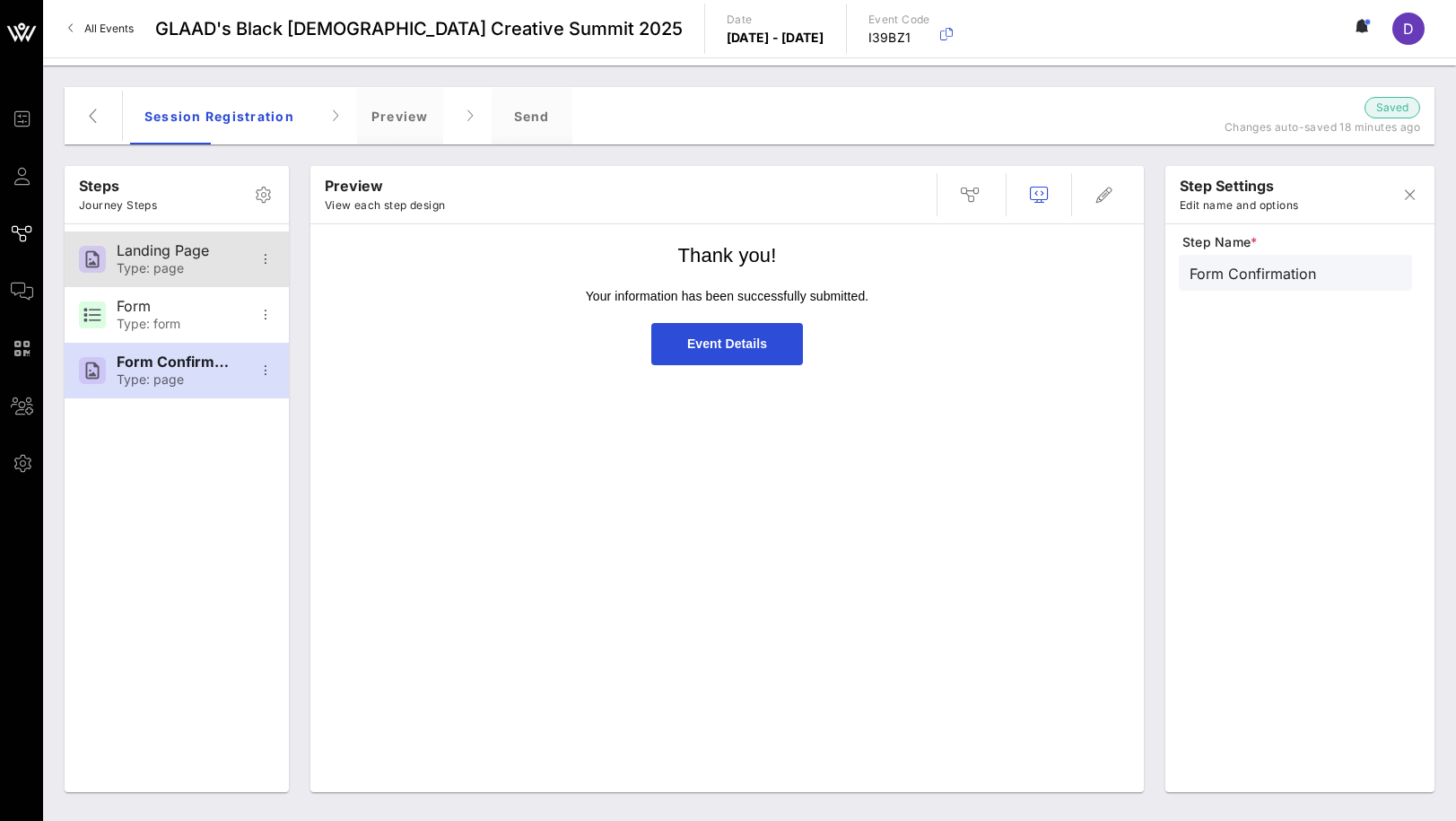
click at [199, 267] on div "Type: page" at bounding box center [176, 268] width 119 height 16
